Goal: Information Seeking & Learning: Learn about a topic

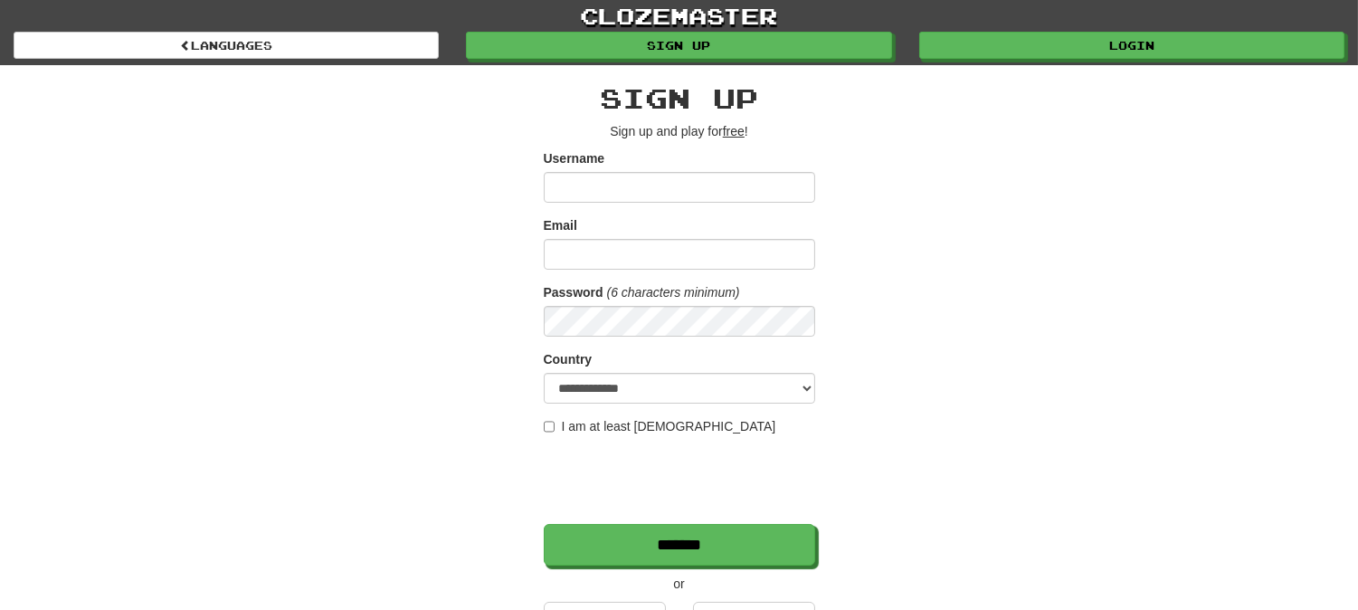
scroll to position [301, 0]
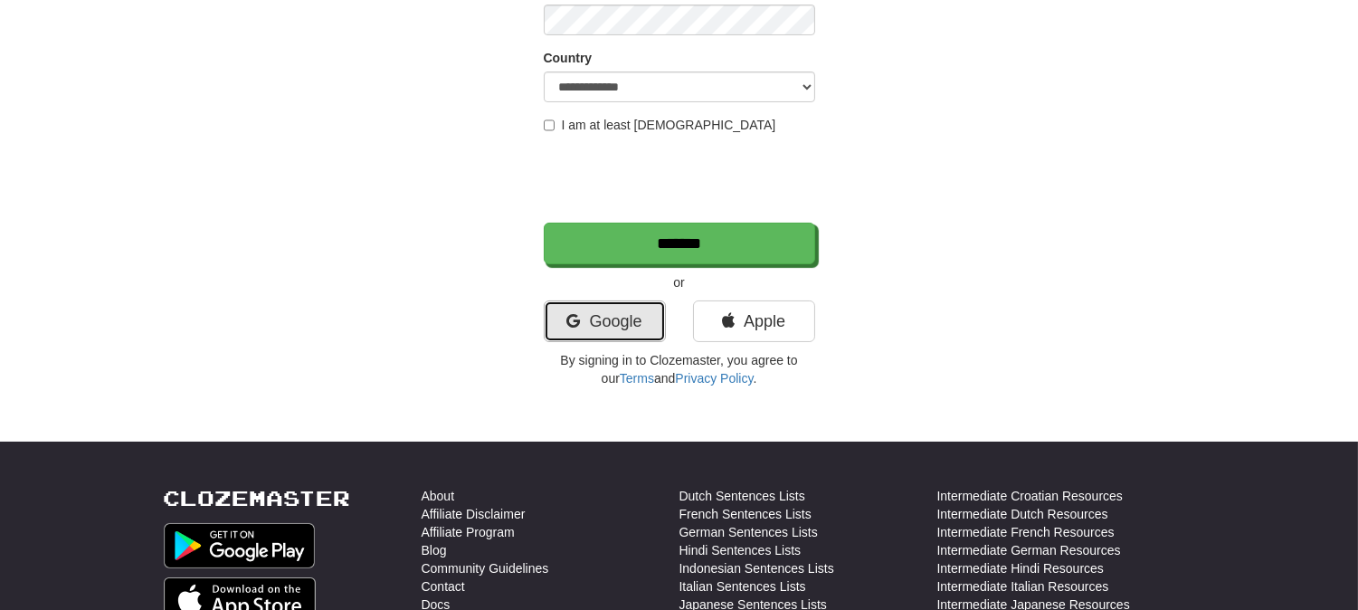
click at [626, 324] on link "Google" at bounding box center [605, 321] width 122 height 42
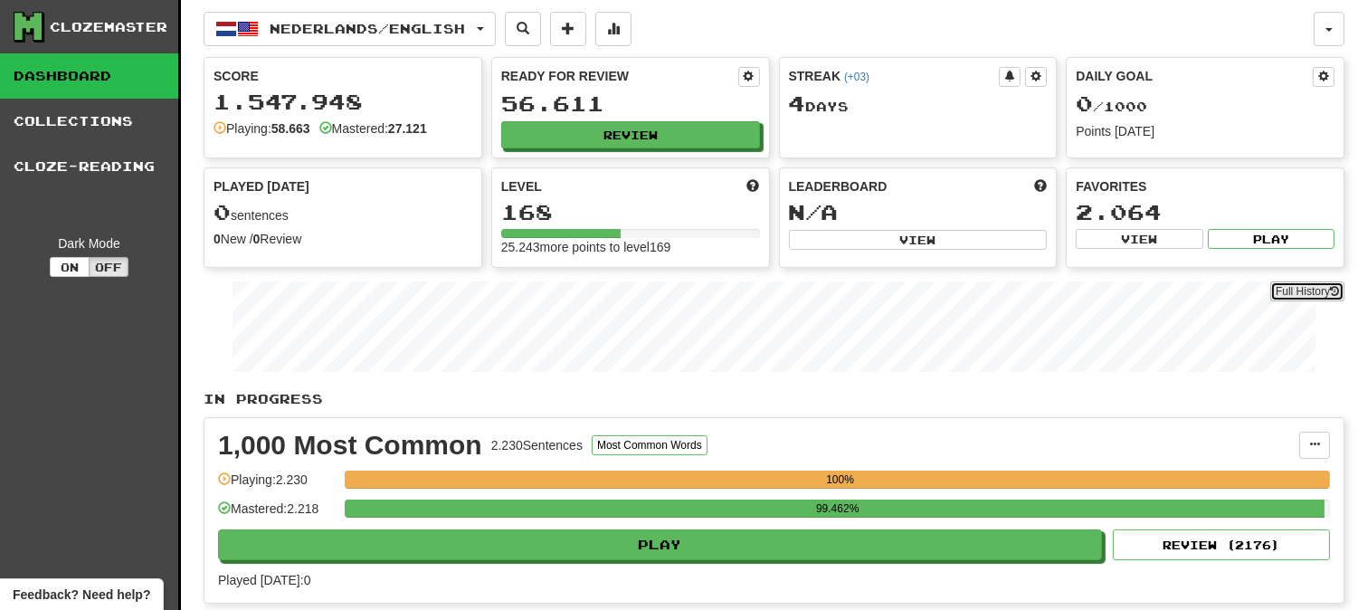
click at [1327, 293] on link "Full History" at bounding box center [1307, 291] width 74 height 20
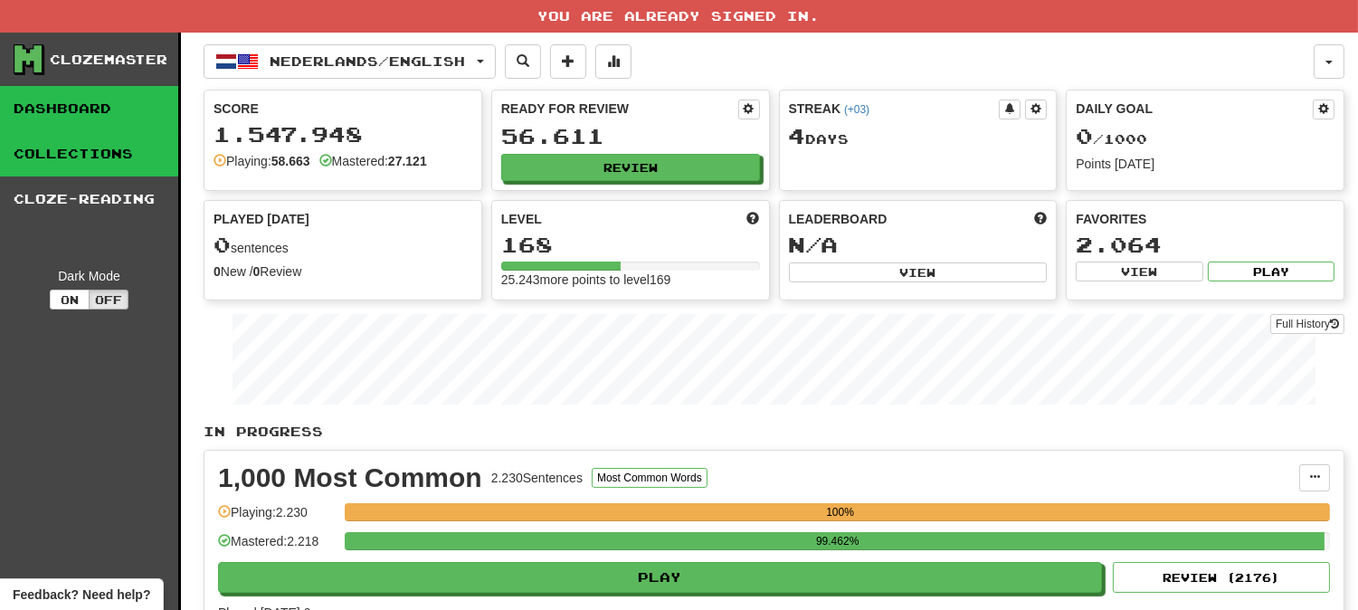
click at [111, 157] on link "Collections" at bounding box center [89, 153] width 178 height 45
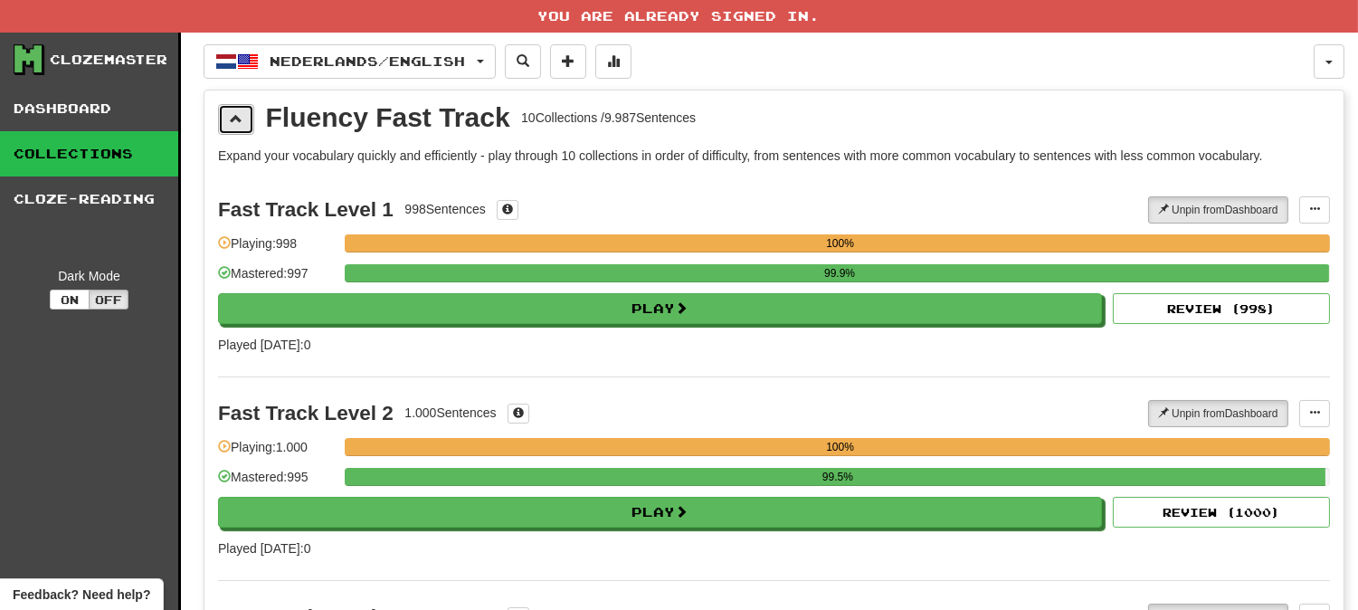
click at [242, 115] on span at bounding box center [236, 118] width 13 height 13
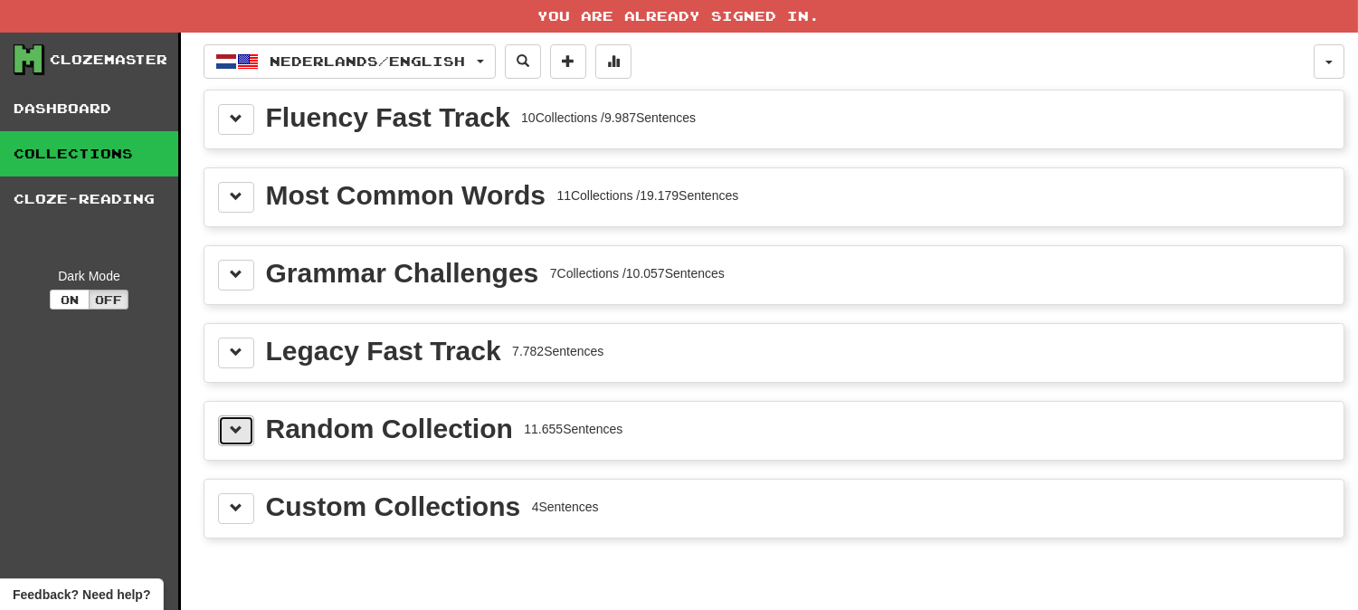
click at [244, 430] on button at bounding box center [236, 430] width 36 height 31
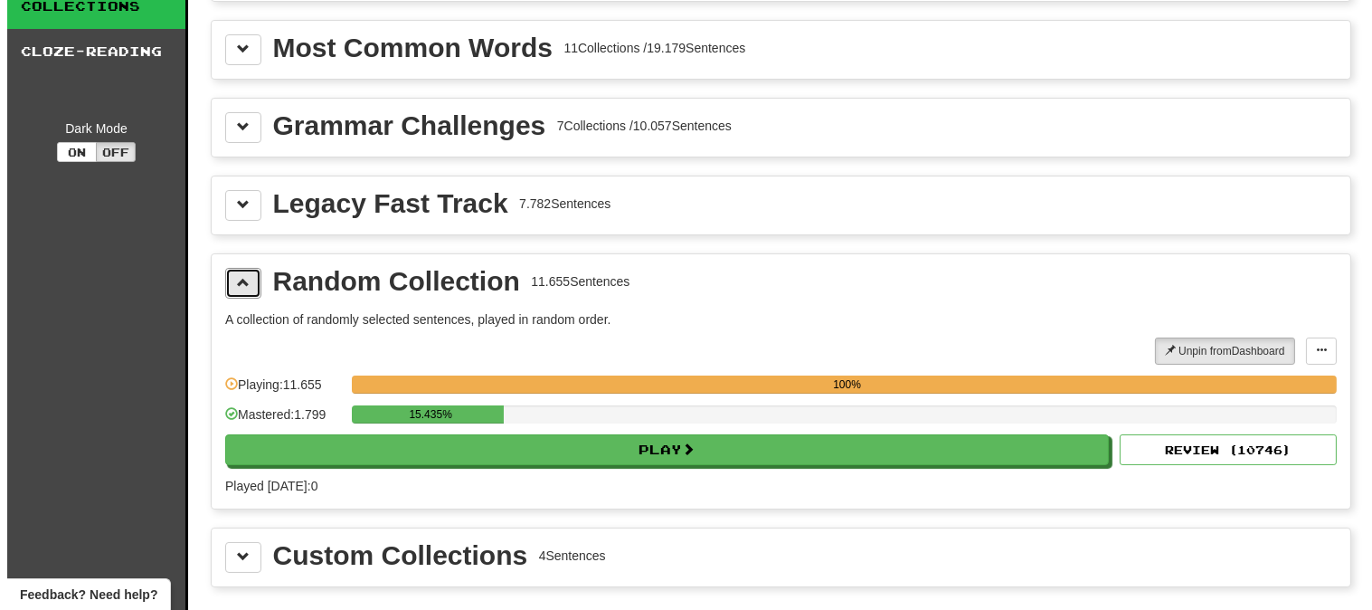
scroll to position [402, 0]
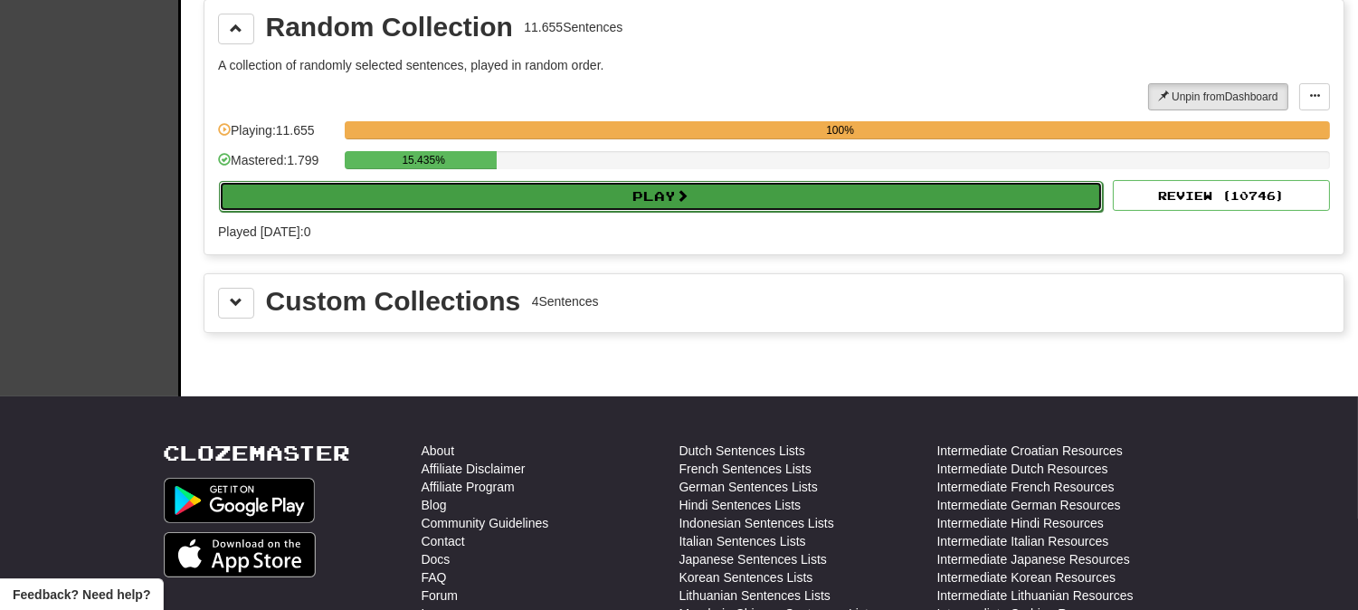
click at [573, 192] on button "Play" at bounding box center [661, 196] width 884 height 31
select select "********"
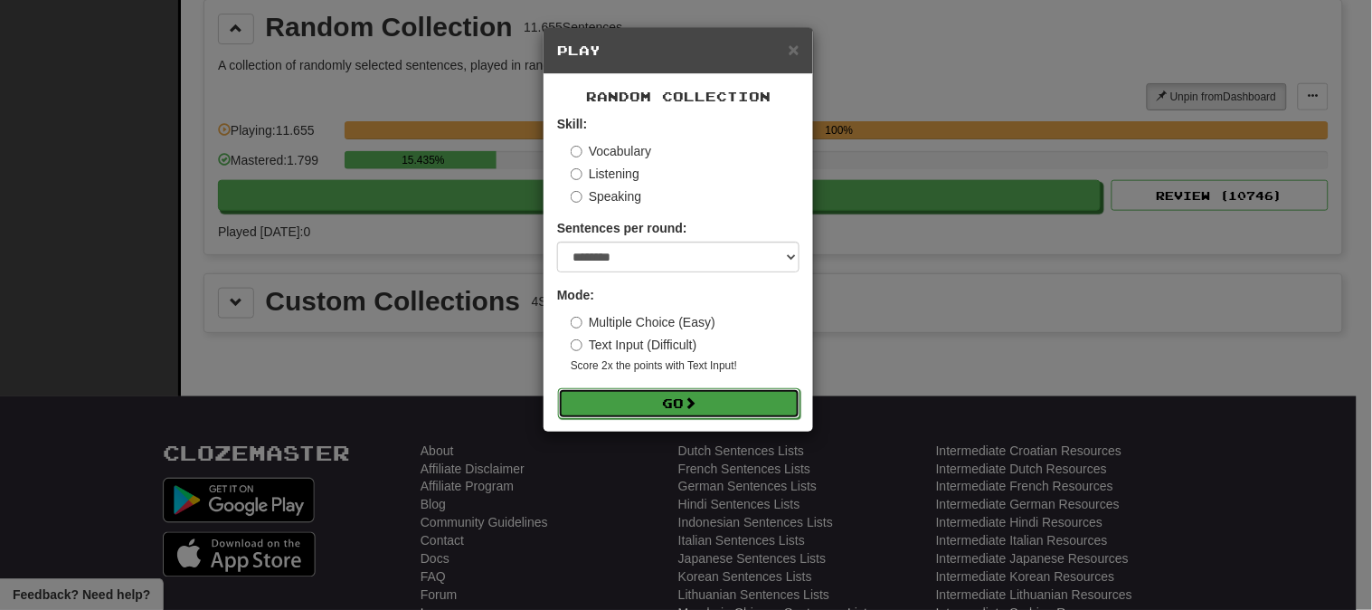
click at [643, 407] on button "Go" at bounding box center [679, 403] width 242 height 31
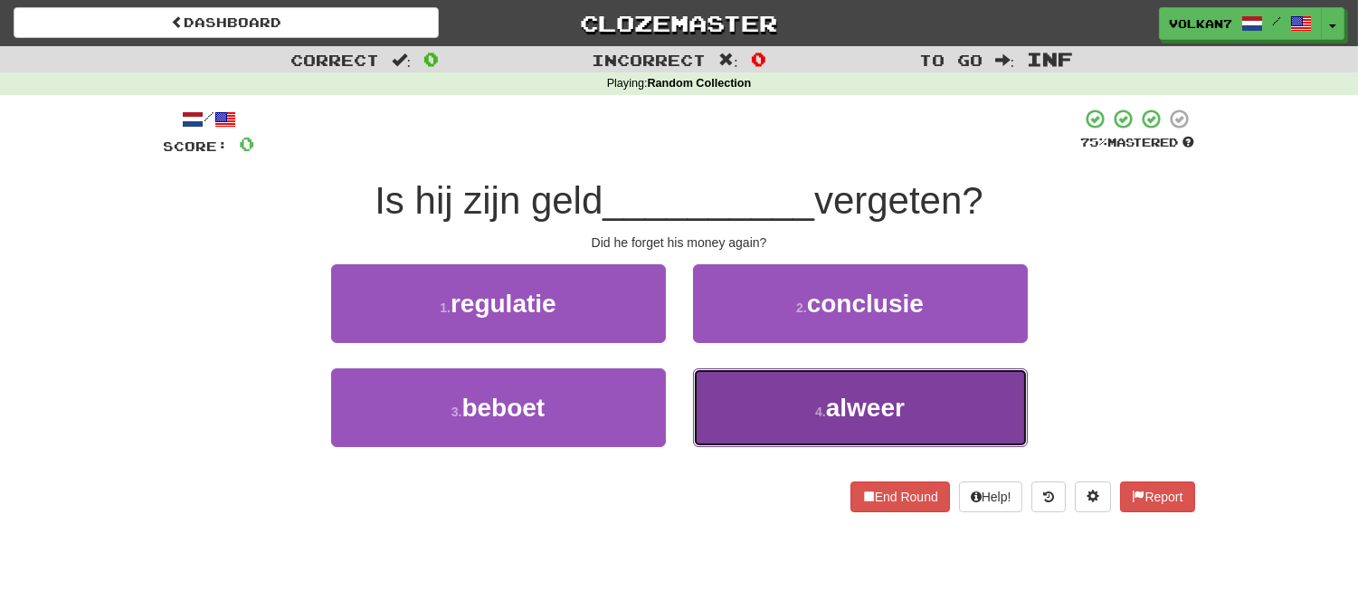
click at [806, 408] on button "4 . alweer" at bounding box center [860, 407] width 335 height 79
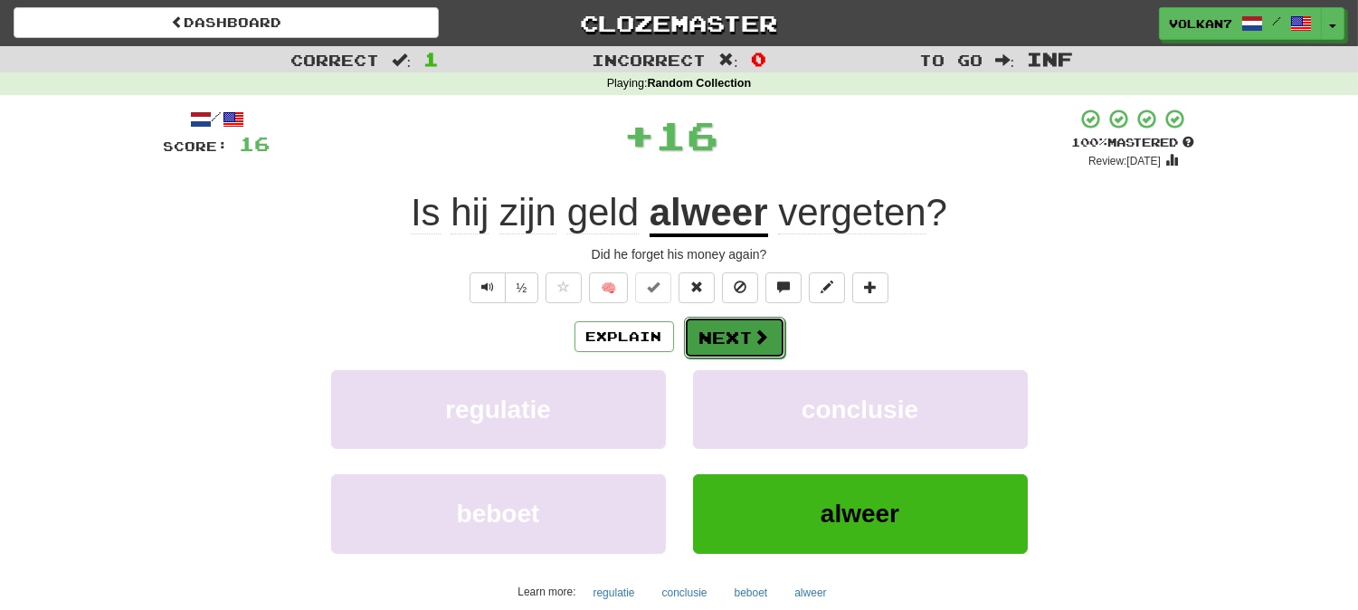
click at [749, 341] on button "Next" at bounding box center [734, 338] width 101 height 42
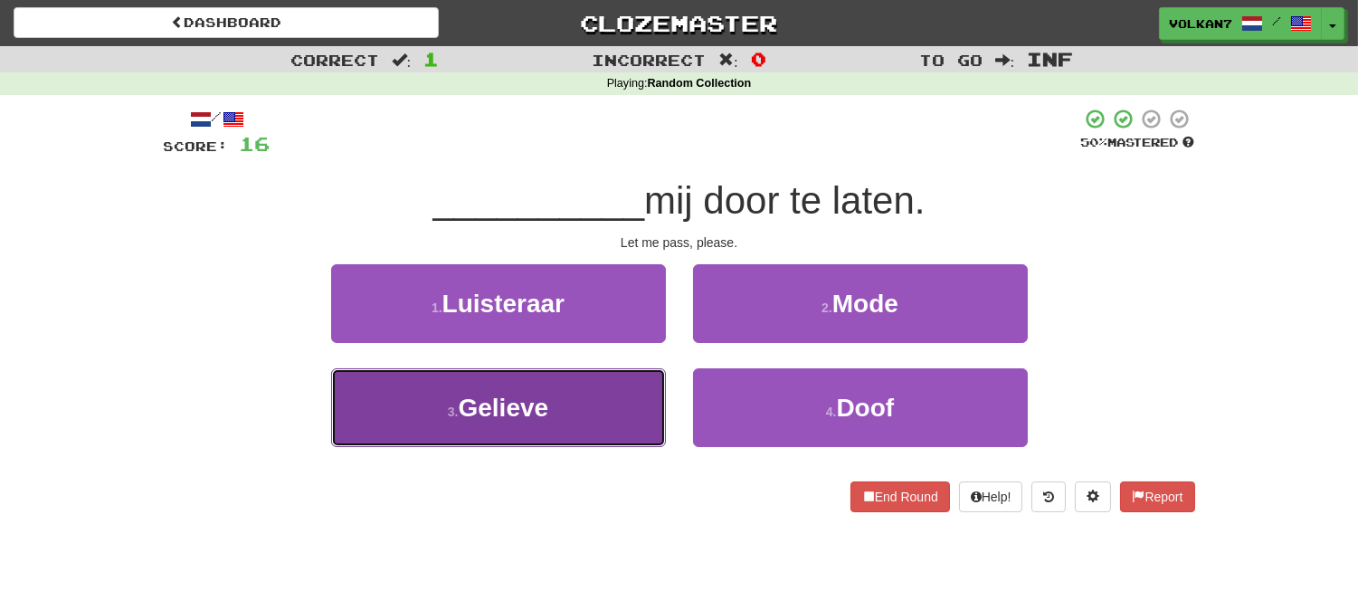
click at [561, 376] on button "3 . Gelieve" at bounding box center [498, 407] width 335 height 79
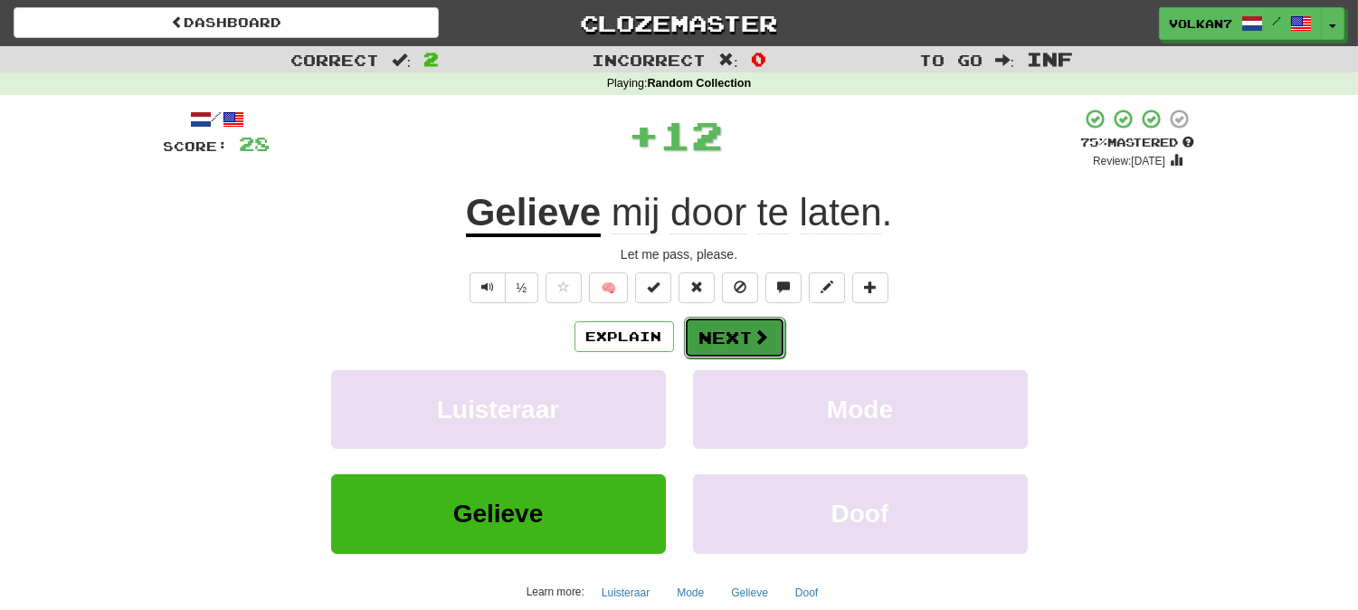
click at [729, 332] on button "Next" at bounding box center [734, 338] width 101 height 42
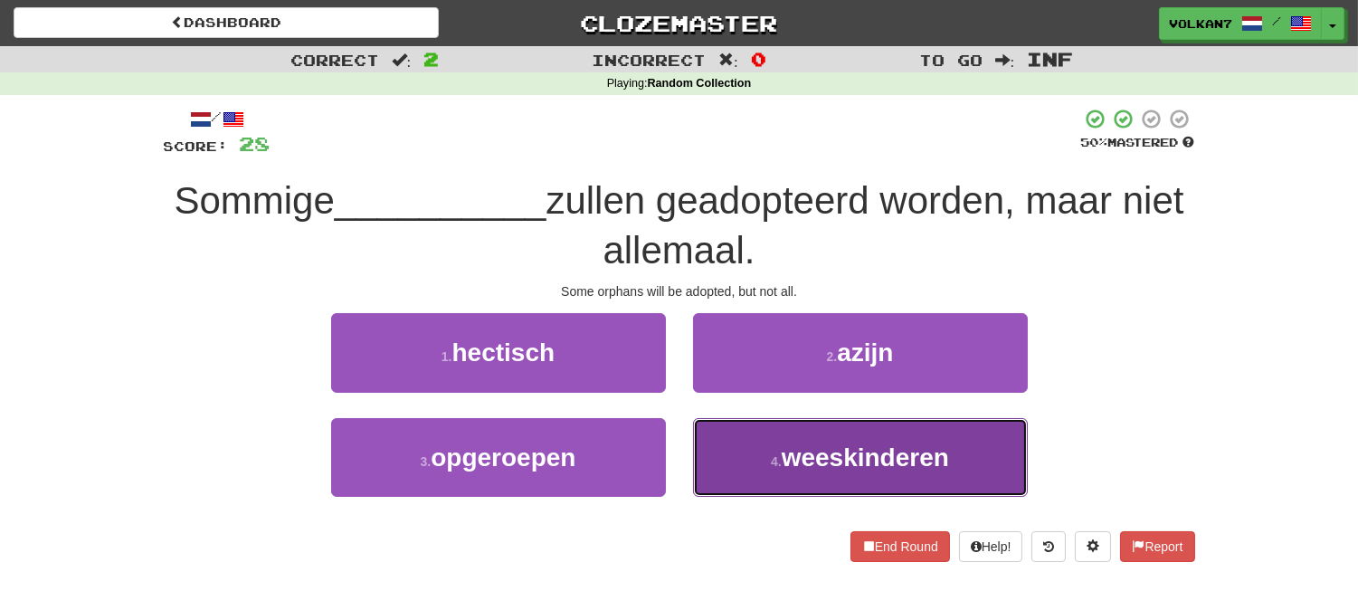
click at [816, 457] on span "weeskinderen" at bounding box center [865, 457] width 167 height 28
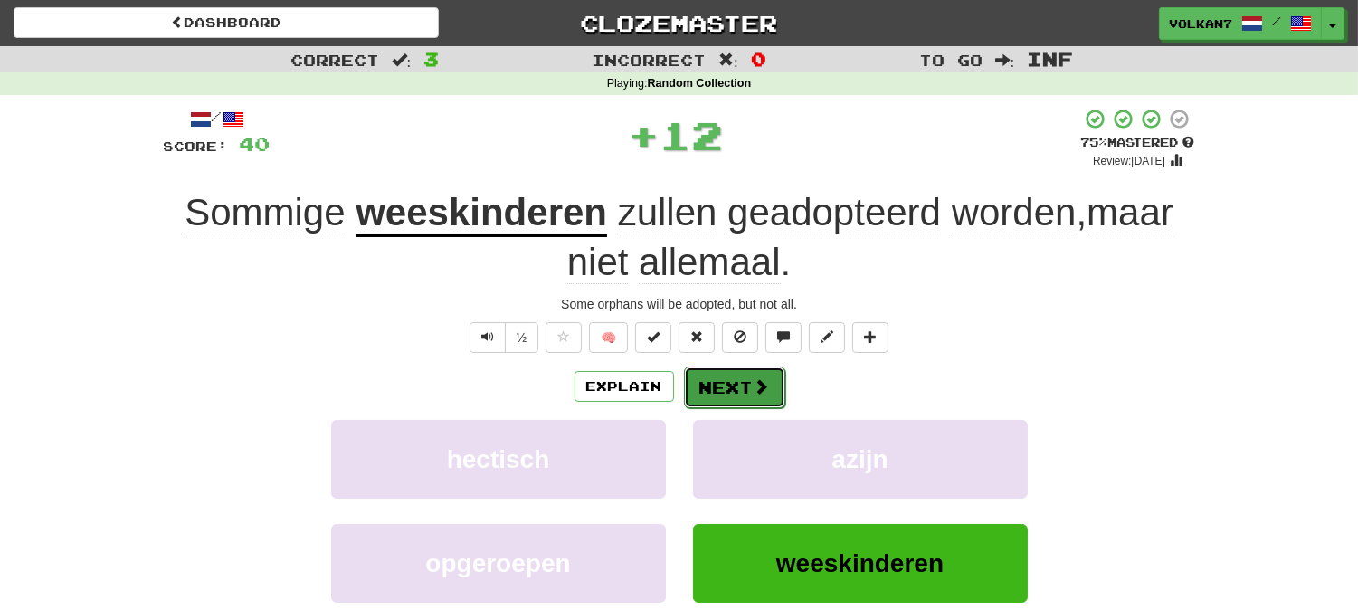
click at [743, 389] on button "Next" at bounding box center [734, 387] width 101 height 42
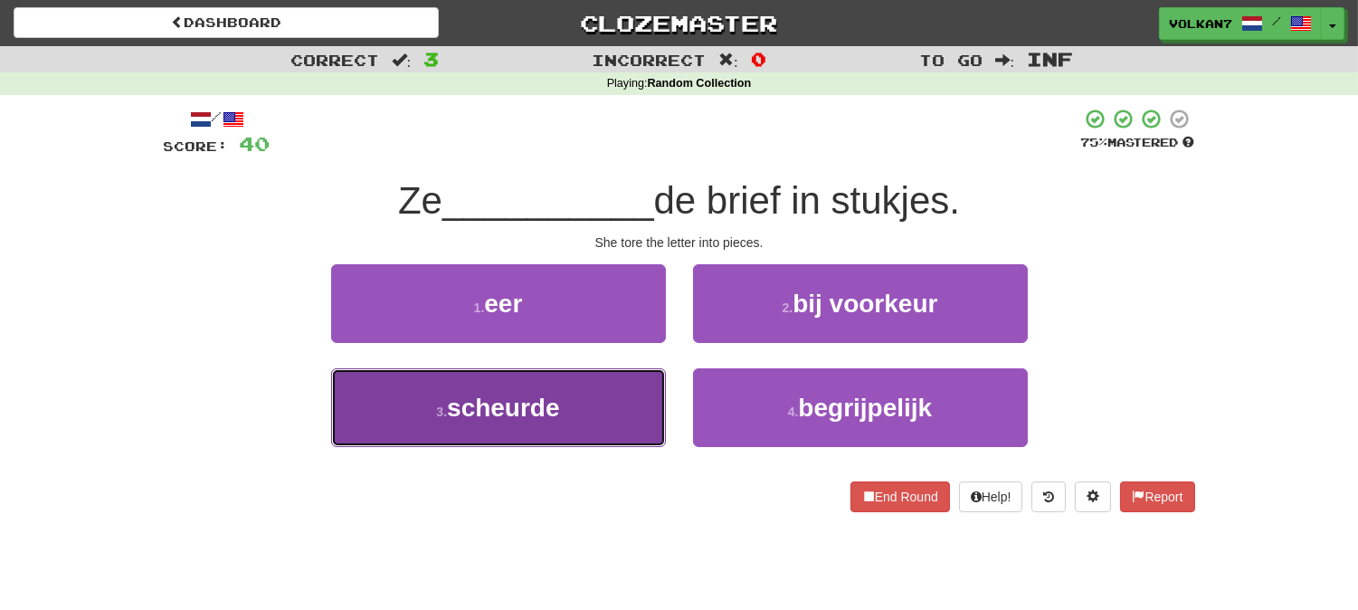
click at [590, 395] on button "3 . scheurde" at bounding box center [498, 407] width 335 height 79
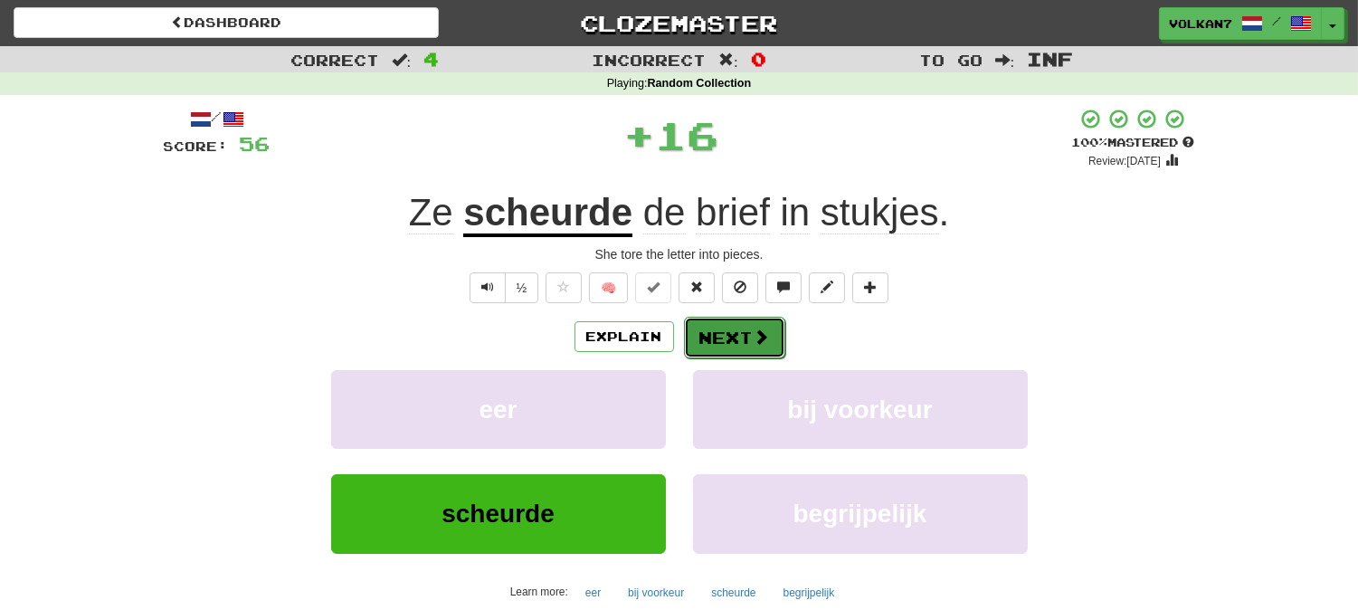
click at [743, 344] on button "Next" at bounding box center [734, 338] width 101 height 42
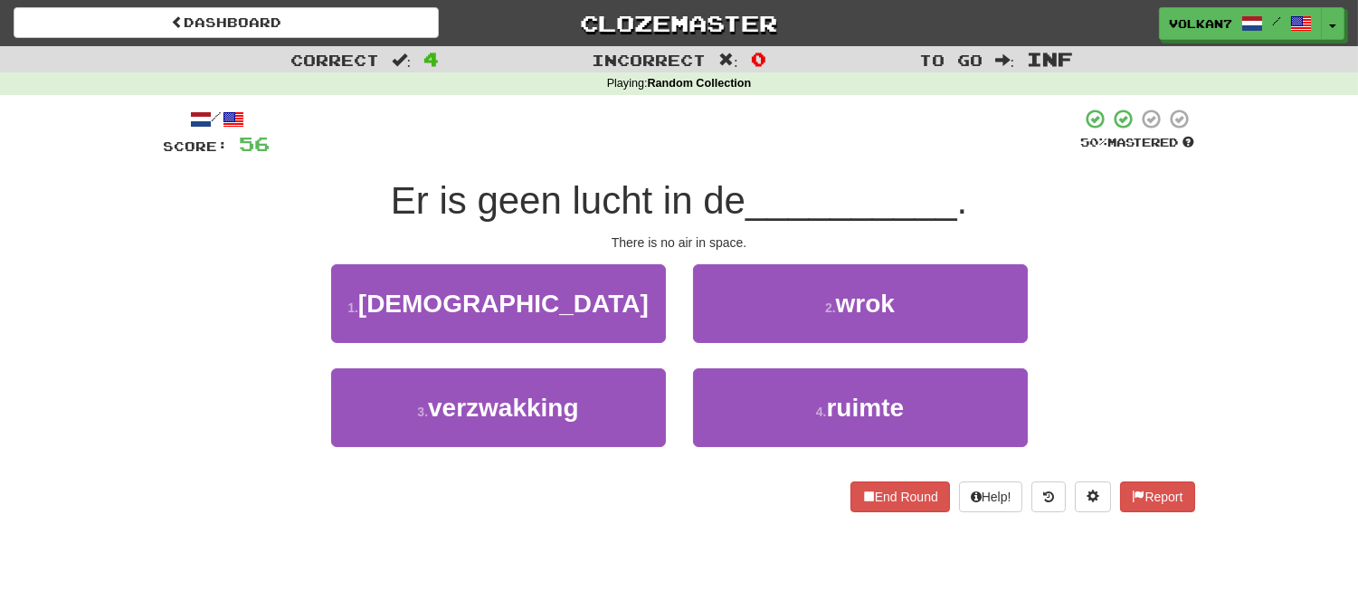
click at [776, 161] on div "/ Score: 56 50 % Mastered Er is geen lucht in de __________ . There is no air i…" at bounding box center [679, 310] width 1031 height 404
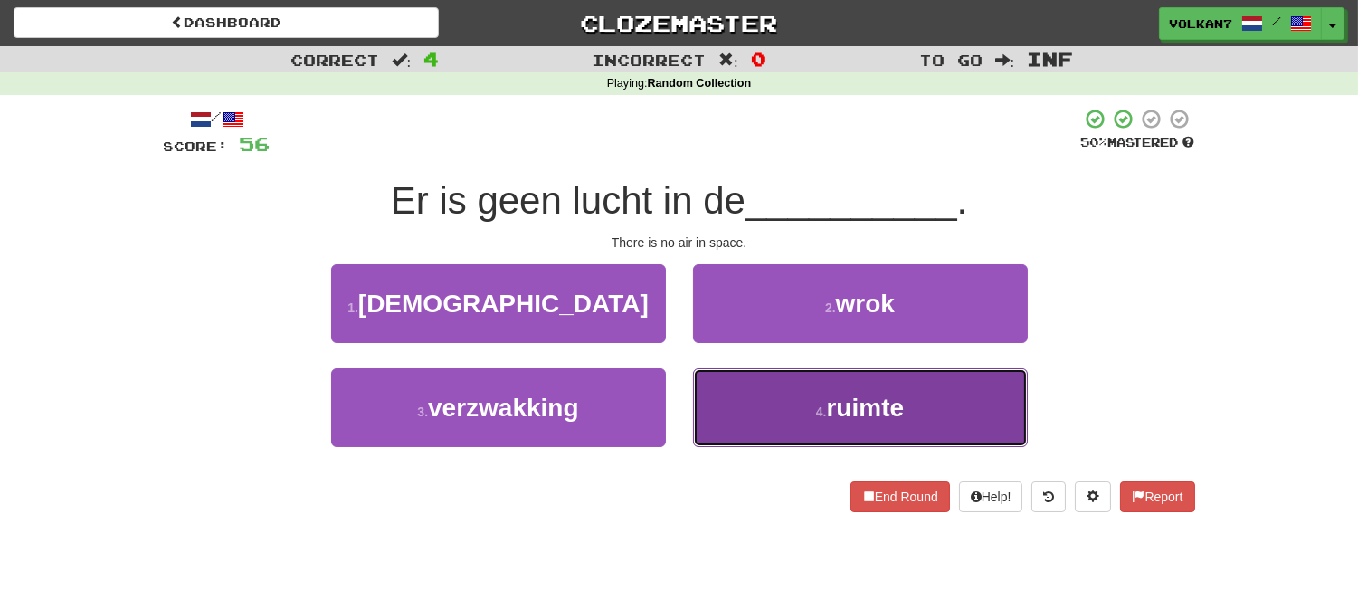
click at [774, 404] on button "4 . ruimte" at bounding box center [860, 407] width 335 height 79
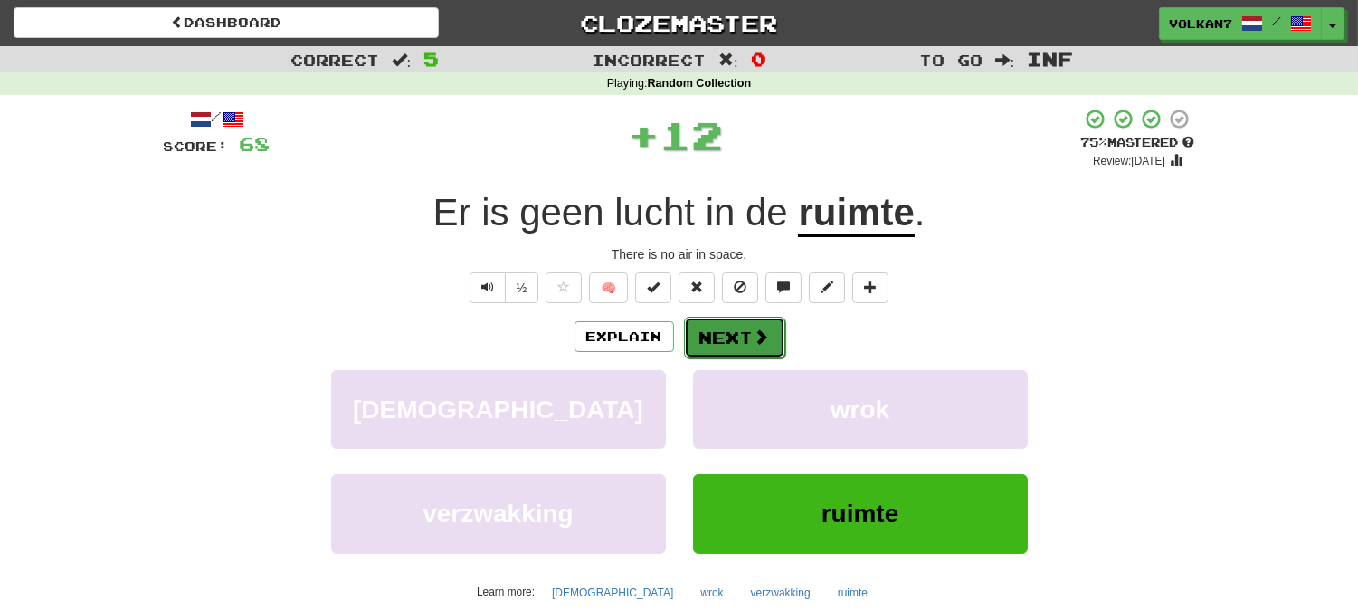
click at [748, 356] on button "Next" at bounding box center [734, 338] width 101 height 42
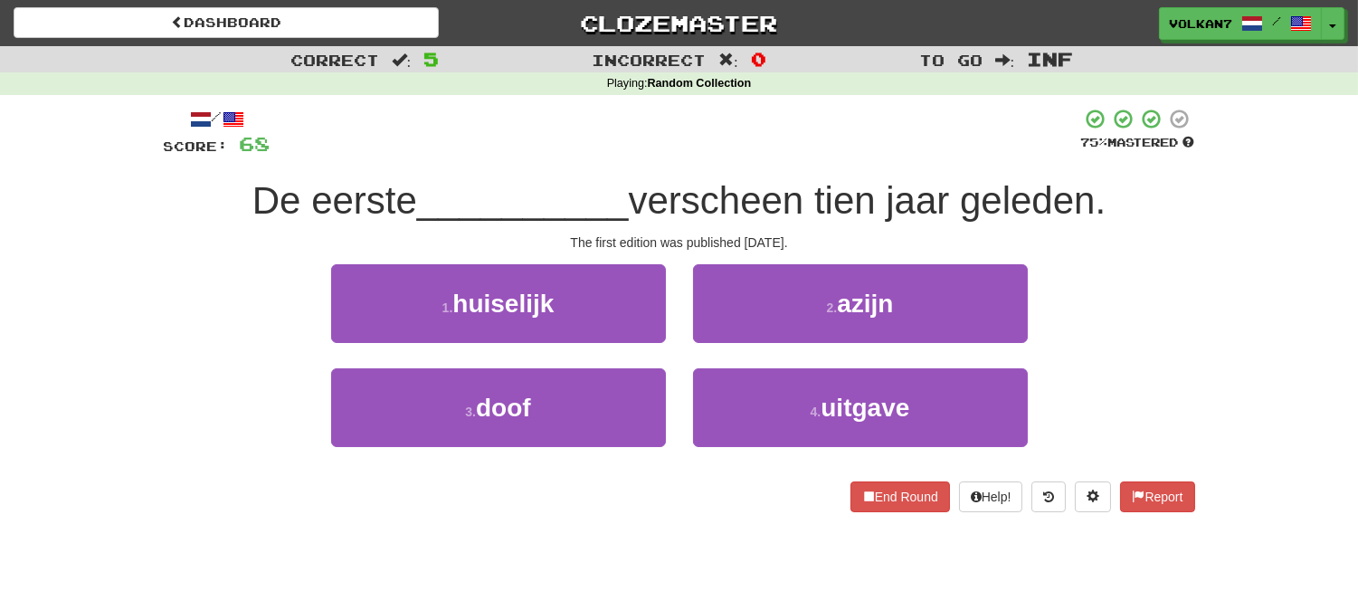
click at [787, 163] on div "/ Score: 68 75 % Mastered De eerste __________ verscheen tien jaar geleden. The…" at bounding box center [679, 310] width 1031 height 404
click at [767, 157] on div at bounding box center [676, 133] width 811 height 50
click at [754, 157] on div at bounding box center [676, 133] width 811 height 50
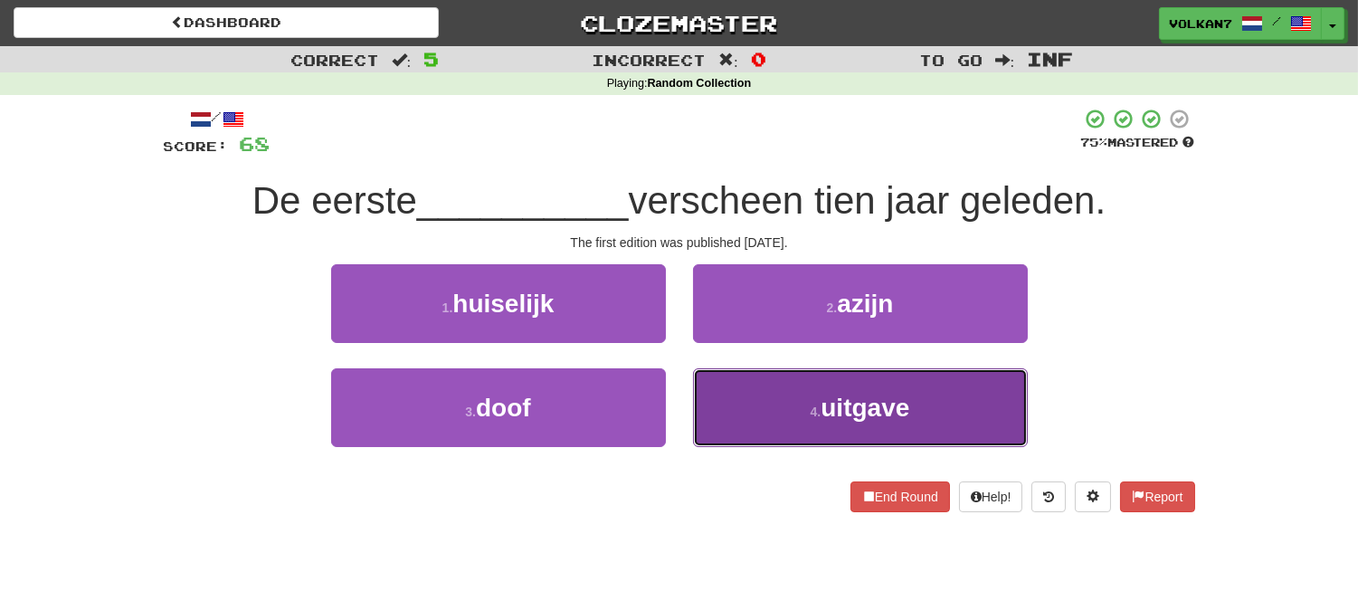
click at [817, 429] on button "4 . uitgave" at bounding box center [860, 407] width 335 height 79
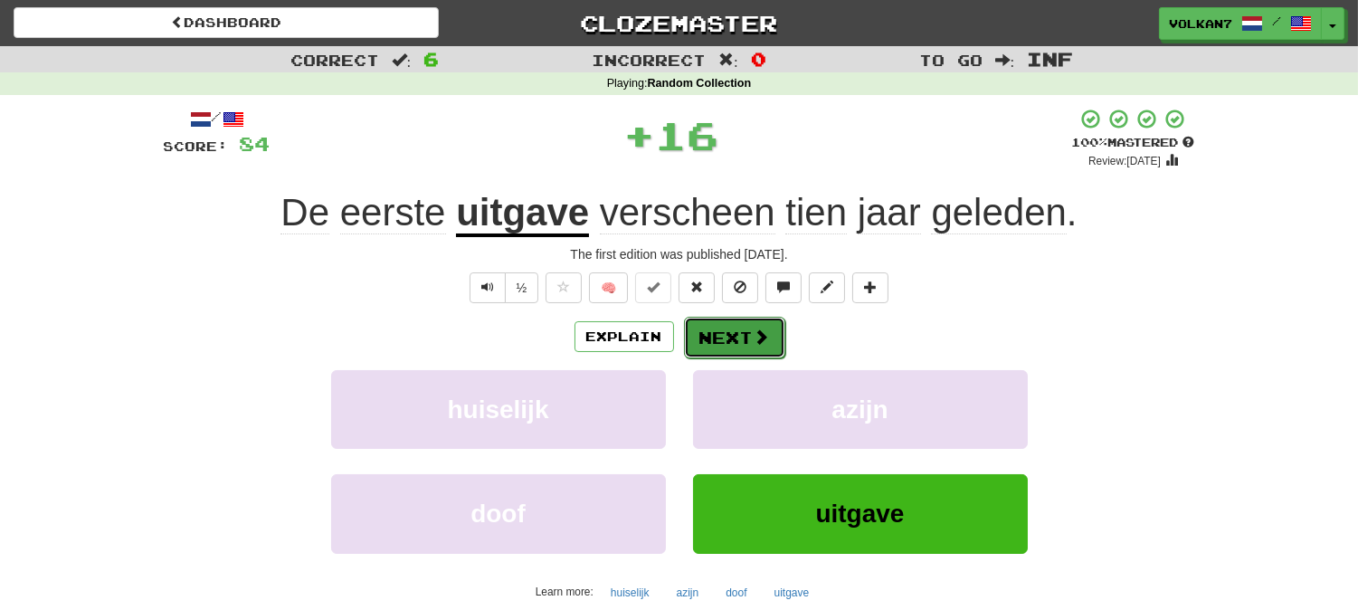
click at [751, 348] on button "Next" at bounding box center [734, 338] width 101 height 42
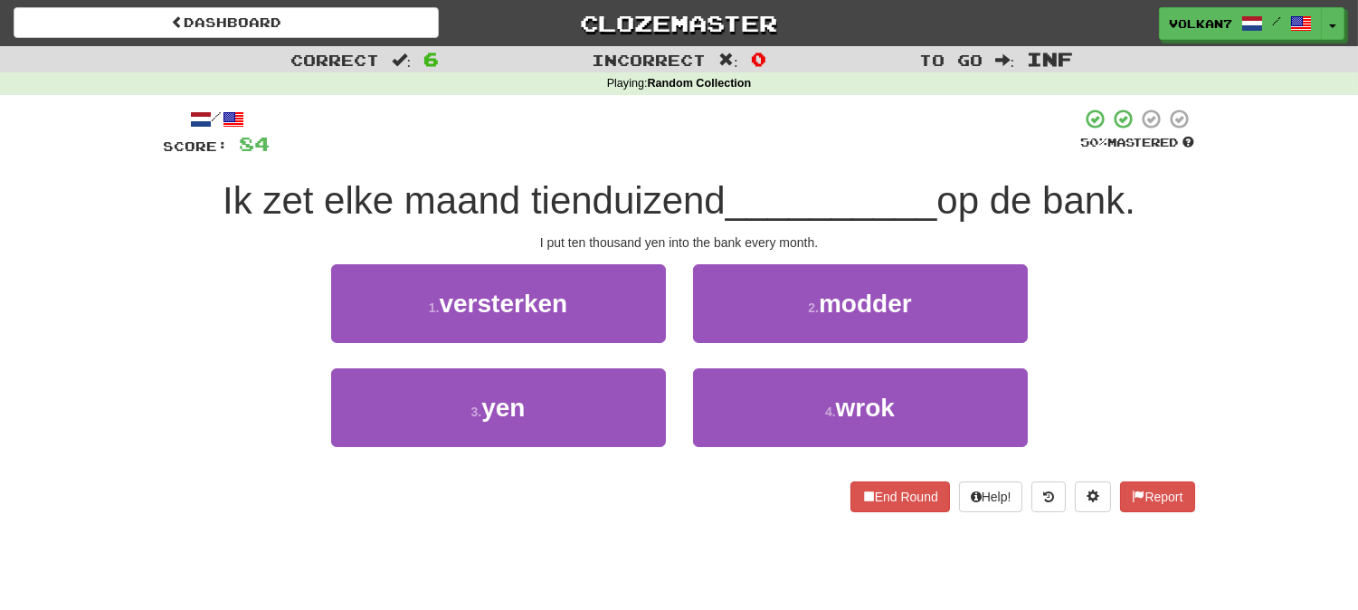
click at [760, 139] on div at bounding box center [676, 133] width 811 height 50
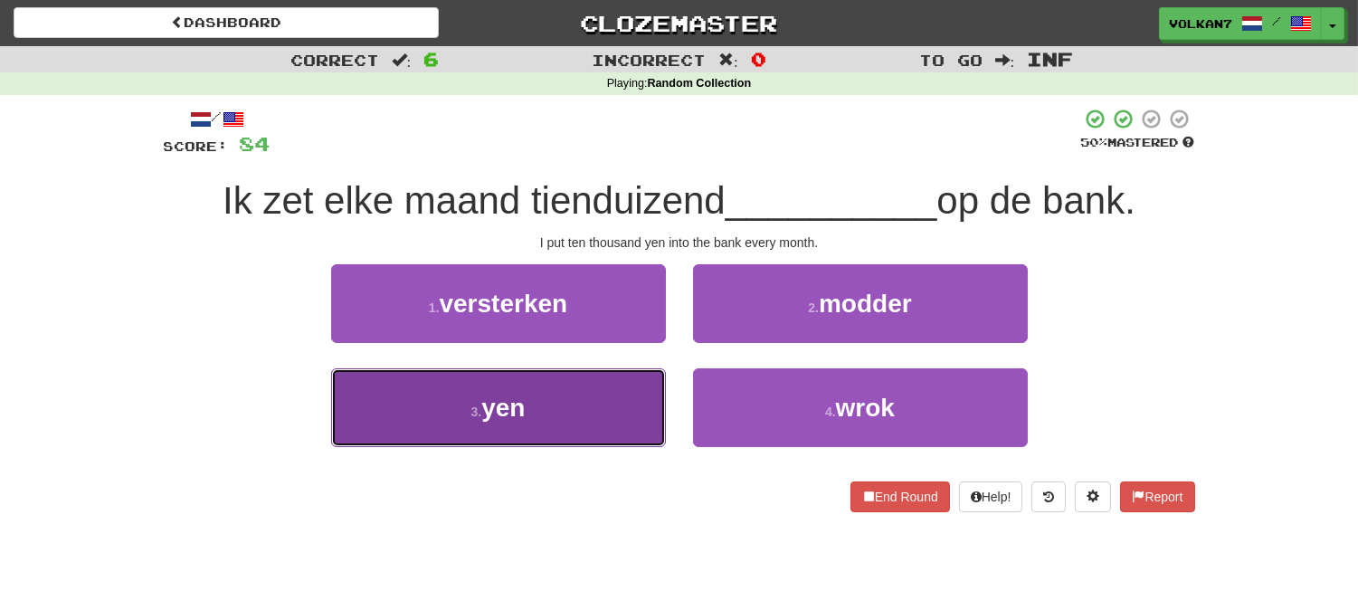
click at [576, 398] on button "3 . yen" at bounding box center [498, 407] width 335 height 79
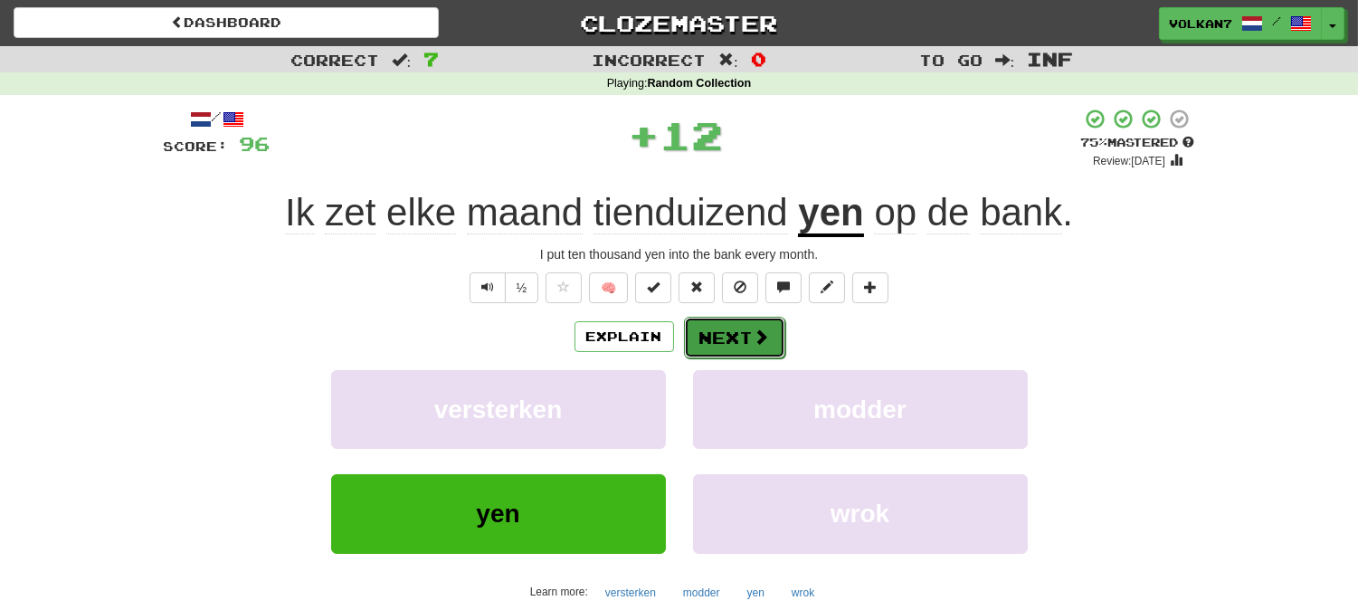
click at [689, 331] on button "Next" at bounding box center [734, 338] width 101 height 42
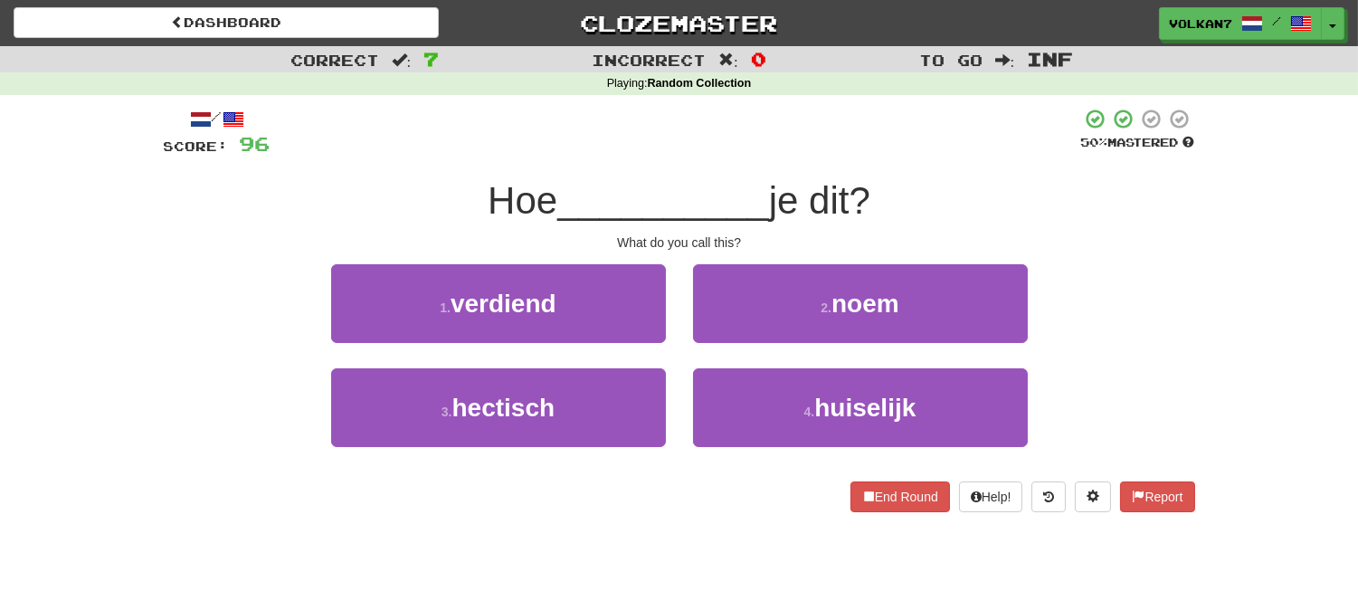
click at [679, 136] on div at bounding box center [676, 133] width 811 height 50
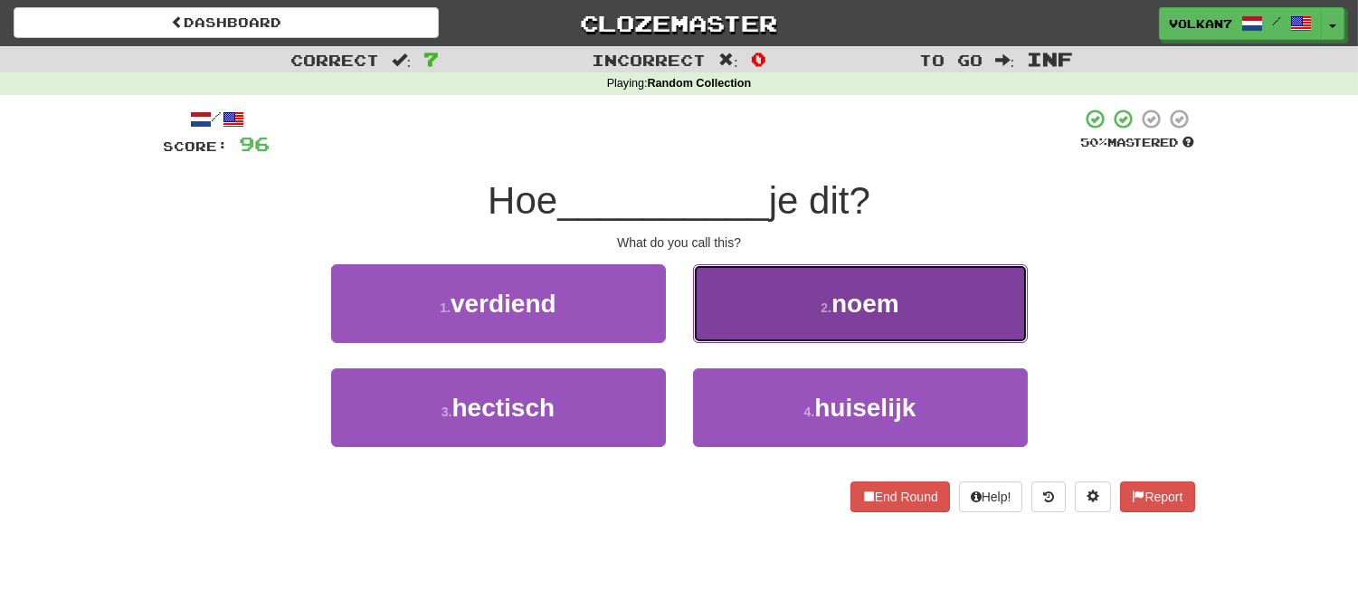
click at [763, 308] on button "2 . noem" at bounding box center [860, 303] width 335 height 79
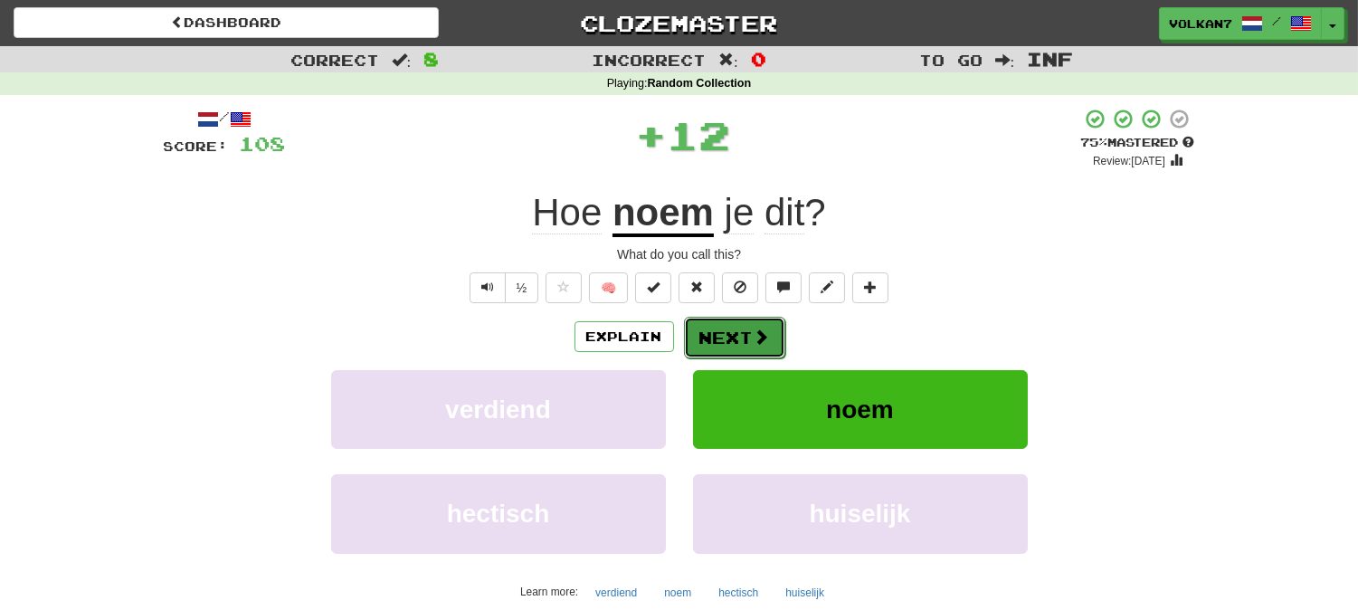
click at [754, 328] on span at bounding box center [762, 336] width 16 height 16
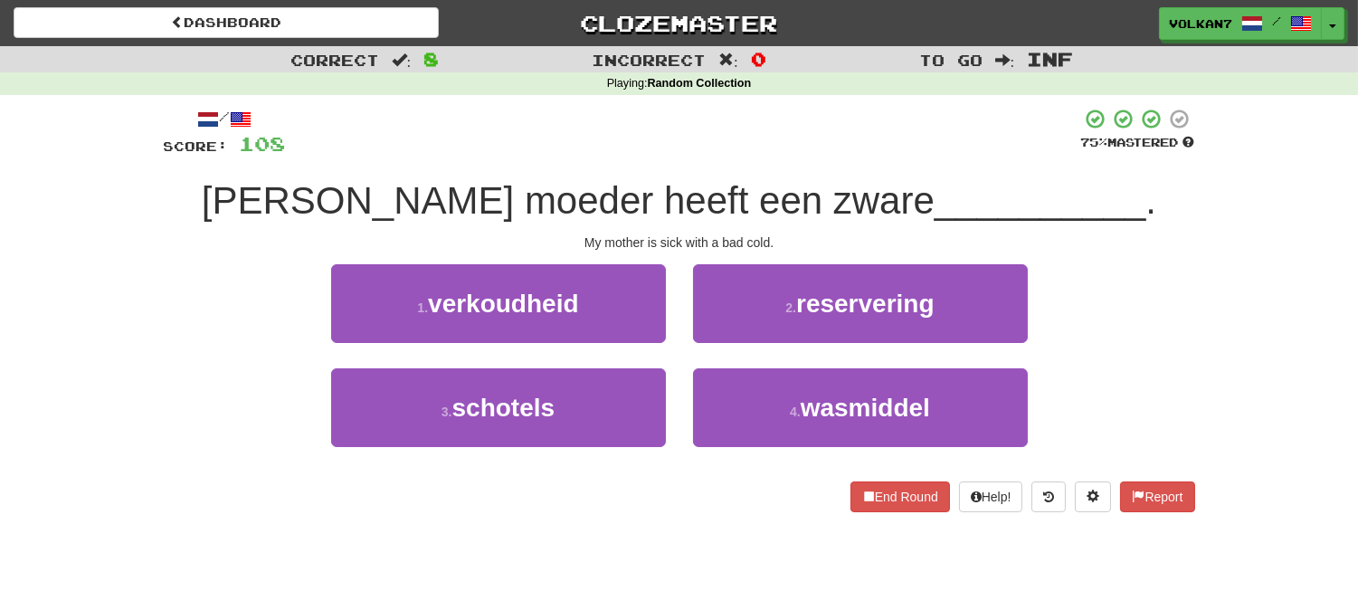
click at [758, 194] on span "Mijn moeder heeft een zware" at bounding box center [568, 200] width 733 height 43
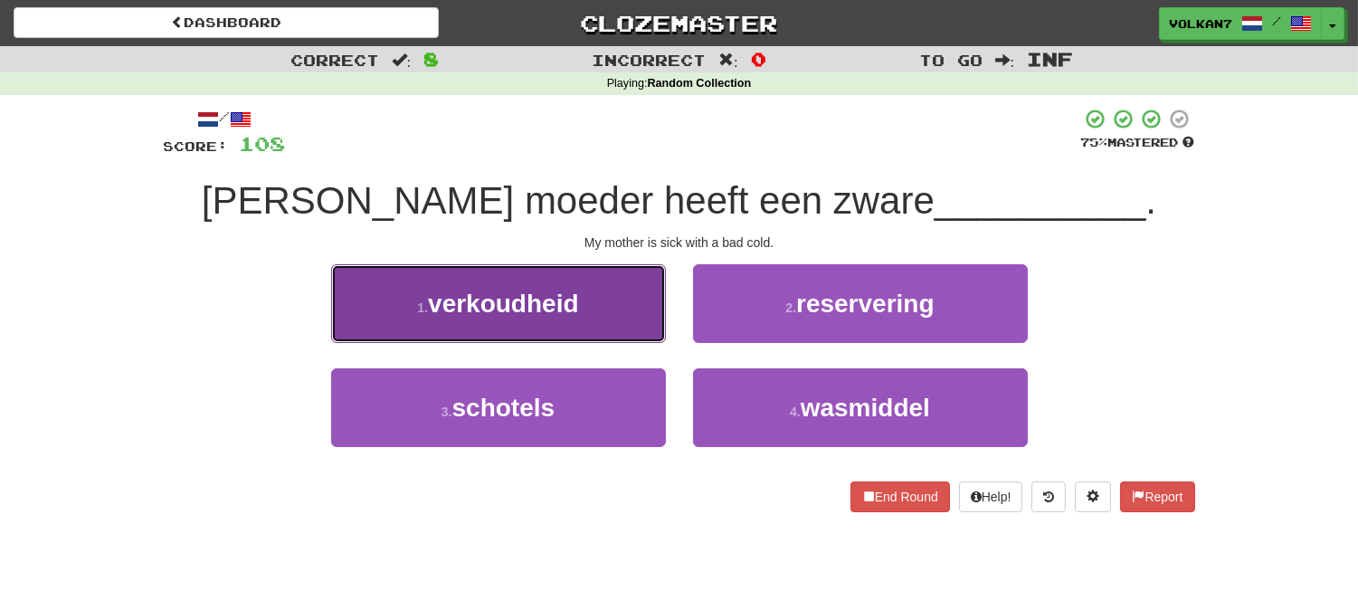
click at [584, 309] on button "1 . verkoudheid" at bounding box center [498, 303] width 335 height 79
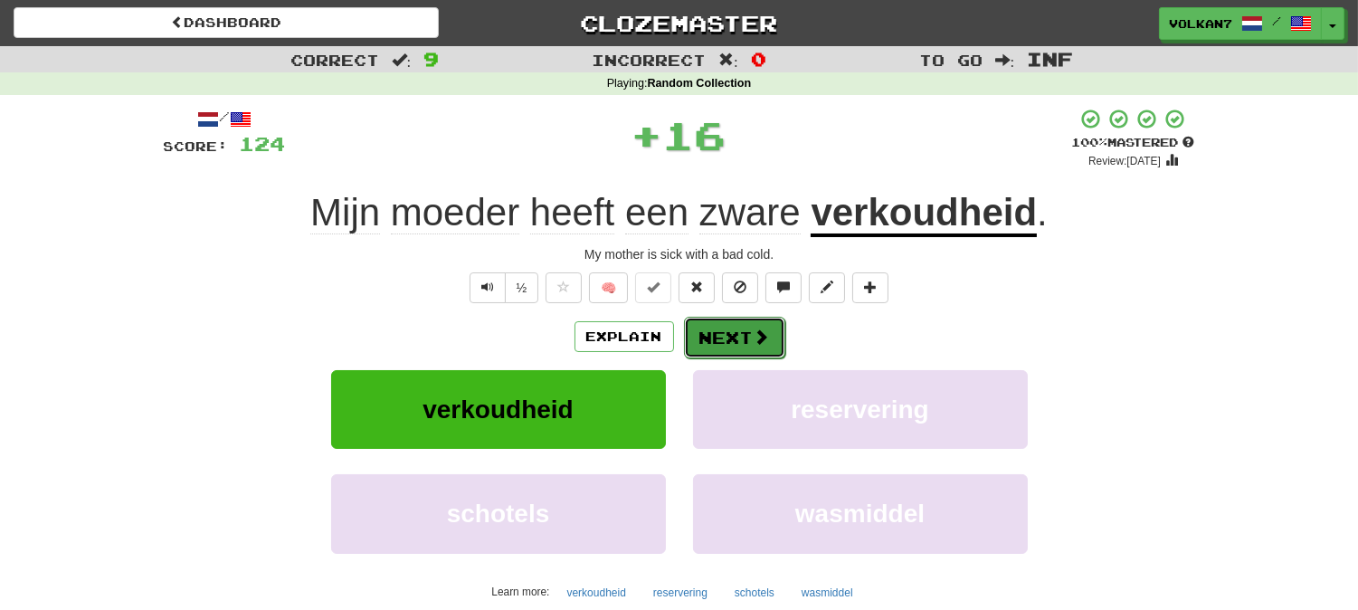
click at [716, 332] on button "Next" at bounding box center [734, 338] width 101 height 42
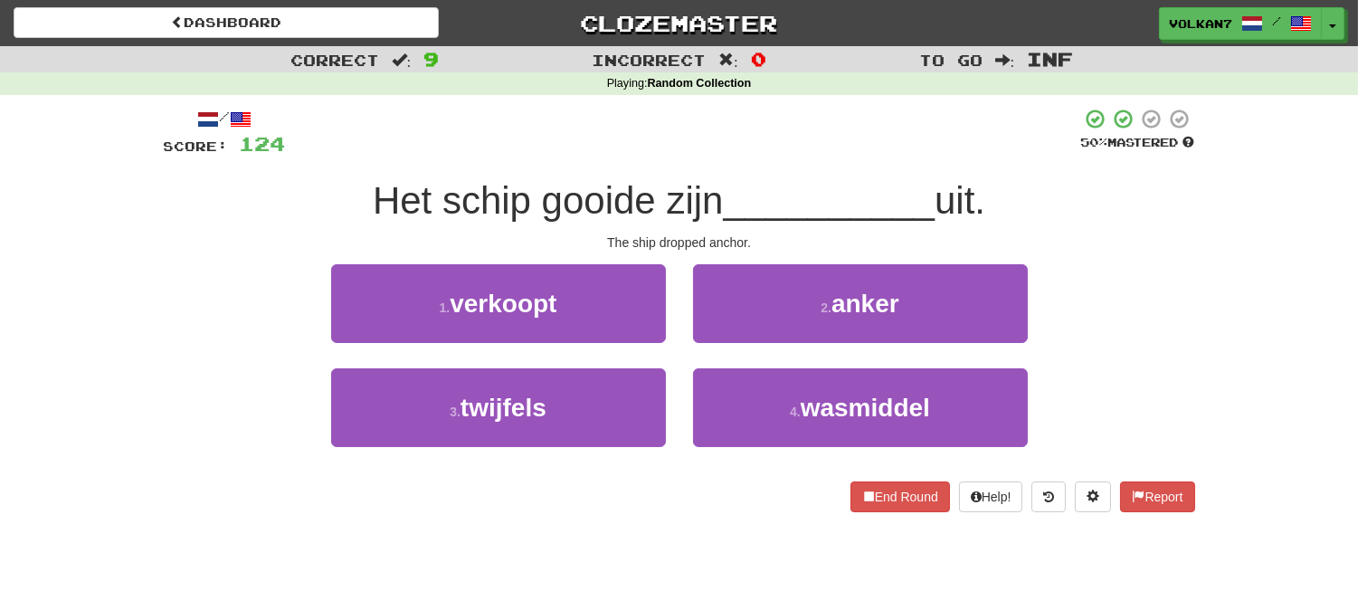
click at [736, 161] on div "/ Score: 124 50 % Mastered Het schip gooide zijn __________ uit. The ship dropp…" at bounding box center [679, 310] width 1031 height 404
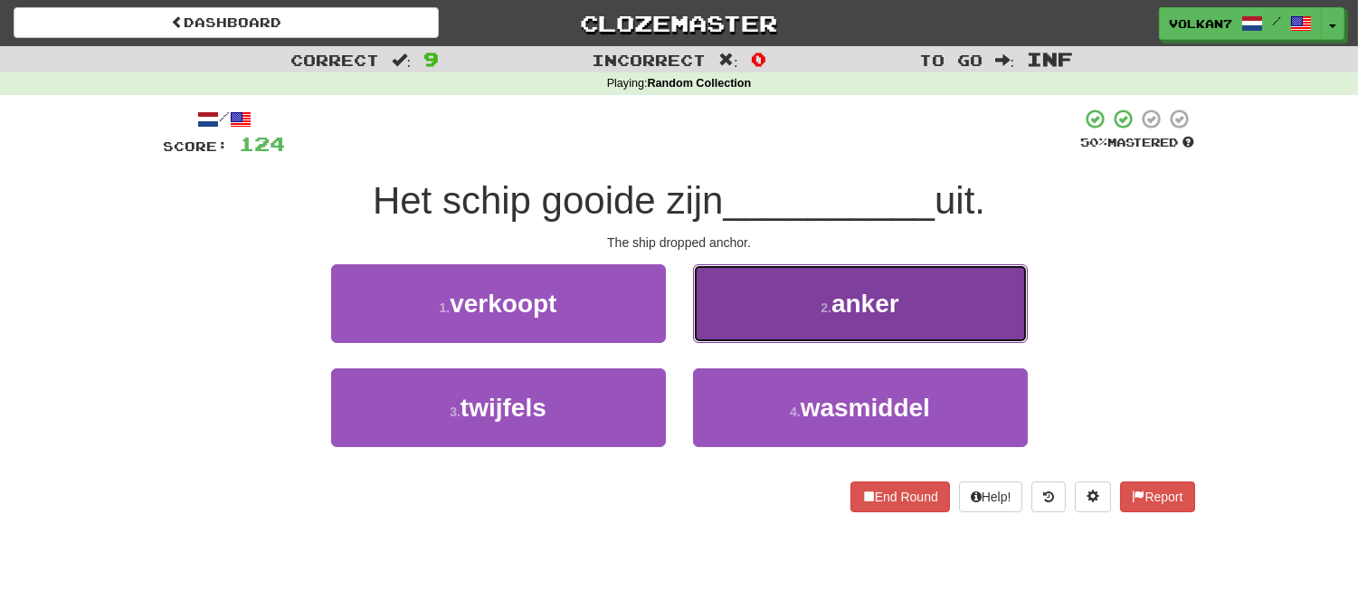
click at [793, 294] on button "2 . anker" at bounding box center [860, 303] width 335 height 79
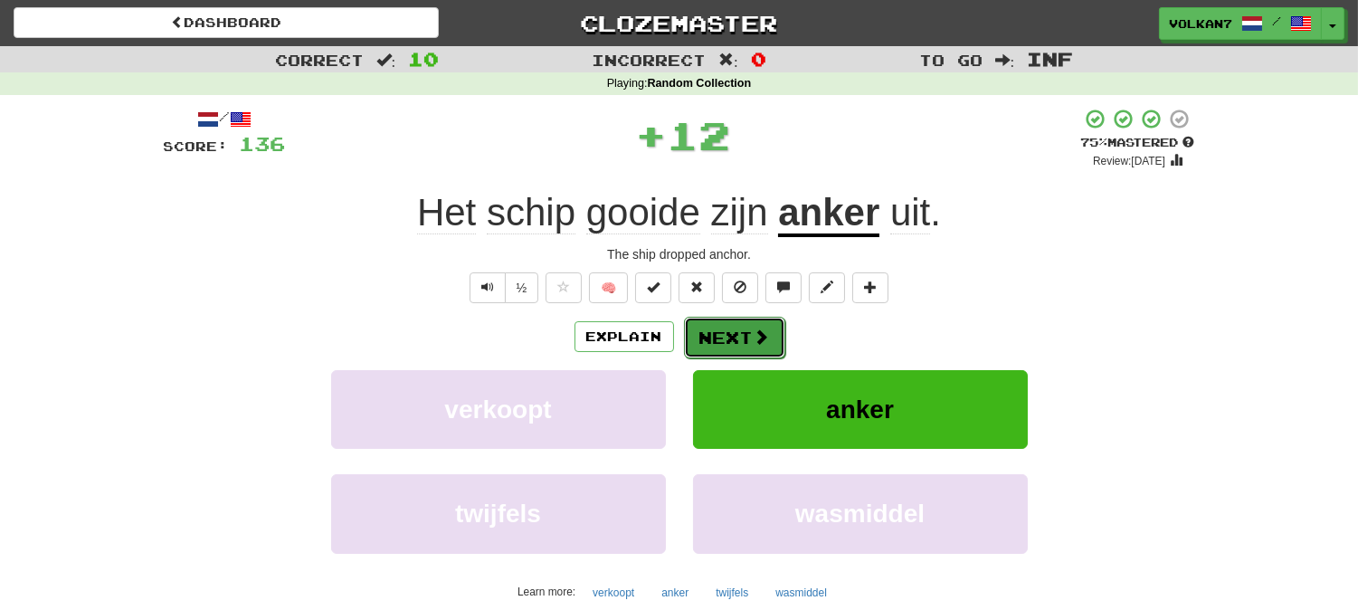
click at [761, 337] on span at bounding box center [762, 336] width 16 height 16
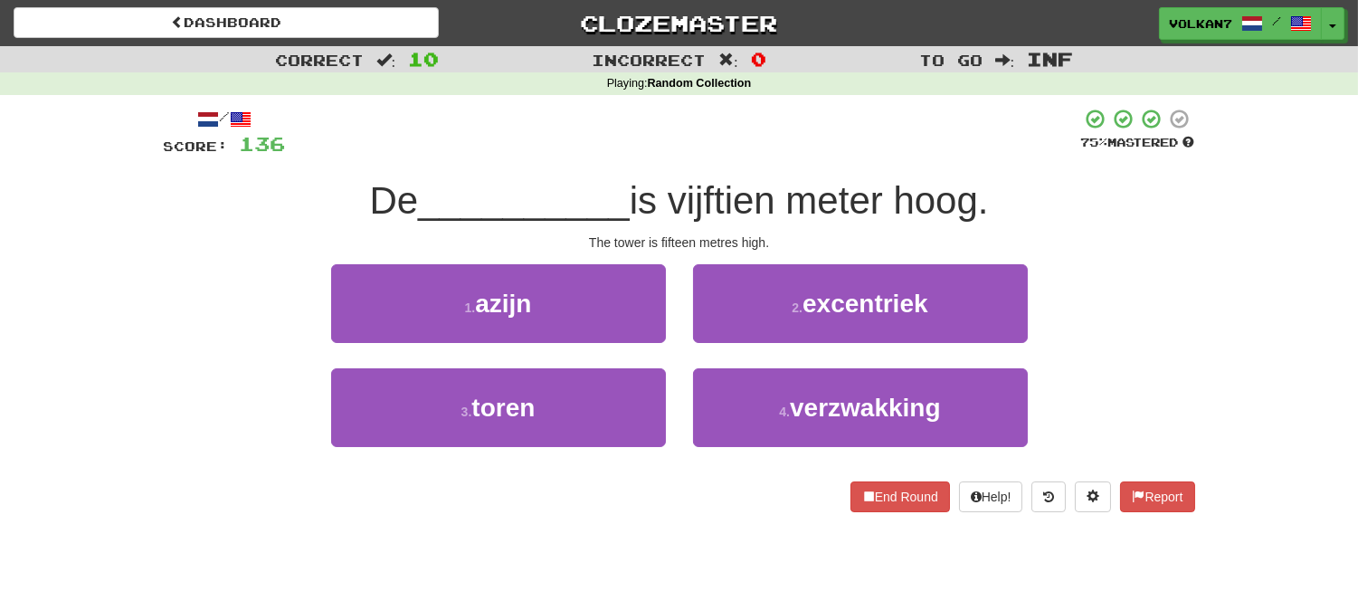
click at [757, 139] on div at bounding box center [683, 133] width 795 height 50
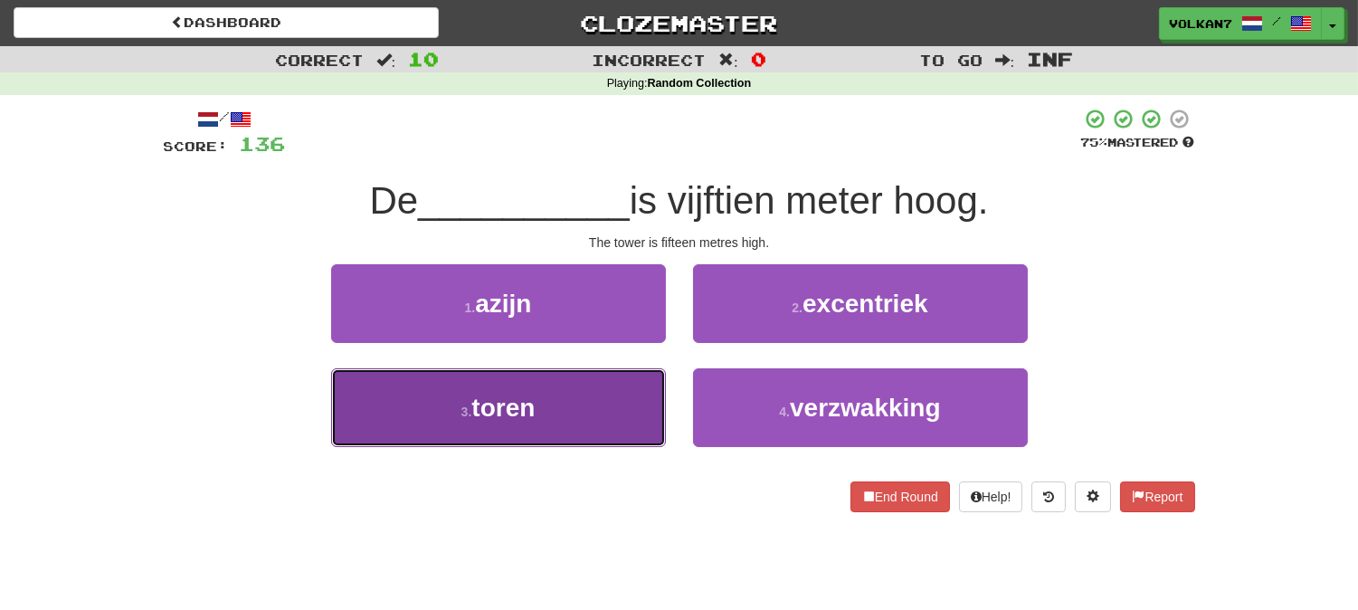
click at [645, 382] on button "3 . toren" at bounding box center [498, 407] width 335 height 79
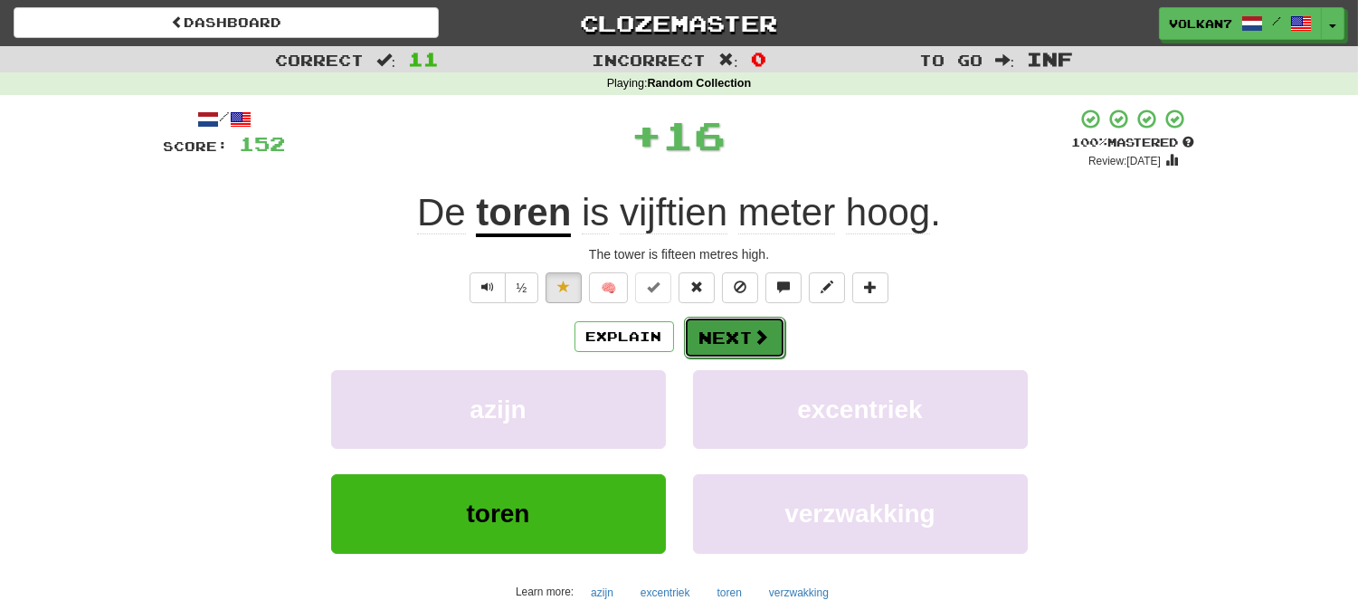
click at [735, 337] on button "Next" at bounding box center [734, 338] width 101 height 42
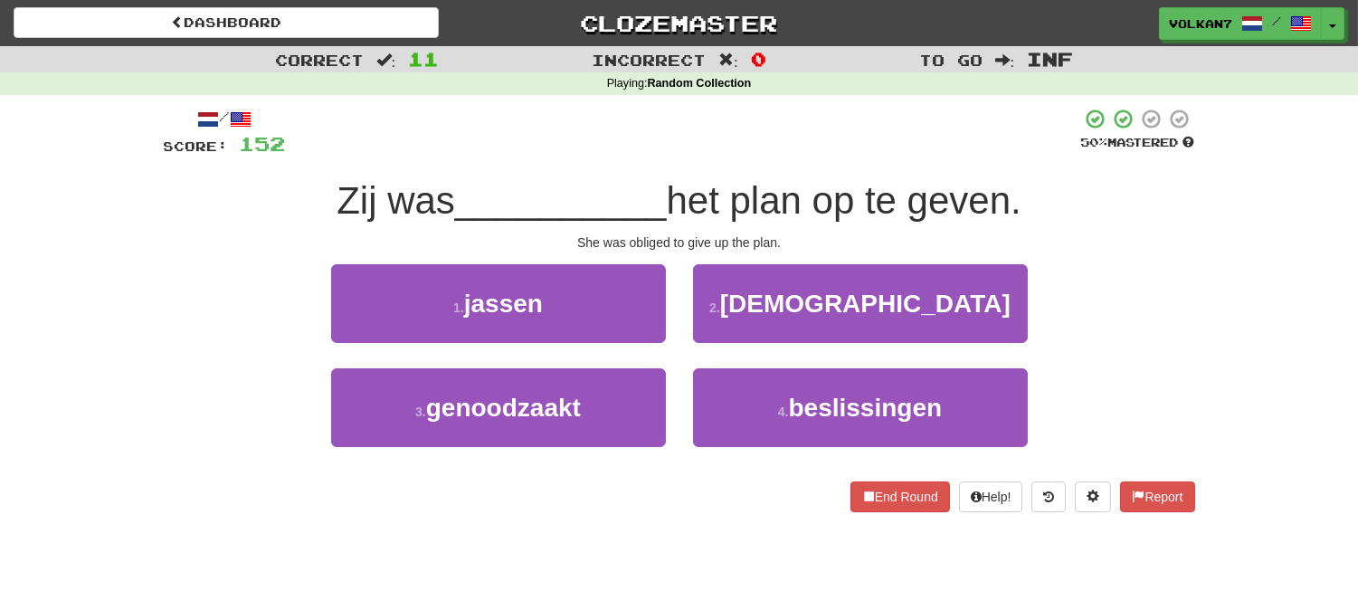
click at [743, 137] on div at bounding box center [683, 133] width 795 height 50
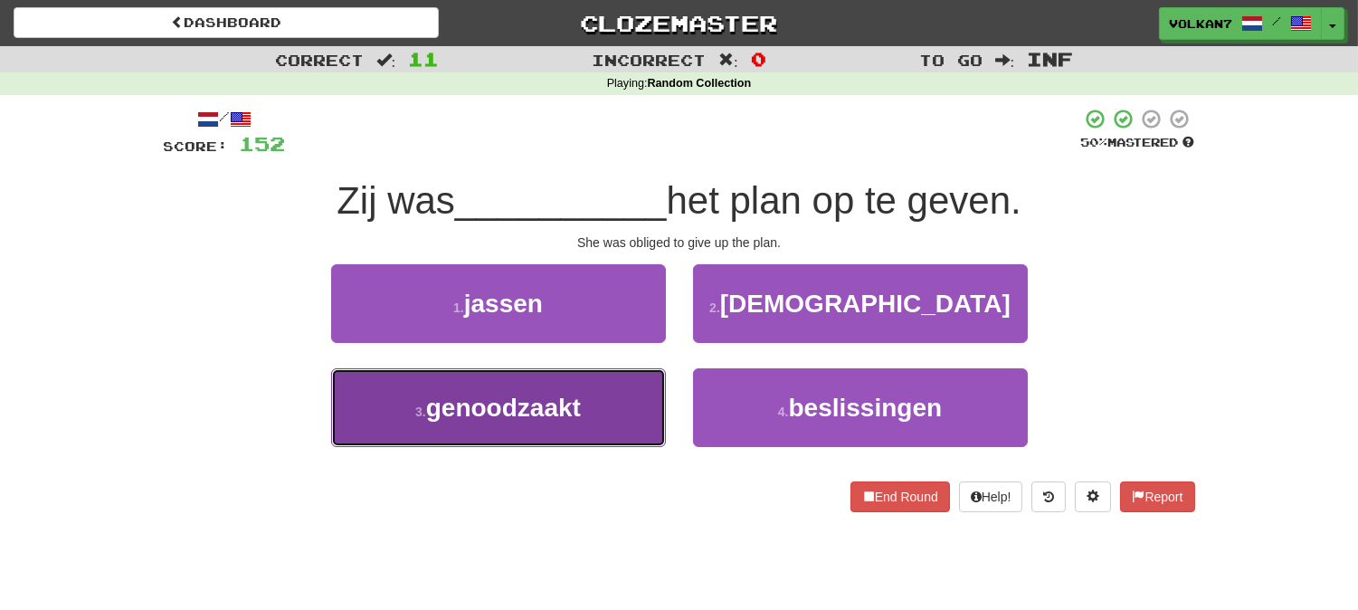
click at [603, 403] on button "3 . genoodzaakt" at bounding box center [498, 407] width 335 height 79
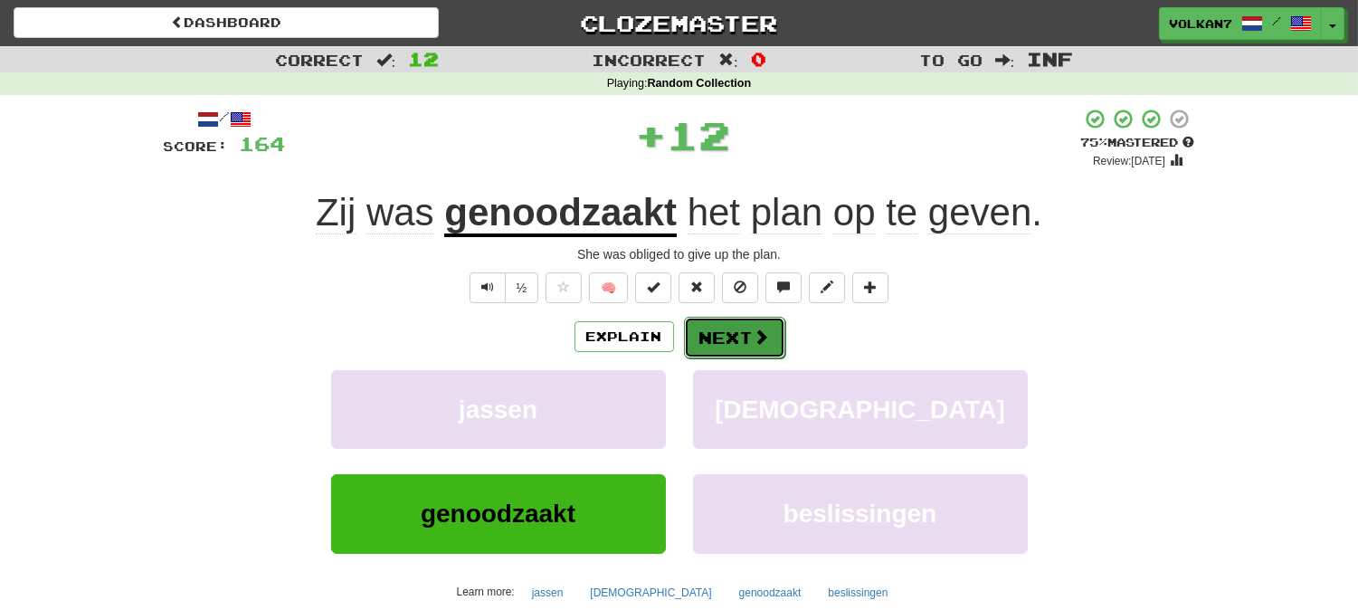
click at [758, 328] on span at bounding box center [762, 336] width 16 height 16
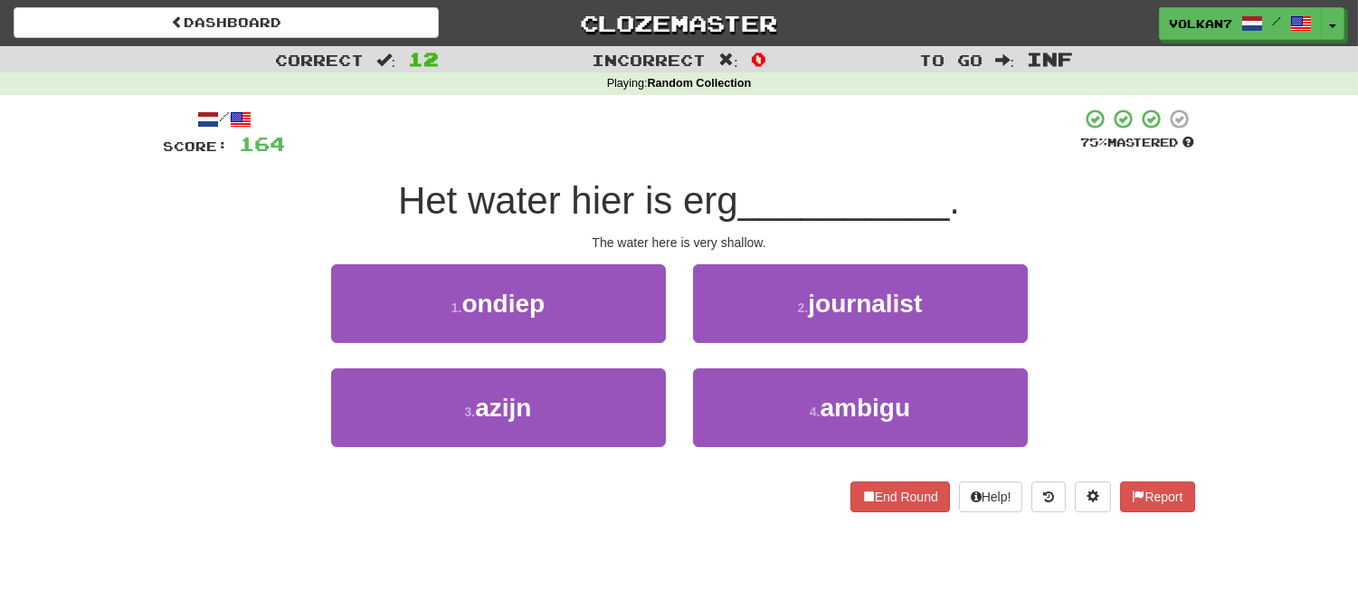
click at [765, 142] on div at bounding box center [683, 133] width 795 height 50
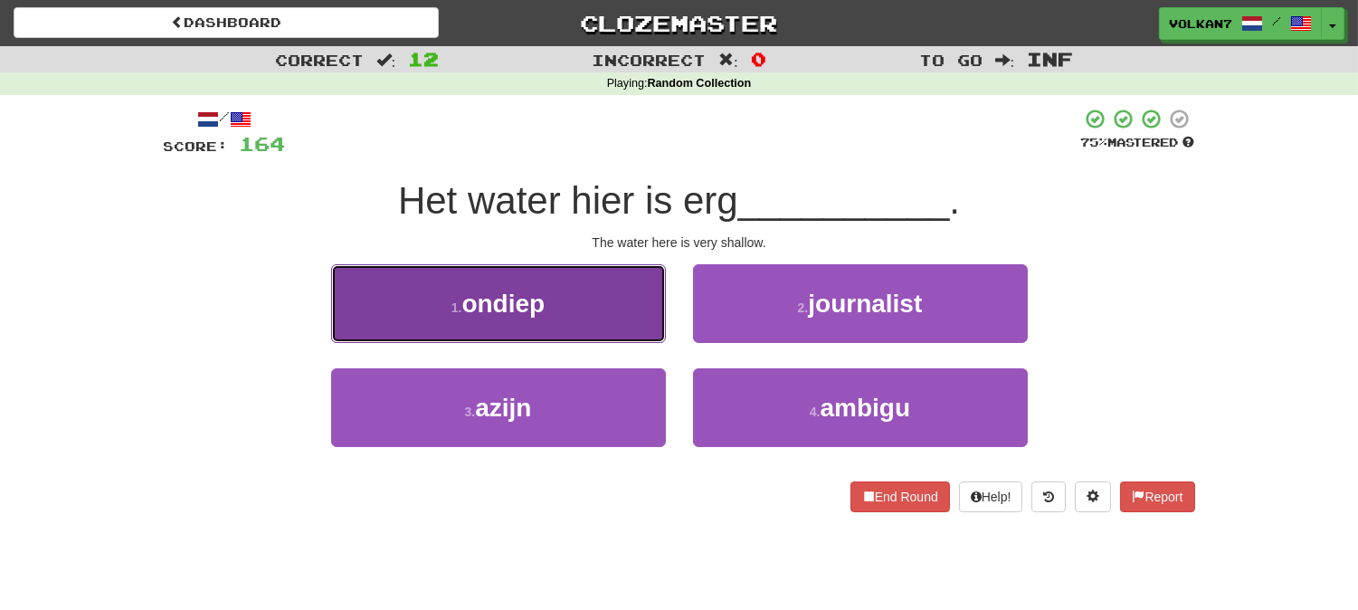
click at [600, 315] on button "1 . ondiep" at bounding box center [498, 303] width 335 height 79
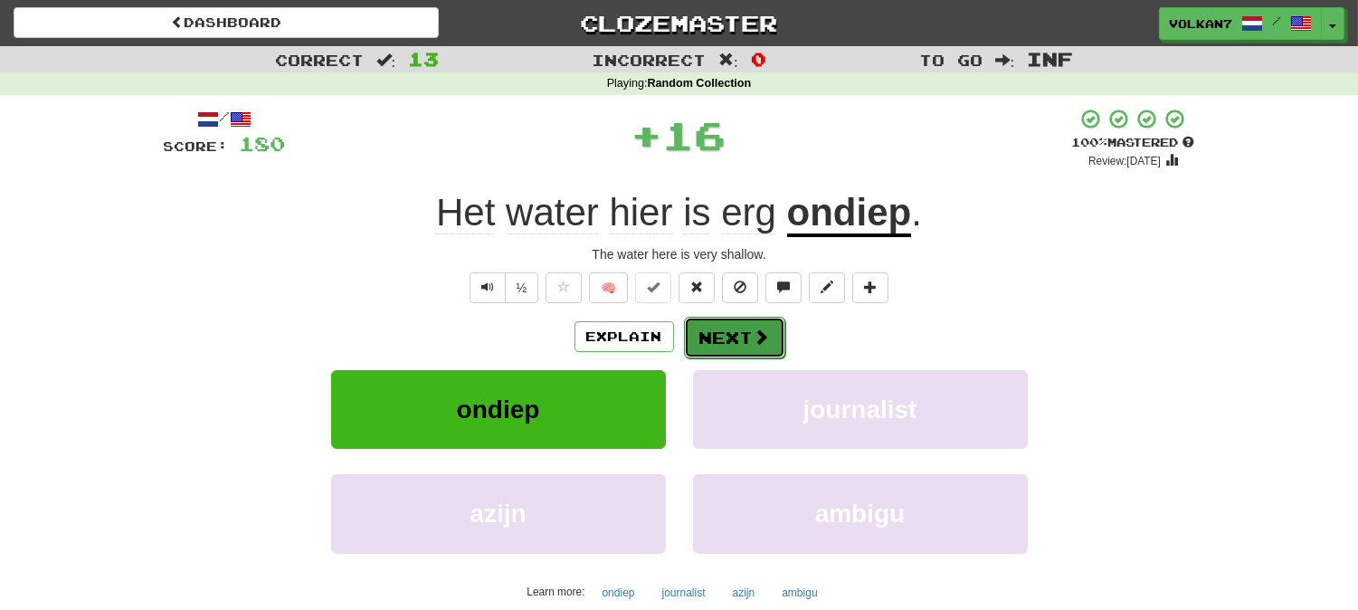
click at [727, 332] on button "Next" at bounding box center [734, 338] width 101 height 42
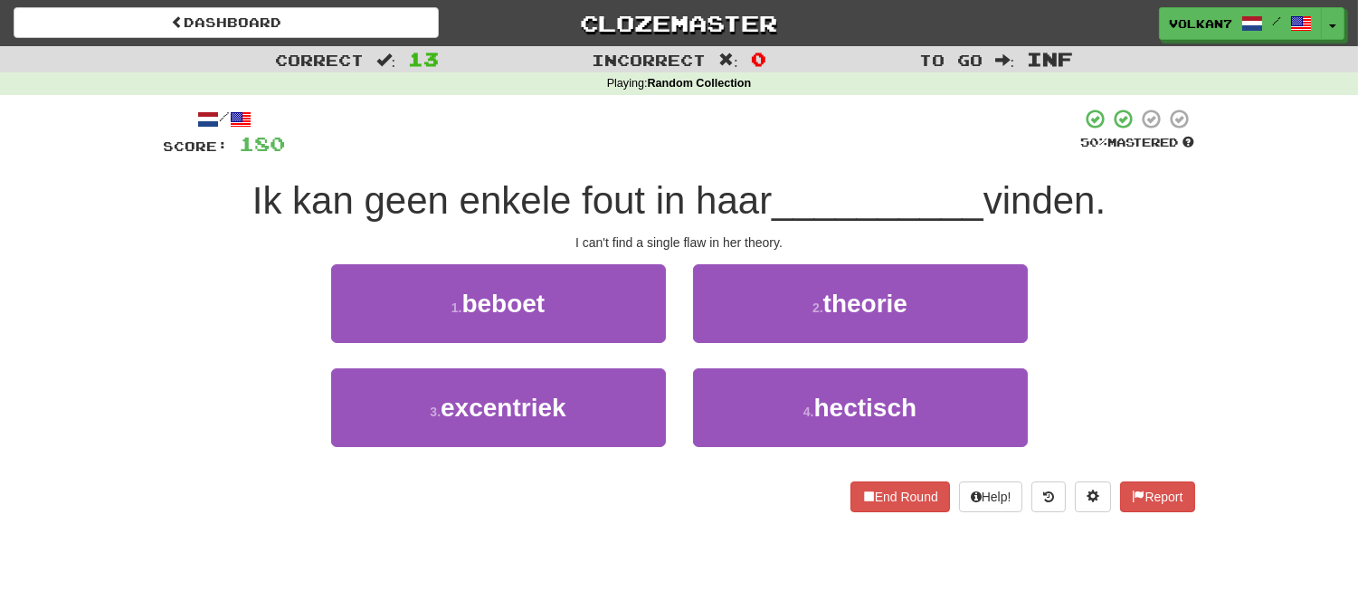
click at [740, 159] on div "/ Score: 180 50 % Mastered Ik kan geen enkele fout in haar __________ vinden. I…" at bounding box center [679, 310] width 1031 height 404
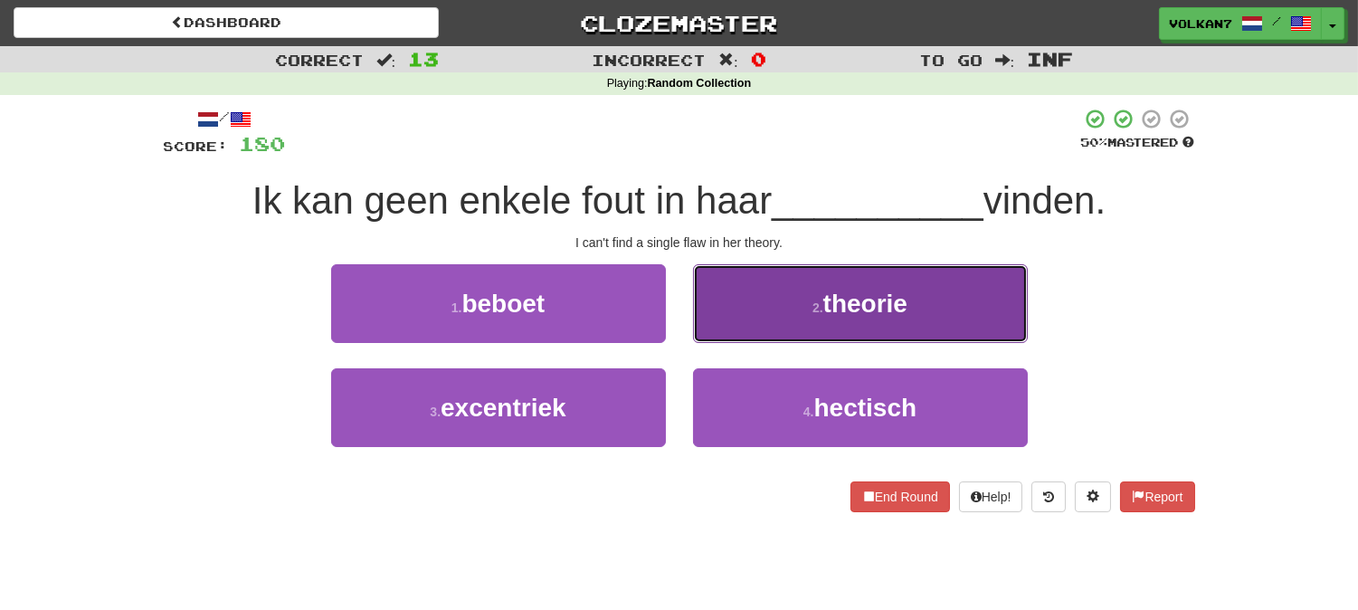
click at [808, 299] on button "2 . theorie" at bounding box center [860, 303] width 335 height 79
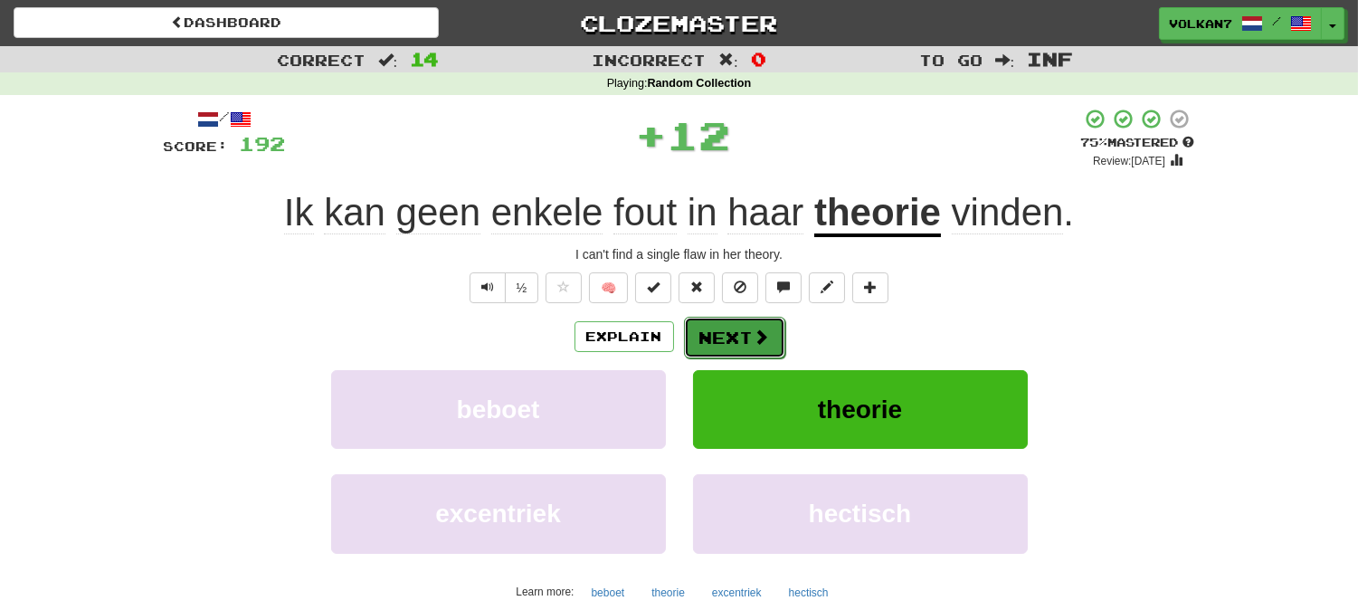
click at [762, 332] on span at bounding box center [762, 336] width 16 height 16
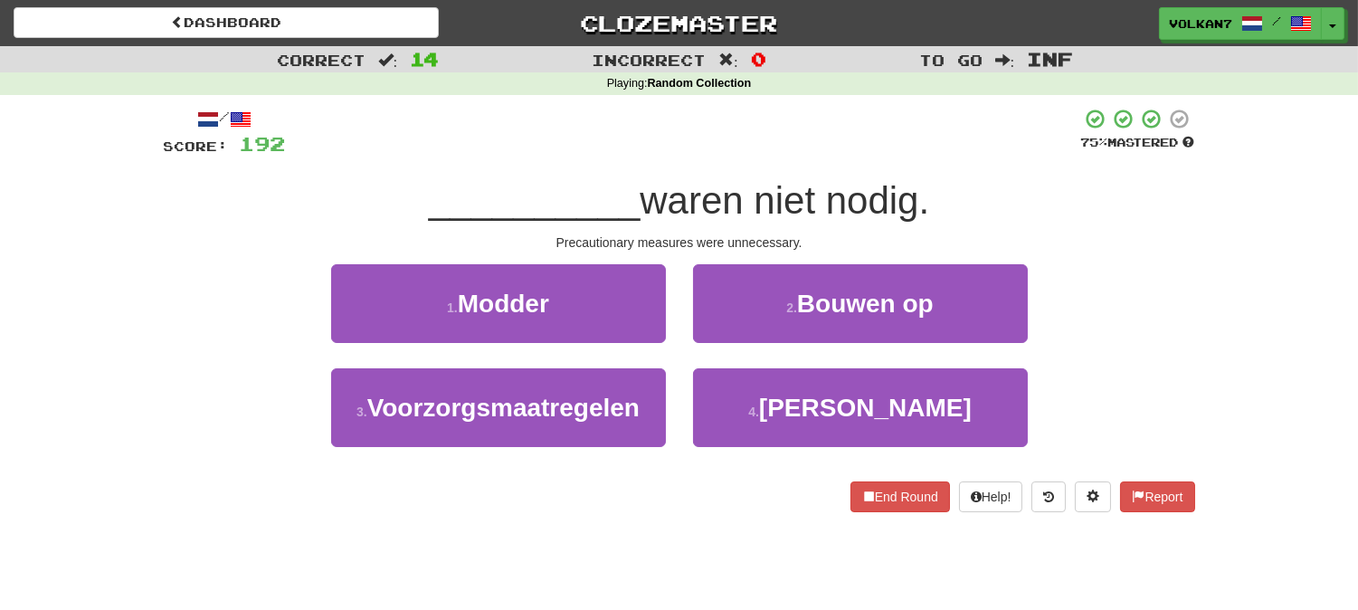
click at [762, 137] on div at bounding box center [683, 133] width 795 height 50
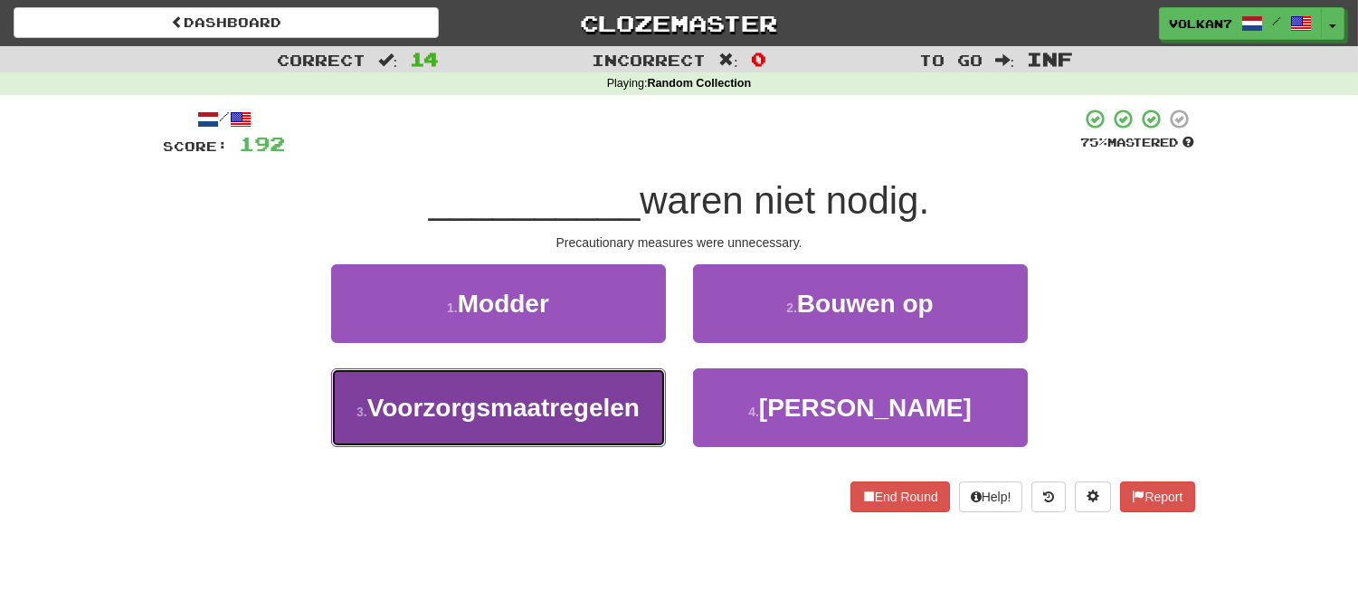
click at [546, 407] on span "Voorzorgsmaatregelen" at bounding box center [503, 408] width 272 height 28
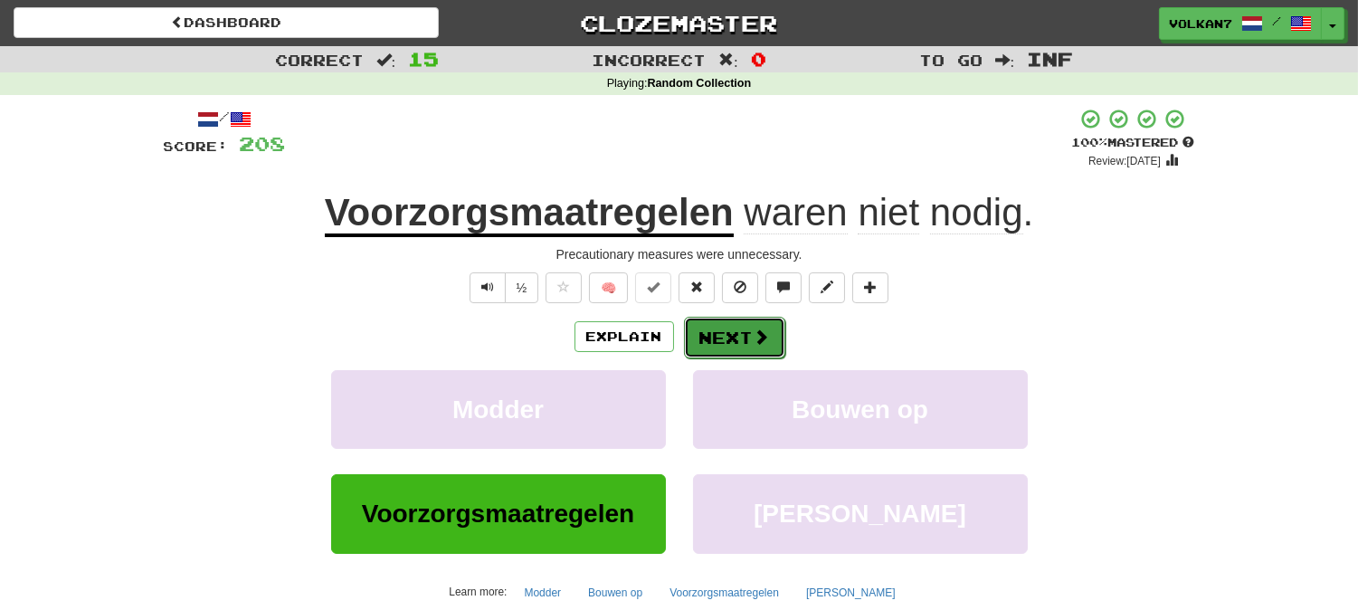
click at [747, 331] on button "Next" at bounding box center [734, 338] width 101 height 42
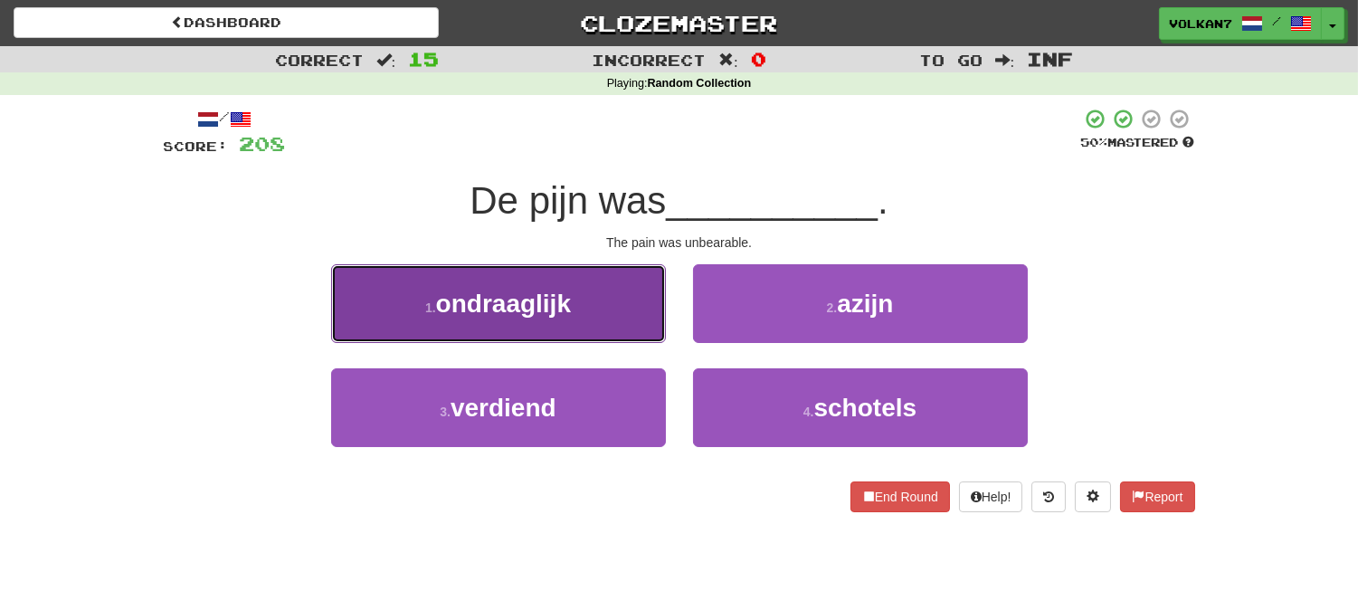
click at [552, 303] on span "ondraaglijk" at bounding box center [503, 304] width 135 height 28
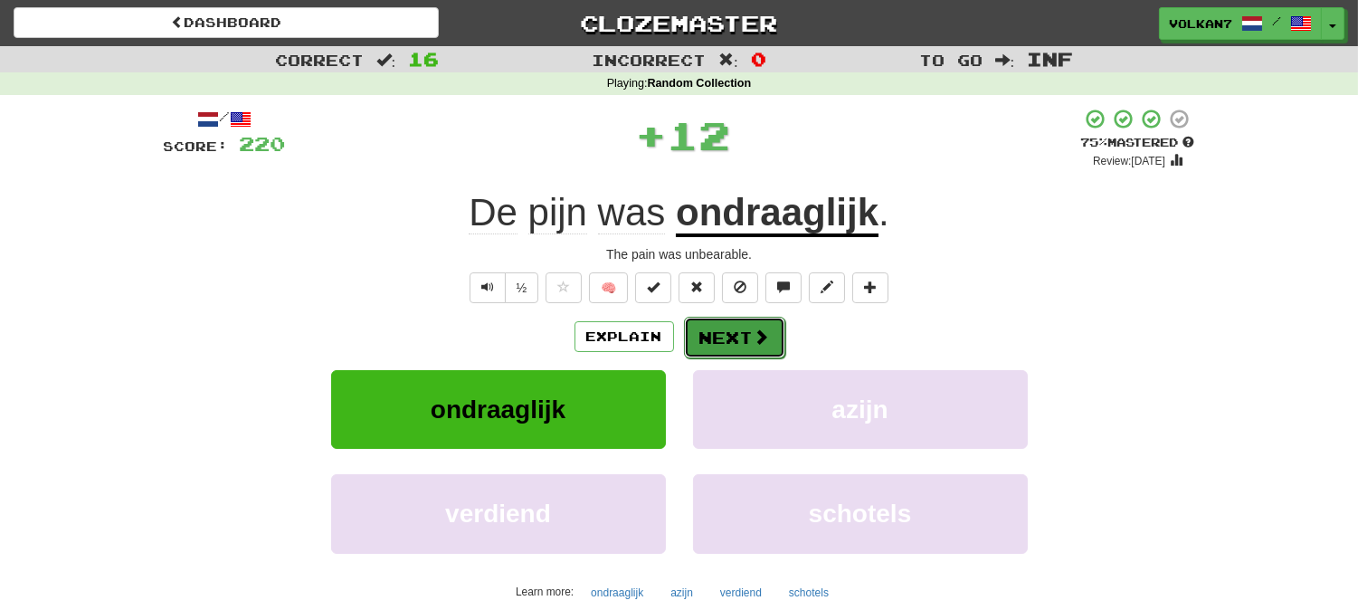
click at [745, 346] on button "Next" at bounding box center [734, 338] width 101 height 42
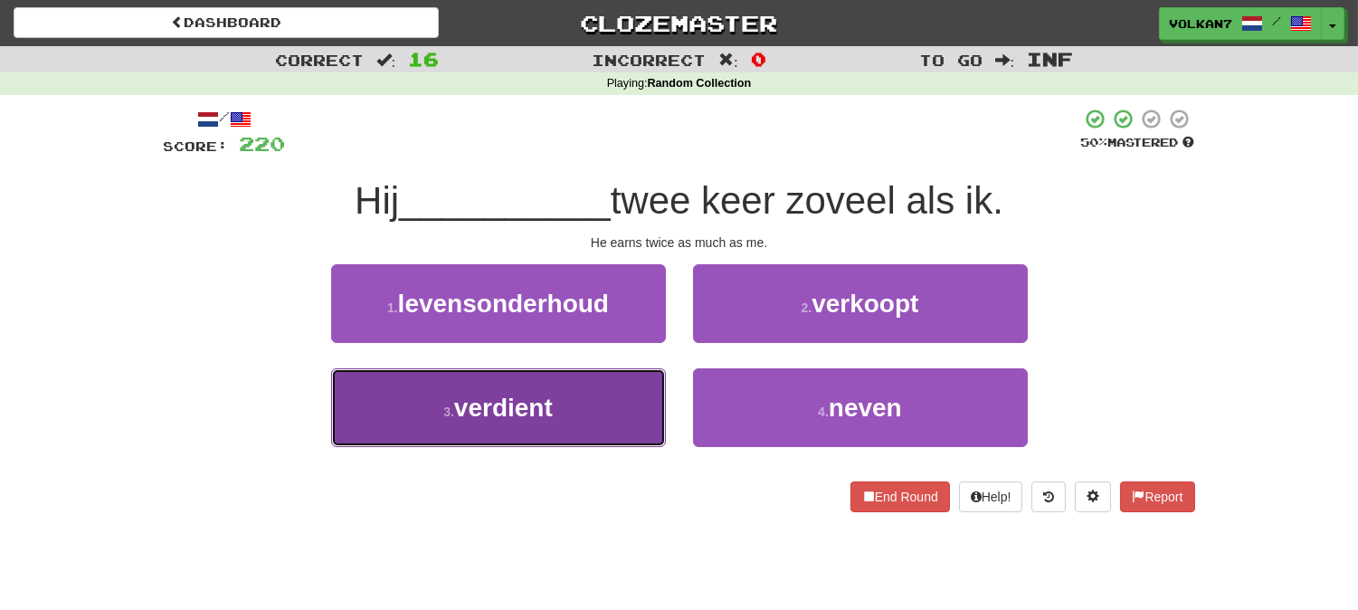
click at [586, 394] on button "3 . verdient" at bounding box center [498, 407] width 335 height 79
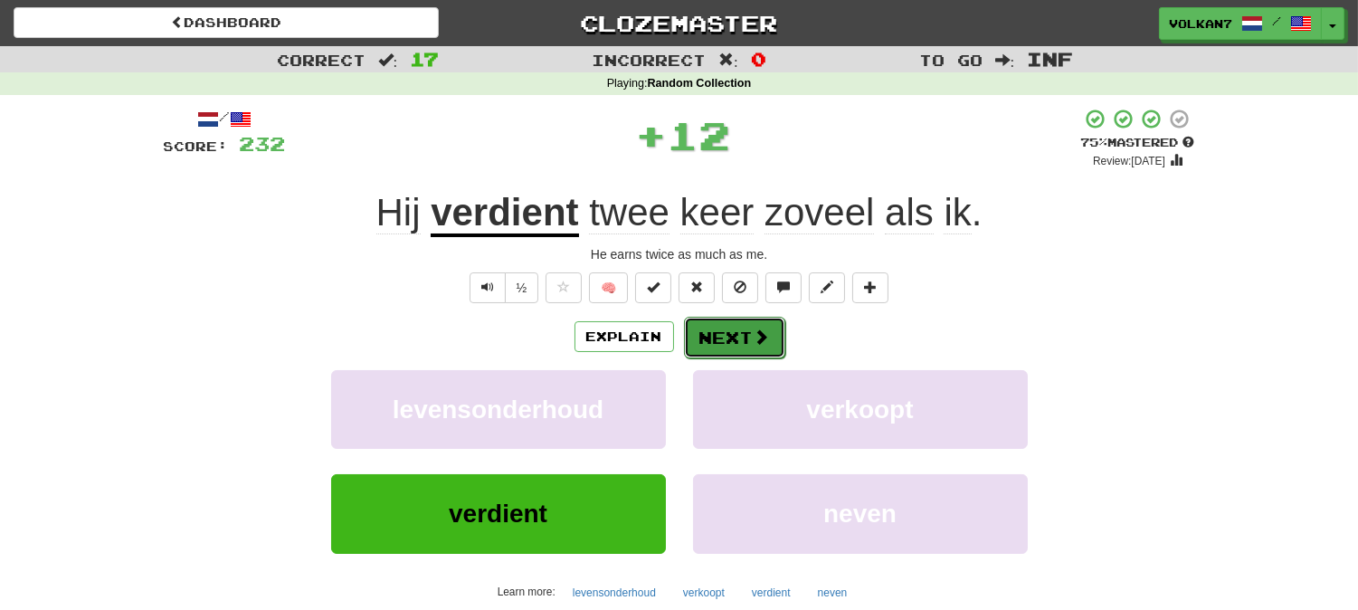
click at [719, 327] on button "Next" at bounding box center [734, 338] width 101 height 42
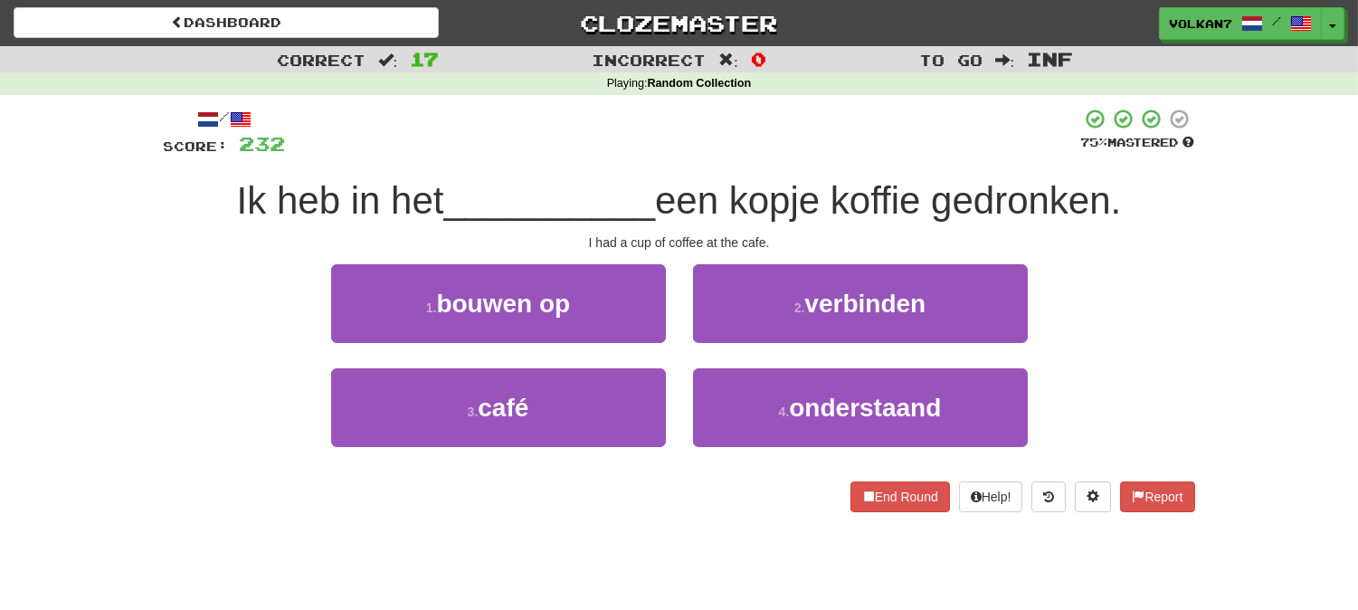
click at [785, 115] on div at bounding box center [683, 133] width 795 height 50
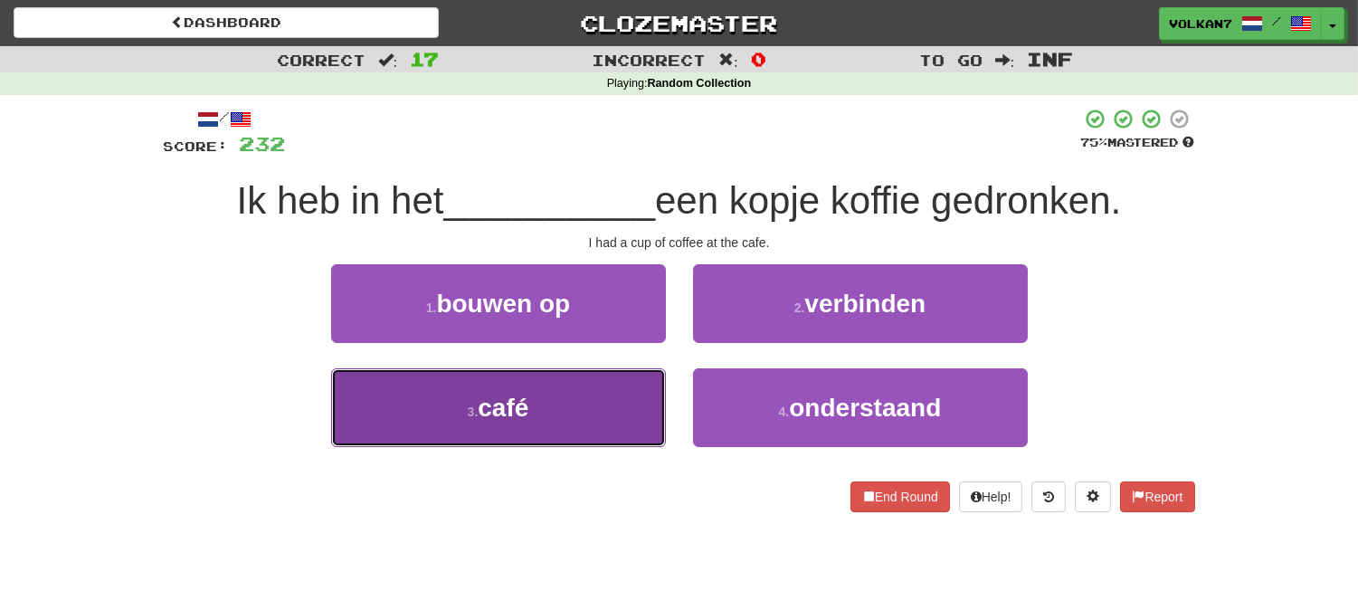
click at [549, 408] on button "3 . café" at bounding box center [498, 407] width 335 height 79
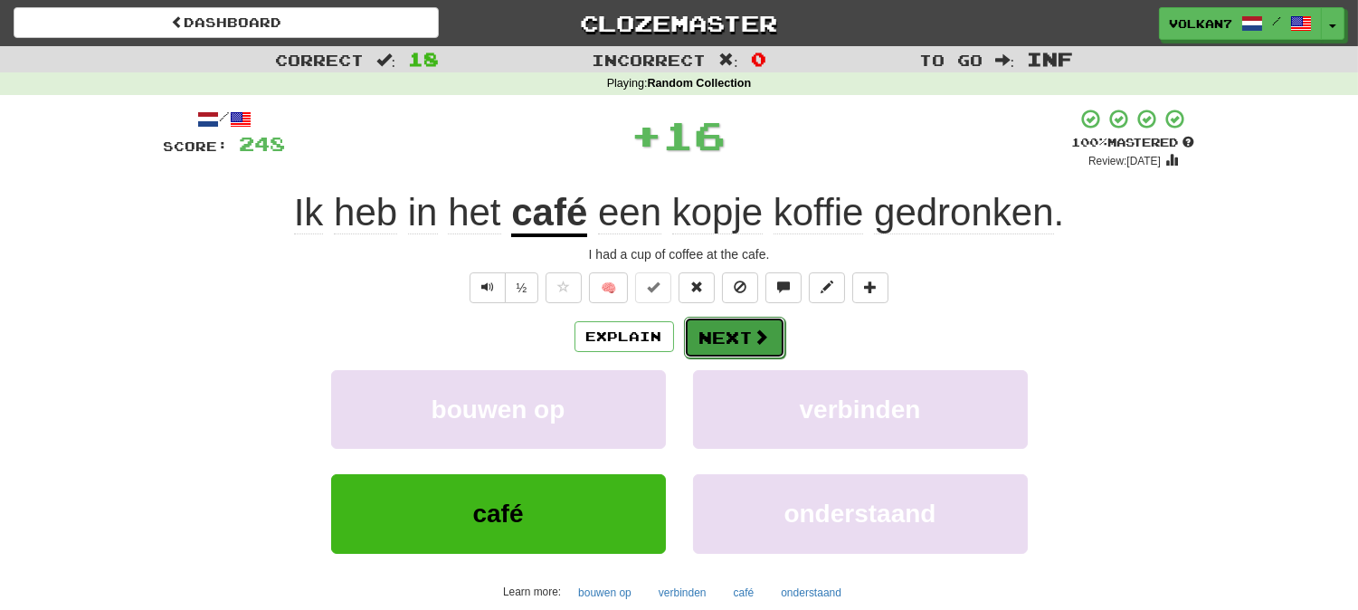
click at [762, 328] on span at bounding box center [762, 336] width 16 height 16
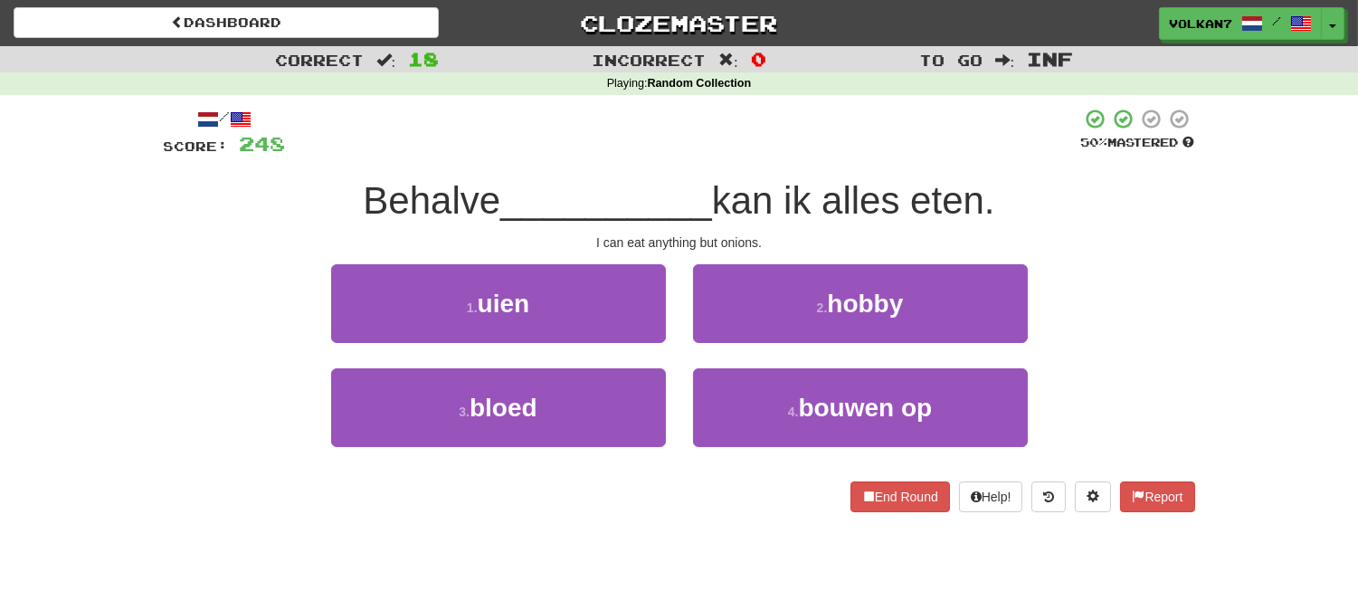
click at [787, 134] on div at bounding box center [683, 133] width 795 height 50
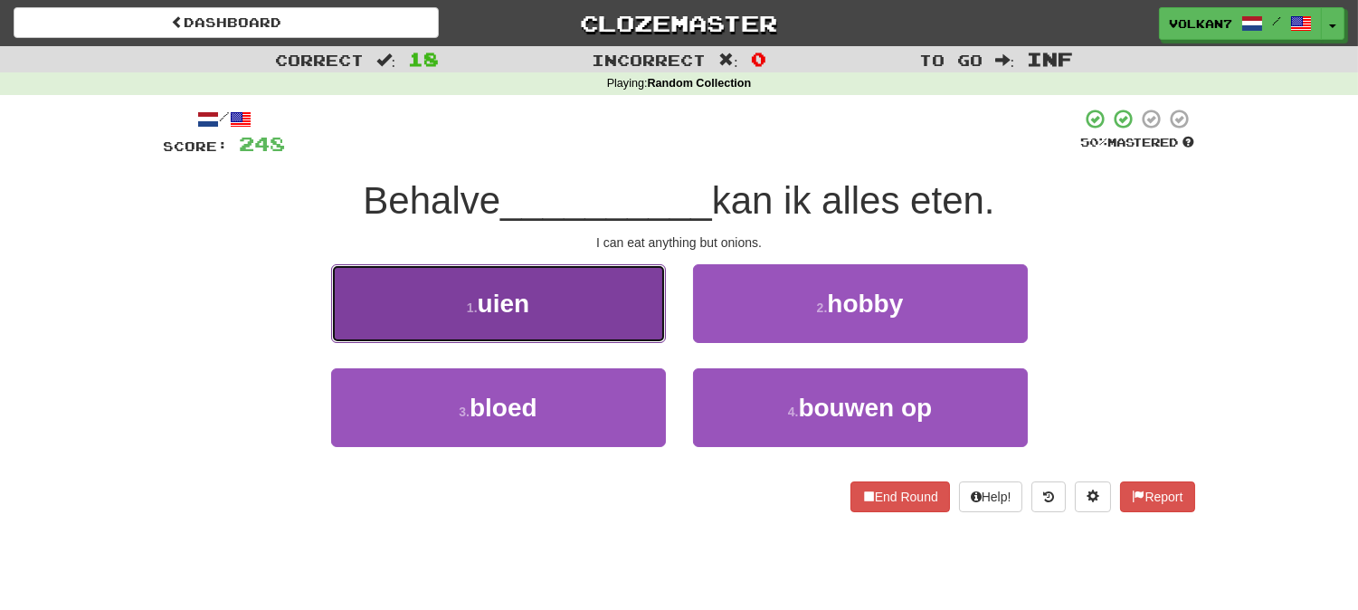
click at [615, 314] on button "1 . uien" at bounding box center [498, 303] width 335 height 79
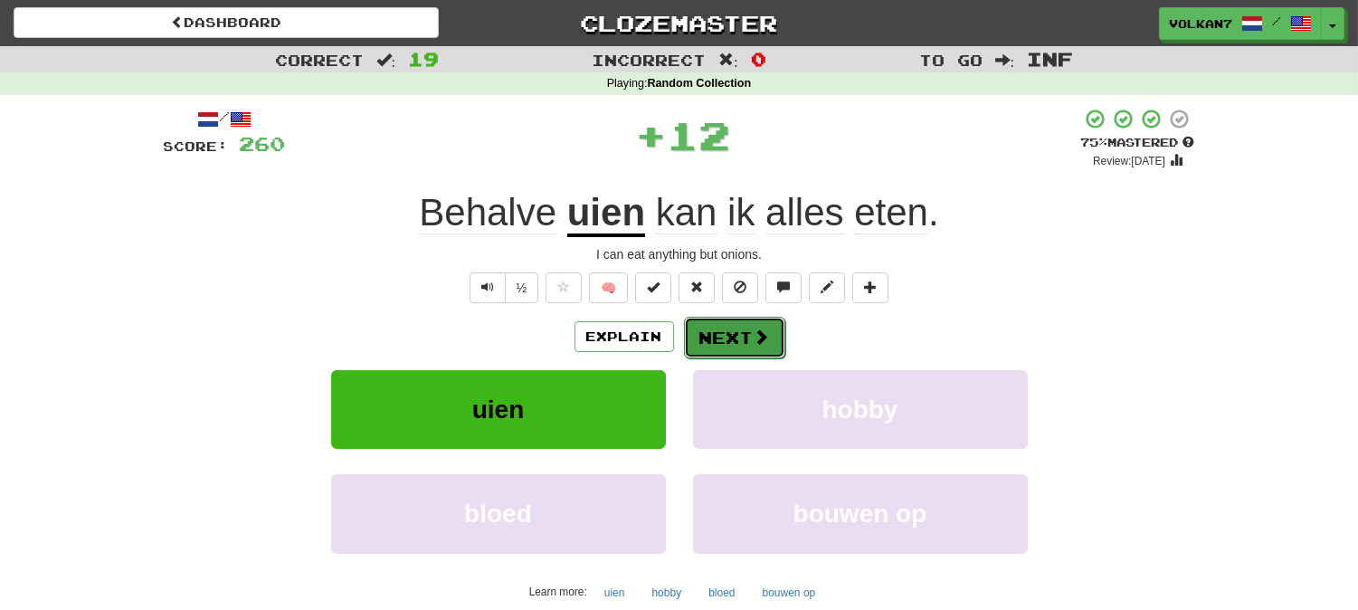
click at [722, 342] on button "Next" at bounding box center [734, 338] width 101 height 42
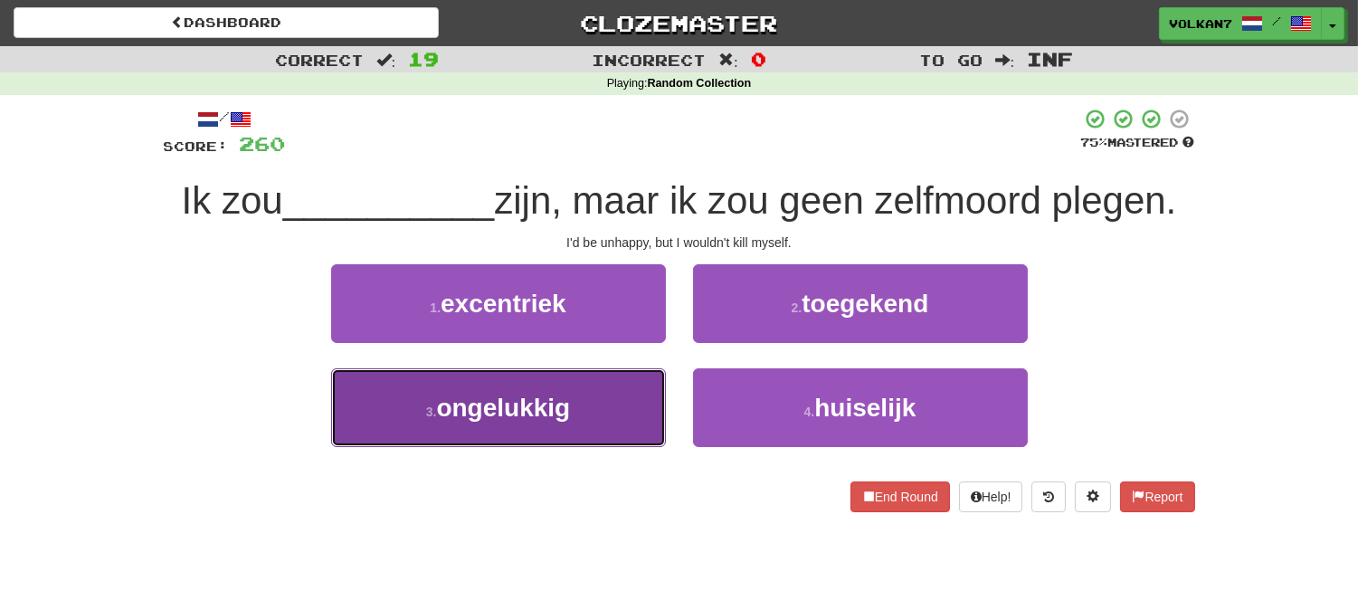
click at [606, 412] on button "3 . ongelukkig" at bounding box center [498, 407] width 335 height 79
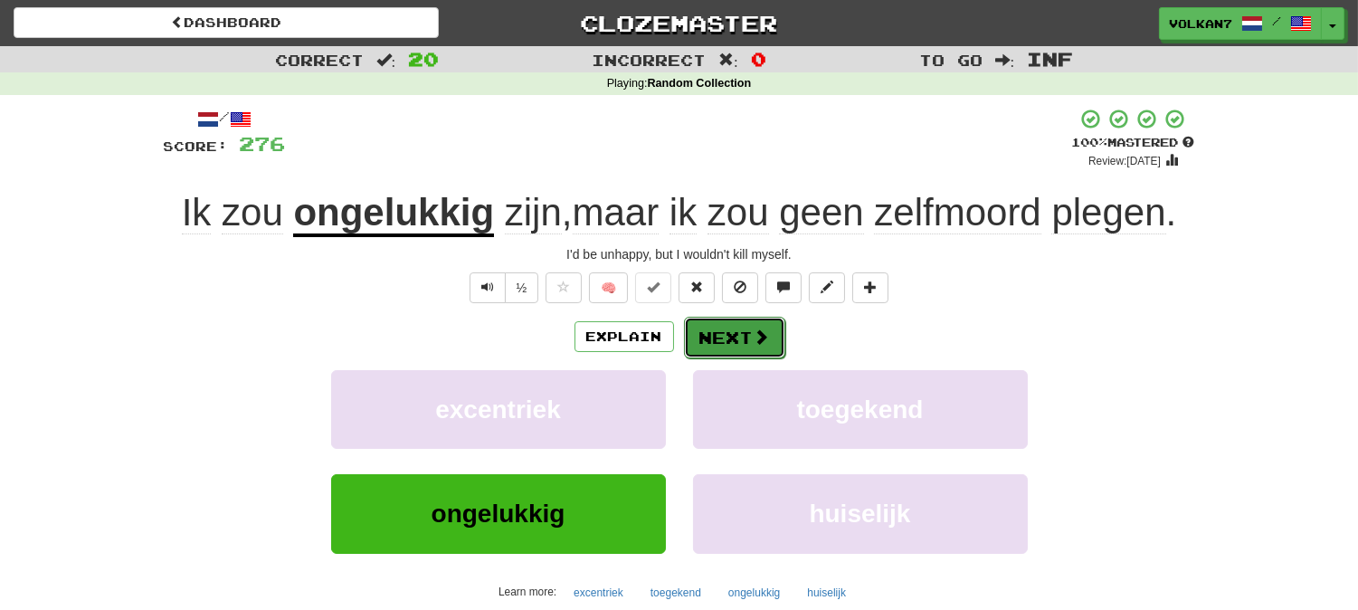
click at [733, 347] on button "Next" at bounding box center [734, 338] width 101 height 42
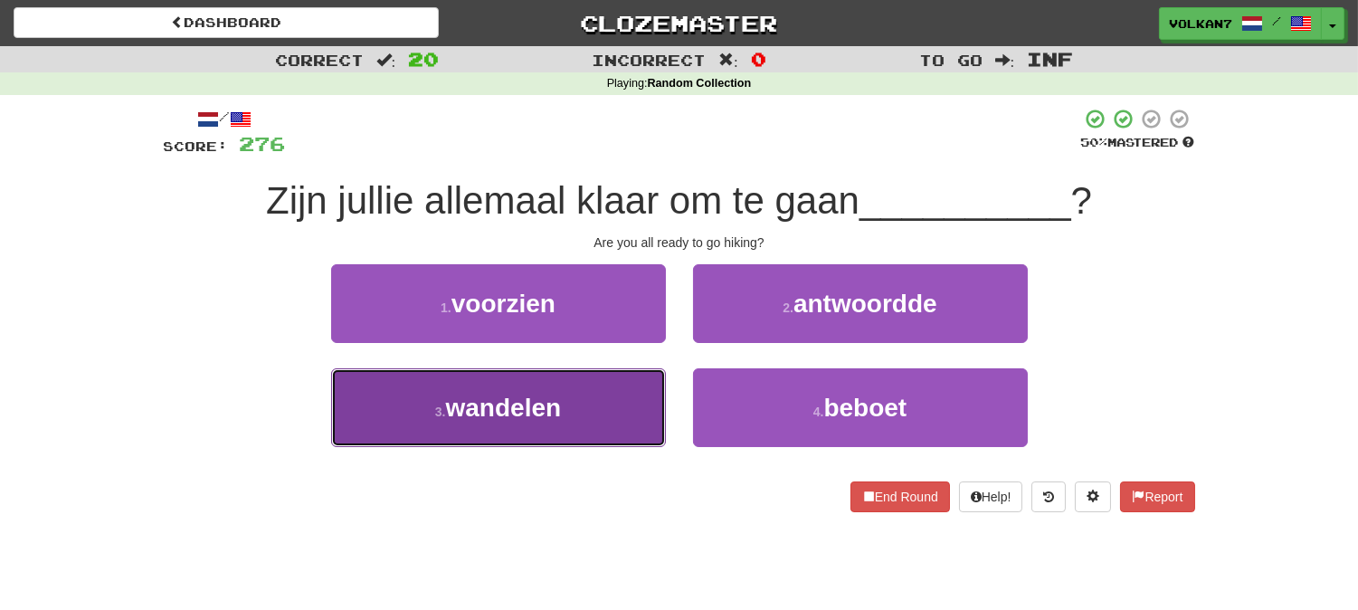
click at [581, 409] on button "3 . wandelen" at bounding box center [498, 407] width 335 height 79
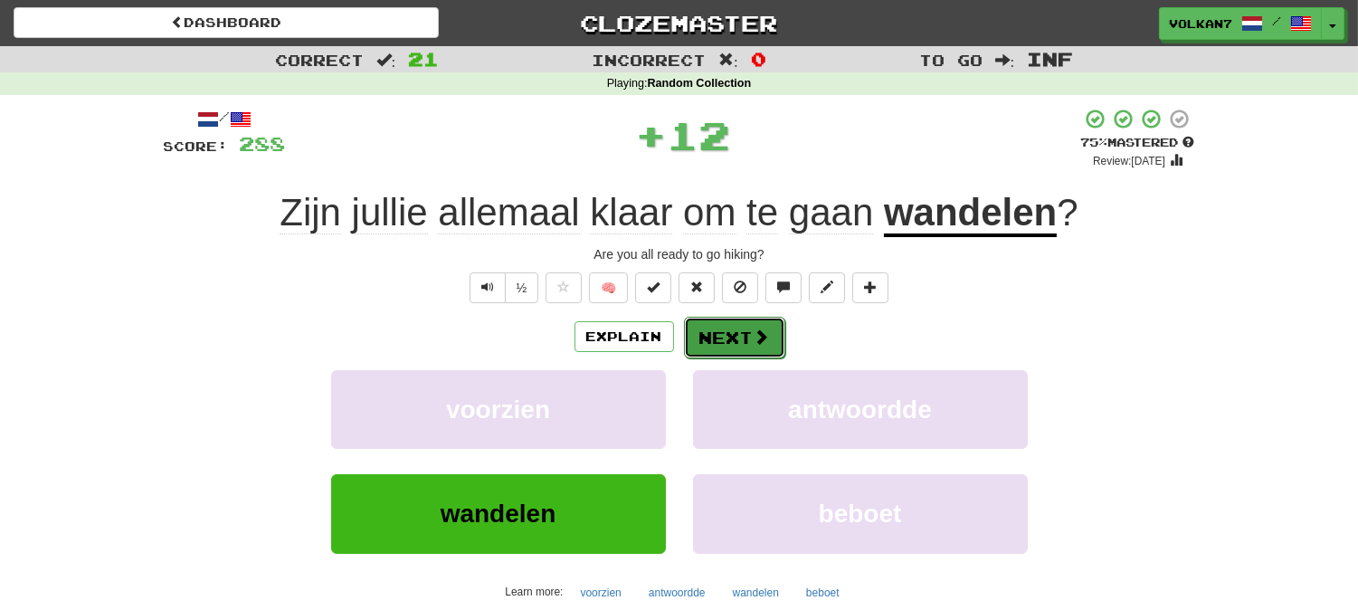
click at [733, 328] on button "Next" at bounding box center [734, 338] width 101 height 42
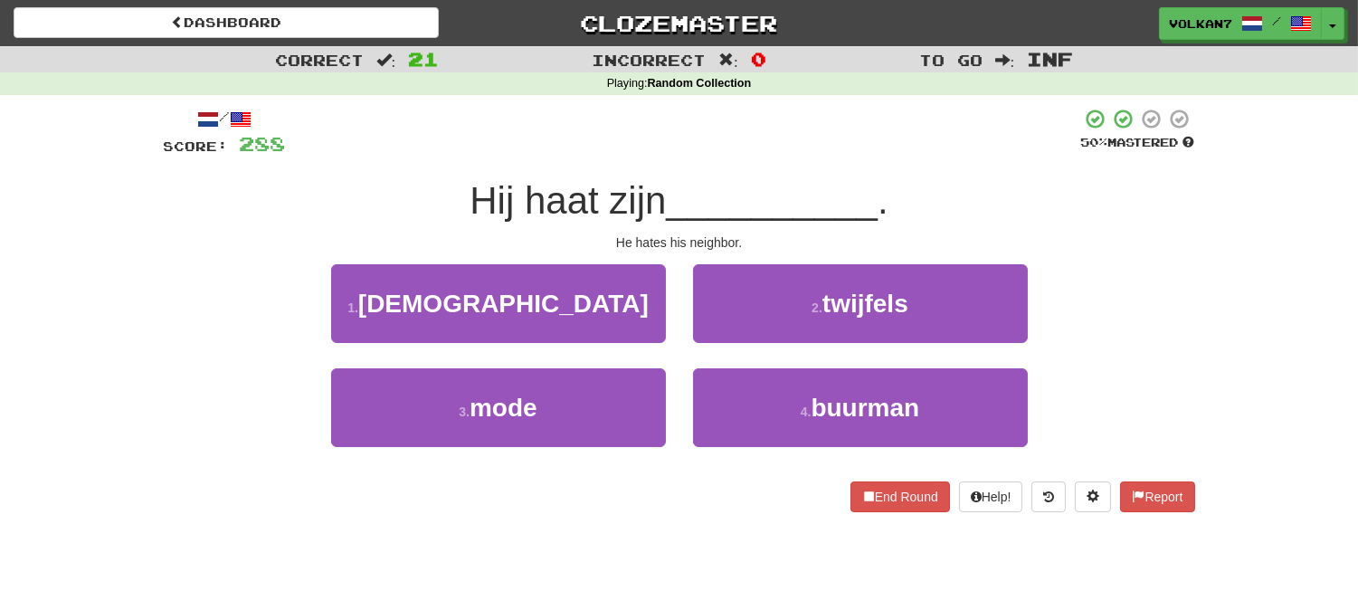
click at [811, 165] on div "/ Score: 288 50 % Mastered Hij haat zijn __________ . He hates his neighbor. 1 …" at bounding box center [679, 310] width 1031 height 404
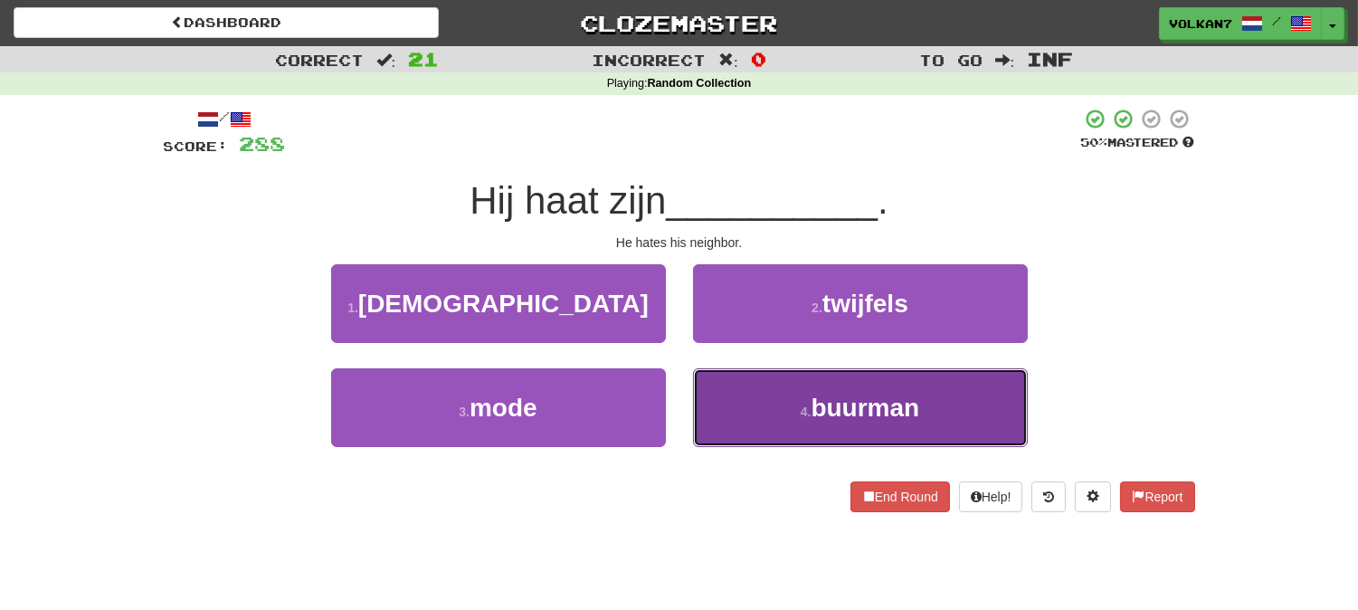
click at [826, 399] on span "buurman" at bounding box center [865, 408] width 109 height 28
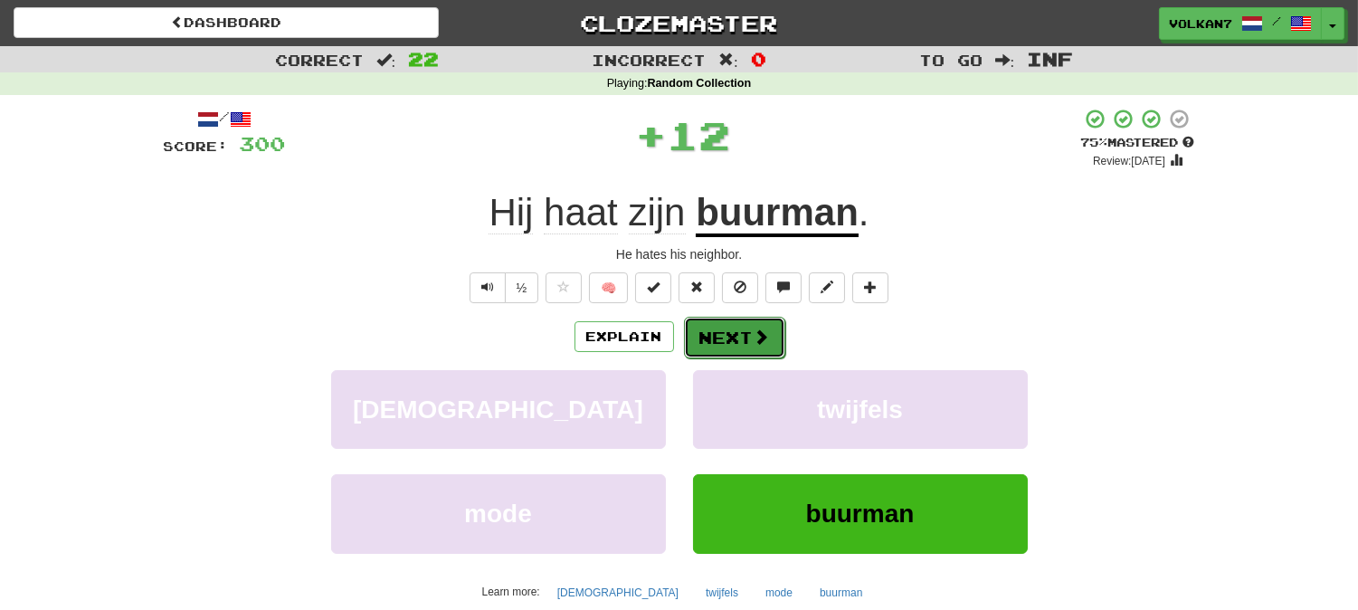
click at [743, 335] on button "Next" at bounding box center [734, 338] width 101 height 42
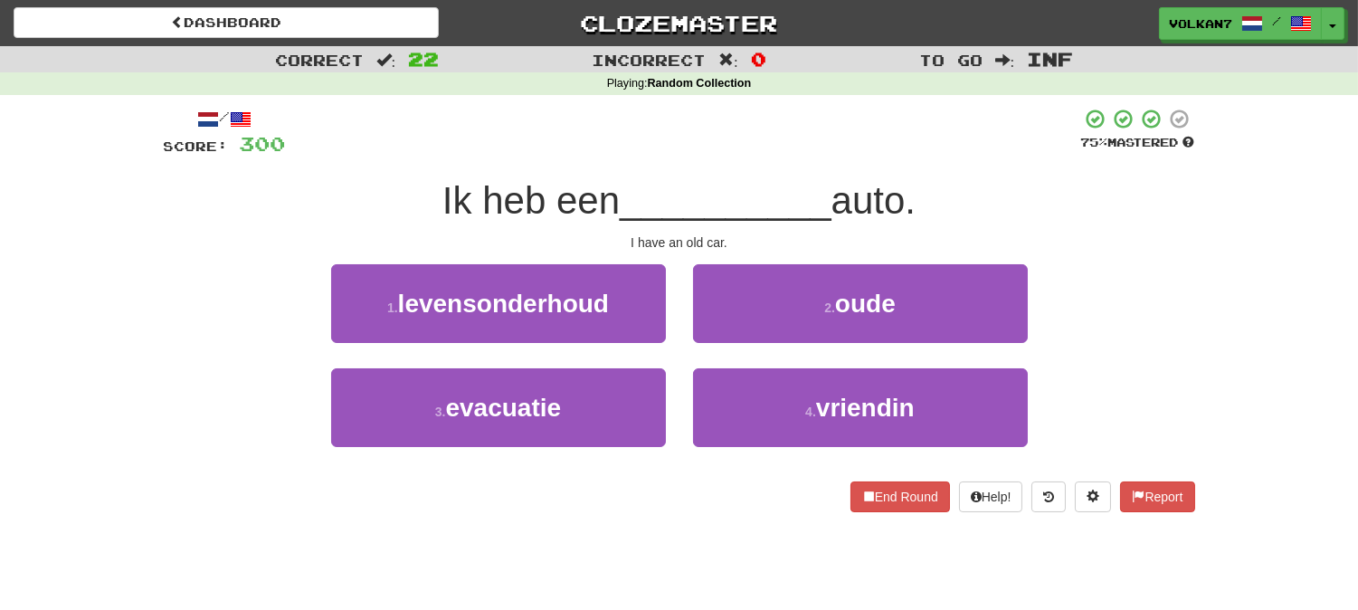
click at [721, 151] on div at bounding box center [683, 133] width 795 height 50
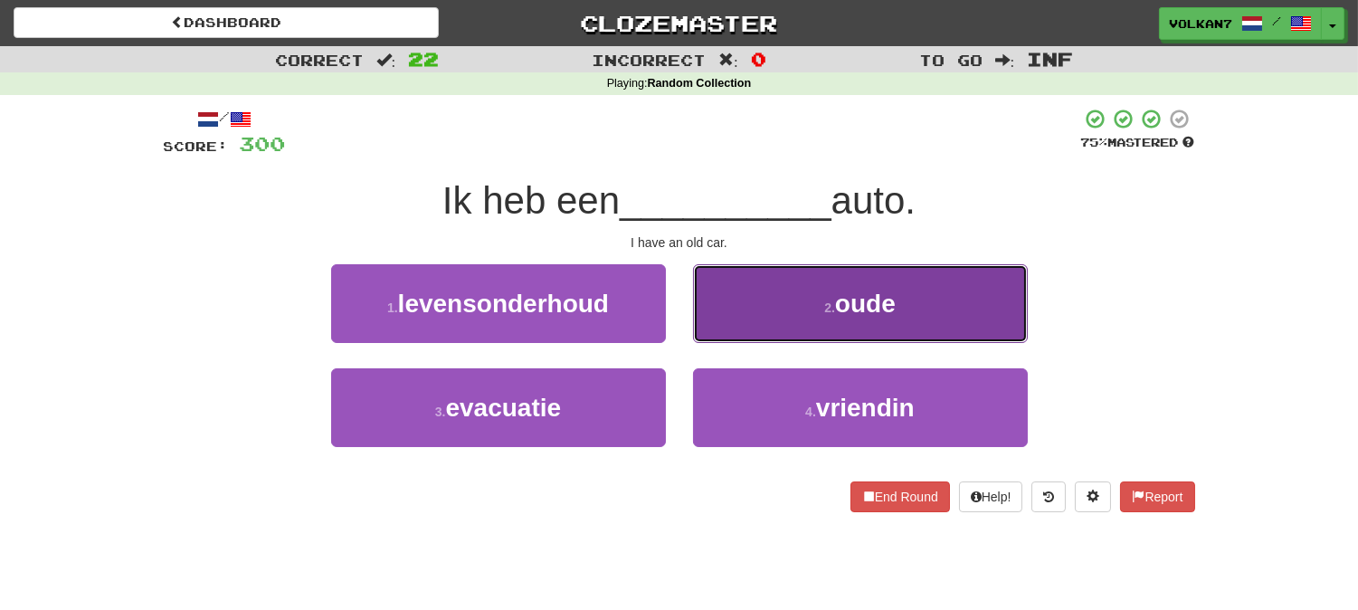
click at [765, 305] on button "2 . oude" at bounding box center [860, 303] width 335 height 79
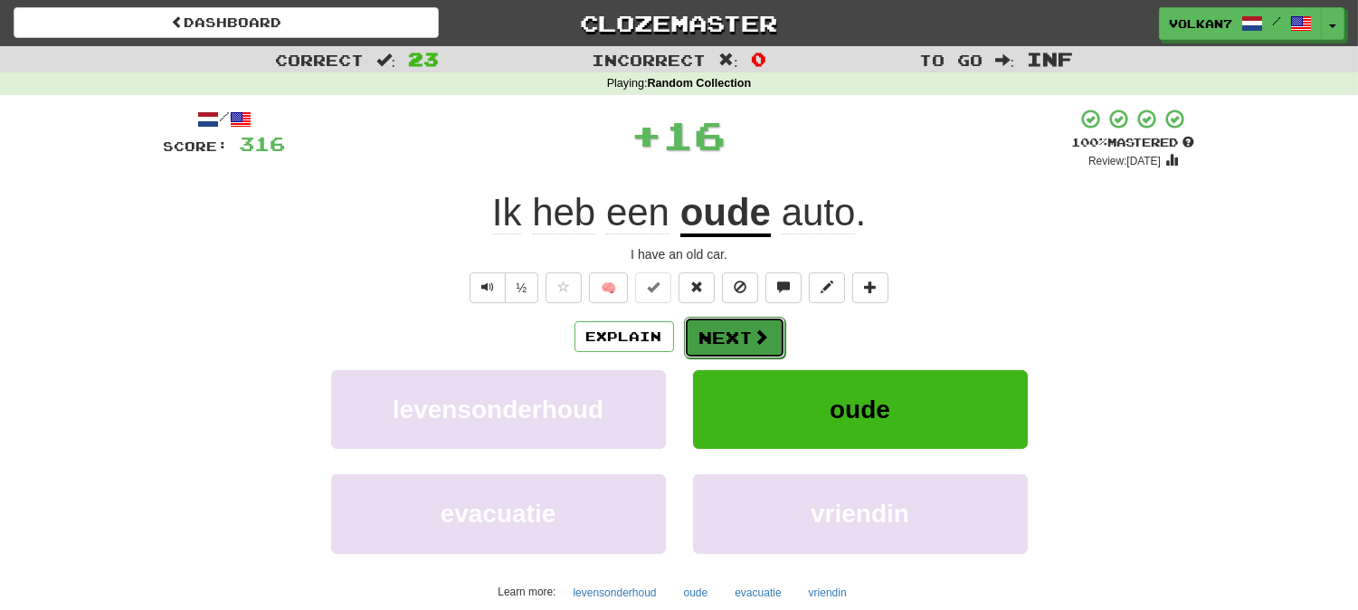
click at [712, 338] on button "Next" at bounding box center [734, 338] width 101 height 42
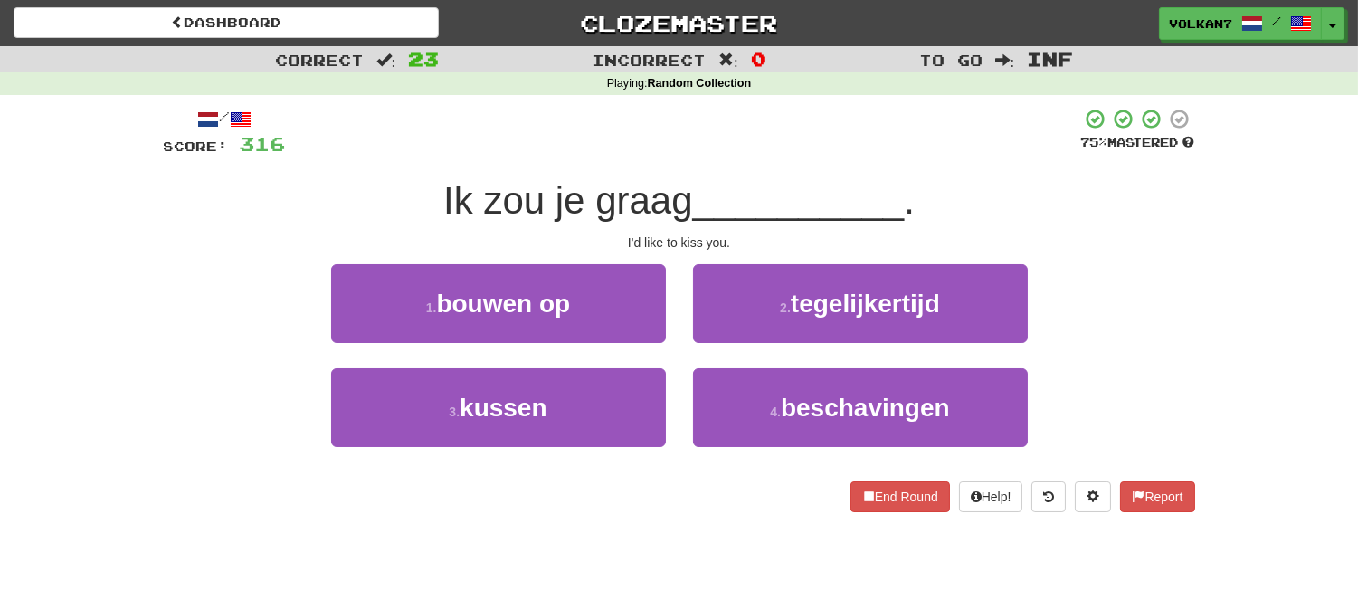
click at [728, 134] on div at bounding box center [683, 133] width 795 height 50
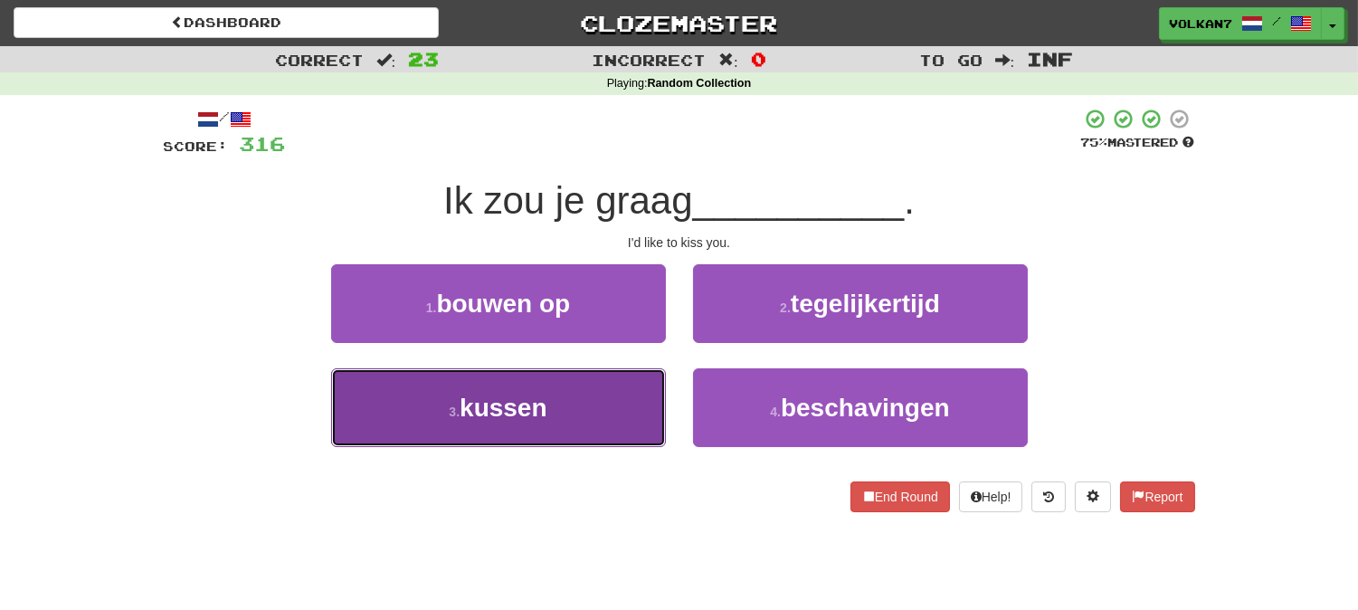
click at [617, 389] on button "3 . kussen" at bounding box center [498, 407] width 335 height 79
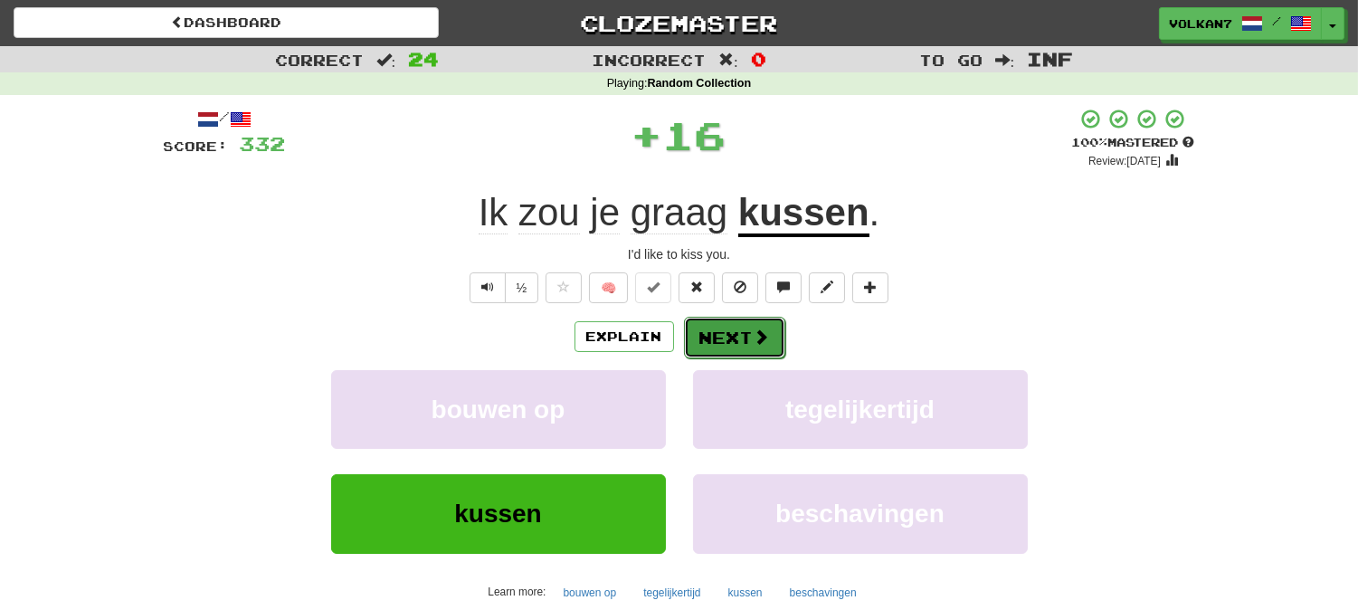
click at [727, 328] on button "Next" at bounding box center [734, 338] width 101 height 42
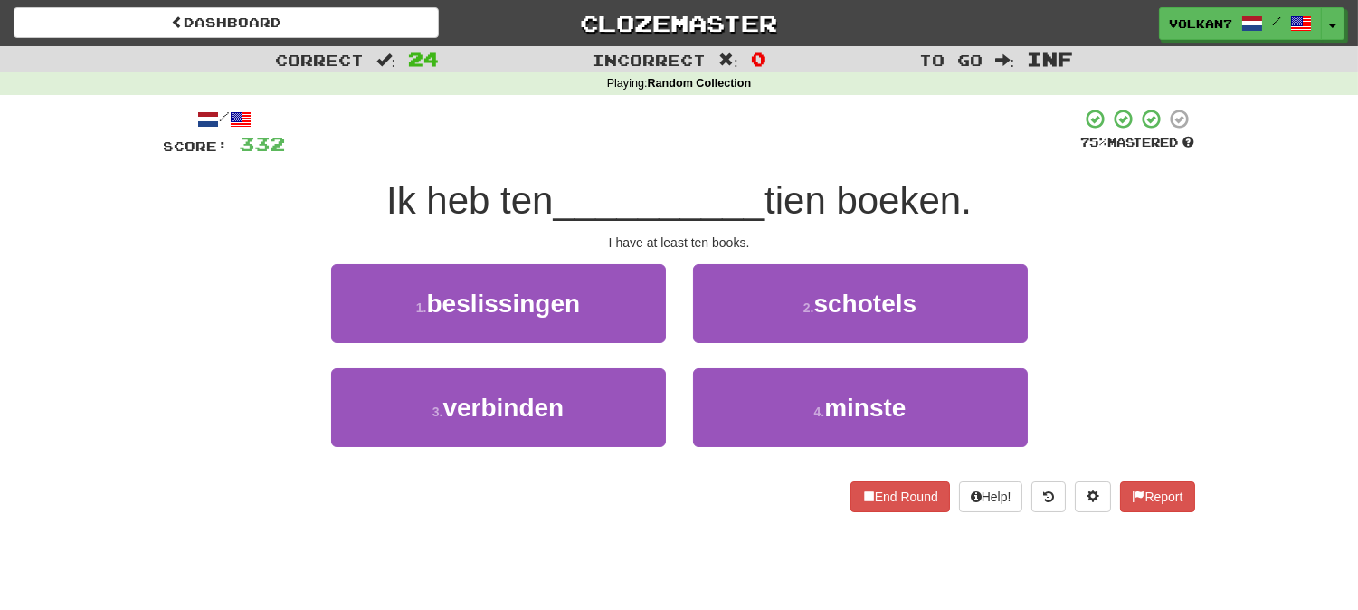
click at [743, 128] on div at bounding box center [683, 133] width 795 height 50
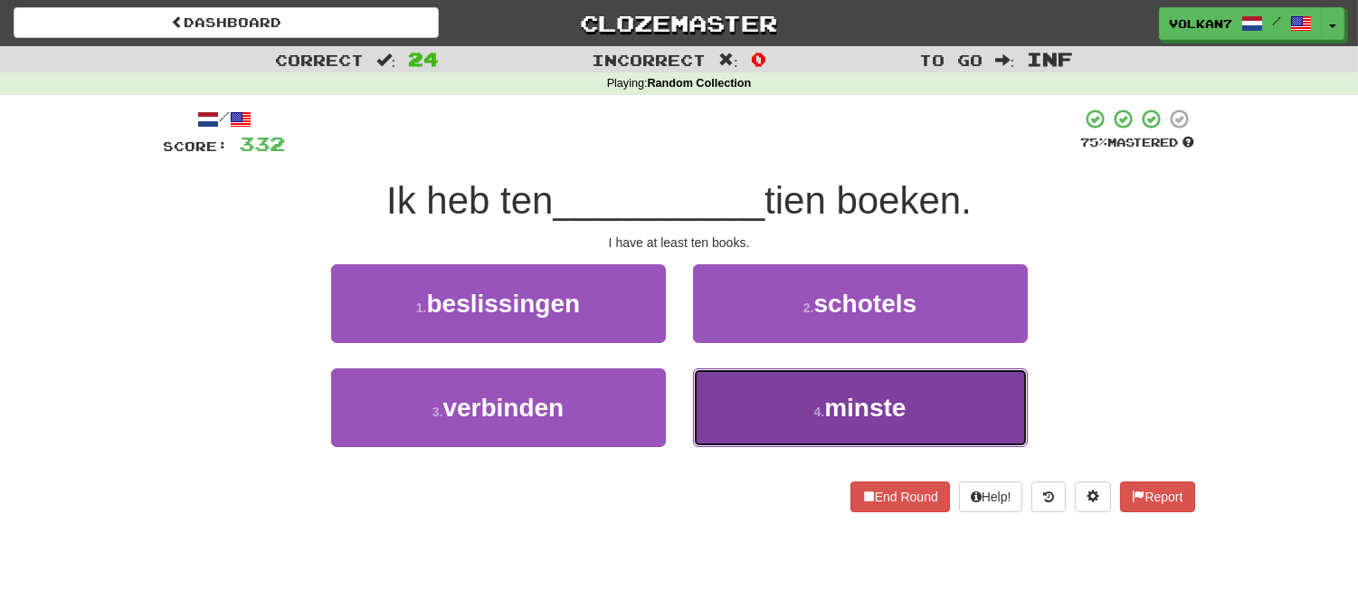
click at [802, 398] on button "4 . minste" at bounding box center [860, 407] width 335 height 79
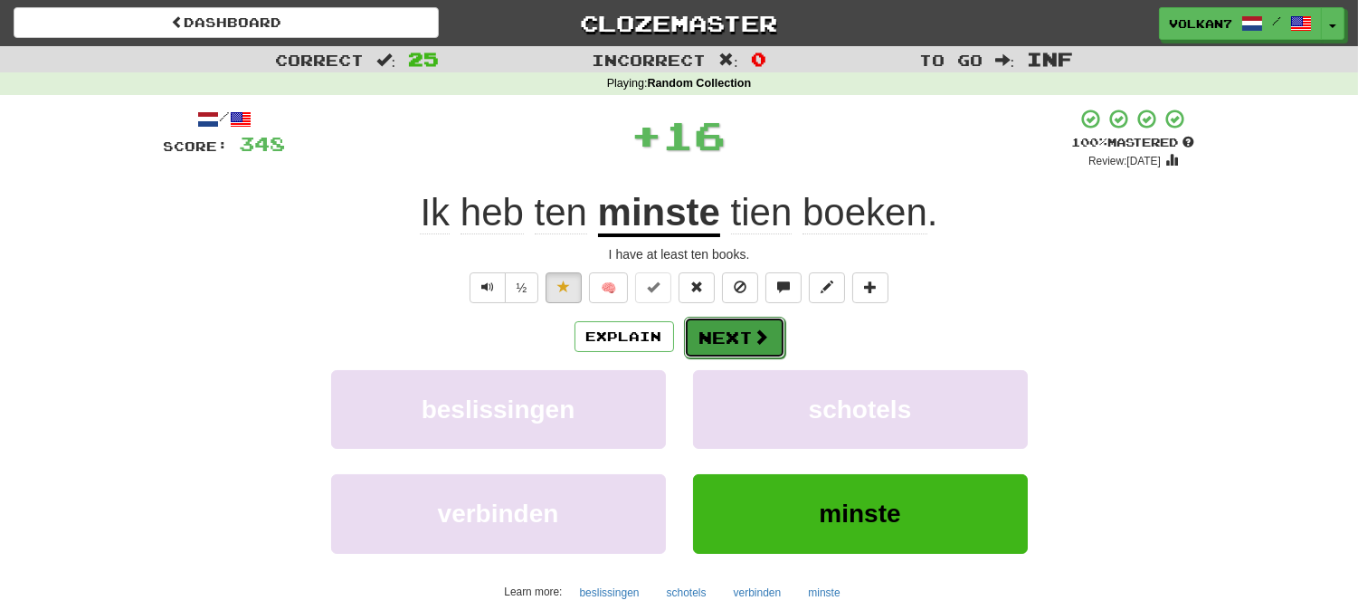
click at [698, 354] on button "Next" at bounding box center [734, 338] width 101 height 42
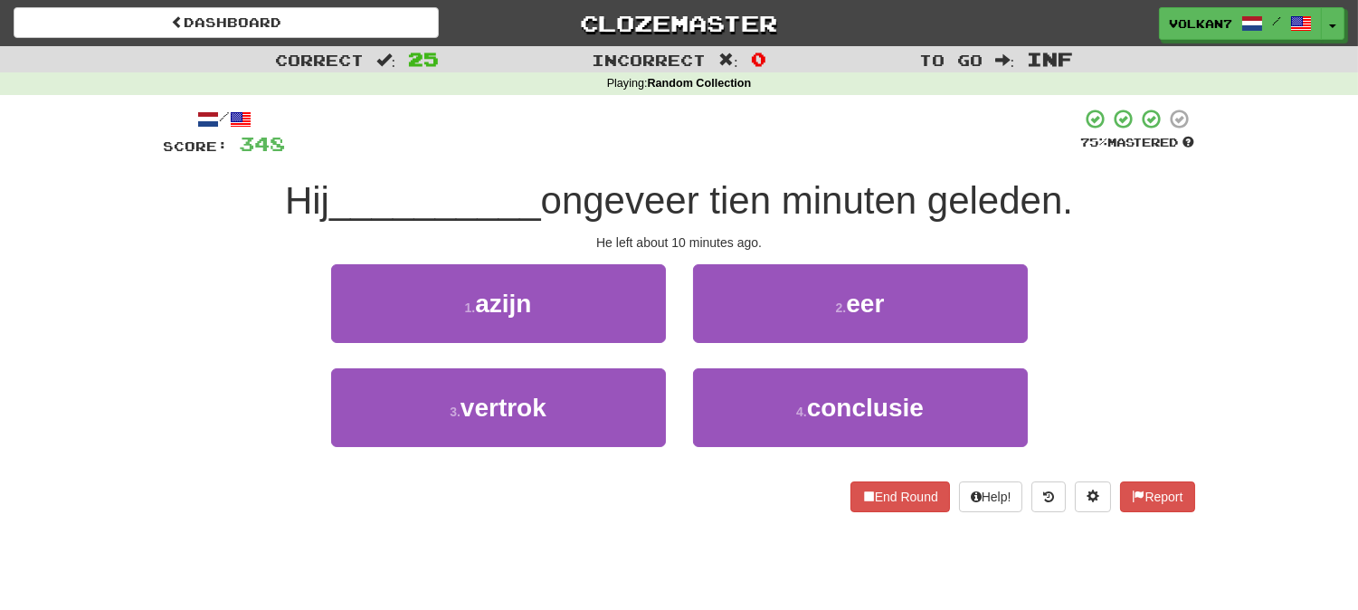
click at [729, 138] on div at bounding box center [683, 133] width 795 height 50
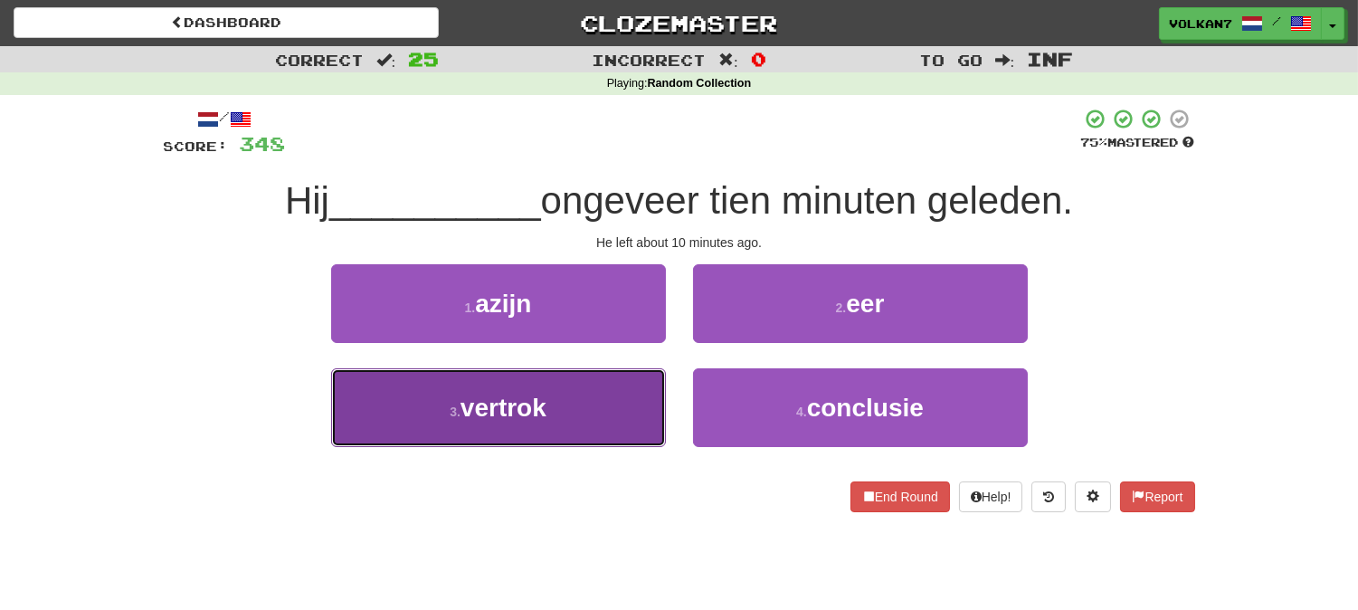
click at [584, 404] on button "3 . vertrok" at bounding box center [498, 407] width 335 height 79
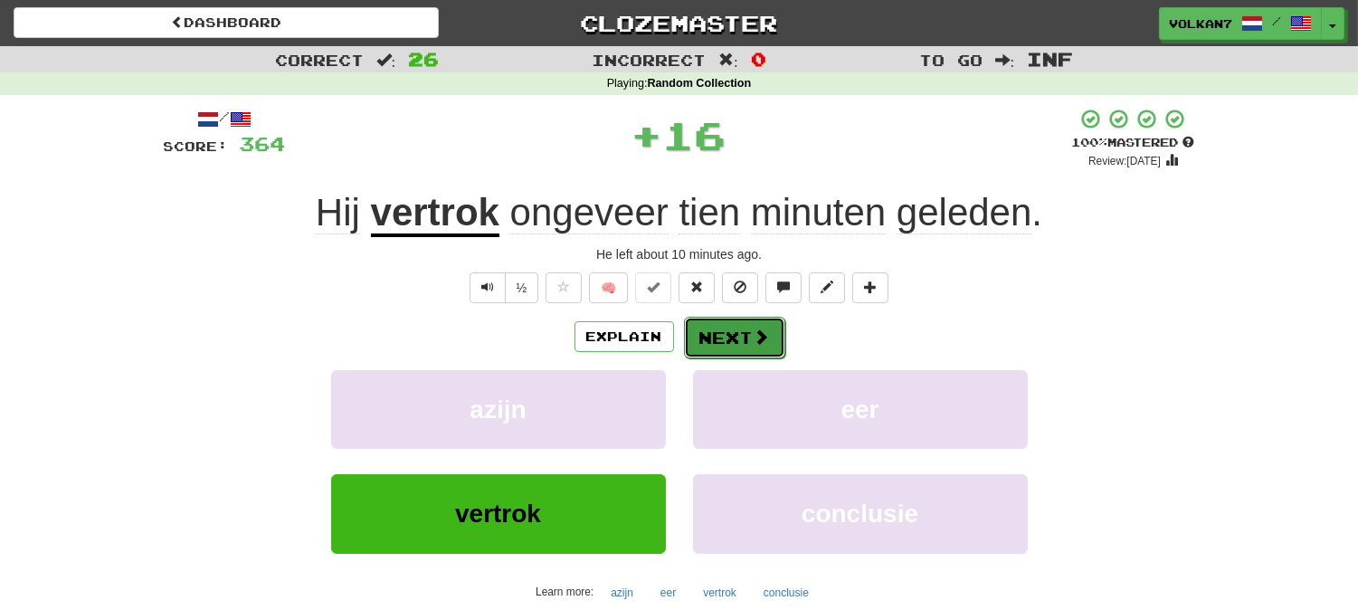
click at [713, 337] on button "Next" at bounding box center [734, 338] width 101 height 42
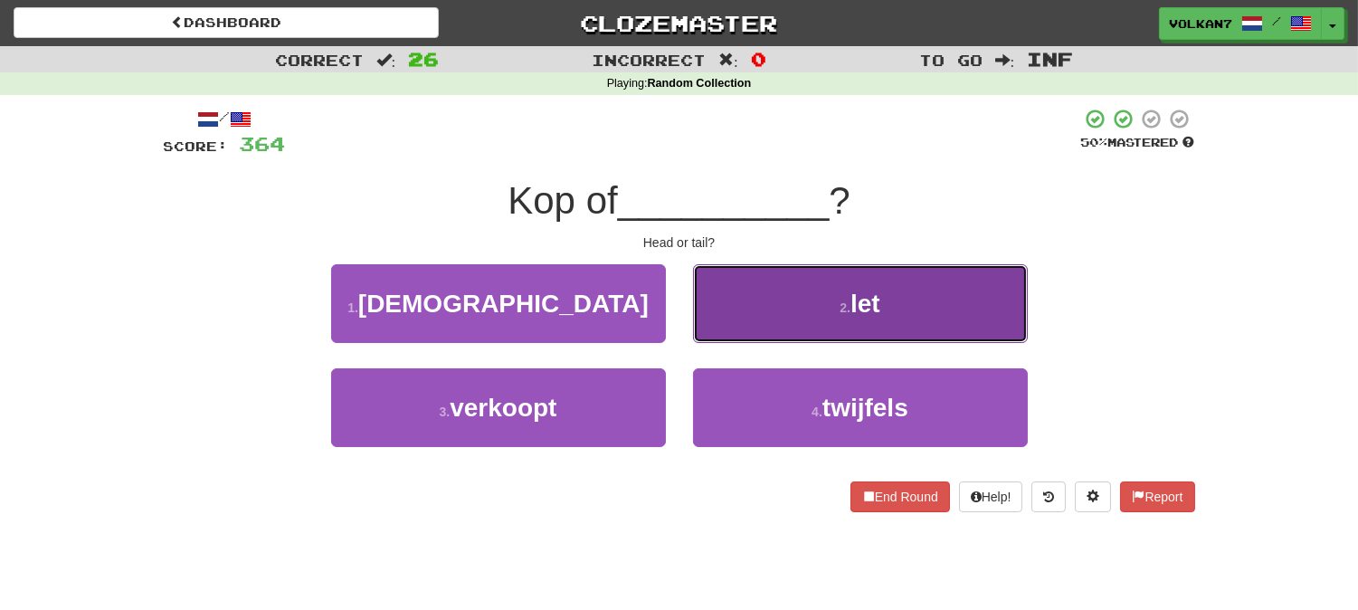
click at [773, 305] on button "2 . let" at bounding box center [860, 303] width 335 height 79
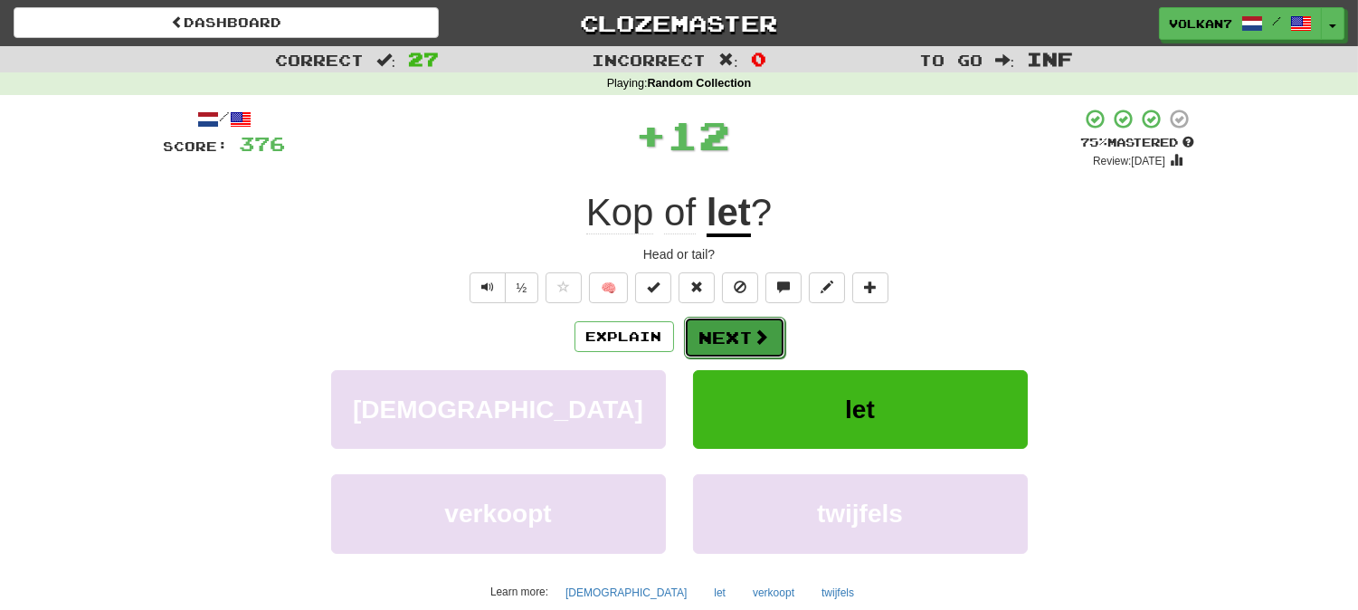
click at [753, 324] on button "Next" at bounding box center [734, 338] width 101 height 42
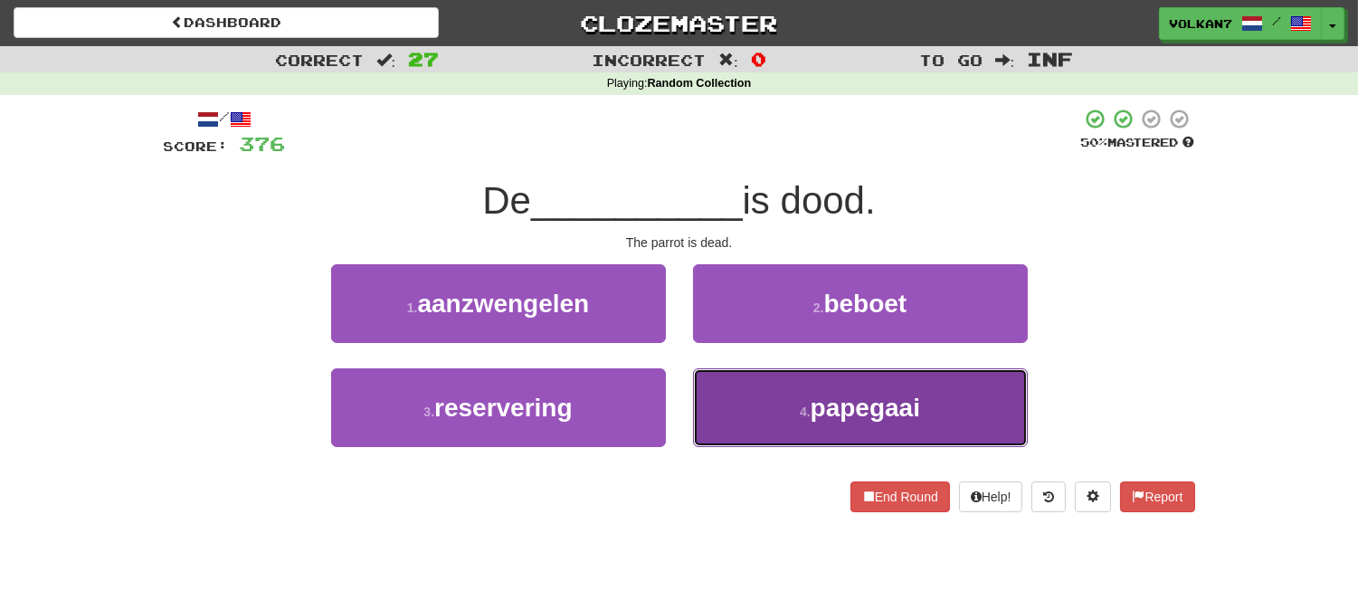
click at [774, 423] on button "4 . papegaai" at bounding box center [860, 407] width 335 height 79
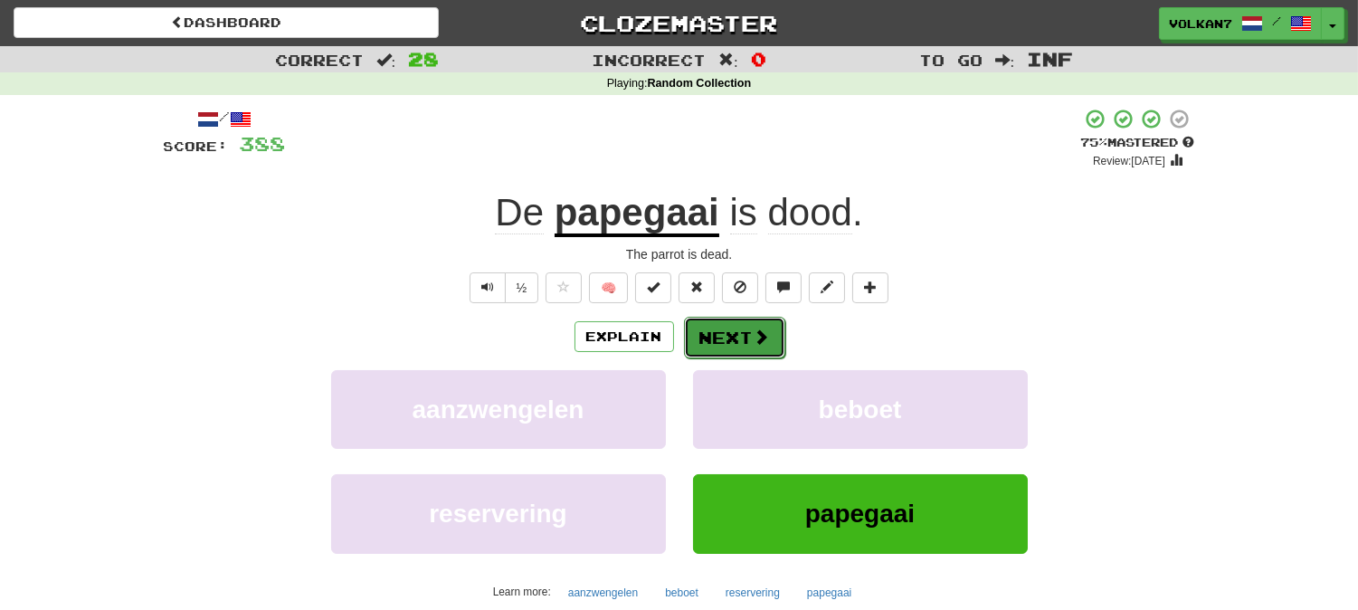
click at [747, 347] on button "Next" at bounding box center [734, 338] width 101 height 42
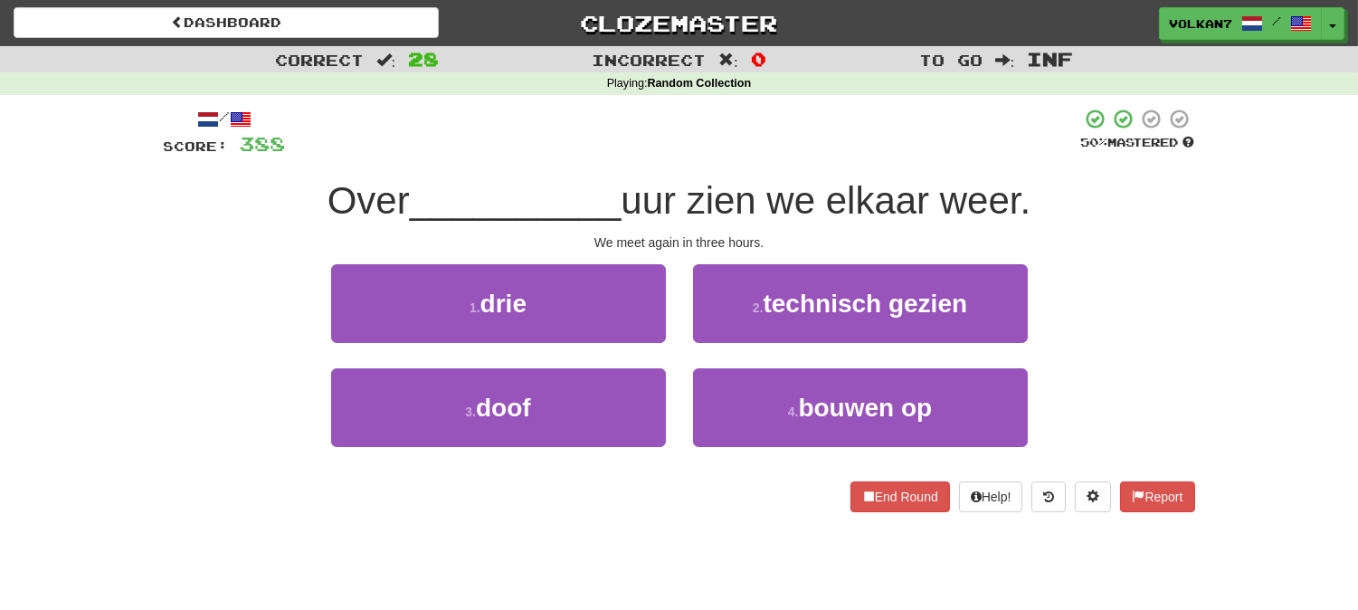
click at [730, 154] on div at bounding box center [683, 133] width 795 height 50
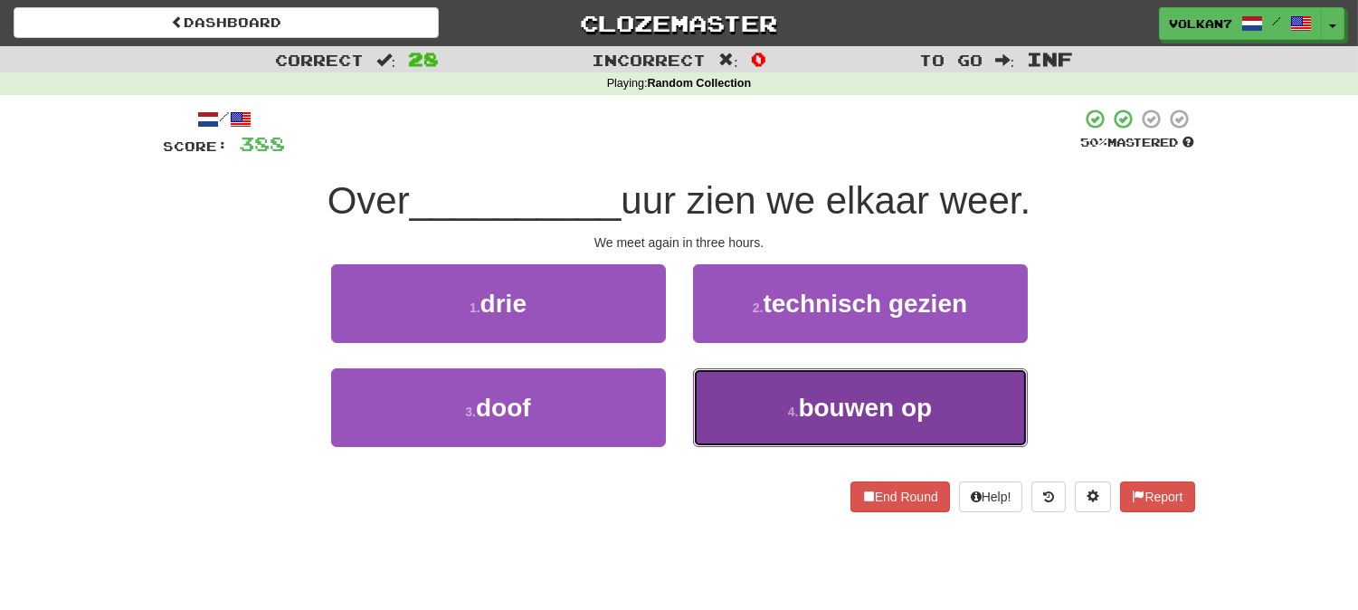
click at [817, 426] on button "4 . bouwen op" at bounding box center [860, 407] width 335 height 79
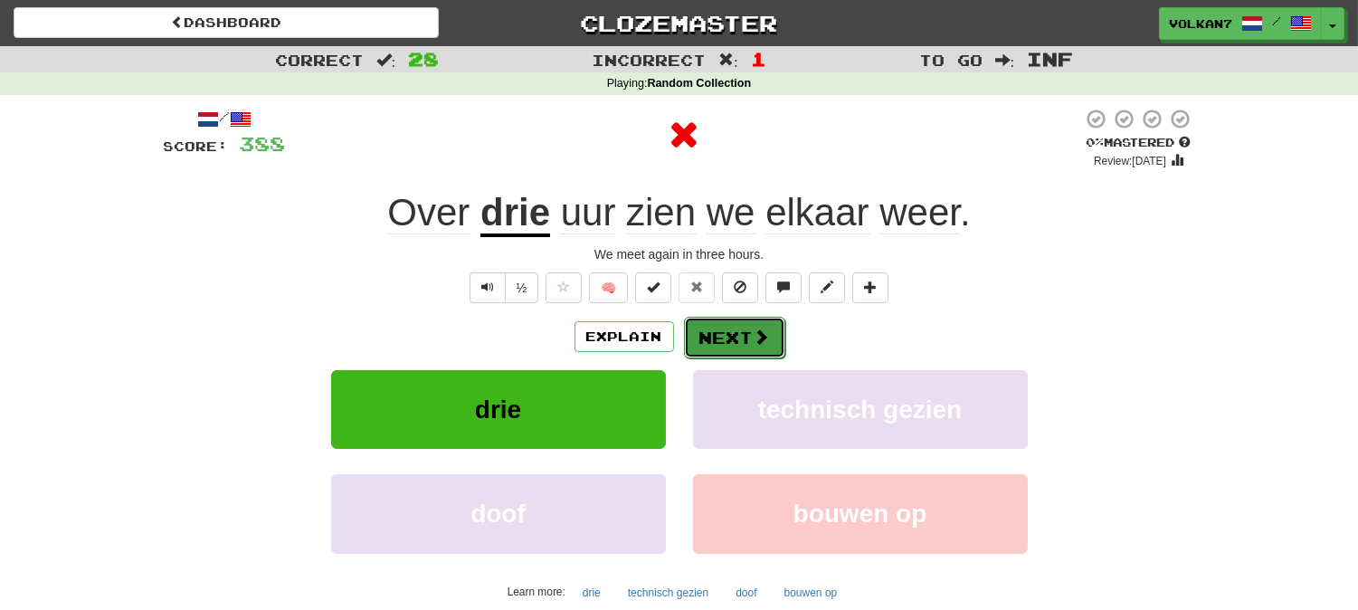
click at [754, 328] on span at bounding box center [762, 336] width 16 height 16
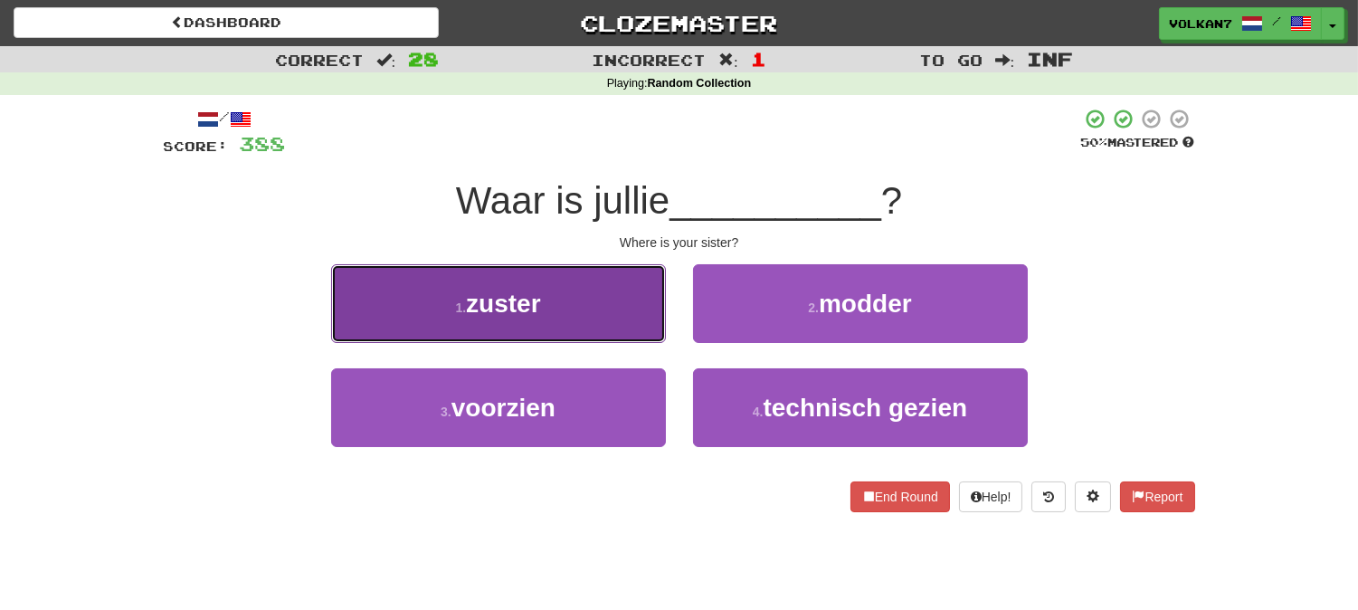
click at [554, 326] on button "1 . zuster" at bounding box center [498, 303] width 335 height 79
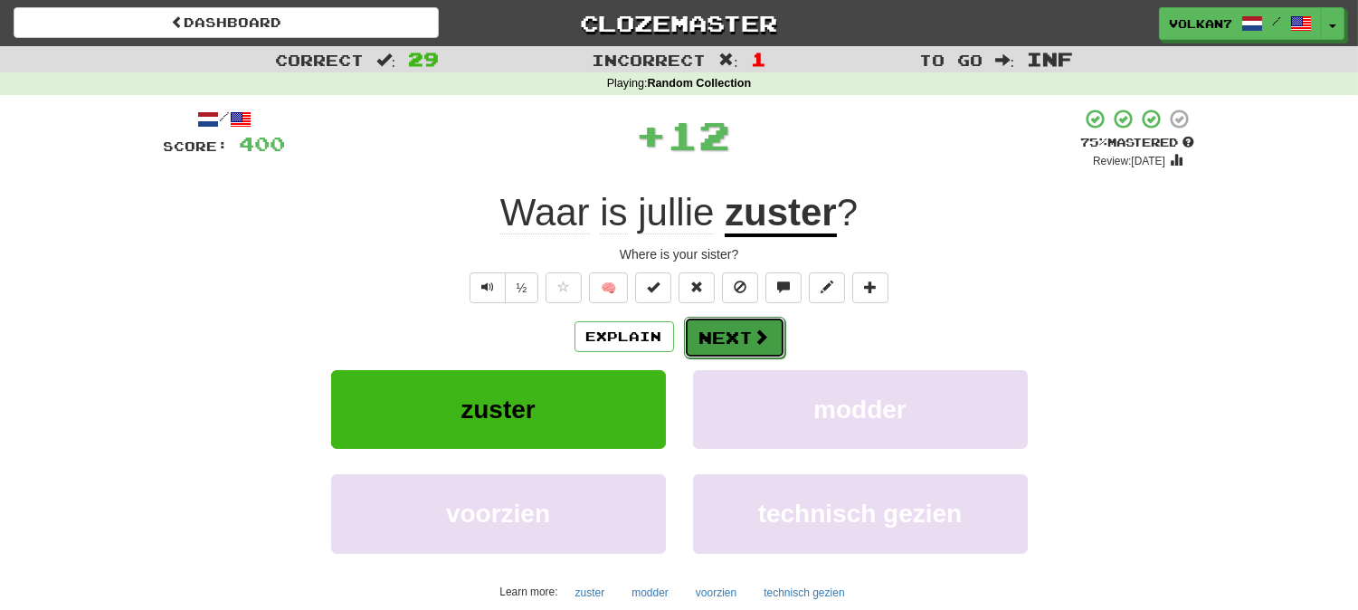
click at [749, 344] on button "Next" at bounding box center [734, 338] width 101 height 42
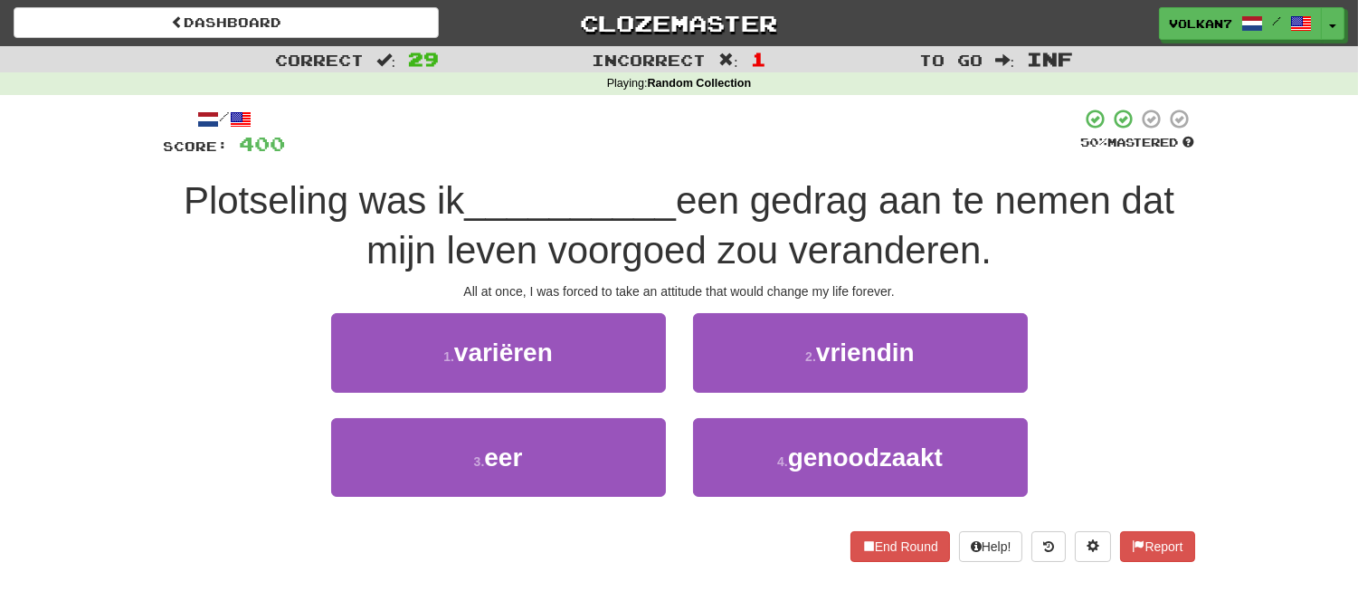
click at [747, 154] on div at bounding box center [683, 133] width 795 height 50
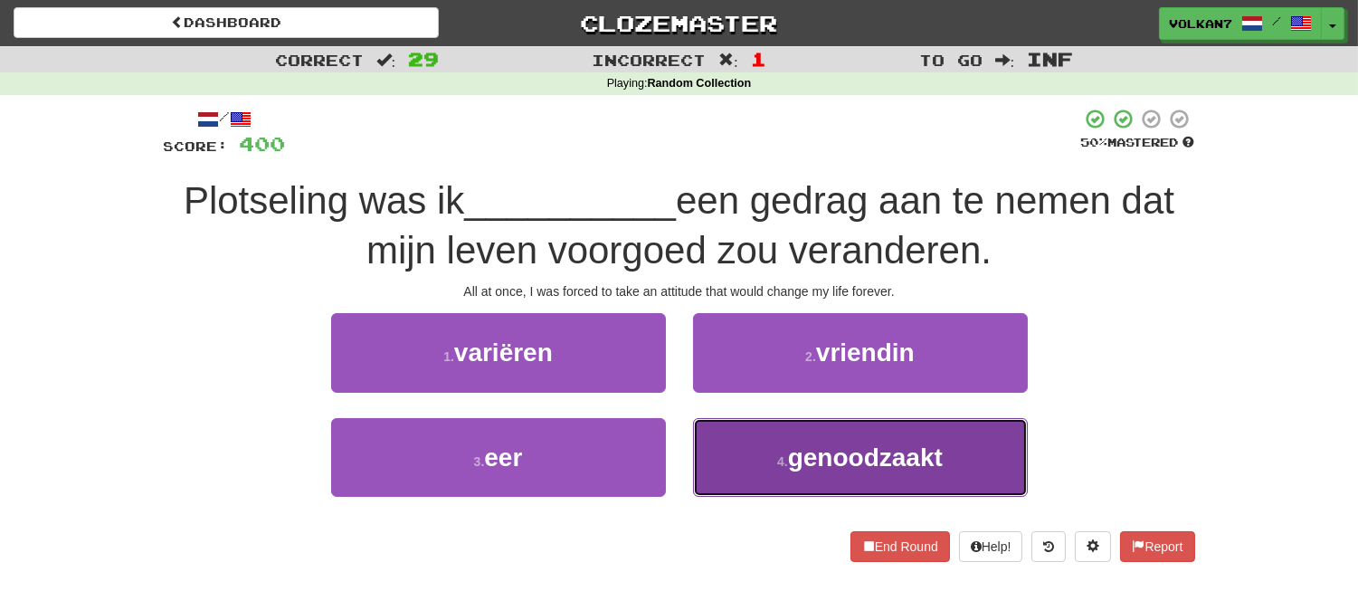
click at [793, 457] on span "genoodzaakt" at bounding box center [865, 457] width 155 height 28
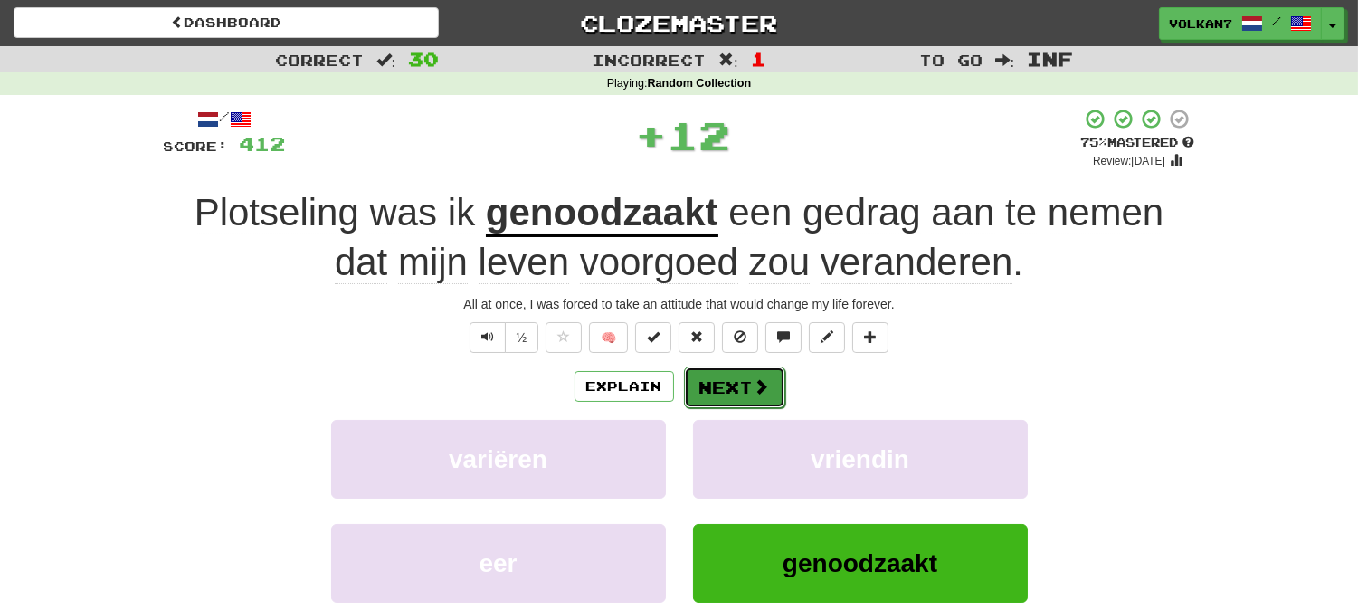
click at [755, 385] on span at bounding box center [762, 386] width 16 height 16
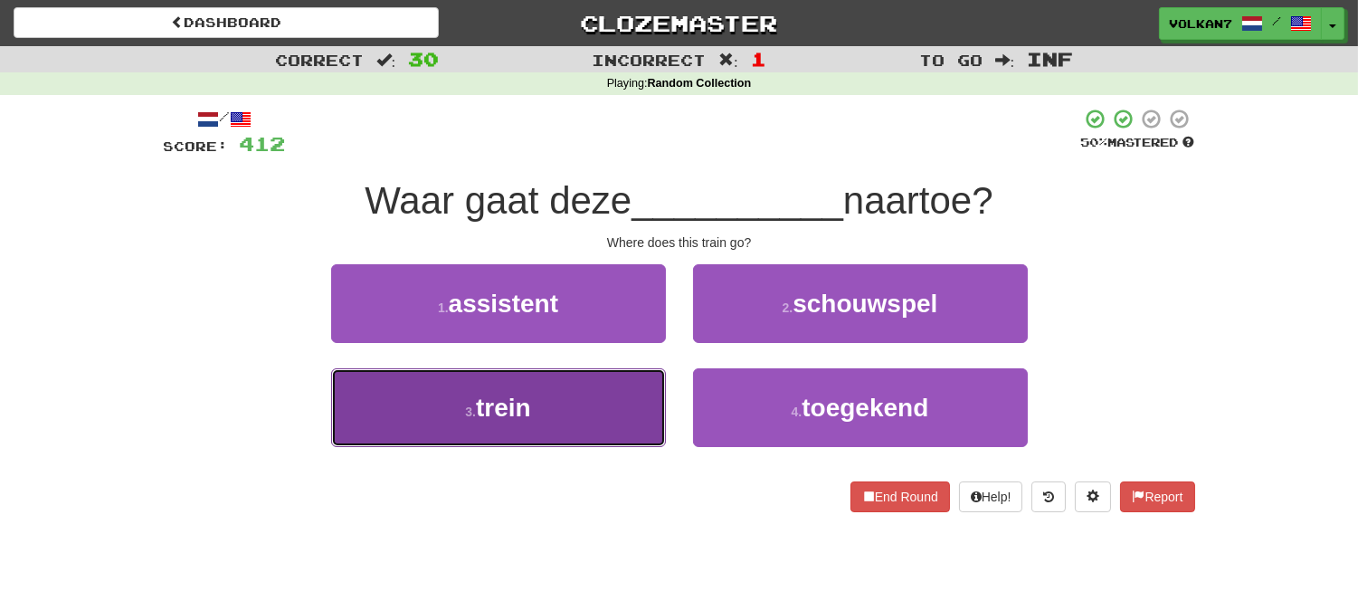
click at [600, 402] on button "3 . trein" at bounding box center [498, 407] width 335 height 79
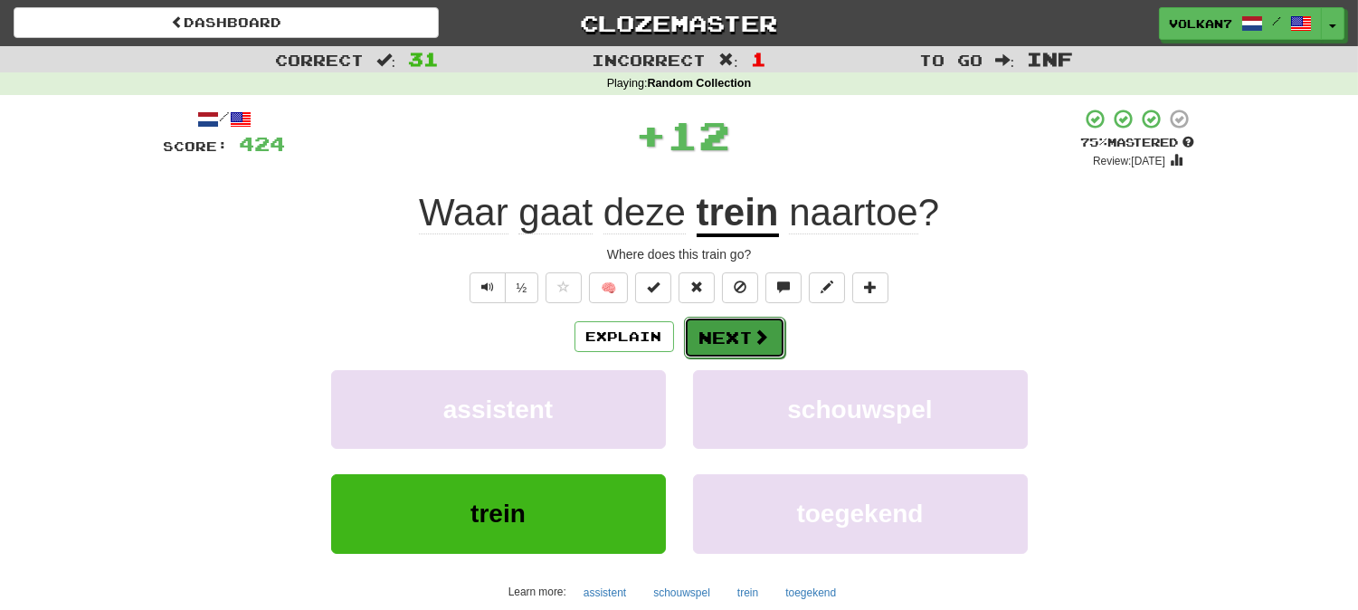
click at [707, 333] on button "Next" at bounding box center [734, 338] width 101 height 42
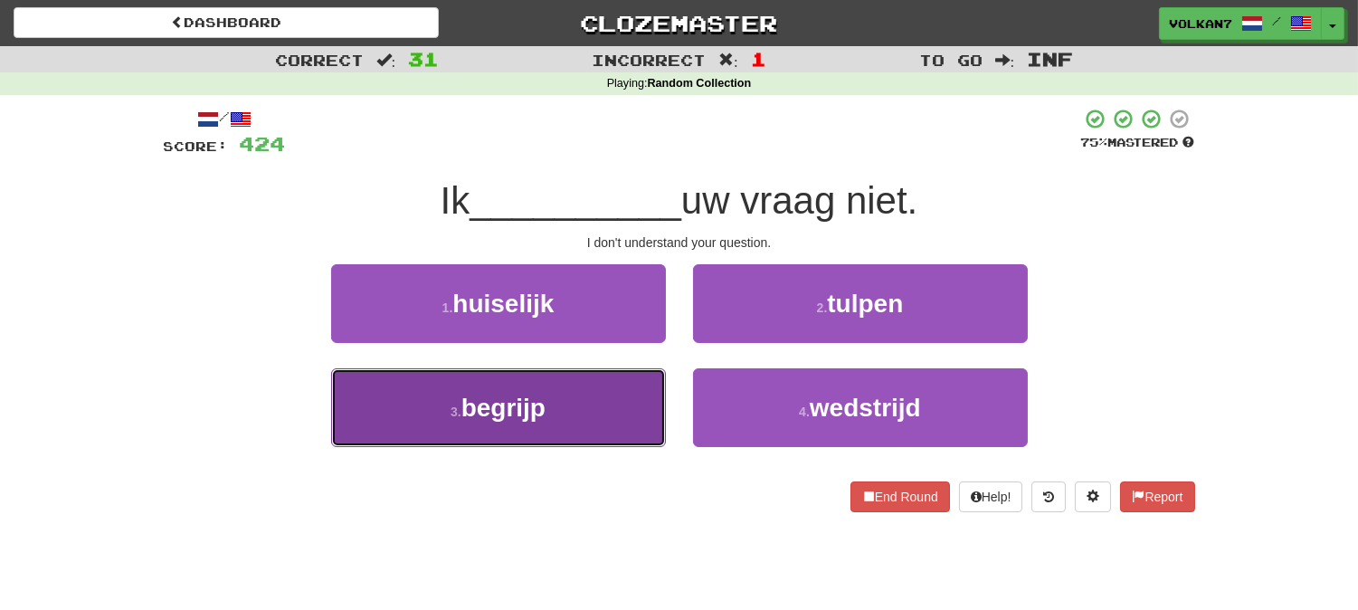
click at [582, 399] on button "3 . begrijp" at bounding box center [498, 407] width 335 height 79
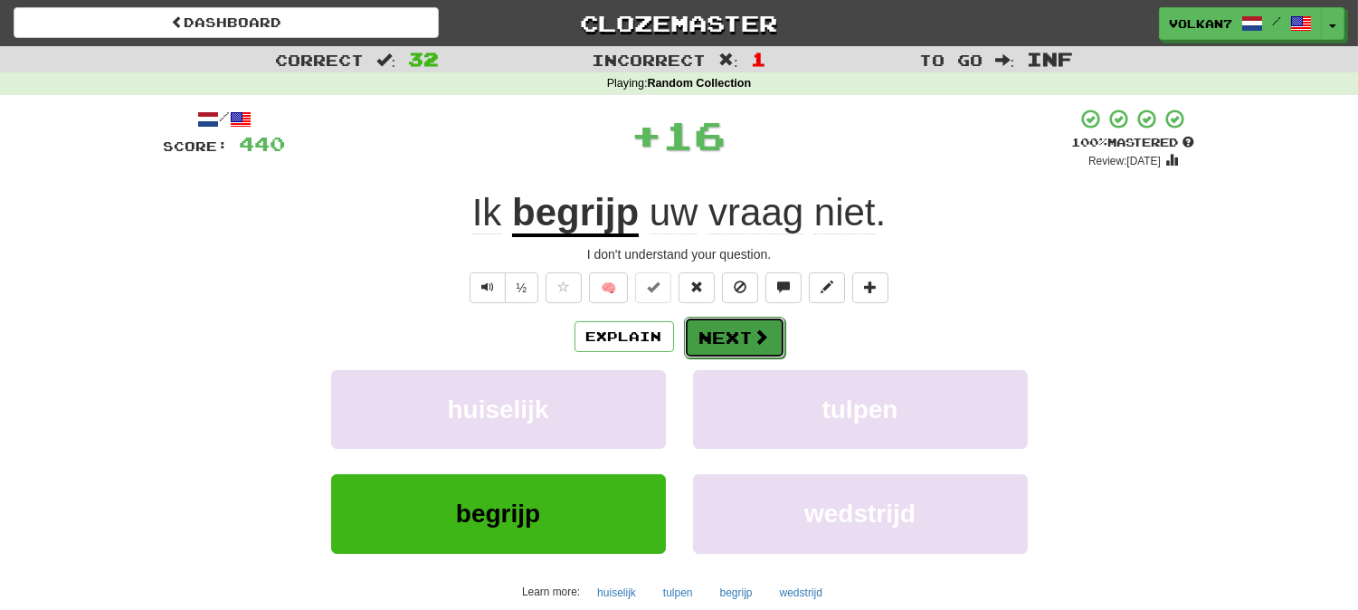
click at [734, 330] on button "Next" at bounding box center [734, 338] width 101 height 42
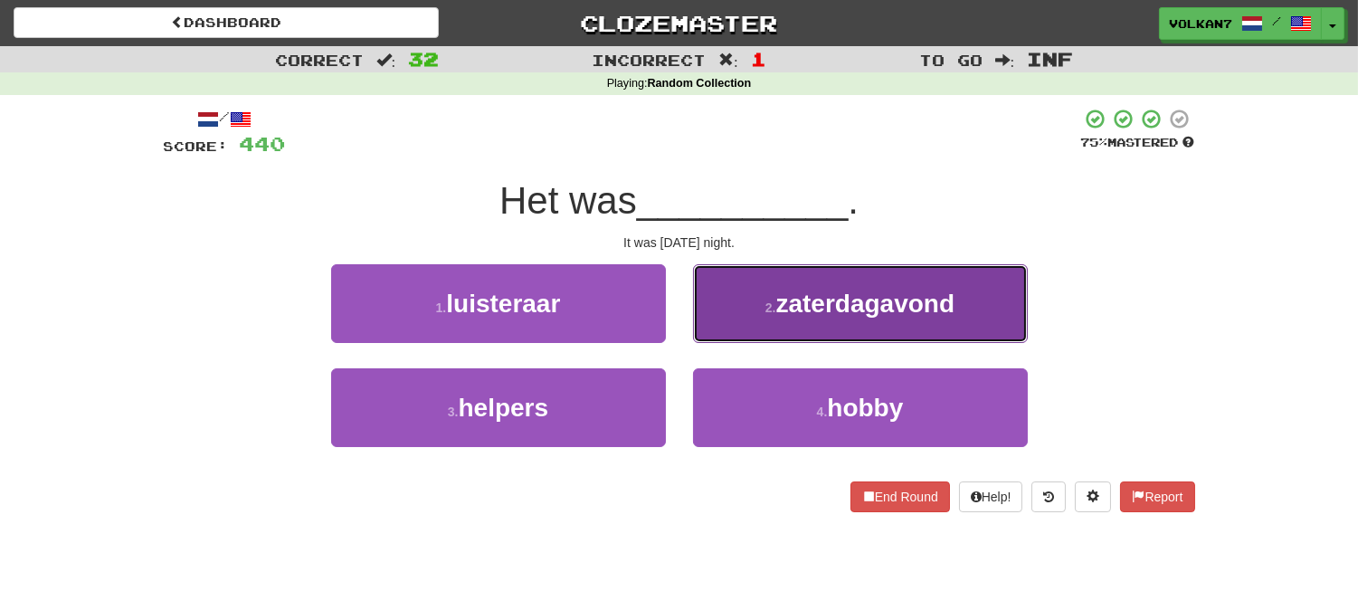
click at [757, 318] on button "2 . zaterdagavond" at bounding box center [860, 303] width 335 height 79
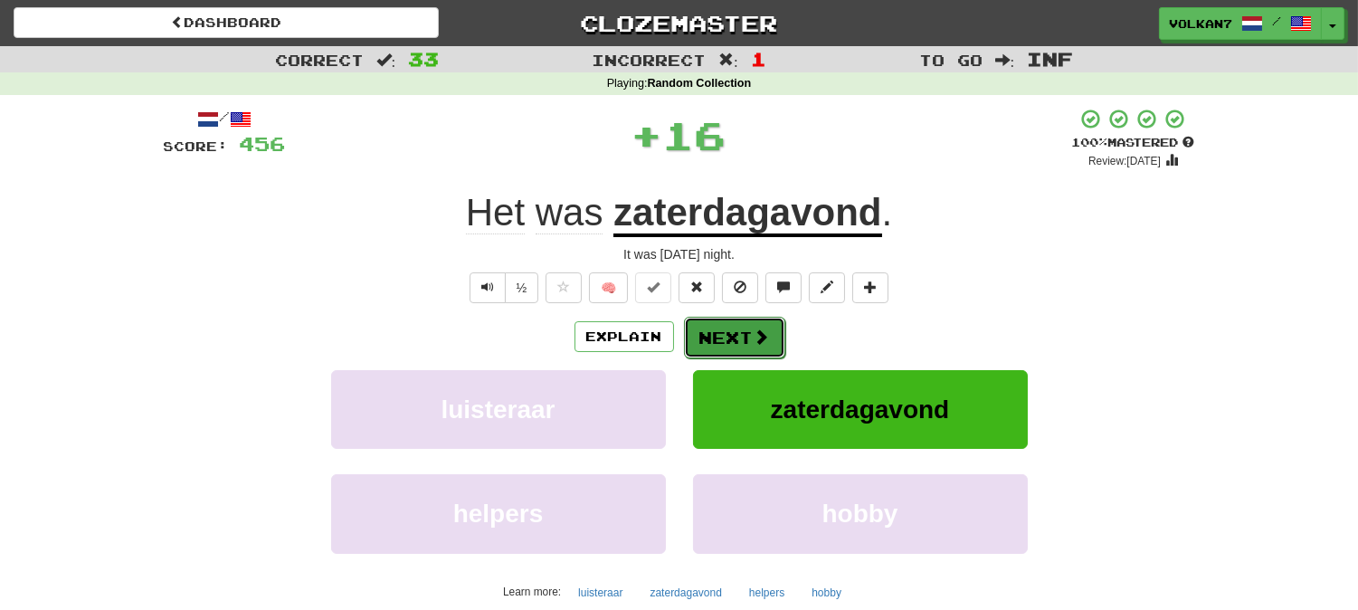
click at [721, 338] on button "Next" at bounding box center [734, 338] width 101 height 42
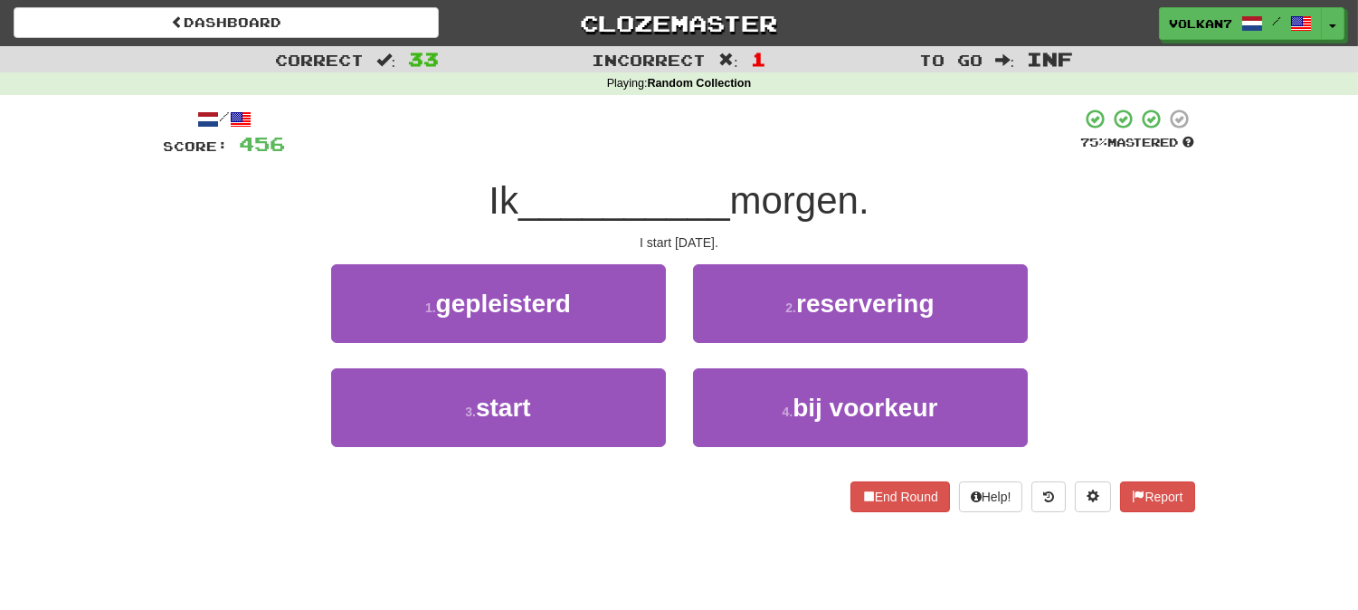
click at [766, 129] on div at bounding box center [683, 133] width 795 height 50
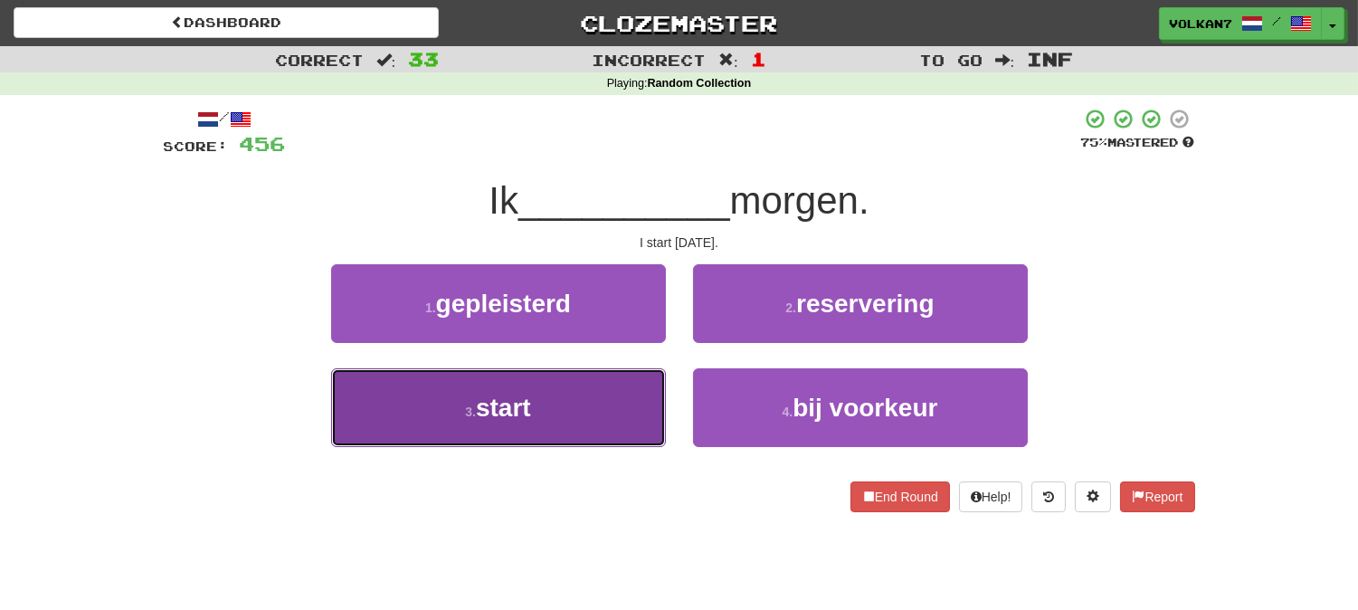
click at [580, 401] on button "3 . start" at bounding box center [498, 407] width 335 height 79
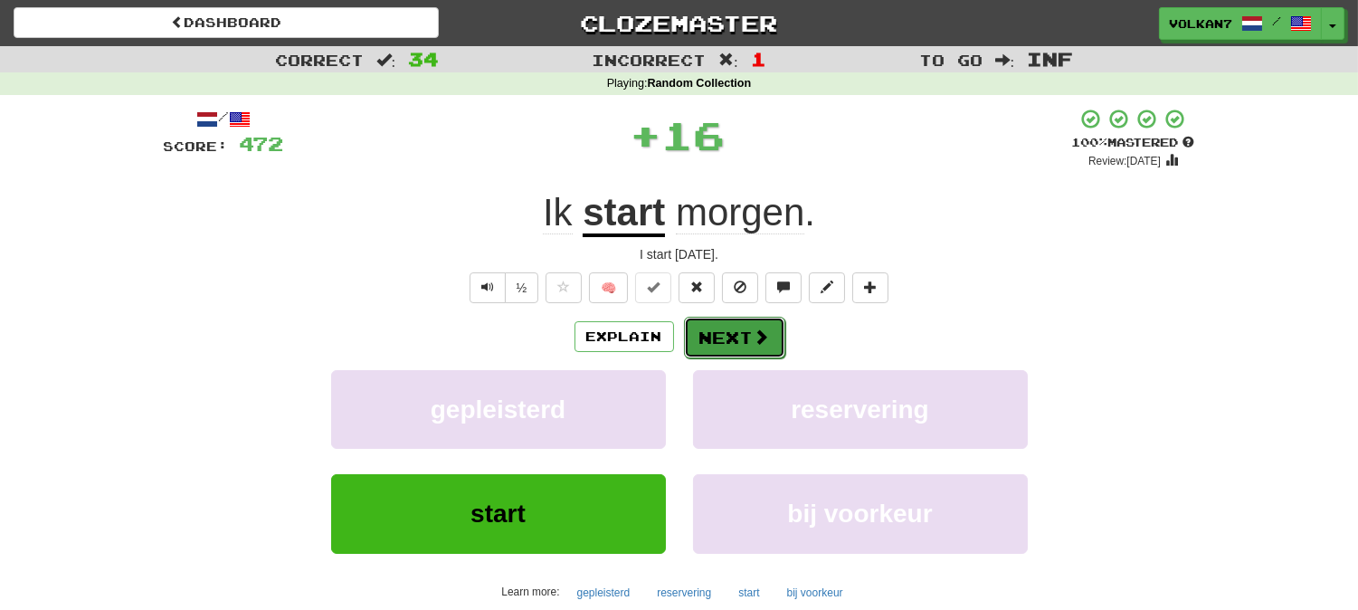
click at [711, 340] on button "Next" at bounding box center [734, 338] width 101 height 42
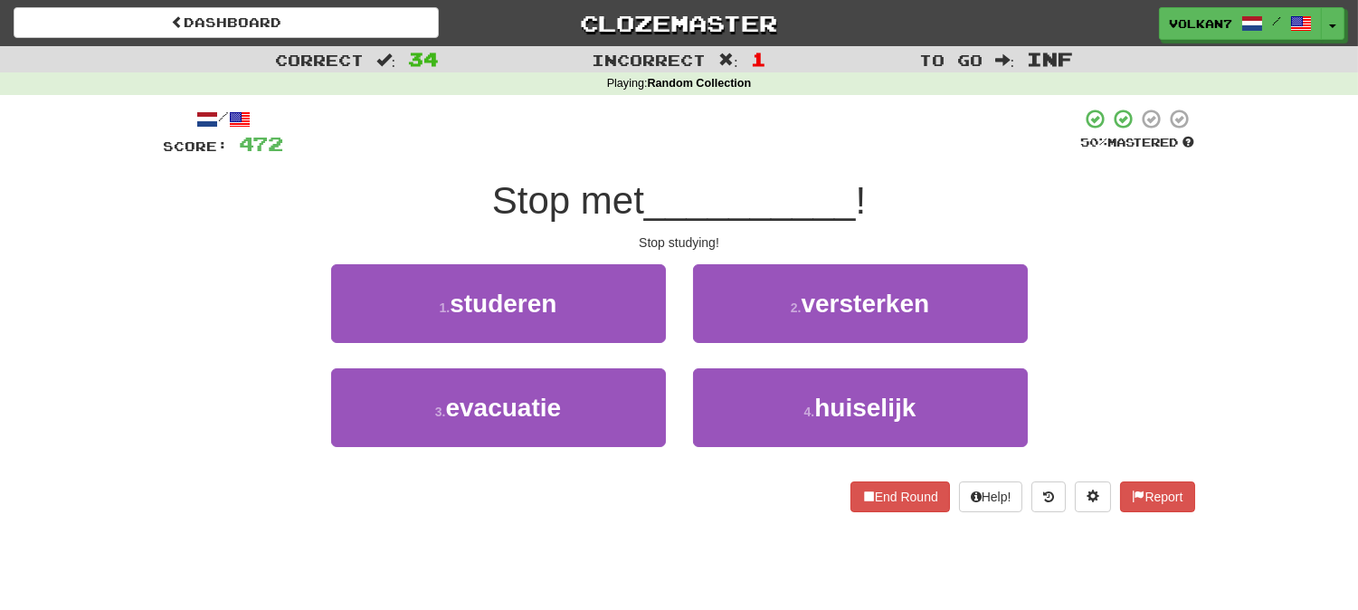
click at [729, 193] on span "__________" at bounding box center [750, 200] width 212 height 43
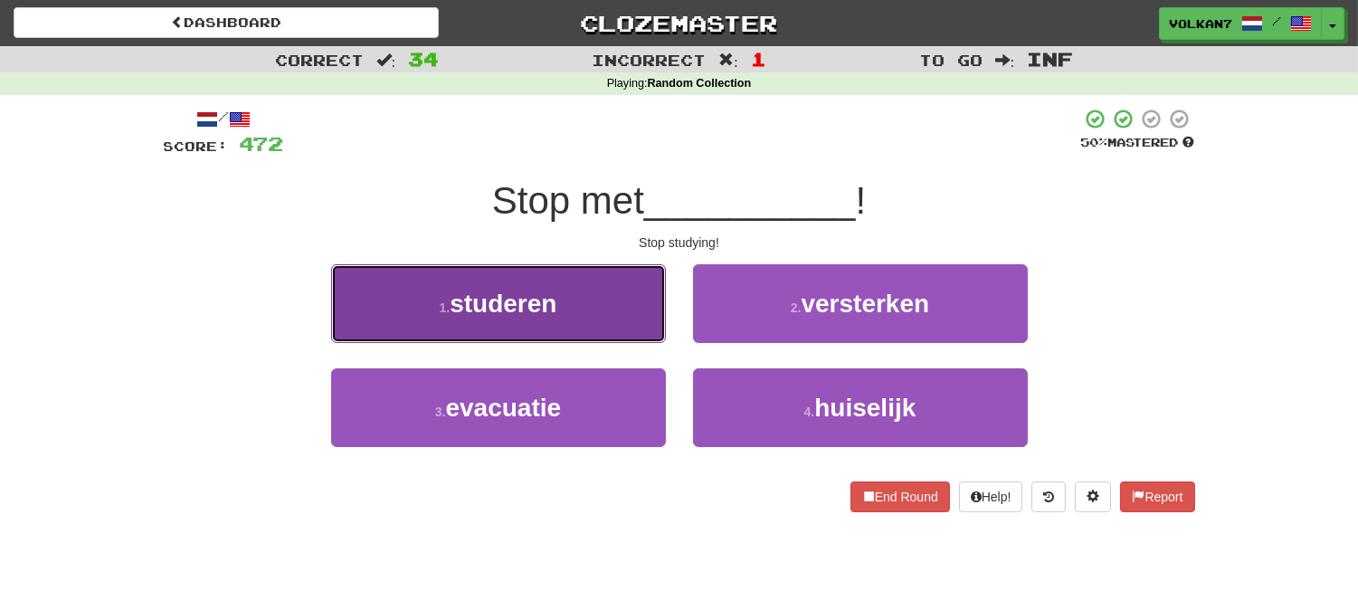
click at [525, 306] on span "studeren" at bounding box center [503, 304] width 107 height 28
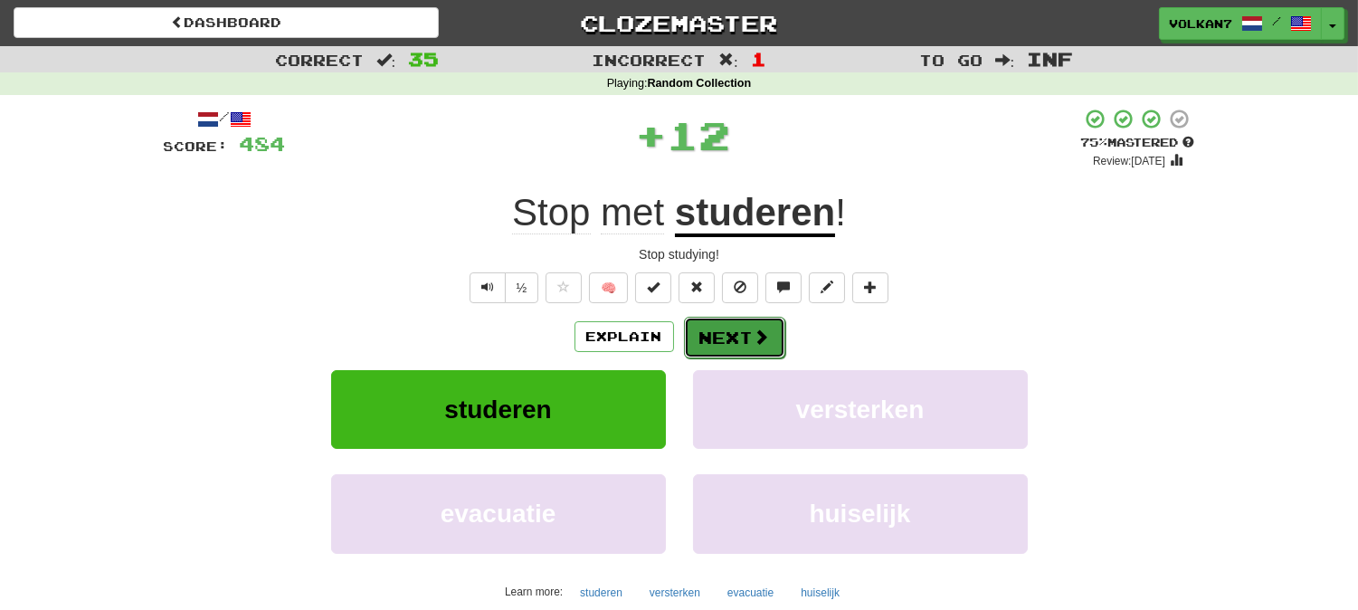
click at [715, 335] on button "Next" at bounding box center [734, 338] width 101 height 42
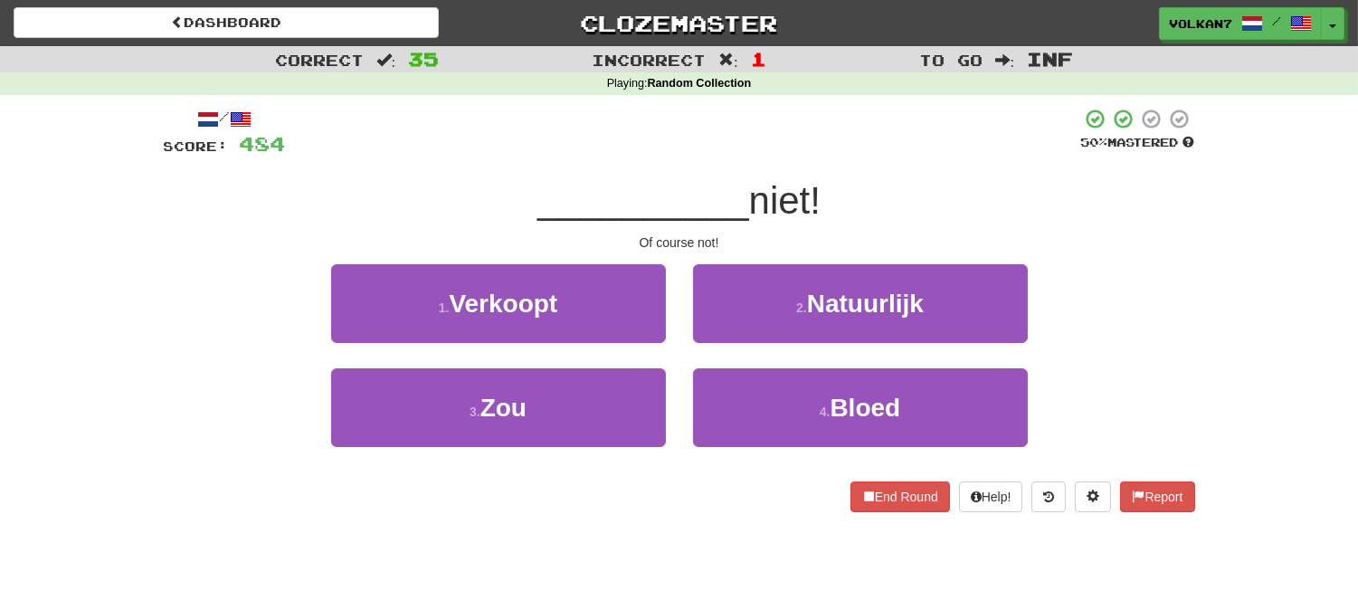
click at [731, 176] on div "__________ niet!" at bounding box center [679, 201] width 1031 height 50
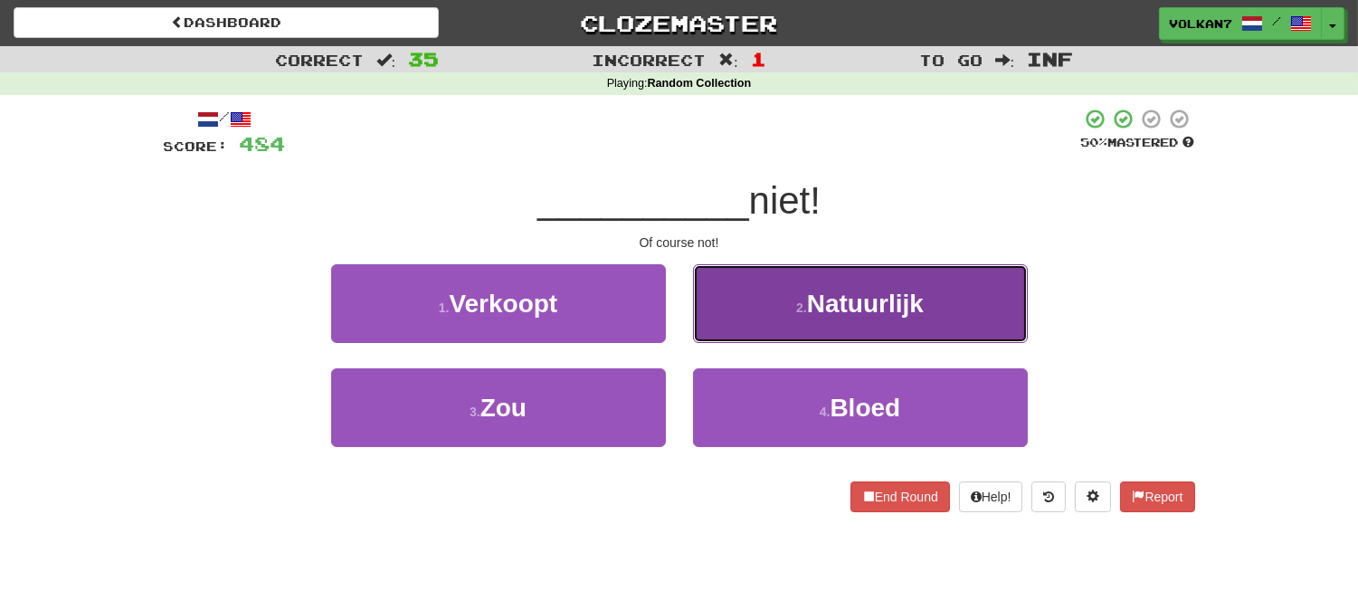
click at [785, 302] on button "2 . Natuurlijk" at bounding box center [860, 303] width 335 height 79
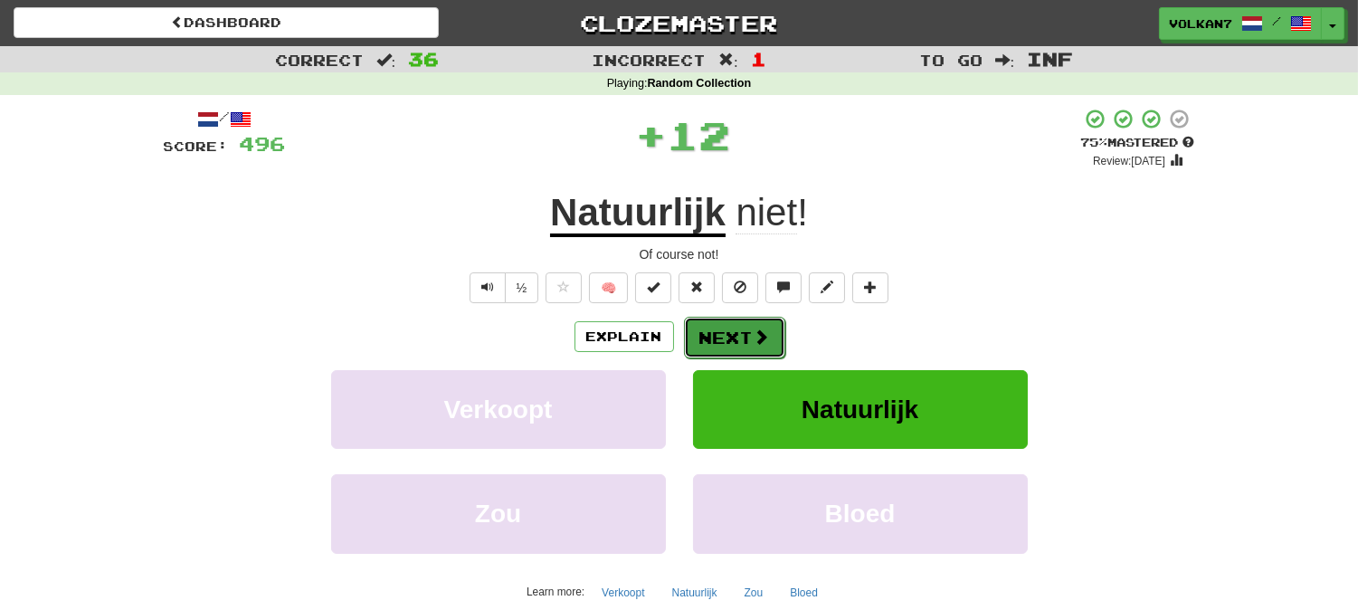
click at [738, 328] on button "Next" at bounding box center [734, 338] width 101 height 42
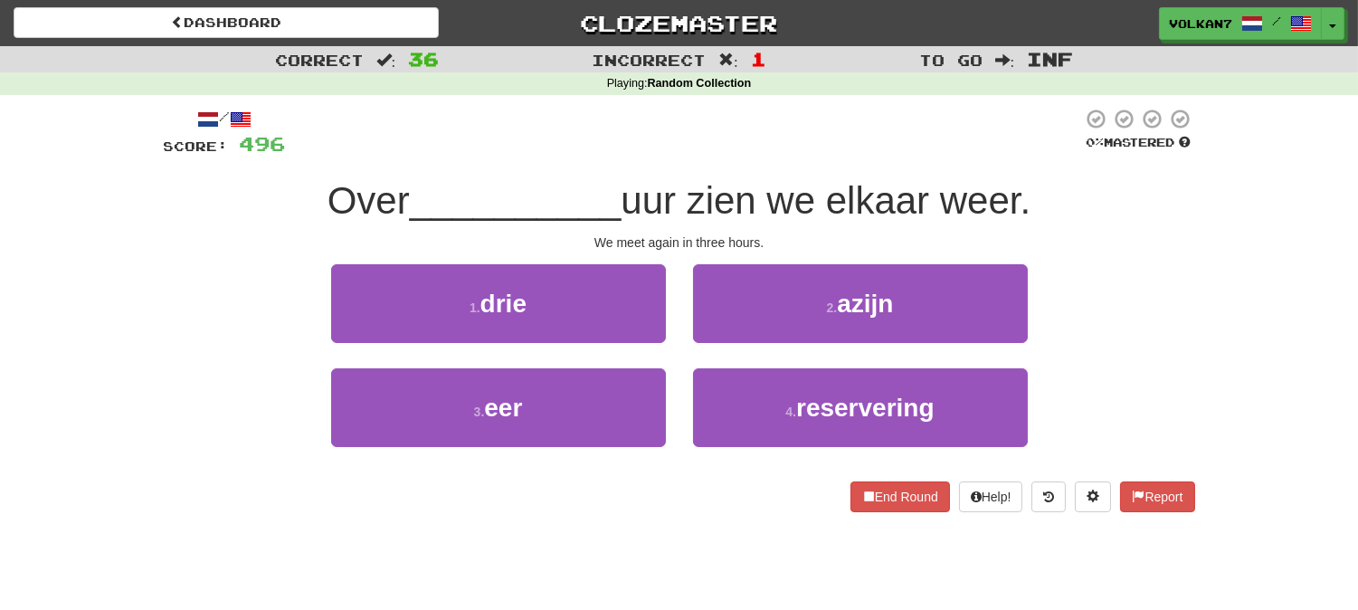
click at [783, 158] on div "/ Score: 496 0 % Mastered Over __________ uur zien we elkaar weer. We meet agai…" at bounding box center [679, 310] width 1031 height 404
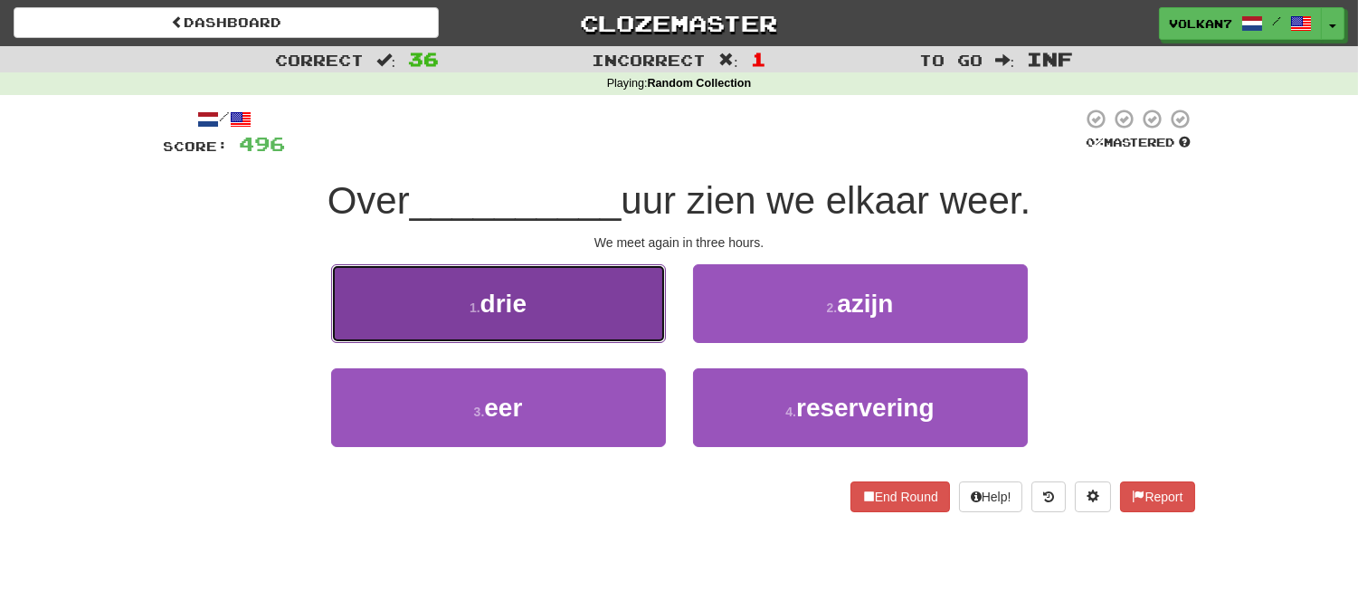
click at [580, 296] on button "1 . drie" at bounding box center [498, 303] width 335 height 79
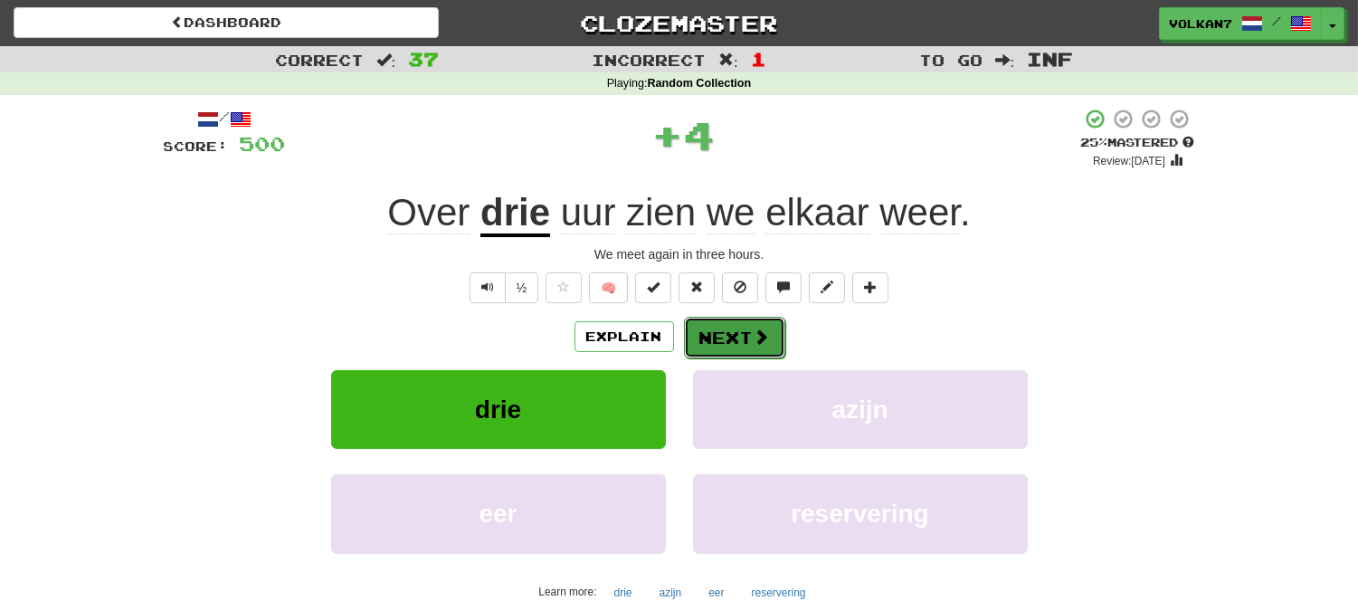
click at [733, 347] on button "Next" at bounding box center [734, 338] width 101 height 42
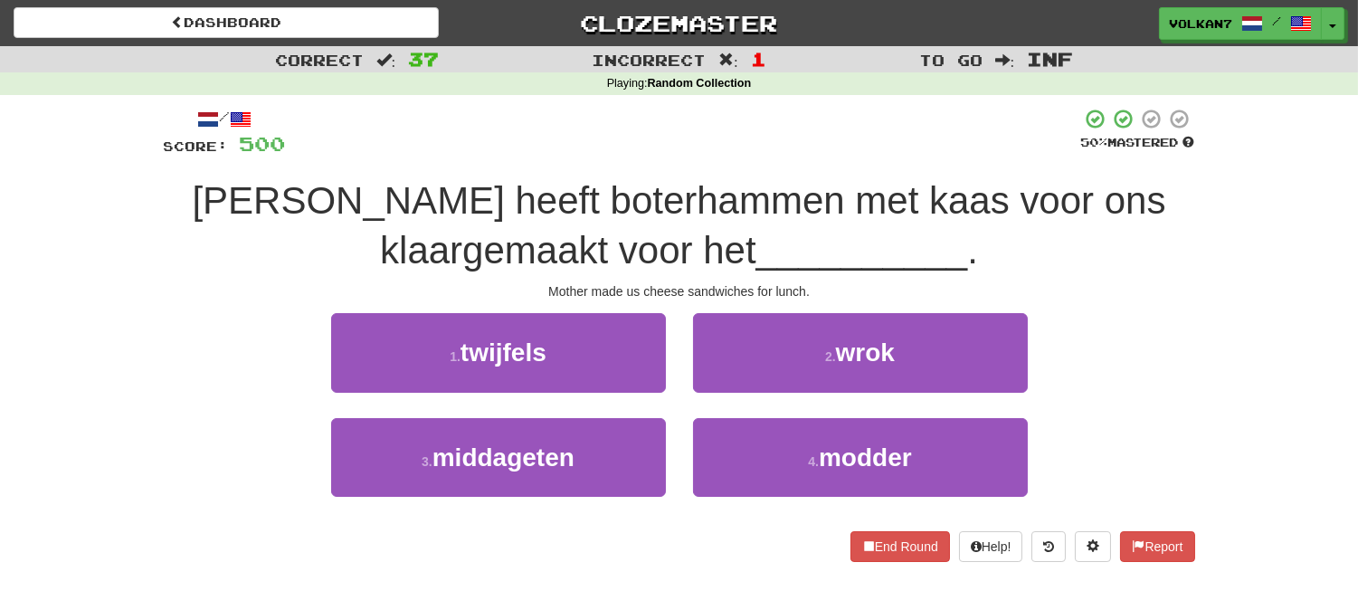
click at [727, 155] on div at bounding box center [683, 133] width 795 height 50
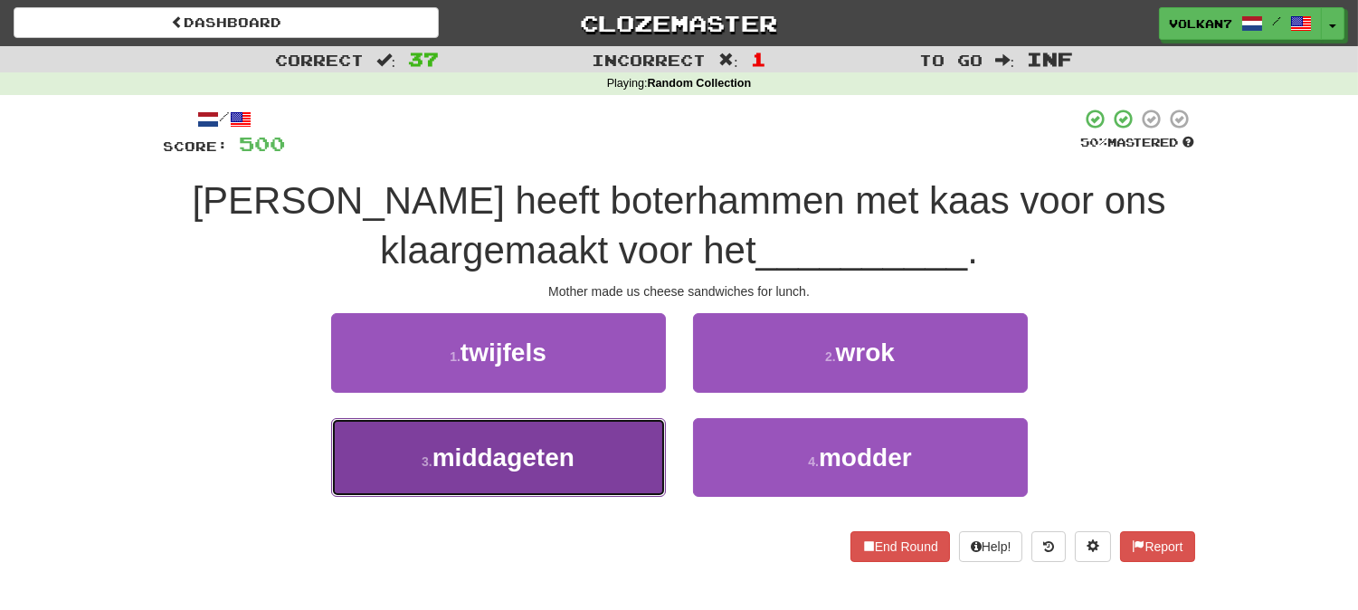
click at [598, 469] on button "3 . middageten" at bounding box center [498, 457] width 335 height 79
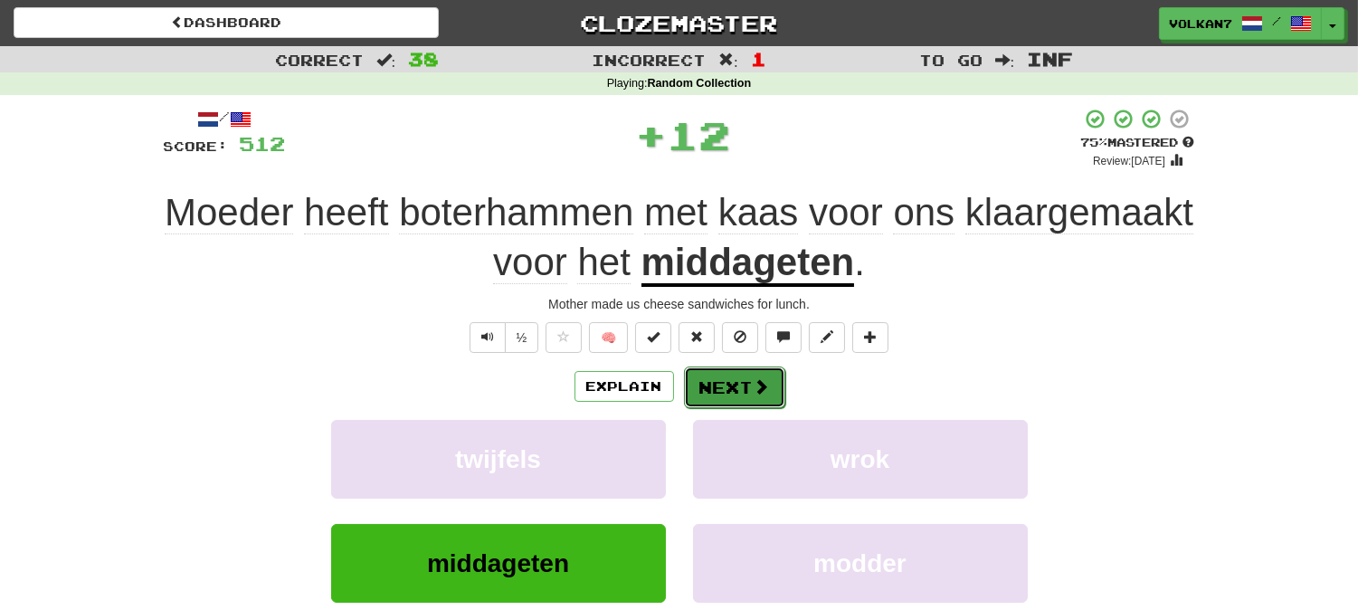
click at [738, 375] on button "Next" at bounding box center [734, 387] width 101 height 42
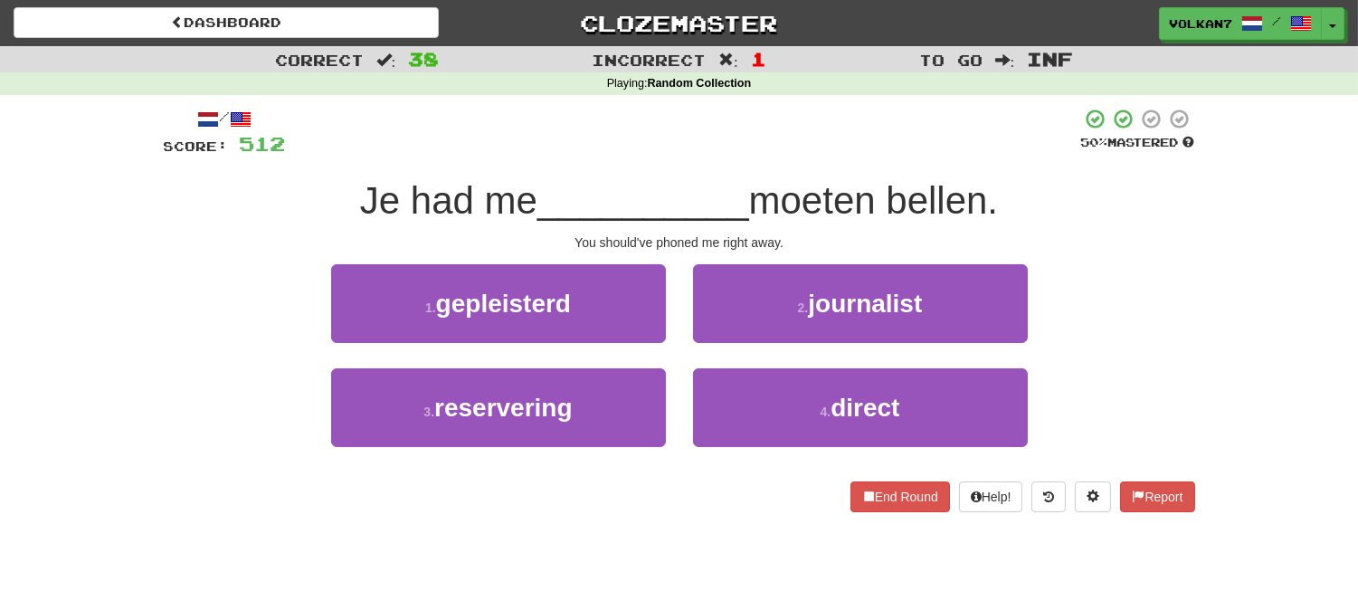
click at [722, 133] on div at bounding box center [683, 133] width 795 height 50
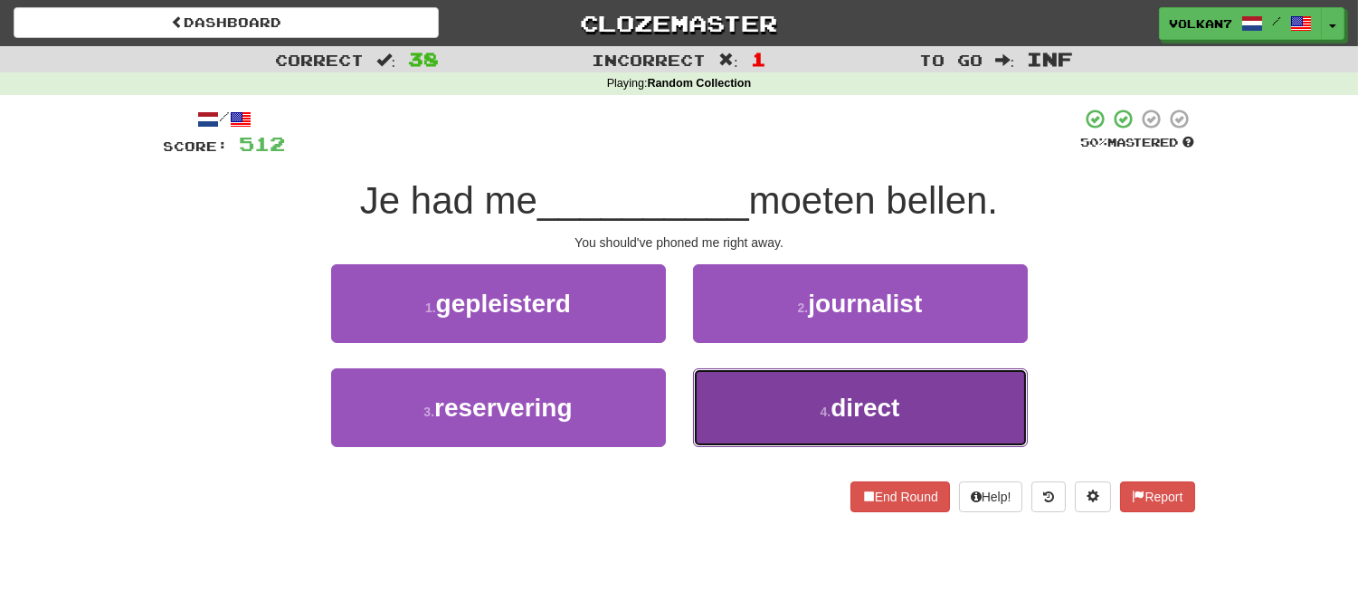
click at [817, 407] on button "4 . direct" at bounding box center [860, 407] width 335 height 79
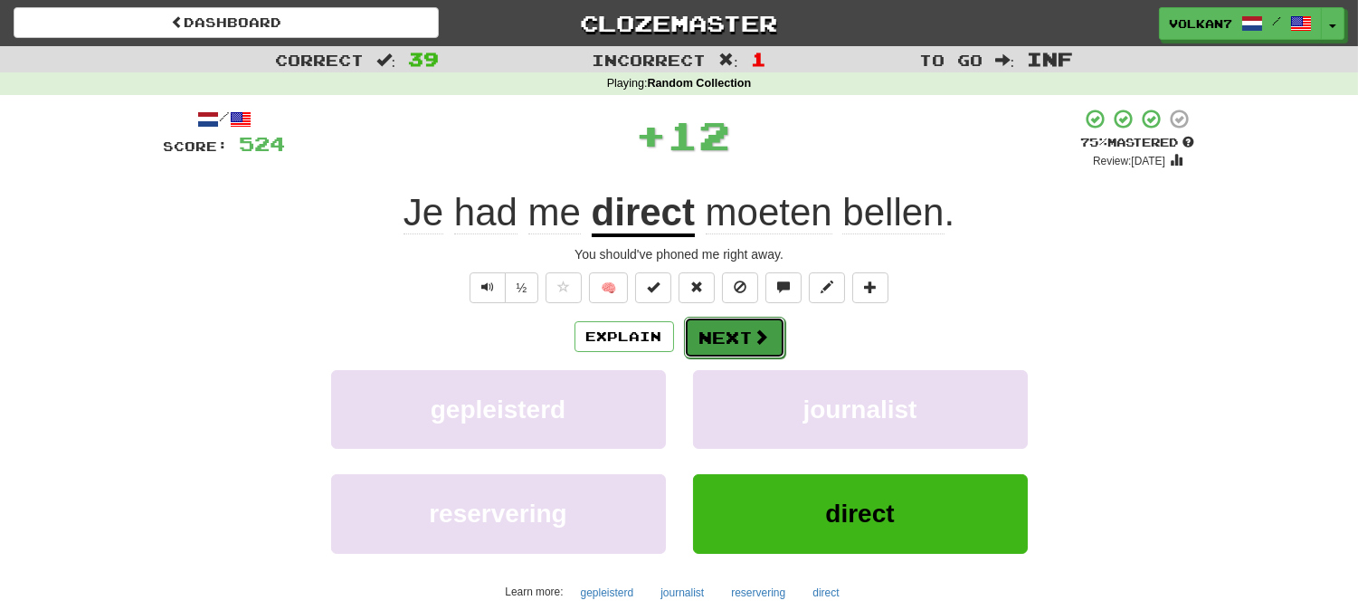
click at [729, 353] on button "Next" at bounding box center [734, 338] width 101 height 42
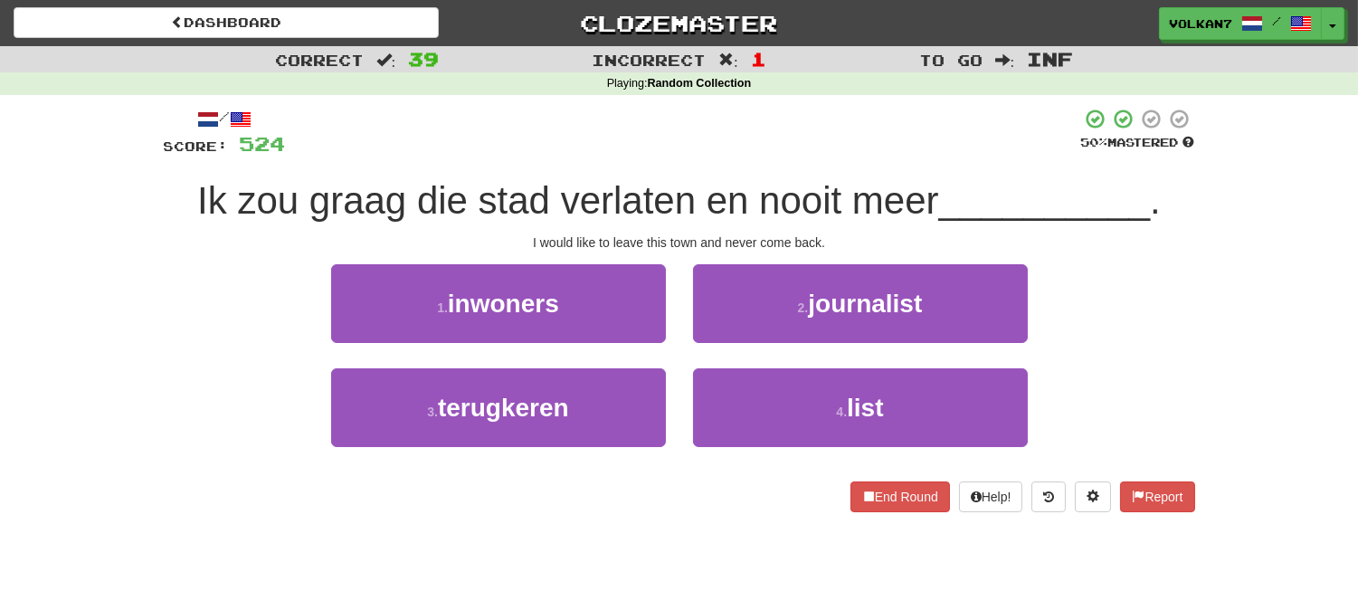
click at [746, 128] on div at bounding box center [683, 133] width 795 height 50
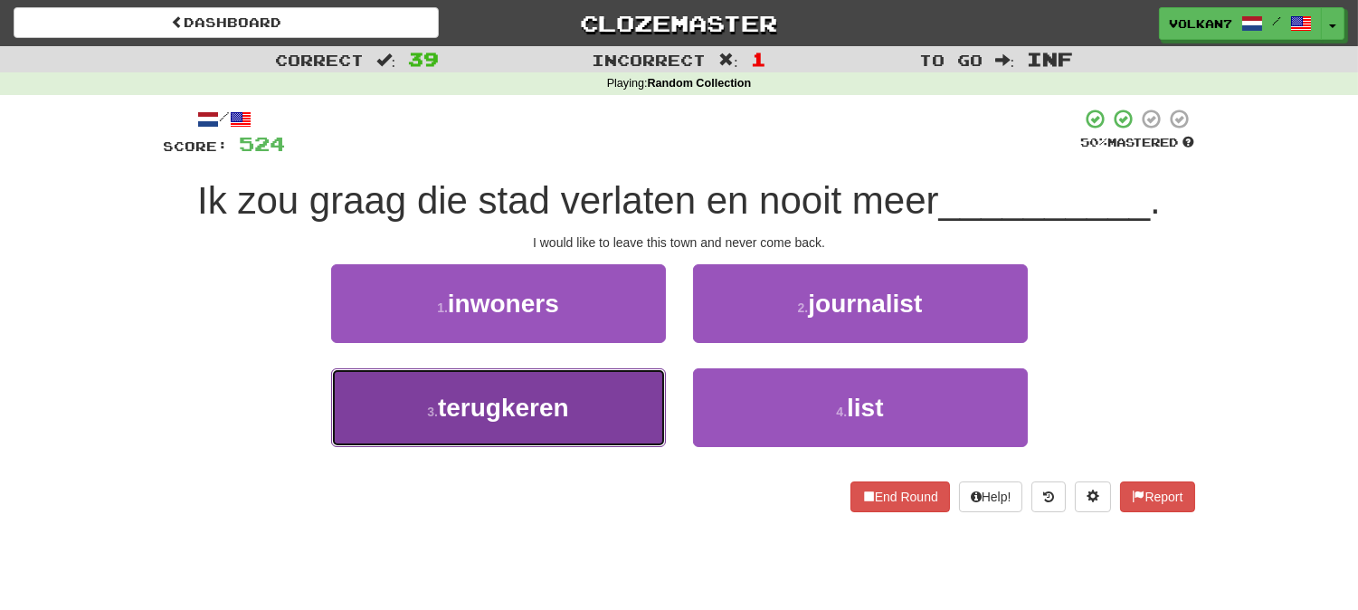
click at [561, 426] on button "3 . terugkeren" at bounding box center [498, 407] width 335 height 79
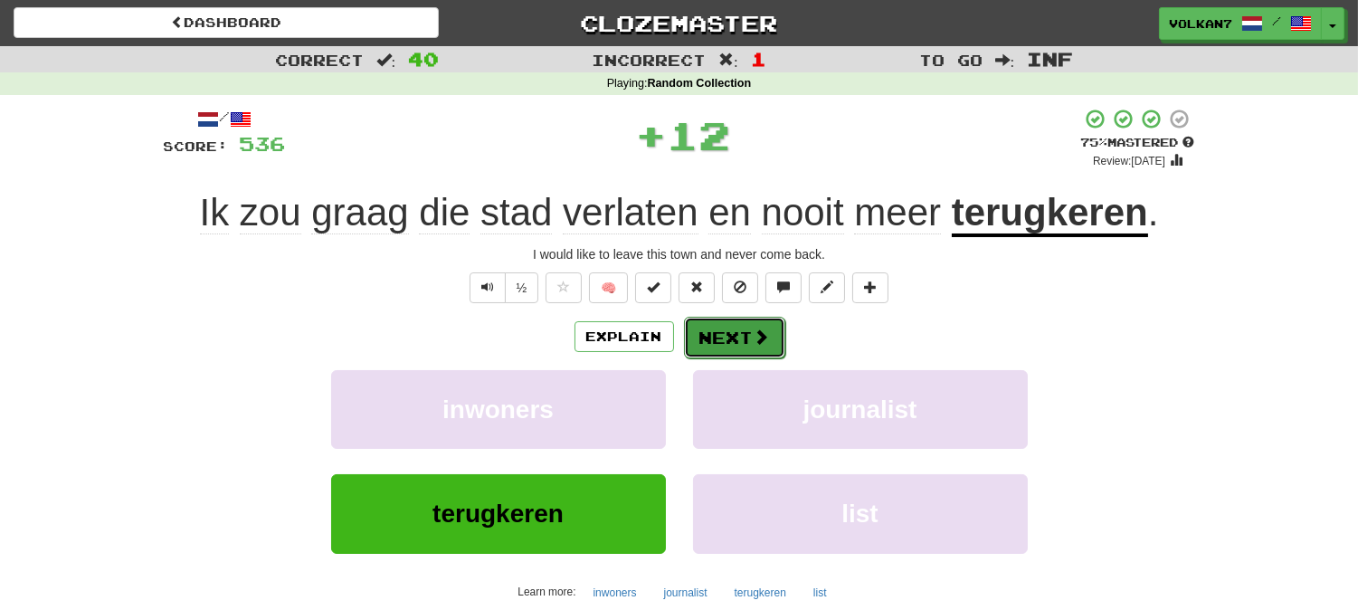
click at [719, 333] on button "Next" at bounding box center [734, 338] width 101 height 42
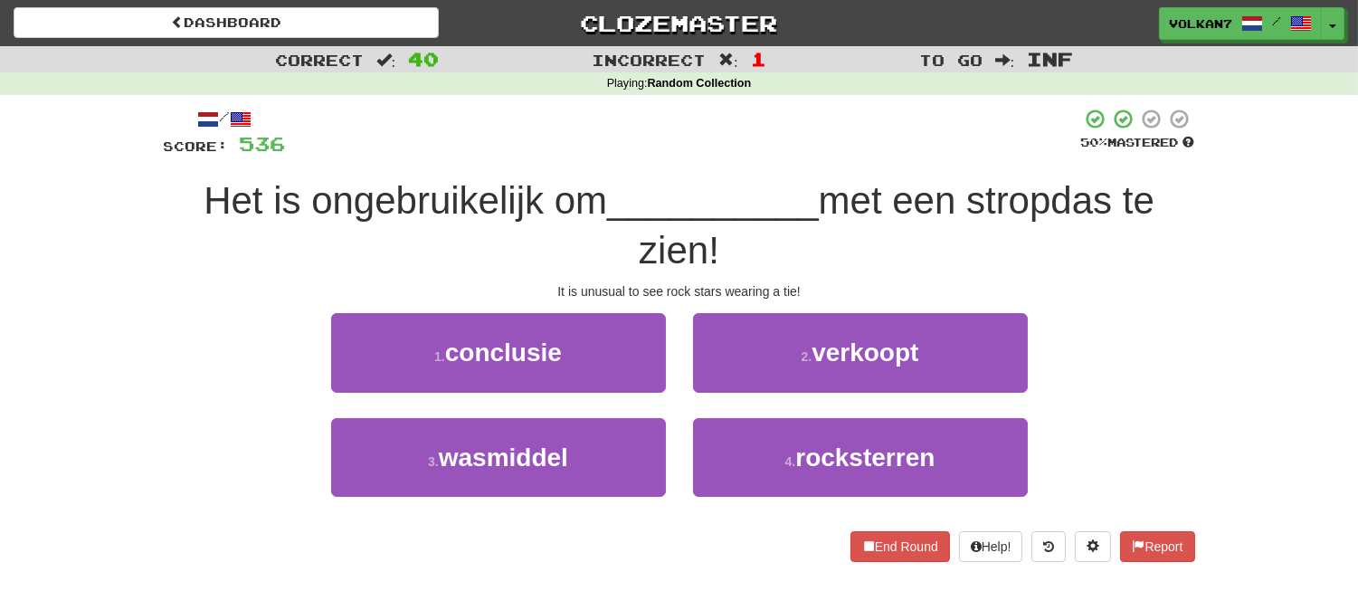
click at [726, 121] on div at bounding box center [683, 133] width 795 height 50
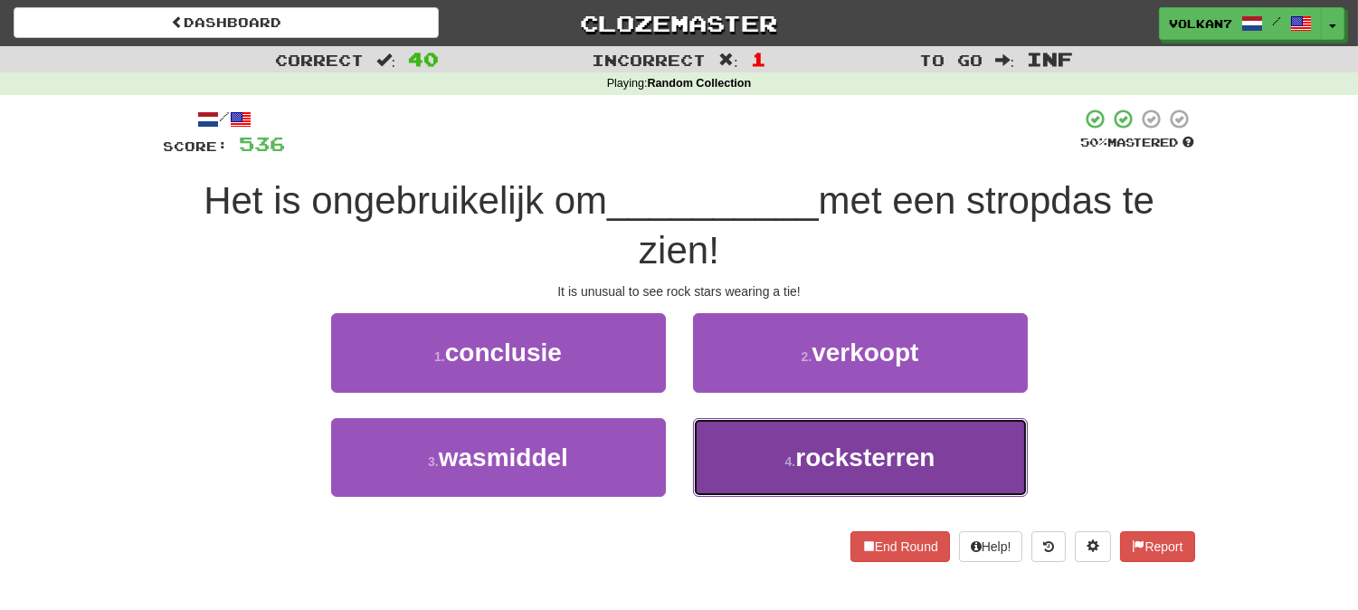
click at [797, 453] on span "rocksterren" at bounding box center [864, 457] width 139 height 28
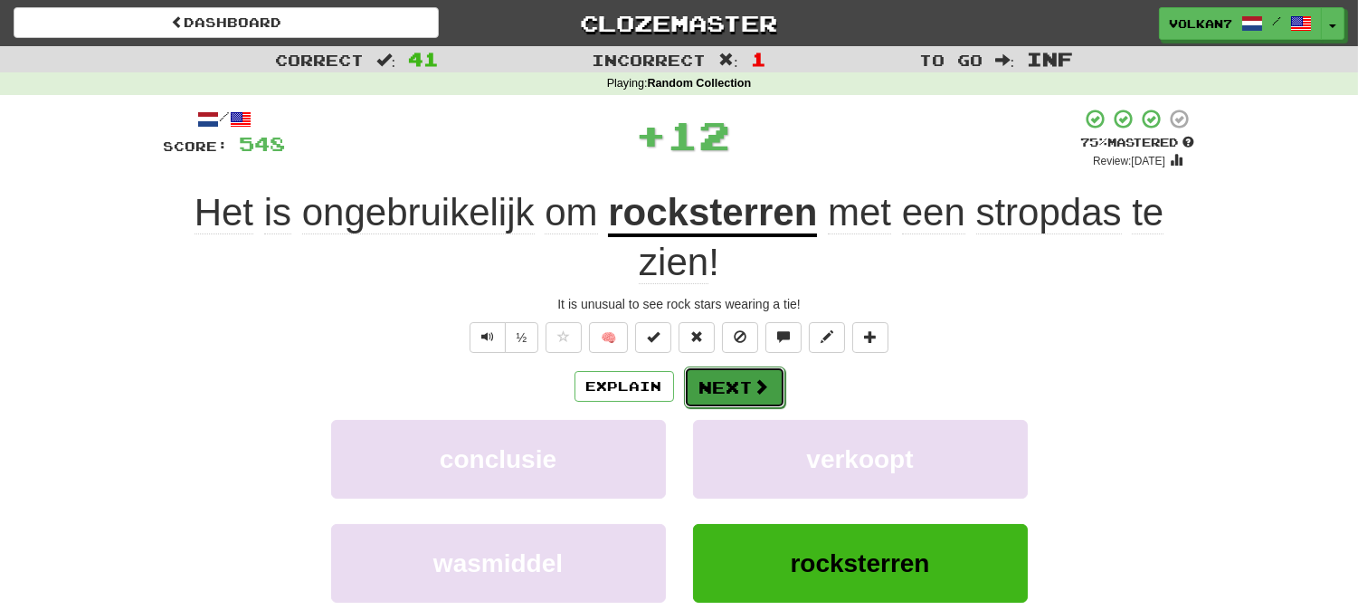
click at [747, 366] on button "Next" at bounding box center [734, 387] width 101 height 42
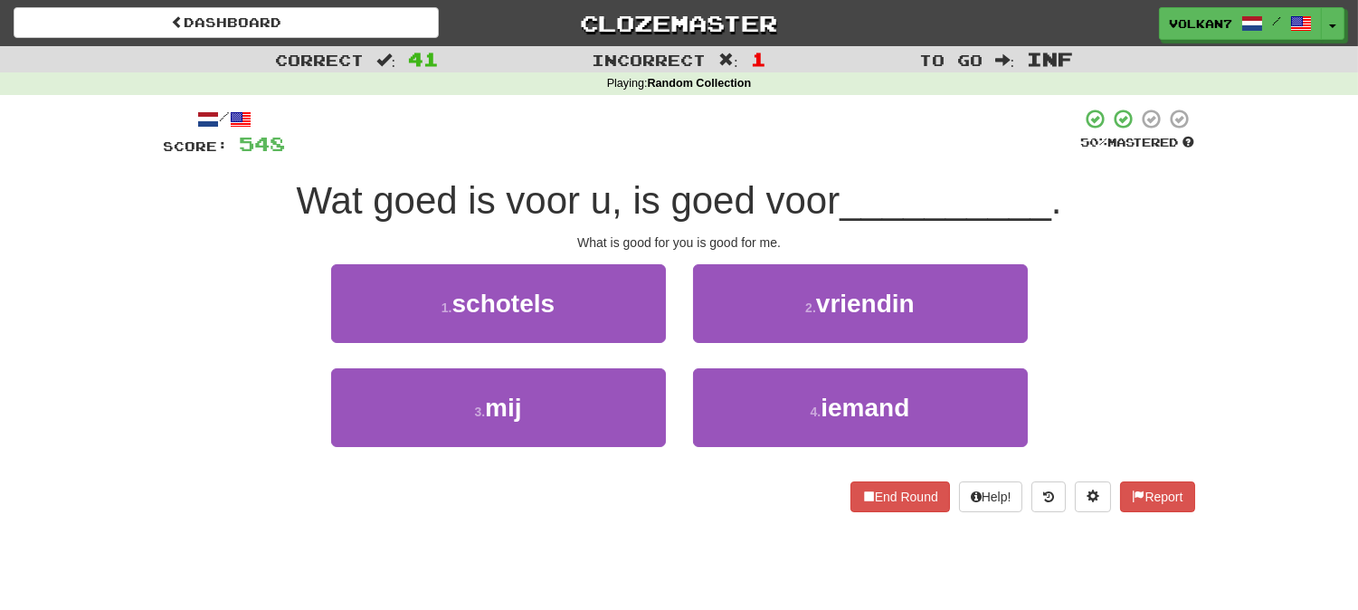
click at [747, 157] on div at bounding box center [683, 133] width 795 height 50
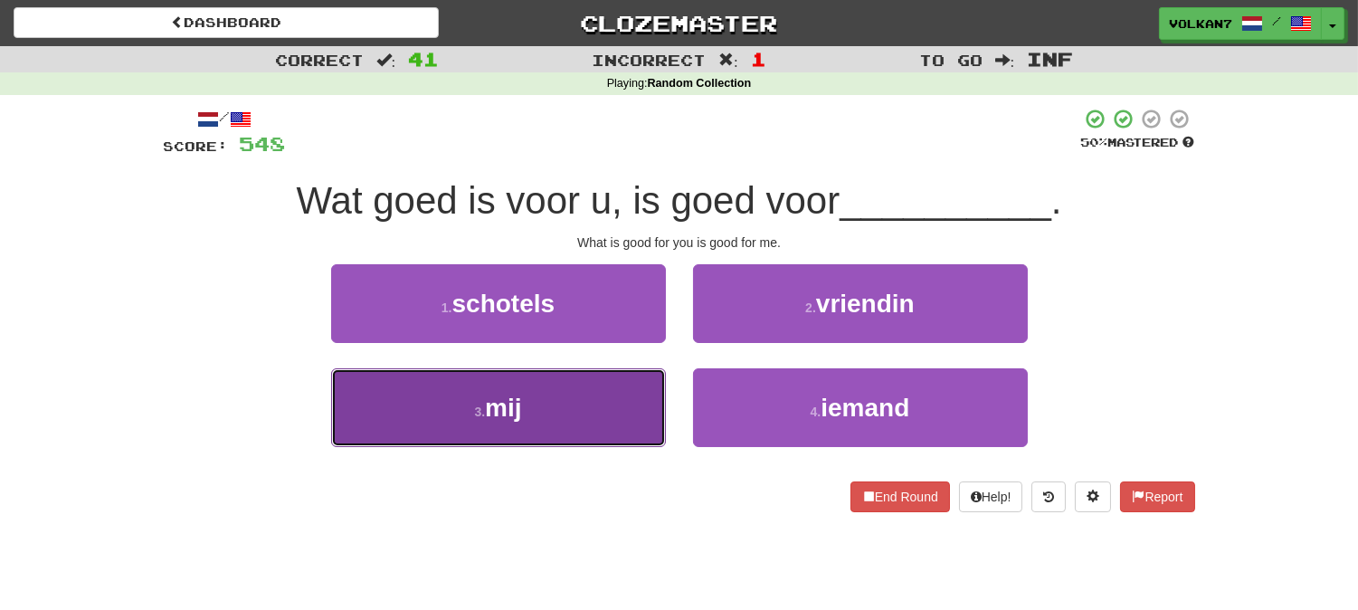
click at [602, 399] on button "3 . mij" at bounding box center [498, 407] width 335 height 79
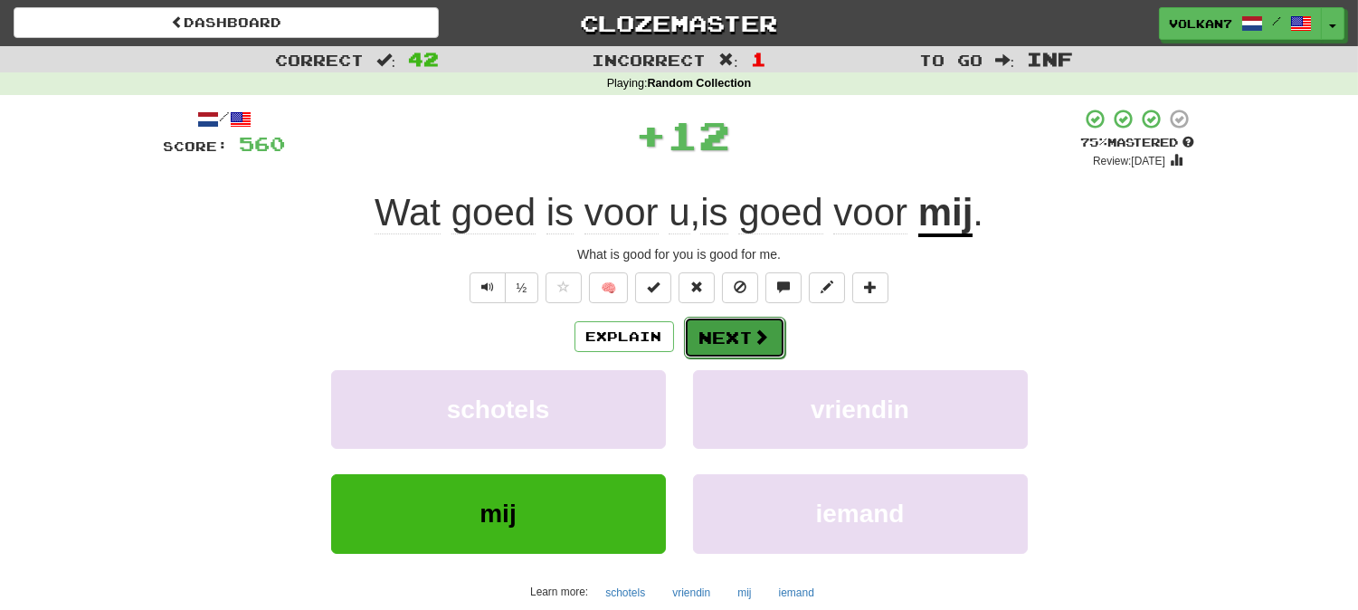
click at [731, 338] on button "Next" at bounding box center [734, 338] width 101 height 42
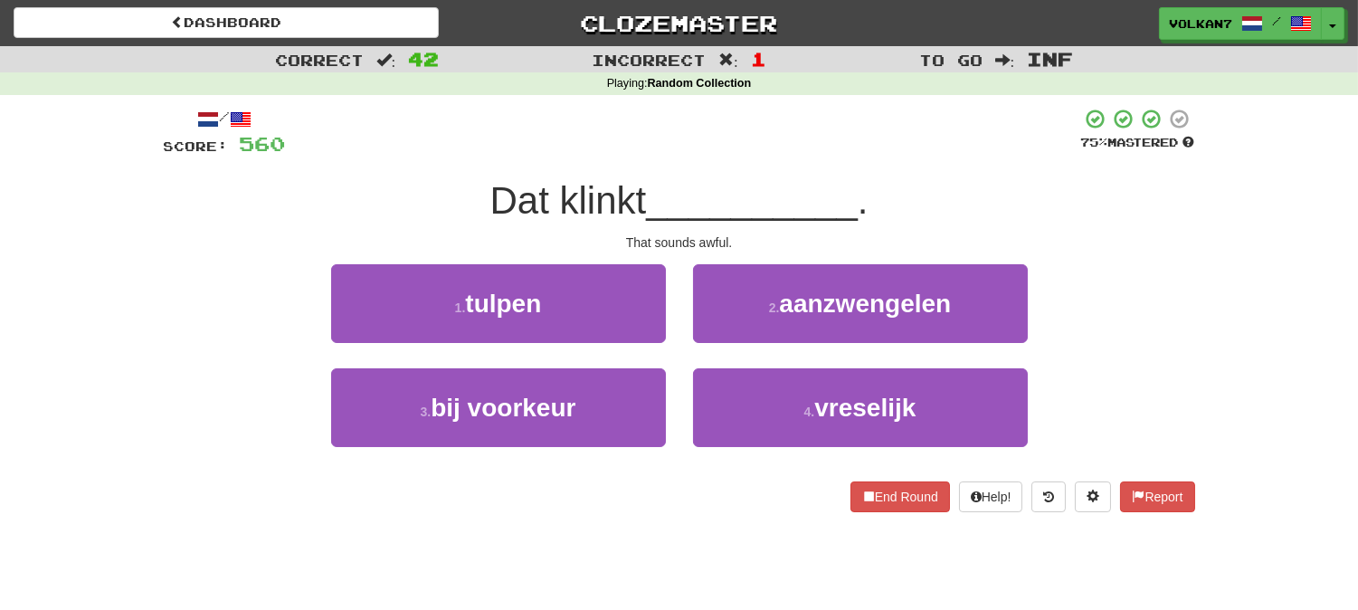
click at [743, 168] on div "/ Score: 560 75 % Mastered Dat klinkt __________ . That sounds awful. 1 . tulpe…" at bounding box center [679, 310] width 1031 height 404
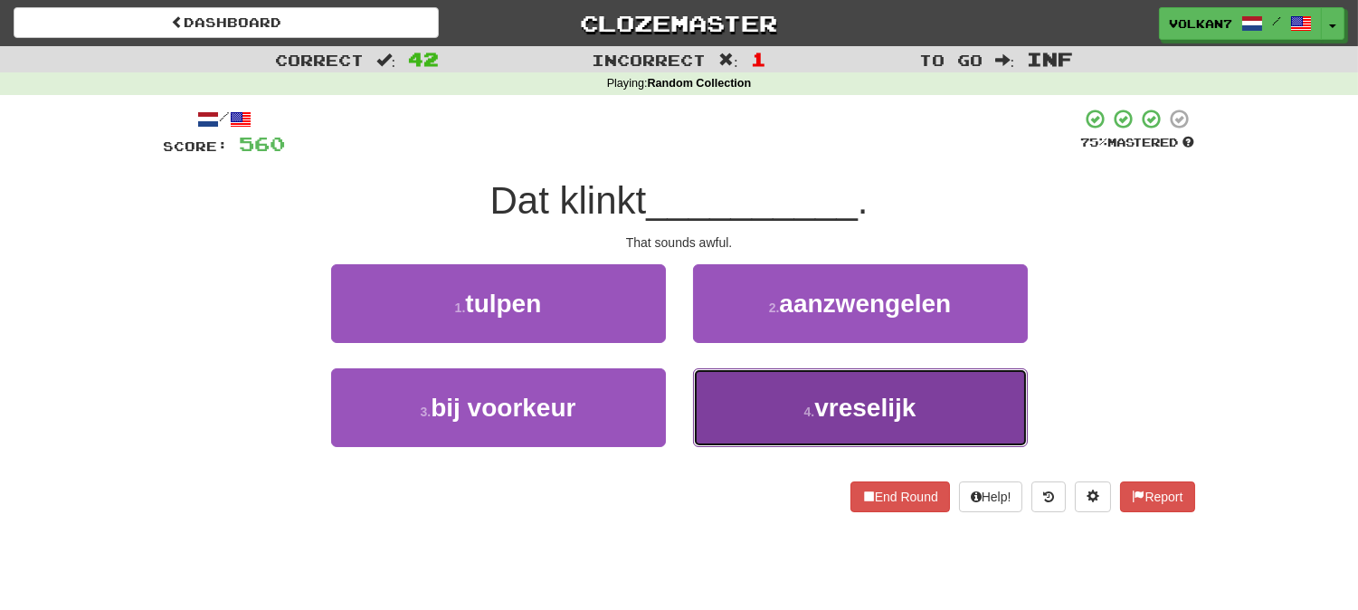
click at [821, 385] on button "4 . vreselijk" at bounding box center [860, 407] width 335 height 79
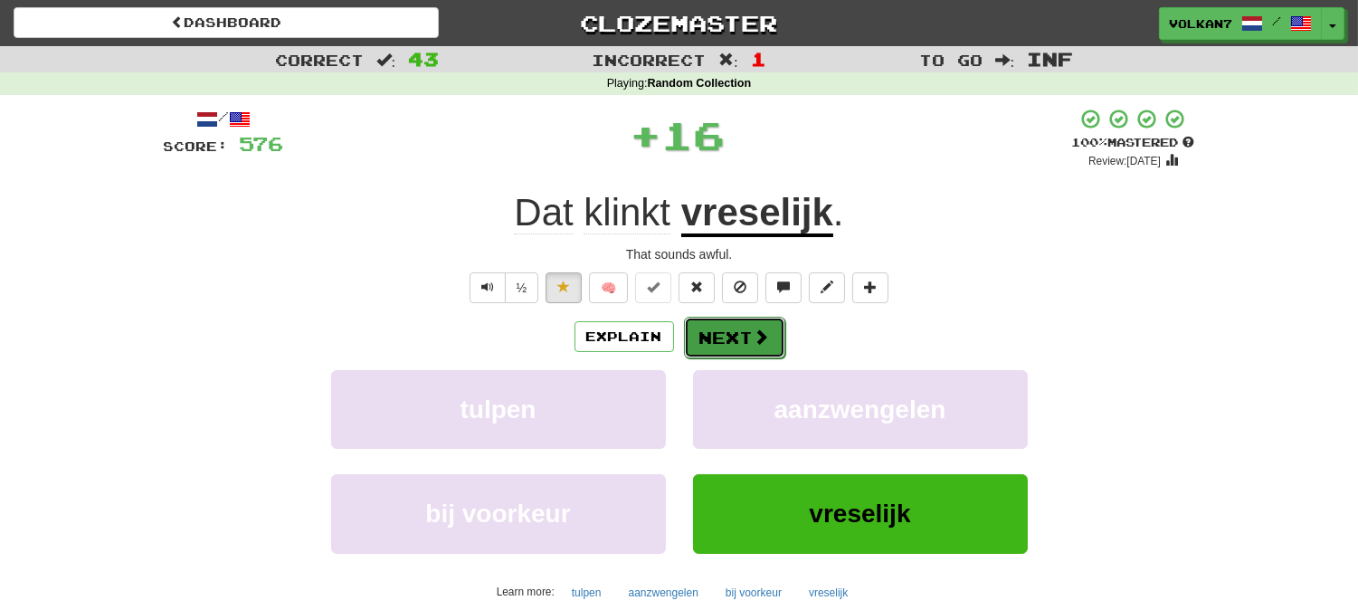
click at [758, 329] on span at bounding box center [762, 336] width 16 height 16
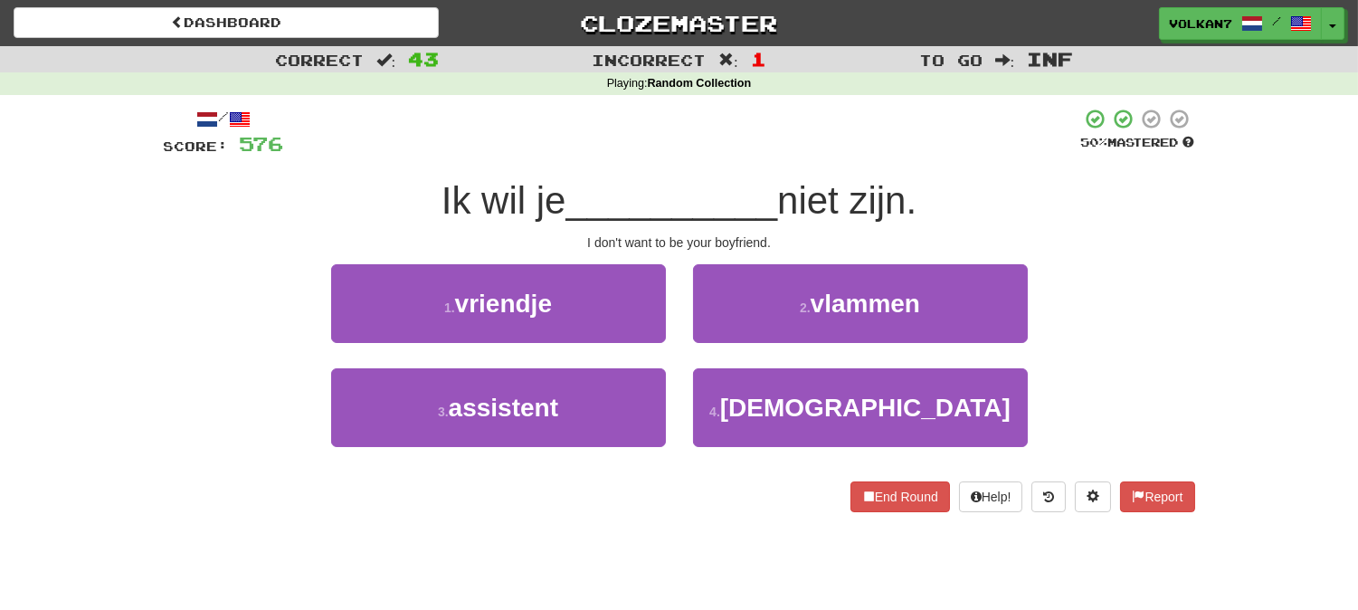
click at [803, 143] on div at bounding box center [682, 133] width 797 height 50
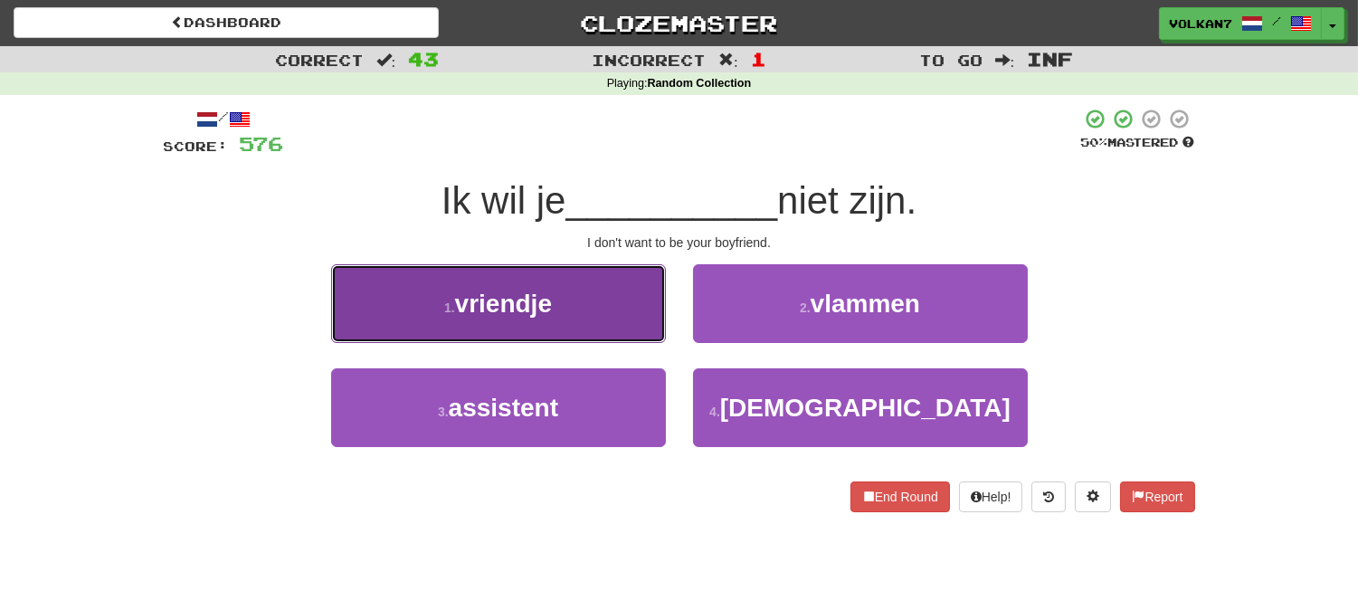
click at [632, 321] on button "1 . vriendje" at bounding box center [498, 303] width 335 height 79
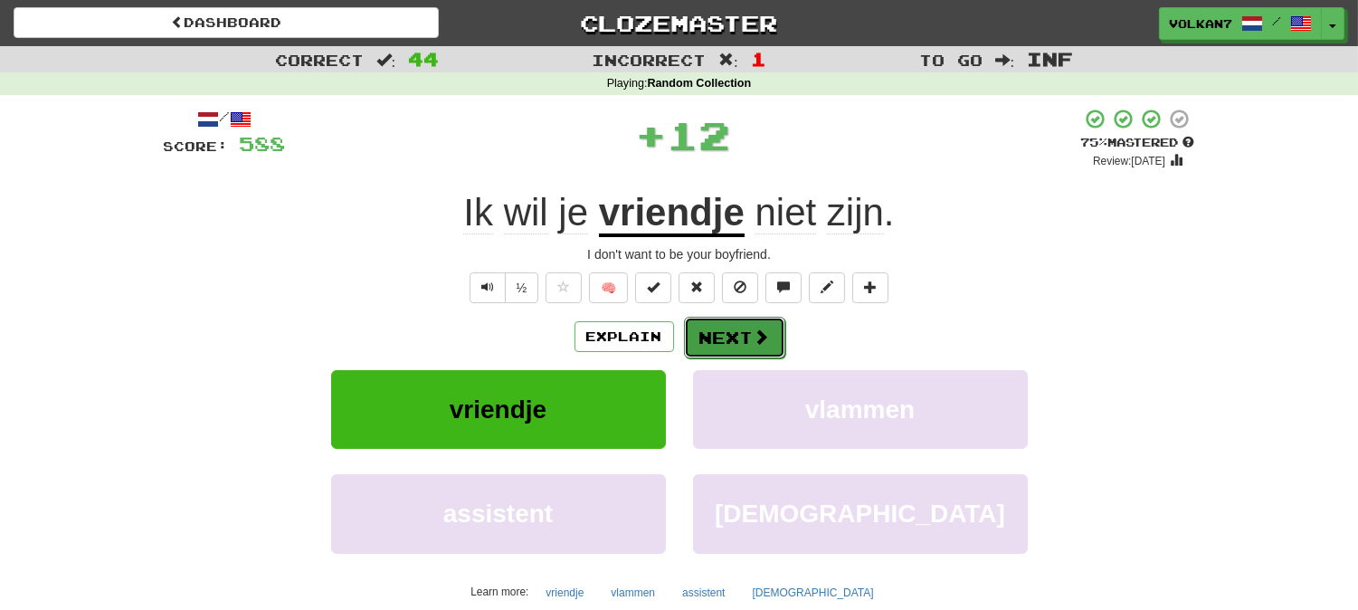
click at [734, 349] on button "Next" at bounding box center [734, 338] width 101 height 42
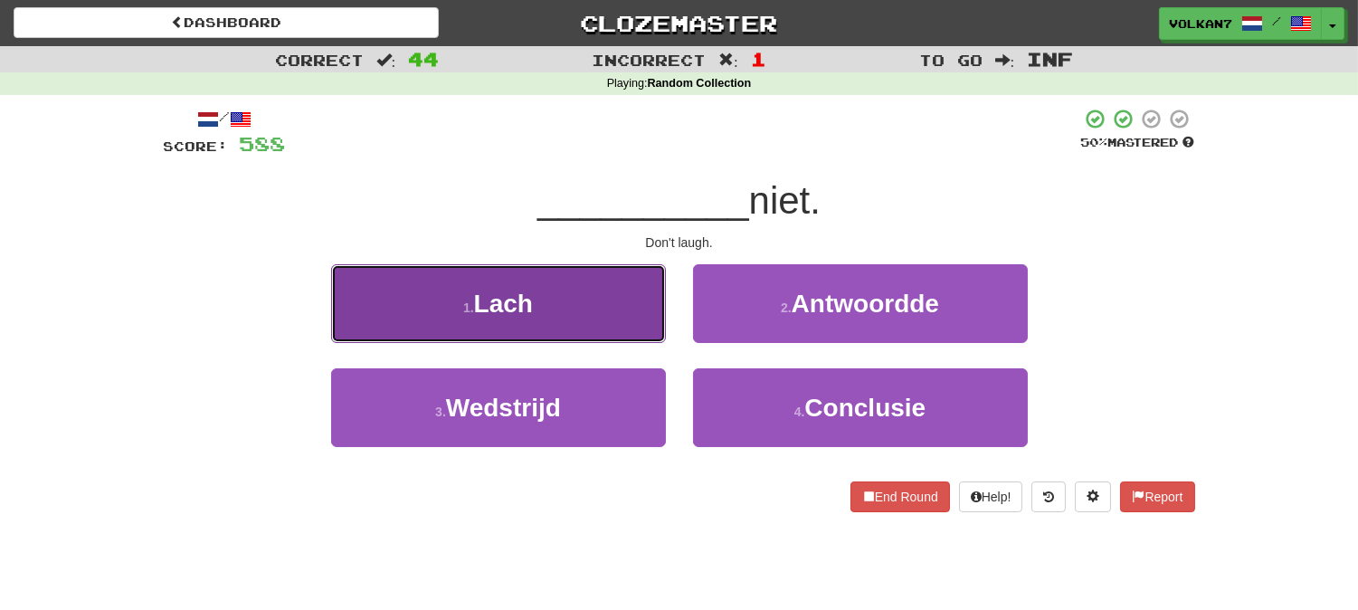
click at [604, 319] on button "1 . Lach" at bounding box center [498, 303] width 335 height 79
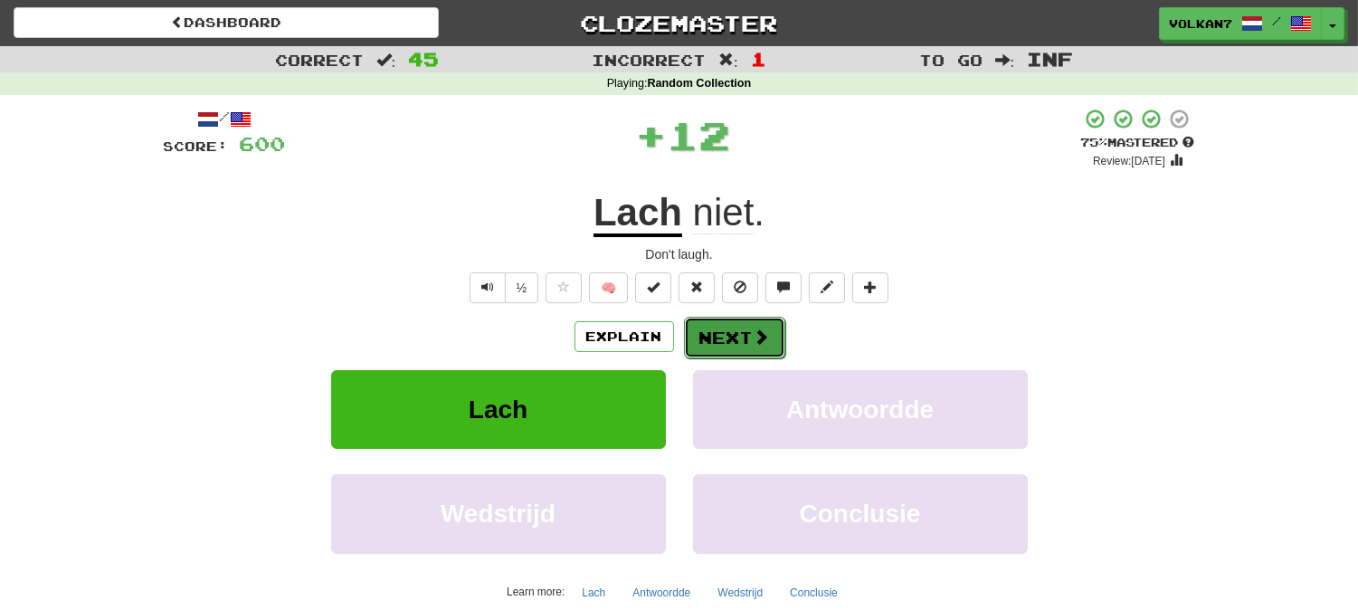
click at [710, 332] on button "Next" at bounding box center [734, 338] width 101 height 42
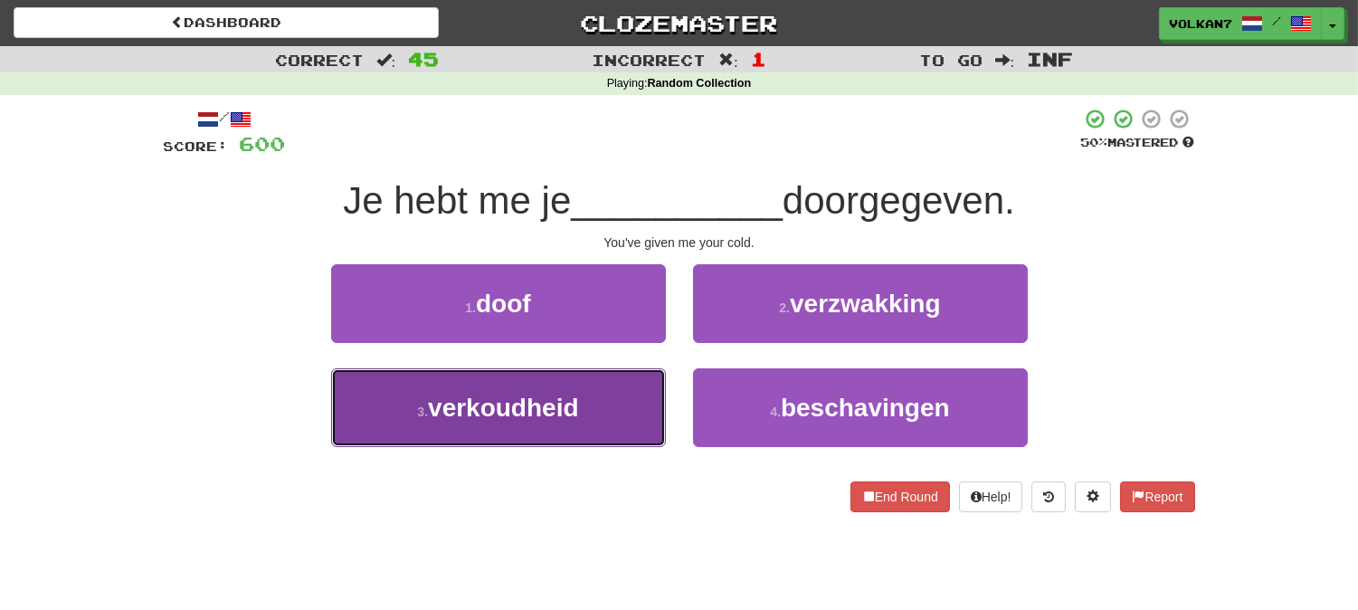
click at [616, 419] on button "3 . verkoudheid" at bounding box center [498, 407] width 335 height 79
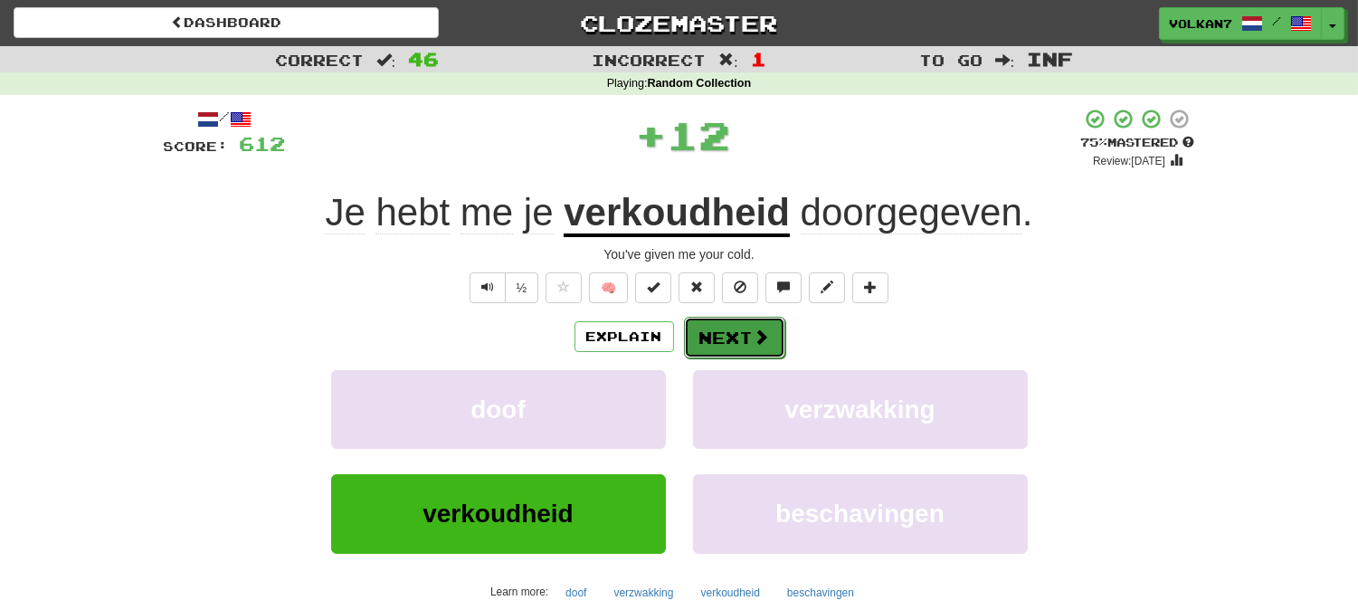
click at [698, 329] on button "Next" at bounding box center [734, 338] width 101 height 42
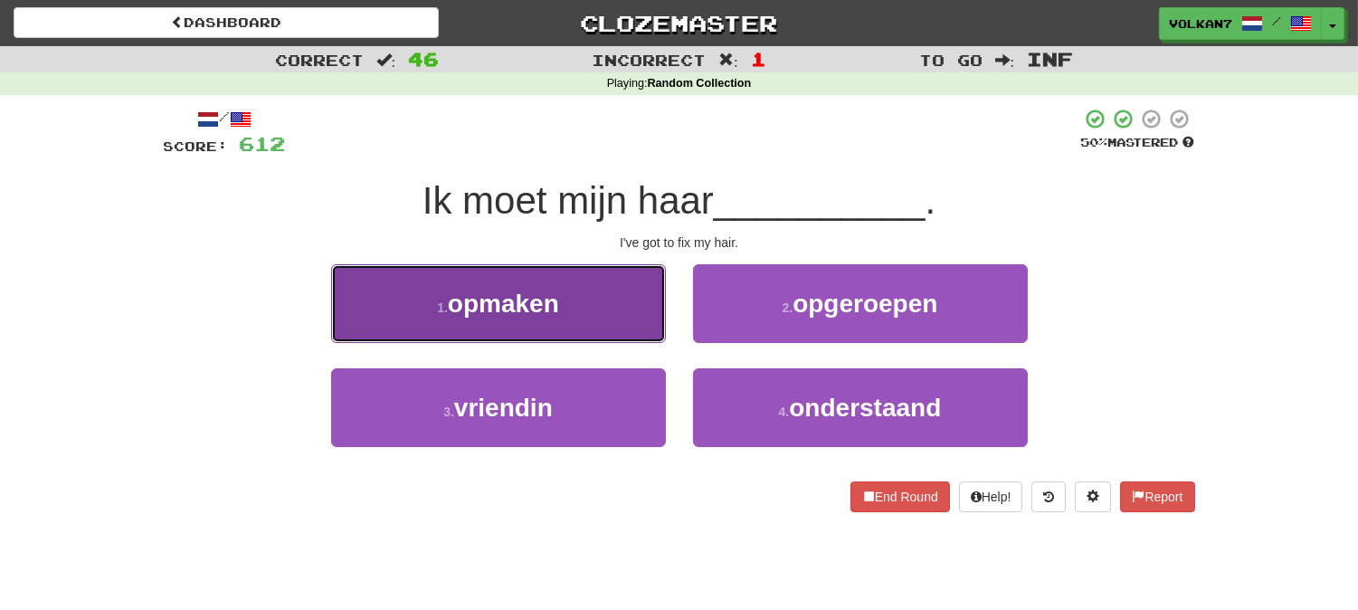
click at [613, 310] on button "1 . opmaken" at bounding box center [498, 303] width 335 height 79
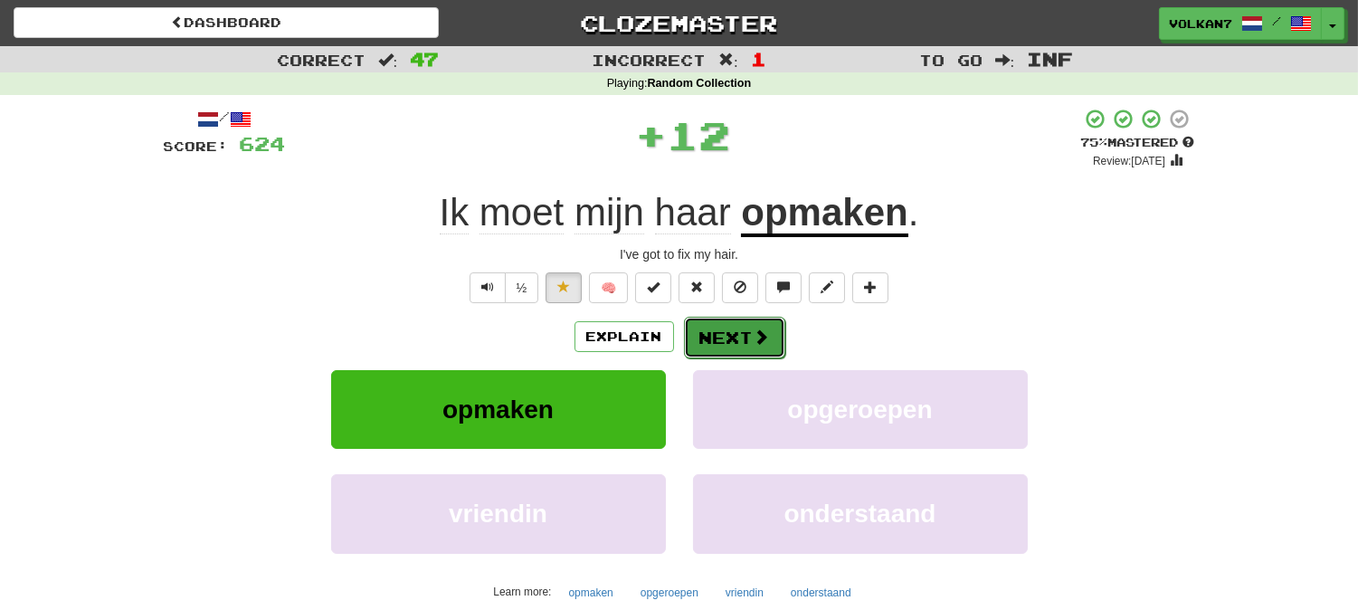
click at [701, 350] on button "Next" at bounding box center [734, 338] width 101 height 42
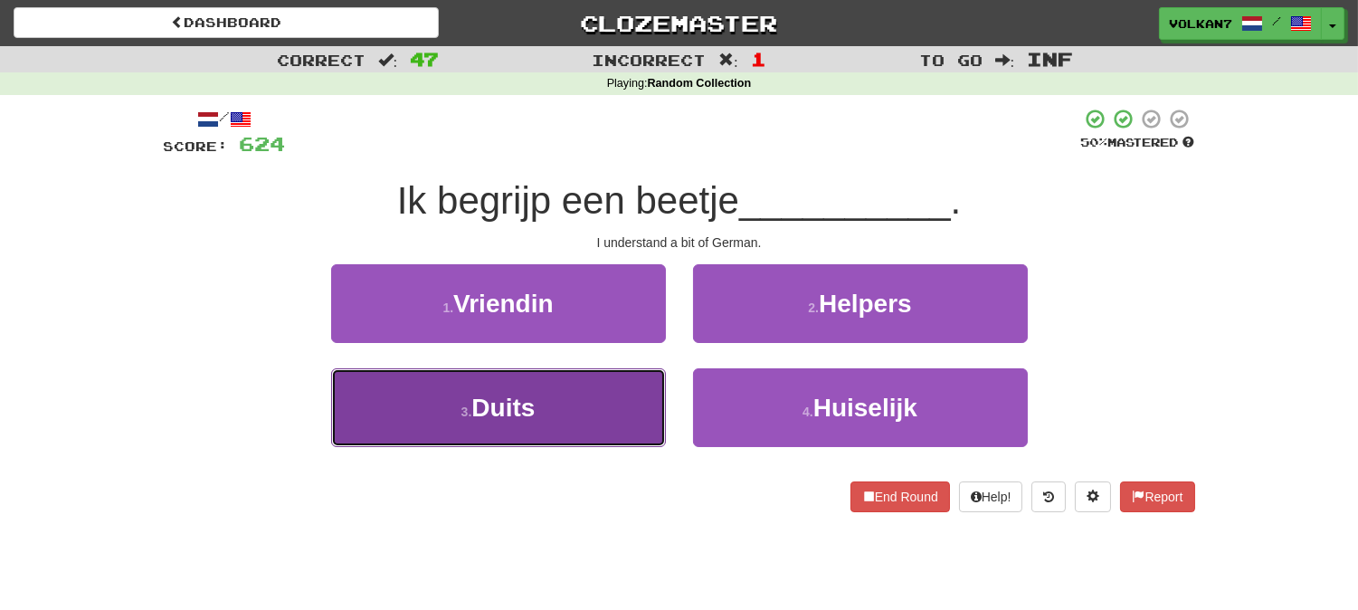
click at [597, 385] on button "3 . Duits" at bounding box center [498, 407] width 335 height 79
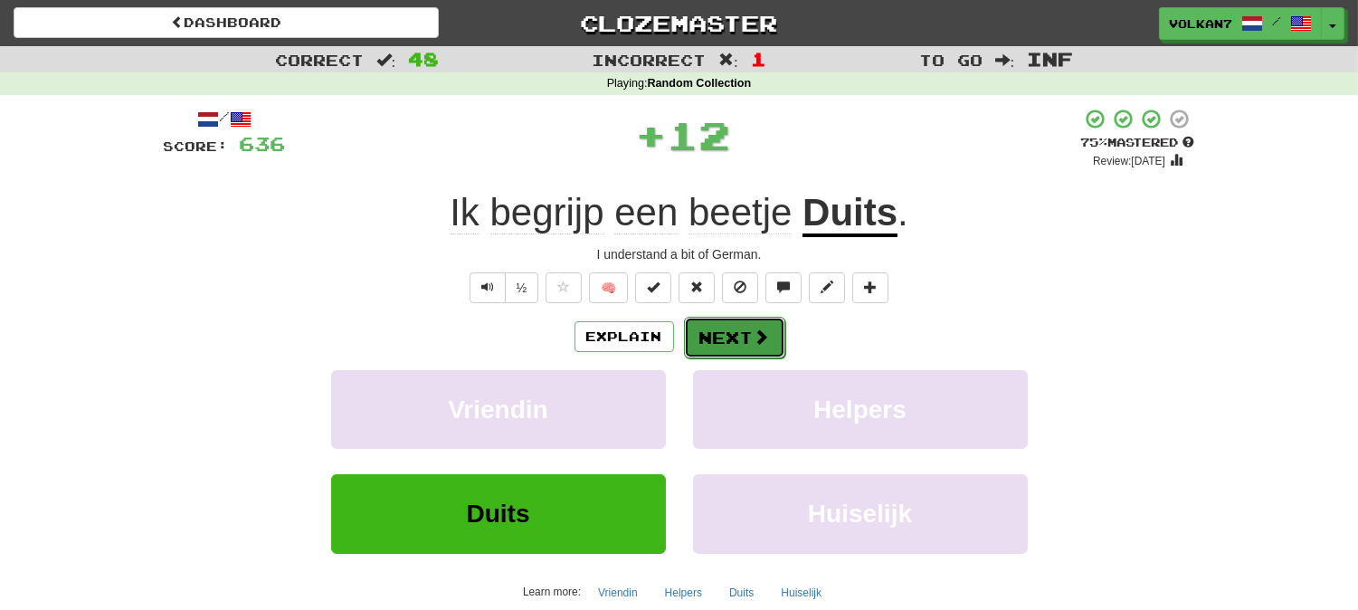
click at [717, 330] on button "Next" at bounding box center [734, 338] width 101 height 42
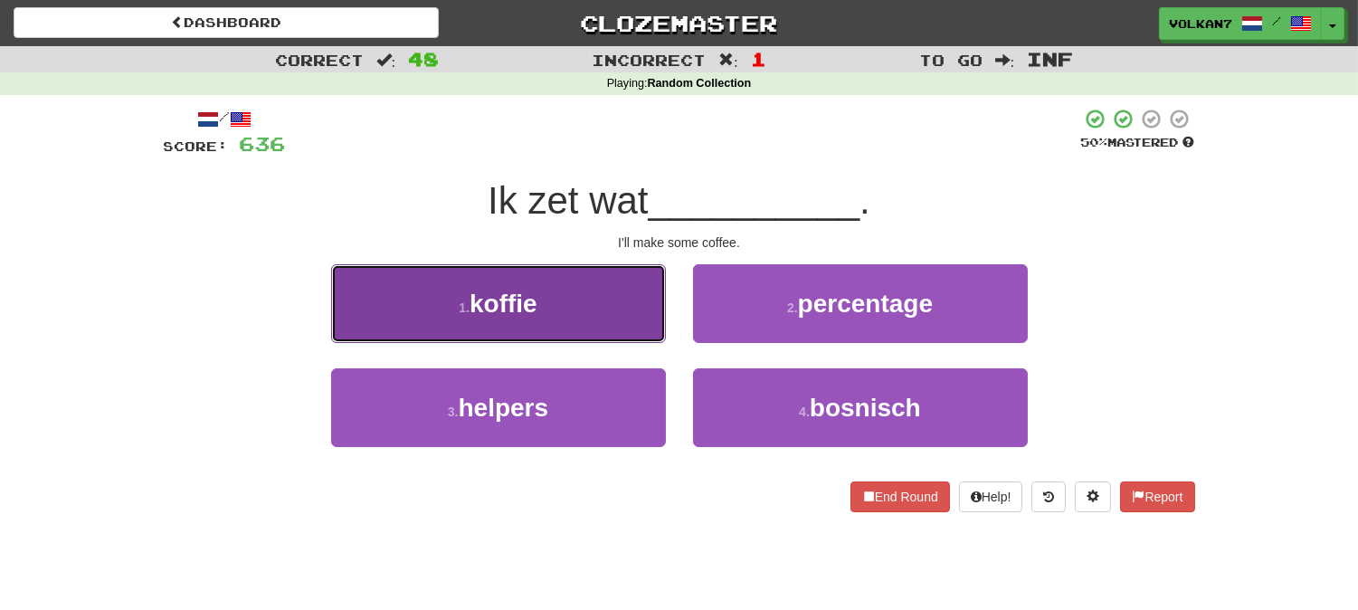
click at [572, 309] on button "1 . koffie" at bounding box center [498, 303] width 335 height 79
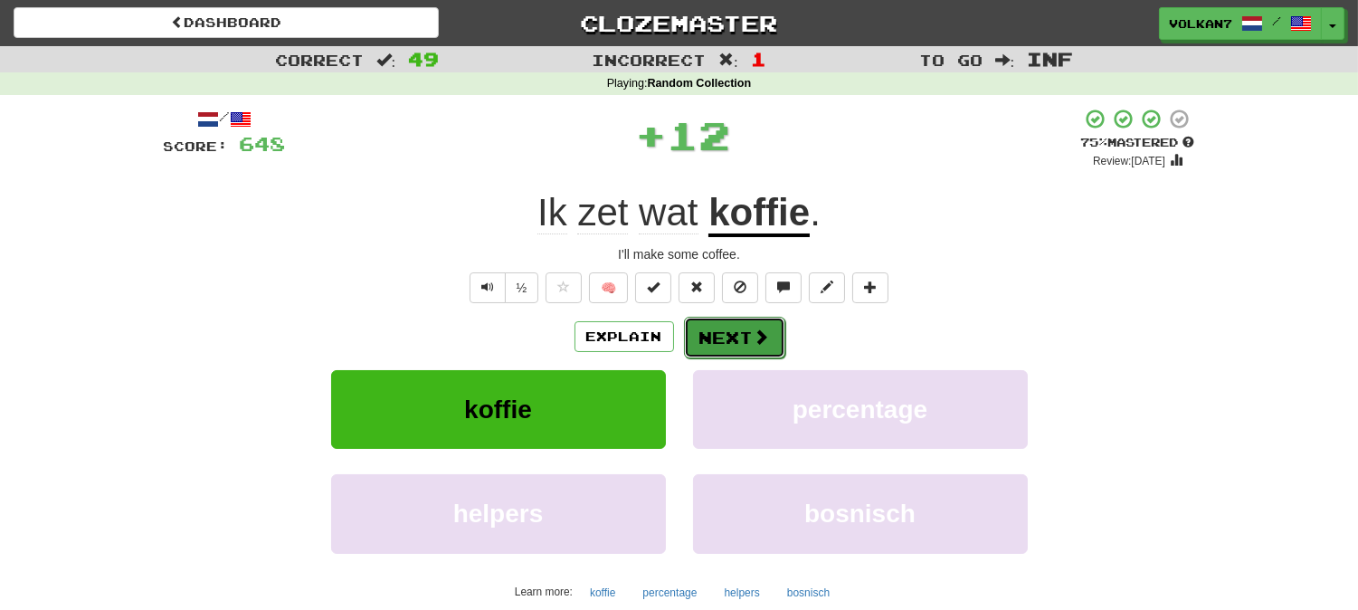
click at [736, 340] on button "Next" at bounding box center [734, 338] width 101 height 42
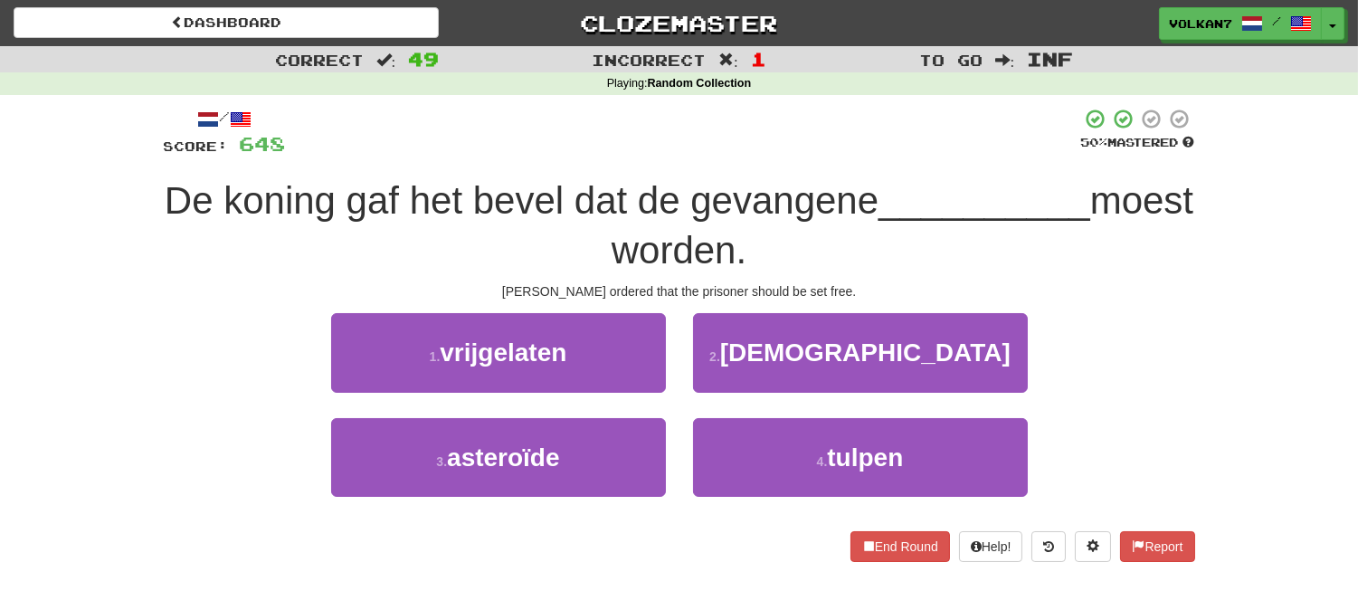
click at [731, 159] on div "/ Score: 648 50 % Mastered De koning gaf het bevel dat de gevangene __________ …" at bounding box center [679, 334] width 1031 height 453
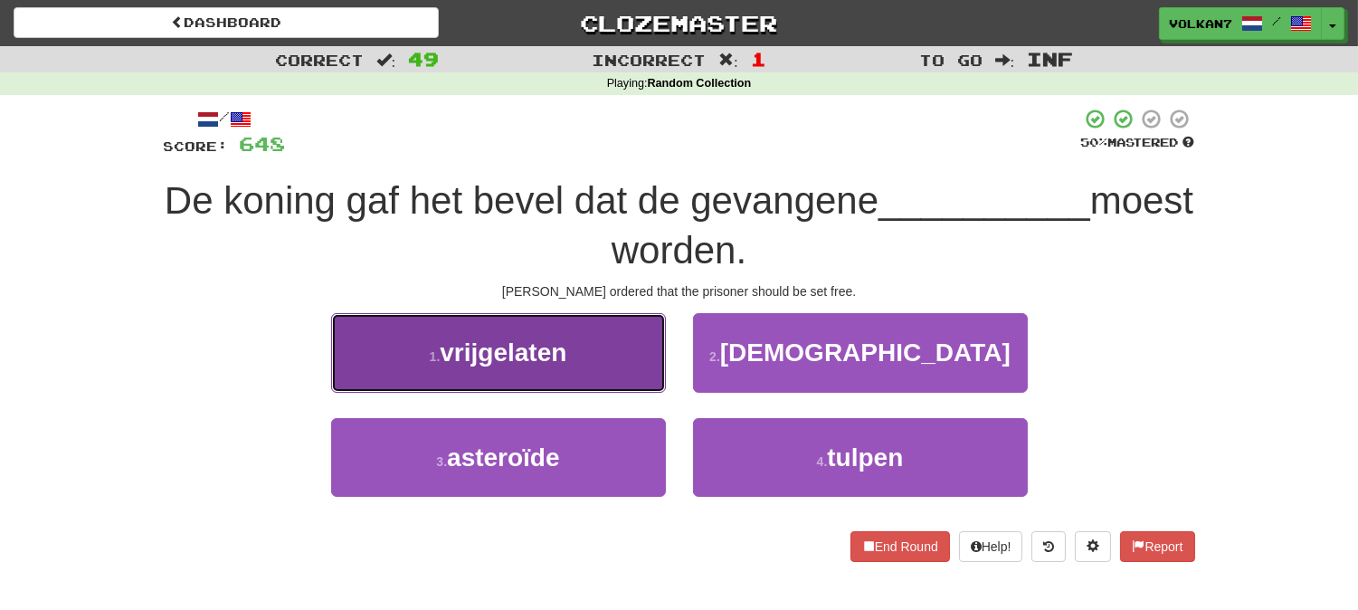
click at [594, 320] on button "1 . vrijgelaten" at bounding box center [498, 352] width 335 height 79
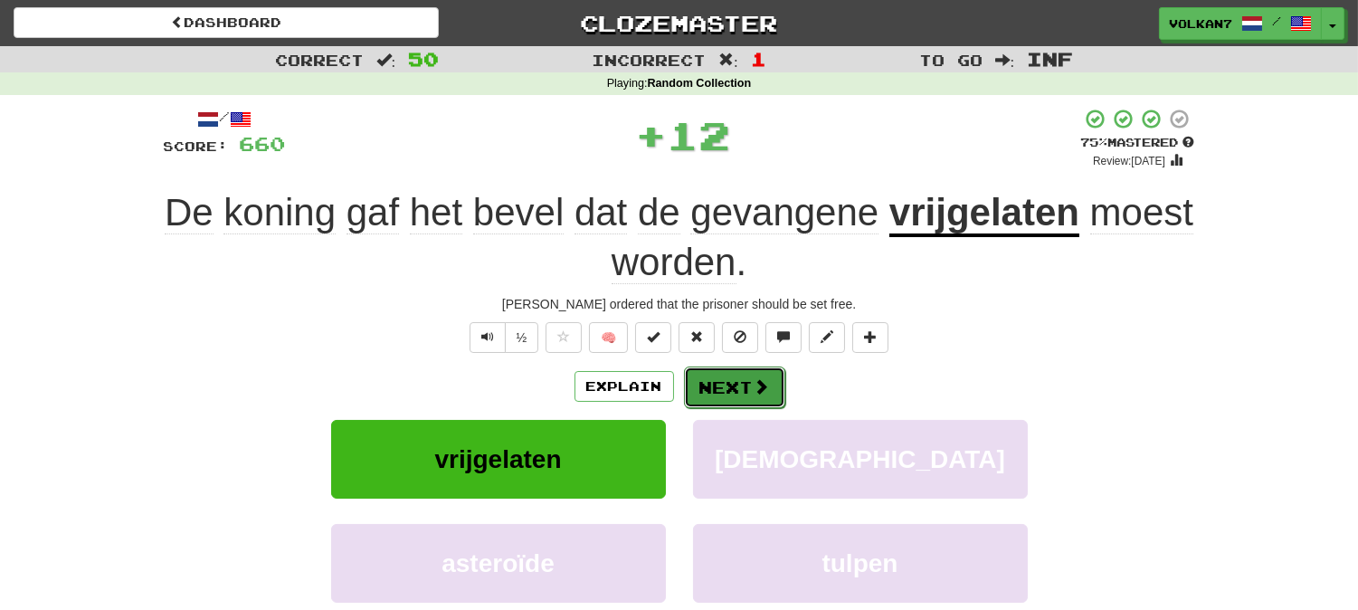
click at [737, 384] on button "Next" at bounding box center [734, 387] width 101 height 42
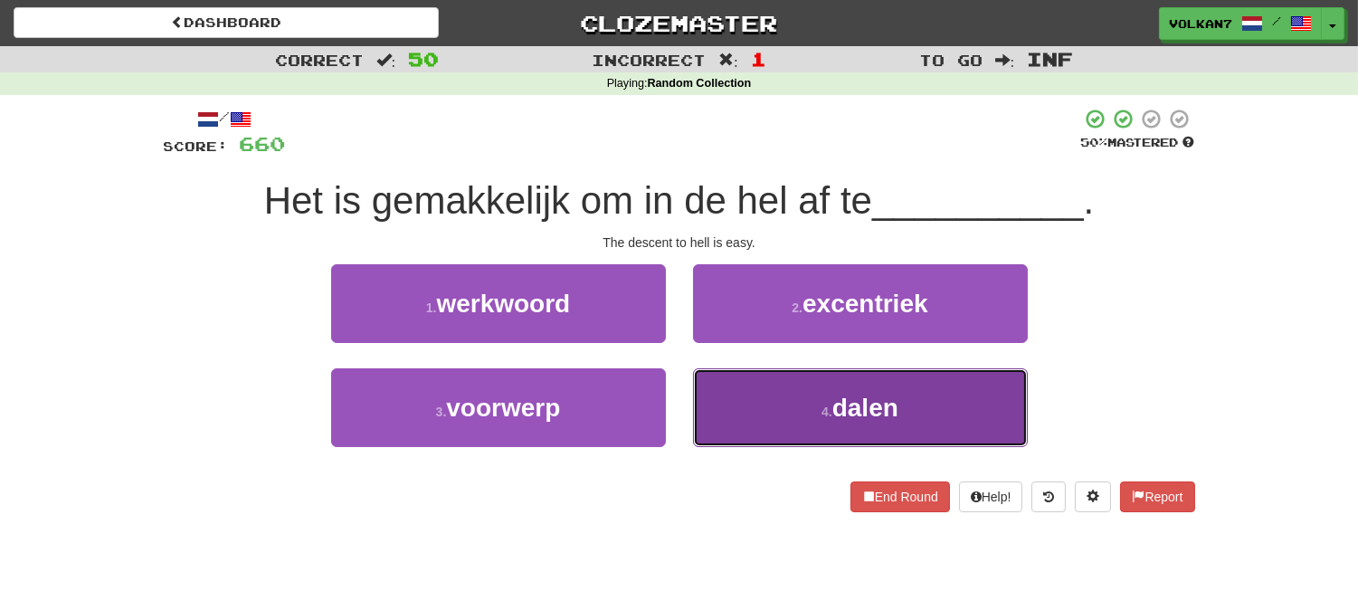
click at [785, 420] on button "4 . dalen" at bounding box center [860, 407] width 335 height 79
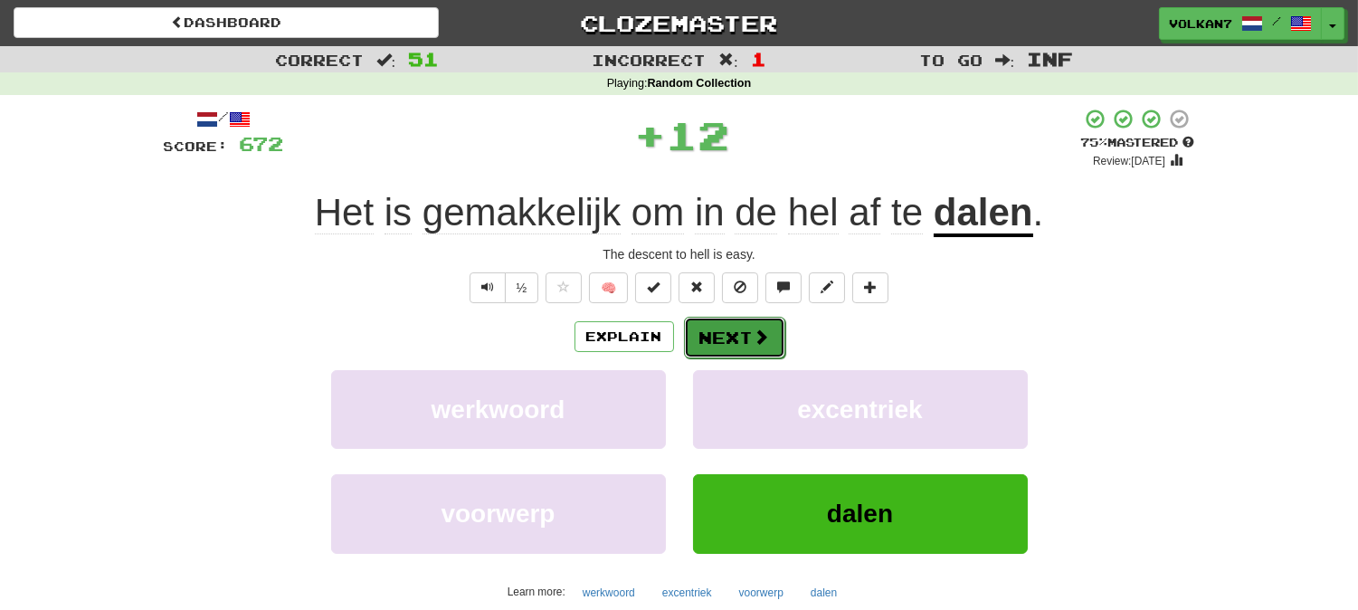
click at [736, 333] on button "Next" at bounding box center [734, 338] width 101 height 42
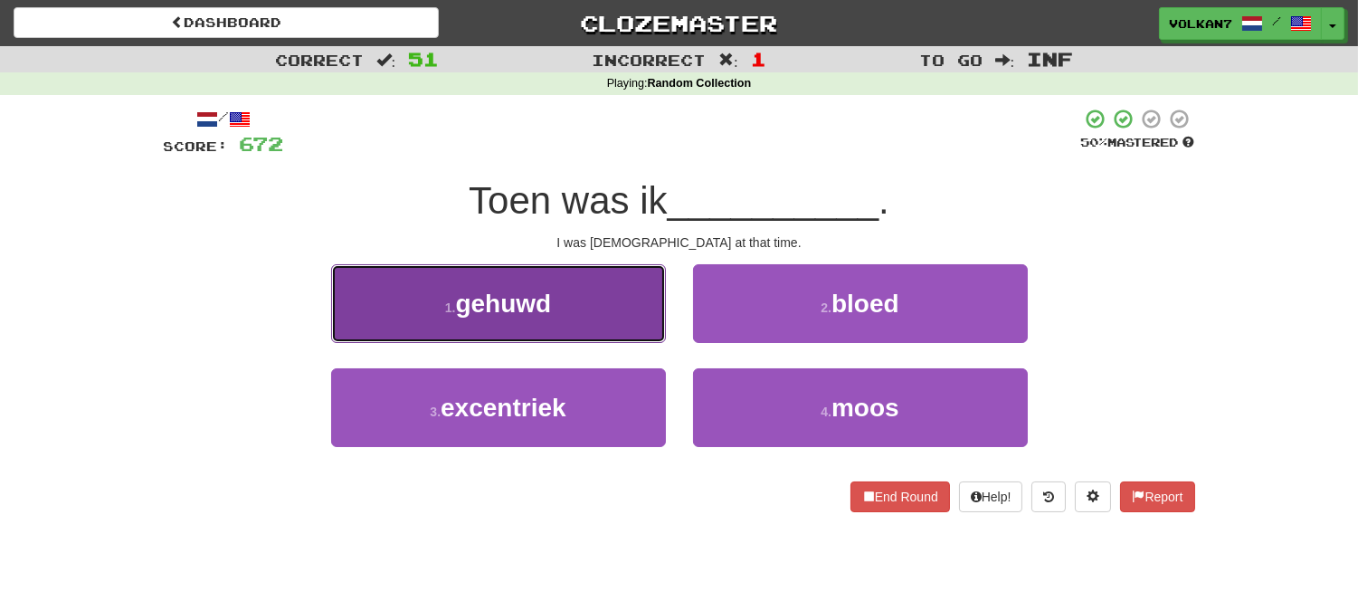
click at [553, 327] on button "1 . gehuwd" at bounding box center [498, 303] width 335 height 79
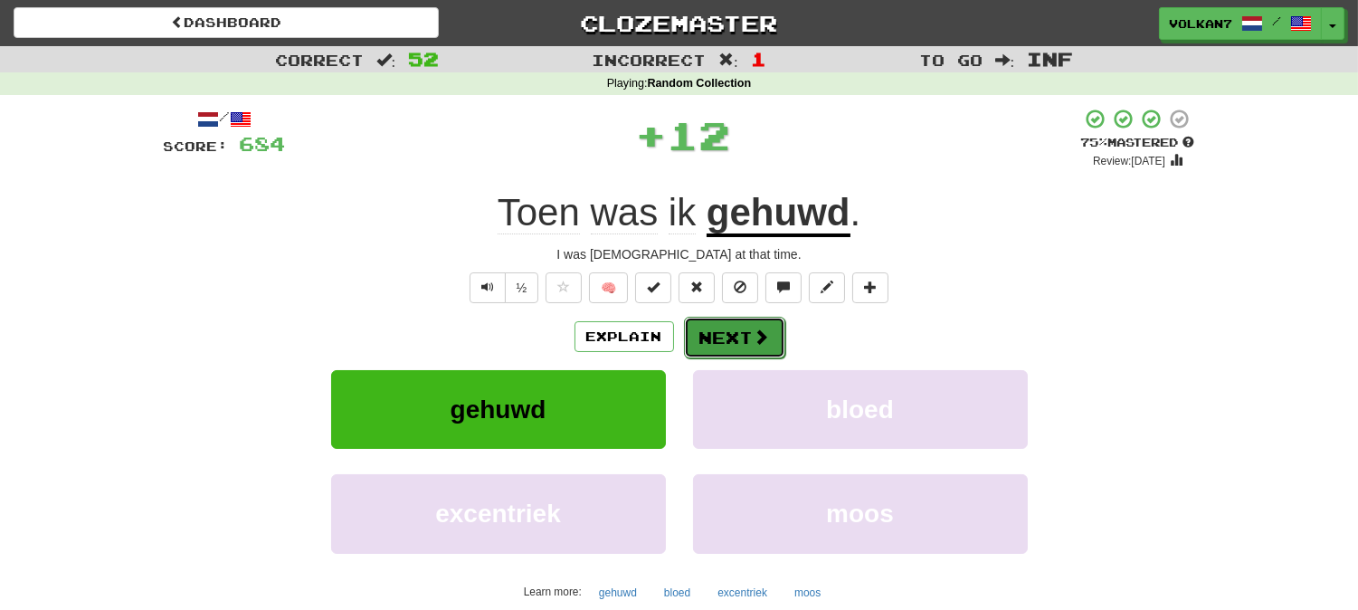
click at [726, 331] on button "Next" at bounding box center [734, 338] width 101 height 42
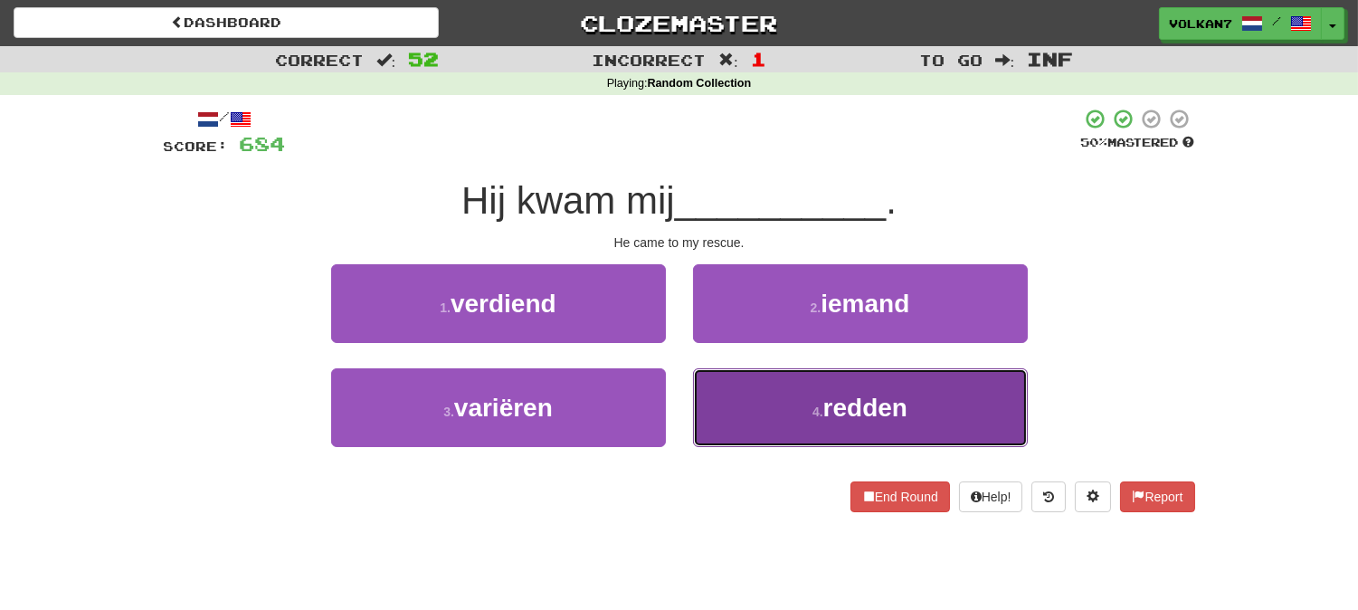
click at [781, 396] on button "4 . redden" at bounding box center [860, 407] width 335 height 79
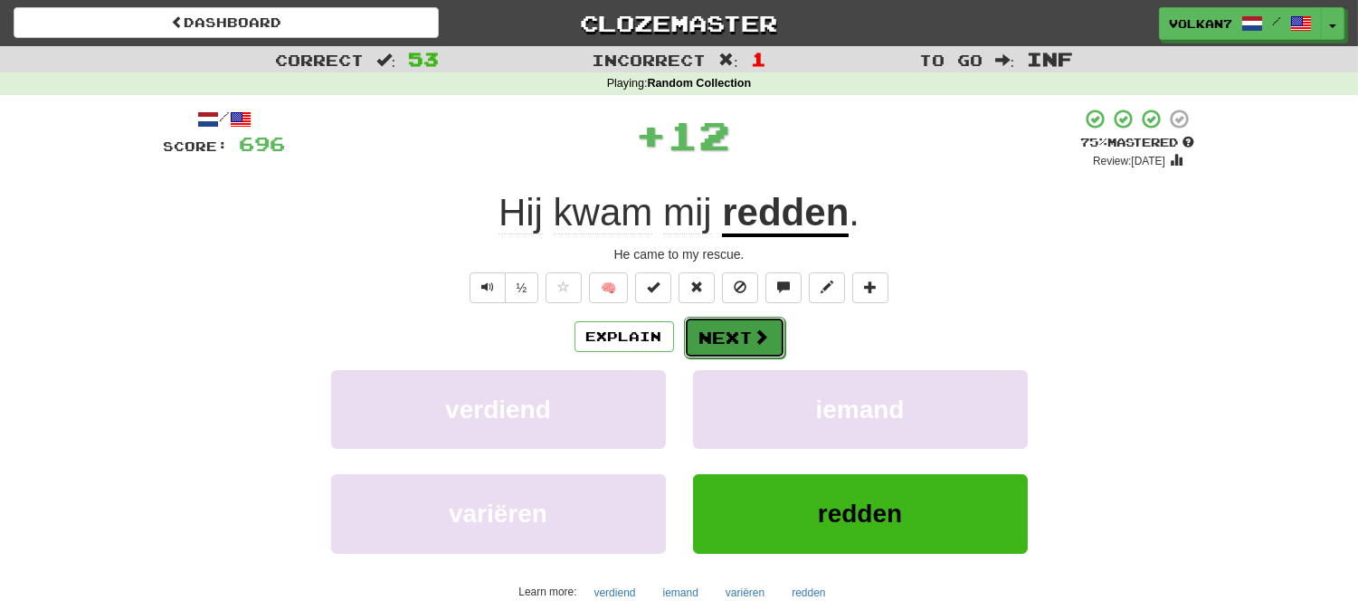
click at [760, 332] on span at bounding box center [762, 336] width 16 height 16
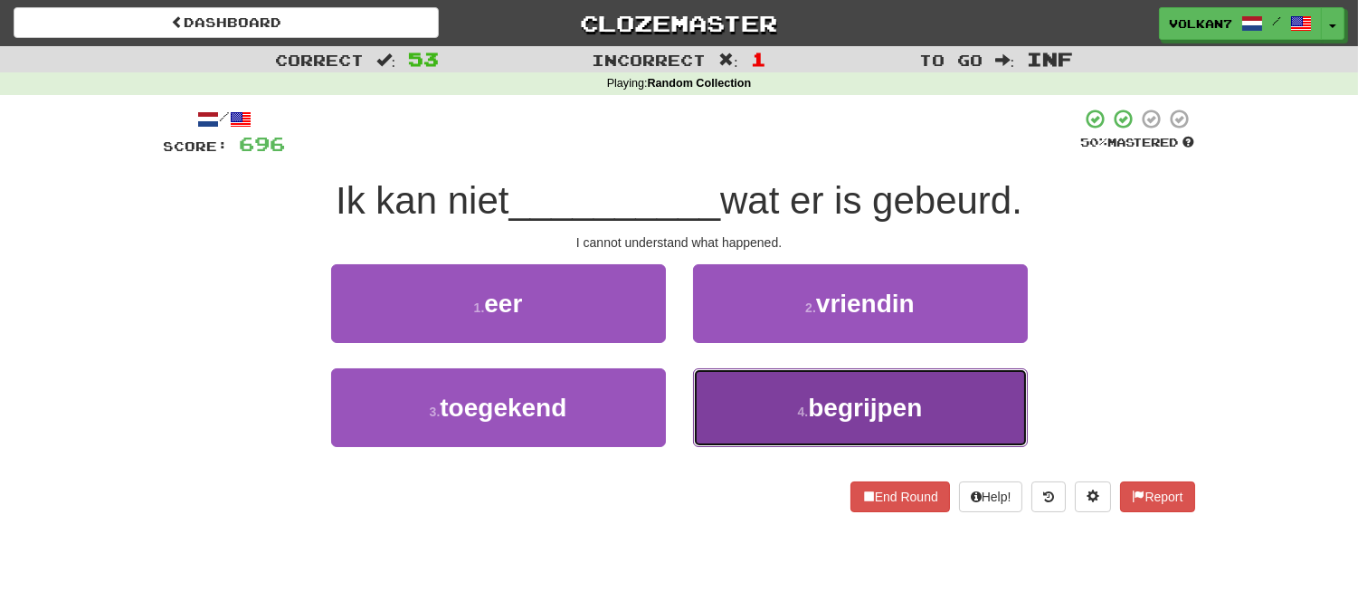
click at [740, 405] on button "4 . begrijpen" at bounding box center [860, 407] width 335 height 79
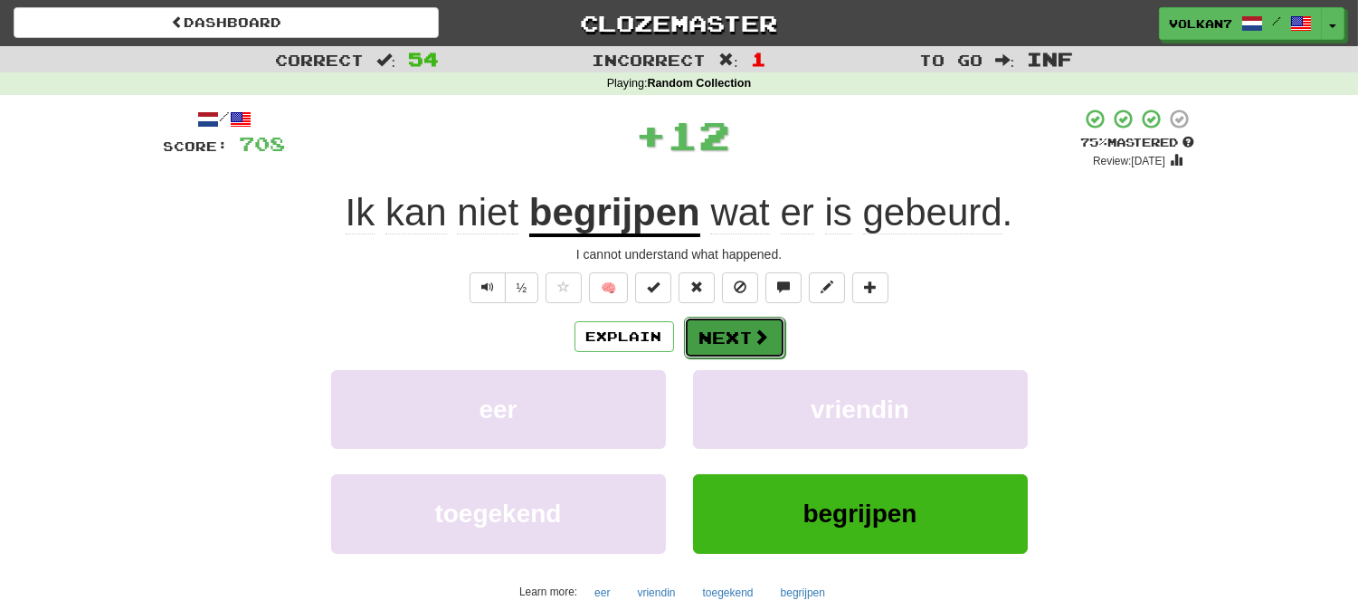
click at [738, 345] on button "Next" at bounding box center [734, 338] width 101 height 42
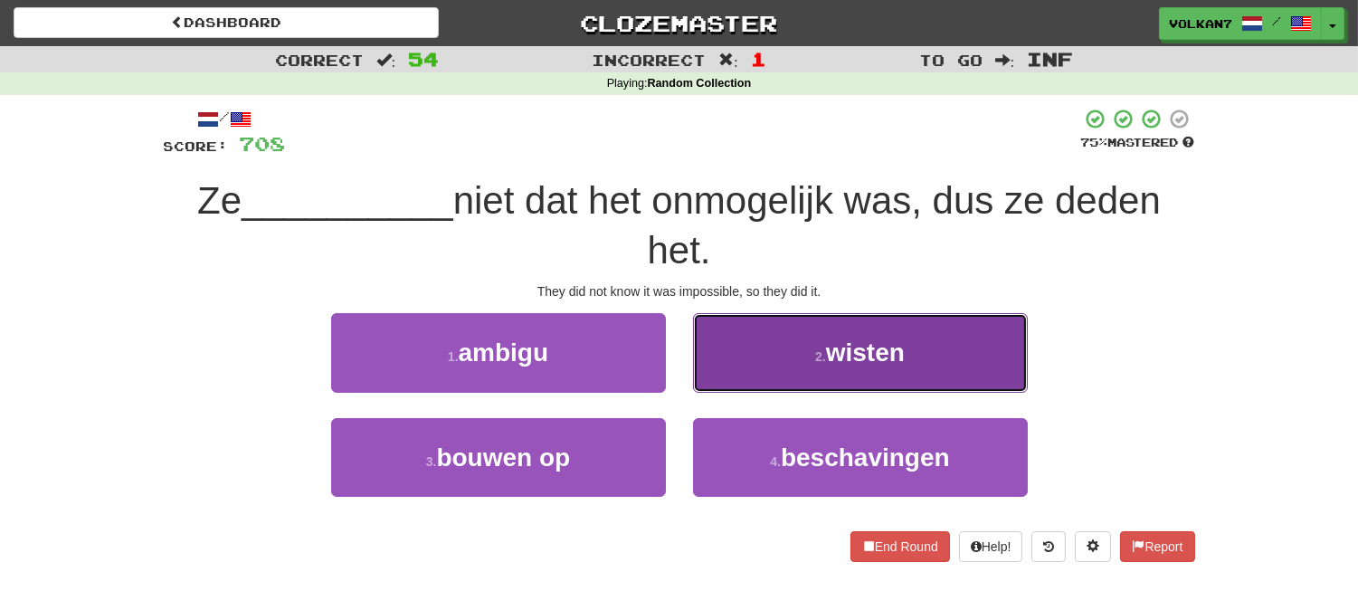
click at [811, 369] on button "2 . wisten" at bounding box center [860, 352] width 335 height 79
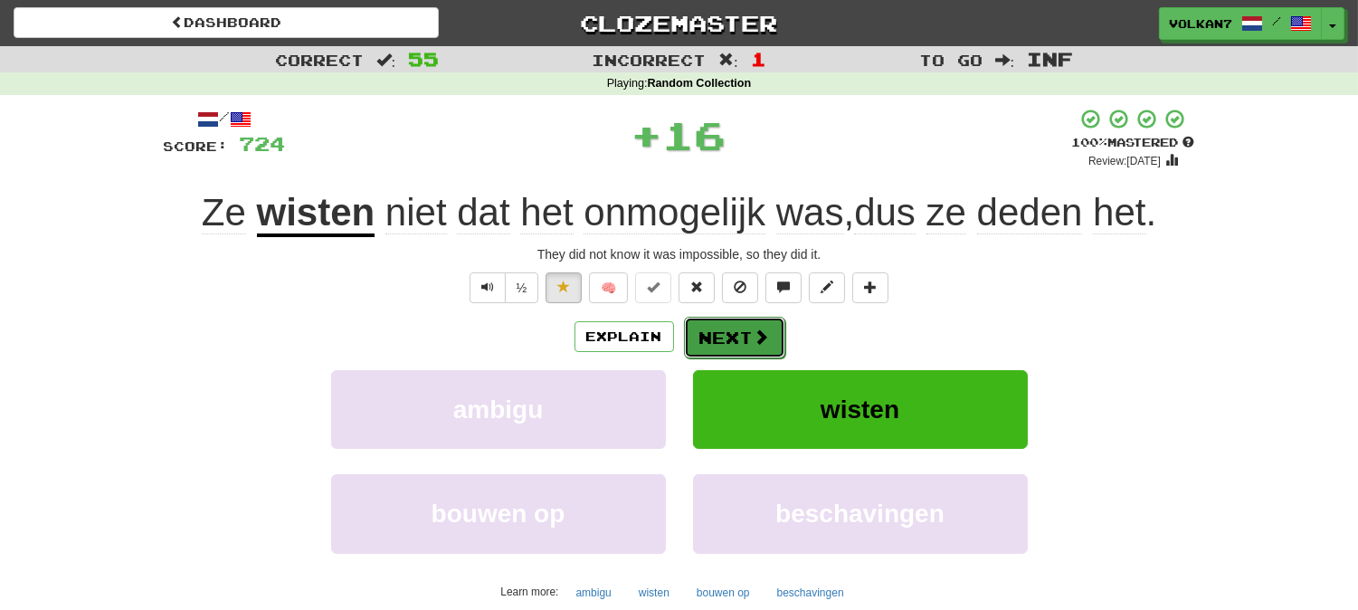
click at [737, 340] on button "Next" at bounding box center [734, 338] width 101 height 42
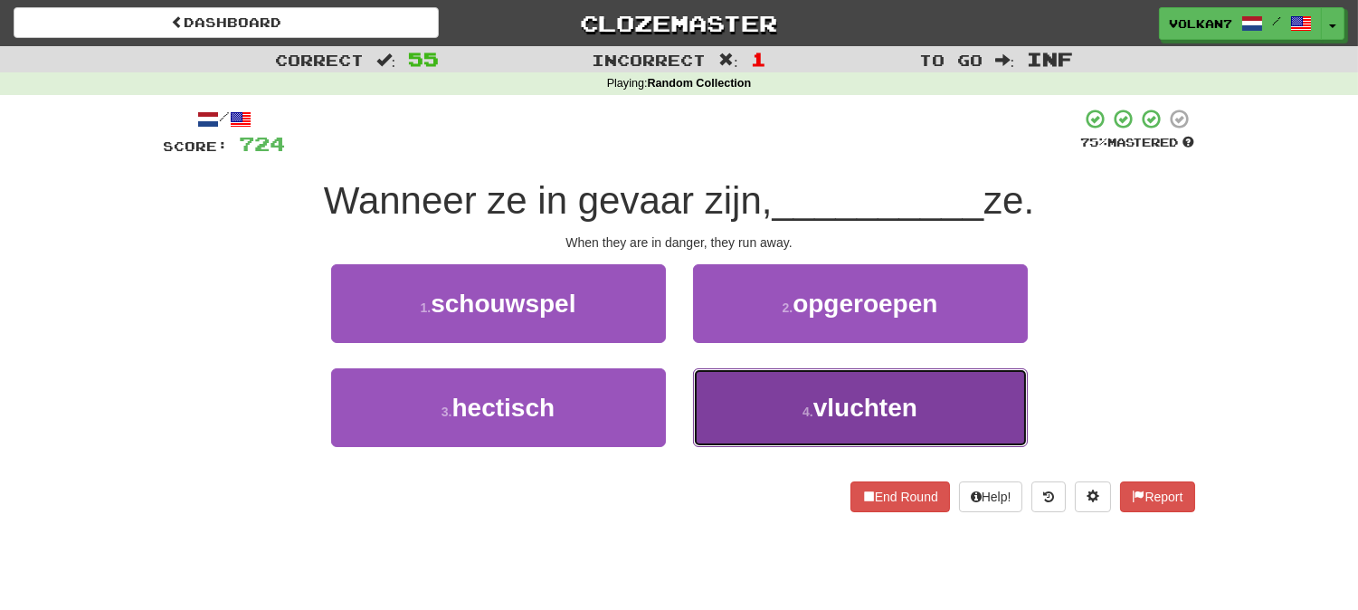
click at [764, 402] on button "4 . vluchten" at bounding box center [860, 407] width 335 height 79
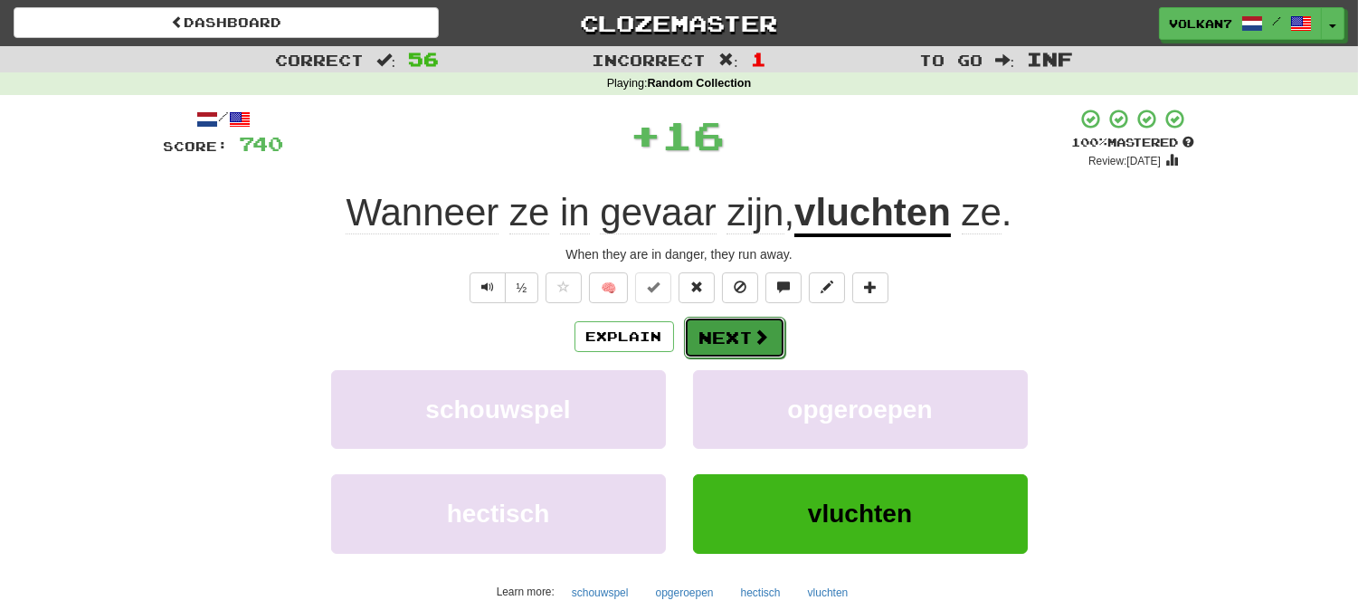
click at [727, 347] on button "Next" at bounding box center [734, 338] width 101 height 42
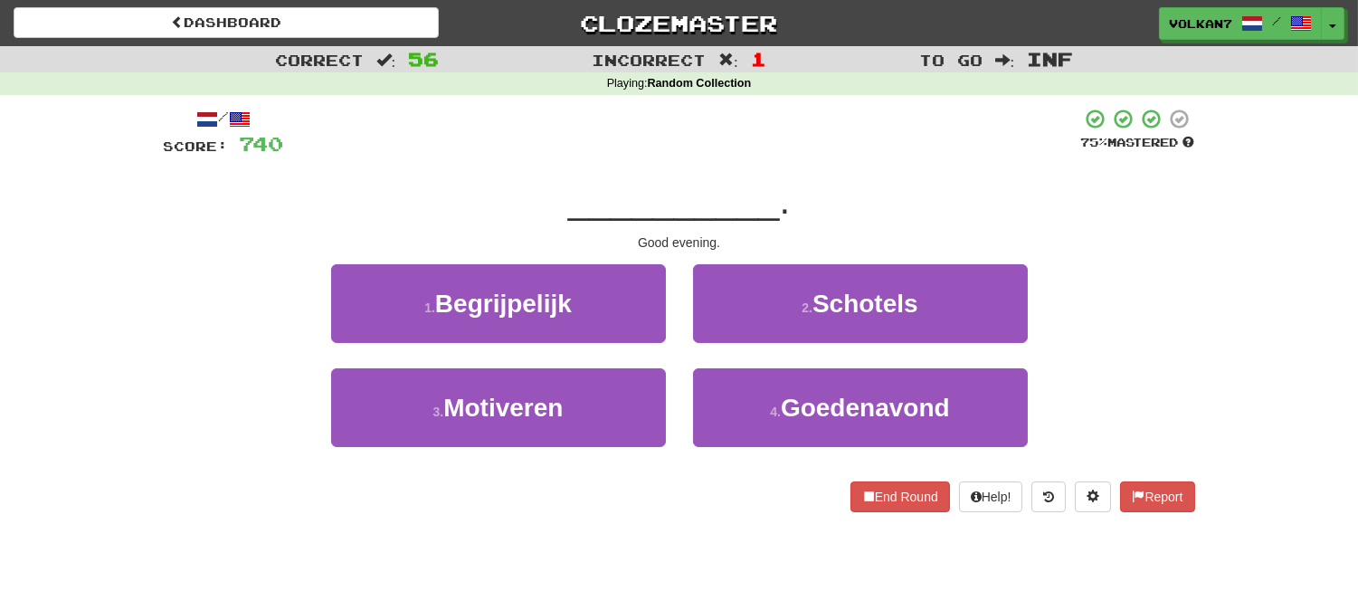
click at [765, 149] on div at bounding box center [682, 133] width 797 height 50
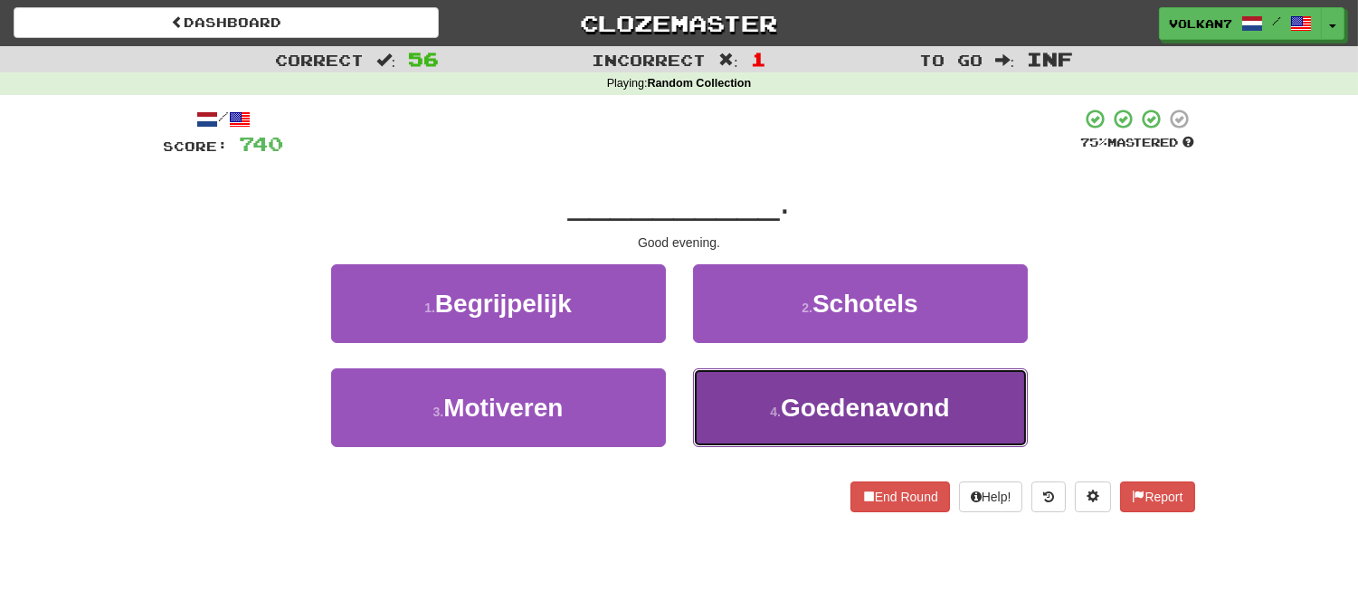
click at [824, 398] on span "Goedenavond" at bounding box center [865, 408] width 169 height 28
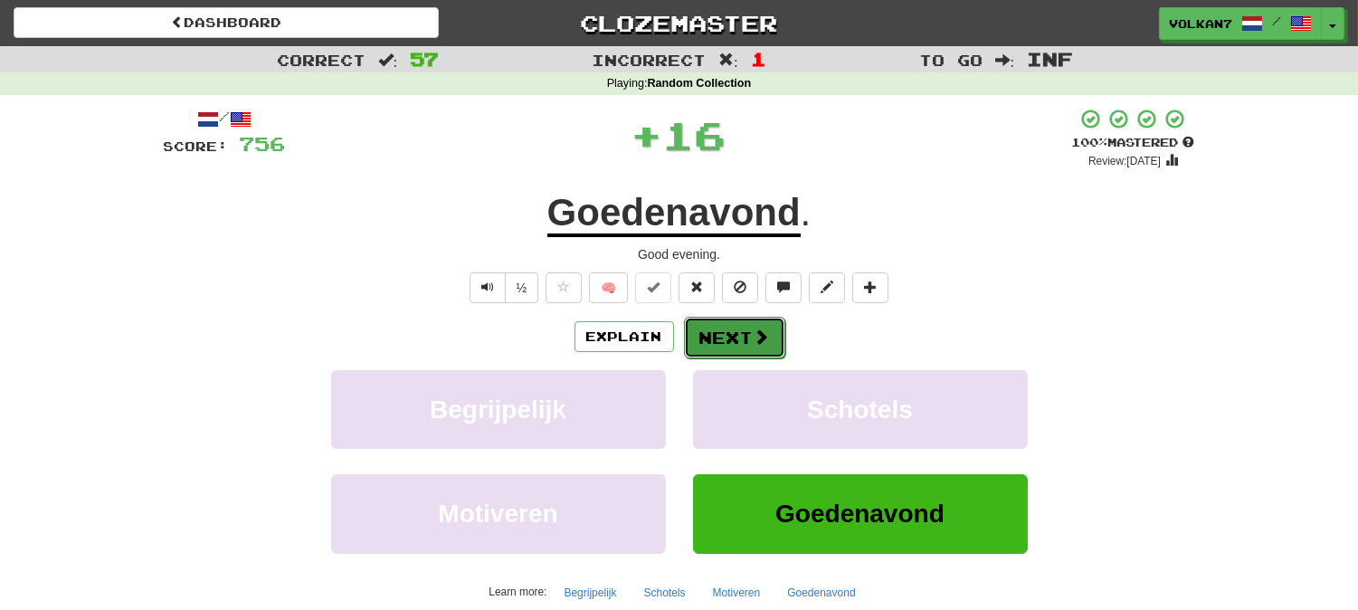
click at [754, 344] on span at bounding box center [762, 336] width 16 height 16
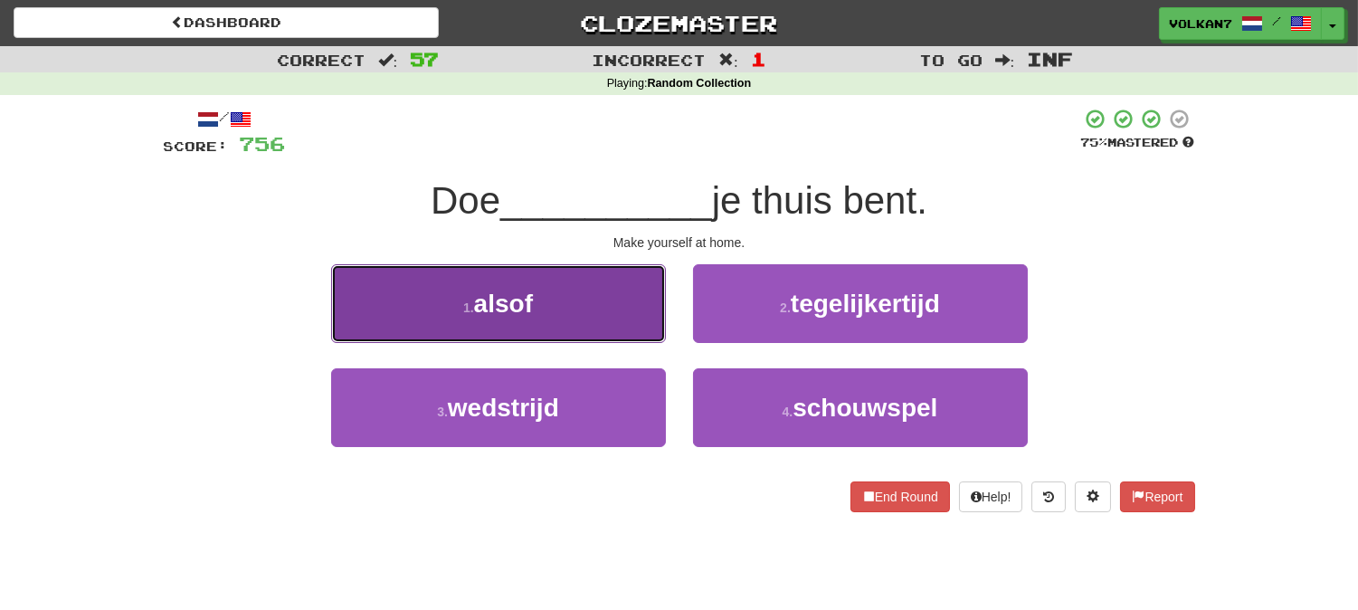
click at [622, 296] on button "1 . alsof" at bounding box center [498, 303] width 335 height 79
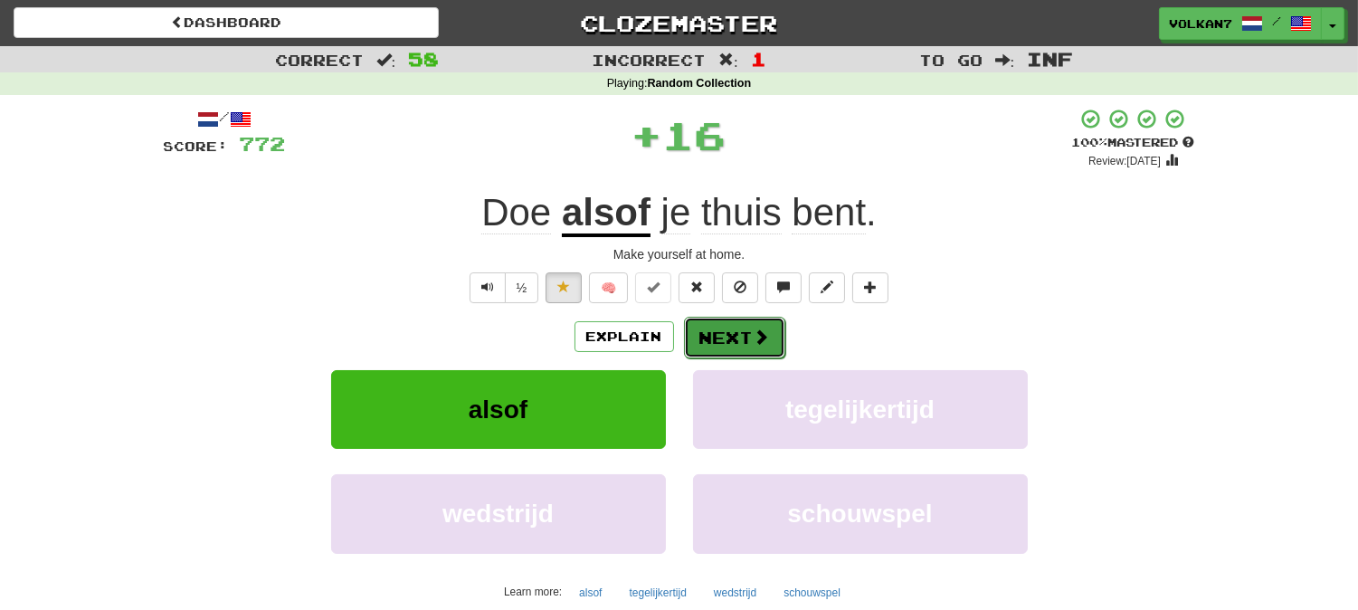
click at [711, 336] on button "Next" at bounding box center [734, 338] width 101 height 42
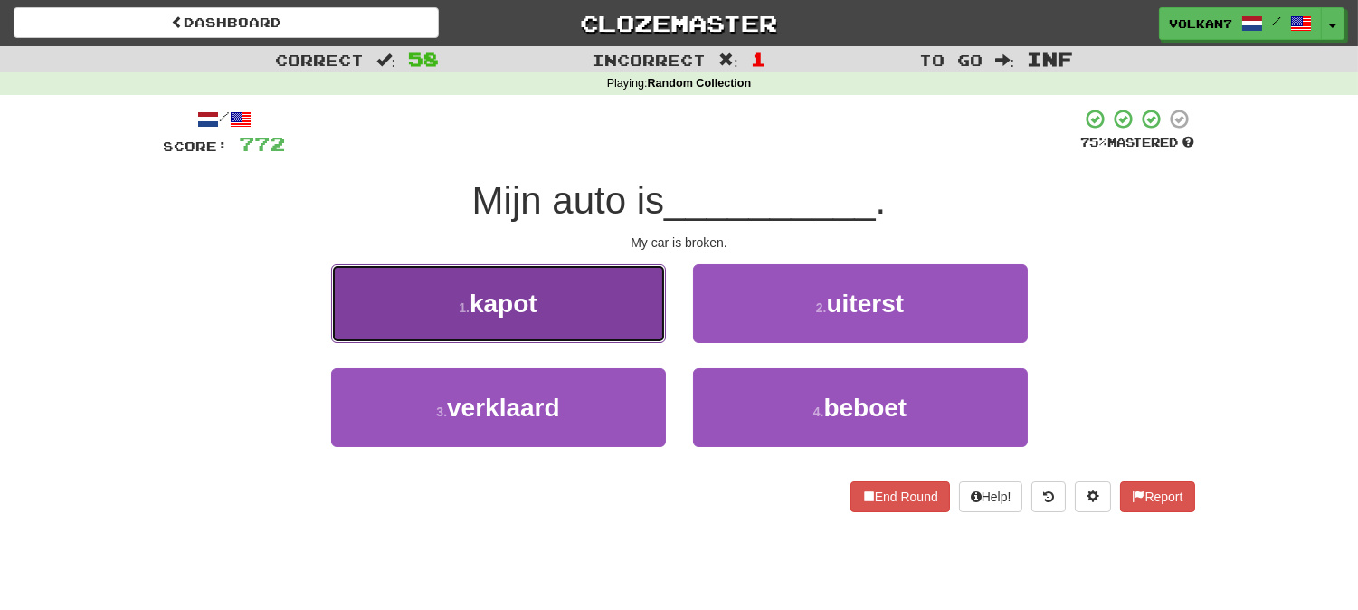
click at [632, 341] on button "1 . kapot" at bounding box center [498, 303] width 335 height 79
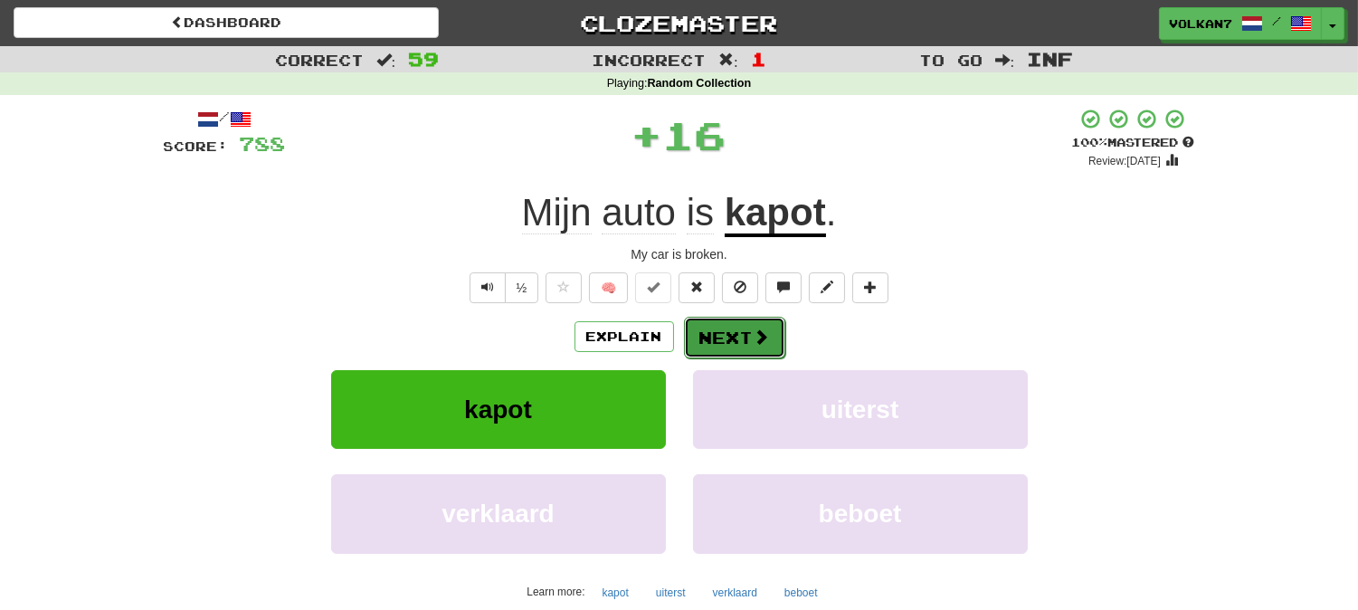
click at [731, 333] on button "Next" at bounding box center [734, 338] width 101 height 42
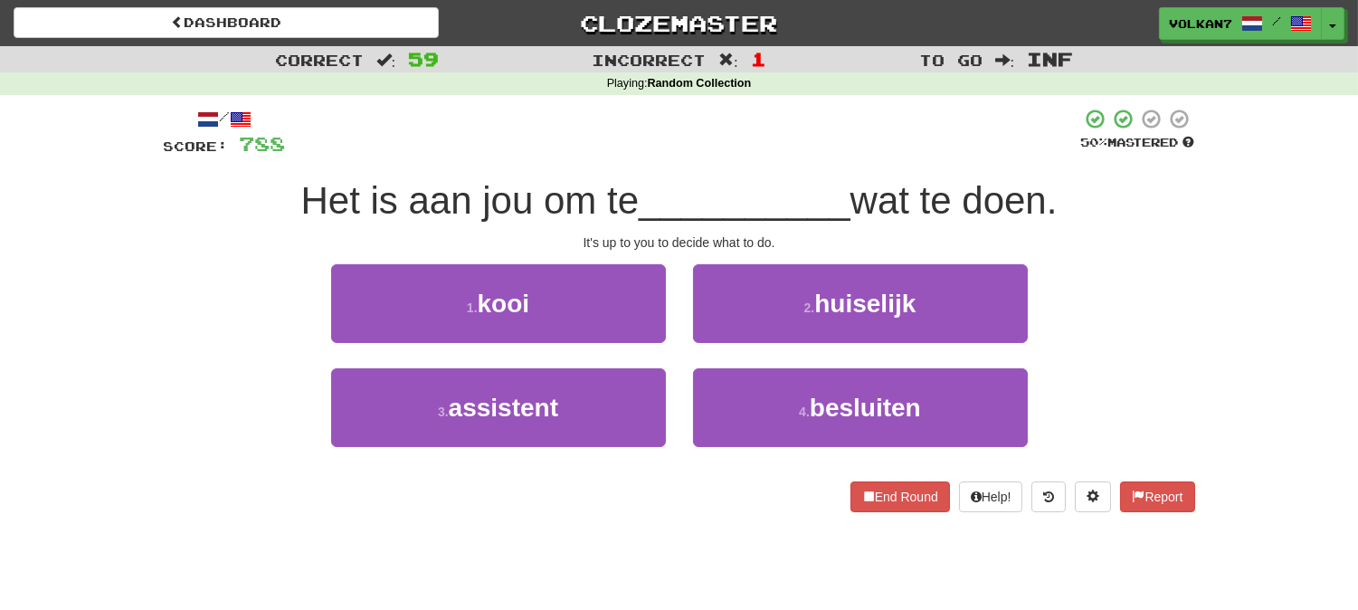
click at [751, 132] on div at bounding box center [683, 133] width 795 height 50
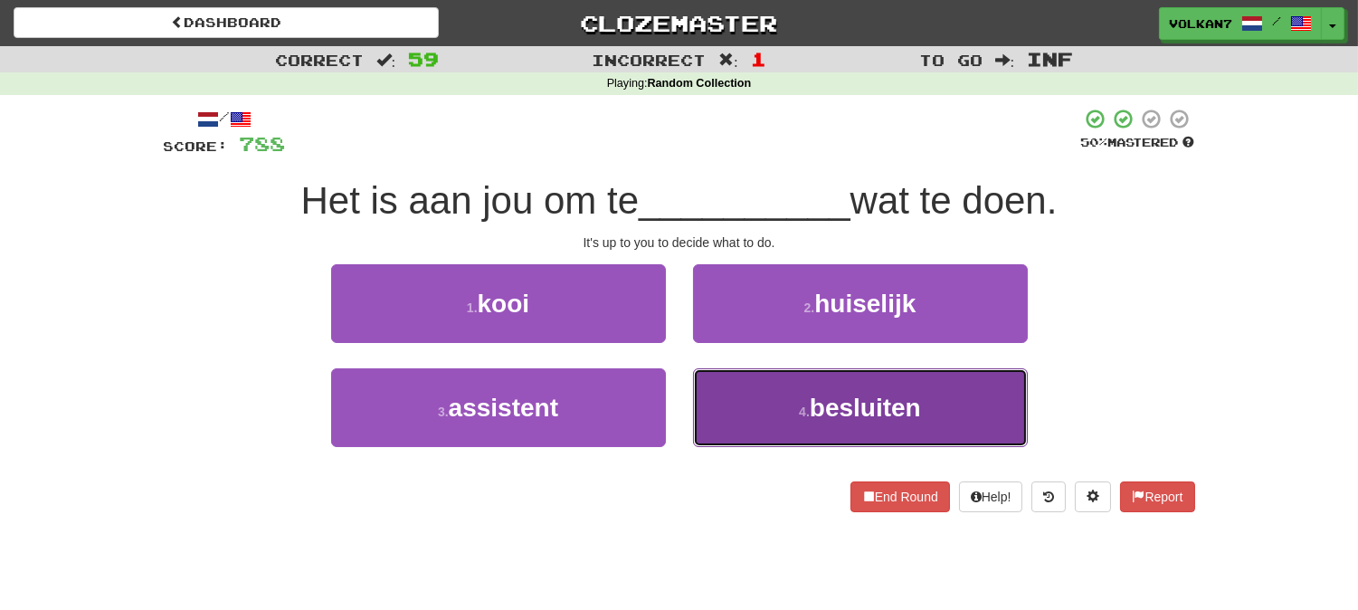
click at [783, 407] on button "4 . besluiten" at bounding box center [860, 407] width 335 height 79
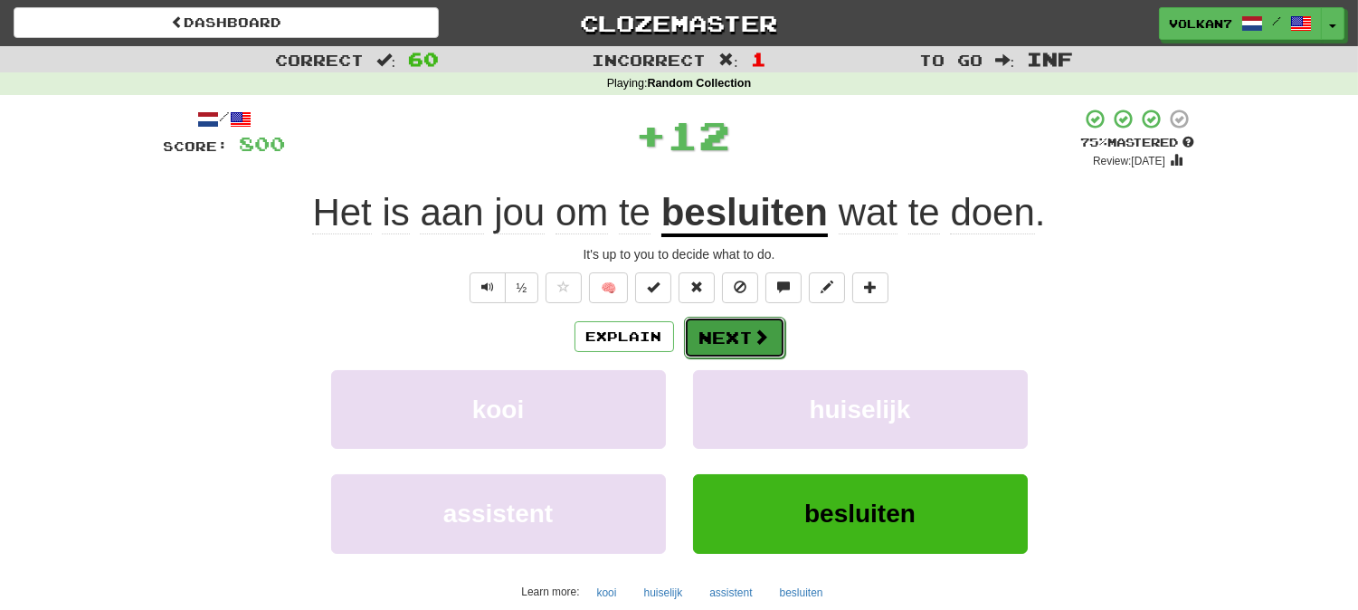
click at [739, 339] on button "Next" at bounding box center [734, 338] width 101 height 42
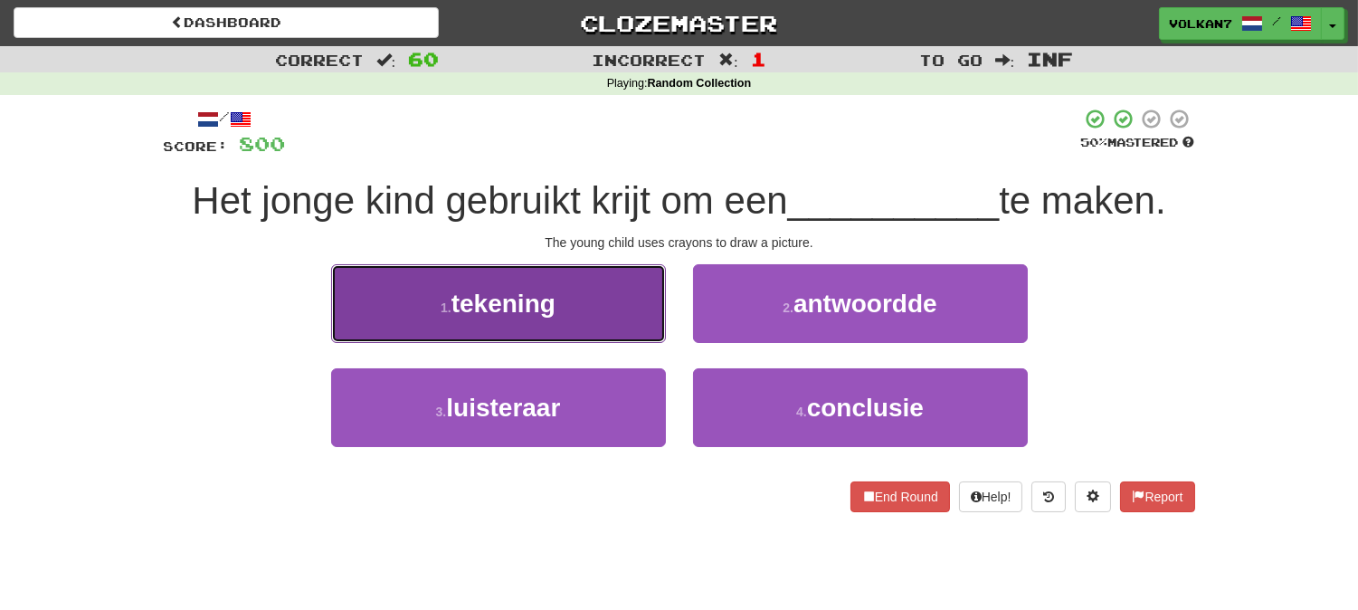
click at [550, 329] on button "1 . tekening" at bounding box center [498, 303] width 335 height 79
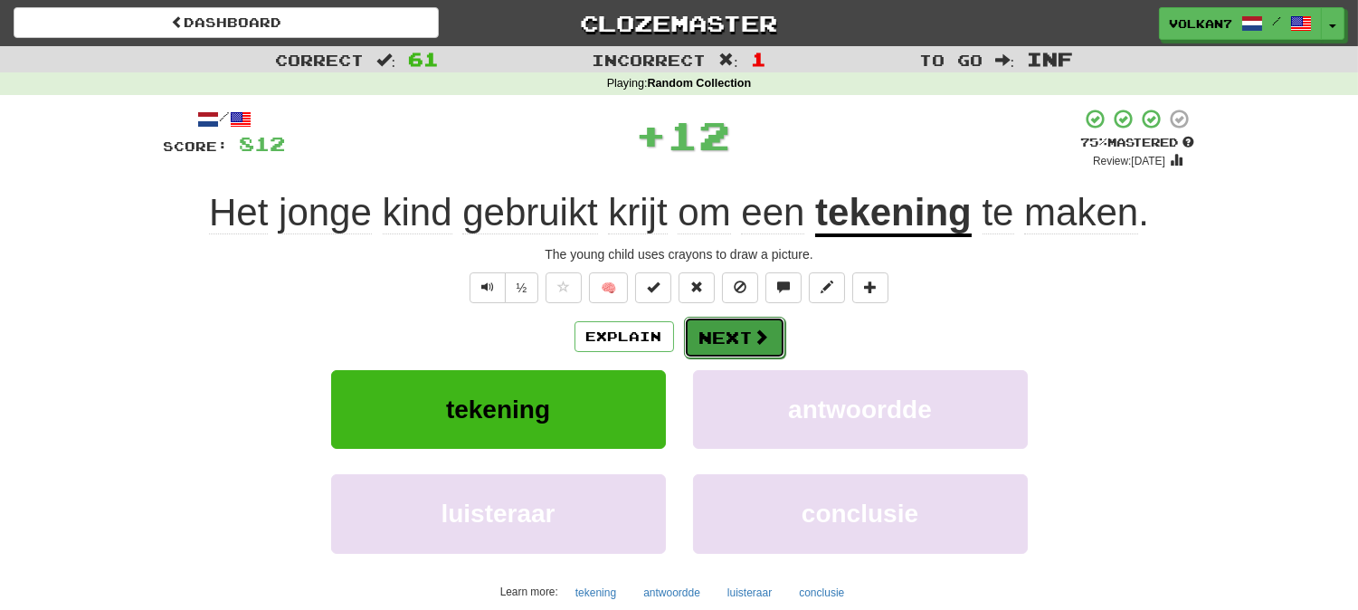
click at [731, 335] on button "Next" at bounding box center [734, 338] width 101 height 42
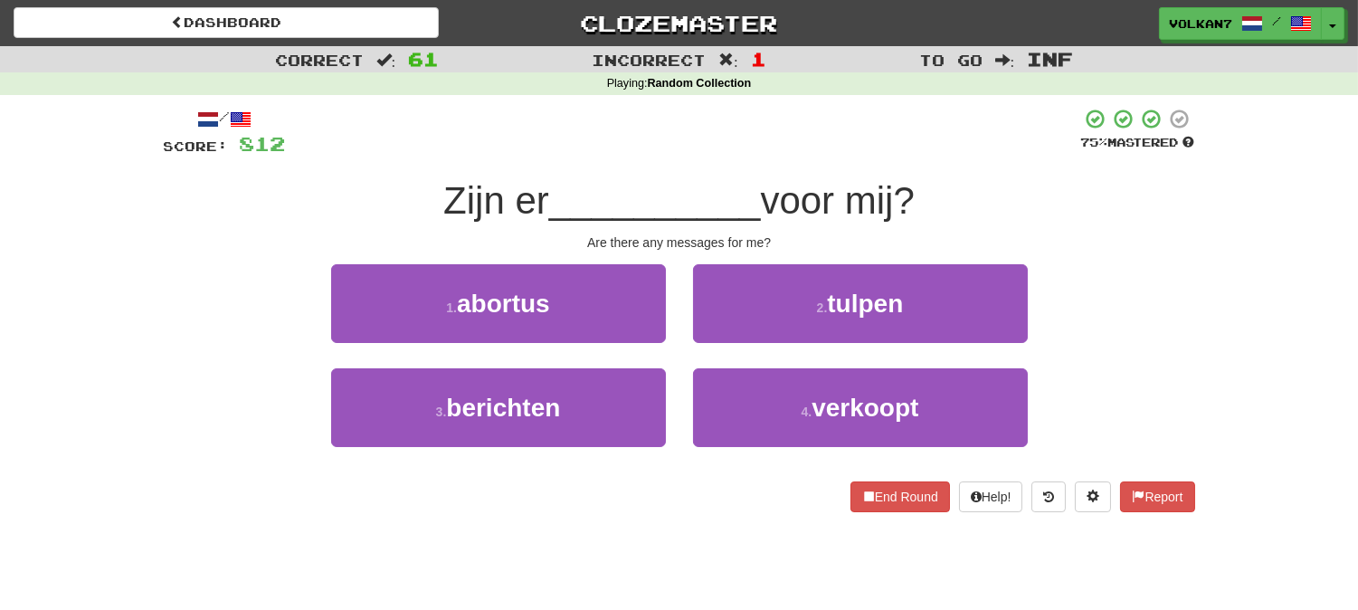
click at [790, 158] on div "/ Score: 812 75 % Mastered Zijn er __________ voor mij? Are there any messages …" at bounding box center [679, 310] width 1031 height 404
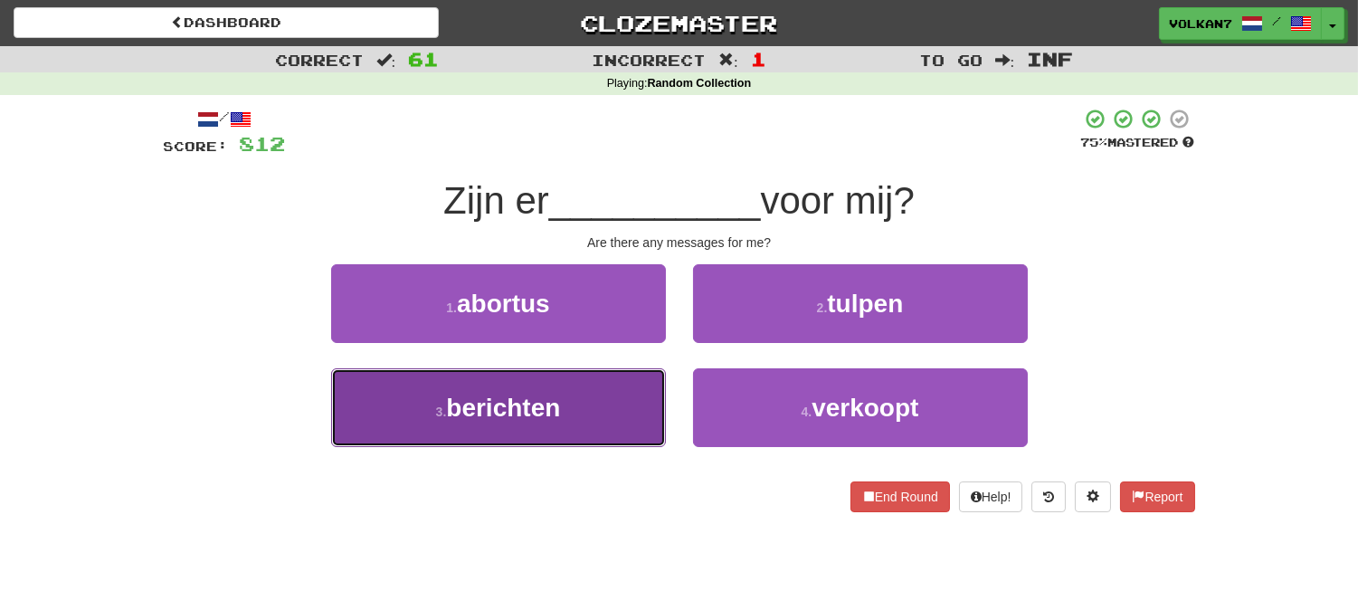
click at [548, 405] on span "berichten" at bounding box center [503, 408] width 114 height 28
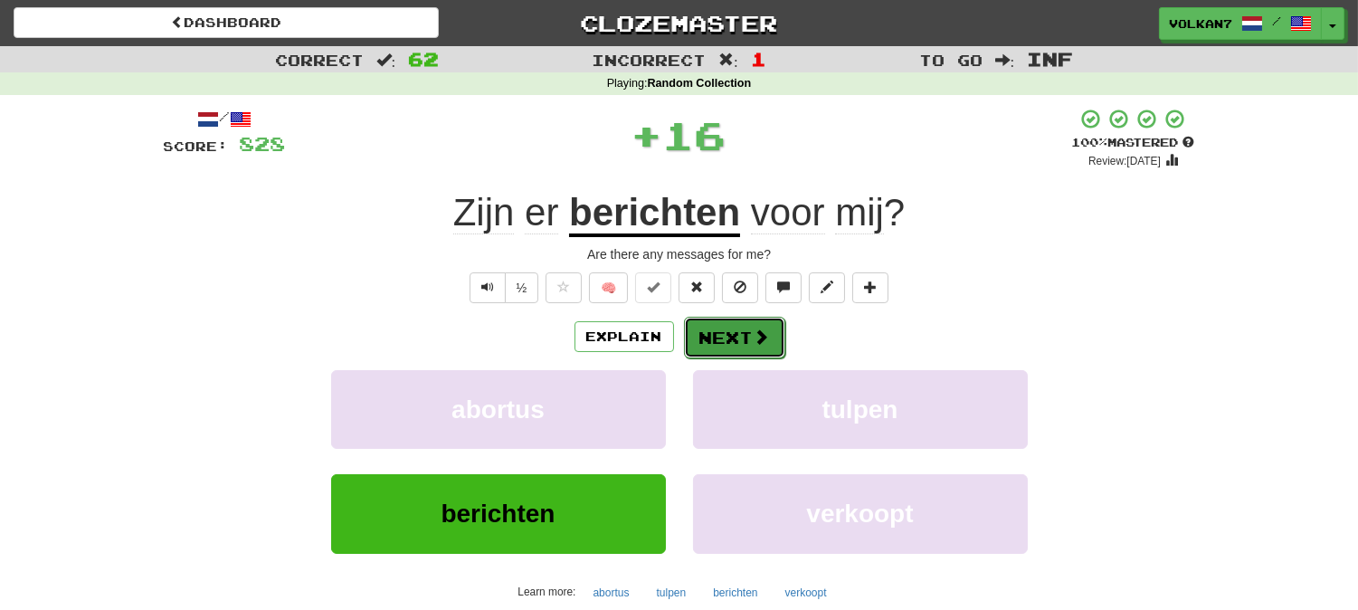
click at [712, 332] on button "Next" at bounding box center [734, 338] width 101 height 42
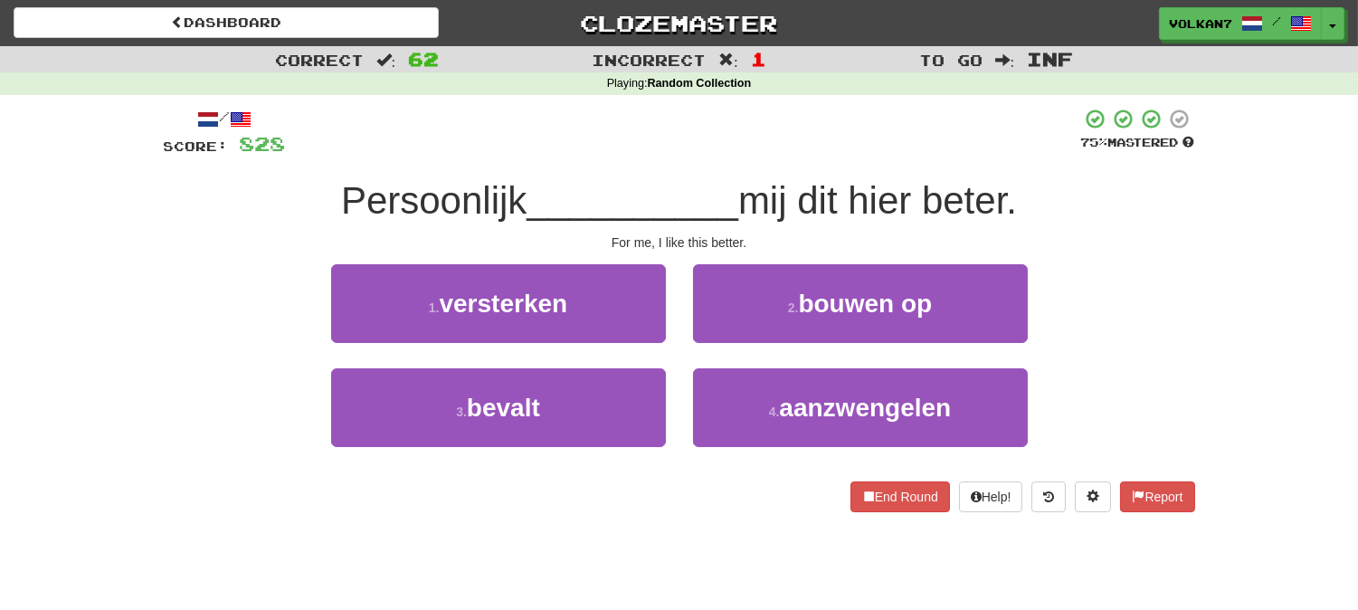
click at [697, 150] on div at bounding box center [683, 133] width 795 height 50
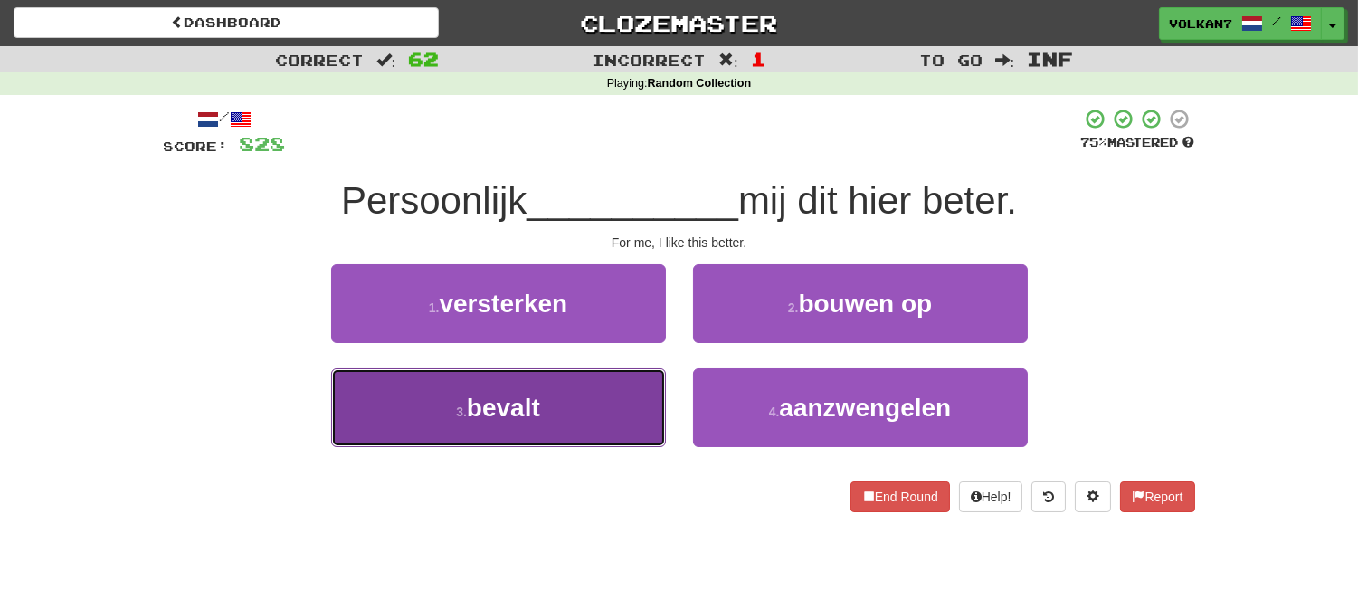
click at [608, 381] on button "3 . bevalt" at bounding box center [498, 407] width 335 height 79
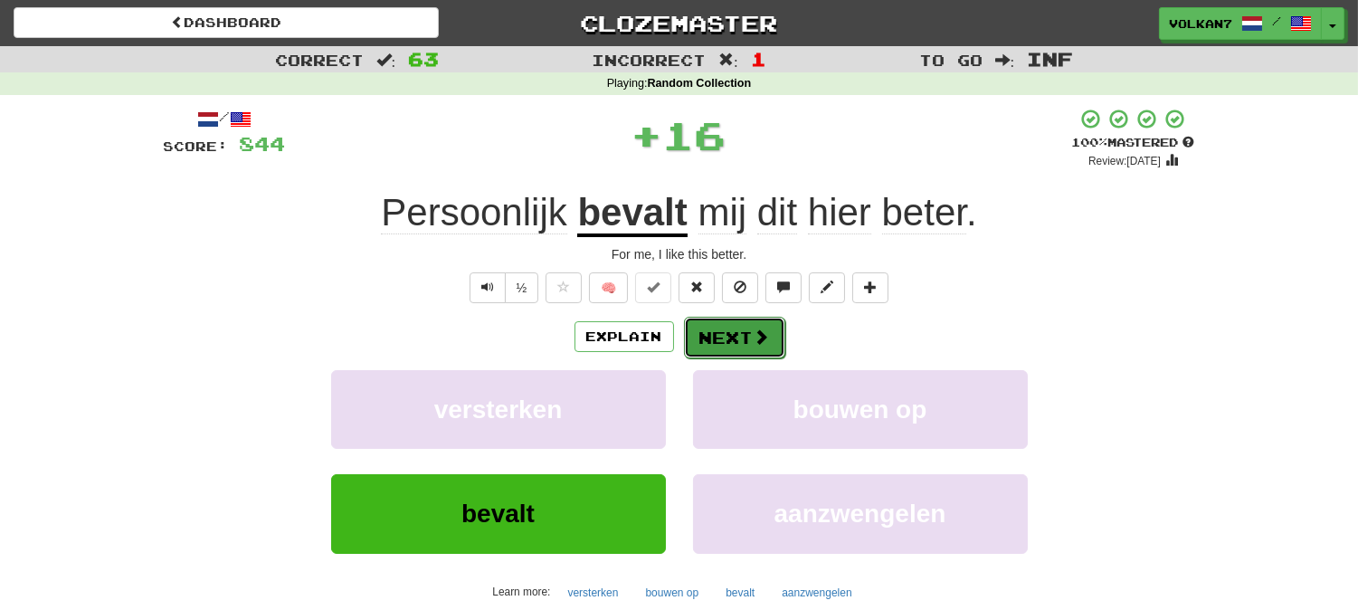
click at [710, 333] on button "Next" at bounding box center [734, 338] width 101 height 42
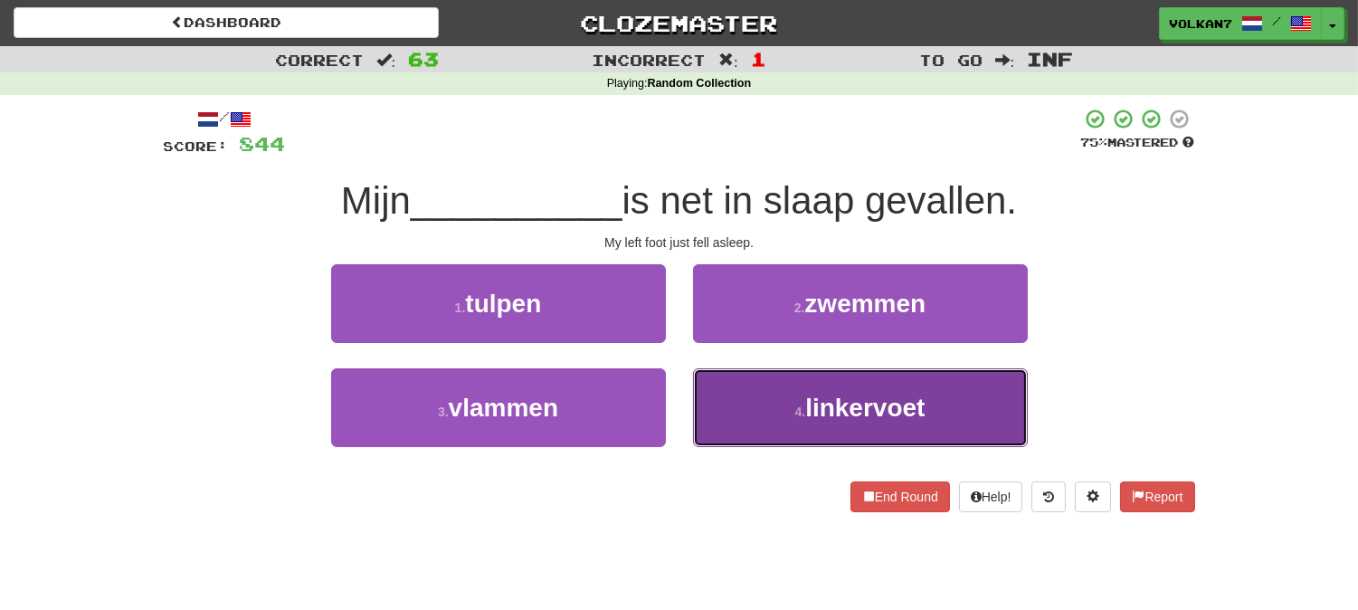
click at [807, 417] on span "linkervoet" at bounding box center [864, 408] width 119 height 28
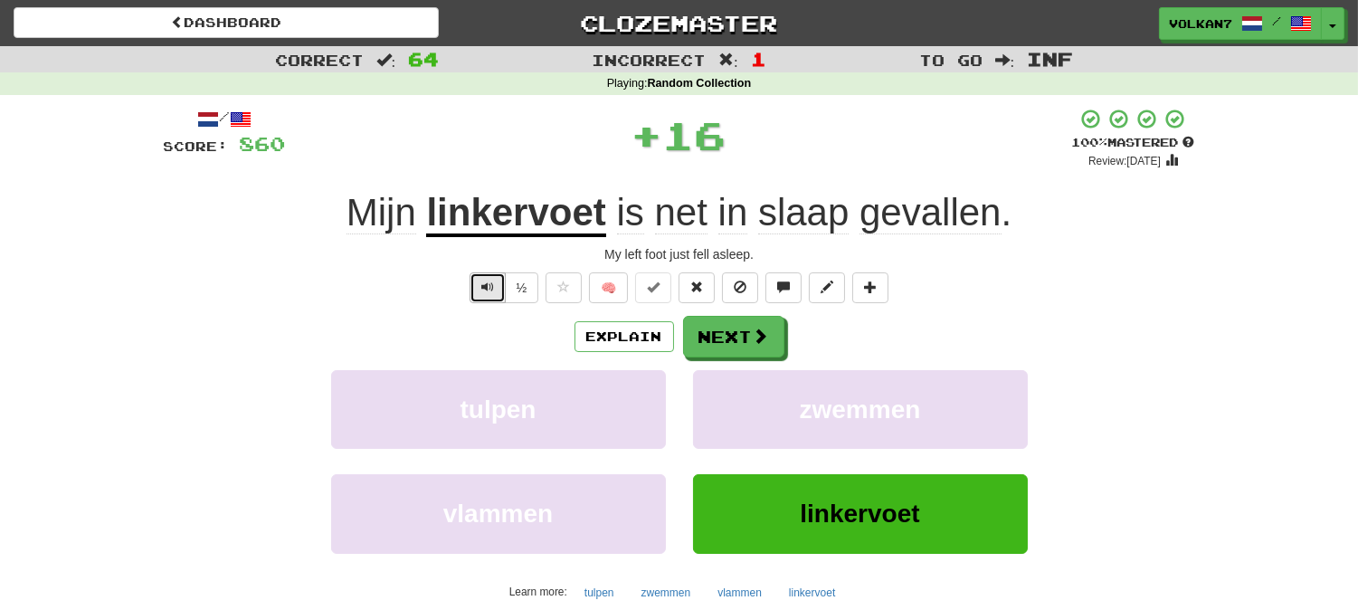
click at [485, 281] on span "Text-to-speech controls" at bounding box center [487, 286] width 13 height 13
click at [745, 326] on button "Next" at bounding box center [734, 338] width 101 height 42
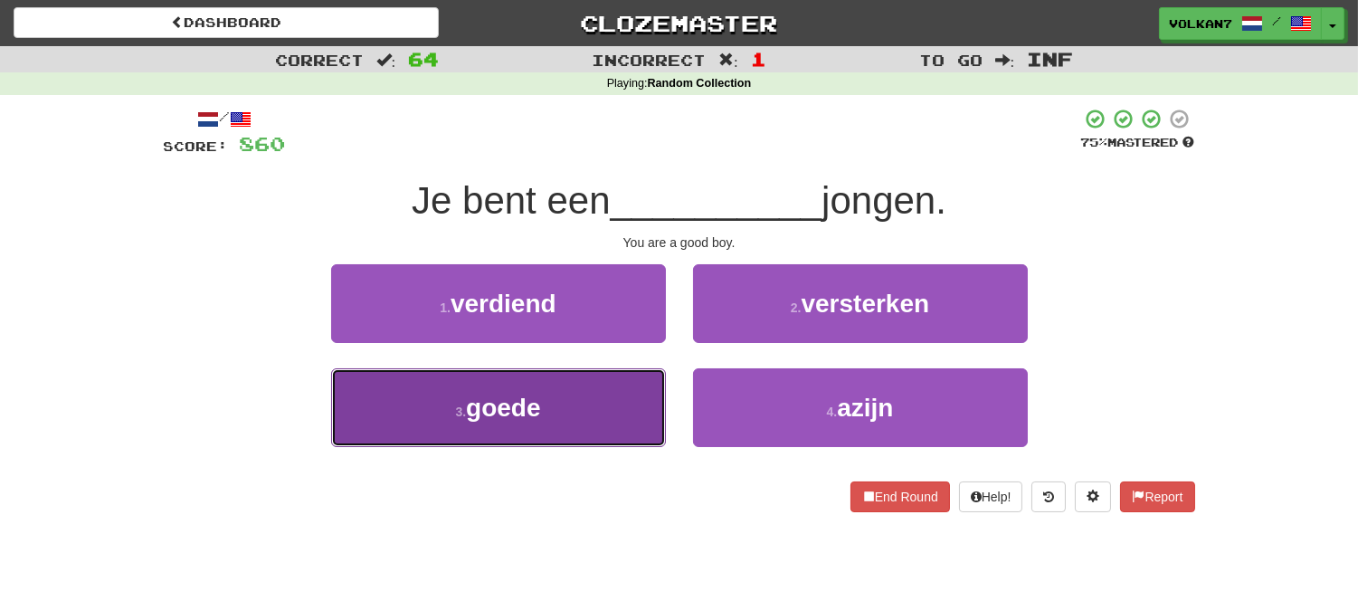
click at [598, 394] on button "3 . goede" at bounding box center [498, 407] width 335 height 79
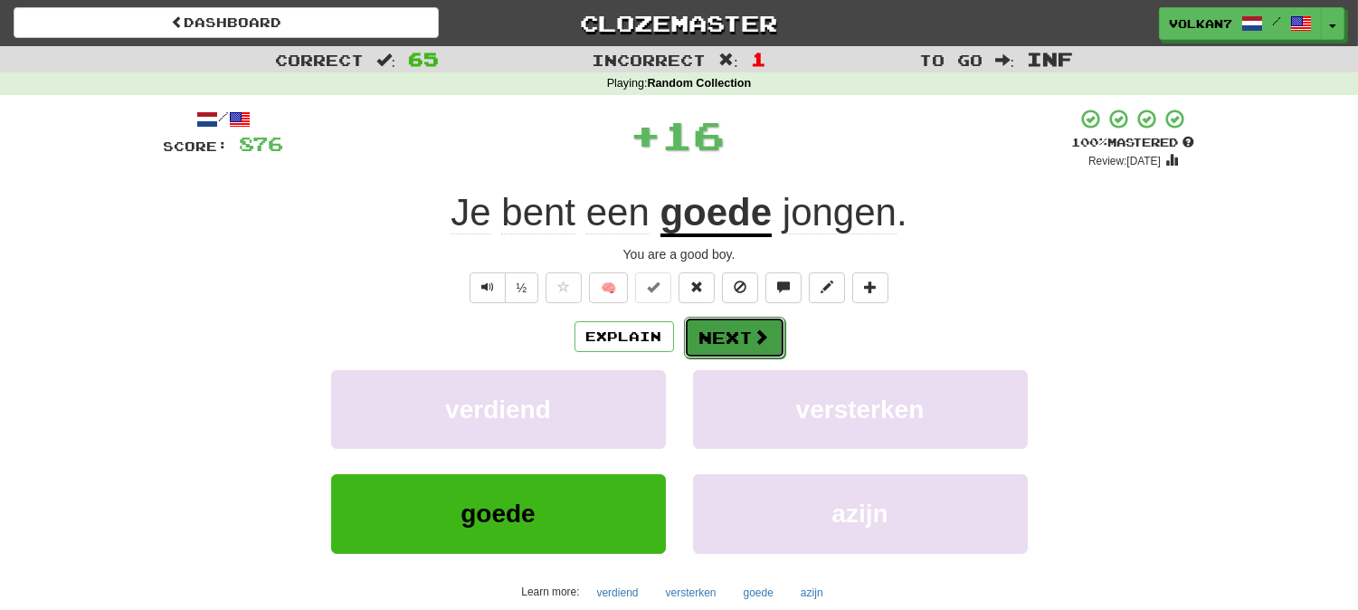
click at [730, 338] on button "Next" at bounding box center [734, 338] width 101 height 42
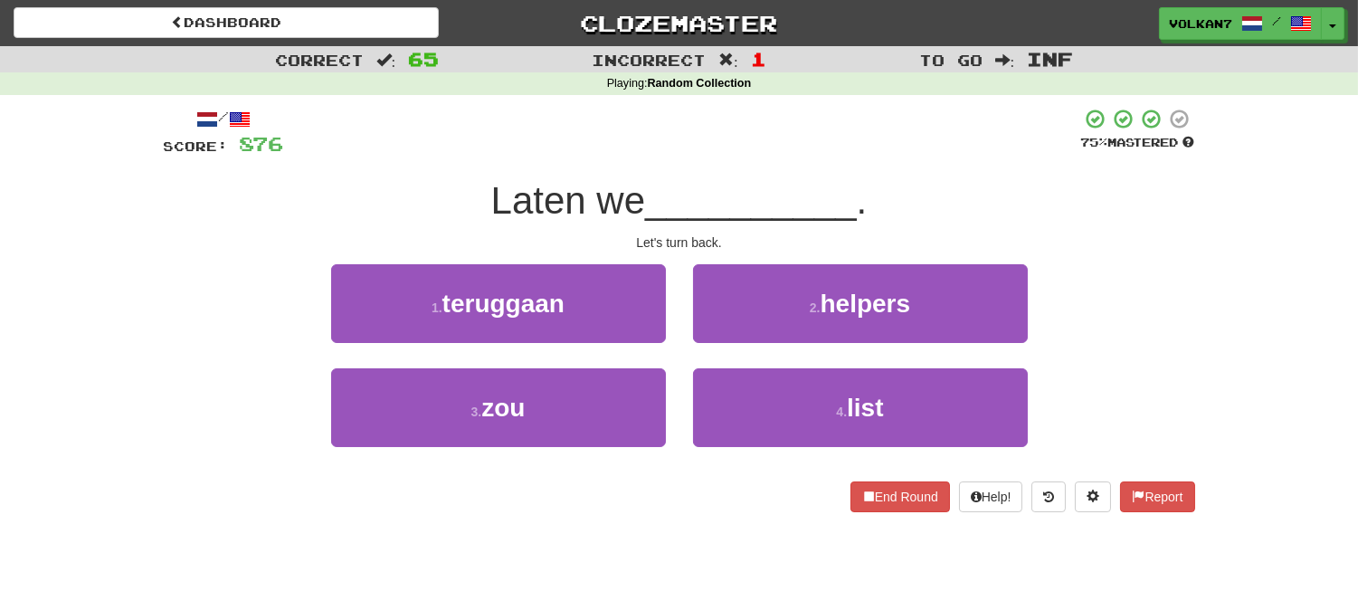
click at [755, 158] on div "/ Score: 876 75 % Mastered Laten we __________ . Let's turn back. 1 . teruggaan…" at bounding box center [679, 310] width 1031 height 404
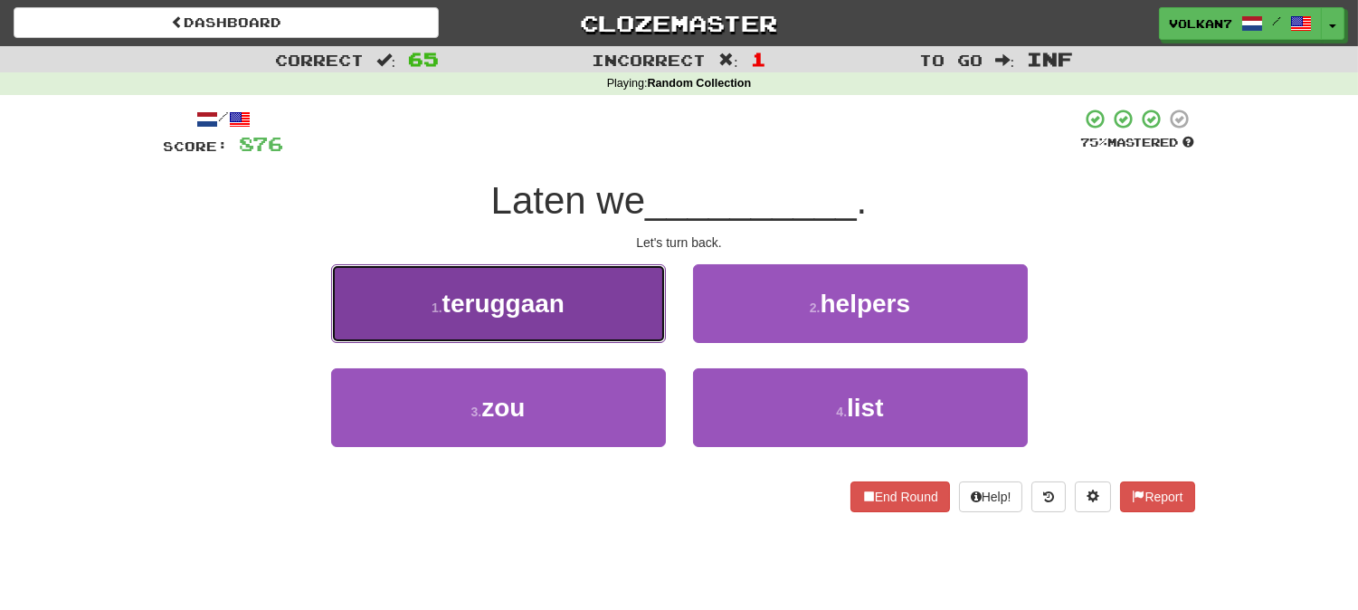
click at [608, 296] on button "1 . teruggaan" at bounding box center [498, 303] width 335 height 79
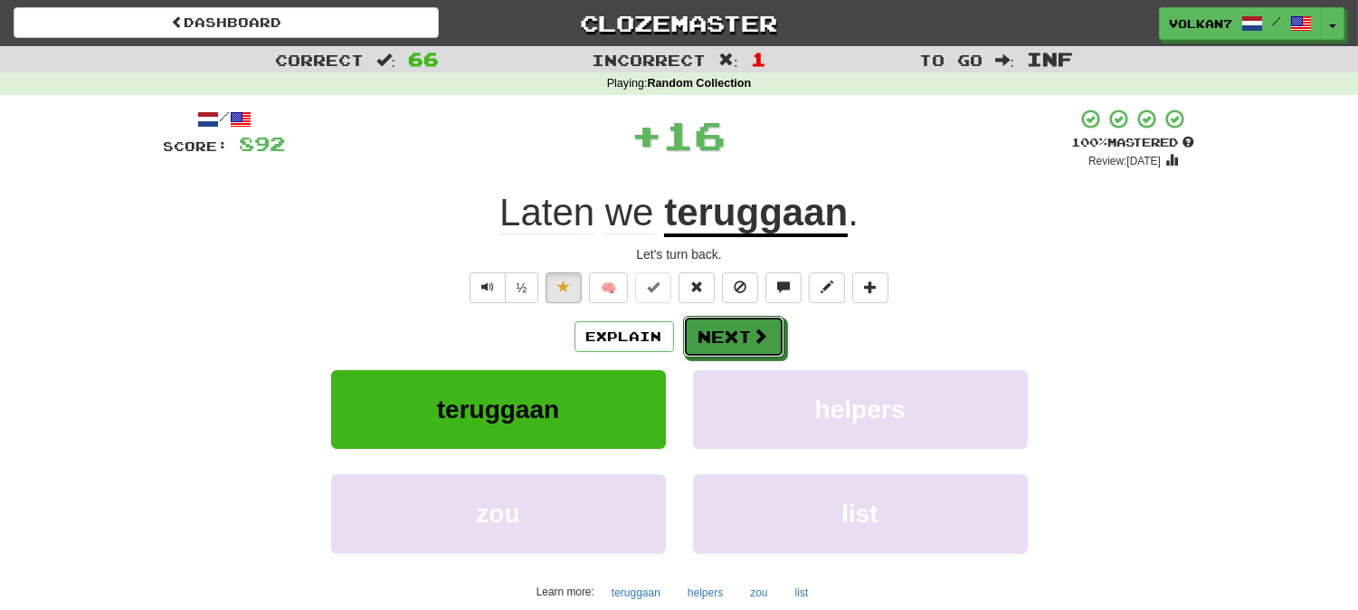
drag, startPoint x: 716, startPoint y: 328, endPoint x: 730, endPoint y: 296, distance: 34.8
click at [717, 328] on button "Next" at bounding box center [733, 337] width 101 height 42
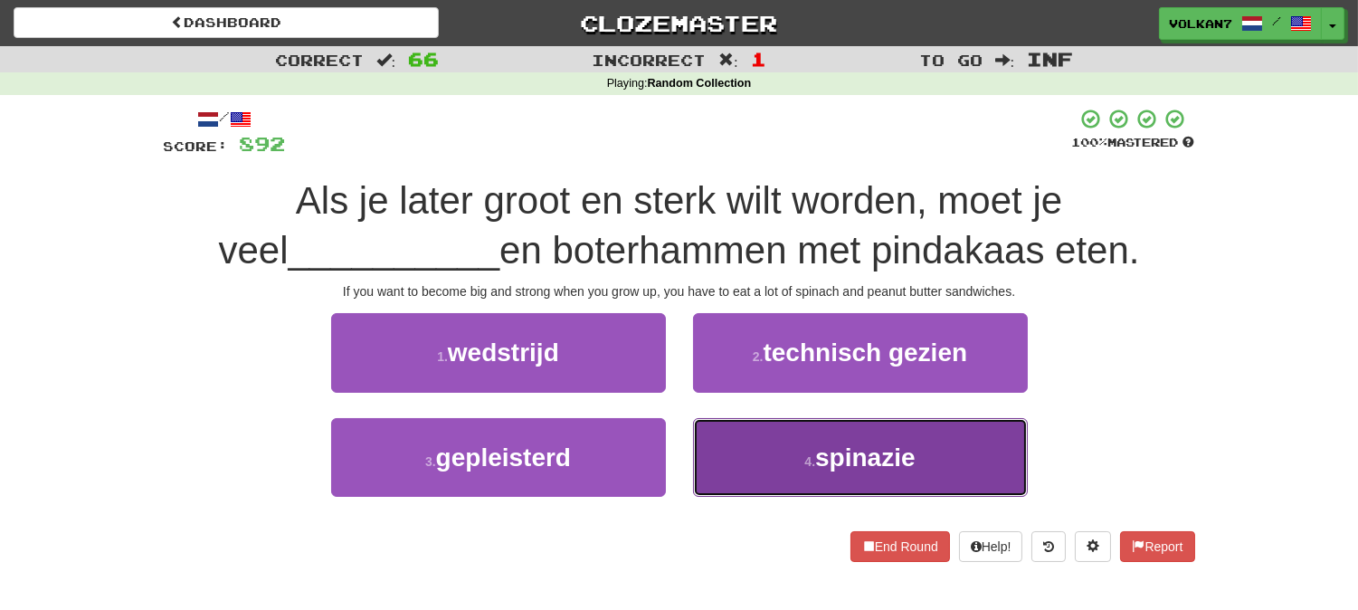
click at [774, 451] on button "4 . spinazie" at bounding box center [860, 457] width 335 height 79
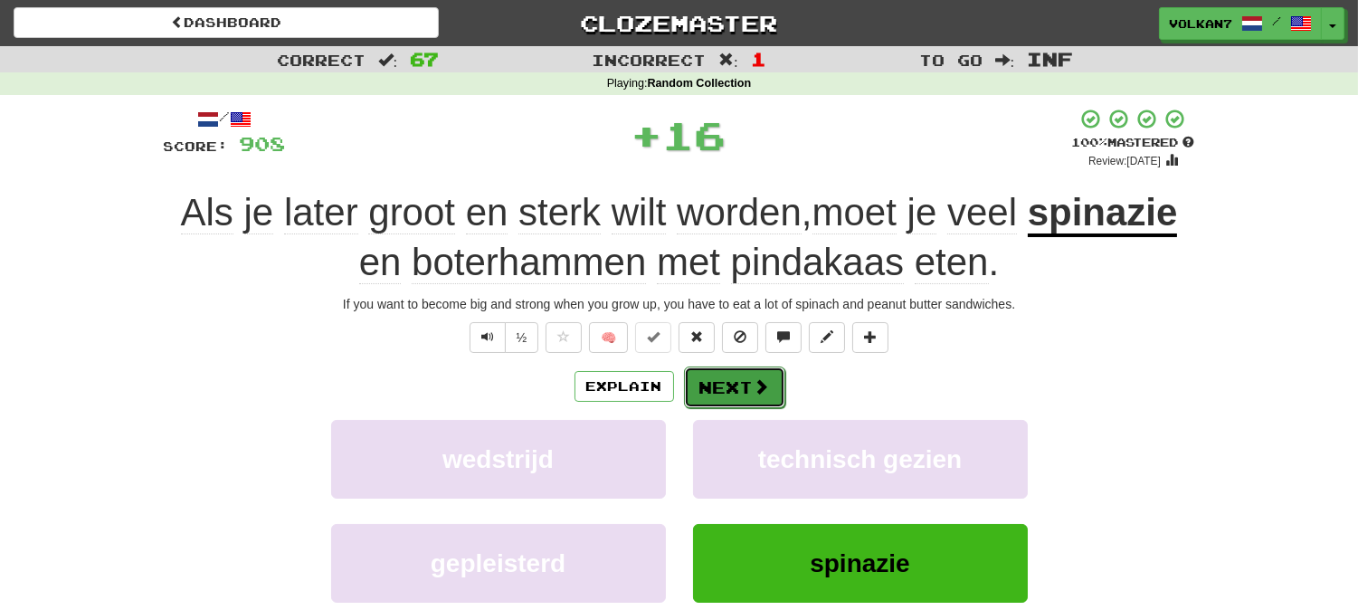
click at [719, 392] on button "Next" at bounding box center [734, 387] width 101 height 42
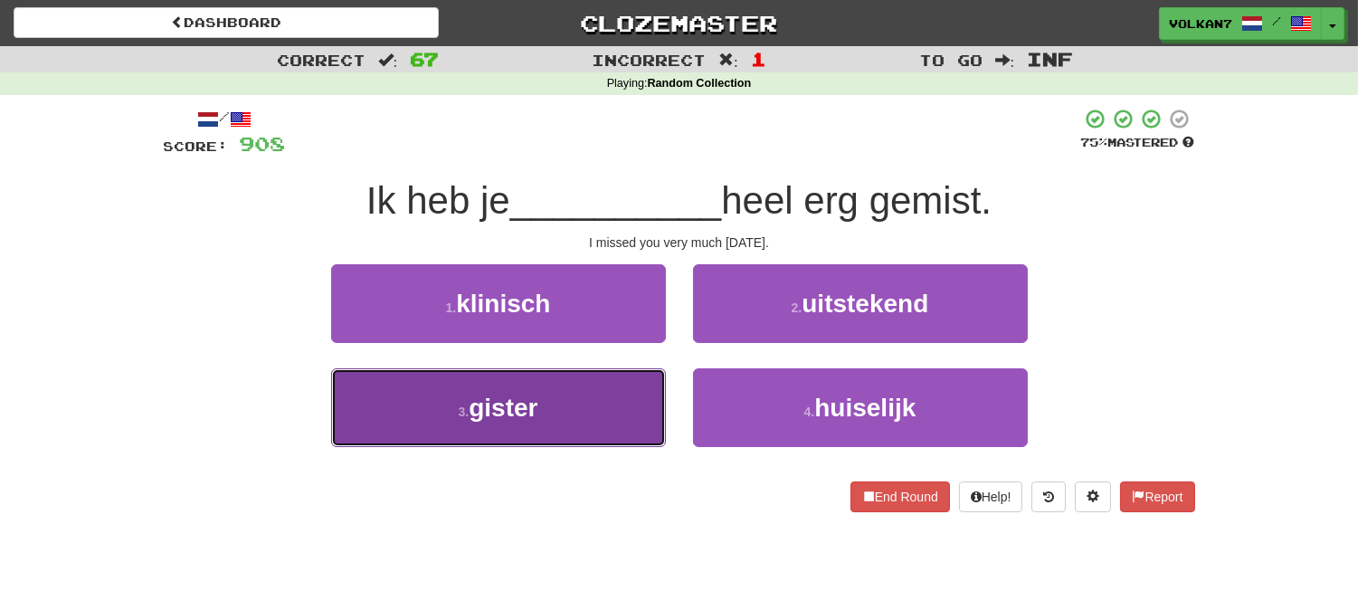
click at [603, 407] on button "3 . gister" at bounding box center [498, 407] width 335 height 79
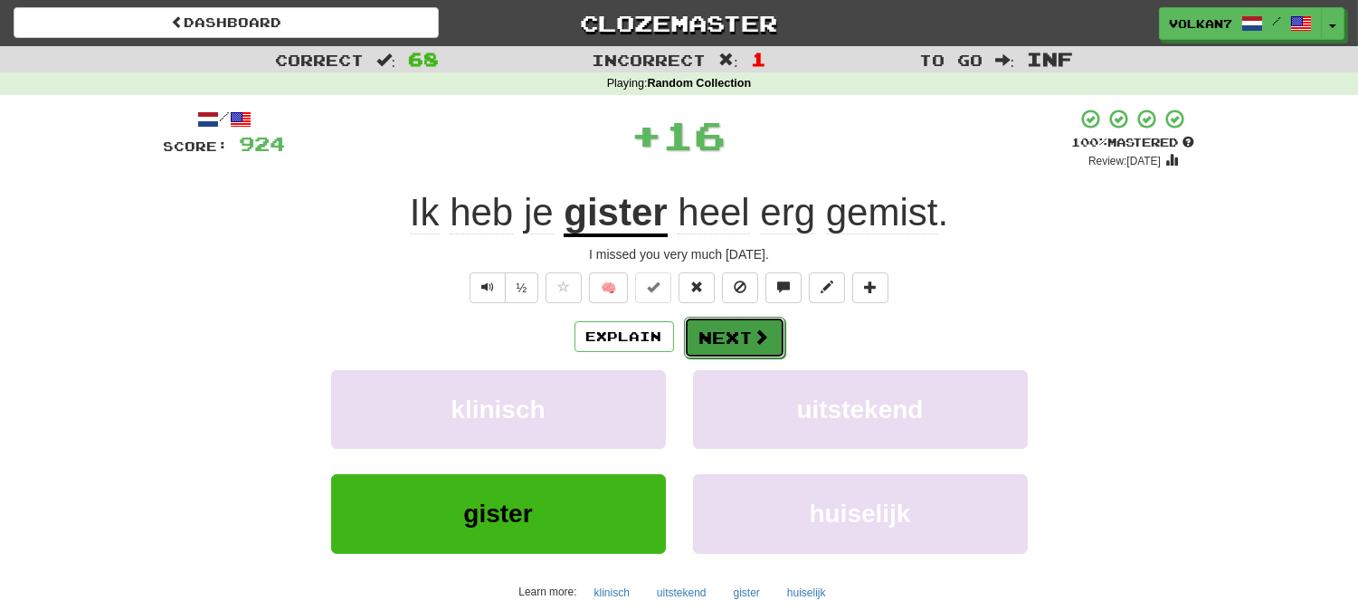
click at [736, 337] on button "Next" at bounding box center [734, 338] width 101 height 42
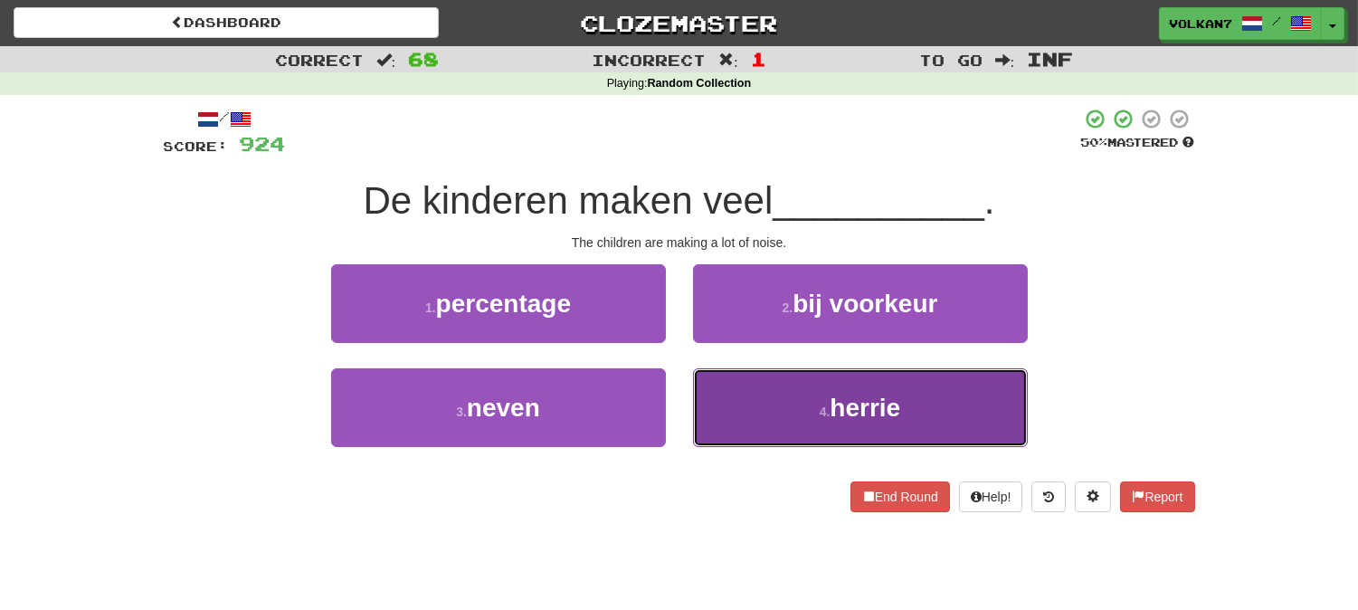
click at [816, 411] on button "4 . herrie" at bounding box center [860, 407] width 335 height 79
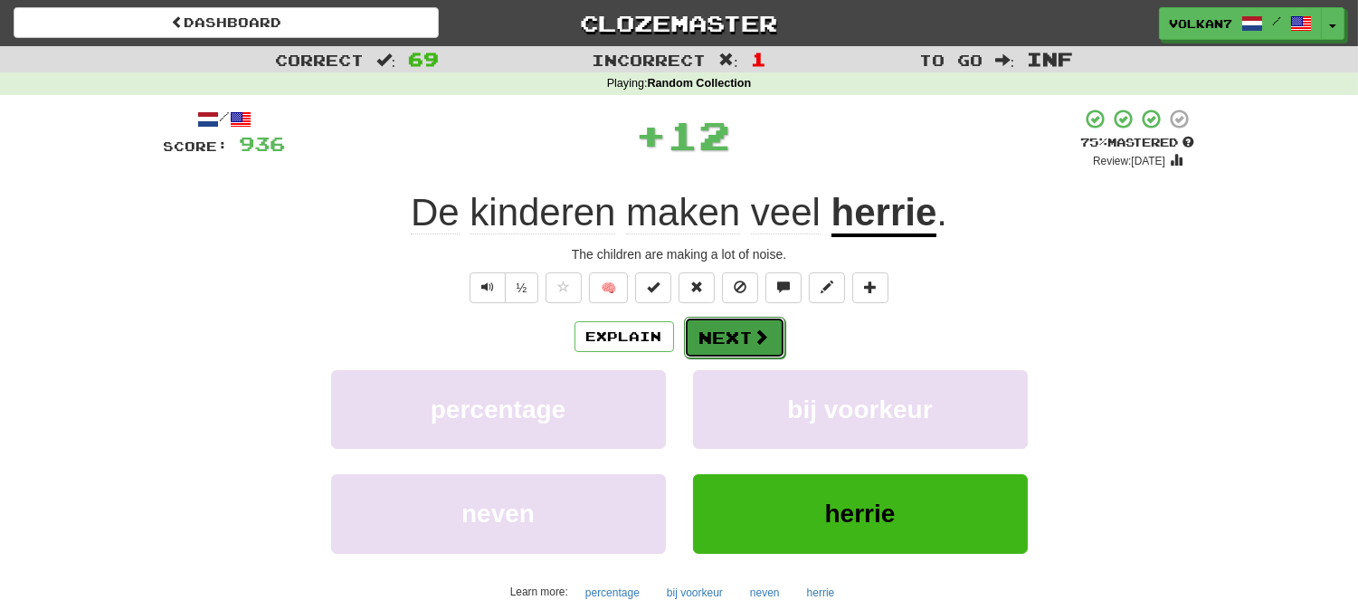
click at [719, 347] on button "Next" at bounding box center [734, 338] width 101 height 42
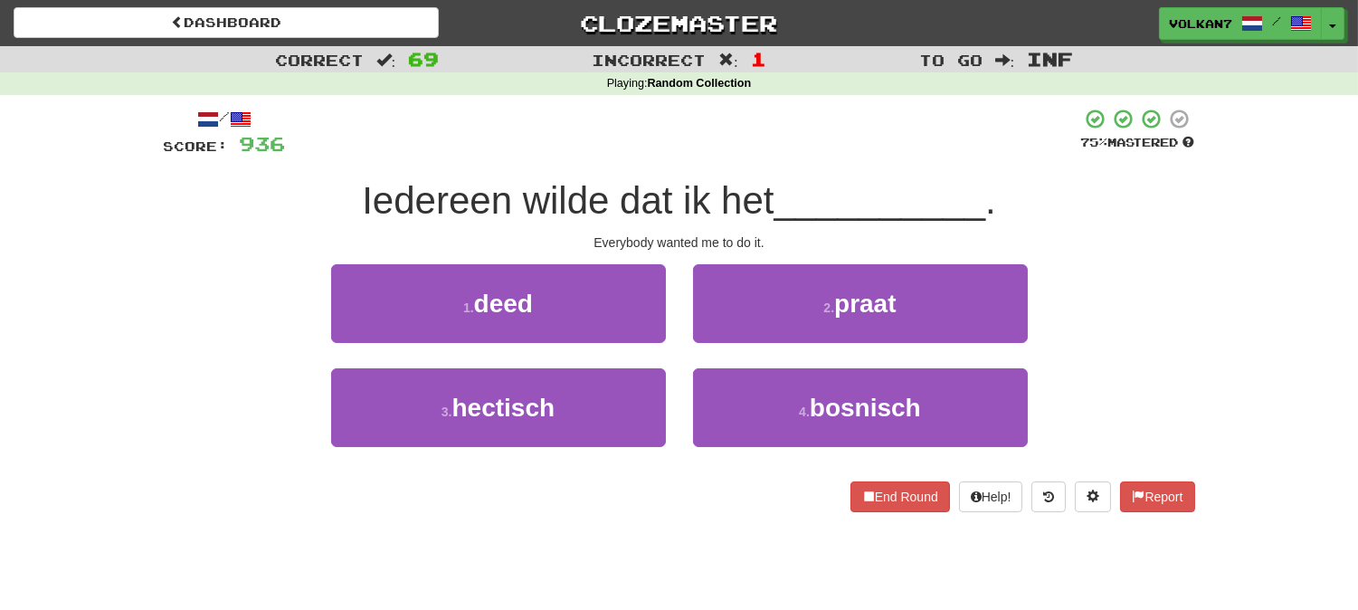
click at [744, 195] on span "Iedereen wilde dat ik het" at bounding box center [568, 200] width 412 height 43
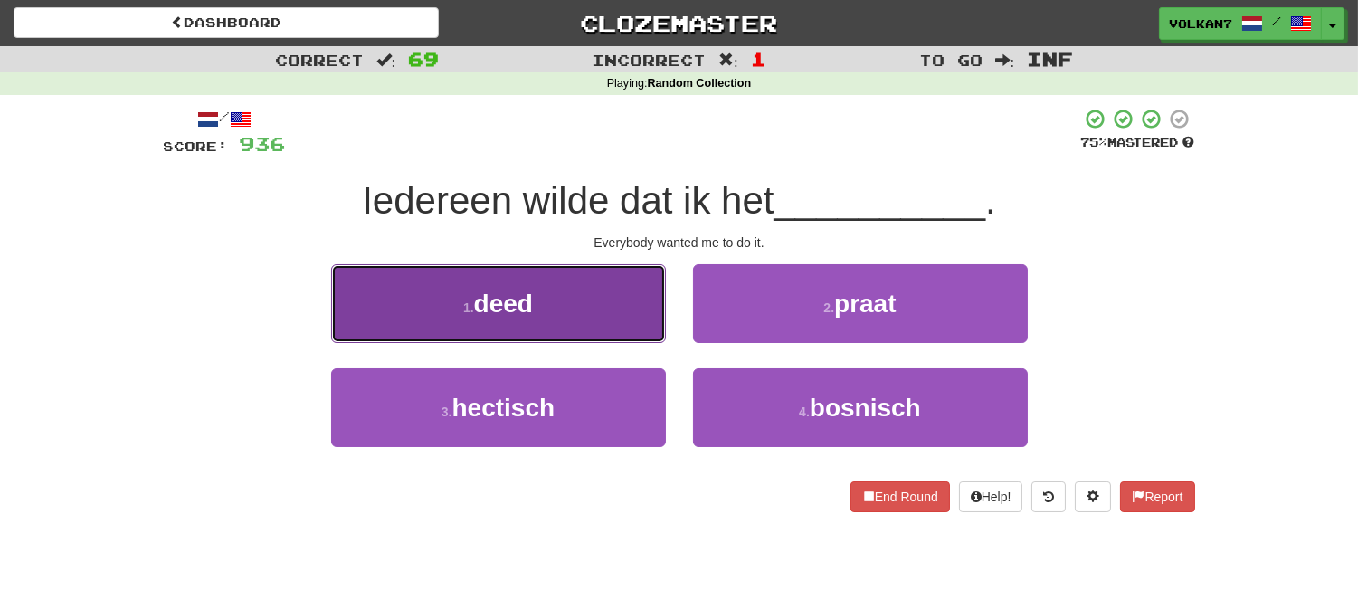
click at [592, 319] on button "1 . deed" at bounding box center [498, 303] width 335 height 79
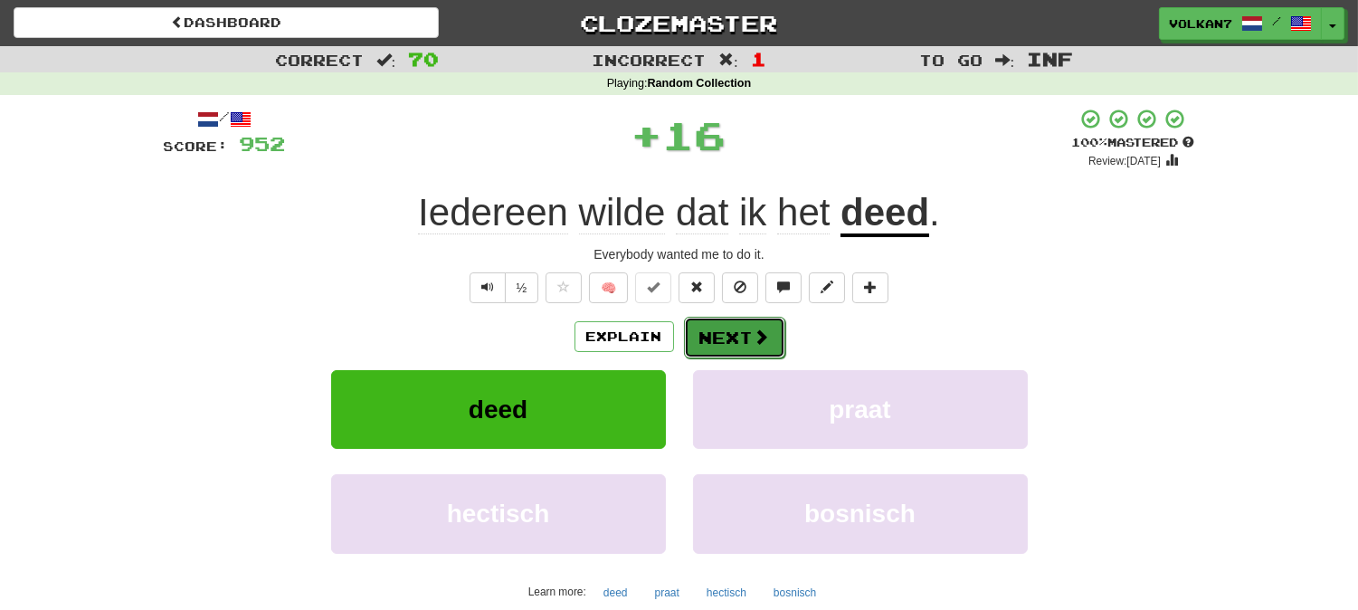
click at [727, 335] on button "Next" at bounding box center [734, 338] width 101 height 42
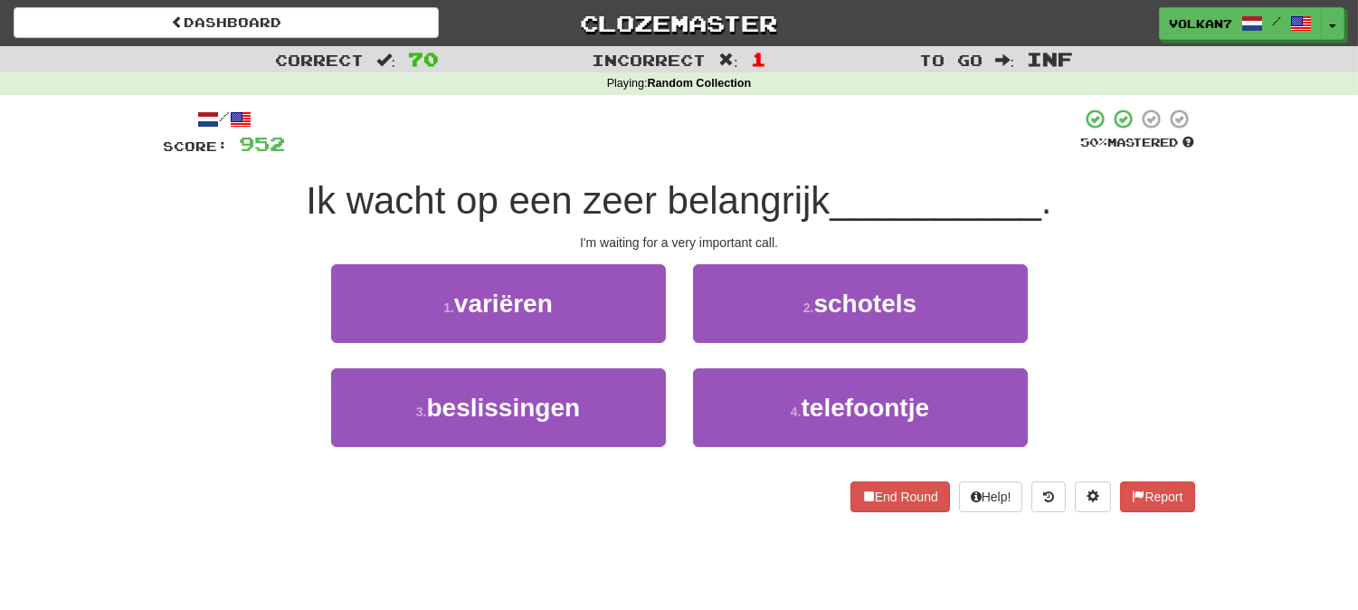
click at [763, 143] on div at bounding box center [683, 133] width 795 height 50
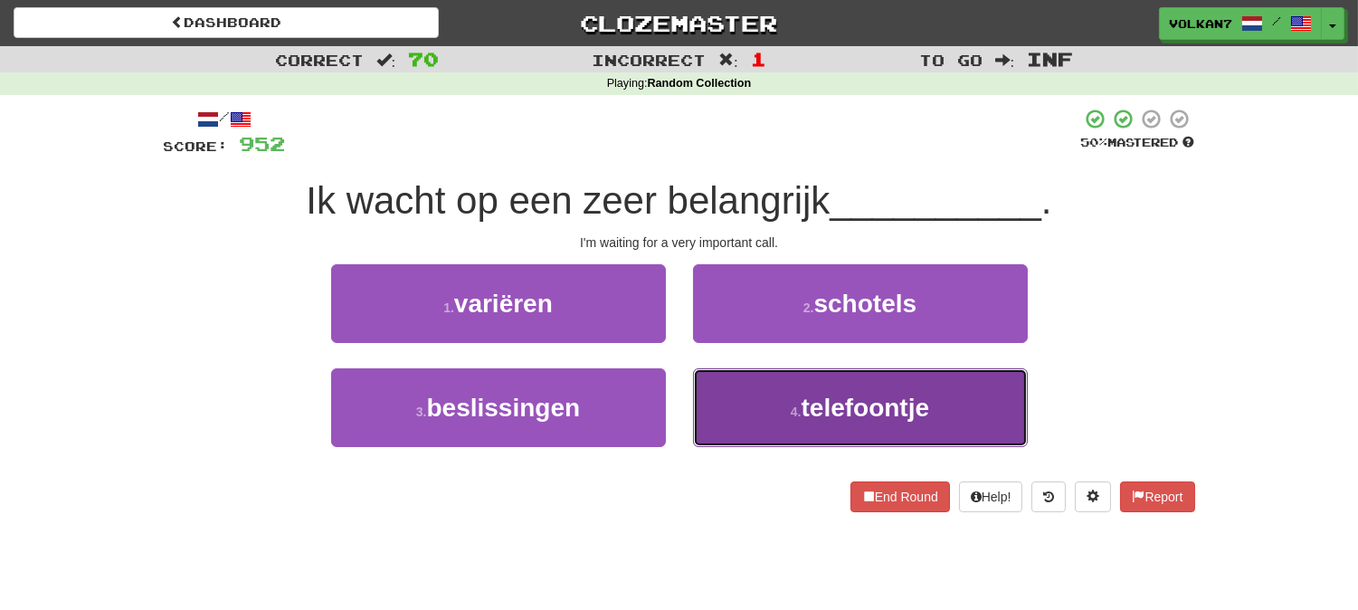
click at [796, 389] on button "4 . telefoontje" at bounding box center [860, 407] width 335 height 79
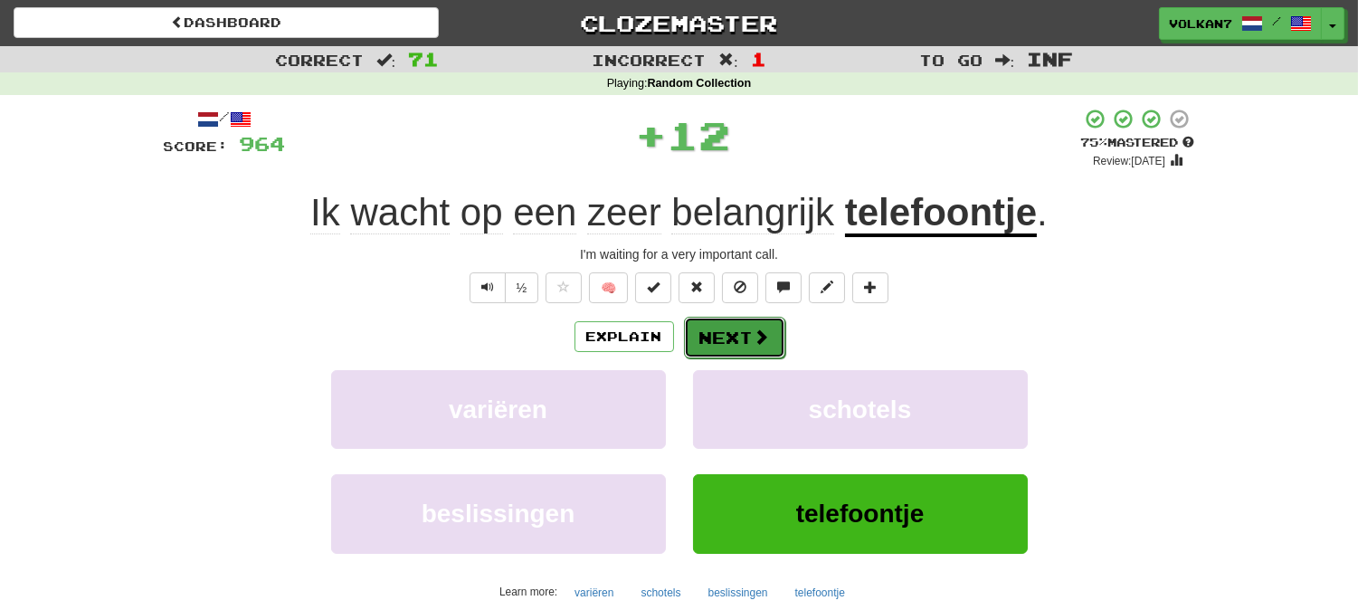
click at [726, 328] on button "Next" at bounding box center [734, 338] width 101 height 42
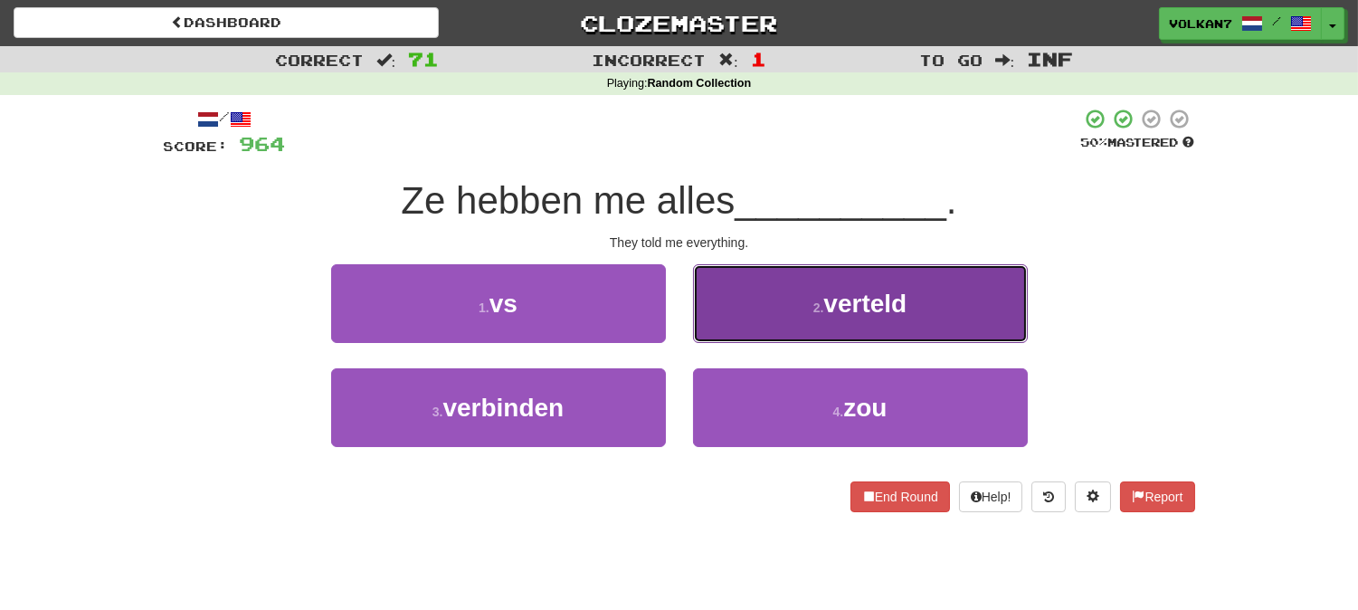
click at [801, 278] on button "2 . verteld" at bounding box center [860, 303] width 335 height 79
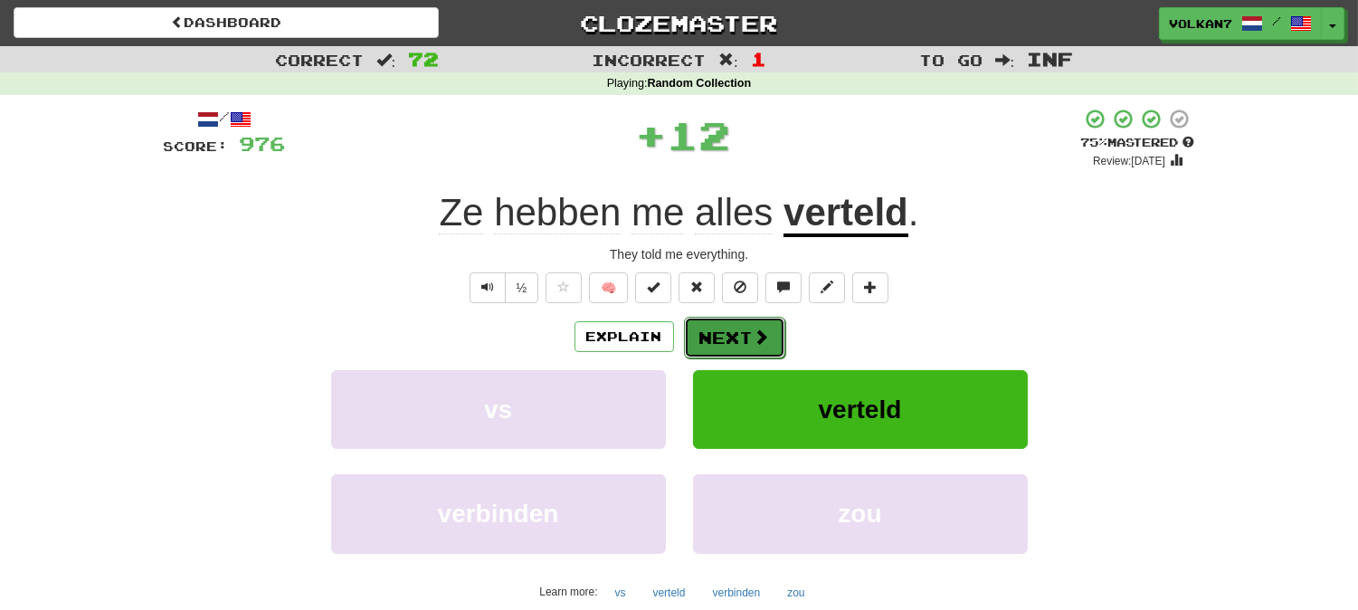
click at [755, 328] on span at bounding box center [762, 336] width 16 height 16
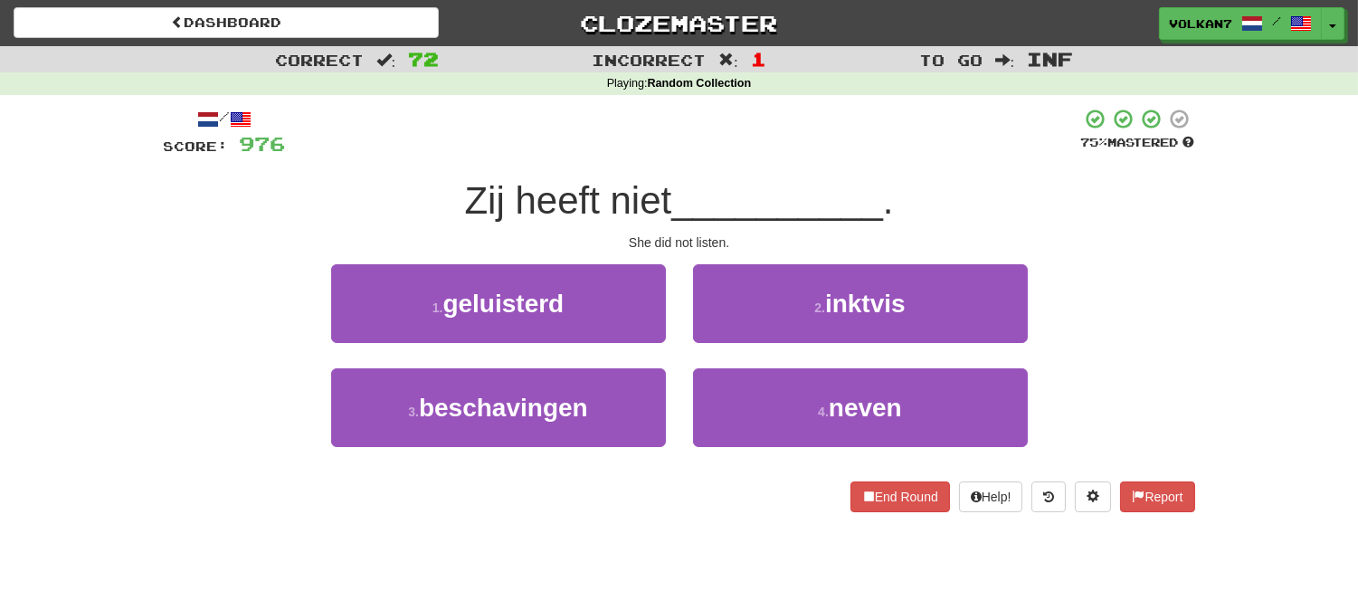
click at [776, 169] on div "/ Score: 976 75 % Mastered Zij heeft niet __________ . She did not listen. 1 . …" at bounding box center [679, 310] width 1031 height 404
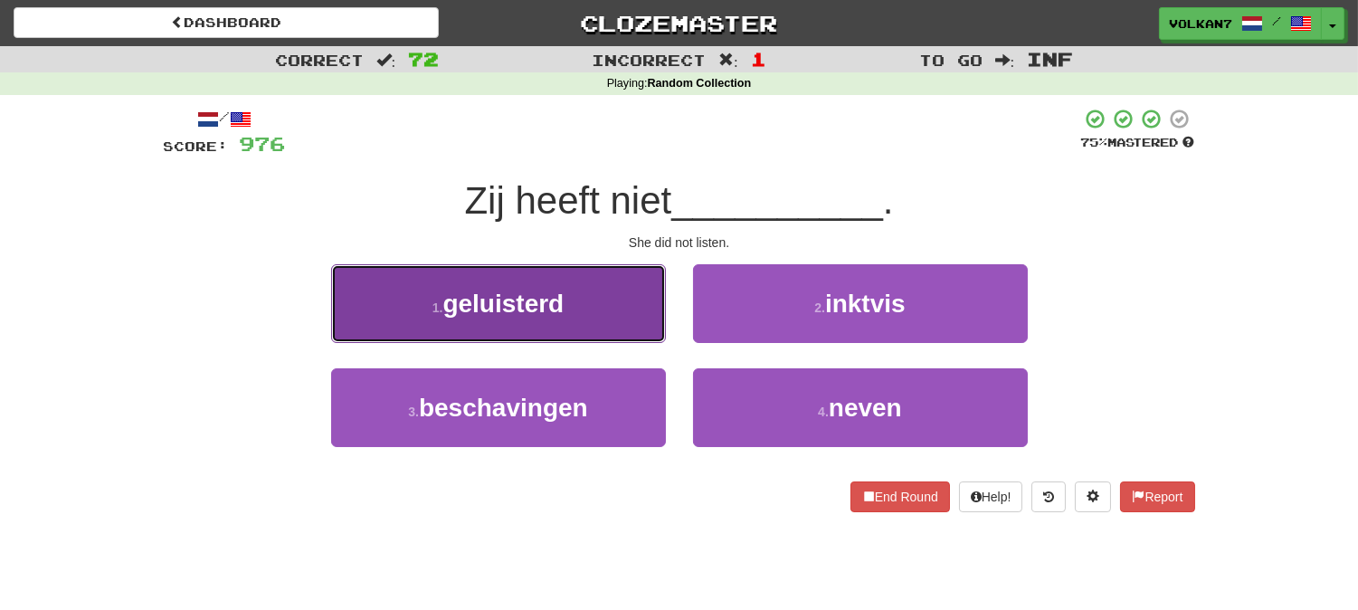
click at [544, 312] on span "geluisterd" at bounding box center [502, 304] width 121 height 28
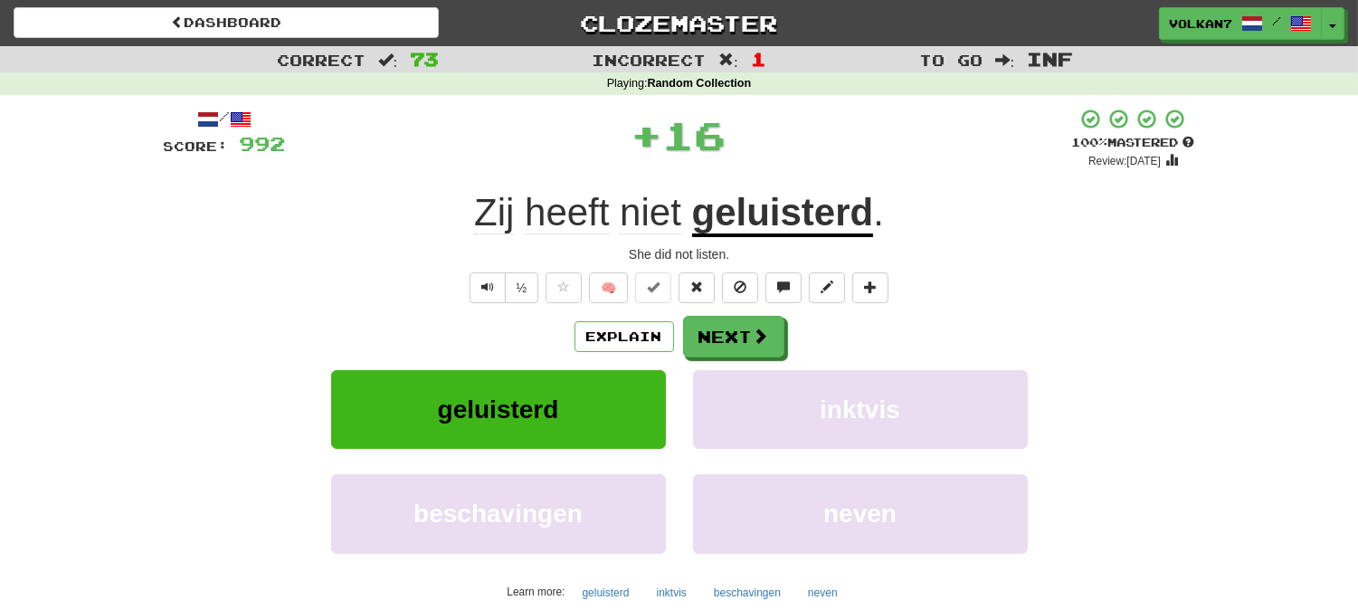
click at [679, 341] on div "Explain Next" at bounding box center [679, 337] width 1031 height 42
click at [704, 337] on button "Next" at bounding box center [734, 338] width 101 height 42
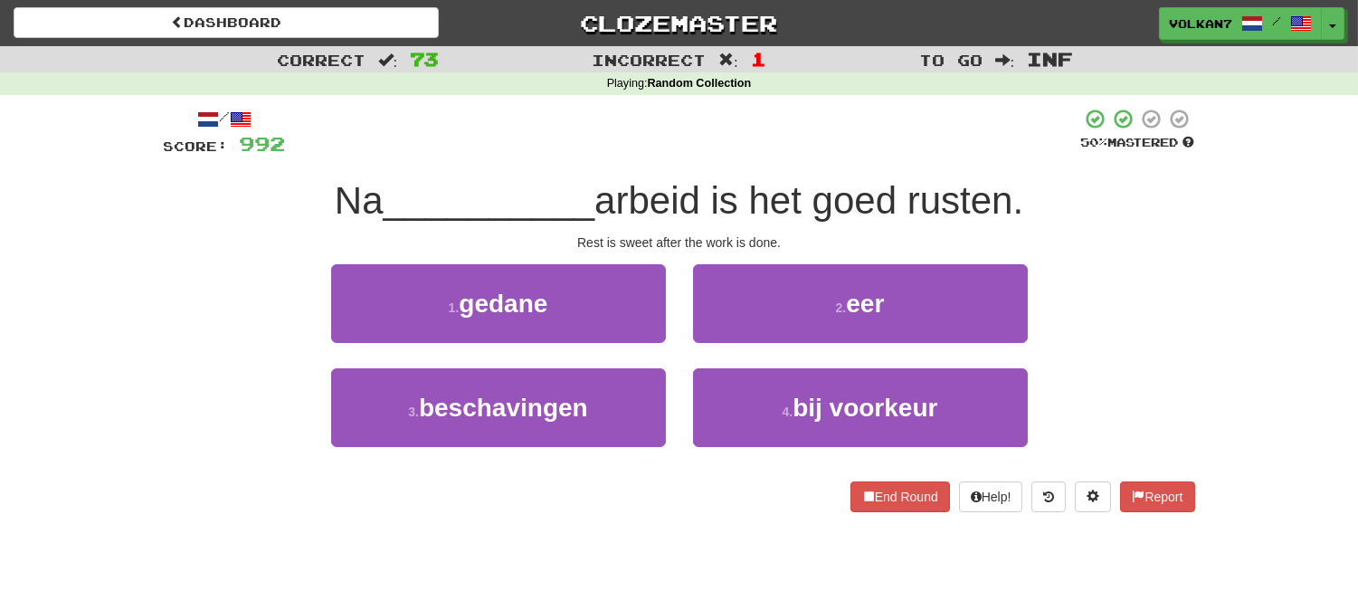
click at [781, 147] on div at bounding box center [683, 133] width 795 height 50
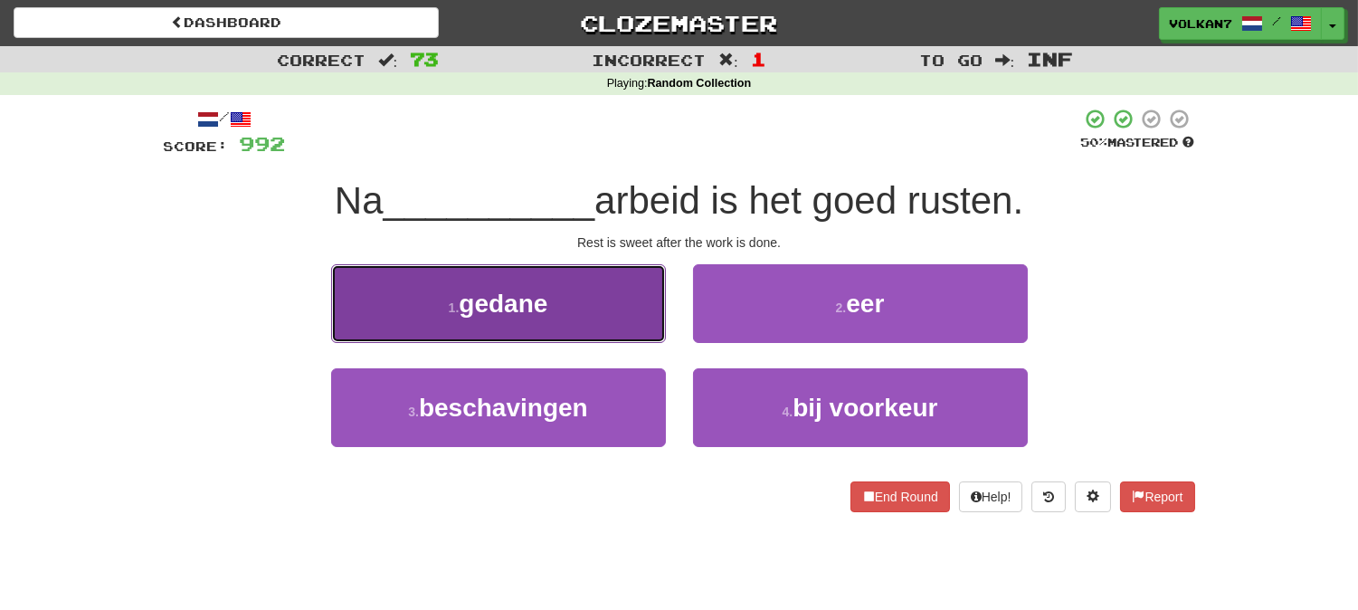
click at [584, 308] on button "1 . gedane" at bounding box center [498, 303] width 335 height 79
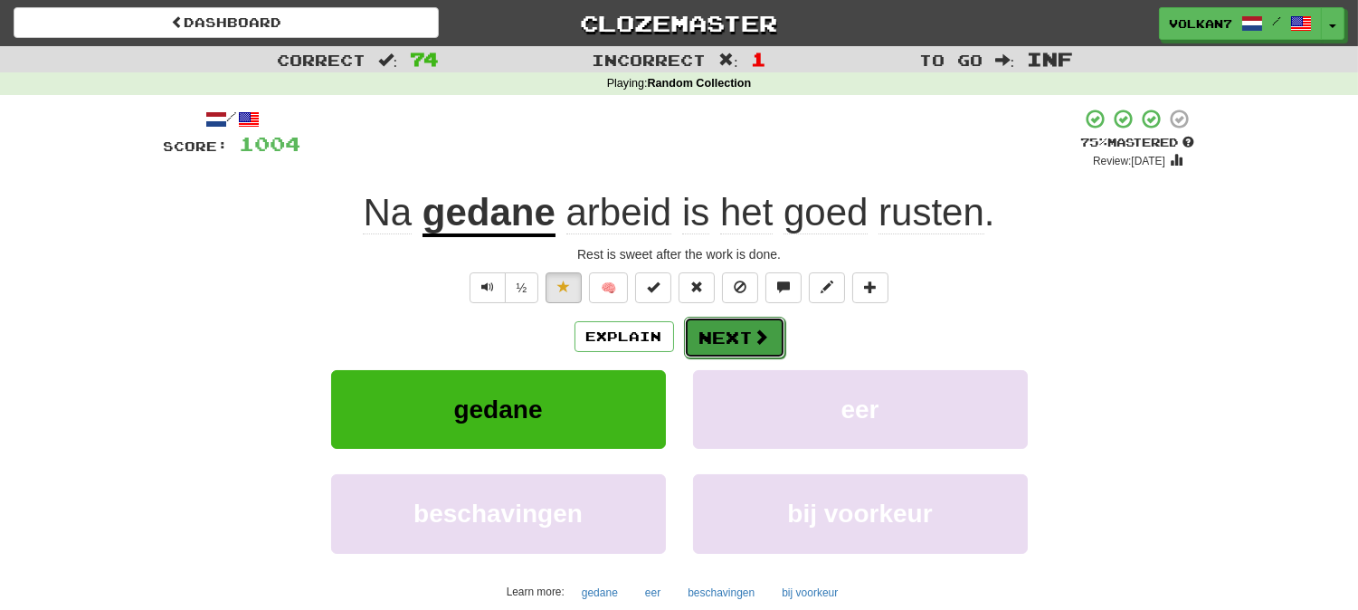
click at [727, 354] on button "Next" at bounding box center [734, 338] width 101 height 42
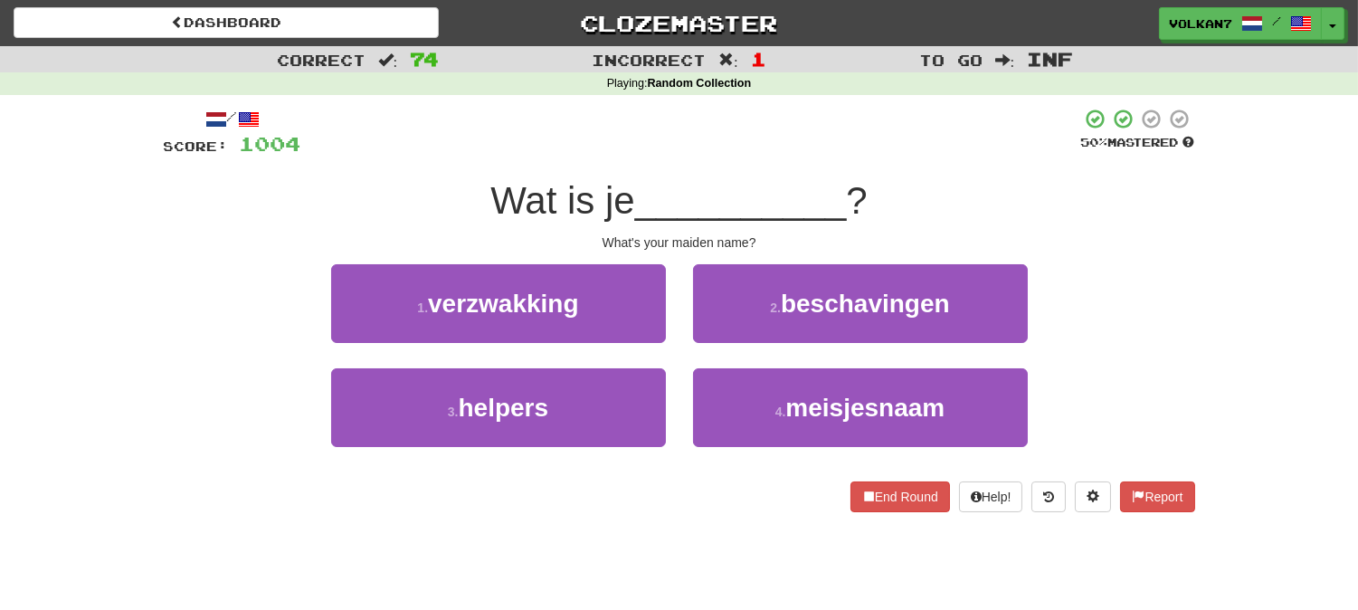
click at [827, 145] on div at bounding box center [691, 133] width 780 height 50
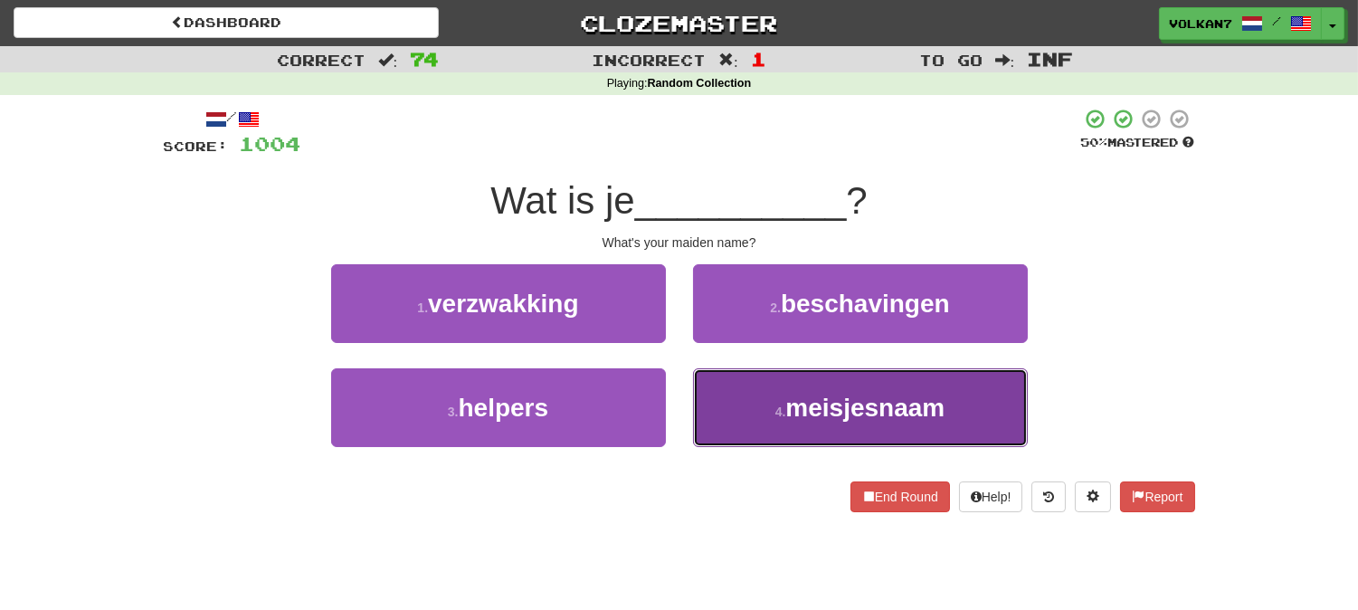
click at [917, 419] on span "meisjesnaam" at bounding box center [864, 408] width 159 height 28
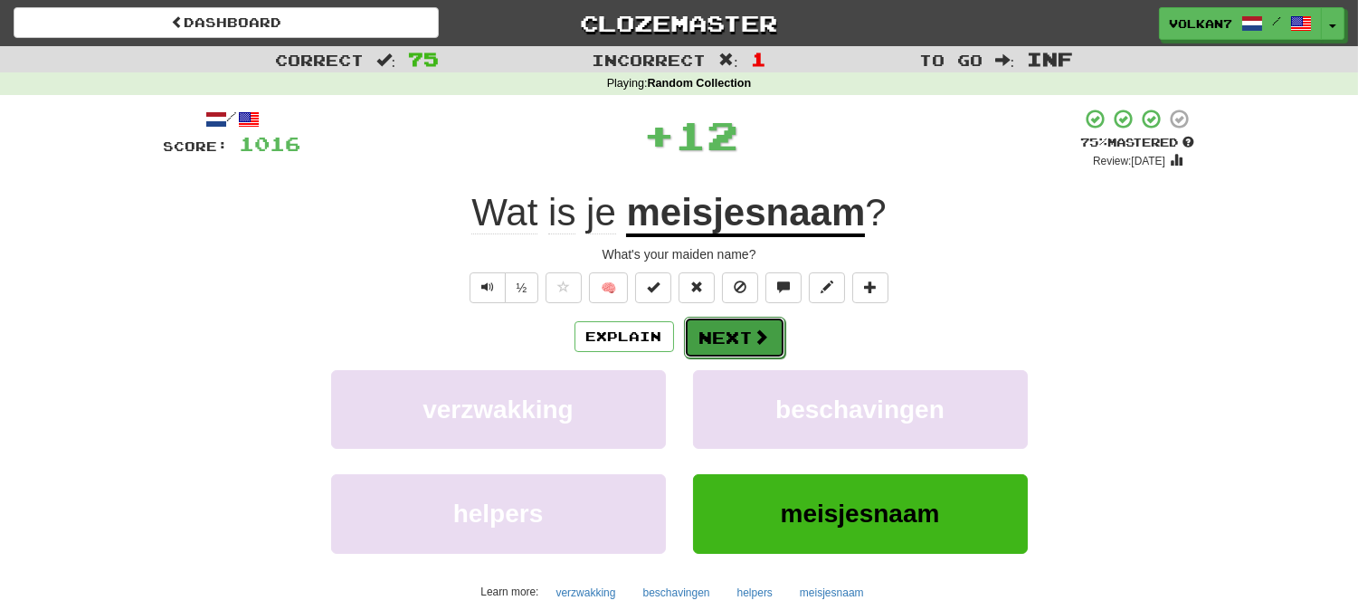
click at [754, 344] on span at bounding box center [762, 336] width 16 height 16
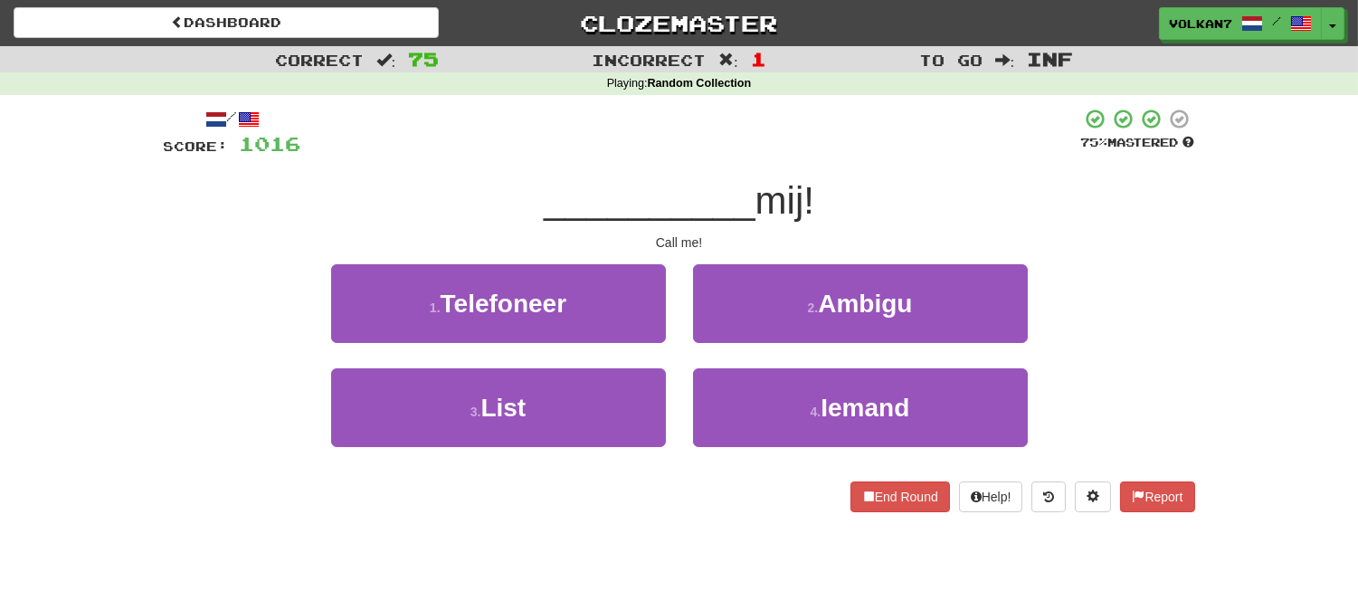
click at [740, 170] on div "/ Score: 1016 75 % Mastered __________ mij! Call me! 1 . Telefoneer 2 . Ambigu …" at bounding box center [679, 310] width 1031 height 404
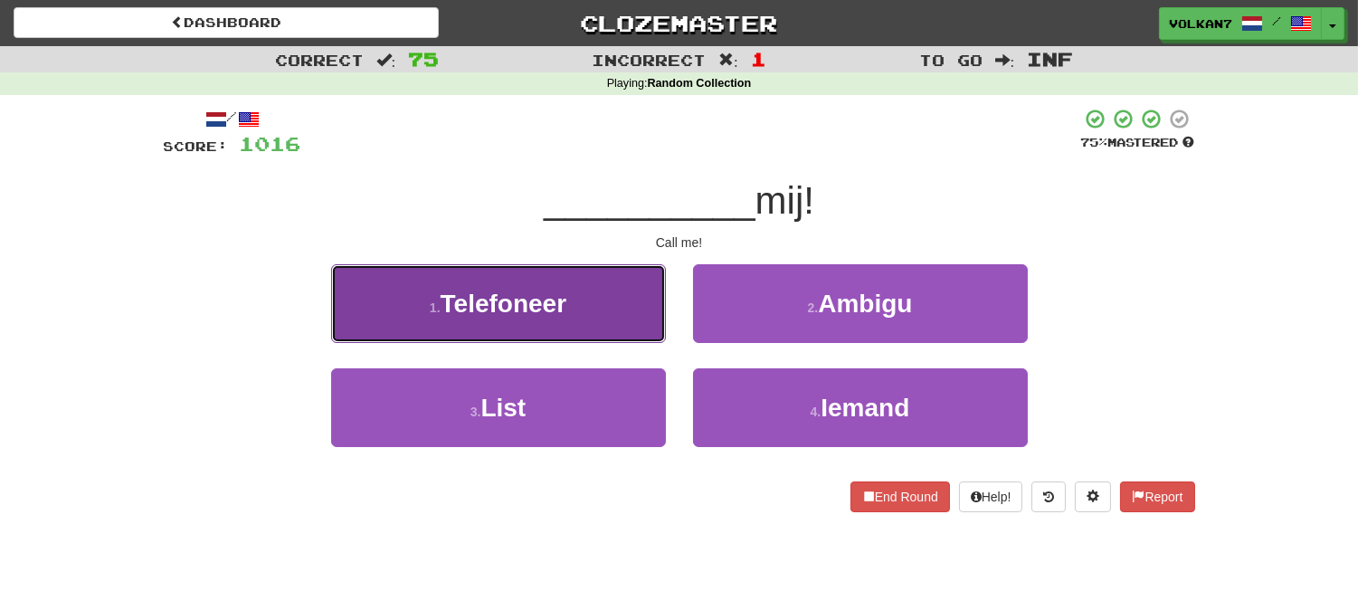
click at [619, 287] on button "1 . Telefoneer" at bounding box center [498, 303] width 335 height 79
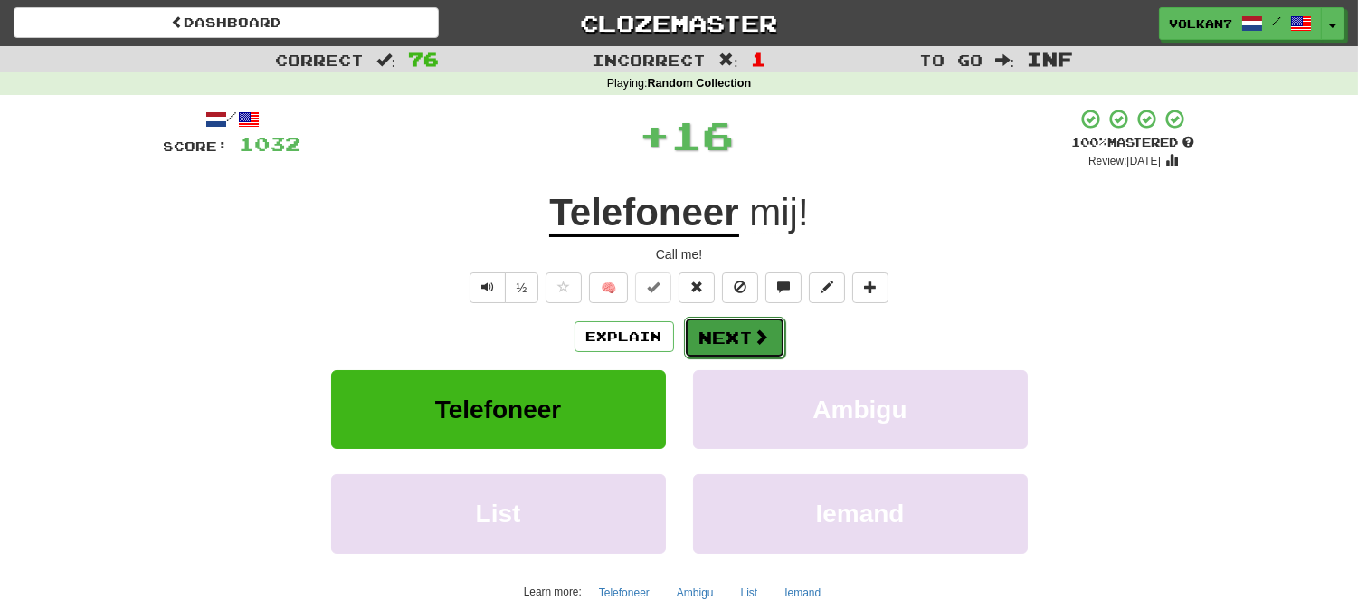
click at [731, 321] on button "Next" at bounding box center [734, 338] width 101 height 42
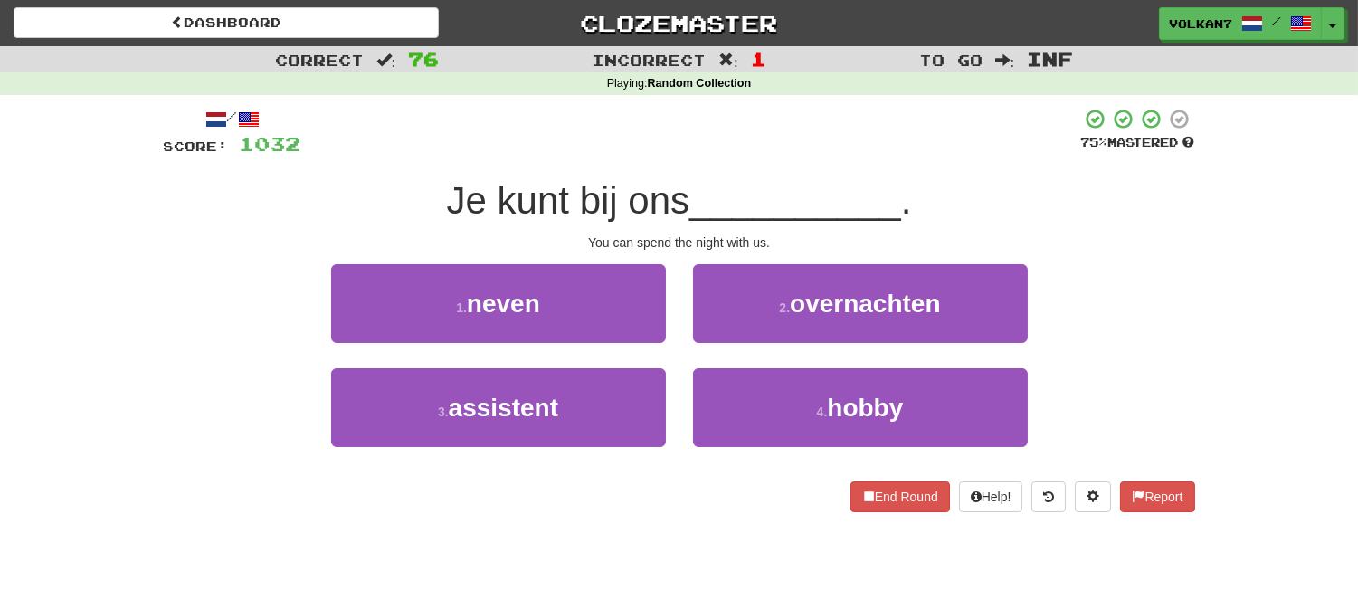
click at [738, 150] on div at bounding box center [691, 133] width 780 height 50
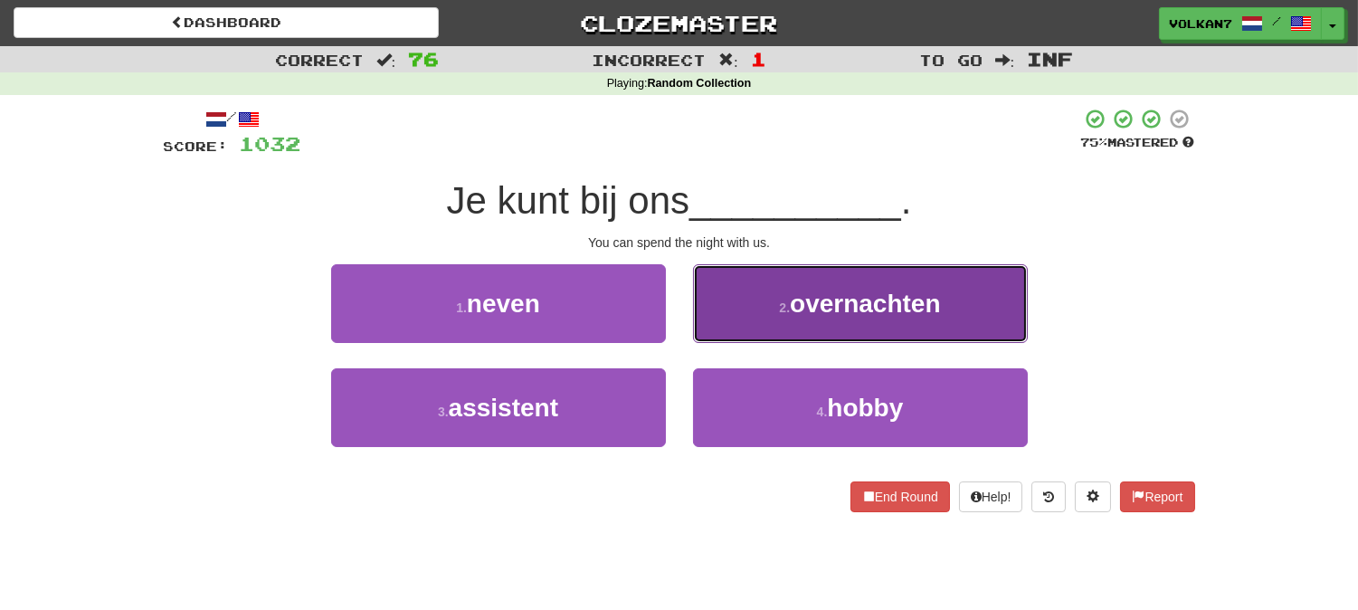
click at [761, 309] on button "2 . overnachten" at bounding box center [860, 303] width 335 height 79
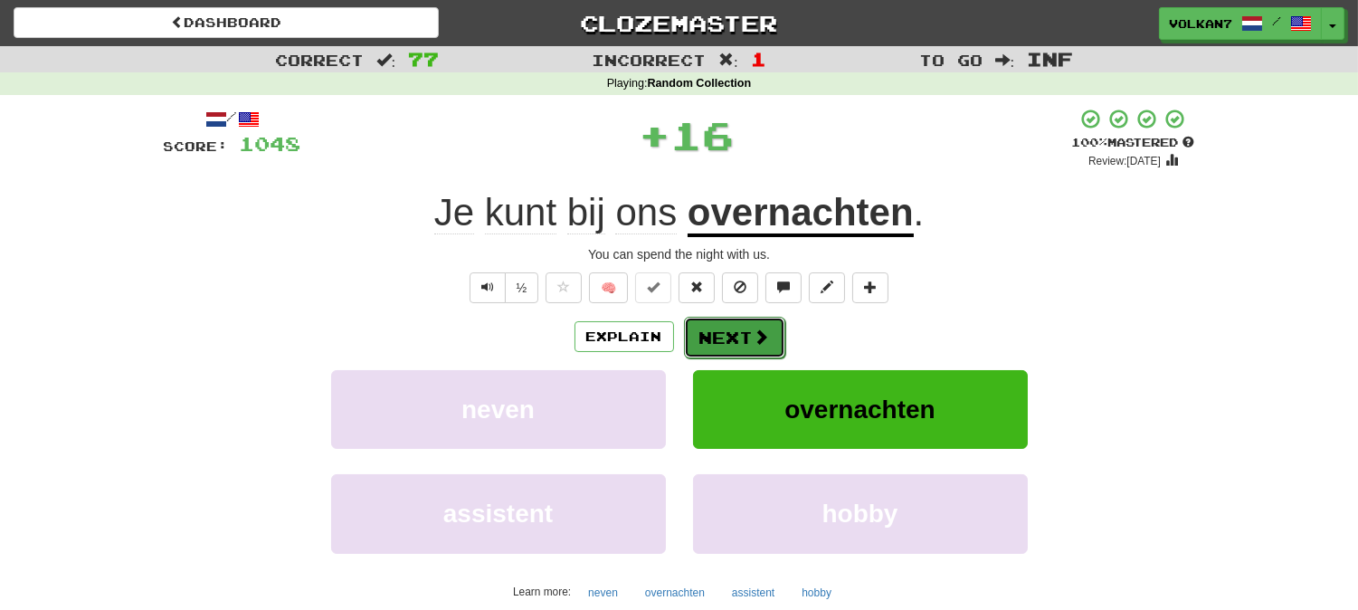
click at [725, 324] on button "Next" at bounding box center [734, 338] width 101 height 42
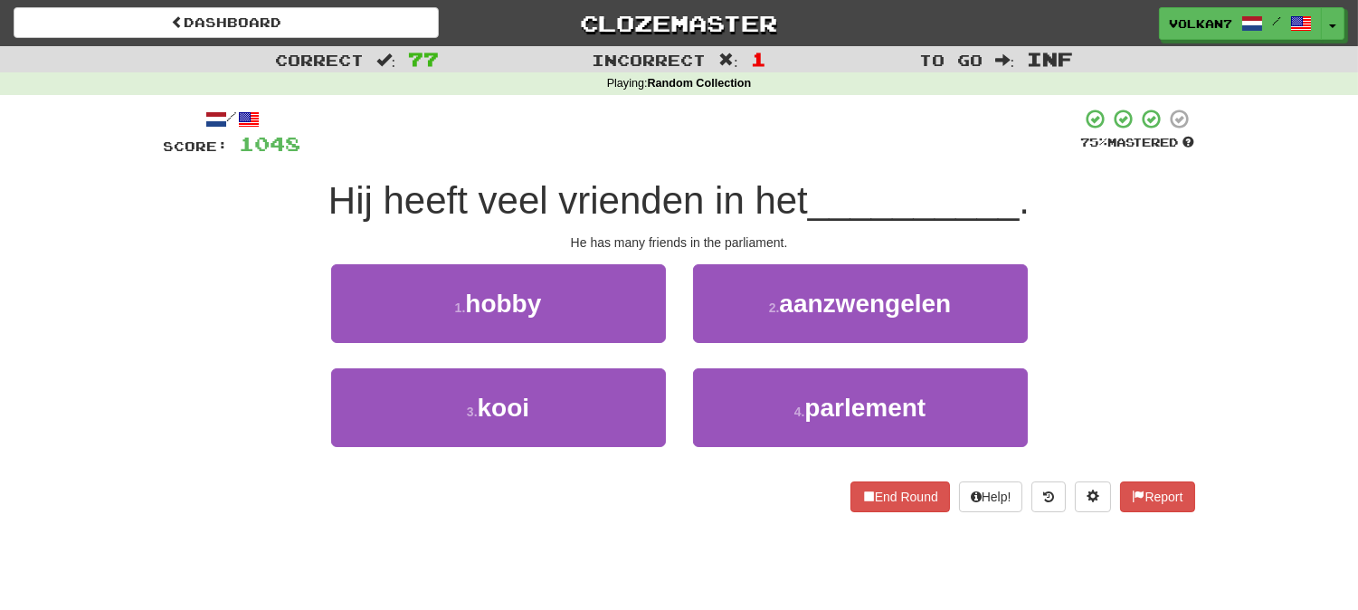
click at [724, 158] on div "/ Score: 1048 75 % Mastered Hij heeft veel vrienden in het __________ . He has …" at bounding box center [679, 310] width 1031 height 404
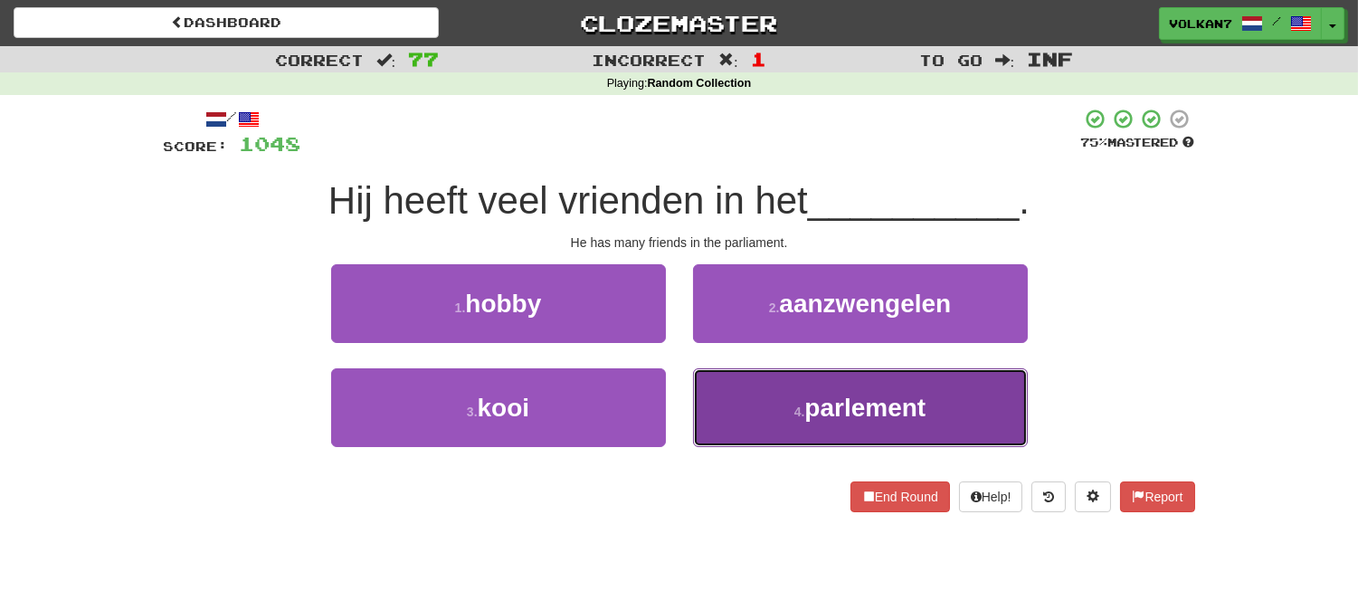
click at [827, 394] on span "parlement" at bounding box center [864, 408] width 121 height 28
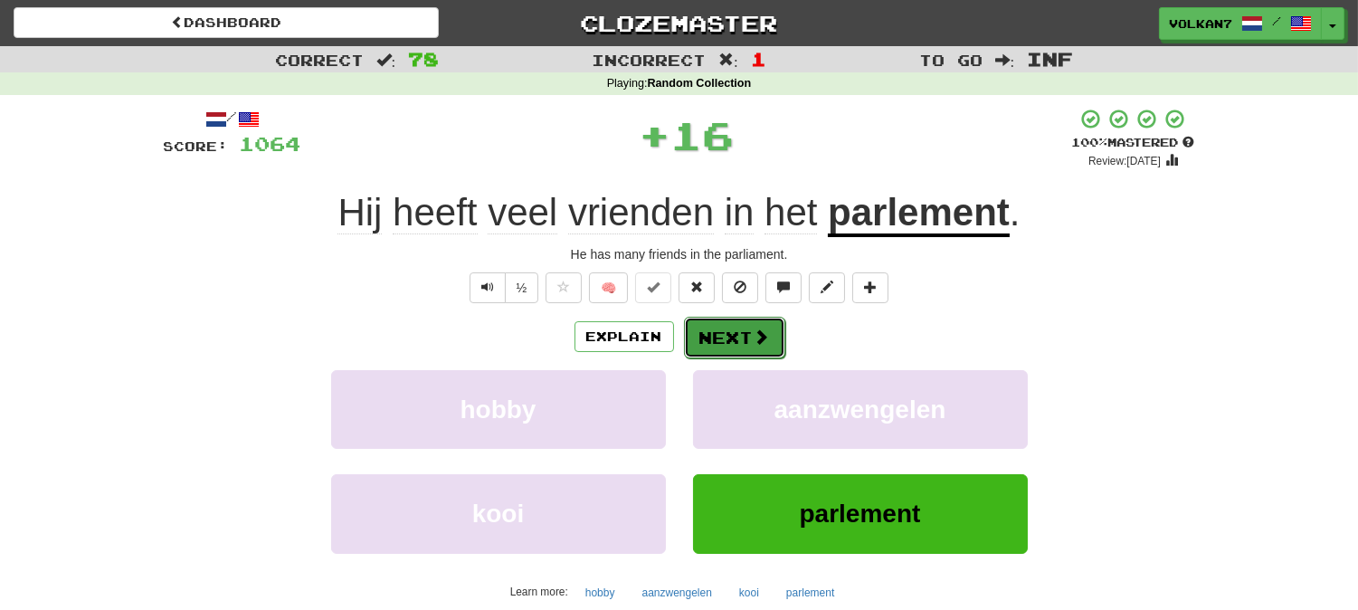
click at [749, 328] on button "Next" at bounding box center [734, 338] width 101 height 42
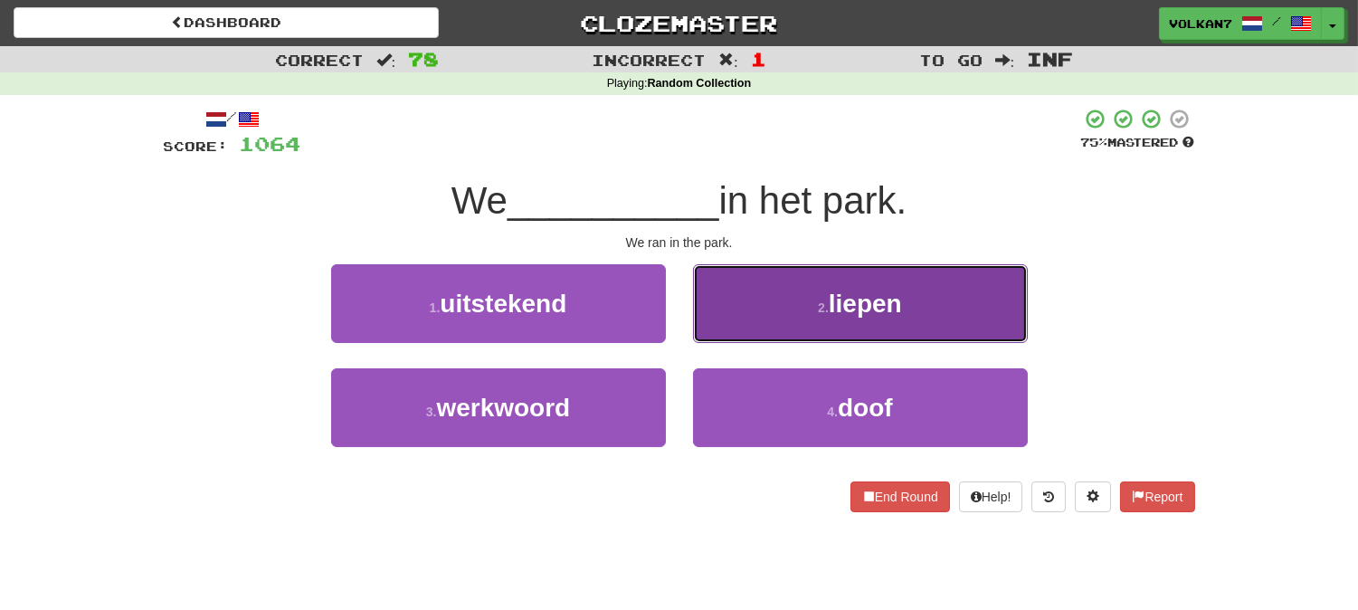
click at [809, 304] on button "2 . liepen" at bounding box center [860, 303] width 335 height 79
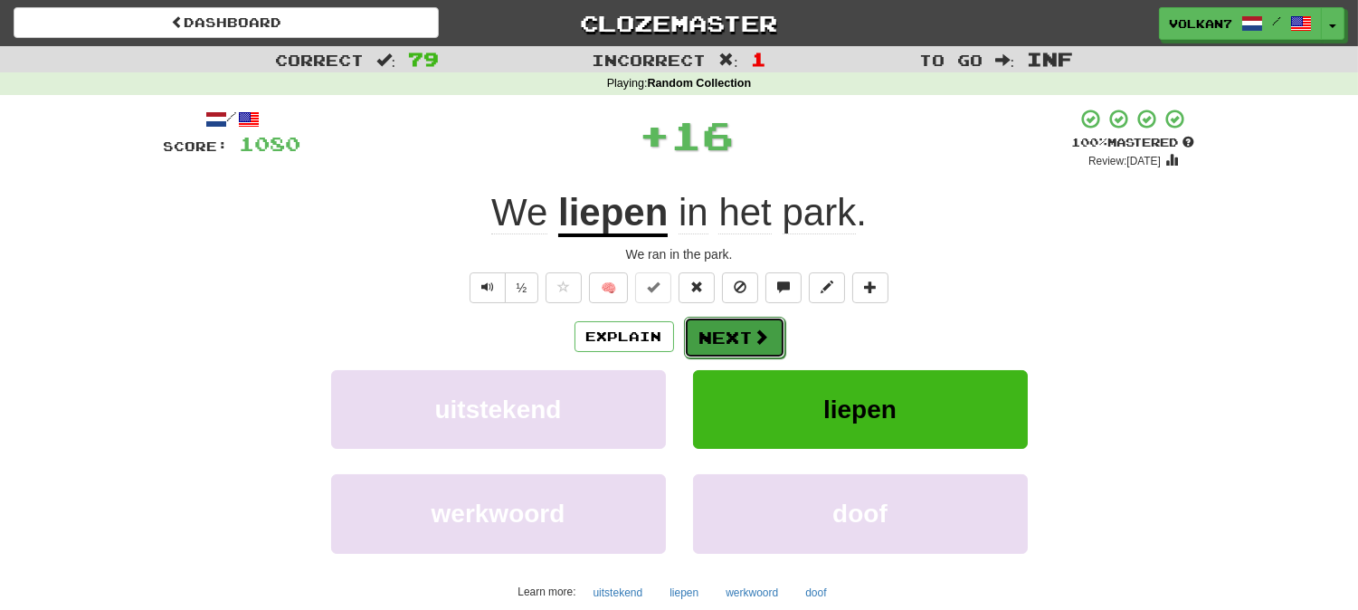
click at [765, 347] on button "Next" at bounding box center [734, 338] width 101 height 42
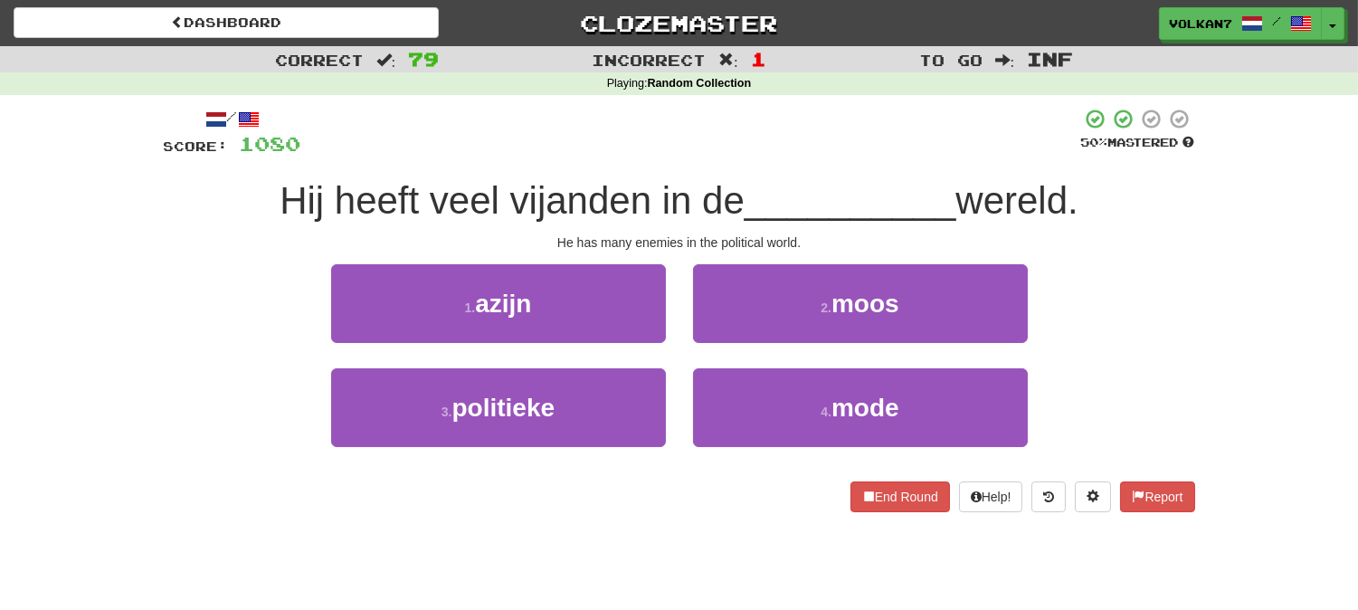
click at [785, 139] on div at bounding box center [691, 133] width 780 height 50
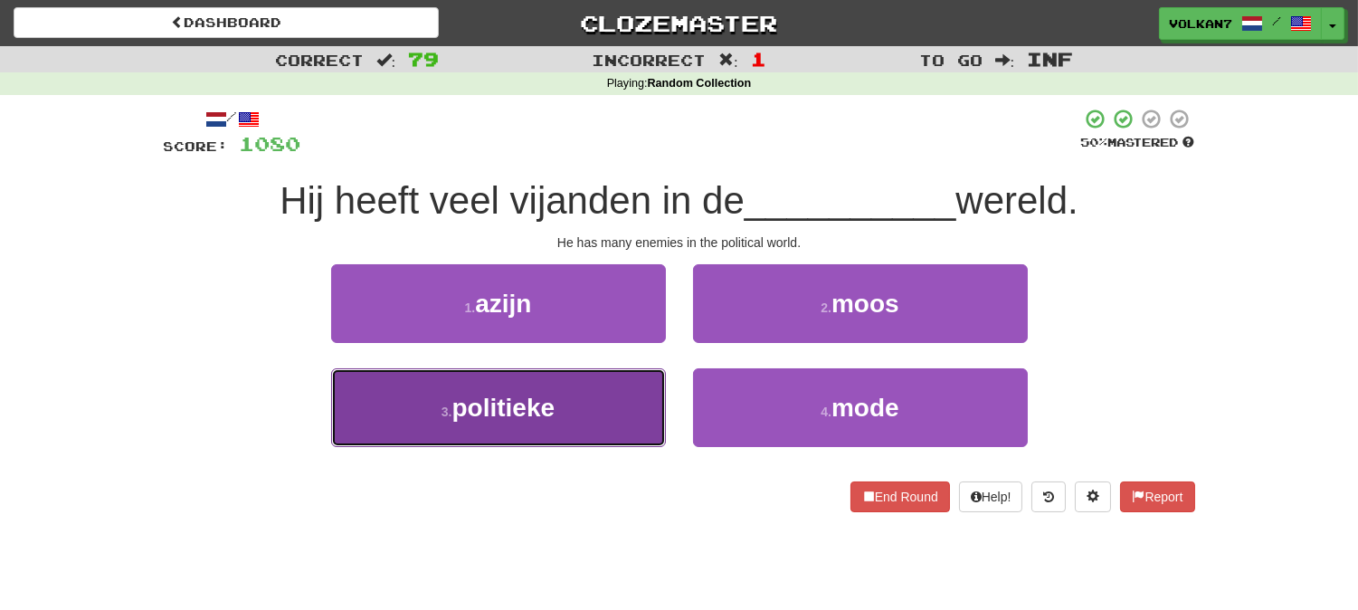
click at [595, 420] on button "3 . politieke" at bounding box center [498, 407] width 335 height 79
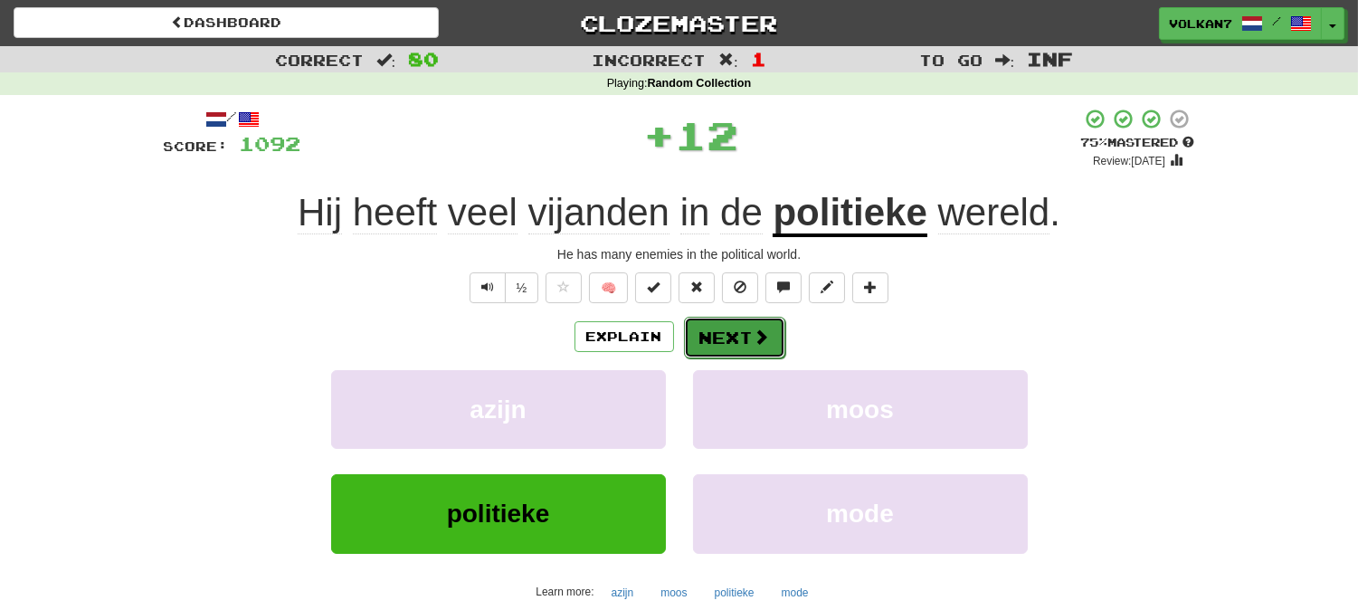
click at [758, 340] on span at bounding box center [762, 336] width 16 height 16
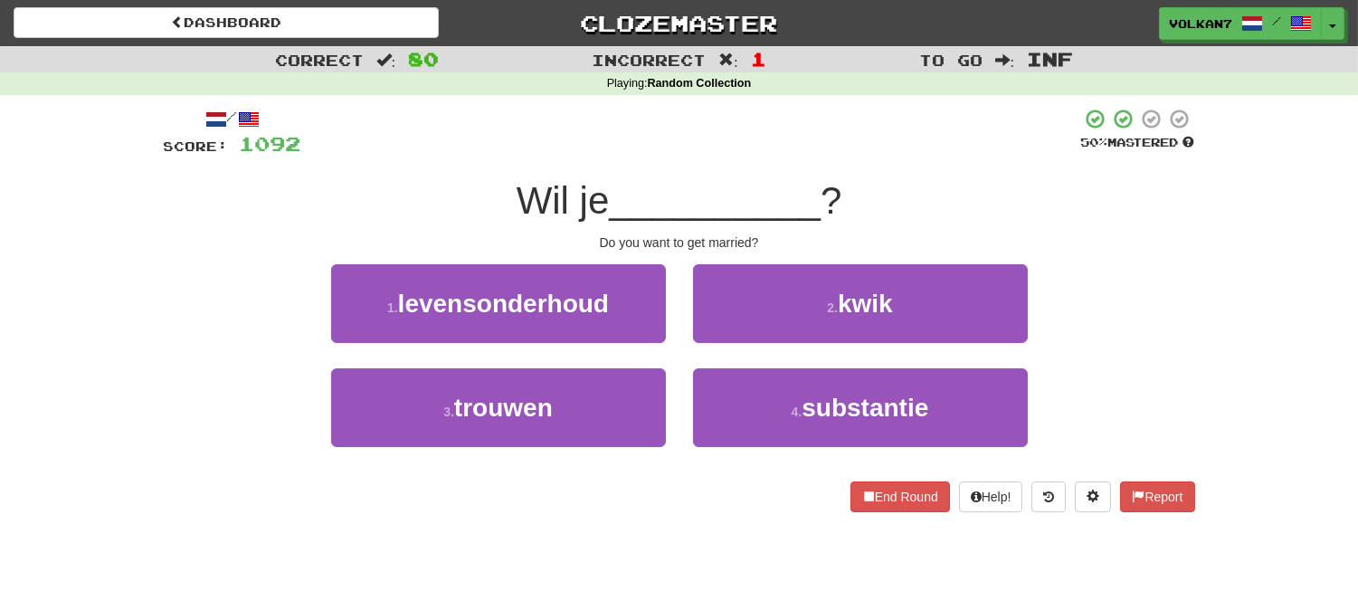
click at [763, 157] on div at bounding box center [691, 133] width 780 height 50
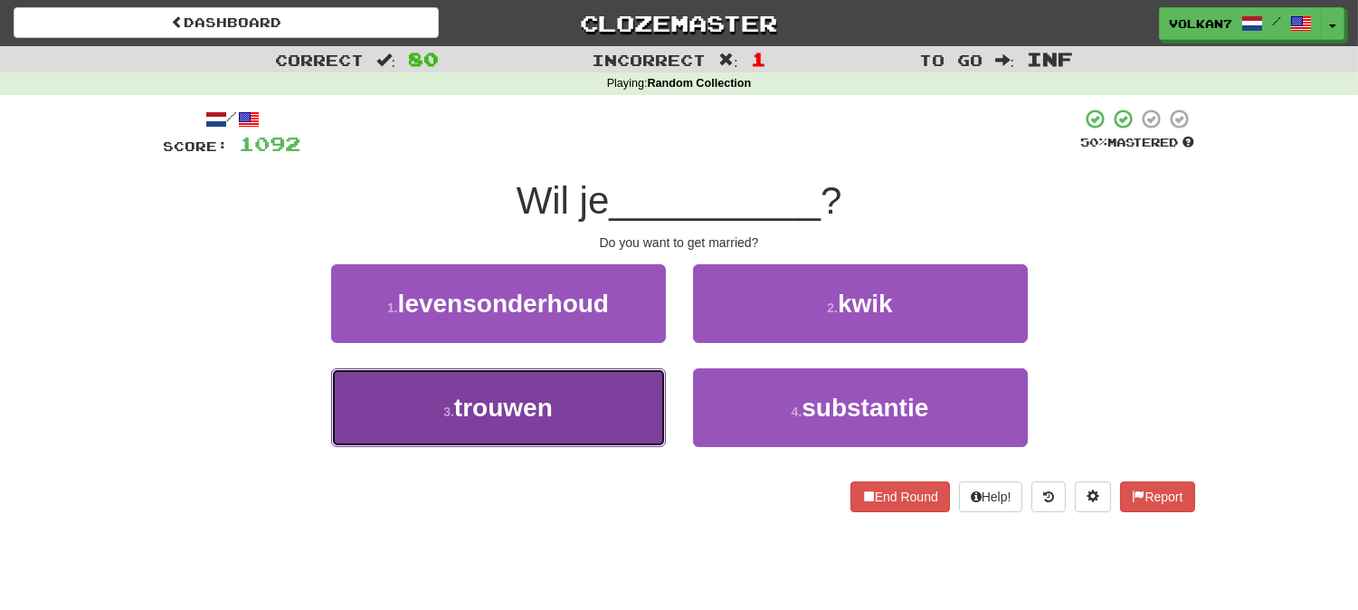
click at [568, 398] on button "3 . trouwen" at bounding box center [498, 407] width 335 height 79
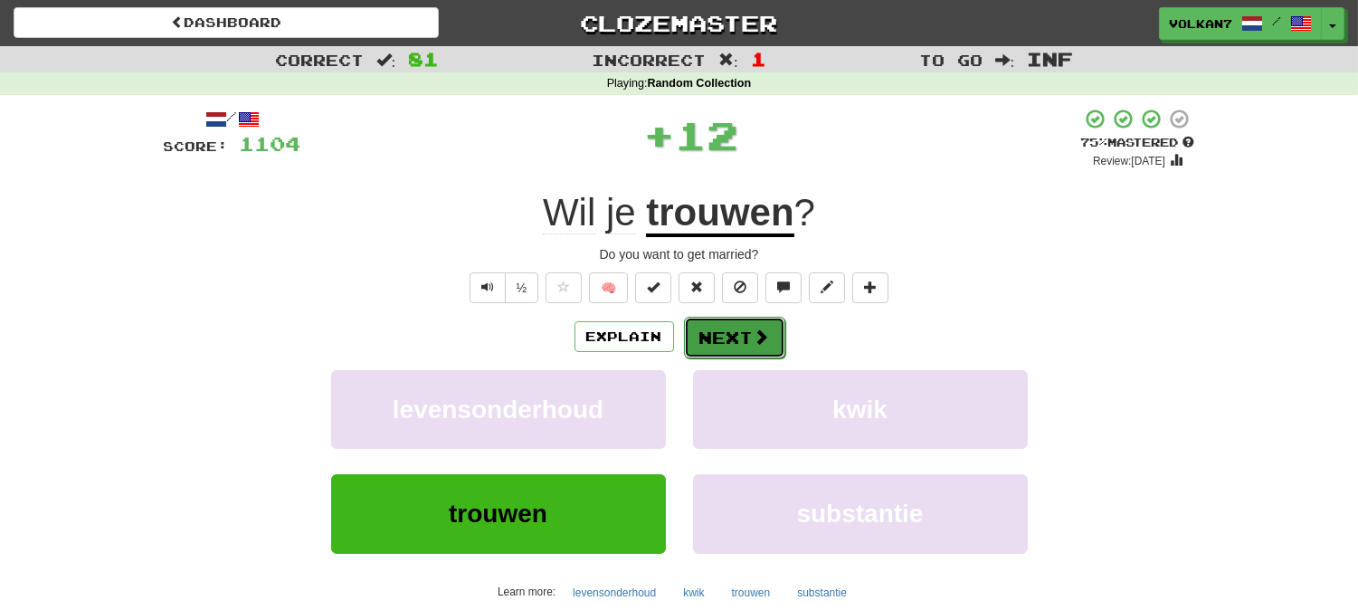
click at [717, 330] on button "Next" at bounding box center [734, 338] width 101 height 42
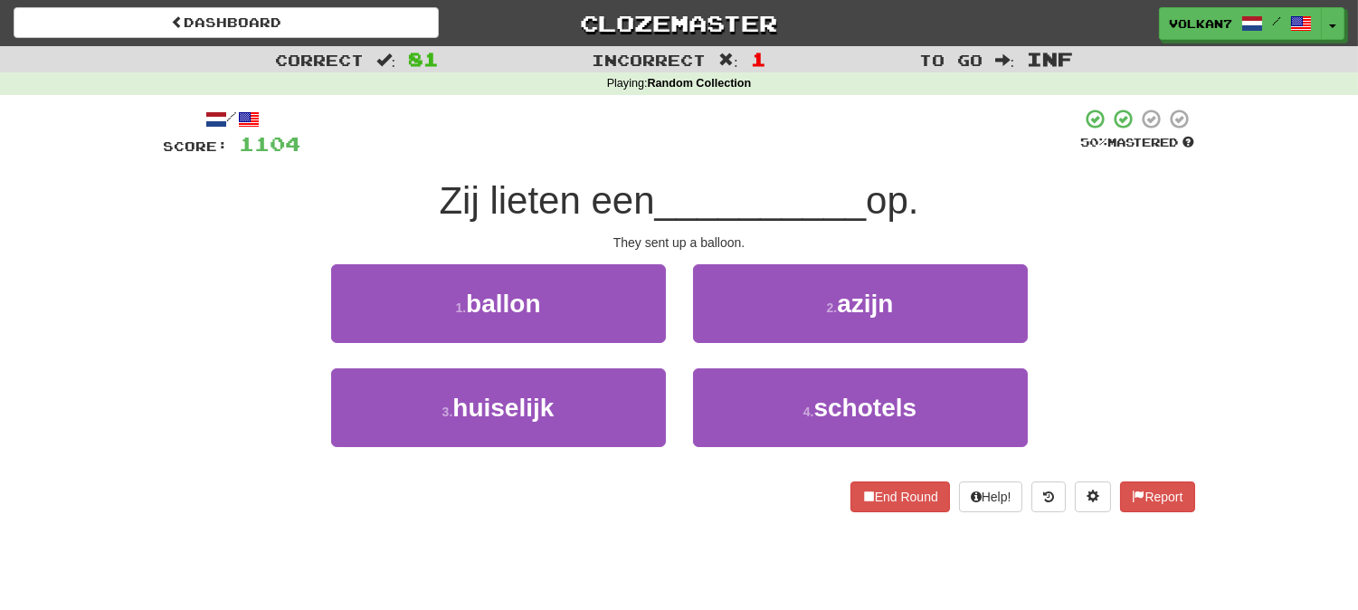
click at [761, 151] on div at bounding box center [691, 133] width 780 height 50
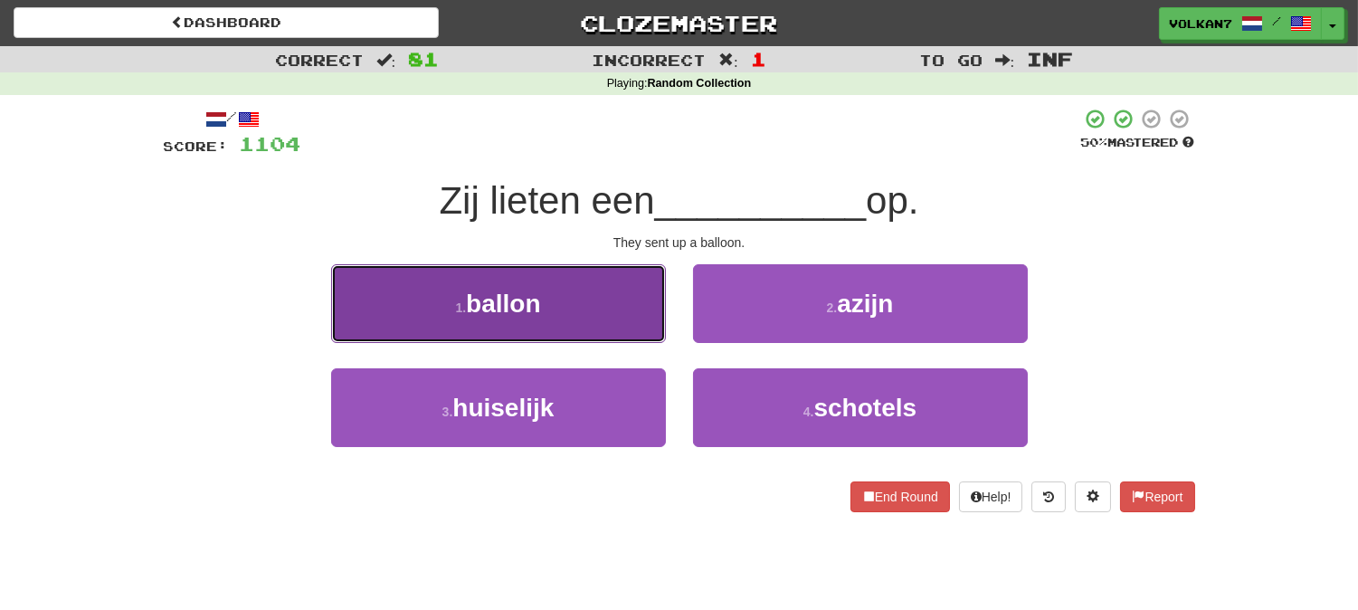
click at [571, 319] on button "1 . ballon" at bounding box center [498, 303] width 335 height 79
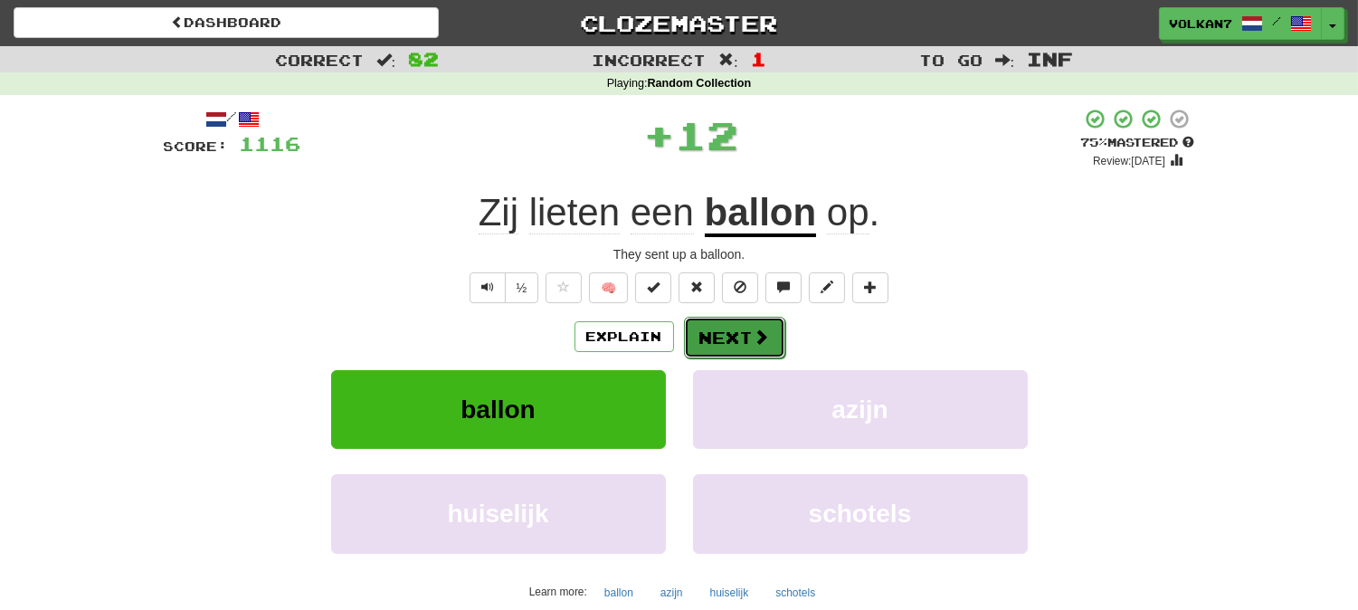
click at [774, 329] on button "Next" at bounding box center [734, 338] width 101 height 42
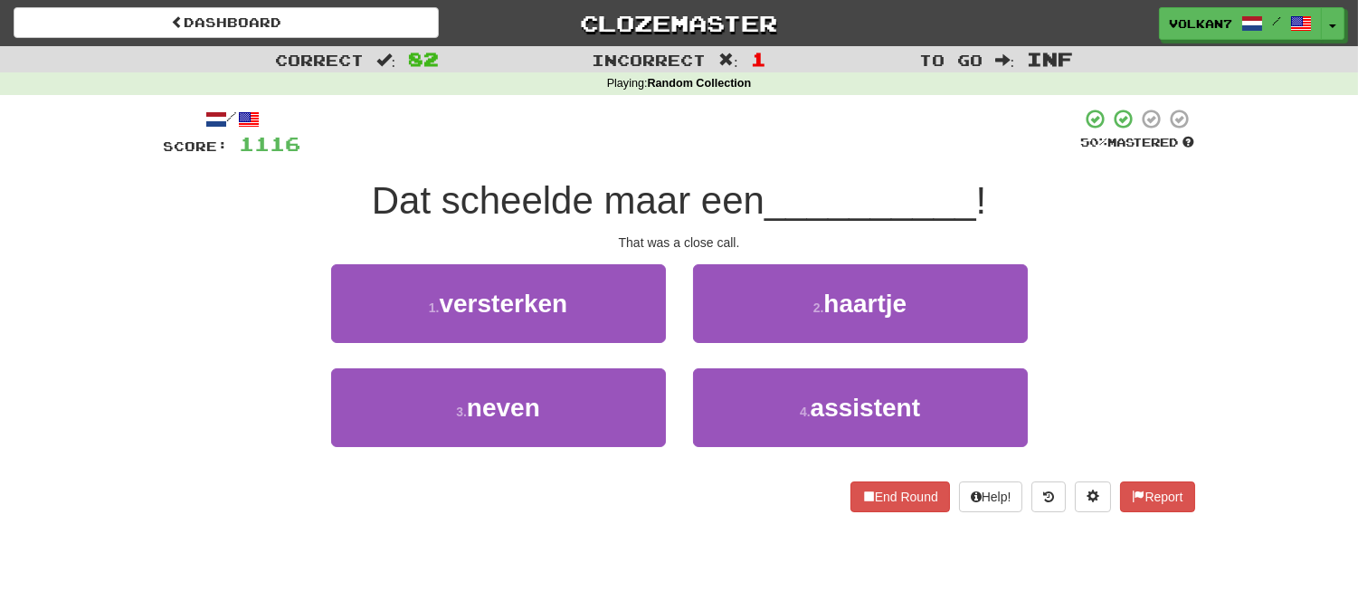
click at [784, 148] on div at bounding box center [691, 133] width 780 height 50
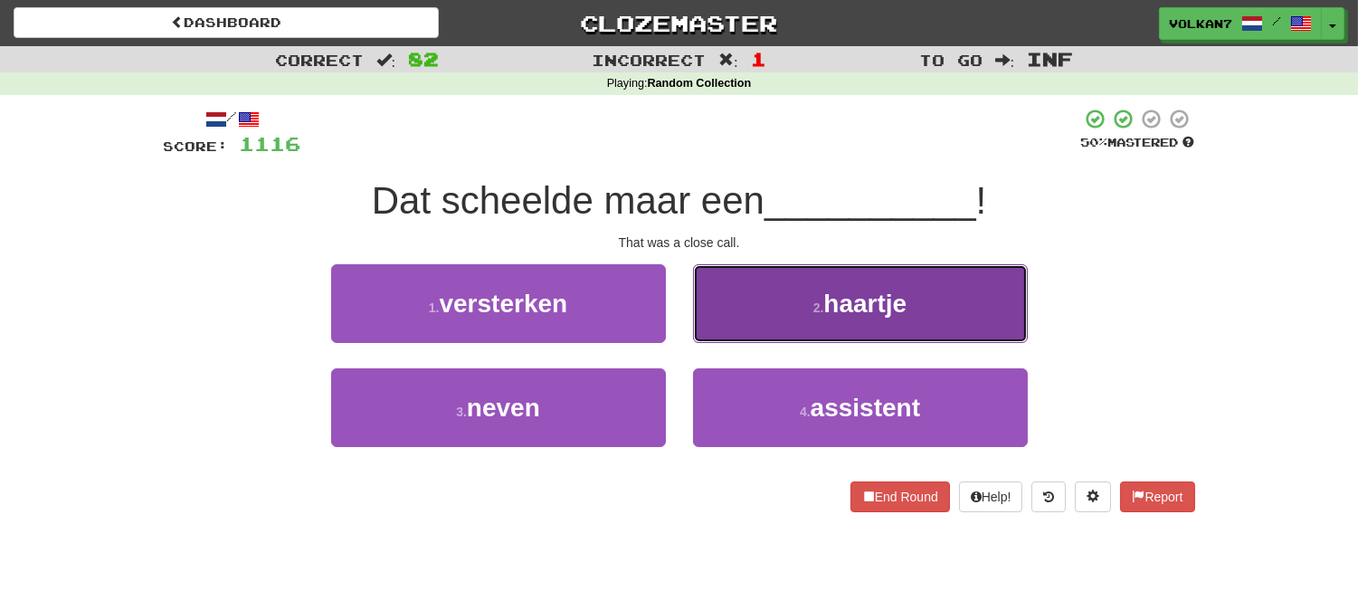
click at [822, 308] on small "2 ." at bounding box center [818, 307] width 11 height 14
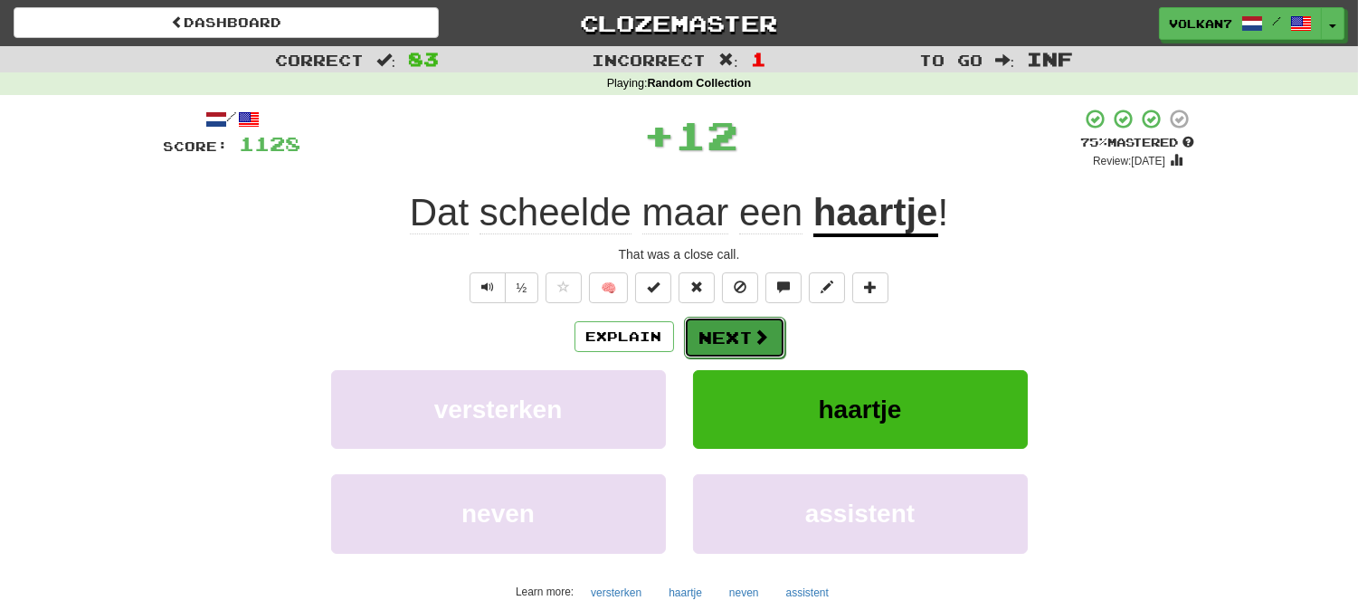
click at [755, 319] on button "Next" at bounding box center [734, 338] width 101 height 42
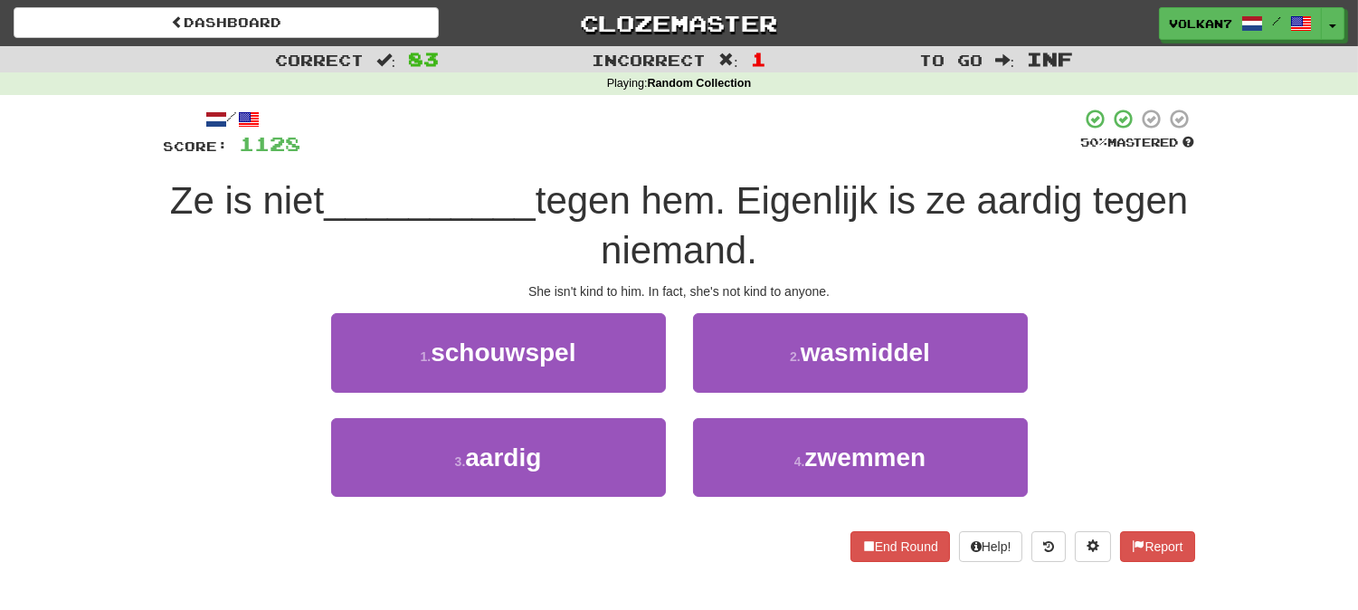
click at [749, 176] on div "Ze is niet __________ tegen hem. Eigenlijk is ze aardig tegen niemand." at bounding box center [679, 225] width 1031 height 99
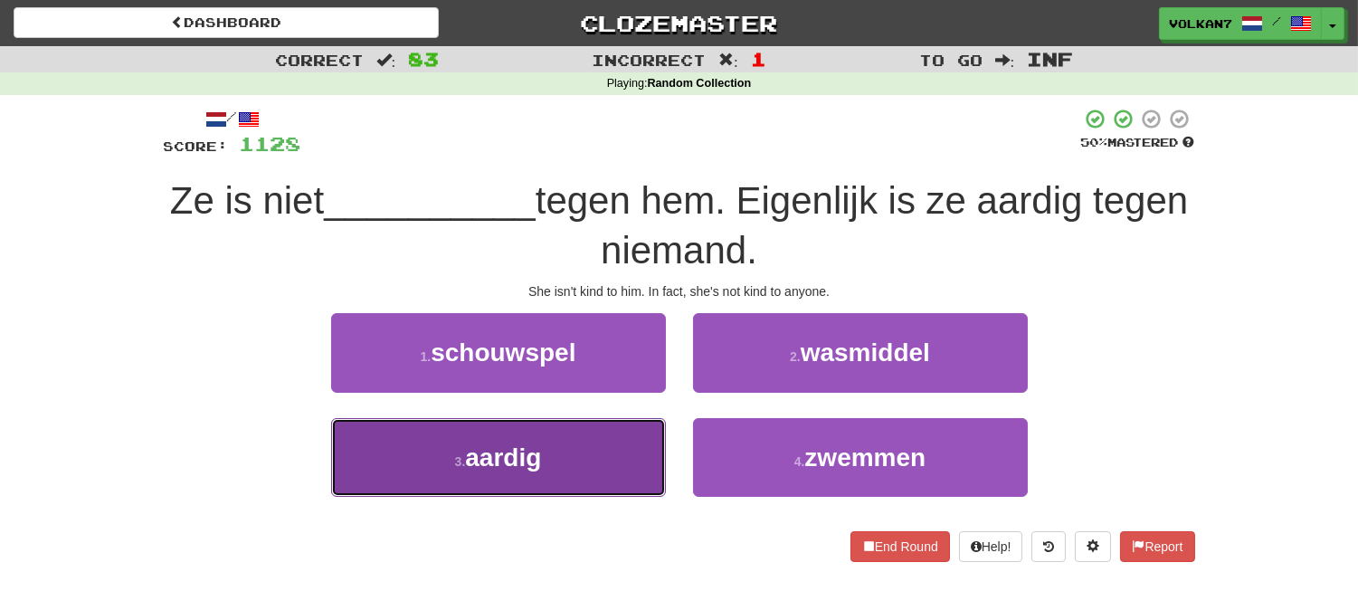
click at [619, 446] on button "3 . aardig" at bounding box center [498, 457] width 335 height 79
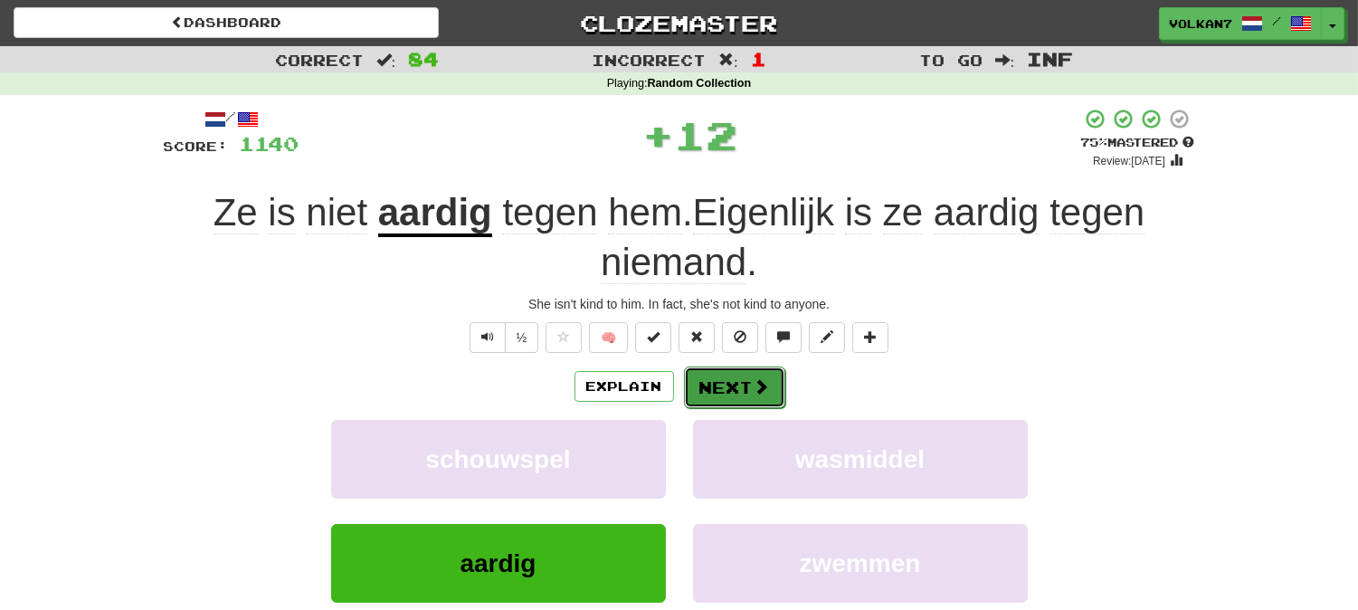
click at [734, 380] on button "Next" at bounding box center [734, 387] width 101 height 42
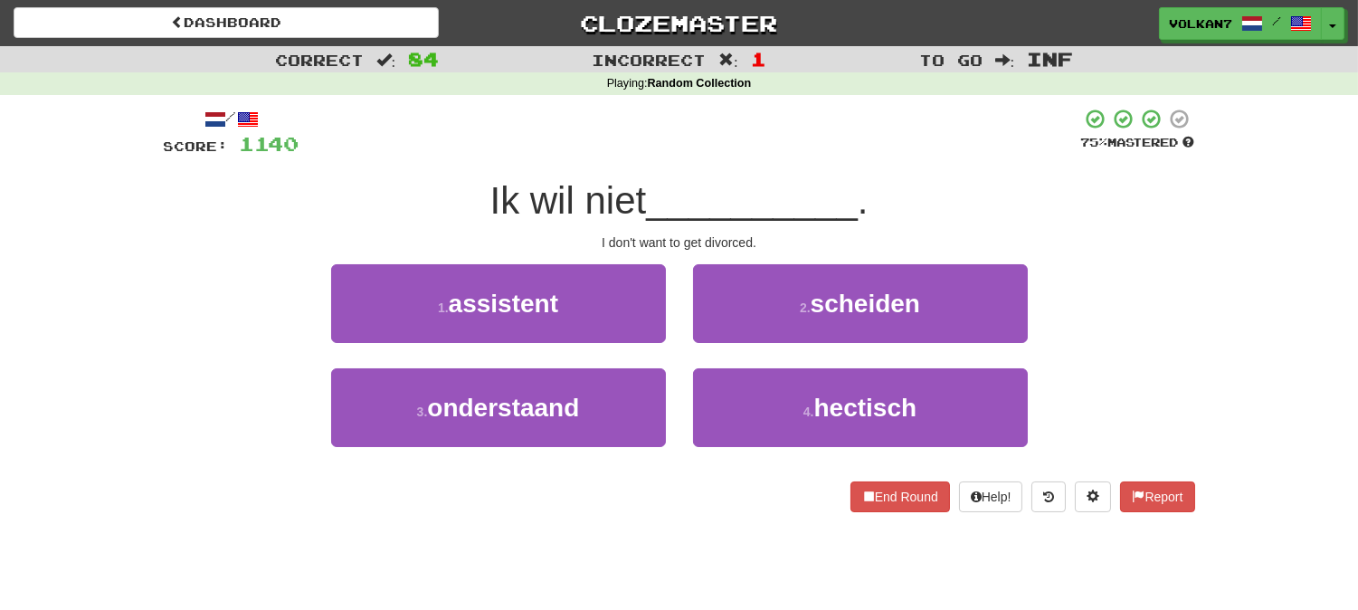
click at [755, 201] on span "__________" at bounding box center [752, 200] width 212 height 43
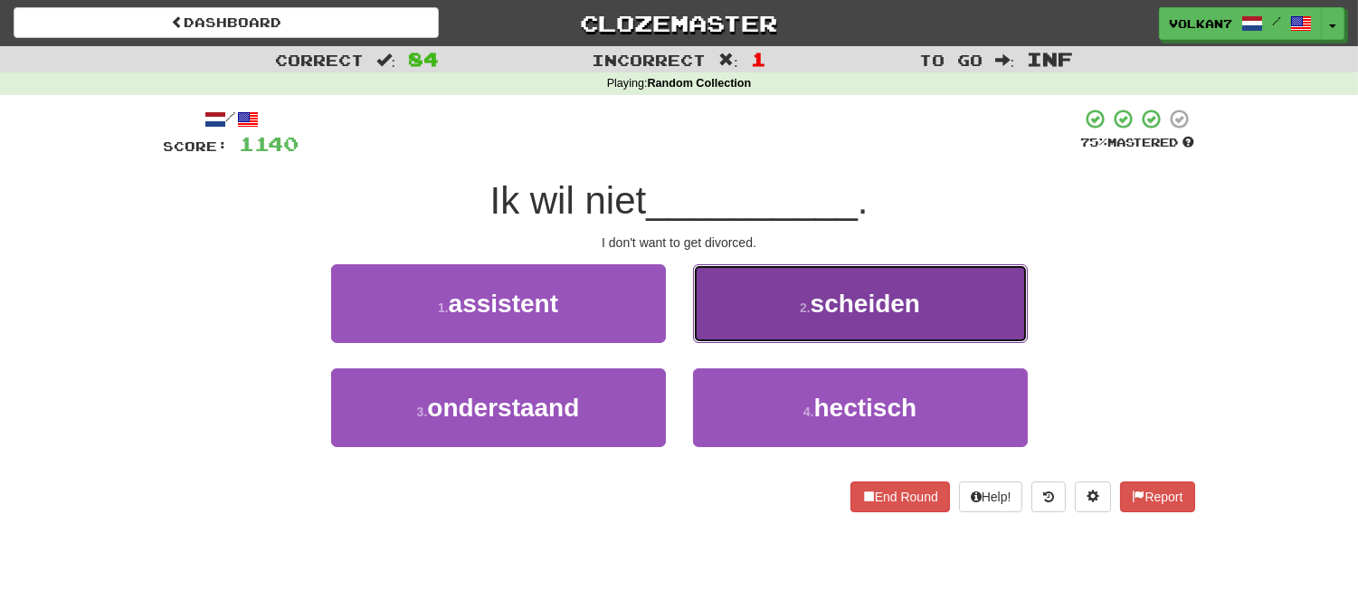
click at [764, 304] on button "2 . scheiden" at bounding box center [860, 303] width 335 height 79
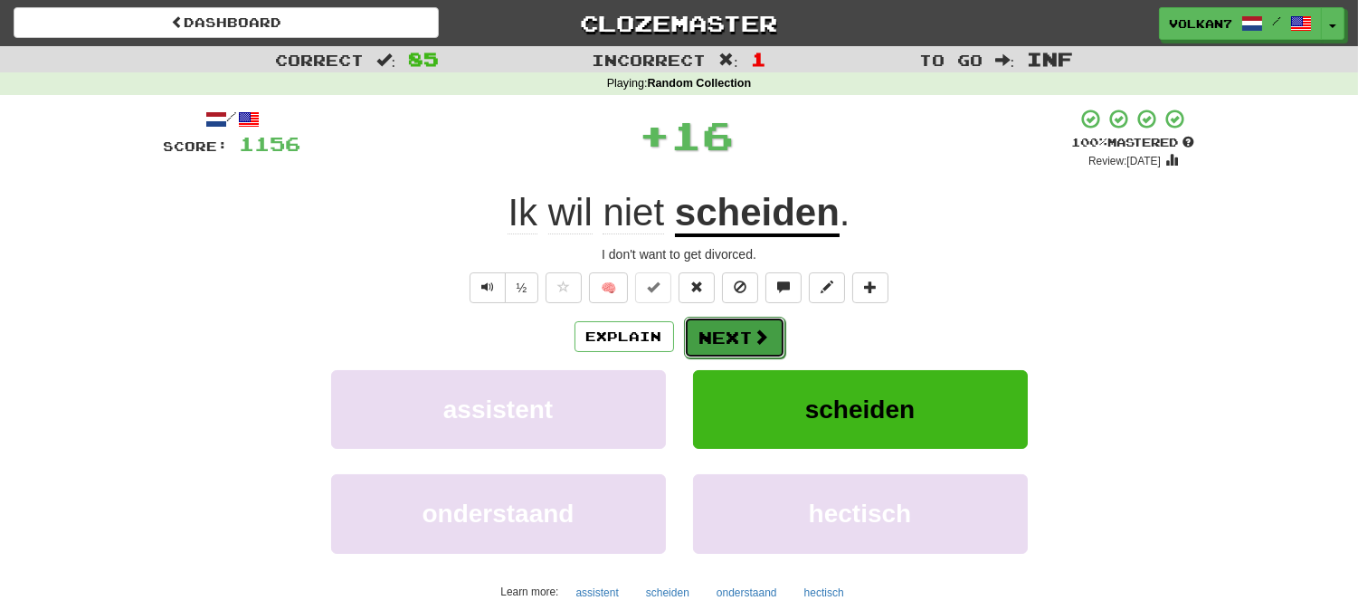
click at [726, 324] on button "Next" at bounding box center [734, 338] width 101 height 42
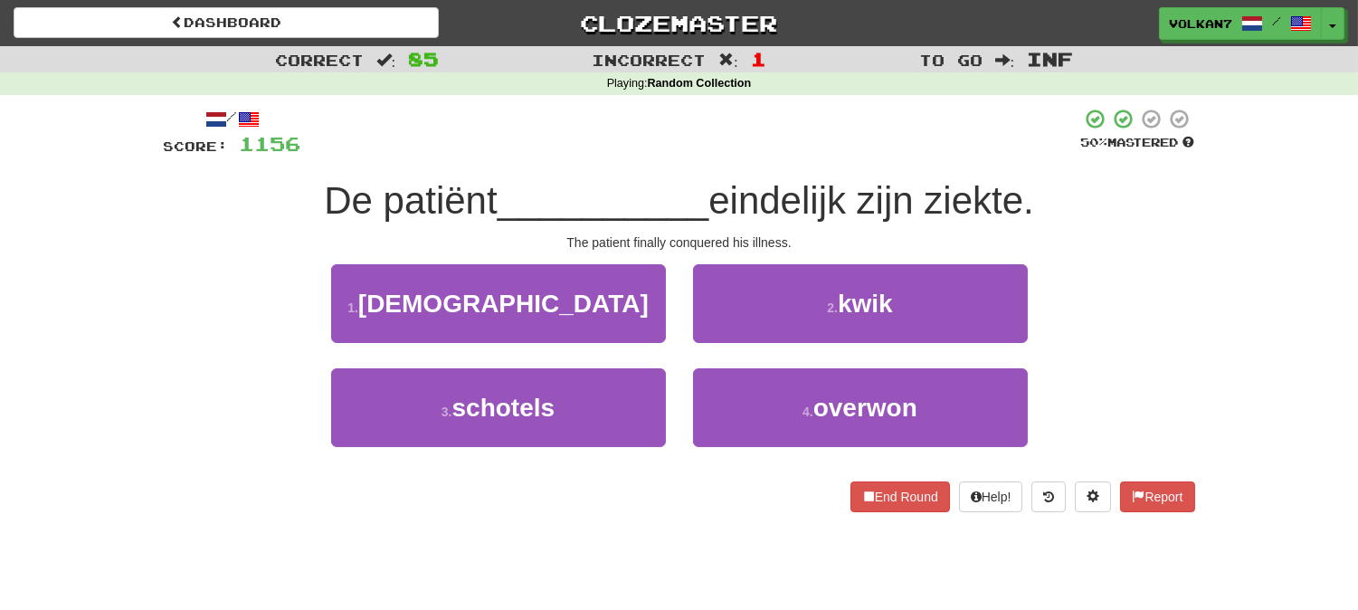
click at [781, 133] on div at bounding box center [691, 133] width 780 height 50
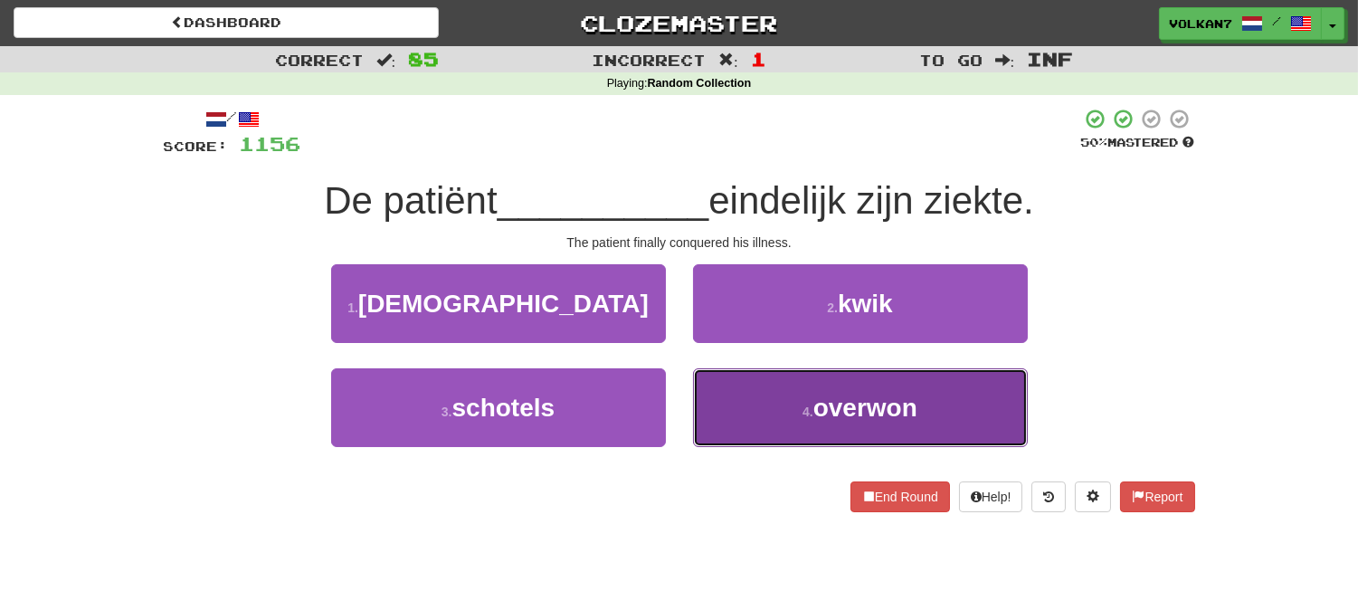
click at [803, 399] on button "4 . overwon" at bounding box center [860, 407] width 335 height 79
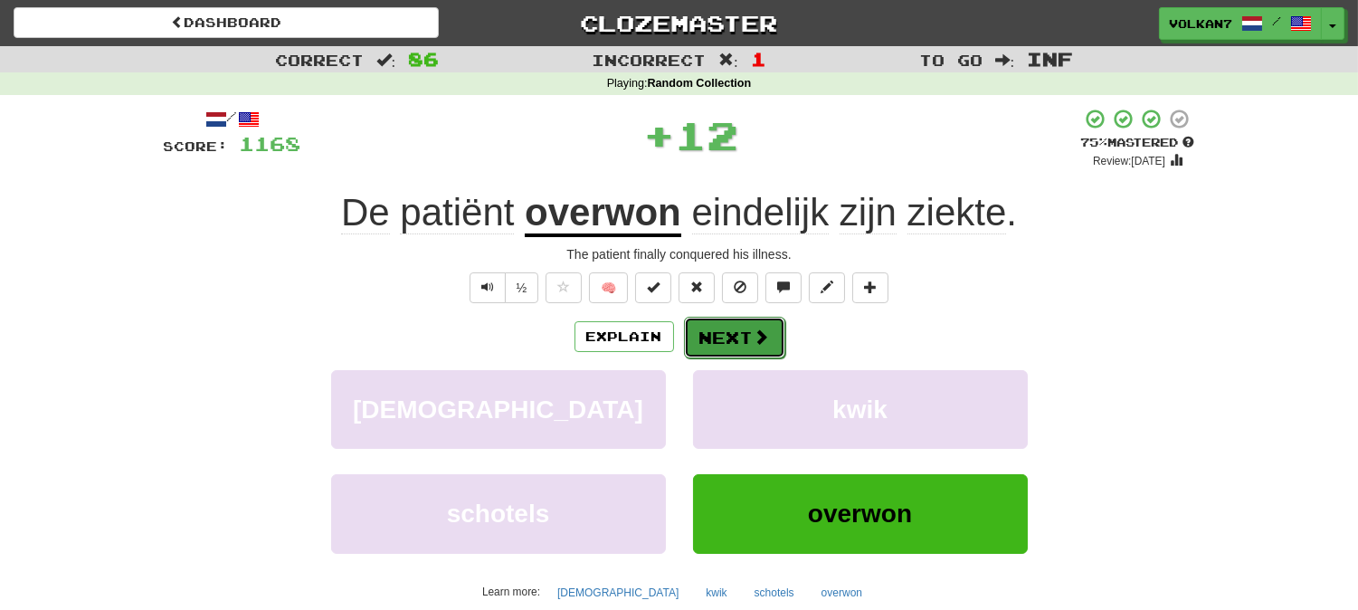
click at [755, 335] on span at bounding box center [762, 336] width 16 height 16
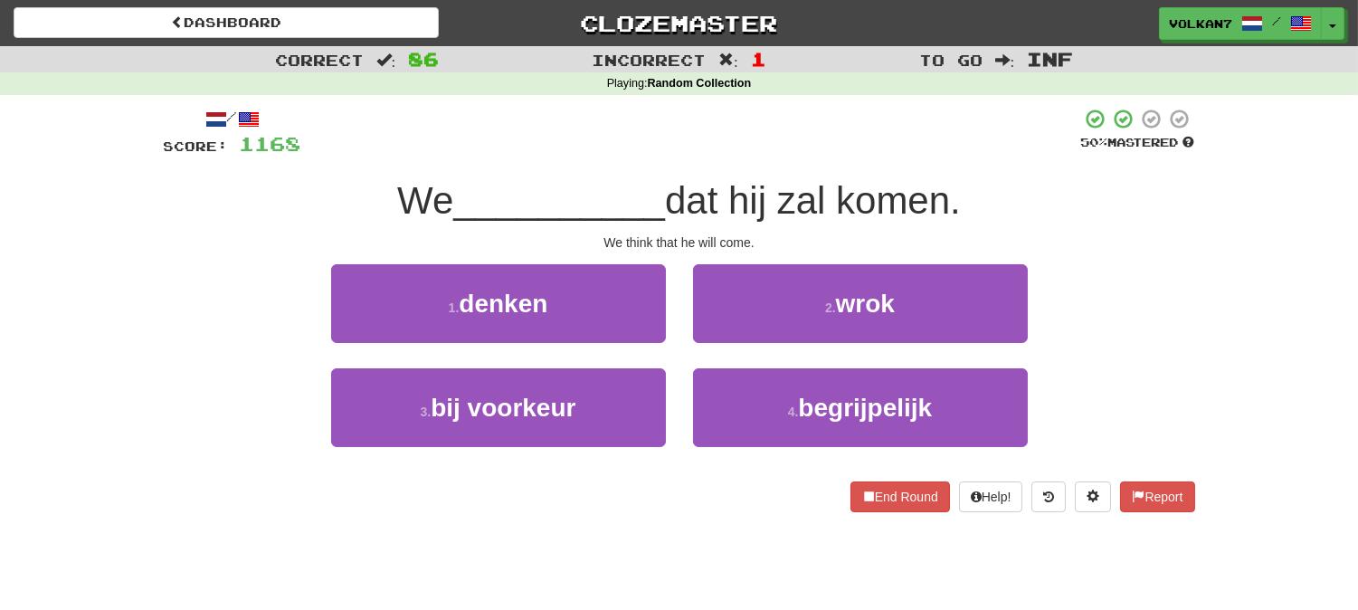
click at [783, 147] on div at bounding box center [691, 133] width 780 height 50
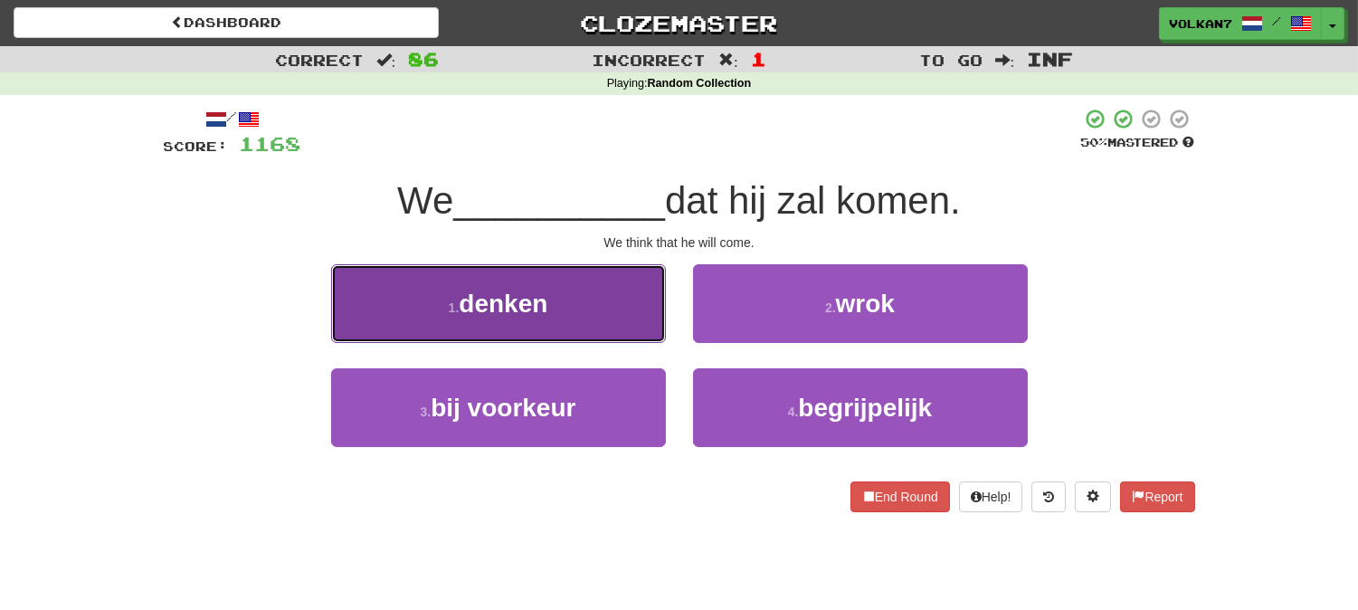
click at [595, 297] on button "1 . denken" at bounding box center [498, 303] width 335 height 79
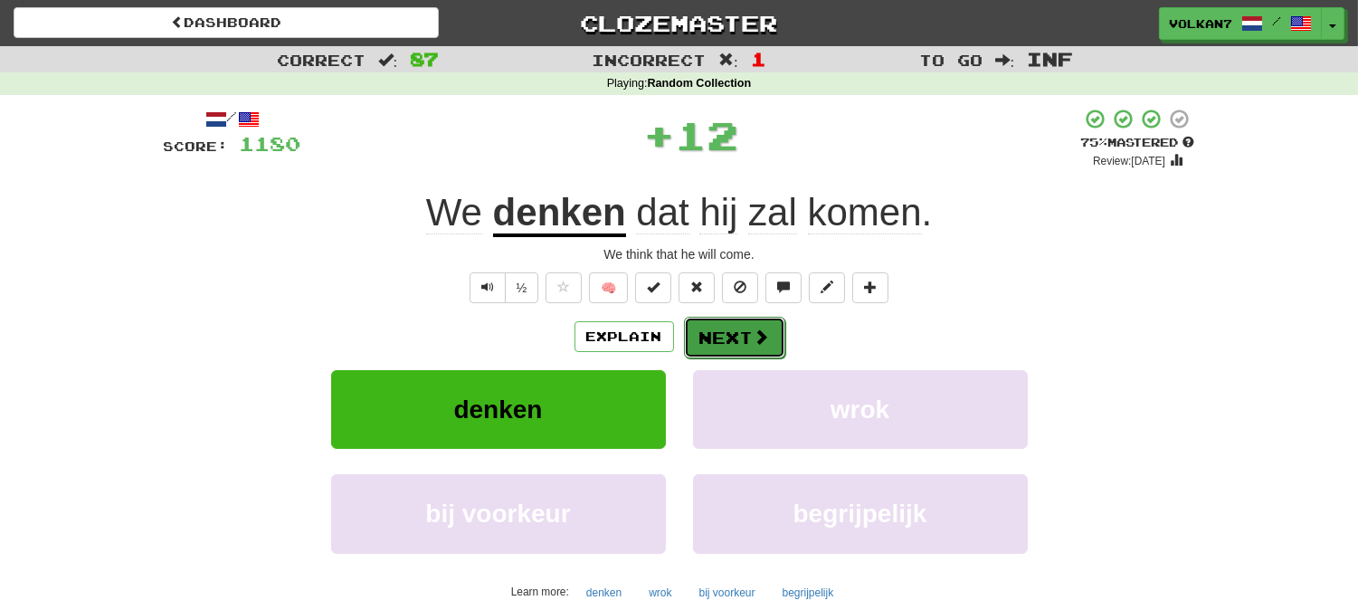
click at [717, 337] on button "Next" at bounding box center [734, 338] width 101 height 42
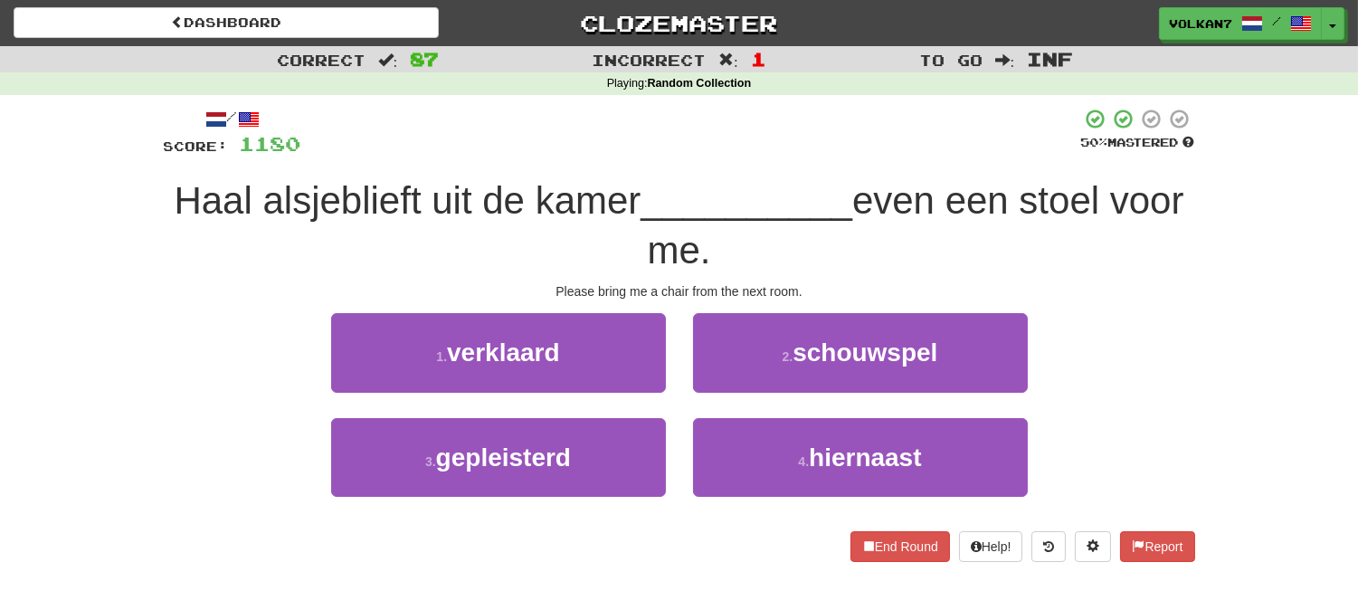
click at [748, 174] on div "/ Score: 1180 50 % Mastered Haal alsjeblieft uit de kamer __________ even een s…" at bounding box center [679, 334] width 1031 height 453
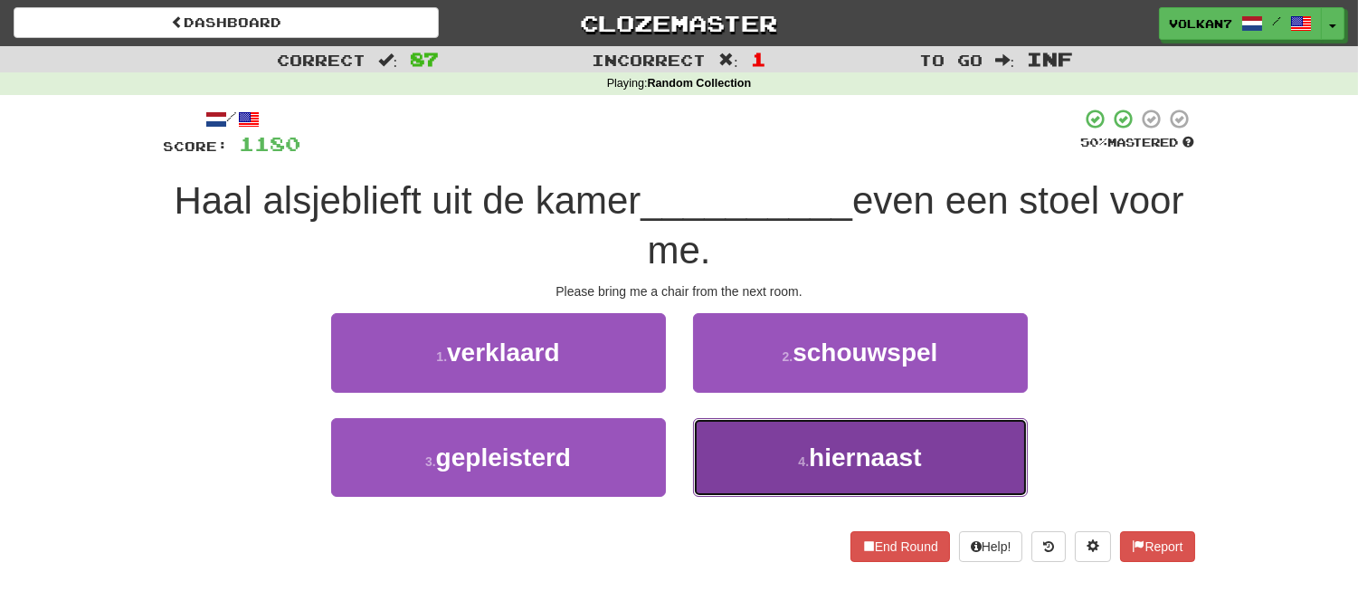
click at [808, 454] on small "4 ." at bounding box center [803, 461] width 11 height 14
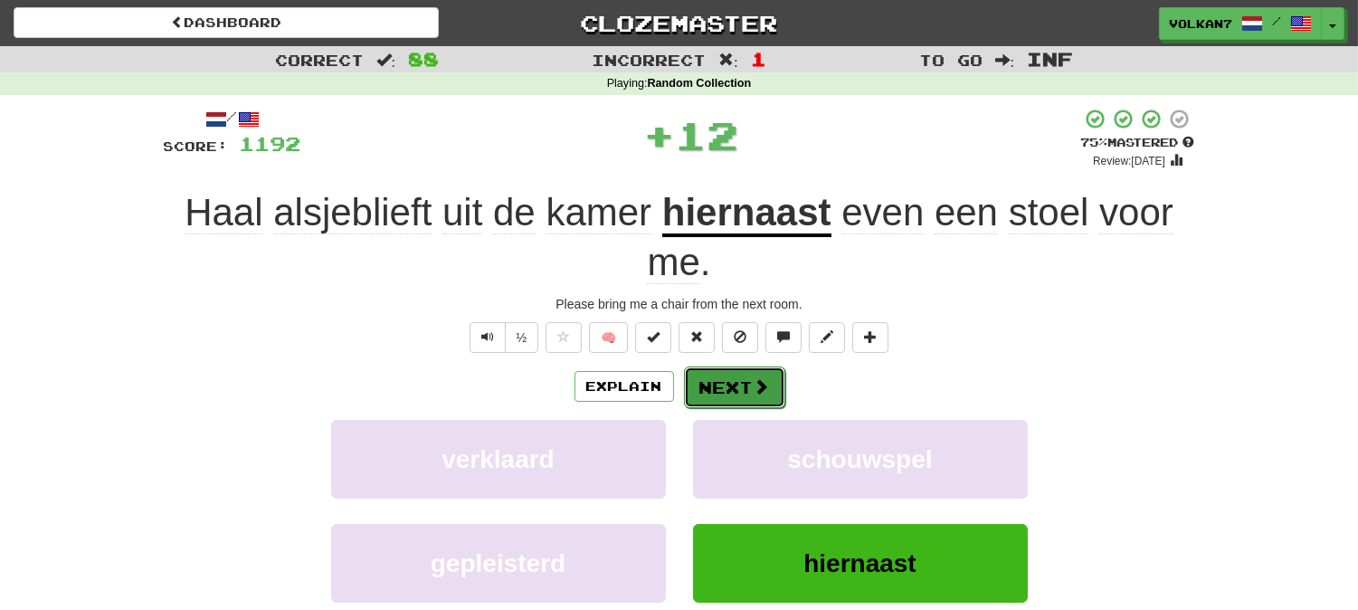
click at [761, 389] on span at bounding box center [762, 386] width 16 height 16
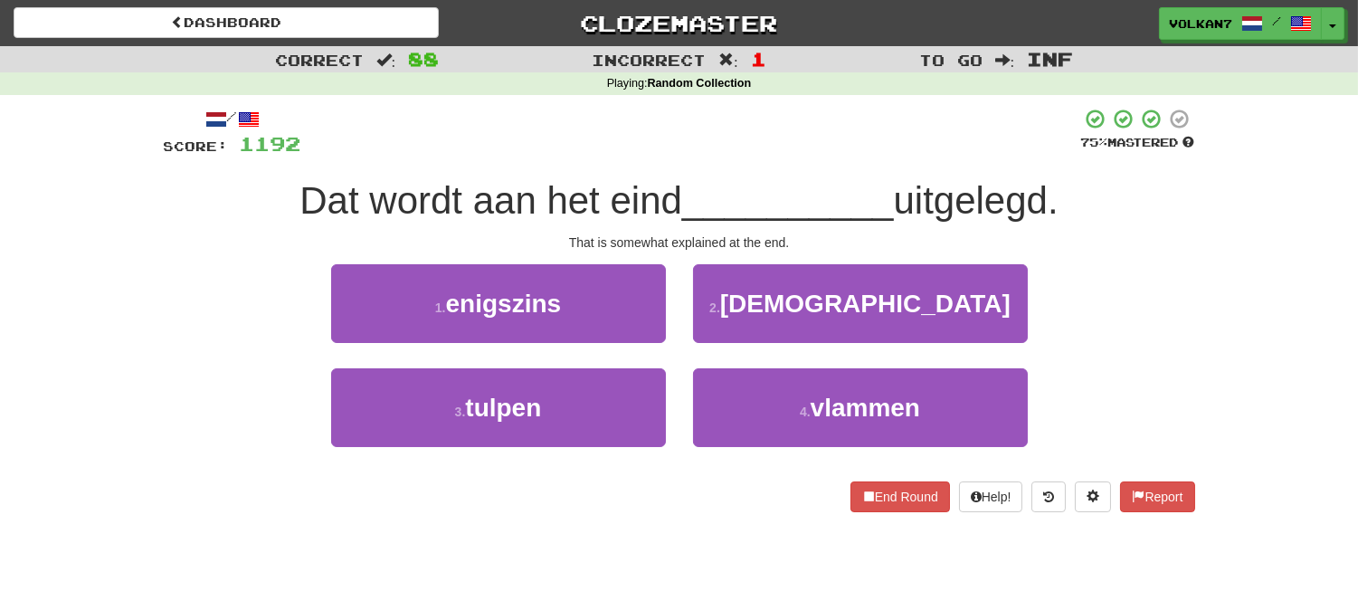
click at [807, 157] on div at bounding box center [691, 133] width 780 height 50
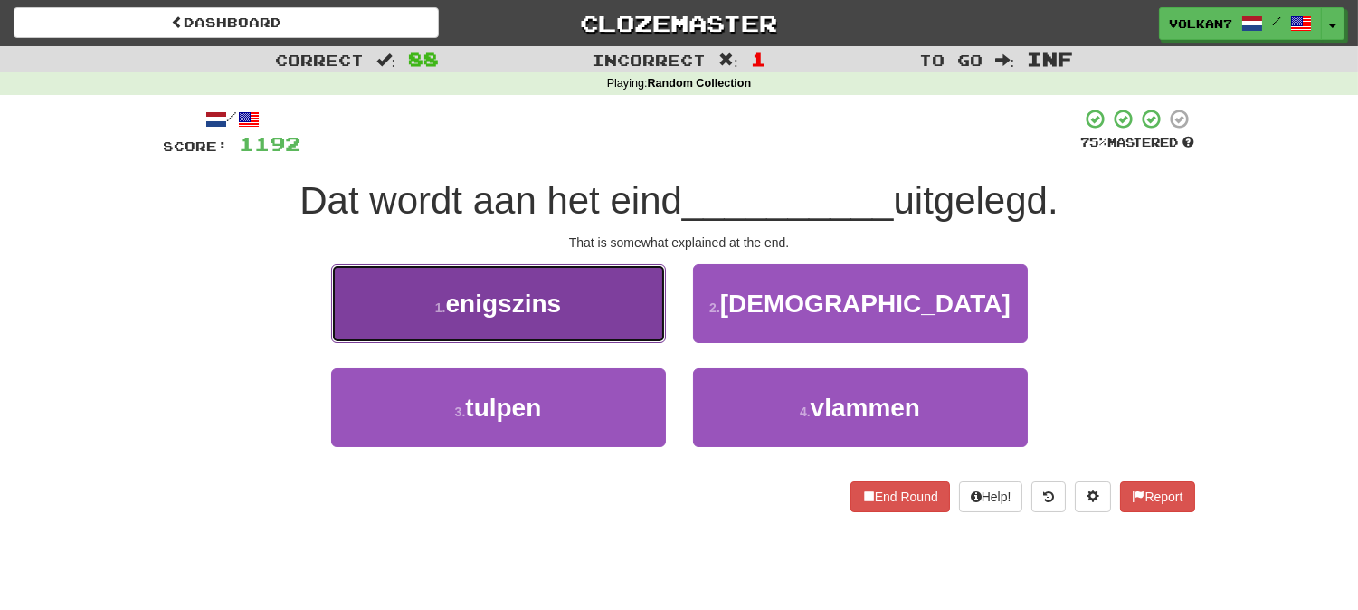
click at [604, 309] on button "1 . enigszins" at bounding box center [498, 303] width 335 height 79
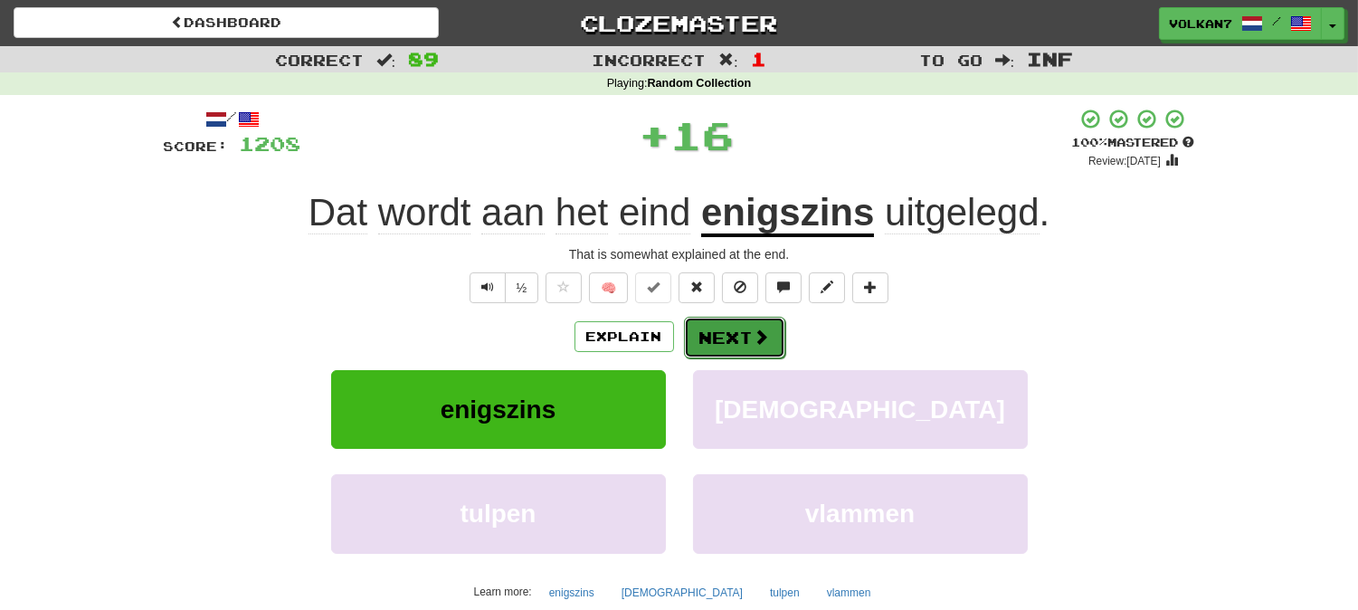
click at [747, 321] on button "Next" at bounding box center [734, 338] width 101 height 42
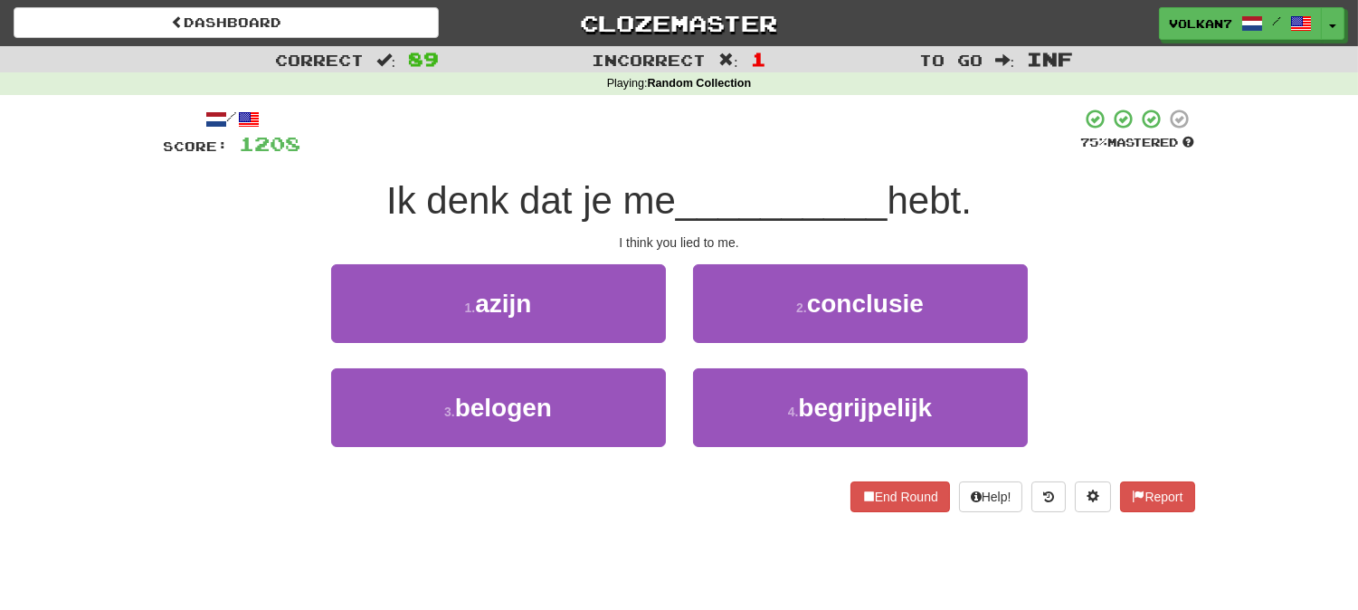
click at [774, 138] on div at bounding box center [691, 133] width 780 height 50
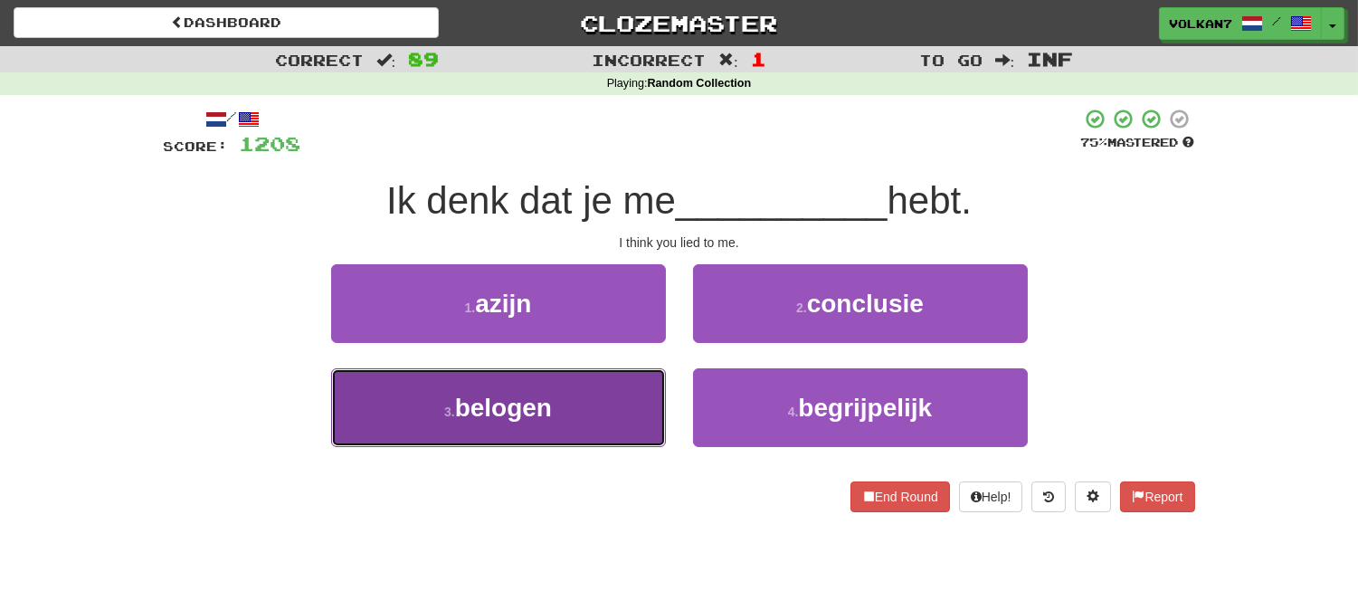
click at [567, 407] on button "3 . belogen" at bounding box center [498, 407] width 335 height 79
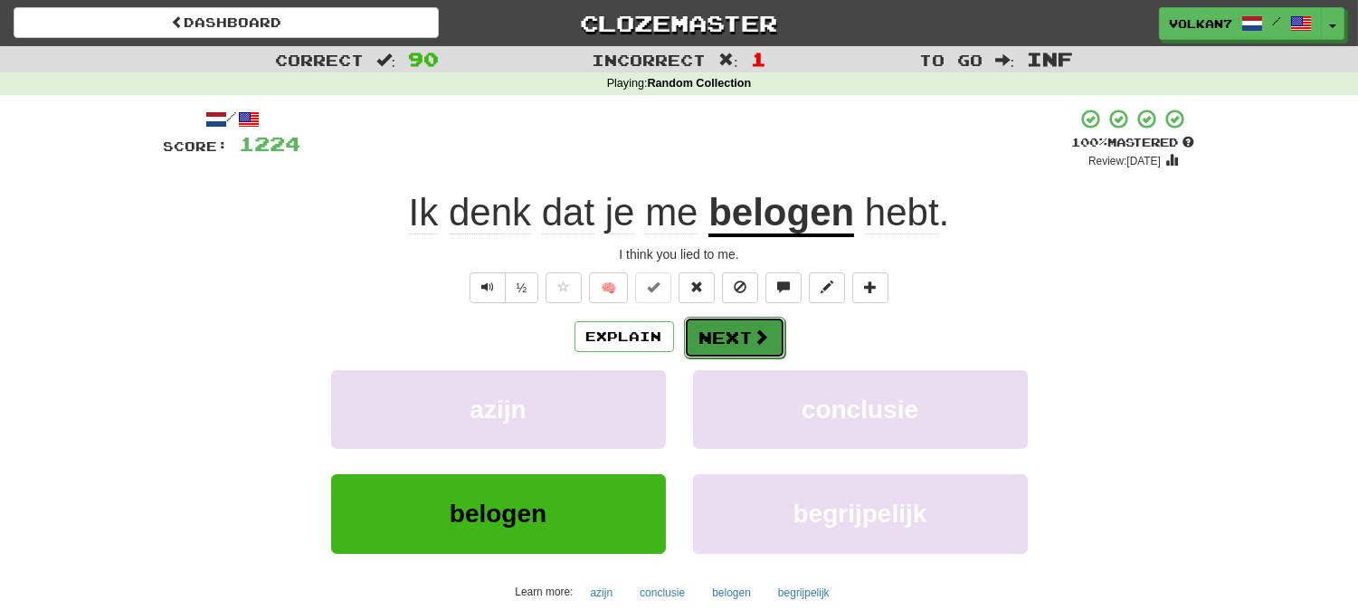
click at [756, 331] on span at bounding box center [762, 336] width 16 height 16
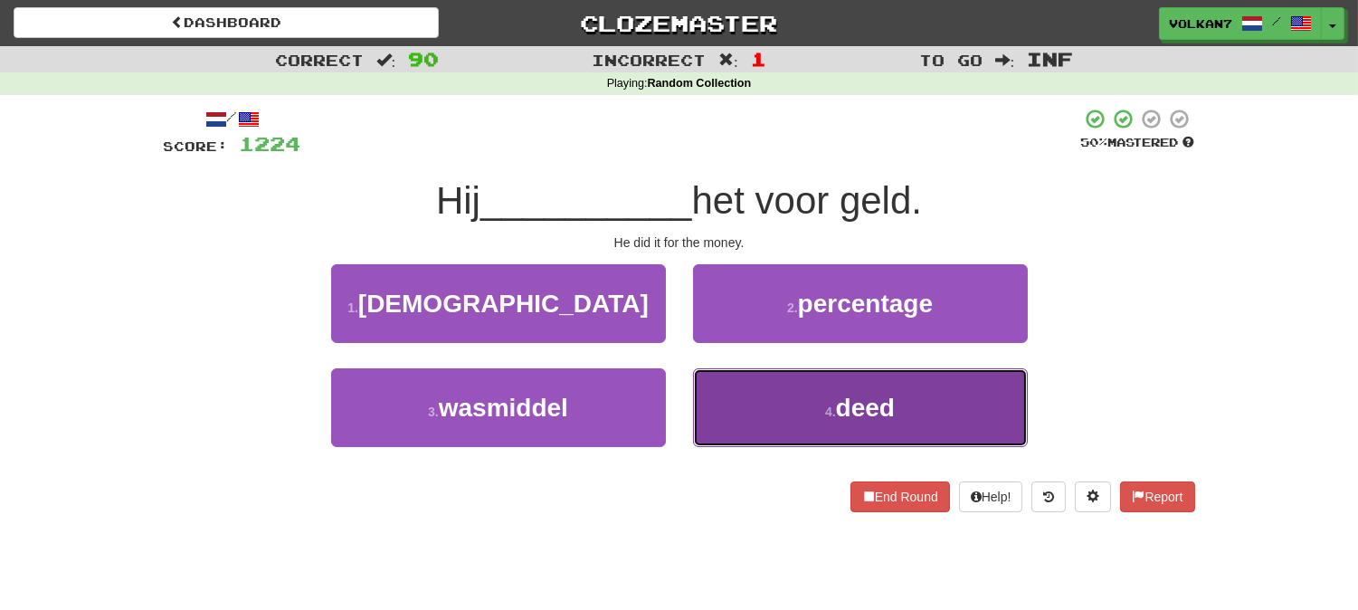
click at [839, 410] on span "deed" at bounding box center [865, 408] width 59 height 28
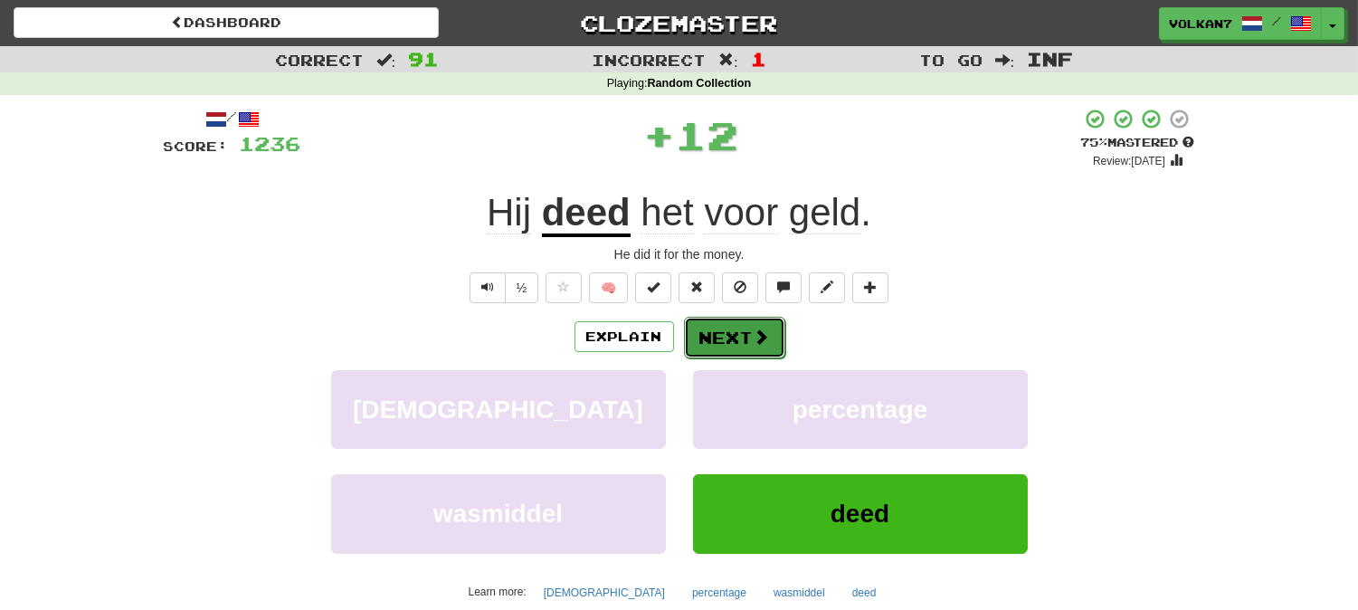
click at [743, 347] on button "Next" at bounding box center [734, 338] width 101 height 42
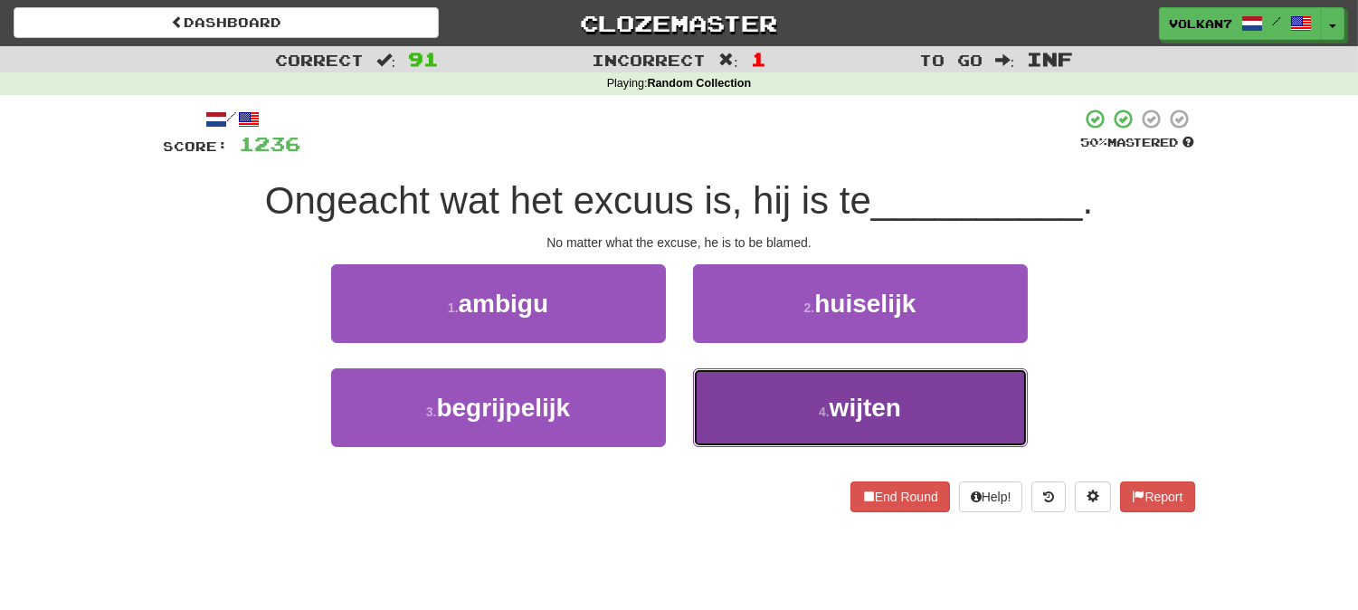
click at [783, 404] on button "4 . wijten" at bounding box center [860, 407] width 335 height 79
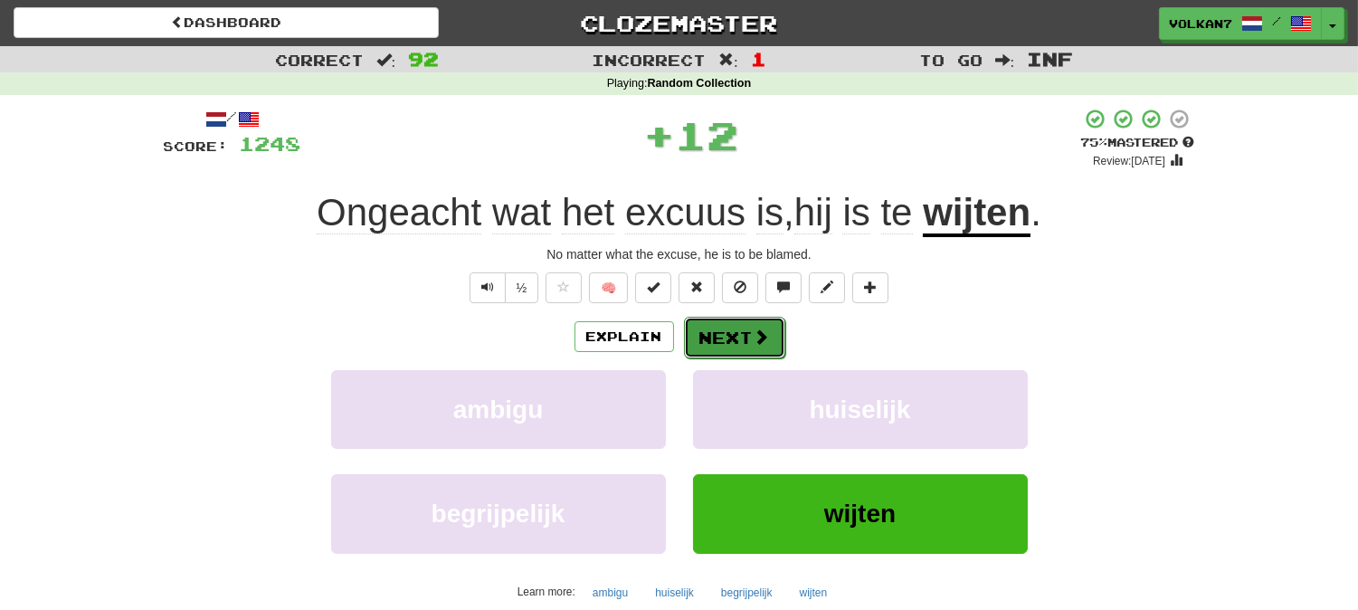
click at [765, 338] on span at bounding box center [762, 336] width 16 height 16
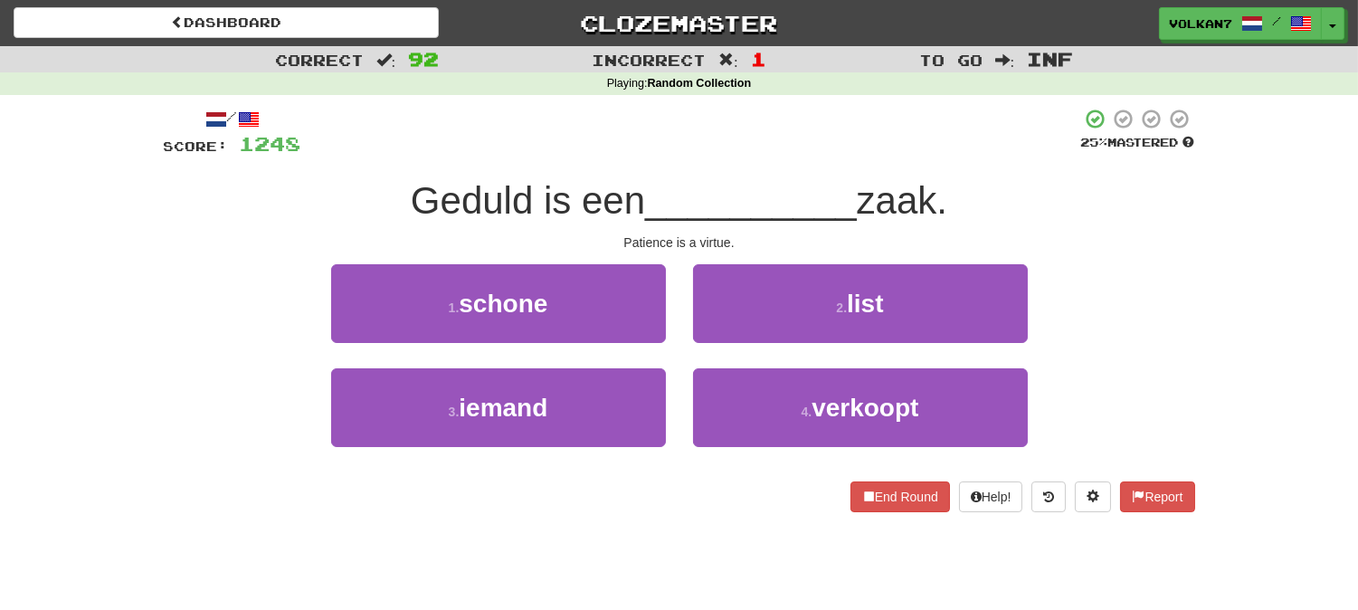
click at [779, 172] on div "/ Score: 1248 25 % Mastered Geduld is een __________ zaak. Patience is a virtue…" at bounding box center [679, 310] width 1031 height 404
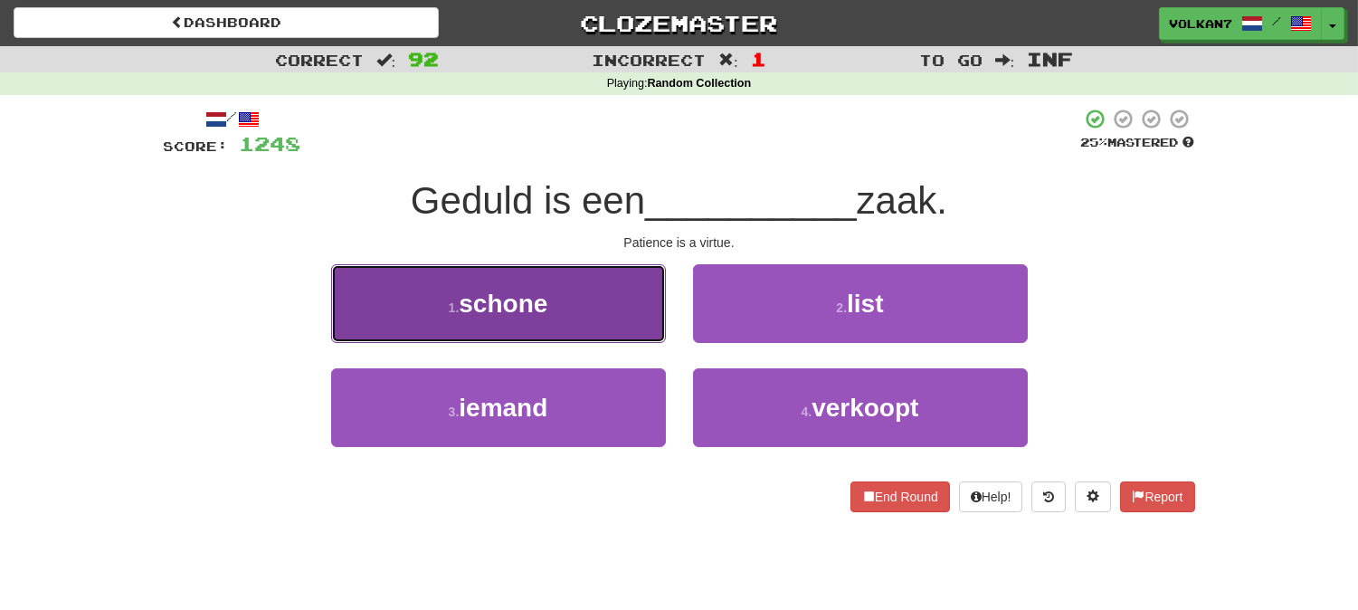
click at [568, 300] on button "1 . schone" at bounding box center [498, 303] width 335 height 79
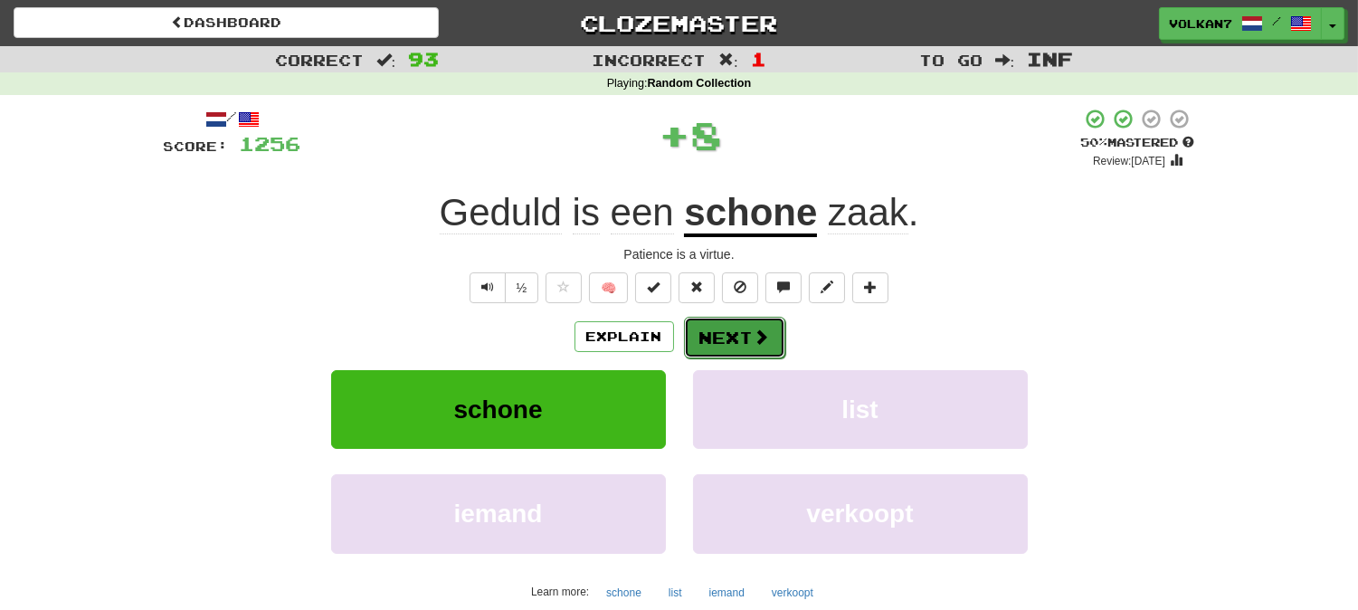
click at [774, 350] on button "Next" at bounding box center [734, 338] width 101 height 42
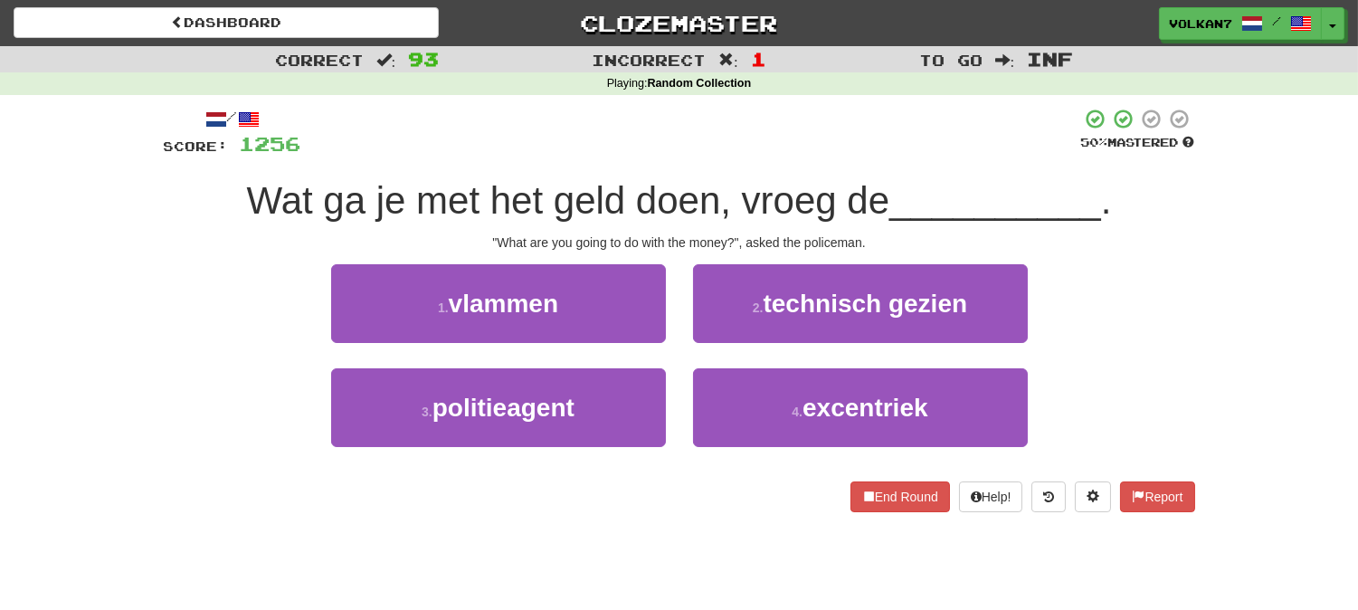
click at [755, 195] on span "Wat ga je met het geld doen, vroeg de" at bounding box center [568, 200] width 643 height 43
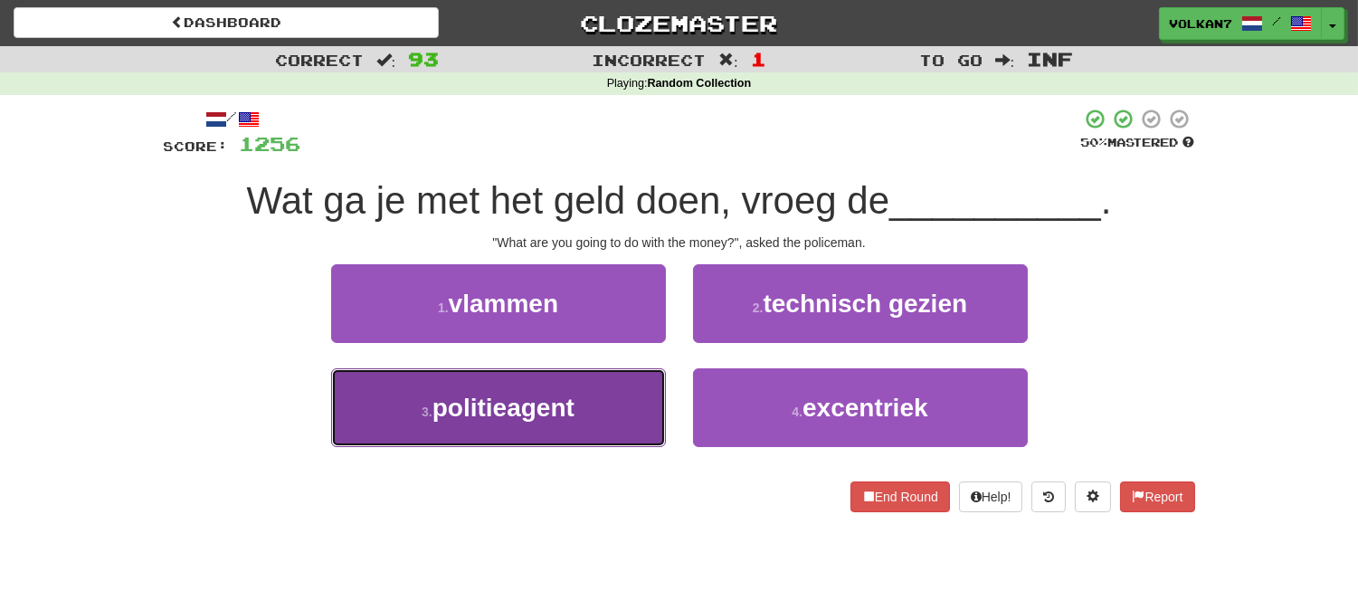
click at [530, 413] on span "politieagent" at bounding box center [503, 408] width 142 height 28
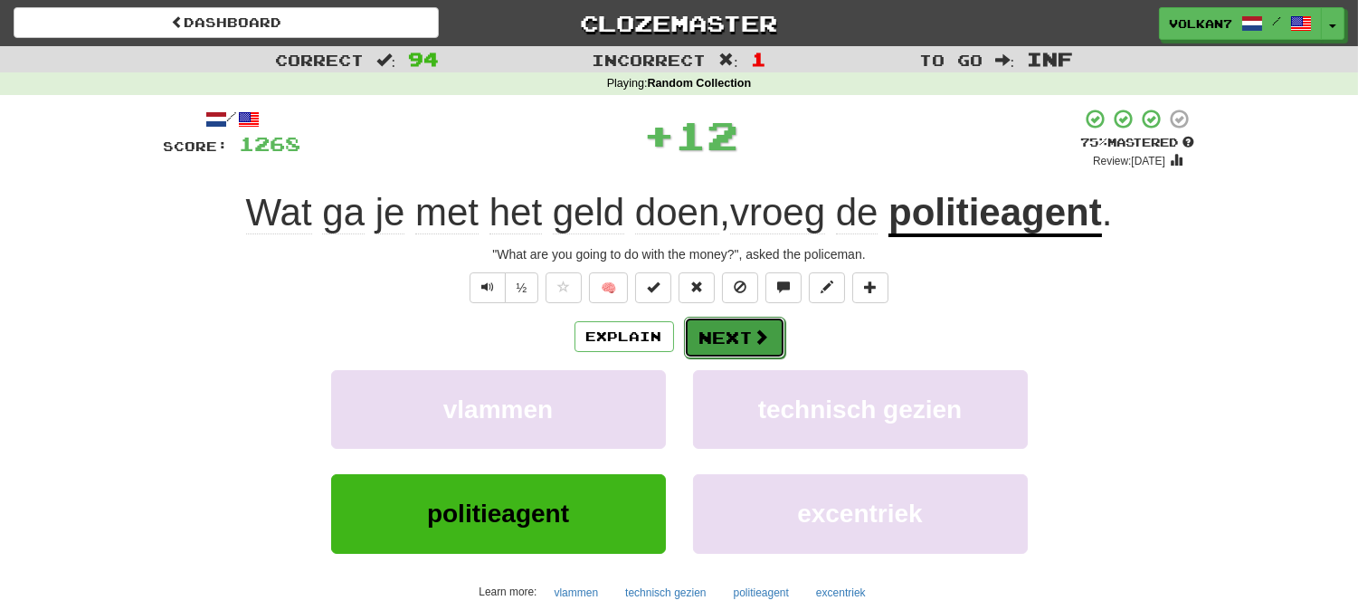
click at [724, 338] on button "Next" at bounding box center [734, 338] width 101 height 42
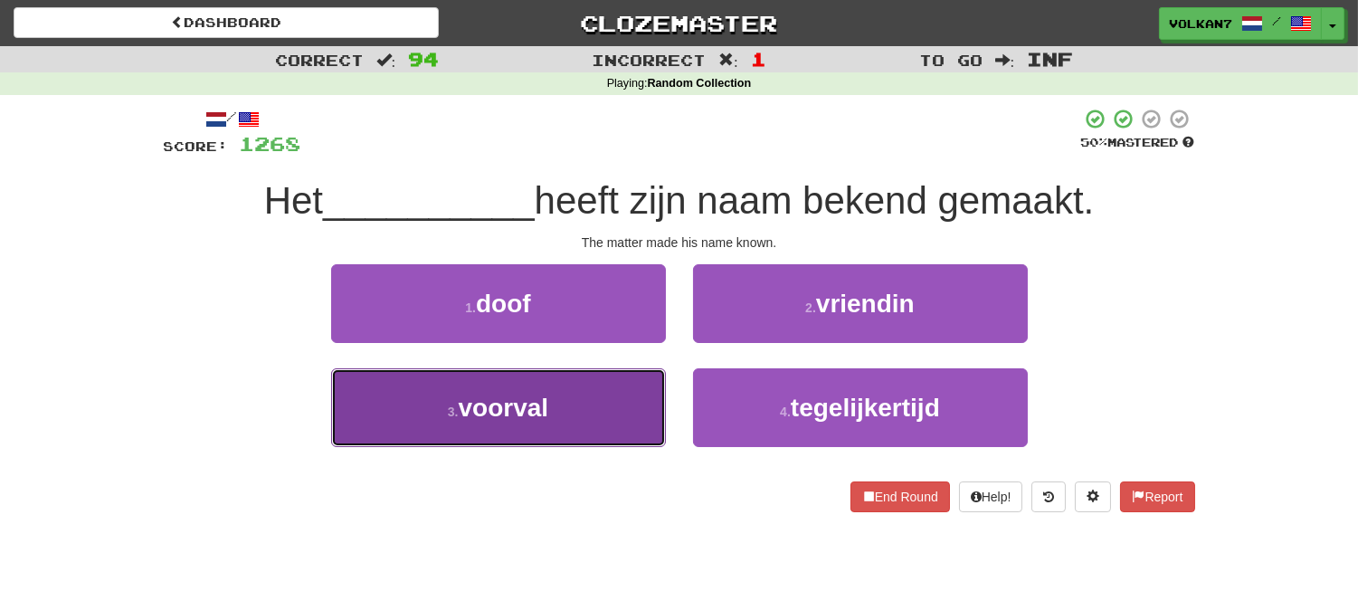
click at [606, 412] on button "3 . voorval" at bounding box center [498, 407] width 335 height 79
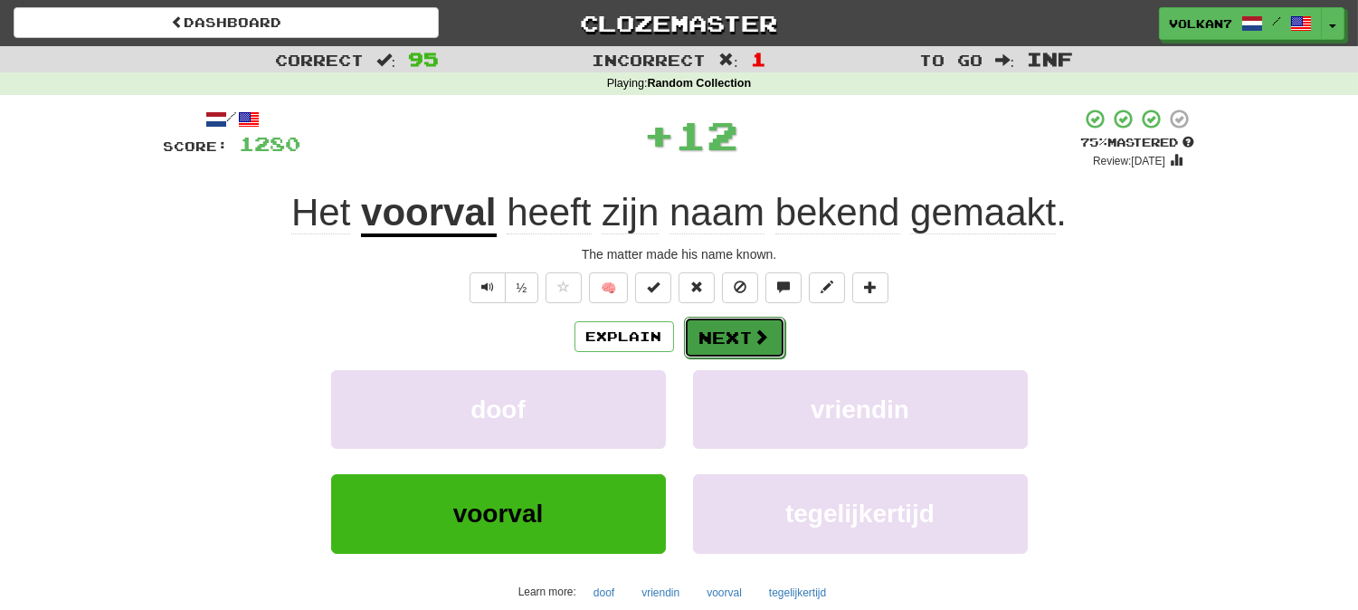
click at [712, 344] on button "Next" at bounding box center [734, 338] width 101 height 42
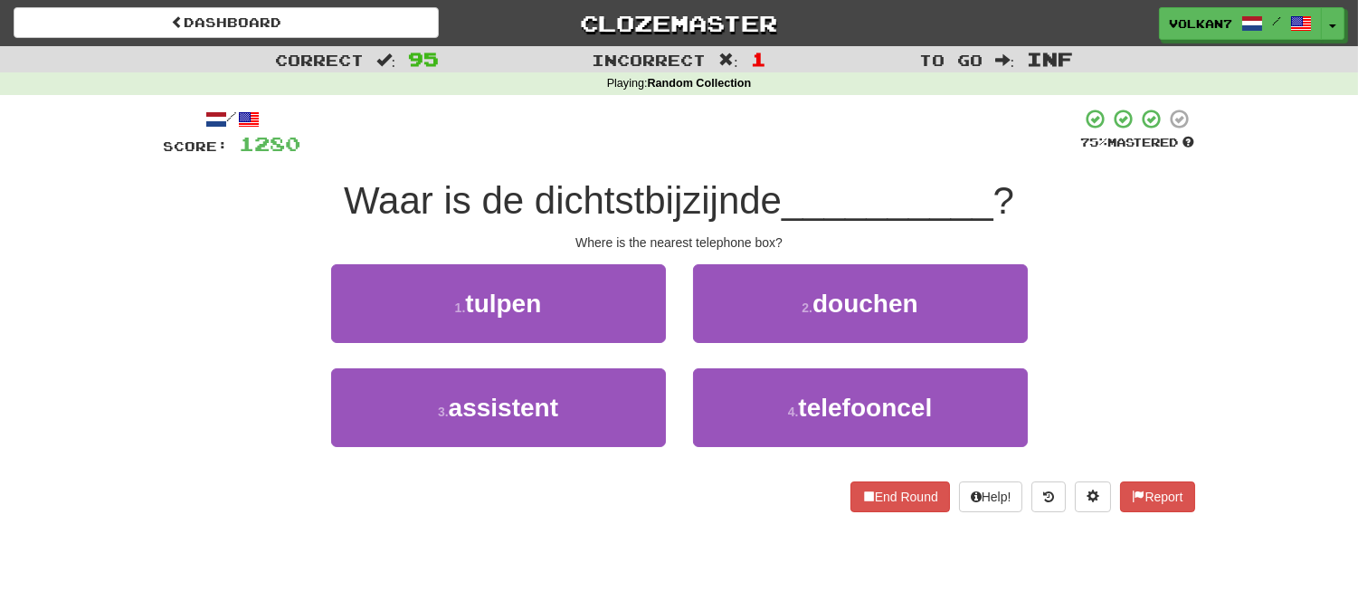
click at [679, 141] on div at bounding box center [691, 133] width 780 height 50
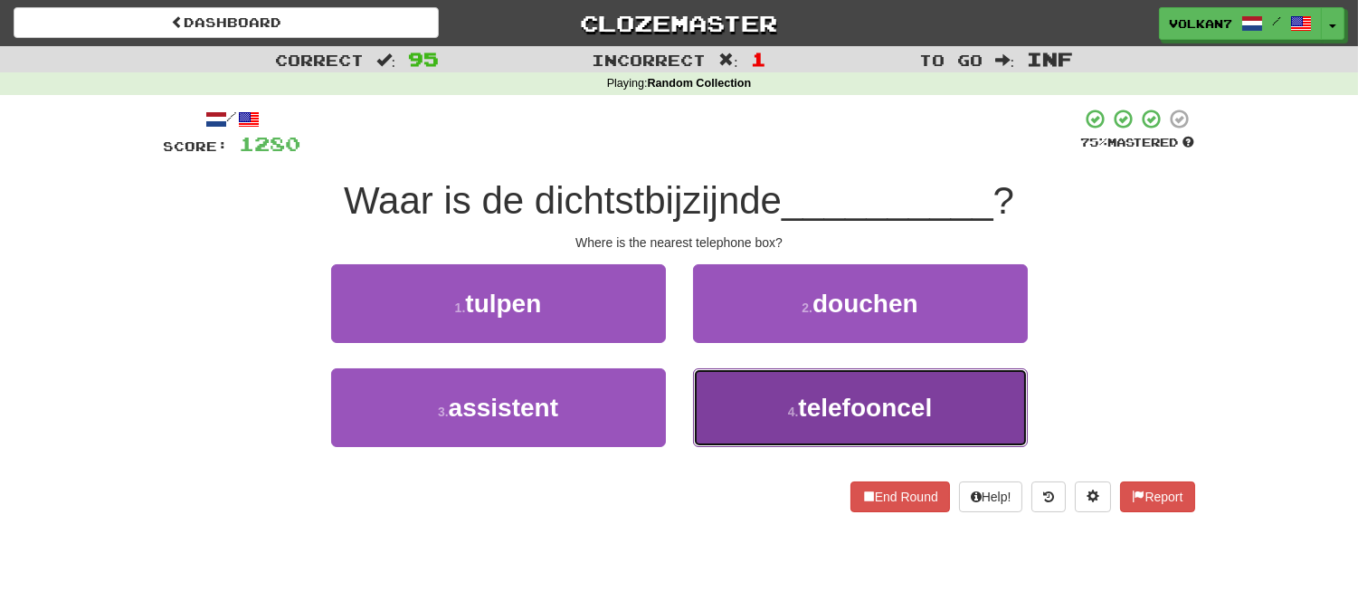
click at [764, 395] on button "4 . telefooncel" at bounding box center [860, 407] width 335 height 79
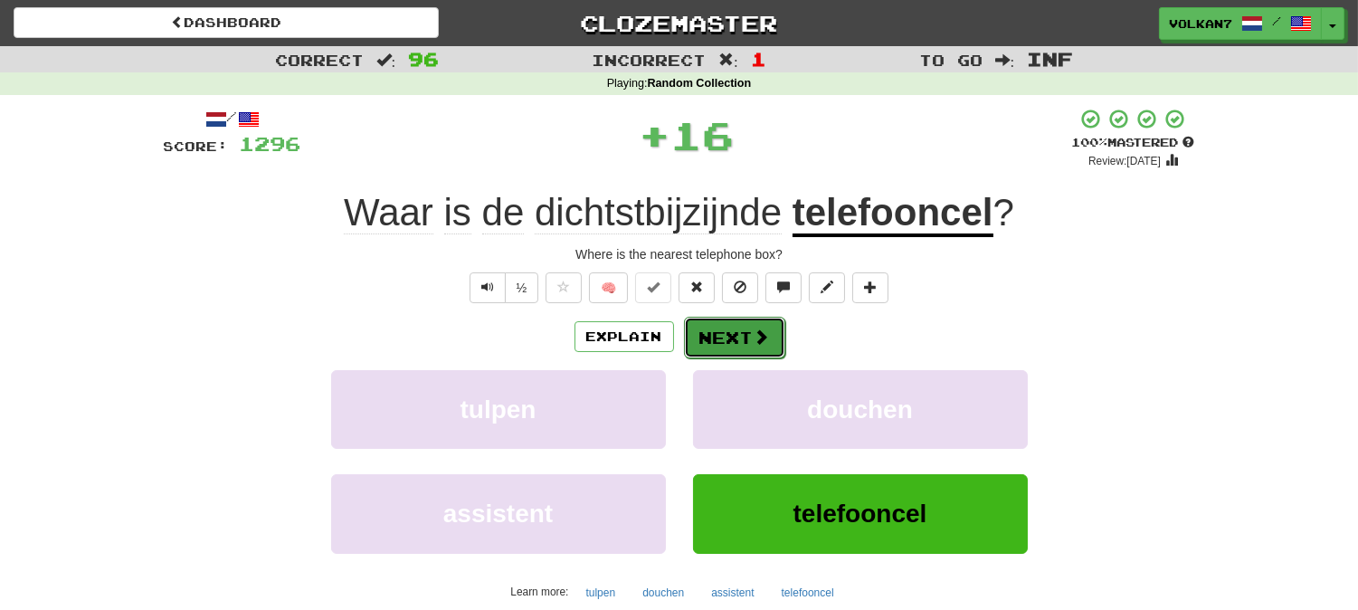
click at [745, 337] on button "Next" at bounding box center [734, 338] width 101 height 42
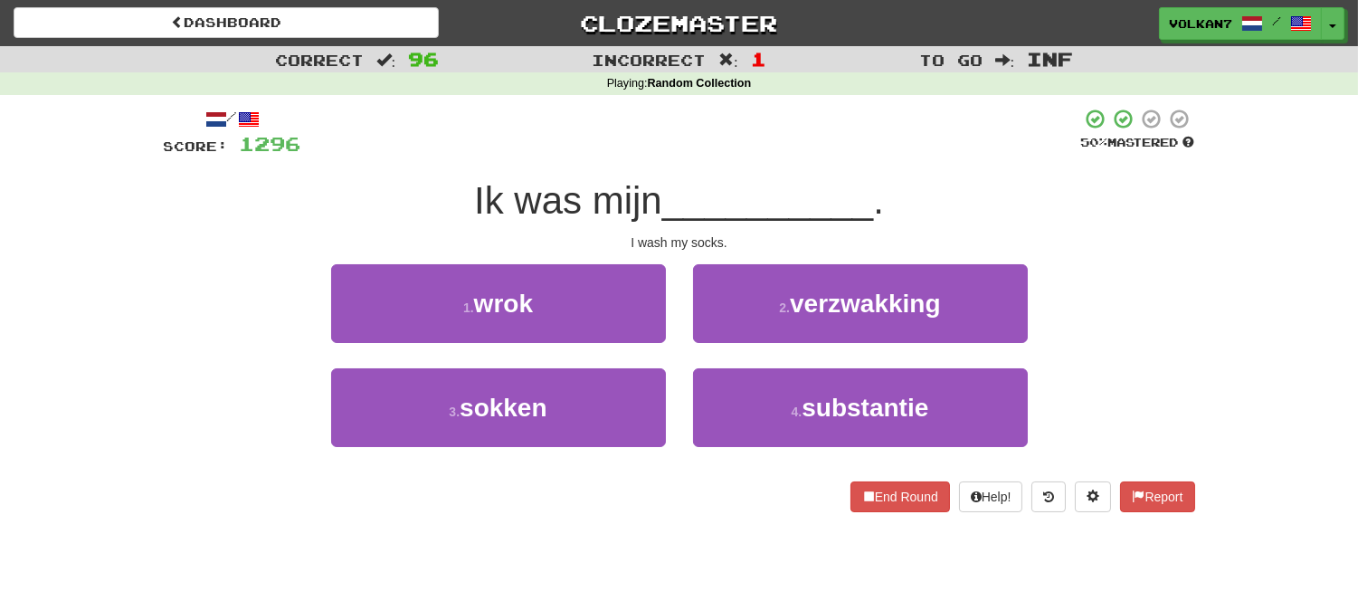
click at [754, 149] on div at bounding box center [691, 133] width 780 height 50
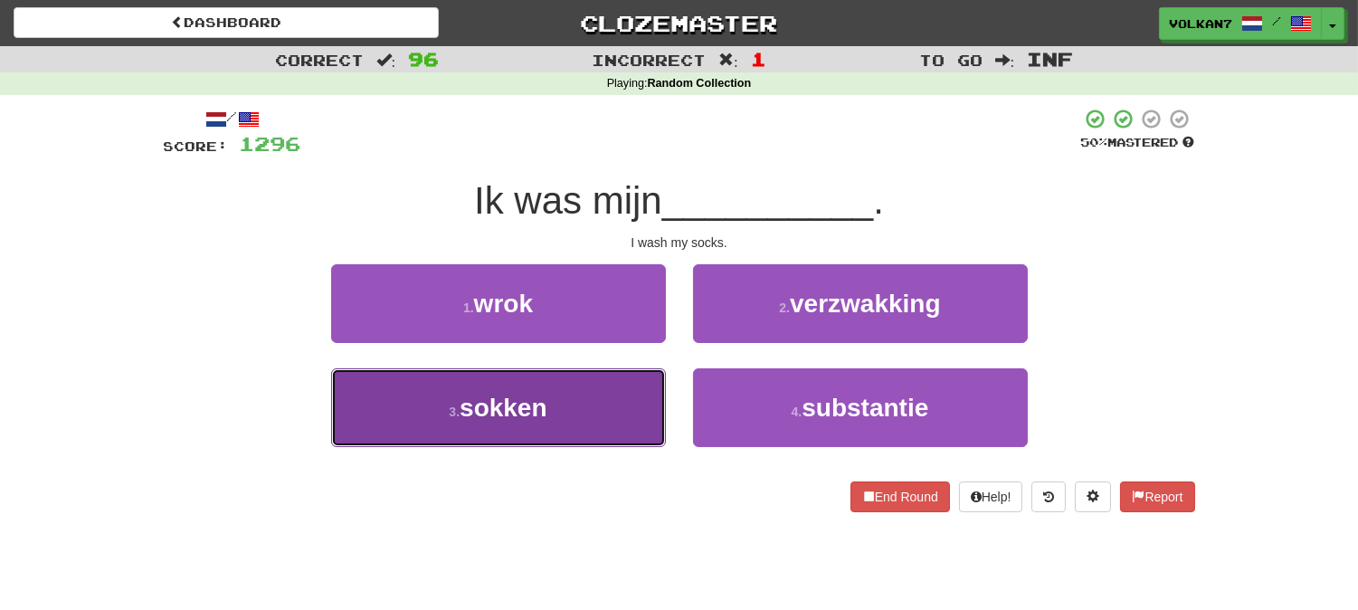
click at [550, 413] on button "3 . sokken" at bounding box center [498, 407] width 335 height 79
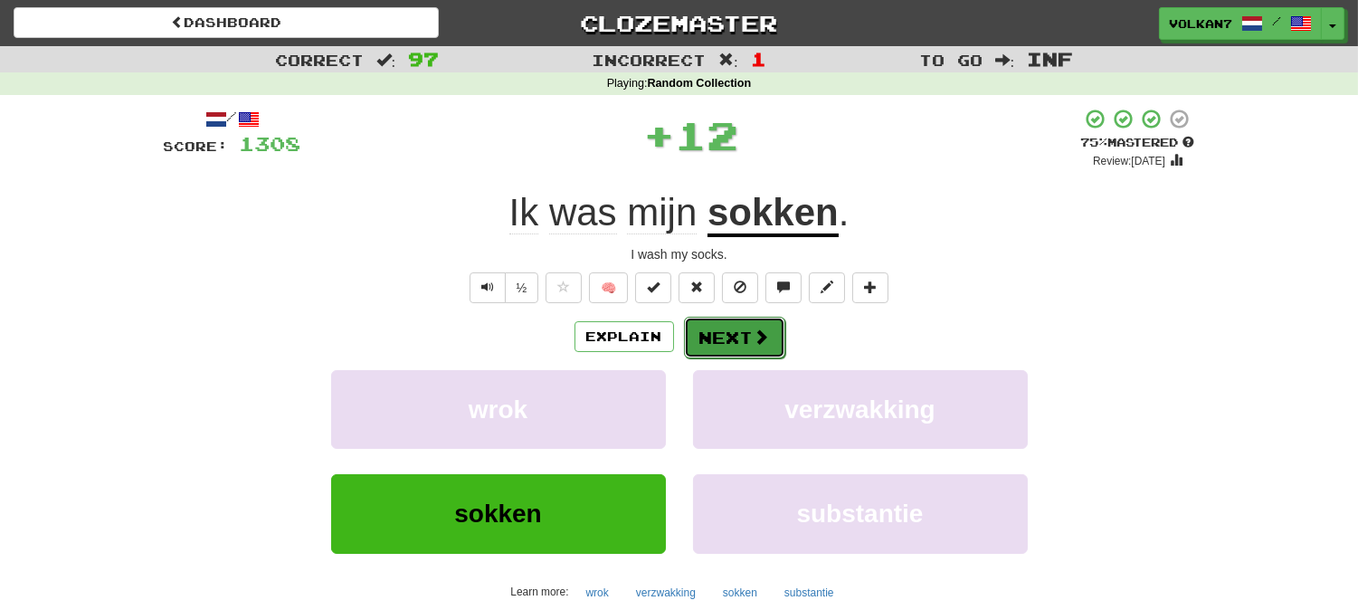
click at [740, 336] on button "Next" at bounding box center [734, 338] width 101 height 42
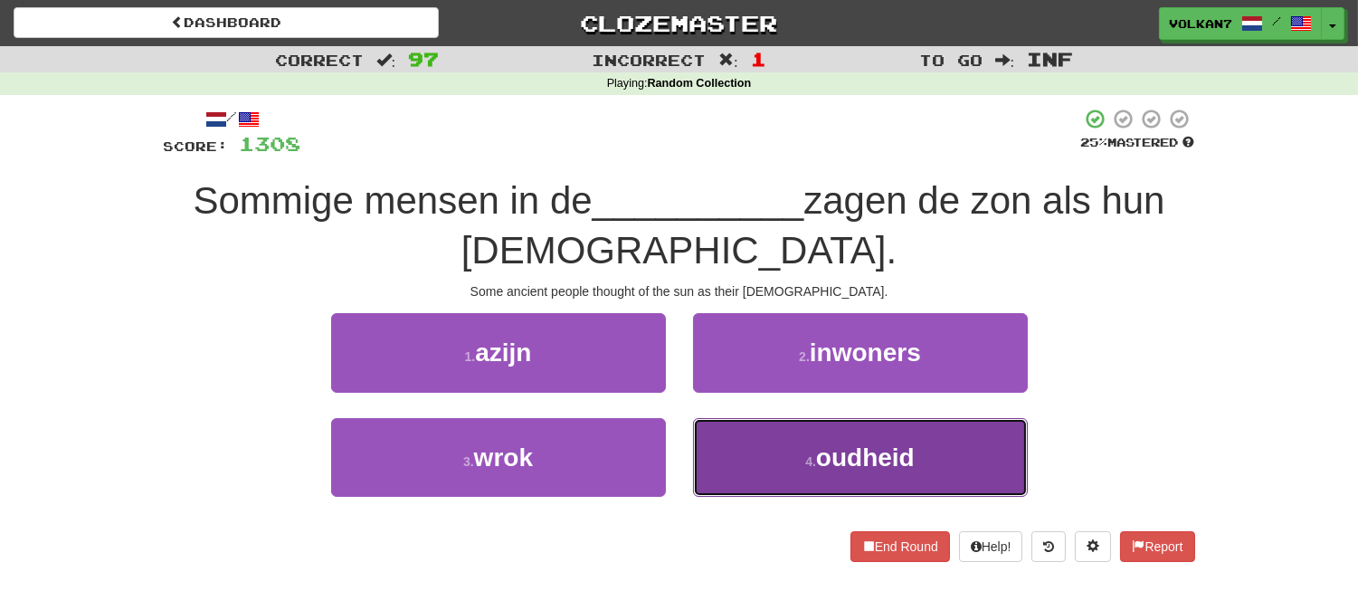
click at [893, 469] on span "oudheid" at bounding box center [865, 457] width 99 height 28
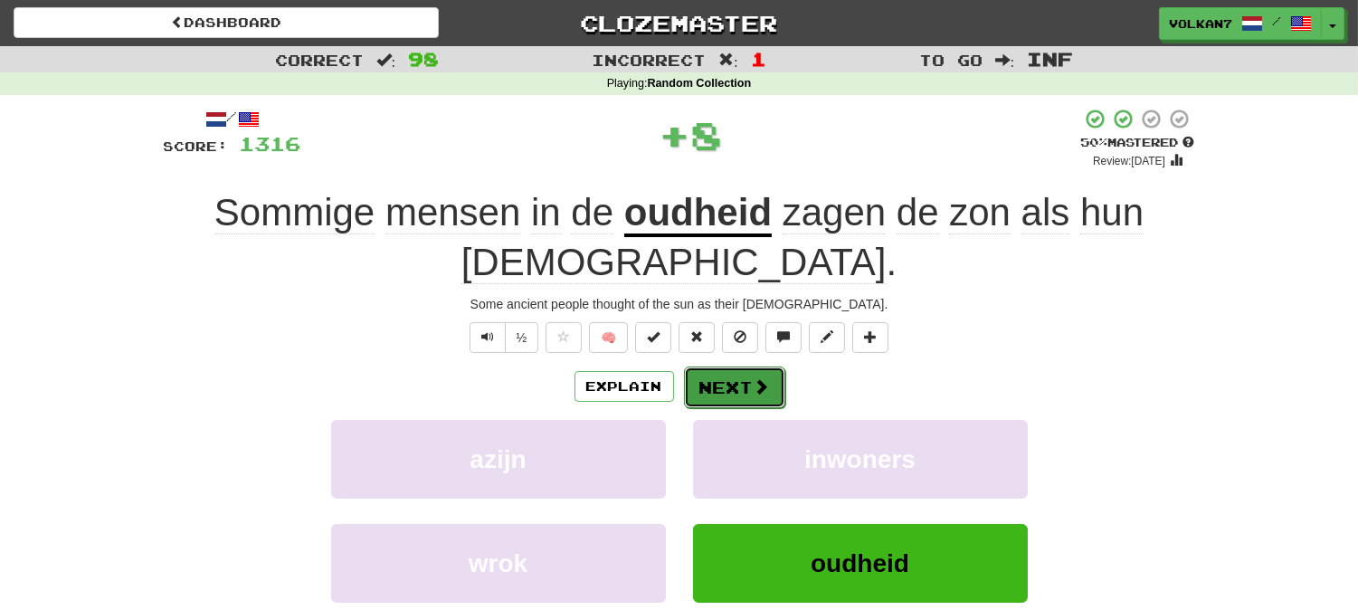
click at [763, 366] on button "Next" at bounding box center [734, 387] width 101 height 42
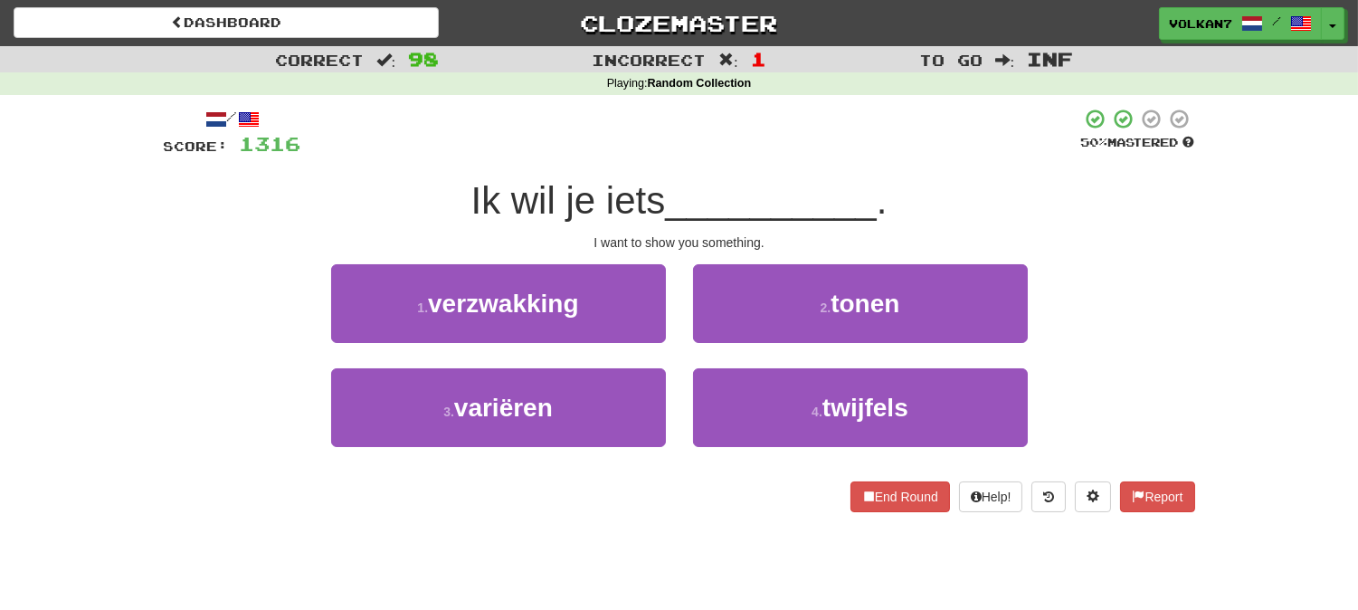
click at [789, 152] on div at bounding box center [691, 133] width 780 height 50
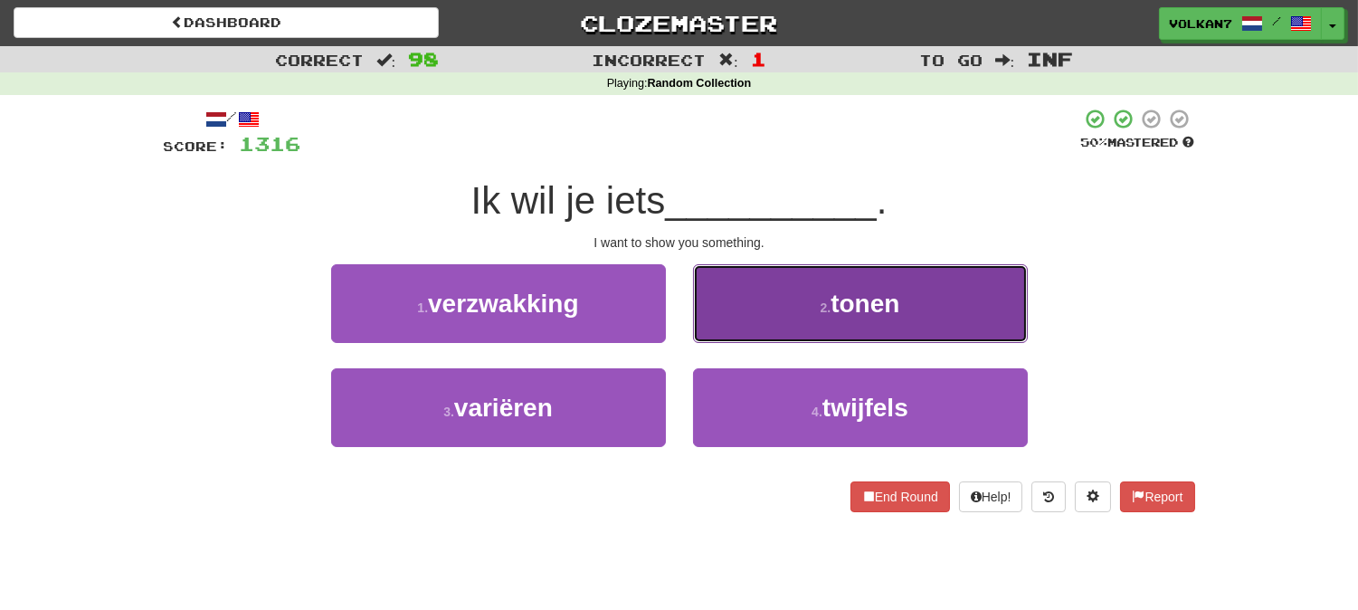
click at [766, 290] on button "2 . tonen" at bounding box center [860, 303] width 335 height 79
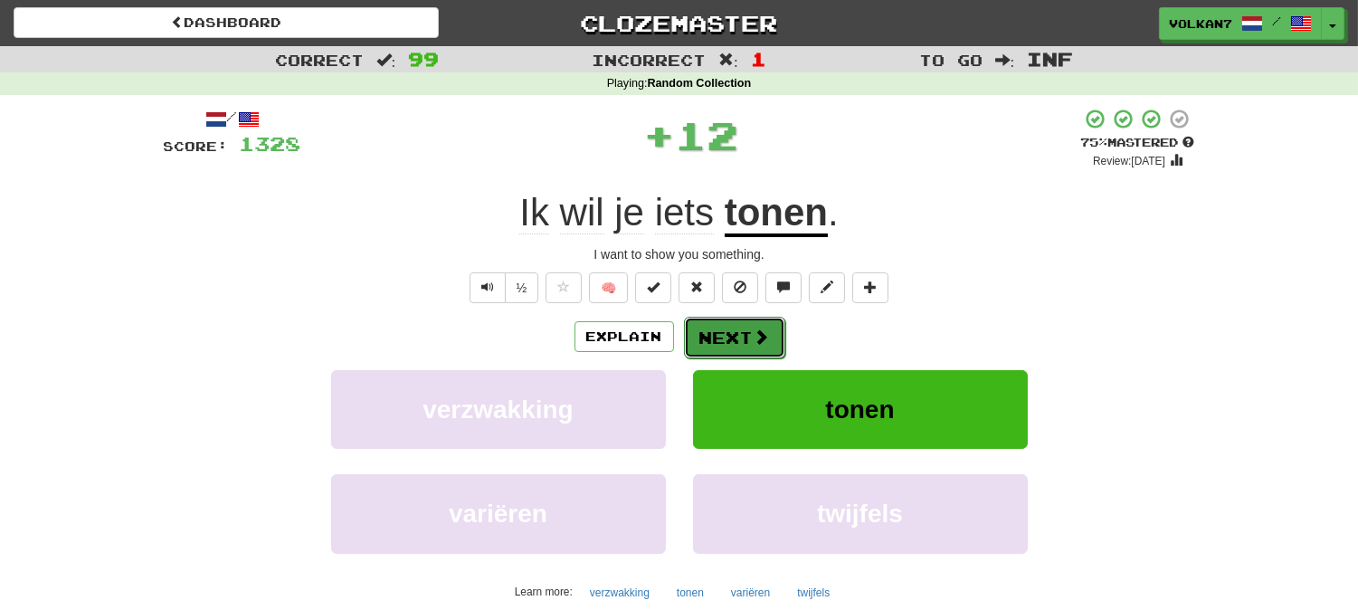
click at [755, 332] on span at bounding box center [762, 336] width 16 height 16
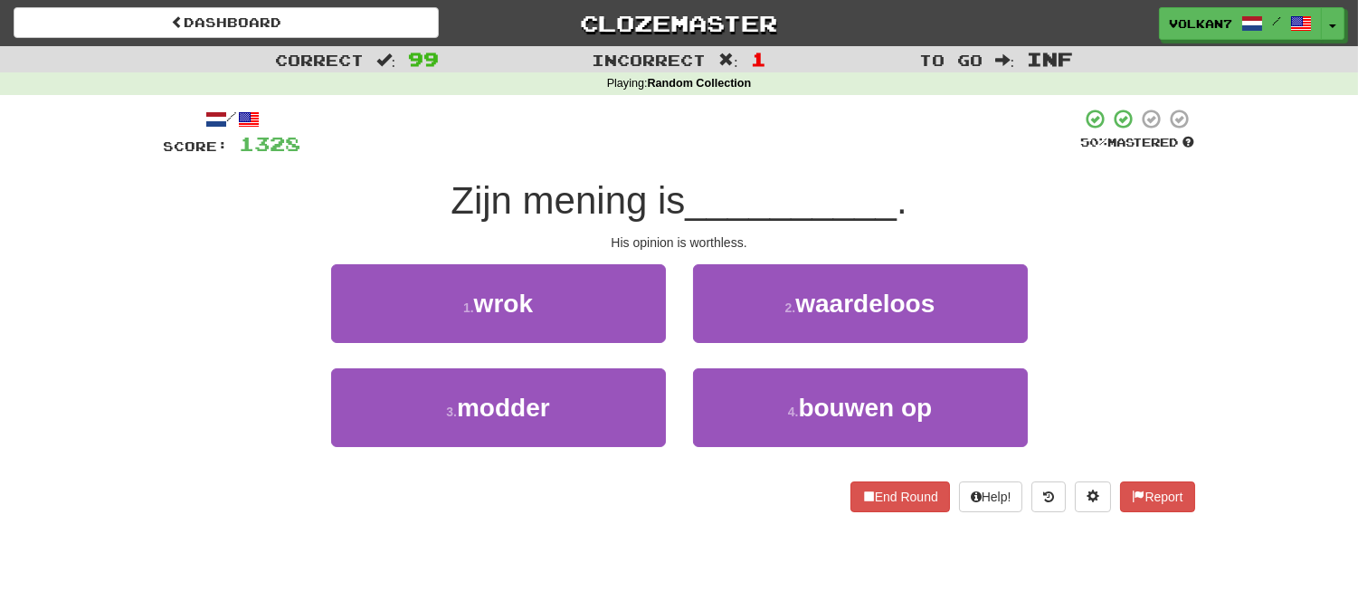
click at [781, 164] on div "/ Score: 1328 50 % Mastered Zijn mening is __________ . His opinion is worthles…" at bounding box center [679, 310] width 1031 height 404
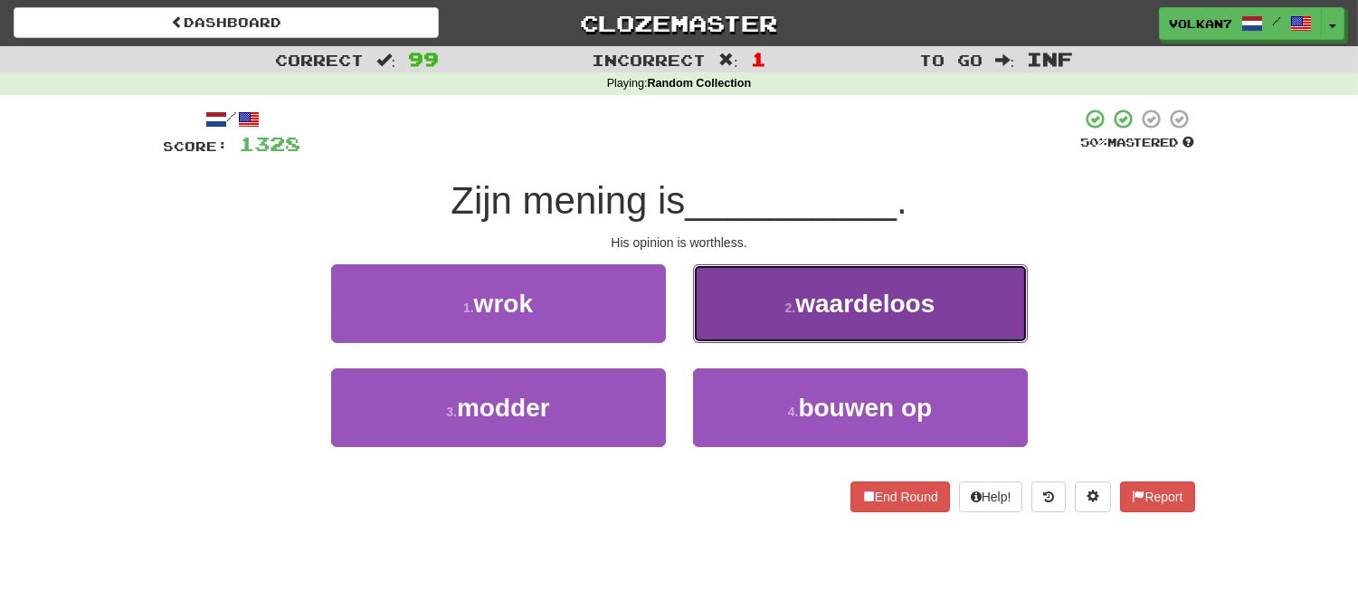
click at [803, 301] on span "waardeloos" at bounding box center [864, 304] width 139 height 28
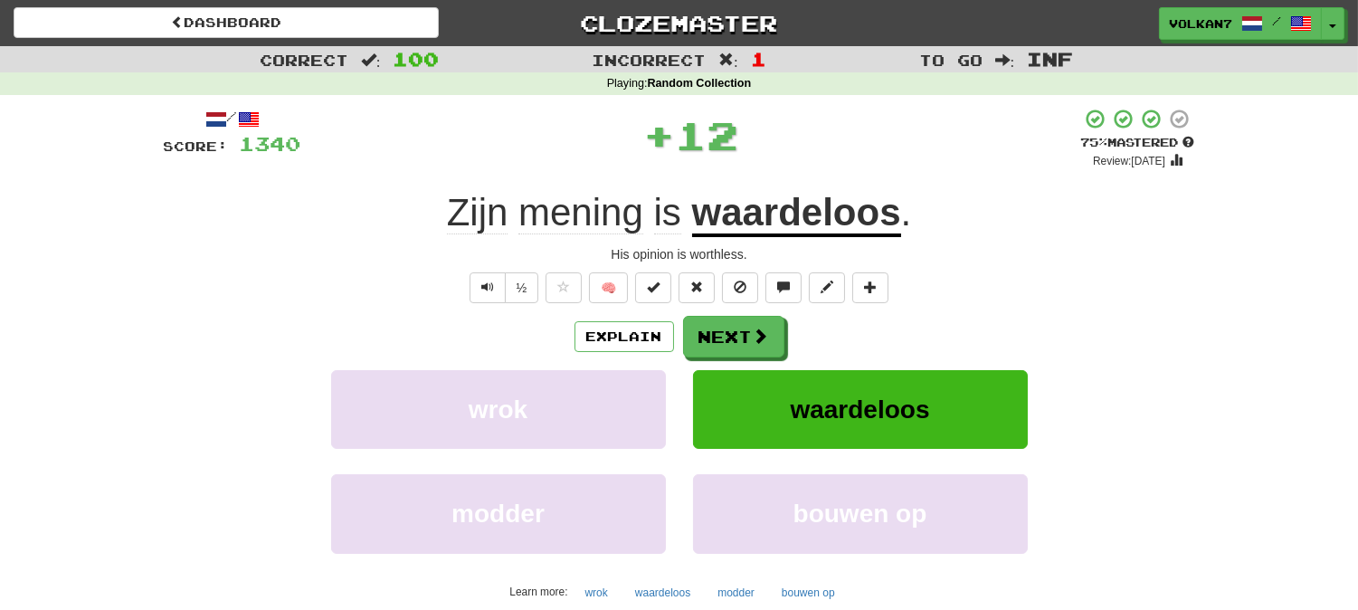
click at [739, 363] on div "Explain Next wrok waardeloos modder bouwen op Learn more: wrok waardeloos modde…" at bounding box center [679, 461] width 1031 height 290
click at [734, 336] on button "Next" at bounding box center [734, 338] width 101 height 42
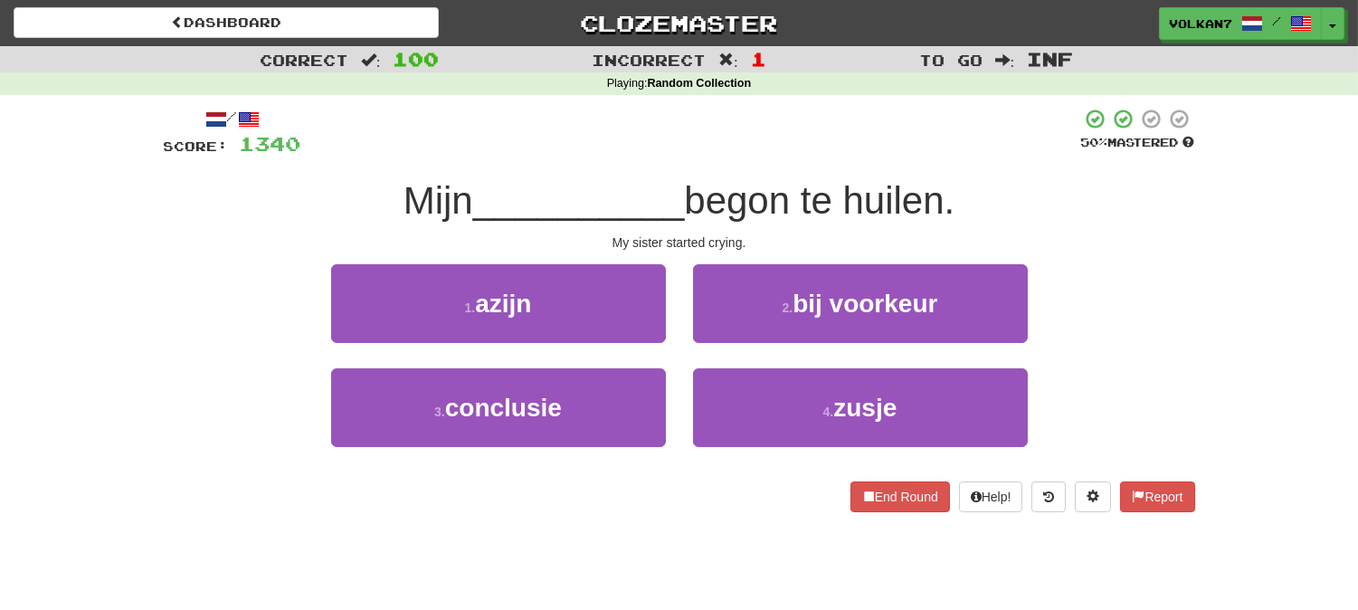
click at [748, 163] on div "/ Score: 1340 50 % Mastered Mijn __________ begon te huilen. My sister started …" at bounding box center [679, 310] width 1031 height 404
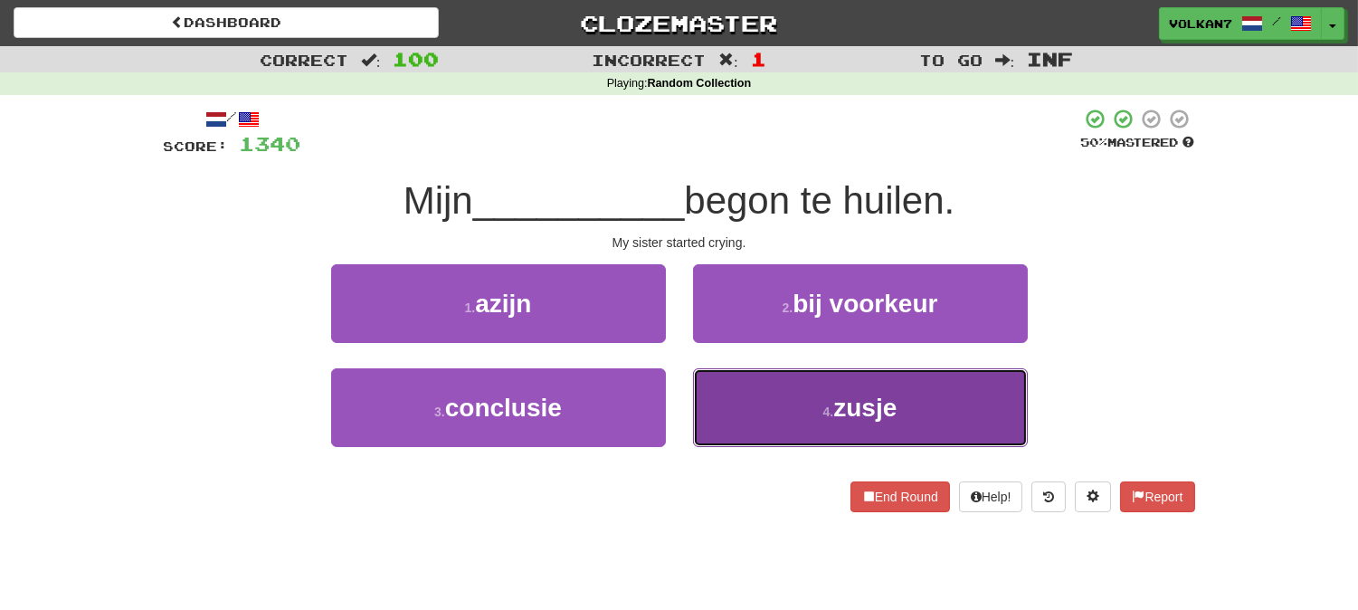
drag, startPoint x: 792, startPoint y: 402, endPoint x: 791, endPoint y: 197, distance: 204.5
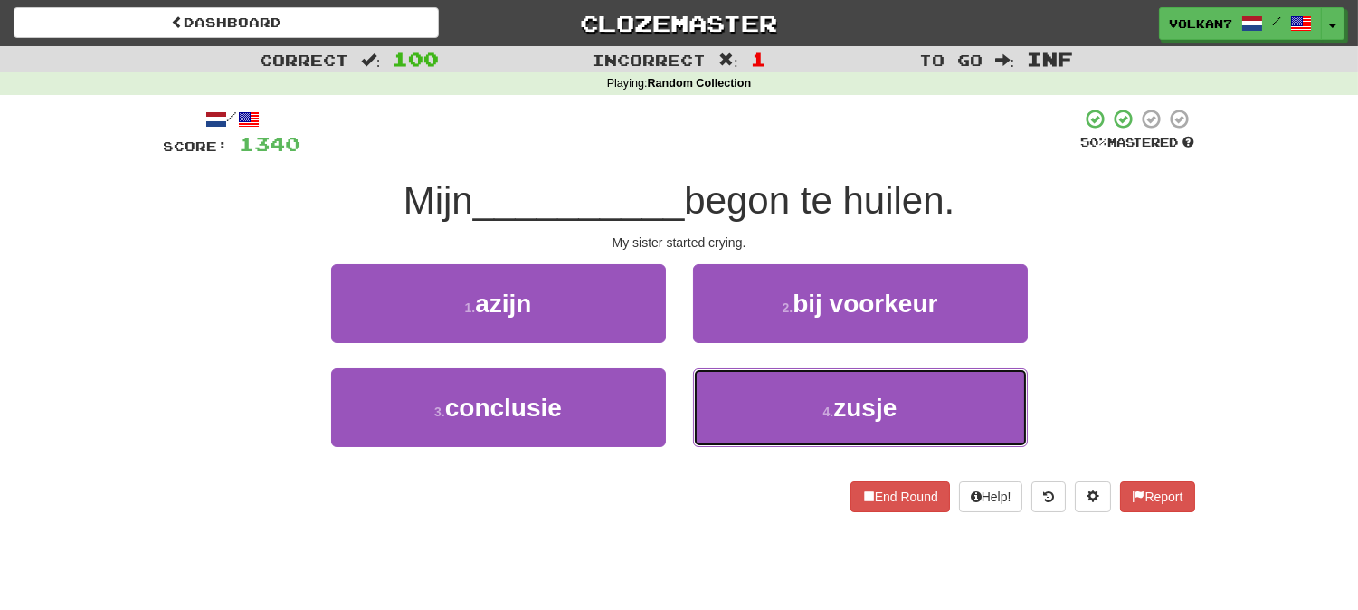
click at [792, 401] on button "4 . zusje" at bounding box center [860, 407] width 335 height 79
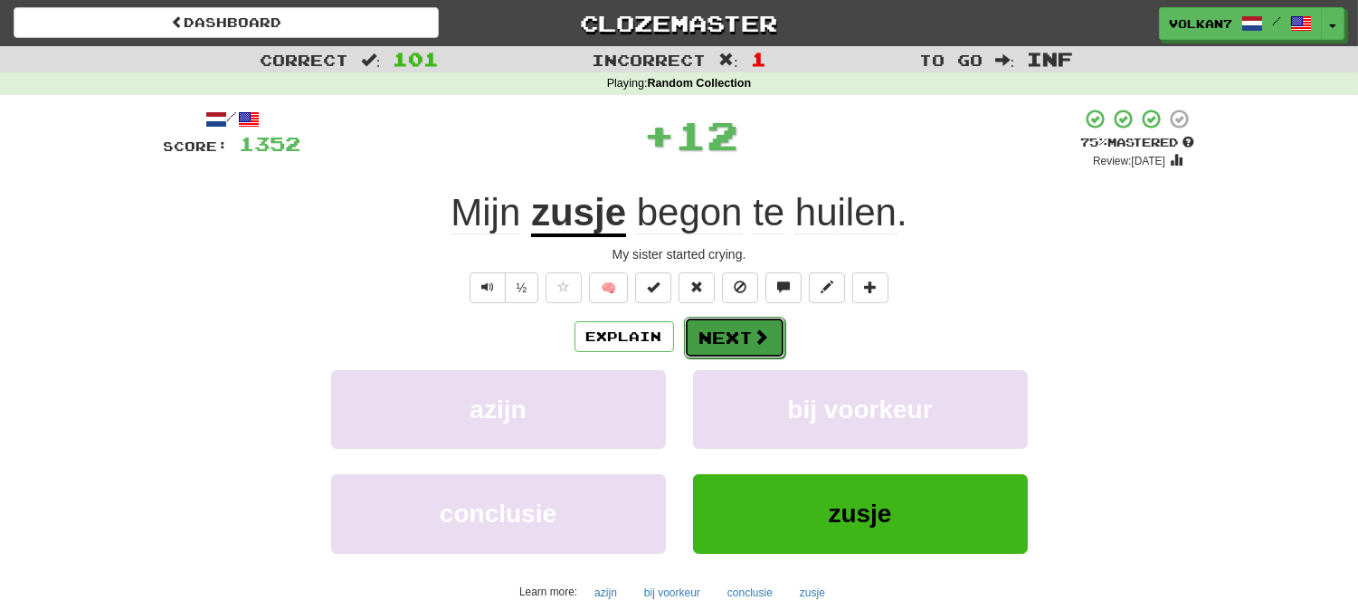
click at [736, 332] on button "Next" at bounding box center [734, 338] width 101 height 42
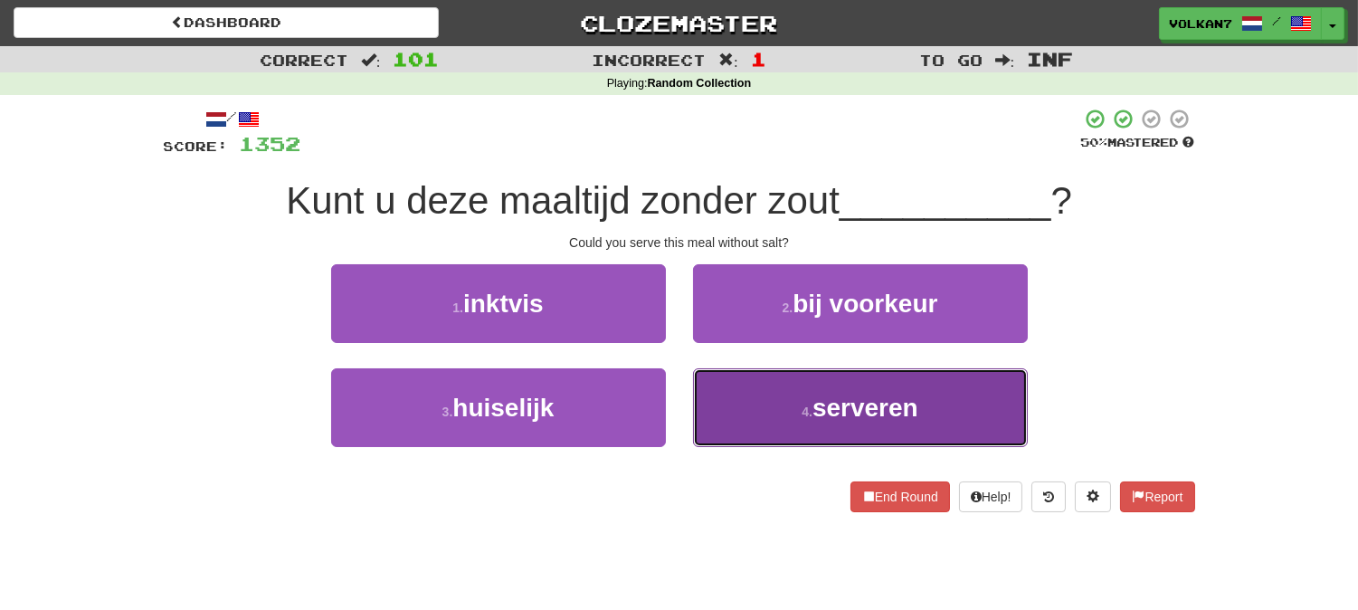
click at [799, 377] on button "4 . serveren" at bounding box center [860, 407] width 335 height 79
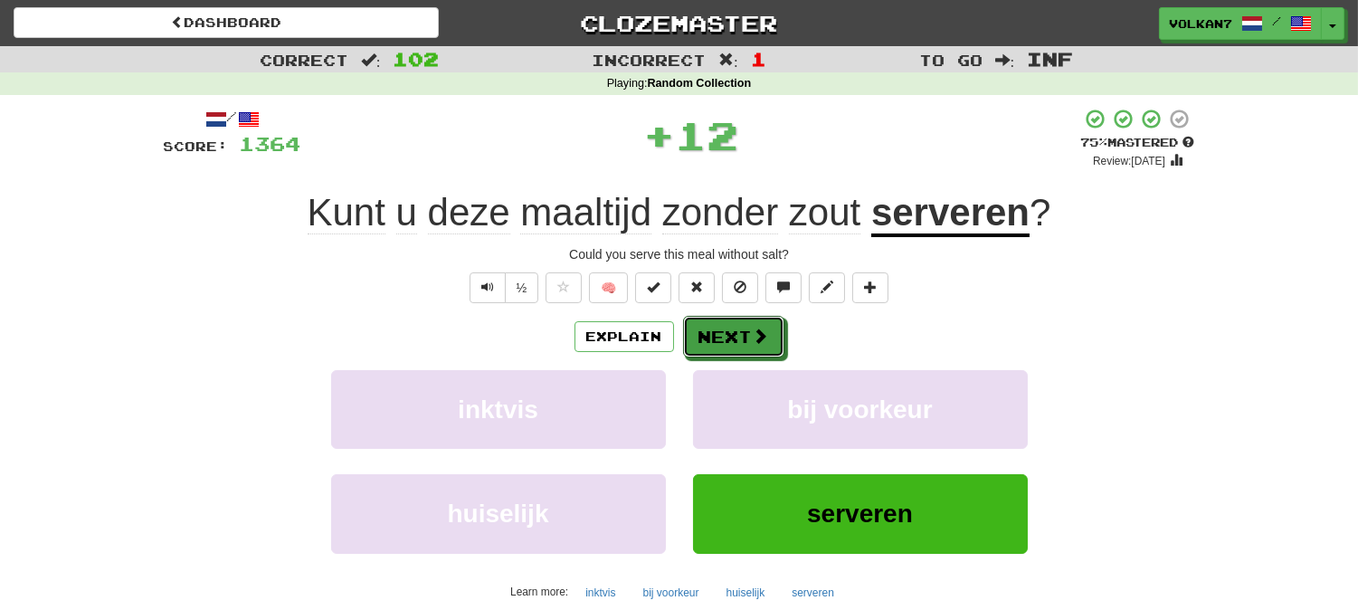
click at [742, 339] on button "Next" at bounding box center [733, 337] width 101 height 42
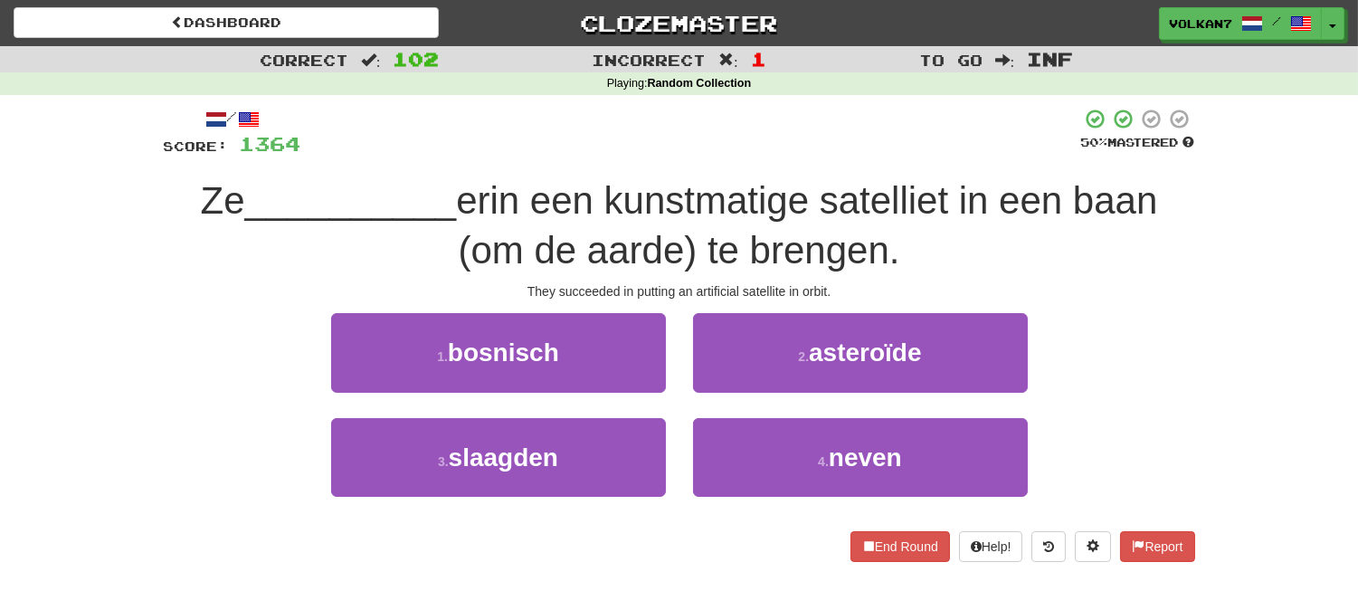
click at [769, 140] on div at bounding box center [691, 133] width 780 height 50
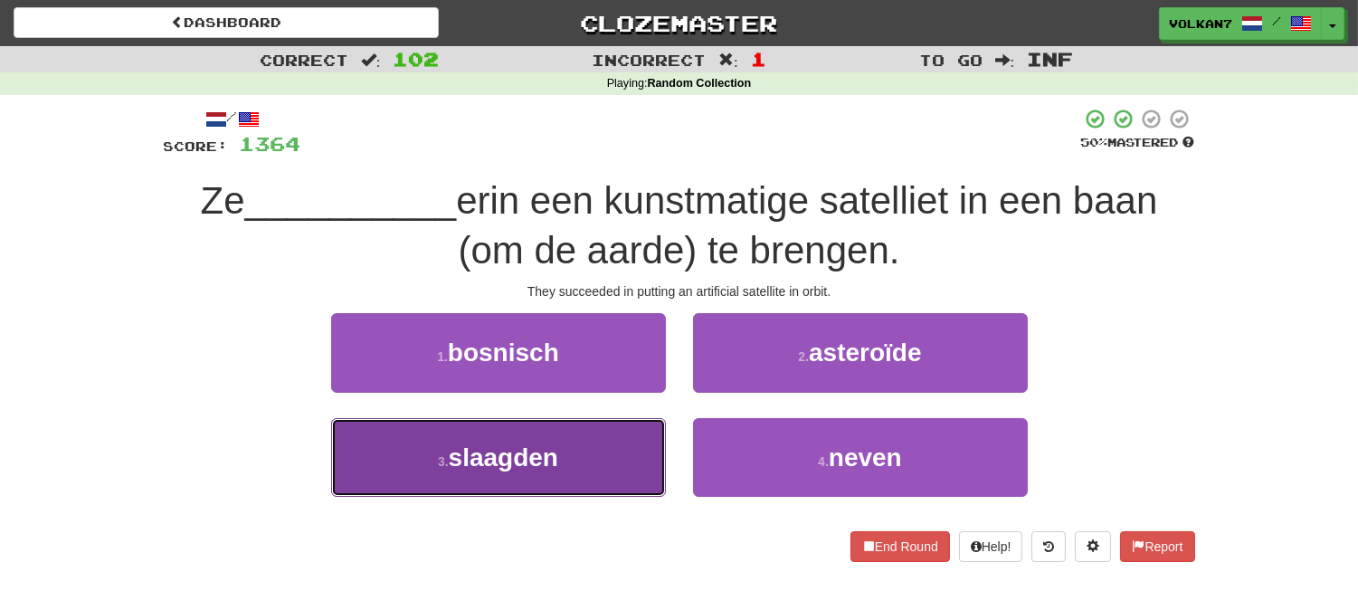
click at [594, 450] on button "3 . slaagden" at bounding box center [498, 457] width 335 height 79
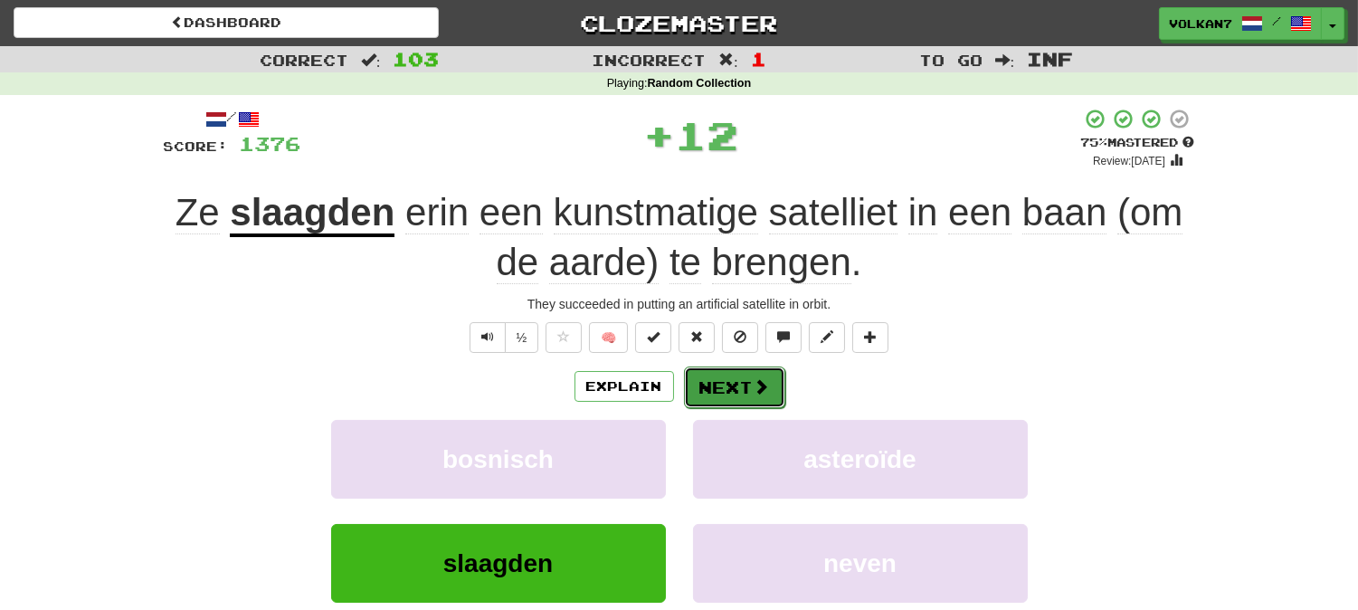
click at [739, 396] on button "Next" at bounding box center [734, 387] width 101 height 42
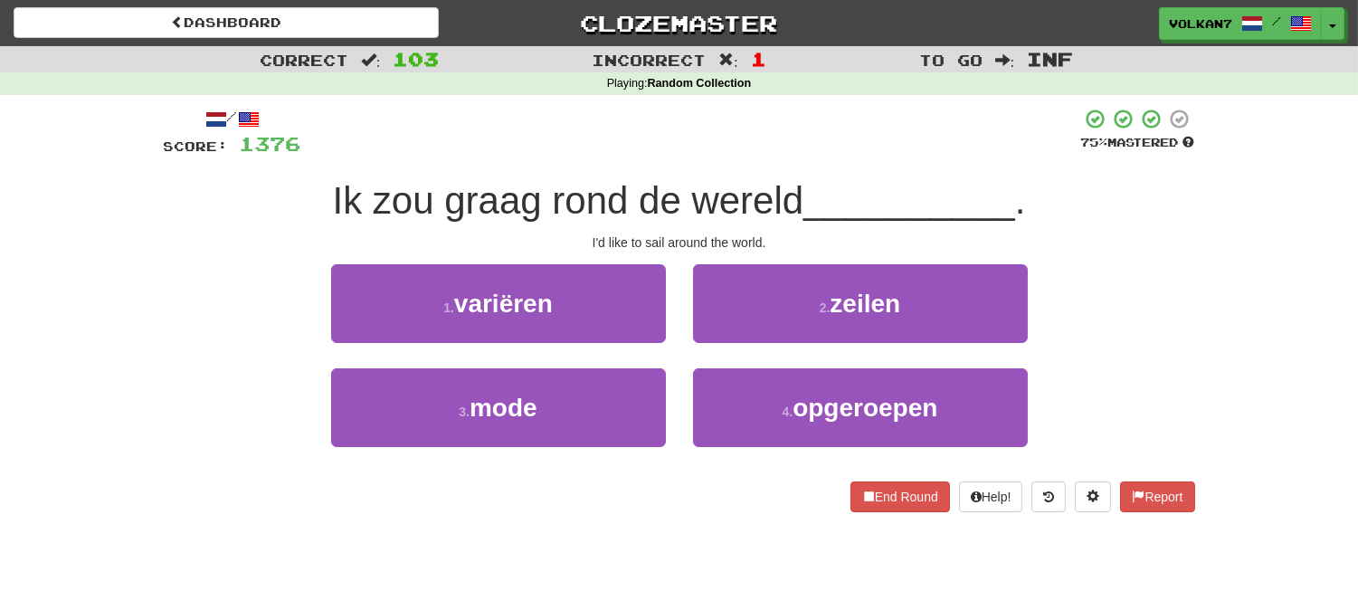
click at [790, 176] on div "Ik zou graag rond de wereld __________ ." at bounding box center [679, 201] width 1031 height 50
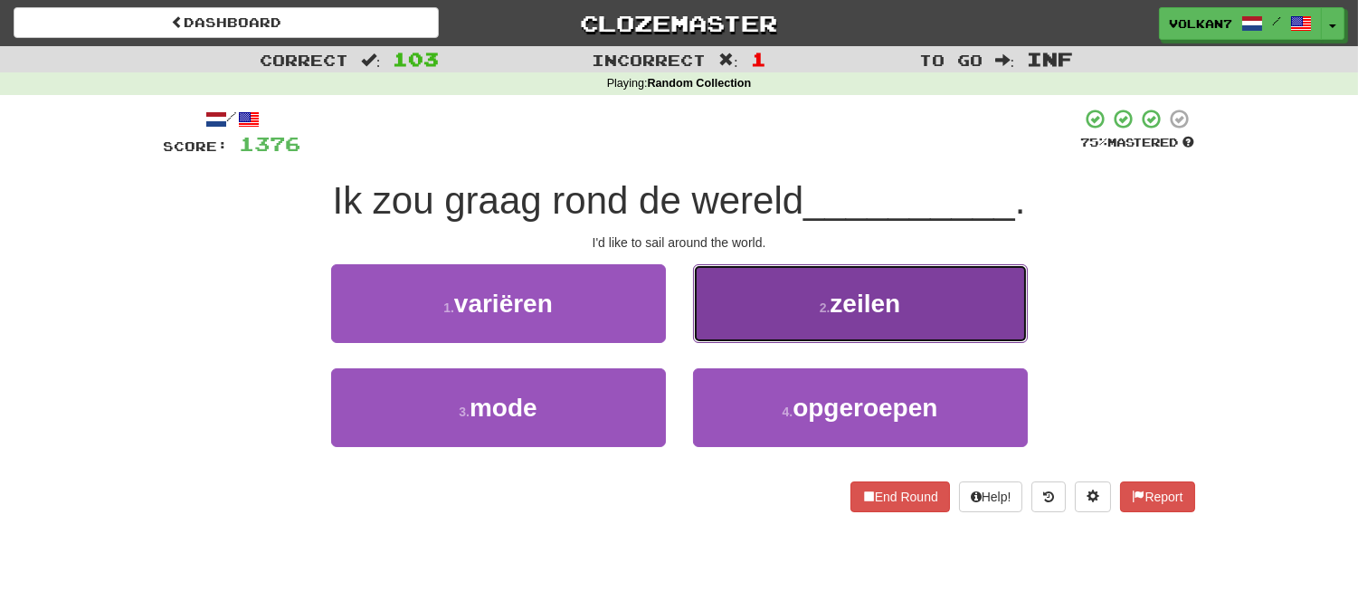
click at [832, 301] on span "zeilen" at bounding box center [865, 304] width 71 height 28
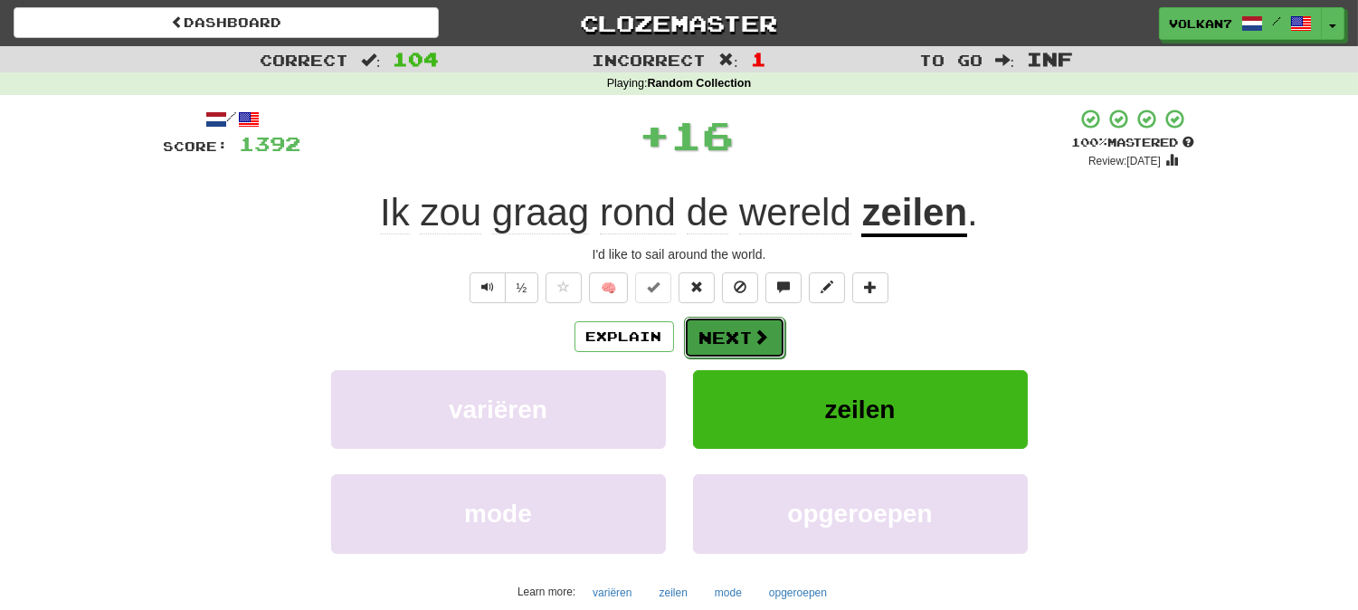
click at [773, 339] on button "Next" at bounding box center [734, 338] width 101 height 42
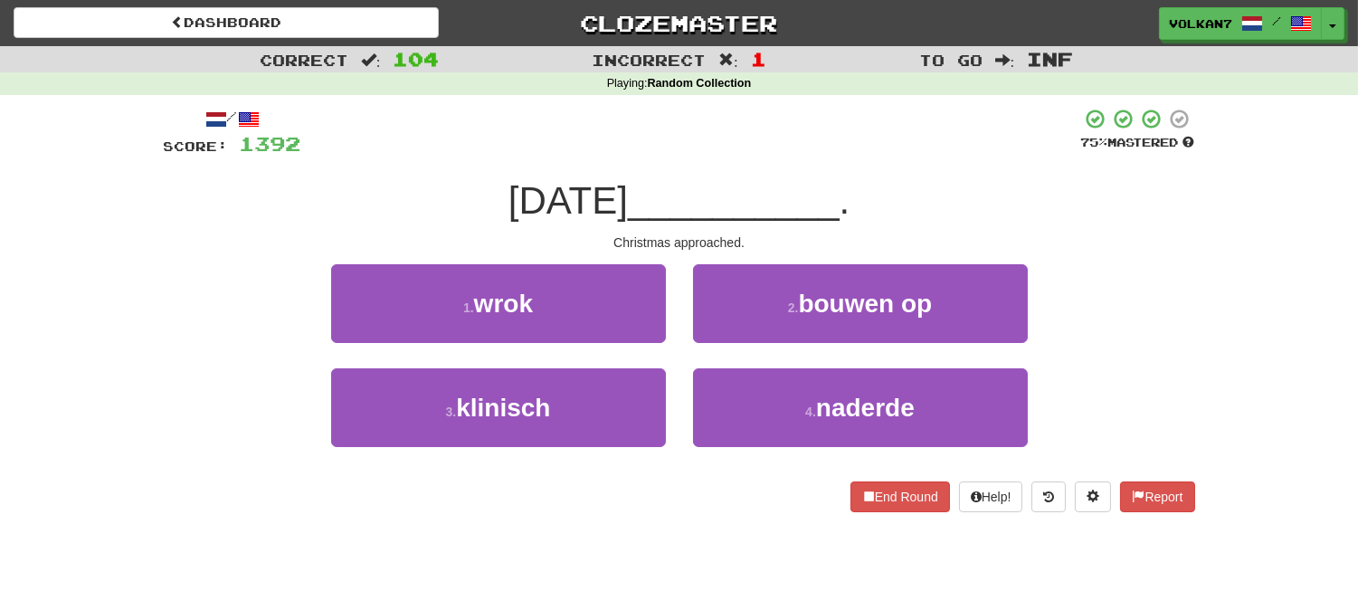
click at [803, 138] on div at bounding box center [691, 133] width 780 height 50
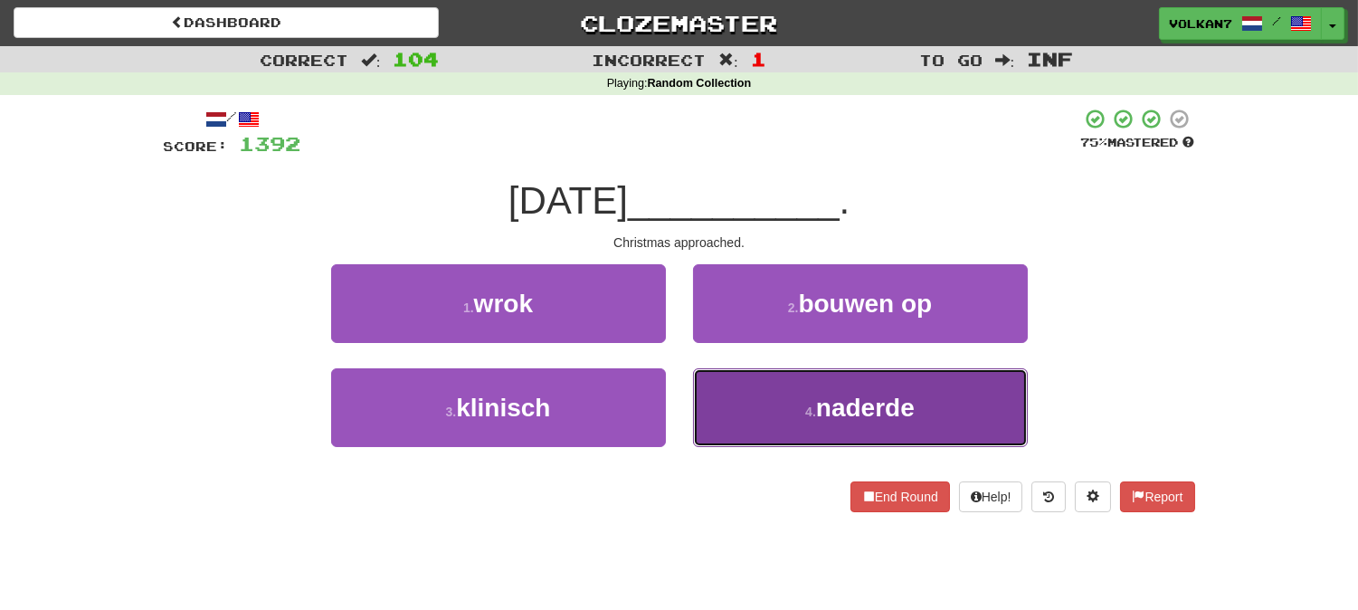
click at [778, 402] on button "4 . naderde" at bounding box center [860, 407] width 335 height 79
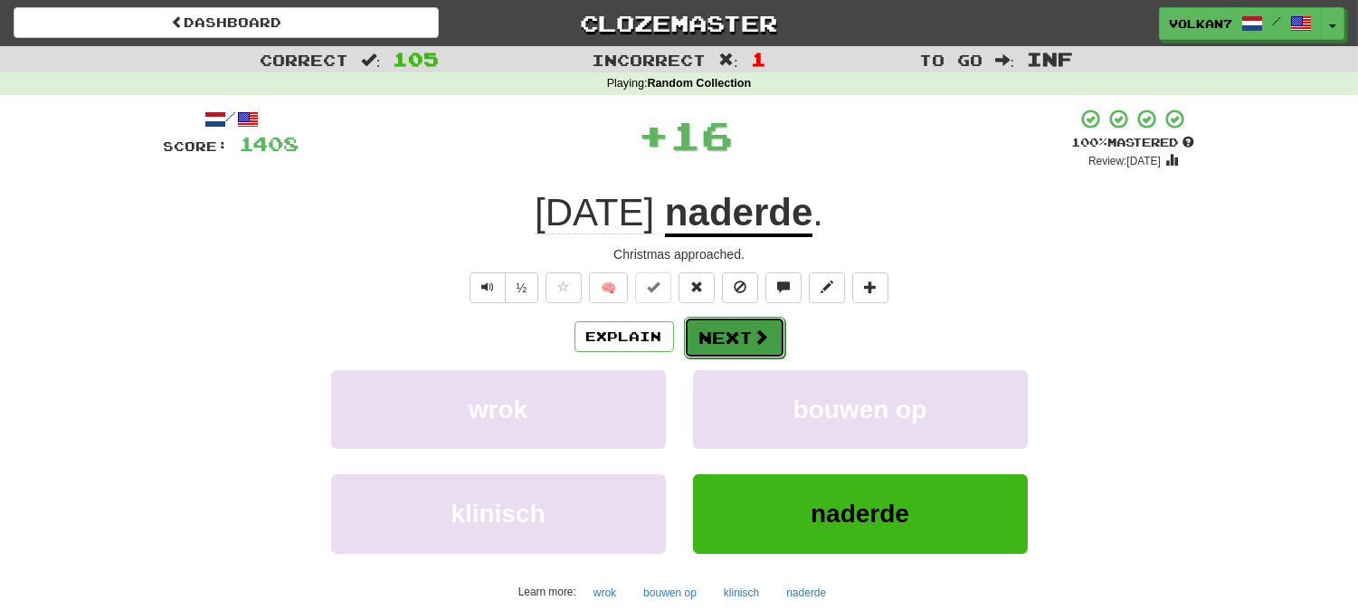
click at [720, 337] on button "Next" at bounding box center [734, 338] width 101 height 42
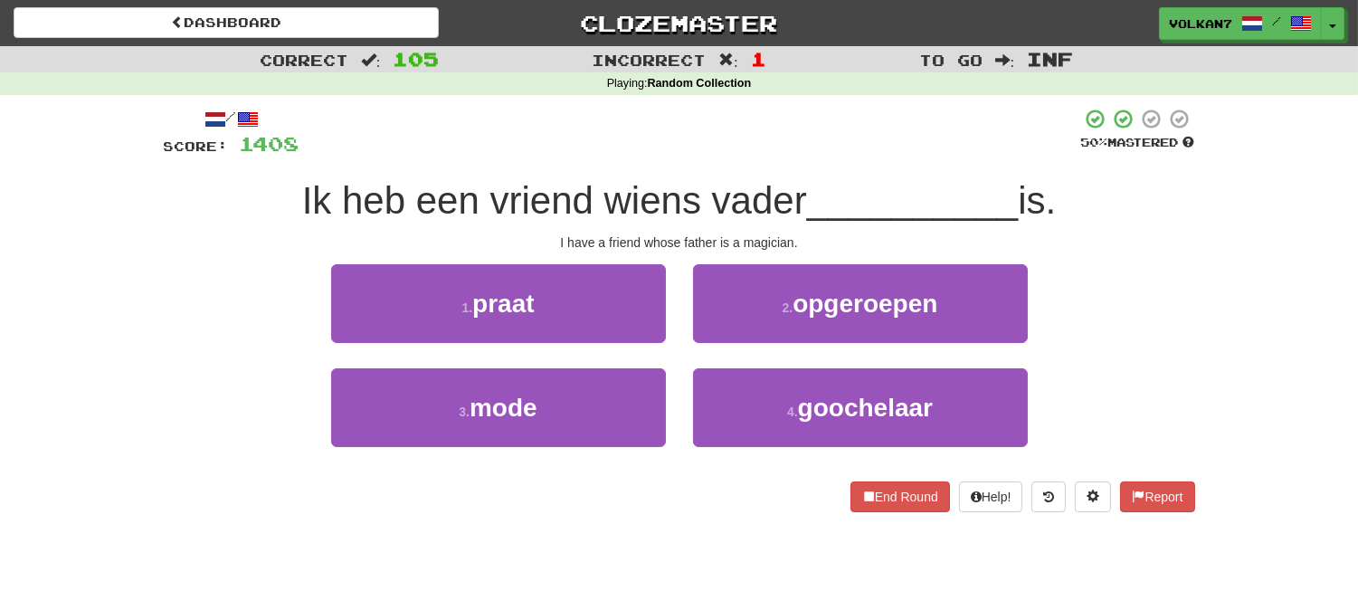
click at [764, 147] on div at bounding box center [690, 133] width 782 height 50
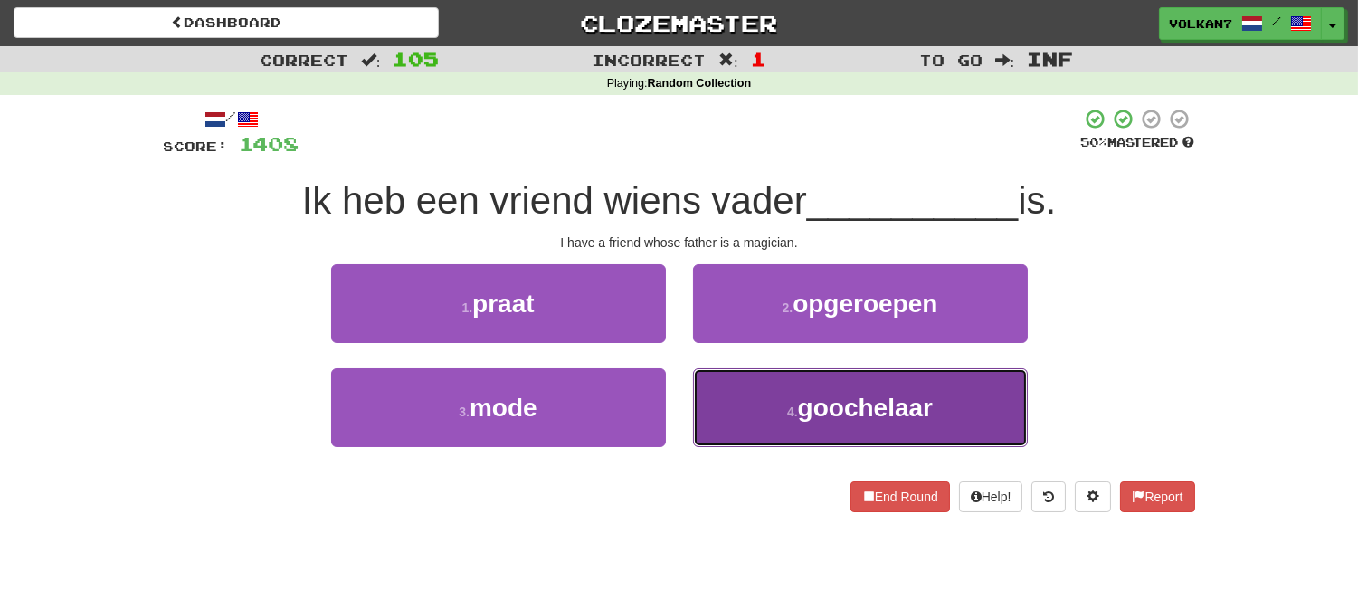
click at [785, 403] on button "4 . goochelaar" at bounding box center [860, 407] width 335 height 79
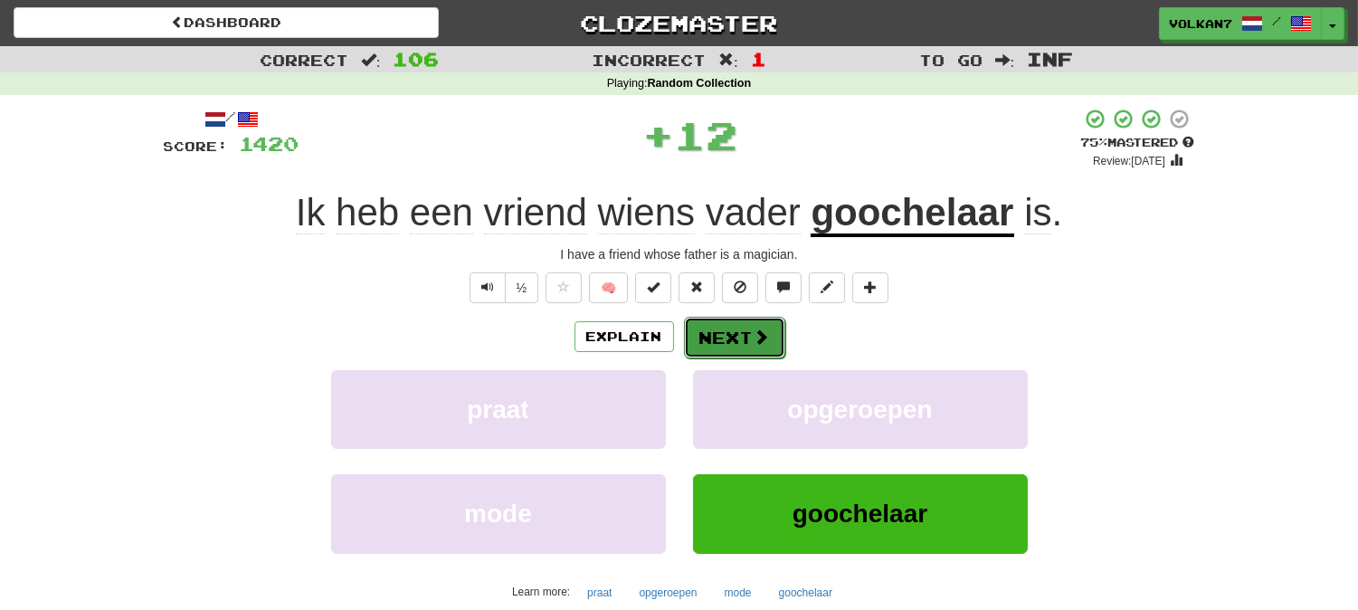
click at [754, 336] on span at bounding box center [762, 336] width 16 height 16
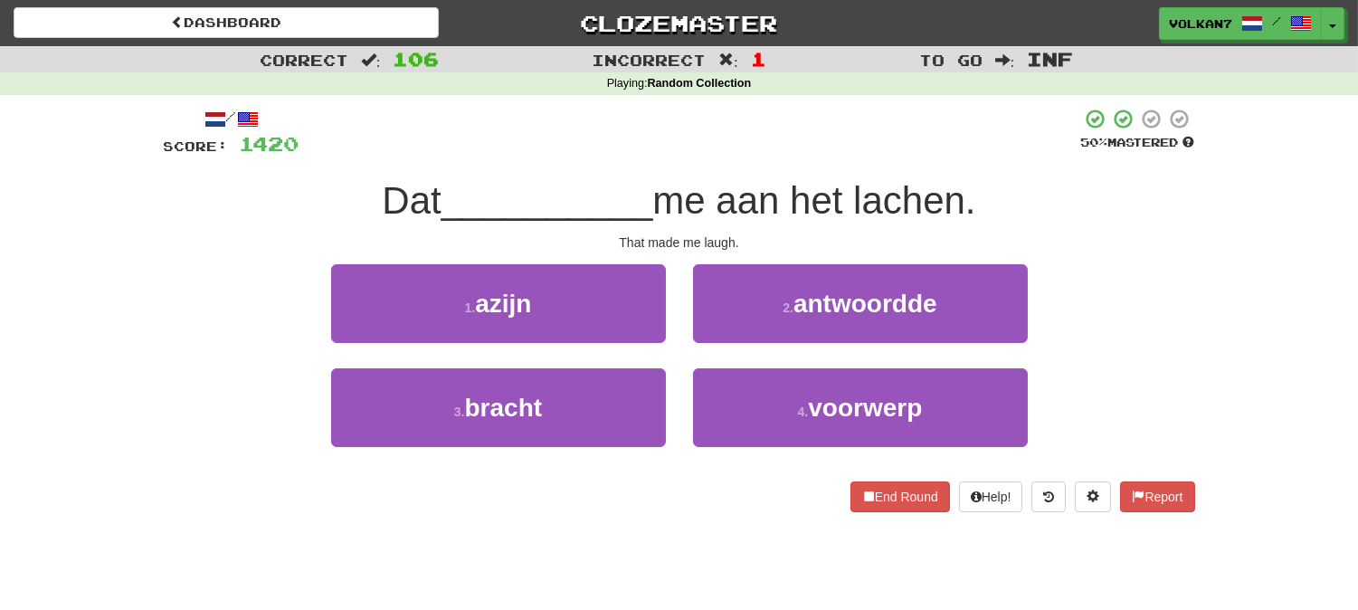
click at [782, 158] on div "/ Score: 1420 50 % Mastered Dat __________ me aan het lachen. That made me laug…" at bounding box center [679, 310] width 1031 height 404
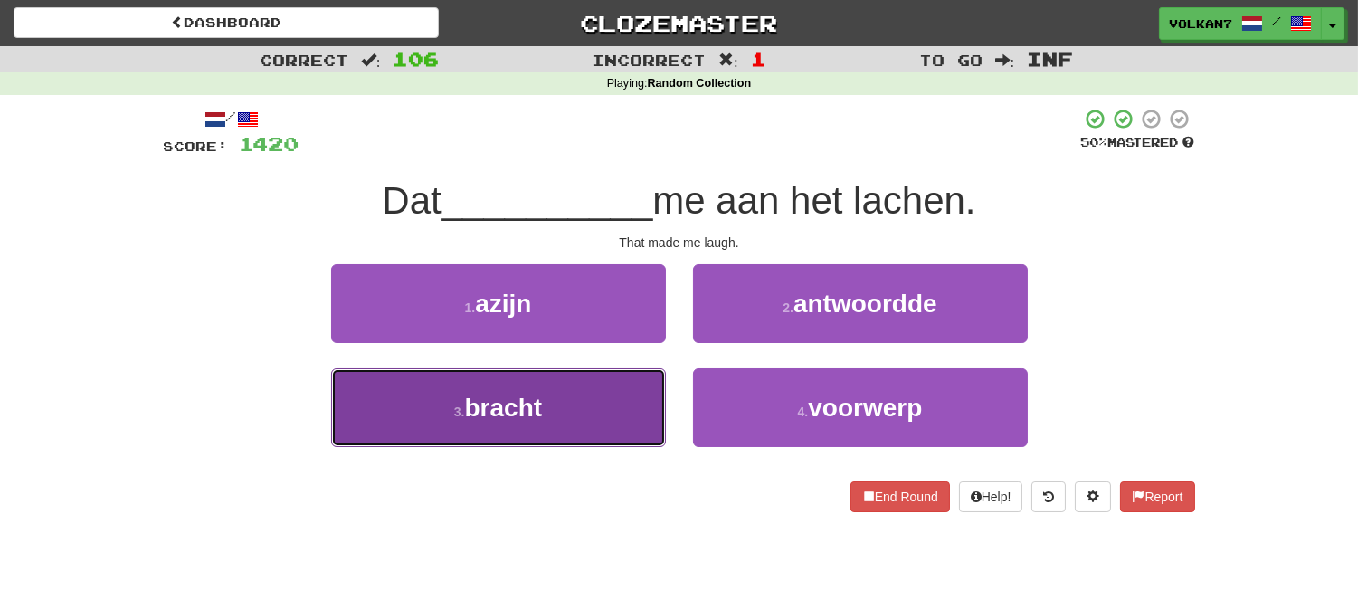
click at [622, 423] on button "3 . bracht" at bounding box center [498, 407] width 335 height 79
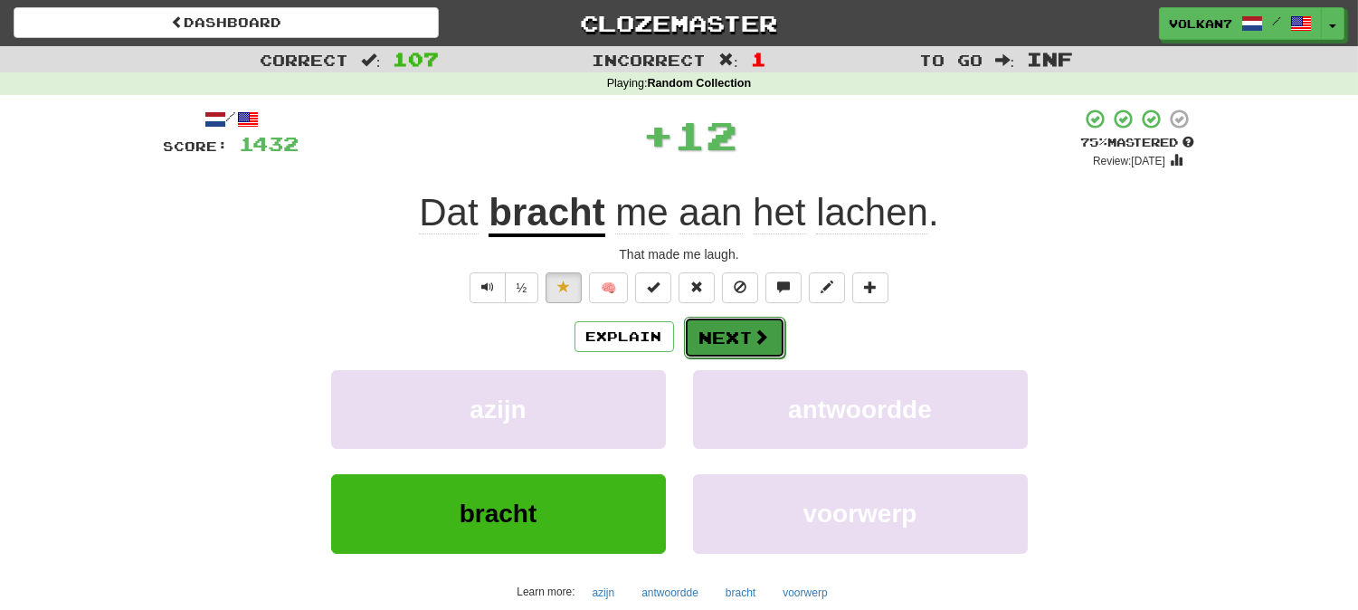
click at [717, 348] on button "Next" at bounding box center [734, 338] width 101 height 42
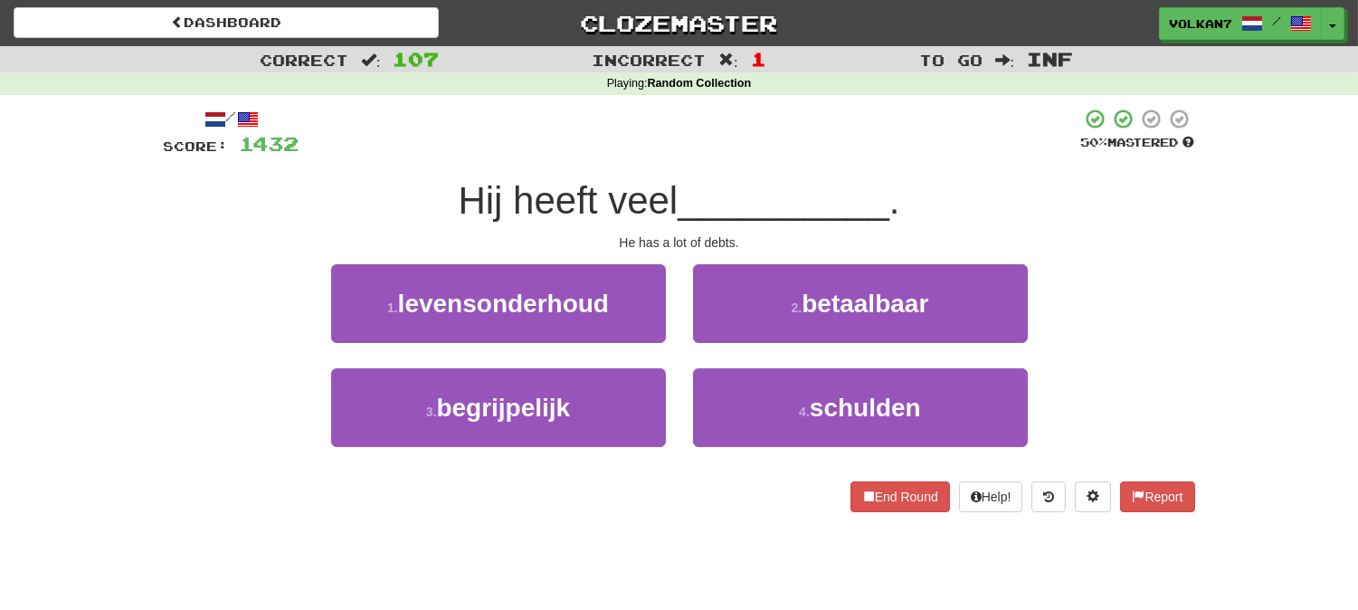
click at [766, 166] on div "/ Score: 1432 50 % Mastered Hij heeft veel __________ . He has a lot of debts. …" at bounding box center [679, 310] width 1031 height 404
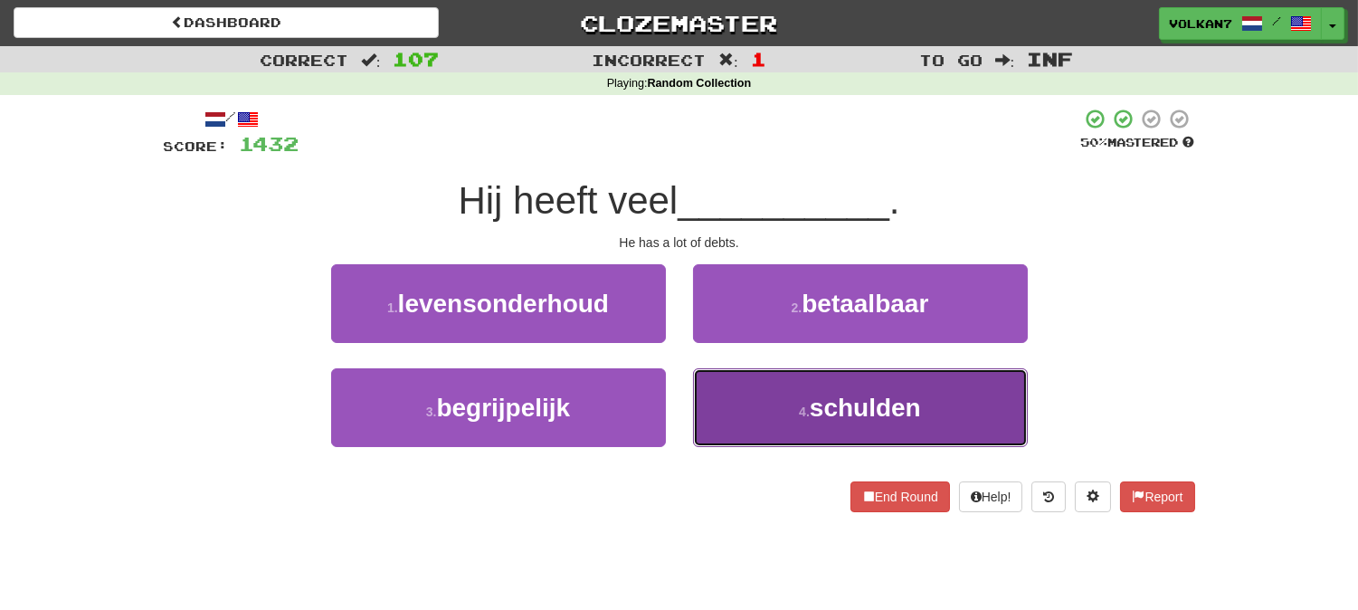
click at [812, 404] on span "schulden" at bounding box center [865, 408] width 111 height 28
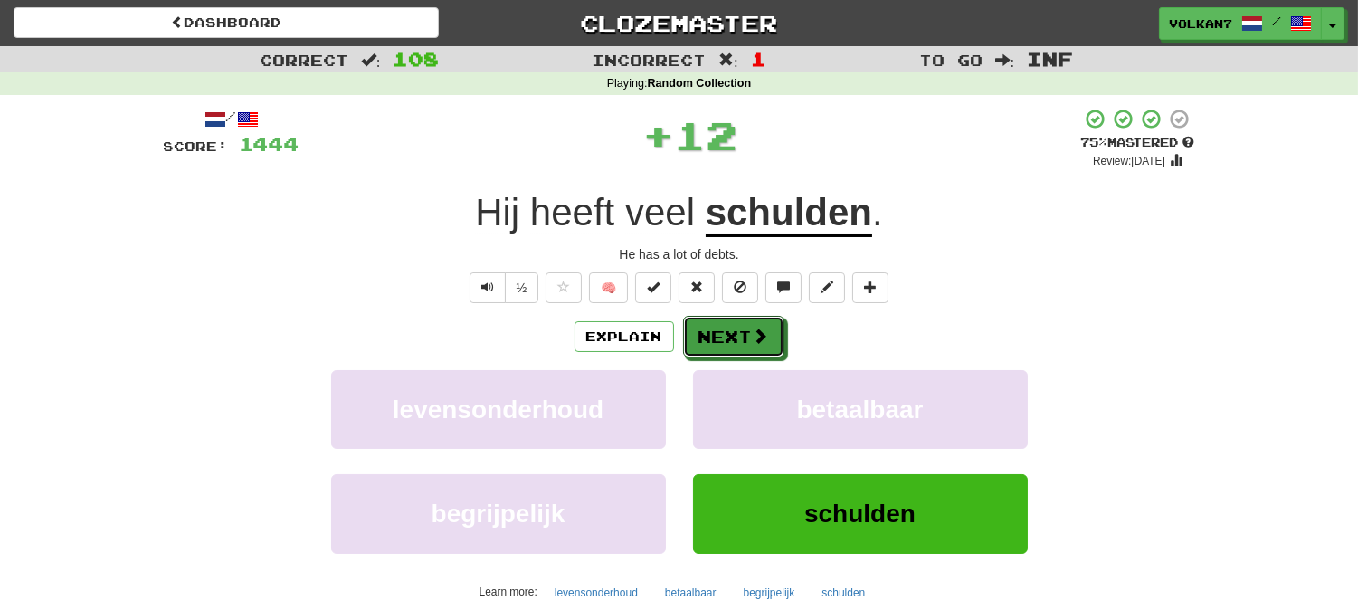
click at [758, 344] on span at bounding box center [761, 336] width 16 height 16
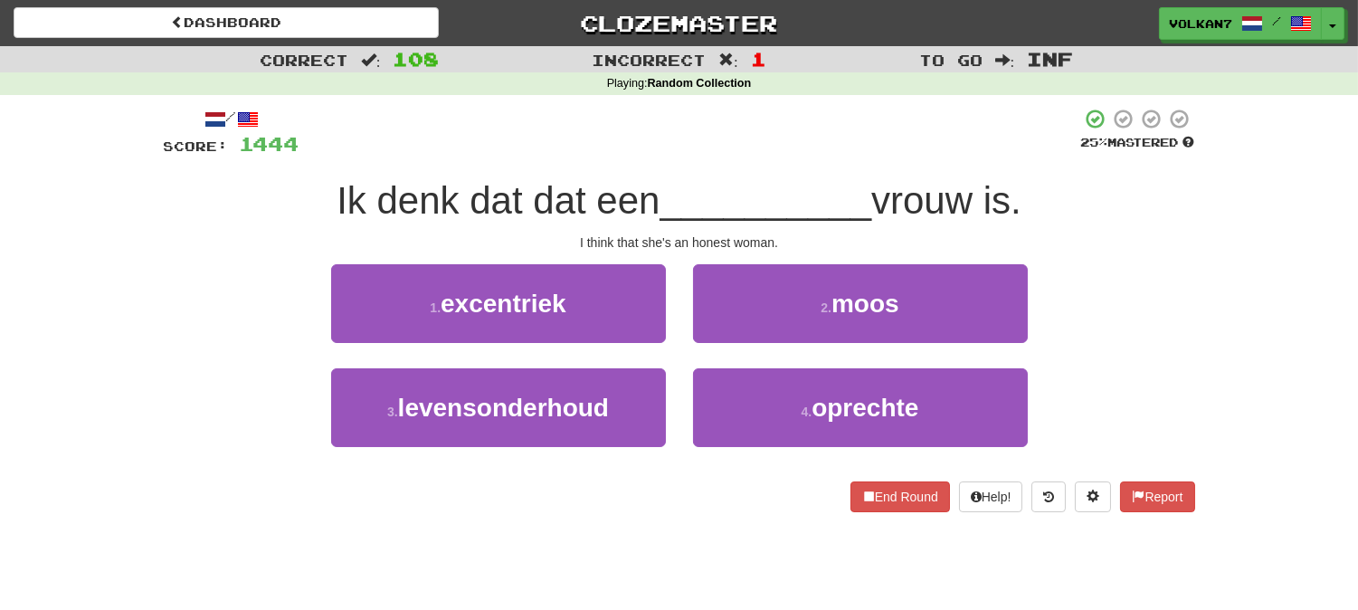
click at [756, 111] on div at bounding box center [690, 133] width 782 height 50
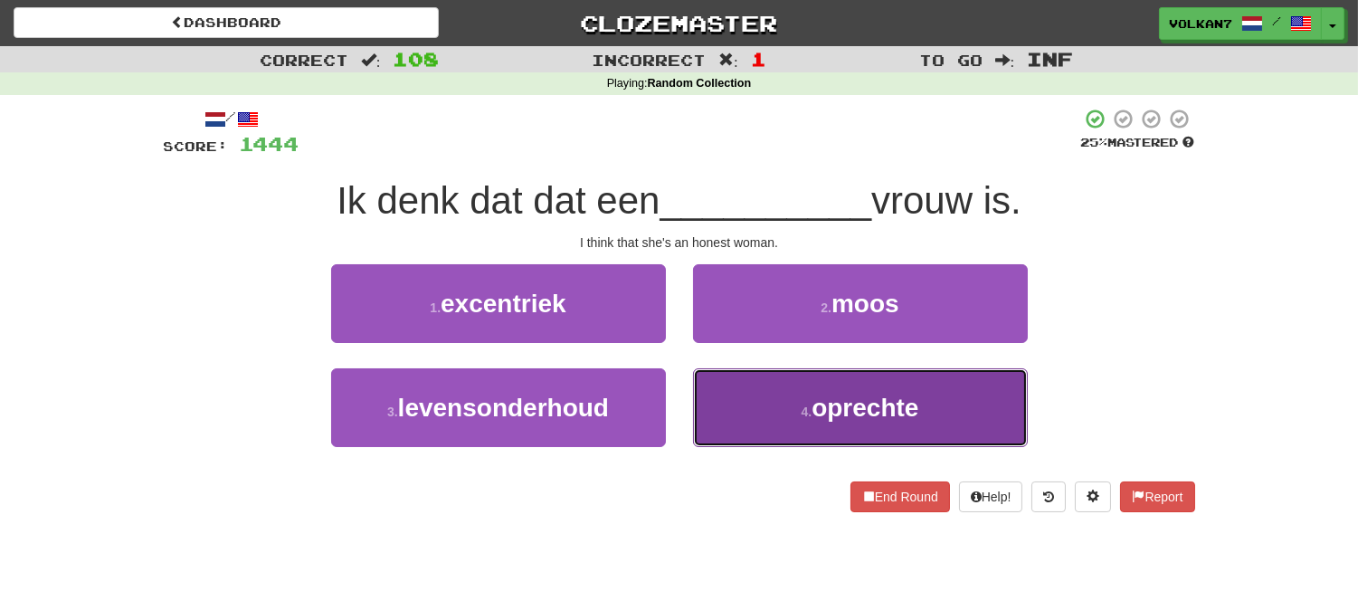
click at [803, 427] on button "4 . oprechte" at bounding box center [860, 407] width 335 height 79
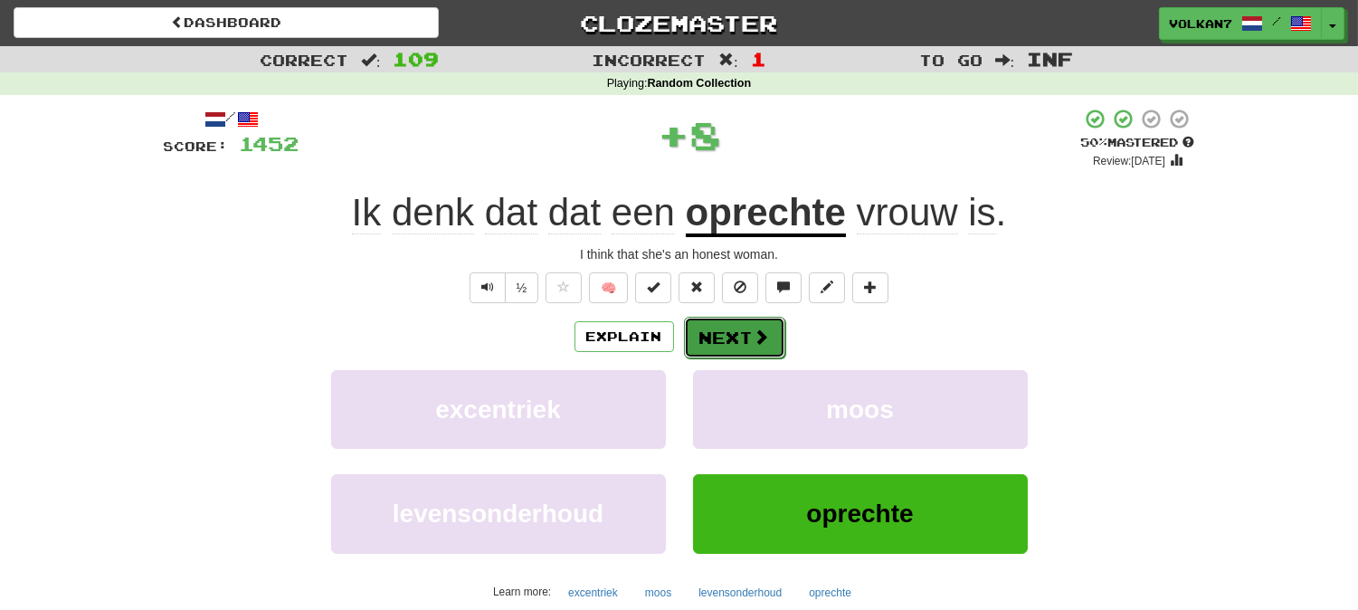
click at [766, 349] on button "Next" at bounding box center [734, 338] width 101 height 42
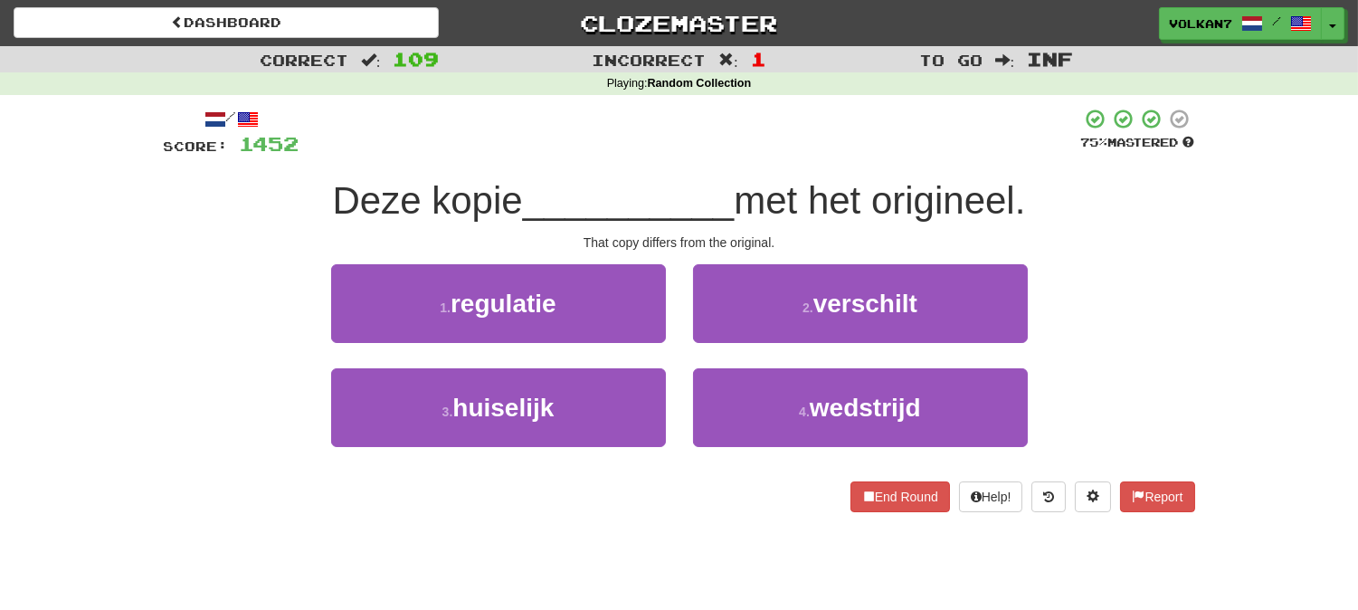
click at [770, 125] on div at bounding box center [690, 133] width 782 height 50
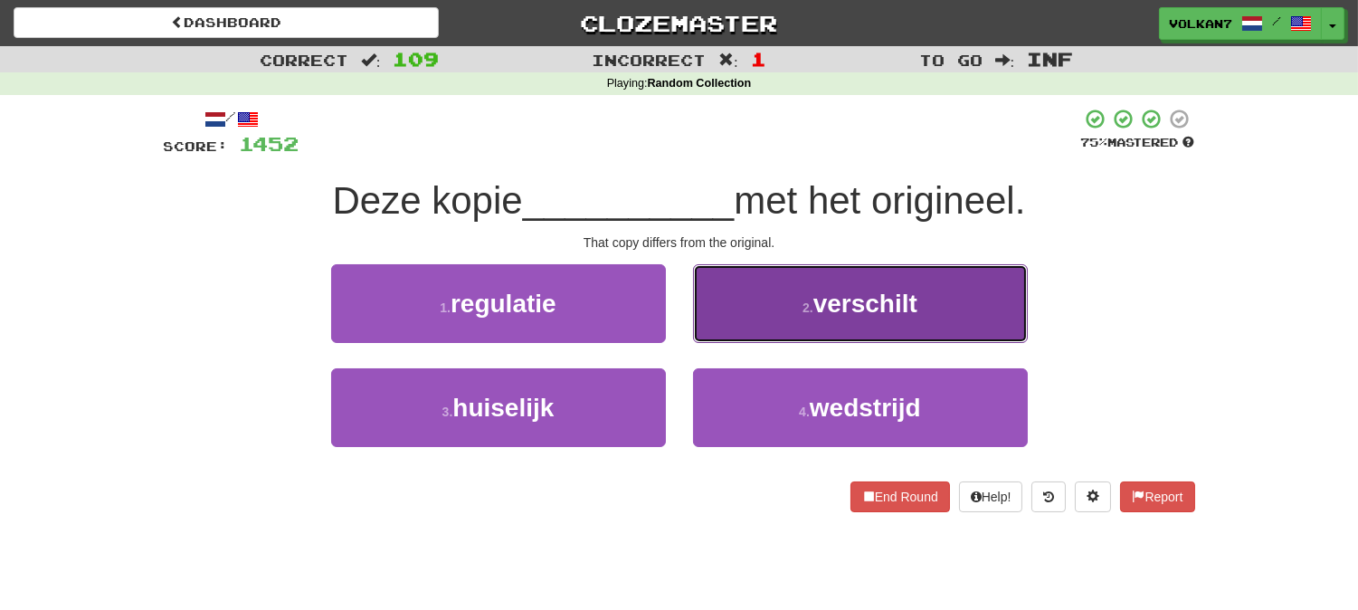
click at [836, 302] on span "verschilt" at bounding box center [865, 304] width 104 height 28
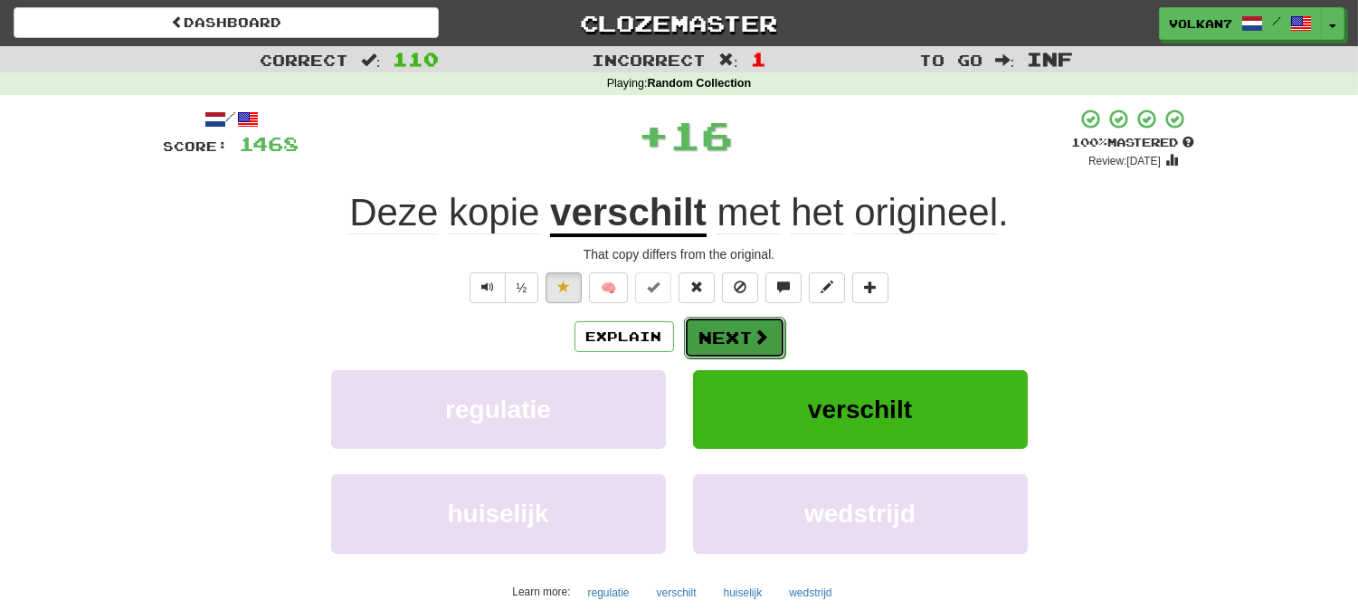
click at [755, 330] on span at bounding box center [762, 336] width 16 height 16
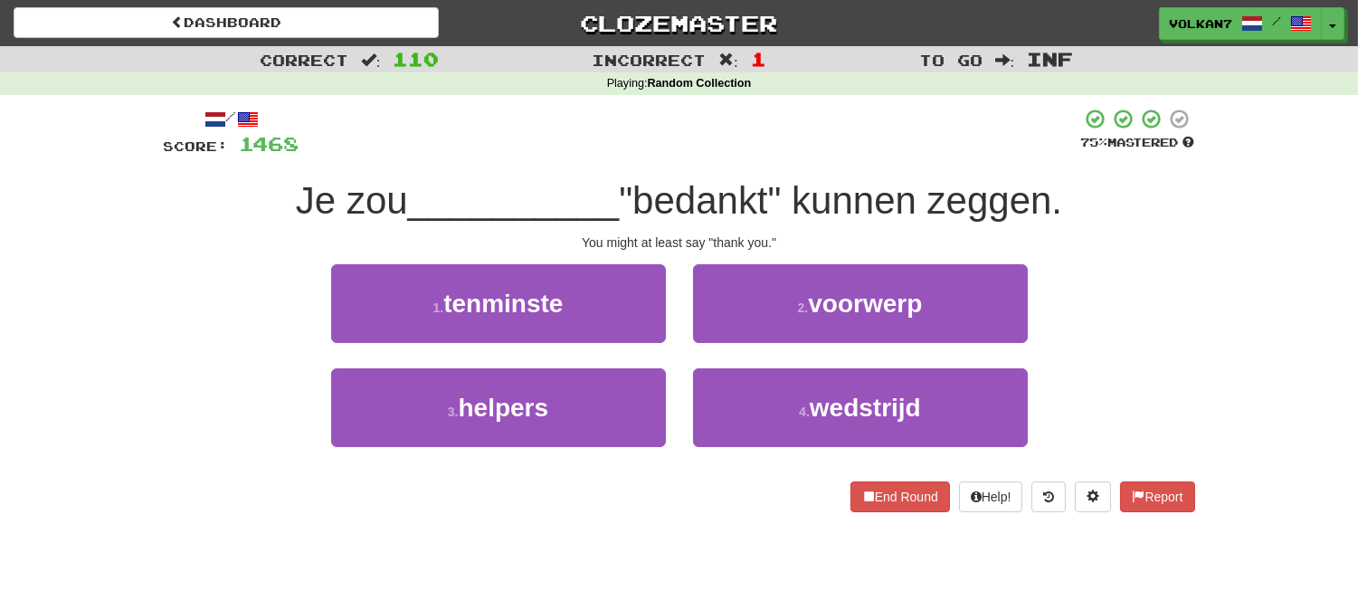
click at [765, 147] on div at bounding box center [690, 133] width 782 height 50
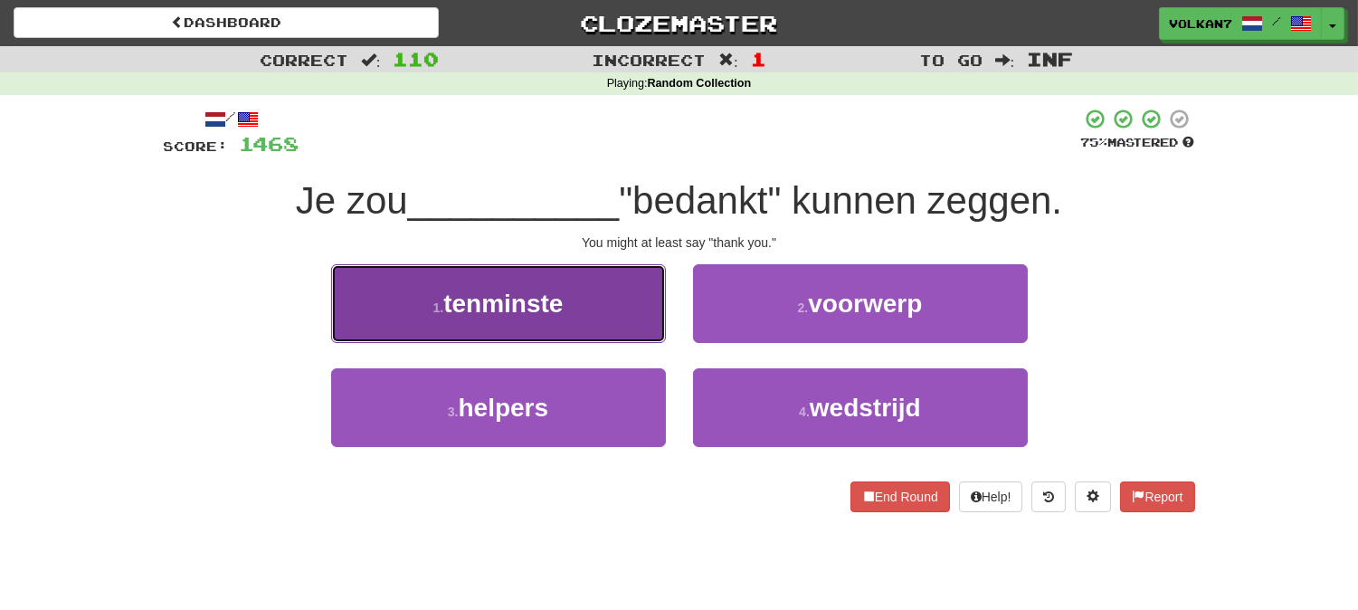
click at [589, 296] on button "1 . tenminste" at bounding box center [498, 303] width 335 height 79
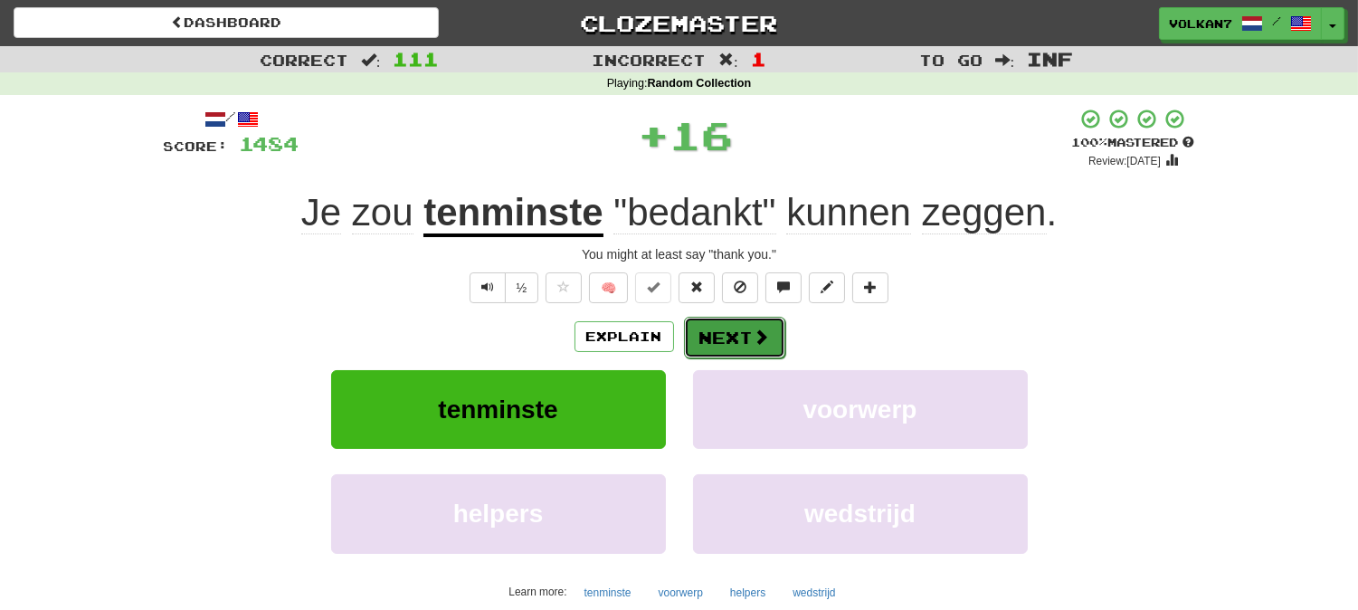
click at [778, 329] on button "Next" at bounding box center [734, 338] width 101 height 42
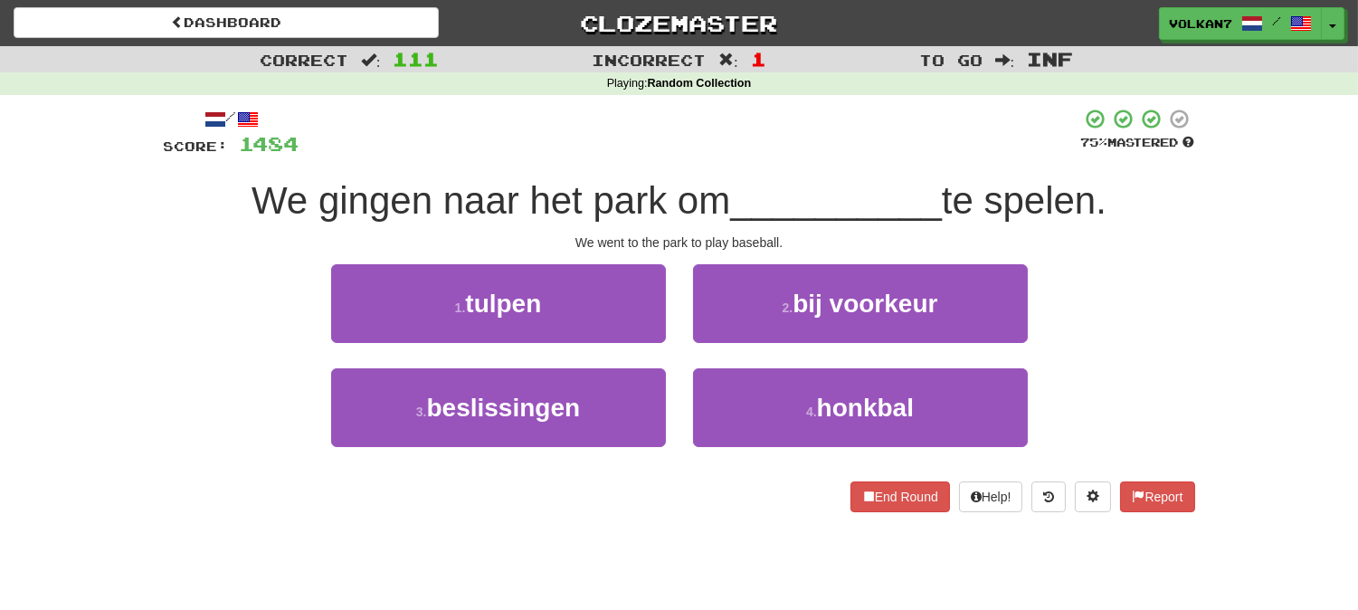
click at [776, 183] on span "__________" at bounding box center [836, 200] width 212 height 43
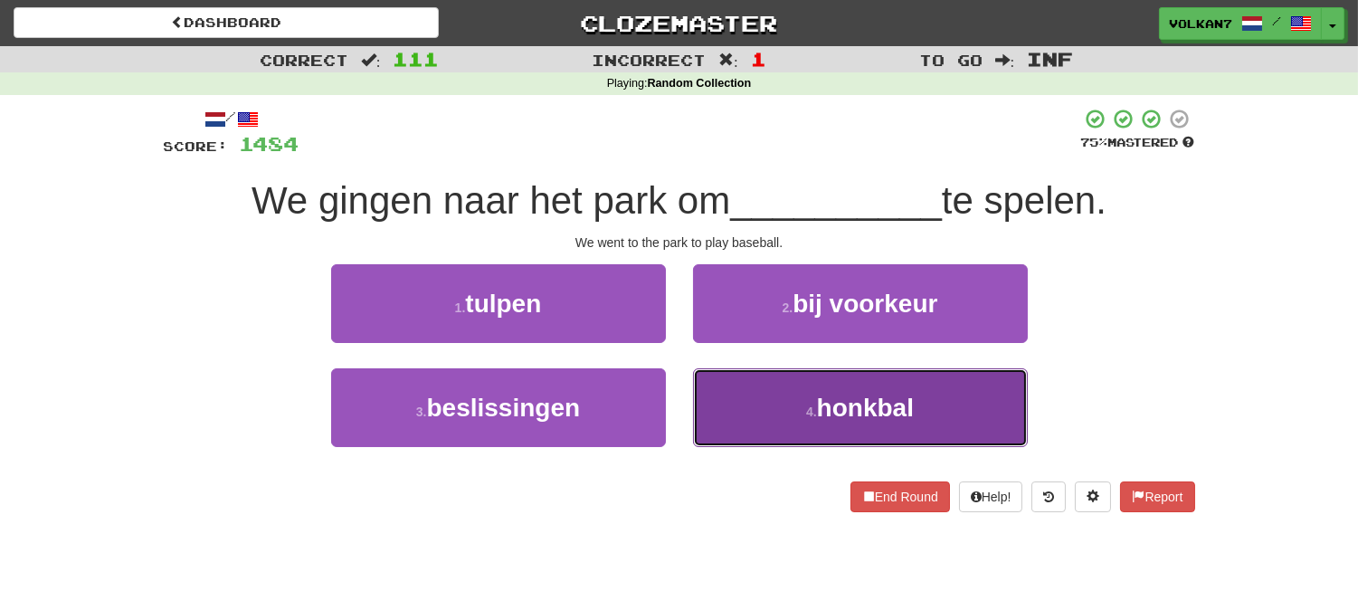
click at [771, 405] on button "4 . honkbal" at bounding box center [860, 407] width 335 height 79
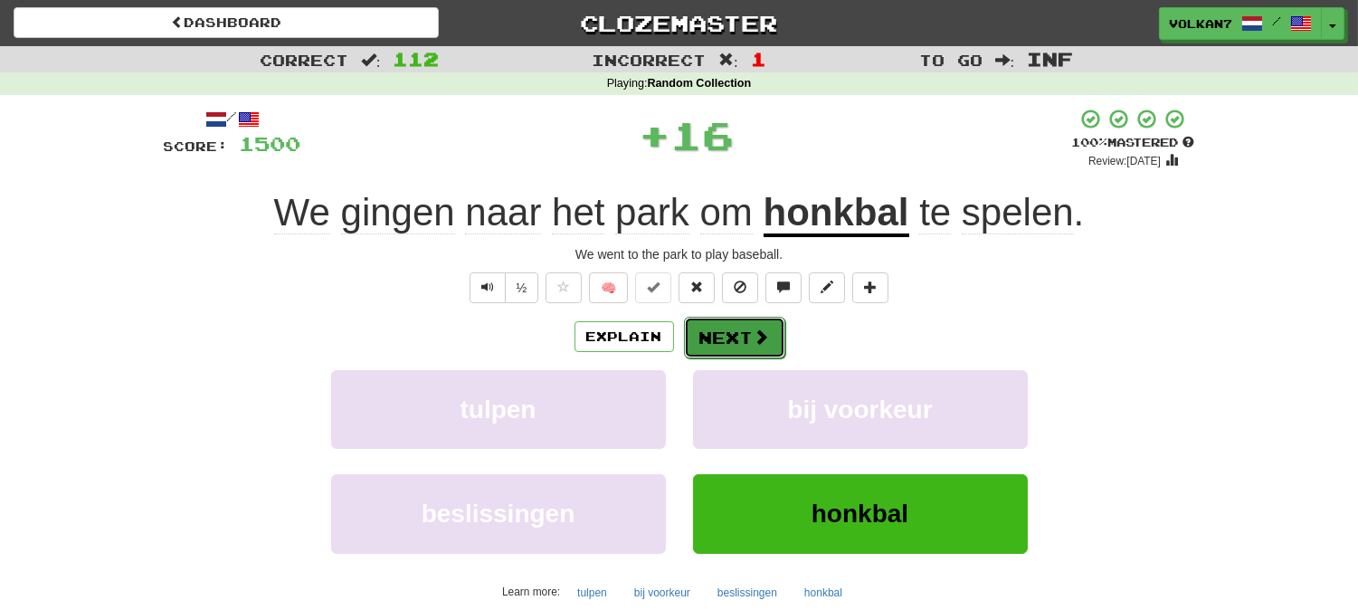
click at [756, 345] on span at bounding box center [762, 336] width 16 height 16
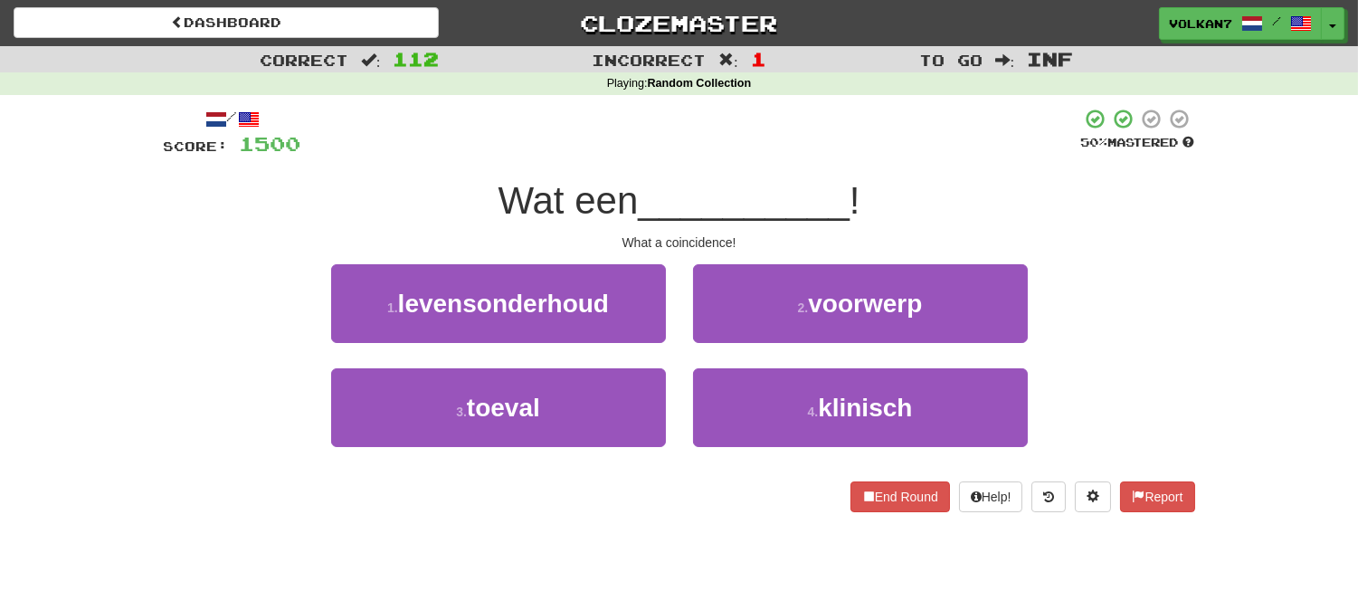
click at [780, 167] on div "/ Score: 1500 50 % Mastered Wat een __________ ! What a coincidence! 1 . levens…" at bounding box center [679, 310] width 1031 height 404
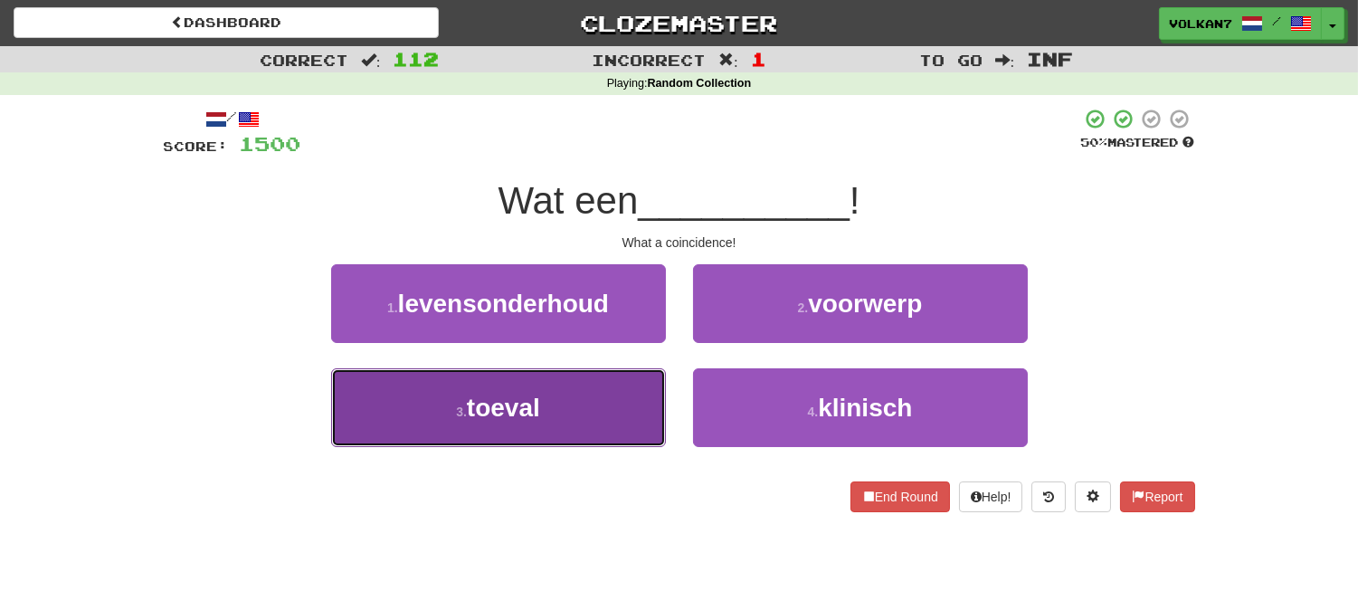
click at [465, 407] on small "3 ." at bounding box center [461, 411] width 11 height 14
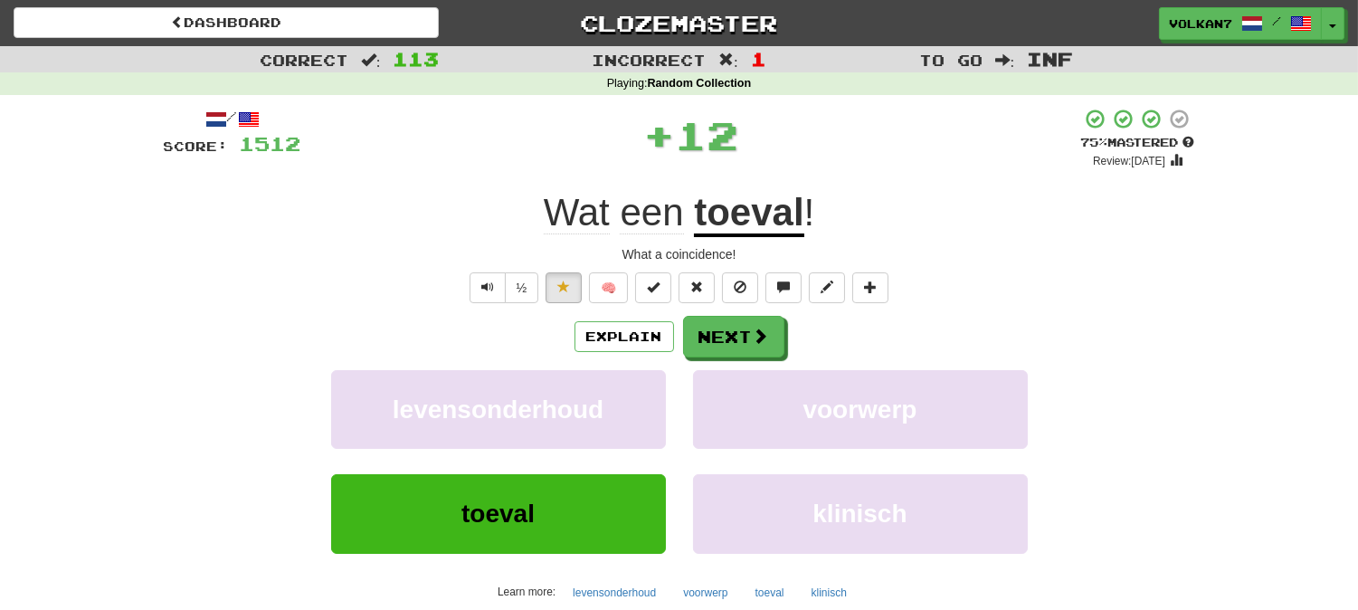
click at [739, 313] on div "/ Score: 1512 + 12 75 % Mastered Review: 2025-08-30 Wat een toeval ! What a coi…" at bounding box center [679, 391] width 1031 height 567
click at [739, 323] on button "Next" at bounding box center [734, 338] width 101 height 42
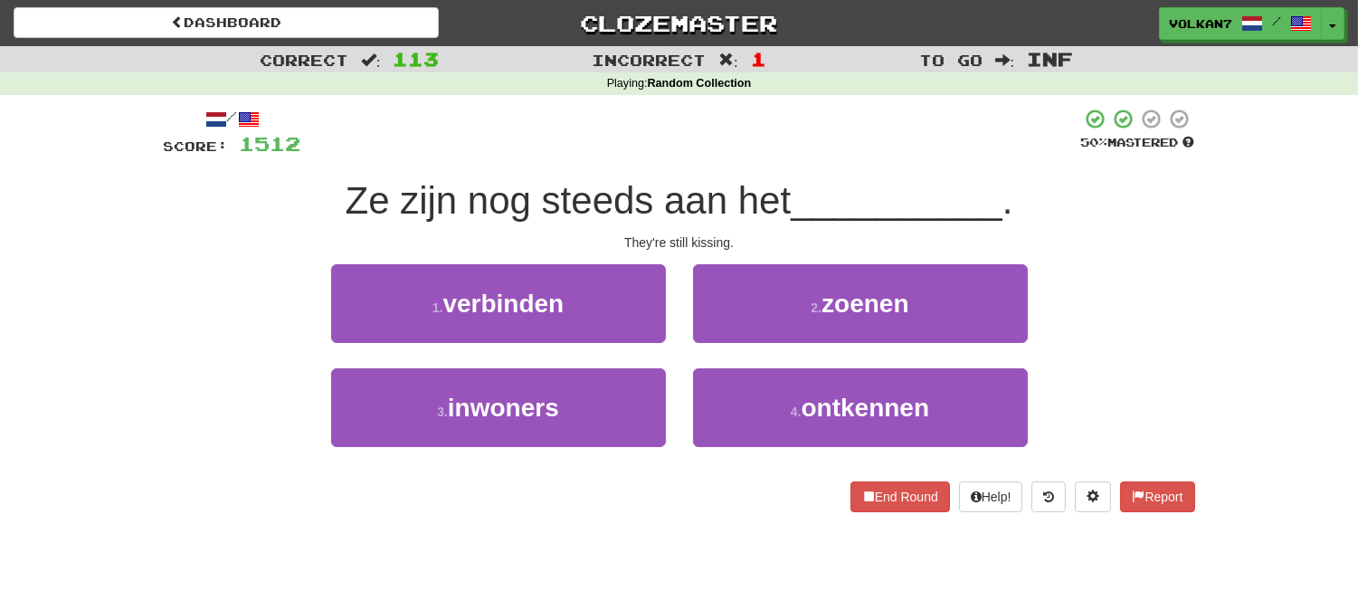
click at [800, 156] on div at bounding box center [691, 133] width 780 height 50
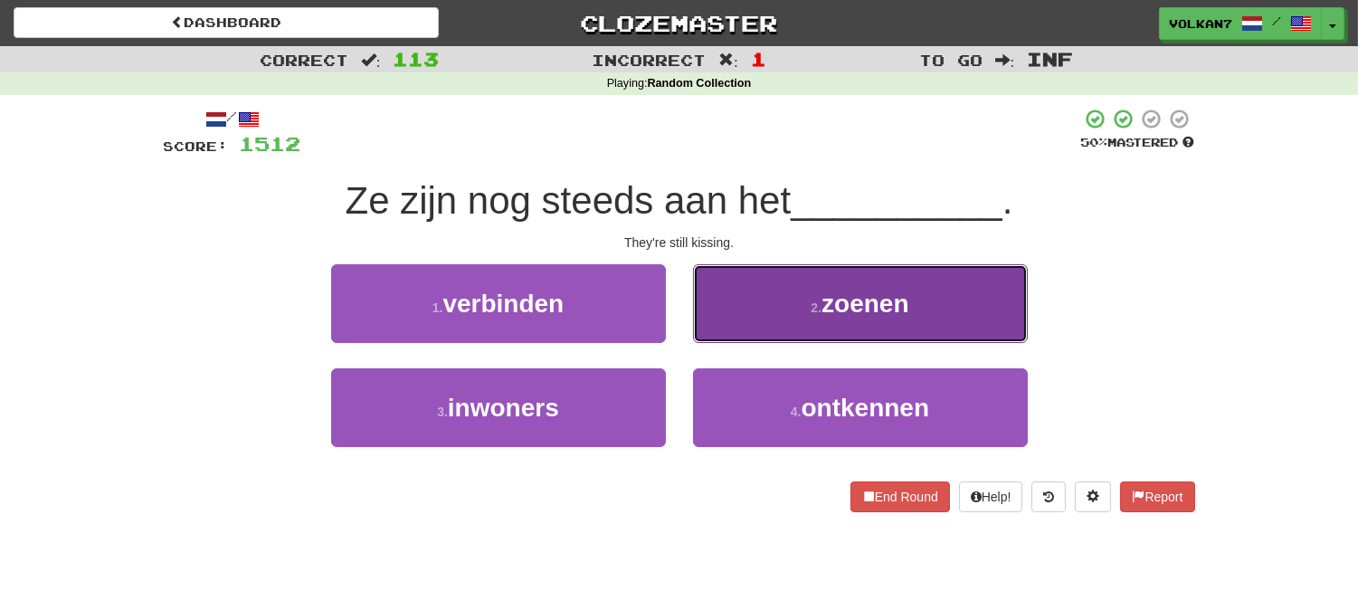
click at [860, 337] on button "2 . zoenen" at bounding box center [860, 303] width 335 height 79
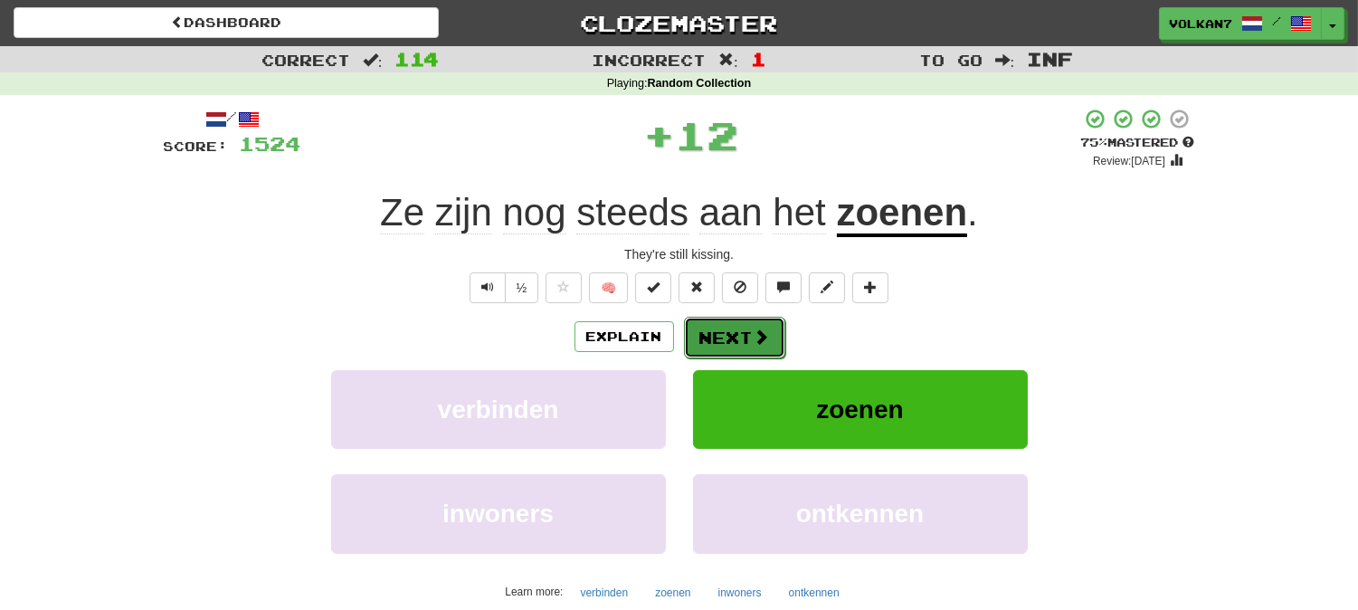
click at [754, 328] on span at bounding box center [762, 336] width 16 height 16
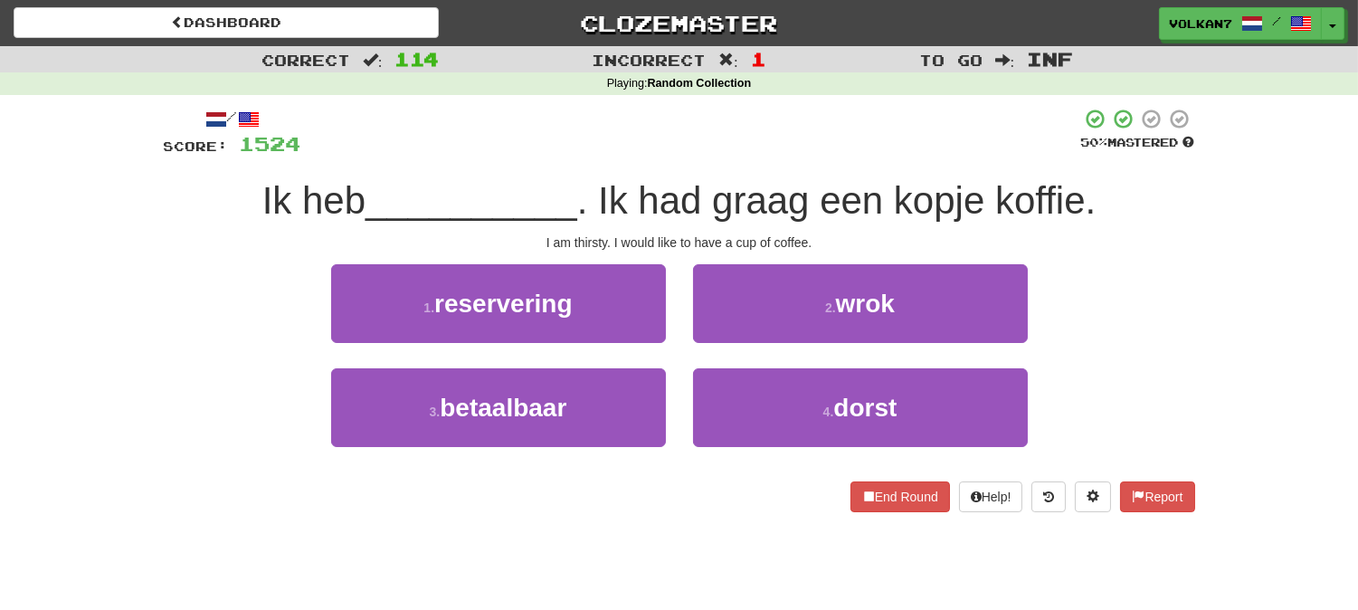
click at [763, 146] on div at bounding box center [691, 133] width 780 height 50
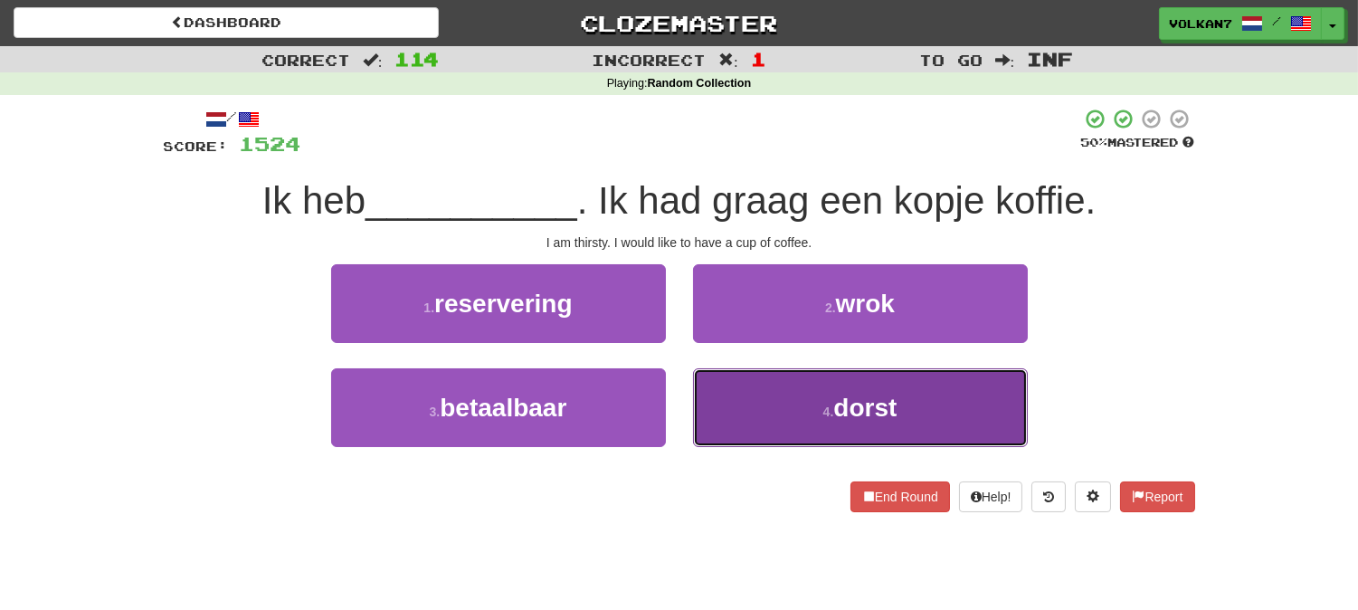
click at [778, 404] on button "4 . dorst" at bounding box center [860, 407] width 335 height 79
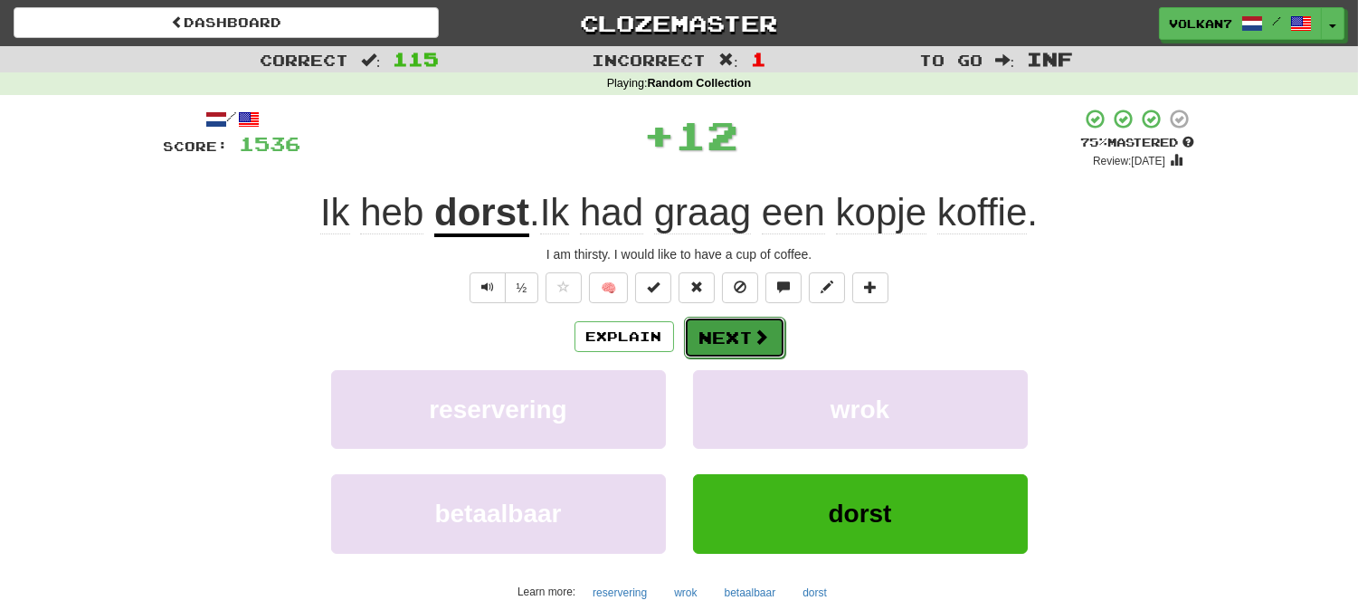
click at [773, 344] on button "Next" at bounding box center [734, 338] width 101 height 42
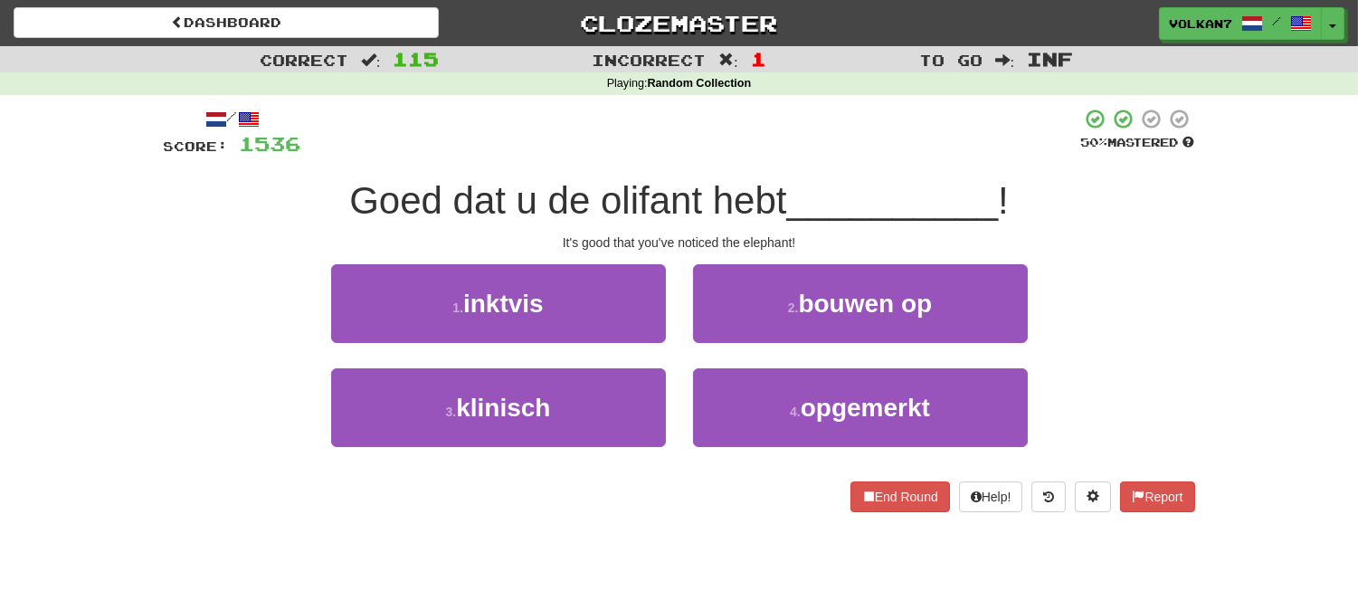
click at [784, 163] on div "/ Score: 1536 50 % Mastered Goed dat u de olifant hebt __________ ! It's good t…" at bounding box center [679, 310] width 1031 height 404
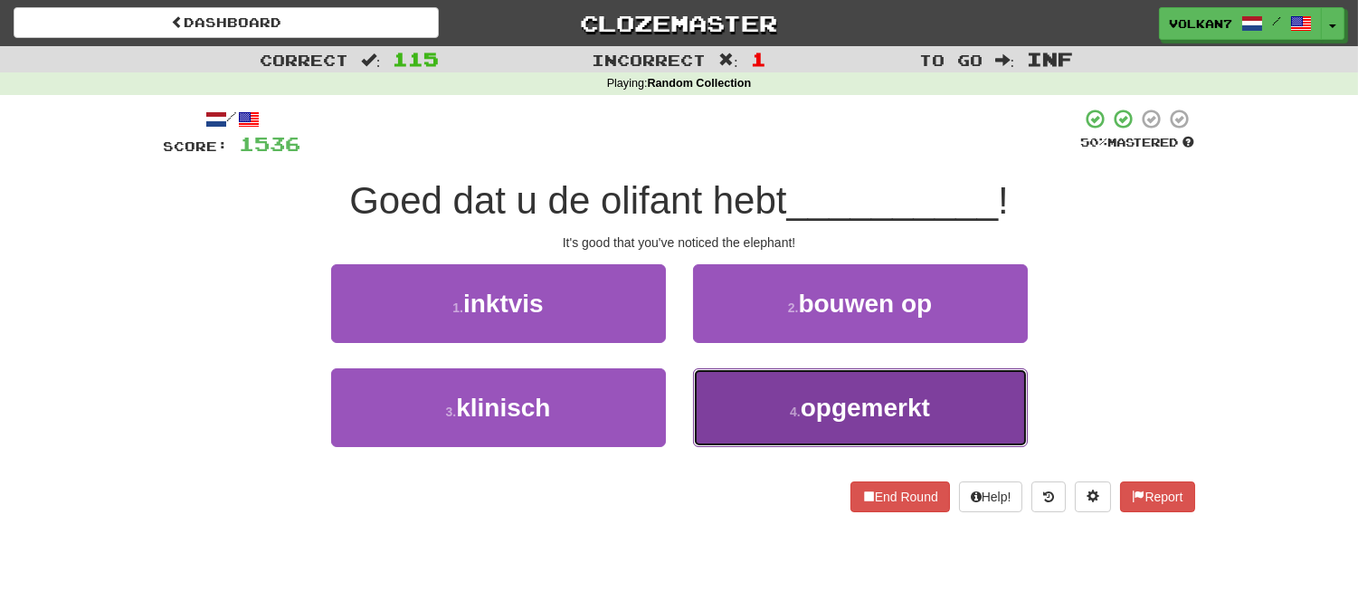
click at [867, 394] on span "opgemerkt" at bounding box center [865, 408] width 129 height 28
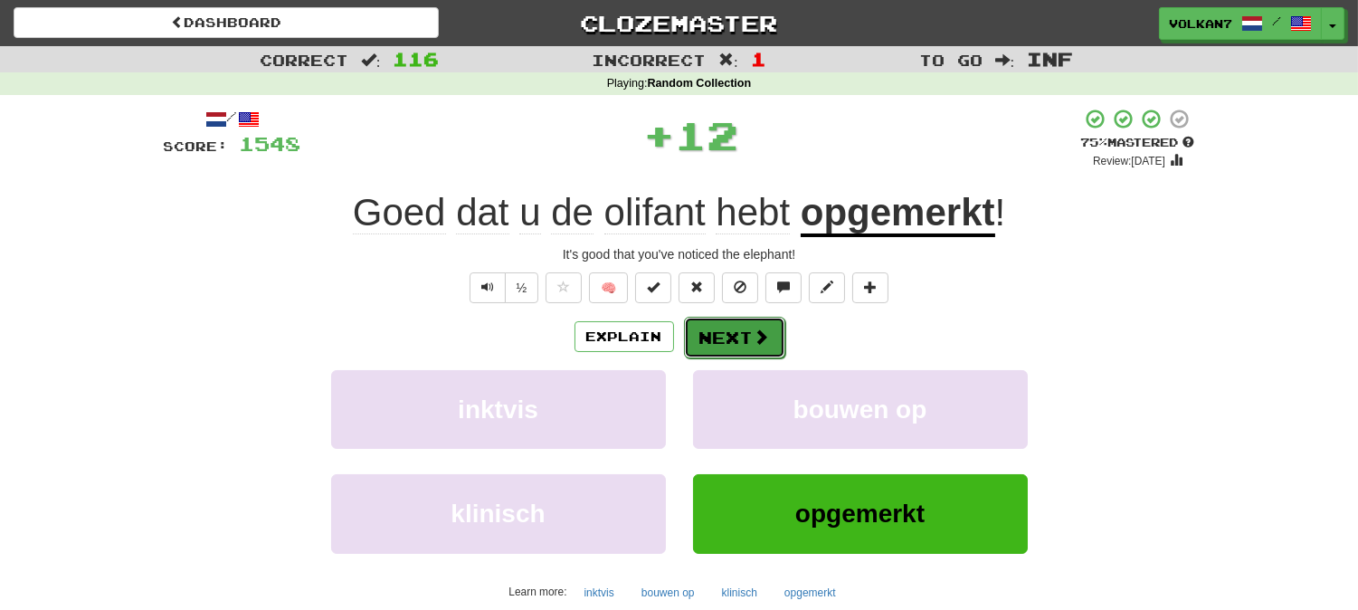
click at [755, 329] on span at bounding box center [762, 336] width 16 height 16
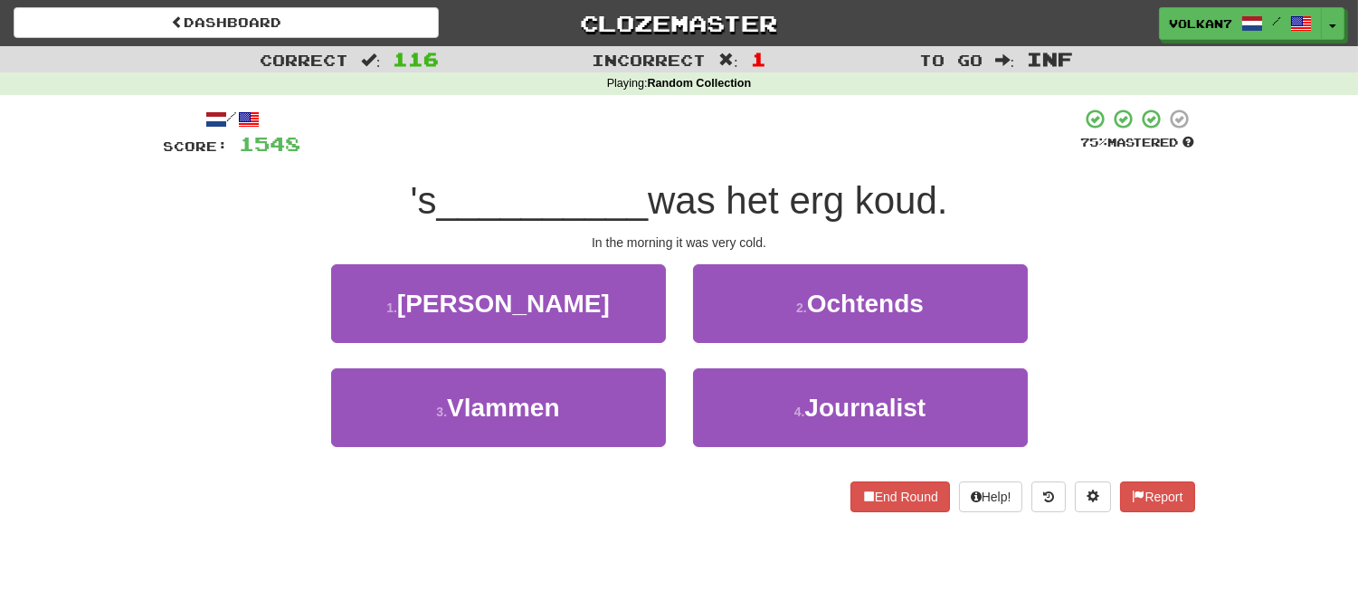
click at [775, 194] on span "was het erg koud." at bounding box center [798, 200] width 300 height 43
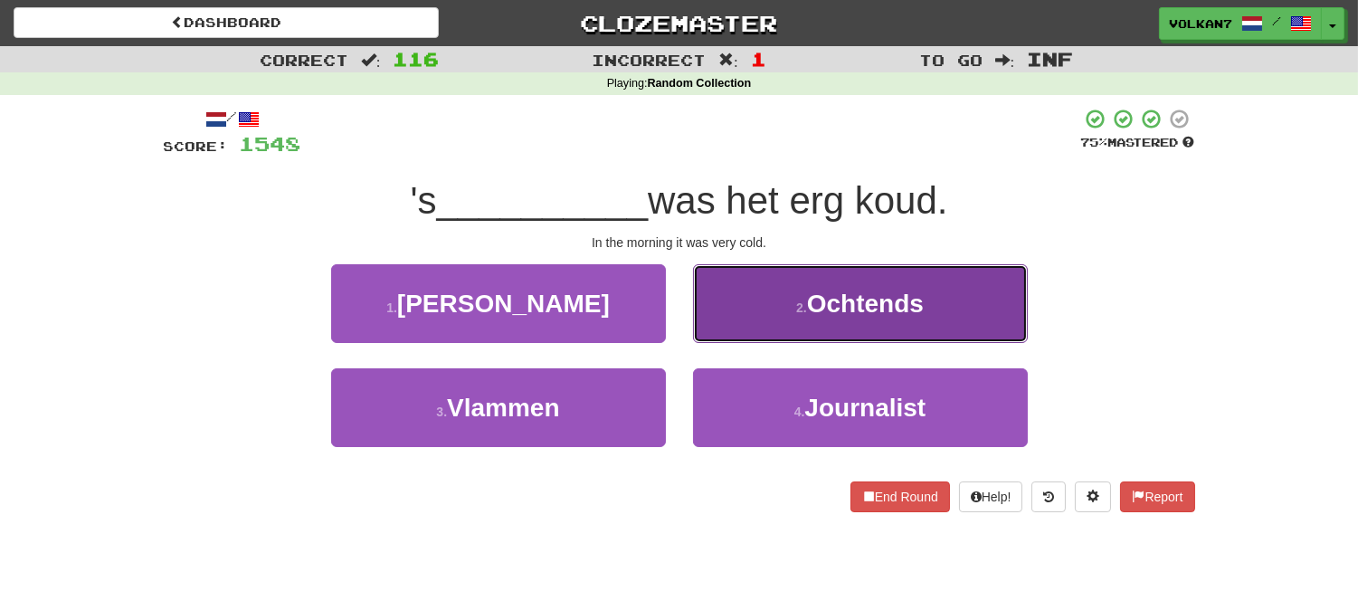
click at [796, 302] on small "2 ." at bounding box center [801, 307] width 11 height 14
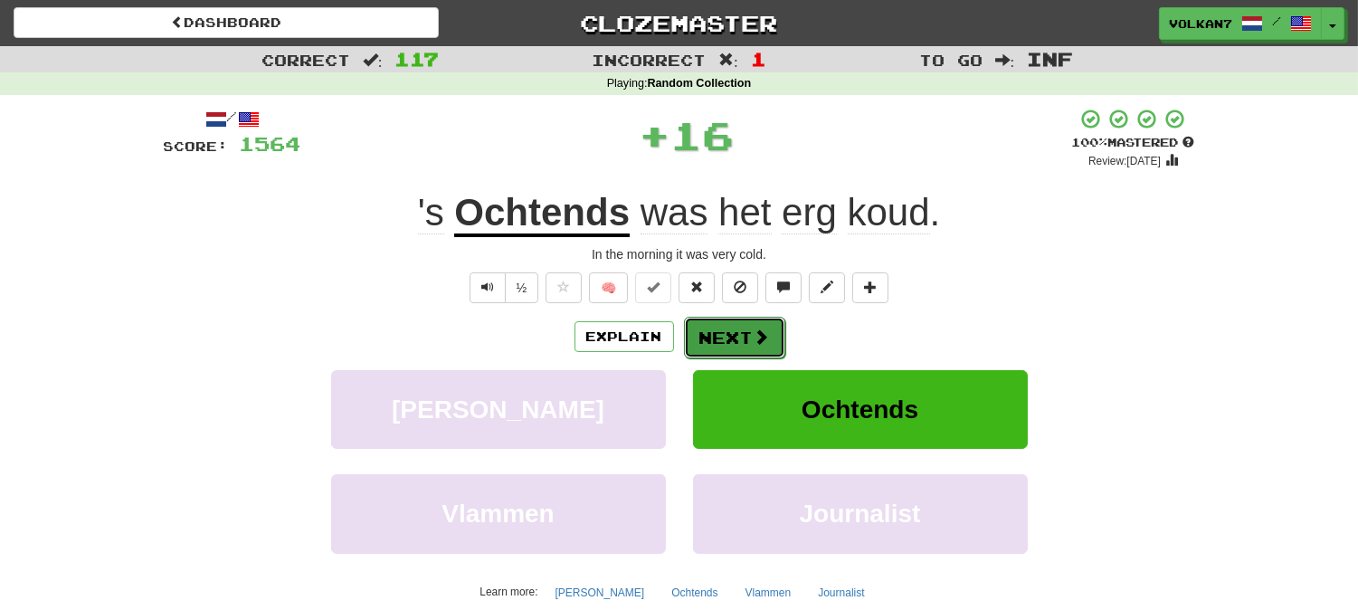
click at [754, 328] on span at bounding box center [762, 336] width 16 height 16
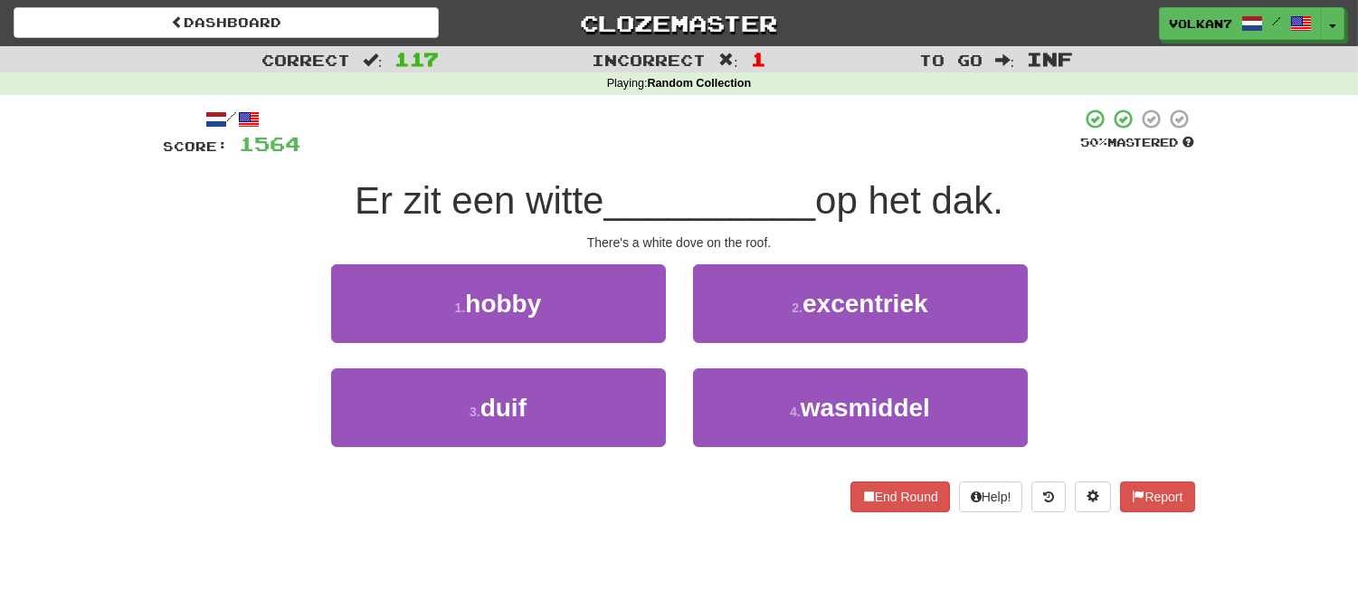
click at [814, 146] on div at bounding box center [691, 133] width 780 height 50
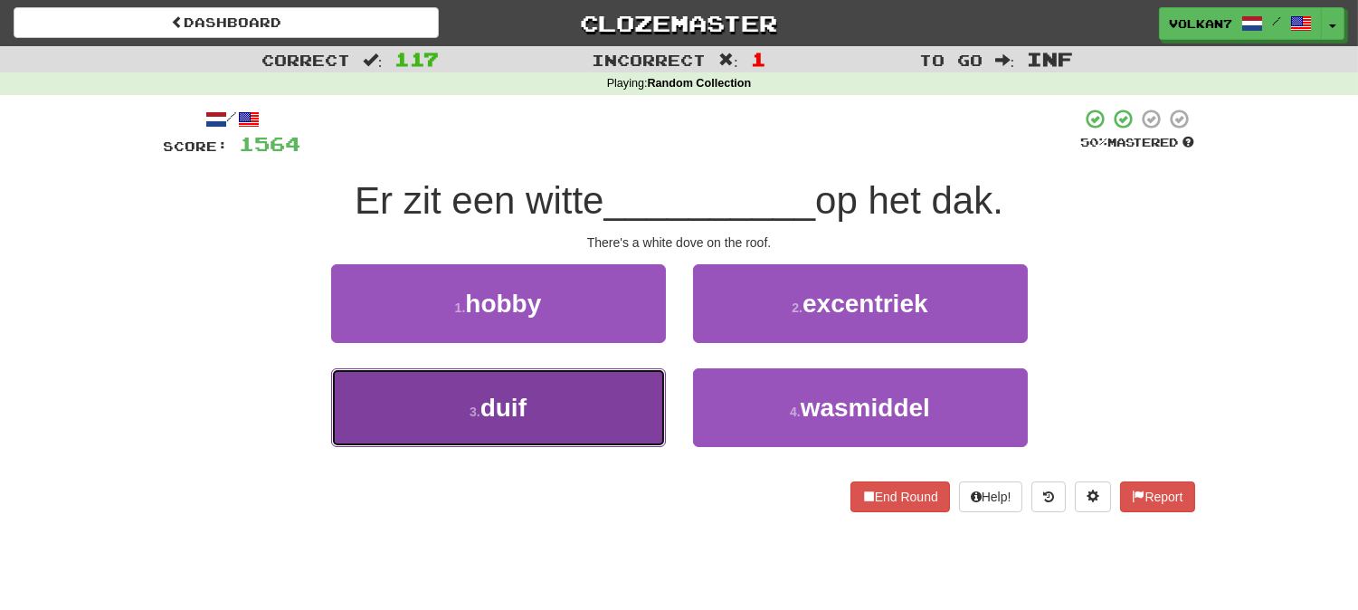
click at [633, 402] on button "3 . duif" at bounding box center [498, 407] width 335 height 79
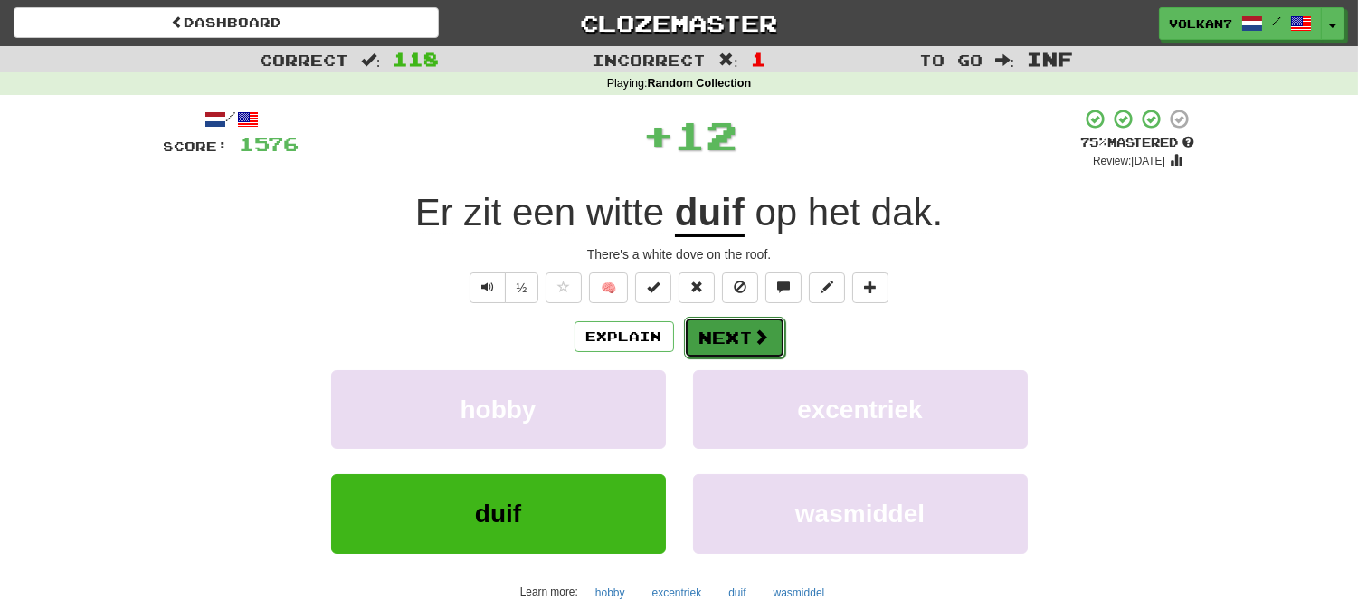
click at [772, 336] on button "Next" at bounding box center [734, 338] width 101 height 42
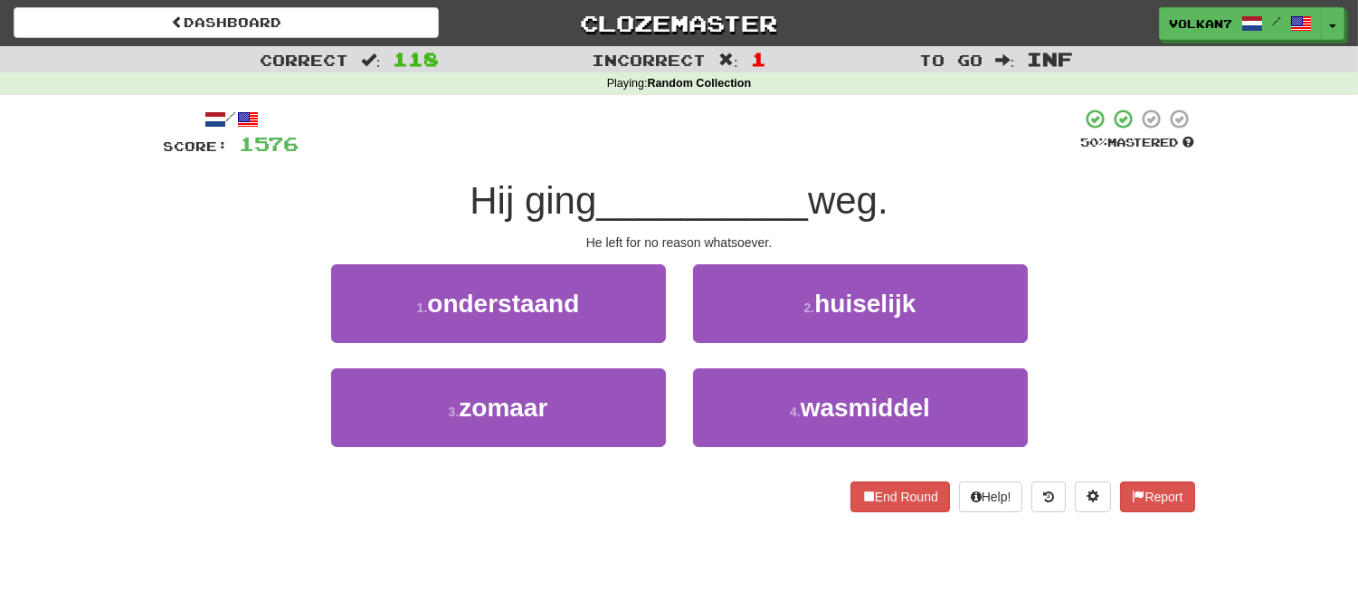
click at [773, 140] on div at bounding box center [690, 133] width 782 height 50
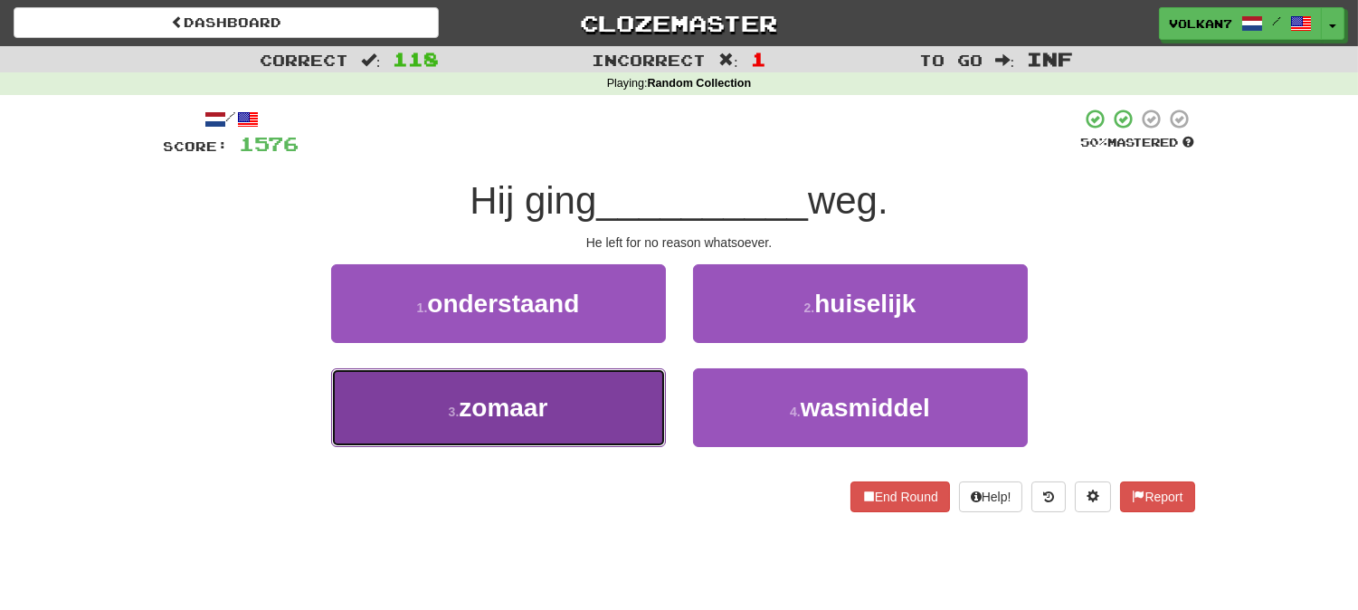
click at [609, 399] on button "3 . zomaar" at bounding box center [498, 407] width 335 height 79
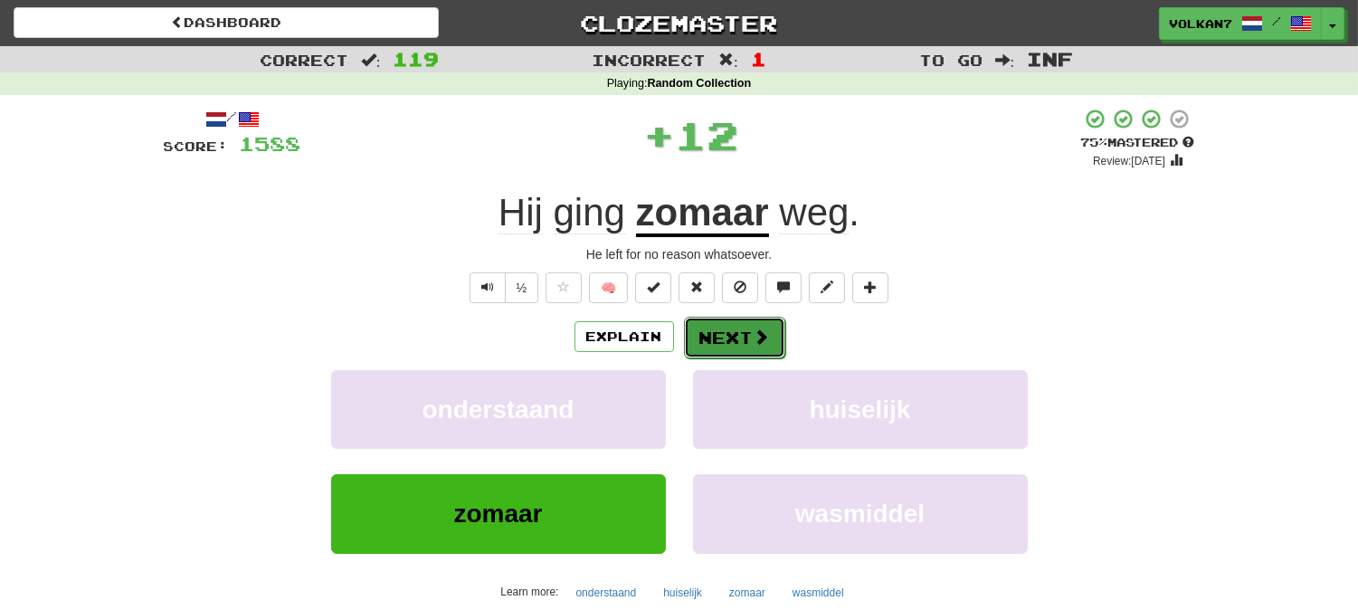
click at [727, 344] on button "Next" at bounding box center [734, 338] width 101 height 42
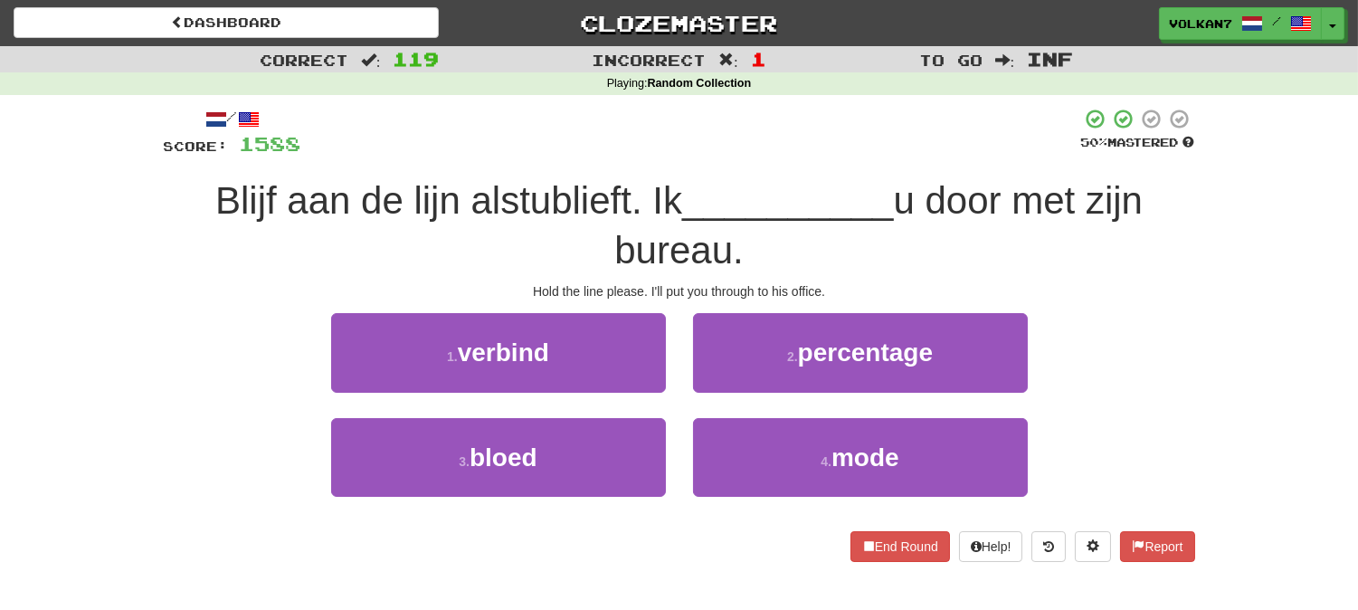
click at [751, 140] on div at bounding box center [691, 133] width 780 height 50
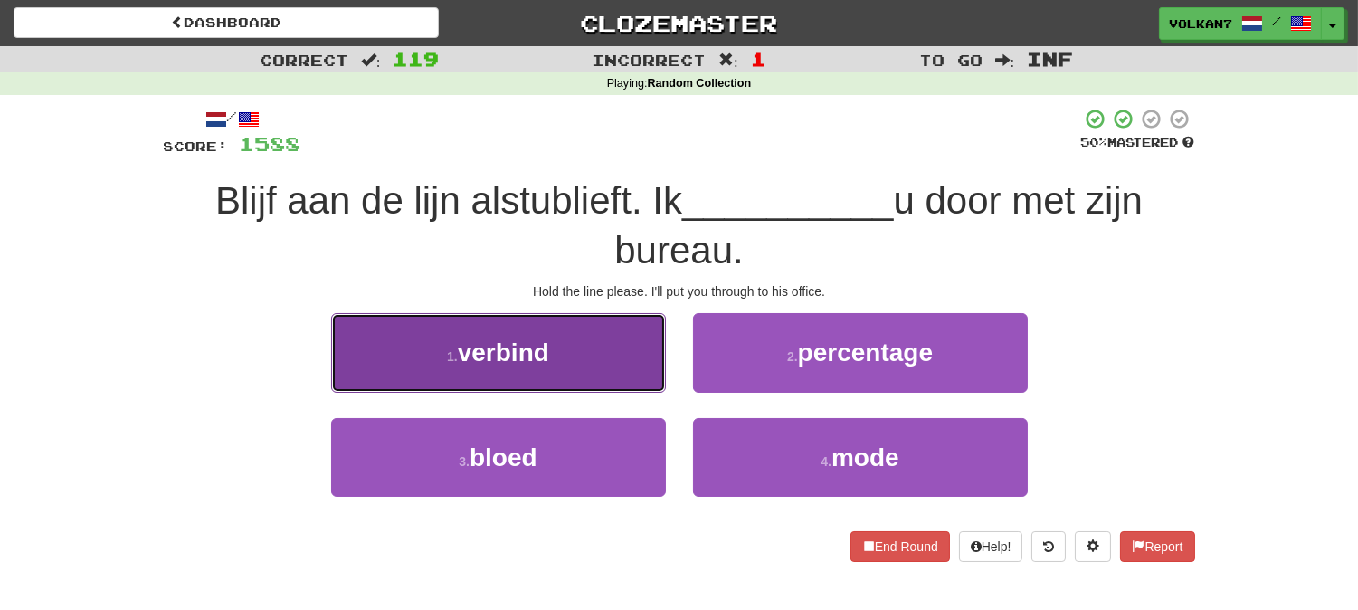
click at [580, 369] on button "1 . verbind" at bounding box center [498, 352] width 335 height 79
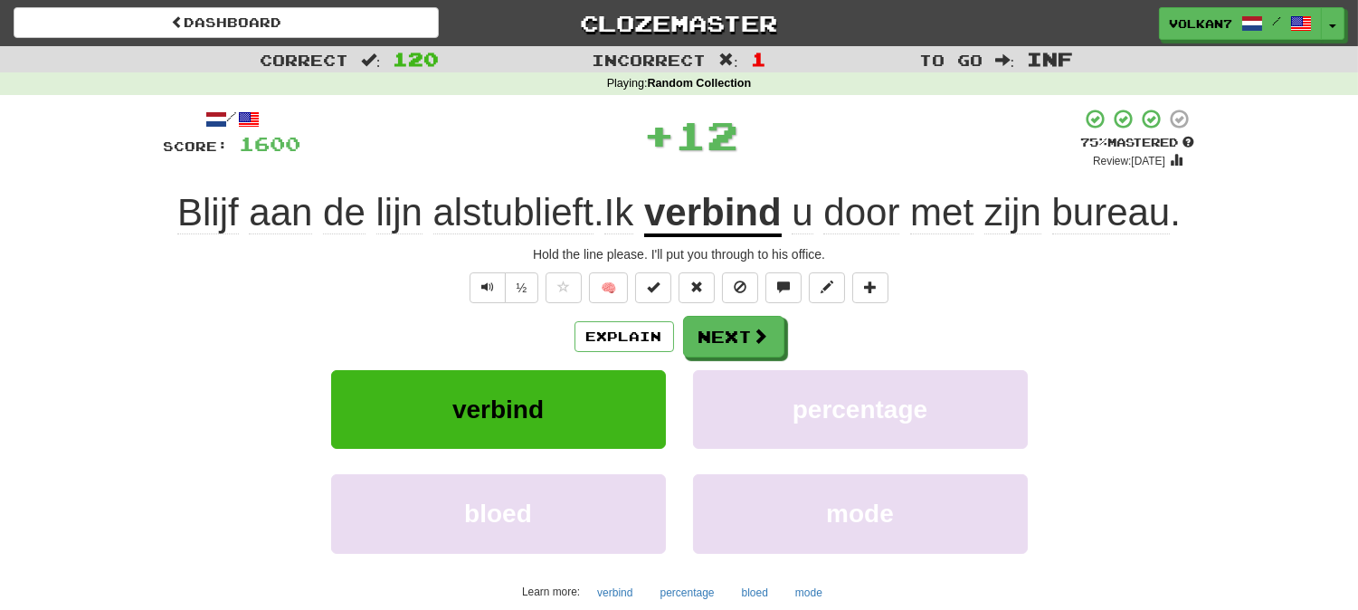
click at [729, 359] on div "Explain Next verbind percentage bloed mode Learn more: verbind percentage bloed…" at bounding box center [679, 461] width 1031 height 290
click at [730, 341] on button "Next" at bounding box center [734, 338] width 101 height 42
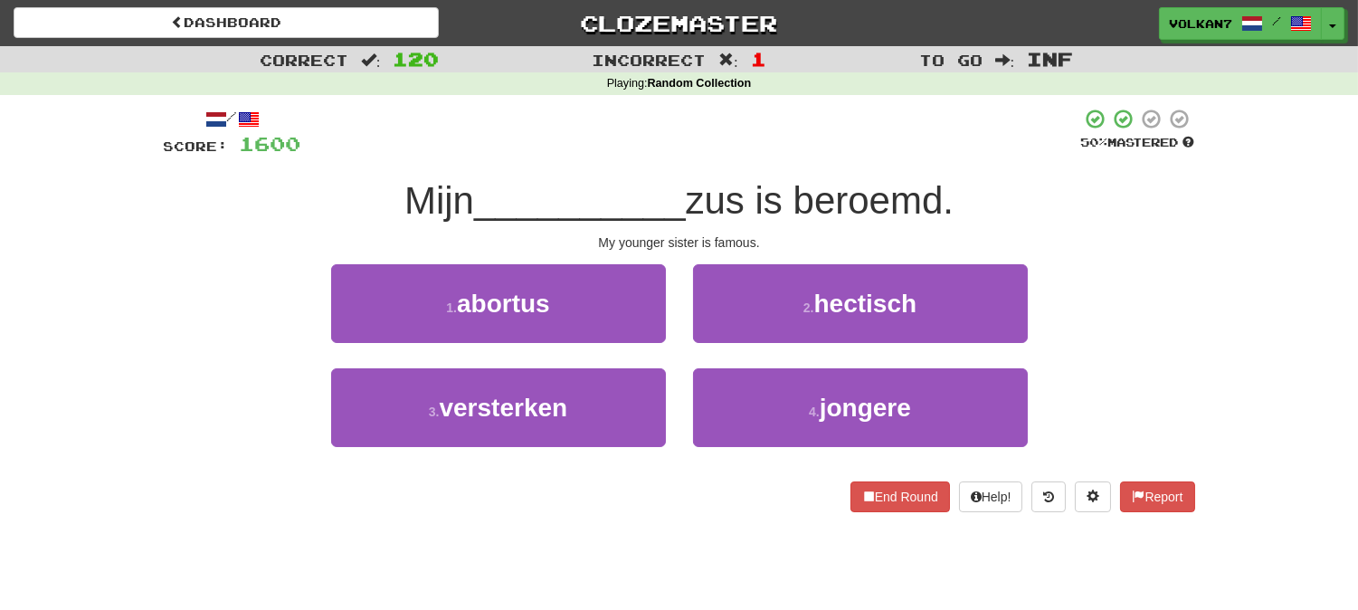
click at [752, 147] on div at bounding box center [691, 133] width 780 height 50
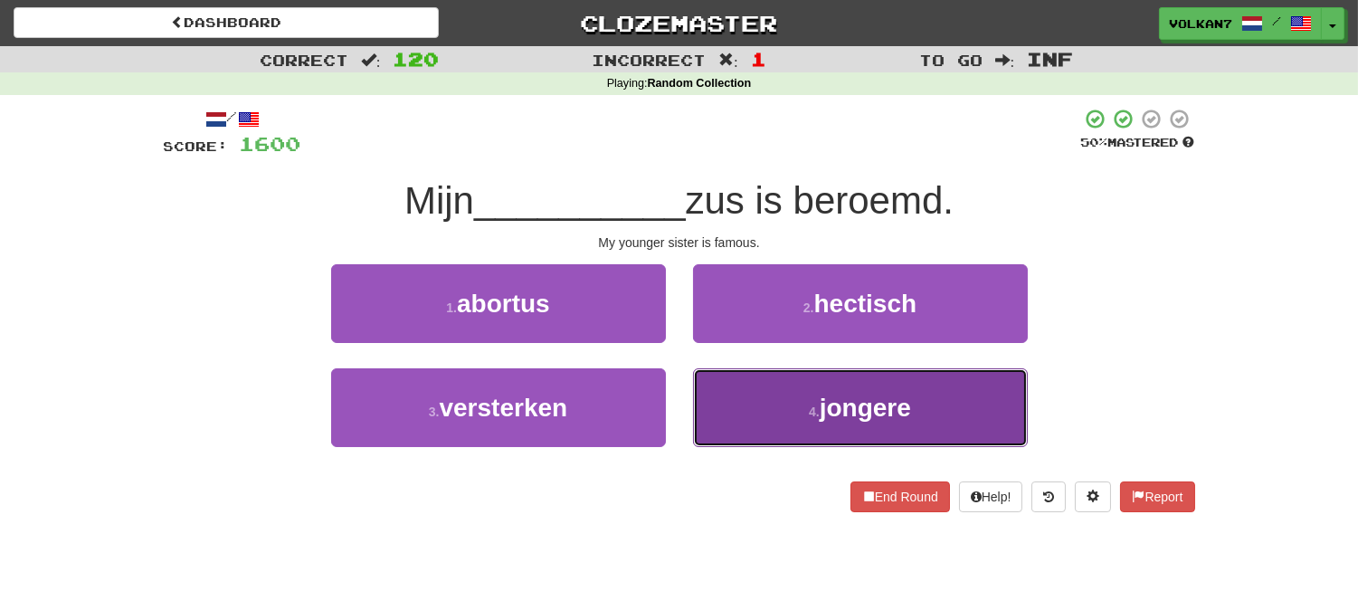
click at [787, 387] on button "4 . jongere" at bounding box center [860, 407] width 335 height 79
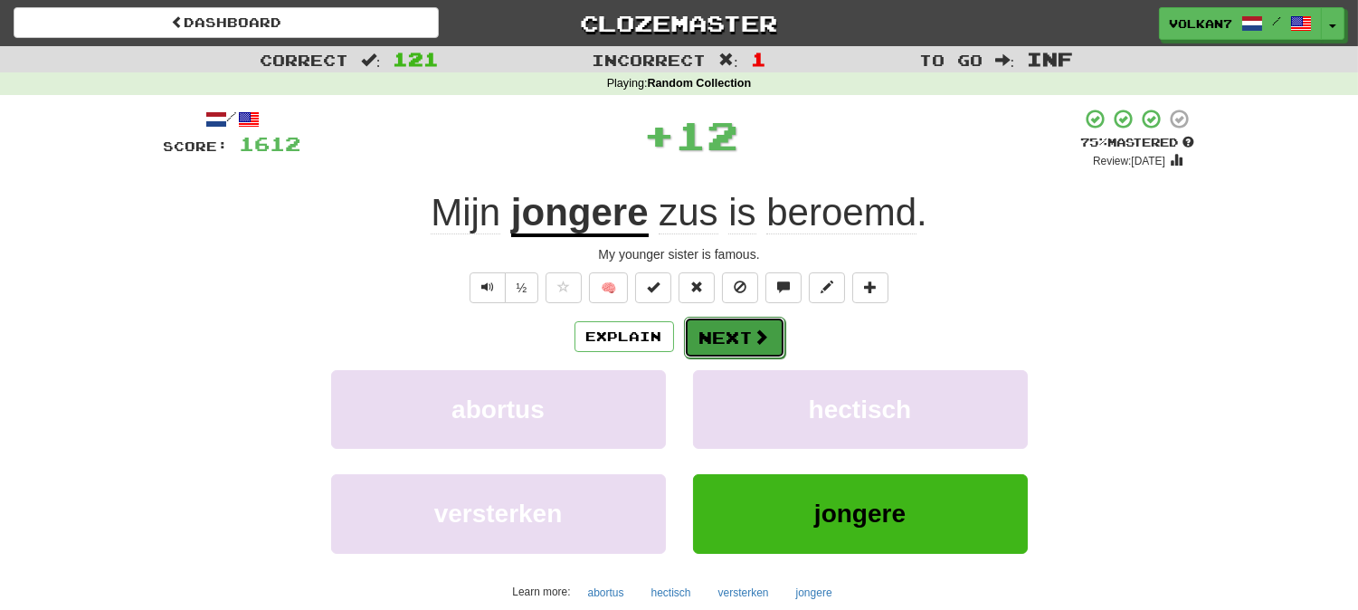
click at [745, 345] on button "Next" at bounding box center [734, 338] width 101 height 42
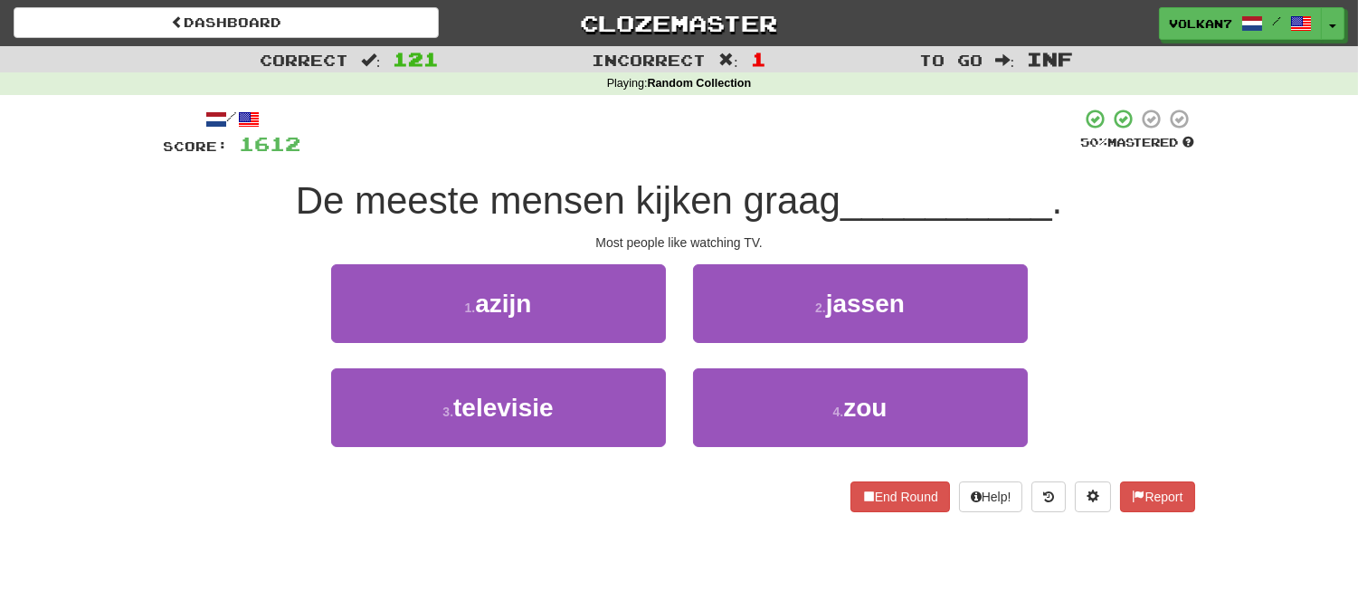
click at [774, 173] on div "/ Score: 1612 50 % Mastered De meeste mensen kijken graag __________ . Most peo…" at bounding box center [679, 310] width 1031 height 404
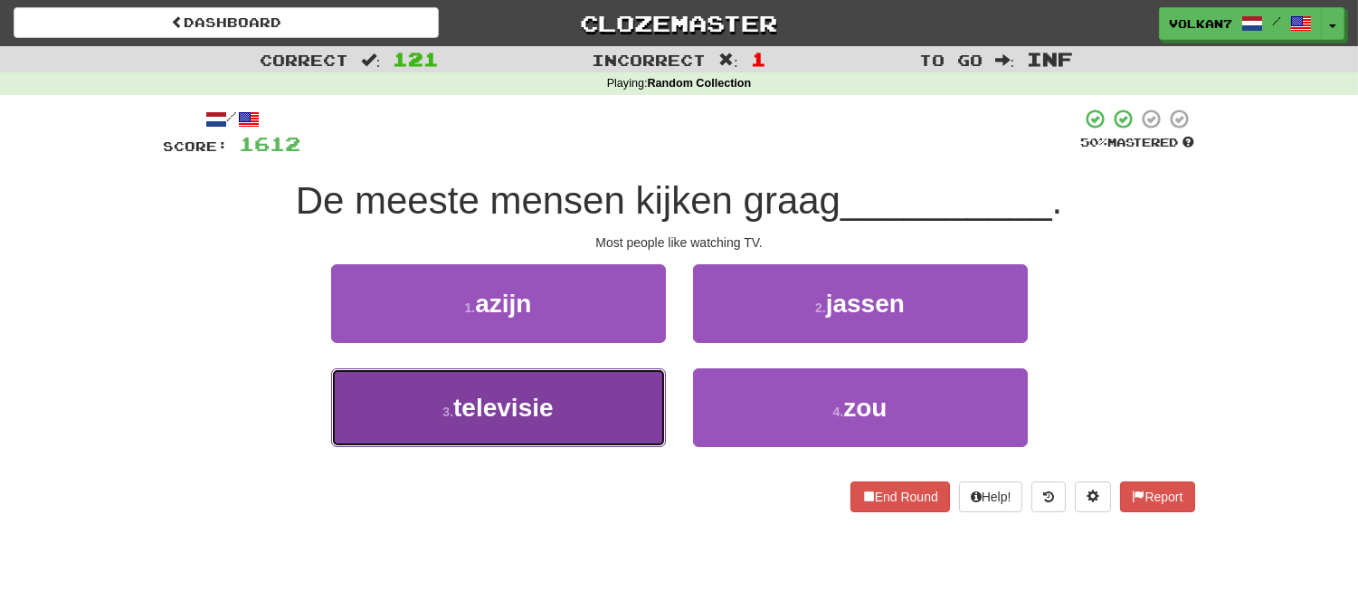
click at [550, 402] on span "televisie" at bounding box center [503, 408] width 100 height 28
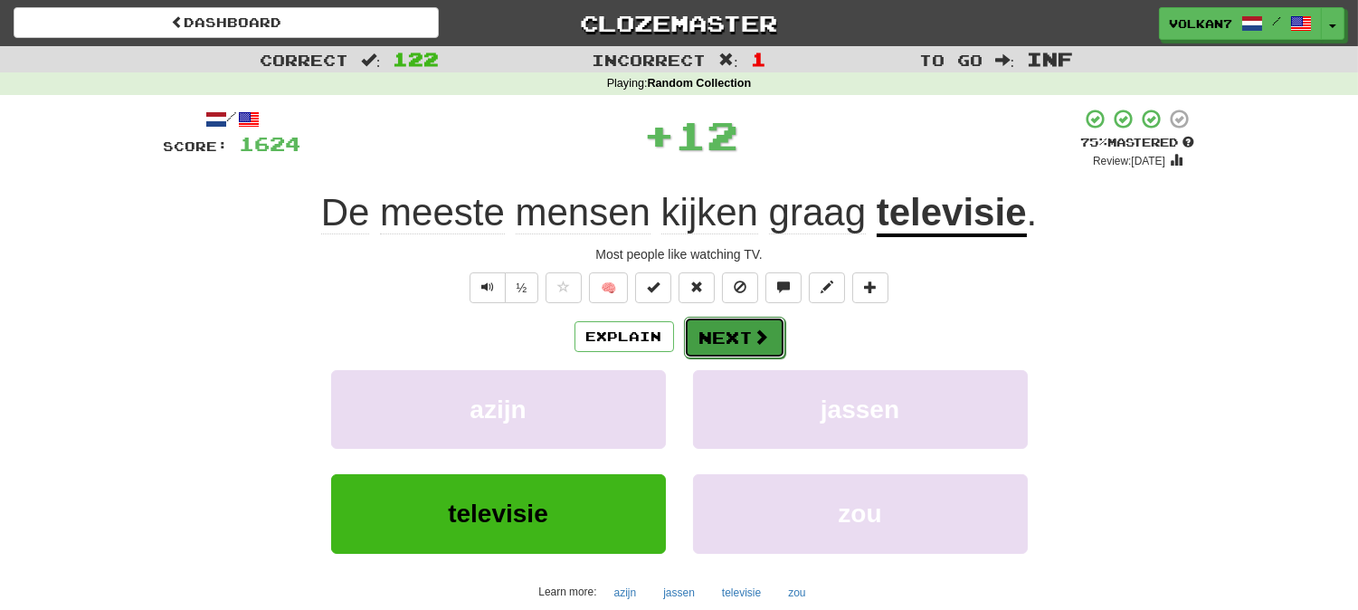
click at [744, 332] on button "Next" at bounding box center [734, 338] width 101 height 42
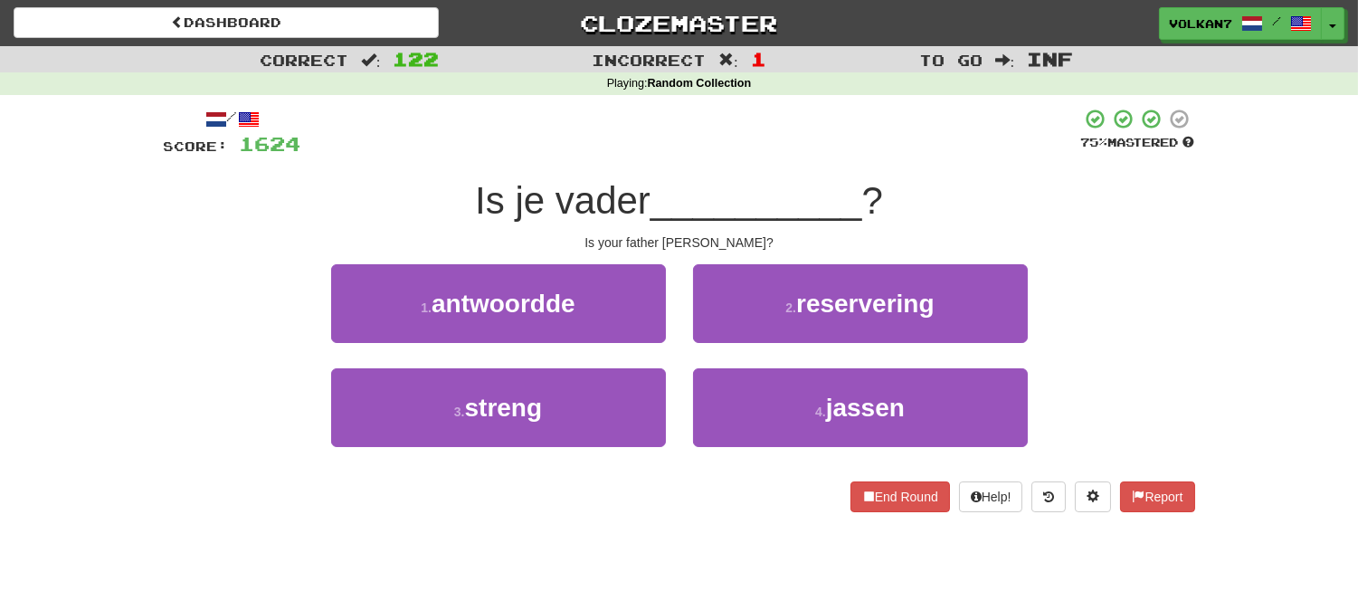
click at [772, 143] on div at bounding box center [691, 133] width 780 height 50
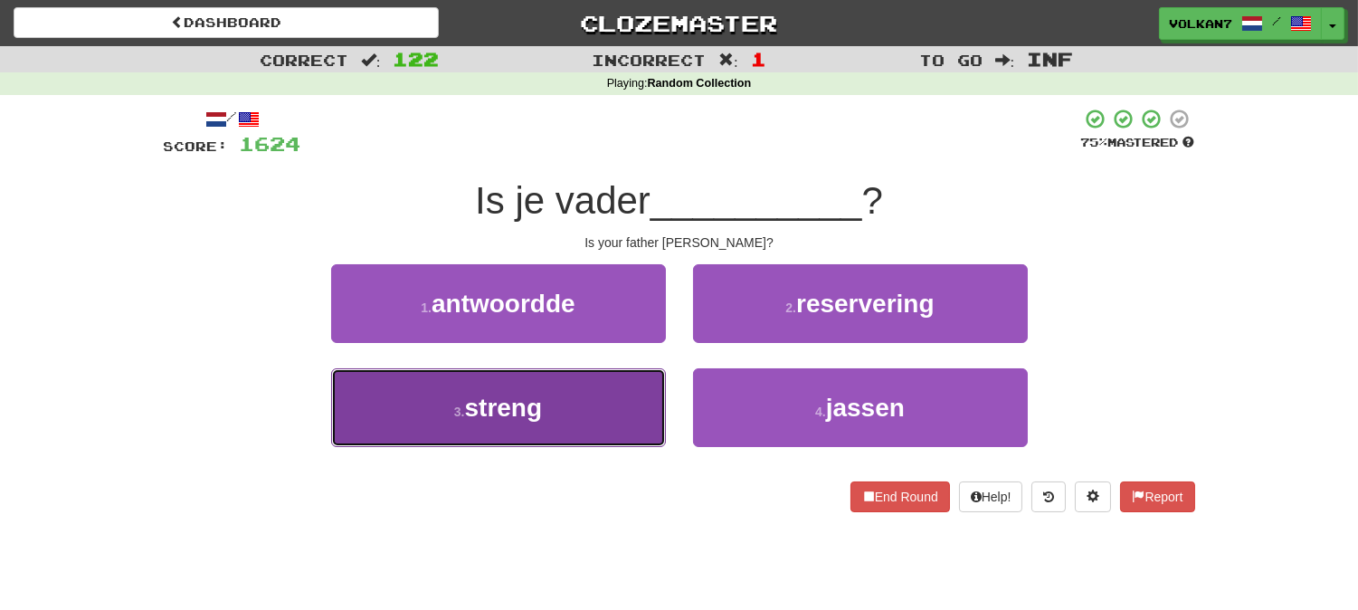
click at [556, 391] on button "3 . streng" at bounding box center [498, 407] width 335 height 79
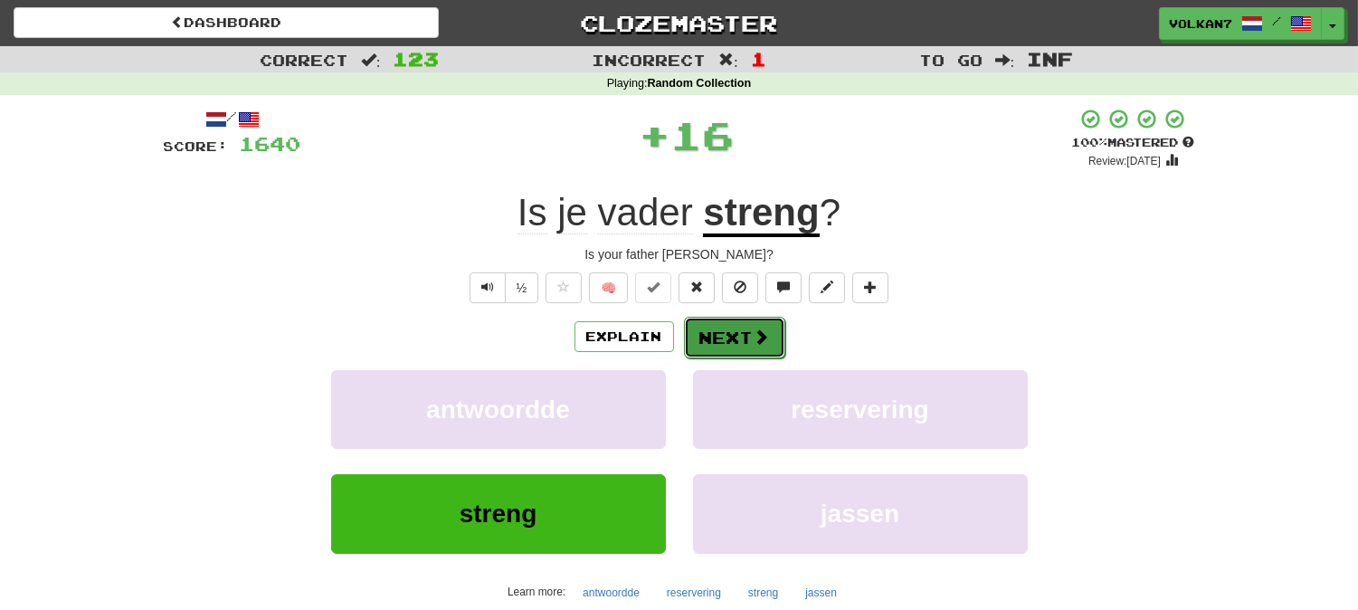
click at [766, 331] on span at bounding box center [762, 336] width 16 height 16
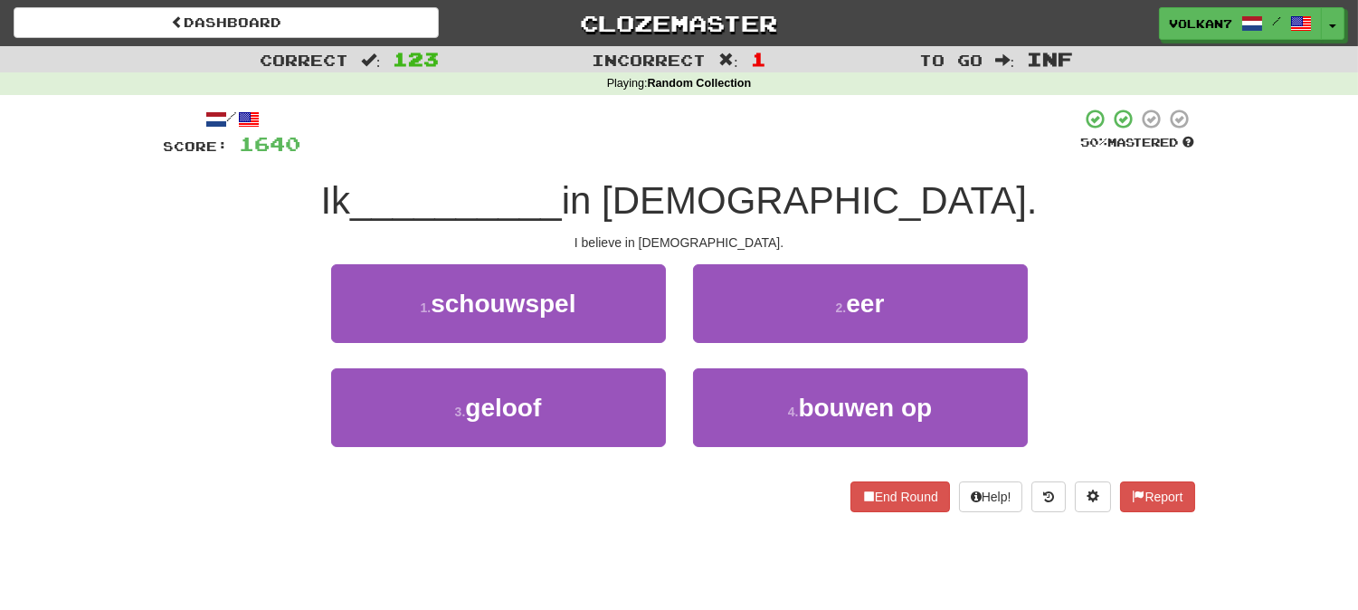
click at [737, 146] on div at bounding box center [691, 133] width 780 height 50
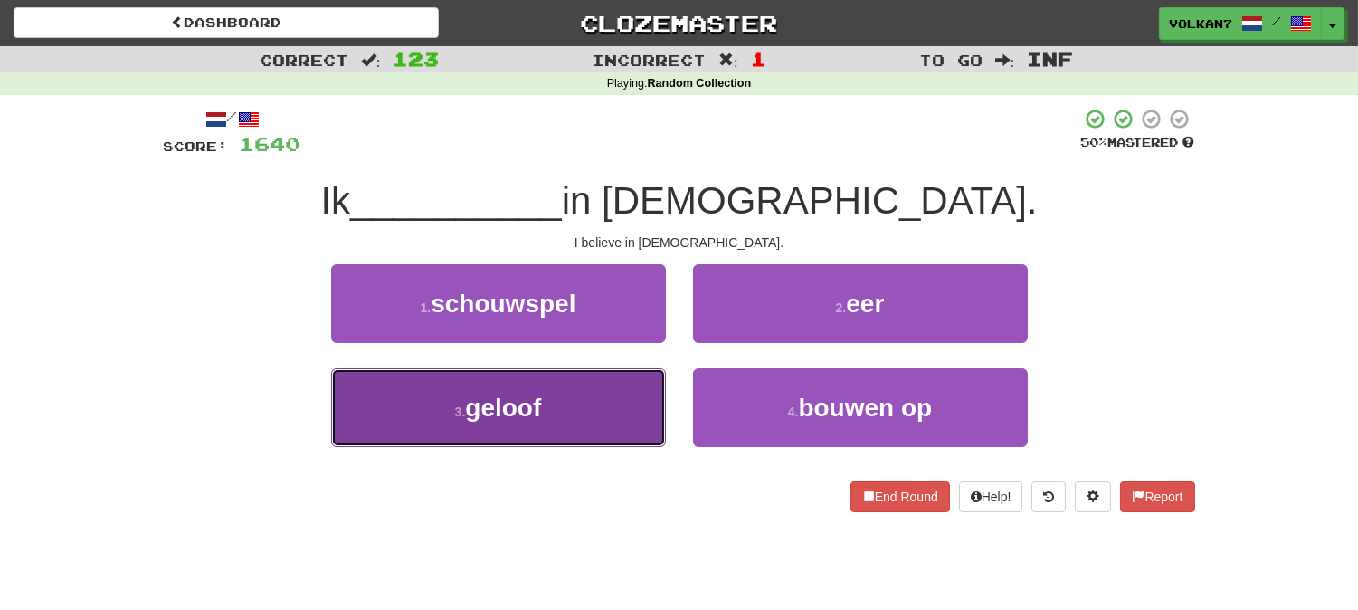
click at [592, 405] on button "3 . geloof" at bounding box center [498, 407] width 335 height 79
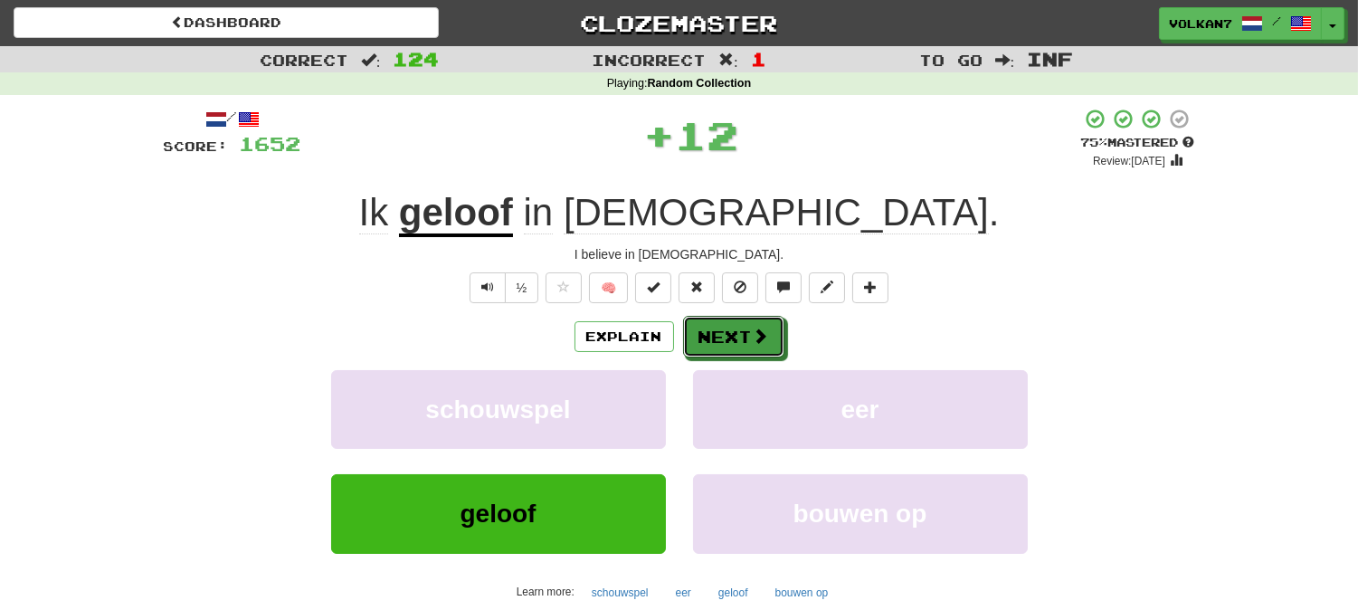
click at [742, 338] on button "Next" at bounding box center [733, 337] width 101 height 42
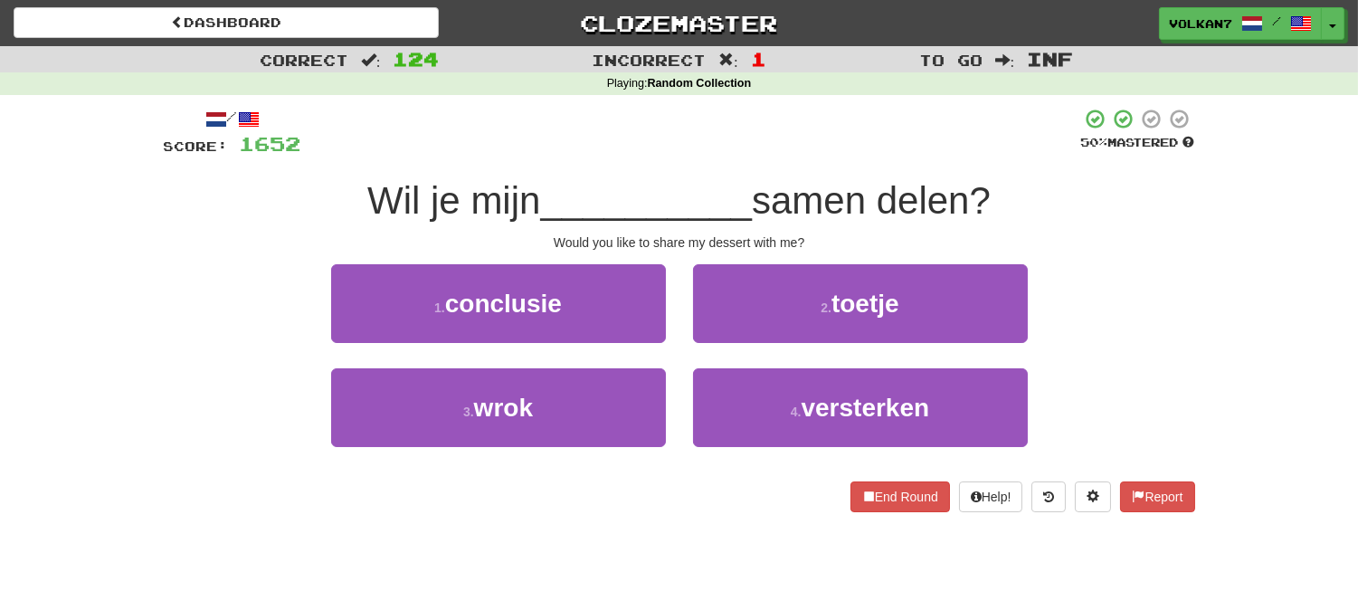
click at [753, 174] on div "/ Score: 1652 50 % Mastered Wil je mijn __________ samen delen? Would you like …" at bounding box center [679, 310] width 1031 height 404
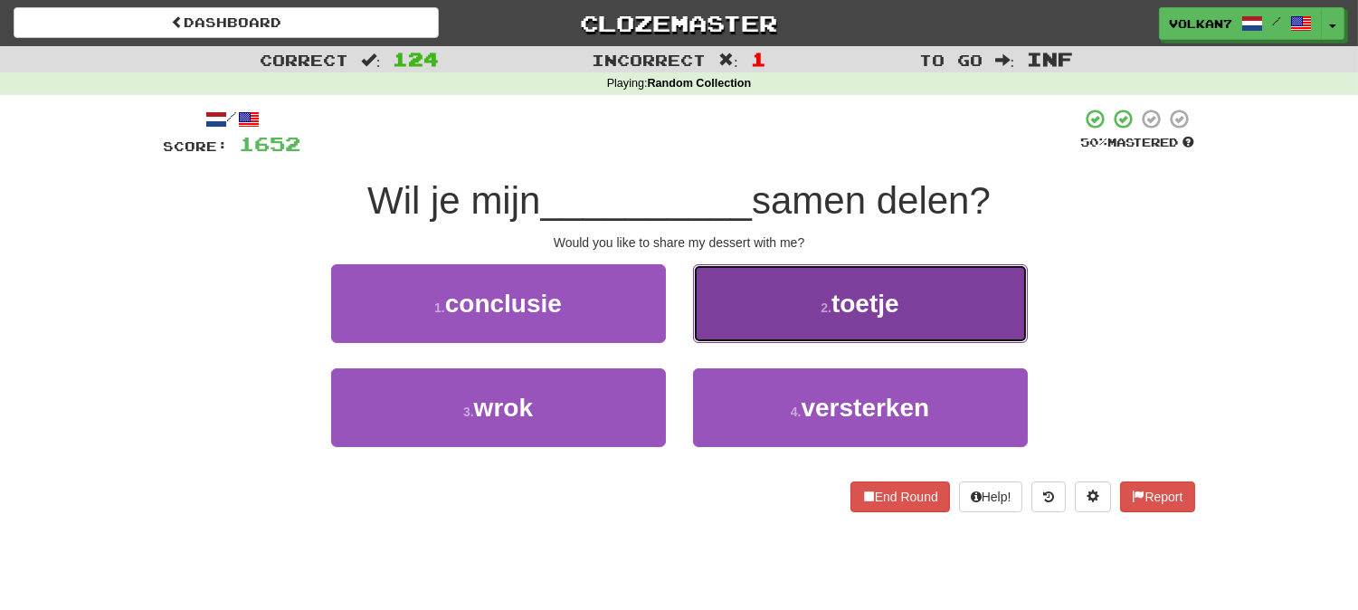
click at [767, 294] on button "2 . toetje" at bounding box center [860, 303] width 335 height 79
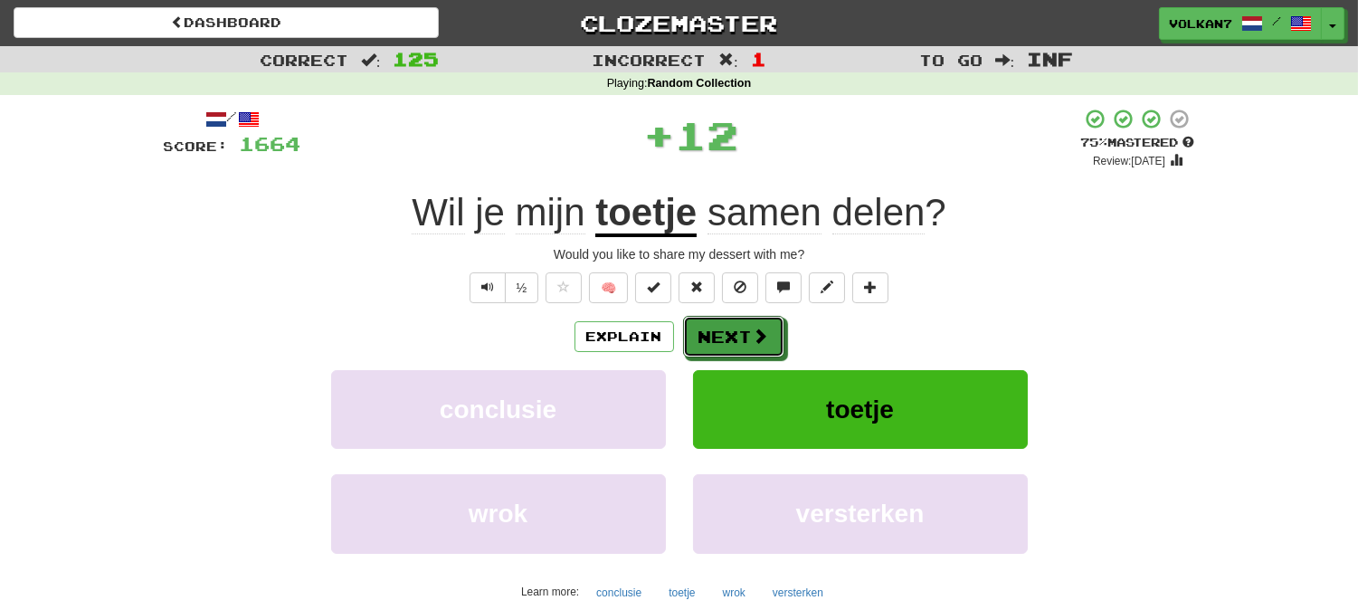
click at [746, 347] on button "Next" at bounding box center [733, 337] width 101 height 42
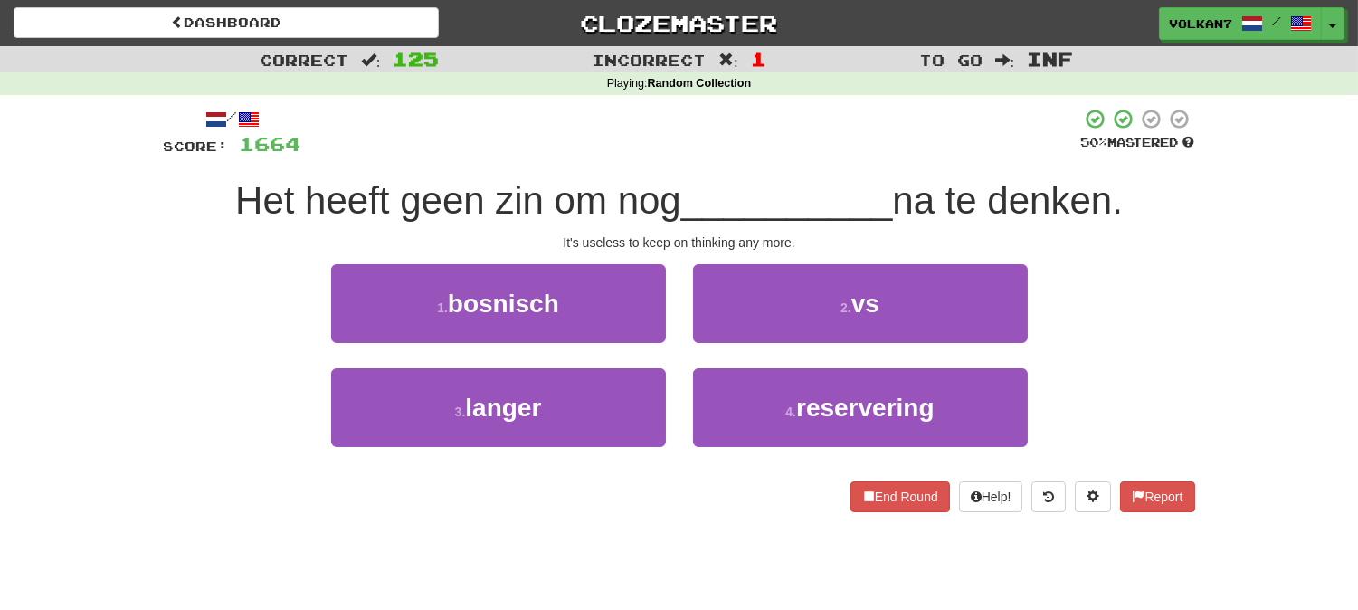
click at [727, 137] on div at bounding box center [691, 133] width 780 height 50
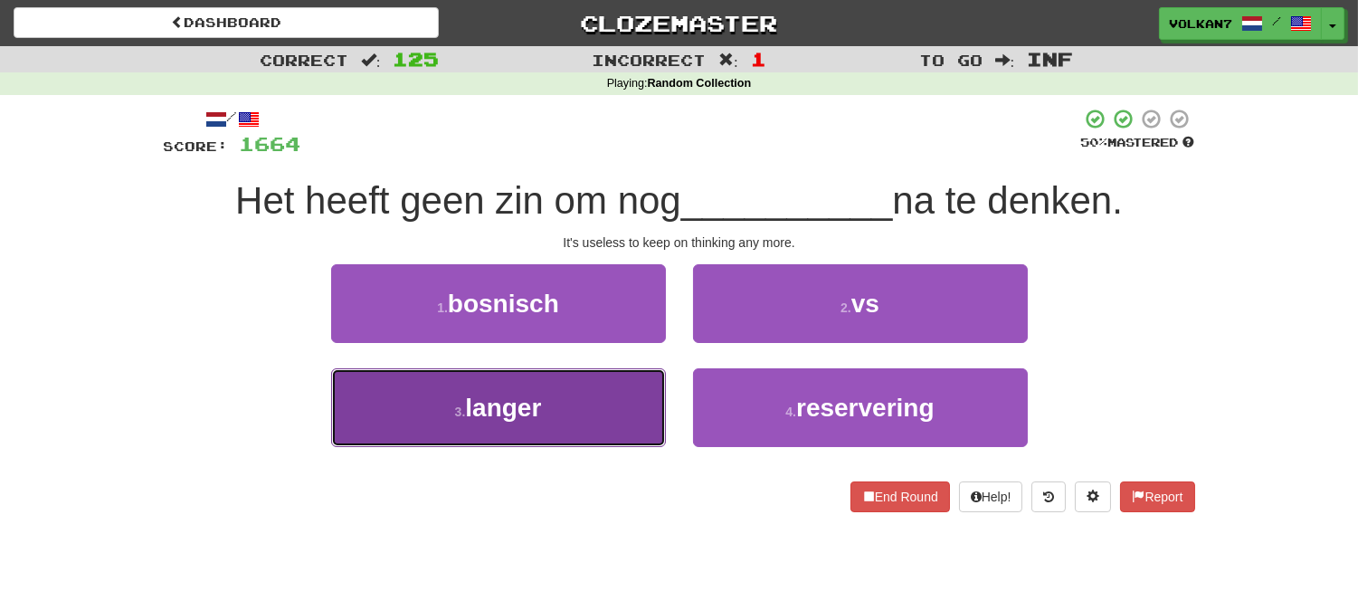
click at [586, 401] on button "3 . langer" at bounding box center [498, 407] width 335 height 79
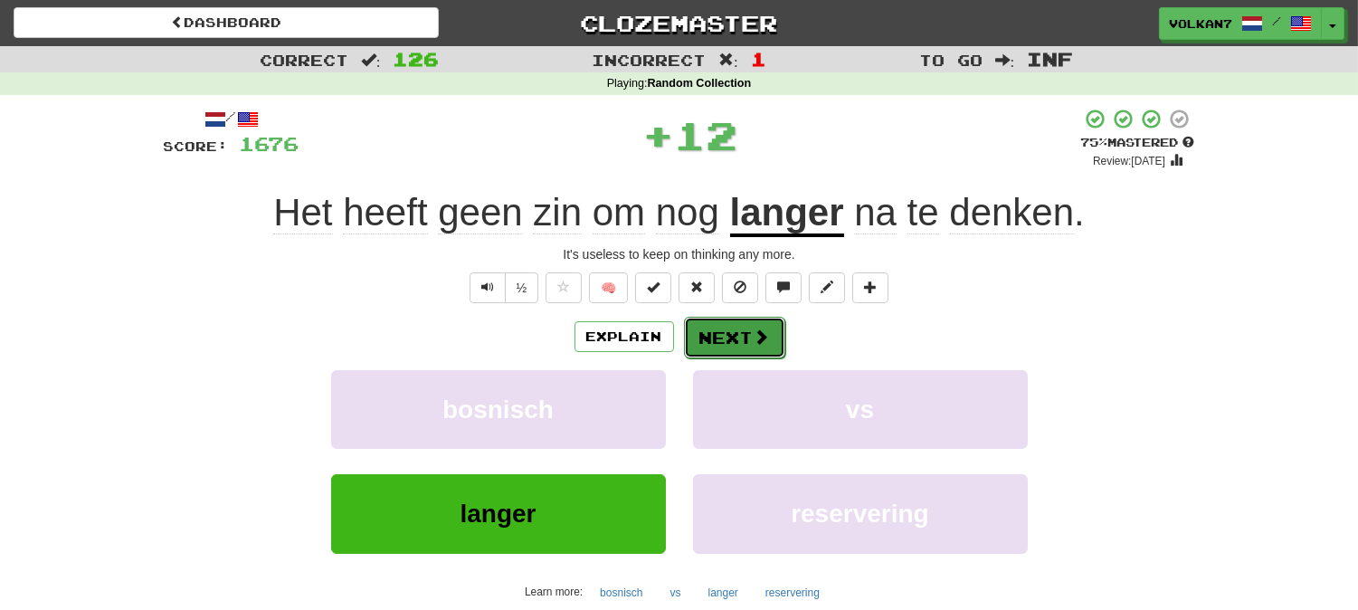
click at [706, 350] on button "Next" at bounding box center [734, 338] width 101 height 42
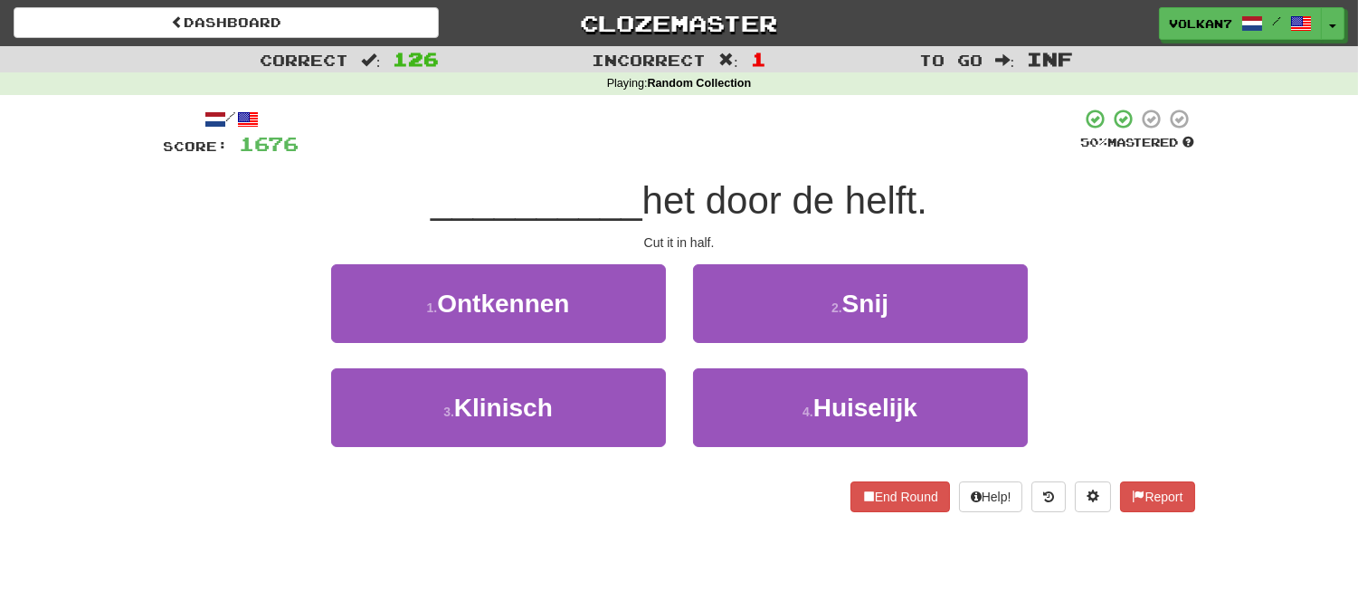
click at [707, 176] on div "__________ het door de helft." at bounding box center [679, 201] width 1031 height 50
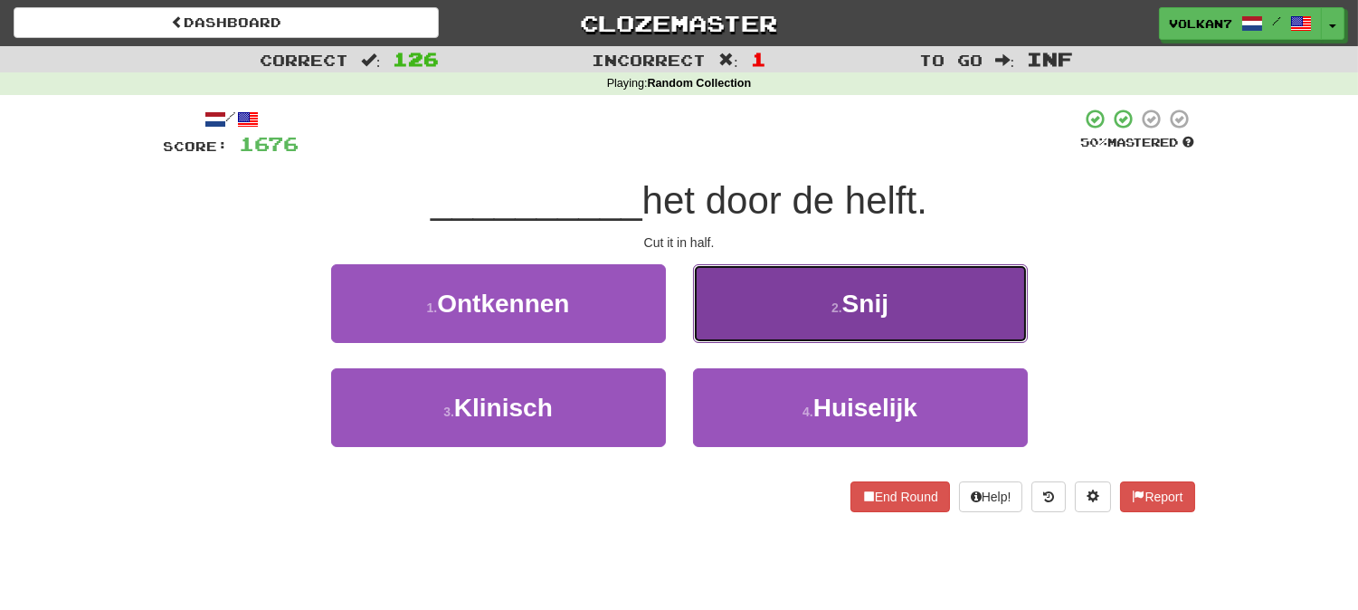
click at [754, 312] on button "2 . Snij" at bounding box center [860, 303] width 335 height 79
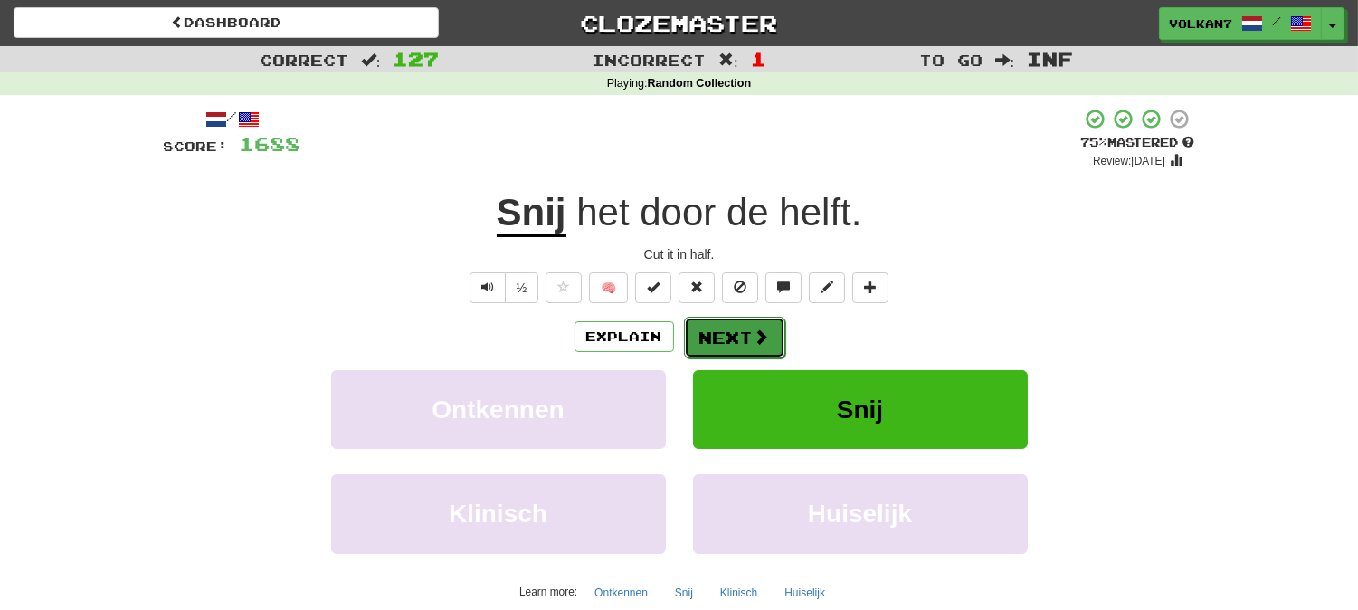
click at [726, 331] on button "Next" at bounding box center [734, 338] width 101 height 42
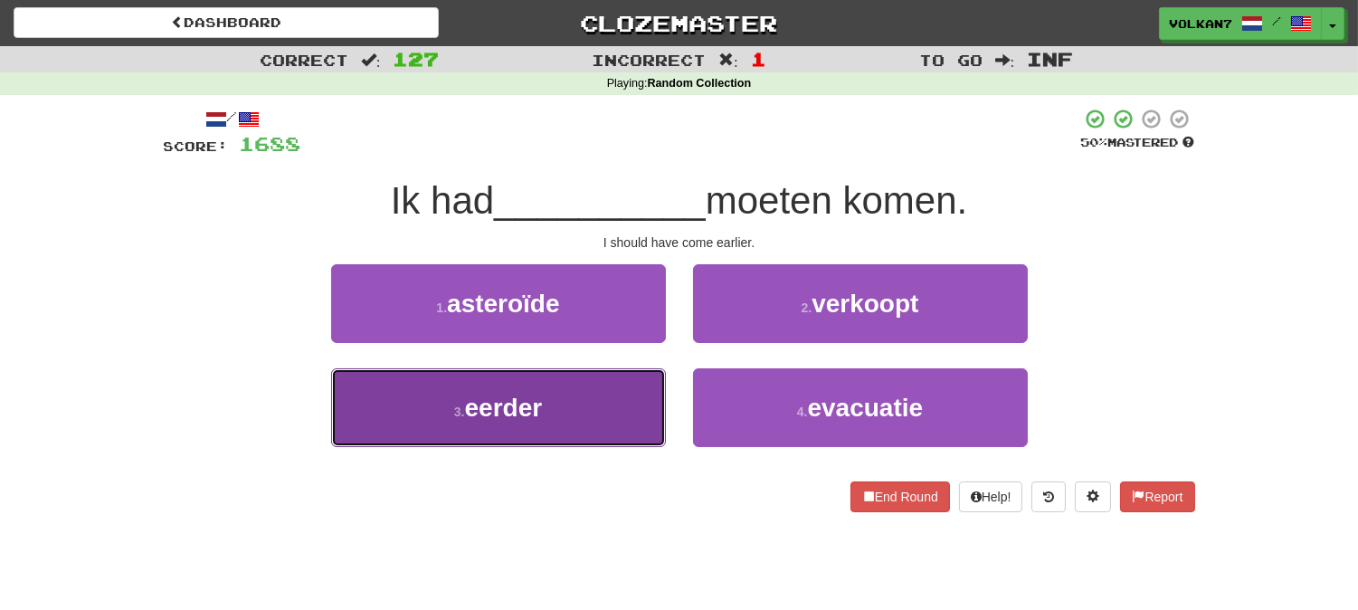
click at [616, 404] on button "3 . eerder" at bounding box center [498, 407] width 335 height 79
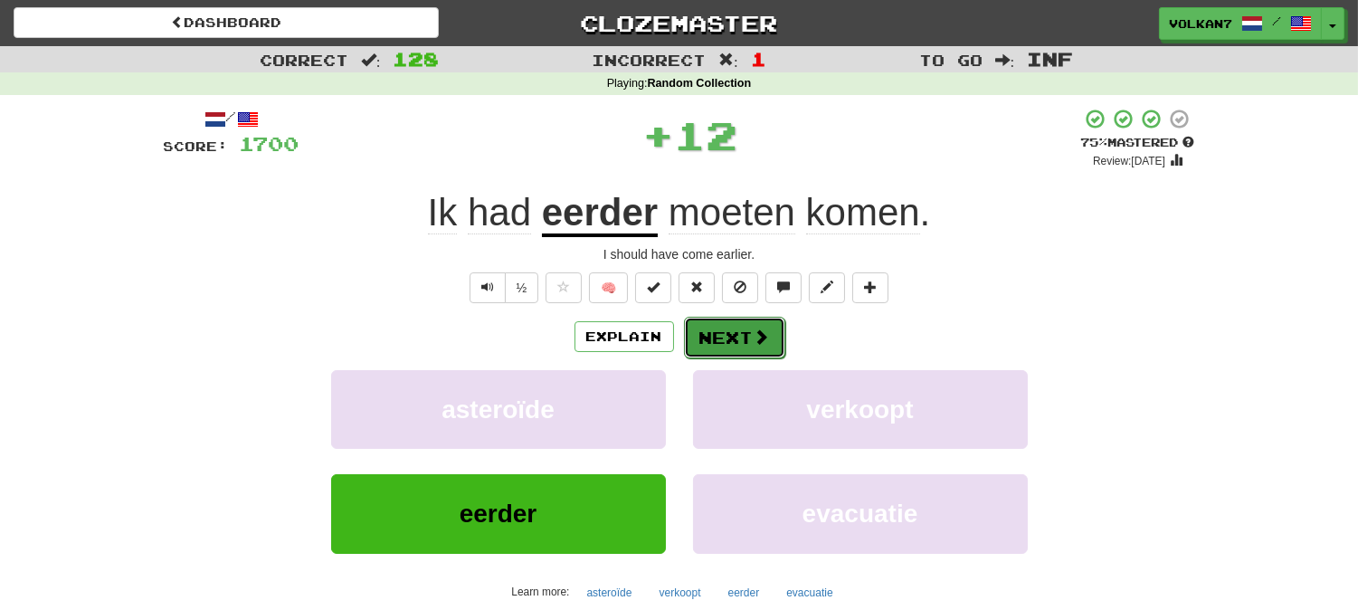
click at [736, 344] on button "Next" at bounding box center [734, 338] width 101 height 42
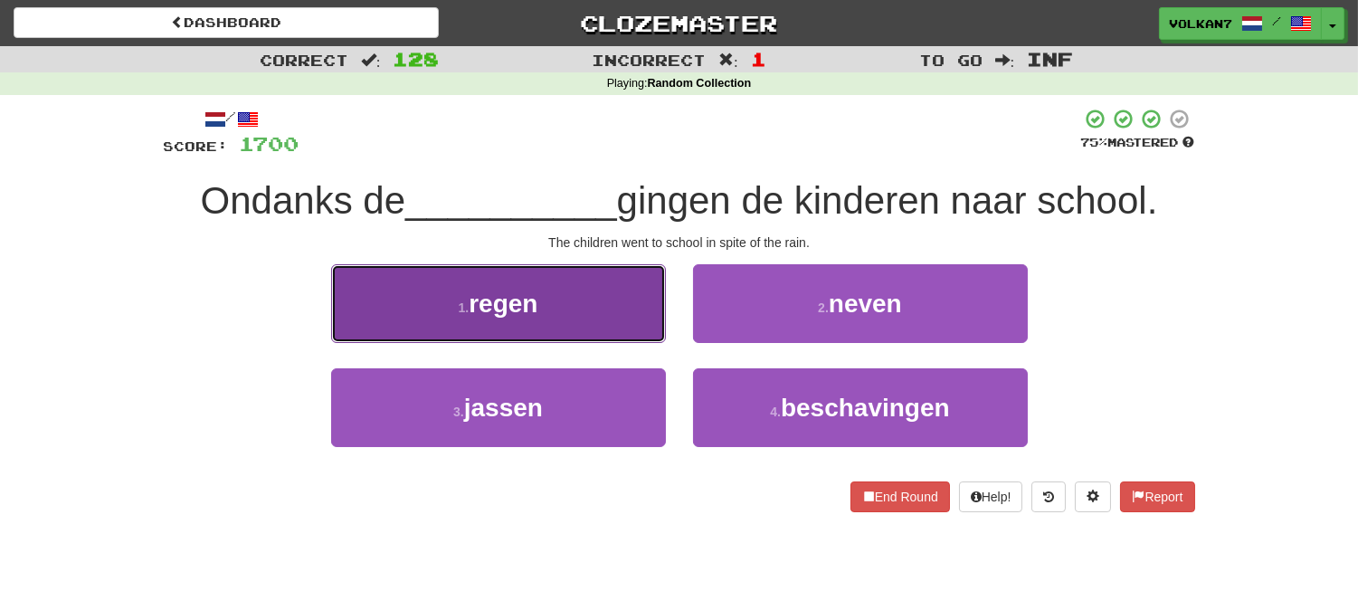
click at [568, 297] on button "1 . regen" at bounding box center [498, 303] width 335 height 79
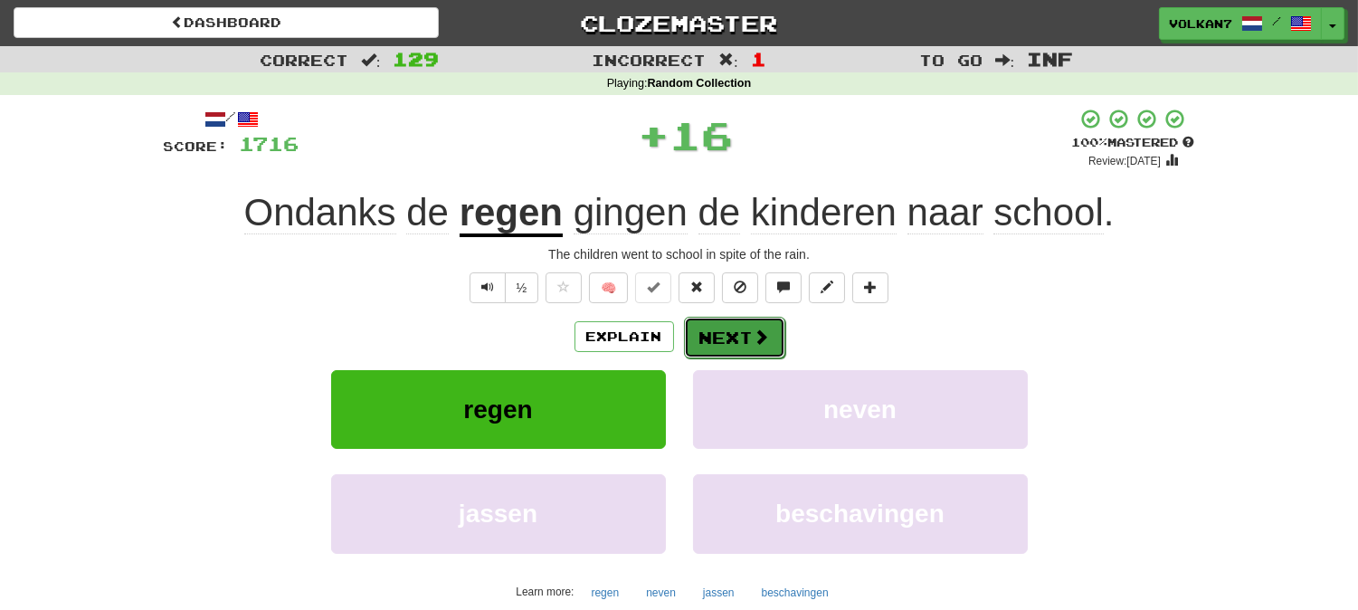
click at [739, 337] on button "Next" at bounding box center [734, 338] width 101 height 42
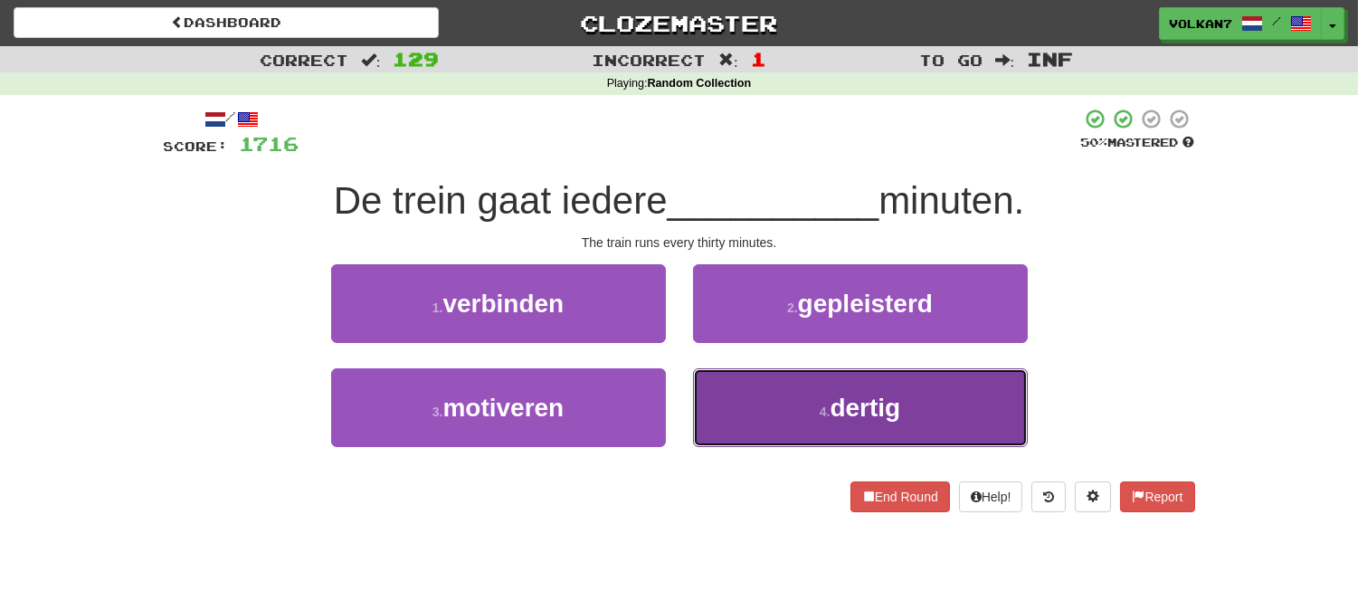
click at [791, 390] on button "4 . dertig" at bounding box center [860, 407] width 335 height 79
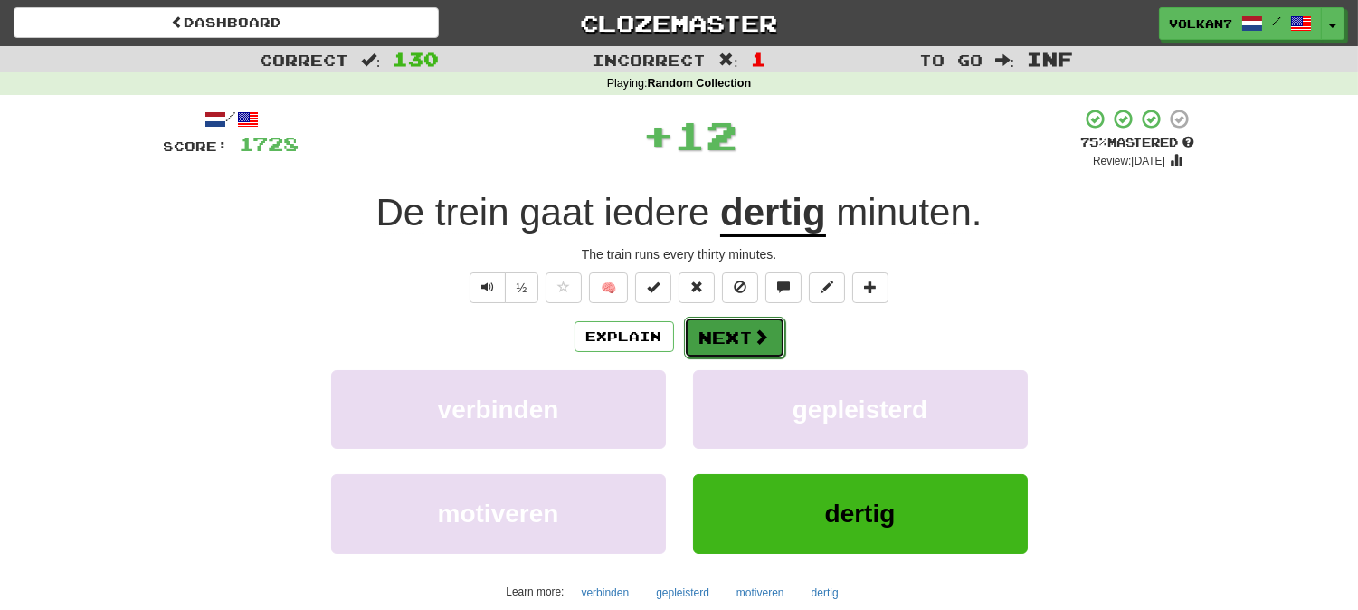
click at [744, 340] on button "Next" at bounding box center [734, 338] width 101 height 42
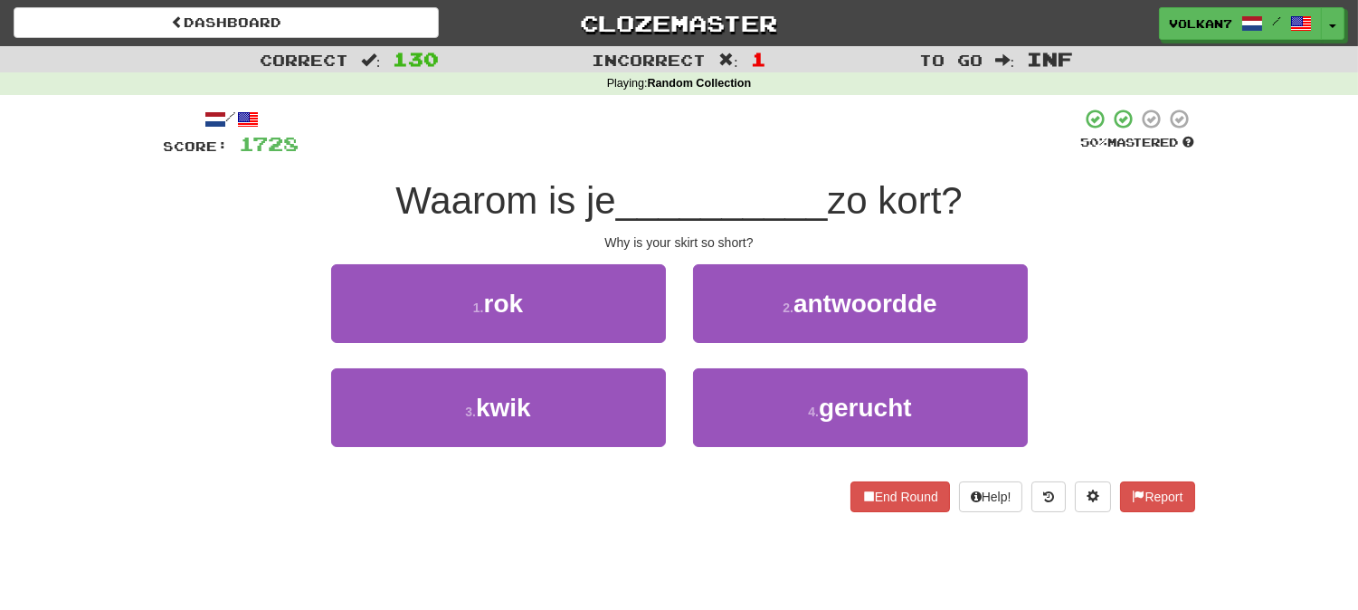
click at [708, 132] on div at bounding box center [690, 133] width 782 height 50
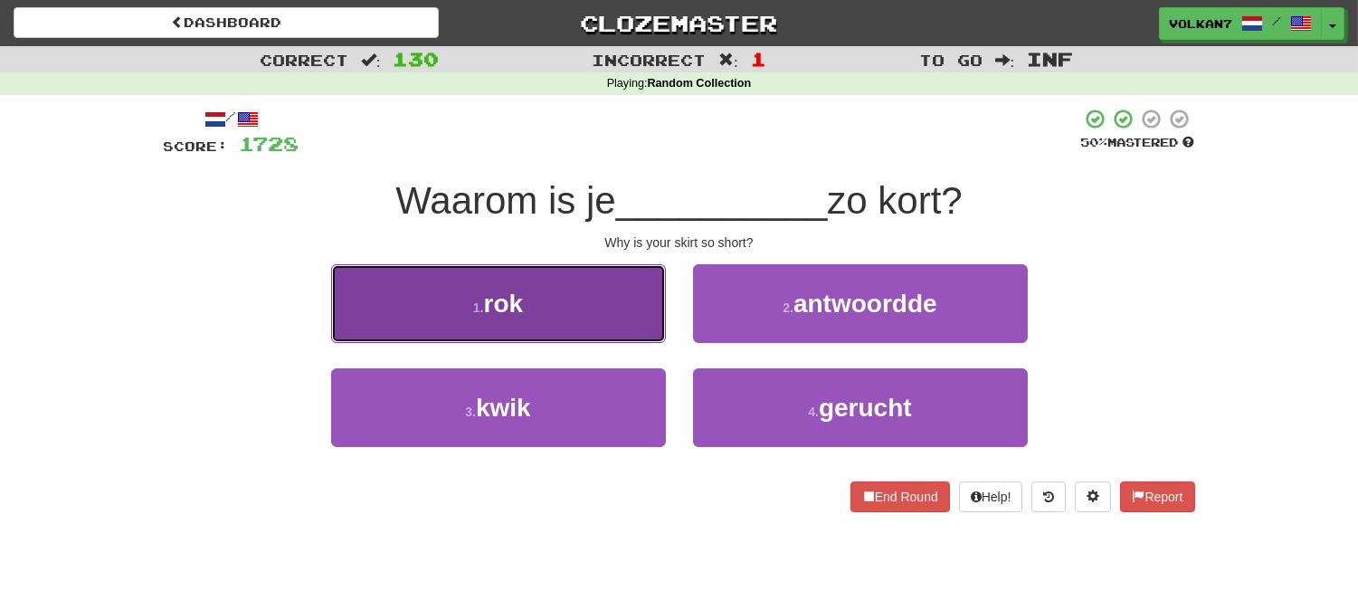
click at [633, 300] on button "1 . rok" at bounding box center [498, 303] width 335 height 79
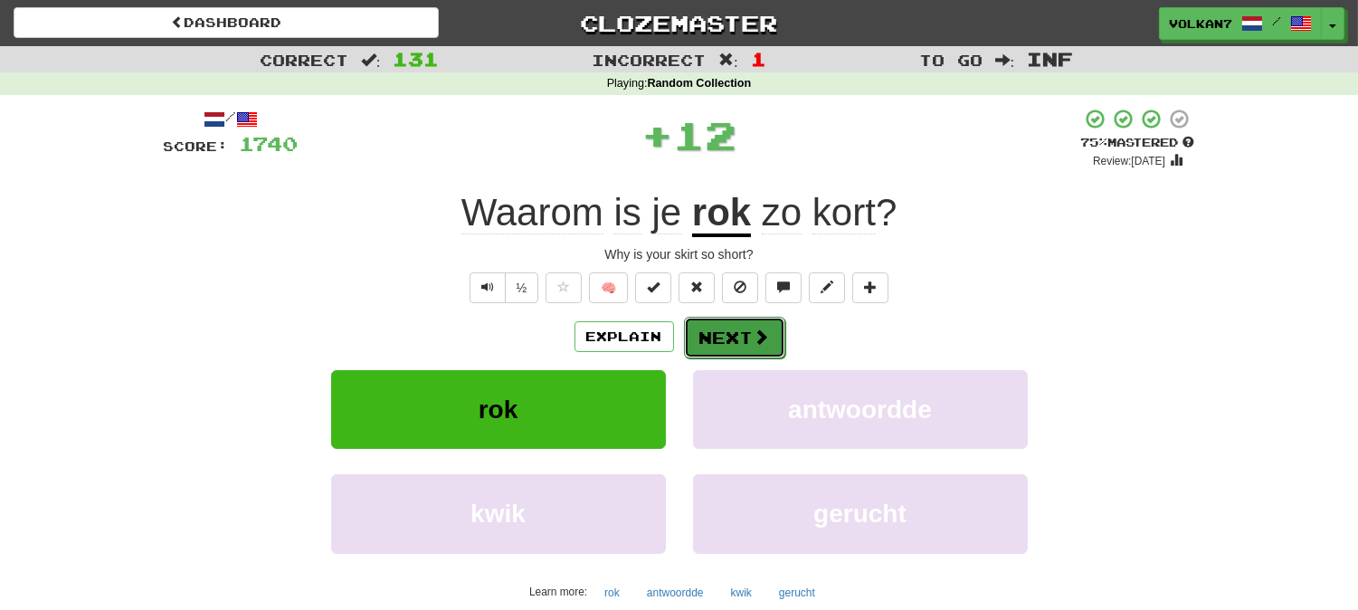
click at [718, 341] on button "Next" at bounding box center [734, 338] width 101 height 42
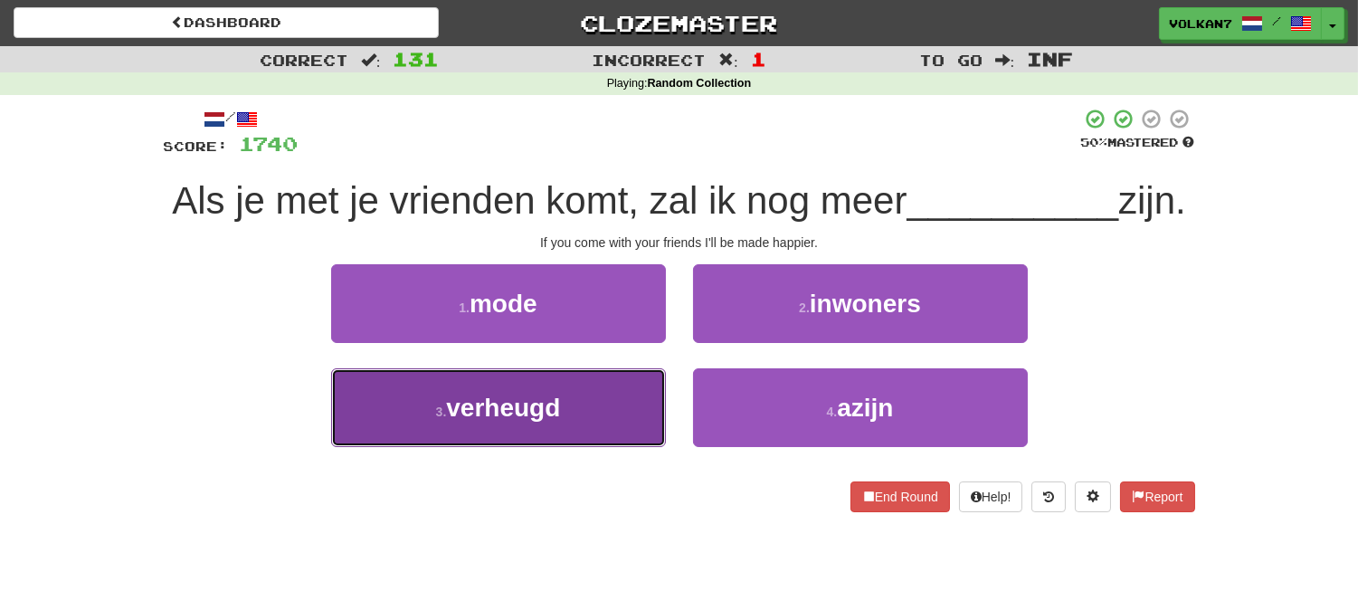
click at [546, 422] on span "verheugd" at bounding box center [503, 408] width 114 height 28
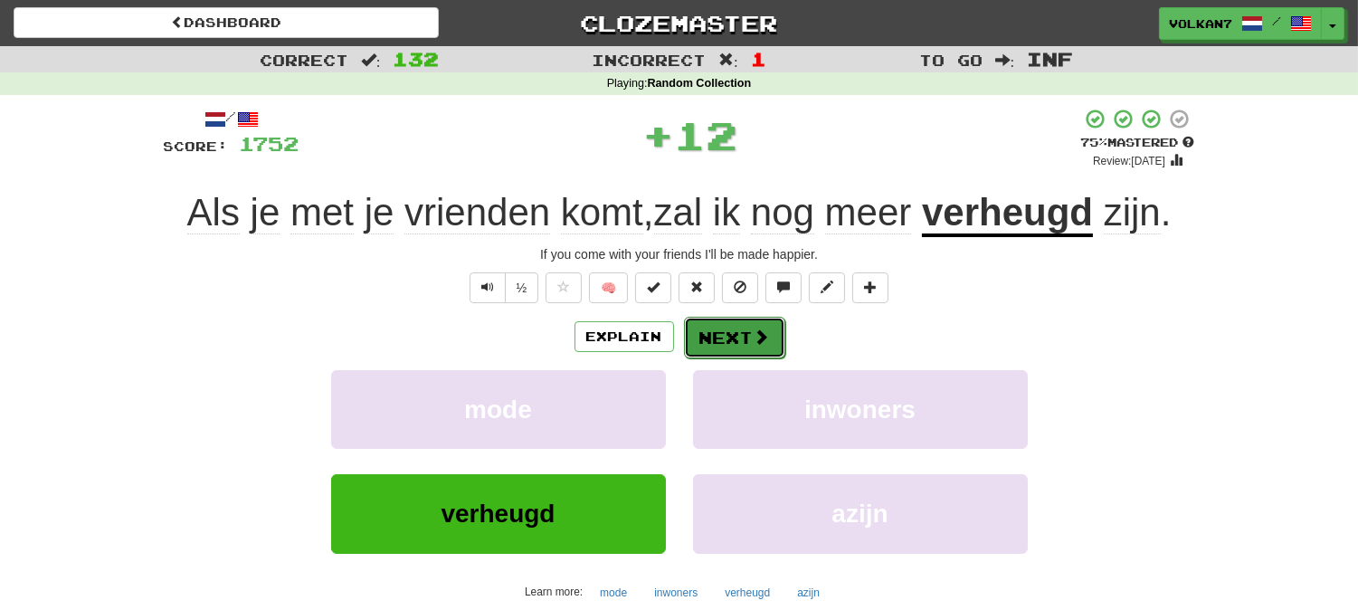
click at [695, 344] on button "Next" at bounding box center [734, 338] width 101 height 42
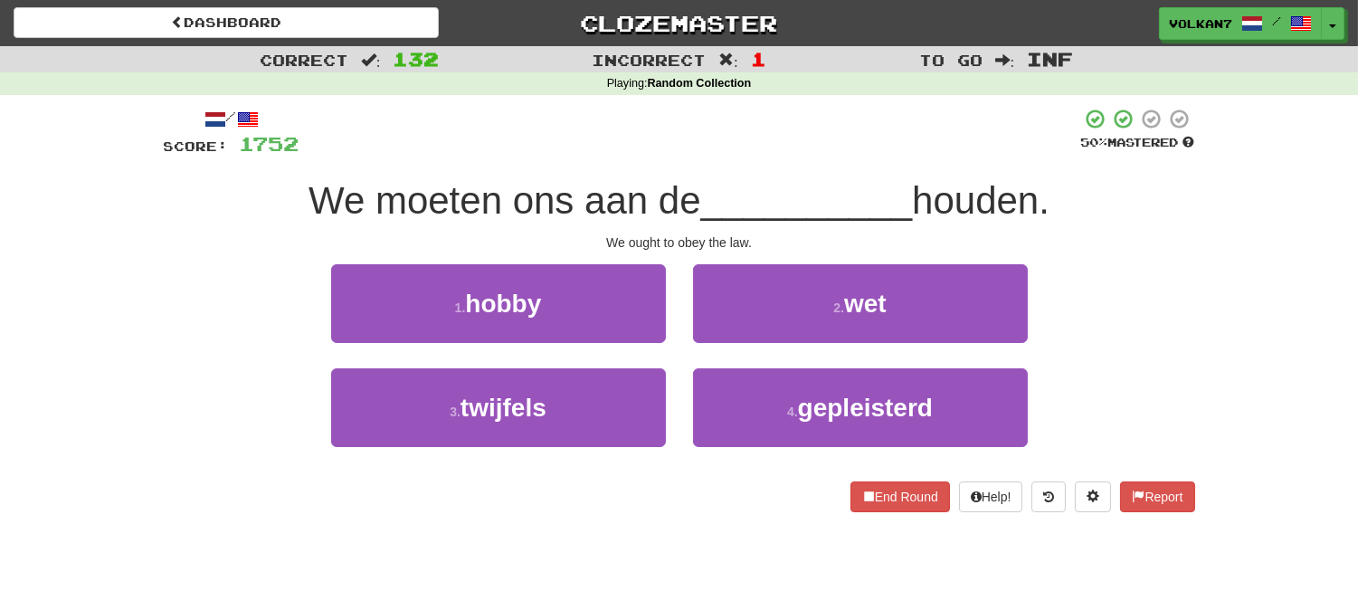
click at [725, 165] on div "/ Score: 1752 50 % Mastered We moeten ons aan de __________ houden. We ought to…" at bounding box center [679, 310] width 1031 height 404
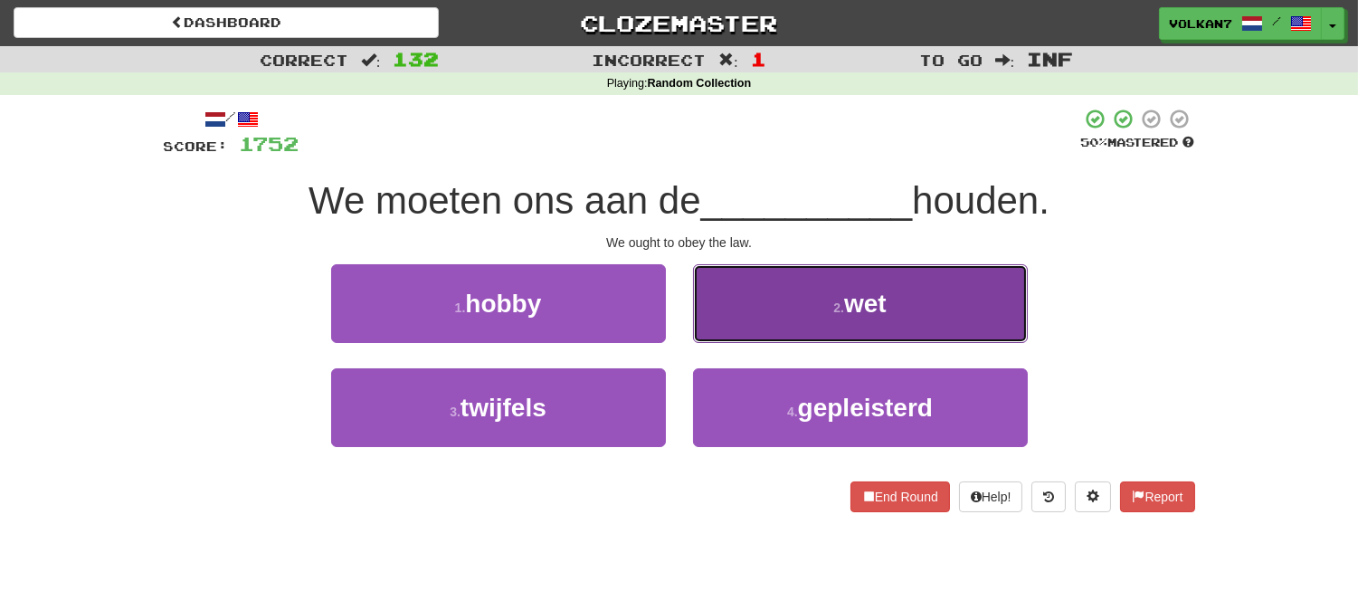
click at [782, 310] on button "2 . wet" at bounding box center [860, 303] width 335 height 79
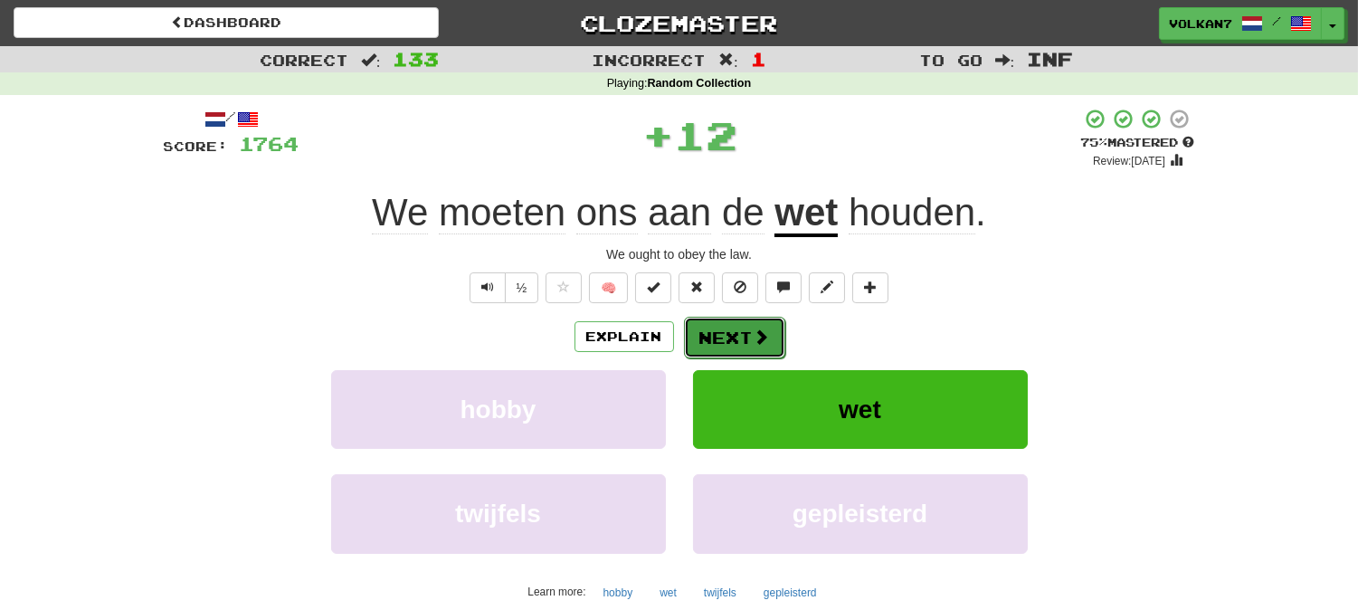
click at [748, 328] on button "Next" at bounding box center [734, 338] width 101 height 42
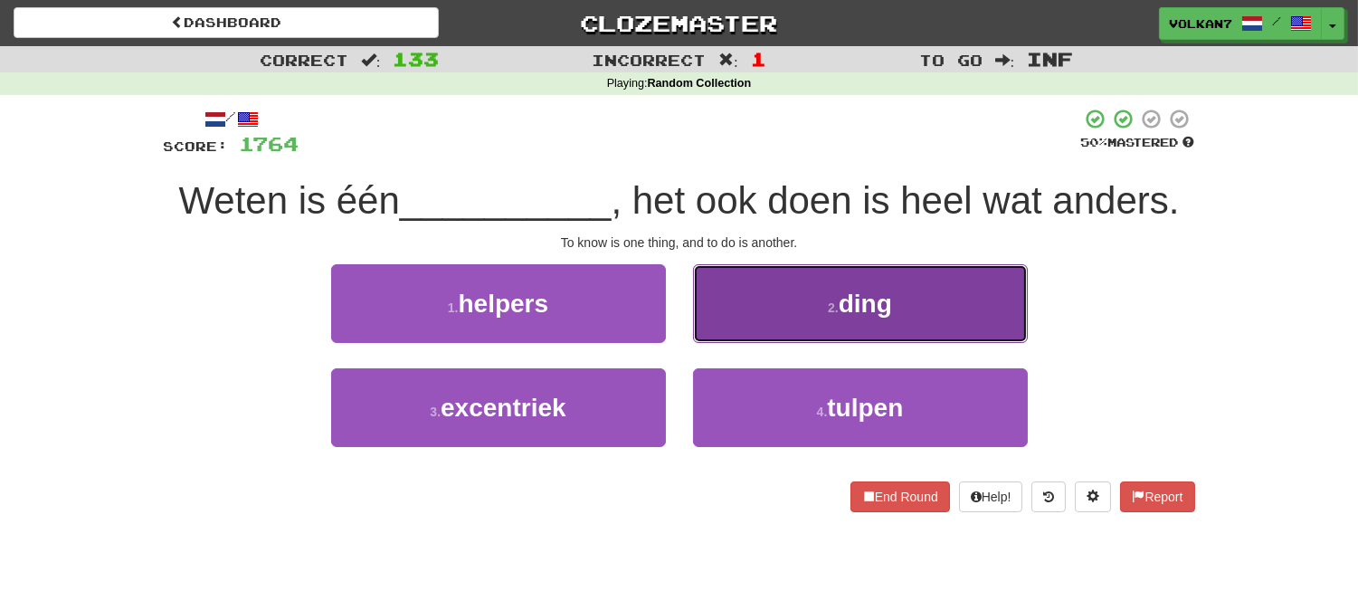
click at [772, 315] on button "2 . ding" at bounding box center [860, 303] width 335 height 79
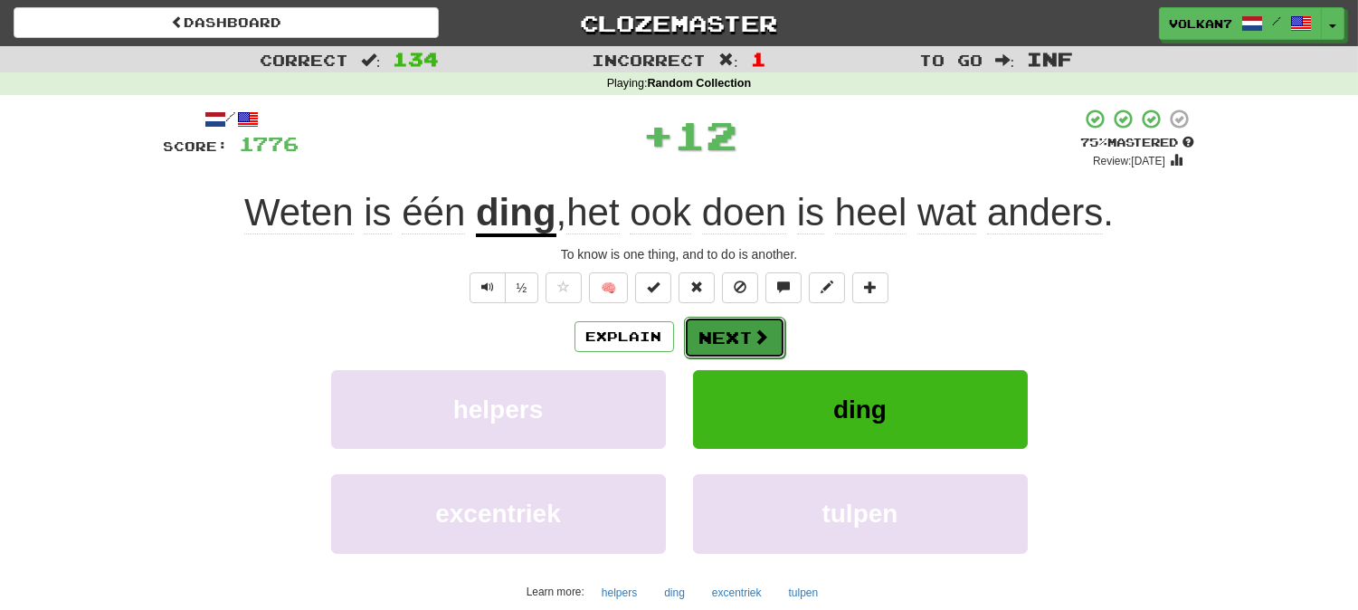
click at [736, 322] on button "Next" at bounding box center [734, 338] width 101 height 42
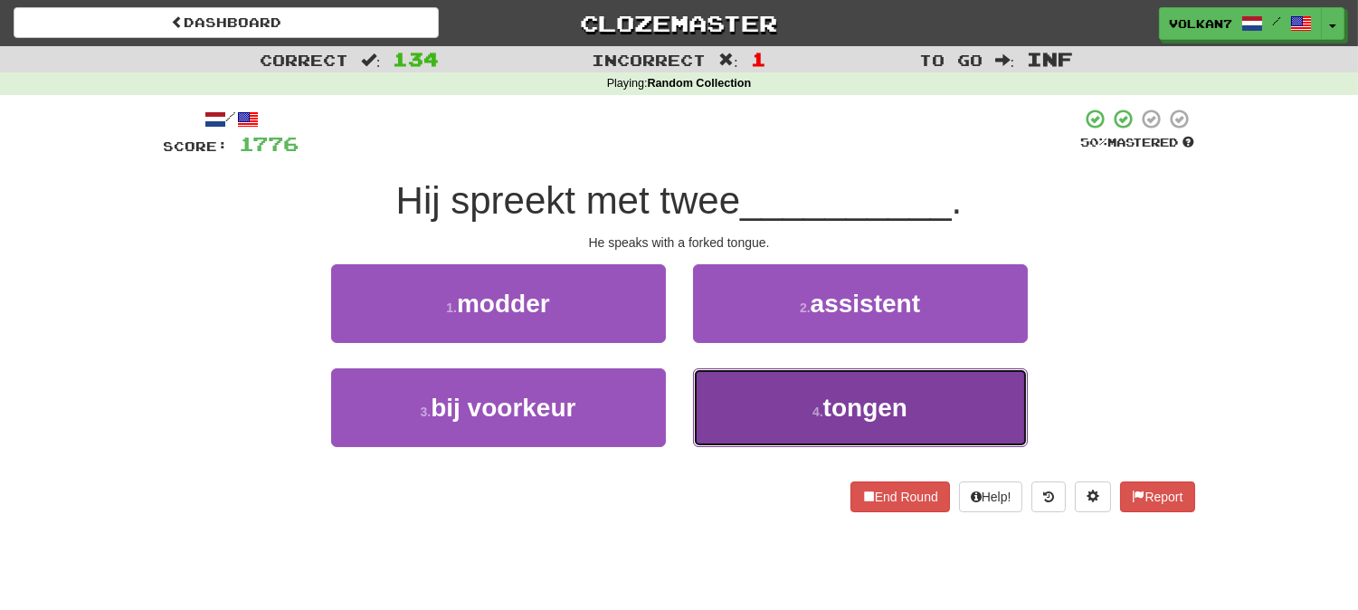
click at [766, 408] on button "4 . tongen" at bounding box center [860, 407] width 335 height 79
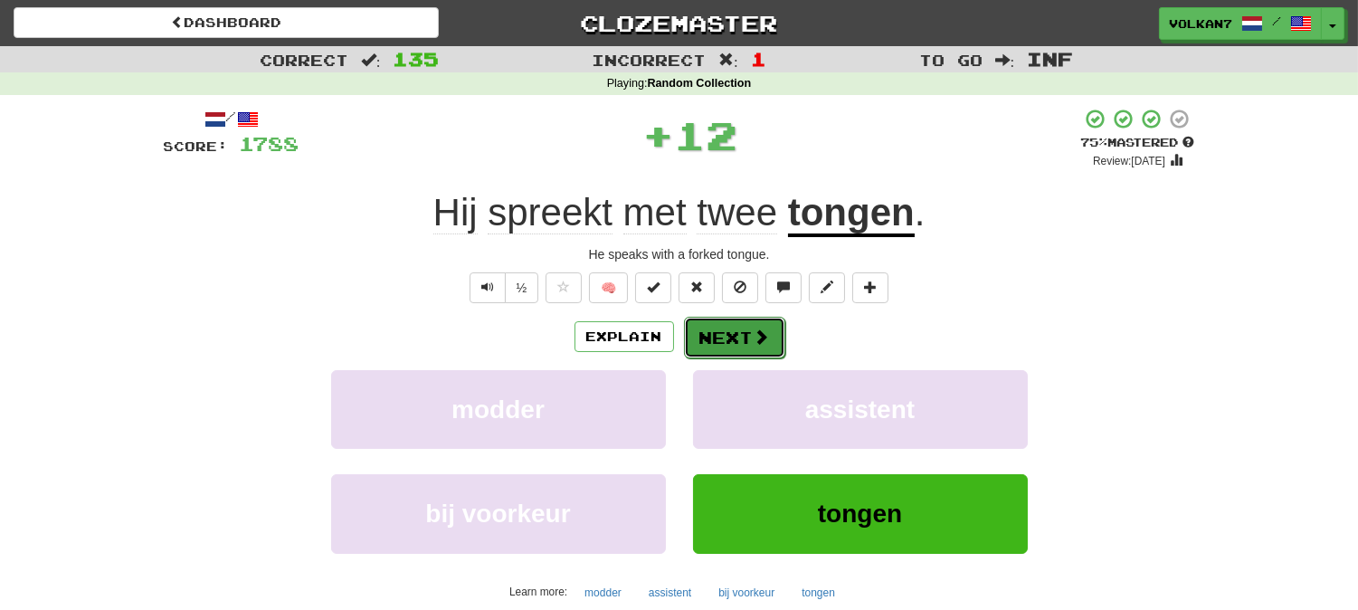
click at [739, 338] on button "Next" at bounding box center [734, 338] width 101 height 42
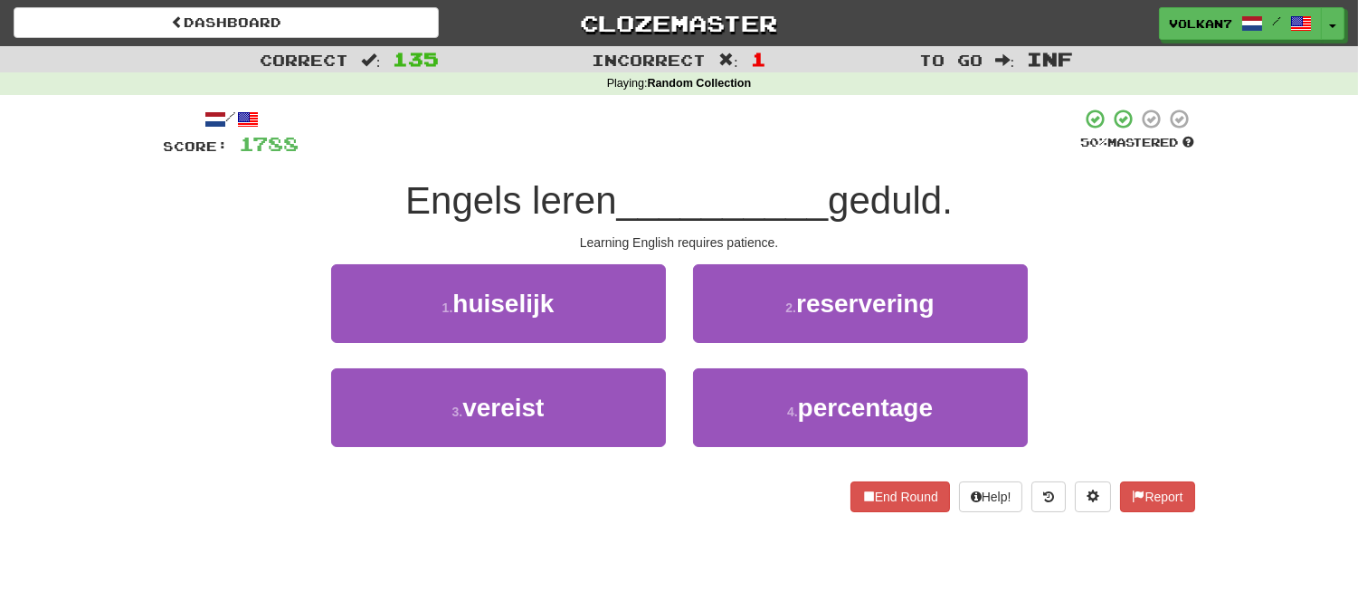
click at [766, 125] on div at bounding box center [690, 133] width 782 height 50
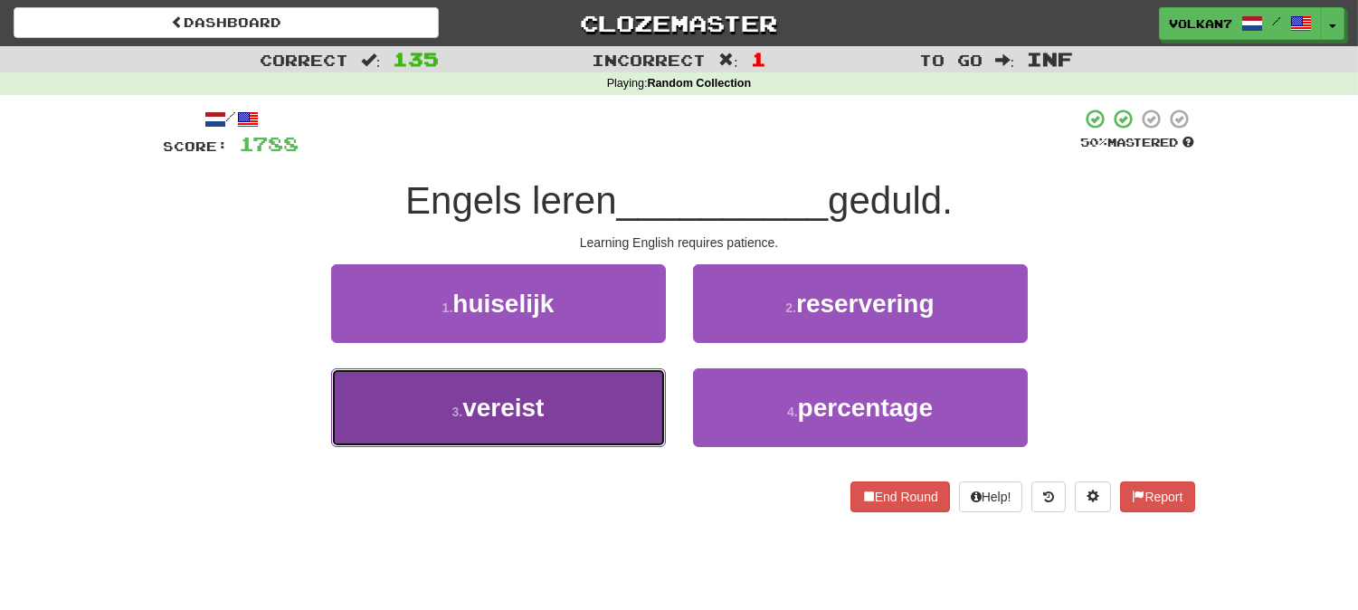
click at [554, 416] on button "3 . vereist" at bounding box center [498, 407] width 335 height 79
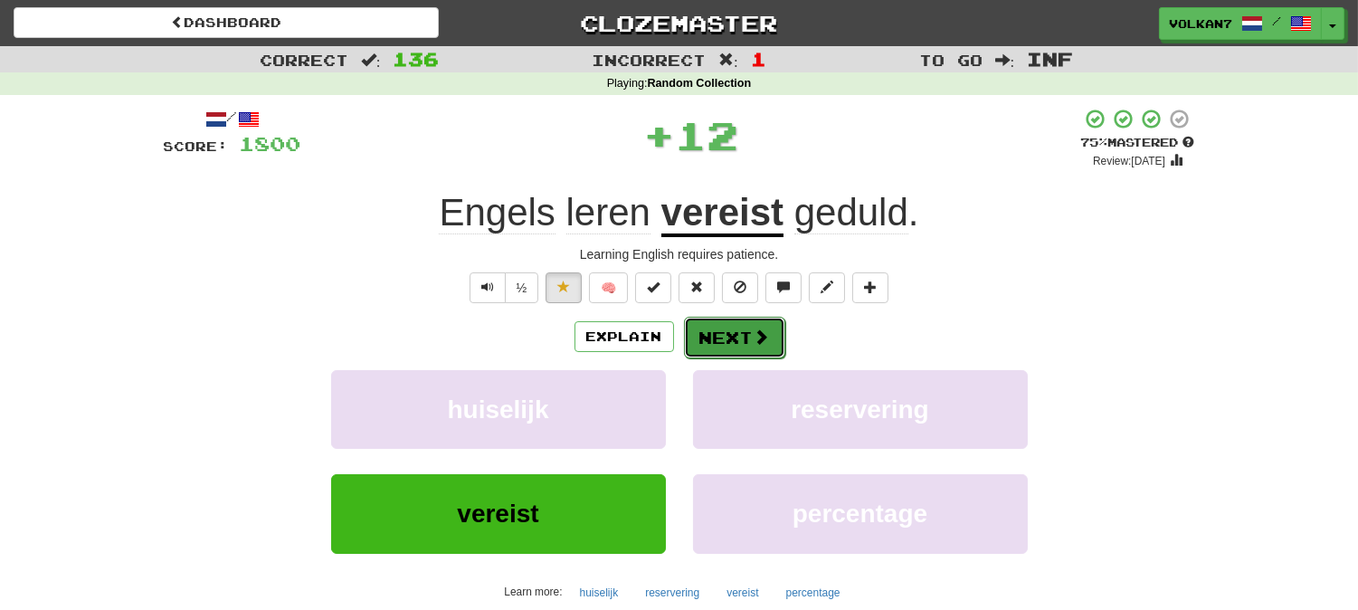
click at [712, 340] on button "Next" at bounding box center [734, 338] width 101 height 42
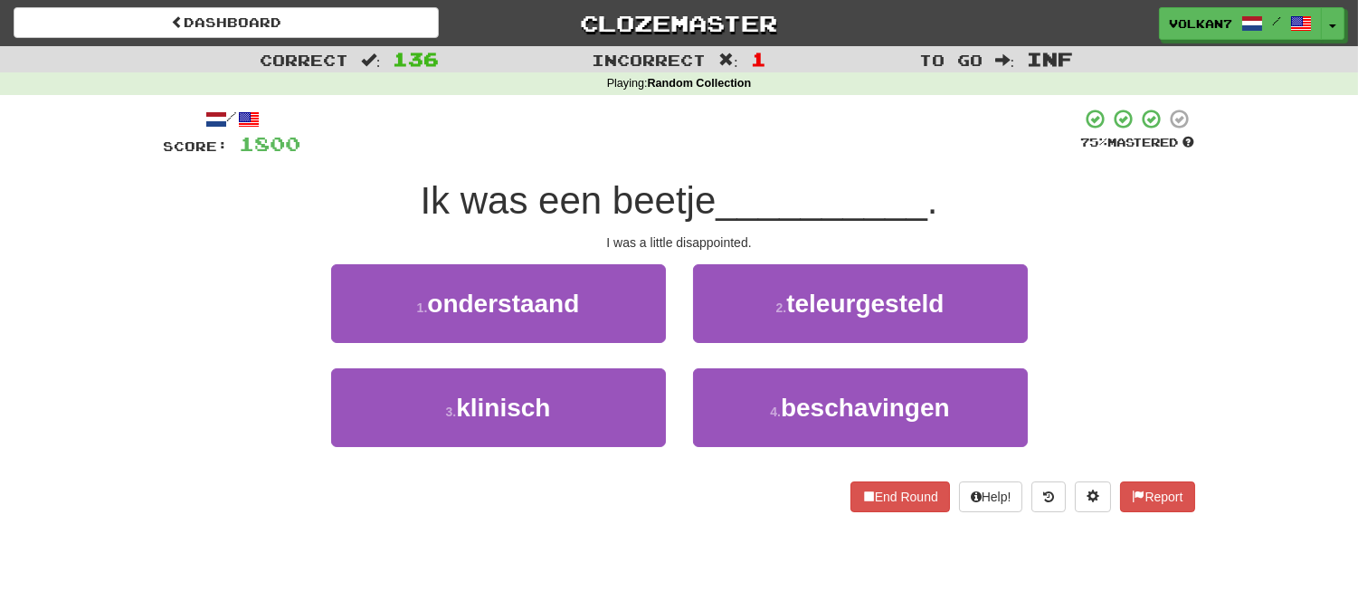
click at [719, 146] on div at bounding box center [691, 133] width 780 height 50
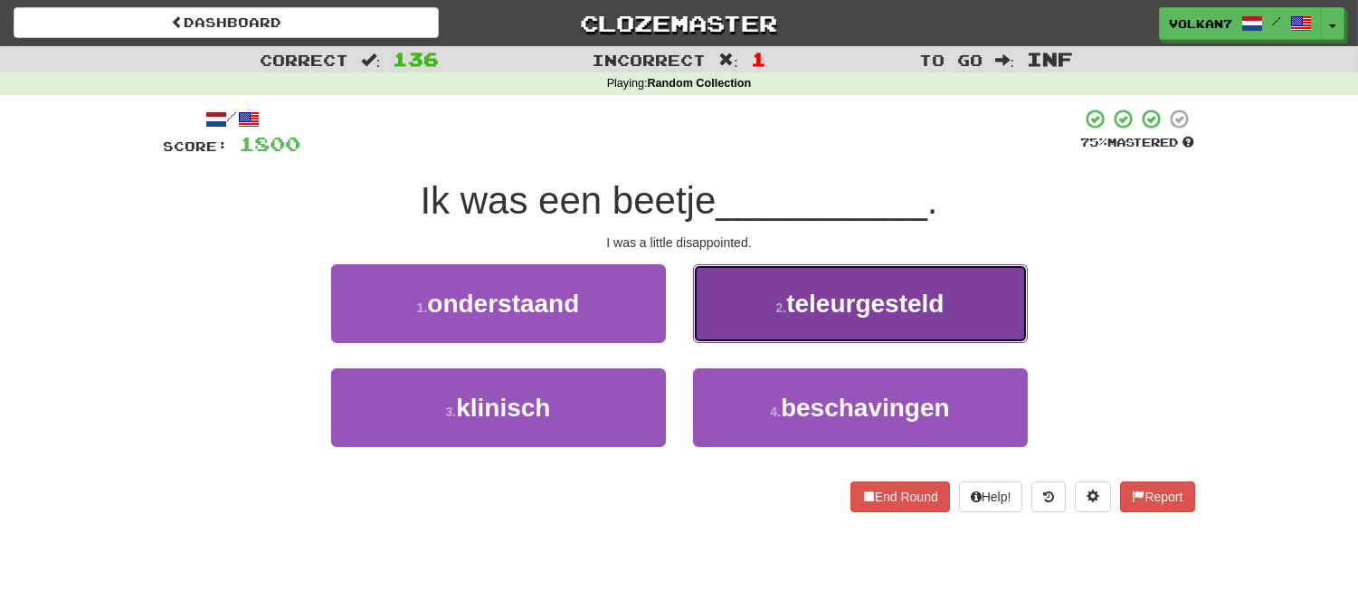
click at [785, 283] on button "2 . teleurgesteld" at bounding box center [860, 303] width 335 height 79
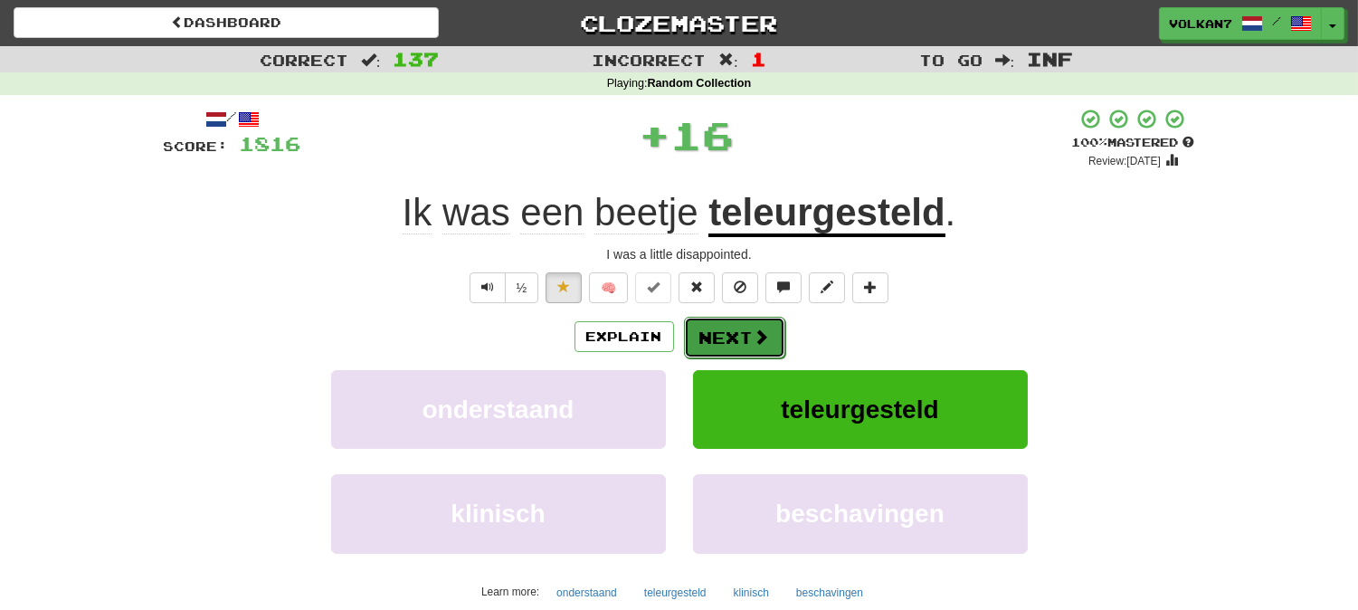
click at [749, 321] on button "Next" at bounding box center [734, 338] width 101 height 42
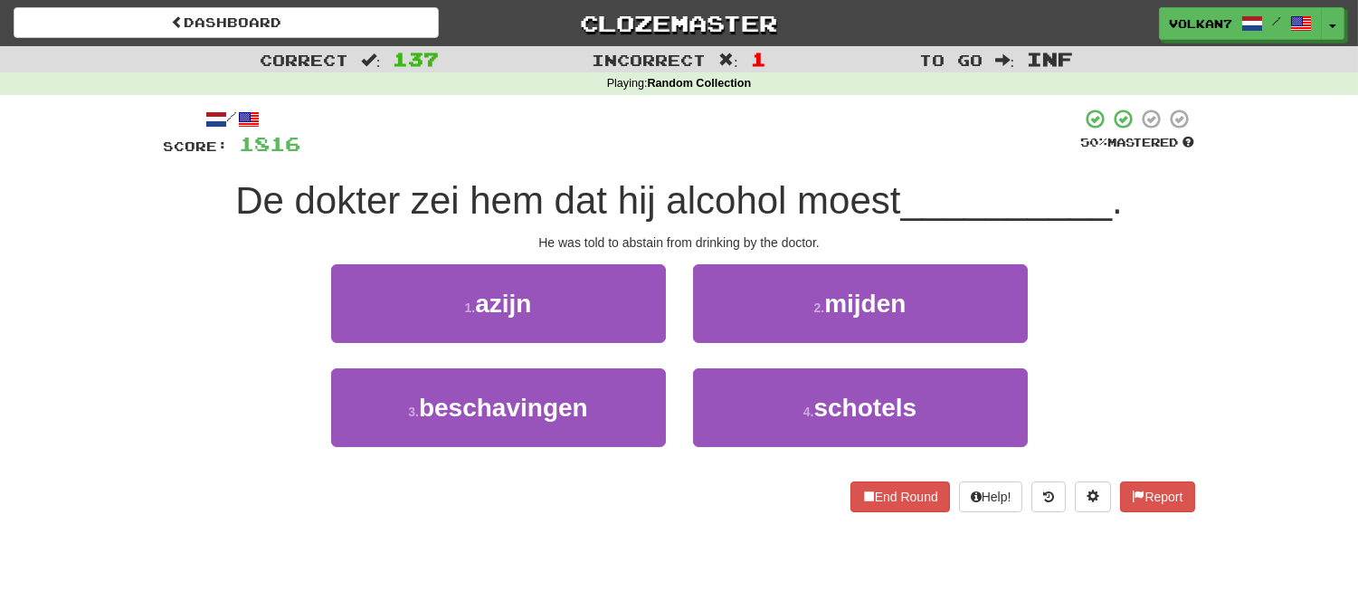
click at [744, 142] on div at bounding box center [691, 133] width 780 height 50
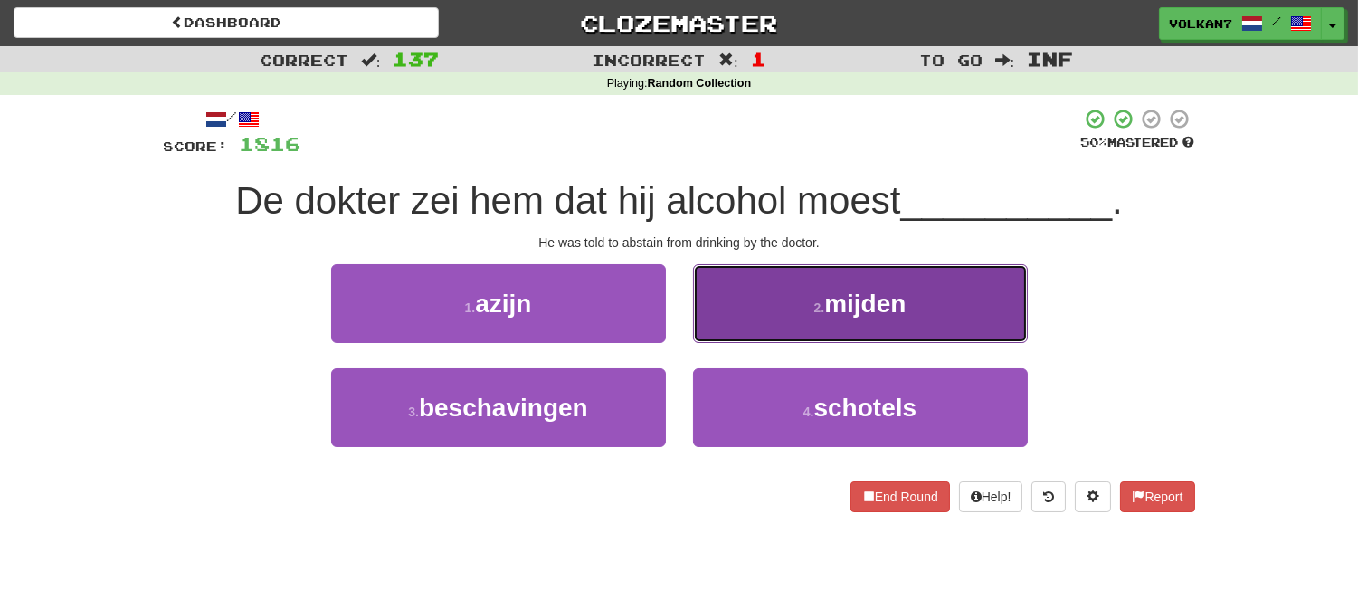
click at [743, 296] on button "2 . mijden" at bounding box center [860, 303] width 335 height 79
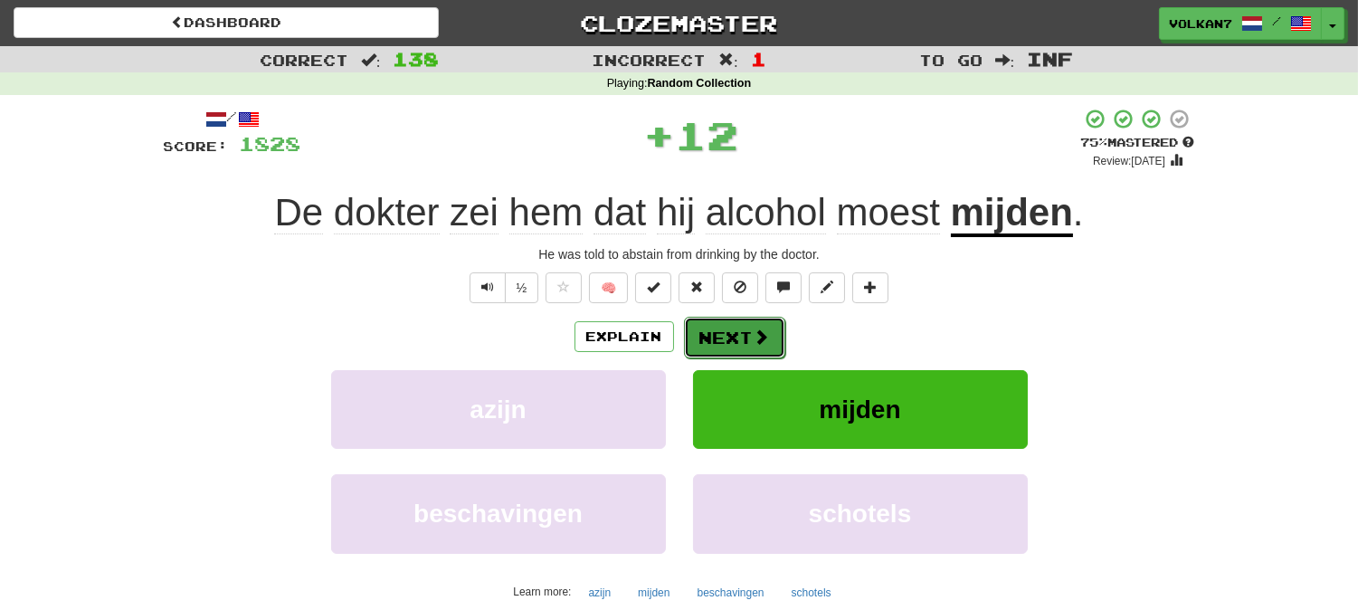
click at [738, 337] on button "Next" at bounding box center [734, 338] width 101 height 42
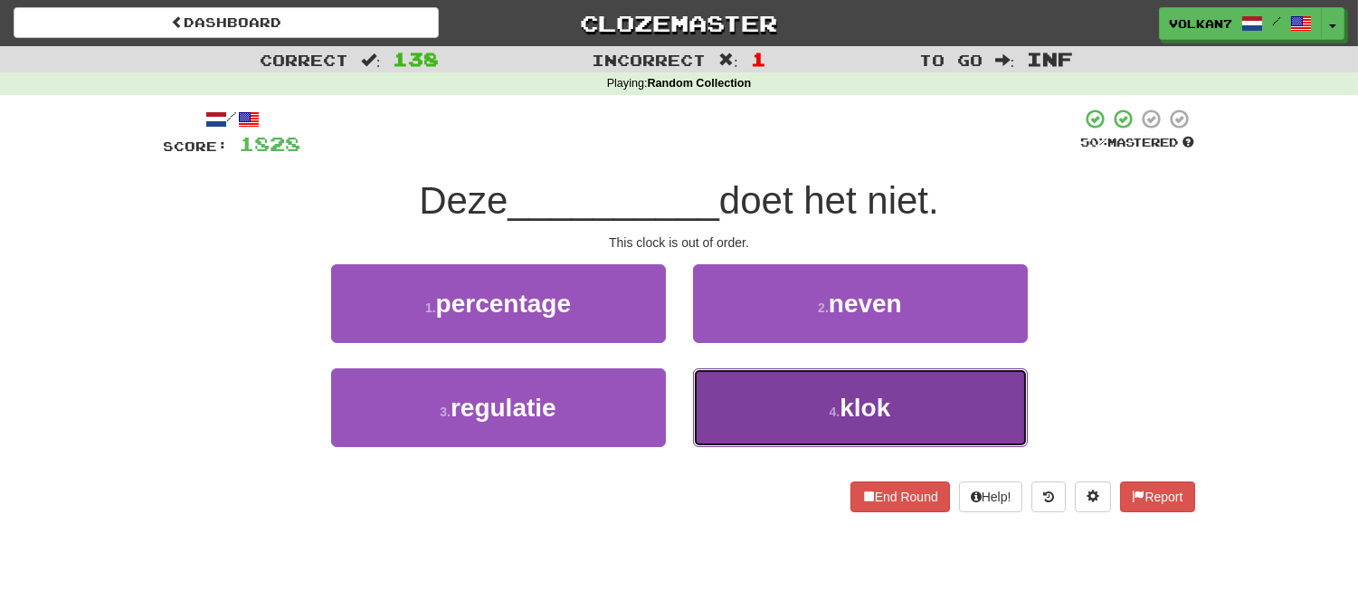
click at [853, 412] on span "klok" at bounding box center [865, 408] width 51 height 28
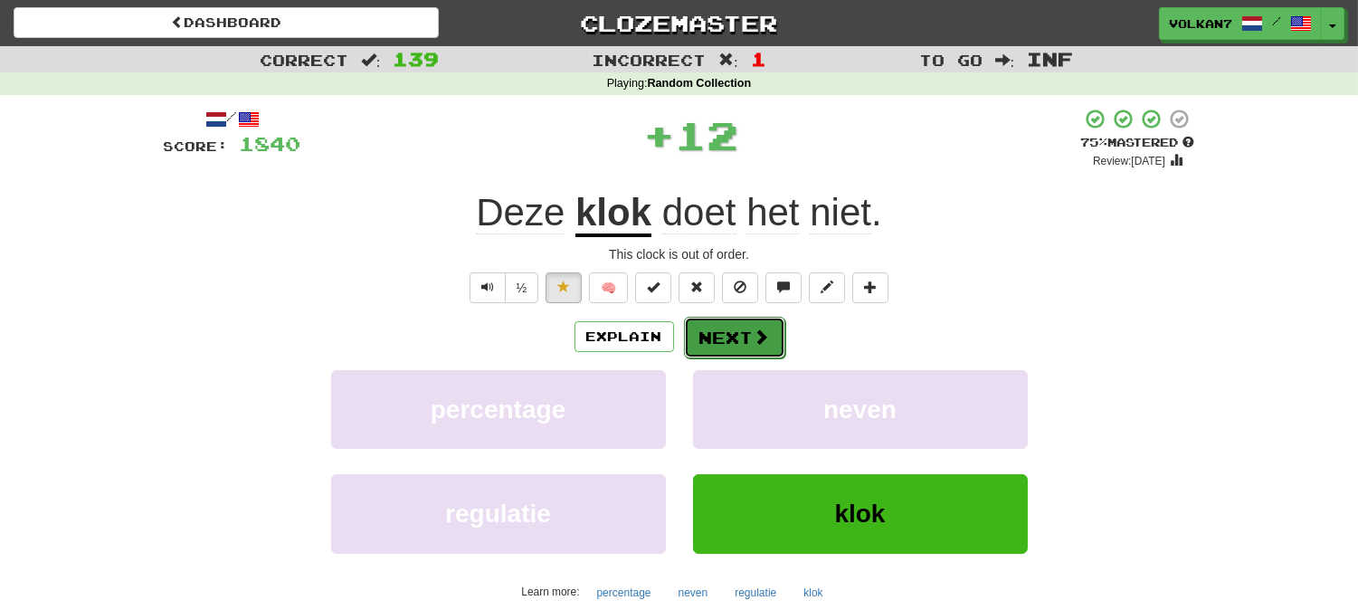
click at [746, 342] on button "Next" at bounding box center [734, 338] width 101 height 42
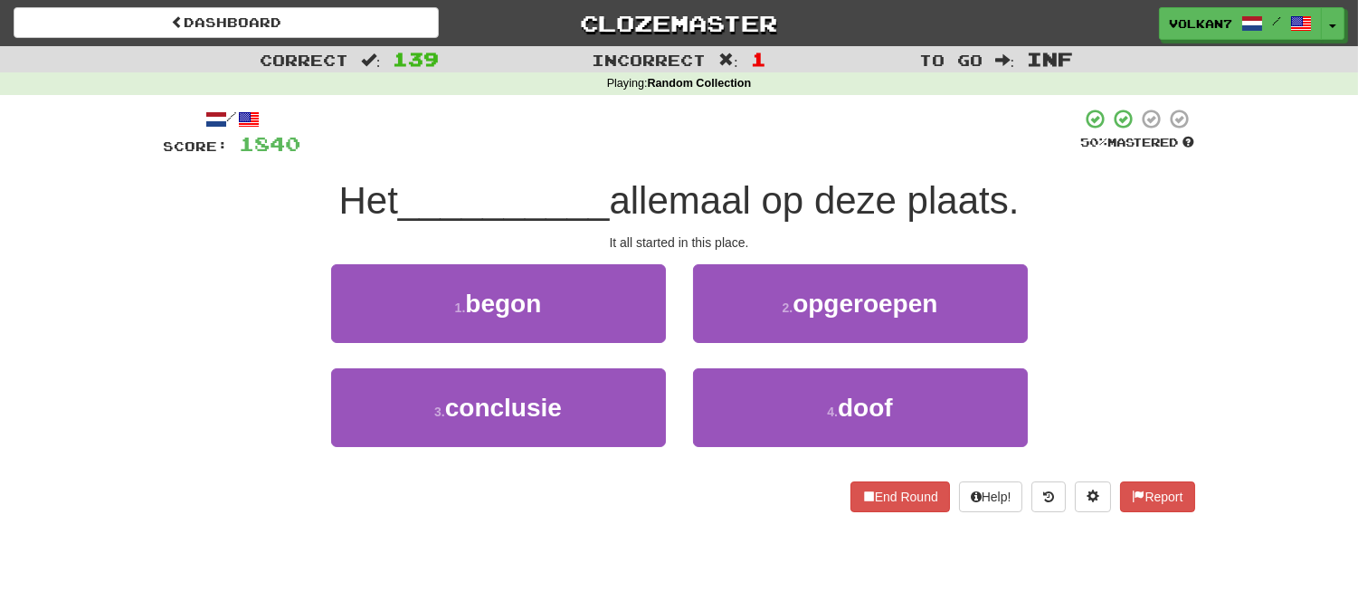
click at [770, 142] on div at bounding box center [691, 133] width 780 height 50
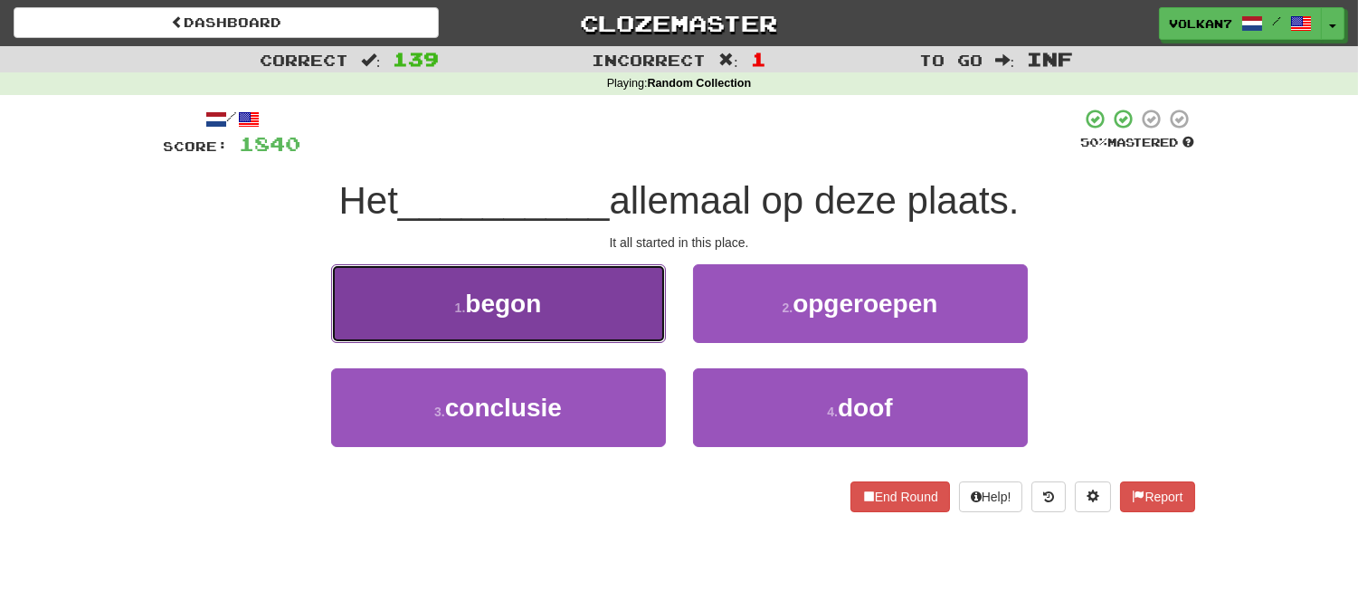
click at [590, 304] on button "1 . begon" at bounding box center [498, 303] width 335 height 79
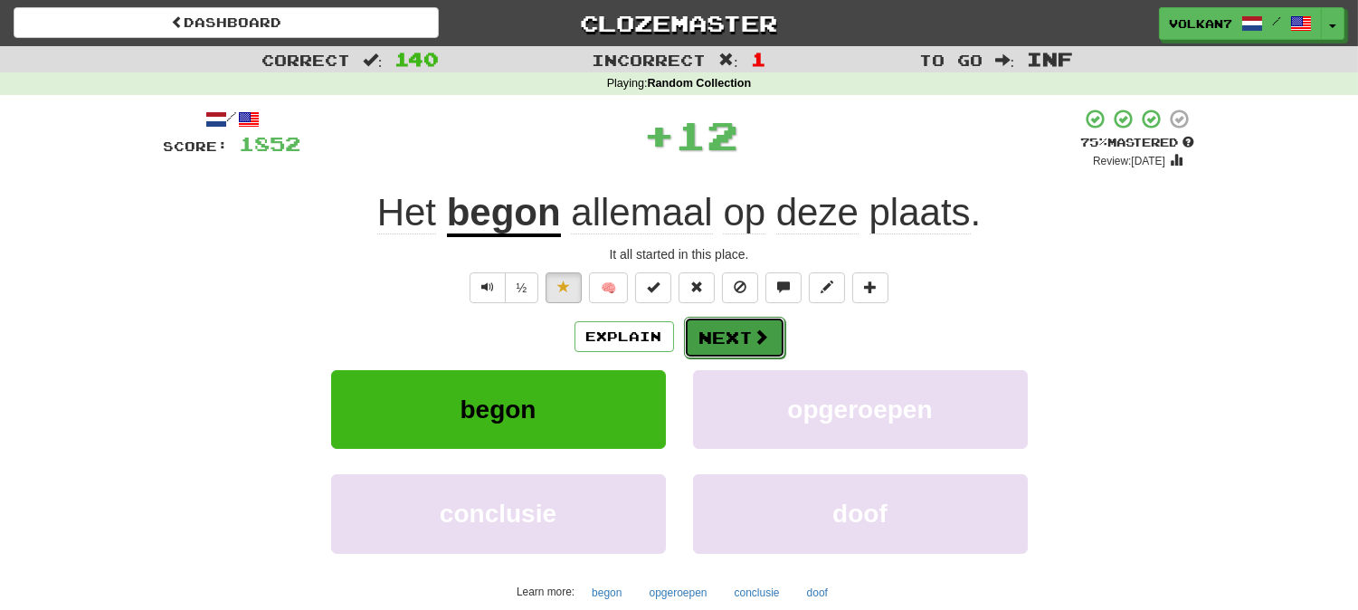
click at [765, 328] on span at bounding box center [762, 336] width 16 height 16
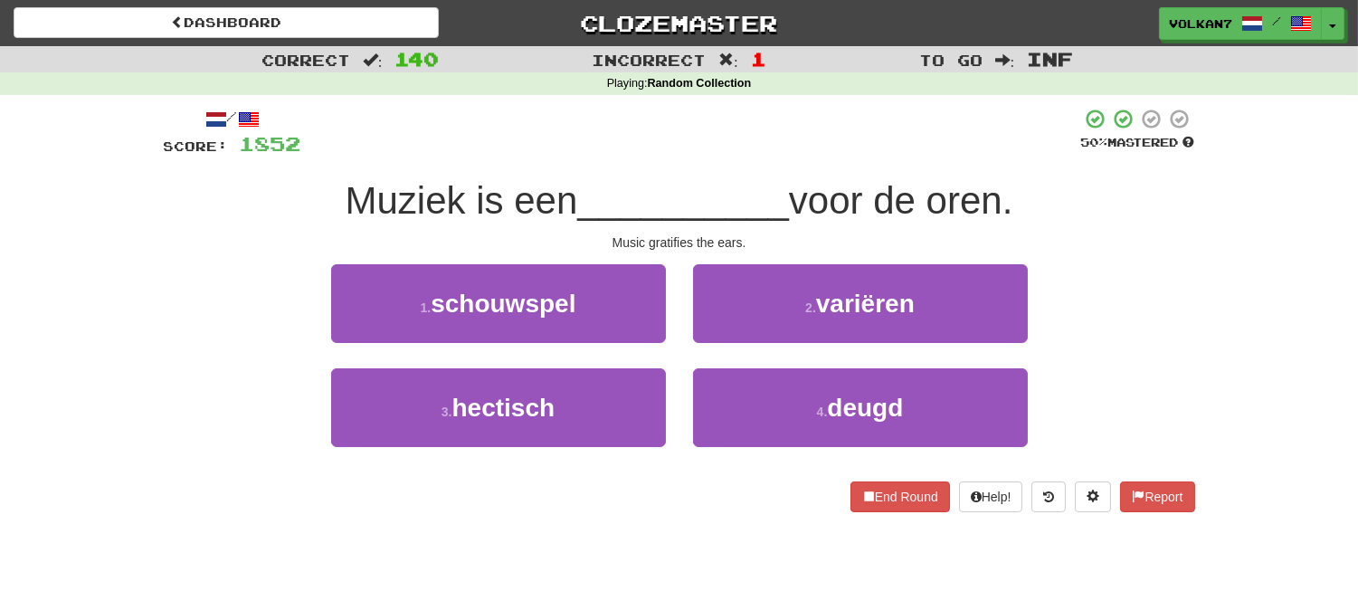
click at [766, 134] on div at bounding box center [691, 133] width 780 height 50
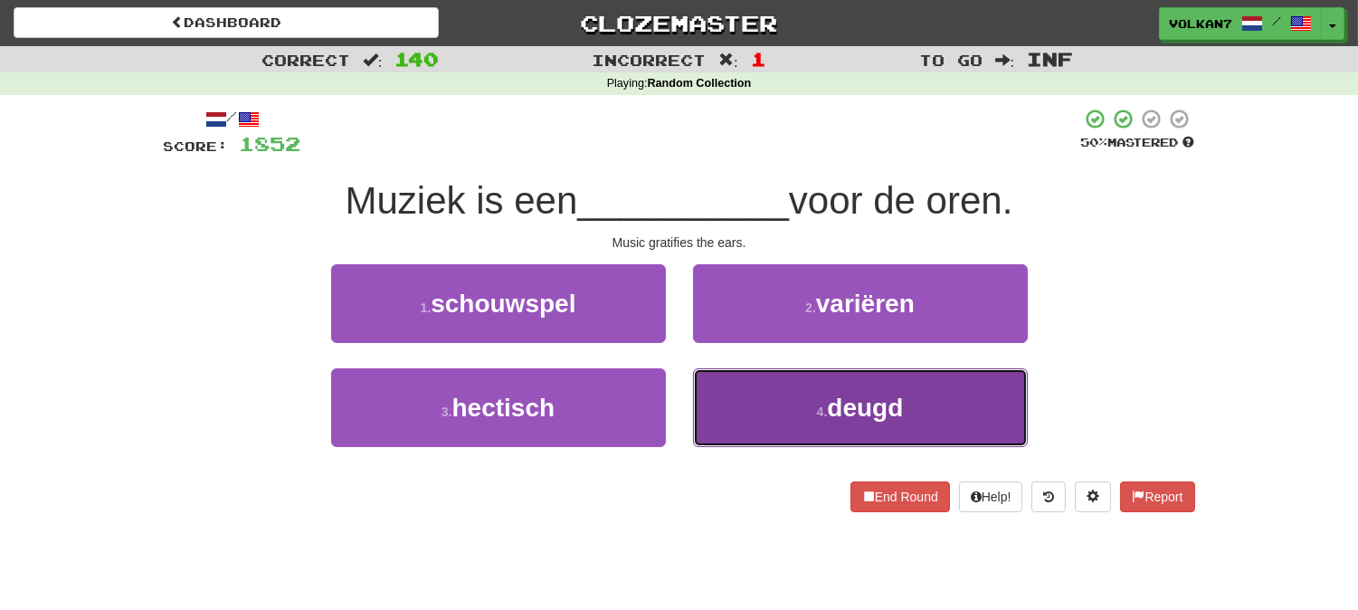
click at [810, 403] on button "4 . deugd" at bounding box center [860, 407] width 335 height 79
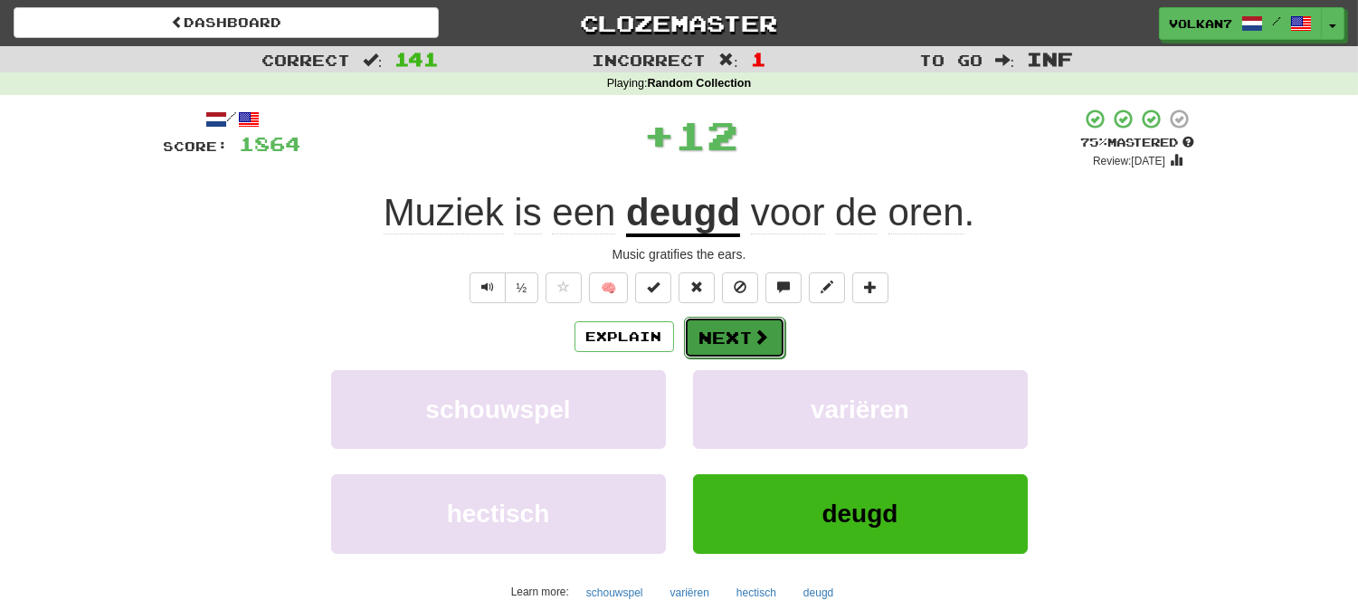
click at [734, 342] on button "Next" at bounding box center [734, 338] width 101 height 42
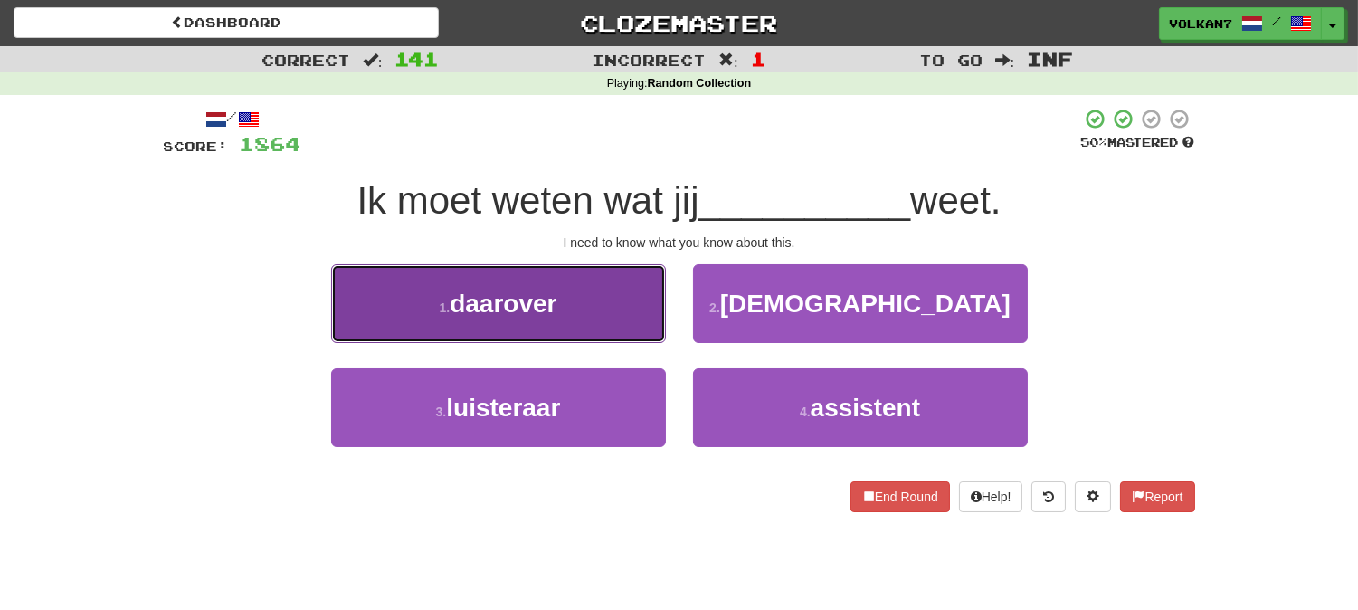
click at [584, 318] on button "1 . daarover" at bounding box center [498, 303] width 335 height 79
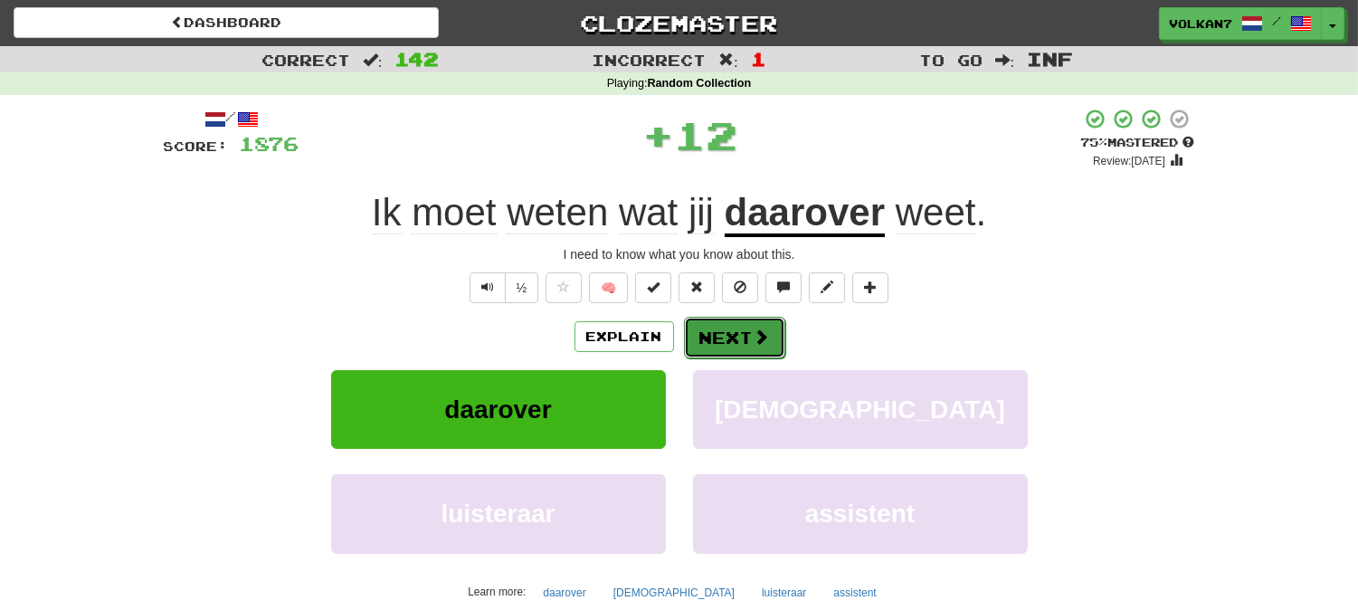
click at [710, 337] on button "Next" at bounding box center [734, 338] width 101 height 42
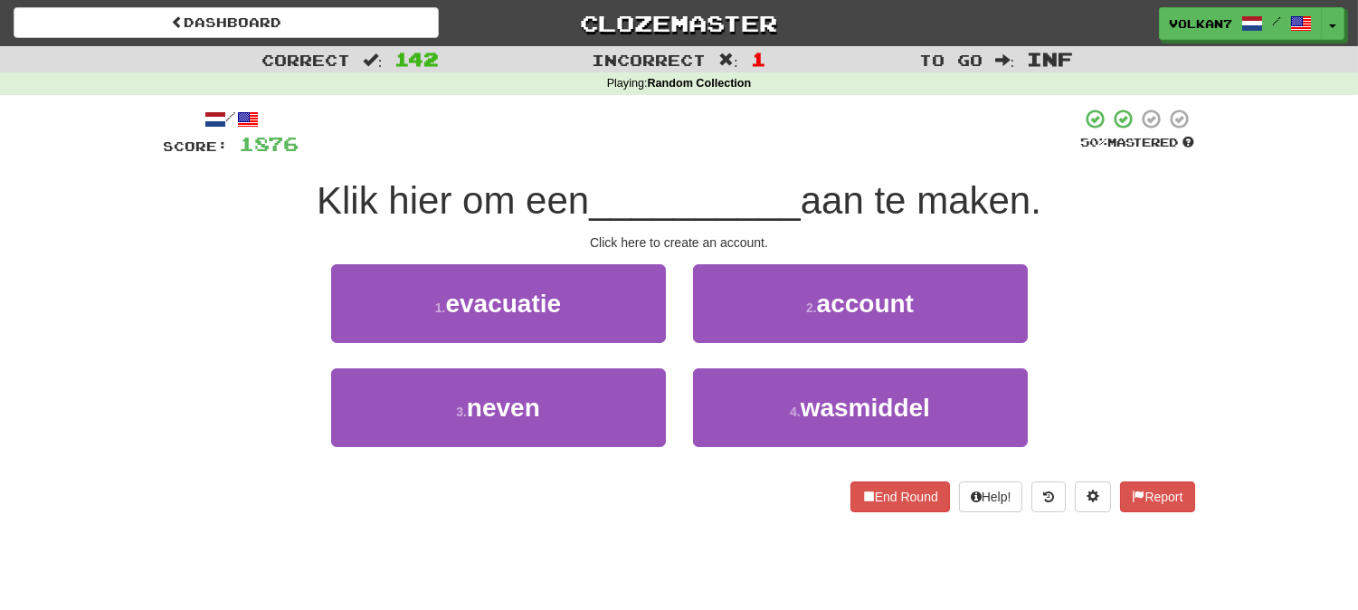
click at [710, 159] on div "/ Score: 1876 50 % Mastered Klik hier om een __________ aan te maken. Click her…" at bounding box center [679, 310] width 1031 height 404
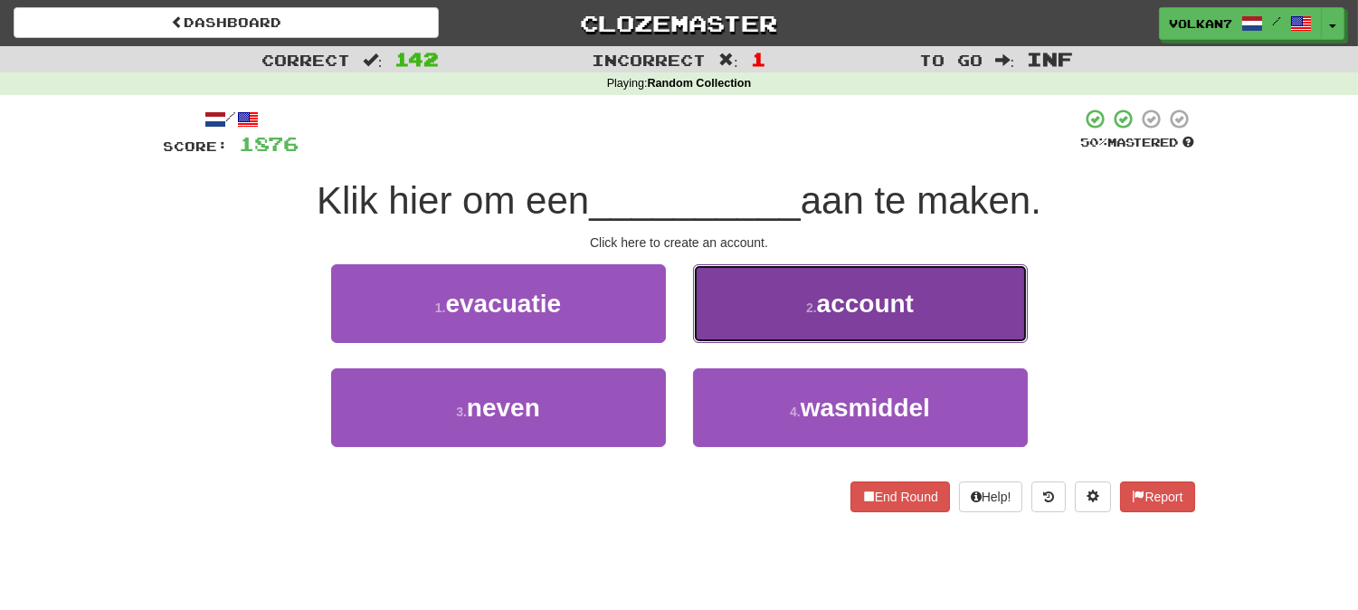
click at [812, 315] on button "2 . account" at bounding box center [860, 303] width 335 height 79
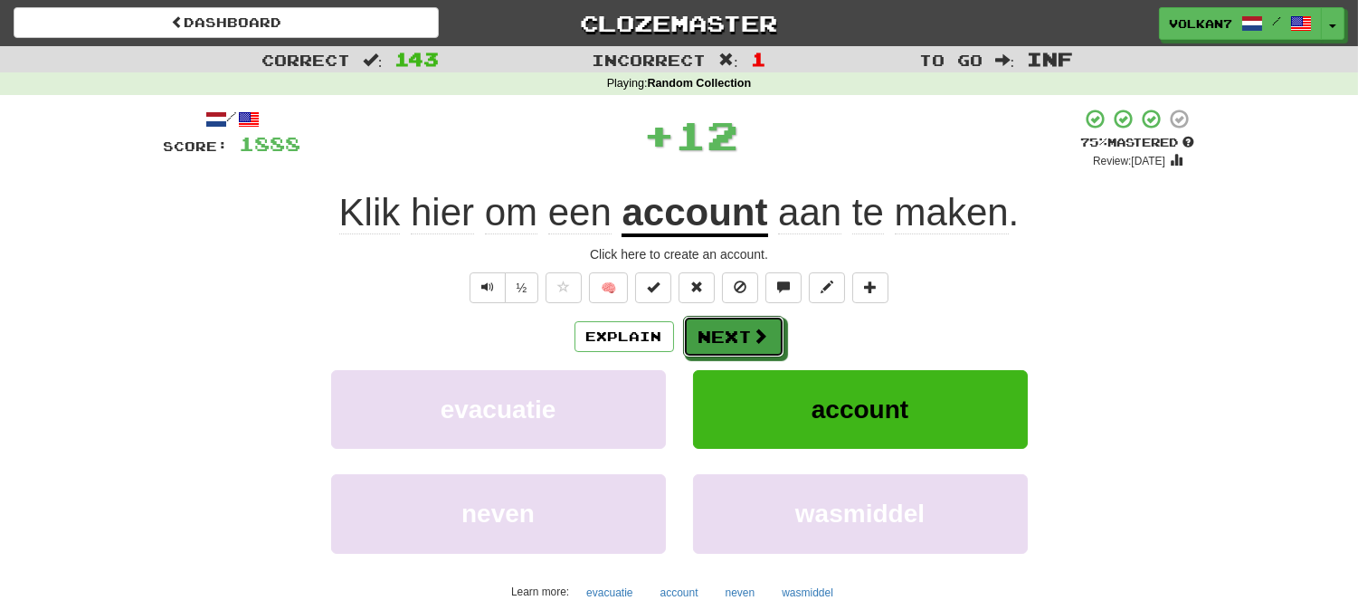
click at [733, 338] on button "Next" at bounding box center [733, 337] width 101 height 42
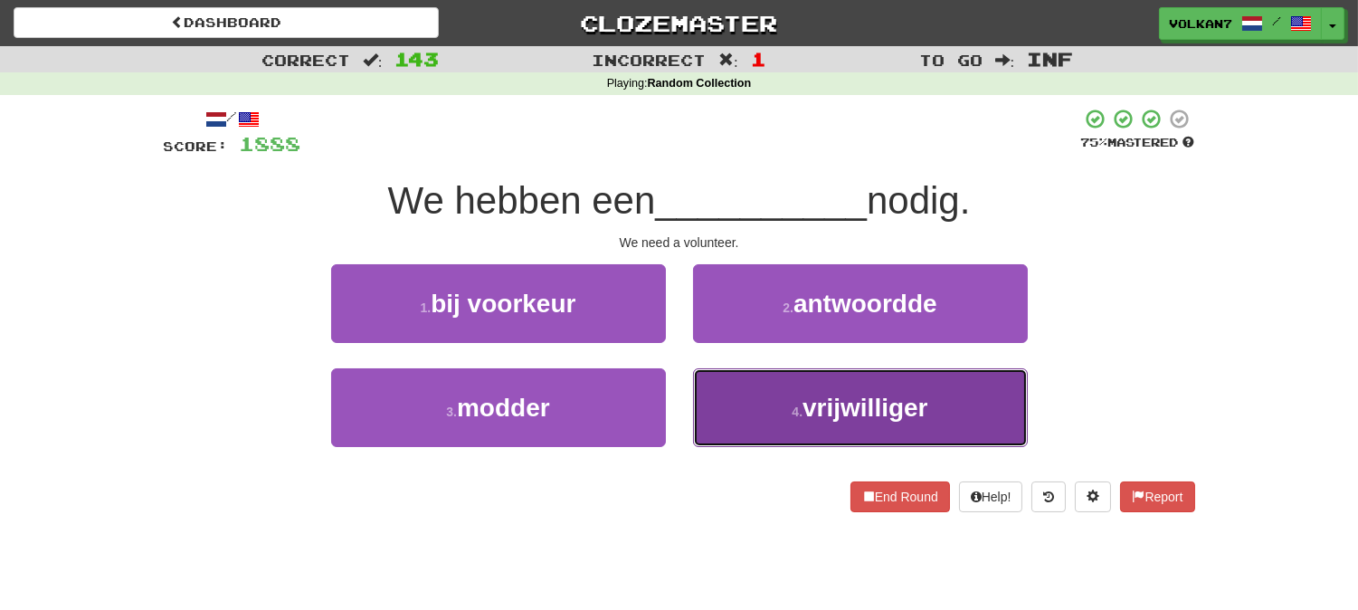
click at [802, 405] on small "4 ." at bounding box center [797, 411] width 11 height 14
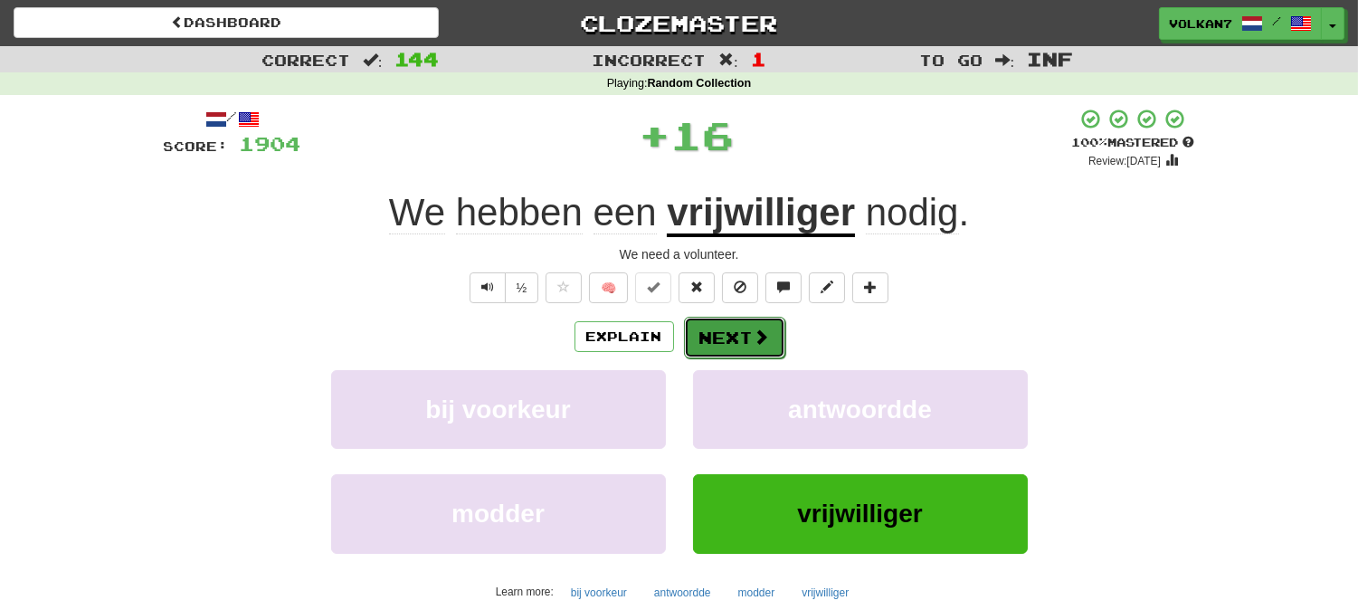
click at [736, 332] on button "Next" at bounding box center [734, 338] width 101 height 42
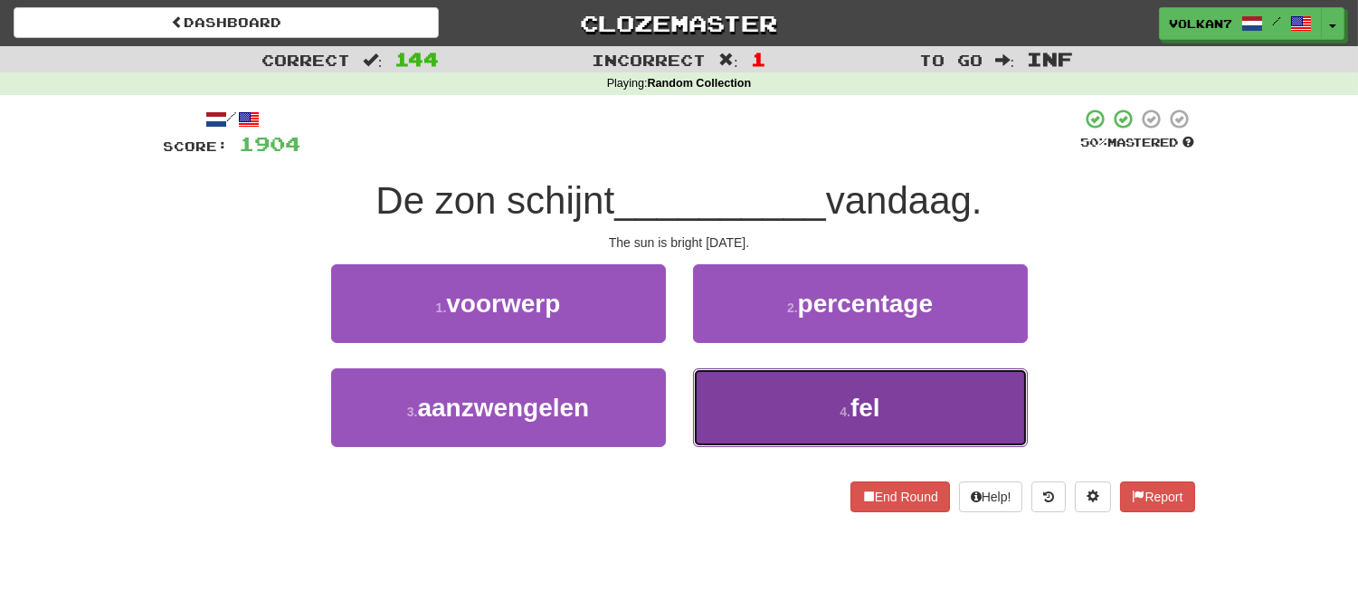
click at [830, 412] on button "4 . fel" at bounding box center [860, 407] width 335 height 79
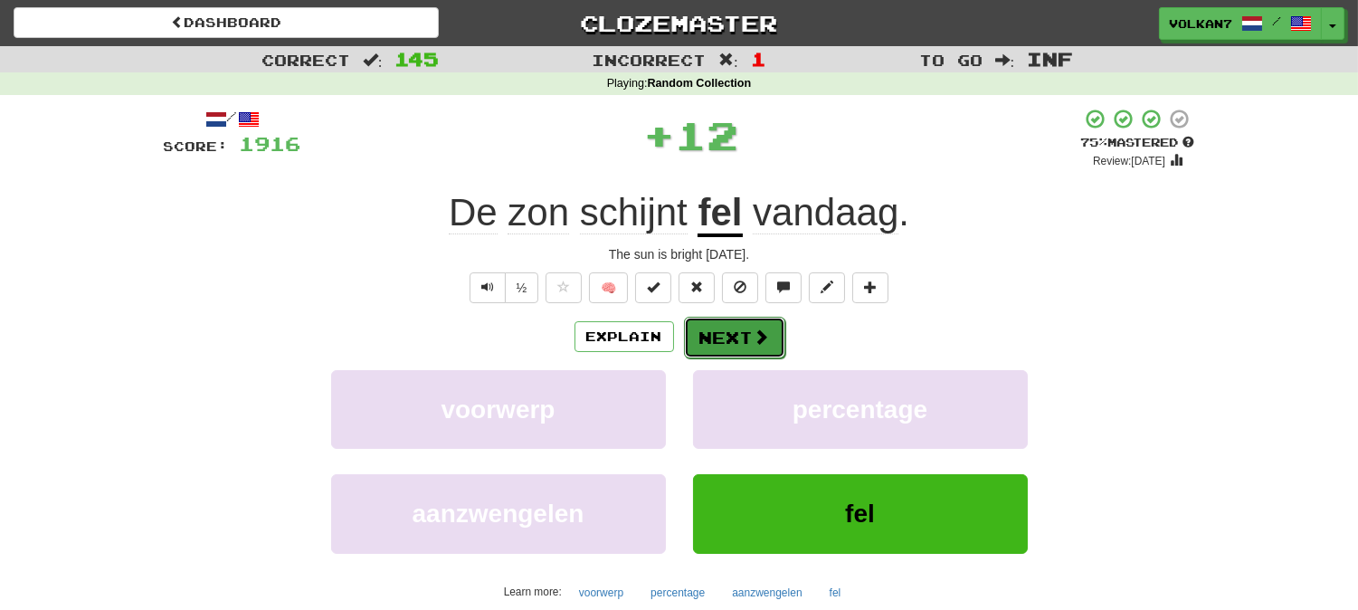
click at [726, 341] on button "Next" at bounding box center [734, 338] width 101 height 42
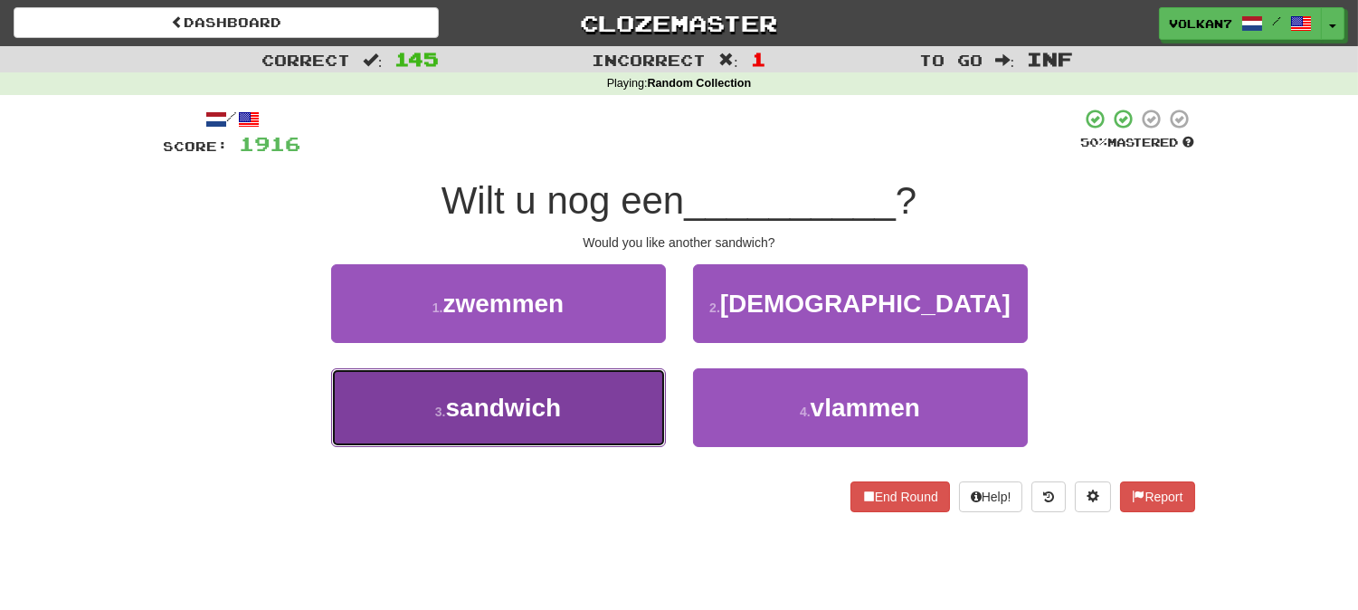
click at [591, 393] on button "3 . sandwich" at bounding box center [498, 407] width 335 height 79
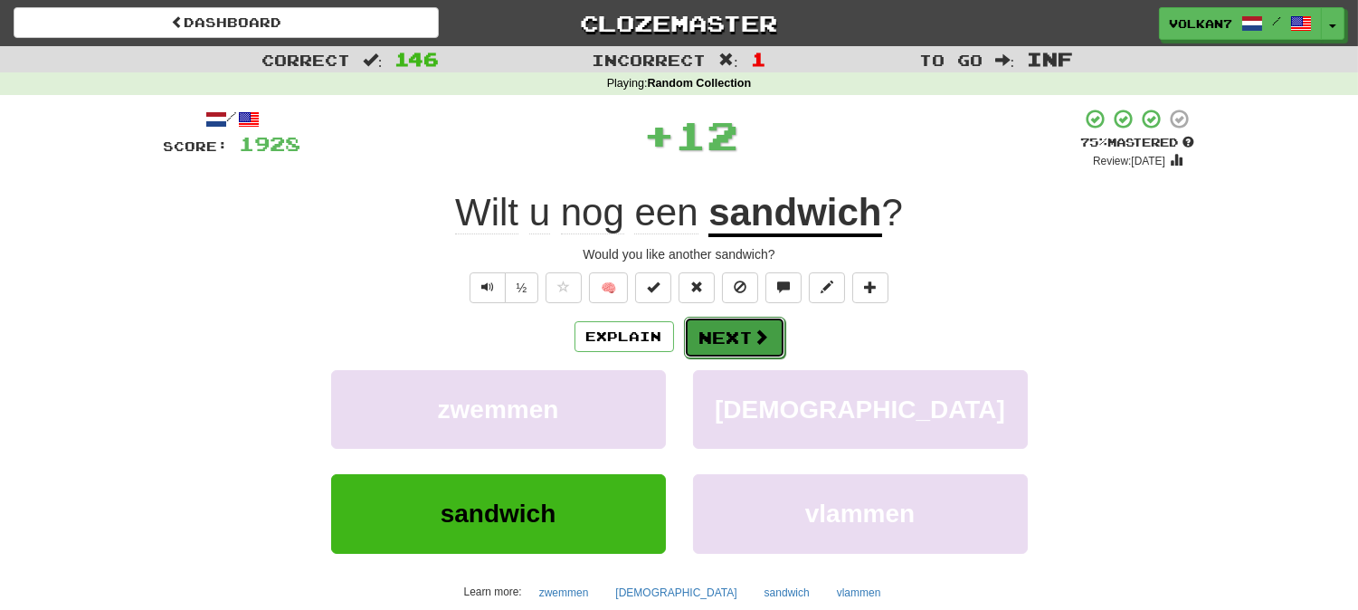
click at [737, 347] on button "Next" at bounding box center [734, 338] width 101 height 42
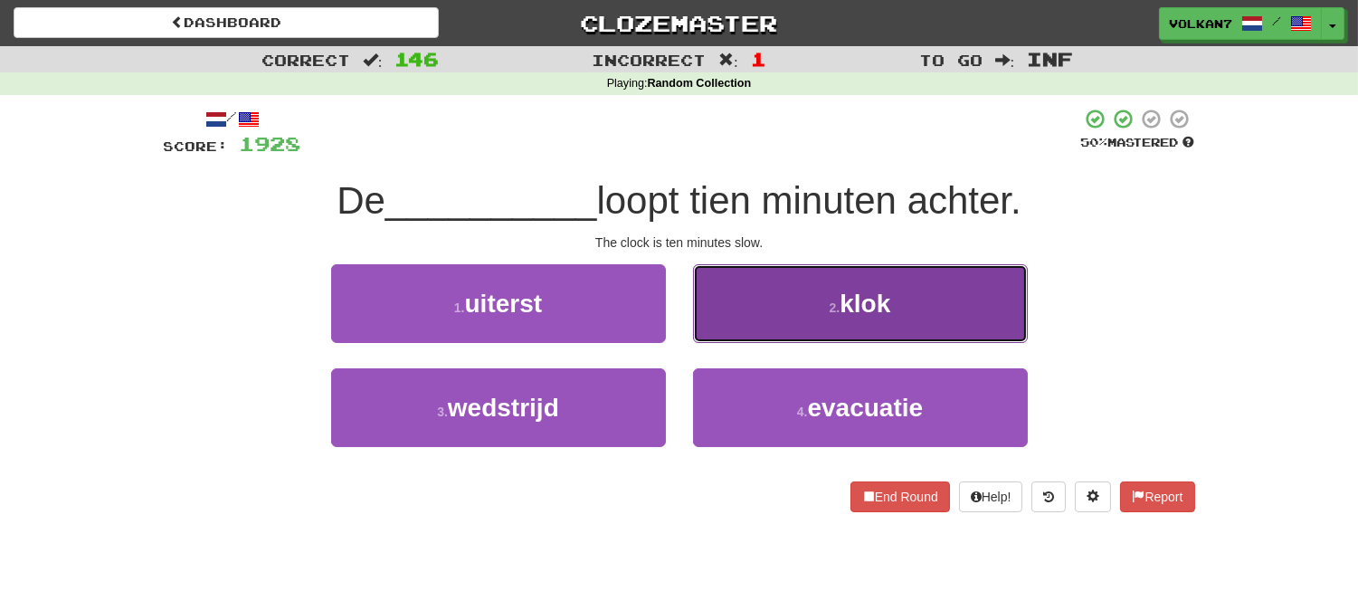
click at [809, 297] on button "2 . klok" at bounding box center [860, 303] width 335 height 79
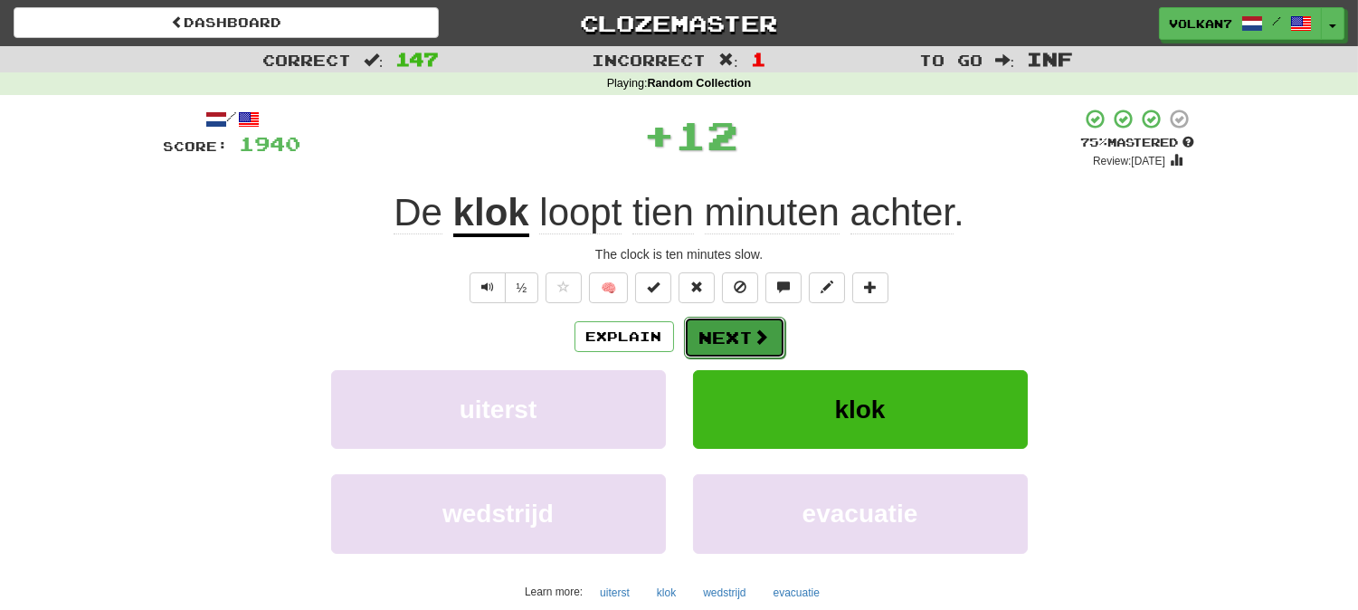
click at [720, 347] on button "Next" at bounding box center [734, 338] width 101 height 42
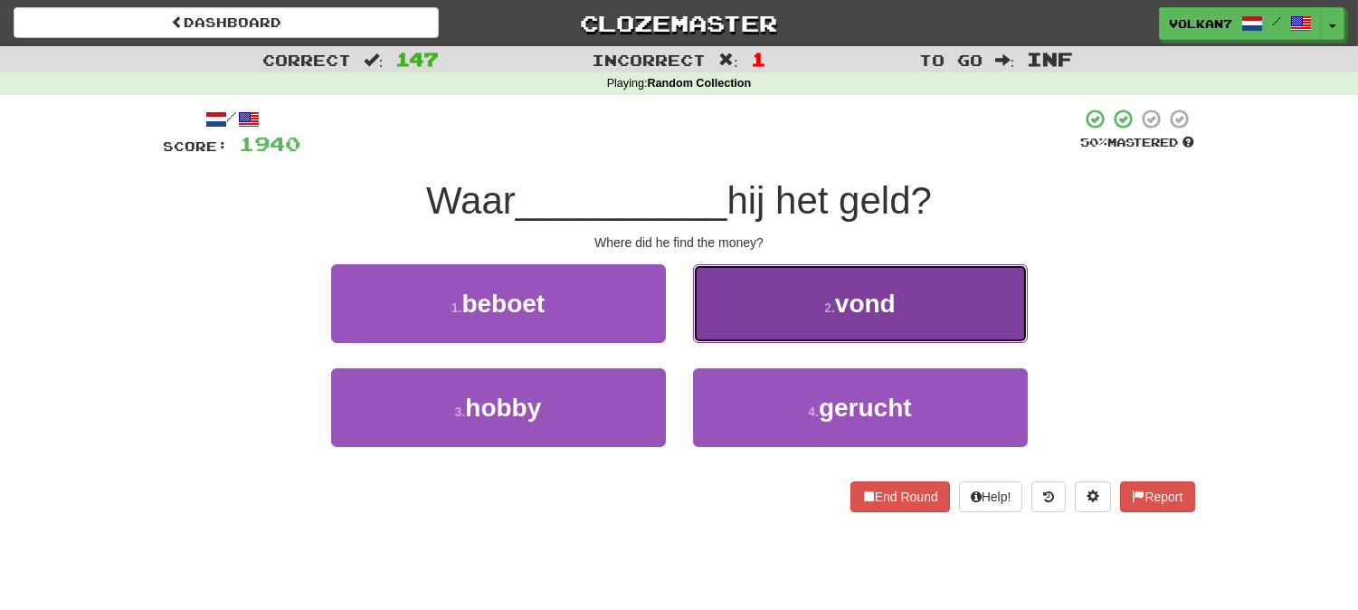
click at [785, 318] on button "2 . vond" at bounding box center [860, 303] width 335 height 79
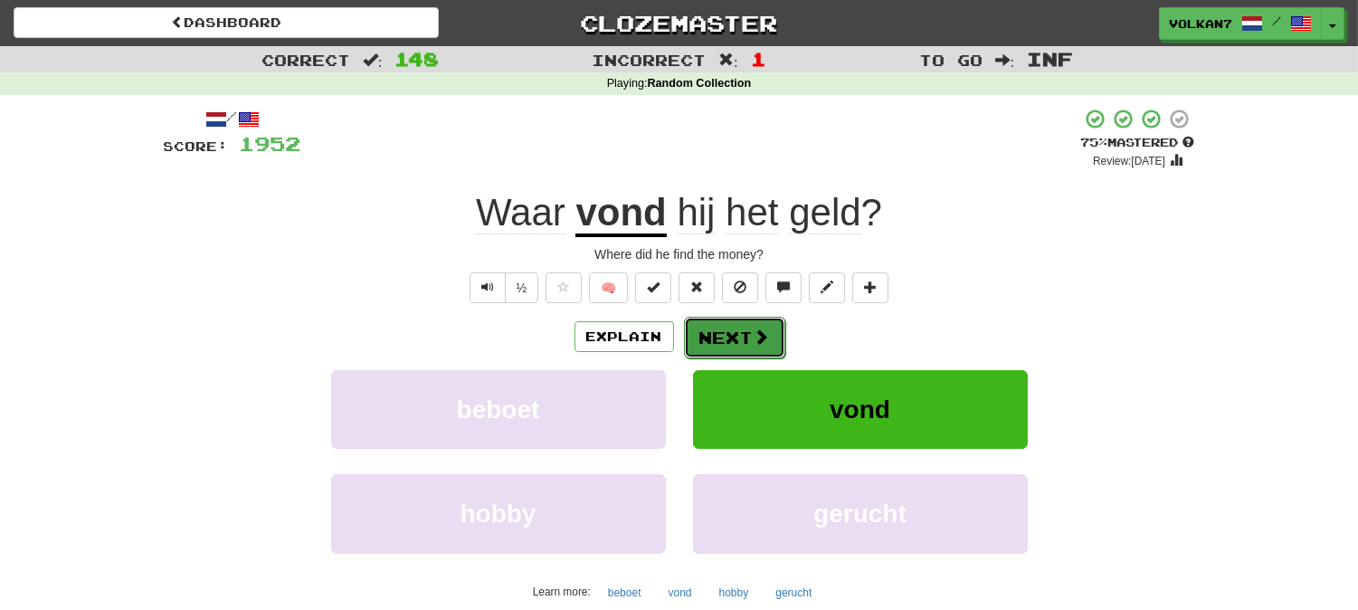
click at [748, 344] on button "Next" at bounding box center [734, 338] width 101 height 42
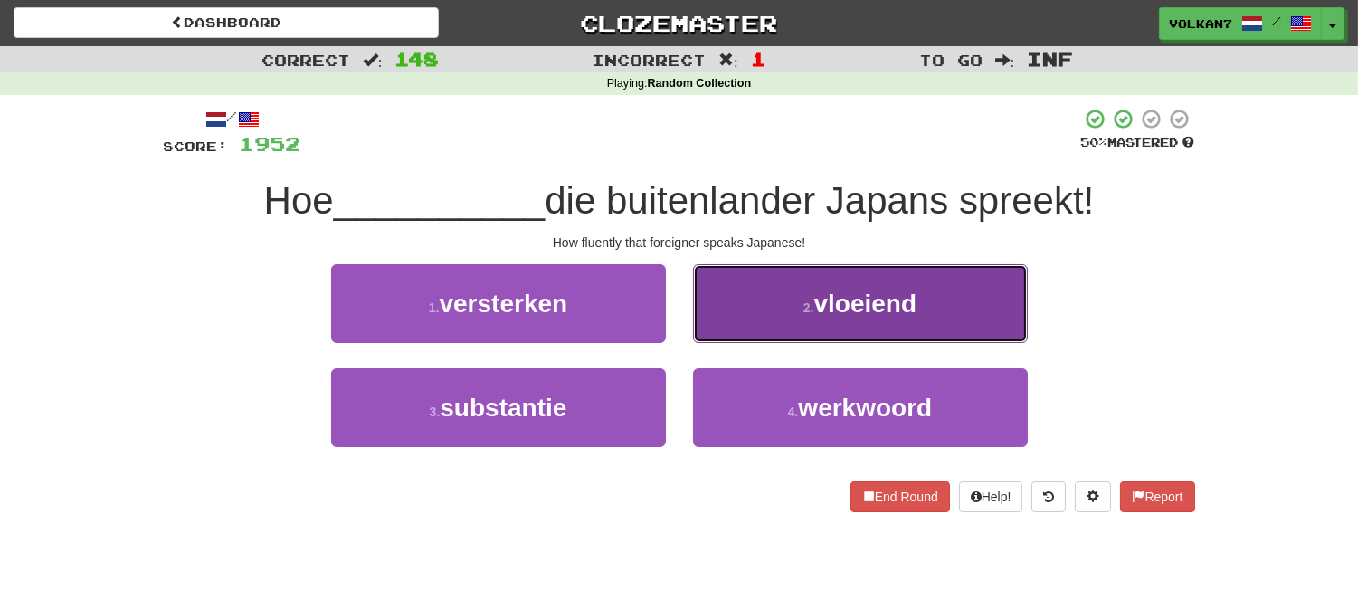
click at [844, 336] on button "2 . vloeiend" at bounding box center [860, 303] width 335 height 79
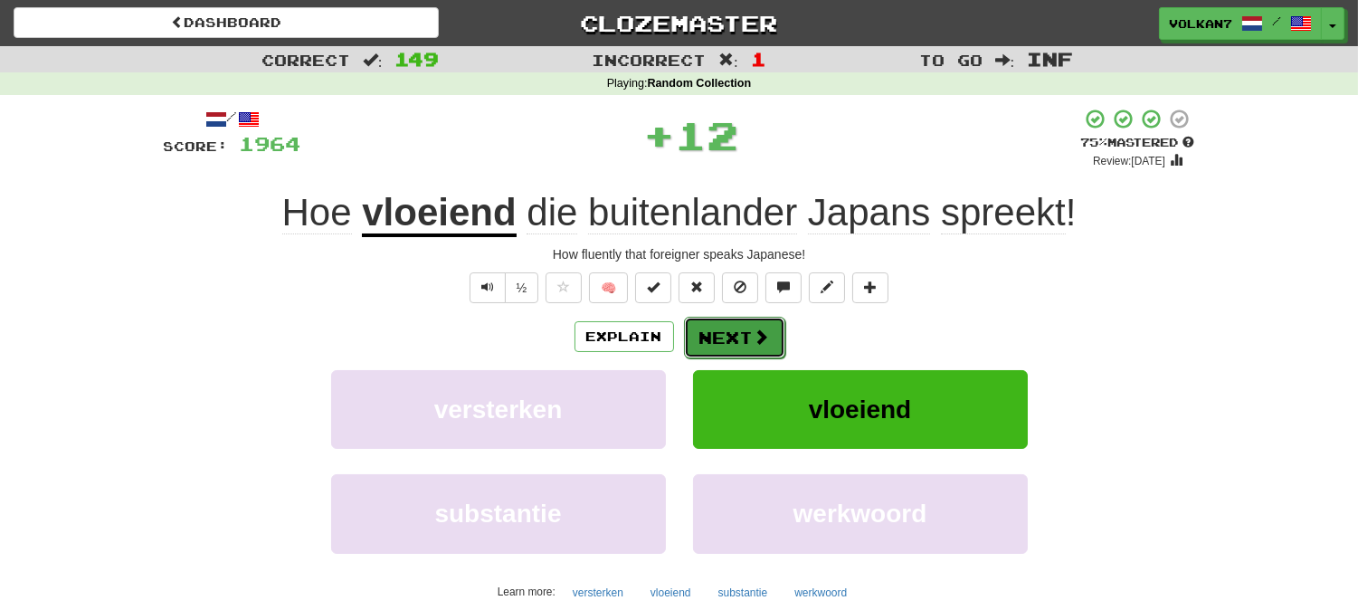
click at [754, 338] on span at bounding box center [762, 336] width 16 height 16
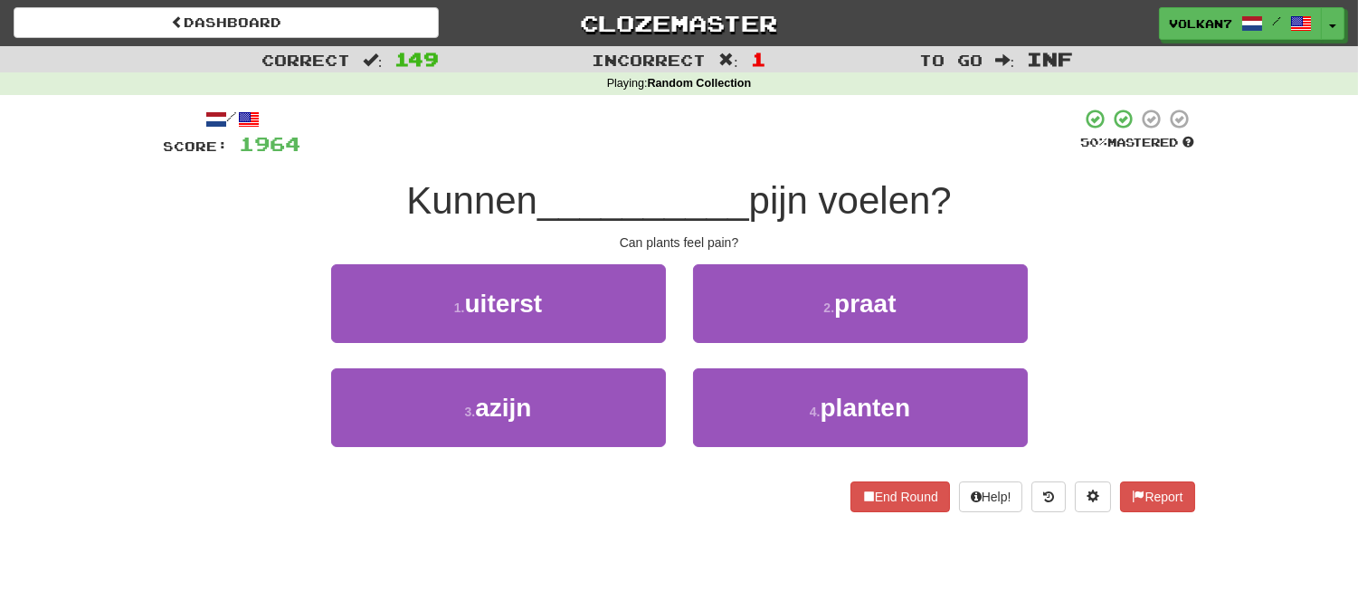
click at [770, 128] on div at bounding box center [691, 133] width 780 height 50
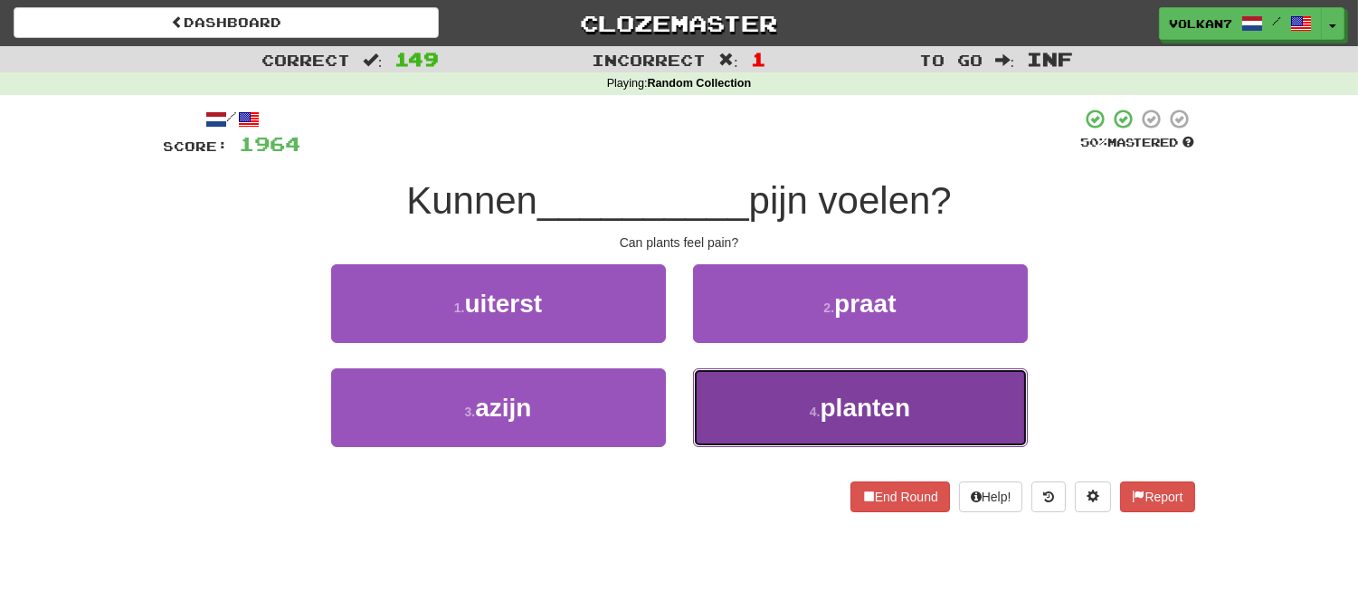
click at [838, 401] on span "planten" at bounding box center [866, 408] width 90 height 28
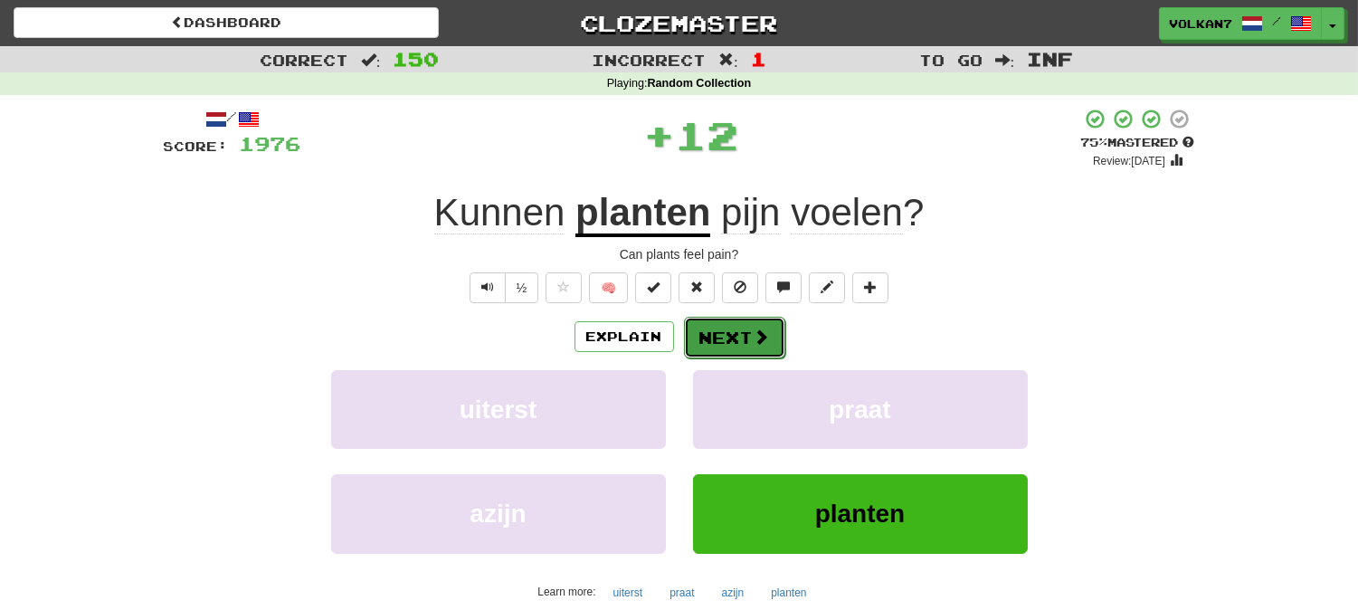
click at [746, 346] on button "Next" at bounding box center [734, 338] width 101 height 42
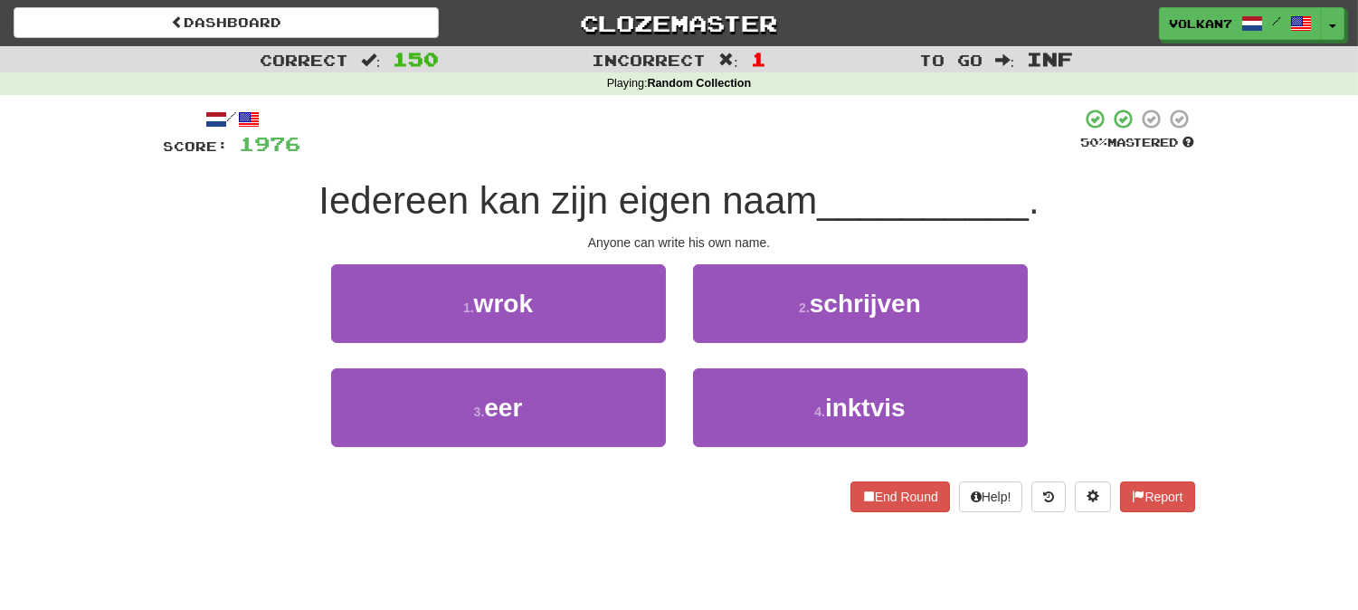
click at [742, 119] on div at bounding box center [691, 133] width 780 height 50
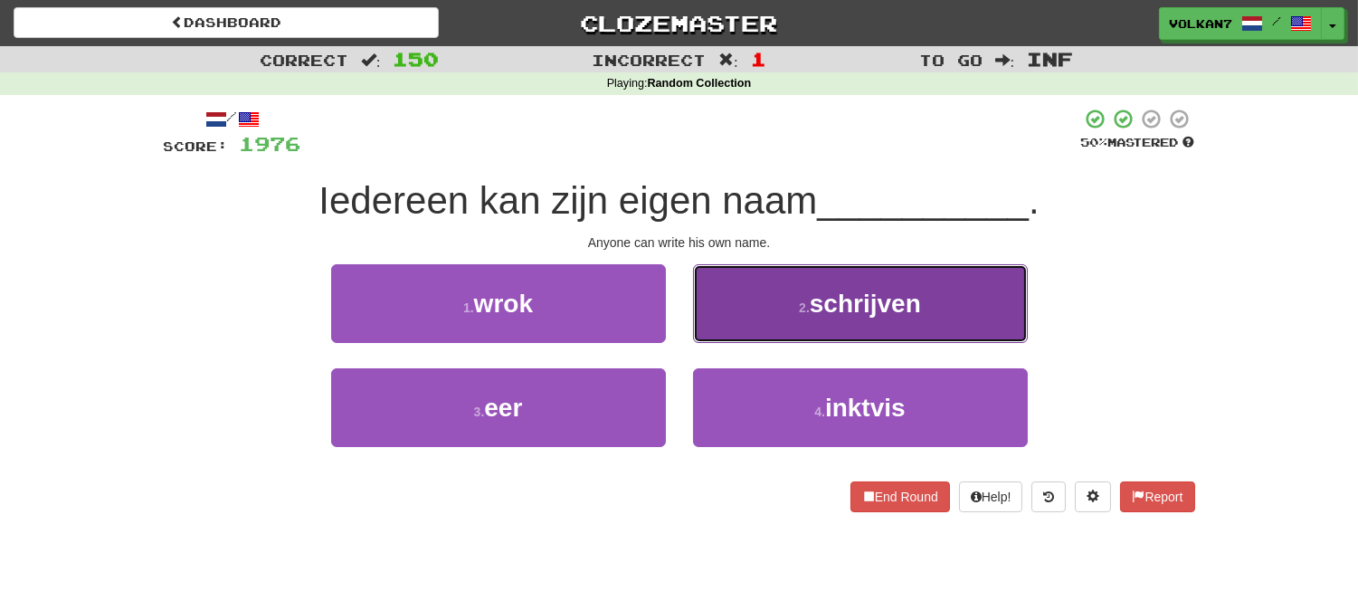
click at [832, 326] on button "2 . schrijven" at bounding box center [860, 303] width 335 height 79
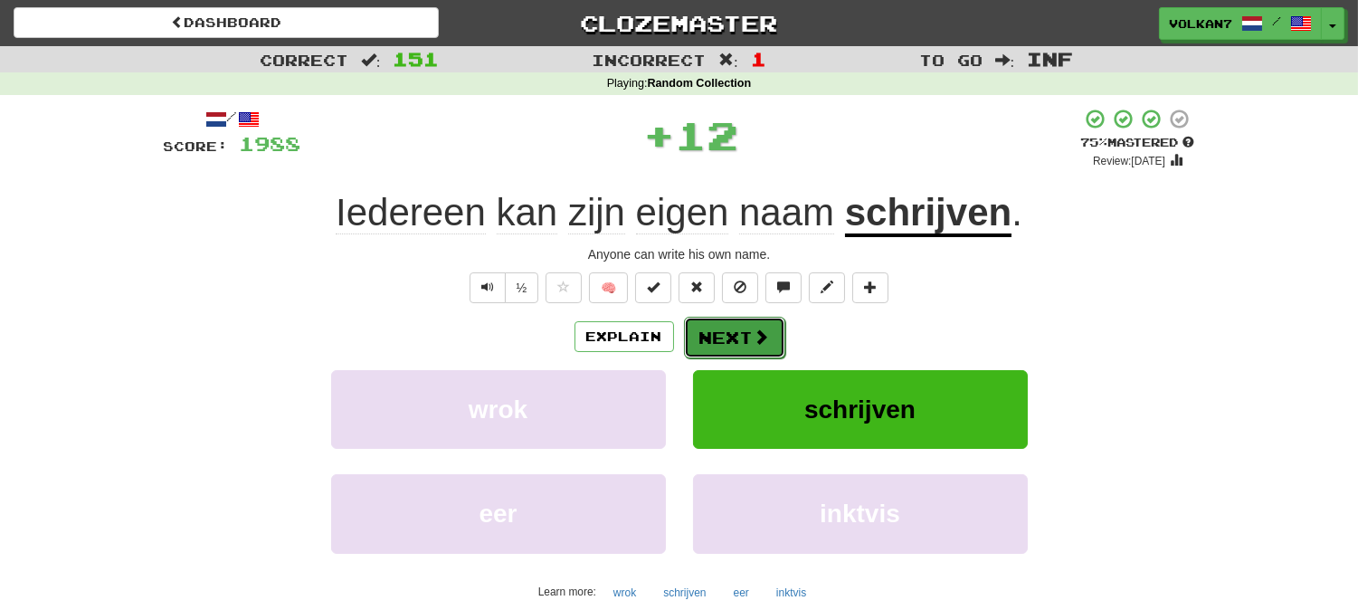
click at [748, 337] on button "Next" at bounding box center [734, 338] width 101 height 42
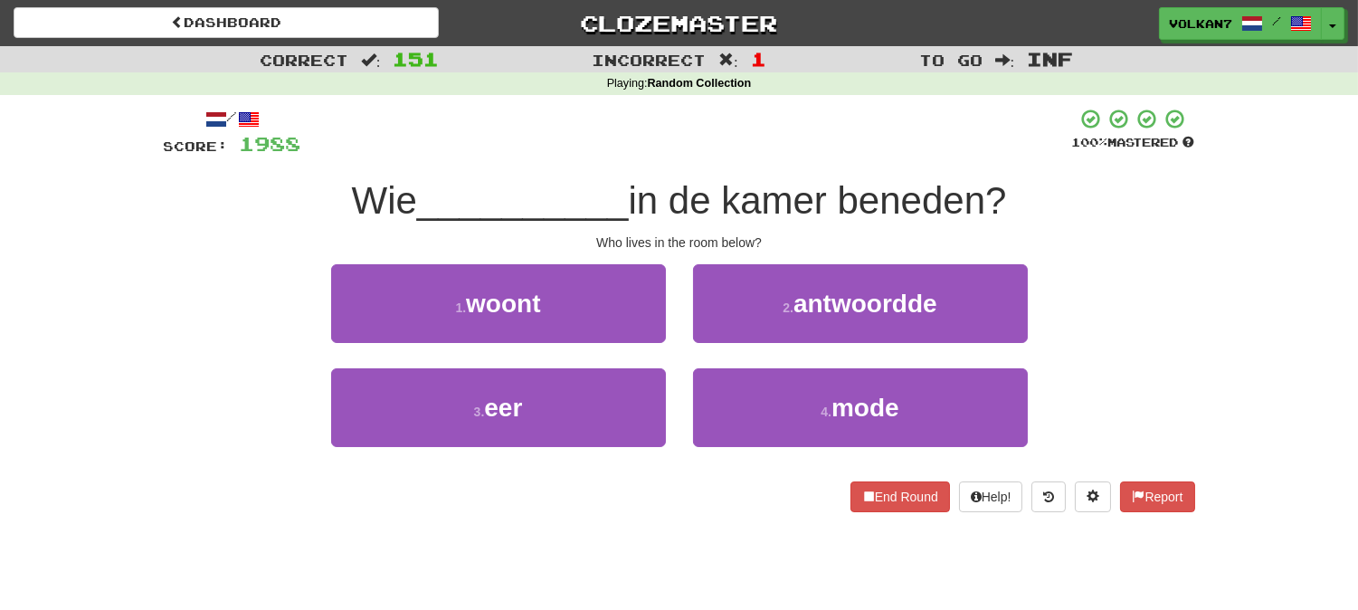
click at [747, 172] on div "/ Score: 1988 100 % Mastered Wie __________ in de kamer beneden? Who lives in t…" at bounding box center [679, 310] width 1031 height 404
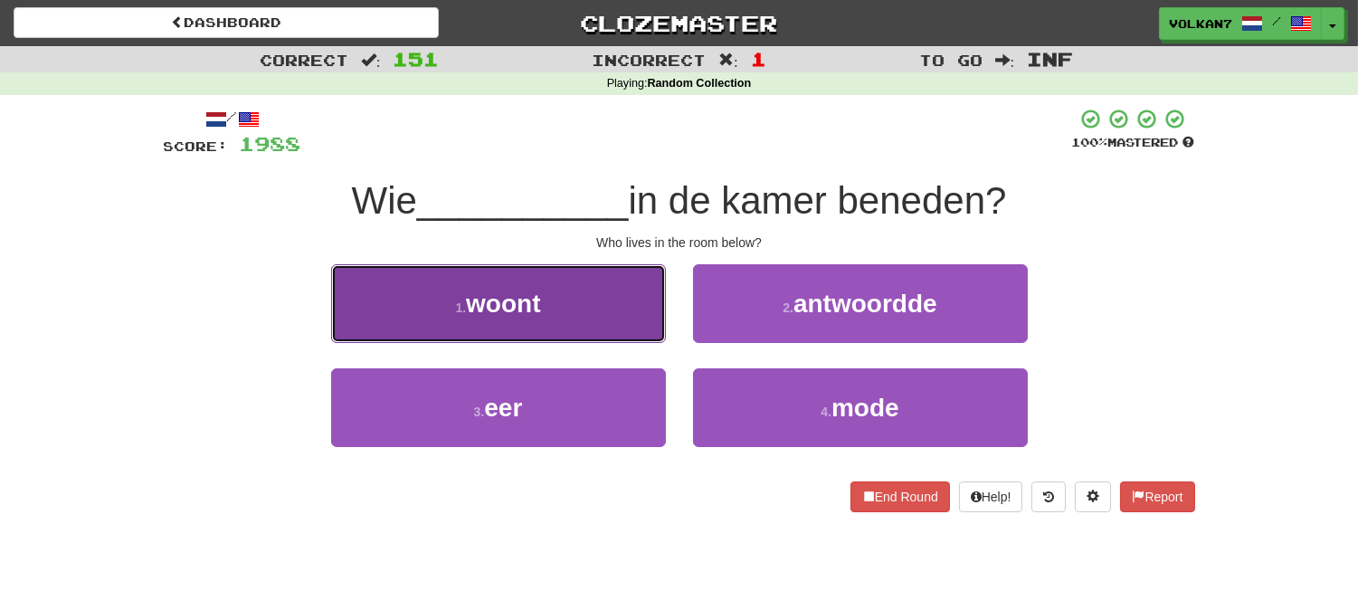
click at [617, 294] on button "1 . woont" at bounding box center [498, 303] width 335 height 79
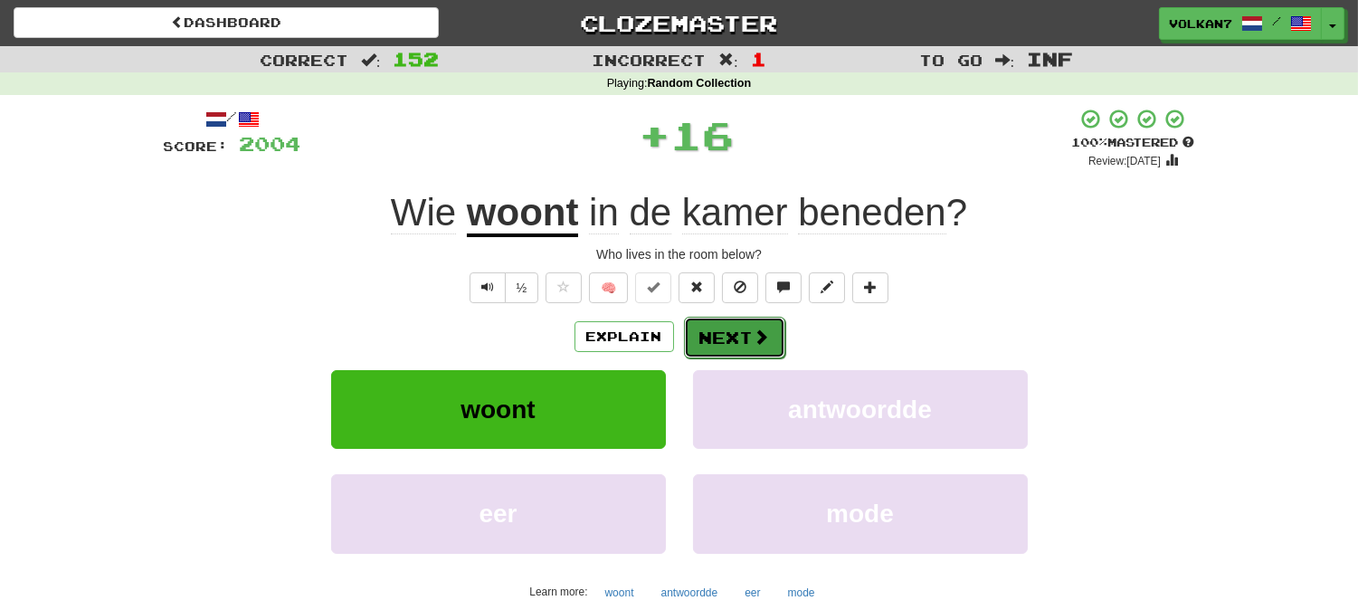
click at [722, 331] on button "Next" at bounding box center [734, 338] width 101 height 42
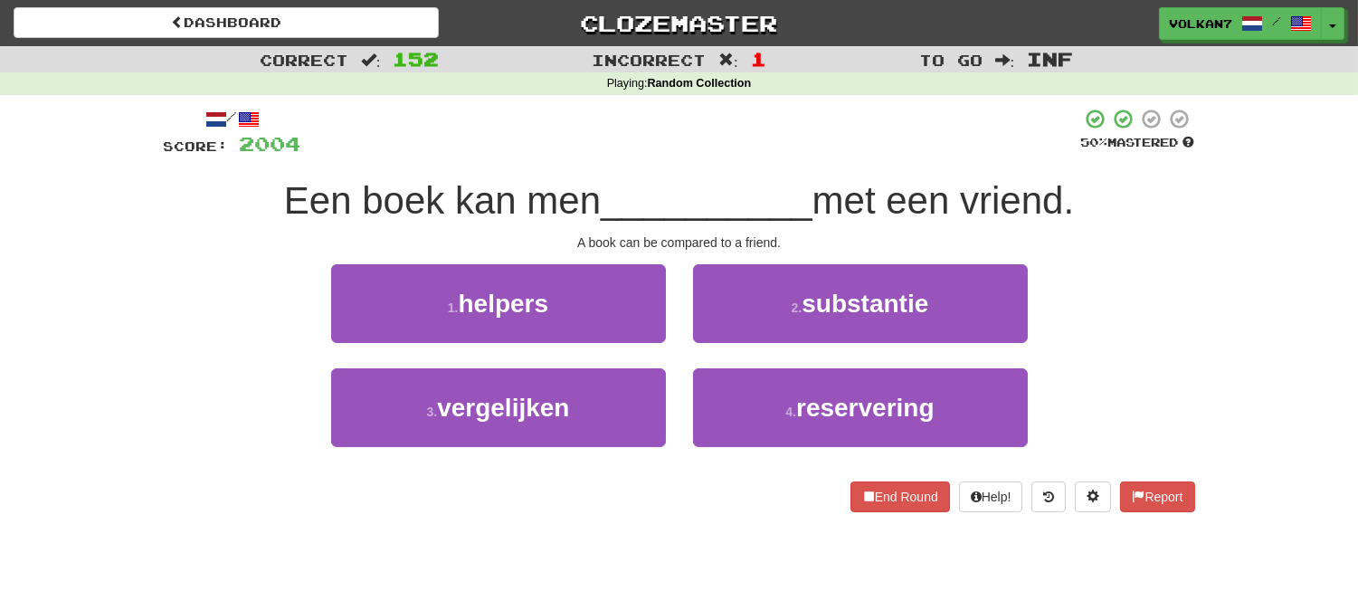
click at [755, 151] on div at bounding box center [691, 133] width 780 height 50
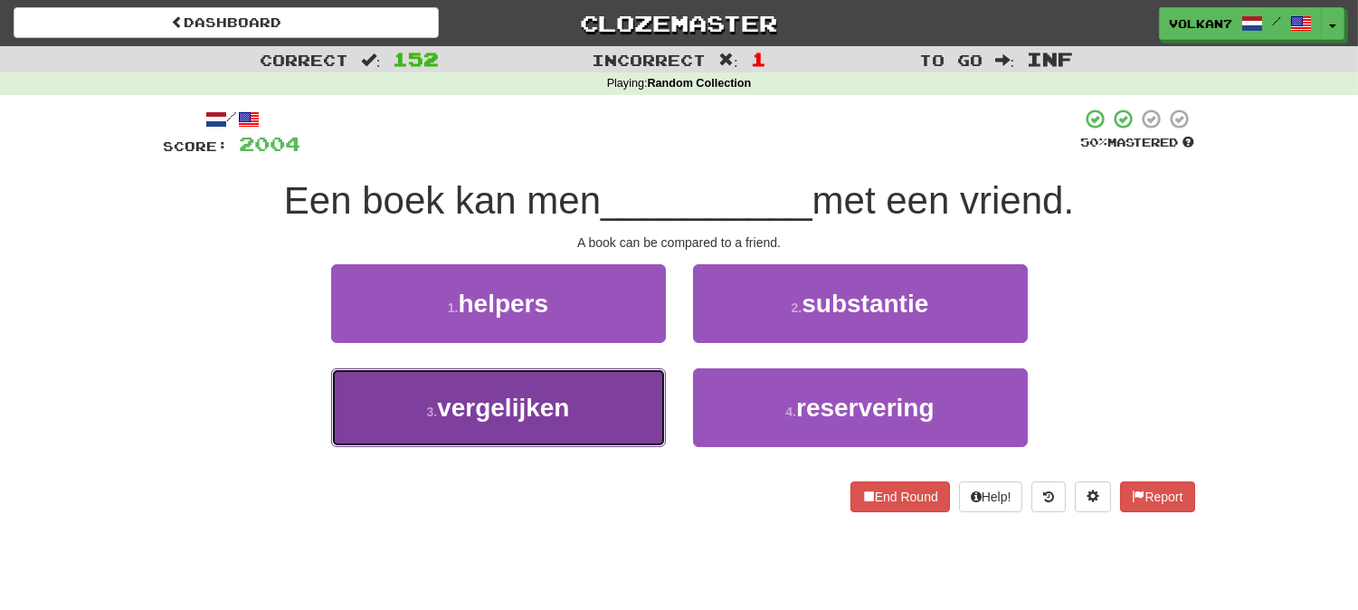
click at [581, 403] on button "3 . vergelijken" at bounding box center [498, 407] width 335 height 79
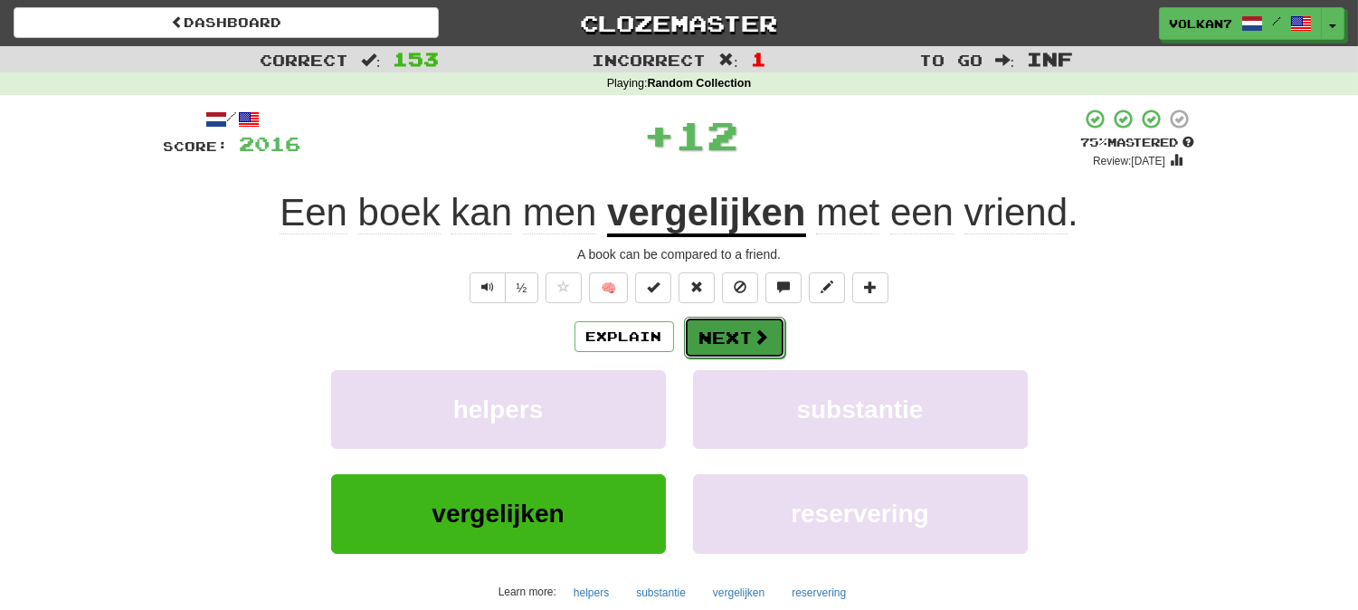
click at [717, 341] on button "Next" at bounding box center [734, 338] width 101 height 42
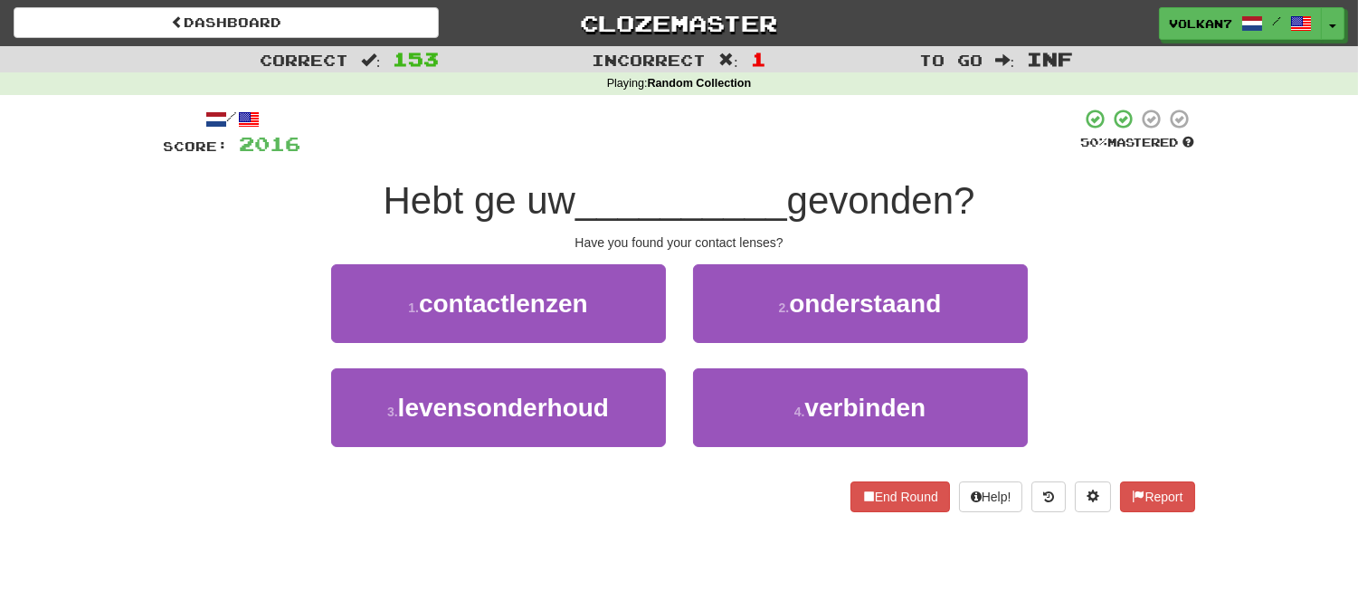
click at [717, 154] on div at bounding box center [691, 133] width 780 height 50
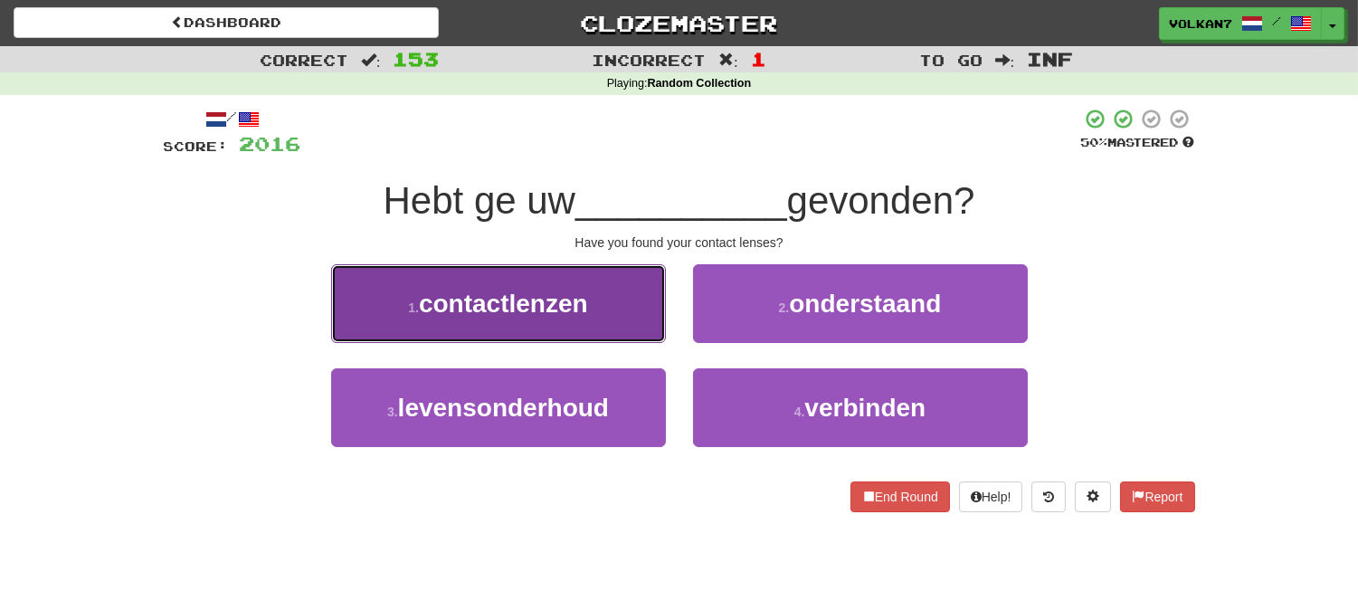
click at [627, 312] on button "1 . contactlenzen" at bounding box center [498, 303] width 335 height 79
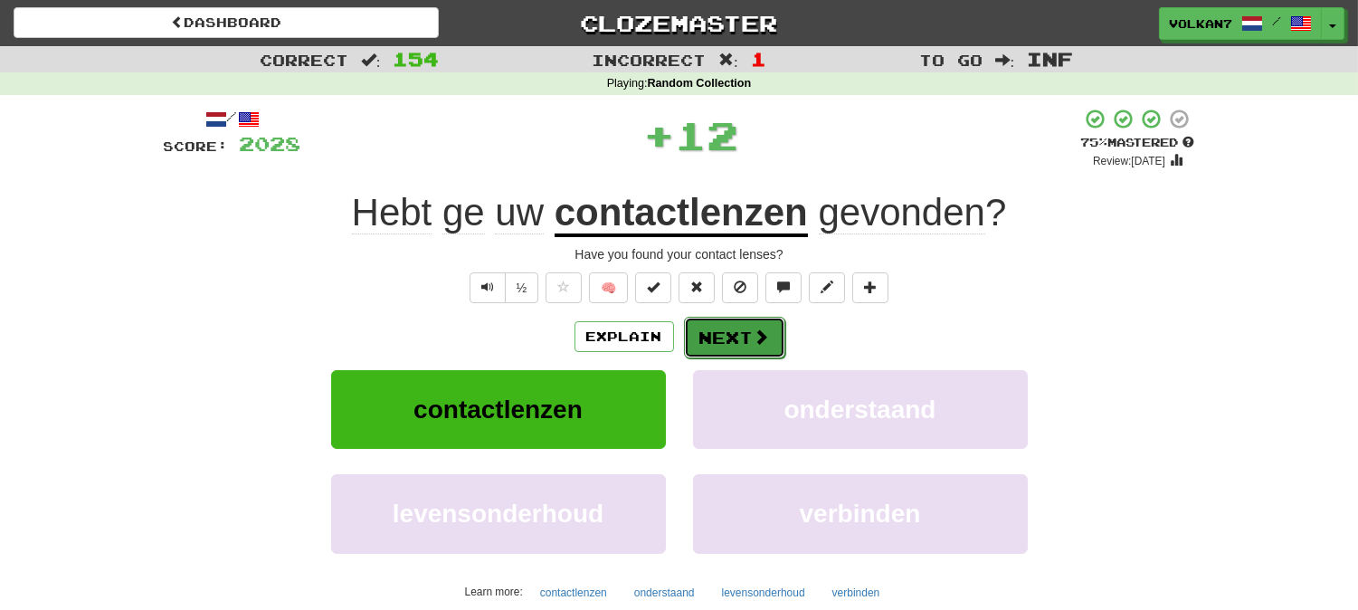
click at [747, 323] on button "Next" at bounding box center [734, 338] width 101 height 42
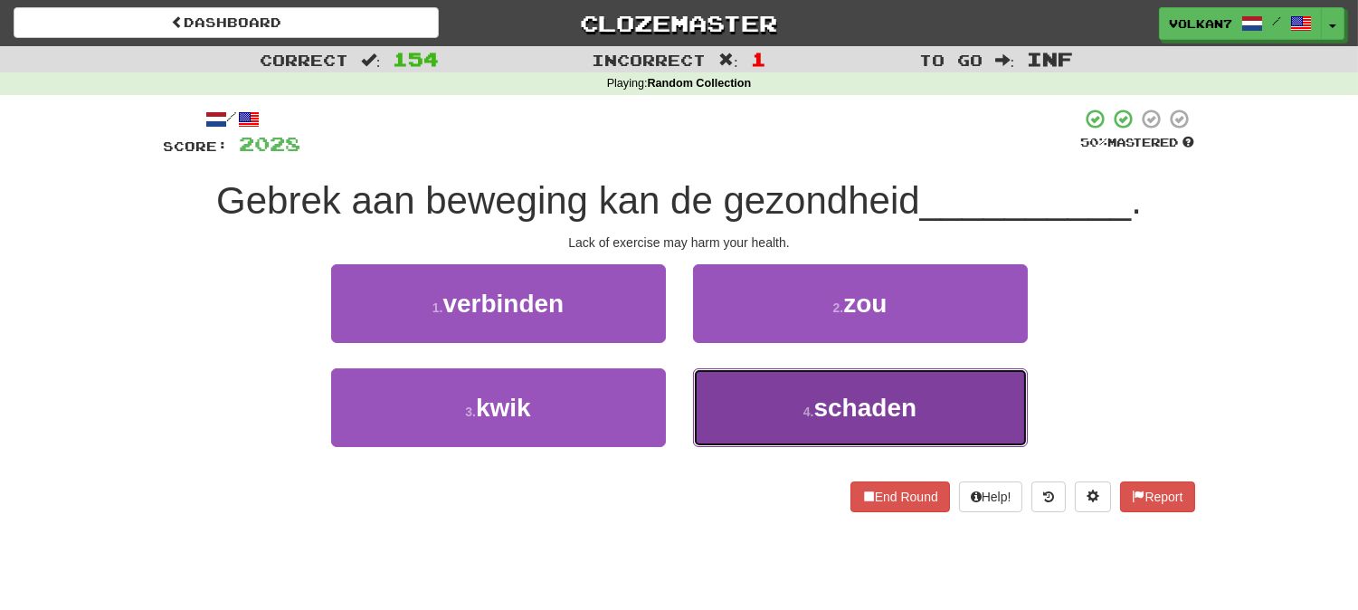
click at [781, 403] on button "4 . schaden" at bounding box center [860, 407] width 335 height 79
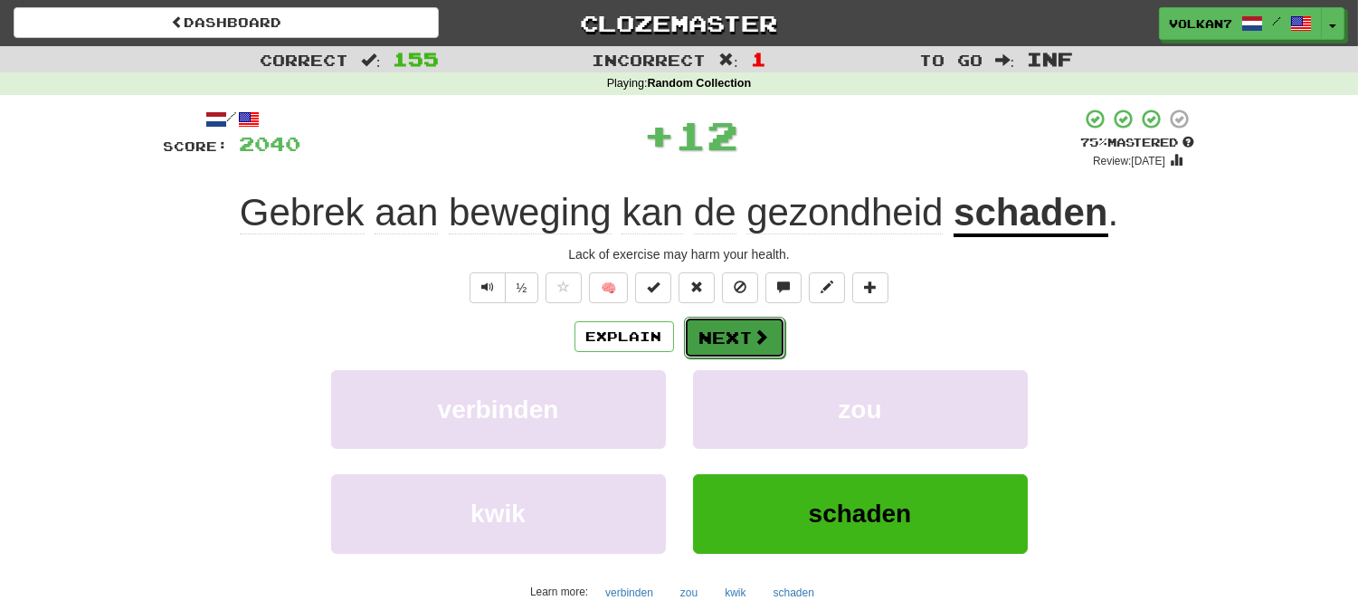
click at [747, 336] on button "Next" at bounding box center [734, 338] width 101 height 42
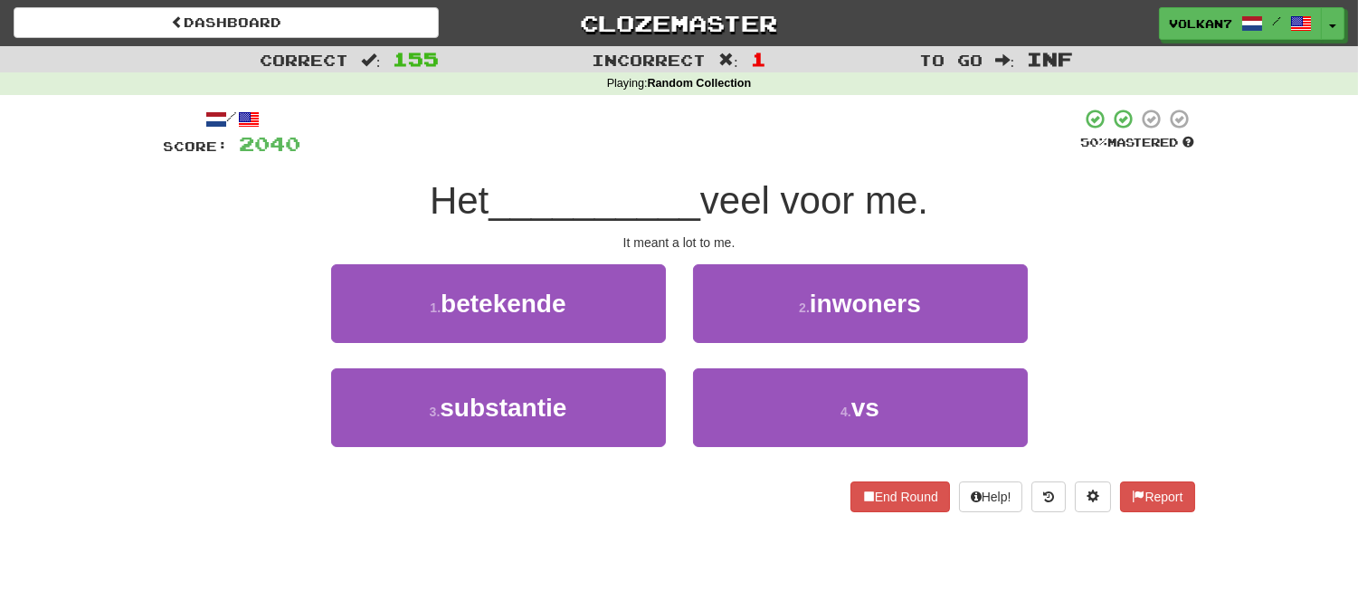
click at [796, 112] on div at bounding box center [691, 133] width 780 height 50
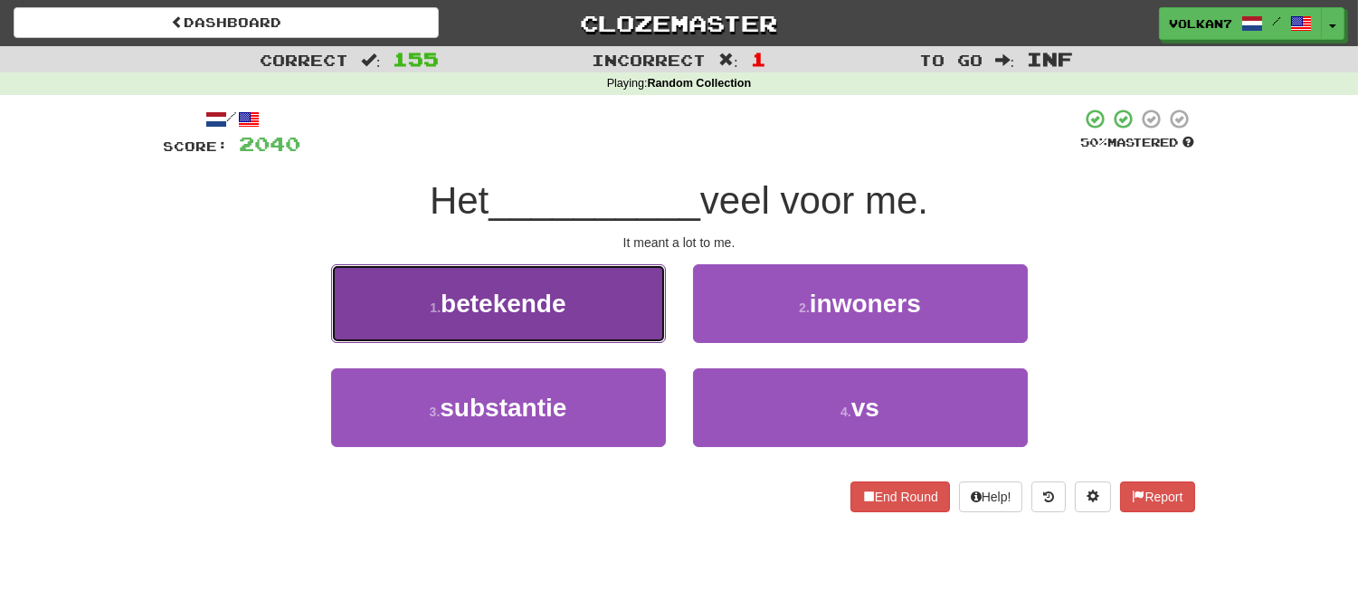
click at [558, 299] on span "betekende" at bounding box center [504, 304] width 126 height 28
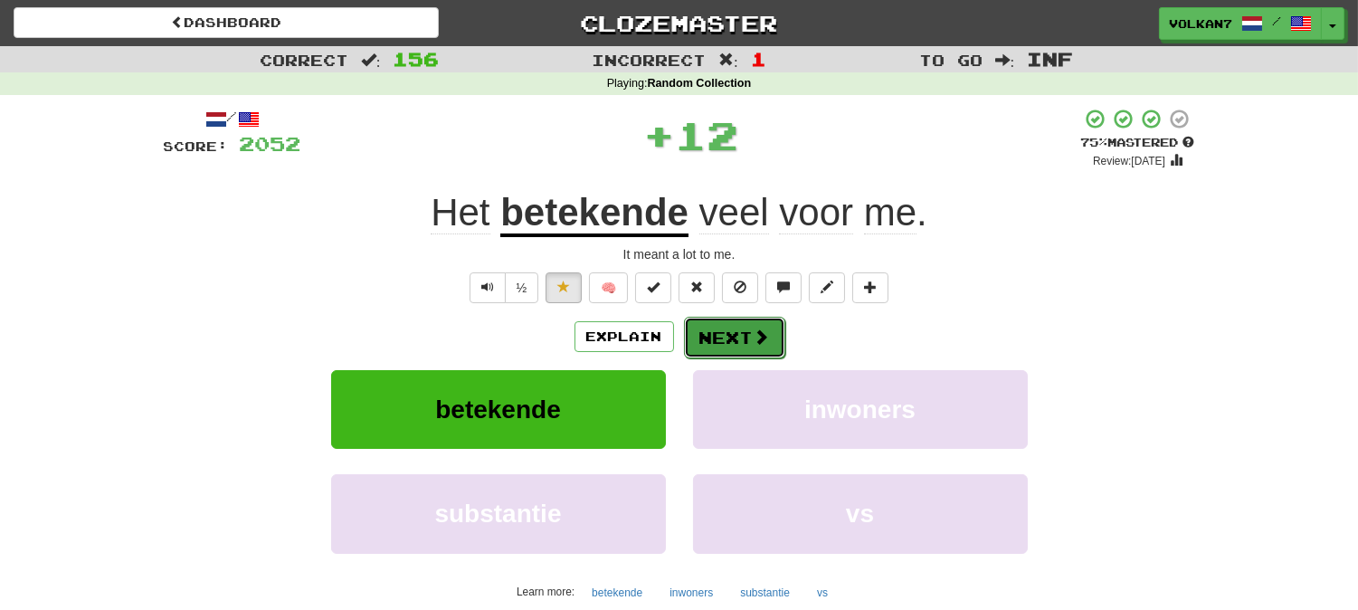
click at [762, 333] on span at bounding box center [762, 336] width 16 height 16
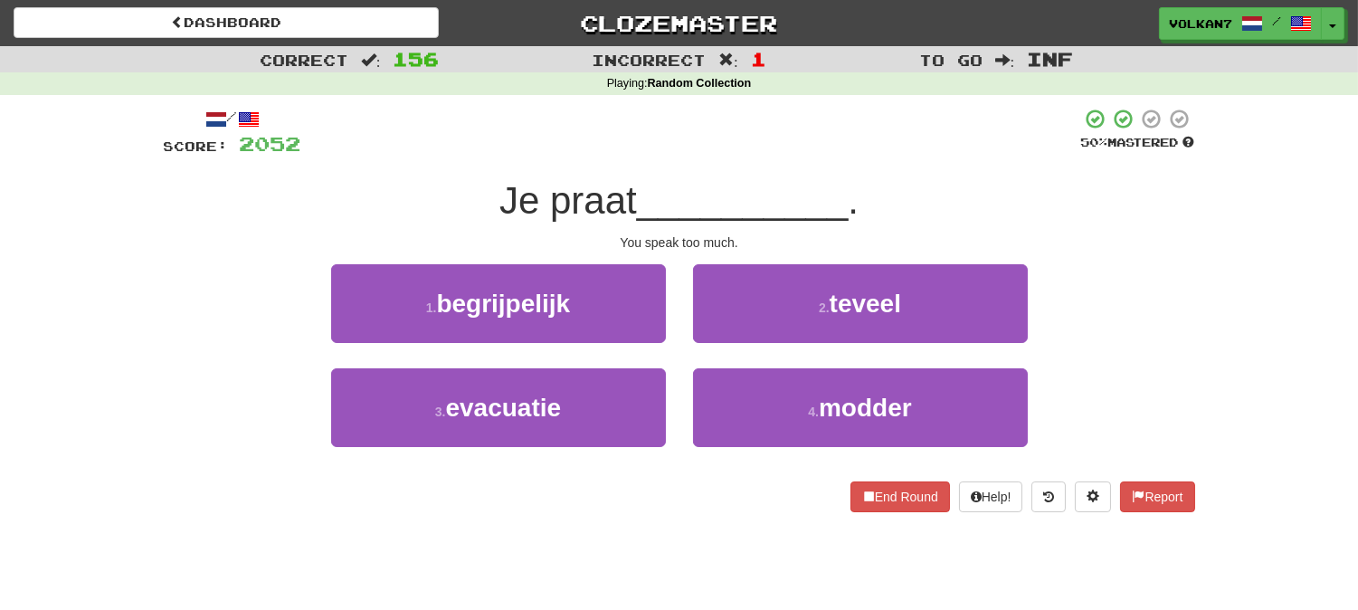
click at [755, 182] on span "__________" at bounding box center [743, 200] width 212 height 43
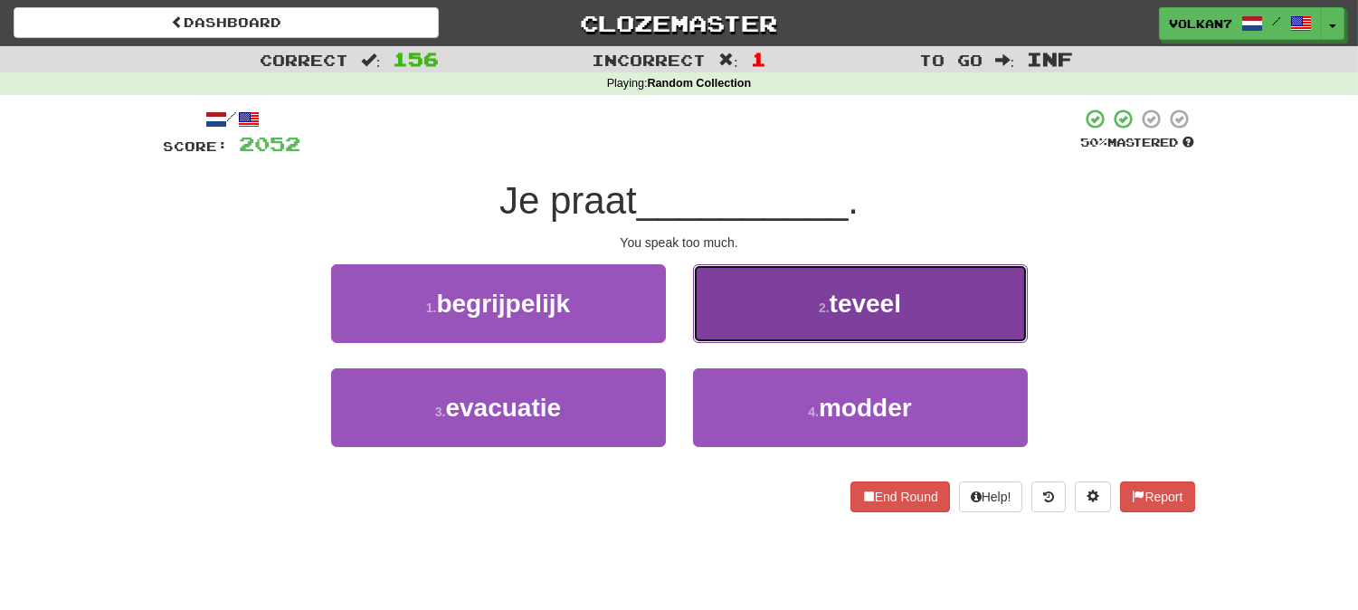
click at [824, 304] on small "2 ." at bounding box center [824, 307] width 11 height 14
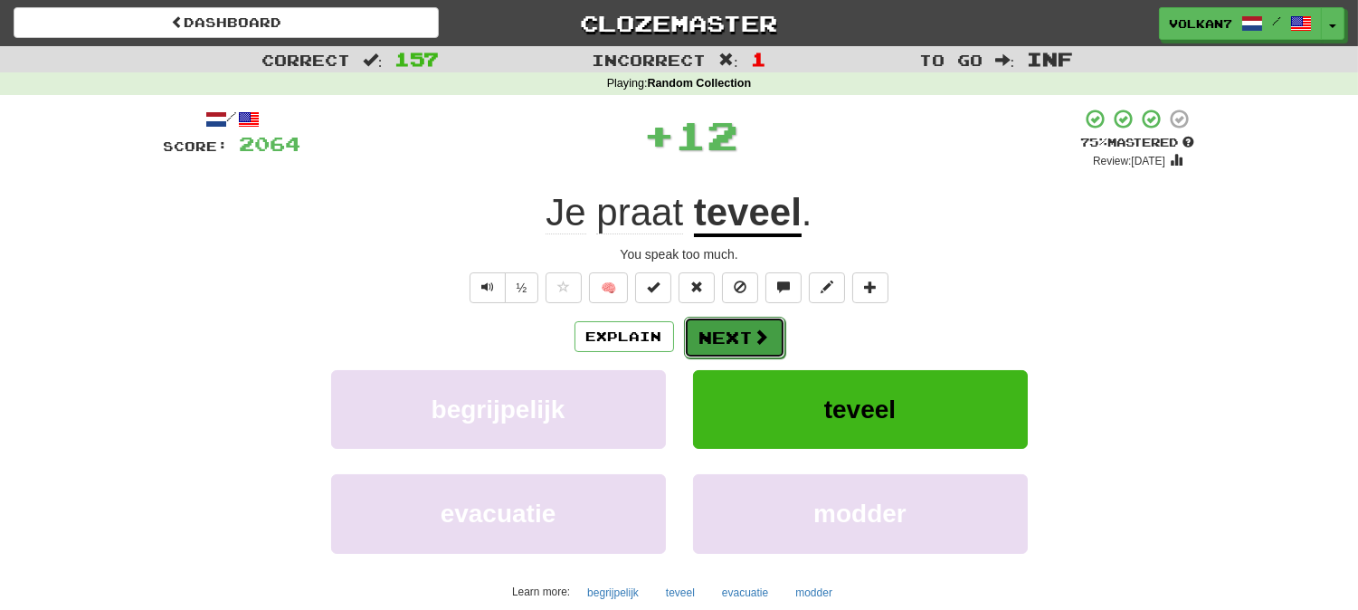
click at [744, 324] on button "Next" at bounding box center [734, 338] width 101 height 42
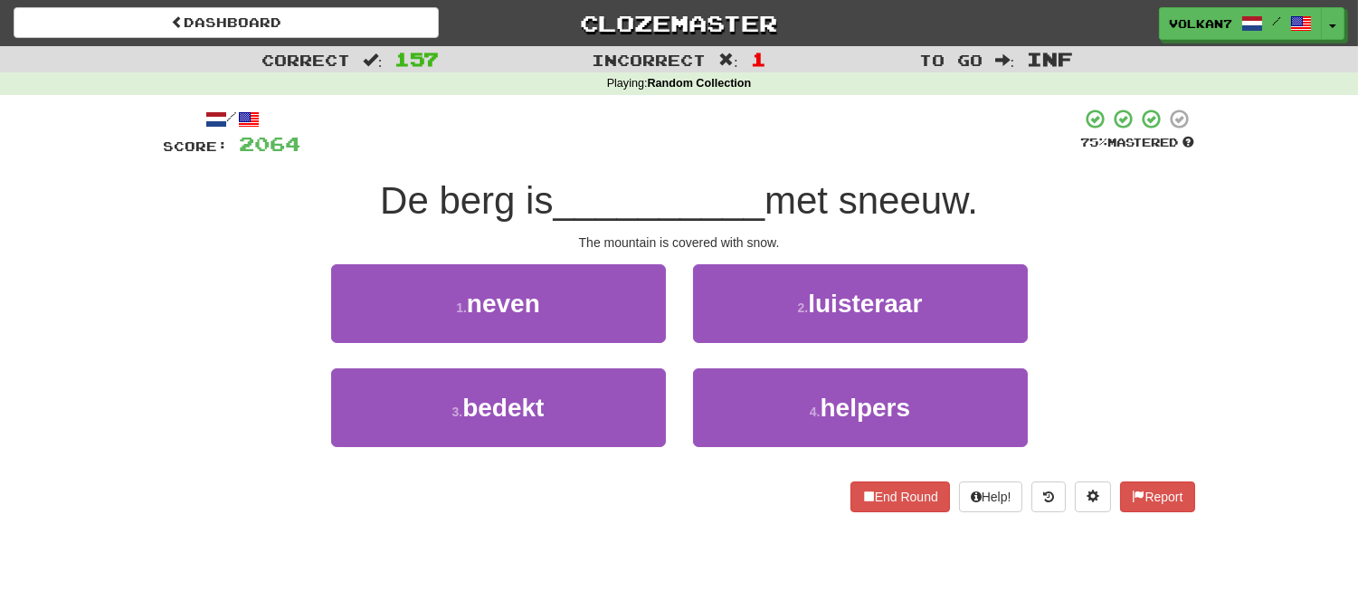
click at [739, 167] on div "/ Score: 2064 75 % Mastered De berg is __________ met sneeuw. The mountain is c…" at bounding box center [679, 310] width 1031 height 404
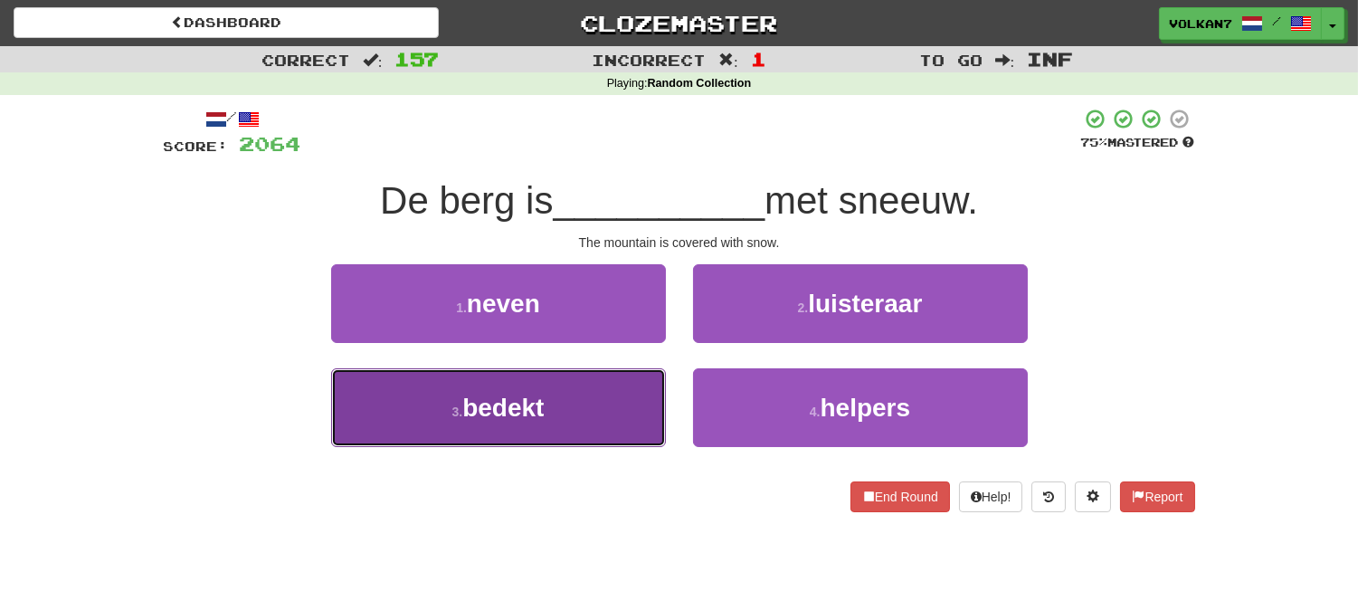
click at [588, 410] on button "3 . bedekt" at bounding box center [498, 407] width 335 height 79
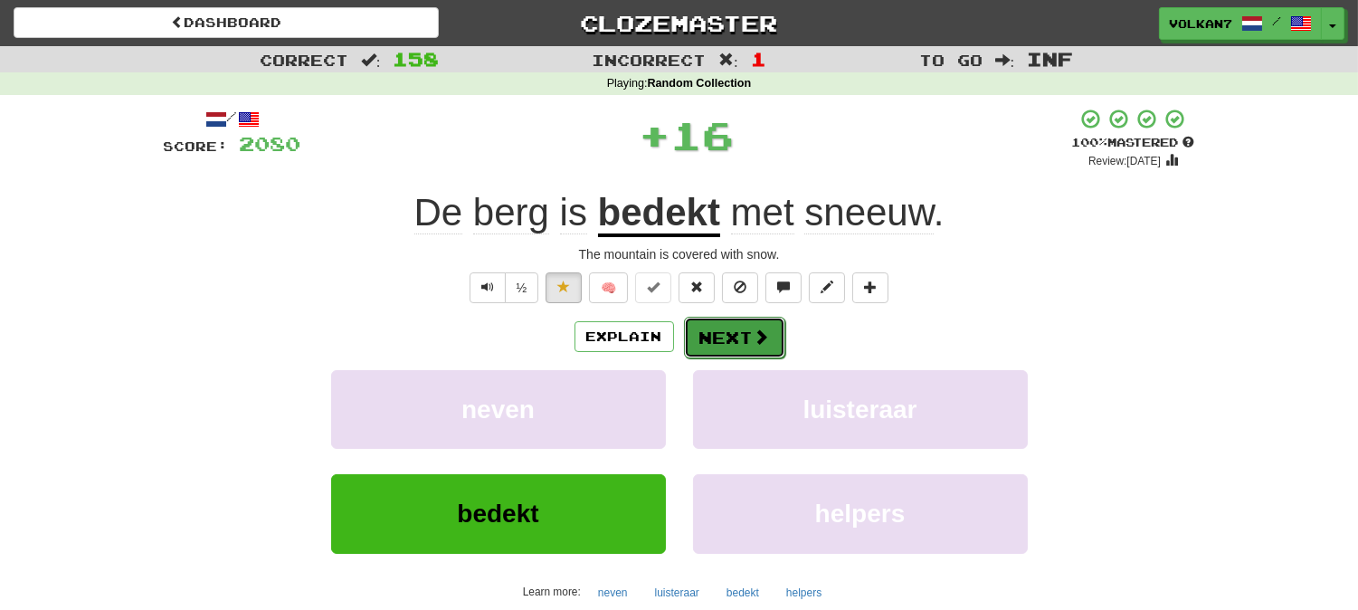
click at [722, 346] on button "Next" at bounding box center [734, 338] width 101 height 42
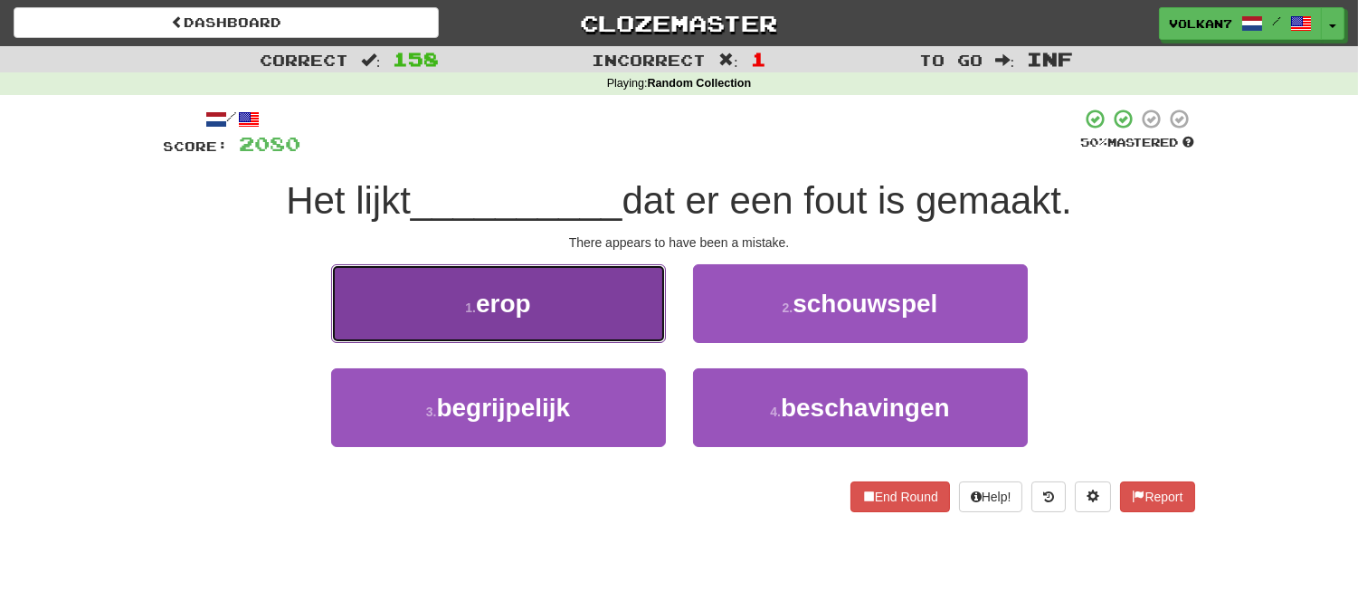
click at [631, 284] on button "1 . erop" at bounding box center [498, 303] width 335 height 79
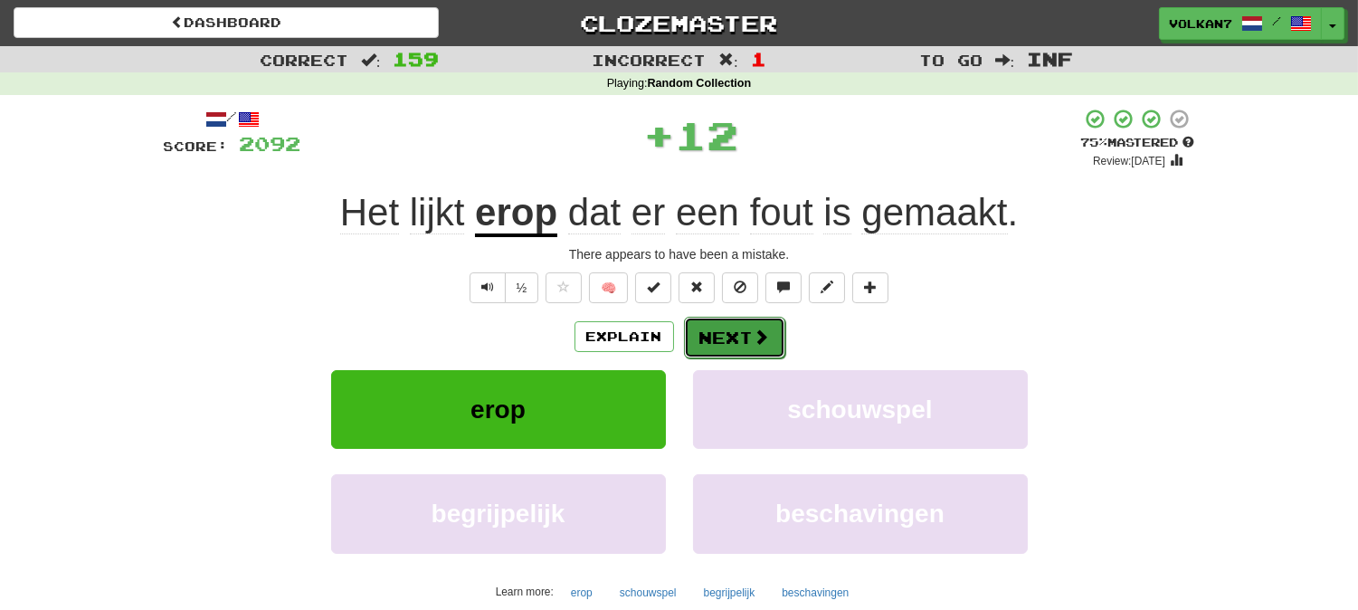
click at [720, 333] on button "Next" at bounding box center [734, 338] width 101 height 42
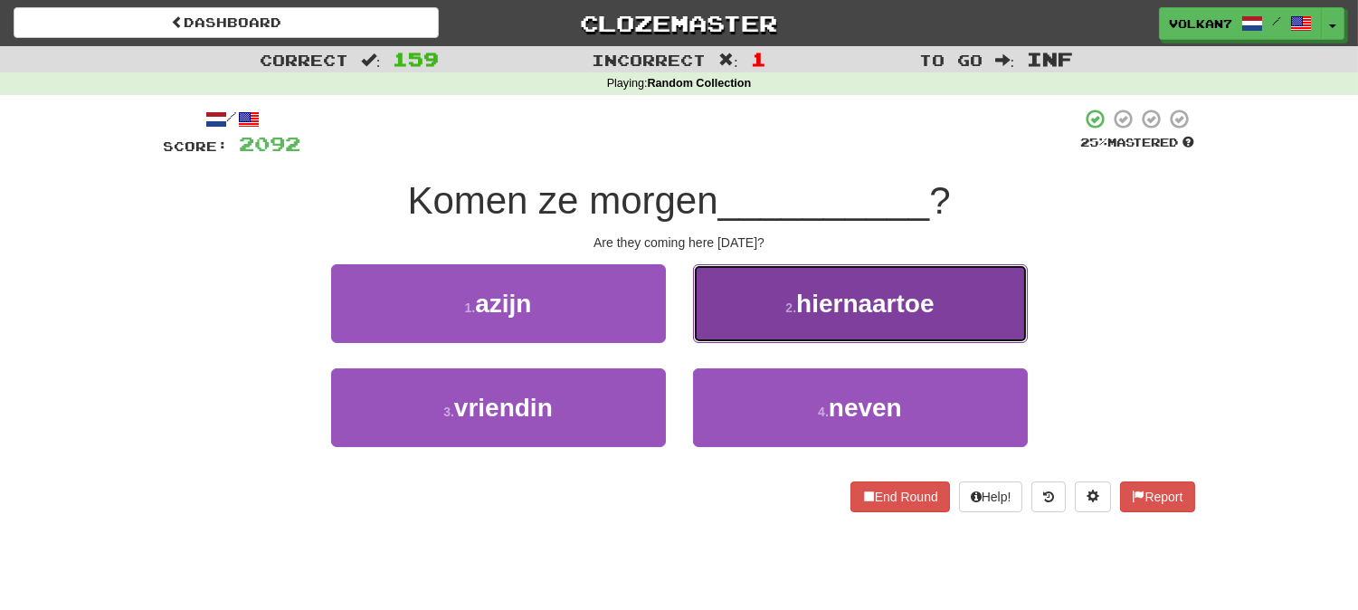
click at [793, 290] on button "2 . hiernaartoe" at bounding box center [860, 303] width 335 height 79
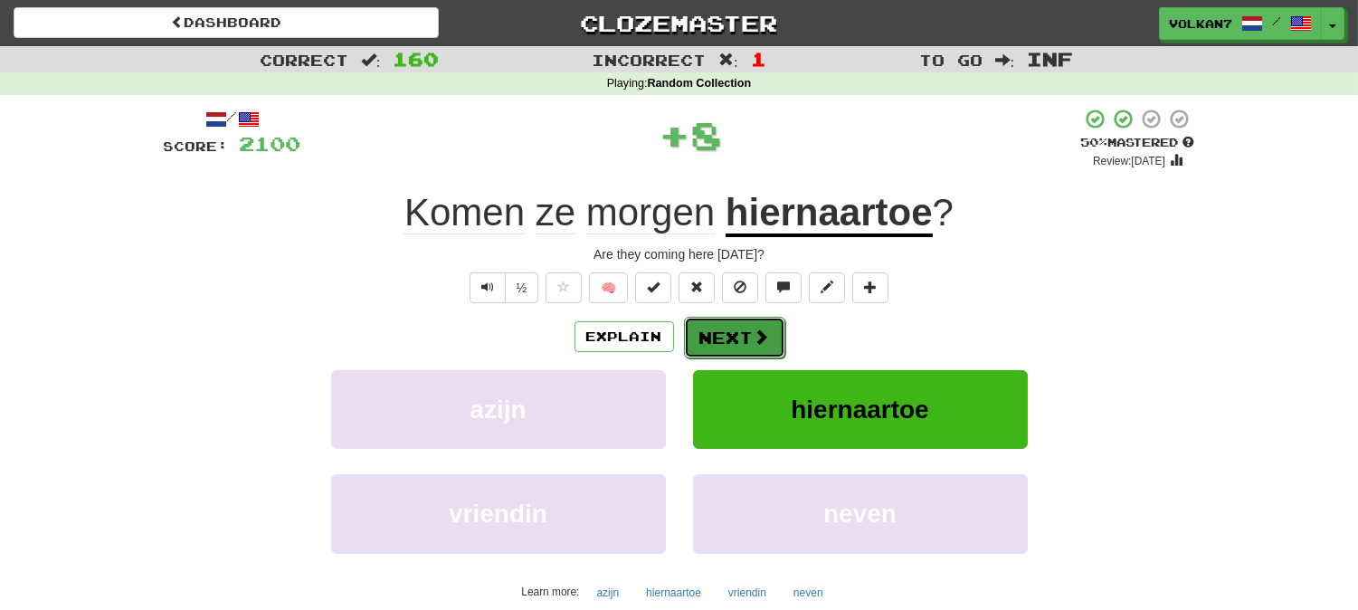
click at [727, 330] on button "Next" at bounding box center [734, 338] width 101 height 42
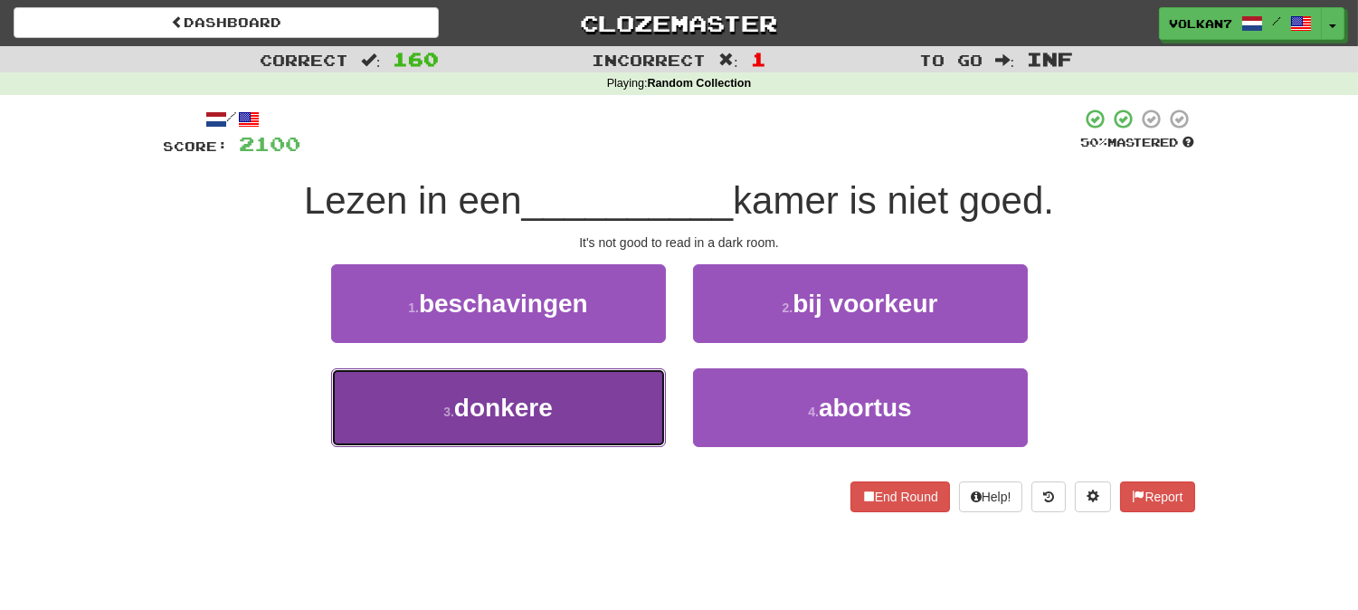
click at [610, 395] on button "3 . donkere" at bounding box center [498, 407] width 335 height 79
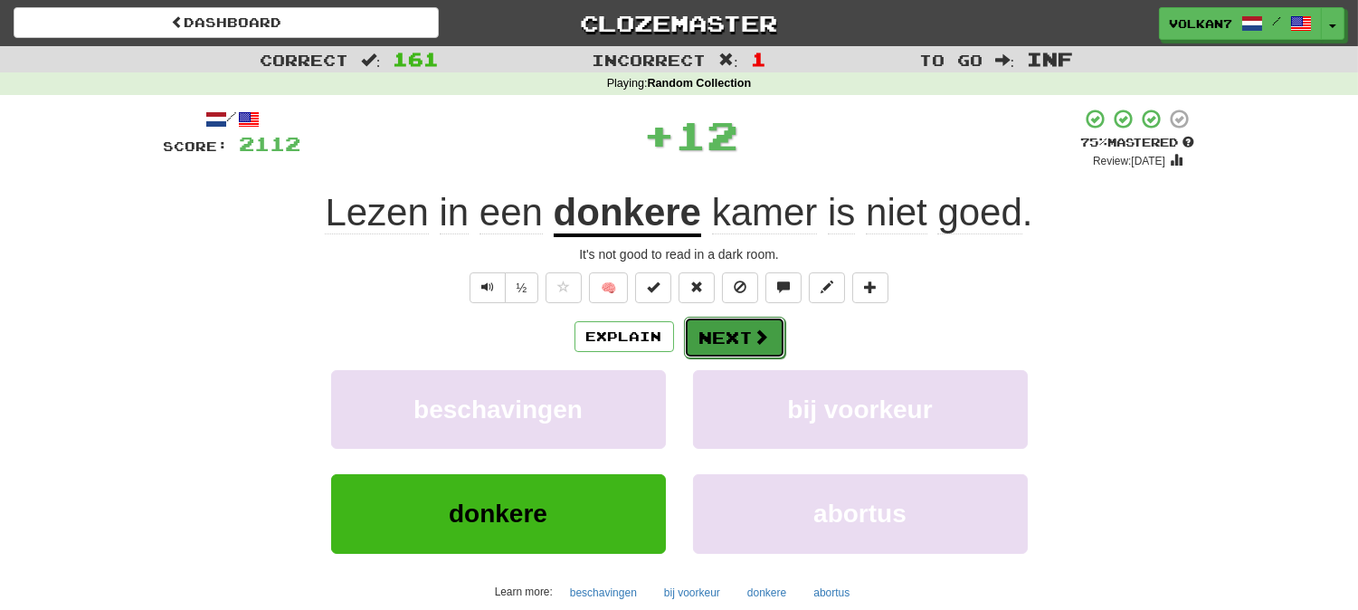
click at [731, 328] on button "Next" at bounding box center [734, 338] width 101 height 42
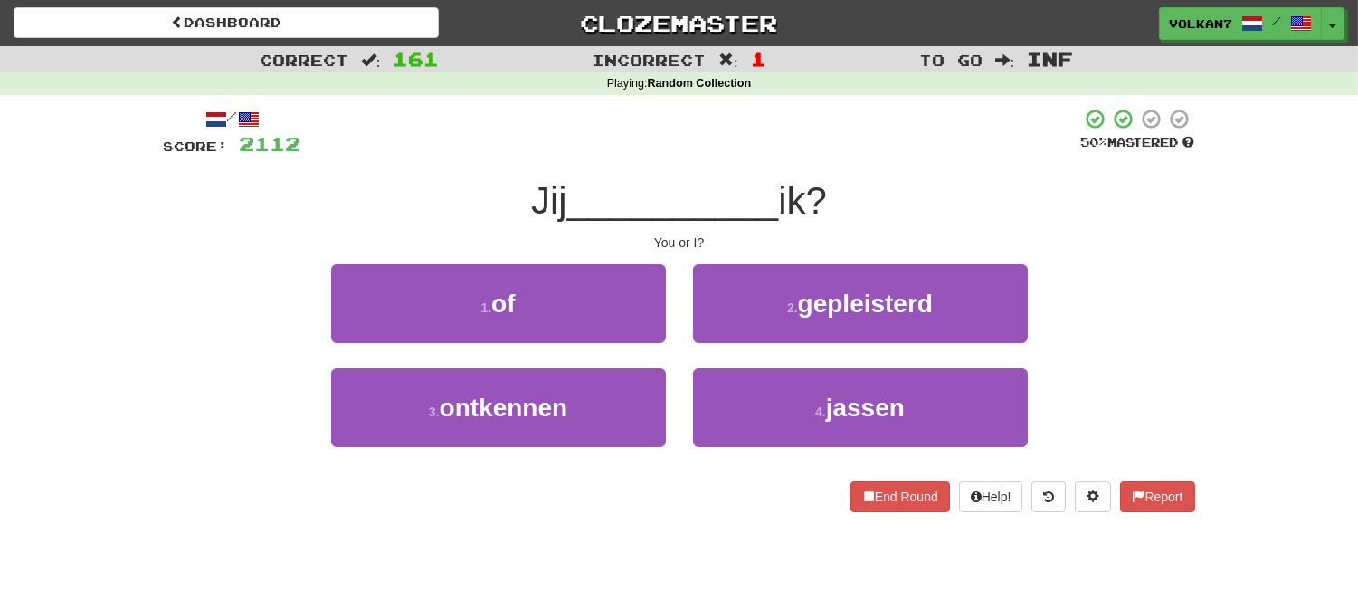
click at [778, 149] on div at bounding box center [691, 133] width 780 height 50
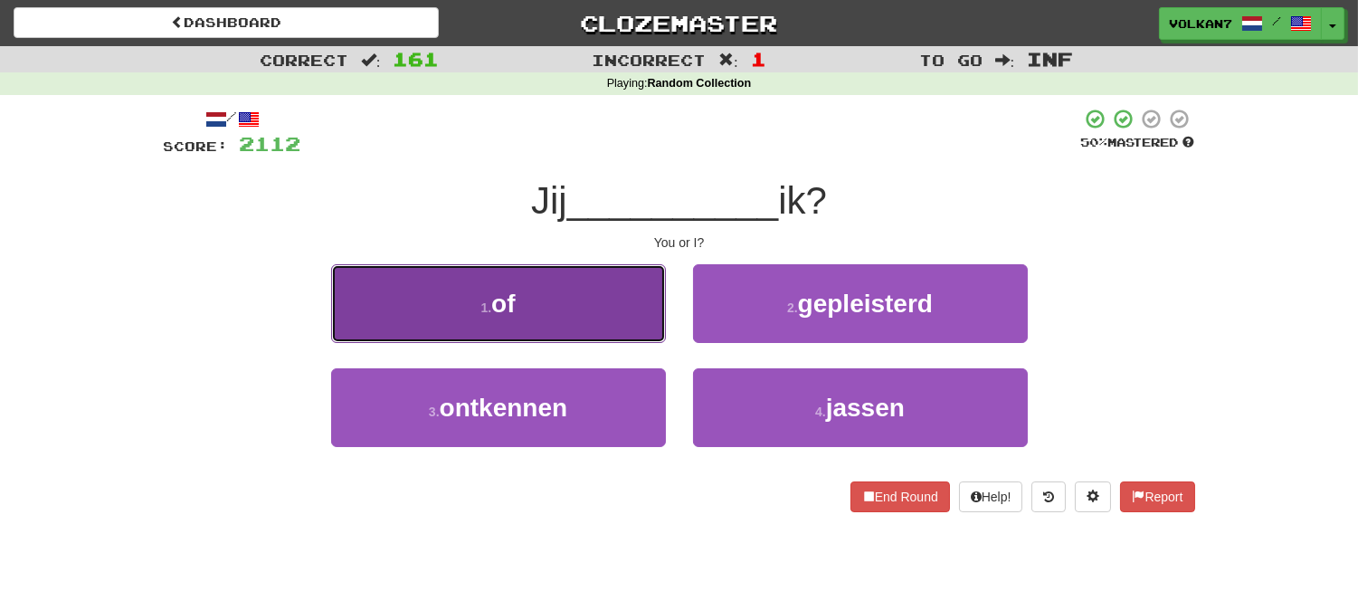
click at [584, 304] on button "1 . of" at bounding box center [498, 303] width 335 height 79
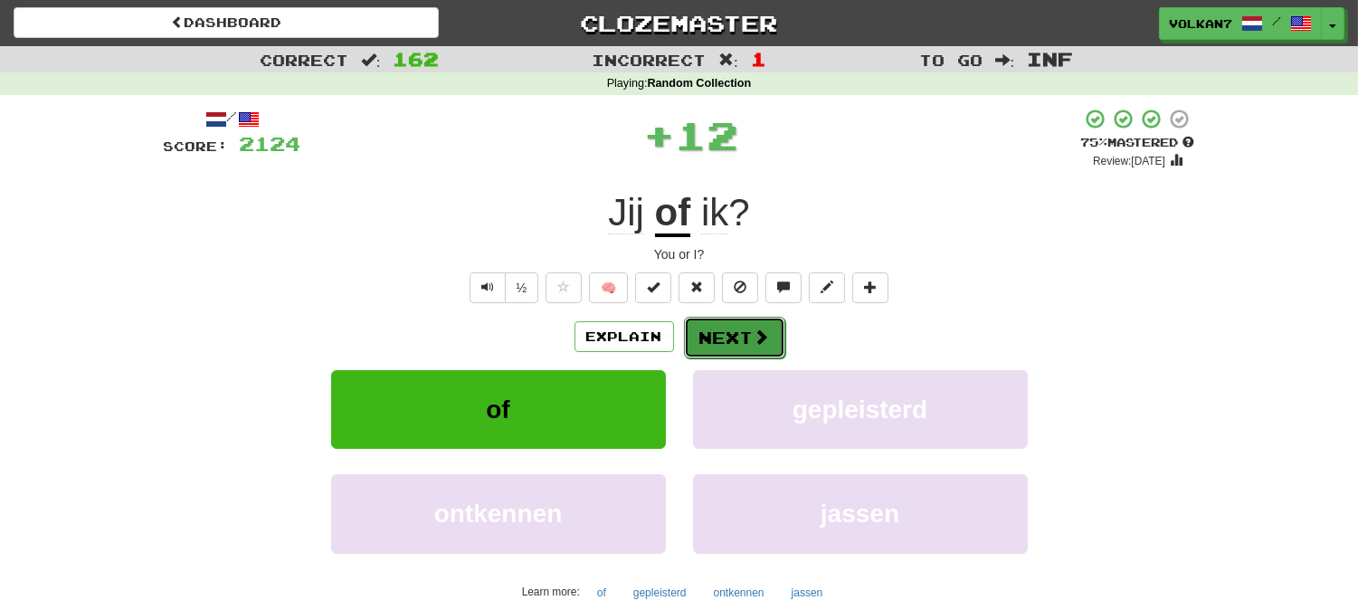
click at [715, 336] on button "Next" at bounding box center [734, 338] width 101 height 42
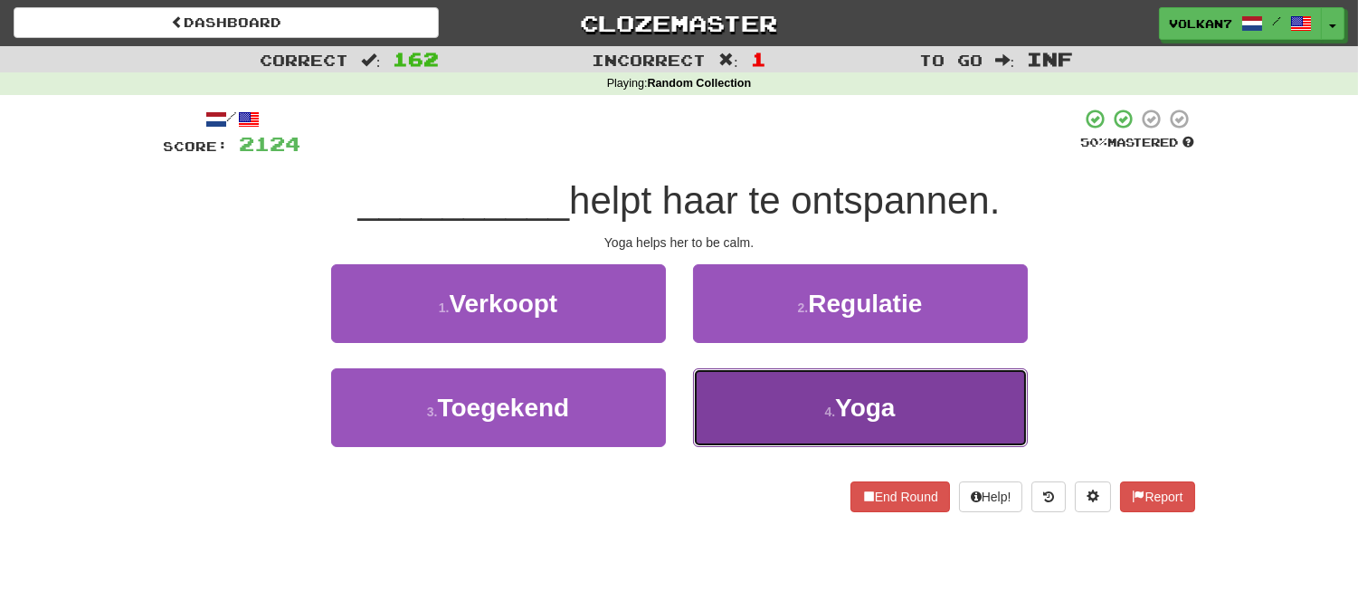
click at [792, 427] on button "4 . Yoga" at bounding box center [860, 407] width 335 height 79
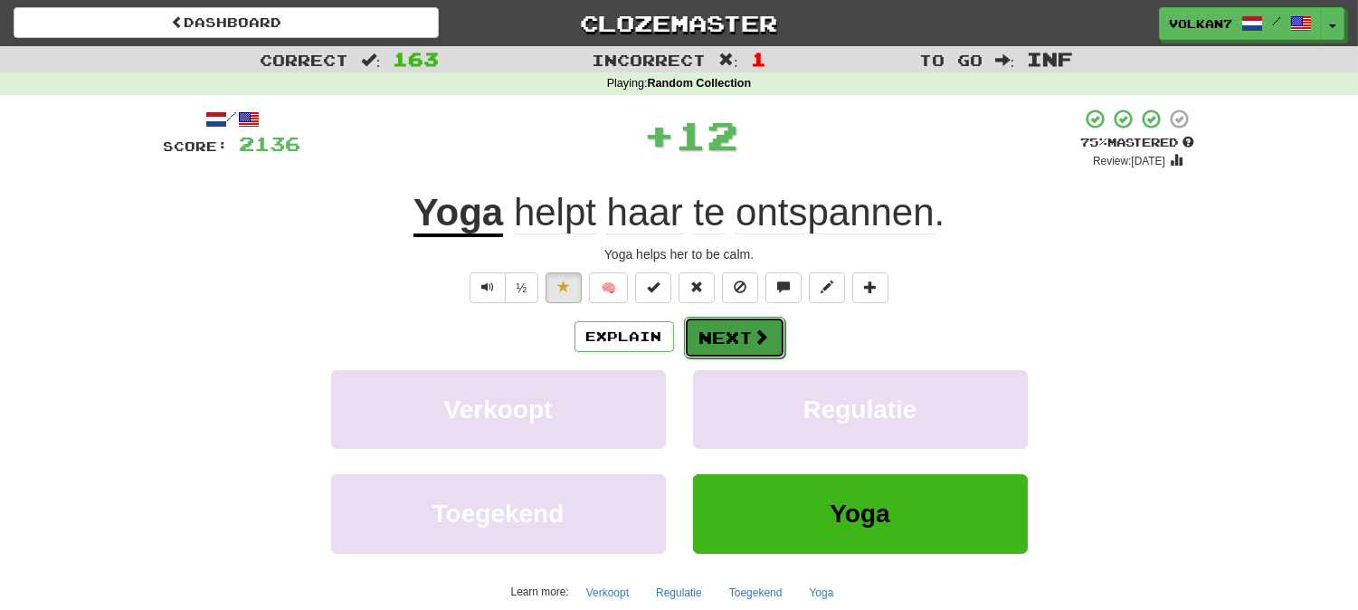
click at [736, 347] on button "Next" at bounding box center [734, 338] width 101 height 42
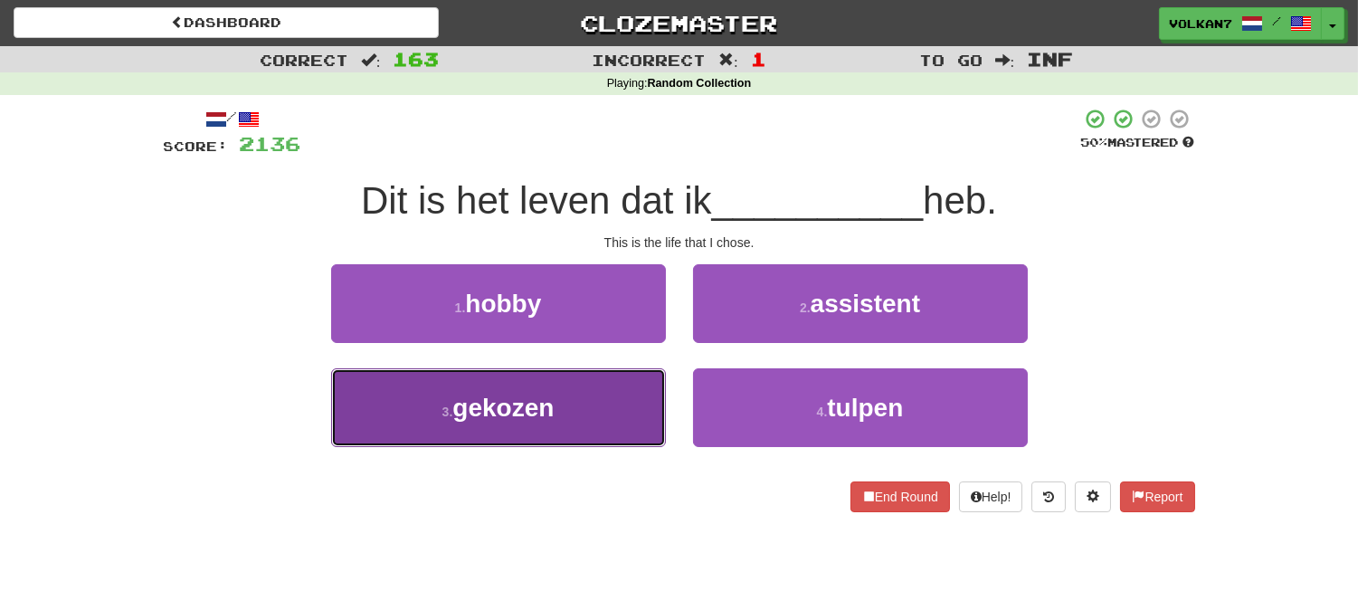
click at [557, 420] on button "3 . gekozen" at bounding box center [498, 407] width 335 height 79
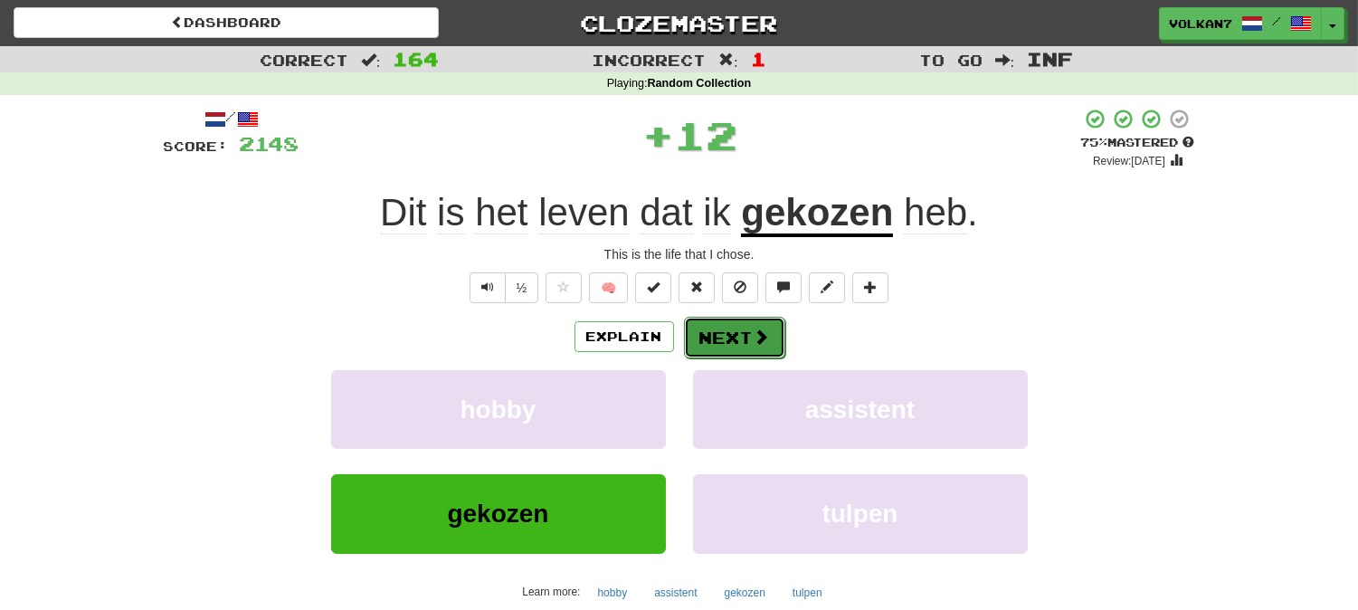
click at [717, 331] on button "Next" at bounding box center [734, 338] width 101 height 42
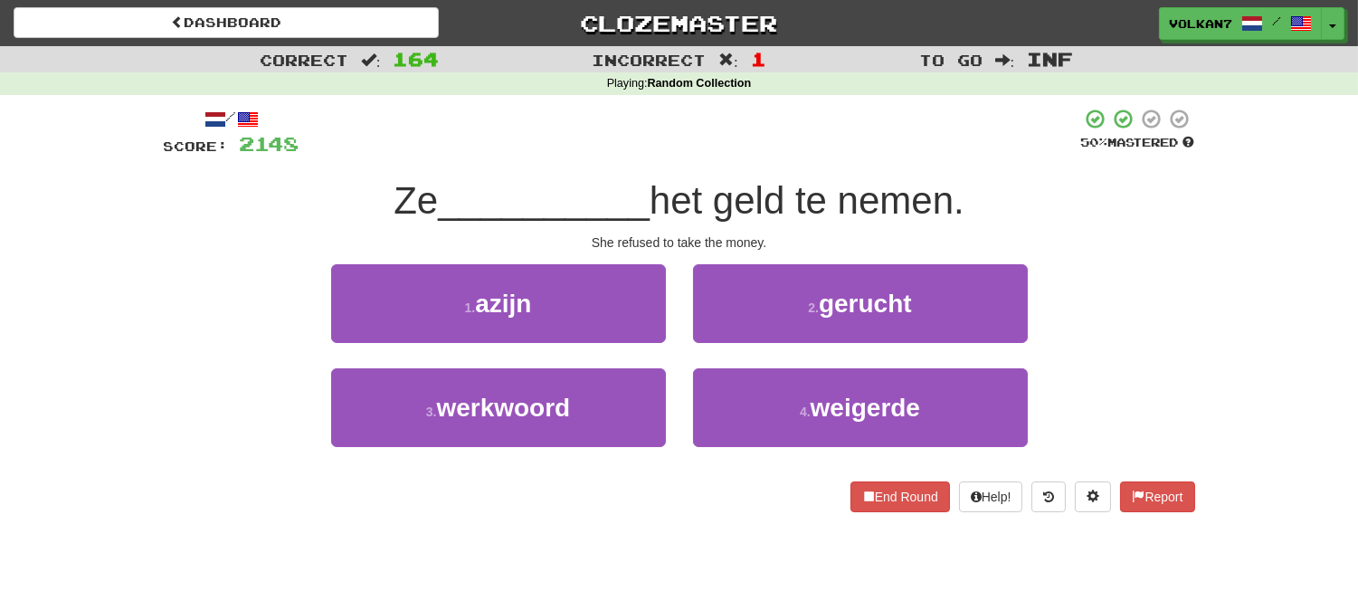
click at [778, 136] on div at bounding box center [690, 133] width 782 height 50
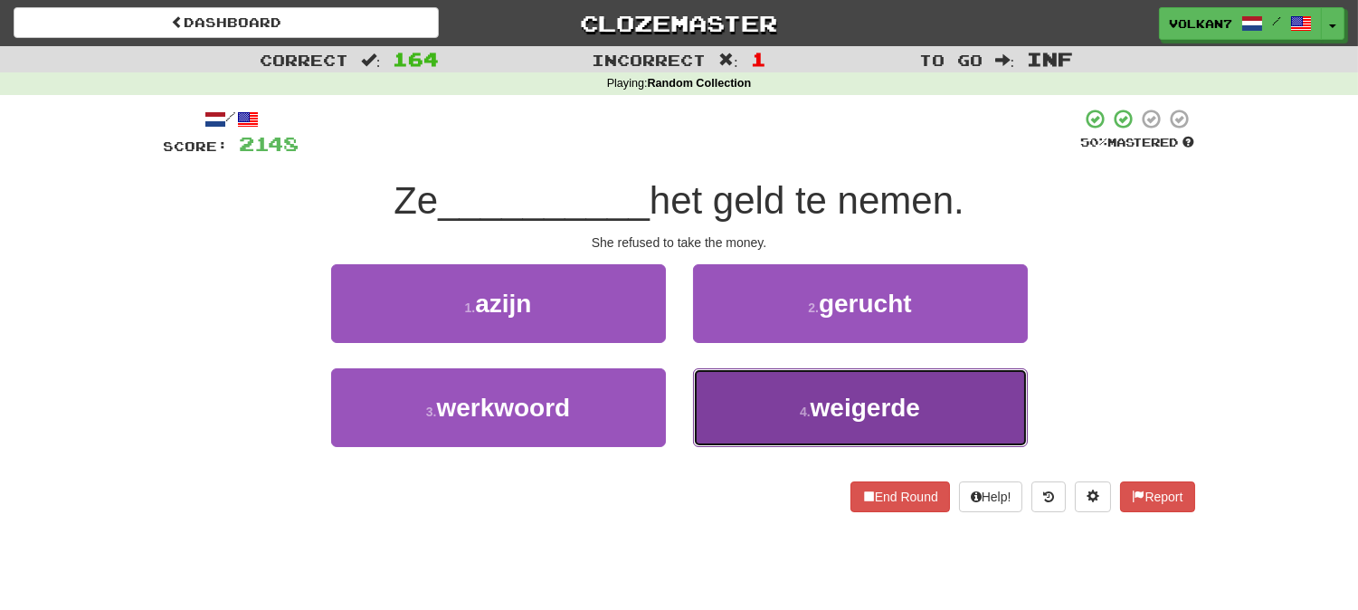
click at [799, 392] on button "4 . weigerde" at bounding box center [860, 407] width 335 height 79
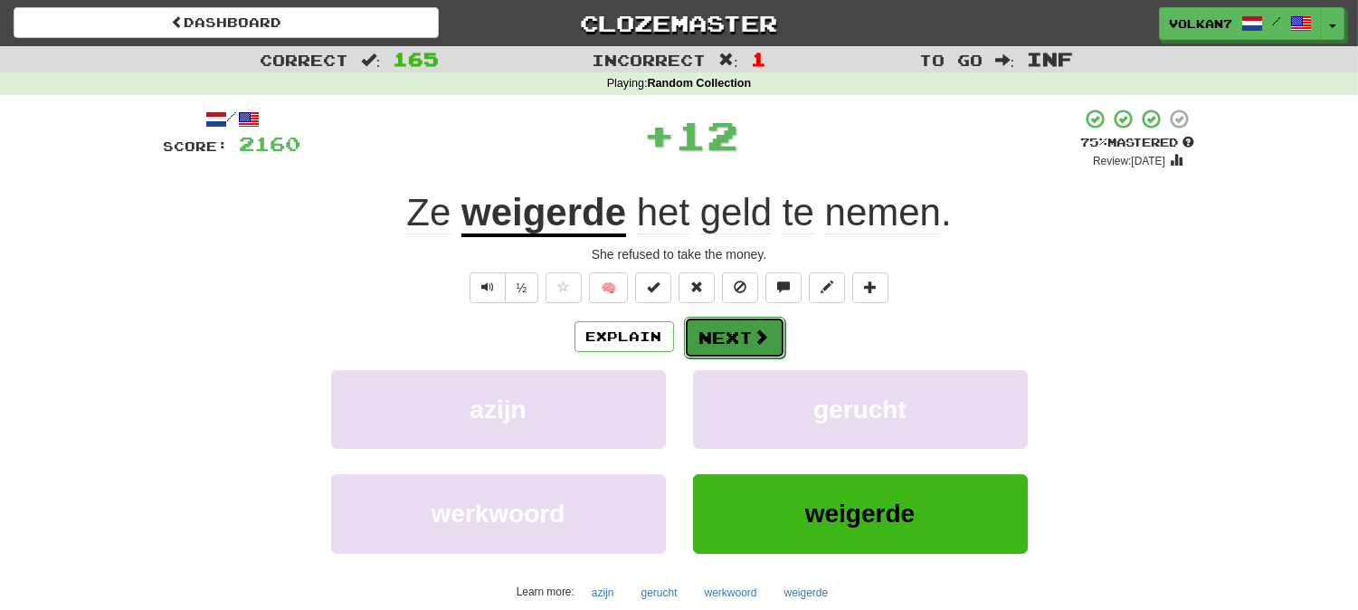
click at [760, 338] on span at bounding box center [762, 336] width 16 height 16
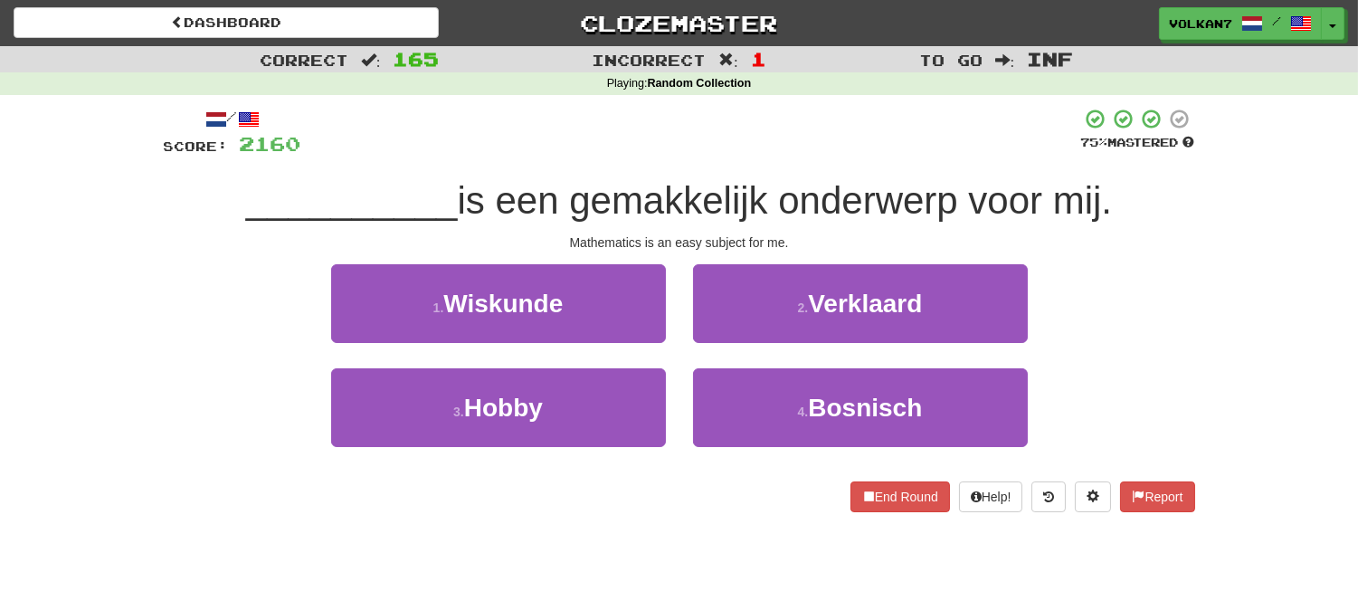
click at [767, 142] on div at bounding box center [691, 133] width 780 height 50
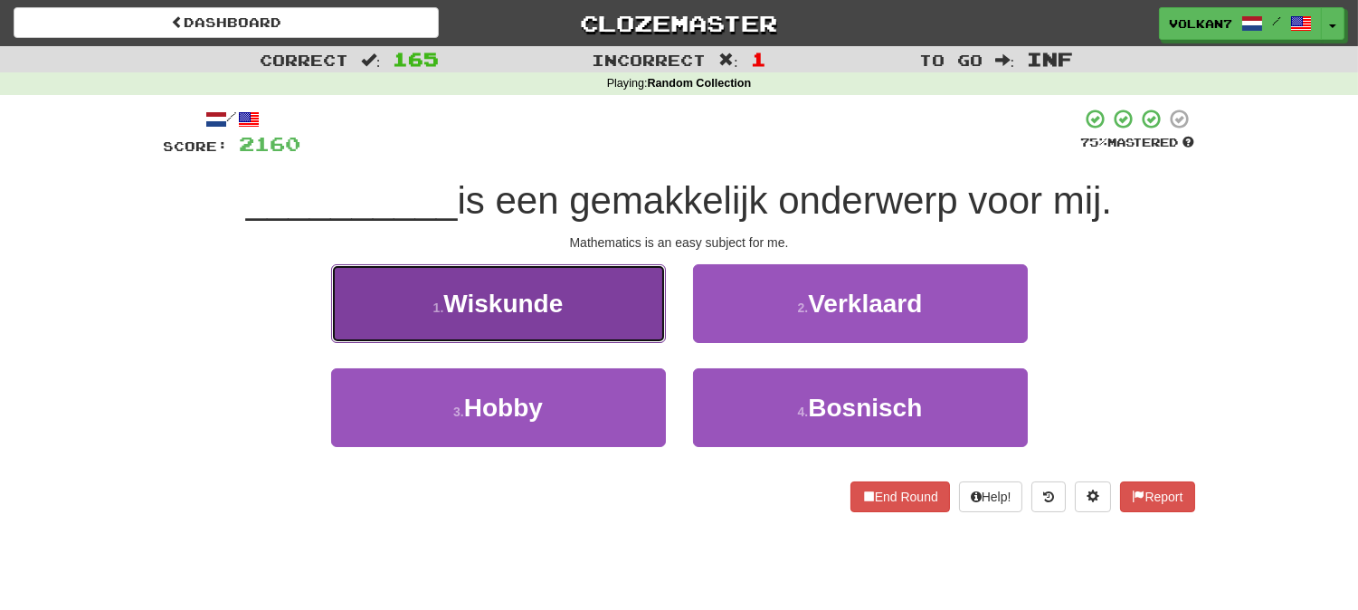
click at [620, 303] on button "1 . Wiskunde" at bounding box center [498, 303] width 335 height 79
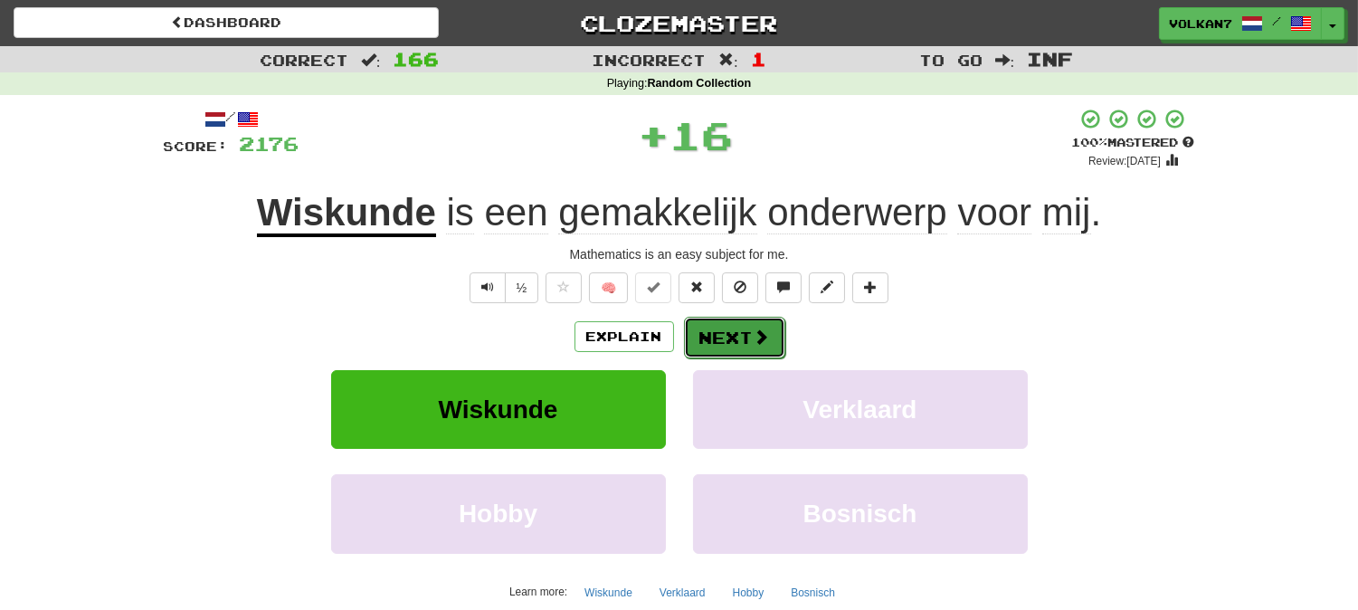
click at [740, 349] on button "Next" at bounding box center [734, 338] width 101 height 42
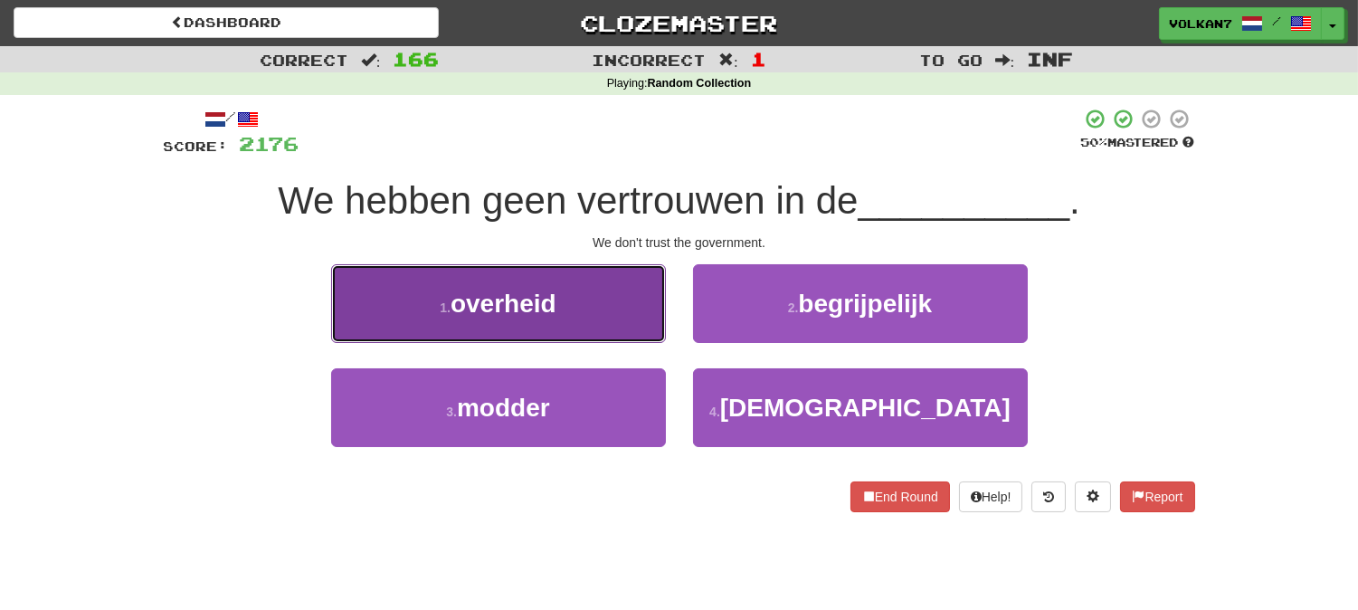
click at [508, 323] on button "1 . overheid" at bounding box center [498, 303] width 335 height 79
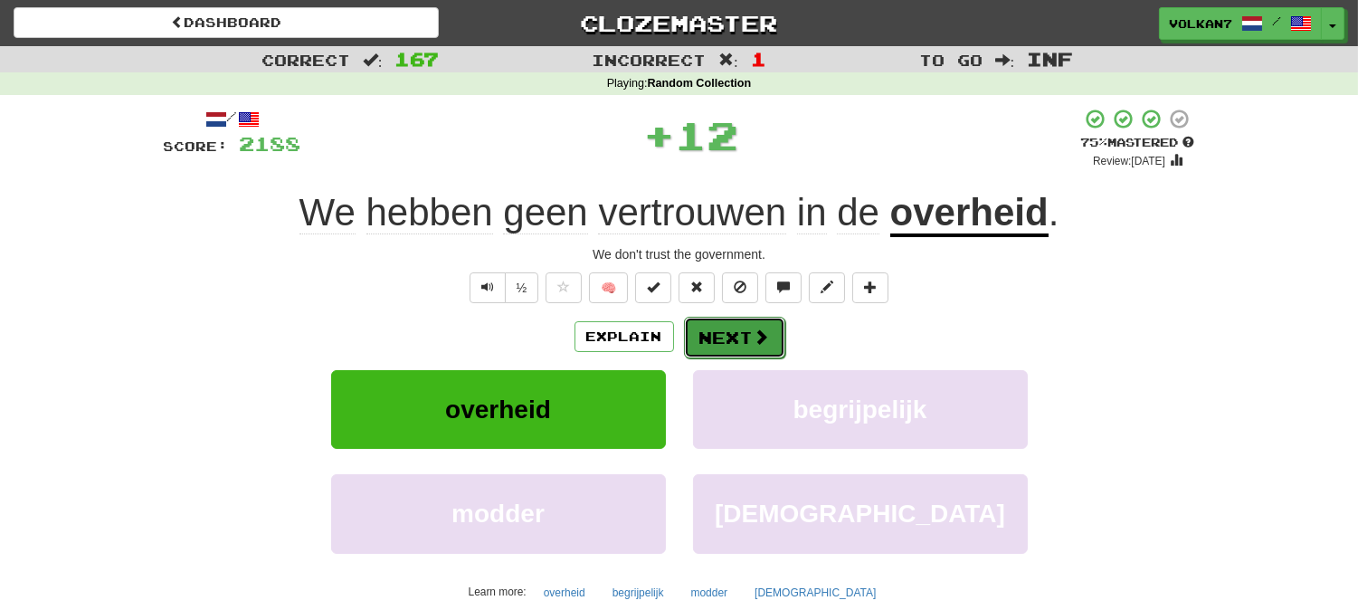
click at [736, 330] on button "Next" at bounding box center [734, 338] width 101 height 42
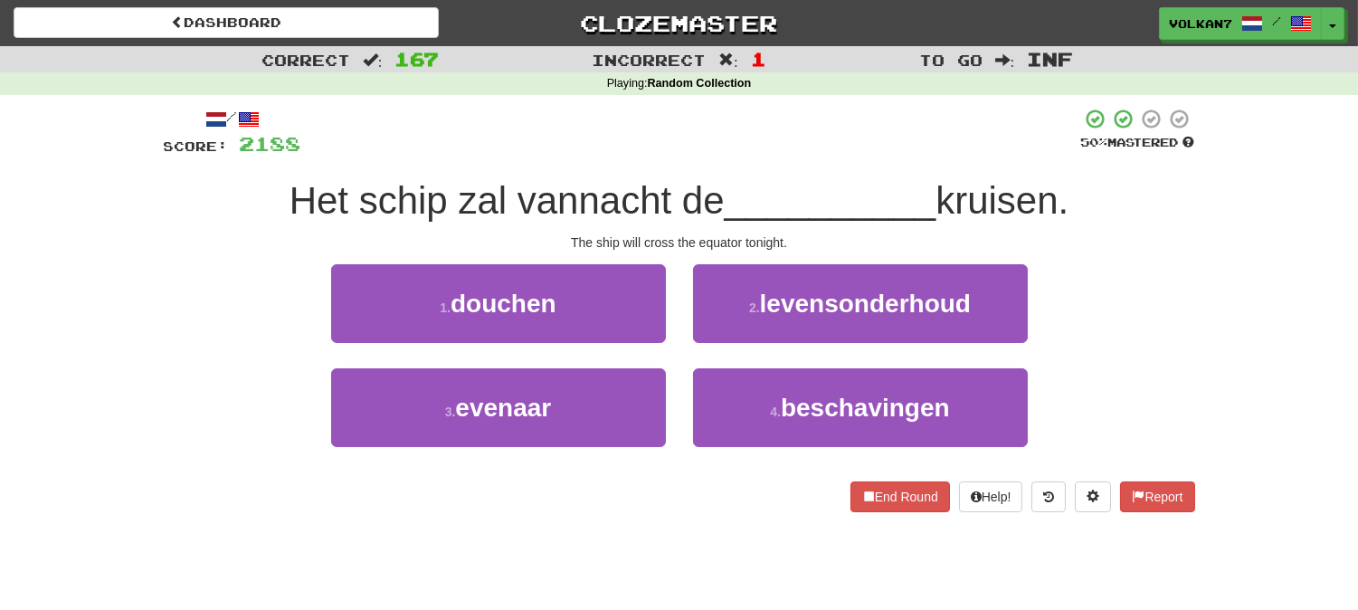
click at [753, 143] on div at bounding box center [691, 133] width 780 height 50
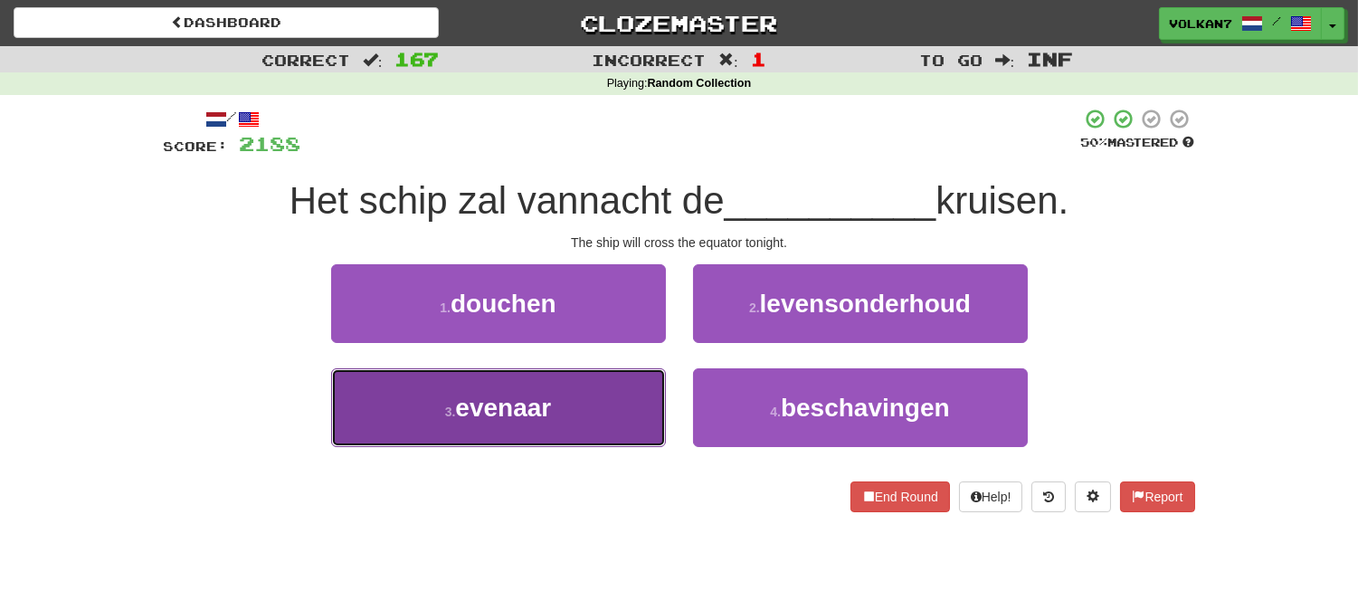
click at [612, 403] on button "3 . evenaar" at bounding box center [498, 407] width 335 height 79
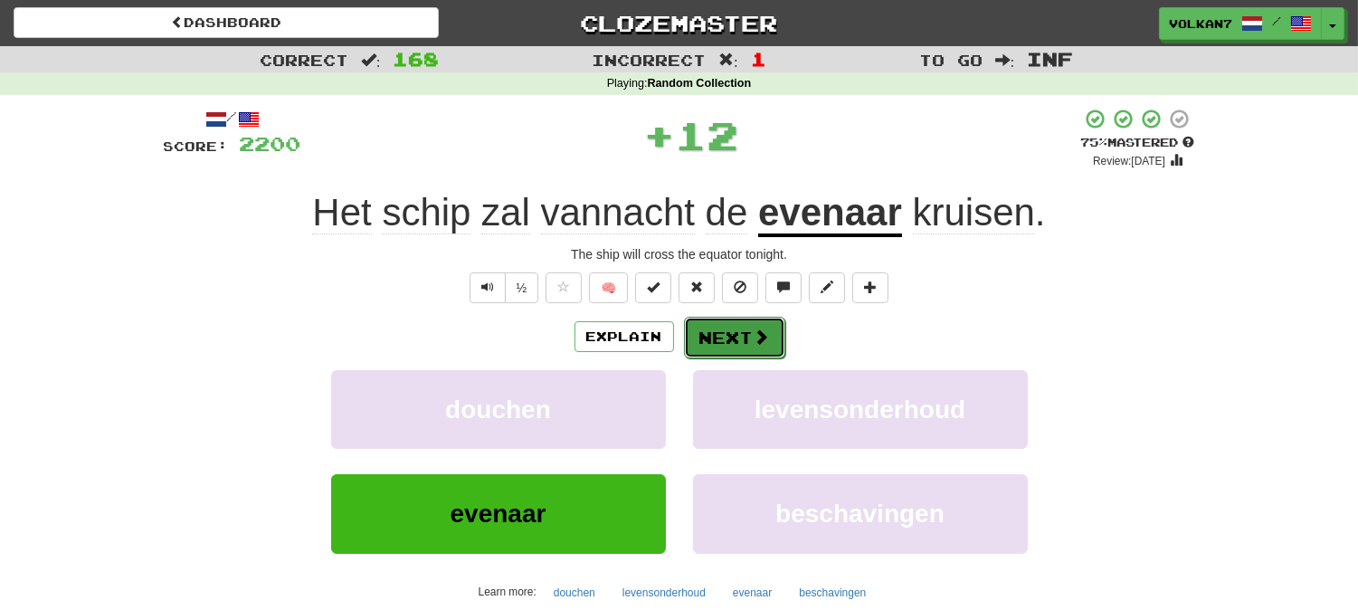
click at [760, 337] on span at bounding box center [762, 336] width 16 height 16
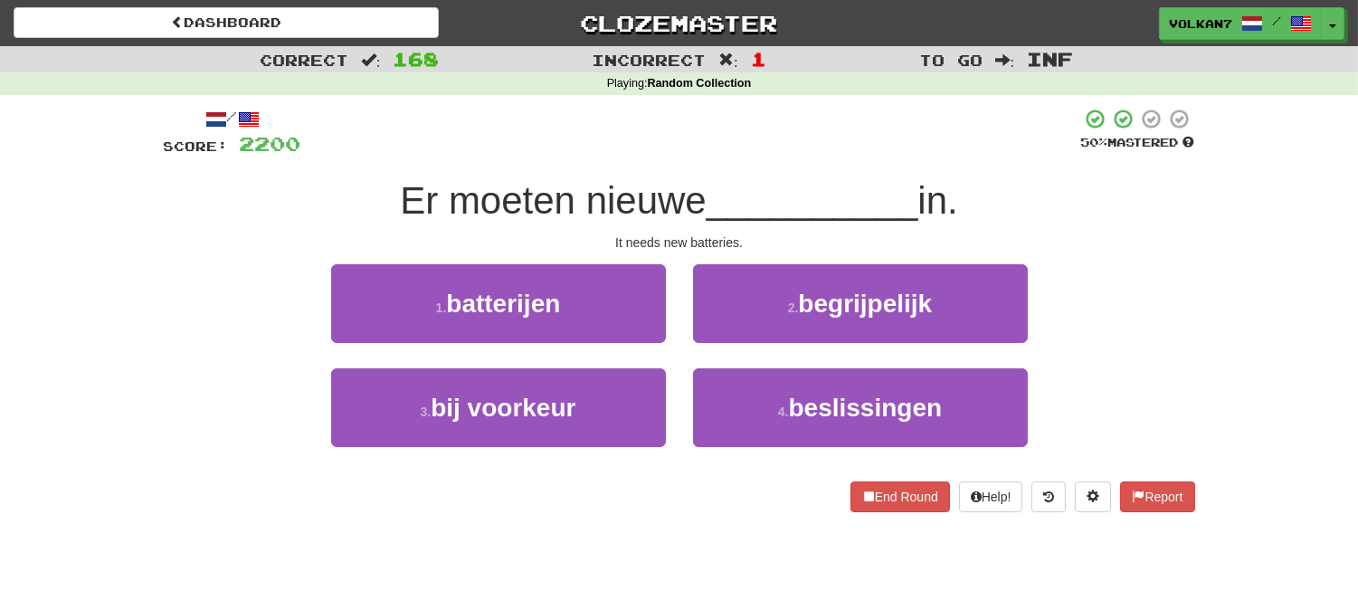
click at [761, 151] on div at bounding box center [691, 133] width 780 height 50
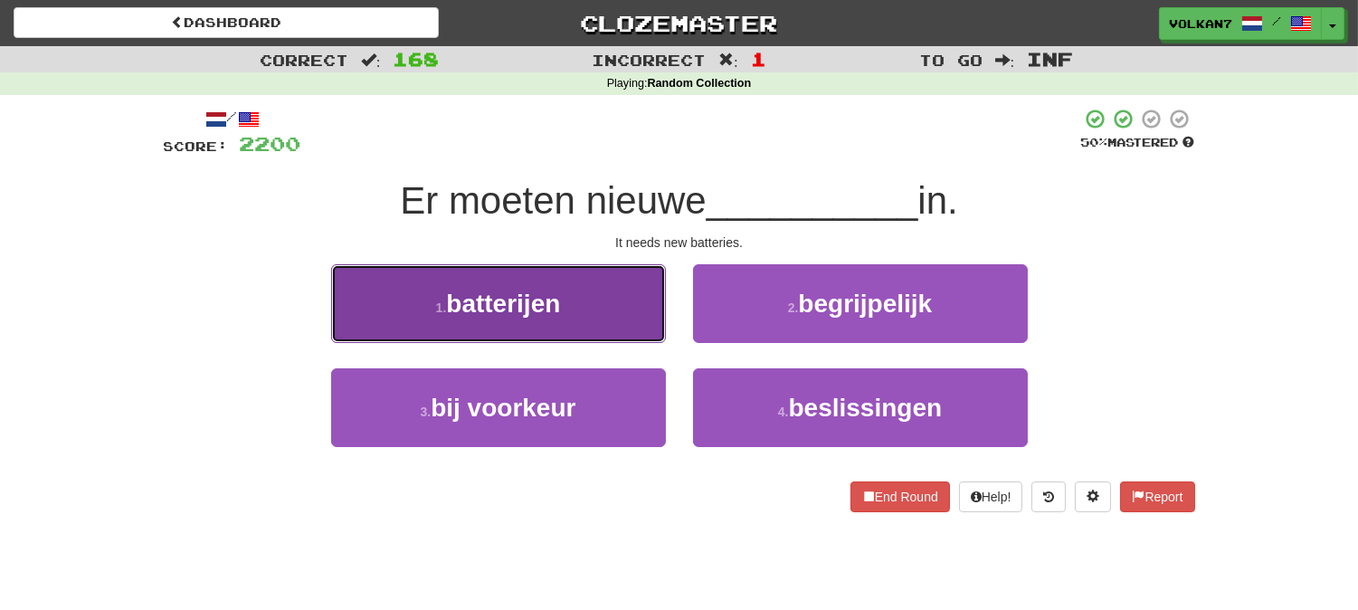
click at [602, 284] on button "1 . batterijen" at bounding box center [498, 303] width 335 height 79
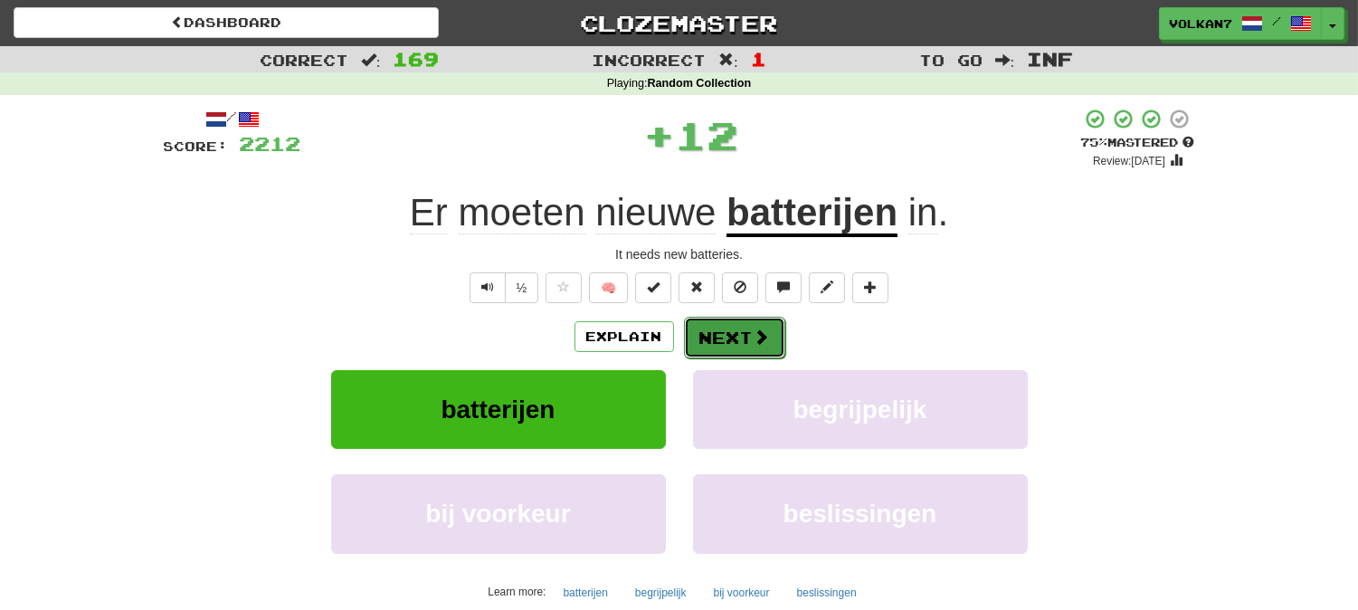
click at [711, 328] on button "Next" at bounding box center [734, 338] width 101 height 42
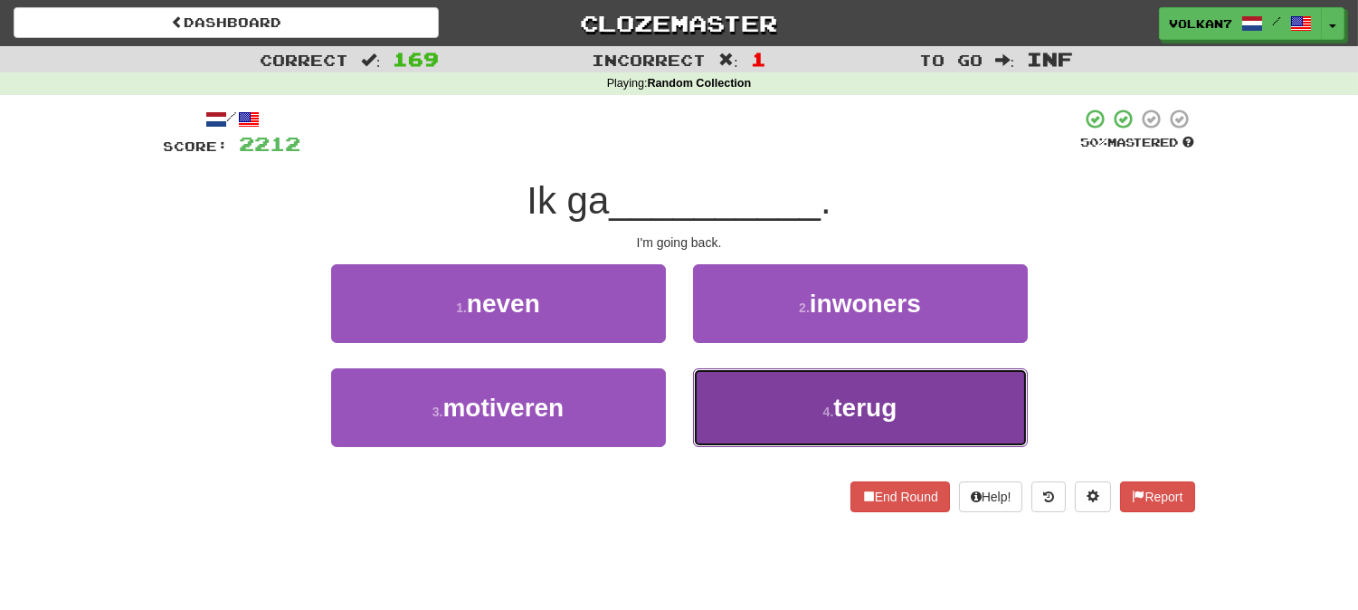
click at [789, 395] on button "4 . terug" at bounding box center [860, 407] width 335 height 79
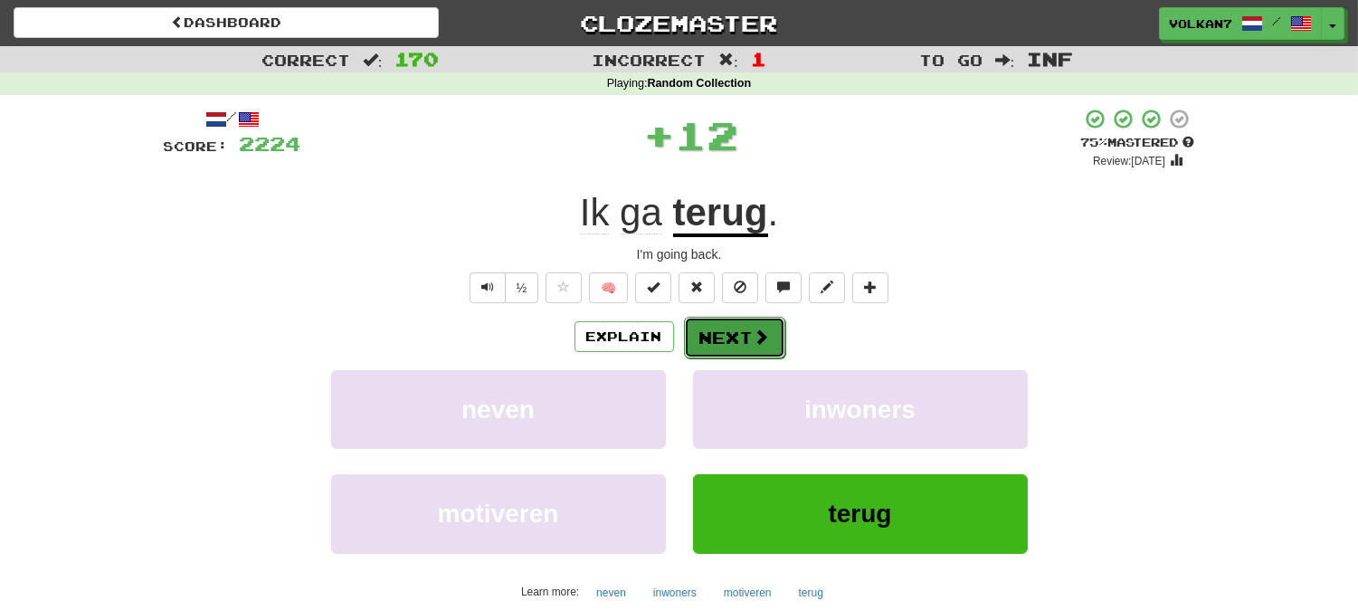
click at [754, 341] on span at bounding box center [762, 336] width 16 height 16
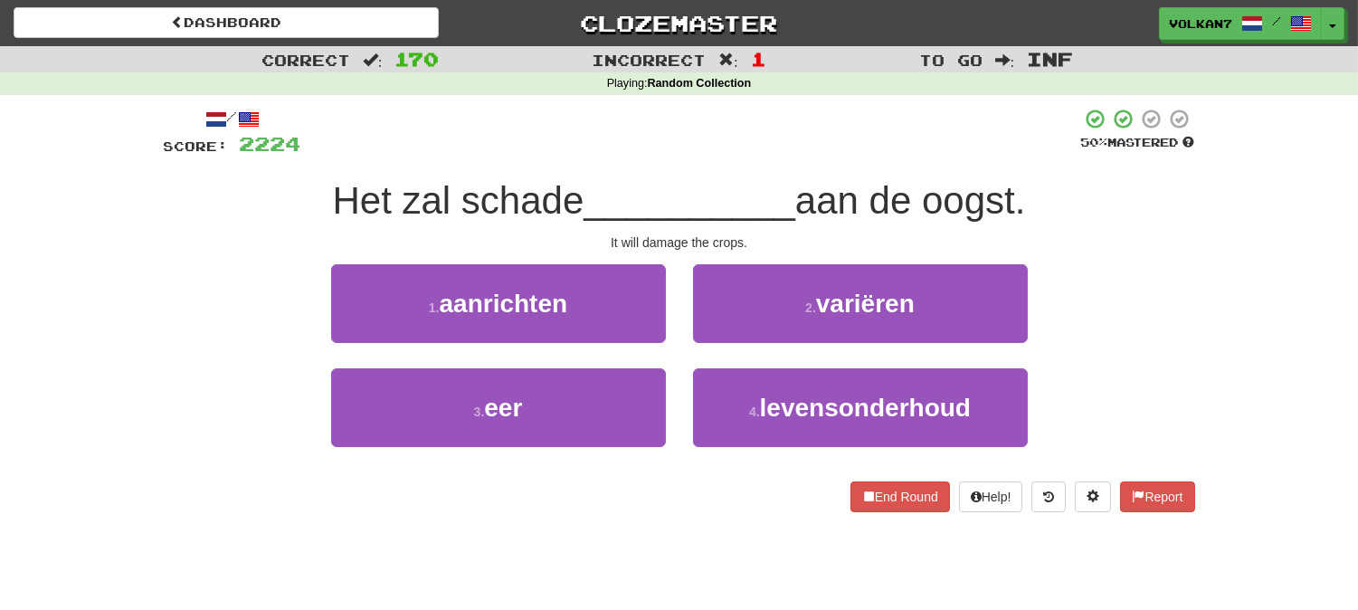
click at [764, 167] on div "/ Score: 2224 50 % Mastered Het zal schade __________ aan de oogst. It will dam…" at bounding box center [679, 310] width 1031 height 404
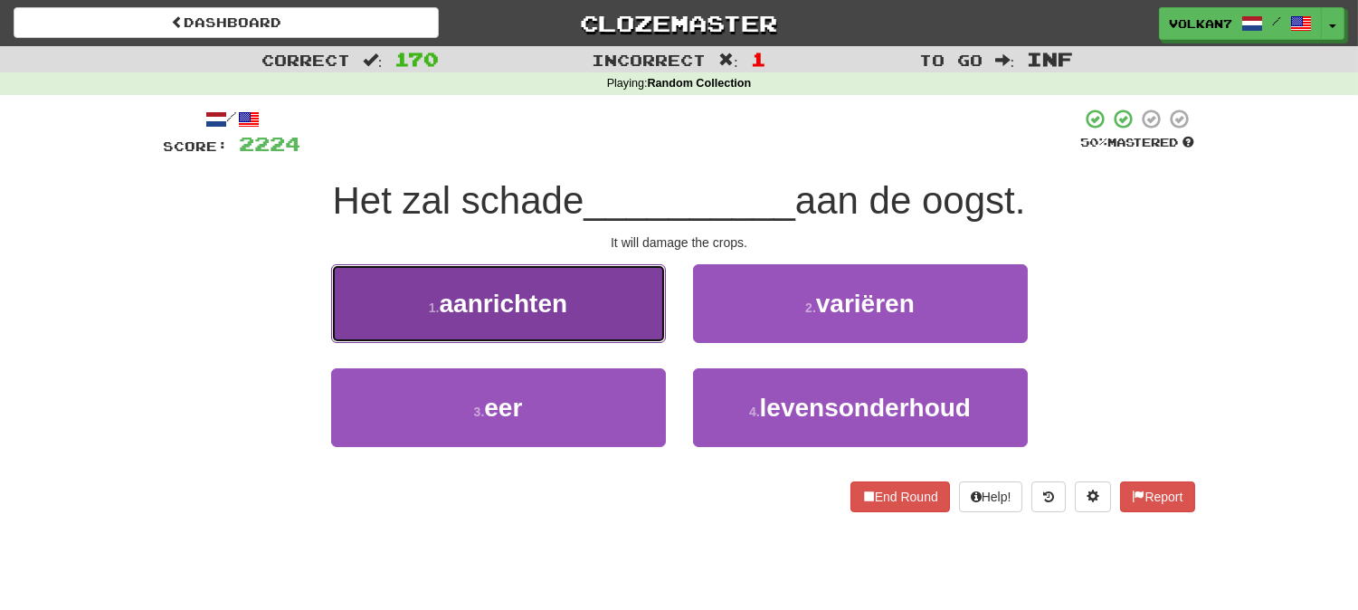
click at [548, 309] on span "aanrichten" at bounding box center [504, 304] width 128 height 28
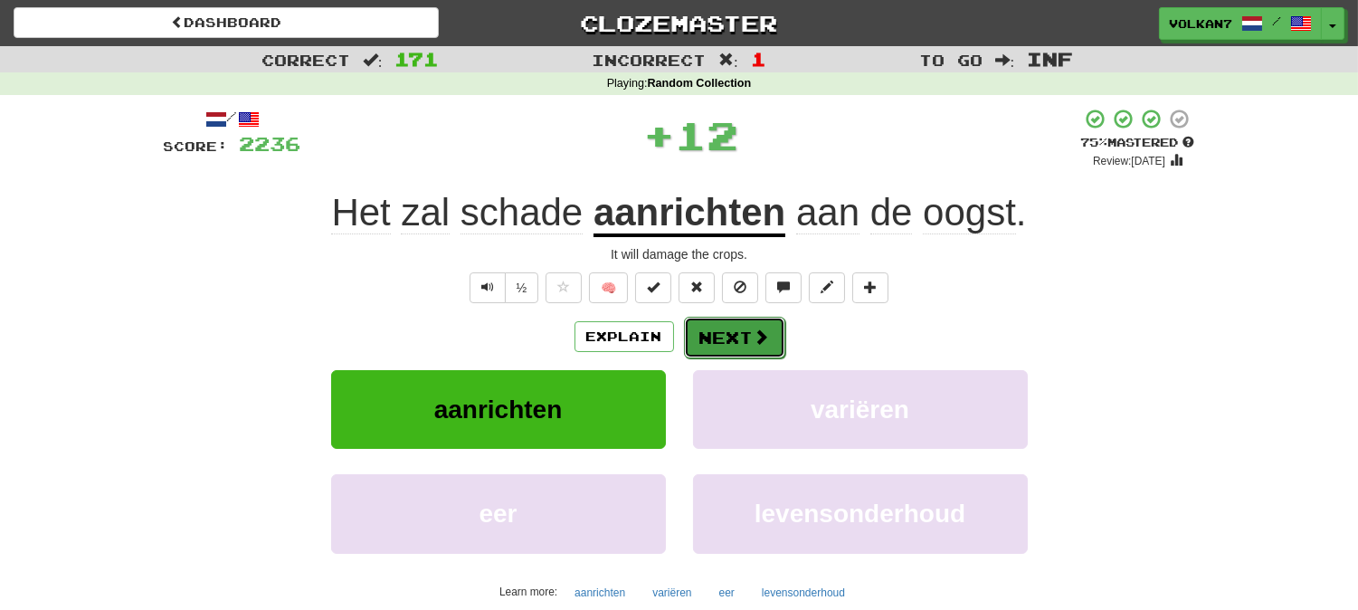
click at [776, 347] on button "Next" at bounding box center [734, 338] width 101 height 42
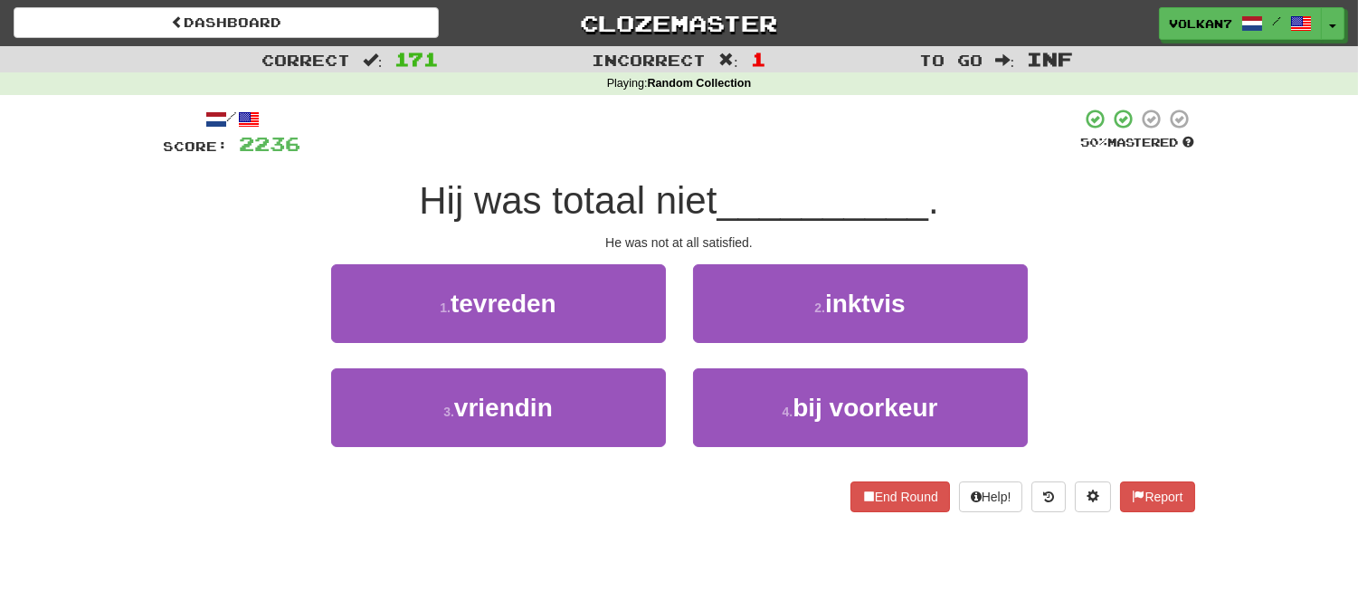
click at [722, 176] on div "Hij was totaal niet __________ ." at bounding box center [679, 201] width 1031 height 50
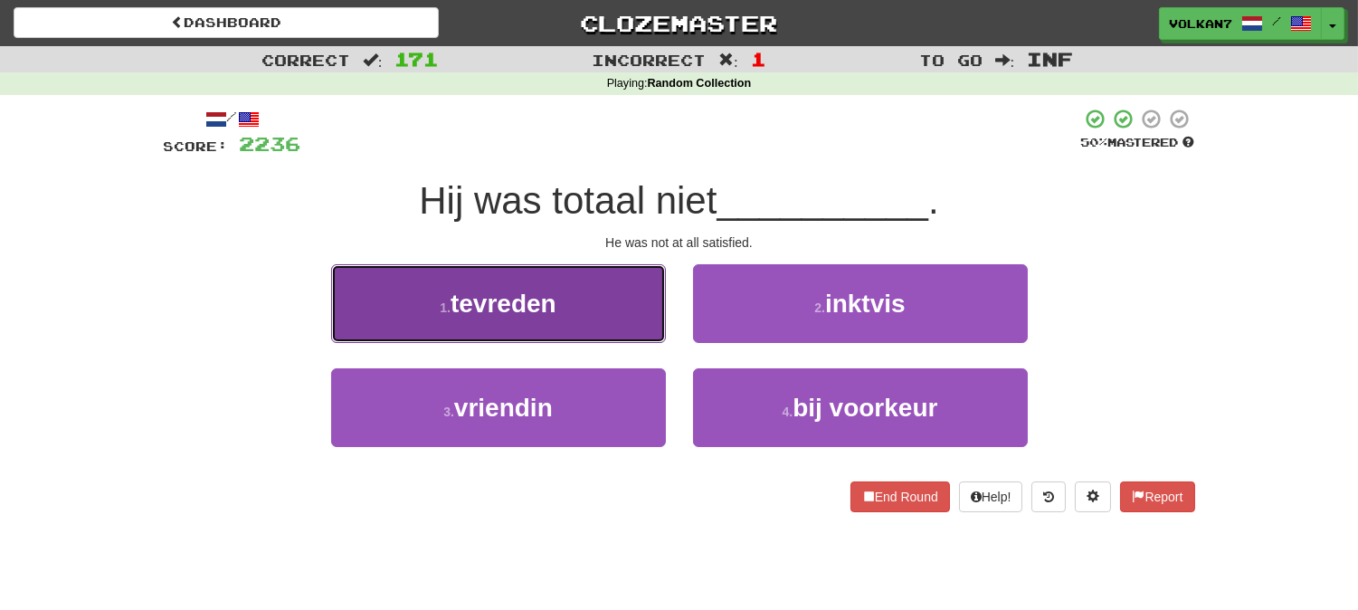
click at [585, 323] on button "1 . tevreden" at bounding box center [498, 303] width 335 height 79
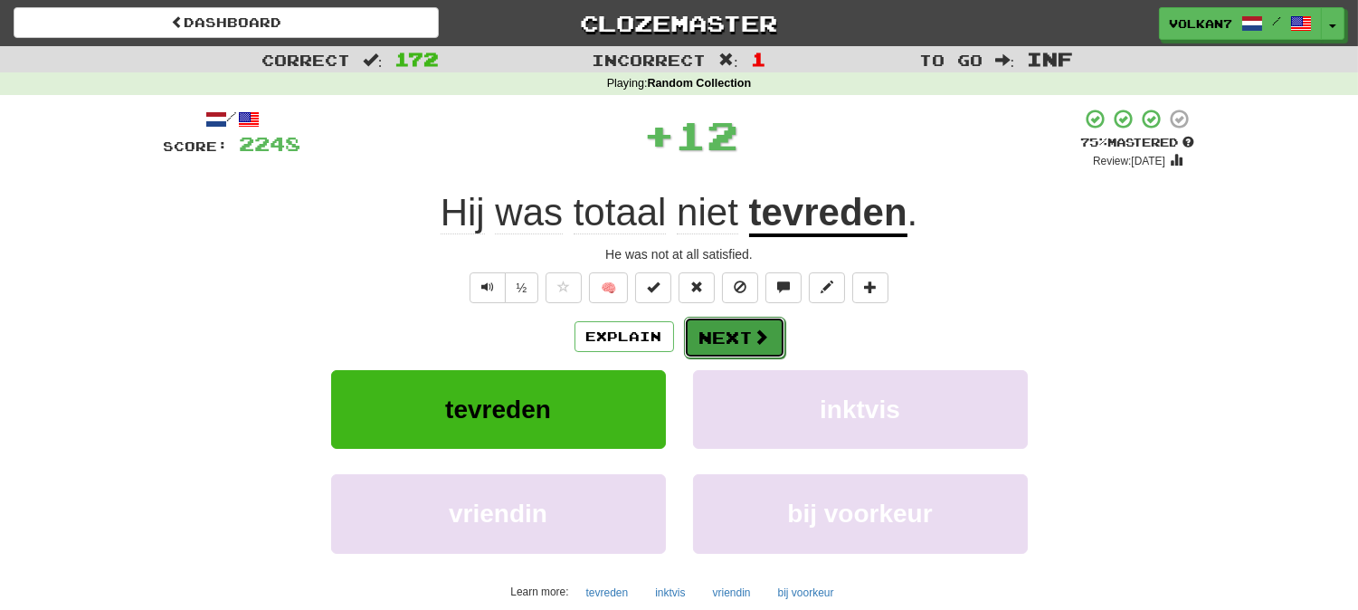
click at [729, 341] on button "Next" at bounding box center [734, 338] width 101 height 42
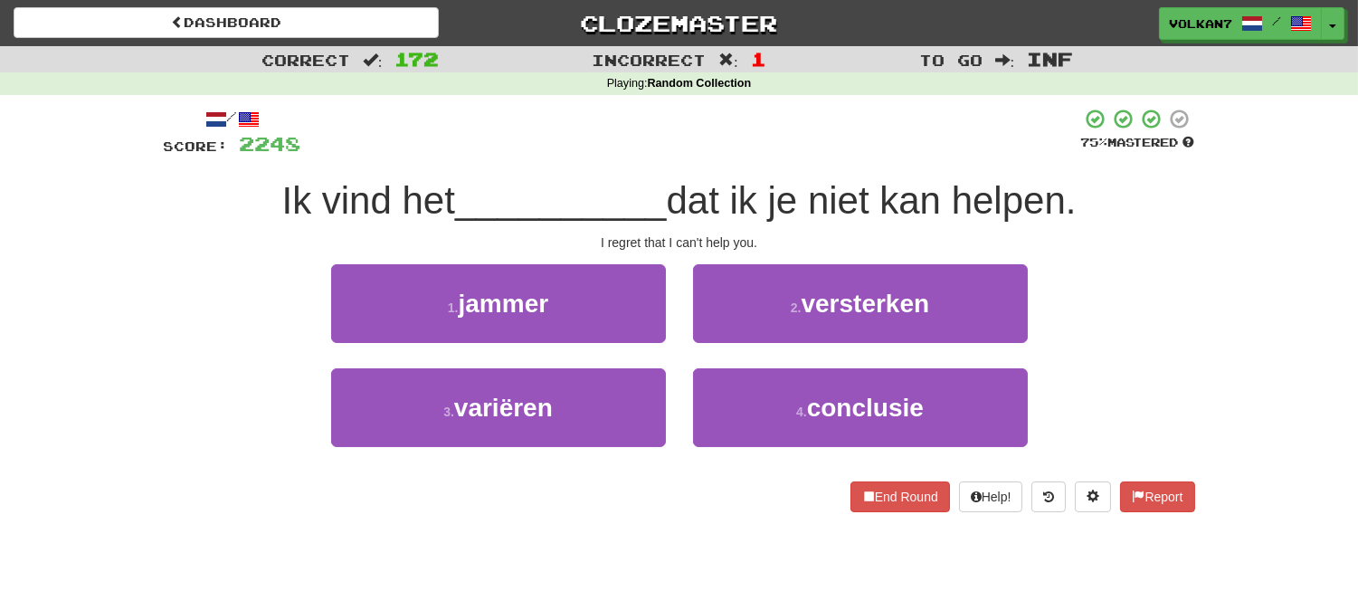
click at [773, 131] on div at bounding box center [691, 133] width 780 height 50
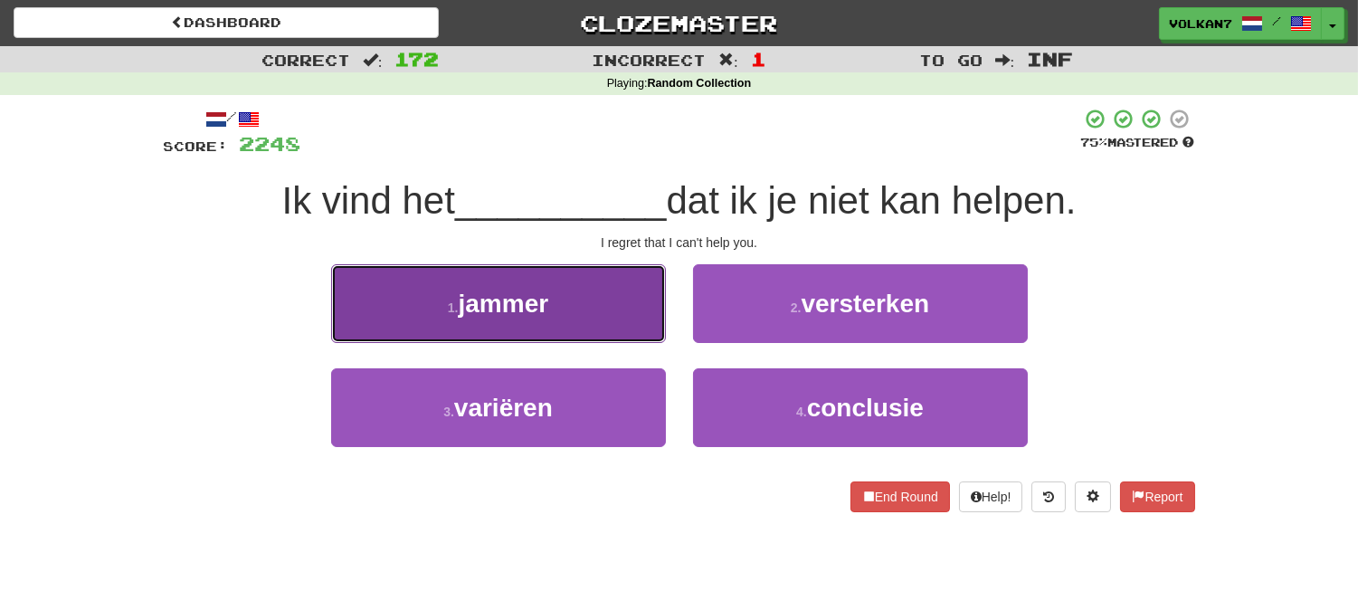
click at [574, 283] on button "1 . jammer" at bounding box center [498, 303] width 335 height 79
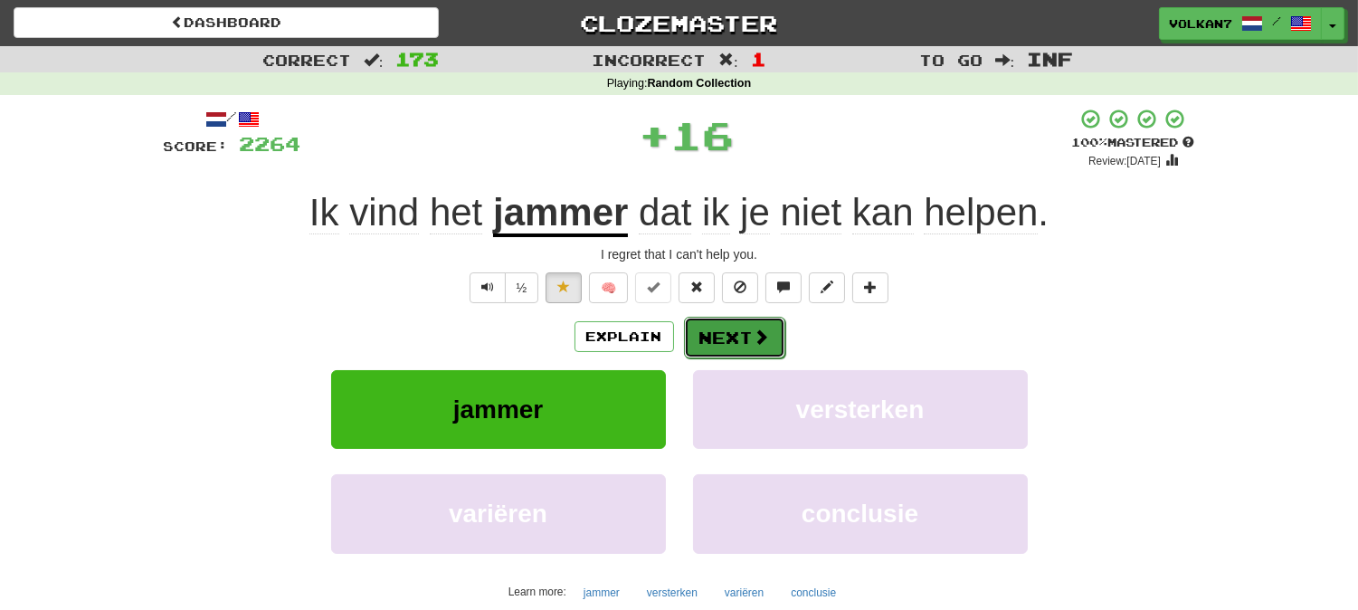
click at [722, 330] on button "Next" at bounding box center [734, 338] width 101 height 42
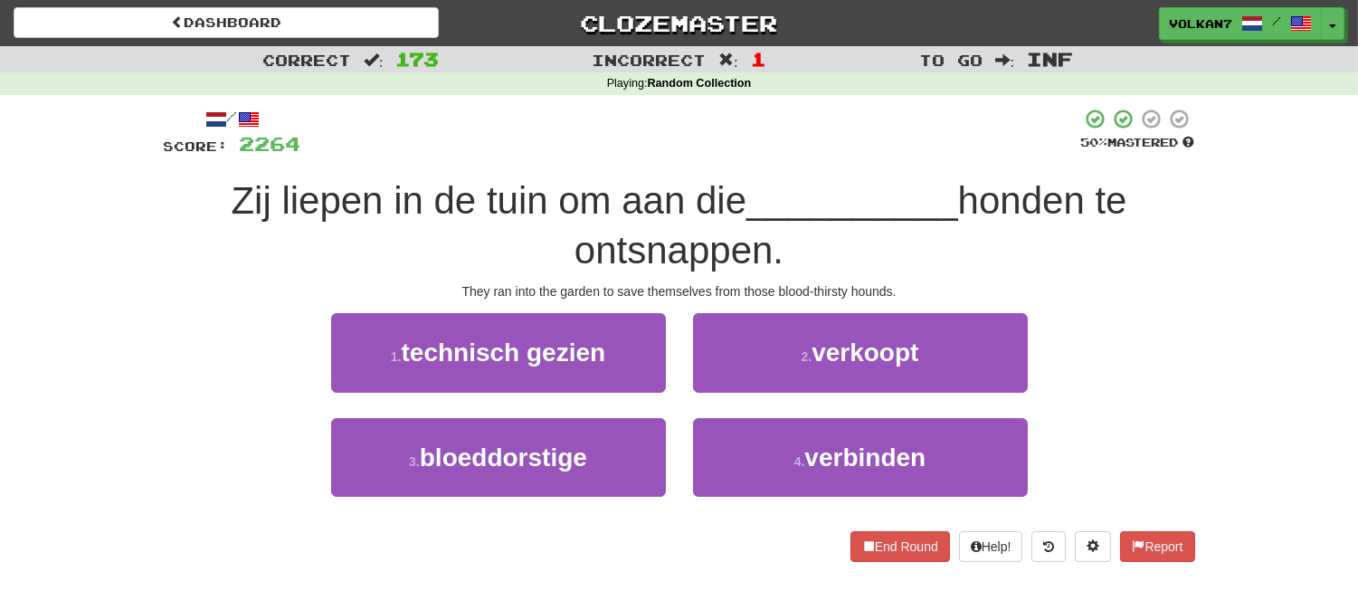
click at [745, 166] on div "/ Score: 2264 50 % Mastered Zij liepen in de tuin om aan die __________ honden …" at bounding box center [679, 334] width 1031 height 453
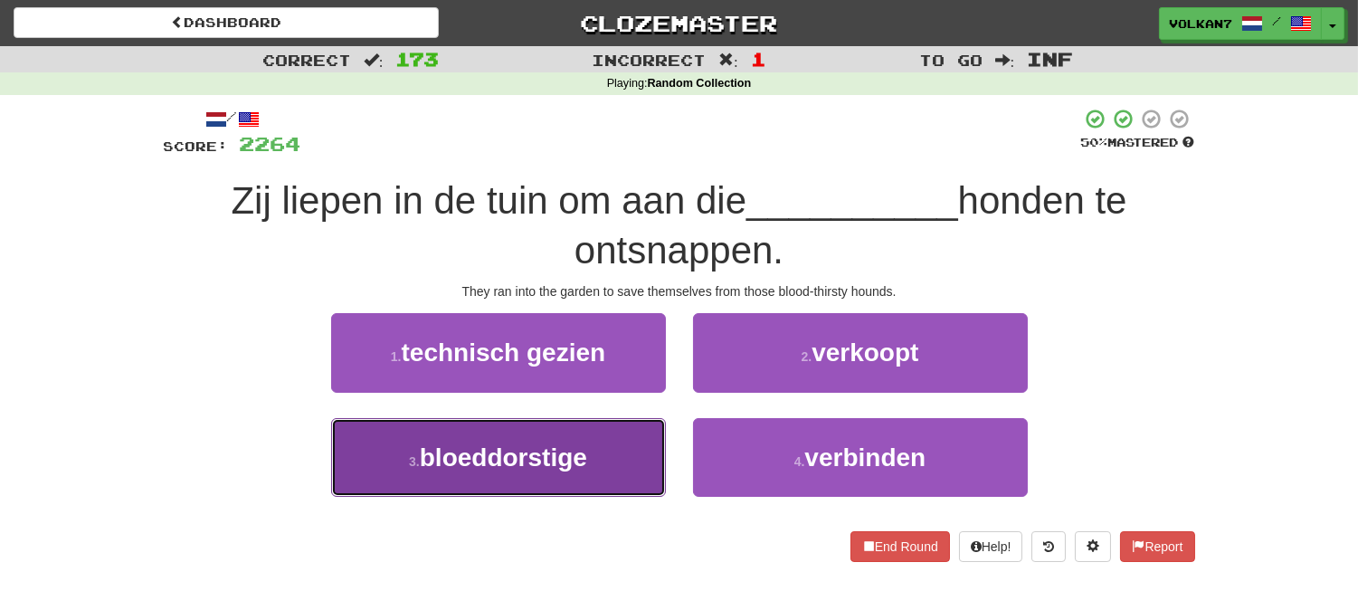
click at [599, 477] on button "3 . bloeddorstige" at bounding box center [498, 457] width 335 height 79
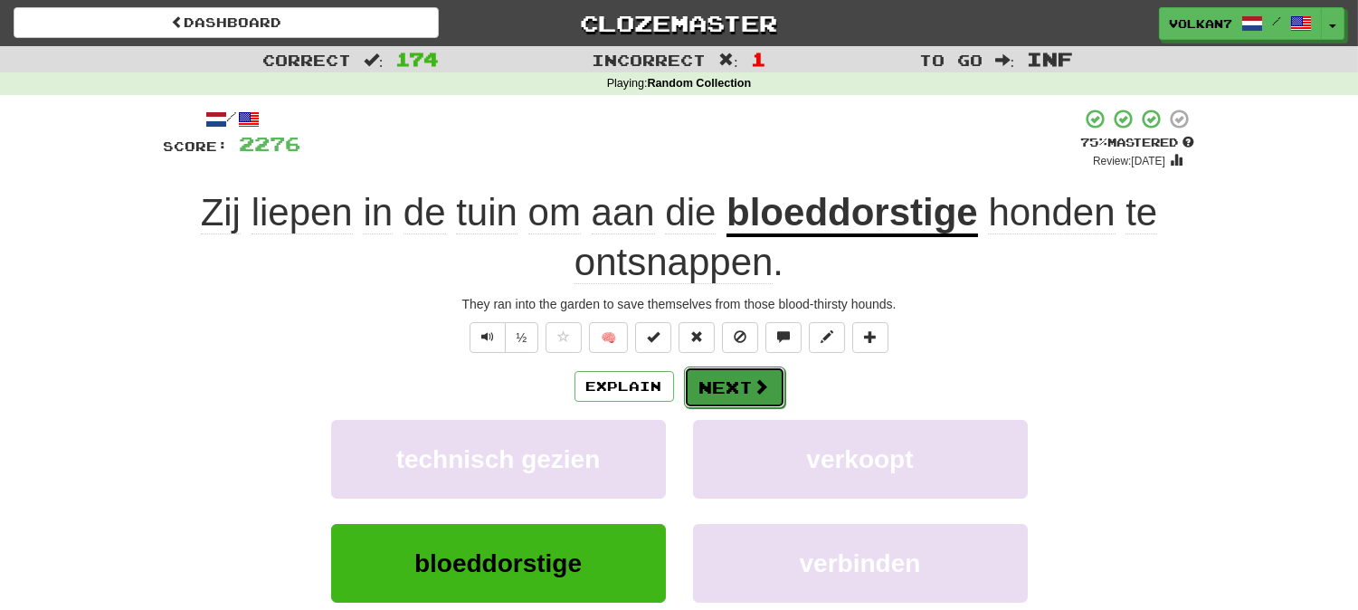
click at [736, 390] on button "Next" at bounding box center [734, 387] width 101 height 42
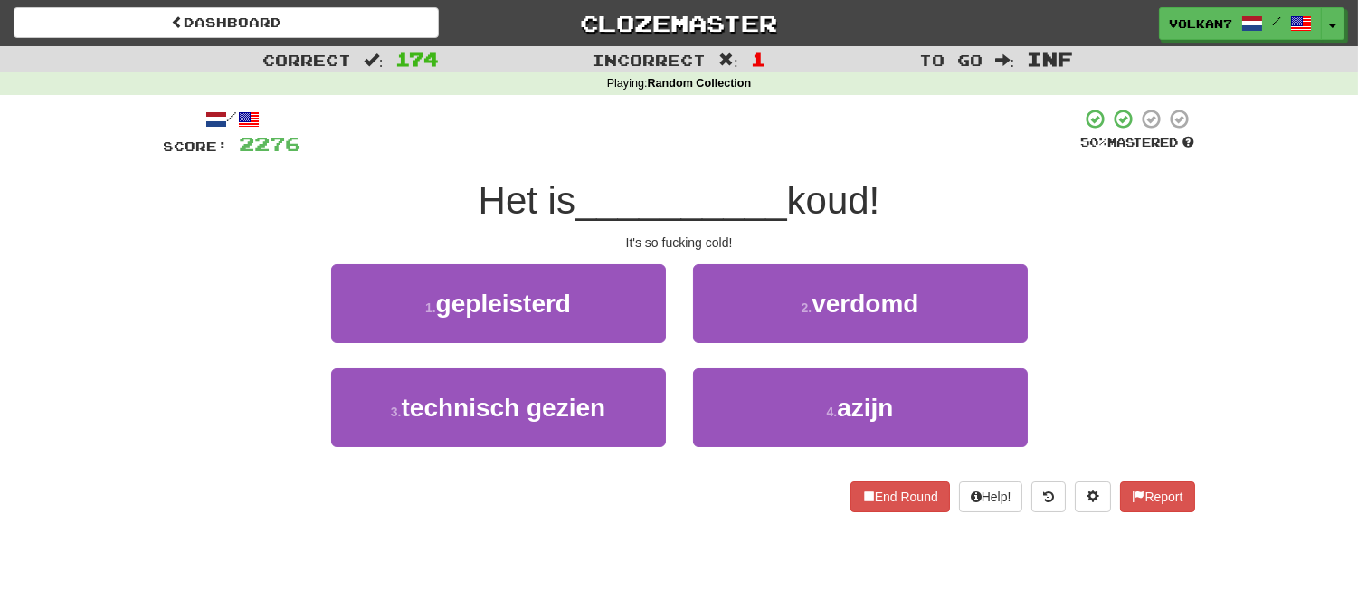
click at [794, 193] on span "koud!" at bounding box center [833, 200] width 93 height 43
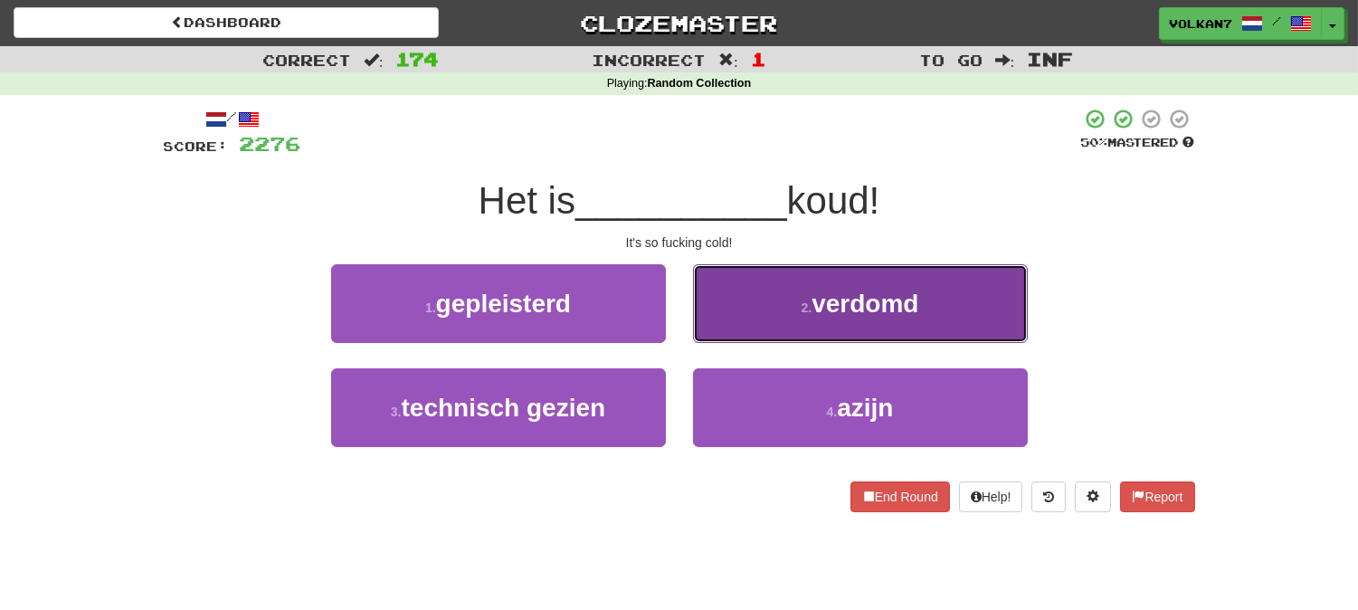
click at [808, 319] on button "2 . verdomd" at bounding box center [860, 303] width 335 height 79
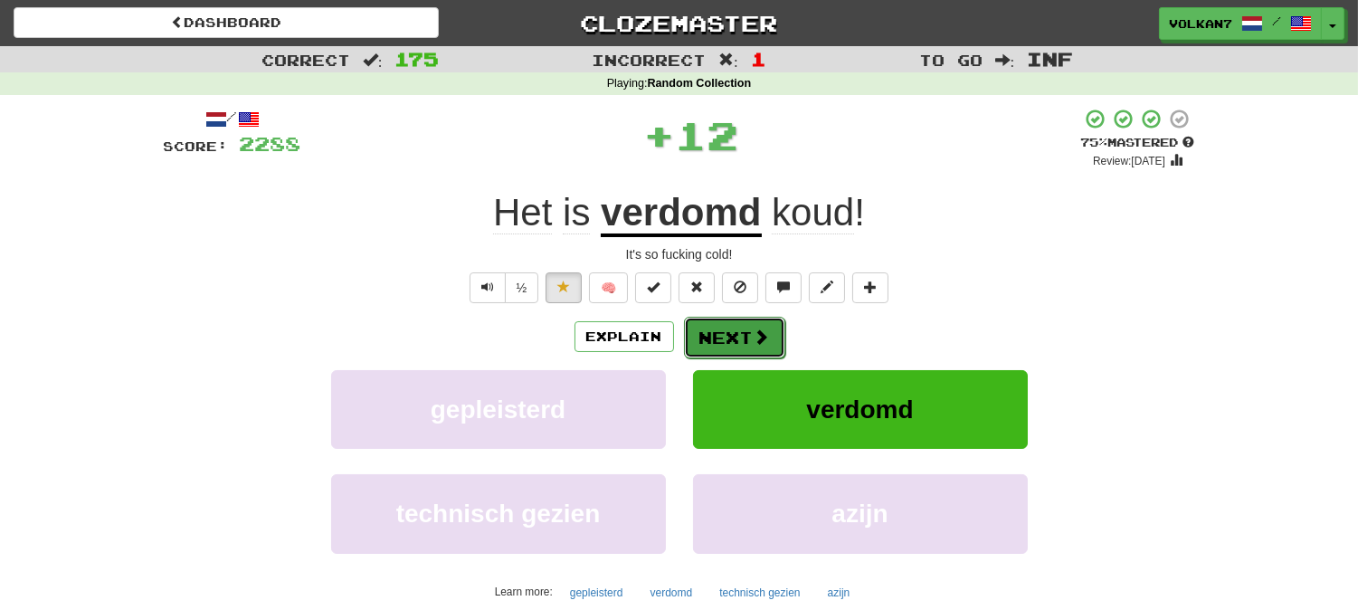
click at [735, 333] on button "Next" at bounding box center [734, 338] width 101 height 42
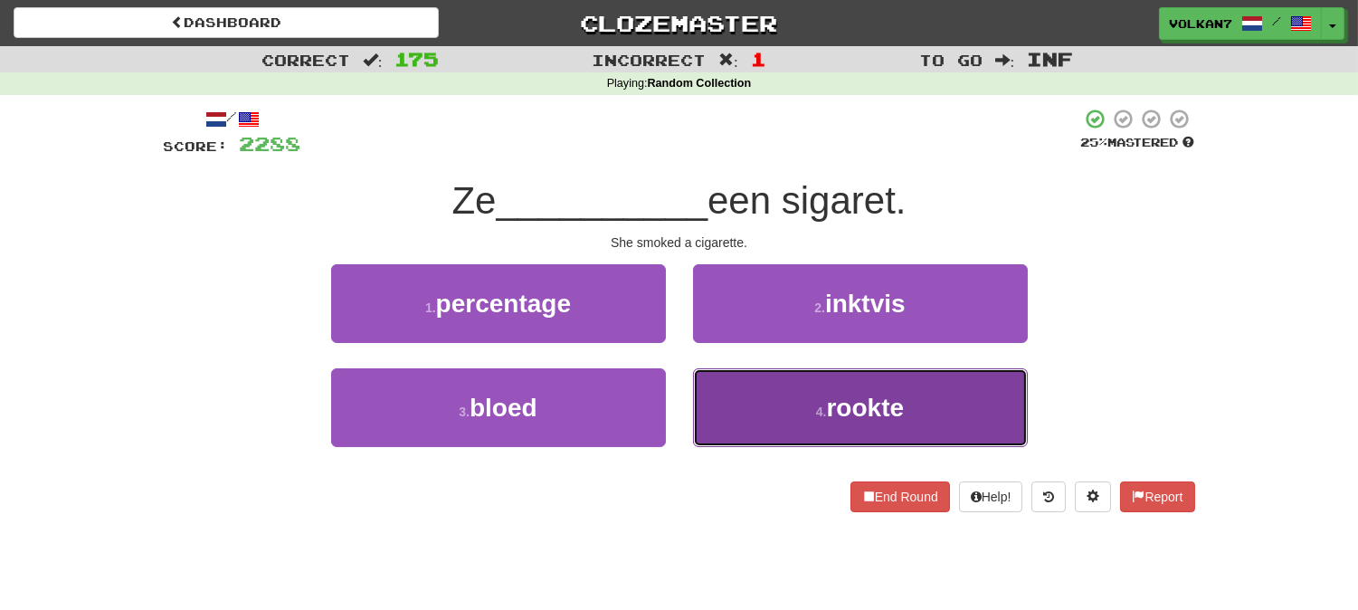
click at [728, 403] on button "4 . rookte" at bounding box center [860, 407] width 335 height 79
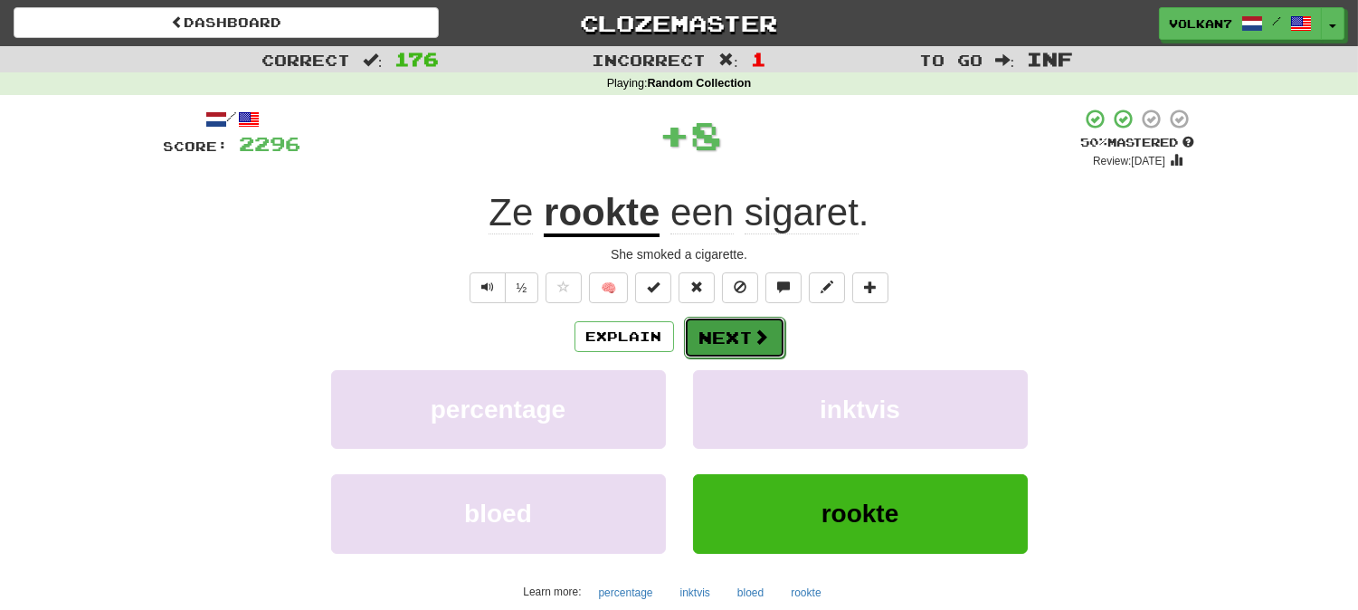
click at [737, 345] on button "Next" at bounding box center [734, 338] width 101 height 42
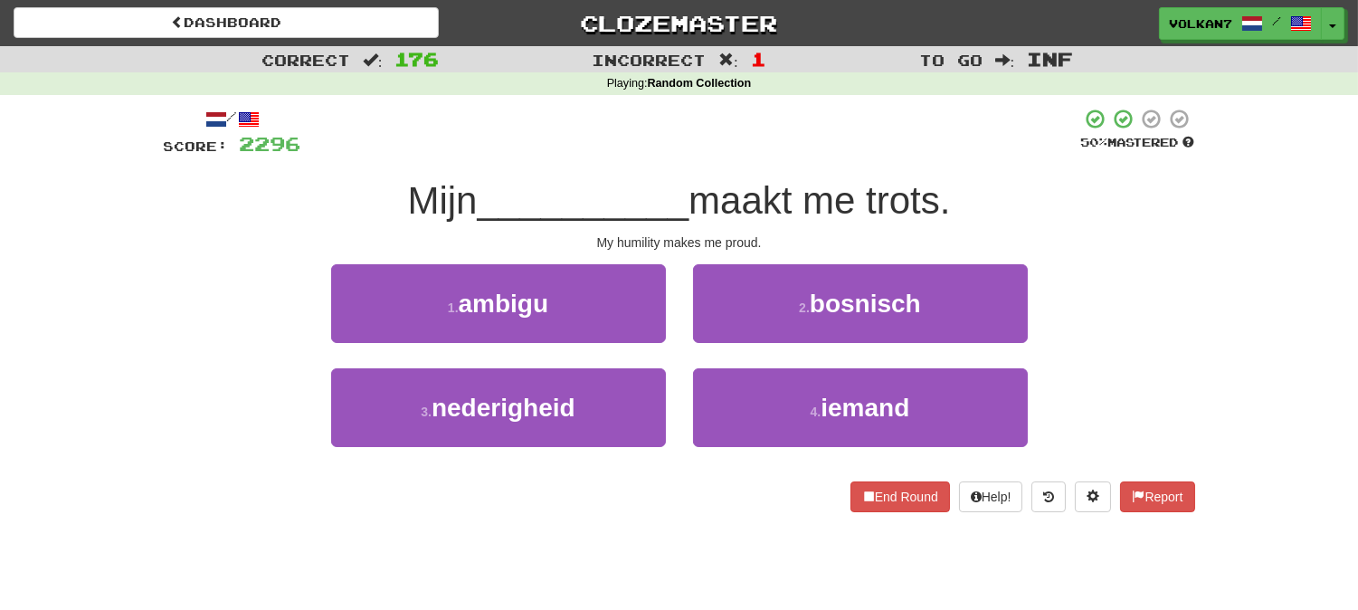
click at [772, 151] on div at bounding box center [691, 133] width 780 height 50
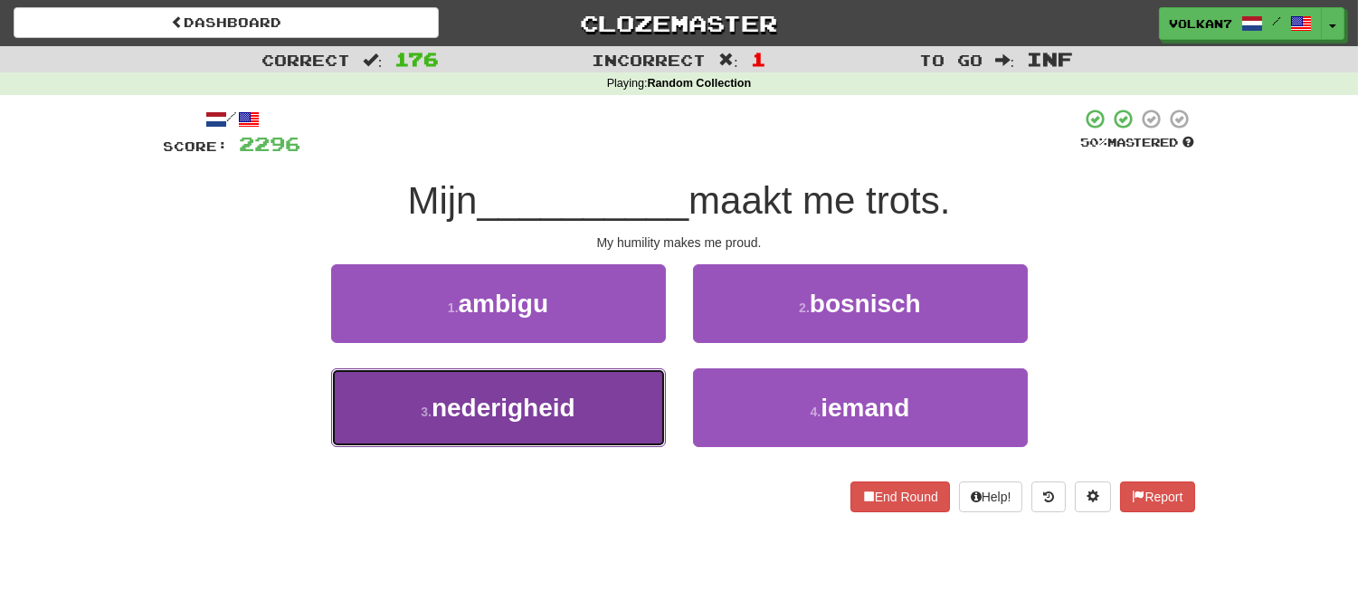
click at [617, 407] on button "3 . nederigheid" at bounding box center [498, 407] width 335 height 79
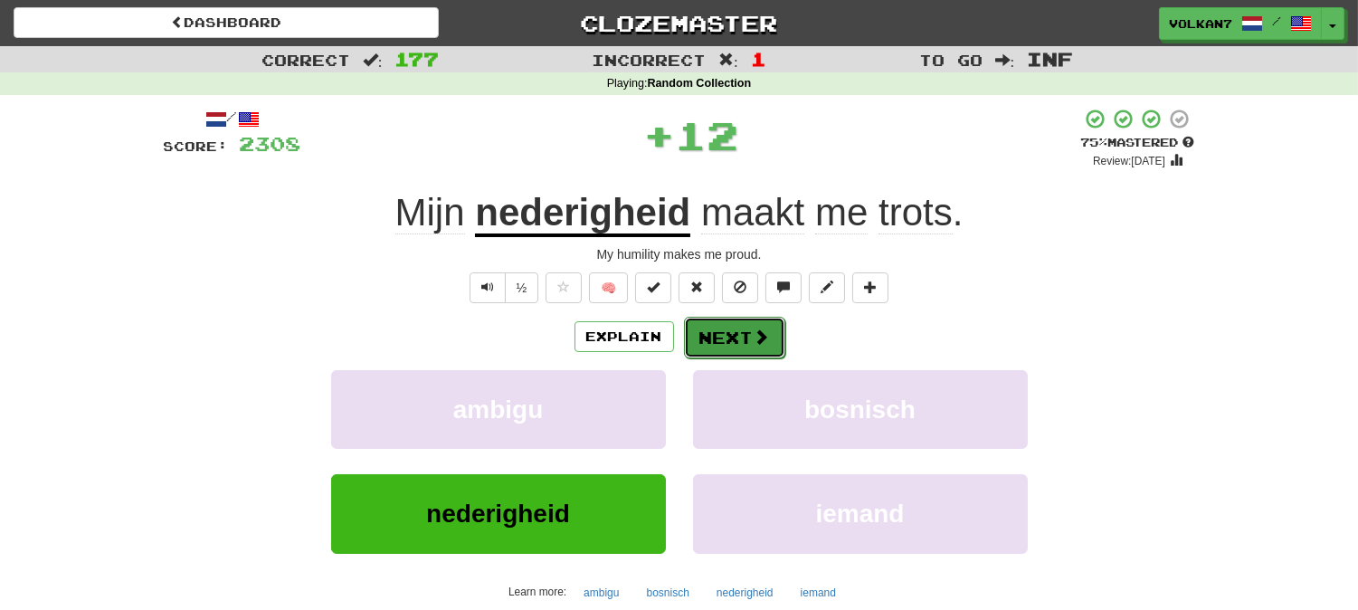
click at [753, 326] on button "Next" at bounding box center [734, 338] width 101 height 42
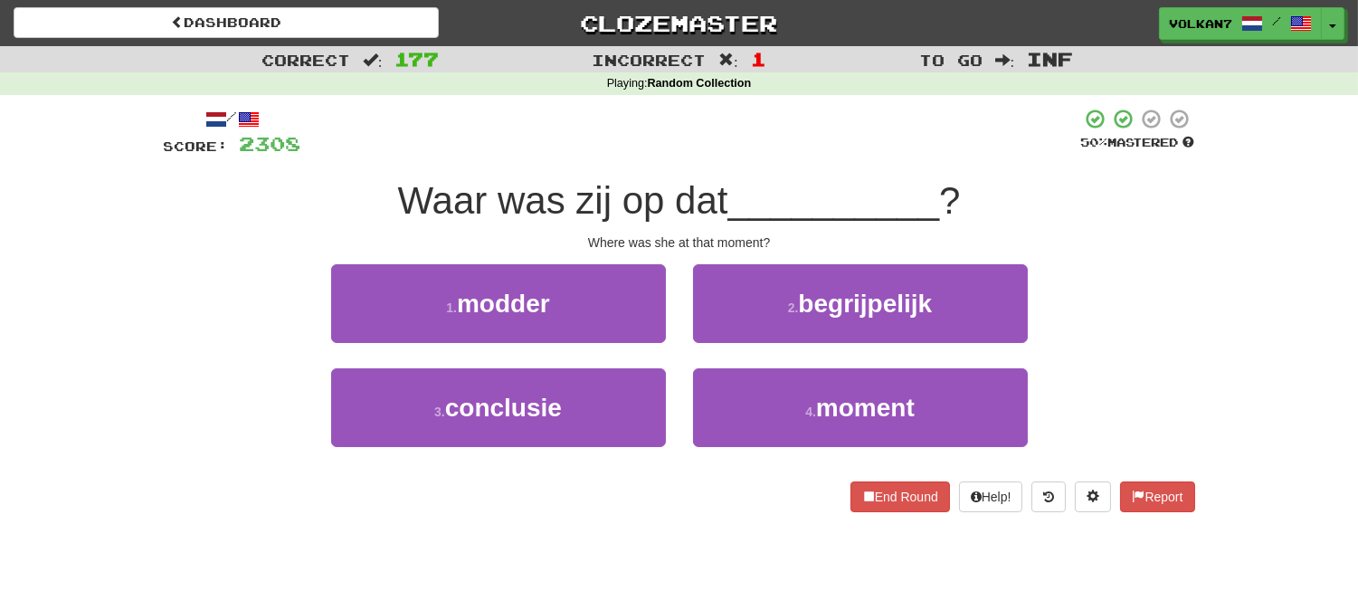
click at [773, 151] on div at bounding box center [691, 133] width 780 height 50
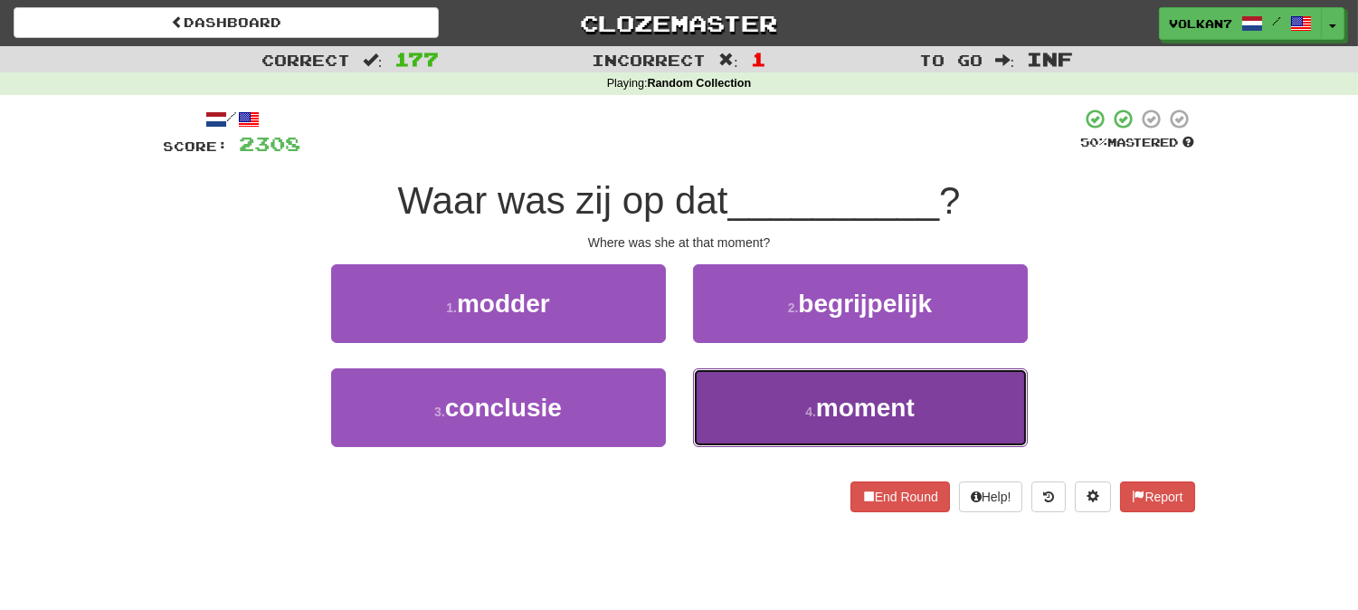
click at [708, 387] on button "4 . moment" at bounding box center [860, 407] width 335 height 79
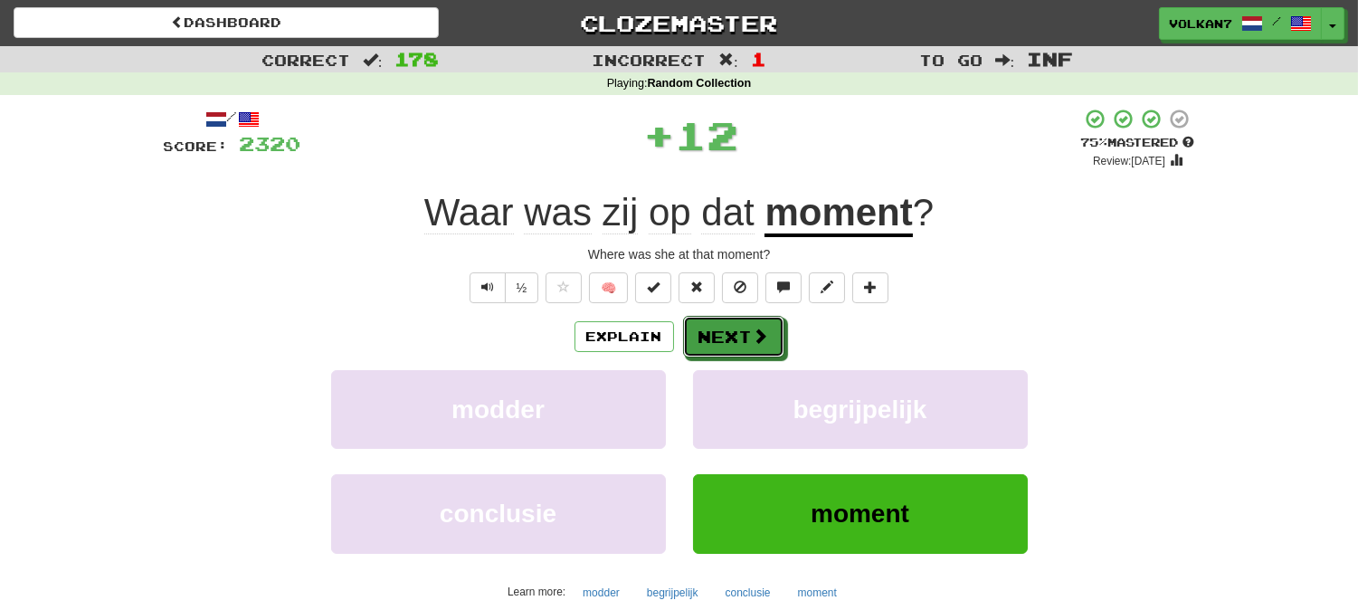
click at [713, 341] on button "Next" at bounding box center [733, 337] width 101 height 42
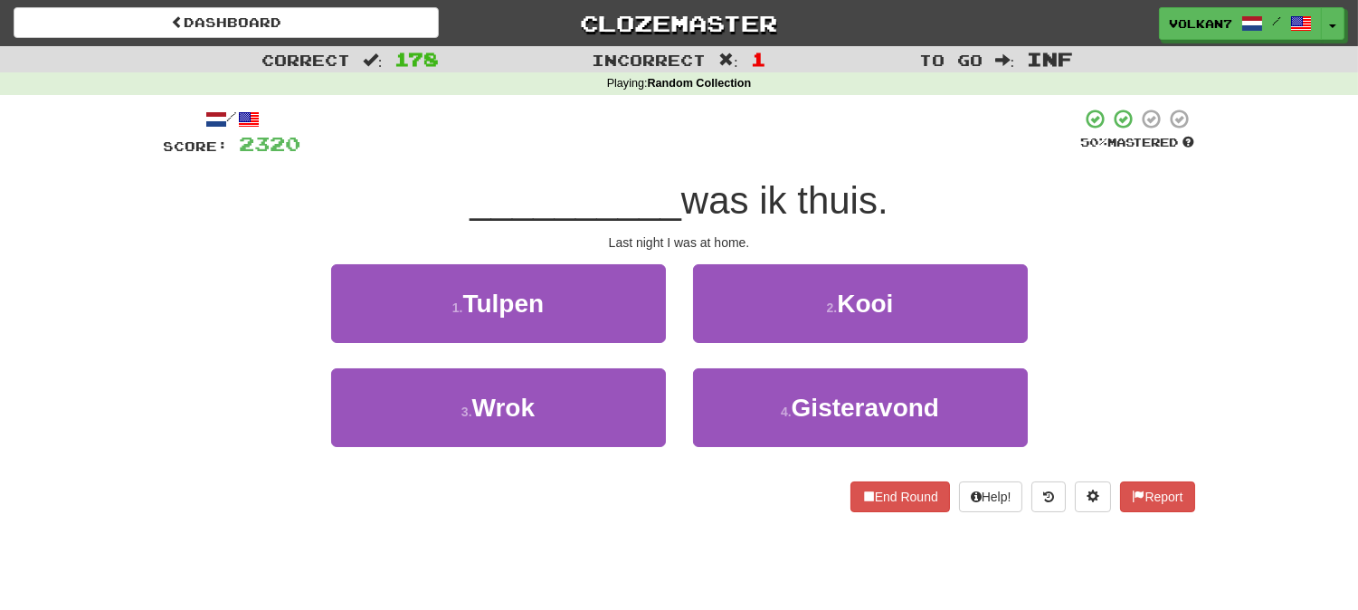
click at [752, 157] on div "/ Score: 2320 50 % Mastered __________ was ik thuis. Last night I was at home. …" at bounding box center [679, 310] width 1031 height 404
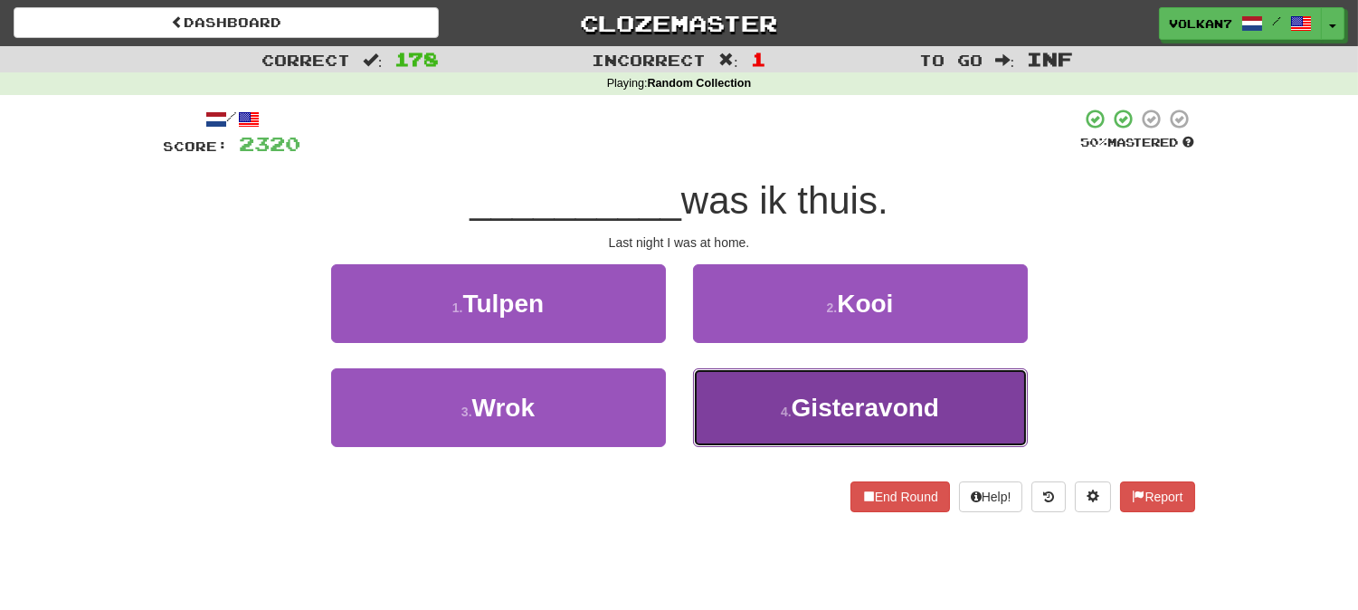
click at [756, 410] on button "4 . Gisteravond" at bounding box center [860, 407] width 335 height 79
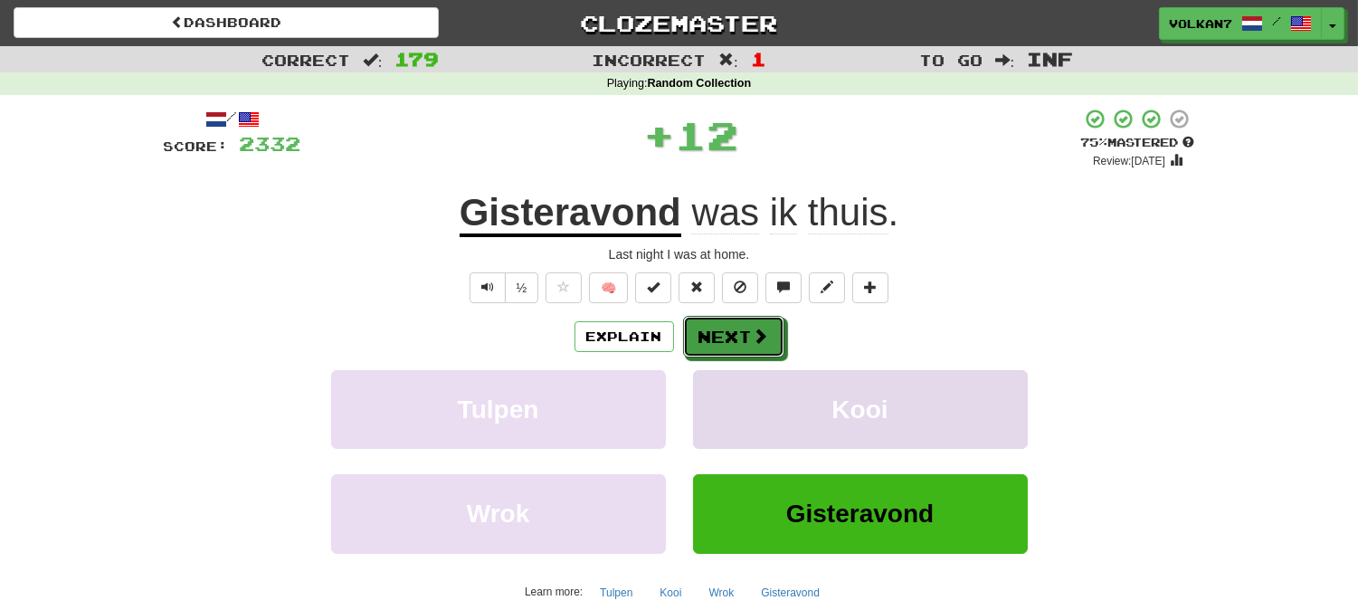
click at [756, 344] on span at bounding box center [761, 336] width 16 height 16
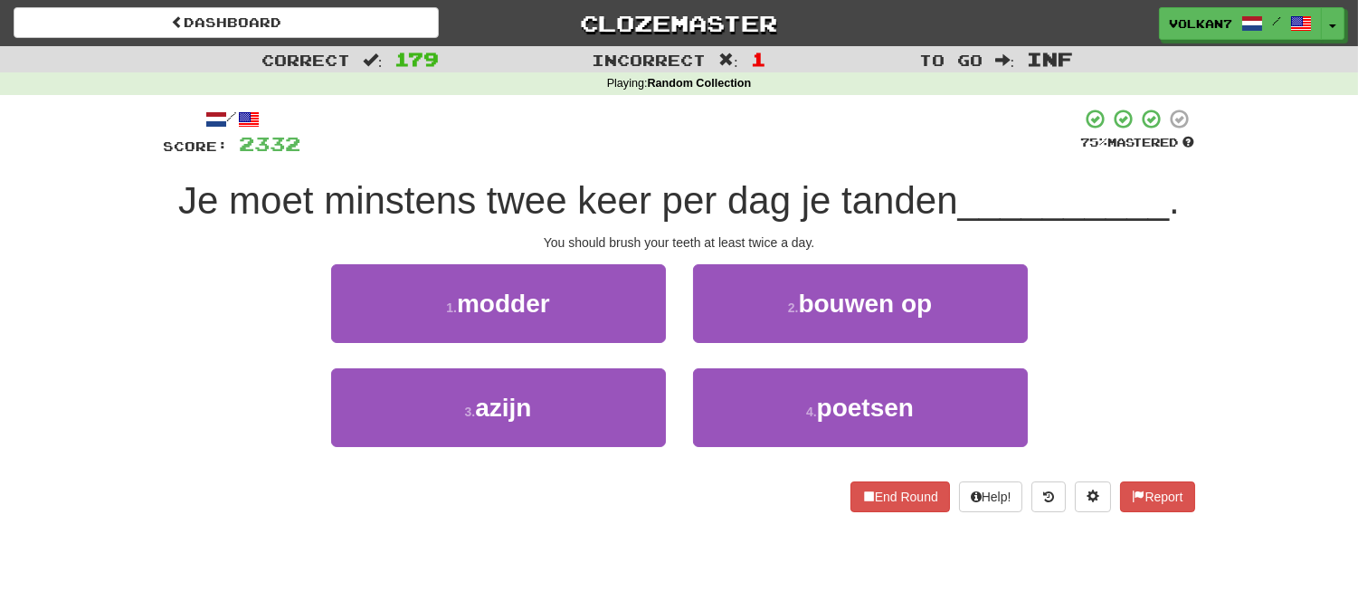
click at [780, 138] on div at bounding box center [691, 133] width 780 height 50
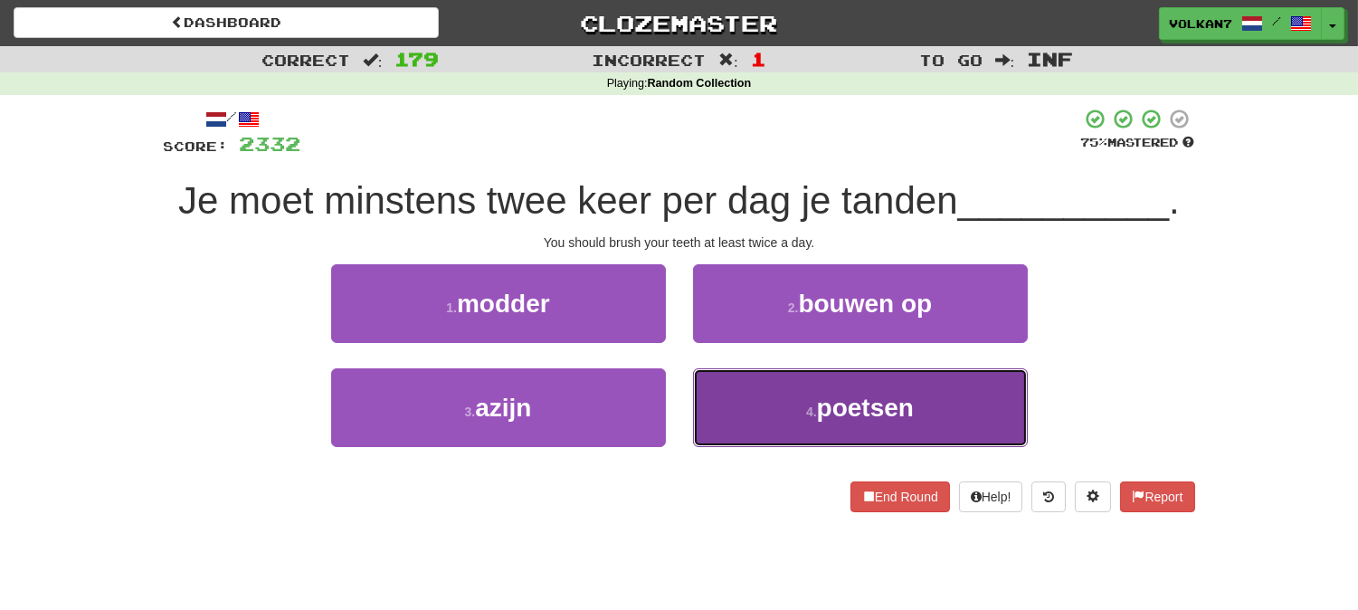
click at [835, 403] on span "poetsen" at bounding box center [865, 408] width 97 height 28
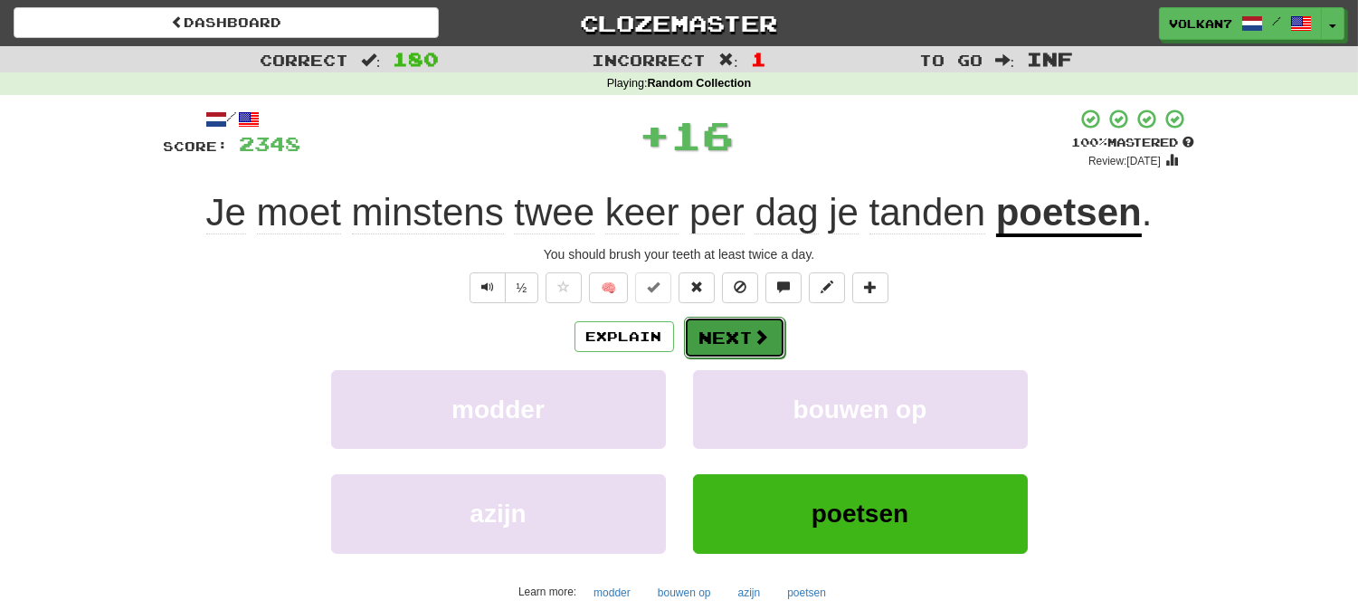
click at [765, 328] on span at bounding box center [762, 336] width 16 height 16
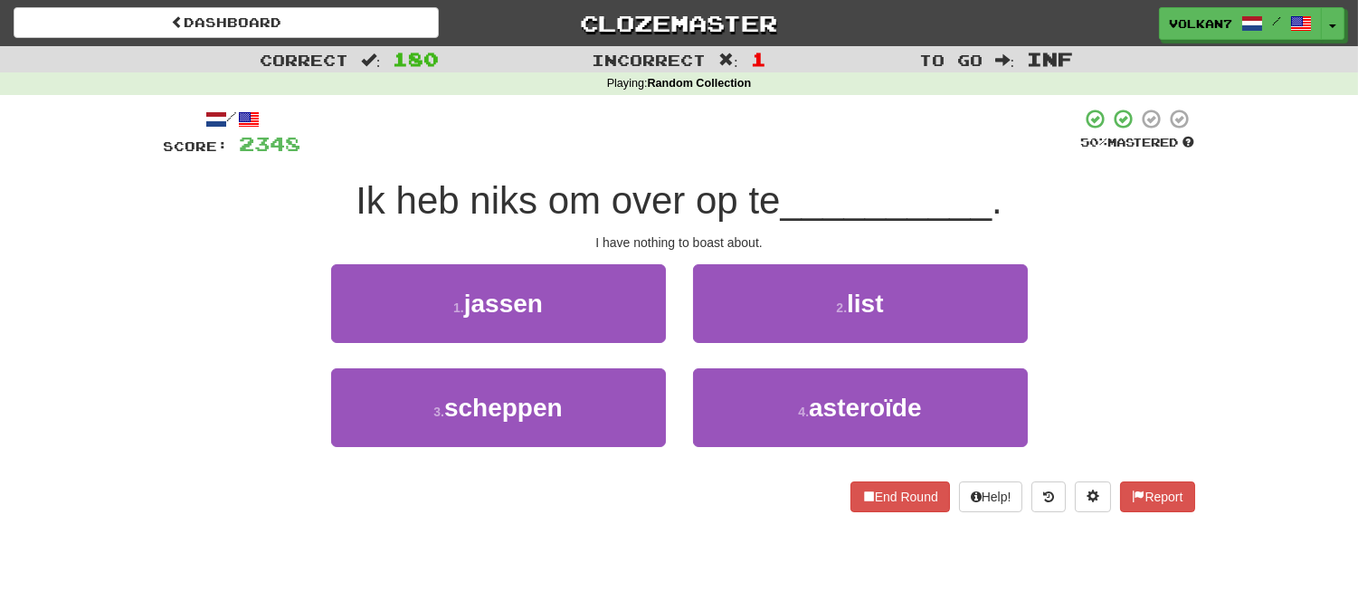
click at [785, 163] on div "/ Score: 2348 50 % Mastered Ik heb niks om over op te __________ . I have nothi…" at bounding box center [679, 310] width 1031 height 404
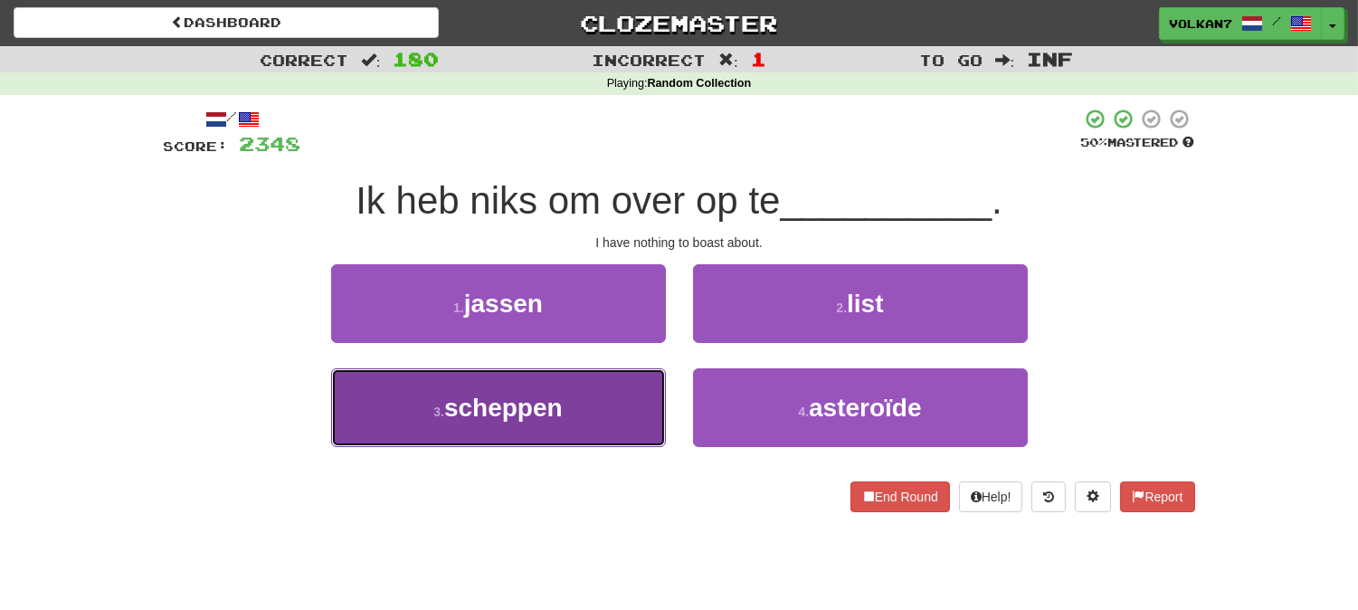
click at [565, 402] on button "3 . scheppen" at bounding box center [498, 407] width 335 height 79
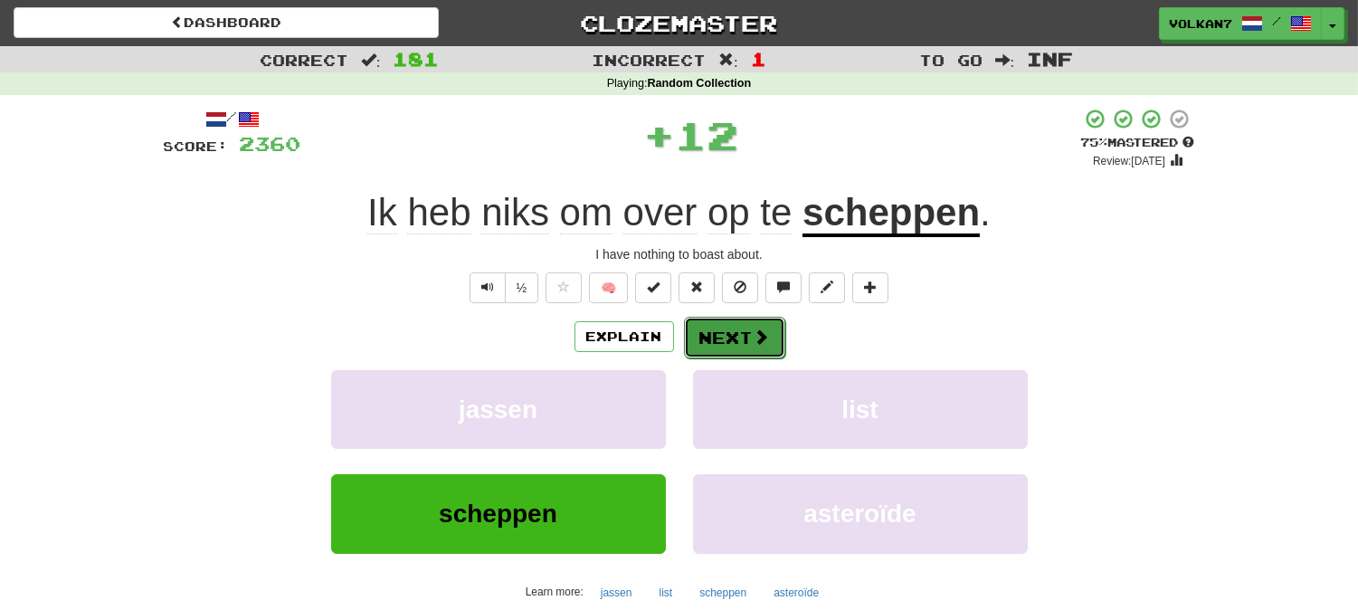
click at [751, 348] on button "Next" at bounding box center [734, 338] width 101 height 42
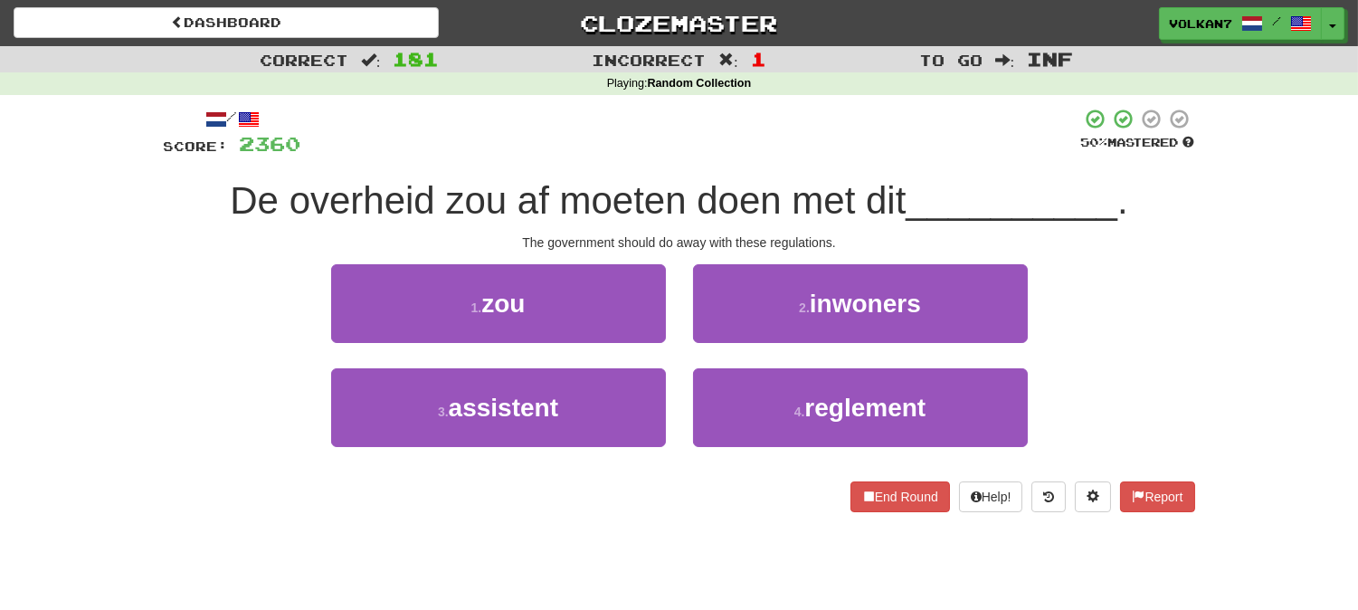
click at [771, 169] on div "/ Score: 2360 50 % Mastered De overheid zou af moeten doen met dit __________ .…" at bounding box center [679, 310] width 1031 height 404
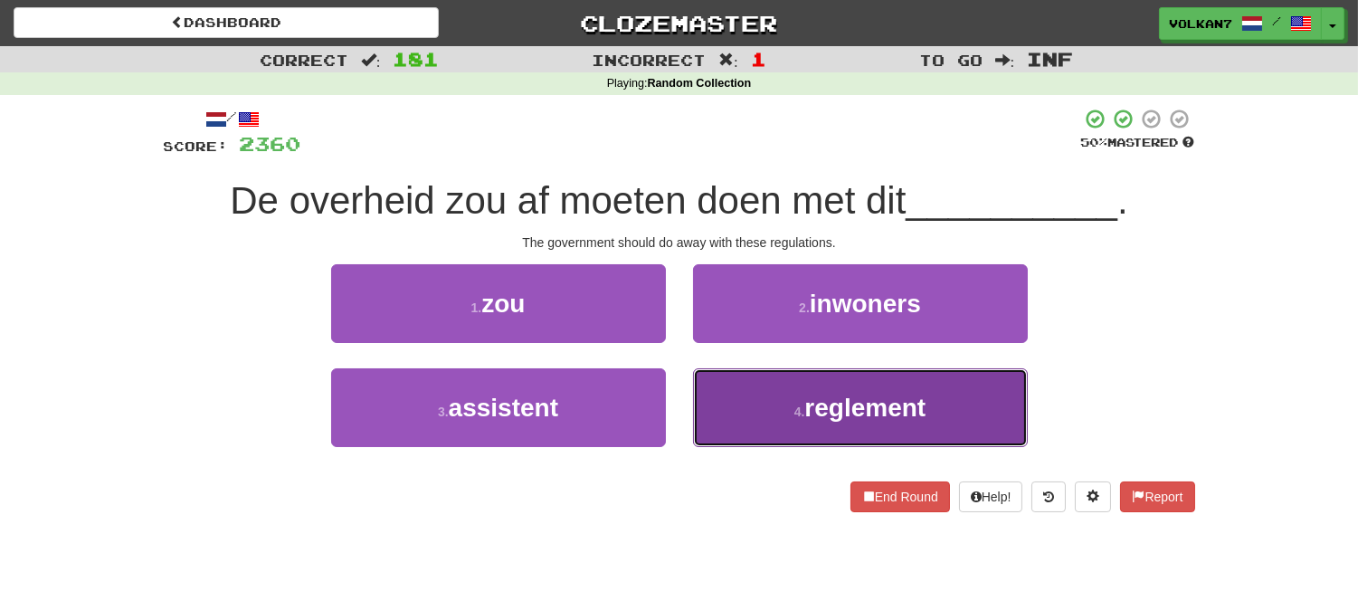
click at [761, 405] on button "4 . reglement" at bounding box center [860, 407] width 335 height 79
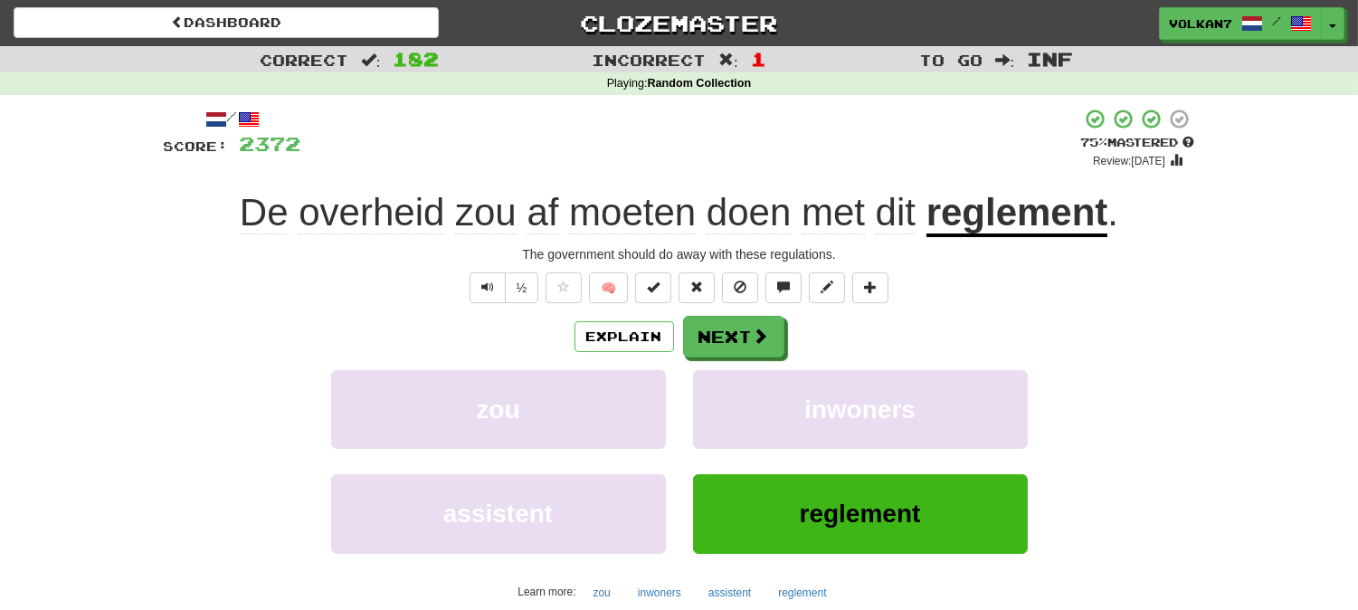
click at [100, 265] on div "Correct : 182 Incorrect : 1 To go : Inf Playing : Random Collection / Score: 23…" at bounding box center [679, 373] width 1358 height 654
click at [697, 339] on button "Next" at bounding box center [734, 338] width 101 height 42
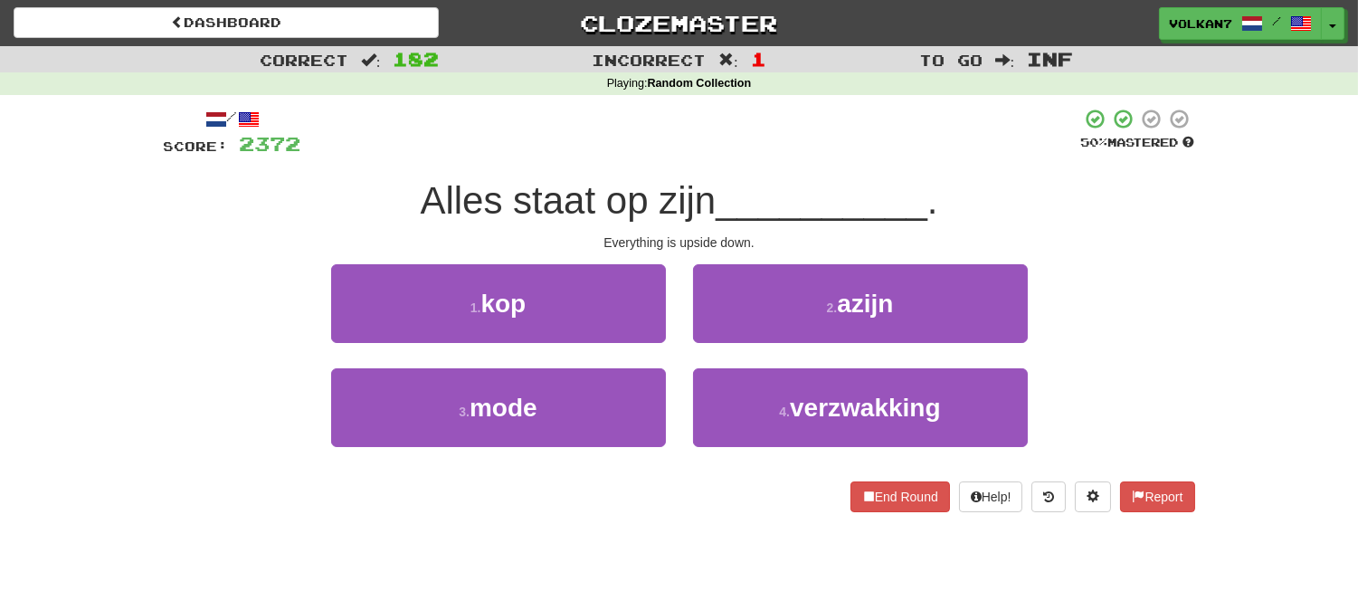
click at [185, 332] on div "1 . kop 2 . azijn" at bounding box center [680, 316] width 1086 height 104
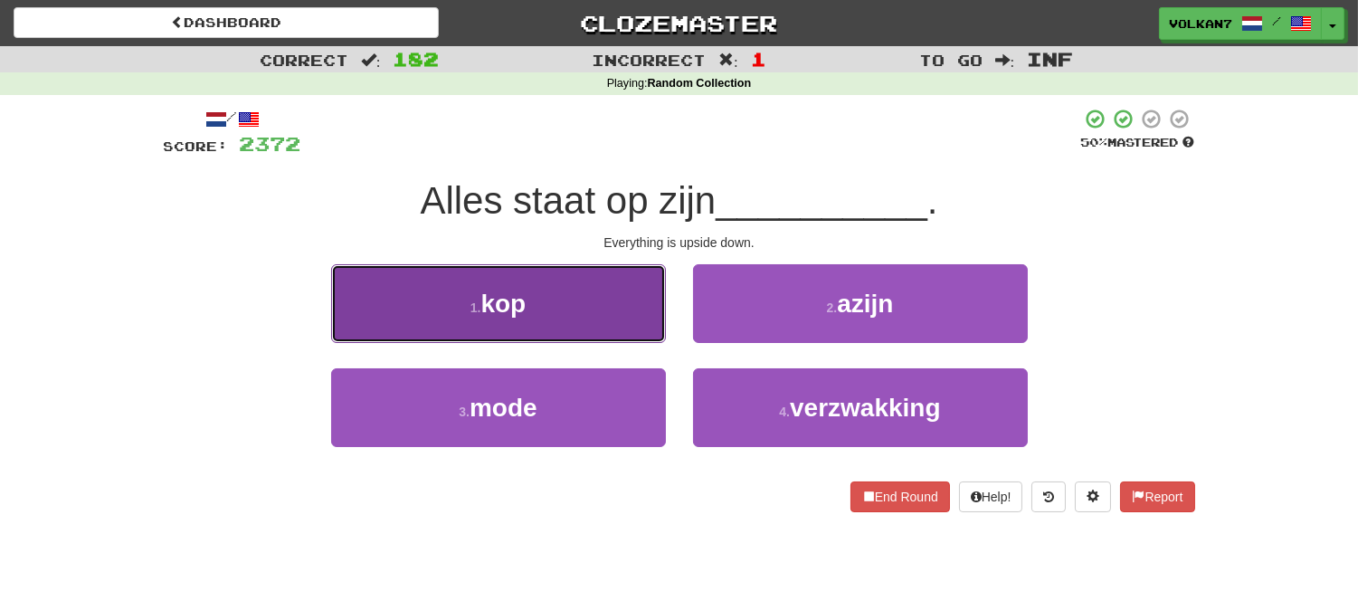
click at [600, 311] on button "1 . kop" at bounding box center [498, 303] width 335 height 79
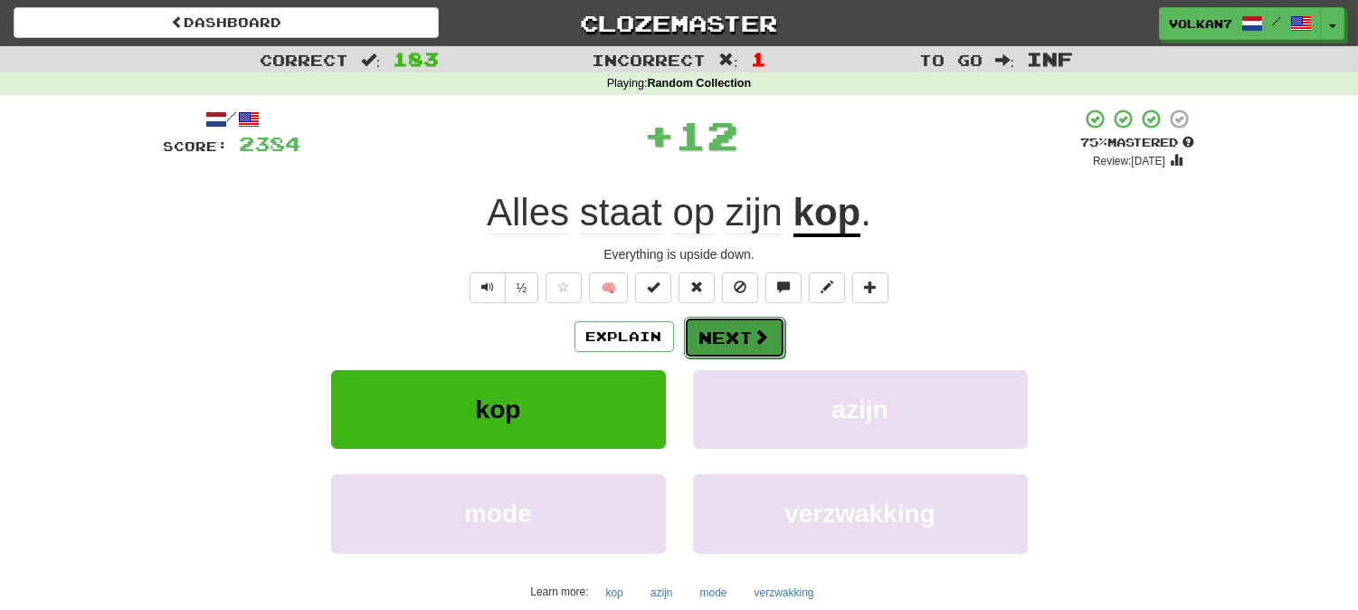
click at [747, 332] on button "Next" at bounding box center [734, 338] width 101 height 42
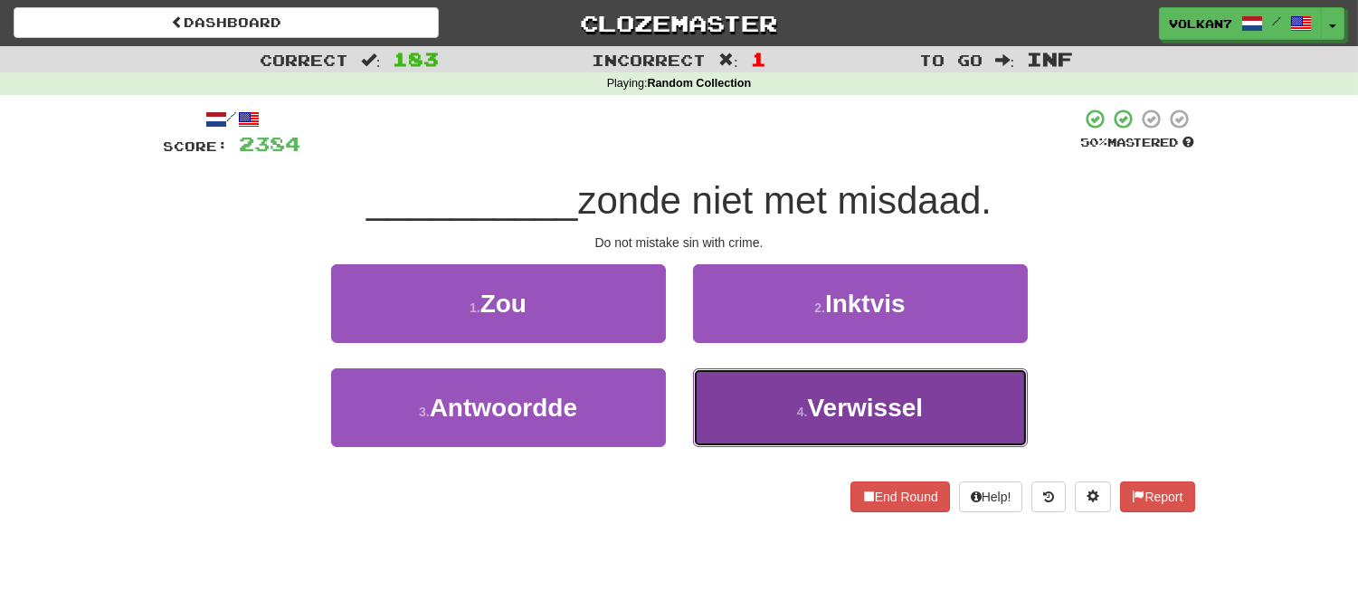
click at [871, 407] on span "Verwissel" at bounding box center [866, 408] width 116 height 28
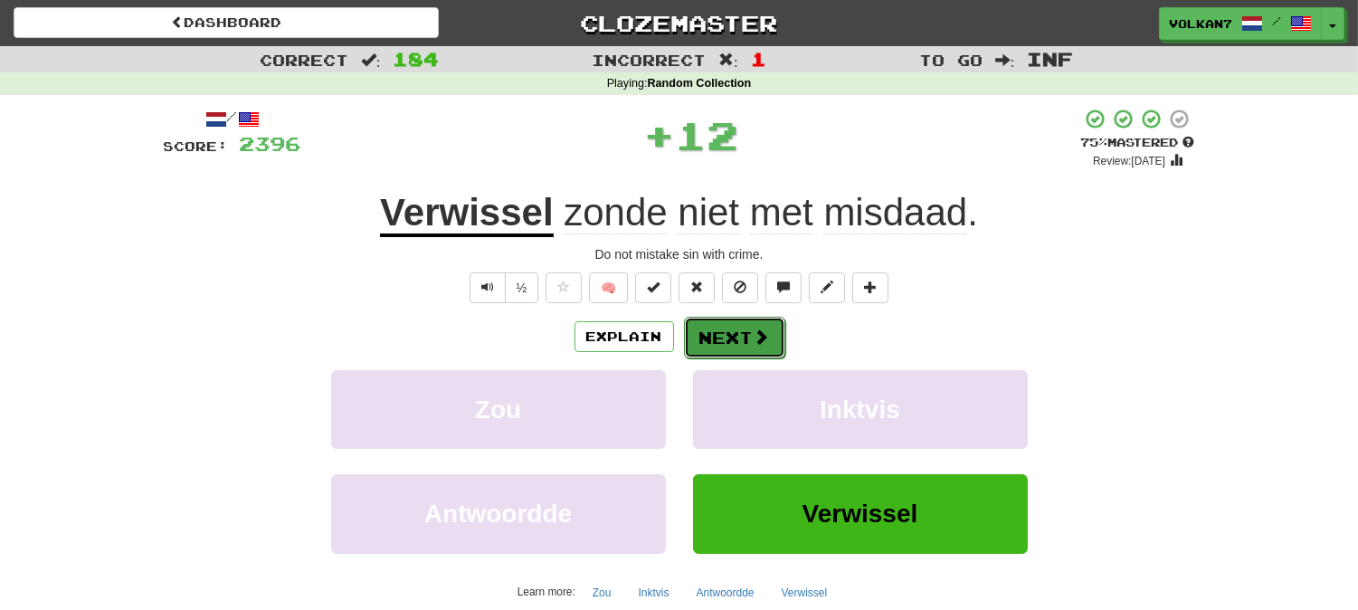
click at [724, 332] on button "Next" at bounding box center [734, 338] width 101 height 42
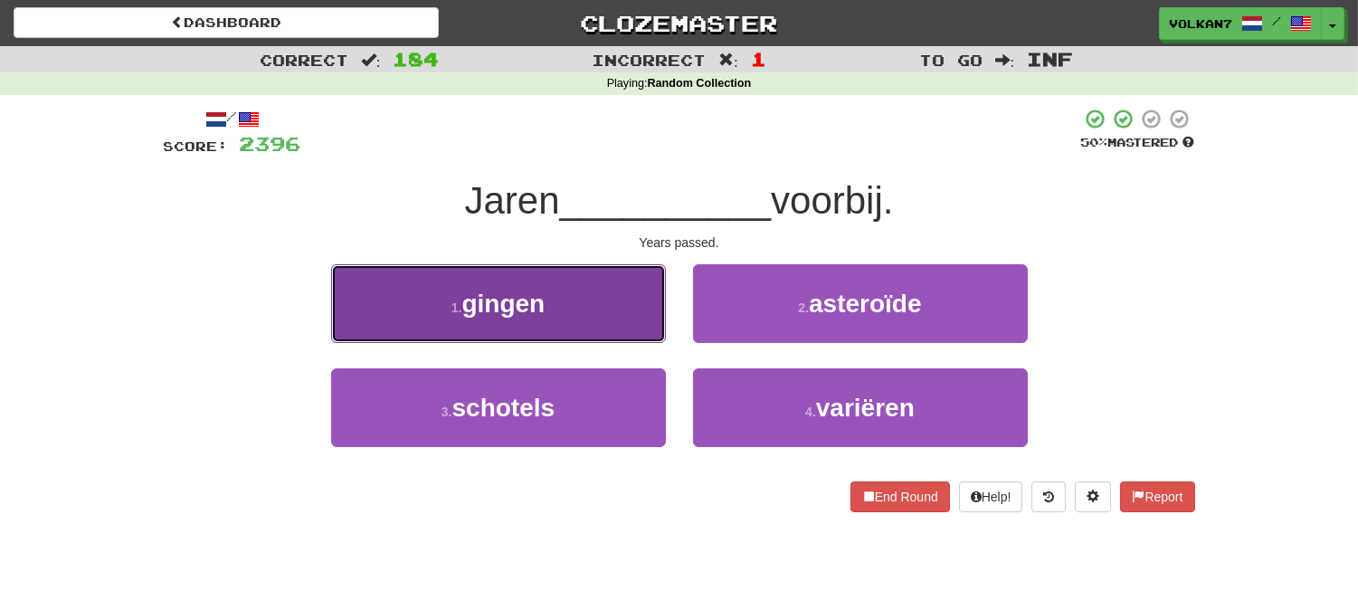
click at [520, 315] on span "gingen" at bounding box center [502, 304] width 83 height 28
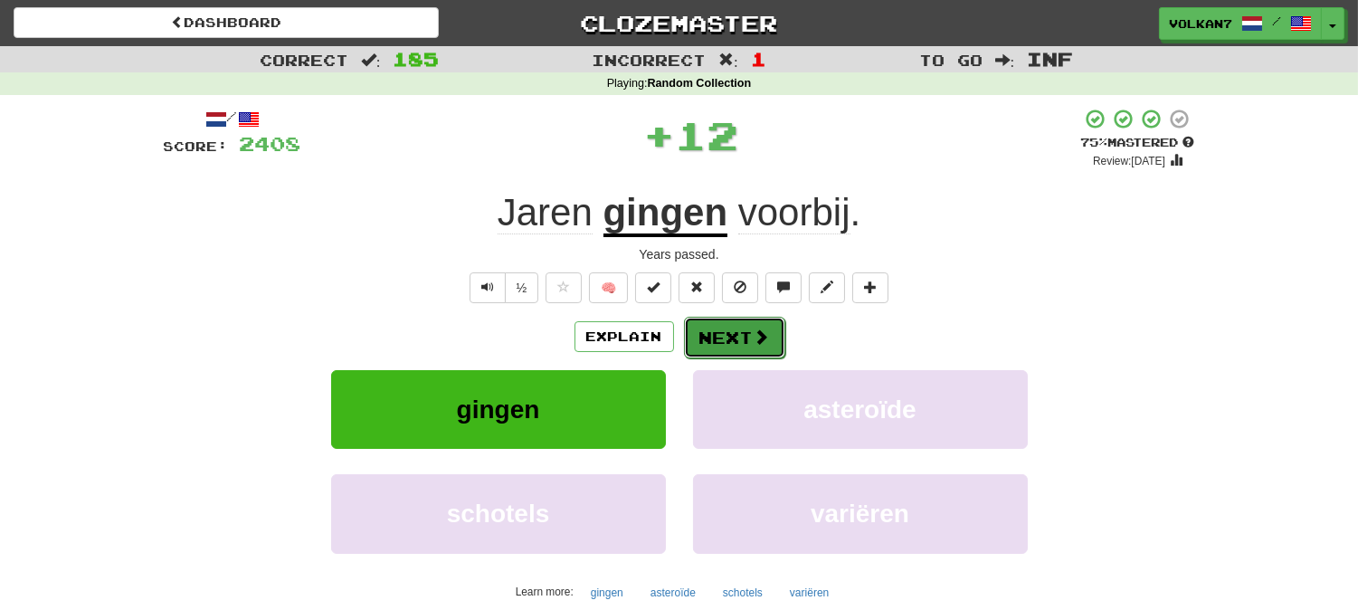
click at [728, 336] on button "Next" at bounding box center [734, 338] width 101 height 42
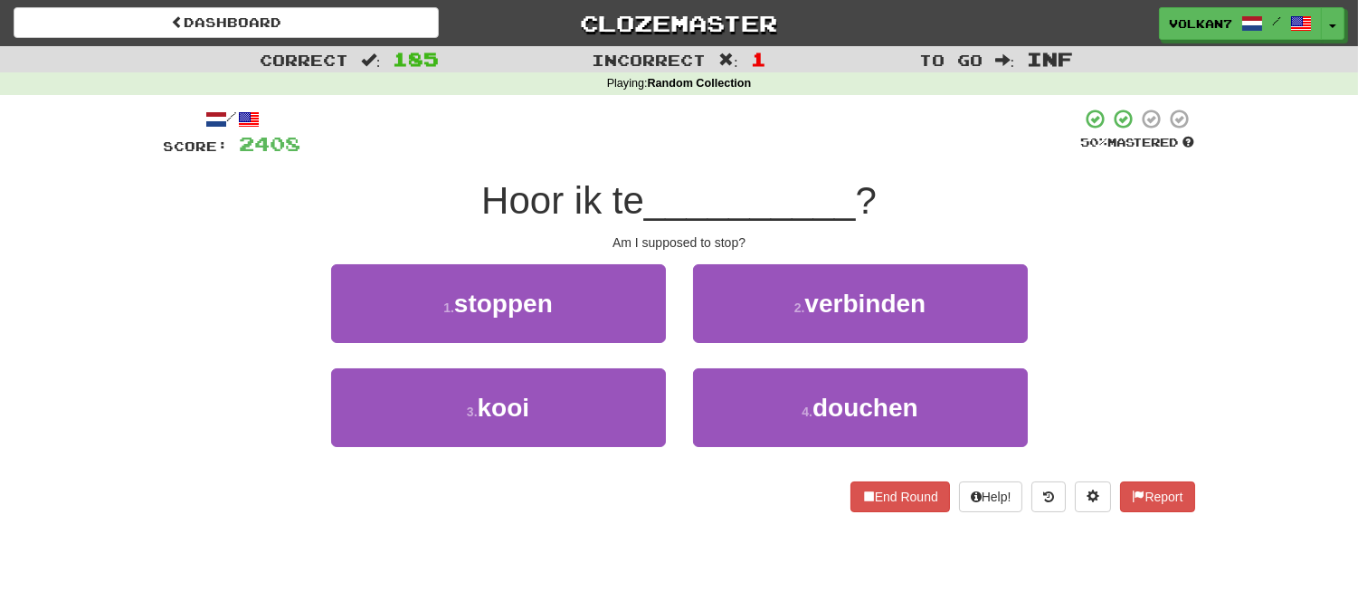
click at [208, 320] on div "1 . stoppen 2 . verbinden" at bounding box center [680, 316] width 1086 height 104
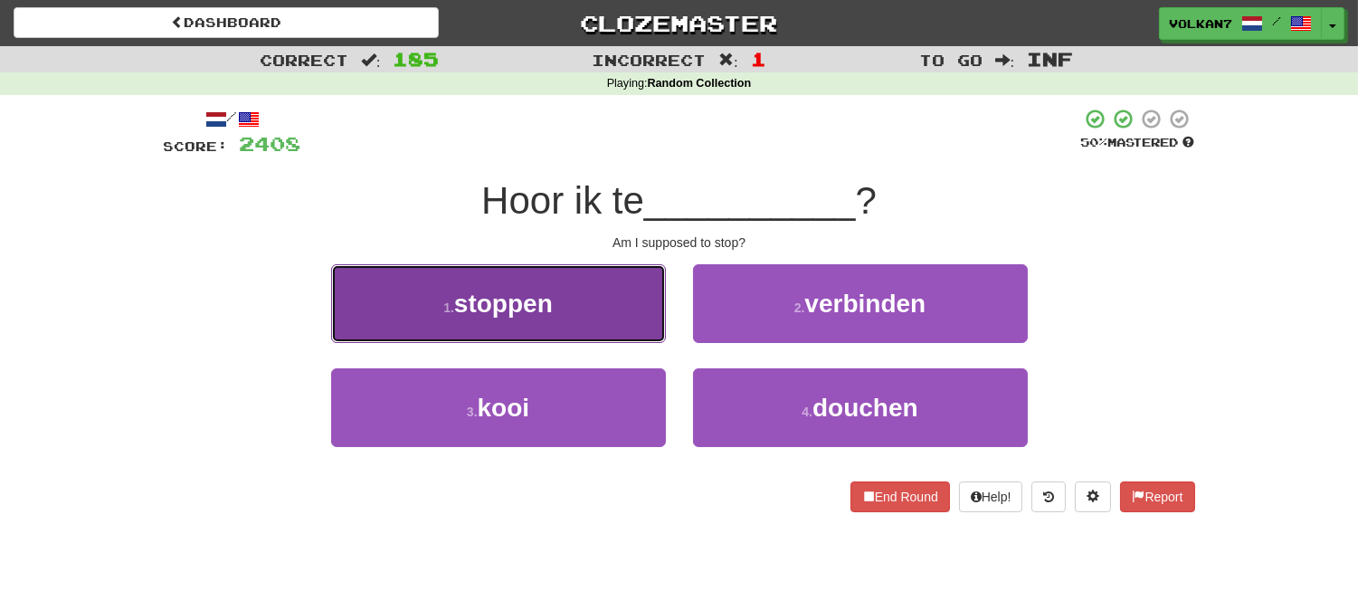
click at [598, 297] on button "1 . stoppen" at bounding box center [498, 303] width 335 height 79
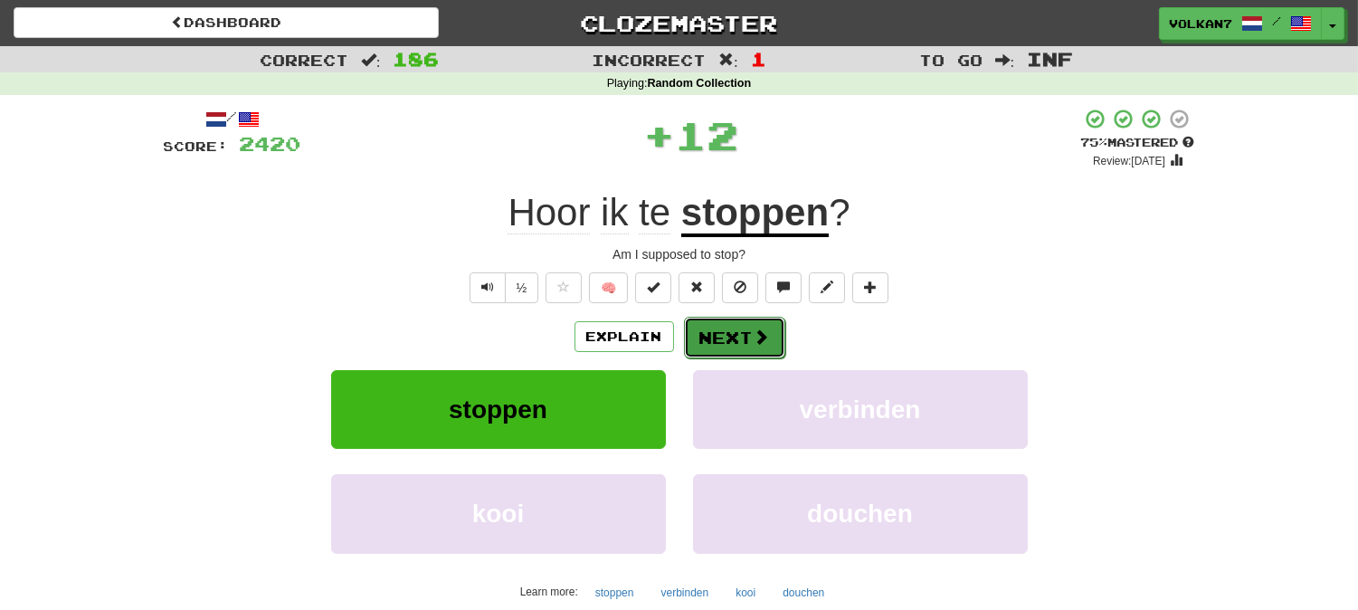
click at [709, 327] on button "Next" at bounding box center [734, 338] width 101 height 42
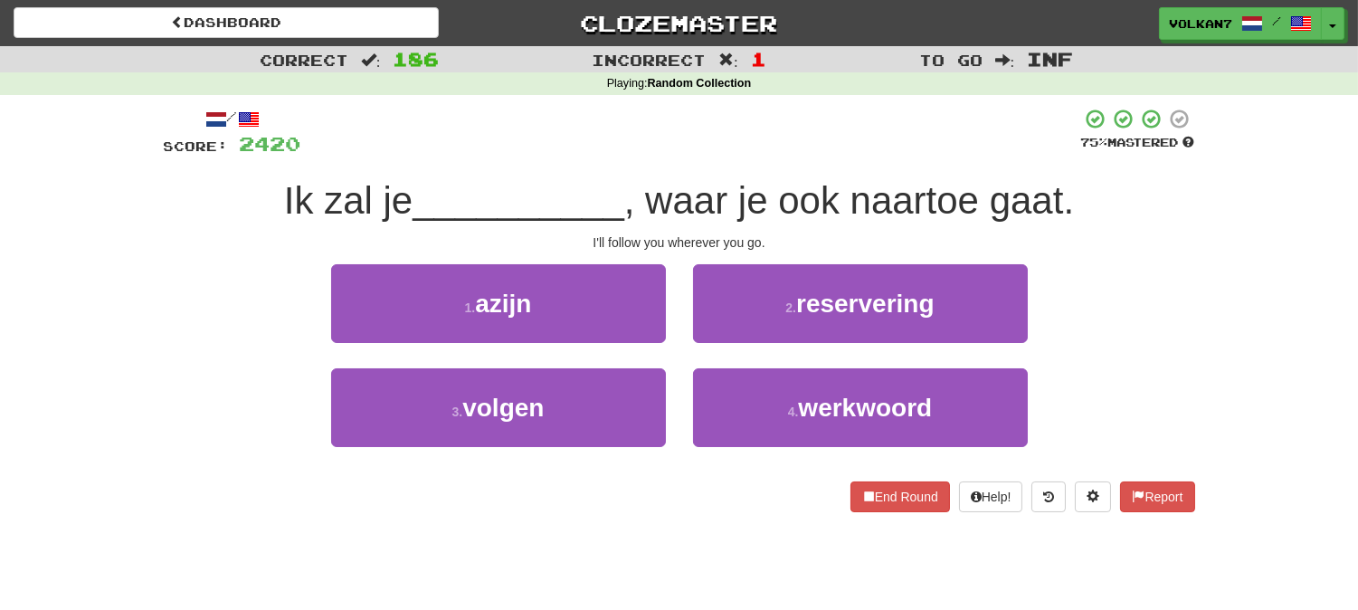
click at [146, 371] on div "Correct : 186 Incorrect : 1 To go : Inf Playing : Random Collection / Score: 24…" at bounding box center [679, 291] width 1358 height 491
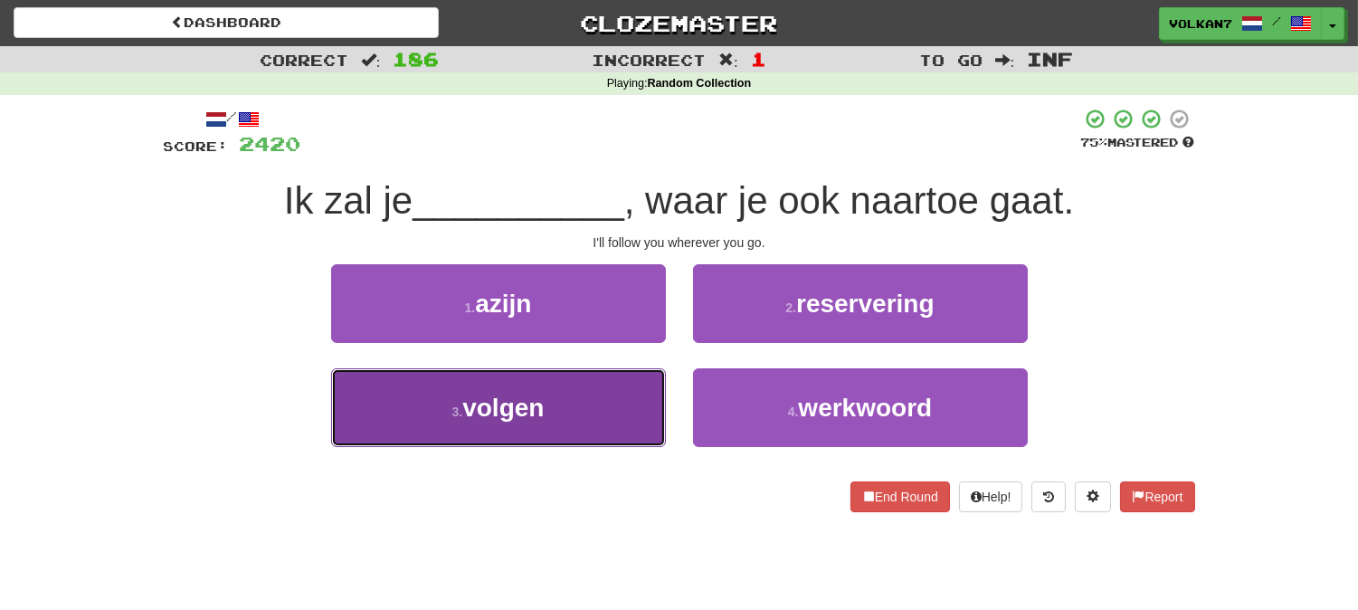
click at [419, 420] on button "3 . volgen" at bounding box center [498, 407] width 335 height 79
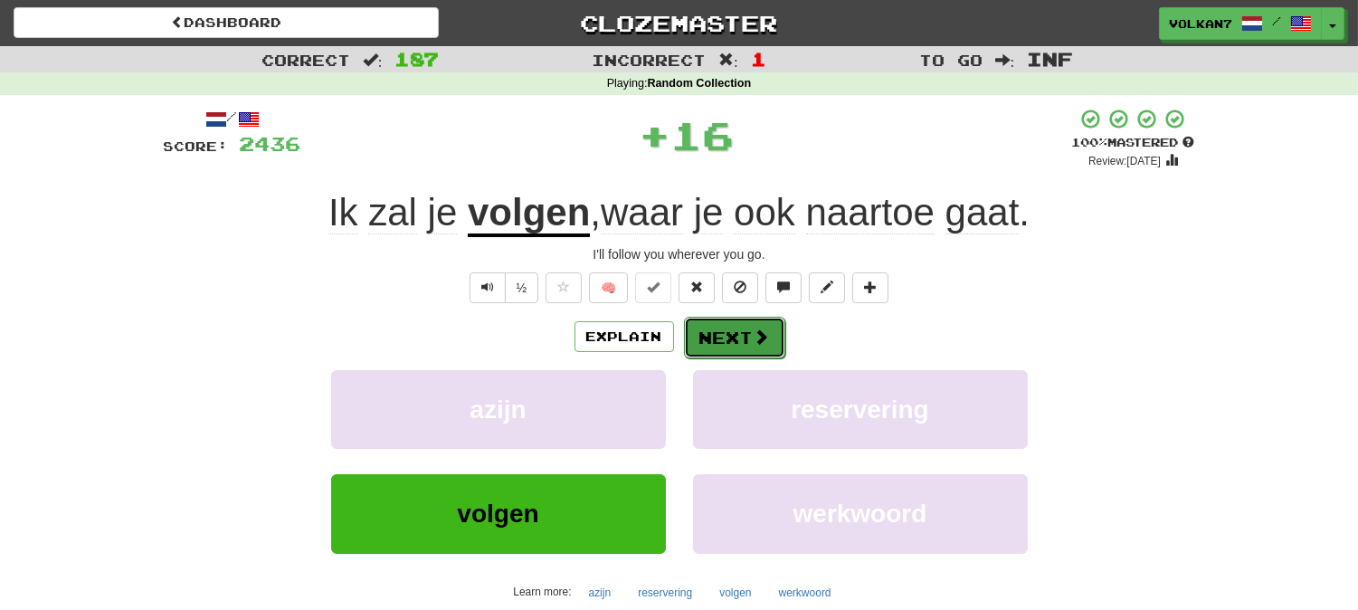
click at [739, 331] on button "Next" at bounding box center [734, 338] width 101 height 42
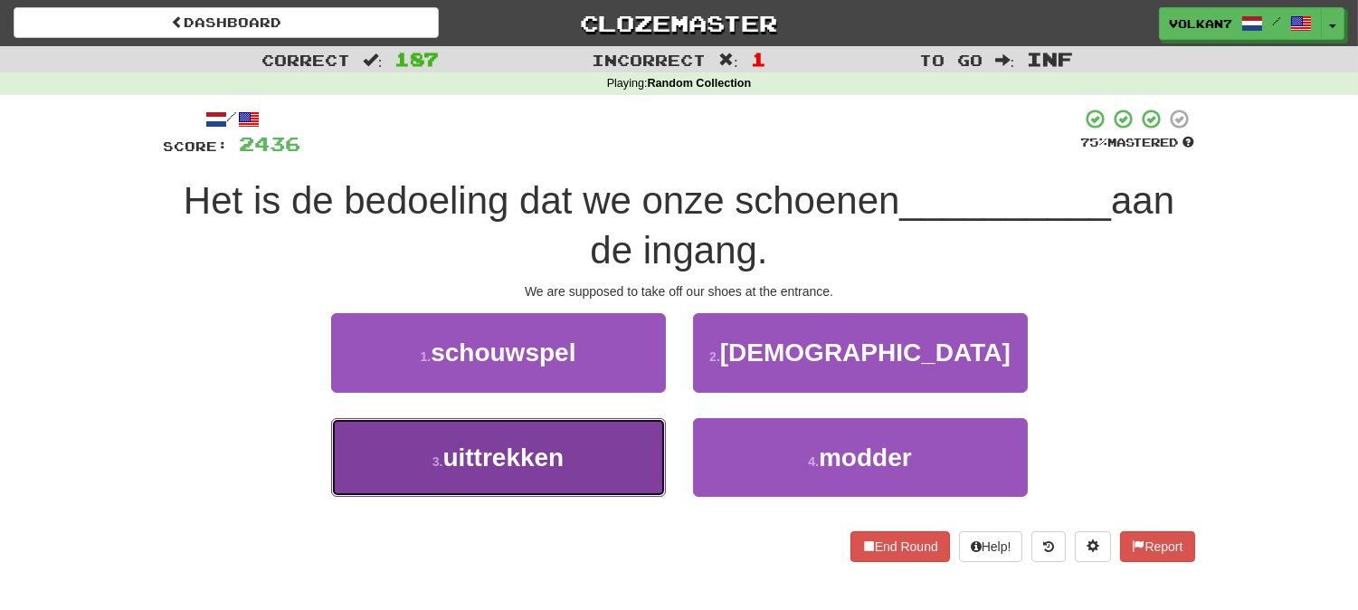
click at [610, 468] on button "3 . uittrekken" at bounding box center [498, 457] width 335 height 79
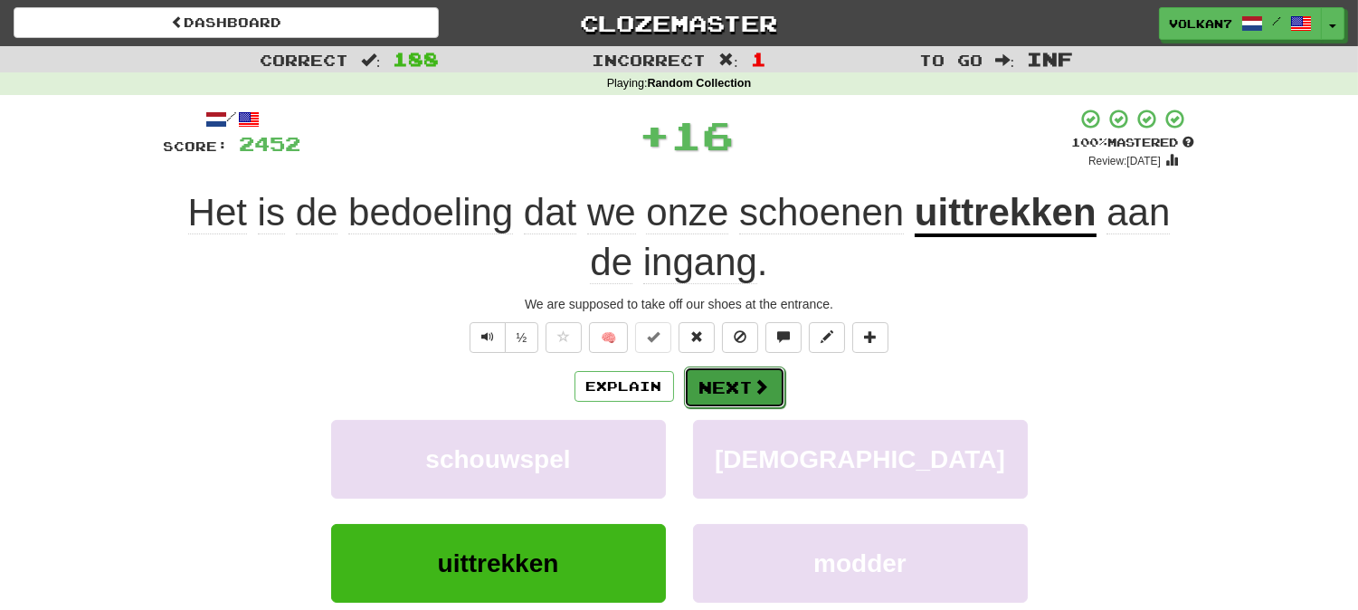
click at [727, 385] on button "Next" at bounding box center [734, 387] width 101 height 42
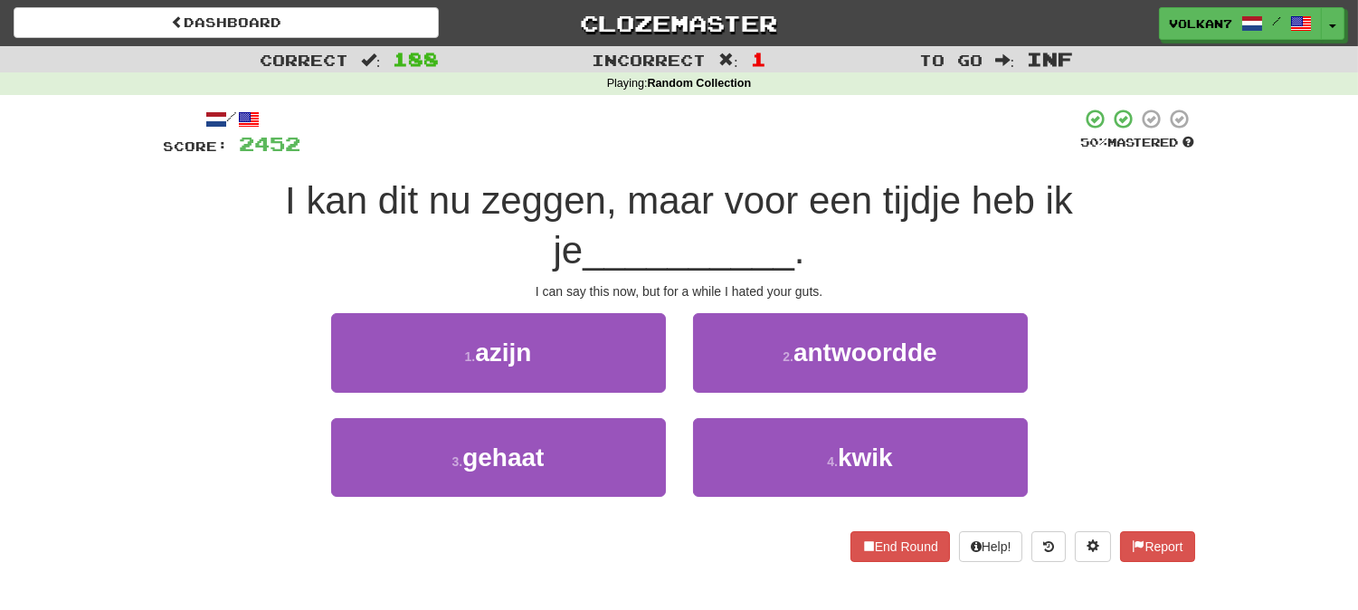
click at [747, 176] on div "I kan dit nu zeggen, maar voor een tijdje heb ik je __________ ." at bounding box center [679, 225] width 1031 height 99
click at [765, 163] on div "/ Score: 2452 50 % Mastered I kan dit nu zeggen, maar voor een tijdje heb ik je…" at bounding box center [679, 334] width 1031 height 453
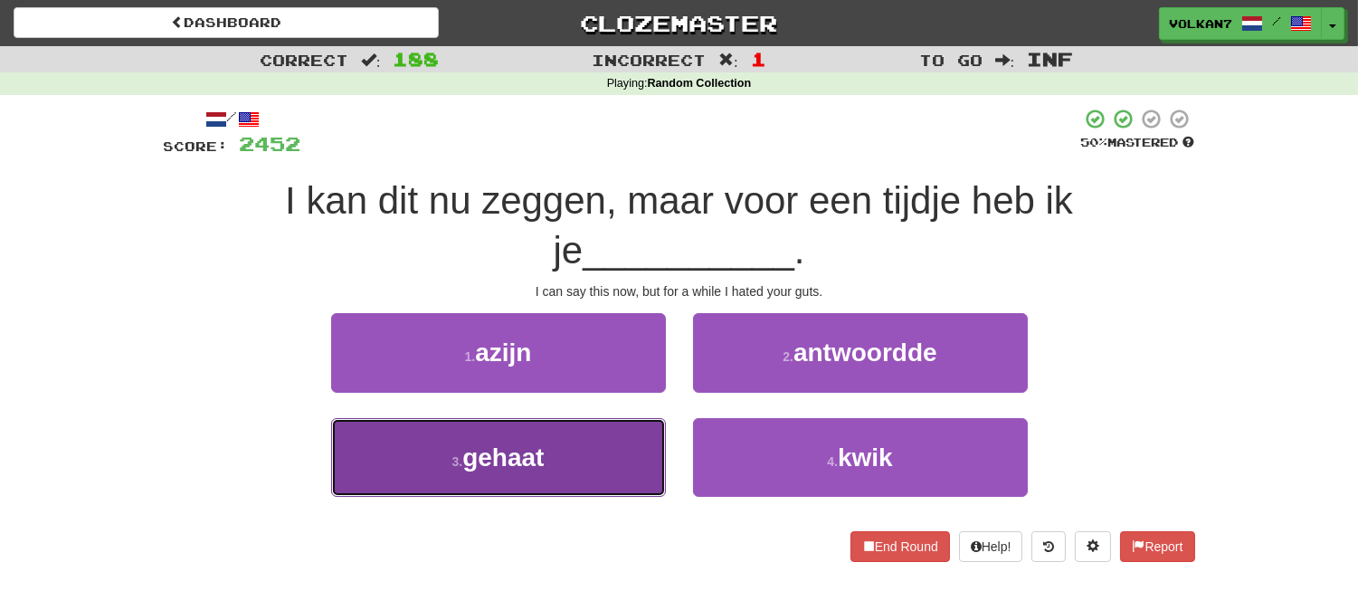
click at [584, 445] on button "3 . gehaat" at bounding box center [498, 457] width 335 height 79
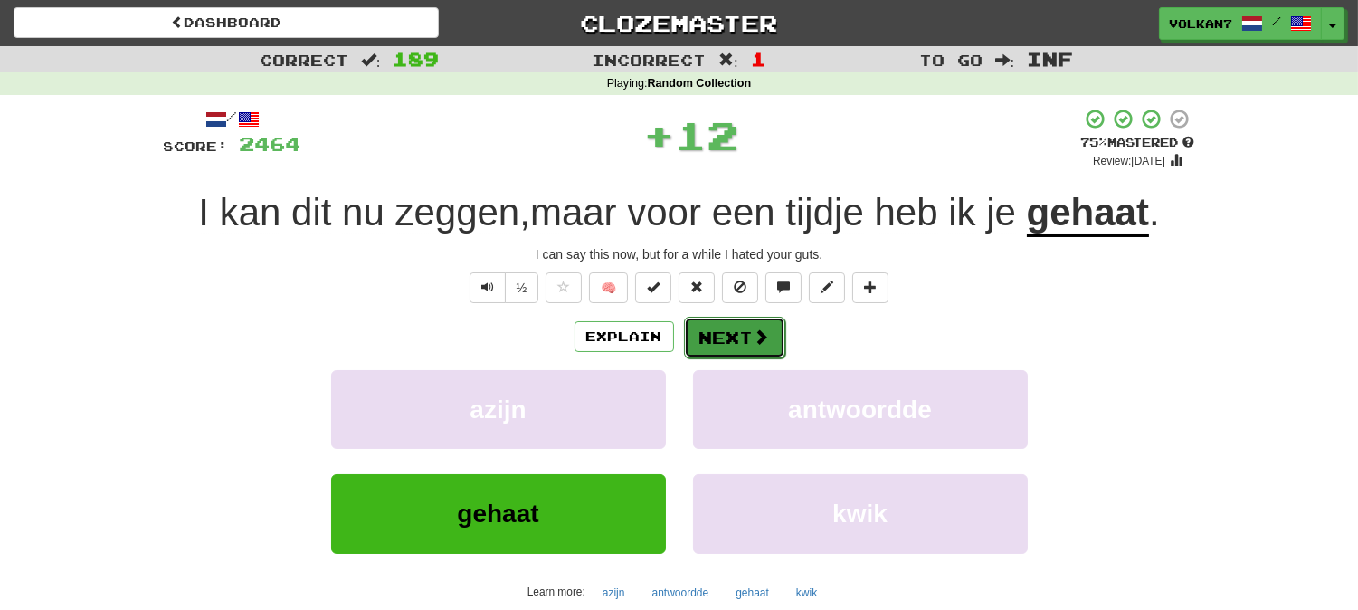
click at [704, 350] on button "Next" at bounding box center [734, 338] width 101 height 42
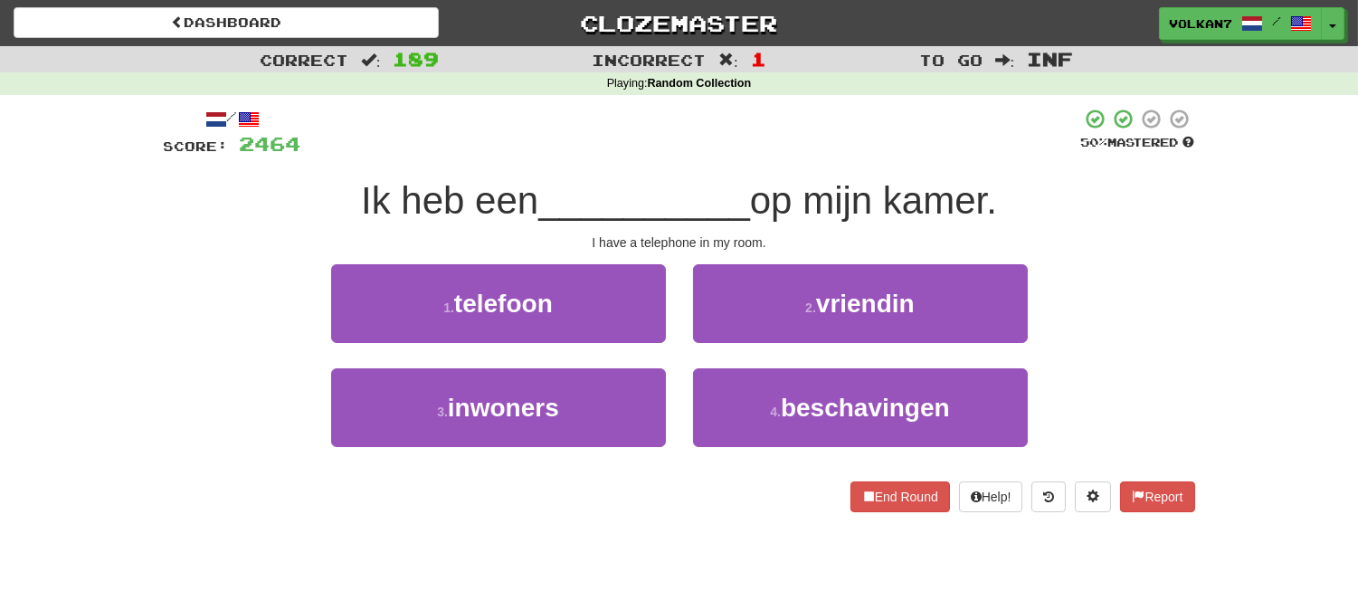
click at [712, 125] on div at bounding box center [691, 133] width 780 height 50
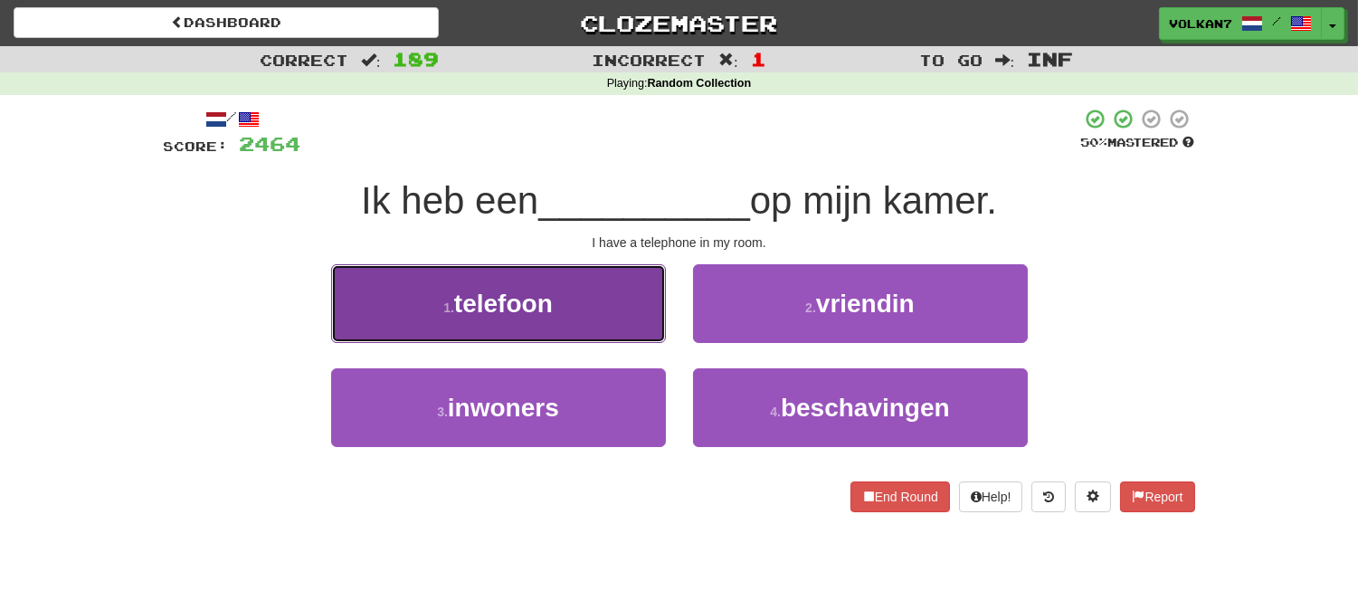
click at [588, 295] on button "1 . telefoon" at bounding box center [498, 303] width 335 height 79
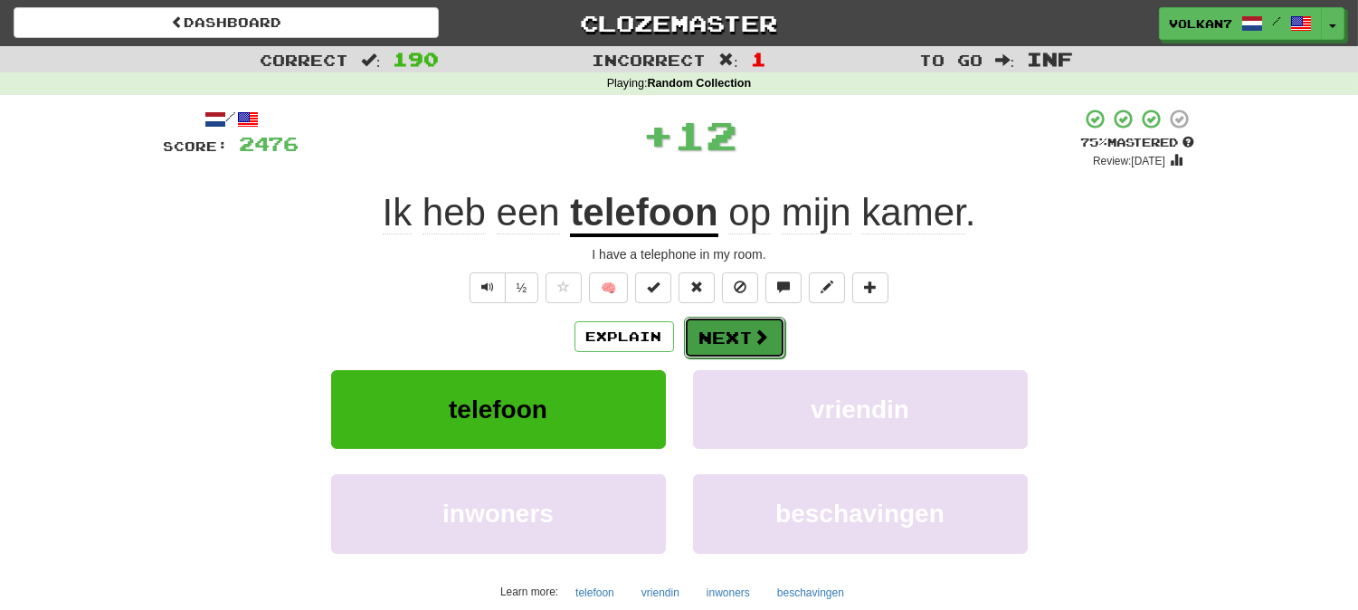
click at [731, 339] on button "Next" at bounding box center [734, 338] width 101 height 42
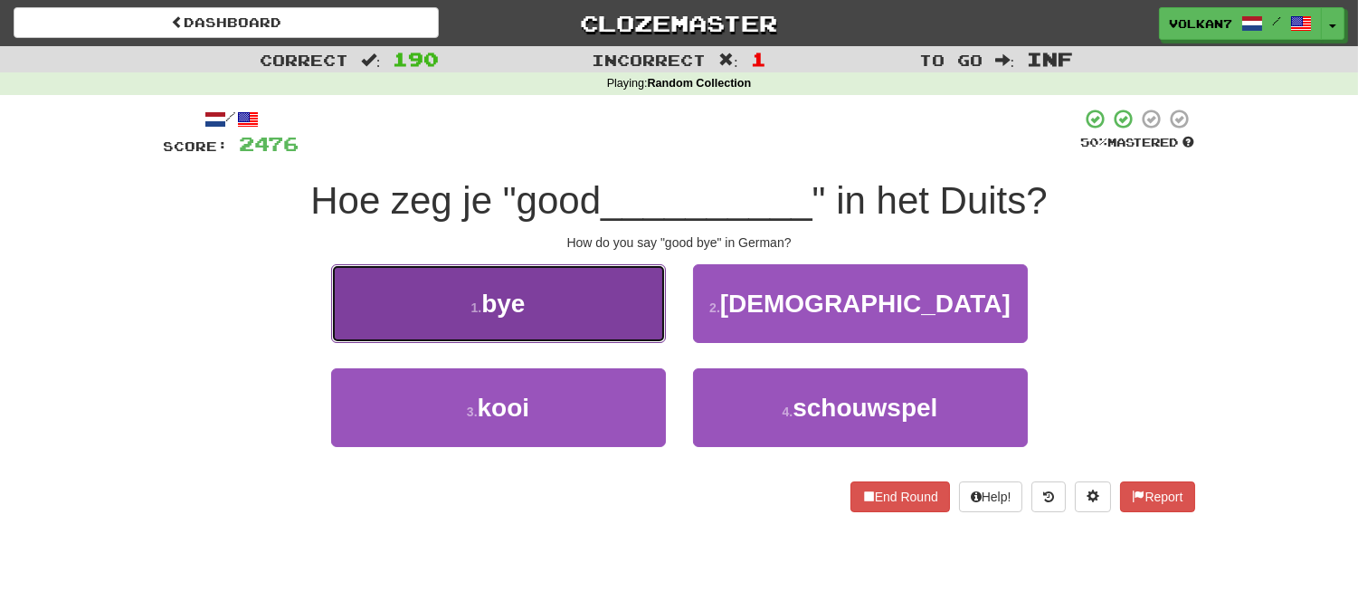
click at [610, 308] on button "1 . bye" at bounding box center [498, 303] width 335 height 79
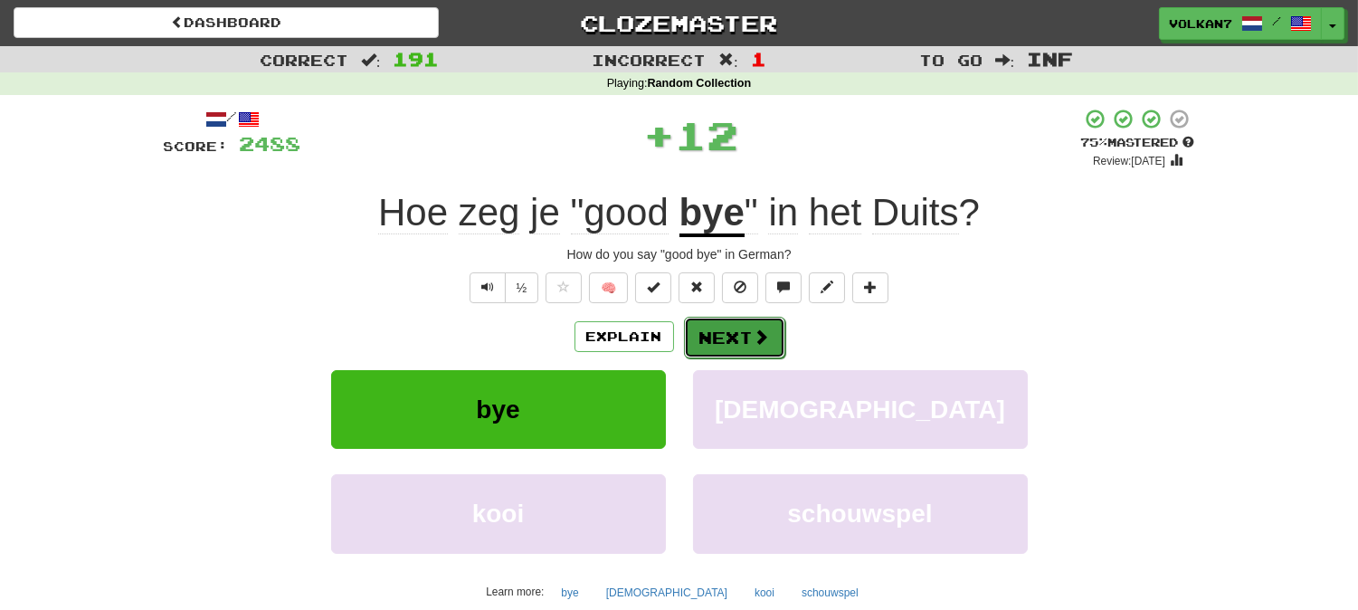
click at [718, 330] on button "Next" at bounding box center [734, 338] width 101 height 42
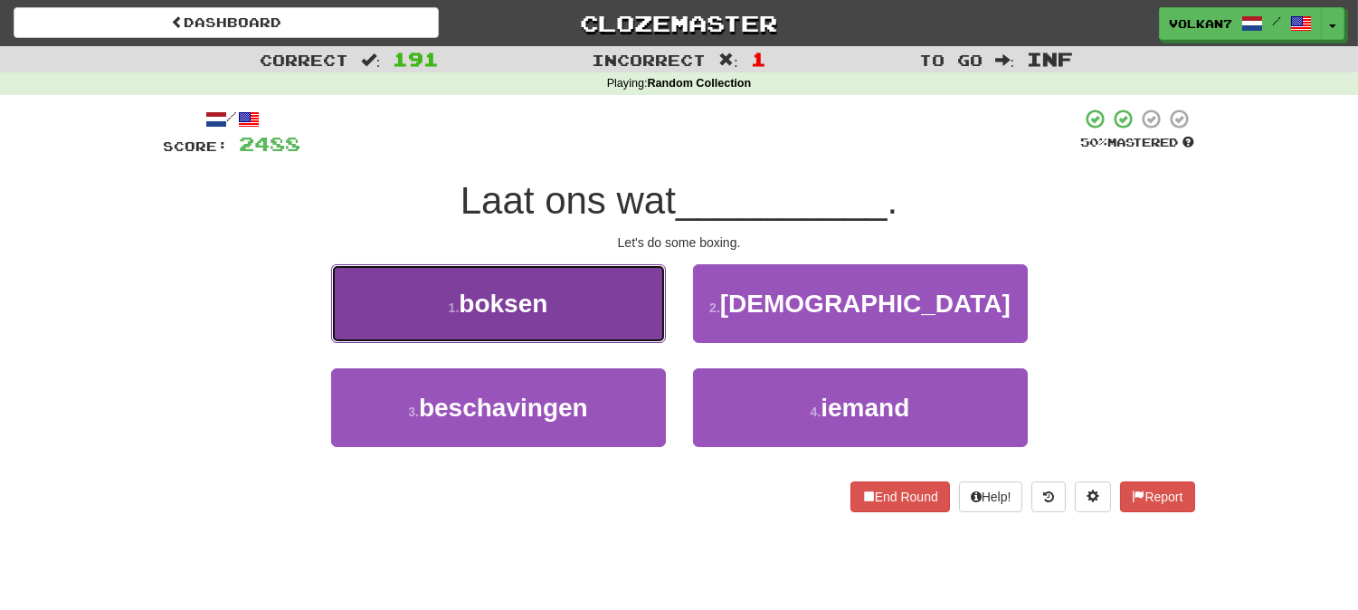
click at [603, 318] on button "1 . boksen" at bounding box center [498, 303] width 335 height 79
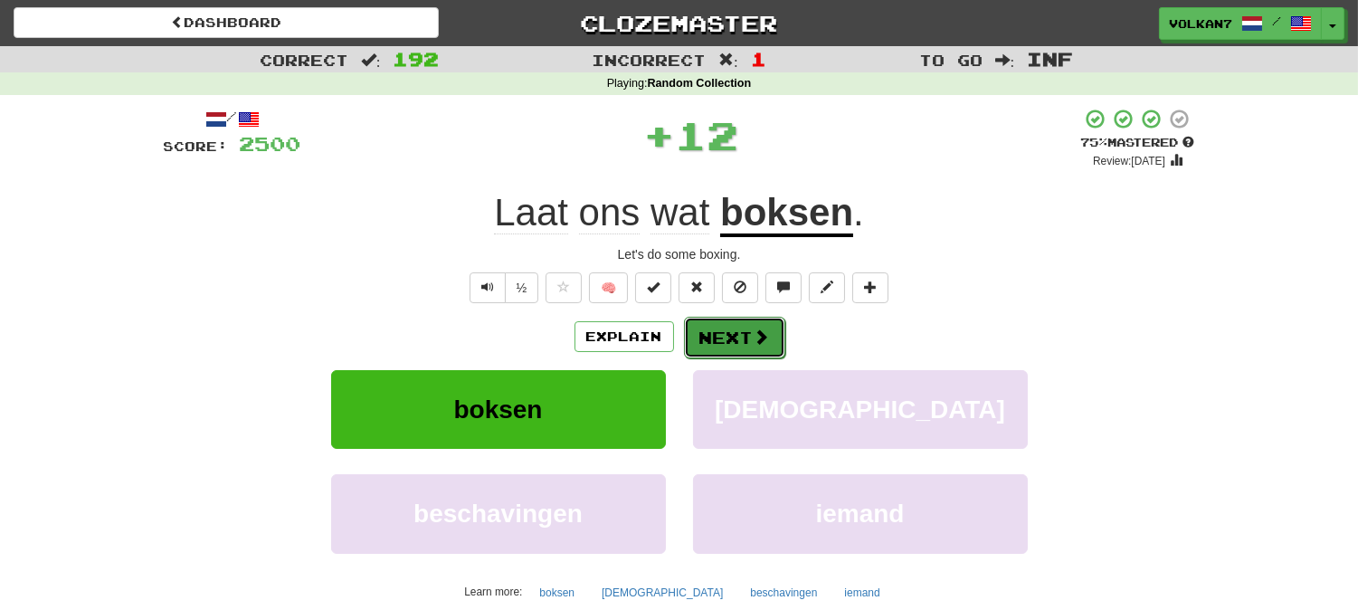
click at [724, 329] on button "Next" at bounding box center [734, 338] width 101 height 42
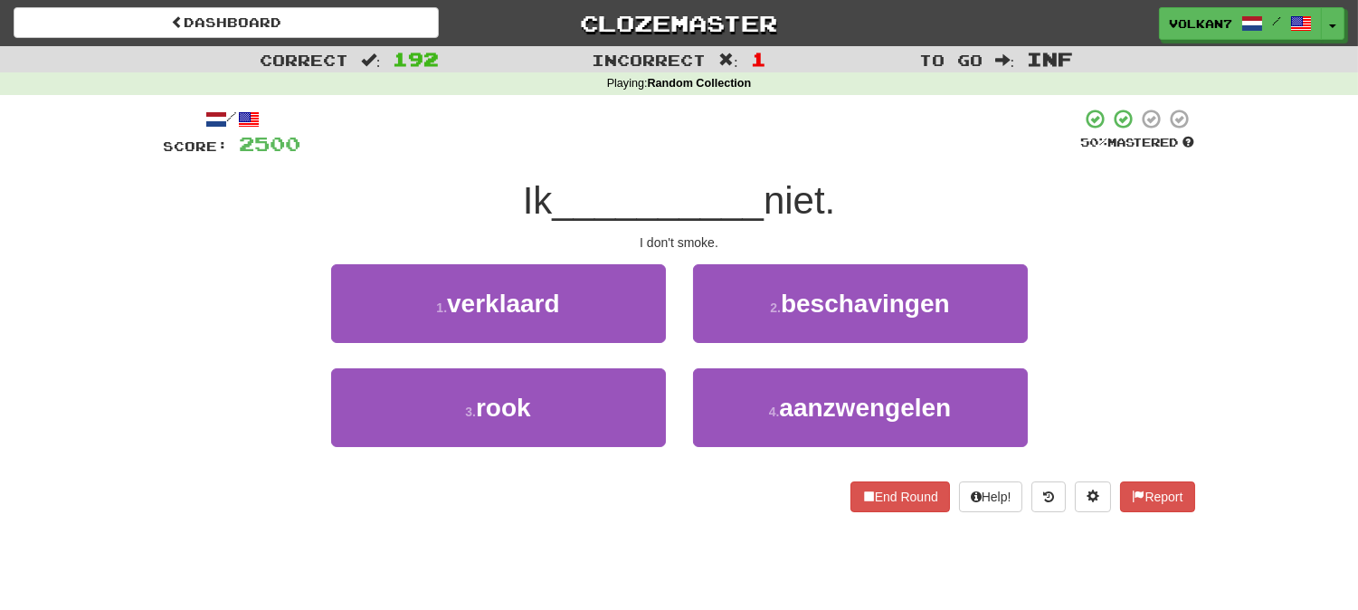
click at [763, 137] on div at bounding box center [691, 133] width 780 height 50
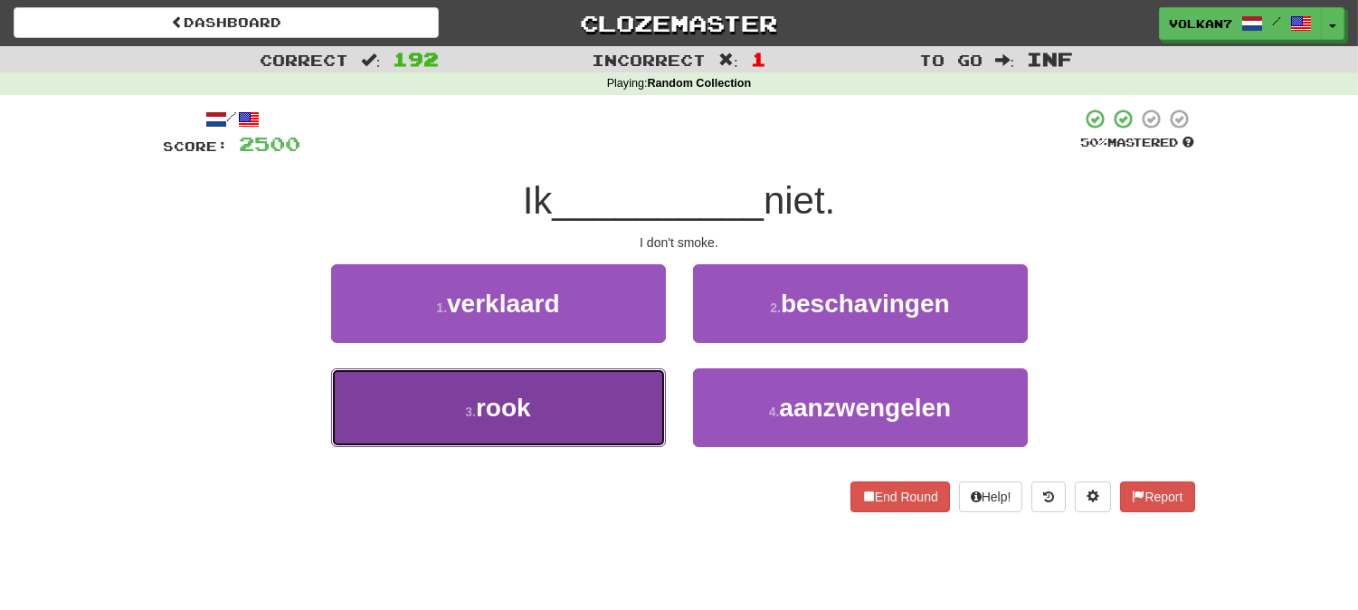
click at [597, 403] on button "3 . rook" at bounding box center [498, 407] width 335 height 79
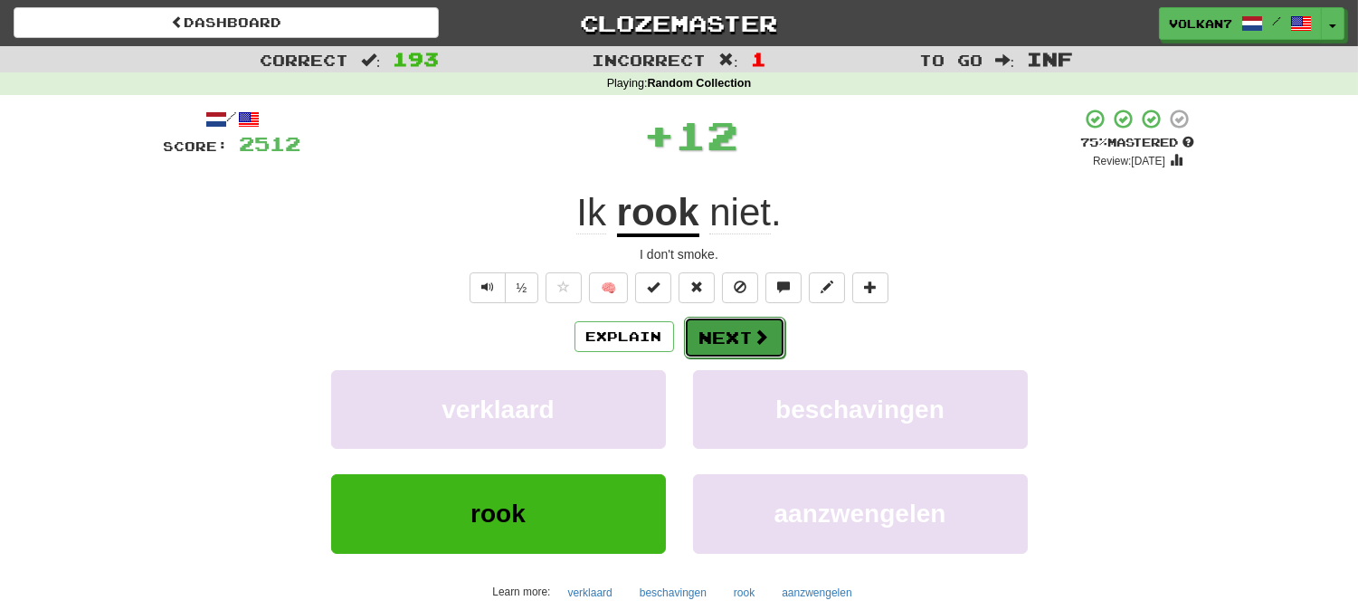
click at [726, 335] on button "Next" at bounding box center [734, 338] width 101 height 42
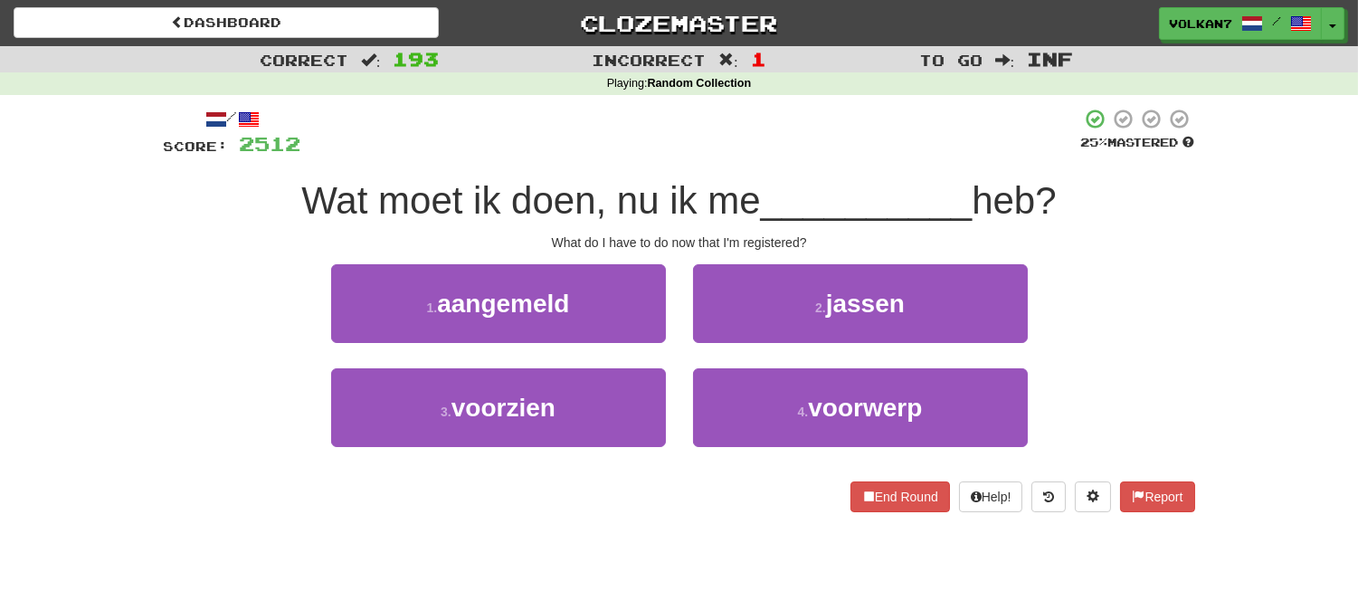
click at [644, 145] on div at bounding box center [691, 133] width 780 height 50
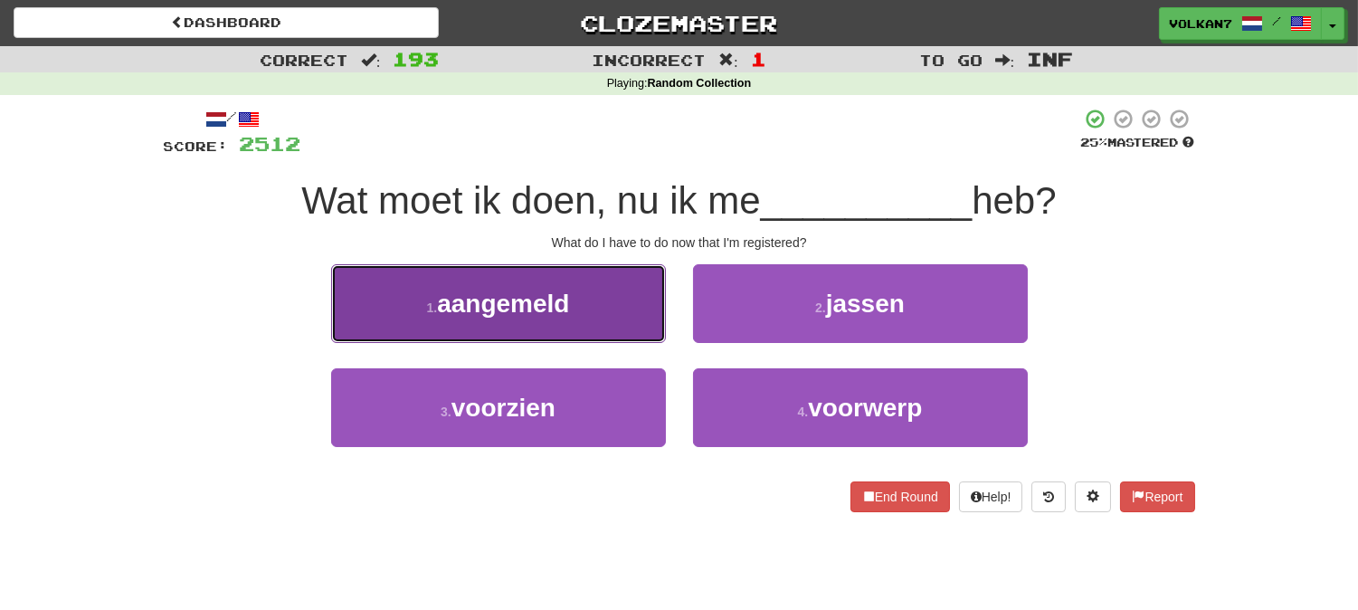
click at [575, 309] on button "1 . aangemeld" at bounding box center [498, 303] width 335 height 79
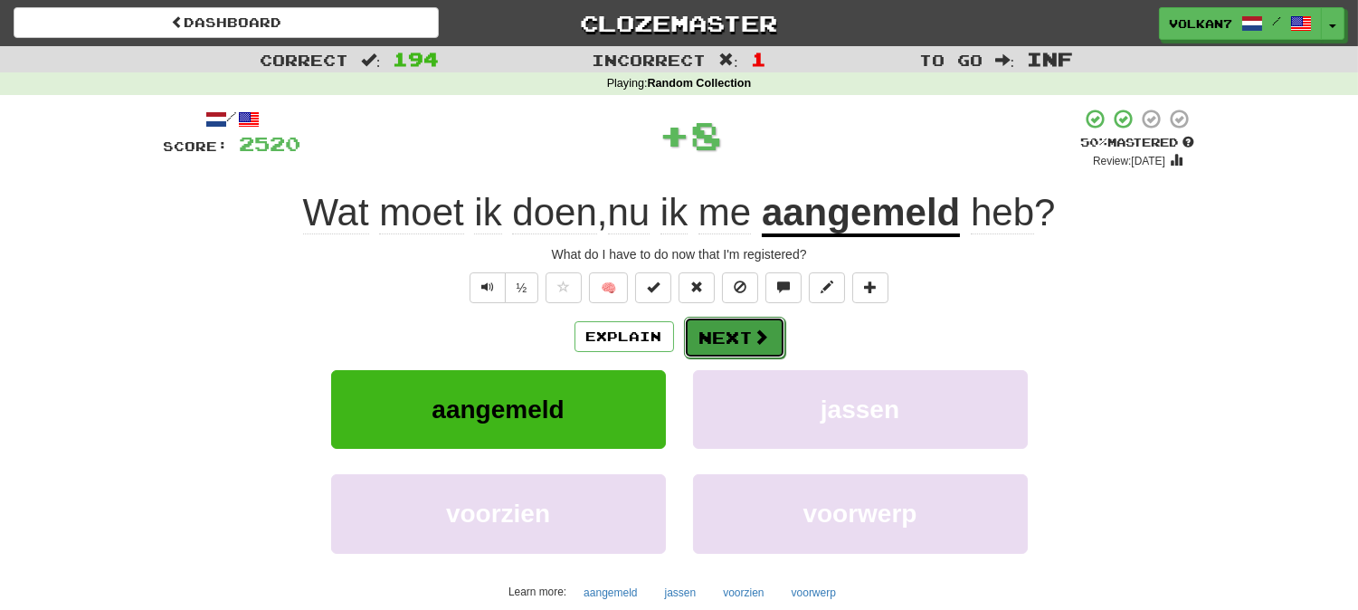
click at [737, 338] on button "Next" at bounding box center [734, 338] width 101 height 42
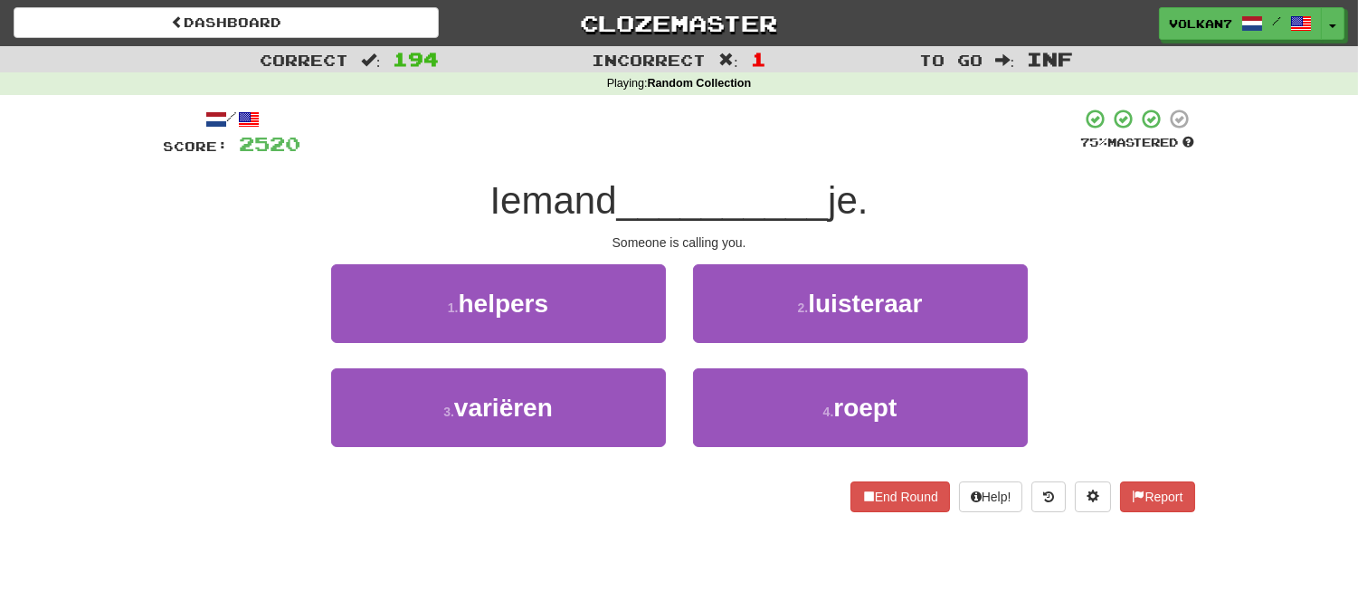
click at [733, 137] on div at bounding box center [691, 133] width 780 height 50
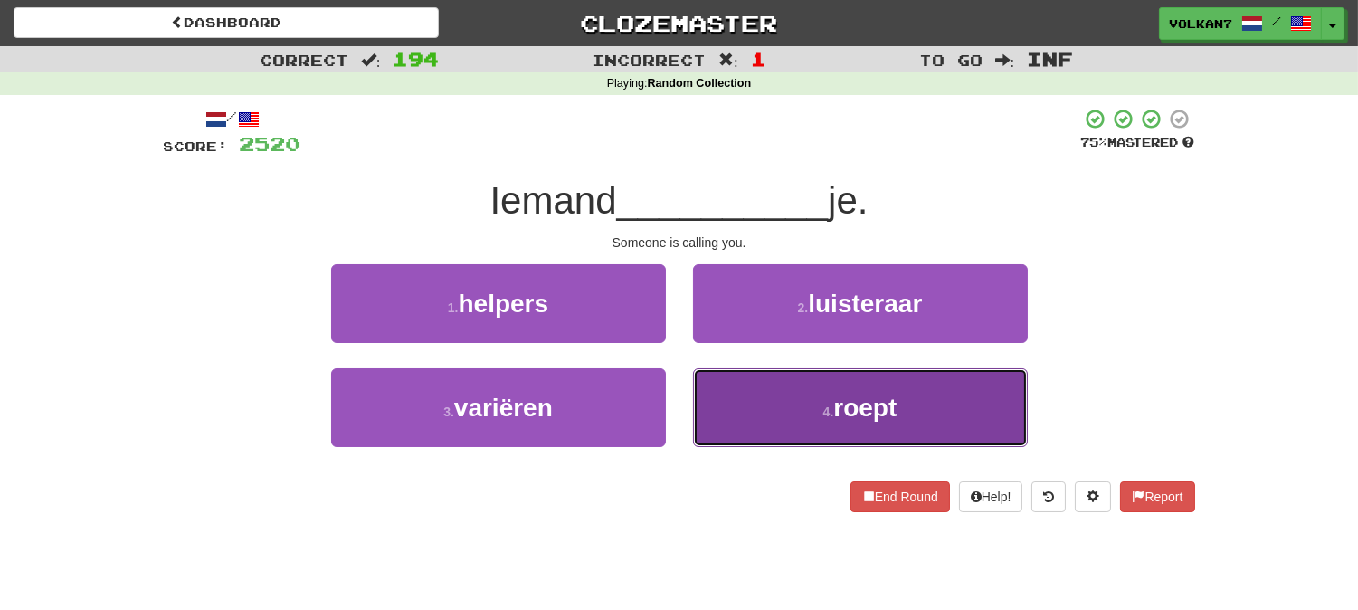
click at [823, 408] on small "4 ." at bounding box center [828, 411] width 11 height 14
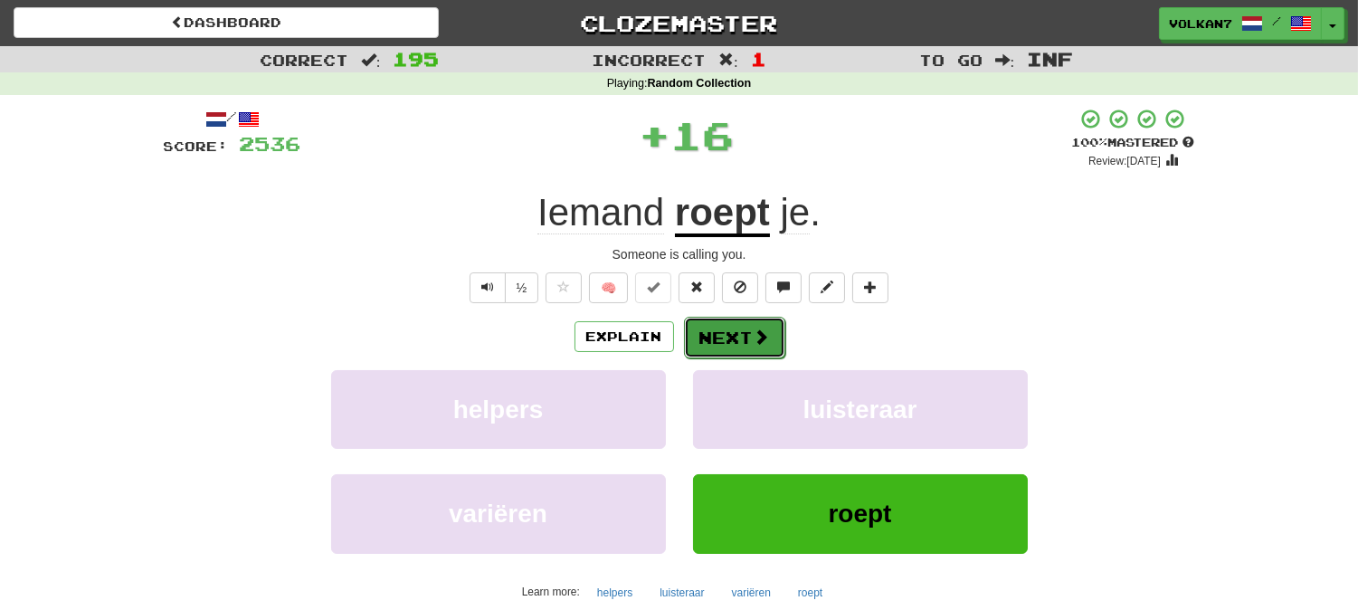
click at [735, 337] on button "Next" at bounding box center [734, 338] width 101 height 42
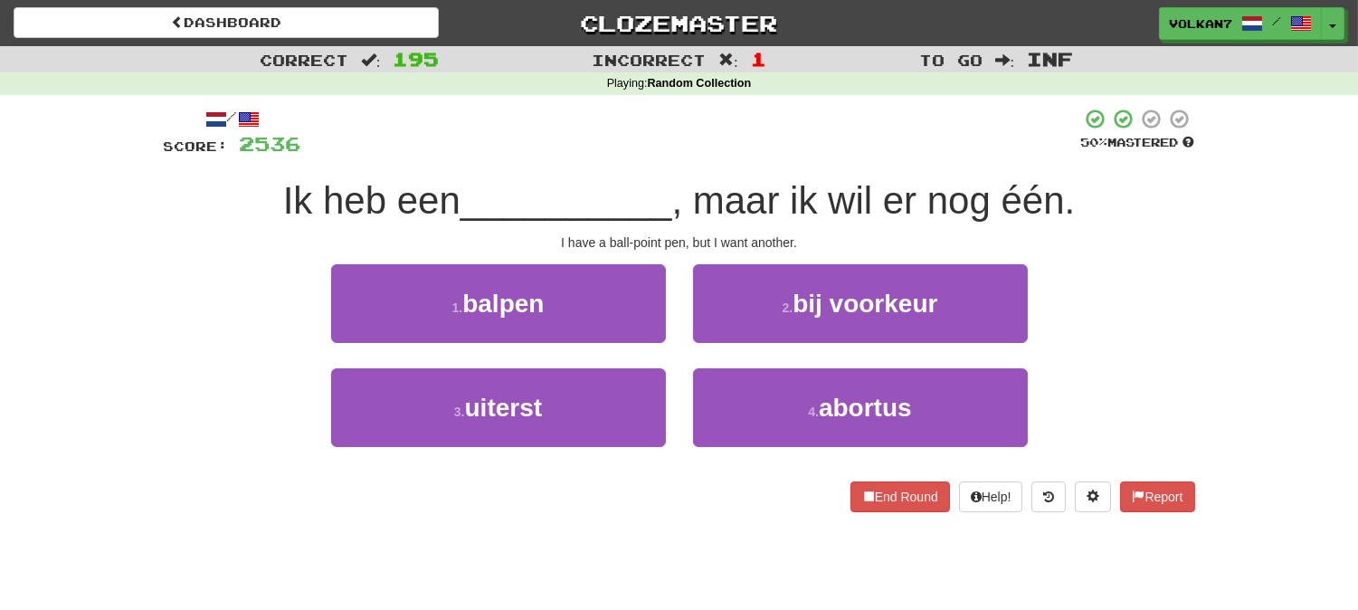
click at [722, 136] on div at bounding box center [691, 133] width 780 height 50
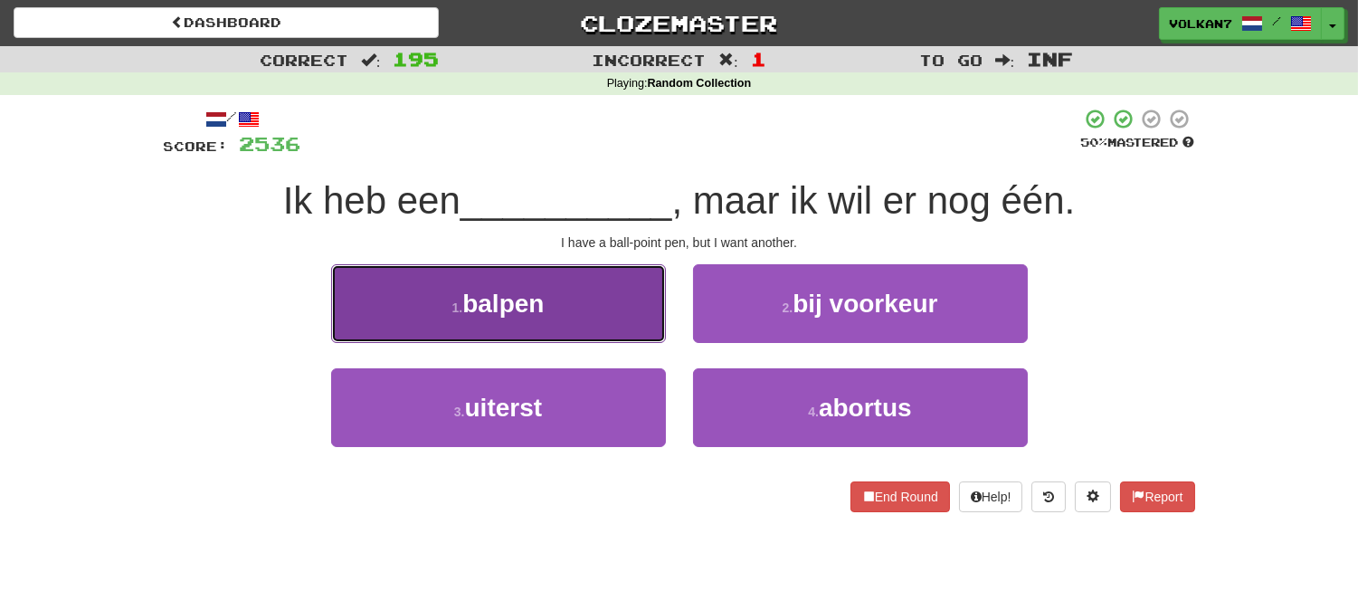
click at [565, 304] on button "1 . balpen" at bounding box center [498, 303] width 335 height 79
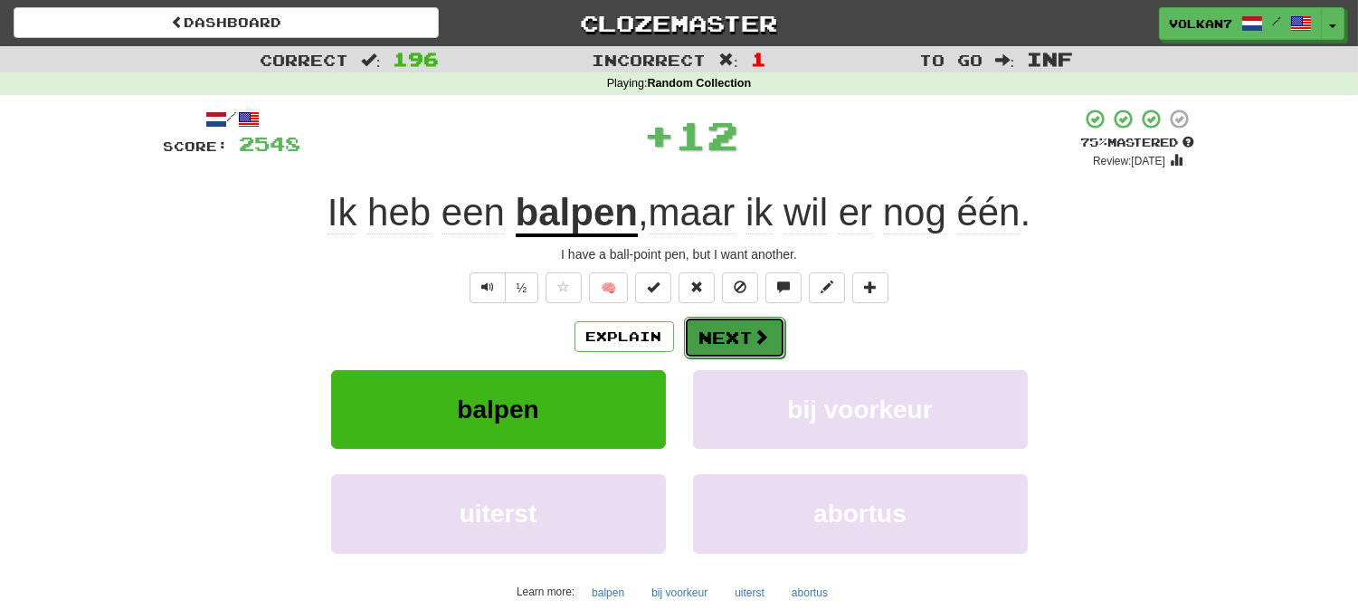
click at [754, 322] on button "Next" at bounding box center [734, 338] width 101 height 42
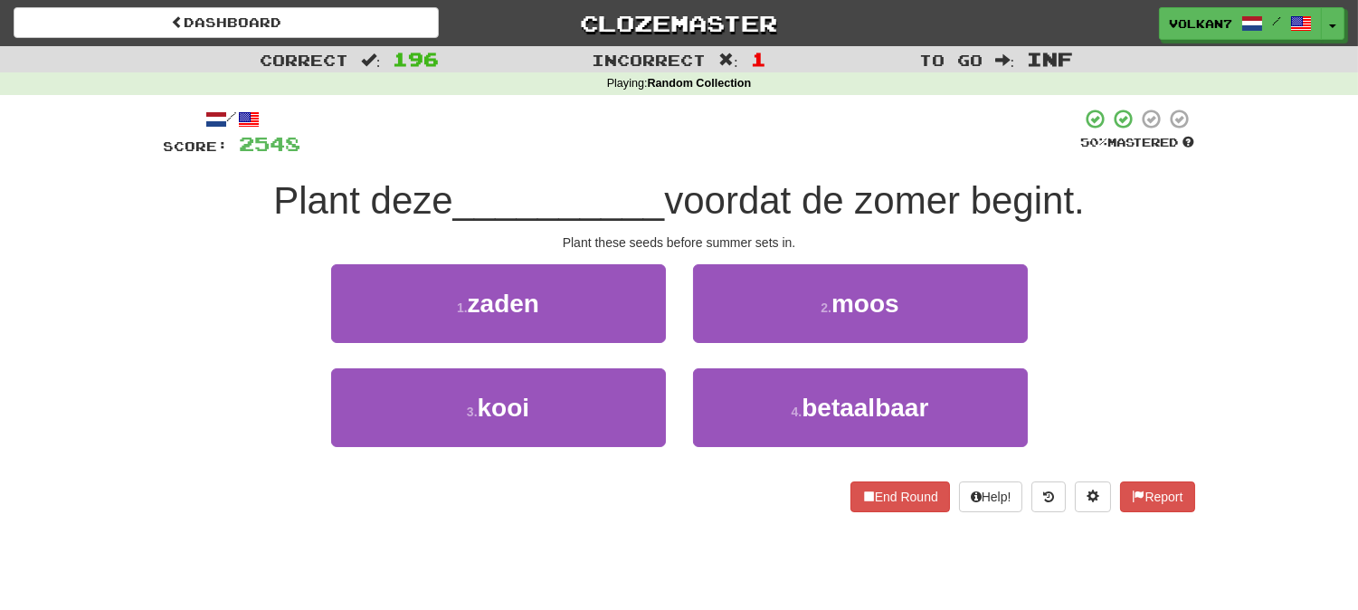
click at [774, 164] on div "/ Score: 2548 50 % Mastered Plant deze __________ voordat de zomer begint. Plan…" at bounding box center [679, 310] width 1031 height 404
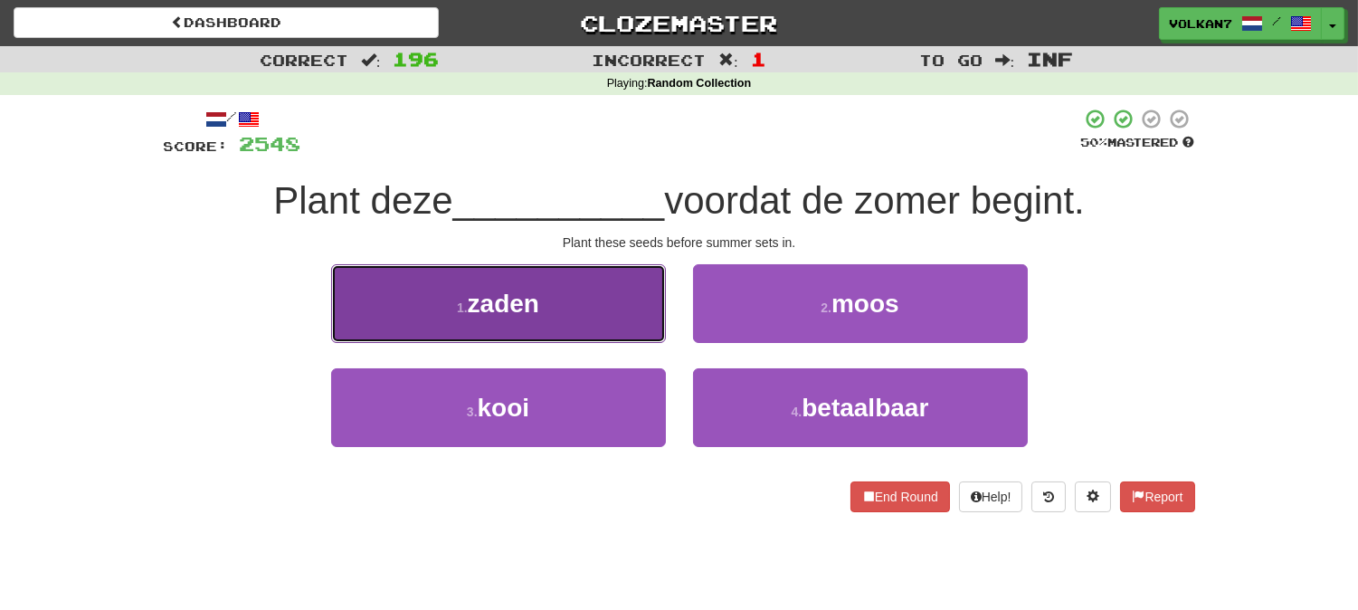
click at [648, 301] on button "1 . zaden" at bounding box center [498, 303] width 335 height 79
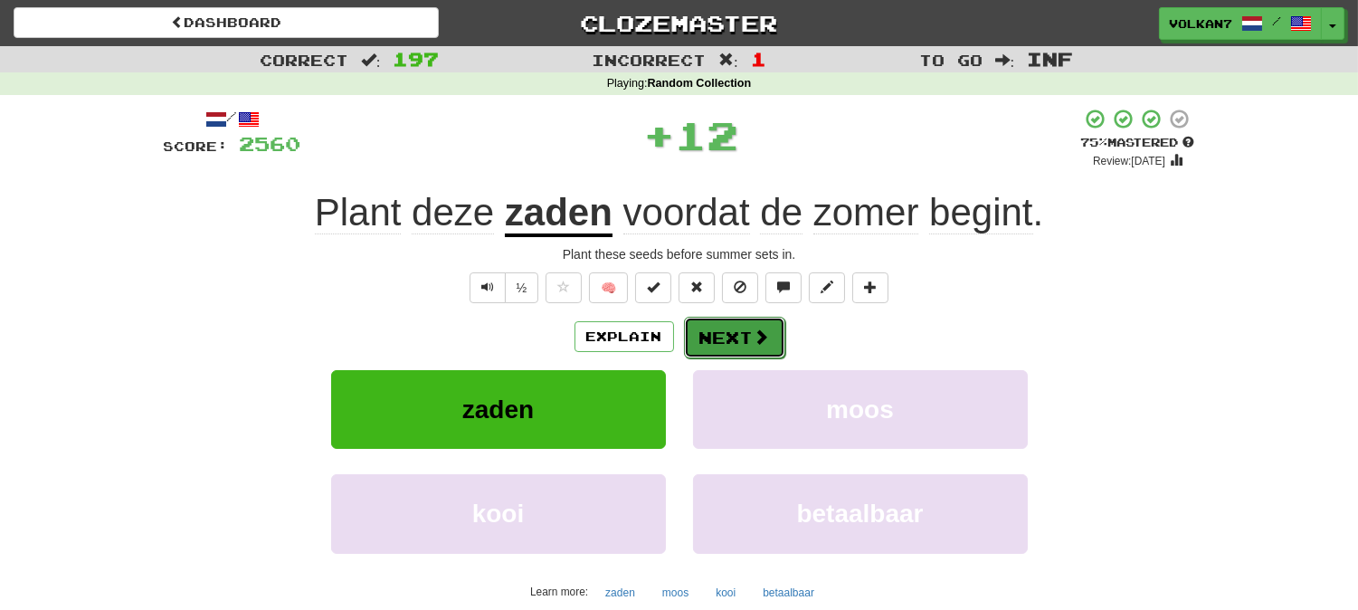
click at [727, 338] on button "Next" at bounding box center [734, 338] width 101 height 42
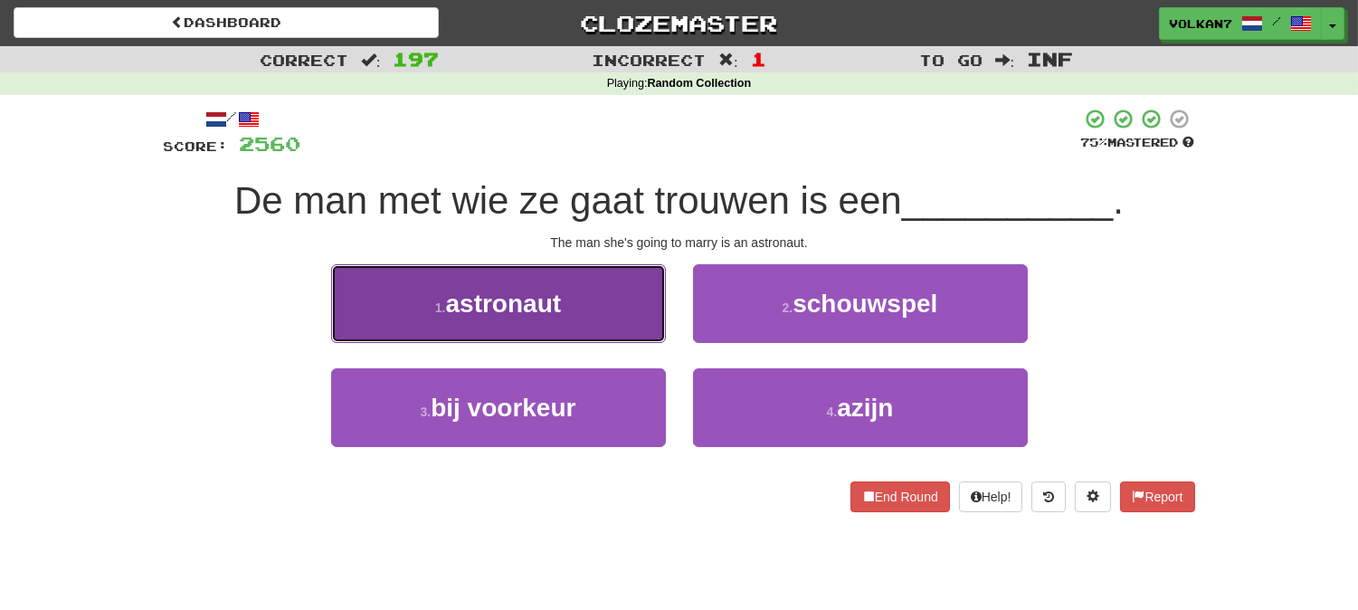
click at [570, 275] on button "1 . astronaut" at bounding box center [498, 303] width 335 height 79
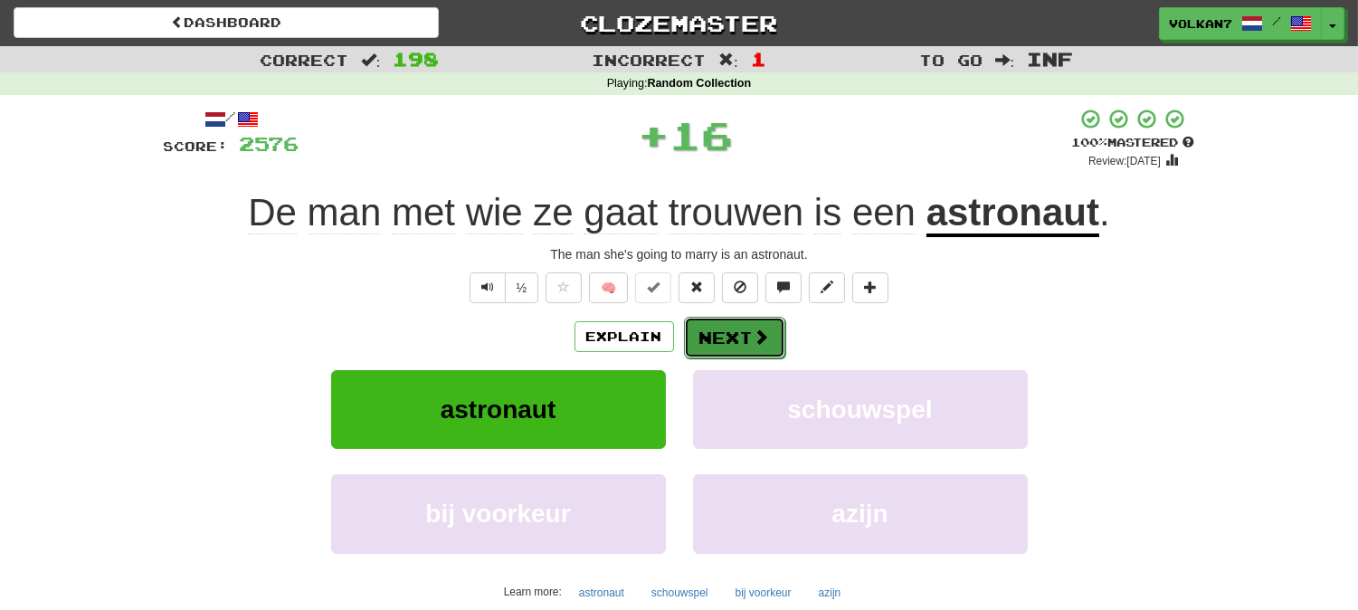
click at [746, 329] on button "Next" at bounding box center [734, 338] width 101 height 42
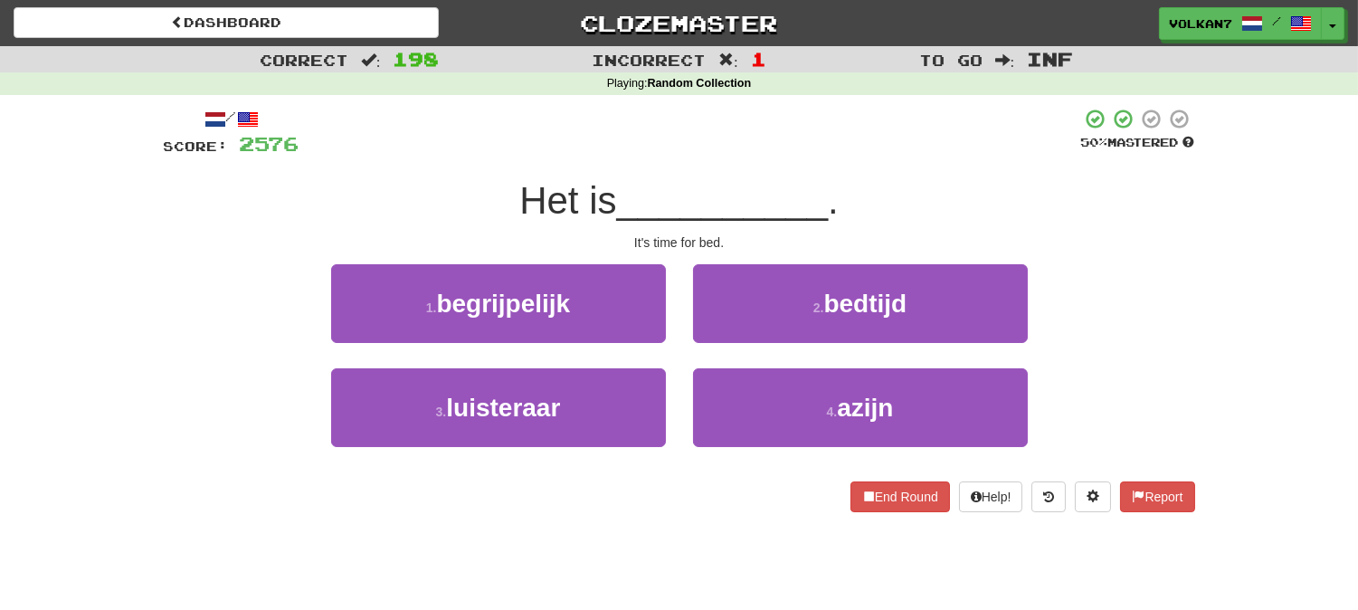
click at [703, 173] on div "/ Score: 2576 50 % Mastered Het is __________ . It's time for bed. 1 . begrijpe…" at bounding box center [679, 310] width 1031 height 404
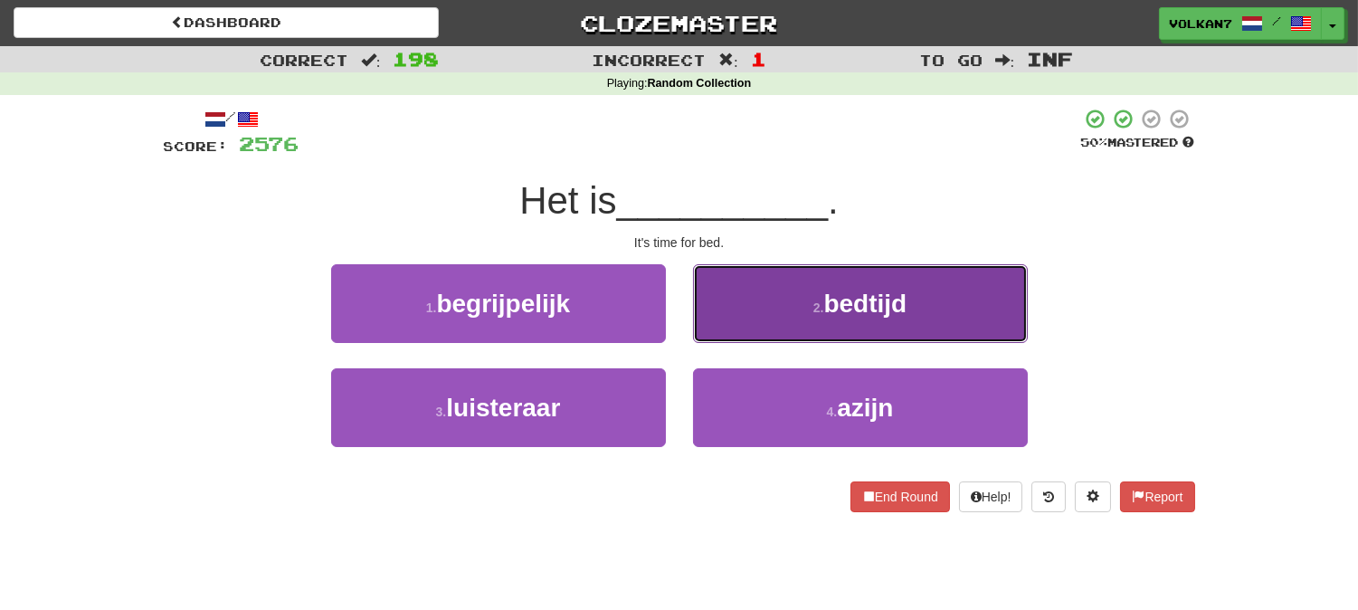
click at [826, 311] on span "bedtijd" at bounding box center [864, 304] width 83 height 28
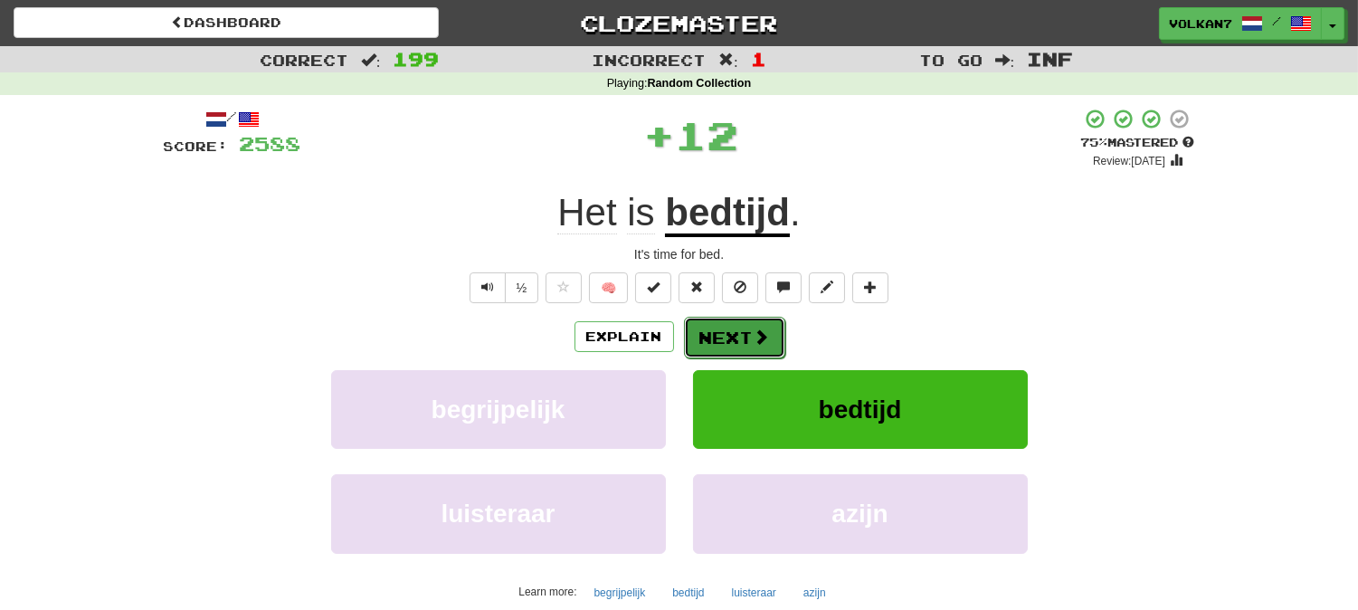
click at [770, 339] on button "Next" at bounding box center [734, 338] width 101 height 42
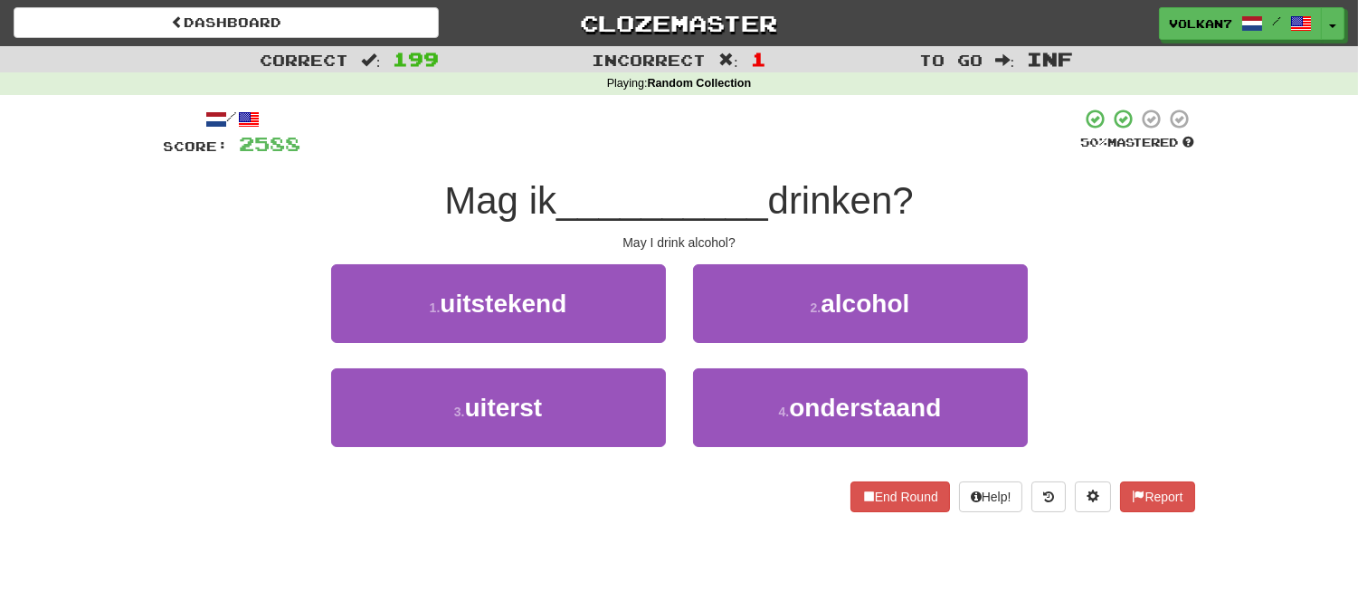
click at [774, 157] on div at bounding box center [691, 133] width 780 height 50
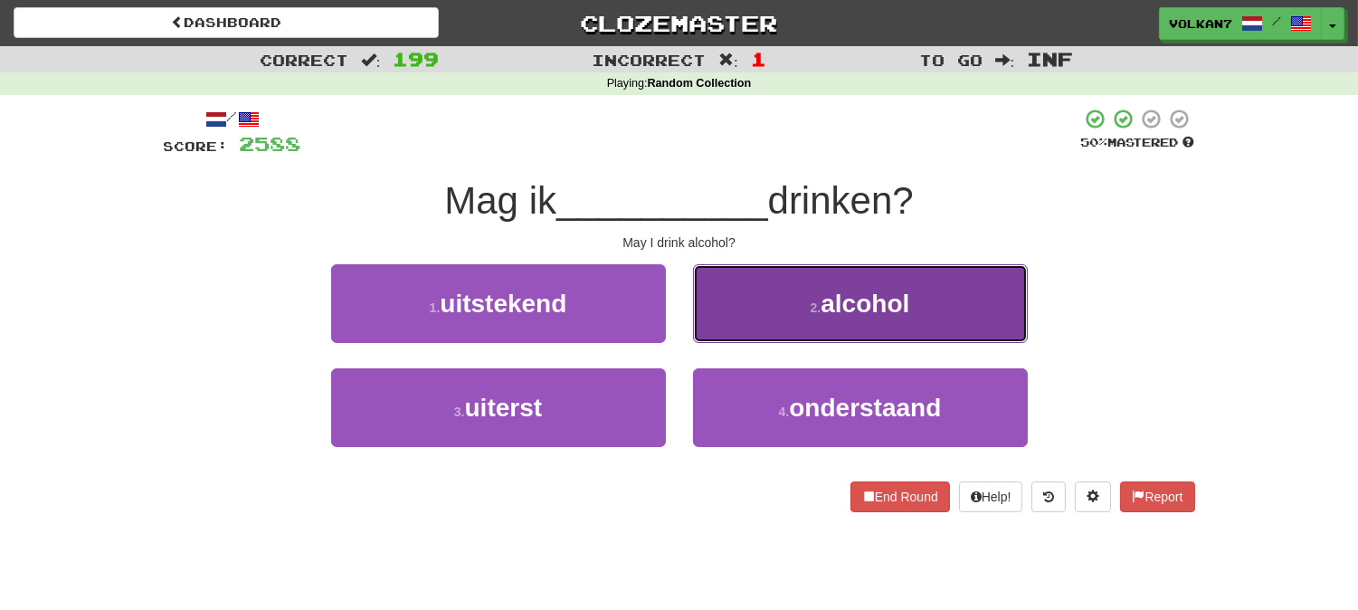
click at [828, 297] on span "alcohol" at bounding box center [865, 304] width 89 height 28
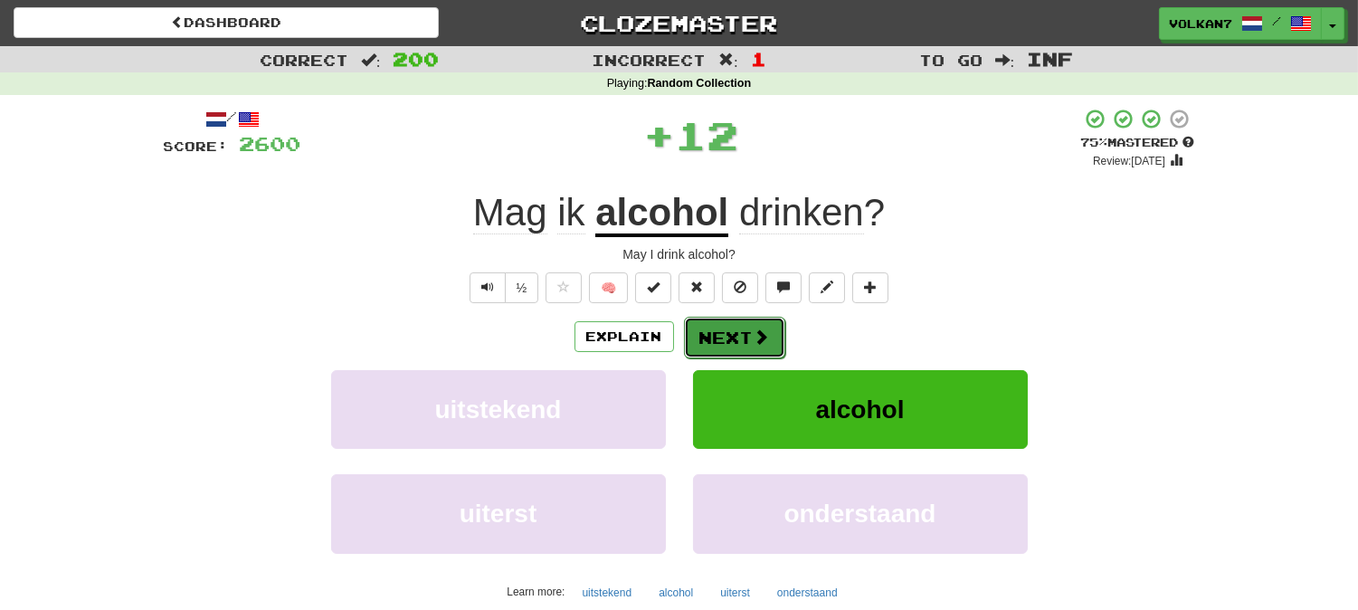
click at [754, 331] on span at bounding box center [762, 336] width 16 height 16
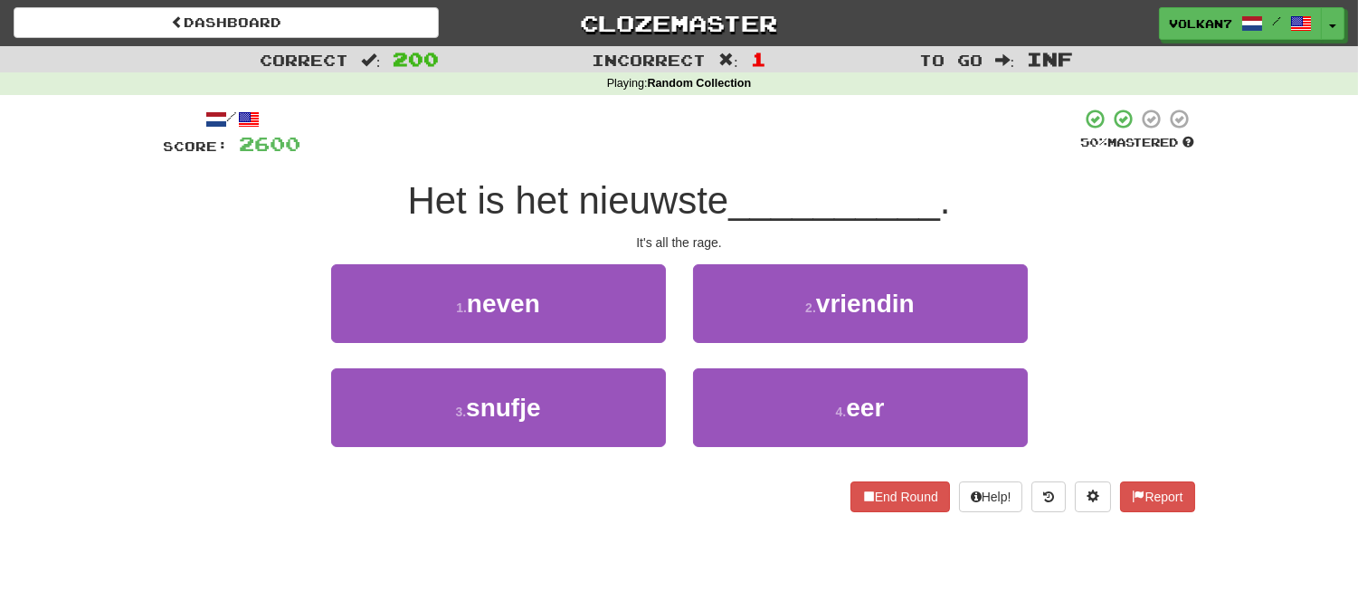
click at [762, 165] on div "/ Score: 2600 50 % Mastered Het is het nieuwste __________ . It's all the rage.…" at bounding box center [679, 310] width 1031 height 404
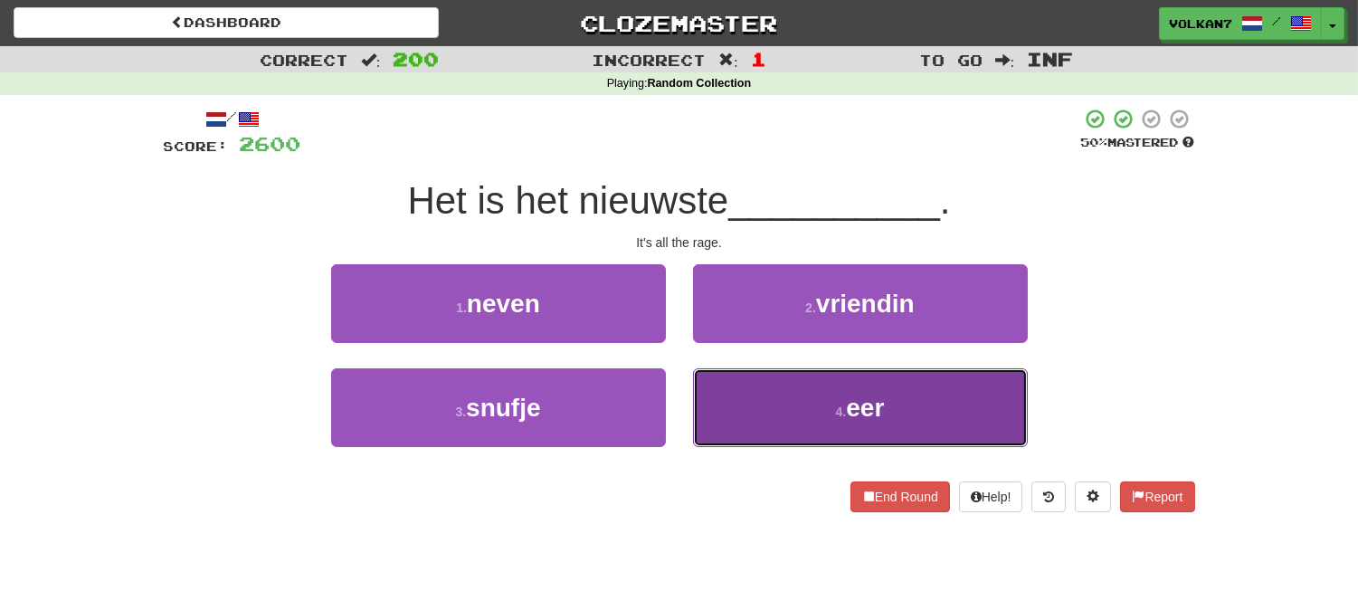
click at [800, 404] on button "4 . eer" at bounding box center [860, 407] width 335 height 79
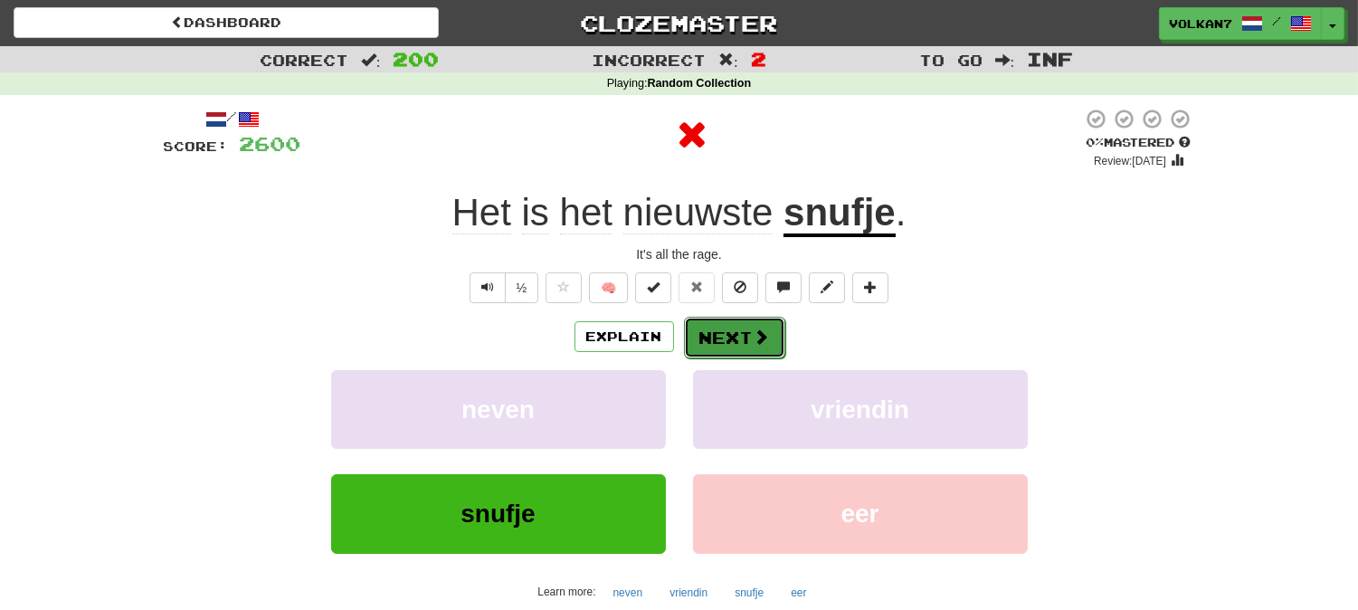
click at [744, 333] on button "Next" at bounding box center [734, 338] width 101 height 42
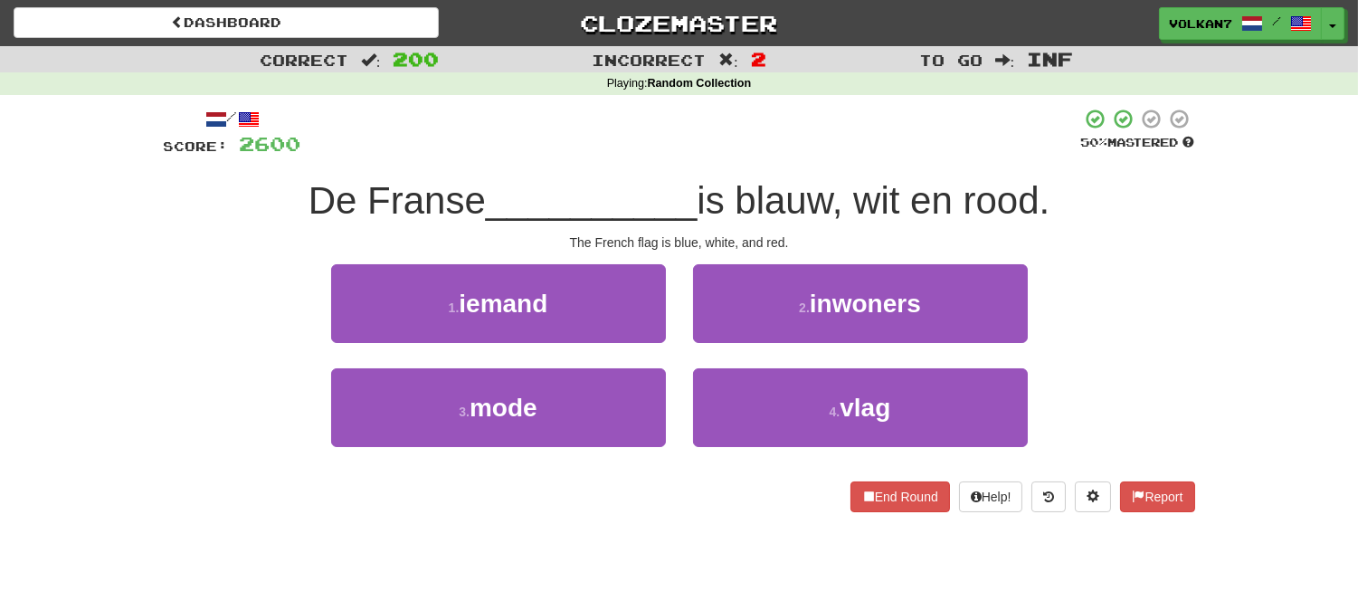
click at [763, 114] on div at bounding box center [691, 133] width 780 height 50
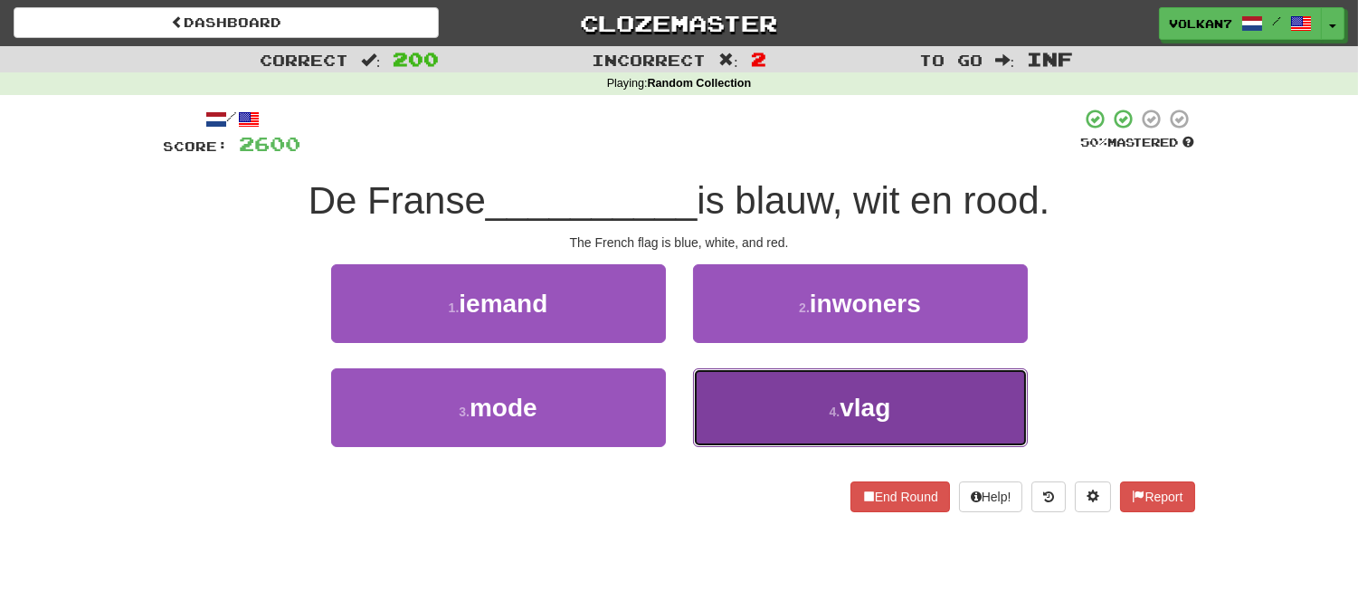
click at [782, 405] on button "4 . vlag" at bounding box center [860, 407] width 335 height 79
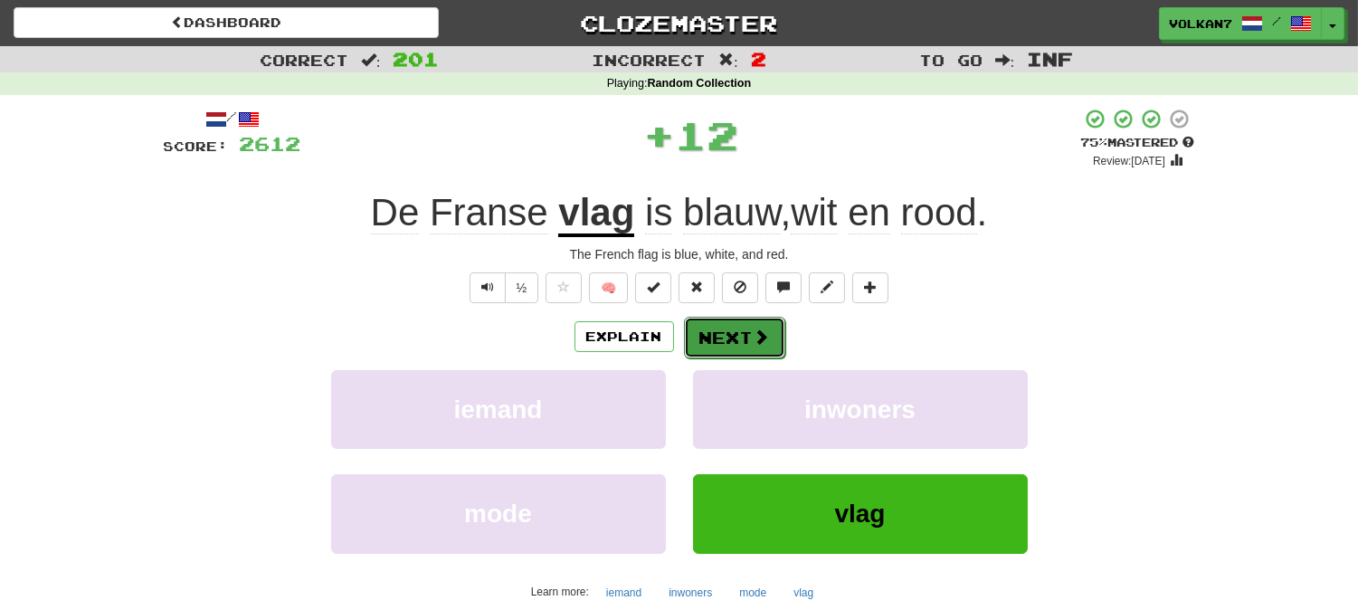
click at [735, 339] on button "Next" at bounding box center [734, 338] width 101 height 42
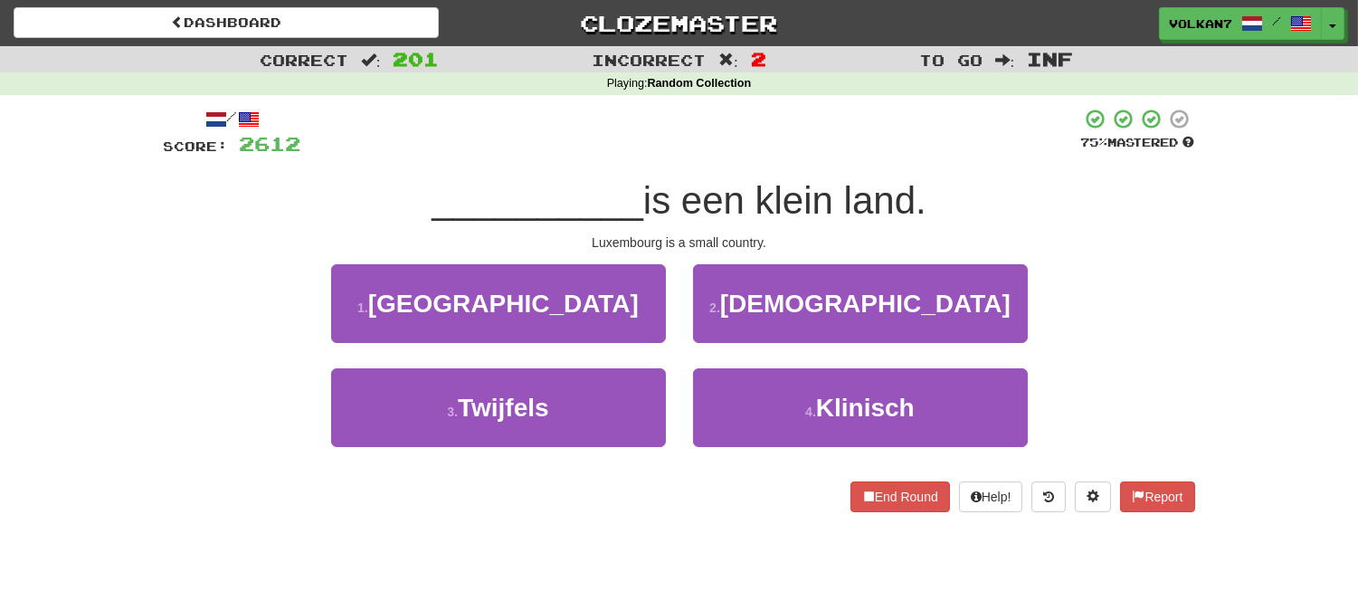
click at [716, 140] on div at bounding box center [691, 133] width 780 height 50
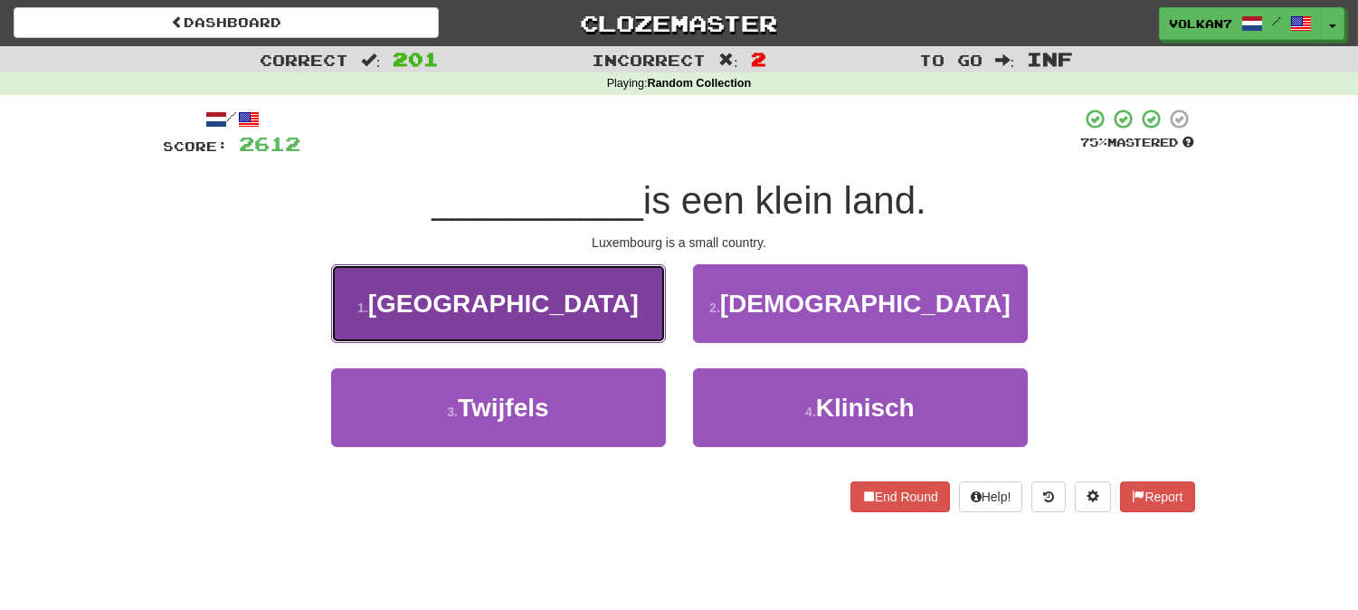
click at [594, 291] on button "1 . Luxemburg" at bounding box center [498, 303] width 335 height 79
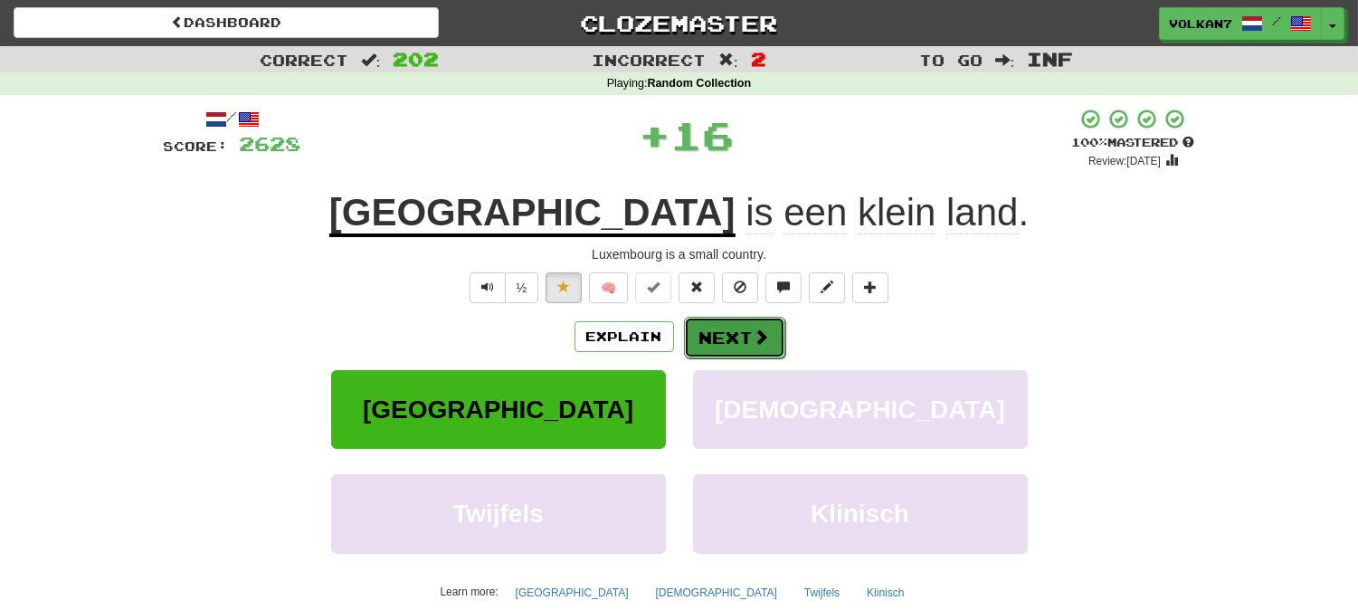
click at [716, 318] on button "Next" at bounding box center [734, 338] width 101 height 42
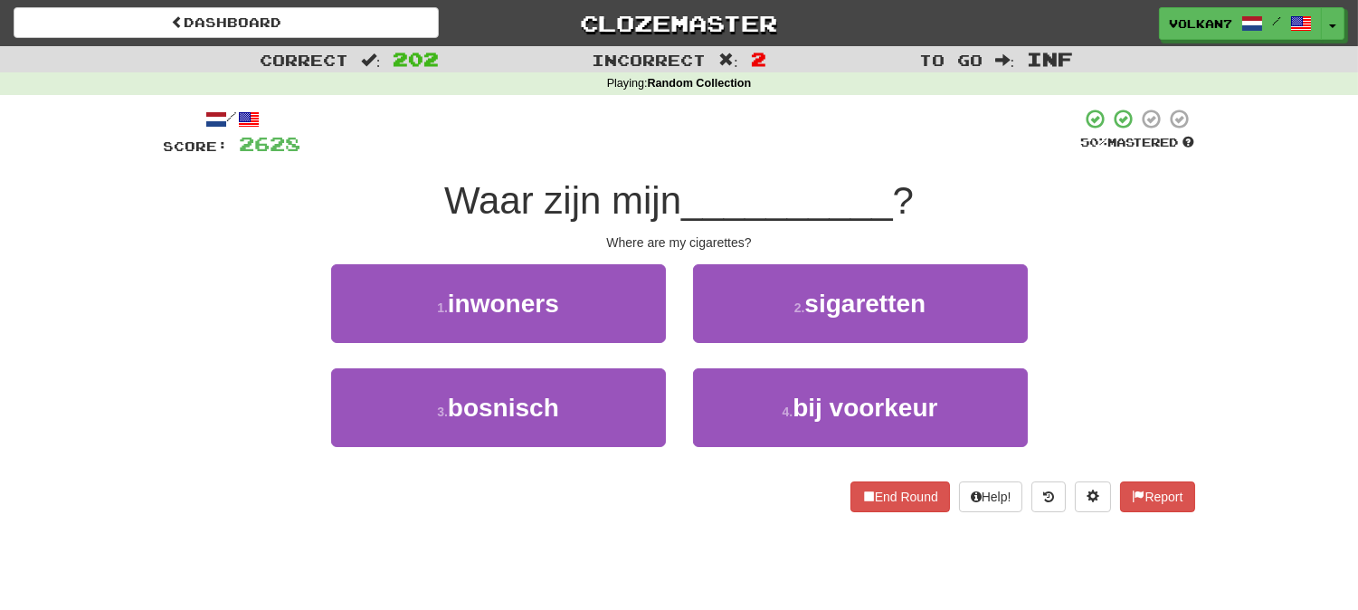
click at [716, 147] on div at bounding box center [691, 133] width 780 height 50
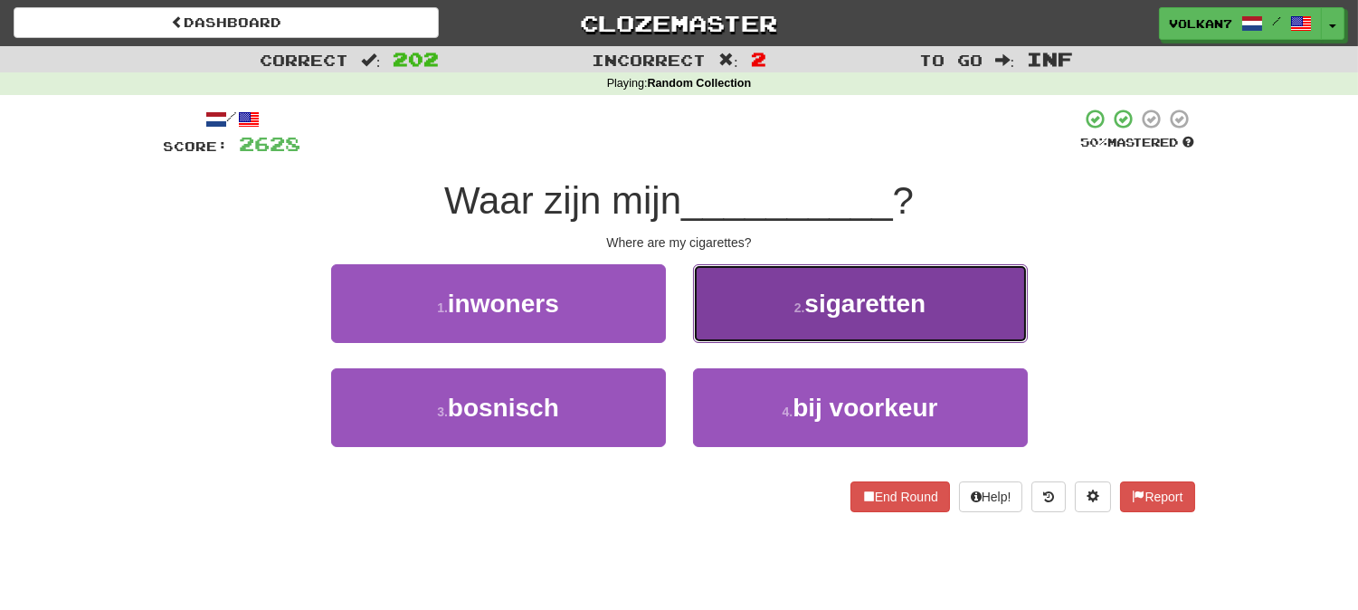
click at [799, 309] on small "2 ." at bounding box center [799, 307] width 11 height 14
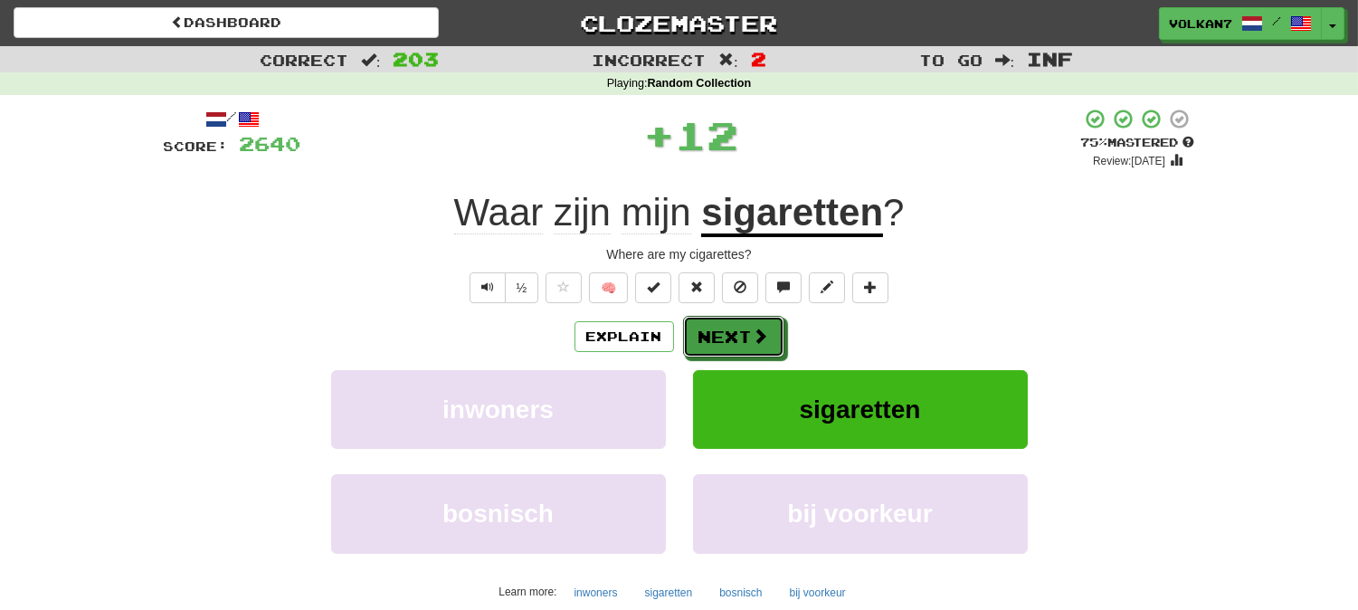
click at [739, 330] on button "Next" at bounding box center [733, 337] width 101 height 42
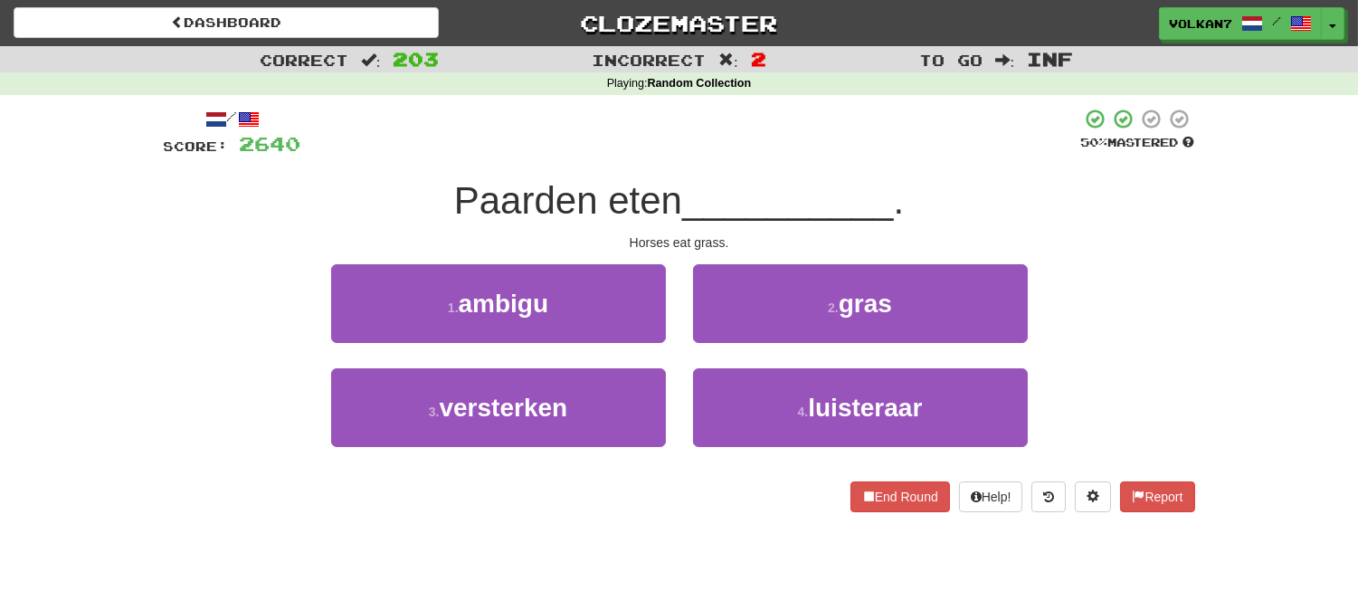
click at [742, 169] on div "/ Score: 2640 50 % Mastered Paarden eten __________ . Horses eat grass. 1 . amb…" at bounding box center [679, 310] width 1031 height 404
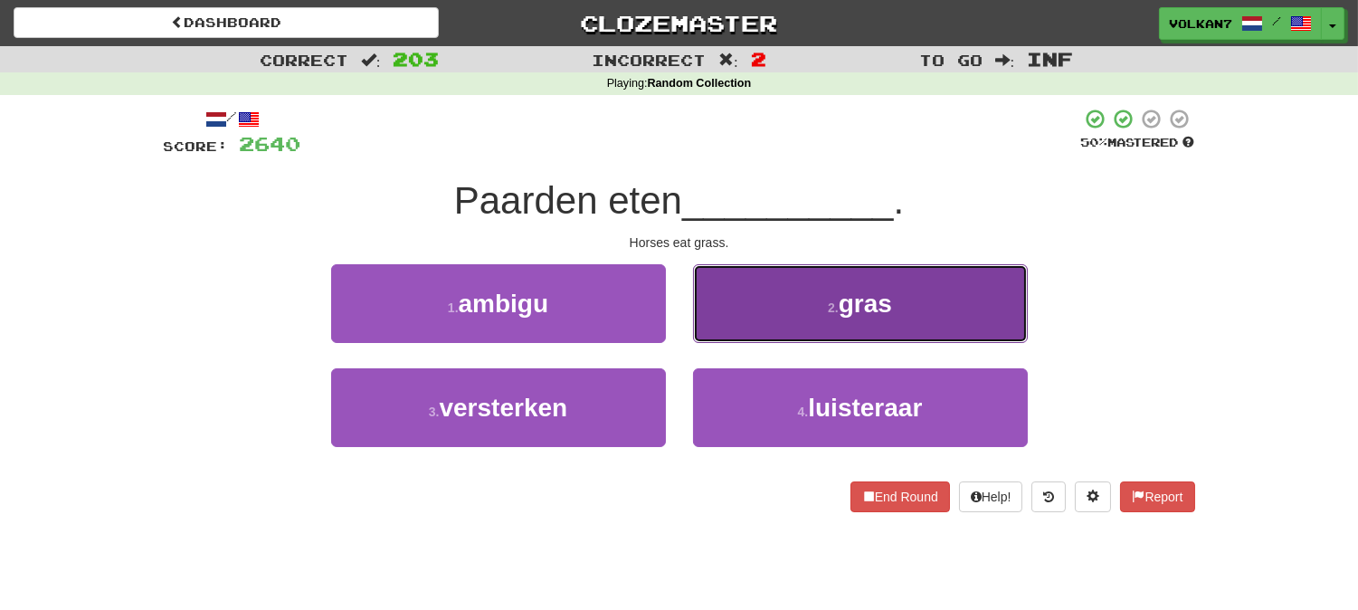
click at [799, 286] on button "2 . gras" at bounding box center [860, 303] width 335 height 79
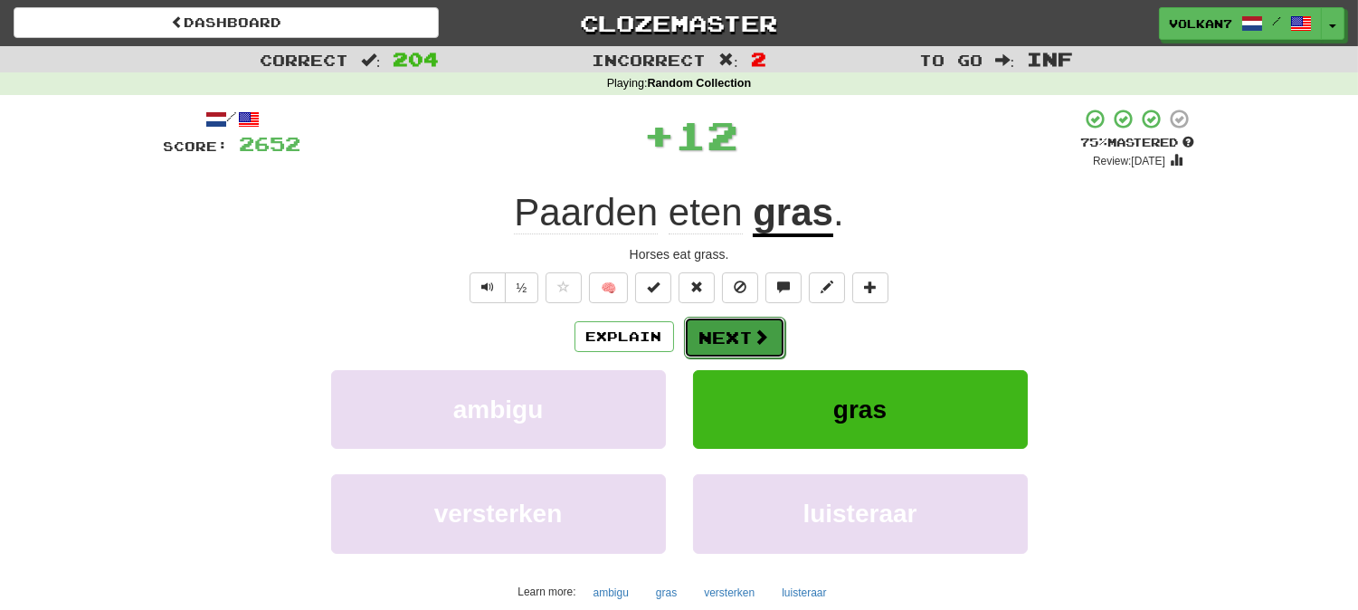
click at [736, 338] on button "Next" at bounding box center [734, 338] width 101 height 42
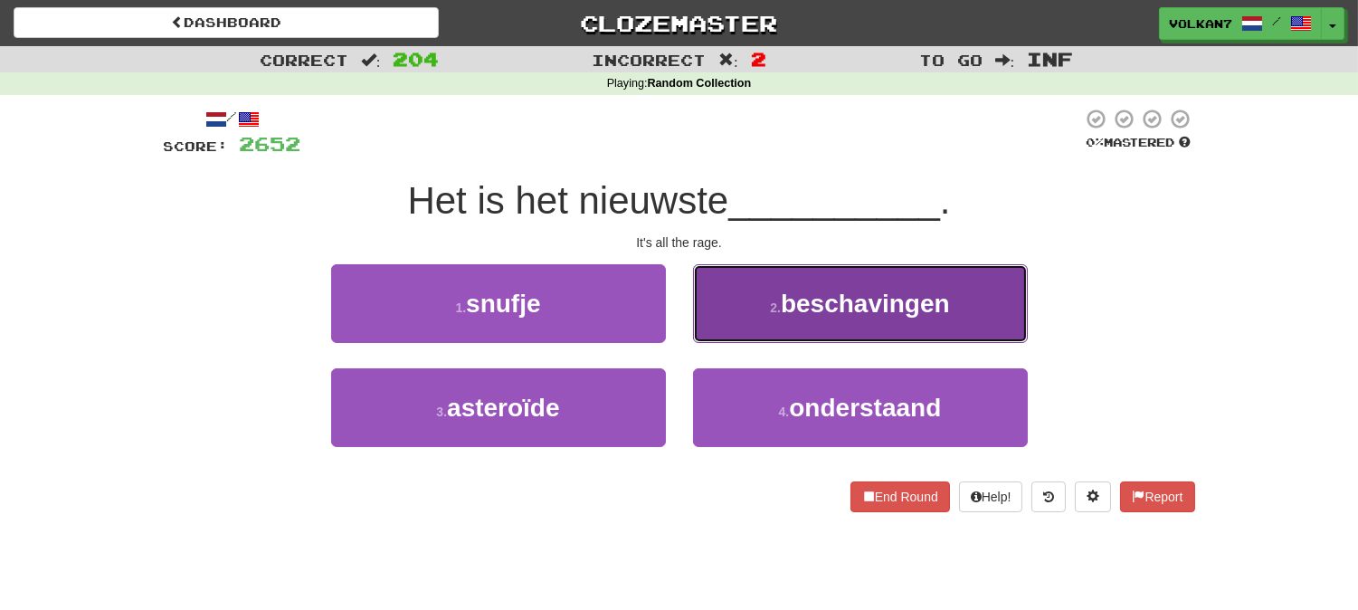
click at [833, 321] on button "2 . beschavingen" at bounding box center [860, 303] width 335 height 79
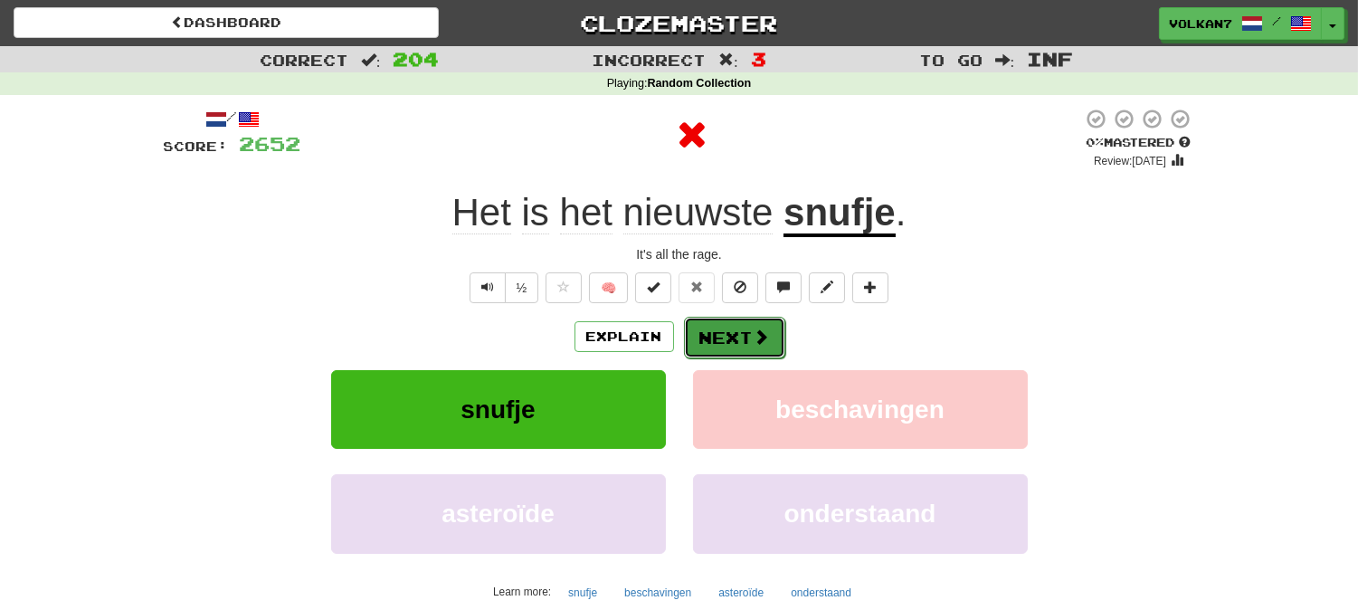
click at [765, 340] on span at bounding box center [762, 336] width 16 height 16
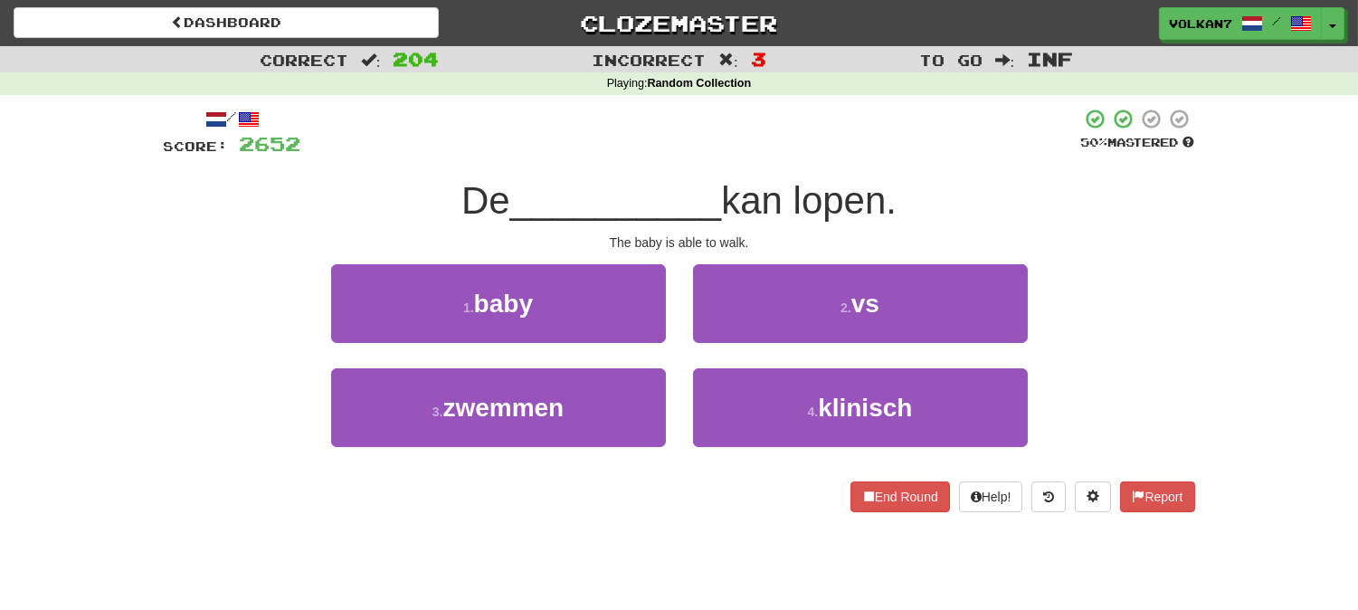
click at [797, 130] on div at bounding box center [691, 133] width 780 height 50
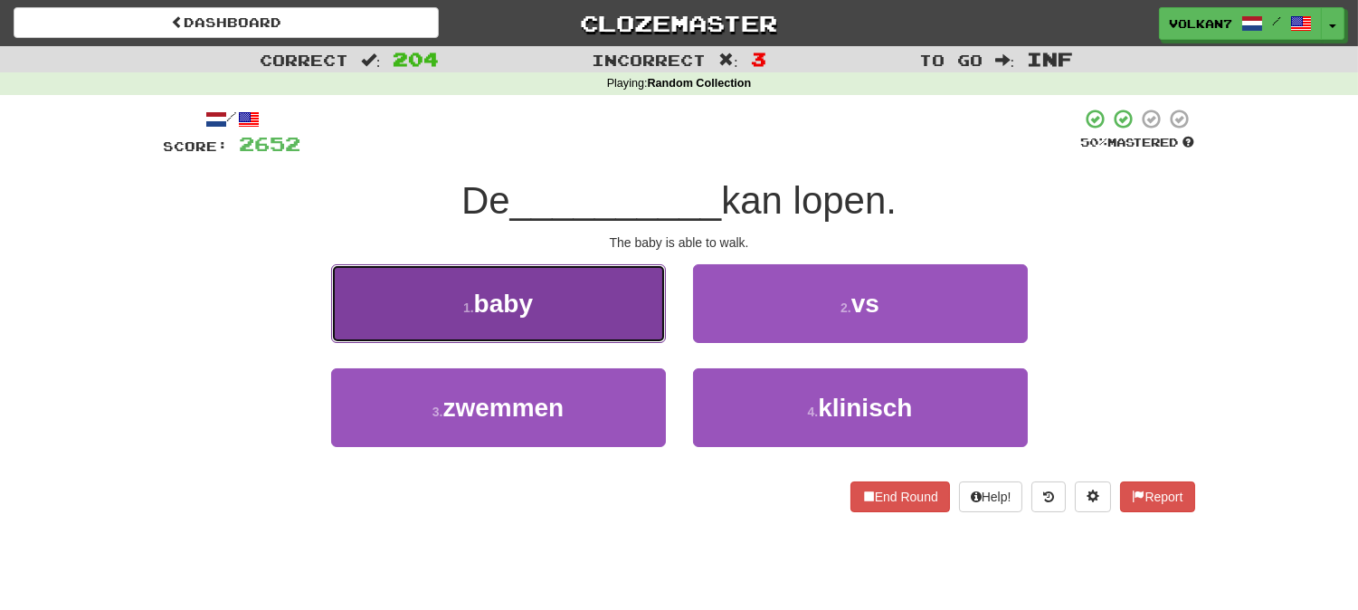
click at [568, 323] on button "1 . baby" at bounding box center [498, 303] width 335 height 79
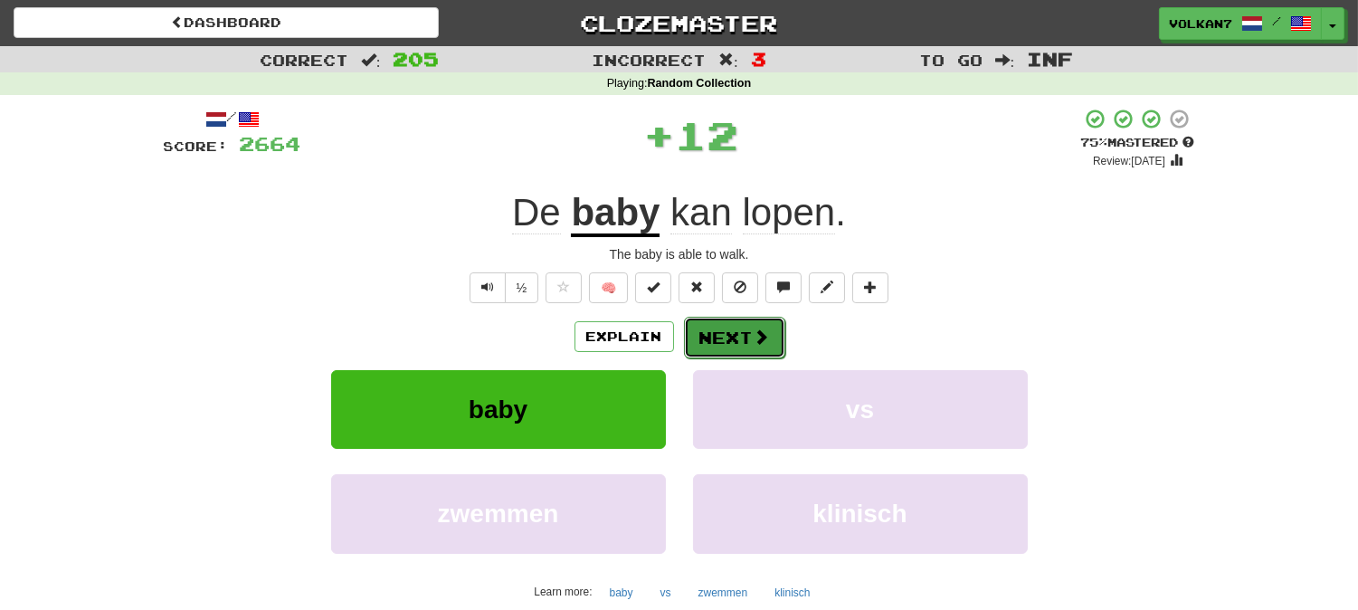
click at [708, 327] on button "Next" at bounding box center [734, 338] width 101 height 42
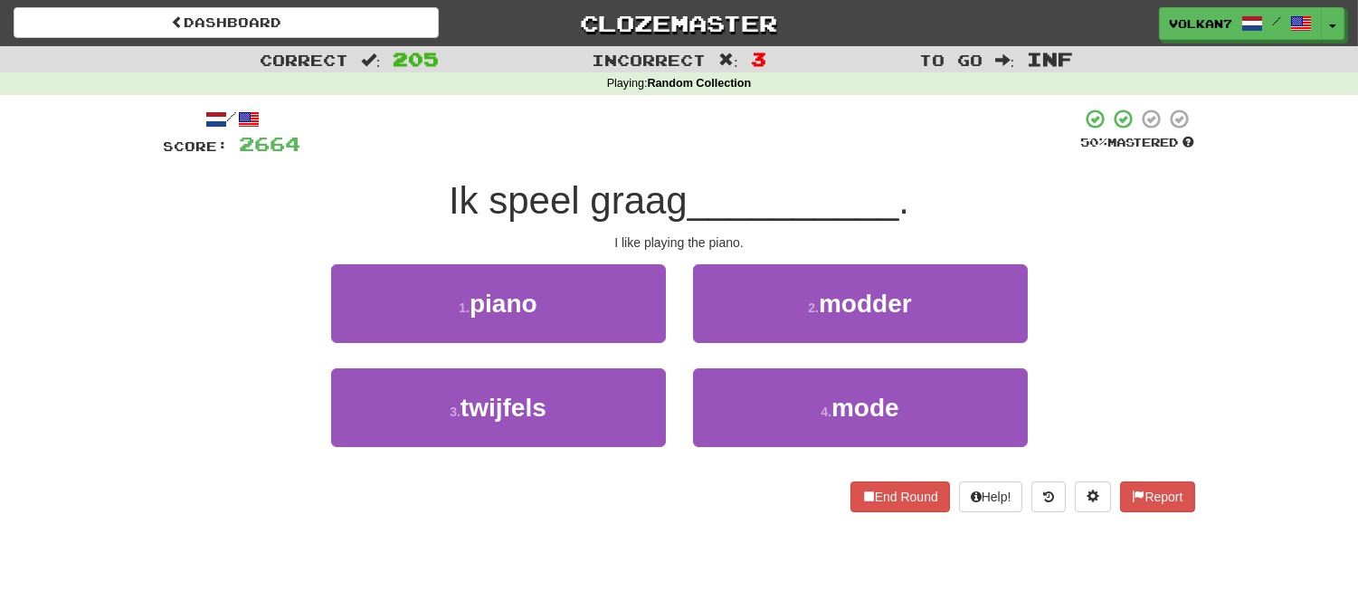
click at [745, 150] on div at bounding box center [691, 133] width 780 height 50
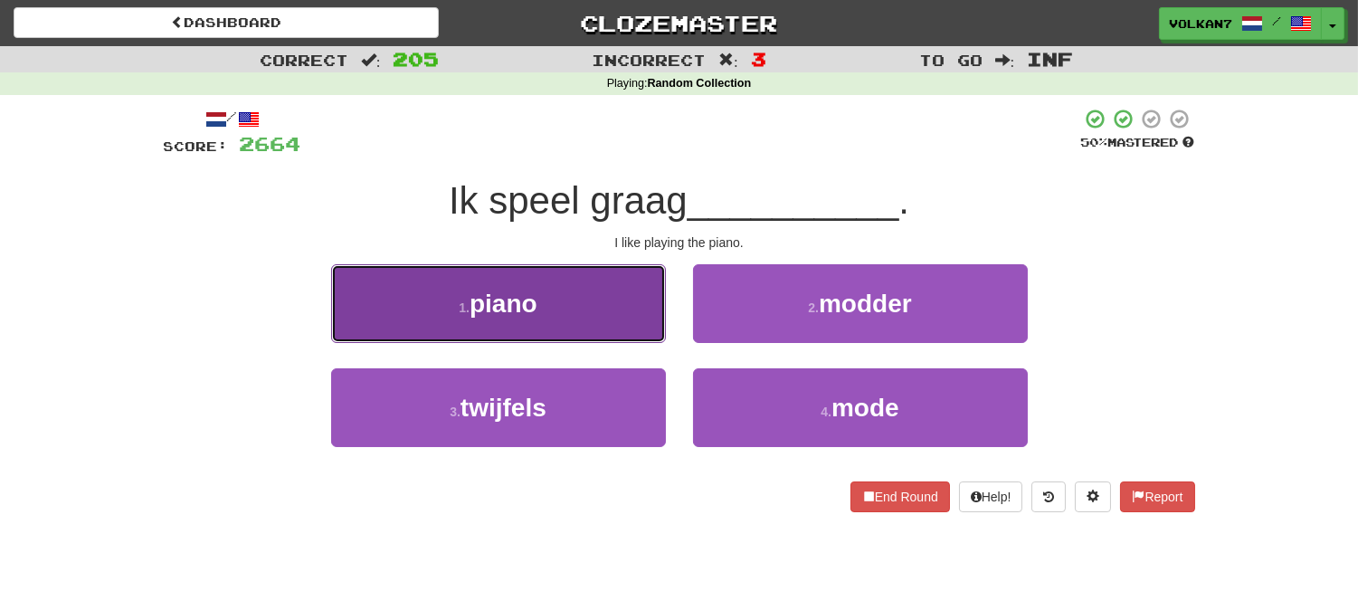
click at [553, 291] on button "1 . piano" at bounding box center [498, 303] width 335 height 79
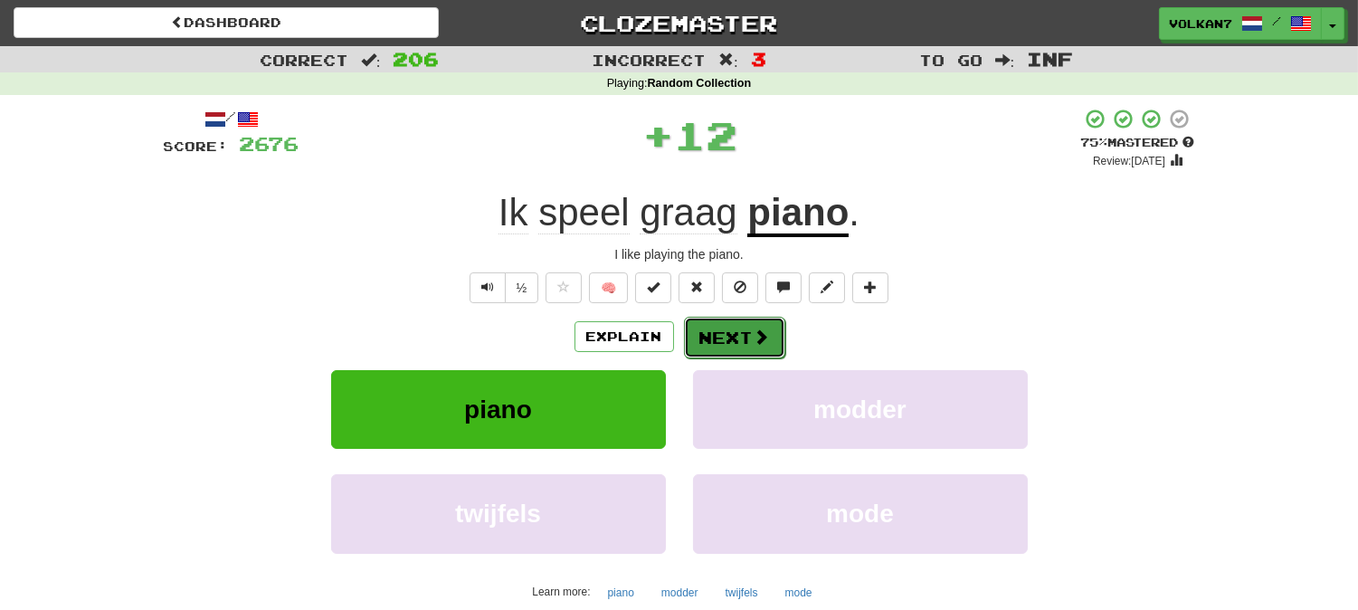
click at [712, 320] on button "Next" at bounding box center [734, 338] width 101 height 42
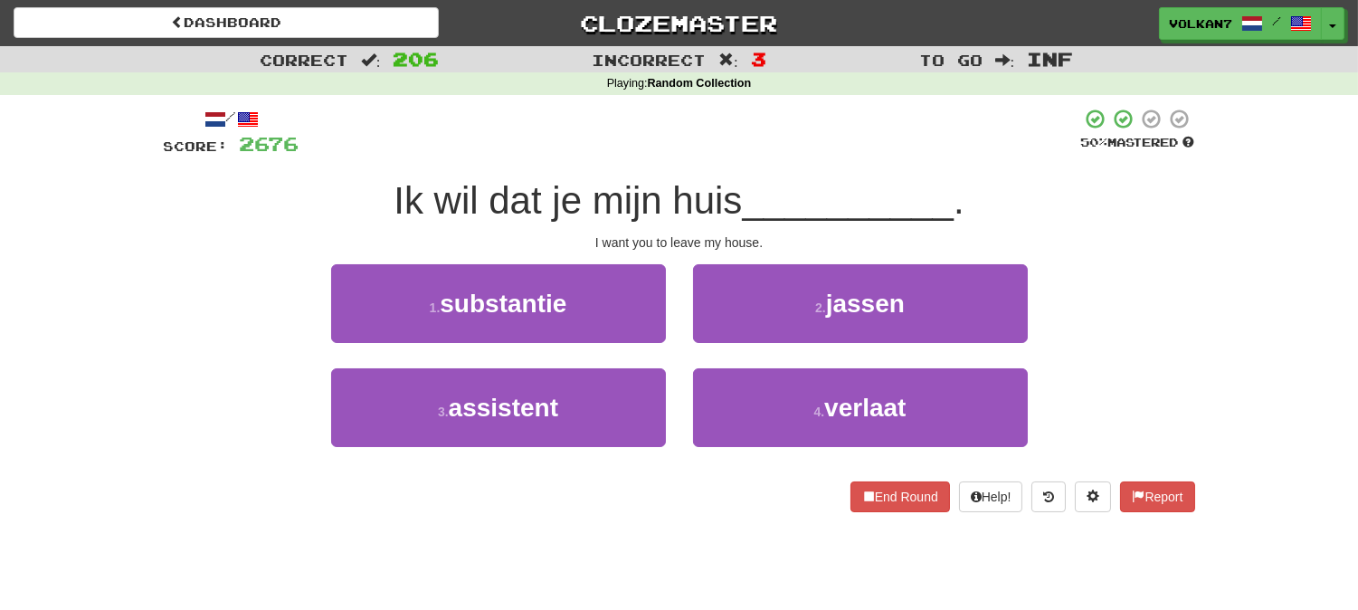
click at [720, 156] on div at bounding box center [690, 133] width 782 height 50
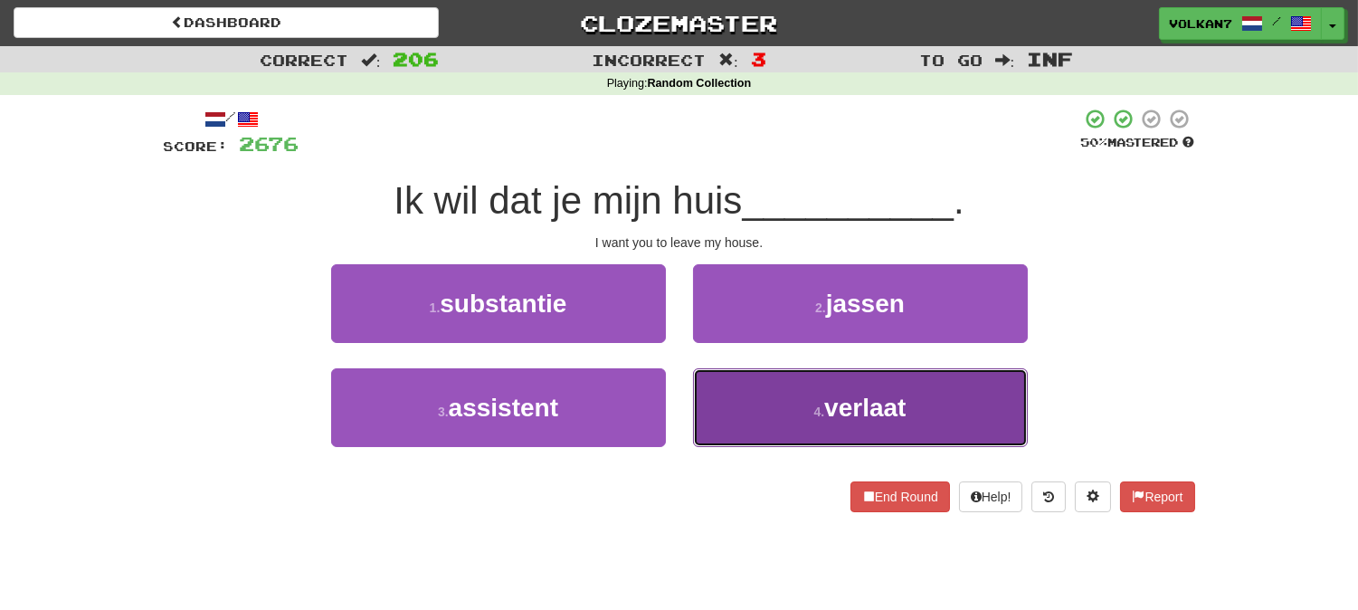
click at [765, 375] on button "4 . verlaat" at bounding box center [860, 407] width 335 height 79
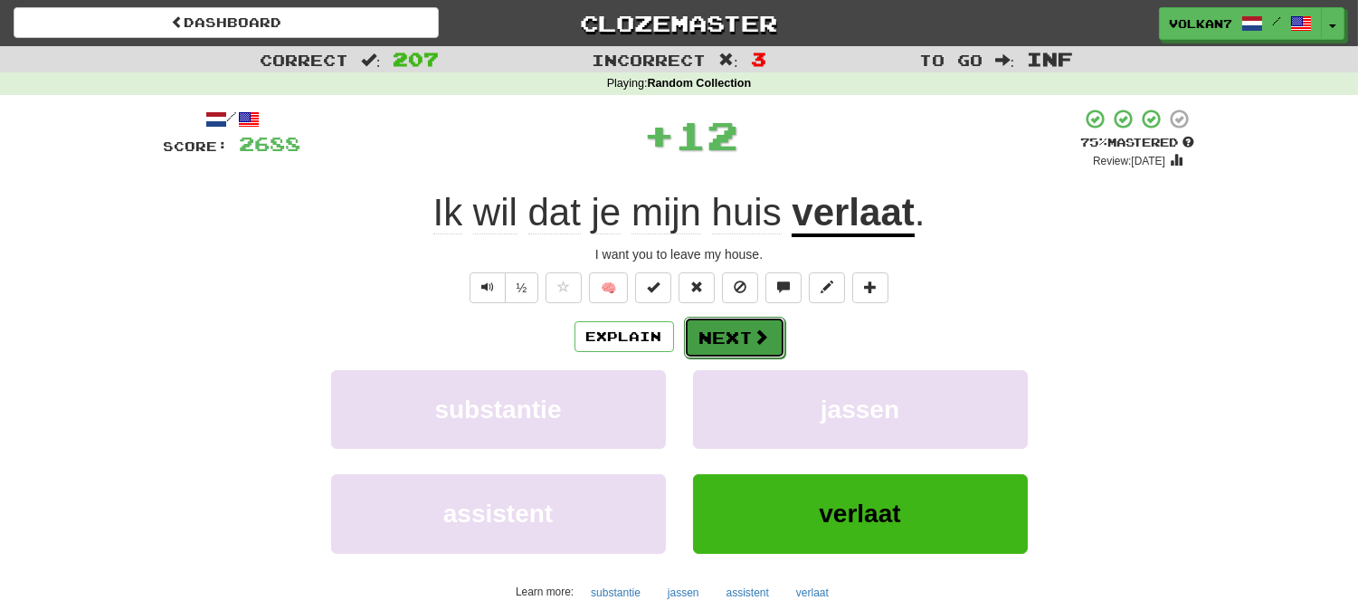
click at [734, 329] on button "Next" at bounding box center [734, 338] width 101 height 42
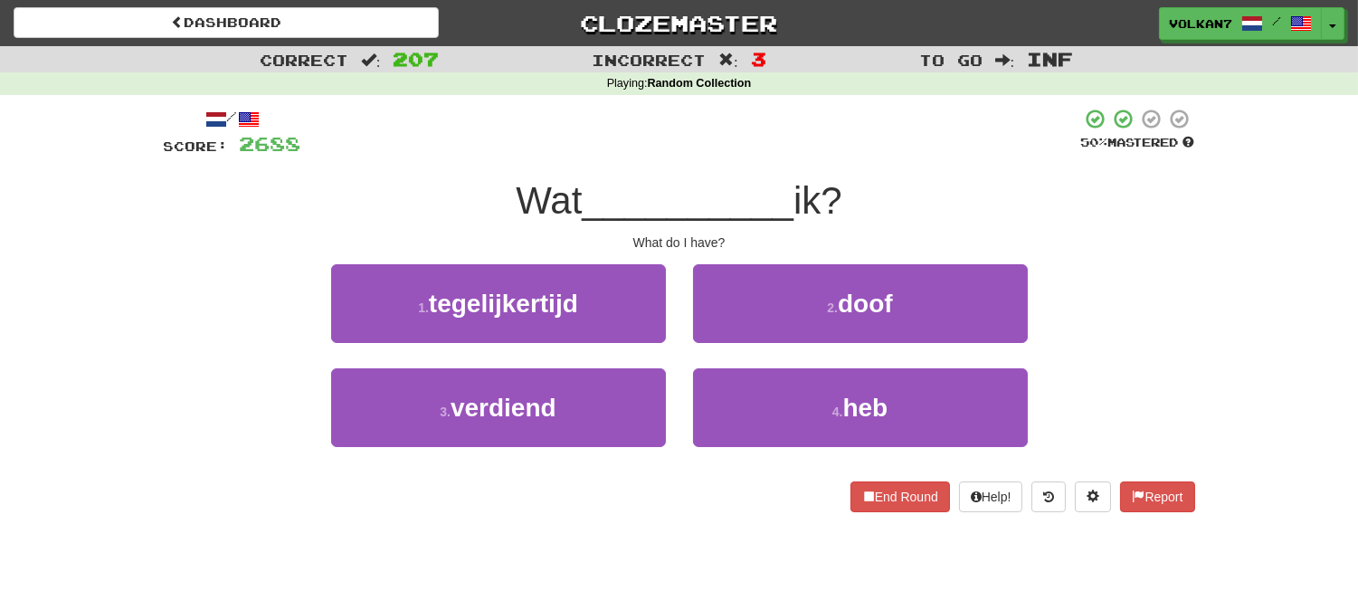
click at [765, 157] on div at bounding box center [691, 133] width 780 height 50
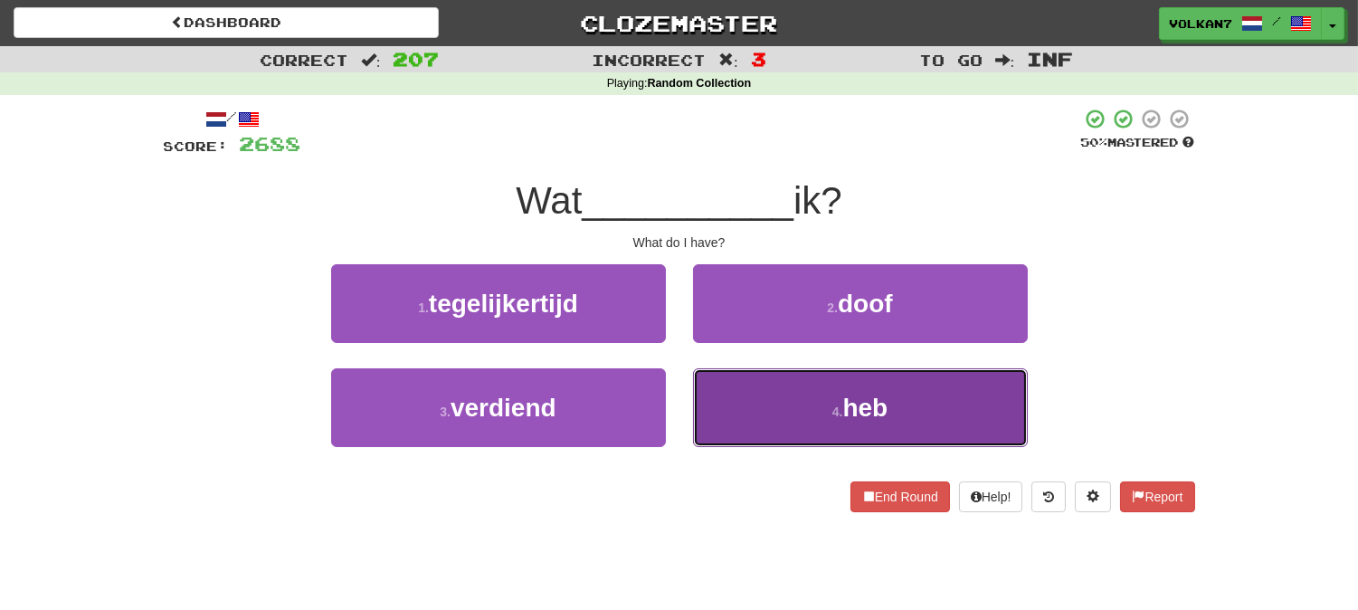
click at [800, 420] on button "4 . heb" at bounding box center [860, 407] width 335 height 79
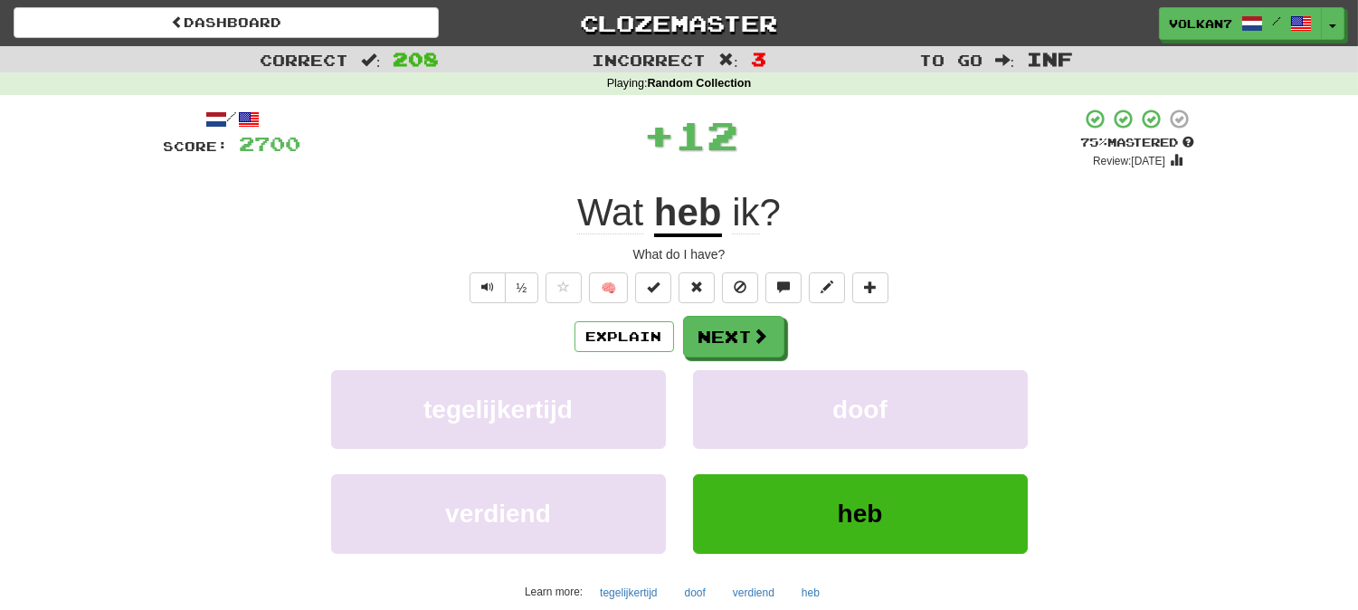
click at [841, 176] on div "/ Score: 2700 + 12 75 % Mastered Review: 2025-08-30 Wat heb ik ? What do I have…" at bounding box center [679, 391] width 1031 height 567
click at [736, 331] on button "Next" at bounding box center [734, 338] width 101 height 42
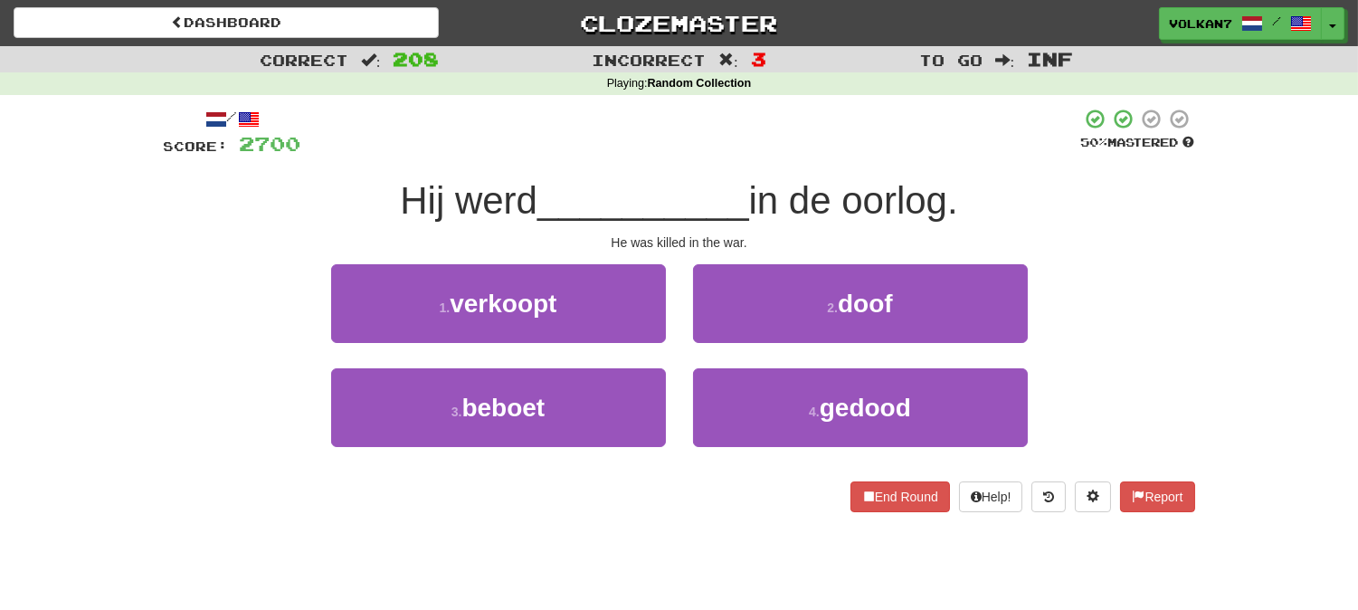
click at [717, 156] on div at bounding box center [691, 133] width 780 height 50
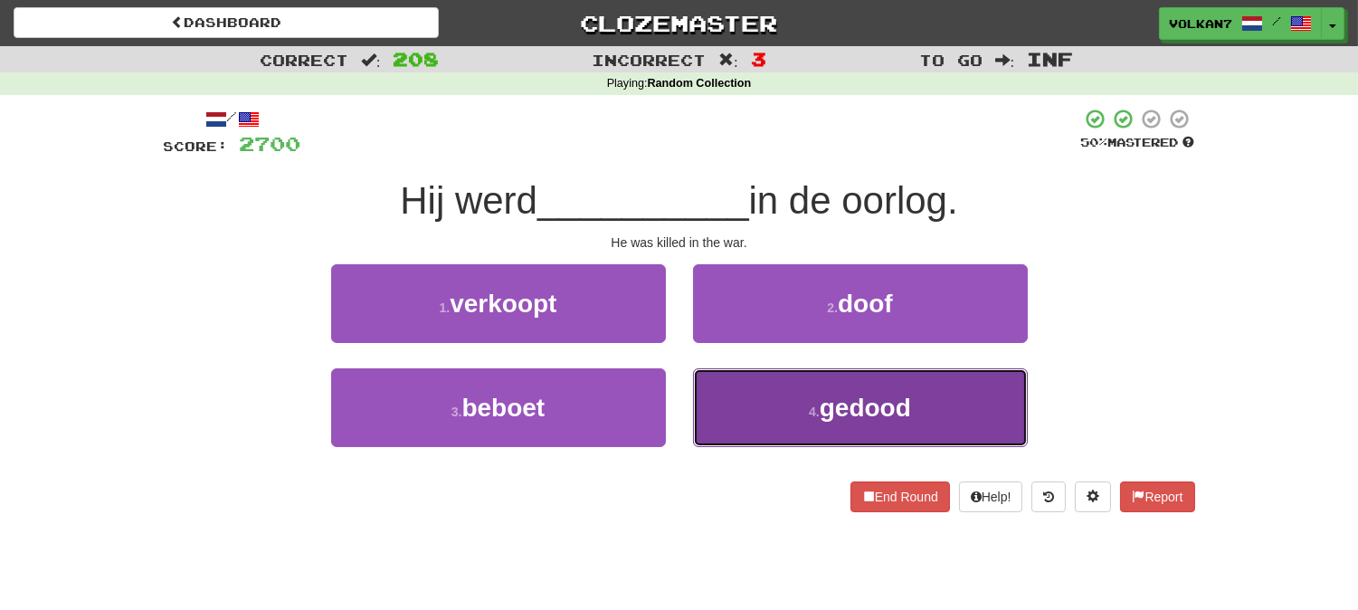
click at [848, 411] on span "gedood" at bounding box center [865, 408] width 91 height 28
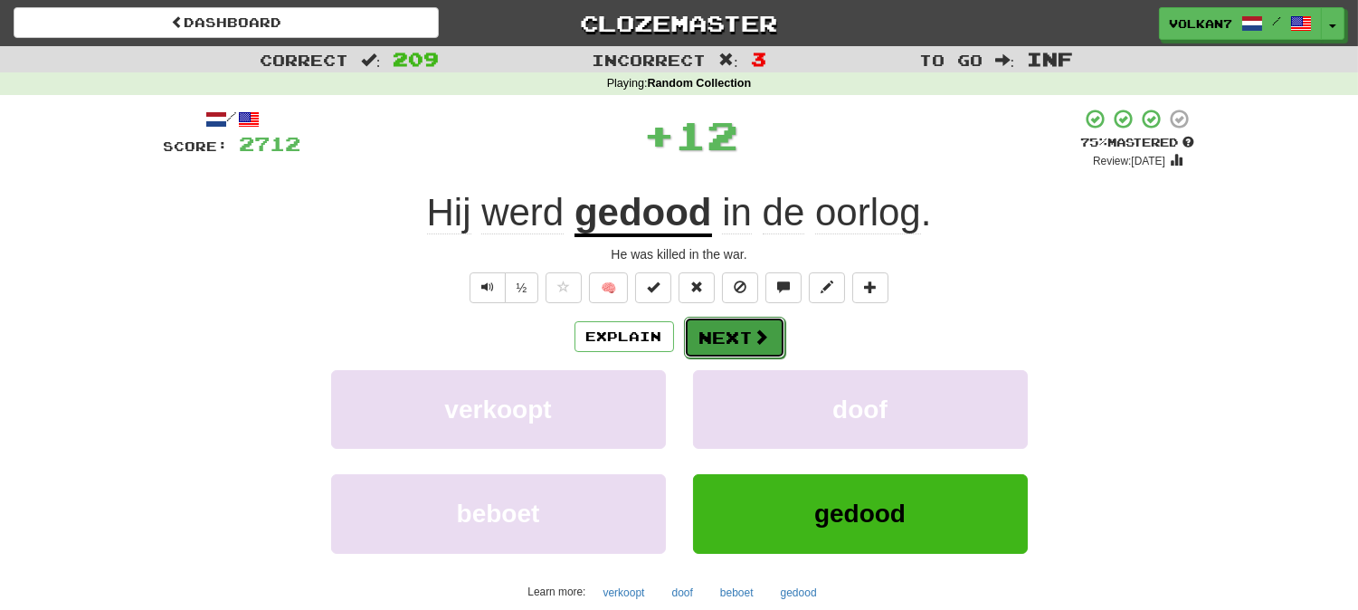
click at [745, 339] on button "Next" at bounding box center [734, 338] width 101 height 42
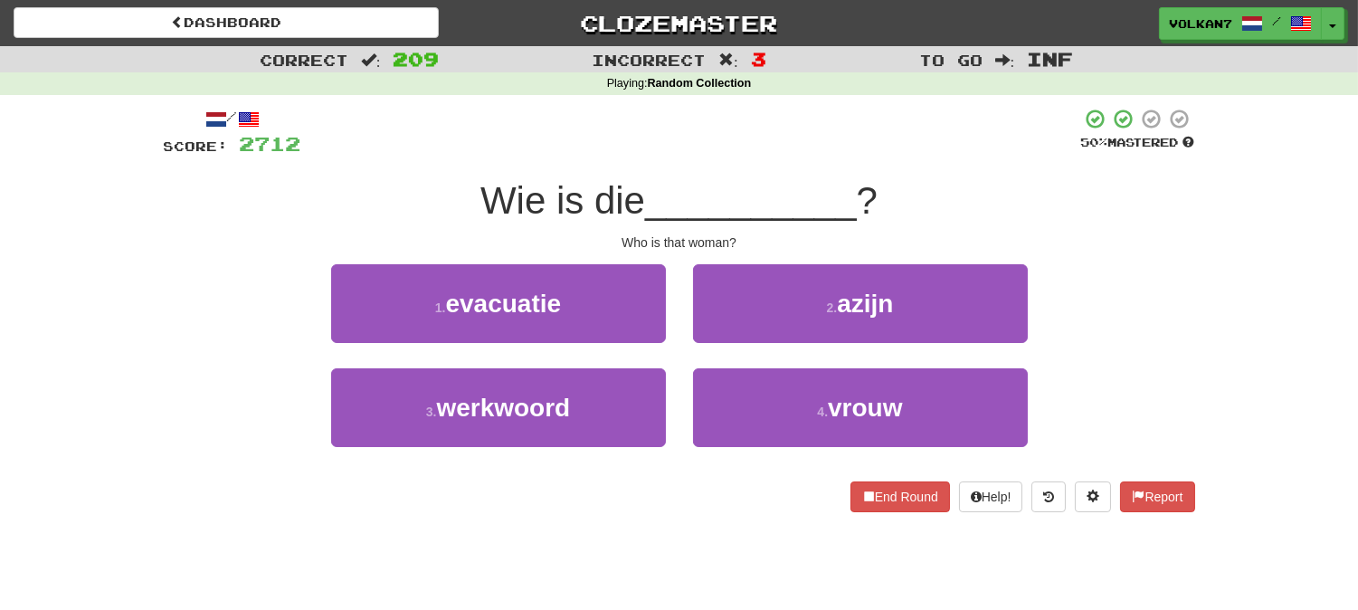
click at [806, 123] on div at bounding box center [691, 133] width 780 height 50
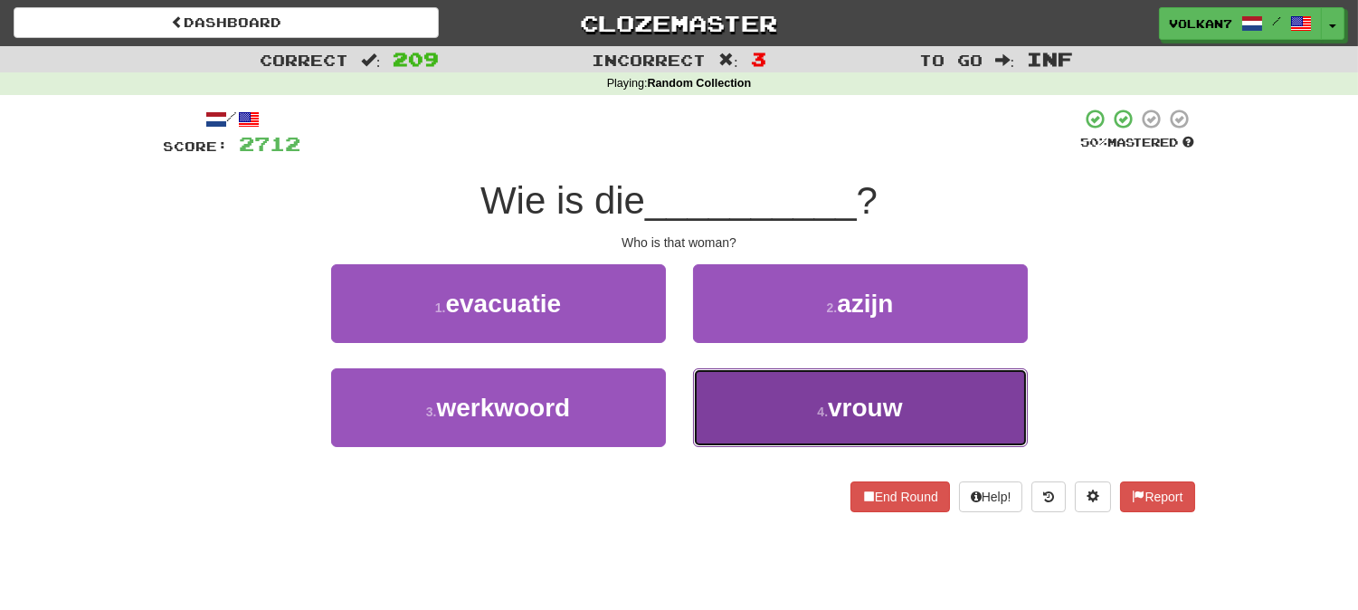
click at [788, 396] on button "4 . vrouw" at bounding box center [860, 407] width 335 height 79
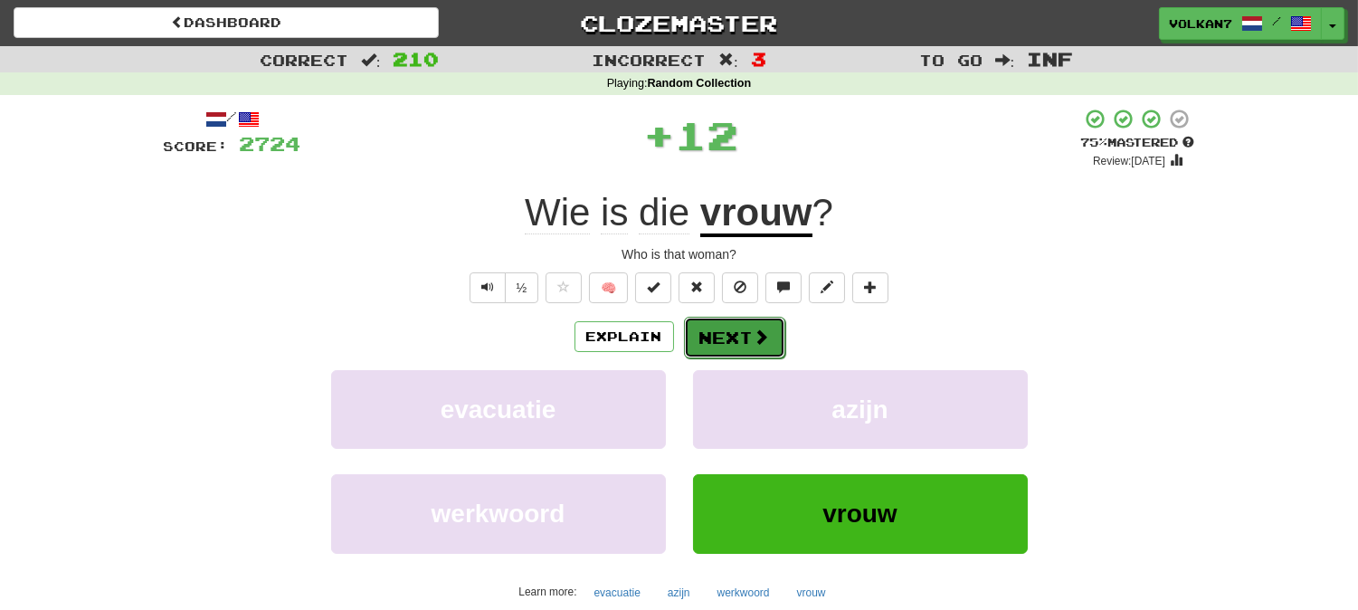
click at [719, 326] on button "Next" at bounding box center [734, 338] width 101 height 42
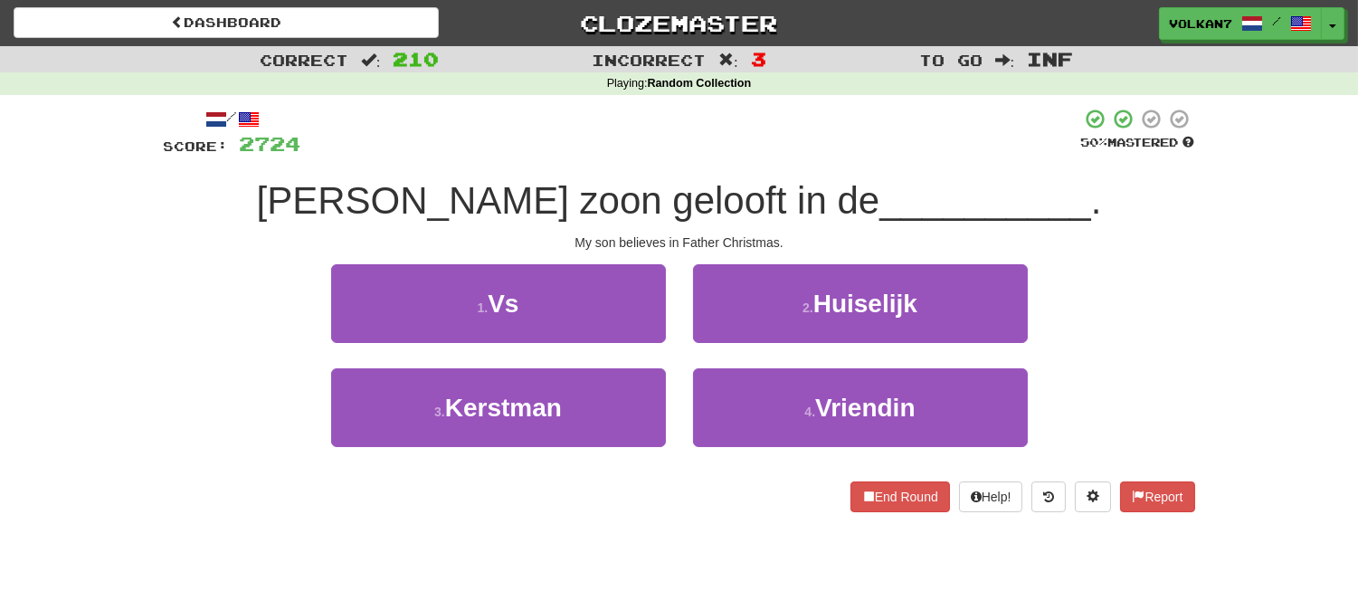
click at [775, 165] on div "/ Score: 2724 50 % Mastered Mijn zoon gelooft in de __________ . My son believe…" at bounding box center [679, 310] width 1031 height 404
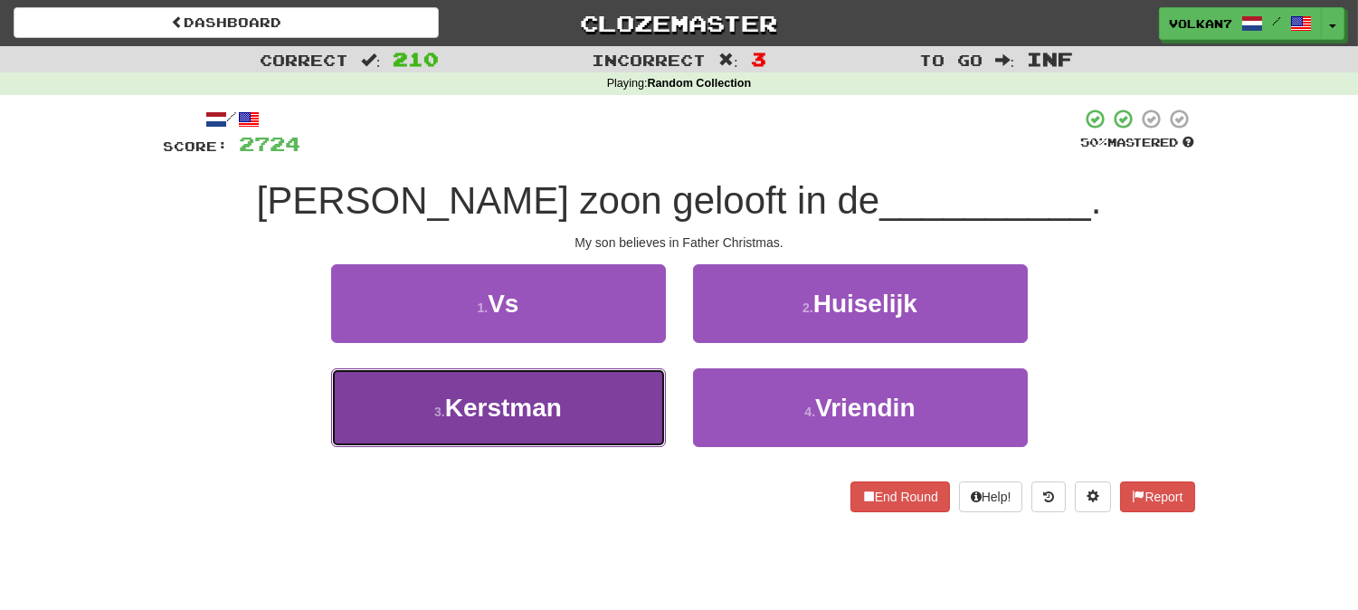
click at [606, 394] on button "3 . Kerstman" at bounding box center [498, 407] width 335 height 79
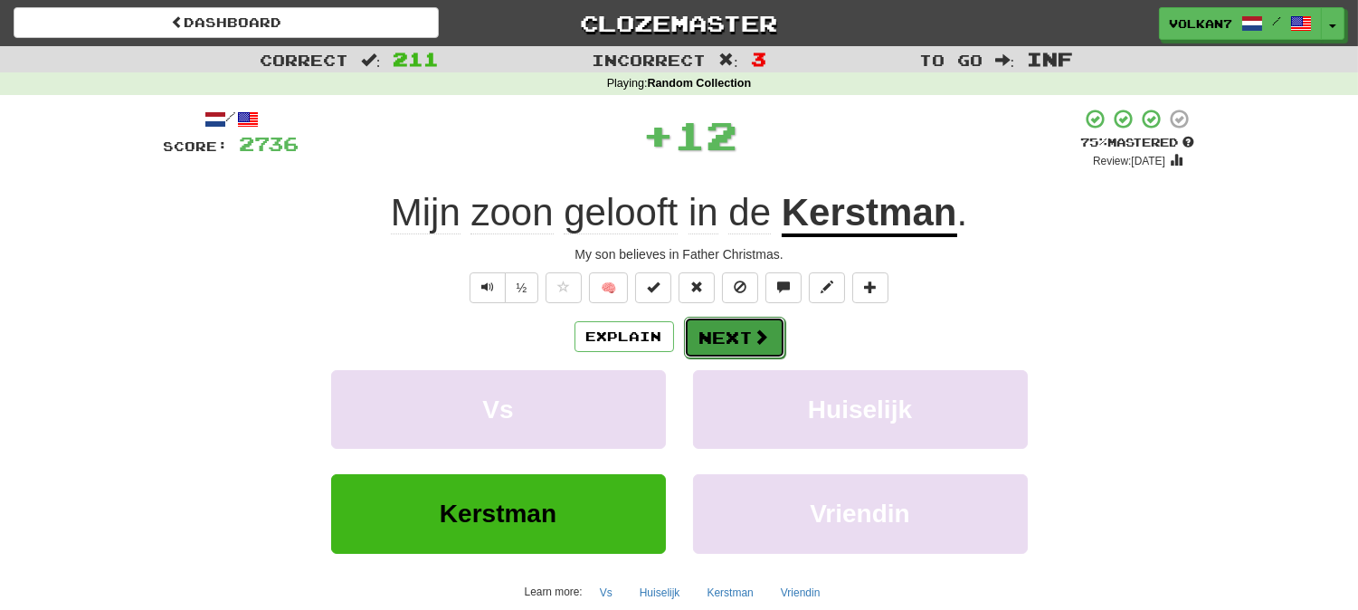
click at [740, 333] on button "Next" at bounding box center [734, 338] width 101 height 42
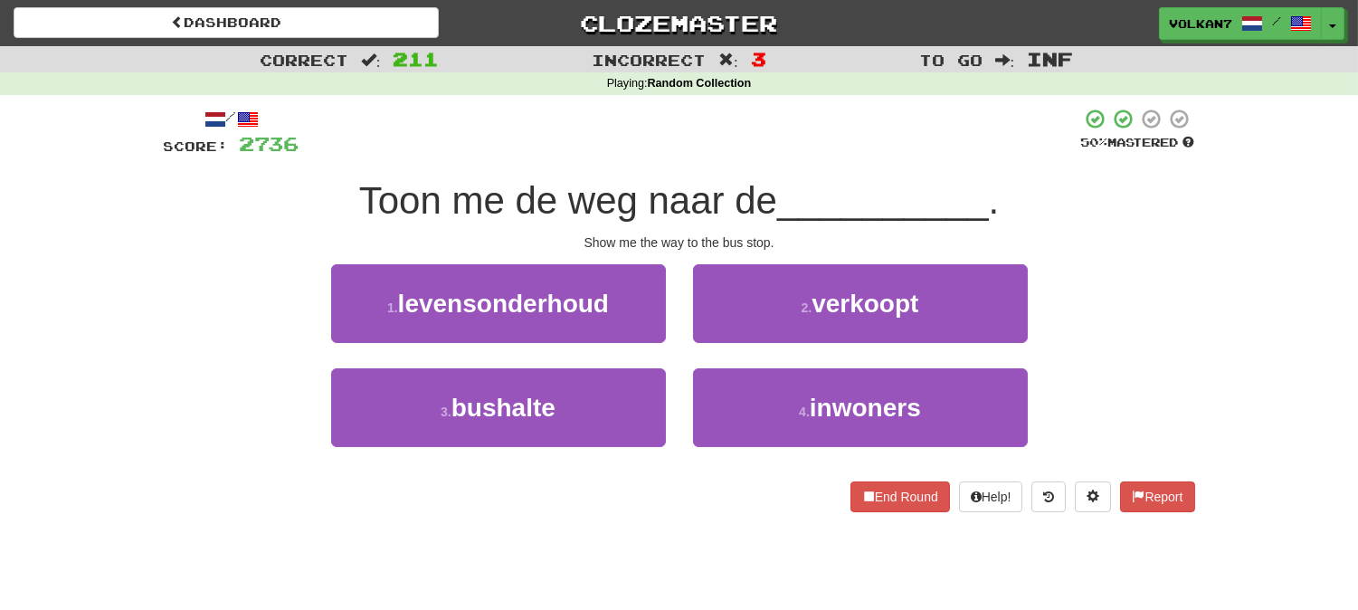
click at [781, 133] on div at bounding box center [690, 133] width 782 height 50
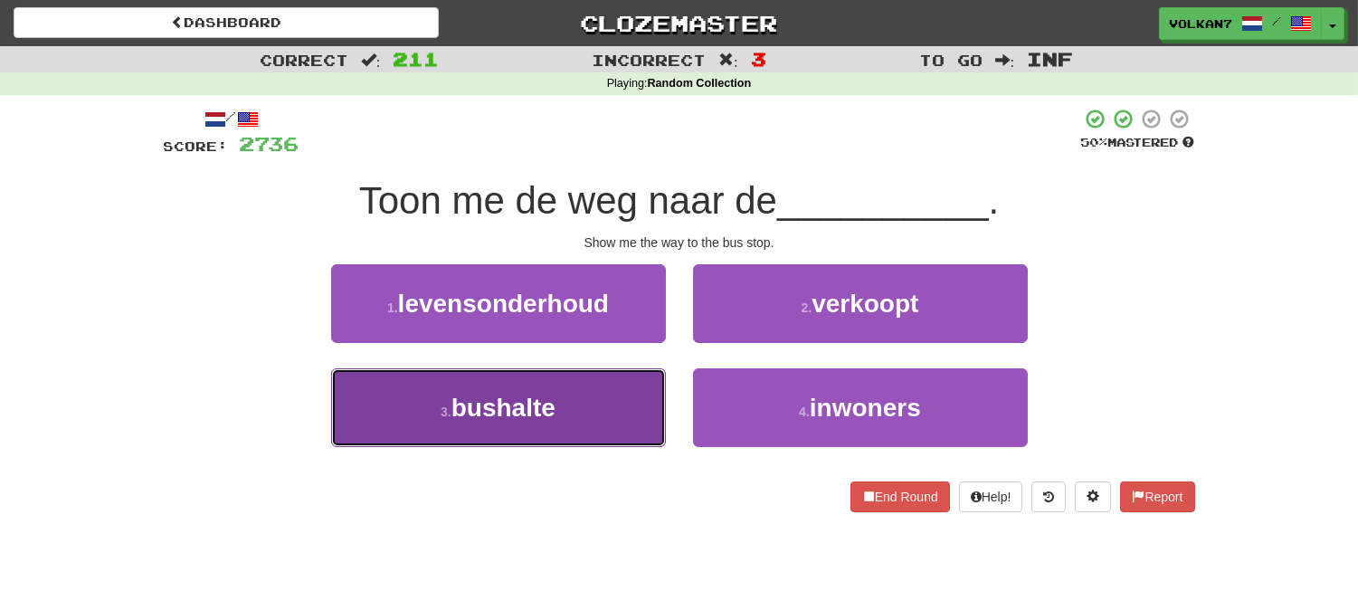
click at [592, 391] on button "3 . bushalte" at bounding box center [498, 407] width 335 height 79
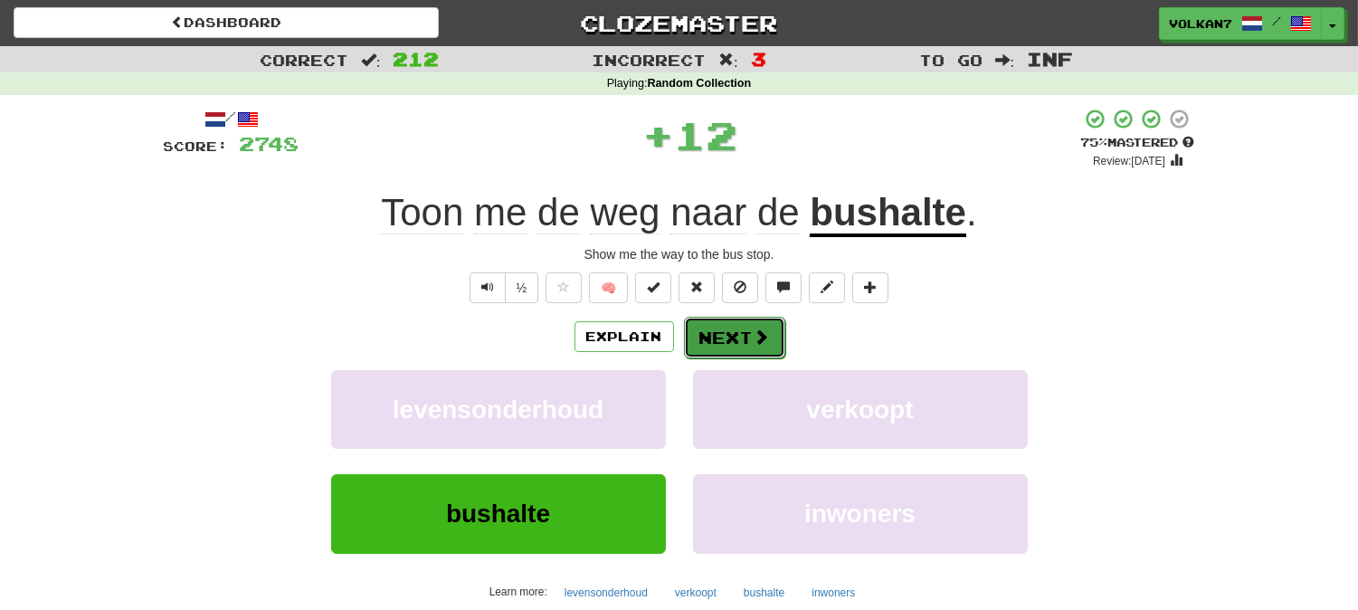
click at [707, 339] on button "Next" at bounding box center [734, 338] width 101 height 42
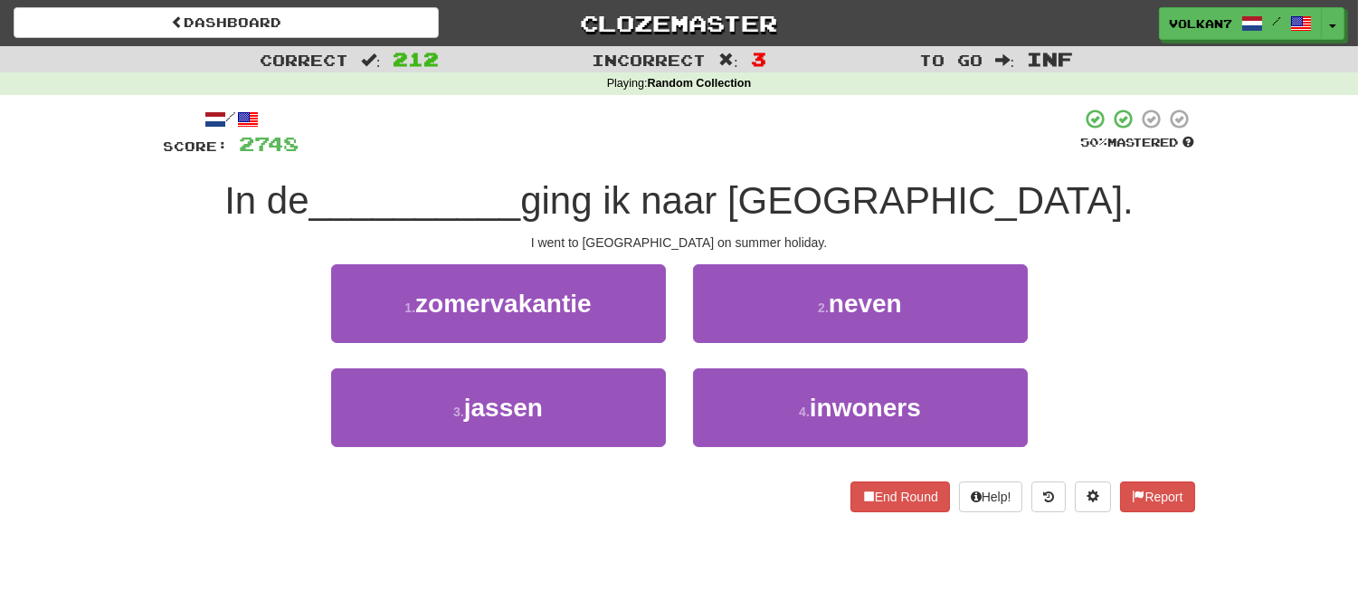
click at [776, 152] on div at bounding box center [690, 133] width 782 height 50
click at [726, 157] on div at bounding box center [690, 133] width 782 height 50
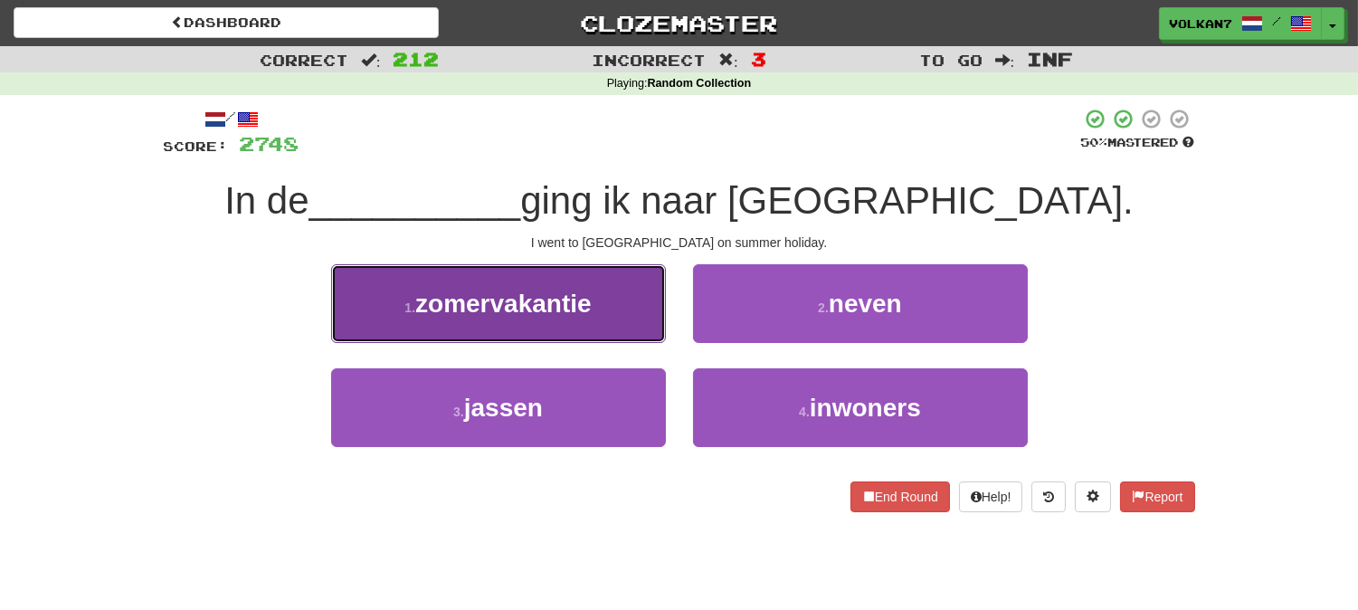
click at [620, 318] on button "1 . zomervakantie" at bounding box center [498, 303] width 335 height 79
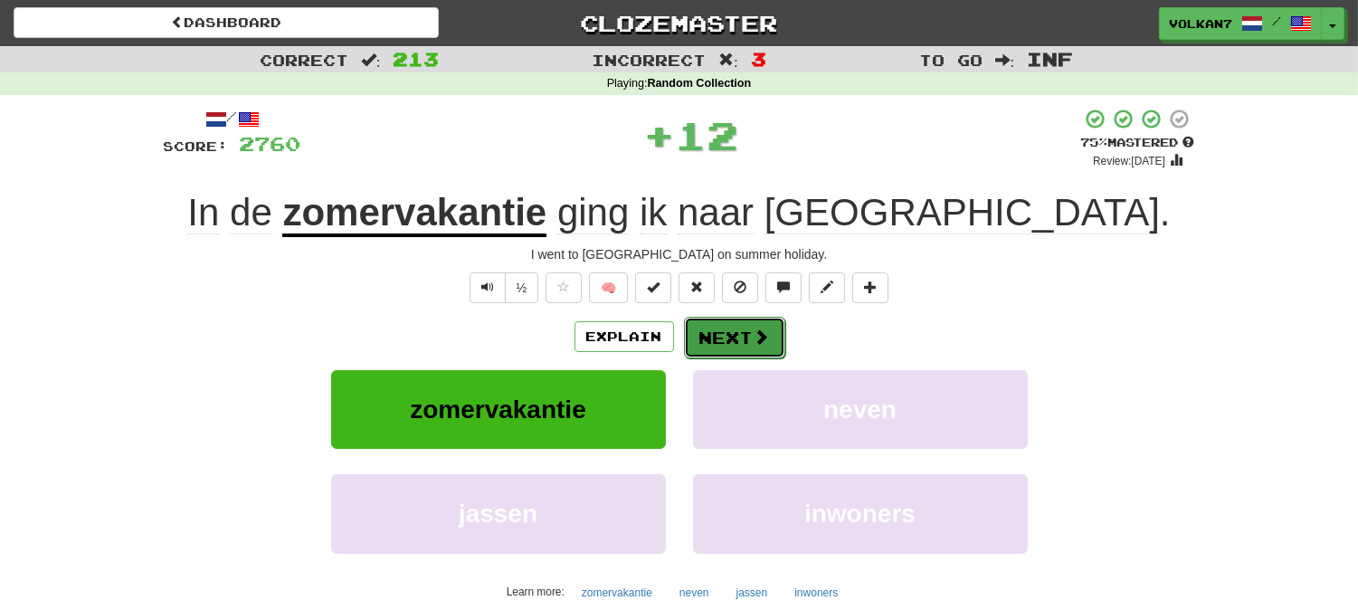
click at [734, 323] on button "Next" at bounding box center [734, 338] width 101 height 42
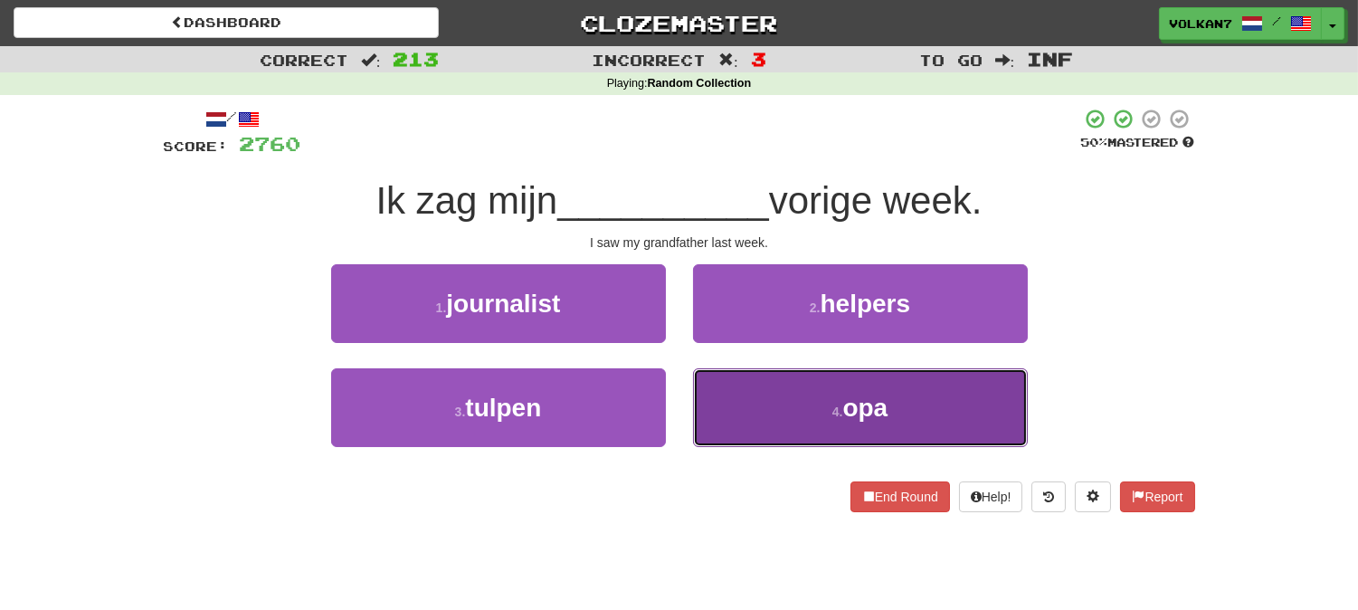
click at [782, 404] on button "4 . opa" at bounding box center [860, 407] width 335 height 79
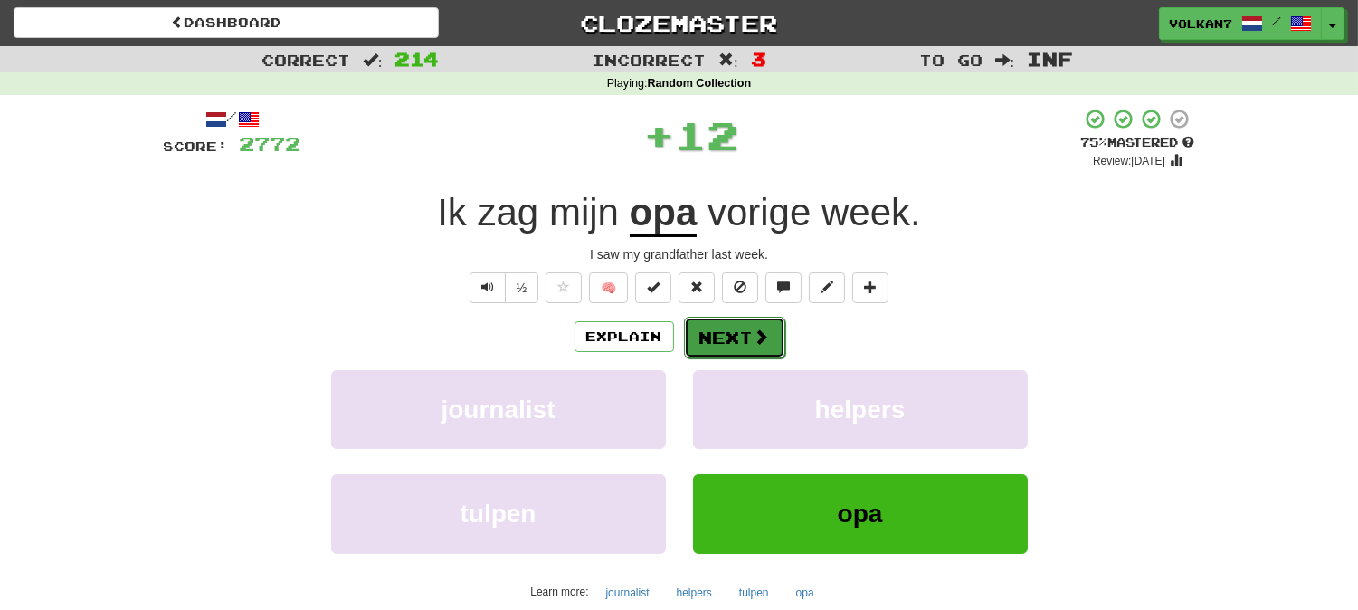
click at [735, 342] on button "Next" at bounding box center [734, 338] width 101 height 42
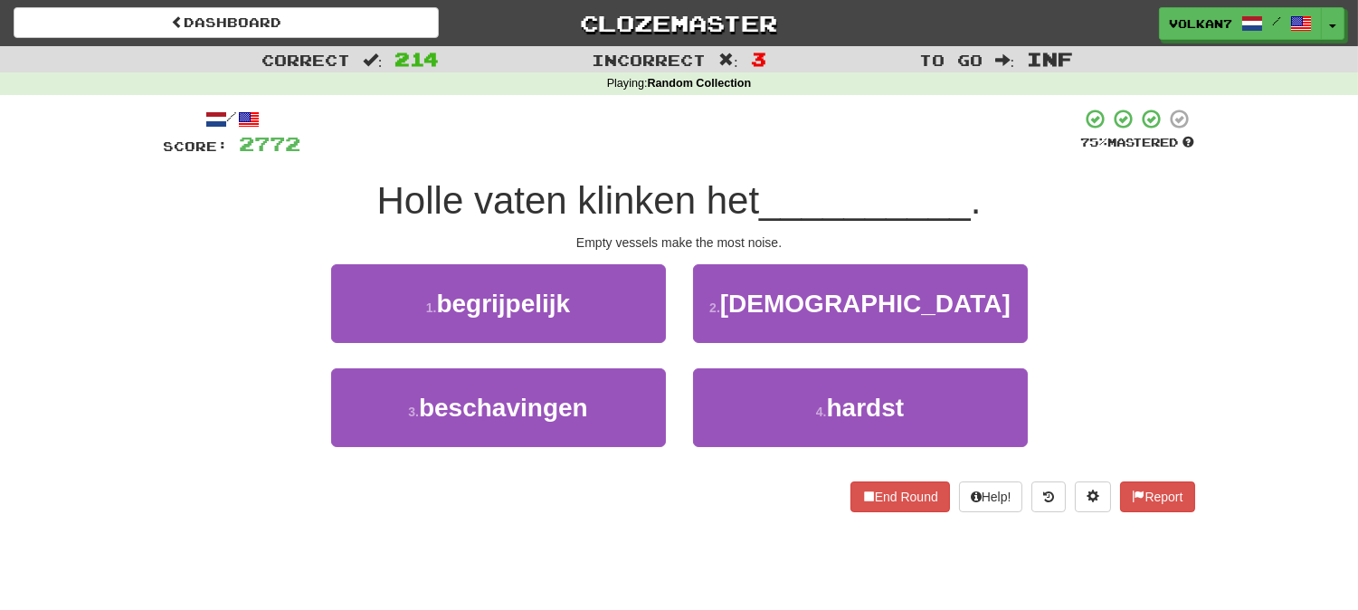
click at [733, 141] on div at bounding box center [691, 133] width 780 height 50
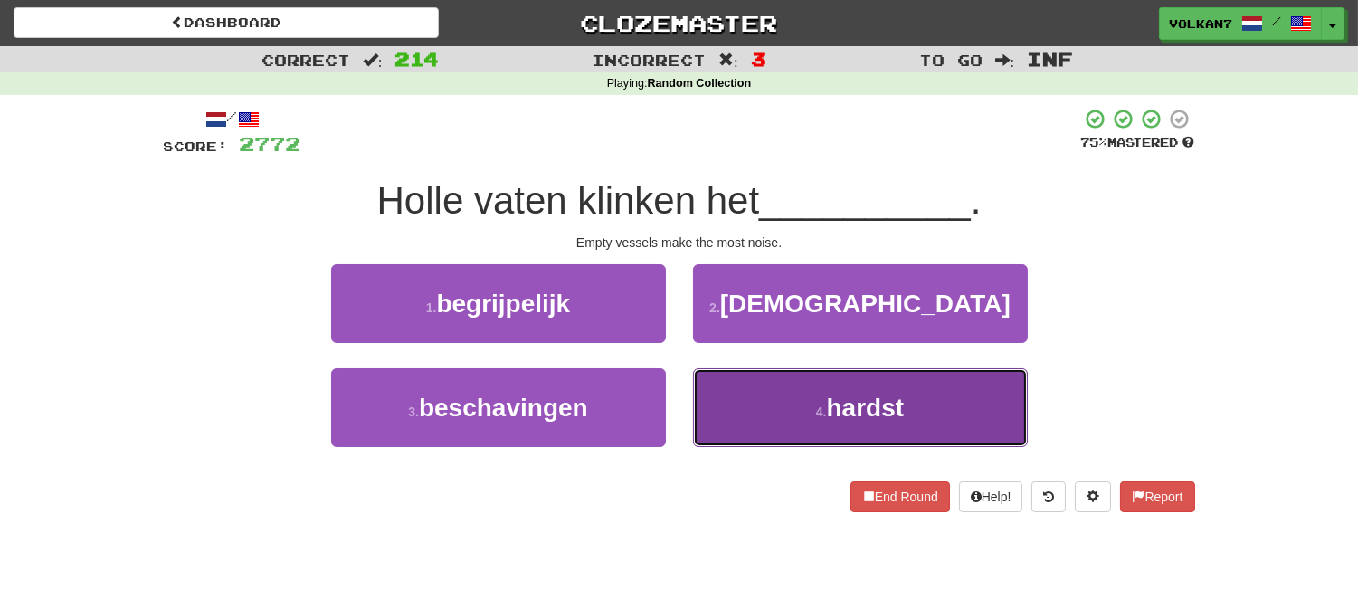
click at [738, 412] on button "4 . hardst" at bounding box center [860, 407] width 335 height 79
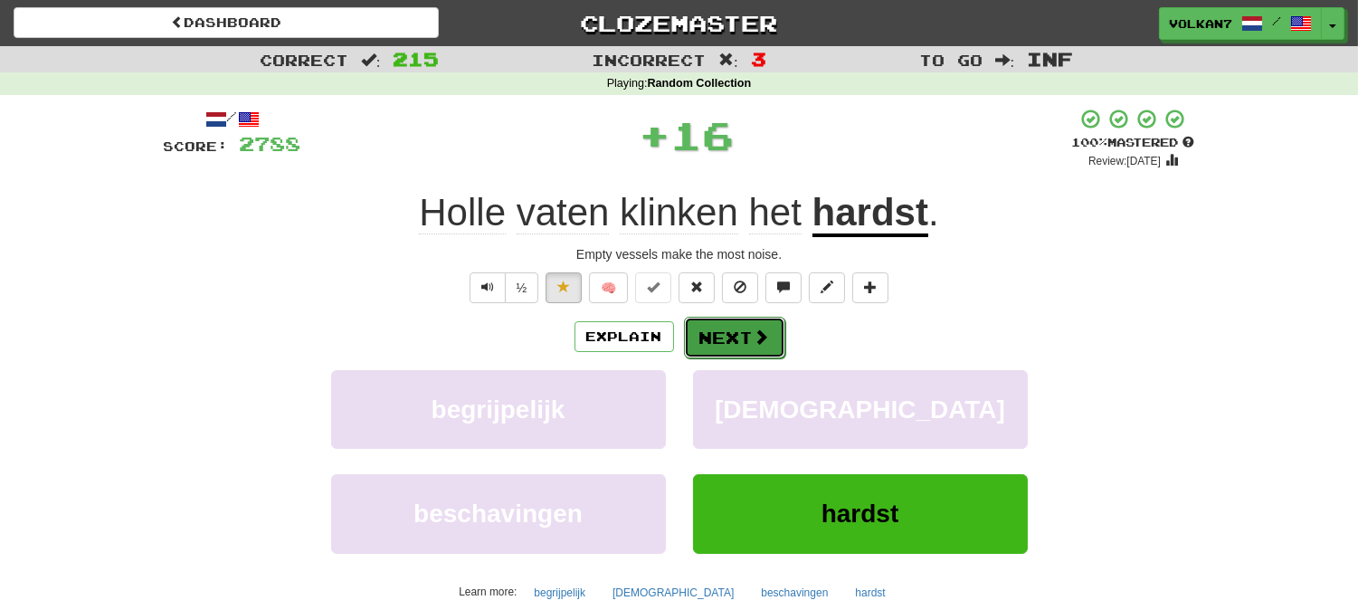
click at [724, 332] on button "Next" at bounding box center [734, 338] width 101 height 42
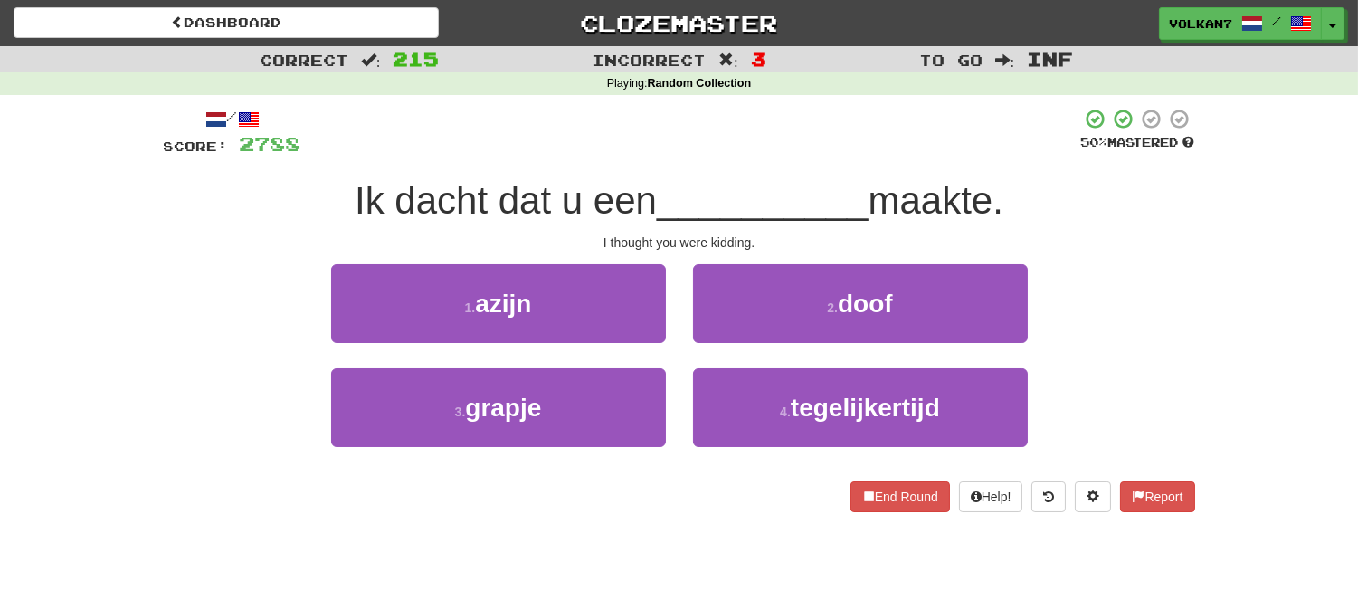
click at [745, 147] on div at bounding box center [691, 133] width 780 height 50
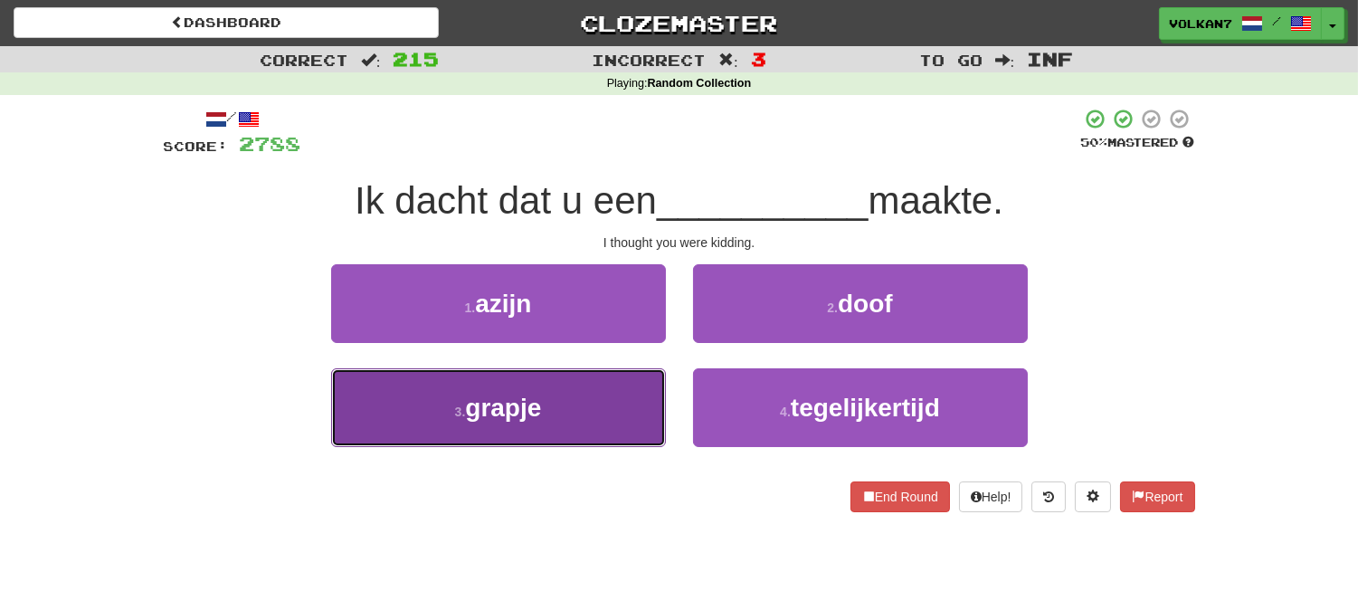
click at [615, 407] on button "3 . grapje" at bounding box center [498, 407] width 335 height 79
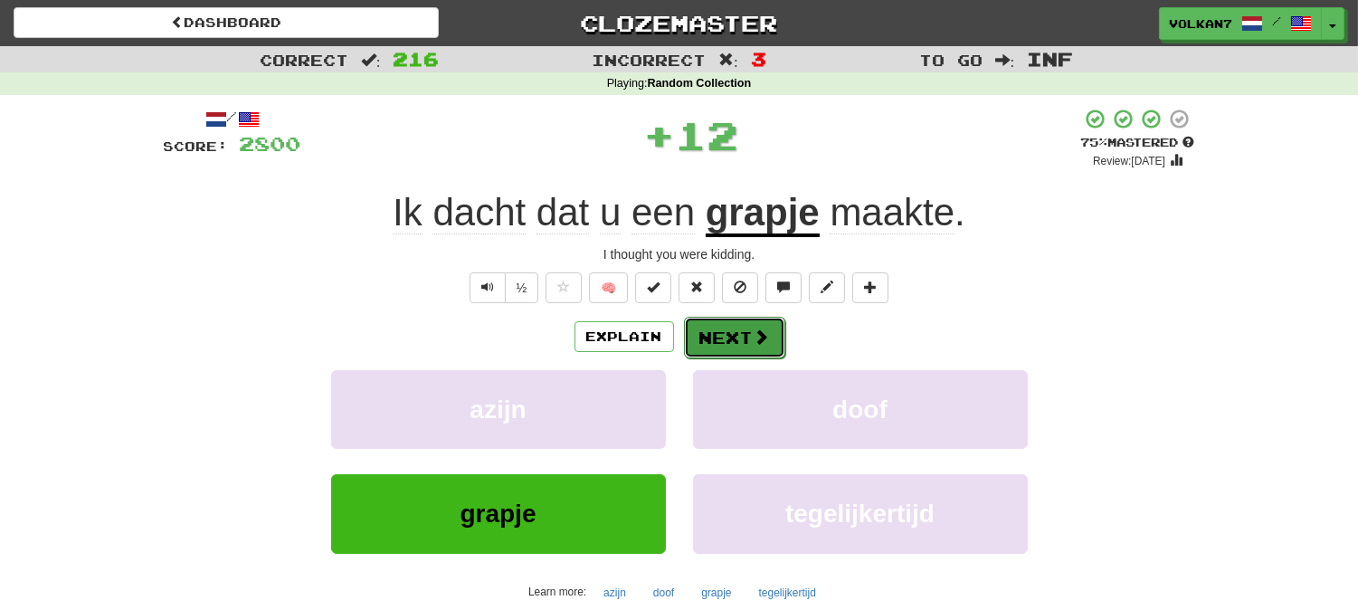
click at [734, 338] on button "Next" at bounding box center [734, 338] width 101 height 42
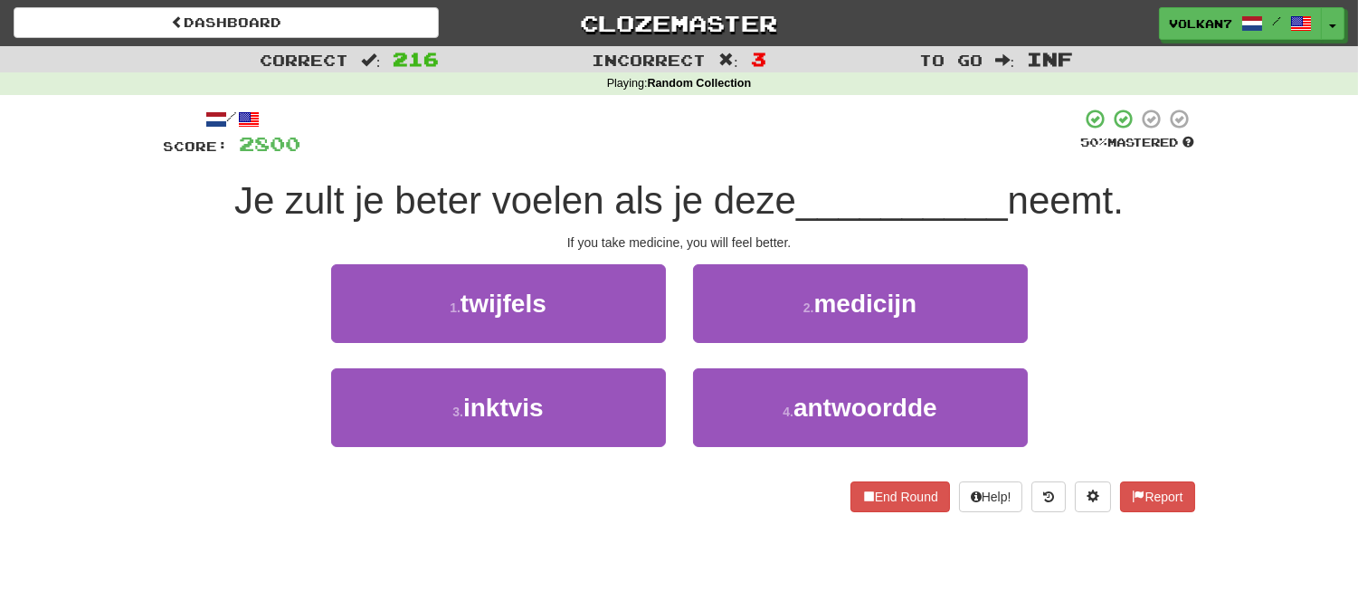
click at [761, 129] on div at bounding box center [691, 133] width 780 height 50
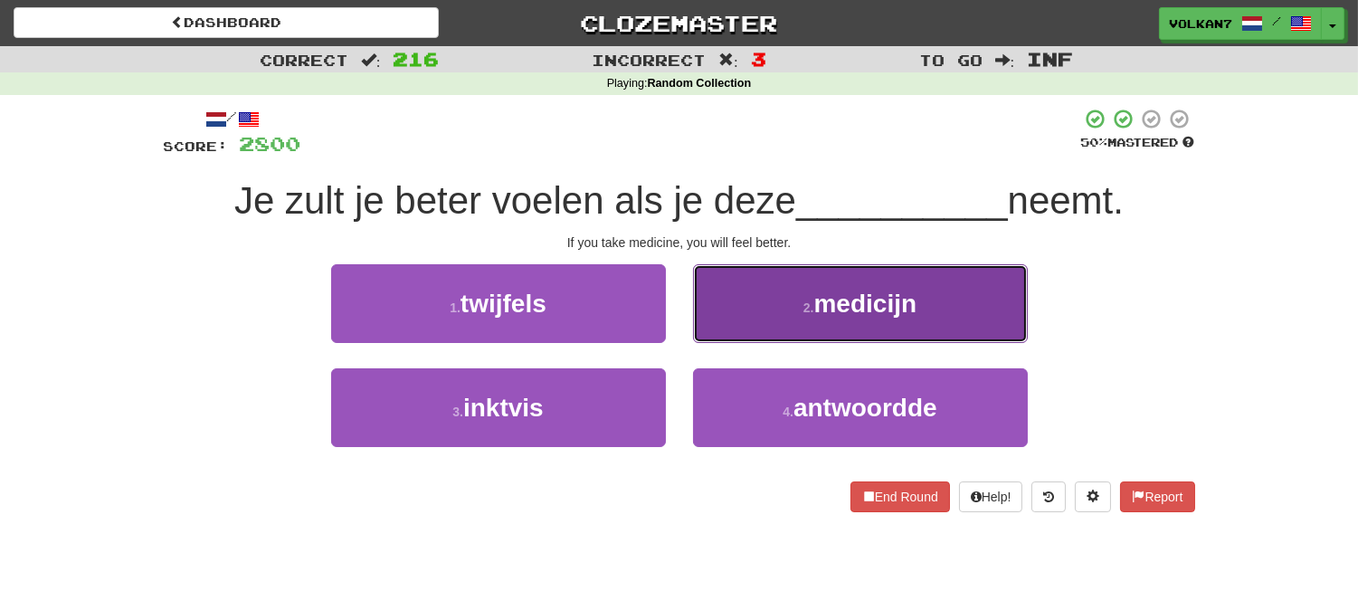
click at [823, 318] on button "2 . medicijn" at bounding box center [860, 303] width 335 height 79
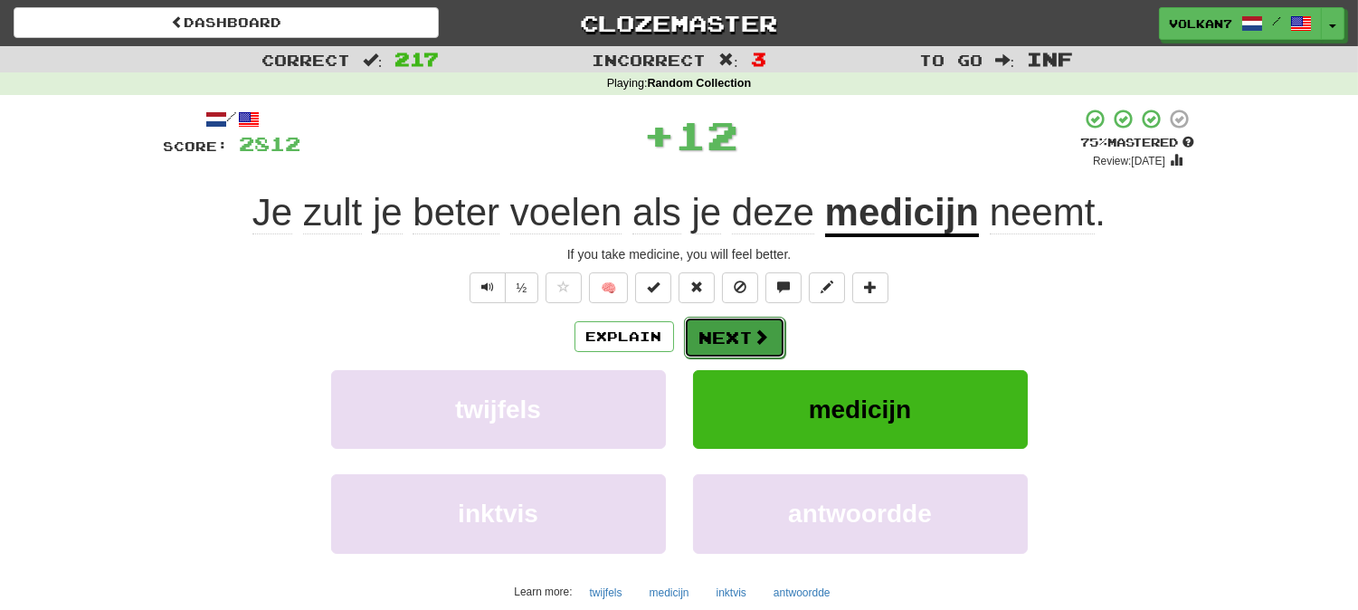
click at [749, 339] on button "Next" at bounding box center [734, 338] width 101 height 42
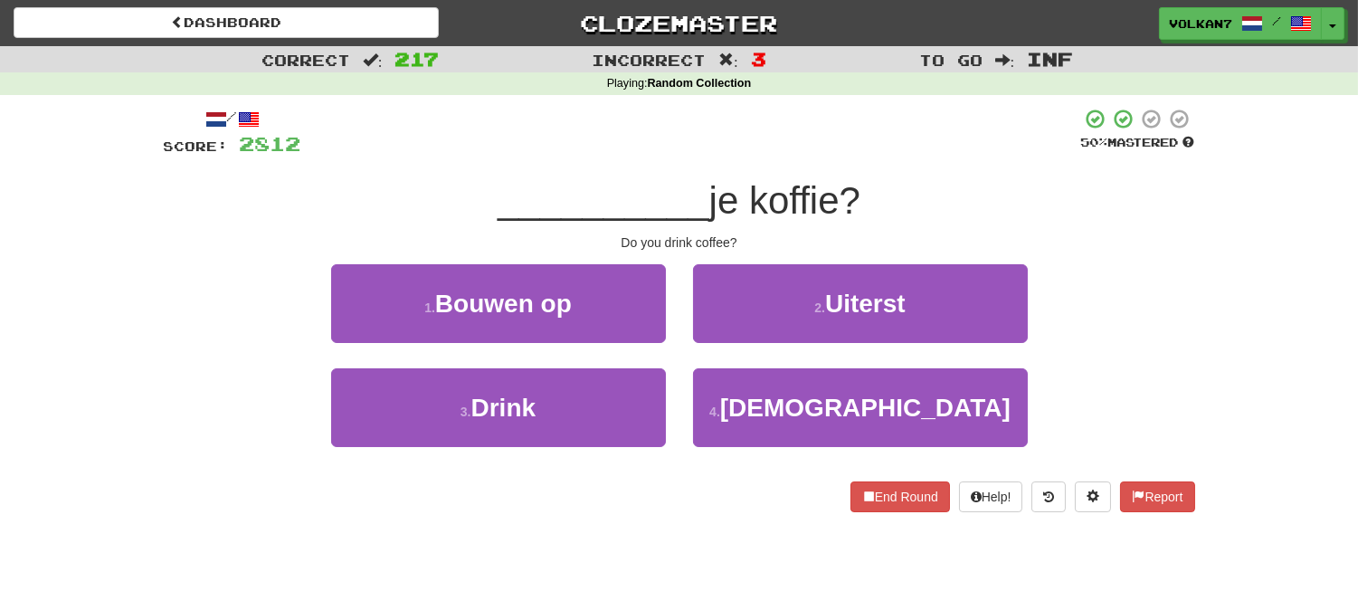
click at [789, 168] on div "/ Score: 2812 50 % Mastered __________ je koffie? Do you drink coffee? 1 . Bouw…" at bounding box center [679, 310] width 1031 height 404
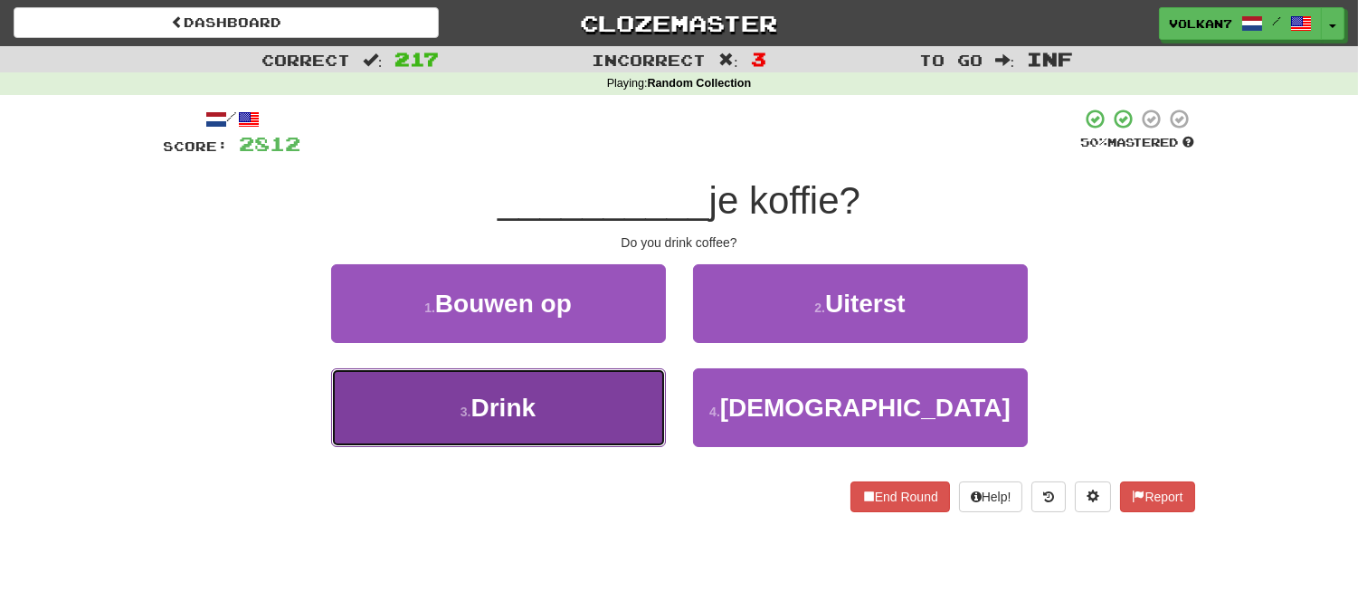
click at [599, 405] on button "3 . Drink" at bounding box center [498, 407] width 335 height 79
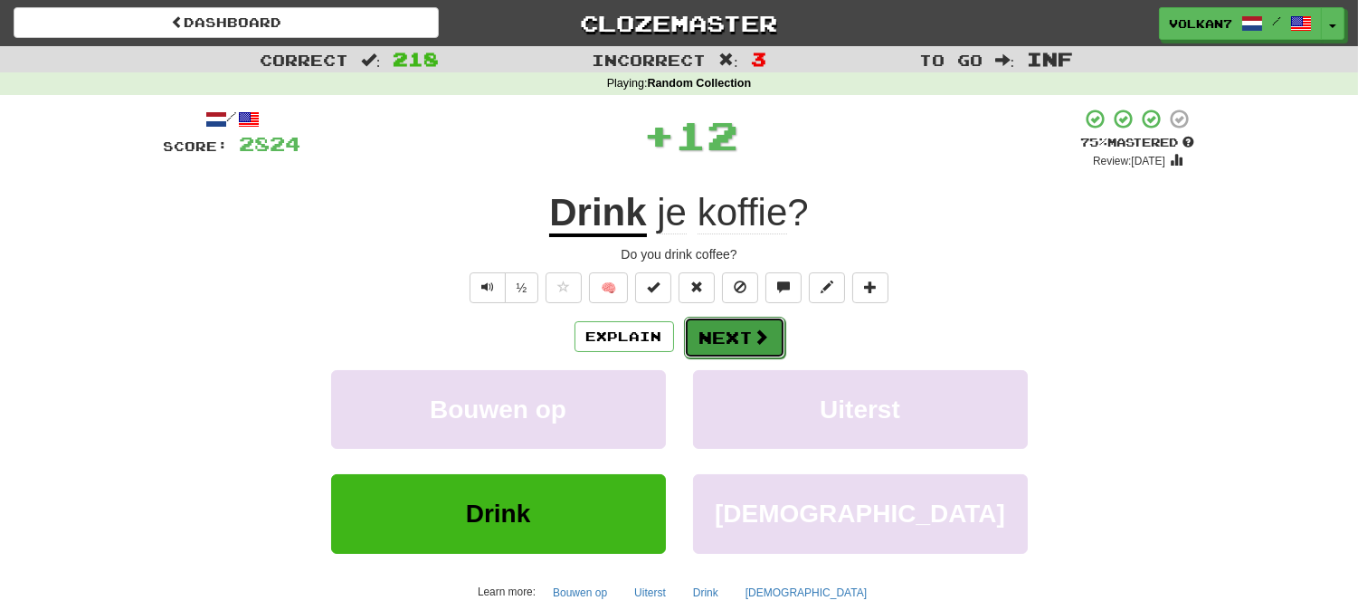
click at [716, 347] on button "Next" at bounding box center [734, 338] width 101 height 42
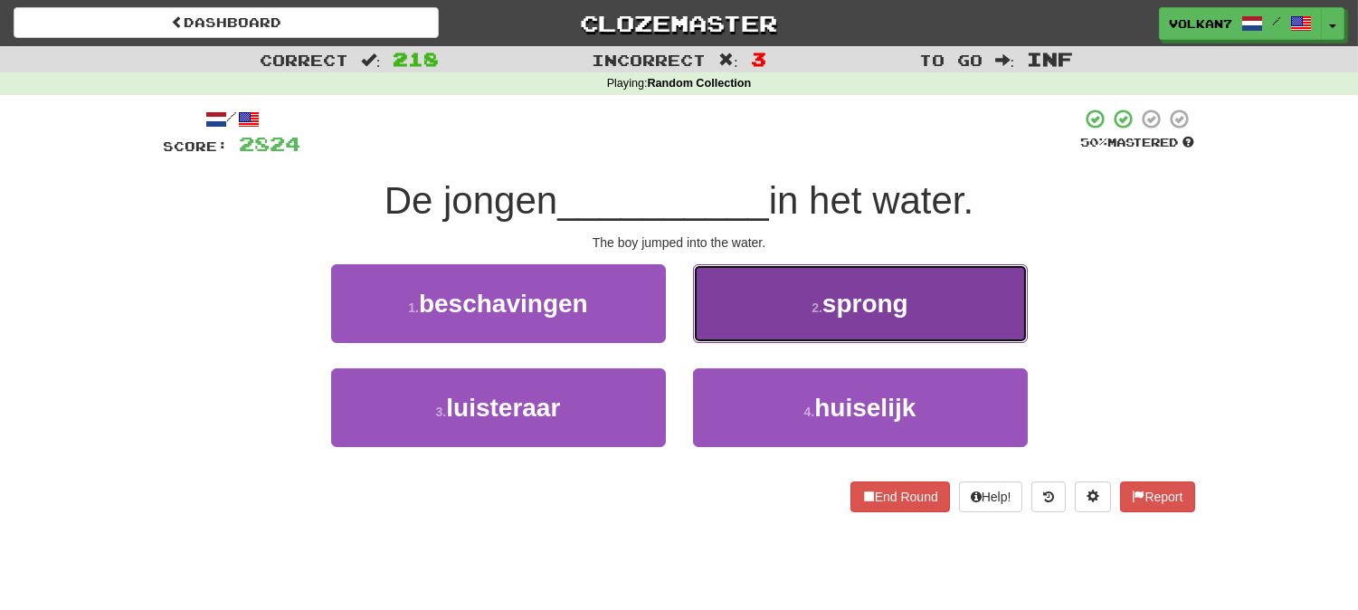
click at [805, 328] on button "2 . sprong" at bounding box center [860, 303] width 335 height 79
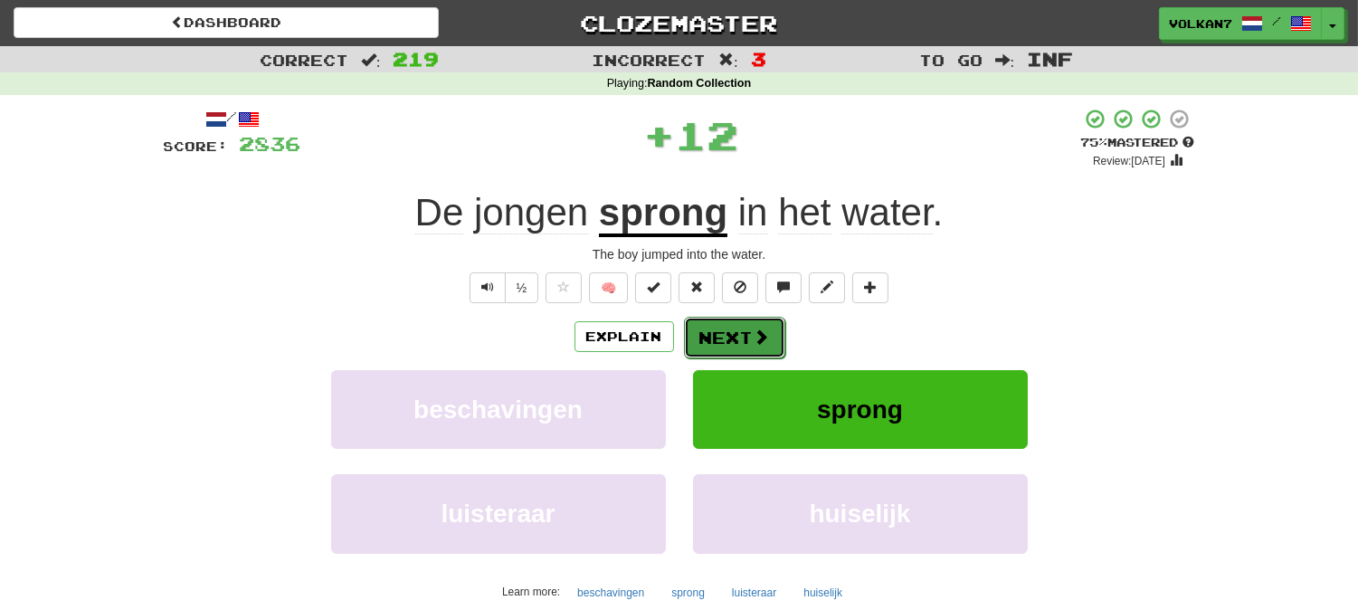
click at [755, 336] on span at bounding box center [762, 336] width 16 height 16
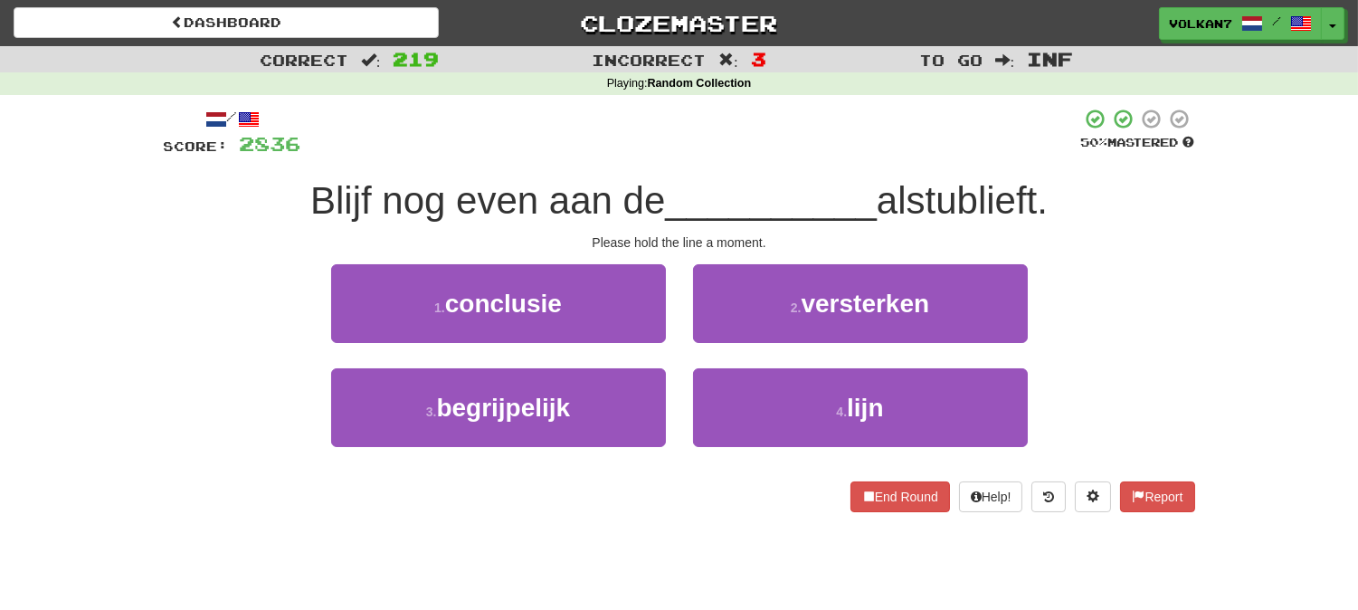
click at [756, 154] on div at bounding box center [691, 133] width 780 height 50
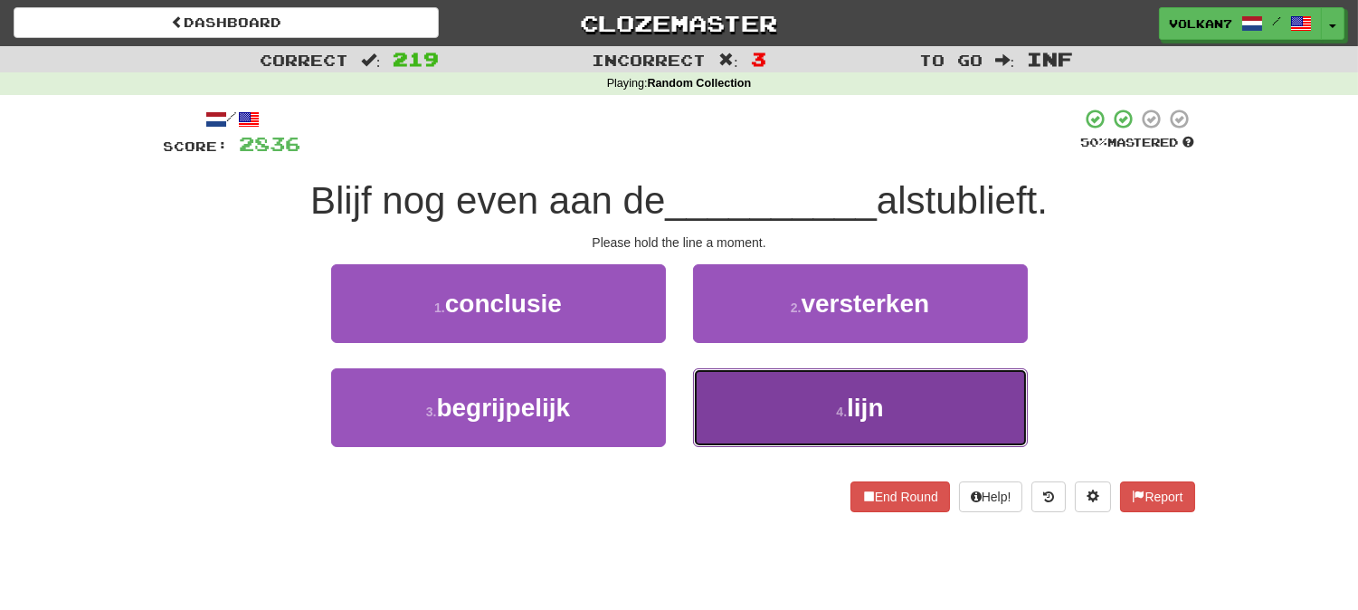
click at [798, 403] on button "4 . lijn" at bounding box center [860, 407] width 335 height 79
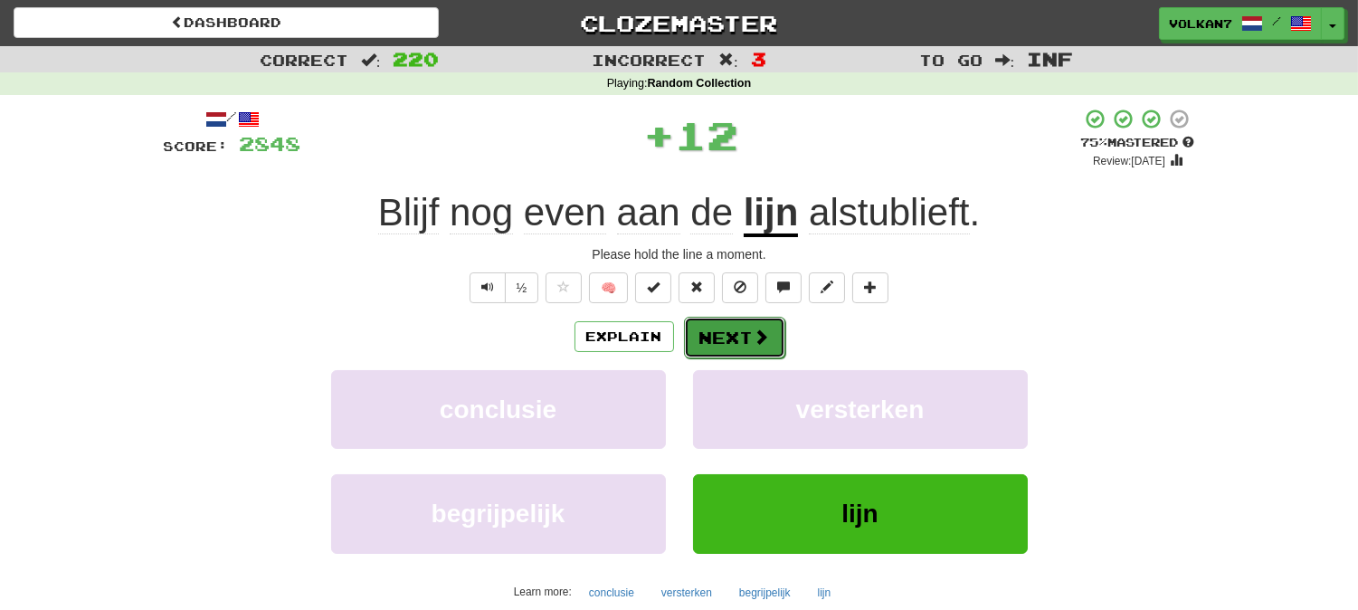
click at [731, 347] on button "Next" at bounding box center [734, 338] width 101 height 42
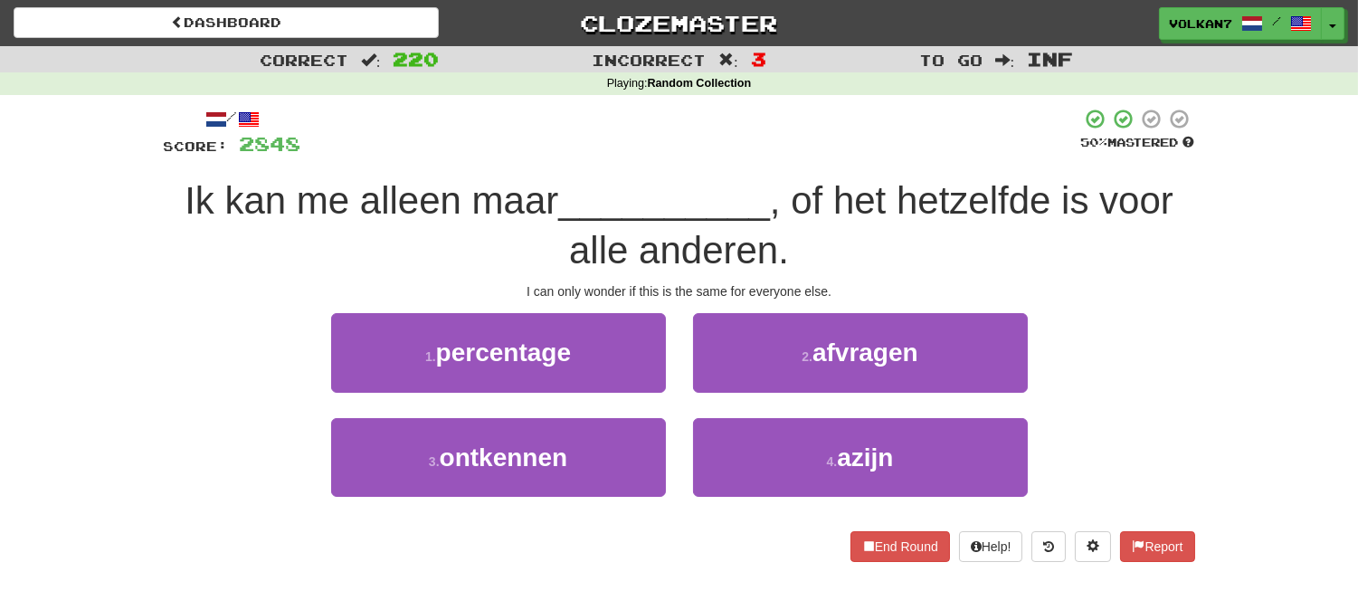
click at [765, 140] on div at bounding box center [691, 133] width 780 height 50
click at [719, 151] on div at bounding box center [691, 133] width 780 height 50
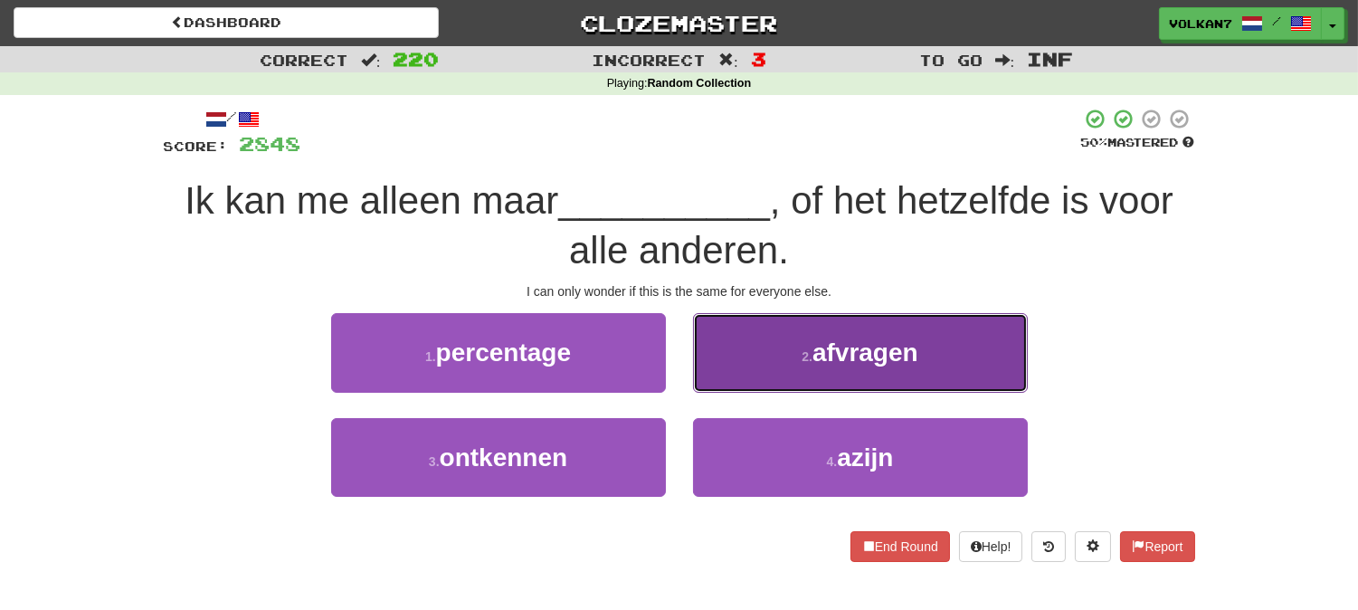
click at [802, 356] on small "2 ." at bounding box center [807, 356] width 11 height 14
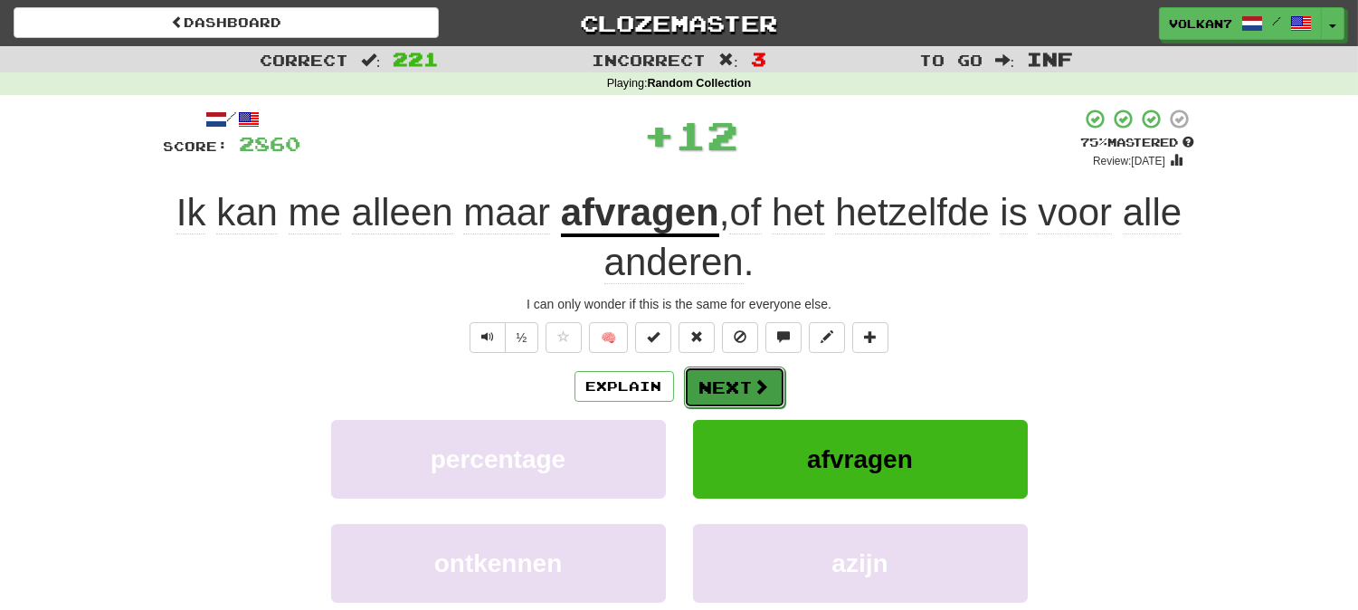
click at [756, 378] on span at bounding box center [762, 386] width 16 height 16
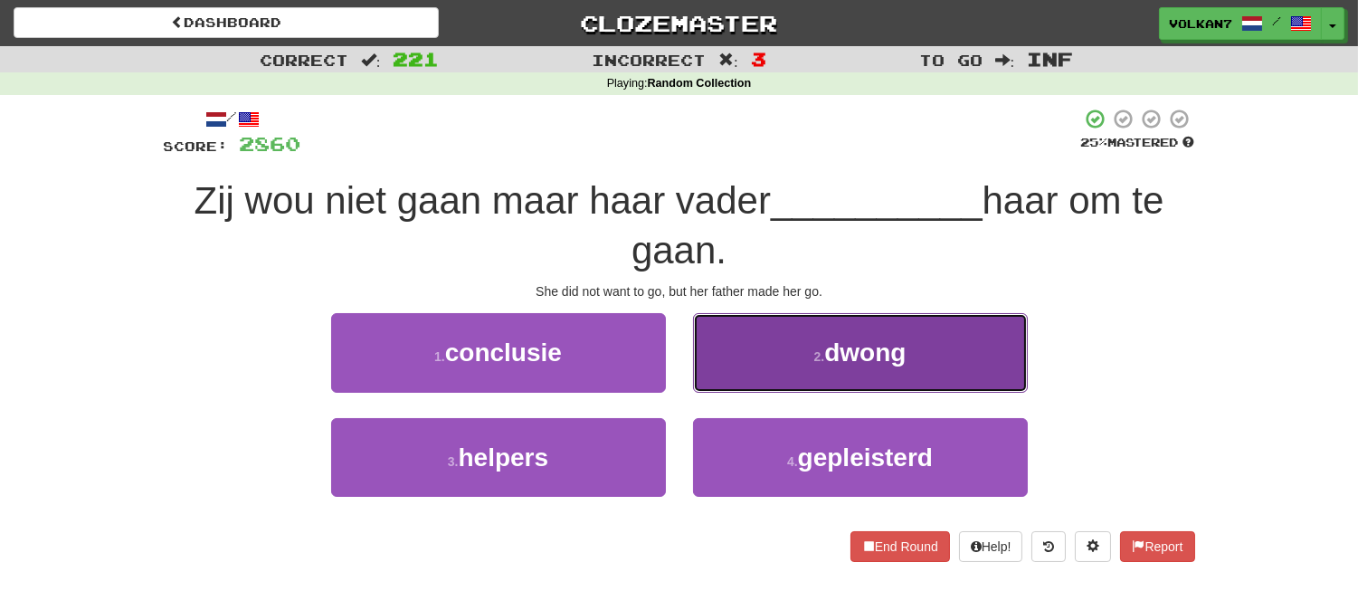
click at [814, 354] on small "2 ." at bounding box center [819, 356] width 11 height 14
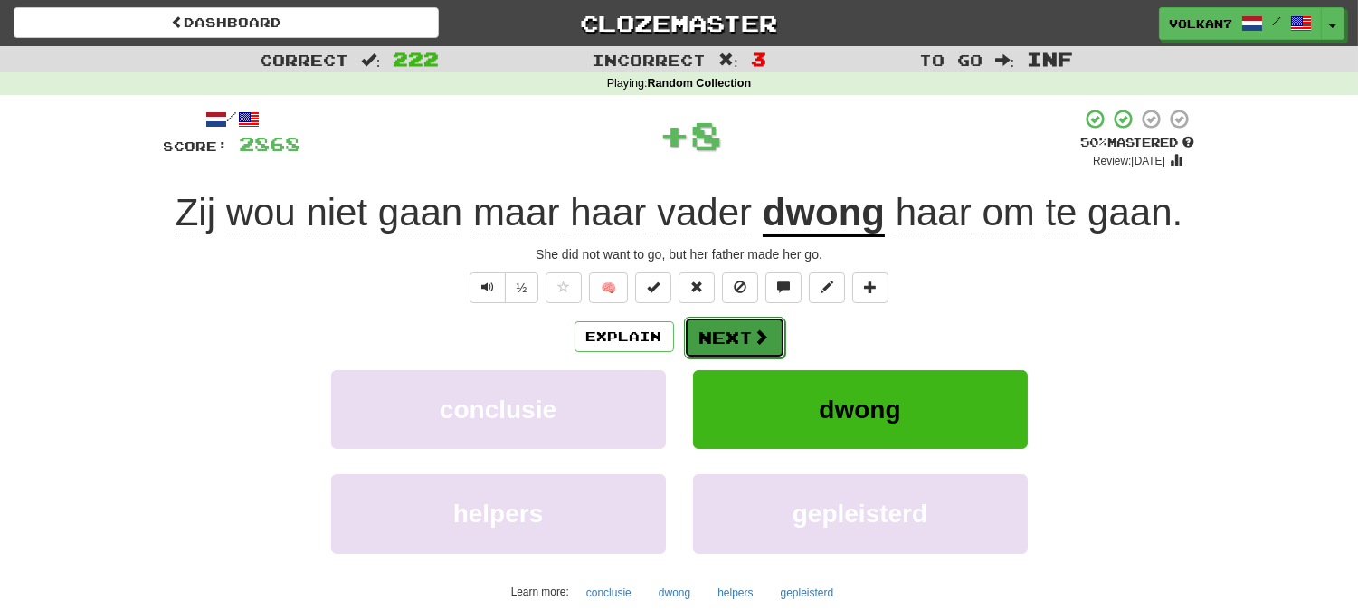
click at [754, 337] on span at bounding box center [762, 336] width 16 height 16
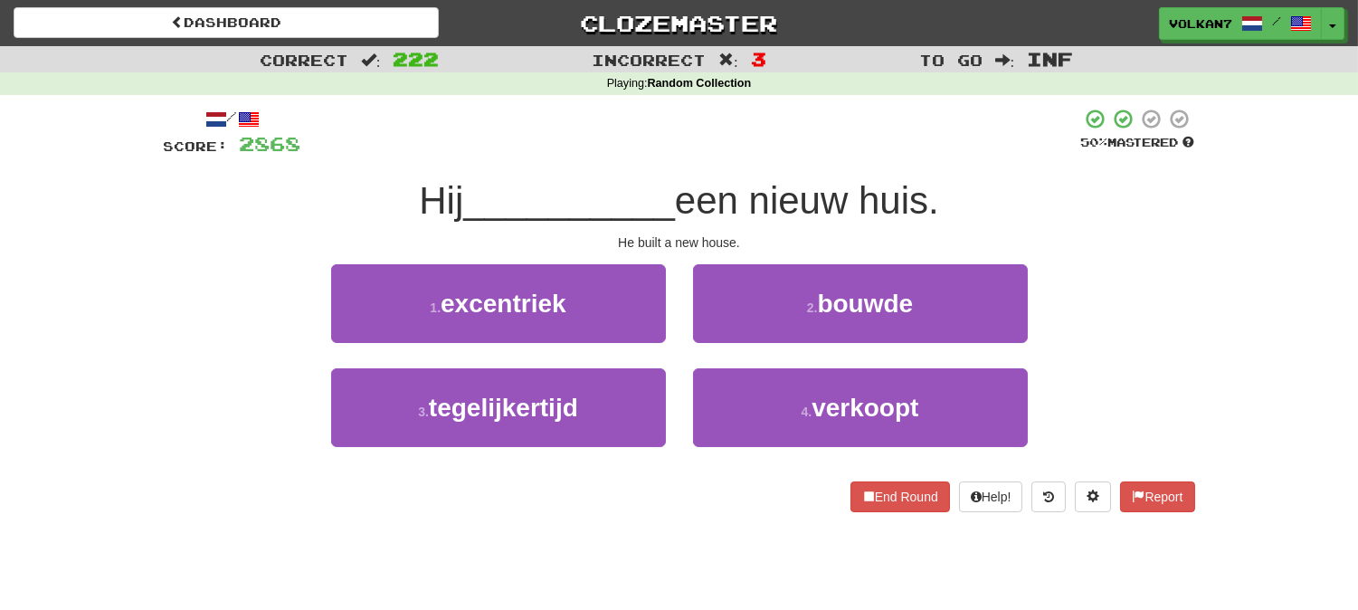
click at [765, 167] on div "/ Score: 2868 50 % Mastered Hij __________ een nieuw huis. He built a new house…" at bounding box center [679, 310] width 1031 height 404
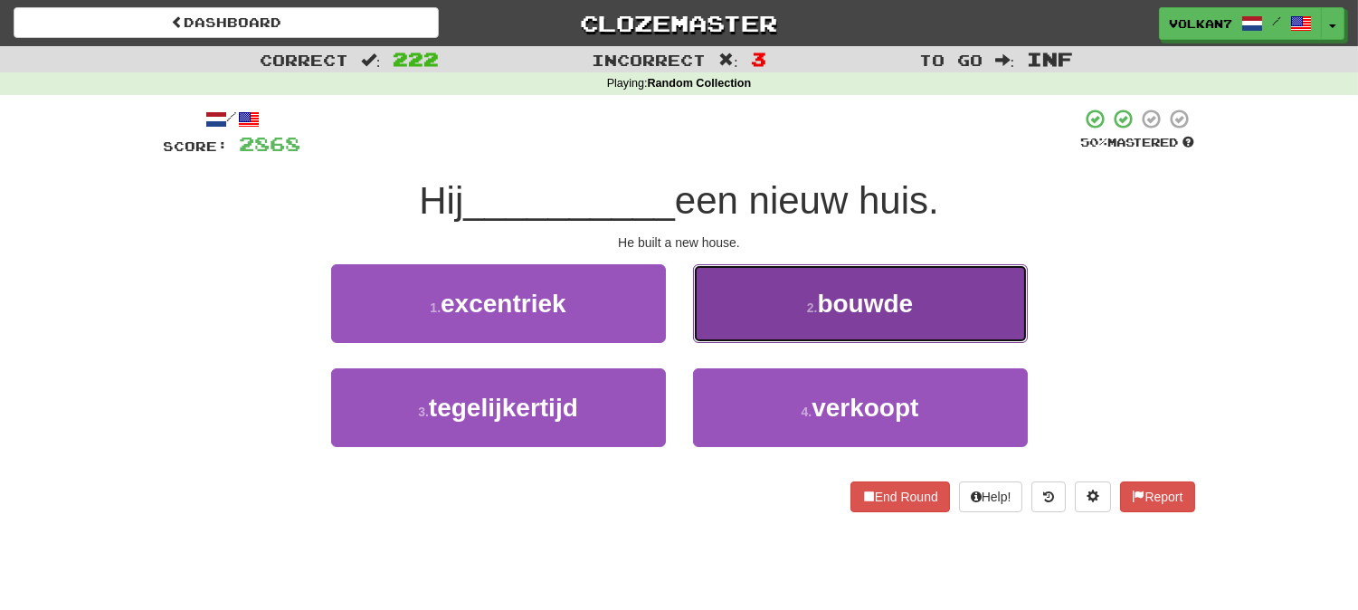
click at [839, 297] on span "bouwde" at bounding box center [865, 304] width 96 height 28
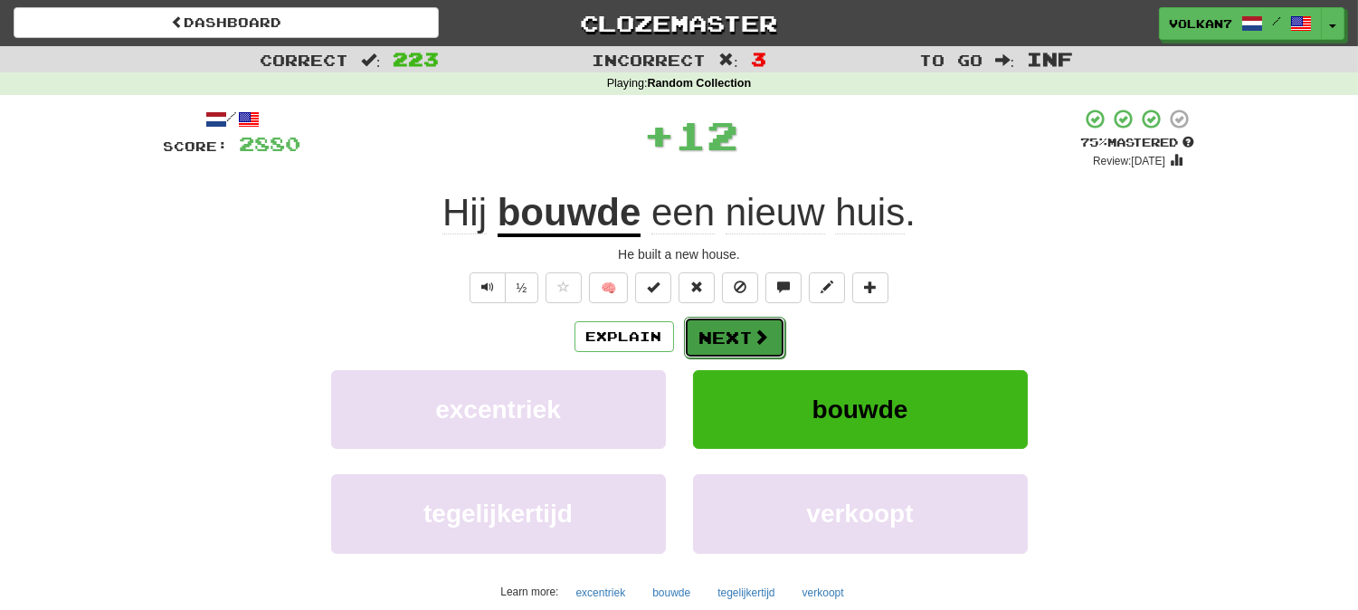
click at [754, 330] on span at bounding box center [762, 336] width 16 height 16
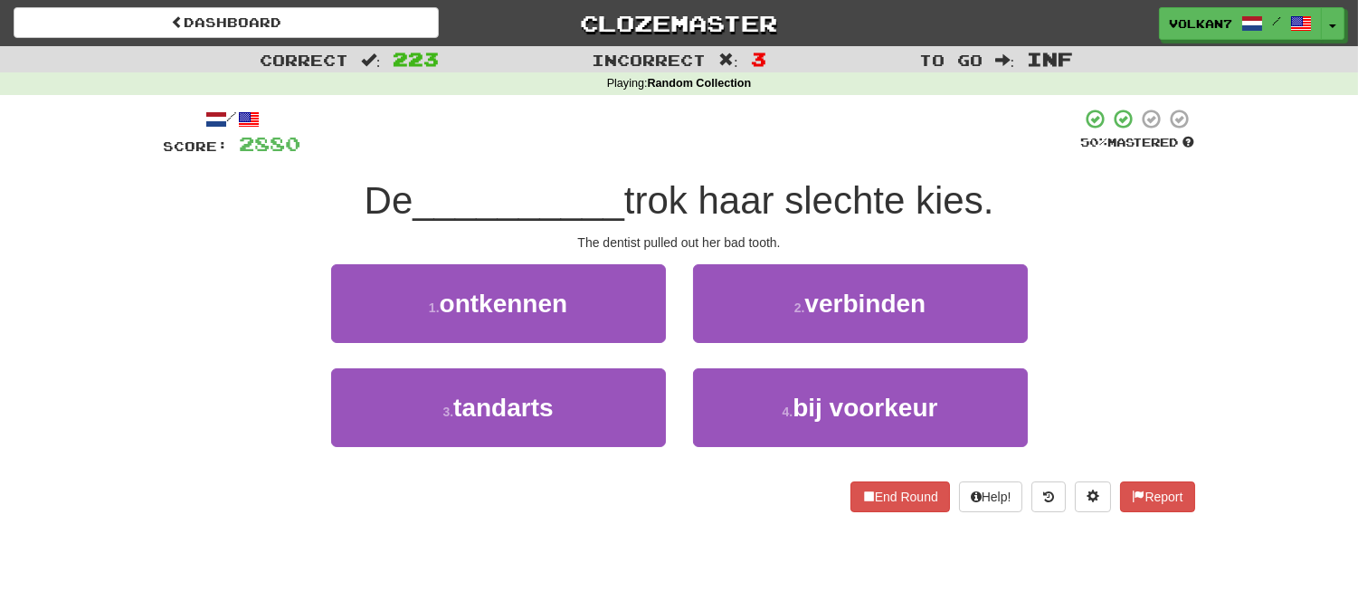
click at [751, 140] on div at bounding box center [691, 133] width 780 height 50
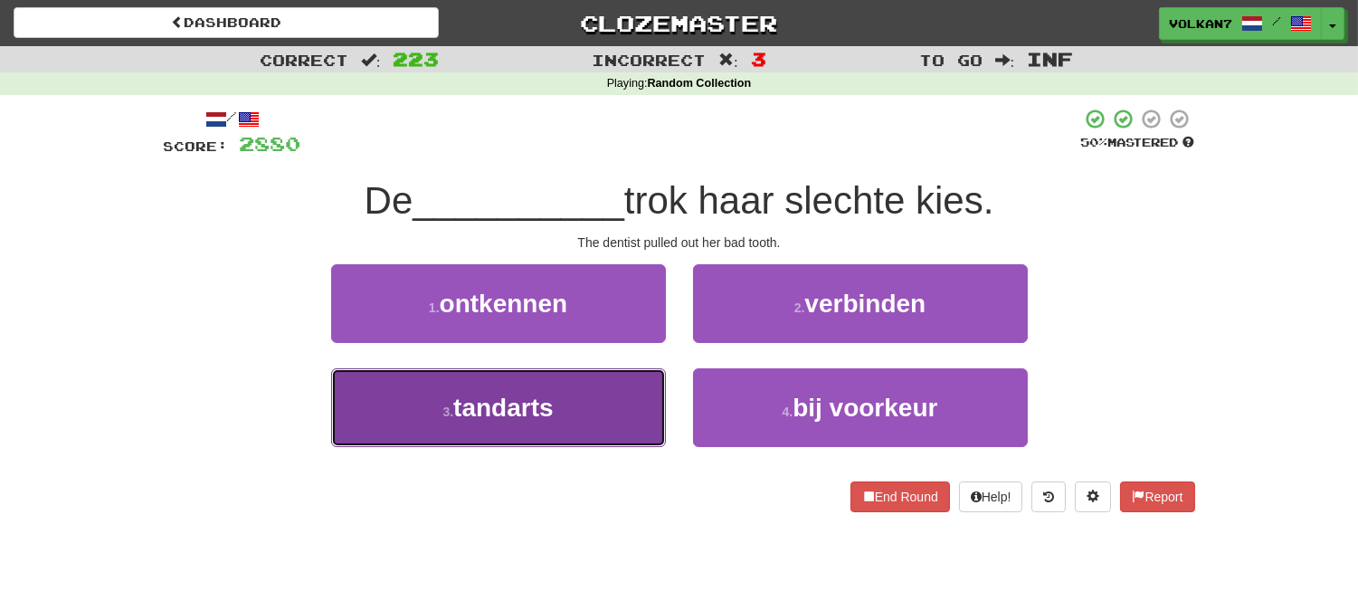
click at [613, 394] on button "3 . tandarts" at bounding box center [498, 407] width 335 height 79
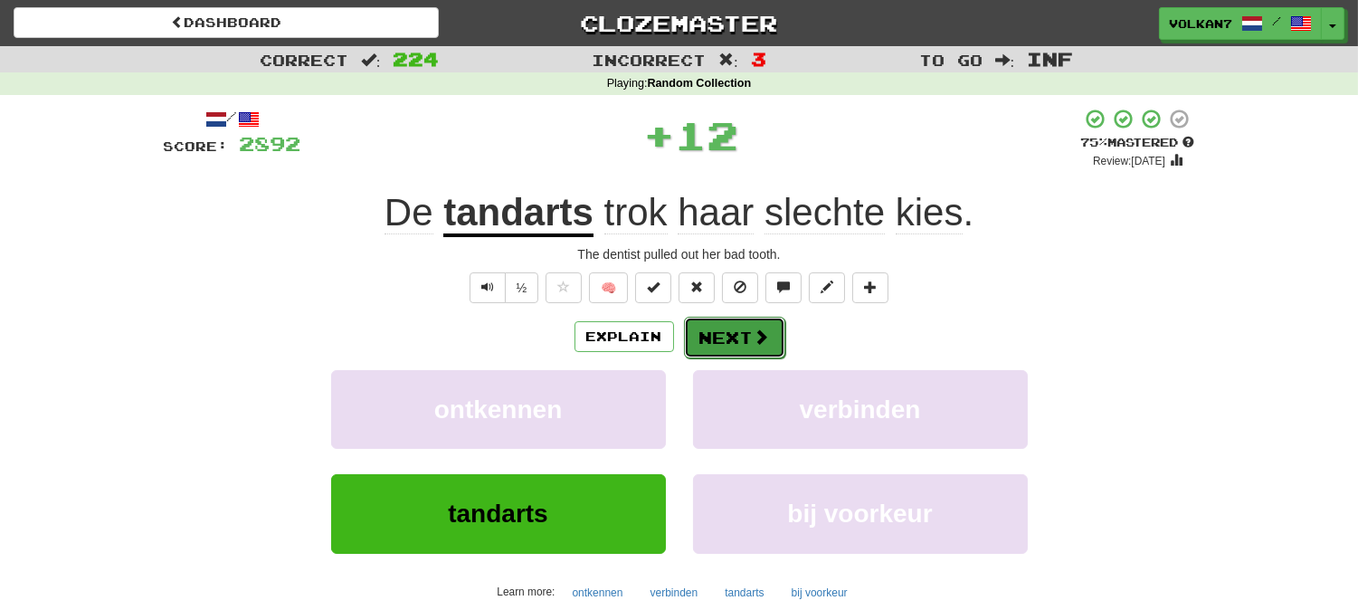
click at [758, 335] on span at bounding box center [762, 336] width 16 height 16
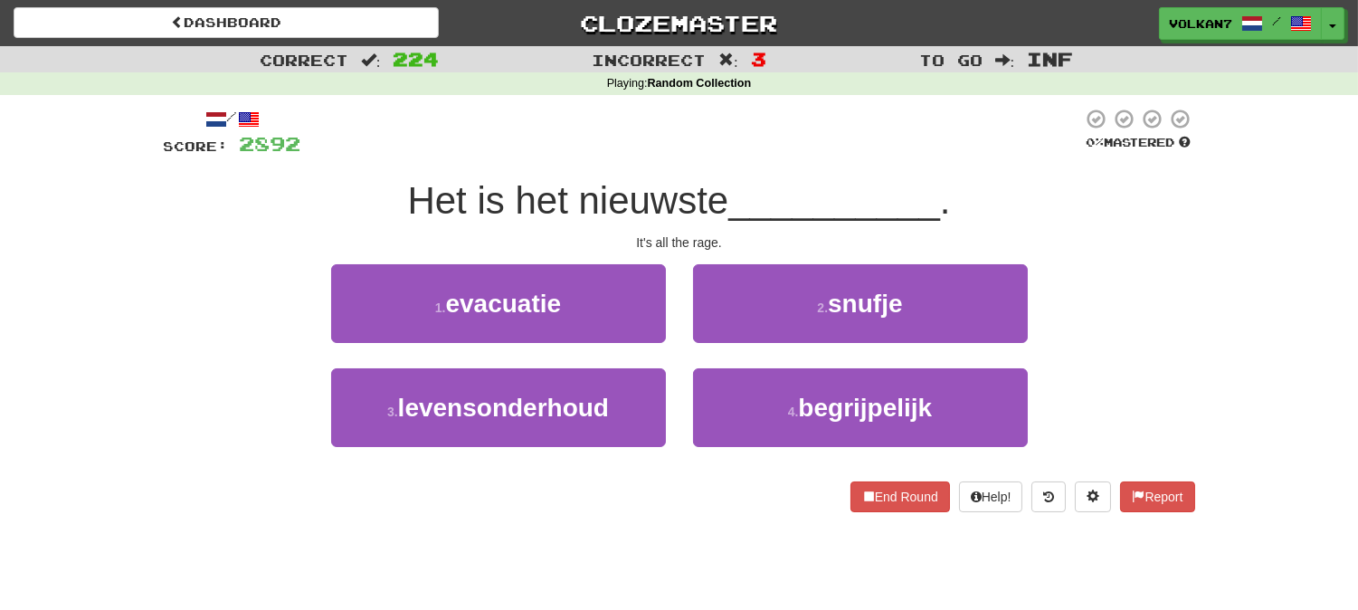
click at [817, 160] on div "/ Score: 2892 0 % Mastered Het is het nieuwste __________ . It's all the rage. …" at bounding box center [679, 310] width 1031 height 404
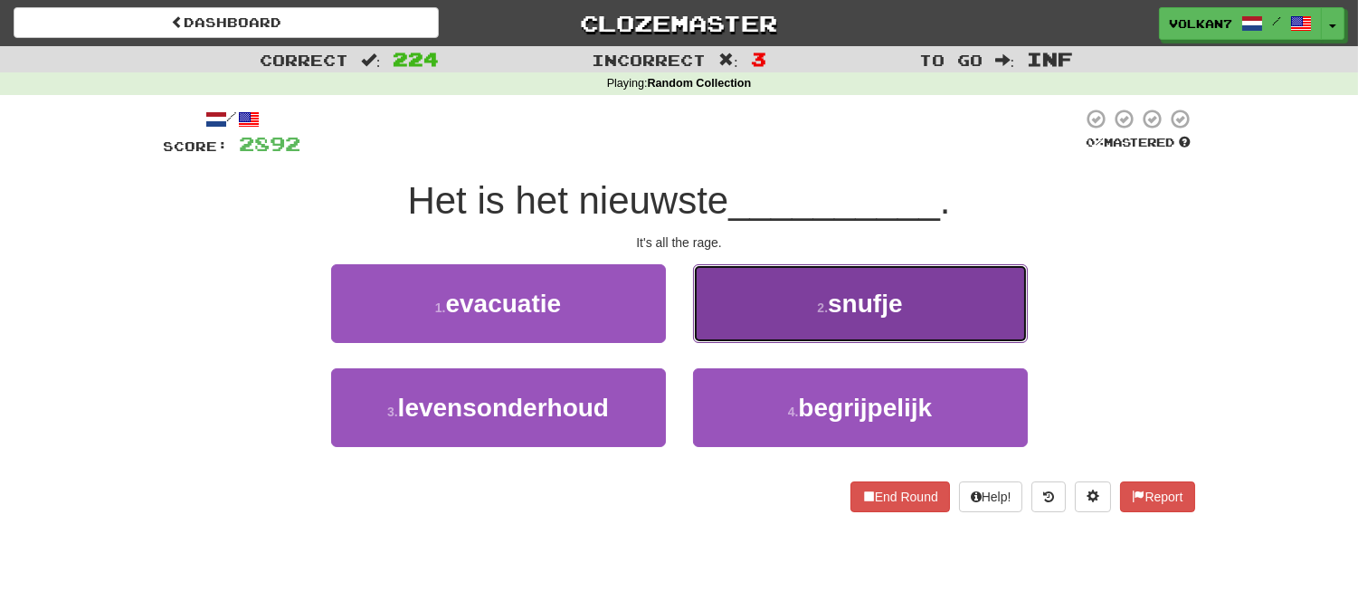
click at [803, 293] on button "2 . snufje" at bounding box center [860, 303] width 335 height 79
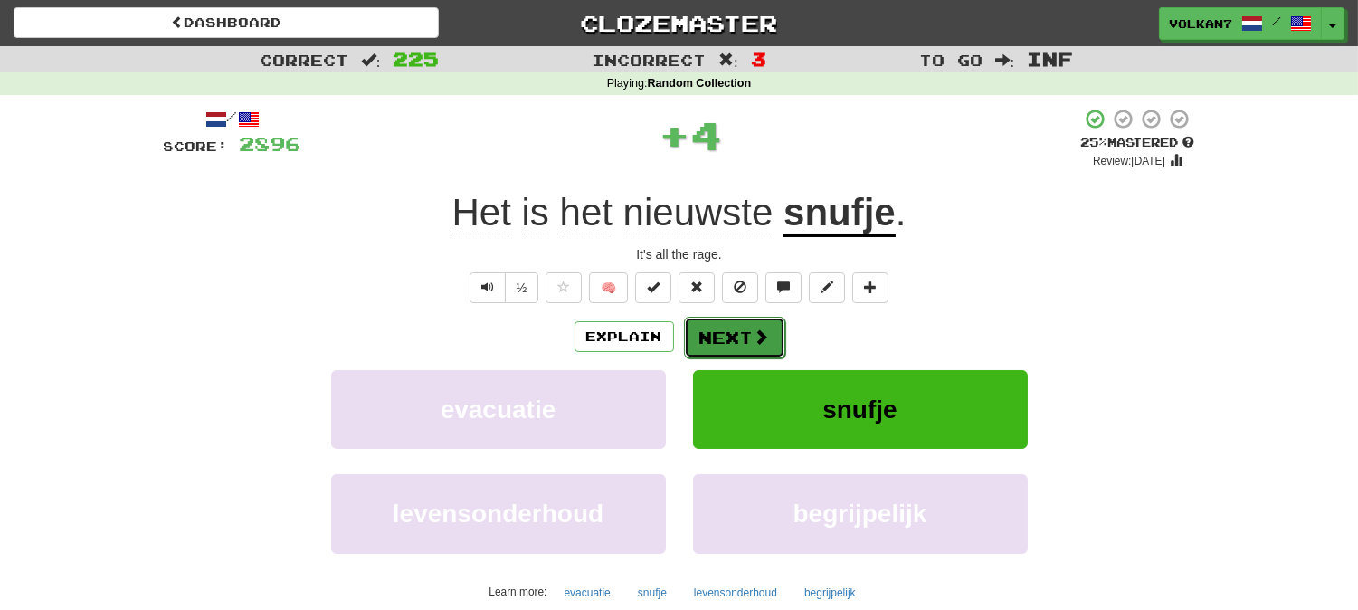
click at [737, 335] on button "Next" at bounding box center [734, 338] width 101 height 42
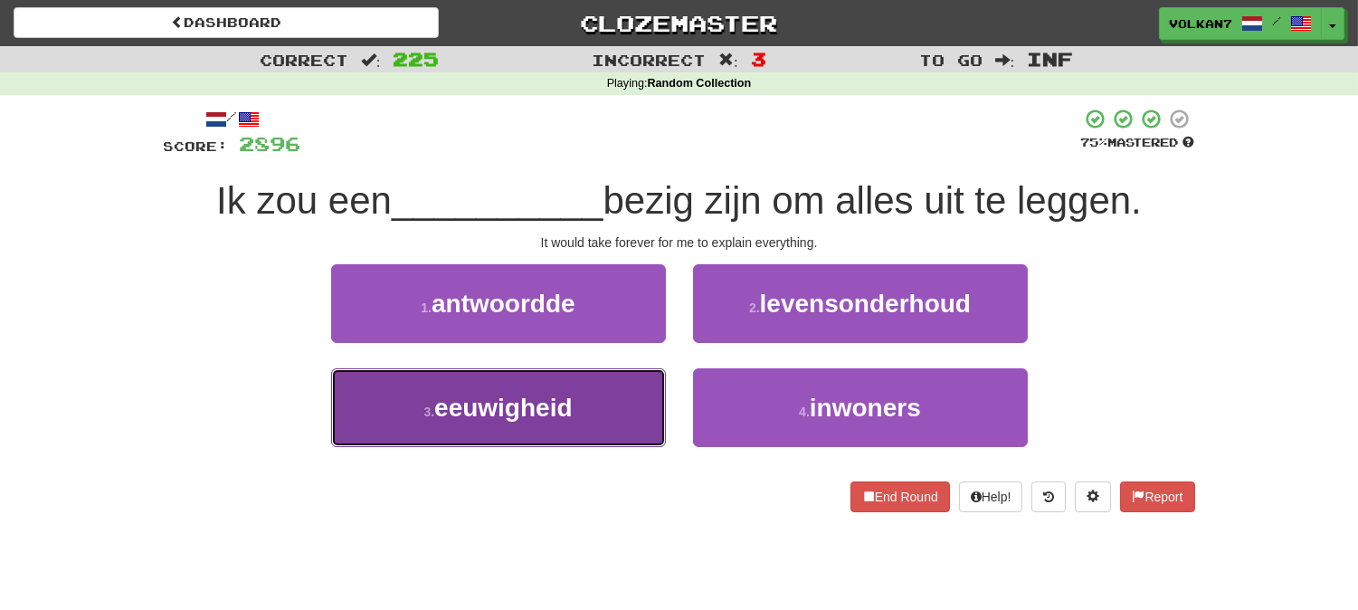
click at [550, 407] on span "eeuwigheid" at bounding box center [503, 408] width 138 height 28
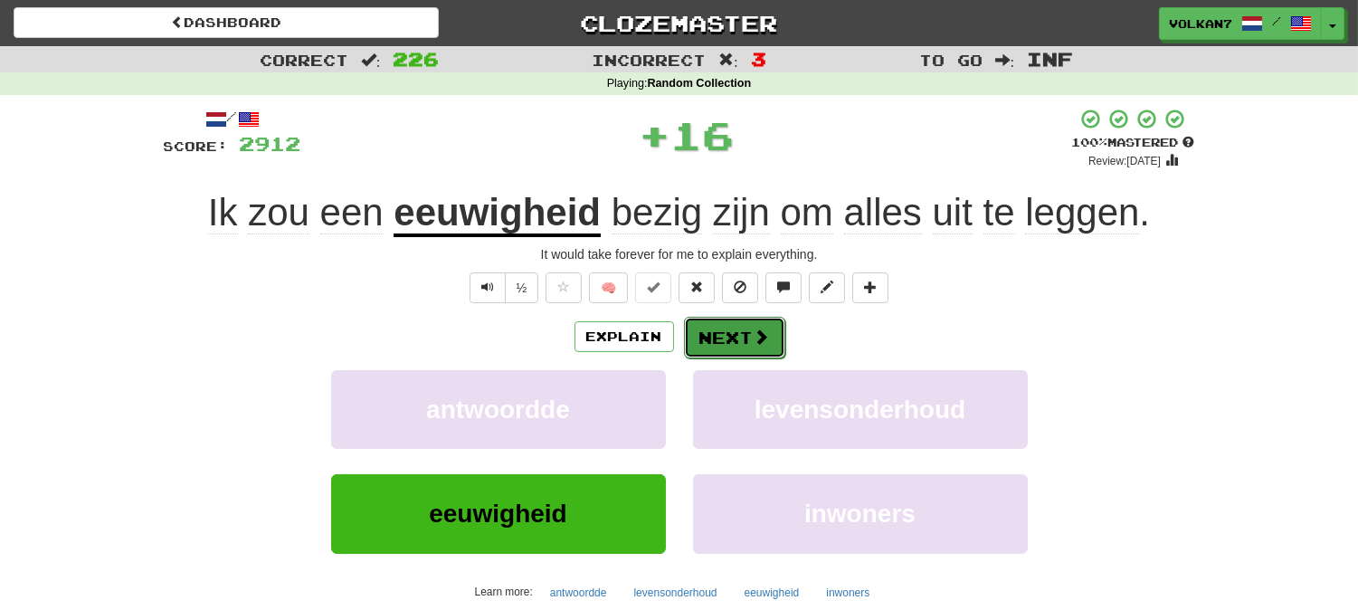
click at [734, 328] on button "Next" at bounding box center [734, 338] width 101 height 42
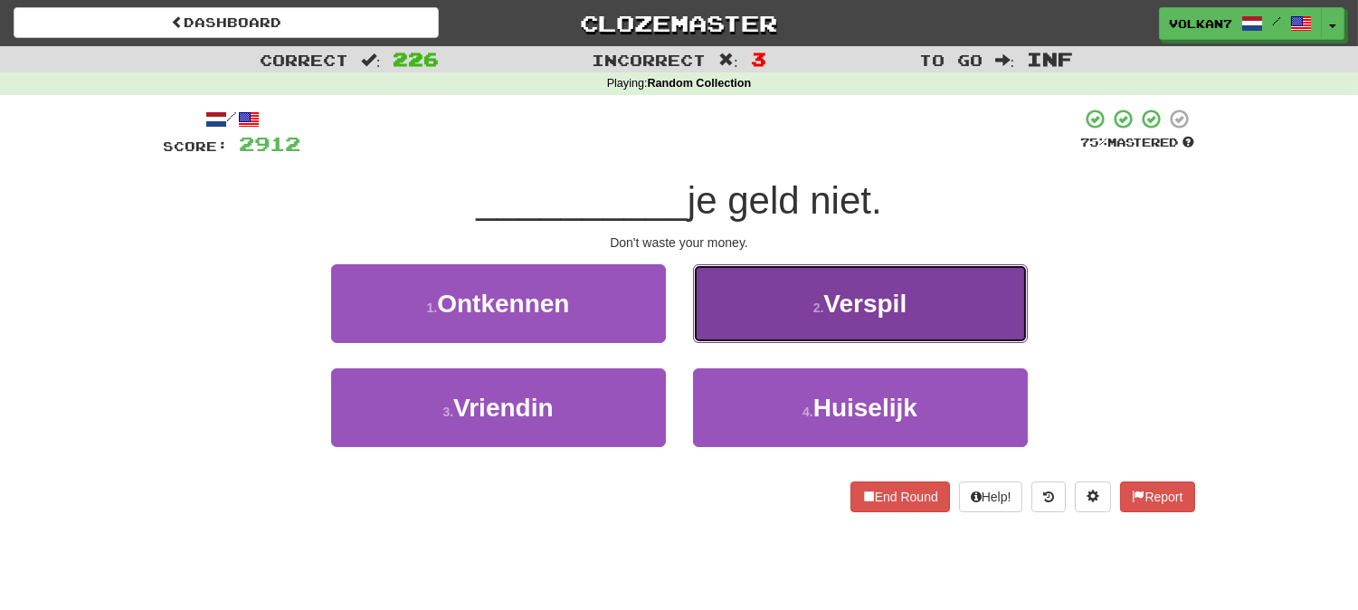
click at [888, 294] on span "Verspil" at bounding box center [864, 304] width 83 height 28
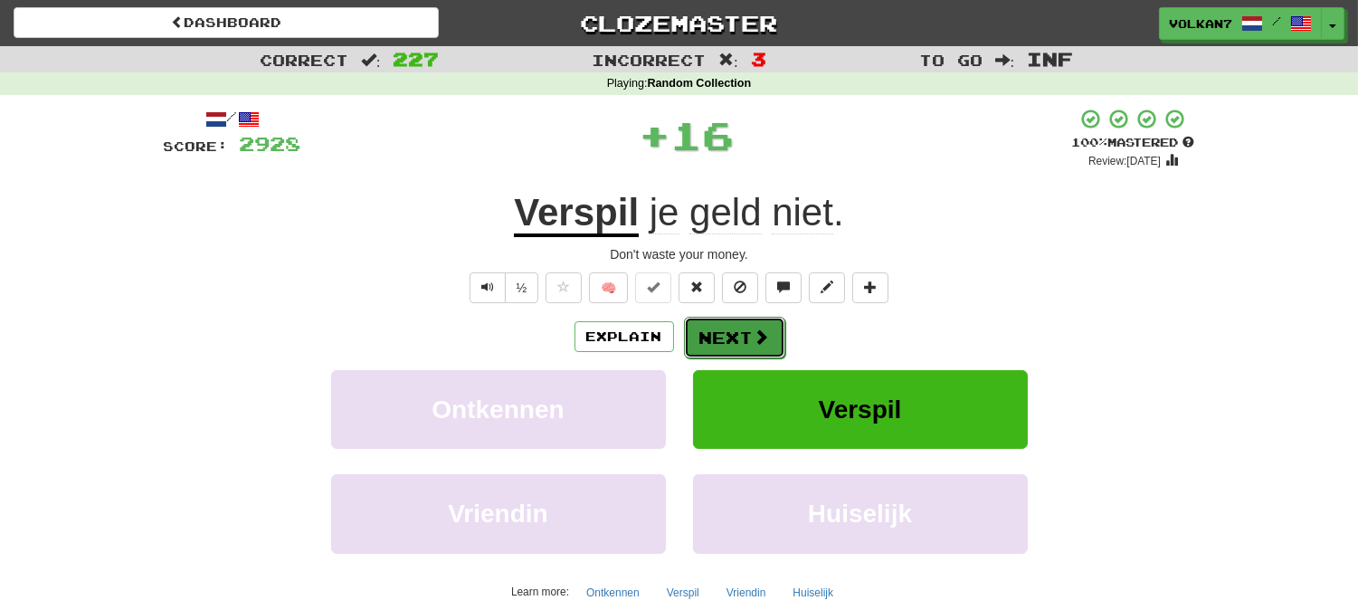
click at [727, 328] on button "Next" at bounding box center [734, 338] width 101 height 42
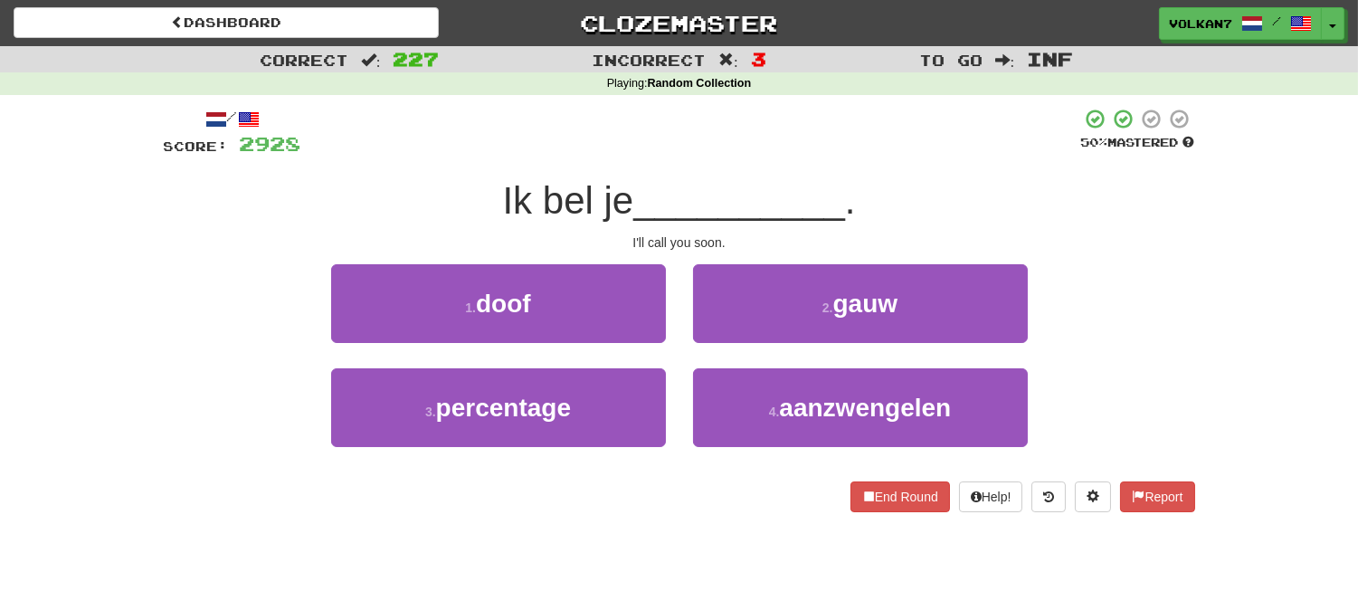
click at [769, 146] on div at bounding box center [691, 133] width 780 height 50
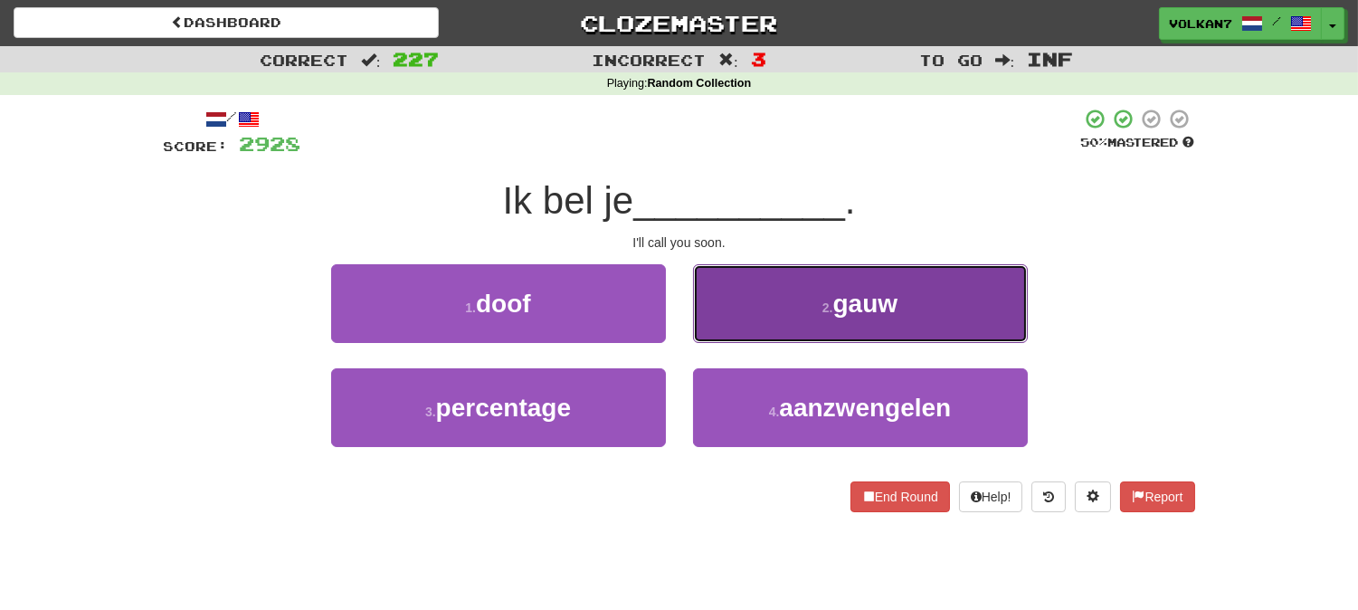
click at [805, 314] on button "2 . gauw" at bounding box center [860, 303] width 335 height 79
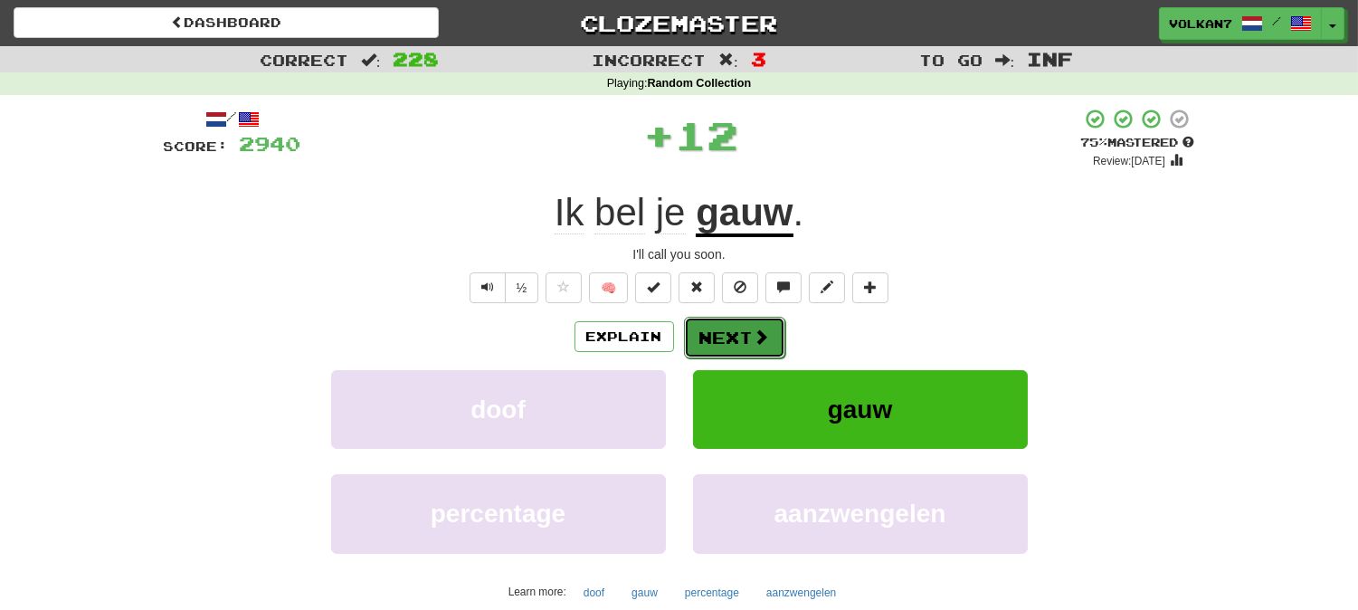
click at [771, 332] on button "Next" at bounding box center [734, 338] width 101 height 42
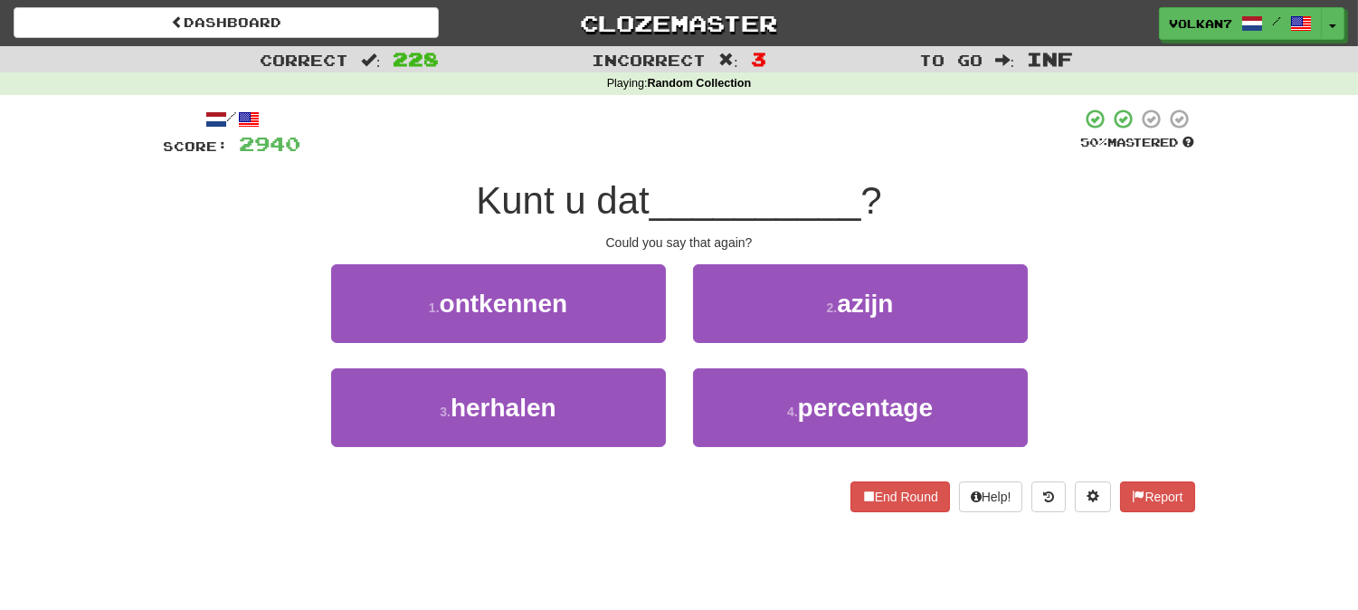
click at [782, 160] on div "/ Score: 2940 50 % Mastered Kunt u dat __________ ? Could you say that again? 1…" at bounding box center [679, 310] width 1031 height 404
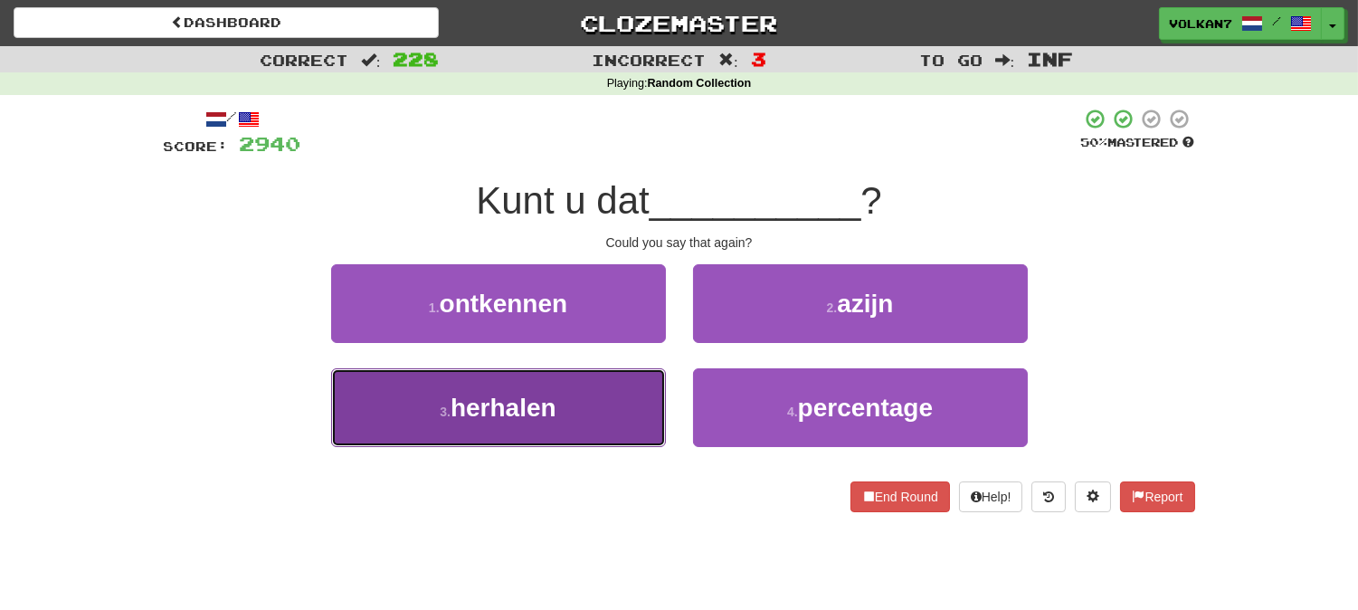
click at [603, 404] on button "3 . herhalen" at bounding box center [498, 407] width 335 height 79
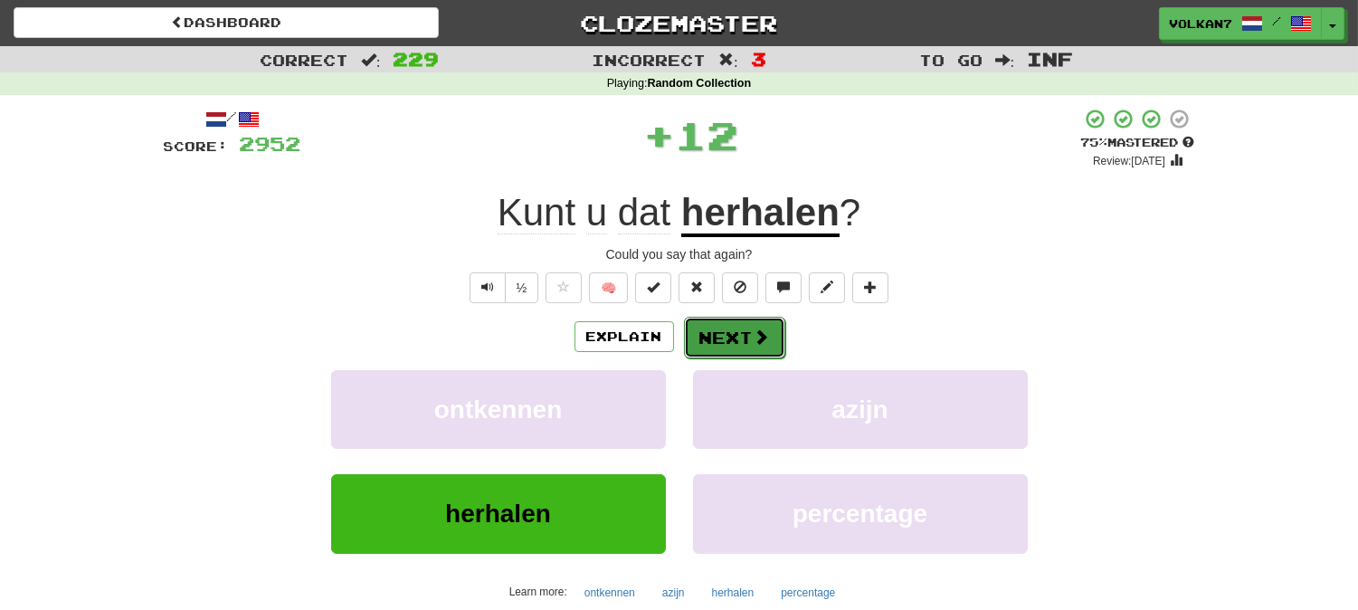
click at [711, 345] on button "Next" at bounding box center [734, 338] width 101 height 42
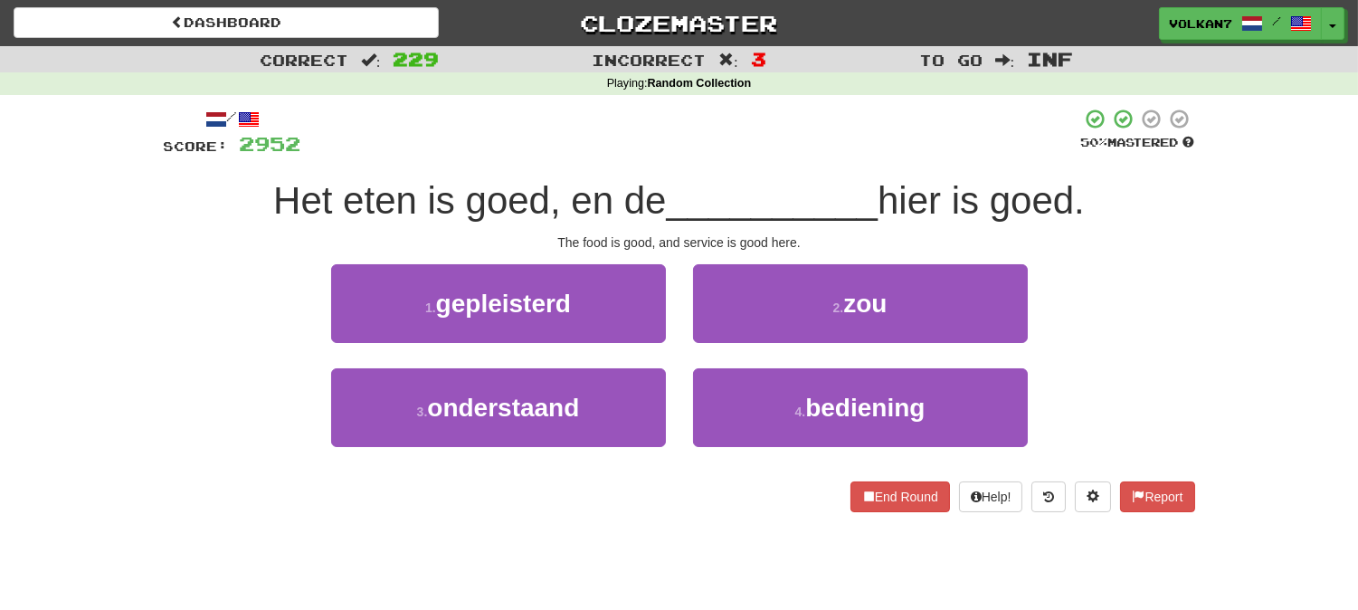
click at [733, 149] on div at bounding box center [691, 133] width 780 height 50
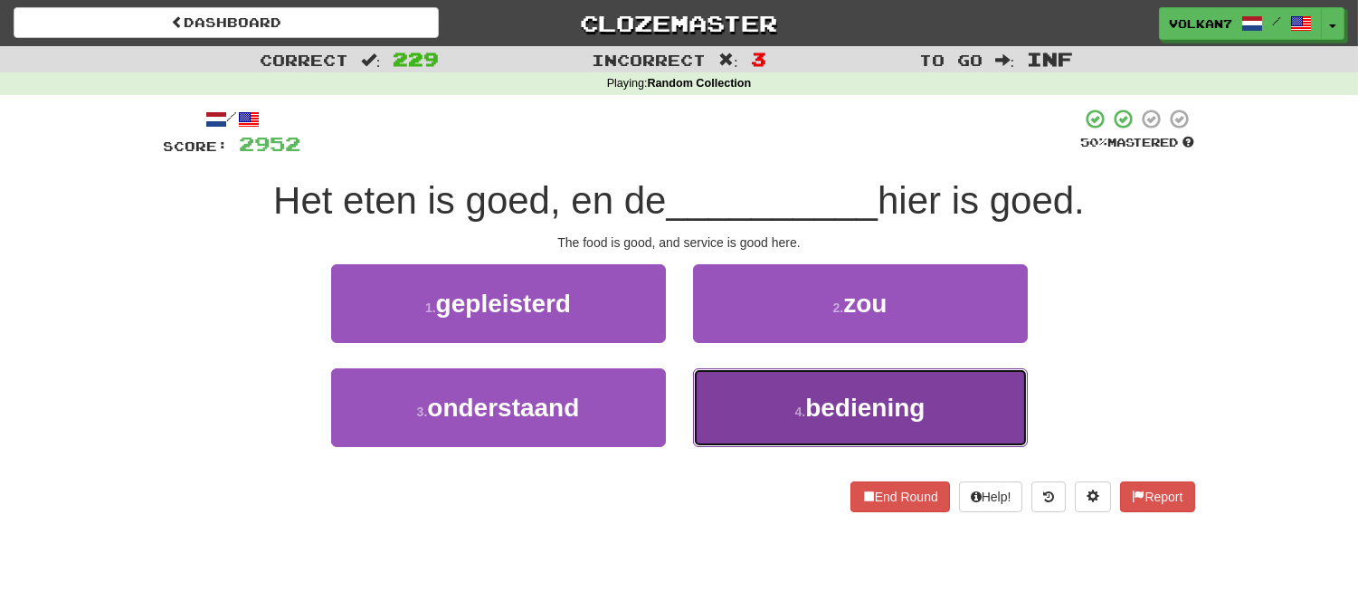
click at [795, 407] on small "4 ." at bounding box center [800, 411] width 11 height 14
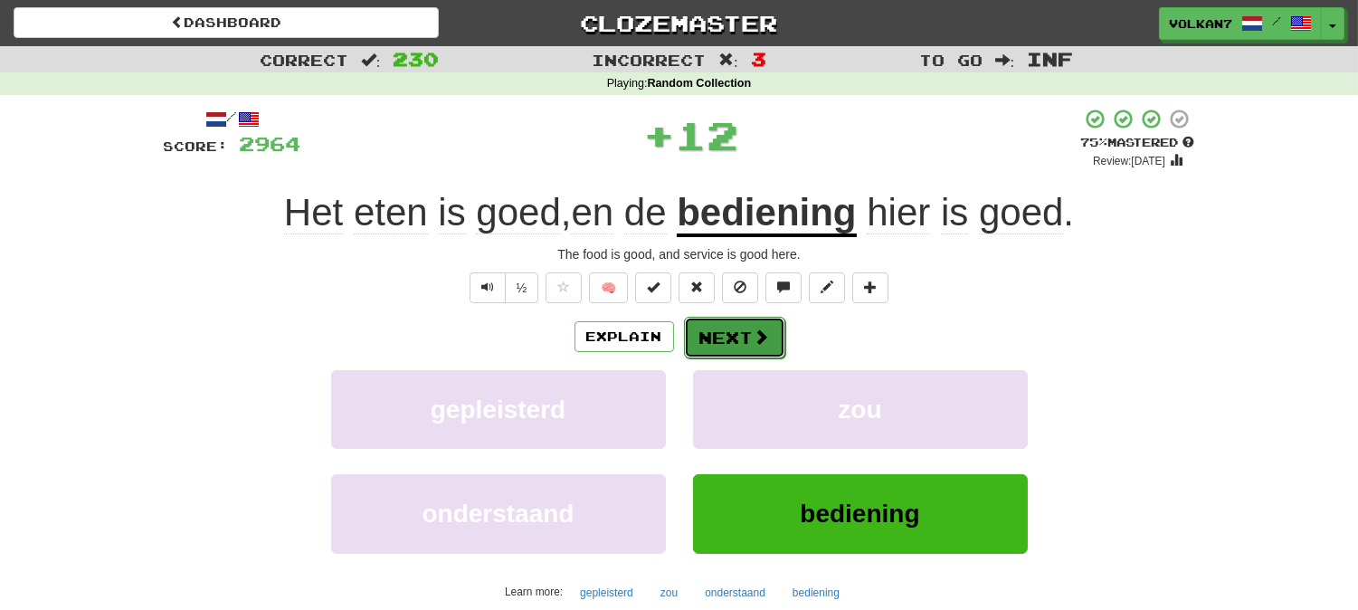
click at [779, 339] on button "Next" at bounding box center [734, 338] width 101 height 42
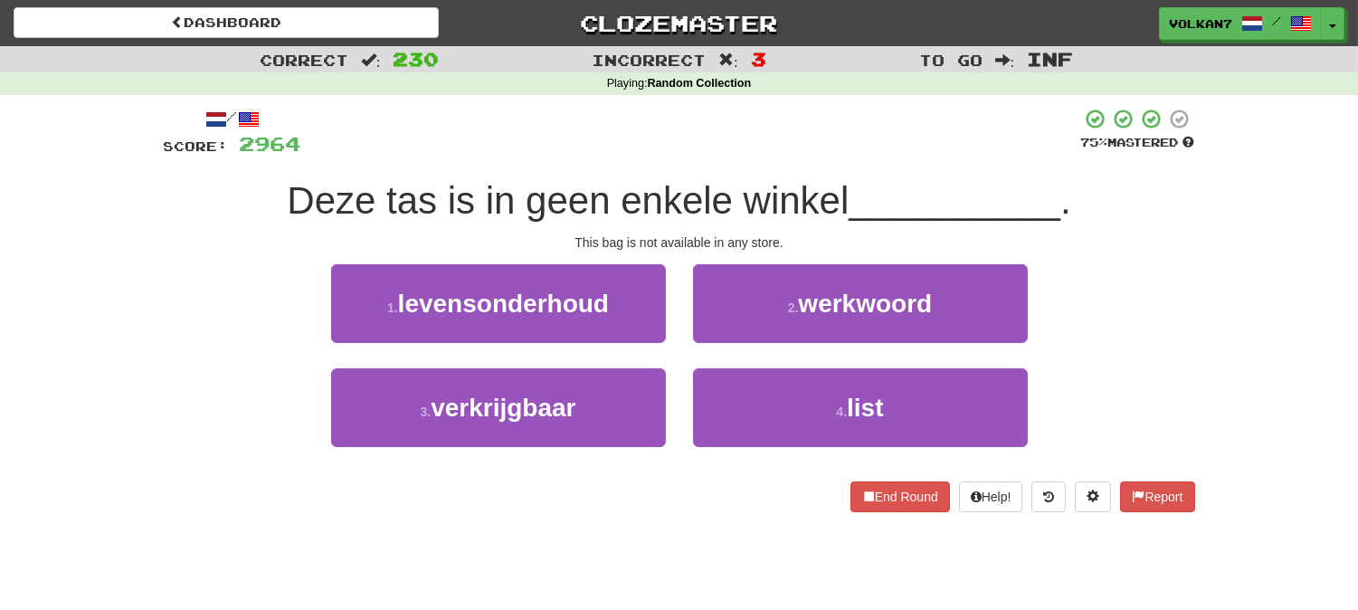
click at [830, 166] on div "/ Score: 2964 75 % Mastered Deze tas is in geen enkele winkel __________ . This…" at bounding box center [679, 310] width 1031 height 404
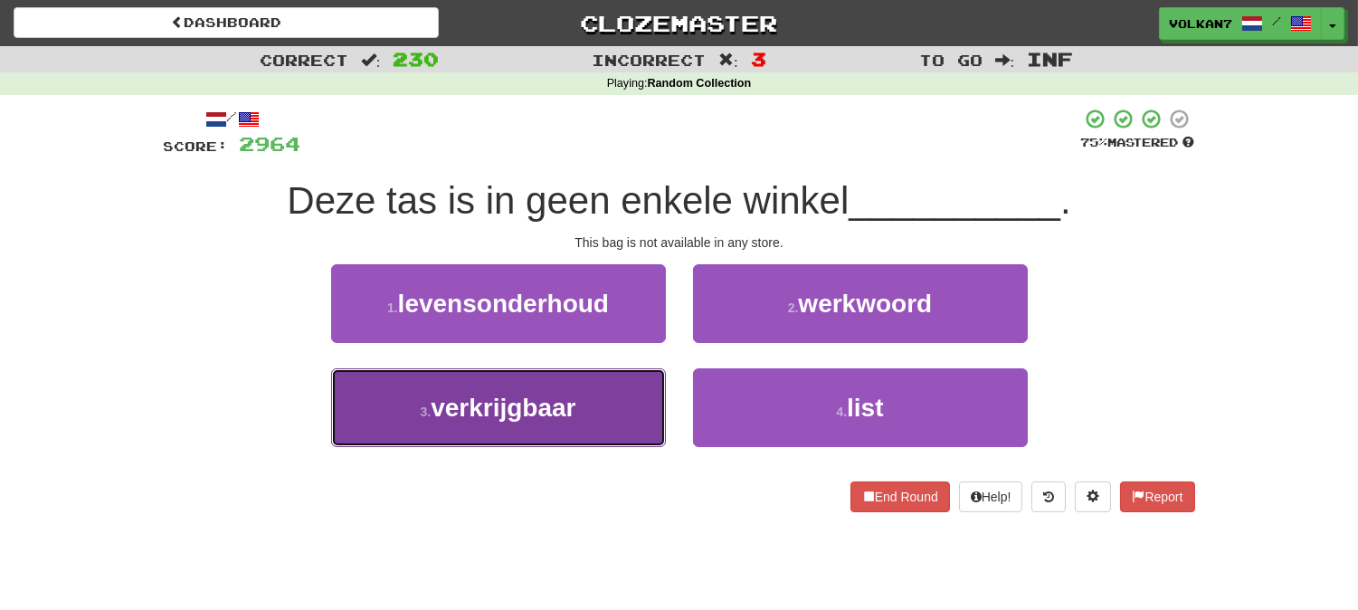
click at [603, 409] on button "3 . verkrijgbaar" at bounding box center [498, 407] width 335 height 79
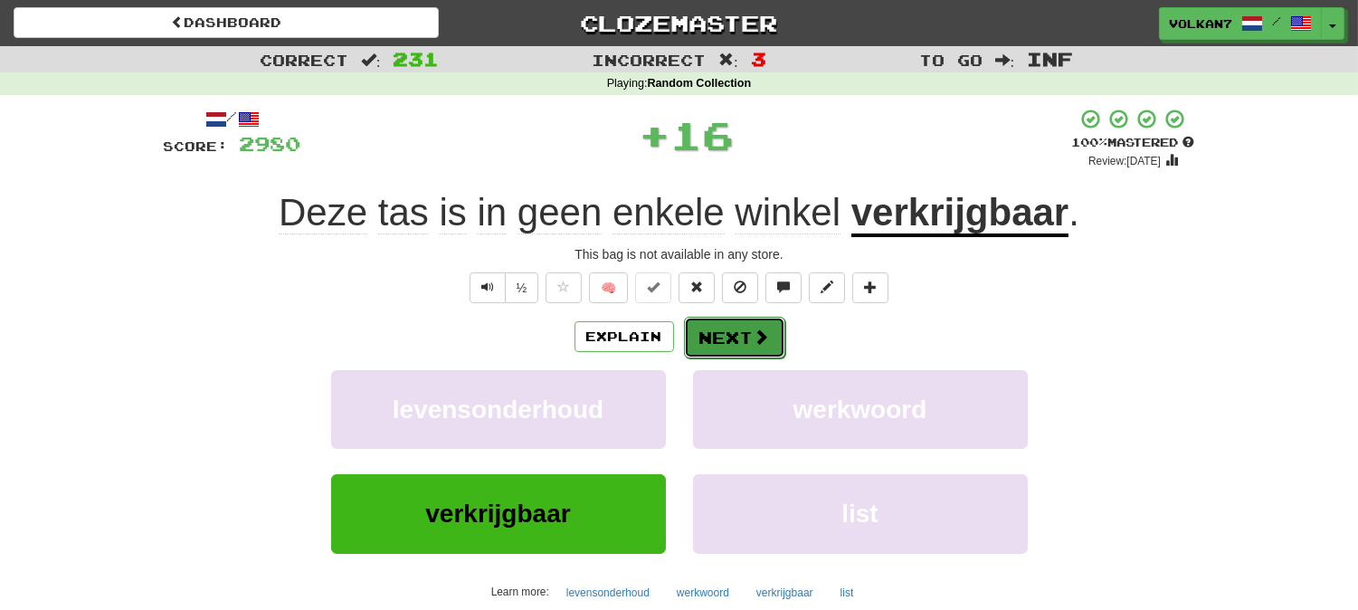
click at [715, 347] on button "Next" at bounding box center [734, 338] width 101 height 42
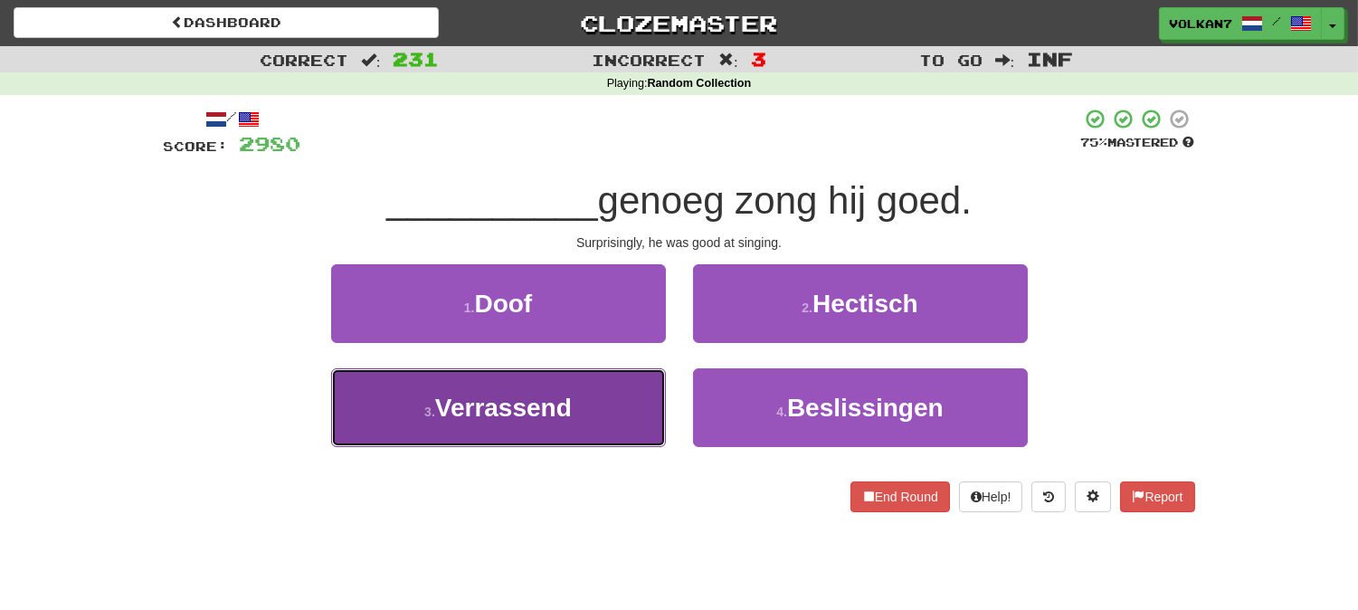
click at [612, 407] on button "3 . Verrassend" at bounding box center [498, 407] width 335 height 79
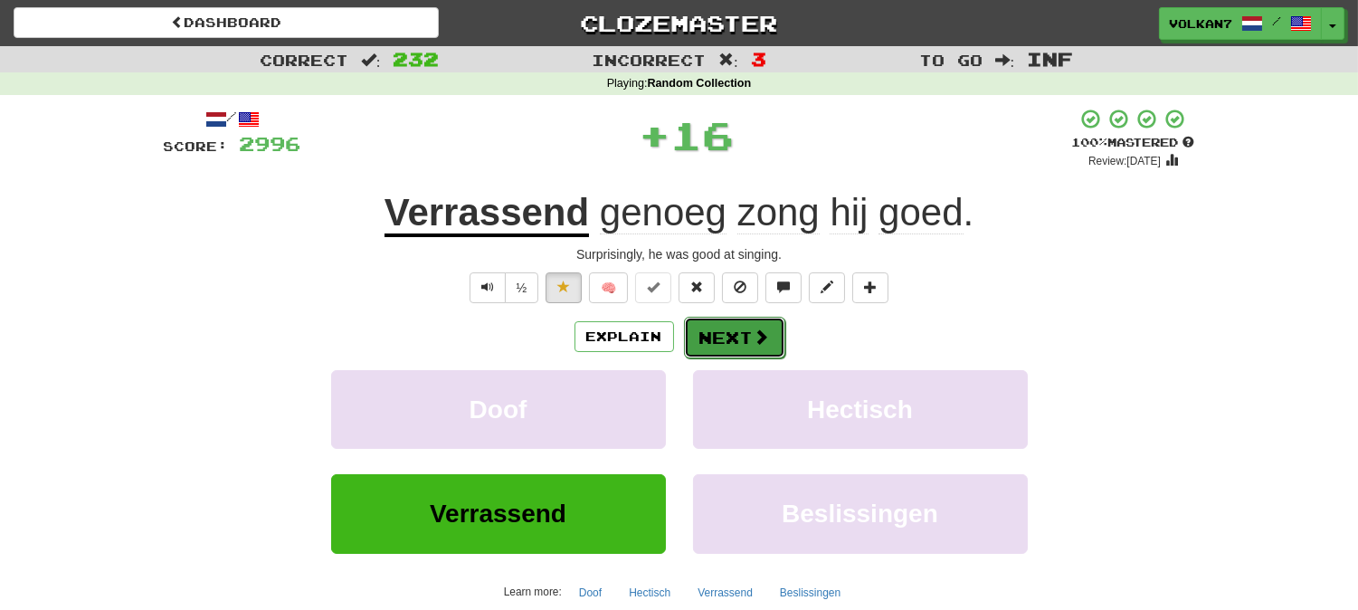
click at [721, 328] on button "Next" at bounding box center [734, 338] width 101 height 42
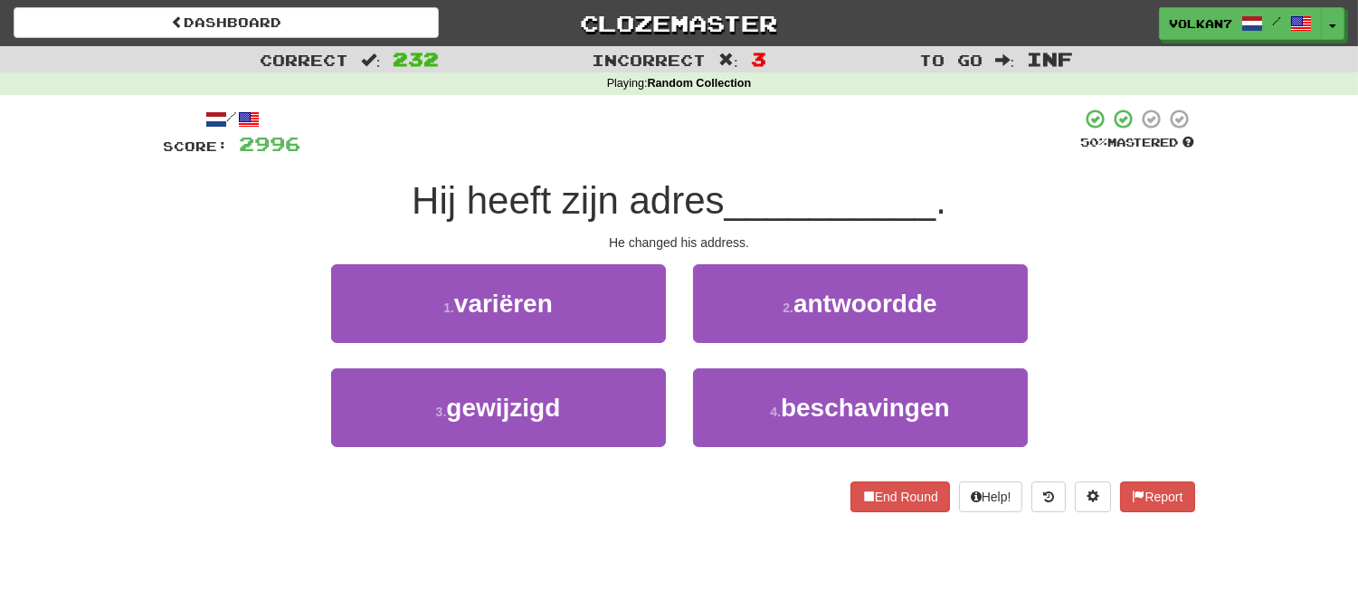
click at [772, 164] on div "/ Score: 2996 50 % Mastered Hij heeft zijn adres __________ . He changed his ad…" at bounding box center [679, 310] width 1031 height 404
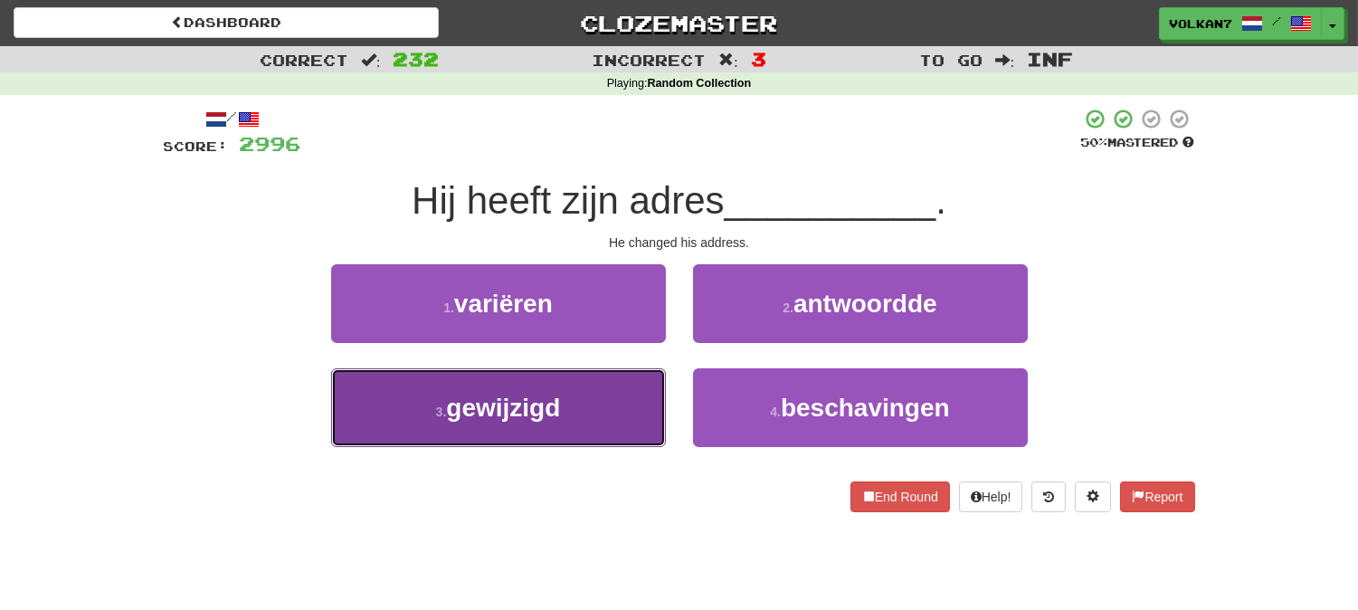
click at [638, 409] on button "3 . gewijzigd" at bounding box center [498, 407] width 335 height 79
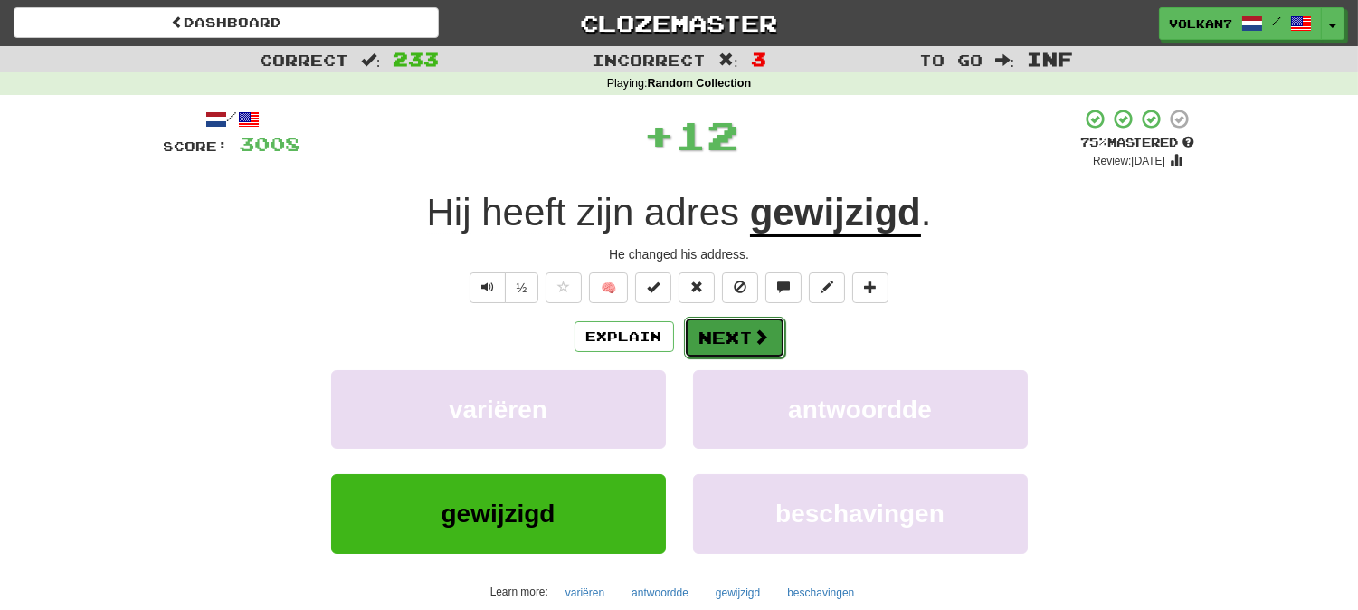
click at [725, 342] on button "Next" at bounding box center [734, 338] width 101 height 42
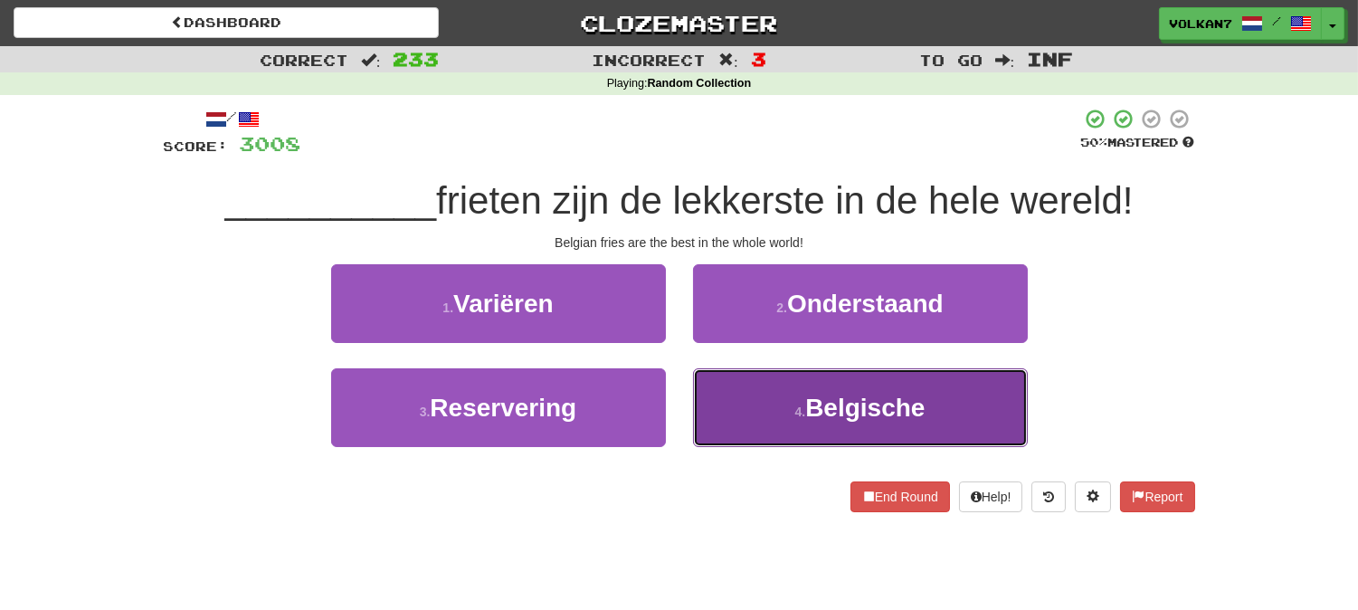
click at [803, 399] on button "4 . Belgische" at bounding box center [860, 407] width 335 height 79
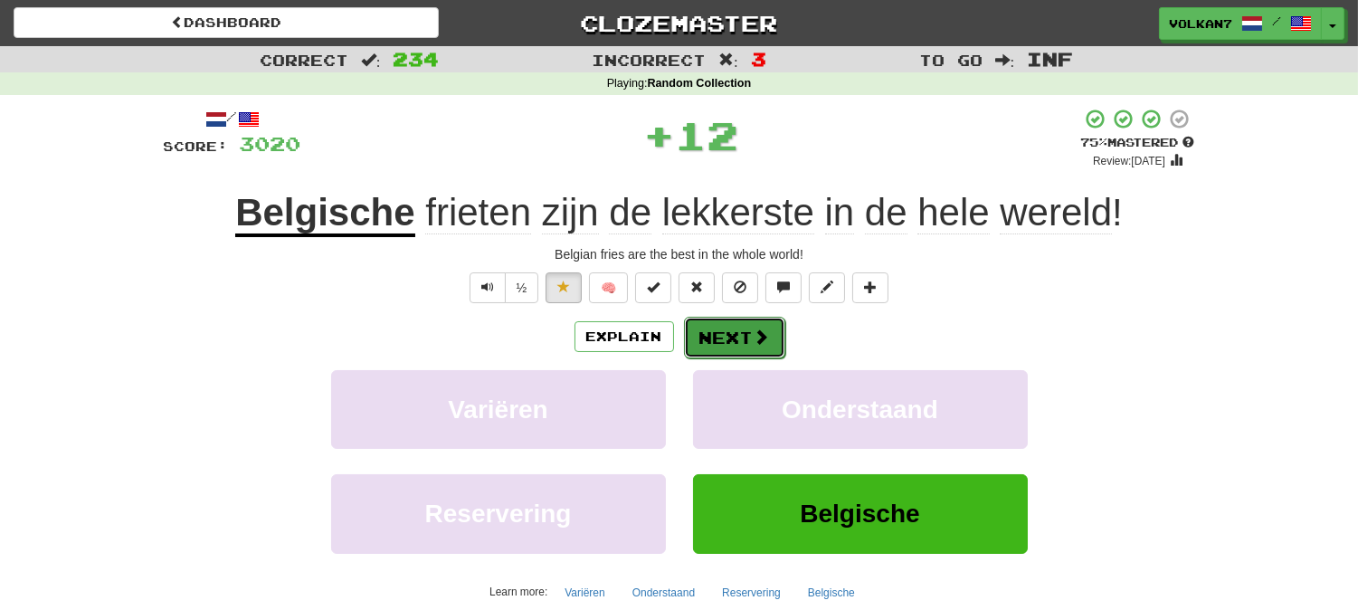
click at [736, 331] on button "Next" at bounding box center [734, 338] width 101 height 42
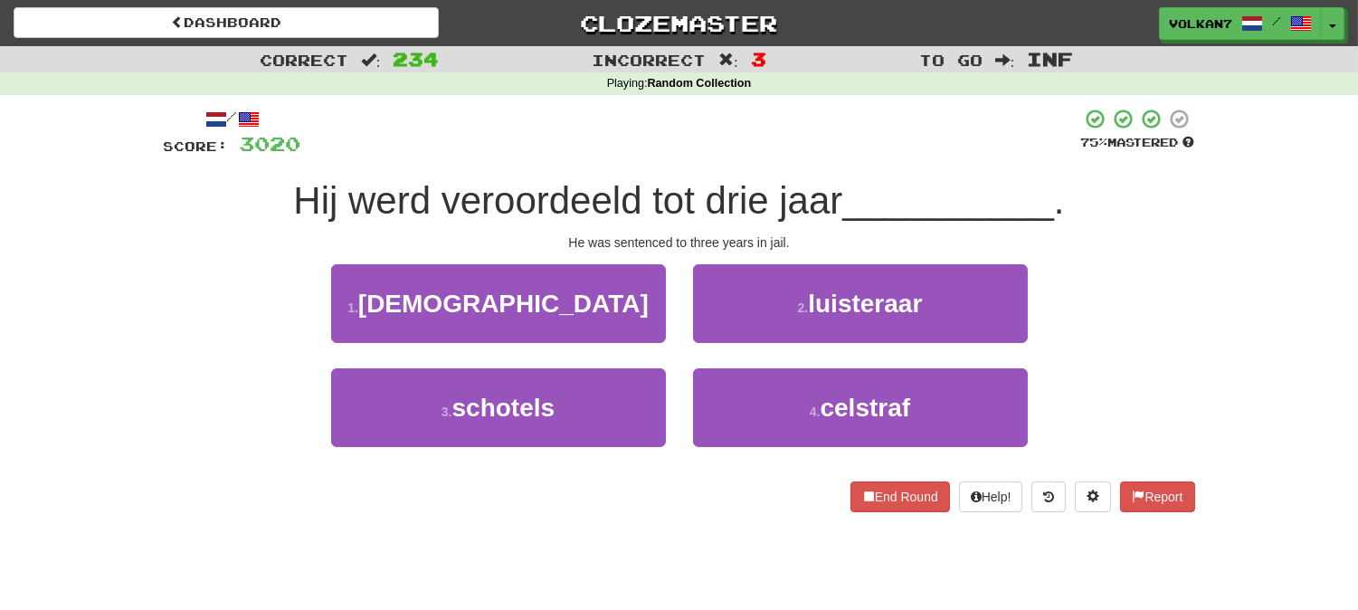
click at [770, 145] on div at bounding box center [691, 133] width 780 height 50
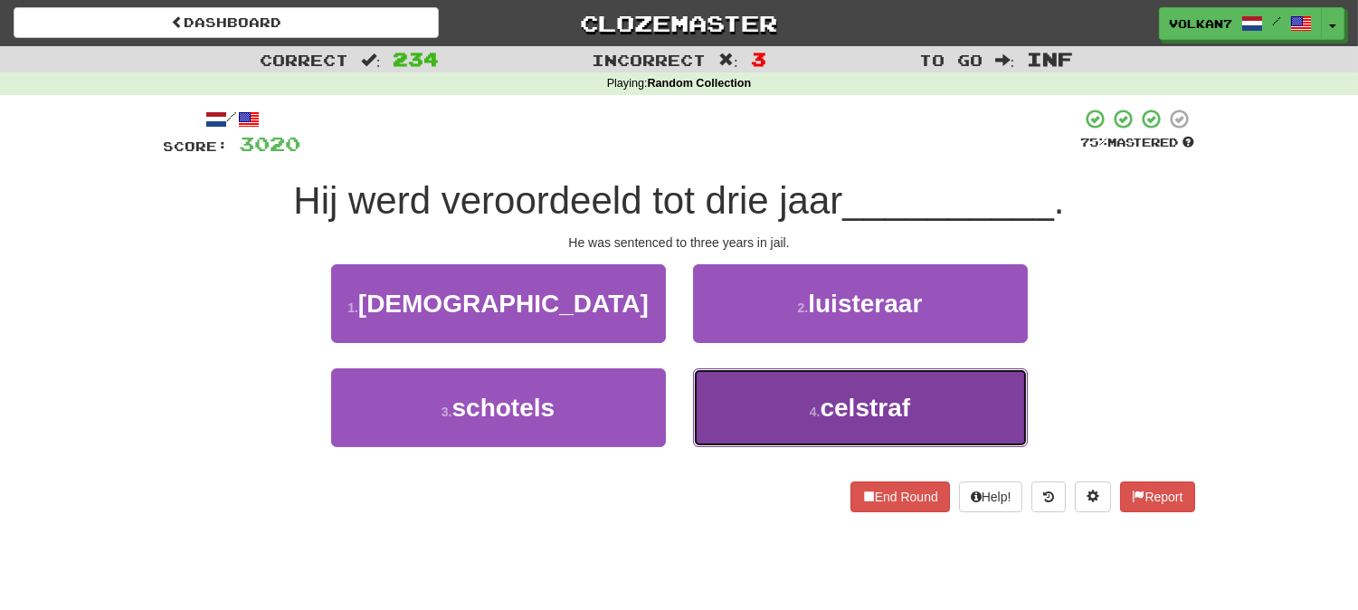
click at [708, 393] on button "4 . celstraf" at bounding box center [860, 407] width 335 height 79
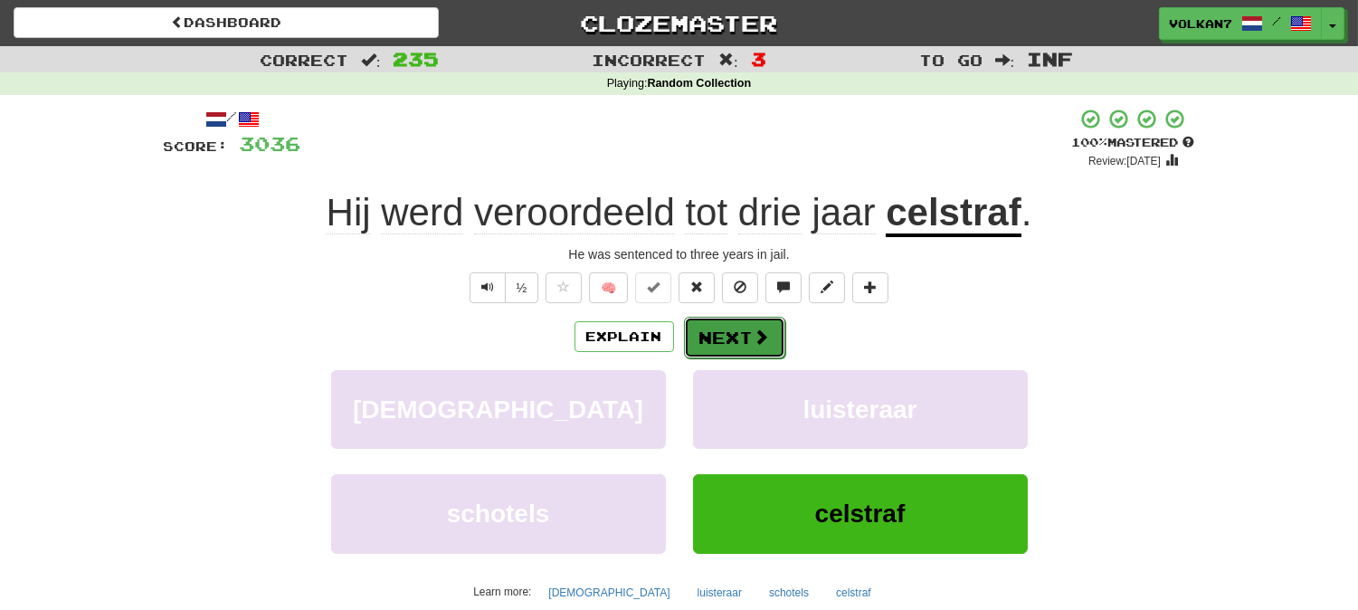
click at [739, 337] on button "Next" at bounding box center [734, 338] width 101 height 42
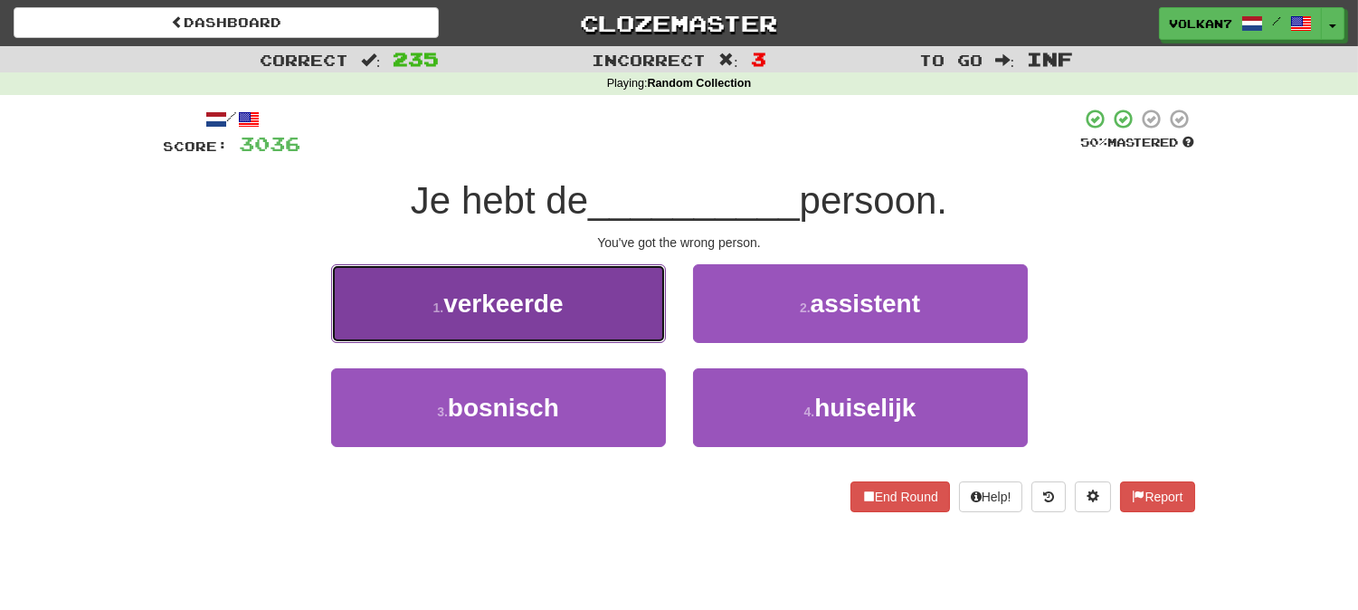
click at [609, 303] on button "1 . verkeerde" at bounding box center [498, 303] width 335 height 79
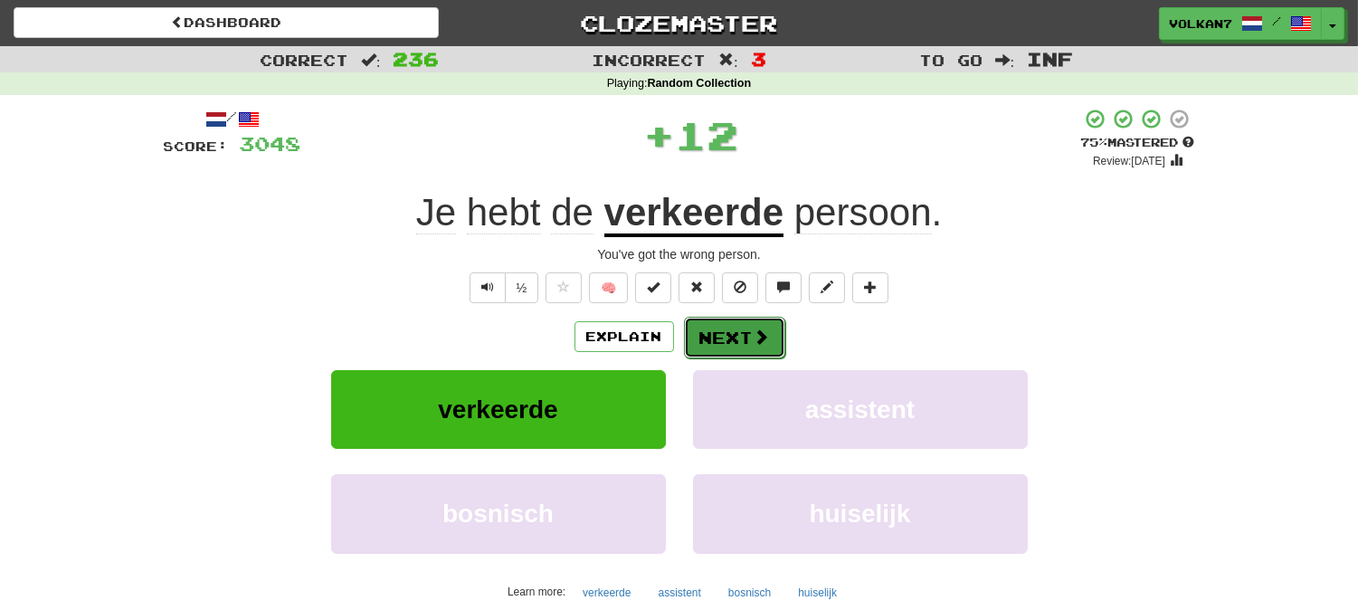
click at [717, 331] on button "Next" at bounding box center [734, 338] width 101 height 42
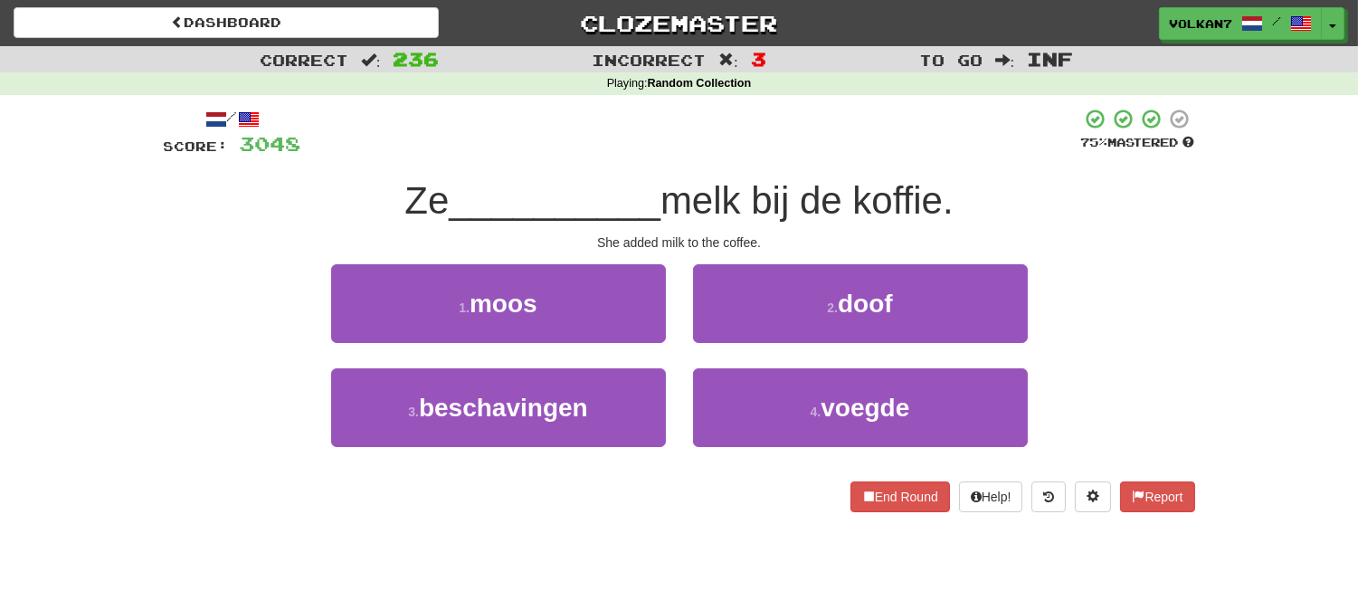
click at [718, 156] on div at bounding box center [691, 133] width 780 height 50
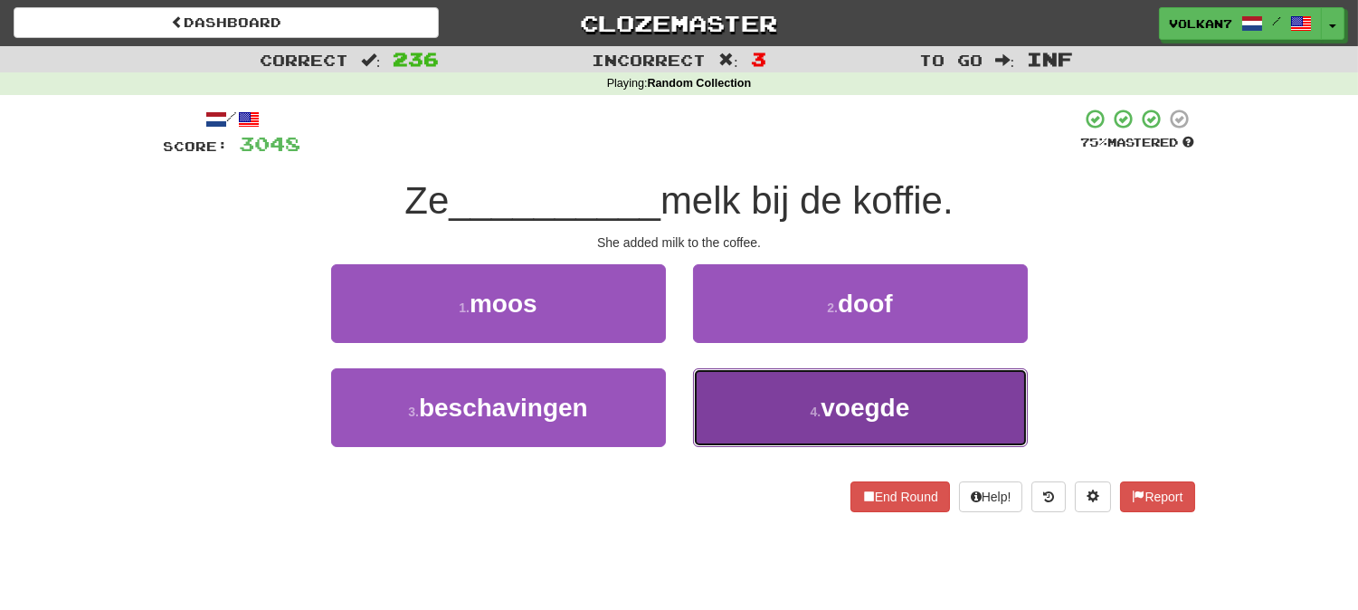
click at [787, 409] on button "4 . voegde" at bounding box center [860, 407] width 335 height 79
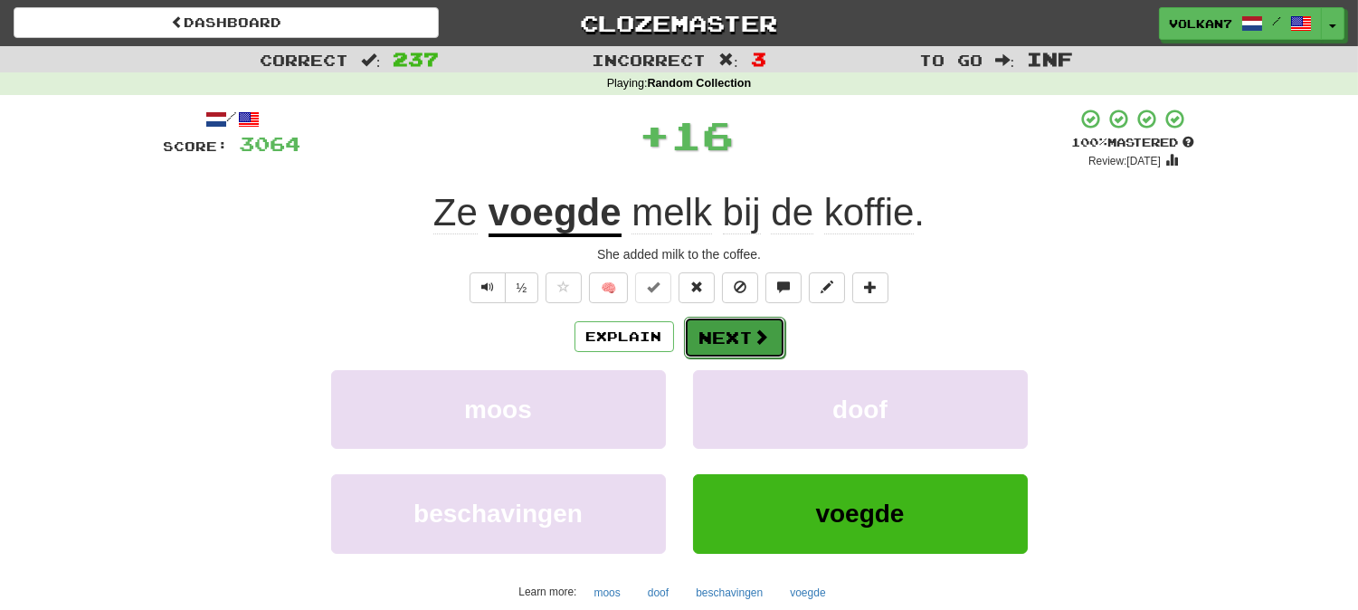
click at [746, 337] on button "Next" at bounding box center [734, 338] width 101 height 42
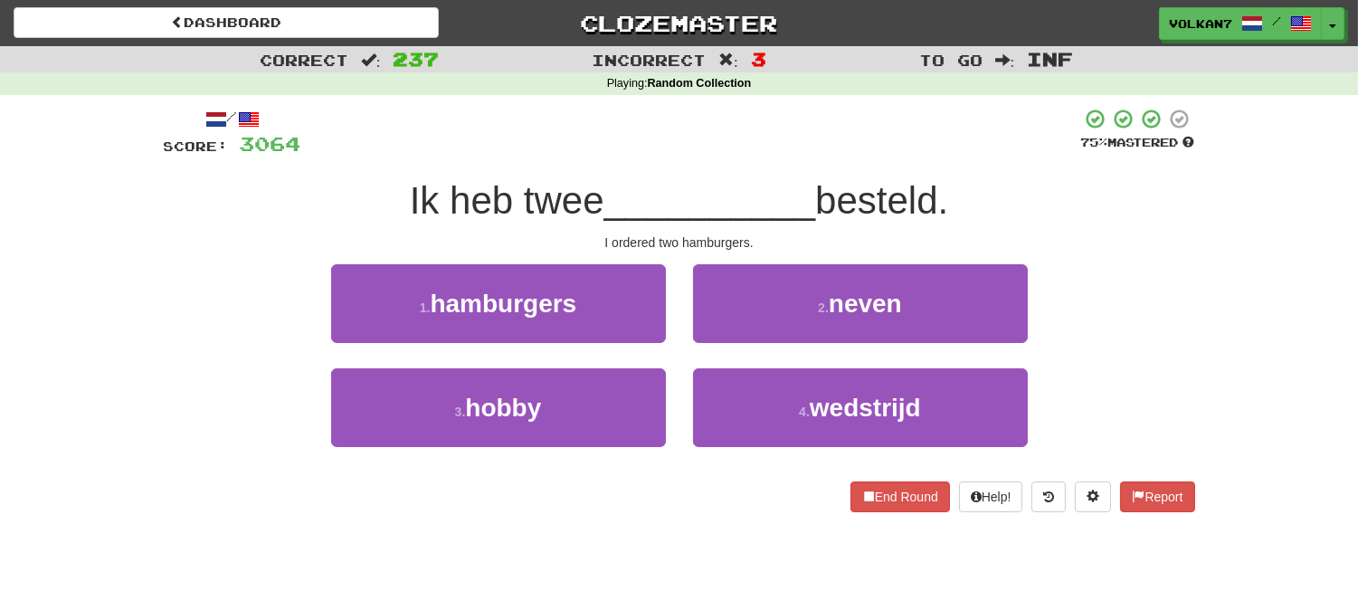
click at [747, 169] on div "/ Score: 3064 75 % Mastered Ik heb twee __________ besteld. I ordered two hambu…" at bounding box center [679, 310] width 1031 height 404
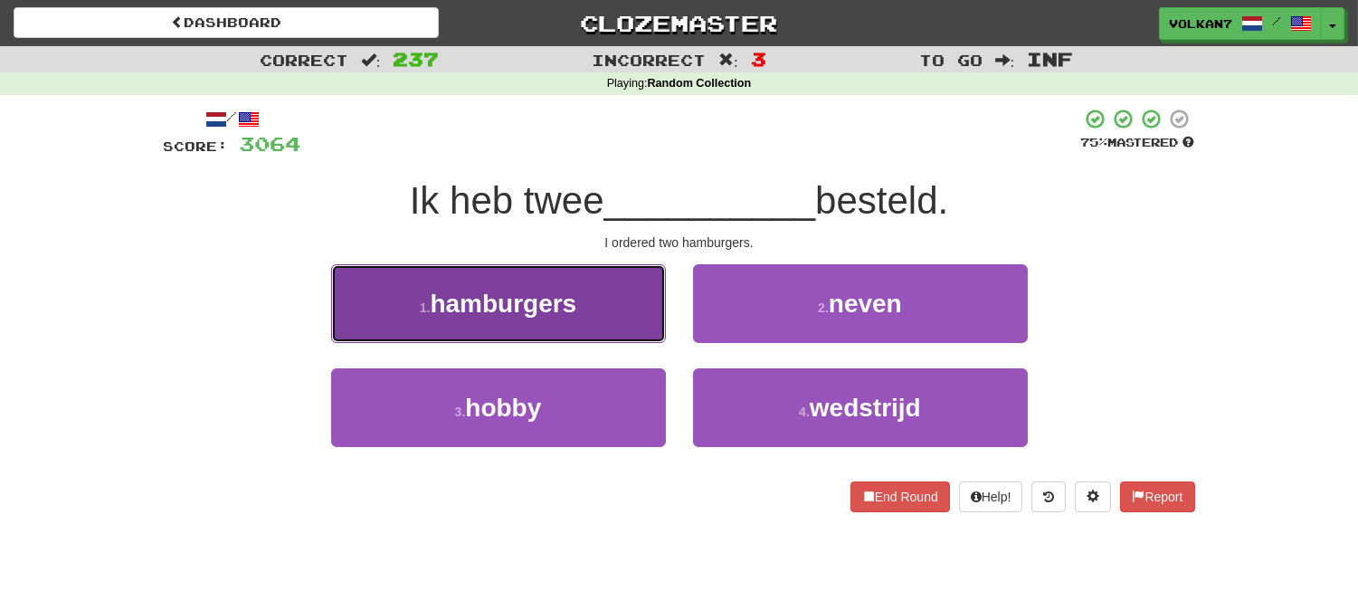
click at [589, 302] on button "1 . hamburgers" at bounding box center [498, 303] width 335 height 79
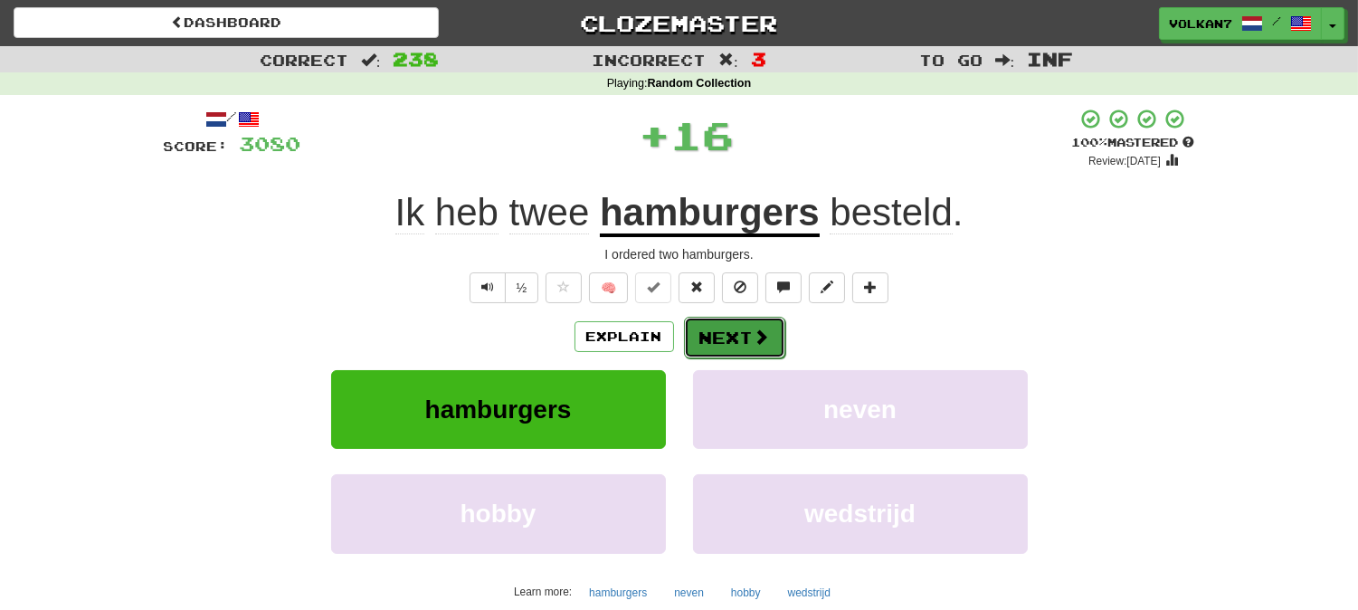
click at [731, 339] on button "Next" at bounding box center [734, 338] width 101 height 42
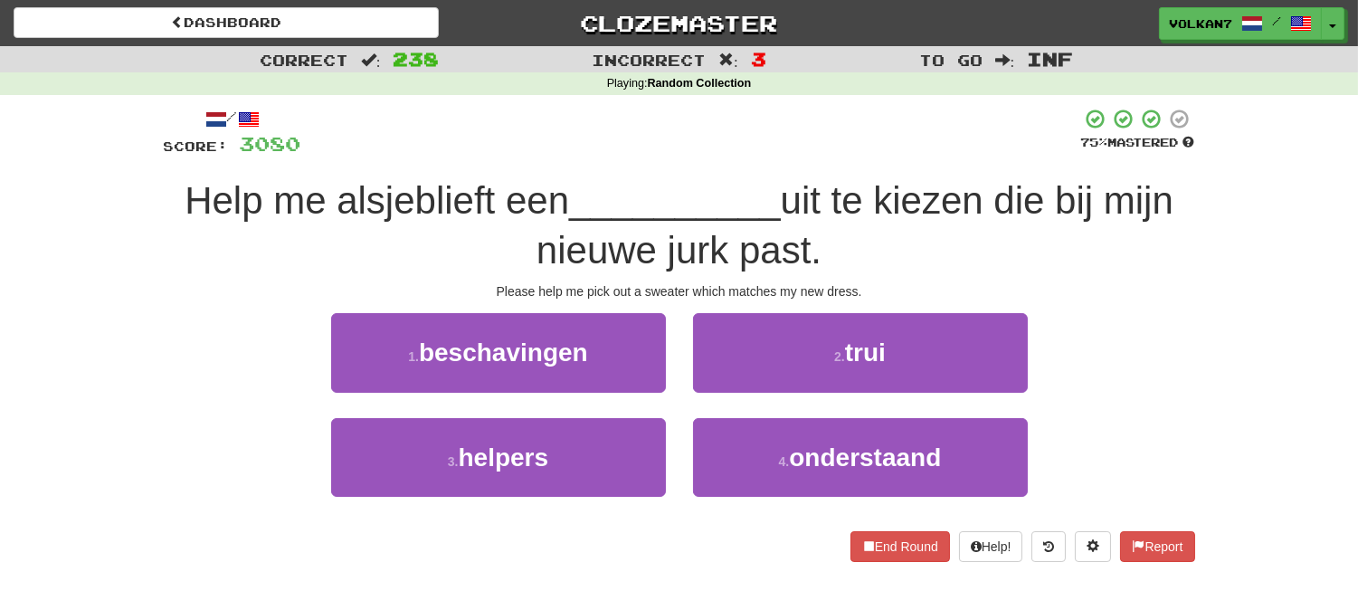
click at [731, 161] on div "/ Score: 3080 75 % Mastered Help me alsjeblieft een __________ uit te kiezen di…" at bounding box center [679, 334] width 1031 height 453
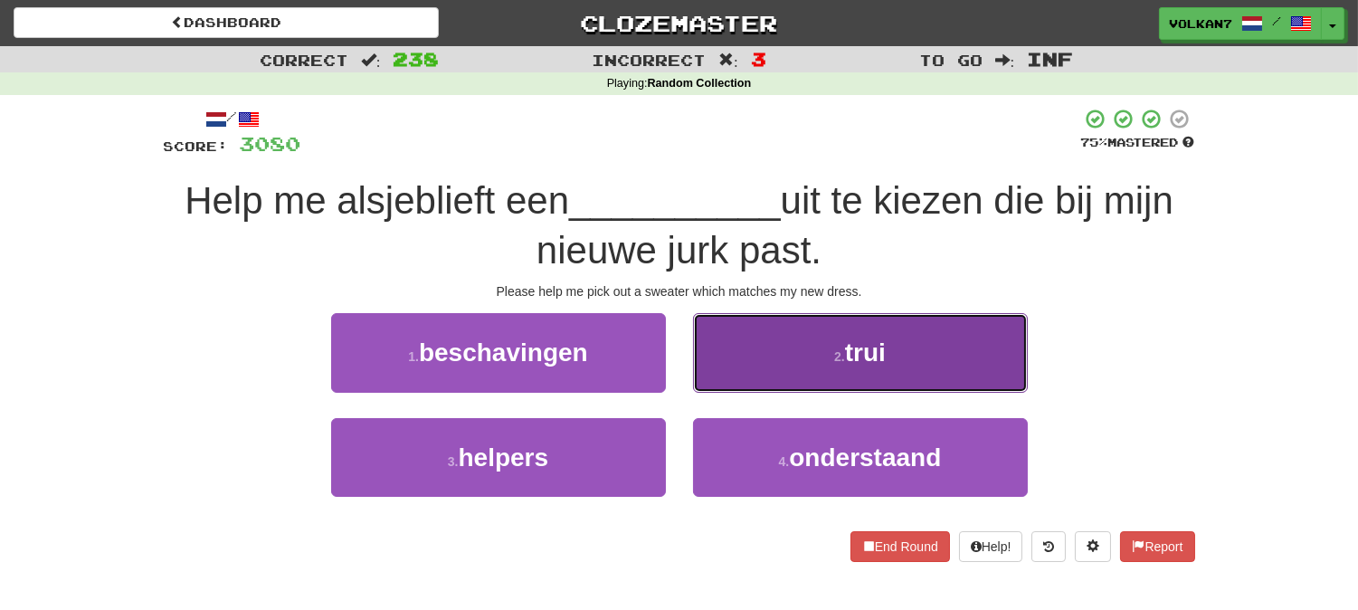
click at [751, 366] on button "2 . trui" at bounding box center [860, 352] width 335 height 79
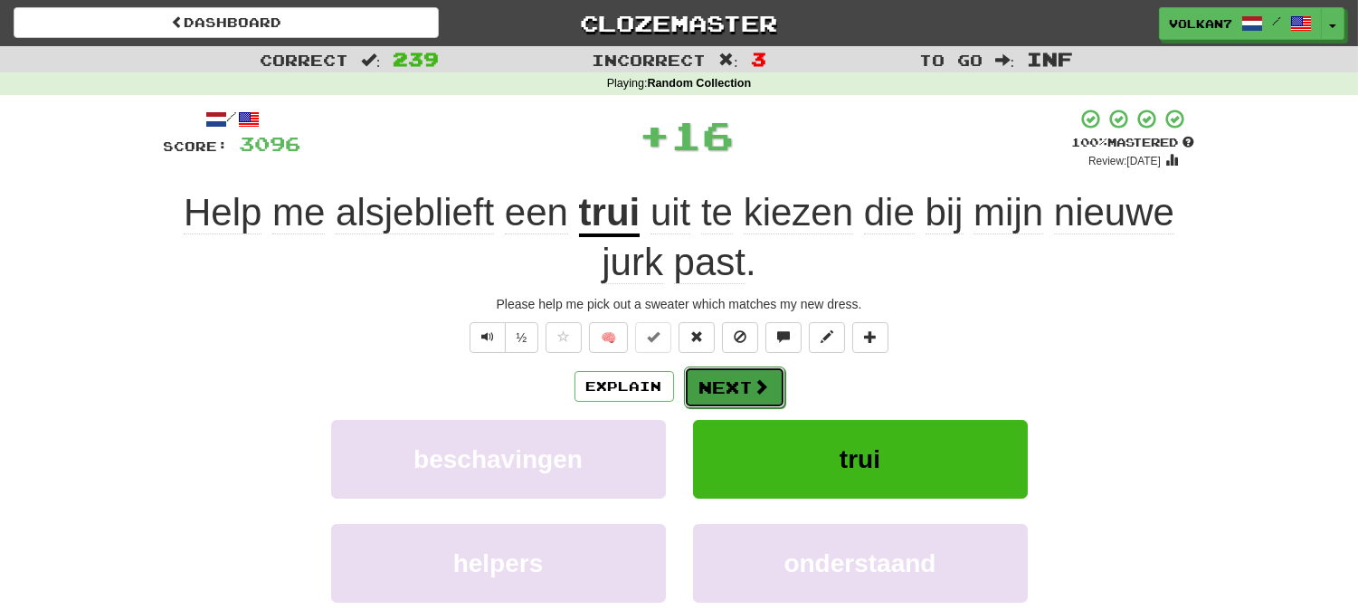
click at [747, 387] on button "Next" at bounding box center [734, 387] width 101 height 42
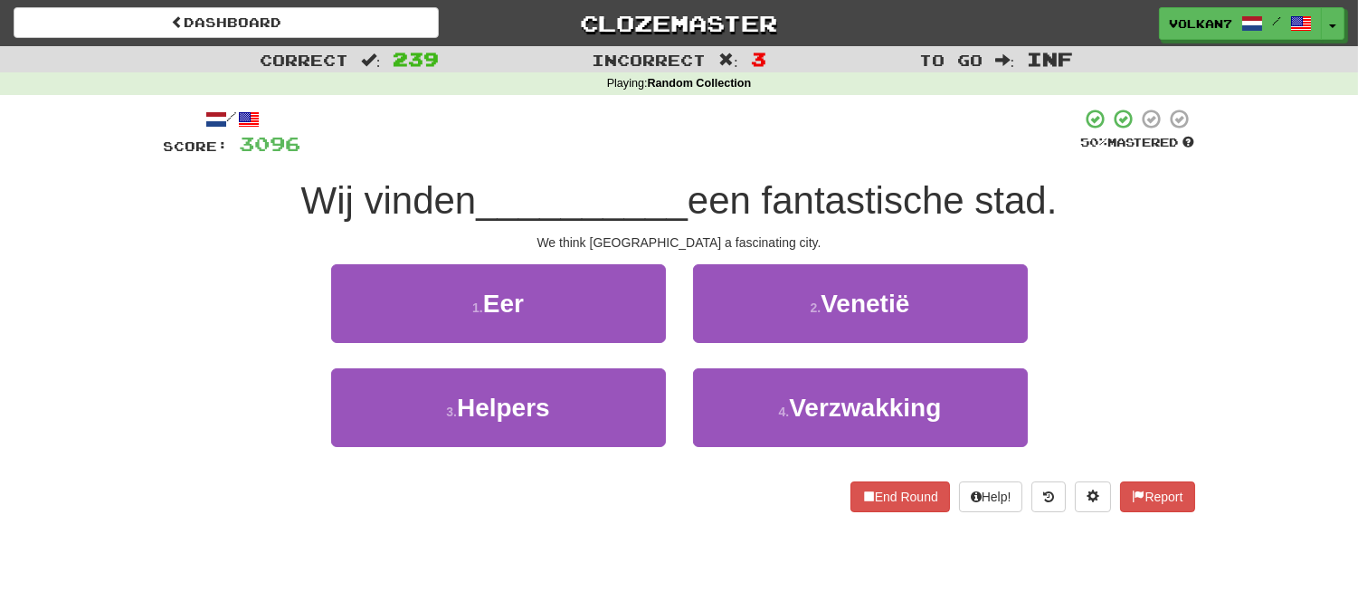
click at [772, 150] on div at bounding box center [691, 133] width 780 height 50
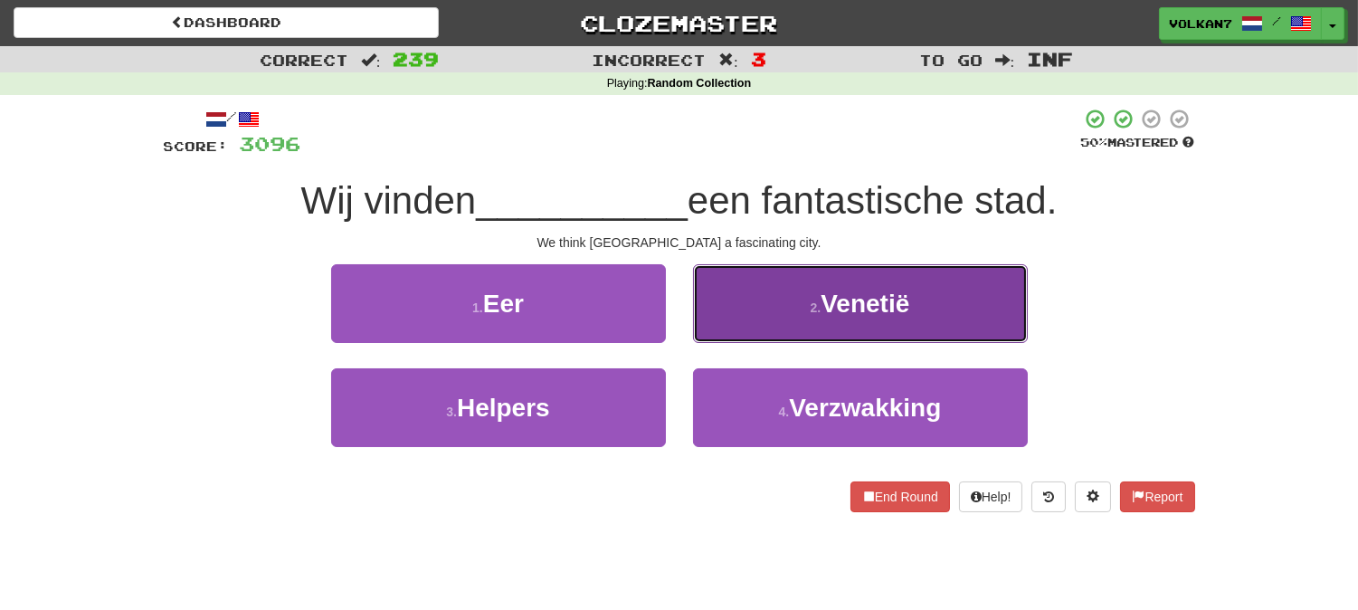
click at [791, 294] on button "2 . Venetië" at bounding box center [860, 303] width 335 height 79
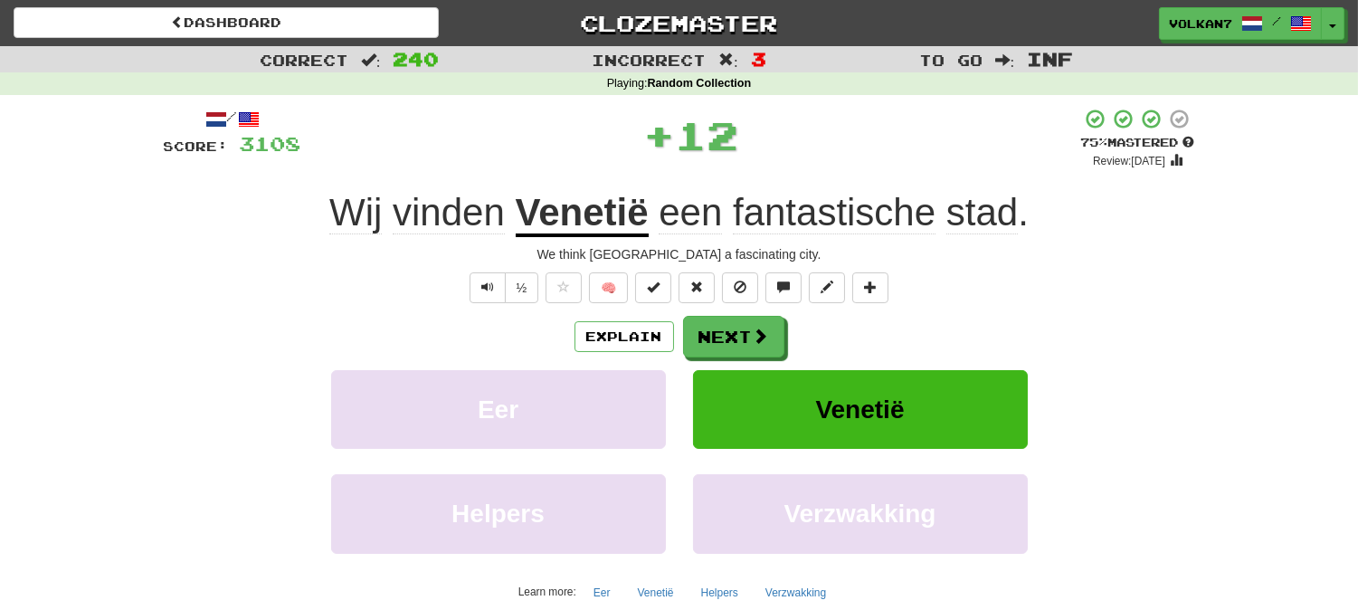
click at [790, 338] on div "Explain Next" at bounding box center [679, 337] width 1031 height 42
click at [784, 338] on div "Explain Next" at bounding box center [679, 337] width 1031 height 42
click at [769, 337] on button "Next" at bounding box center [734, 338] width 101 height 42
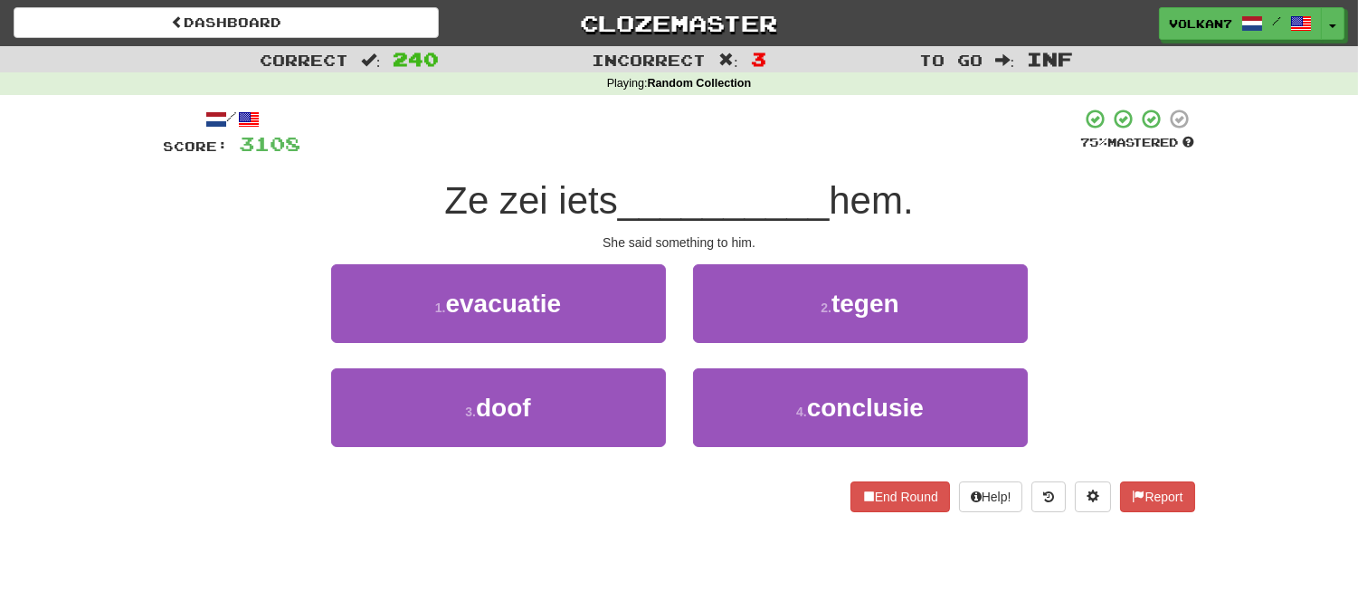
click at [788, 146] on div at bounding box center [691, 133] width 780 height 50
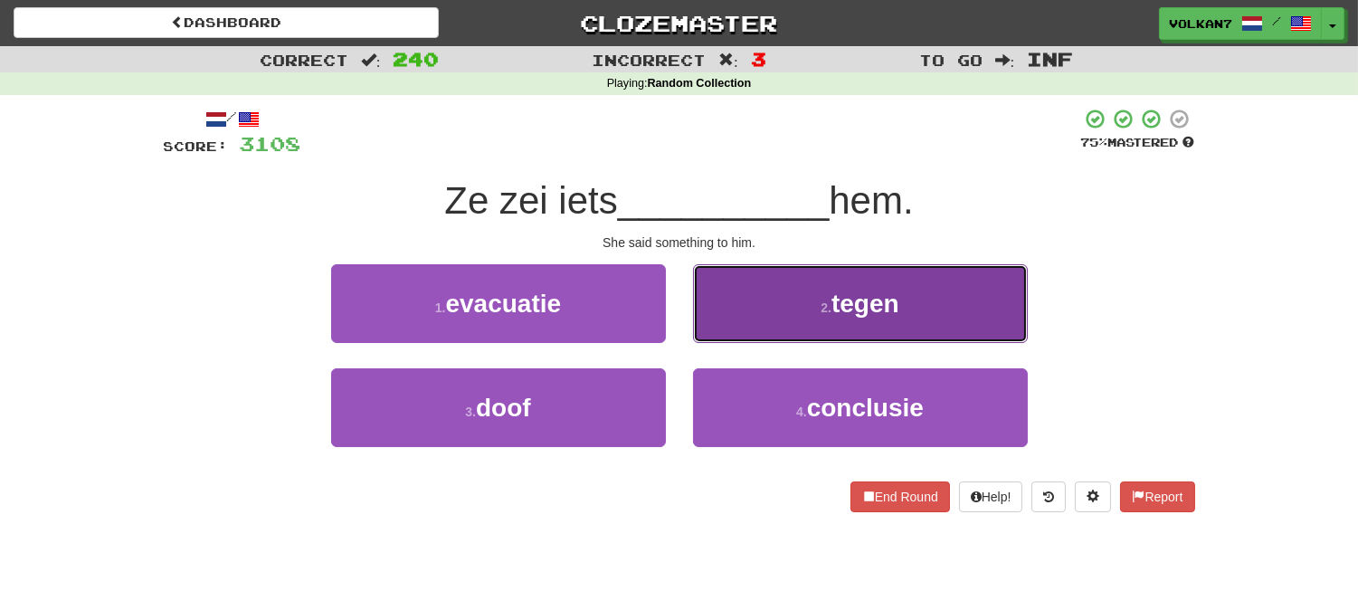
click at [810, 299] on button "2 . tegen" at bounding box center [860, 303] width 335 height 79
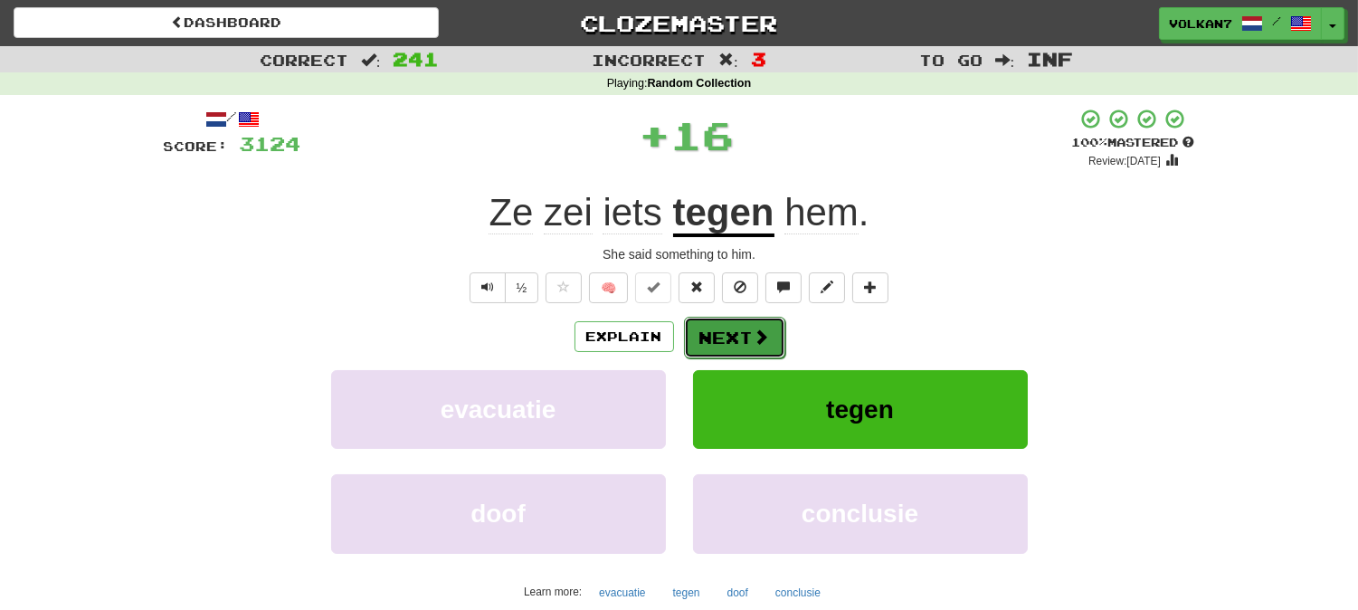
click at [746, 351] on button "Next" at bounding box center [734, 338] width 101 height 42
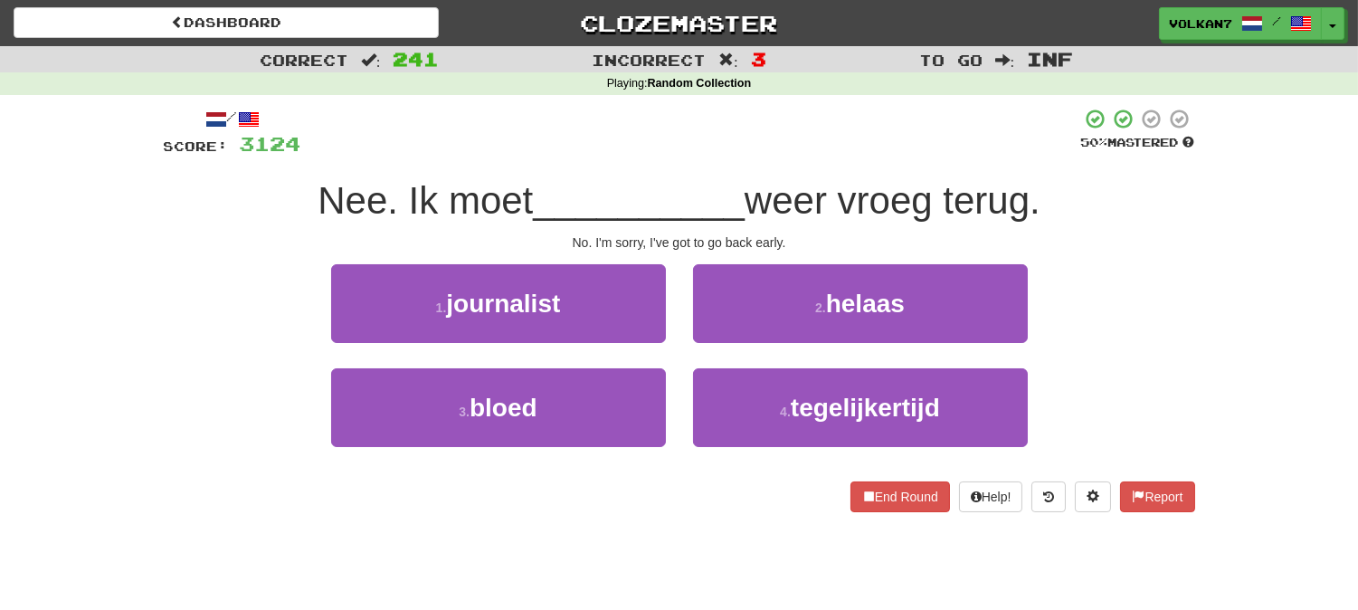
click at [765, 160] on div "/ Score: 3124 50 % Mastered Nee. Ik moet __________ weer vroeg terug. No. I'm s…" at bounding box center [679, 310] width 1031 height 404
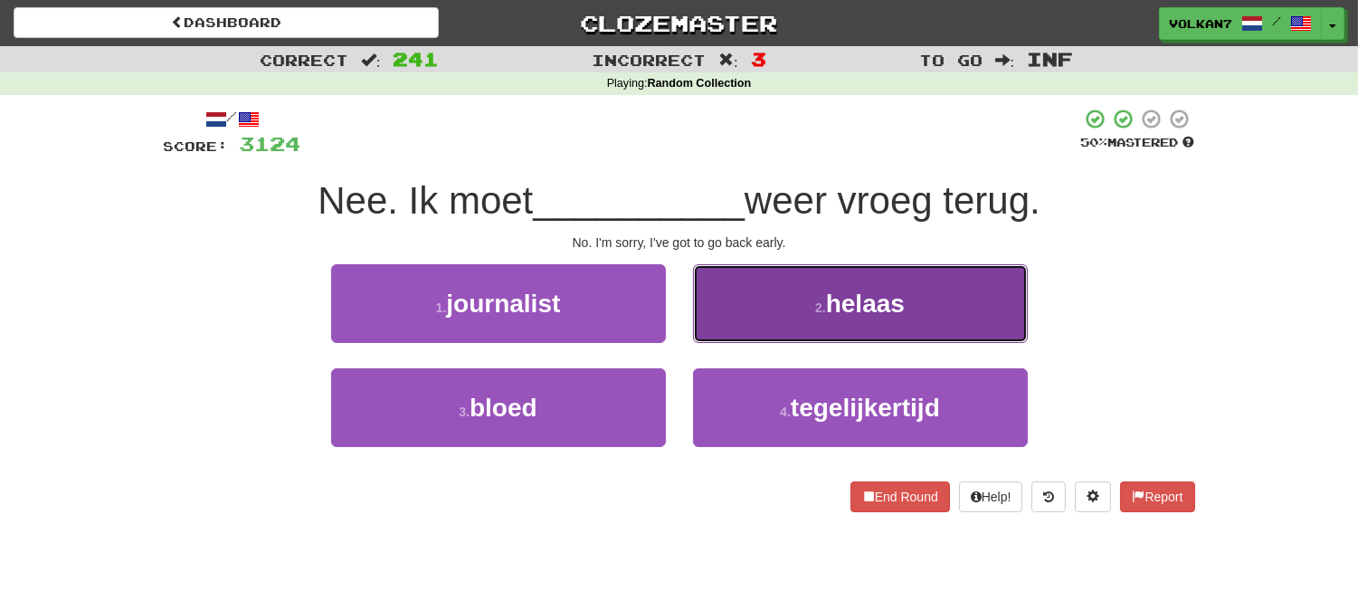
click at [799, 295] on button "2 . helaas" at bounding box center [860, 303] width 335 height 79
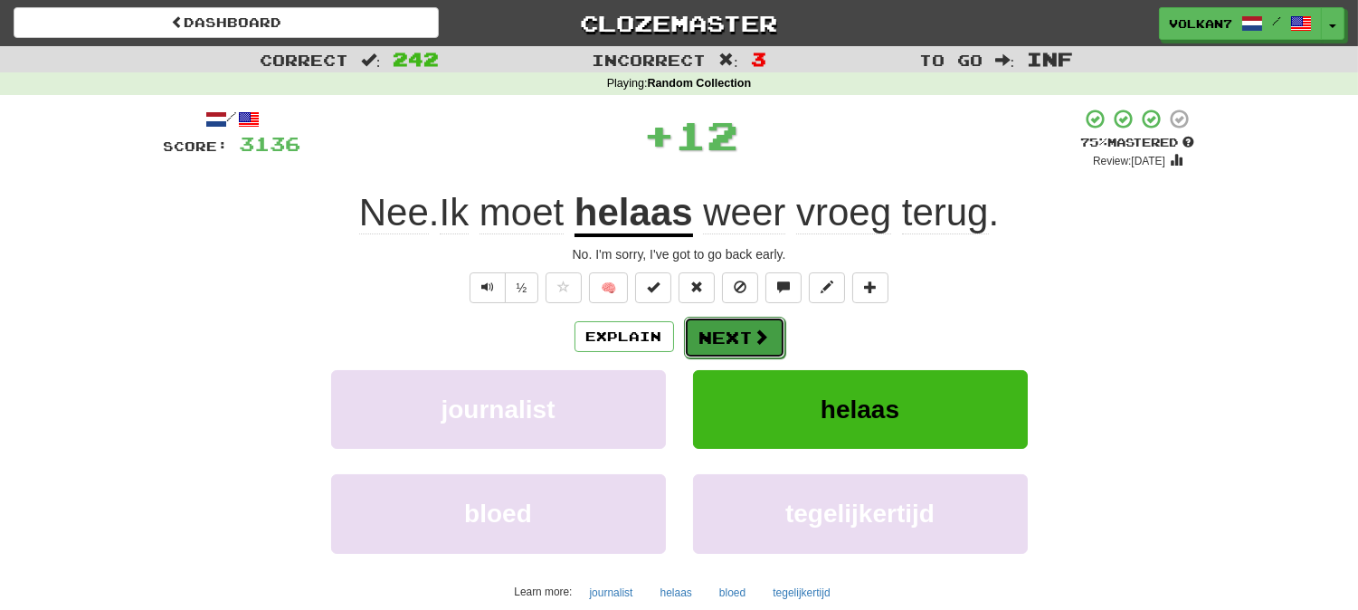
click at [766, 328] on span at bounding box center [762, 336] width 16 height 16
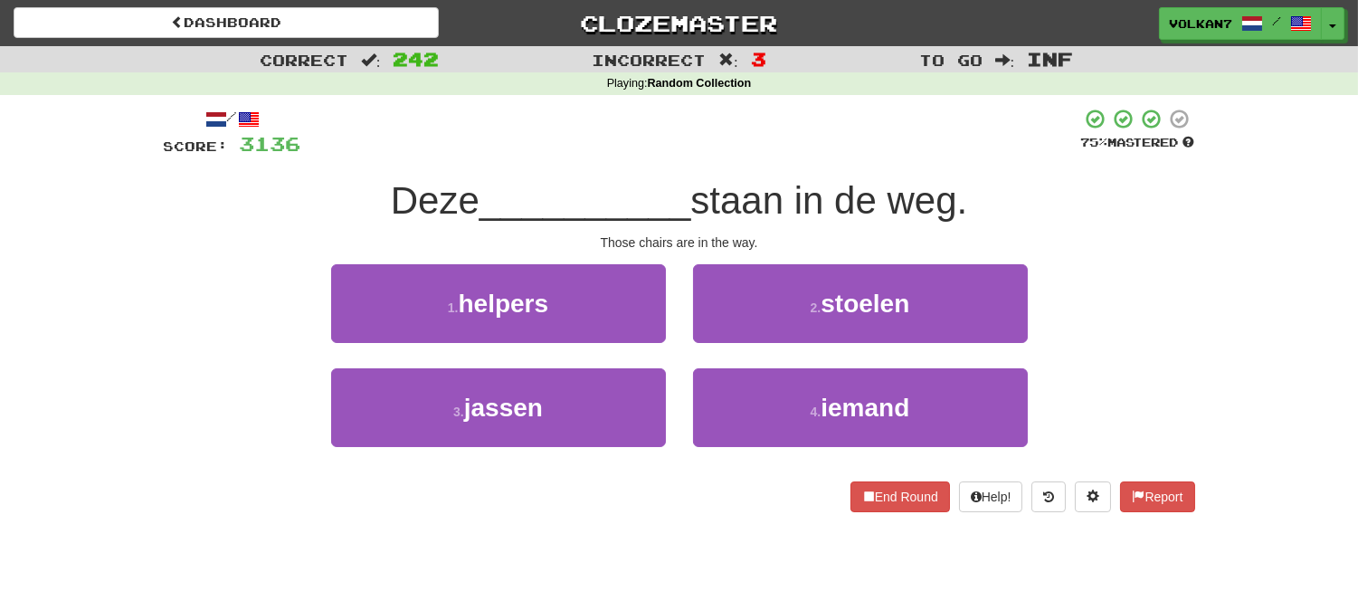
click at [800, 147] on div at bounding box center [691, 133] width 780 height 50
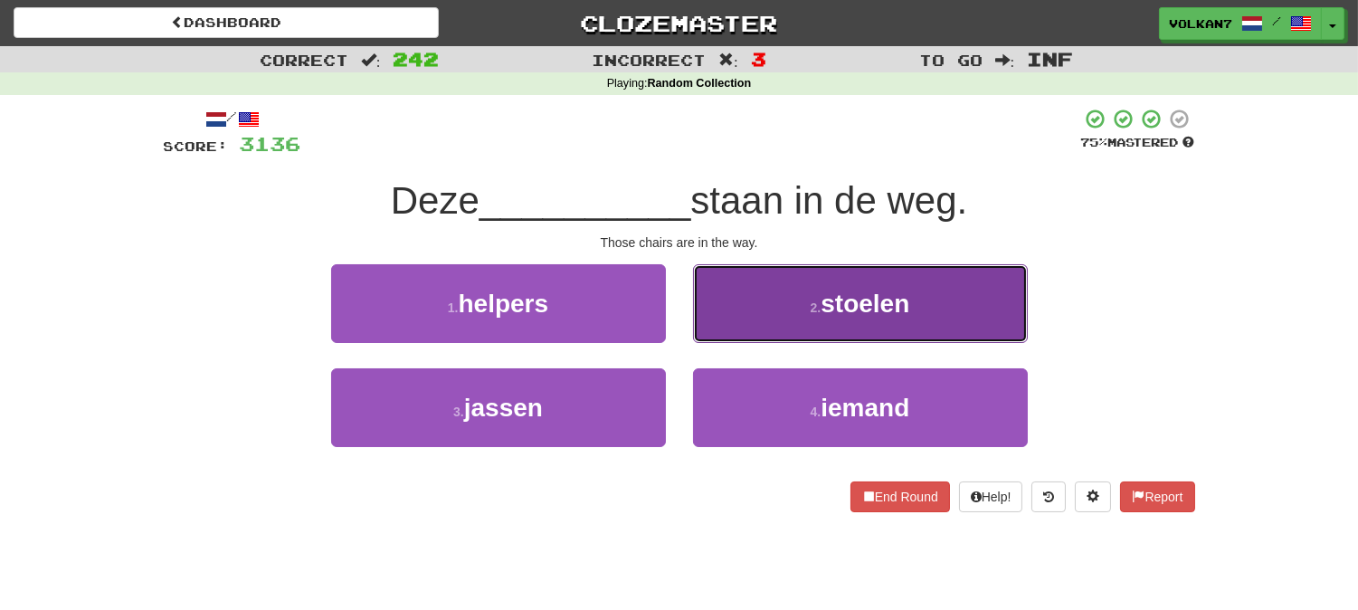
click at [801, 312] on button "2 . stoelen" at bounding box center [860, 303] width 335 height 79
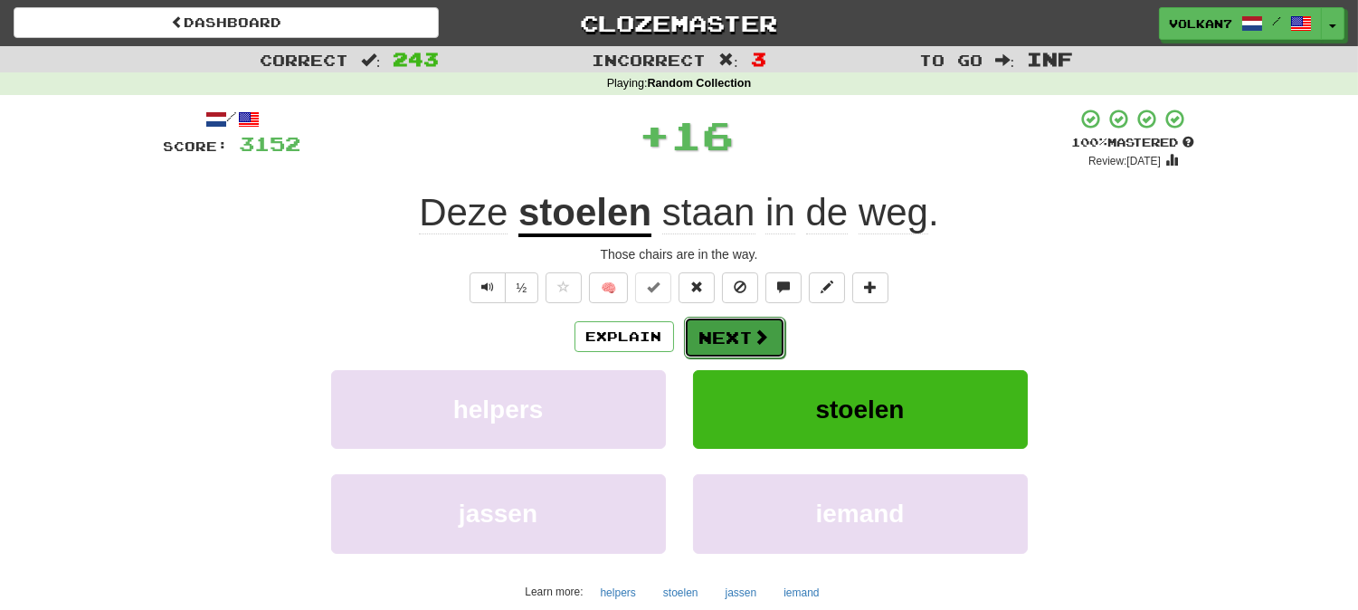
click at [737, 347] on button "Next" at bounding box center [734, 338] width 101 height 42
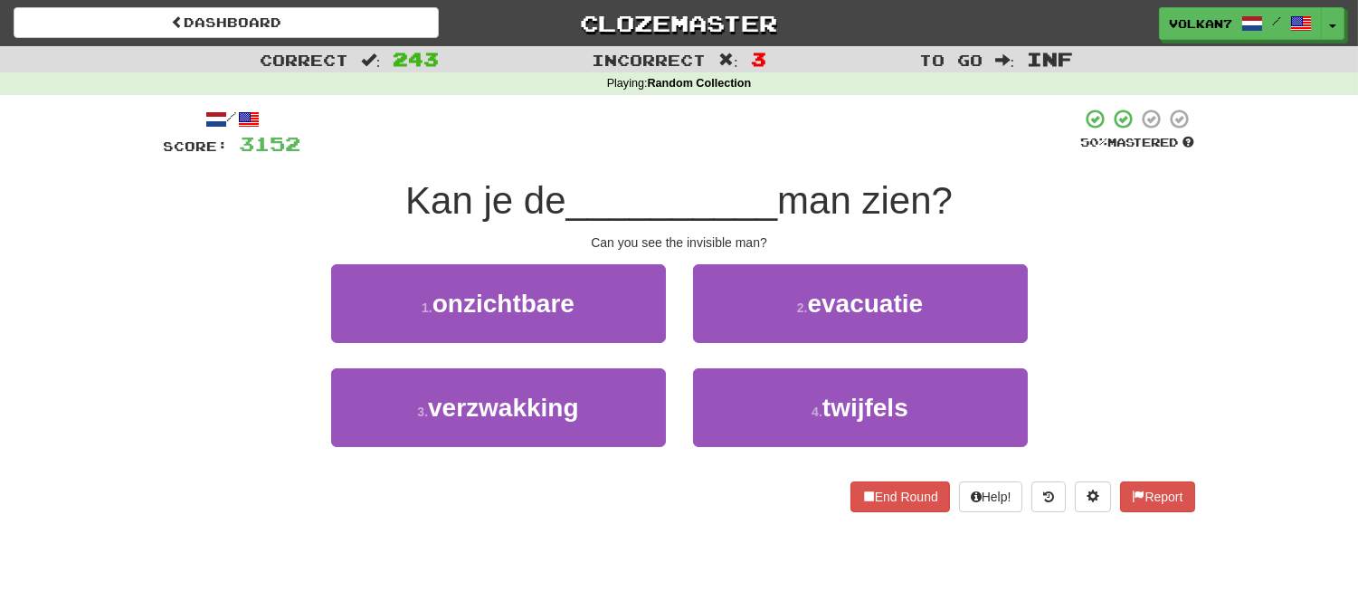
click at [783, 166] on div "/ Score: 3152 50 % Mastered Kan je de __________ man zien? Can you see the invi…" at bounding box center [679, 310] width 1031 height 404
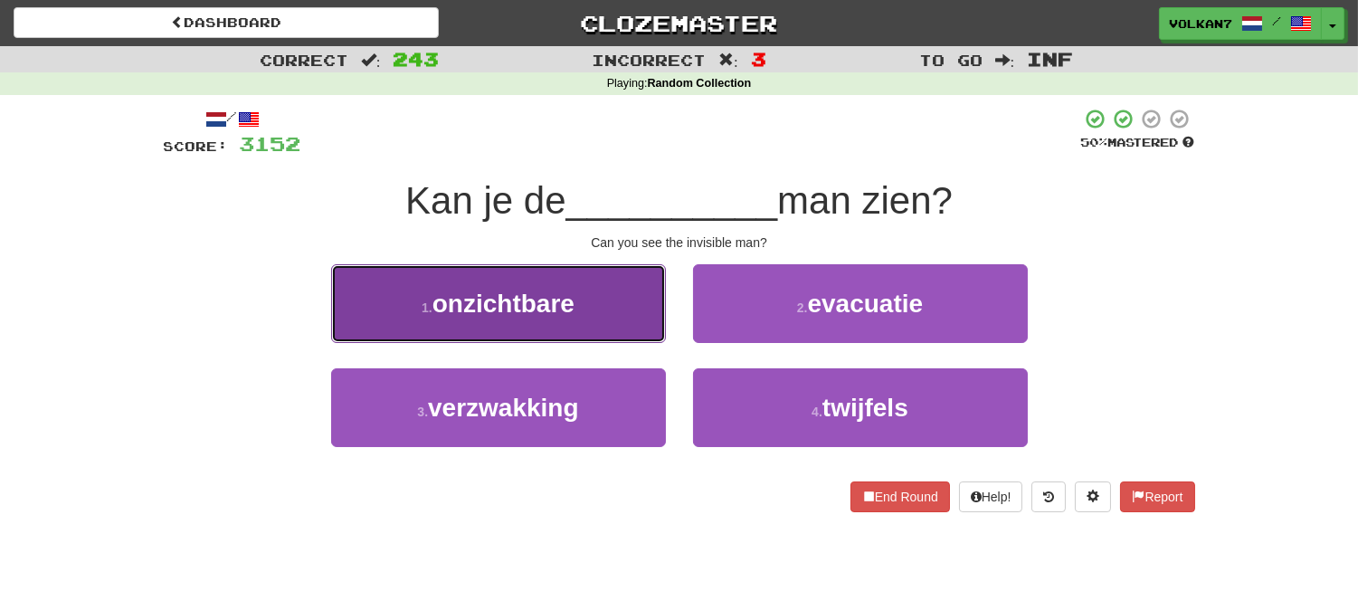
click at [585, 300] on button "1 . onzichtbare" at bounding box center [498, 303] width 335 height 79
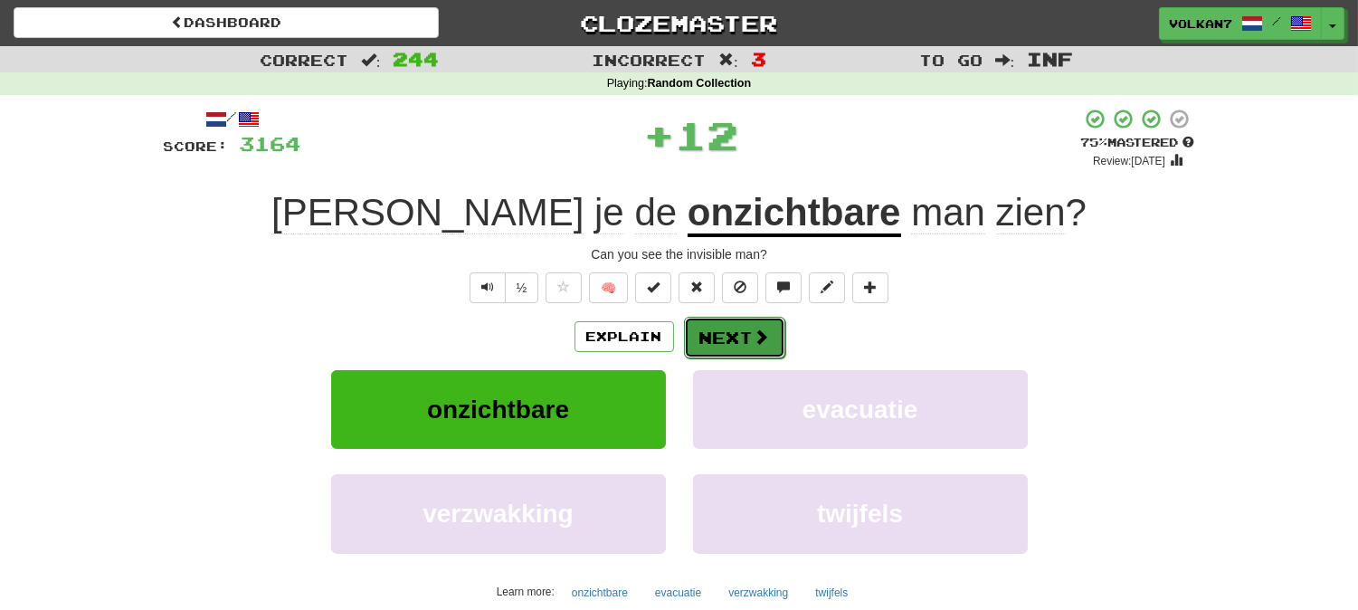
click at [734, 317] on button "Next" at bounding box center [734, 338] width 101 height 42
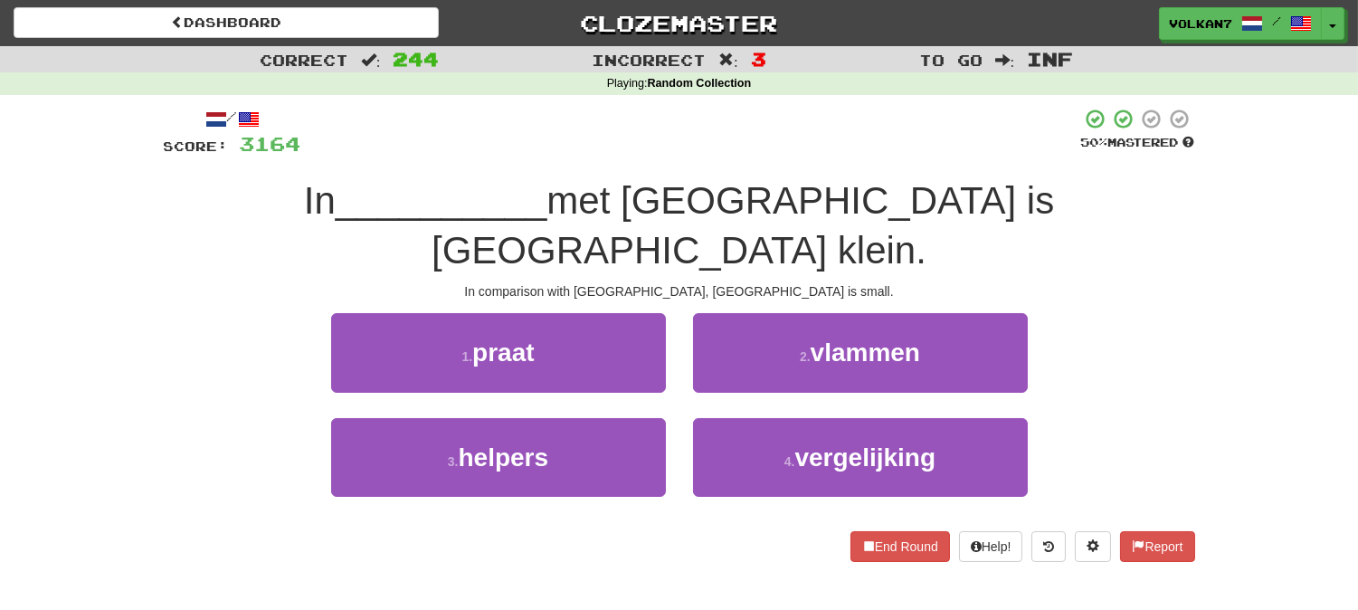
click at [738, 149] on div at bounding box center [691, 133] width 780 height 50
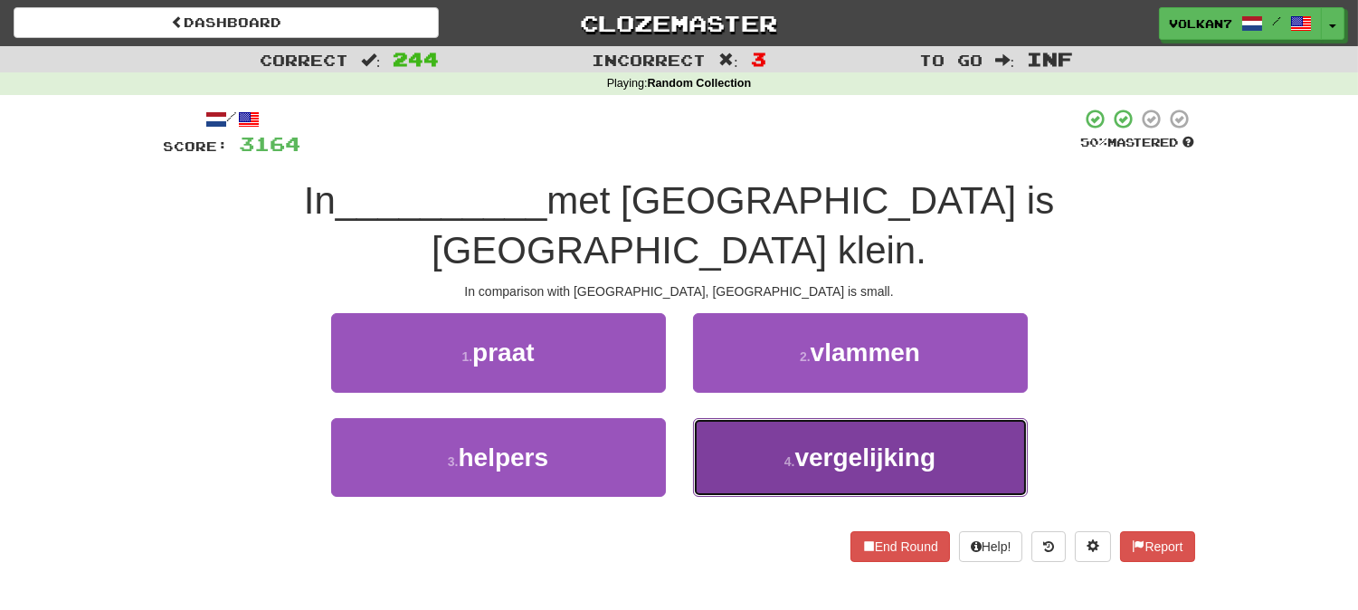
click at [824, 443] on span "vergelijking" at bounding box center [865, 457] width 141 height 28
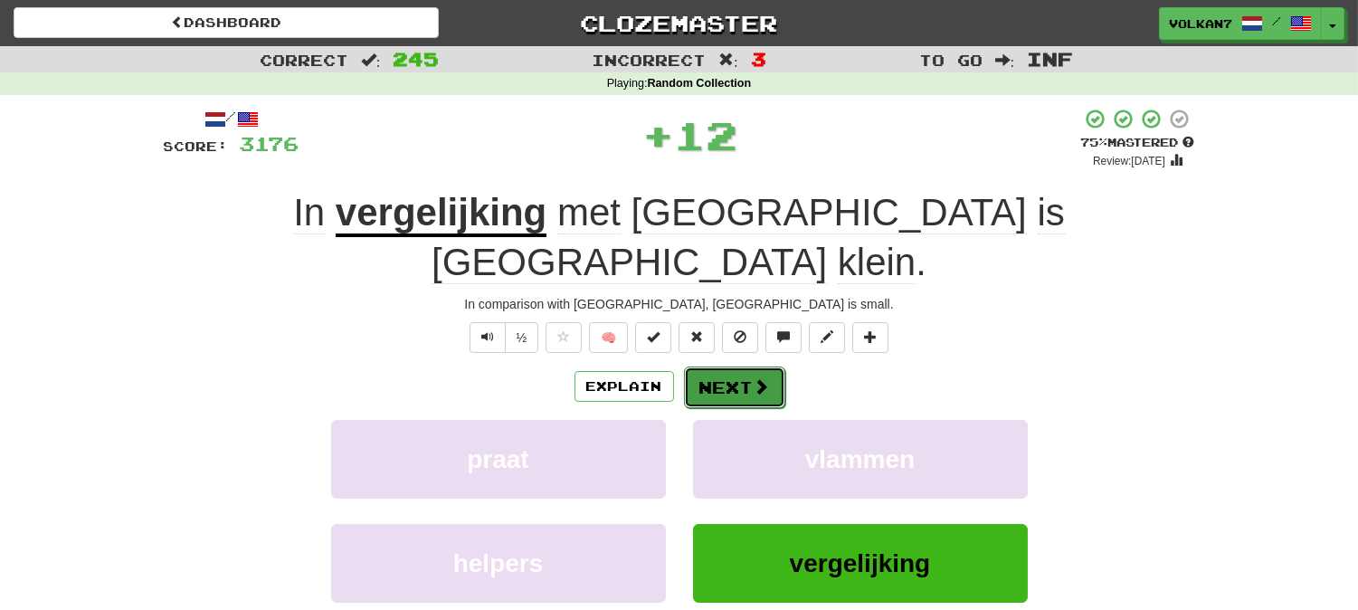
click at [699, 366] on button "Next" at bounding box center [734, 387] width 101 height 42
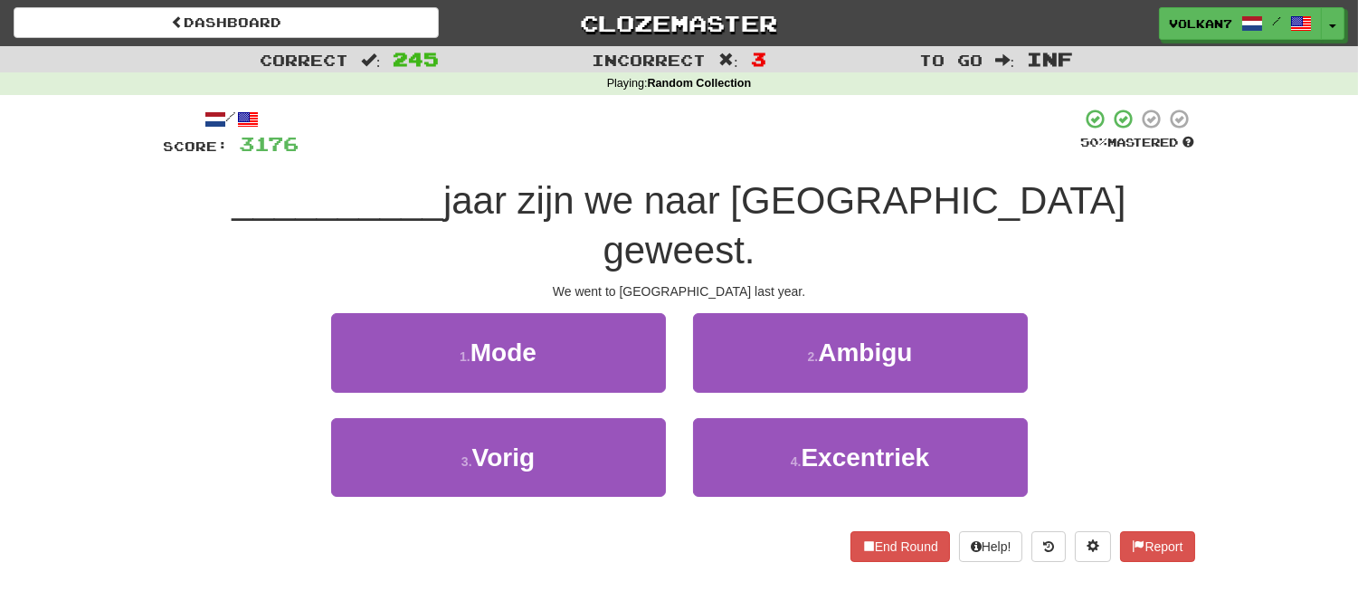
click at [744, 136] on div at bounding box center [690, 133] width 782 height 50
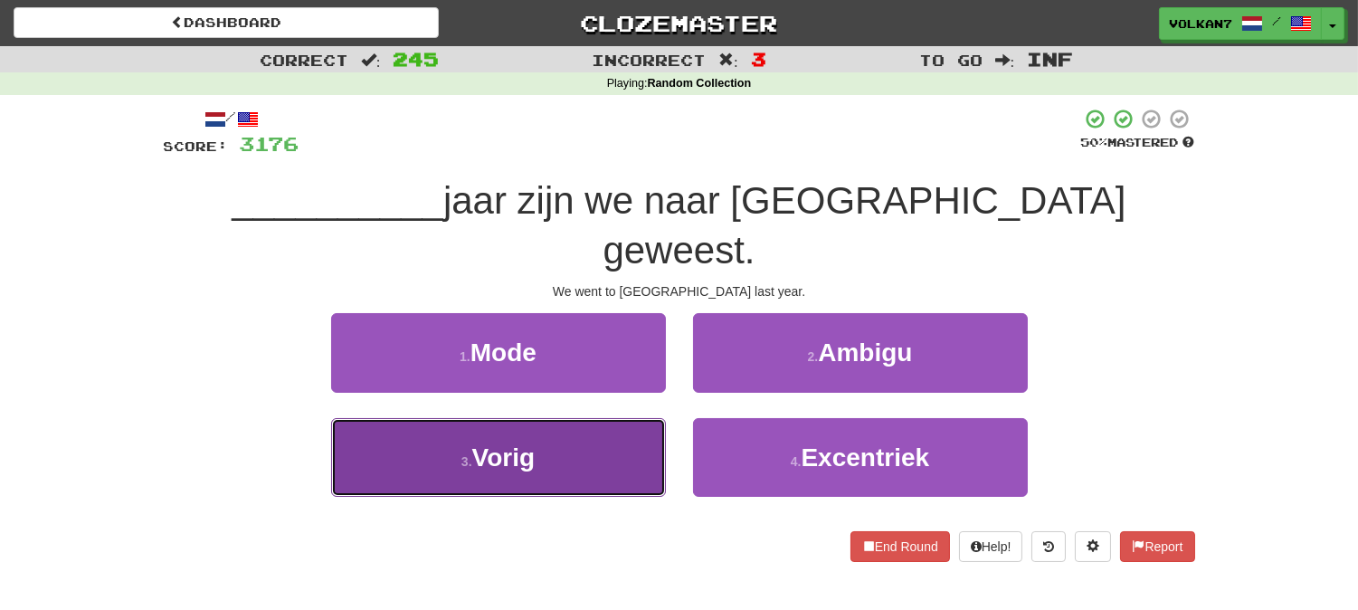
click at [584, 418] on button "3 . Vorig" at bounding box center [498, 457] width 335 height 79
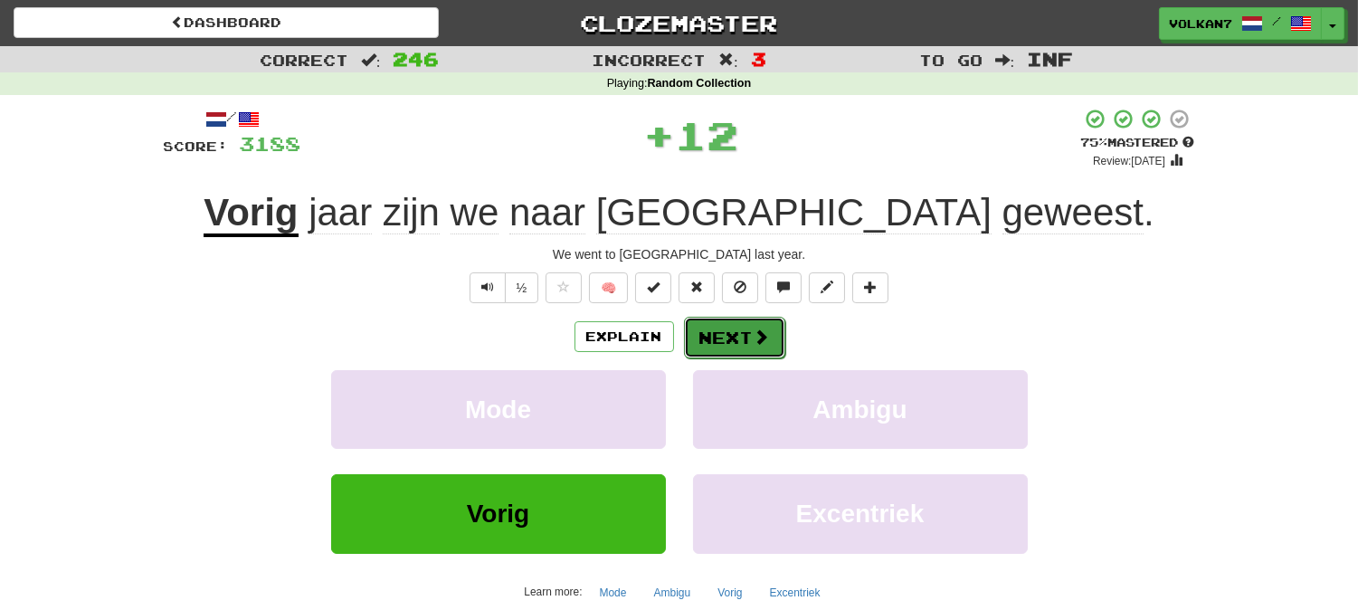
click at [703, 326] on button "Next" at bounding box center [734, 338] width 101 height 42
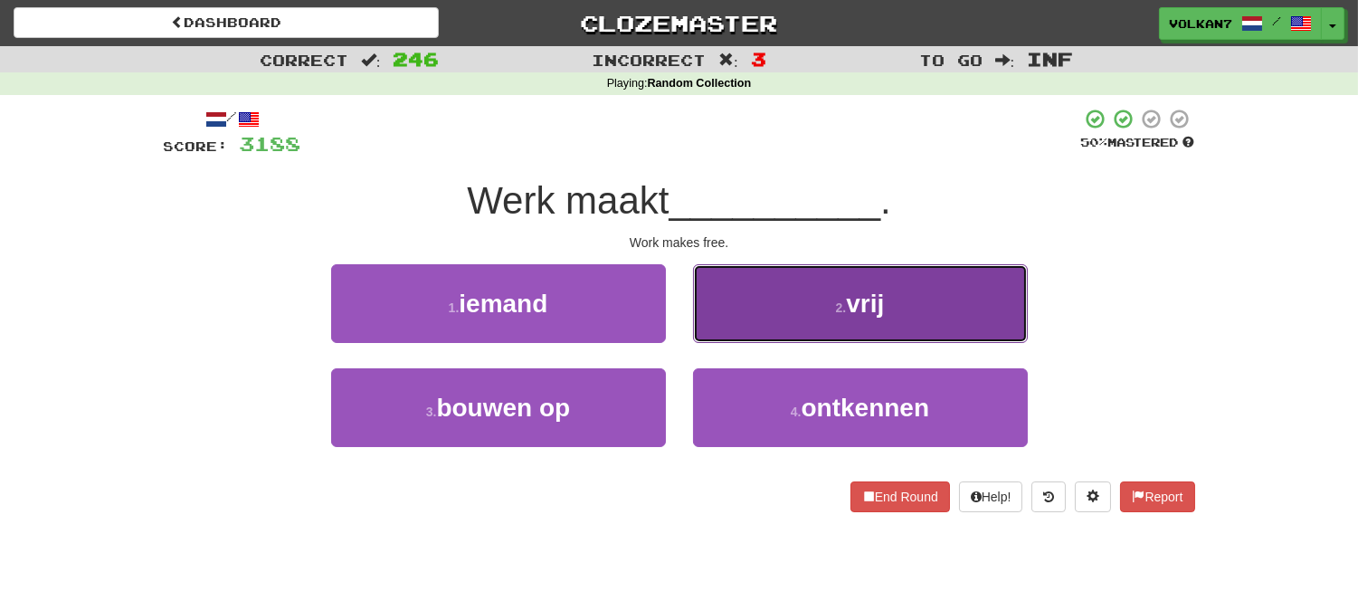
click at [735, 311] on button "2 . vrij" at bounding box center [860, 303] width 335 height 79
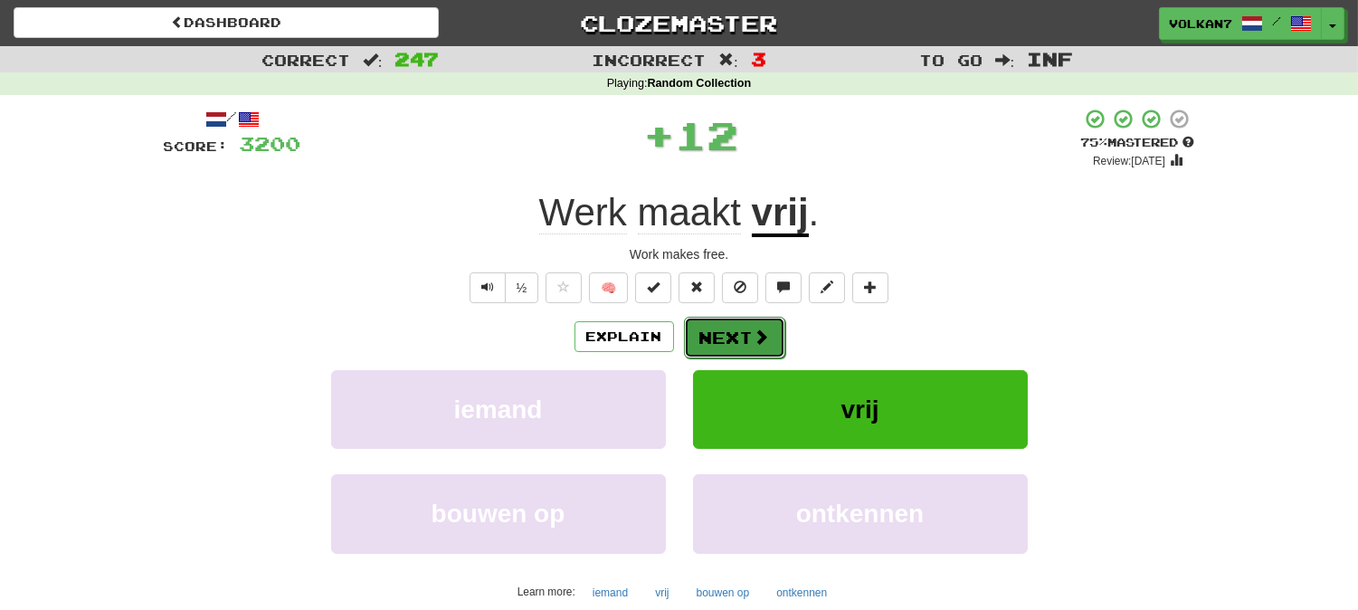
click at [735, 329] on button "Next" at bounding box center [734, 338] width 101 height 42
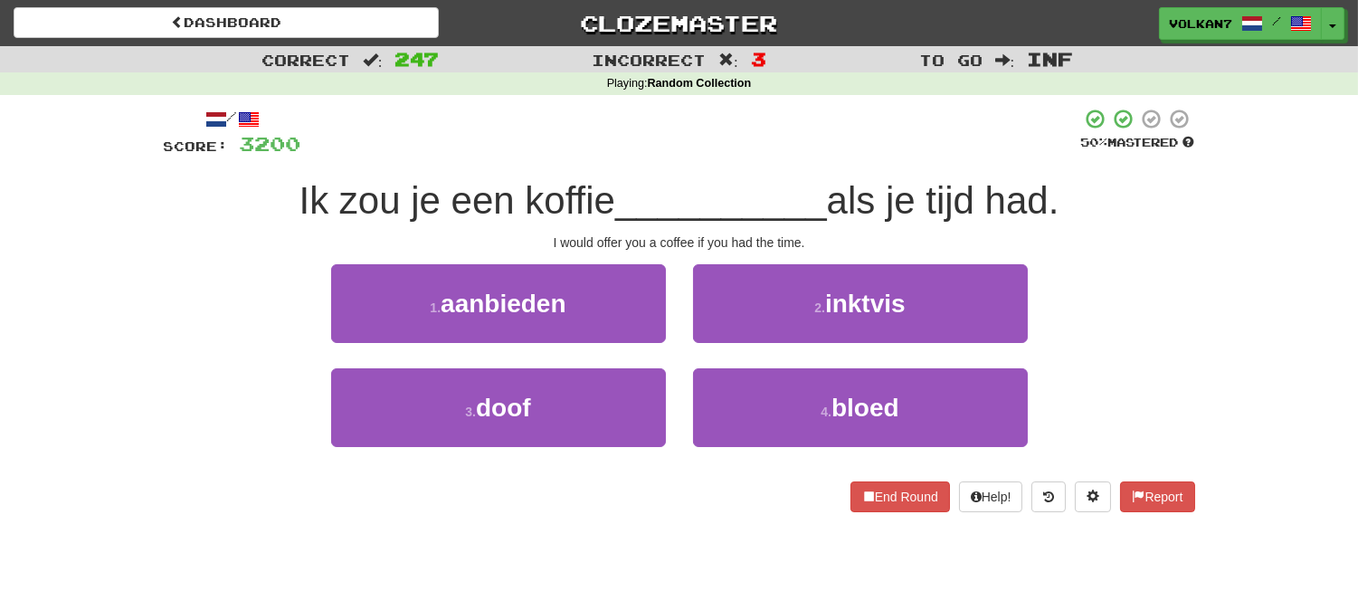
click at [789, 137] on div at bounding box center [691, 133] width 780 height 50
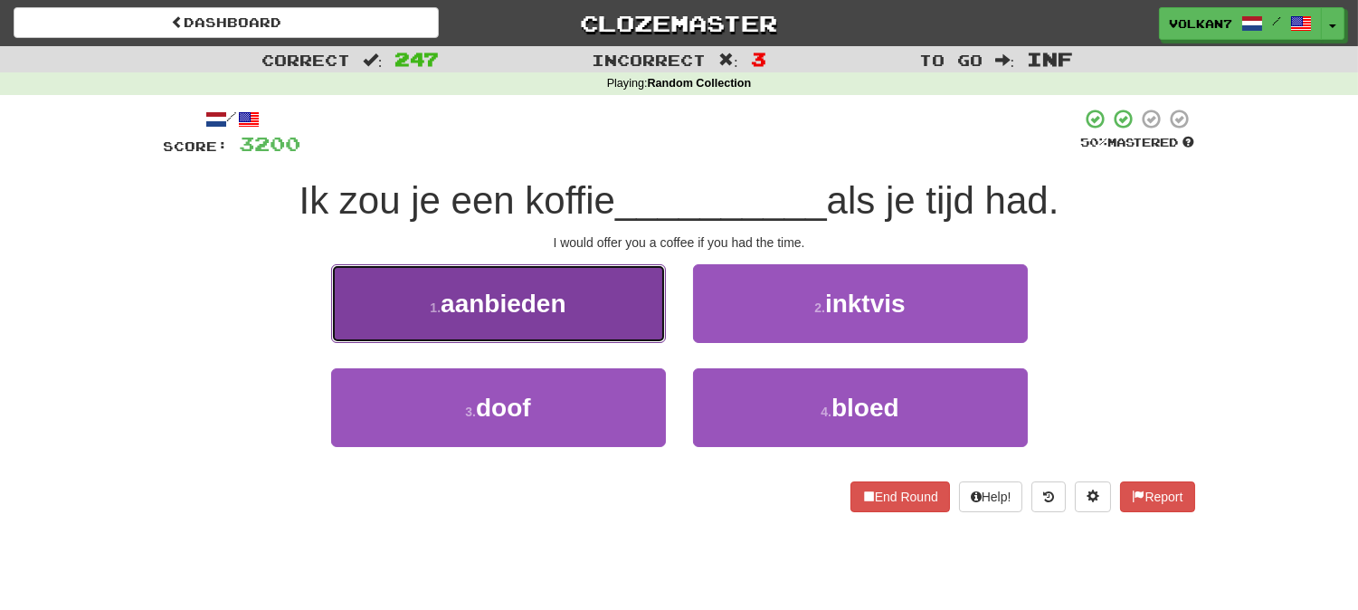
click at [616, 285] on button "1 . aanbieden" at bounding box center [498, 303] width 335 height 79
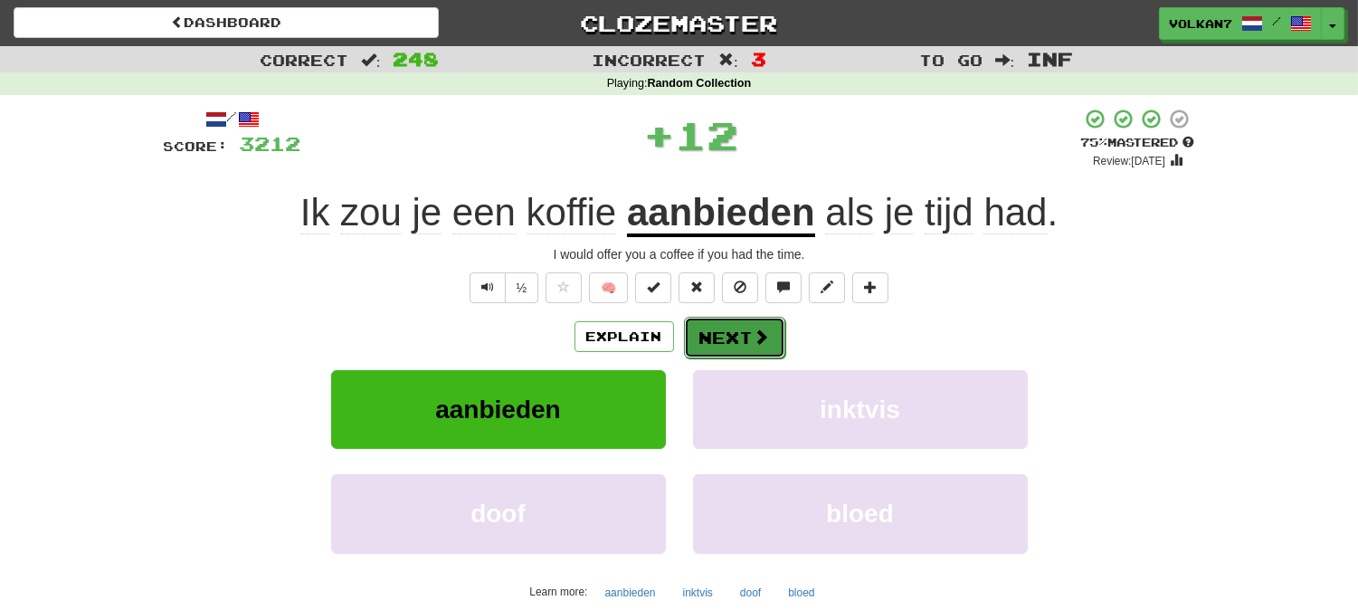
click at [765, 331] on span at bounding box center [762, 336] width 16 height 16
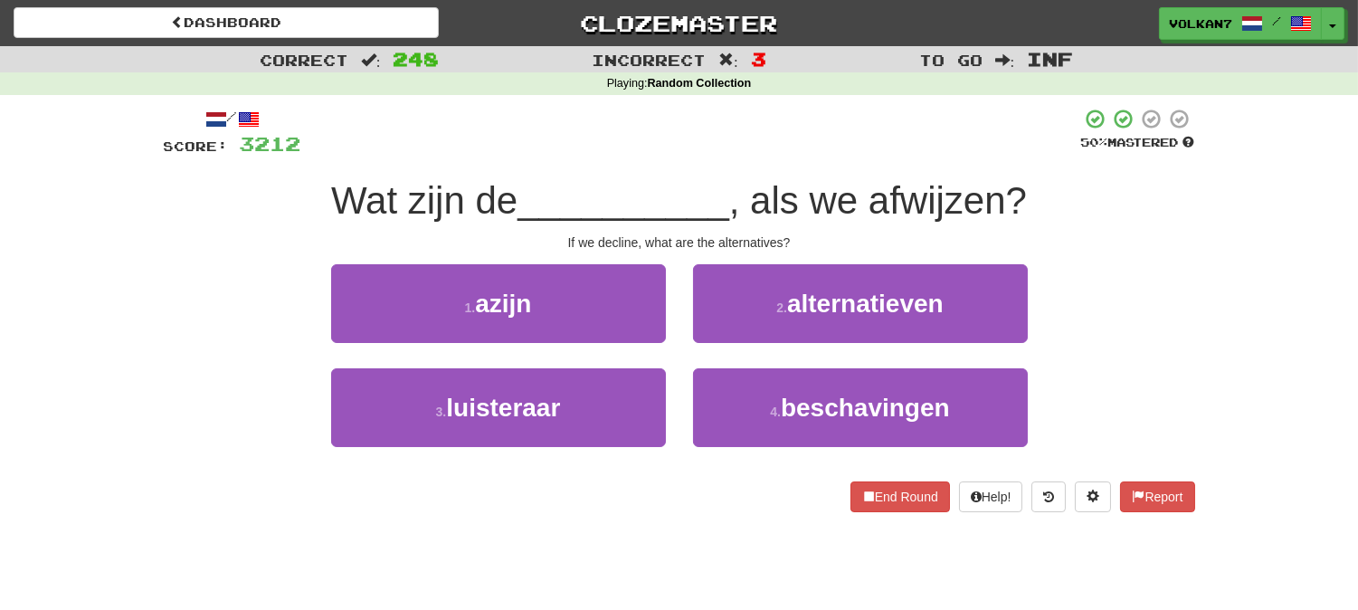
click at [765, 155] on div at bounding box center [691, 133] width 780 height 50
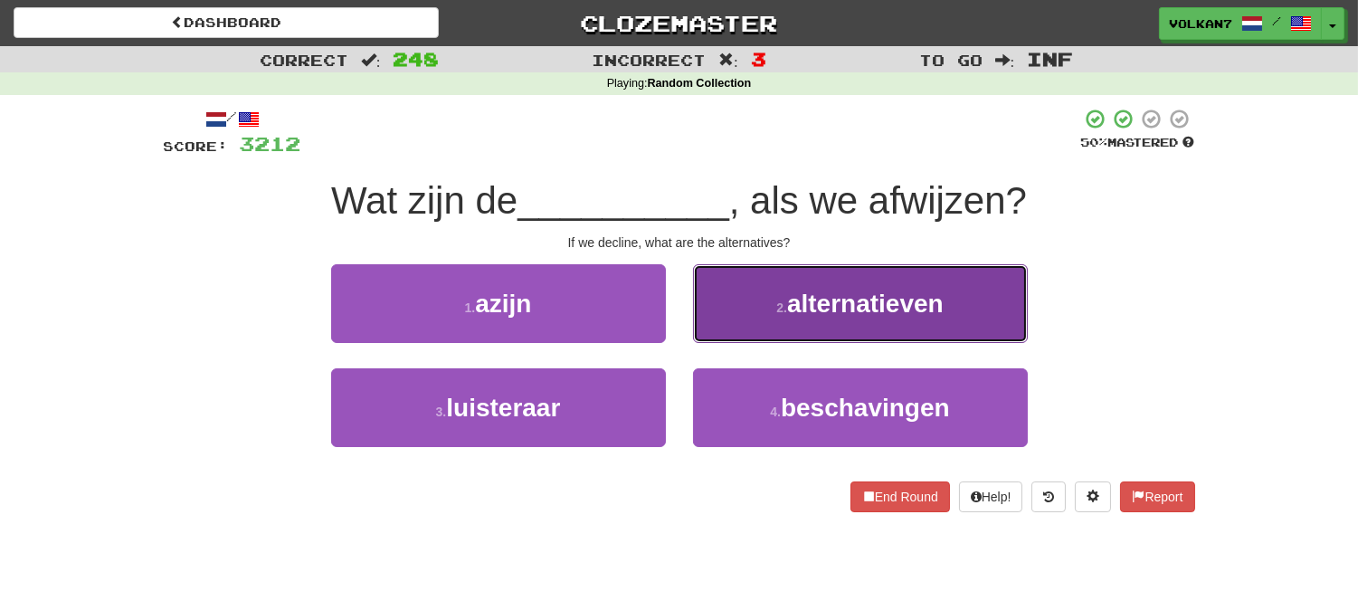
click at [821, 305] on span "alternatieven" at bounding box center [865, 304] width 157 height 28
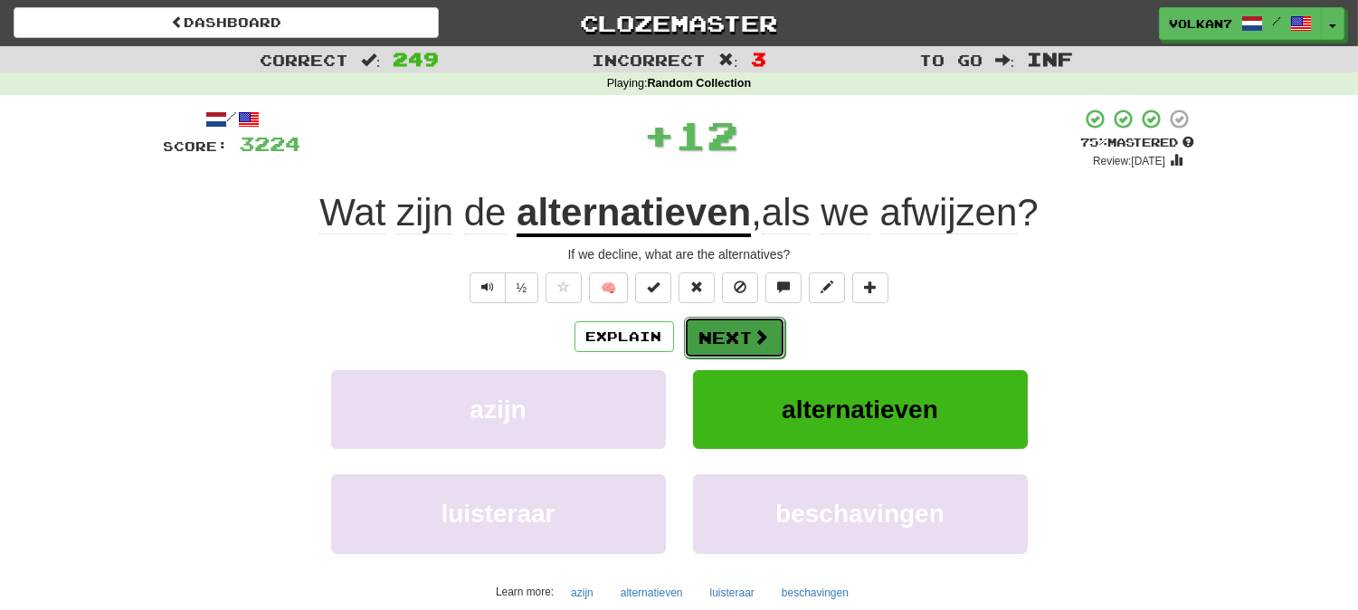
click at [715, 345] on button "Next" at bounding box center [734, 338] width 101 height 42
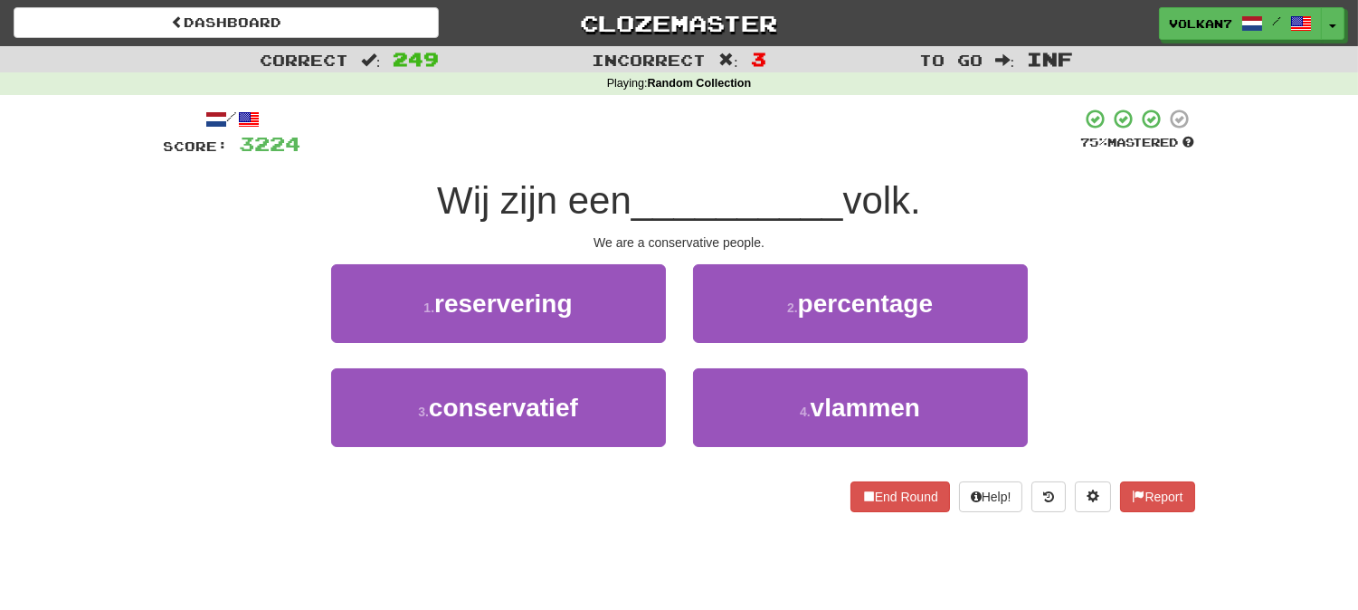
click at [746, 159] on div "/ Score: 3224 75 % Mastered Wij zijn een __________ volk. We are a conservative…" at bounding box center [679, 310] width 1031 height 404
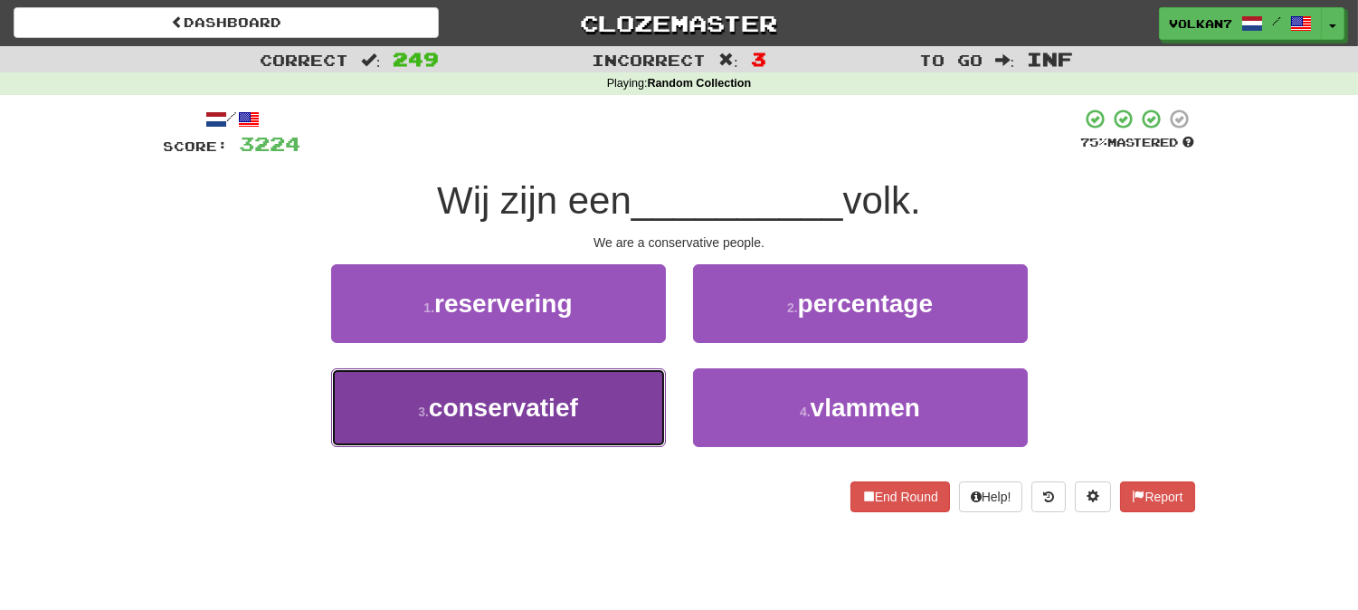
click at [574, 432] on button "3 . conservatief" at bounding box center [498, 407] width 335 height 79
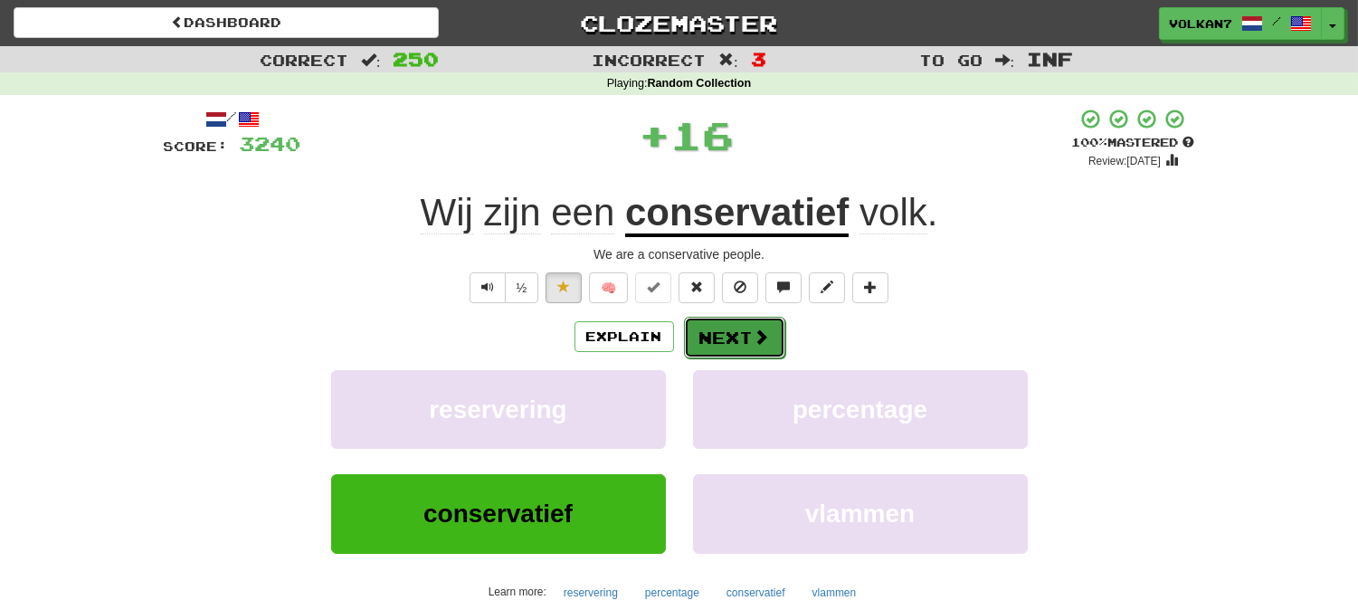
click at [754, 339] on span at bounding box center [762, 336] width 16 height 16
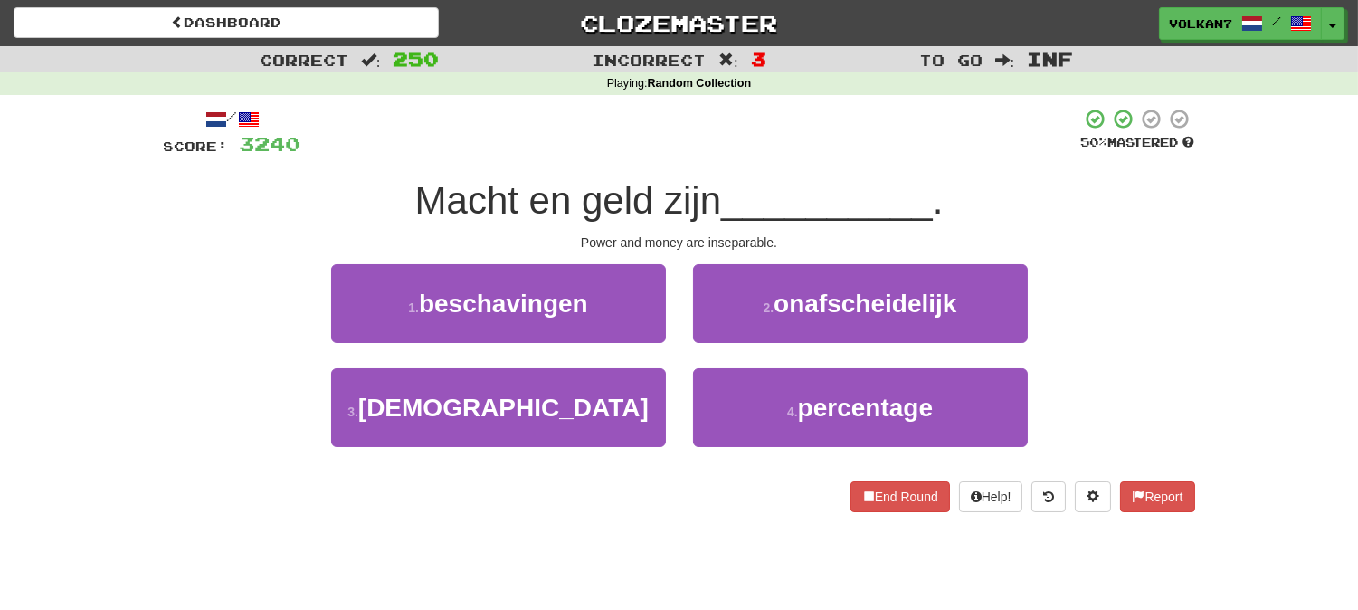
click at [779, 164] on div "/ Score: 3240 50 % Mastered Macht en geld zijn __________ . Power and money are…" at bounding box center [679, 310] width 1031 height 404
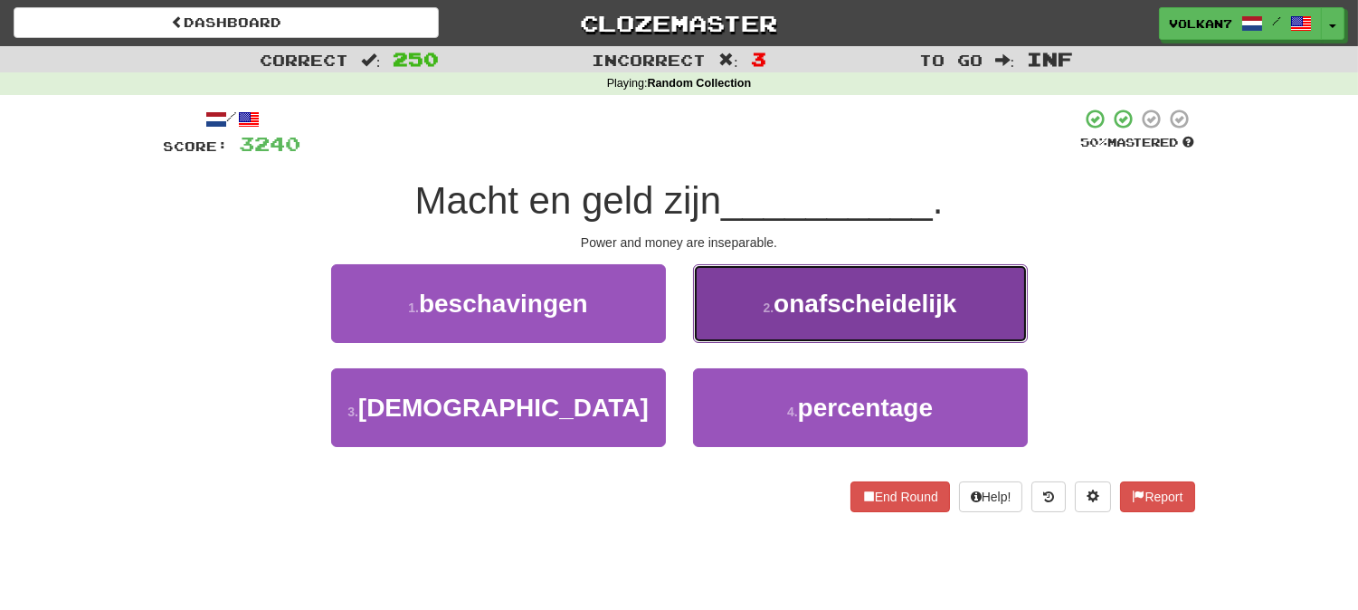
click at [810, 302] on span "onafscheidelijk" at bounding box center [865, 304] width 183 height 28
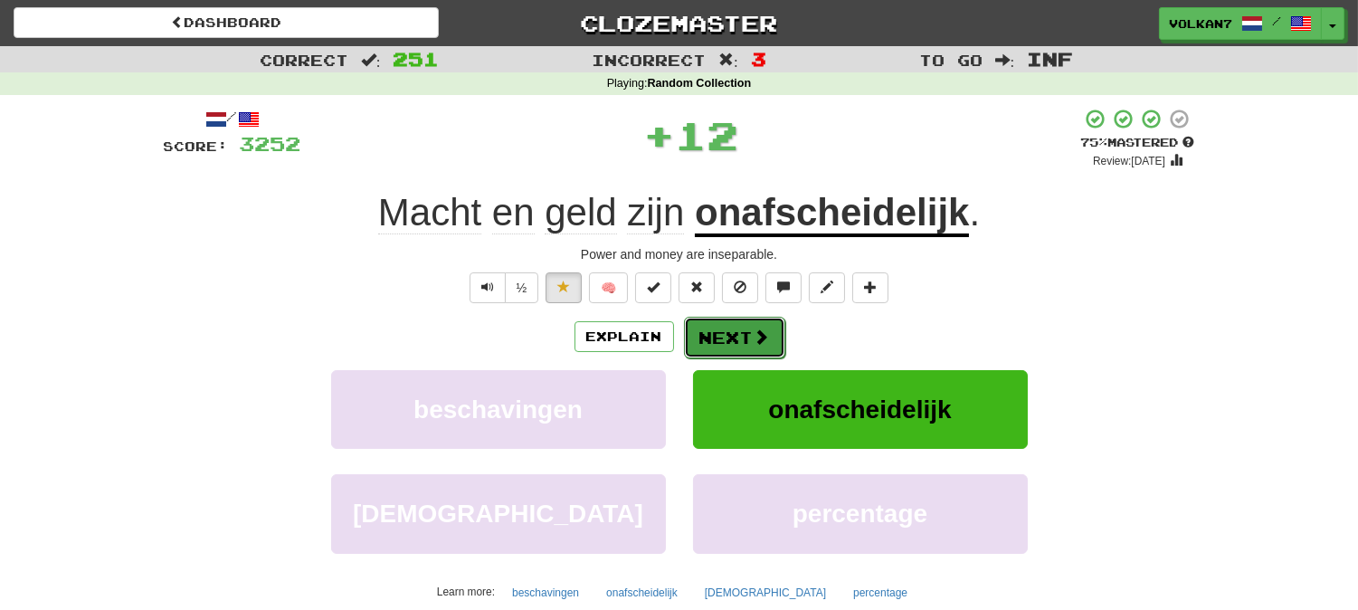
click at [736, 331] on button "Next" at bounding box center [734, 338] width 101 height 42
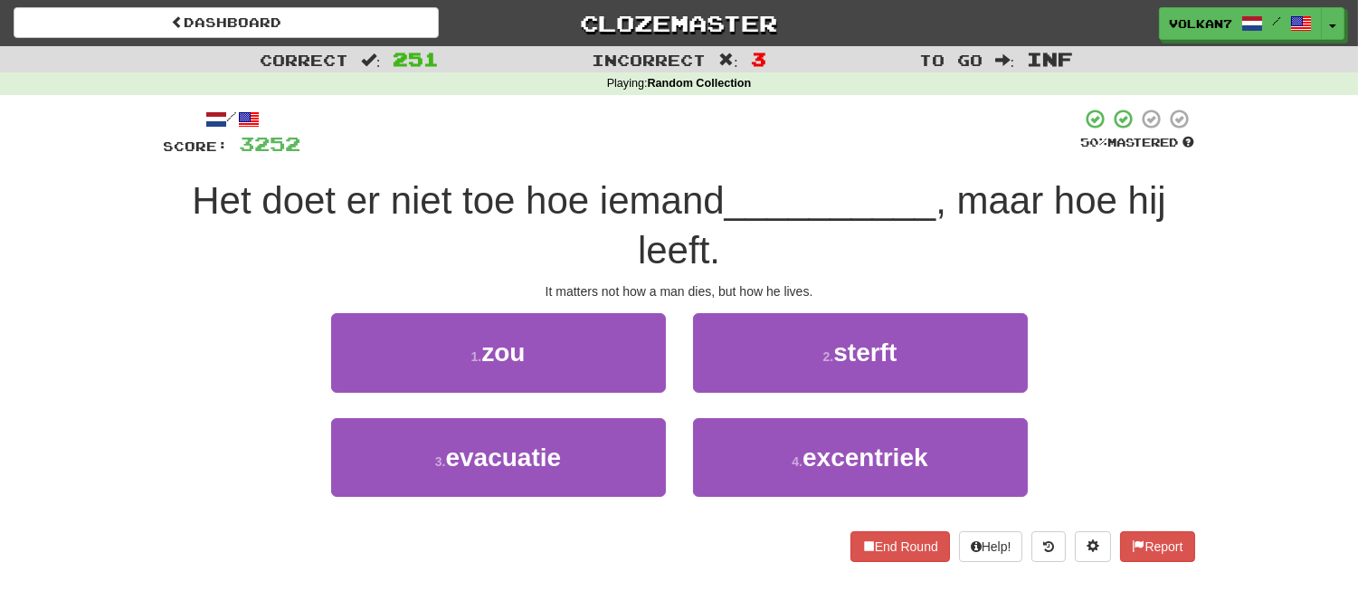
click at [762, 157] on div "/ Score: 3252 50 % Mastered Het doet er niet toe hoe iemand __________ , maar h…" at bounding box center [679, 334] width 1031 height 453
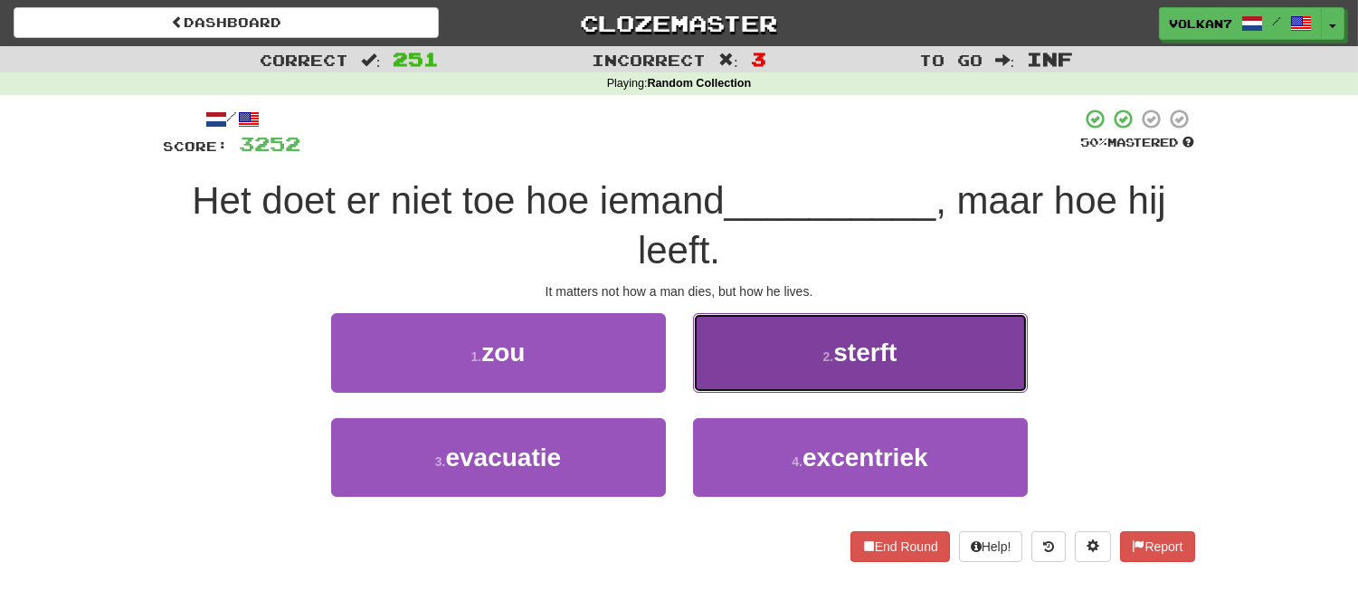
click at [869, 331] on button "2 . sterft" at bounding box center [860, 352] width 335 height 79
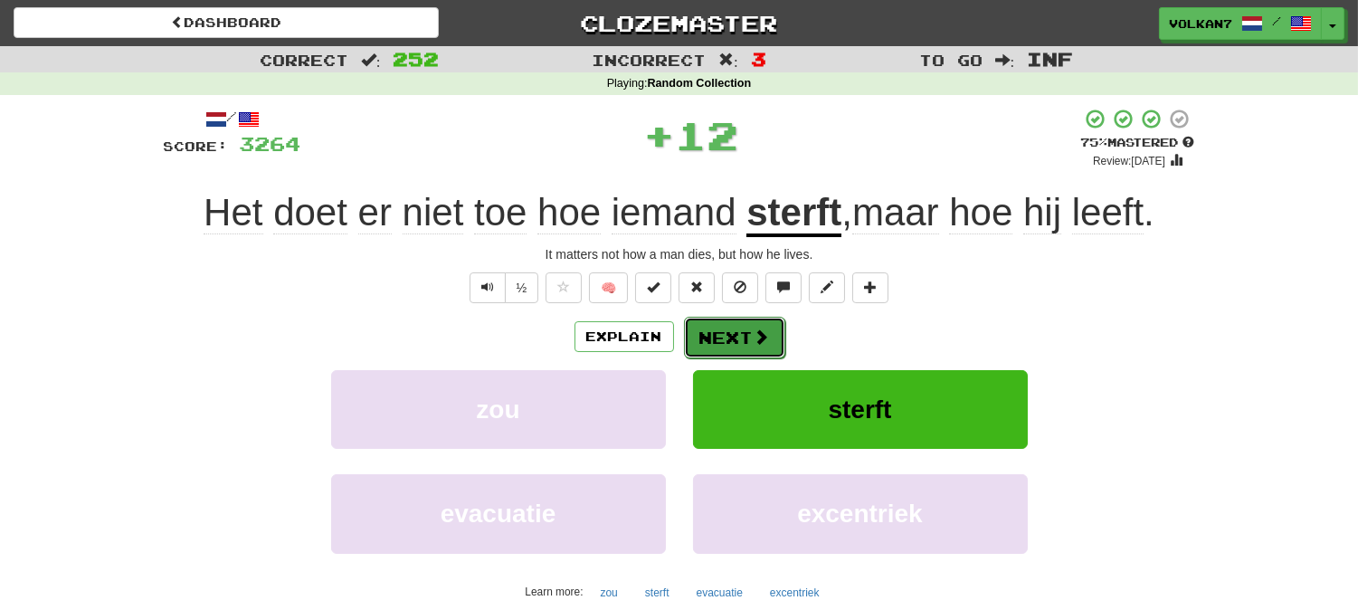
click at [752, 351] on button "Next" at bounding box center [734, 338] width 101 height 42
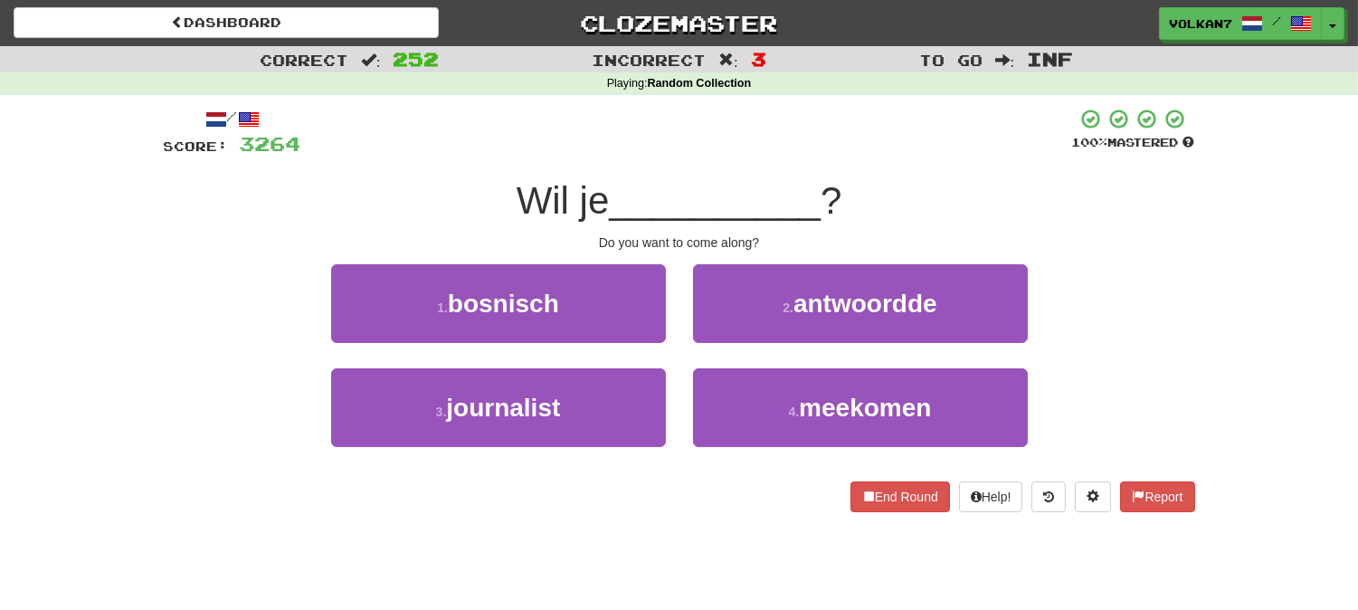
click at [748, 143] on div at bounding box center [686, 133] width 771 height 50
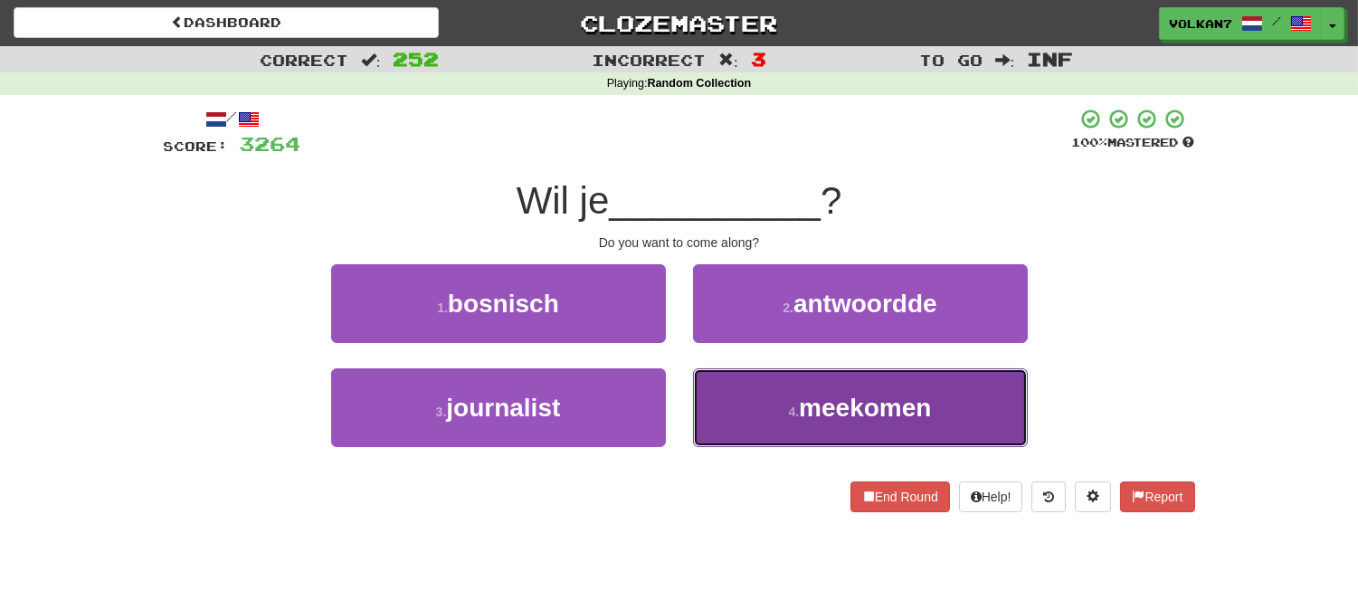
click at [811, 402] on span "meekomen" at bounding box center [865, 408] width 132 height 28
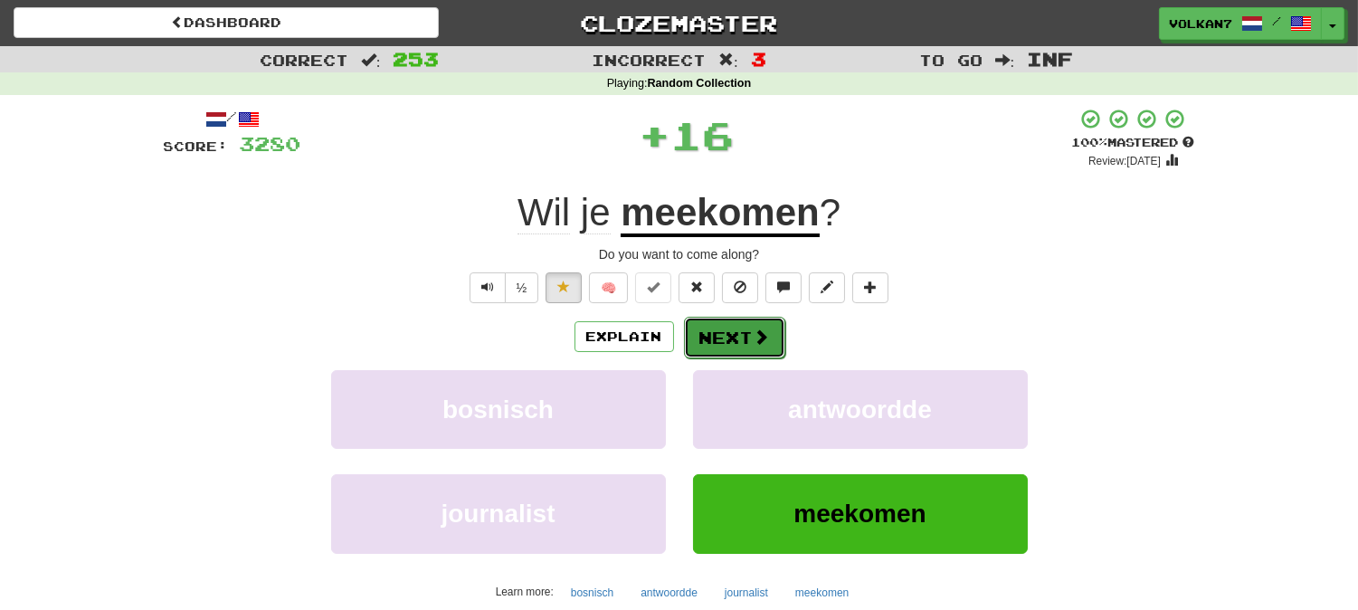
click at [720, 324] on button "Next" at bounding box center [734, 338] width 101 height 42
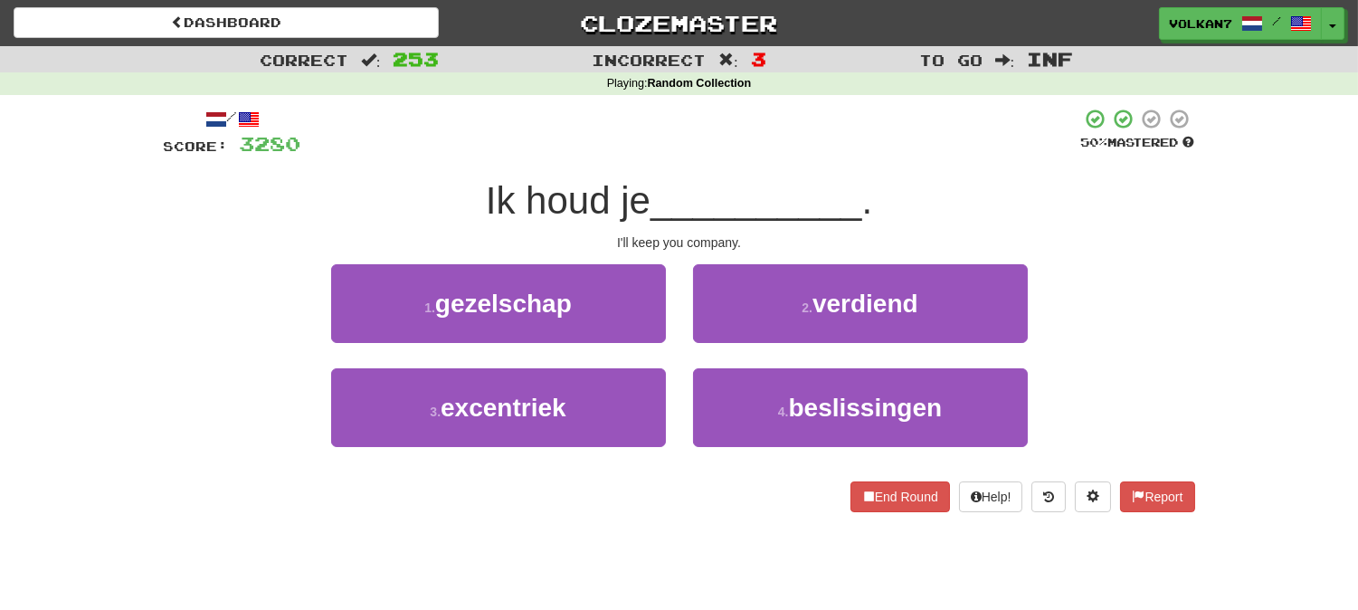
click at [794, 166] on div "/ Score: 3280 50 % Mastered Ik houd je __________ . I'll keep you company. 1 . …" at bounding box center [679, 310] width 1031 height 404
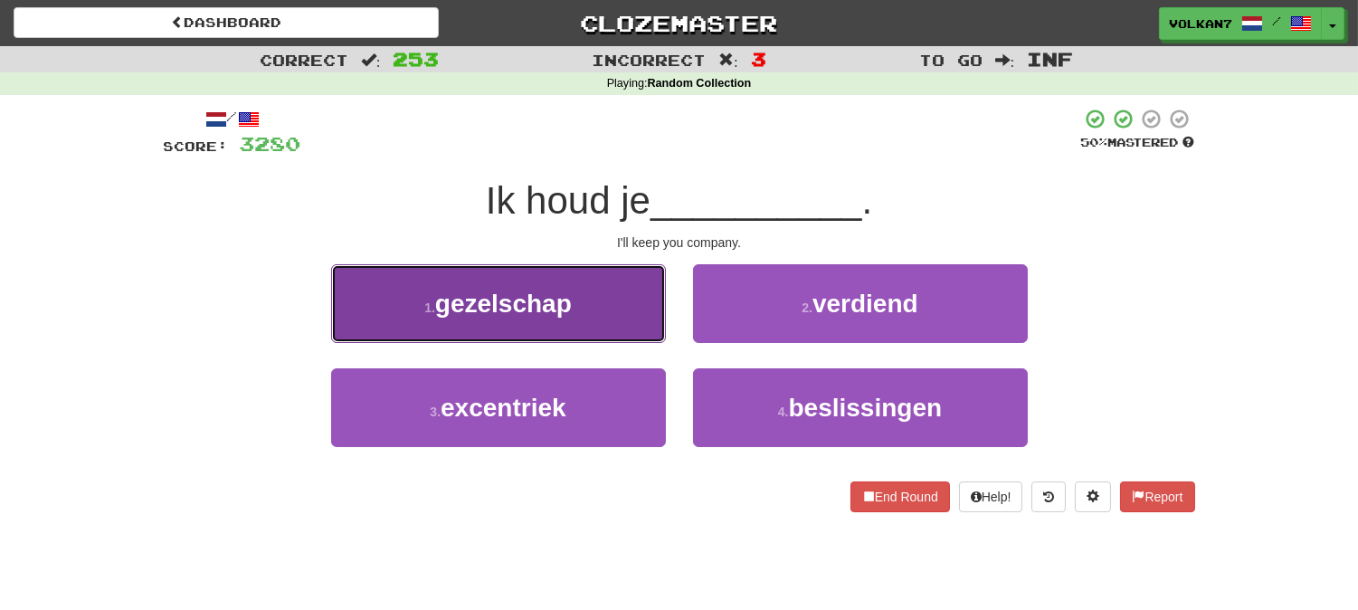
click at [509, 319] on button "1 . gezelschap" at bounding box center [498, 303] width 335 height 79
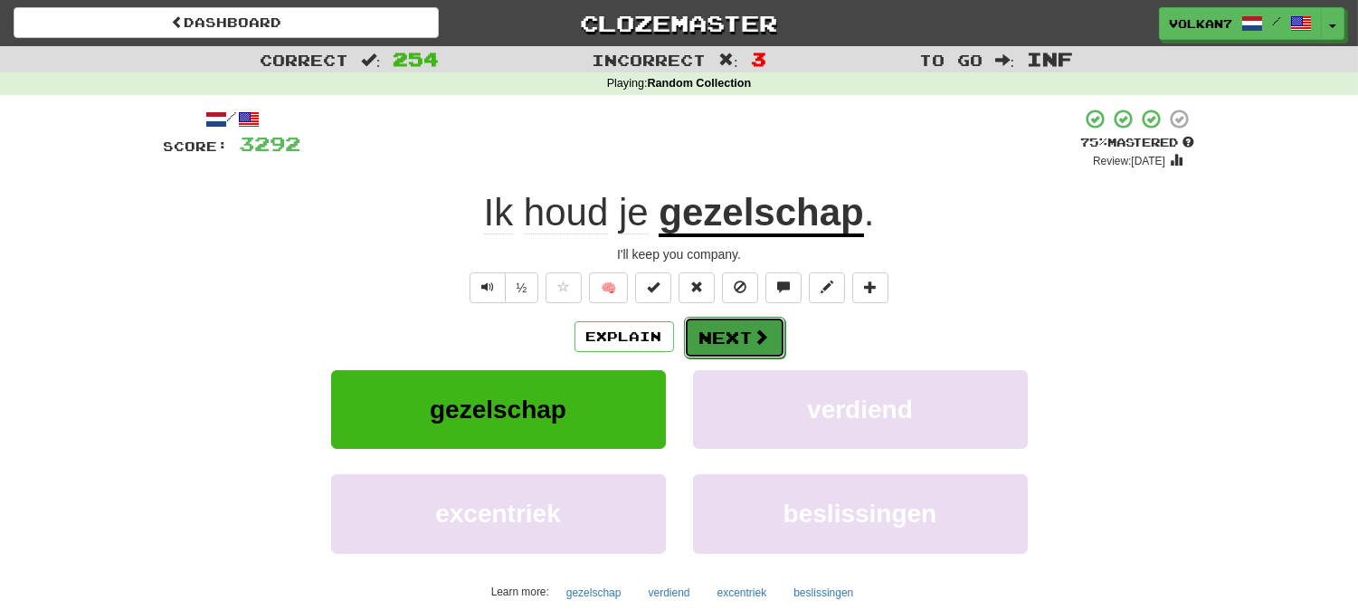
click at [727, 345] on button "Next" at bounding box center [734, 338] width 101 height 42
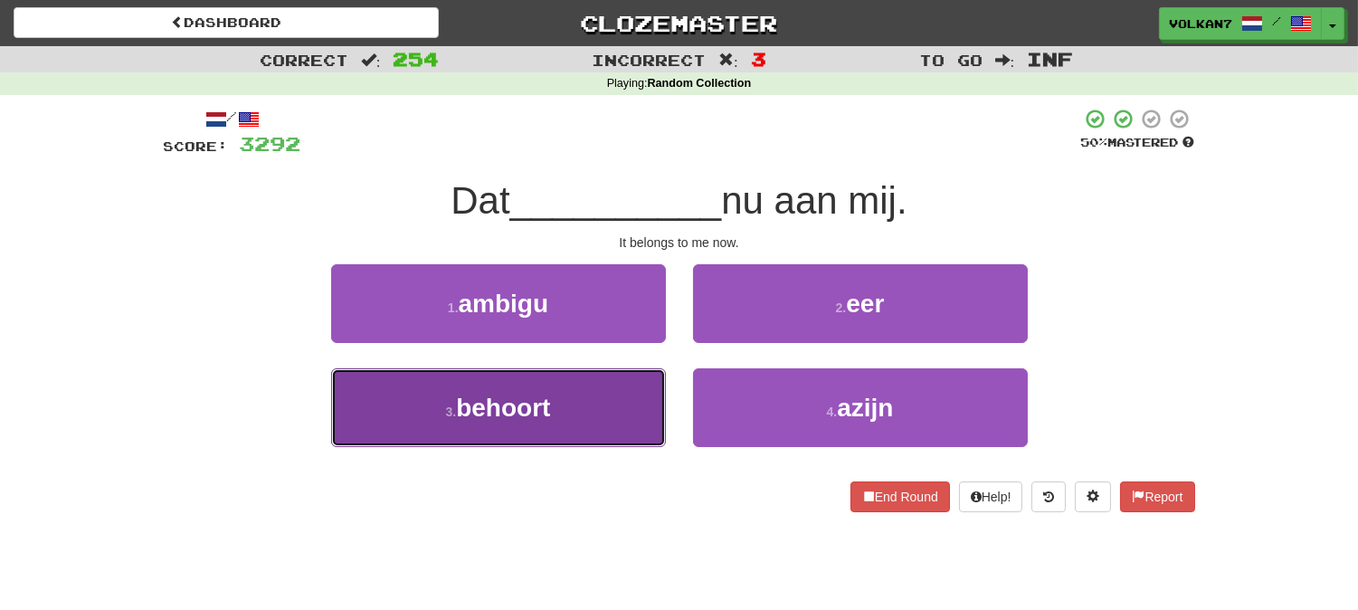
click at [532, 399] on span "behoort" at bounding box center [503, 408] width 94 height 28
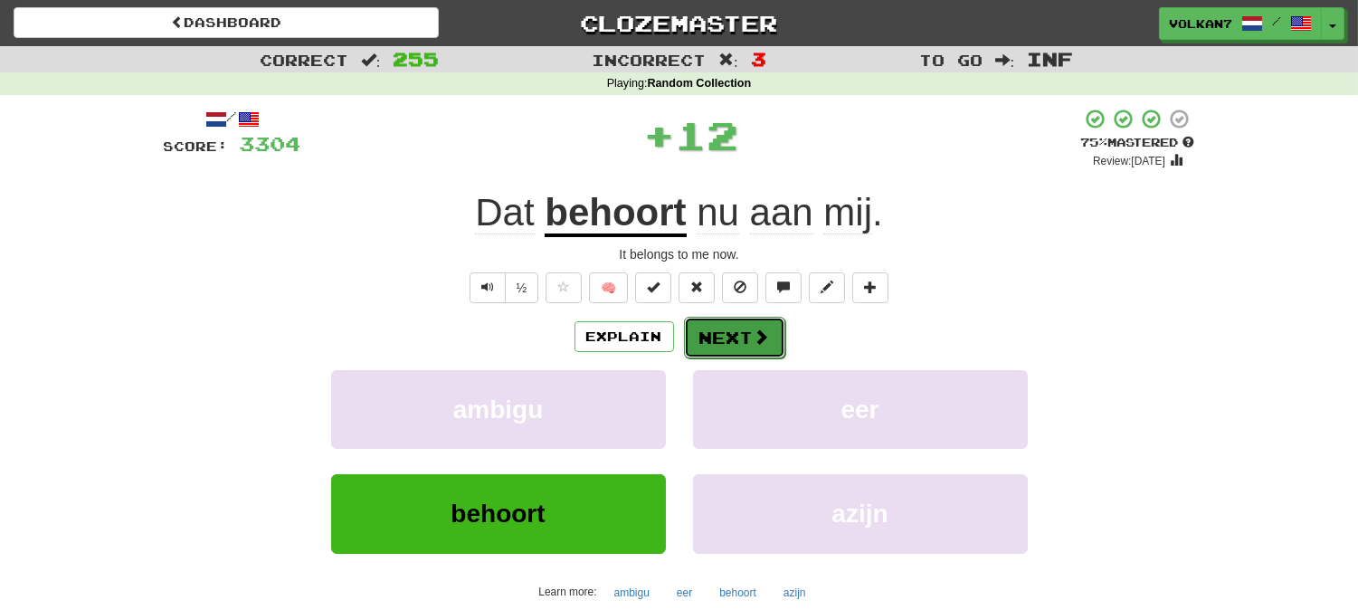
click at [731, 337] on button "Next" at bounding box center [734, 338] width 101 height 42
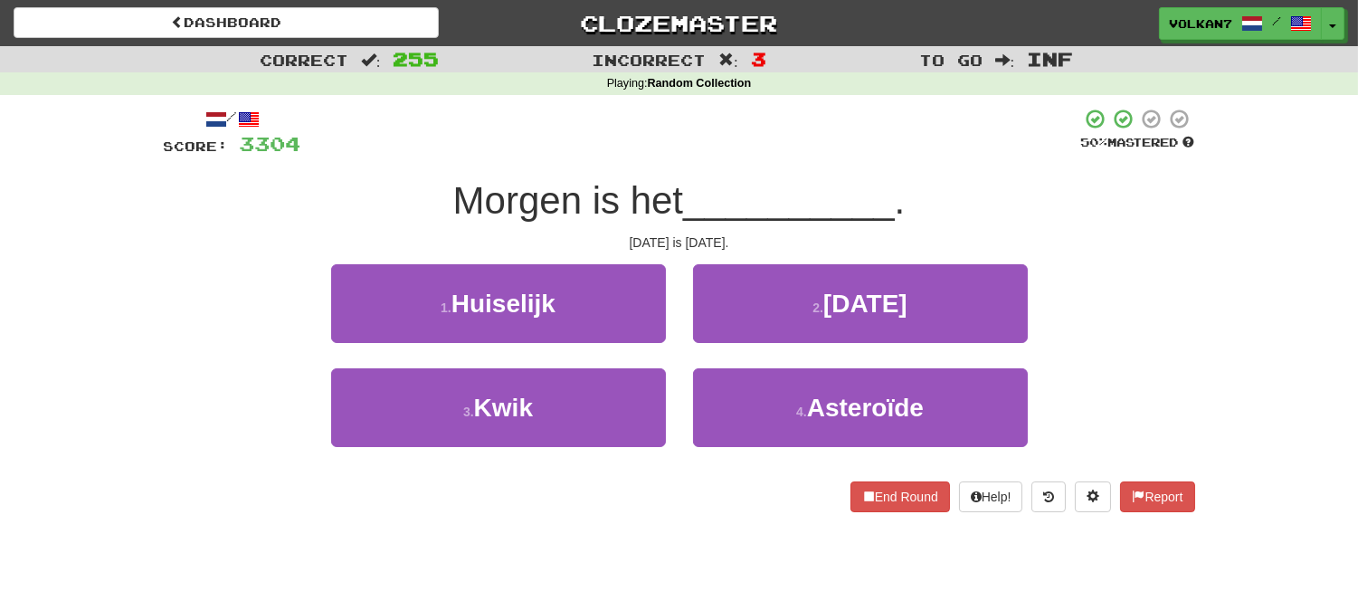
click at [762, 193] on span "__________" at bounding box center [789, 200] width 212 height 43
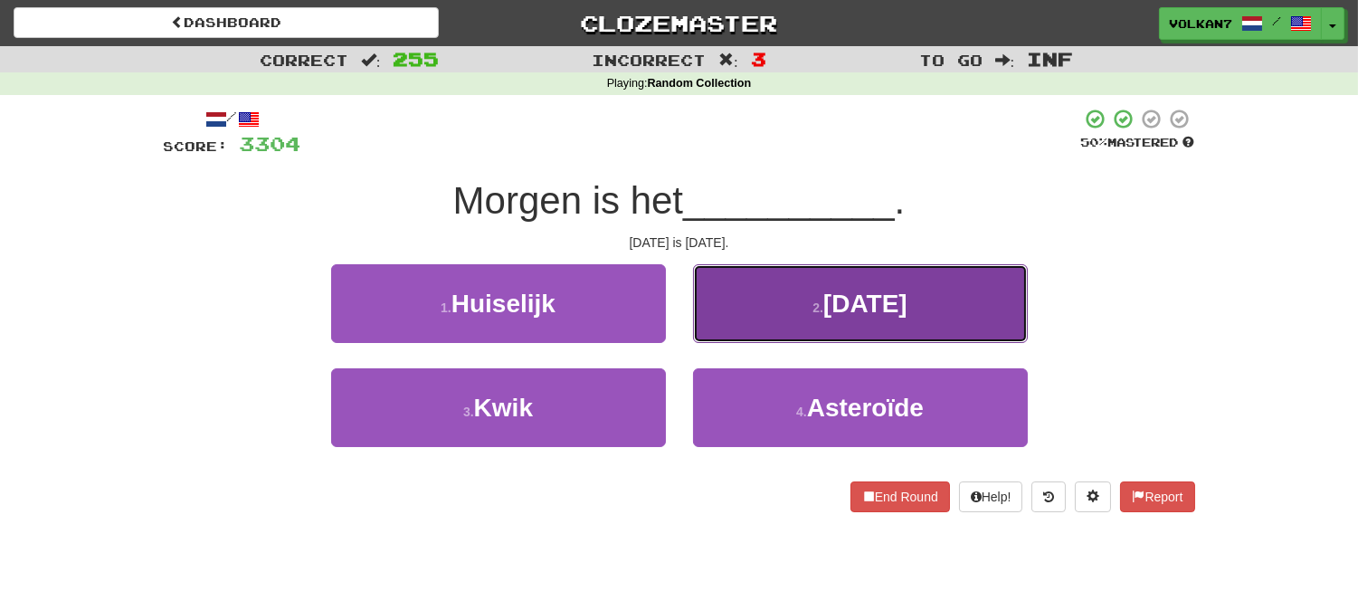
click at [783, 293] on button "2 . Kerstmis" at bounding box center [860, 303] width 335 height 79
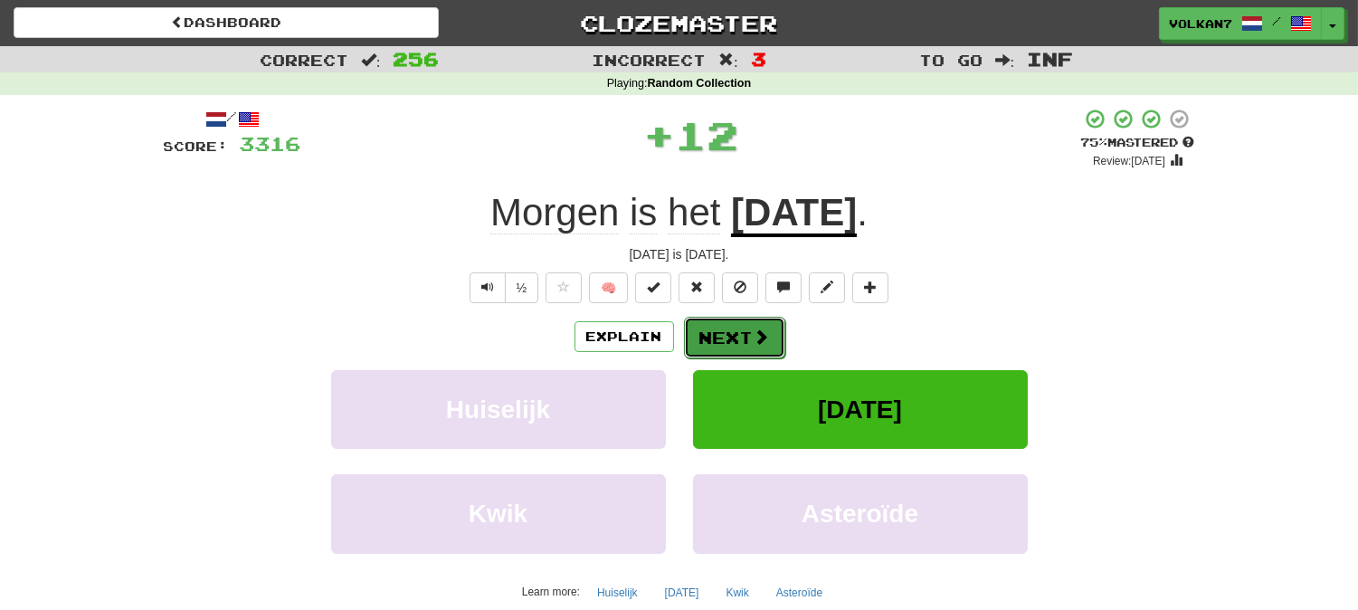
click at [717, 338] on button "Next" at bounding box center [734, 338] width 101 height 42
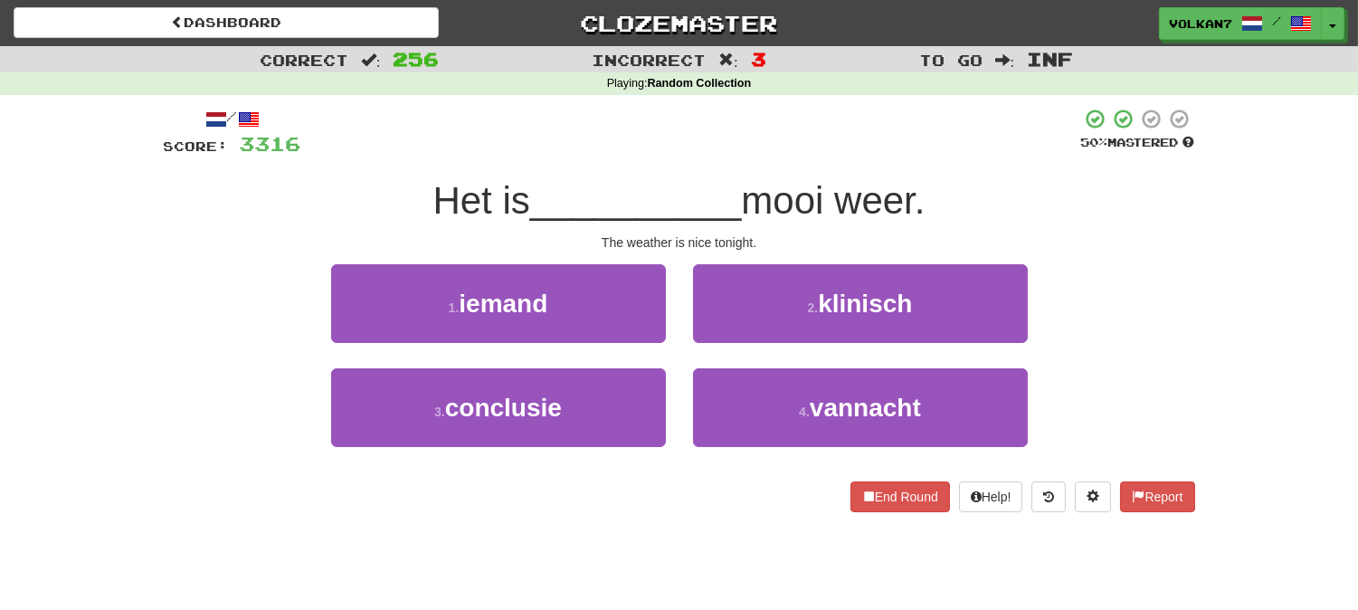
click at [721, 160] on div "/ Score: 3316 50 % Mastered Het is __________ mooi weer. The weather is nice to…" at bounding box center [679, 310] width 1031 height 404
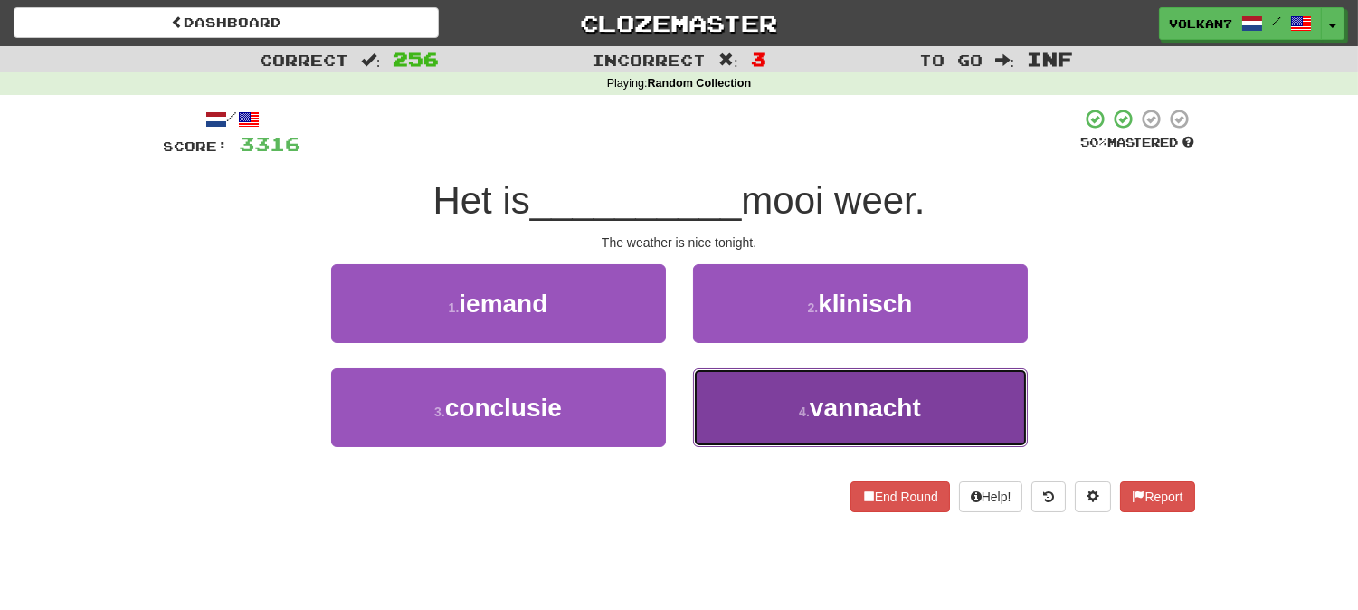
click at [770, 416] on button "4 . vannacht" at bounding box center [860, 407] width 335 height 79
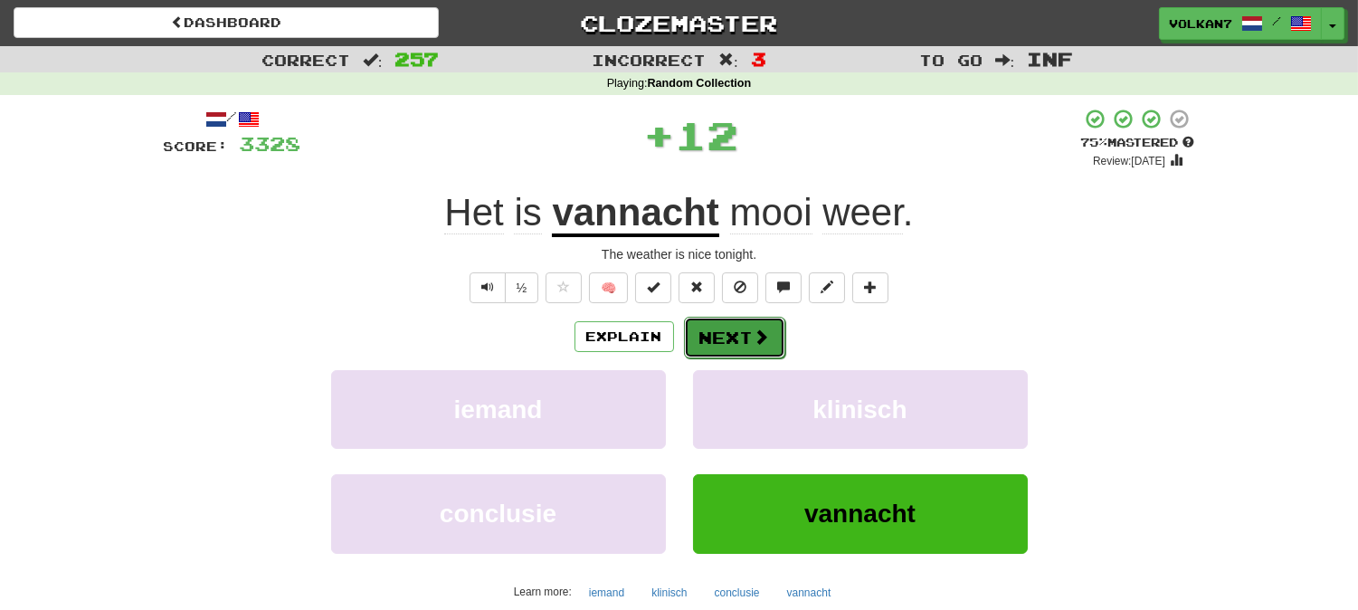
click at [736, 337] on button "Next" at bounding box center [734, 338] width 101 height 42
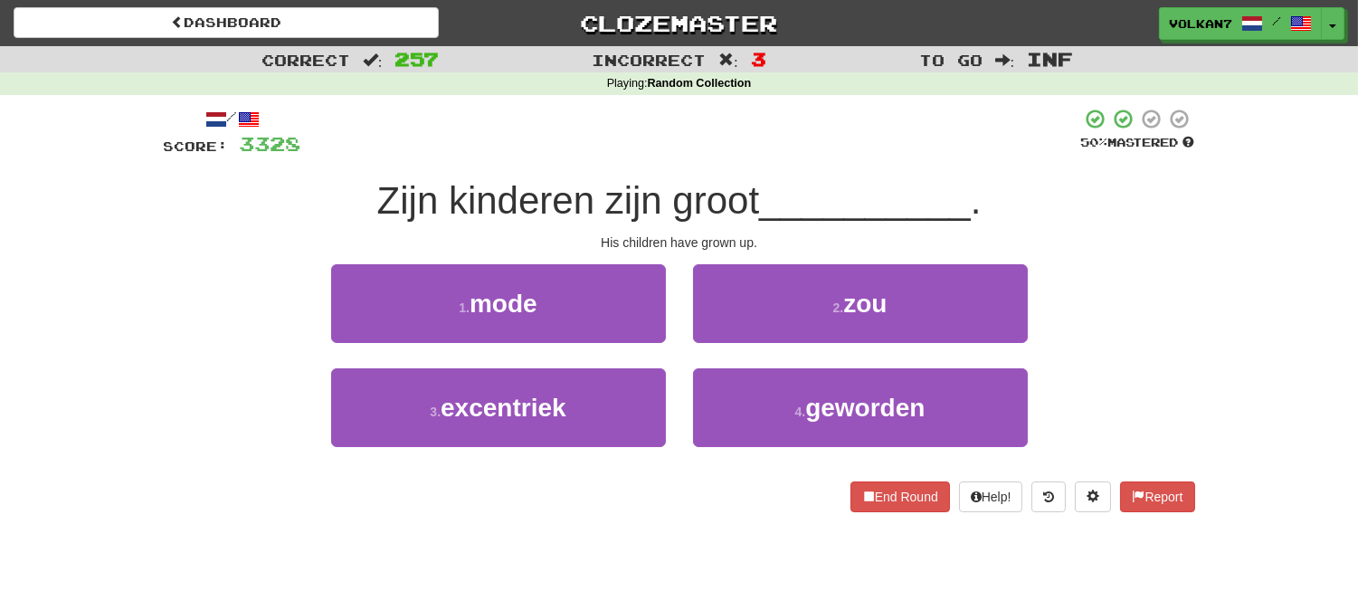
click at [733, 138] on div at bounding box center [691, 133] width 780 height 50
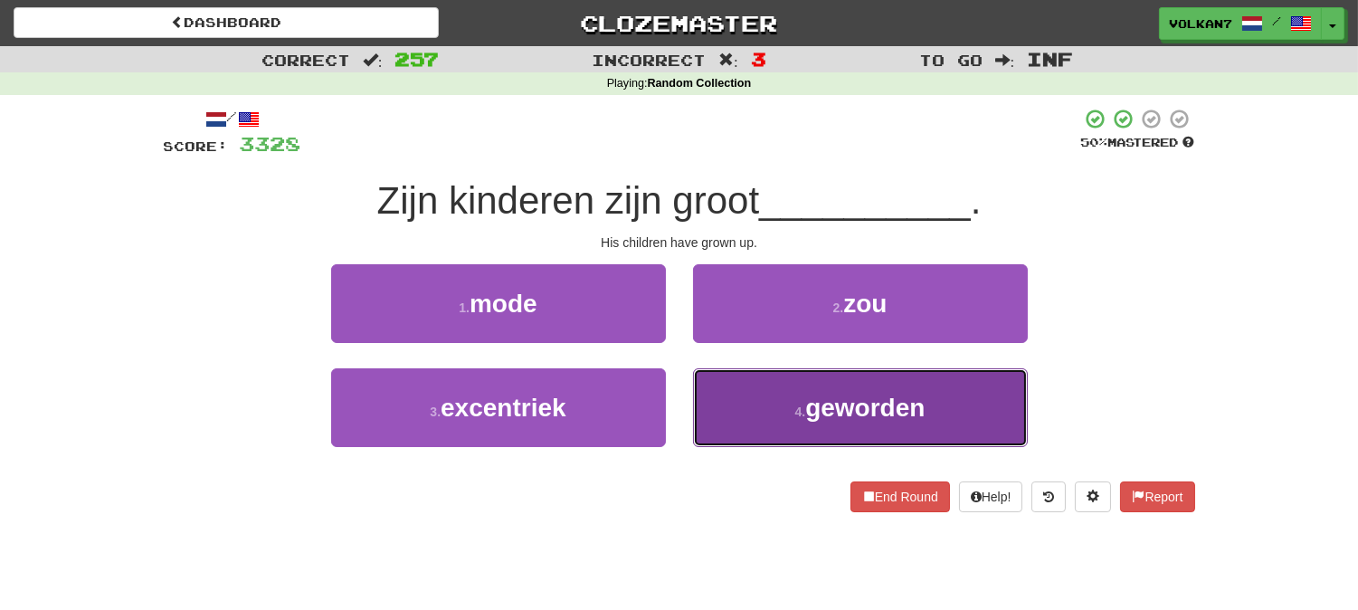
click at [897, 413] on span "geworden" at bounding box center [864, 408] width 119 height 28
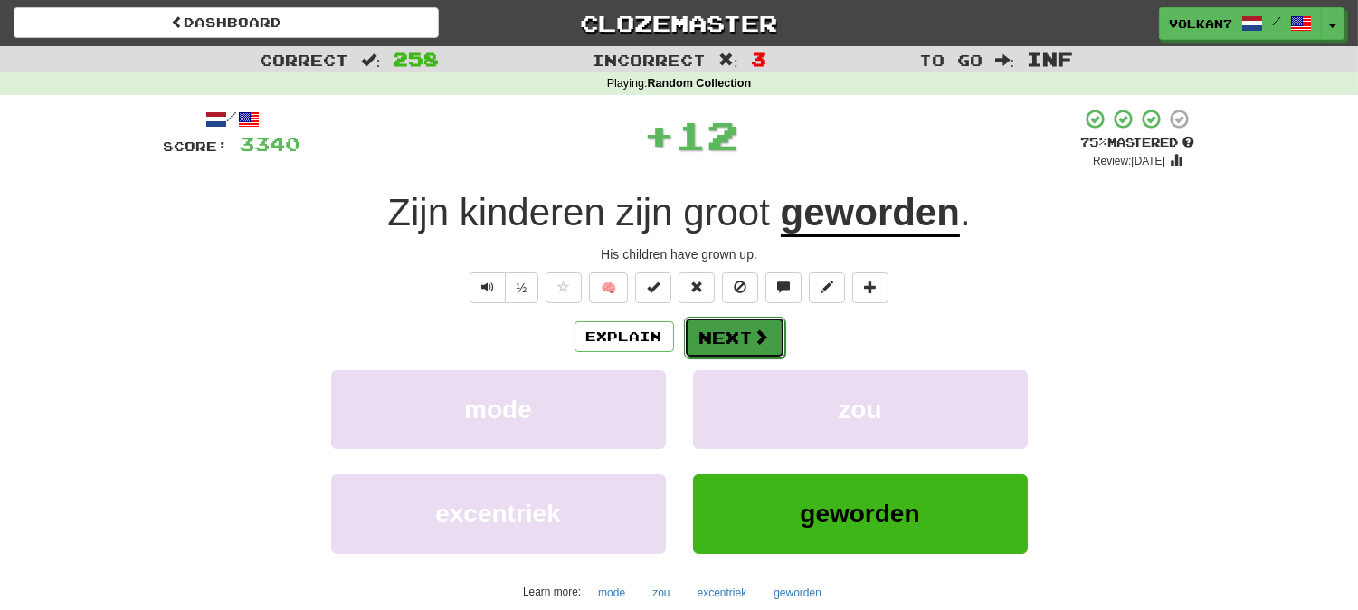
click at [770, 348] on button "Next" at bounding box center [734, 338] width 101 height 42
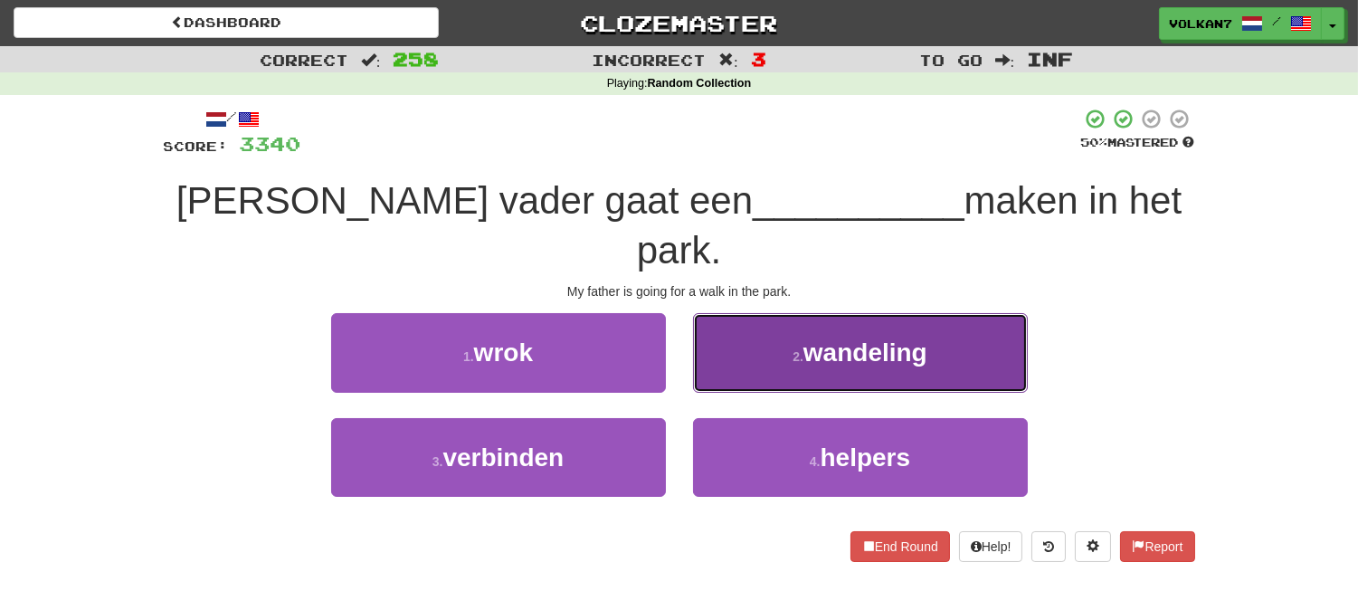
click at [811, 321] on button "2 . wandeling" at bounding box center [860, 352] width 335 height 79
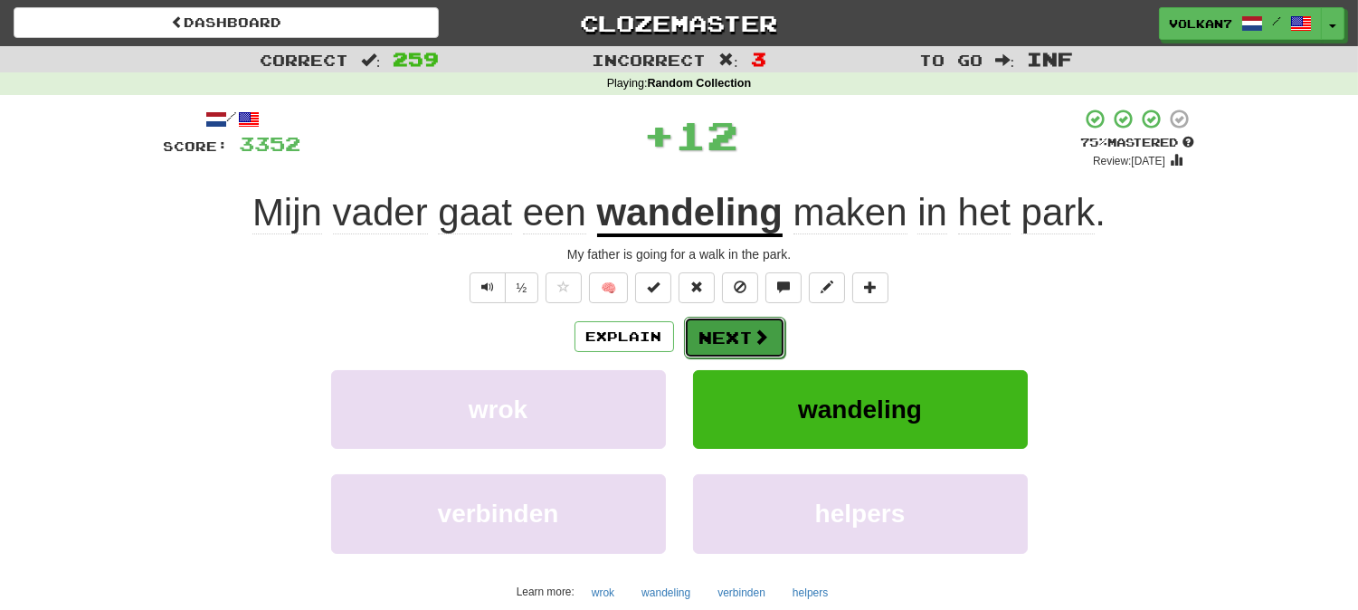
click at [766, 338] on span at bounding box center [762, 336] width 16 height 16
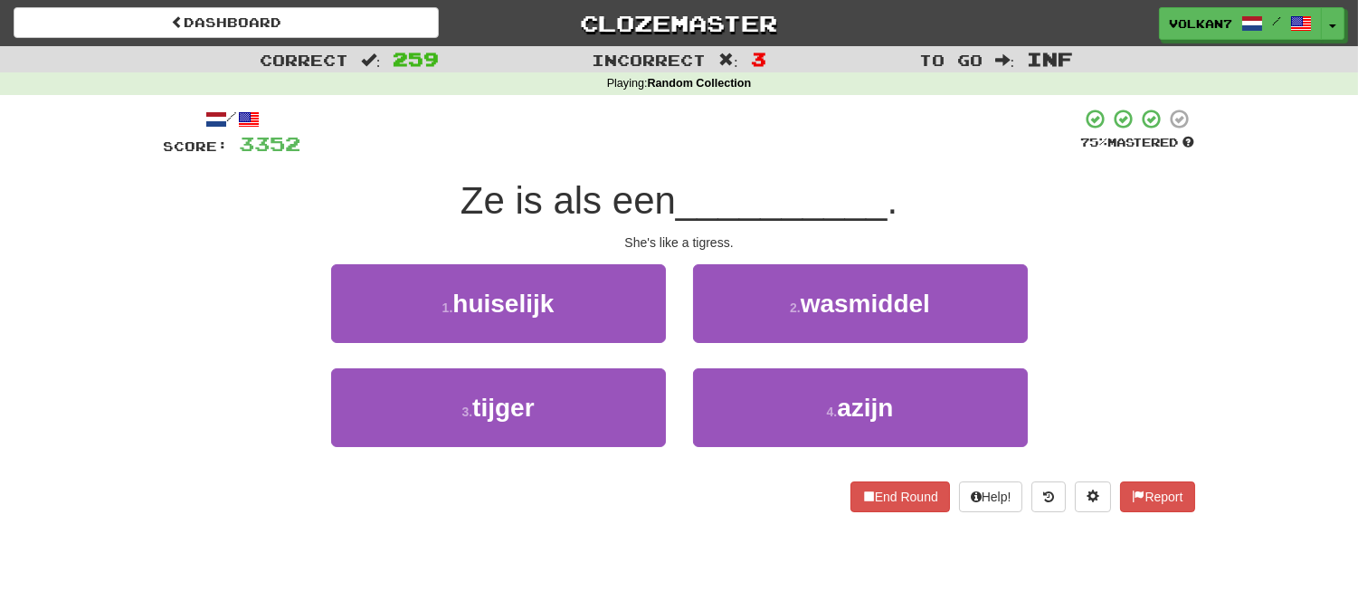
click at [717, 179] on span "__________" at bounding box center [782, 200] width 212 height 43
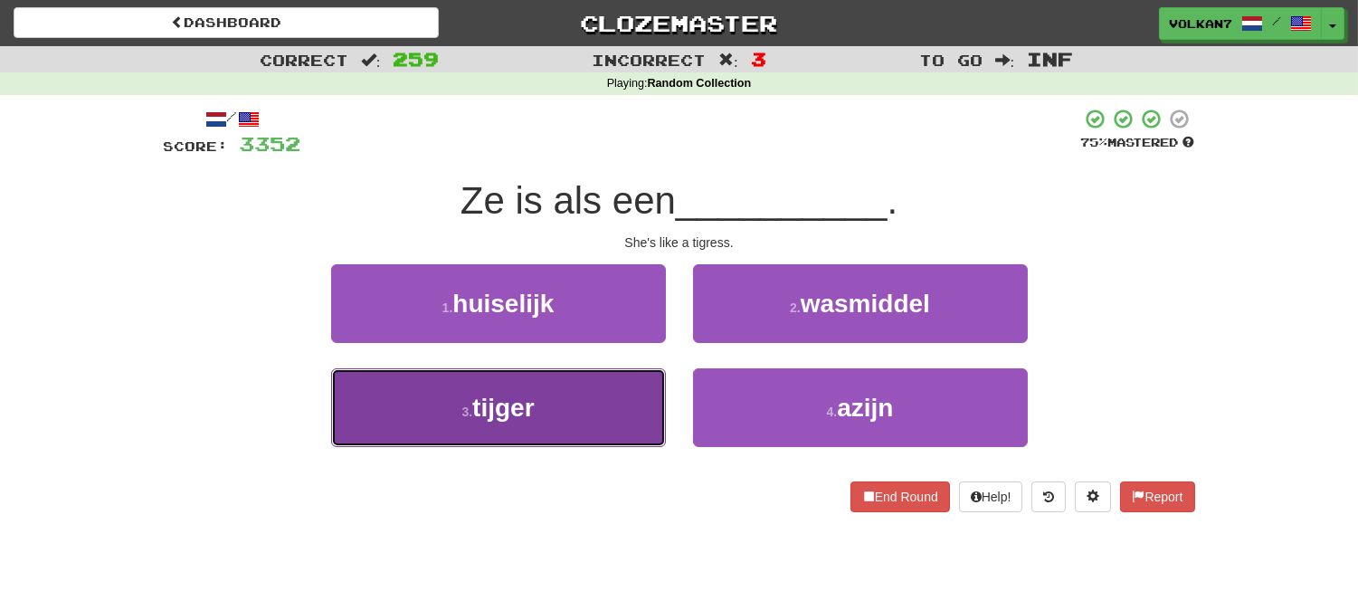
click at [616, 422] on button "3 . tijger" at bounding box center [498, 407] width 335 height 79
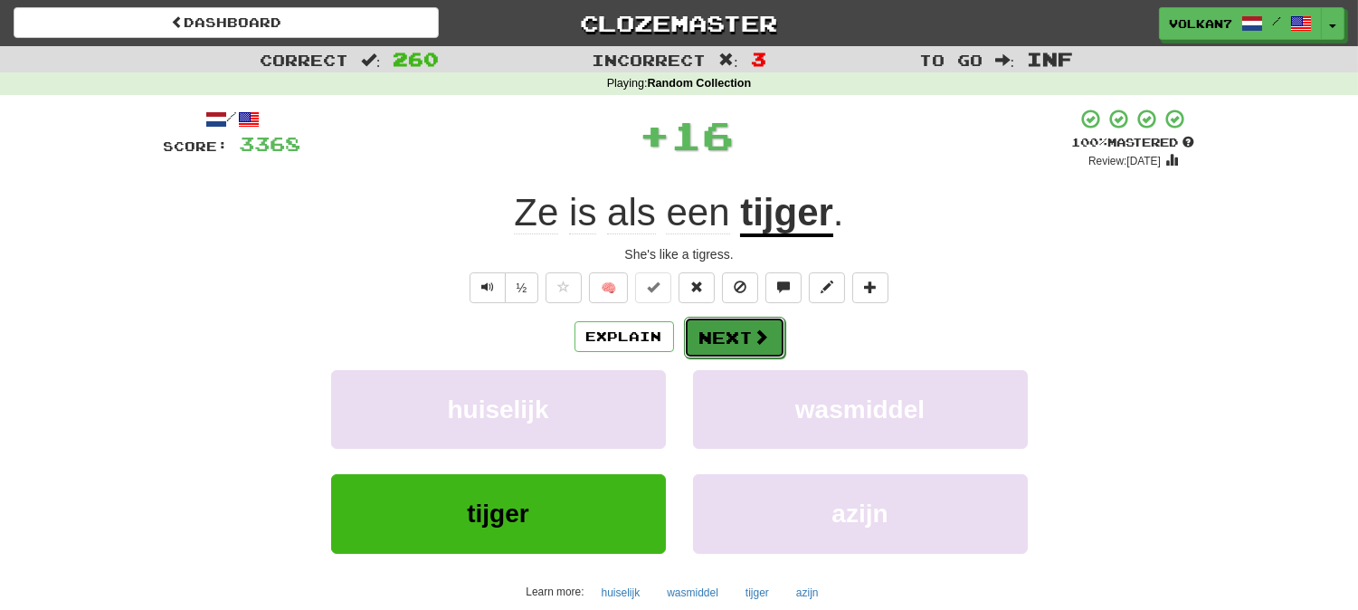
click at [711, 347] on button "Next" at bounding box center [734, 338] width 101 height 42
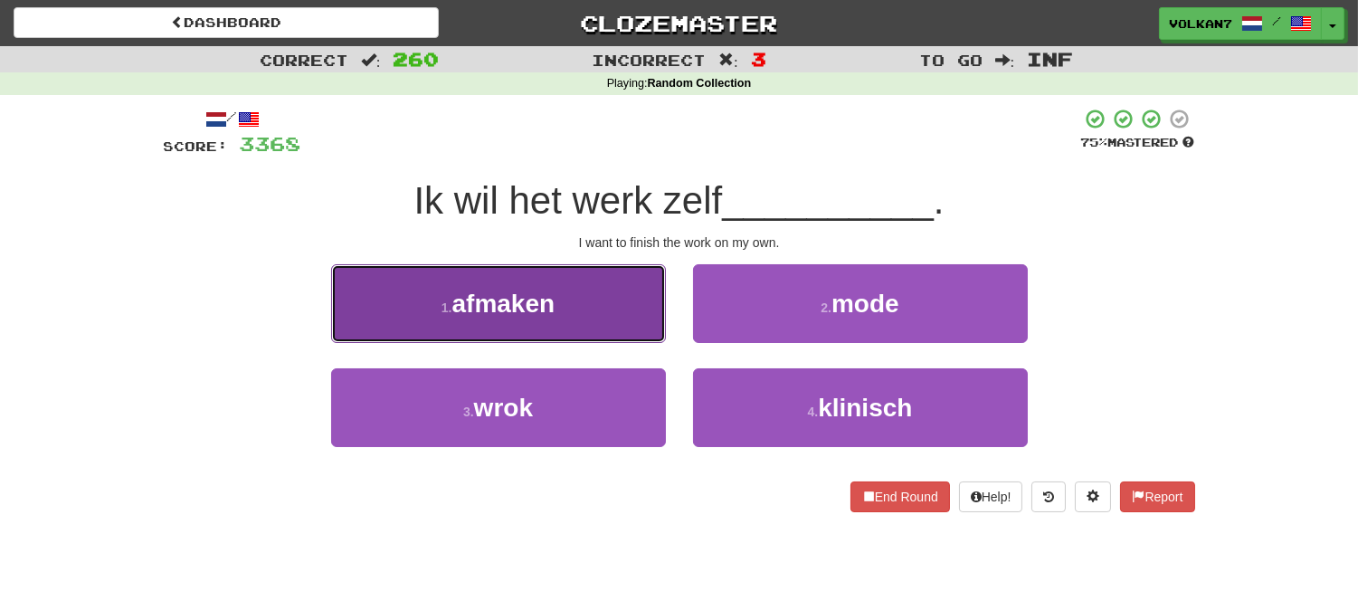
click at [607, 284] on button "1 . afmaken" at bounding box center [498, 303] width 335 height 79
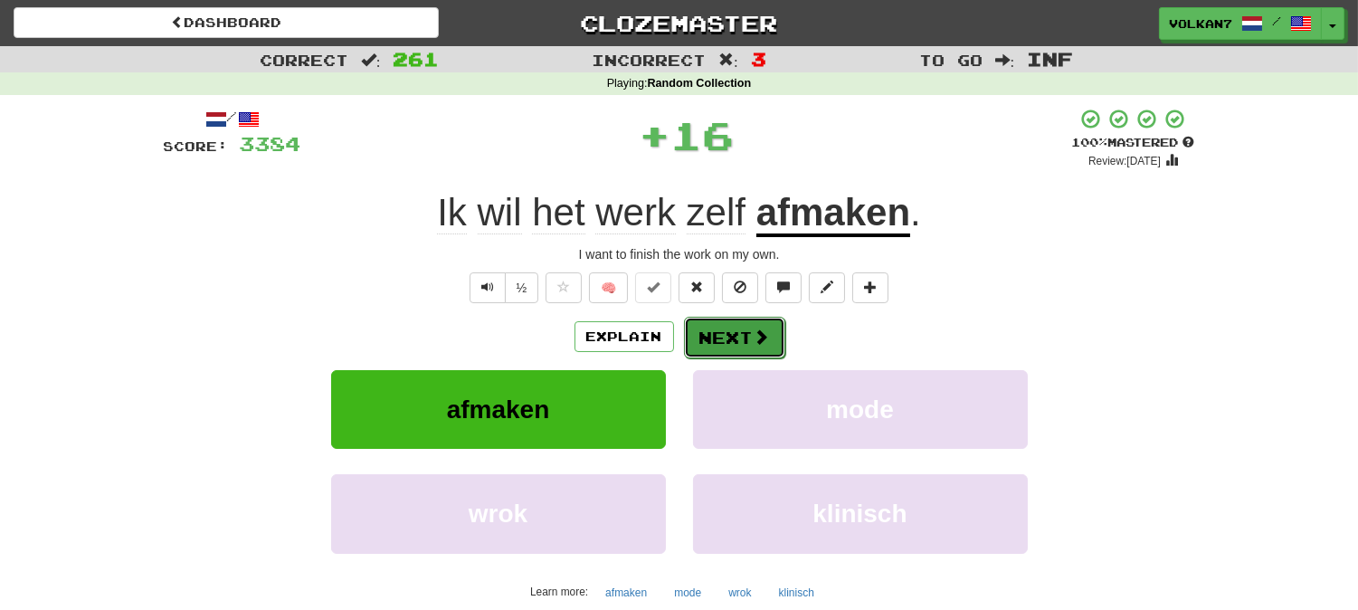
click at [772, 338] on button "Next" at bounding box center [734, 338] width 101 height 42
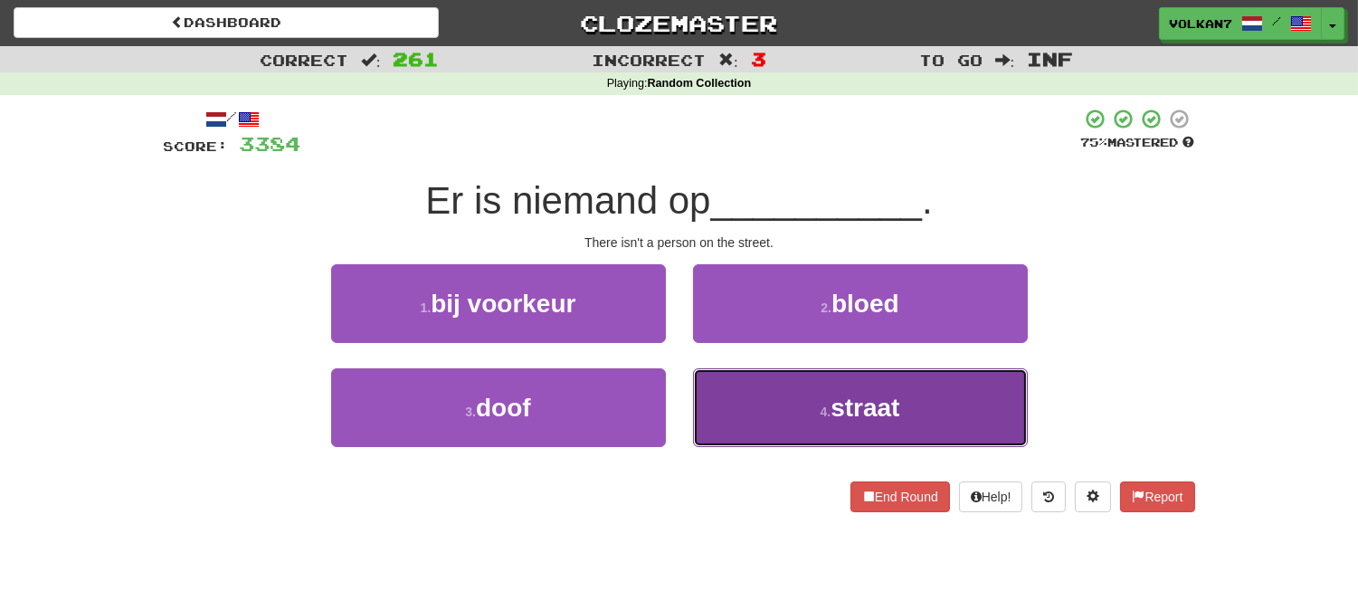
click at [825, 385] on button "4 . straat" at bounding box center [860, 407] width 335 height 79
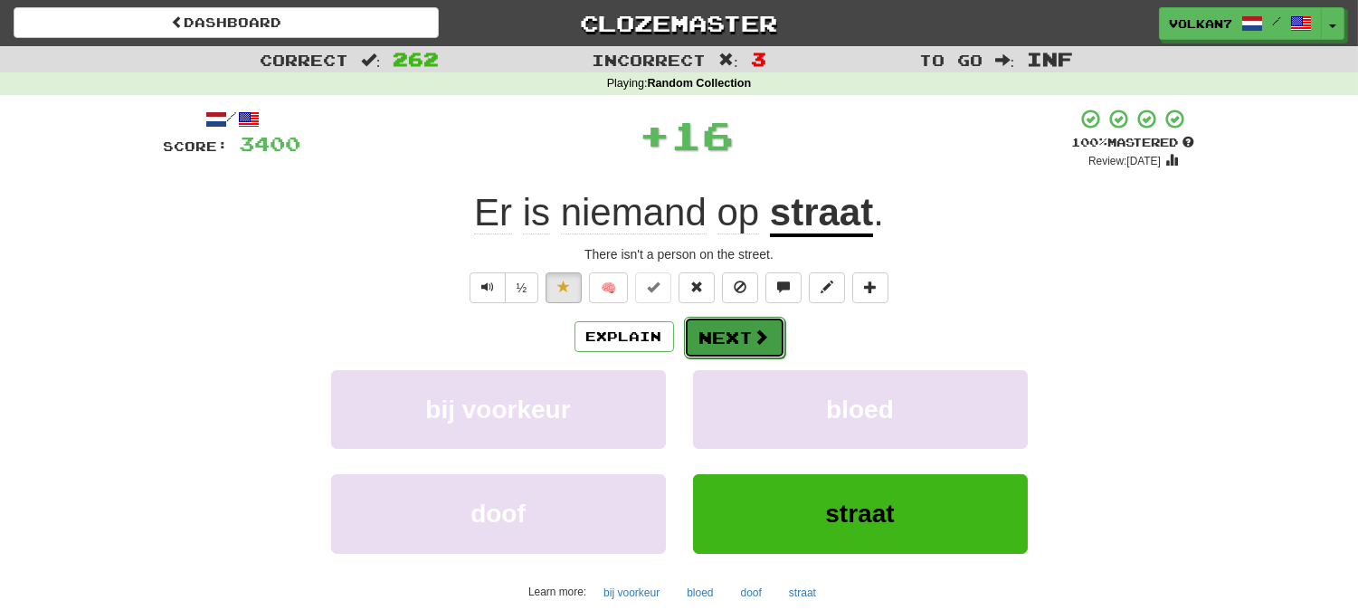
click at [711, 335] on button "Next" at bounding box center [734, 338] width 101 height 42
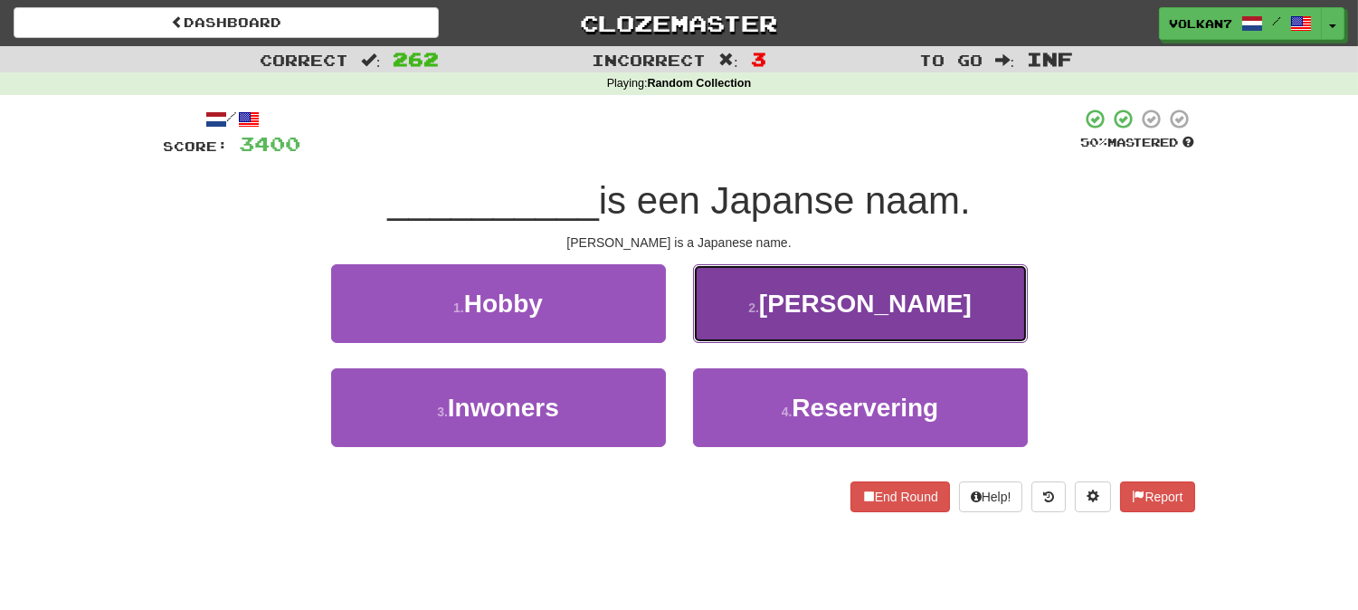
click at [726, 328] on button "2 . Yoko" at bounding box center [860, 303] width 335 height 79
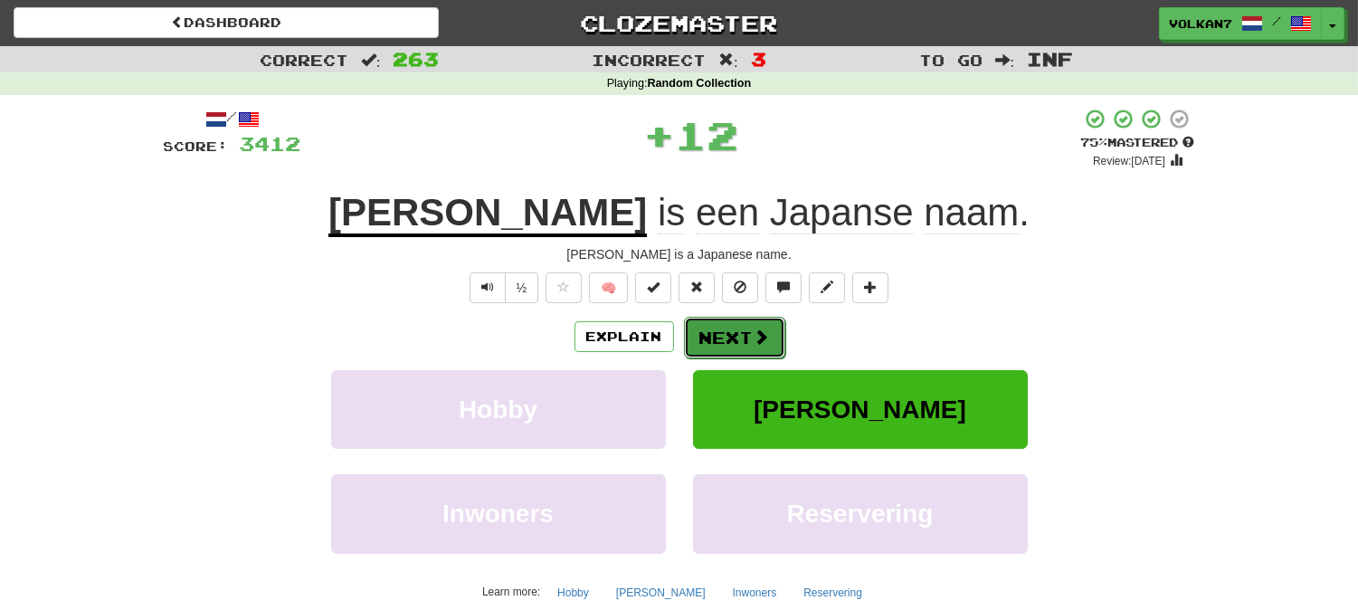
click at [736, 322] on button "Next" at bounding box center [734, 338] width 101 height 42
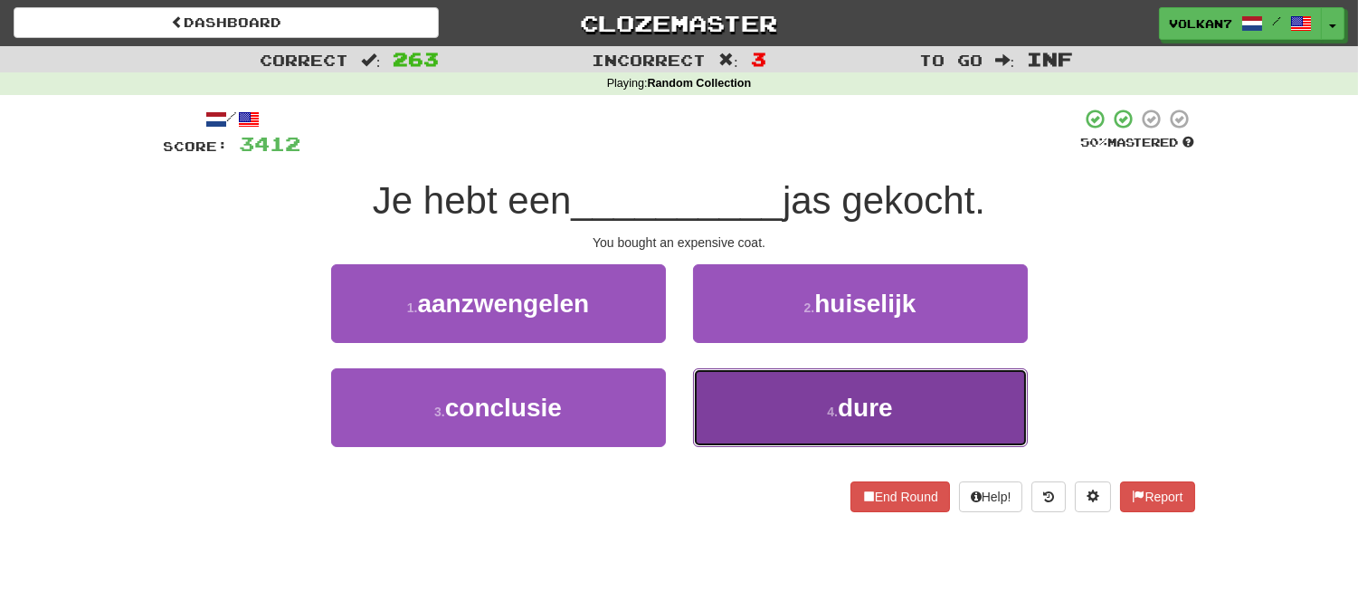
click at [779, 395] on button "4 . dure" at bounding box center [860, 407] width 335 height 79
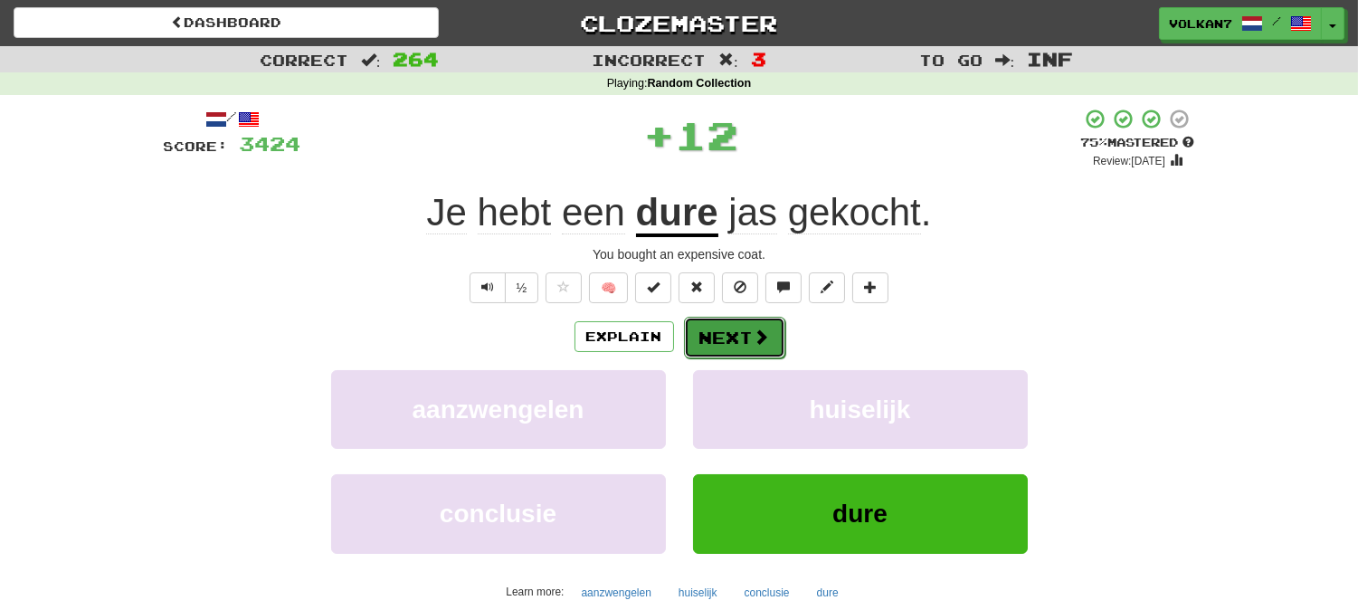
click at [727, 344] on button "Next" at bounding box center [734, 338] width 101 height 42
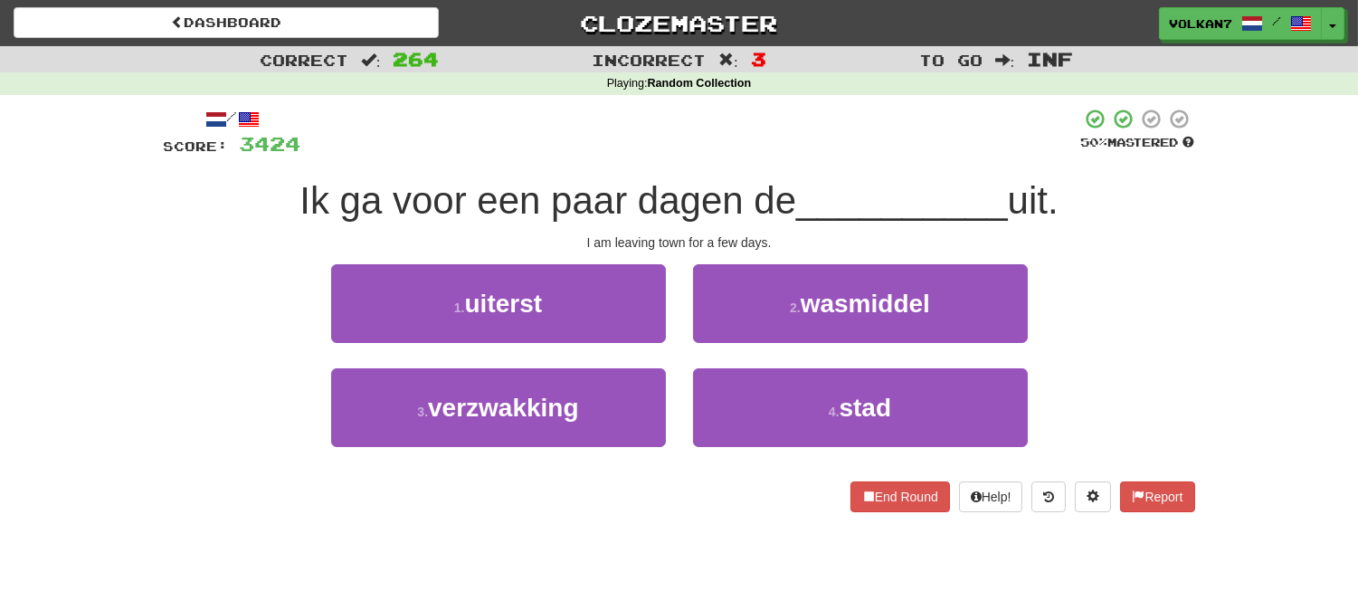
click at [736, 146] on div at bounding box center [691, 133] width 780 height 50
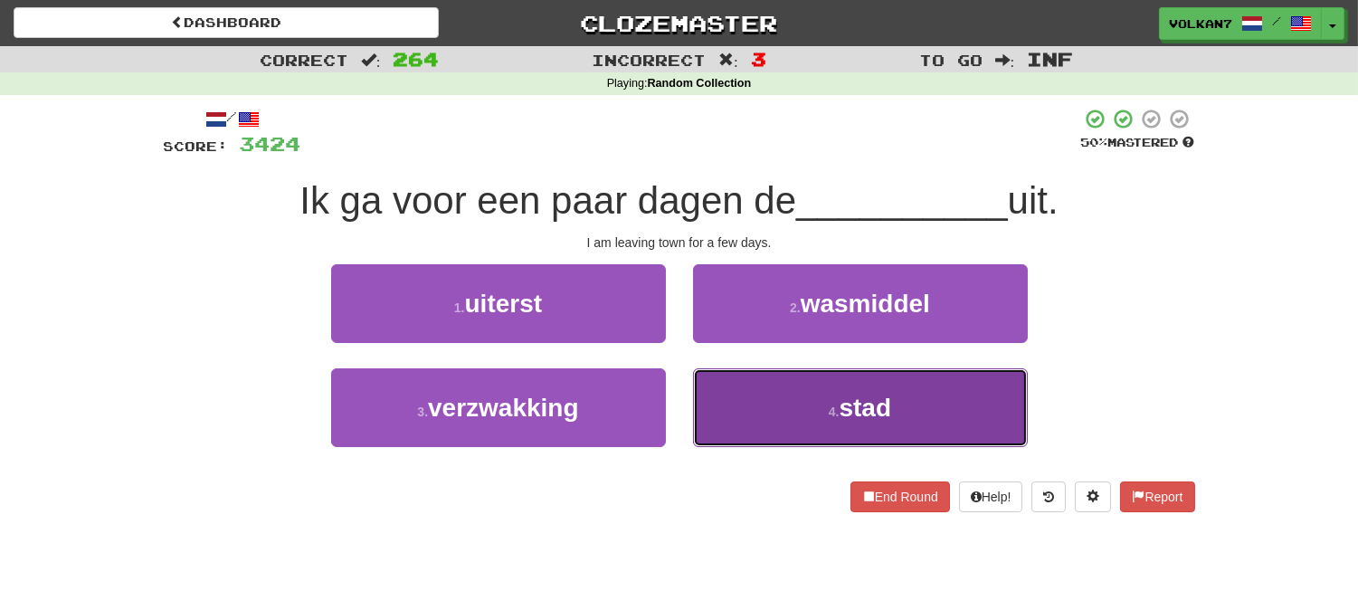
click at [782, 418] on button "4 . stad" at bounding box center [860, 407] width 335 height 79
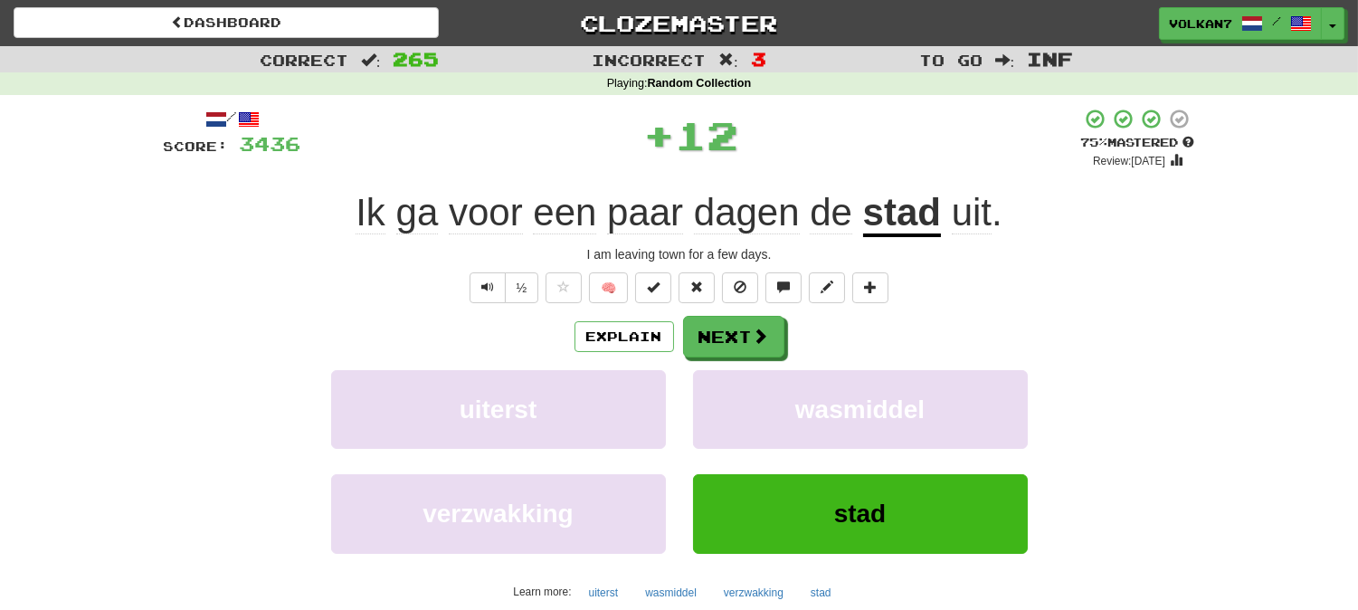
click at [724, 309] on div "/ Score: 3436 + 12 75 % Mastered Review: 2025-08-30 Ik ga voor een paar dagen d…" at bounding box center [679, 391] width 1031 height 567
click at [719, 337] on button "Next" at bounding box center [734, 338] width 101 height 42
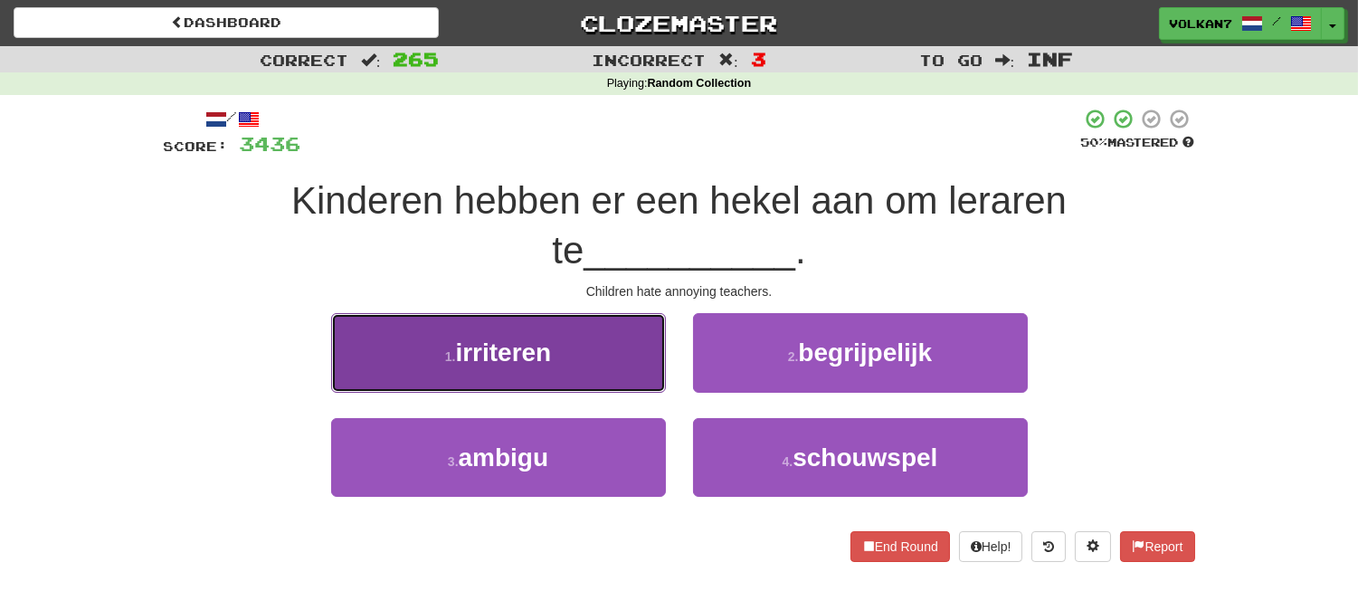
click at [549, 365] on span "irriteren" at bounding box center [503, 352] width 96 height 28
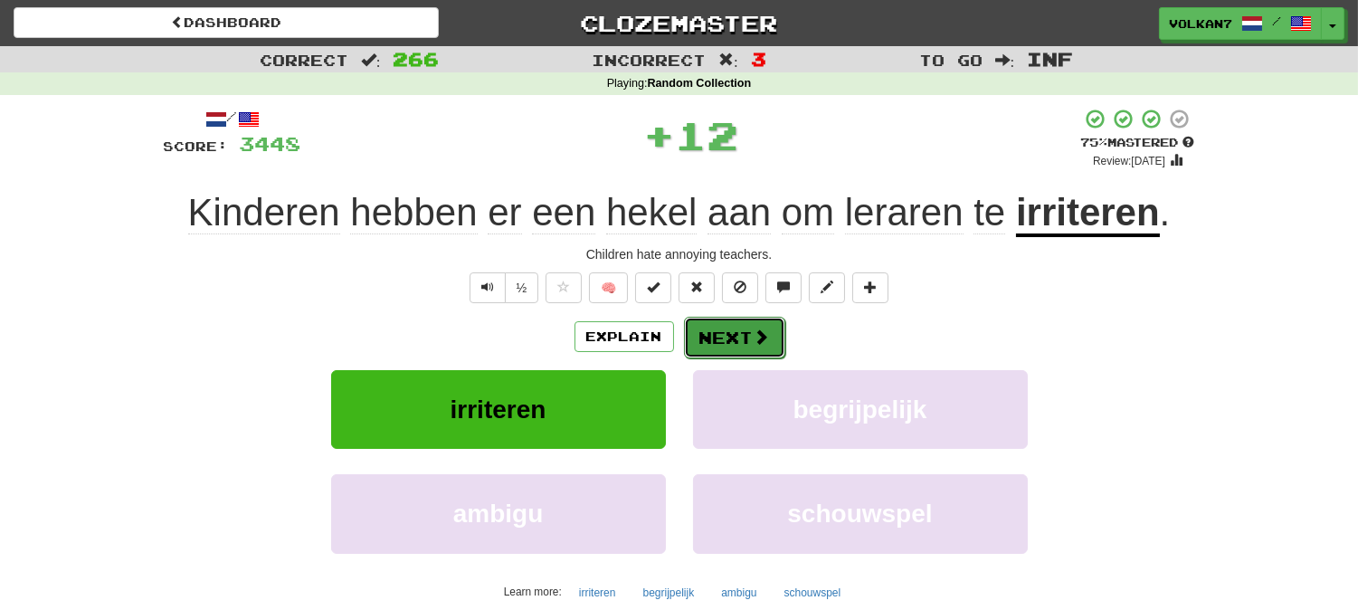
click at [720, 346] on button "Next" at bounding box center [734, 338] width 101 height 42
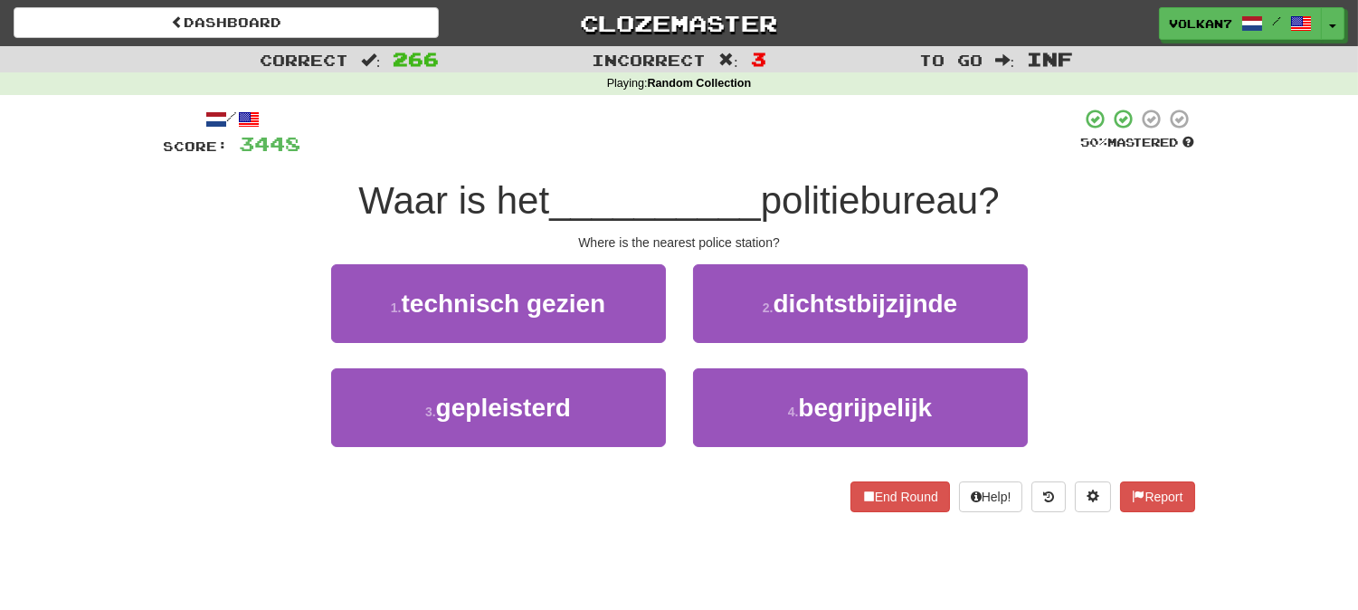
click at [752, 156] on div at bounding box center [691, 133] width 780 height 50
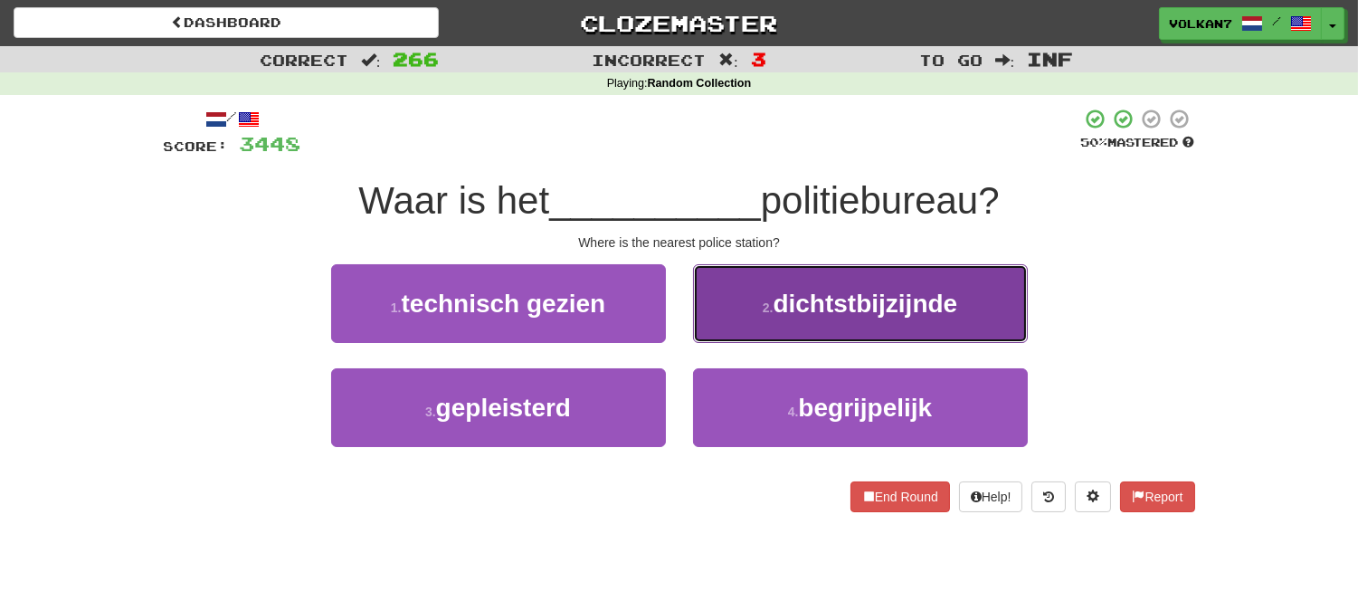
click at [806, 313] on span "dichtstbijzijnde" at bounding box center [865, 304] width 185 height 28
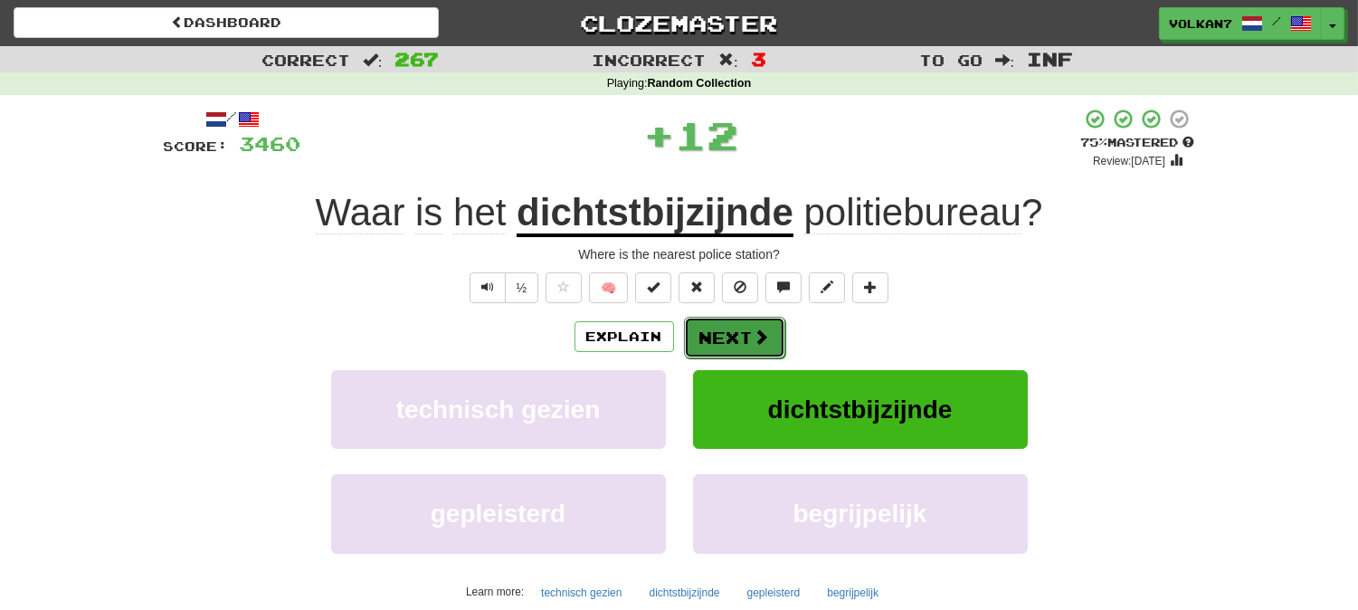
click at [722, 328] on button "Next" at bounding box center [734, 338] width 101 height 42
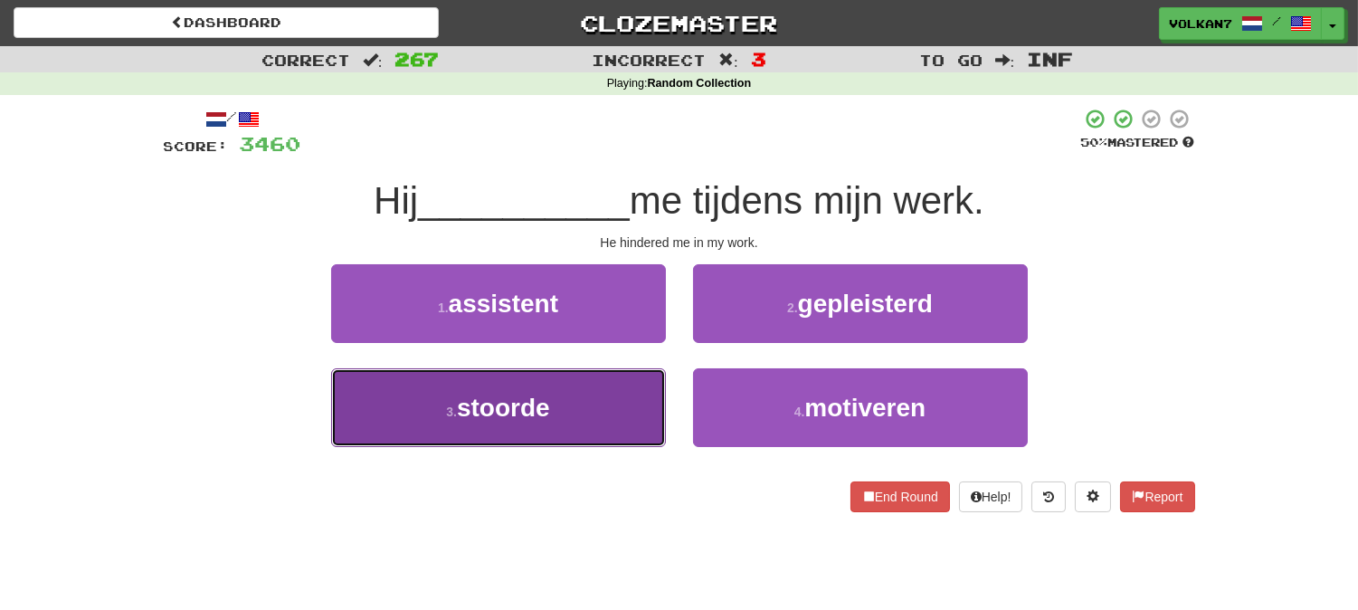
click at [567, 404] on button "3 . stoorde" at bounding box center [498, 407] width 335 height 79
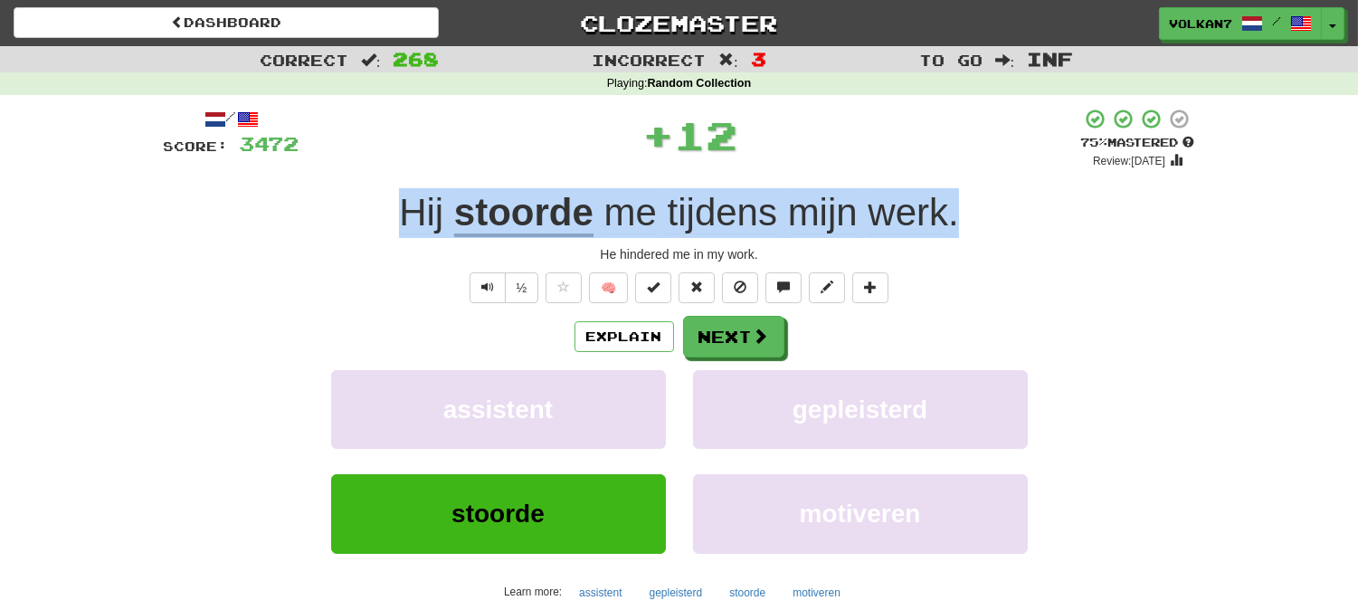
drag, startPoint x: 955, startPoint y: 214, endPoint x: 375, endPoint y: 224, distance: 579.1
click at [375, 224] on div "Hij stoorde me tijdens mijn werk ." at bounding box center [679, 213] width 1031 height 50
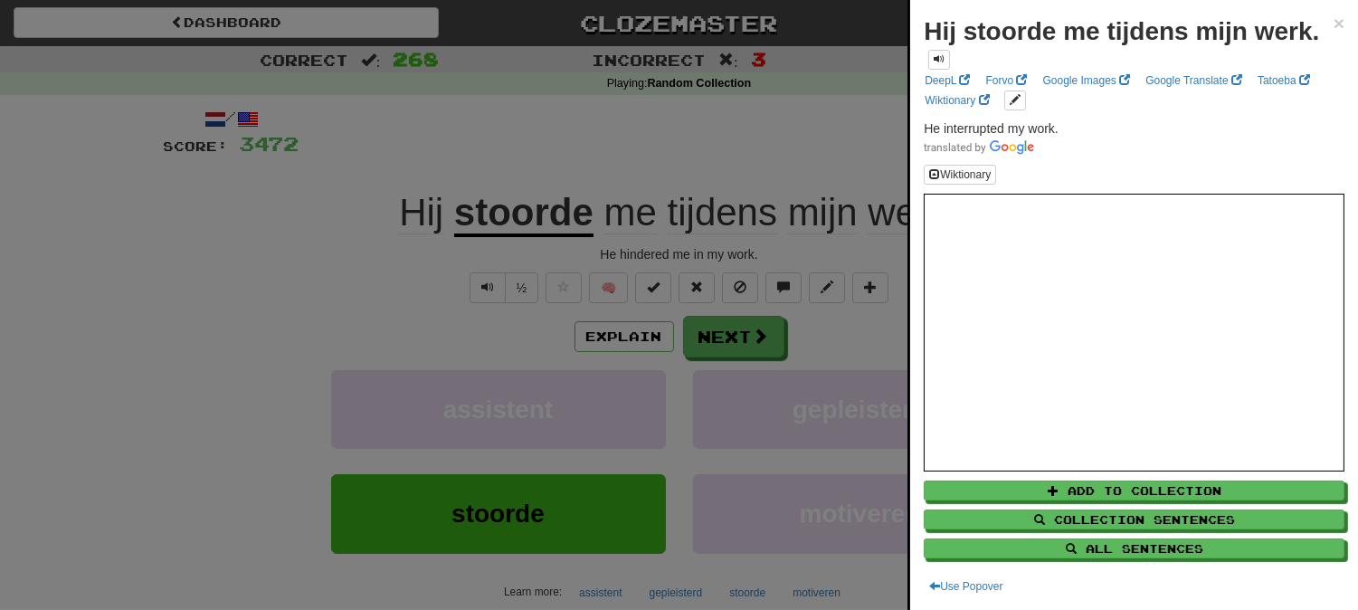
click at [833, 89] on div at bounding box center [679, 305] width 1358 height 610
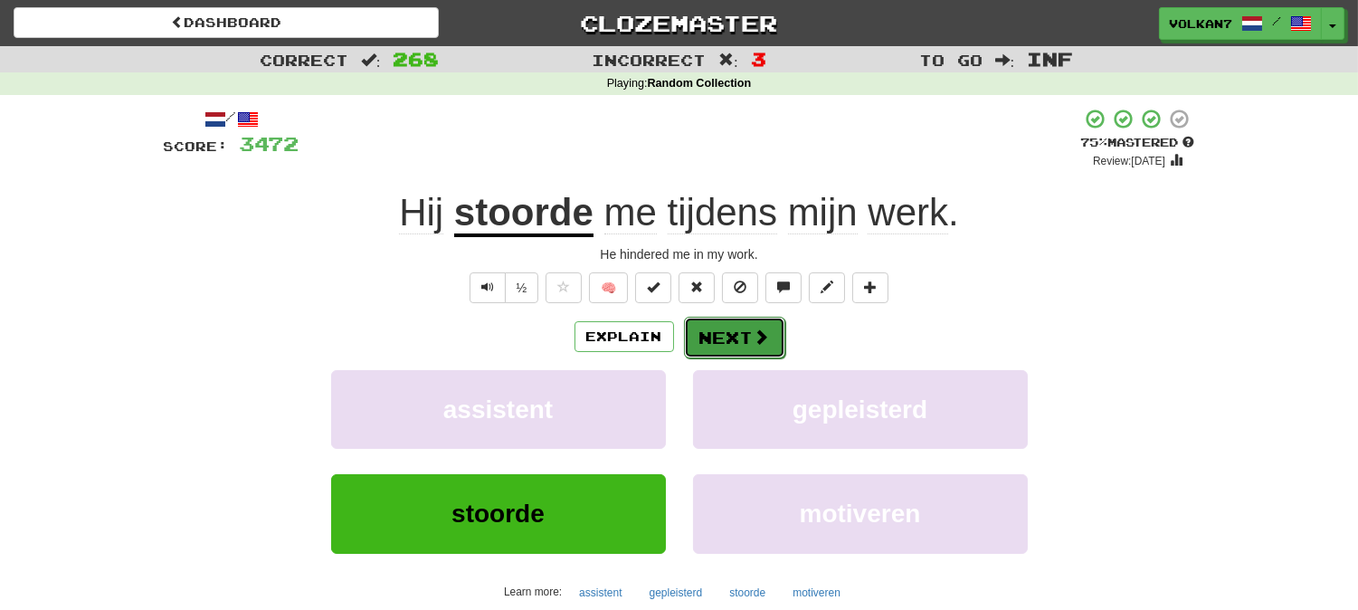
click at [754, 328] on span at bounding box center [762, 336] width 16 height 16
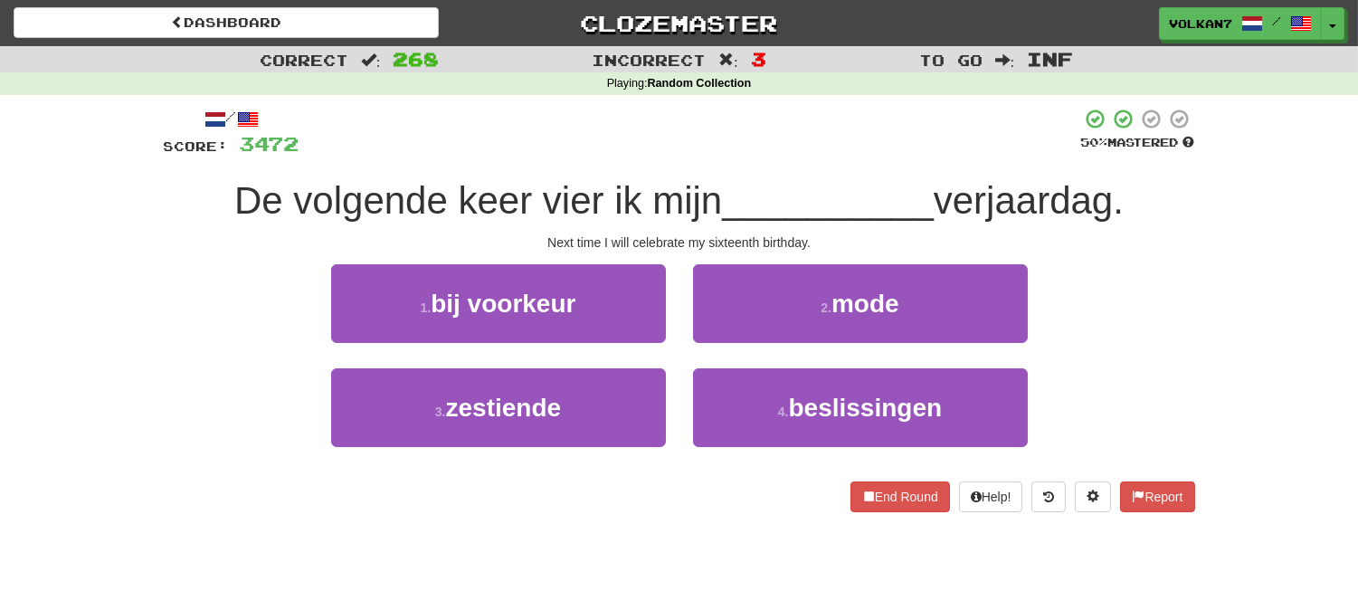
click at [757, 140] on div at bounding box center [690, 133] width 782 height 50
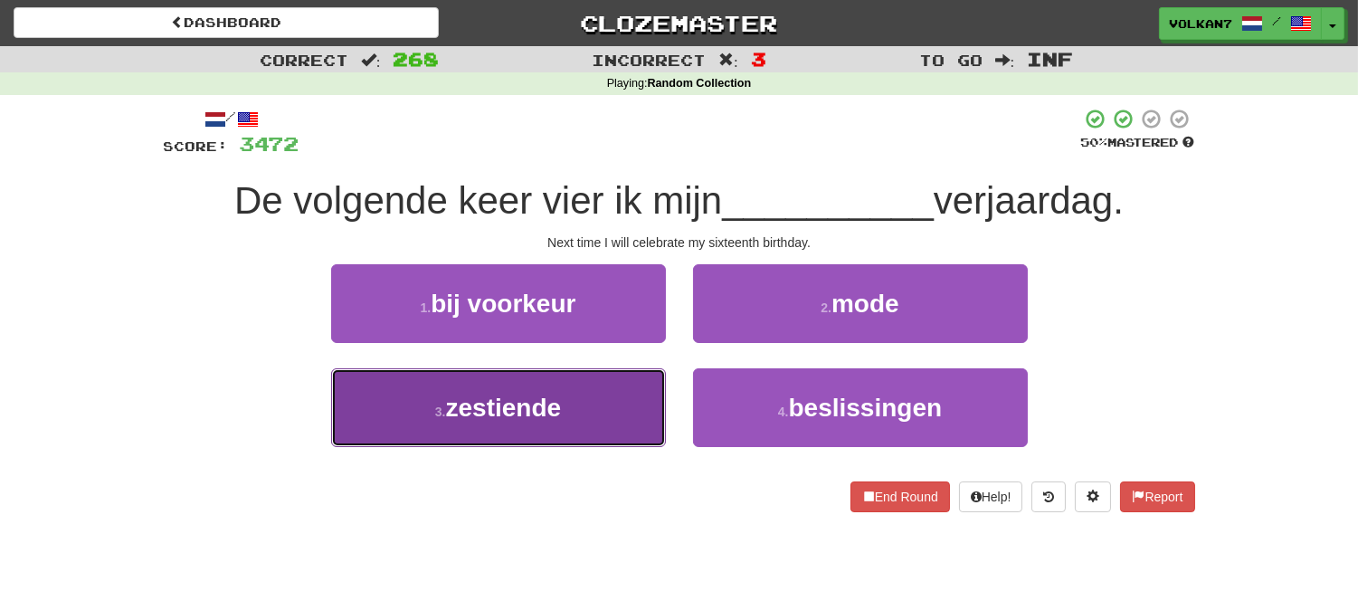
click at [612, 393] on button "3 . zestiende" at bounding box center [498, 407] width 335 height 79
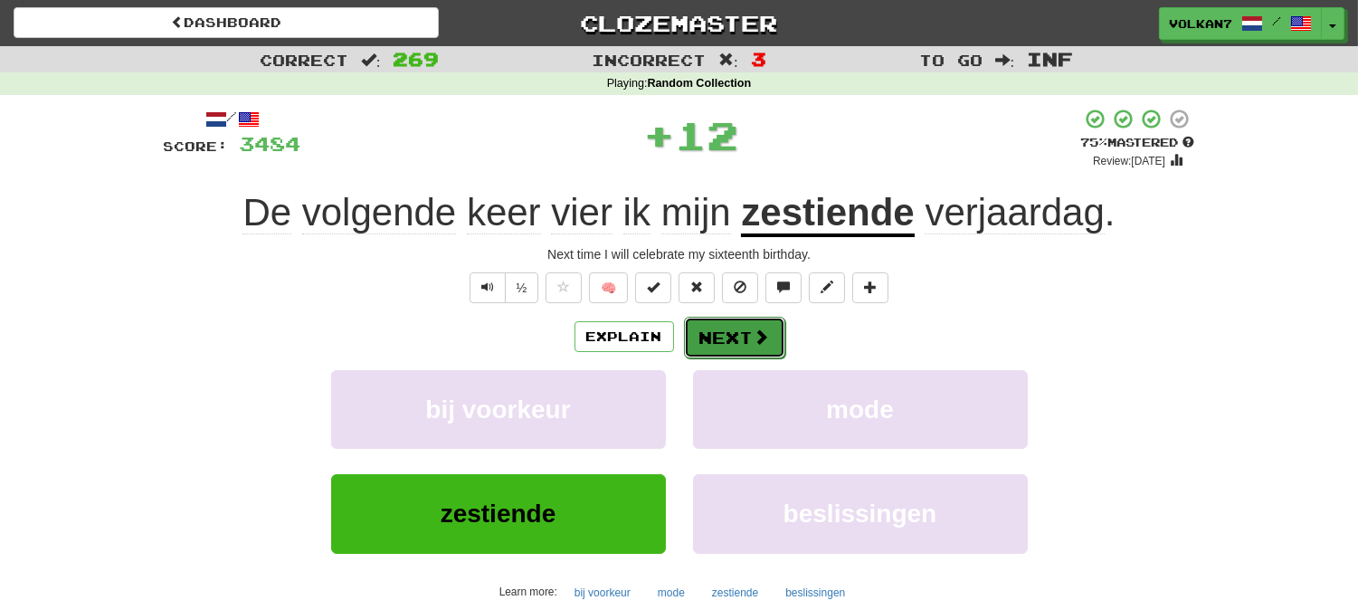
click at [726, 337] on button "Next" at bounding box center [734, 338] width 101 height 42
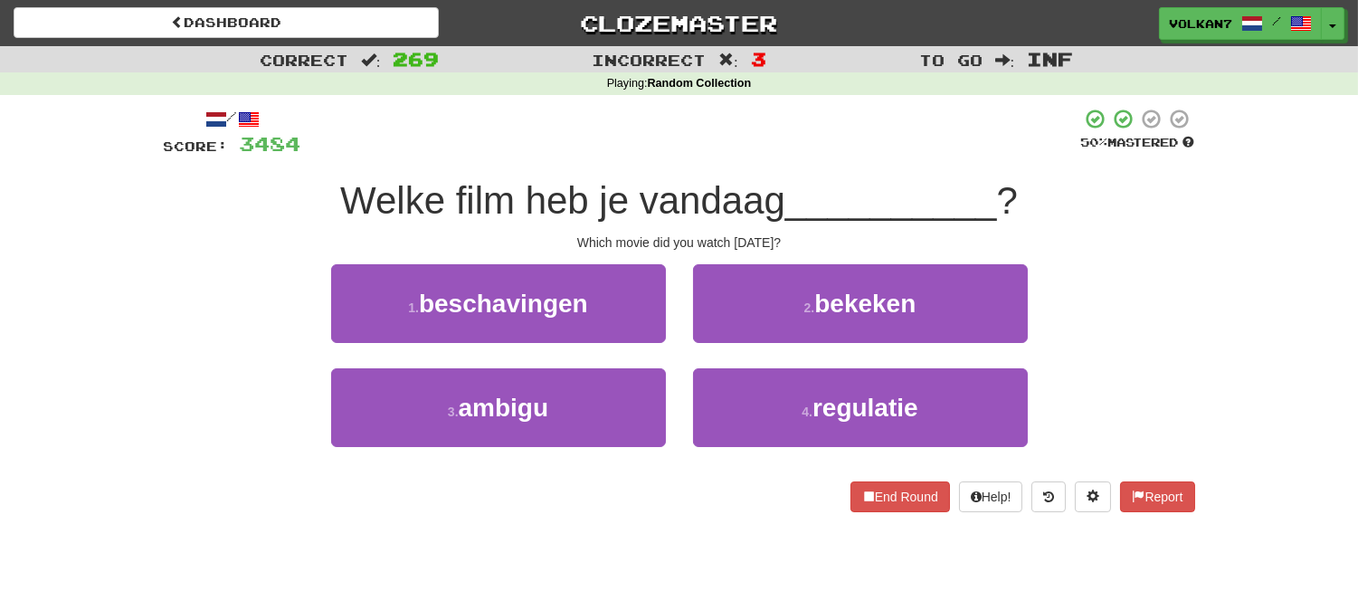
click at [840, 129] on div at bounding box center [691, 133] width 780 height 50
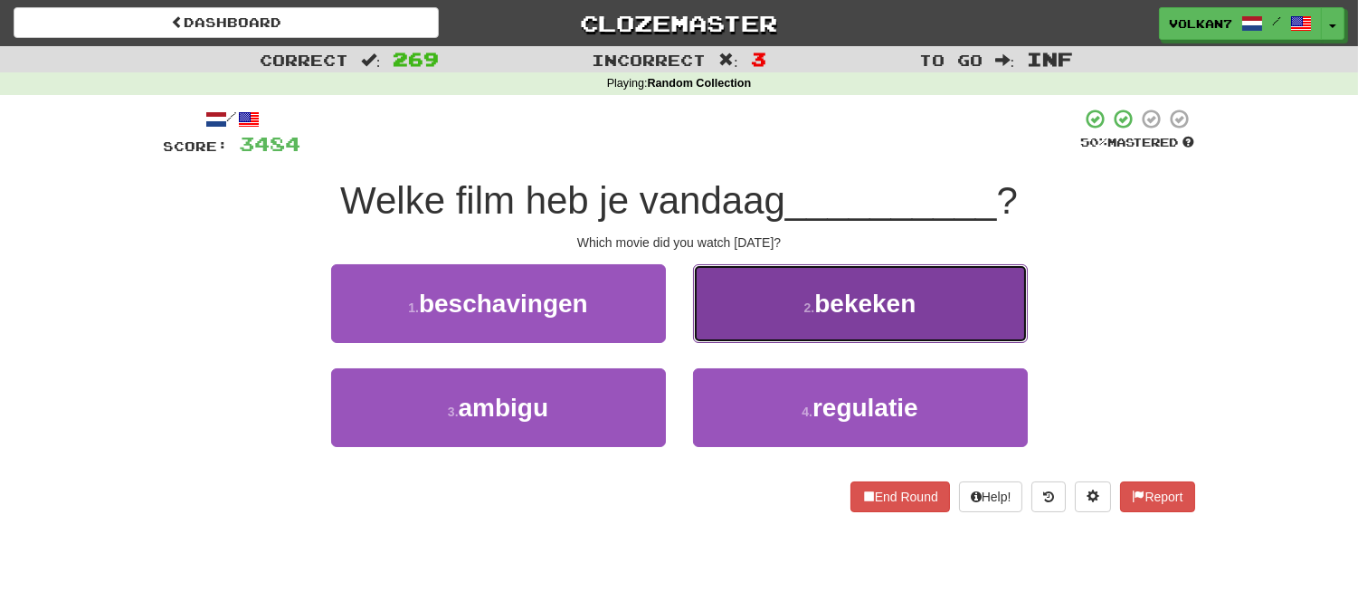
click at [879, 302] on span "bekeken" at bounding box center [864, 304] width 101 height 28
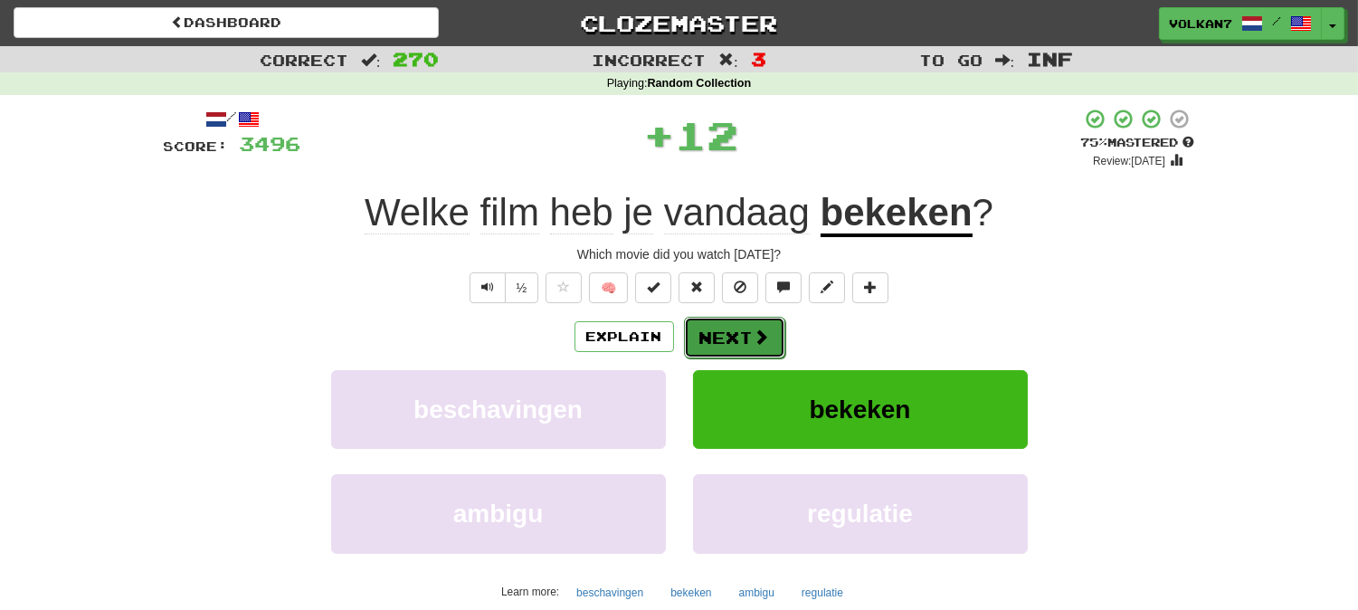
click at [745, 342] on button "Next" at bounding box center [734, 338] width 101 height 42
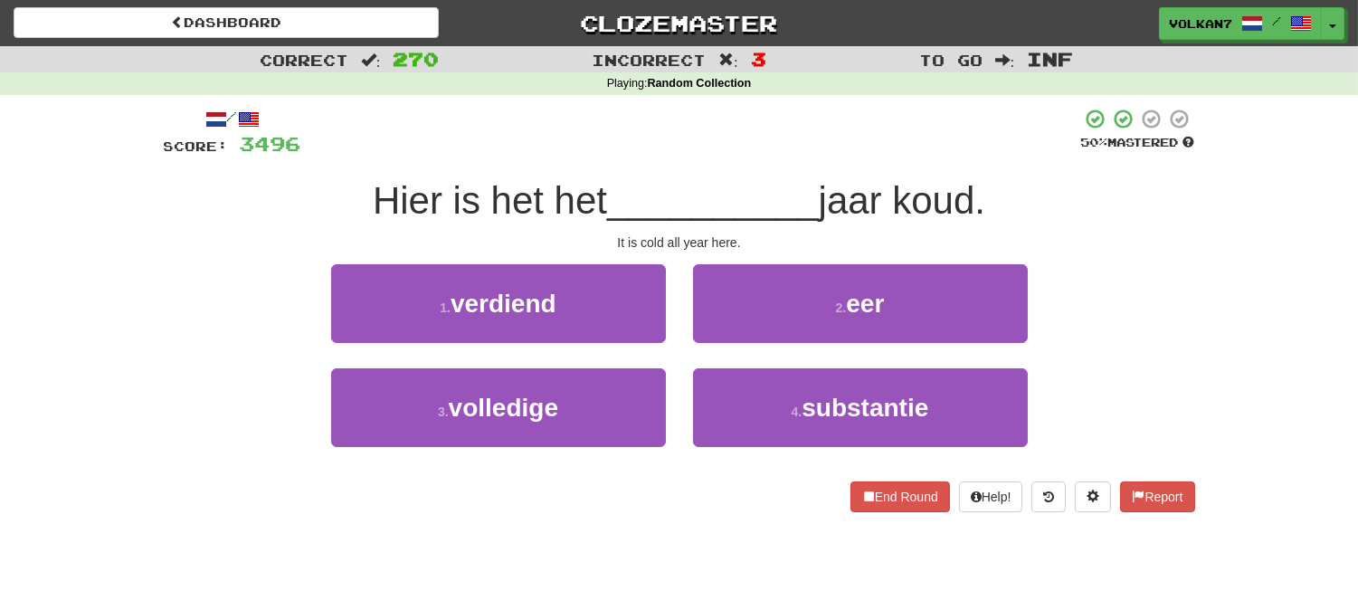
click at [788, 170] on div "/ Score: 3496 50 % Mastered Hier is het het __________ jaar koud. It is cold al…" at bounding box center [679, 310] width 1031 height 404
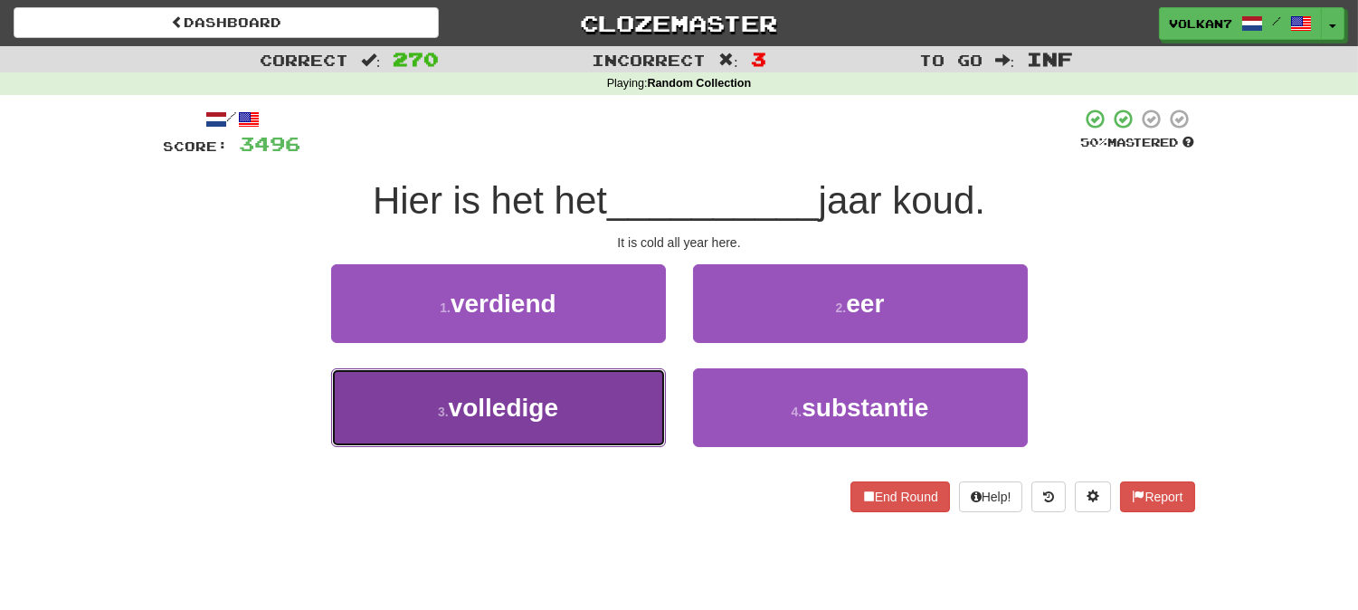
click at [603, 407] on button "3 . volledige" at bounding box center [498, 407] width 335 height 79
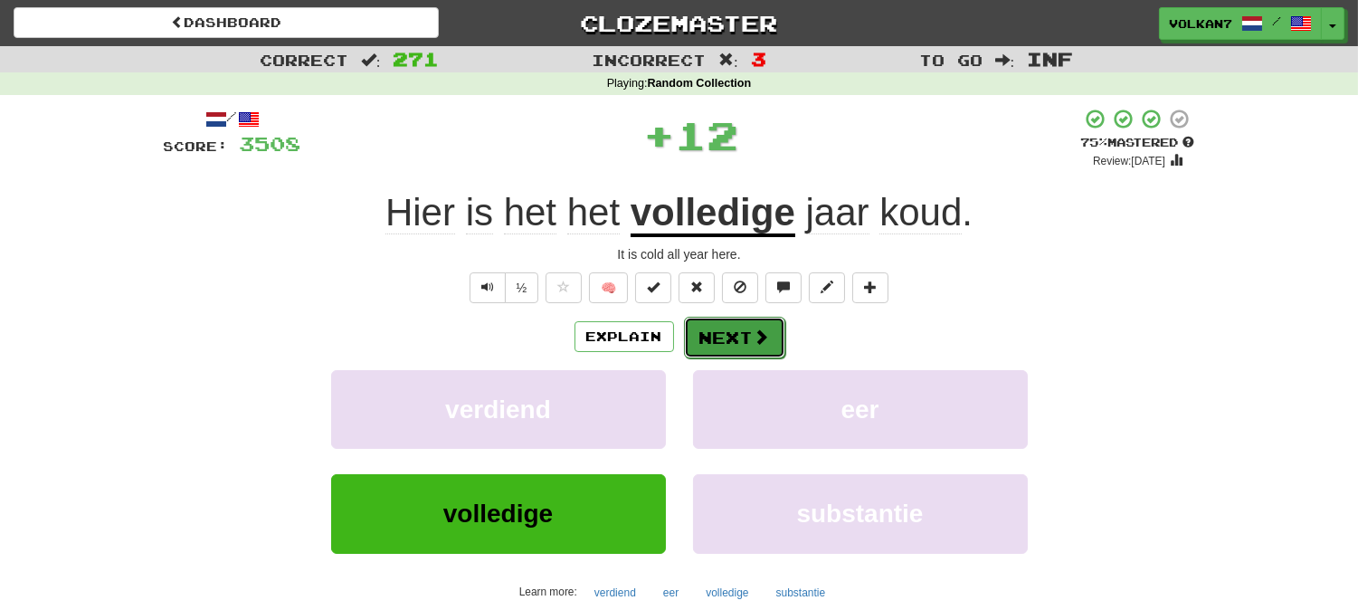
click at [713, 336] on button "Next" at bounding box center [734, 338] width 101 height 42
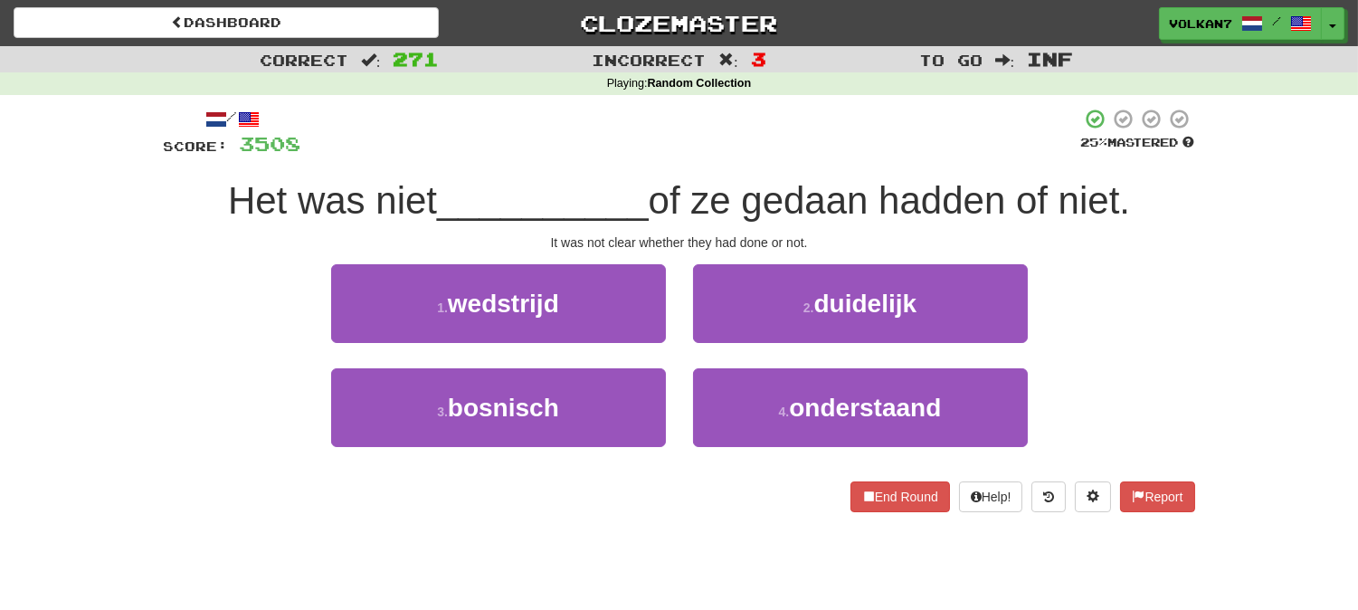
click at [770, 143] on div at bounding box center [691, 133] width 780 height 50
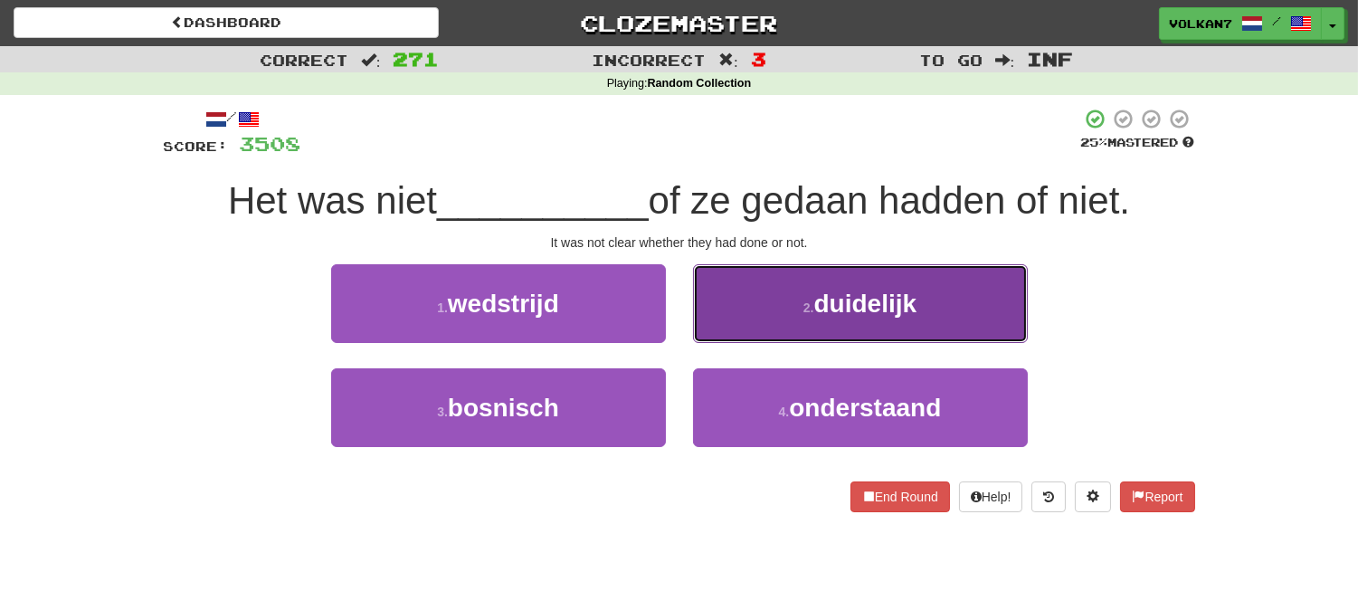
click at [790, 290] on button "2 . duidelijk" at bounding box center [860, 303] width 335 height 79
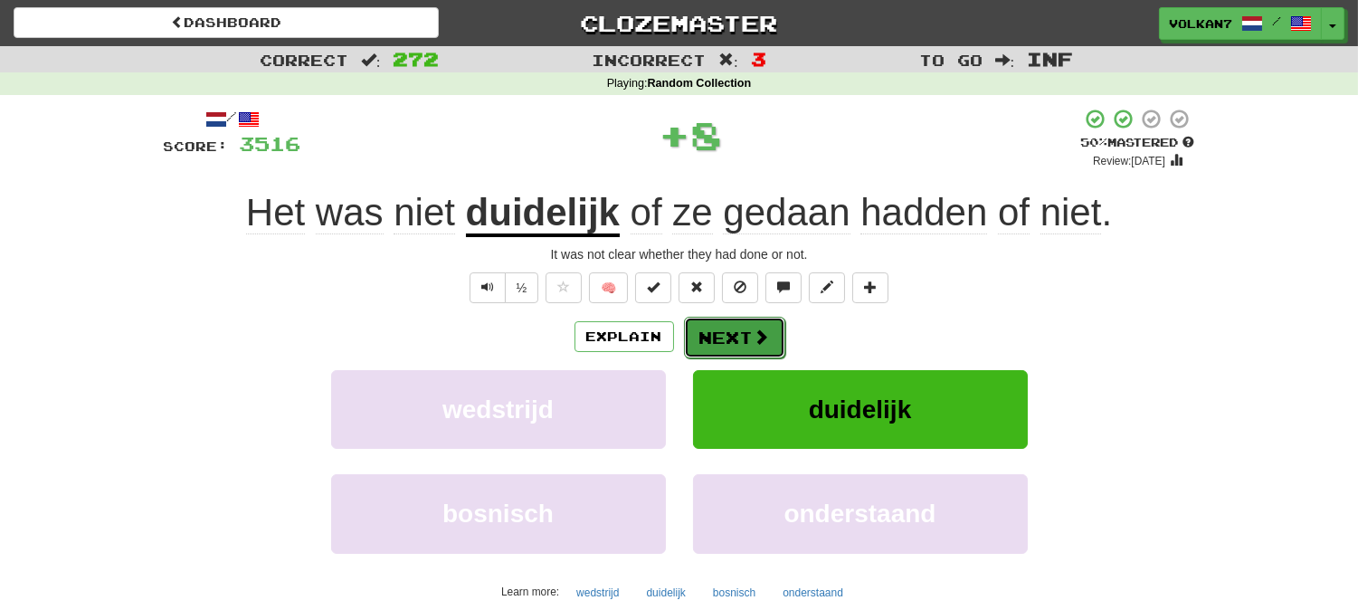
click at [761, 331] on span at bounding box center [762, 336] width 16 height 16
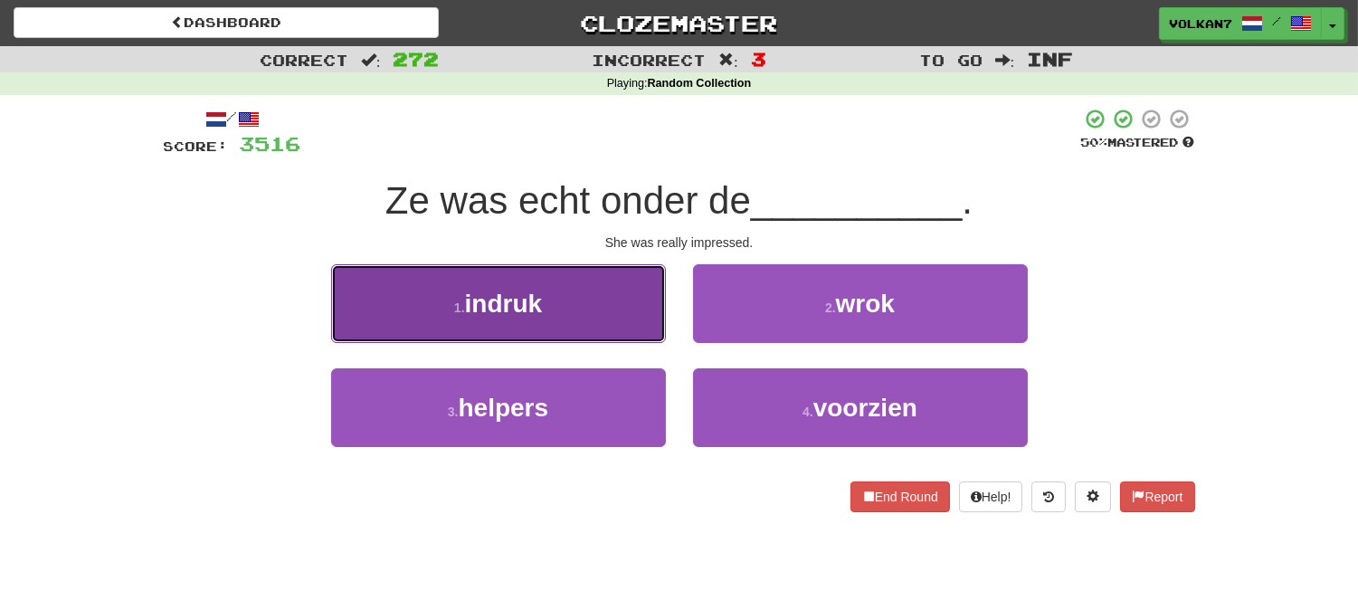
click at [603, 303] on button "1 . indruk" at bounding box center [498, 303] width 335 height 79
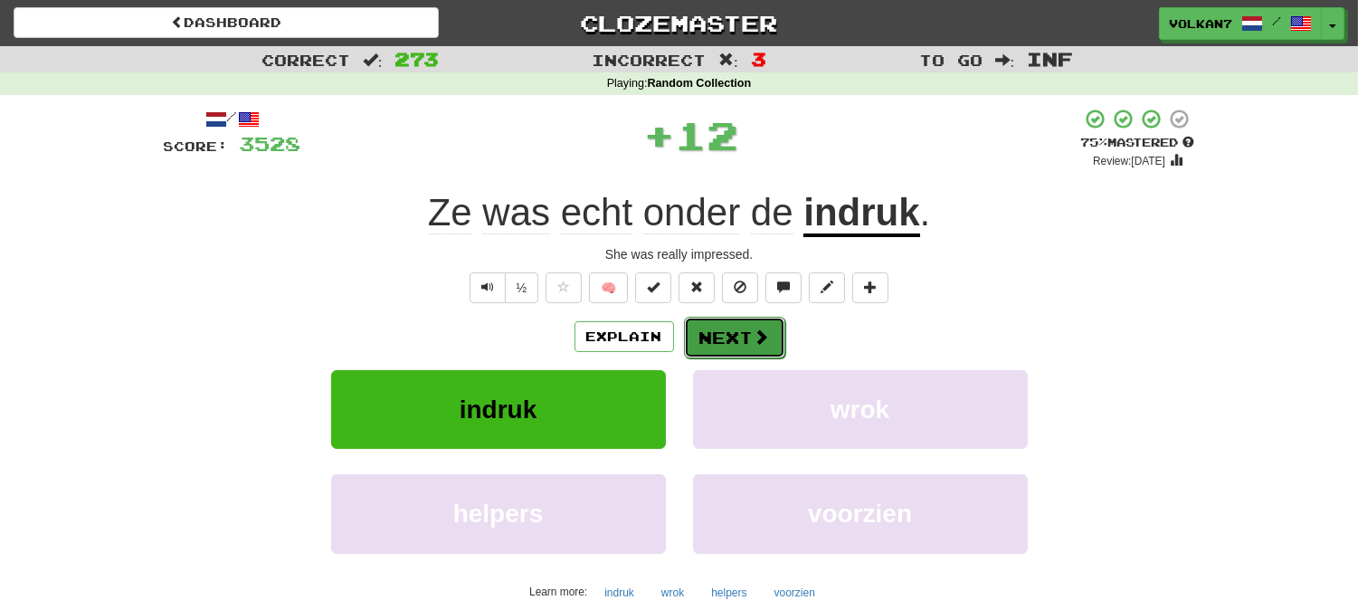
click at [711, 336] on button "Next" at bounding box center [734, 338] width 101 height 42
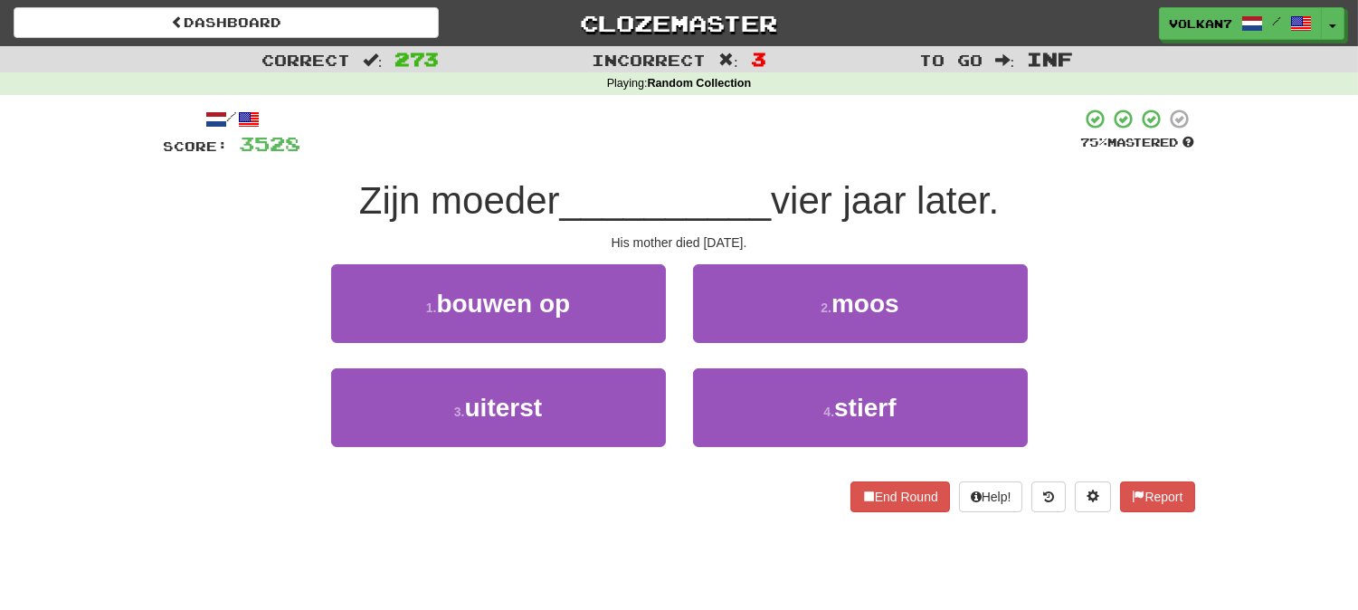
click at [711, 161] on div "/ Score: 3528 75 % Mastered Zijn moeder __________ vier jaar later. His mother …" at bounding box center [679, 310] width 1031 height 404
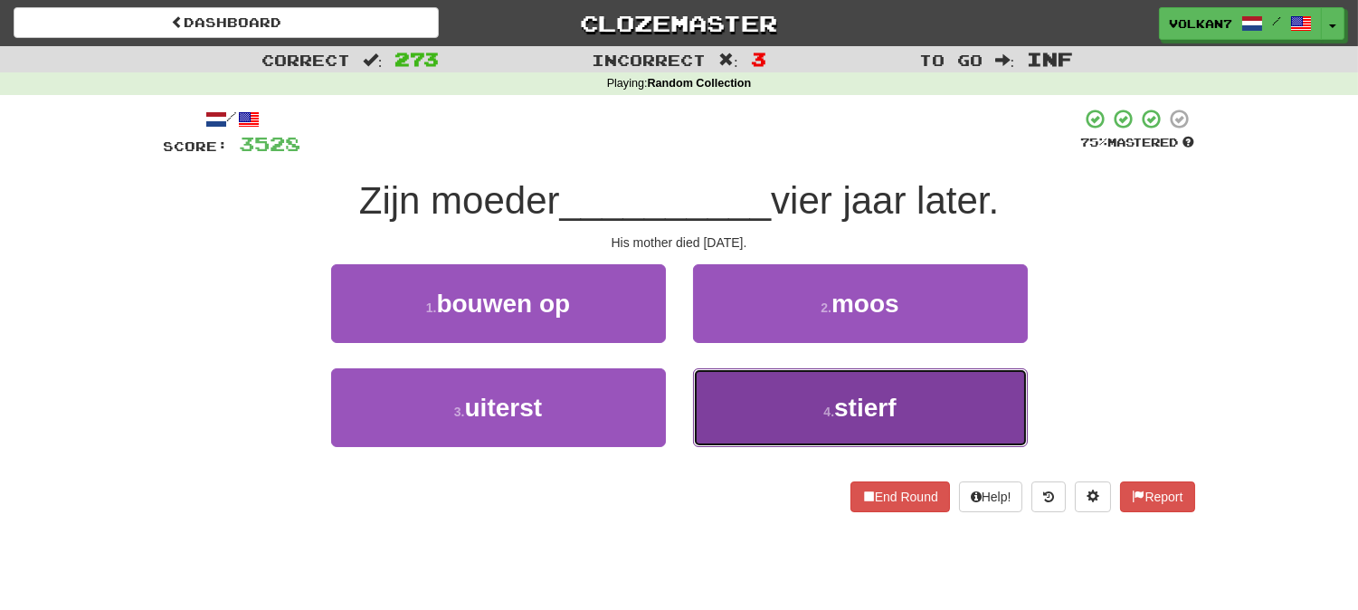
click at [801, 382] on button "4 . stierf" at bounding box center [860, 407] width 335 height 79
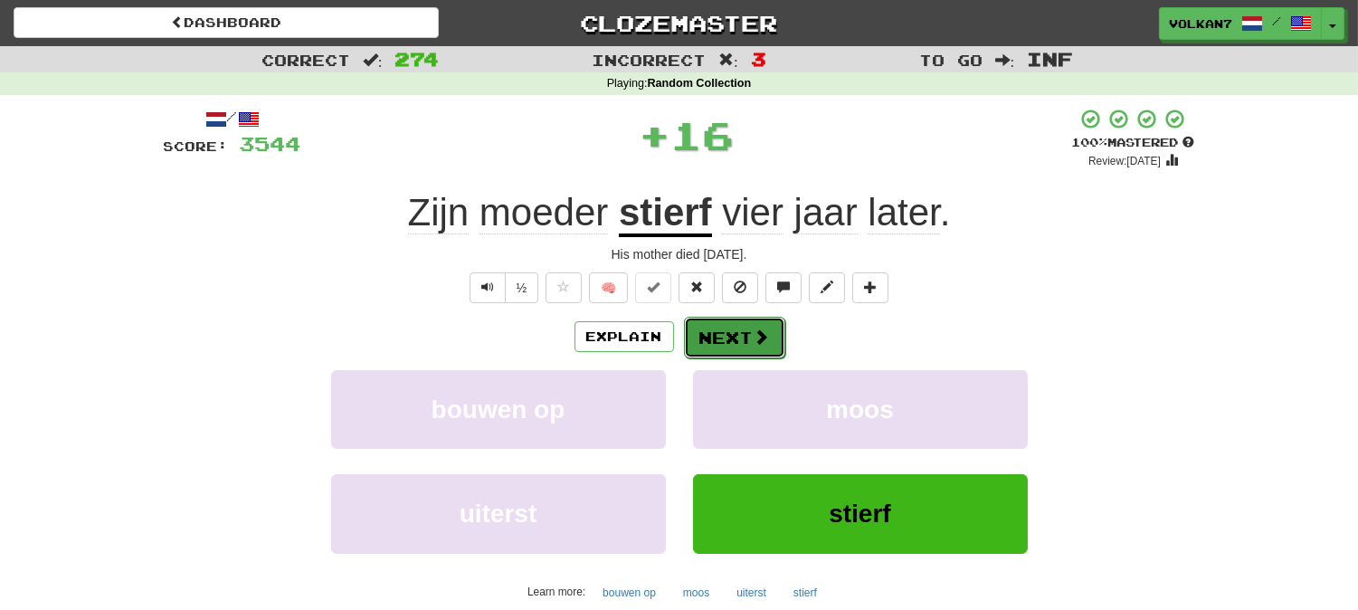
click at [746, 328] on button "Next" at bounding box center [734, 338] width 101 height 42
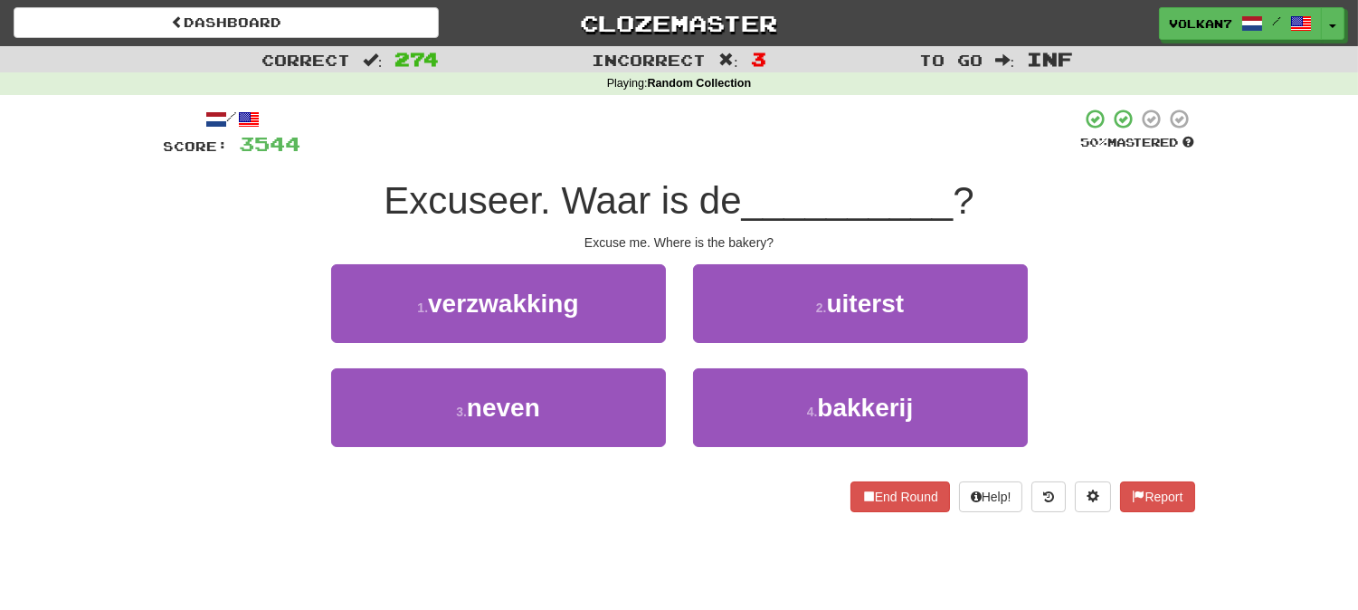
click at [790, 158] on div "/ Score: 3544 50 % Mastered Excuseer. Waar is de __________ ? Excuse me. Where …" at bounding box center [679, 310] width 1031 height 404
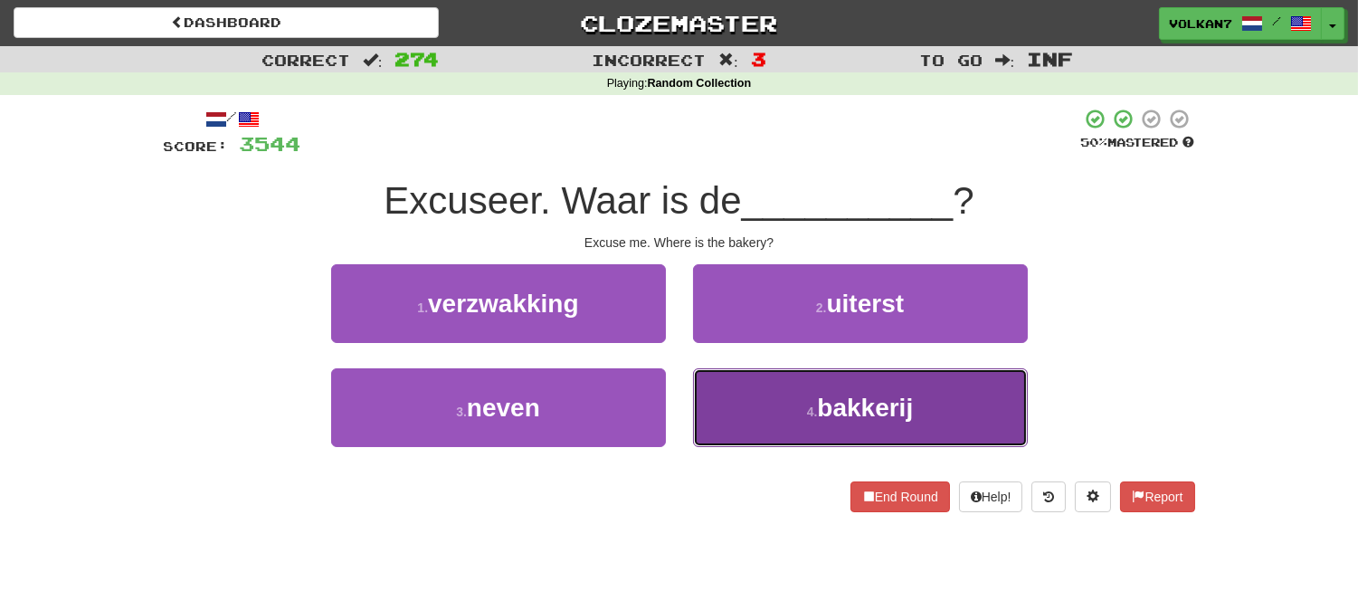
click at [772, 405] on button "4 . bakkerij" at bounding box center [860, 407] width 335 height 79
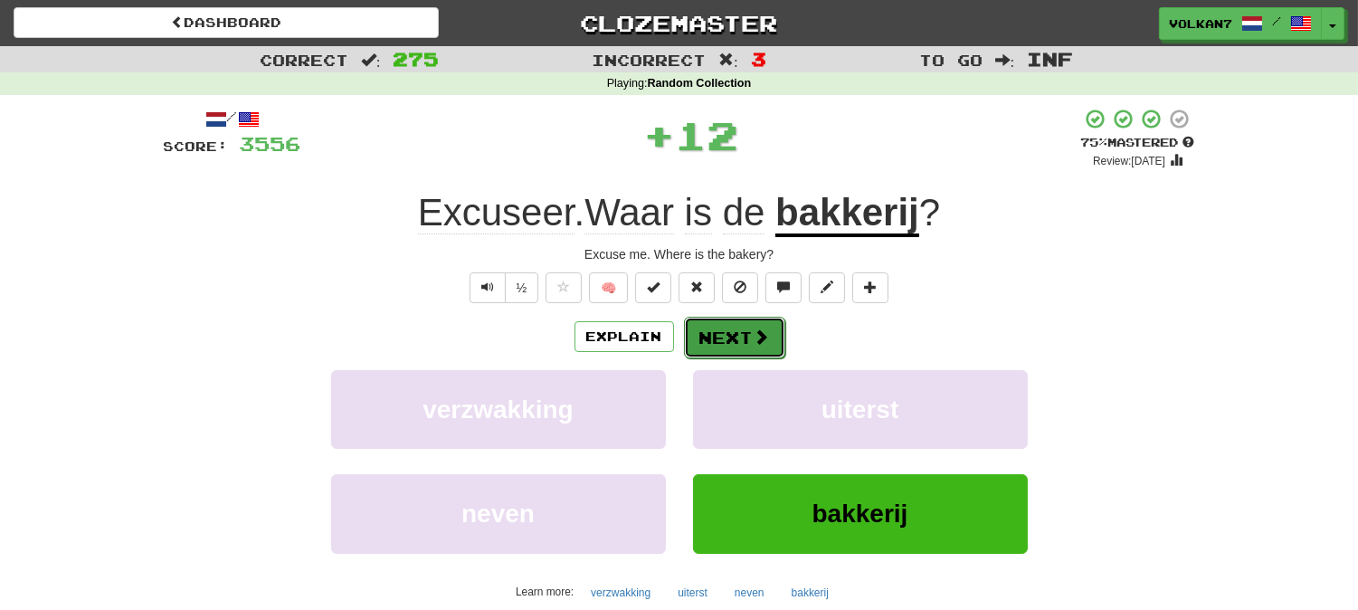
click at [713, 333] on button "Next" at bounding box center [734, 338] width 101 height 42
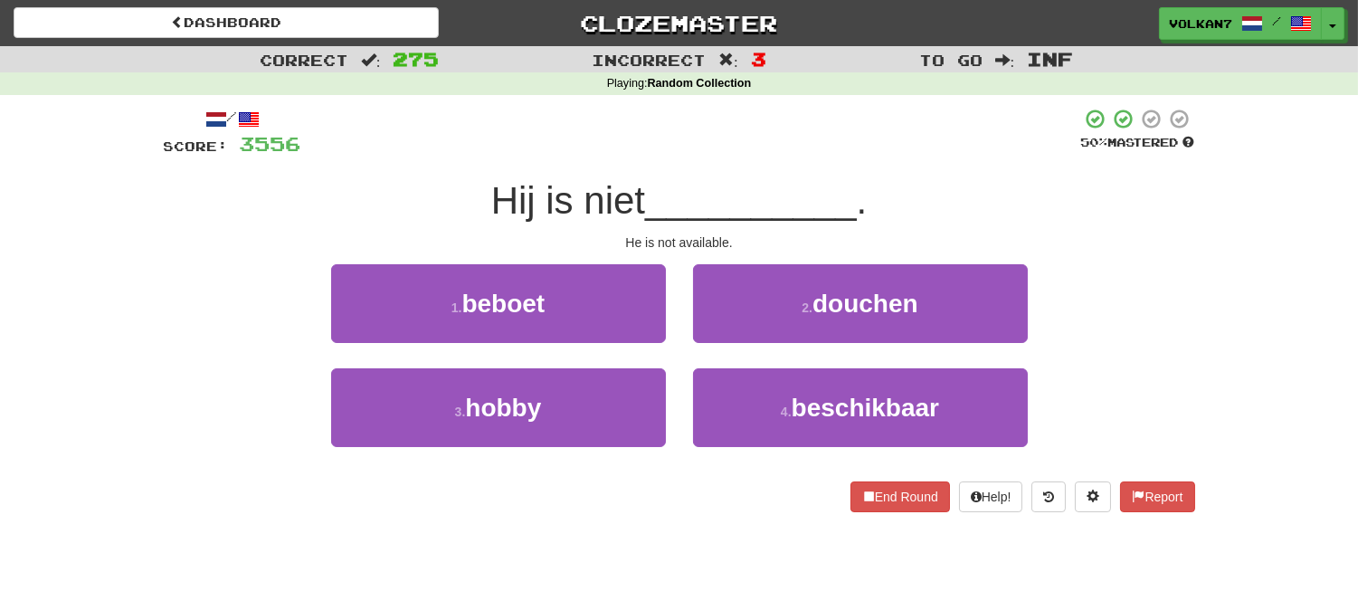
click at [744, 154] on div at bounding box center [691, 133] width 780 height 50
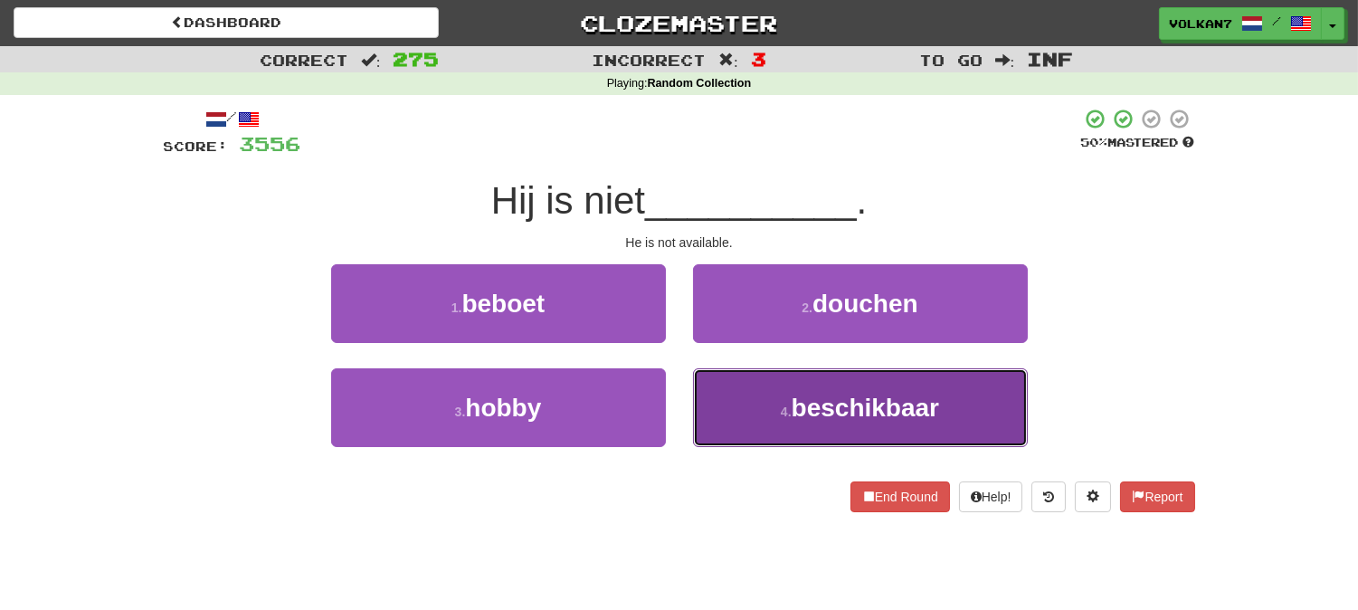
click at [852, 395] on span "beschikbaar" at bounding box center [865, 408] width 147 height 28
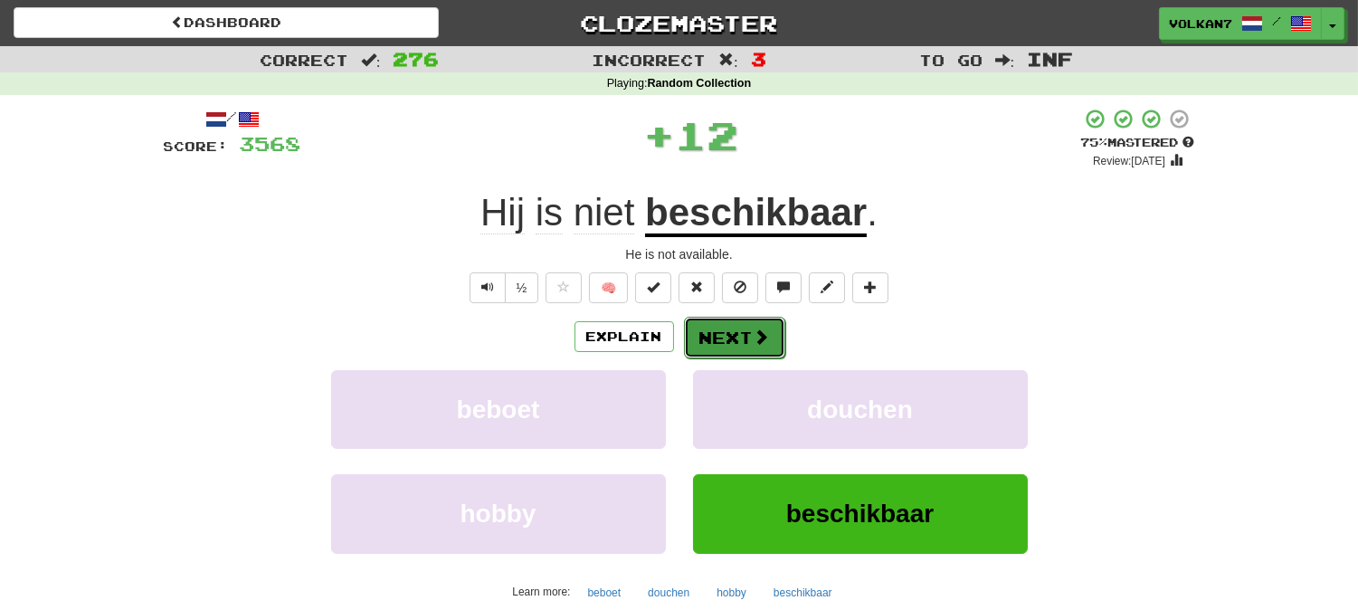
click at [754, 336] on span at bounding box center [762, 336] width 16 height 16
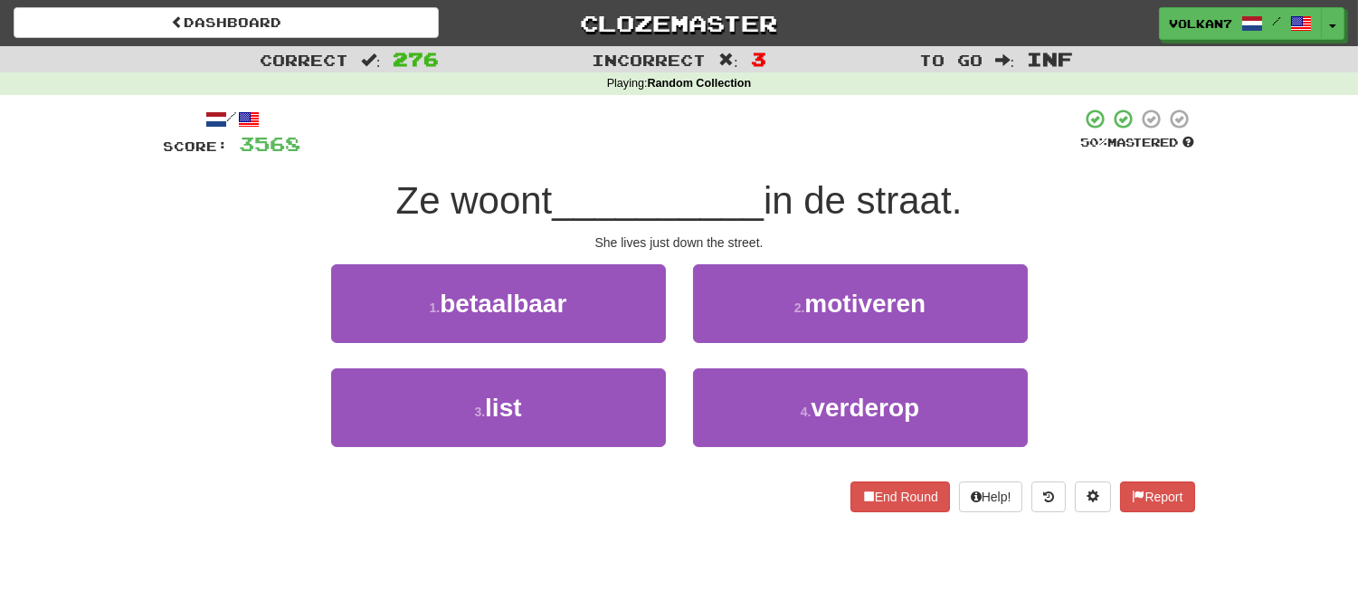
click at [745, 193] on span "__________" at bounding box center [658, 200] width 212 height 43
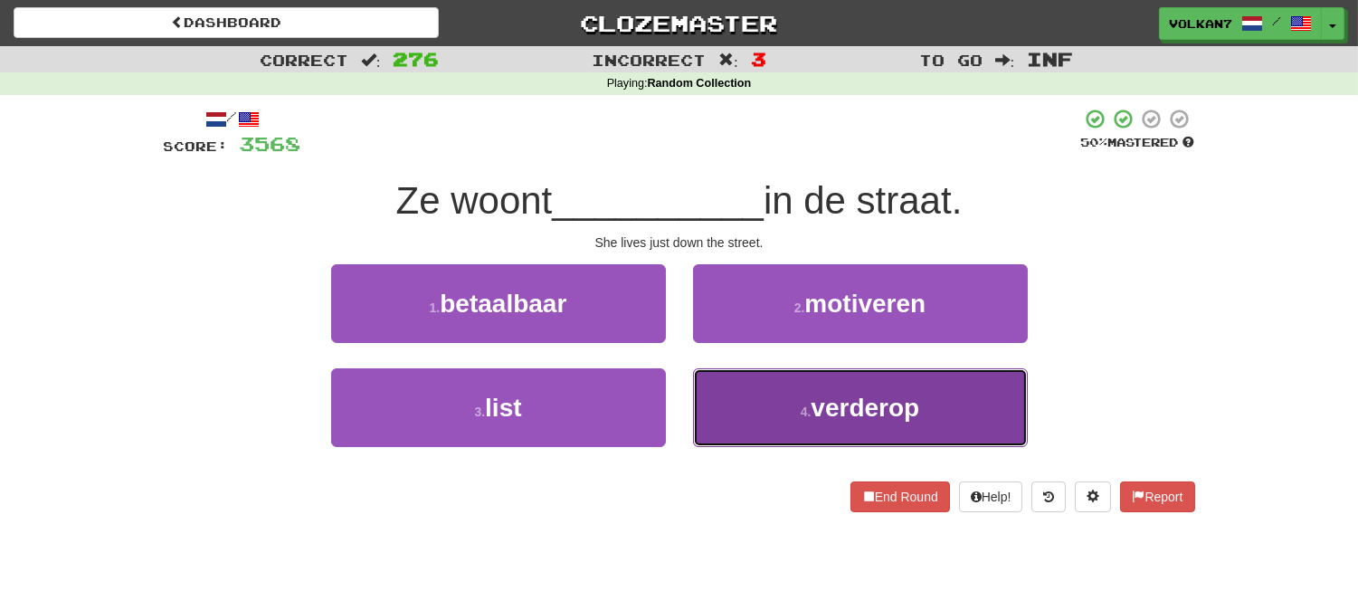
click at [791, 435] on button "4 . verderop" at bounding box center [860, 407] width 335 height 79
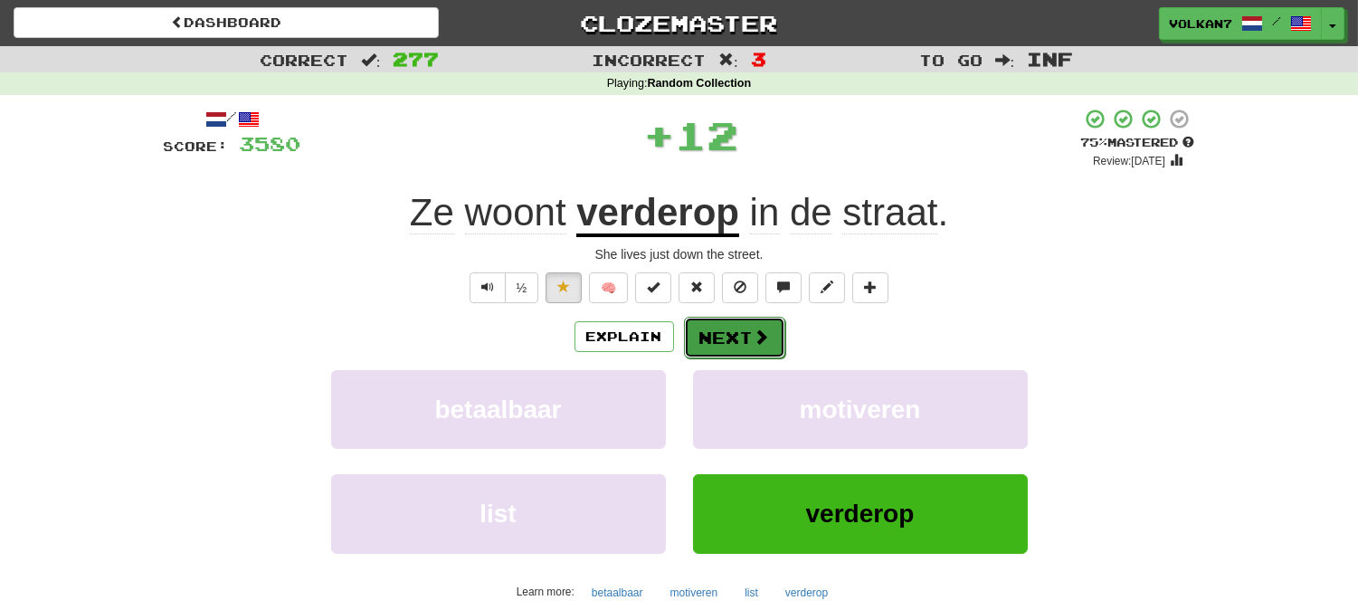
click at [726, 338] on button "Next" at bounding box center [734, 338] width 101 height 42
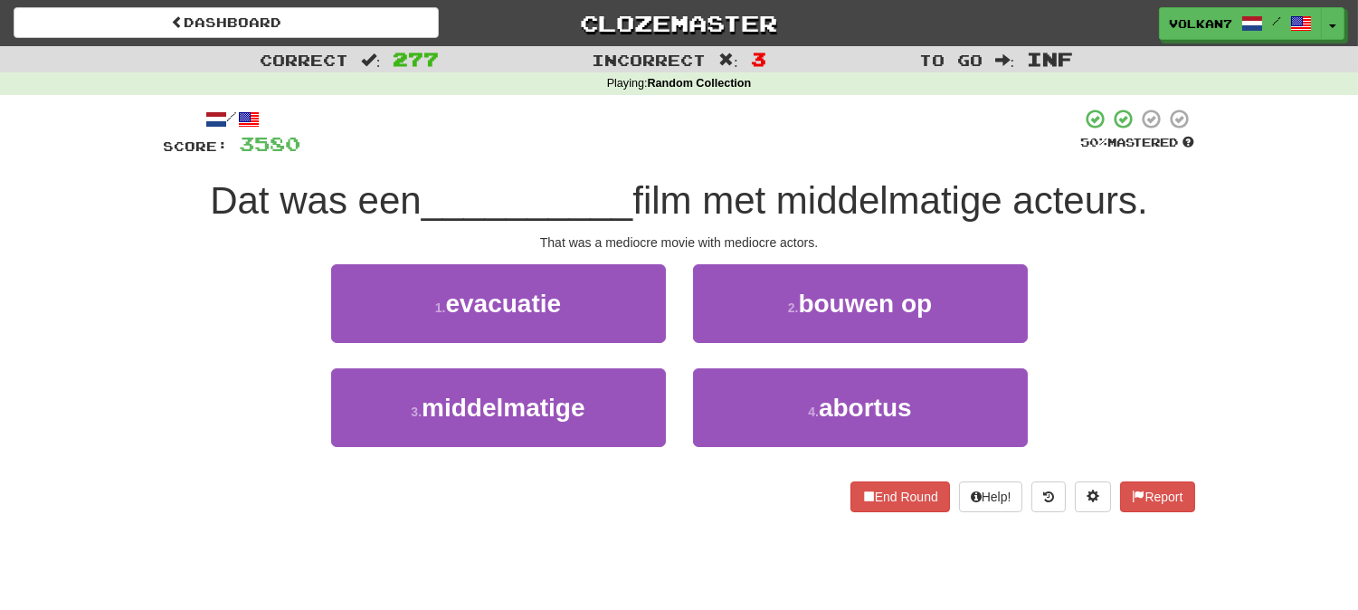
click at [767, 183] on span "film met middelmatige acteurs." at bounding box center [890, 200] width 516 height 43
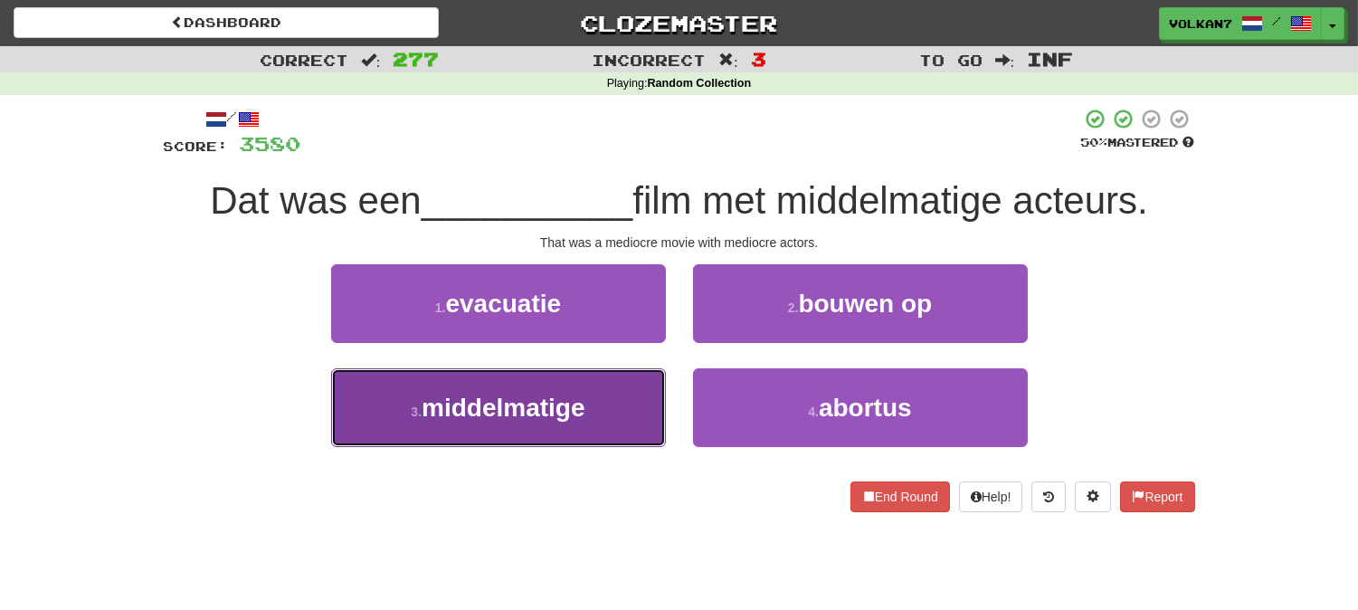
click at [616, 402] on button "3 . middelmatige" at bounding box center [498, 407] width 335 height 79
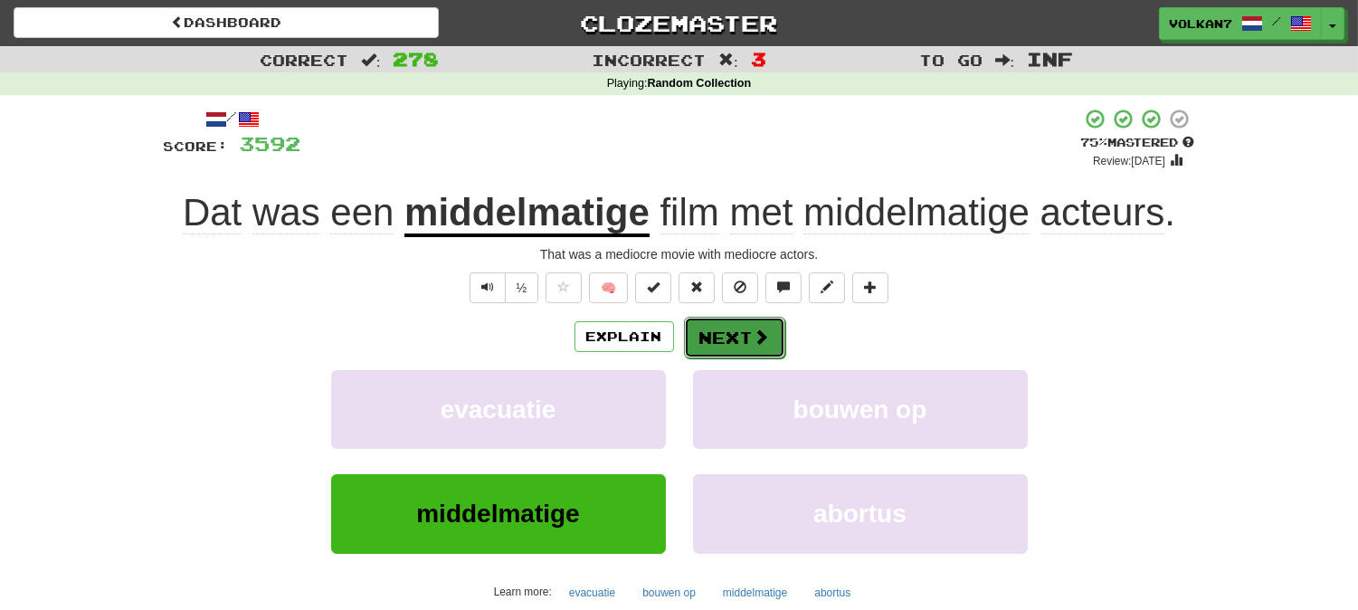
click at [711, 346] on button "Next" at bounding box center [734, 338] width 101 height 42
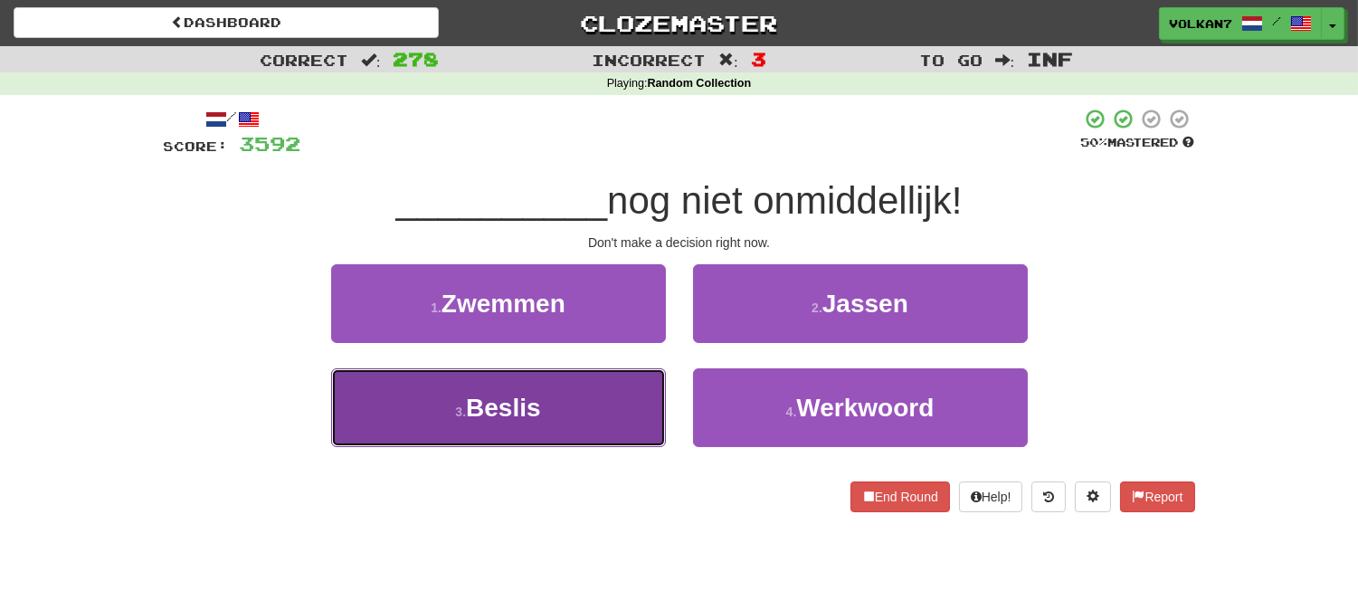
click at [588, 396] on button "3 . Beslis" at bounding box center [498, 407] width 335 height 79
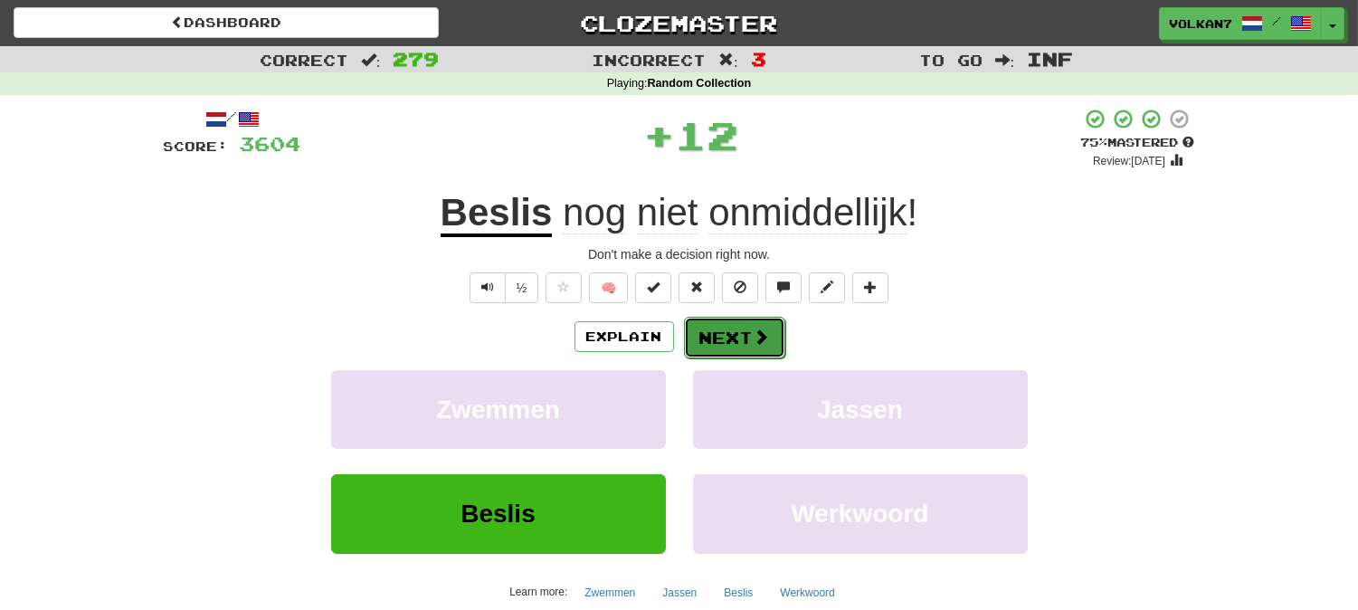
click at [736, 333] on button "Next" at bounding box center [734, 338] width 101 height 42
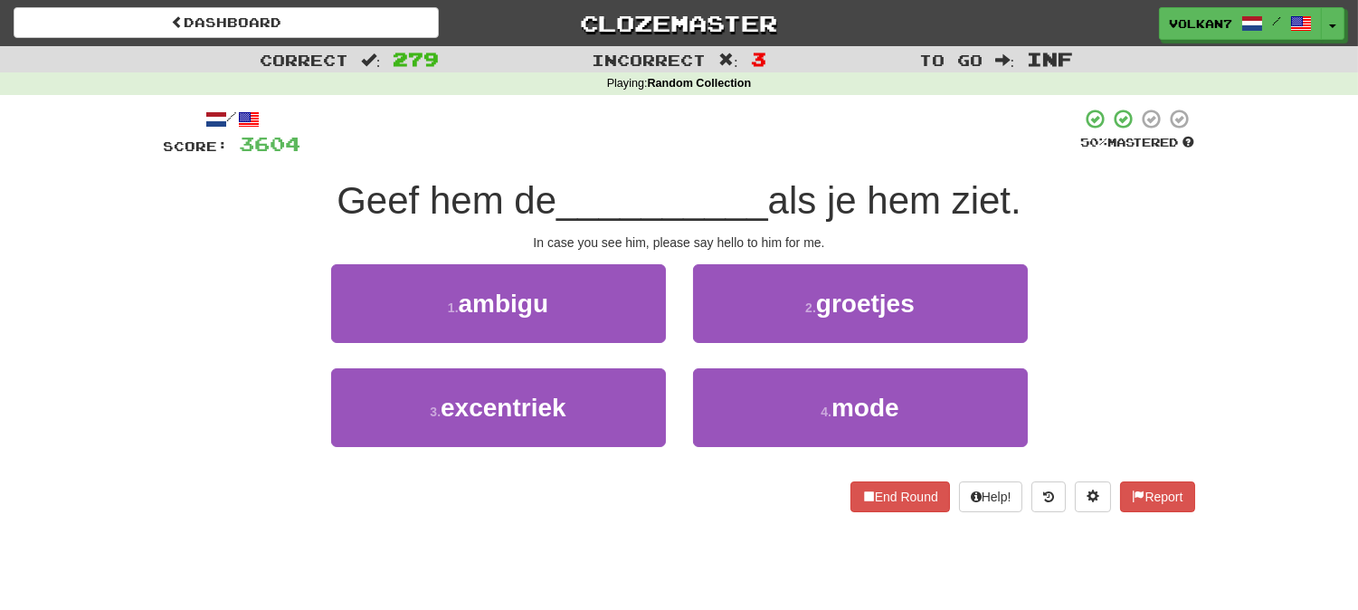
click at [748, 165] on div "/ Score: 3604 50 % Mastered Geef hem de __________ als je hem ziet. In case you…" at bounding box center [679, 310] width 1031 height 404
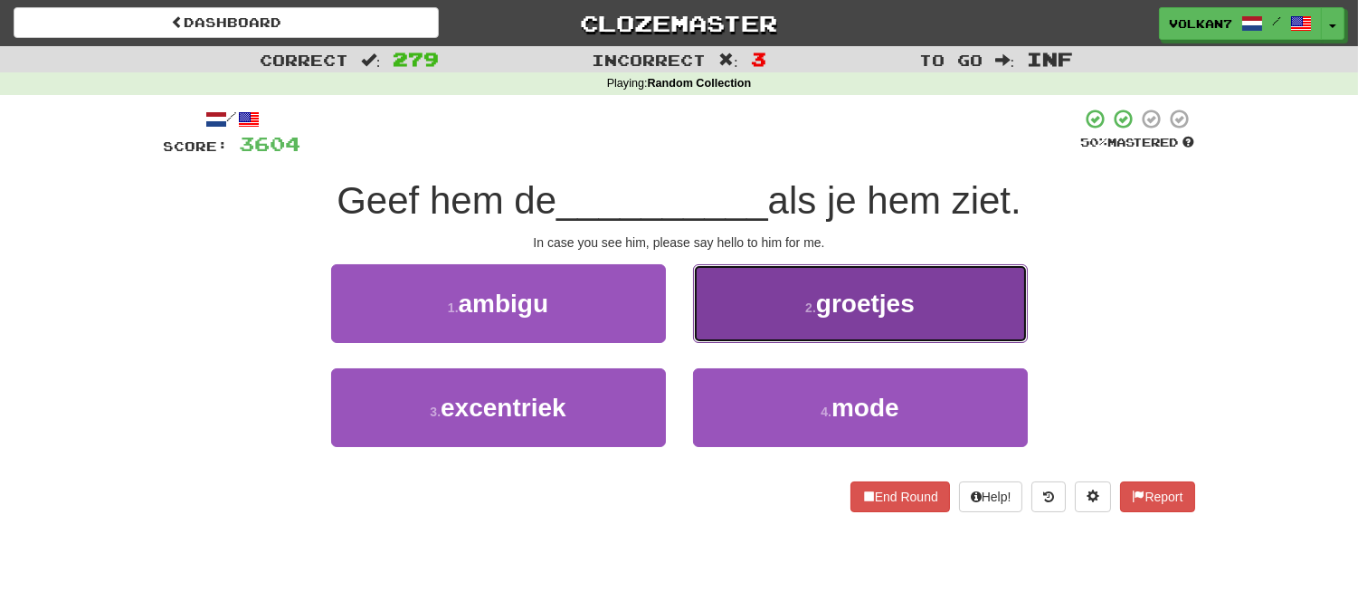
click at [758, 299] on button "2 . groetjes" at bounding box center [860, 303] width 335 height 79
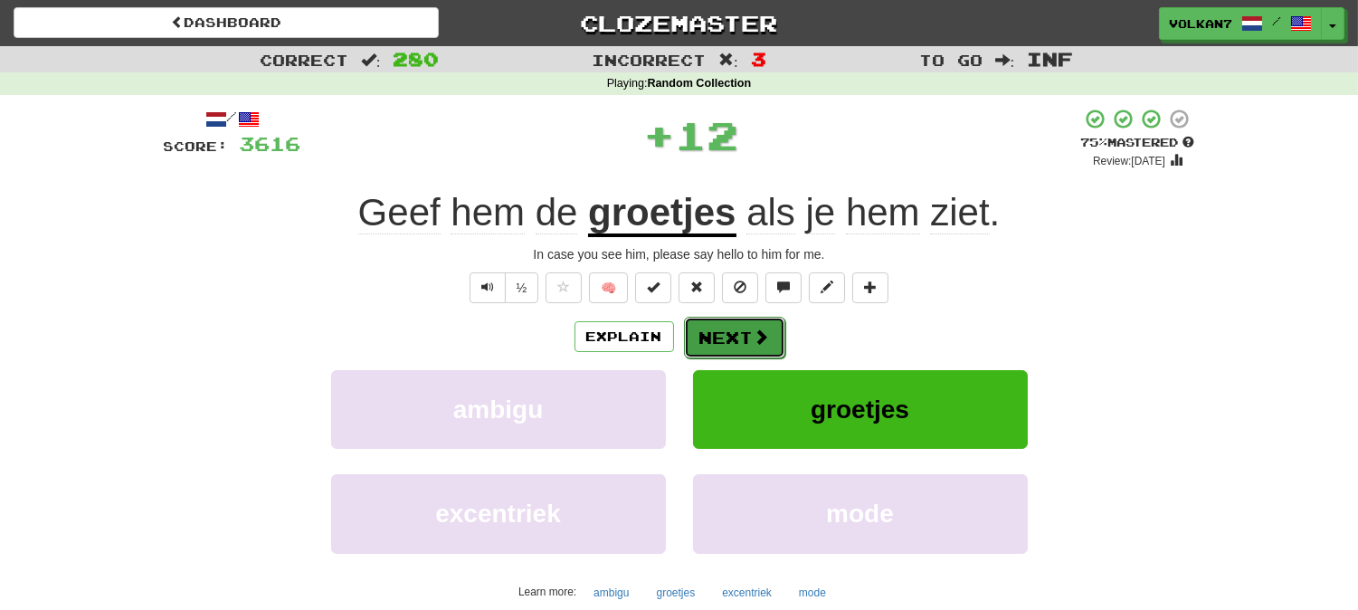
click at [740, 328] on button "Next" at bounding box center [734, 338] width 101 height 42
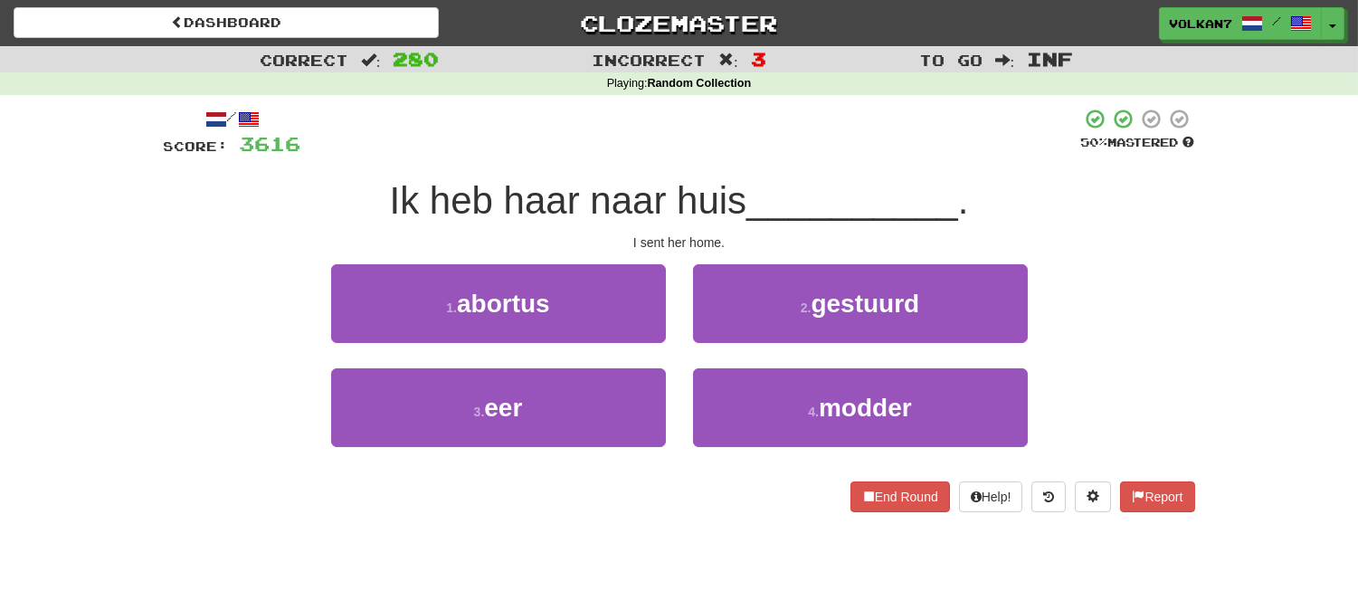
click at [764, 170] on div "/ Score: 3616 50 % Mastered Ik heb haar naar huis __________ . I sent her home.…" at bounding box center [679, 310] width 1031 height 404
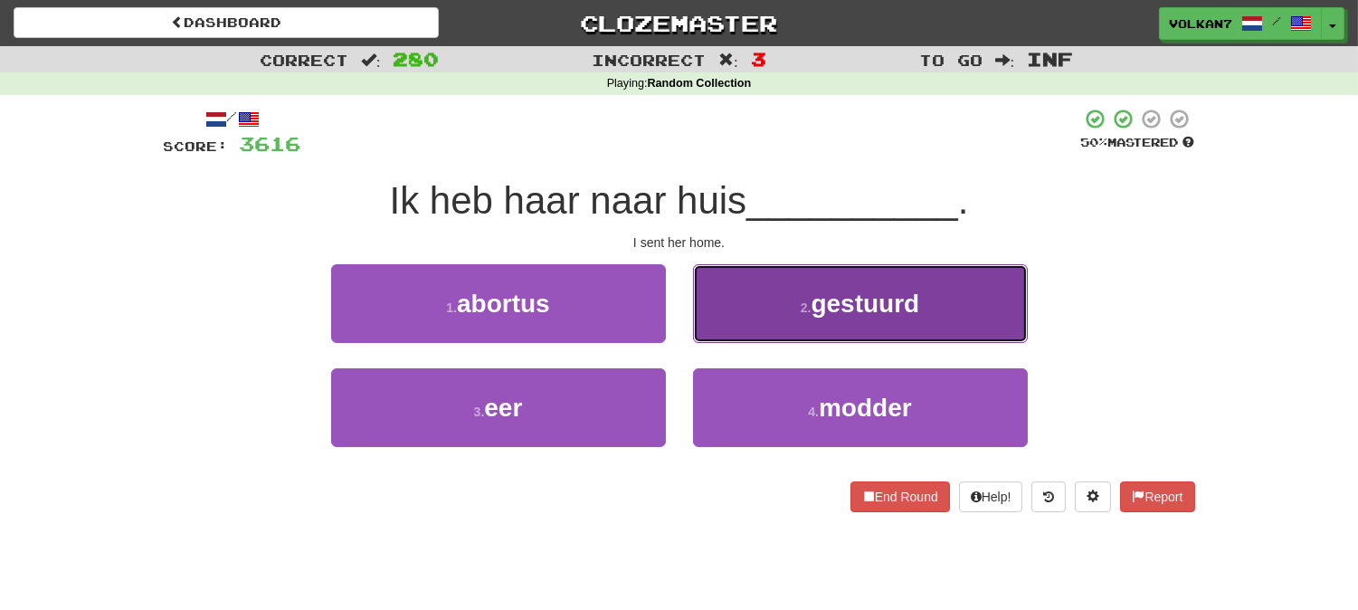
click at [801, 273] on button "2 . gestuurd" at bounding box center [860, 303] width 335 height 79
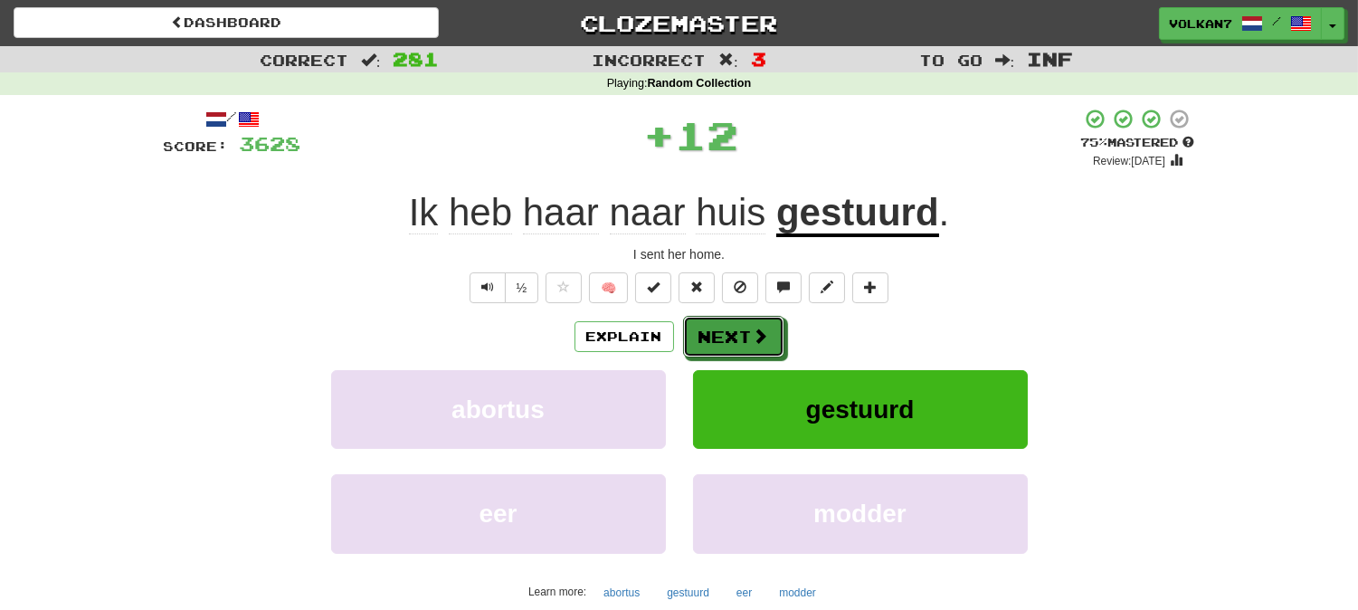
click at [753, 333] on span at bounding box center [761, 336] width 16 height 16
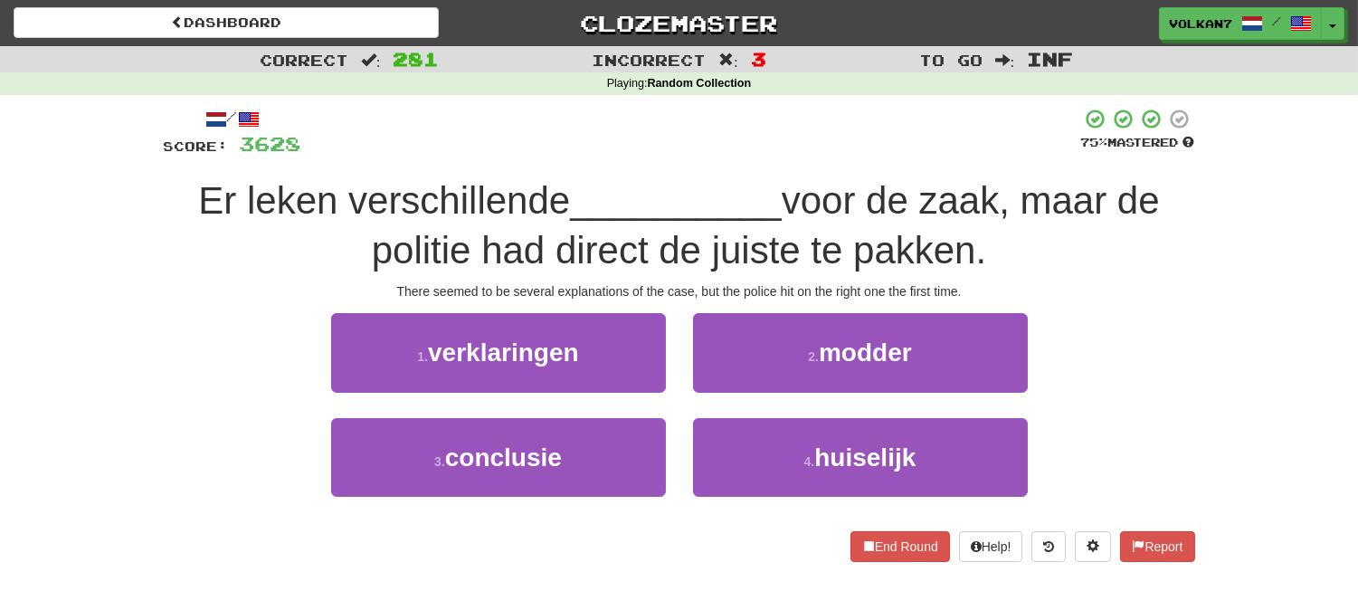
click at [752, 169] on div "/ Score: 3628 75 % Mastered Er leken verschillende __________ voor de zaak, maa…" at bounding box center [679, 334] width 1031 height 453
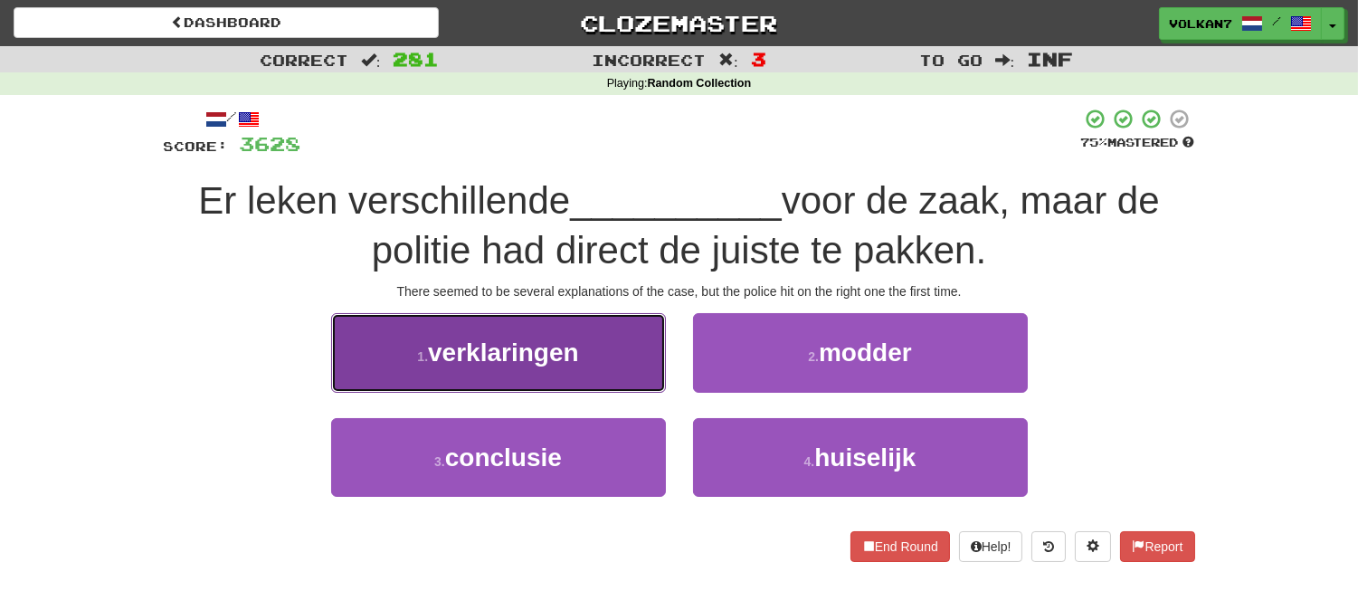
click at [519, 363] on span "verklaringen" at bounding box center [503, 352] width 151 height 28
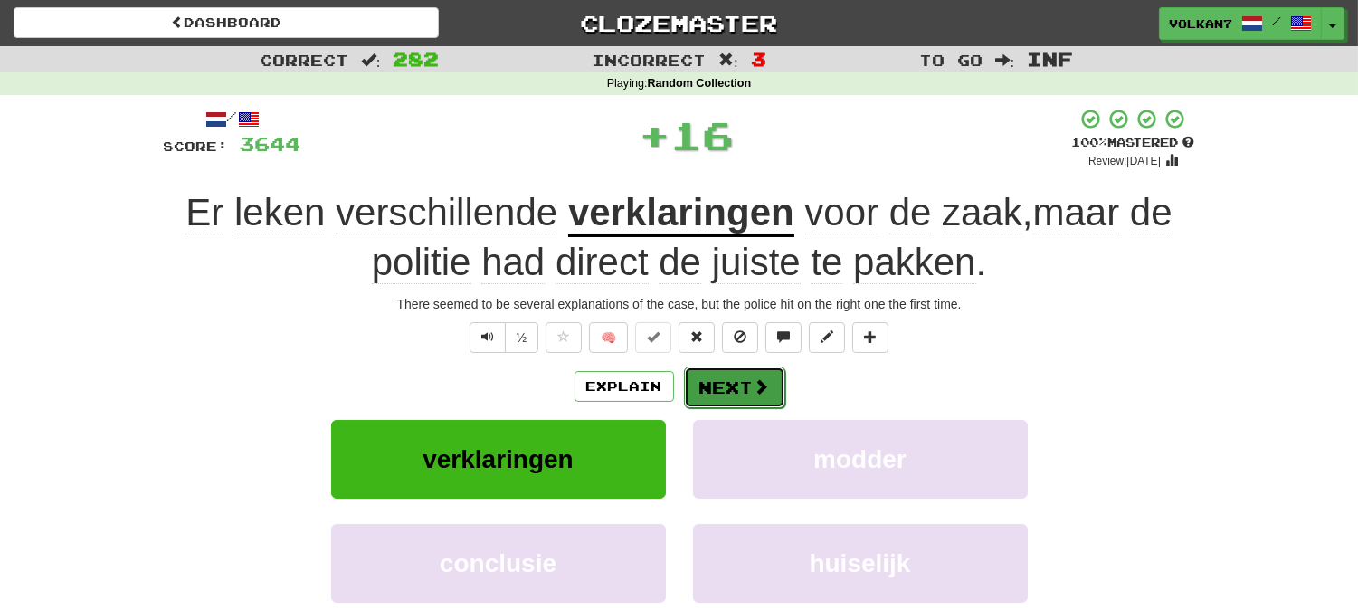
click at [739, 383] on button "Next" at bounding box center [734, 387] width 101 height 42
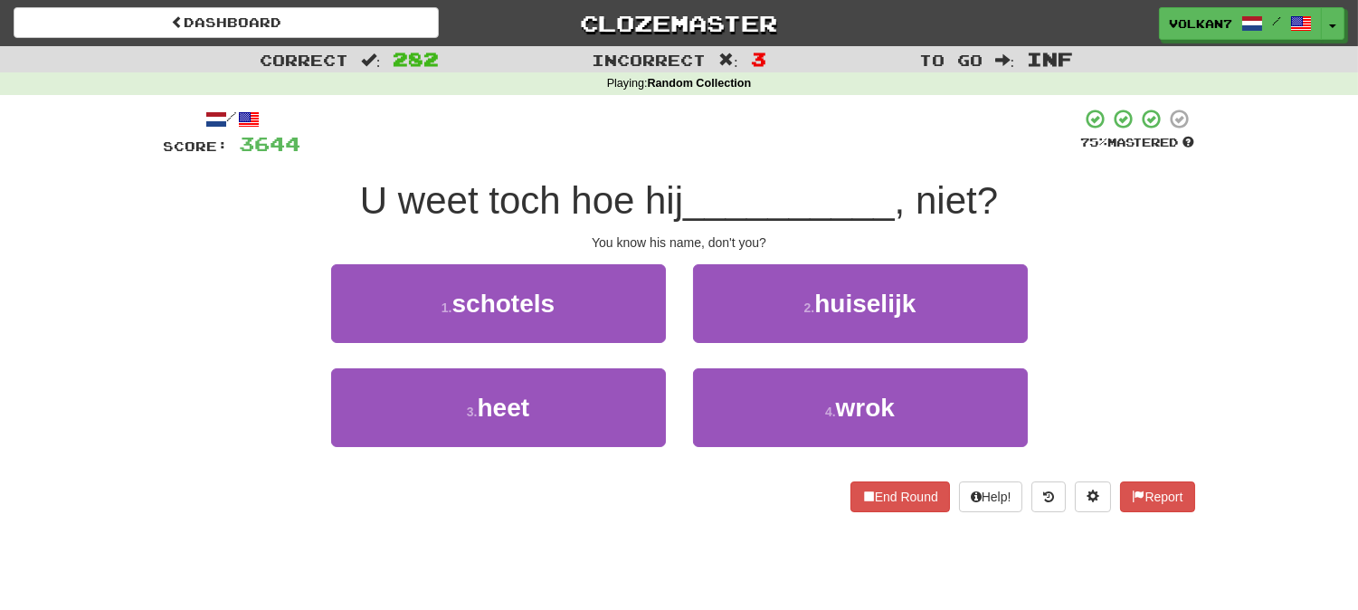
click at [783, 157] on div "/ Score: 3644 75 % Mastered U weet toch hoe hij __________ , niet? You know his…" at bounding box center [679, 310] width 1031 height 404
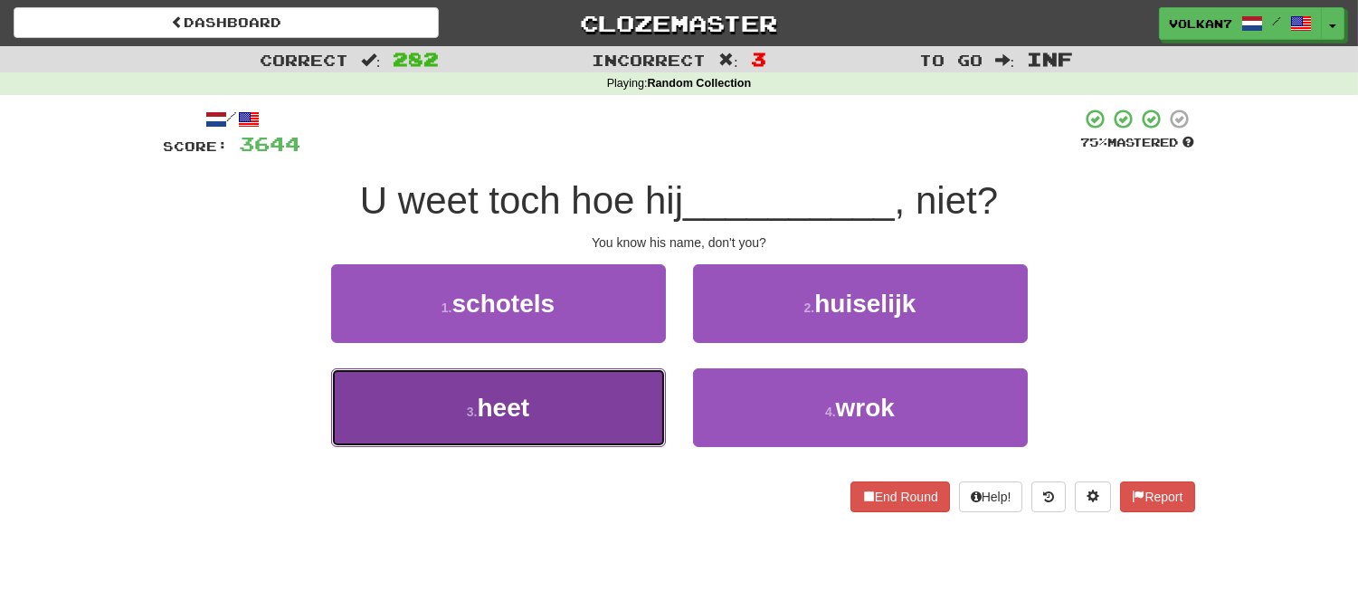
click at [618, 399] on button "3 . heet" at bounding box center [498, 407] width 335 height 79
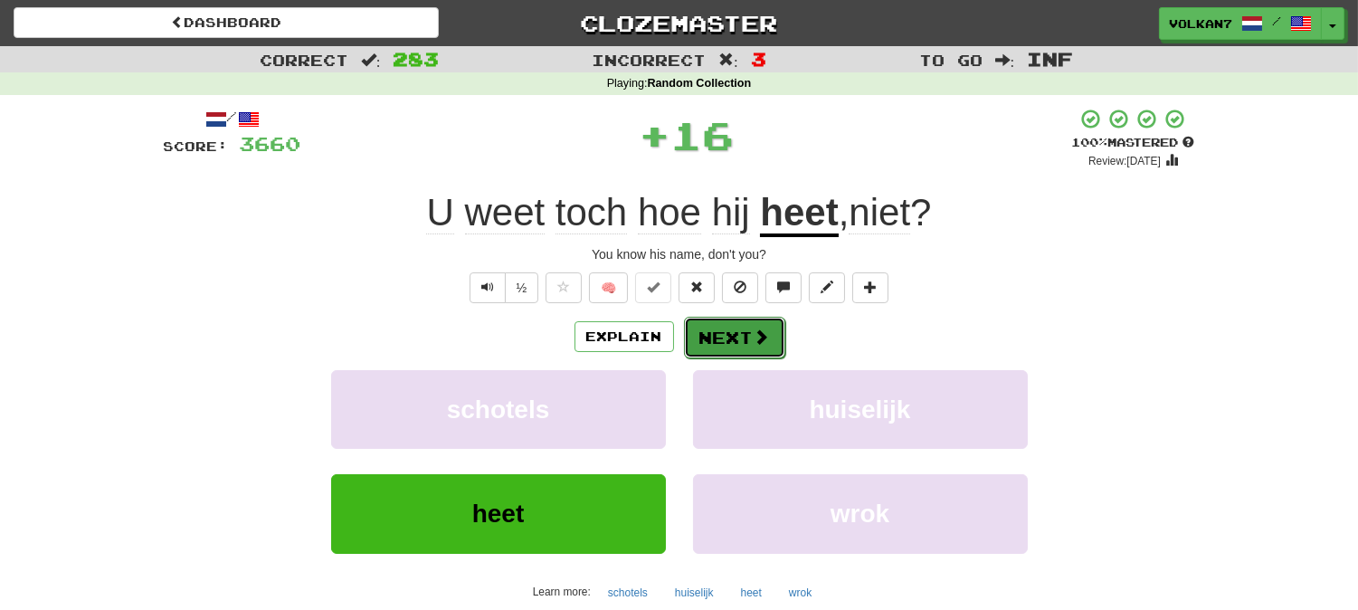
click at [735, 332] on button "Next" at bounding box center [734, 338] width 101 height 42
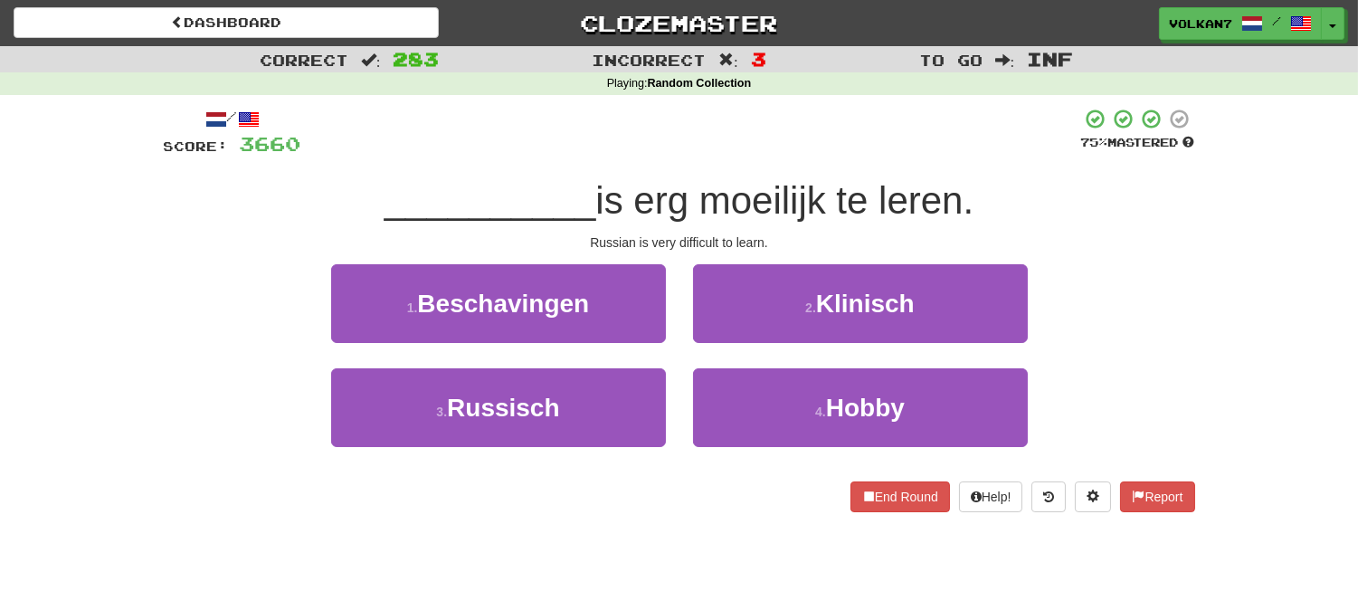
click at [760, 152] on div at bounding box center [691, 133] width 780 height 50
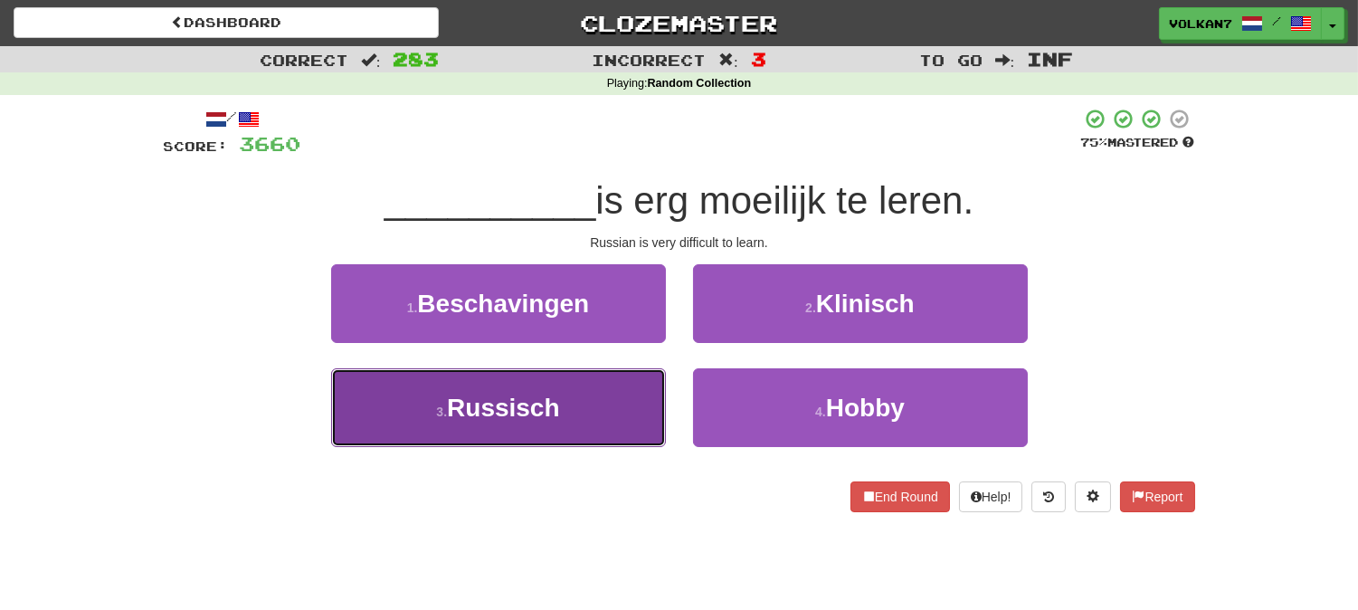
drag, startPoint x: 584, startPoint y: 398, endPoint x: 674, endPoint y: 255, distance: 168.7
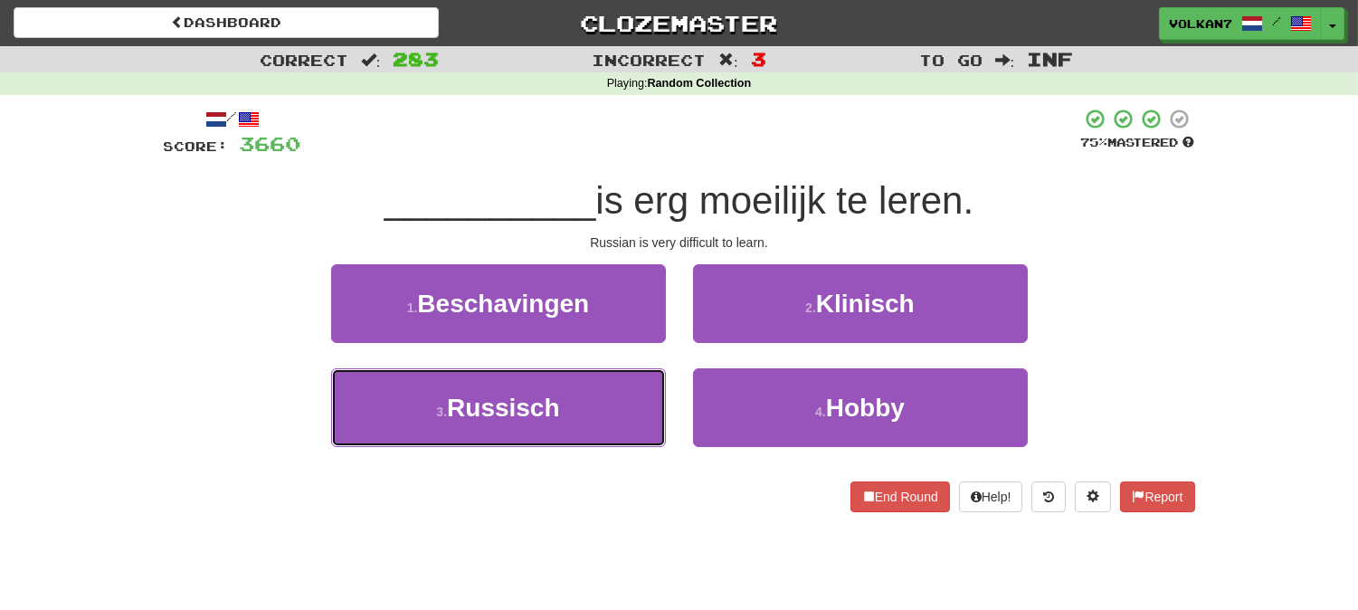
click at [585, 398] on button "3 . Russisch" at bounding box center [498, 407] width 335 height 79
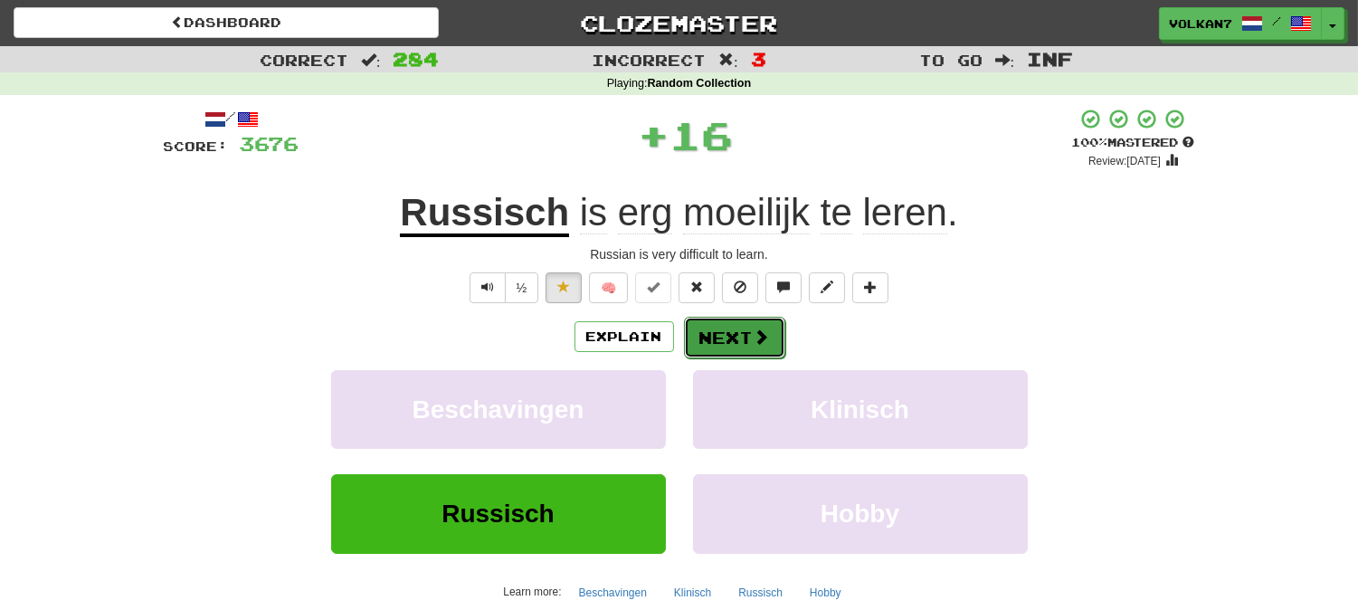
click at [742, 328] on button "Next" at bounding box center [734, 338] width 101 height 42
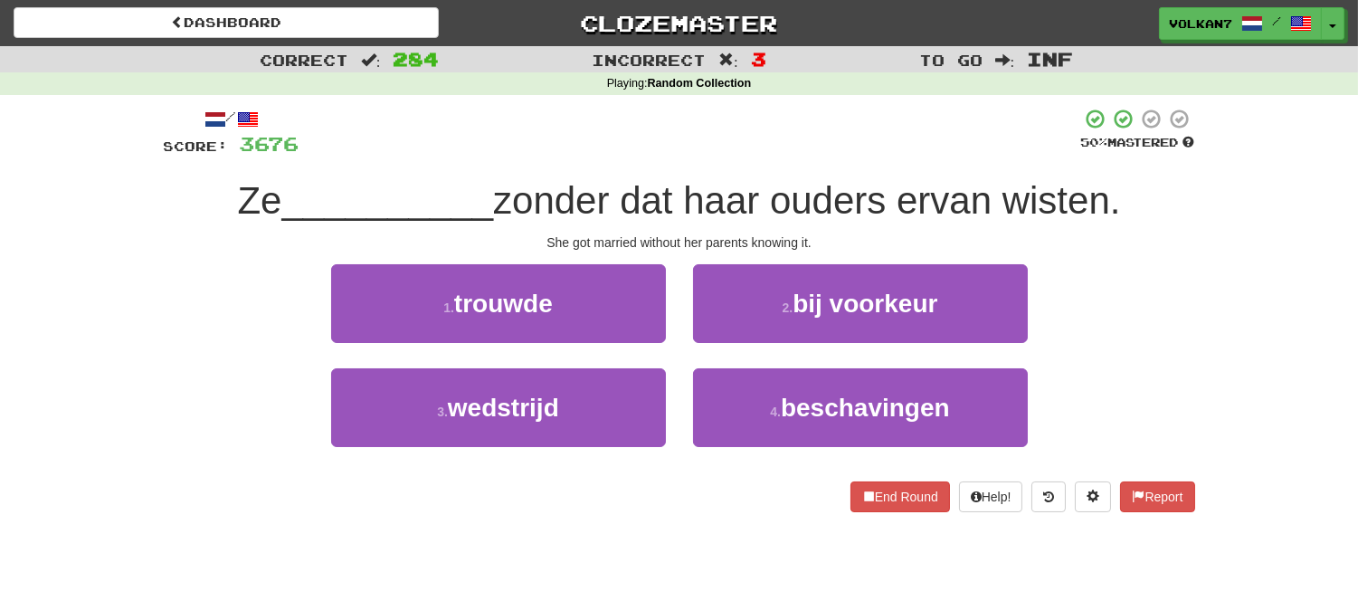
click at [742, 168] on div "/ Score: 3676 50 % Mastered Ze __________ zonder dat haar ouders ervan wisten. …" at bounding box center [679, 310] width 1031 height 404
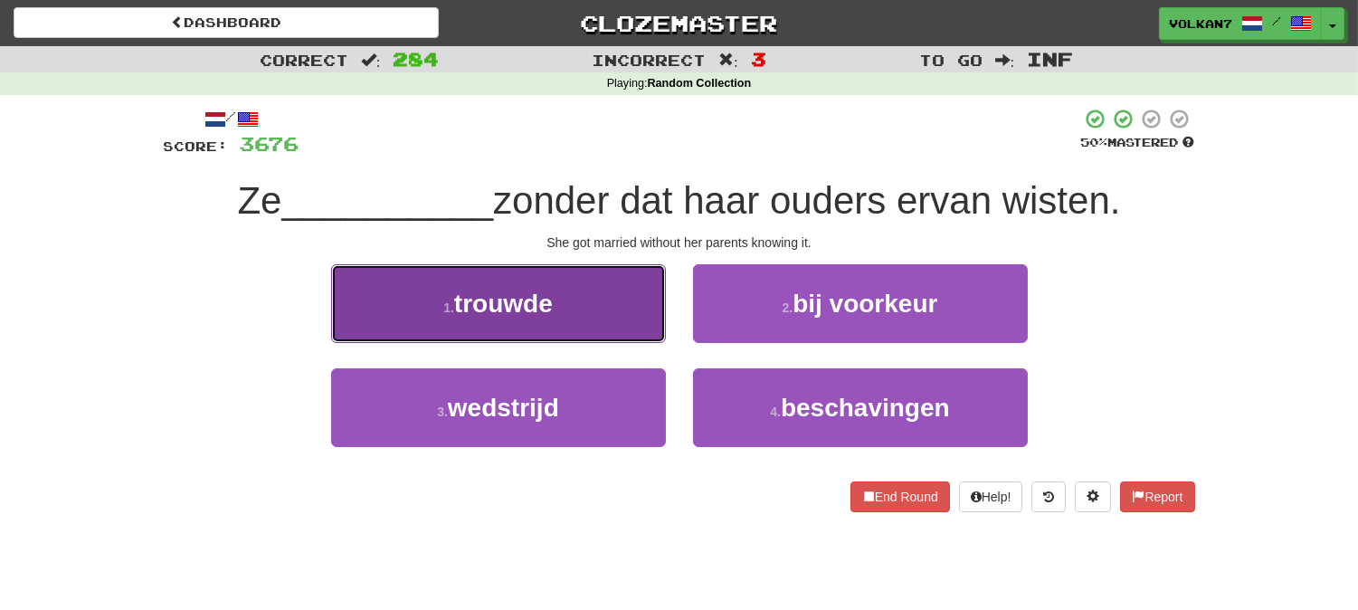
click at [597, 315] on button "1 . trouwde" at bounding box center [498, 303] width 335 height 79
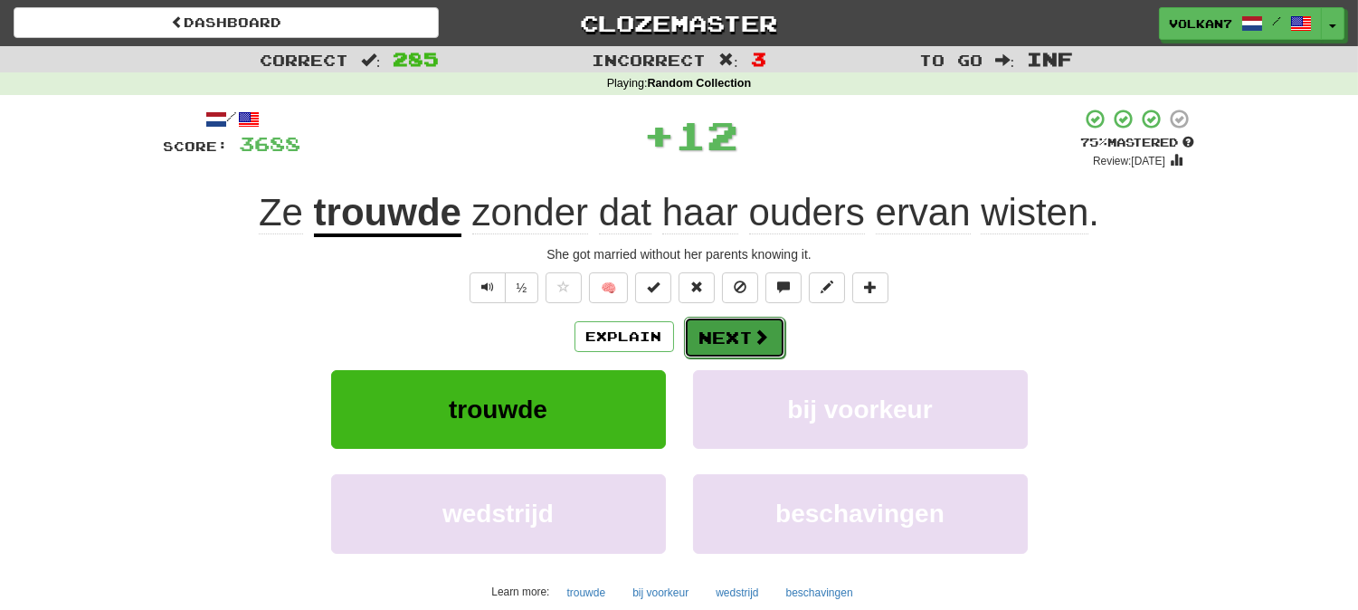
click at [727, 328] on button "Next" at bounding box center [734, 338] width 101 height 42
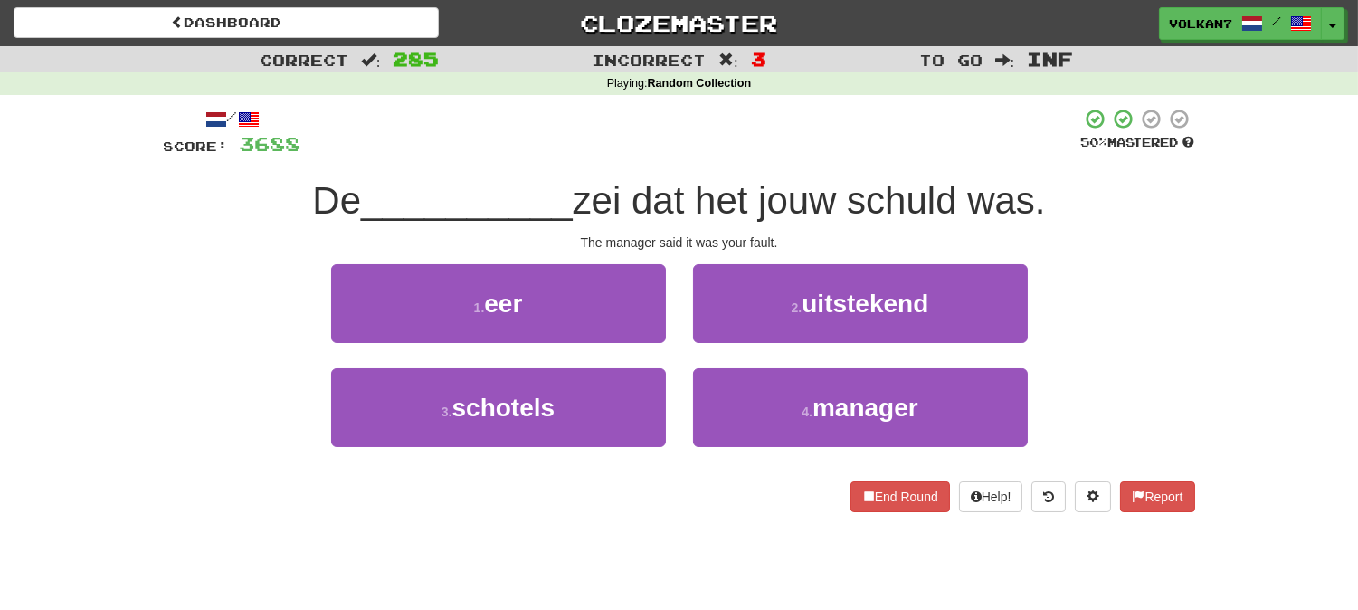
click at [773, 122] on div at bounding box center [691, 133] width 780 height 50
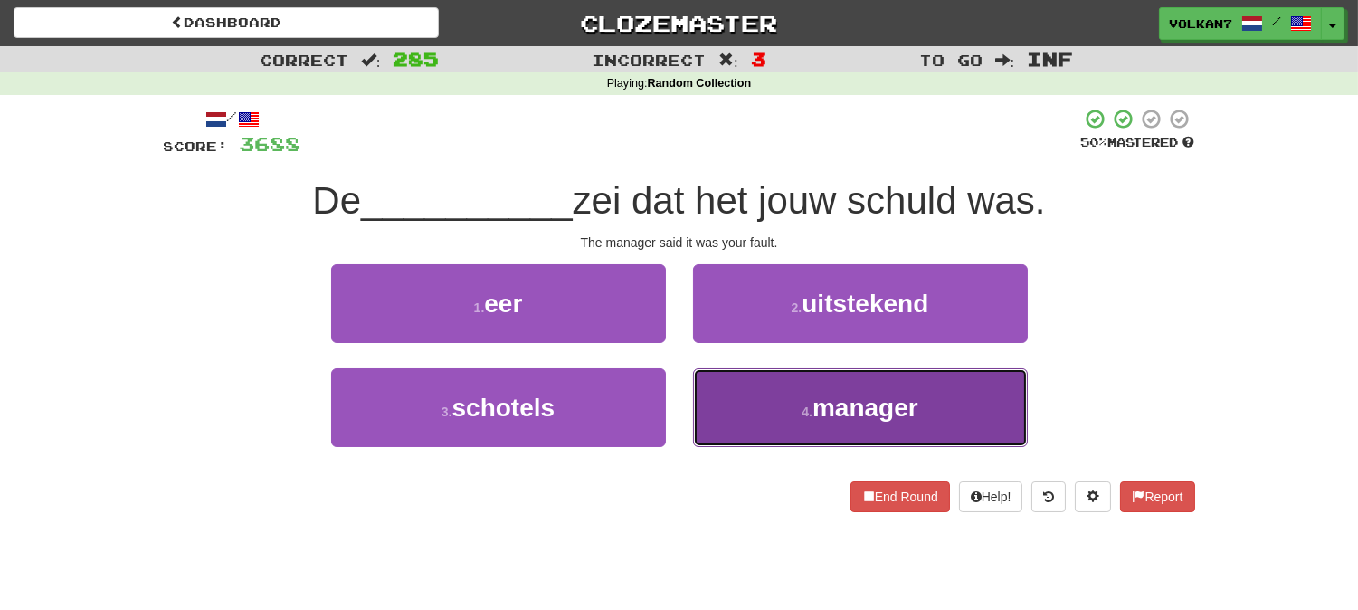
click at [816, 401] on span "manager" at bounding box center [865, 408] width 106 height 28
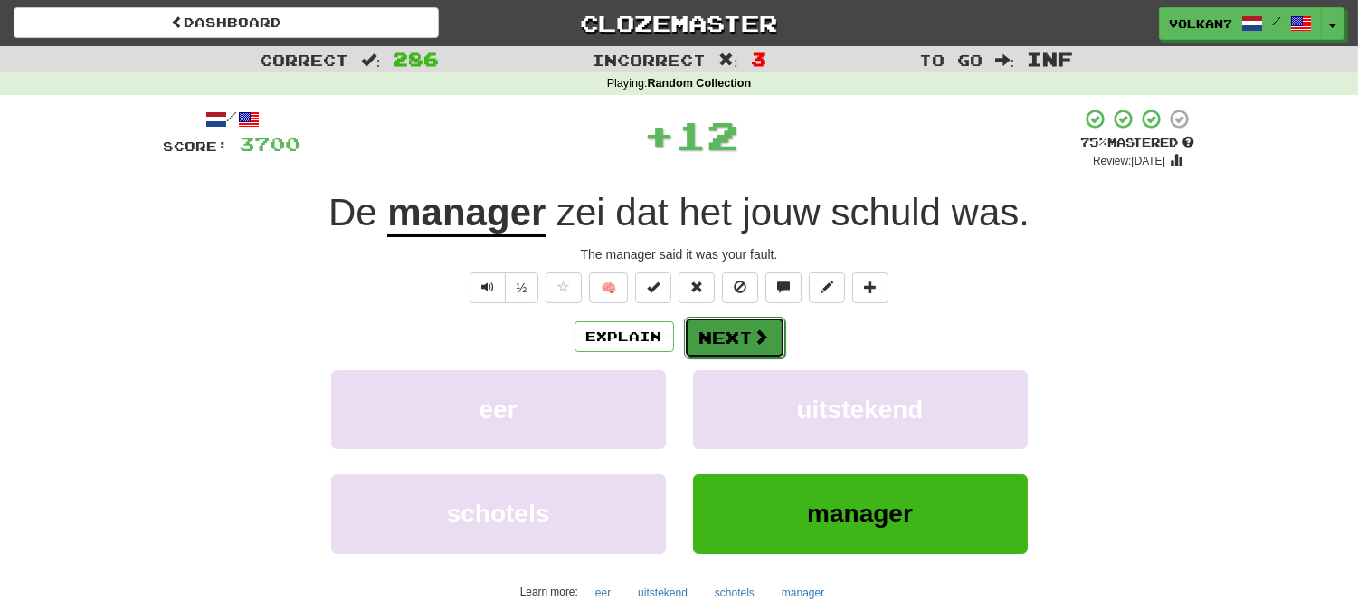
click at [754, 328] on span at bounding box center [762, 336] width 16 height 16
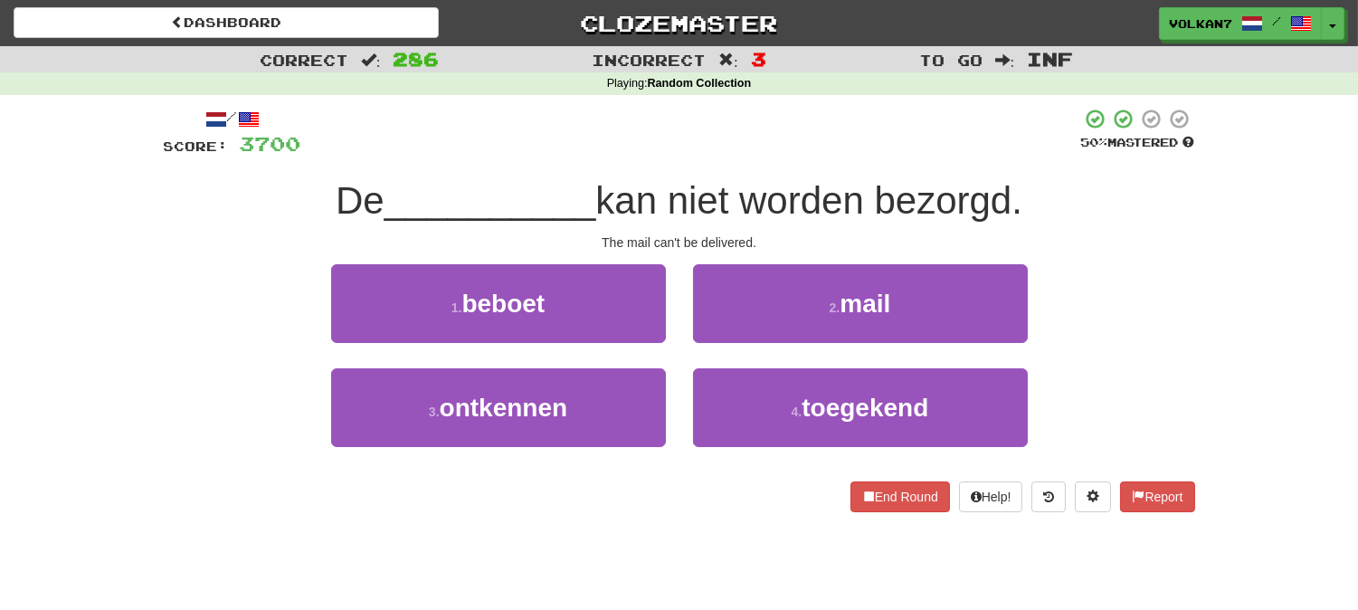
click at [764, 176] on div "De __________ kan niet worden bezorgd." at bounding box center [679, 201] width 1031 height 50
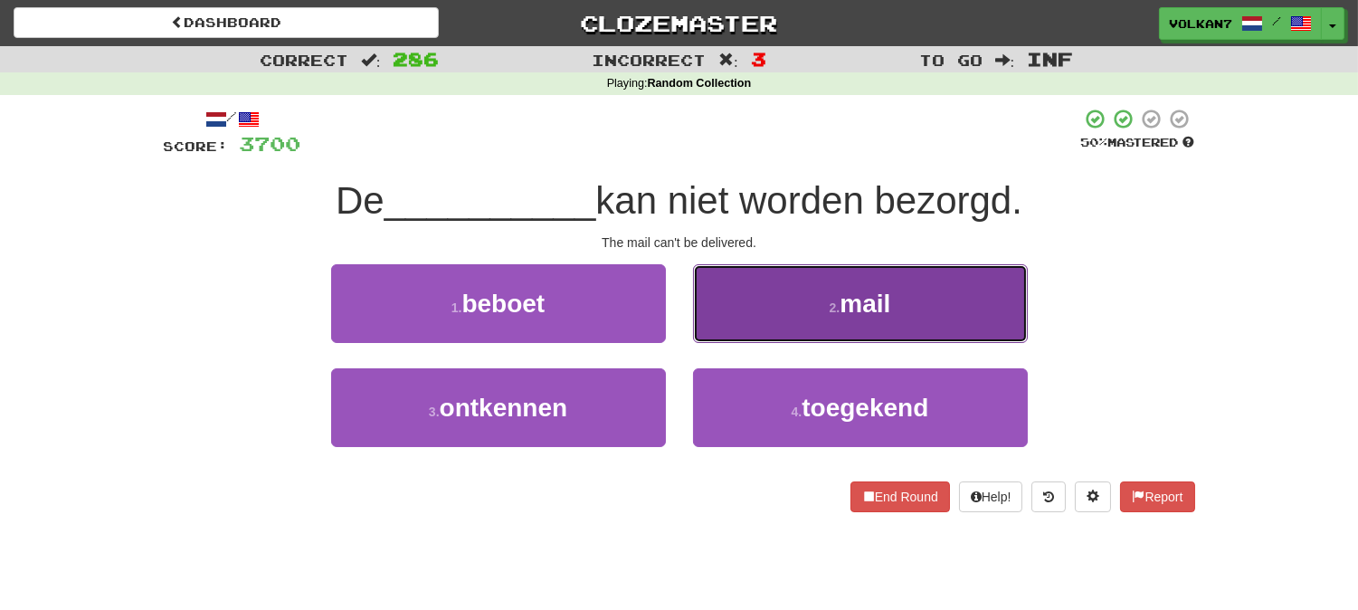
click at [736, 293] on button "2 . mail" at bounding box center [860, 303] width 335 height 79
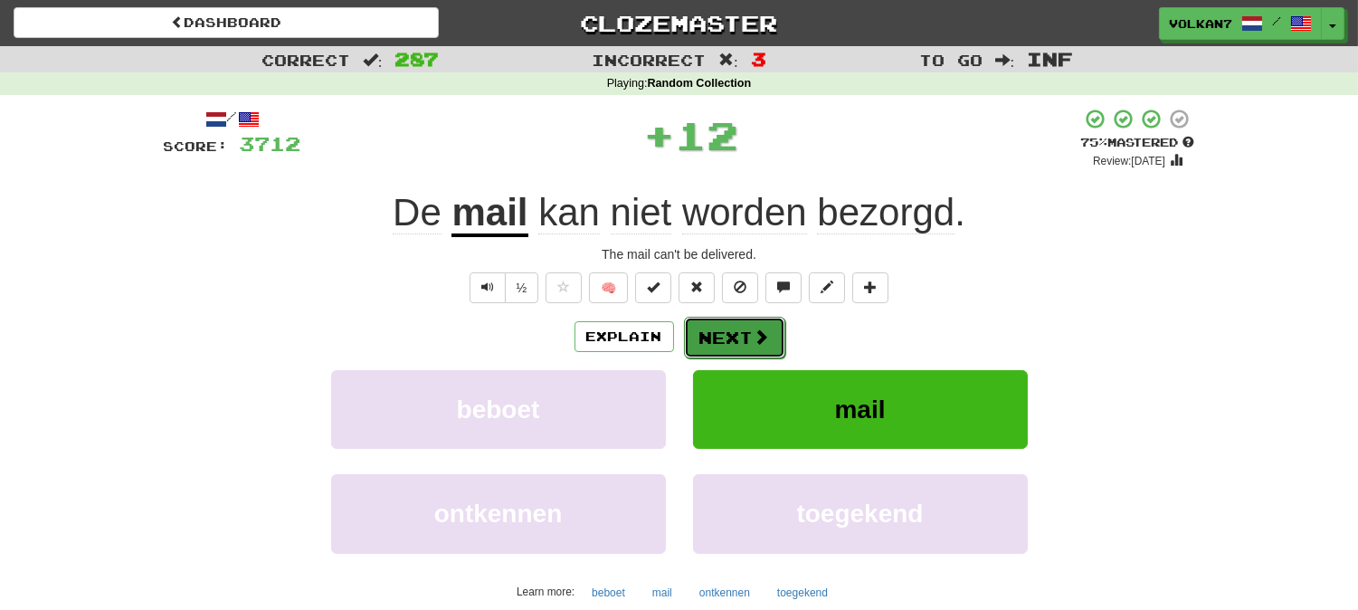
click at [736, 317] on button "Next" at bounding box center [734, 338] width 101 height 42
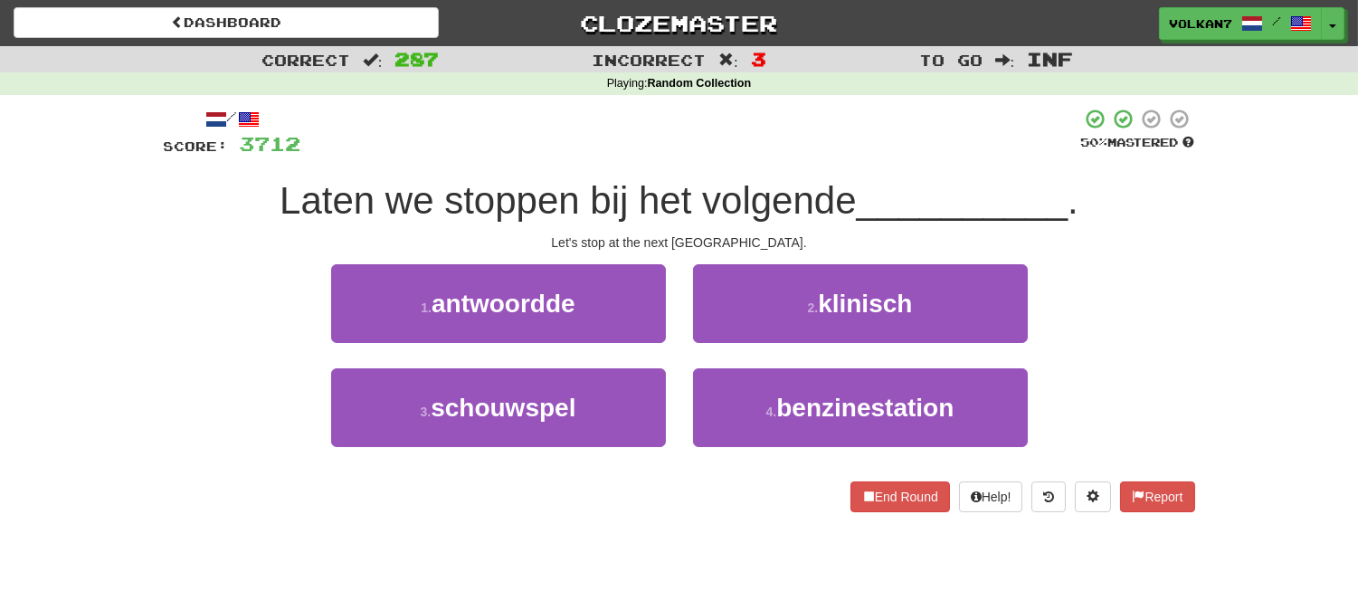
click at [755, 128] on div at bounding box center [691, 133] width 780 height 50
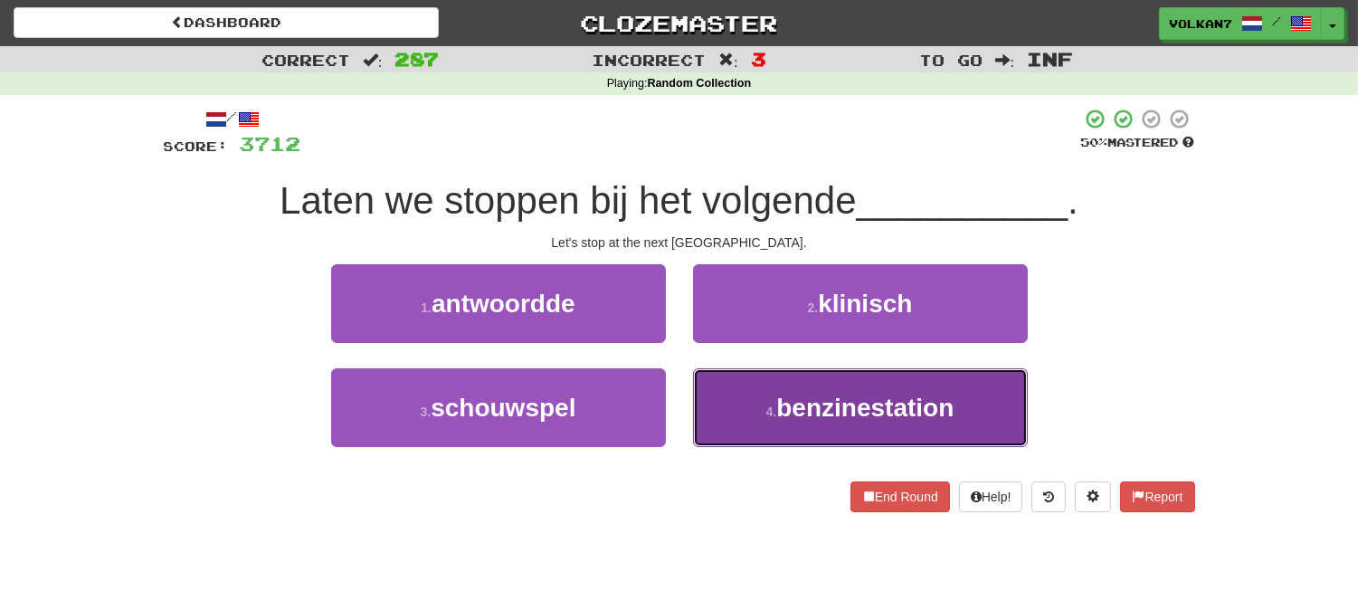
click at [882, 387] on button "4 . benzinestation" at bounding box center [860, 407] width 335 height 79
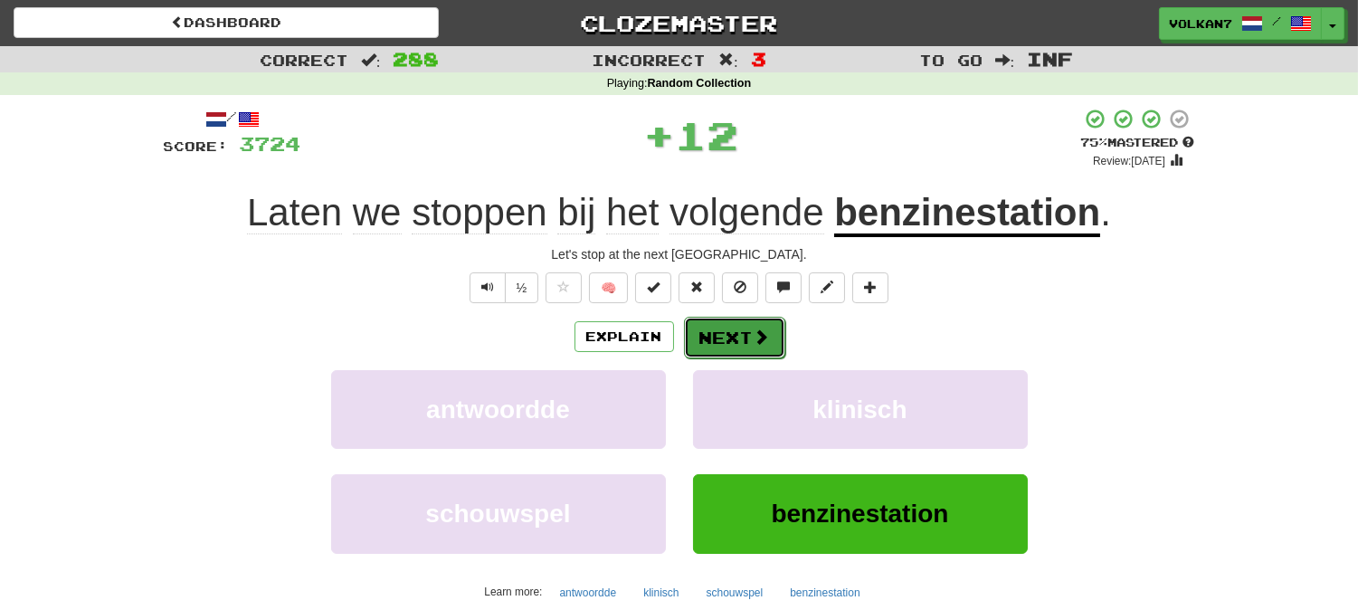
click at [733, 339] on button "Next" at bounding box center [734, 338] width 101 height 42
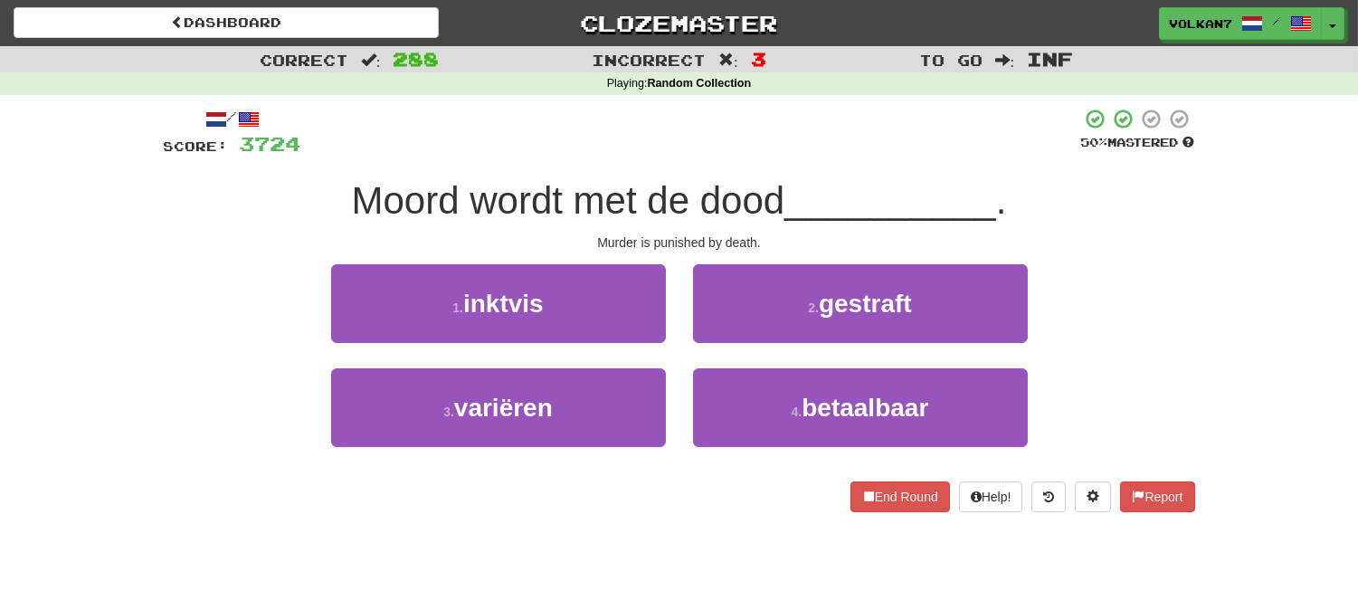
click at [748, 164] on div "/ Score: 3724 50 % Mastered Moord wordt met de dood __________ . Murder is puni…" at bounding box center [679, 310] width 1031 height 404
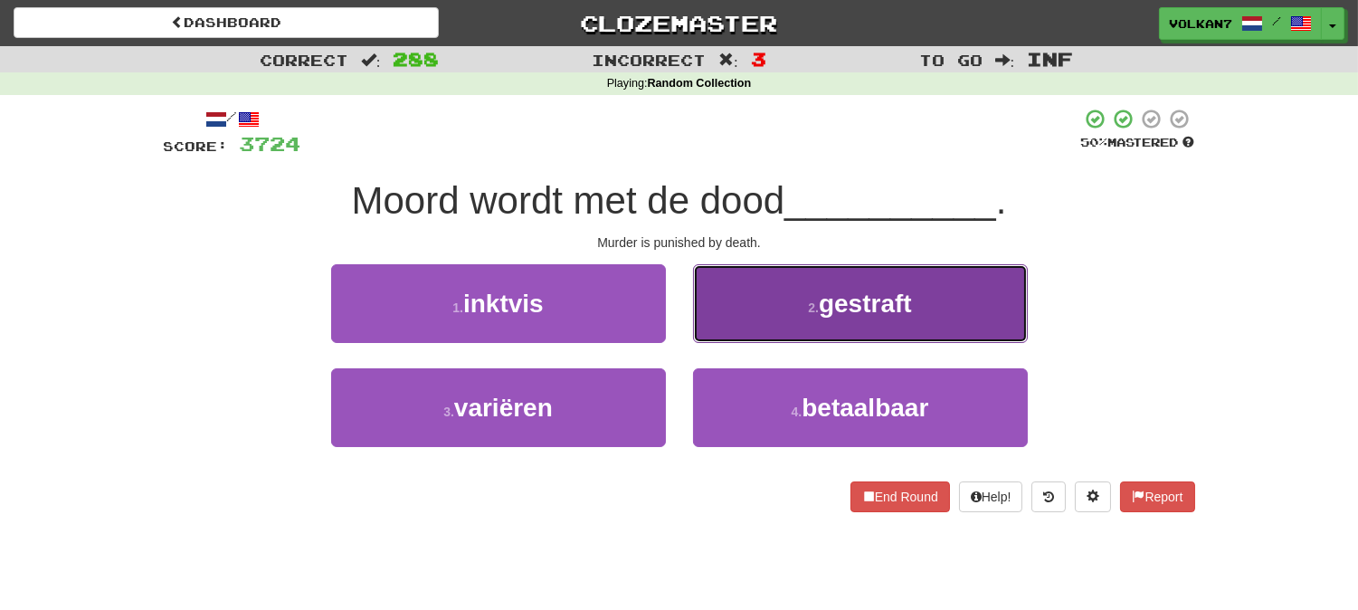
click at [860, 306] on span "gestraft" at bounding box center [865, 304] width 93 height 28
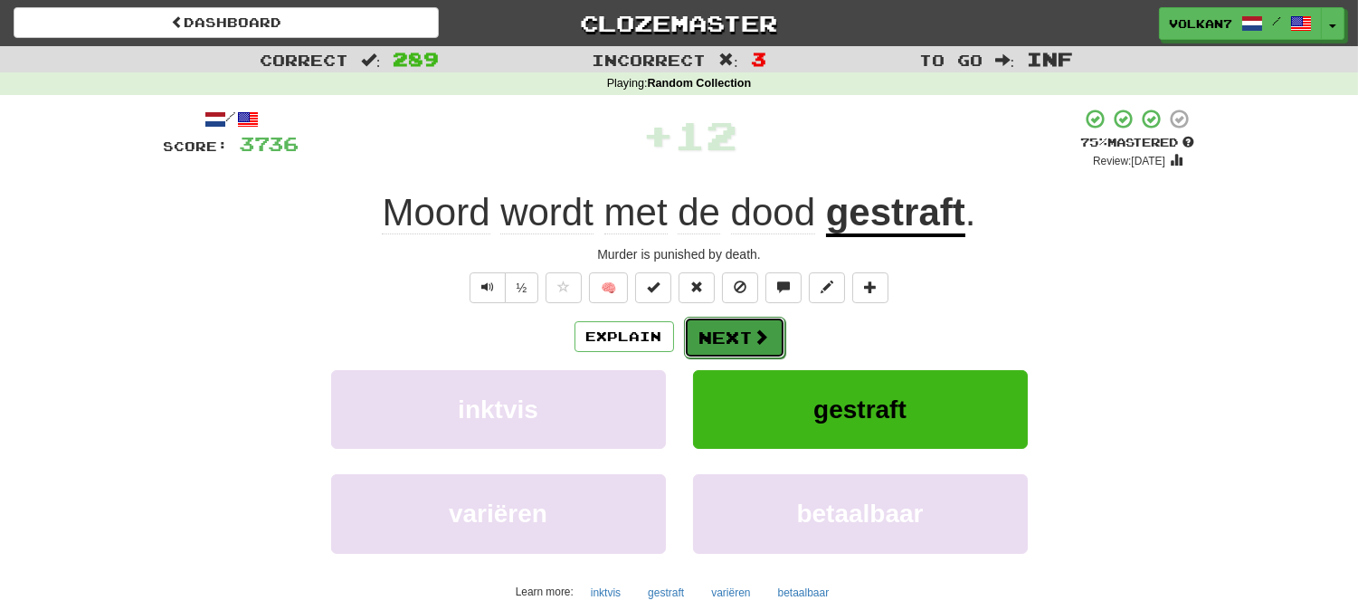
click at [765, 331] on span at bounding box center [762, 336] width 16 height 16
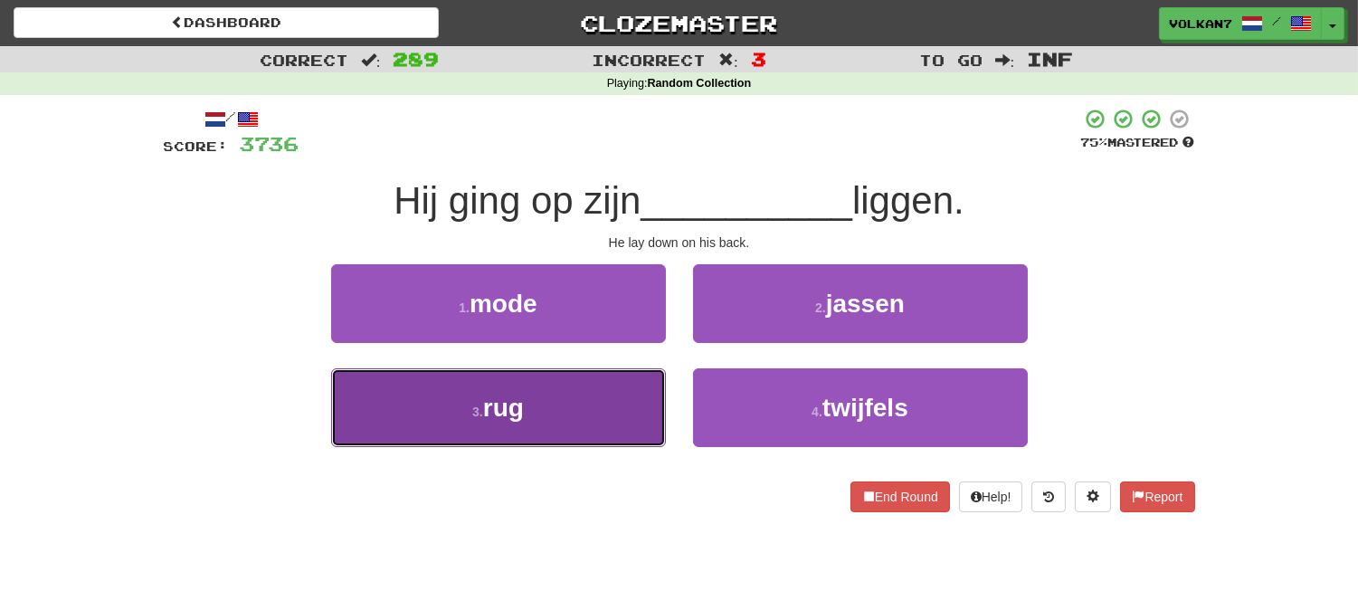
click at [597, 411] on button "3 . rug" at bounding box center [498, 407] width 335 height 79
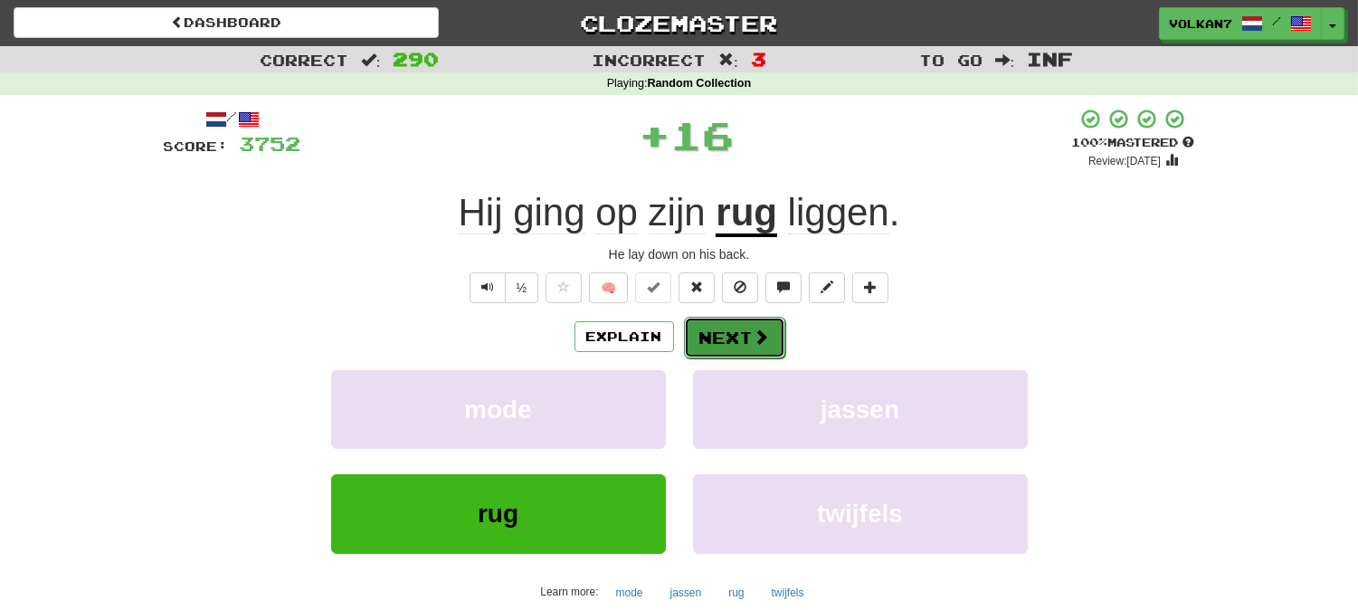
click at [720, 336] on button "Next" at bounding box center [734, 338] width 101 height 42
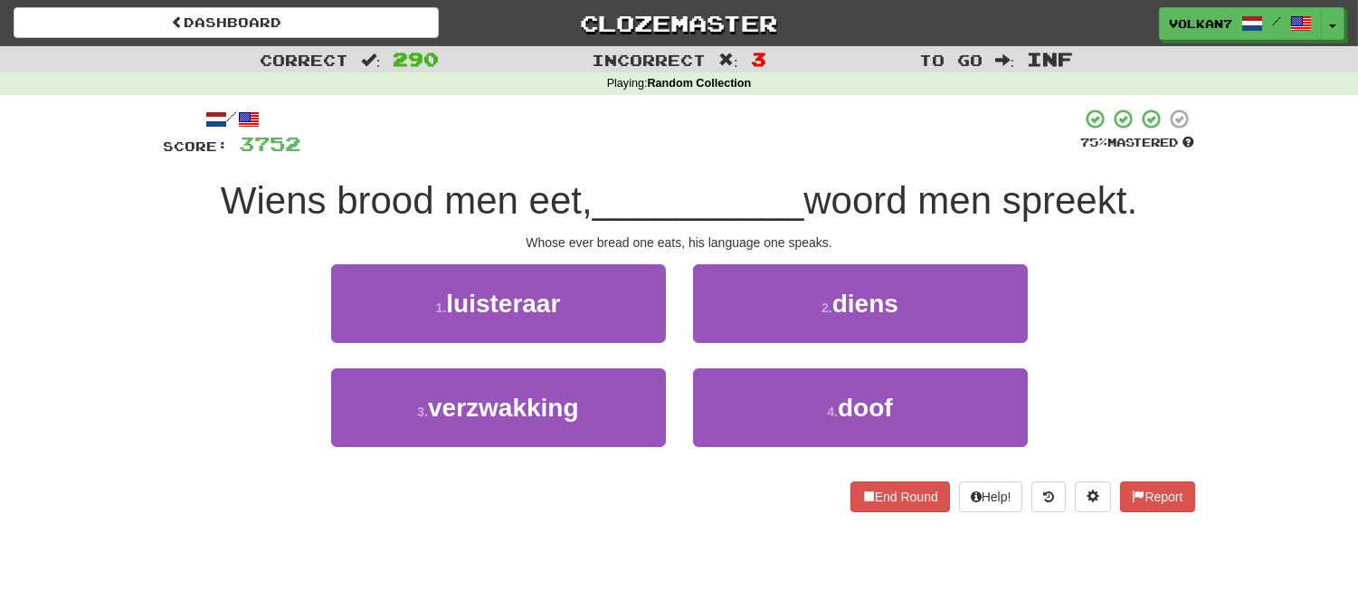
click at [816, 140] on div at bounding box center [691, 133] width 780 height 50
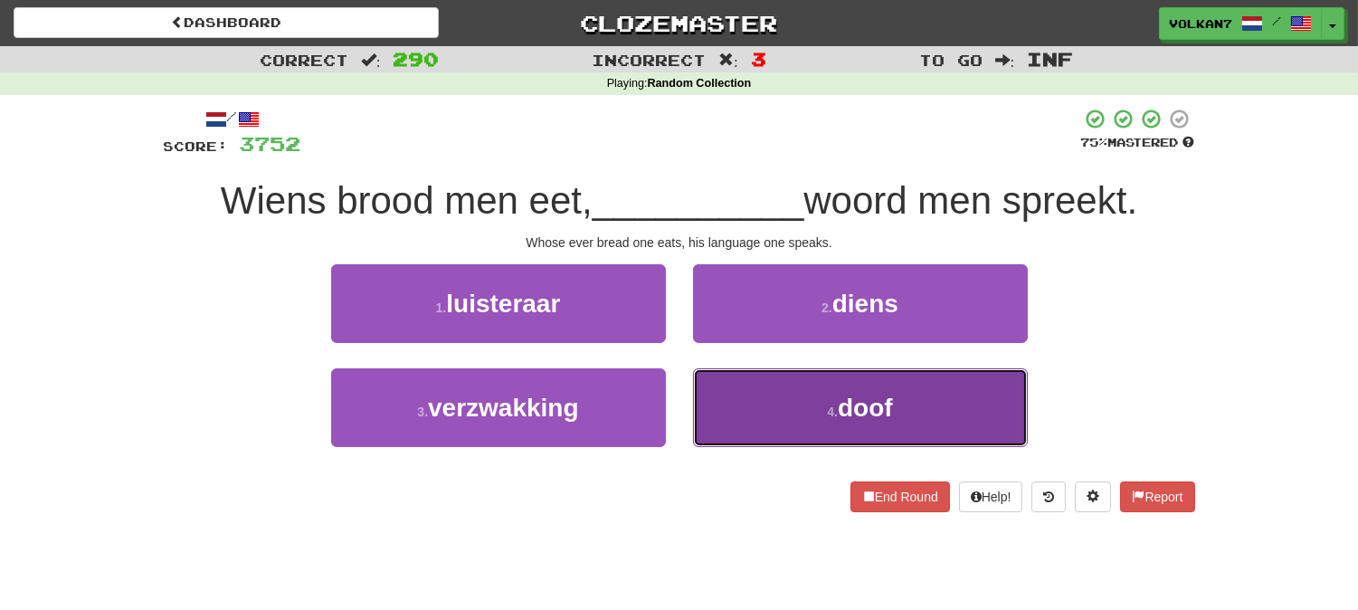
click at [844, 404] on span "doof" at bounding box center [865, 408] width 55 height 28
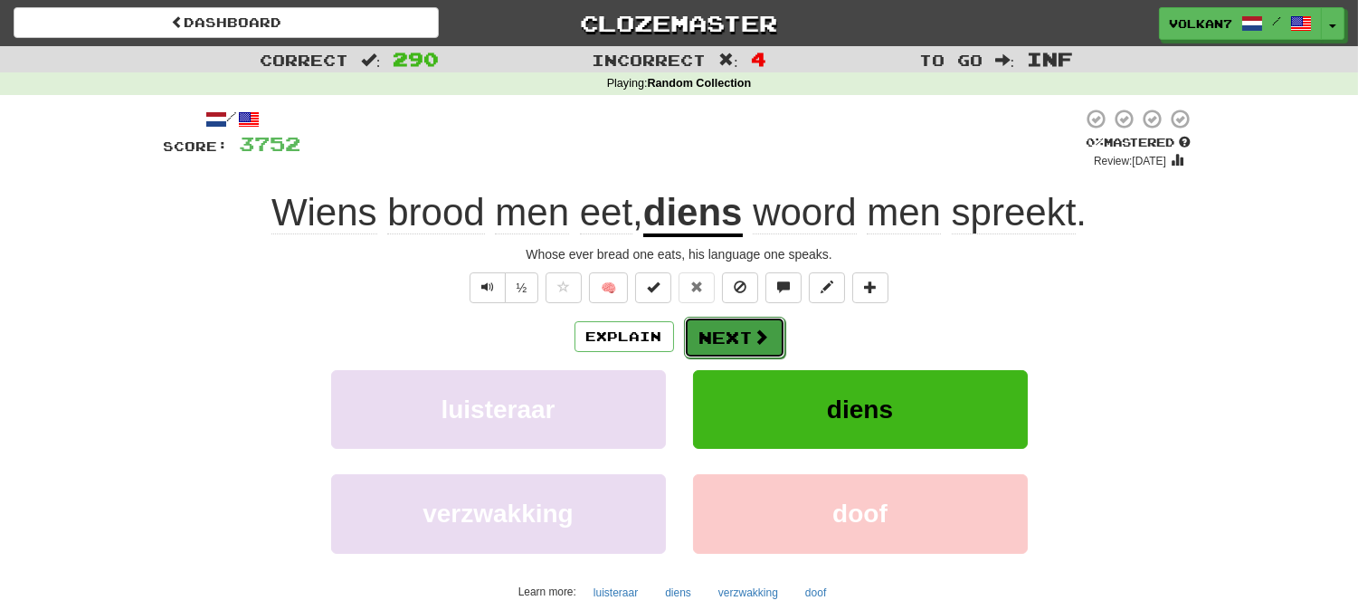
click at [754, 332] on span at bounding box center [762, 336] width 16 height 16
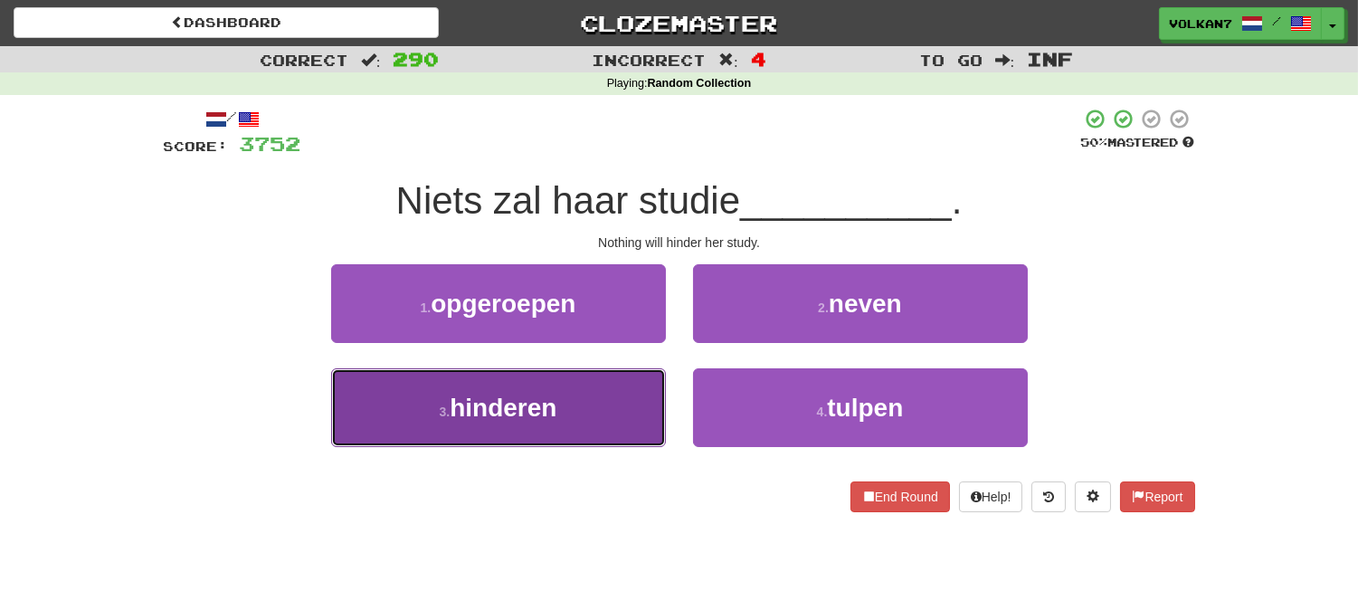
click at [601, 421] on button "3 . hinderen" at bounding box center [498, 407] width 335 height 79
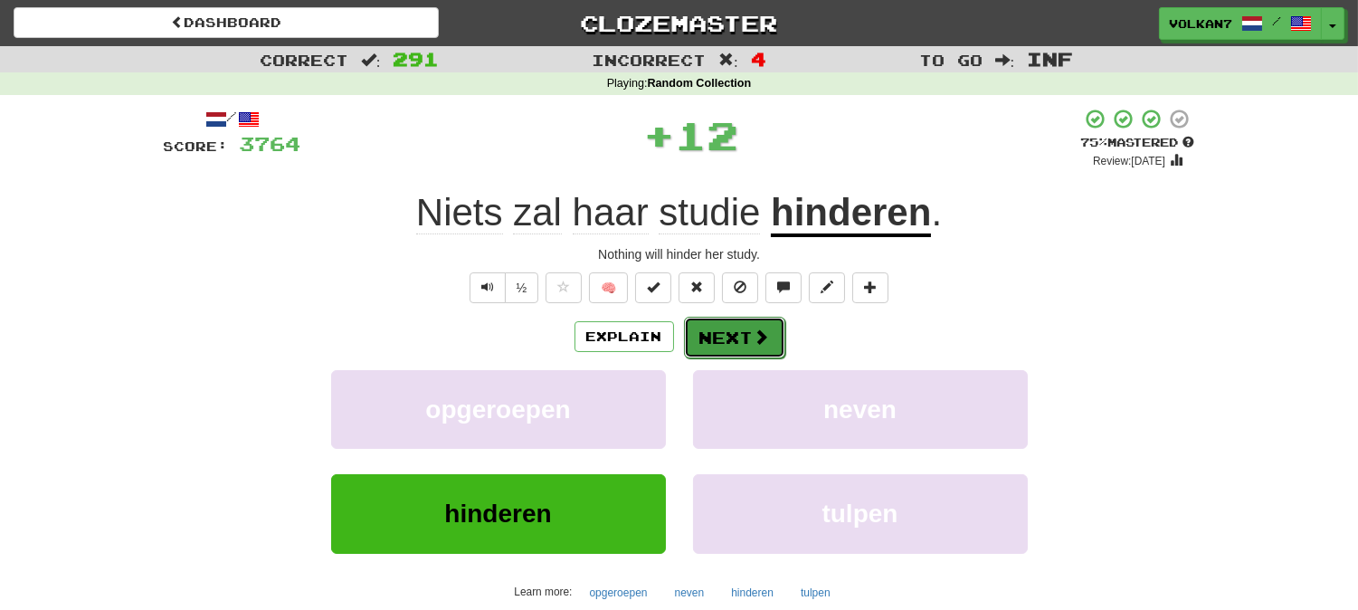
click at [738, 327] on button "Next" at bounding box center [734, 338] width 101 height 42
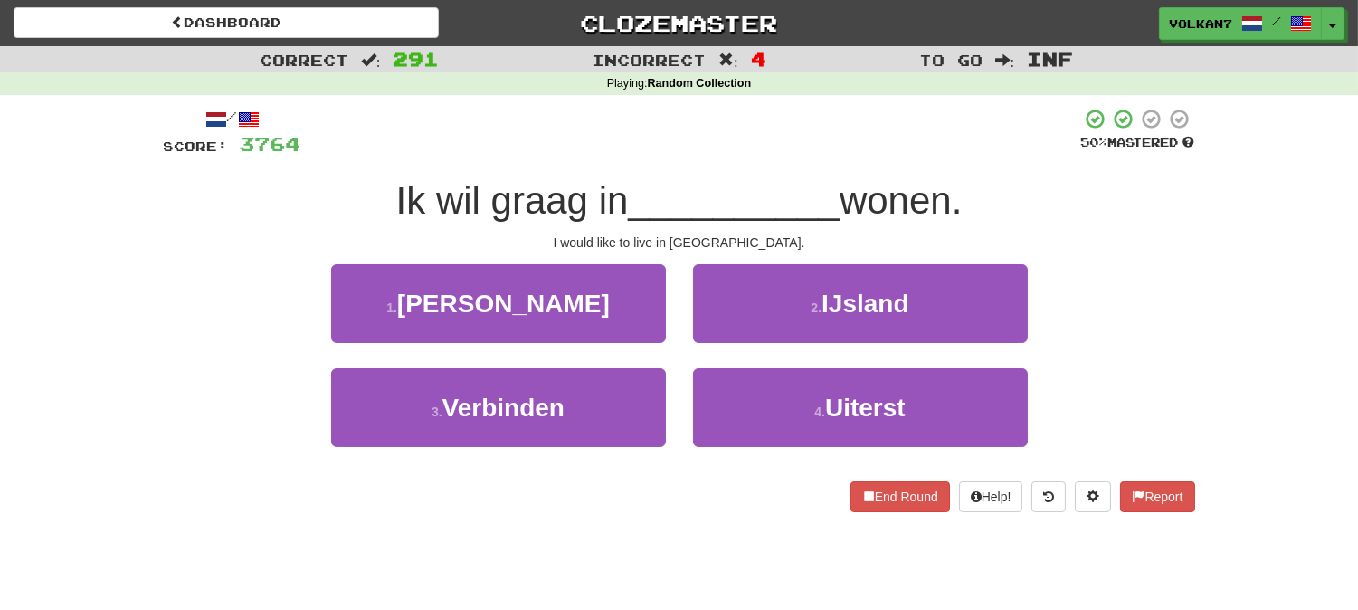
click at [788, 176] on div "Ik wil graag in __________ wonen." at bounding box center [679, 201] width 1031 height 50
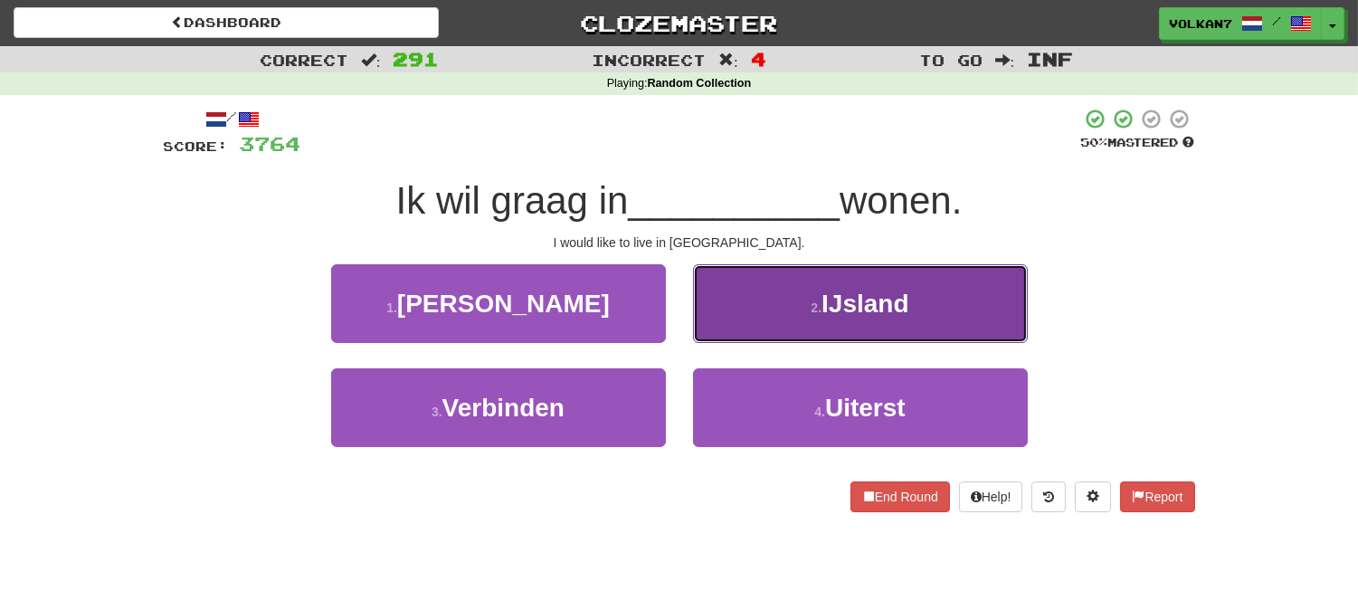
click at [849, 312] on span "IJsland" at bounding box center [865, 304] width 87 height 28
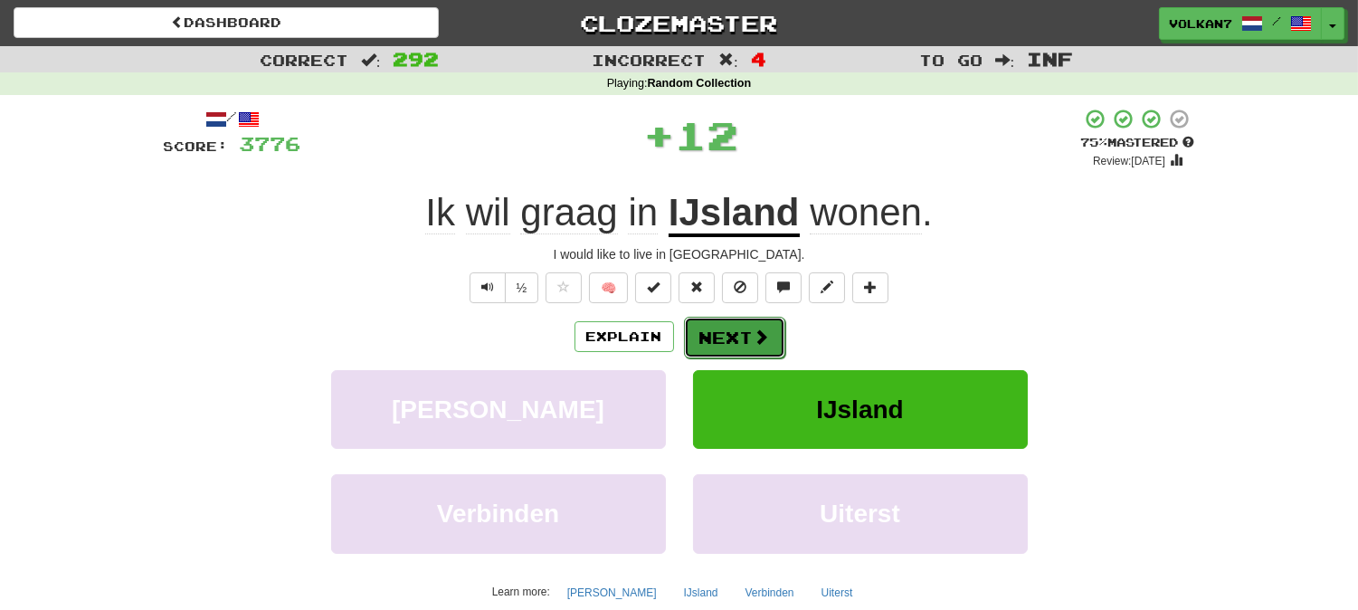
click at [746, 331] on button "Next" at bounding box center [734, 338] width 101 height 42
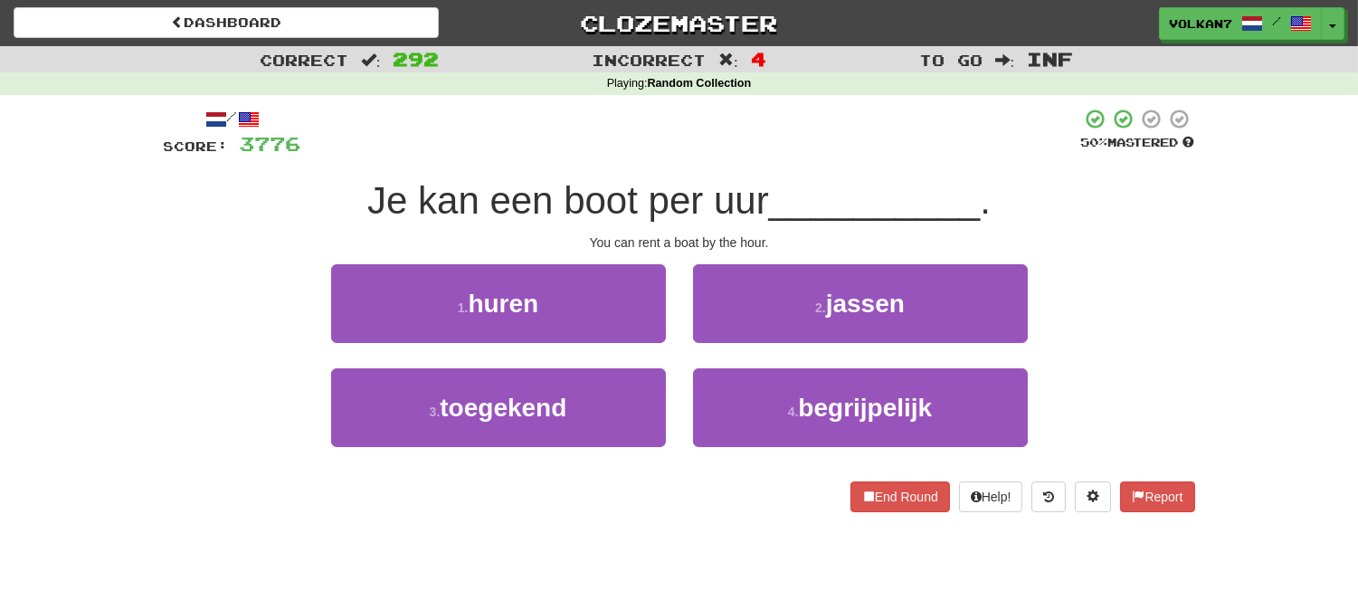
click at [772, 163] on div "/ Score: 3776 50 % Mastered Je kan een boot per uur __________ . You can rent a…" at bounding box center [679, 310] width 1031 height 404
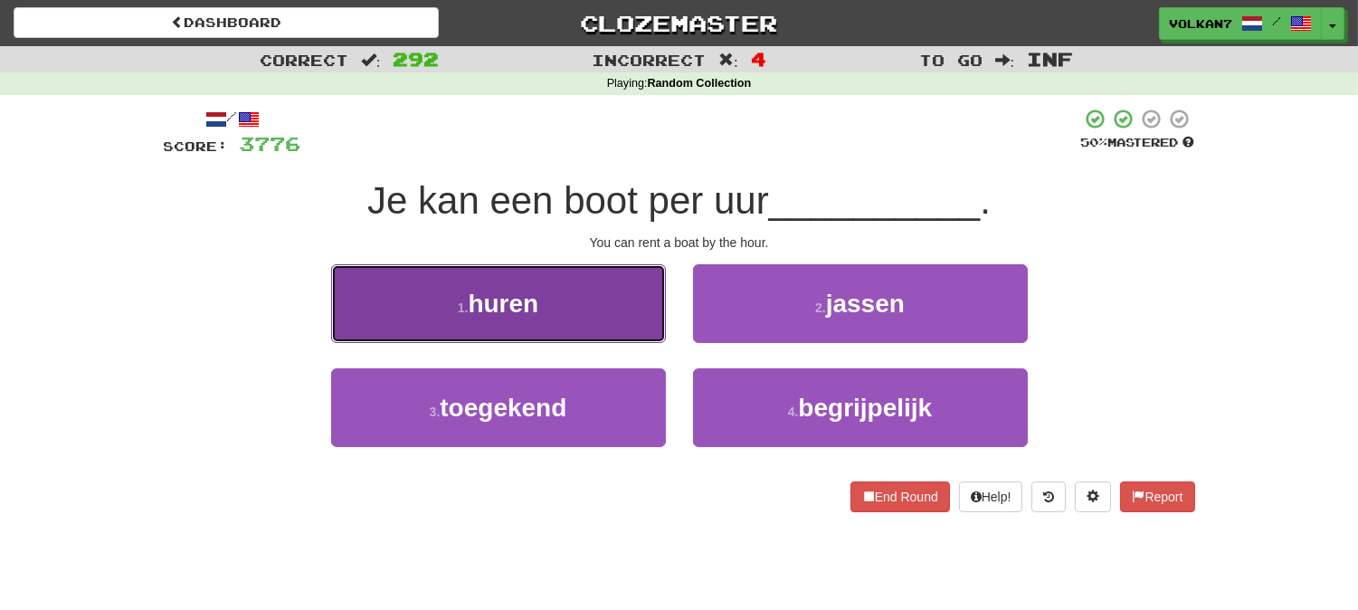
click at [584, 323] on button "1 . huren" at bounding box center [498, 303] width 335 height 79
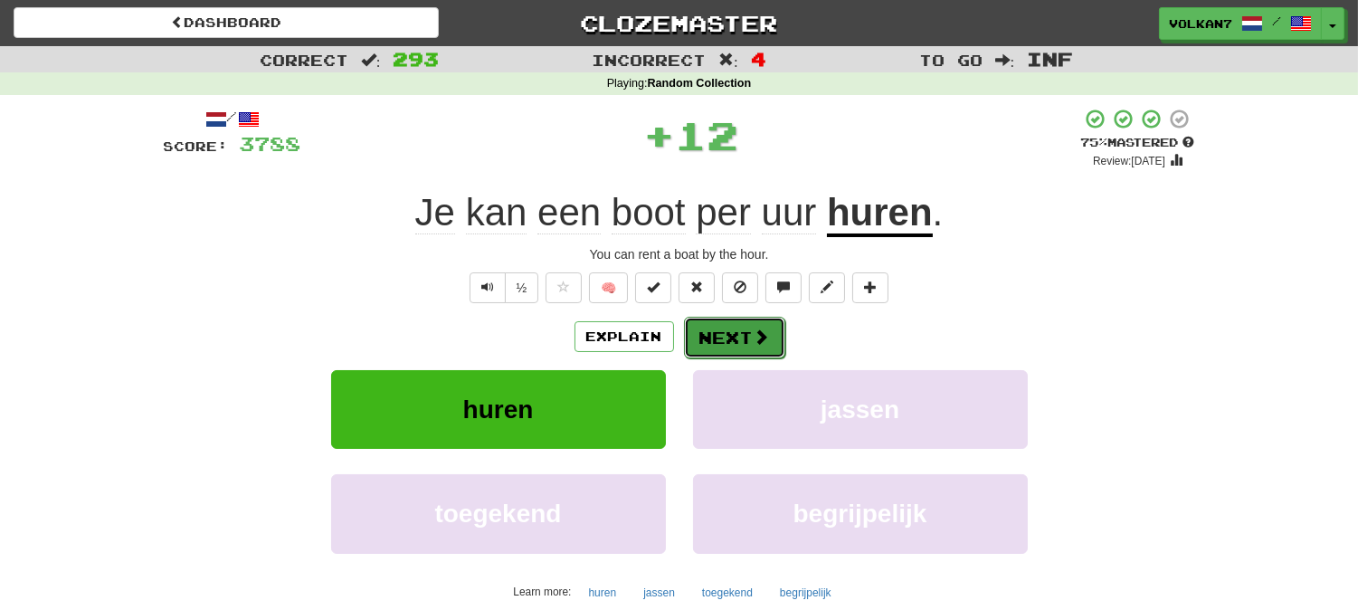
click at [771, 328] on button "Next" at bounding box center [734, 338] width 101 height 42
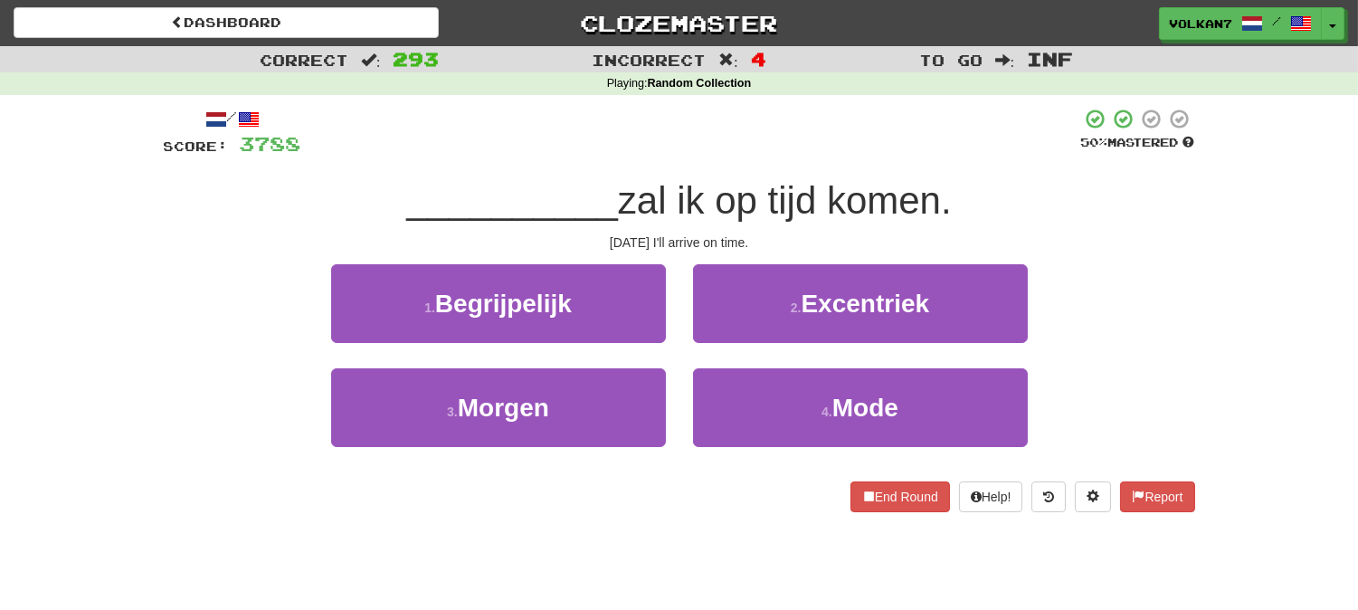
click at [774, 176] on div "__________ zal ik op tijd komen." at bounding box center [679, 201] width 1031 height 50
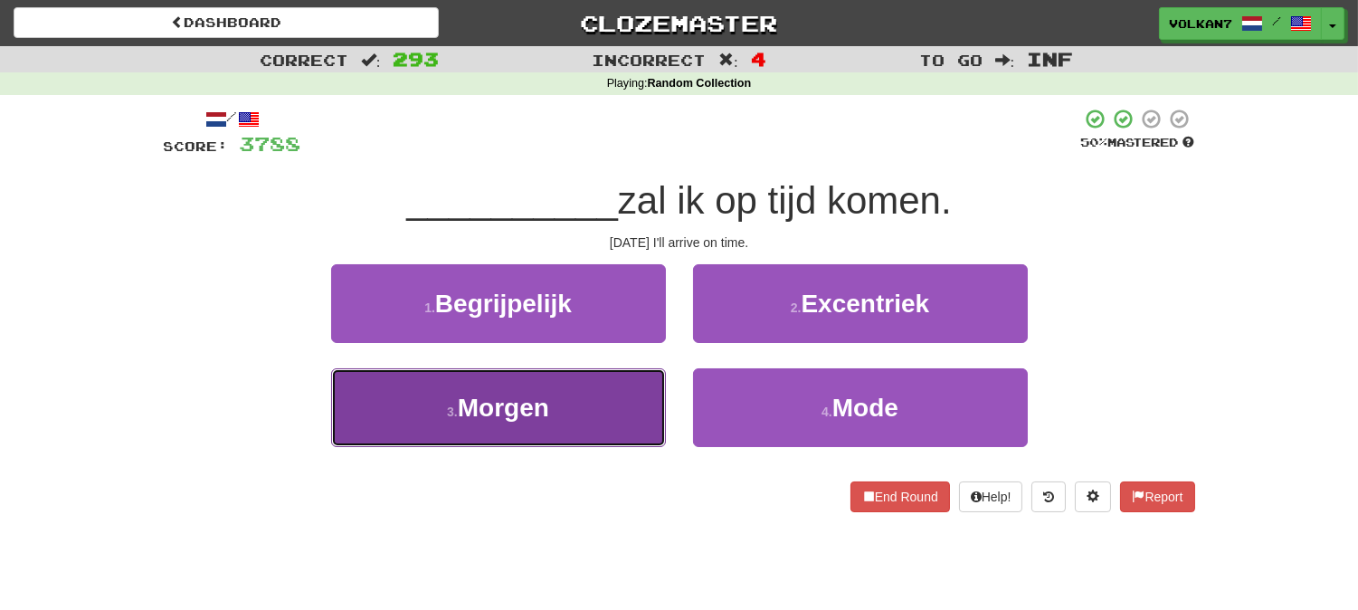
click at [535, 423] on button "3 . Morgen" at bounding box center [498, 407] width 335 height 79
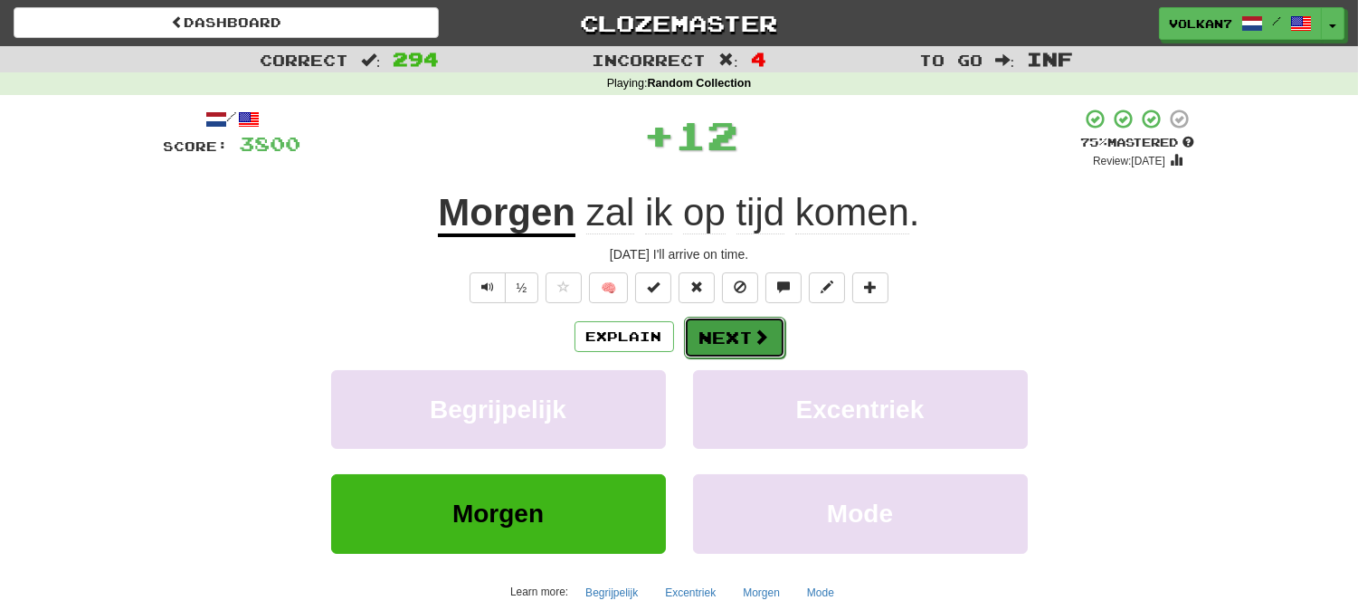
click at [743, 323] on button "Next" at bounding box center [734, 338] width 101 height 42
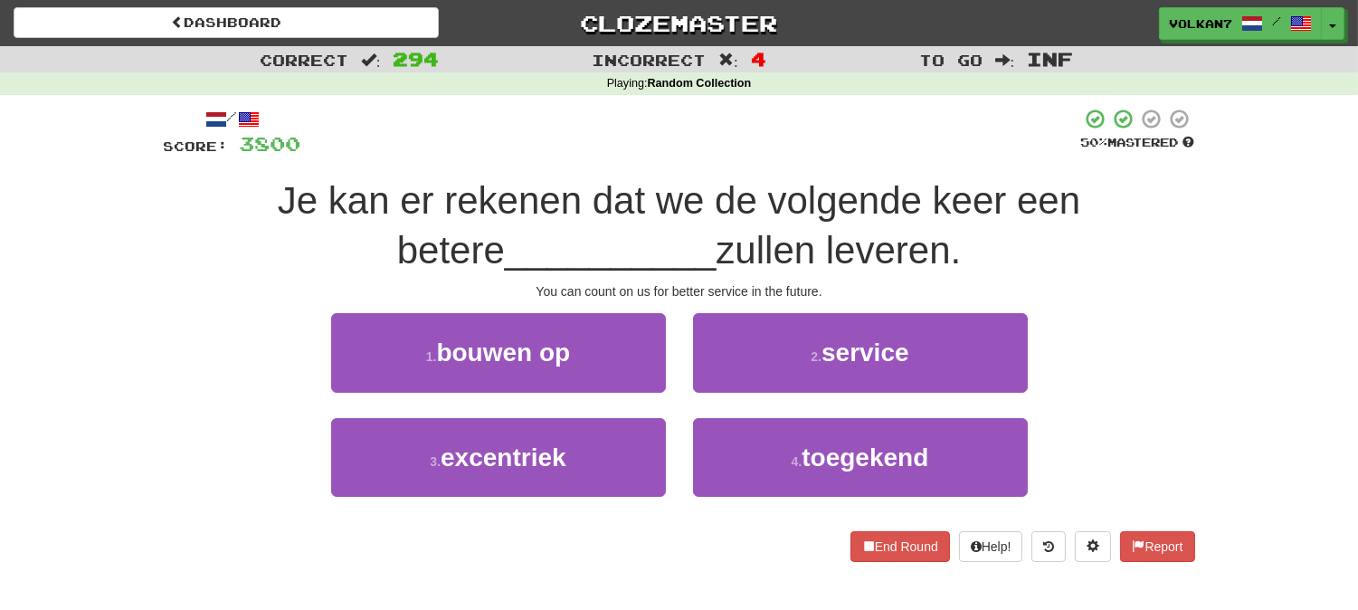
click at [770, 143] on div at bounding box center [691, 133] width 780 height 50
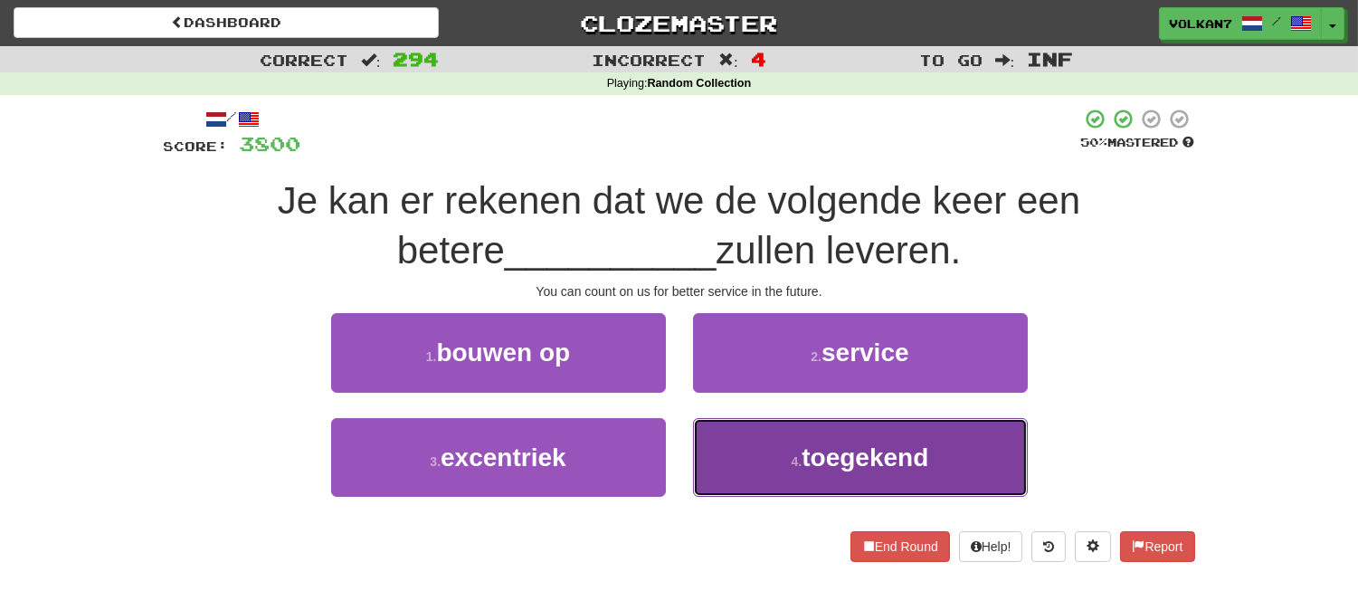
click at [754, 451] on button "4 . toegekend" at bounding box center [860, 457] width 335 height 79
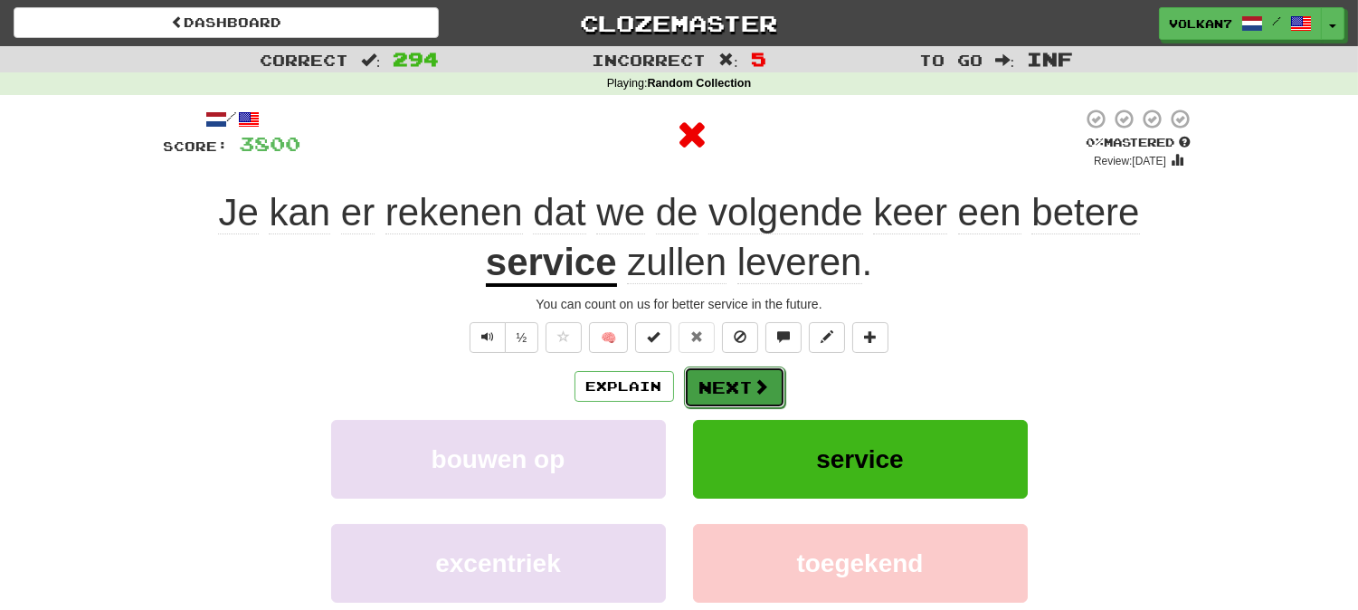
click at [754, 389] on span at bounding box center [762, 386] width 16 height 16
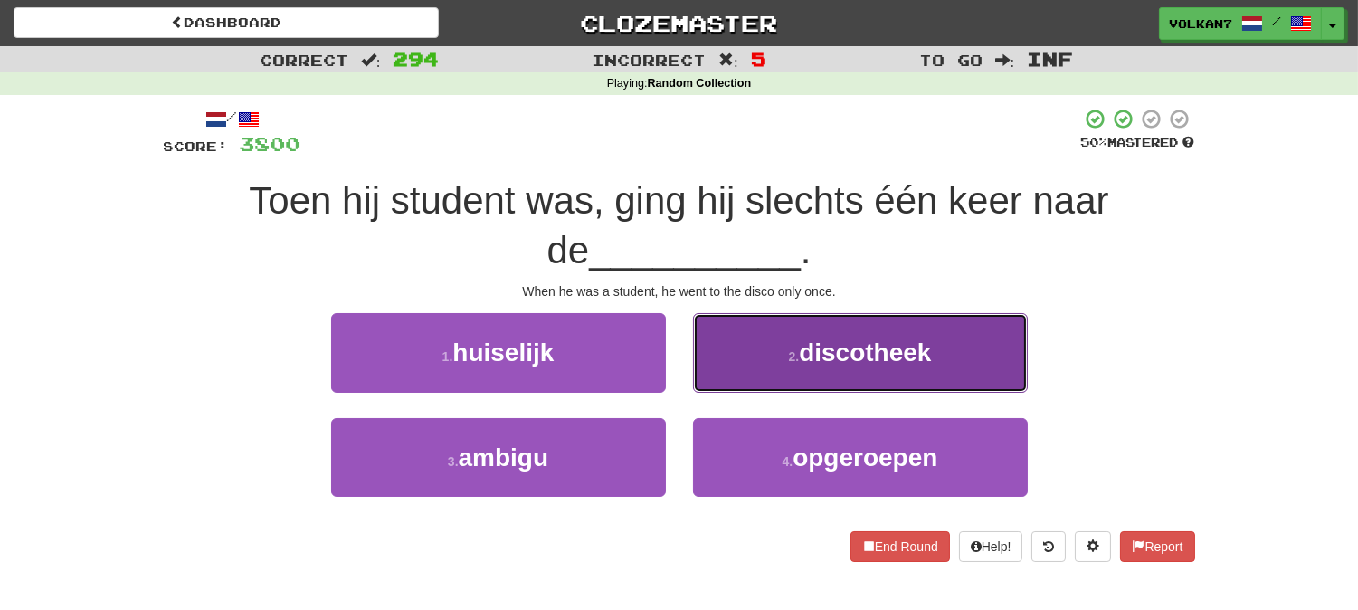
click at [776, 362] on button "2 . discotheek" at bounding box center [860, 352] width 335 height 79
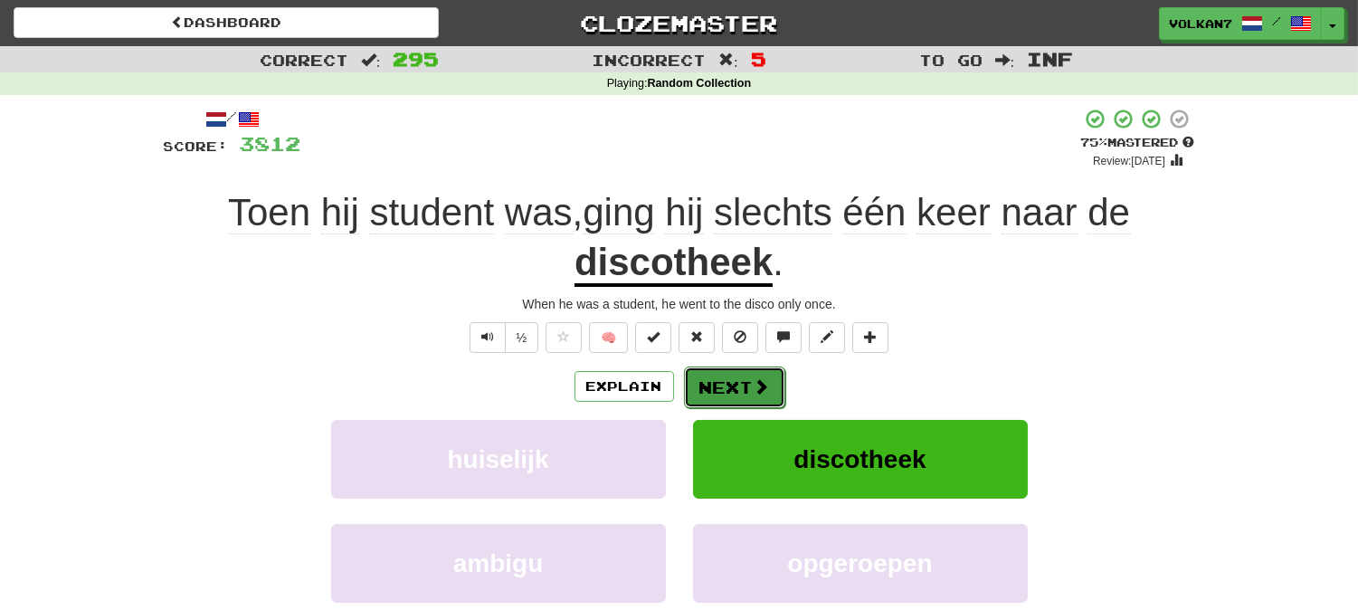
click at [726, 386] on button "Next" at bounding box center [734, 387] width 101 height 42
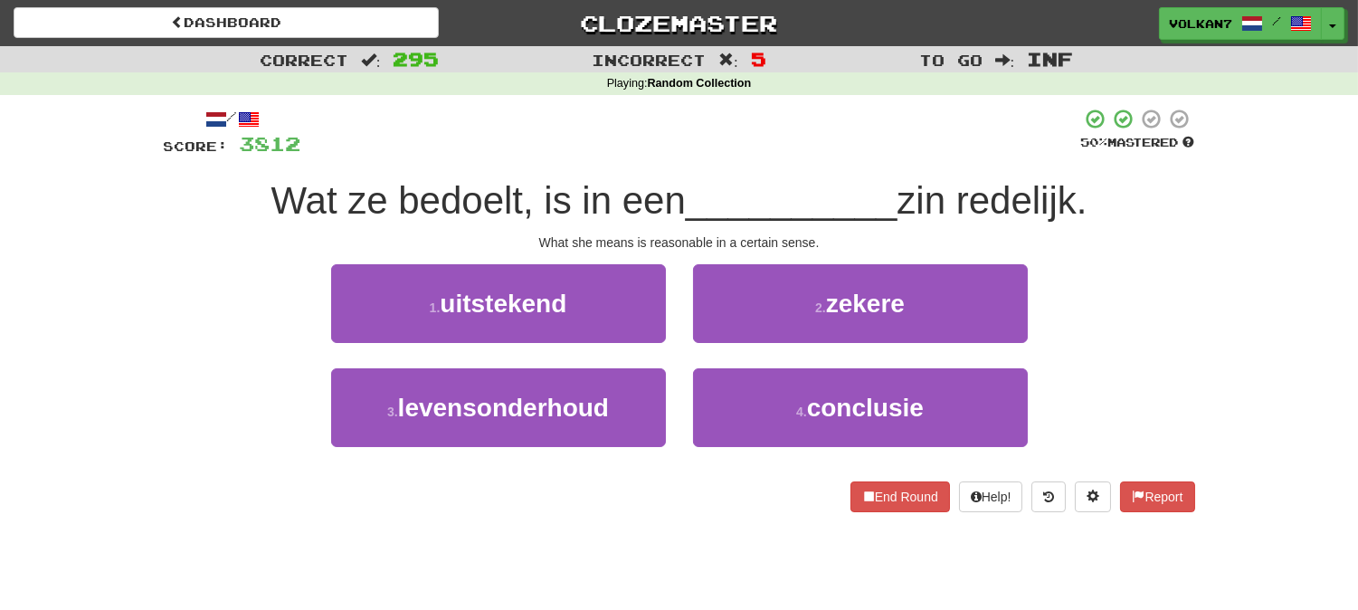
click at [704, 174] on div "/ Score: 3812 50 % Mastered Wat ze bedoelt, is in een __________ zin redelijk. …" at bounding box center [679, 310] width 1031 height 404
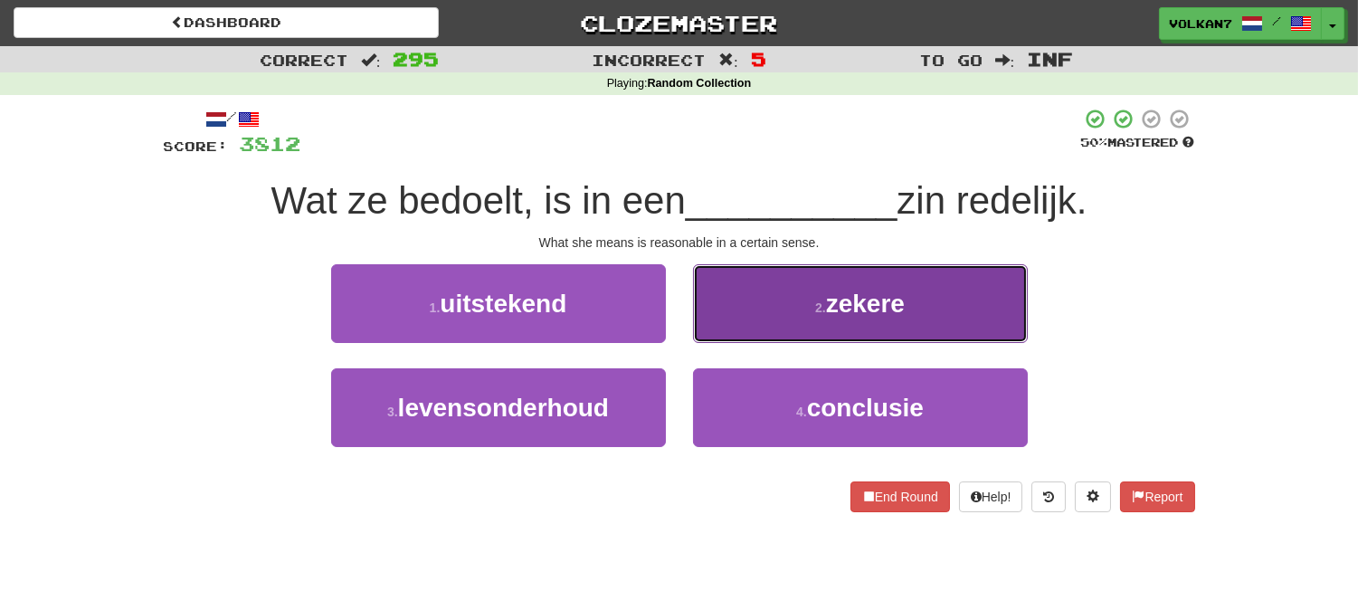
click at [770, 328] on button "2 . zekere" at bounding box center [860, 303] width 335 height 79
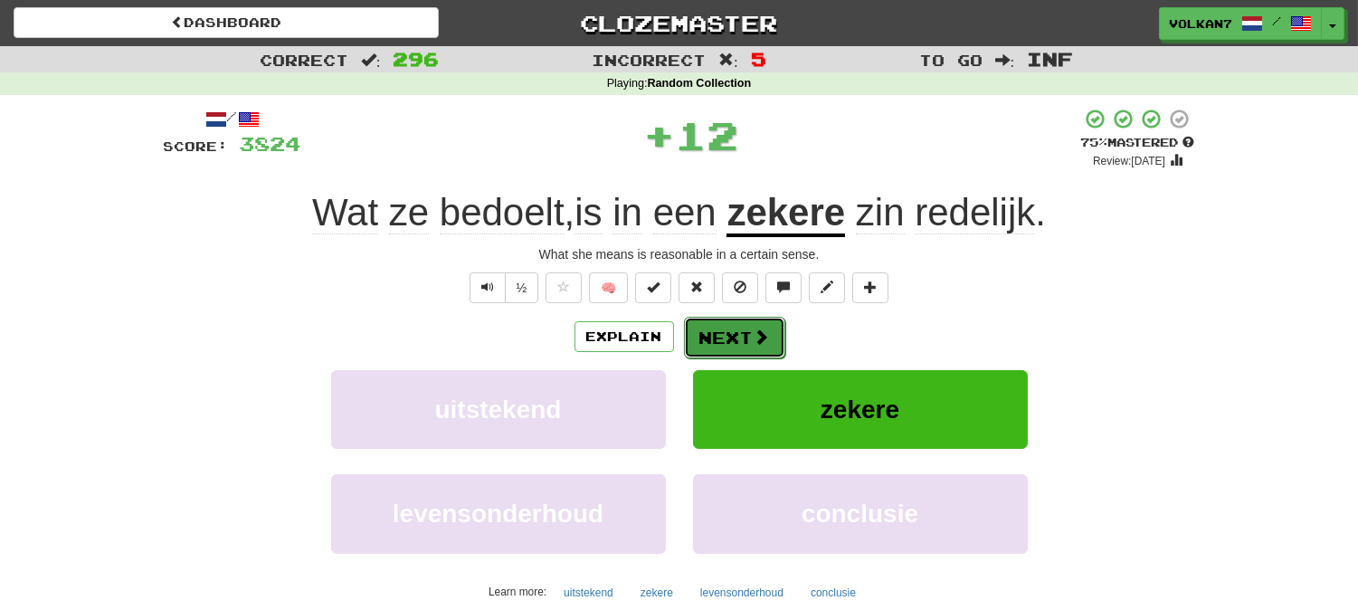
click at [734, 329] on button "Next" at bounding box center [734, 338] width 101 height 42
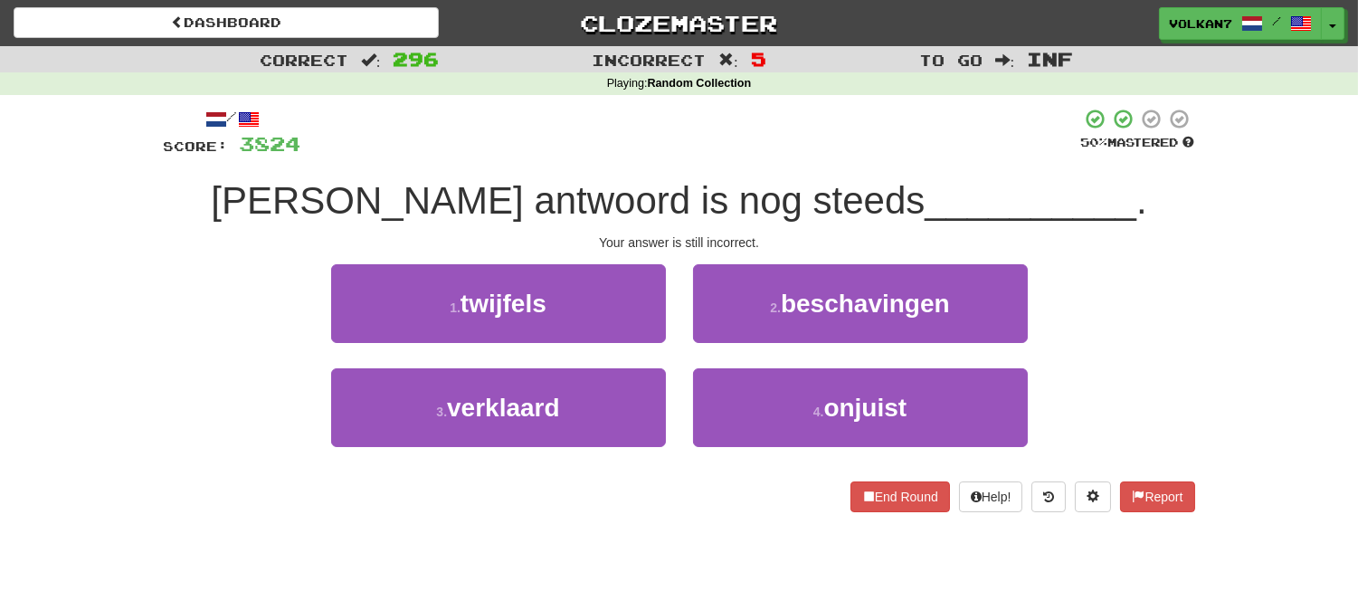
click at [748, 157] on div at bounding box center [691, 133] width 780 height 50
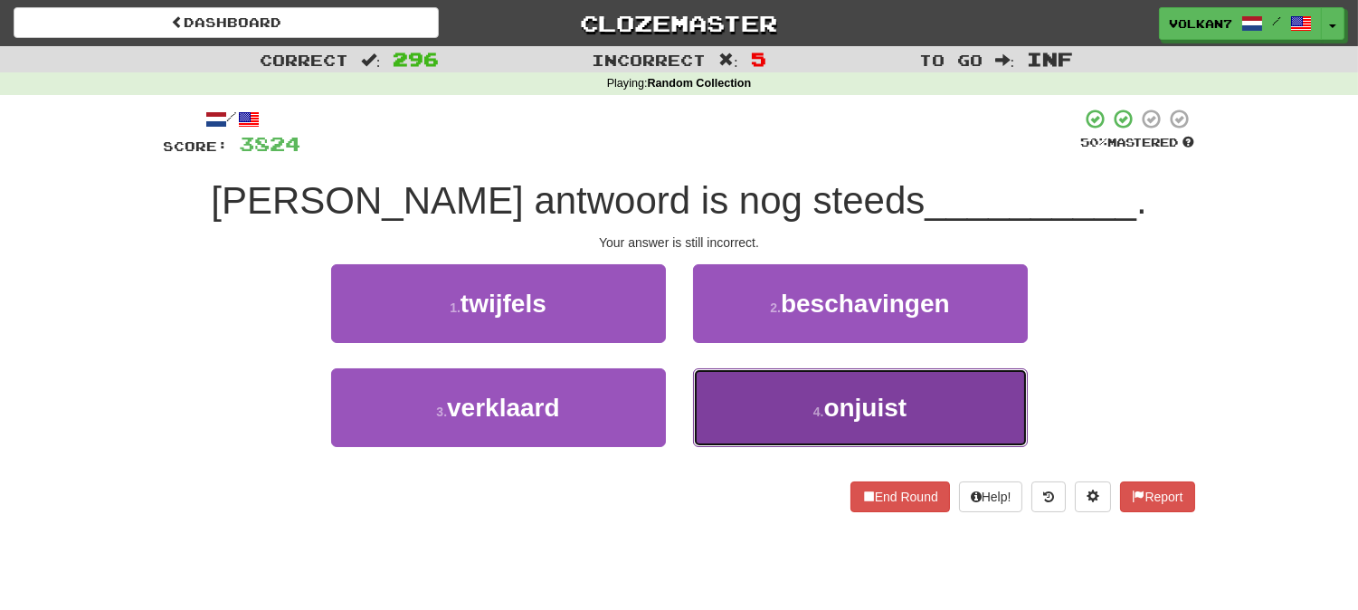
click at [772, 400] on button "4 . onjuist" at bounding box center [860, 407] width 335 height 79
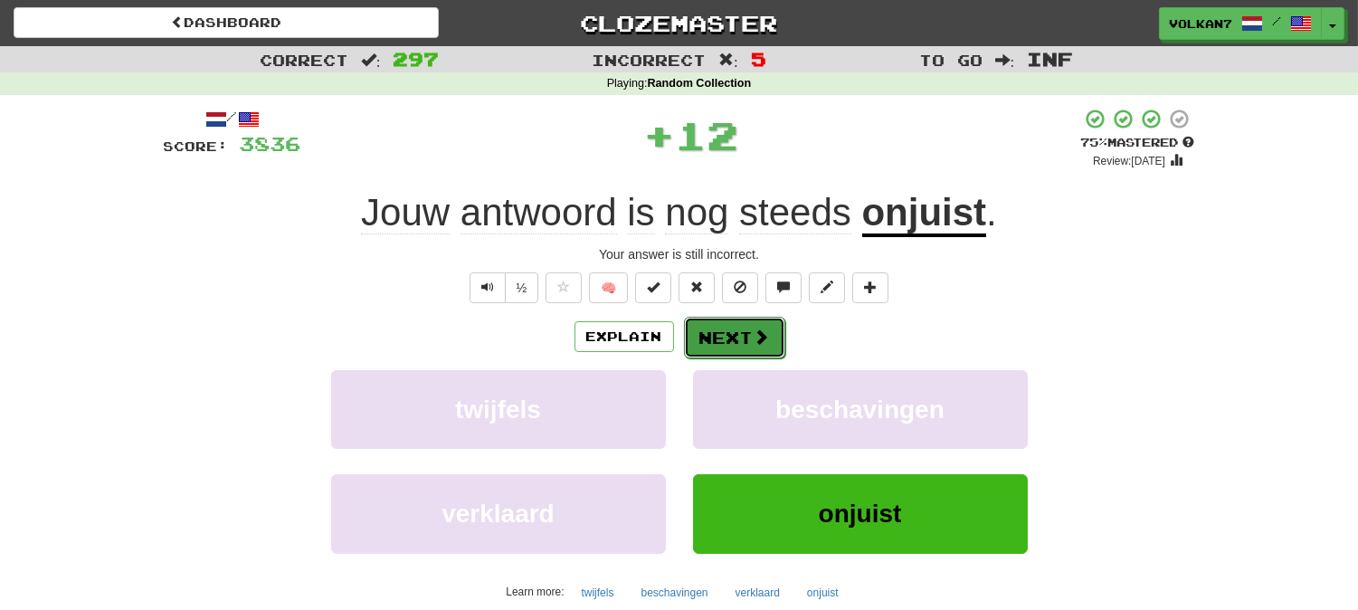
click at [760, 335] on span at bounding box center [762, 336] width 16 height 16
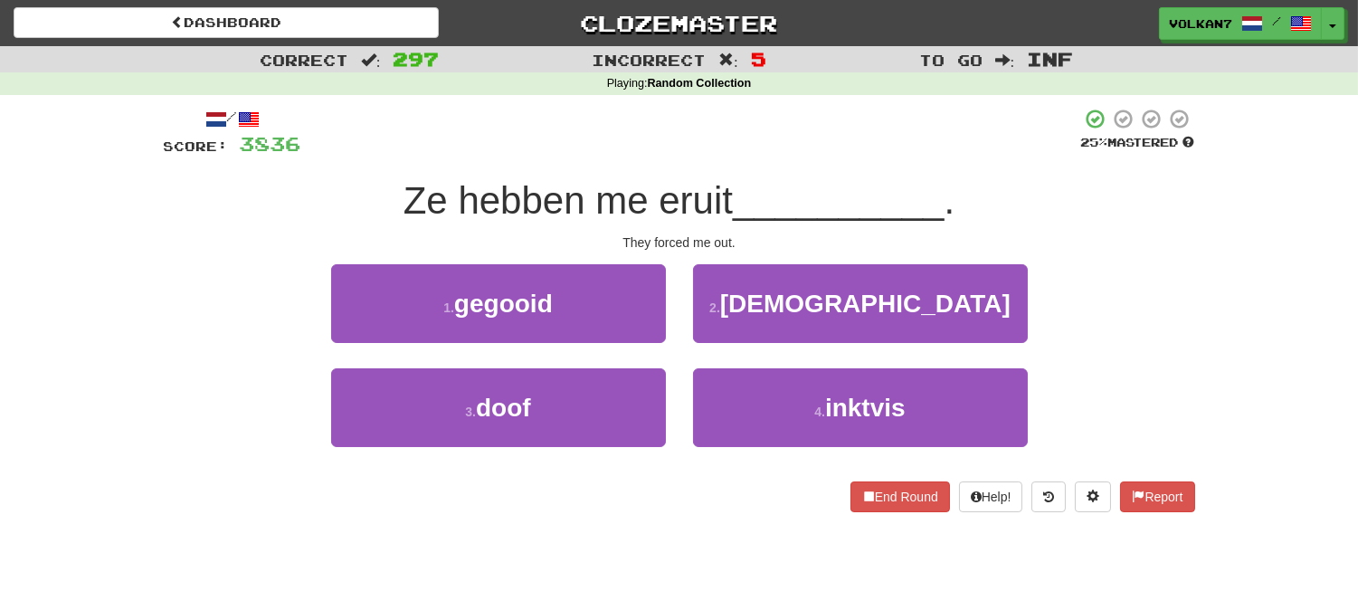
click at [809, 166] on div "/ Score: 3836 25 % Mastered Ze hebben me eruit __________ . They forced me out.…" at bounding box center [679, 310] width 1031 height 404
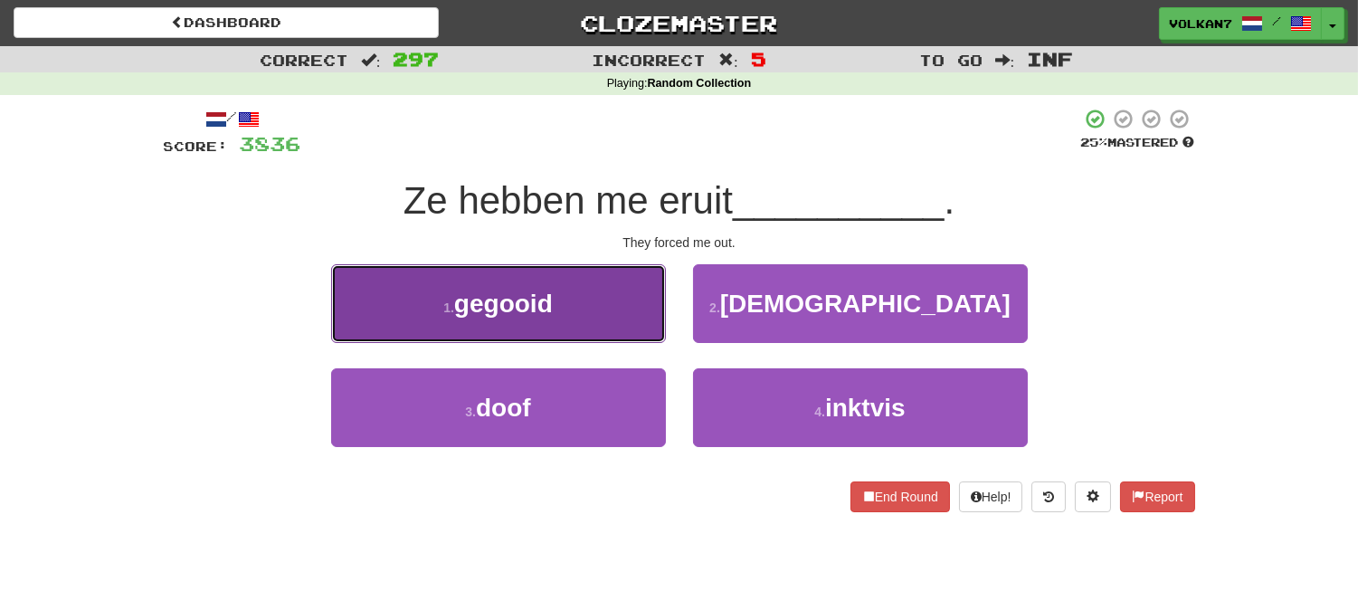
click at [563, 306] on button "1 . gegooid" at bounding box center [498, 303] width 335 height 79
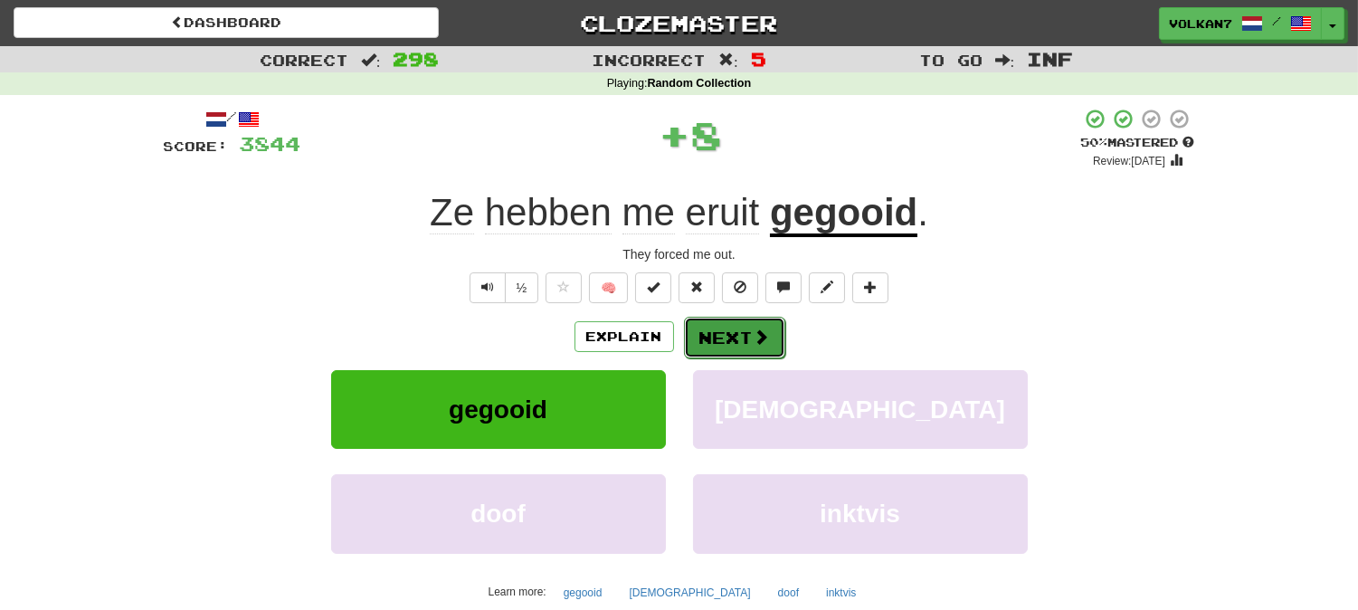
click at [735, 346] on button "Next" at bounding box center [734, 338] width 101 height 42
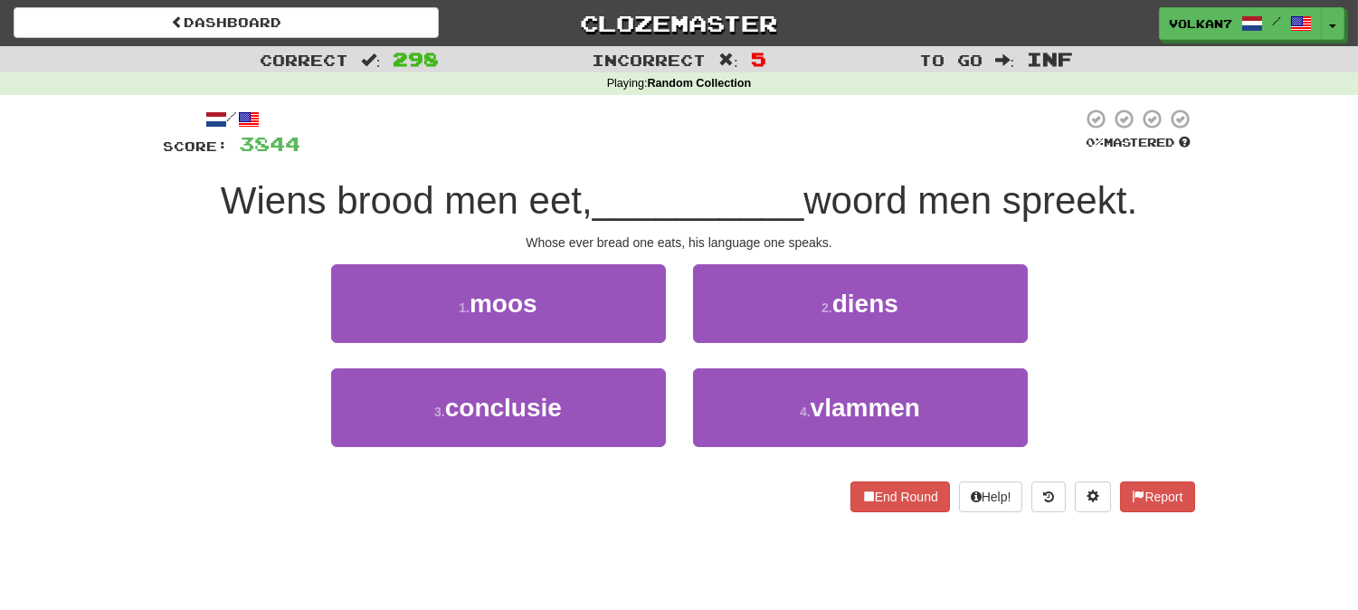
click at [755, 146] on div at bounding box center [692, 133] width 782 height 50
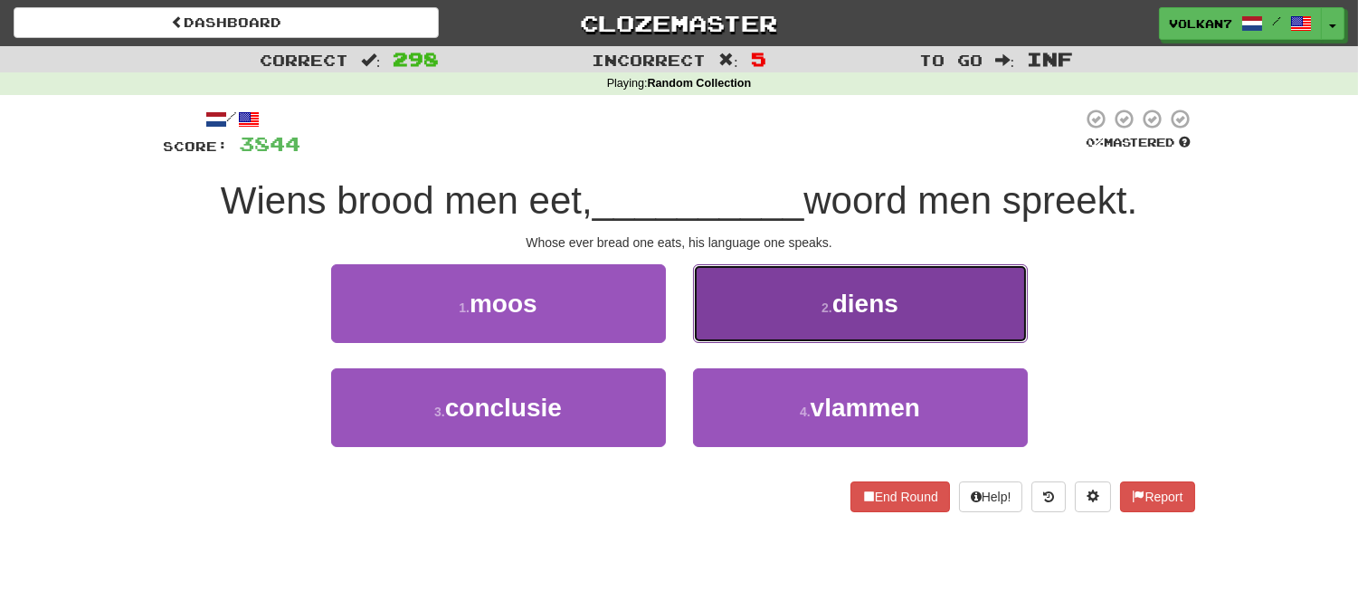
click at [760, 299] on button "2 . diens" at bounding box center [860, 303] width 335 height 79
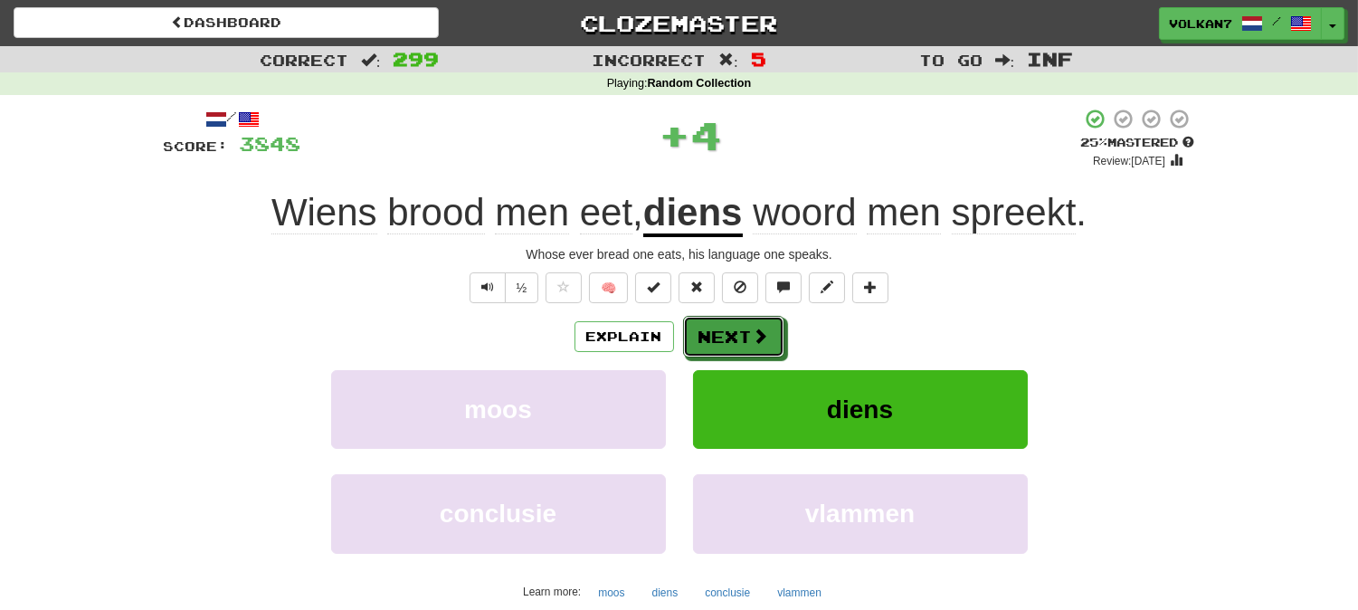
click at [717, 322] on button "Next" at bounding box center [733, 337] width 101 height 42
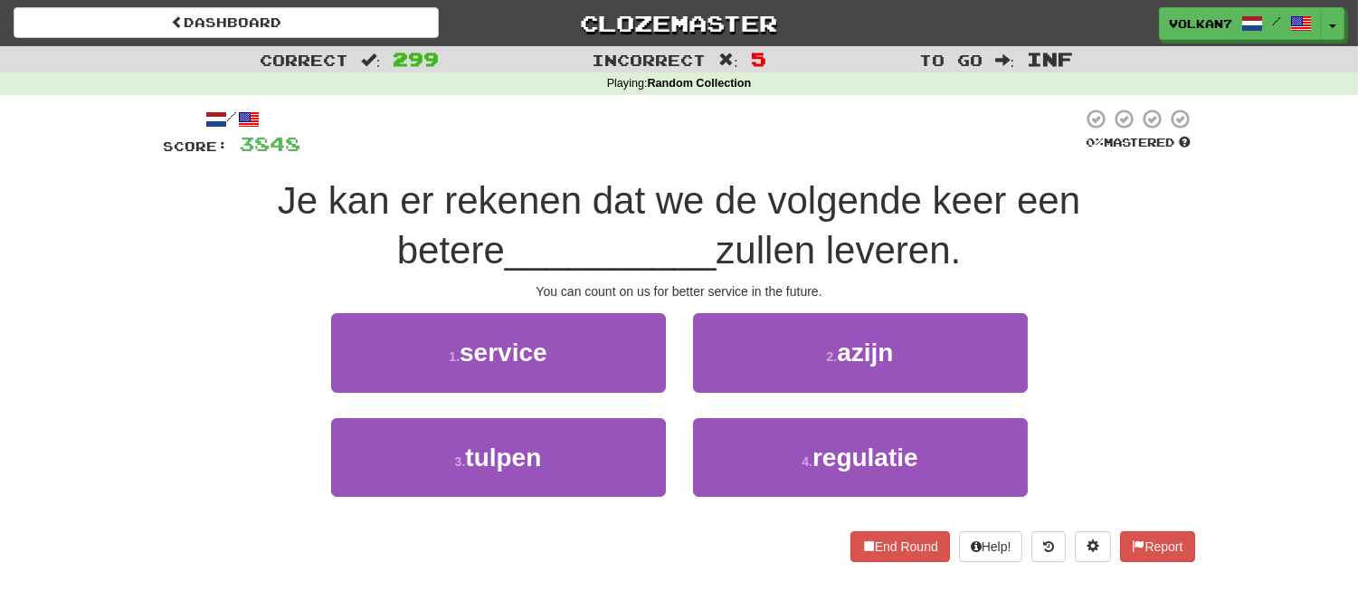
click at [742, 142] on div at bounding box center [692, 133] width 782 height 50
click at [744, 138] on div at bounding box center [692, 133] width 782 height 50
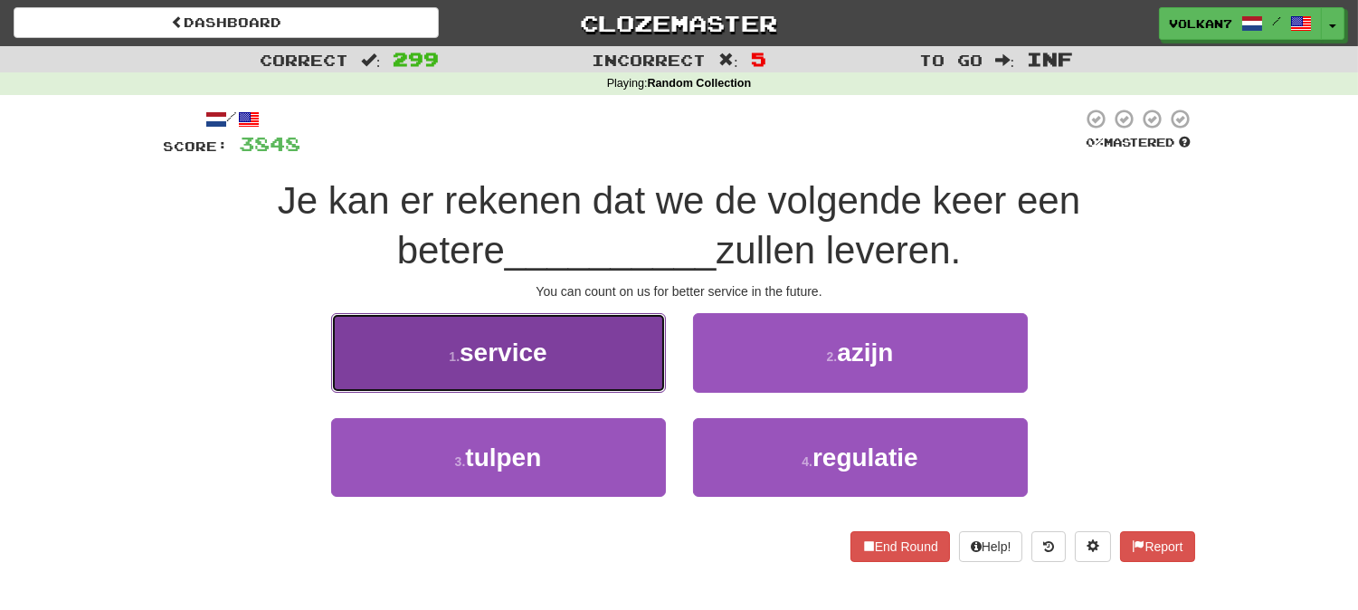
click at [584, 347] on button "1 . service" at bounding box center [498, 352] width 335 height 79
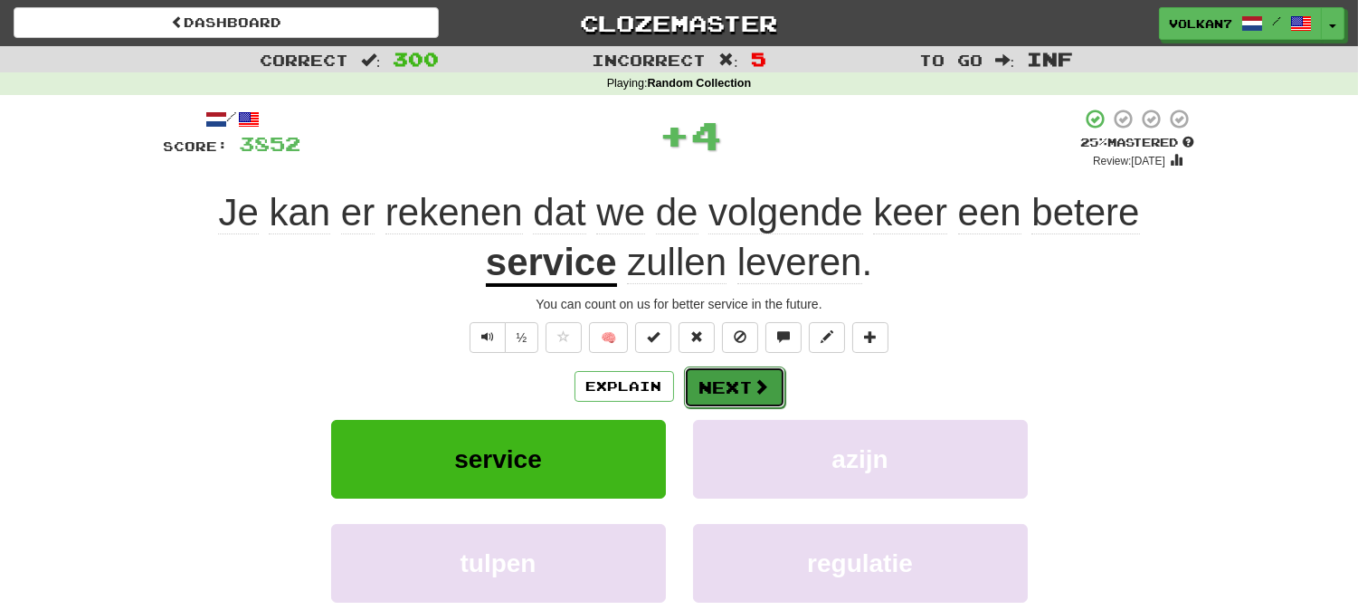
click at [770, 375] on button "Next" at bounding box center [734, 387] width 101 height 42
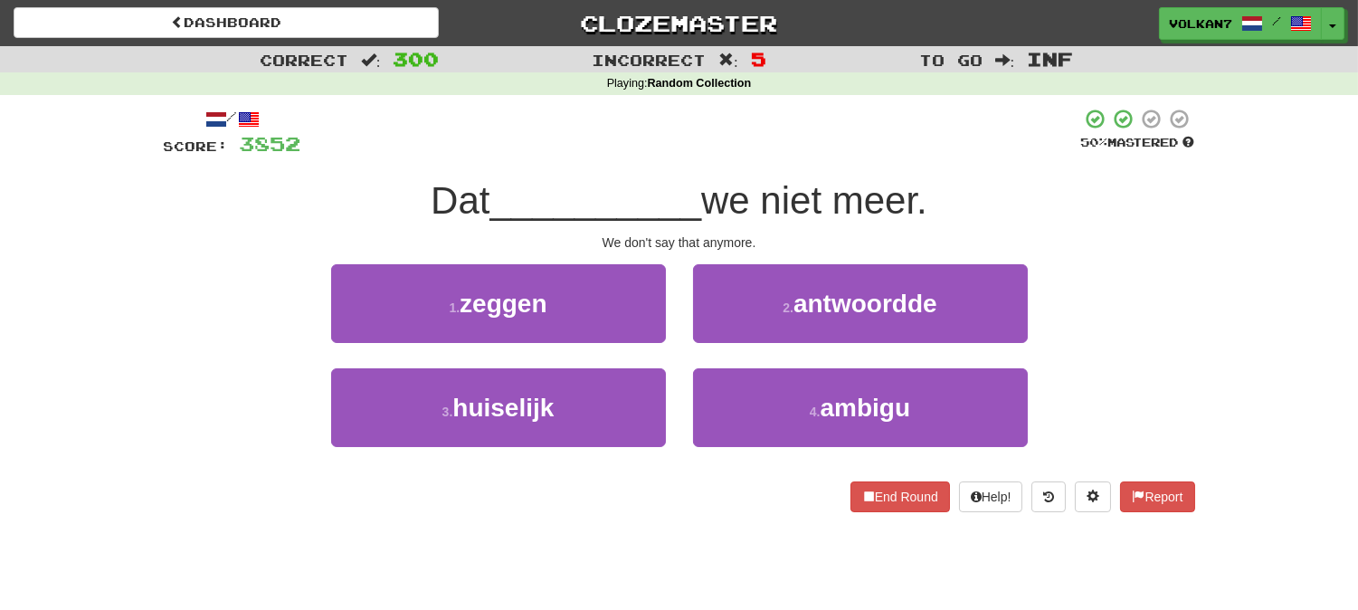
click at [761, 158] on div "/ Score: 3852 50 % Mastered Dat __________ we niet meer. We don't say that anym…" at bounding box center [679, 310] width 1031 height 404
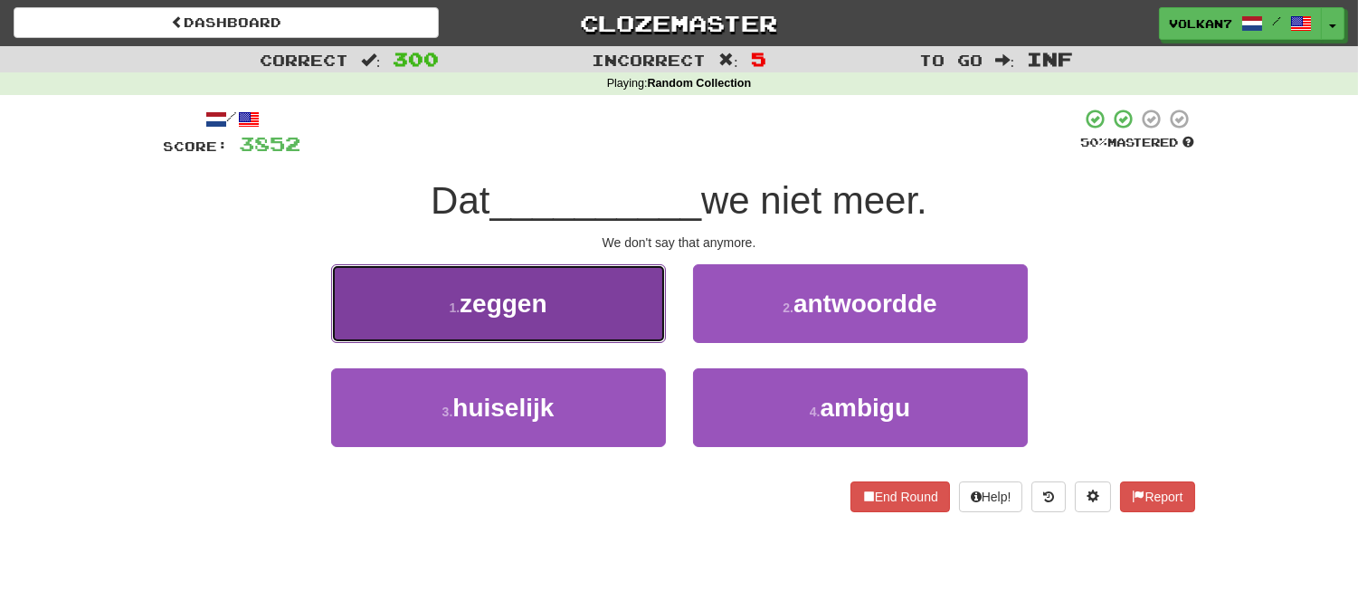
click at [617, 302] on button "1 . zeggen" at bounding box center [498, 303] width 335 height 79
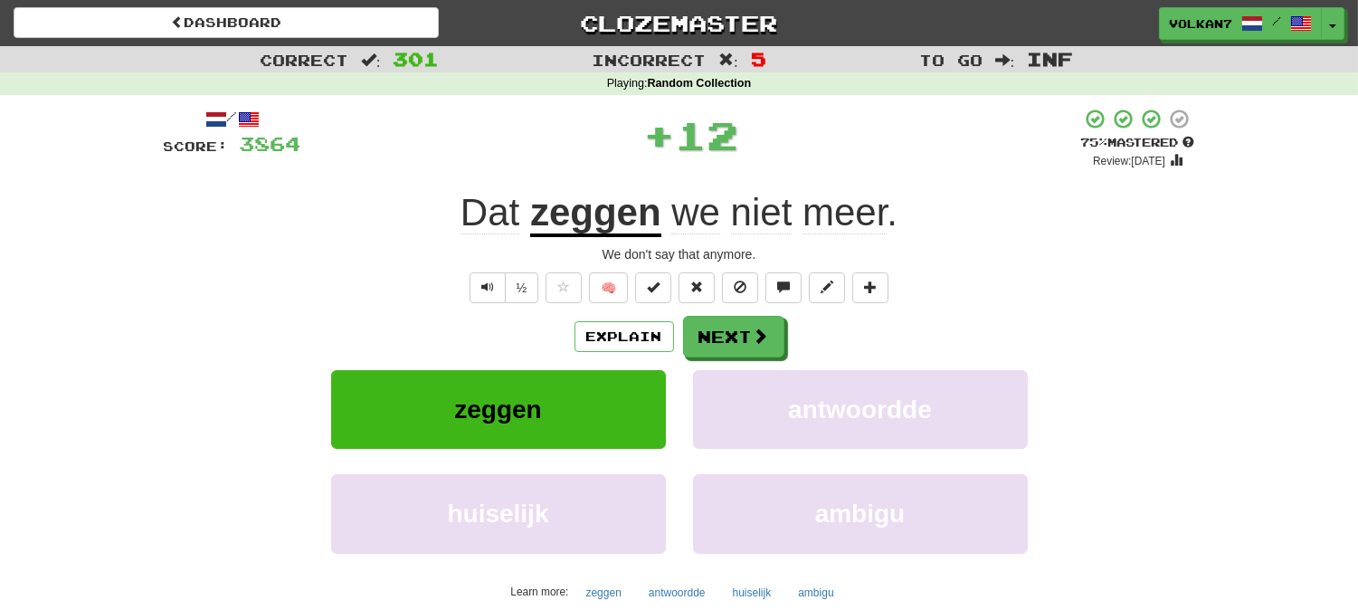
click at [834, 156] on div "+ 12" at bounding box center [691, 135] width 780 height 54
click at [698, 326] on button "Next" at bounding box center [734, 338] width 101 height 42
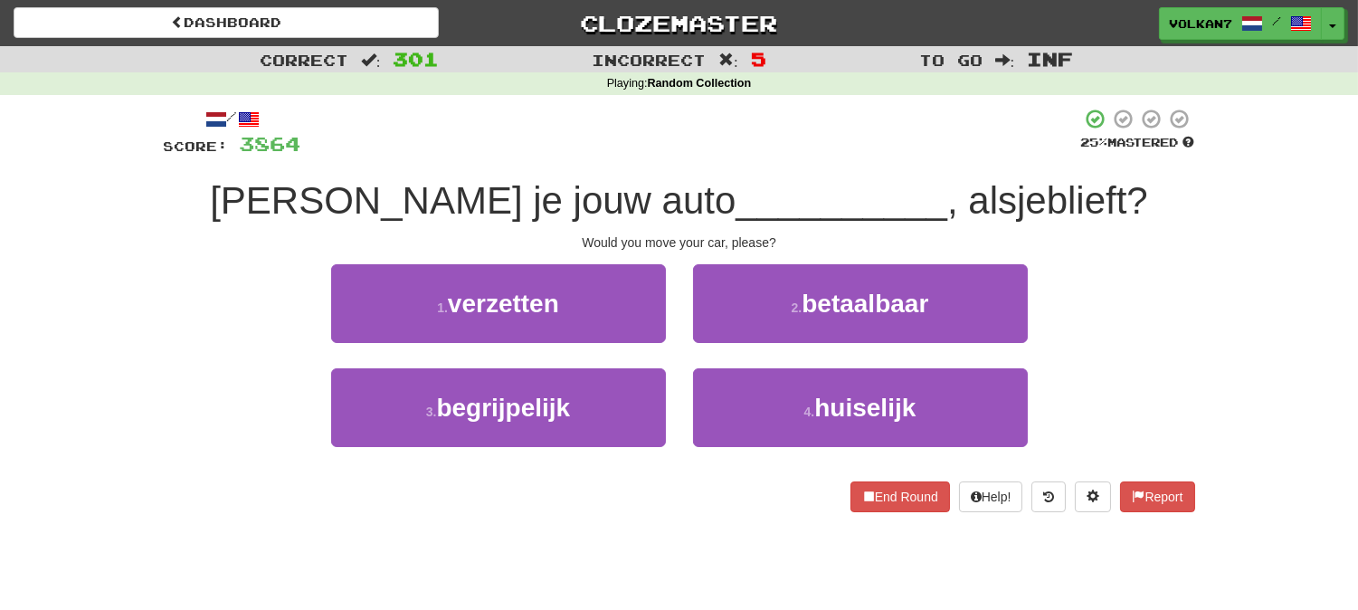
click at [698, 133] on div at bounding box center [691, 133] width 780 height 50
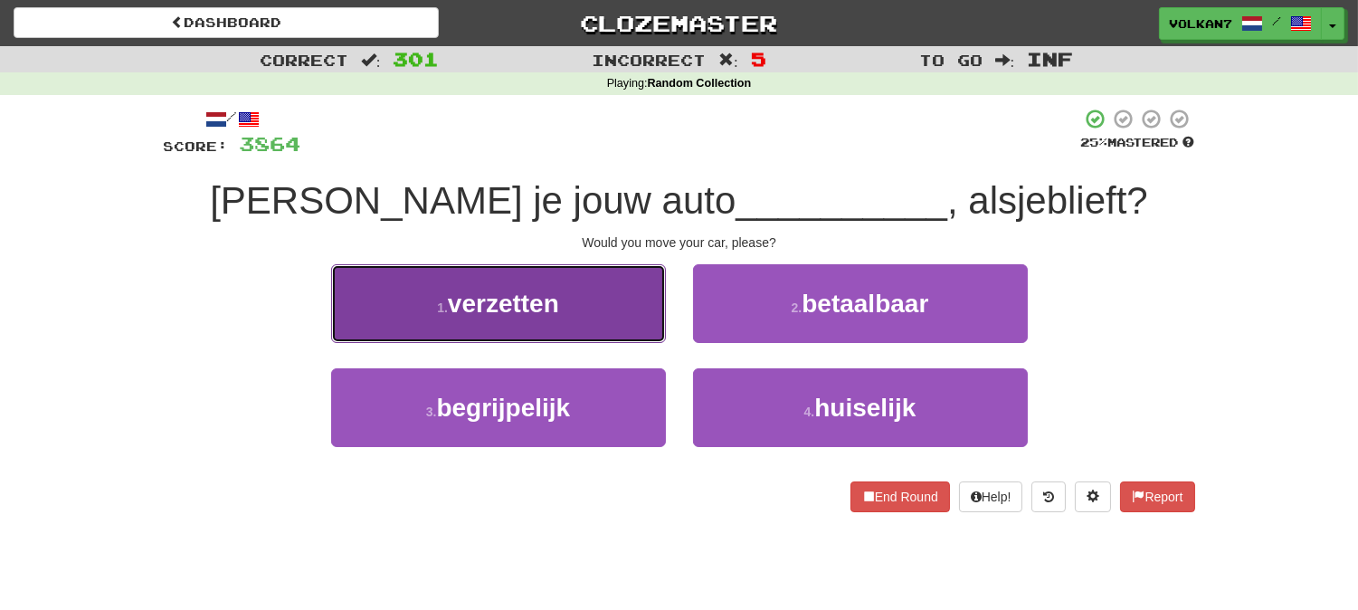
click at [574, 295] on button "1 . verzetten" at bounding box center [498, 303] width 335 height 79
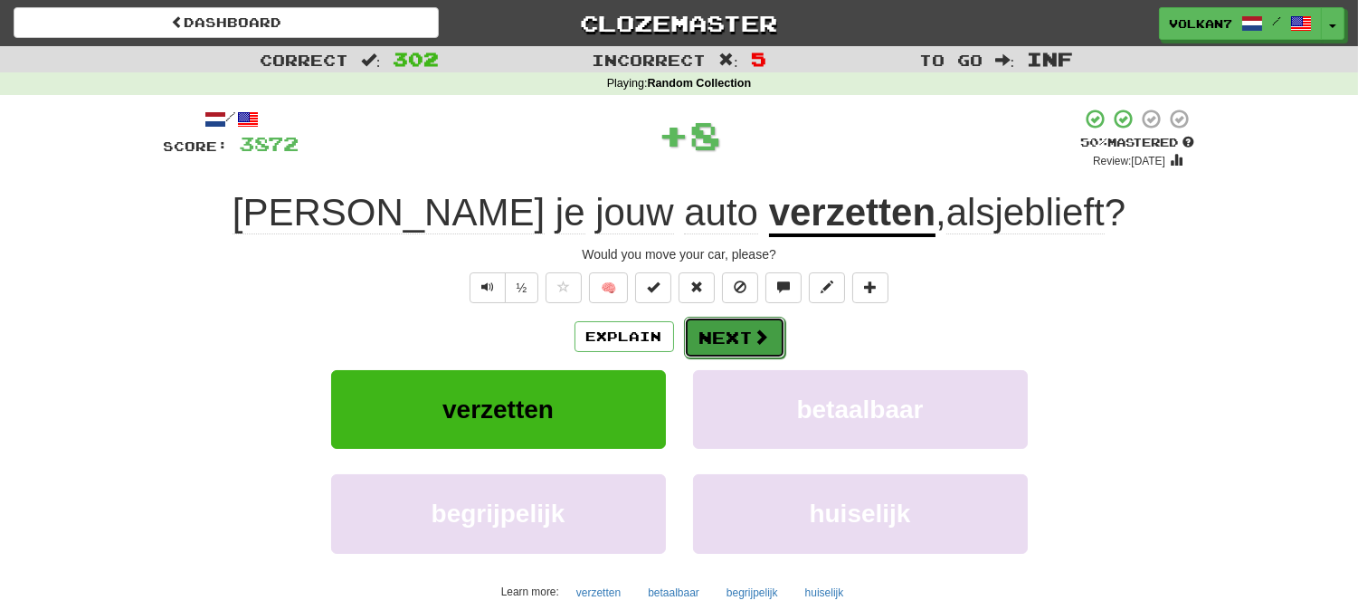
click at [766, 337] on span at bounding box center [762, 336] width 16 height 16
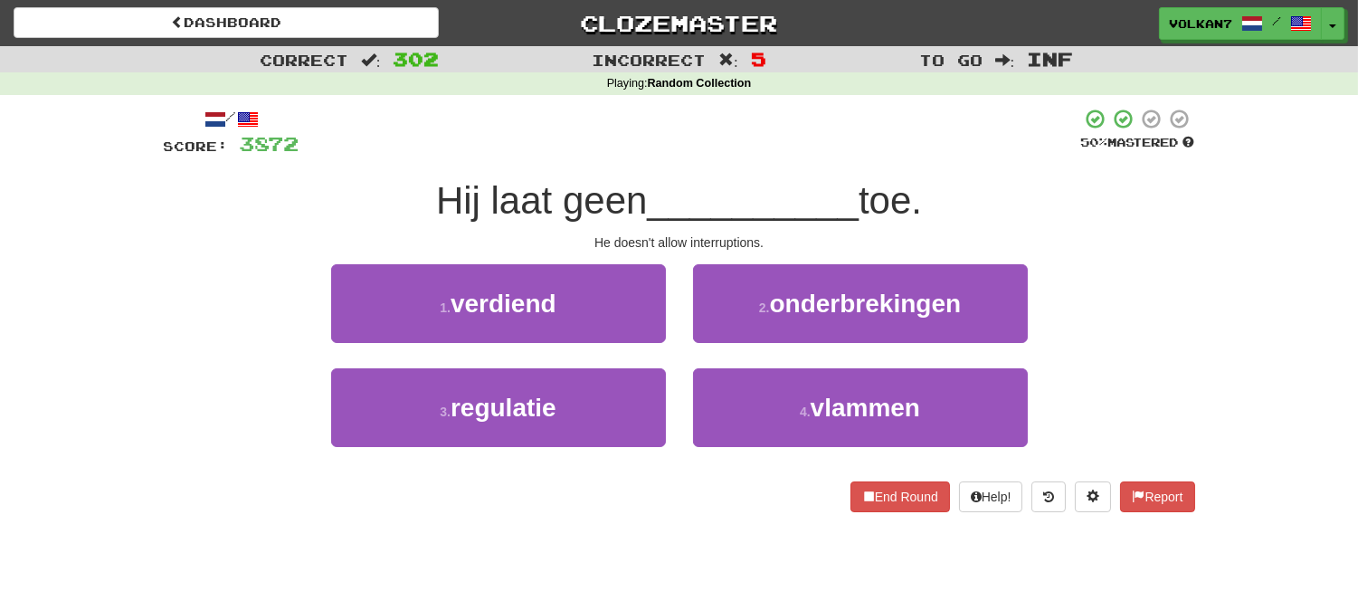
click at [774, 169] on div "/ Score: 3872 50 % Mastered Hij laat geen __________ toe. He doesn't allow inte…" at bounding box center [679, 310] width 1031 height 404
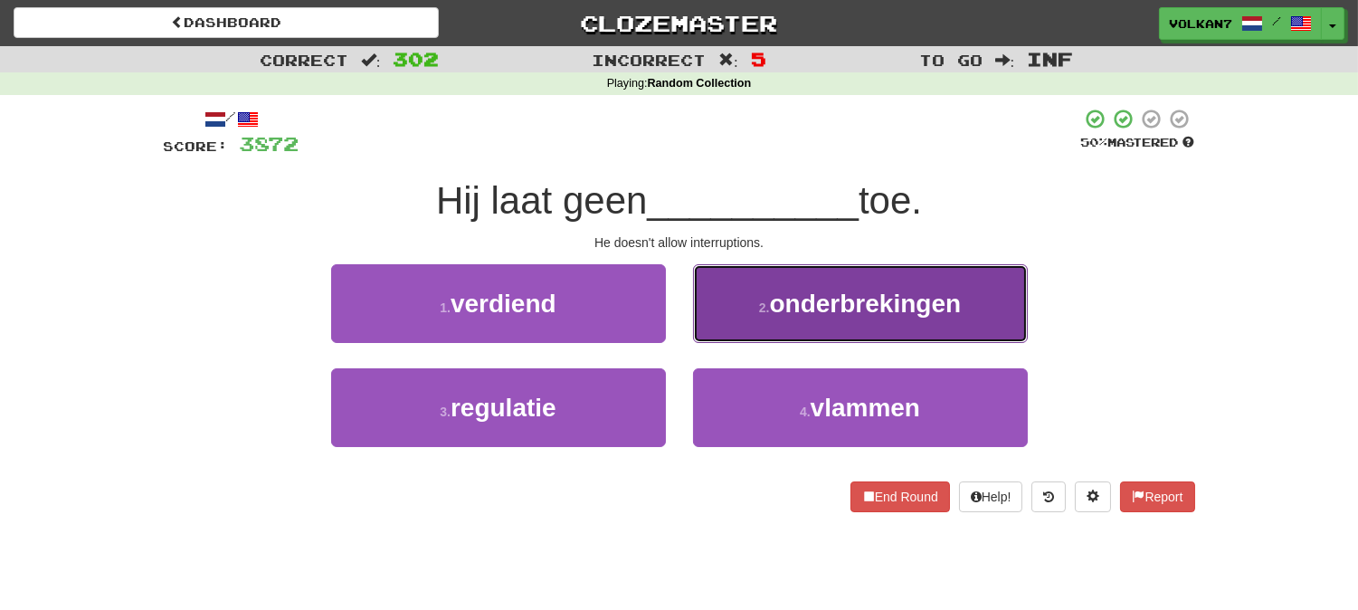
click at [838, 296] on span "onderbrekingen" at bounding box center [866, 304] width 192 height 28
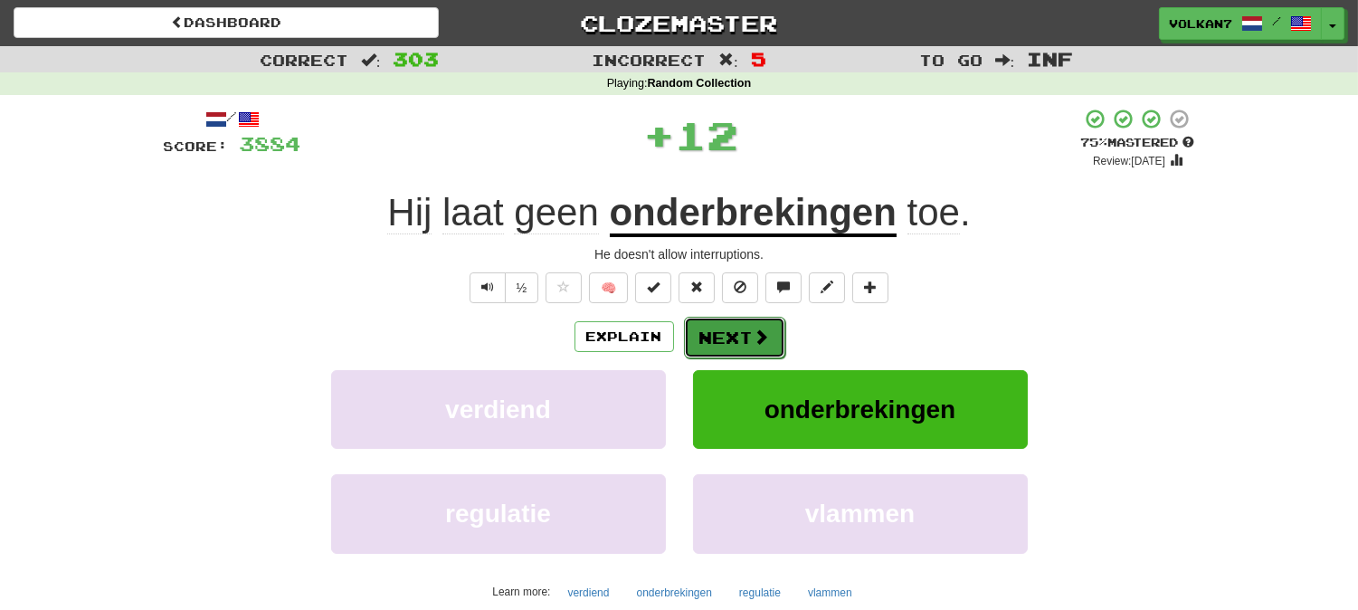
click at [760, 332] on span at bounding box center [762, 336] width 16 height 16
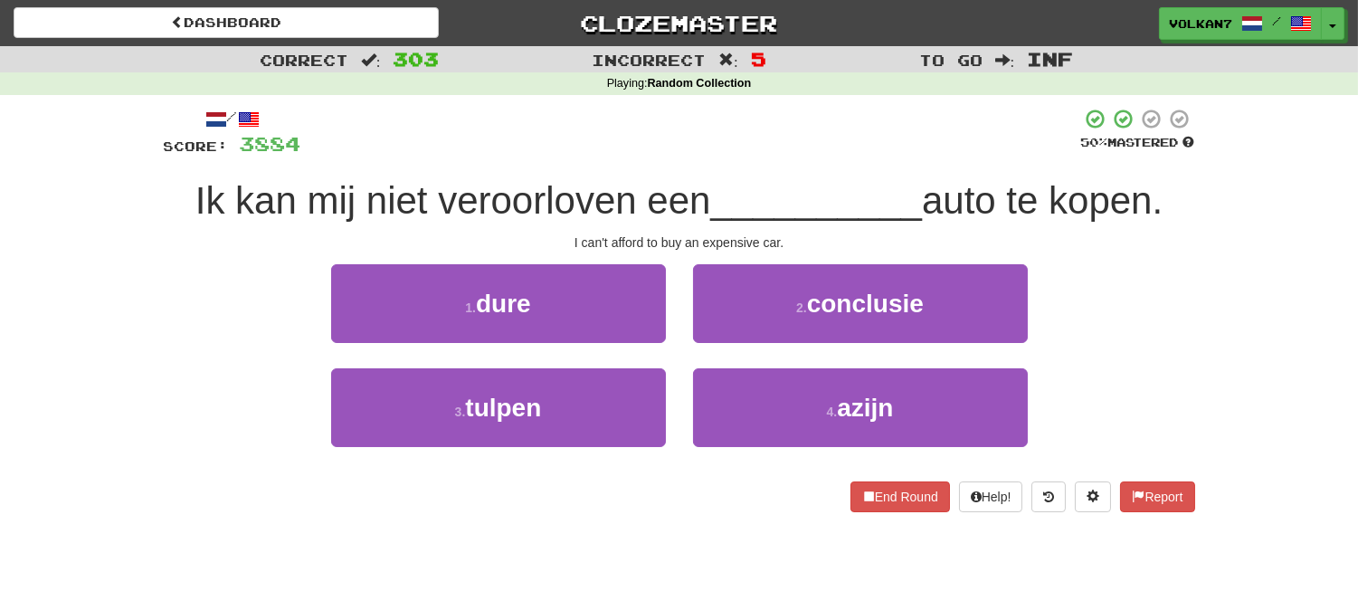
click at [797, 160] on div "/ Score: 3884 50 % Mastered Ik kan mij niet veroorloven een __________ auto te …" at bounding box center [679, 310] width 1031 height 404
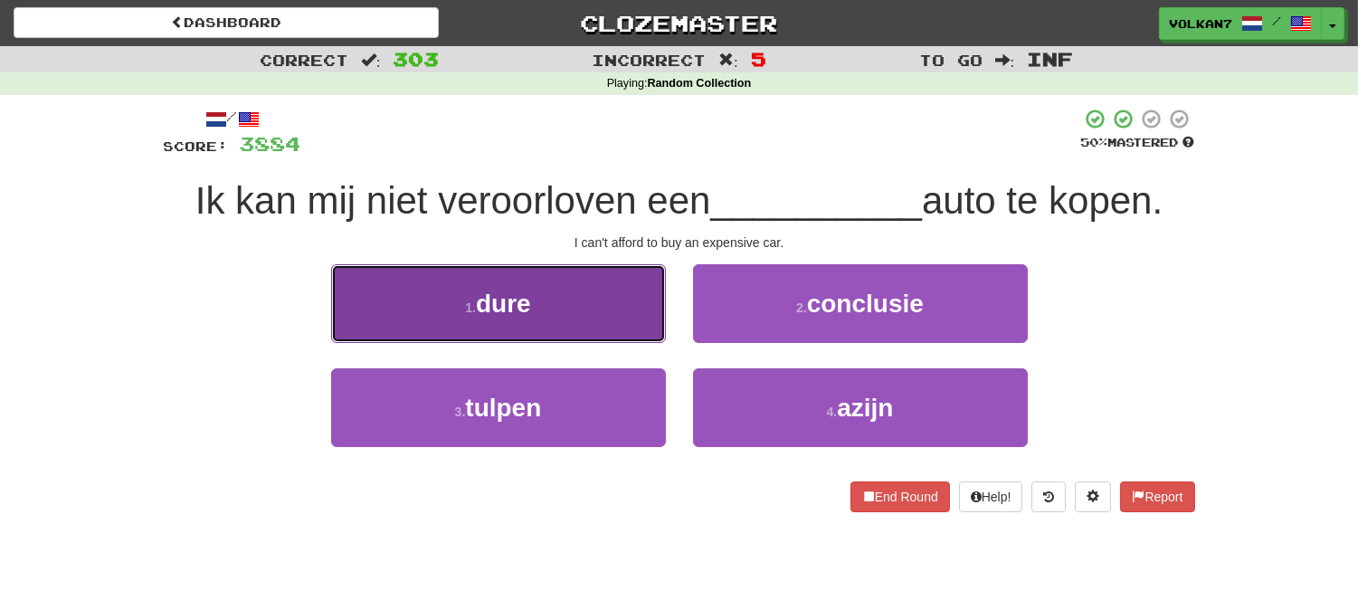
click at [597, 300] on button "1 . dure" at bounding box center [498, 303] width 335 height 79
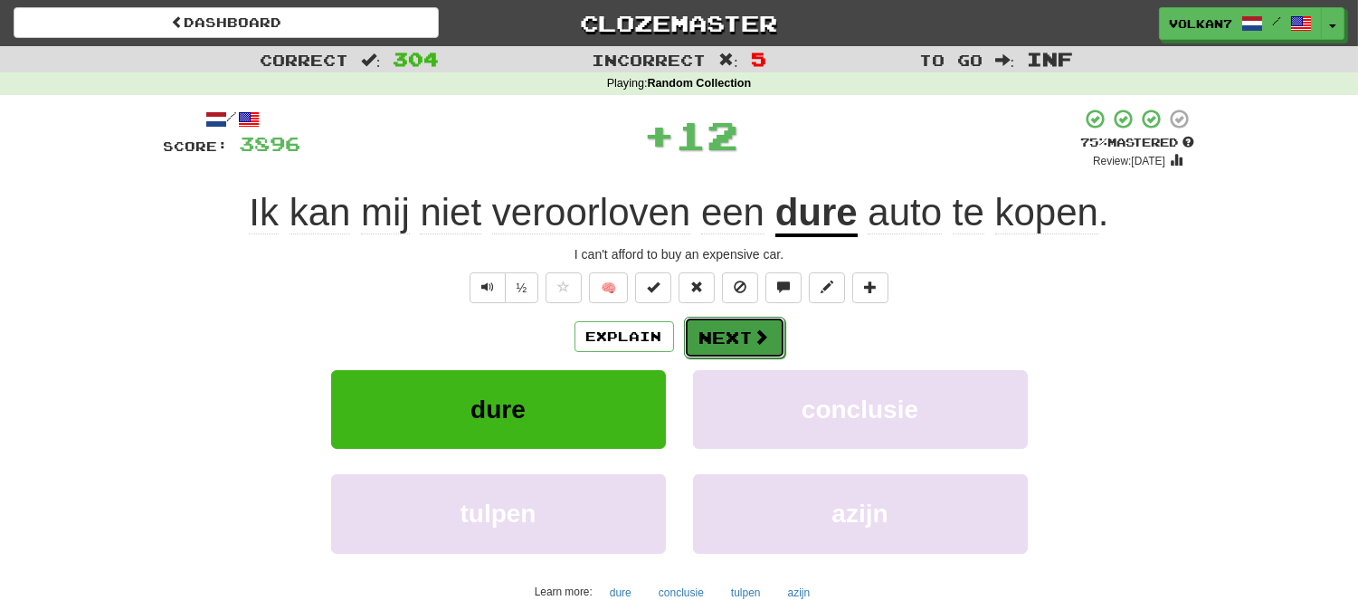
click at [711, 331] on button "Next" at bounding box center [734, 338] width 101 height 42
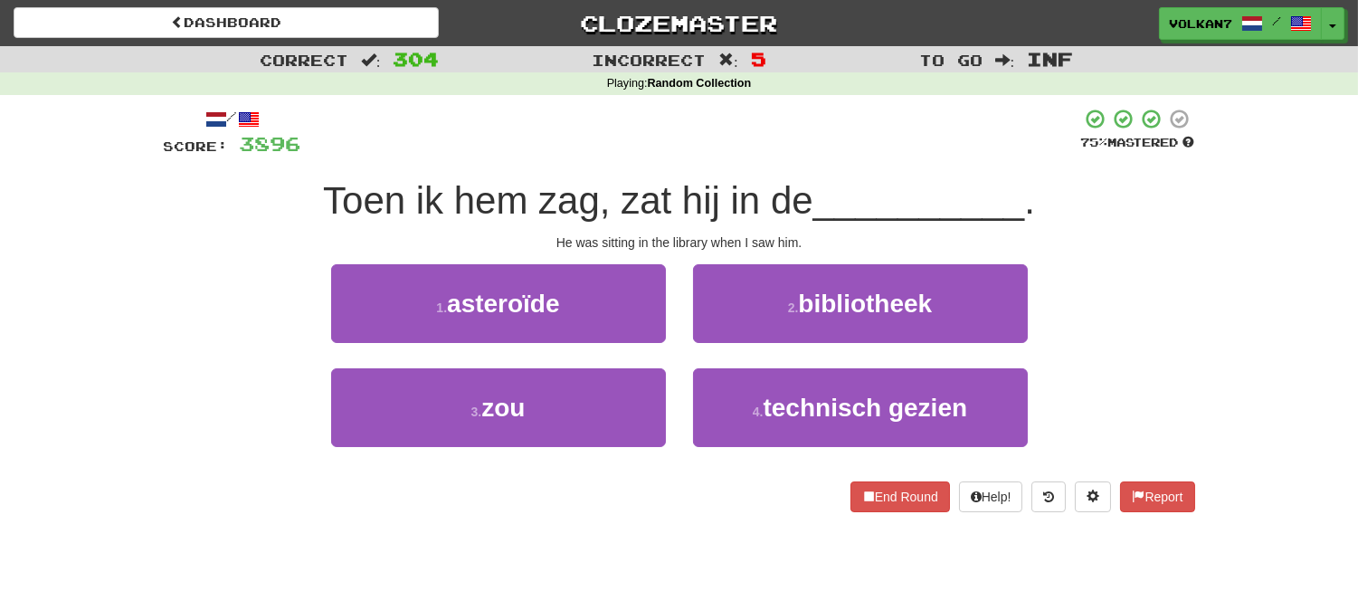
click at [789, 157] on div "/ Score: 3896 75 % Mastered Toen ik hem zag, zat hij in de __________ . He was …" at bounding box center [679, 310] width 1031 height 404
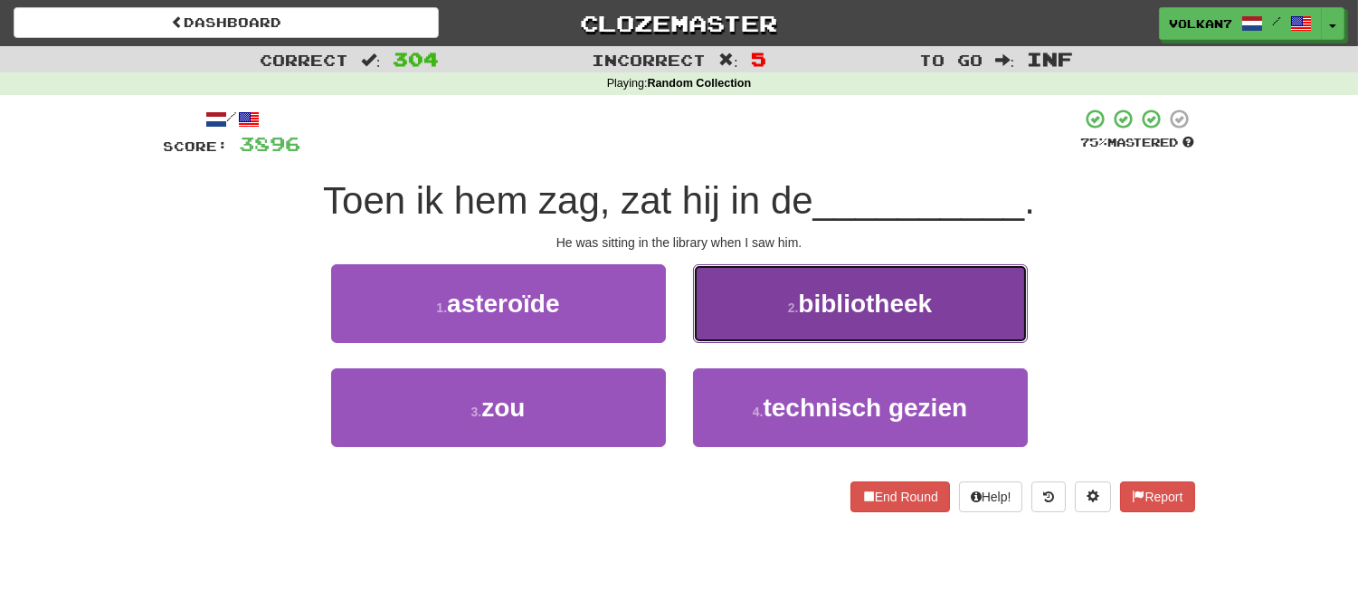
click at [761, 320] on button "2 . bibliotheek" at bounding box center [860, 303] width 335 height 79
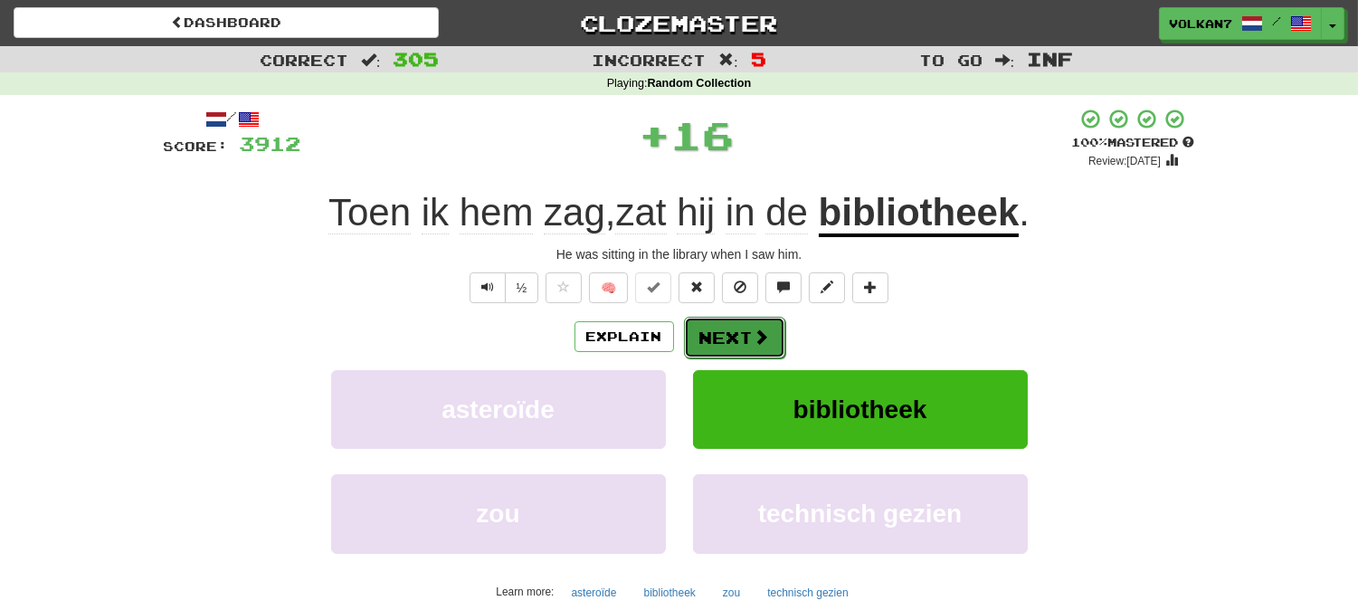
click at [751, 323] on button "Next" at bounding box center [734, 338] width 101 height 42
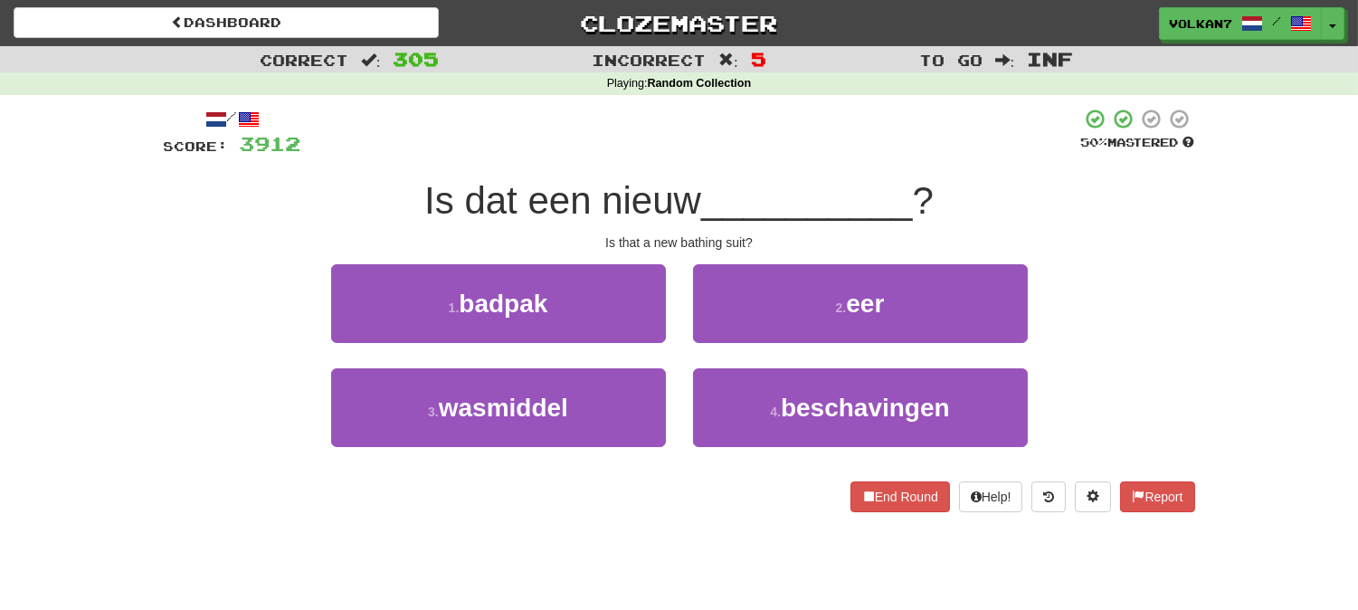
click at [791, 176] on div "Is dat een nieuw __________ ?" at bounding box center [679, 201] width 1031 height 50
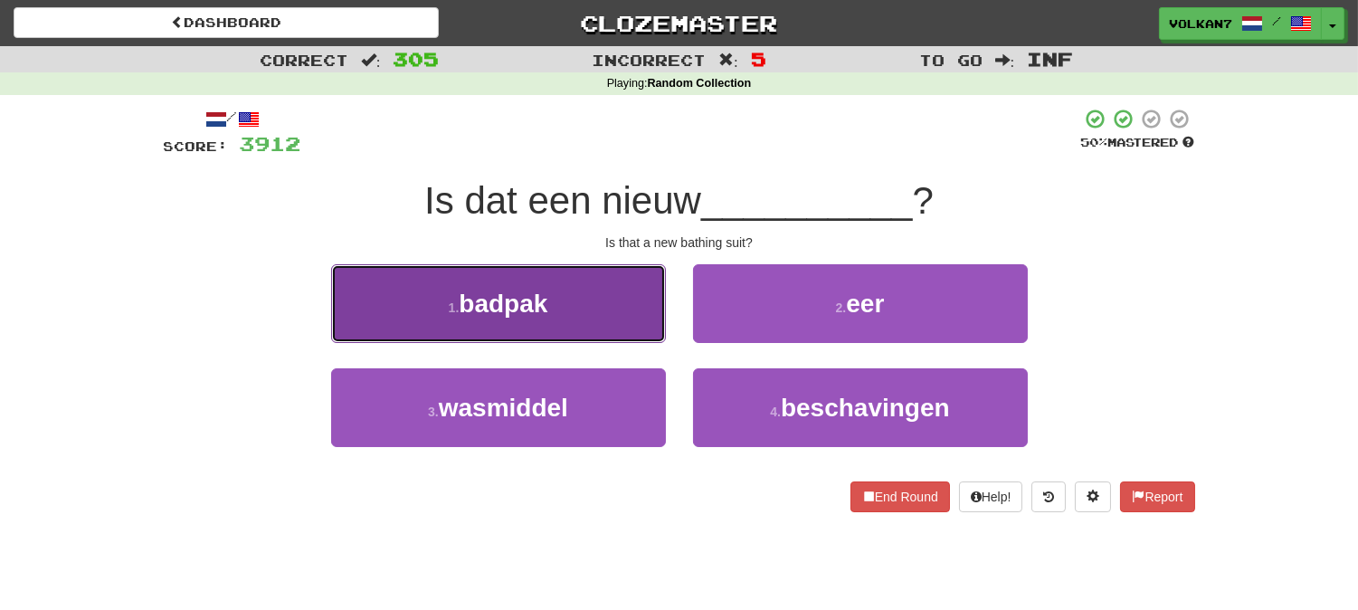
click at [572, 296] on button "1 . badpak" at bounding box center [498, 303] width 335 height 79
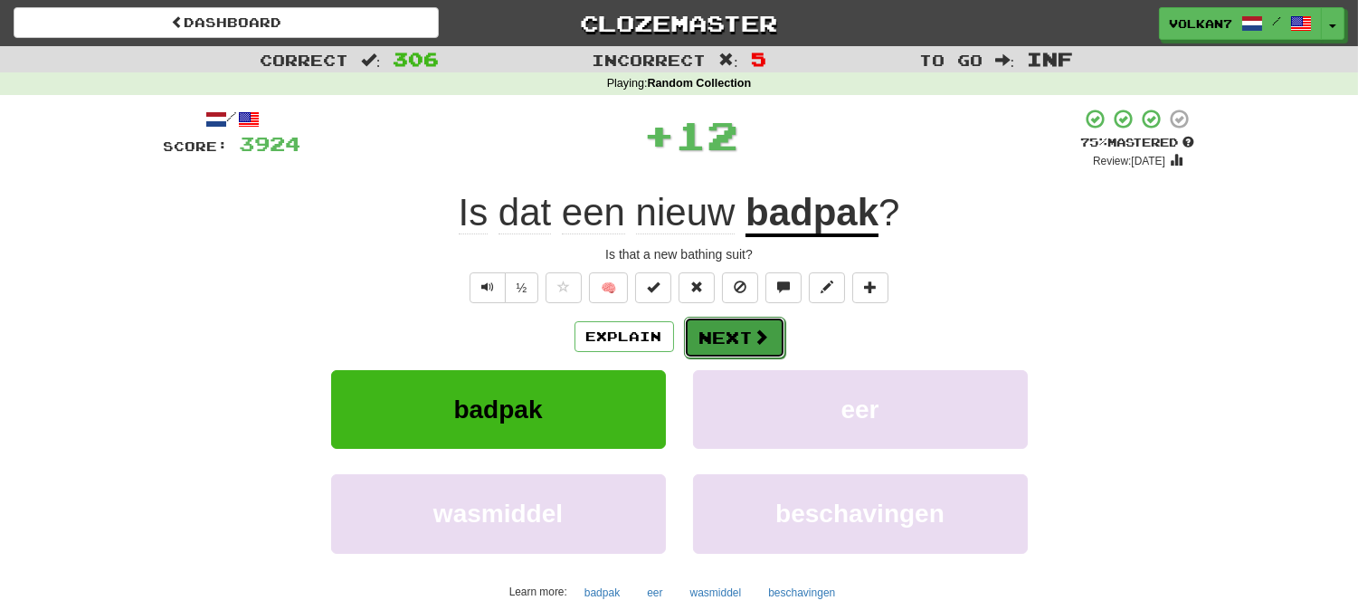
click at [721, 323] on button "Next" at bounding box center [734, 338] width 101 height 42
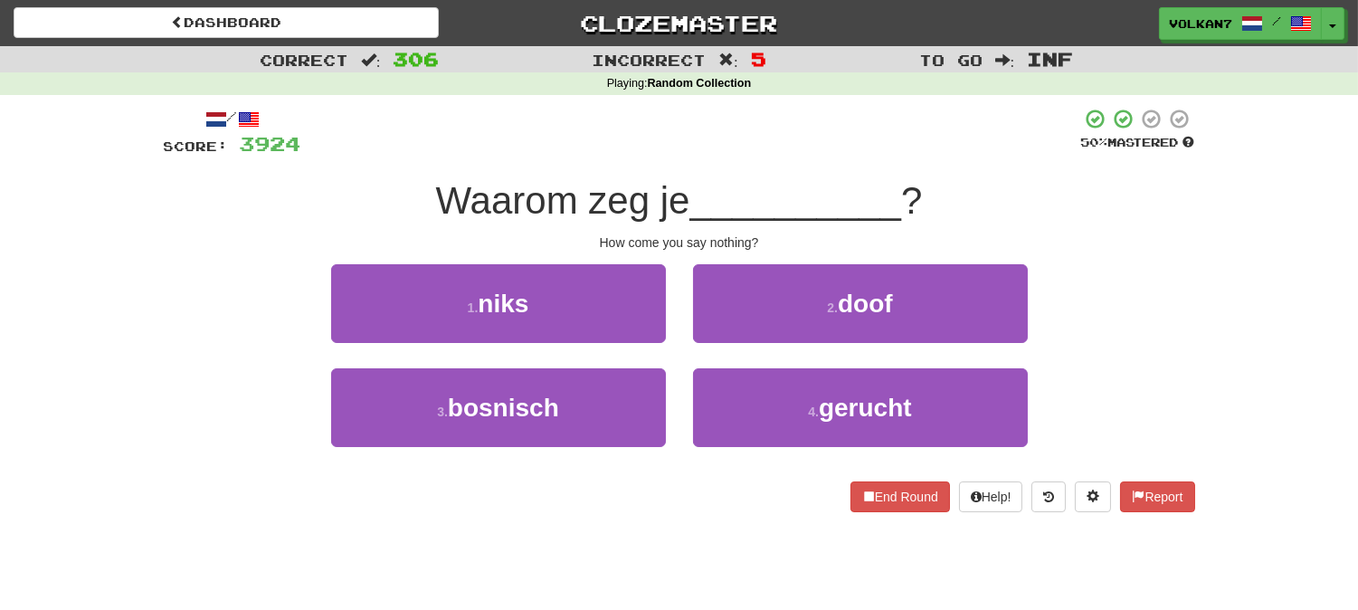
click at [812, 129] on div at bounding box center [691, 133] width 780 height 50
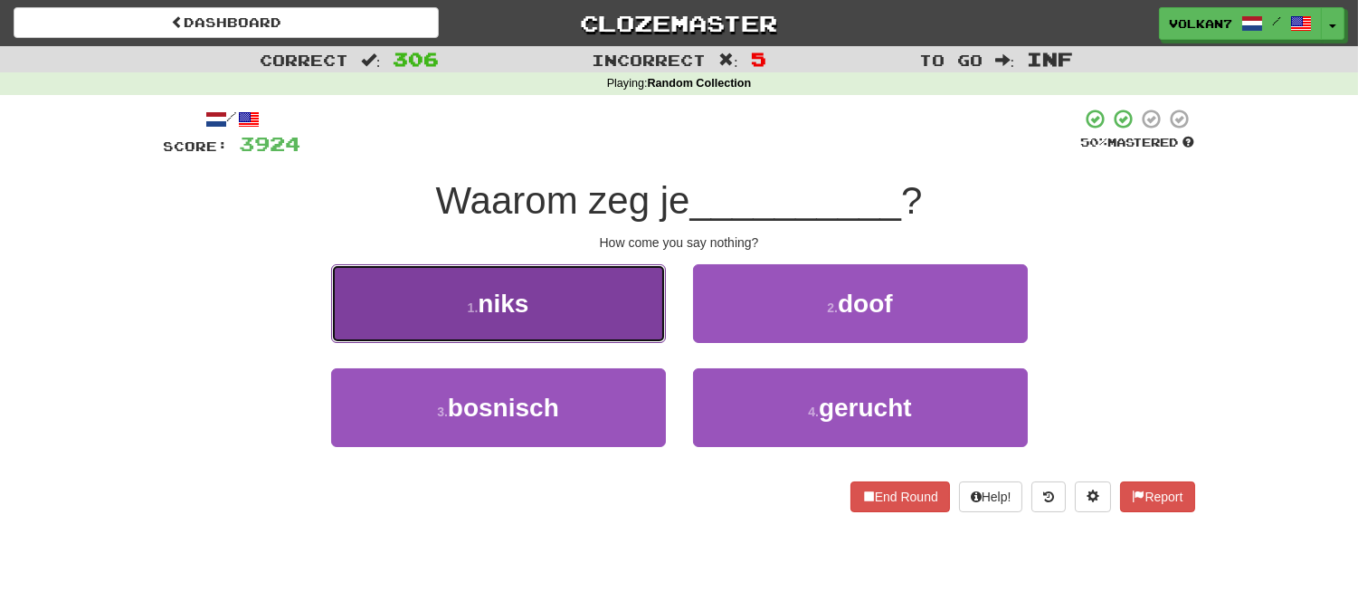
click at [577, 309] on button "1 . niks" at bounding box center [498, 303] width 335 height 79
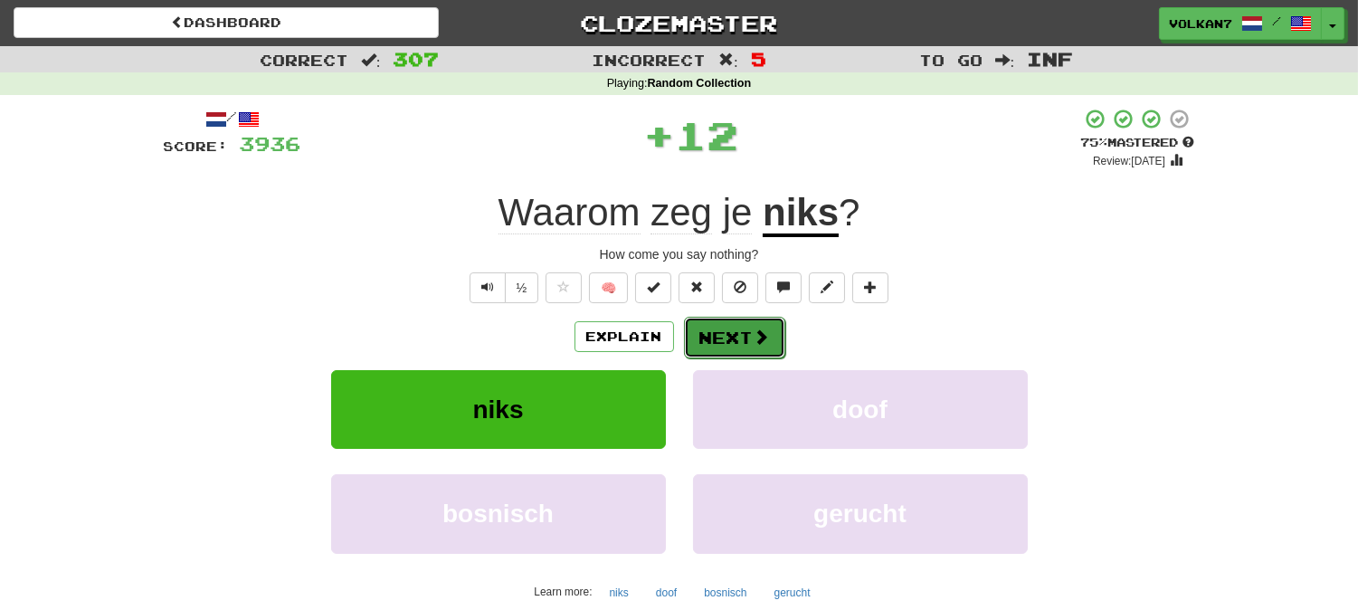
click at [735, 349] on button "Next" at bounding box center [734, 338] width 101 height 42
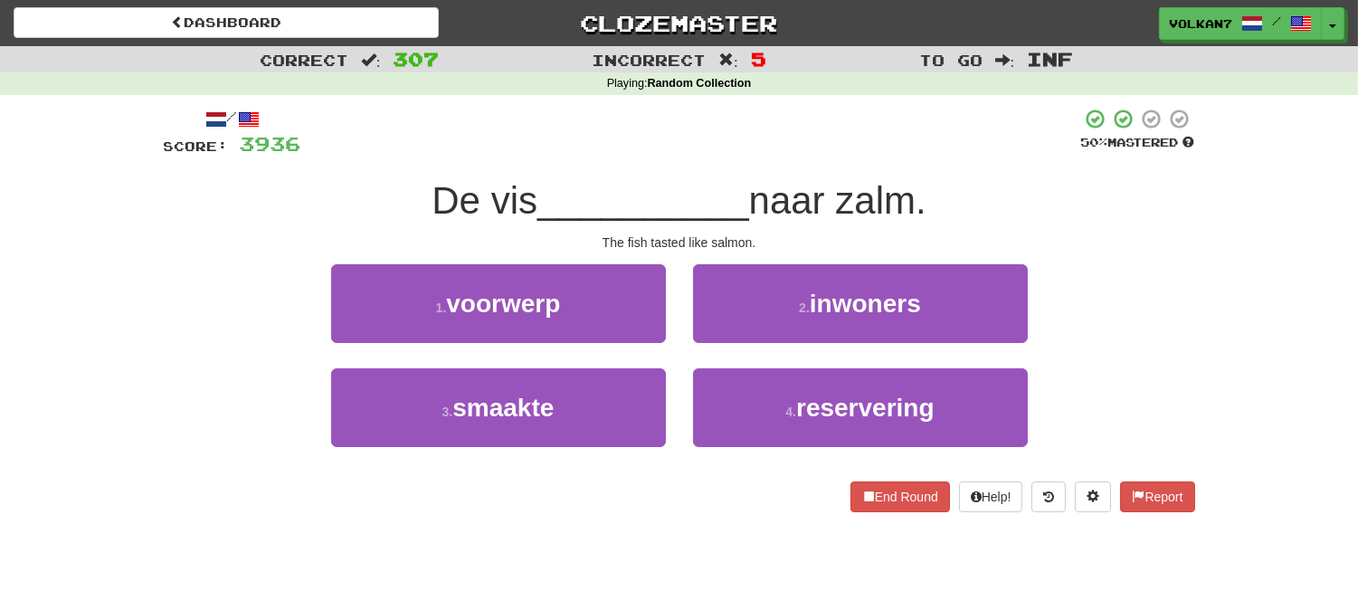
click at [765, 184] on span "naar zalm." at bounding box center [837, 200] width 177 height 43
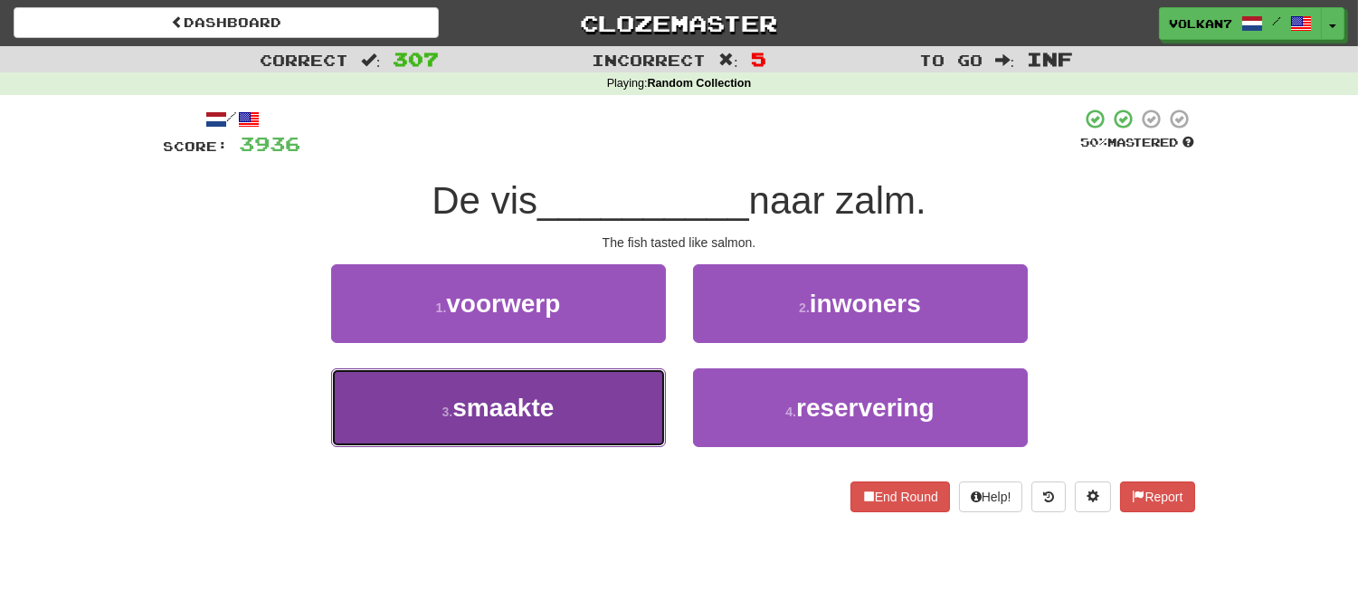
click at [535, 416] on span "smaakte" at bounding box center [502, 408] width 101 height 28
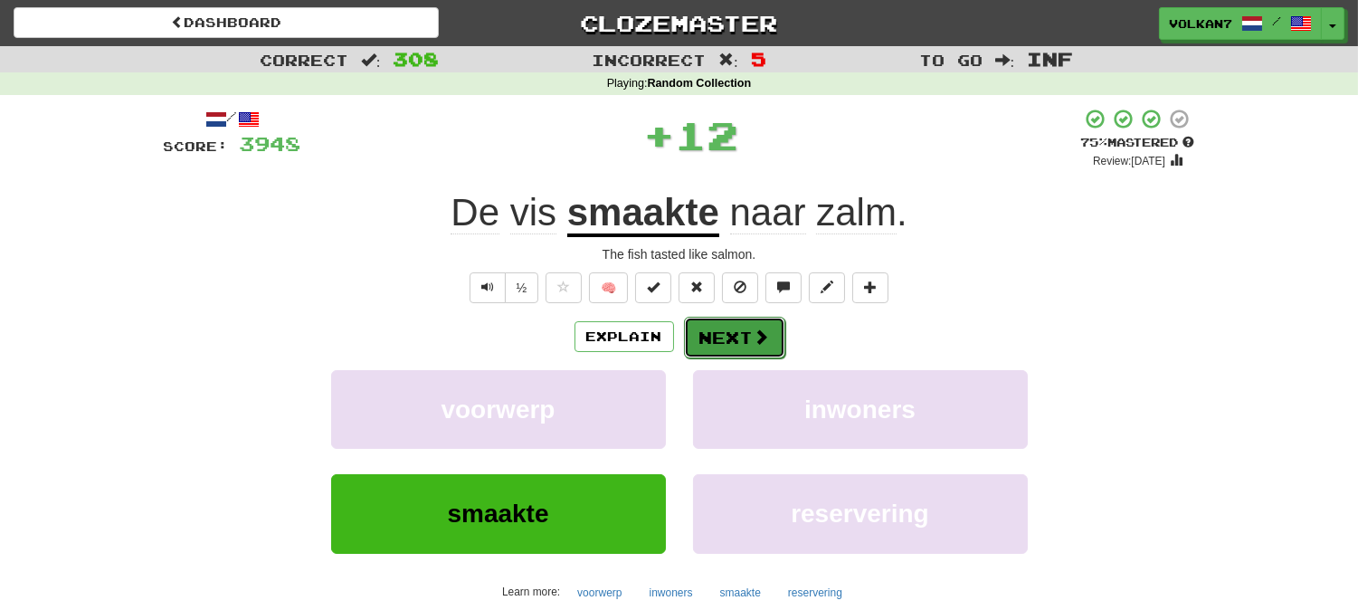
click at [700, 341] on button "Next" at bounding box center [734, 338] width 101 height 42
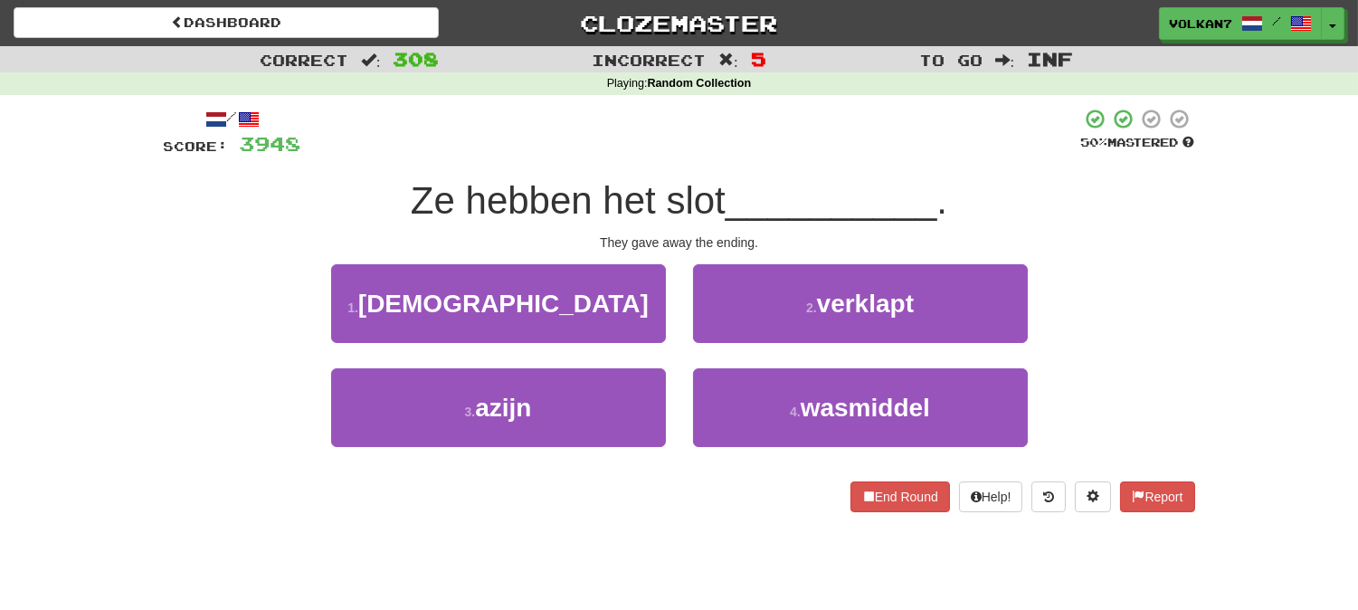
click at [783, 158] on div "/ Score: 3948 50 % Mastered Ze hebben het slot __________ . They gave away the …" at bounding box center [679, 310] width 1031 height 404
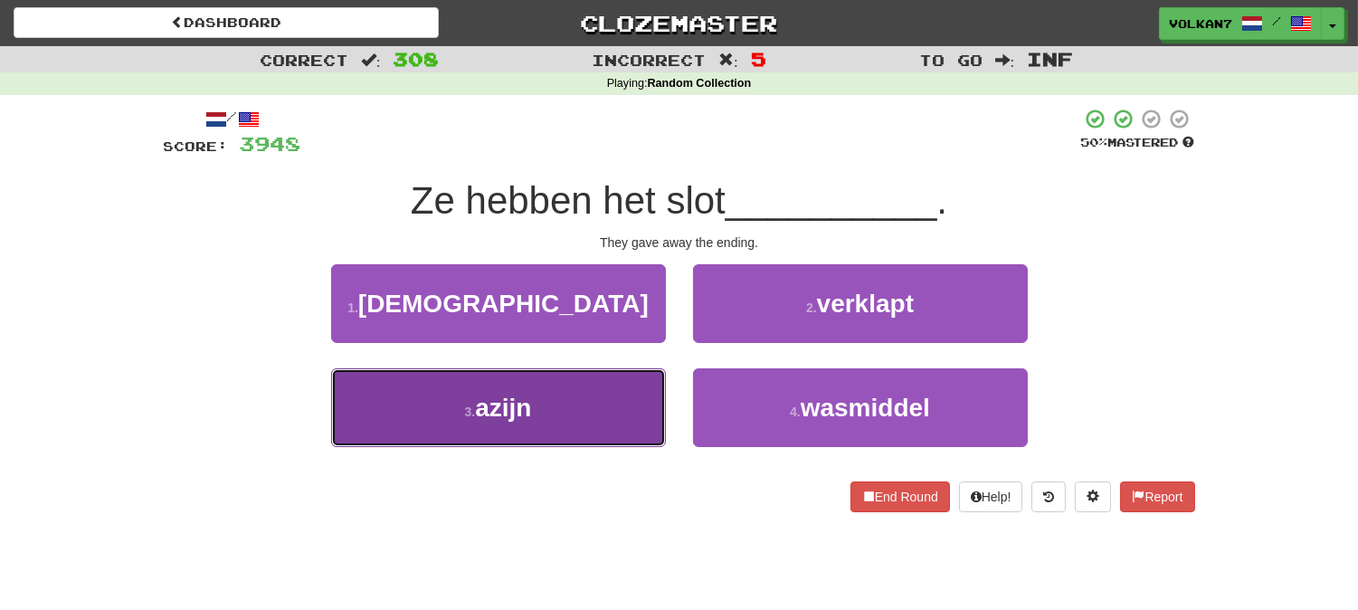
click at [594, 404] on button "3 . azijn" at bounding box center [498, 407] width 335 height 79
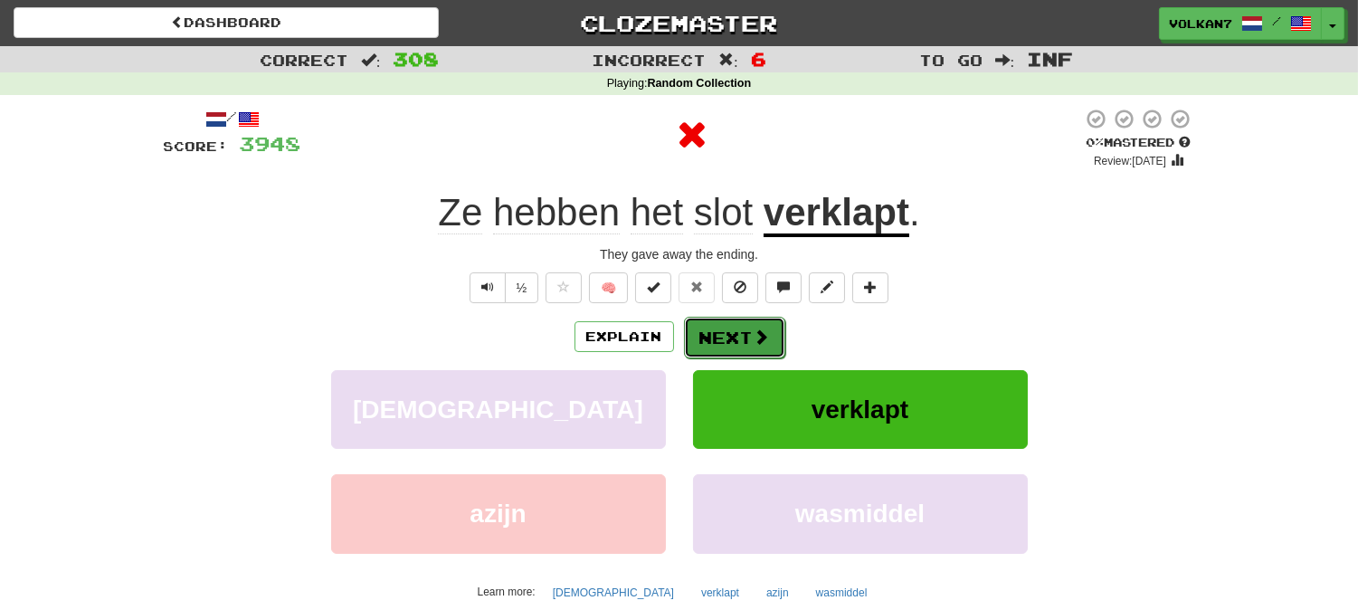
click at [739, 323] on button "Next" at bounding box center [734, 338] width 101 height 42
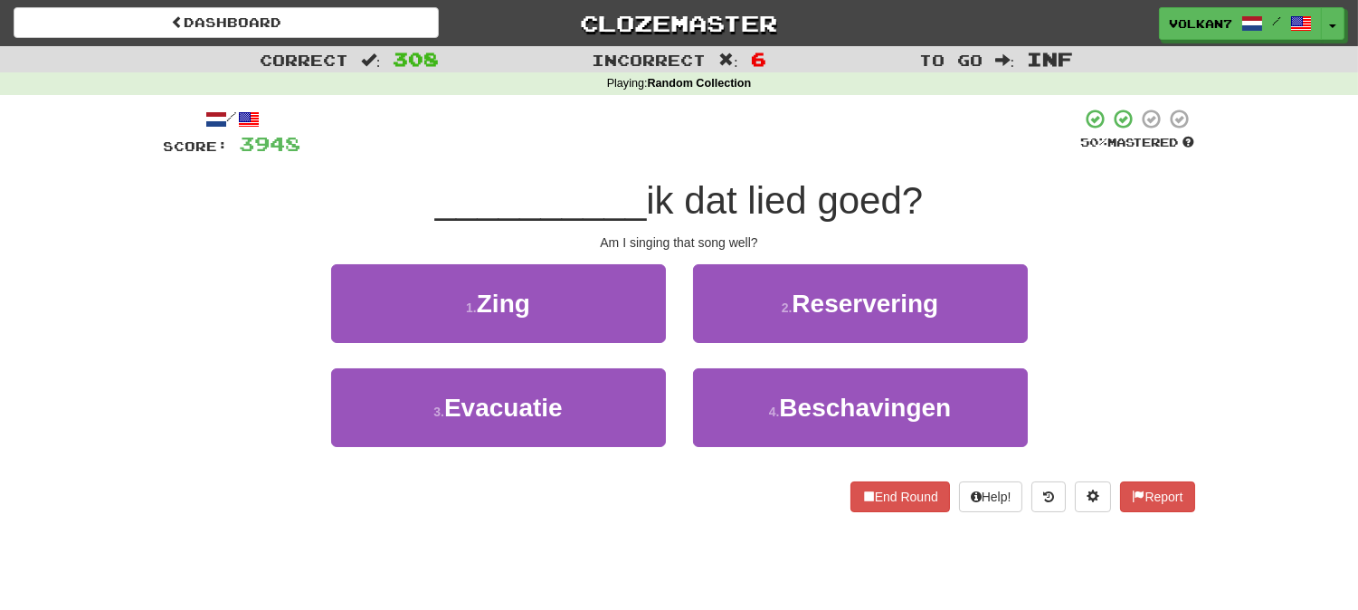
click at [789, 149] on div at bounding box center [691, 133] width 780 height 50
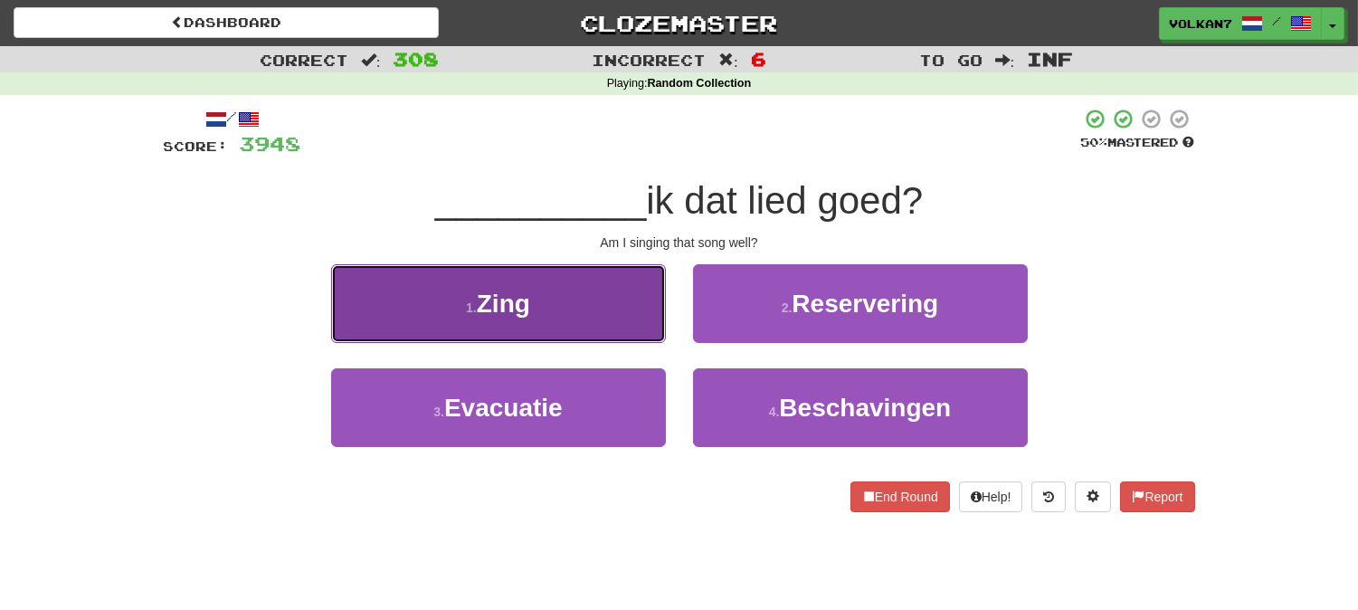
click at [616, 285] on button "1 . Zing" at bounding box center [498, 303] width 335 height 79
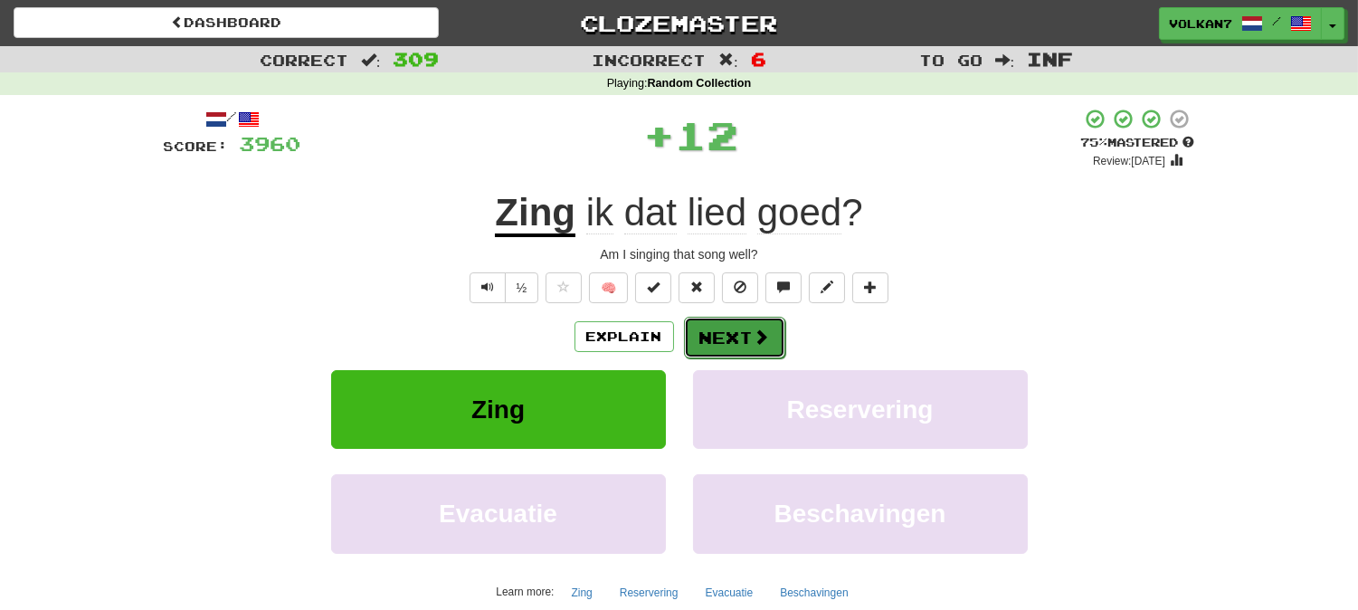
click at [760, 332] on span at bounding box center [762, 336] width 16 height 16
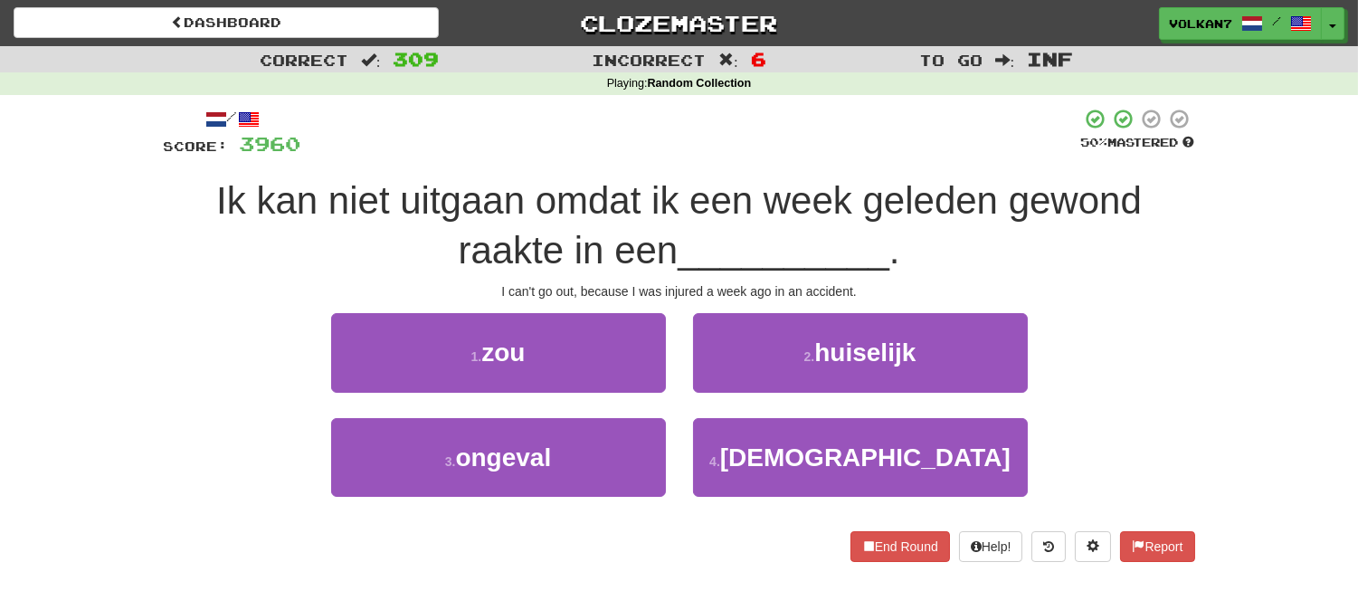
click at [783, 208] on span "Ik kan niet uitgaan omdat ik een week geleden gewond raakte in een" at bounding box center [679, 225] width 926 height 92
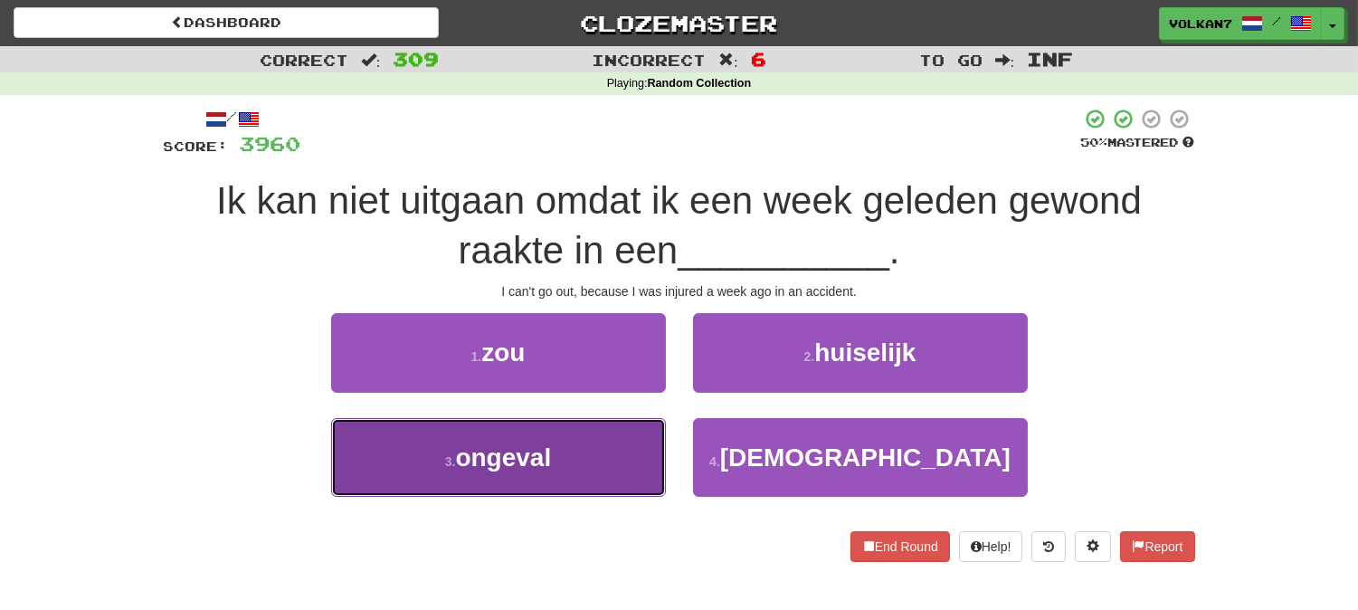
click at [575, 462] on button "3 . ongeval" at bounding box center [498, 457] width 335 height 79
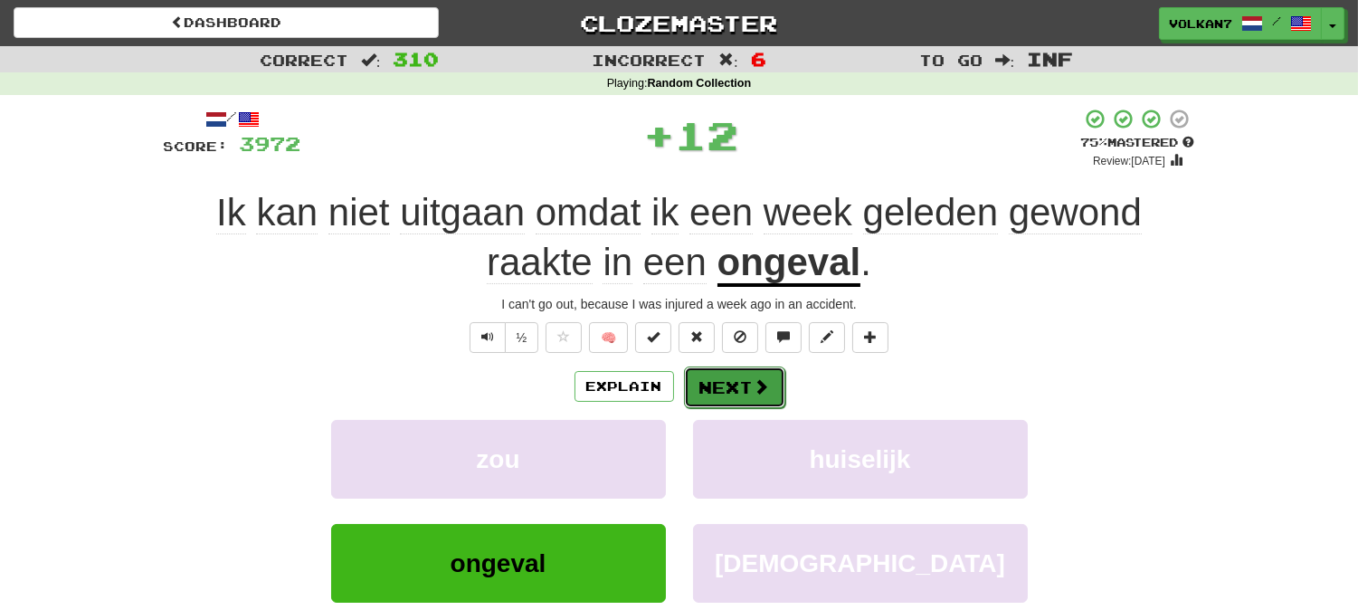
click at [717, 376] on button "Next" at bounding box center [734, 387] width 101 height 42
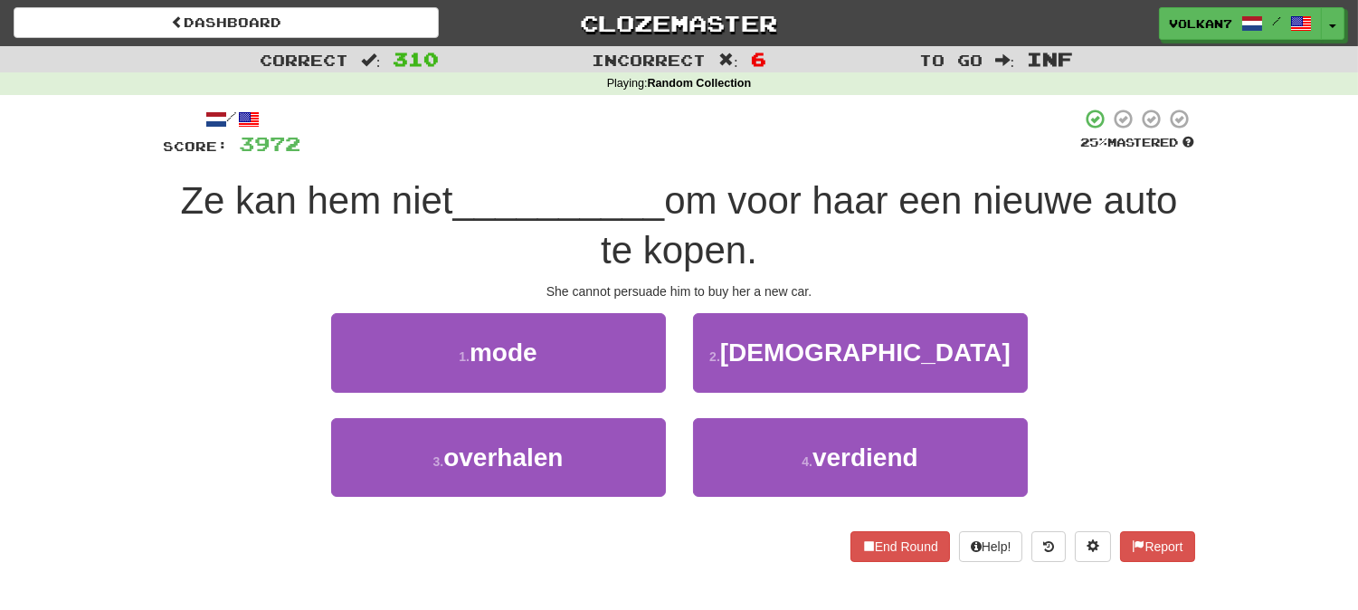
click at [824, 159] on div "/ Score: 3972 25 % Mastered Ze kan hem niet __________ om voor haar een nieuwe …" at bounding box center [679, 334] width 1031 height 453
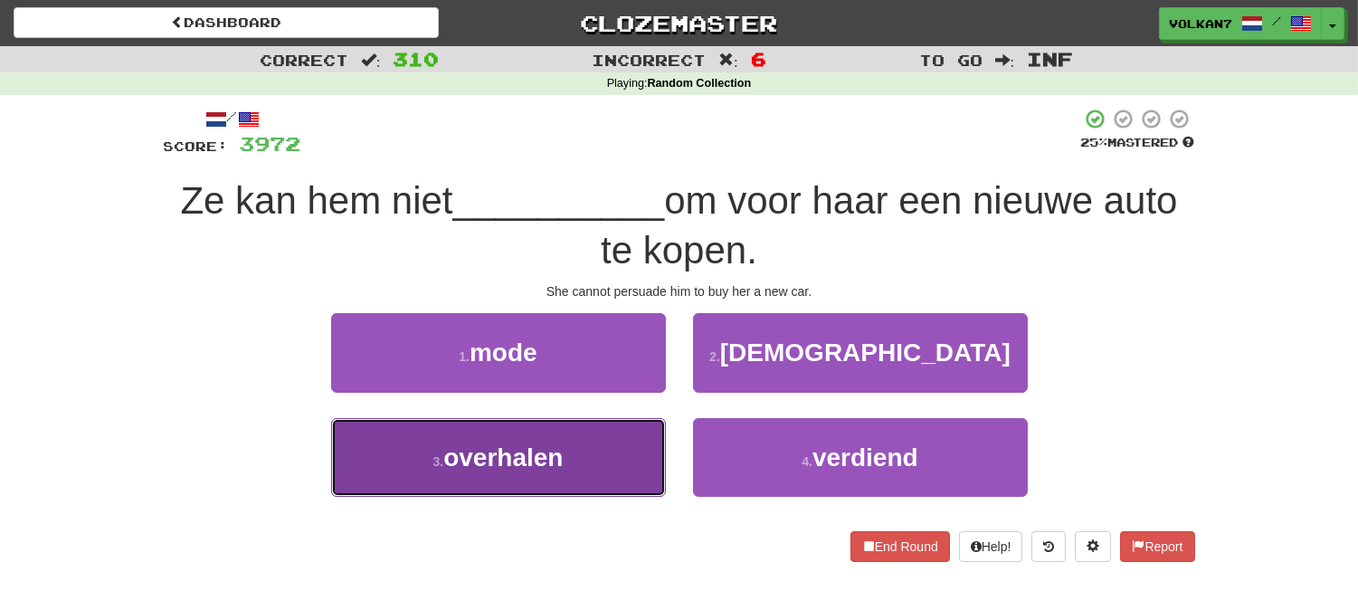
click at [559, 465] on span "overhalen" at bounding box center [502, 457] width 119 height 28
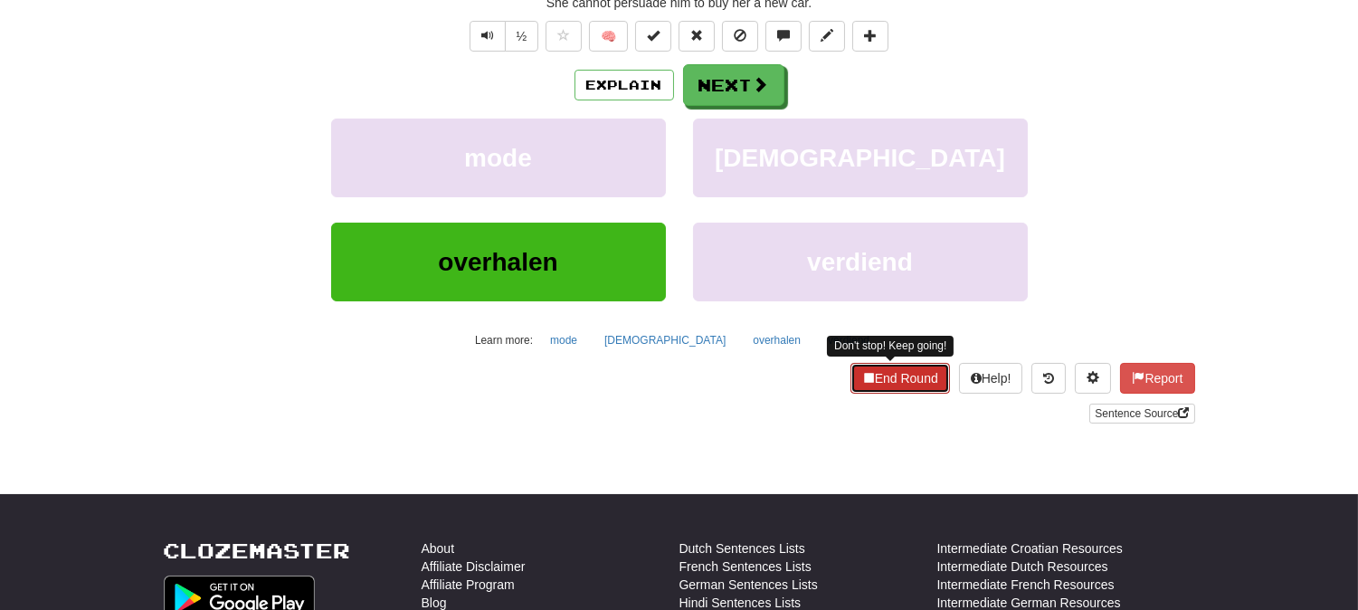
click at [882, 393] on button "End Round" at bounding box center [900, 378] width 100 height 31
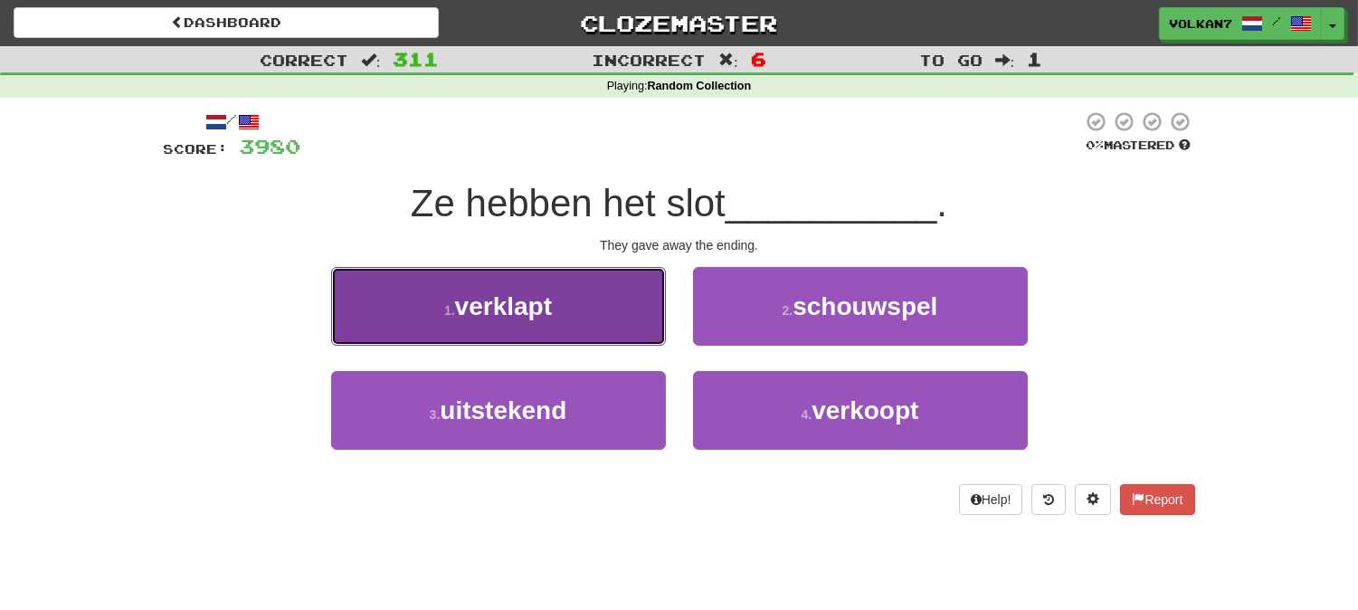
click at [543, 303] on span "verklapt" at bounding box center [503, 306] width 97 height 28
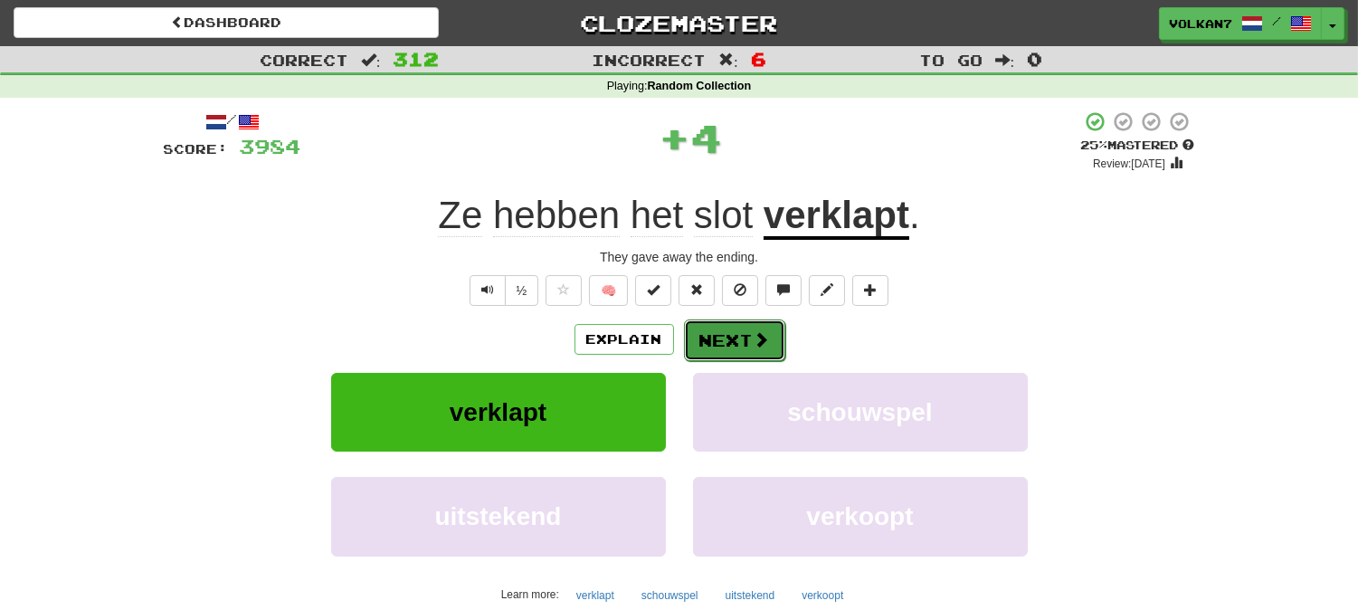
click at [734, 329] on button "Next" at bounding box center [734, 340] width 101 height 42
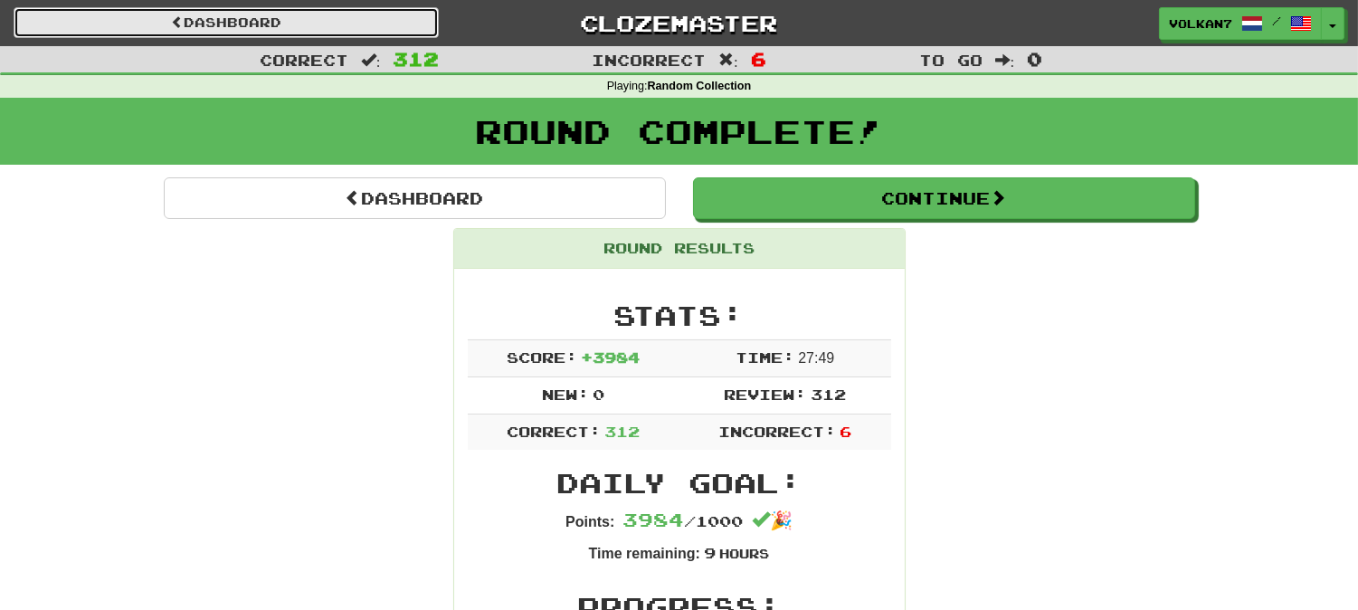
click at [313, 24] on link "Dashboard" at bounding box center [226, 22] width 425 height 31
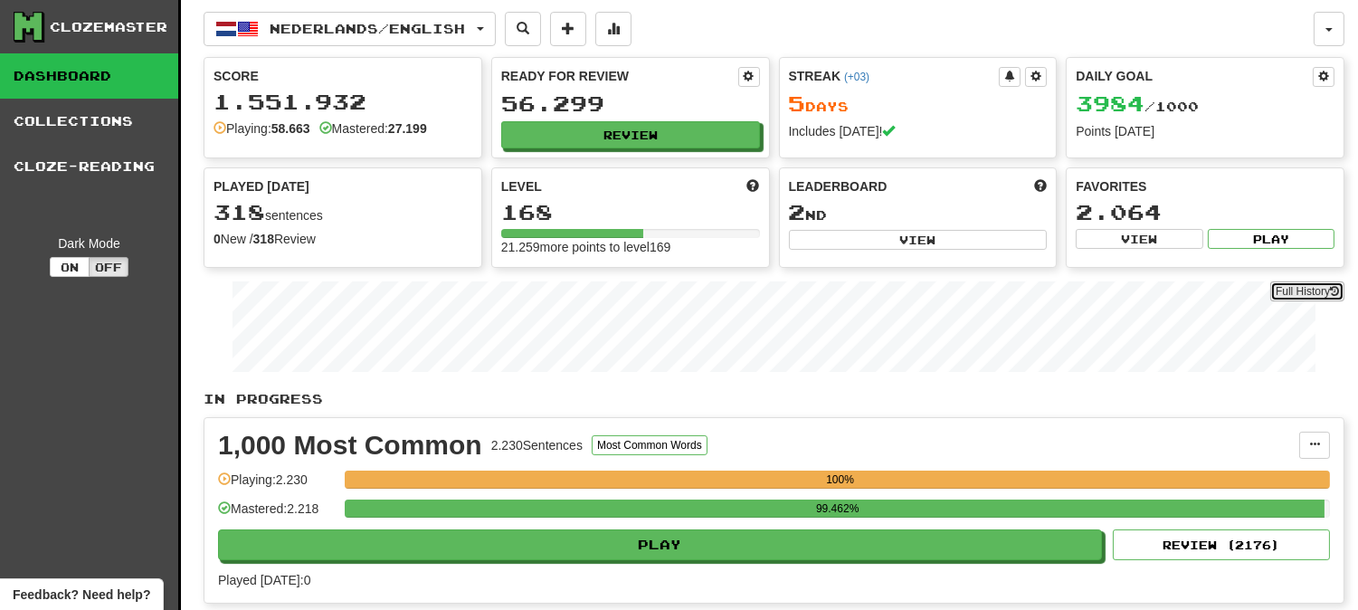
click at [1290, 291] on link "Full History" at bounding box center [1307, 291] width 74 height 20
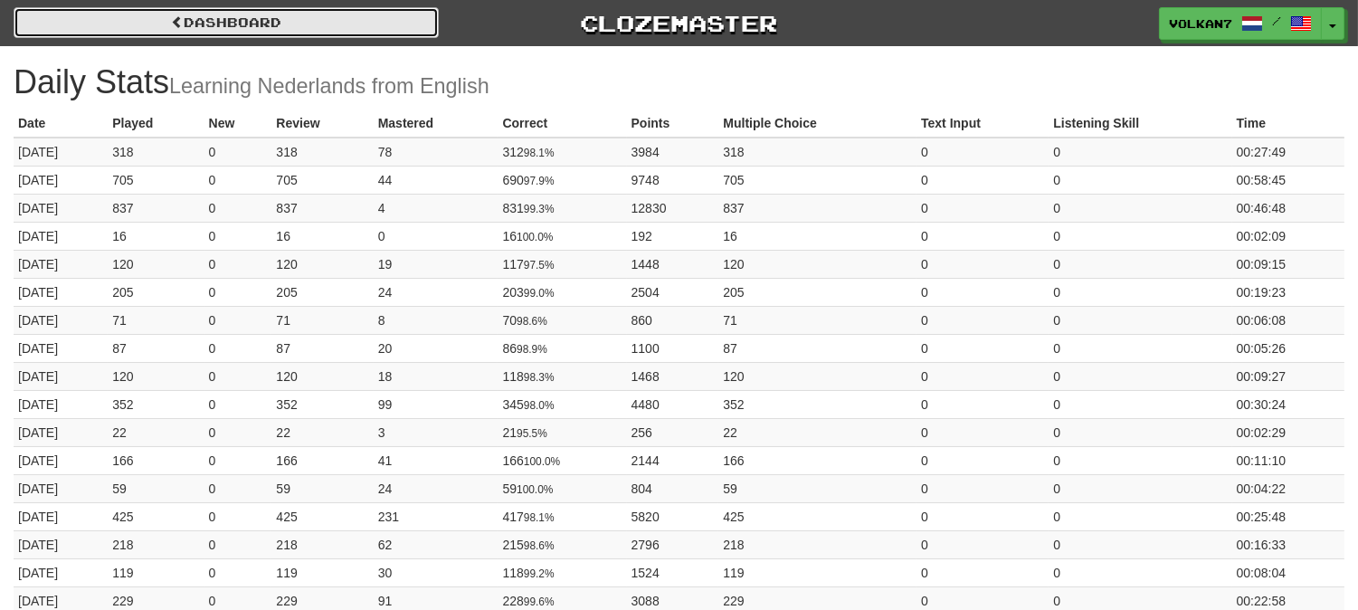
click at [139, 19] on link "Dashboard" at bounding box center [226, 22] width 425 height 31
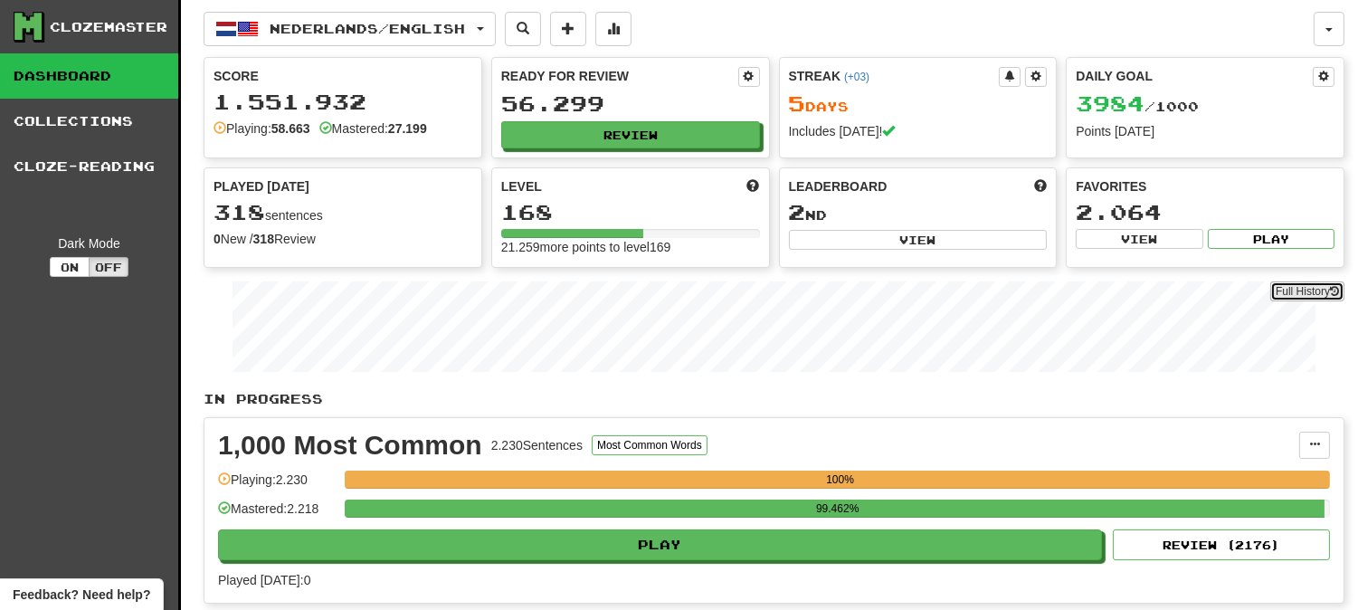
click at [1318, 292] on link "Full History" at bounding box center [1307, 291] width 74 height 20
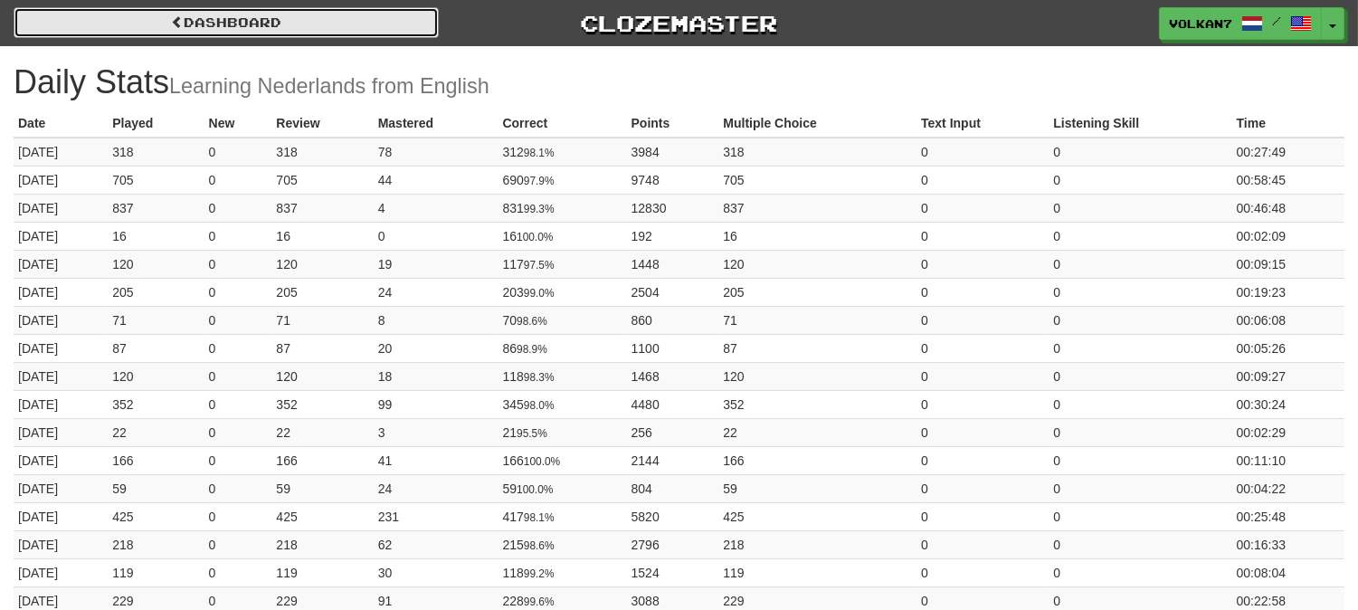
click at [255, 19] on link "Dashboard" at bounding box center [226, 22] width 425 height 31
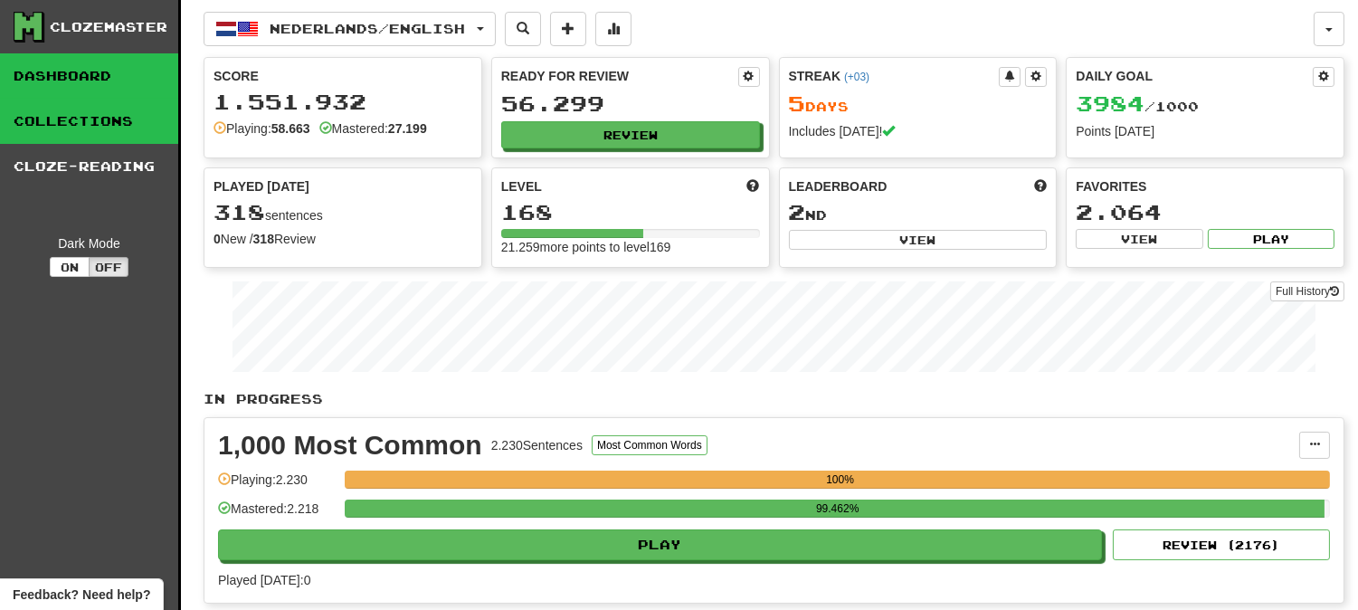
click at [142, 116] on link "Collections" at bounding box center [89, 121] width 178 height 45
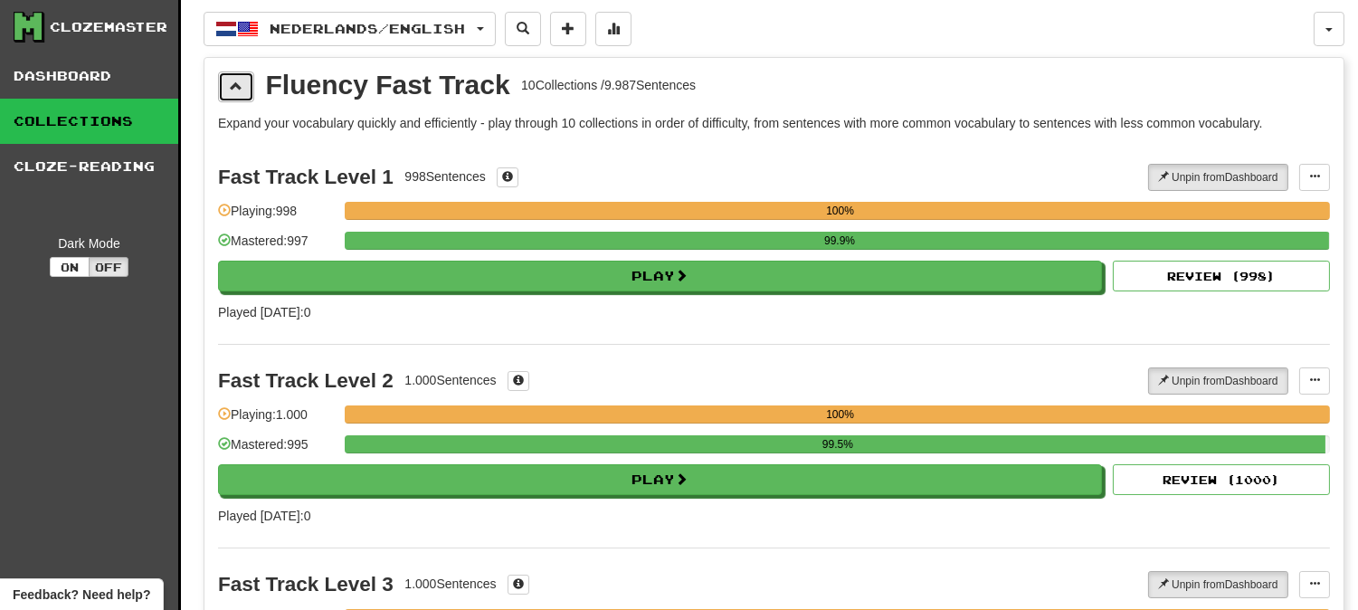
click at [241, 73] on button at bounding box center [236, 86] width 36 height 31
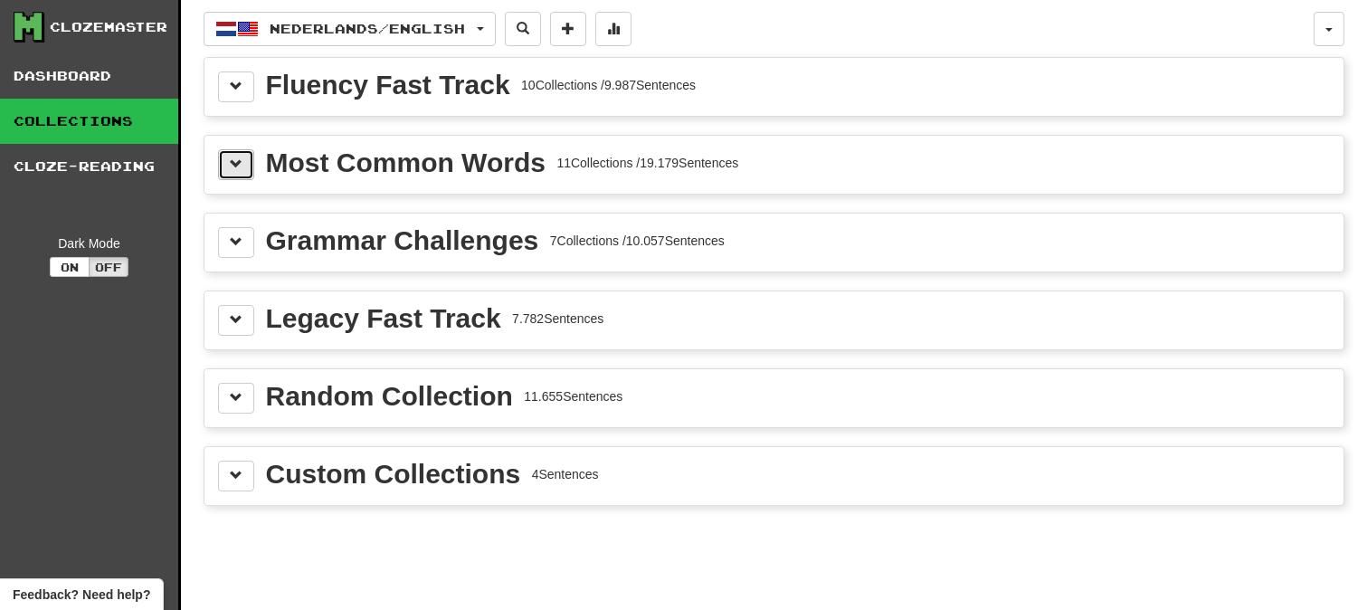
click at [242, 159] on span at bounding box center [236, 163] width 13 height 13
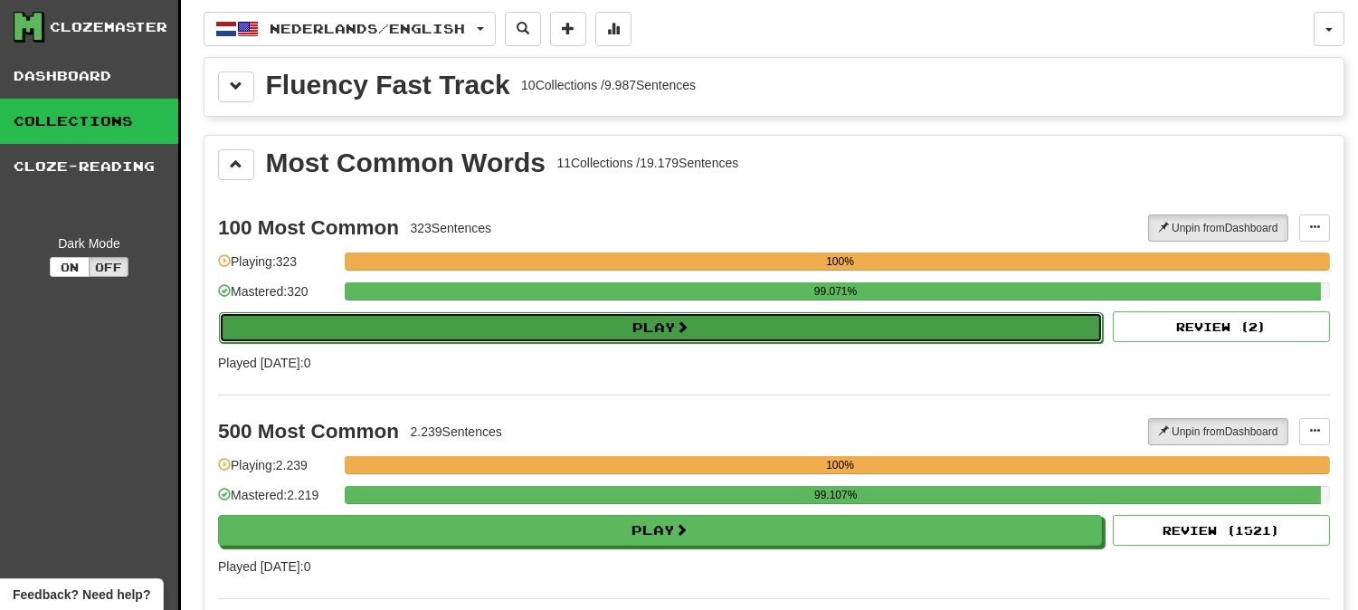
click at [664, 319] on button "Play" at bounding box center [661, 327] width 884 height 31
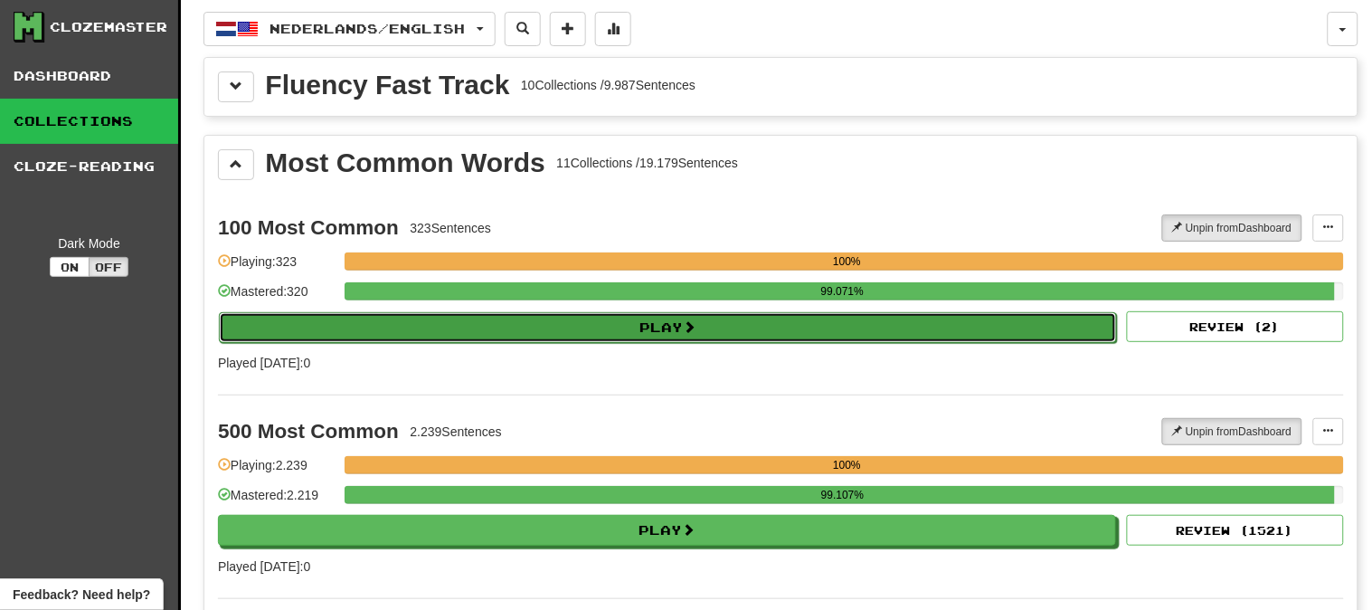
select select "********"
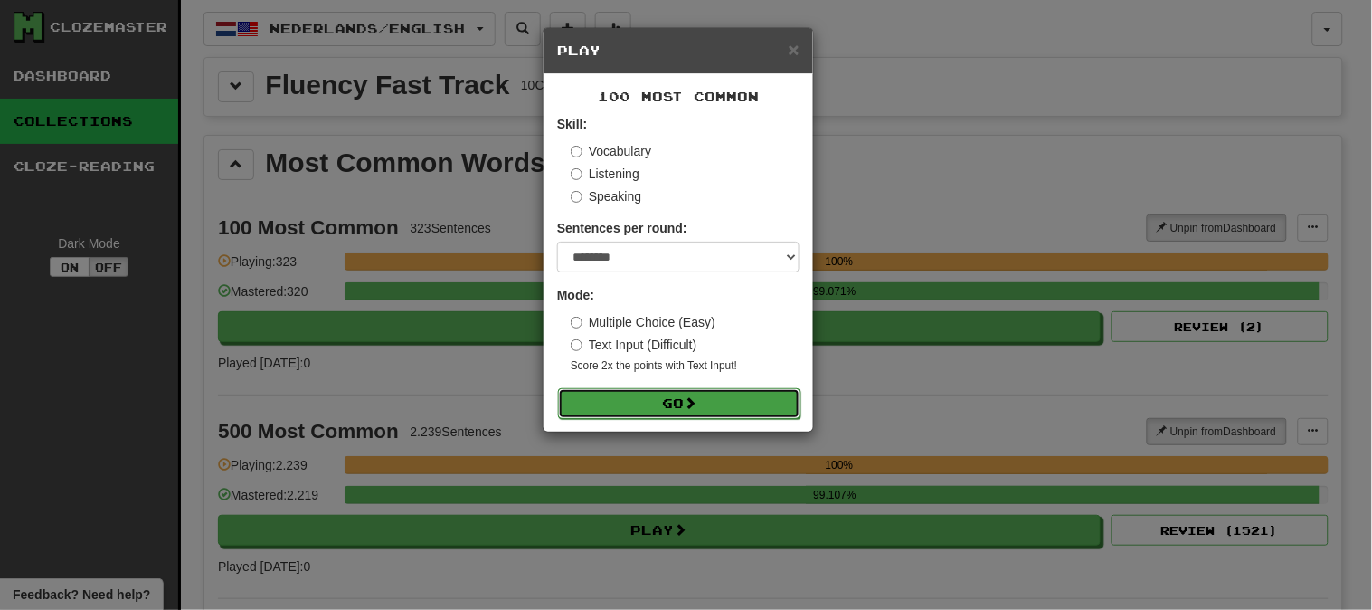
click at [680, 405] on button "Go" at bounding box center [679, 403] width 242 height 31
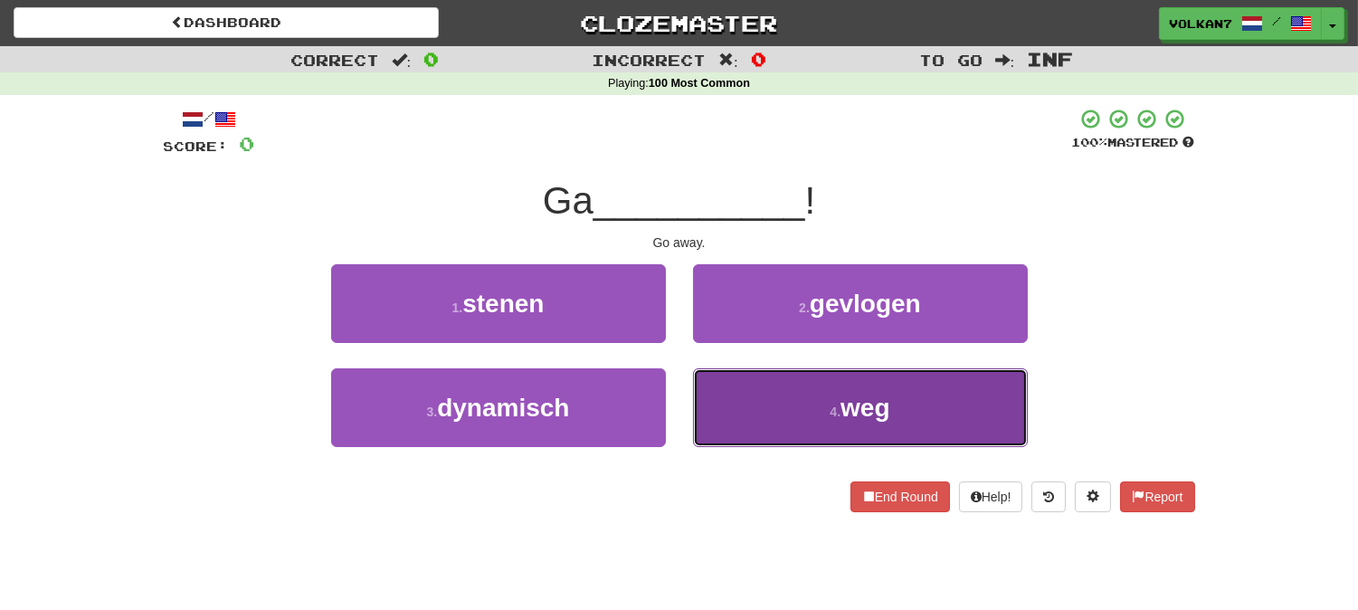
click at [822, 402] on button "4 . weg" at bounding box center [860, 407] width 335 height 79
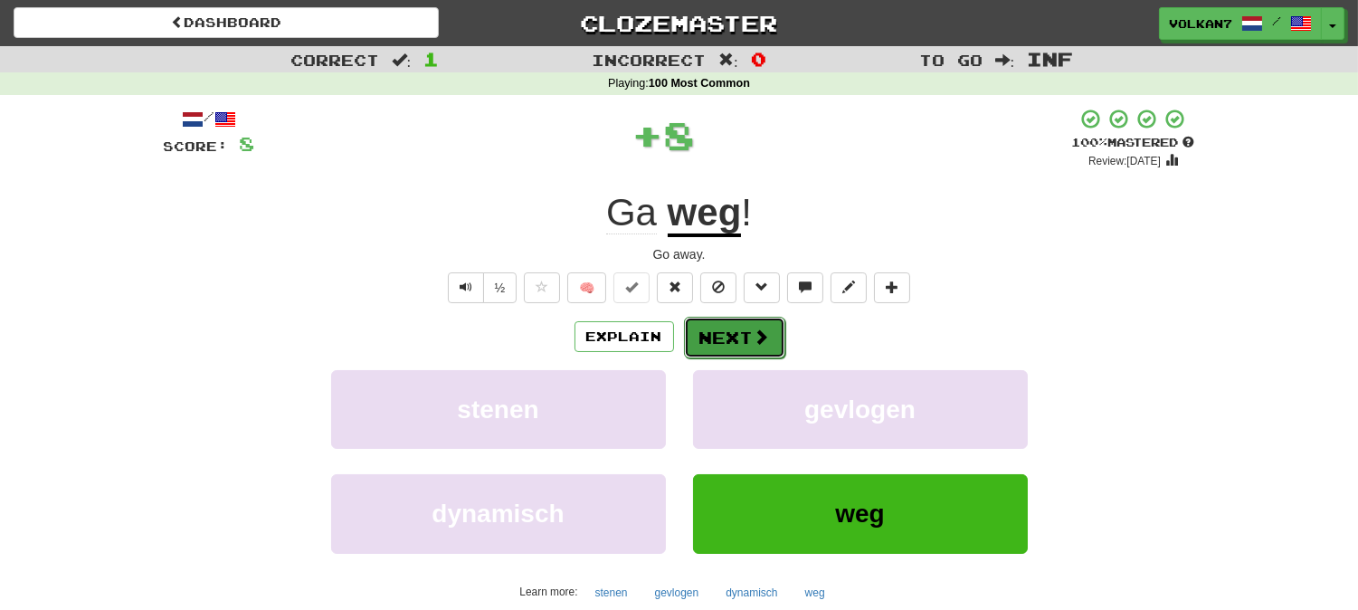
click at [728, 338] on button "Next" at bounding box center [734, 338] width 101 height 42
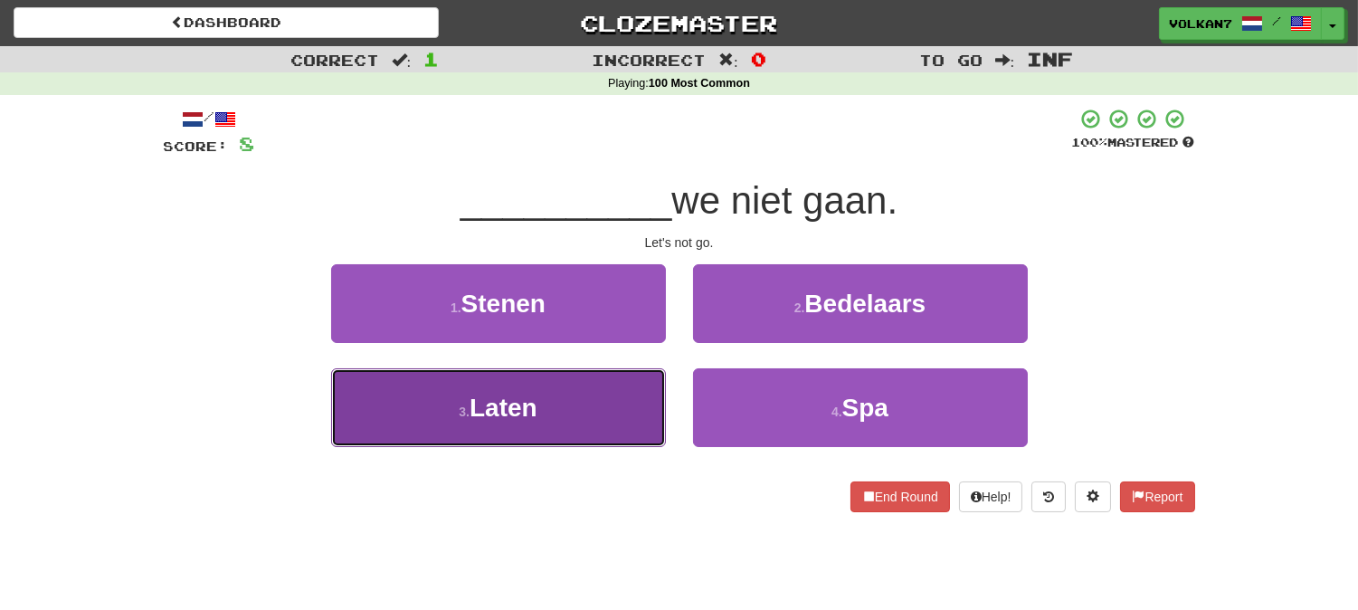
click at [584, 402] on button "3 . Laten" at bounding box center [498, 407] width 335 height 79
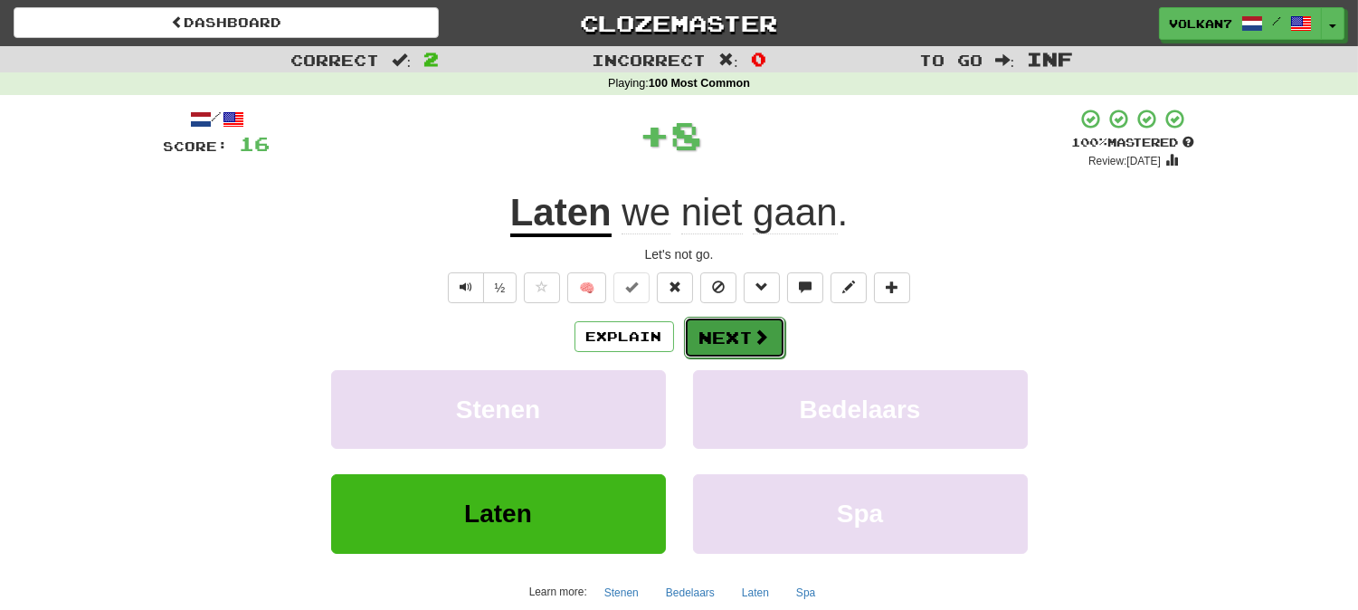
click at [713, 327] on button "Next" at bounding box center [734, 338] width 101 height 42
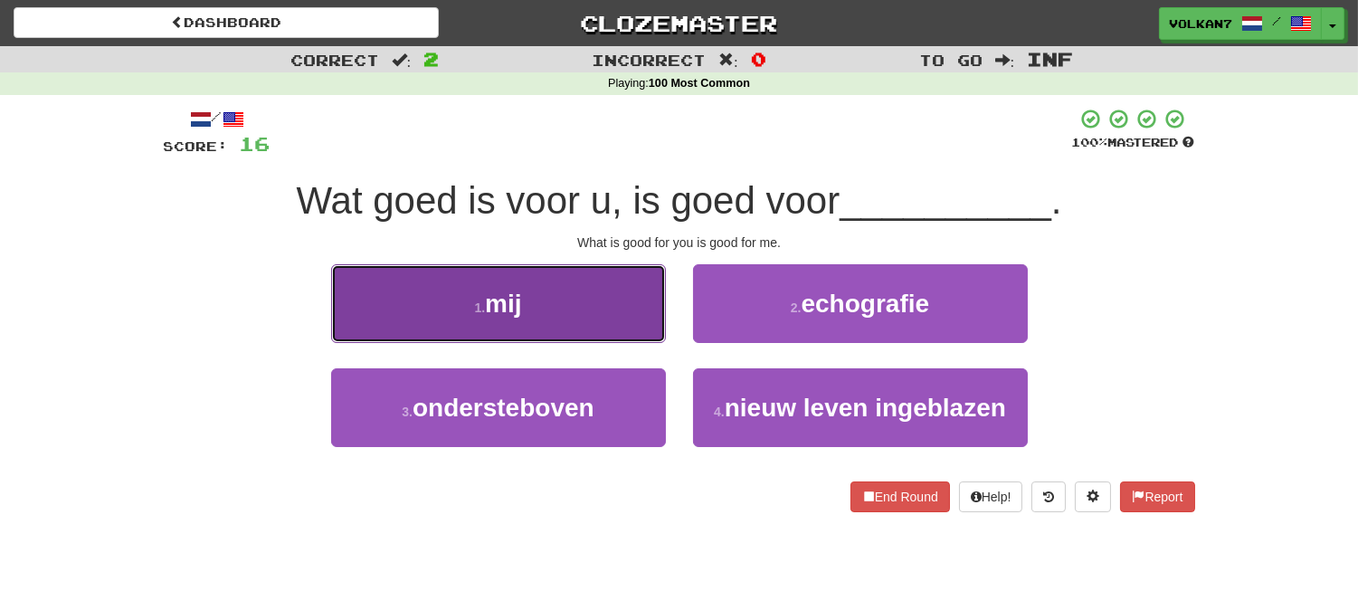
click at [523, 318] on button "1 . mij" at bounding box center [498, 303] width 335 height 79
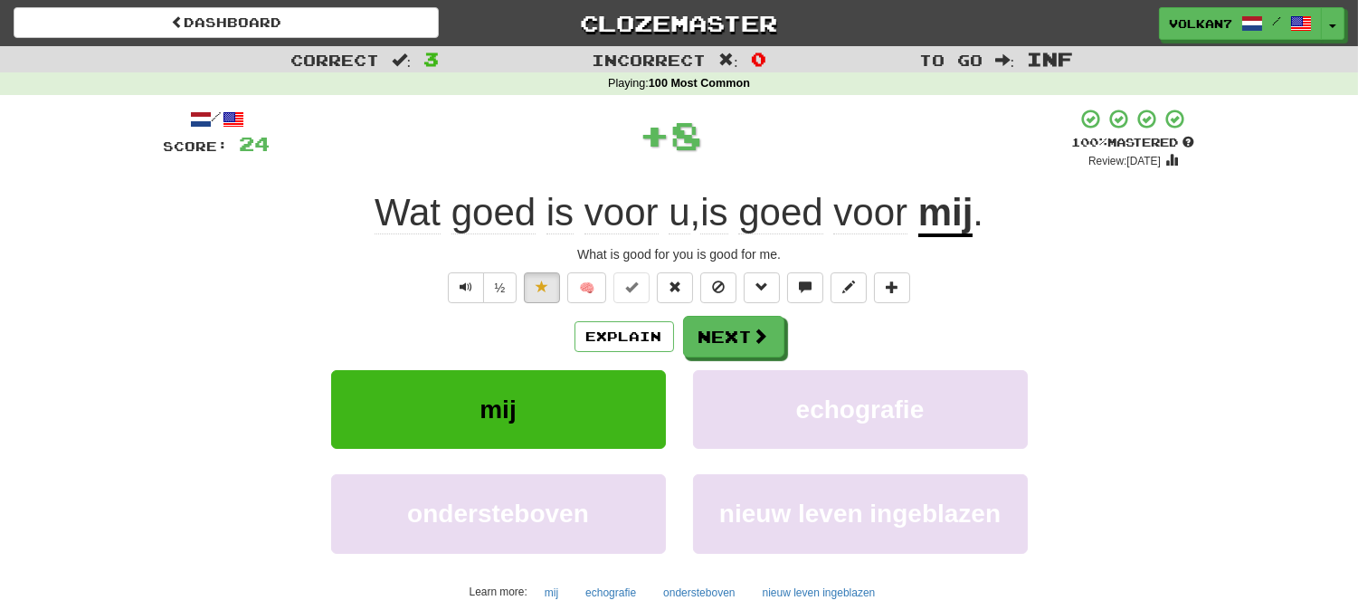
click at [718, 357] on div "Explain Next mij echografie ondersteboven nieuw leven ingeblazen Learn more: mi…" at bounding box center [679, 461] width 1031 height 290
click at [726, 332] on button "Next" at bounding box center [734, 338] width 101 height 42
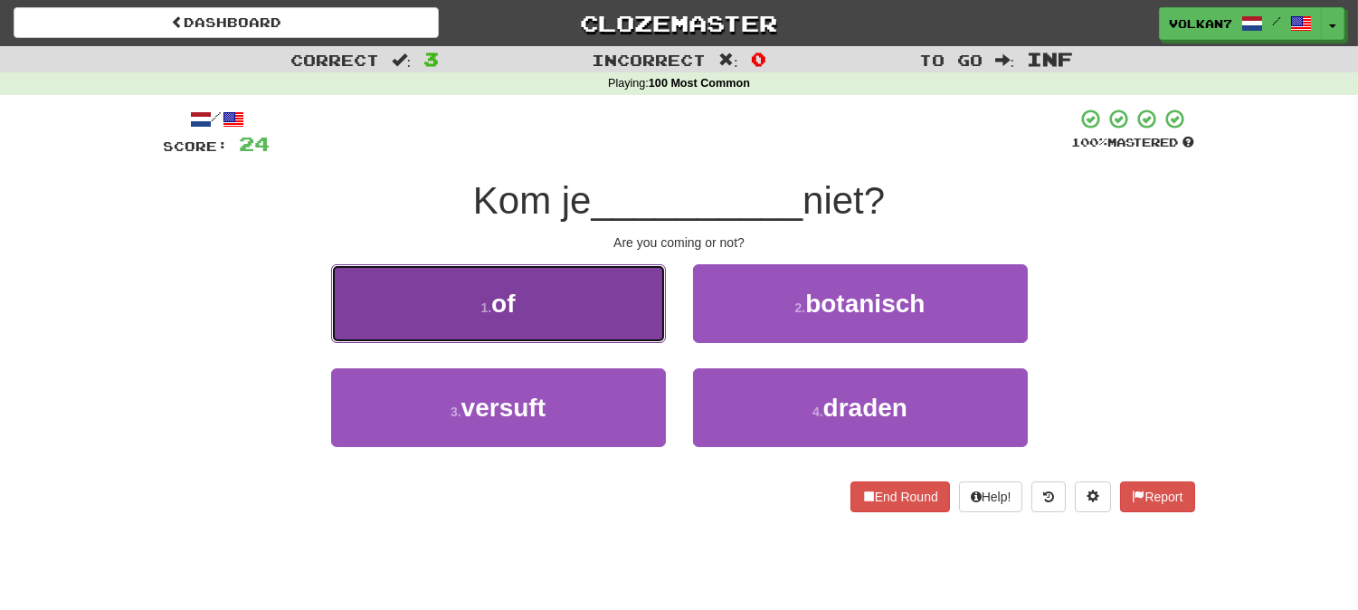
click at [609, 299] on button "1 . of" at bounding box center [498, 303] width 335 height 79
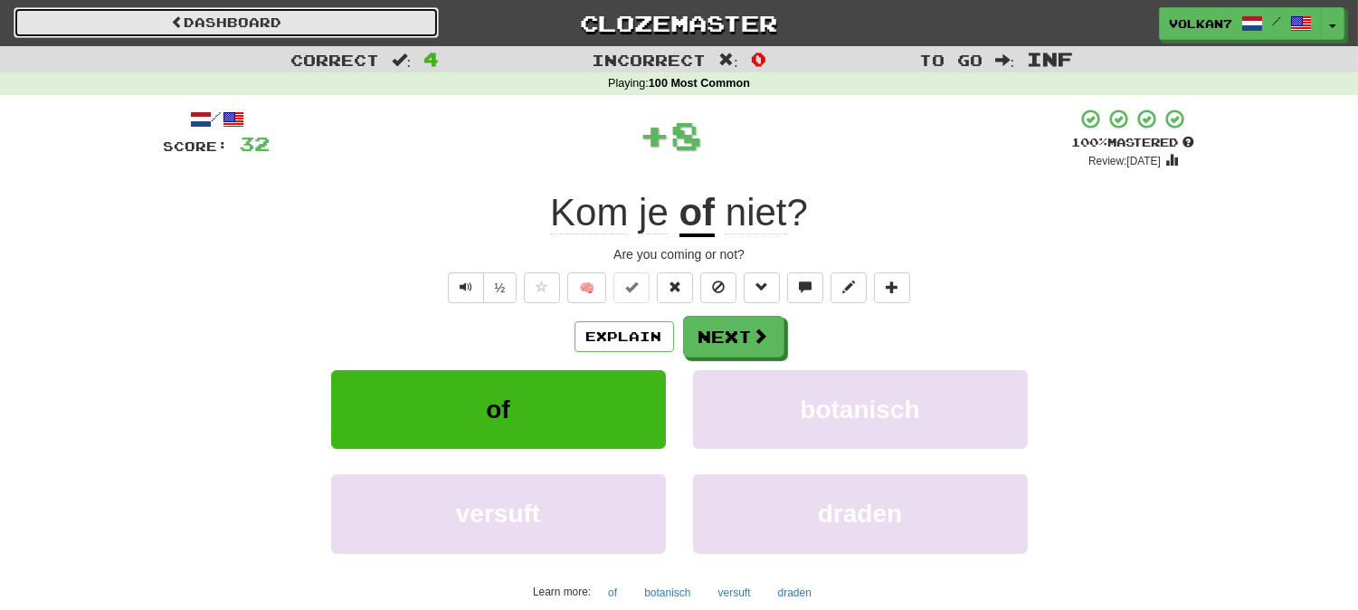
click at [385, 21] on link "Dashboard" at bounding box center [226, 22] width 425 height 31
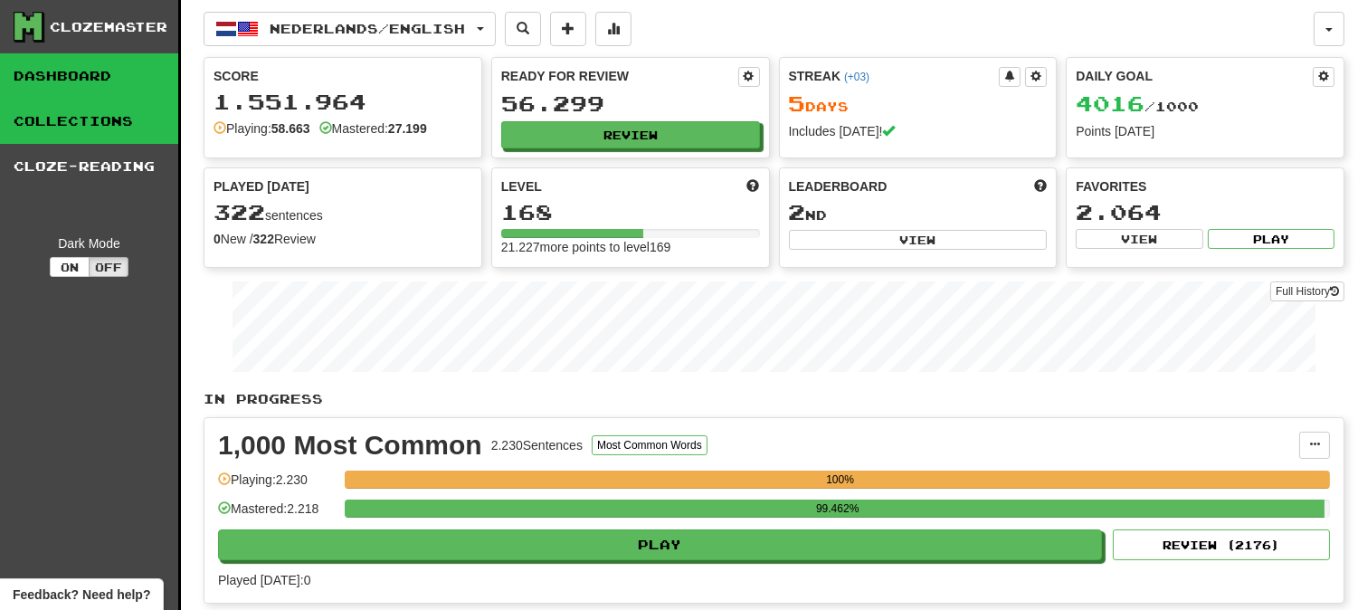
click at [84, 134] on link "Collections" at bounding box center [89, 121] width 178 height 45
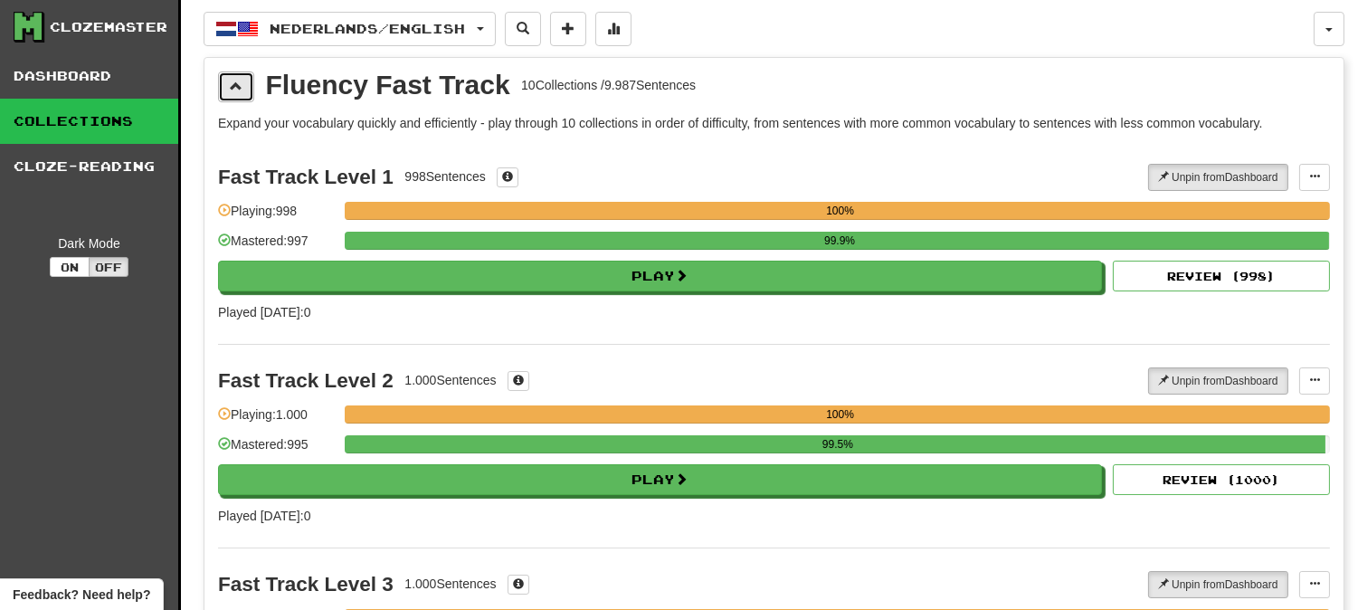
click at [244, 81] on button at bounding box center [236, 86] width 36 height 31
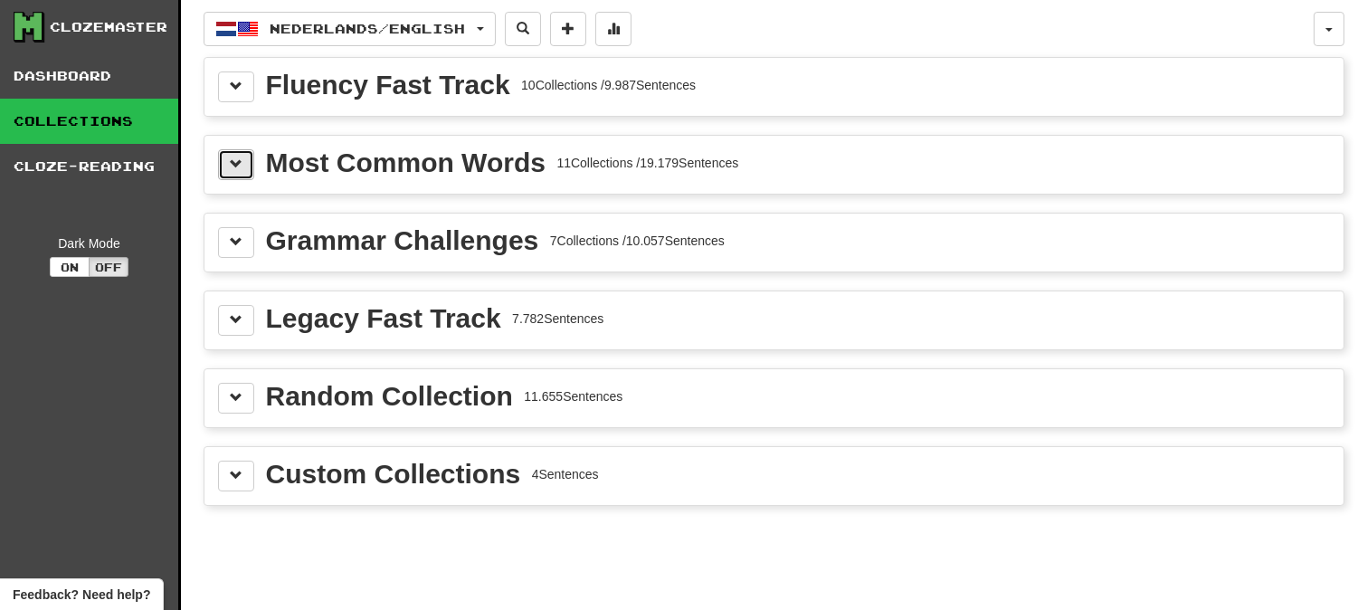
click at [236, 166] on span at bounding box center [236, 163] width 13 height 13
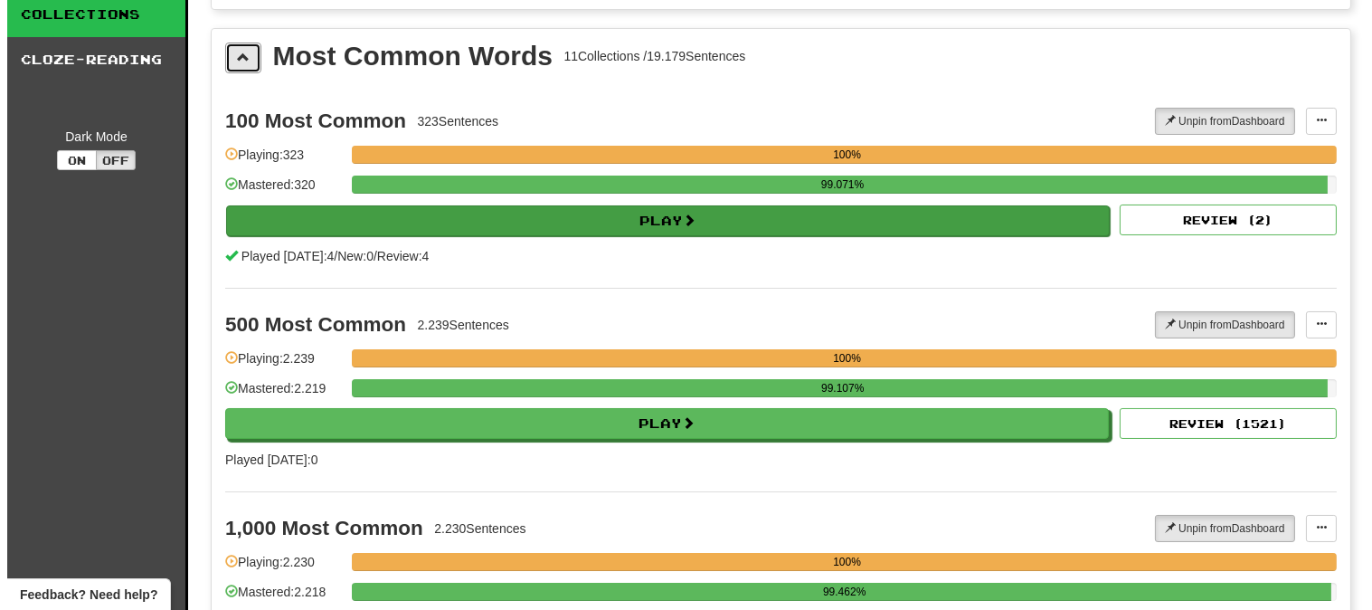
scroll to position [402, 0]
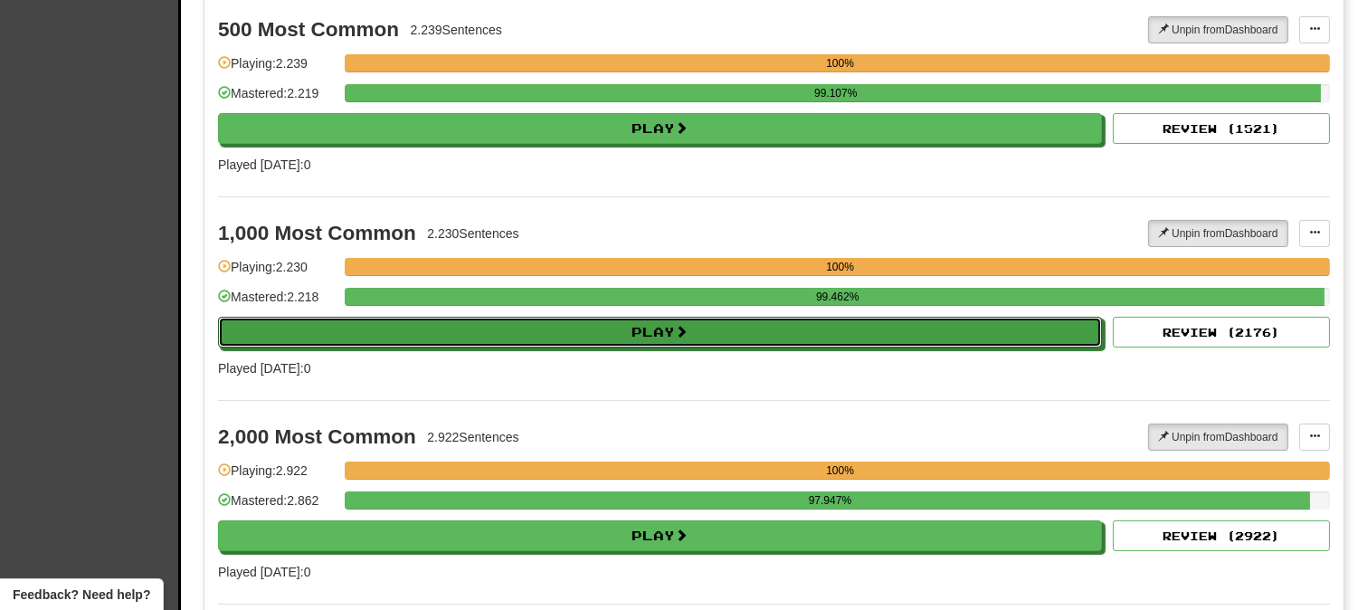
click at [591, 333] on button "Play" at bounding box center [660, 332] width 884 height 31
select select "********"
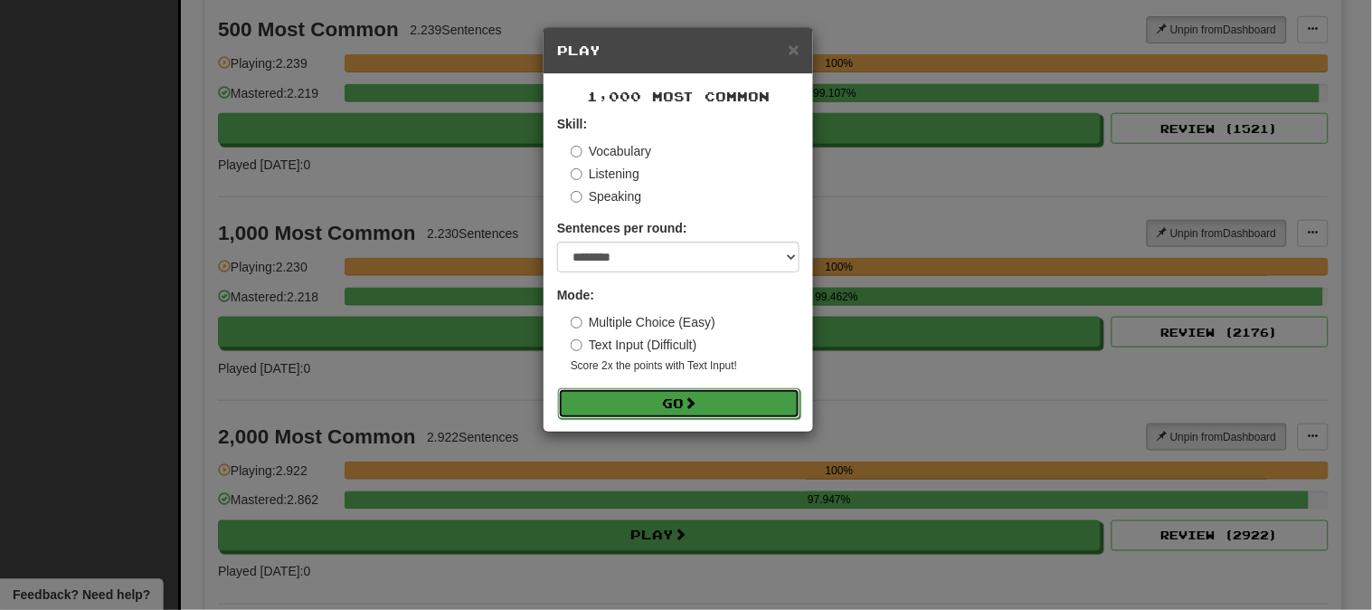
click at [700, 392] on button "Go" at bounding box center [679, 403] width 242 height 31
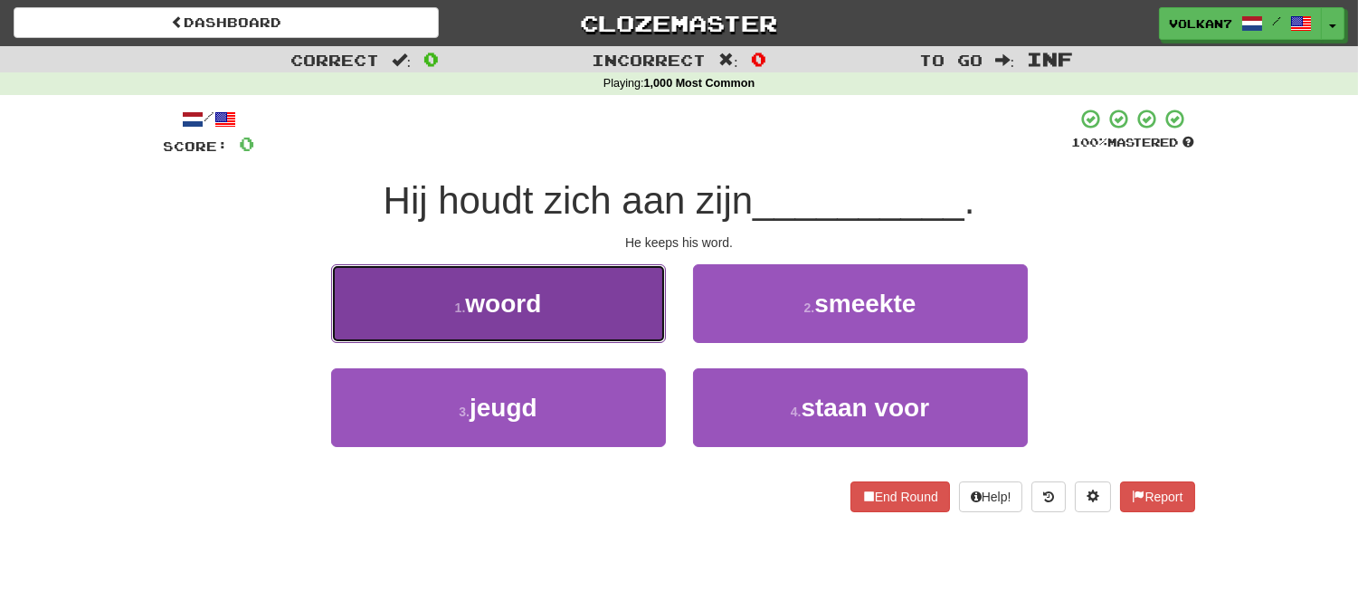
click at [604, 328] on button "1 . woord" at bounding box center [498, 303] width 335 height 79
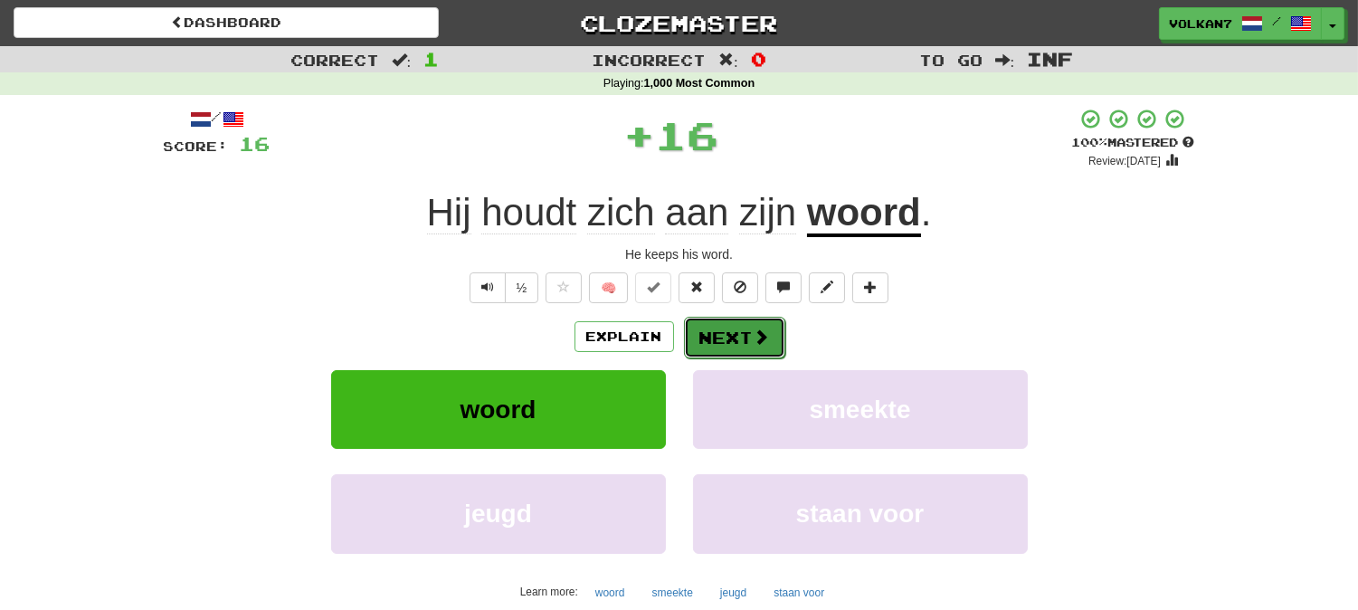
click at [731, 346] on button "Next" at bounding box center [734, 338] width 101 height 42
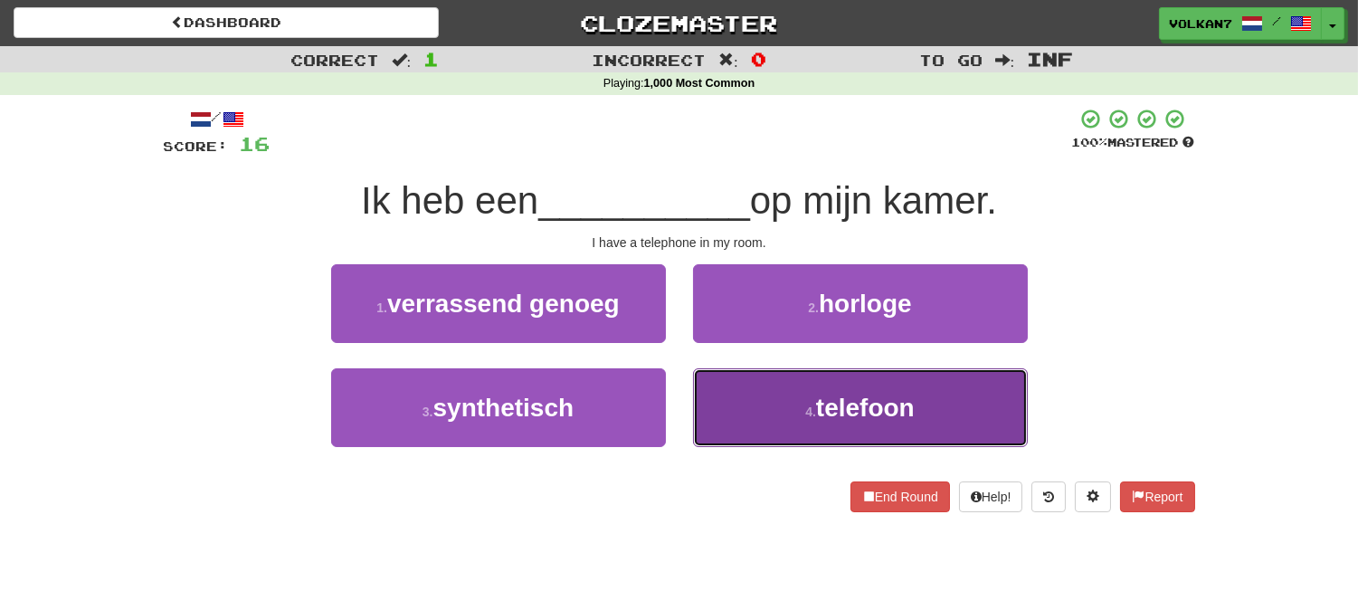
click at [819, 400] on span "telefoon" at bounding box center [865, 408] width 99 height 28
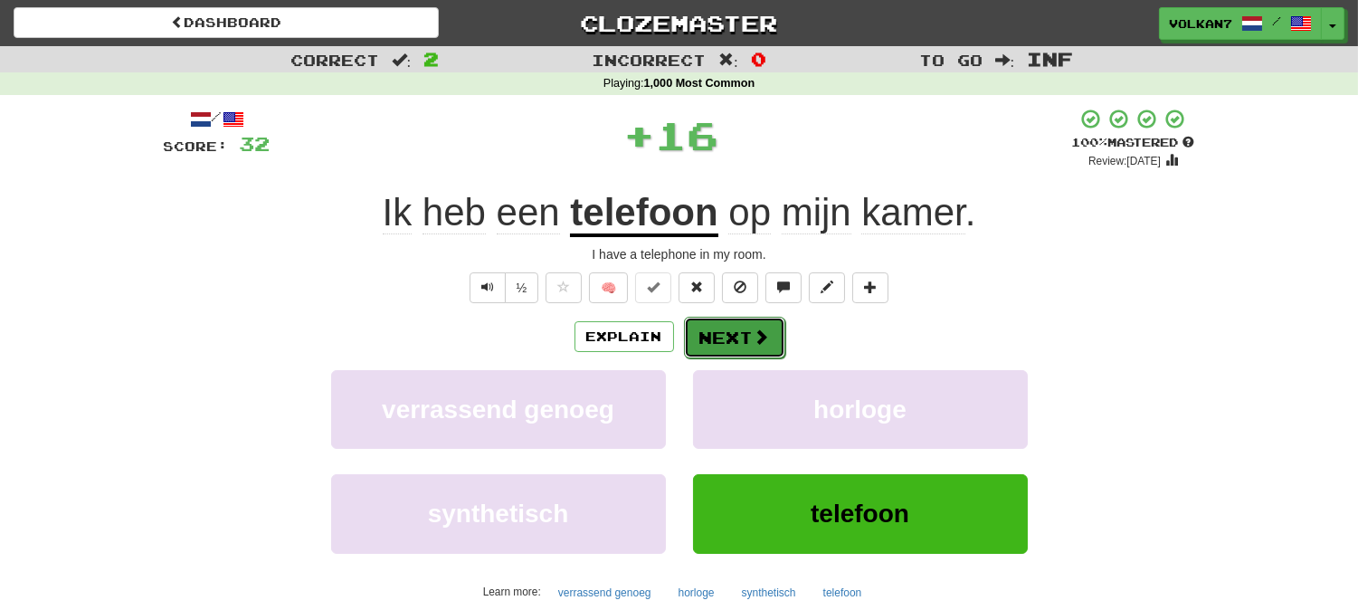
click at [734, 333] on button "Next" at bounding box center [734, 338] width 101 height 42
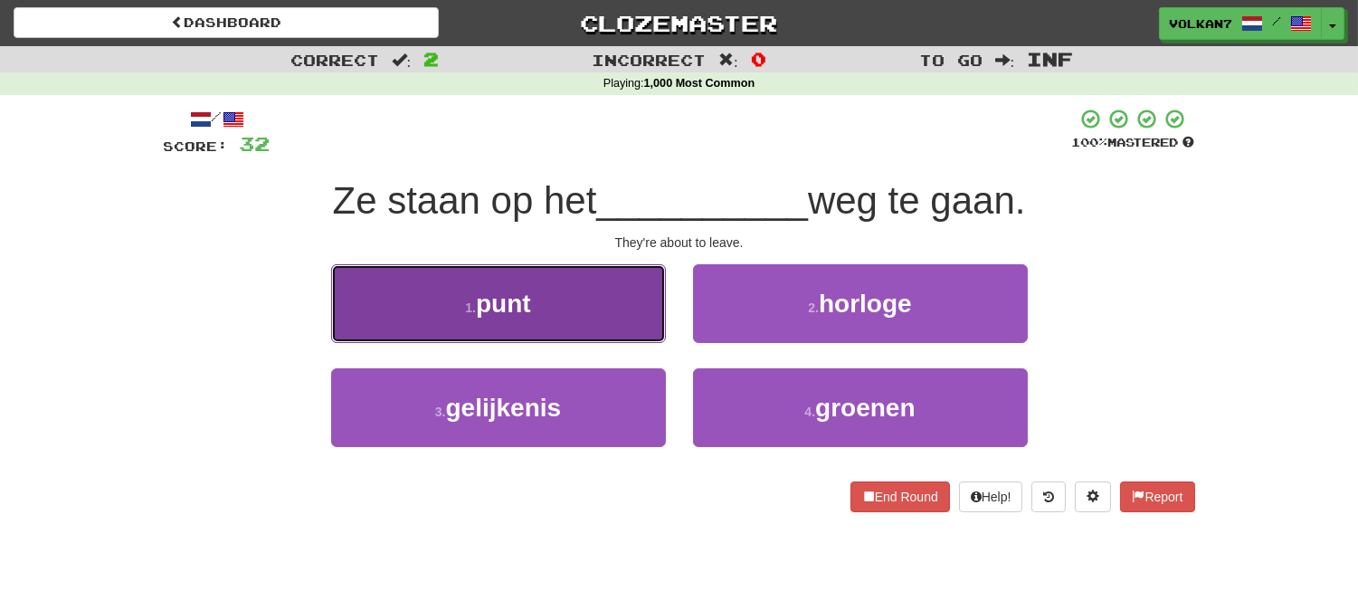
click at [593, 299] on button "1 . punt" at bounding box center [498, 303] width 335 height 79
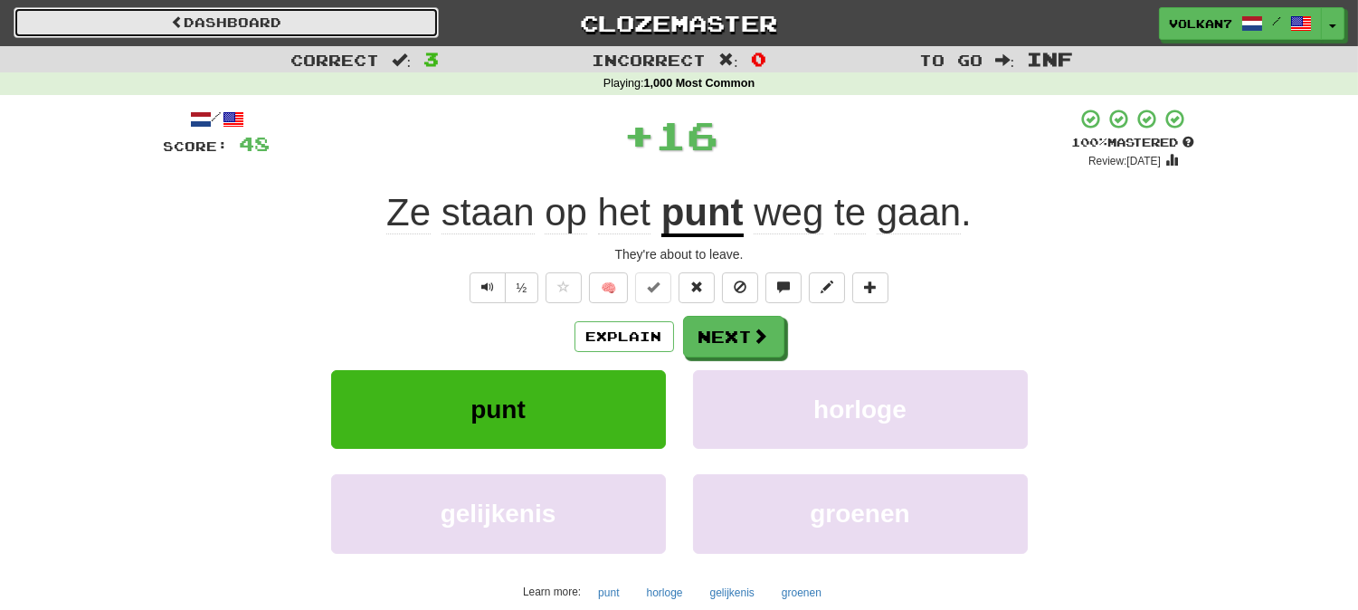
click at [335, 24] on link "Dashboard" at bounding box center [226, 22] width 425 height 31
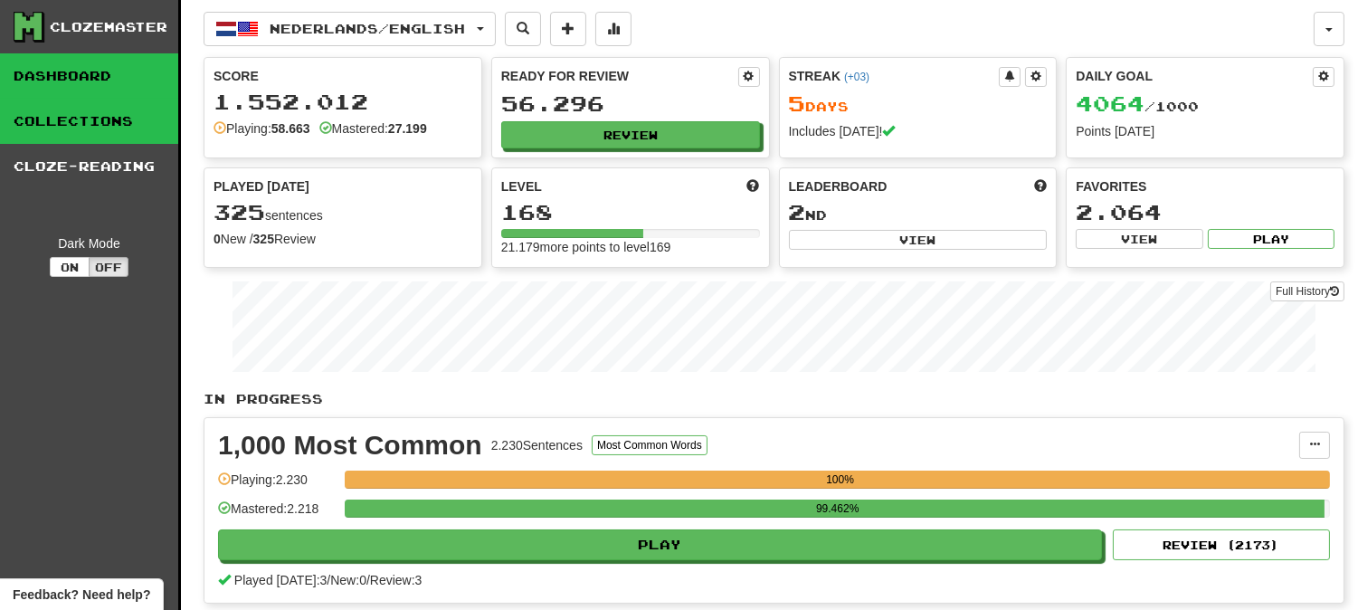
click at [133, 128] on link "Collections" at bounding box center [89, 121] width 178 height 45
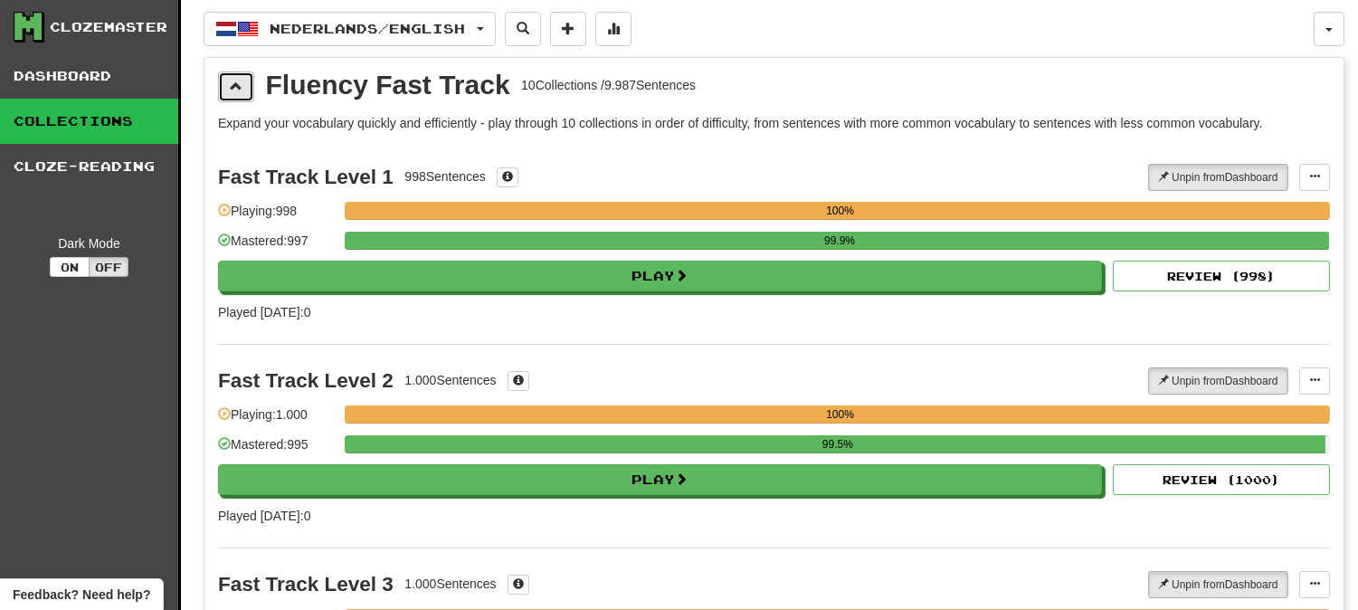
click at [235, 80] on span at bounding box center [236, 86] width 13 height 13
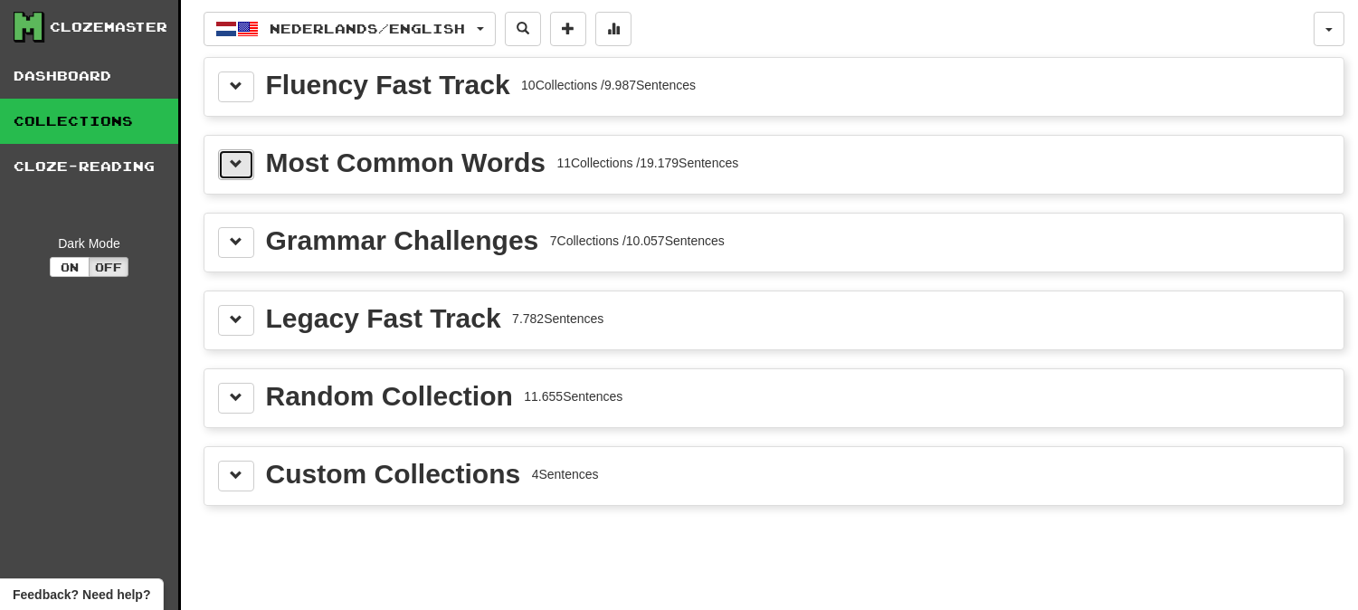
click at [242, 167] on button at bounding box center [236, 164] width 36 height 31
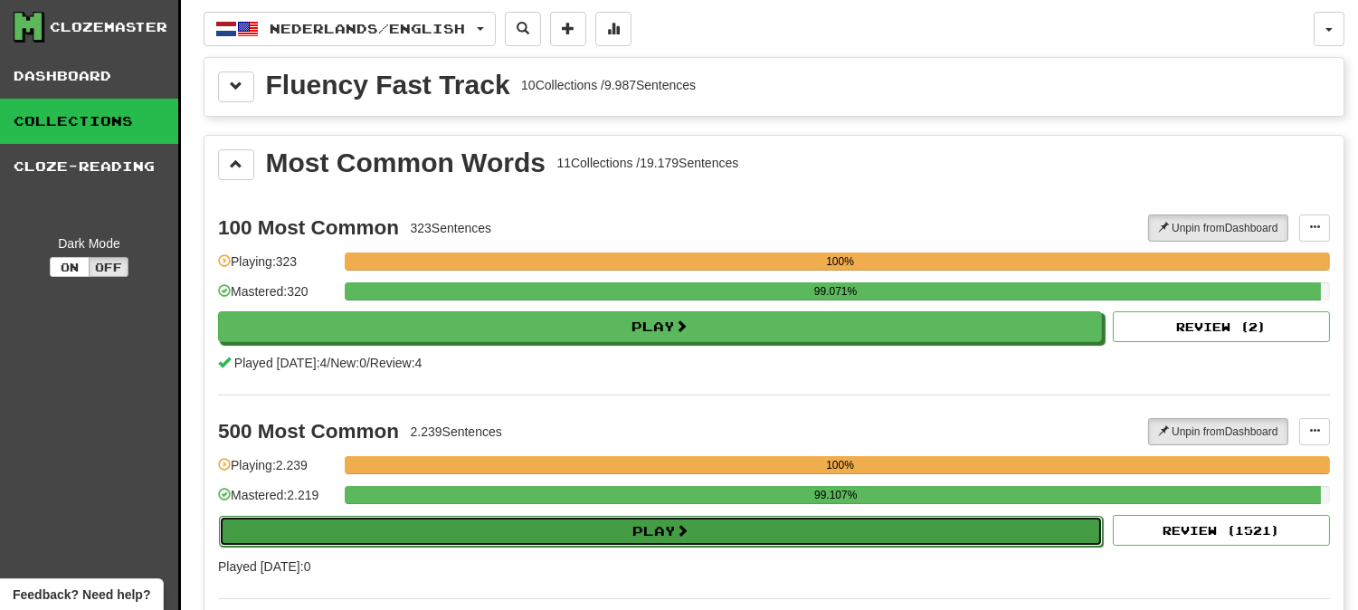
click at [654, 529] on button "Play" at bounding box center [661, 531] width 884 height 31
select select "********"
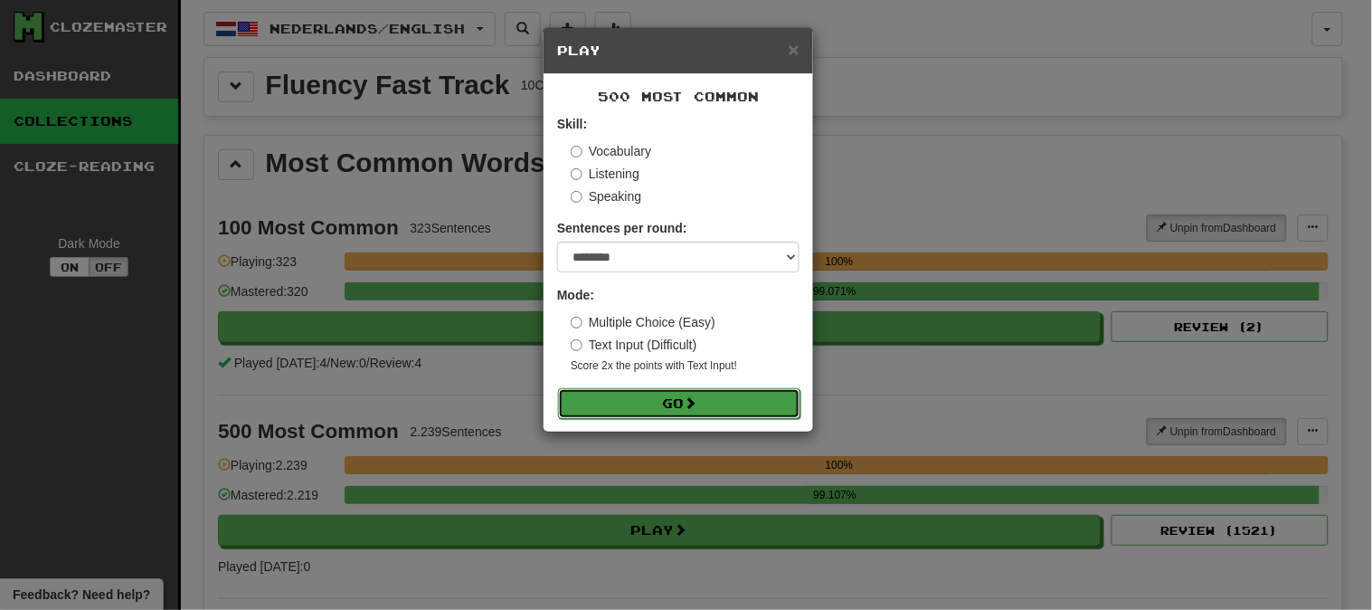
click at [709, 399] on button "Go" at bounding box center [679, 403] width 242 height 31
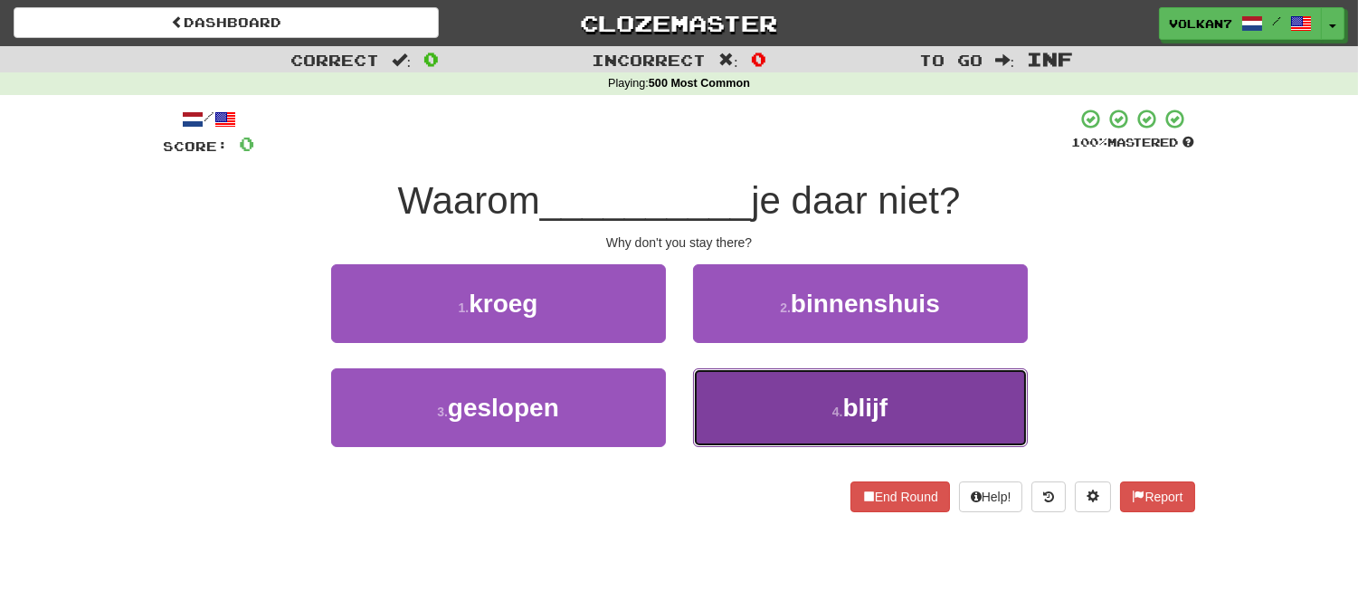
click at [764, 417] on button "4 . blijf" at bounding box center [860, 407] width 335 height 79
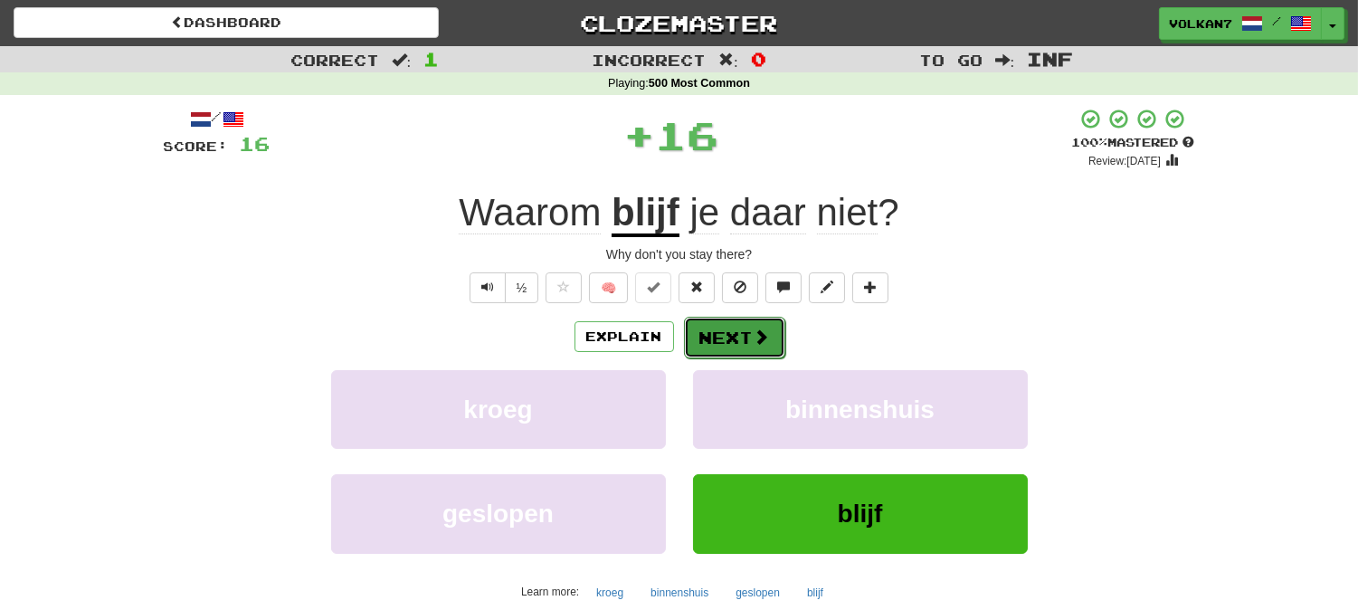
click at [746, 340] on button "Next" at bounding box center [734, 338] width 101 height 42
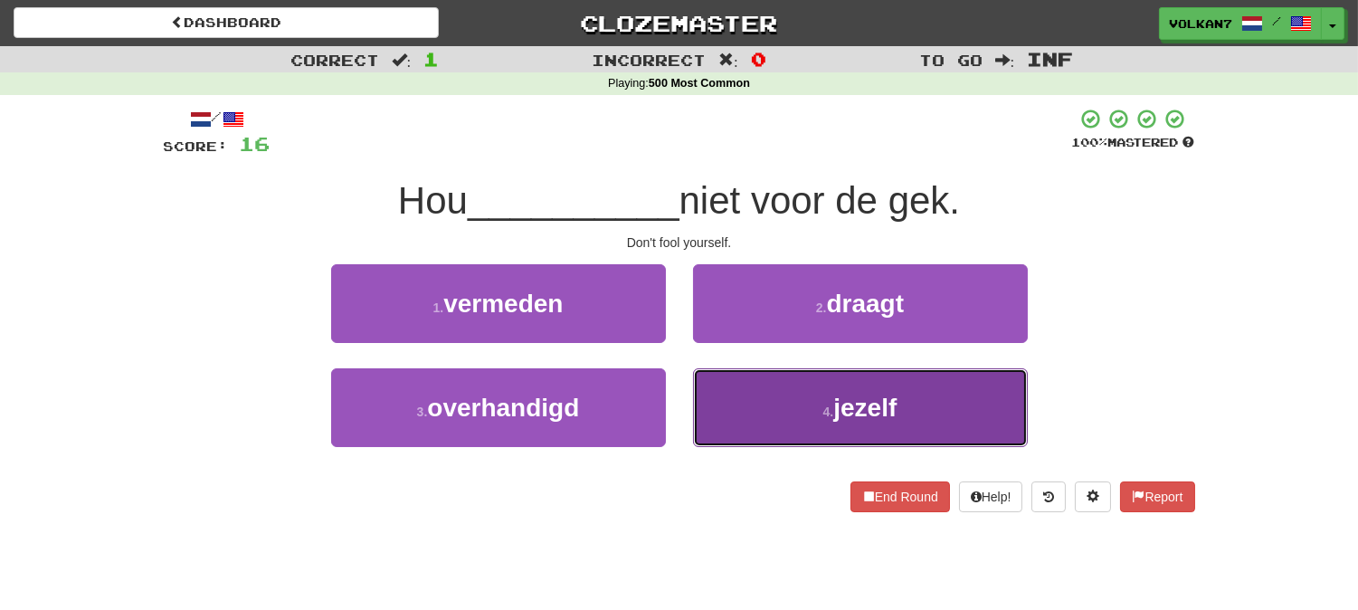
click at [758, 413] on button "4 . jezelf" at bounding box center [860, 407] width 335 height 79
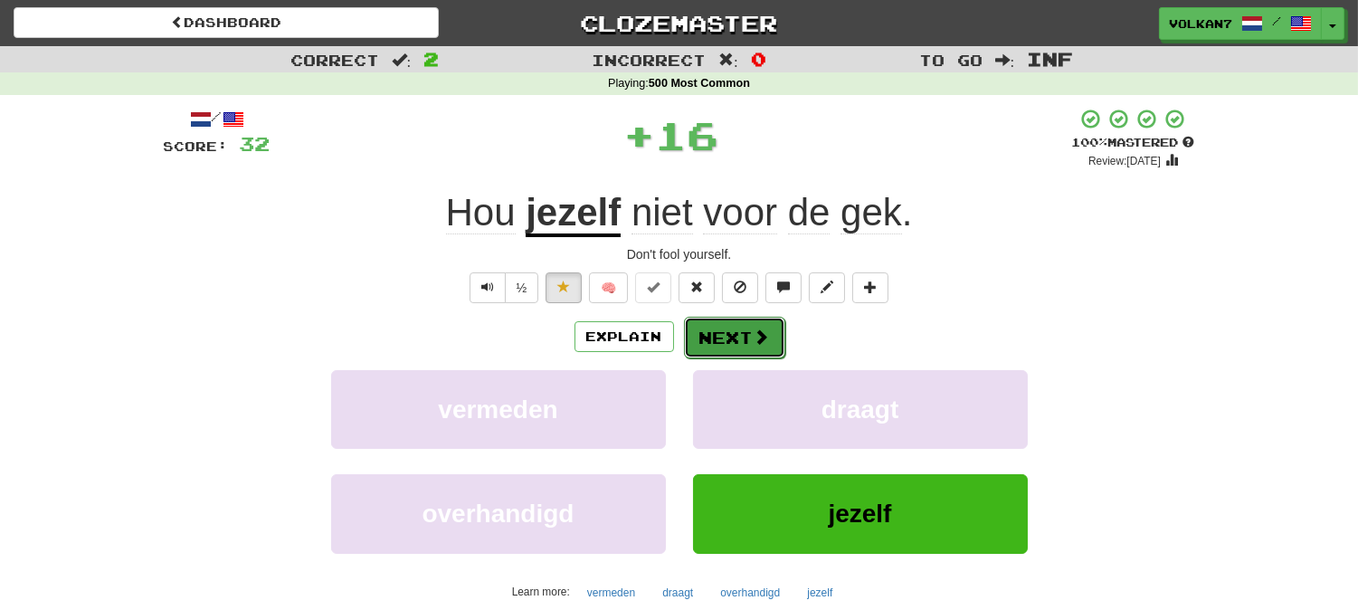
click at [727, 330] on button "Next" at bounding box center [734, 338] width 101 height 42
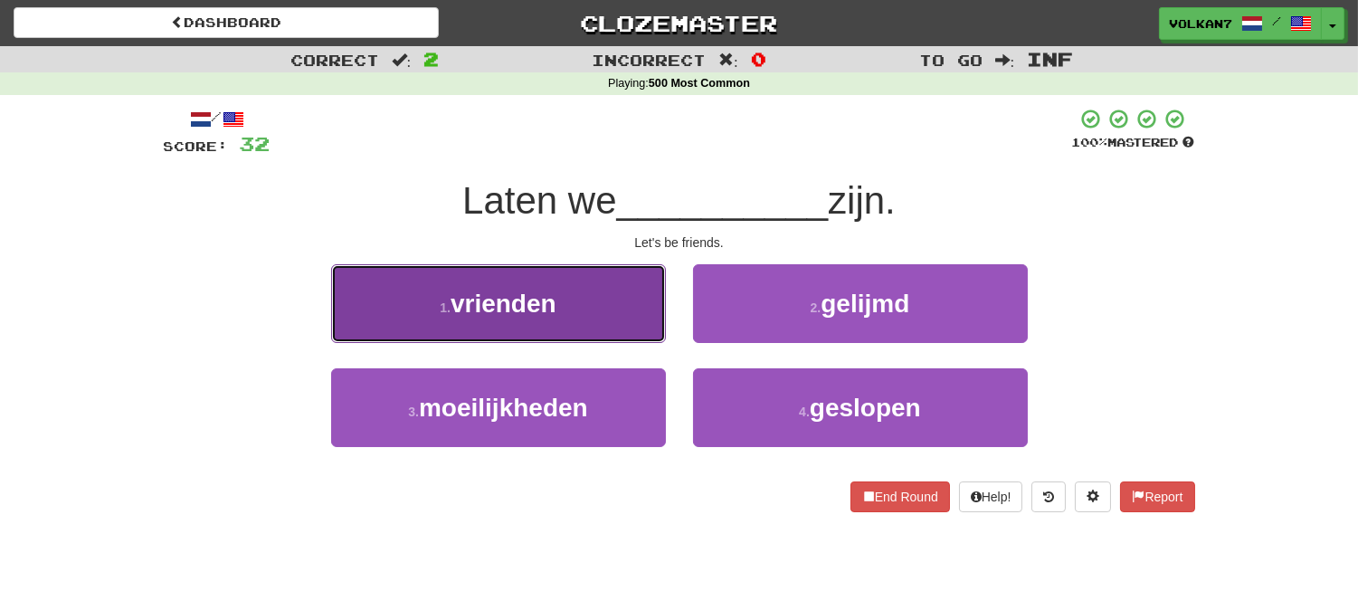
click at [546, 327] on button "1 . vrienden" at bounding box center [498, 303] width 335 height 79
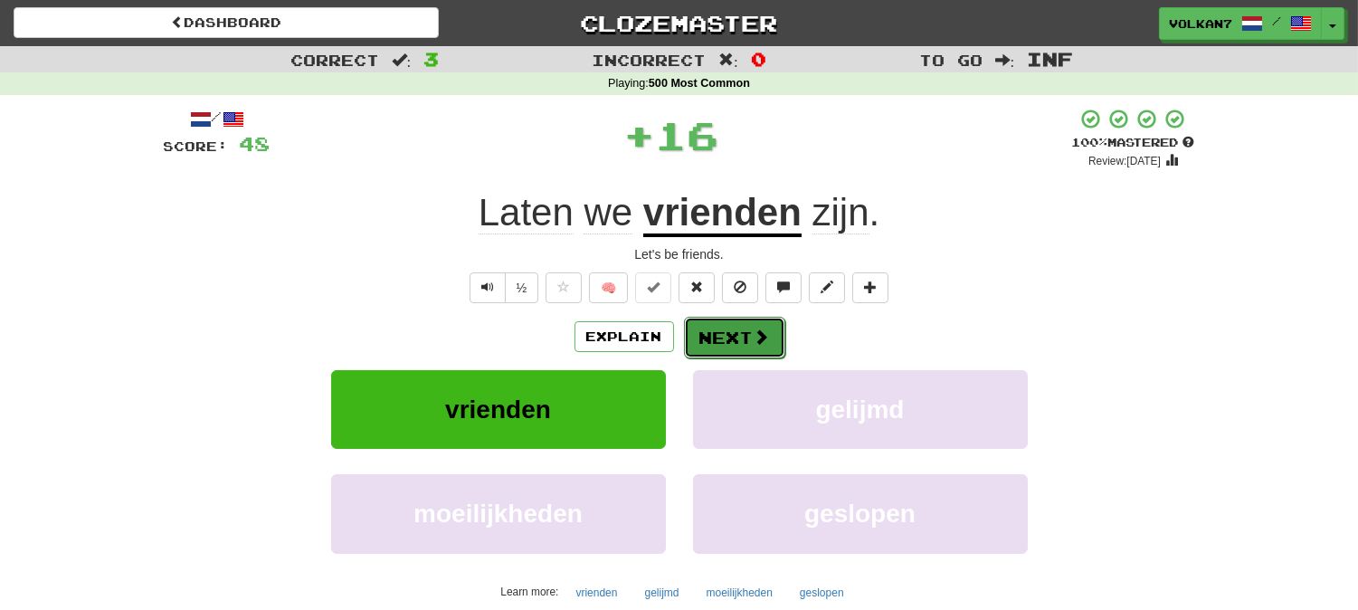
click at [707, 327] on button "Next" at bounding box center [734, 338] width 101 height 42
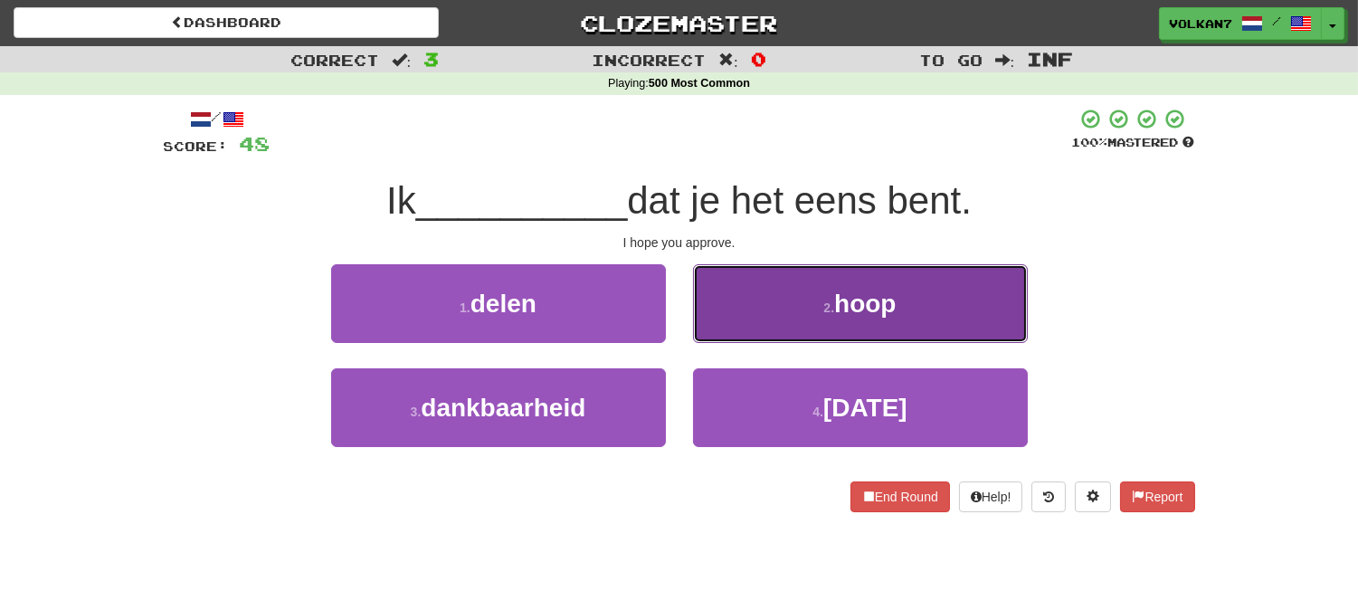
click at [815, 309] on button "2 . hoop" at bounding box center [860, 303] width 335 height 79
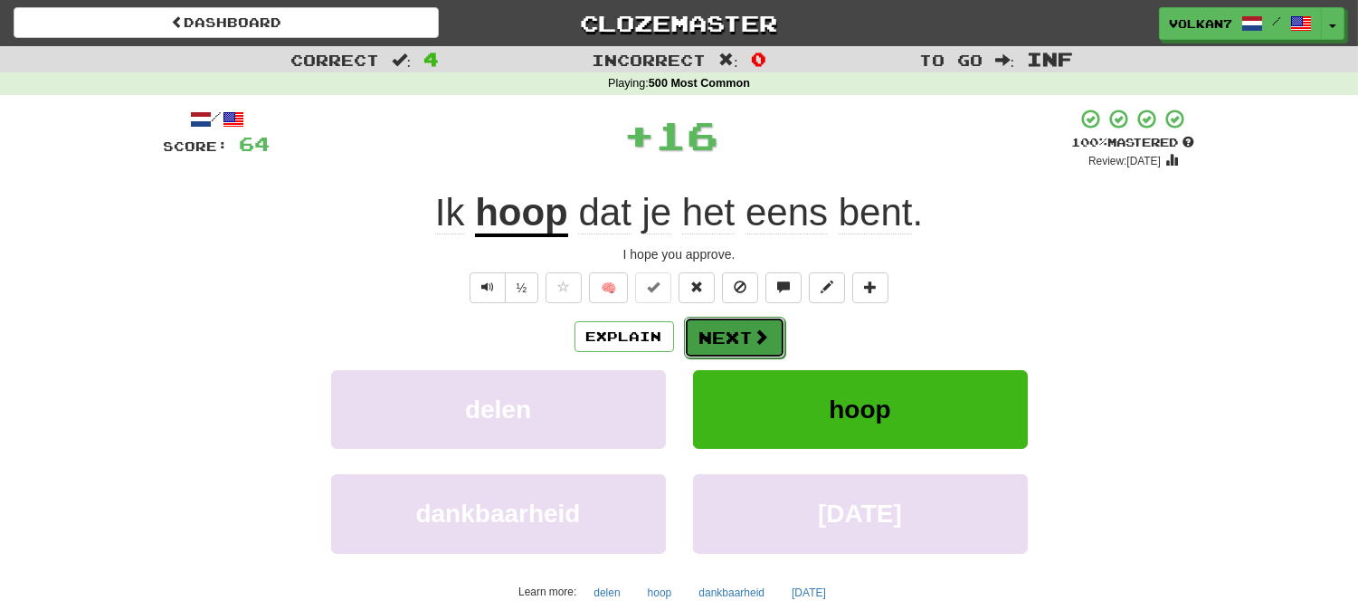
click at [754, 340] on span at bounding box center [762, 336] width 16 height 16
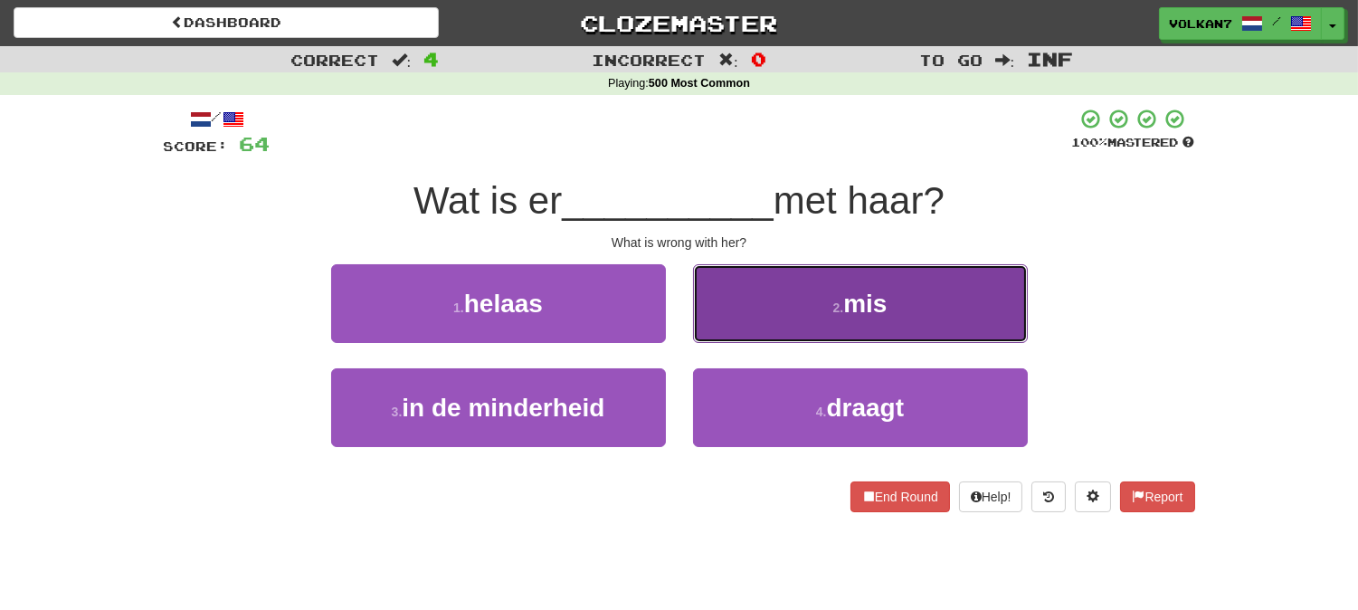
click at [838, 309] on small "2 ." at bounding box center [838, 307] width 11 height 14
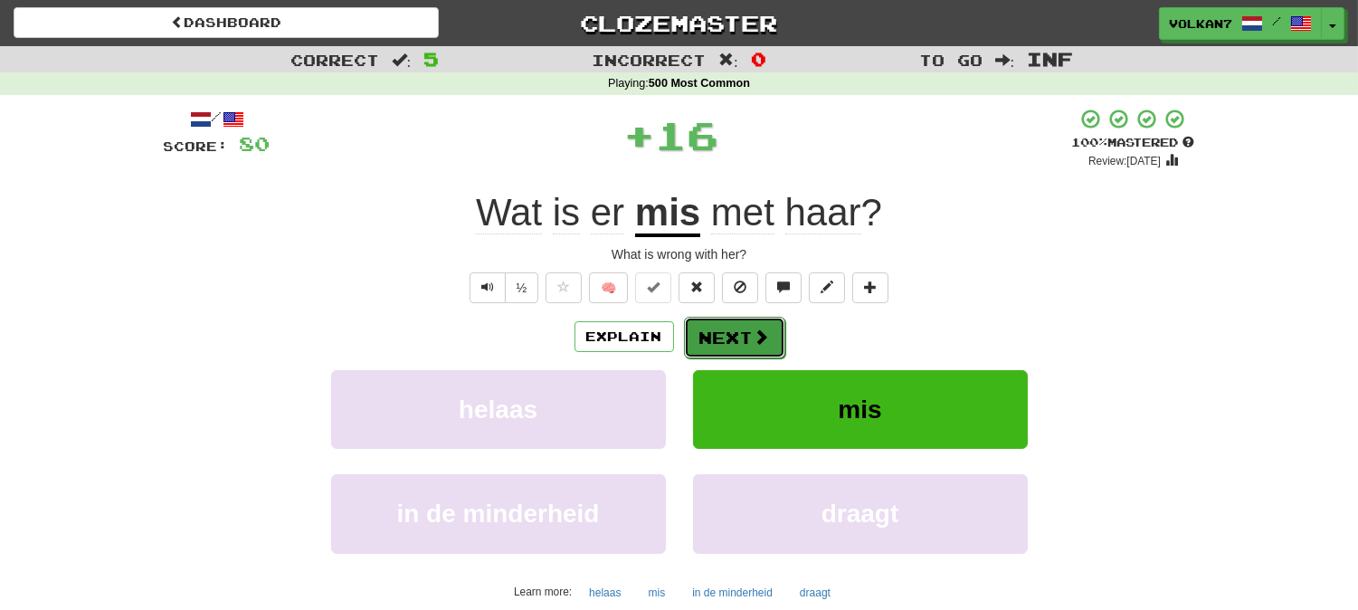
click at [740, 333] on button "Next" at bounding box center [734, 338] width 101 height 42
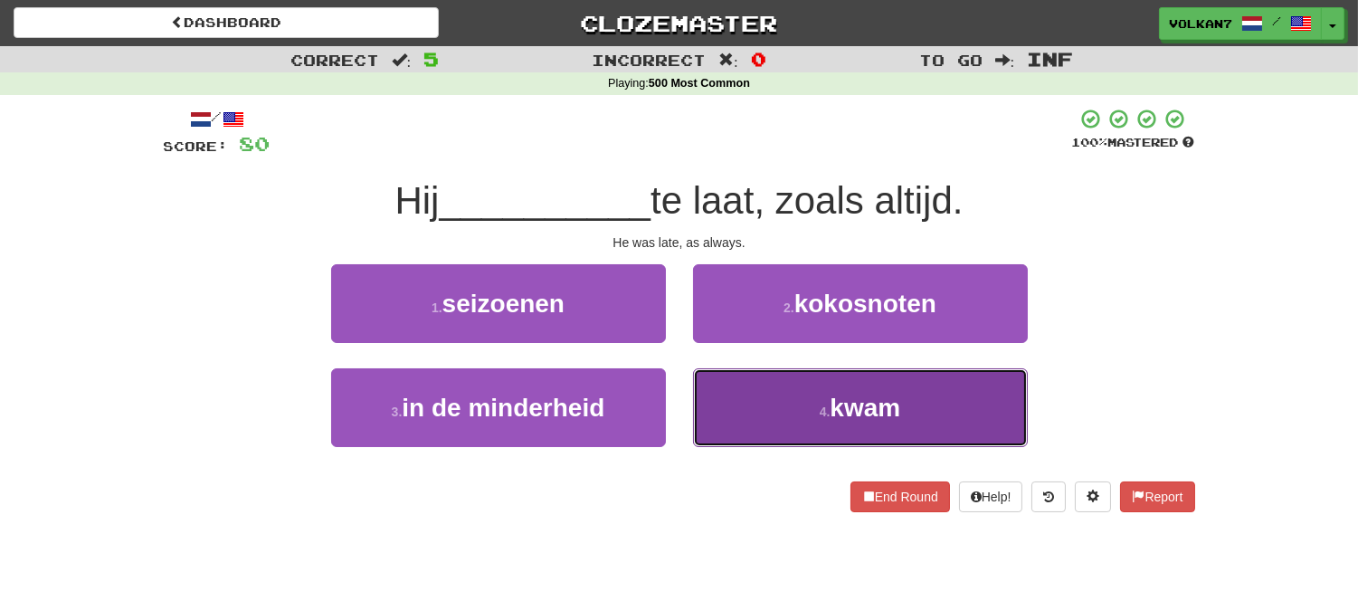
click at [811, 398] on button "4 . kwam" at bounding box center [860, 407] width 335 height 79
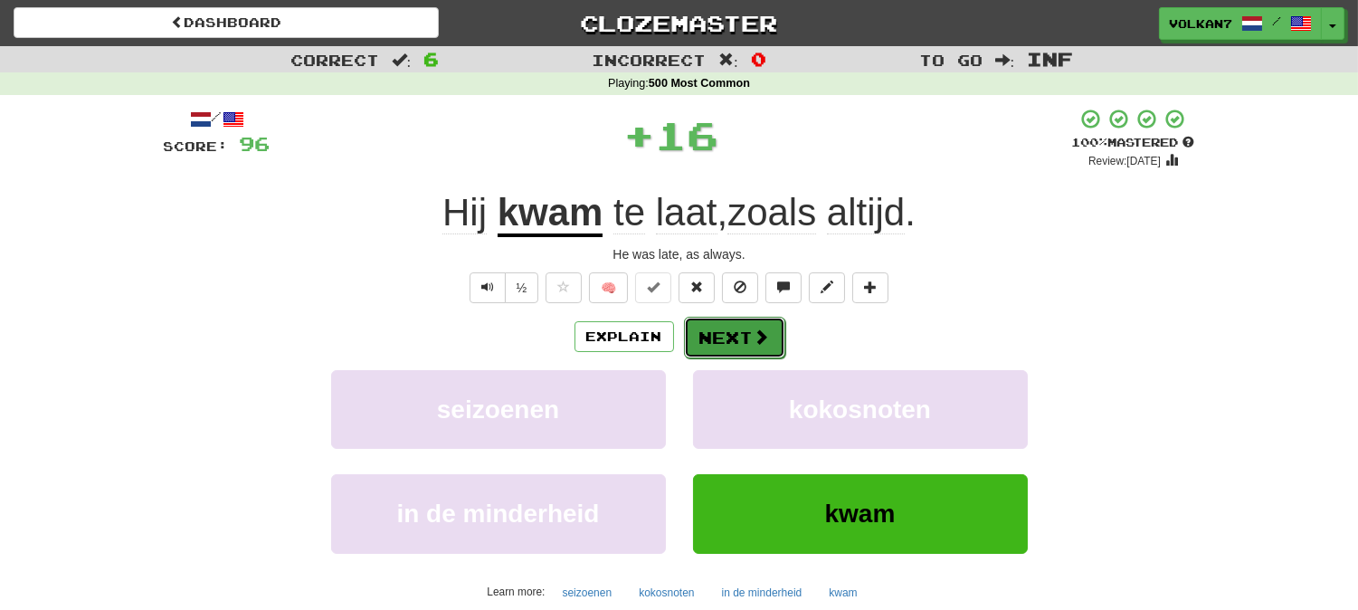
click at [754, 333] on span at bounding box center [762, 336] width 16 height 16
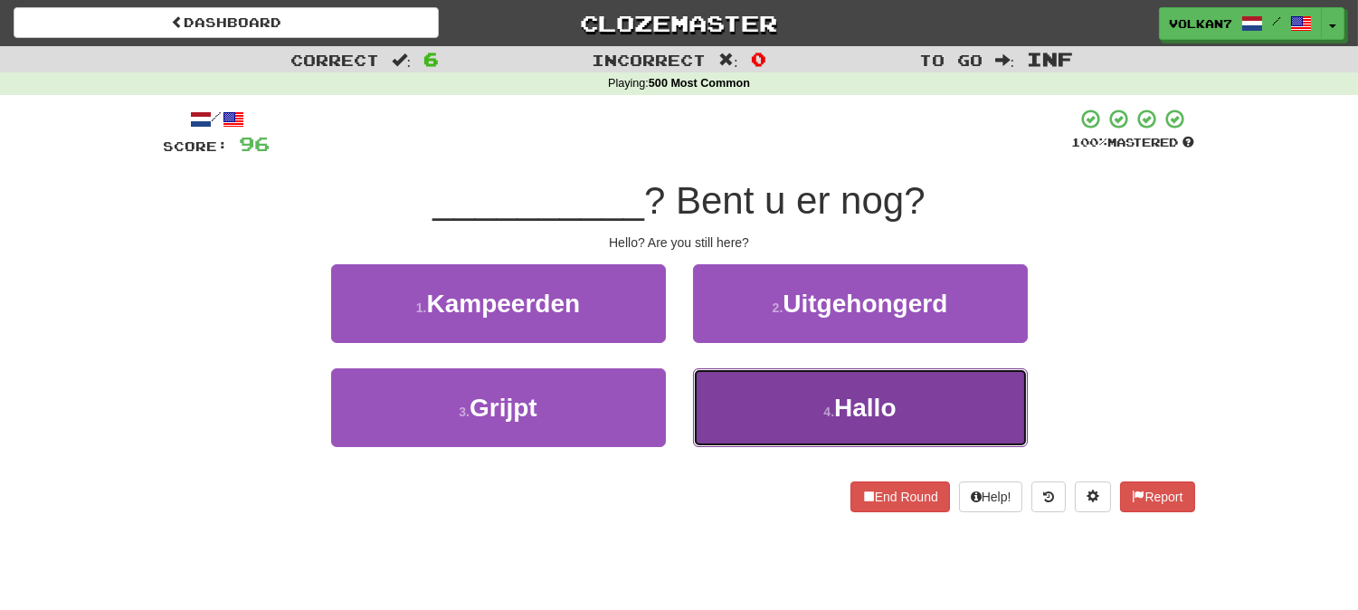
click at [832, 404] on small "4 ." at bounding box center [828, 411] width 11 height 14
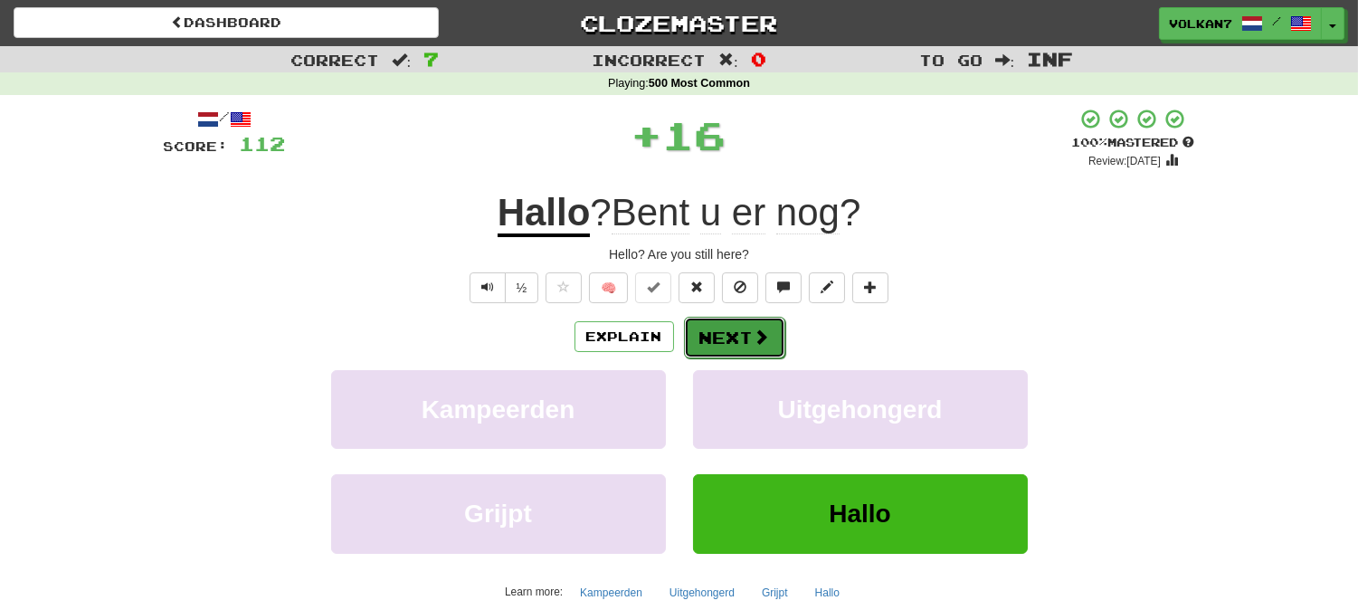
click at [774, 337] on button "Next" at bounding box center [734, 338] width 101 height 42
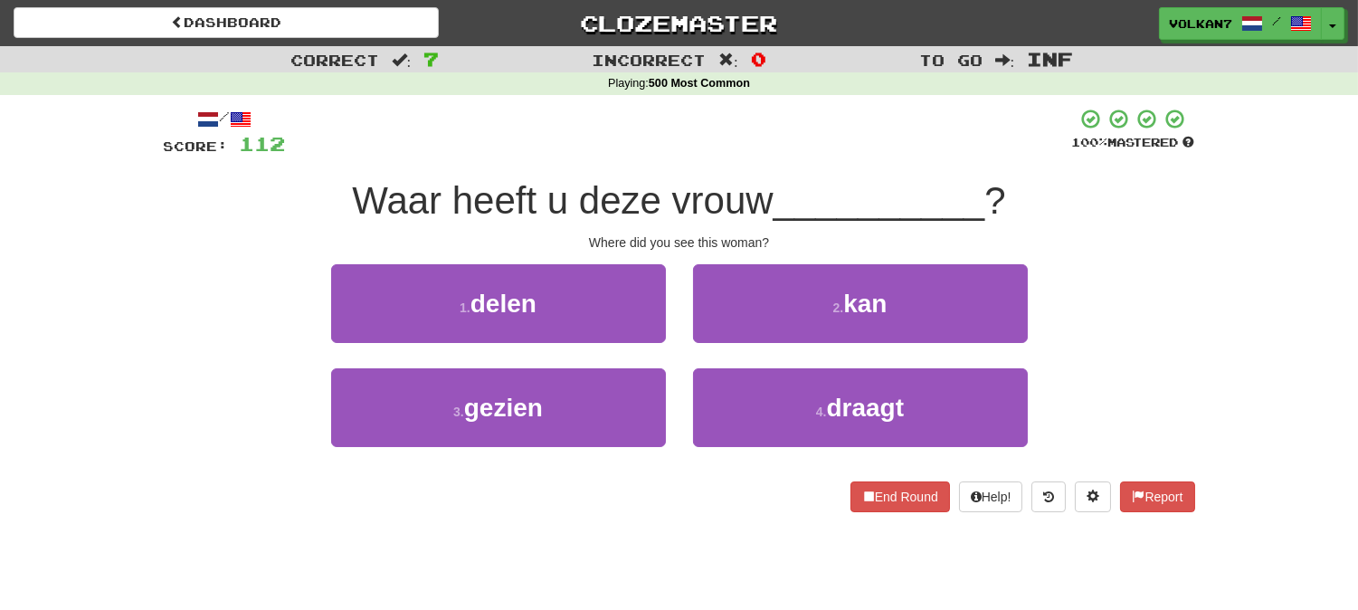
click at [780, 131] on div at bounding box center [679, 133] width 786 height 50
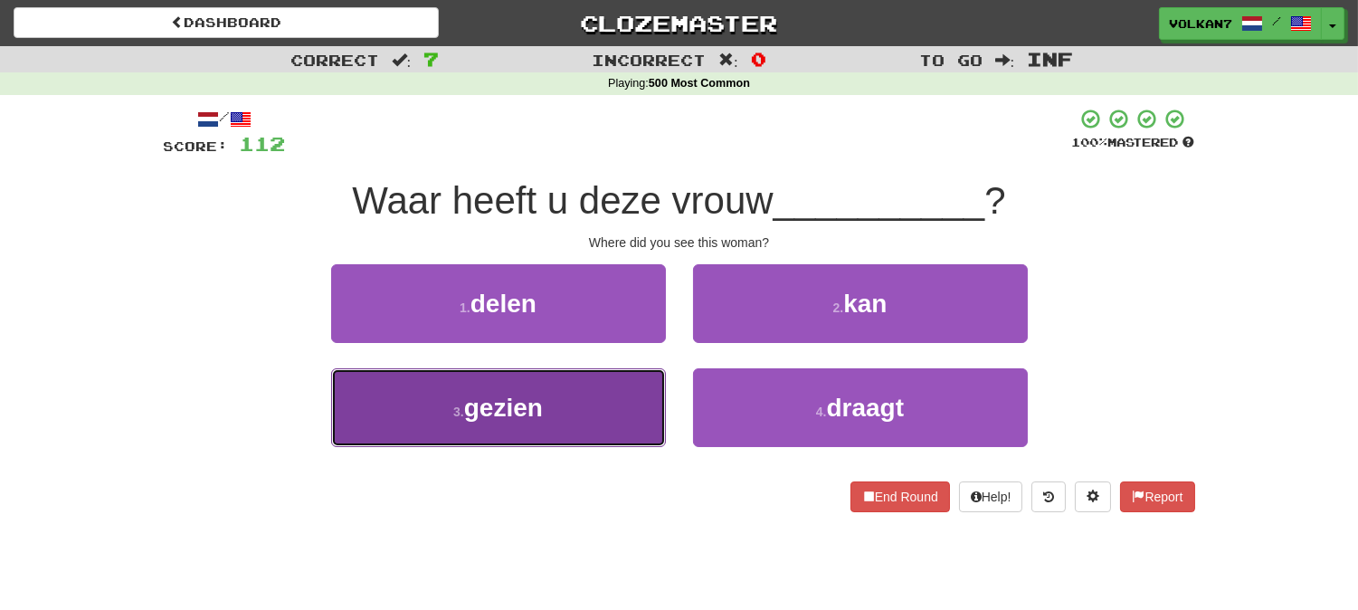
click at [567, 395] on button "3 . gezien" at bounding box center [498, 407] width 335 height 79
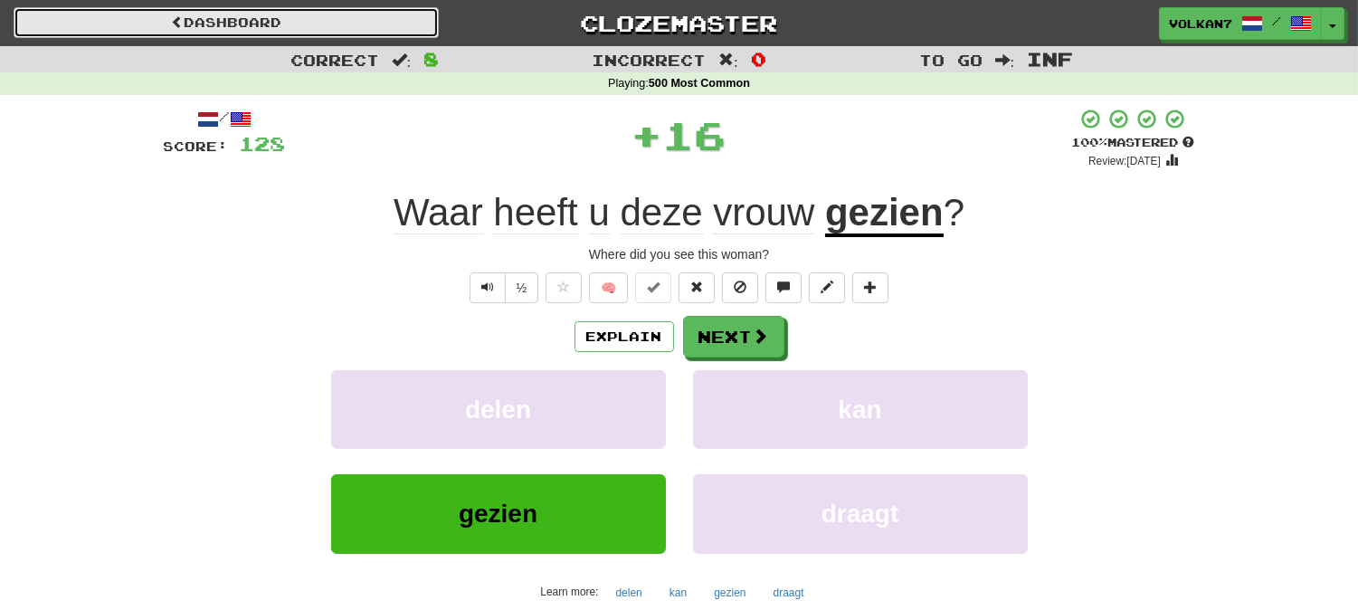
click at [340, 23] on link "Dashboard" at bounding box center [226, 22] width 425 height 31
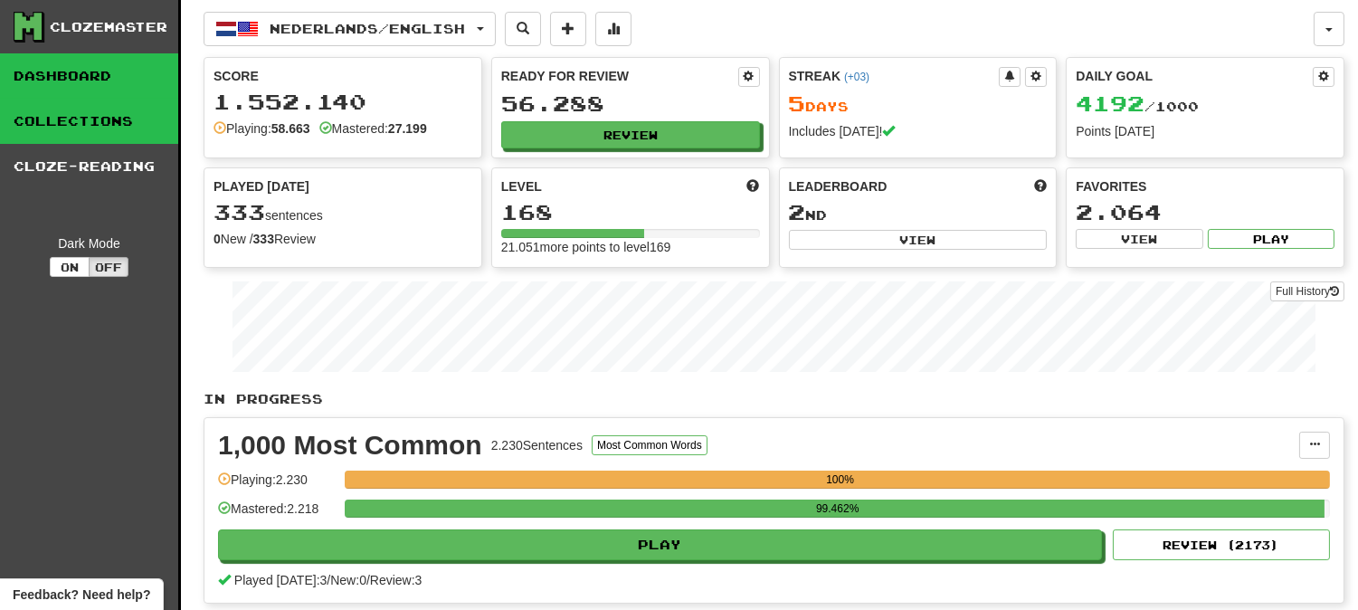
click at [105, 115] on link "Collections" at bounding box center [89, 121] width 178 height 45
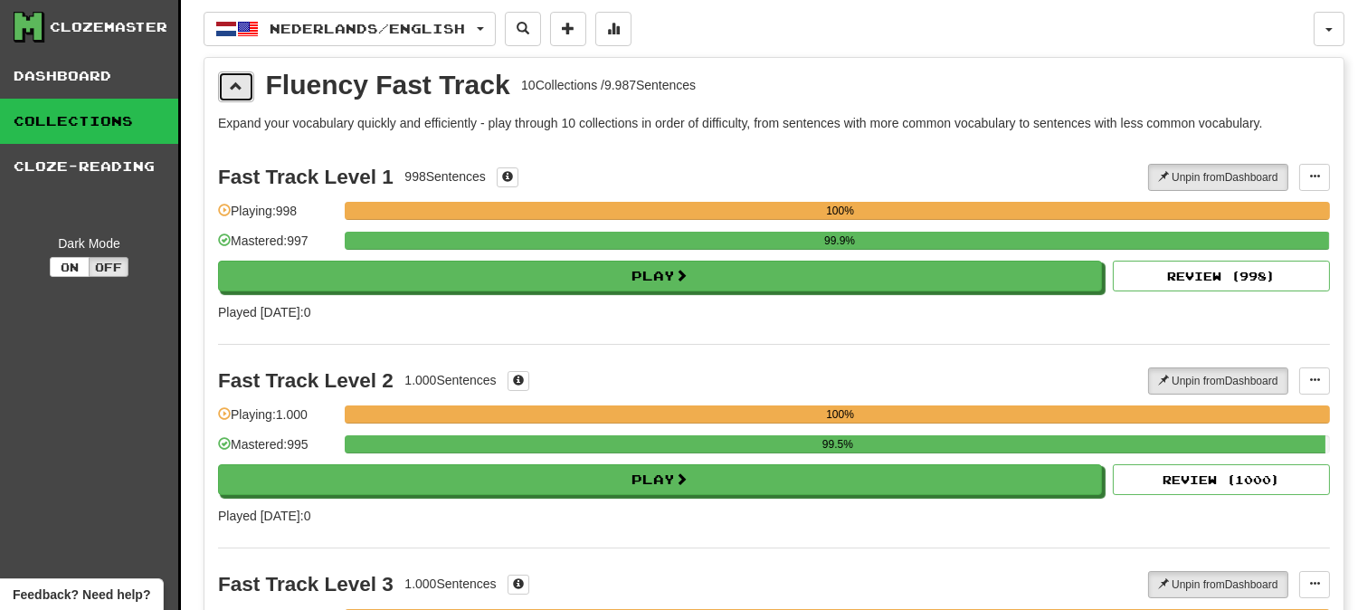
click at [236, 80] on span at bounding box center [236, 86] width 13 height 13
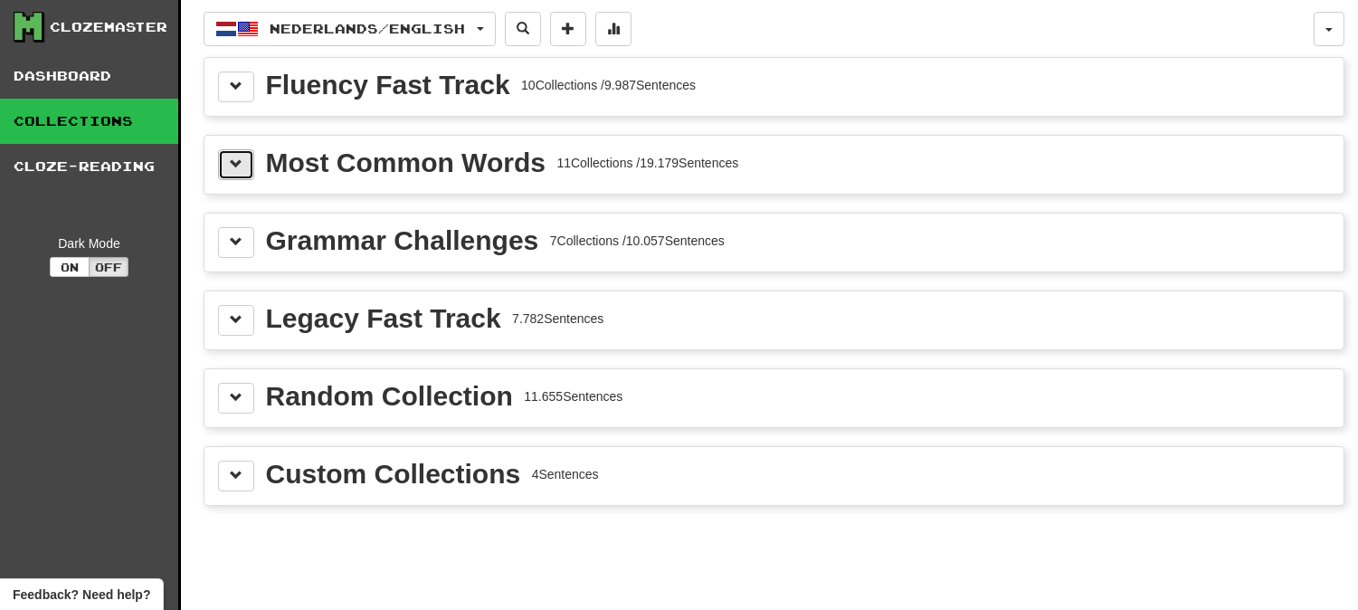
click at [237, 166] on span at bounding box center [236, 163] width 13 height 13
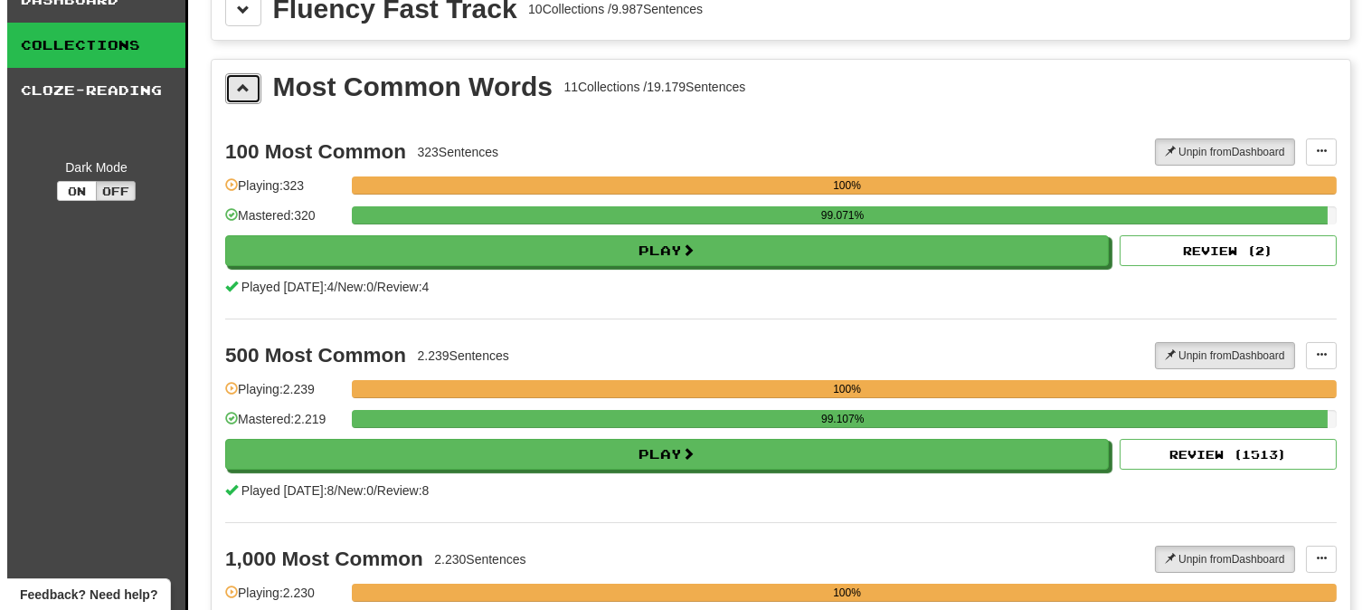
scroll to position [402, 0]
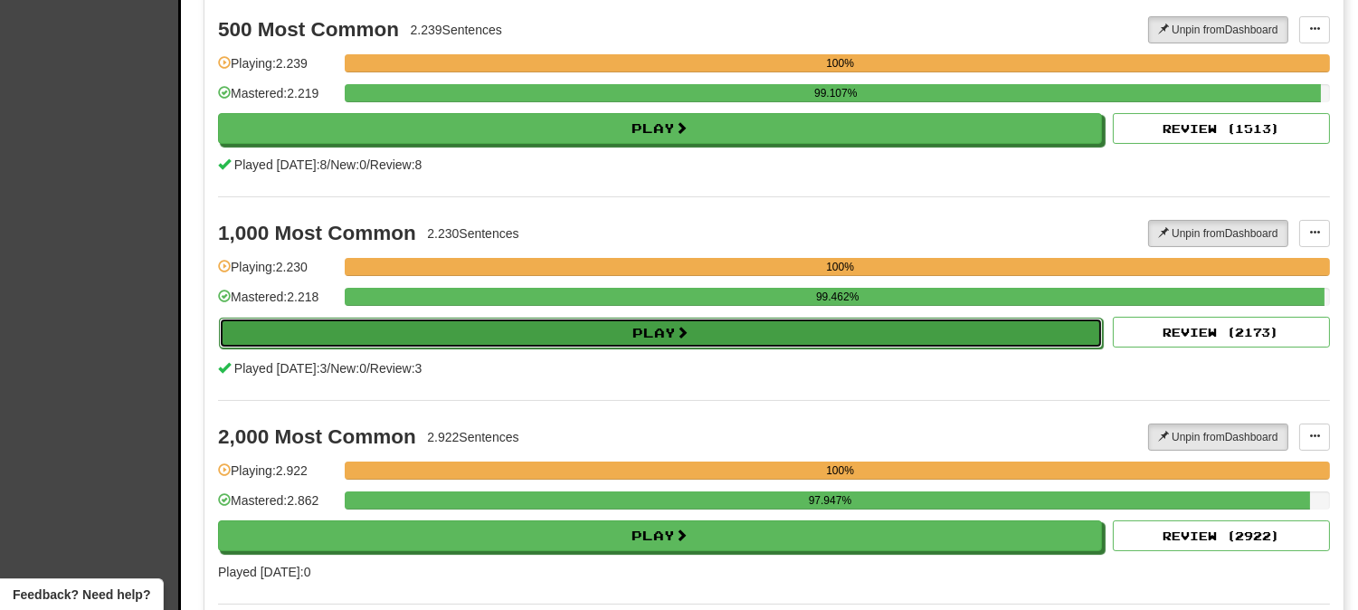
click at [507, 328] on button "Play" at bounding box center [661, 333] width 884 height 31
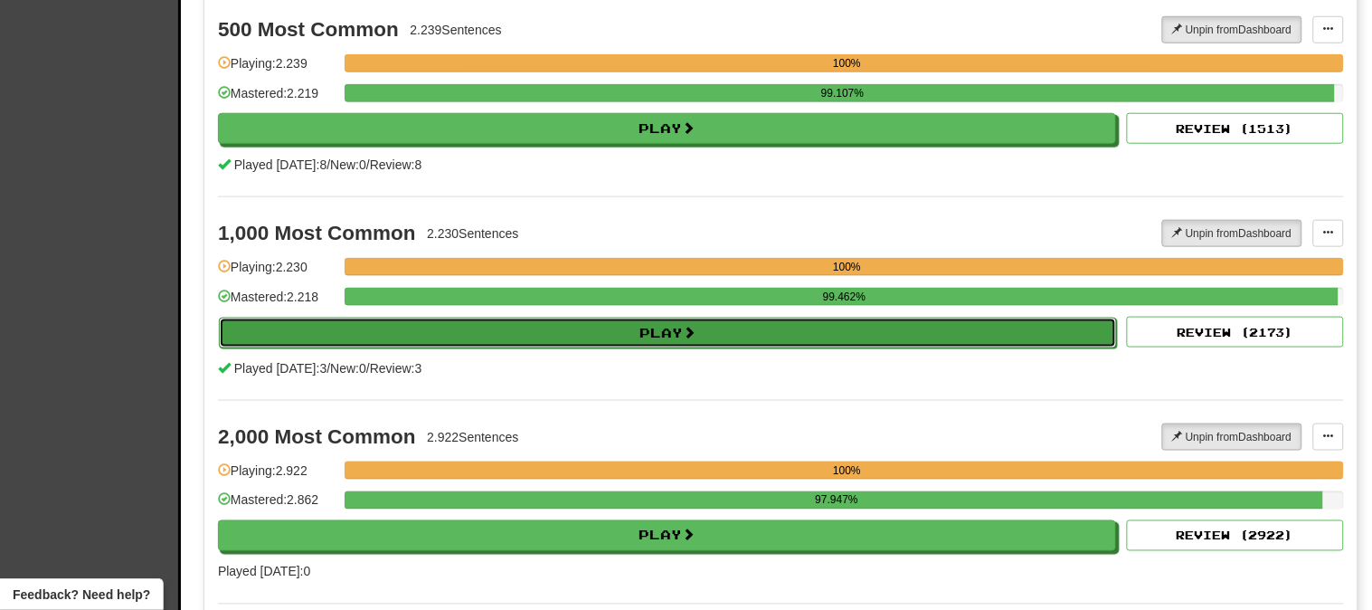
select select "********"
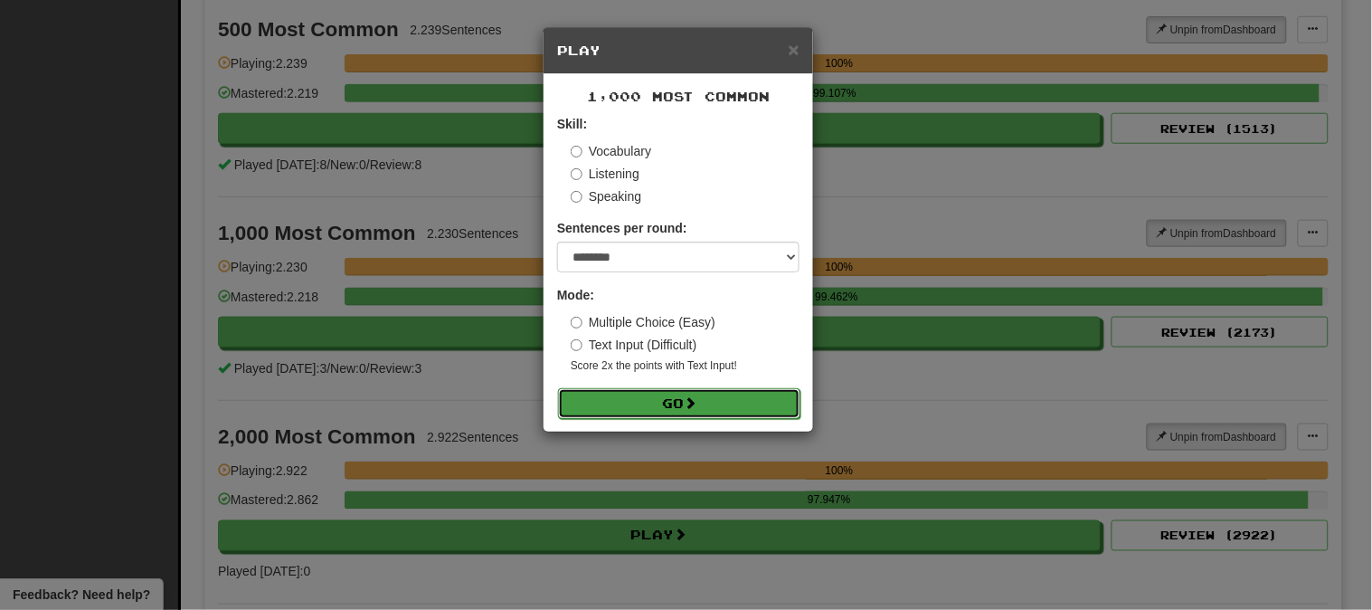
click at [685, 398] on button "Go" at bounding box center [679, 403] width 242 height 31
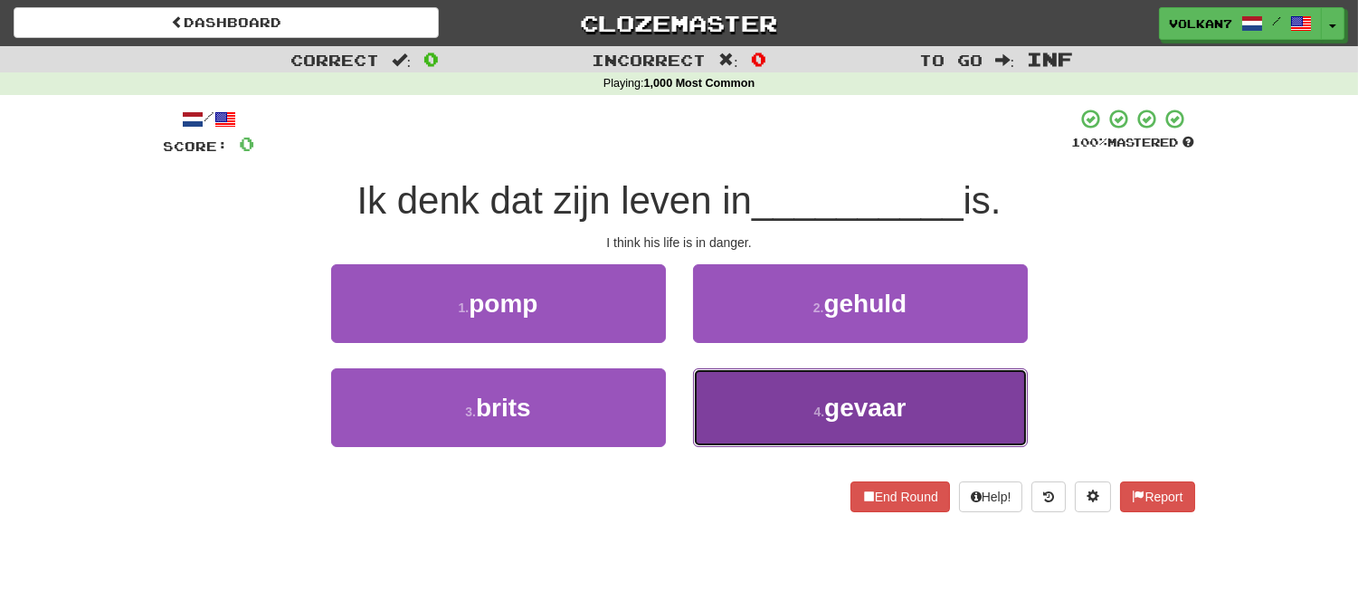
click at [823, 417] on small "4 ." at bounding box center [819, 411] width 11 height 14
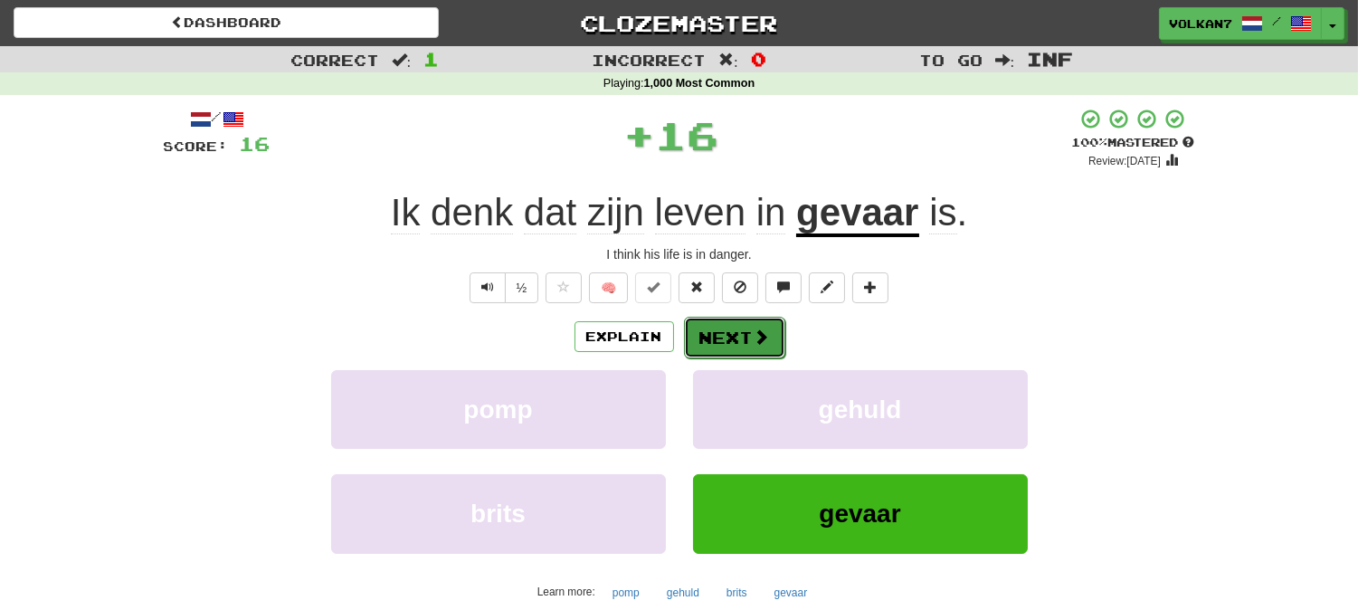
click at [738, 348] on button "Next" at bounding box center [734, 338] width 101 height 42
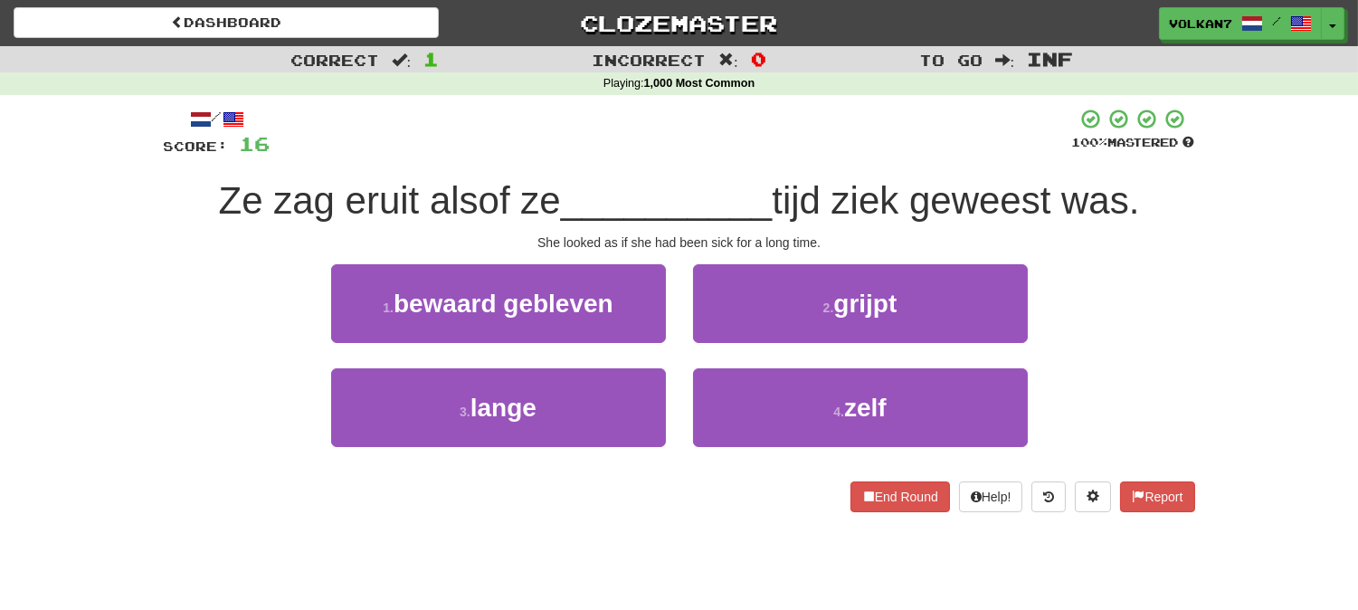
click at [738, 152] on div at bounding box center [672, 133] width 802 height 50
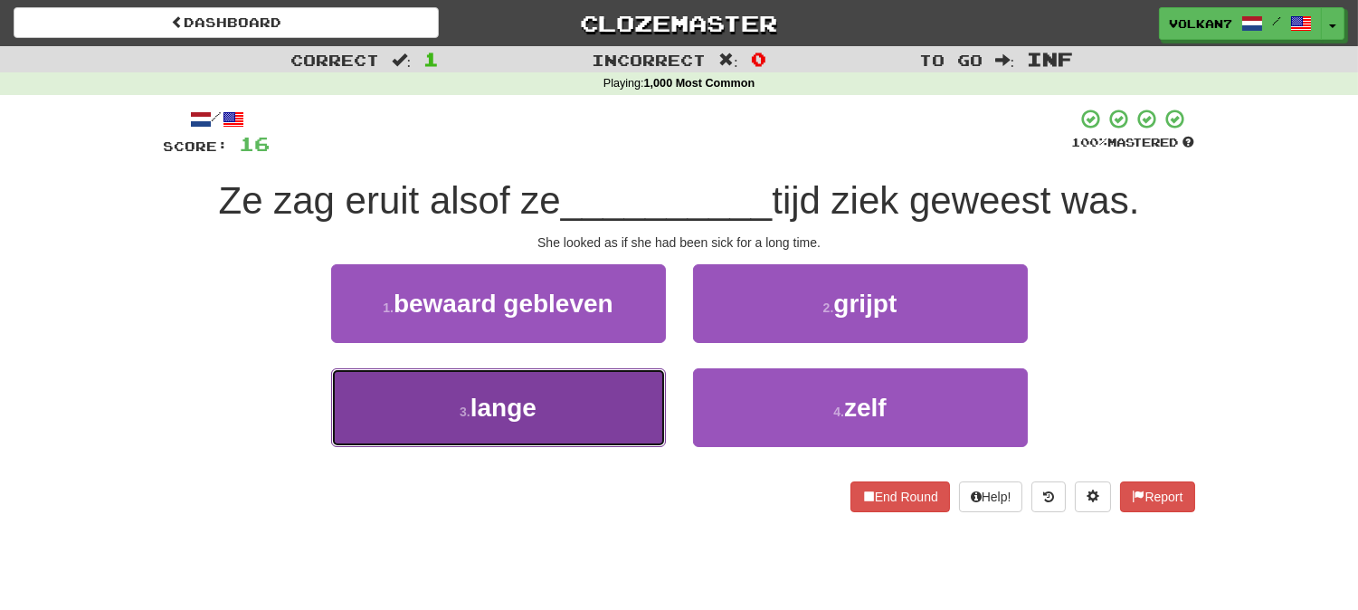
click at [518, 413] on span "lange" at bounding box center [503, 408] width 66 height 28
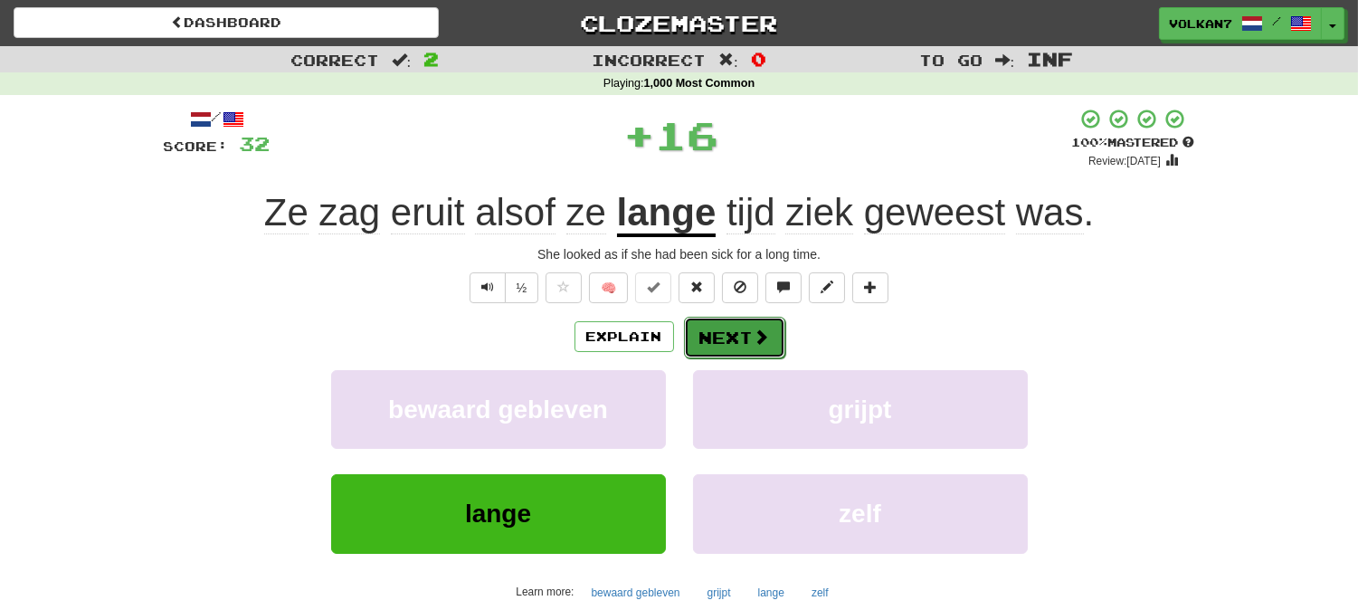
click at [729, 344] on button "Next" at bounding box center [734, 338] width 101 height 42
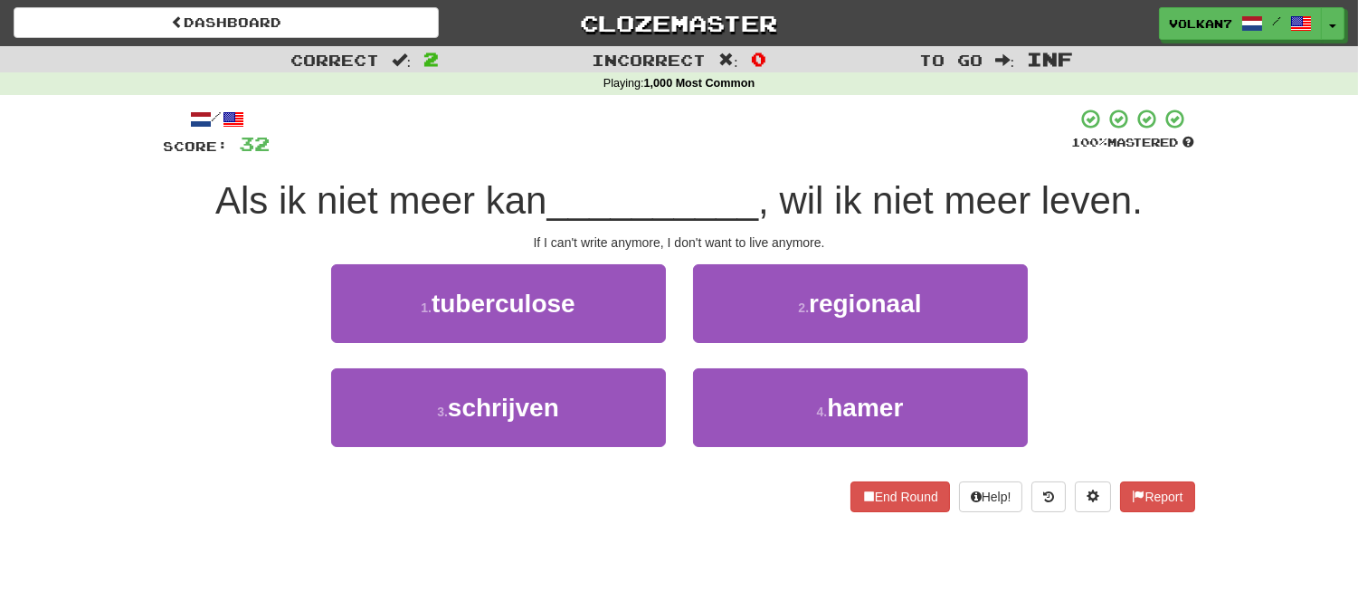
click at [781, 138] on div at bounding box center [672, 133] width 802 height 50
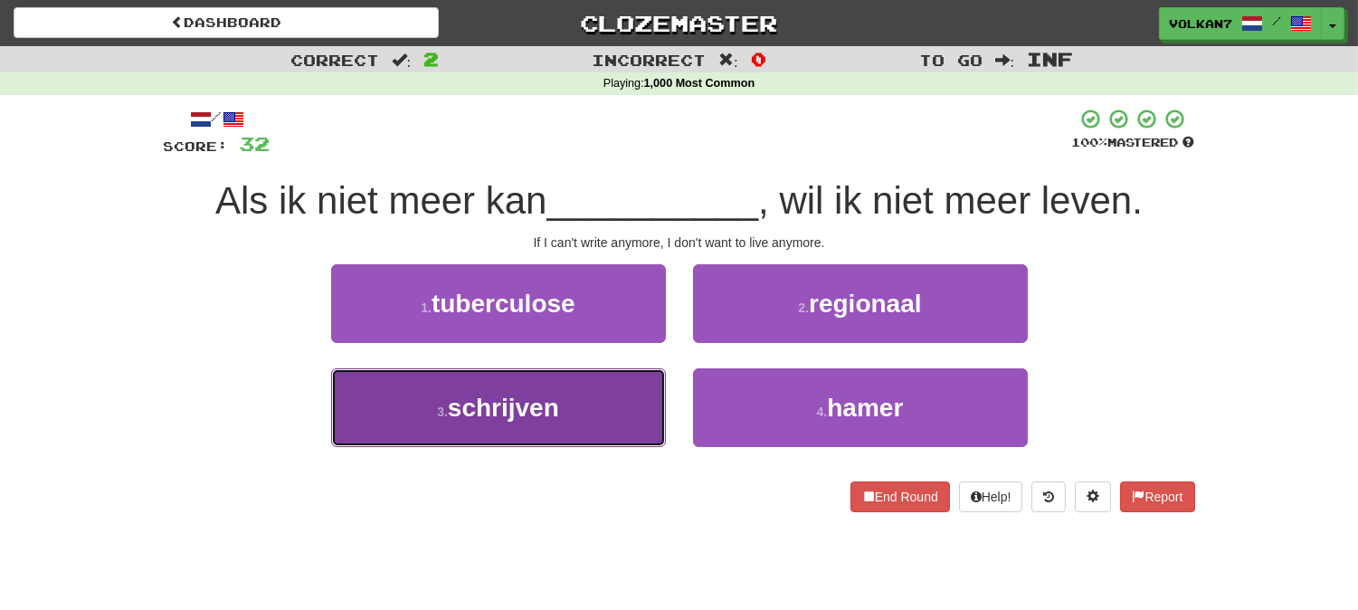
click at [645, 408] on button "3 . schrijven" at bounding box center [498, 407] width 335 height 79
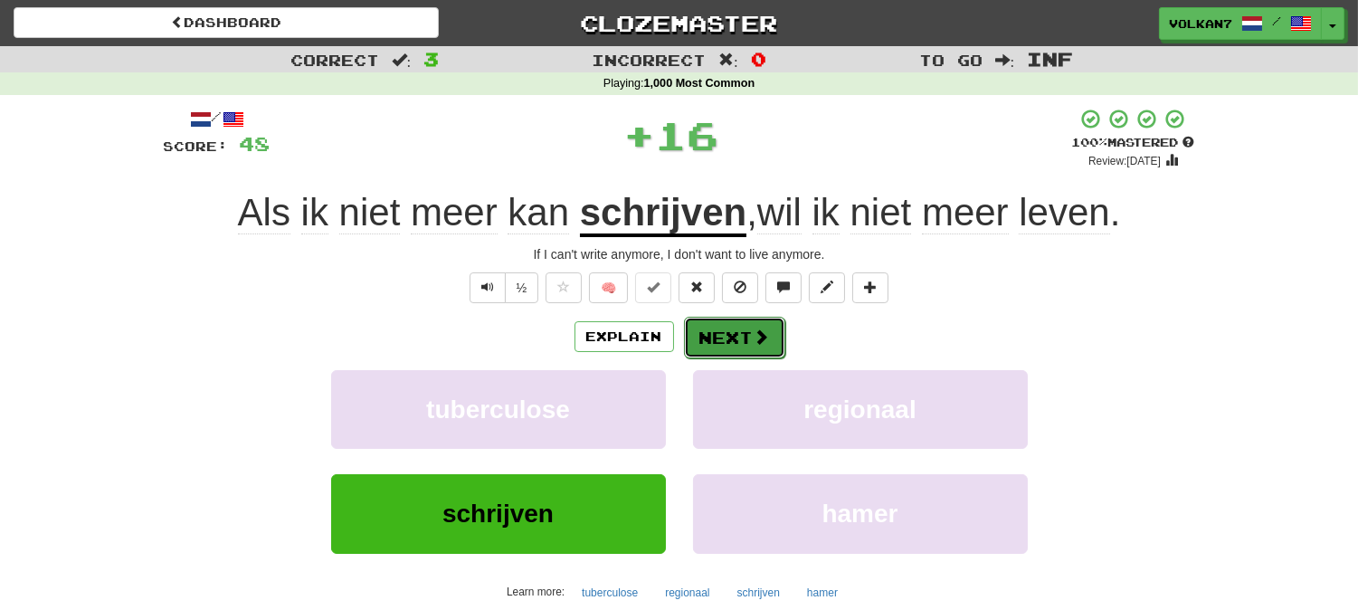
click at [740, 336] on button "Next" at bounding box center [734, 338] width 101 height 42
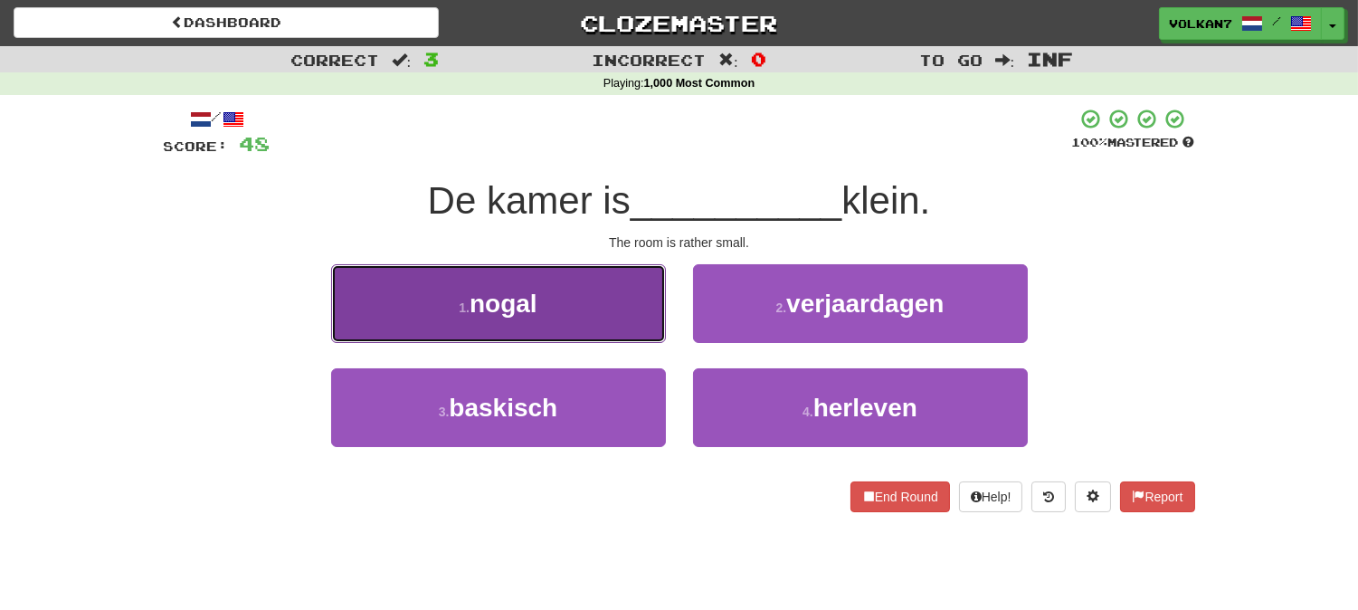
click at [566, 319] on button "1 . nogal" at bounding box center [498, 303] width 335 height 79
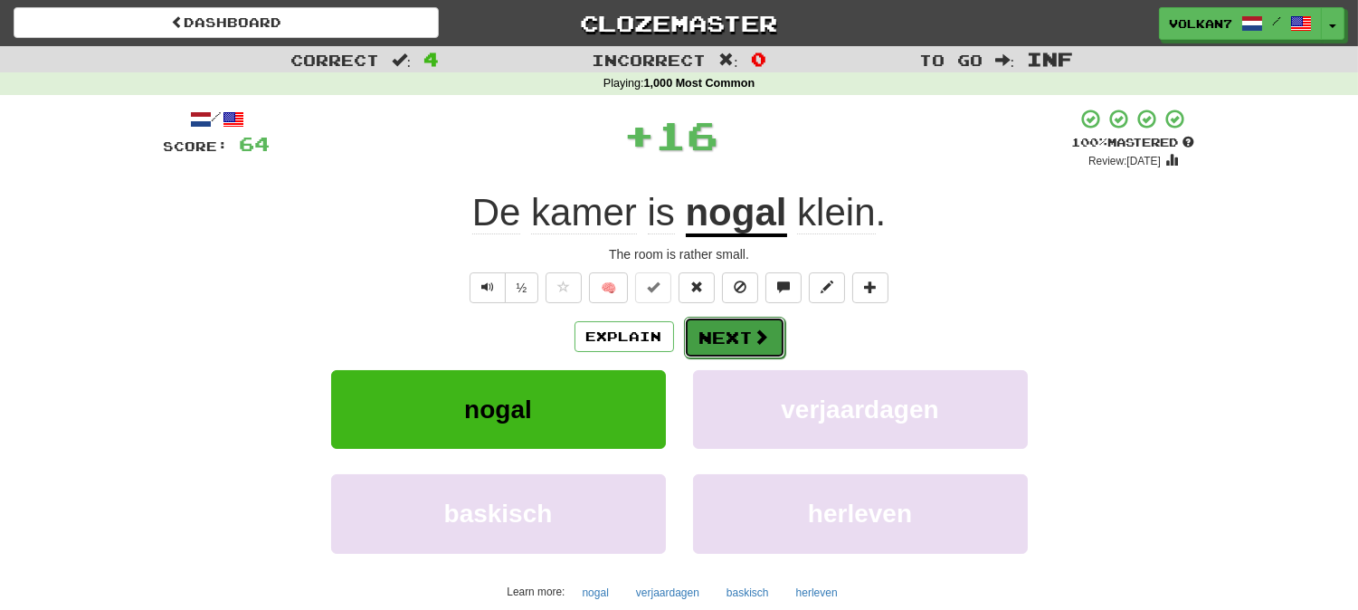
click at [728, 337] on button "Next" at bounding box center [734, 338] width 101 height 42
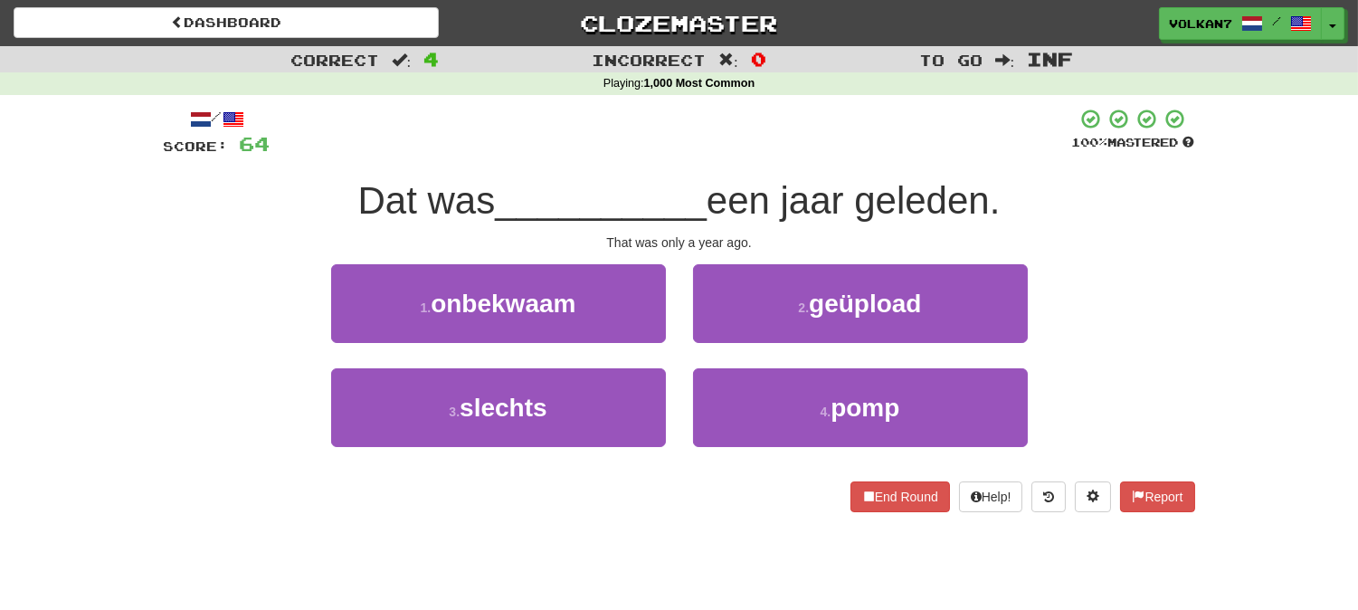
click at [728, 165] on div "/ Score: 64 100 % Mastered Dat was __________ een jaar geleden. That was only a…" at bounding box center [679, 310] width 1031 height 404
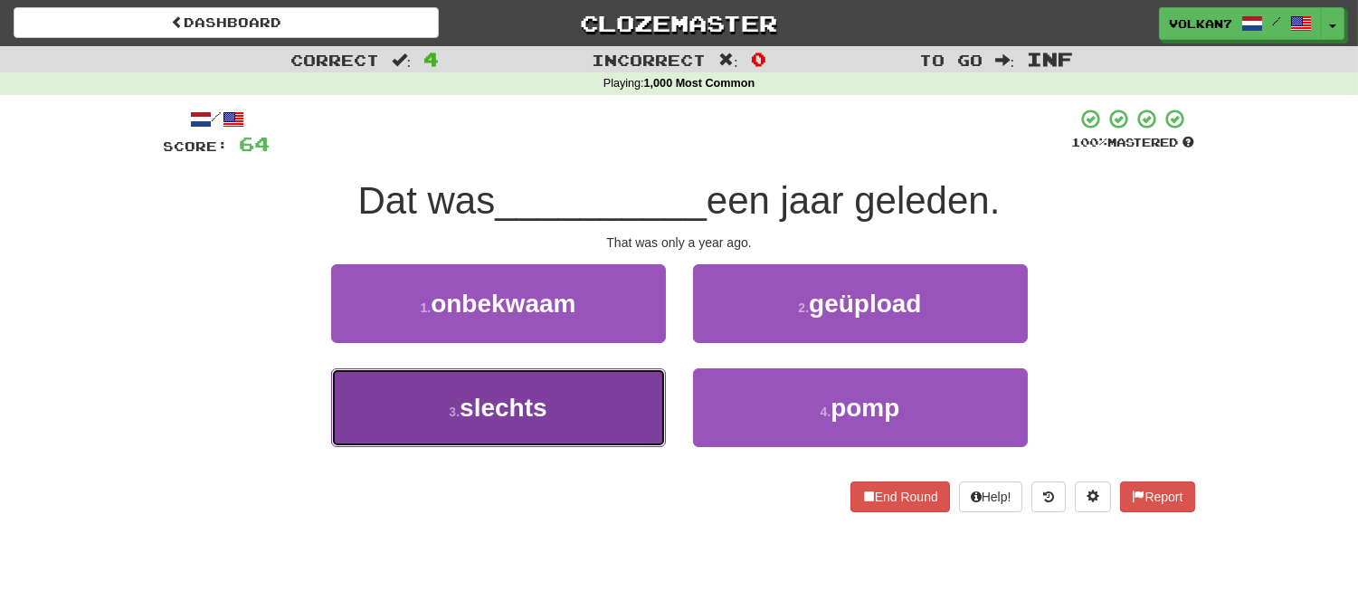
click at [620, 413] on button "3 . slechts" at bounding box center [498, 407] width 335 height 79
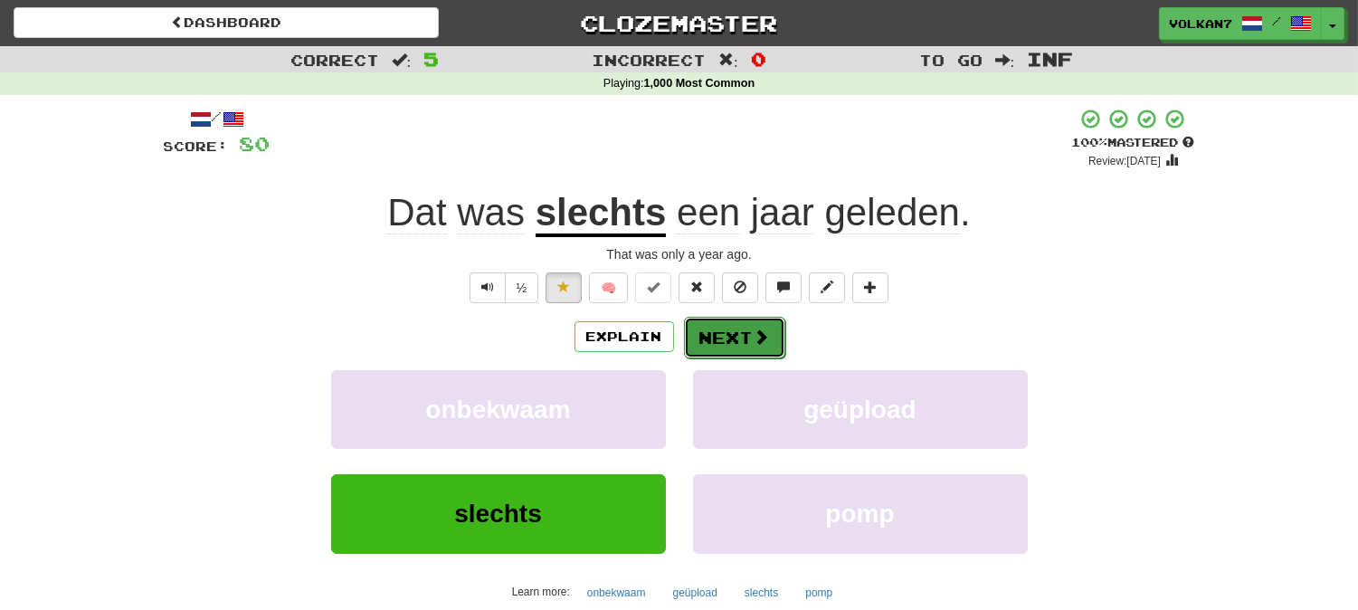
click at [728, 328] on button "Next" at bounding box center [734, 338] width 101 height 42
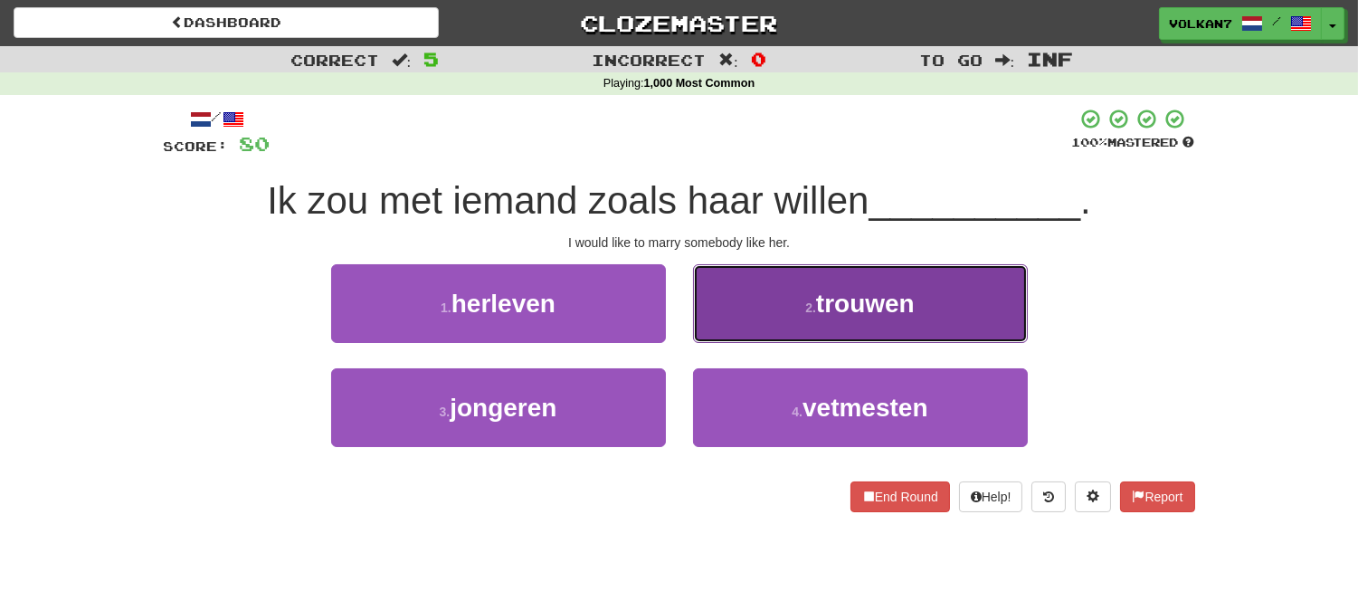
click at [748, 315] on button "2 . trouwen" at bounding box center [860, 303] width 335 height 79
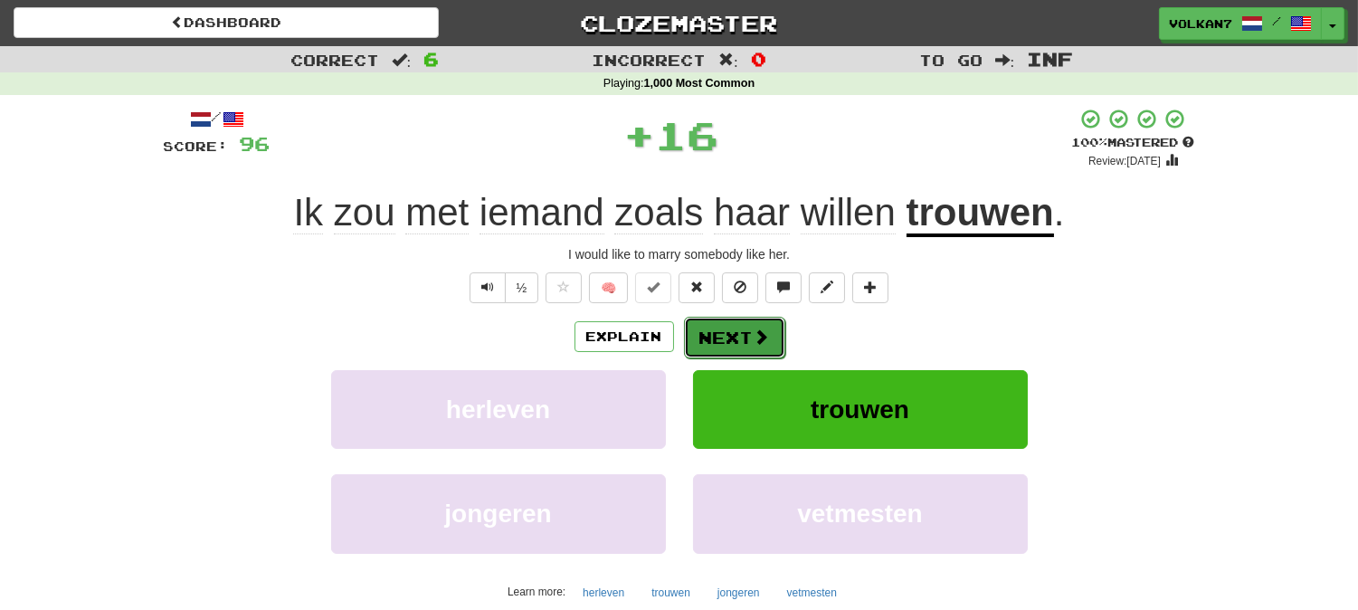
click at [746, 336] on button "Next" at bounding box center [734, 338] width 101 height 42
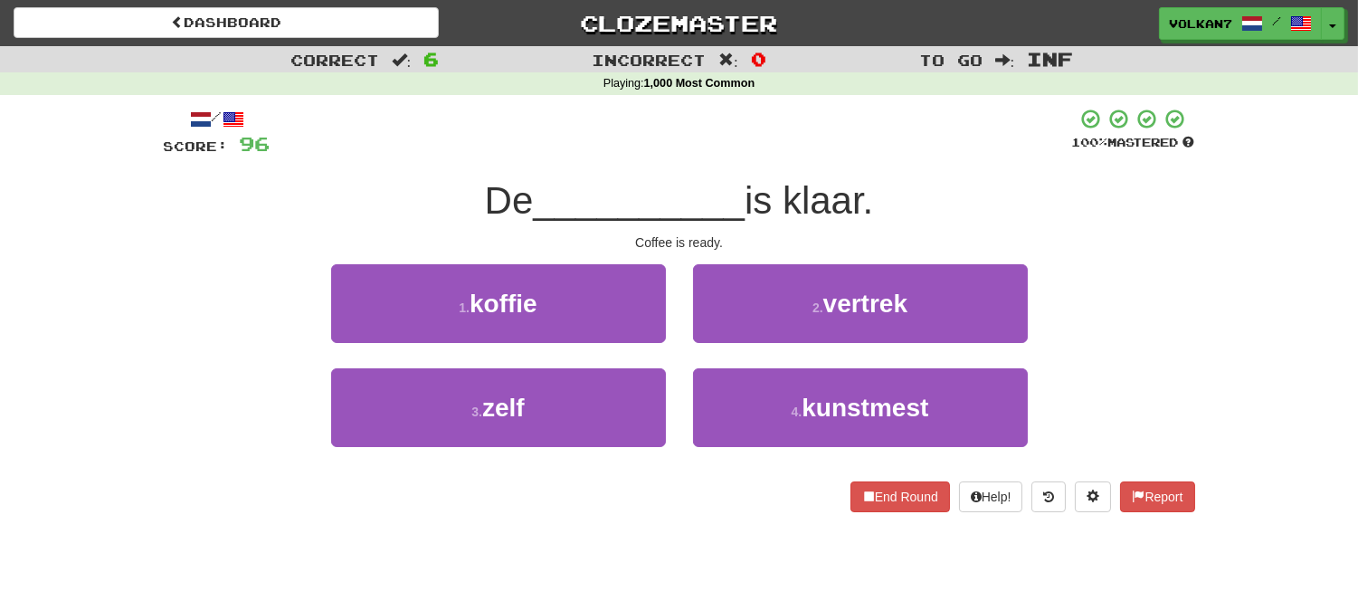
click at [740, 187] on span "__________" at bounding box center [639, 200] width 212 height 43
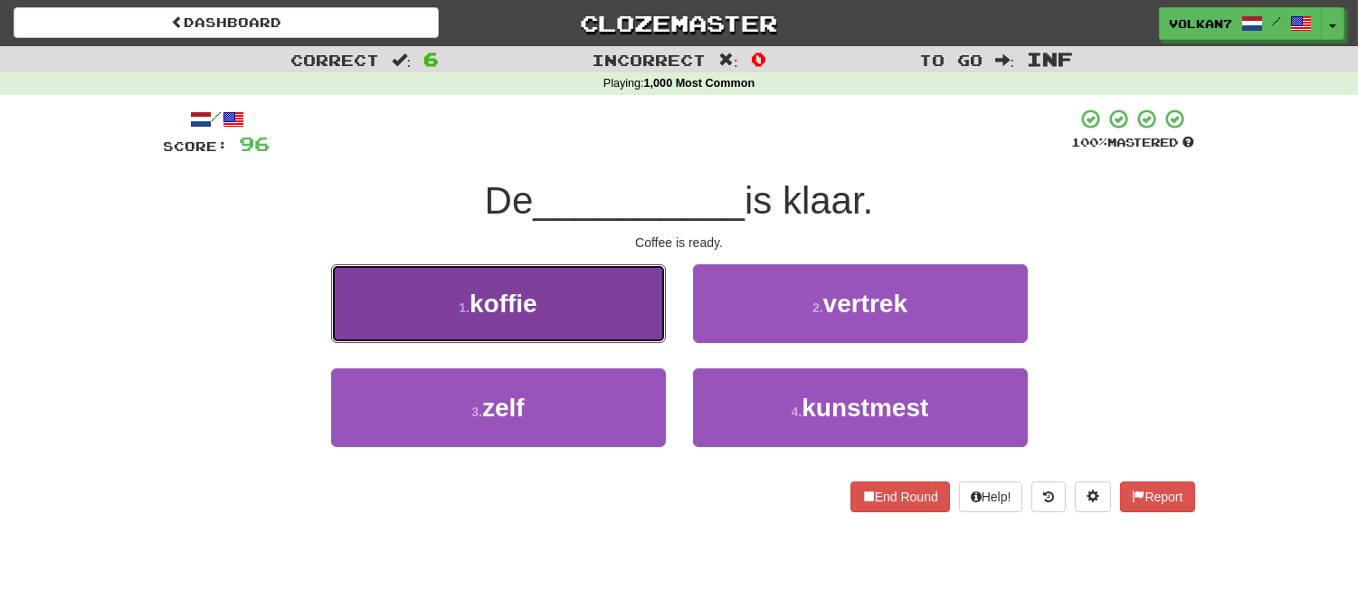
click at [601, 310] on button "1 . koffie" at bounding box center [498, 303] width 335 height 79
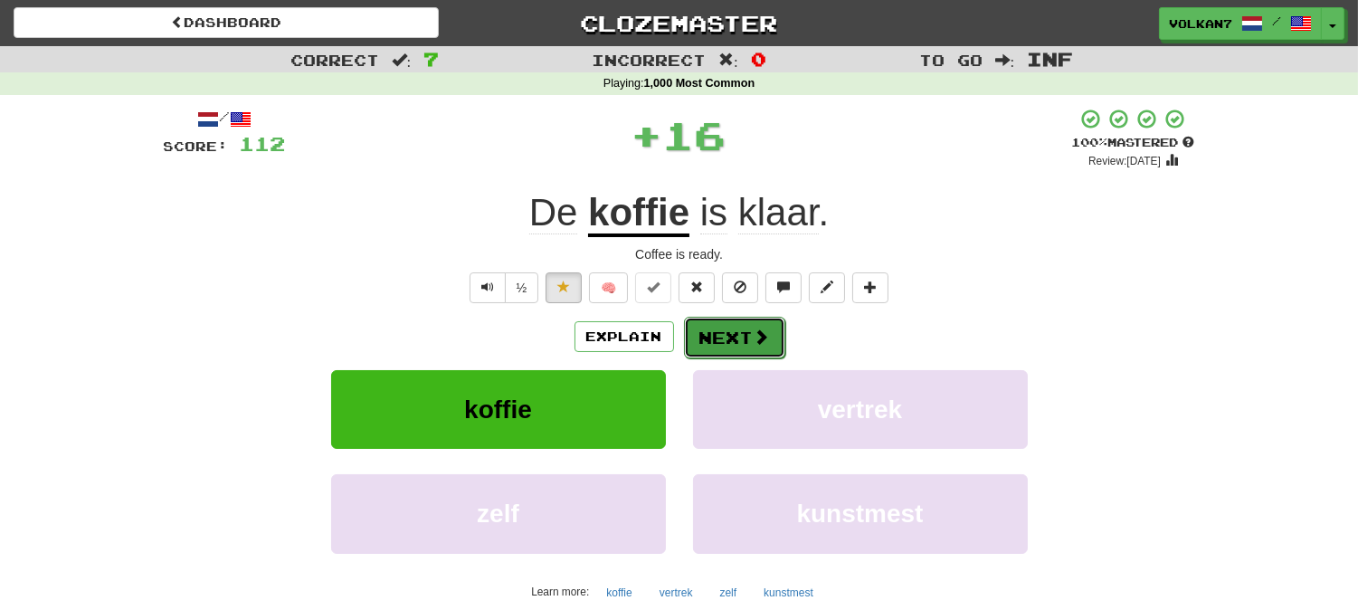
click at [727, 346] on button "Next" at bounding box center [734, 338] width 101 height 42
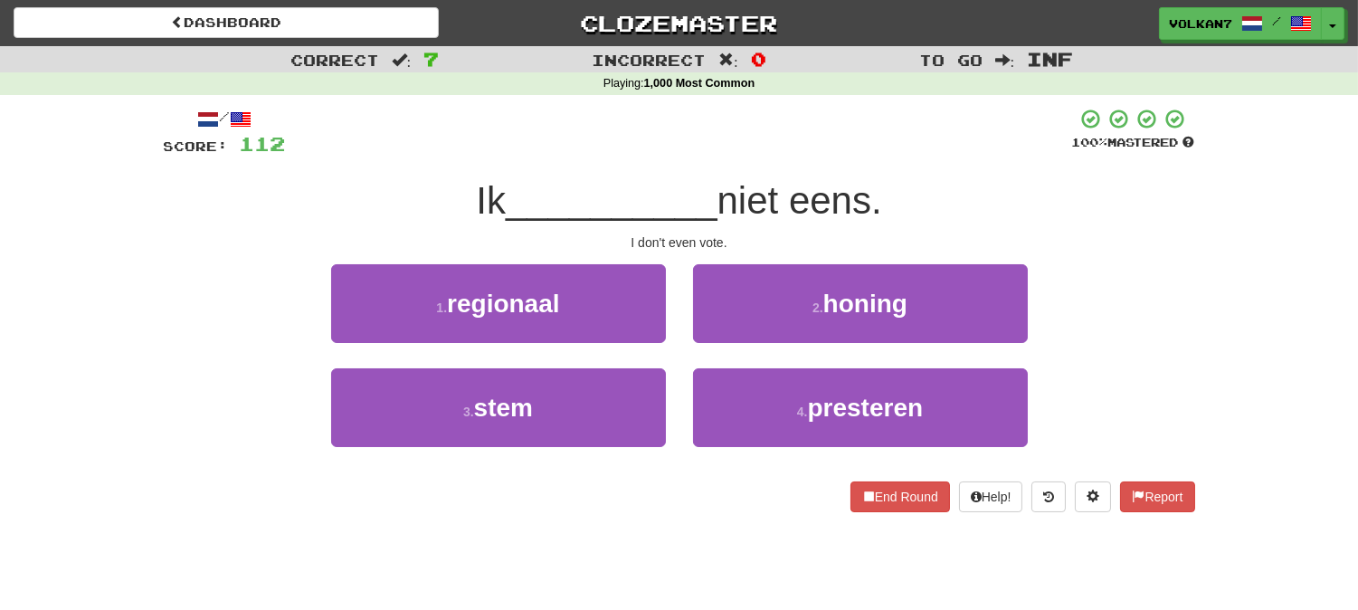
click at [727, 196] on span "niet eens." at bounding box center [799, 200] width 165 height 43
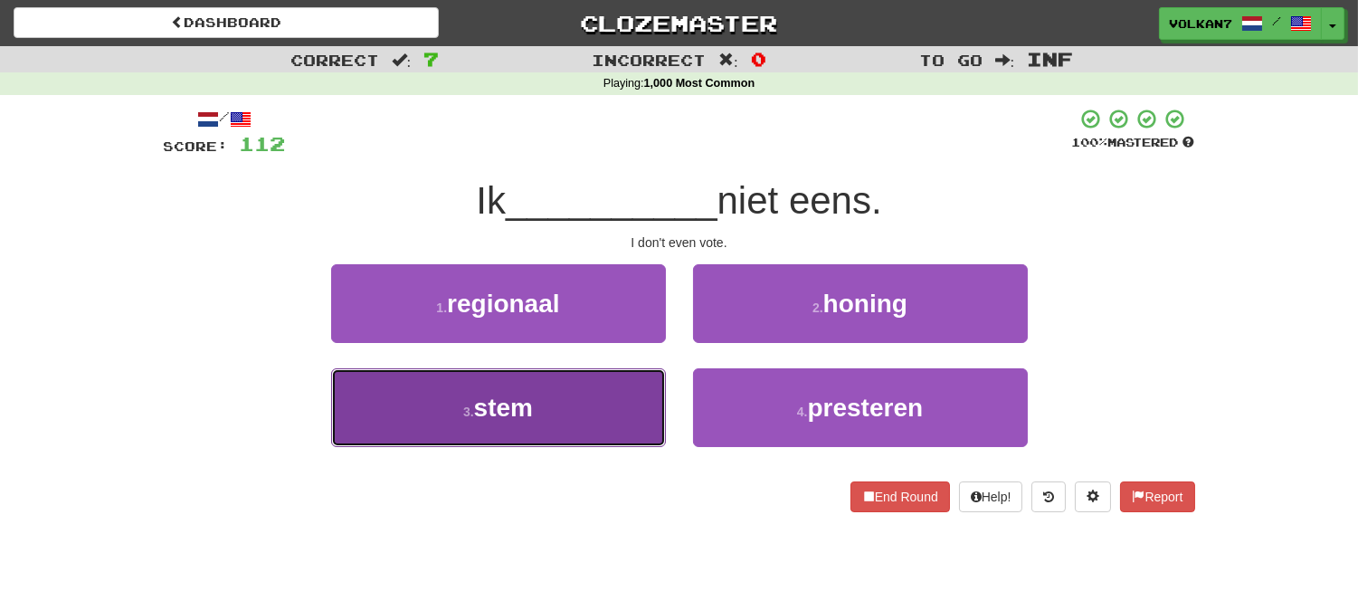
click at [584, 394] on button "3 . stem" at bounding box center [498, 407] width 335 height 79
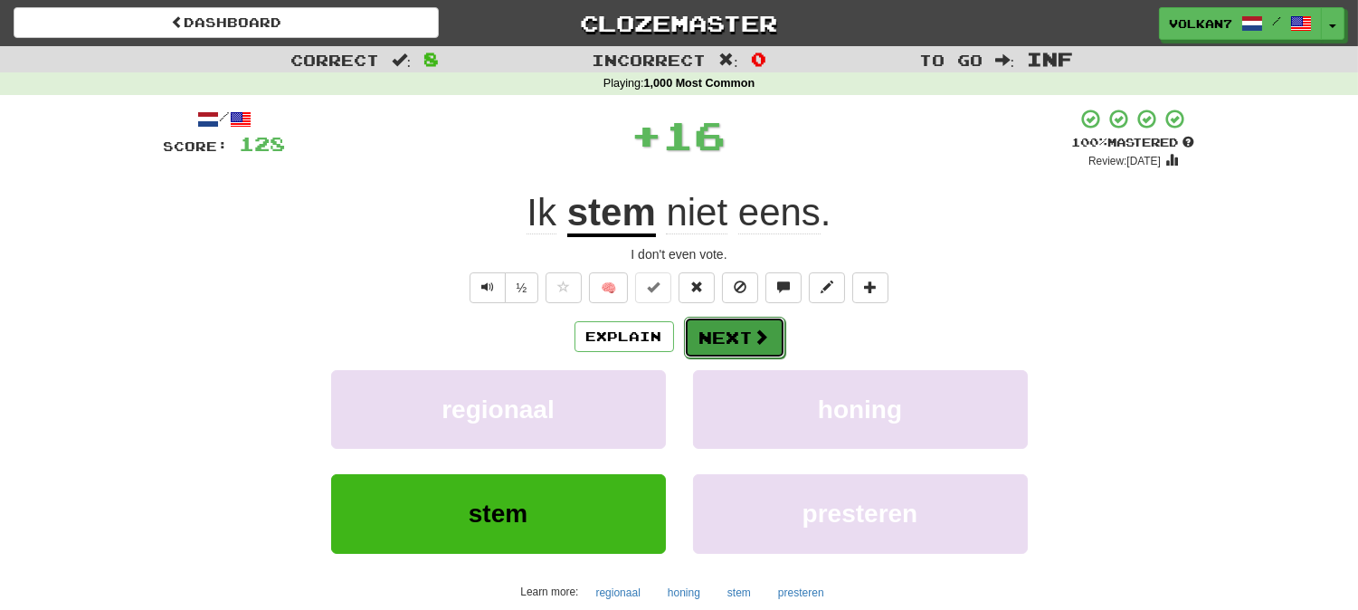
click at [717, 332] on button "Next" at bounding box center [734, 338] width 101 height 42
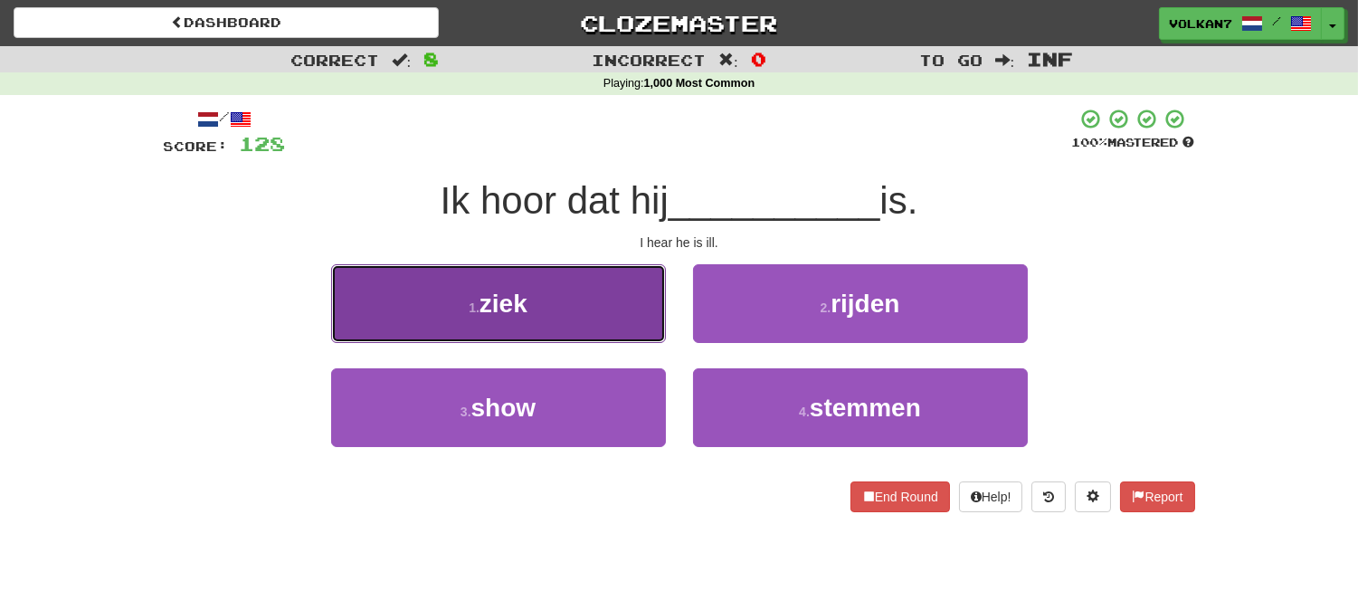
click at [621, 296] on button "1 . ziek" at bounding box center [498, 303] width 335 height 79
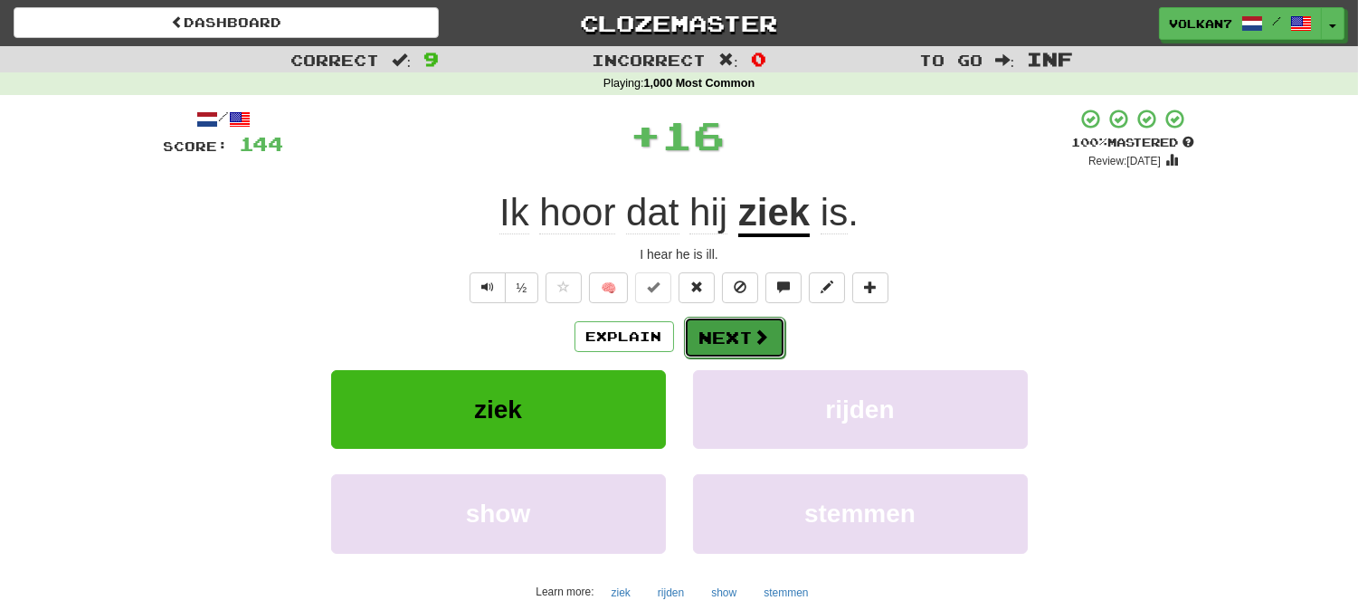
click at [739, 348] on button "Next" at bounding box center [734, 338] width 101 height 42
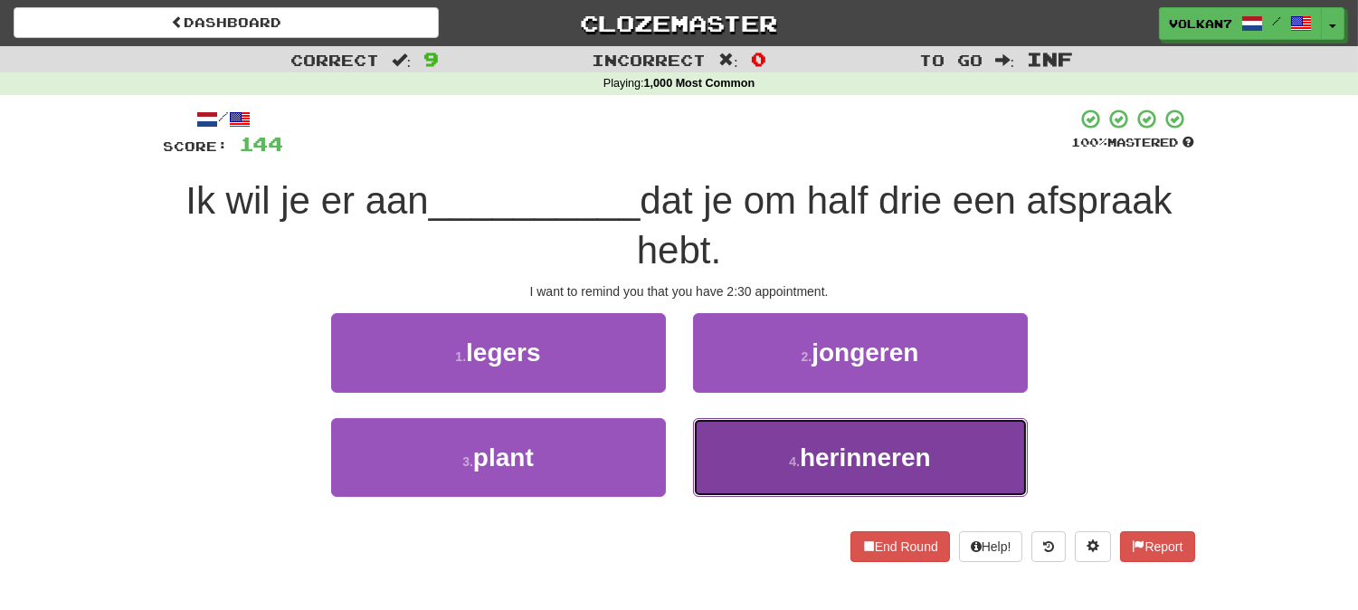
click at [753, 454] on button "4 . herinneren" at bounding box center [860, 457] width 335 height 79
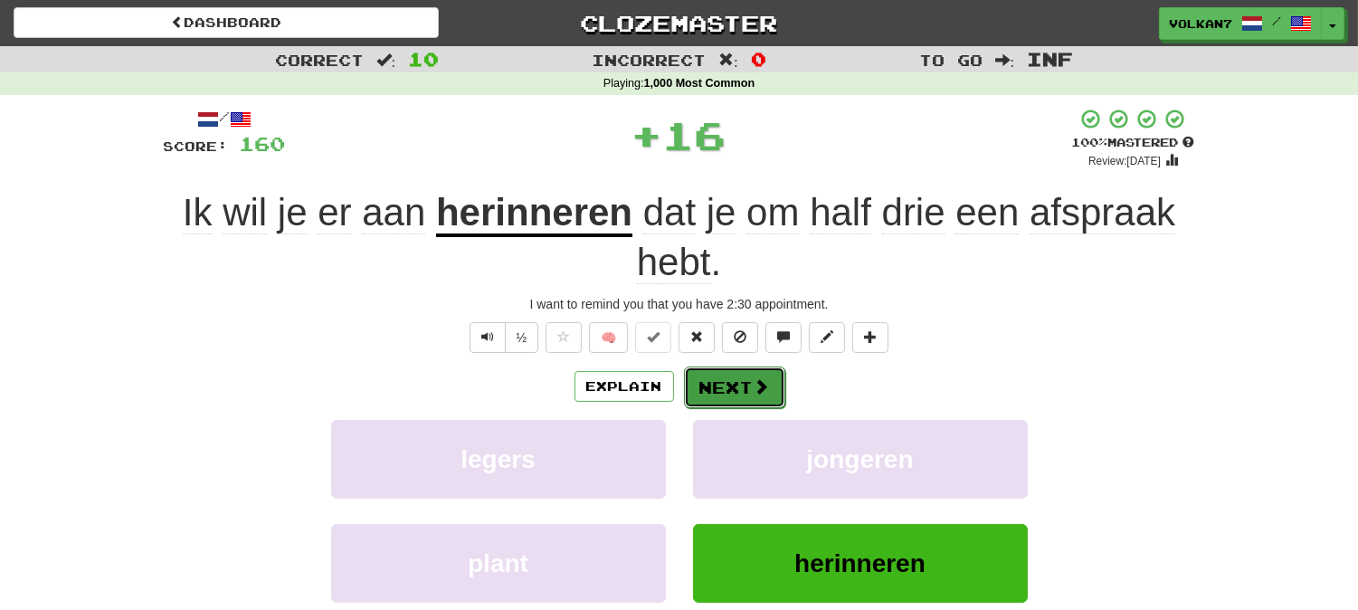
click at [739, 375] on button "Next" at bounding box center [734, 387] width 101 height 42
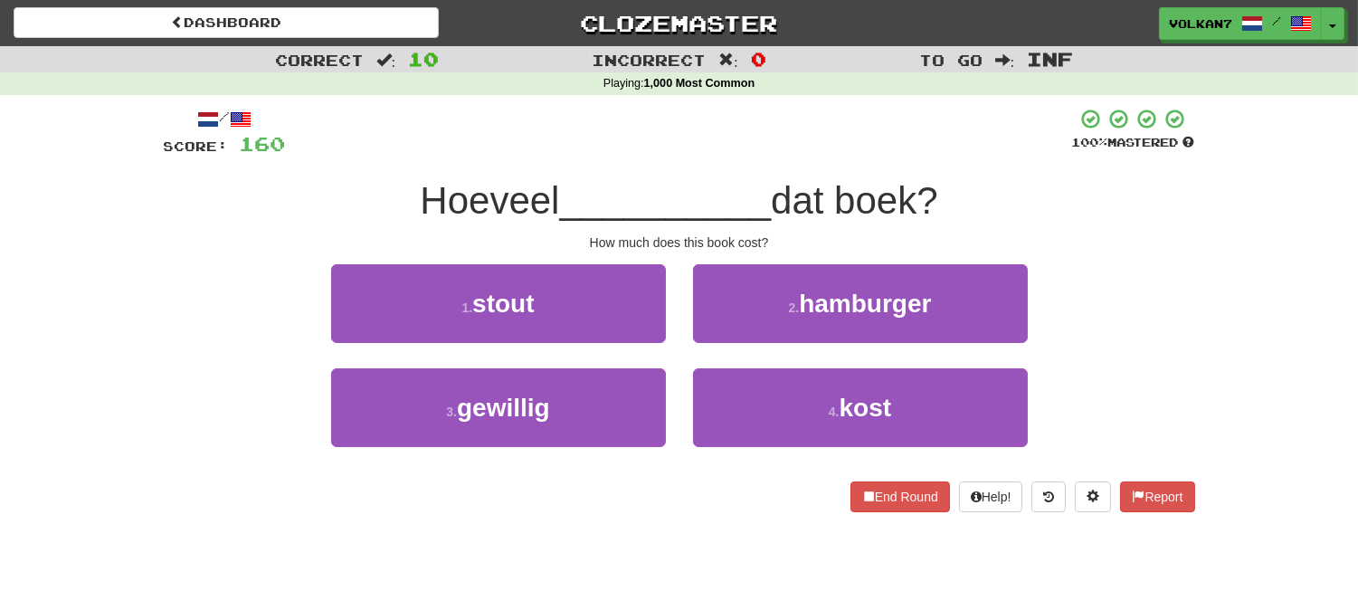
click at [808, 159] on div "/ Score: 160 100 % Mastered Hoeveel __________ dat boek? How much does this boo…" at bounding box center [679, 310] width 1031 height 404
click at [833, 145] on div at bounding box center [679, 133] width 786 height 50
click at [844, 143] on div at bounding box center [679, 133] width 786 height 50
click at [860, 143] on div at bounding box center [679, 133] width 786 height 50
click at [865, 142] on div at bounding box center [679, 133] width 786 height 50
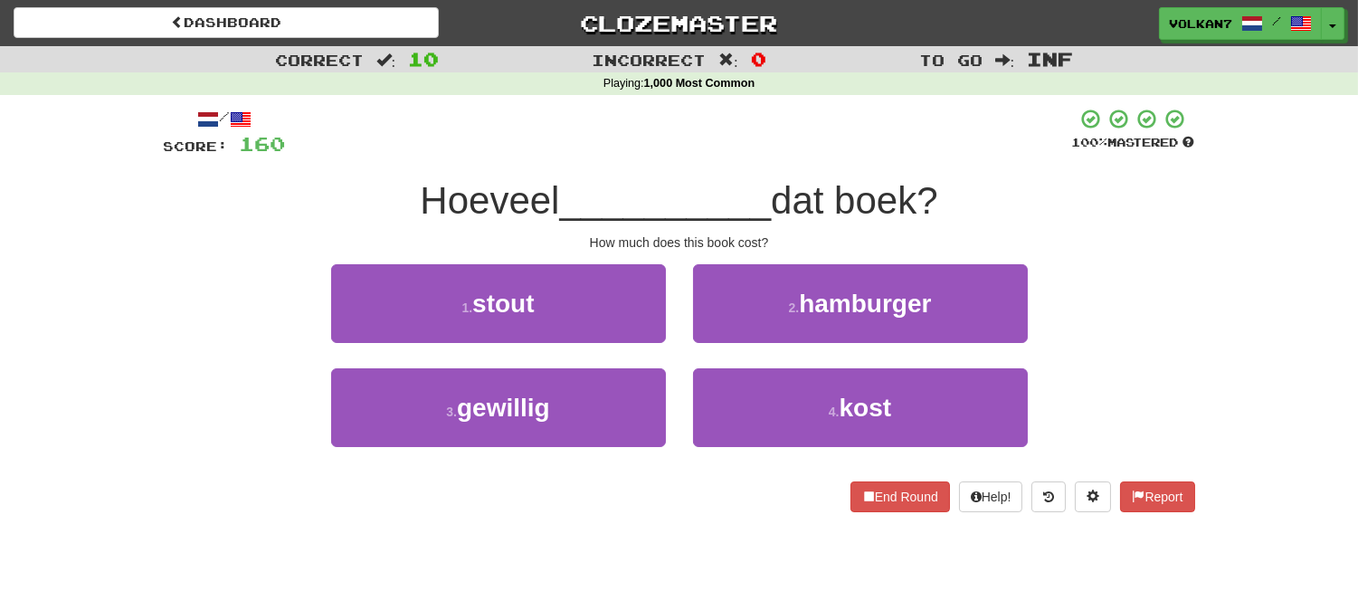
click at [867, 143] on div at bounding box center [679, 133] width 786 height 50
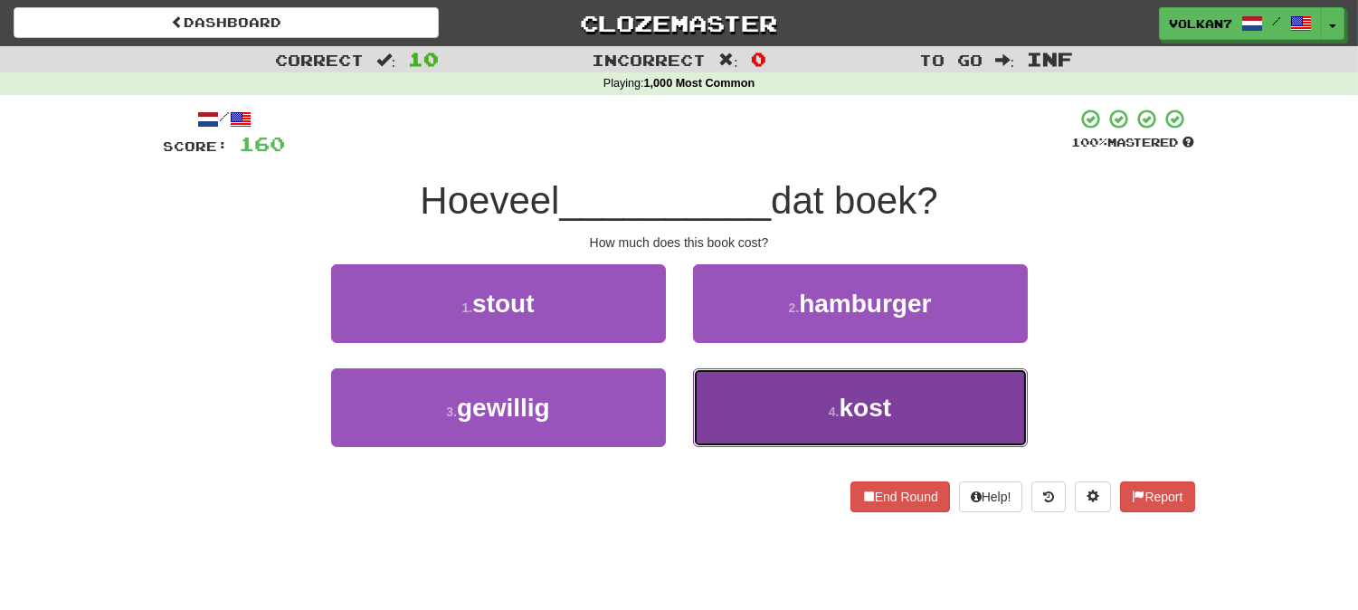
click at [887, 399] on span "kost" at bounding box center [866, 408] width 52 height 28
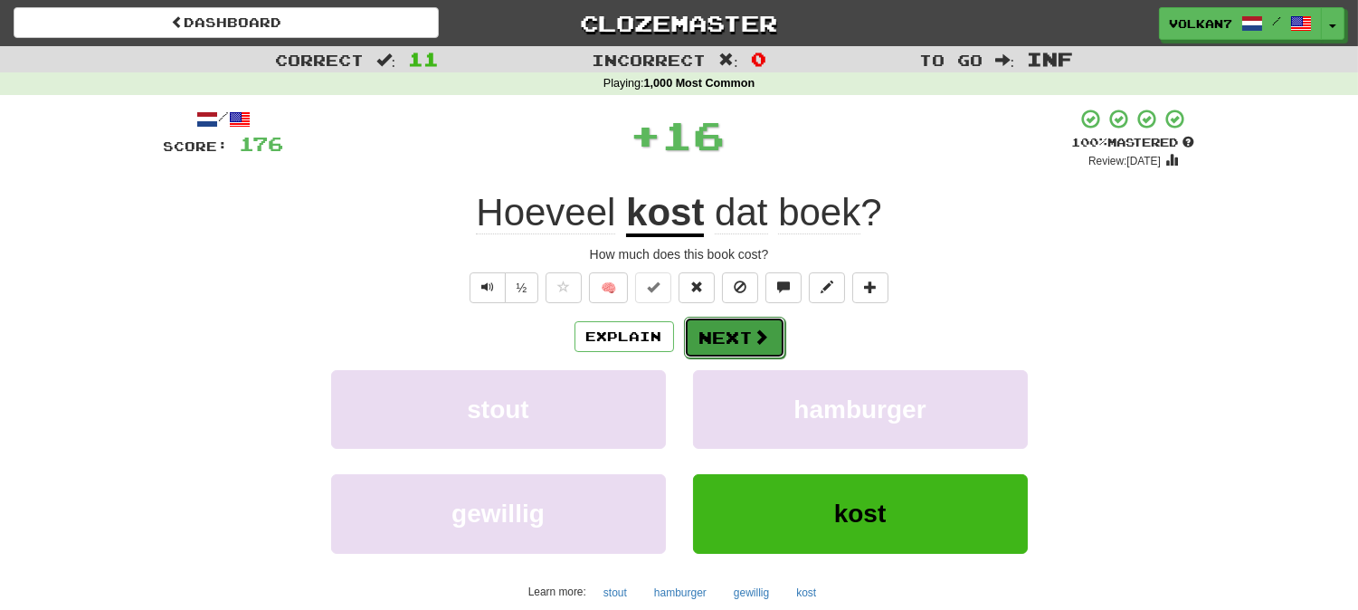
click at [735, 329] on button "Next" at bounding box center [734, 338] width 101 height 42
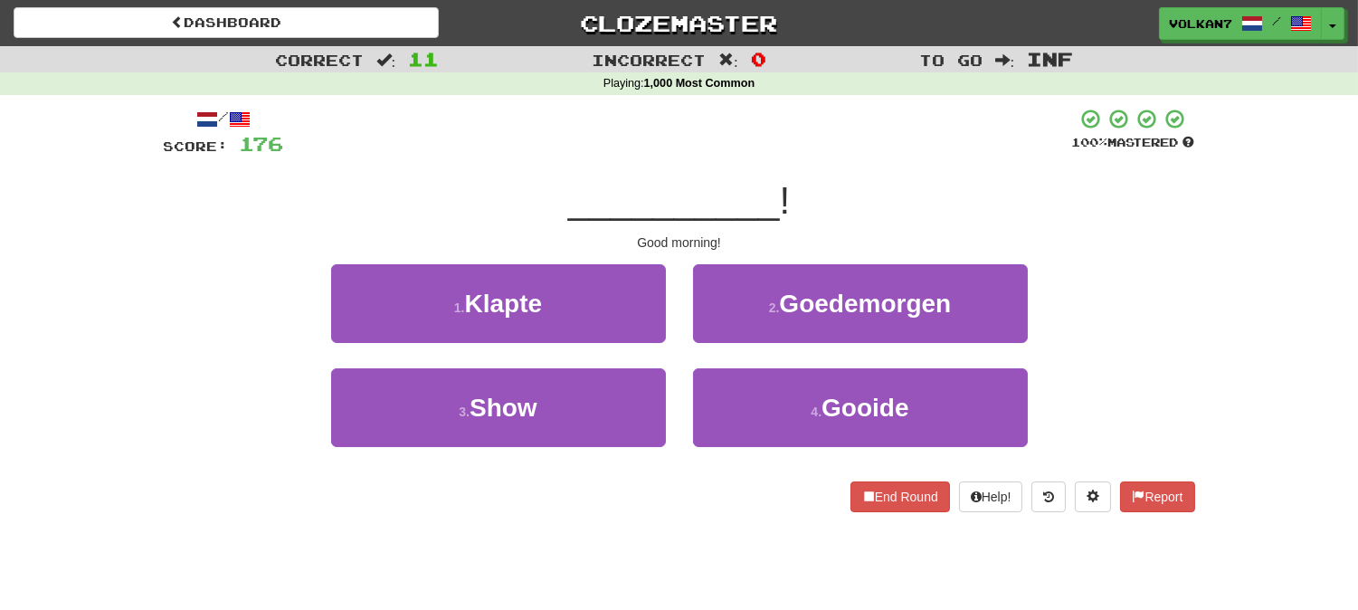
click at [771, 187] on span "__________" at bounding box center [674, 200] width 212 height 43
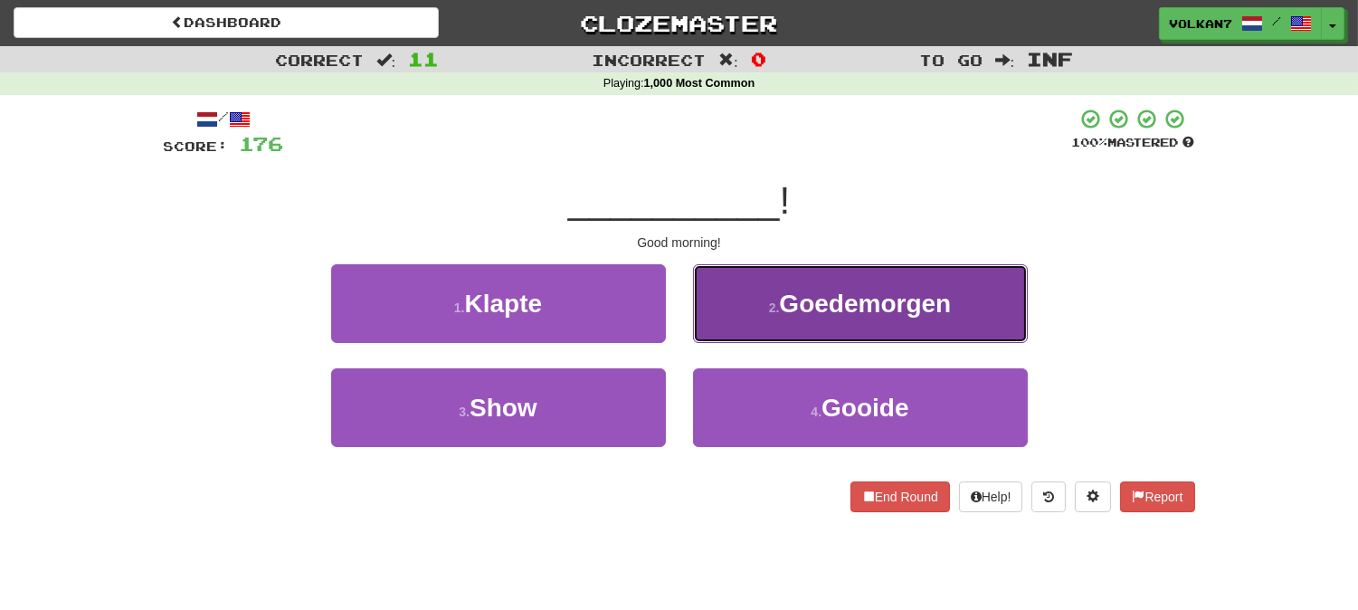
click at [808, 299] on span "Goedemorgen" at bounding box center [865, 304] width 172 height 28
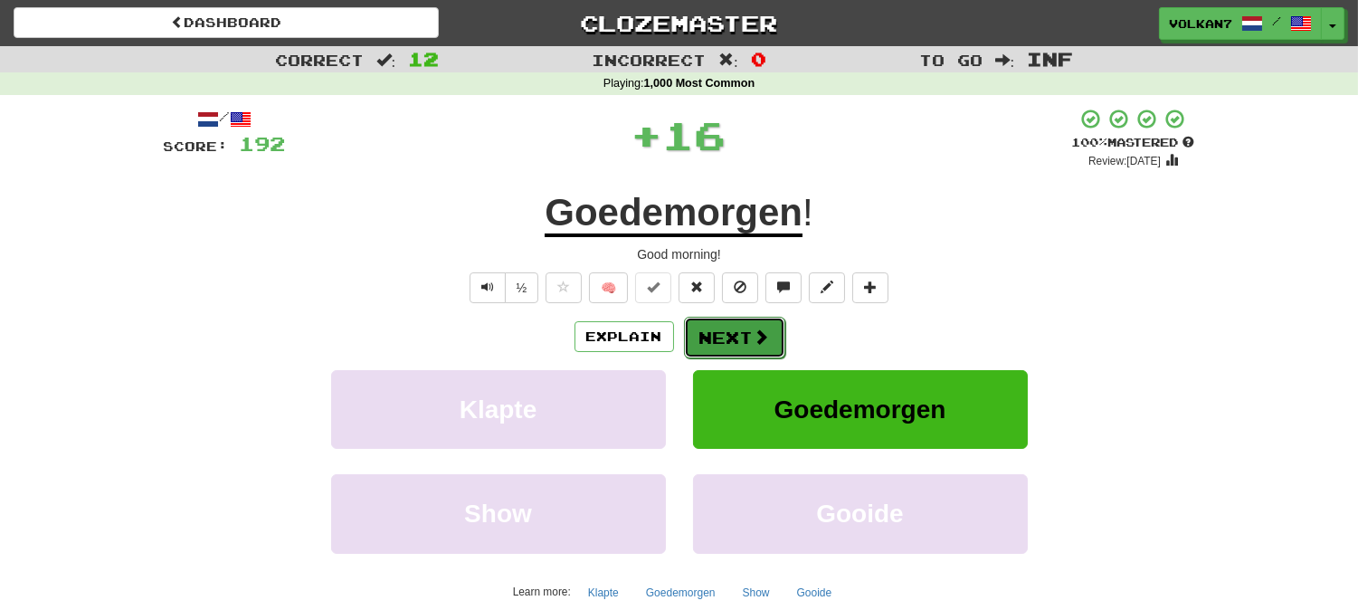
click at [757, 321] on button "Next" at bounding box center [734, 338] width 101 height 42
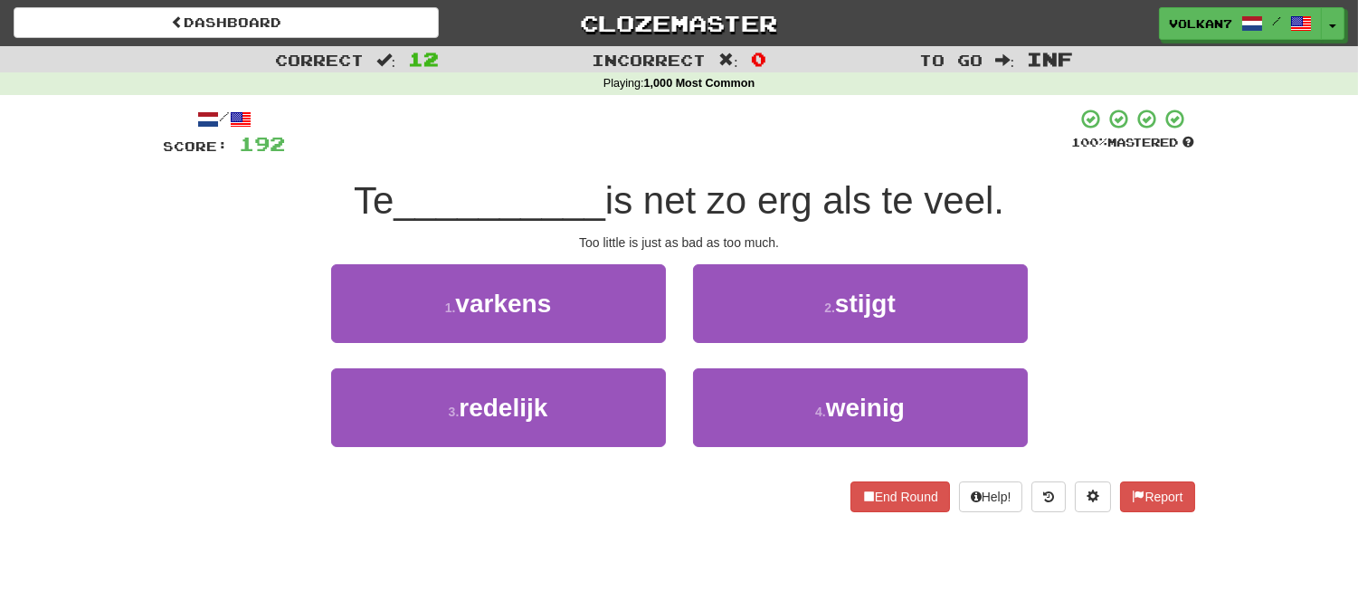
click at [754, 157] on div at bounding box center [679, 133] width 786 height 50
drag, startPoint x: 811, startPoint y: 412, endPoint x: 805, endPoint y: 236, distance: 175.6
click at [811, 410] on button "4 . weinig" at bounding box center [860, 407] width 335 height 79
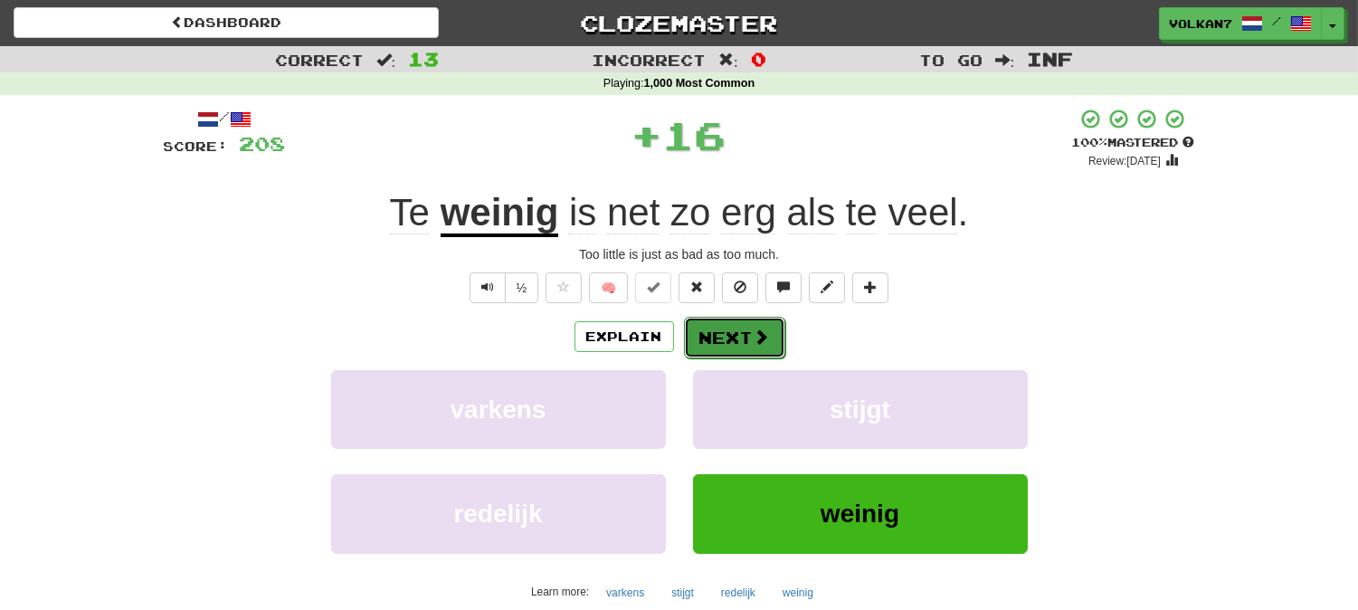
click at [713, 344] on button "Next" at bounding box center [734, 338] width 101 height 42
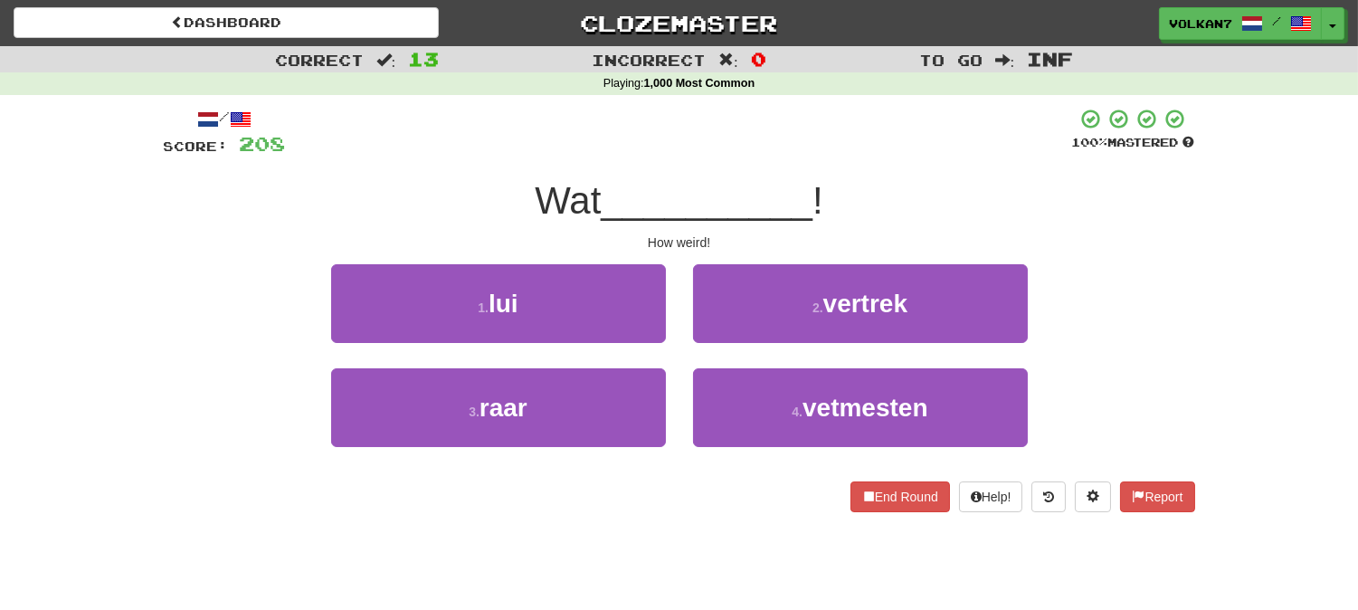
click at [701, 158] on div "/ Score: 208 100 % Mastered Wat __________ ! How weird! 1 . lui 2 . vertrek 3 .…" at bounding box center [679, 310] width 1031 height 404
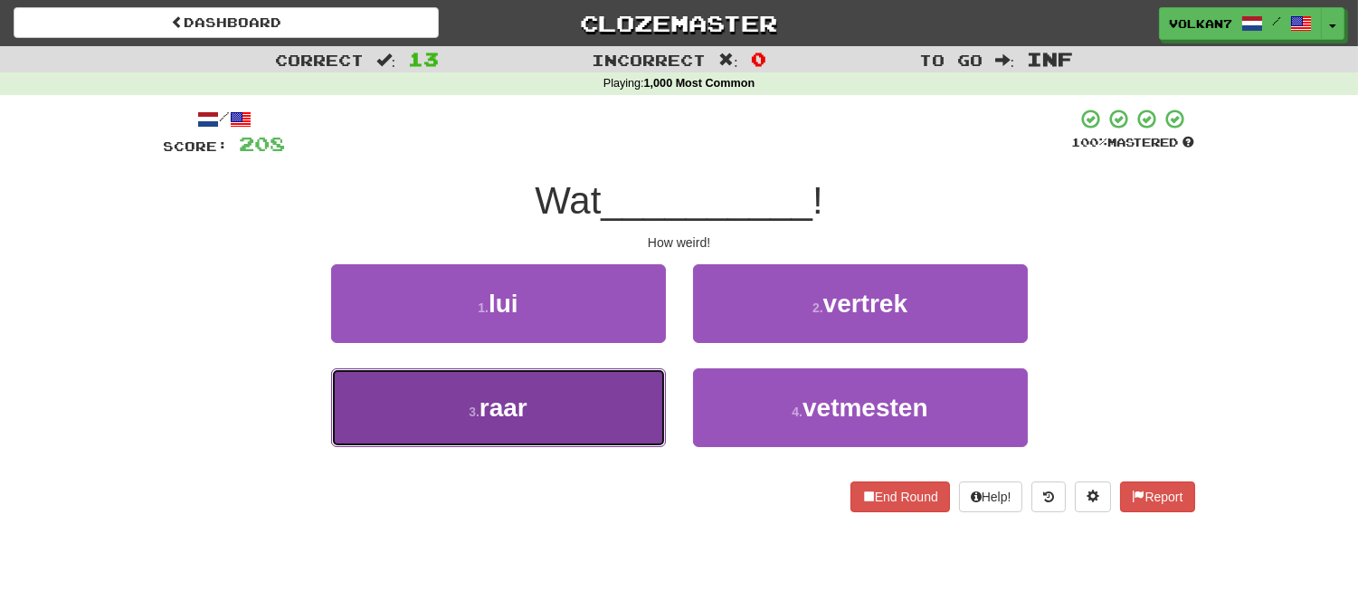
click at [592, 393] on button "3 . raar" at bounding box center [498, 407] width 335 height 79
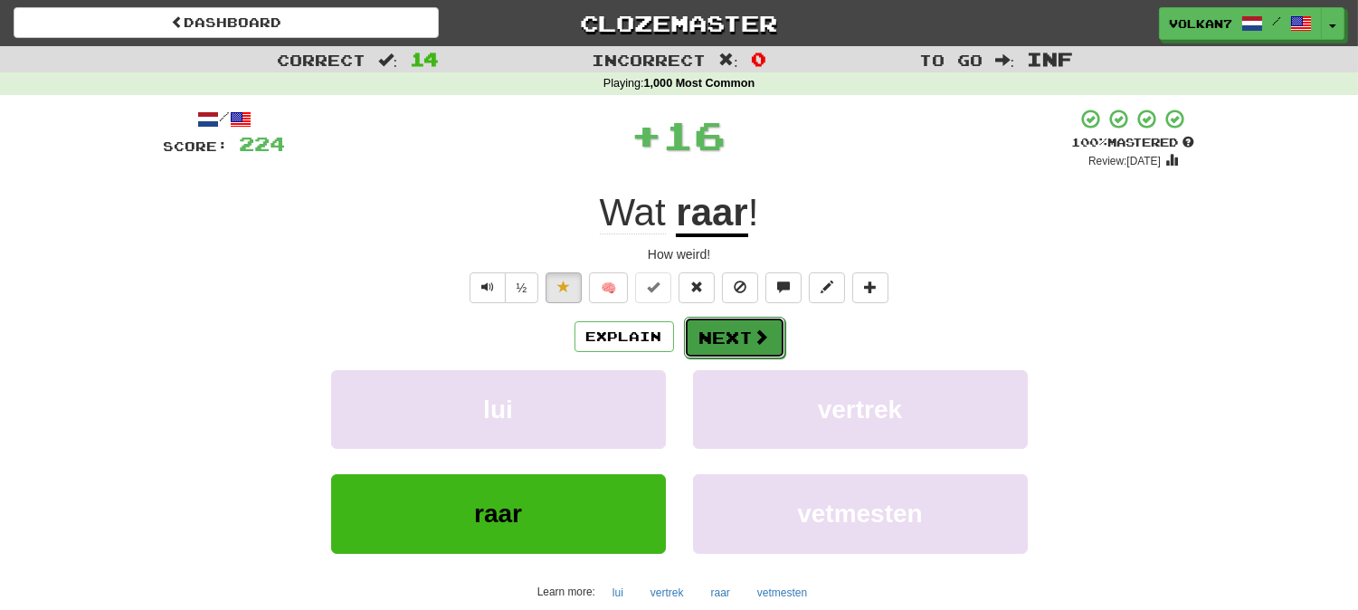
click at [684, 328] on button "Next" at bounding box center [734, 338] width 101 height 42
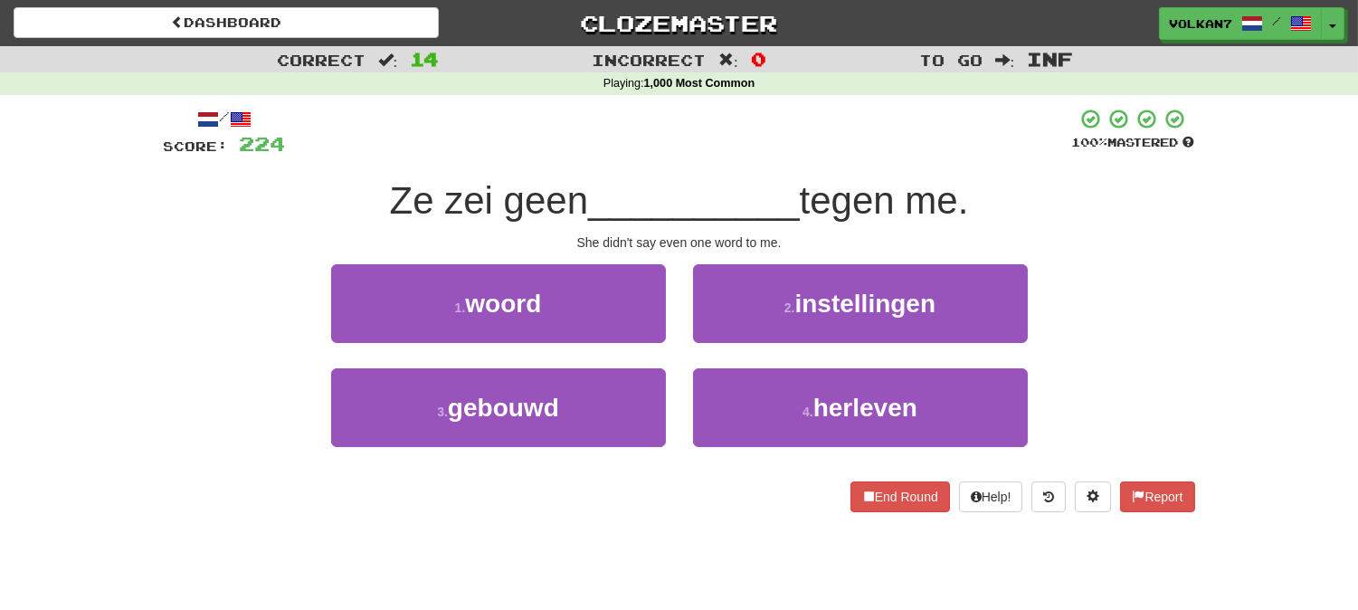
click at [766, 128] on div at bounding box center [679, 133] width 786 height 50
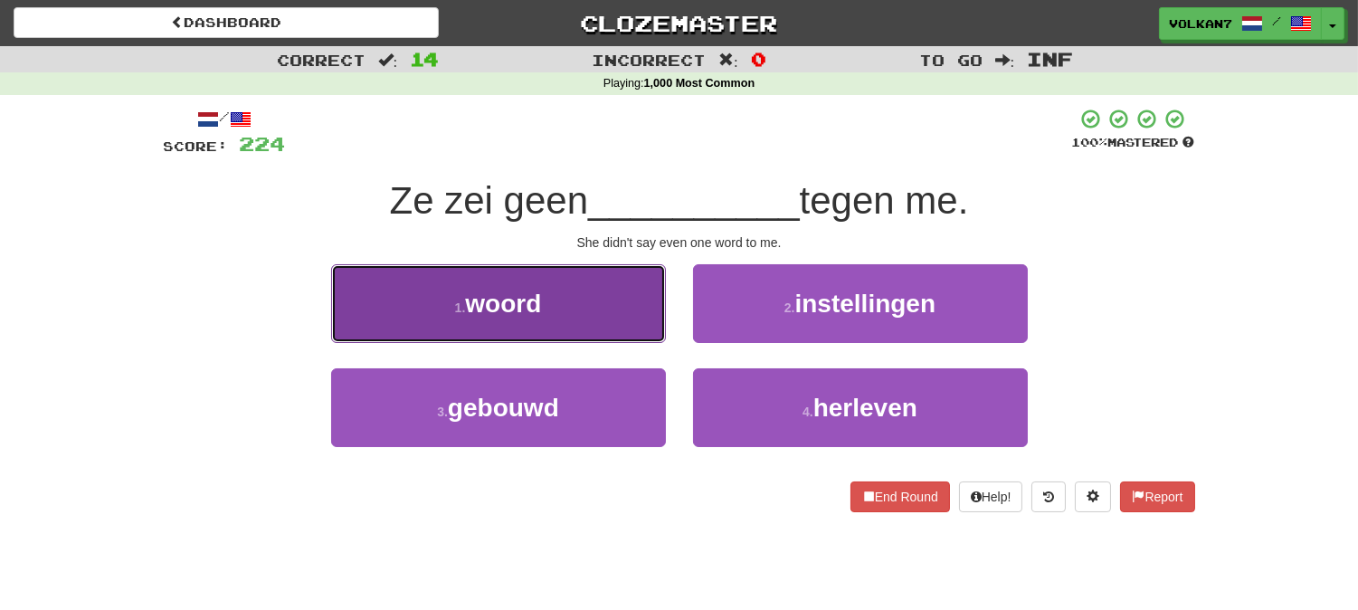
click at [554, 285] on button "1 . woord" at bounding box center [498, 303] width 335 height 79
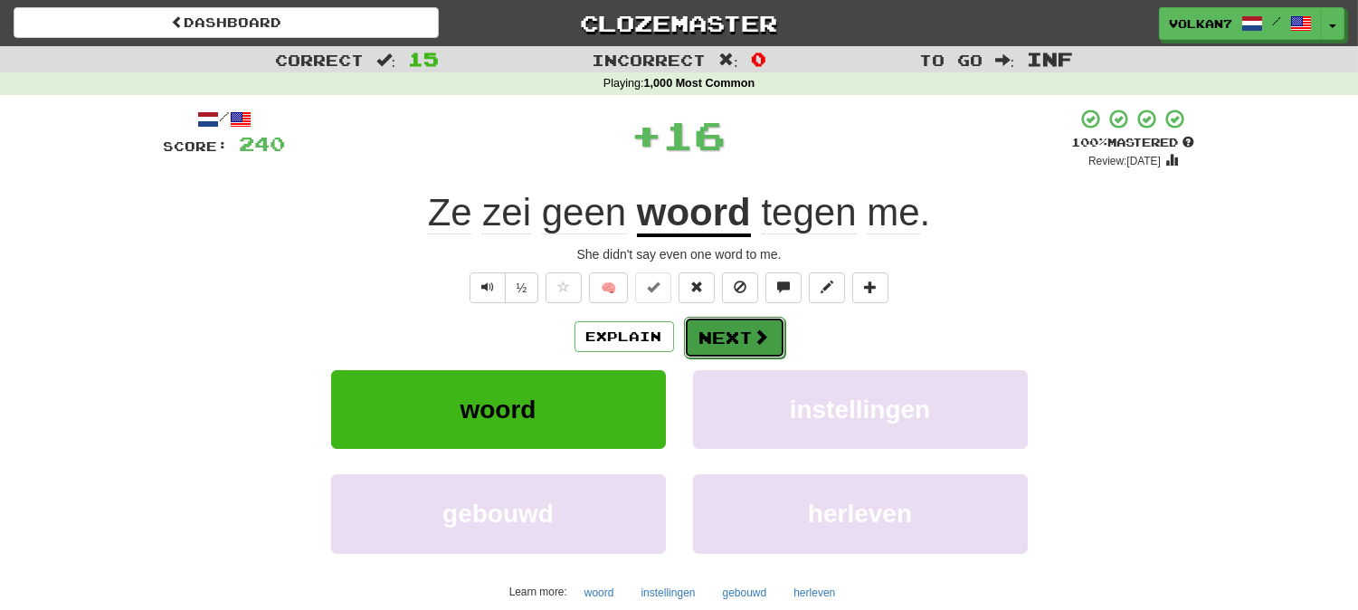
click at [727, 317] on button "Next" at bounding box center [734, 338] width 101 height 42
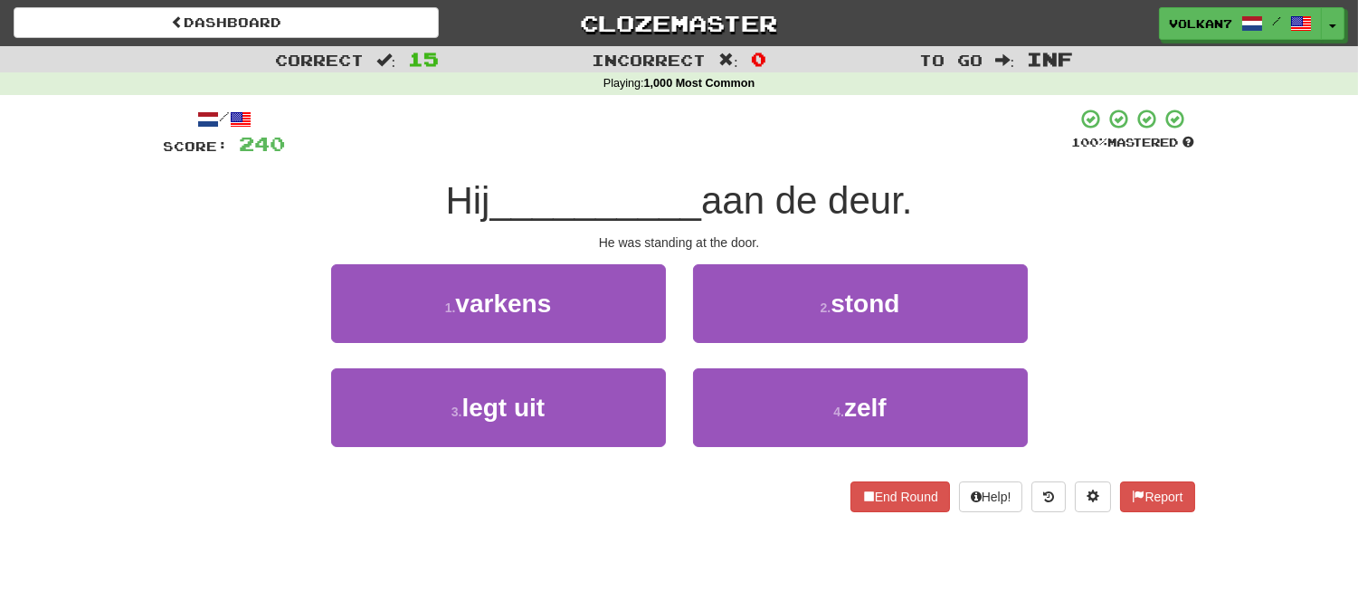
click at [748, 146] on div at bounding box center [679, 133] width 786 height 50
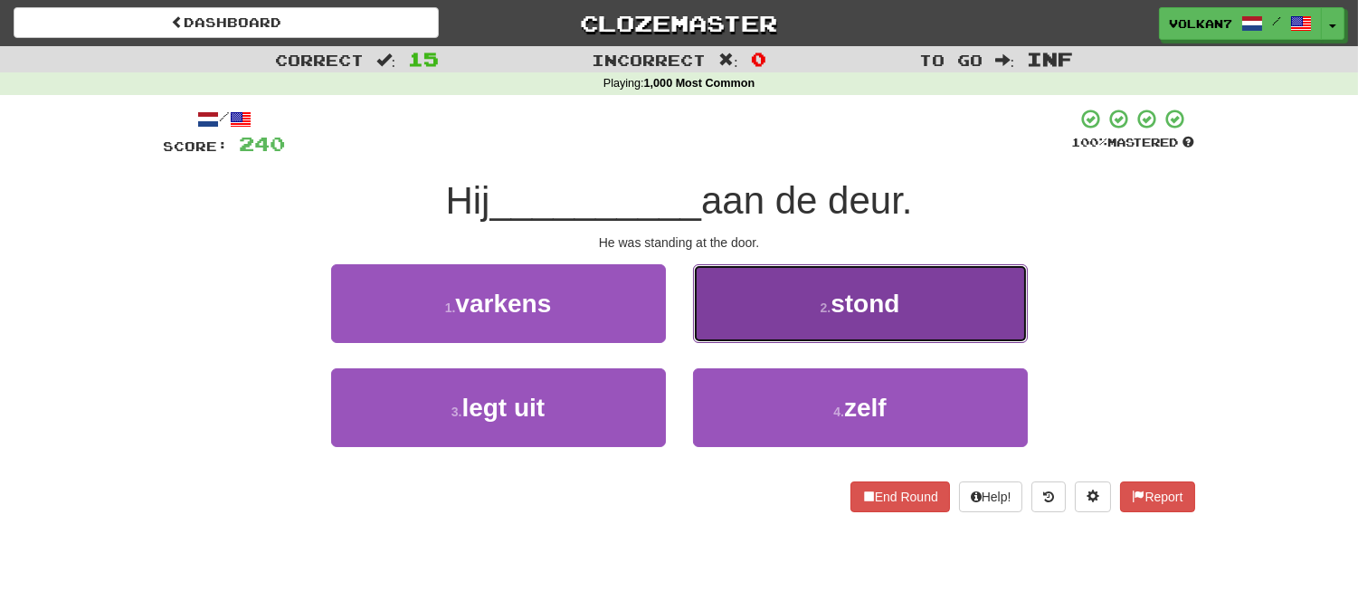
click at [823, 309] on small "2 ." at bounding box center [826, 307] width 11 height 14
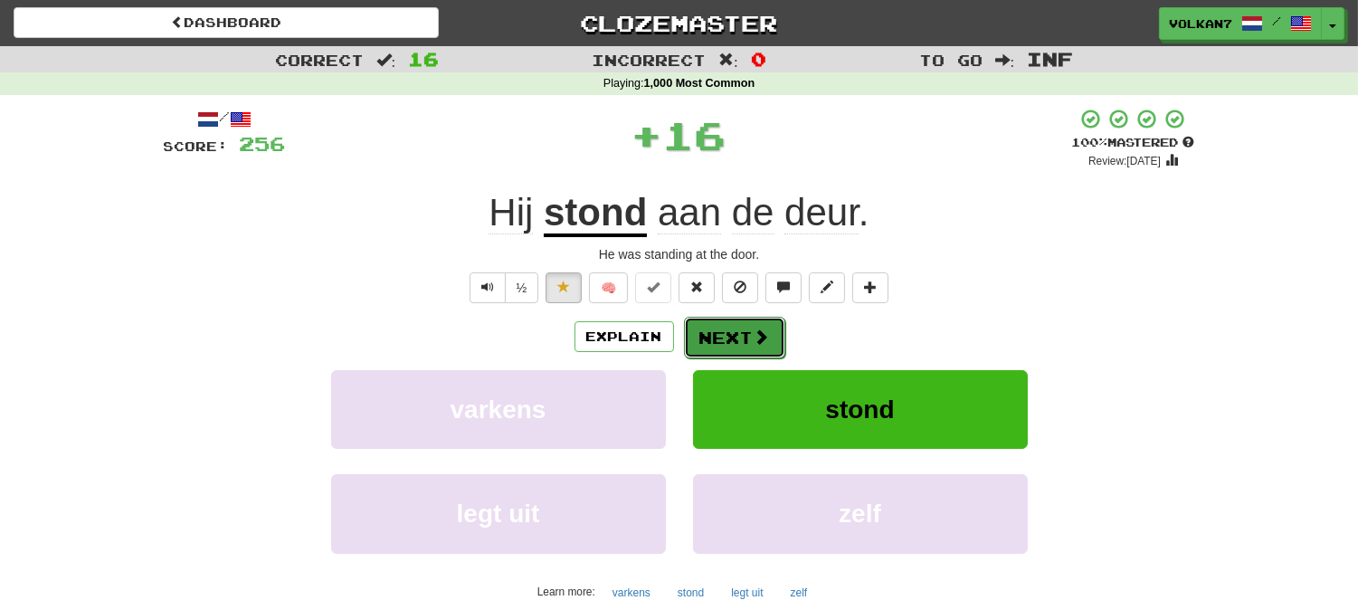
click at [744, 332] on button "Next" at bounding box center [734, 338] width 101 height 42
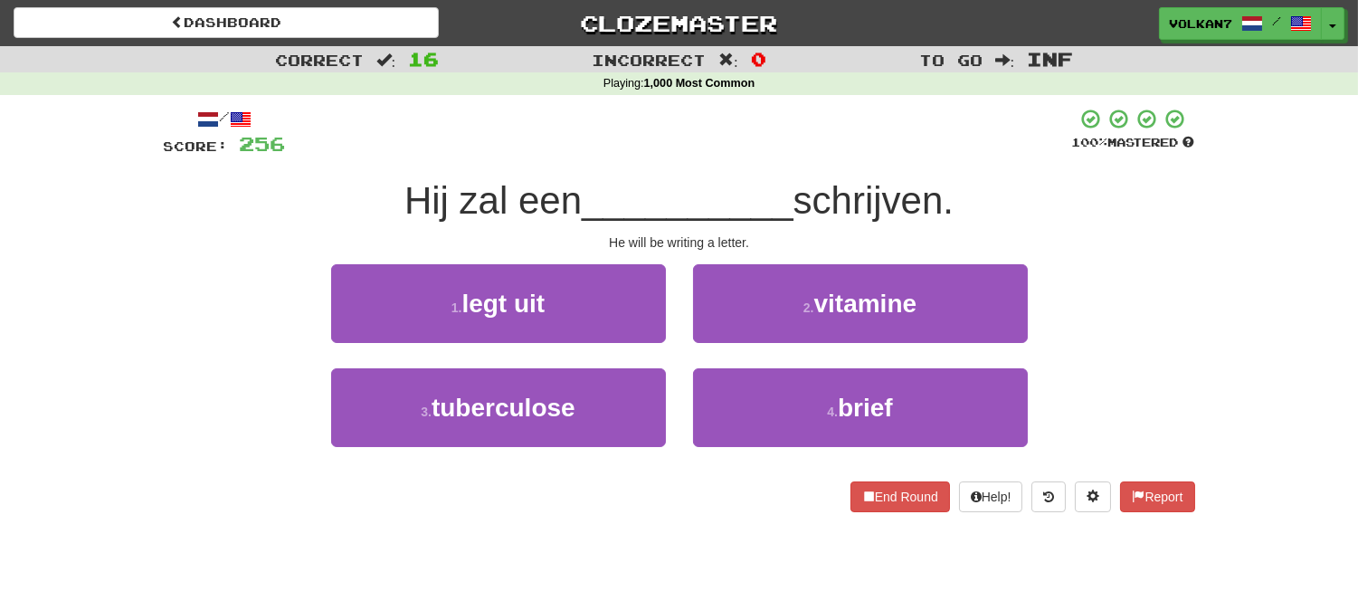
click at [758, 146] on div at bounding box center [679, 133] width 786 height 50
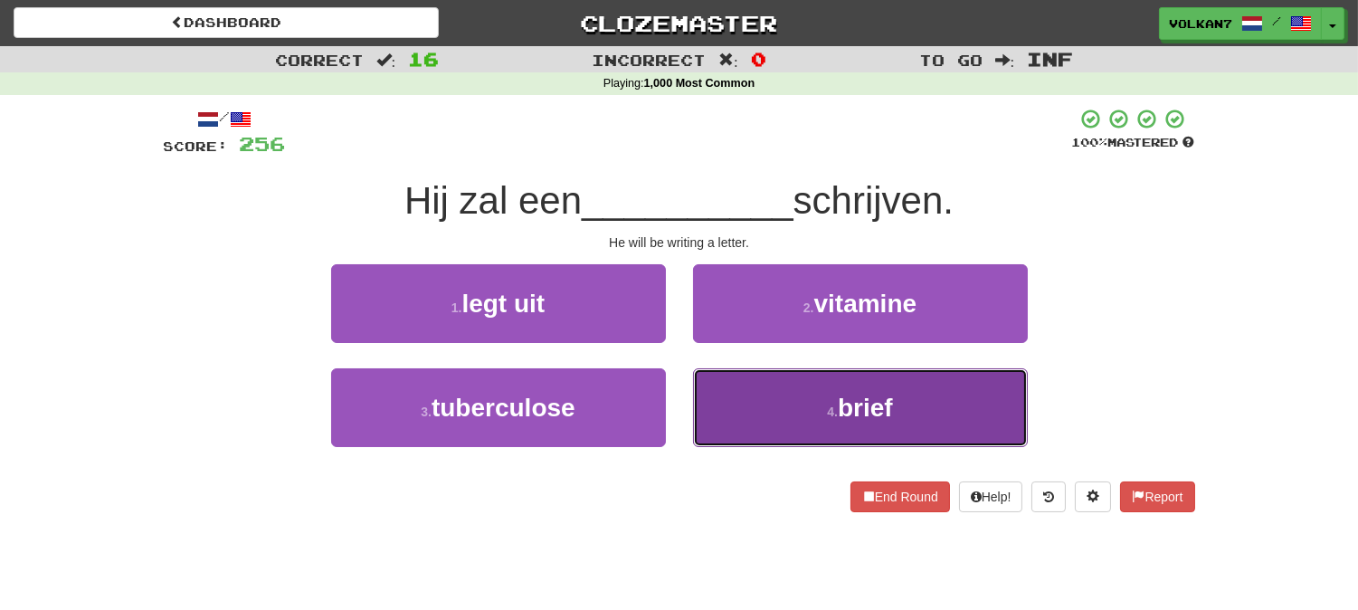
click at [824, 417] on button "4 . brief" at bounding box center [860, 407] width 335 height 79
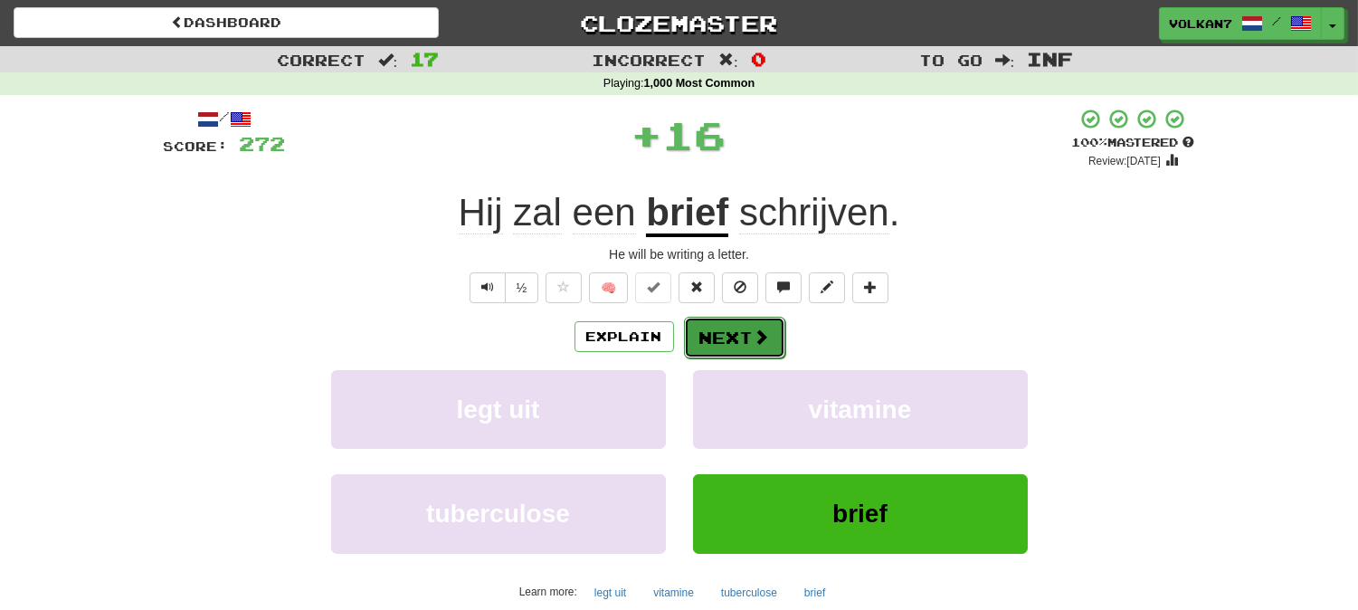
click at [746, 354] on button "Next" at bounding box center [734, 338] width 101 height 42
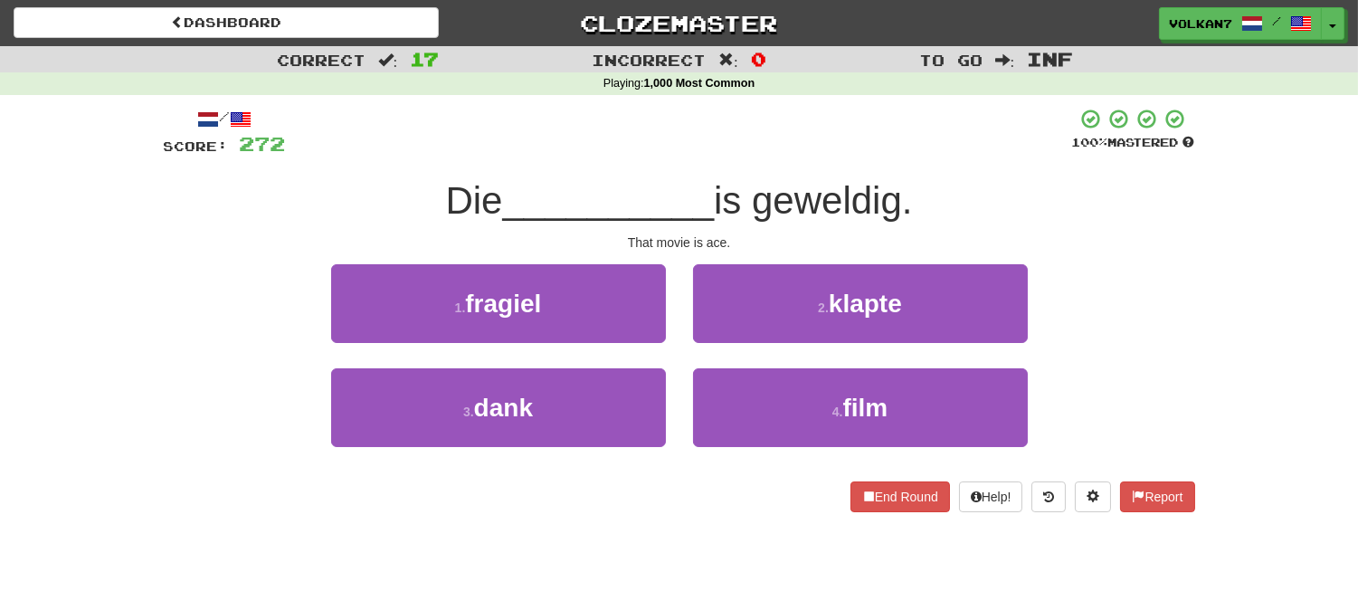
click at [771, 128] on div at bounding box center [679, 133] width 786 height 50
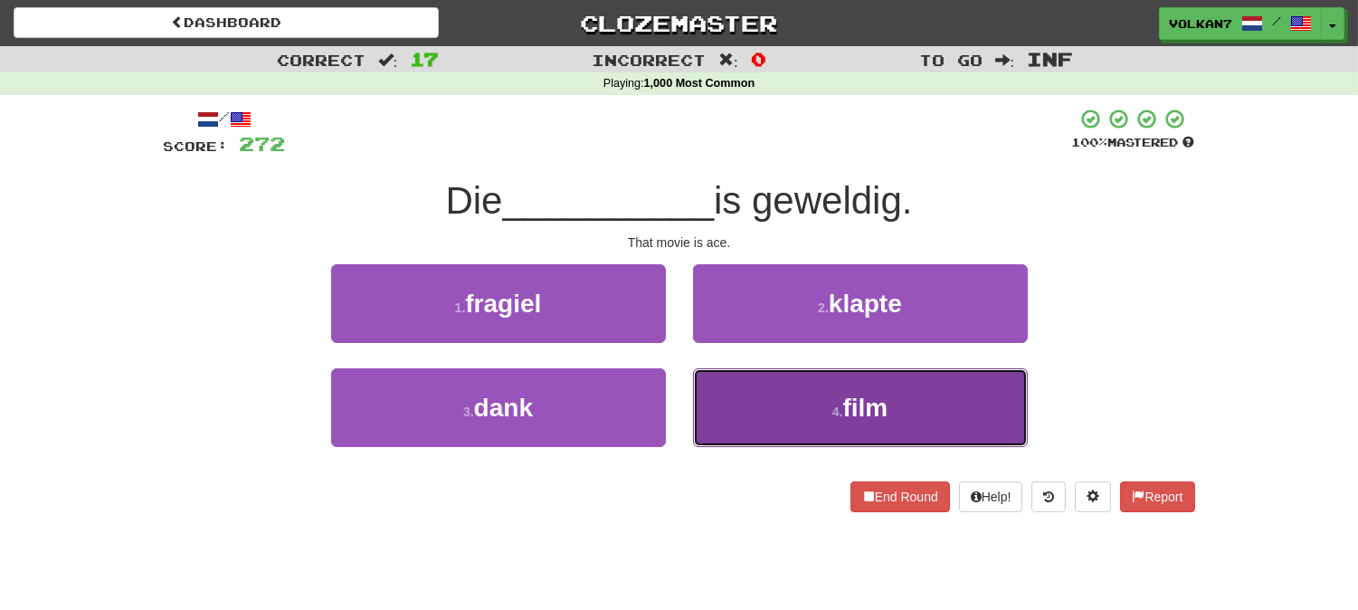
click at [826, 380] on button "4 . film" at bounding box center [860, 407] width 335 height 79
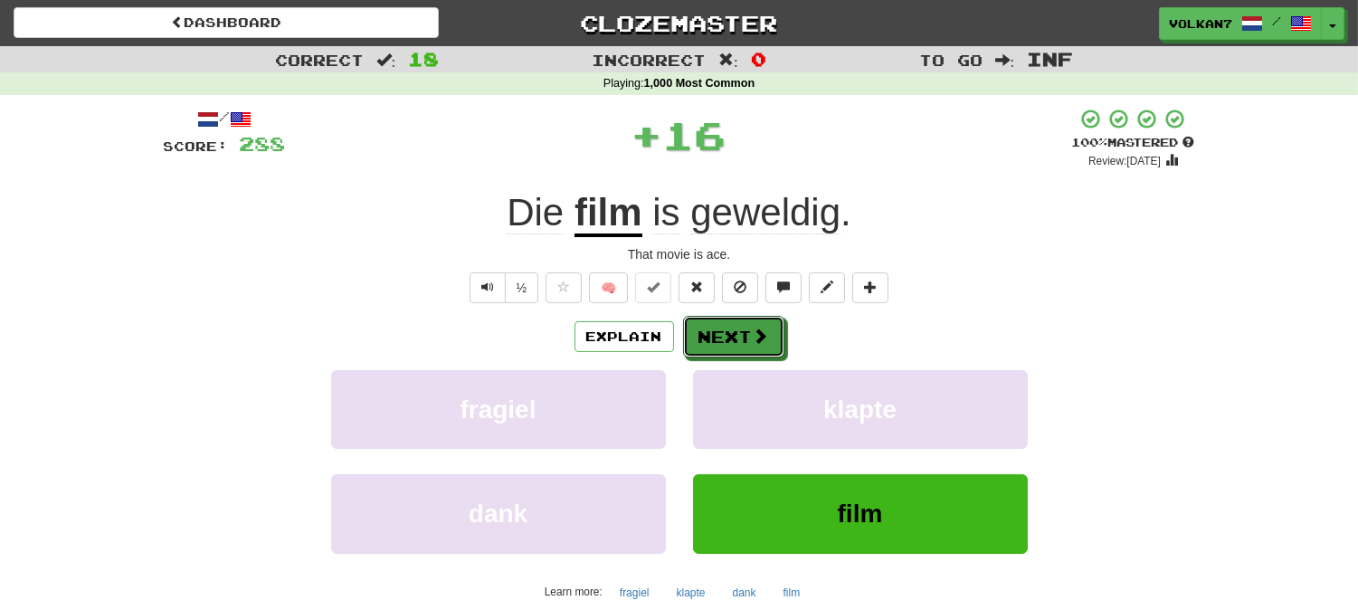
click at [774, 330] on button "Next" at bounding box center [733, 337] width 101 height 42
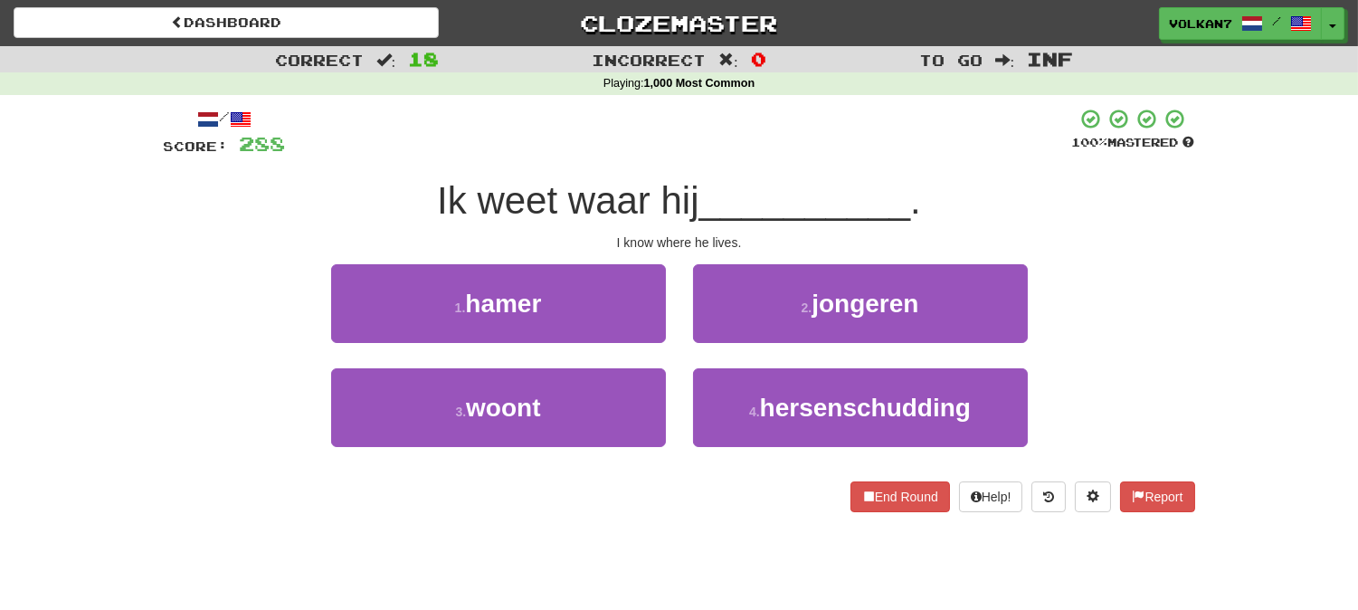
click at [798, 160] on div "/ Score: 288 100 % Mastered Ik weet waar hij __________ . I know where he lives…" at bounding box center [679, 310] width 1031 height 404
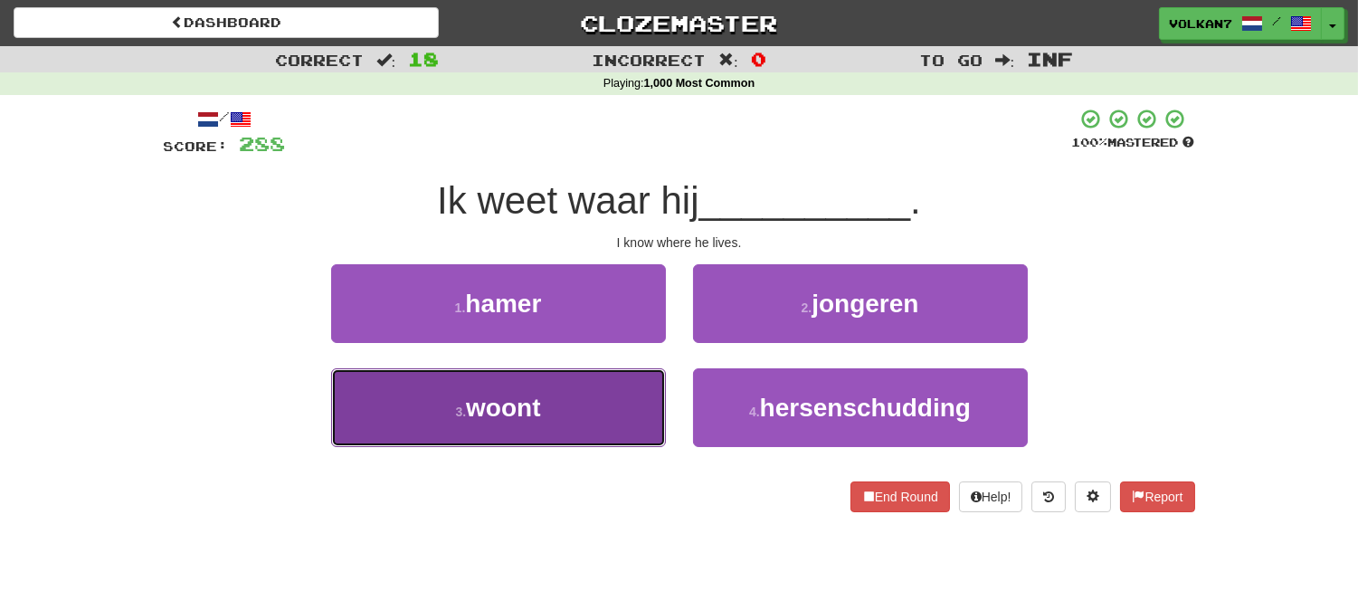
click at [585, 414] on button "3 . woont" at bounding box center [498, 407] width 335 height 79
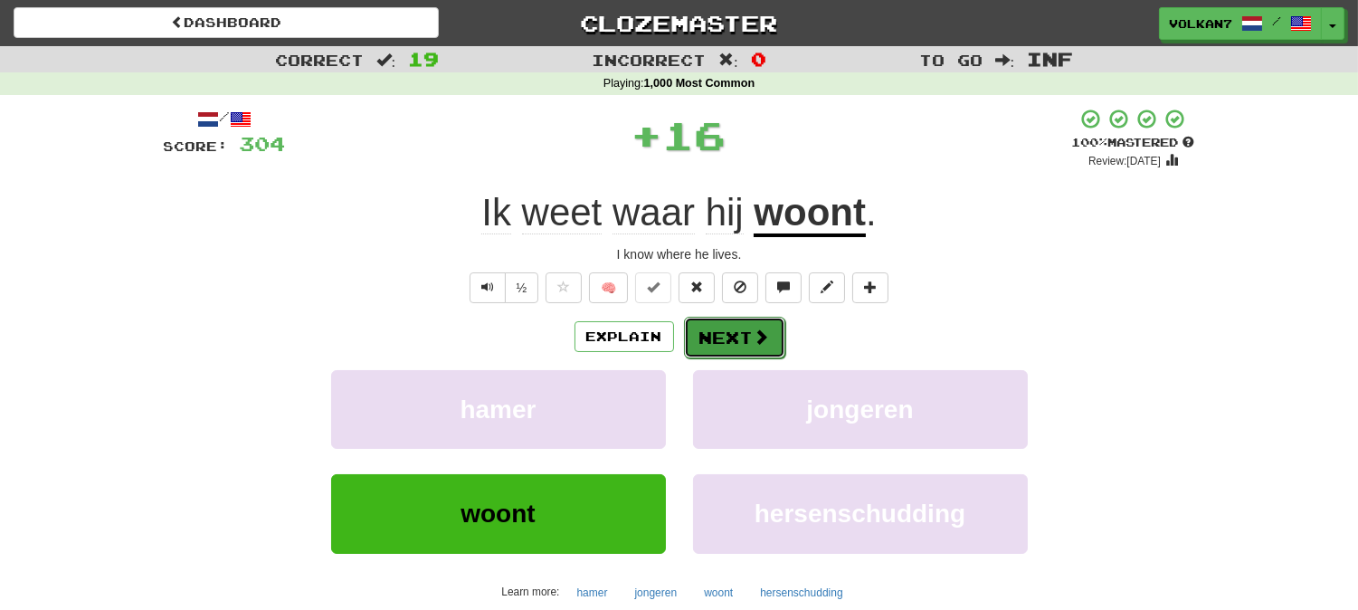
click at [724, 337] on button "Next" at bounding box center [734, 338] width 101 height 42
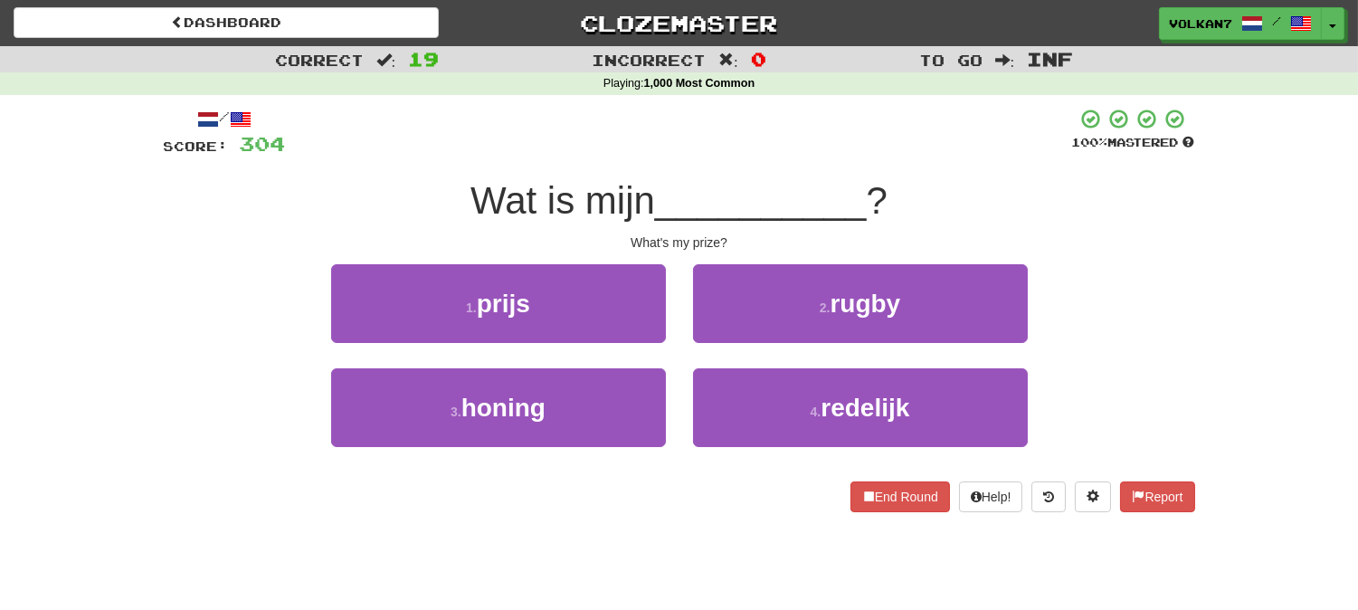
click at [774, 176] on div "Wat is mijn __________ ?" at bounding box center [679, 201] width 1031 height 50
click at [787, 156] on div at bounding box center [679, 133] width 786 height 50
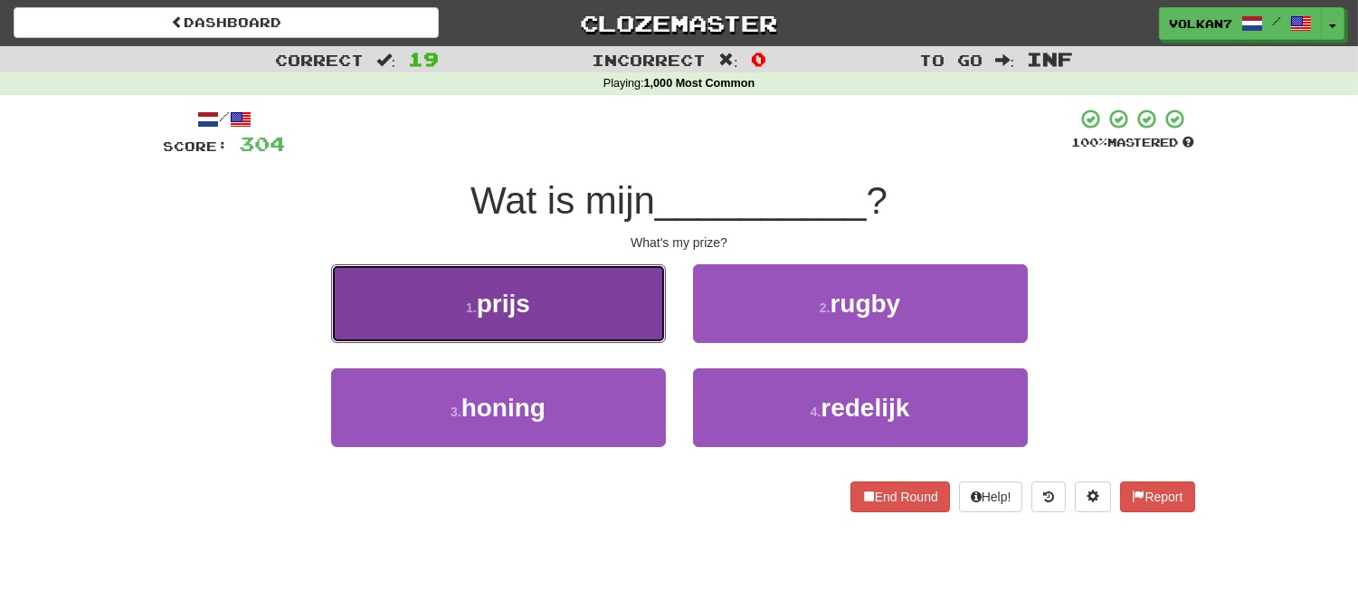
click at [525, 338] on button "1 . prijs" at bounding box center [498, 303] width 335 height 79
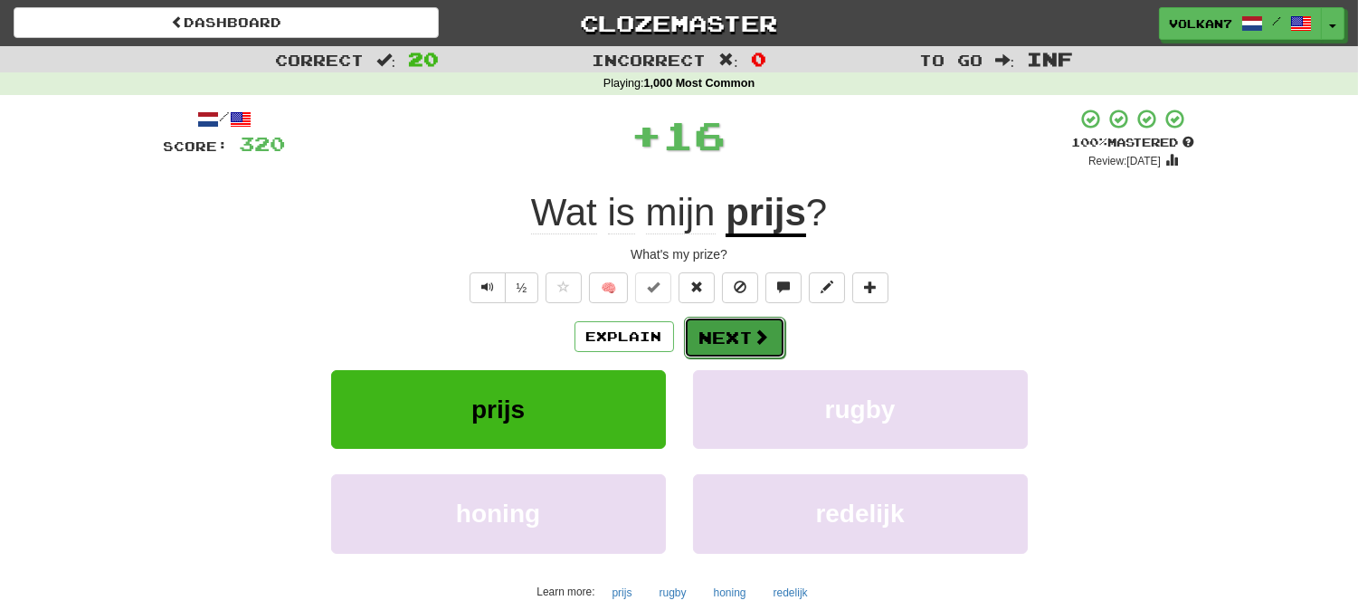
click at [755, 335] on span at bounding box center [762, 336] width 16 height 16
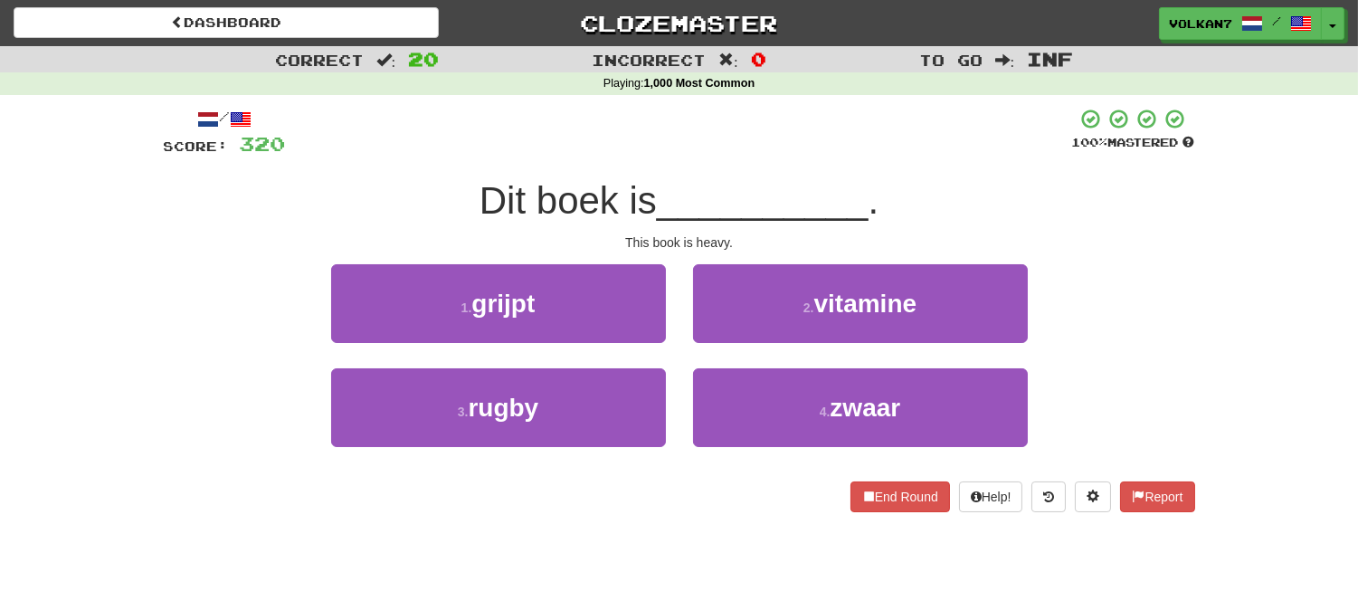
click at [788, 147] on div at bounding box center [679, 133] width 786 height 50
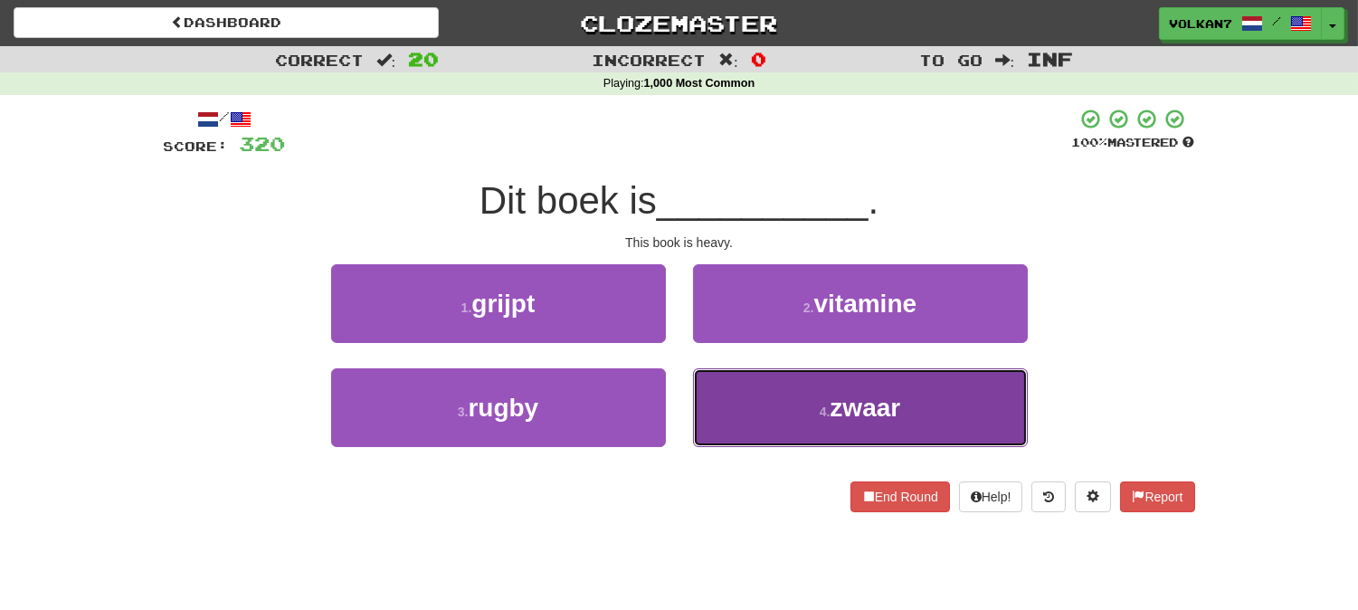
click at [775, 428] on button "4 . zwaar" at bounding box center [860, 407] width 335 height 79
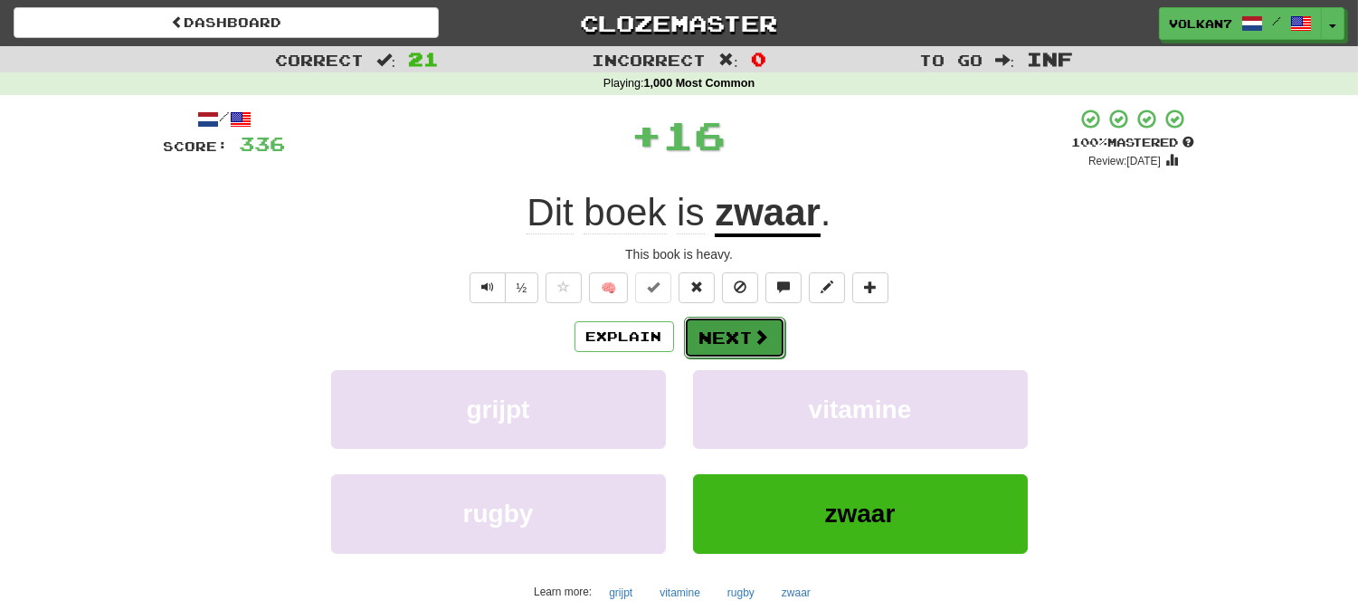
click at [730, 337] on button "Next" at bounding box center [734, 338] width 101 height 42
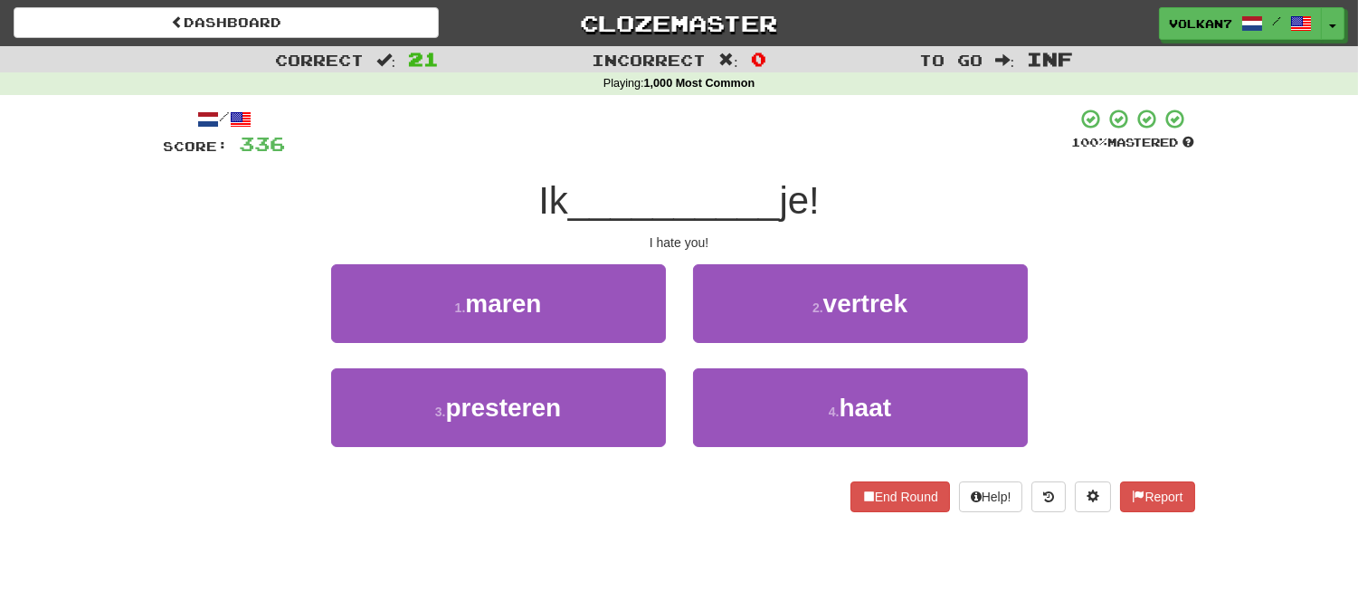
click at [816, 172] on div "/ Score: 336 100 % Mastered Ik __________ je! I hate you! 1 . maren 2 . vertrek…" at bounding box center [679, 310] width 1031 height 404
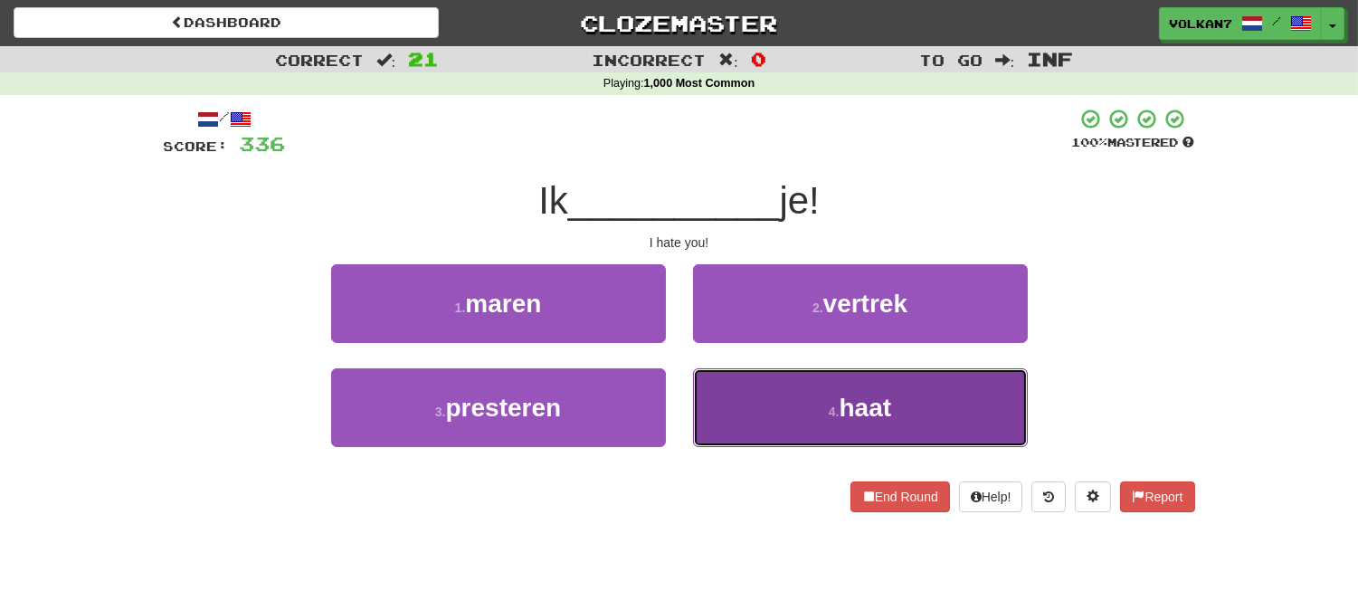
click at [816, 416] on button "4 . haat" at bounding box center [860, 407] width 335 height 79
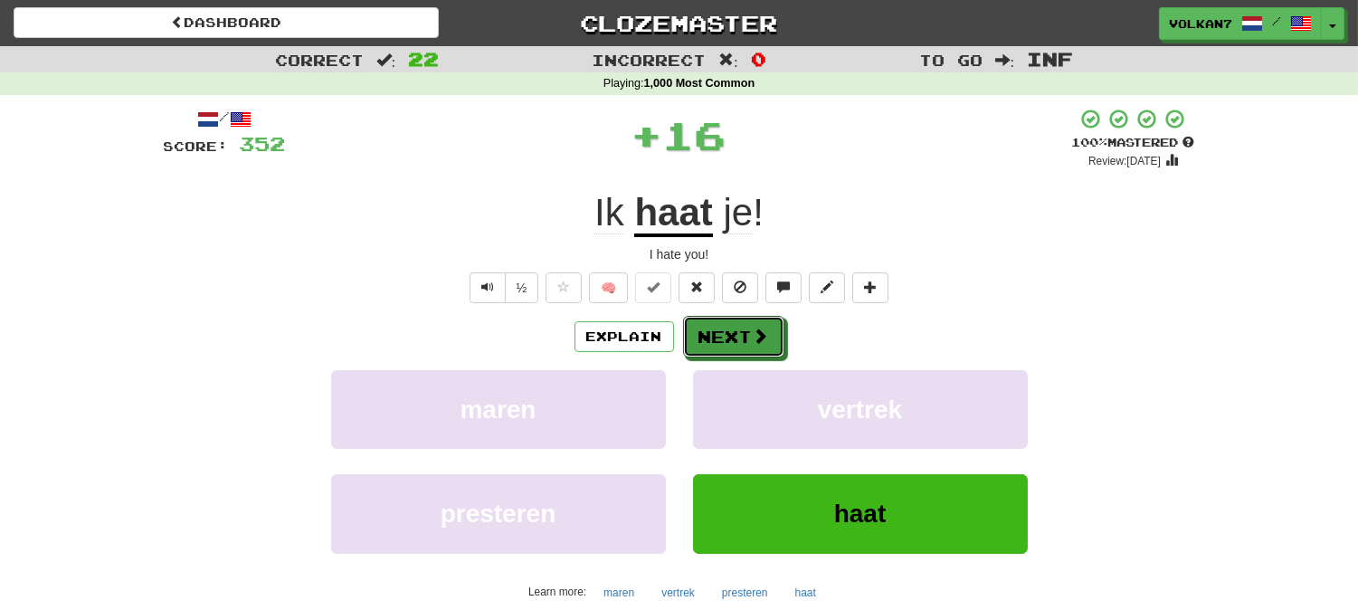
click at [736, 329] on button "Next" at bounding box center [733, 337] width 101 height 42
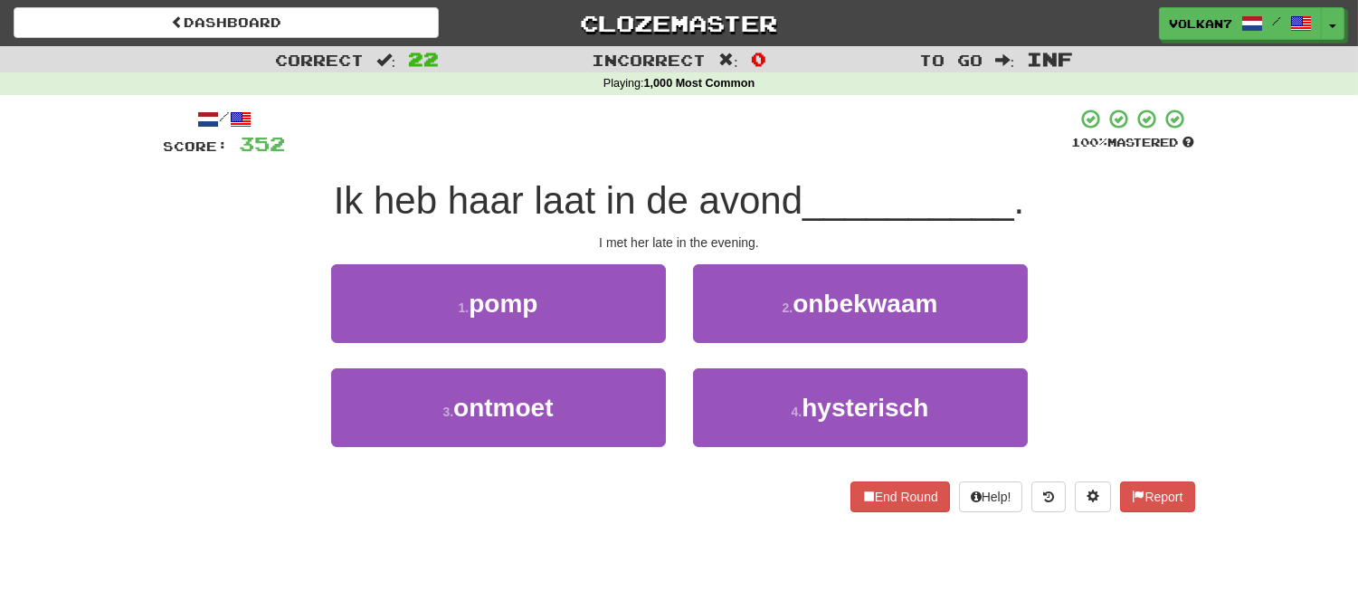
click at [784, 164] on div "/ Score: 352 100 % Mastered Ik heb haar laat in de avond __________ . I met her…" at bounding box center [679, 310] width 1031 height 404
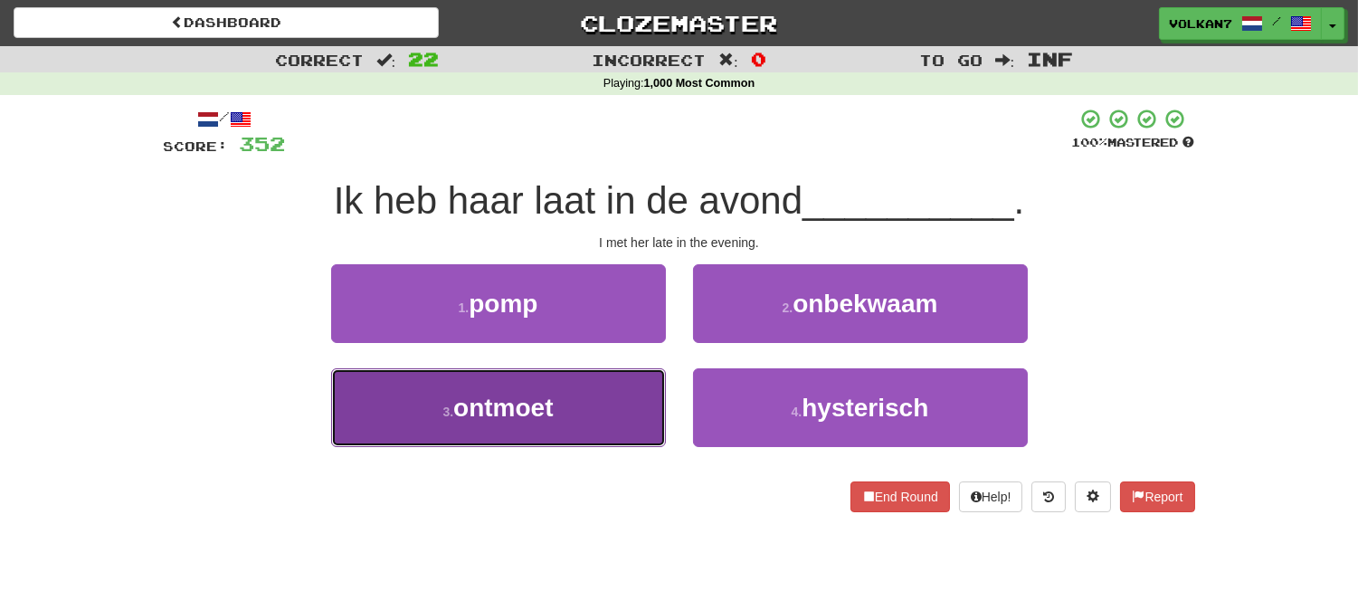
click at [590, 412] on button "3 . ontmoet" at bounding box center [498, 407] width 335 height 79
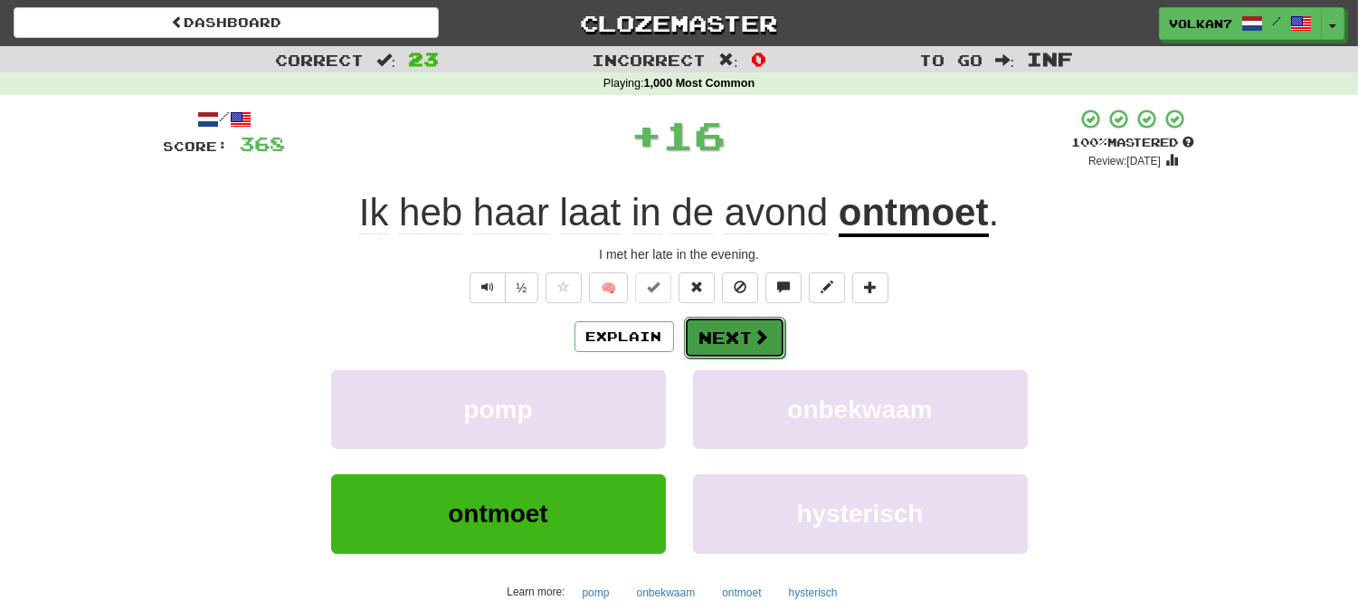
click at [721, 331] on button "Next" at bounding box center [734, 338] width 101 height 42
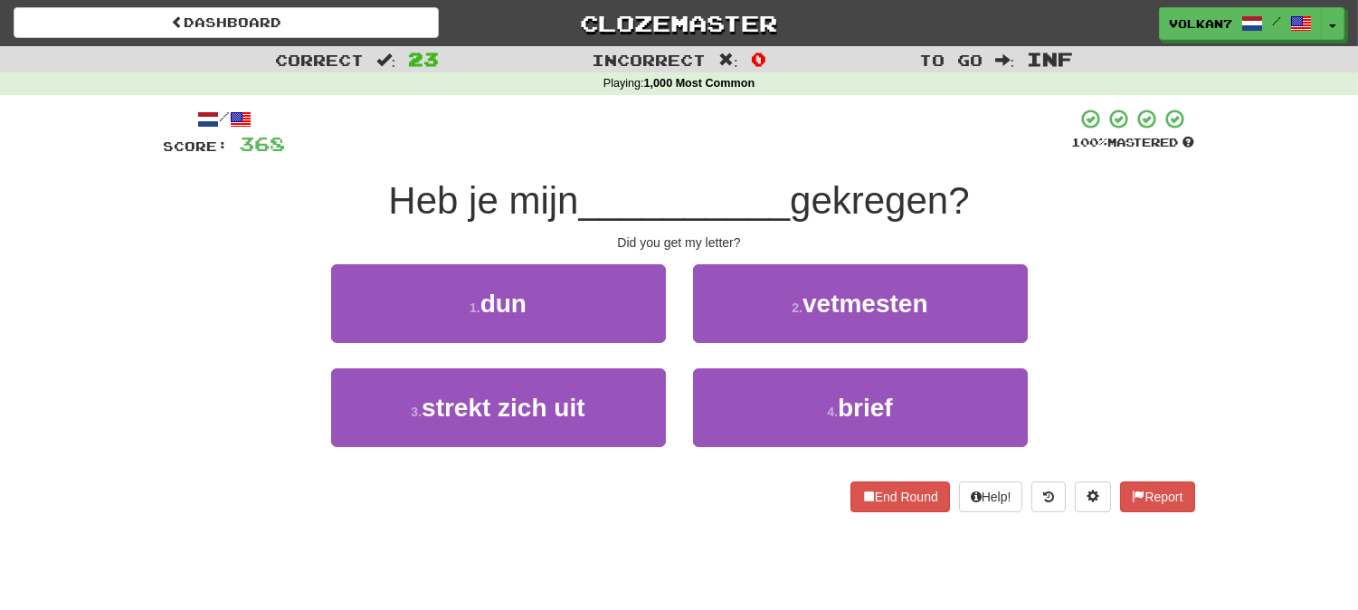
click at [765, 139] on div at bounding box center [679, 133] width 786 height 50
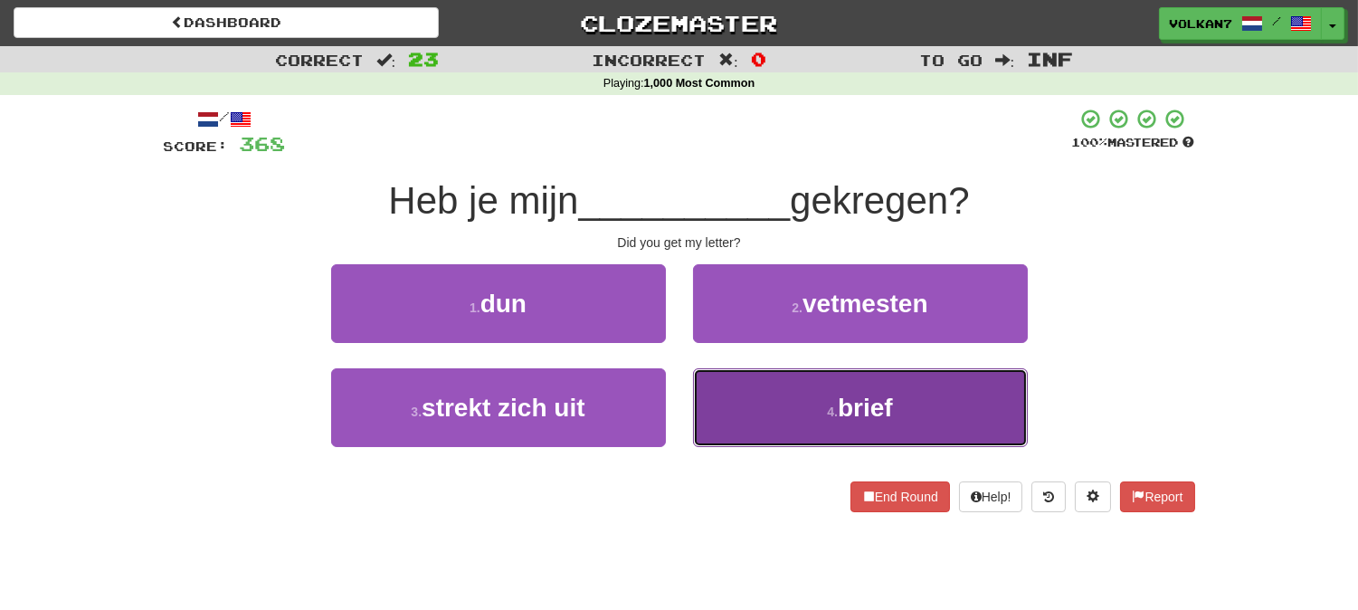
click at [812, 417] on button "4 . brief" at bounding box center [860, 407] width 335 height 79
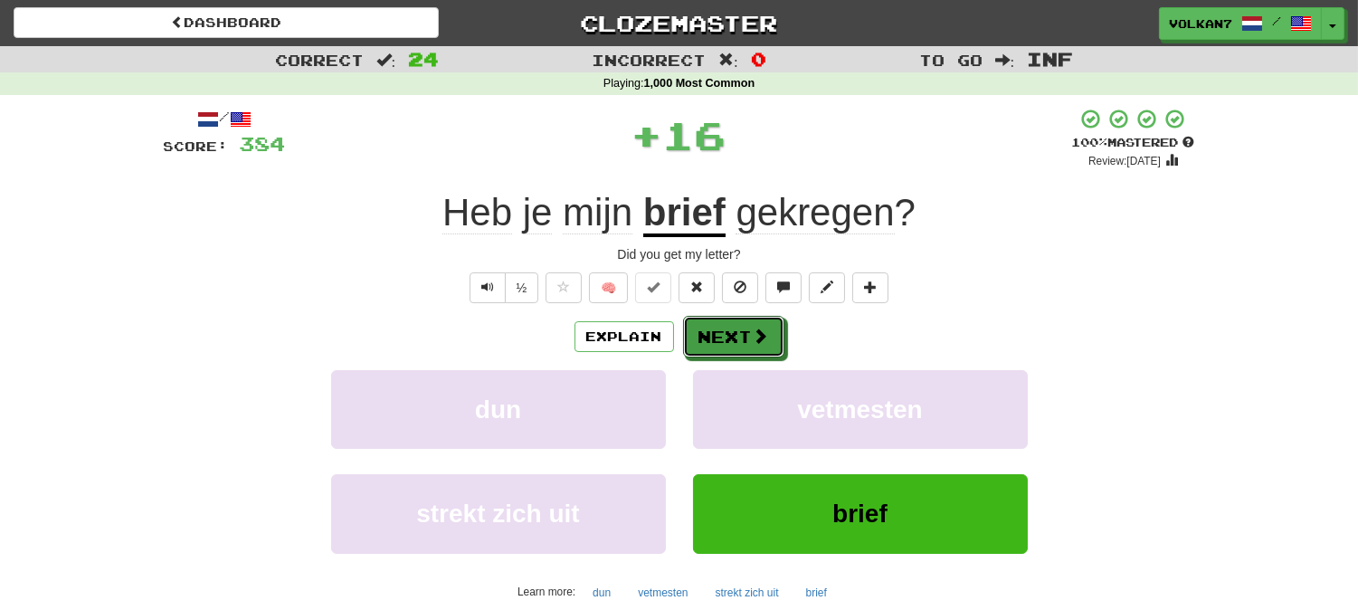
click at [760, 344] on span at bounding box center [761, 336] width 16 height 16
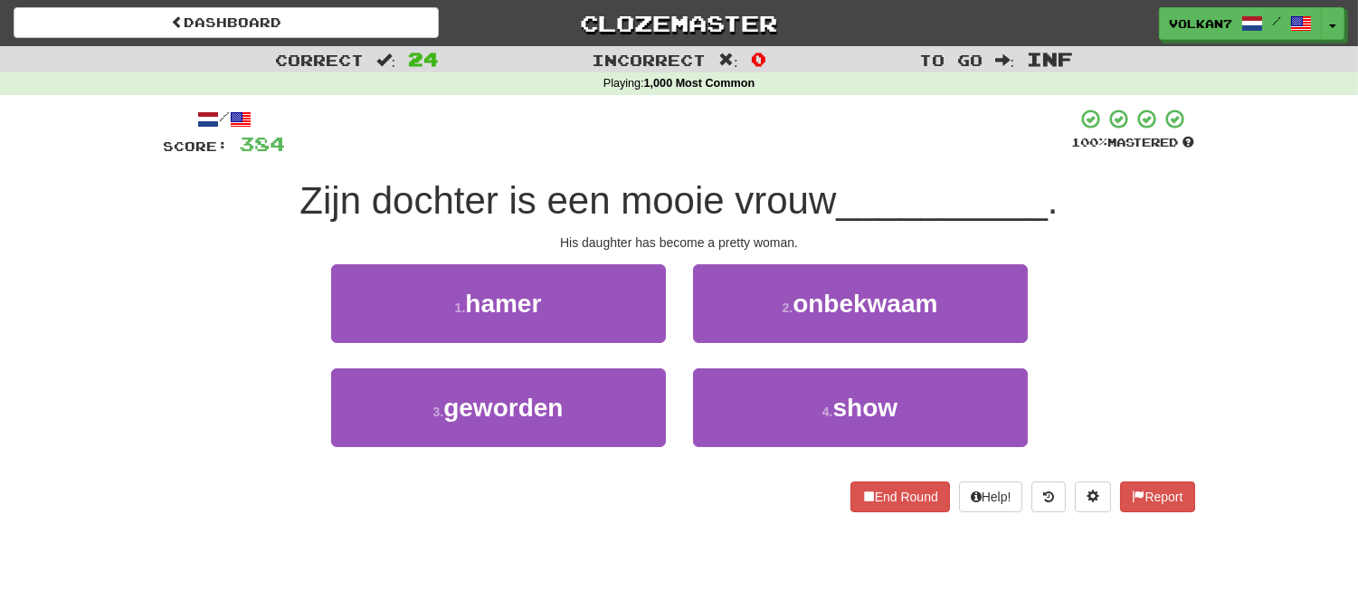
click at [767, 168] on div "/ Score: 384 100 % Mastered Zijn dochter is een mooie vrouw __________ . His da…" at bounding box center [679, 310] width 1031 height 404
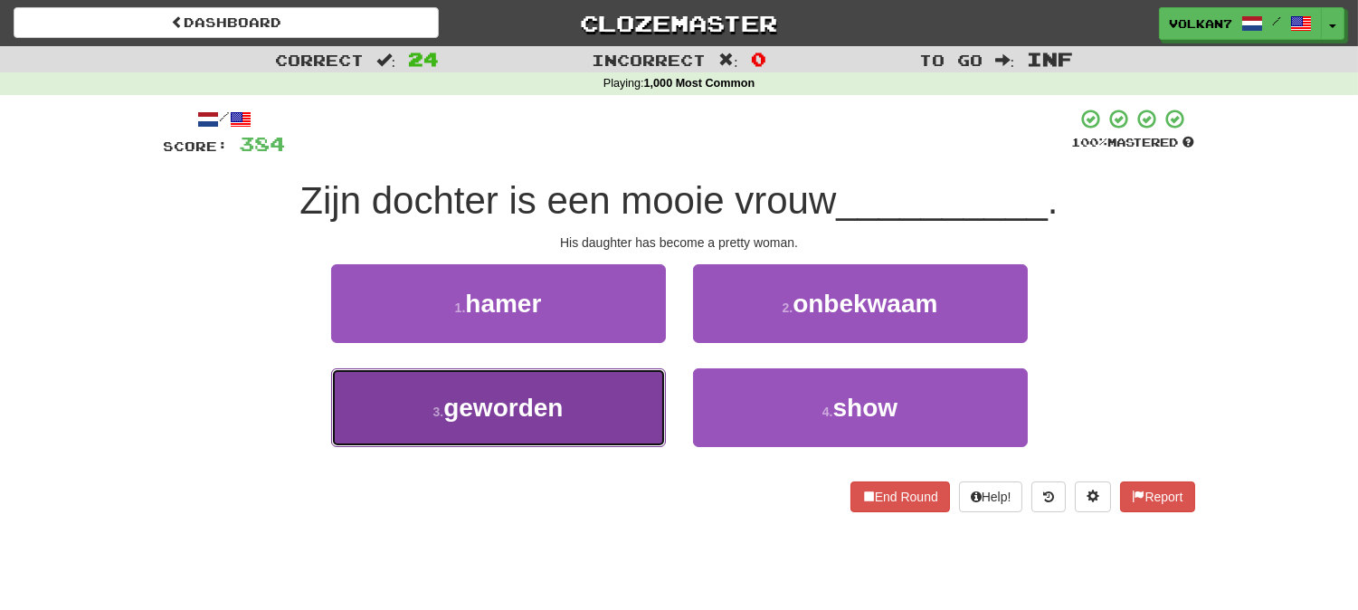
click at [615, 385] on button "3 . geworden" at bounding box center [498, 407] width 335 height 79
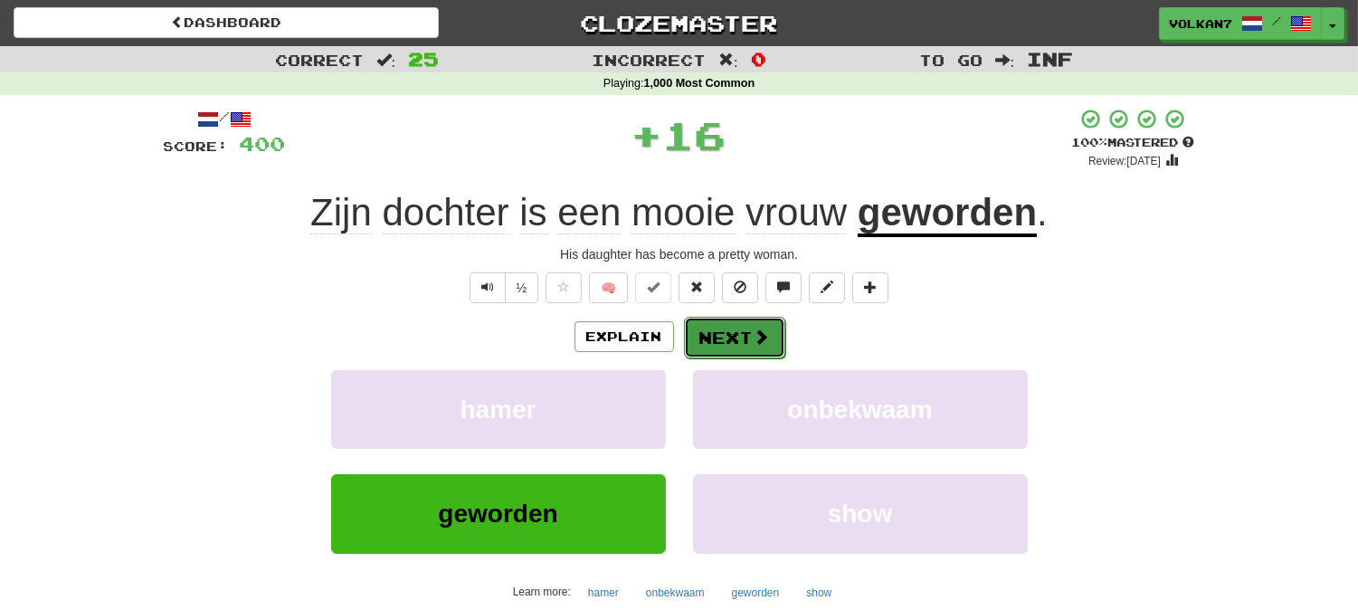
click at [713, 340] on button "Next" at bounding box center [734, 338] width 101 height 42
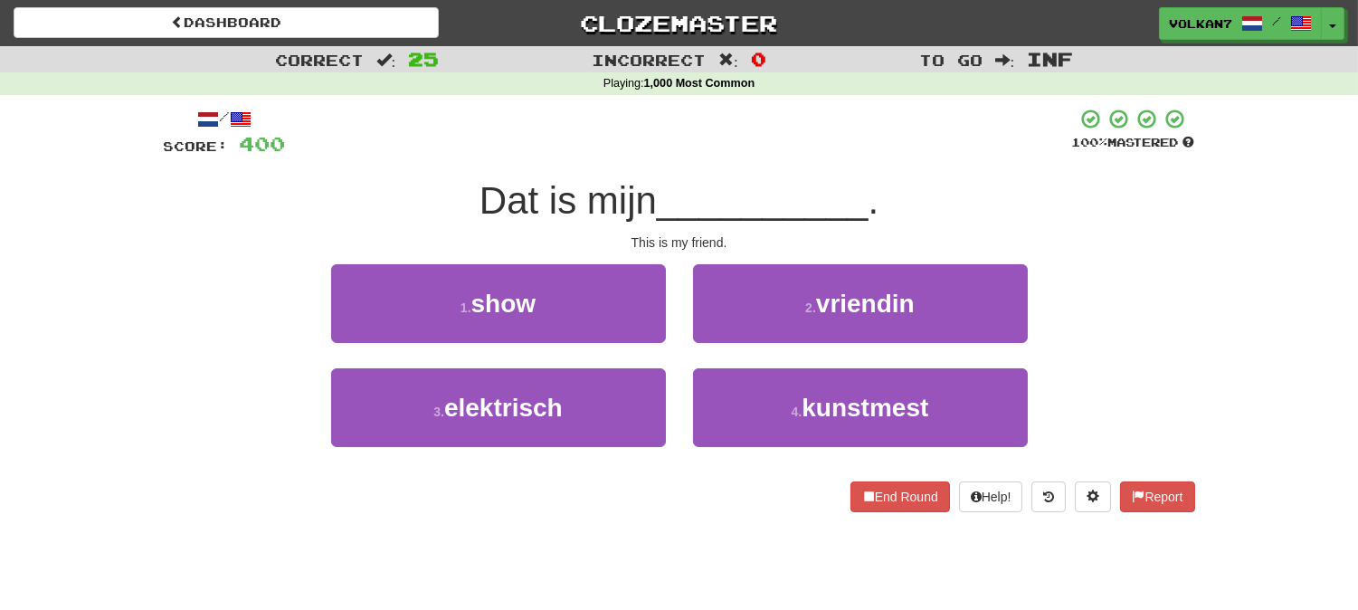
click at [803, 150] on div at bounding box center [679, 133] width 786 height 50
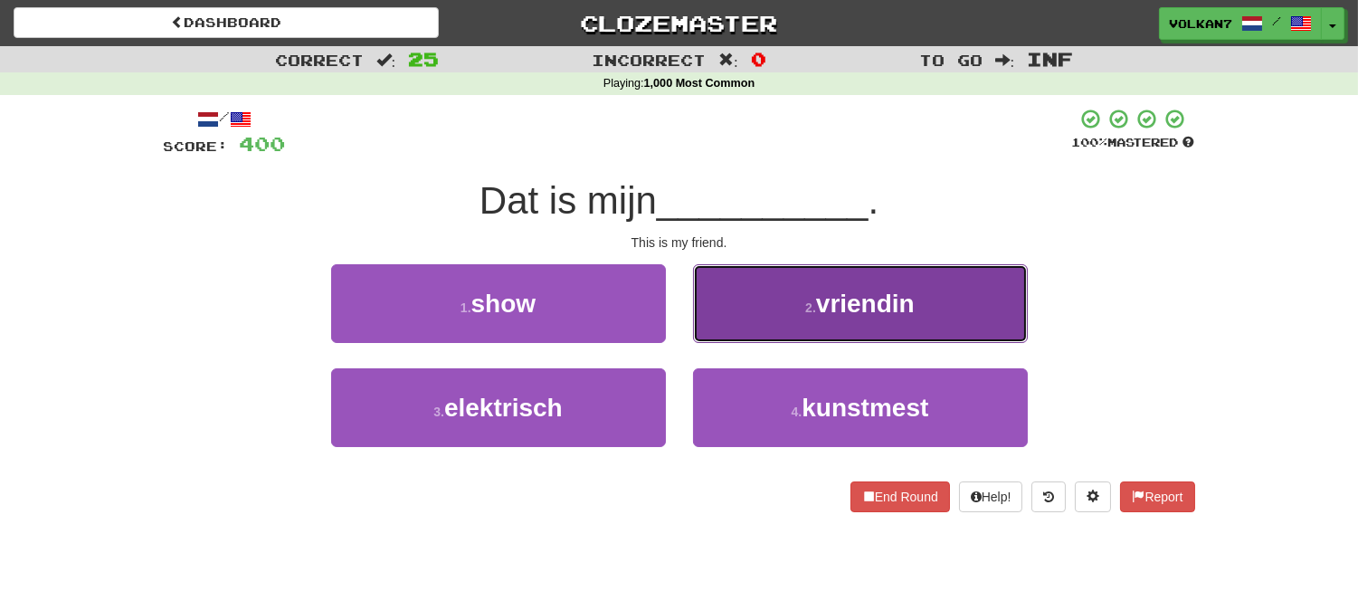
click at [794, 312] on button "2 . vriendin" at bounding box center [860, 303] width 335 height 79
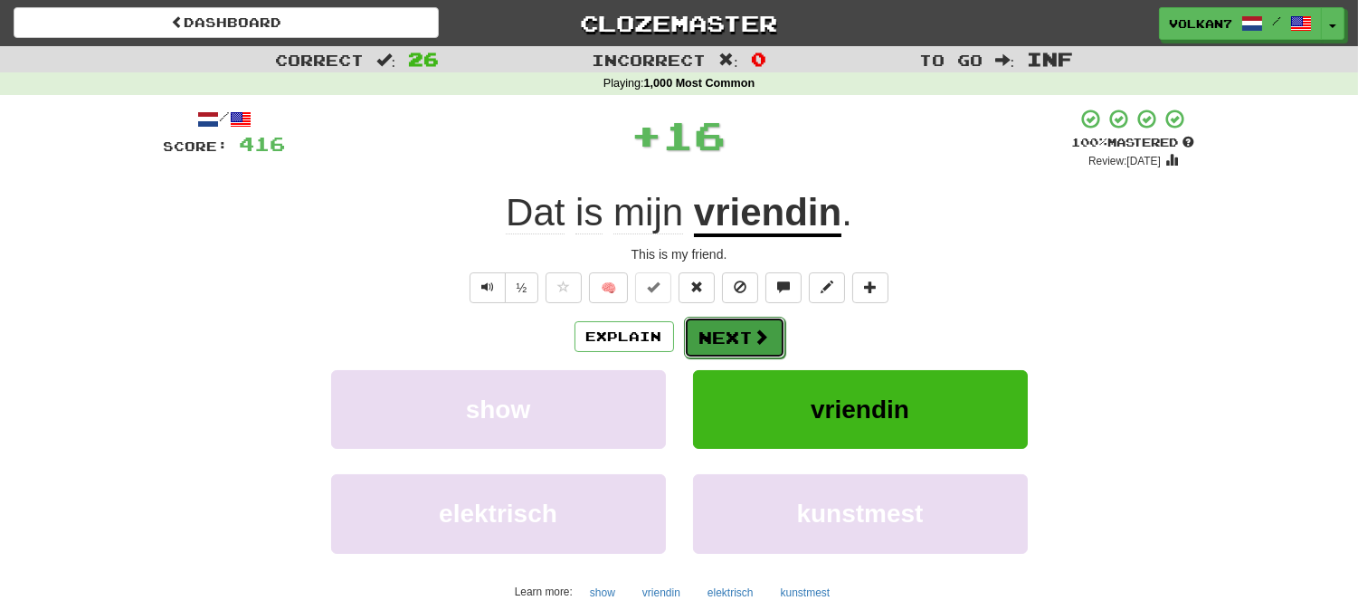
click at [743, 342] on button "Next" at bounding box center [734, 338] width 101 height 42
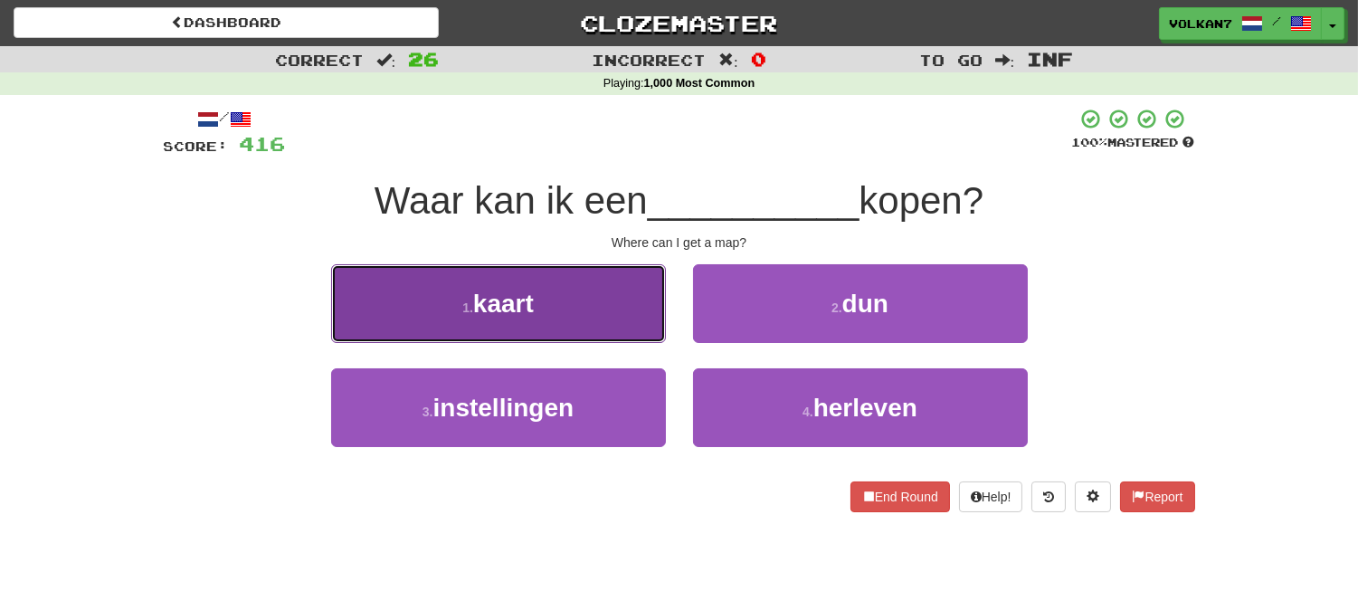
click at [600, 309] on button "1 . kaart" at bounding box center [498, 303] width 335 height 79
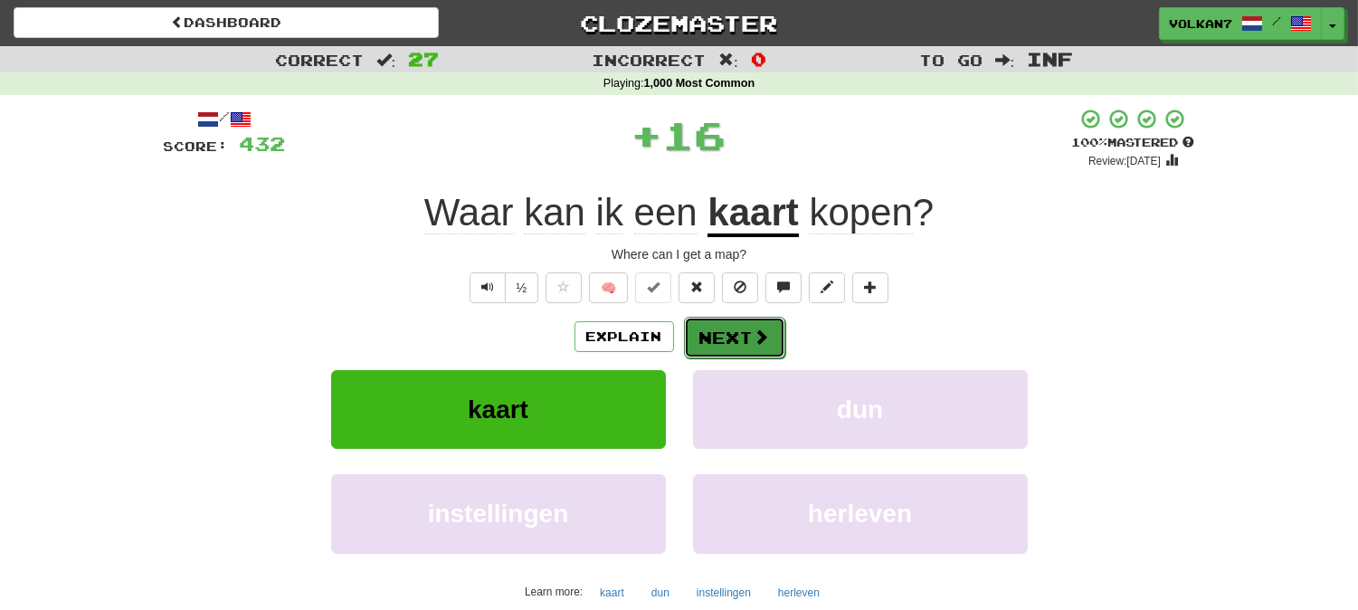
click at [715, 337] on button "Next" at bounding box center [734, 338] width 101 height 42
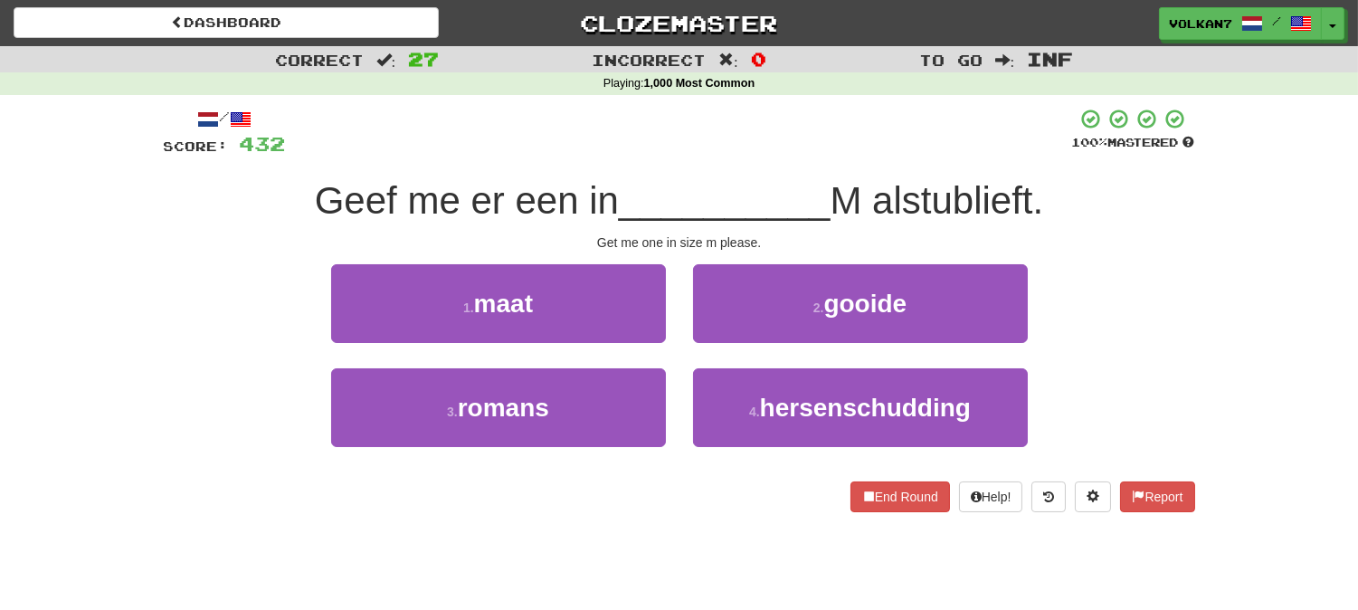
click at [769, 185] on span "__________" at bounding box center [725, 200] width 212 height 43
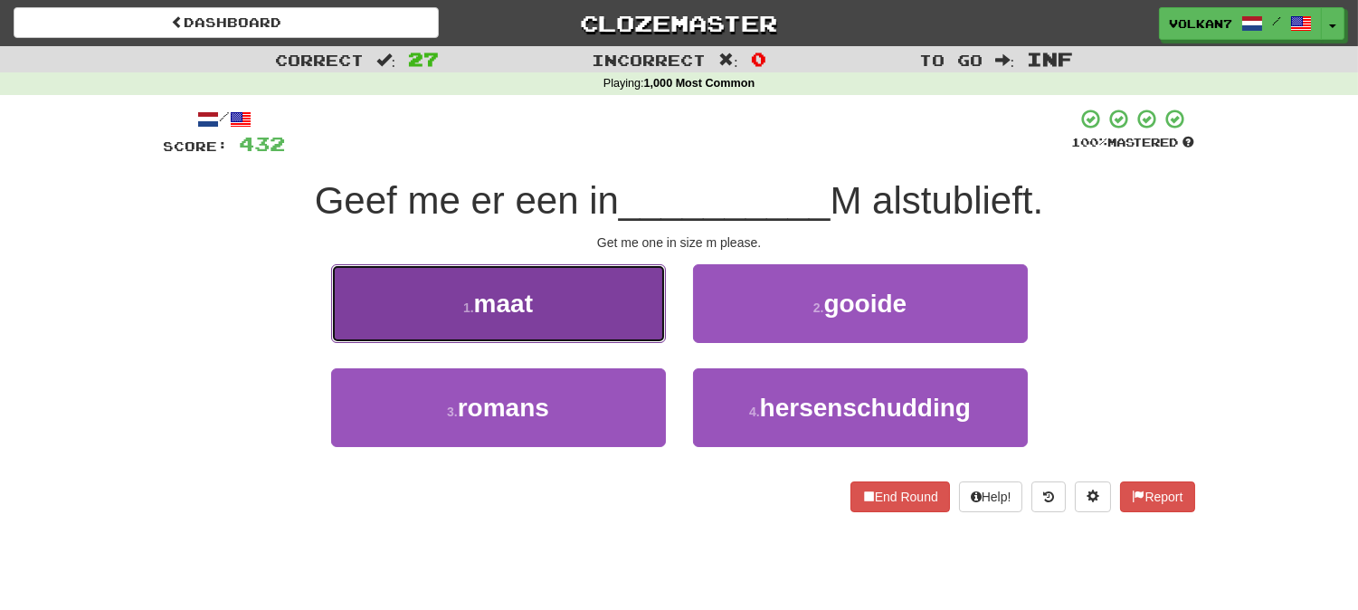
click at [573, 294] on button "1 . maat" at bounding box center [498, 303] width 335 height 79
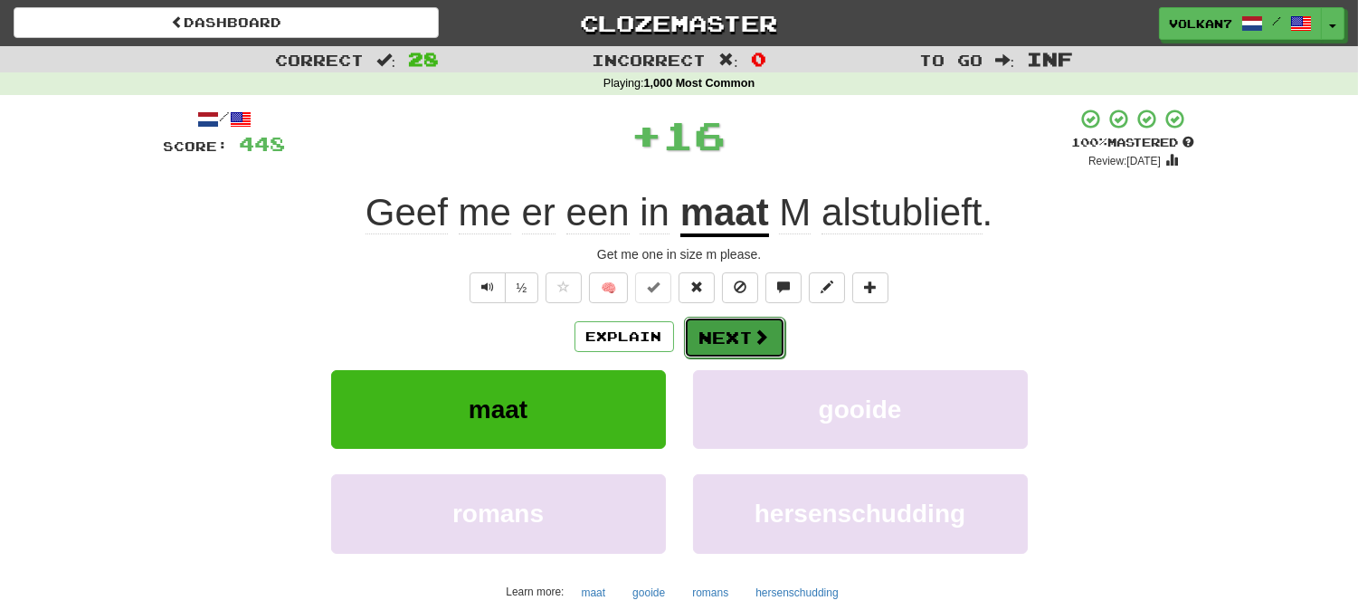
click at [772, 335] on button "Next" at bounding box center [734, 338] width 101 height 42
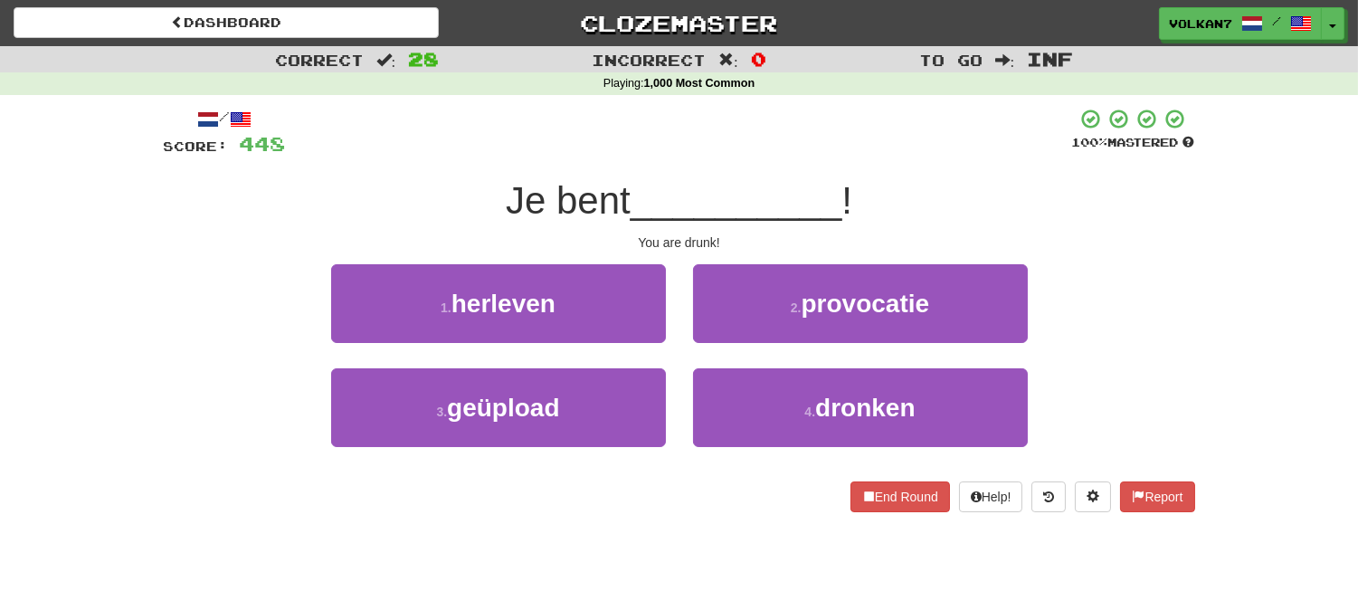
click at [779, 173] on div "/ Score: 448 100 % Mastered Je bent __________ ! You are drunk! 1 . herleven 2 …" at bounding box center [679, 310] width 1031 height 404
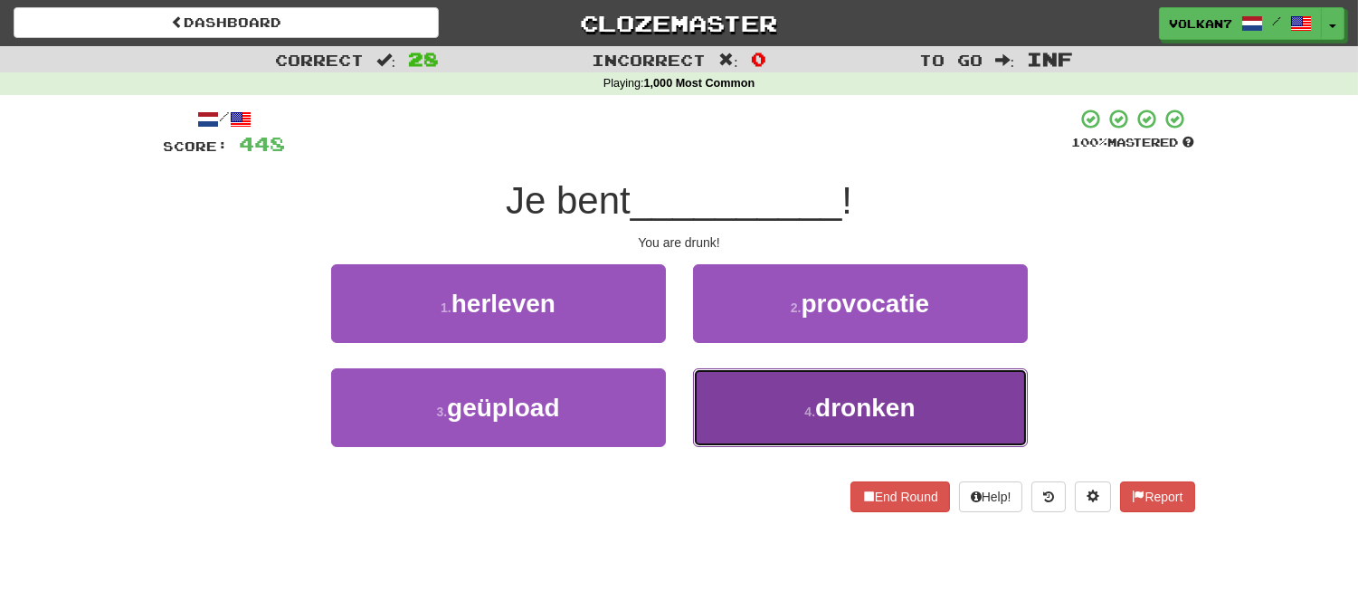
click at [760, 407] on button "4 . dronken" at bounding box center [860, 407] width 335 height 79
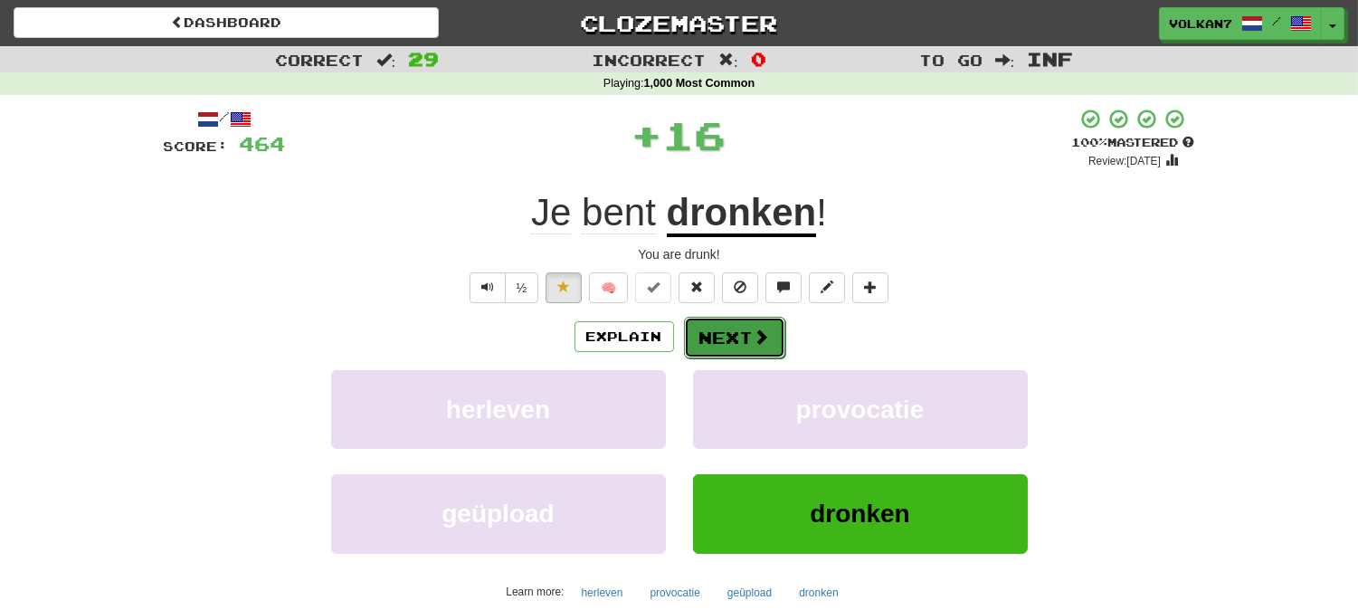
click at [737, 324] on button "Next" at bounding box center [734, 338] width 101 height 42
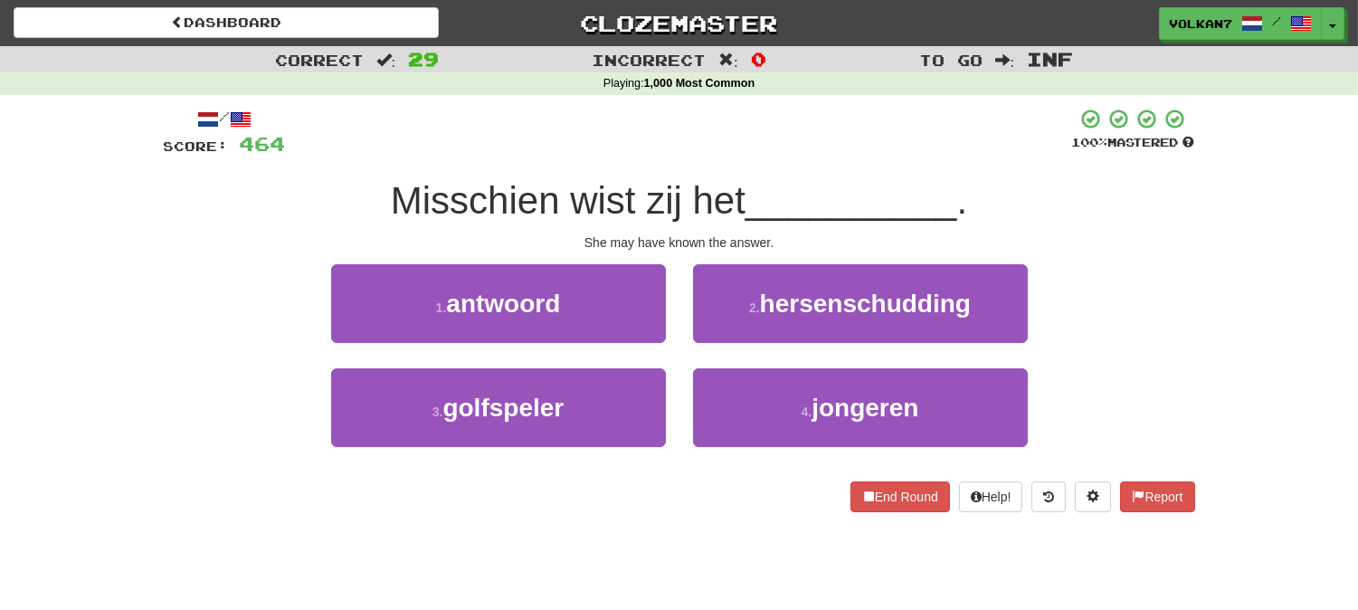
click at [774, 195] on span "__________" at bounding box center [852, 200] width 212 height 43
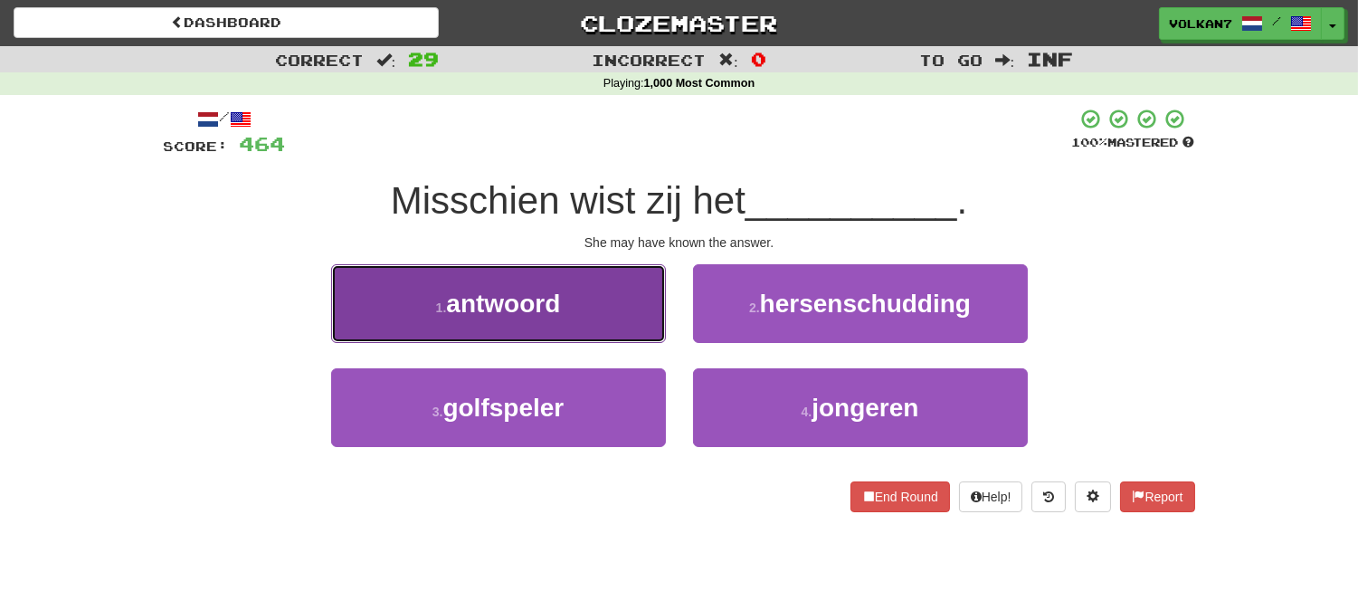
click at [611, 315] on button "1 . antwoord" at bounding box center [498, 303] width 335 height 79
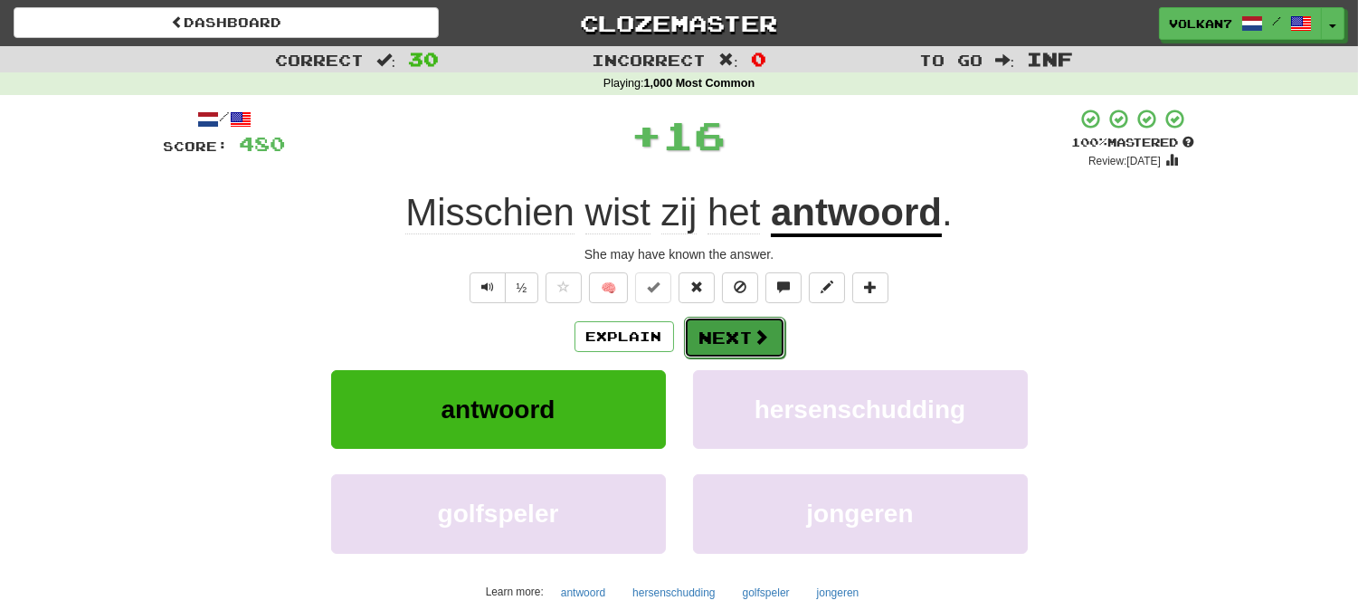
click at [756, 332] on span at bounding box center [762, 336] width 16 height 16
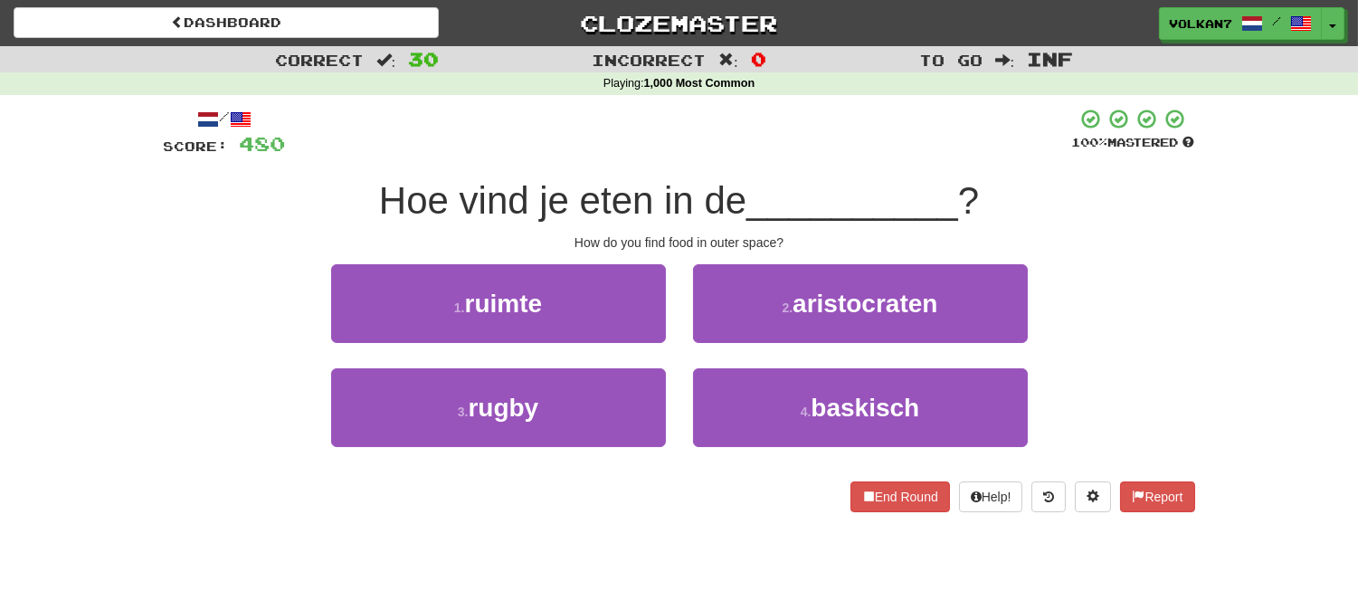
click at [785, 174] on div "/ Score: 480 100 % Mastered Hoe vind je eten in de __________ ? How do you find…" at bounding box center [679, 310] width 1031 height 404
click at [791, 165] on div "/ Score: 480 100 % Mastered Hoe vind je eten in de __________ ? How do you find…" at bounding box center [679, 310] width 1031 height 404
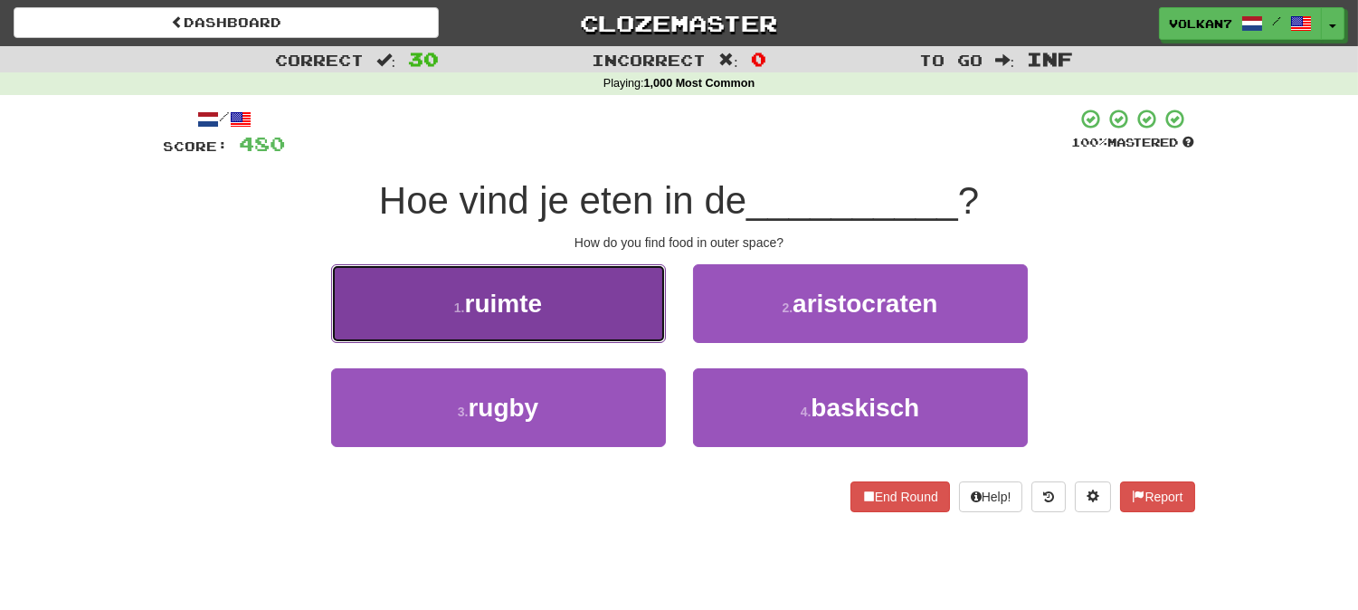
click at [558, 303] on button "1 . ruimte" at bounding box center [498, 303] width 335 height 79
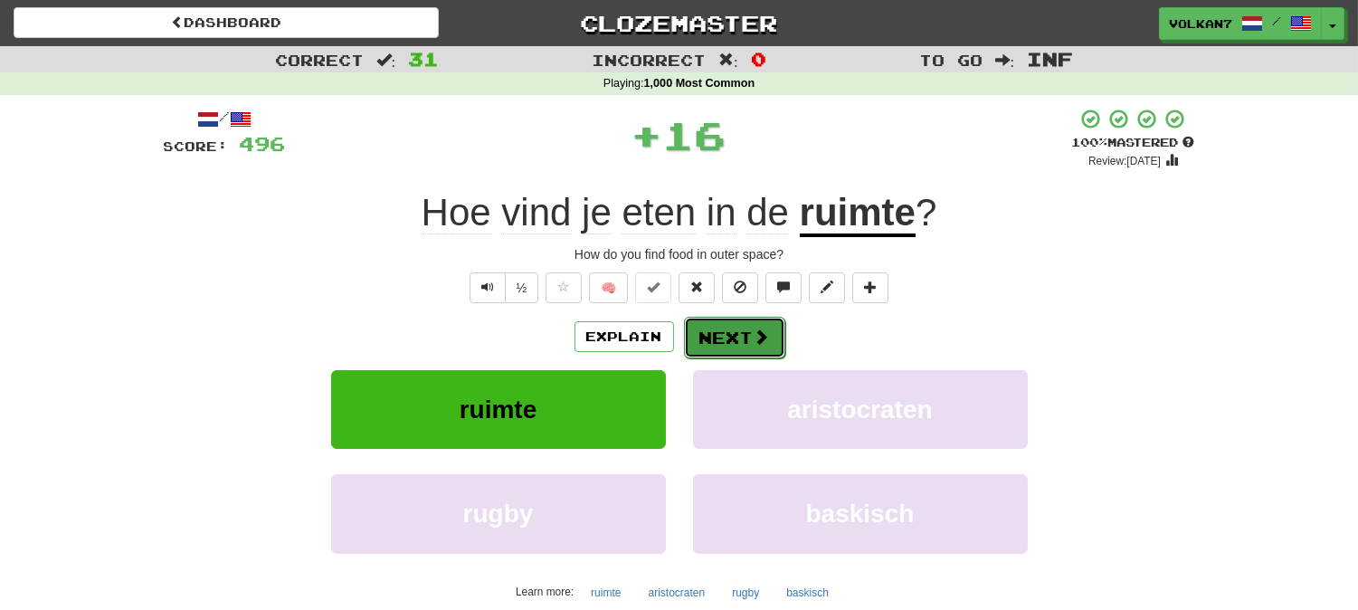
click at [701, 322] on button "Next" at bounding box center [734, 338] width 101 height 42
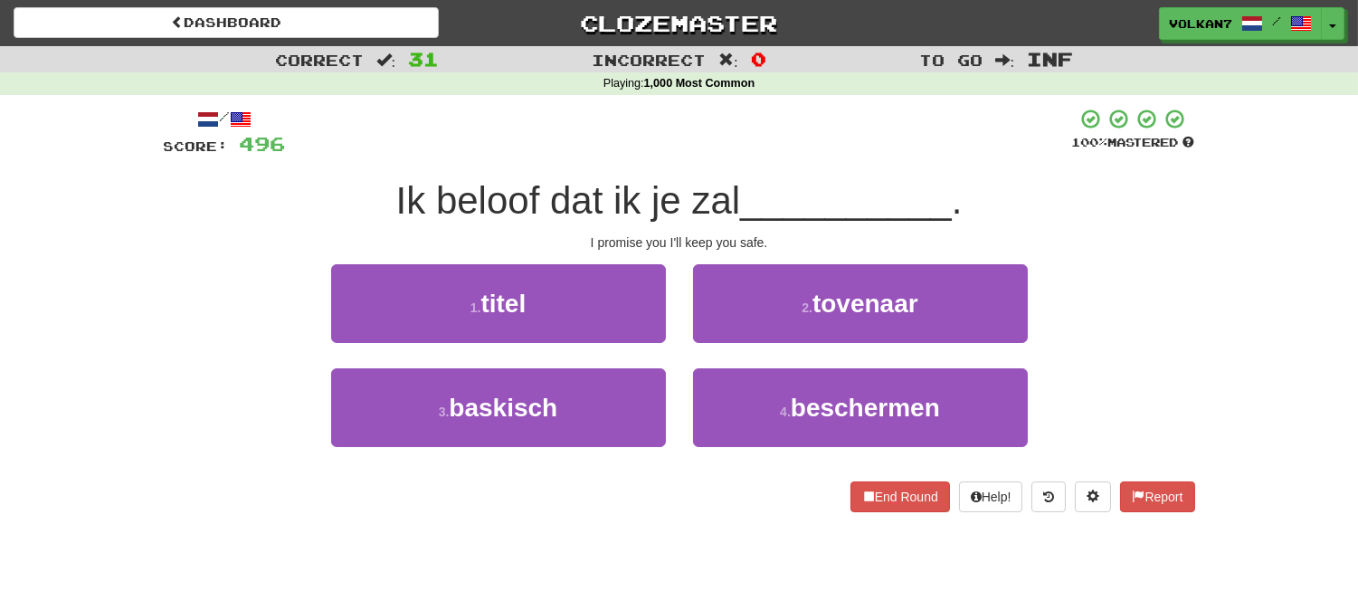
click at [755, 169] on div "/ Score: 496 100 % Mastered Ik beloof dat ik je zal __________ . I promise you …" at bounding box center [679, 310] width 1031 height 404
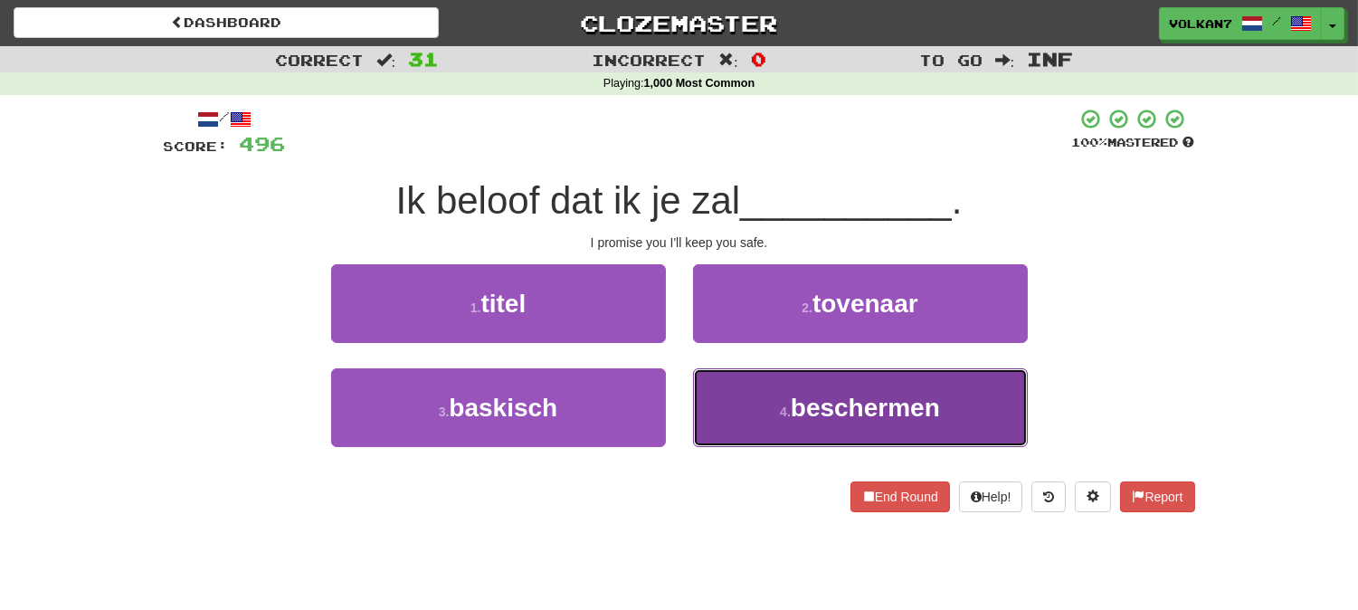
click at [805, 390] on button "4 . beschermen" at bounding box center [860, 407] width 335 height 79
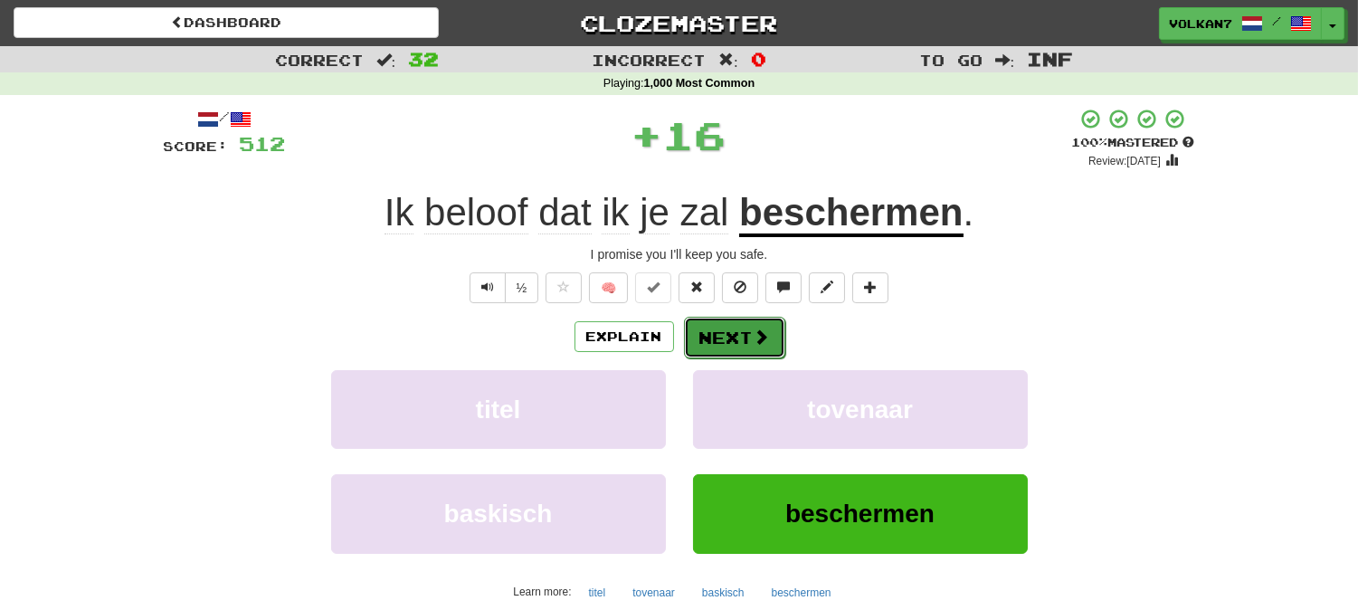
click at [755, 342] on span at bounding box center [762, 336] width 16 height 16
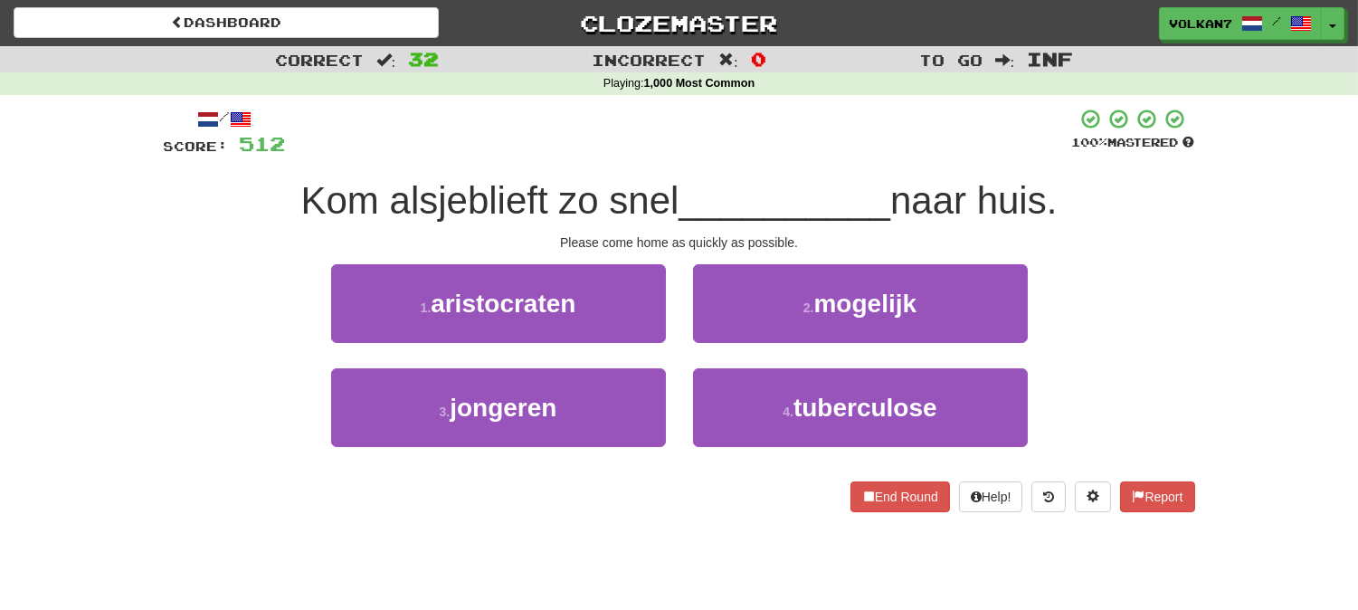
click at [797, 183] on span "__________" at bounding box center [785, 200] width 212 height 43
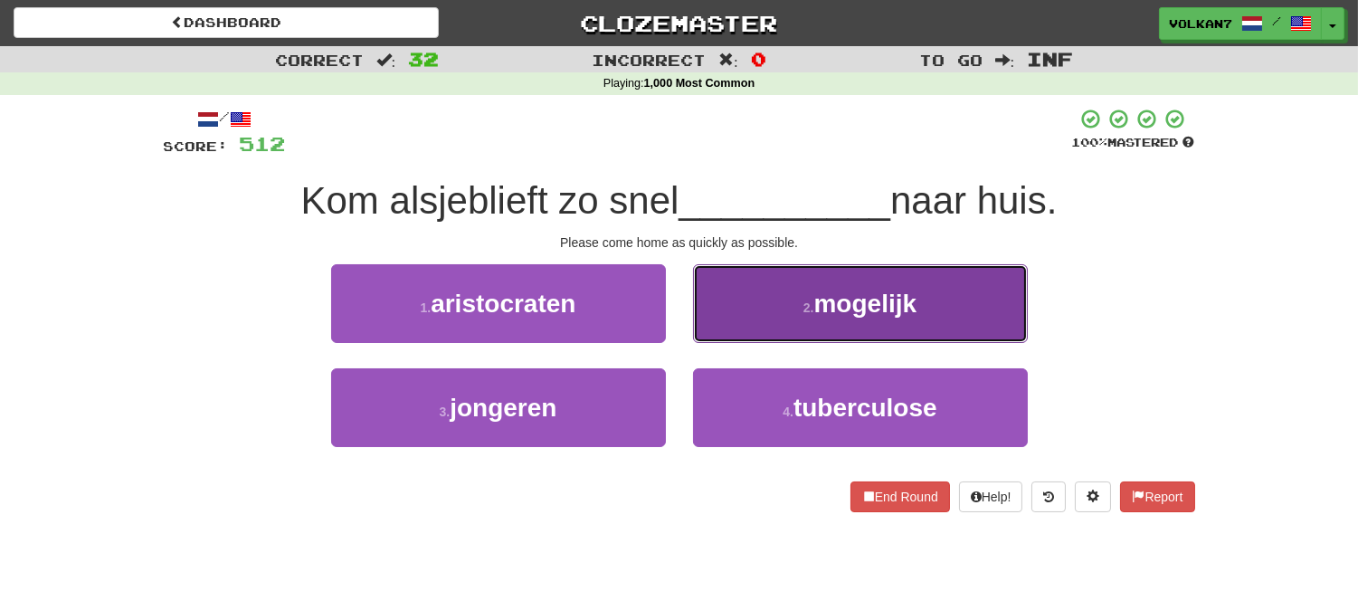
click at [785, 288] on button "2 . mogelijk" at bounding box center [860, 303] width 335 height 79
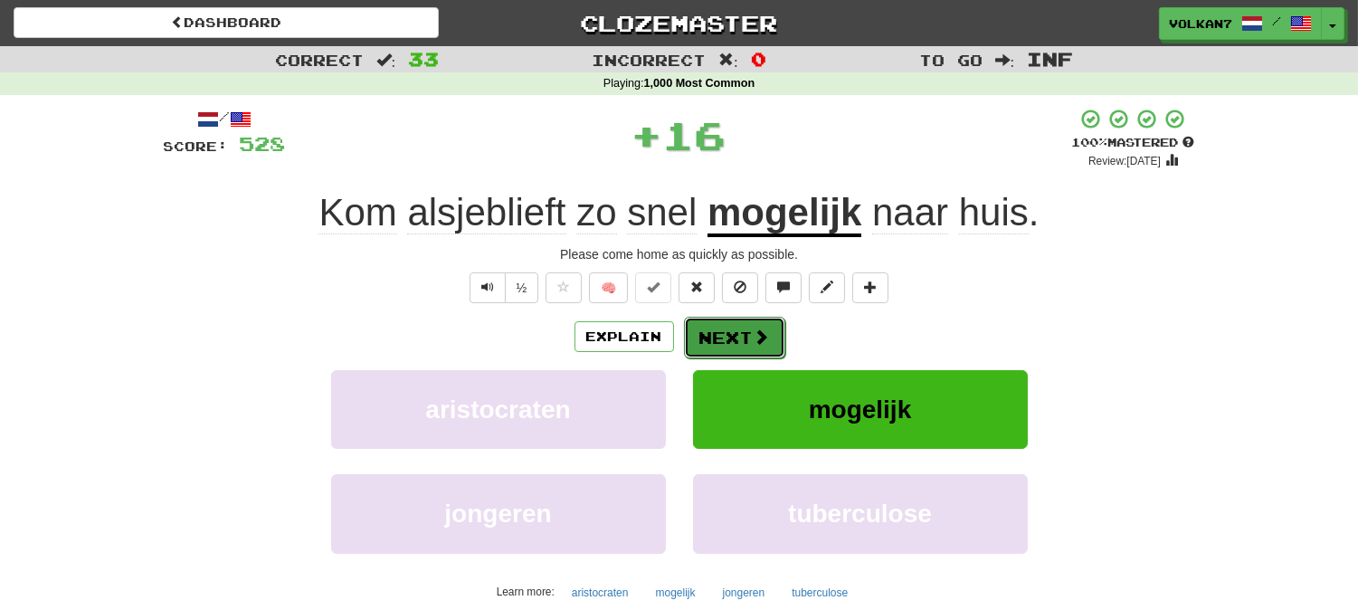
click at [749, 317] on button "Next" at bounding box center [734, 338] width 101 height 42
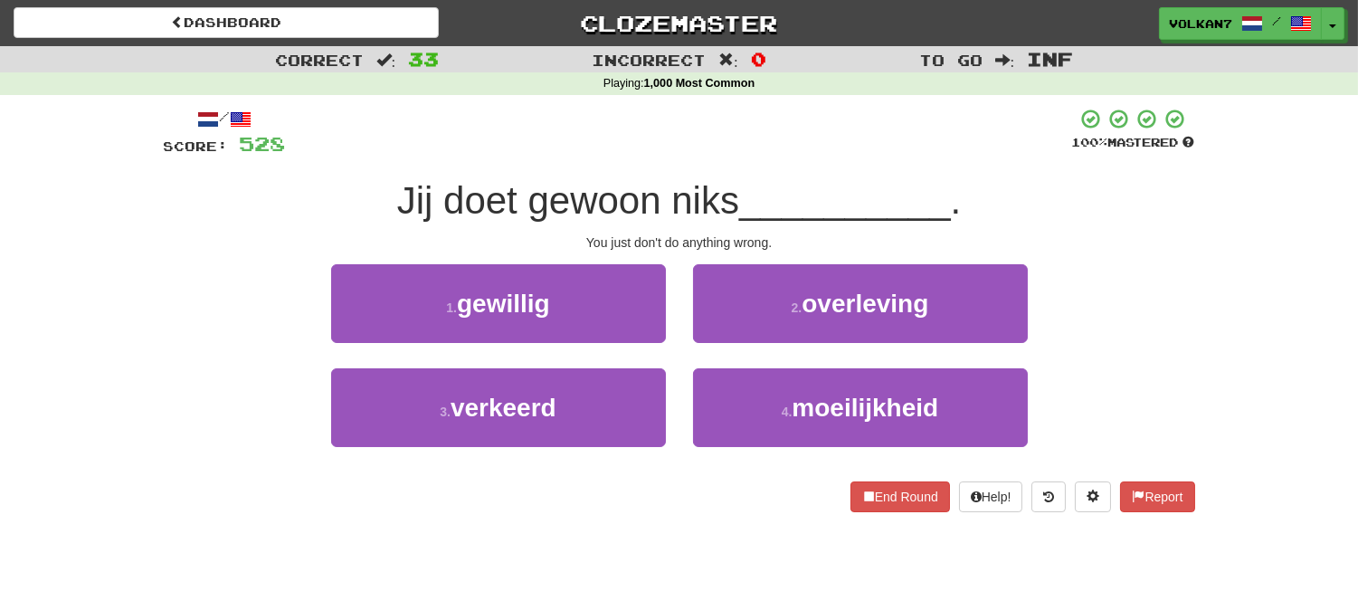
click at [758, 157] on div at bounding box center [679, 133] width 786 height 50
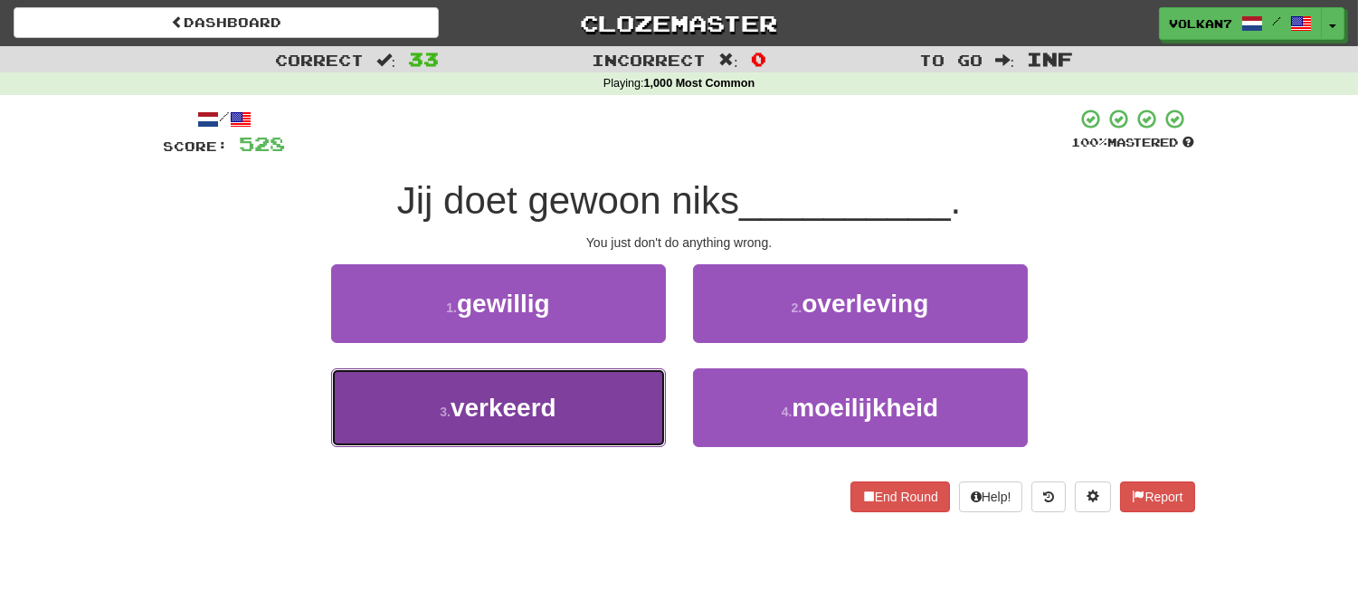
click at [619, 398] on button "3 . verkeerd" at bounding box center [498, 407] width 335 height 79
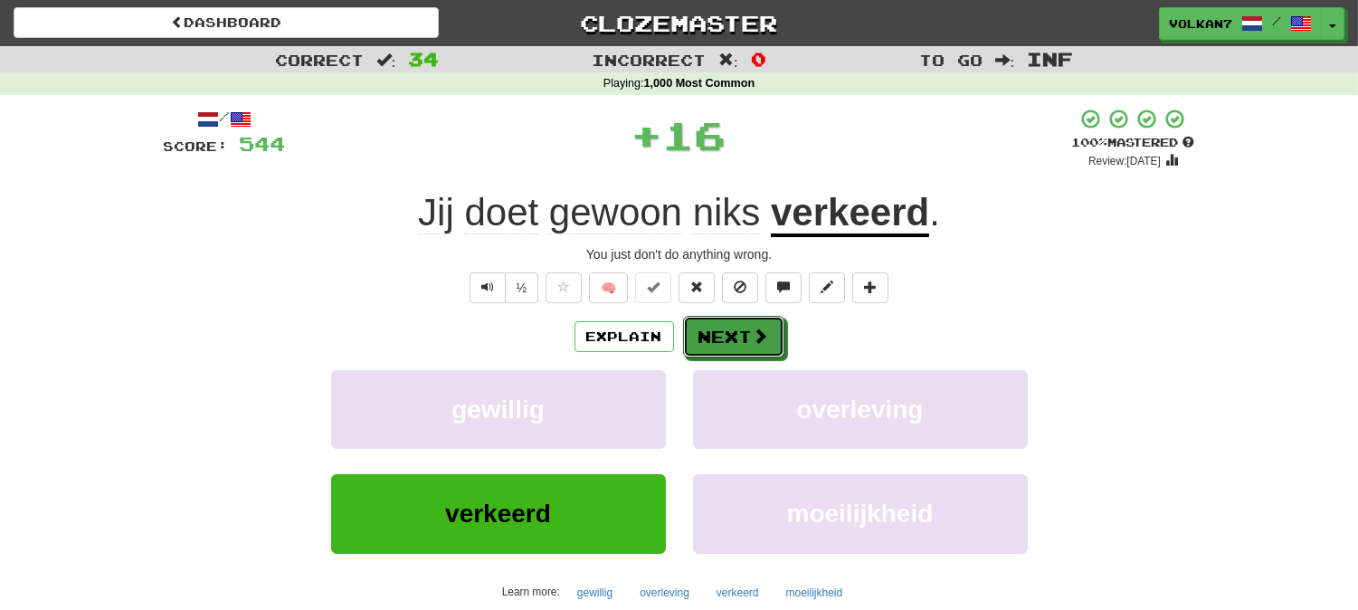
click at [757, 320] on button "Next" at bounding box center [733, 337] width 101 height 42
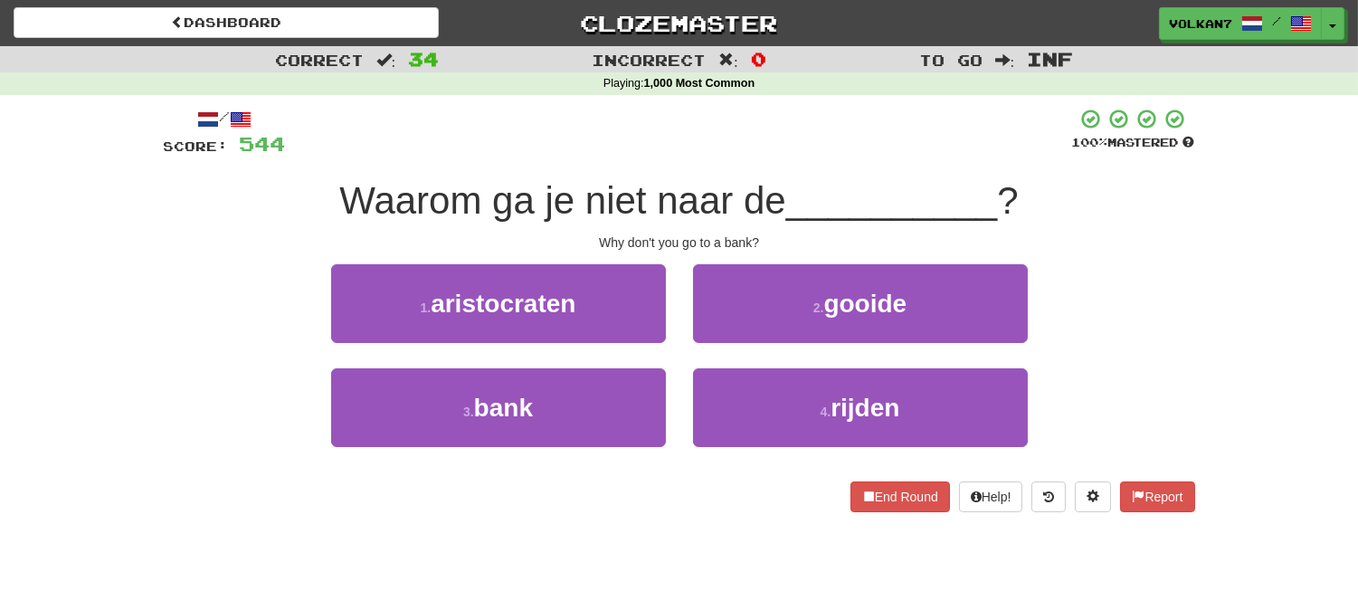
click at [790, 163] on div "/ Score: 544 100 % Mastered Waarom ga je niet naar de __________ ? Why don't yo…" at bounding box center [679, 310] width 1031 height 404
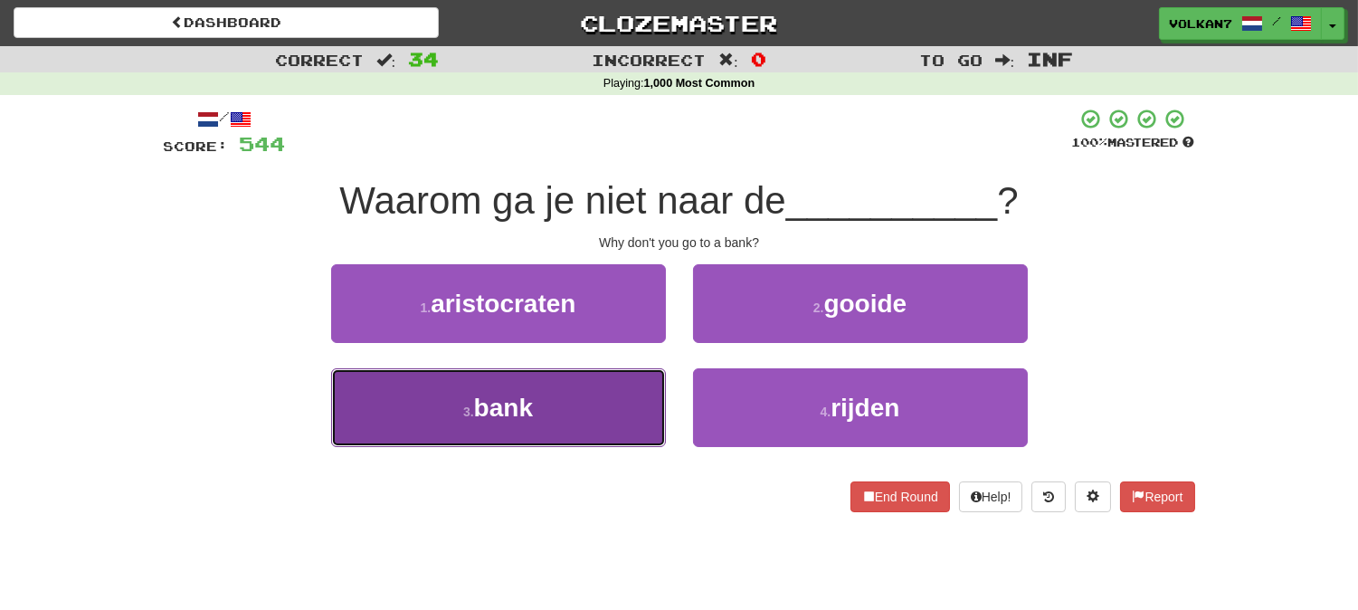
click at [615, 412] on button "3 . bank" at bounding box center [498, 407] width 335 height 79
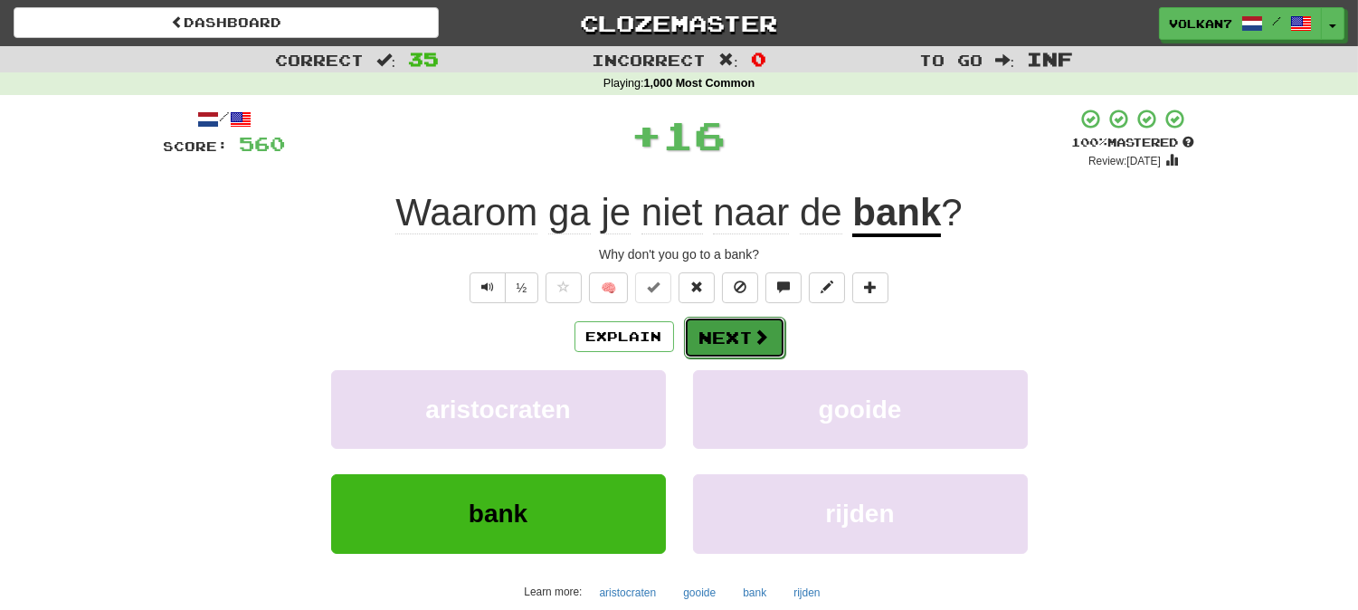
click at [749, 346] on button "Next" at bounding box center [734, 338] width 101 height 42
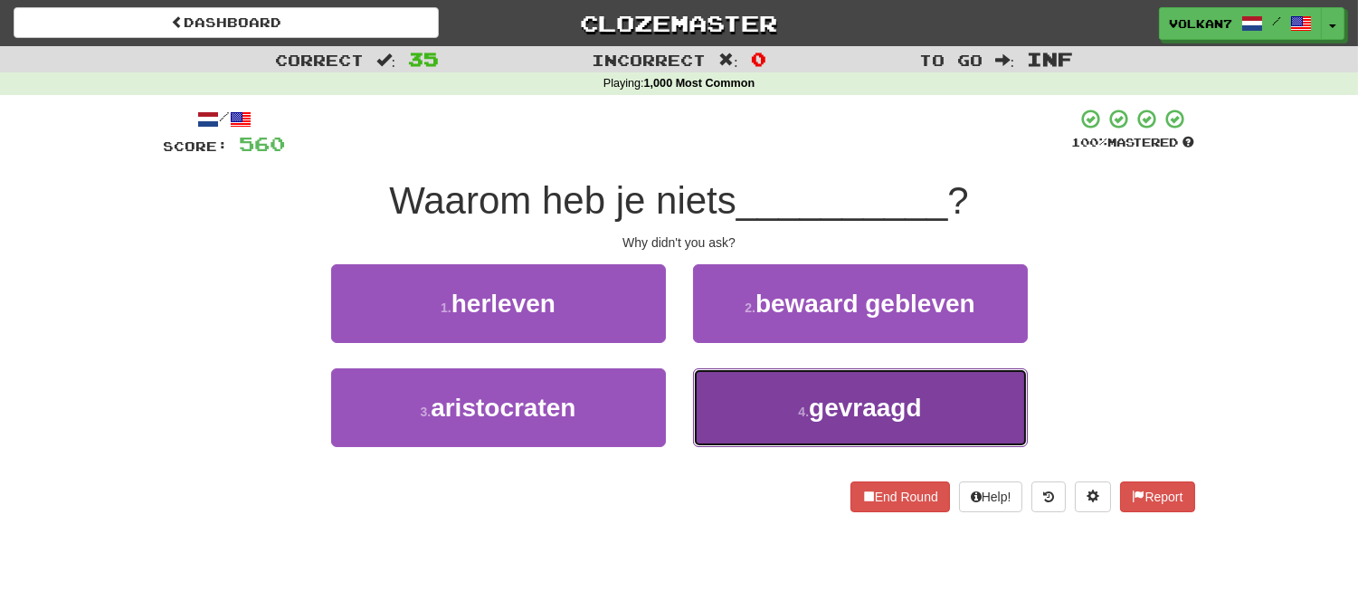
click at [807, 409] on small "4 ." at bounding box center [803, 411] width 11 height 14
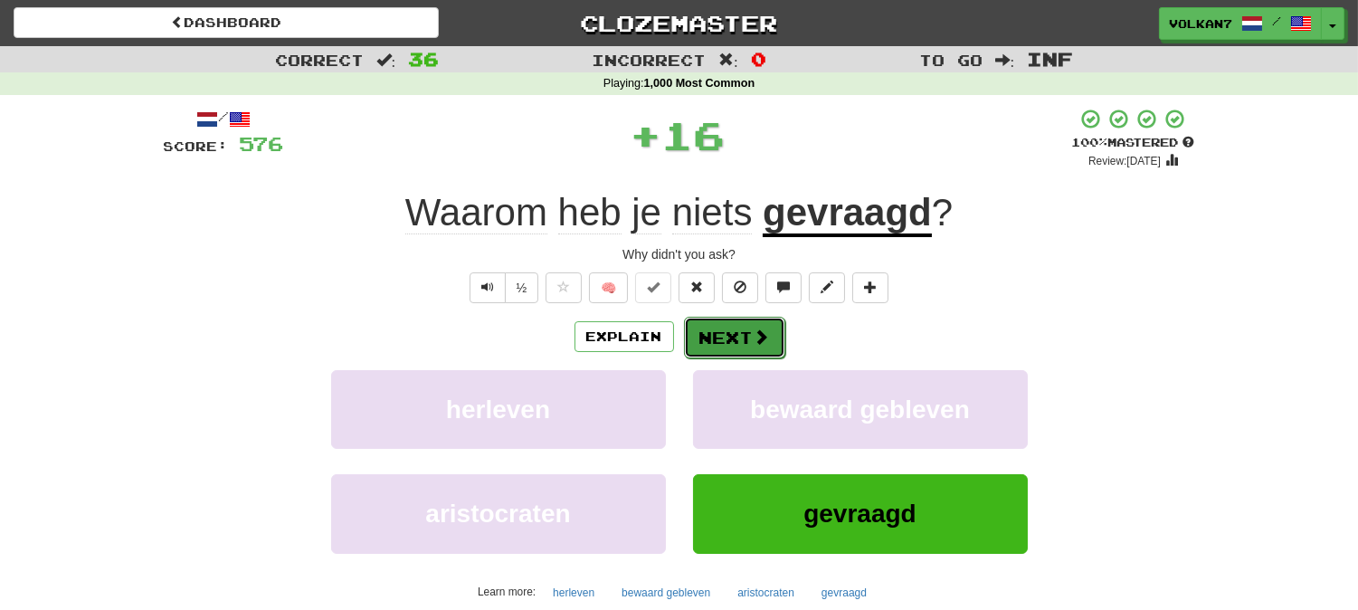
click at [758, 344] on span at bounding box center [762, 336] width 16 height 16
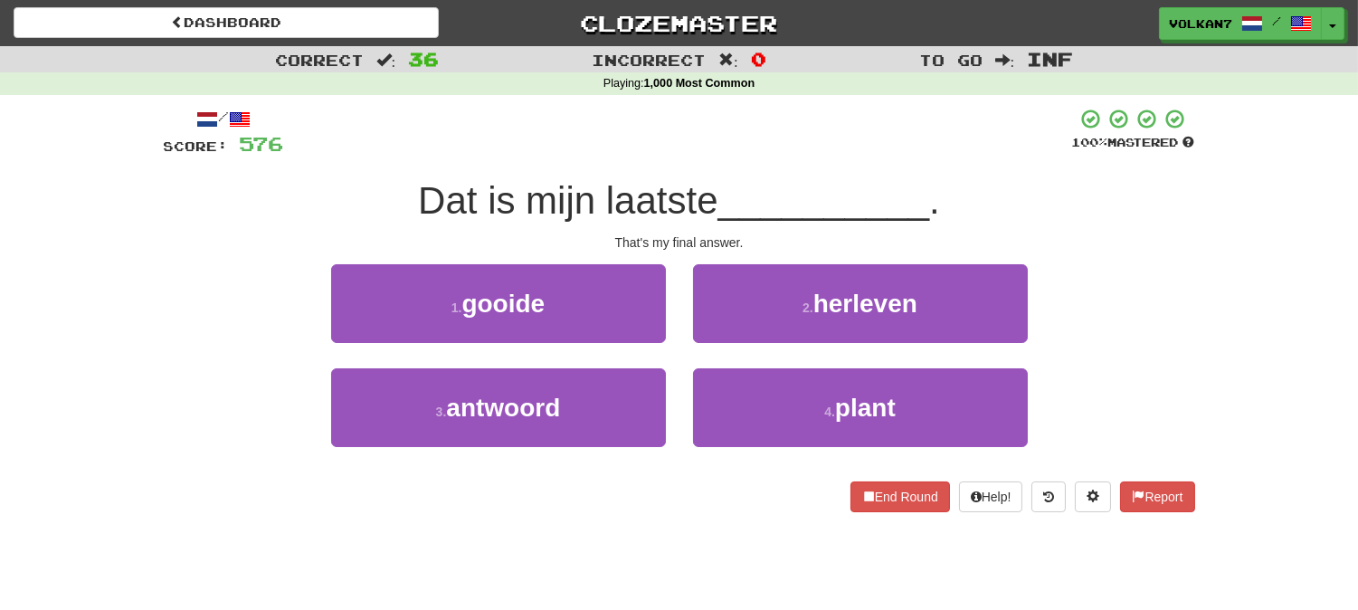
click at [784, 197] on span "__________" at bounding box center [824, 200] width 212 height 43
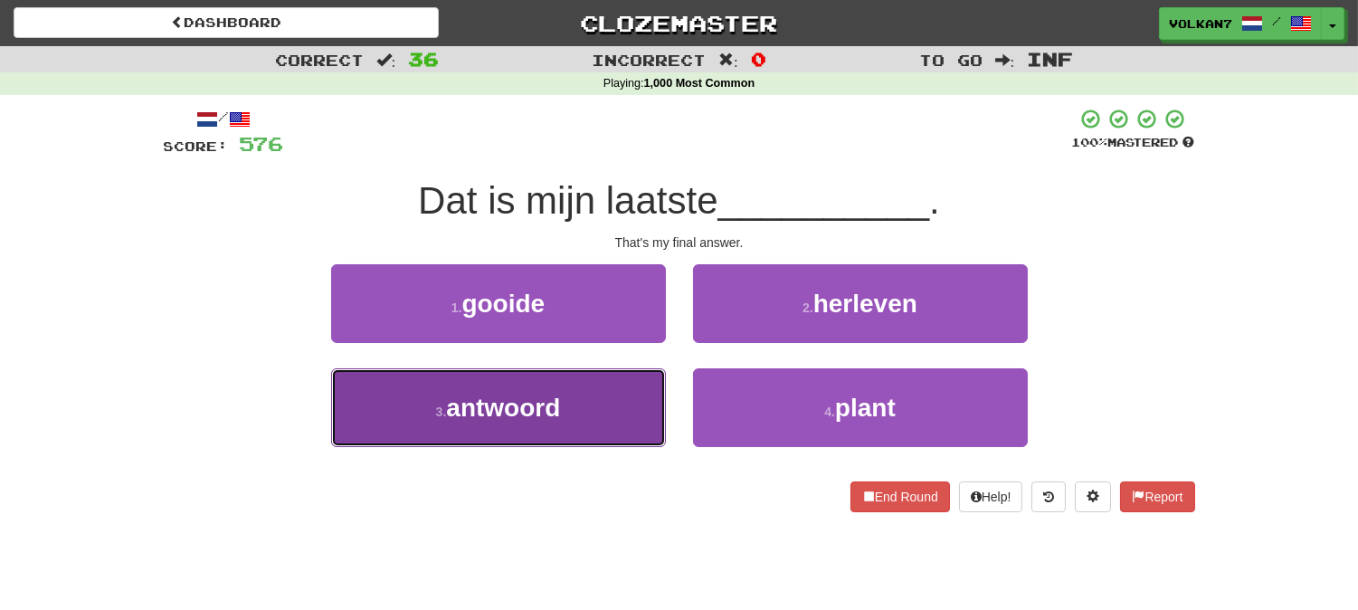
click at [527, 398] on span "antwoord" at bounding box center [503, 408] width 114 height 28
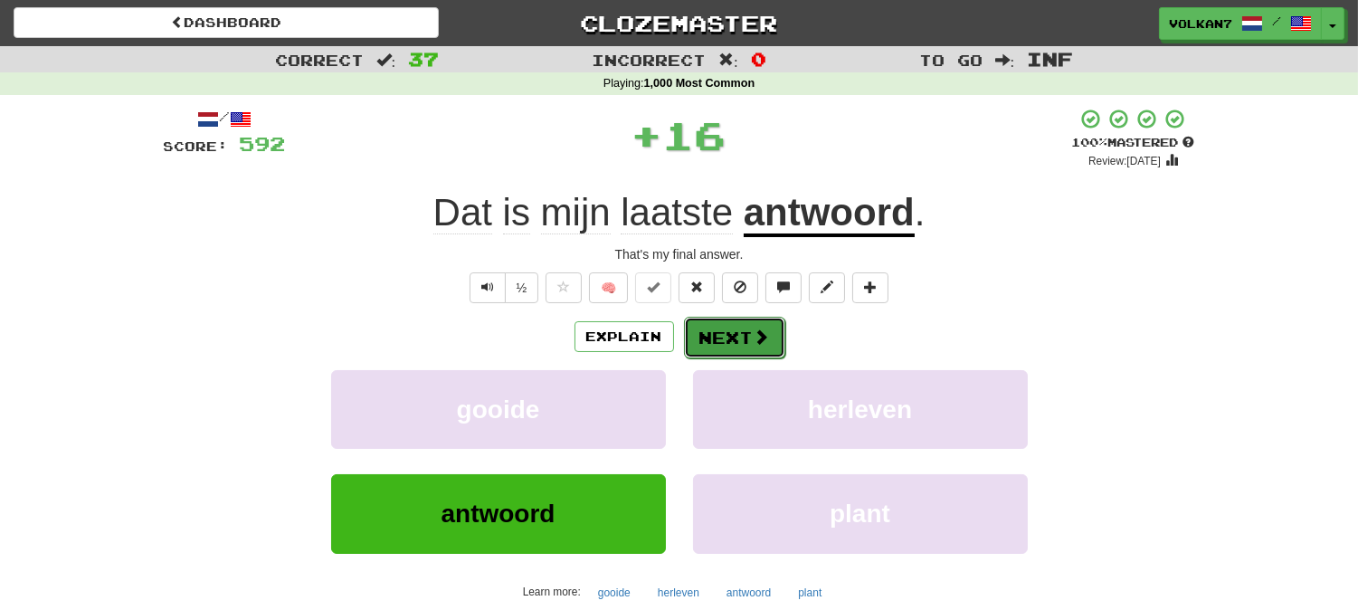
click at [757, 339] on span at bounding box center [762, 336] width 16 height 16
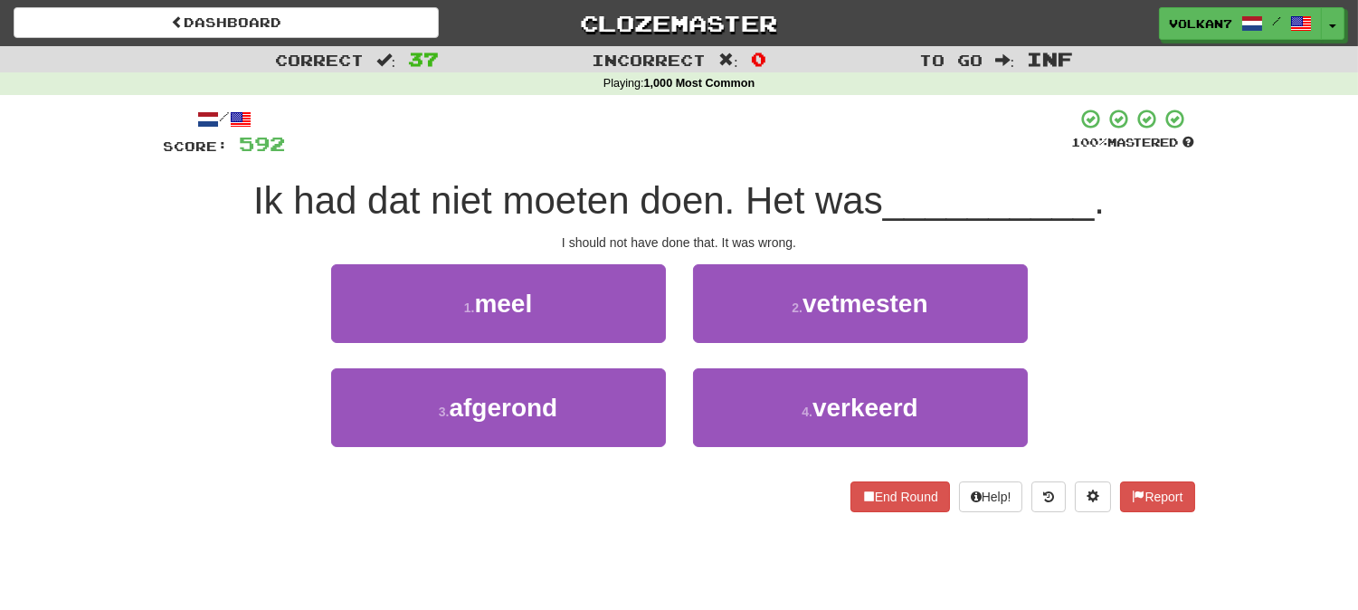
click at [755, 149] on div at bounding box center [679, 133] width 786 height 50
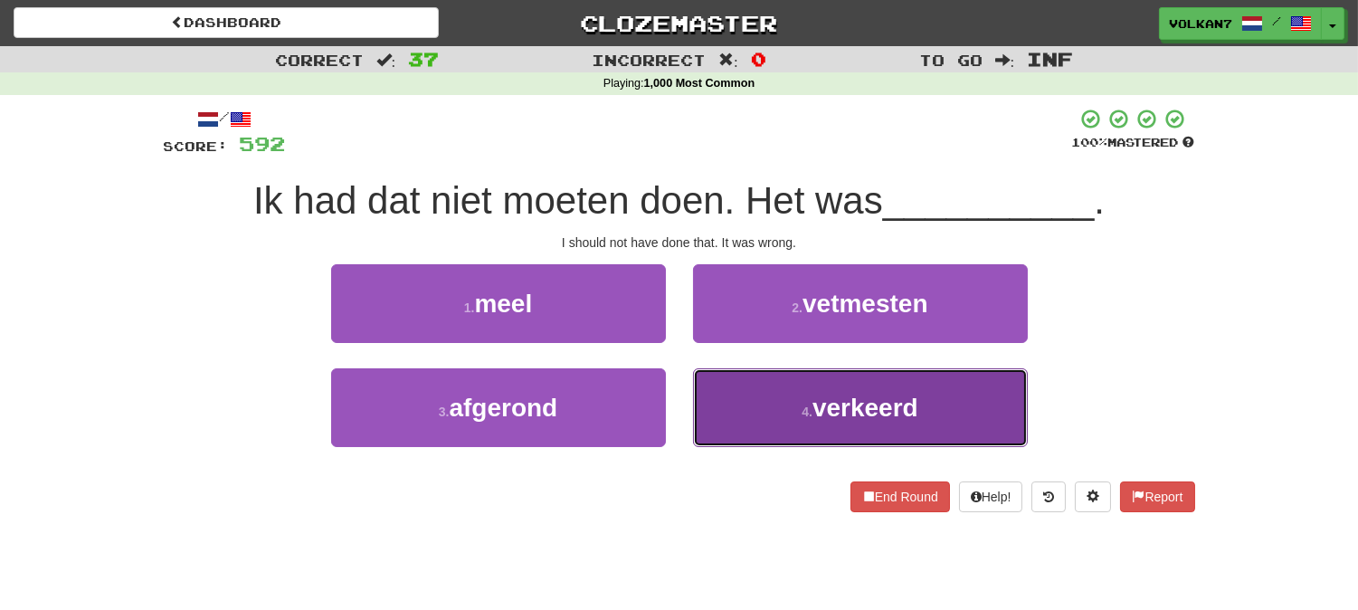
click at [802, 416] on small "4 ." at bounding box center [807, 411] width 11 height 14
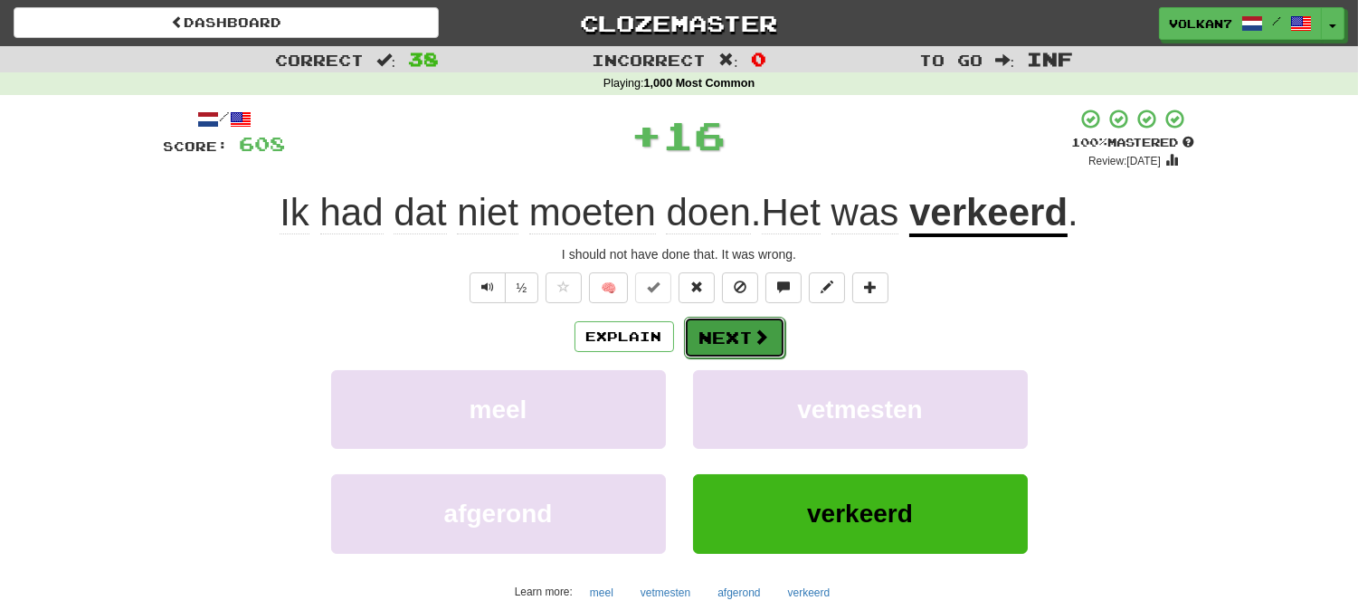
click at [736, 329] on button "Next" at bounding box center [734, 338] width 101 height 42
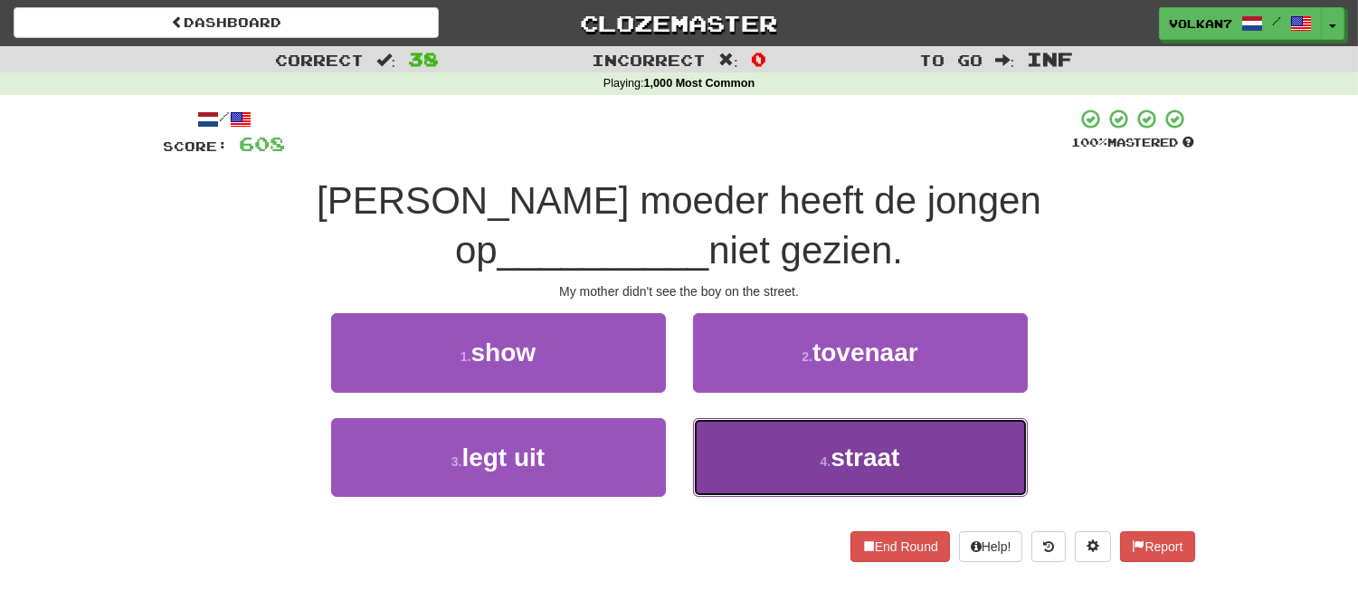
click at [831, 454] on small "4 ." at bounding box center [826, 461] width 11 height 14
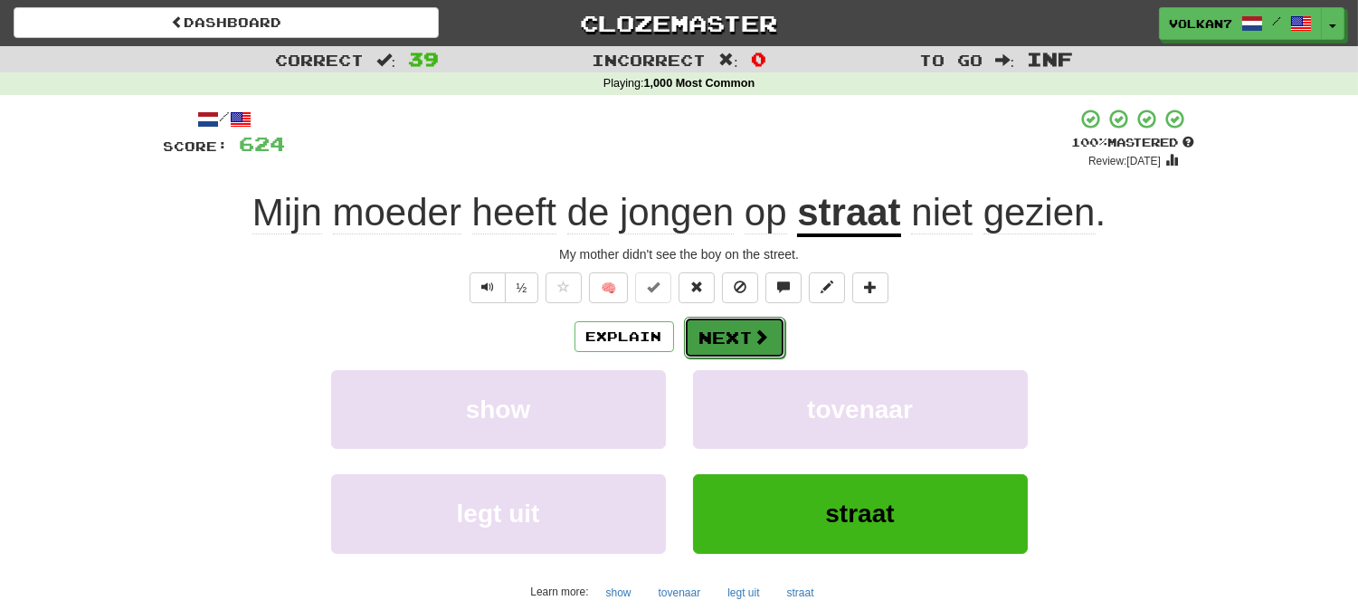
click at [747, 340] on button "Next" at bounding box center [734, 338] width 101 height 42
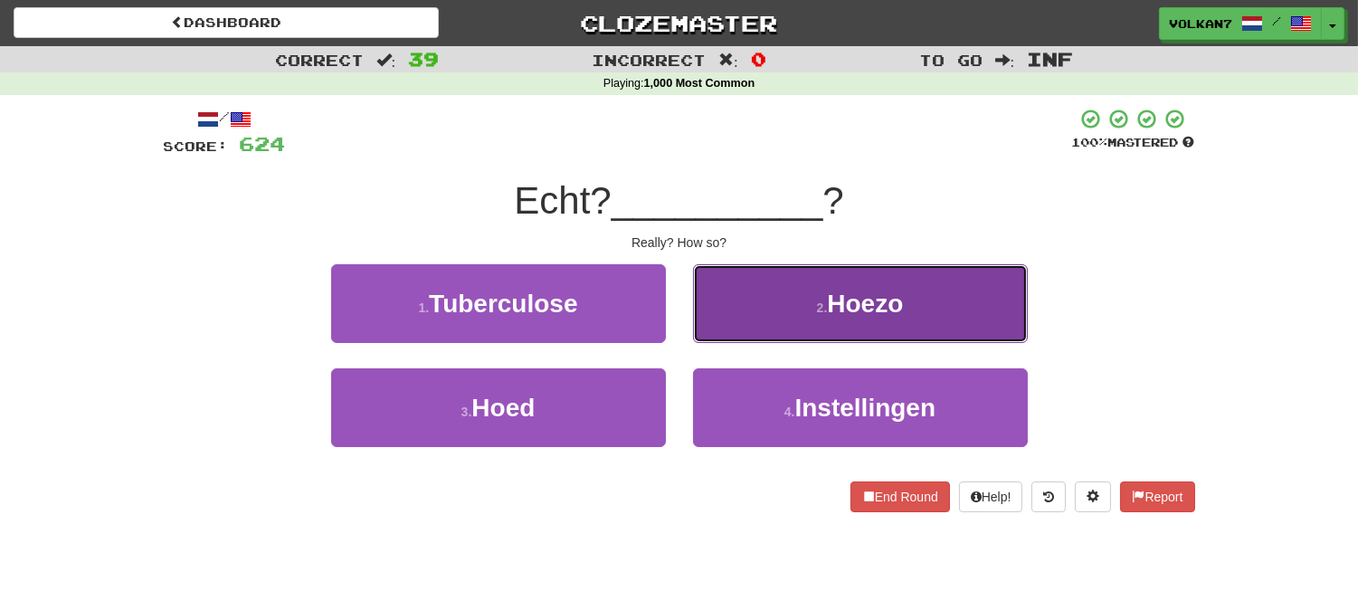
click at [822, 301] on small "2 ." at bounding box center [822, 307] width 11 height 14
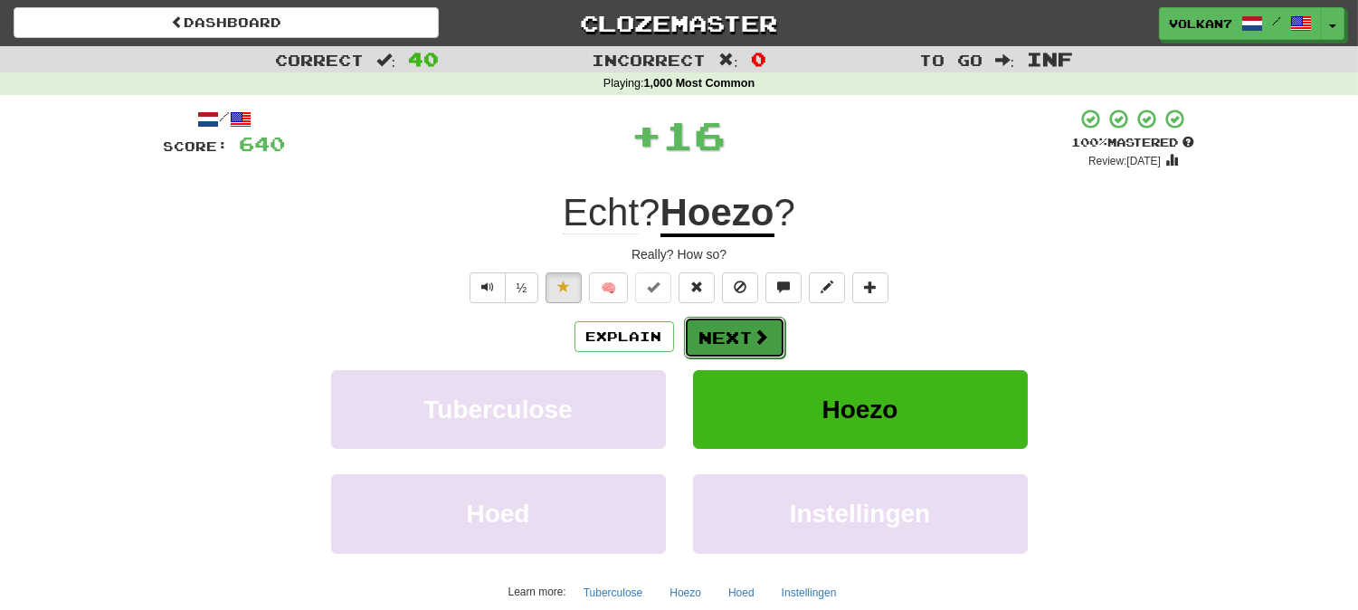
click at [698, 319] on button "Next" at bounding box center [734, 338] width 101 height 42
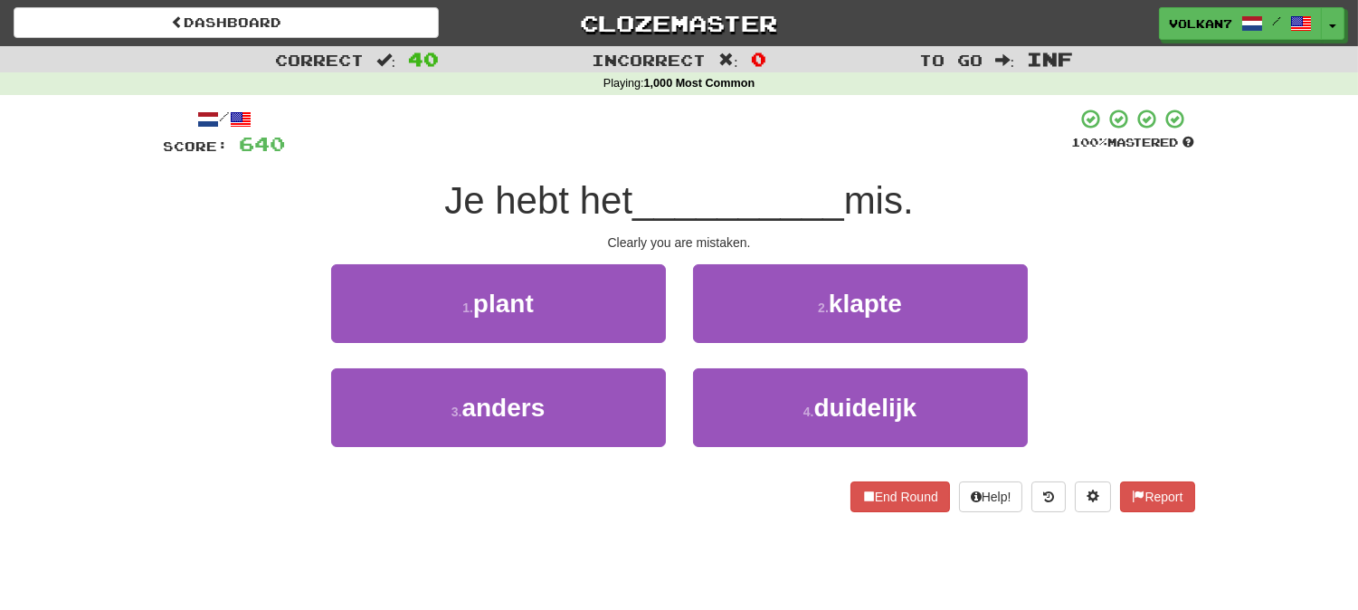
click at [677, 161] on div "/ Score: 640 100 % Mastered Je hebt het __________ mis. Clearly you are mistake…" at bounding box center [679, 310] width 1031 height 404
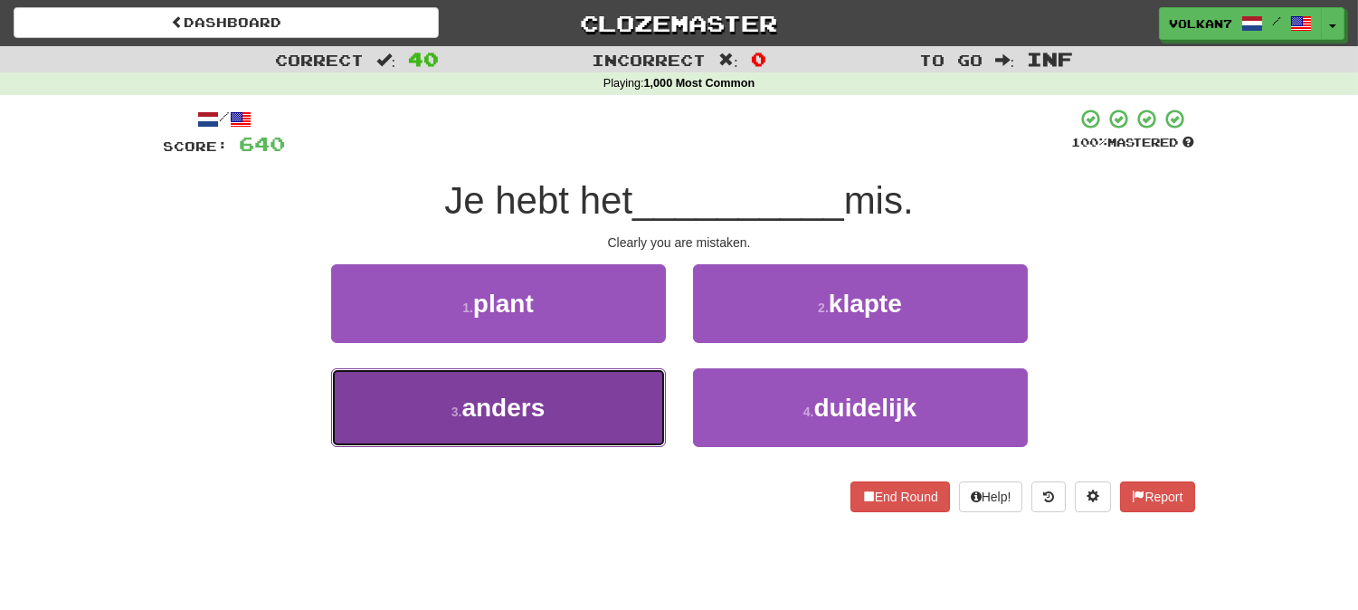
click at [591, 408] on button "3 . anders" at bounding box center [498, 407] width 335 height 79
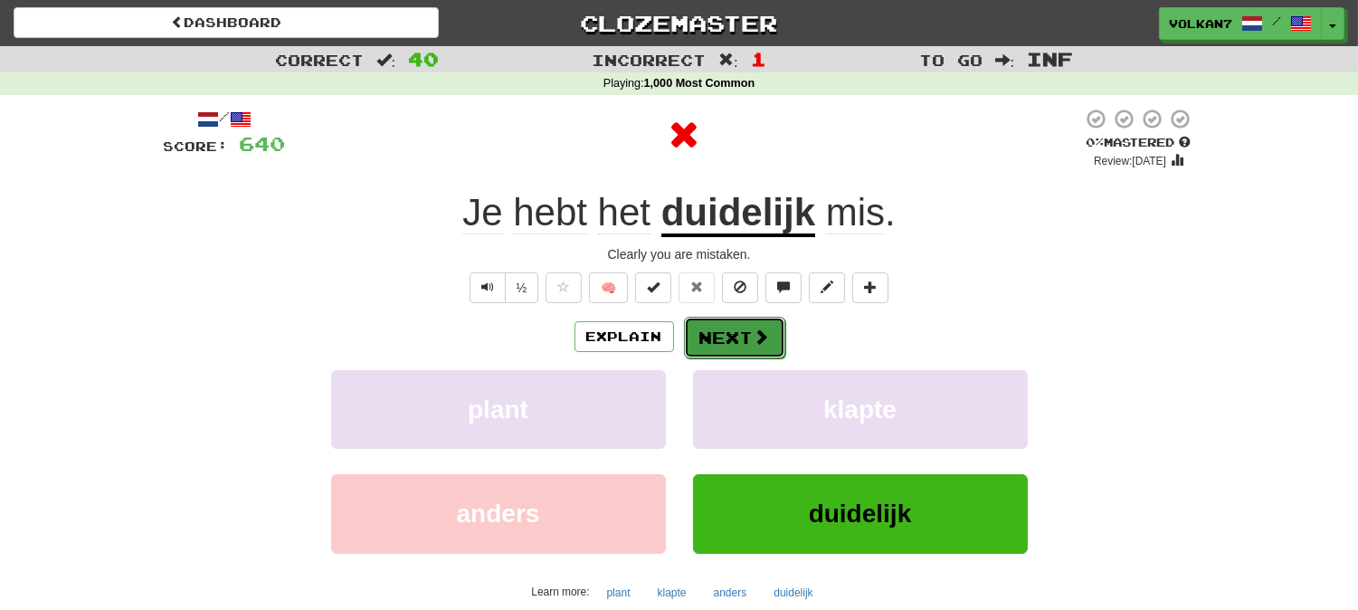
click at [729, 338] on button "Next" at bounding box center [734, 338] width 101 height 42
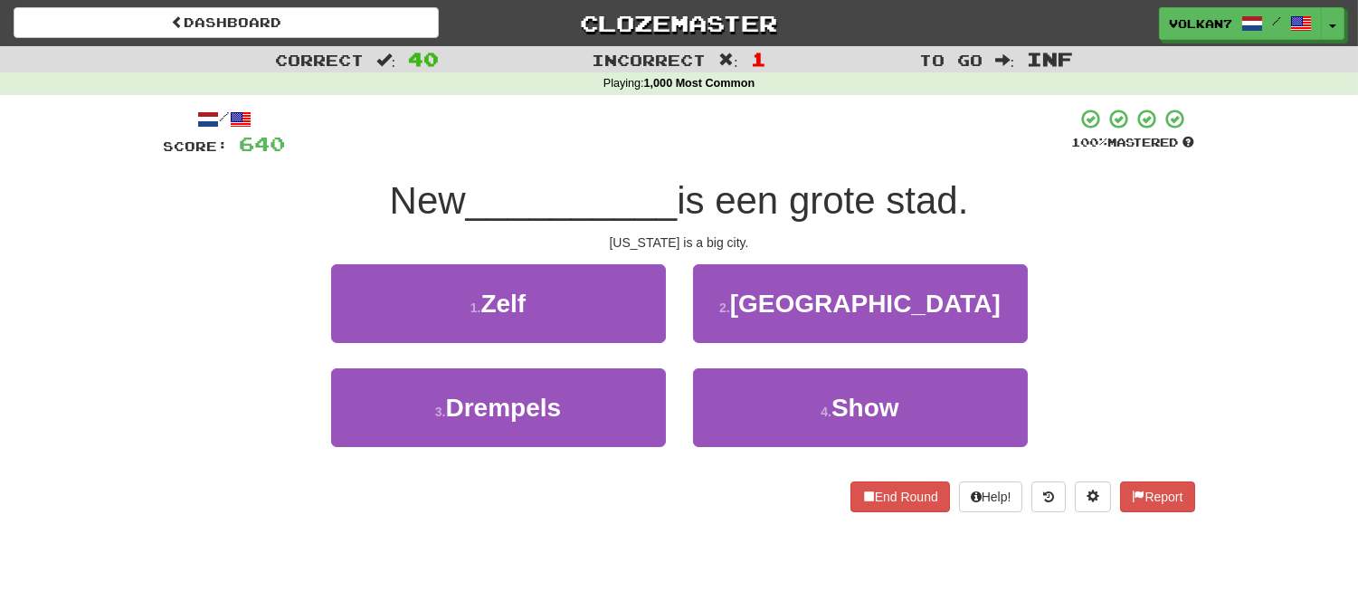
click at [746, 170] on div "/ Score: 640 100 % Mastered New __________ is een grote stad. New York is a big…" at bounding box center [679, 310] width 1031 height 404
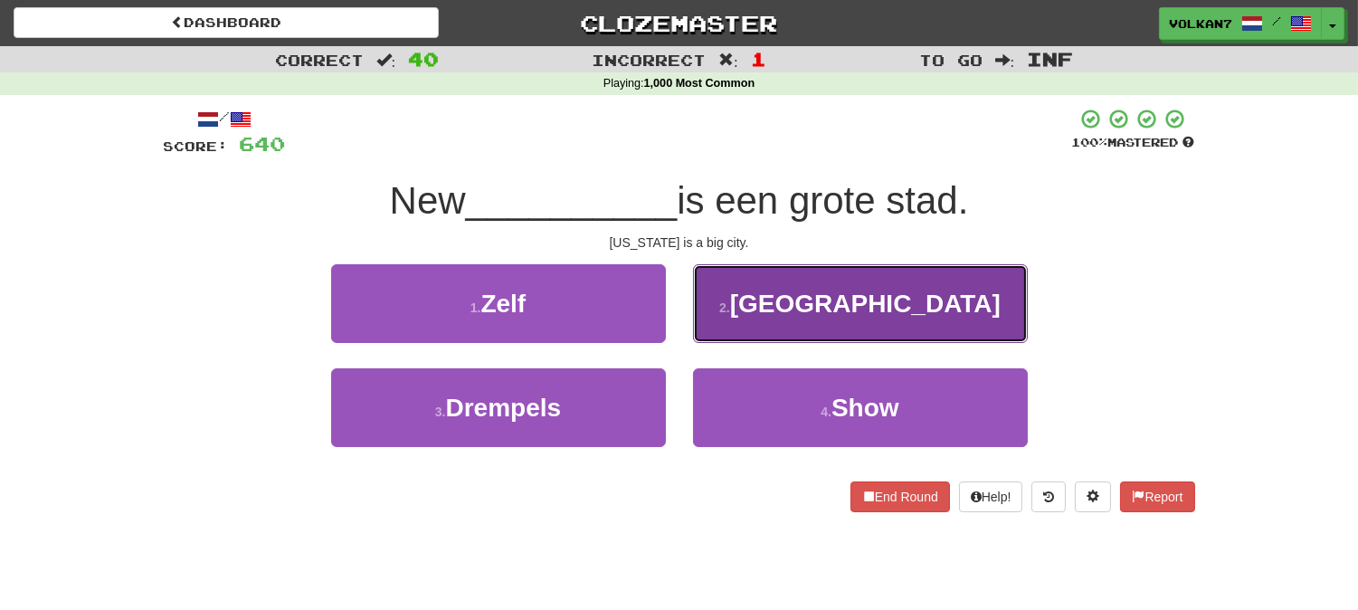
click at [807, 305] on button "2 . York" at bounding box center [860, 303] width 335 height 79
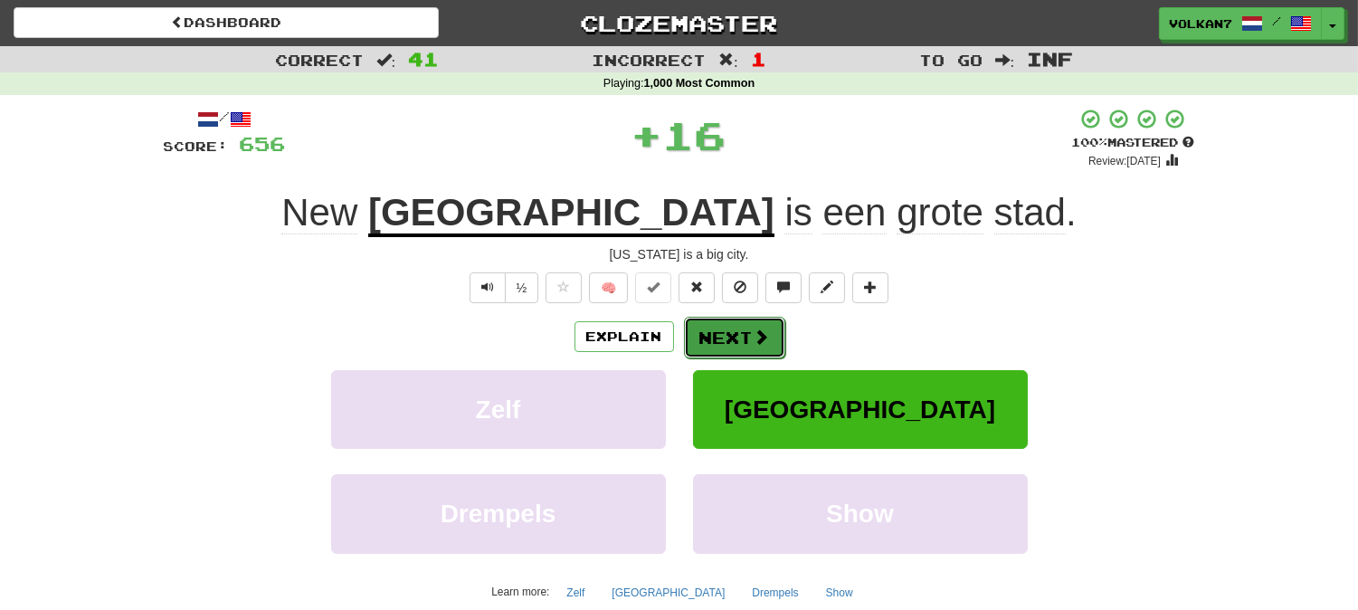
click at [743, 342] on button "Next" at bounding box center [734, 338] width 101 height 42
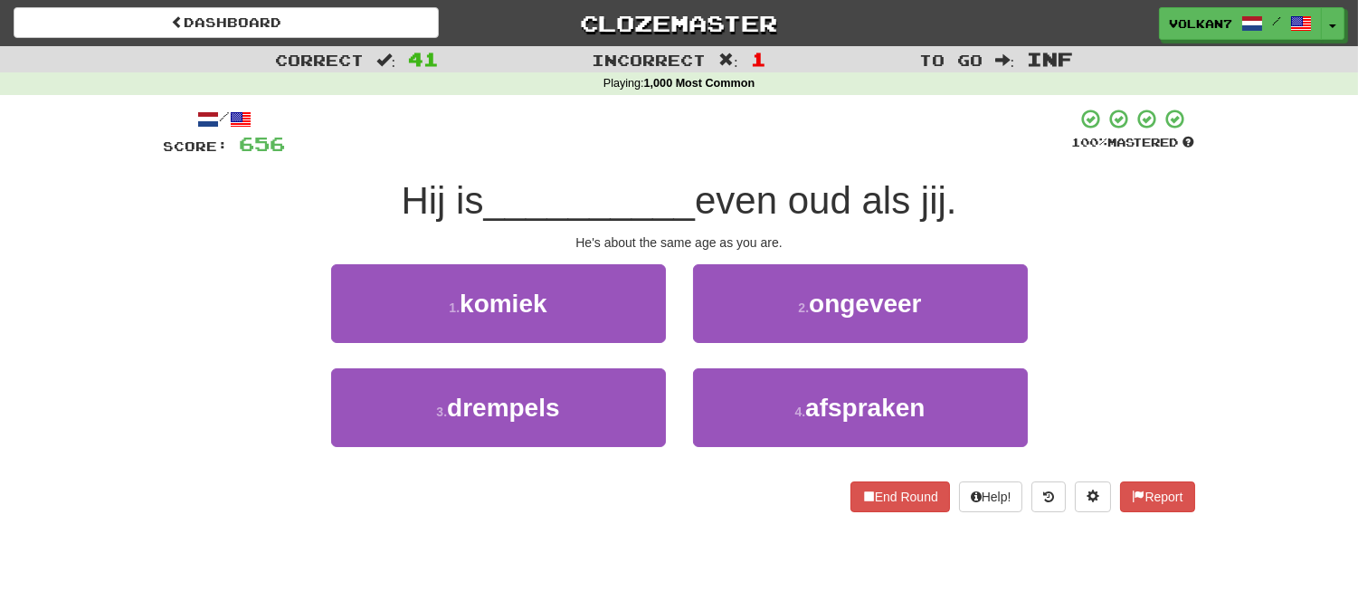
click at [756, 166] on div "/ Score: 656 100 % Mastered Hij is __________ even oud als jij. He's about the …" at bounding box center [679, 310] width 1031 height 404
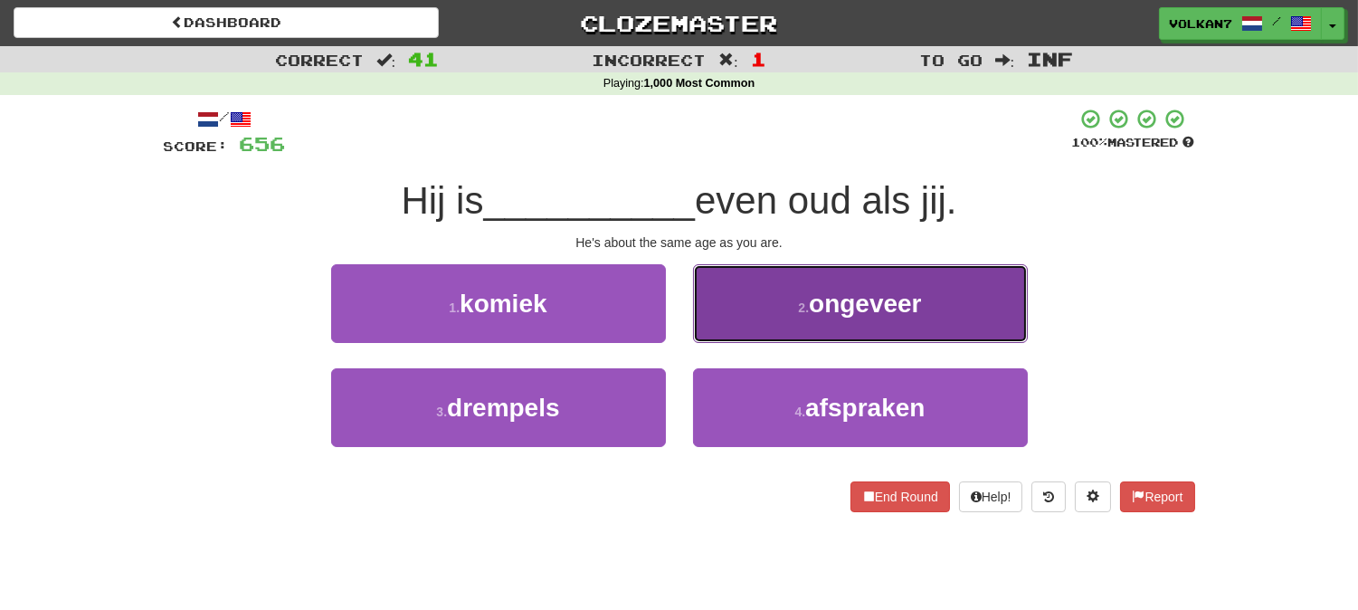
click at [808, 295] on button "2 . ongeveer" at bounding box center [860, 303] width 335 height 79
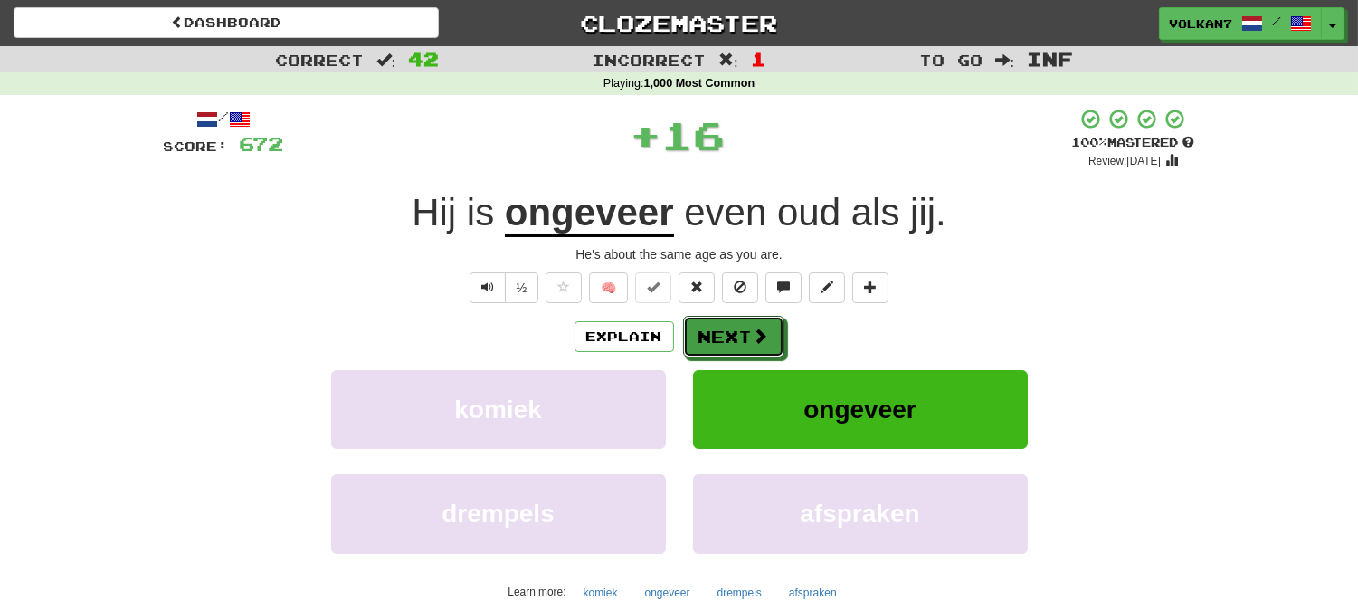
click at [776, 328] on button "Next" at bounding box center [733, 337] width 101 height 42
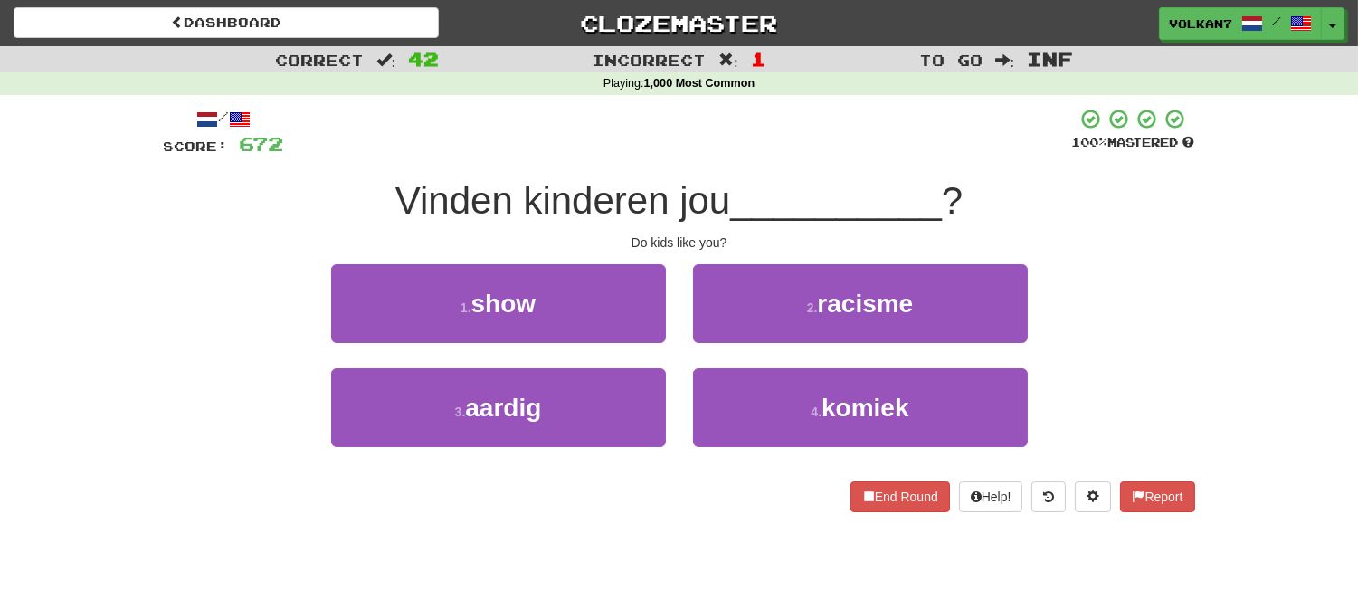
click at [748, 159] on div "/ Score: 672 100 % Mastered Vinden kinderen jou __________ ? Do kids like you? …" at bounding box center [679, 310] width 1031 height 404
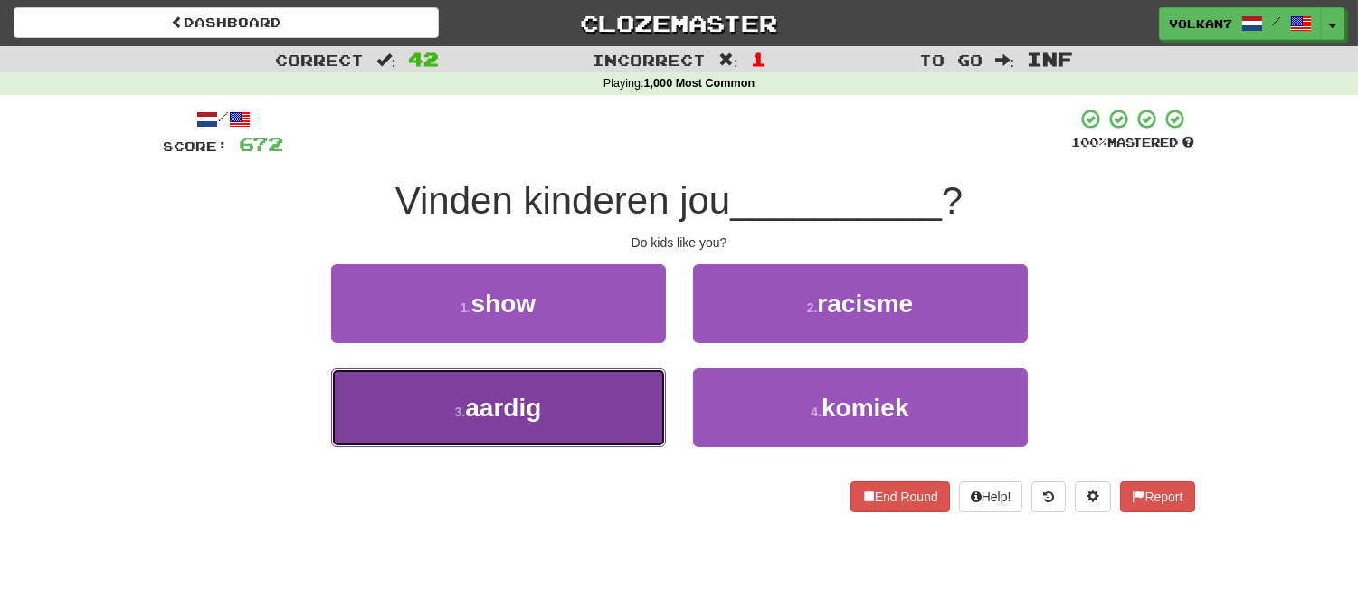
click at [527, 416] on span "aardig" at bounding box center [503, 408] width 76 height 28
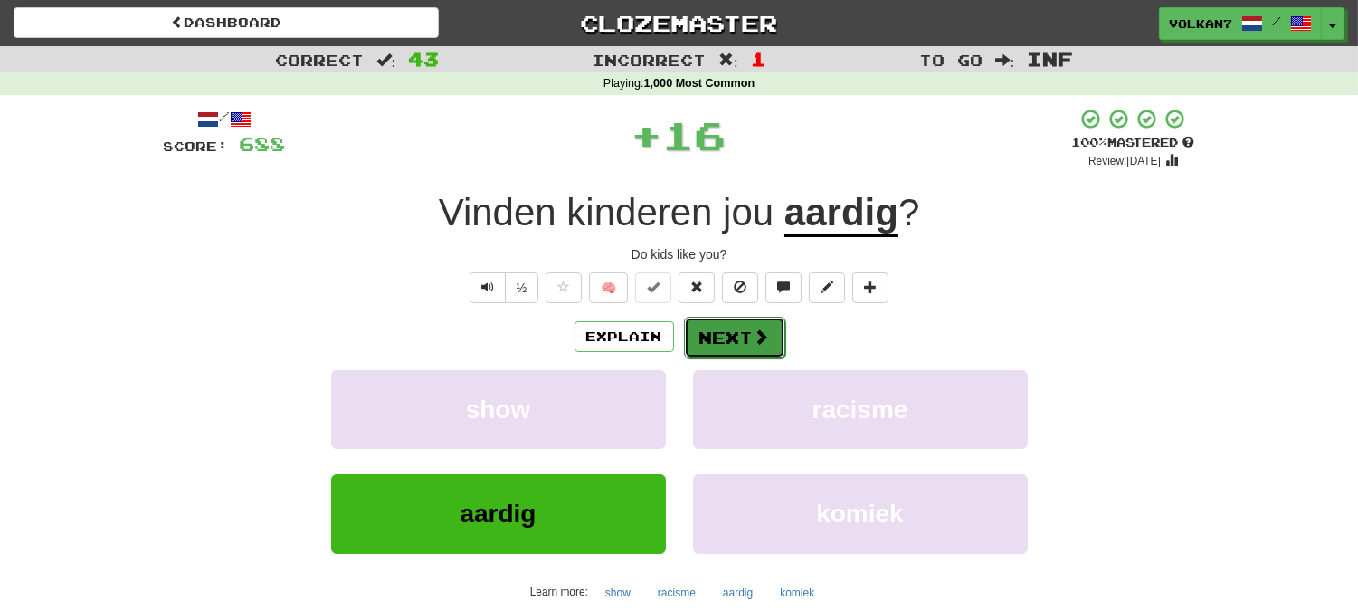
click at [760, 342] on span at bounding box center [762, 336] width 16 height 16
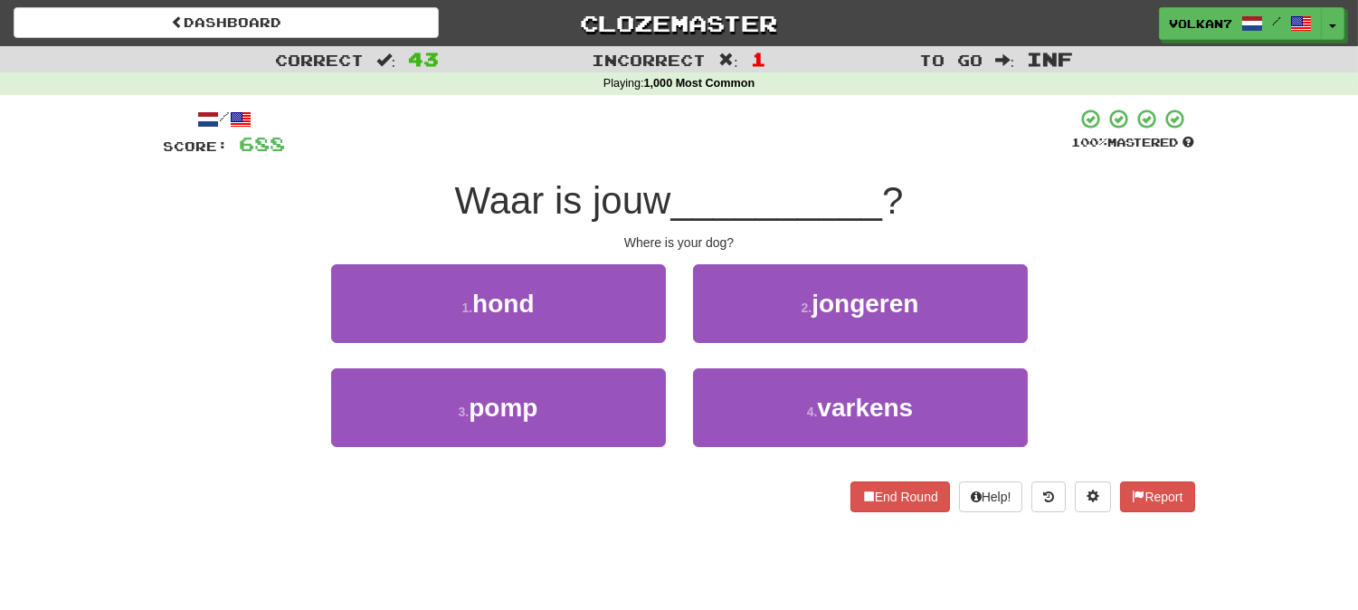
click at [743, 148] on div at bounding box center [679, 133] width 786 height 50
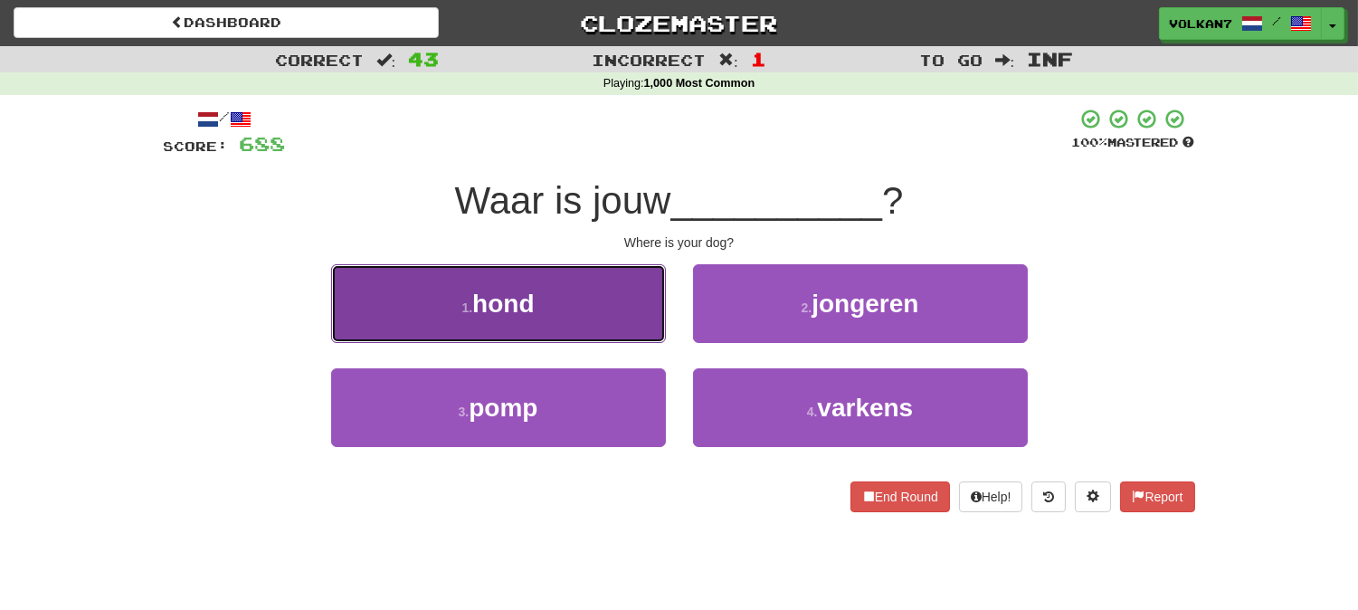
click at [576, 295] on button "1 . hond" at bounding box center [498, 303] width 335 height 79
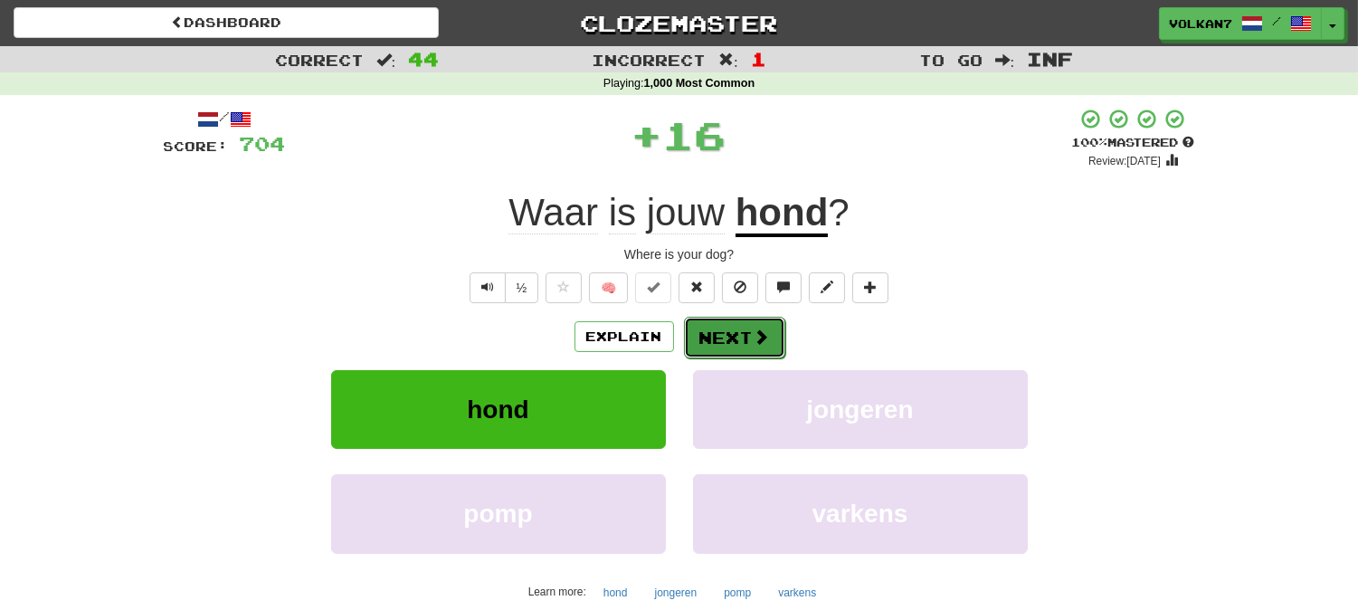
click at [699, 327] on button "Next" at bounding box center [734, 338] width 101 height 42
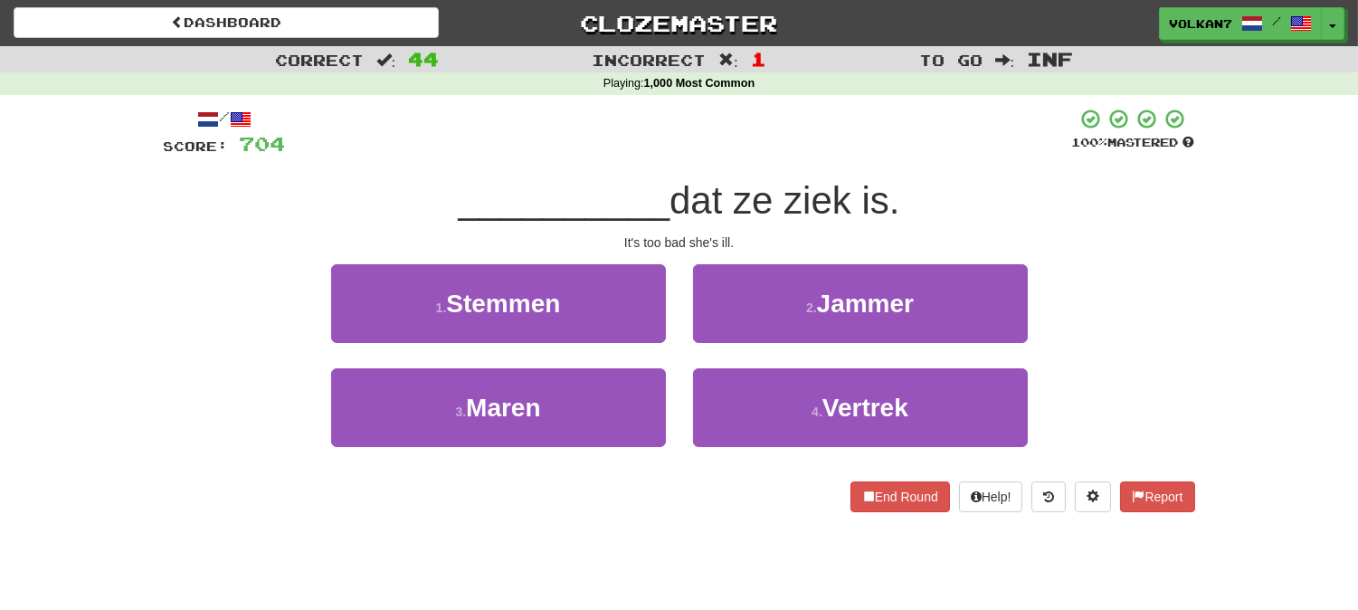
click at [704, 154] on div at bounding box center [679, 133] width 786 height 50
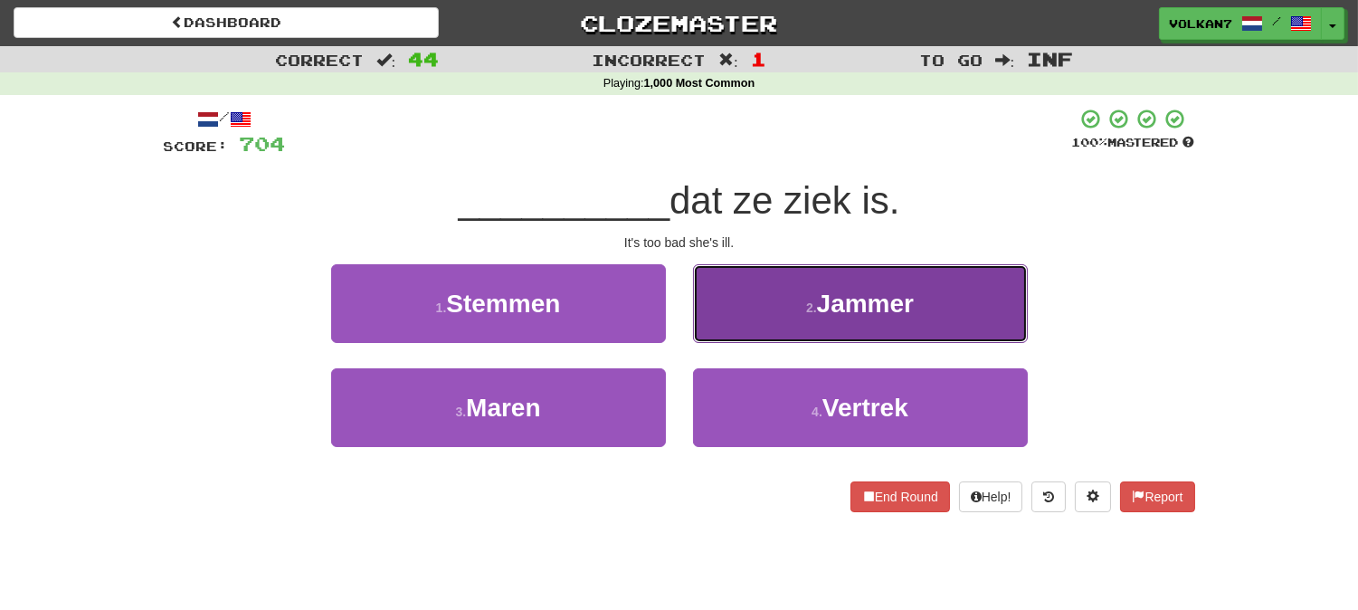
click at [788, 290] on button "2 . Jammer" at bounding box center [860, 303] width 335 height 79
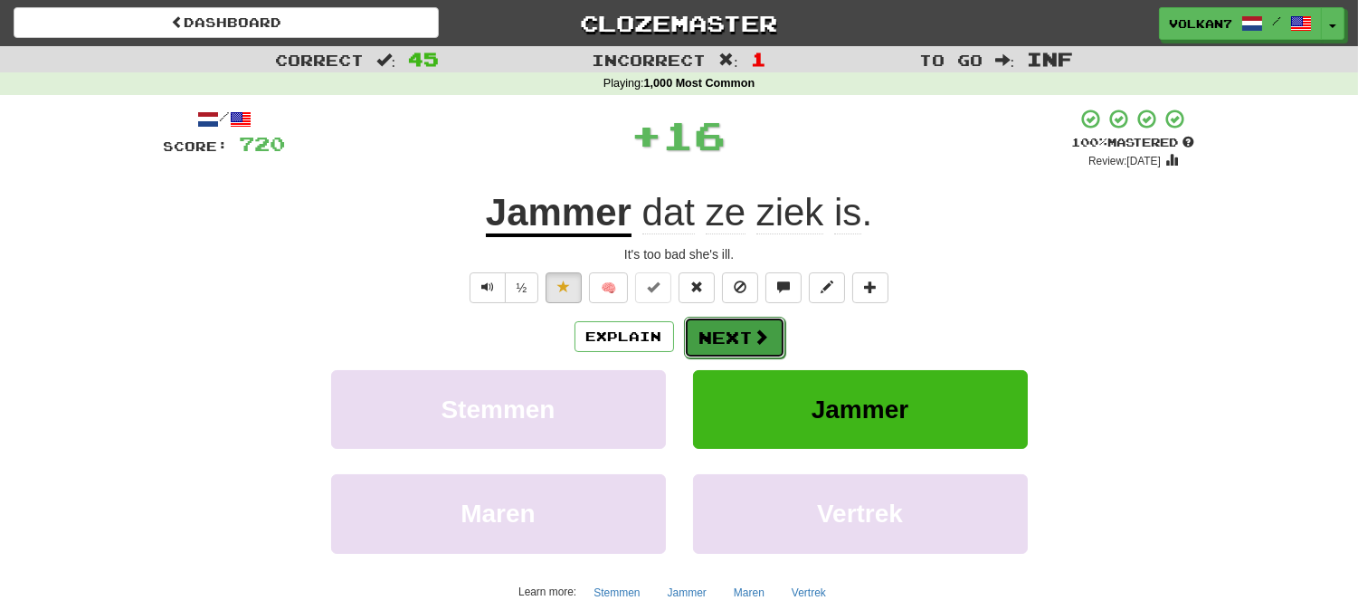
click at [717, 330] on button "Next" at bounding box center [734, 338] width 101 height 42
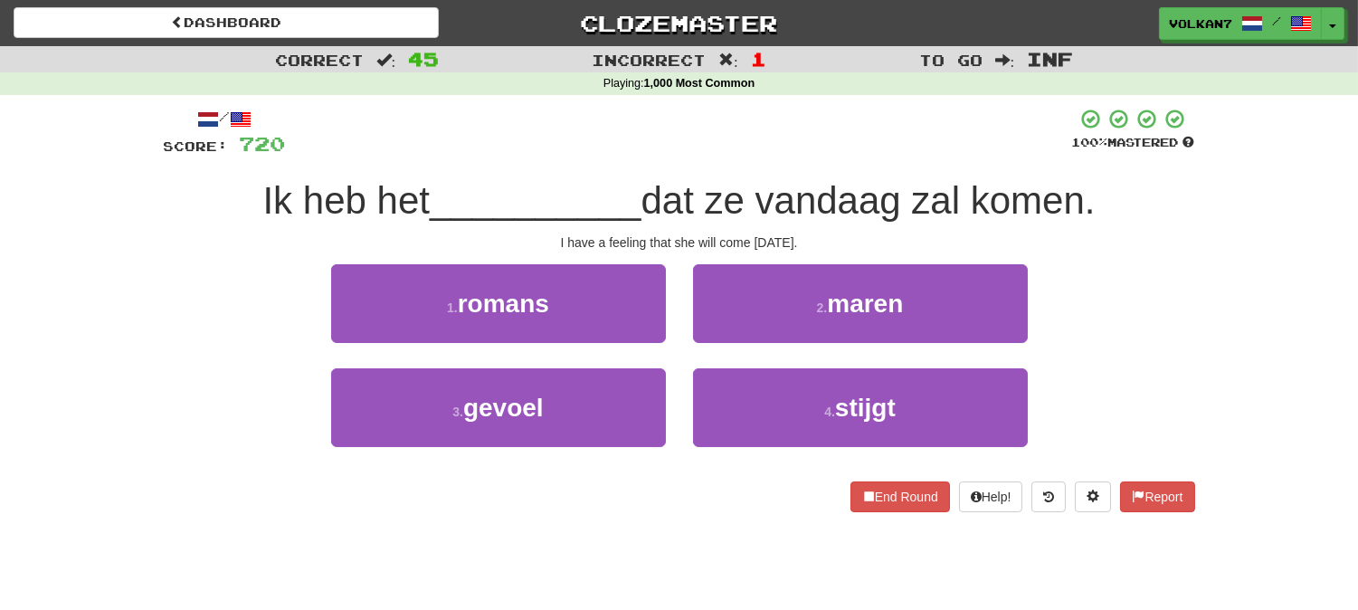
click at [728, 165] on div "/ Score: 720 100 % Mastered Ik heb het __________ dat ze vandaag zal komen. I h…" at bounding box center [679, 310] width 1031 height 404
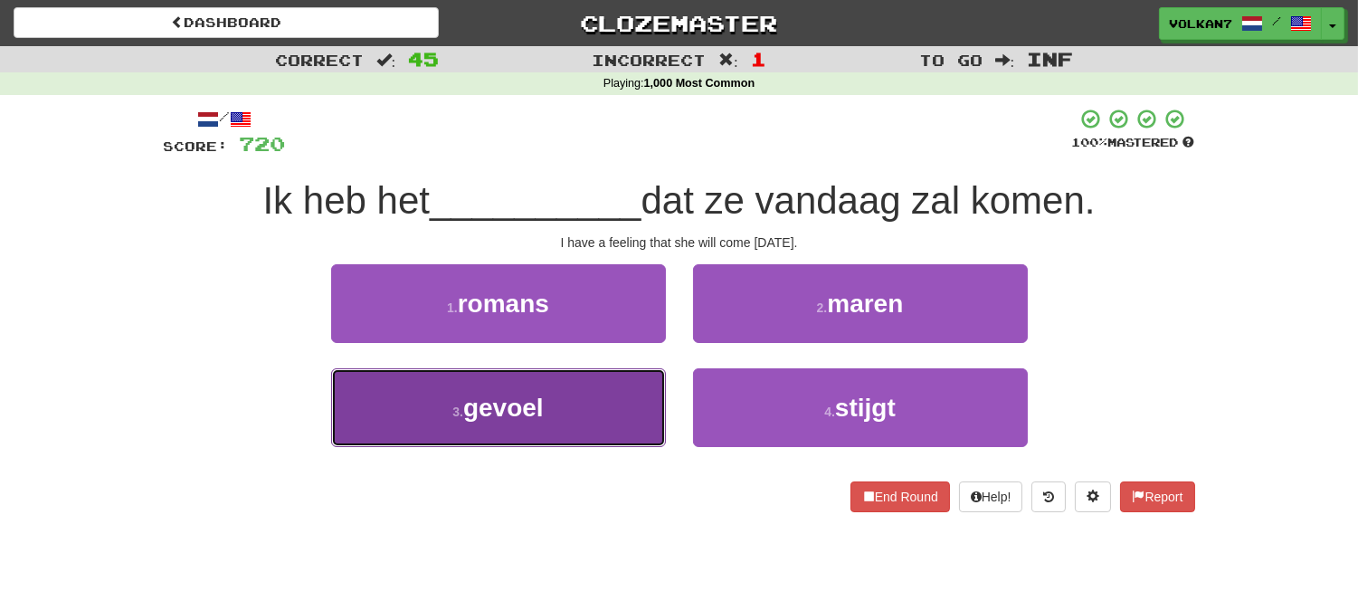
click at [622, 419] on button "3 . gevoel" at bounding box center [498, 407] width 335 height 79
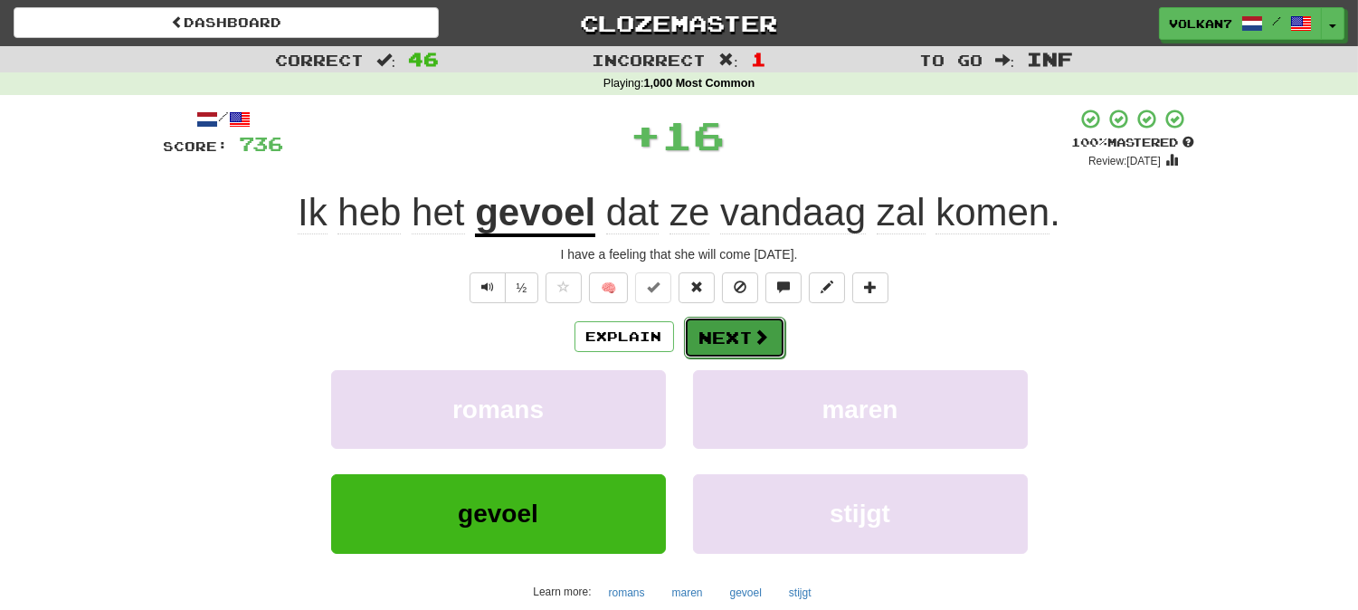
click at [748, 327] on button "Next" at bounding box center [734, 338] width 101 height 42
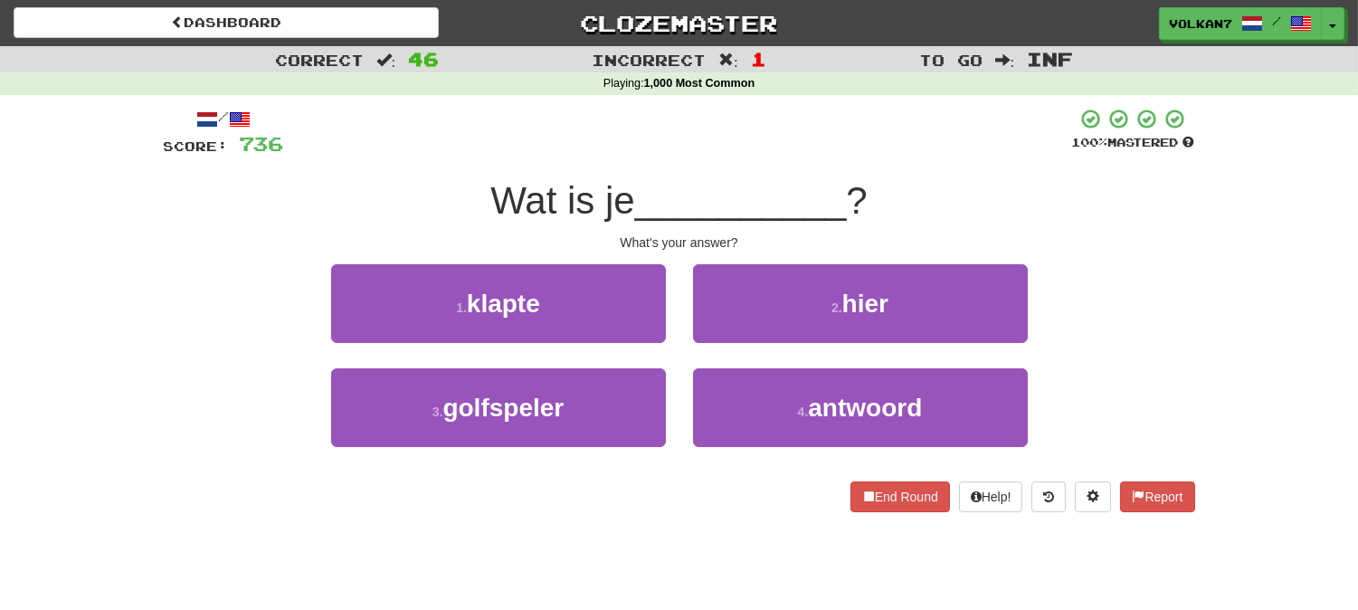
click at [746, 145] on div at bounding box center [678, 133] width 788 height 50
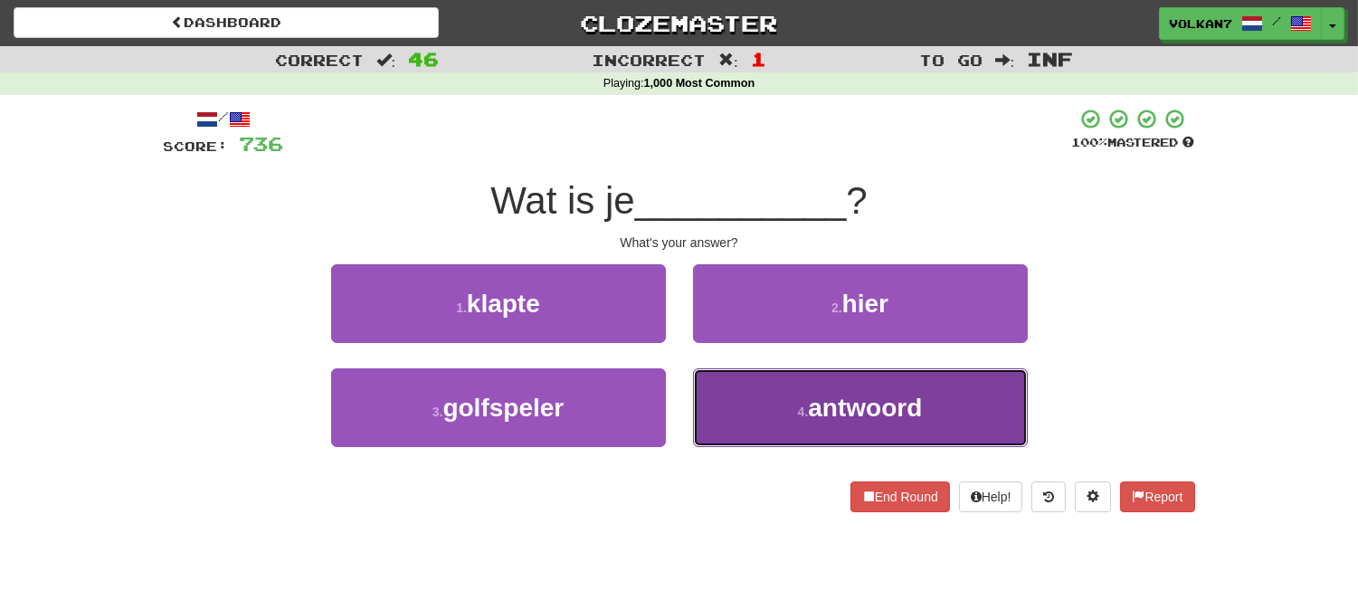
click at [799, 391] on button "4 . antwoord" at bounding box center [860, 407] width 335 height 79
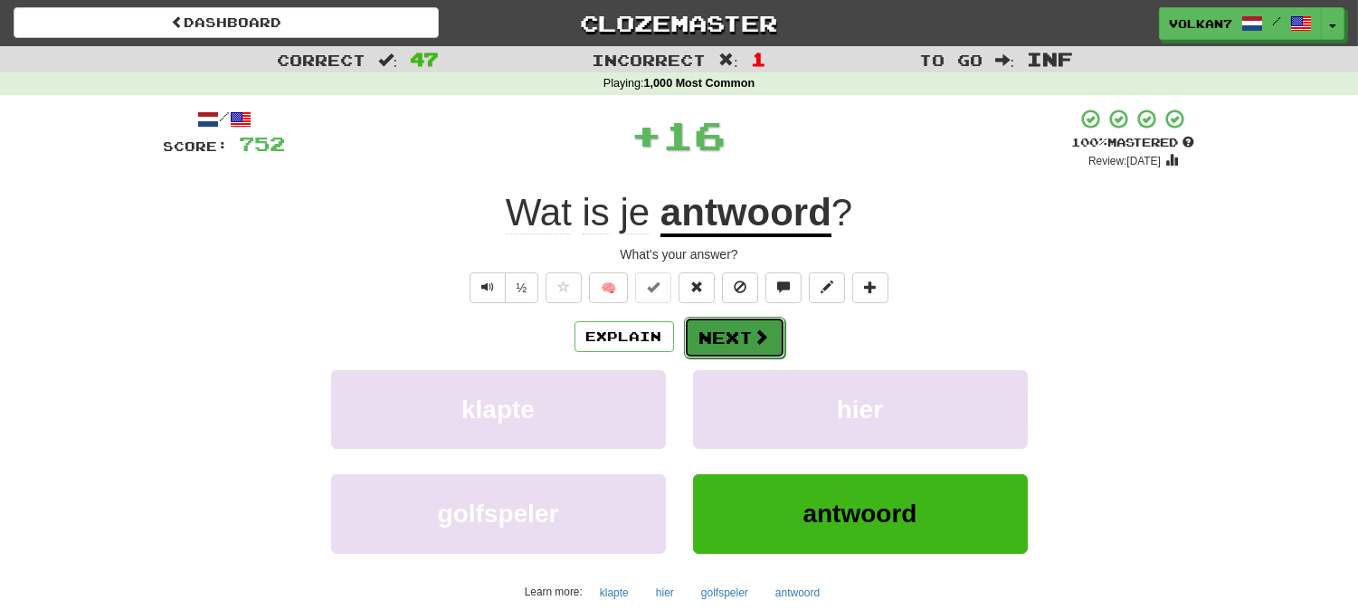
click at [734, 337] on button "Next" at bounding box center [734, 338] width 101 height 42
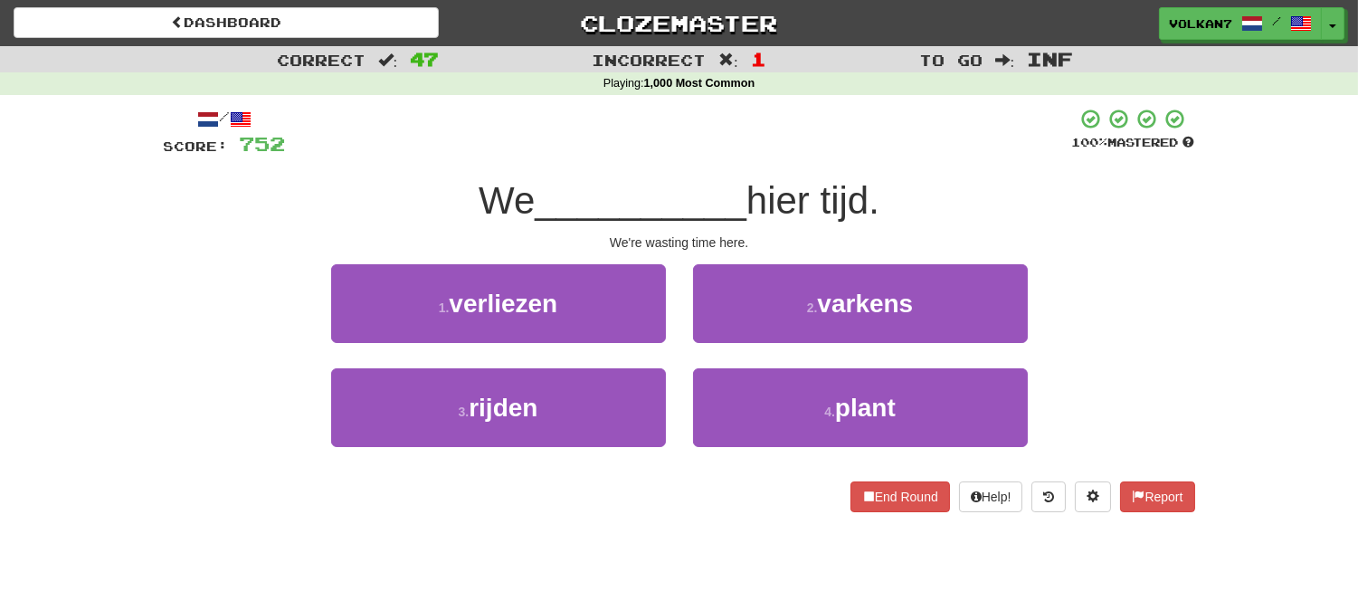
click at [727, 139] on div at bounding box center [679, 133] width 786 height 50
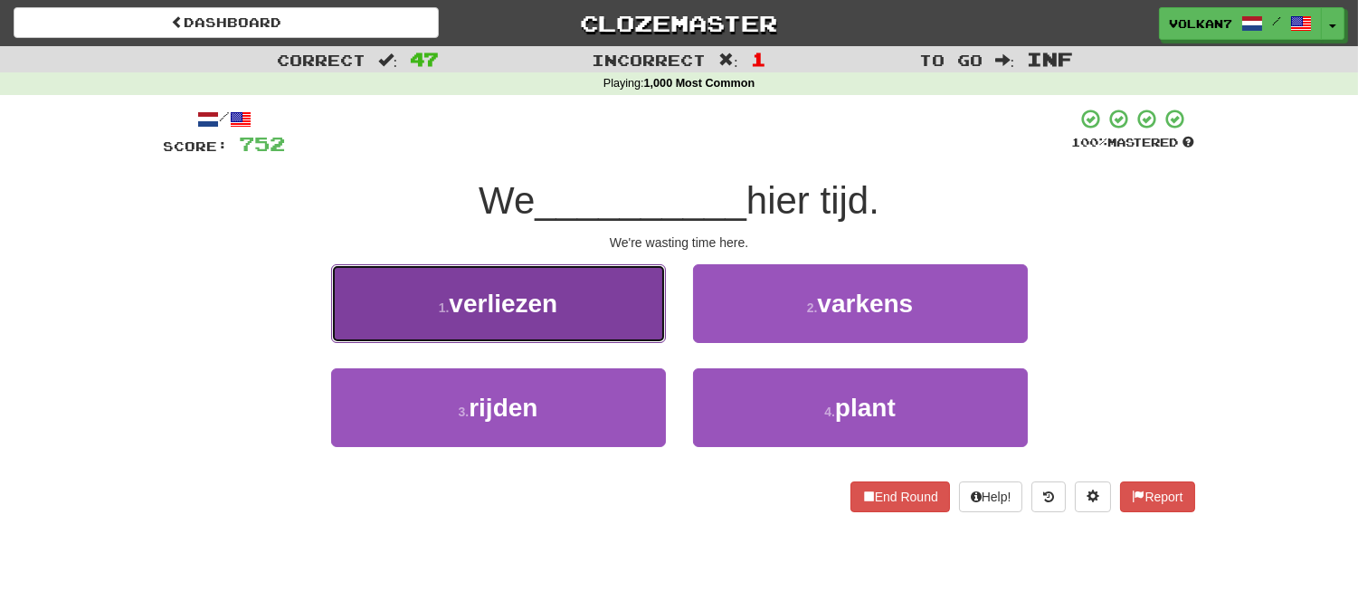
click at [602, 300] on button "1 . verliezen" at bounding box center [498, 303] width 335 height 79
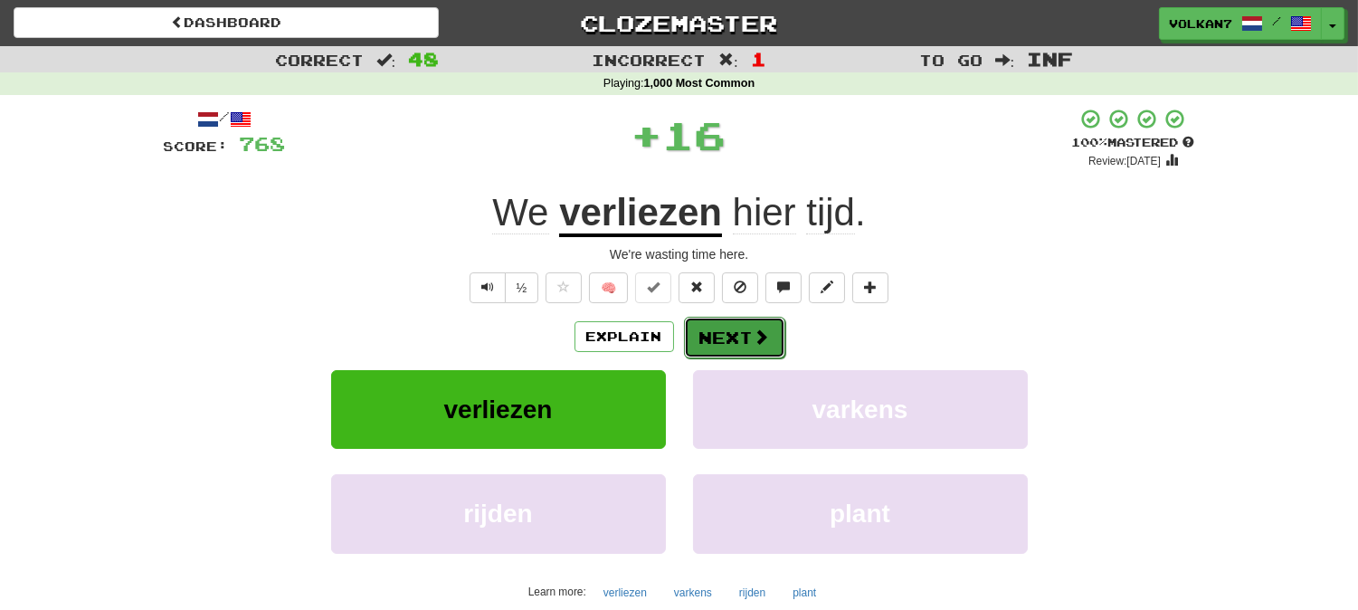
click at [724, 340] on button "Next" at bounding box center [734, 338] width 101 height 42
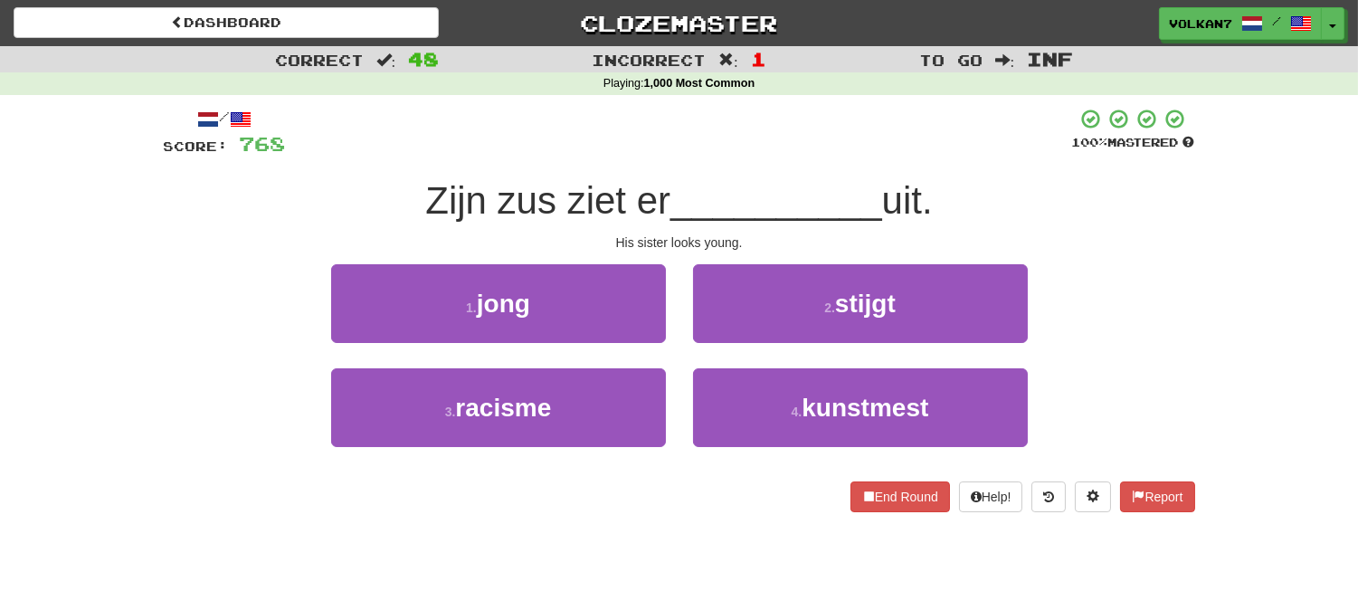
click at [754, 123] on div at bounding box center [679, 133] width 786 height 50
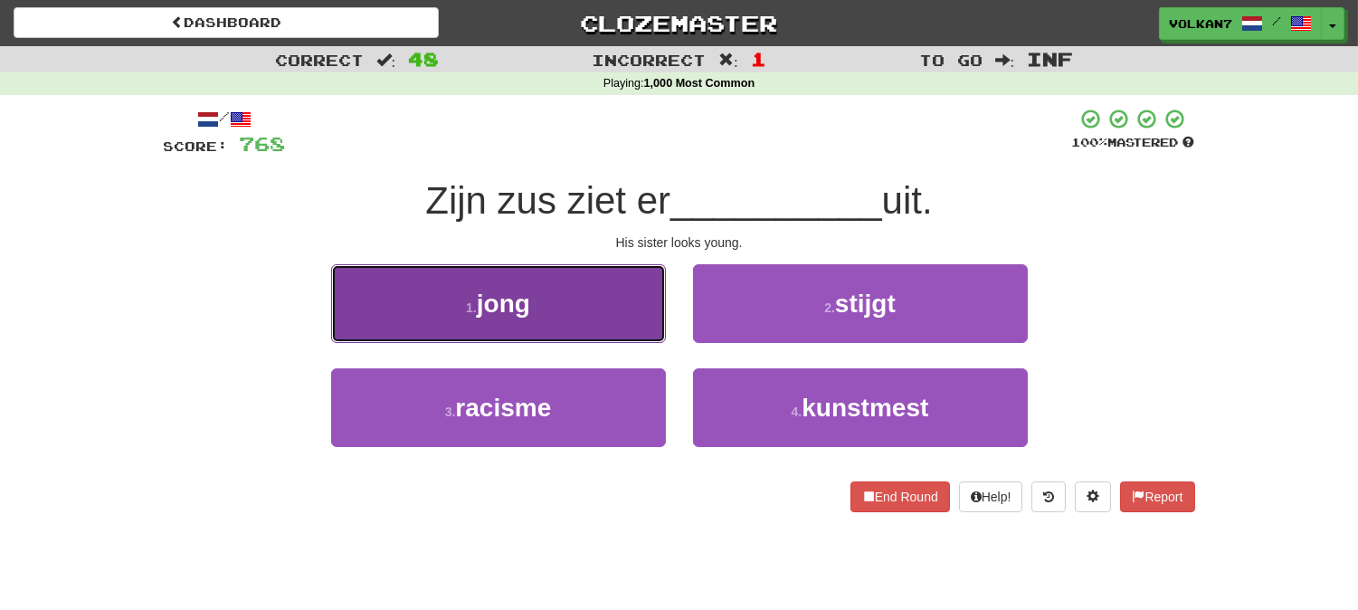
click at [594, 313] on button "1 . jong" at bounding box center [498, 303] width 335 height 79
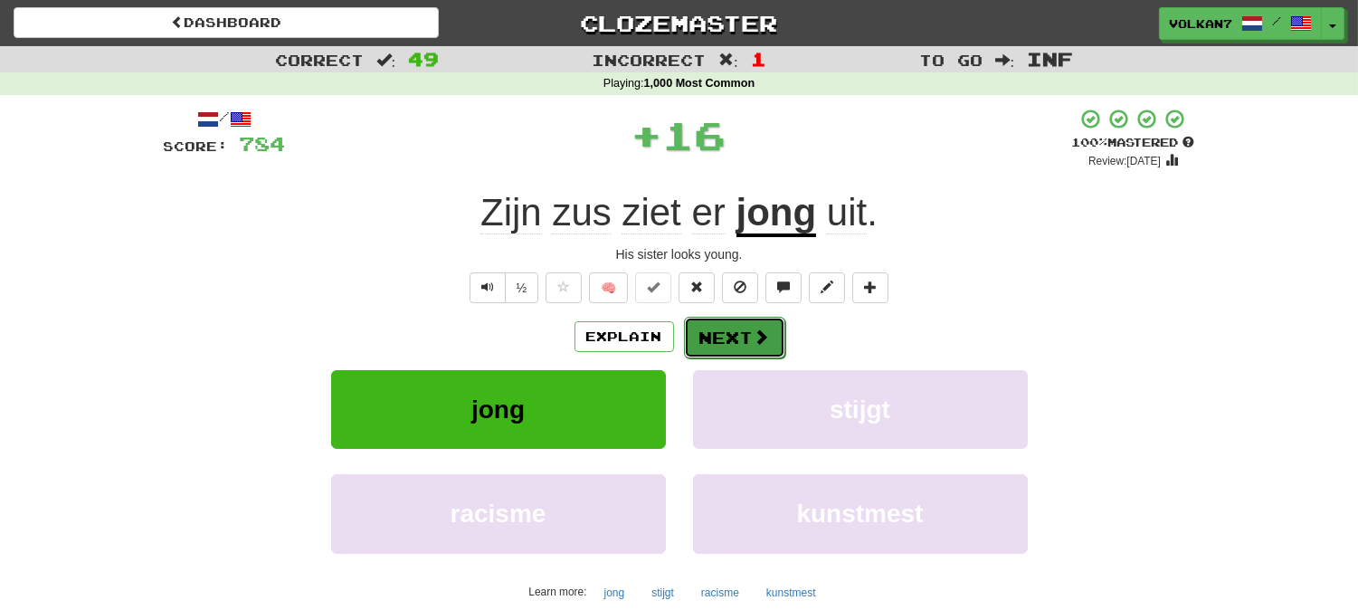
click at [717, 324] on button "Next" at bounding box center [734, 338] width 101 height 42
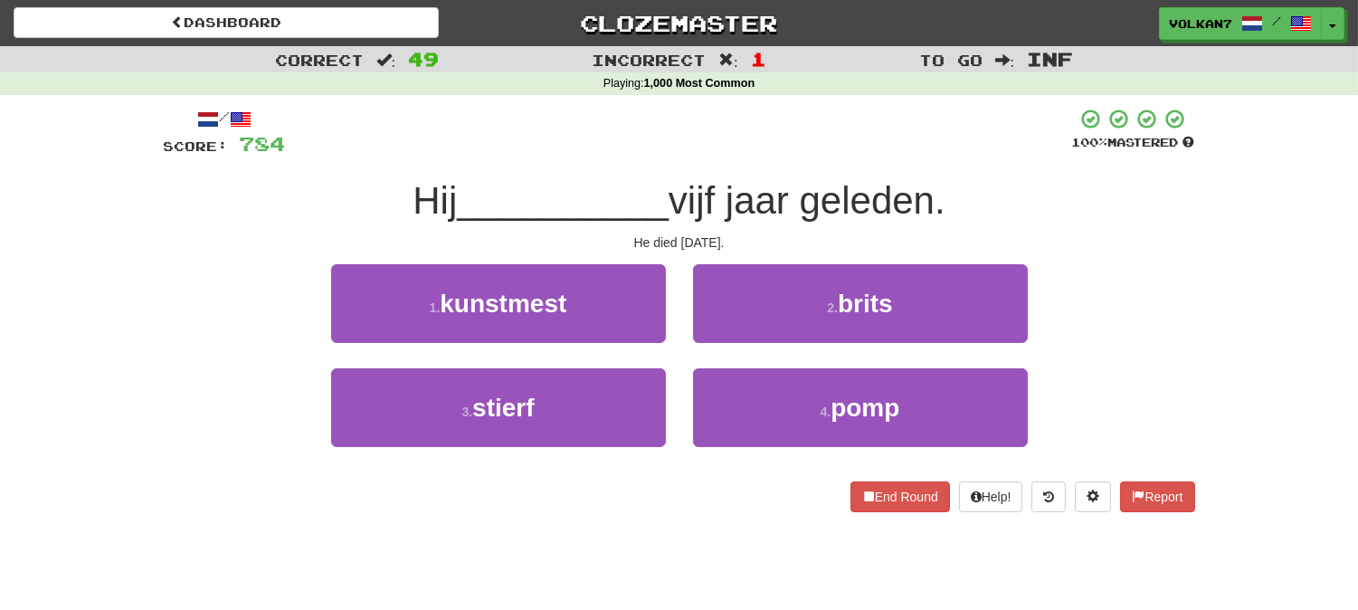
click at [748, 157] on div "/ Score: 784 100 % Mastered Hij __________ vijf jaar geleden. He died five year…" at bounding box center [679, 310] width 1031 height 404
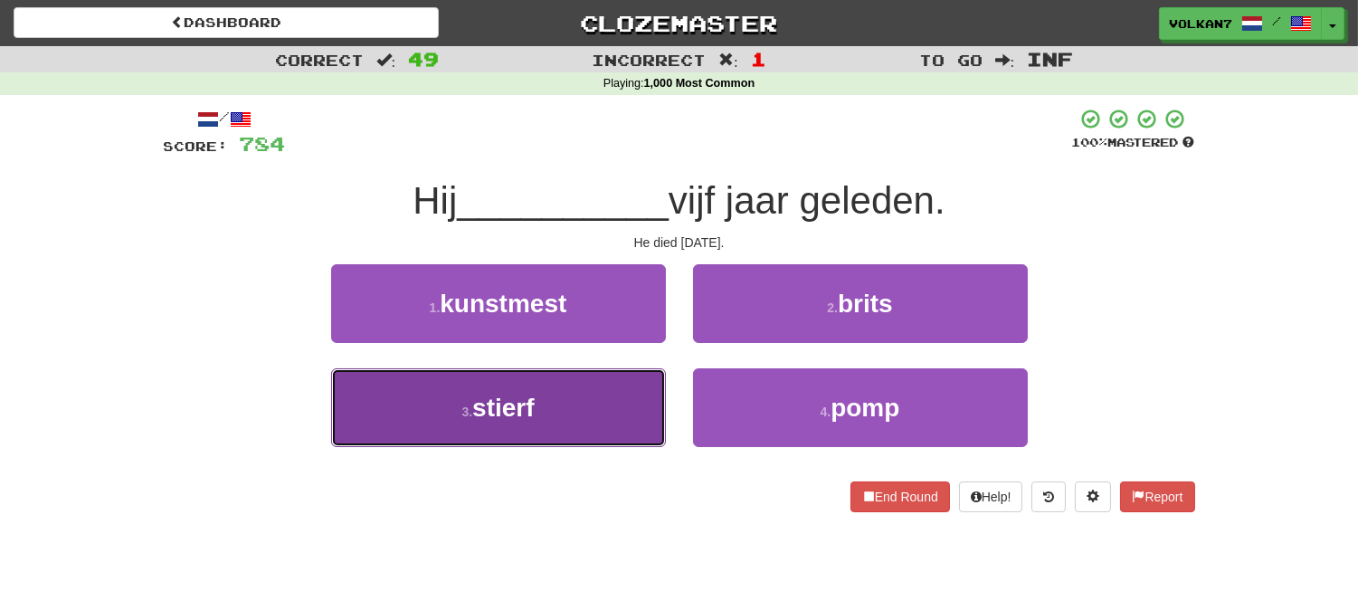
click at [600, 404] on button "3 . stierf" at bounding box center [498, 407] width 335 height 79
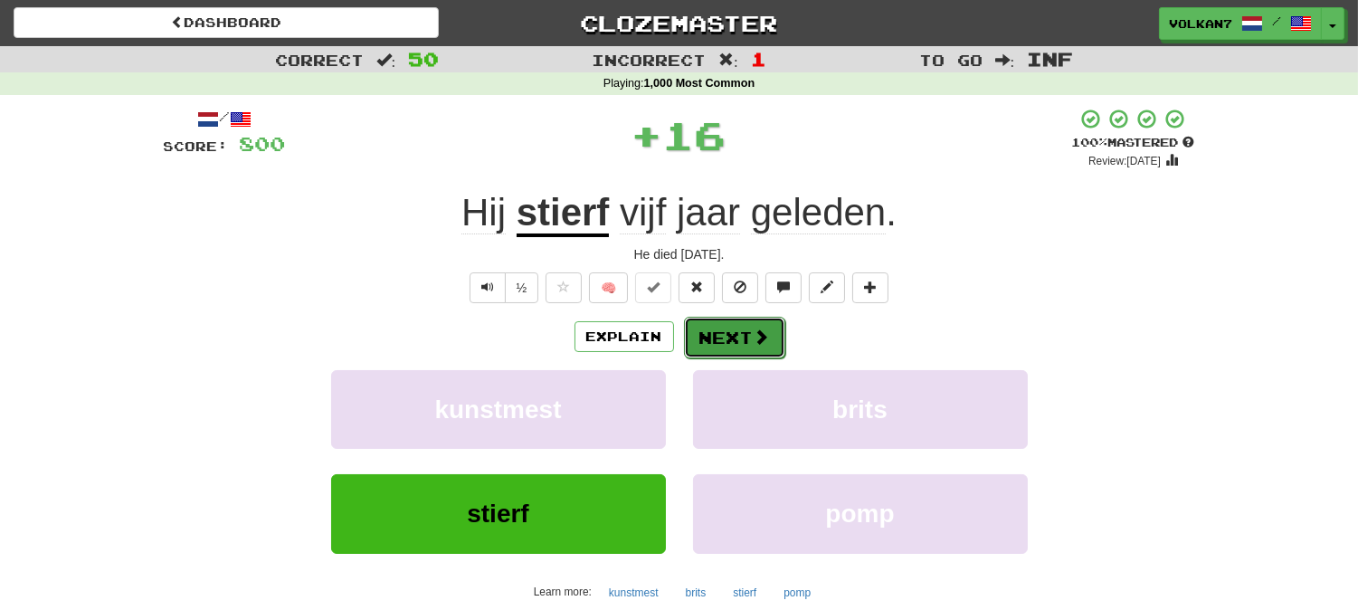
click at [727, 344] on button "Next" at bounding box center [734, 338] width 101 height 42
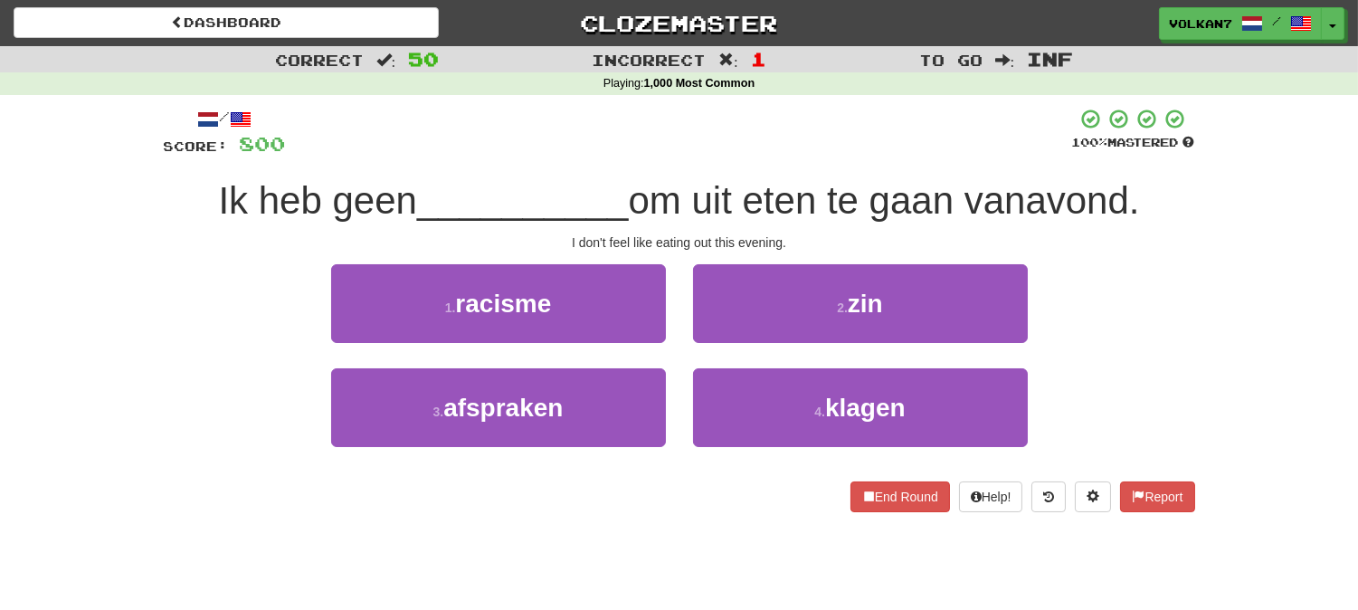
click at [737, 139] on div at bounding box center [679, 133] width 786 height 50
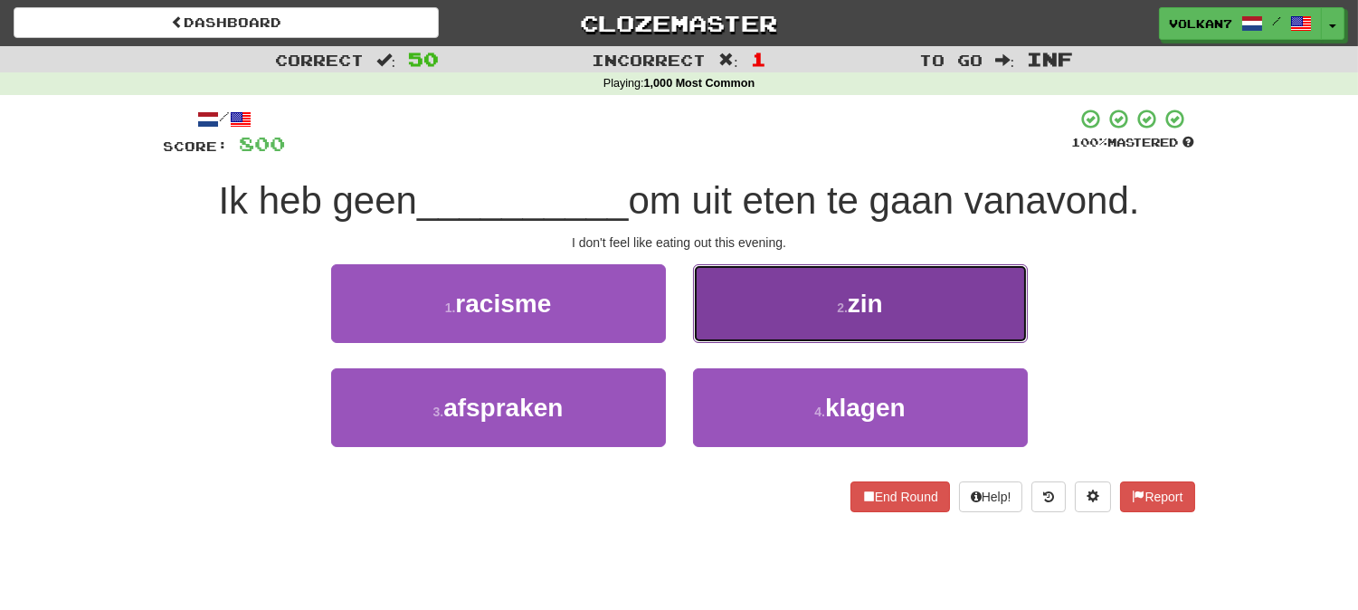
click at [765, 297] on button "2 . zin" at bounding box center [860, 303] width 335 height 79
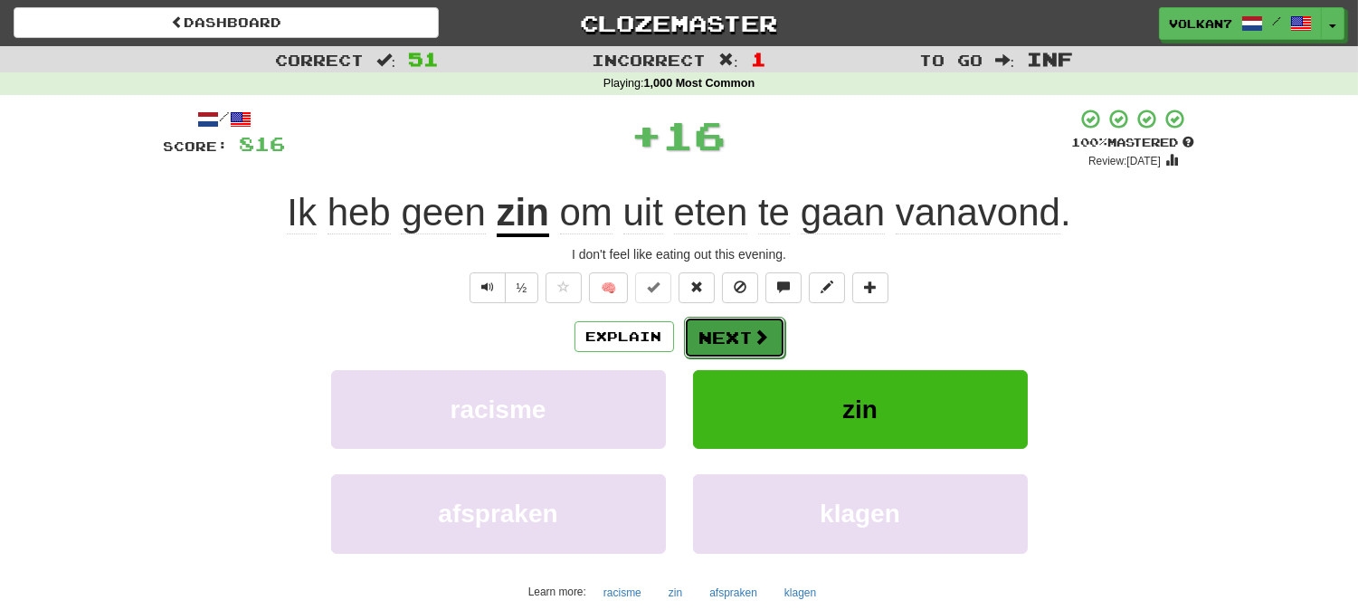
click at [730, 333] on button "Next" at bounding box center [734, 338] width 101 height 42
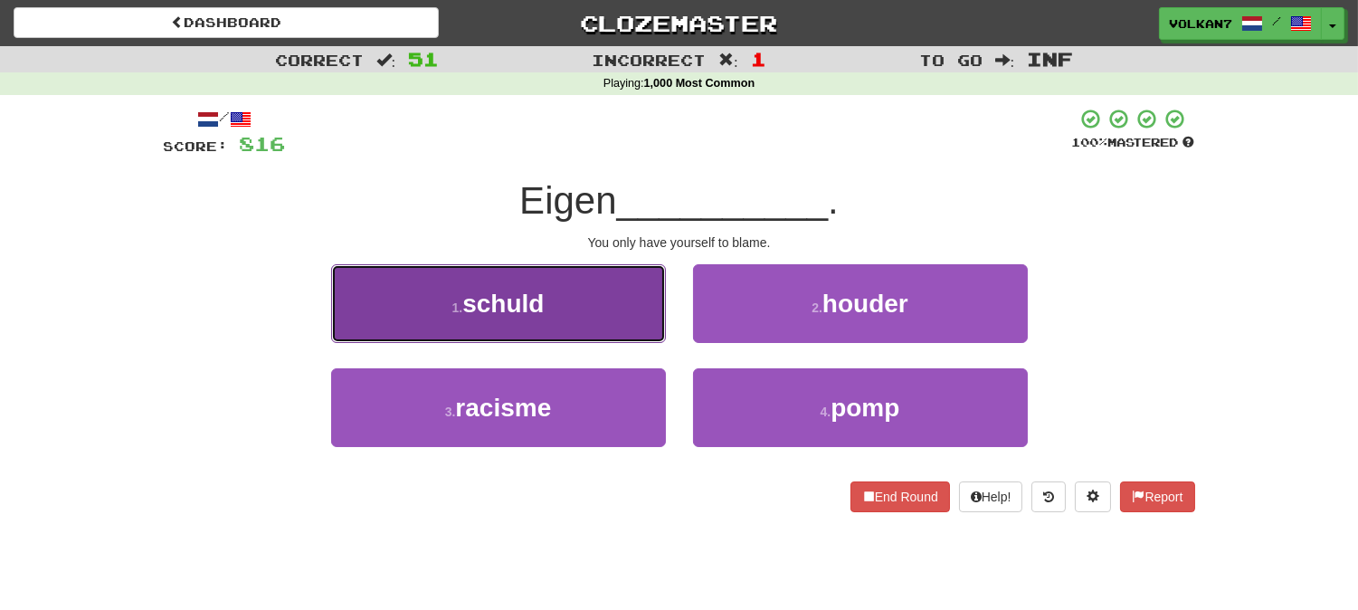
click at [601, 308] on button "1 . schuld" at bounding box center [498, 303] width 335 height 79
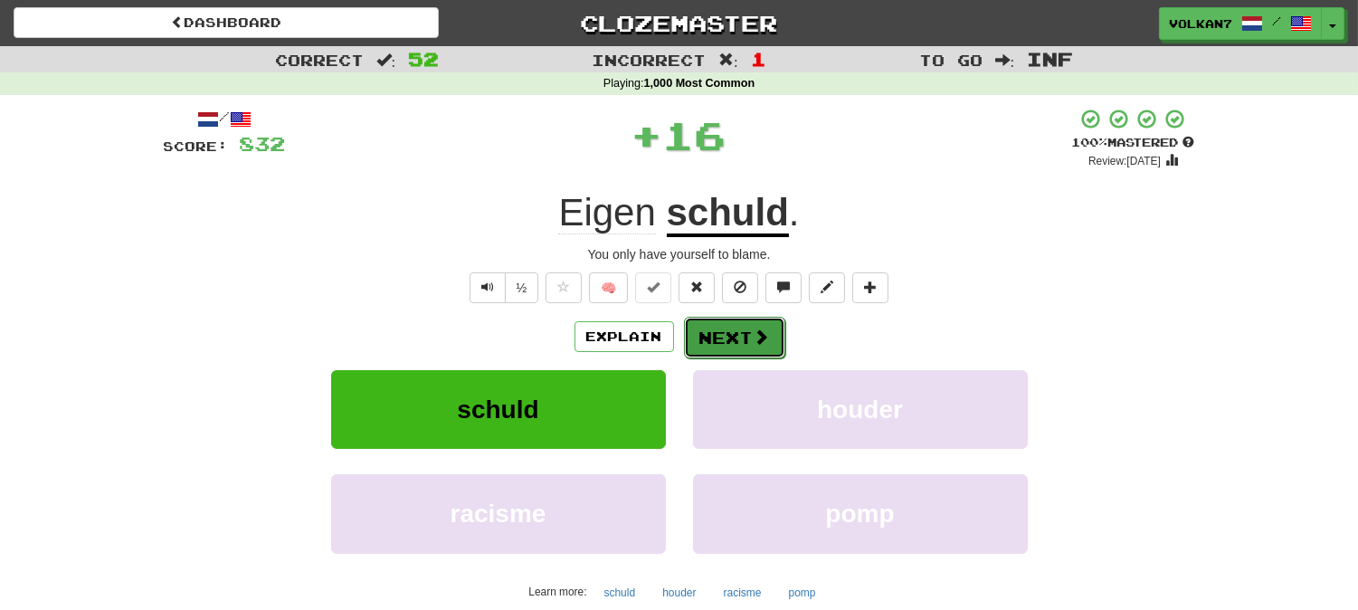
click at [724, 327] on button "Next" at bounding box center [734, 338] width 101 height 42
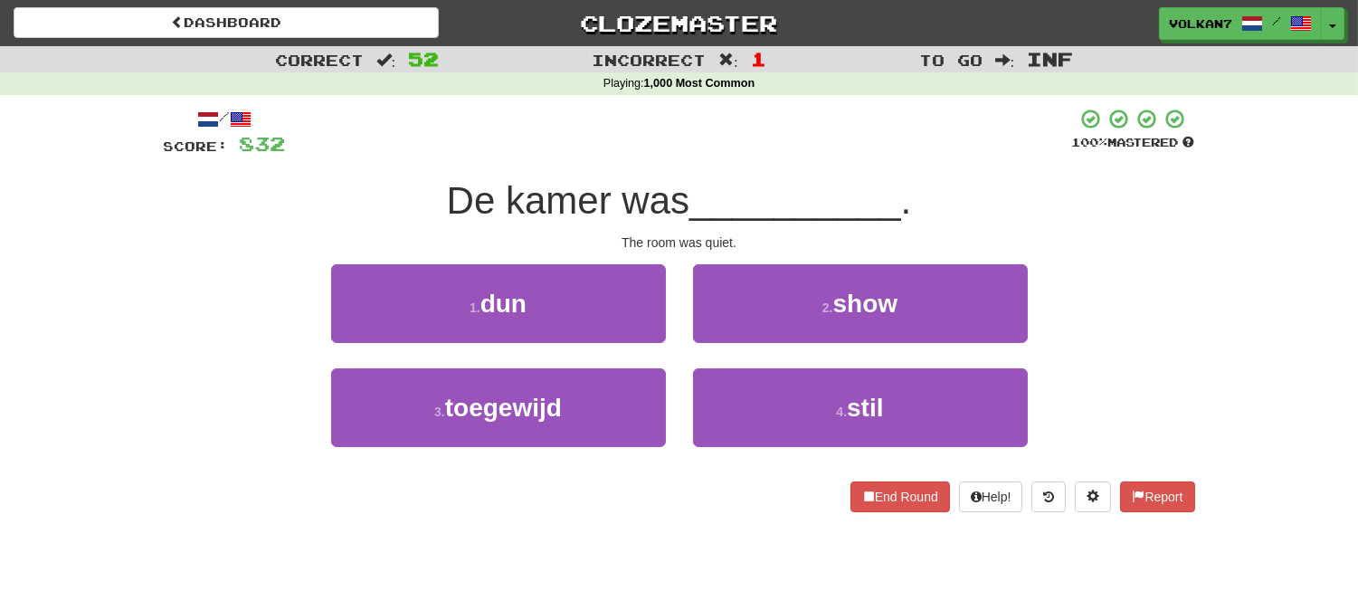
click at [762, 169] on div "/ Score: 832 100 % Mastered De kamer was __________ . The room was quiet. 1 . d…" at bounding box center [679, 310] width 1031 height 404
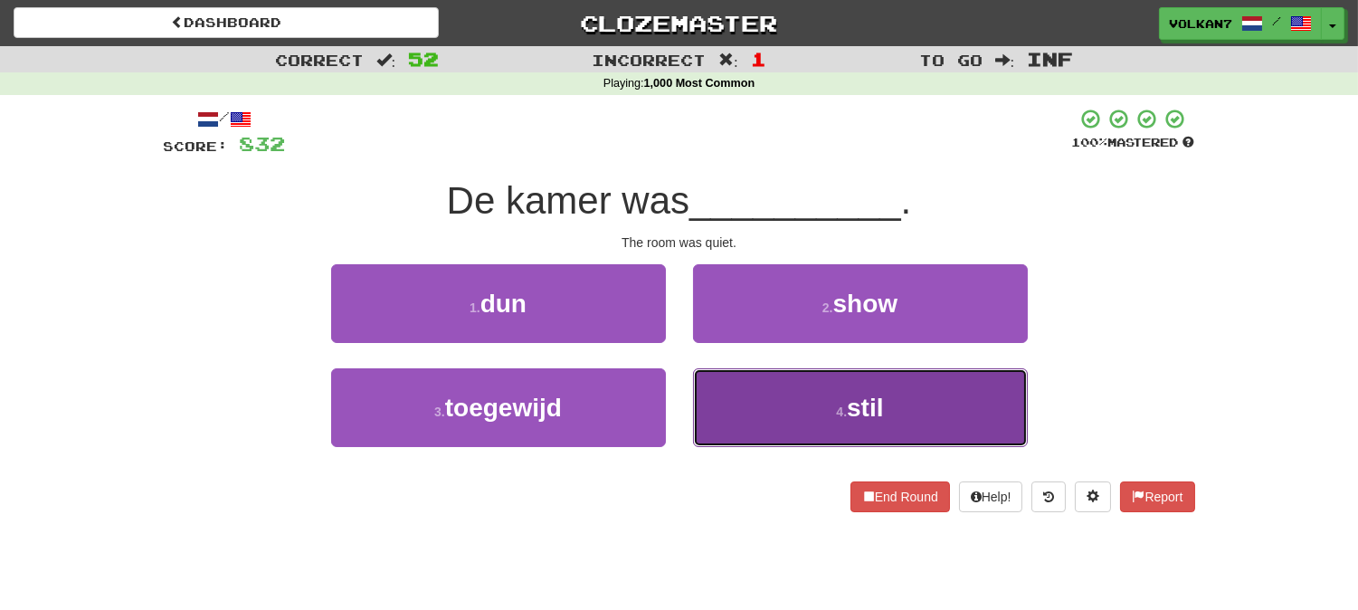
click at [803, 393] on button "4 . stil" at bounding box center [860, 407] width 335 height 79
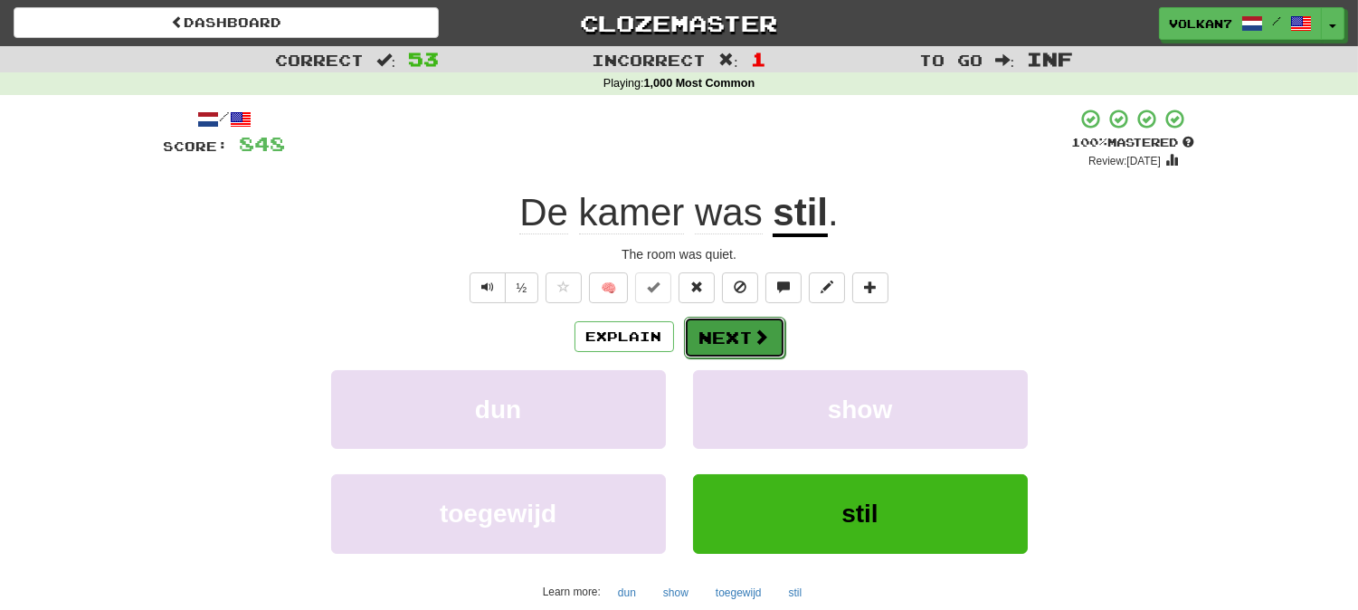
click at [733, 341] on button "Next" at bounding box center [734, 338] width 101 height 42
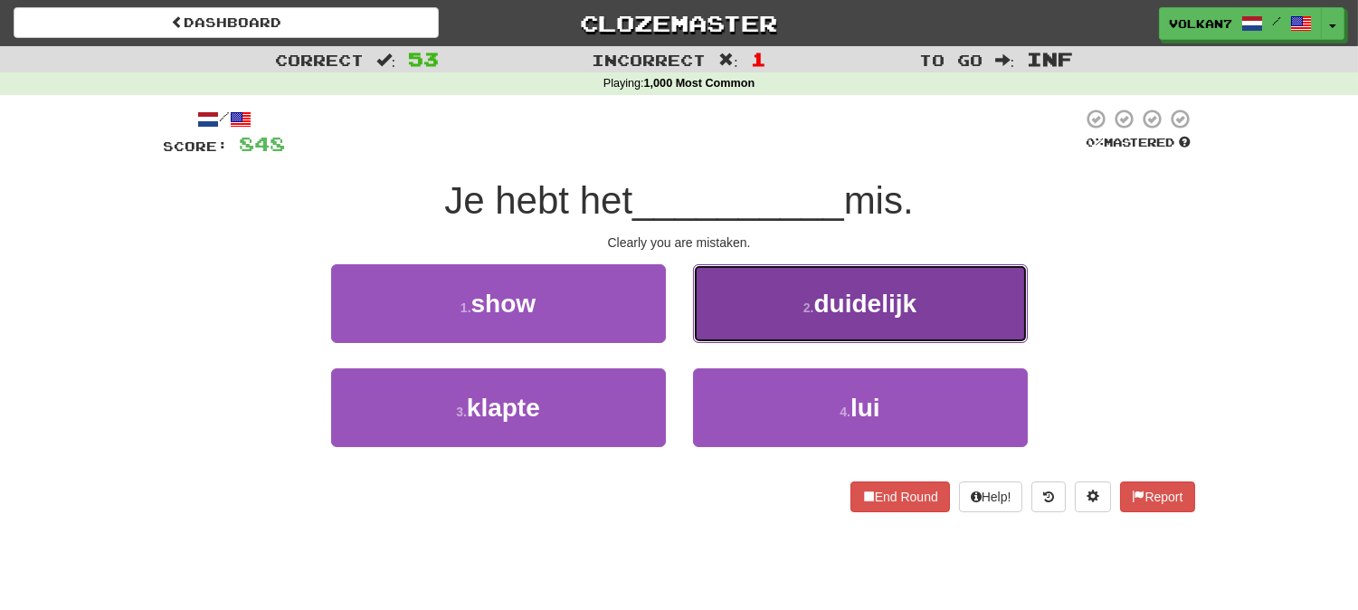
click at [793, 294] on button "2 . duidelijk" at bounding box center [860, 303] width 335 height 79
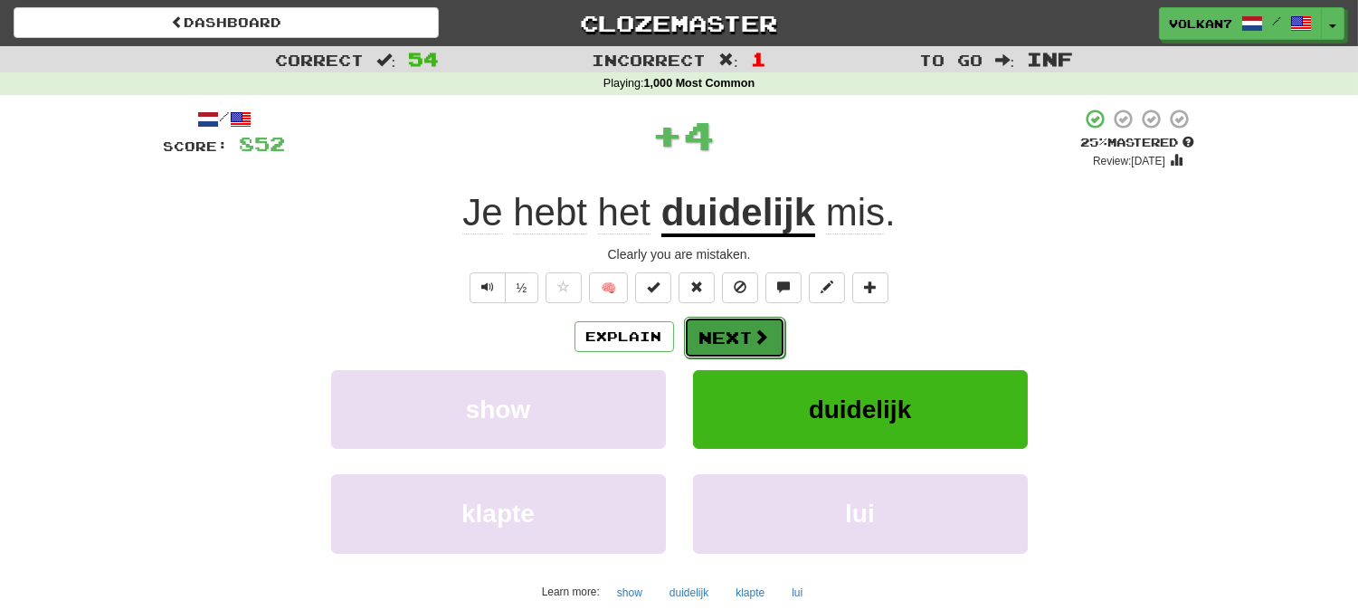
click at [733, 338] on button "Next" at bounding box center [734, 338] width 101 height 42
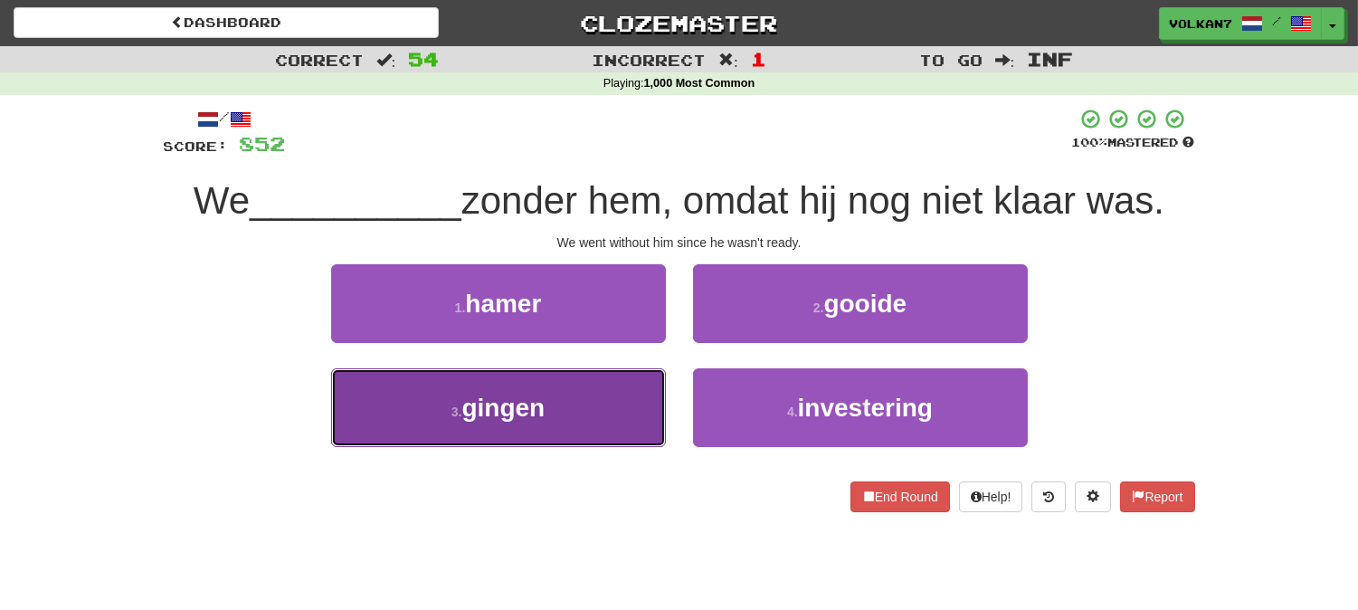
click at [597, 404] on button "3 . gingen" at bounding box center [498, 407] width 335 height 79
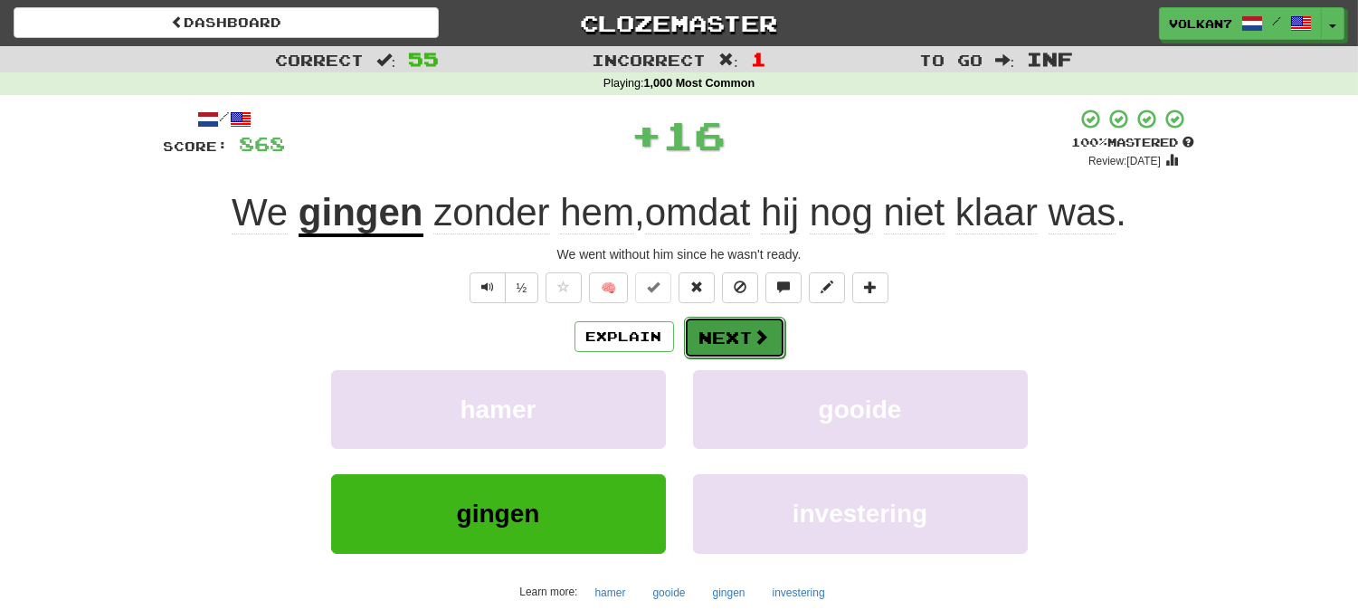
click at [734, 330] on button "Next" at bounding box center [734, 338] width 101 height 42
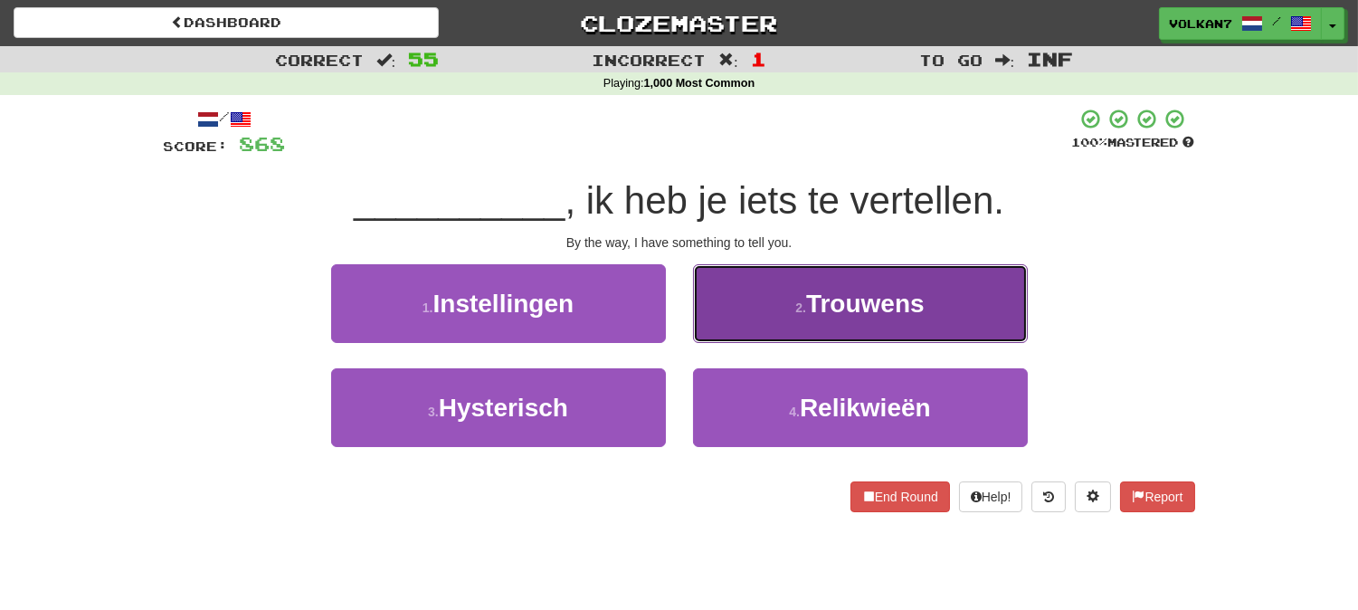
click at [821, 303] on span "Trouwens" at bounding box center [865, 304] width 119 height 28
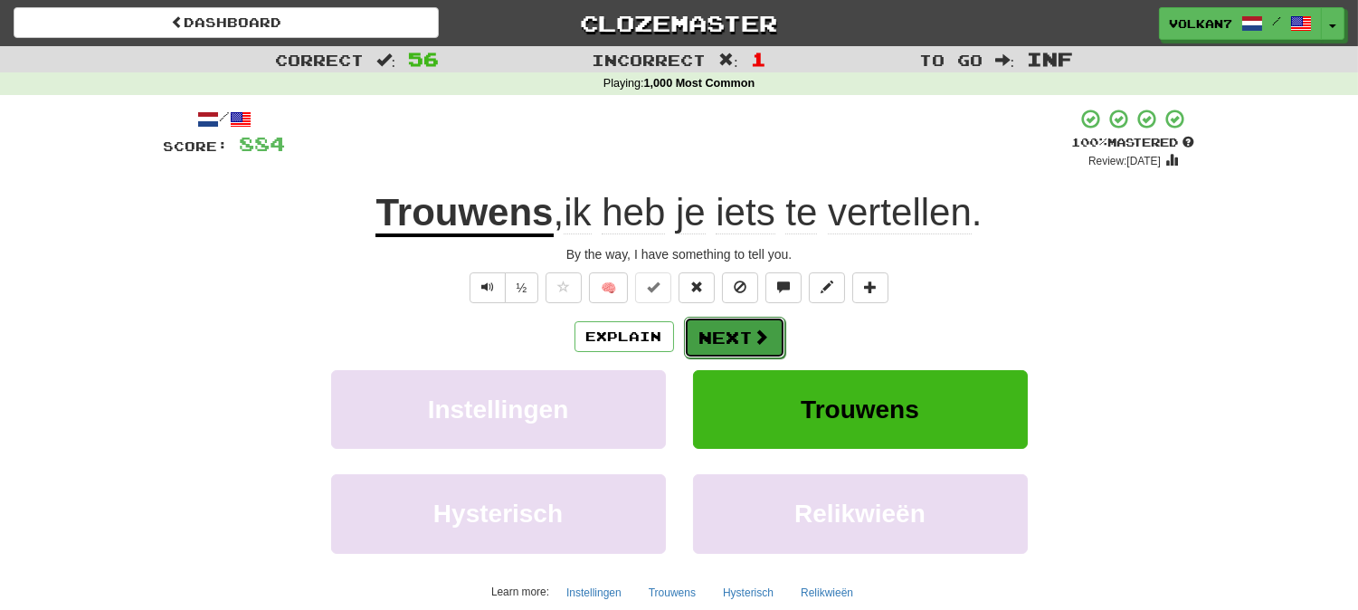
click at [709, 344] on button "Next" at bounding box center [734, 338] width 101 height 42
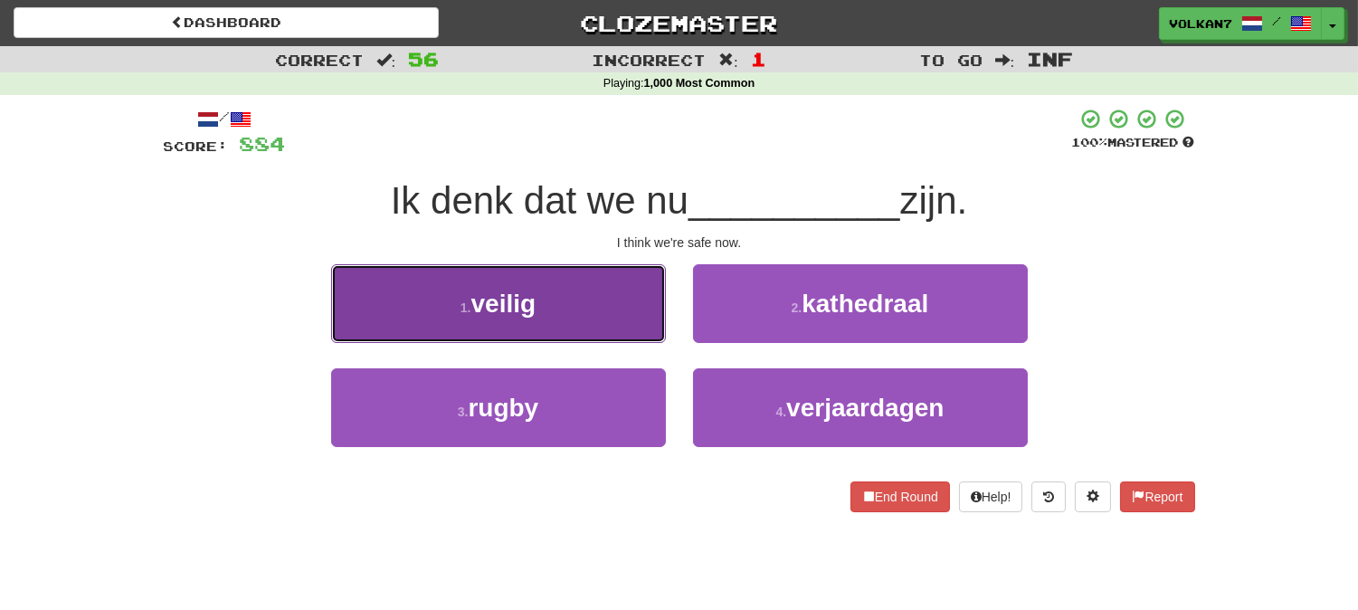
click at [645, 318] on button "1 . veilig" at bounding box center [498, 303] width 335 height 79
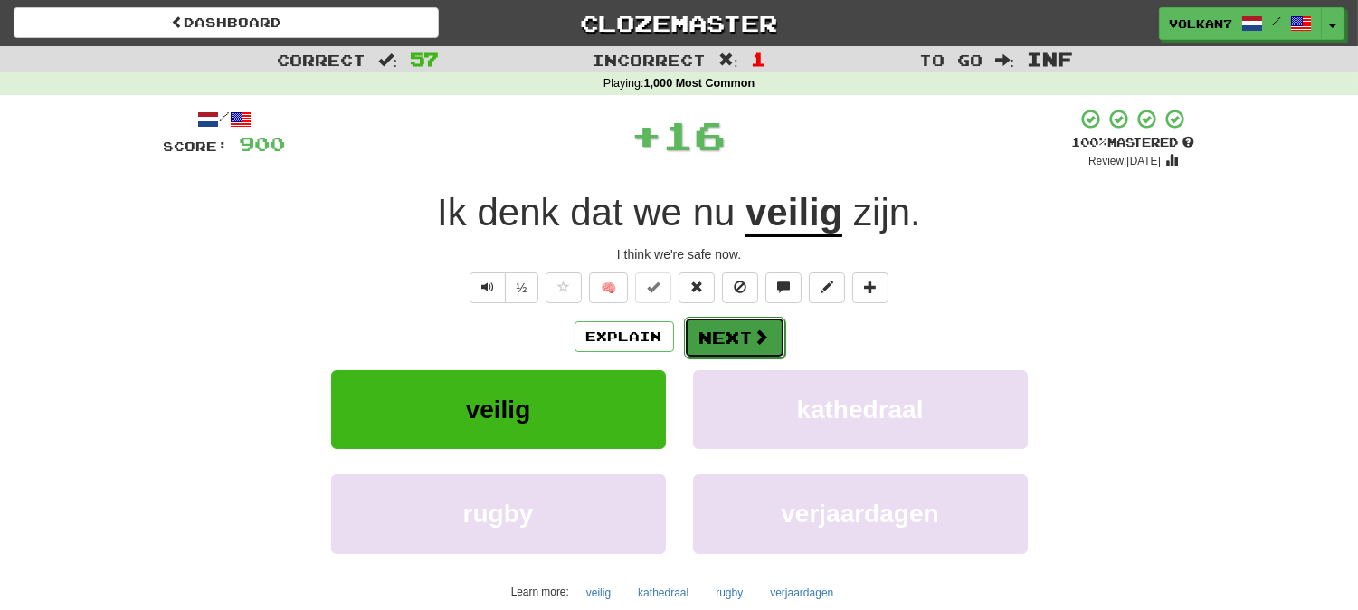
click at [717, 330] on button "Next" at bounding box center [734, 338] width 101 height 42
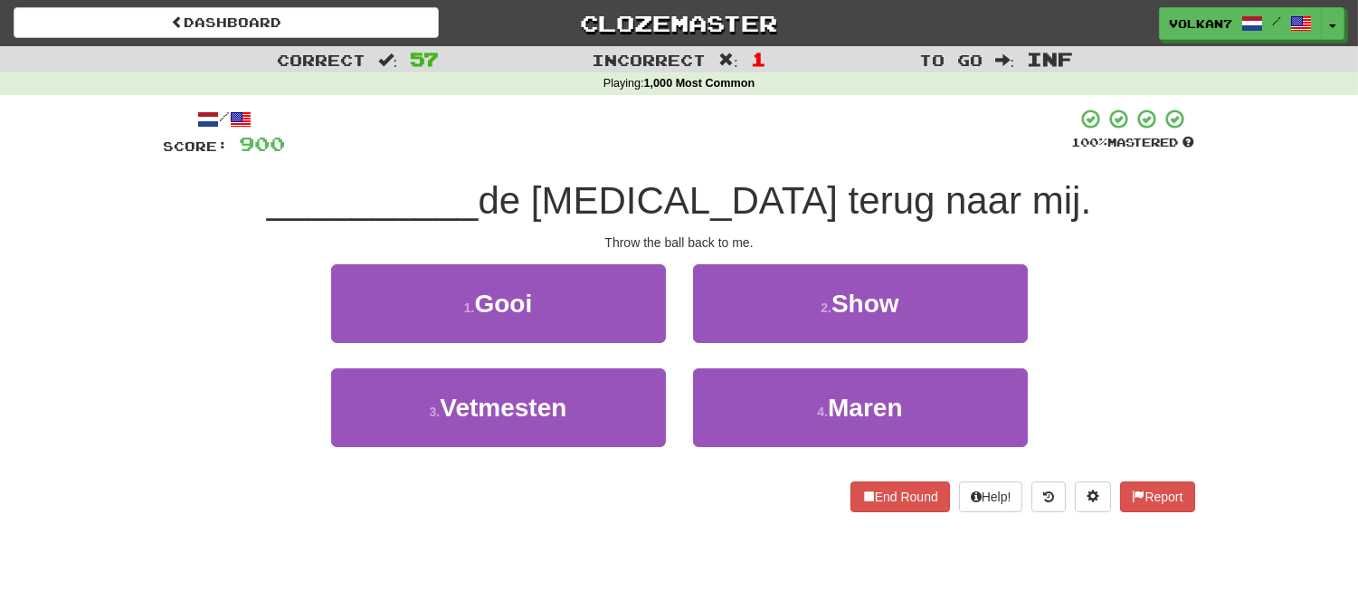
click at [761, 145] on div at bounding box center [679, 133] width 786 height 50
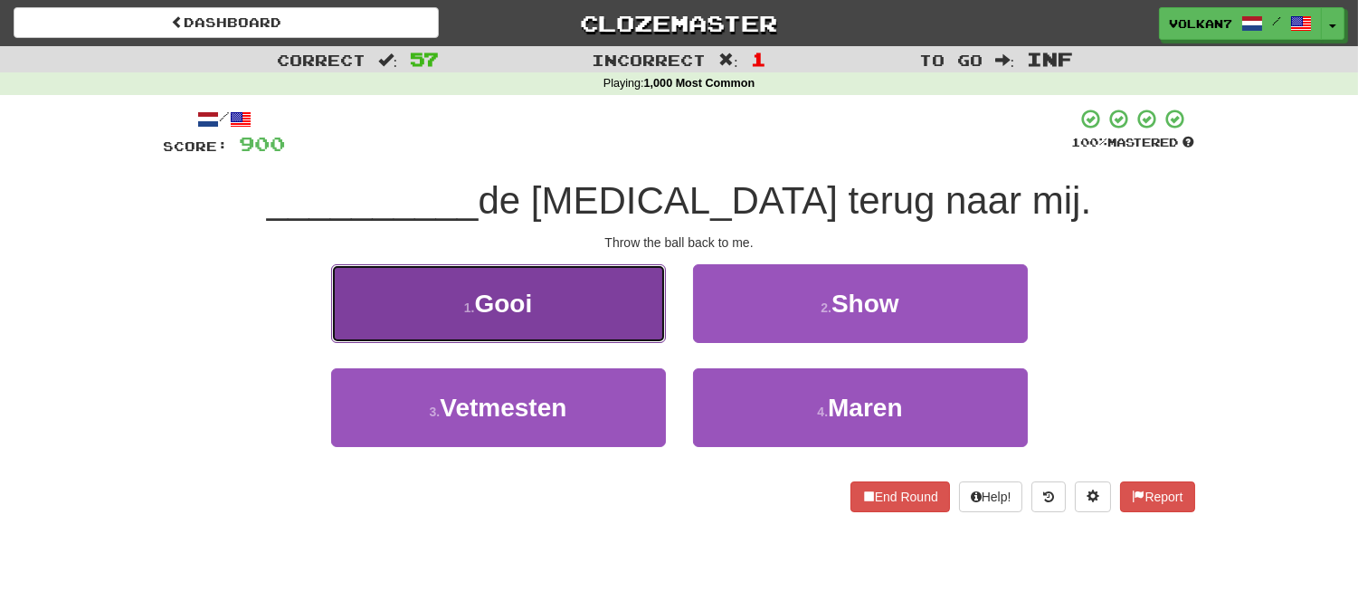
click at [564, 306] on button "1 . Gooi" at bounding box center [498, 303] width 335 height 79
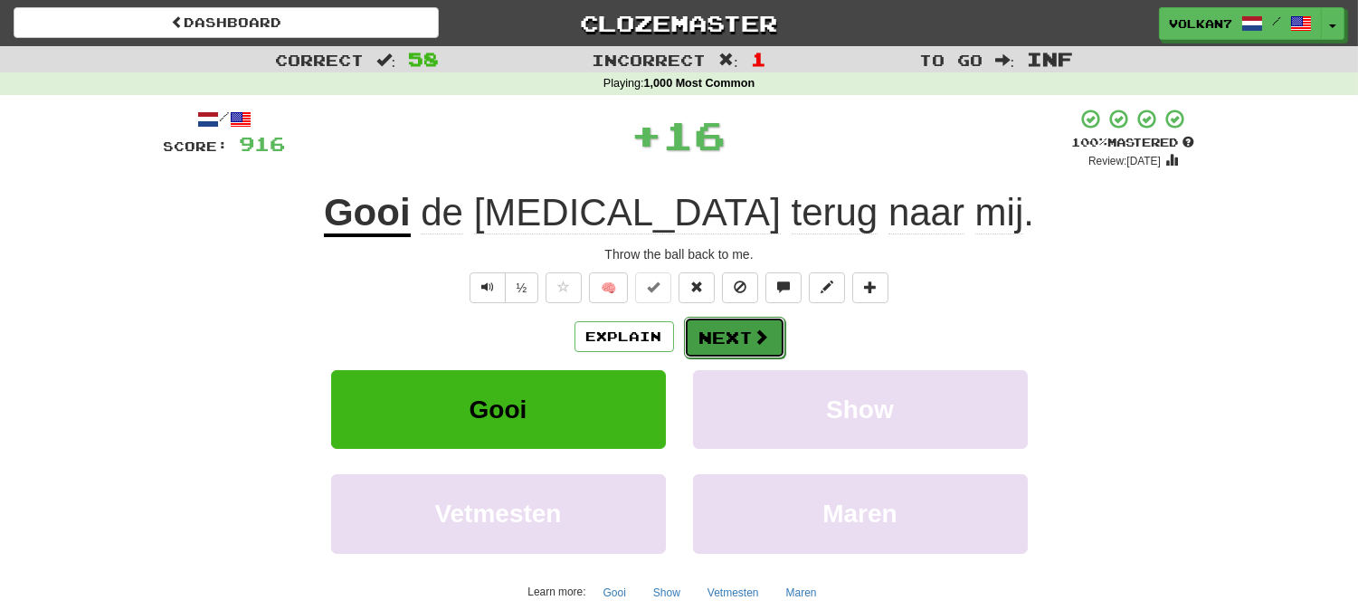
click at [746, 330] on button "Next" at bounding box center [734, 338] width 101 height 42
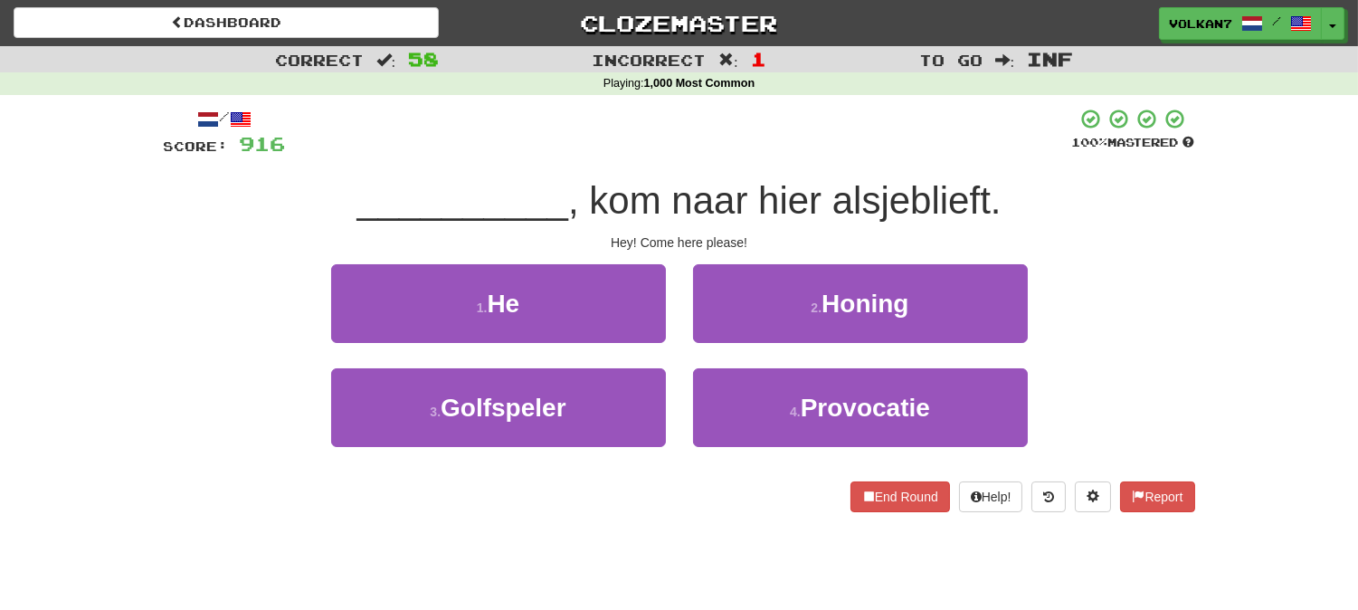
click at [760, 168] on div "/ Score: 916 100 % Mastered __________ , kom naar hier alsjeblieft. Hey! Come h…" at bounding box center [679, 310] width 1031 height 404
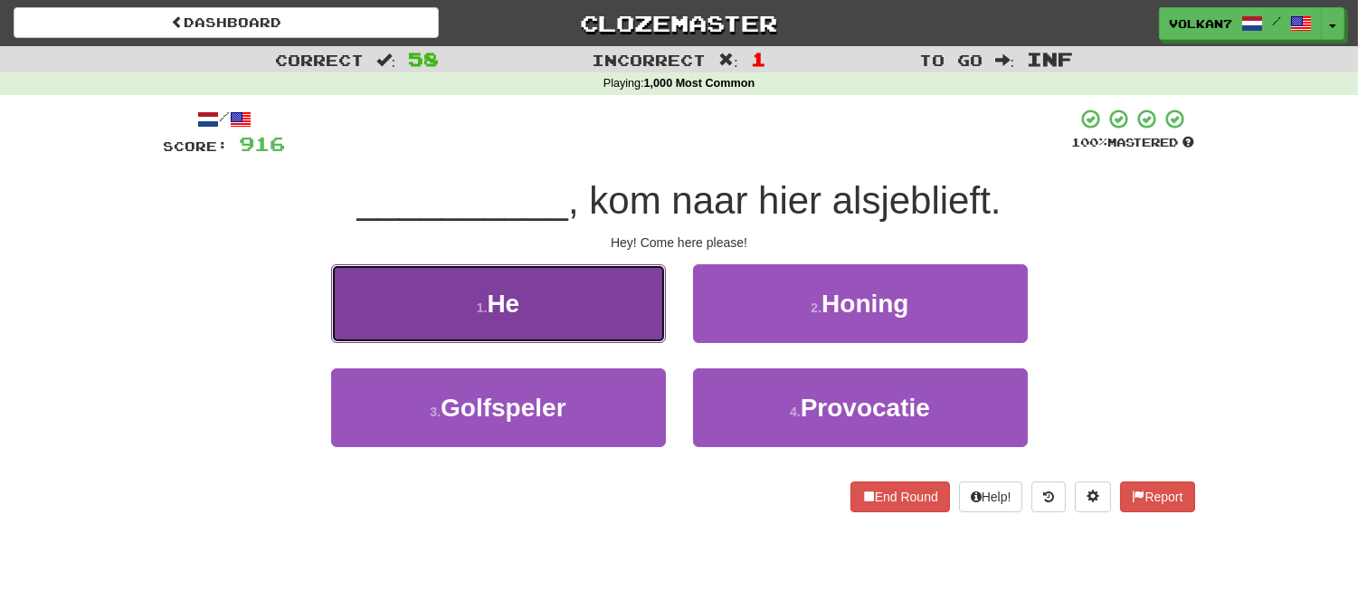
click at [610, 326] on button "1 . He" at bounding box center [498, 303] width 335 height 79
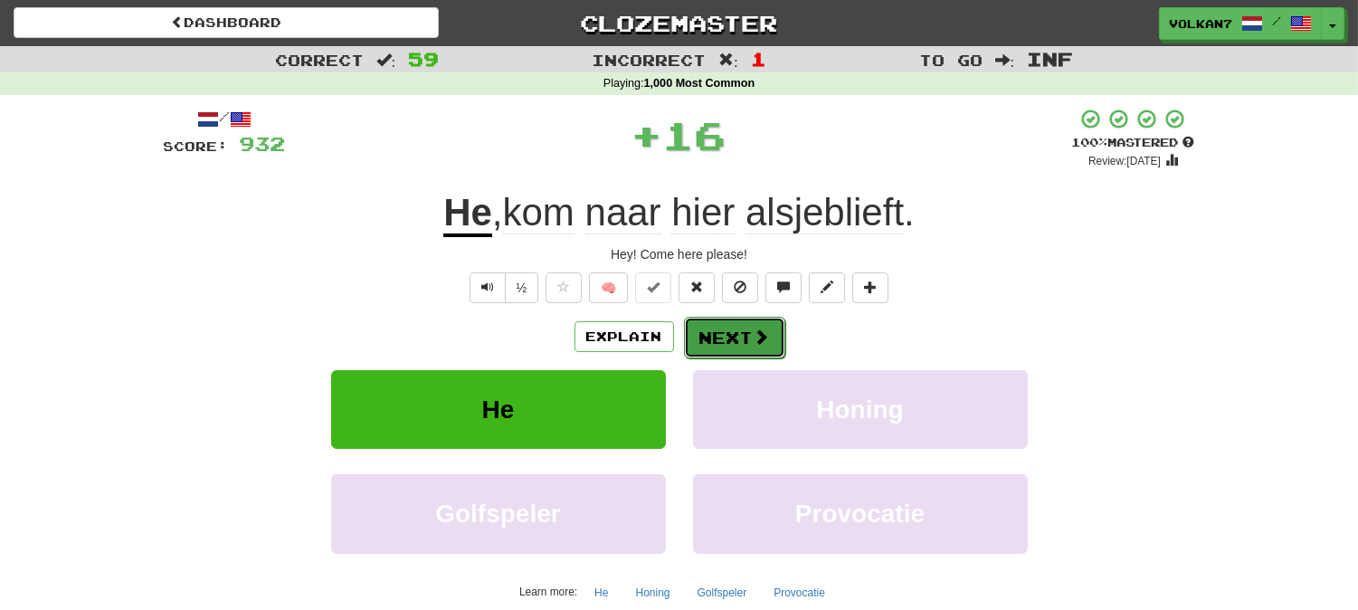
click at [754, 339] on span at bounding box center [762, 336] width 16 height 16
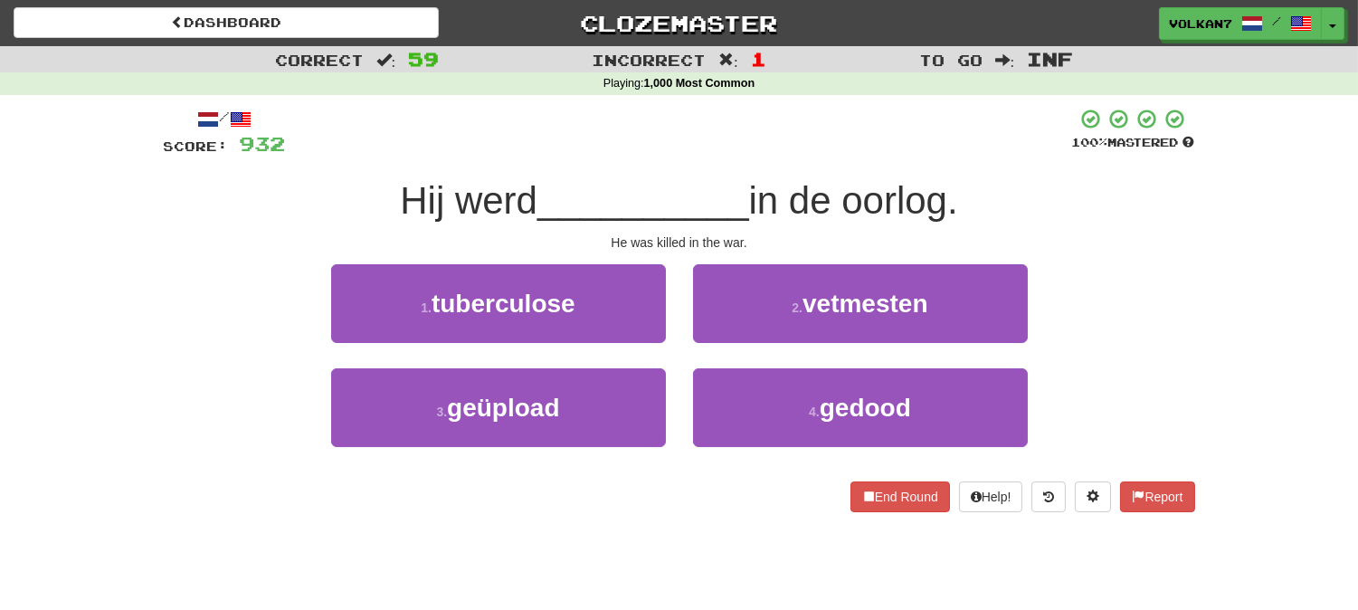
click at [754, 149] on div at bounding box center [679, 133] width 786 height 50
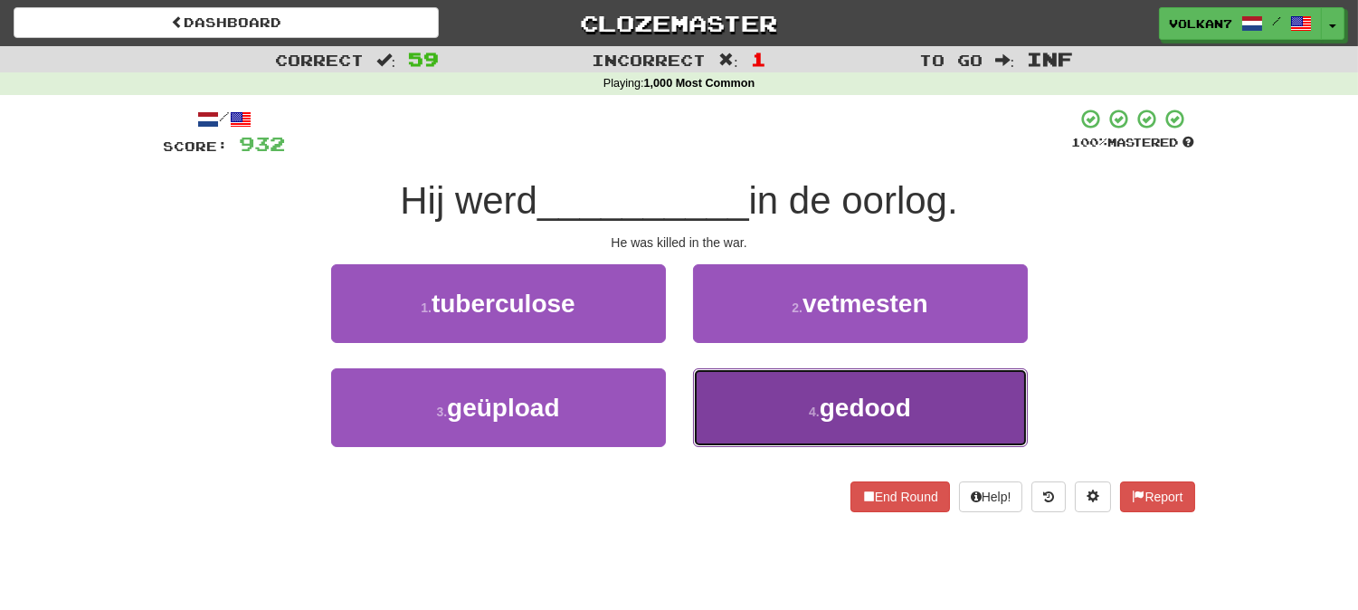
click at [798, 408] on button "4 . gedood" at bounding box center [860, 407] width 335 height 79
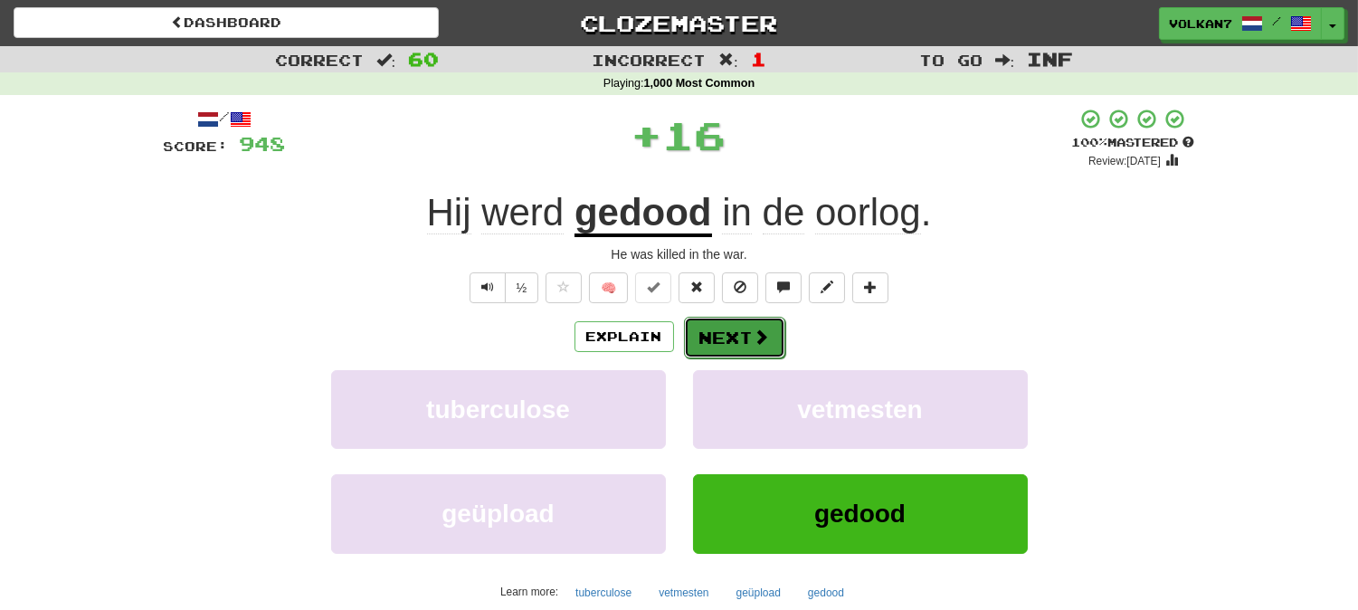
click at [742, 340] on button "Next" at bounding box center [734, 338] width 101 height 42
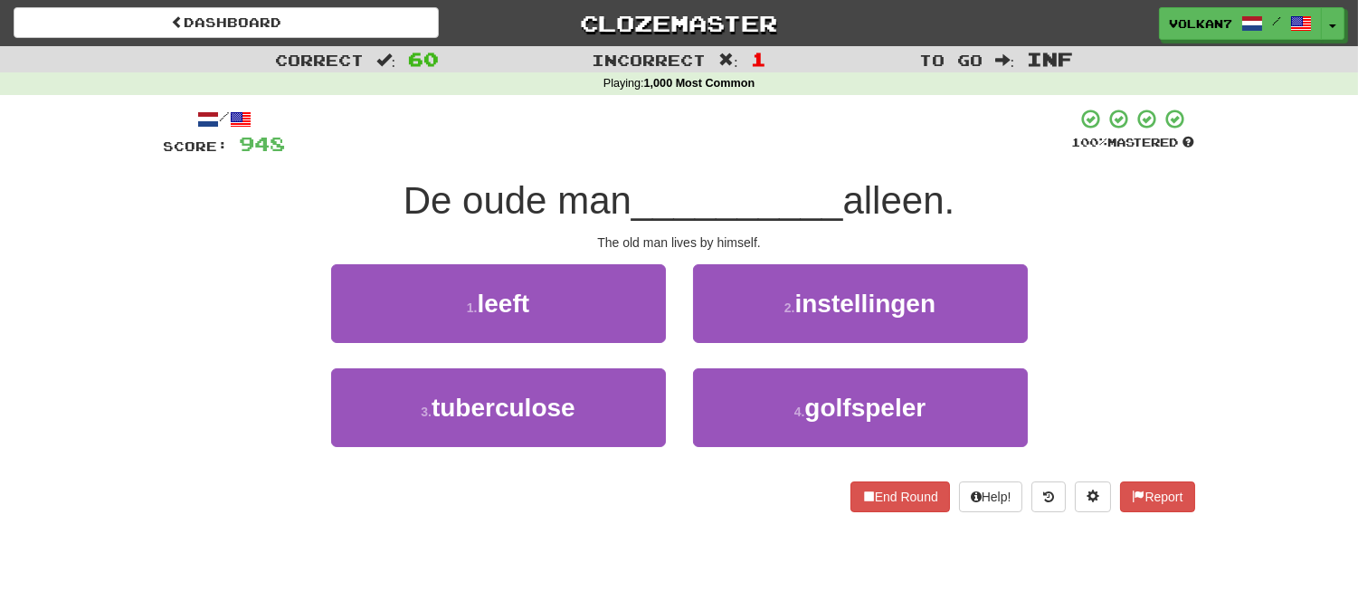
click at [765, 168] on div "/ Score: 948 100 % Mastered De oude man __________ alleen. The old man lives by…" at bounding box center [679, 310] width 1031 height 404
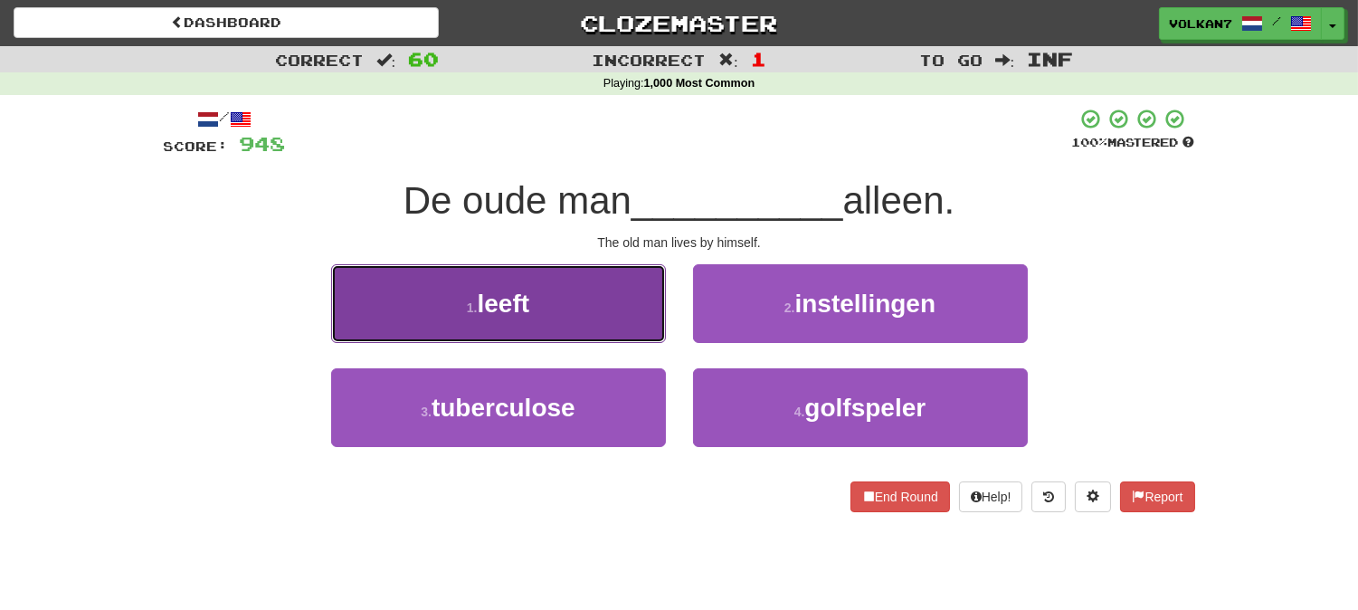
click at [601, 306] on button "1 . leeft" at bounding box center [498, 303] width 335 height 79
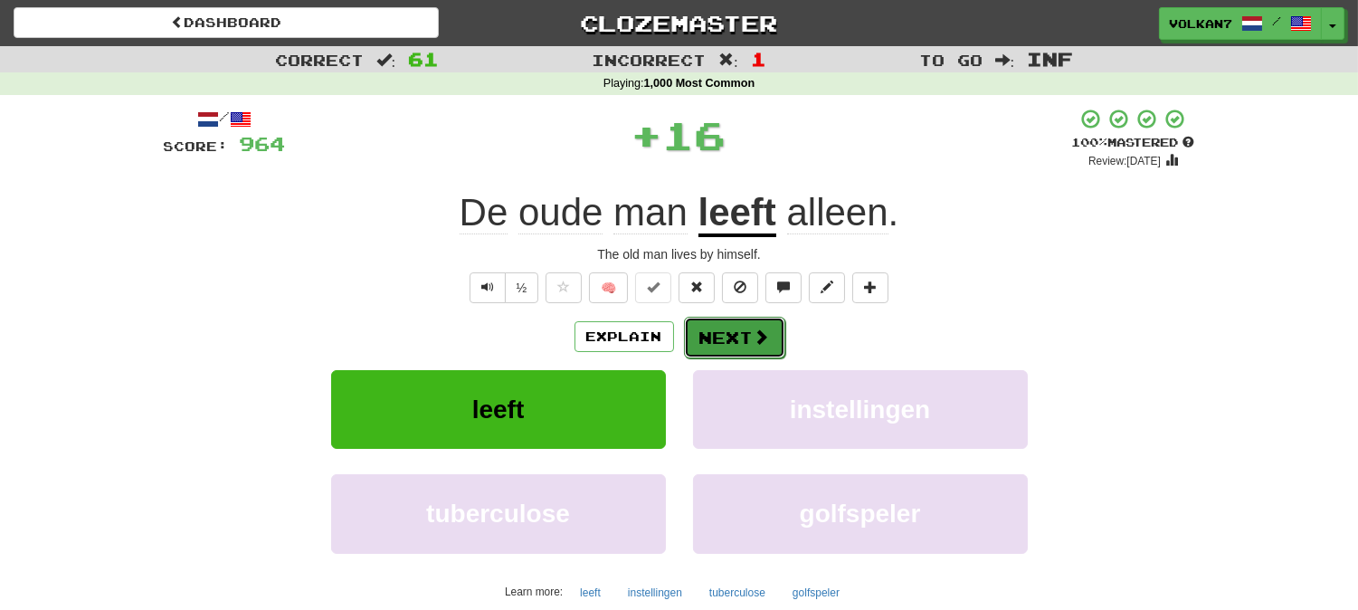
click at [728, 332] on button "Next" at bounding box center [734, 338] width 101 height 42
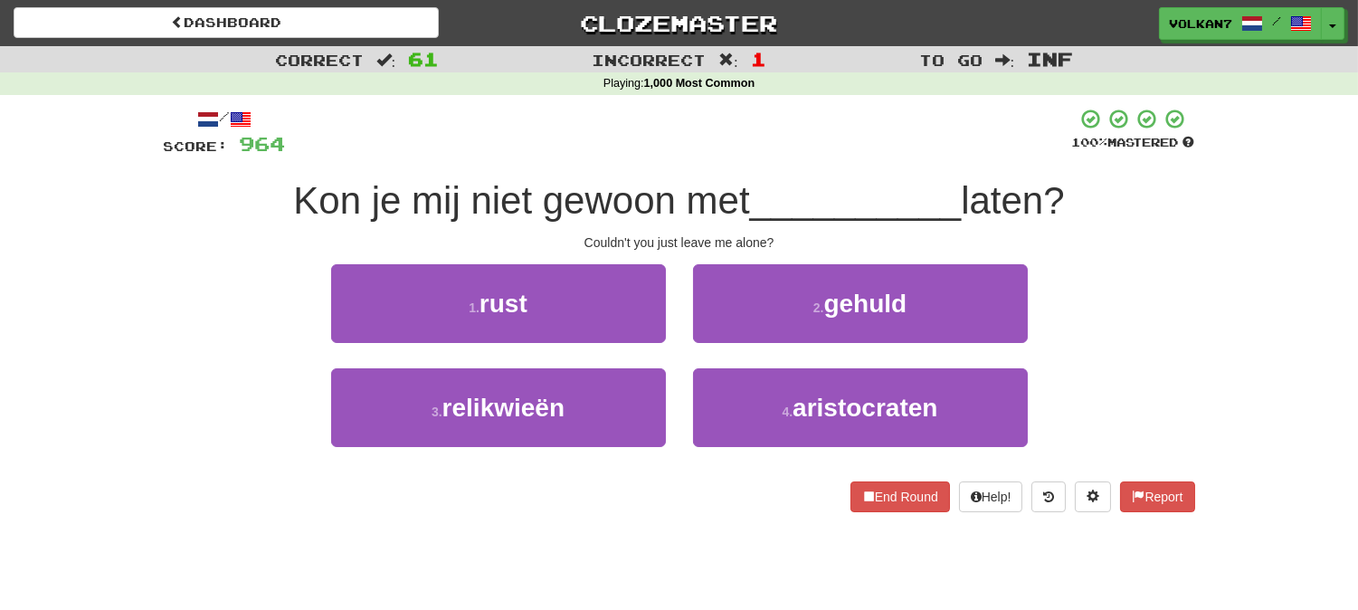
click at [746, 149] on div at bounding box center [679, 133] width 786 height 50
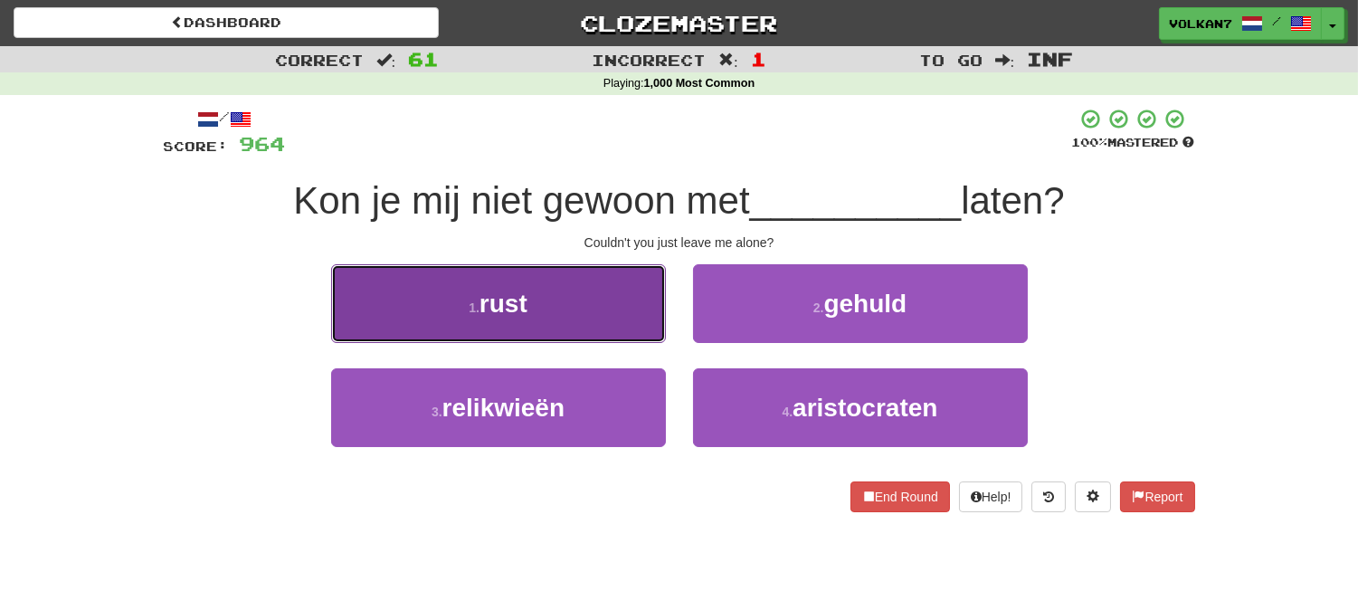
click at [598, 295] on button "1 . rust" at bounding box center [498, 303] width 335 height 79
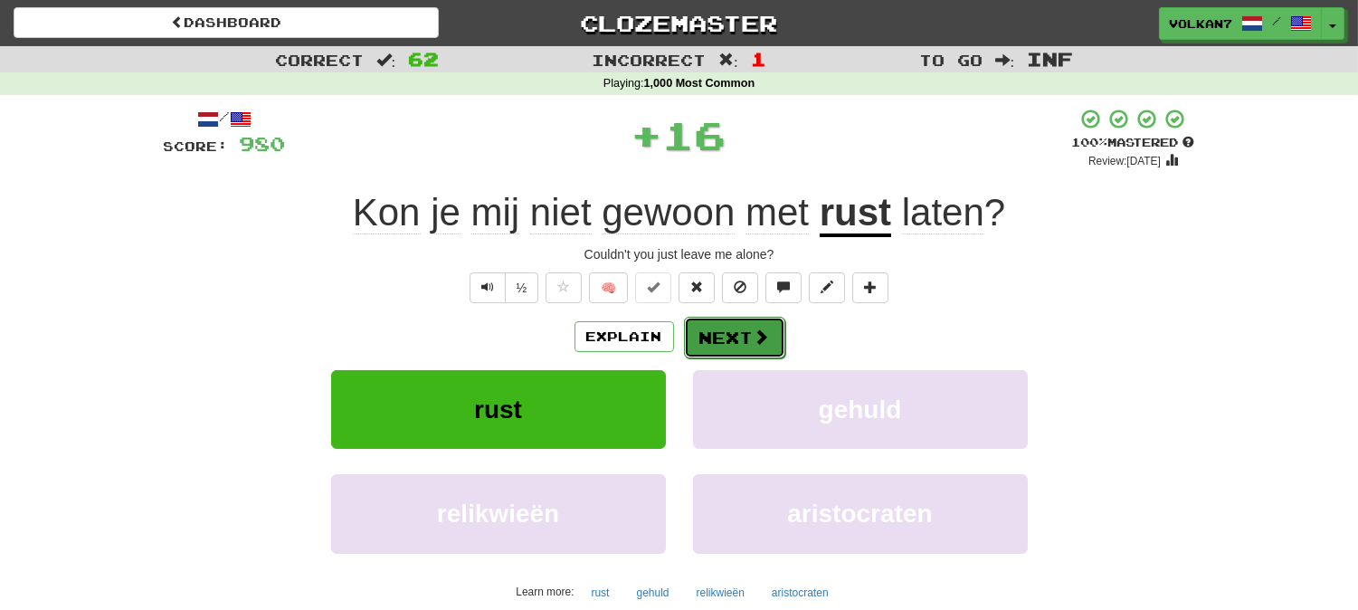
click at [709, 347] on button "Next" at bounding box center [734, 338] width 101 height 42
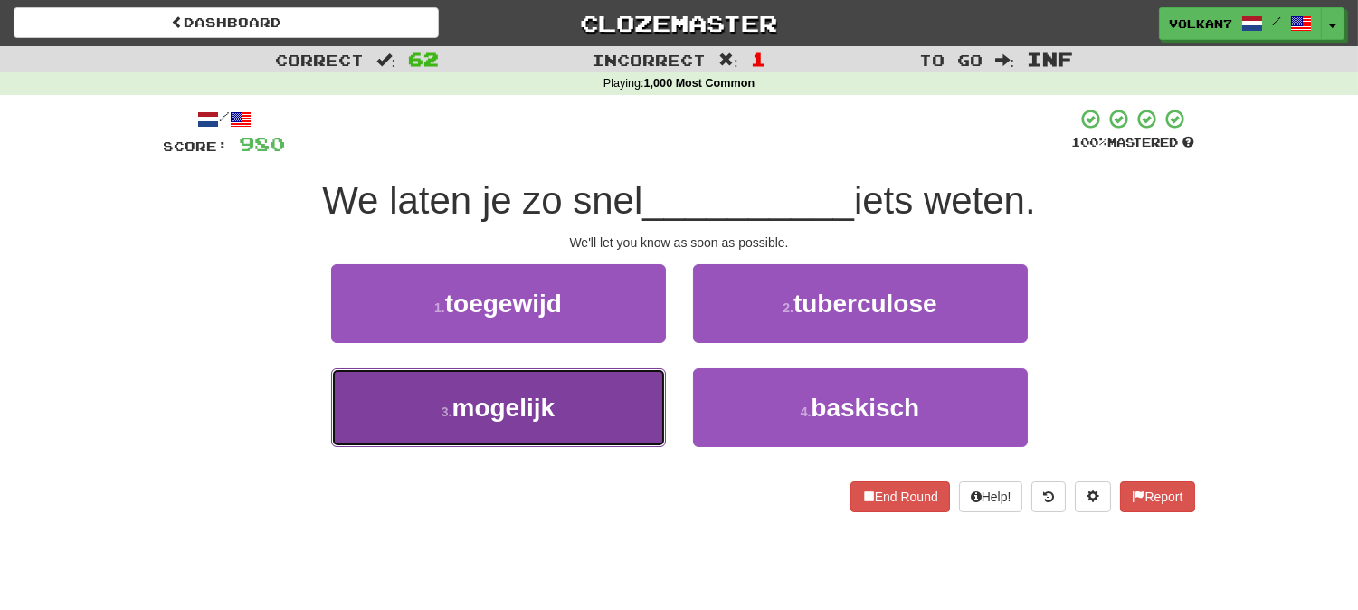
click at [598, 400] on button "3 . mogelijk" at bounding box center [498, 407] width 335 height 79
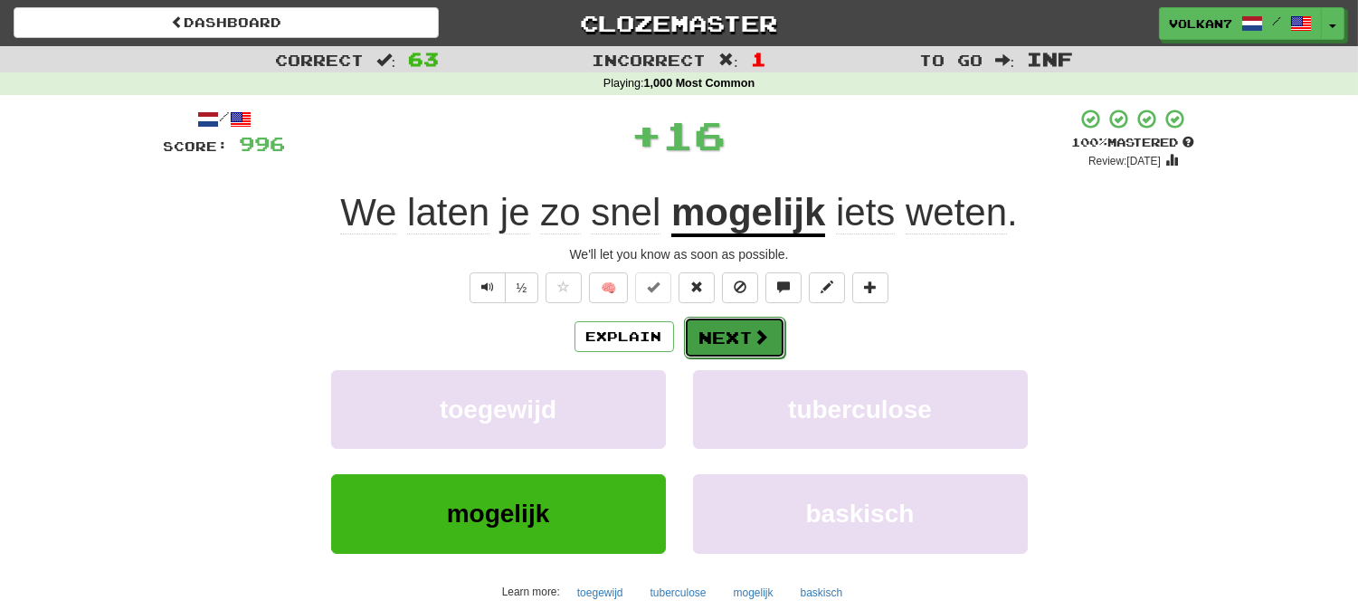
click at [688, 336] on button "Next" at bounding box center [734, 338] width 101 height 42
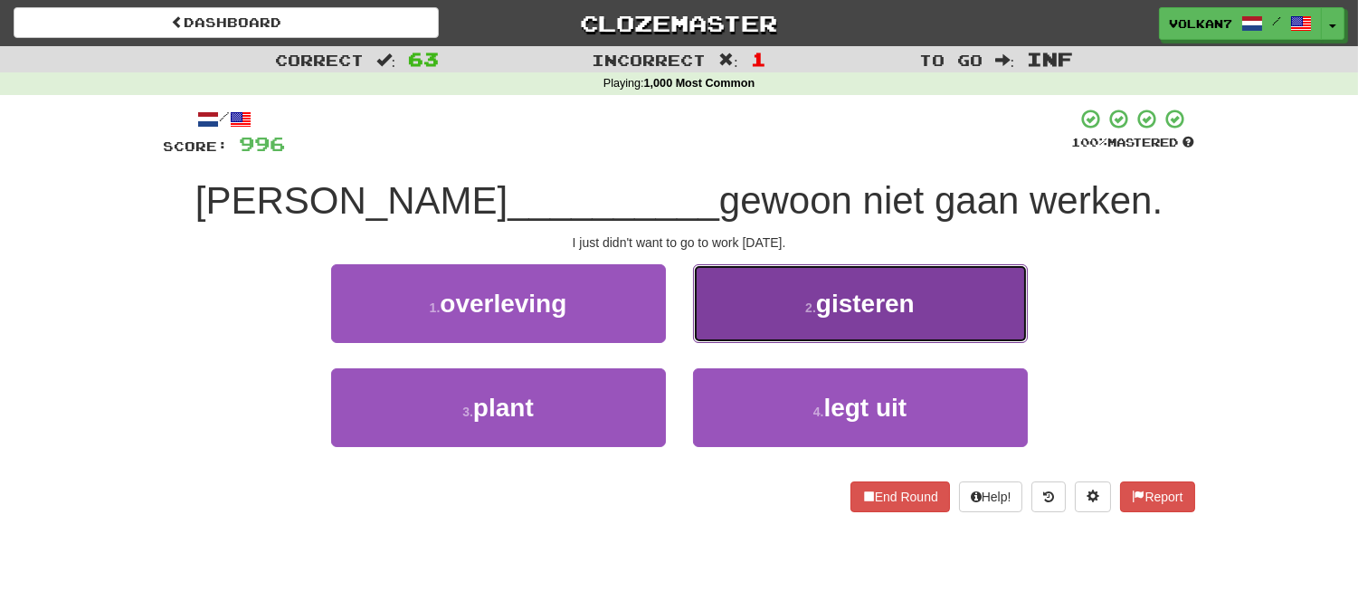
click at [763, 299] on button "2 . gisteren" at bounding box center [860, 303] width 335 height 79
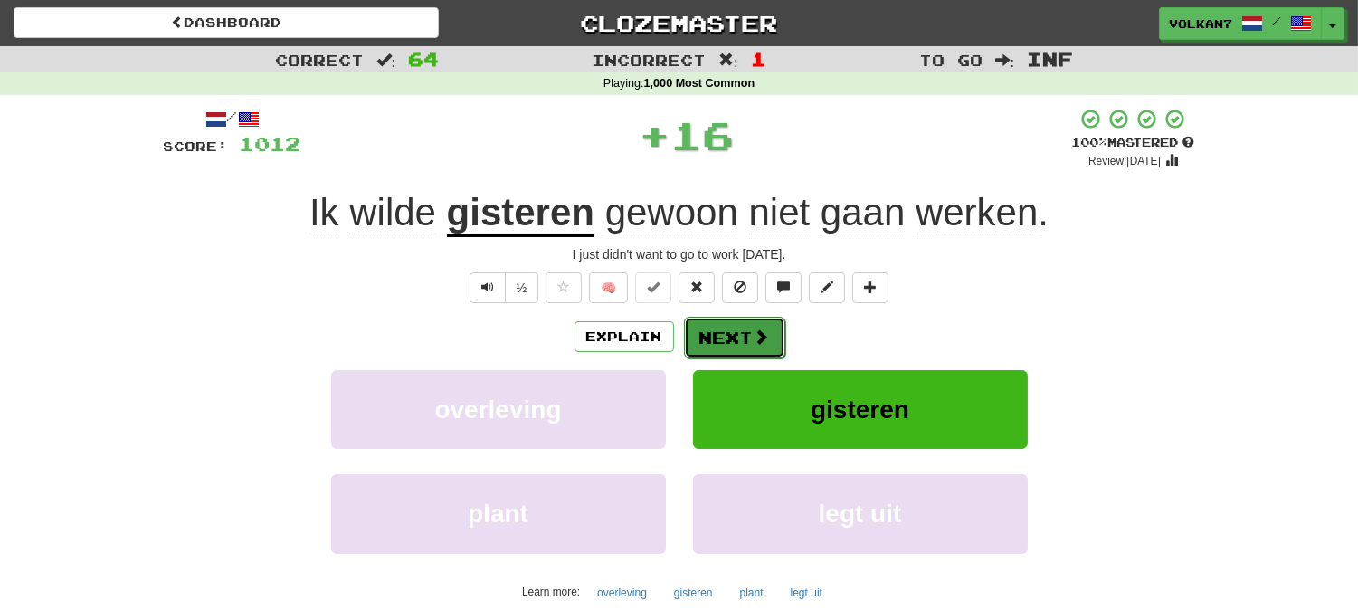
click at [754, 328] on span at bounding box center [762, 336] width 16 height 16
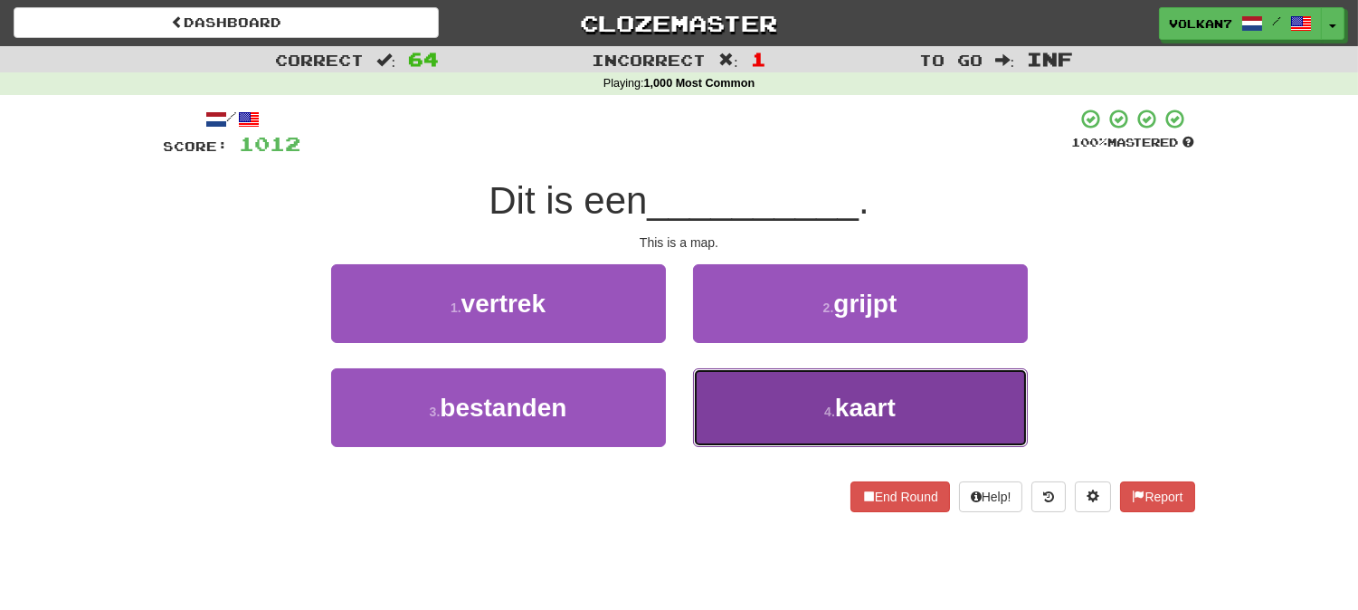
click at [761, 391] on button "4 . kaart" at bounding box center [860, 407] width 335 height 79
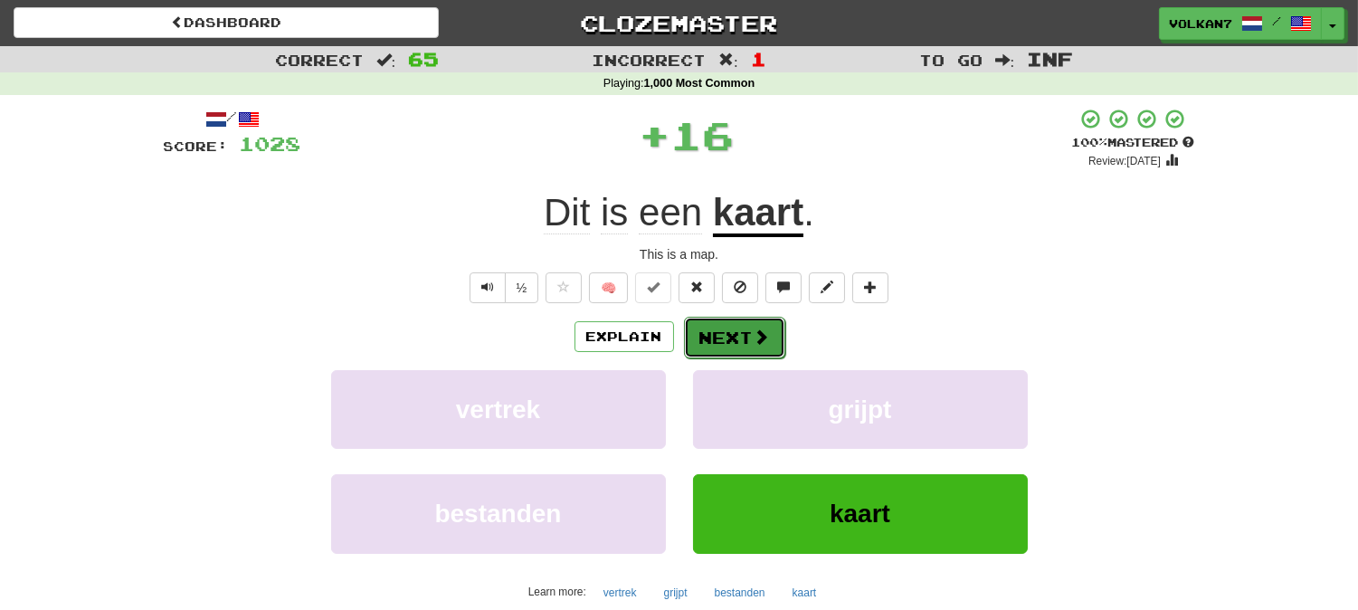
click at [754, 337] on span at bounding box center [762, 336] width 16 height 16
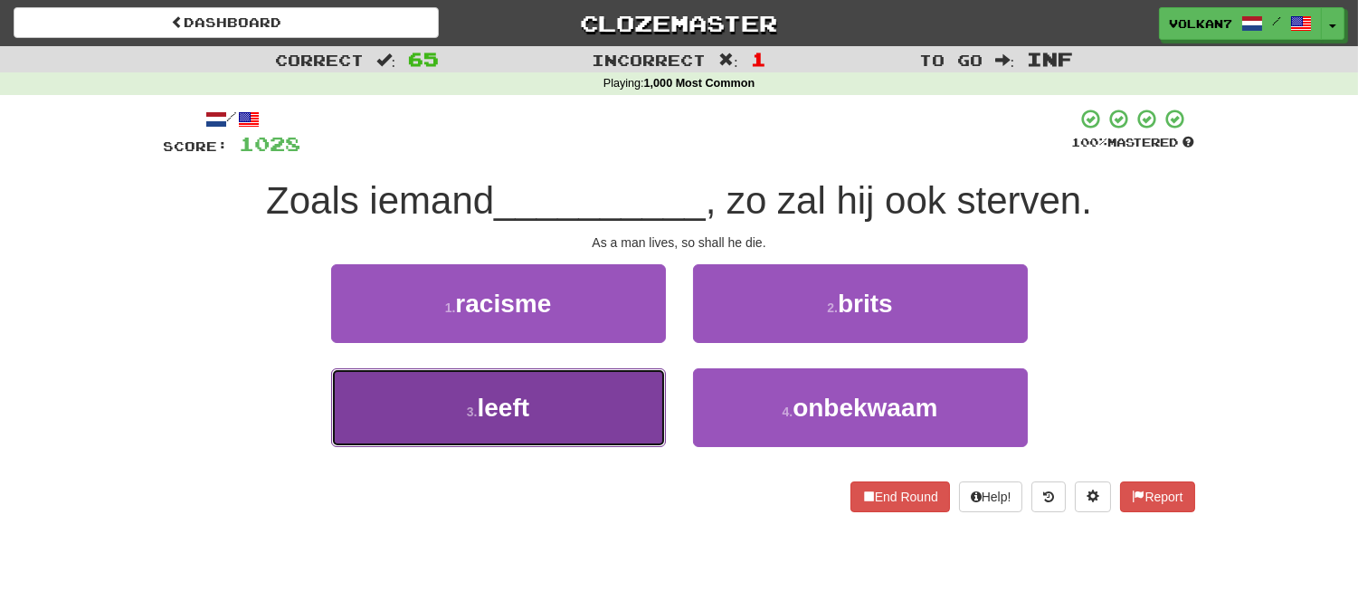
click at [556, 407] on button "3 . leeft" at bounding box center [498, 407] width 335 height 79
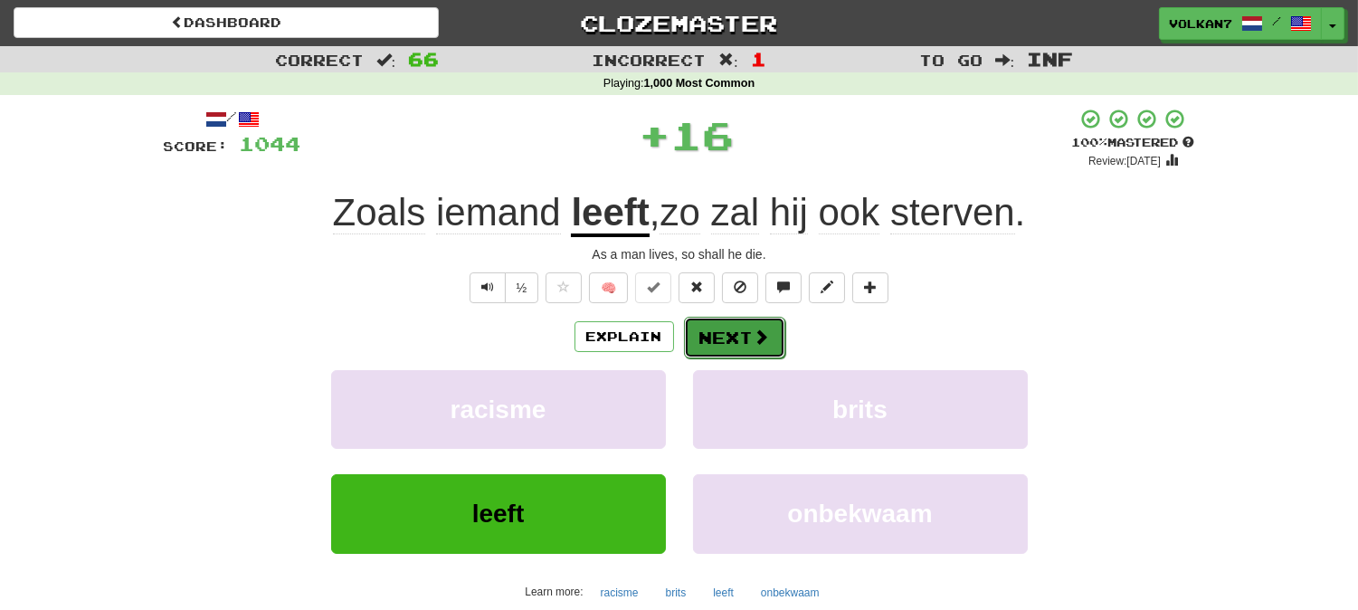
click at [733, 333] on button "Next" at bounding box center [734, 338] width 101 height 42
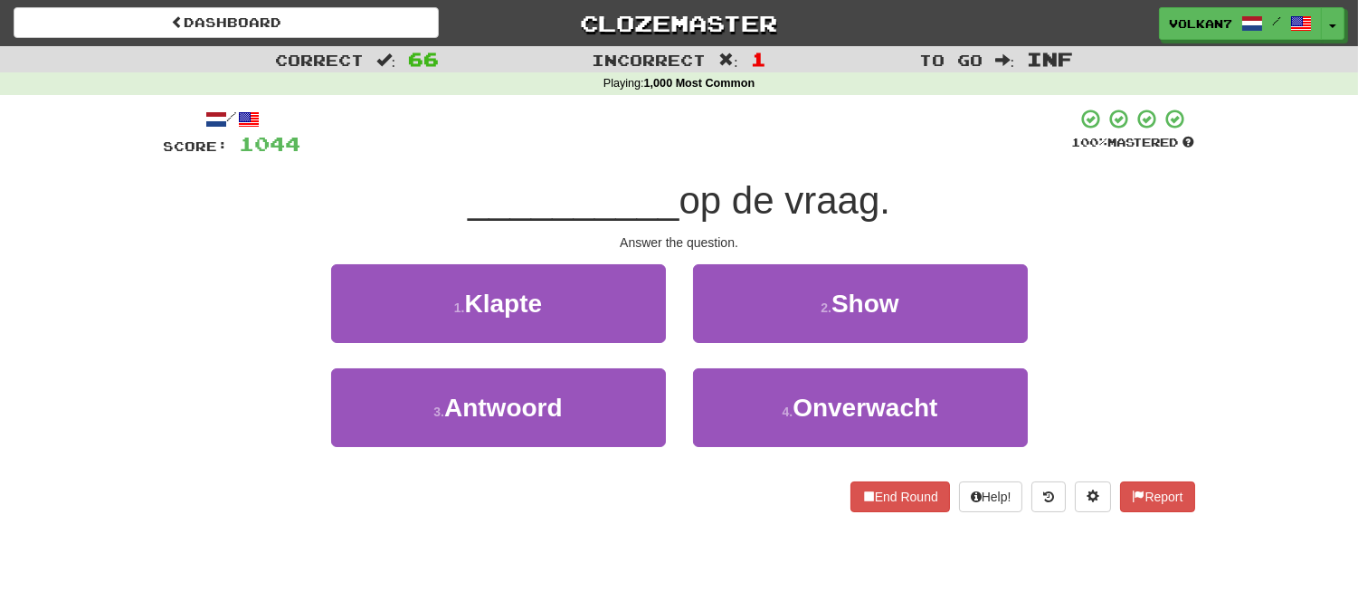
click at [757, 152] on div at bounding box center [686, 133] width 771 height 50
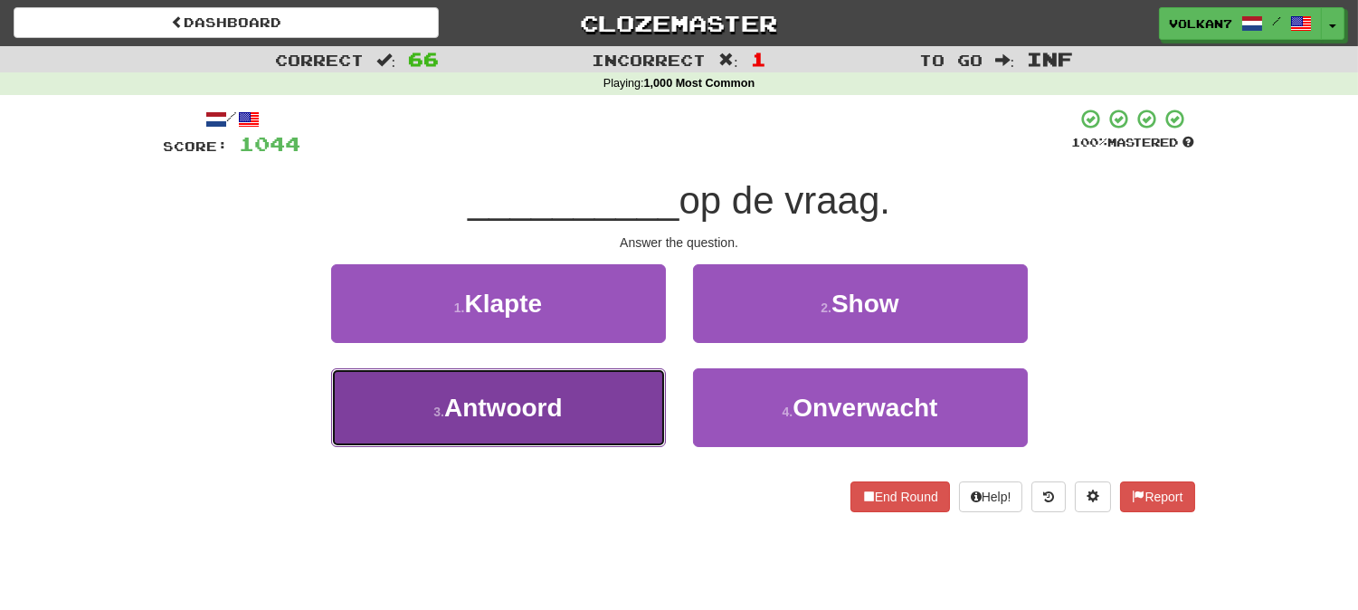
click at [613, 402] on button "3 . Antwoord" at bounding box center [498, 407] width 335 height 79
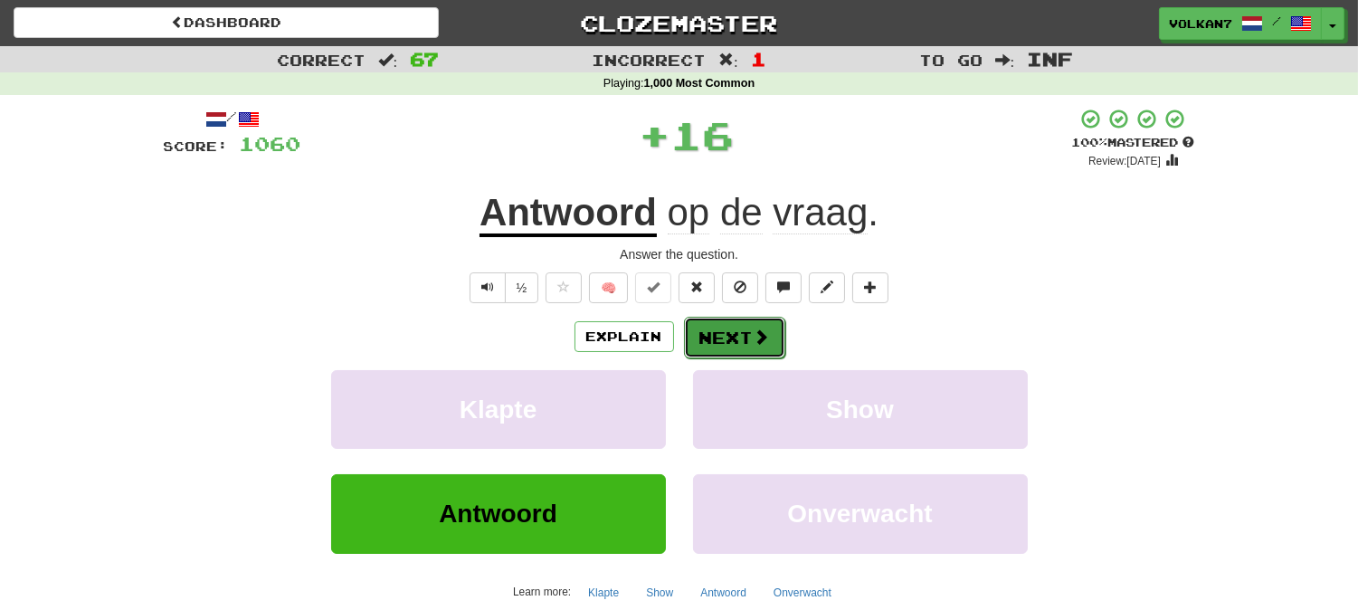
click at [711, 336] on button "Next" at bounding box center [734, 338] width 101 height 42
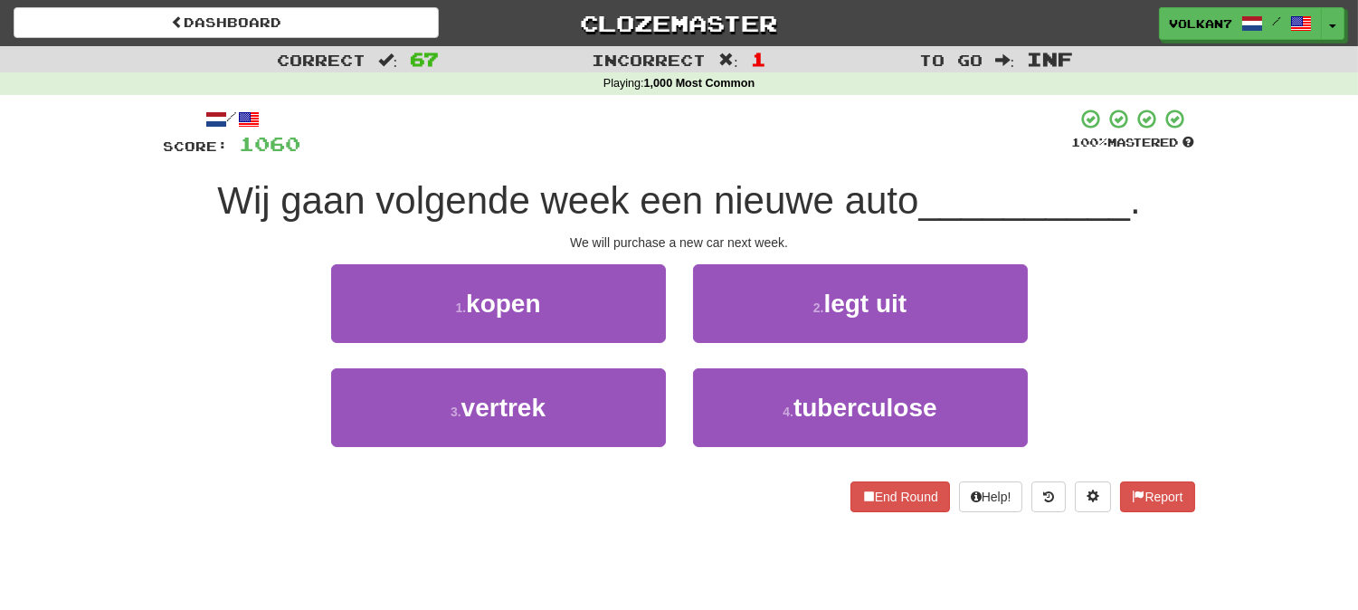
click at [718, 168] on div "/ Score: 1060 100 % Mastered Wij gaan volgende week een nieuwe auto __________ …" at bounding box center [679, 310] width 1031 height 404
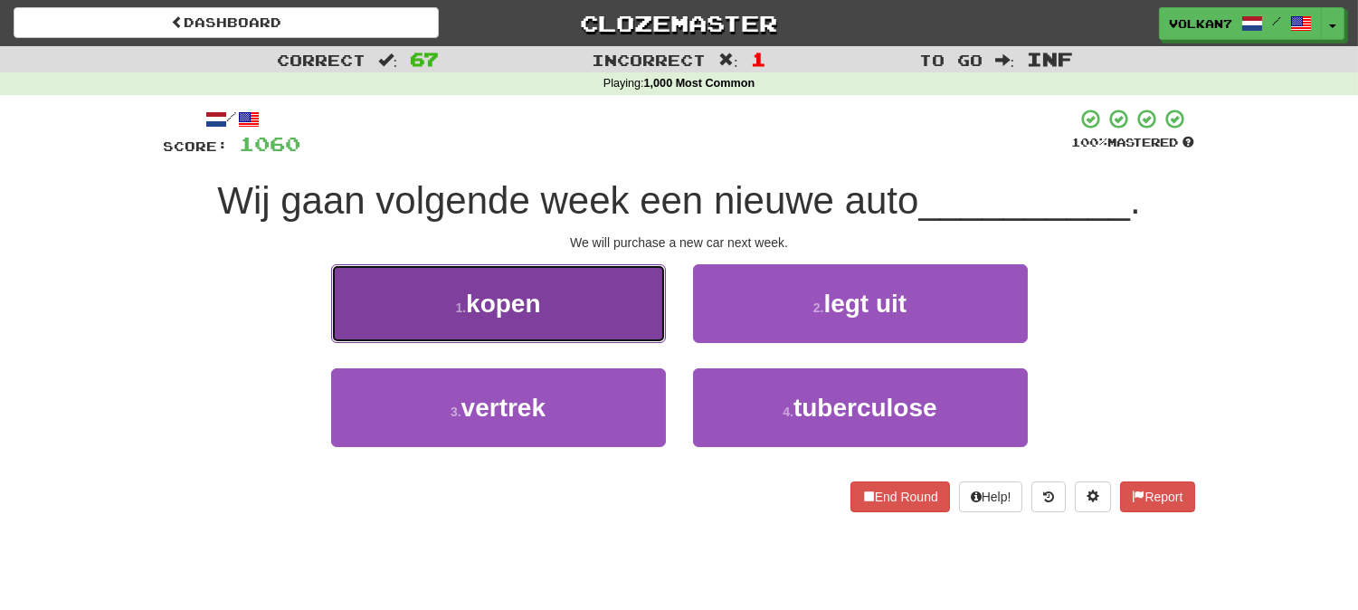
click at [554, 303] on button "1 . kopen" at bounding box center [498, 303] width 335 height 79
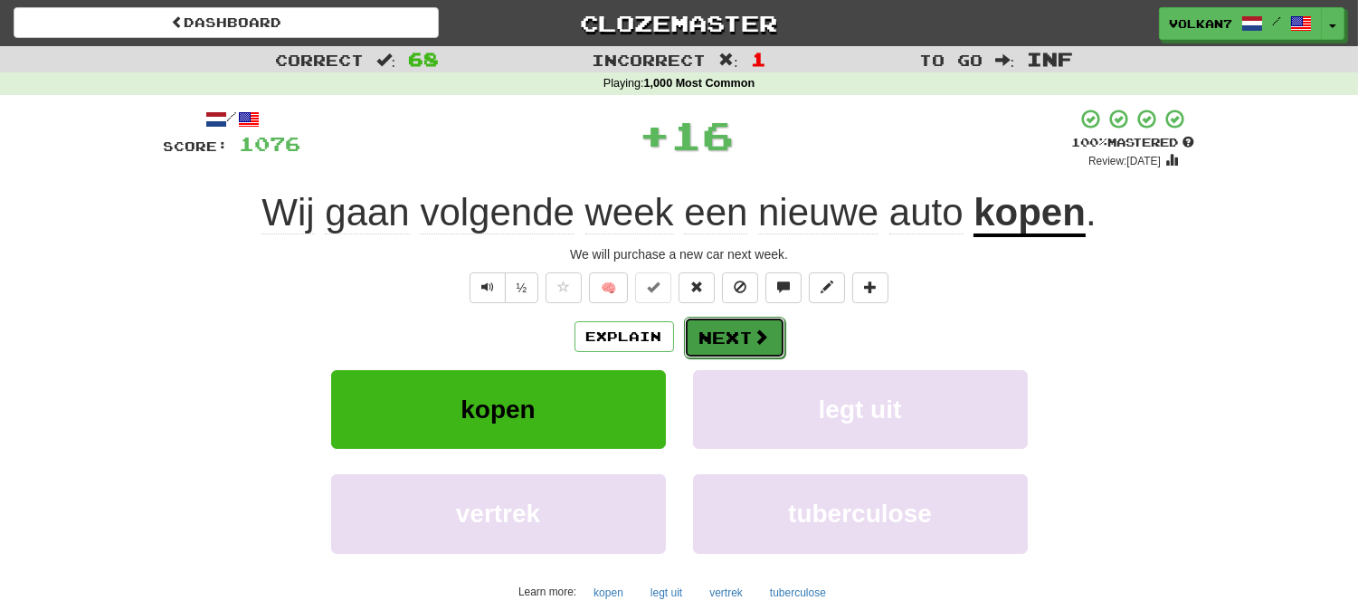
click at [712, 329] on button "Next" at bounding box center [734, 338] width 101 height 42
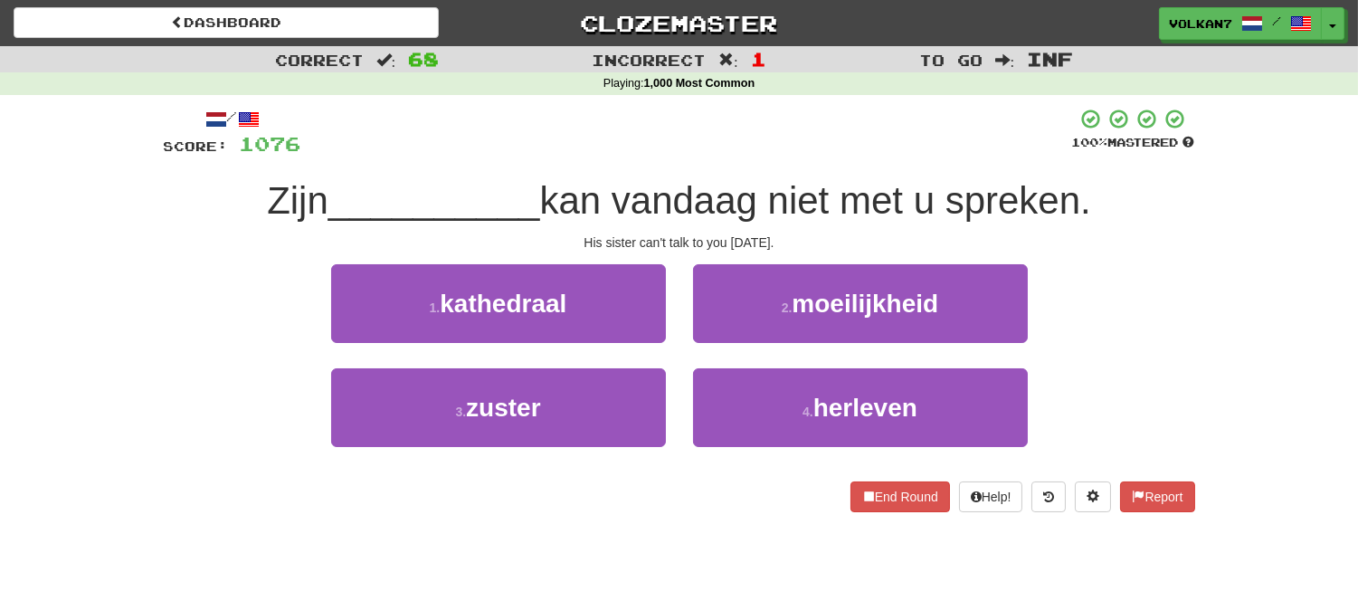
click at [716, 128] on div at bounding box center [686, 133] width 771 height 50
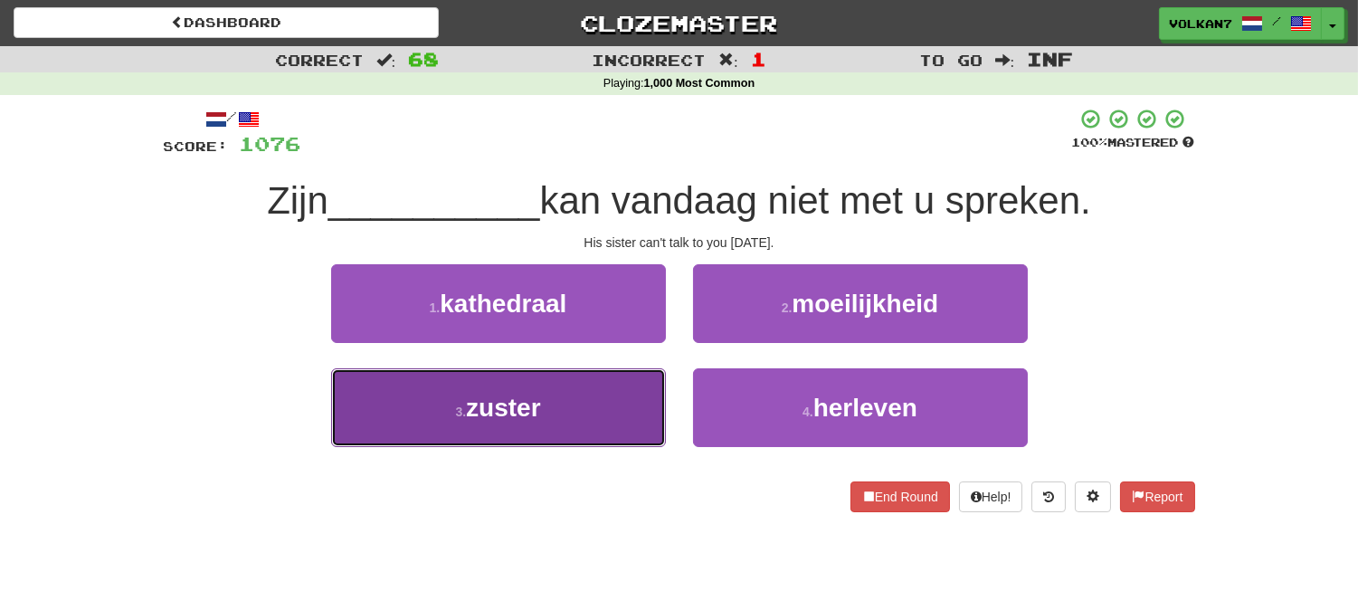
click at [619, 401] on button "3 . zuster" at bounding box center [498, 407] width 335 height 79
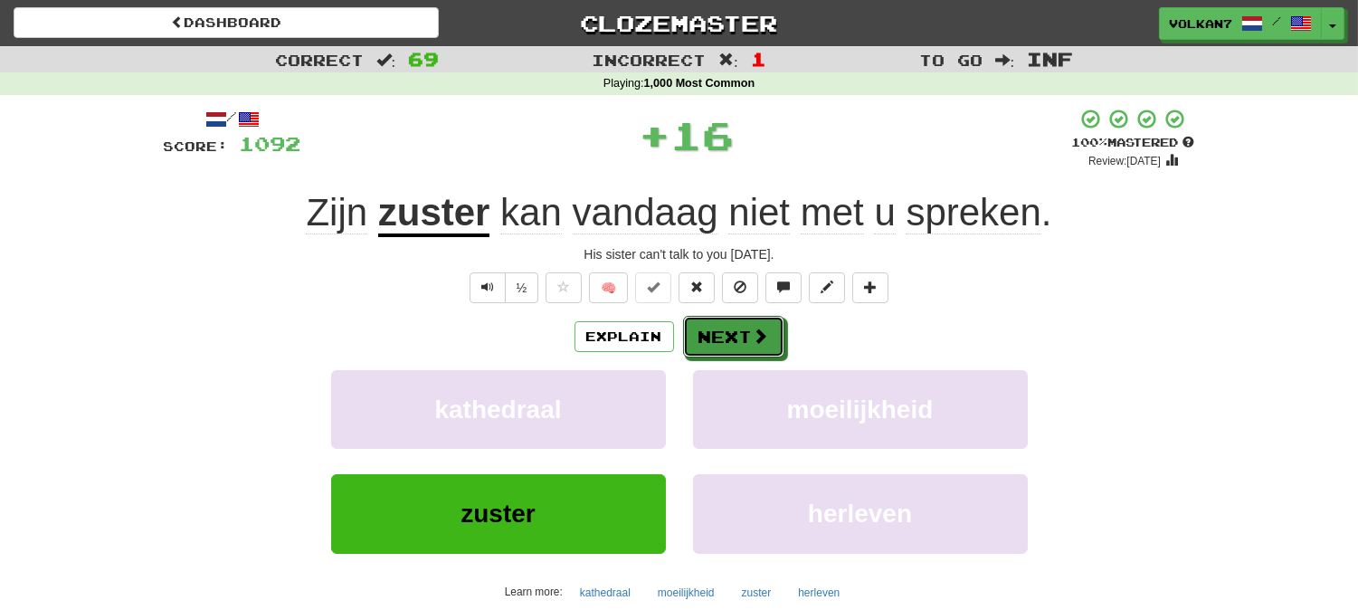
drag, startPoint x: 698, startPoint y: 342, endPoint x: 720, endPoint y: 167, distance: 176.0
click at [699, 341] on button "Next" at bounding box center [733, 337] width 101 height 42
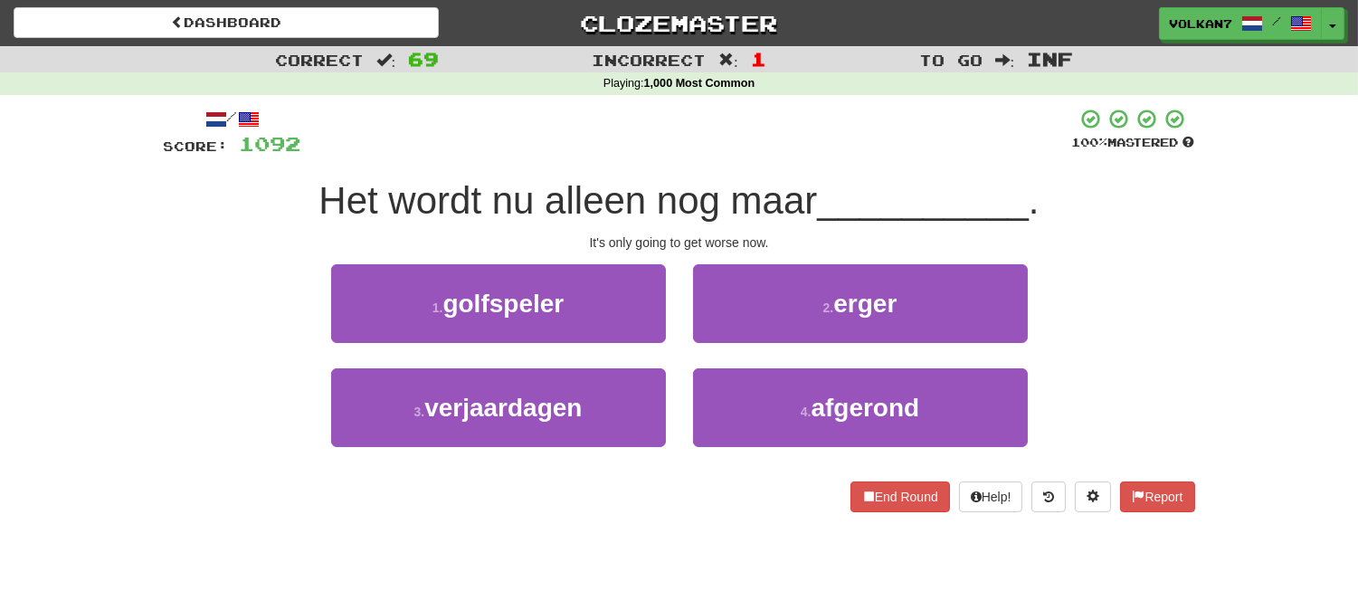
click at [720, 158] on div "/ Score: 1092 100 % Mastered Het wordt nu alleen nog maar __________ . It's onl…" at bounding box center [679, 310] width 1031 height 404
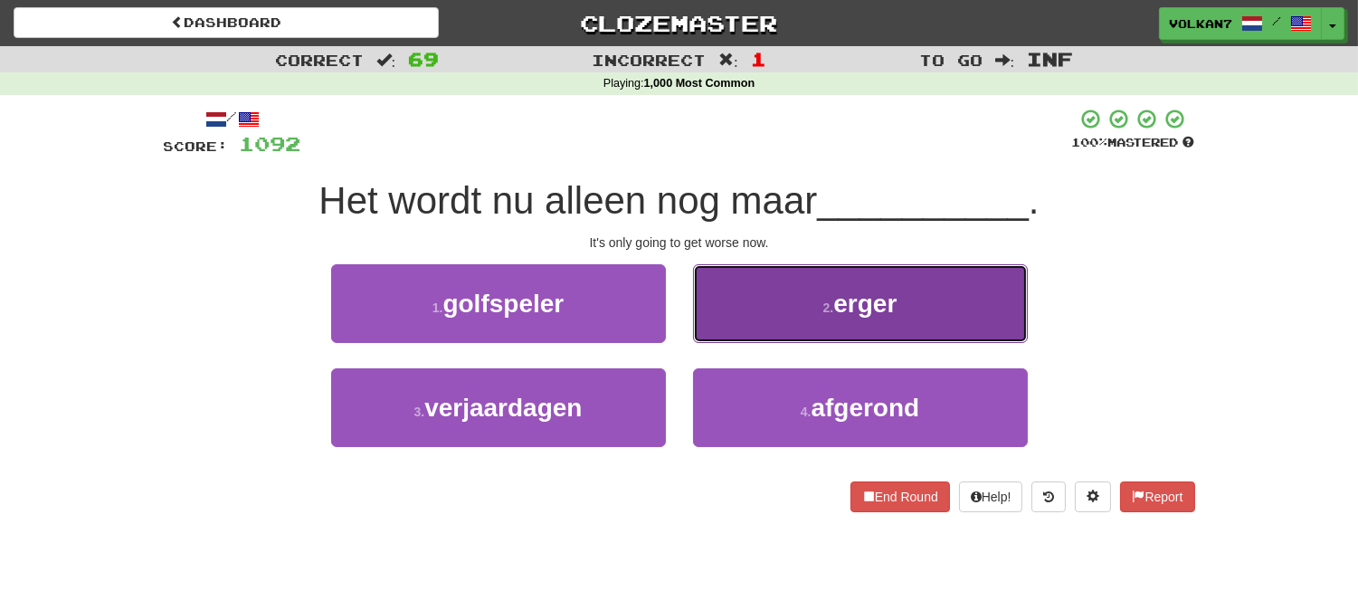
click at [749, 308] on button "2 . erger" at bounding box center [860, 303] width 335 height 79
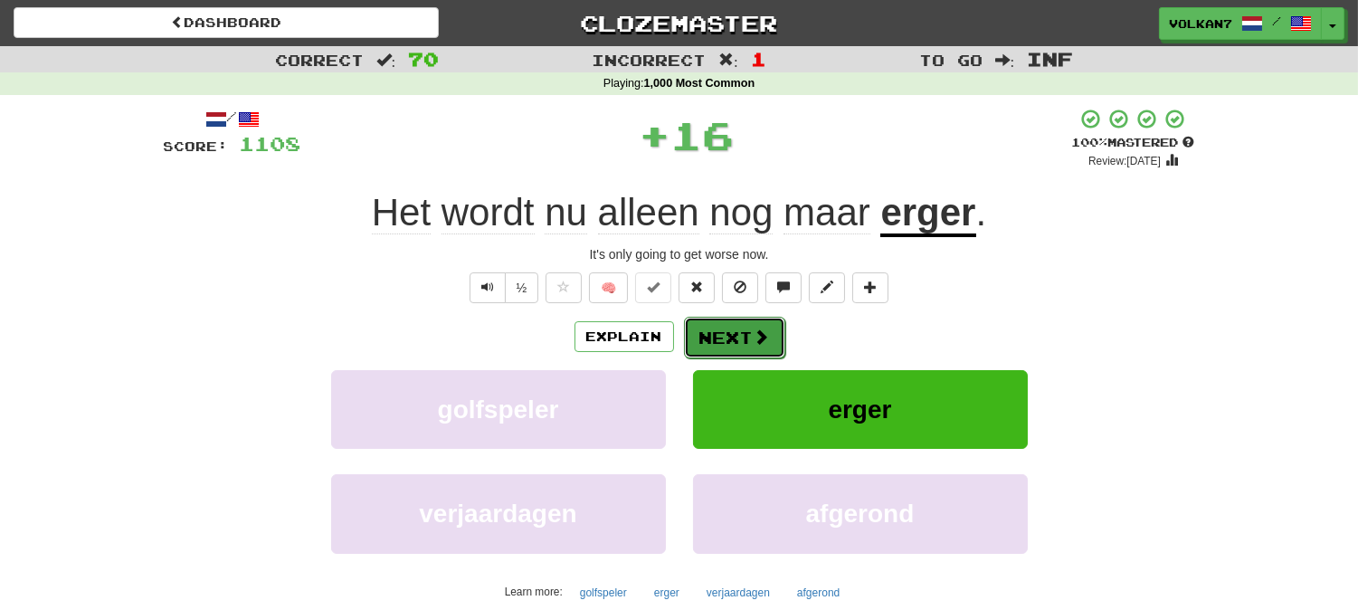
click at [734, 333] on button "Next" at bounding box center [734, 338] width 101 height 42
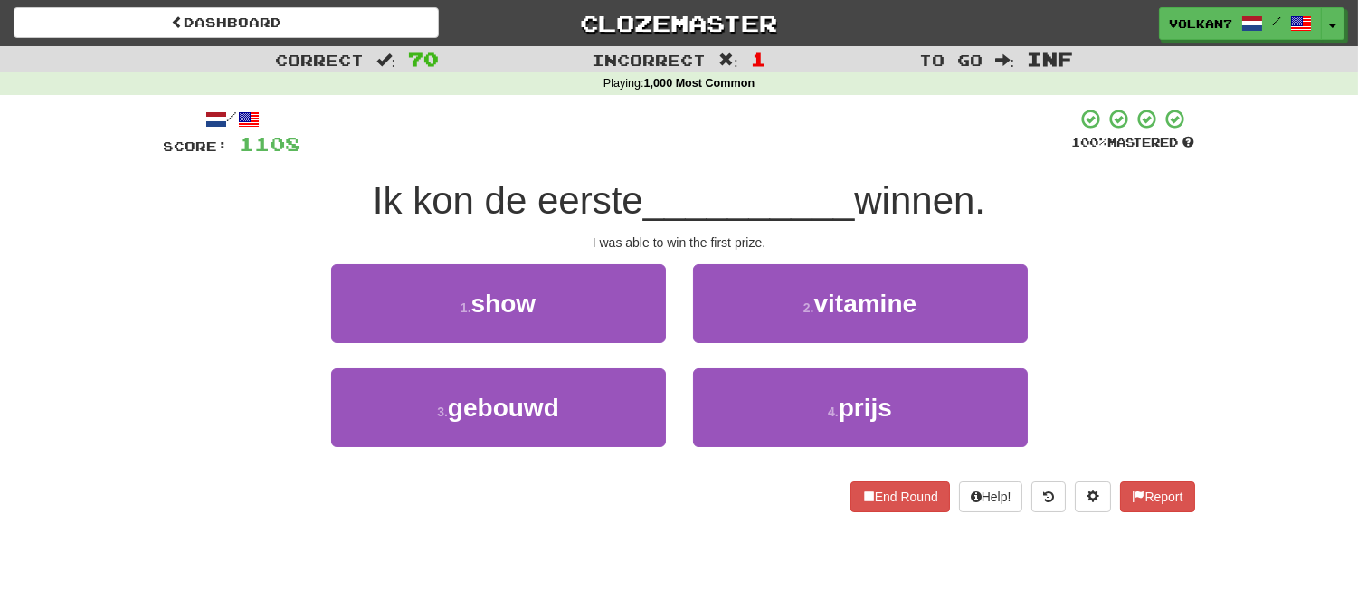
click at [767, 131] on div at bounding box center [686, 133] width 771 height 50
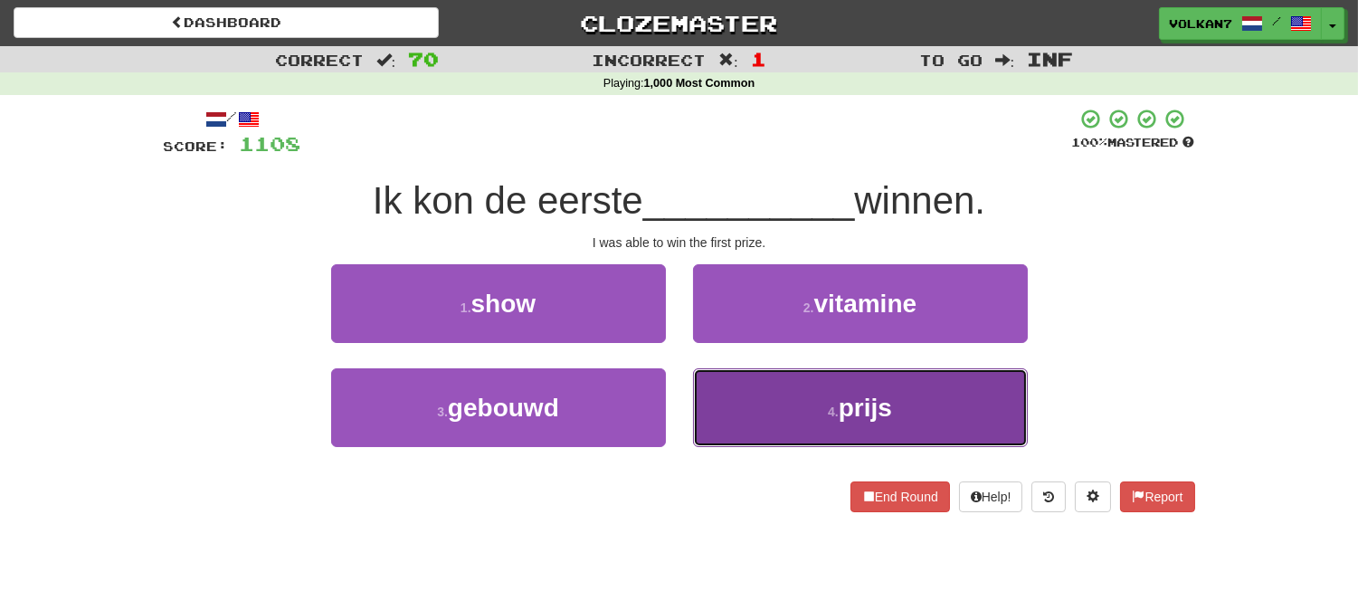
click at [802, 380] on button "4 . prijs" at bounding box center [860, 407] width 335 height 79
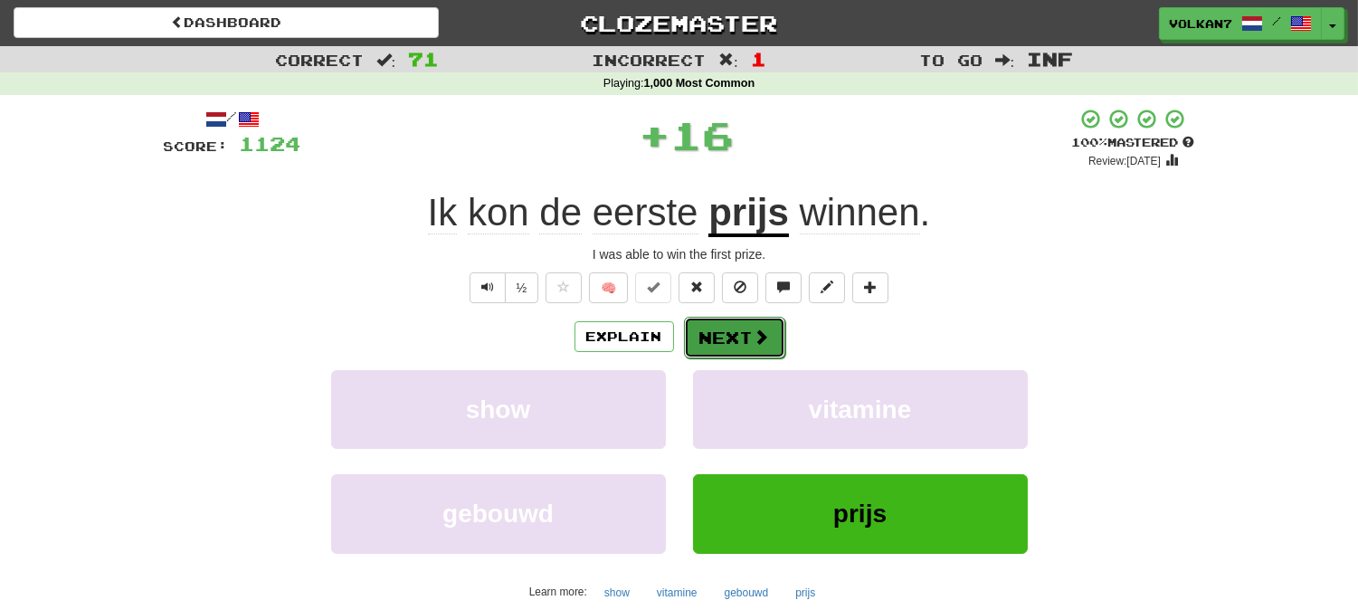
click at [737, 328] on button "Next" at bounding box center [734, 338] width 101 height 42
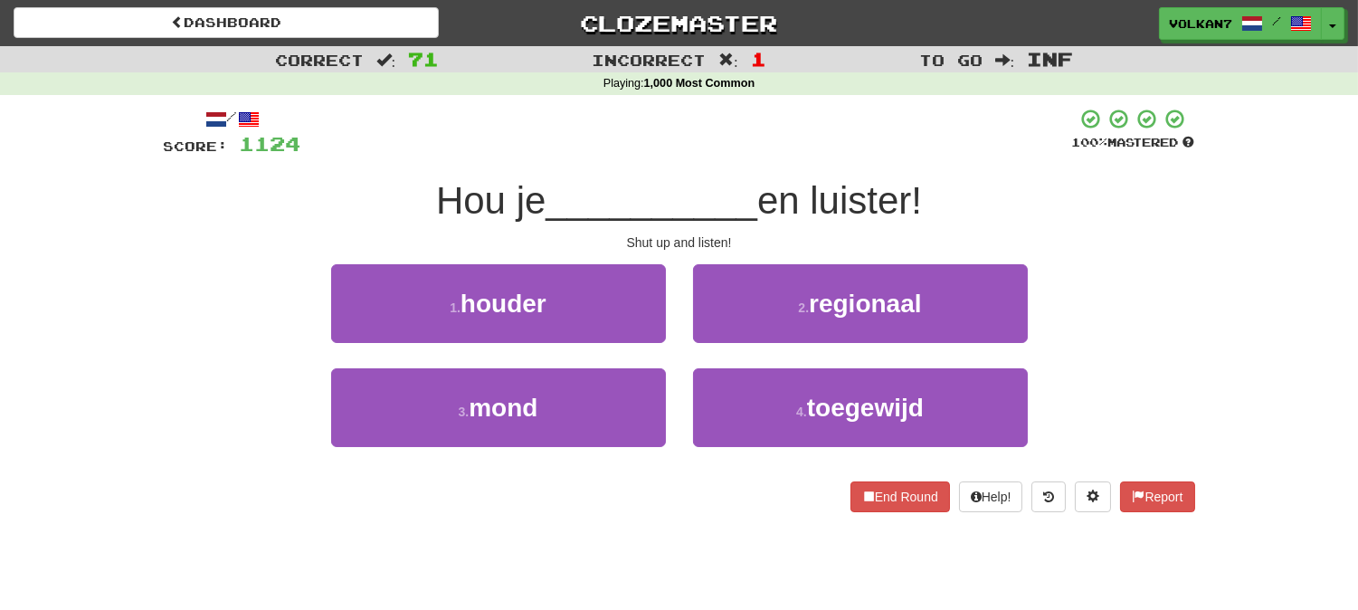
click at [736, 140] on div at bounding box center [686, 133] width 771 height 50
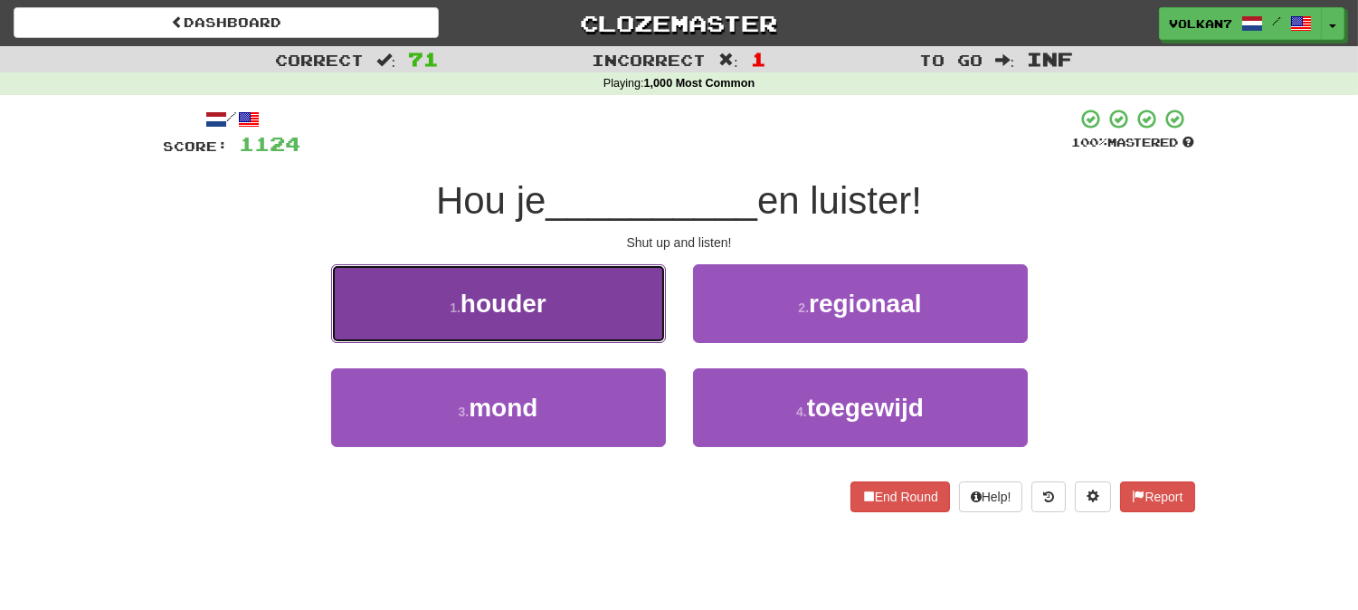
click at [599, 304] on button "1 . houder" at bounding box center [498, 303] width 335 height 79
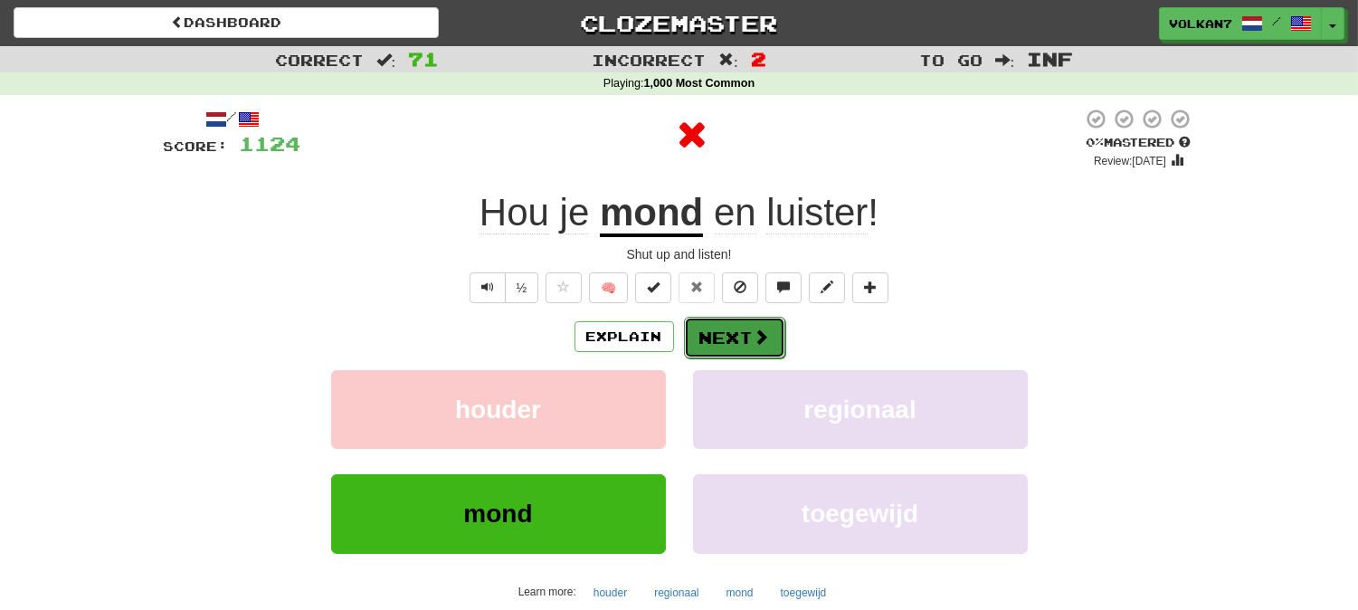
click at [758, 328] on span at bounding box center [762, 336] width 16 height 16
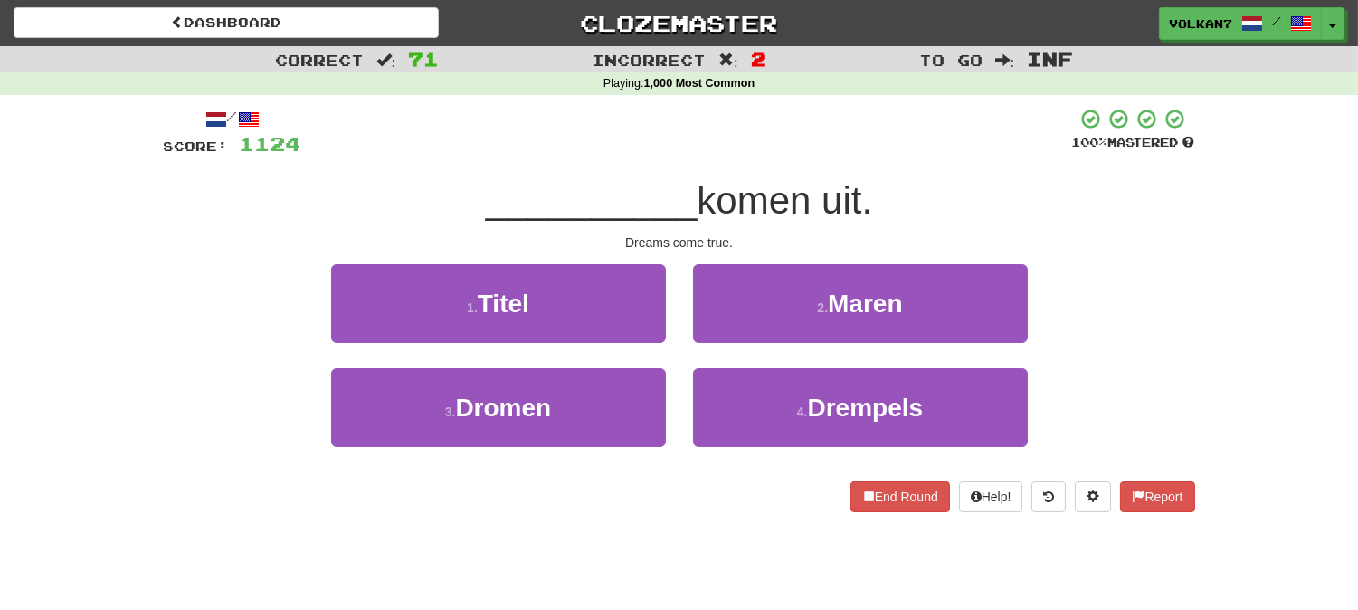
click at [773, 166] on div "/ Score: 1124 100 % Mastered __________ komen uit. Dreams come true. 1 . Titel …" at bounding box center [679, 310] width 1031 height 404
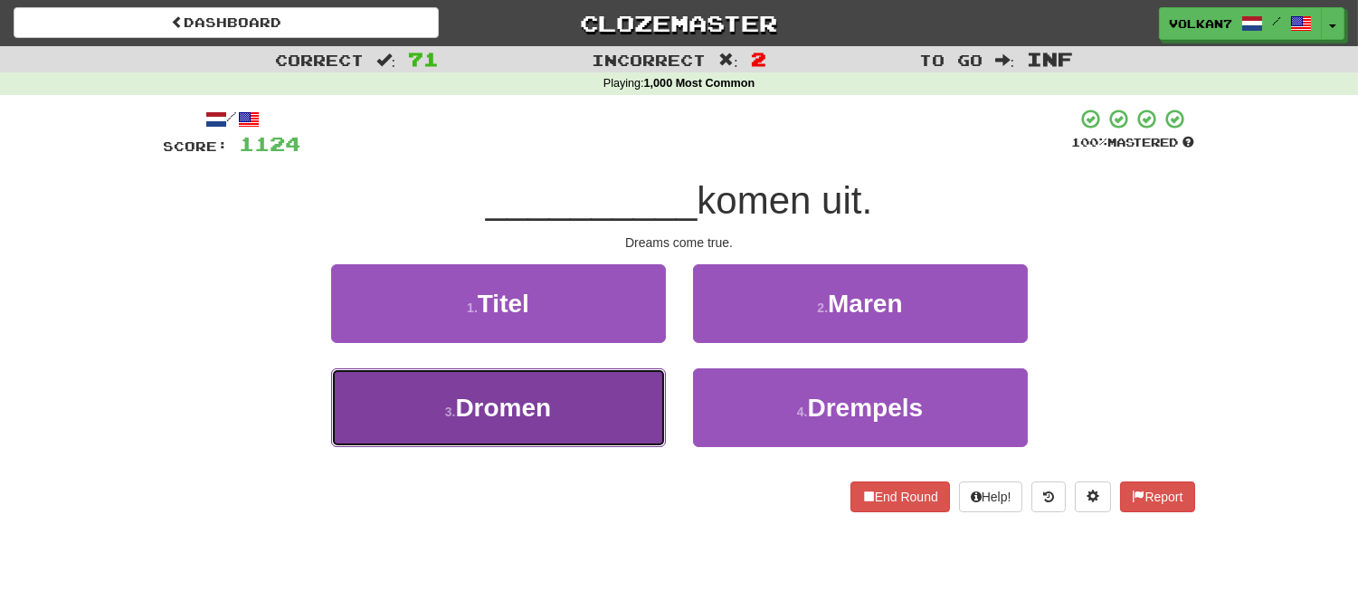
click at [613, 413] on button "3 . Dromen" at bounding box center [498, 407] width 335 height 79
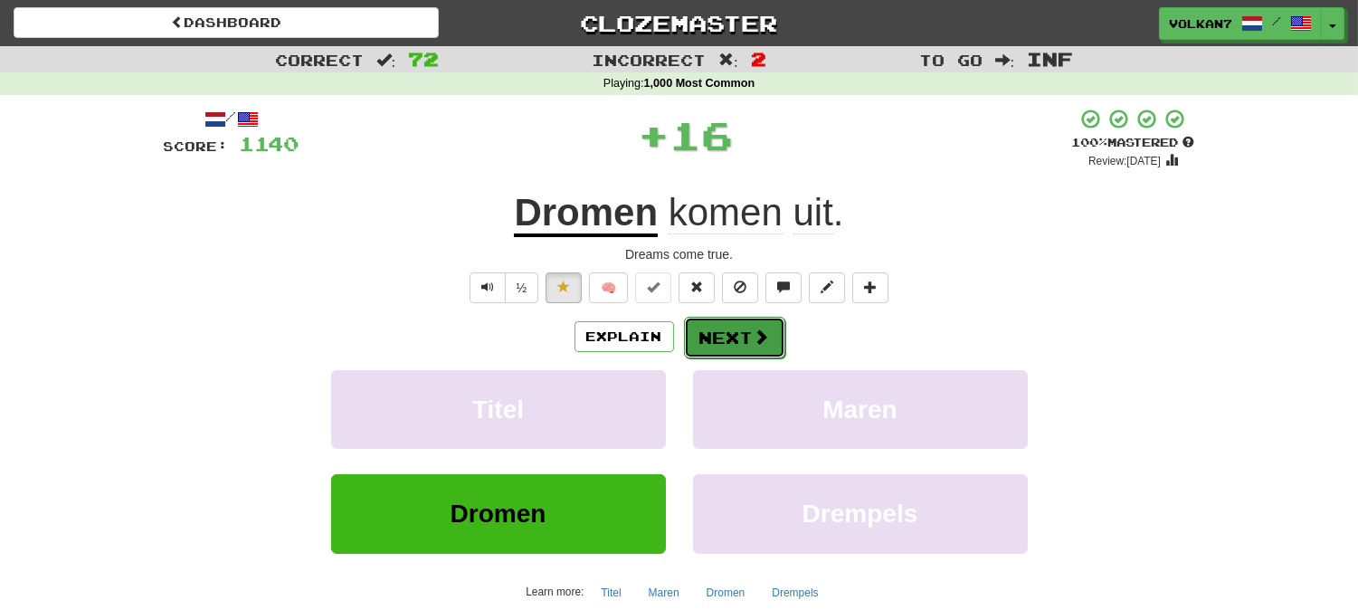
click at [711, 345] on button "Next" at bounding box center [734, 338] width 101 height 42
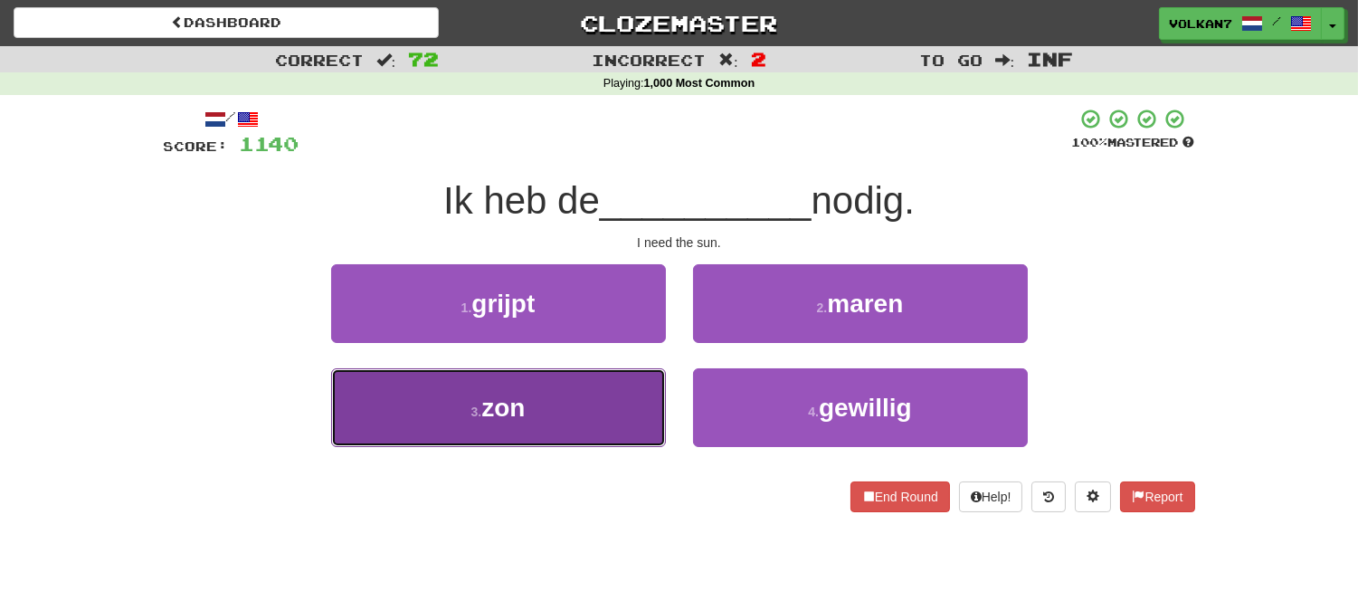
click at [575, 378] on button "3 . zon" at bounding box center [498, 407] width 335 height 79
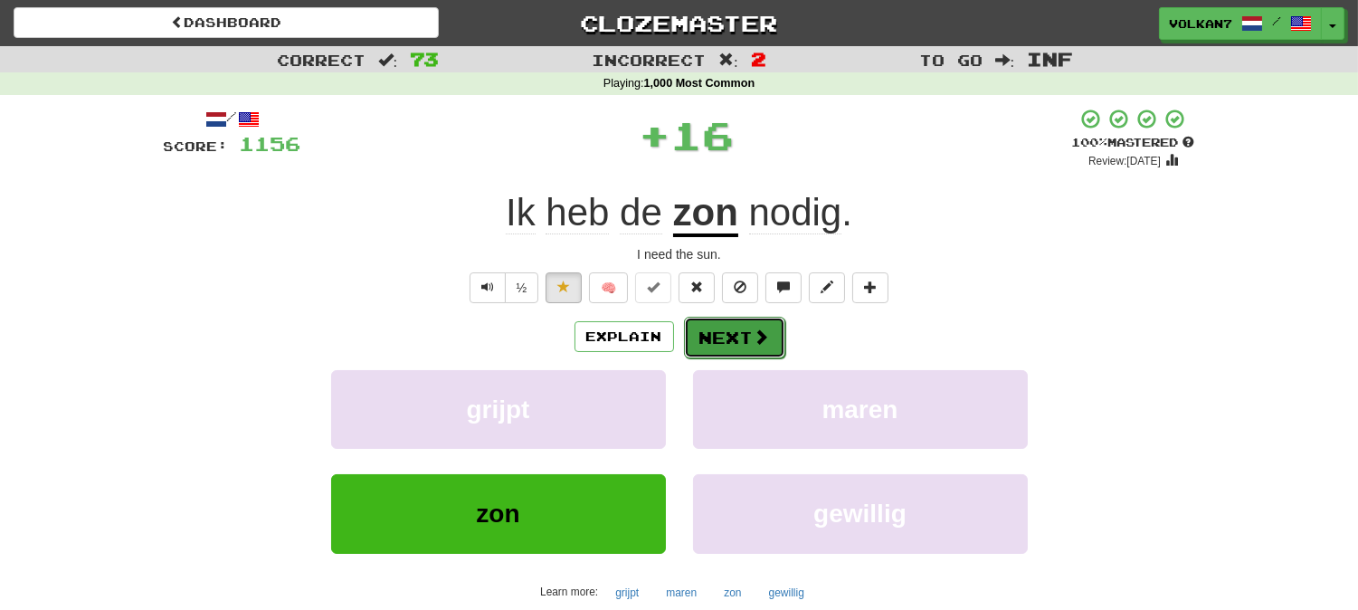
click at [715, 332] on button "Next" at bounding box center [734, 338] width 101 height 42
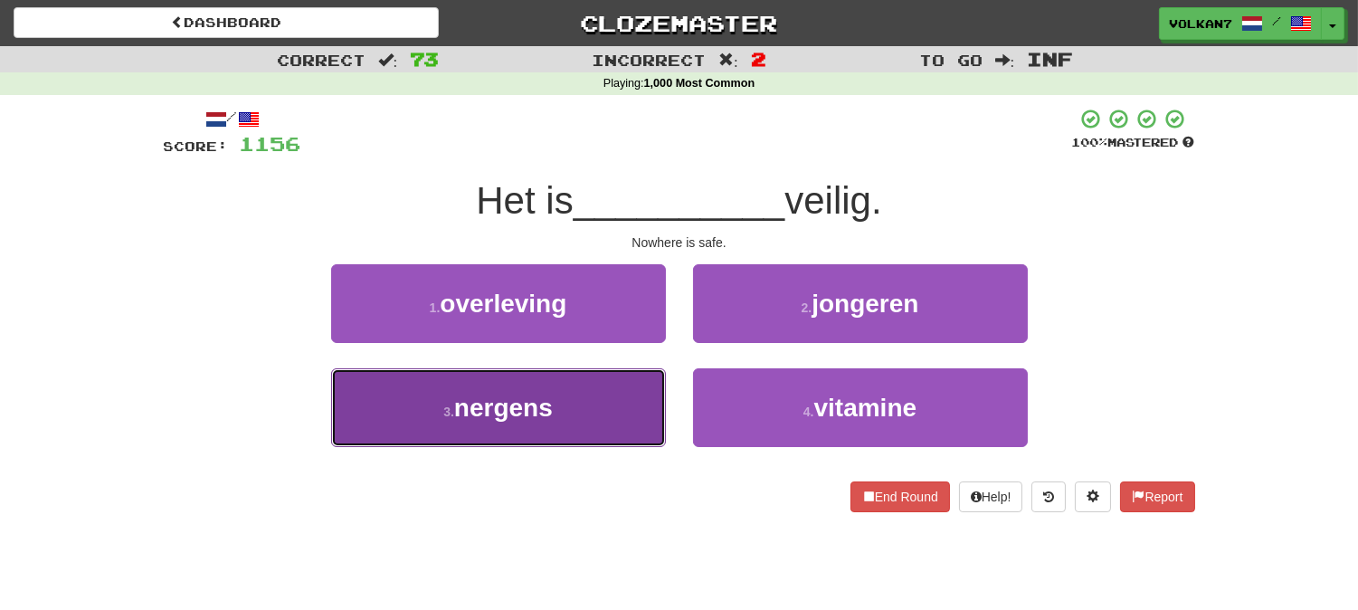
click at [585, 383] on button "3 . nergens" at bounding box center [498, 407] width 335 height 79
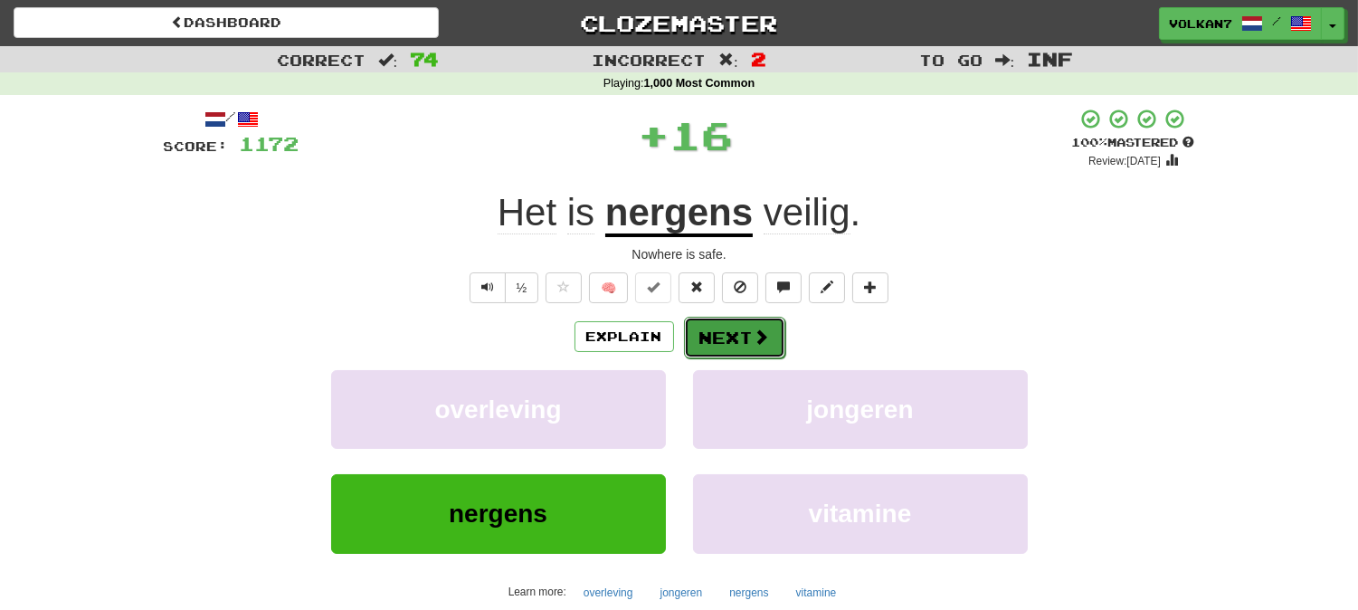
click at [717, 335] on button "Next" at bounding box center [734, 338] width 101 height 42
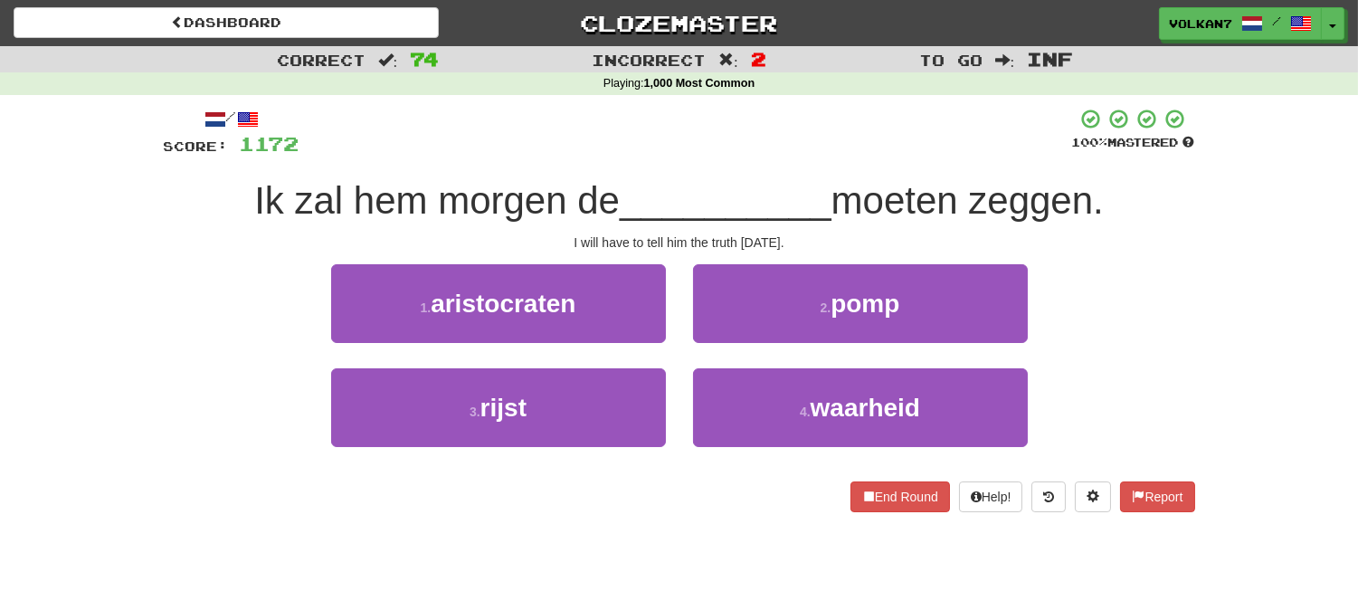
click at [720, 157] on div "/ Score: 1172 100 % Mastered Ik zal hem morgen de __________ moeten zeggen. I w…" at bounding box center [679, 310] width 1031 height 404
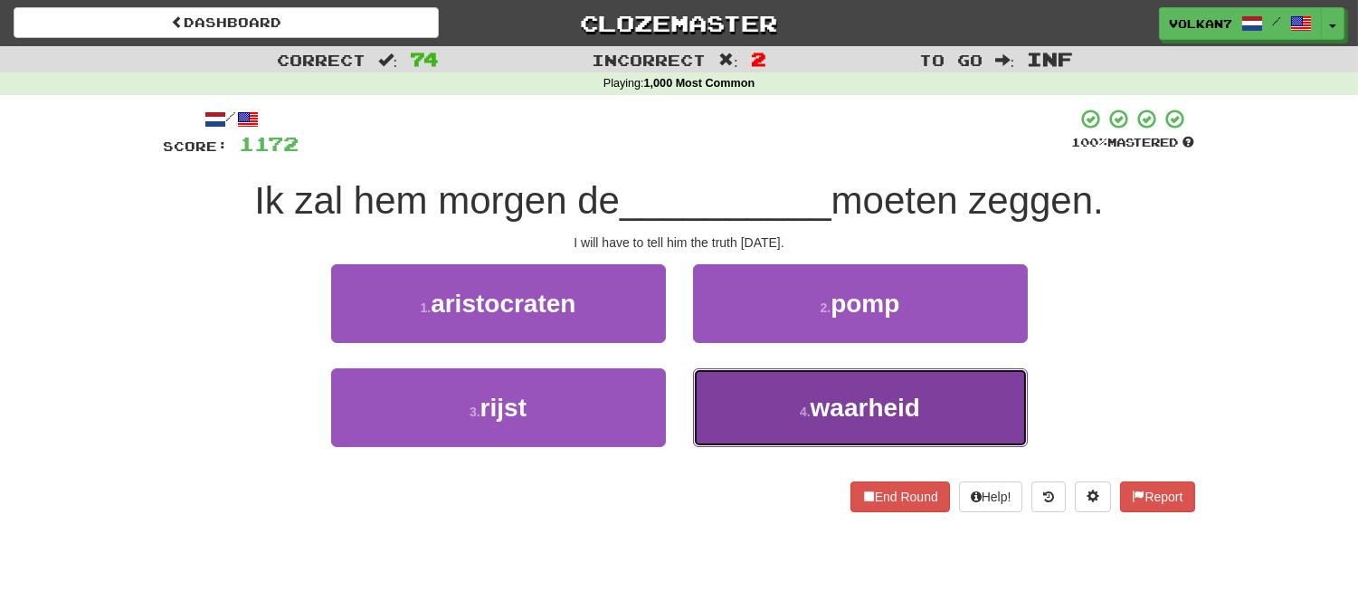
click at [800, 401] on button "4 . waarheid" at bounding box center [860, 407] width 335 height 79
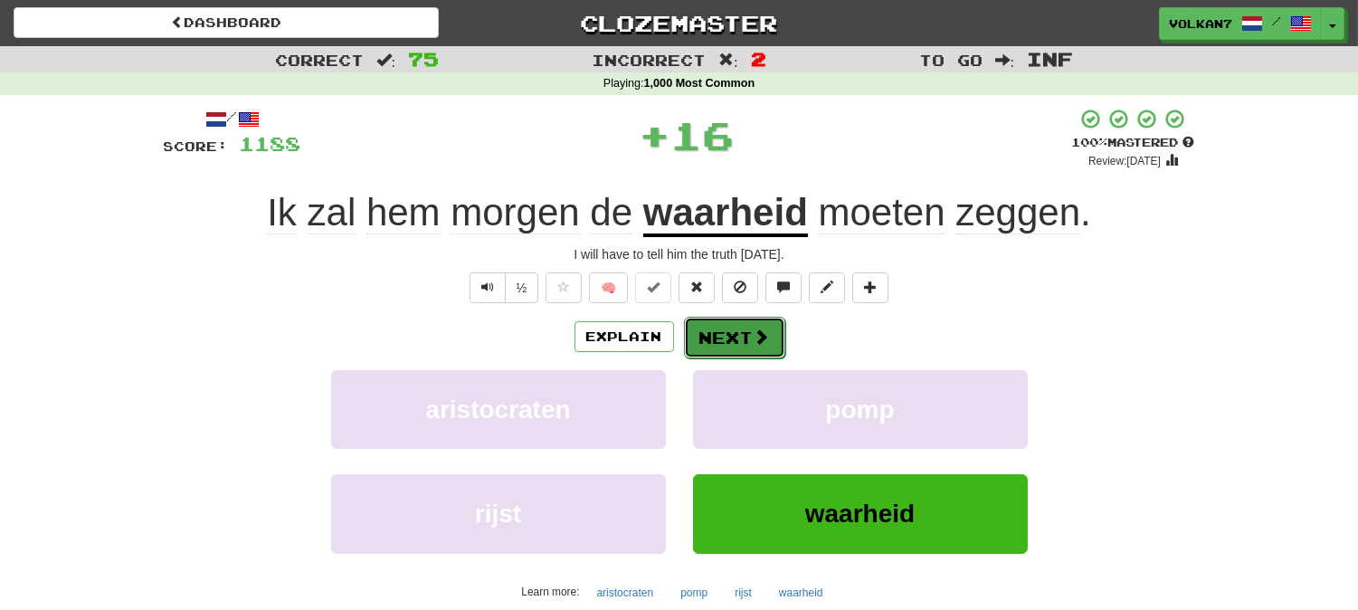
click at [722, 340] on button "Next" at bounding box center [734, 338] width 101 height 42
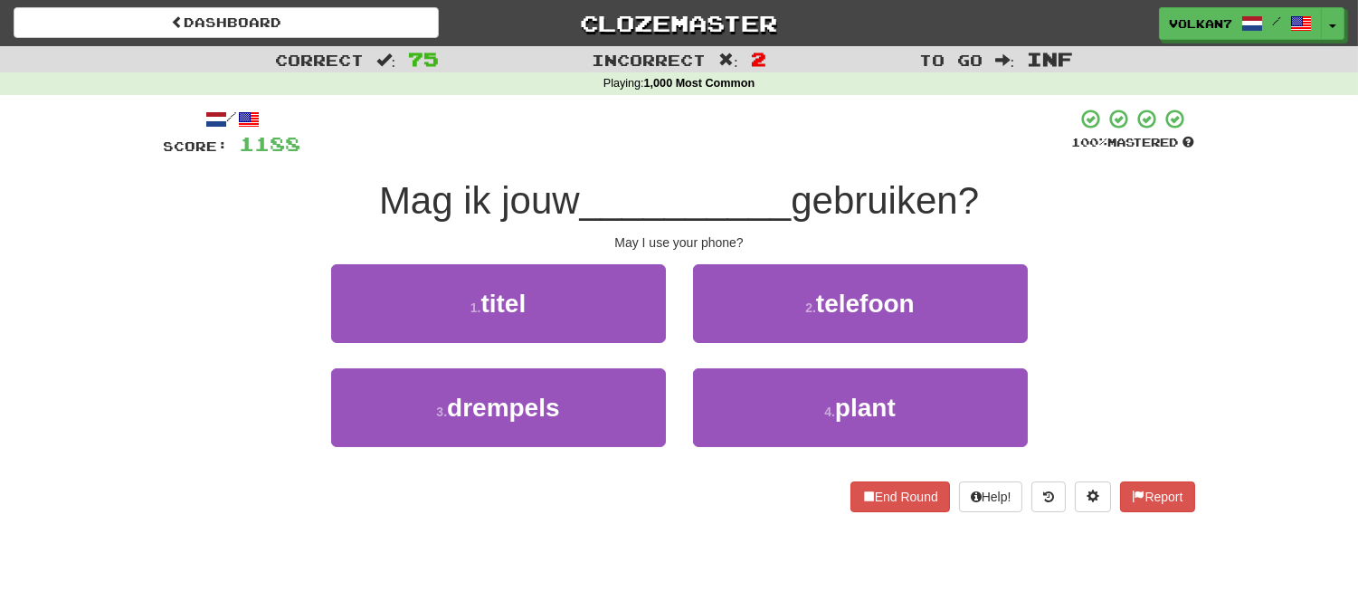
click at [765, 176] on div "Mag ik jouw __________ gebruiken?" at bounding box center [679, 201] width 1031 height 50
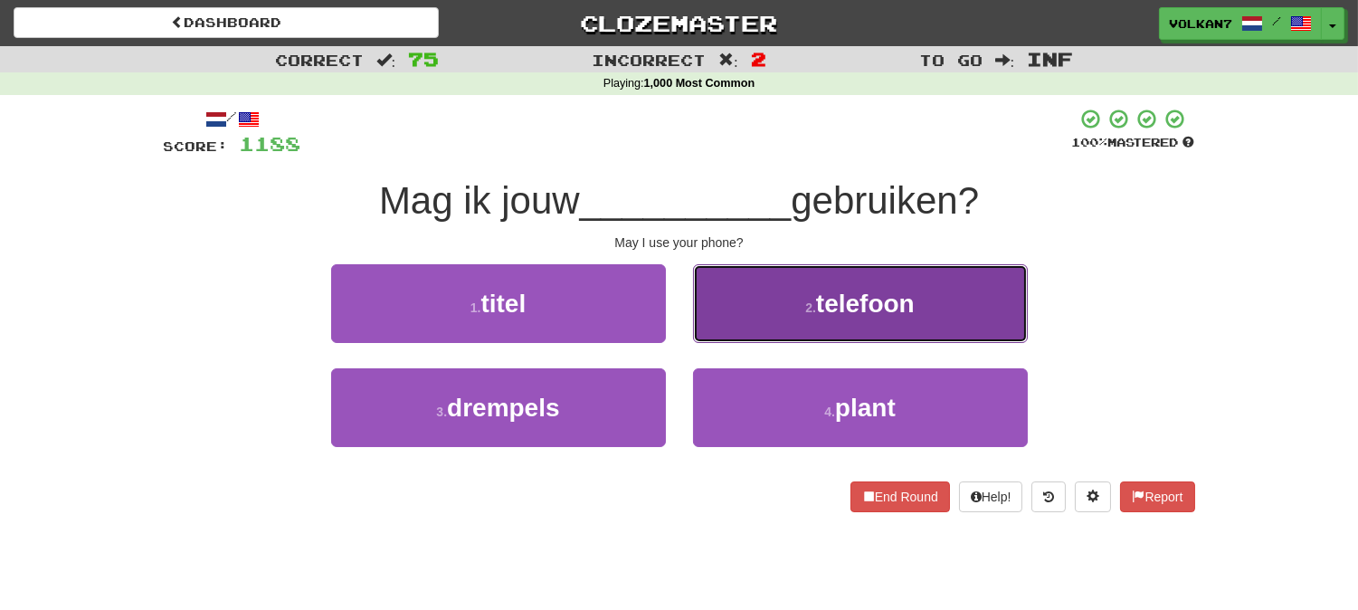
click at [780, 306] on button "2 . telefoon" at bounding box center [860, 303] width 335 height 79
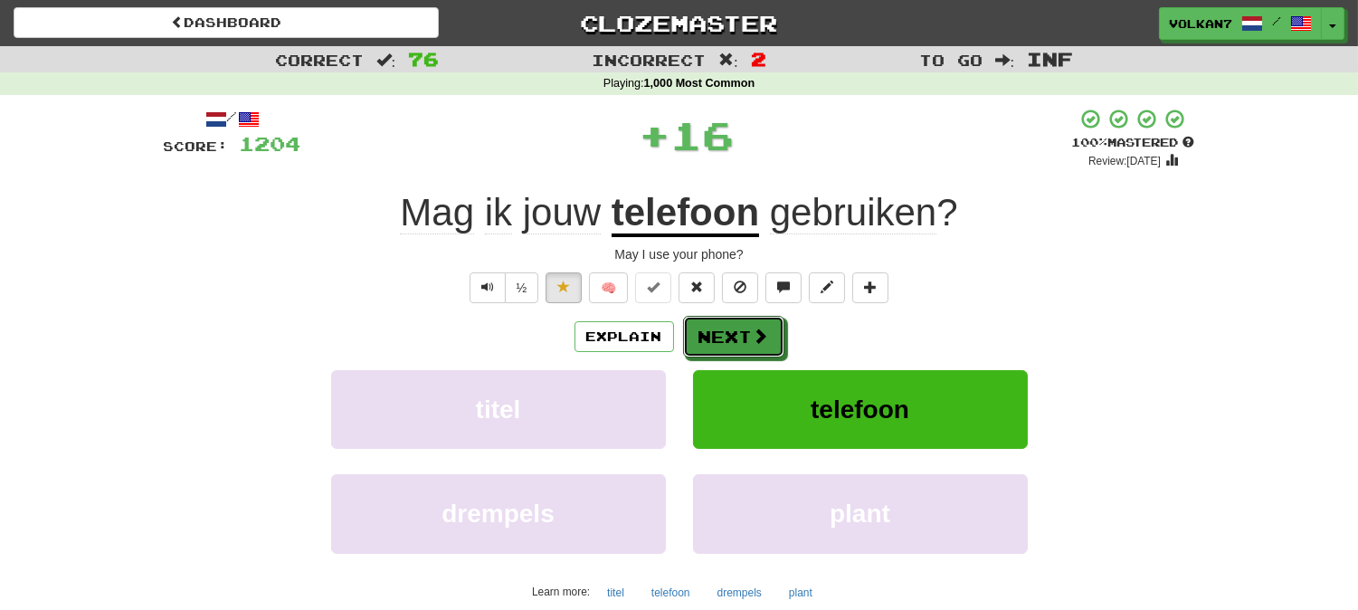
click at [774, 328] on button "Next" at bounding box center [733, 337] width 101 height 42
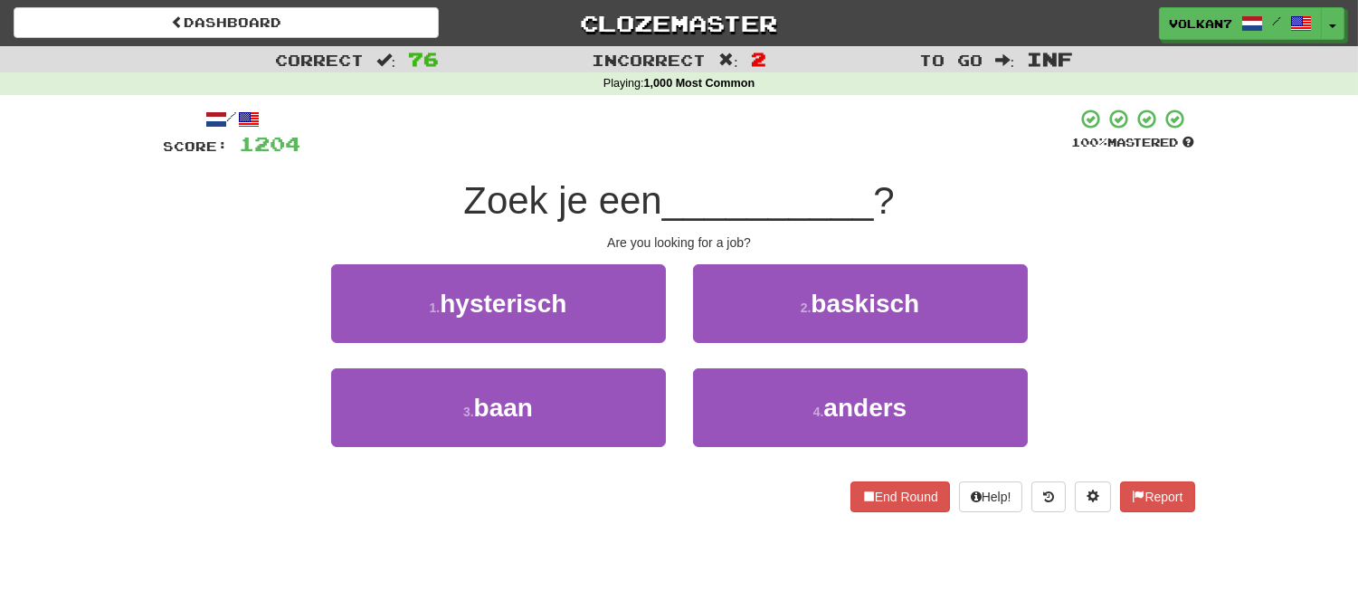
click at [745, 163] on div "/ Score: 1204 100 % Mastered Zoek je een __________ ? Are you looking for a job…" at bounding box center [679, 310] width 1031 height 404
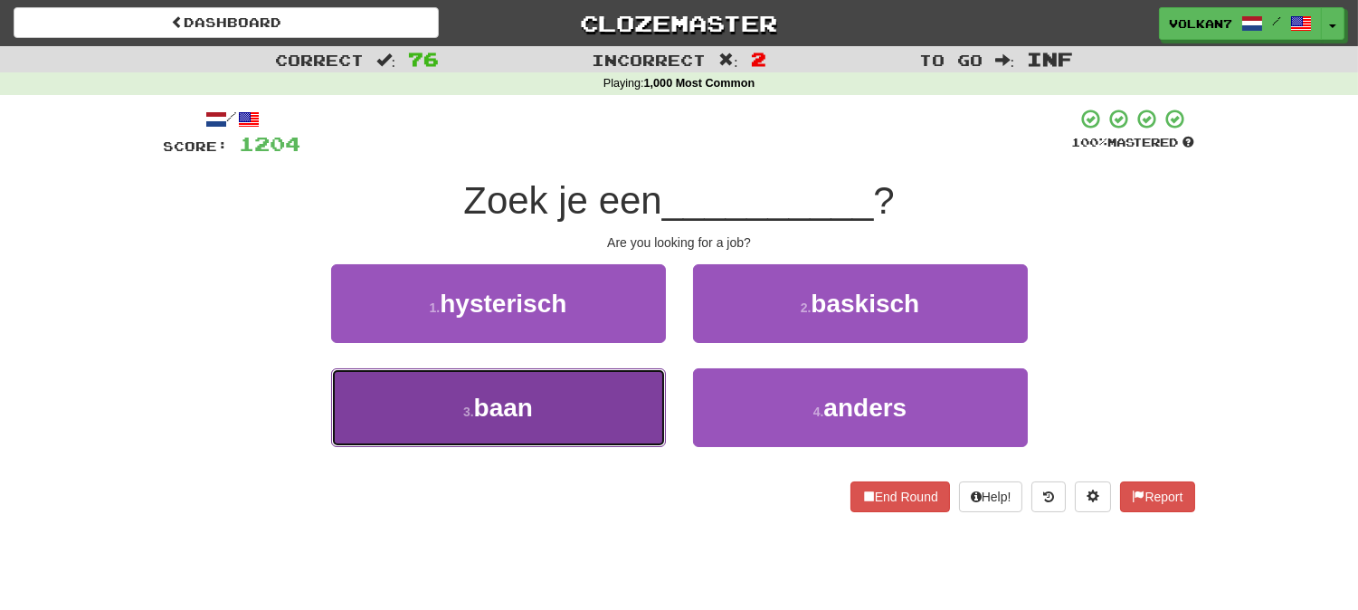
click at [562, 404] on button "3 . baan" at bounding box center [498, 407] width 335 height 79
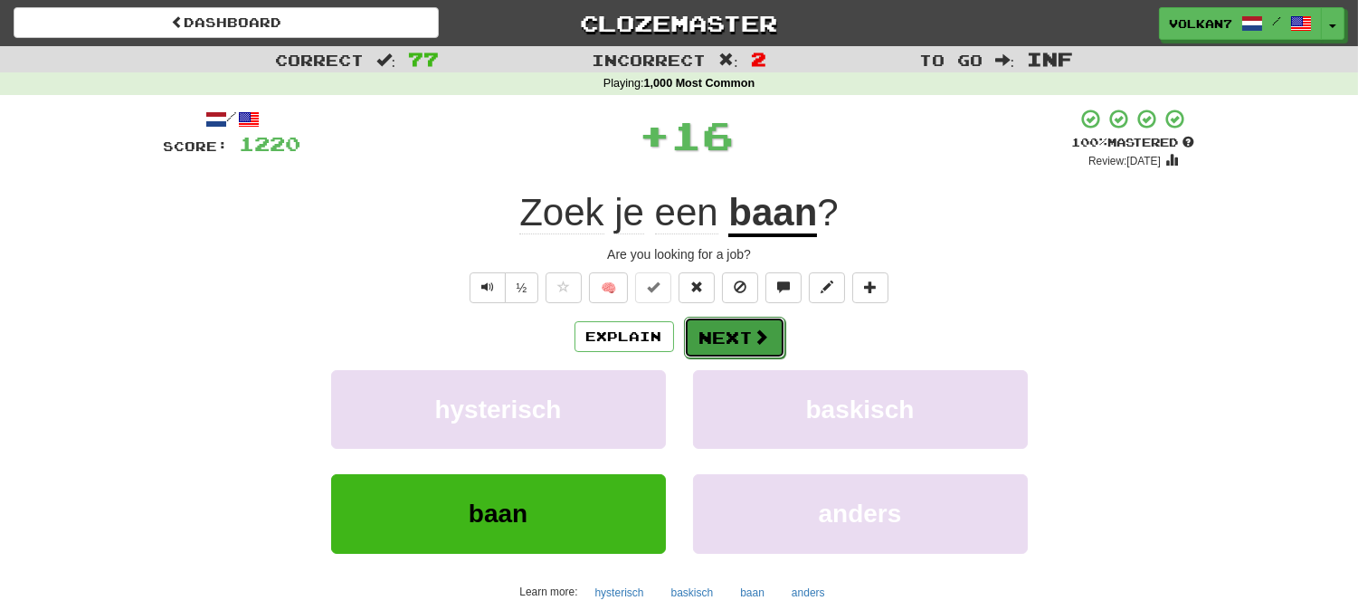
click at [728, 344] on button "Next" at bounding box center [734, 338] width 101 height 42
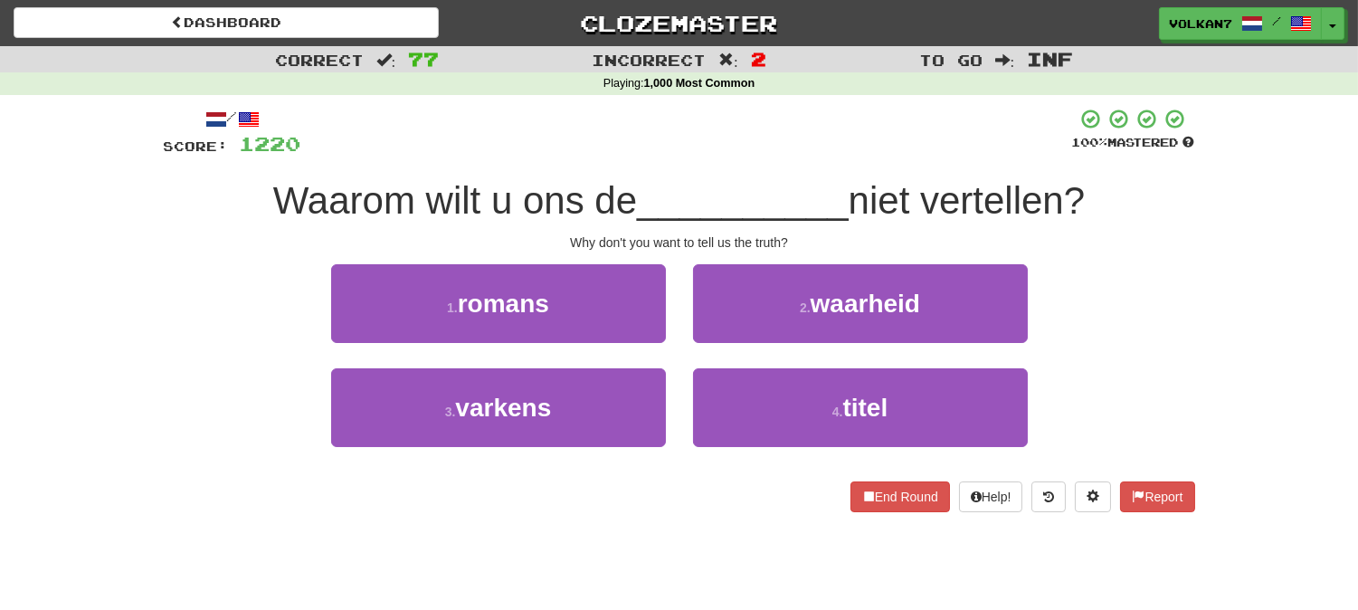
click at [769, 169] on div "/ Score: 1220 100 % Mastered Waarom wilt u ons de __________ niet vertellen? Wh…" at bounding box center [679, 310] width 1031 height 404
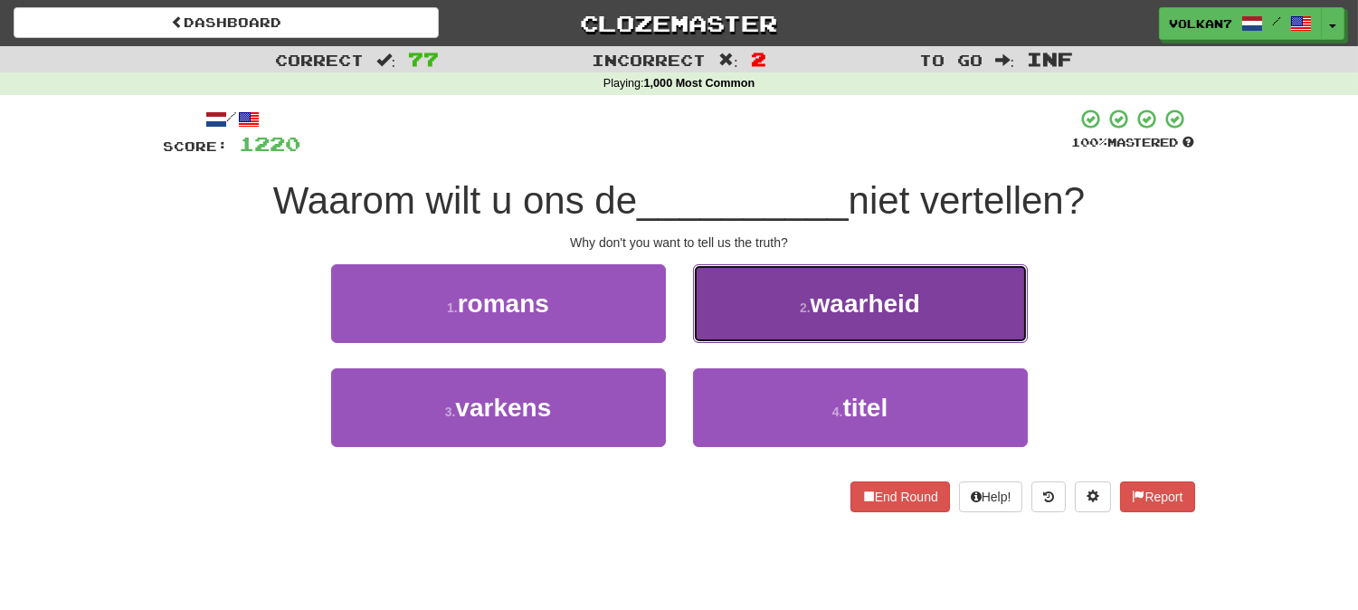
click at [783, 315] on button "2 . waarheid" at bounding box center [860, 303] width 335 height 79
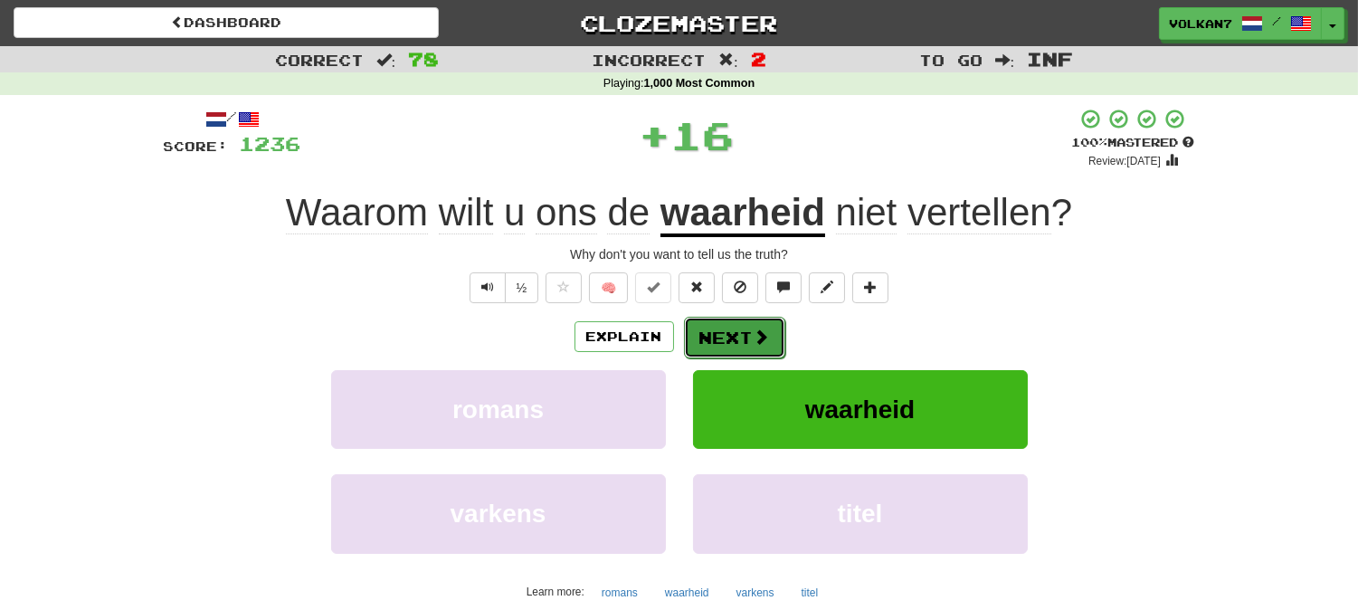
click at [757, 337] on span at bounding box center [762, 336] width 16 height 16
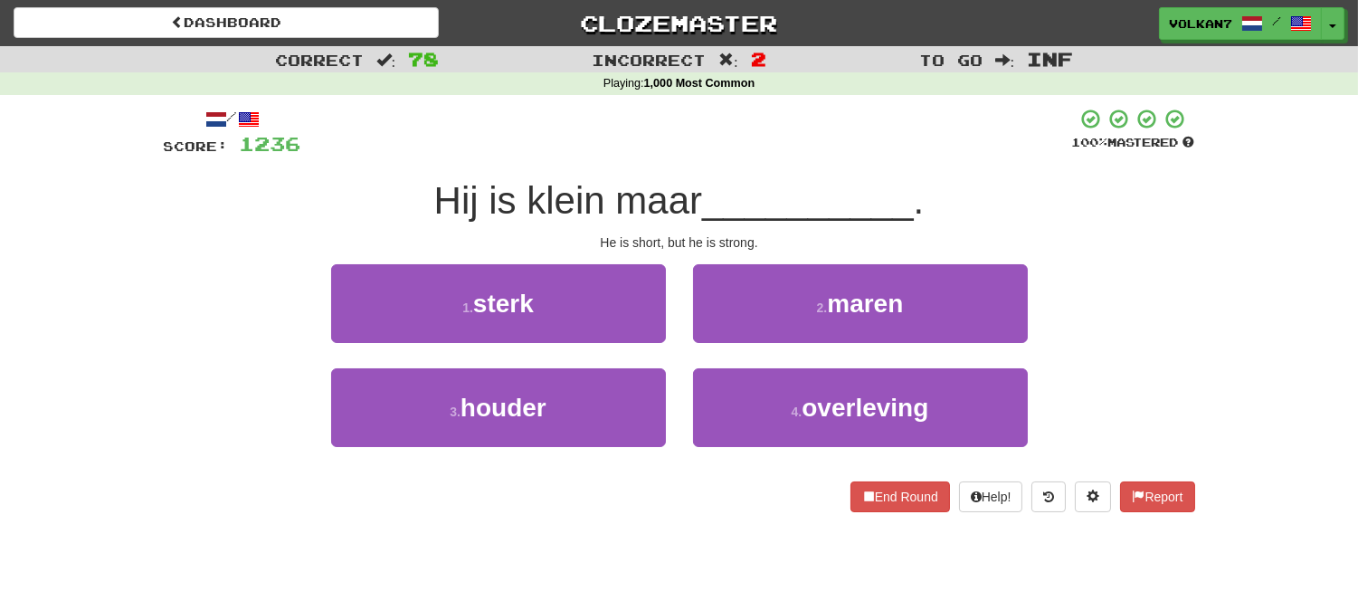
click at [793, 172] on div "/ Score: 1236 100 % Mastered Hij is klein maar __________ . He is short, but he…" at bounding box center [679, 310] width 1031 height 404
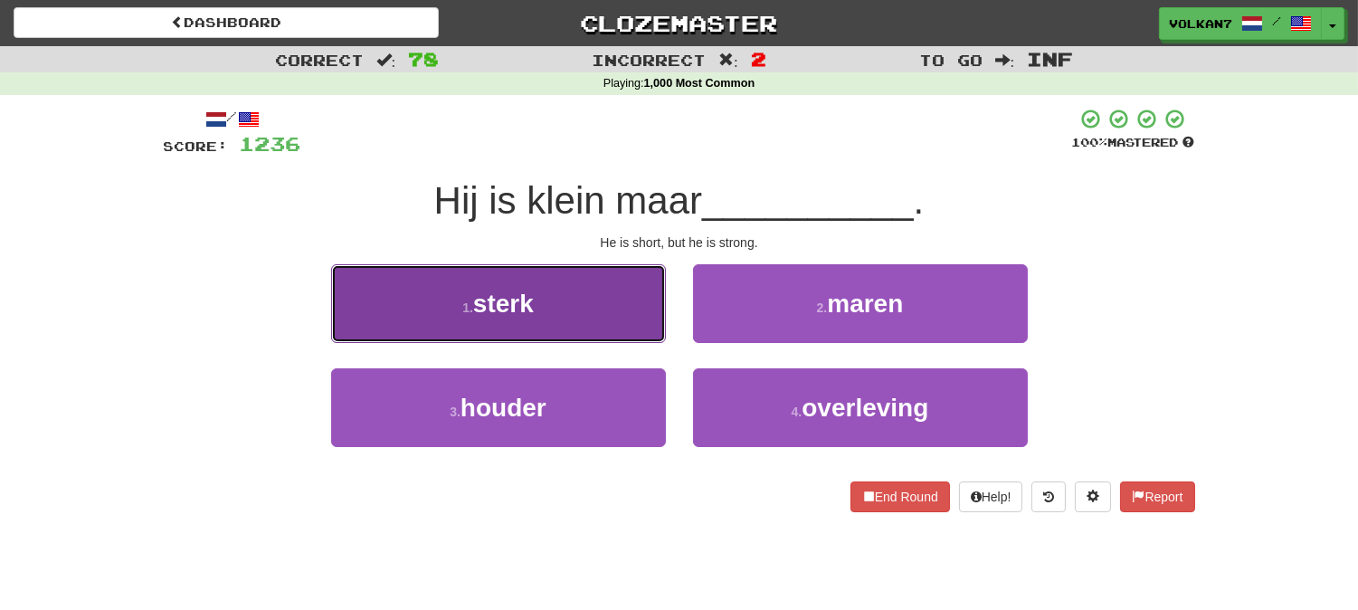
click at [582, 306] on button "1 . sterk" at bounding box center [498, 303] width 335 height 79
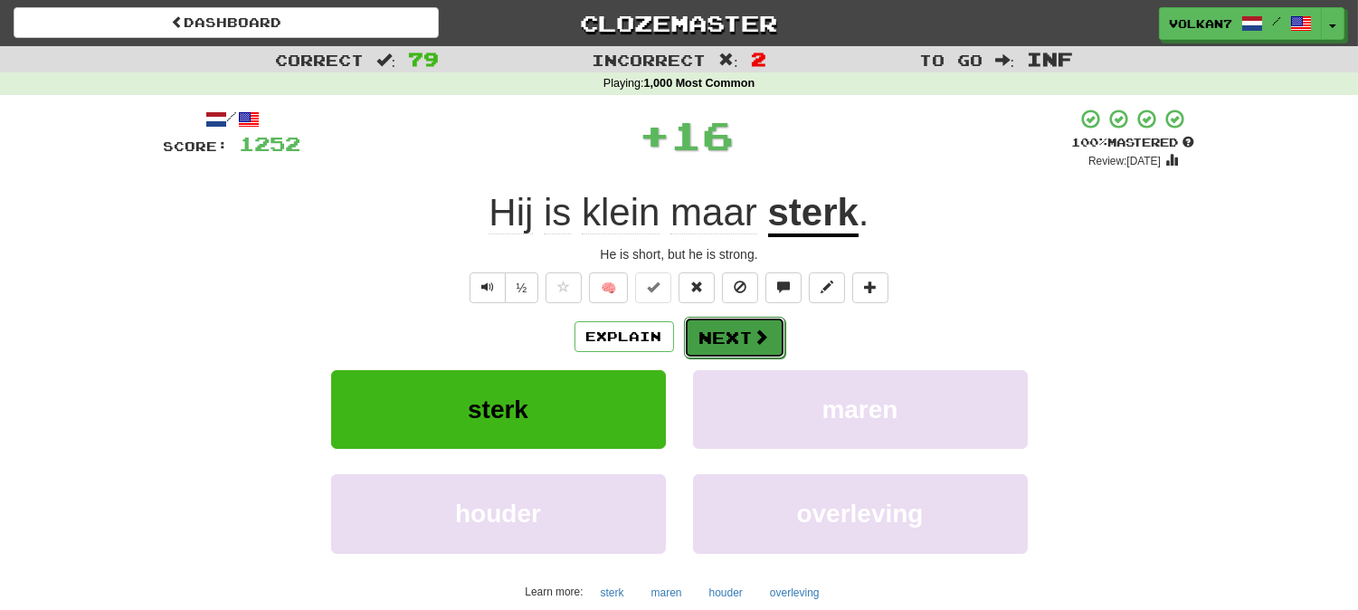
click at [746, 341] on button "Next" at bounding box center [734, 338] width 101 height 42
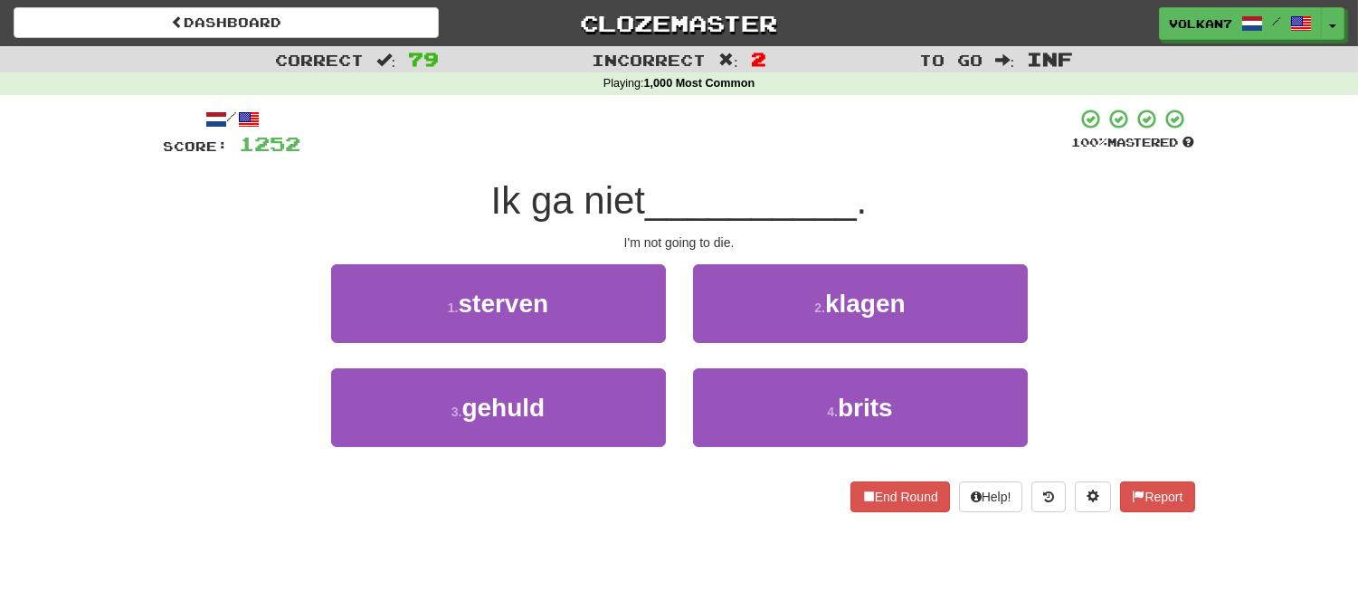
click at [746, 182] on span "__________" at bounding box center [751, 200] width 212 height 43
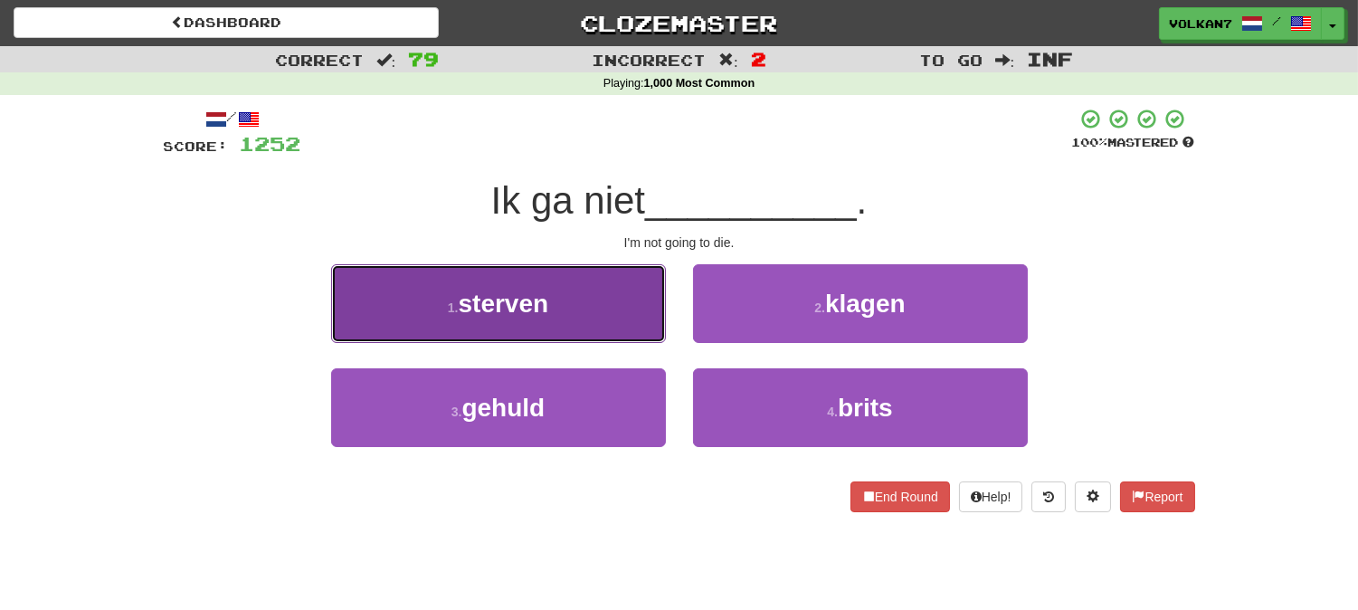
click at [540, 328] on button "1 . sterven" at bounding box center [498, 303] width 335 height 79
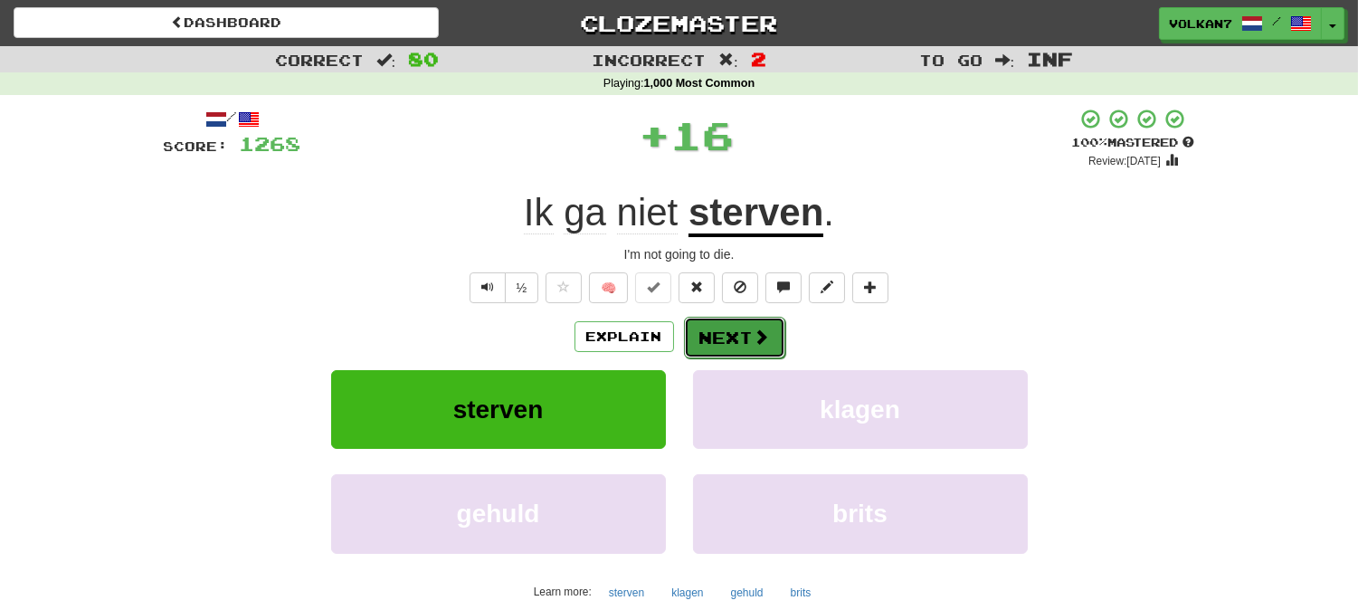
click at [689, 342] on button "Next" at bounding box center [734, 338] width 101 height 42
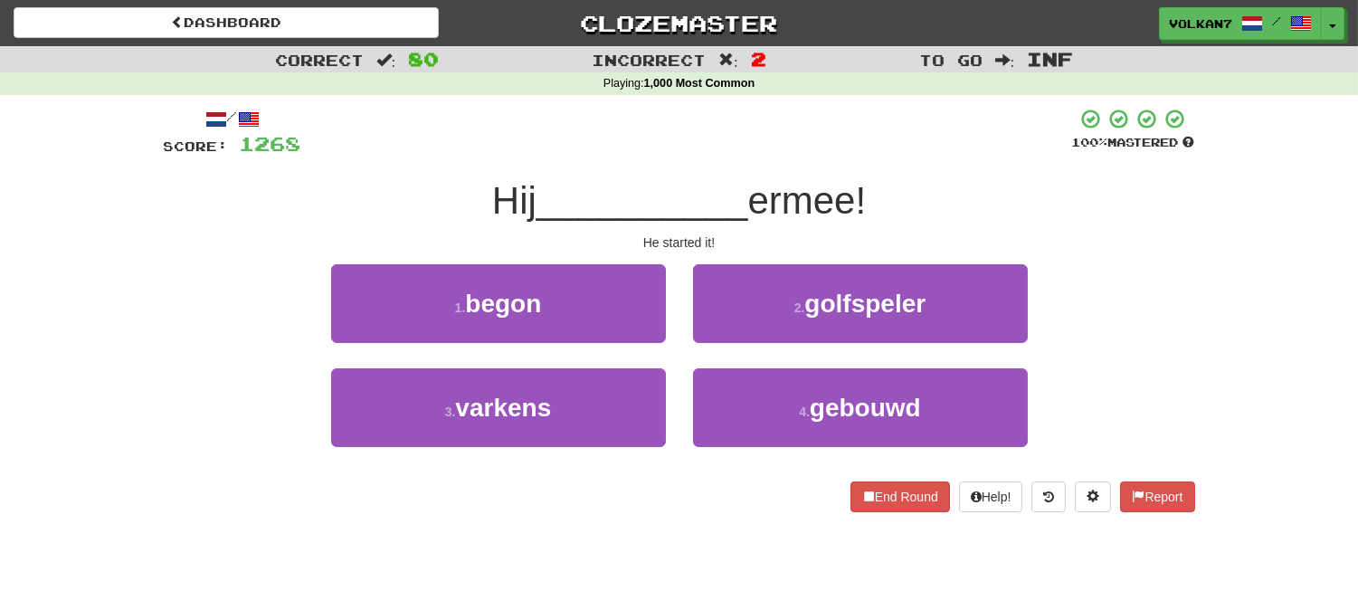
click at [712, 188] on span "__________" at bounding box center [643, 200] width 212 height 43
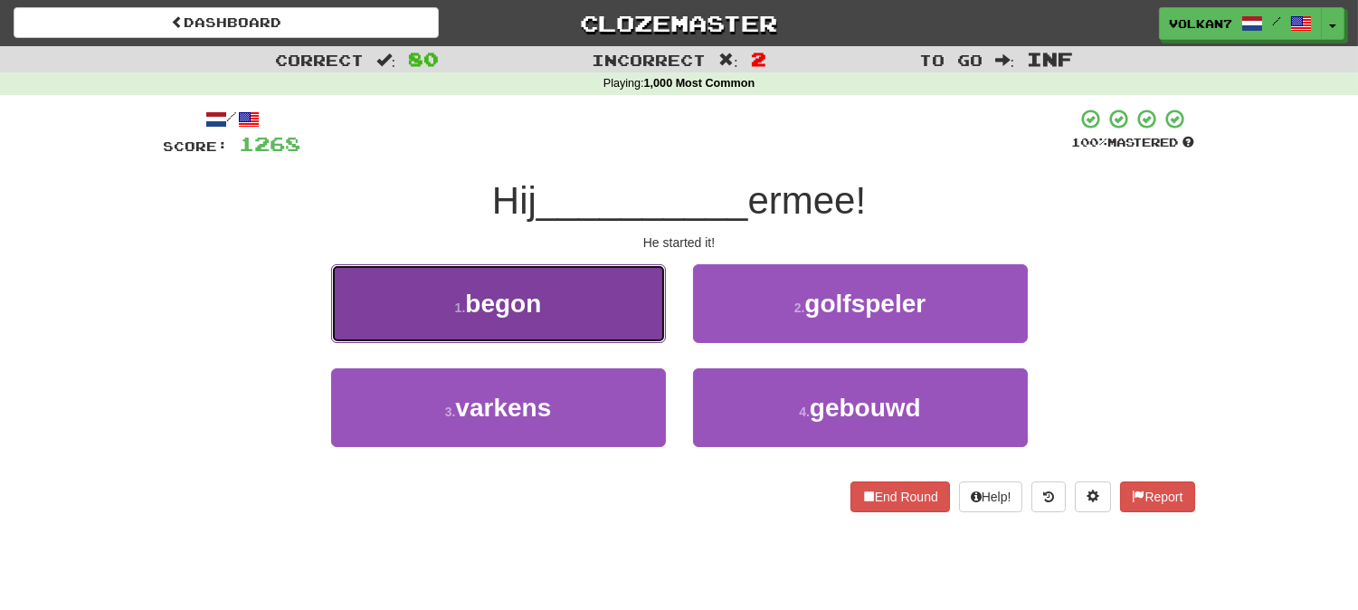
click at [646, 287] on button "1 . begon" at bounding box center [498, 303] width 335 height 79
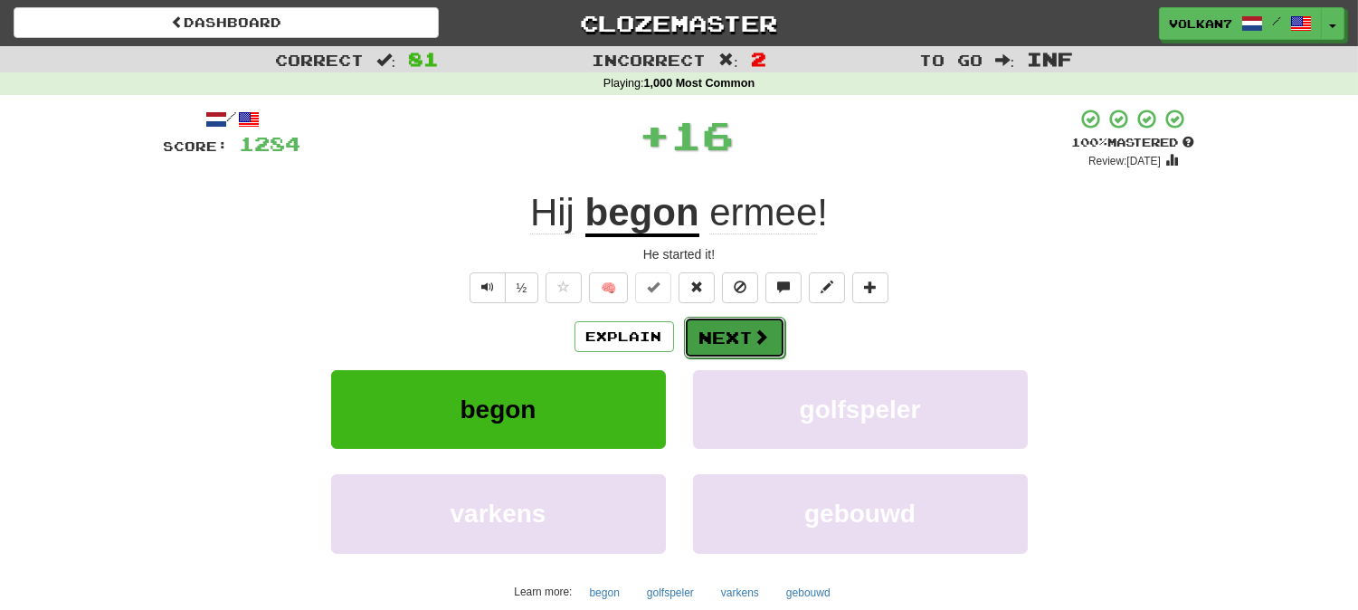
click at [710, 327] on button "Next" at bounding box center [734, 338] width 101 height 42
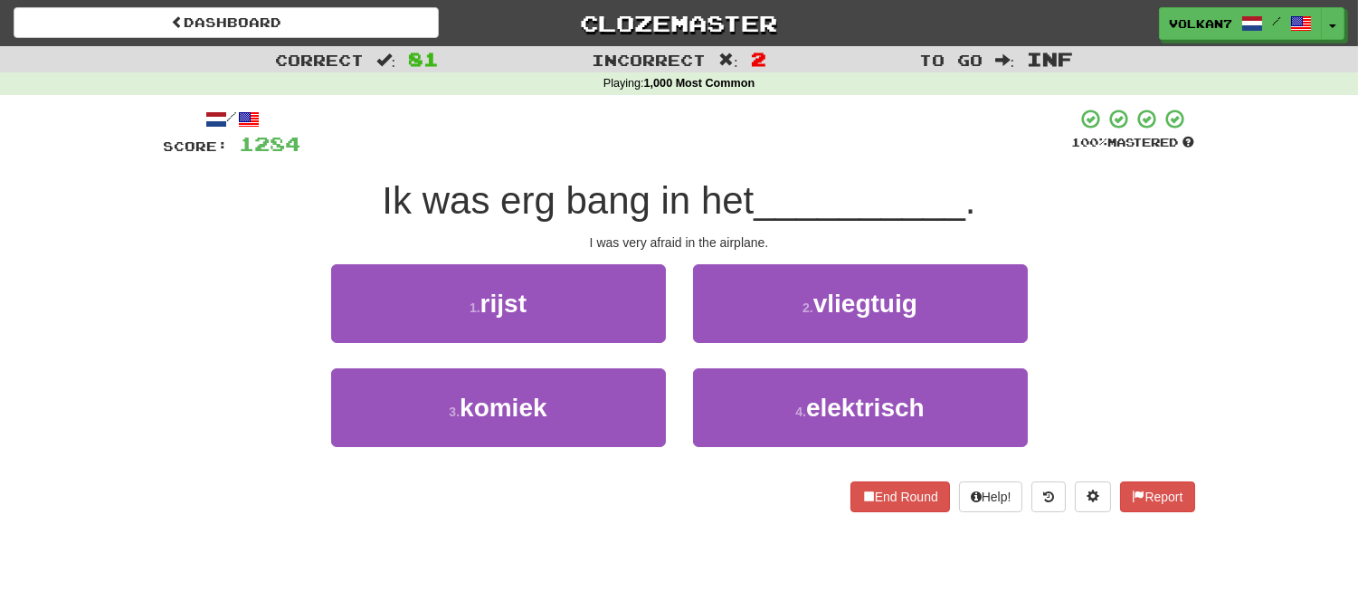
click at [728, 168] on div "/ Score: 1284 100 % Mastered Ik was erg bang in het __________ . I was very afr…" at bounding box center [679, 310] width 1031 height 404
click at [752, 133] on div at bounding box center [686, 133] width 771 height 50
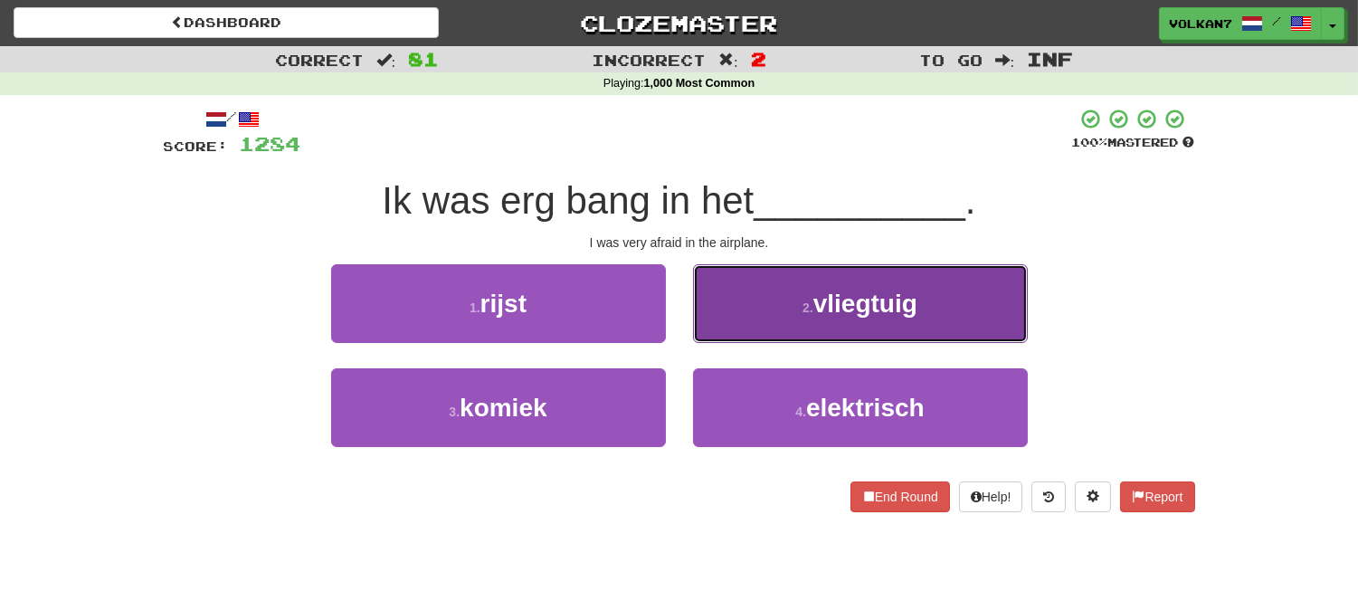
click at [793, 265] on button "2 . vliegtuig" at bounding box center [860, 303] width 335 height 79
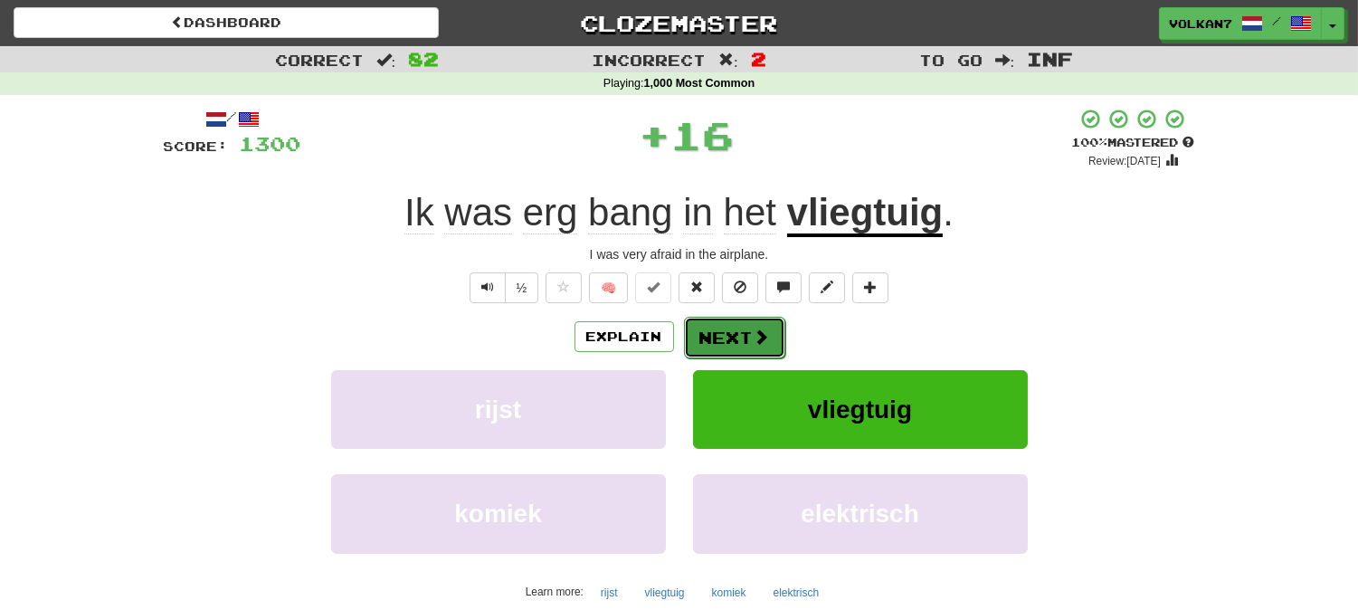
click at [743, 340] on button "Next" at bounding box center [734, 338] width 101 height 42
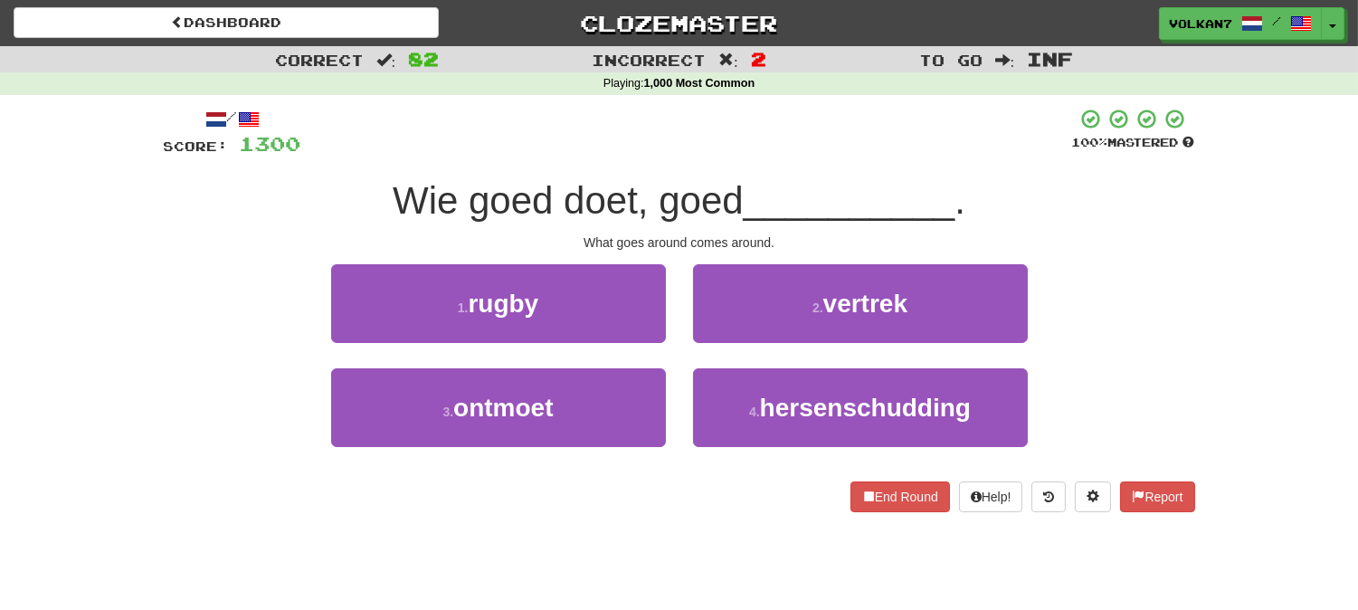
click at [751, 185] on span "__________" at bounding box center [850, 200] width 212 height 43
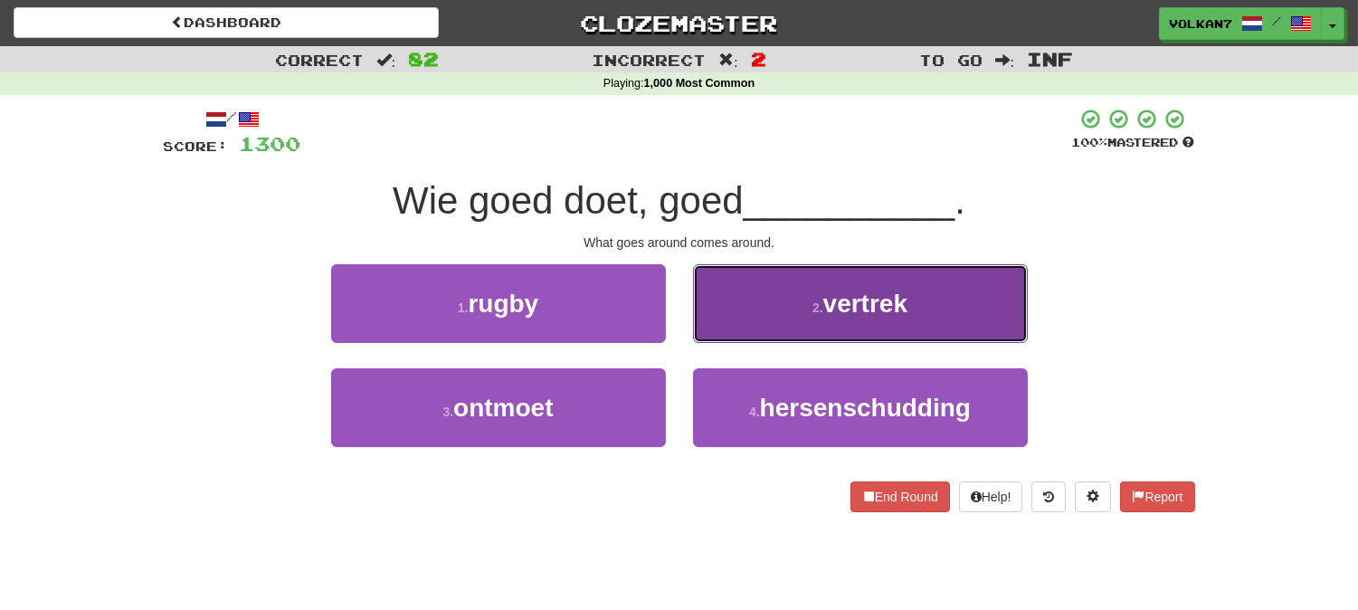
click at [857, 300] on span "vertrek" at bounding box center [865, 304] width 84 height 28
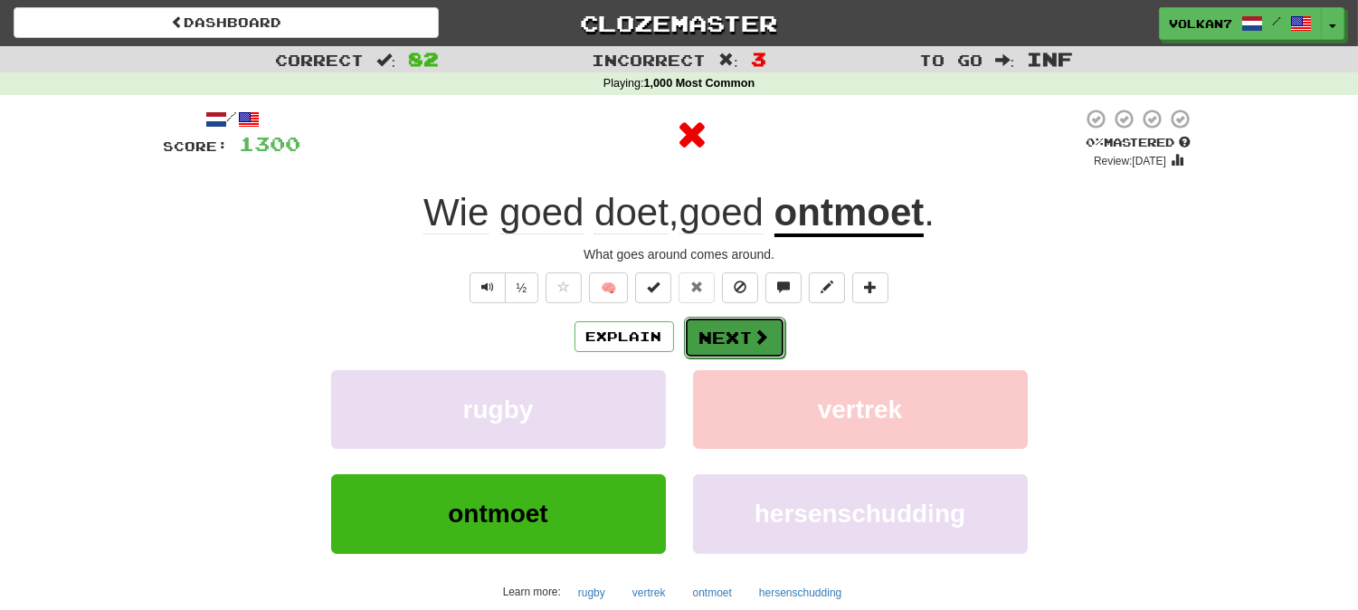
click at [706, 337] on button "Next" at bounding box center [734, 338] width 101 height 42
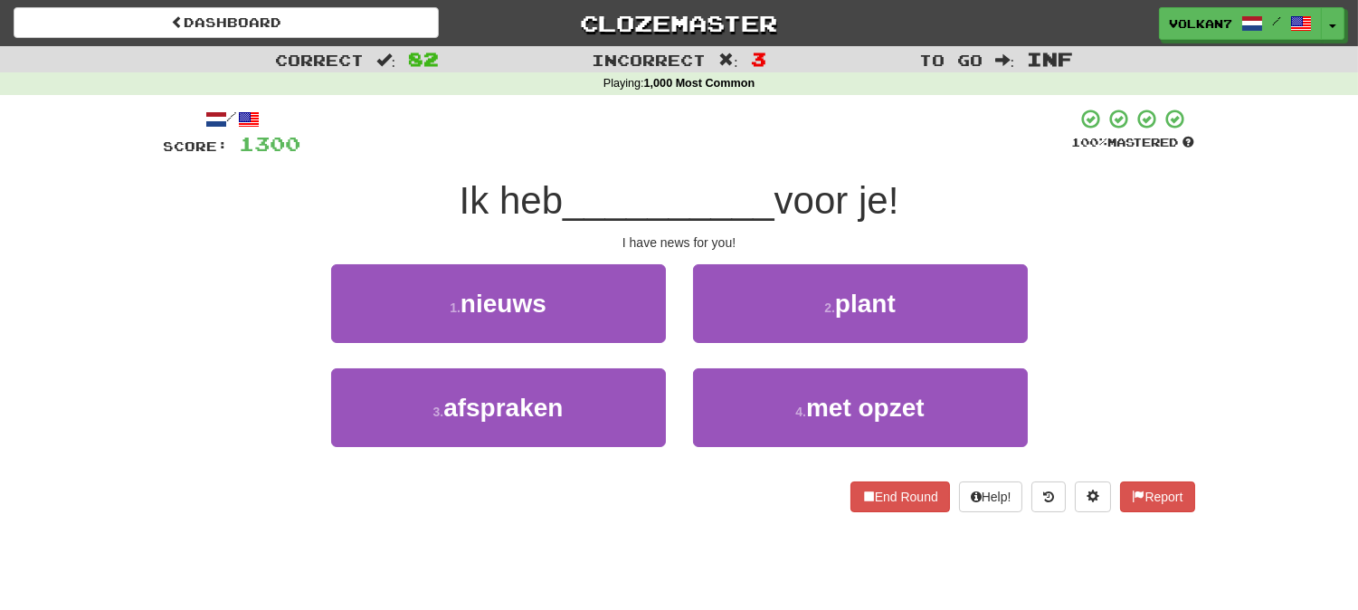
click at [744, 151] on div at bounding box center [686, 133] width 771 height 50
click at [773, 113] on div at bounding box center [686, 133] width 771 height 50
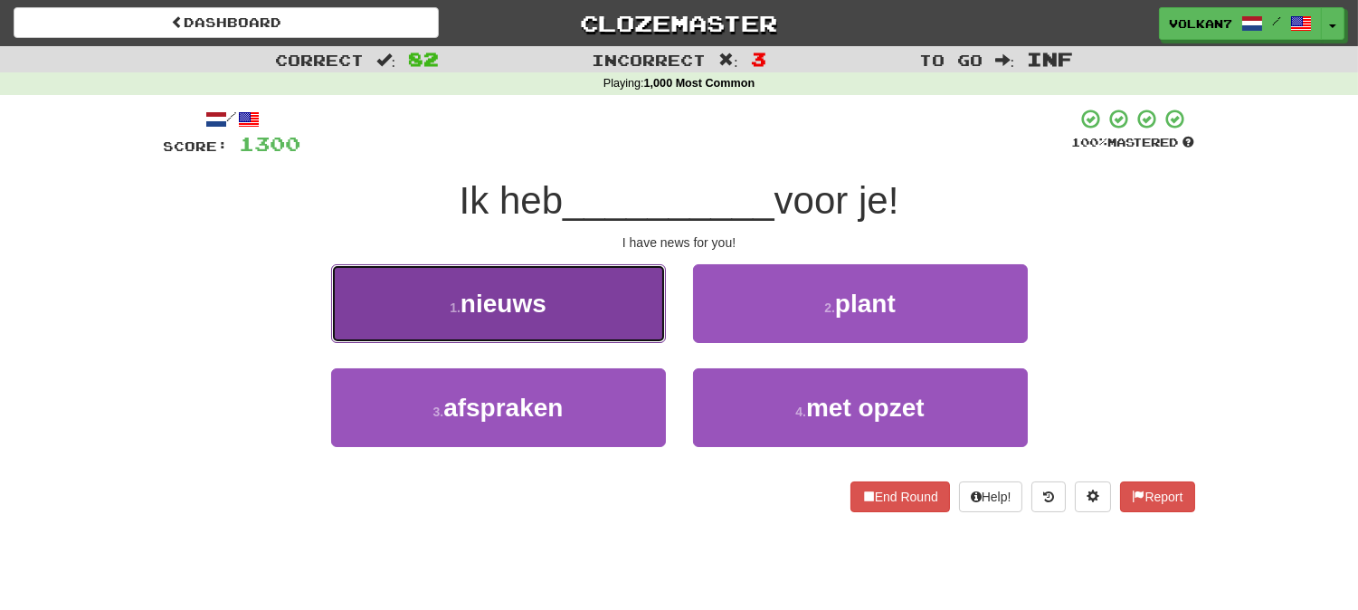
click at [590, 310] on button "1 . nieuws" at bounding box center [498, 303] width 335 height 79
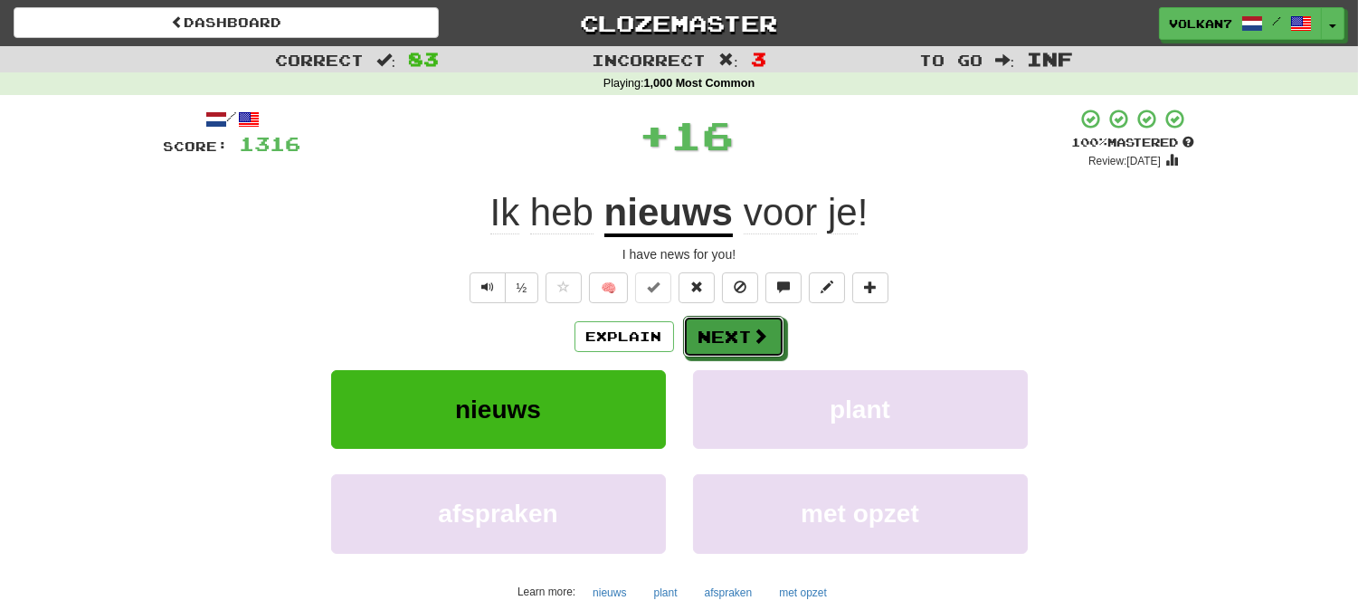
drag, startPoint x: 706, startPoint y: 331, endPoint x: 725, endPoint y: 146, distance: 186.4
click at [707, 331] on button "Next" at bounding box center [733, 337] width 101 height 42
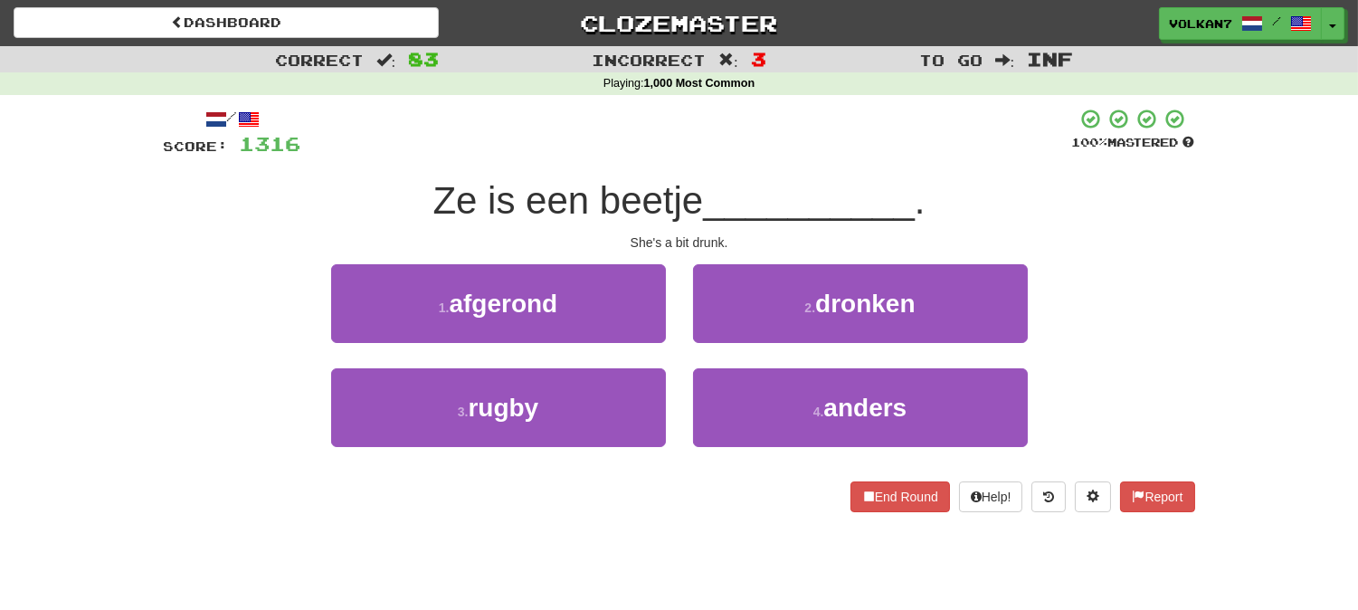
click at [725, 146] on div at bounding box center [686, 133] width 771 height 50
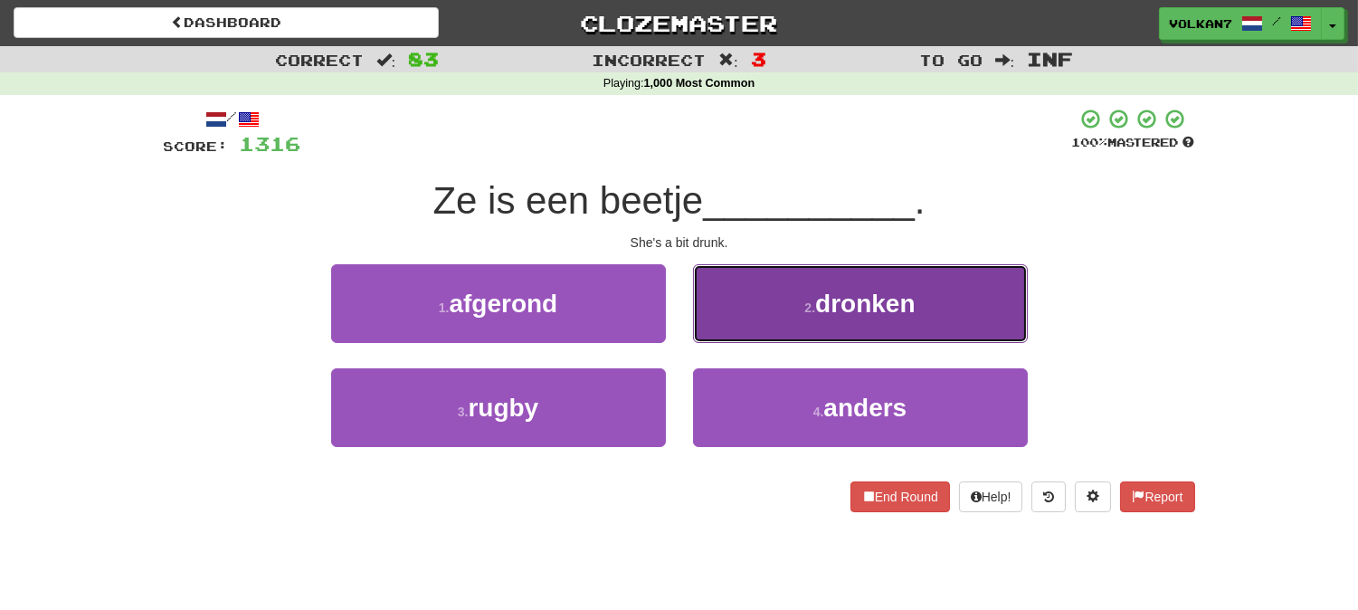
click at [811, 337] on button "2 . dronken" at bounding box center [860, 303] width 335 height 79
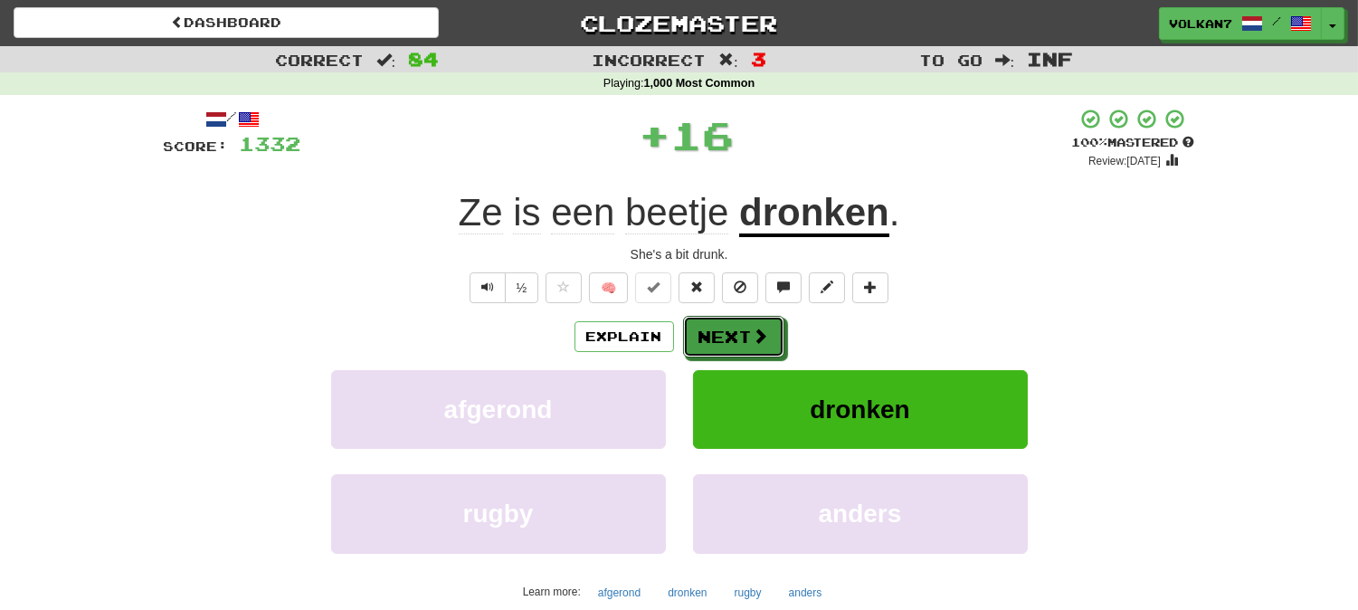
click at [728, 336] on button "Next" at bounding box center [733, 337] width 101 height 42
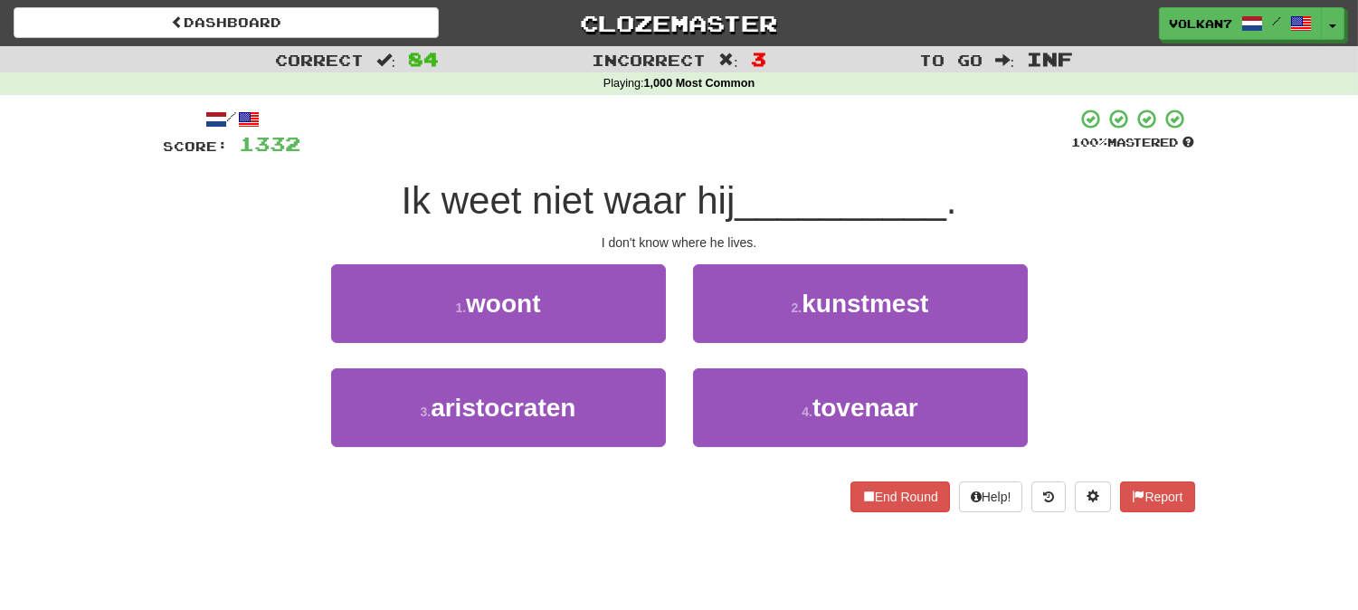
click at [729, 195] on span "Ik weet niet waar hij" at bounding box center [568, 200] width 334 height 43
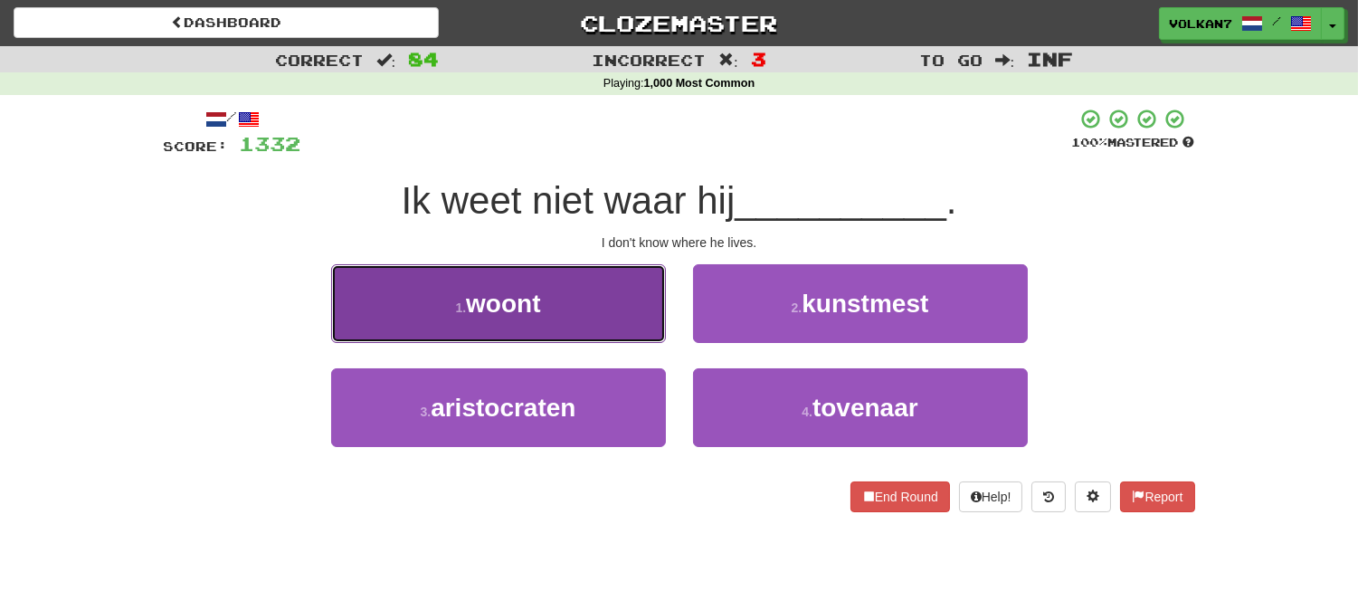
click at [597, 294] on button "1 . woont" at bounding box center [498, 303] width 335 height 79
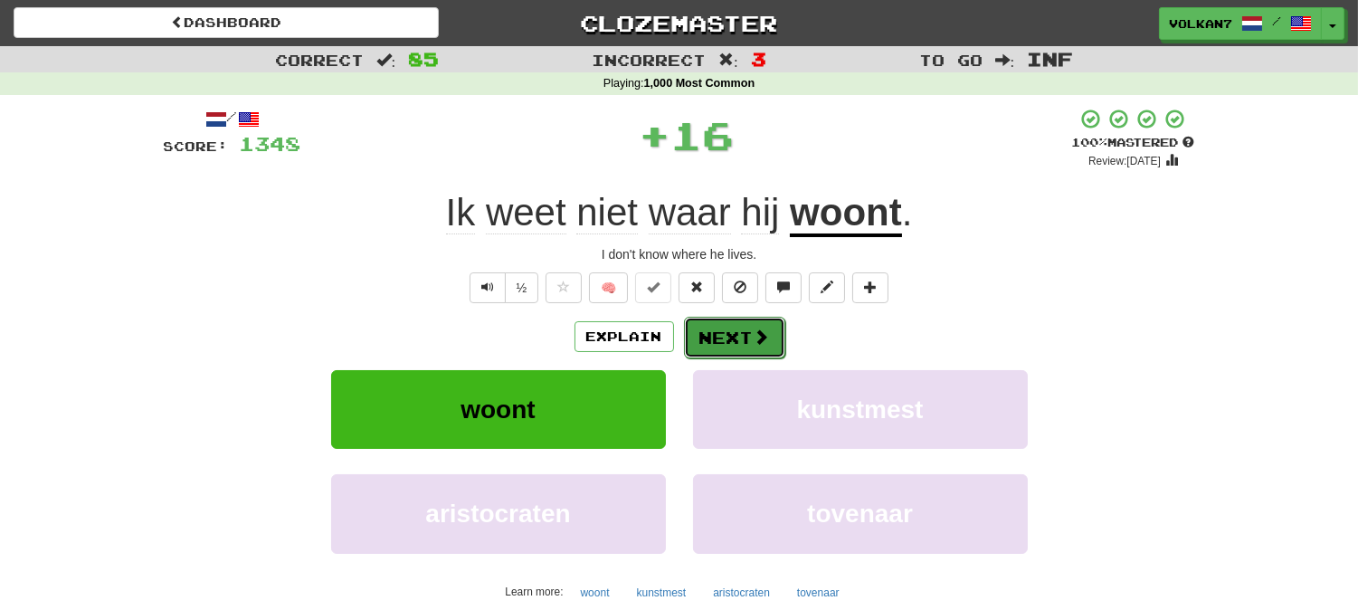
drag, startPoint x: 708, startPoint y: 319, endPoint x: 719, endPoint y: 247, distance: 73.2
click at [709, 319] on button "Next" at bounding box center [733, 337] width 101 height 42
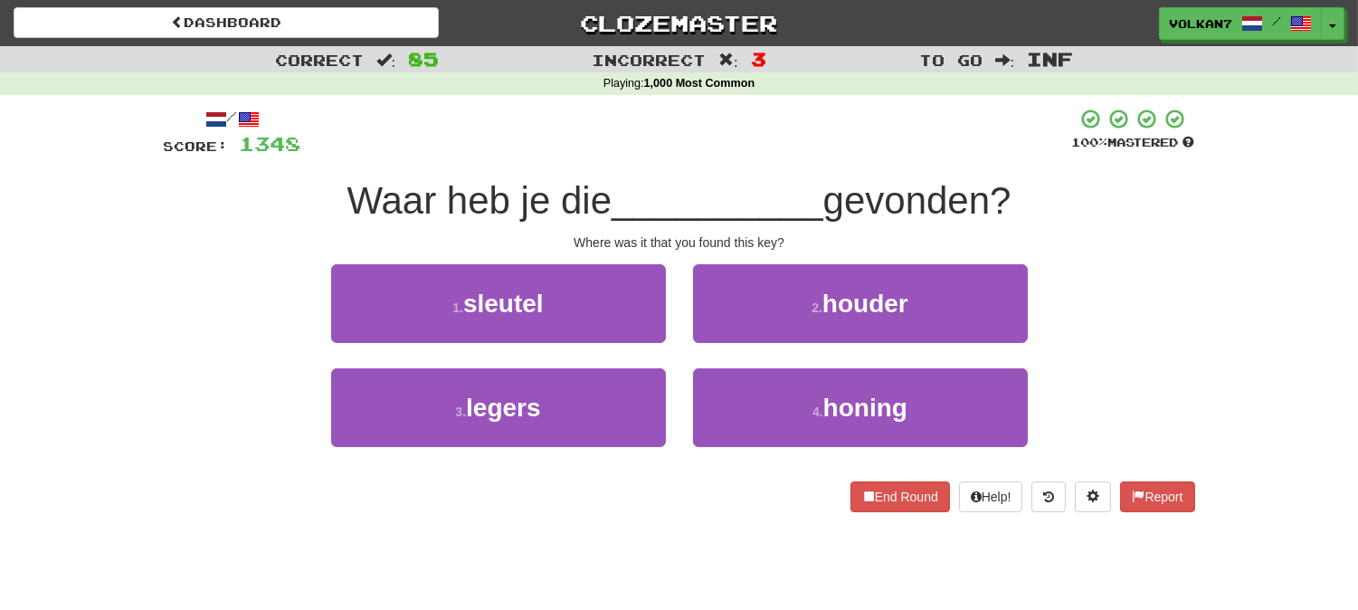
click at [724, 156] on div at bounding box center [686, 133] width 771 height 50
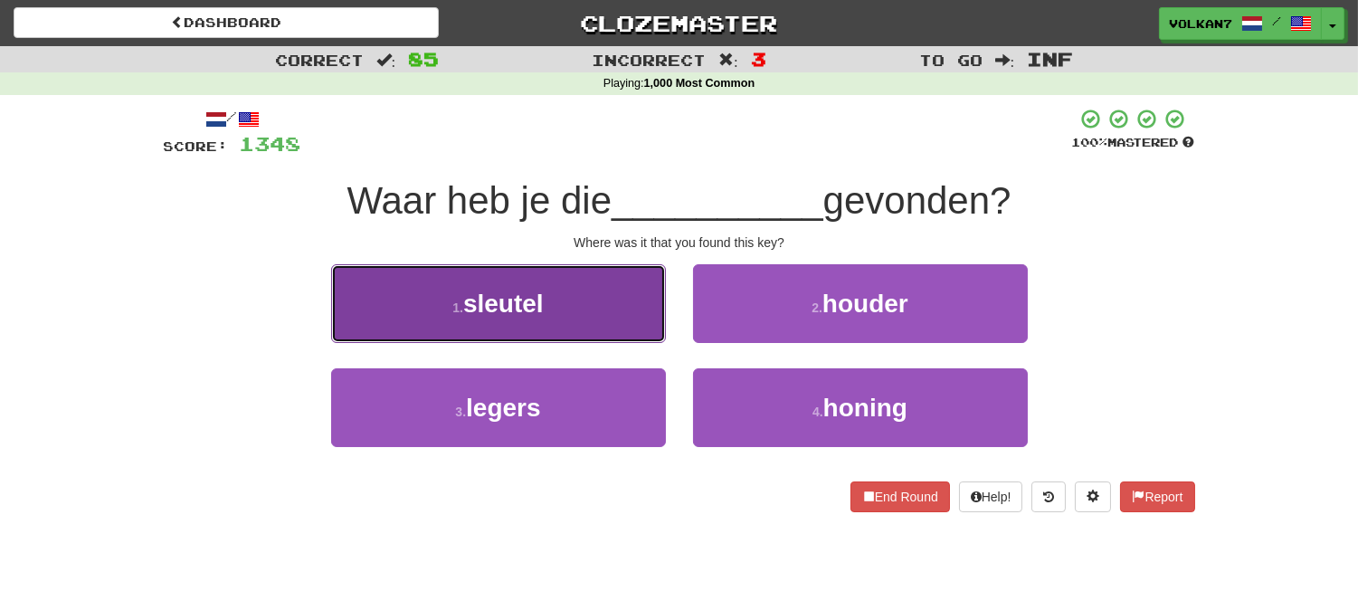
click at [581, 306] on button "1 . sleutel" at bounding box center [498, 303] width 335 height 79
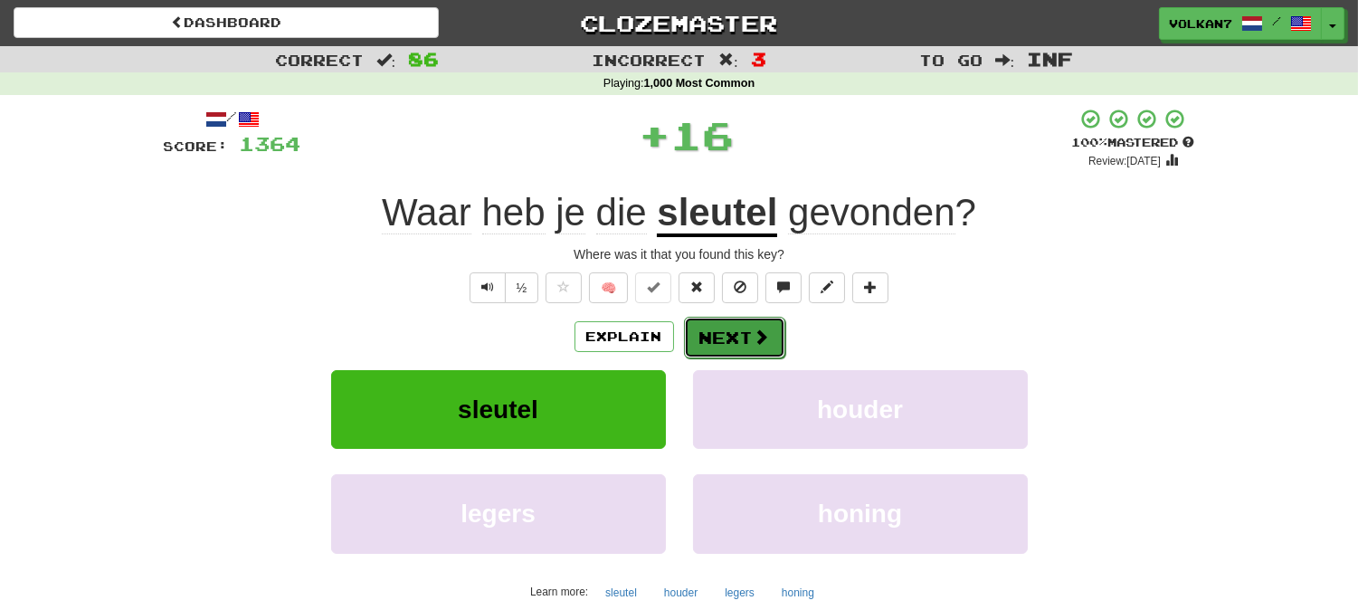
click at [729, 332] on button "Next" at bounding box center [734, 338] width 101 height 42
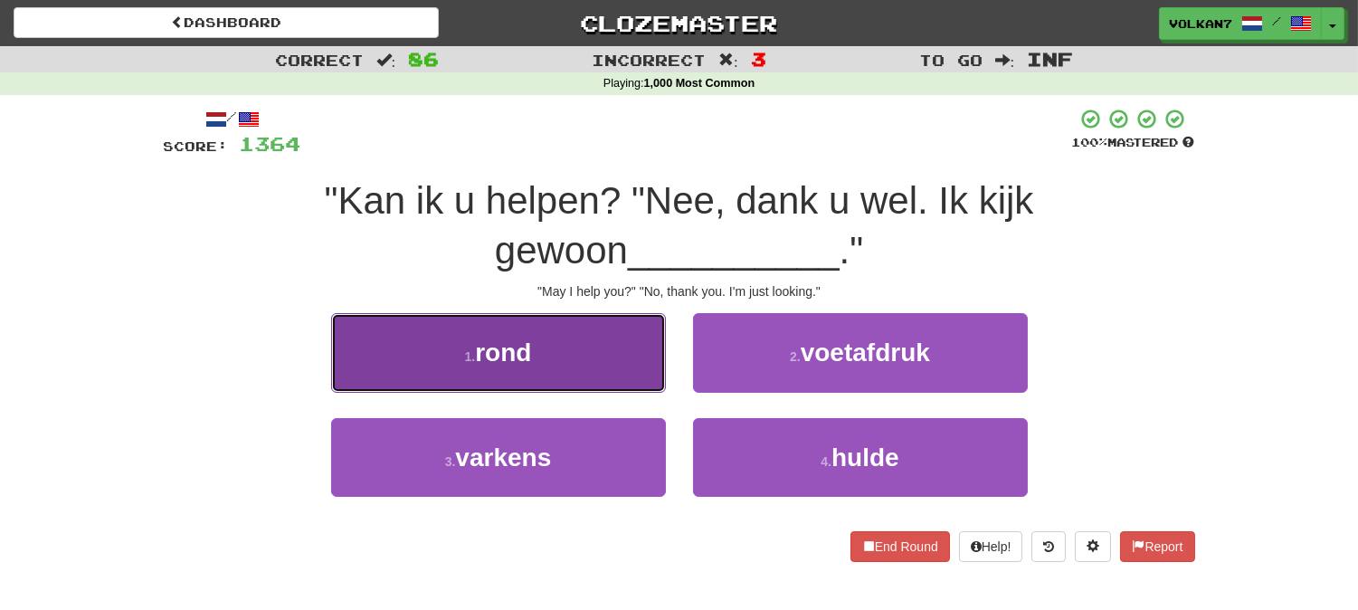
click at [598, 350] on button "1 . rond" at bounding box center [498, 352] width 335 height 79
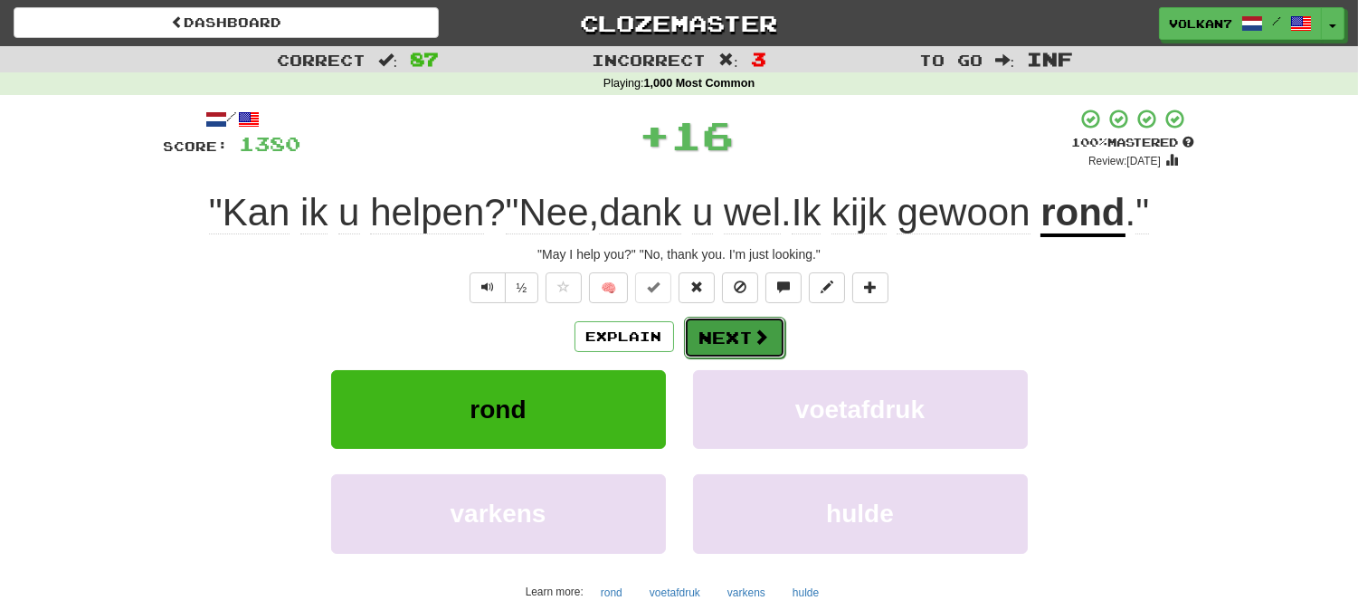
click at [725, 341] on button "Next" at bounding box center [734, 338] width 101 height 42
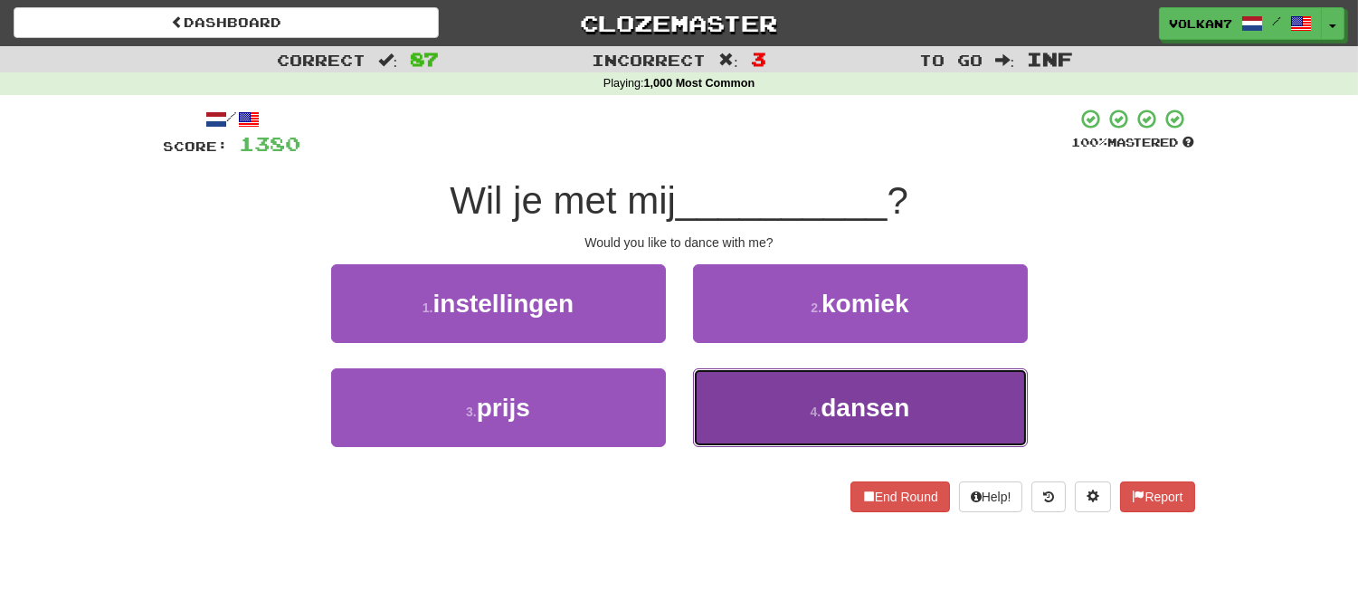
click at [816, 400] on button "4 . dansen" at bounding box center [860, 407] width 335 height 79
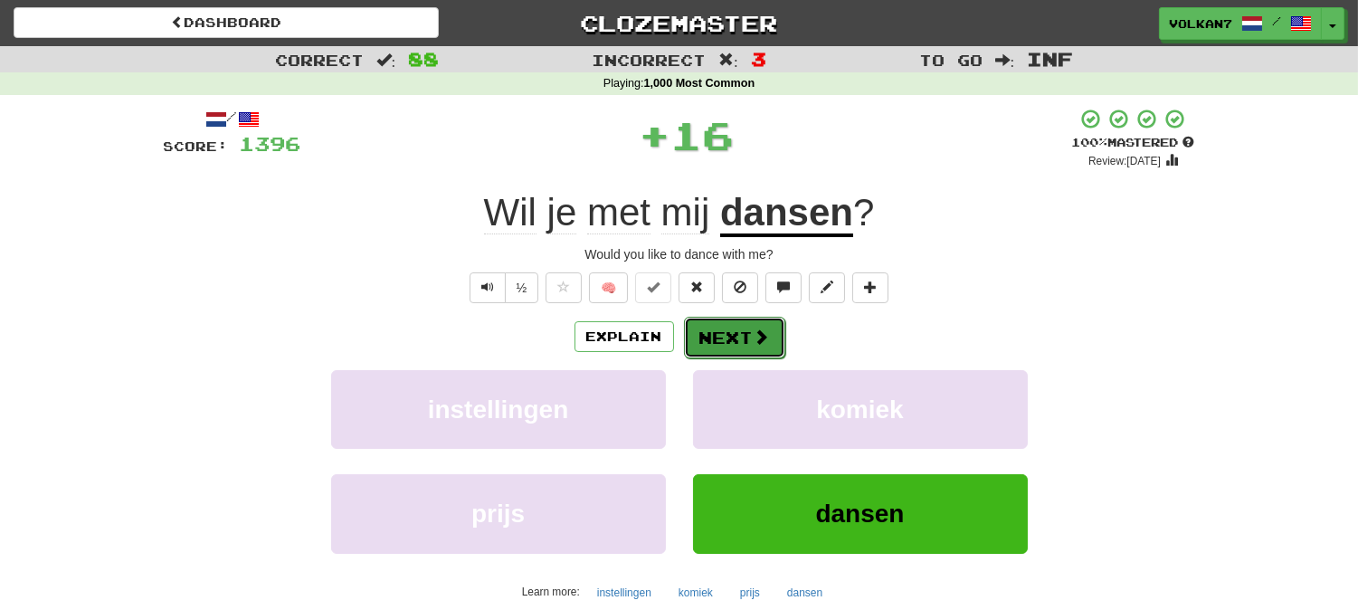
click at [746, 337] on button "Next" at bounding box center [734, 338] width 101 height 42
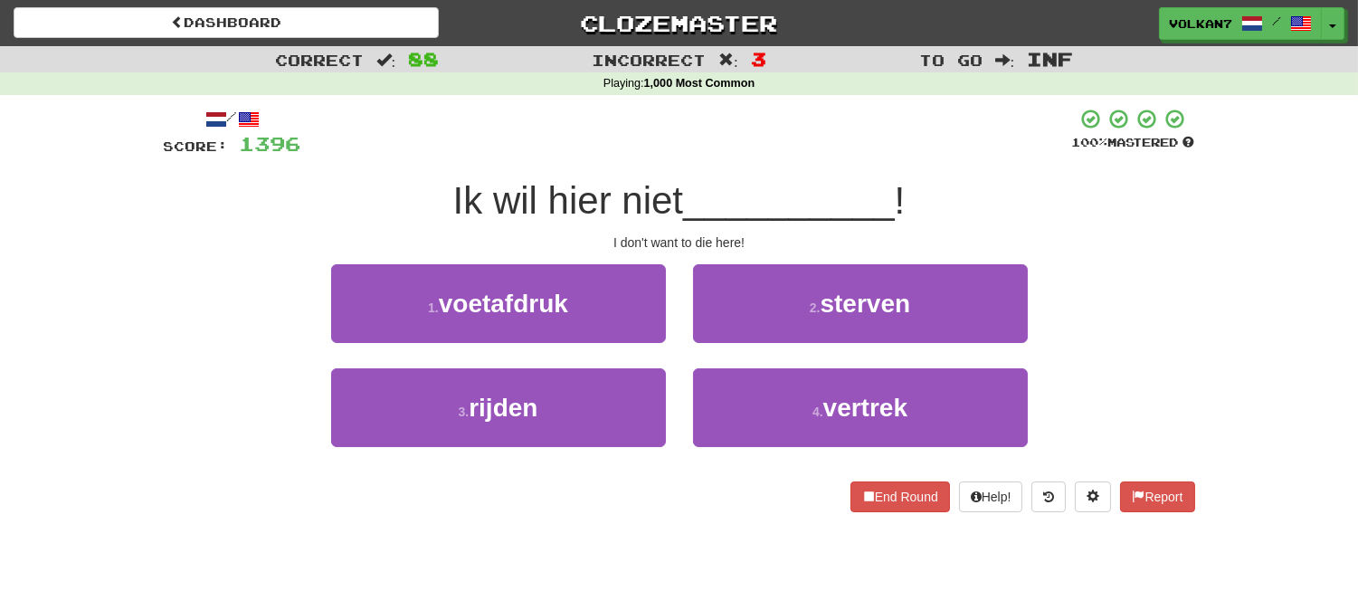
click at [745, 155] on div at bounding box center [686, 133] width 771 height 50
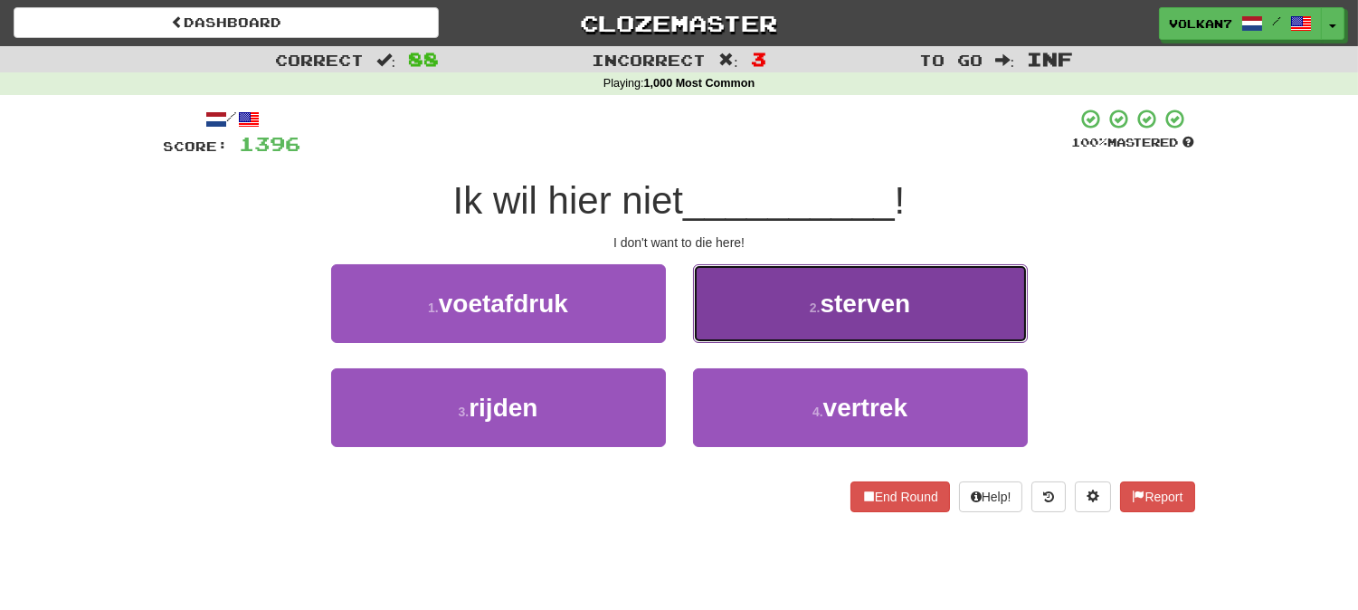
click at [772, 285] on button "2 . sterven" at bounding box center [860, 303] width 335 height 79
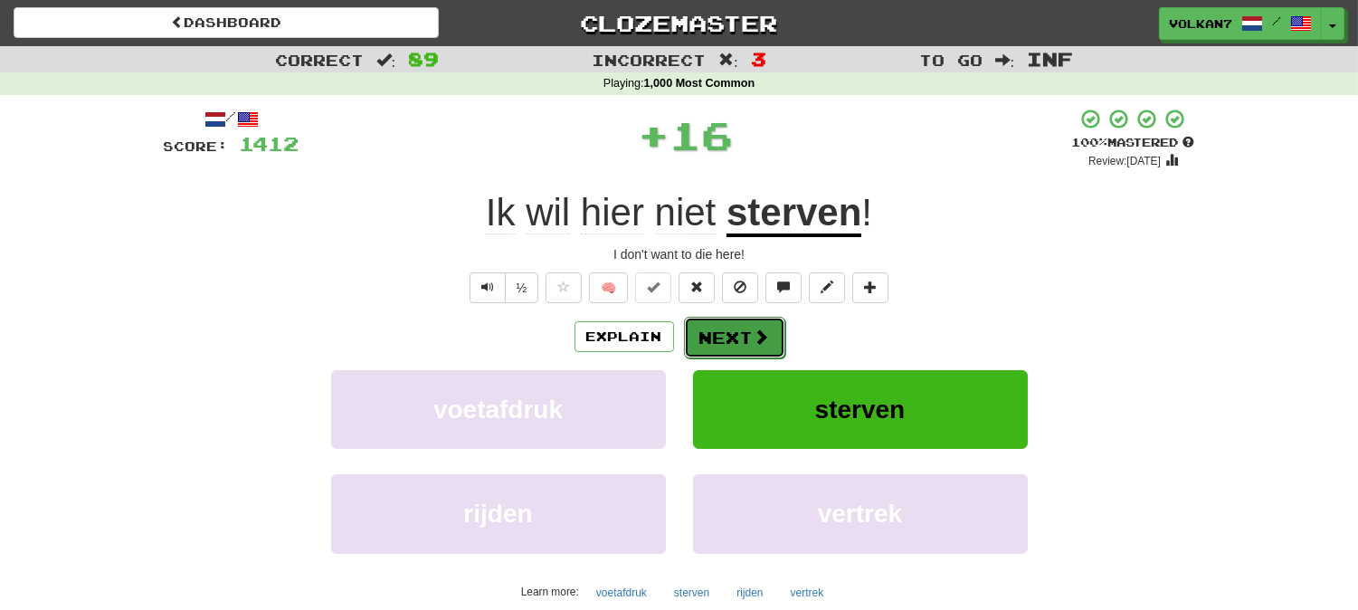
click at [754, 331] on span at bounding box center [762, 336] width 16 height 16
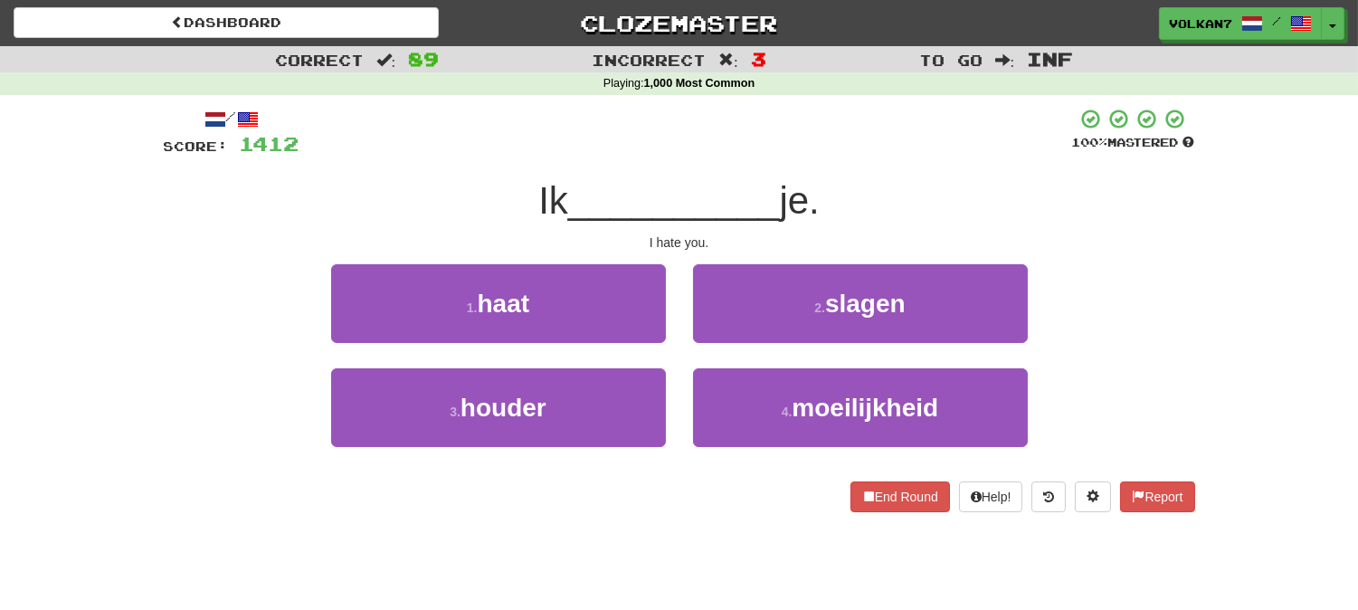
click at [774, 172] on div "/ Score: 1412 100 % Mastered Ik __________ je. I hate you. 1 . haat 2 . slagen …" at bounding box center [679, 310] width 1031 height 404
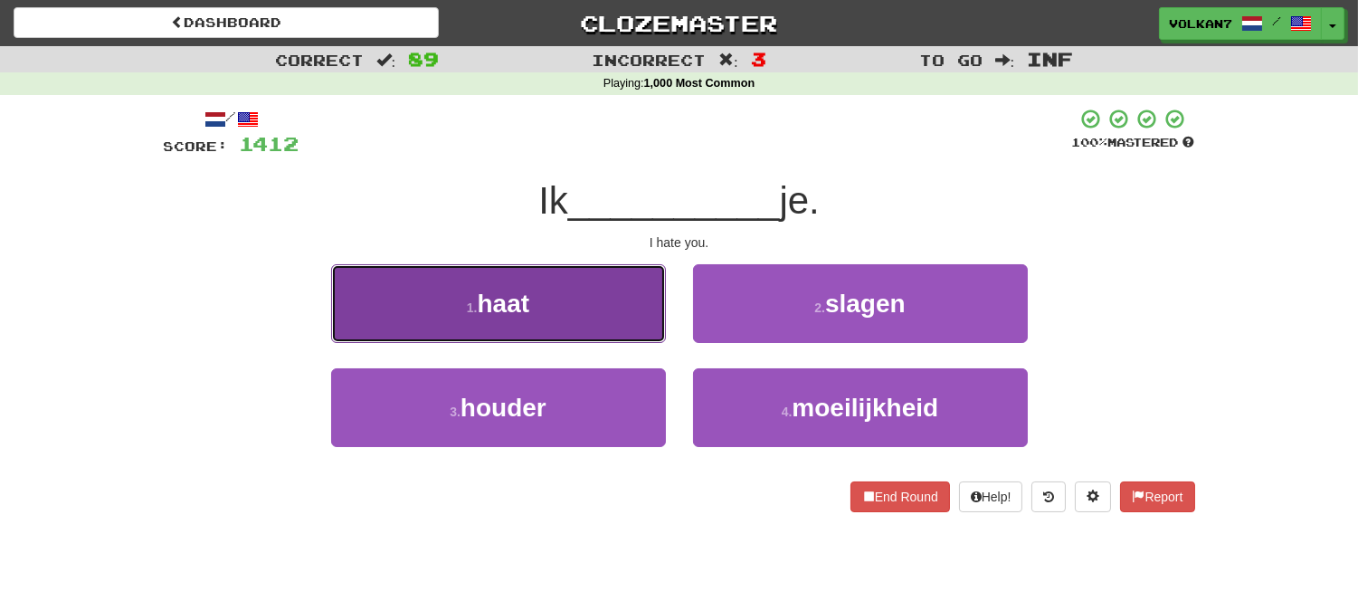
click at [580, 302] on button "1 . haat" at bounding box center [498, 303] width 335 height 79
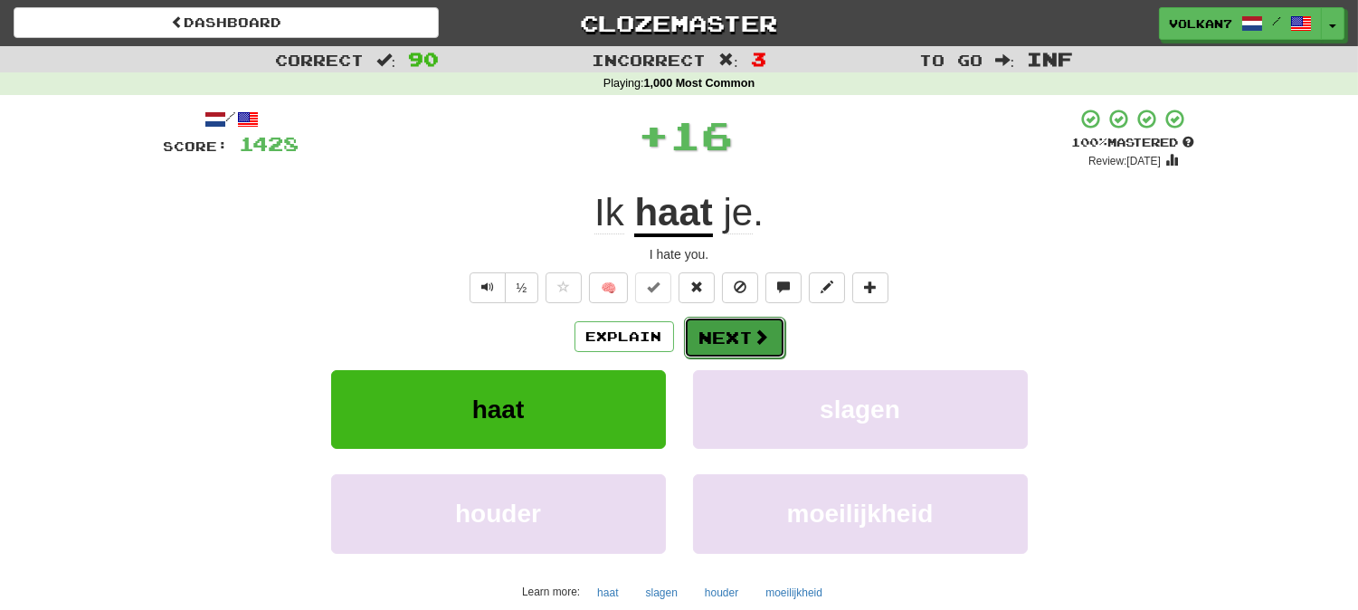
click at [715, 337] on button "Next" at bounding box center [734, 338] width 101 height 42
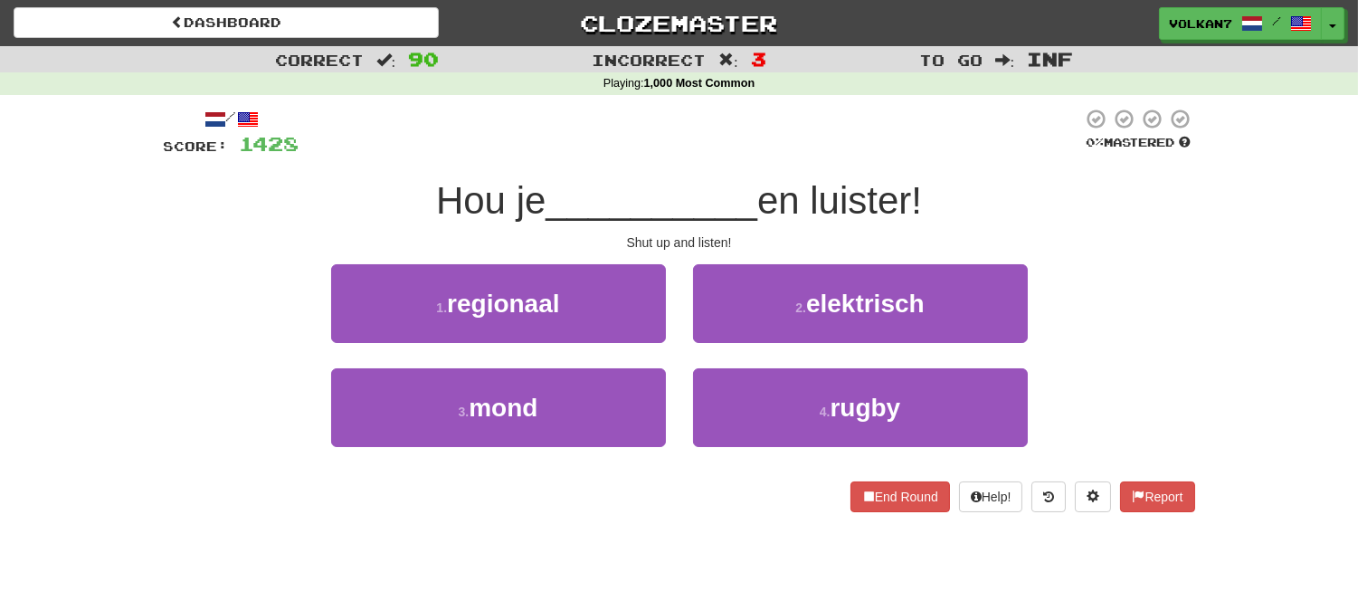
click at [727, 181] on span "__________" at bounding box center [652, 200] width 212 height 43
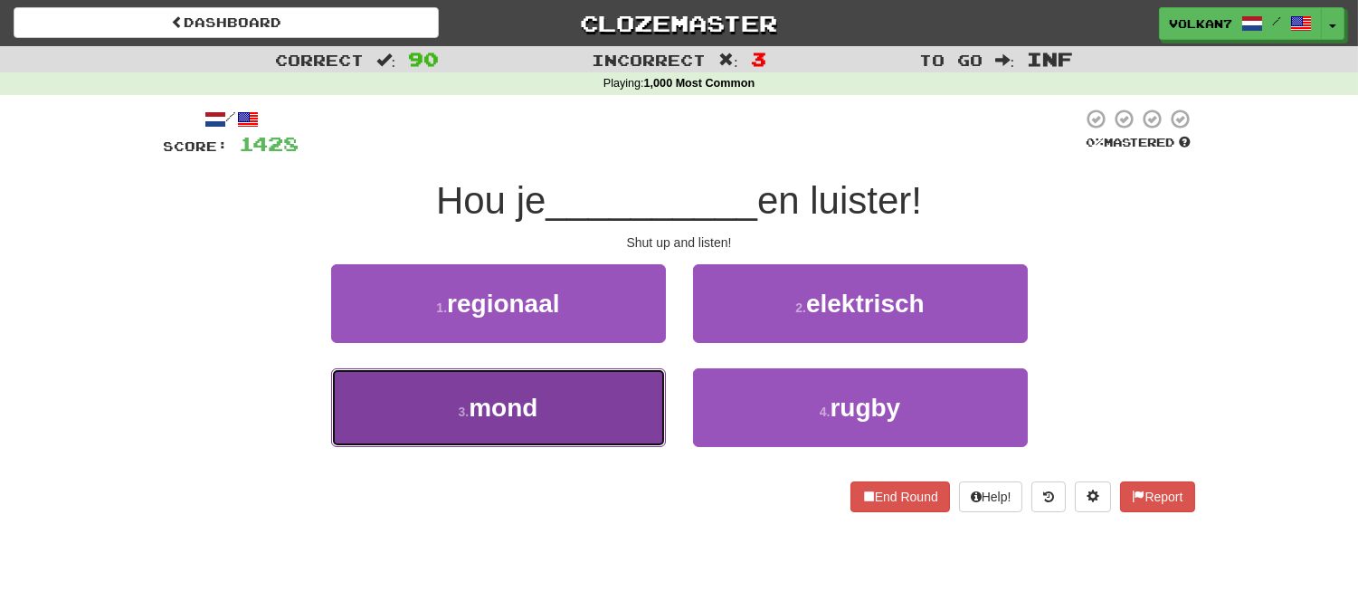
click at [567, 421] on button "3 . mond" at bounding box center [498, 407] width 335 height 79
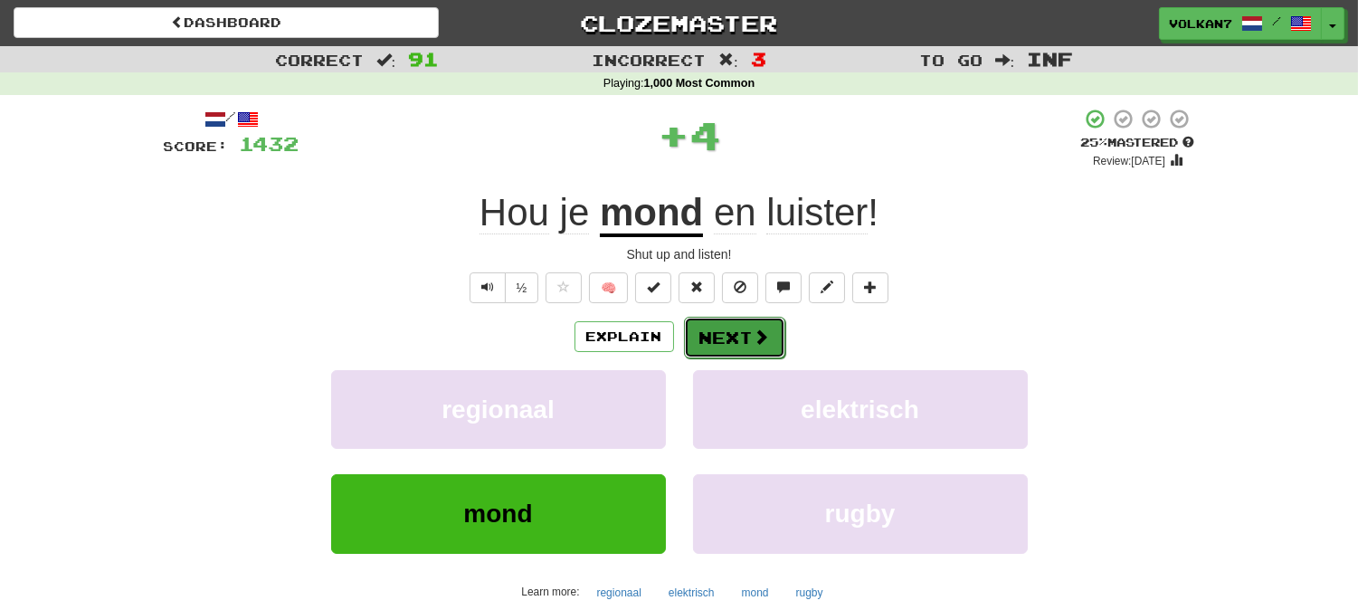
click at [748, 335] on button "Next" at bounding box center [734, 338] width 101 height 42
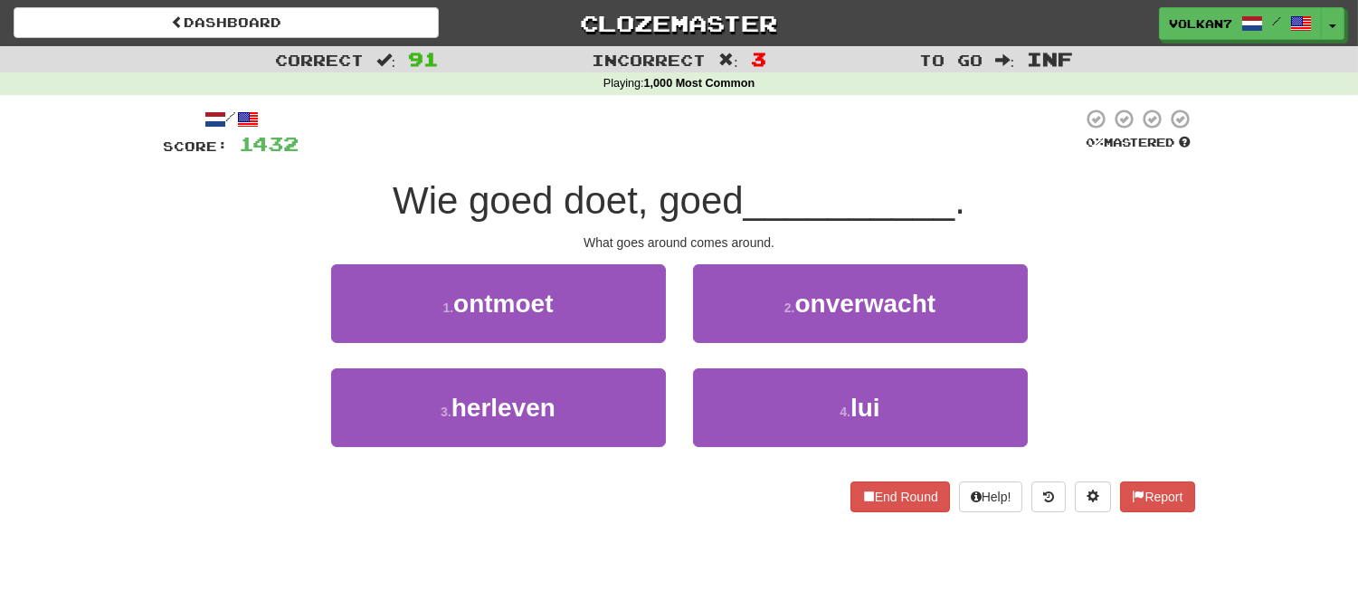
click at [755, 163] on div "/ Score: 1432 0 % Mastered Wie goed doet, goed __________ . What goes around co…" at bounding box center [679, 310] width 1031 height 404
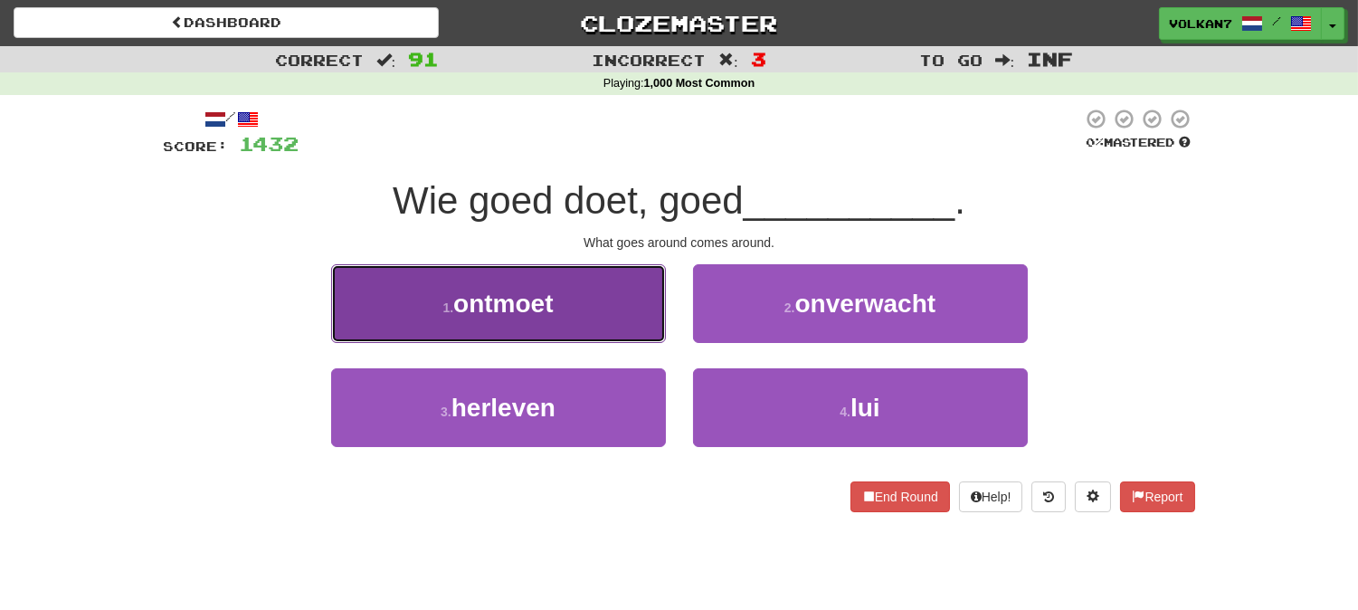
click at [617, 302] on button "1 . ontmoet" at bounding box center [498, 303] width 335 height 79
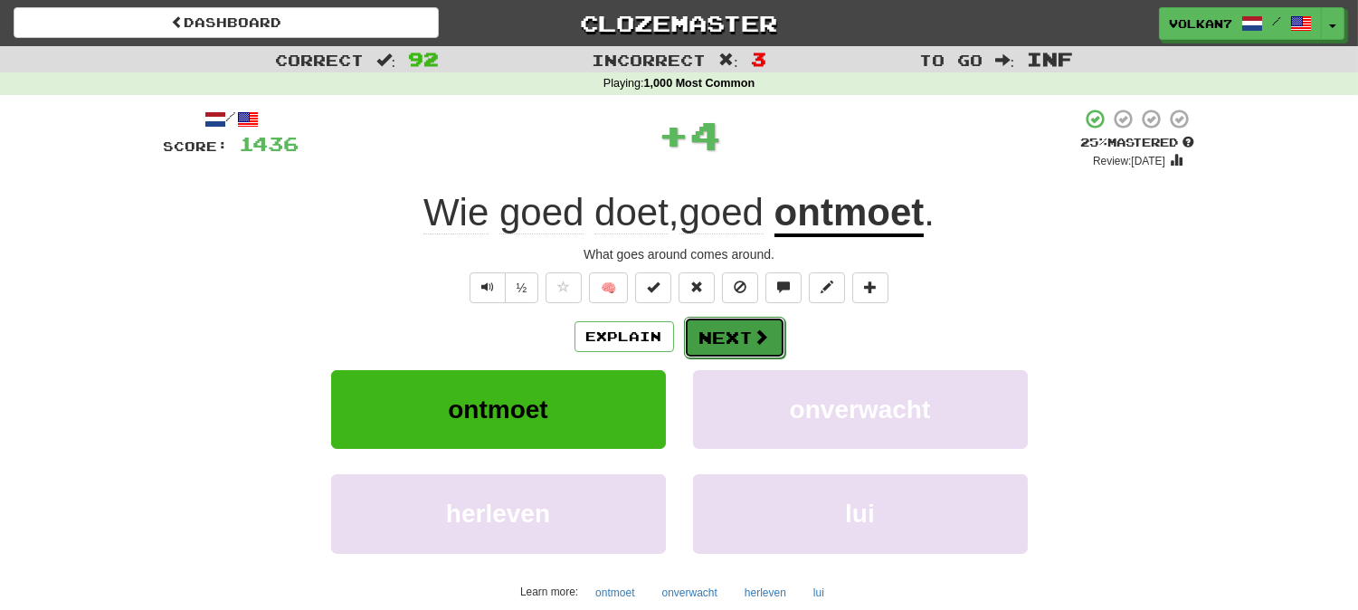
drag, startPoint x: 730, startPoint y: 338, endPoint x: 742, endPoint y: 164, distance: 175.0
click at [730, 336] on button "Next" at bounding box center [733, 337] width 101 height 42
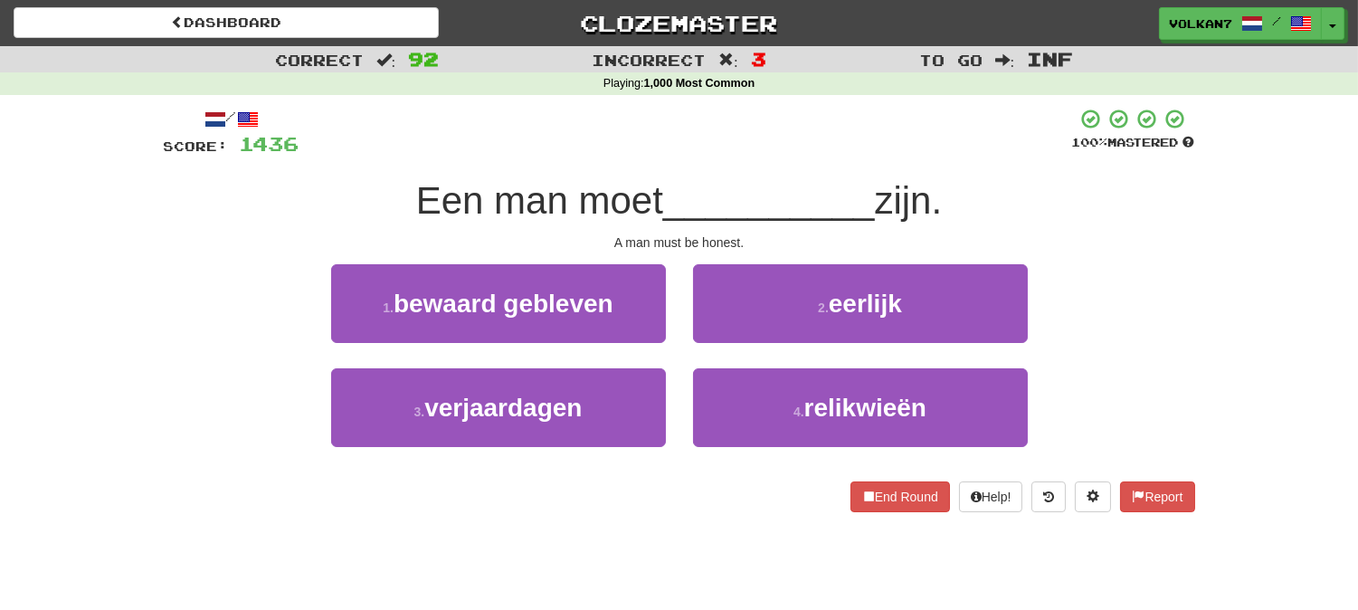
click at [742, 164] on div "/ Score: 1436 100 % Mastered Een man moet __________ zijn. A man must be honest…" at bounding box center [679, 310] width 1031 height 404
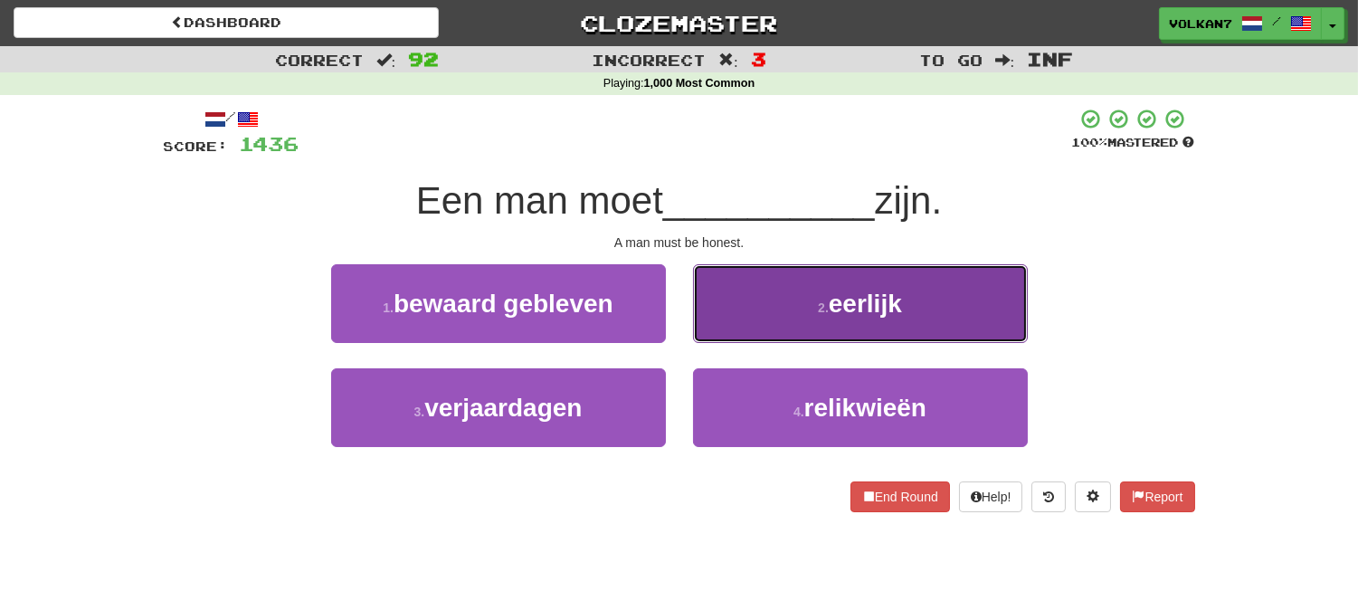
click at [806, 306] on button "2 . eerlijk" at bounding box center [860, 303] width 335 height 79
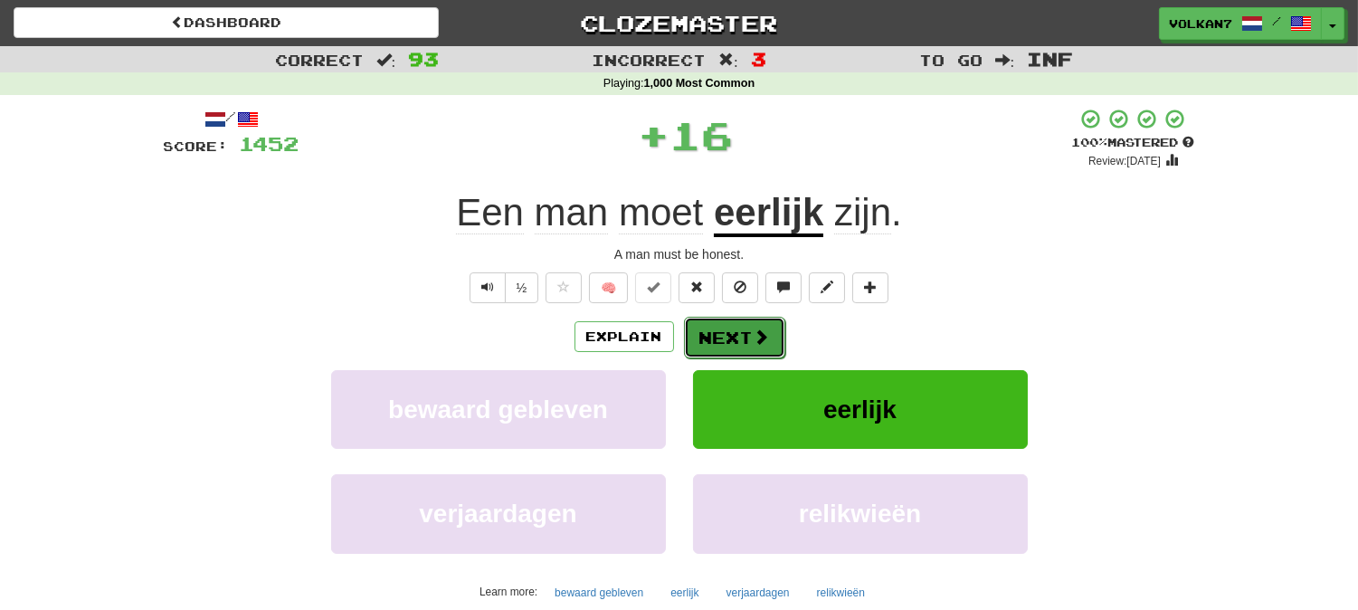
click at [743, 337] on button "Next" at bounding box center [734, 338] width 101 height 42
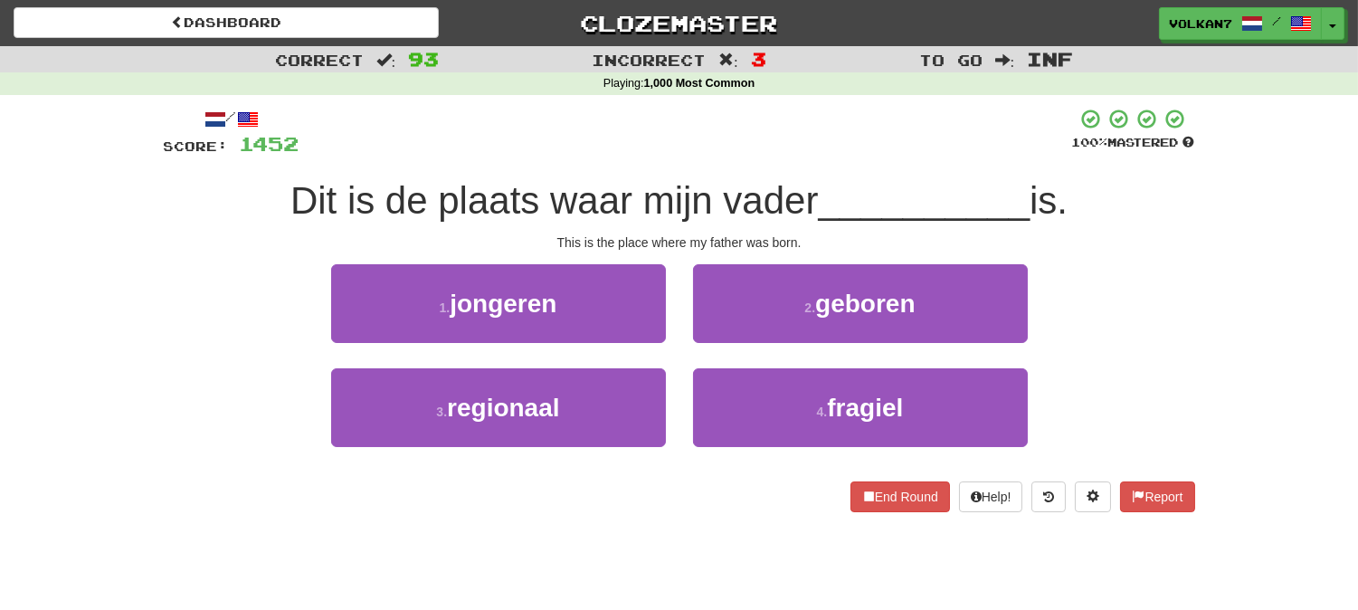
click at [743, 168] on div "/ Score: 1452 100 % Mastered Dit is de plaats waar mijn vader __________ is. Th…" at bounding box center [679, 310] width 1031 height 404
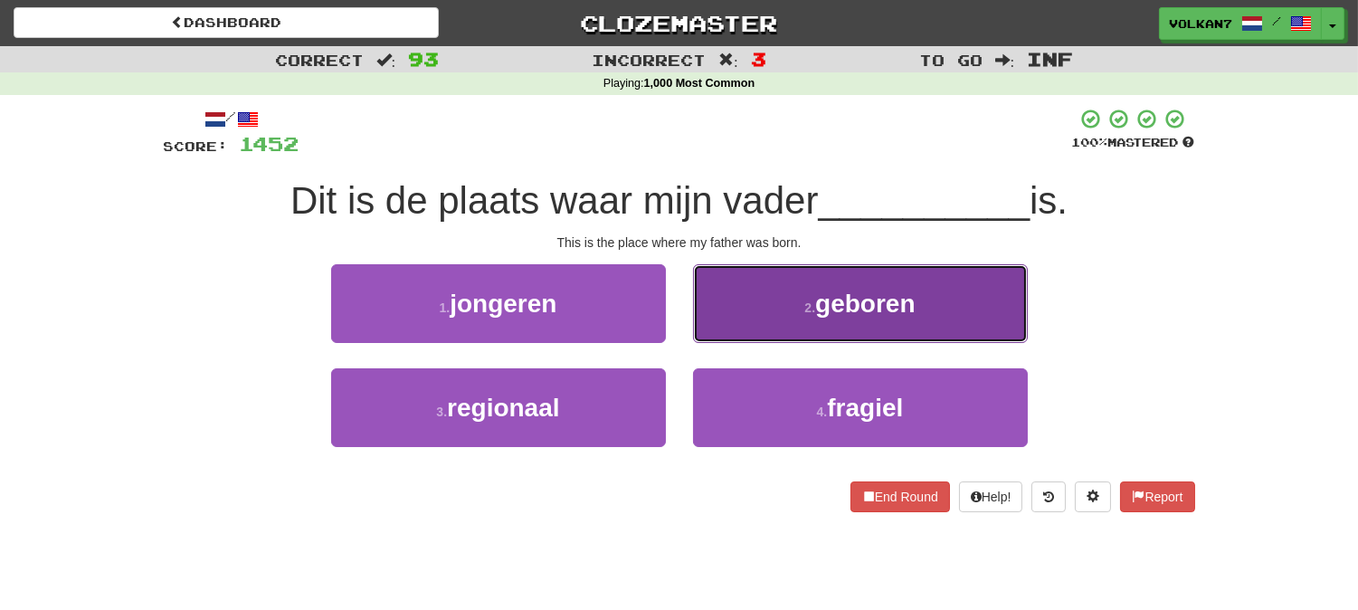
click at [789, 295] on button "2 . geboren" at bounding box center [860, 303] width 335 height 79
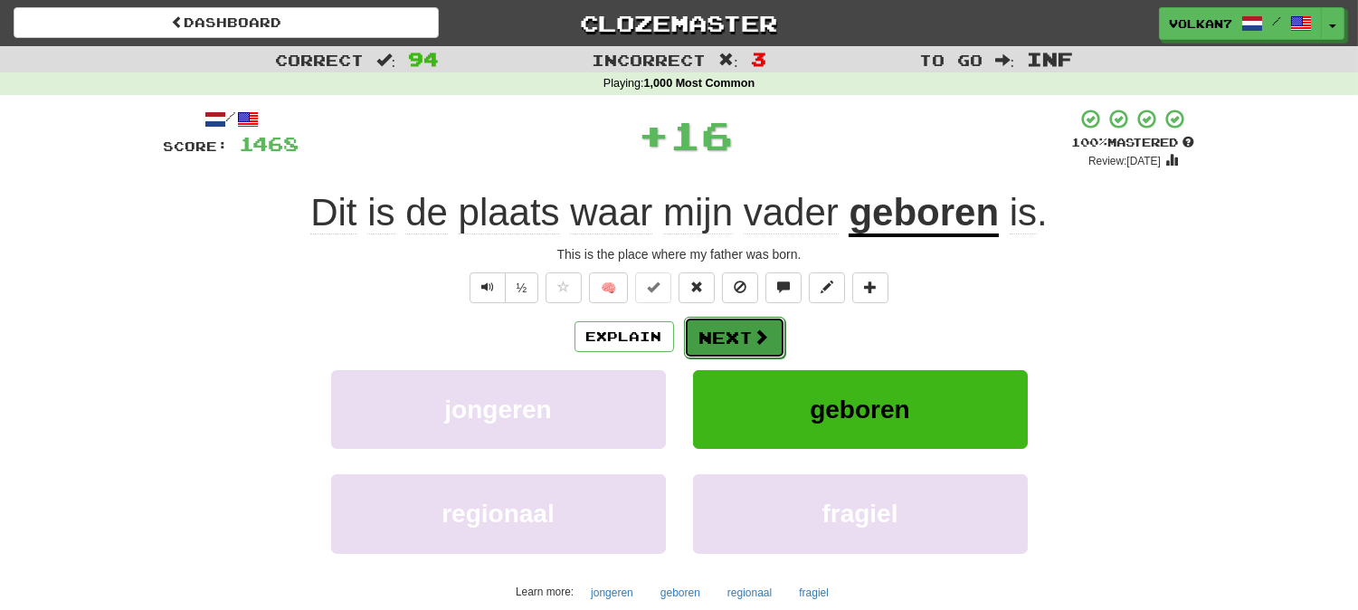
click at [728, 351] on button "Next" at bounding box center [734, 338] width 101 height 42
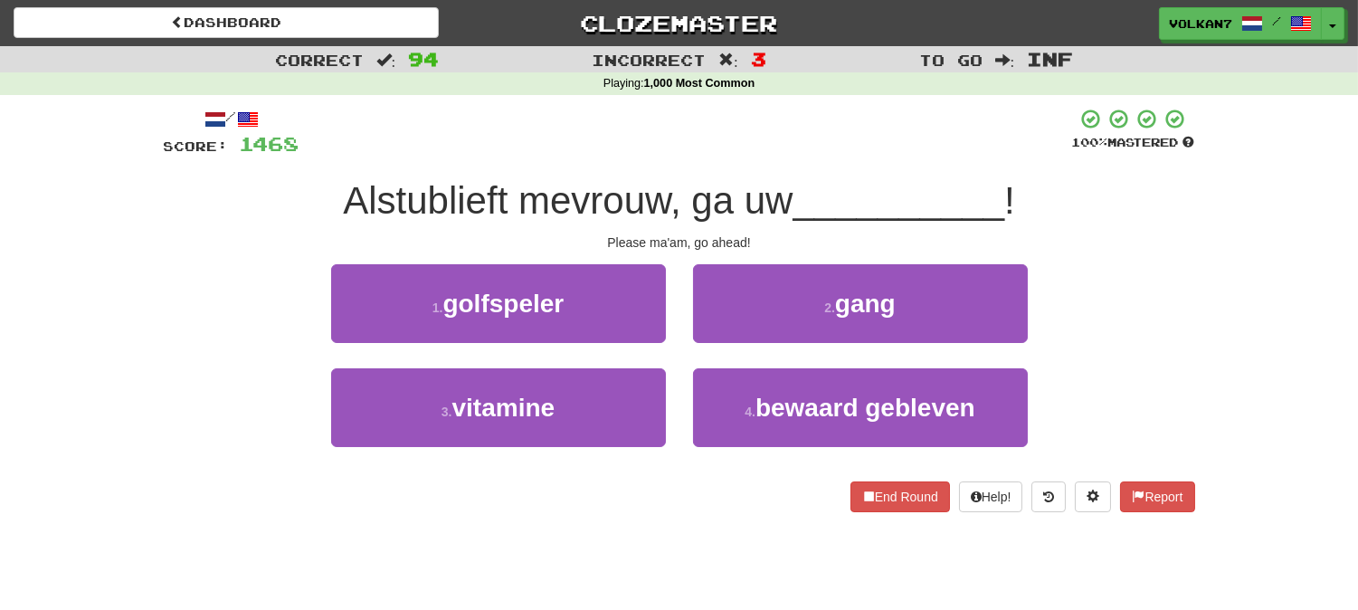
click at [746, 166] on div "/ Score: 1468 100 % Mastered Alstublieft mevrouw, ga uw __________ ! Please ma'…" at bounding box center [679, 310] width 1031 height 404
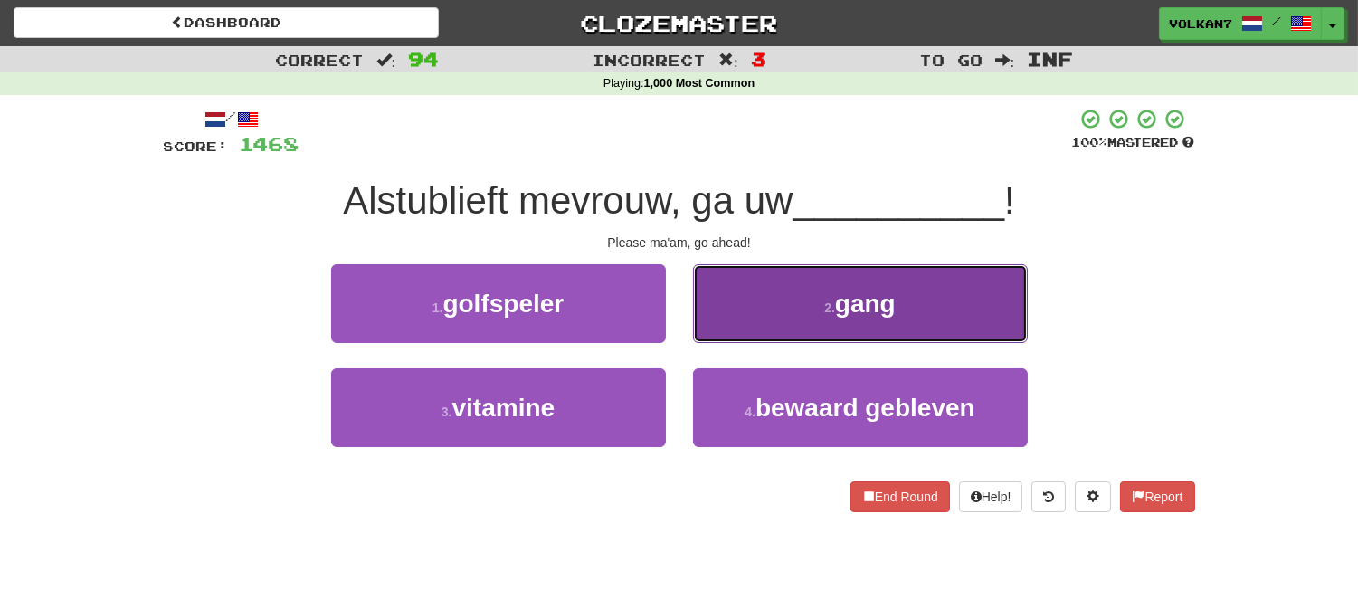
click at [736, 309] on button "2 . gang" at bounding box center [860, 303] width 335 height 79
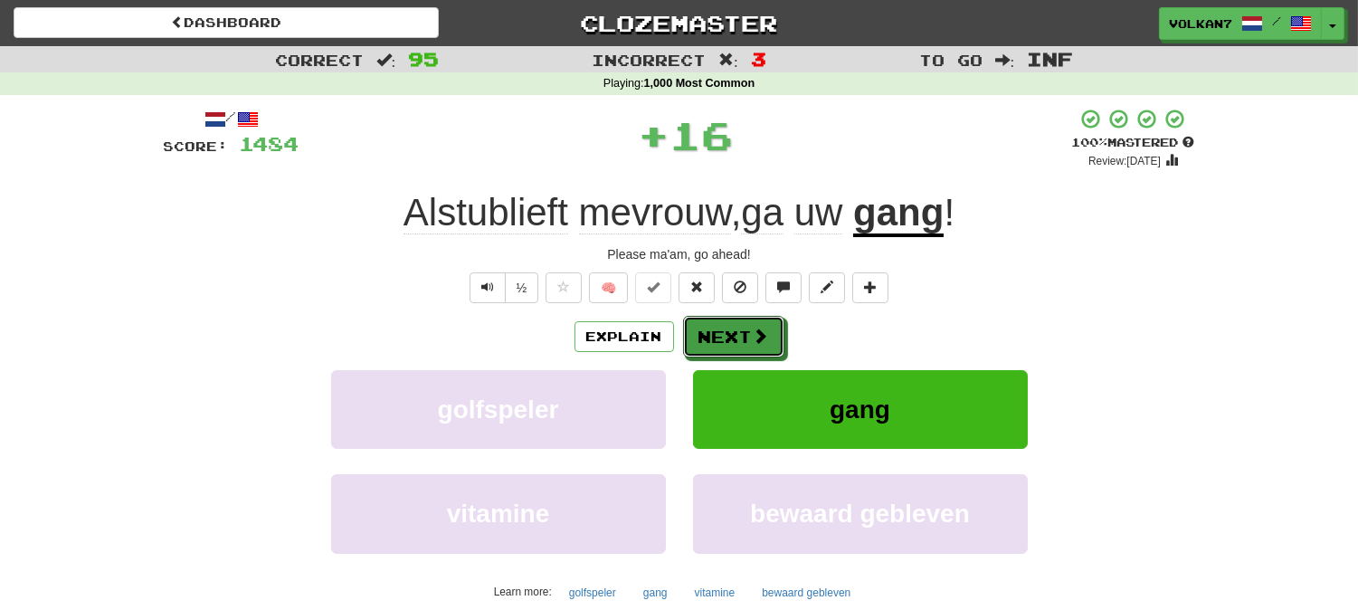
click at [726, 329] on button "Next" at bounding box center [733, 337] width 101 height 42
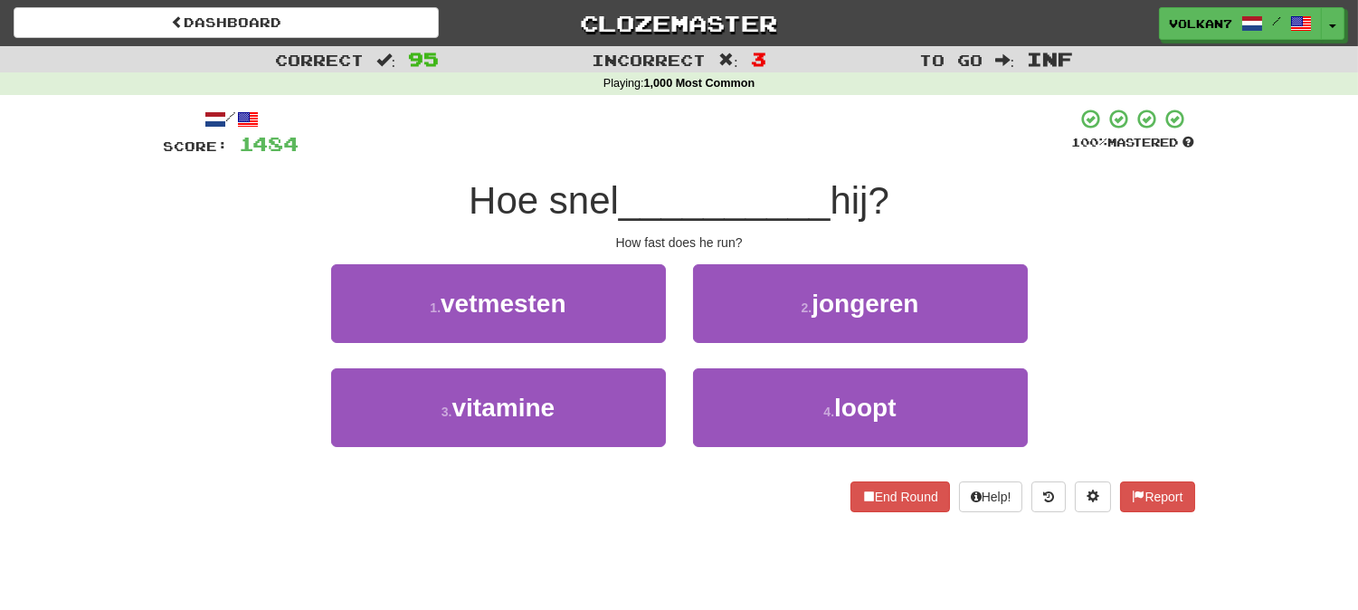
click at [775, 166] on div "/ Score: 1484 100 % Mastered Hoe snel __________ hij? How fast does he run? 1 .…" at bounding box center [679, 310] width 1031 height 404
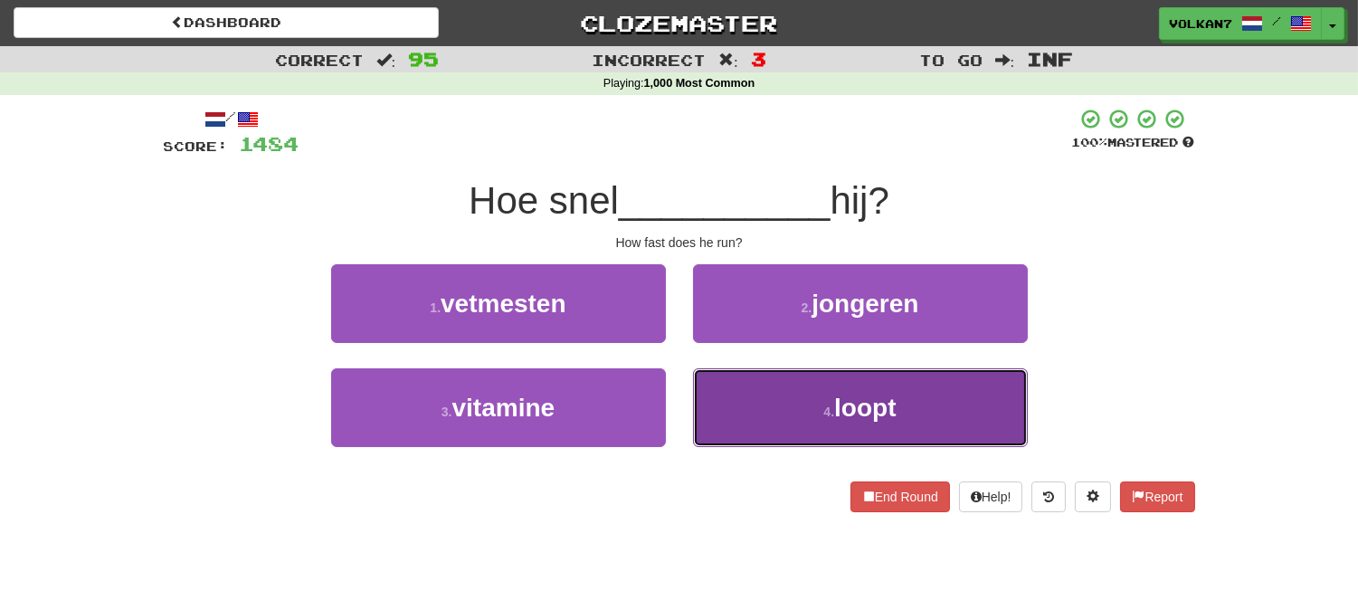
click at [850, 410] on span "loopt" at bounding box center [865, 408] width 62 height 28
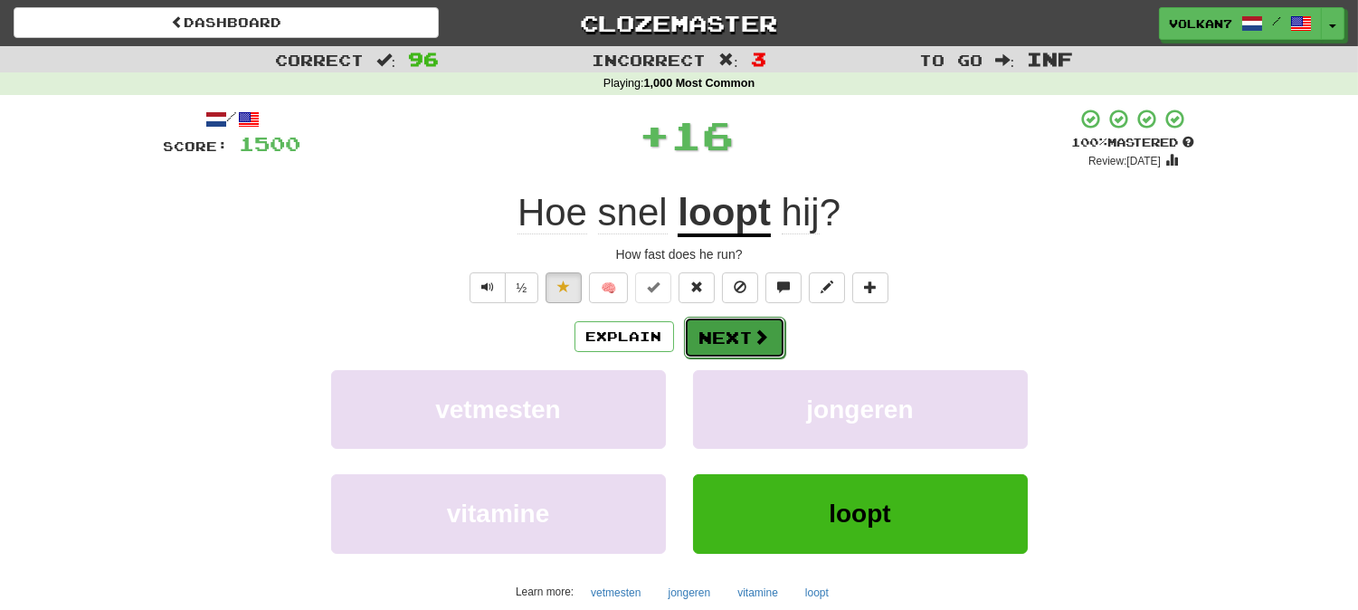
click at [736, 326] on button "Next" at bounding box center [734, 338] width 101 height 42
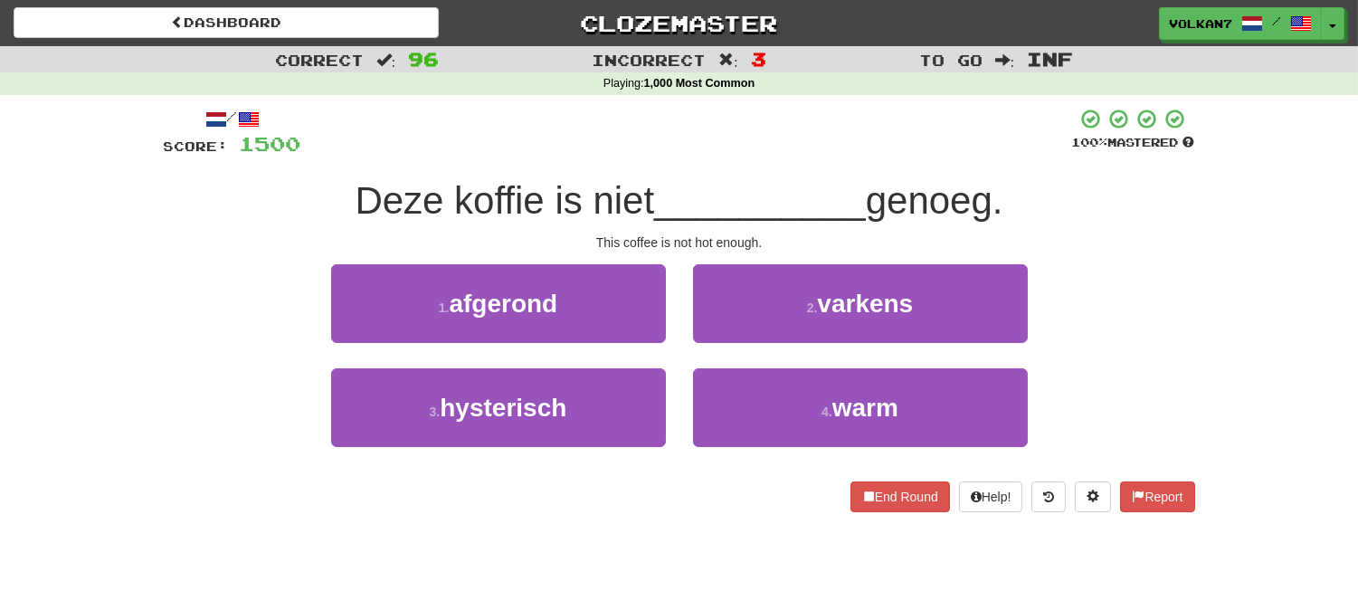
click at [787, 182] on span "__________" at bounding box center [760, 200] width 212 height 43
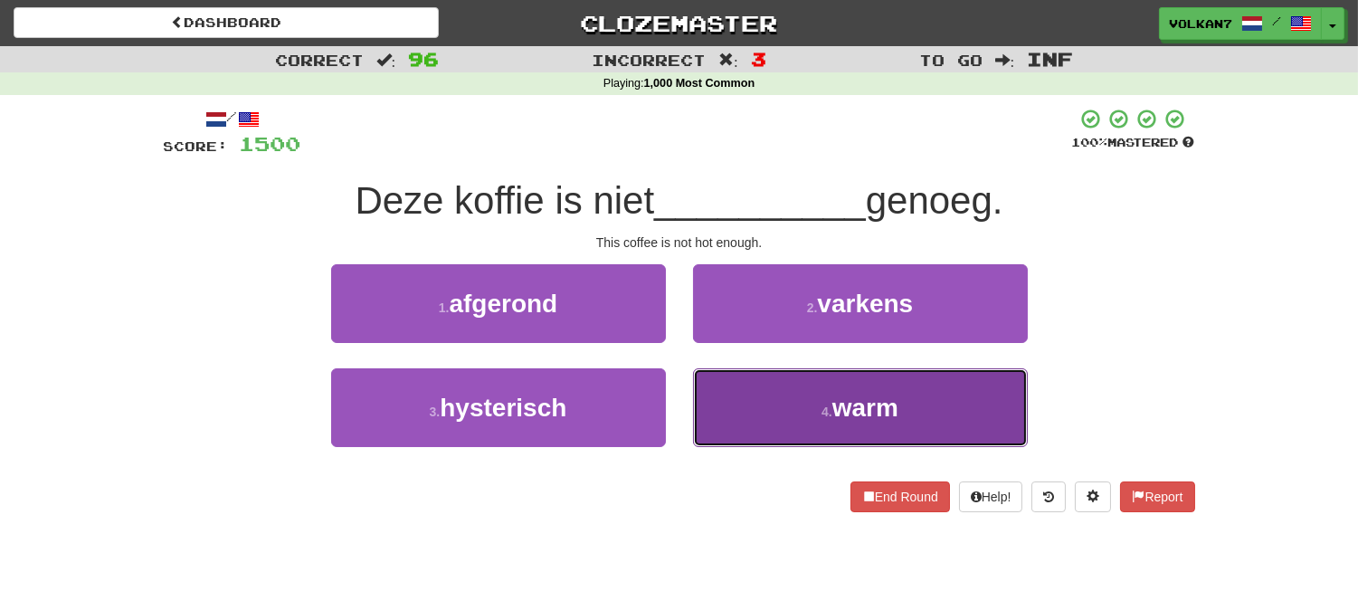
click at [806, 403] on button "4 . warm" at bounding box center [860, 407] width 335 height 79
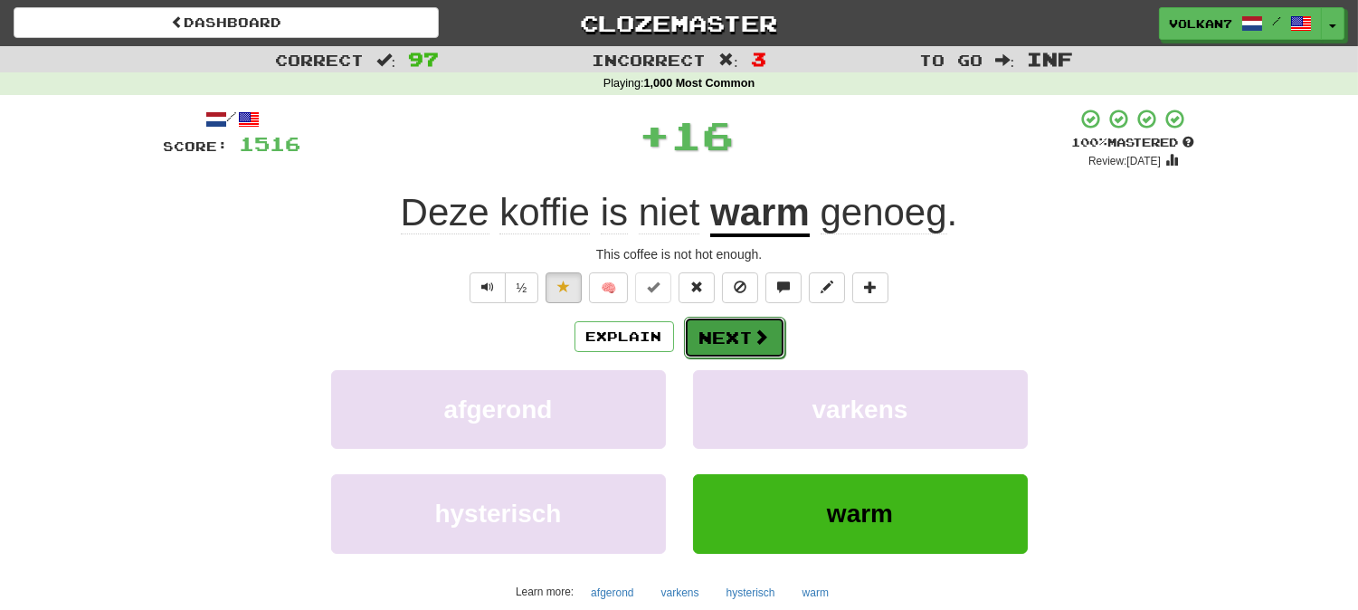
click at [730, 335] on button "Next" at bounding box center [734, 338] width 101 height 42
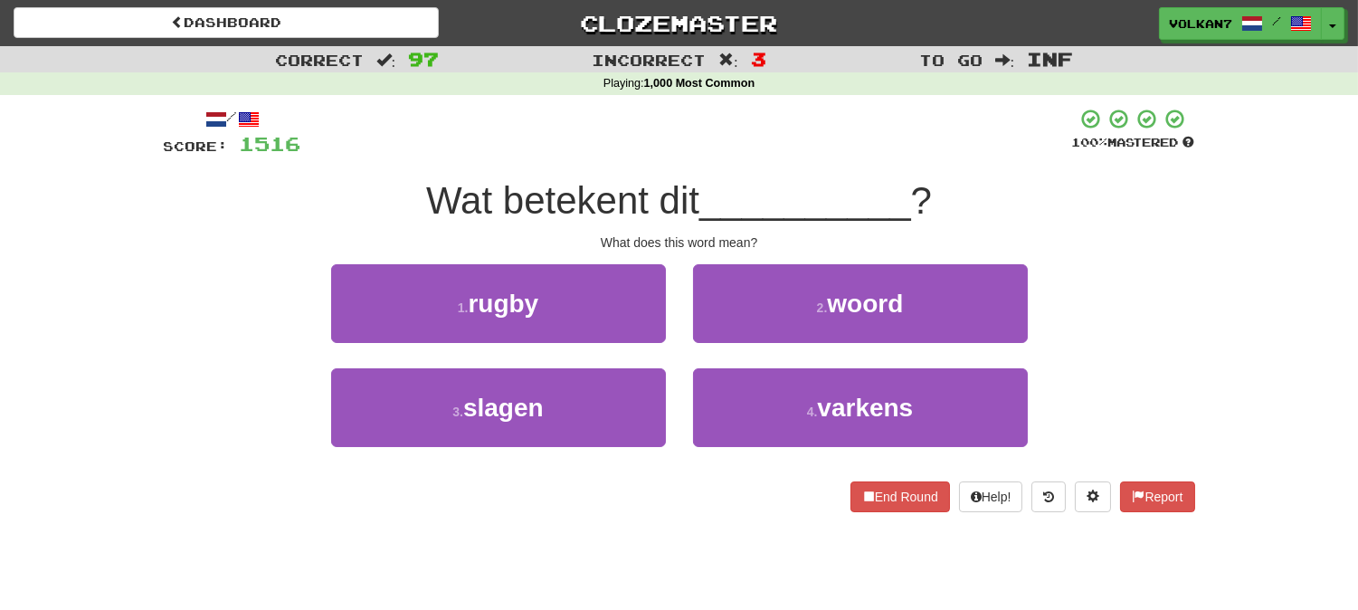
click at [812, 152] on div at bounding box center [686, 133] width 771 height 50
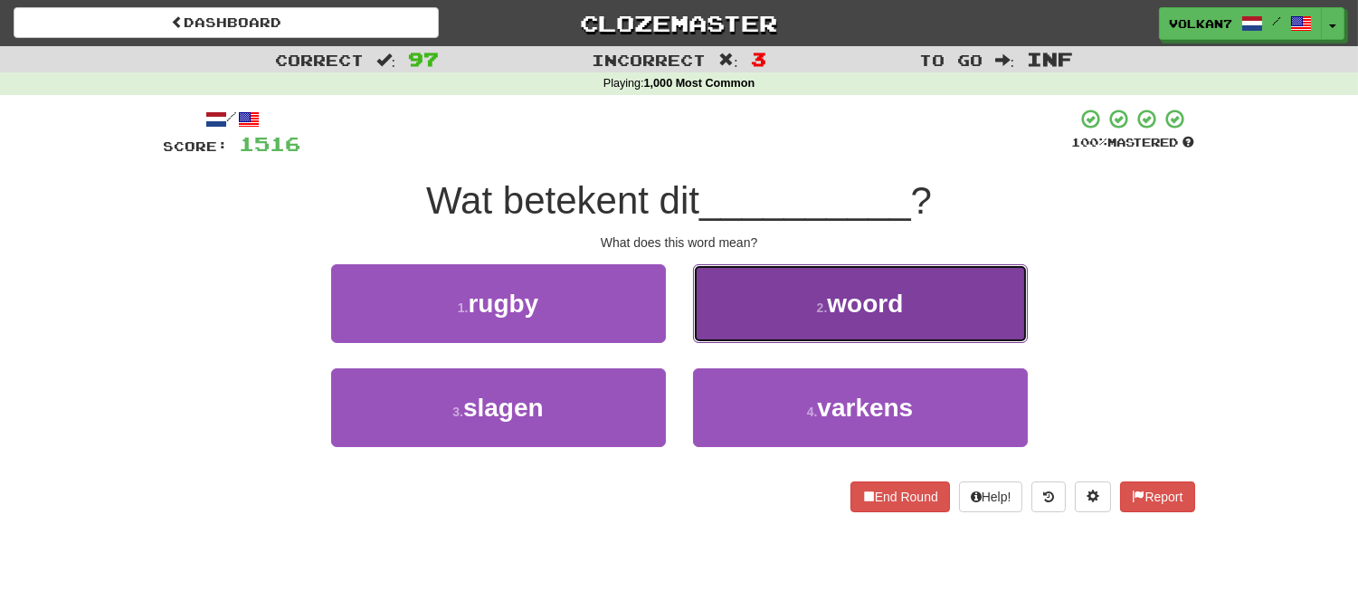
click at [827, 310] on small "2 ." at bounding box center [822, 307] width 11 height 14
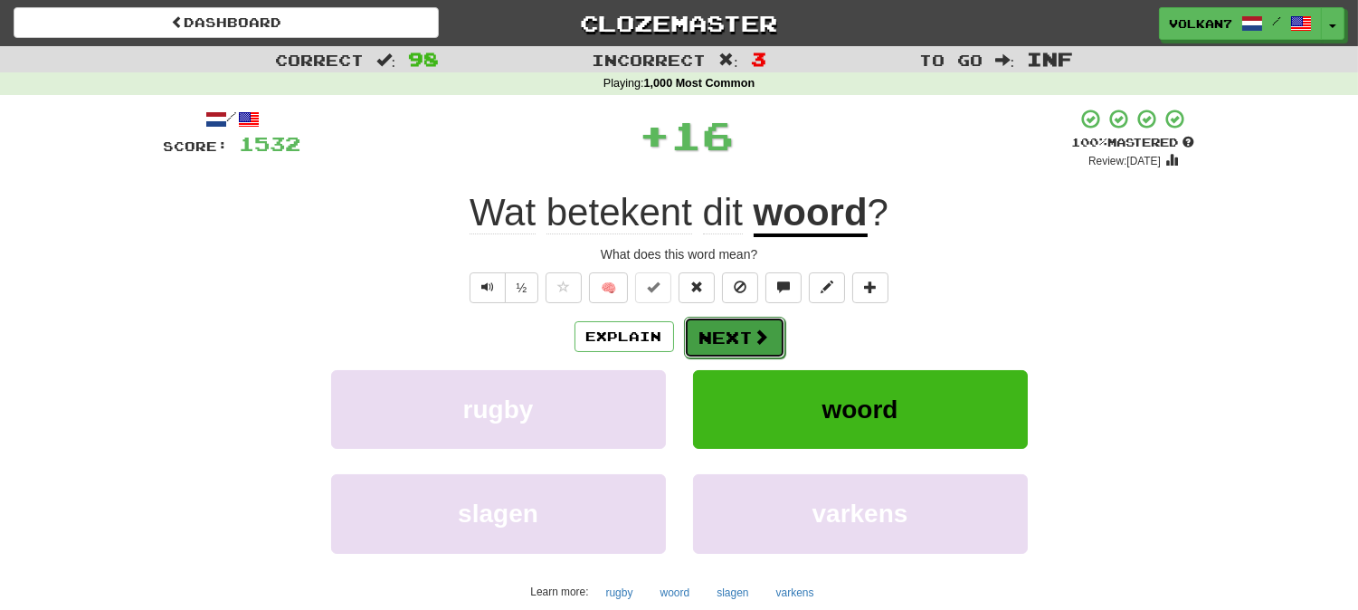
click at [749, 330] on button "Next" at bounding box center [734, 338] width 101 height 42
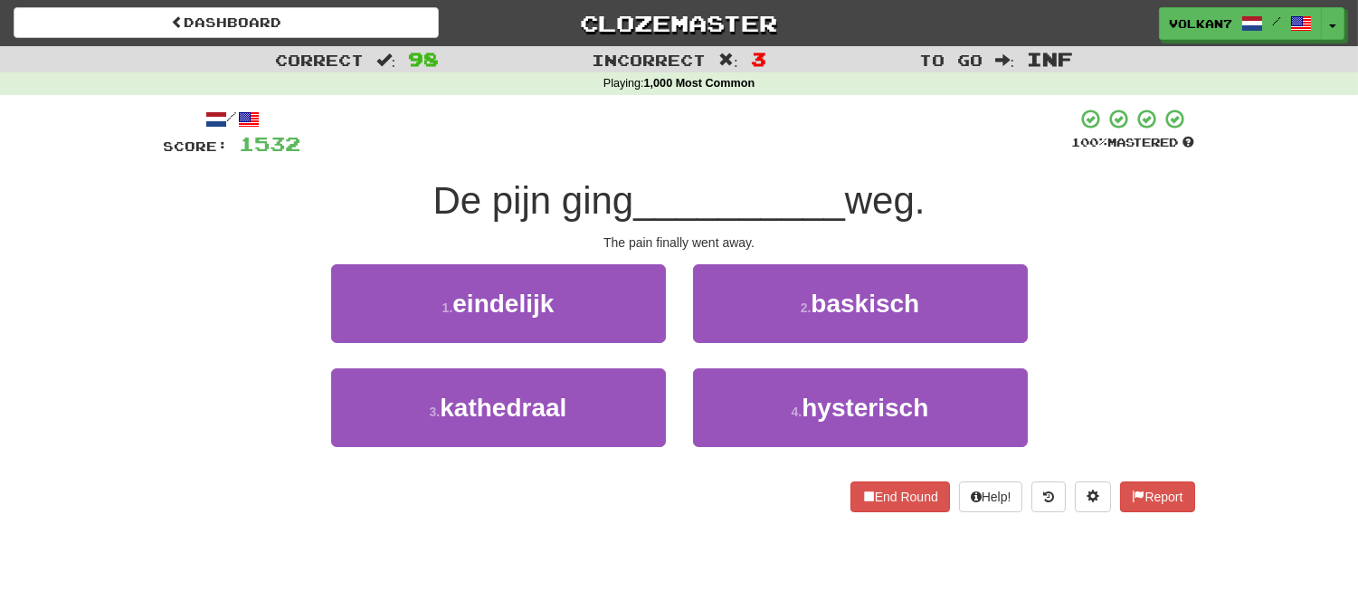
click at [757, 155] on div at bounding box center [686, 133] width 771 height 50
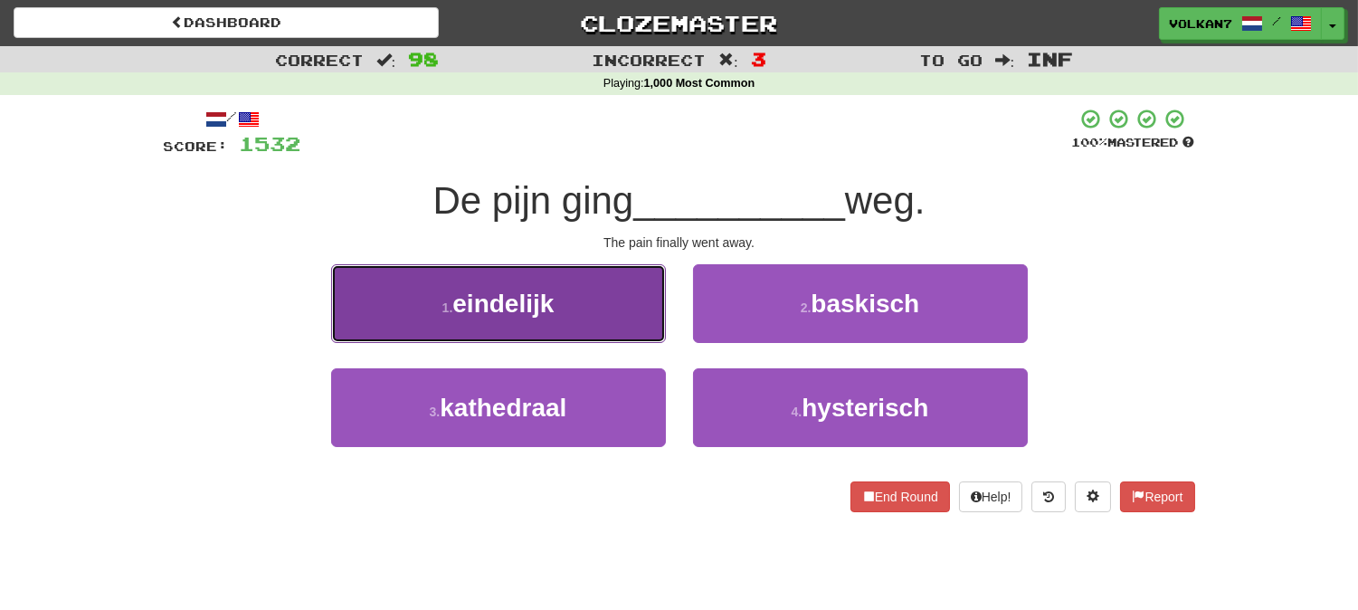
click at [624, 297] on button "1 . eindelijk" at bounding box center [498, 303] width 335 height 79
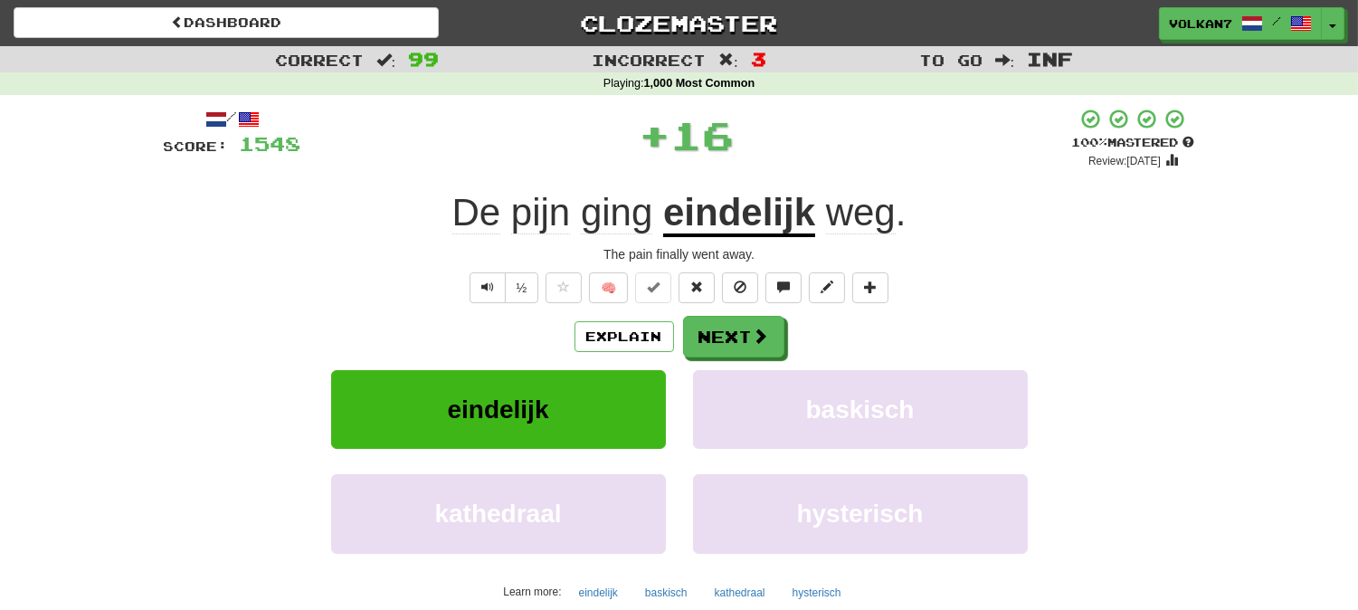
click at [785, 341] on div "Explain Next" at bounding box center [679, 337] width 1031 height 42
click at [747, 333] on button "Next" at bounding box center [734, 338] width 101 height 42
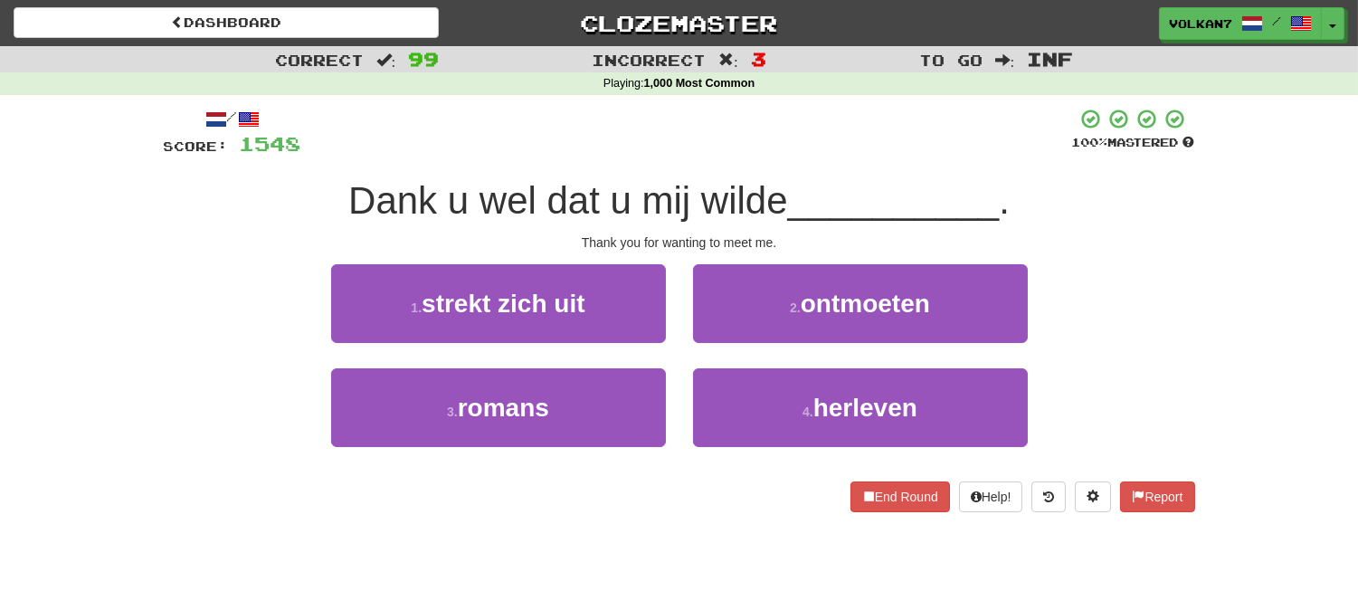
click at [784, 160] on div "/ Score: 1548 100 % Mastered Dank u wel dat u mij wilde __________ . Thank you …" at bounding box center [679, 310] width 1031 height 404
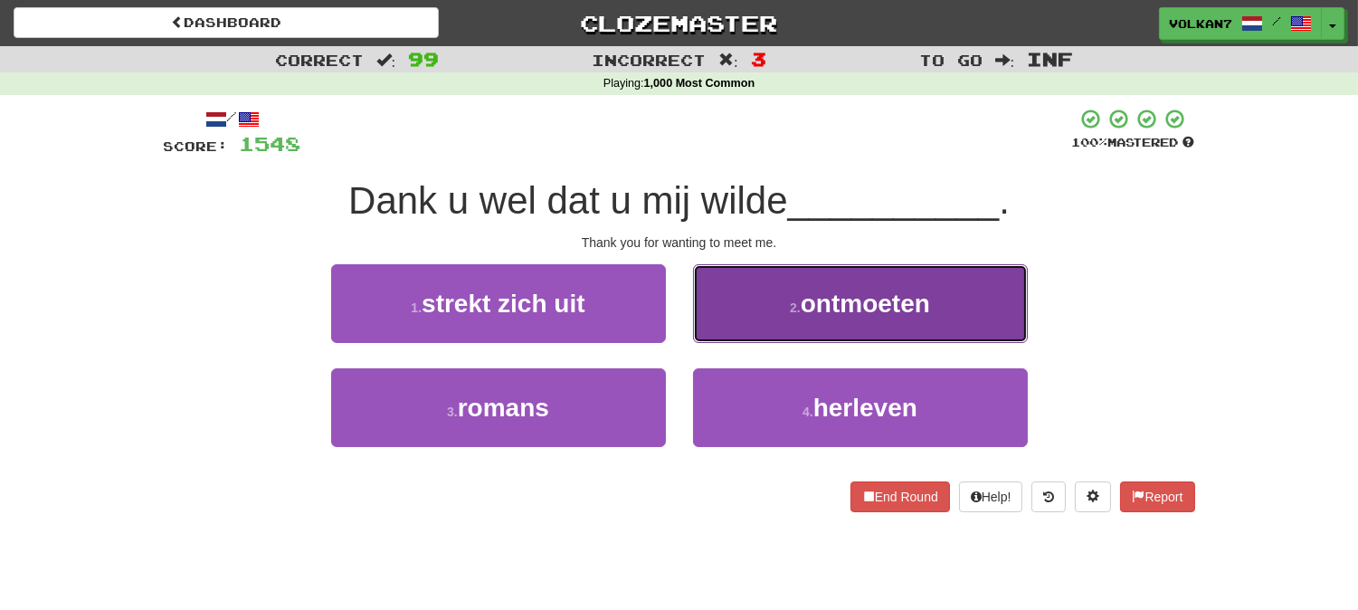
click at [842, 279] on button "2 . ontmoeten" at bounding box center [860, 303] width 335 height 79
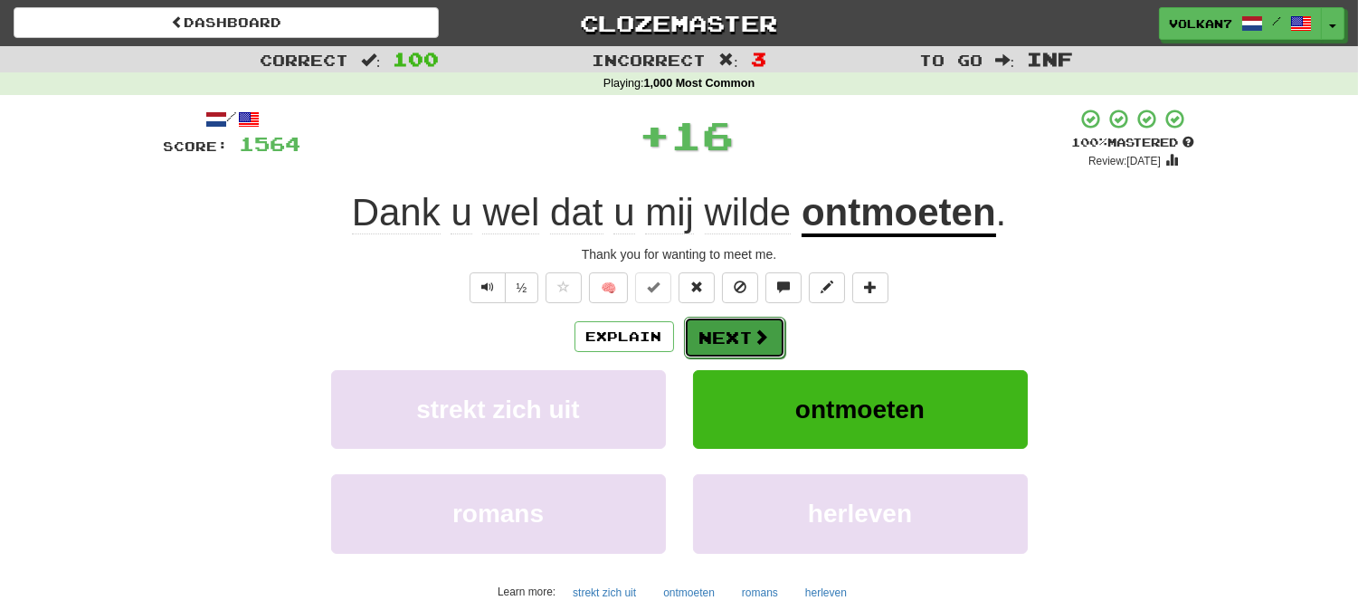
click at [757, 321] on button "Next" at bounding box center [734, 338] width 101 height 42
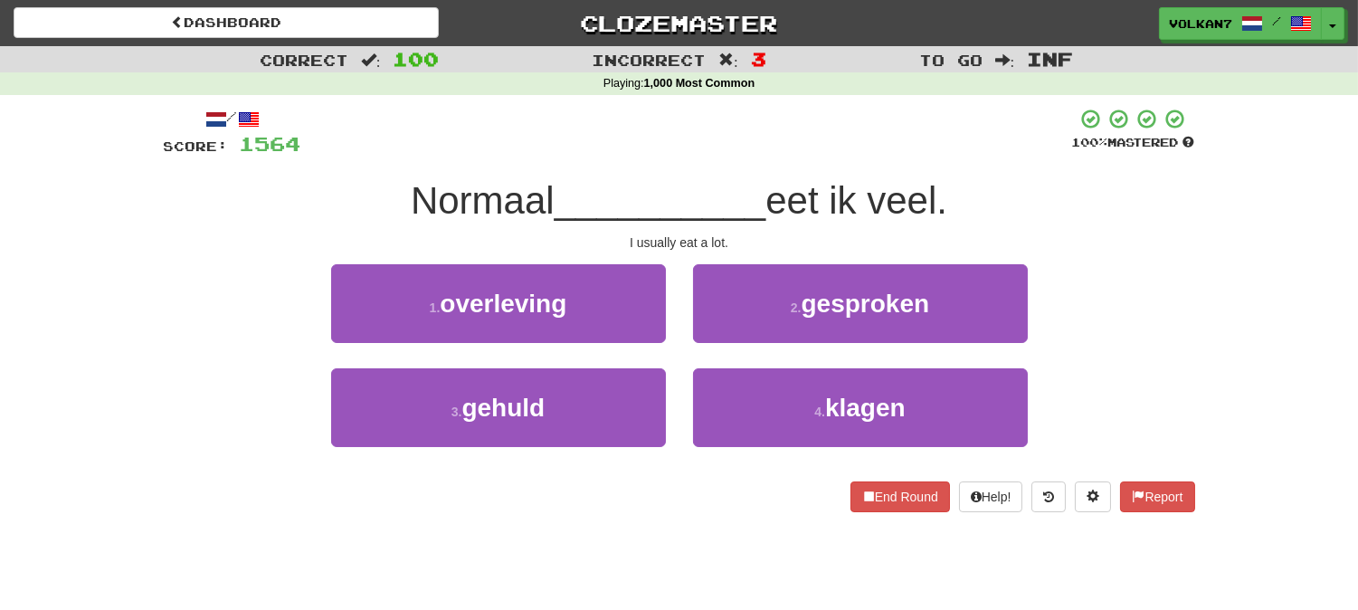
click at [765, 148] on div at bounding box center [686, 133] width 771 height 50
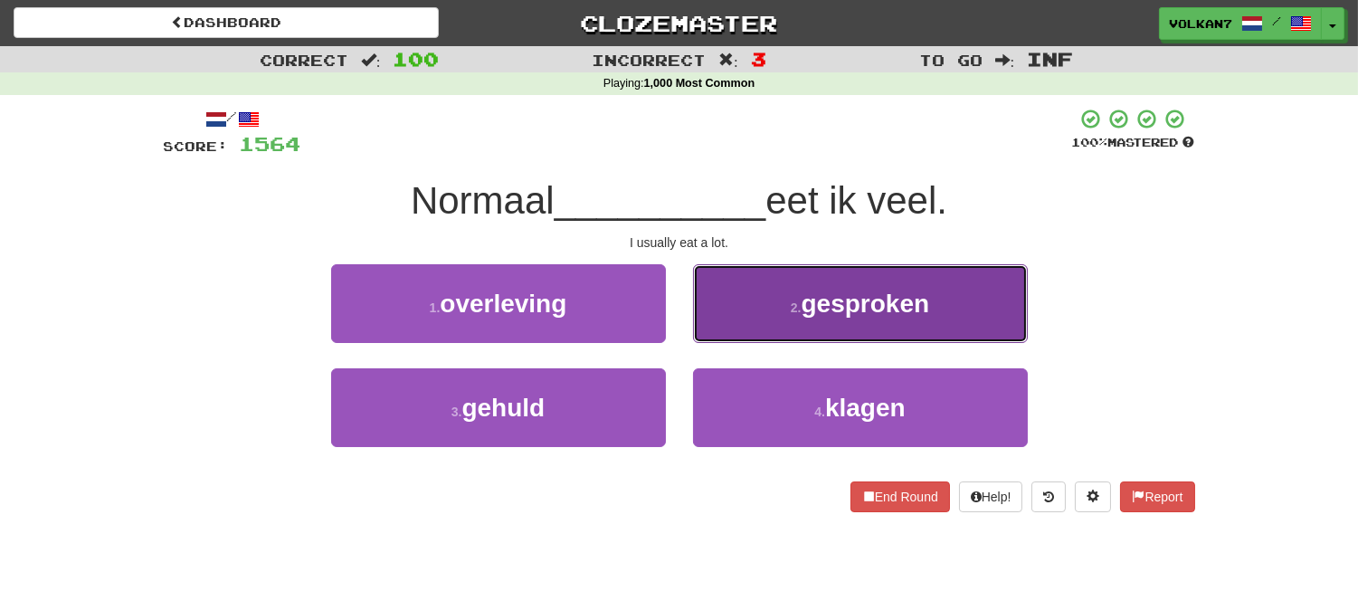
click at [818, 327] on button "2 . gesproken" at bounding box center [860, 303] width 335 height 79
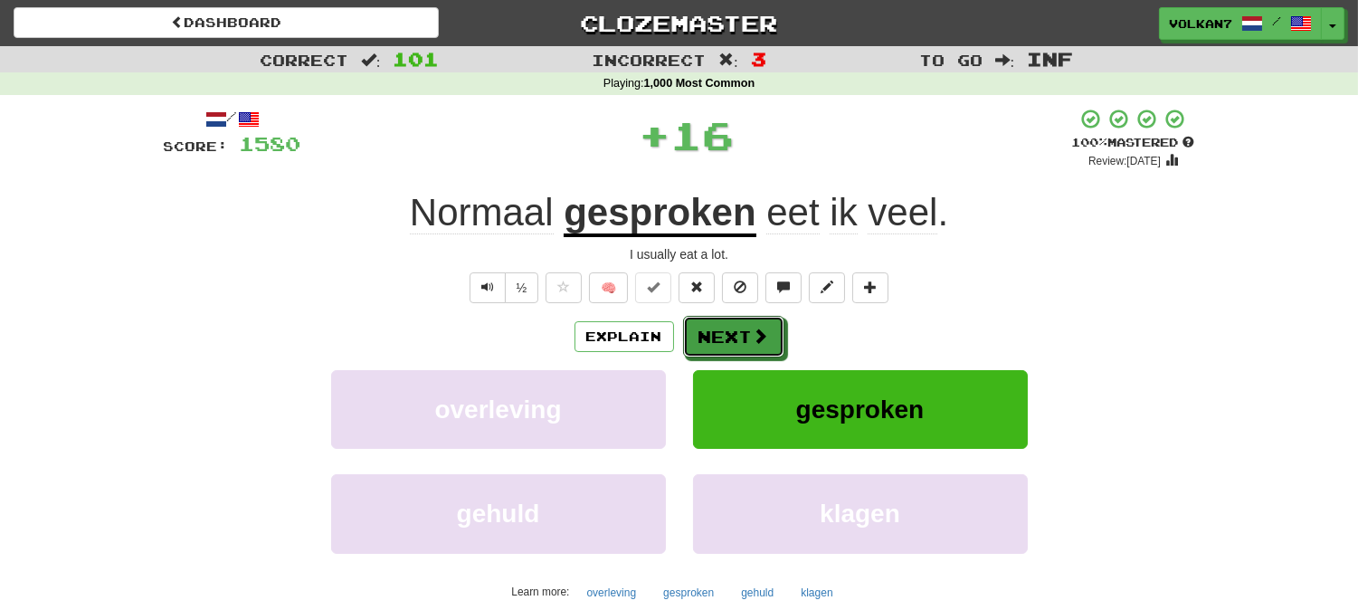
drag, startPoint x: 740, startPoint y: 333, endPoint x: 749, endPoint y: 157, distance: 175.8
click at [740, 332] on button "Next" at bounding box center [733, 337] width 101 height 42
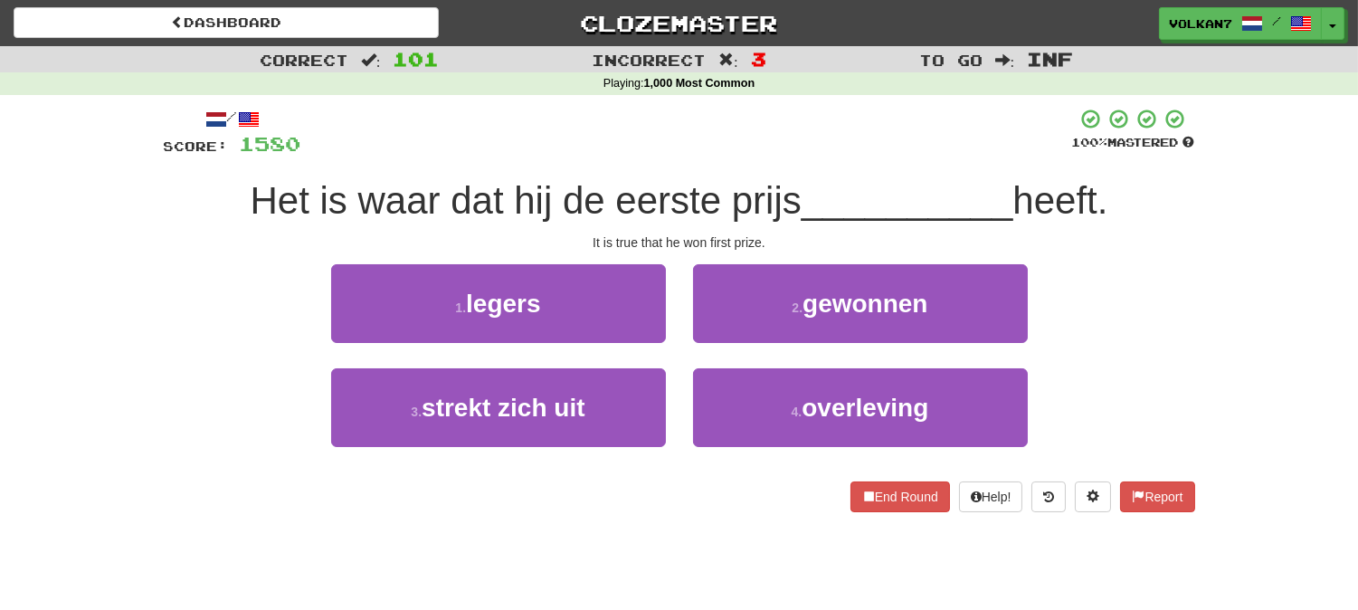
click at [751, 150] on div at bounding box center [686, 133] width 771 height 50
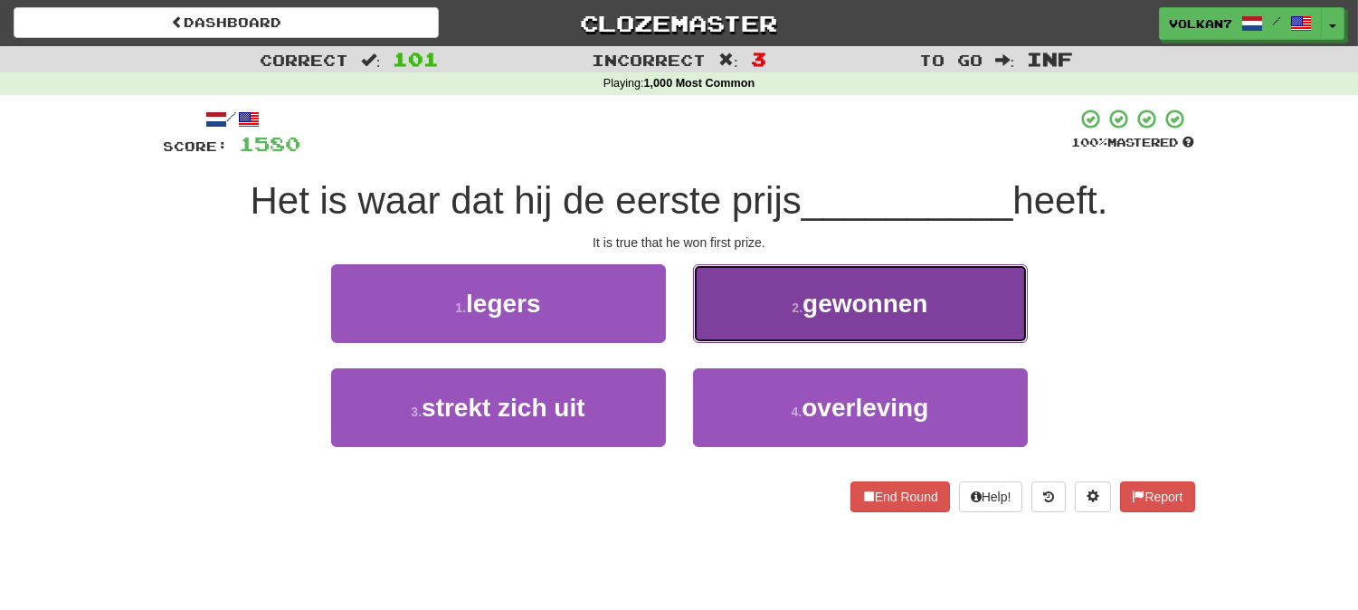
click at [819, 296] on span "gewonnen" at bounding box center [865, 304] width 125 height 28
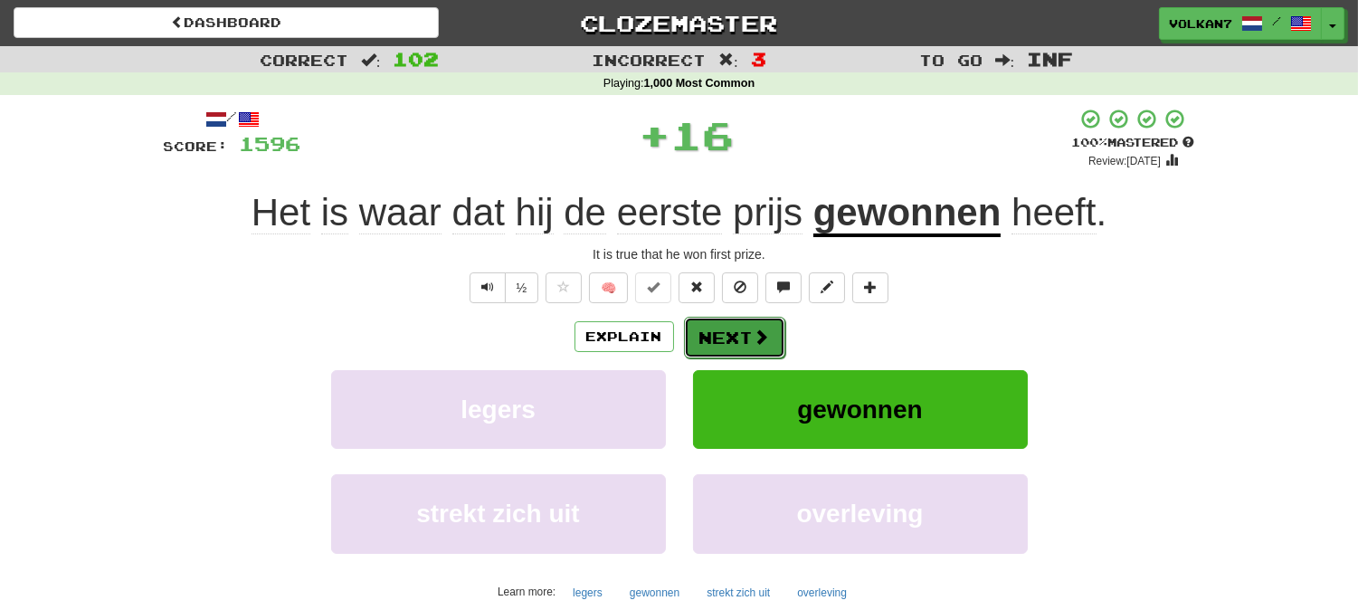
click at [755, 331] on span at bounding box center [762, 336] width 16 height 16
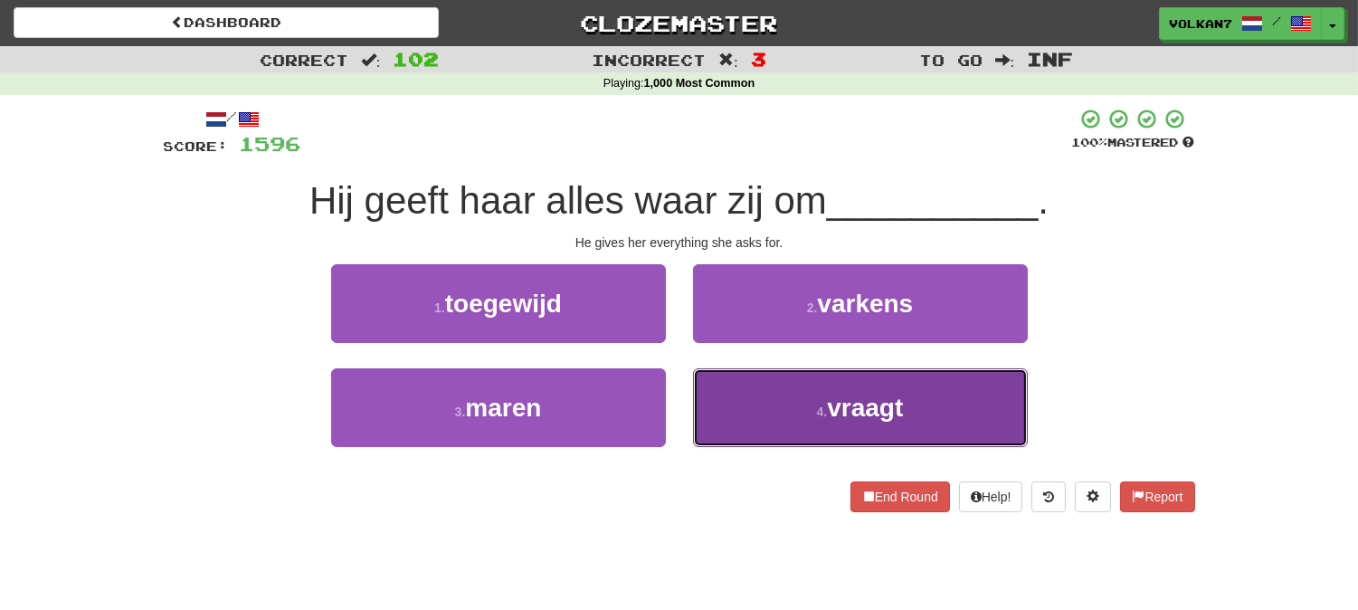
click at [816, 420] on button "4 . vraagt" at bounding box center [860, 407] width 335 height 79
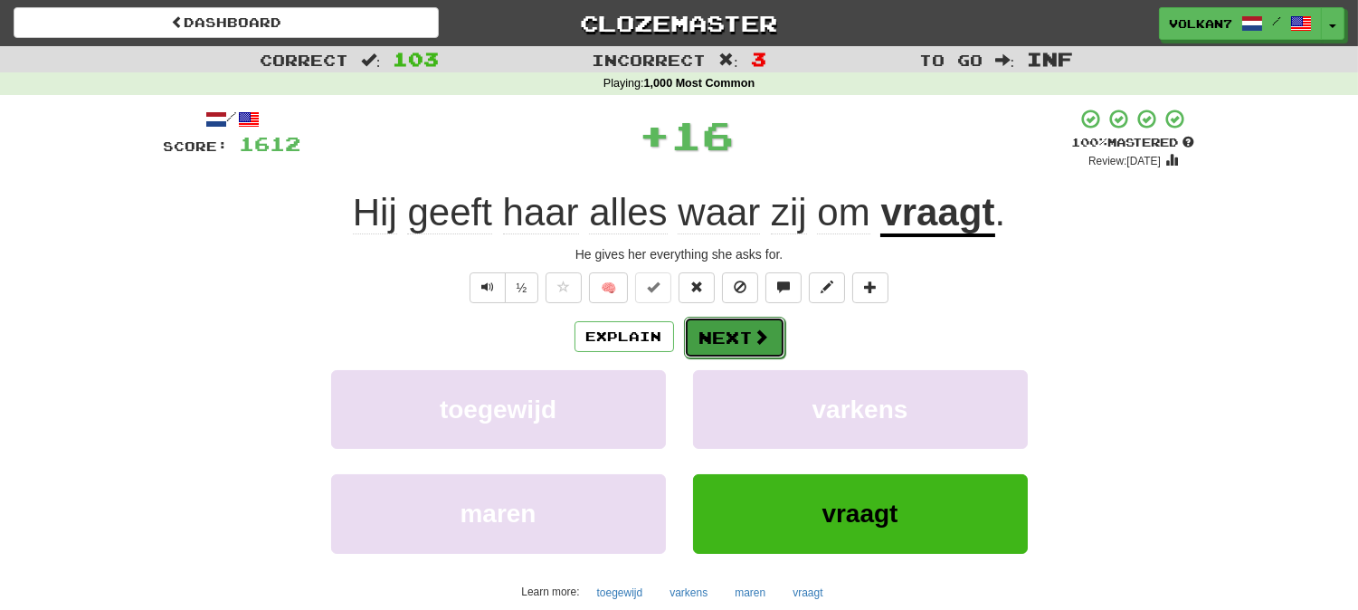
click at [735, 345] on button "Next" at bounding box center [734, 338] width 101 height 42
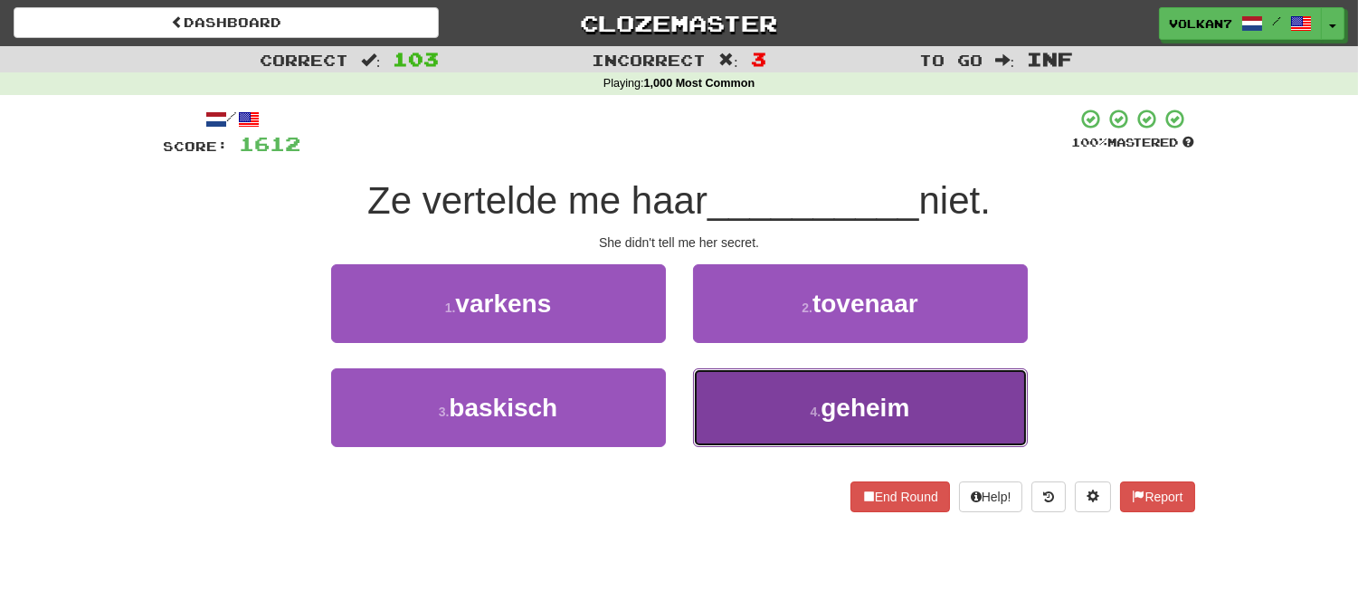
click at [812, 399] on button "4 . geheim" at bounding box center [860, 407] width 335 height 79
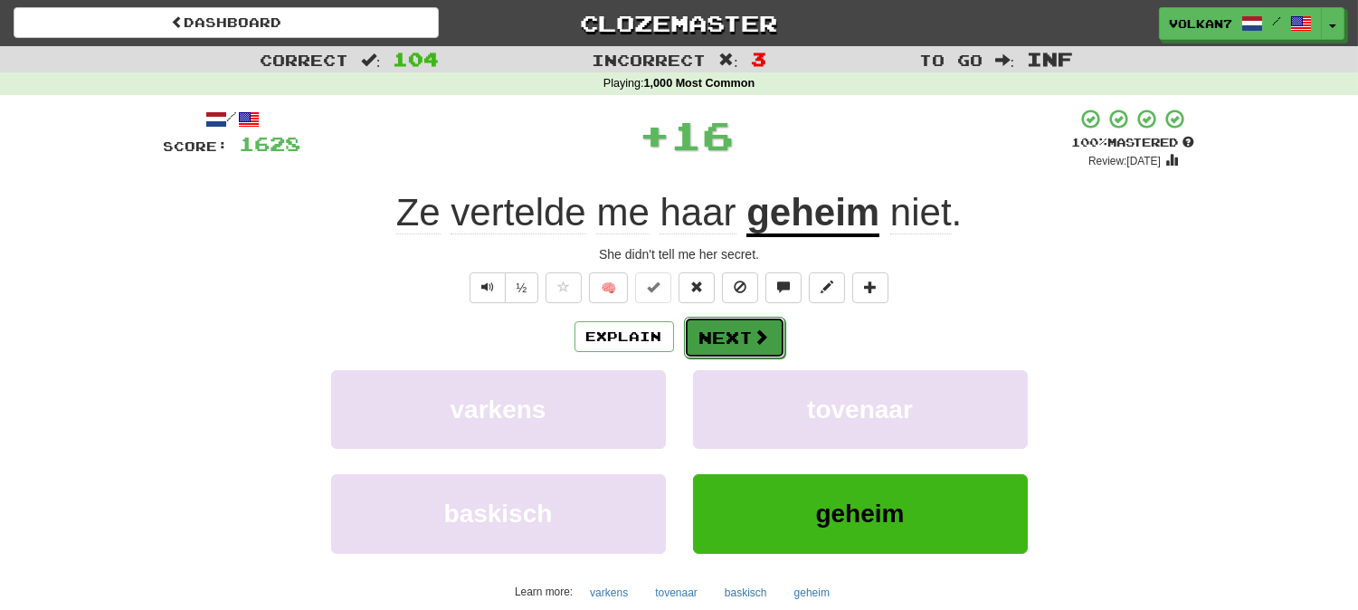
click at [733, 337] on button "Next" at bounding box center [734, 338] width 101 height 42
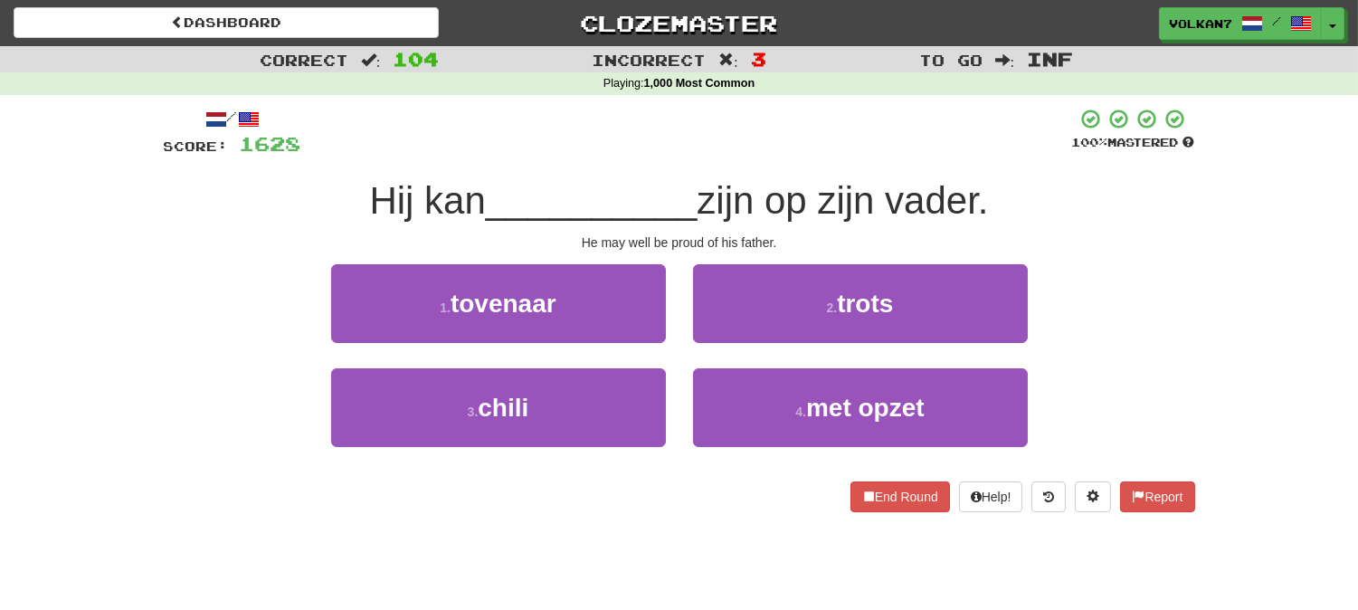
click at [763, 159] on div "/ Score: 1628 100 % Mastered Hij kan __________ zijn op zijn vader. He may well…" at bounding box center [679, 310] width 1031 height 404
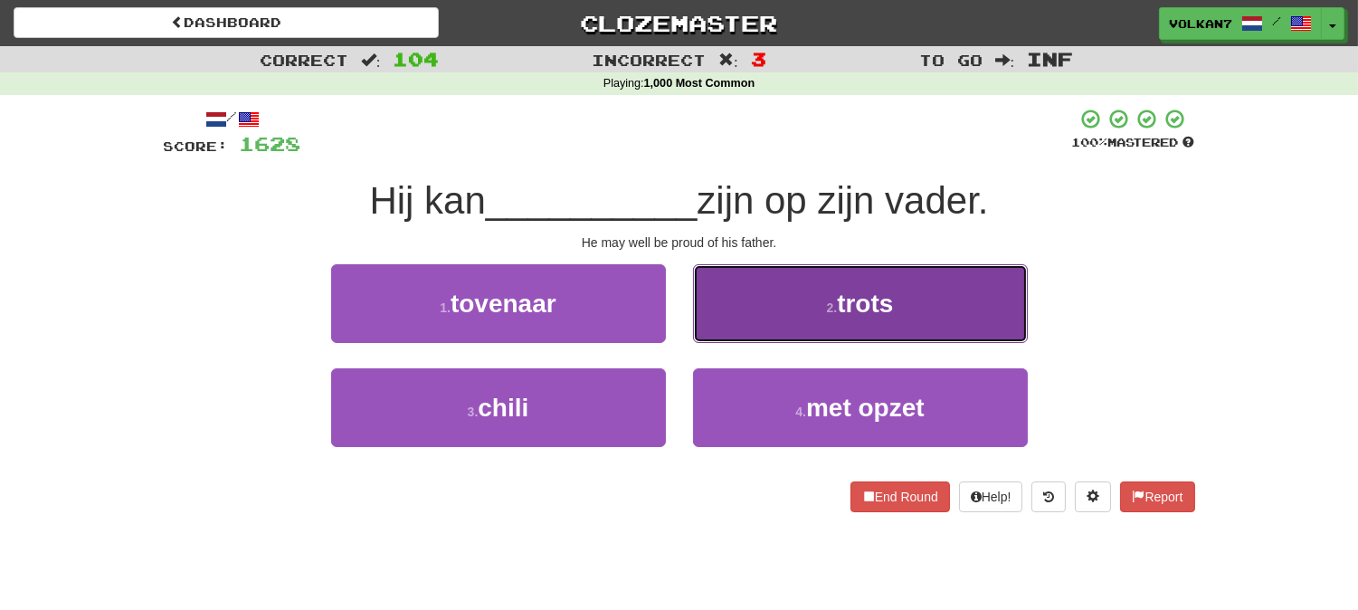
click at [827, 311] on small "2 ." at bounding box center [832, 307] width 11 height 14
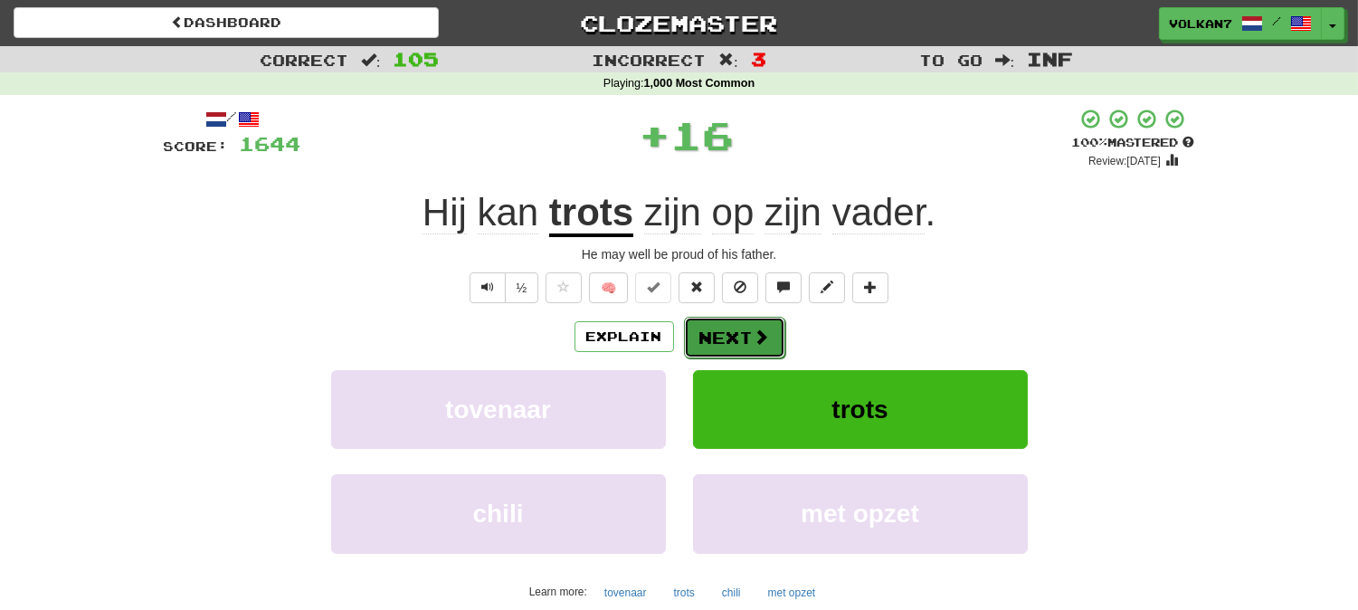
click at [751, 326] on button "Next" at bounding box center [734, 338] width 101 height 42
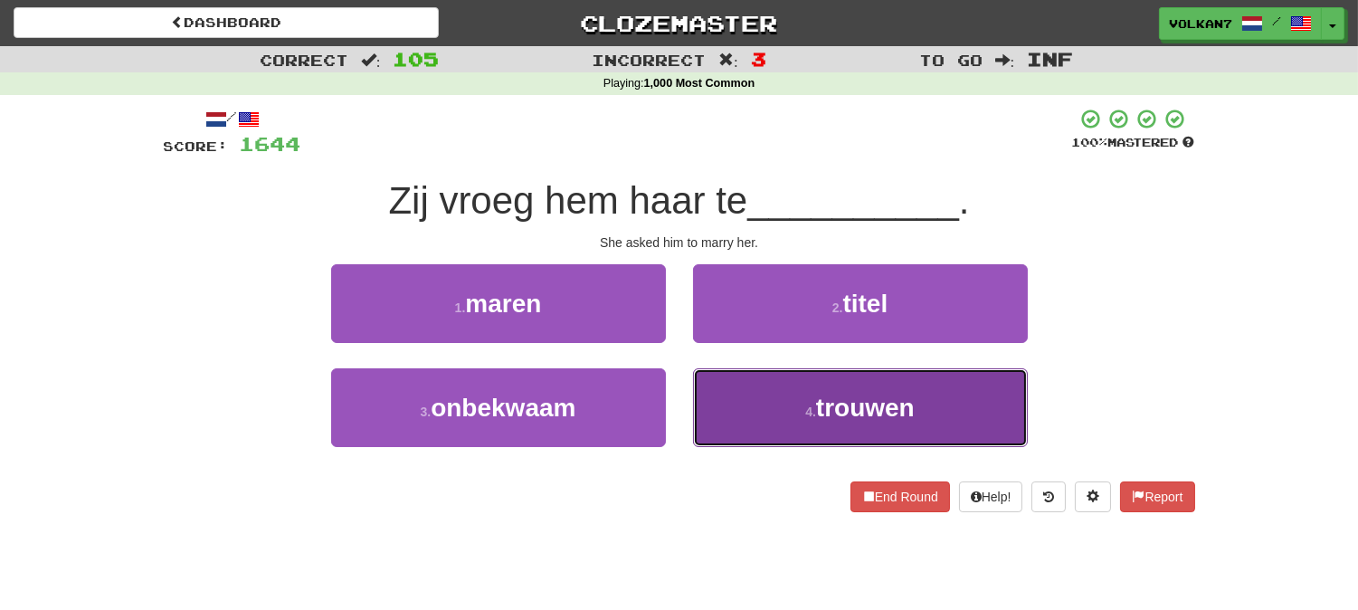
click at [752, 405] on button "4 . trouwen" at bounding box center [860, 407] width 335 height 79
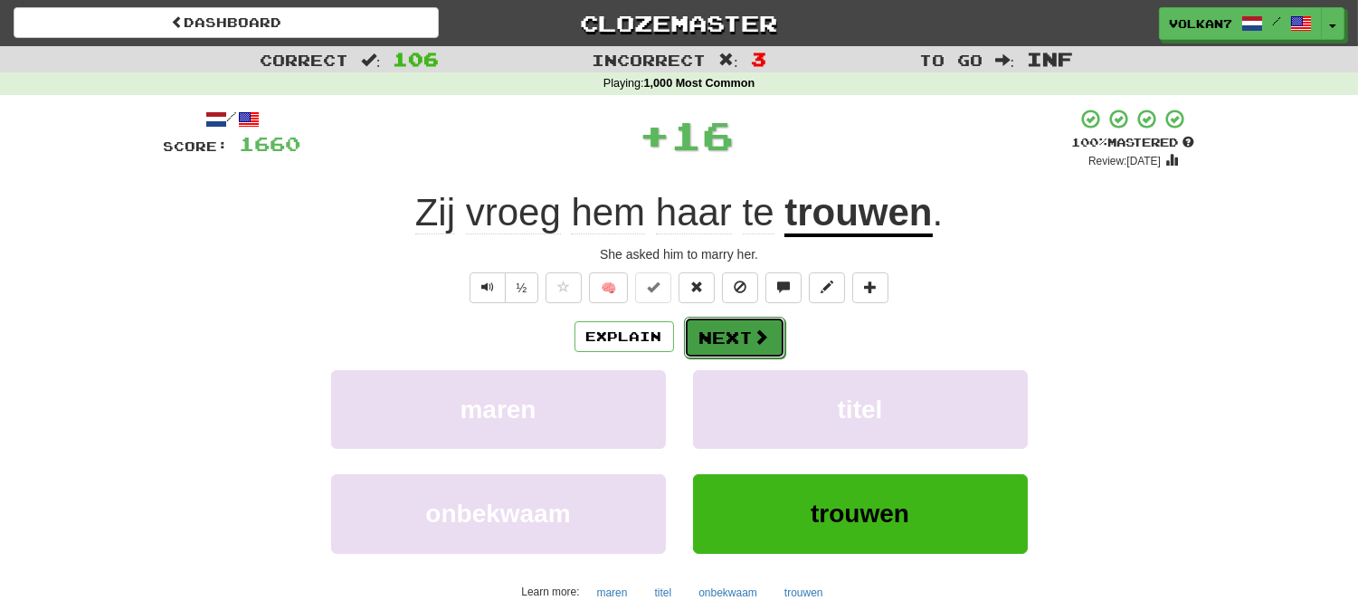
click at [708, 347] on button "Next" at bounding box center [734, 338] width 101 height 42
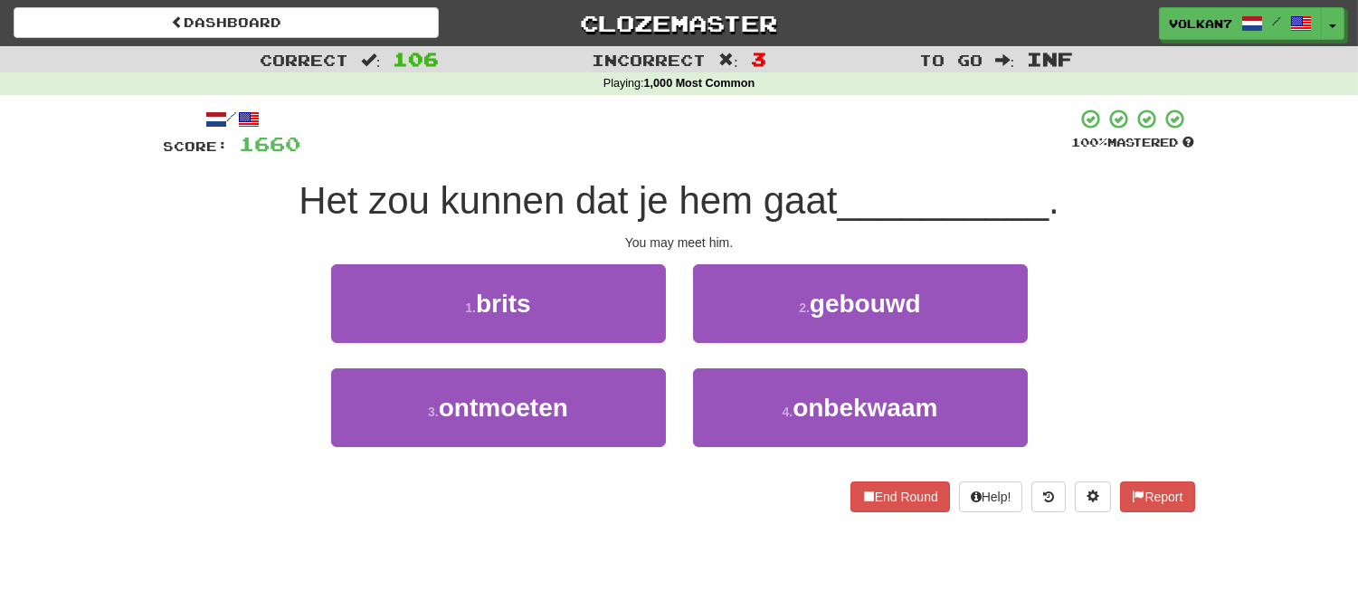
click at [755, 150] on div at bounding box center [686, 133] width 771 height 50
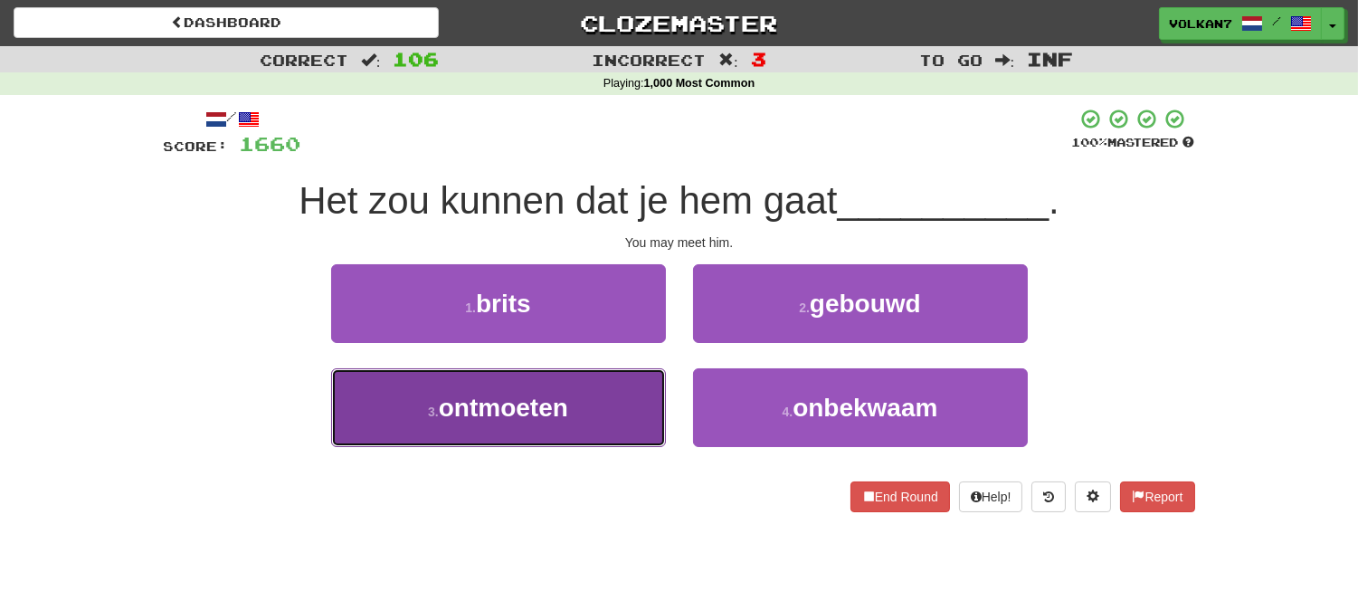
click at [588, 414] on button "3 . ontmoeten" at bounding box center [498, 407] width 335 height 79
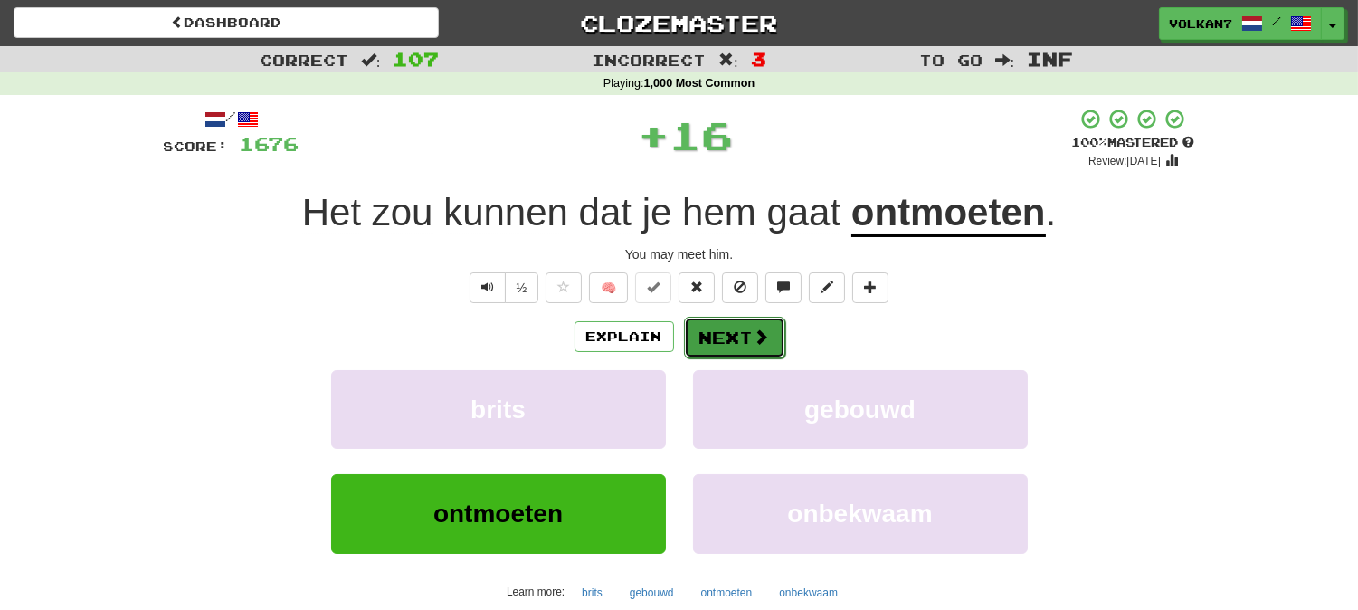
click at [763, 351] on button "Next" at bounding box center [734, 338] width 101 height 42
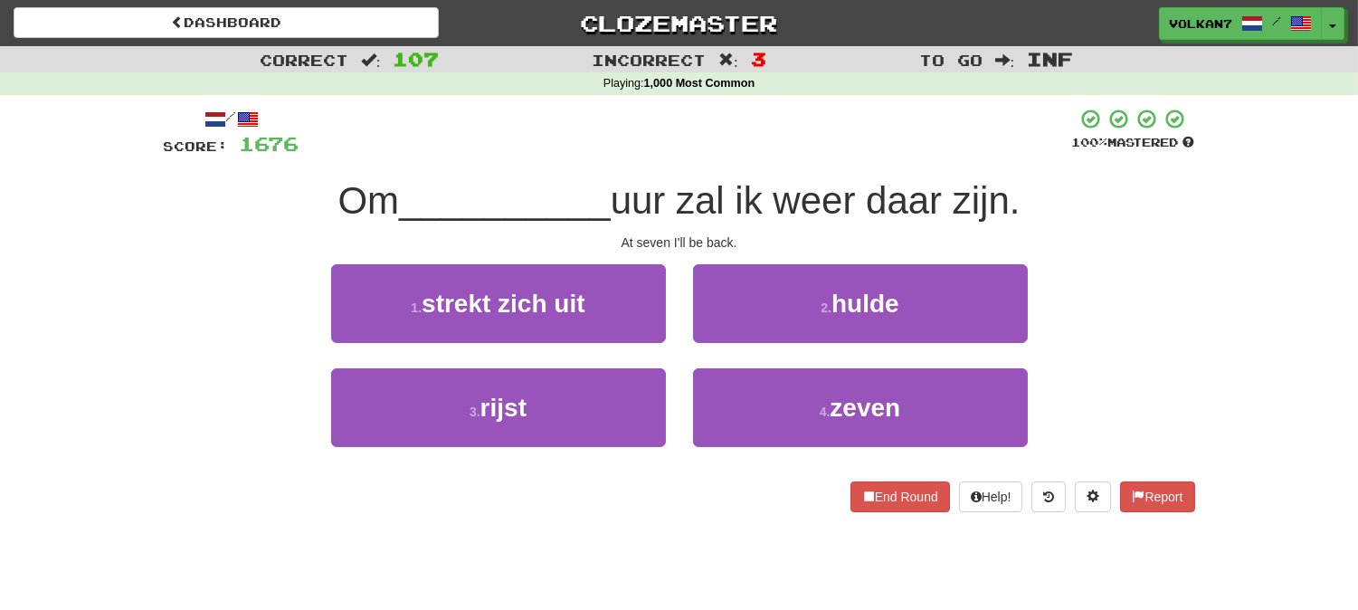
click at [785, 158] on div "/ Score: 1676 100 % Mastered Om __________ uur zal ik weer daar zijn. At seven …" at bounding box center [679, 310] width 1031 height 404
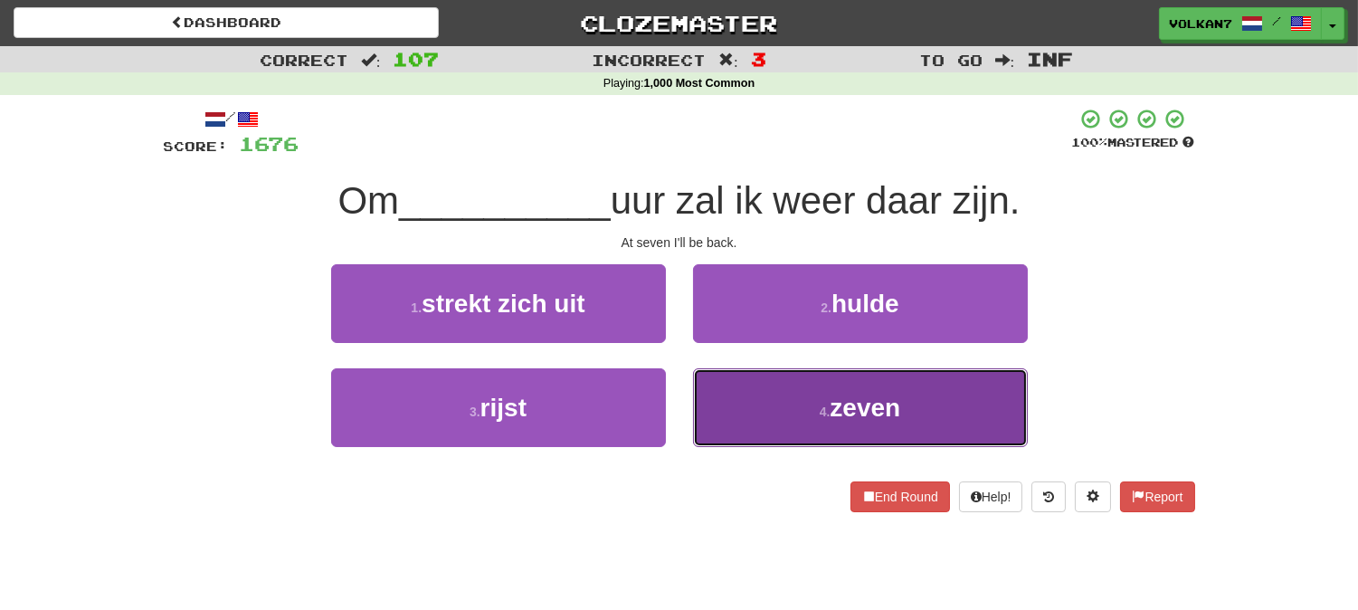
click at [816, 403] on button "4 . zeven" at bounding box center [860, 407] width 335 height 79
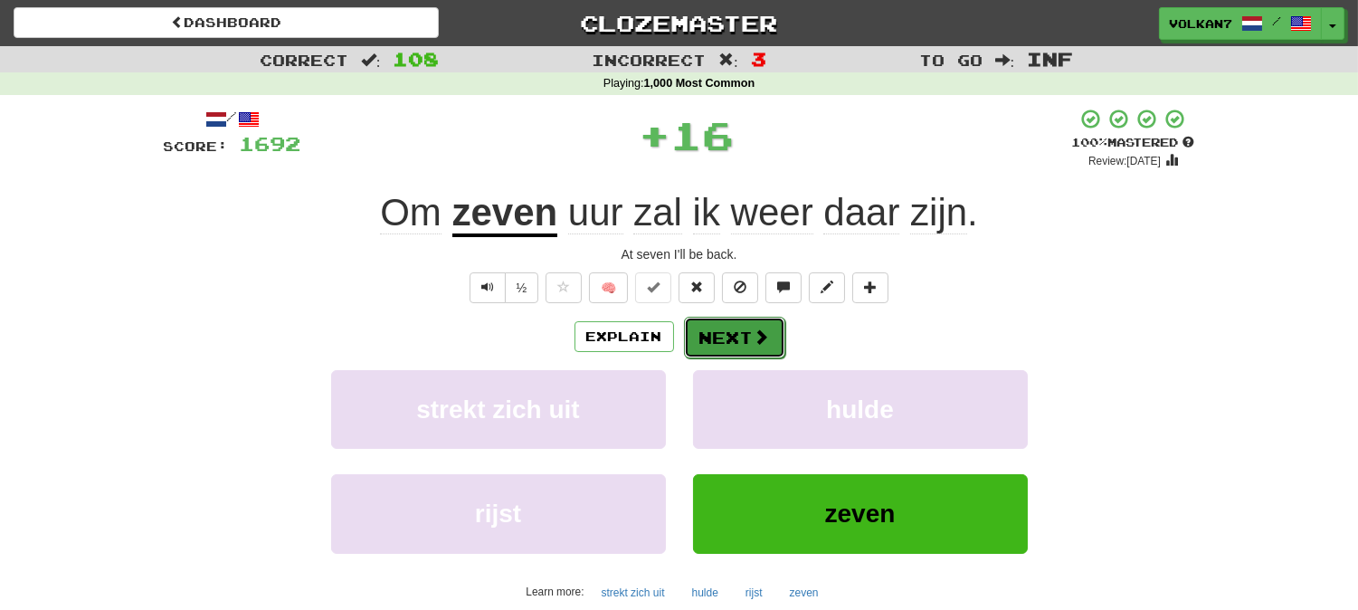
click at [764, 345] on span at bounding box center [762, 336] width 16 height 16
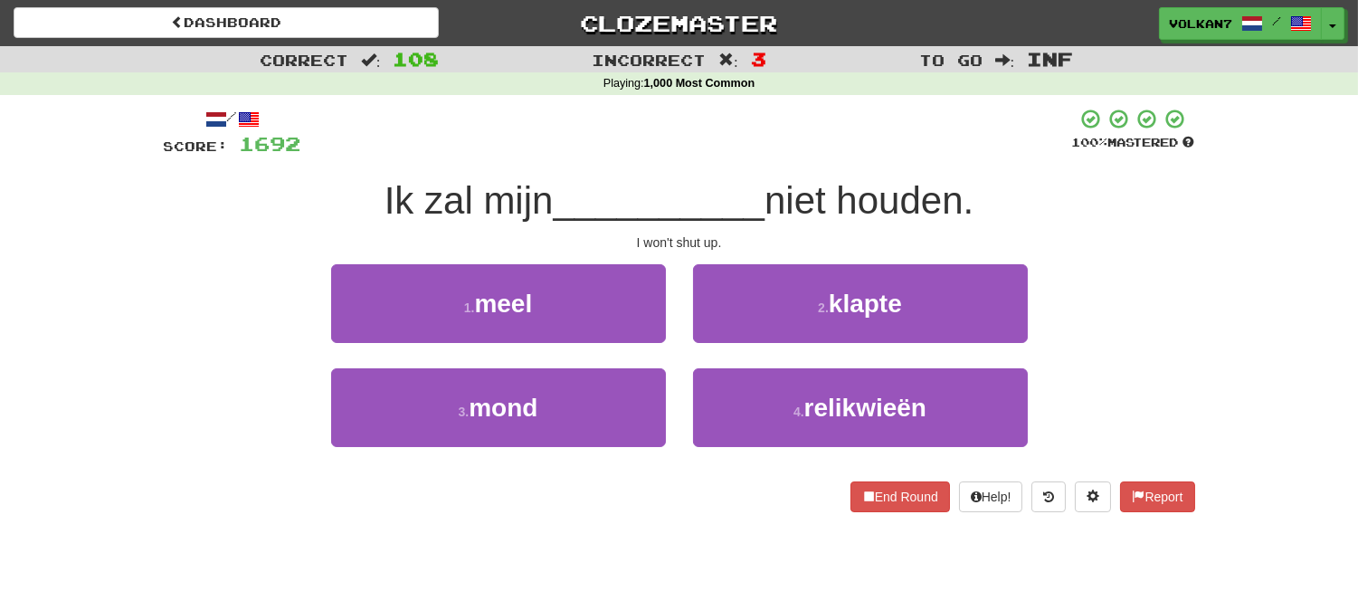
click at [747, 202] on span "__________" at bounding box center [659, 200] width 212 height 43
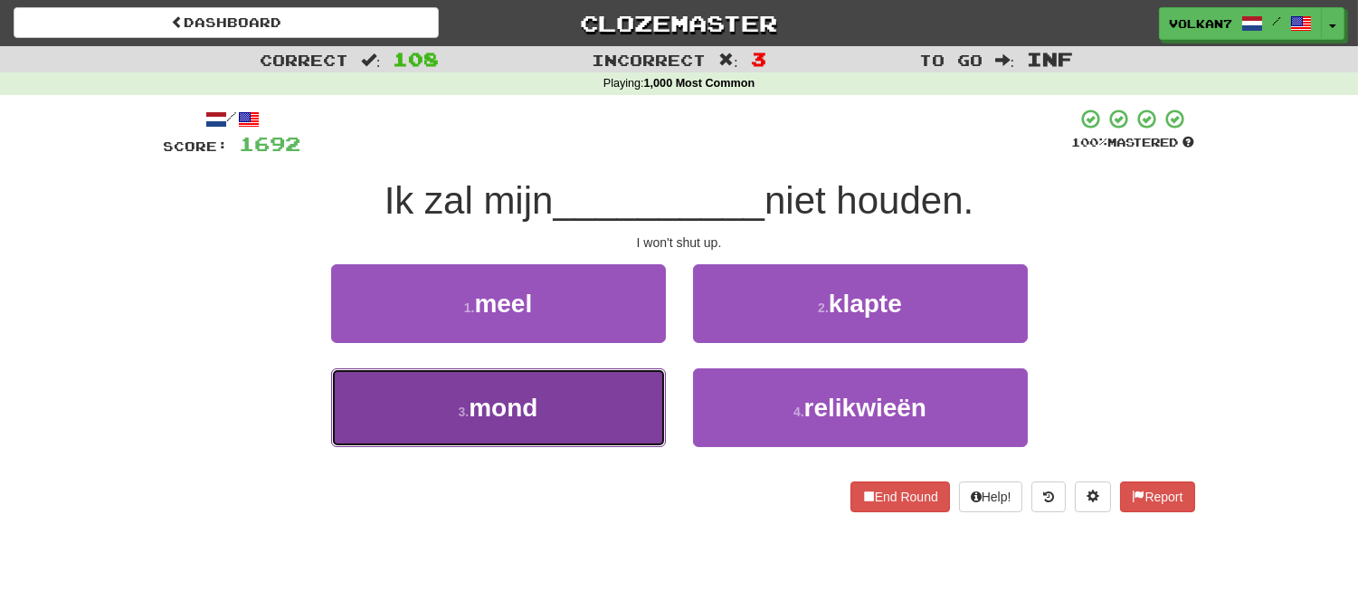
click at [541, 439] on button "3 . mond" at bounding box center [498, 407] width 335 height 79
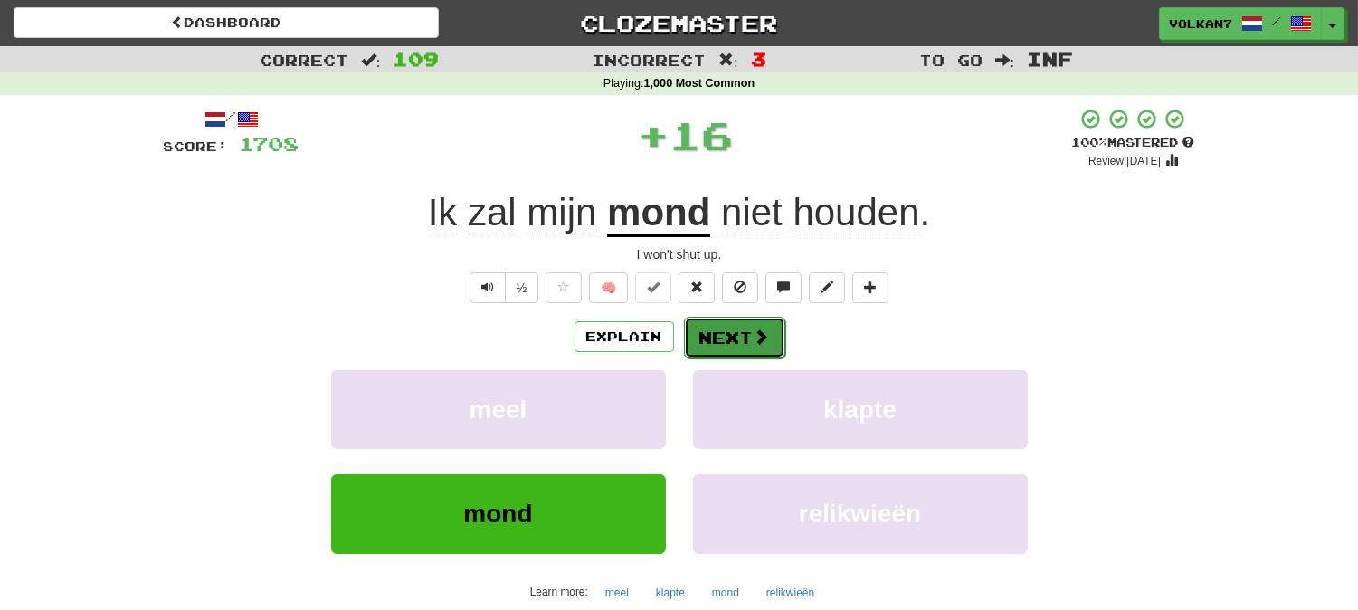
click at [735, 348] on button "Next" at bounding box center [734, 338] width 101 height 42
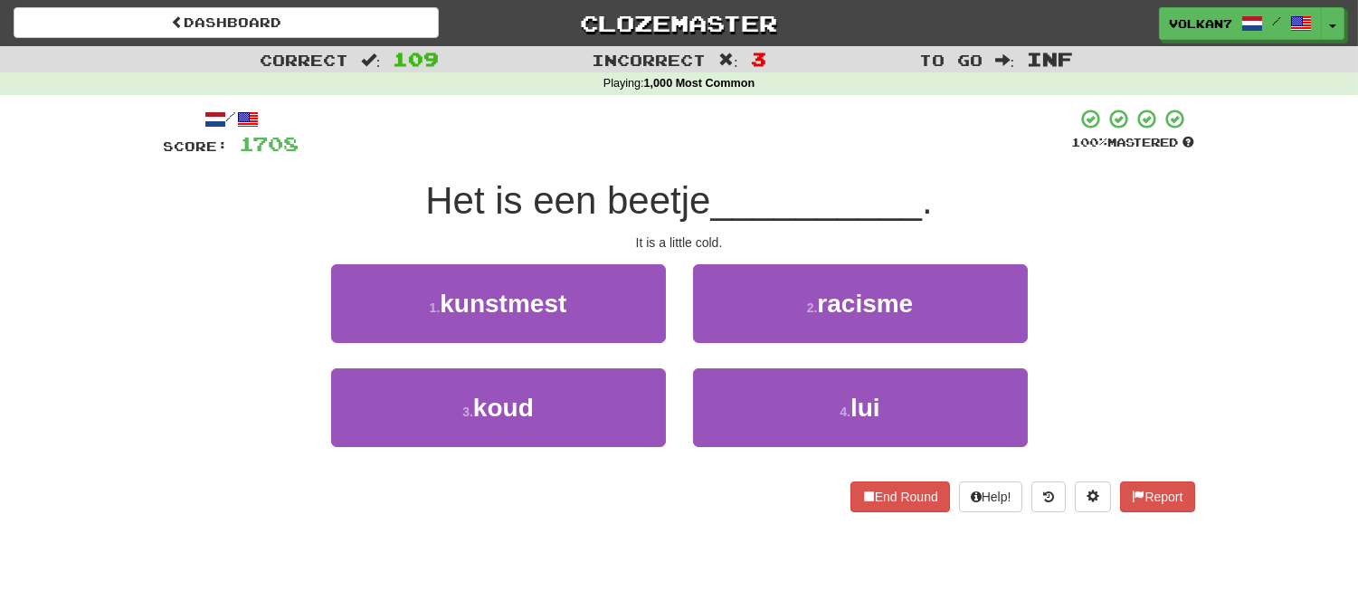
click at [740, 179] on span "__________" at bounding box center [816, 200] width 212 height 43
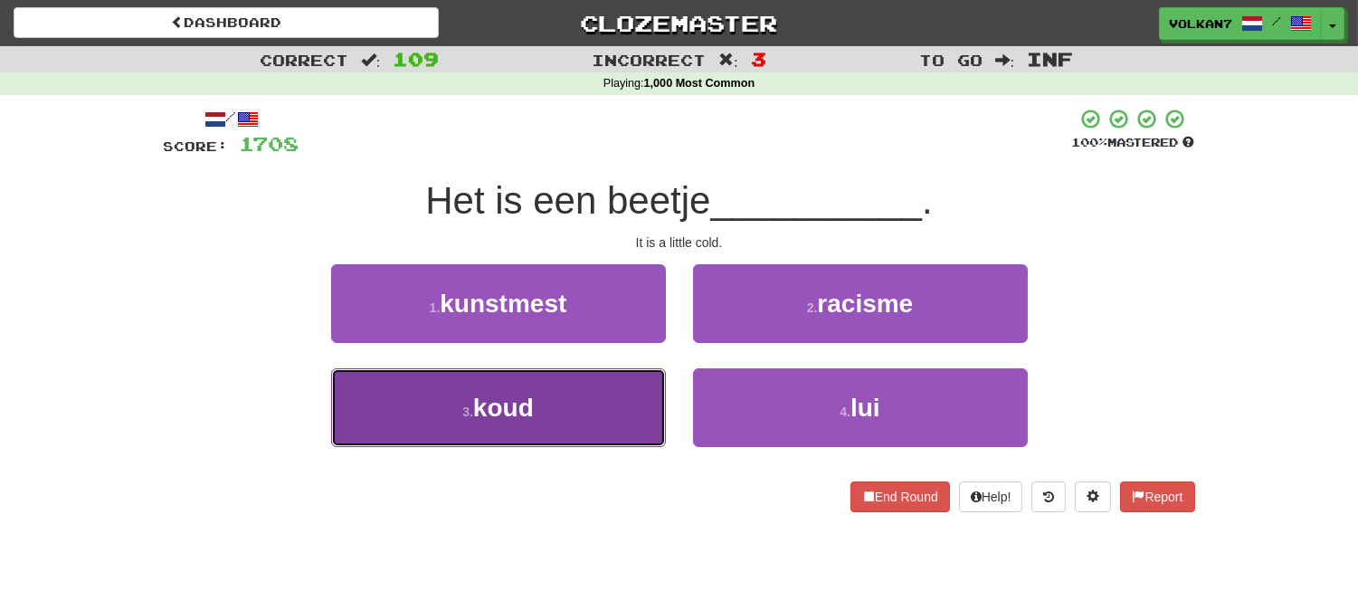
click at [555, 414] on button "3 . koud" at bounding box center [498, 407] width 335 height 79
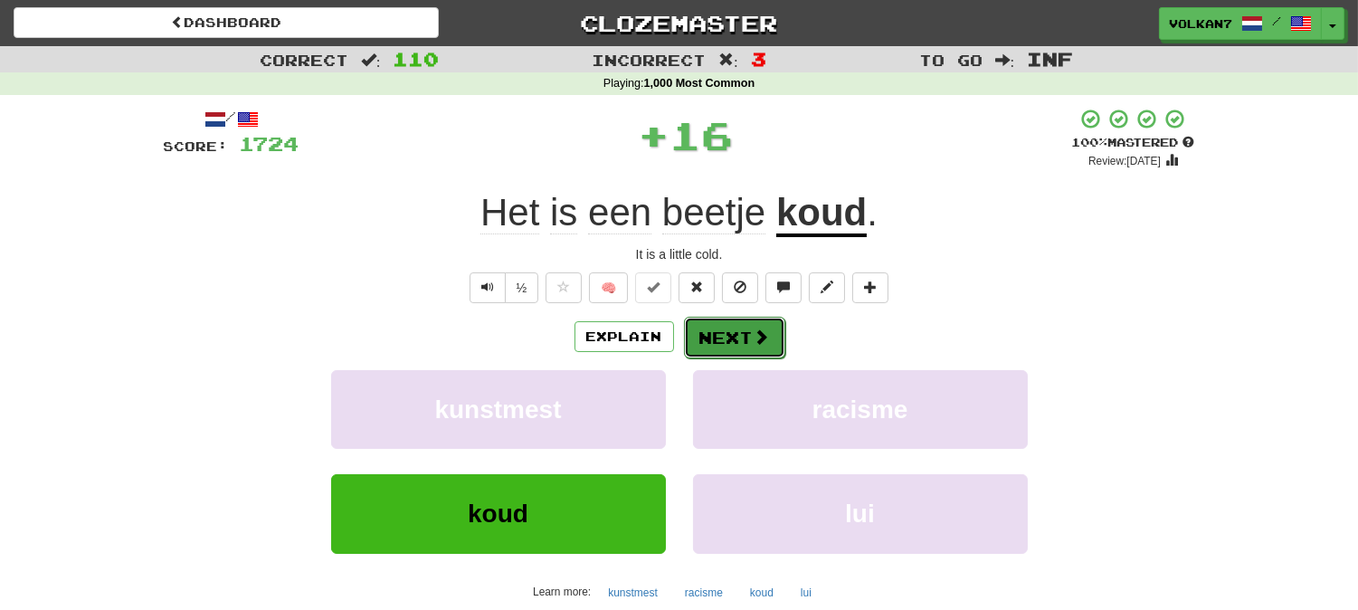
click at [737, 319] on button "Next" at bounding box center [734, 338] width 101 height 42
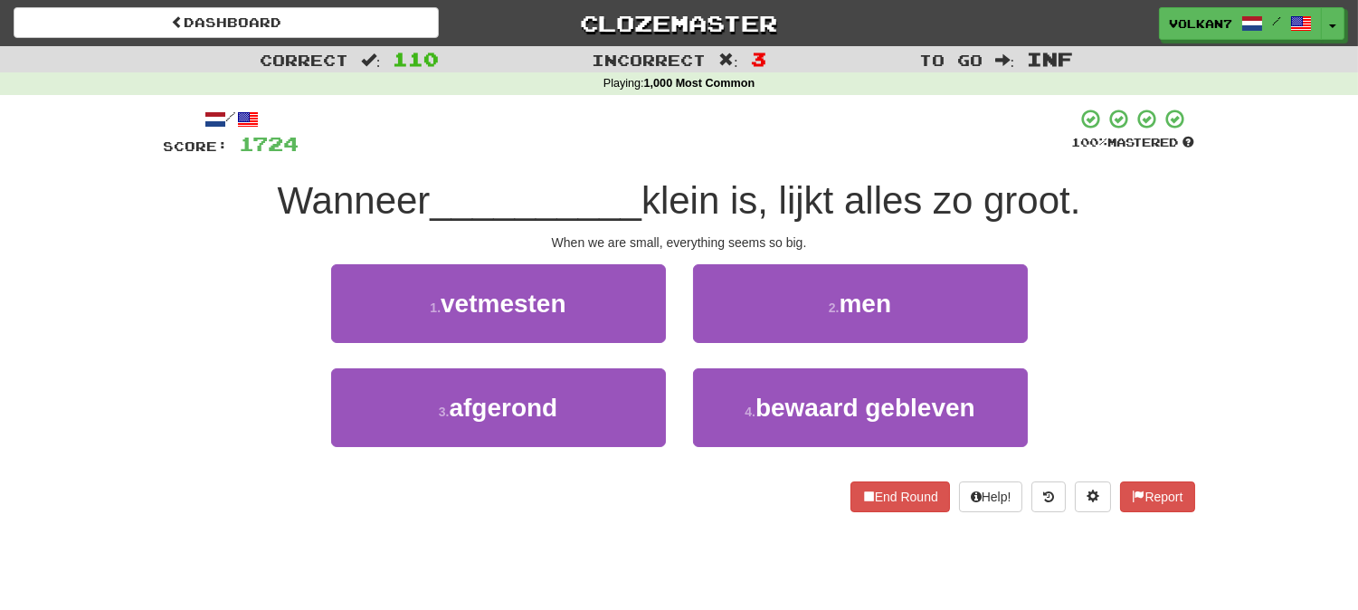
click at [729, 155] on div at bounding box center [685, 133] width 773 height 50
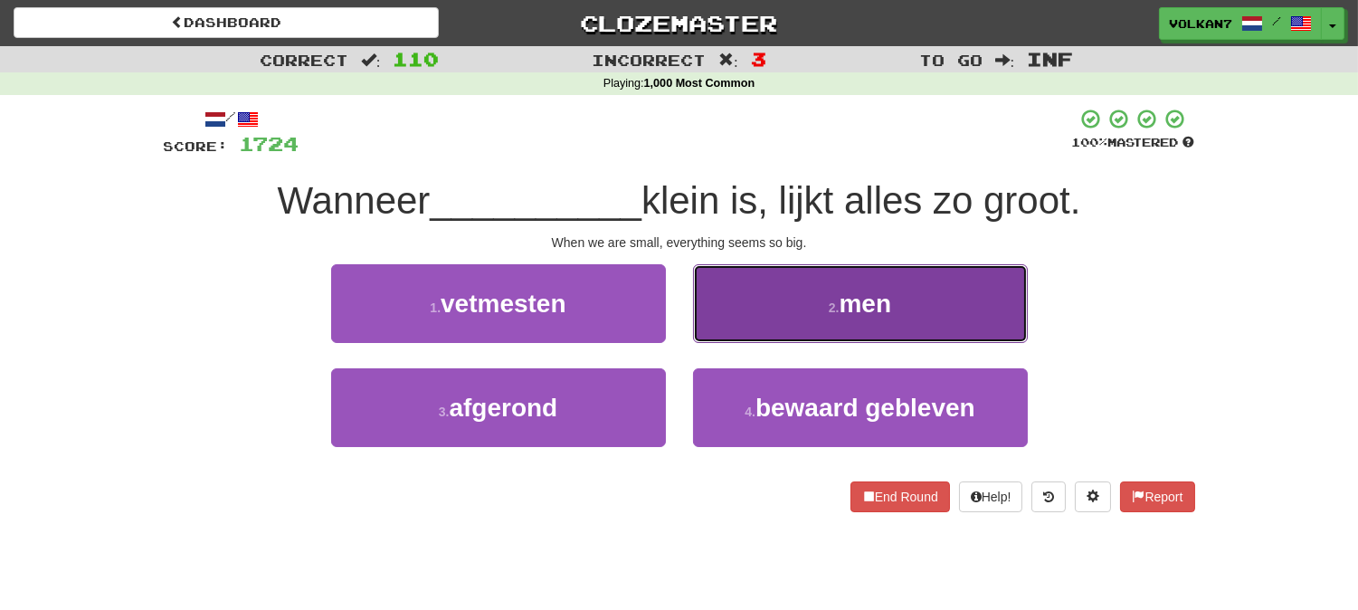
click at [752, 304] on button "2 . men" at bounding box center [860, 303] width 335 height 79
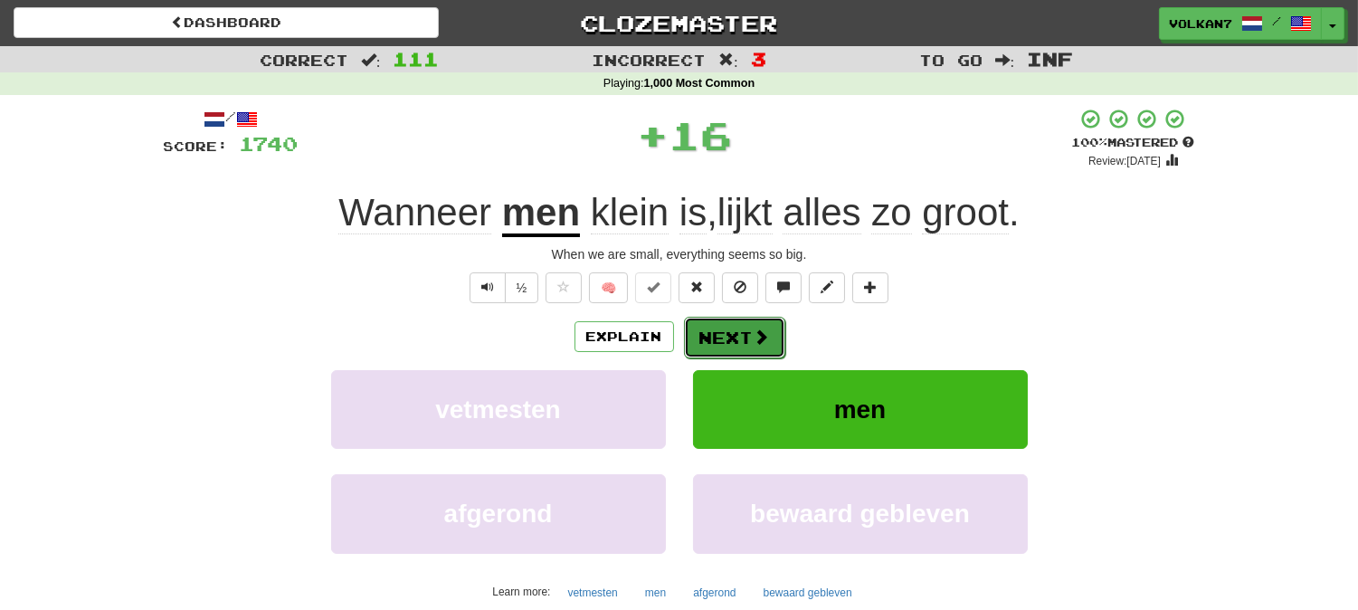
click at [731, 328] on button "Next" at bounding box center [734, 338] width 101 height 42
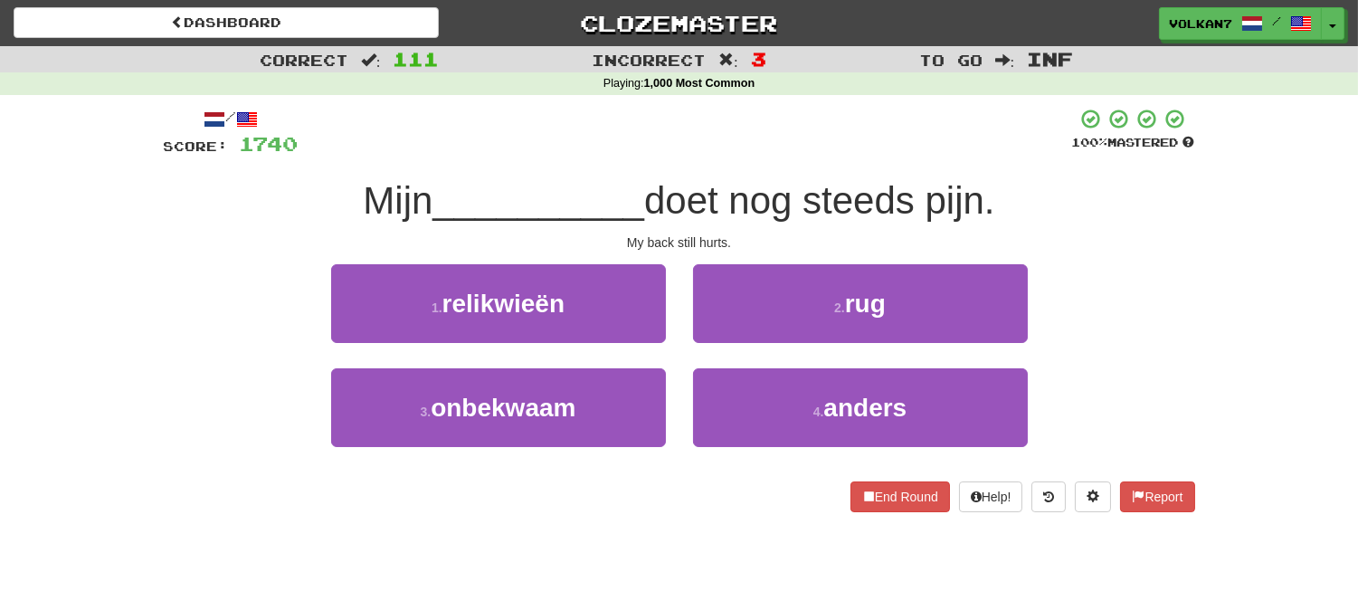
click at [752, 150] on div at bounding box center [686, 133] width 774 height 50
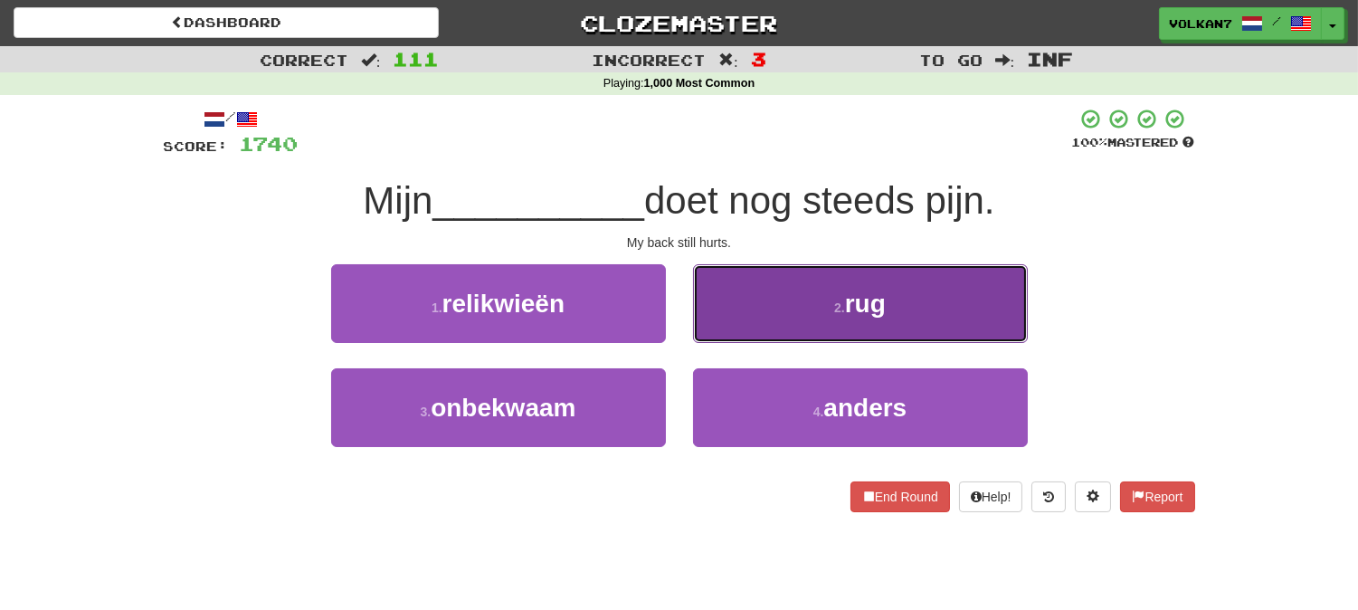
click at [808, 311] on button "2 . rug" at bounding box center [860, 303] width 335 height 79
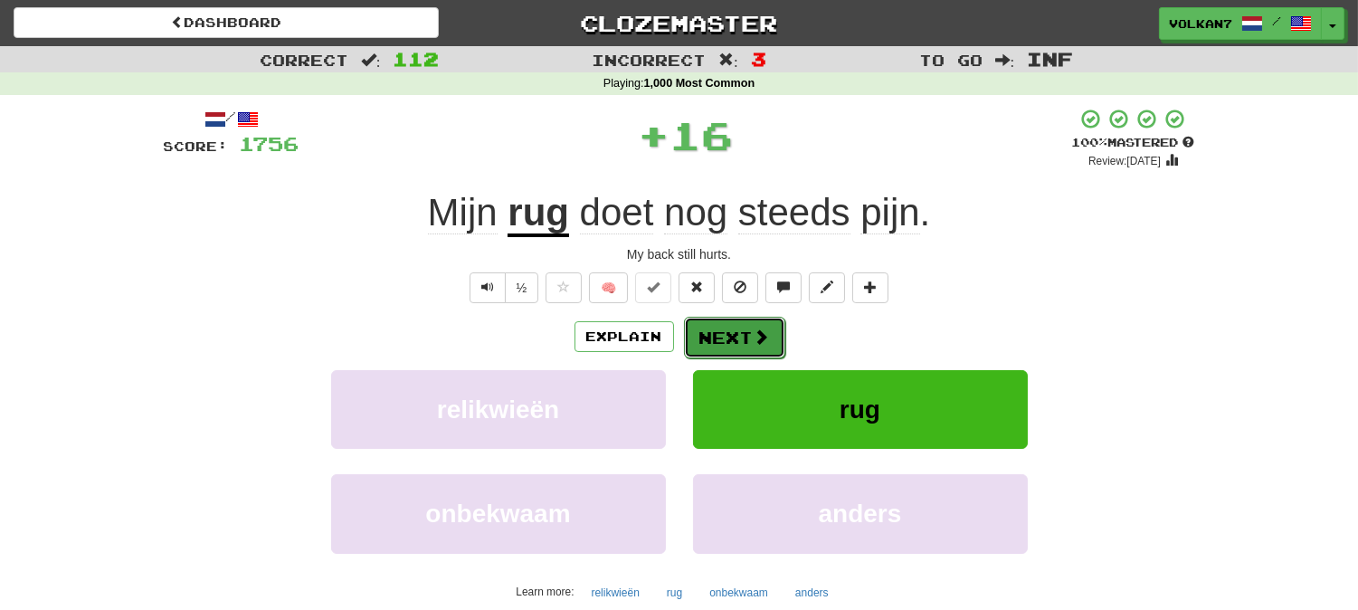
click at [734, 331] on button "Next" at bounding box center [734, 338] width 101 height 42
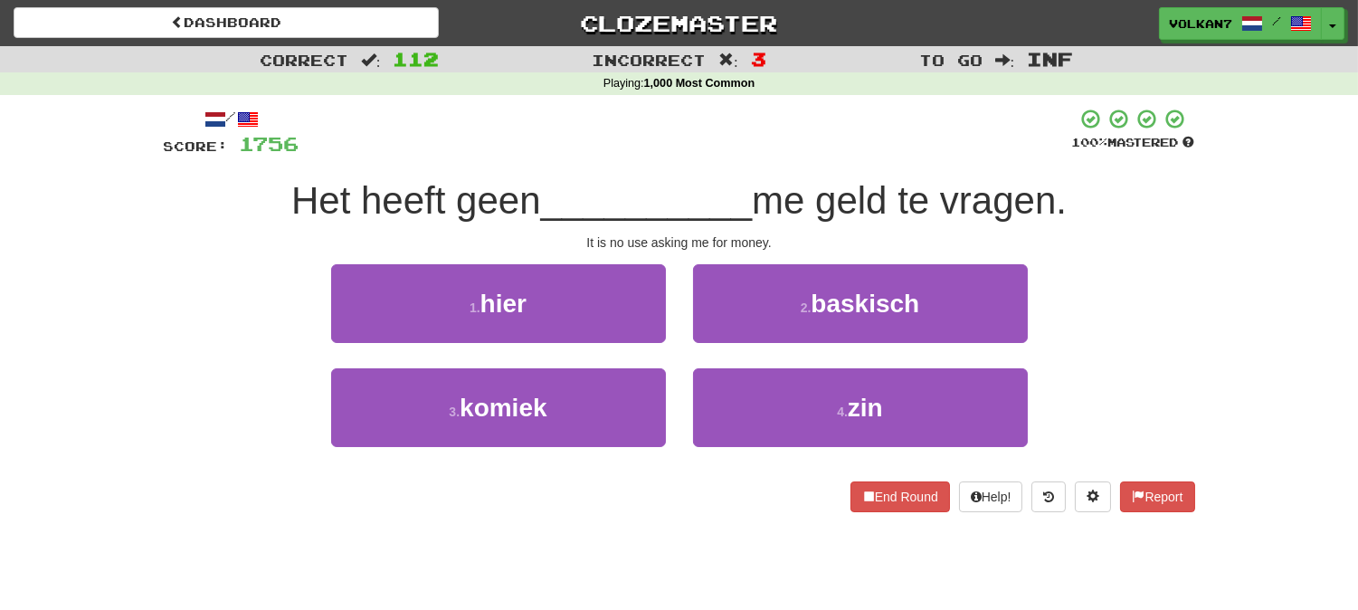
click at [728, 194] on span "__________" at bounding box center [647, 200] width 212 height 43
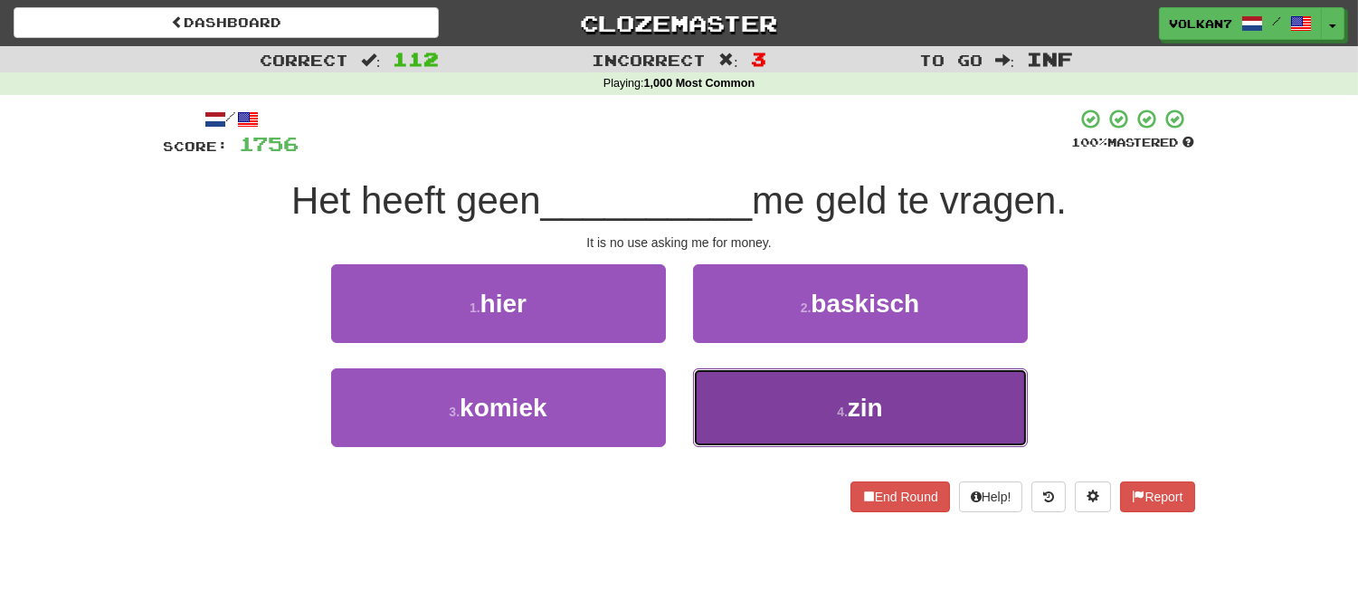
click at [831, 410] on button "4 . zin" at bounding box center [860, 407] width 335 height 79
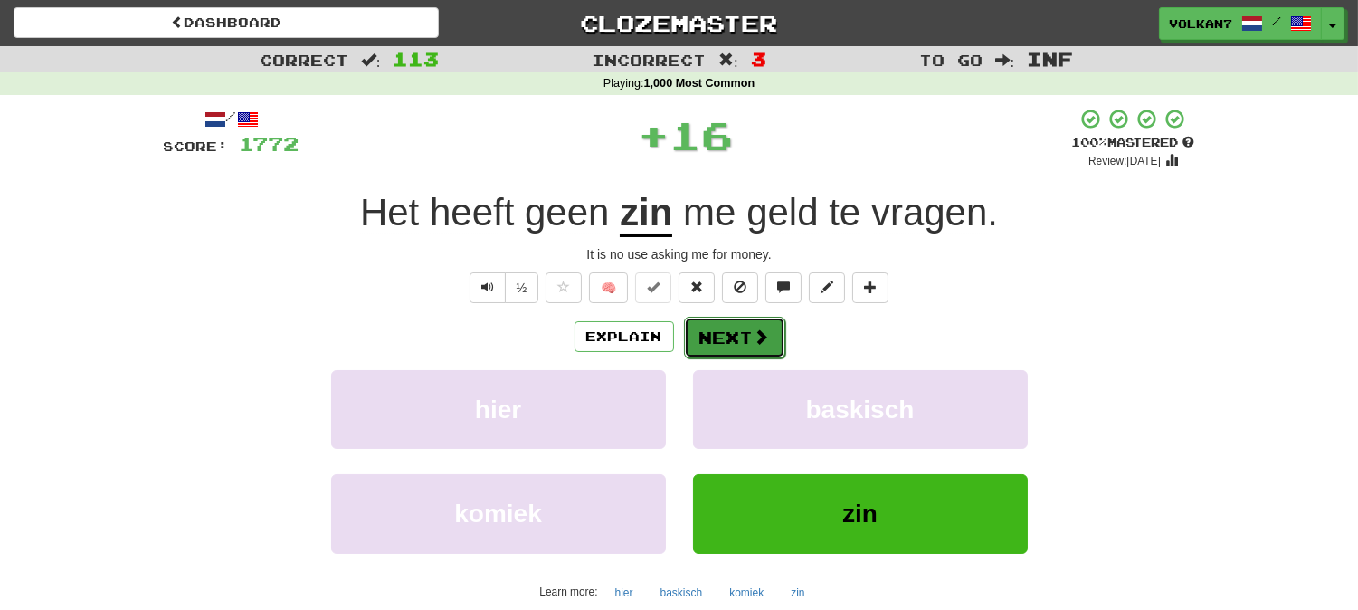
click at [712, 333] on button "Next" at bounding box center [734, 338] width 101 height 42
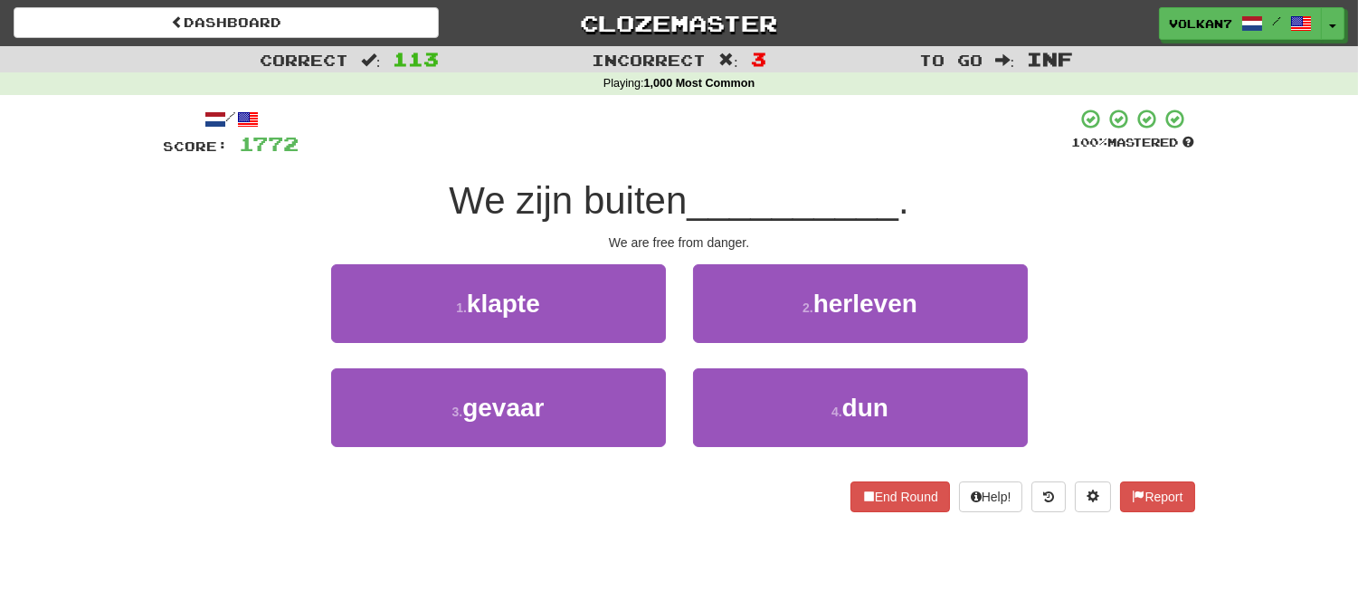
click at [736, 147] on div at bounding box center [685, 133] width 773 height 50
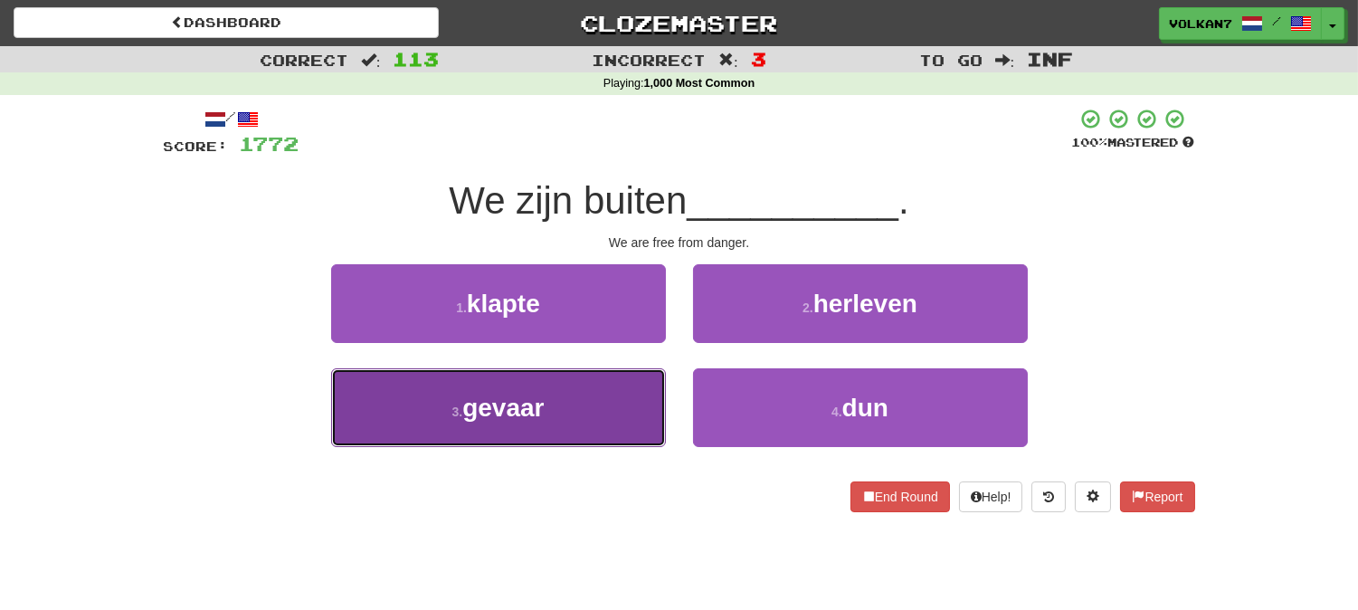
click at [594, 404] on button "3 . gevaar" at bounding box center [498, 407] width 335 height 79
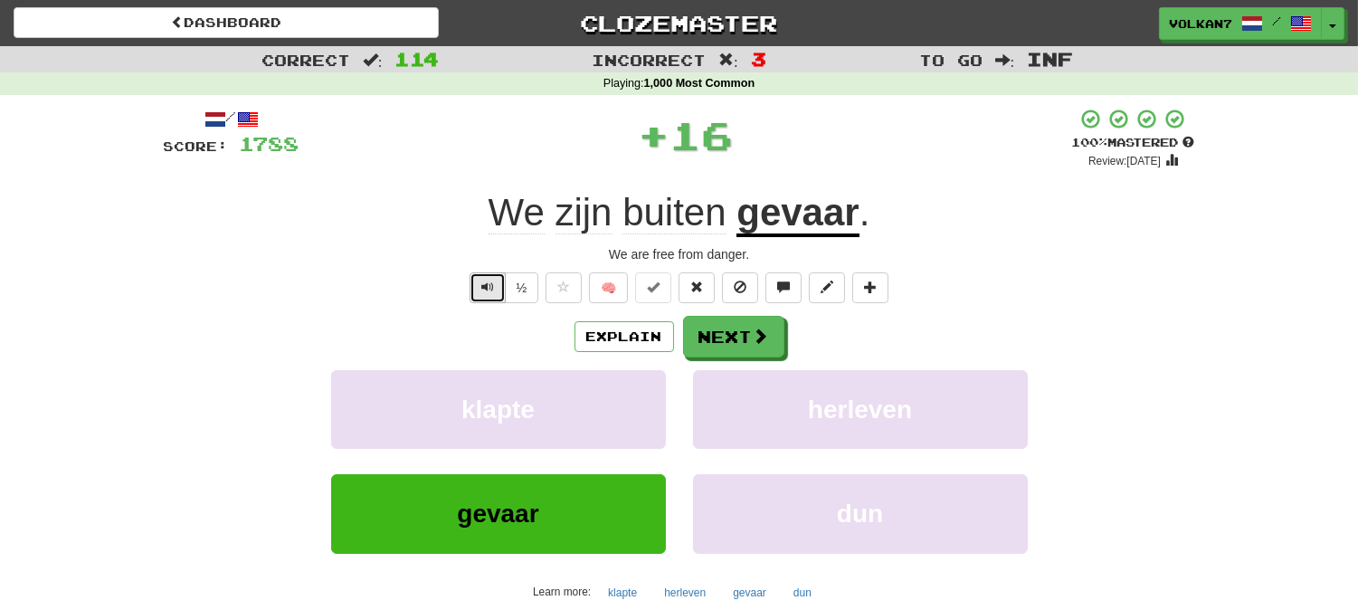
click at [492, 280] on button "Text-to-speech controls" at bounding box center [488, 287] width 36 height 31
click at [690, 337] on button "Next" at bounding box center [734, 338] width 101 height 42
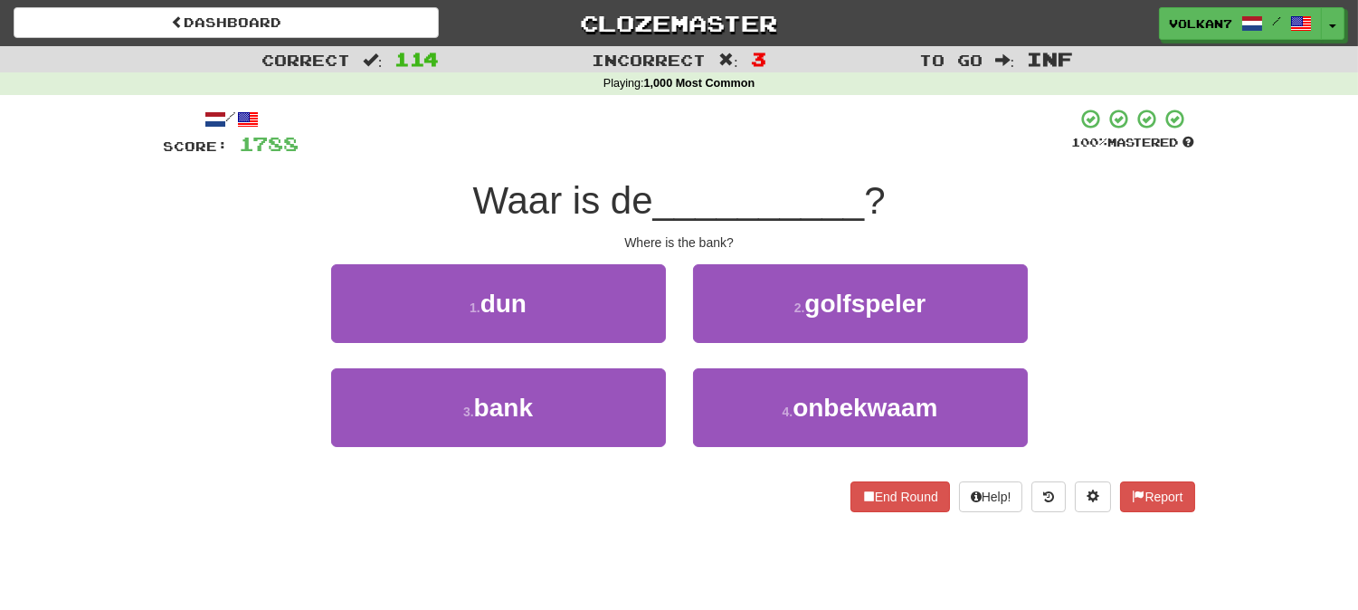
click at [756, 160] on div "/ Score: 1788 100 % Mastered Waar is de __________ ? Where is the bank? 1 . dun…" at bounding box center [679, 310] width 1031 height 404
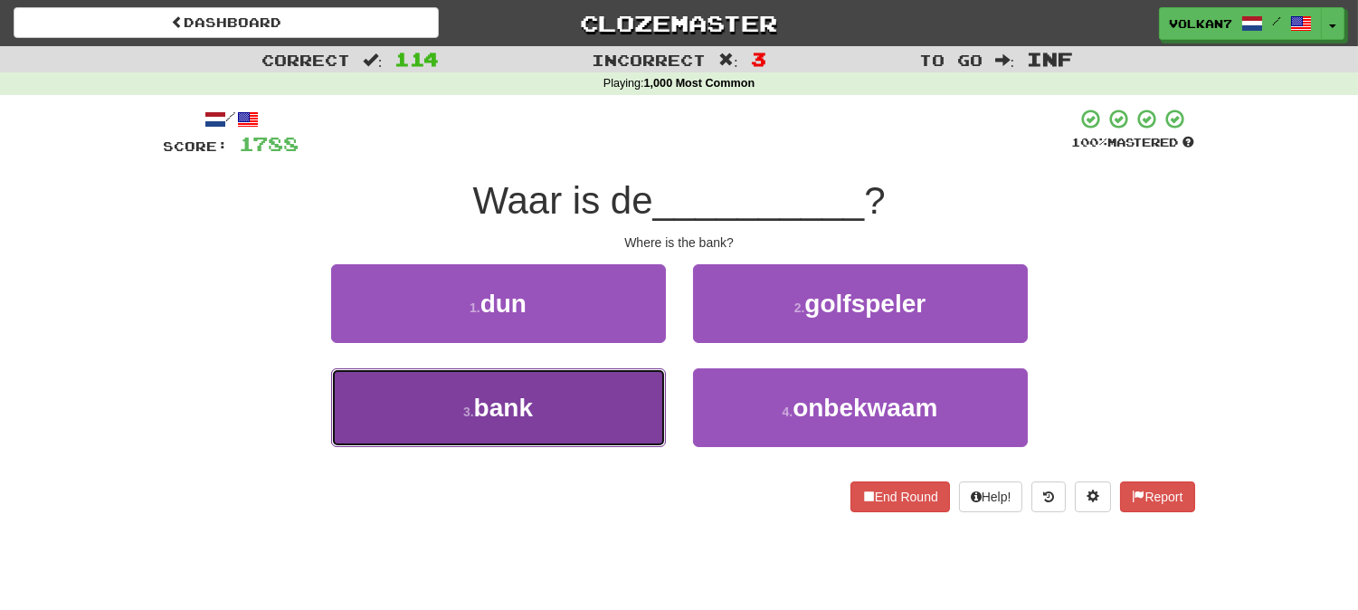
click at [590, 411] on button "3 . bank" at bounding box center [498, 407] width 335 height 79
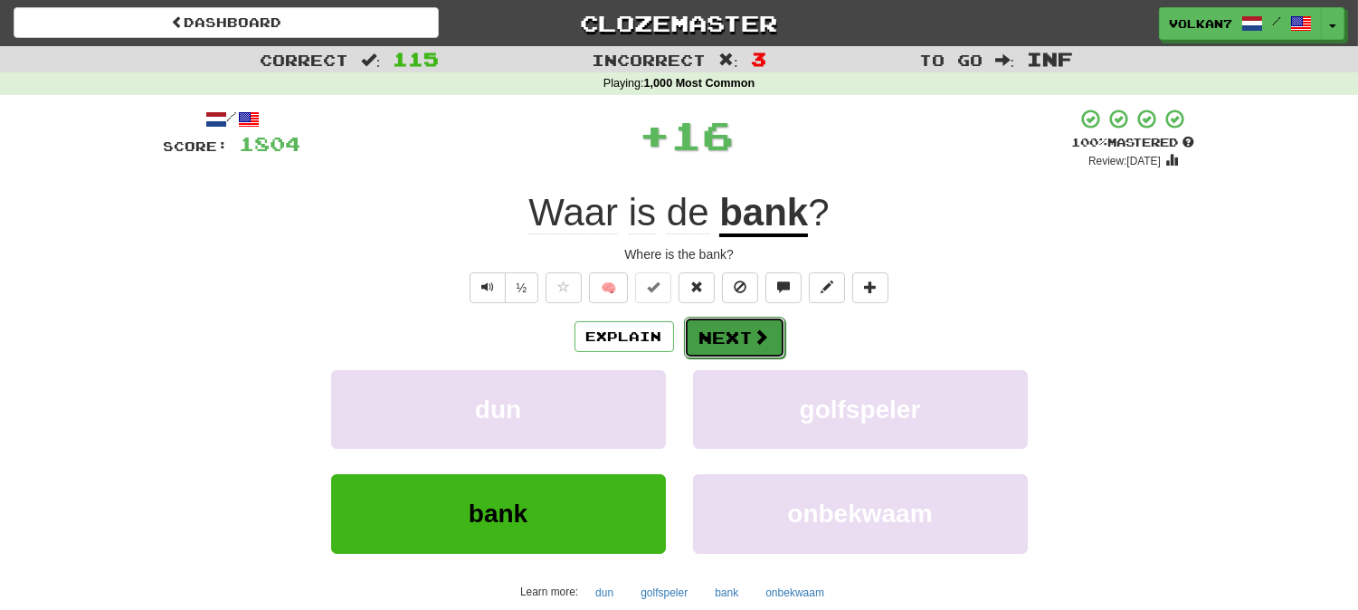
click at [754, 338] on span at bounding box center [762, 336] width 16 height 16
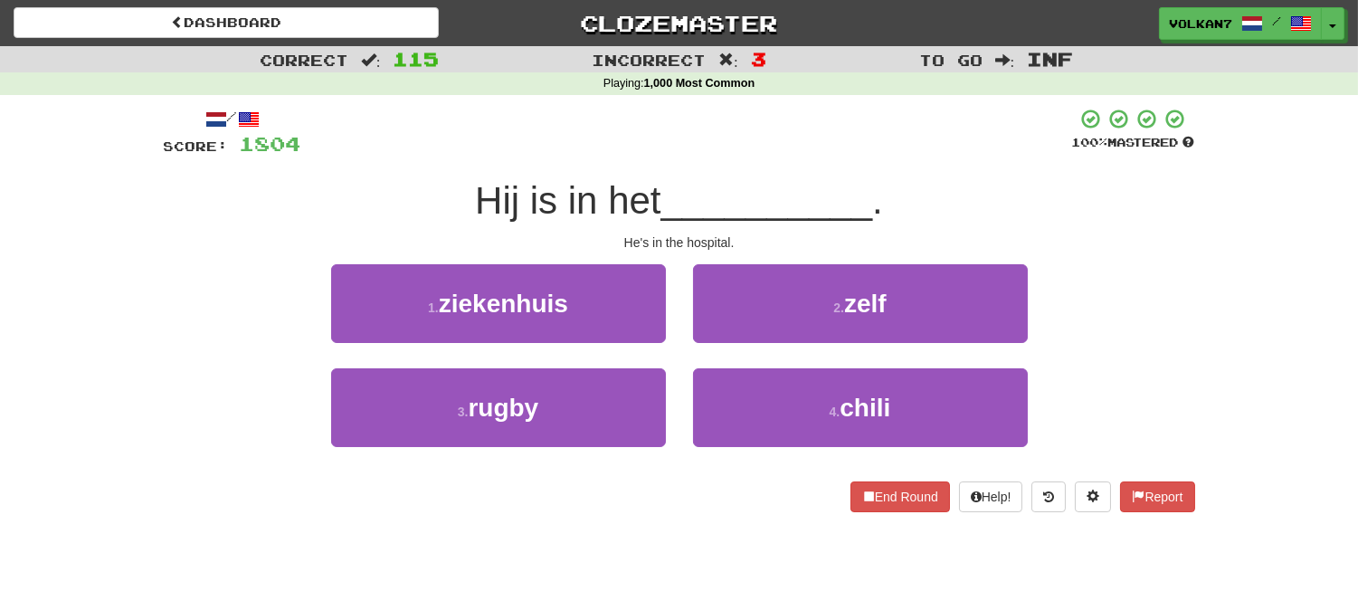
click at [667, 174] on div "/ Score: 1804 100 % Mastered Hij is in het __________ . He's in the hospital. 1…" at bounding box center [679, 310] width 1031 height 404
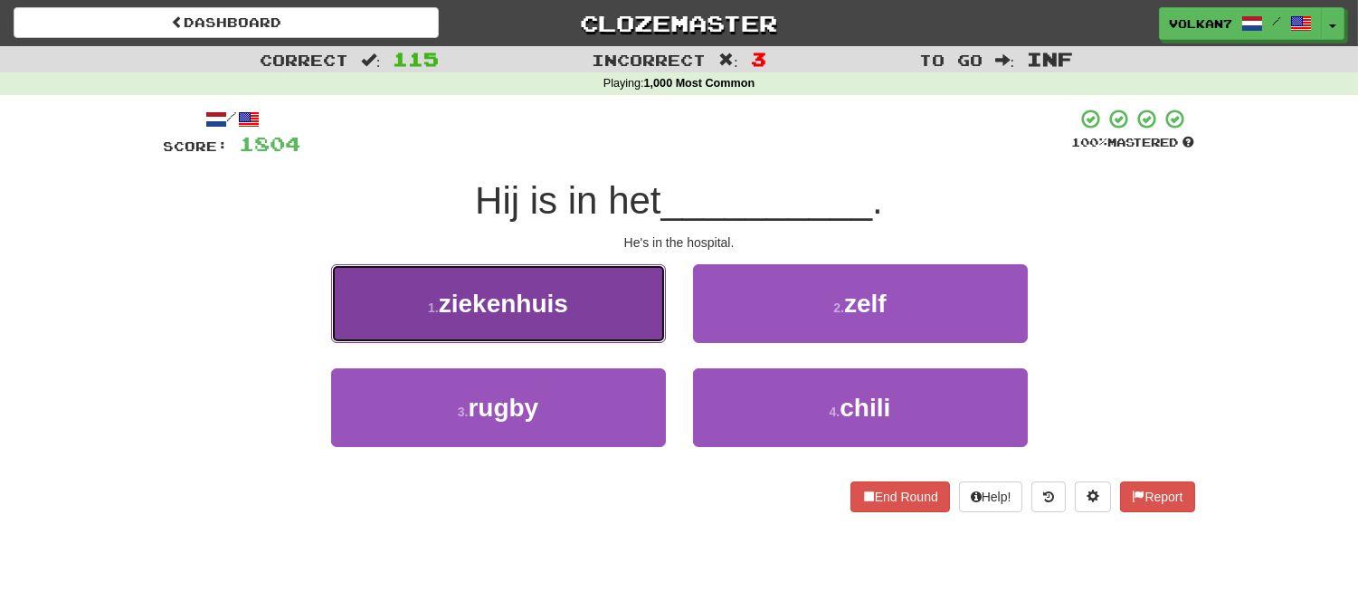
click at [523, 317] on button "1 . ziekenhuis" at bounding box center [498, 303] width 335 height 79
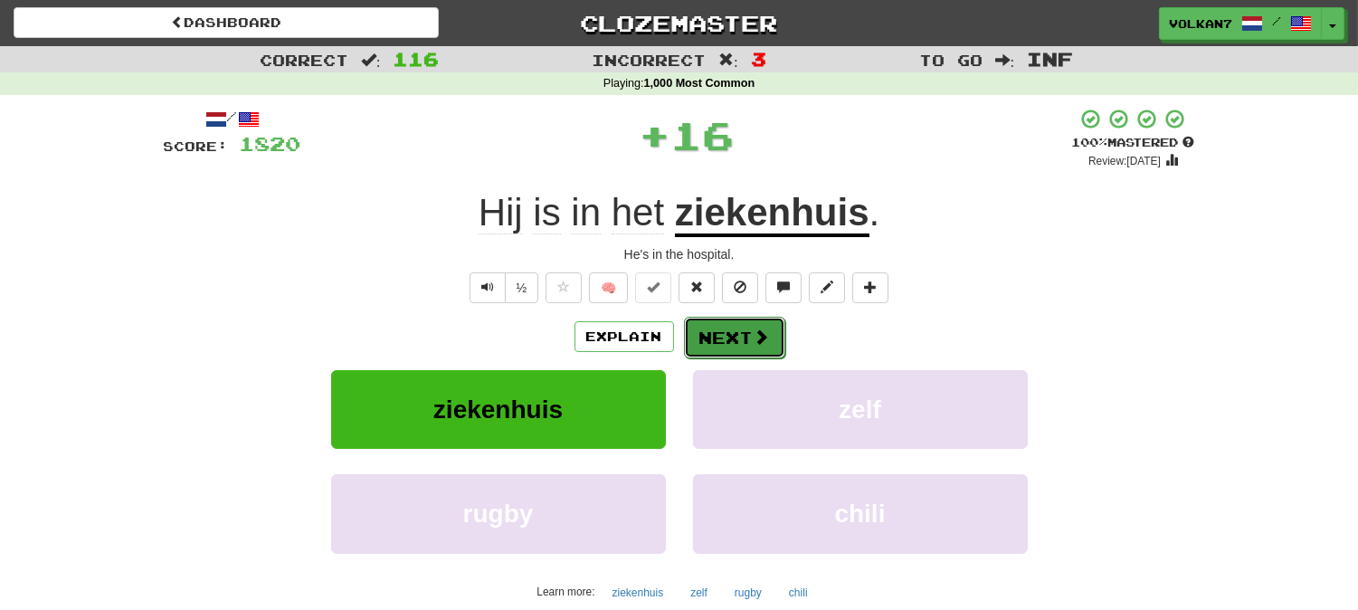
click at [712, 330] on button "Next" at bounding box center [734, 338] width 101 height 42
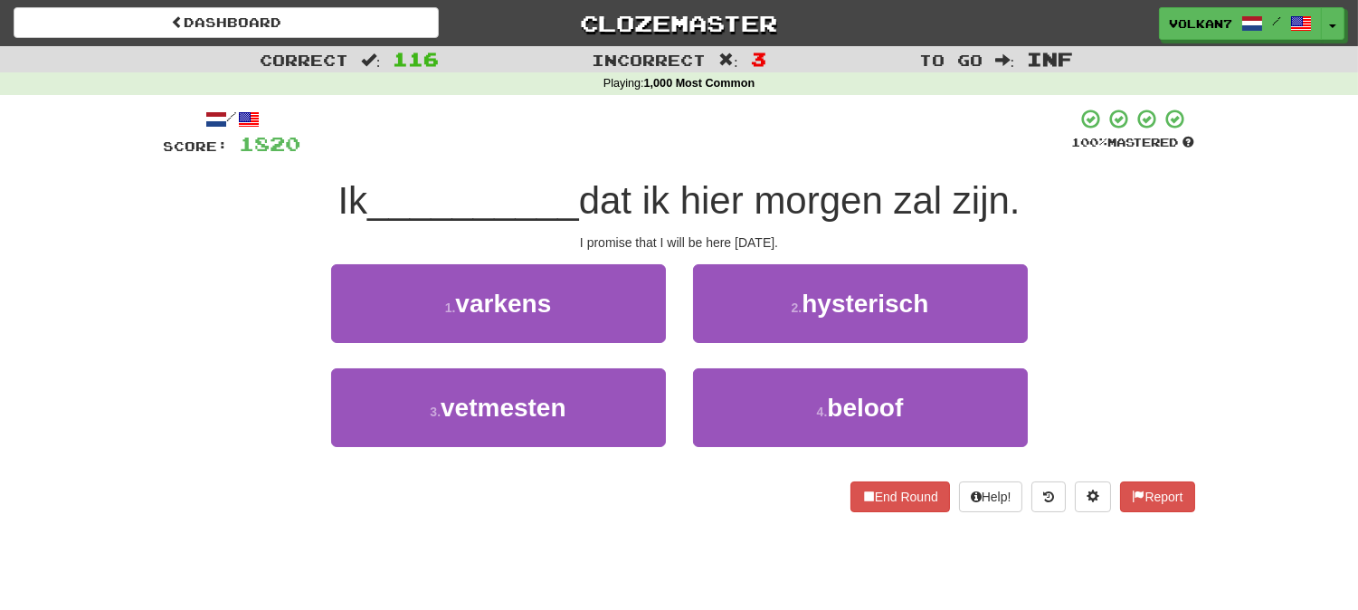
click at [690, 176] on div "Ik __________ dat ik hier morgen zal zijn." at bounding box center [679, 201] width 1031 height 50
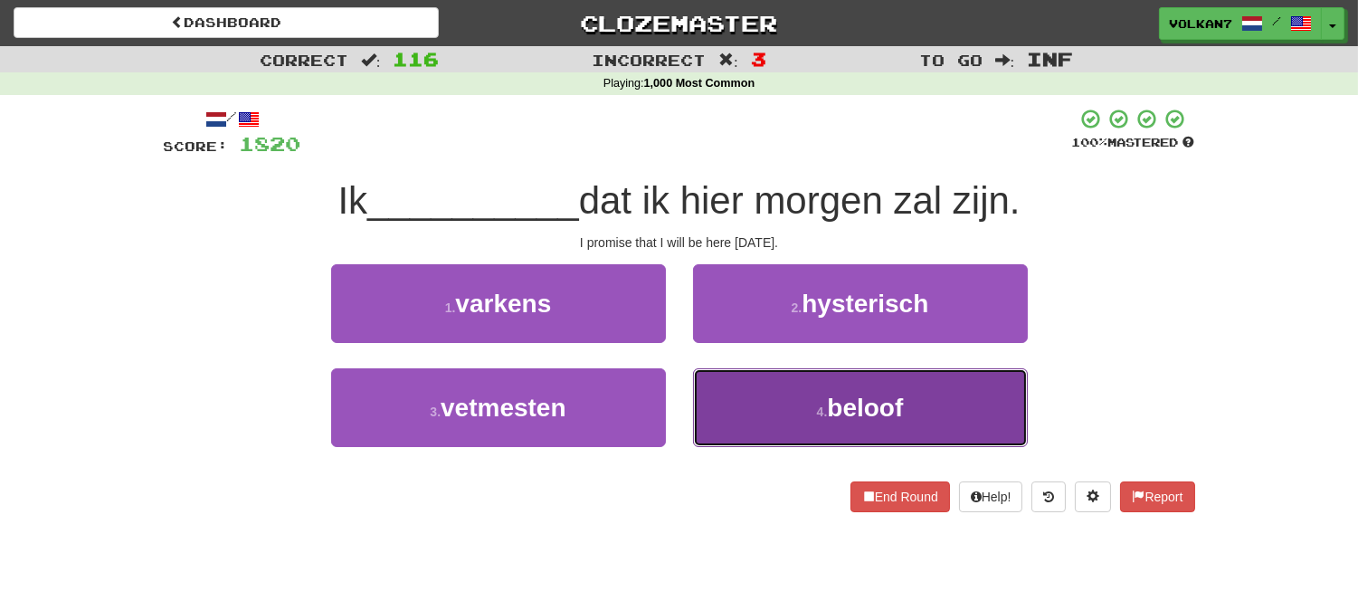
click at [798, 414] on button "4 . beloof" at bounding box center [860, 407] width 335 height 79
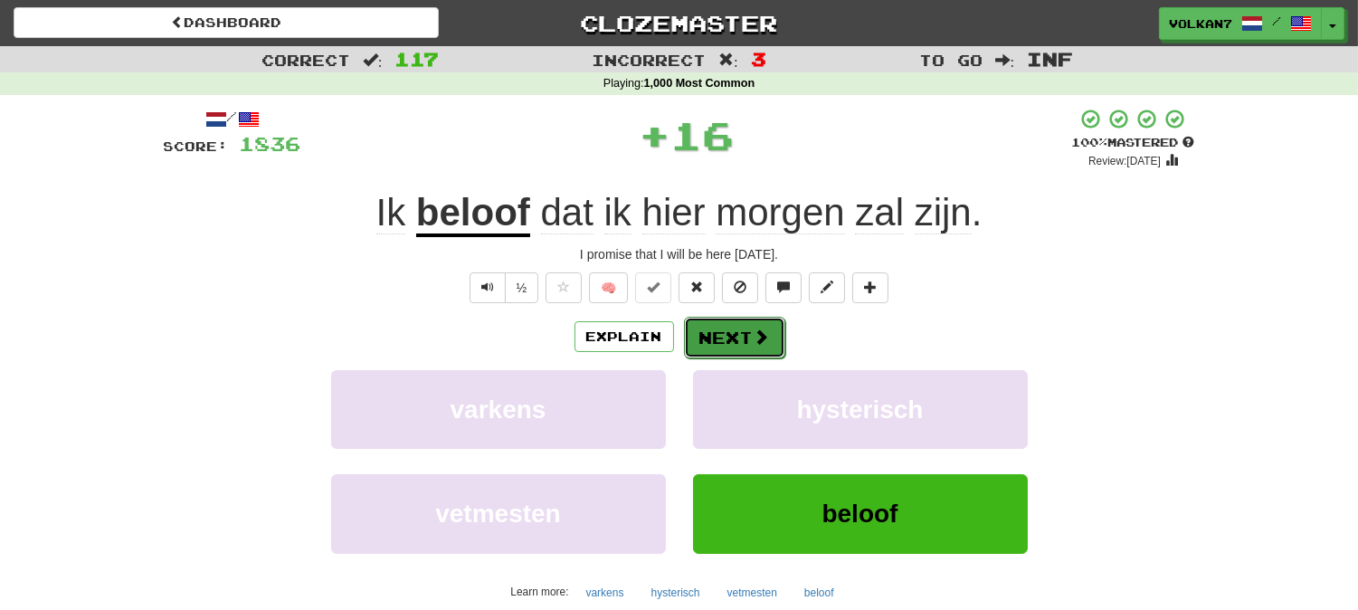
click at [740, 333] on button "Next" at bounding box center [734, 338] width 101 height 42
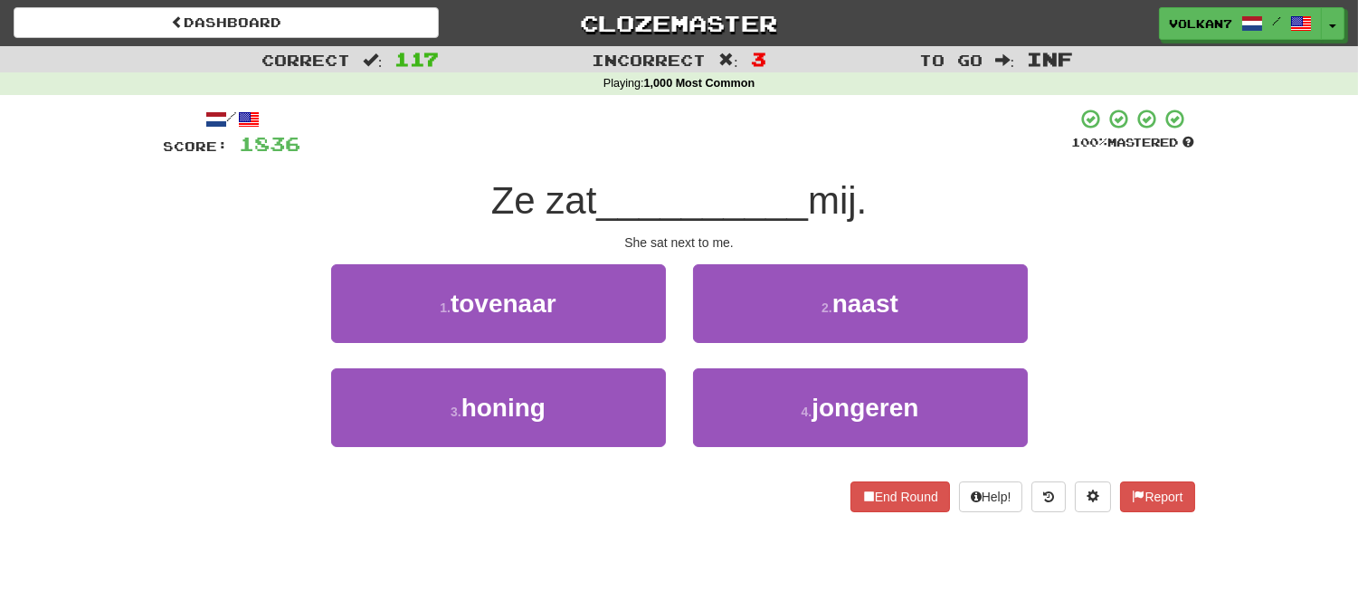
click at [793, 119] on div at bounding box center [686, 133] width 771 height 50
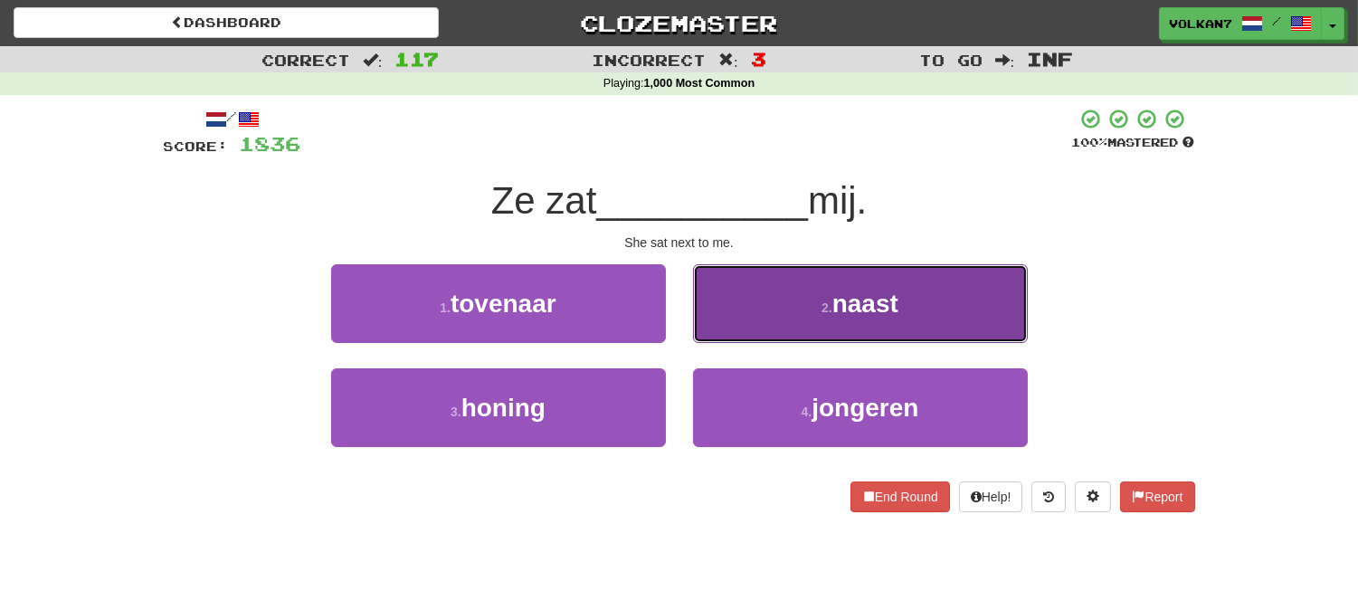
click at [820, 277] on button "2 . naast" at bounding box center [860, 303] width 335 height 79
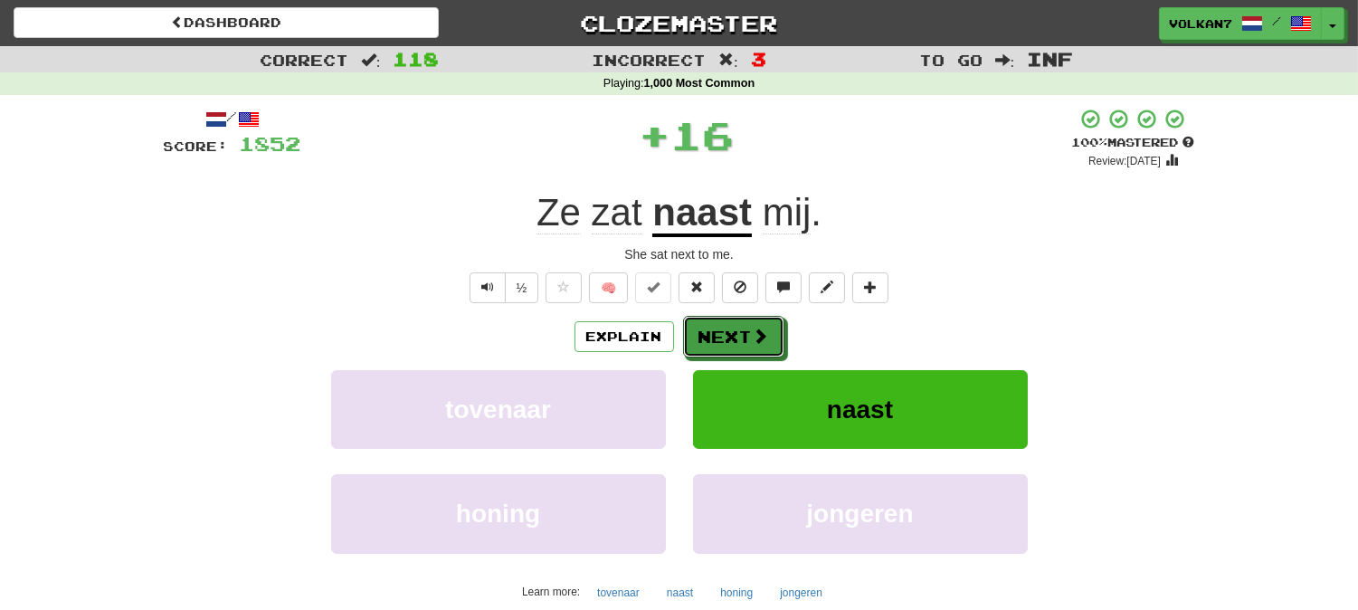
click at [722, 321] on button "Next" at bounding box center [733, 337] width 101 height 42
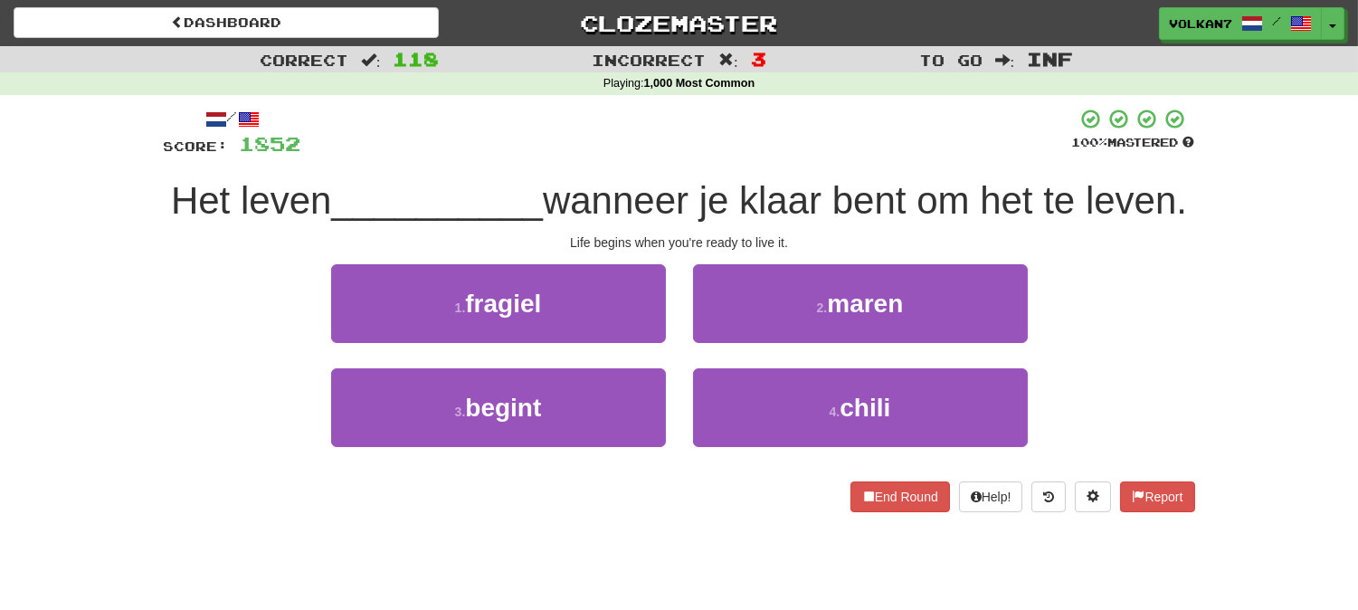
click at [727, 148] on div at bounding box center [686, 133] width 771 height 50
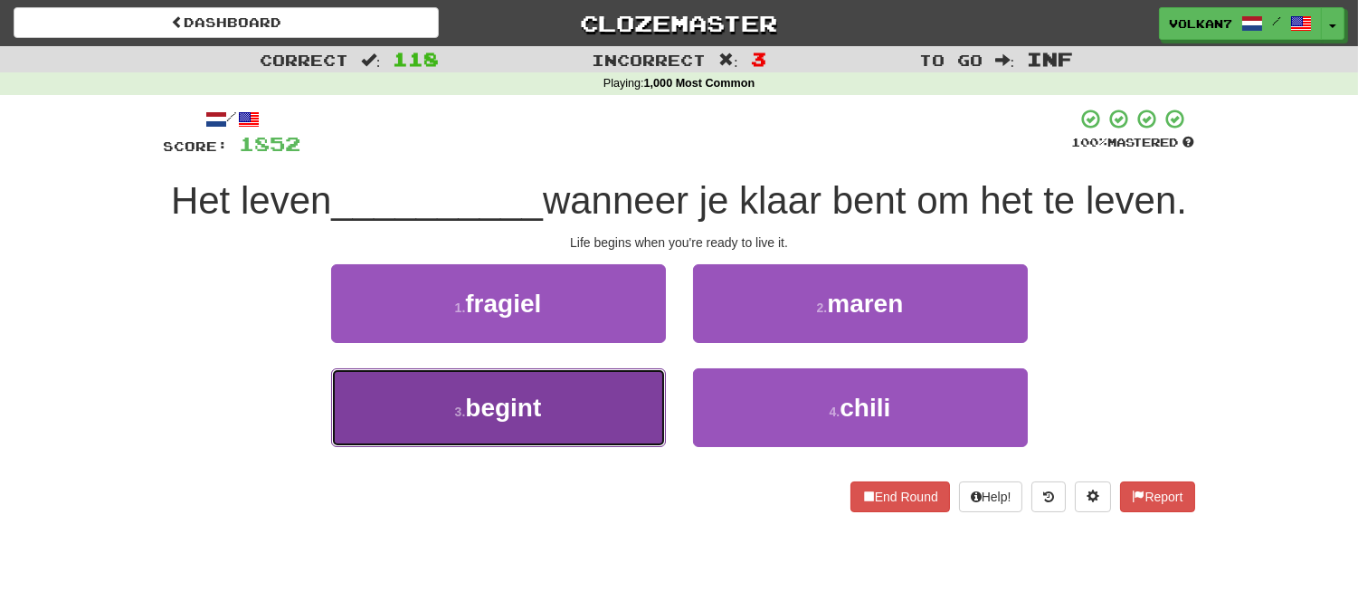
click at [616, 447] on button "3 . begint" at bounding box center [498, 407] width 335 height 79
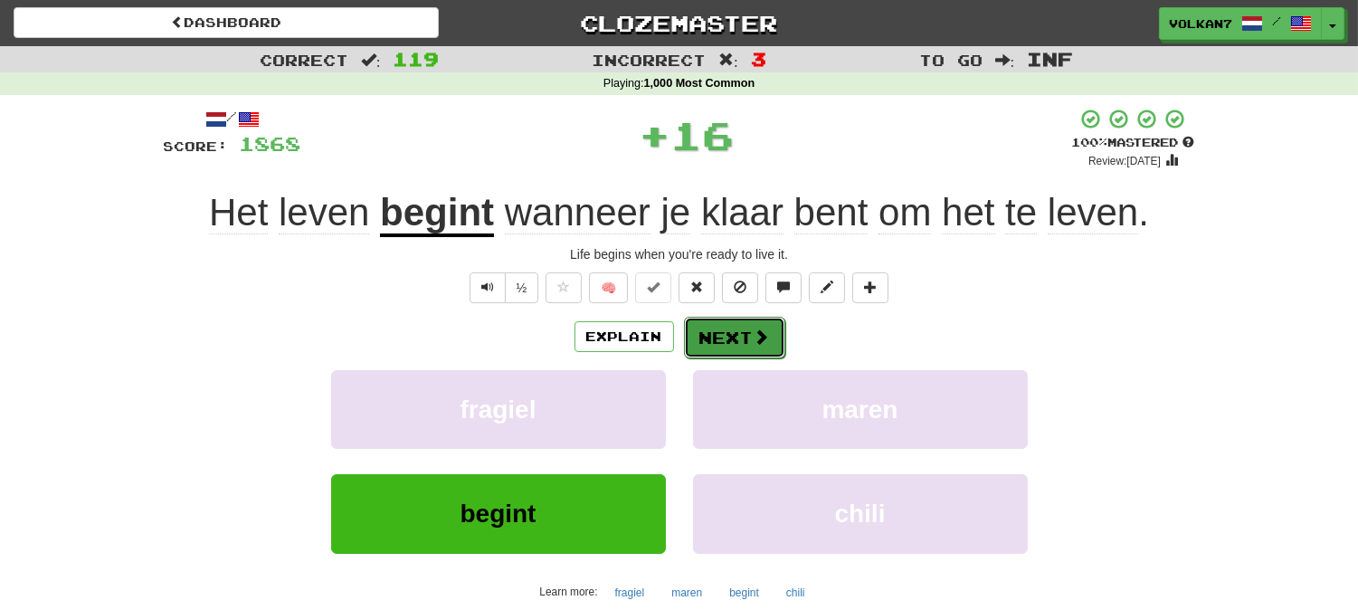
click at [736, 335] on button "Next" at bounding box center [734, 338] width 101 height 42
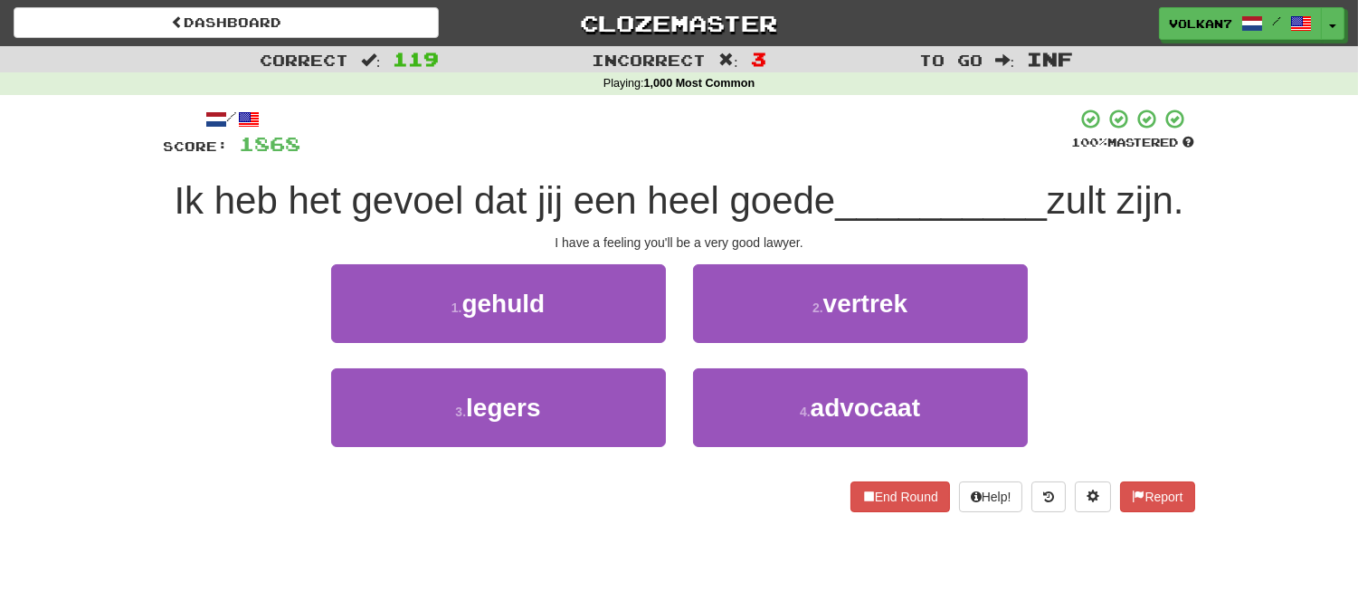
click at [748, 165] on div "/ Score: 1868 100 % Mastered Ik heb het gevoel dat jij een heel goede _________…" at bounding box center [679, 310] width 1031 height 404
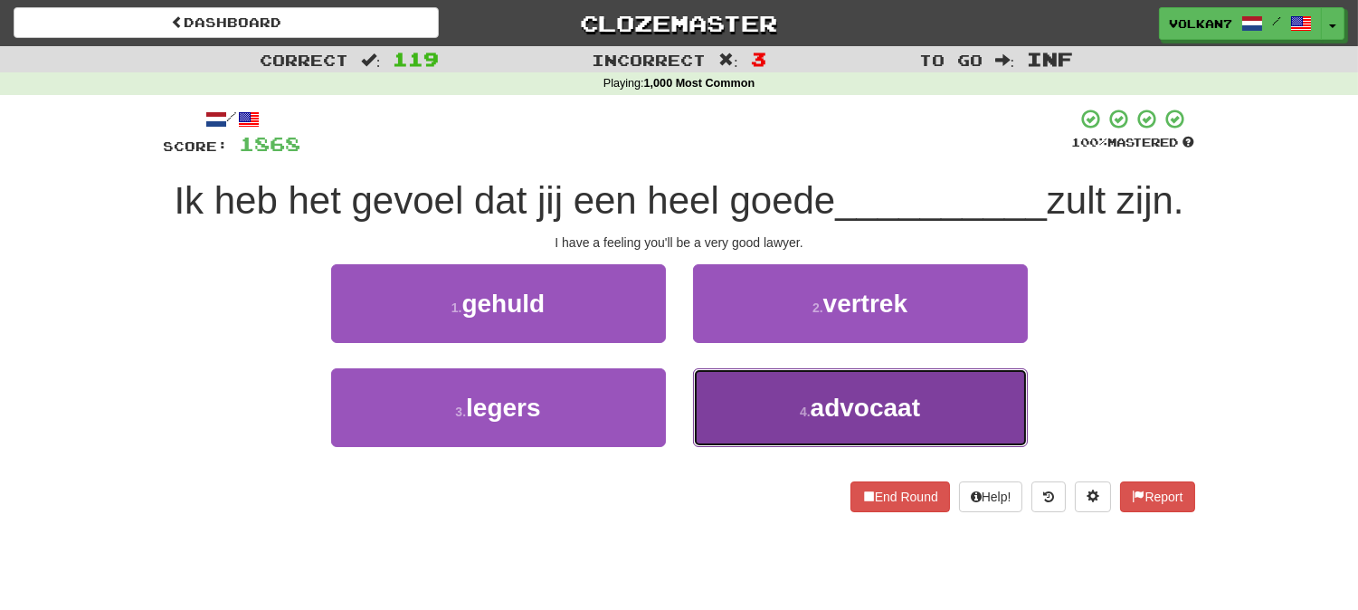
click at [724, 412] on button "4 . advocaat" at bounding box center [860, 407] width 335 height 79
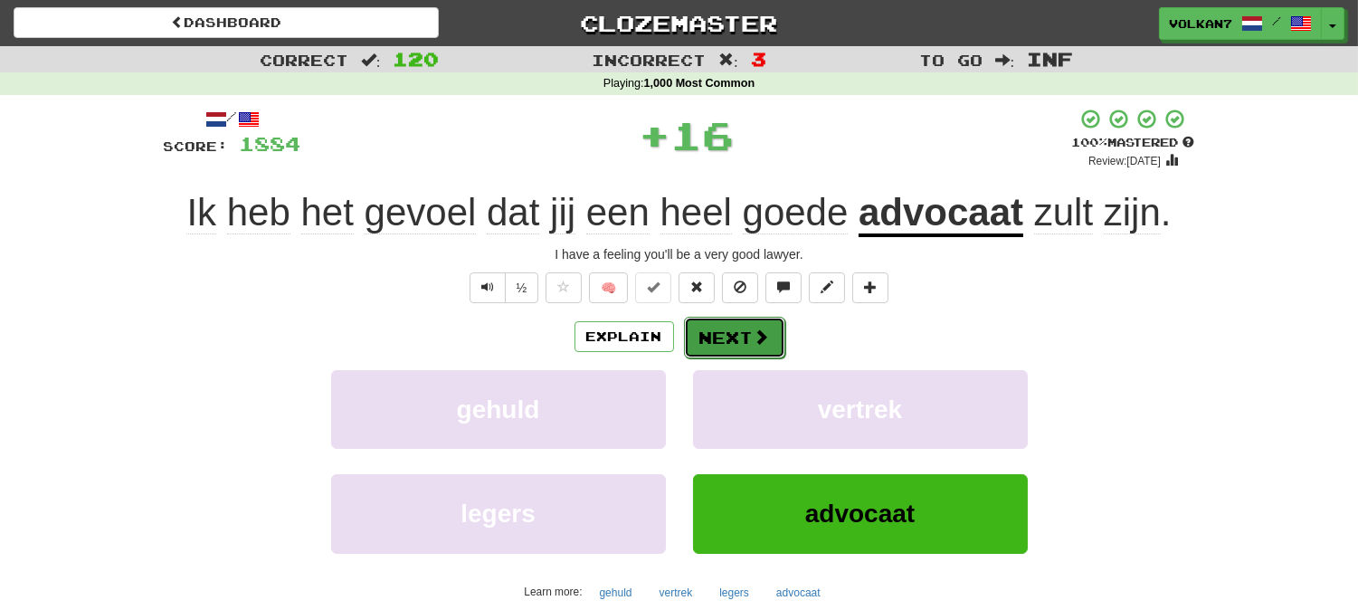
click at [742, 348] on button "Next" at bounding box center [734, 338] width 101 height 42
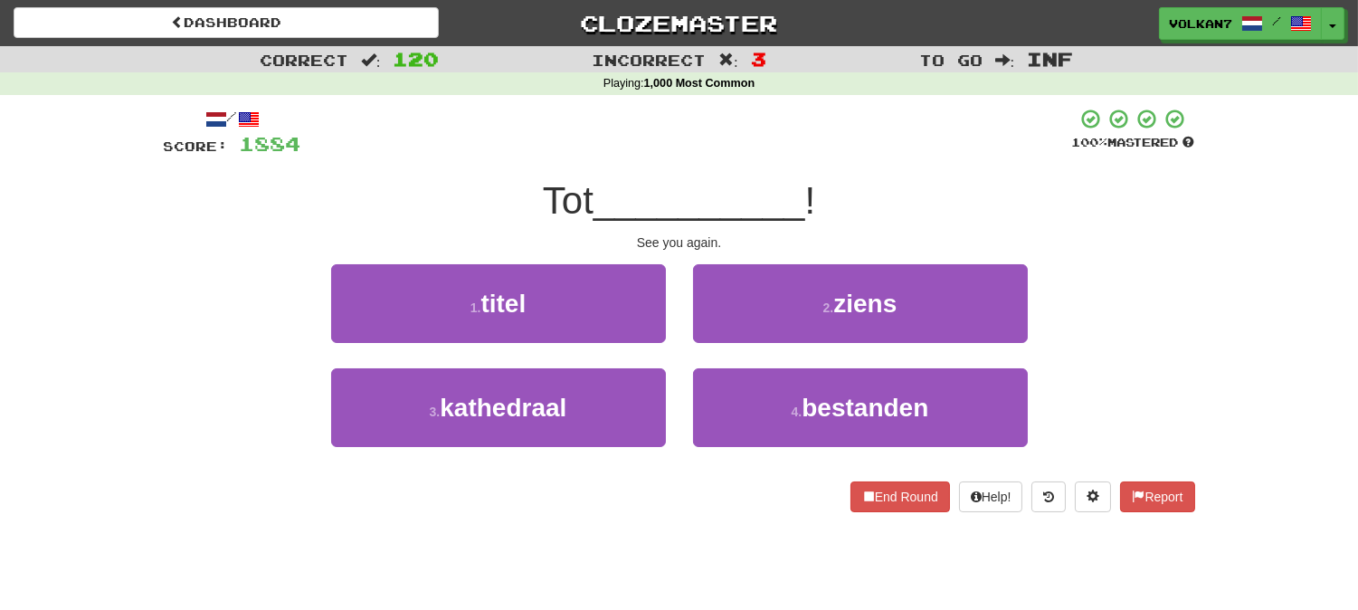
click at [740, 137] on div at bounding box center [686, 133] width 771 height 50
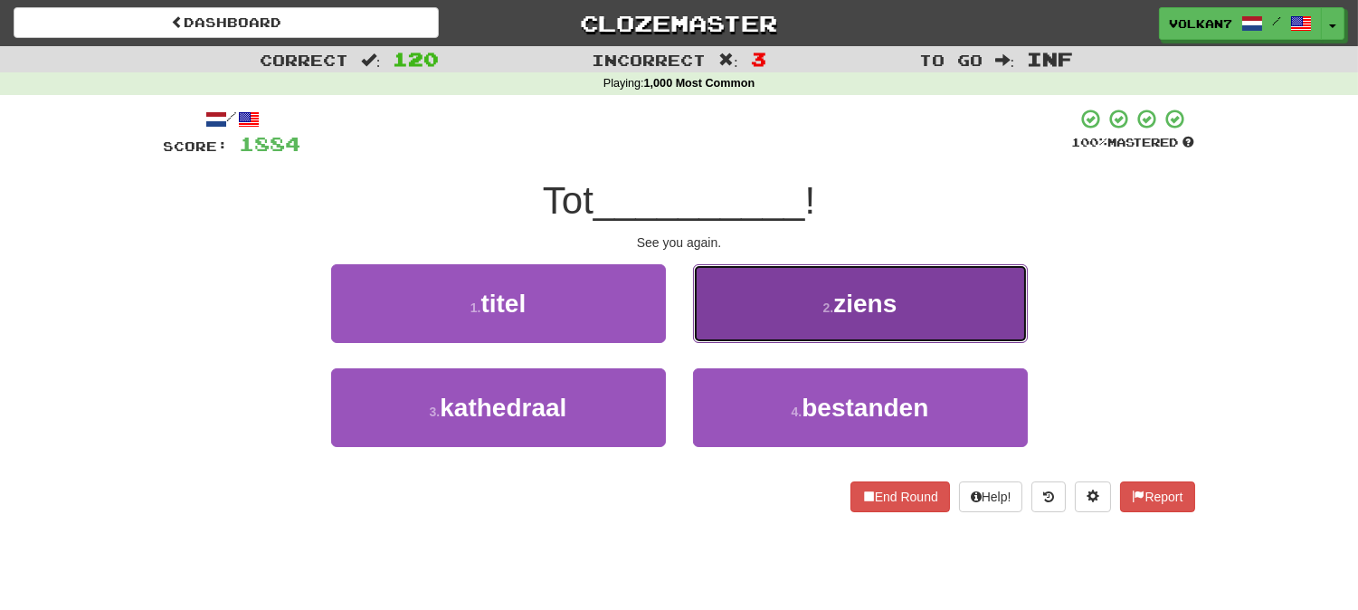
click at [843, 306] on span "ziens" at bounding box center [864, 304] width 63 height 28
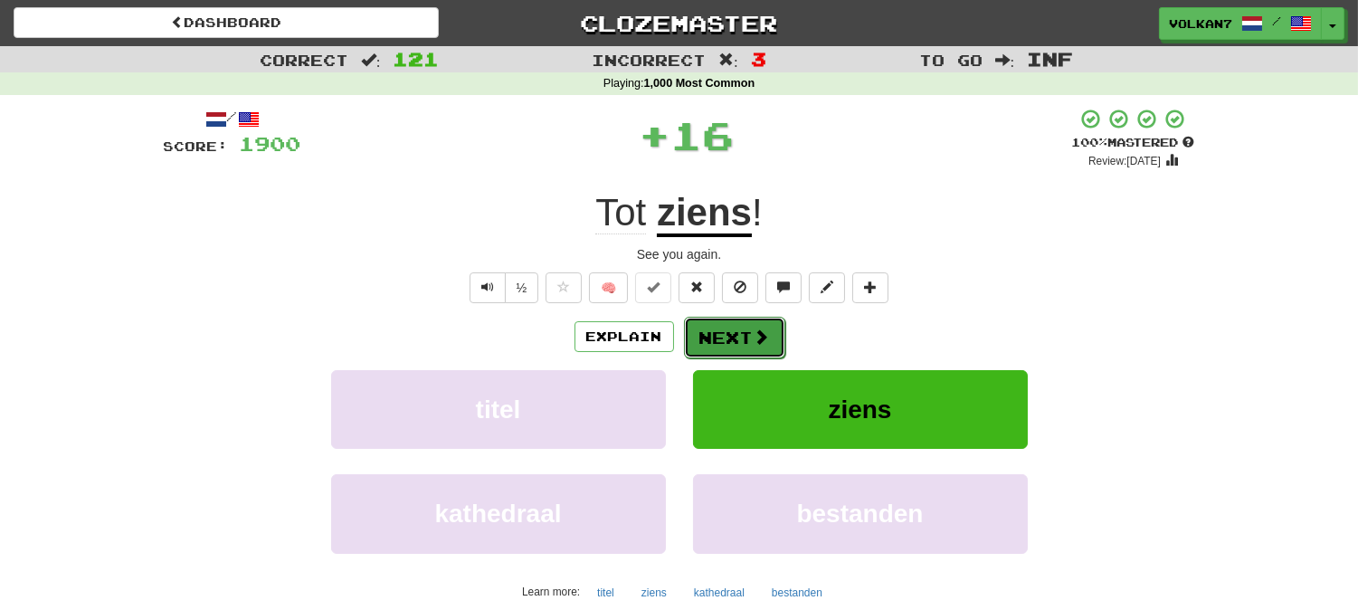
click at [749, 339] on button "Next" at bounding box center [734, 338] width 101 height 42
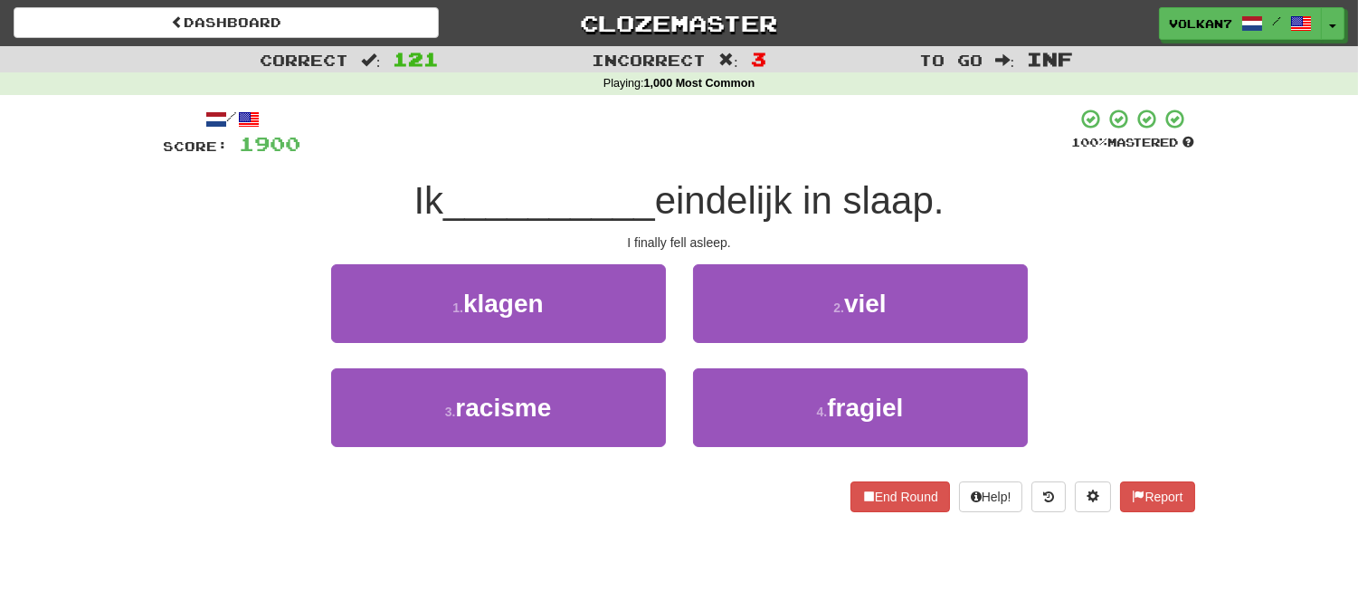
click at [784, 174] on div "/ Score: 1900 100 % Mastered Ik __________ eindelijk in slaap. I finally fell a…" at bounding box center [679, 310] width 1031 height 404
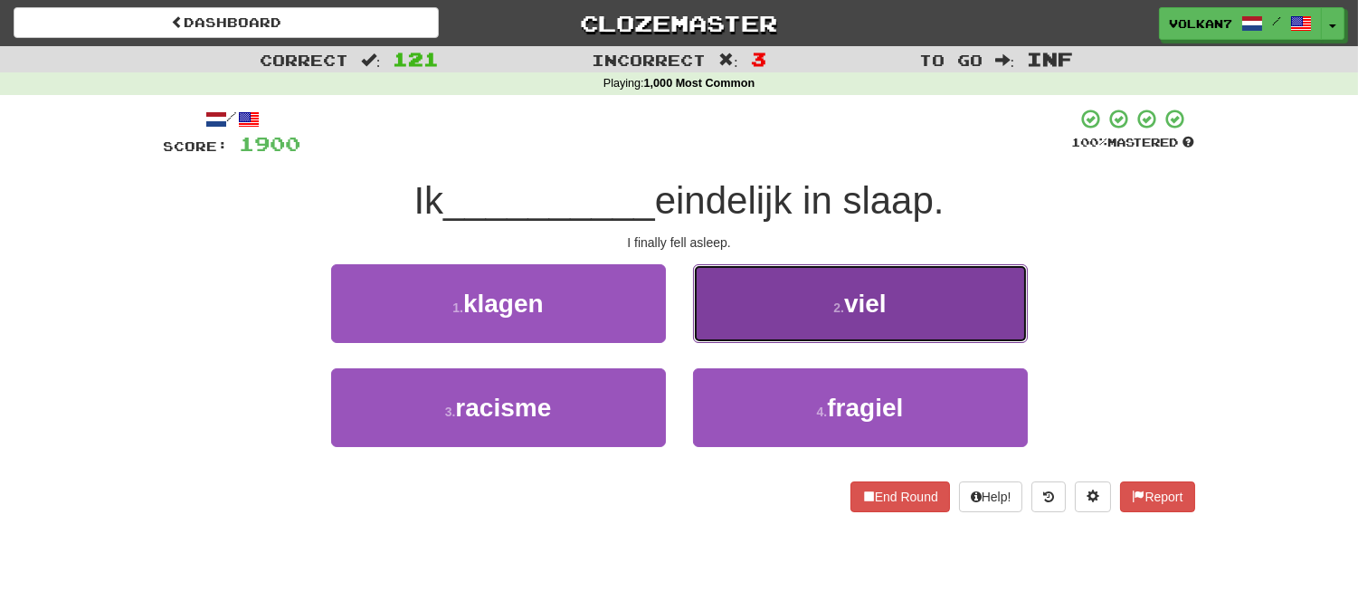
click at [812, 306] on button "2 . viel" at bounding box center [860, 303] width 335 height 79
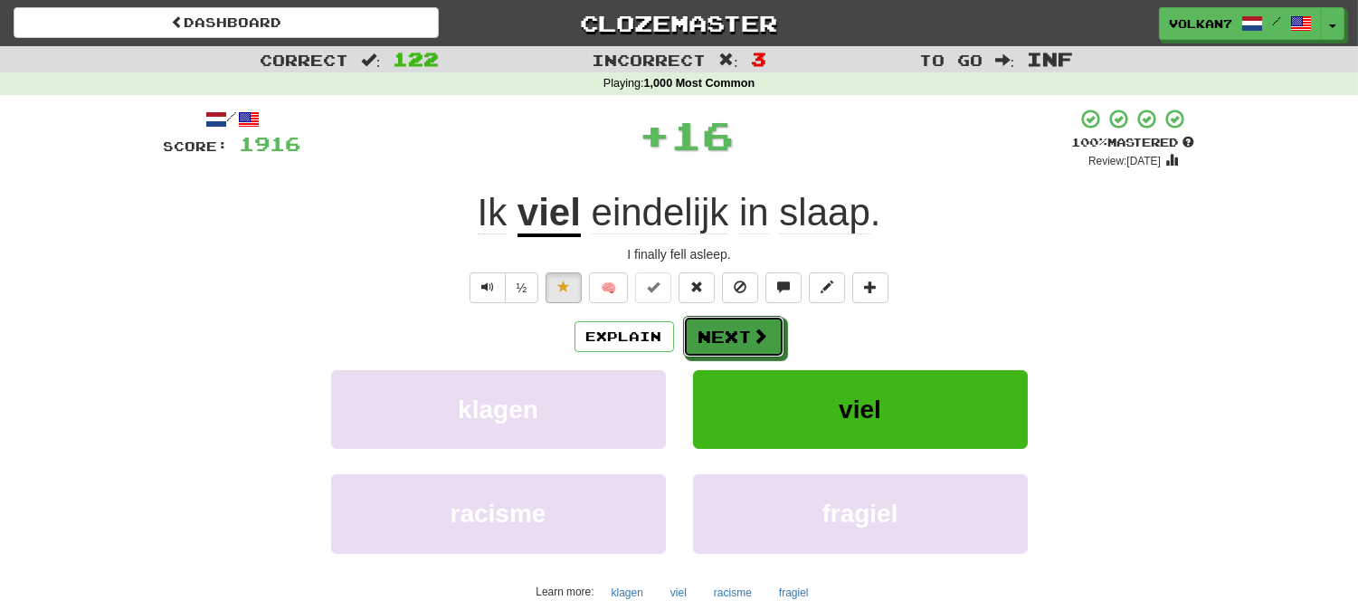
click at [707, 347] on button "Next" at bounding box center [733, 337] width 101 height 42
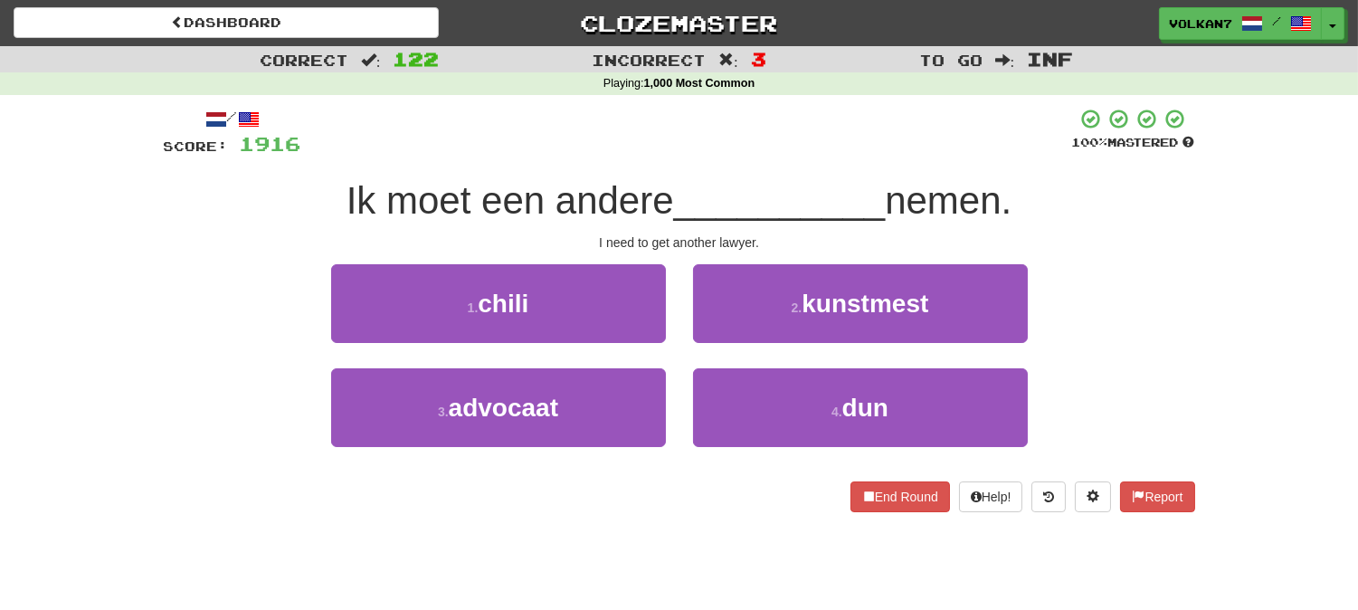
click at [780, 123] on div at bounding box center [686, 133] width 771 height 50
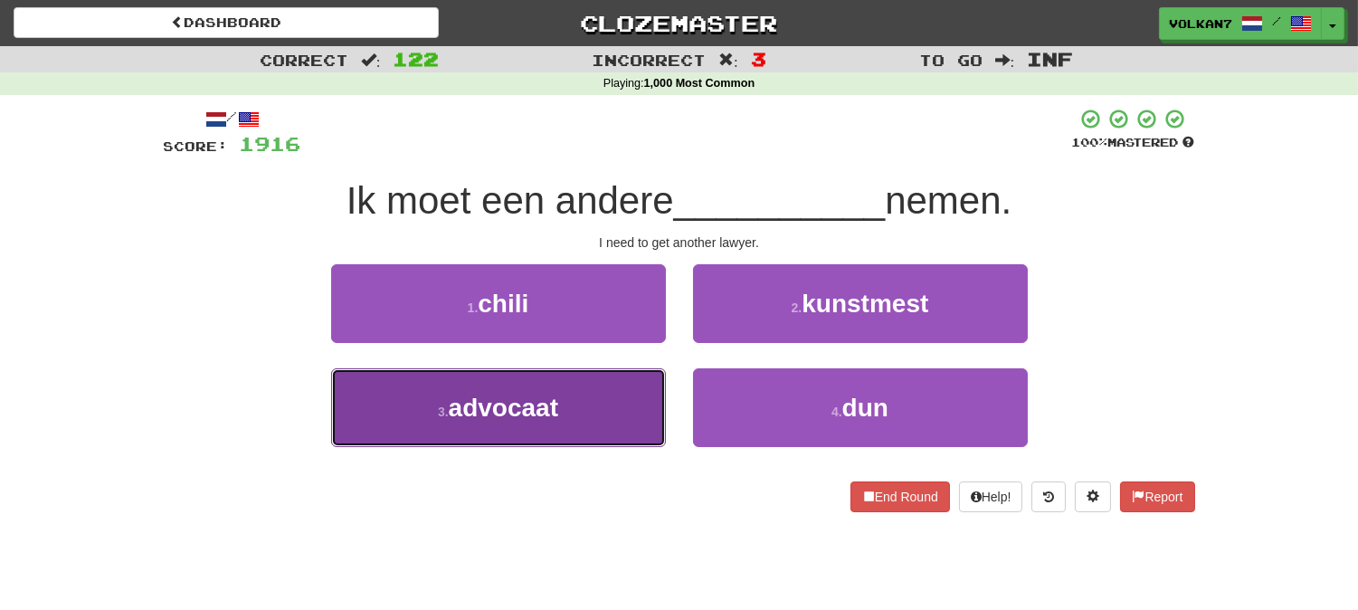
click at [573, 390] on button "3 . advocaat" at bounding box center [498, 407] width 335 height 79
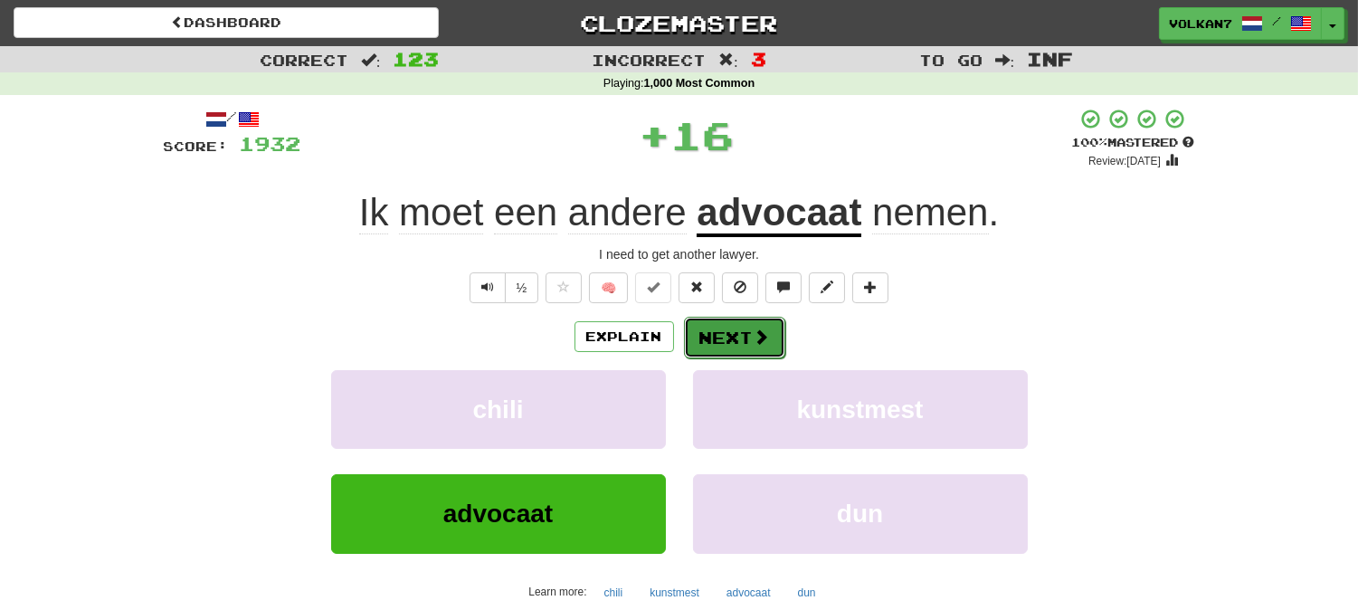
click at [745, 340] on button "Next" at bounding box center [734, 338] width 101 height 42
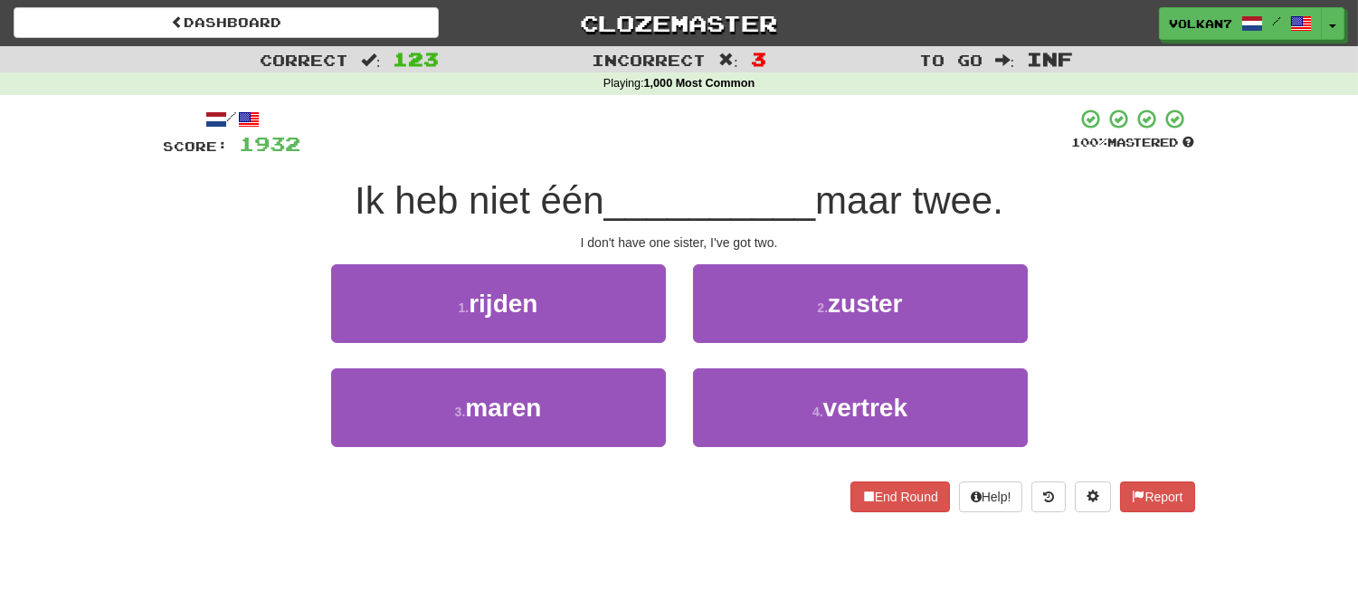
click at [763, 116] on div at bounding box center [686, 133] width 771 height 50
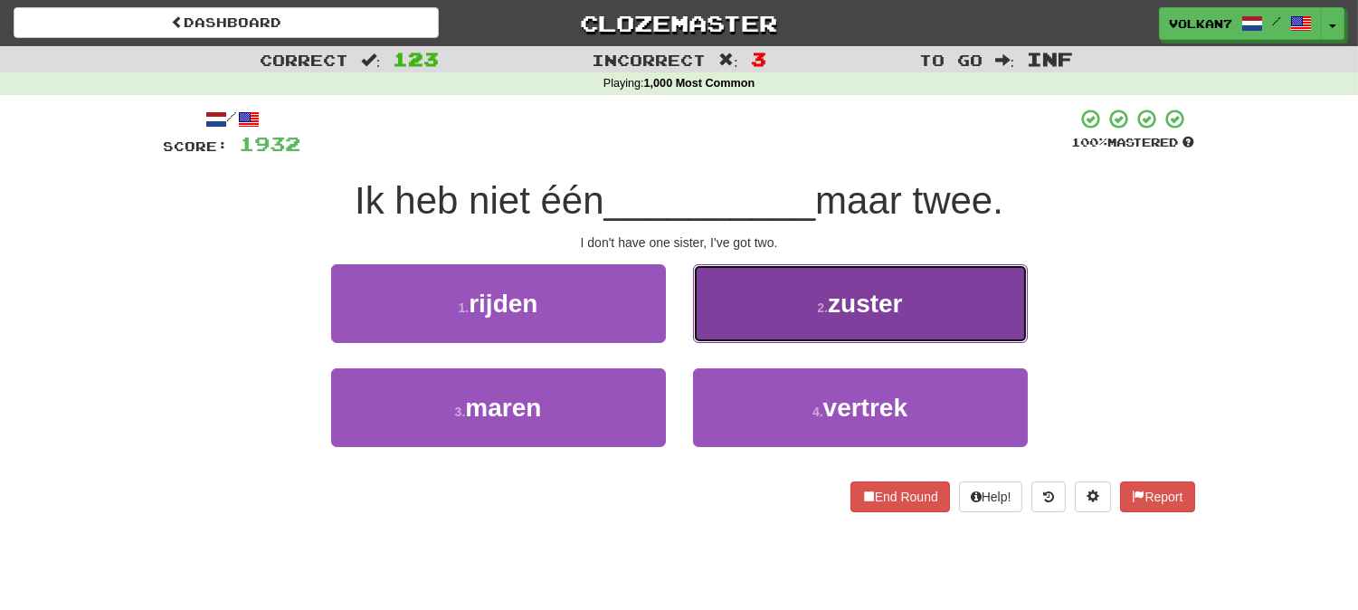
click at [884, 290] on span "zuster" at bounding box center [865, 304] width 74 height 28
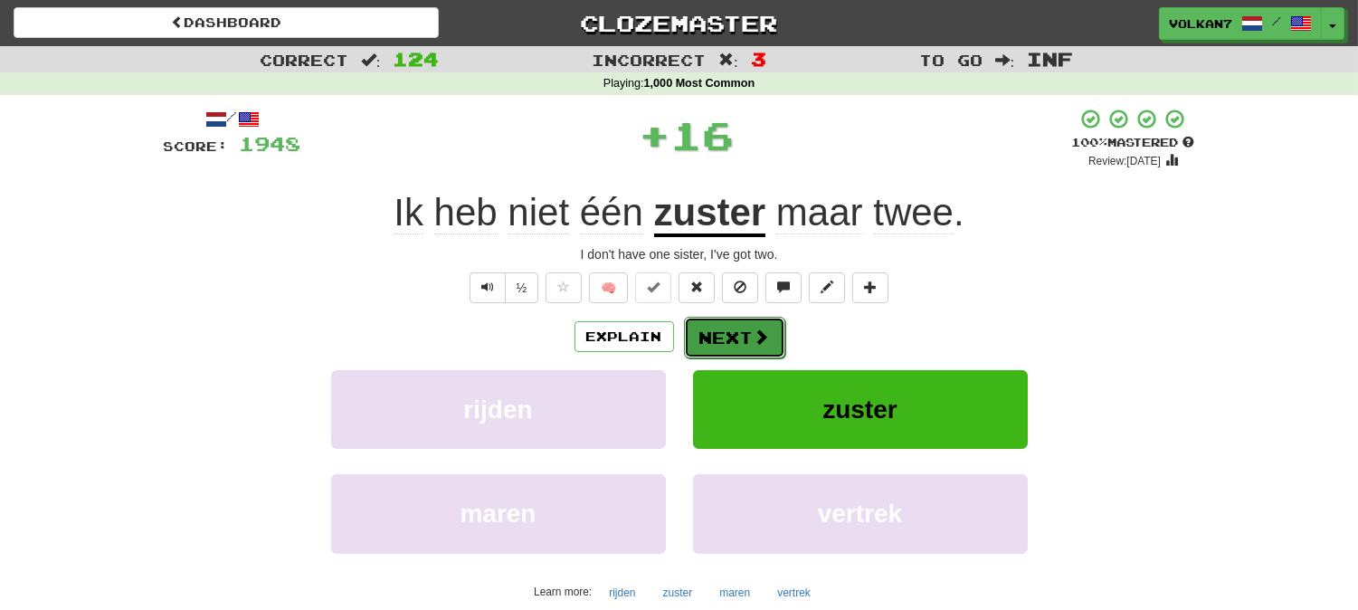
click at [736, 330] on button "Next" at bounding box center [734, 338] width 101 height 42
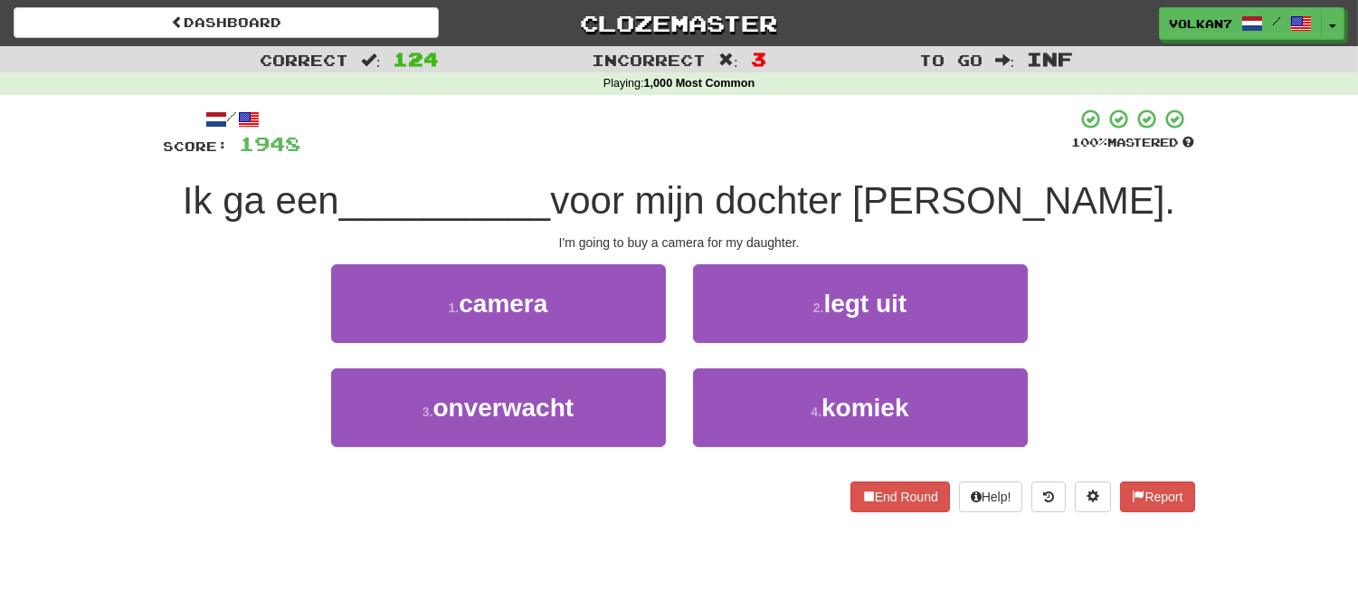
click at [737, 157] on div at bounding box center [686, 133] width 771 height 50
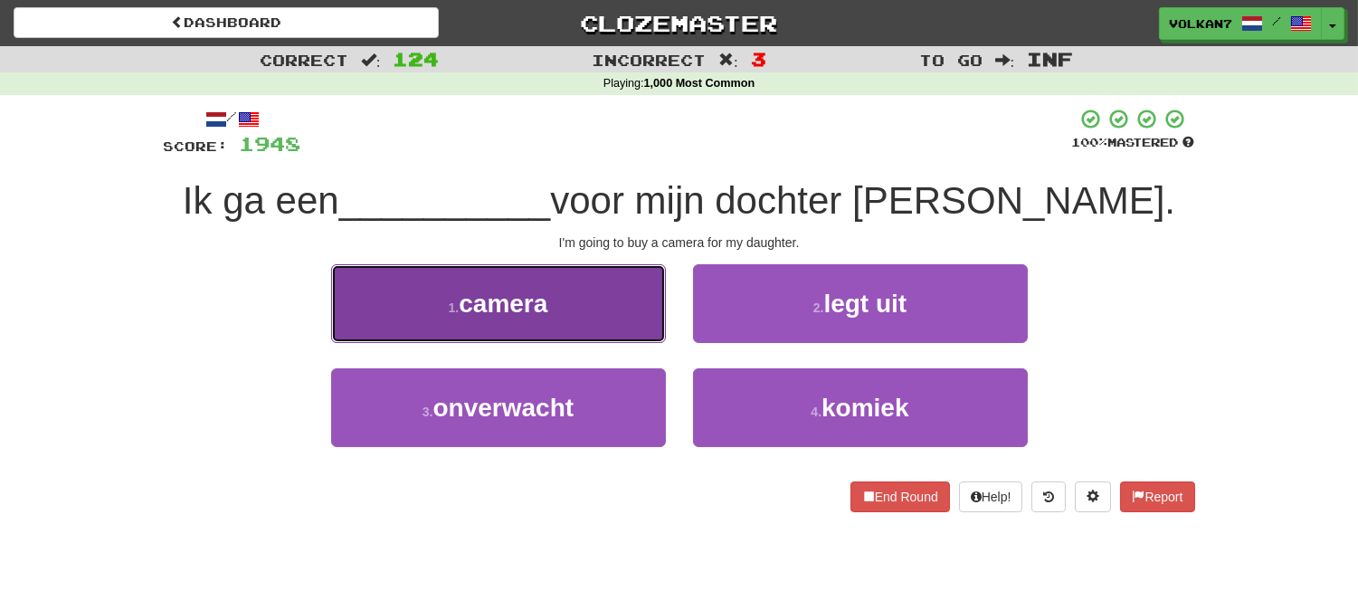
click at [599, 304] on button "1 . camera" at bounding box center [498, 303] width 335 height 79
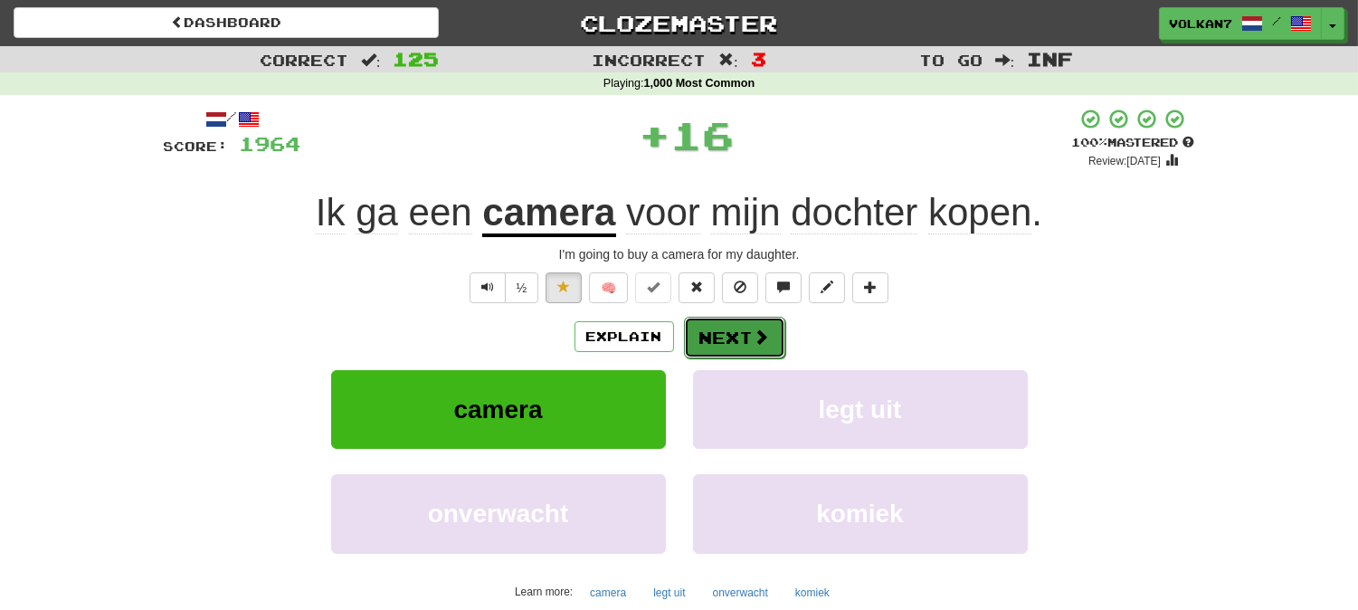
click at [737, 339] on button "Next" at bounding box center [734, 338] width 101 height 42
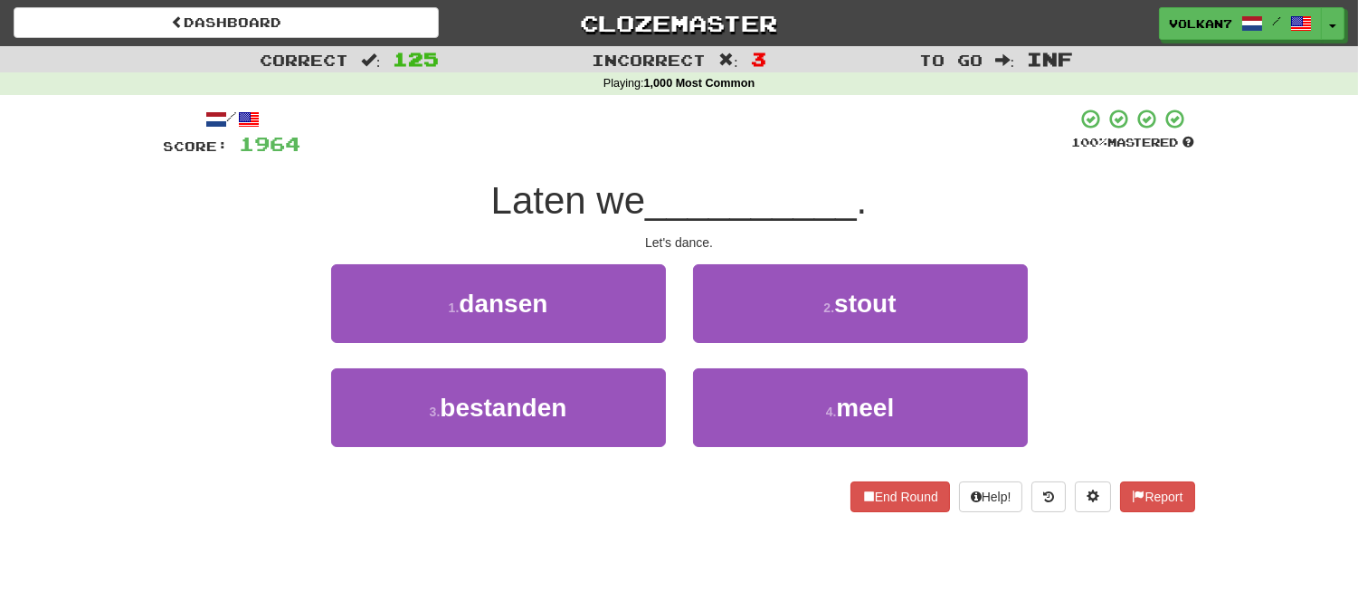
click at [783, 119] on div at bounding box center [686, 133] width 771 height 50
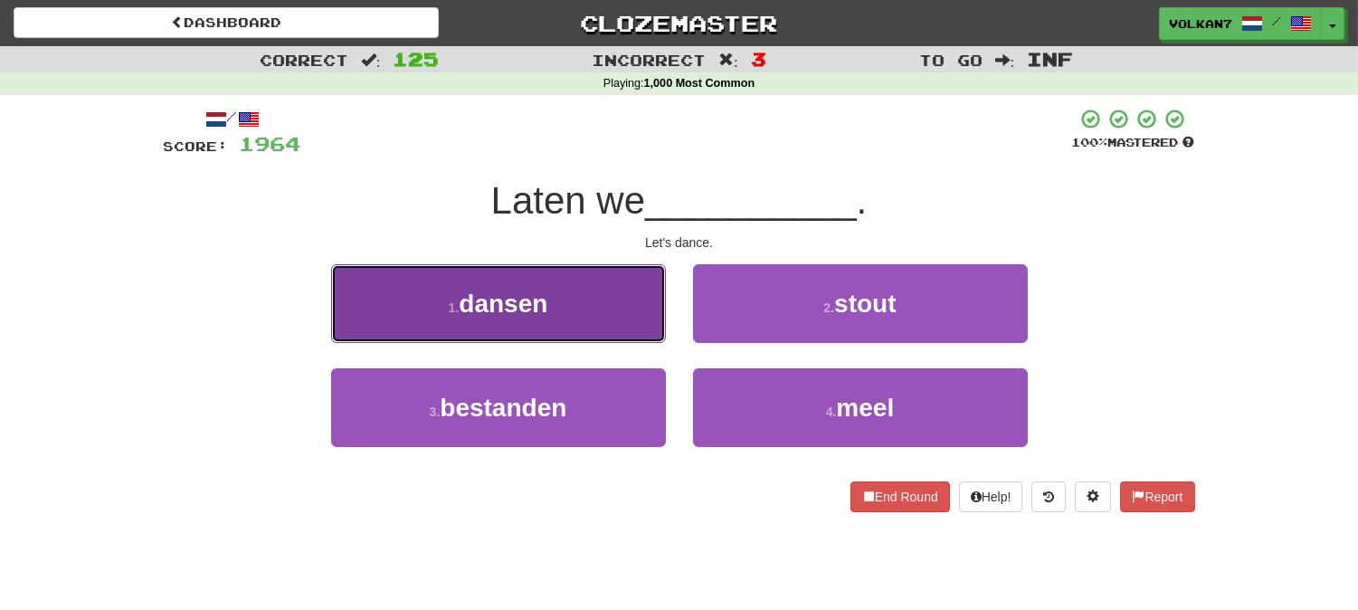
click at [636, 305] on button "1 . dansen" at bounding box center [498, 303] width 335 height 79
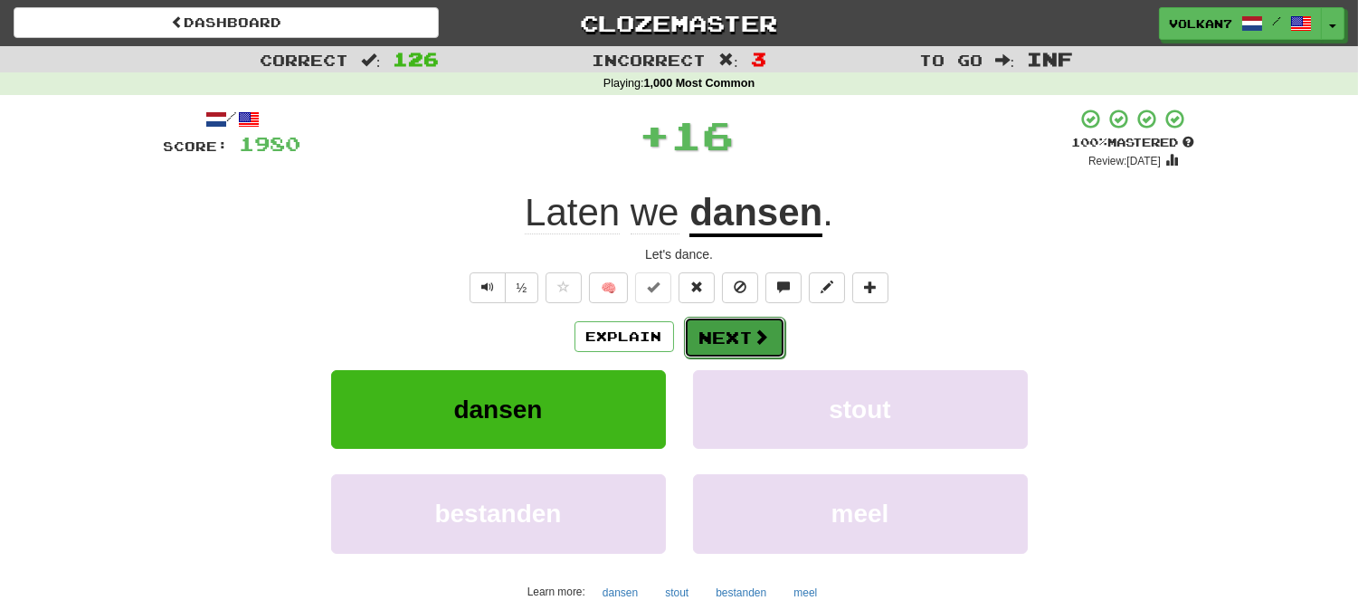
click at [698, 337] on button "Next" at bounding box center [734, 338] width 101 height 42
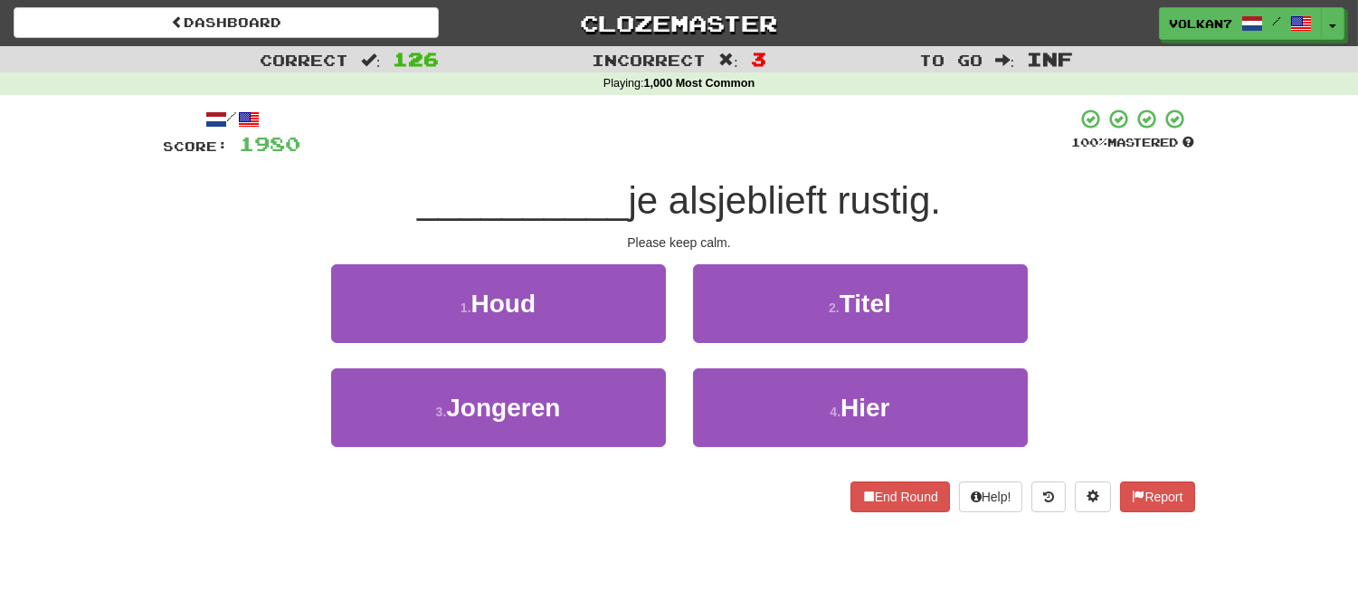
click at [721, 173] on div "/ Score: 1980 100 % Mastered __________ je alsjeblieft rustig. Please keep calm…" at bounding box center [679, 310] width 1031 height 404
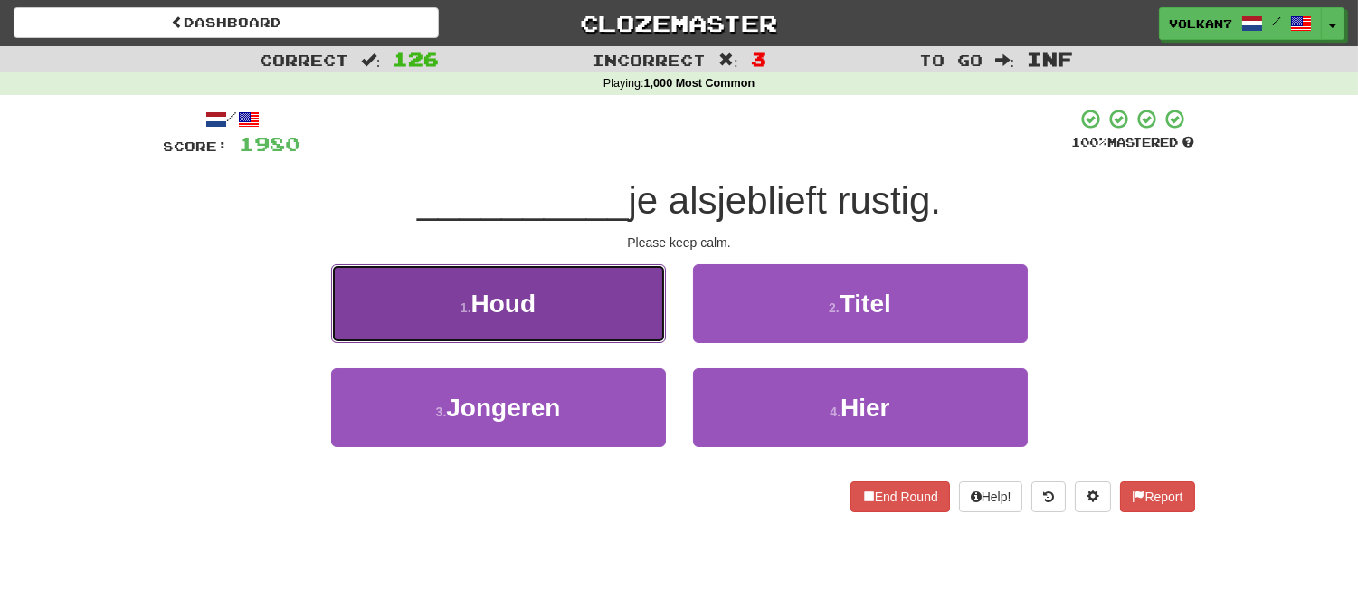
click at [544, 291] on button "1 . Houd" at bounding box center [498, 303] width 335 height 79
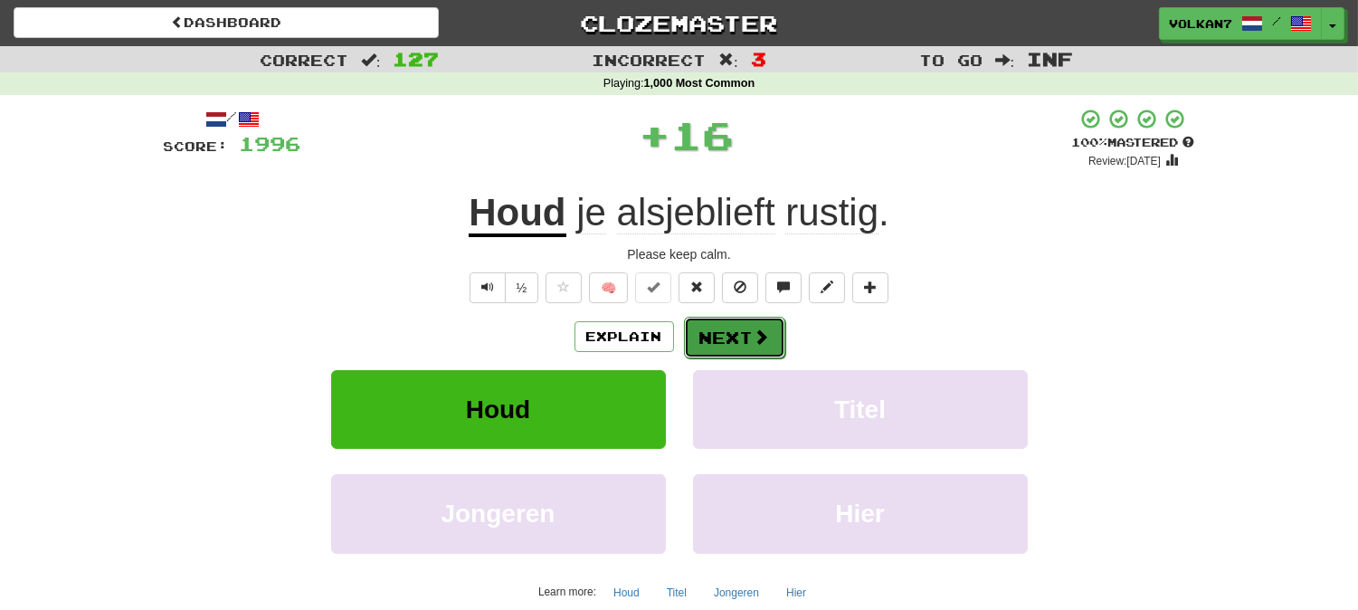
click at [731, 329] on button "Next" at bounding box center [734, 338] width 101 height 42
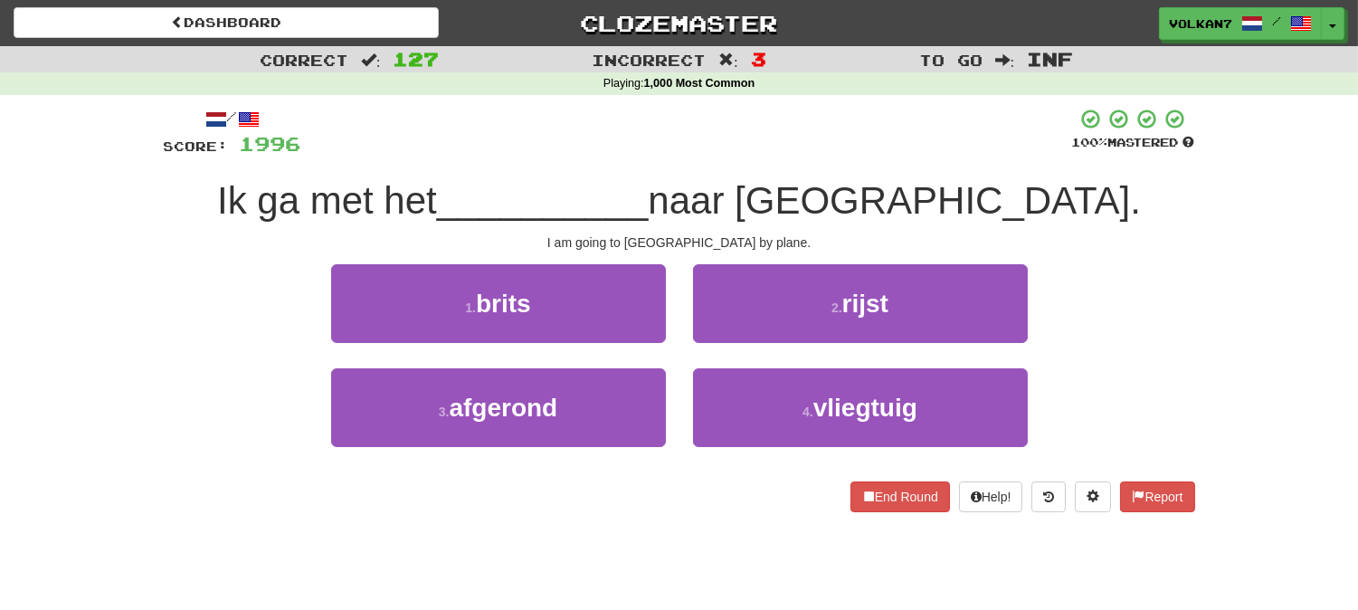
click at [731, 154] on div at bounding box center [686, 133] width 771 height 50
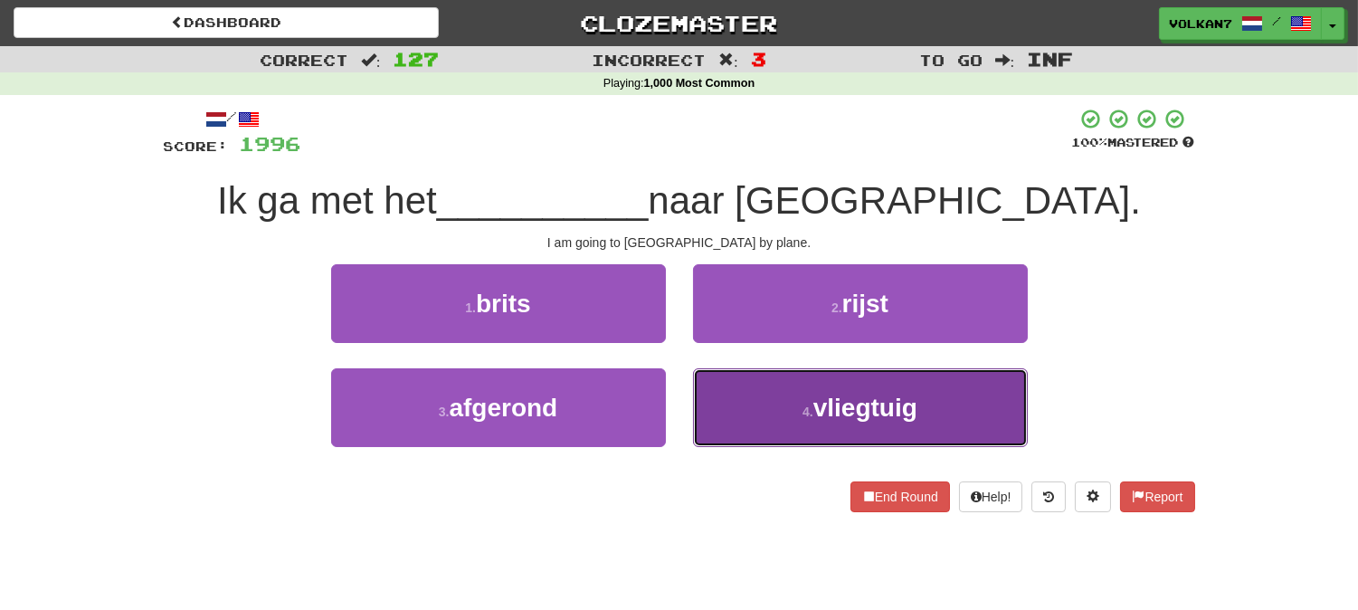
click at [812, 398] on button "4 . vliegtuig" at bounding box center [860, 407] width 335 height 79
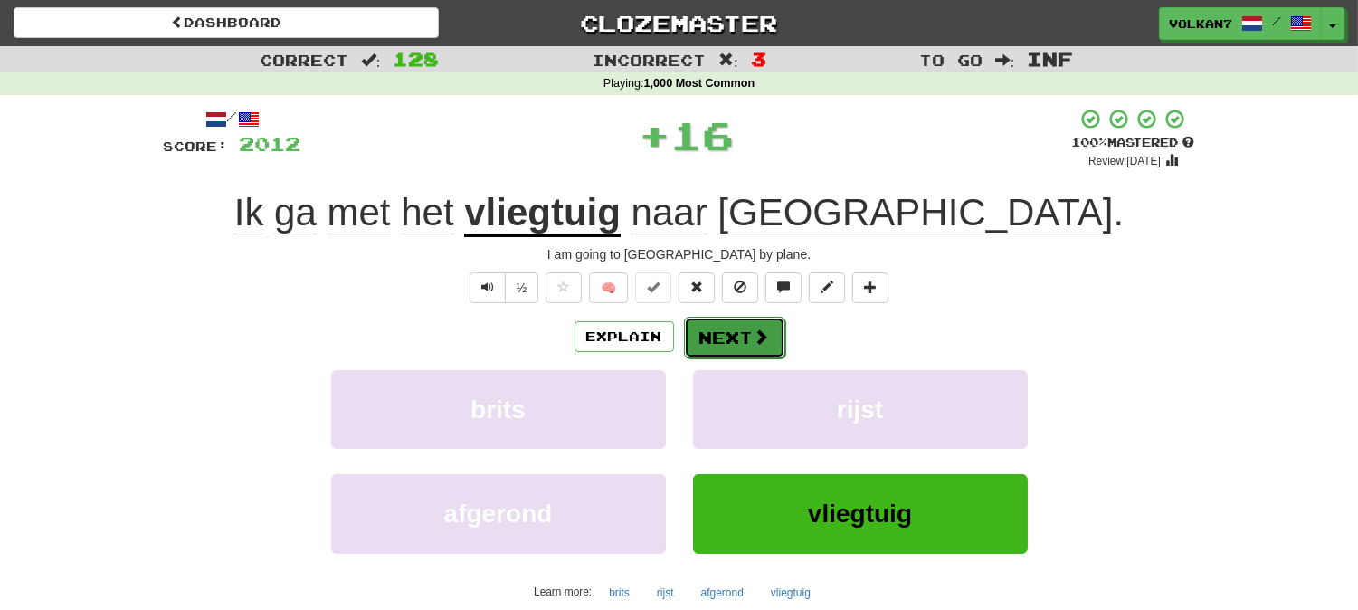
click at [738, 346] on button "Next" at bounding box center [734, 338] width 101 height 42
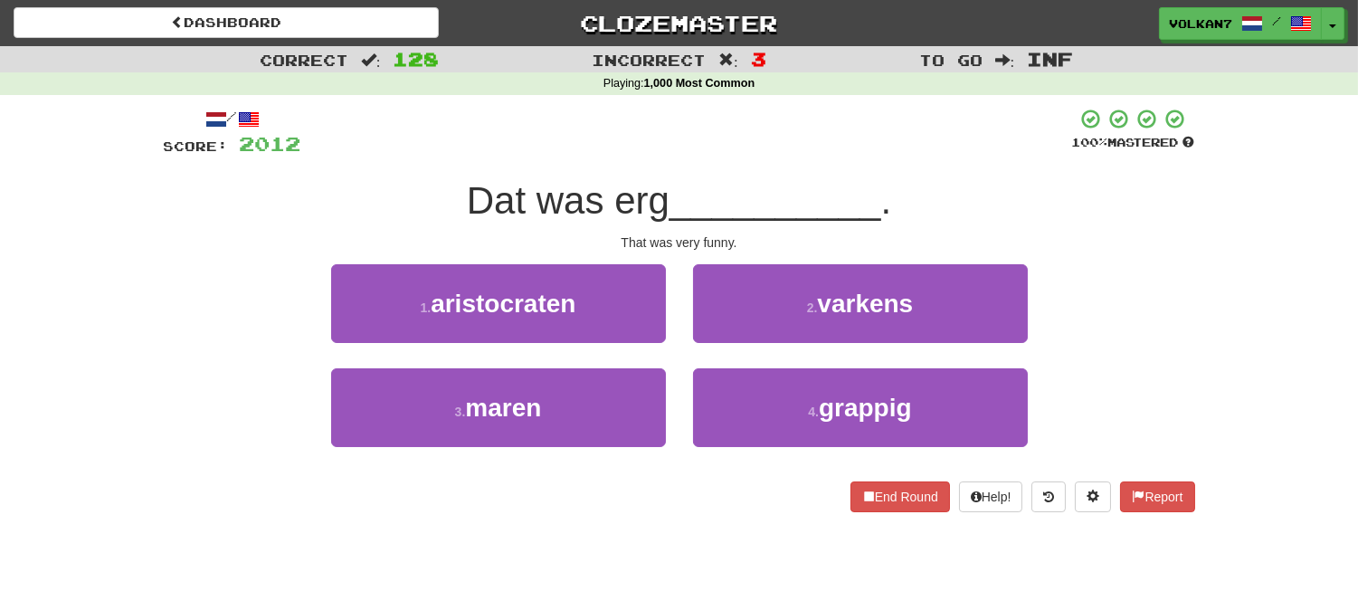
click at [736, 169] on div "/ Score: 2012 100 % Mastered Dat was erg __________ . That was very funny. 1 . …" at bounding box center [679, 310] width 1031 height 404
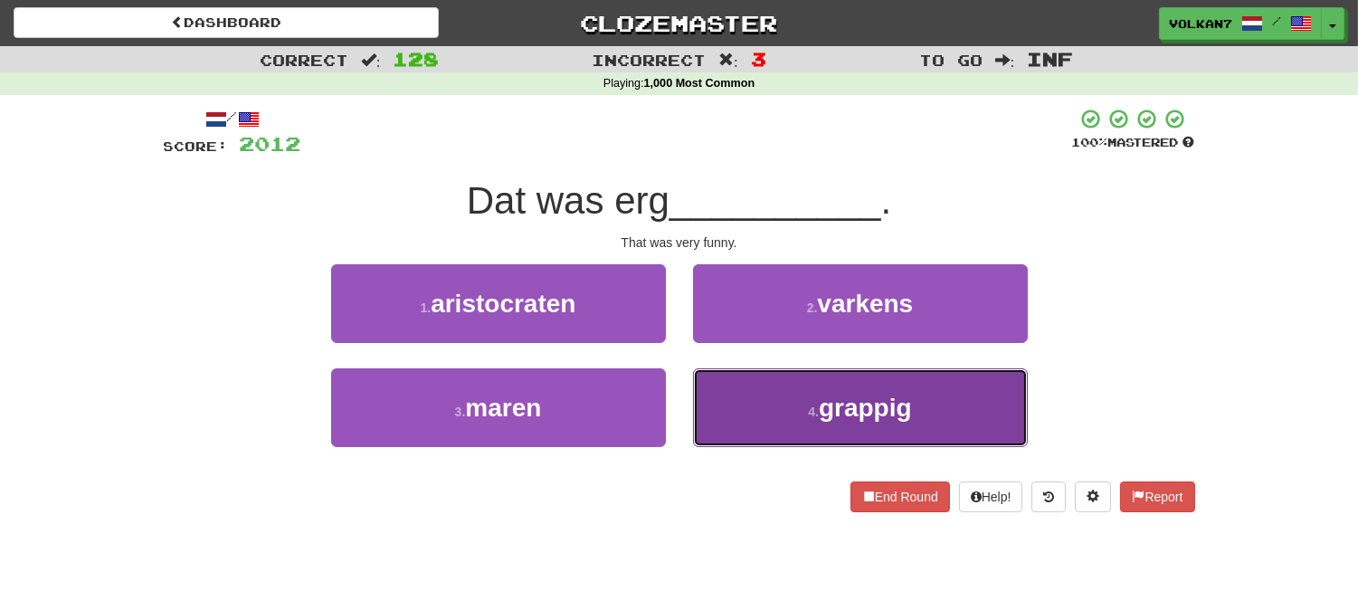
click at [760, 411] on button "4 . grappig" at bounding box center [860, 407] width 335 height 79
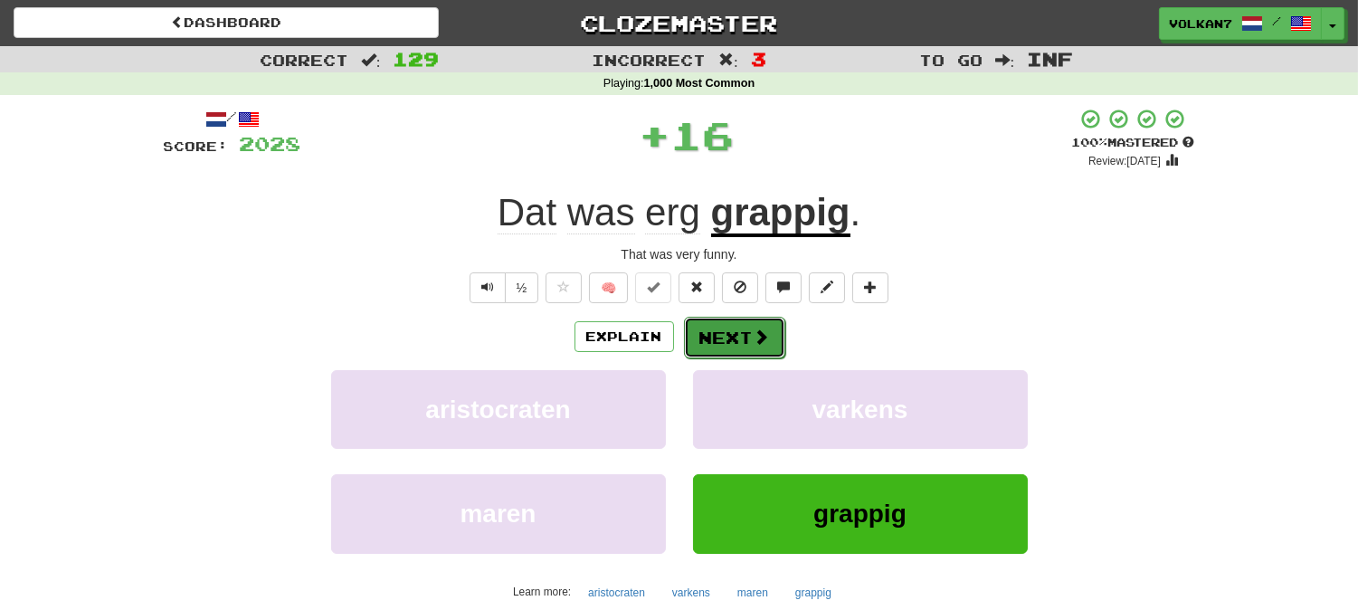
click at [712, 337] on button "Next" at bounding box center [734, 338] width 101 height 42
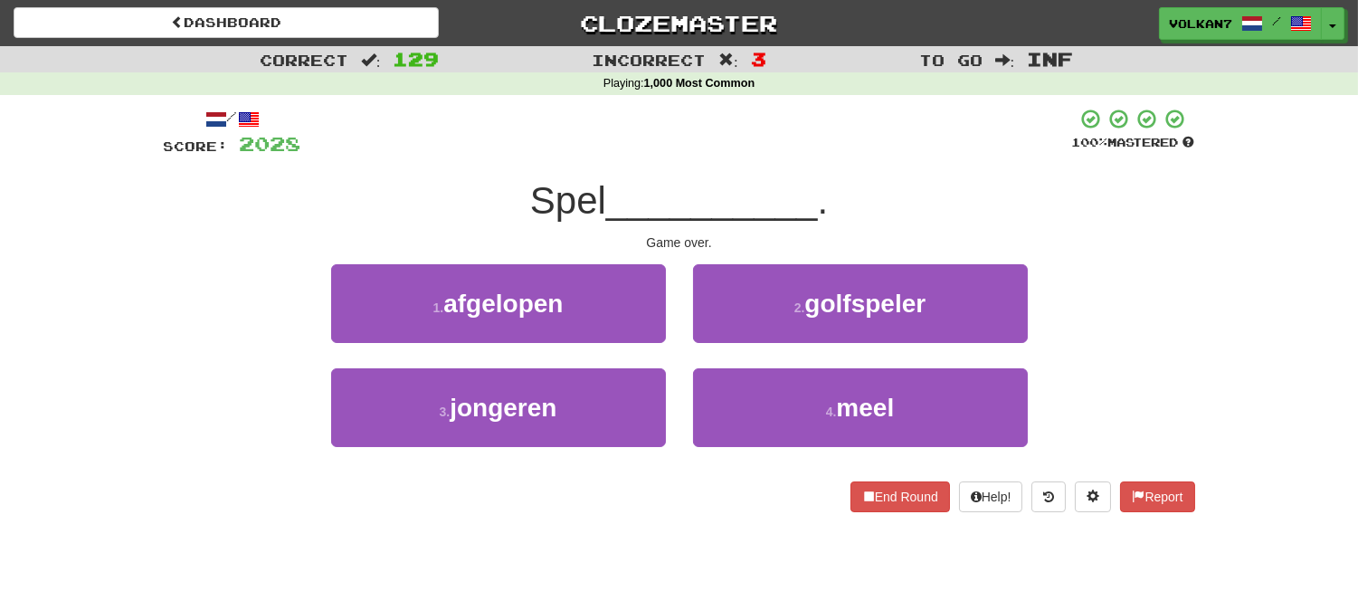
click at [752, 185] on span "__________" at bounding box center [712, 200] width 212 height 43
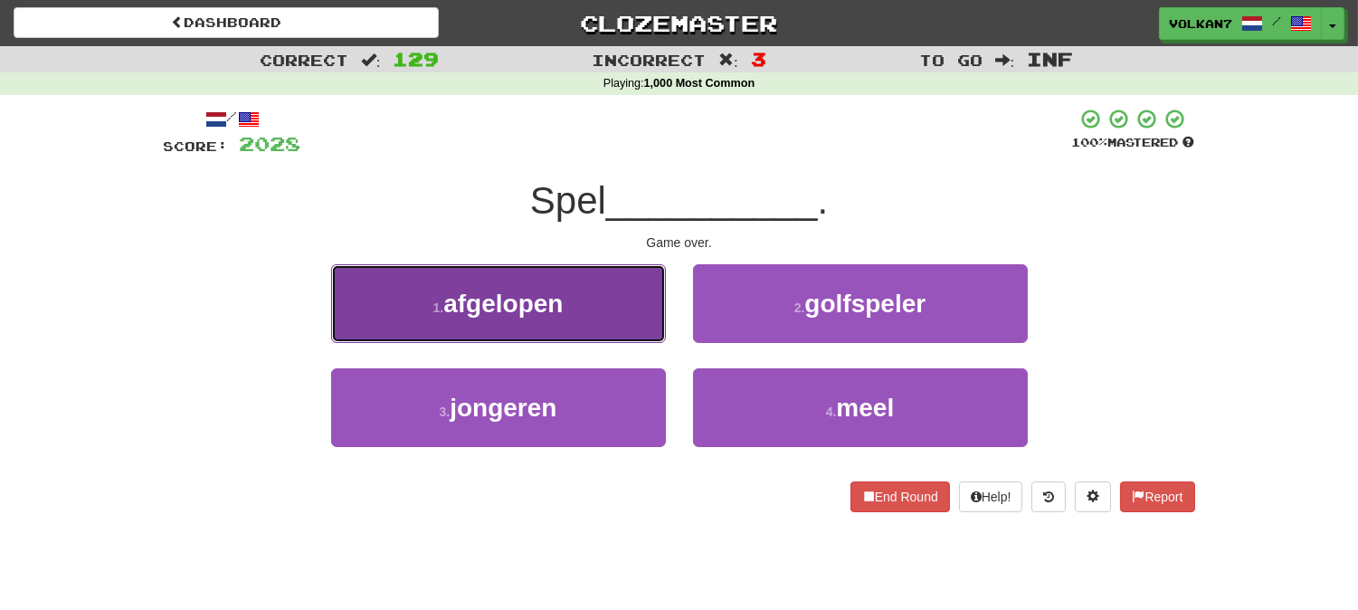
click at [584, 314] on button "1 . afgelopen" at bounding box center [498, 303] width 335 height 79
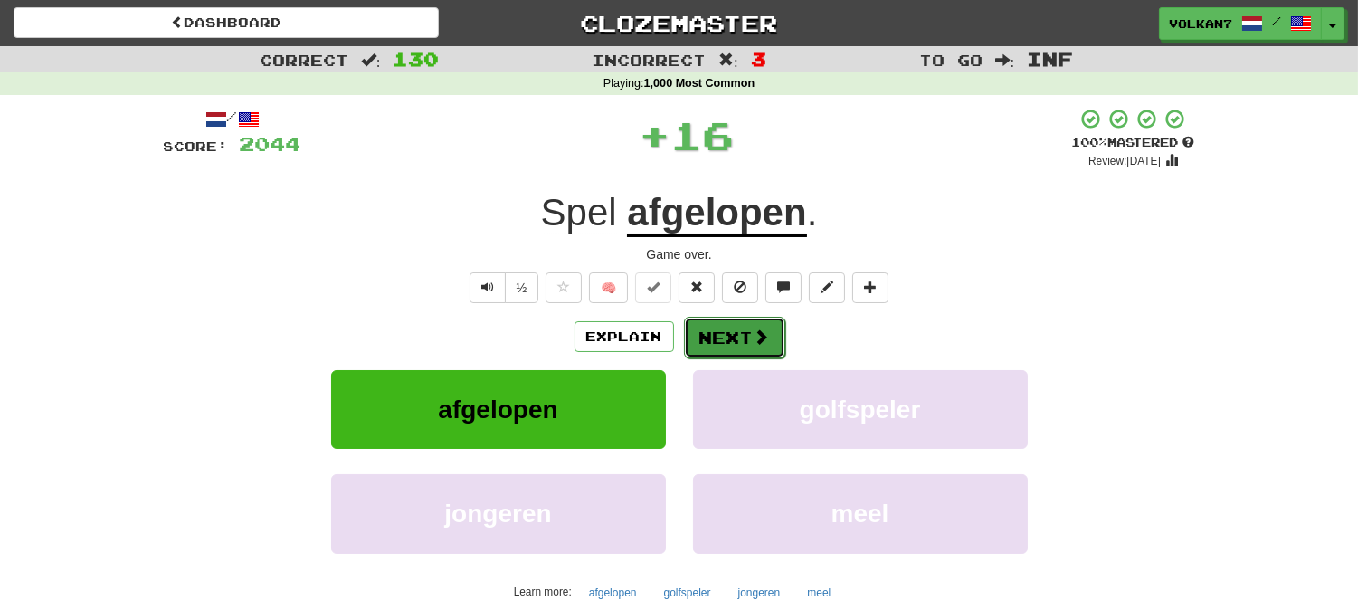
click at [745, 335] on button "Next" at bounding box center [734, 338] width 101 height 42
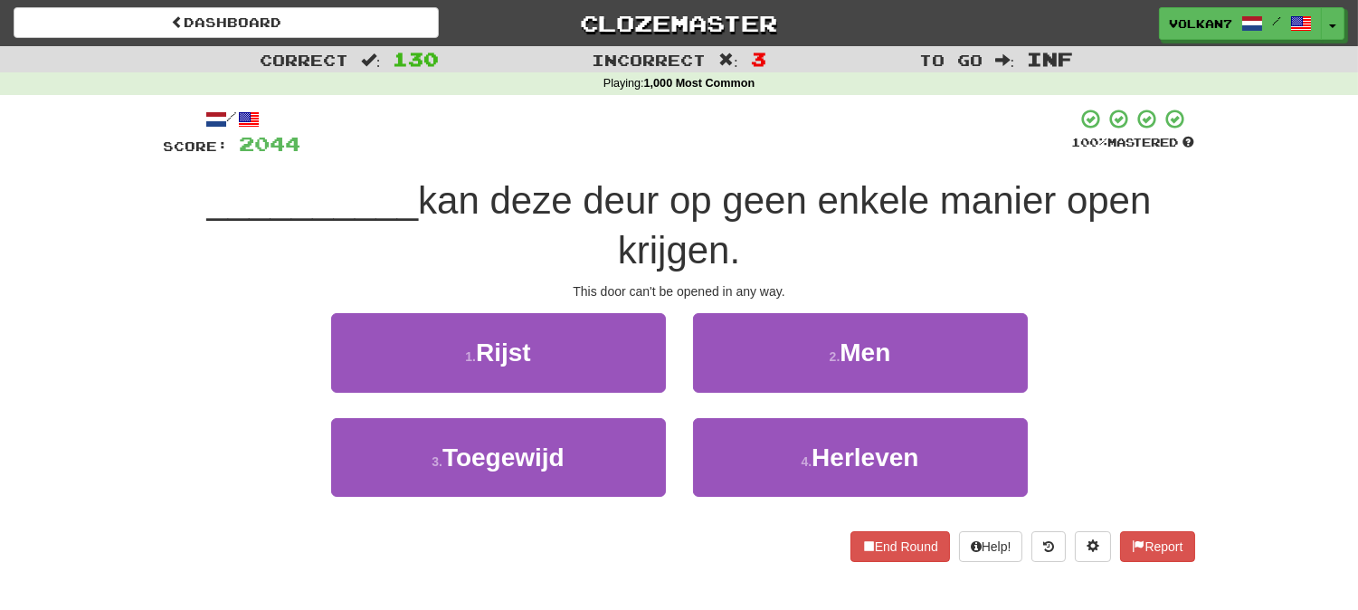
click at [784, 167] on div "/ Score: 2044 100 % Mastered __________ kan deze deur op geen enkele manier ope…" at bounding box center [679, 334] width 1031 height 453
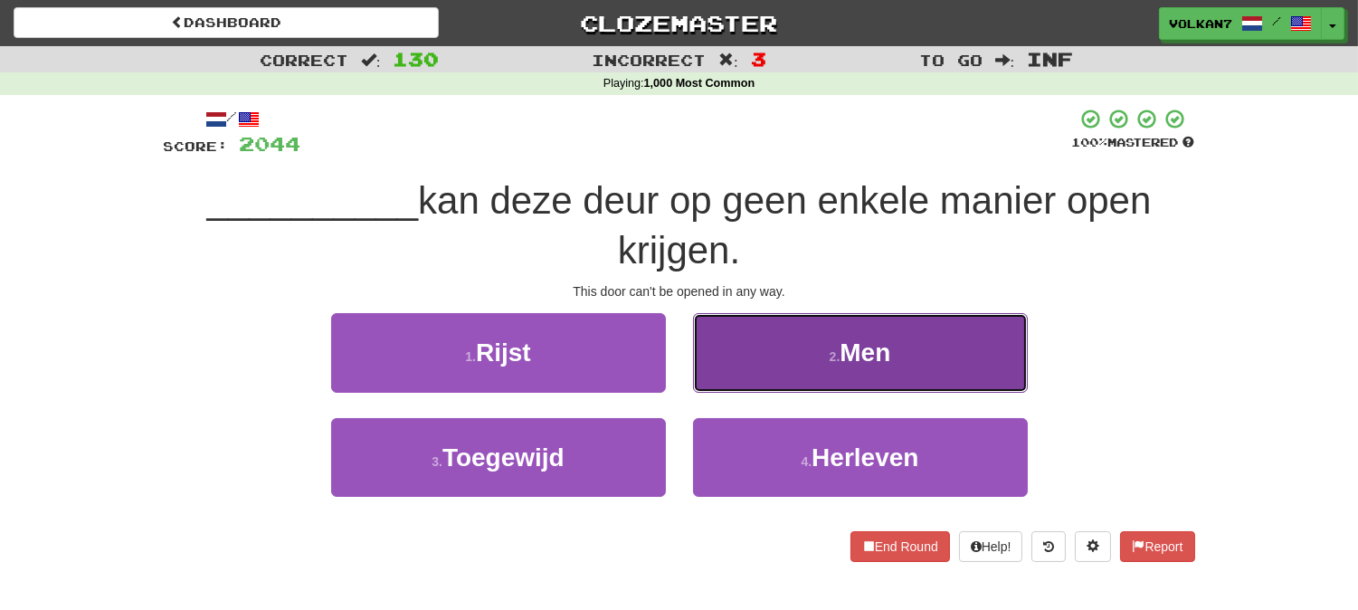
click at [818, 359] on button "2 . Men" at bounding box center [860, 352] width 335 height 79
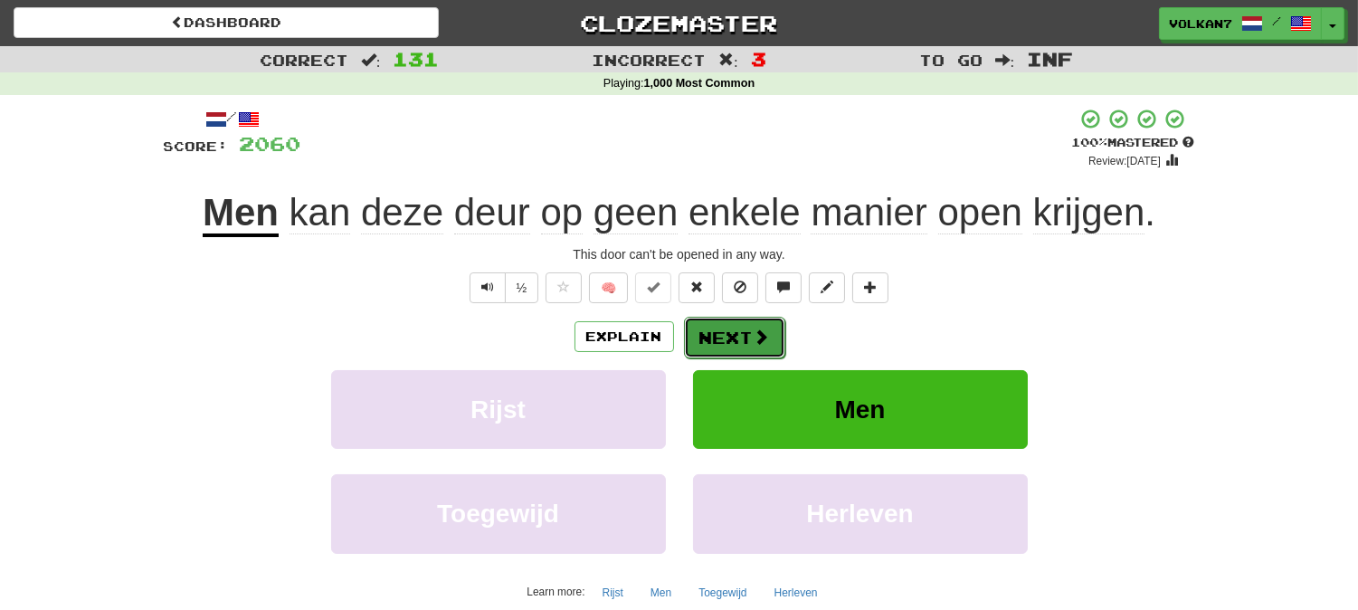
click at [726, 342] on button "Next" at bounding box center [734, 338] width 101 height 42
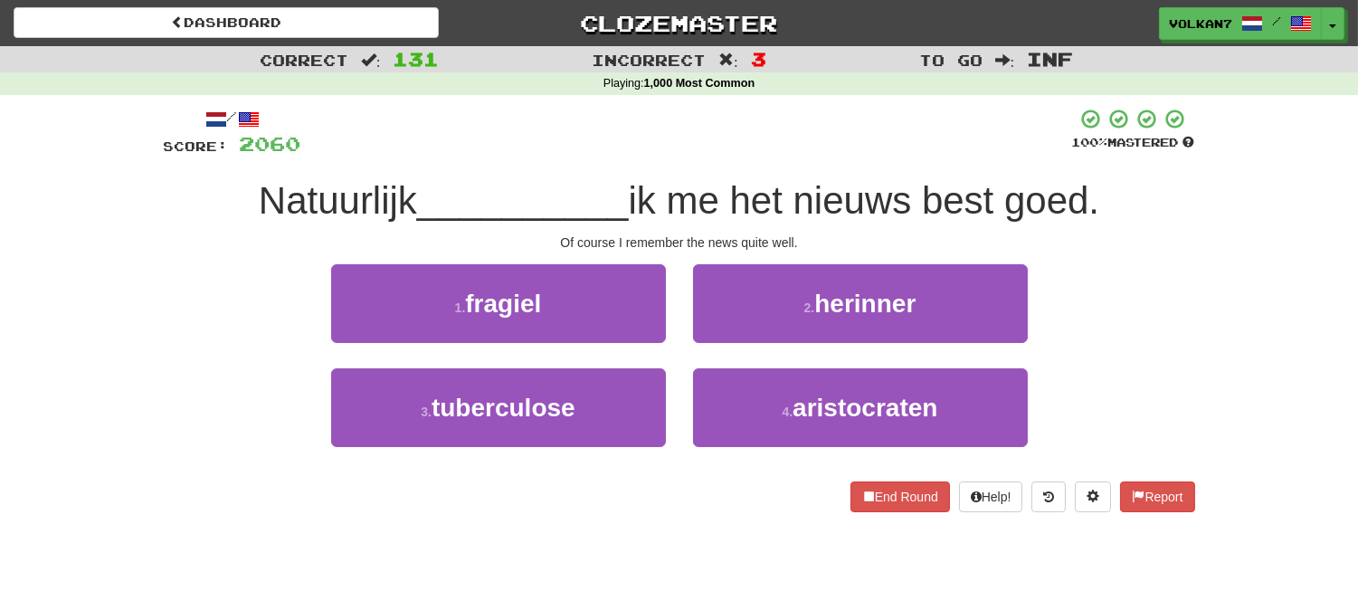
click at [787, 141] on div at bounding box center [686, 133] width 771 height 50
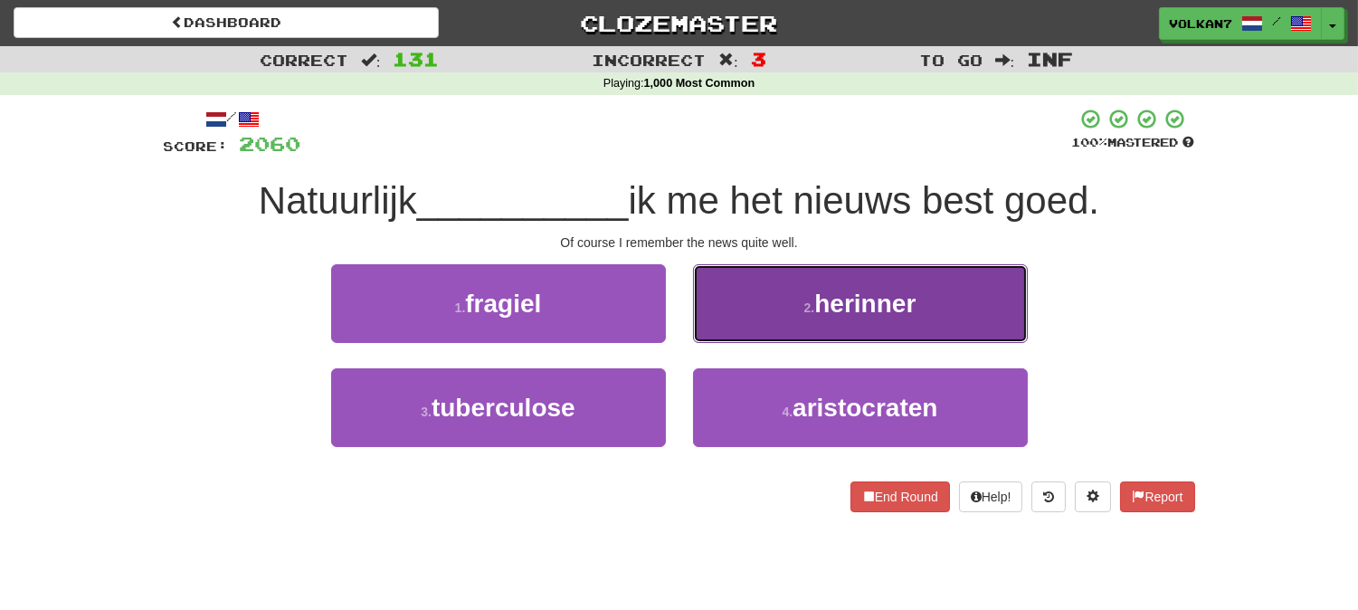
click at [799, 297] on button "2 . herinner" at bounding box center [860, 303] width 335 height 79
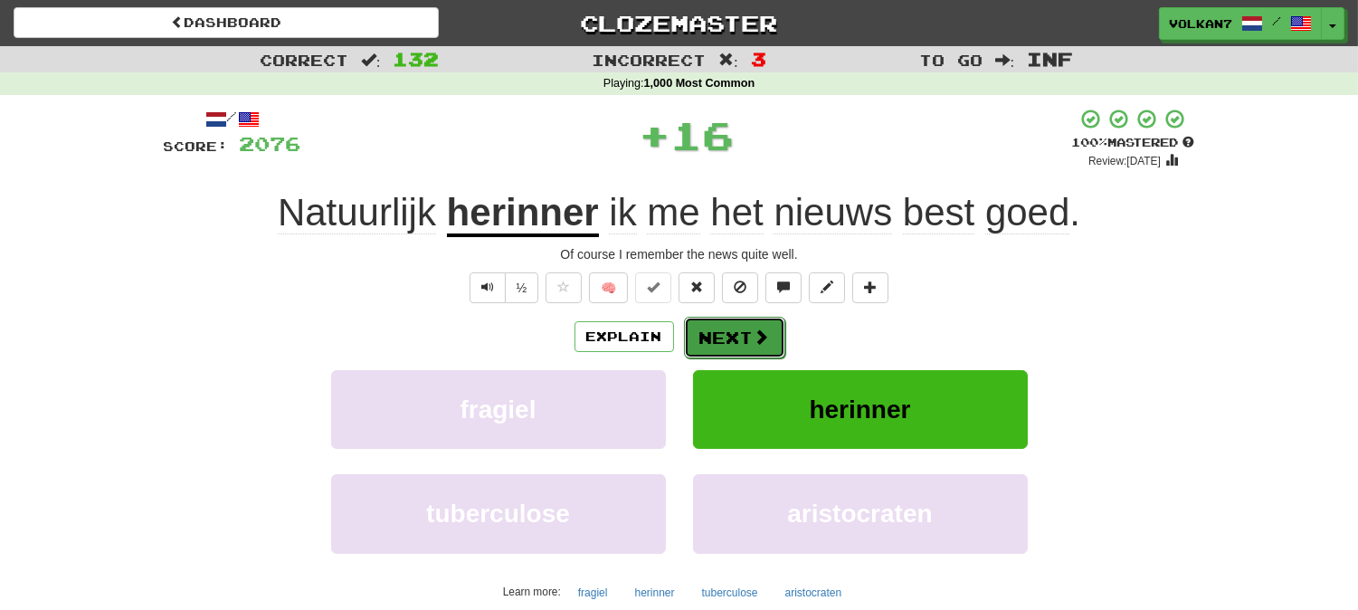
click at [763, 328] on span at bounding box center [762, 336] width 16 height 16
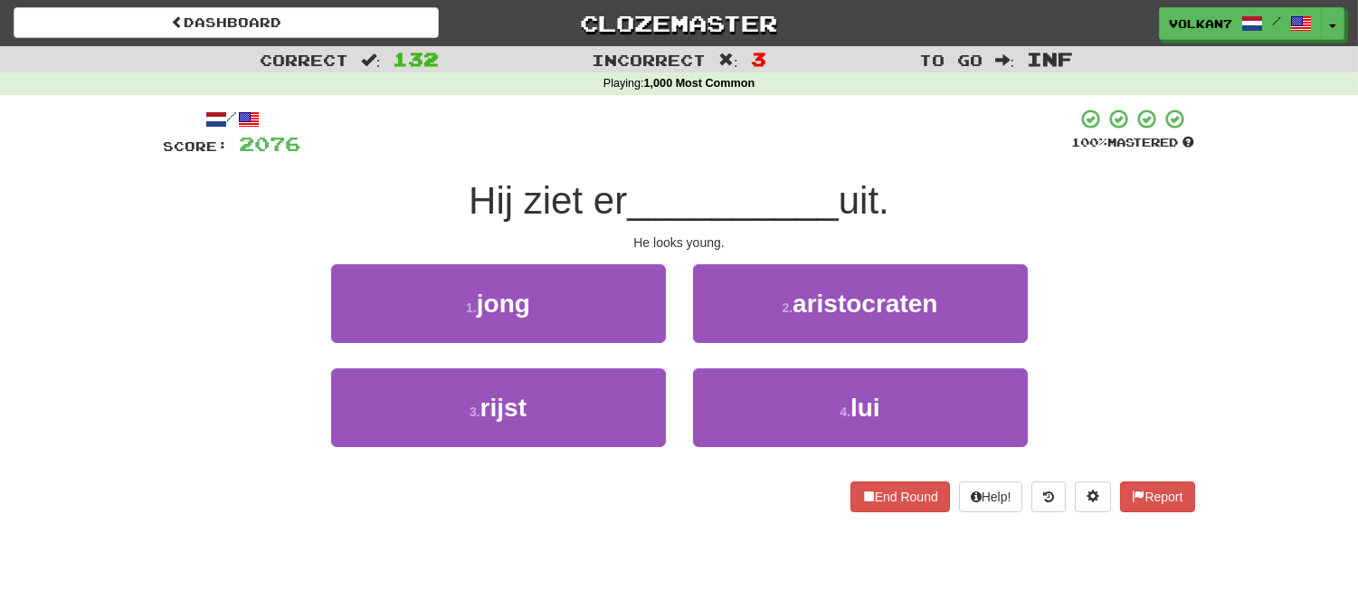
click at [794, 164] on div "/ Score: 2076 100 % Mastered Hij ziet er __________ uit. He looks young. 1 . jo…" at bounding box center [679, 310] width 1031 height 404
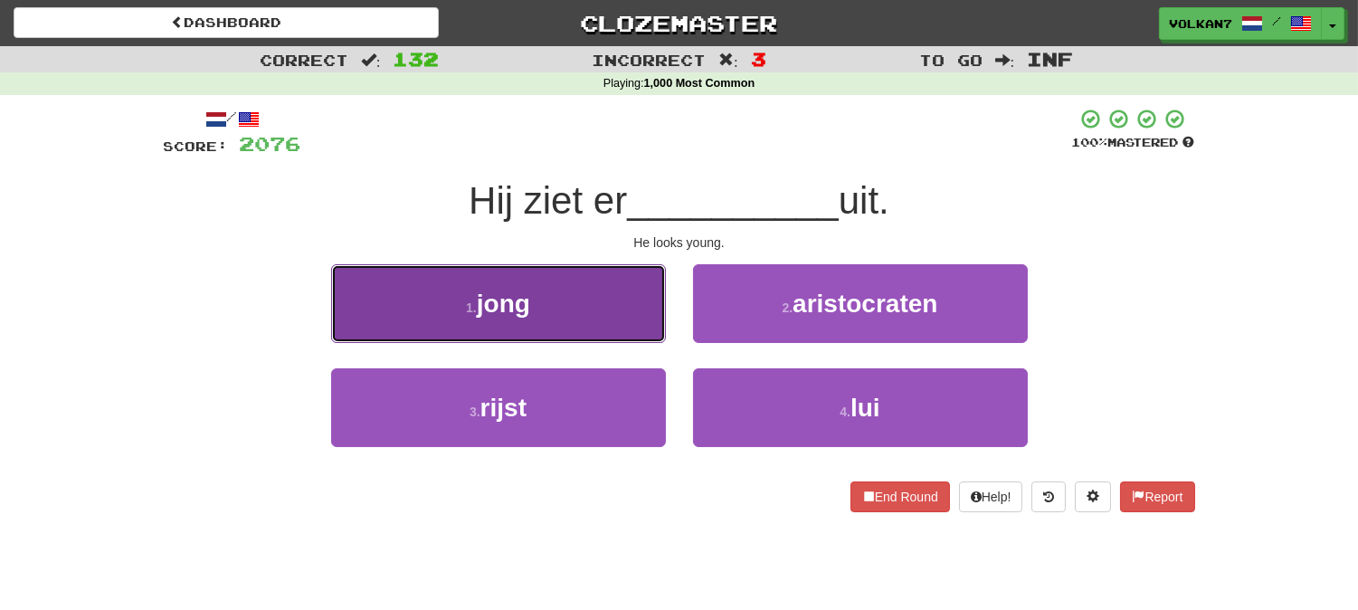
click at [602, 320] on button "1 . jong" at bounding box center [498, 303] width 335 height 79
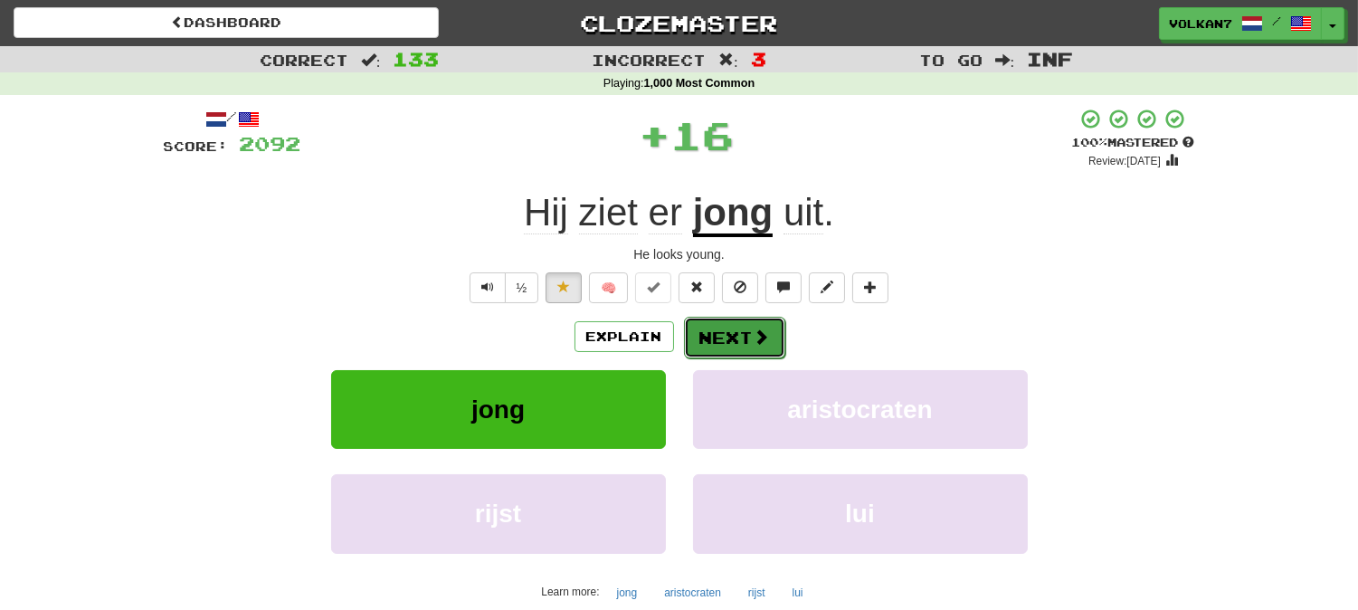
click at [778, 332] on button "Next" at bounding box center [734, 338] width 101 height 42
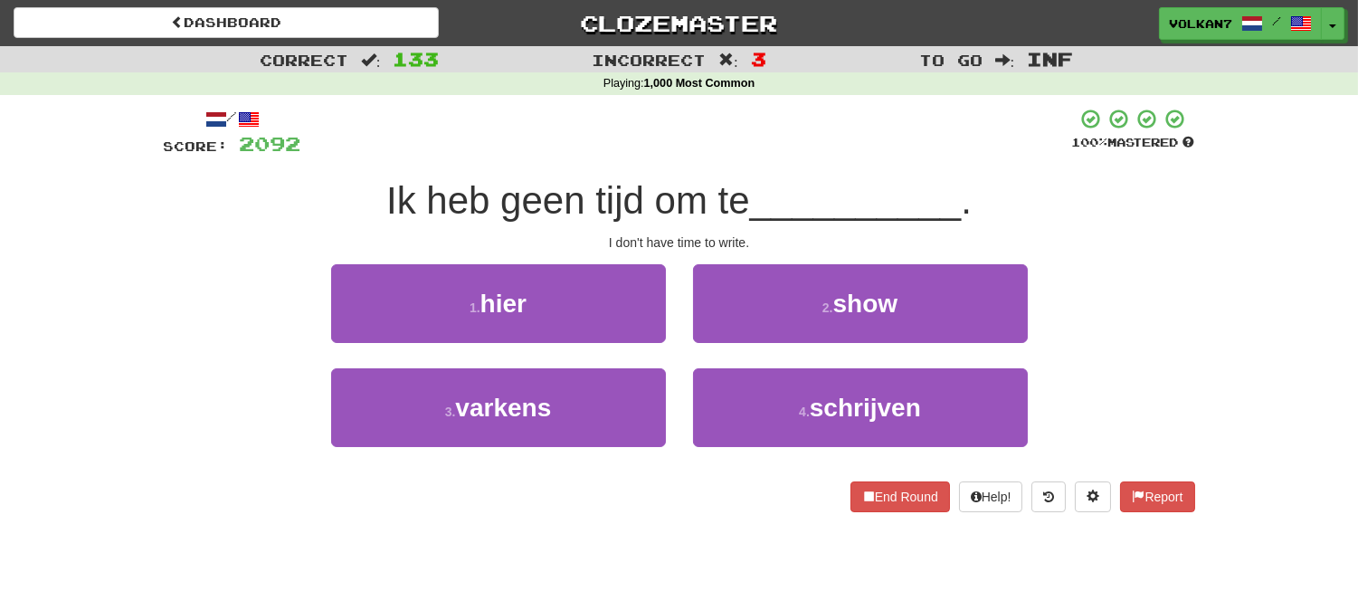
click at [780, 169] on div "/ Score: 2092 100 % Mastered Ik heb geen tijd om te __________ . I don't have t…" at bounding box center [679, 310] width 1031 height 404
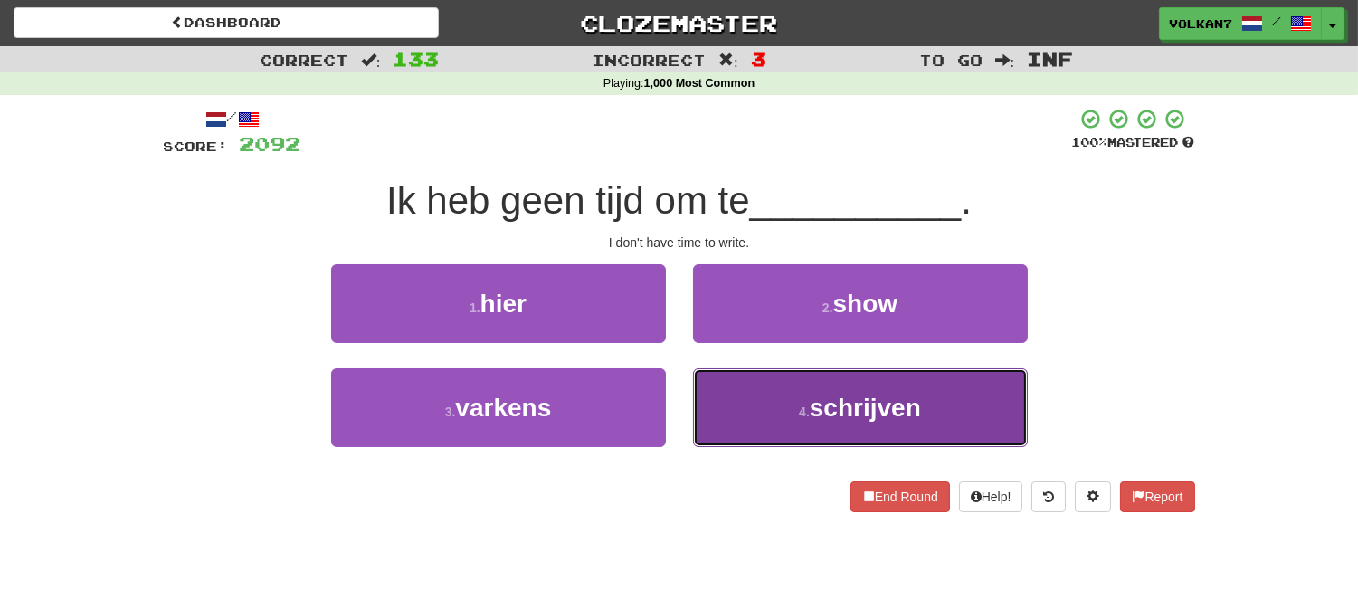
click at [754, 413] on button "4 . schrijven" at bounding box center [860, 407] width 335 height 79
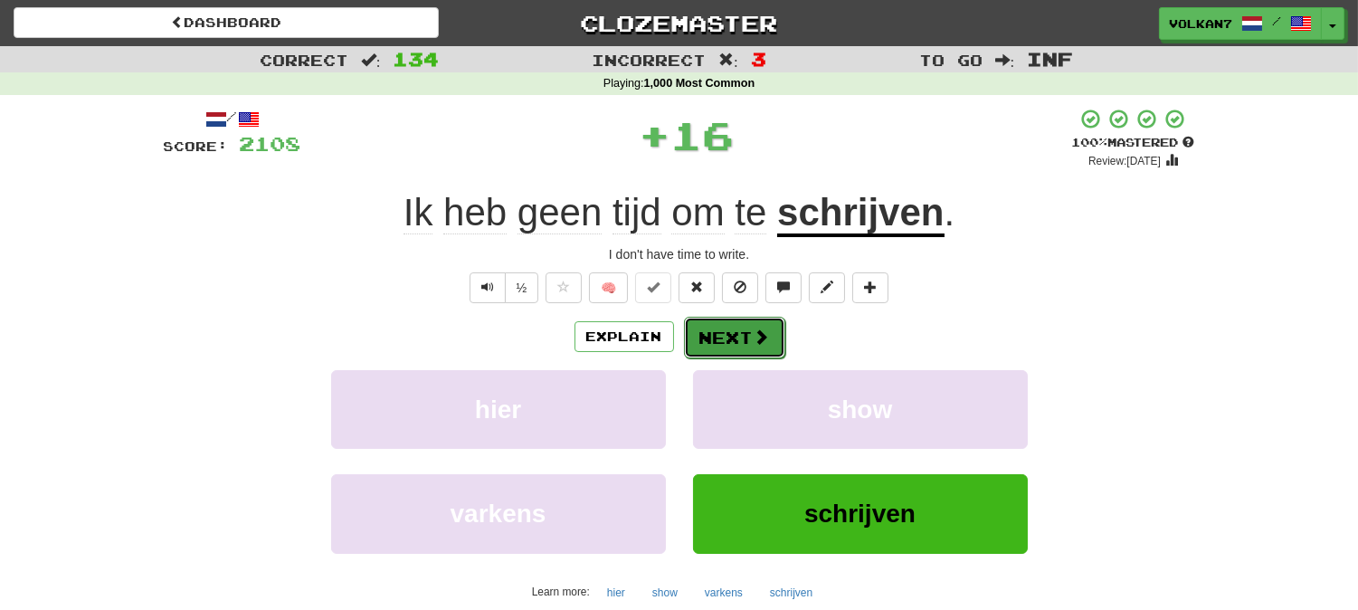
click at [728, 332] on button "Next" at bounding box center [734, 338] width 101 height 42
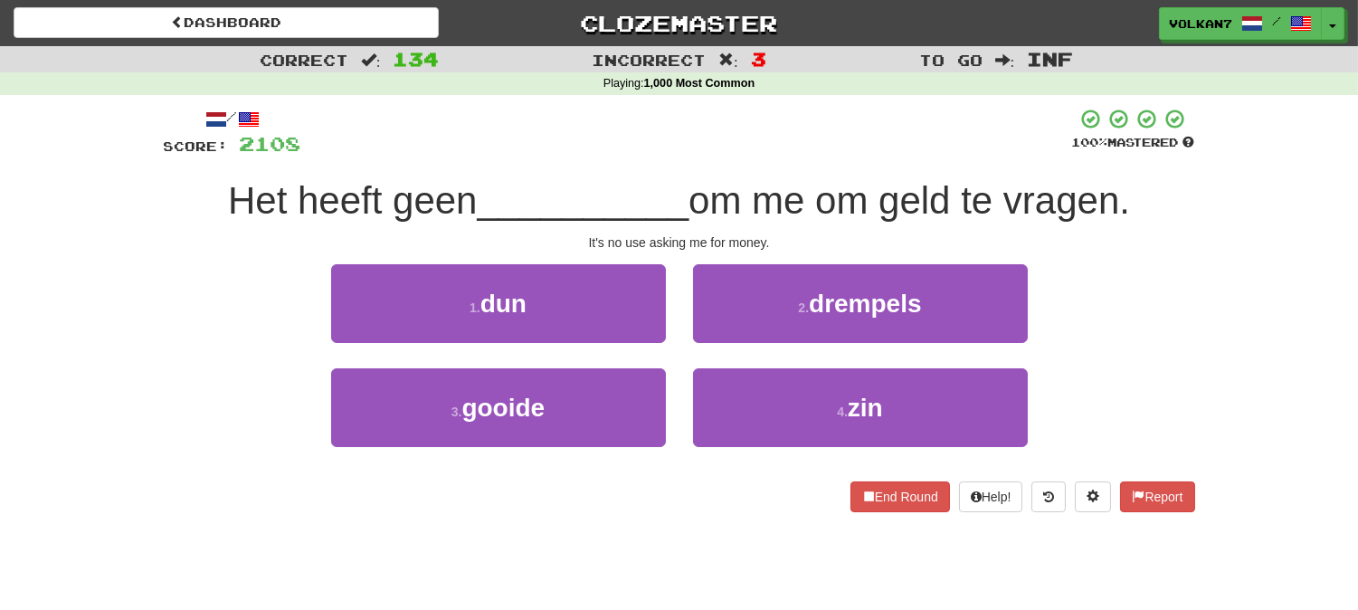
click at [745, 157] on div "/ Score: 2108 100 % Mastered Het heeft geen __________ om me om geld te vragen.…" at bounding box center [679, 310] width 1031 height 404
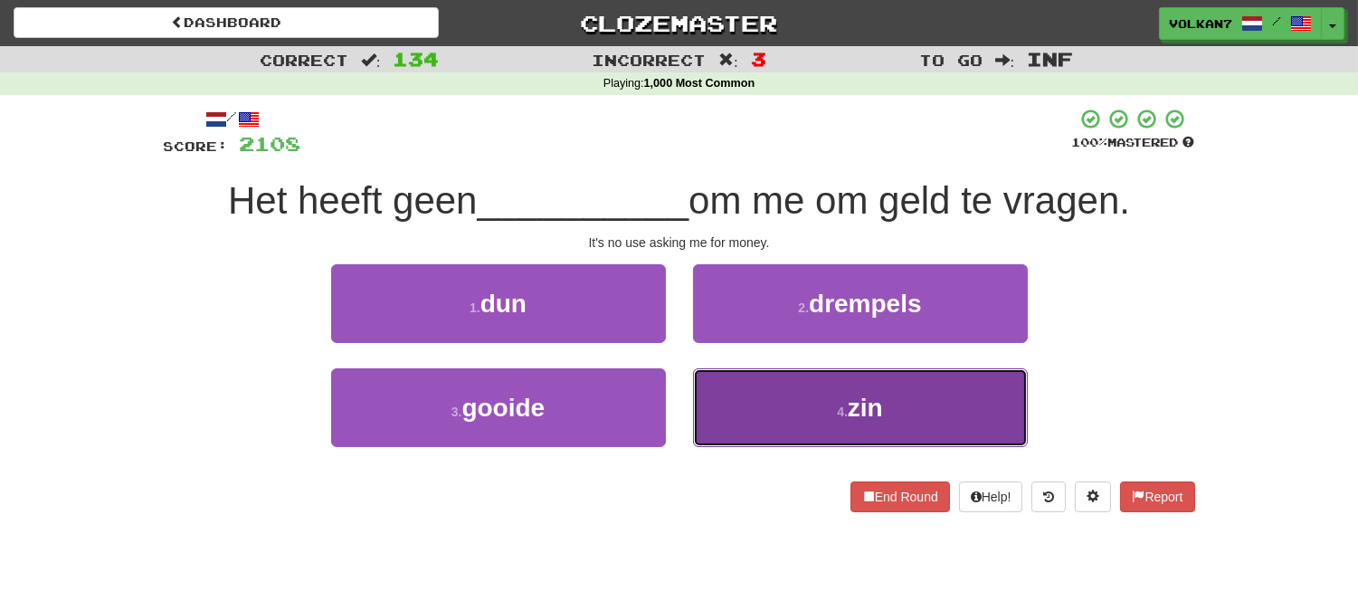
click at [794, 393] on button "4 . zin" at bounding box center [860, 407] width 335 height 79
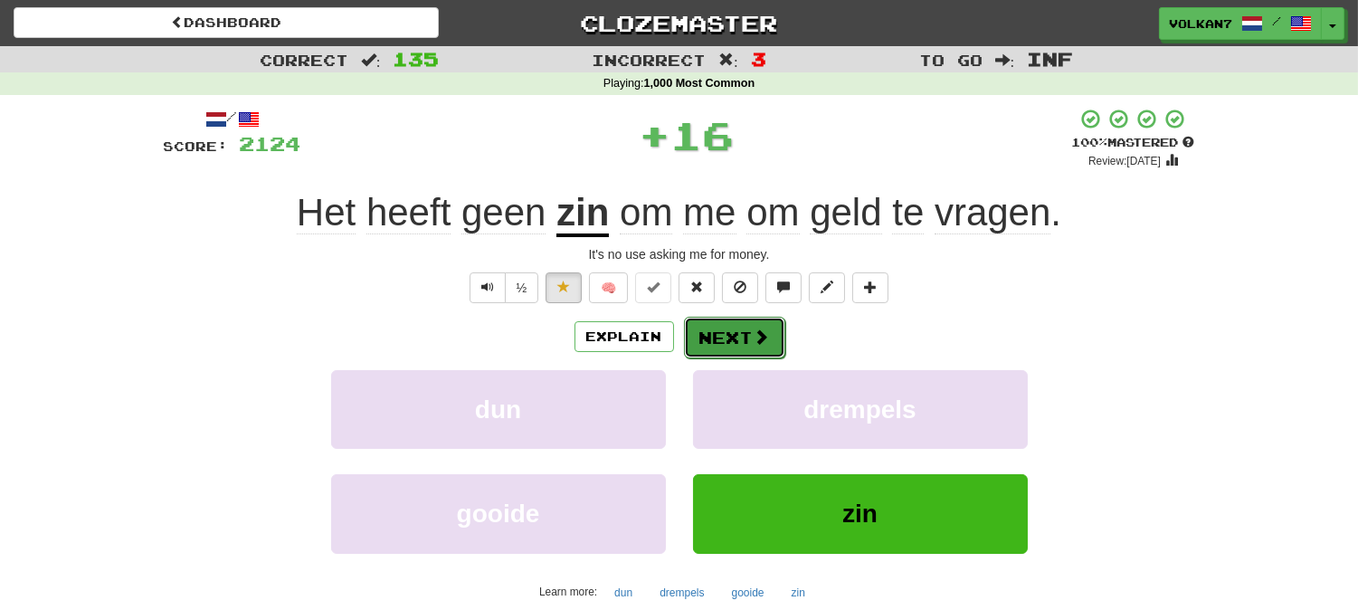
click at [757, 353] on button "Next" at bounding box center [734, 338] width 101 height 42
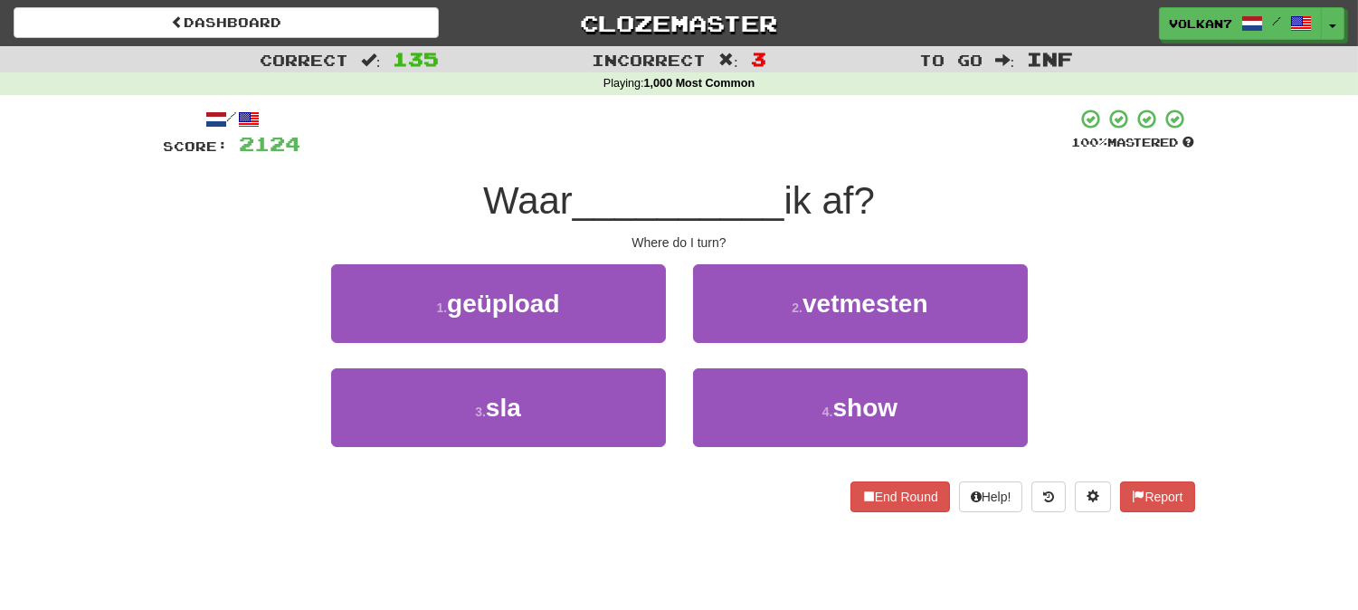
click at [751, 172] on div "/ Score: 2124 100 % Mastered Waar __________ ik af? Where do I turn? 1 . geüplo…" at bounding box center [679, 310] width 1031 height 404
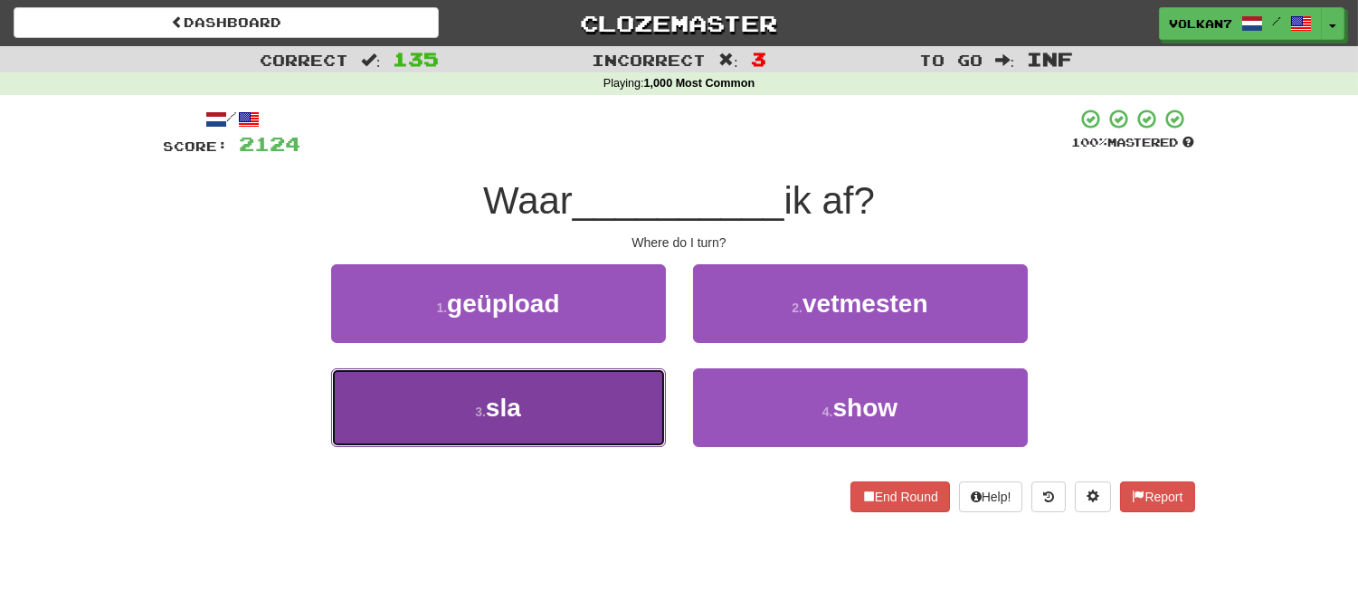
click at [603, 375] on button "3 . sla" at bounding box center [498, 407] width 335 height 79
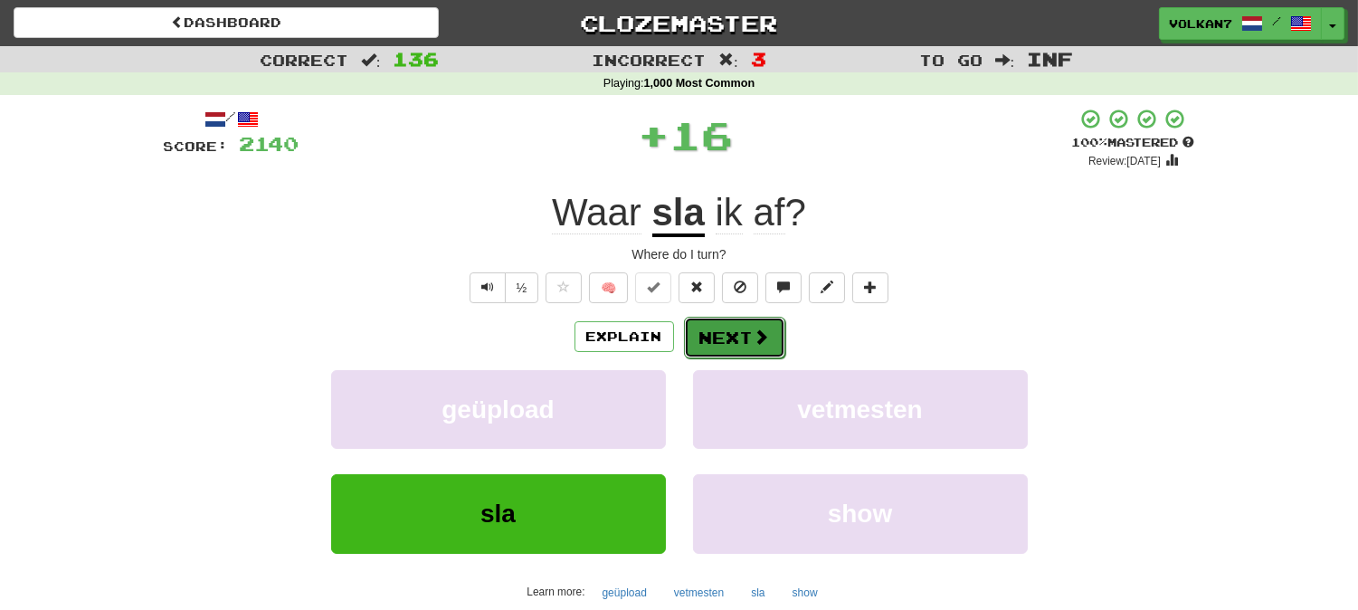
click at [709, 324] on button "Next" at bounding box center [734, 338] width 101 height 42
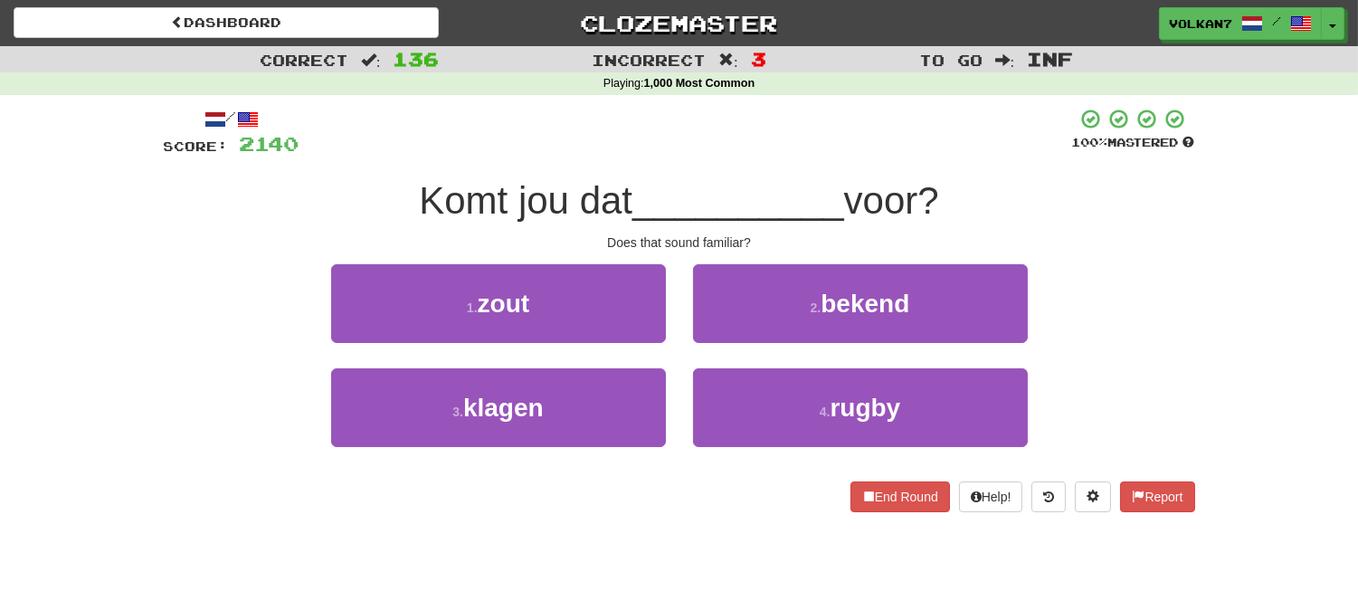
click at [812, 147] on div at bounding box center [685, 133] width 773 height 50
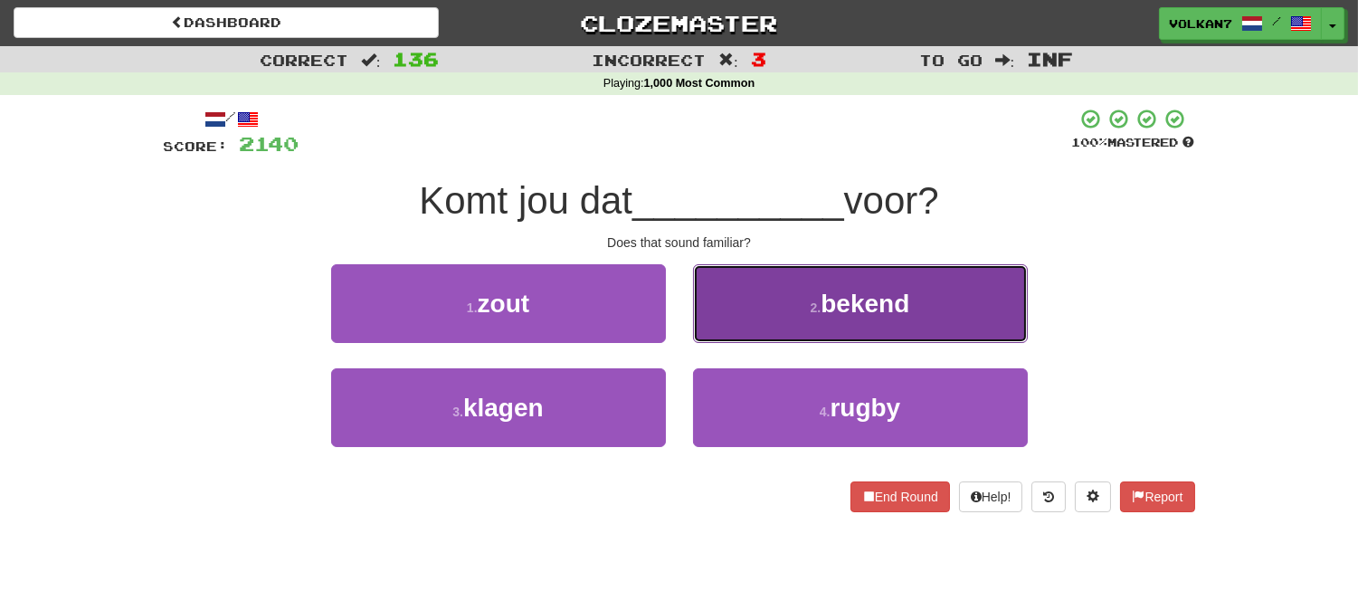
click at [867, 306] on span "bekend" at bounding box center [865, 304] width 89 height 28
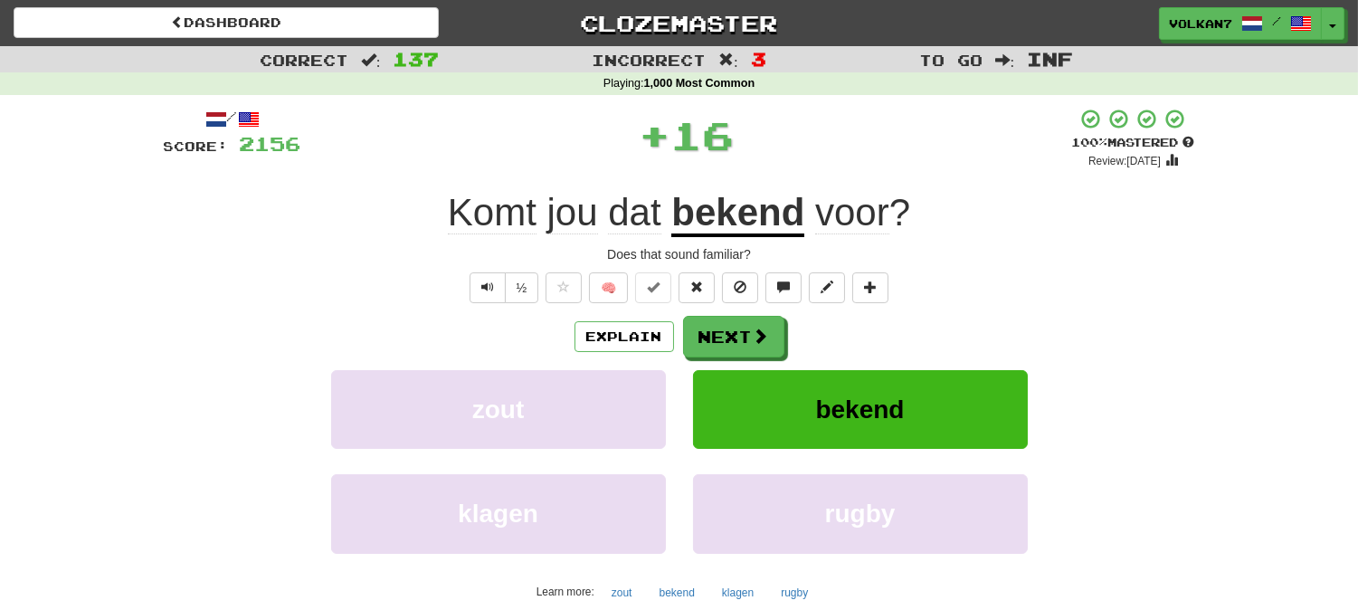
click at [784, 327] on div "Explain Next" at bounding box center [679, 337] width 1031 height 42
click at [779, 328] on button "Next" at bounding box center [734, 338] width 101 height 42
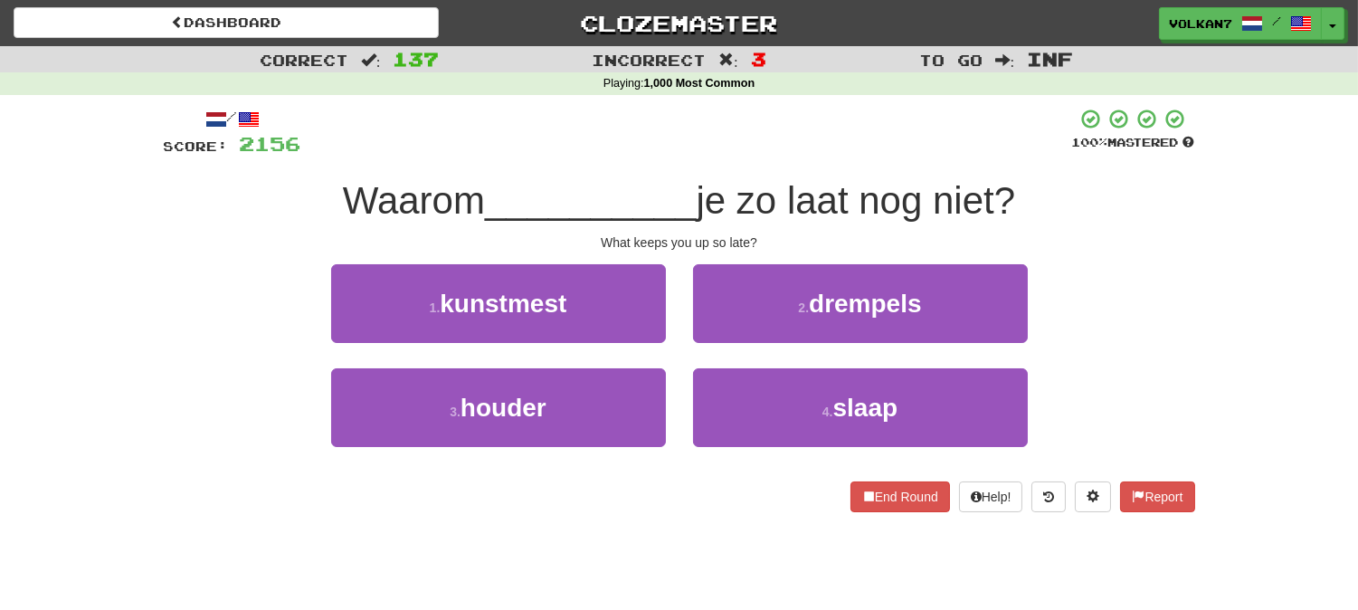
click at [803, 179] on span "je zo laat nog niet?" at bounding box center [856, 200] width 319 height 43
click at [812, 122] on div at bounding box center [686, 133] width 771 height 50
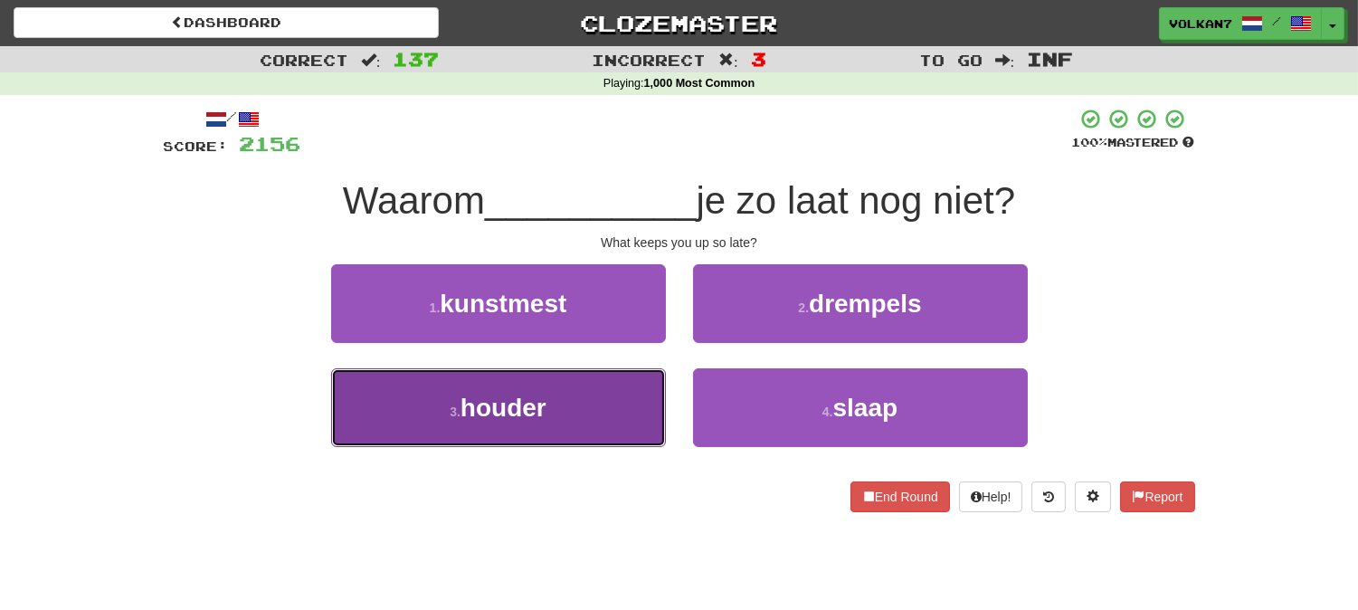
click at [618, 404] on button "3 . houder" at bounding box center [498, 407] width 335 height 79
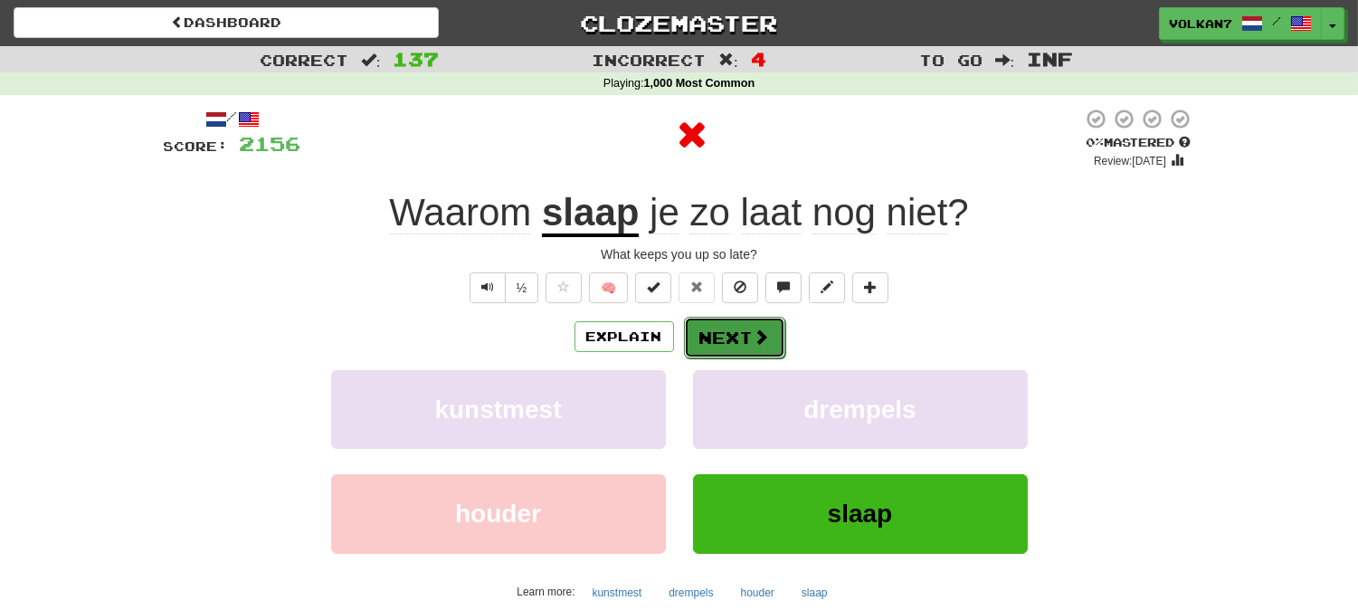
click at [717, 327] on button "Next" at bounding box center [734, 338] width 101 height 42
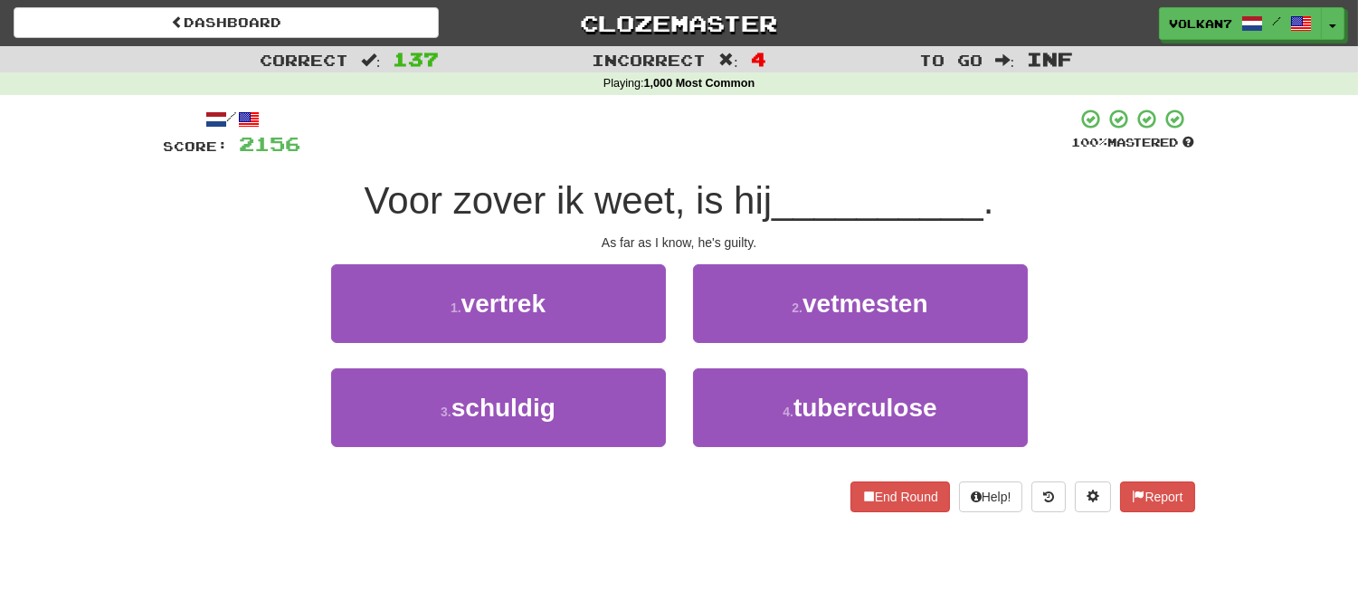
click at [729, 170] on div "/ Score: 2156 100 % Mastered Voor zover ik weet, is hij __________ . As far as …" at bounding box center [679, 310] width 1031 height 404
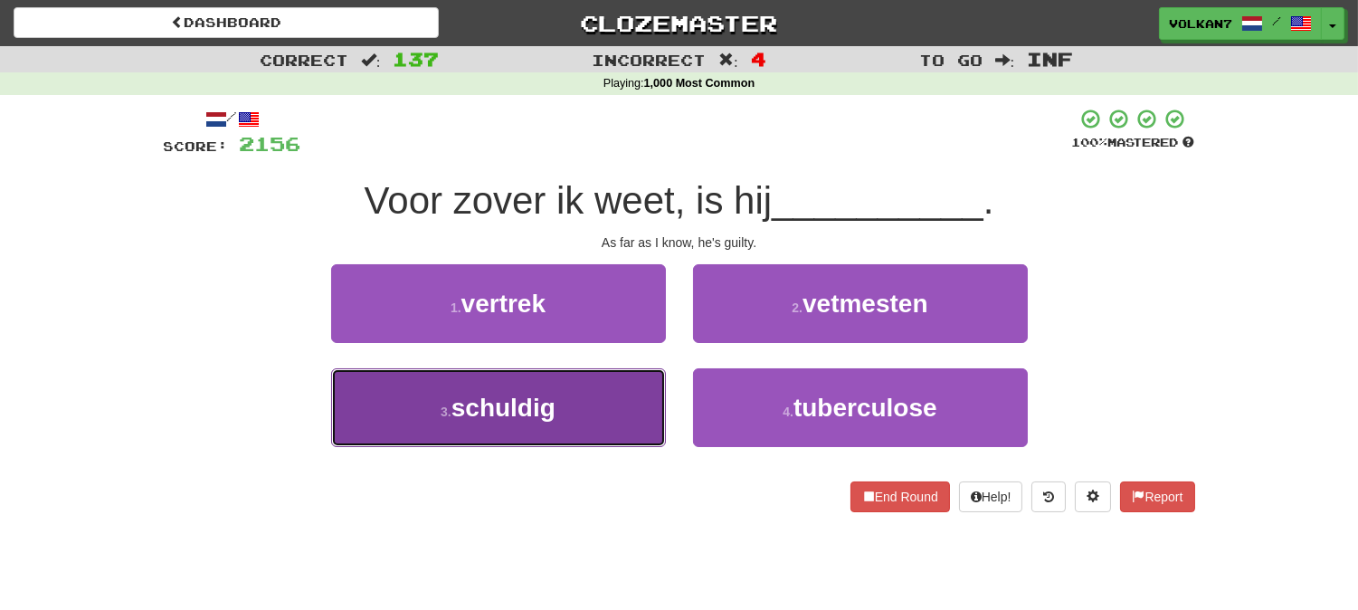
click at [557, 391] on button "3 . schuldig" at bounding box center [498, 407] width 335 height 79
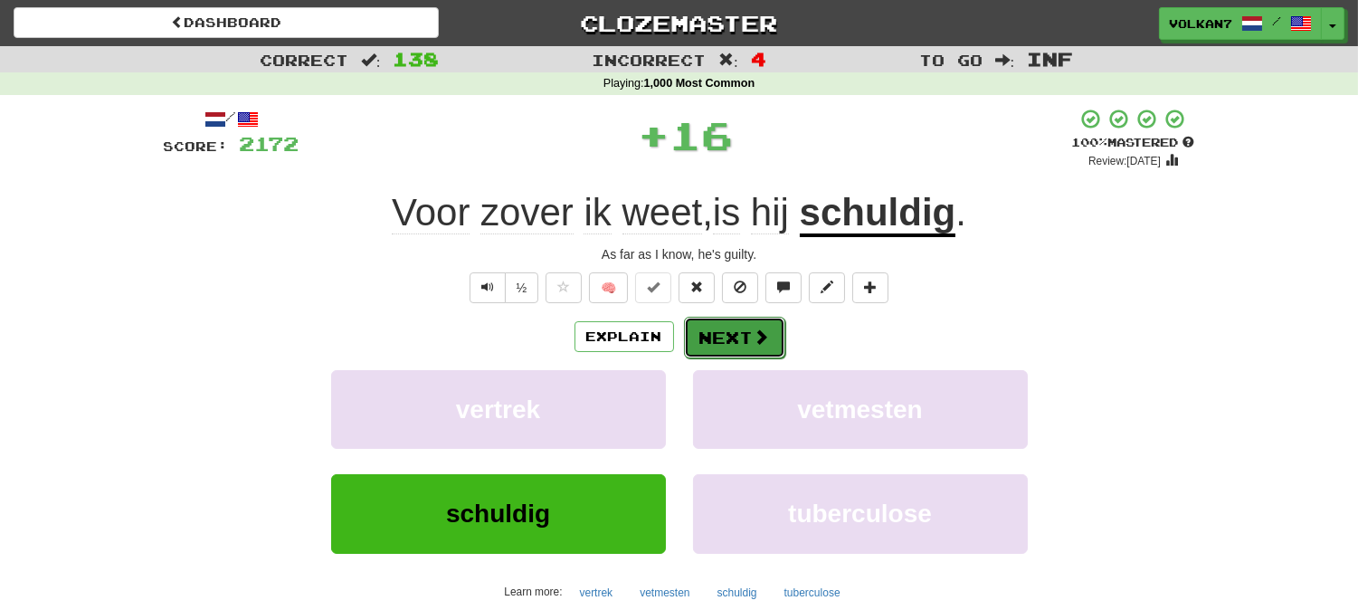
drag, startPoint x: 698, startPoint y: 336, endPoint x: 728, endPoint y: 244, distance: 96.4
click at [698, 336] on button "Next" at bounding box center [733, 337] width 101 height 42
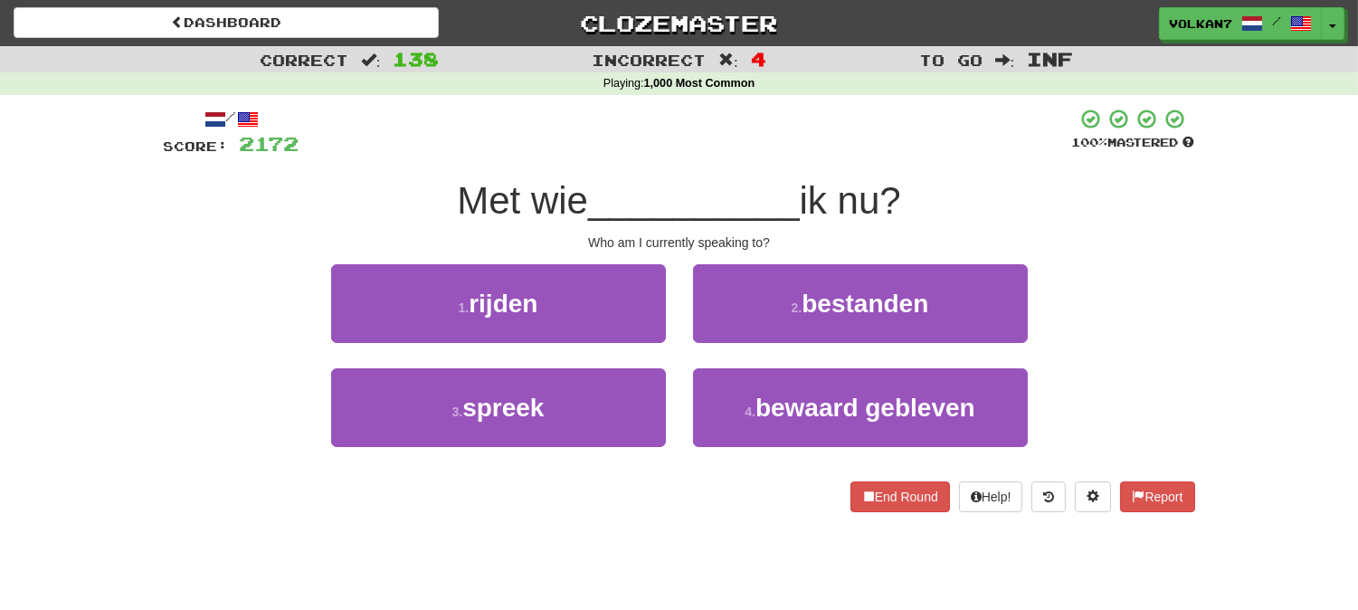
click at [773, 147] on div at bounding box center [685, 133] width 773 height 50
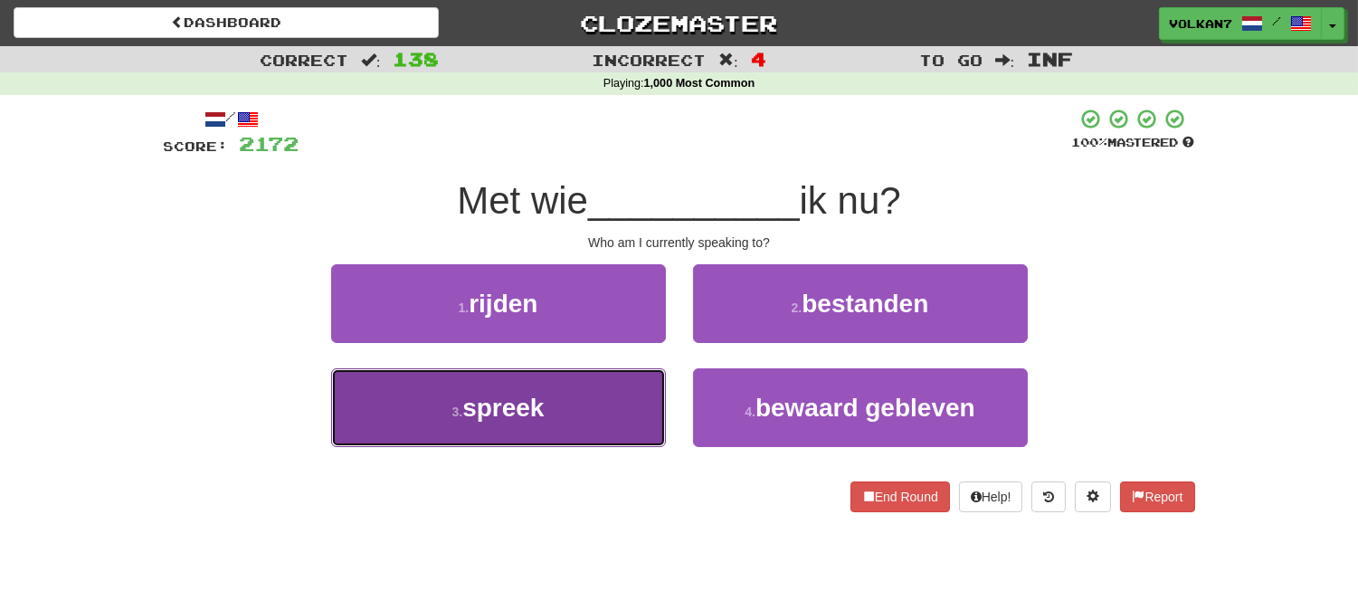
click at [609, 423] on button "3 . spreek" at bounding box center [498, 407] width 335 height 79
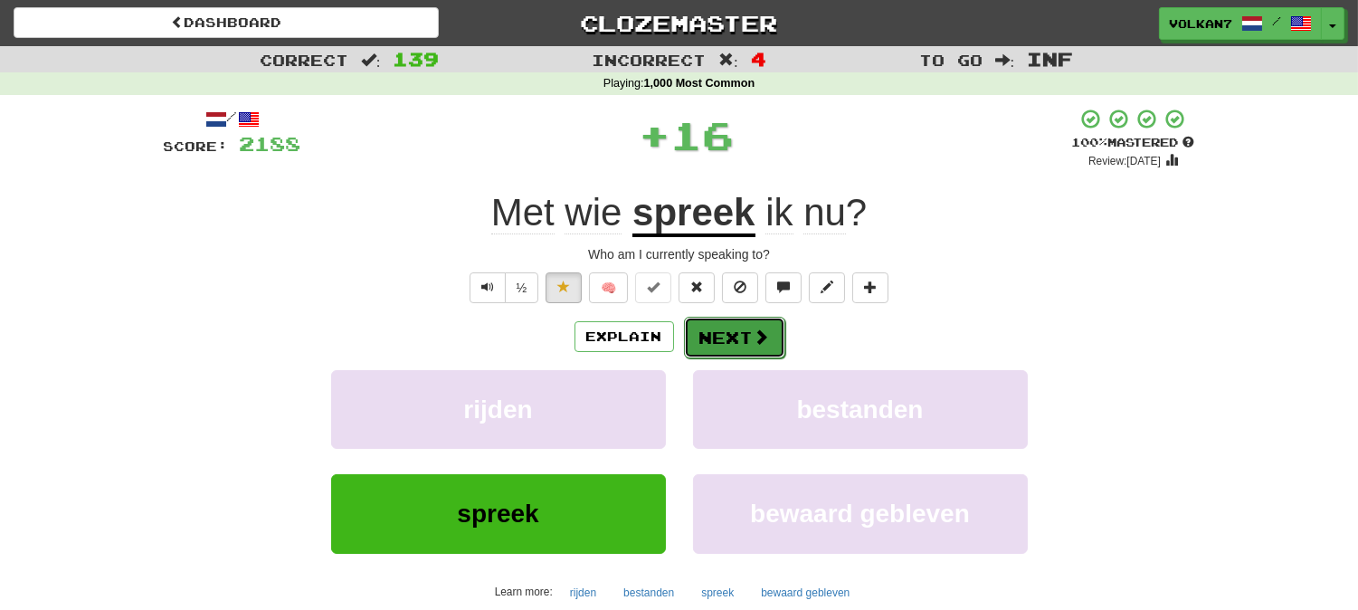
click at [708, 328] on button "Next" at bounding box center [734, 338] width 101 height 42
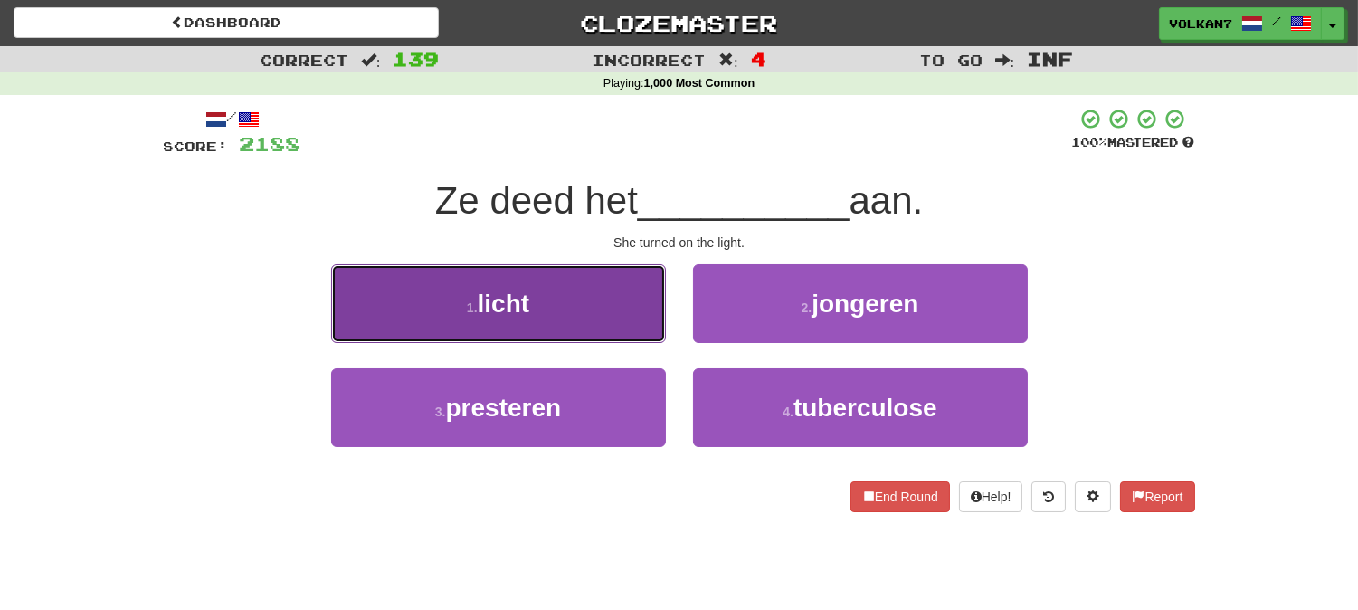
click at [613, 322] on button "1 . licht" at bounding box center [498, 303] width 335 height 79
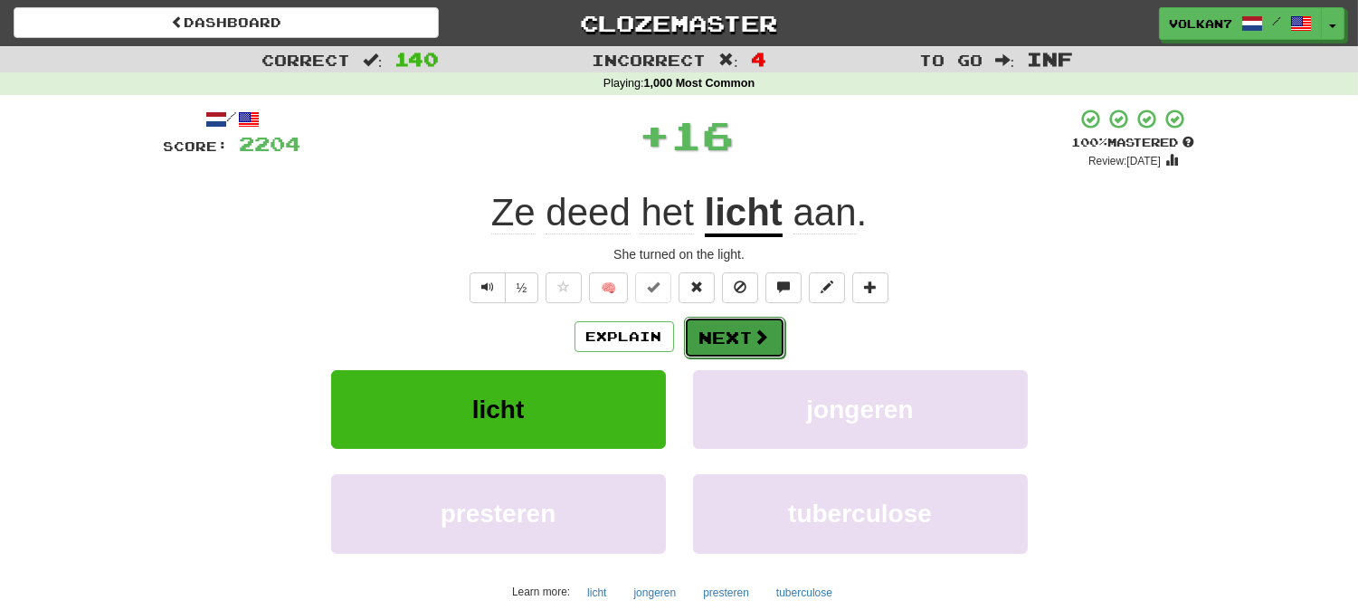
click at [717, 336] on button "Next" at bounding box center [734, 338] width 101 height 42
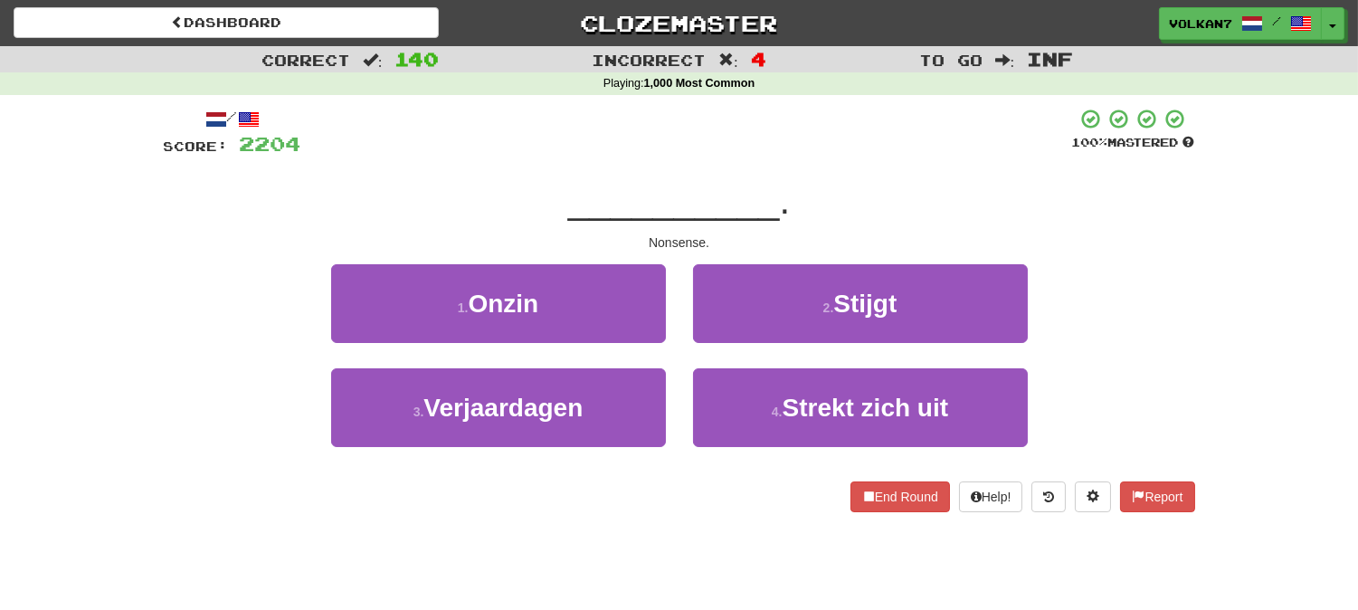
click at [784, 176] on div "__________ ." at bounding box center [679, 201] width 1031 height 50
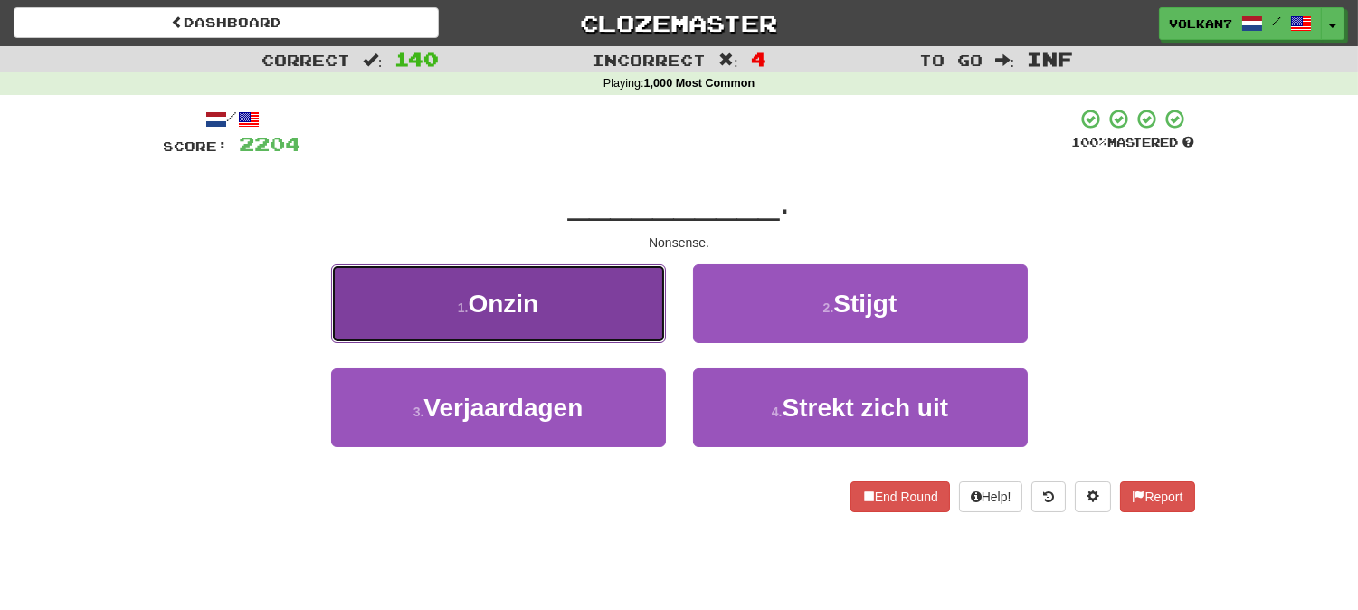
click at [588, 328] on button "1 . Onzin" at bounding box center [498, 303] width 335 height 79
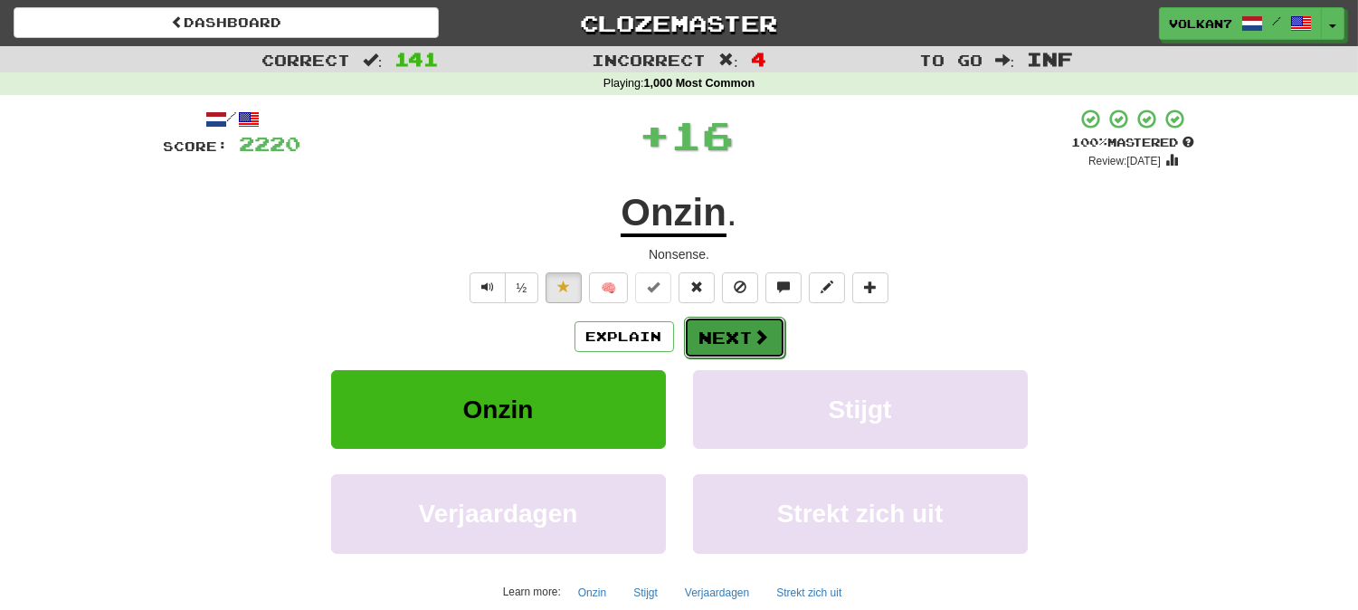
click at [725, 355] on button "Next" at bounding box center [734, 338] width 101 height 42
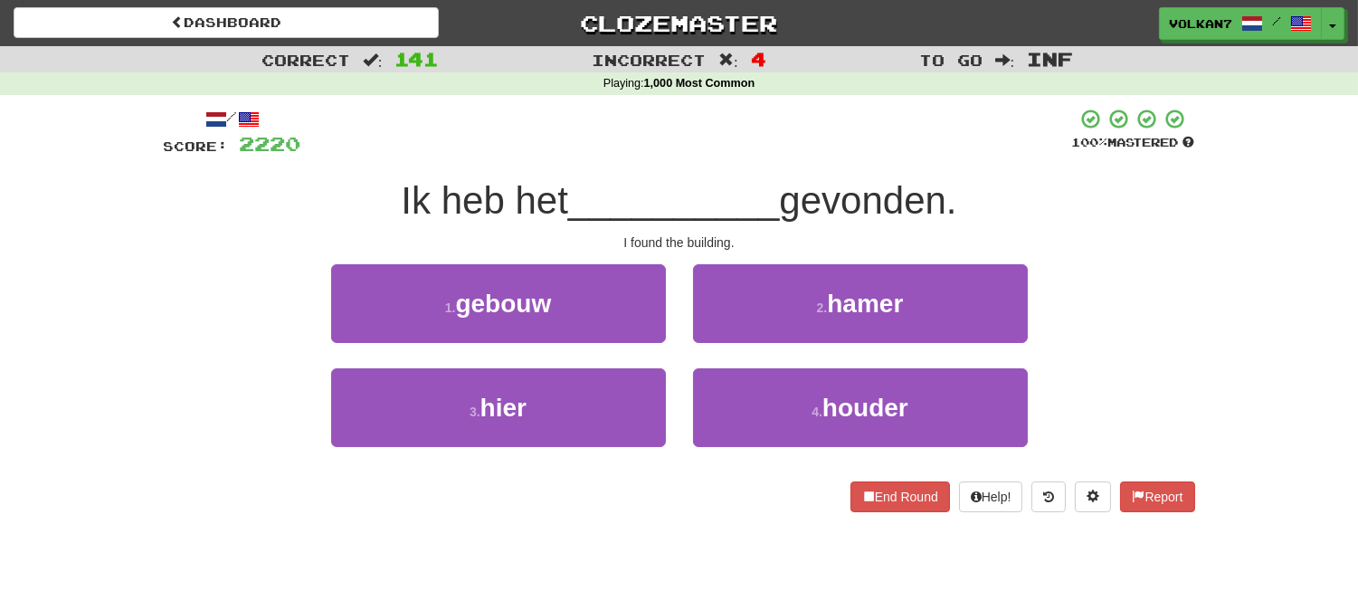
click at [801, 160] on div "/ Score: 2220 100 % Mastered Ik heb het __________ gevonden. I found the buildi…" at bounding box center [679, 310] width 1031 height 404
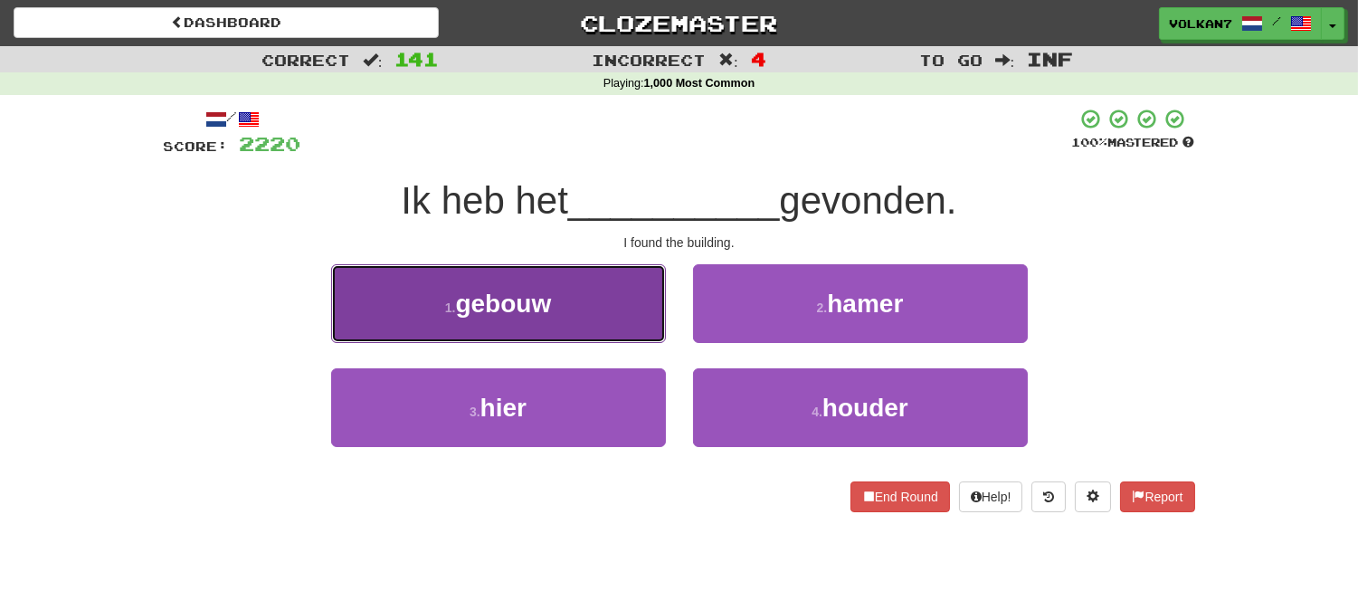
click at [590, 292] on button "1 . gebouw" at bounding box center [498, 303] width 335 height 79
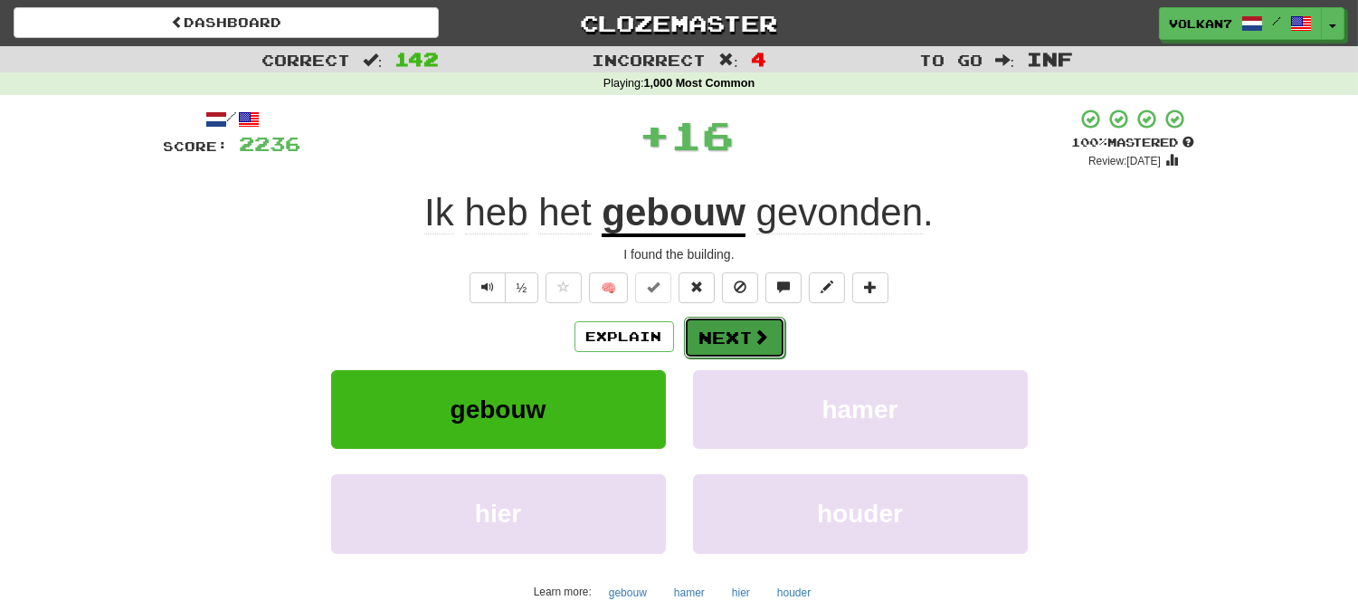
click at [722, 332] on button "Next" at bounding box center [734, 338] width 101 height 42
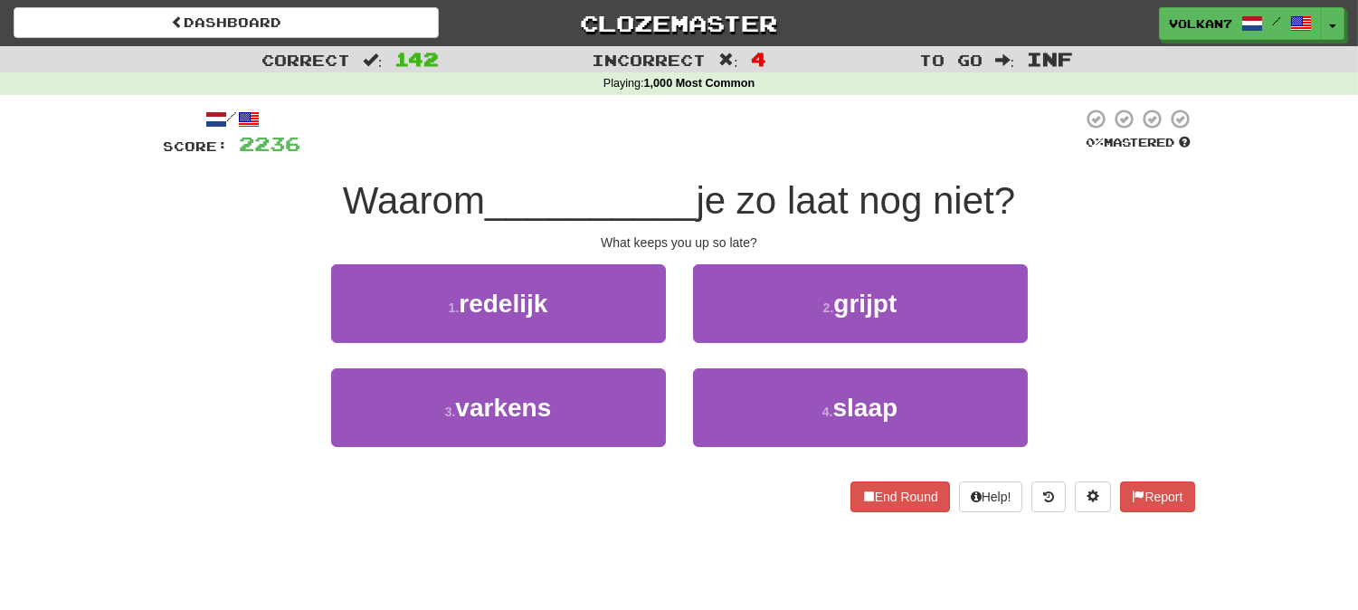
click at [734, 179] on span "je zo laat nog niet?" at bounding box center [856, 200] width 319 height 43
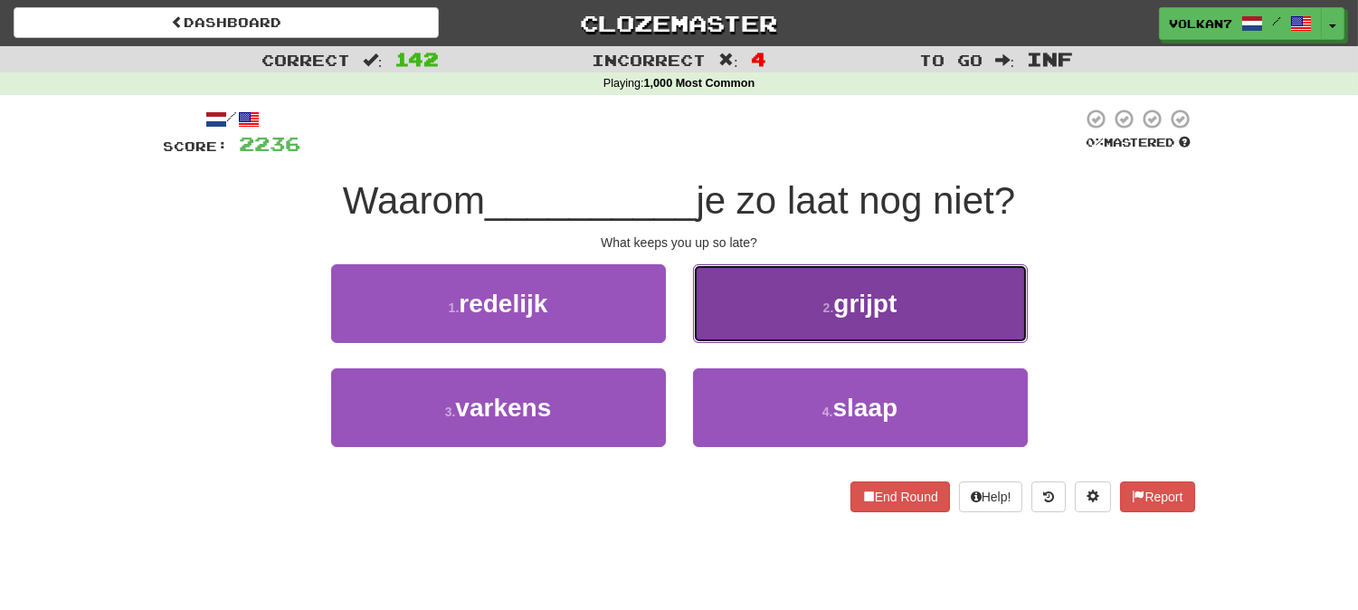
click at [767, 294] on button "2 . grijpt" at bounding box center [860, 303] width 335 height 79
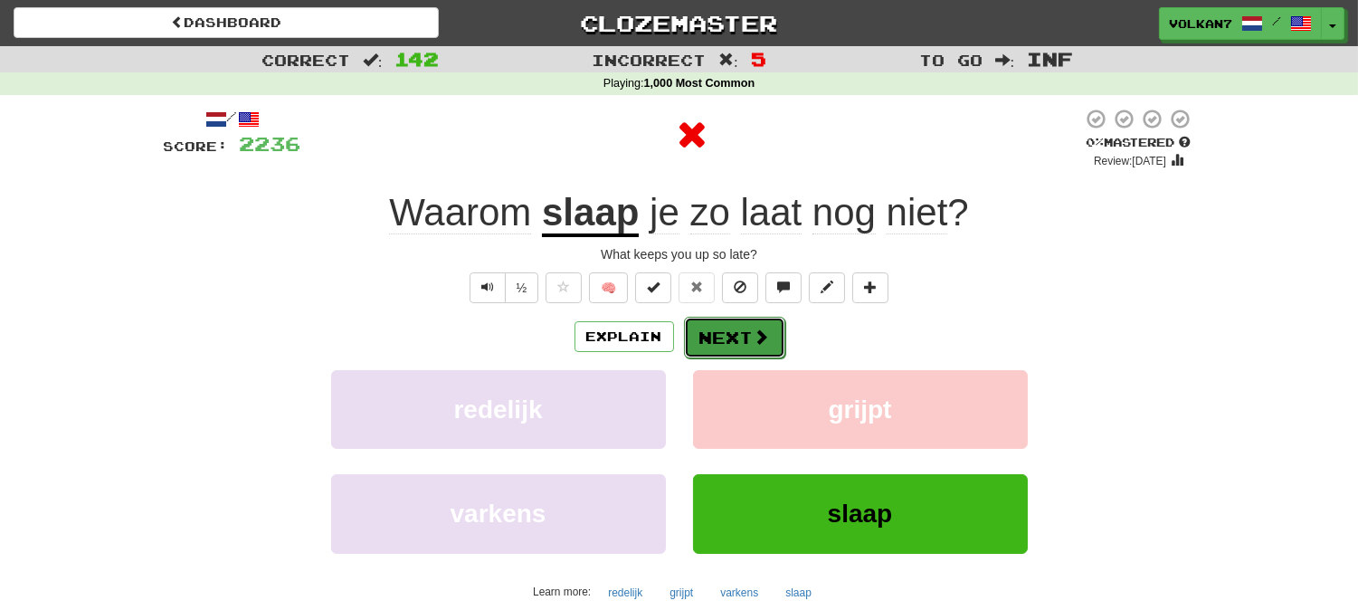
click at [746, 333] on button "Next" at bounding box center [734, 338] width 101 height 42
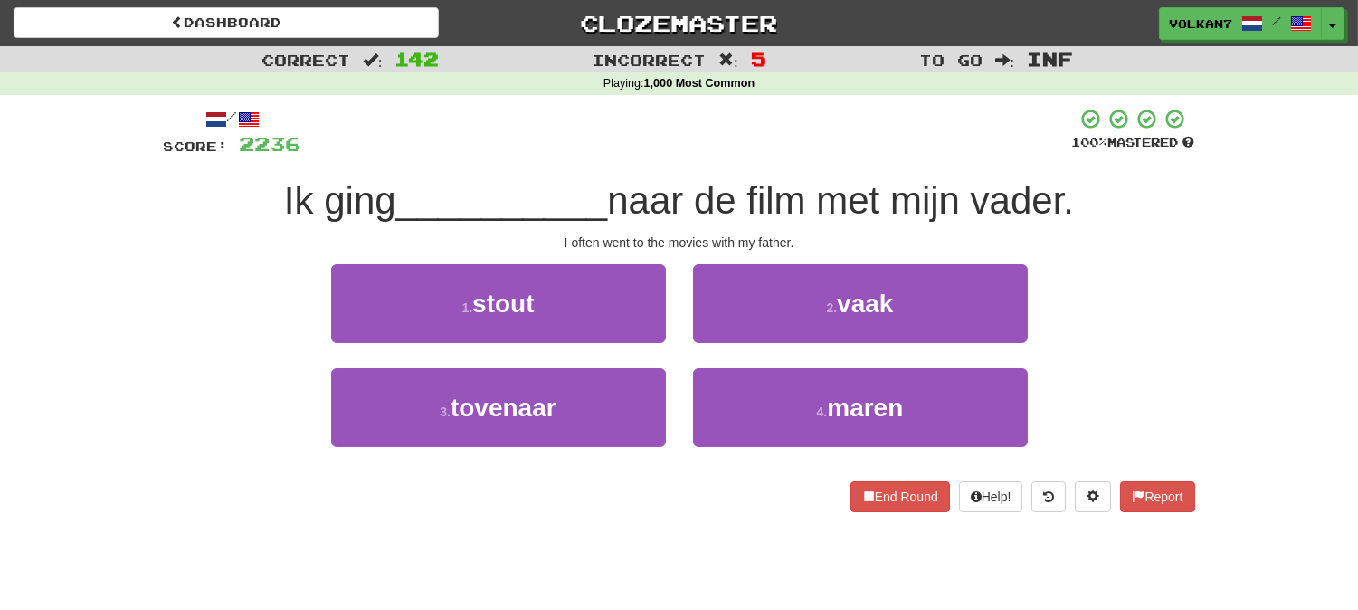
click at [781, 168] on div "/ Score: 2236 100 % Mastered Ik ging __________ naar de film met mijn vader. I …" at bounding box center [679, 310] width 1031 height 404
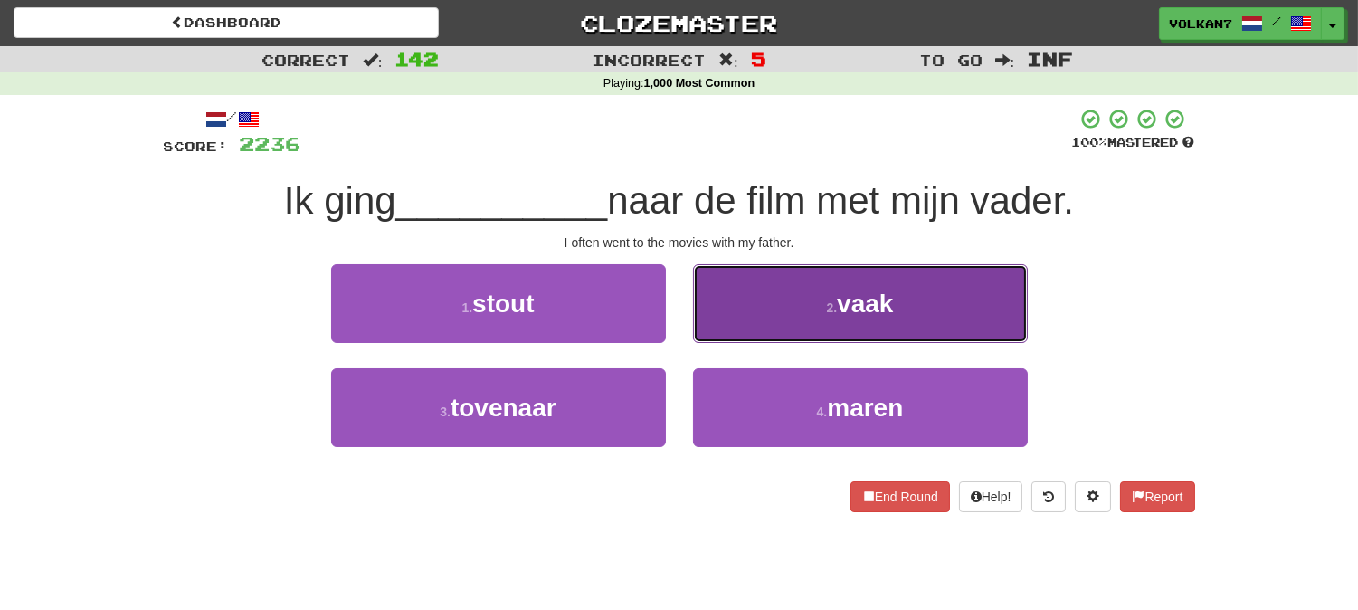
click at [827, 311] on small "2 ." at bounding box center [832, 307] width 11 height 14
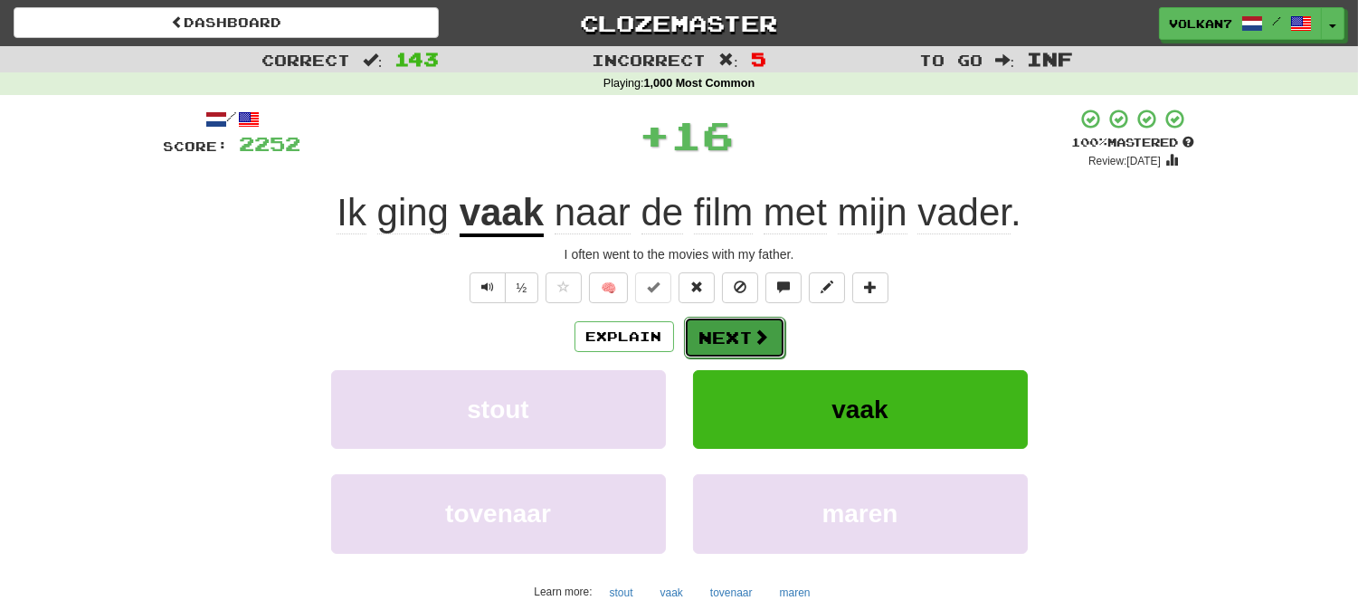
click at [736, 329] on button "Next" at bounding box center [734, 338] width 101 height 42
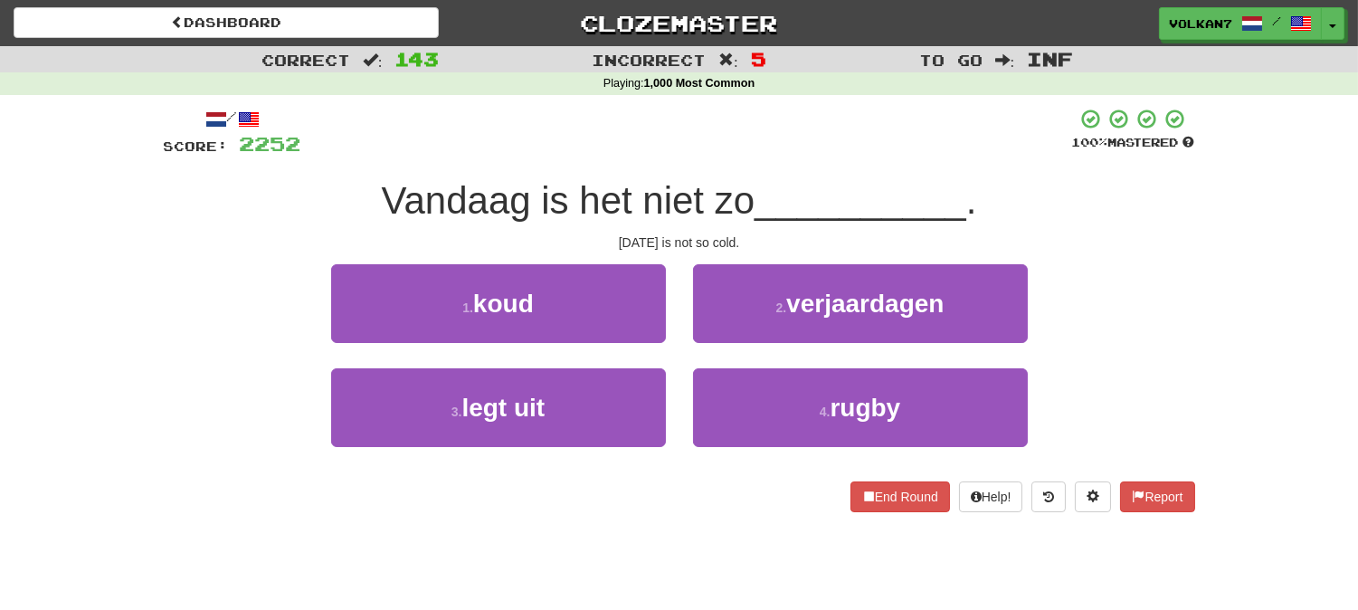
click at [765, 181] on span "__________" at bounding box center [861, 200] width 212 height 43
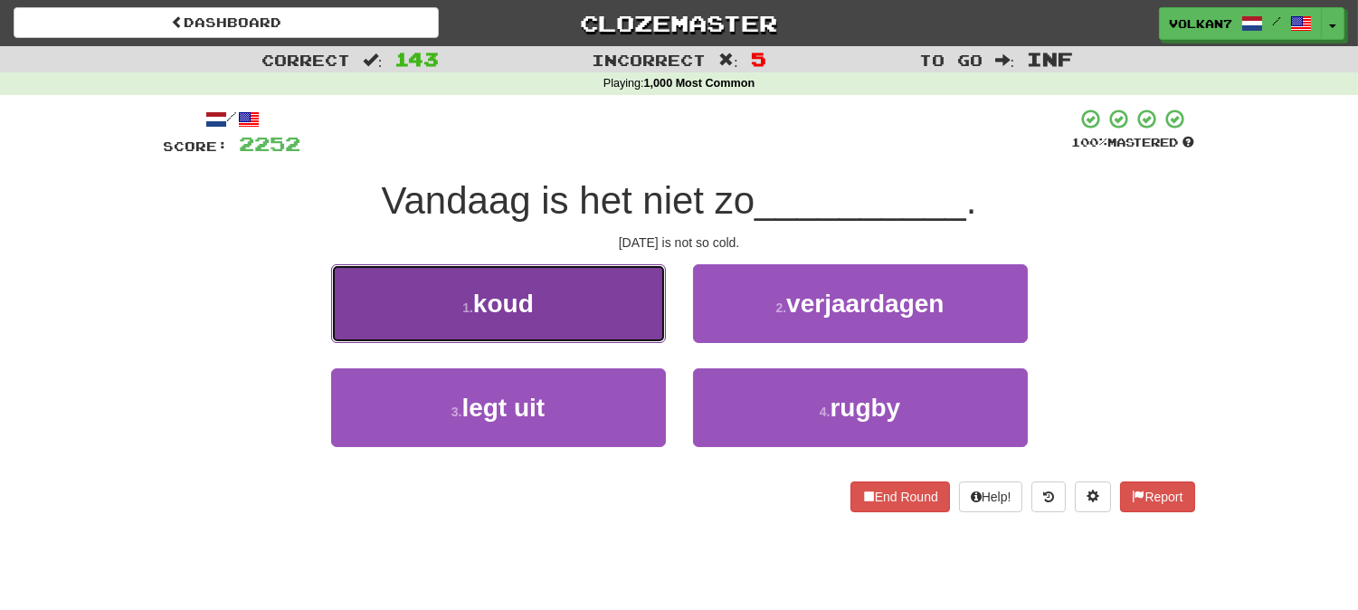
click at [648, 303] on button "1 . koud" at bounding box center [498, 303] width 335 height 79
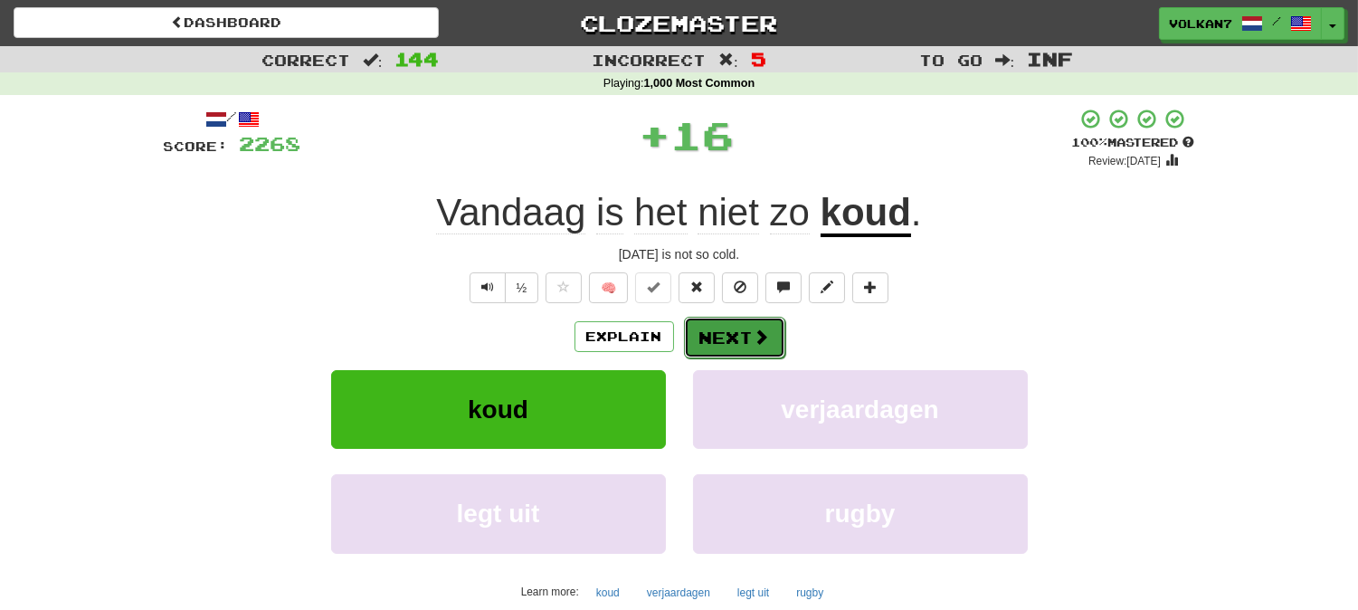
click at [774, 341] on button "Next" at bounding box center [734, 338] width 101 height 42
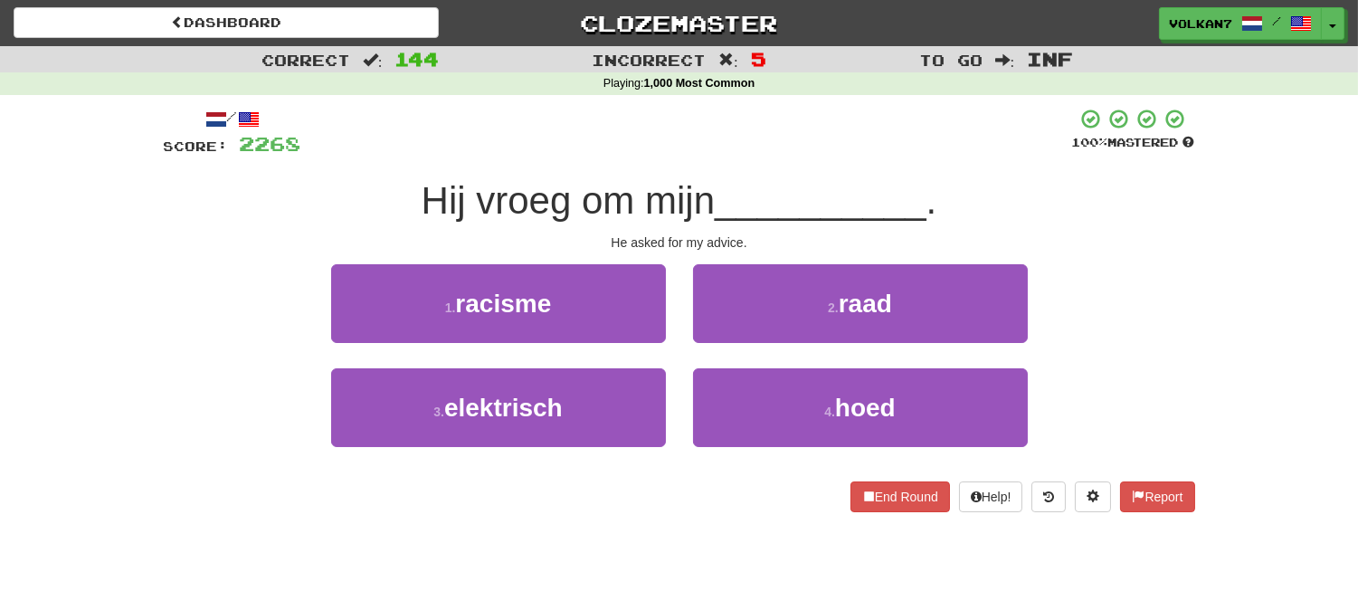
click at [775, 166] on div "/ Score: 2268 100 % Mastered Hij vroeg om mijn __________ . He asked for my adv…" at bounding box center [679, 310] width 1031 height 404
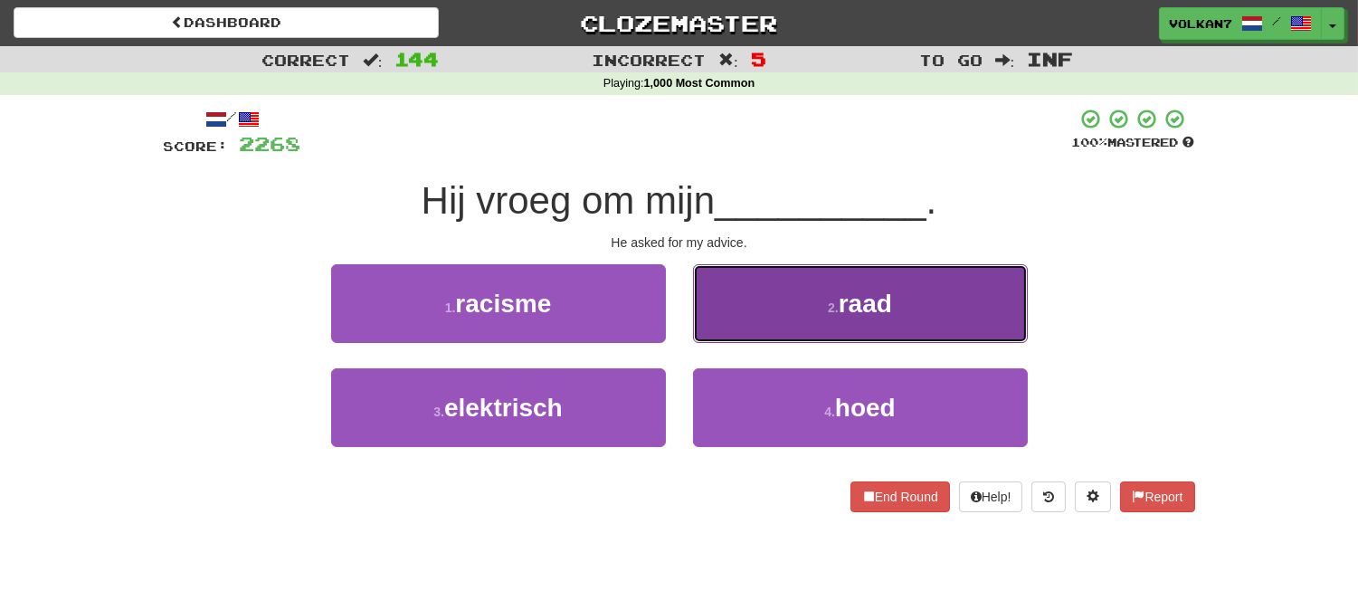
click at [817, 304] on button "2 . raad" at bounding box center [860, 303] width 335 height 79
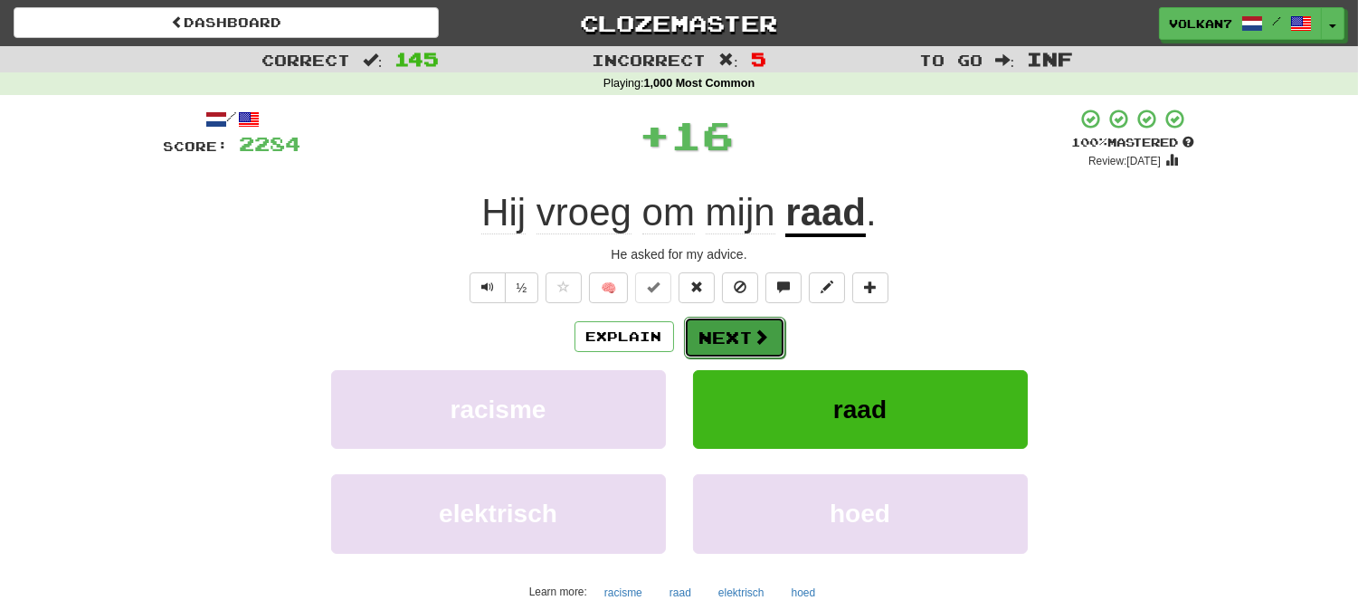
click at [739, 324] on button "Next" at bounding box center [734, 338] width 101 height 42
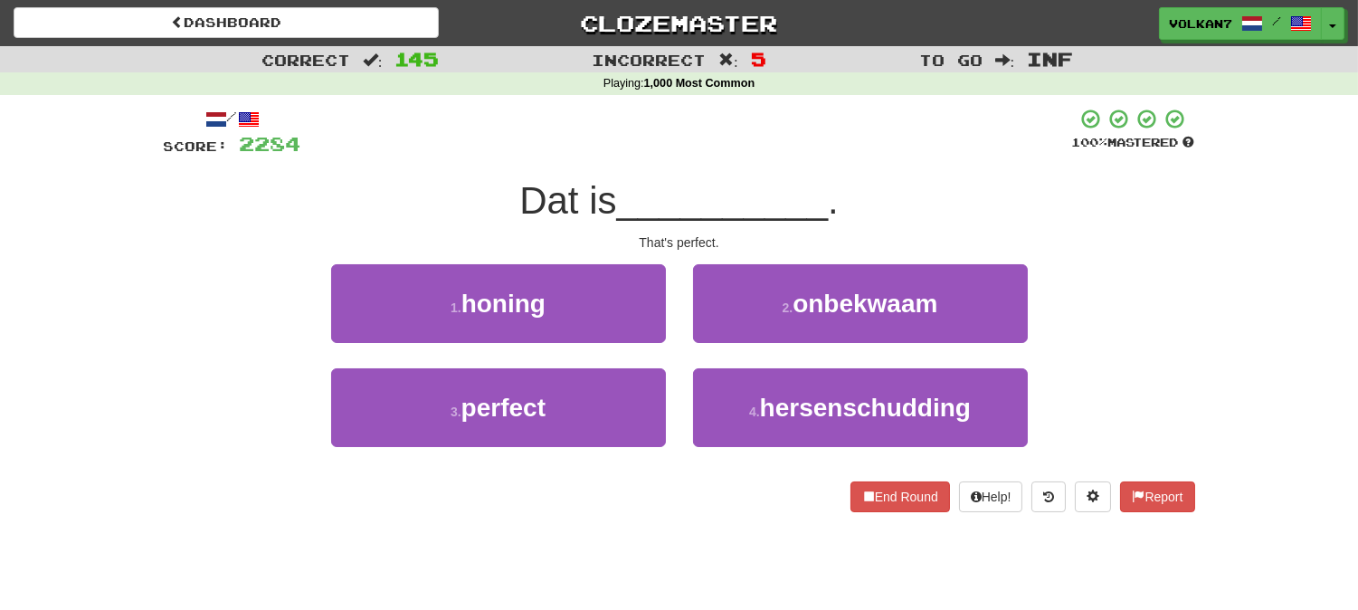
click at [802, 164] on div "/ Score: 2284 100 % Mastered Dat is __________ . That's perfect. 1 . honing 2 .…" at bounding box center [679, 310] width 1031 height 404
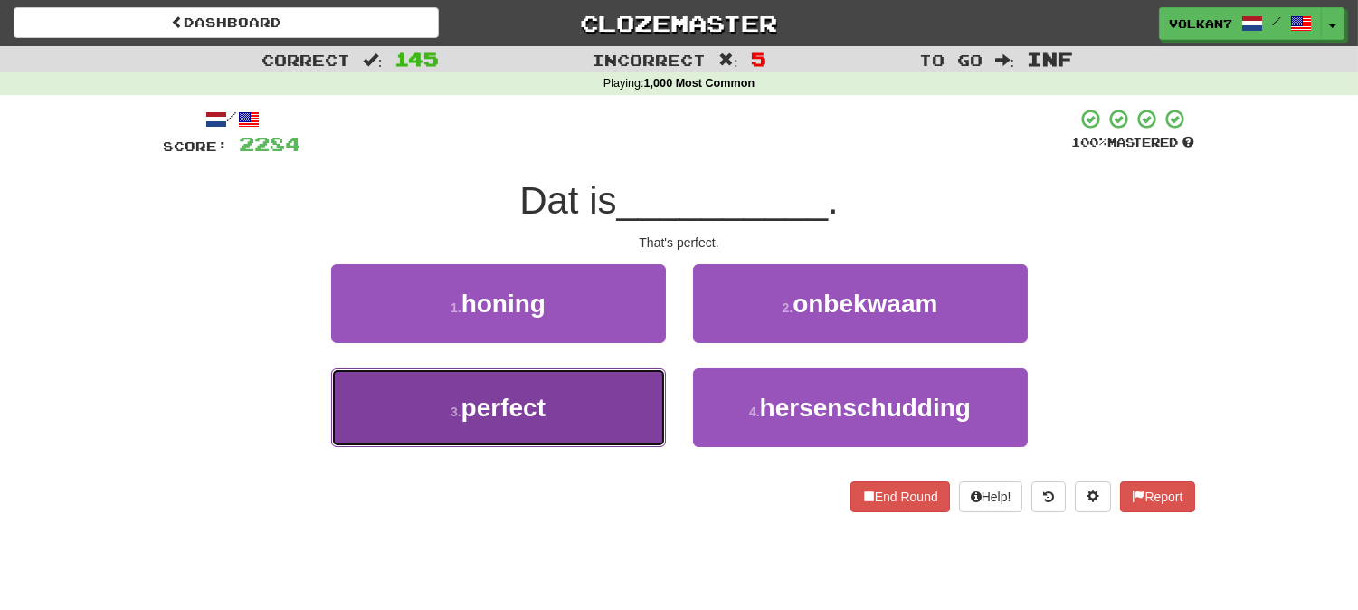
click at [608, 386] on button "3 . perfect" at bounding box center [498, 407] width 335 height 79
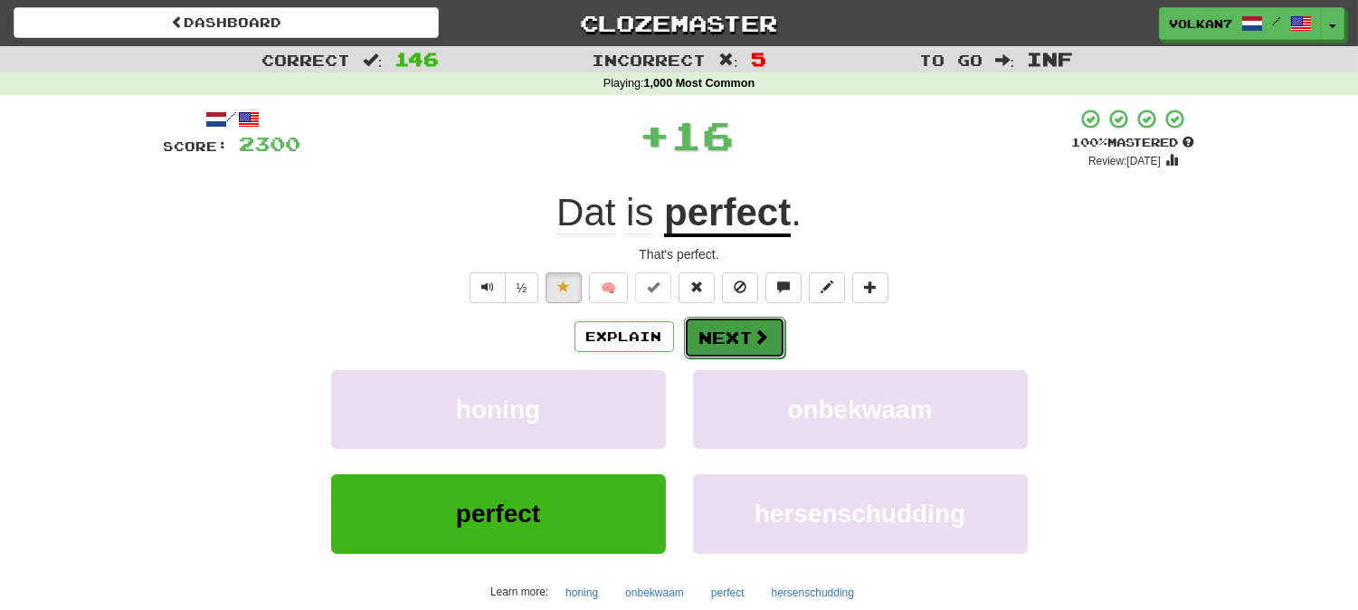
click at [728, 337] on button "Next" at bounding box center [734, 338] width 101 height 42
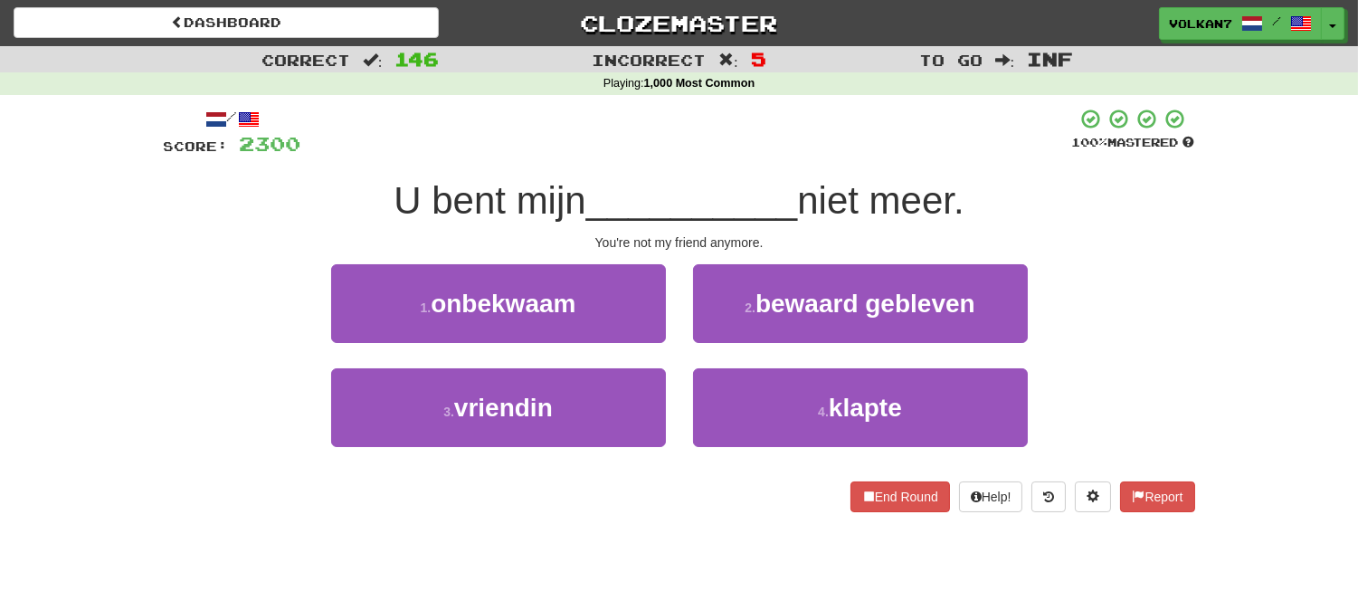
click at [793, 158] on div "/ Score: 2300 100 % Mastered U bent mijn __________ niet meer. You're not my fr…" at bounding box center [679, 310] width 1031 height 404
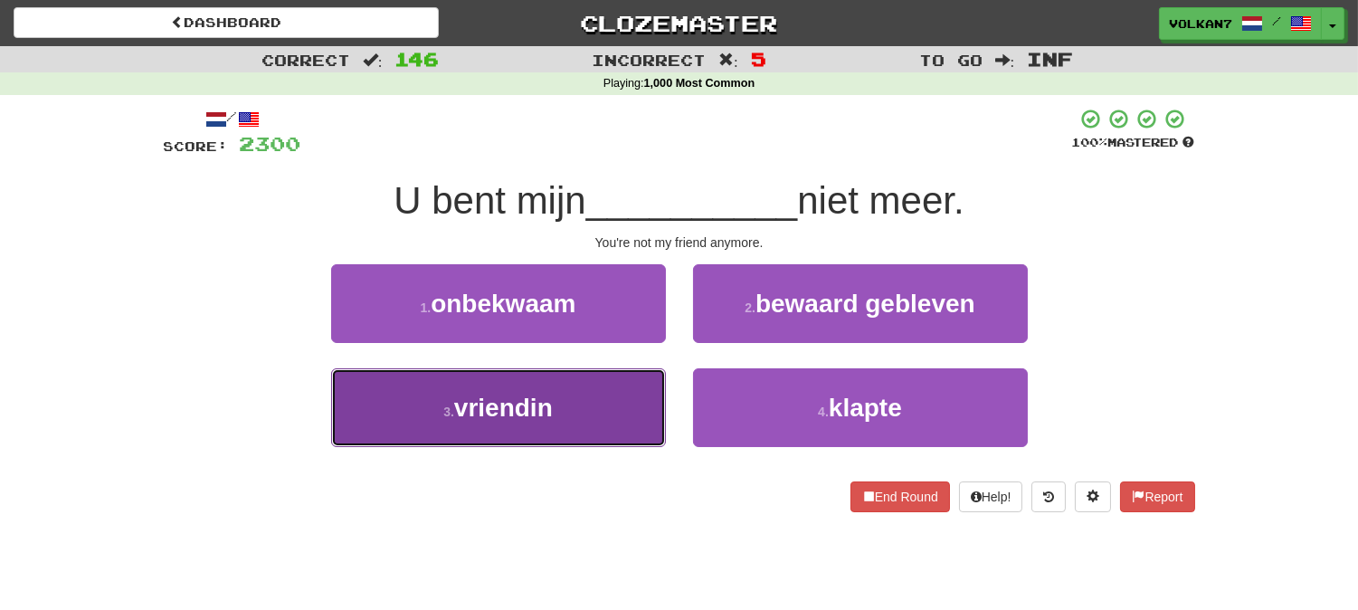
click at [553, 409] on span "vriendin" at bounding box center [503, 408] width 99 height 28
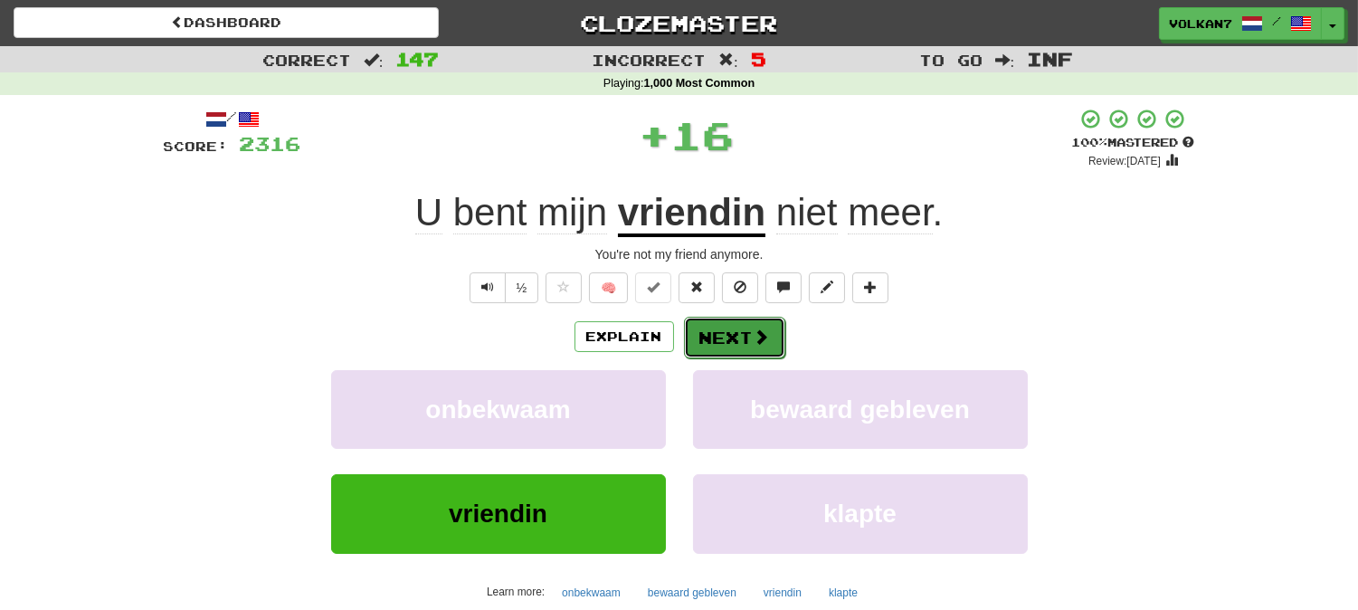
click at [754, 328] on span at bounding box center [762, 336] width 16 height 16
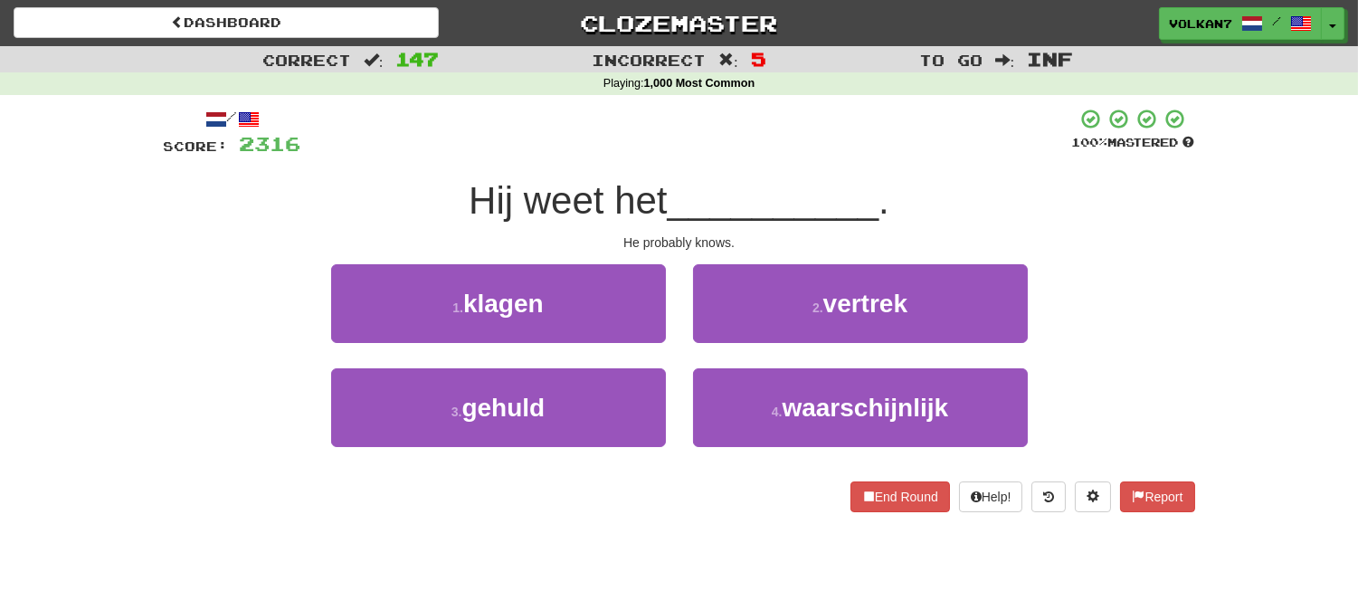
click at [800, 138] on div at bounding box center [686, 133] width 771 height 50
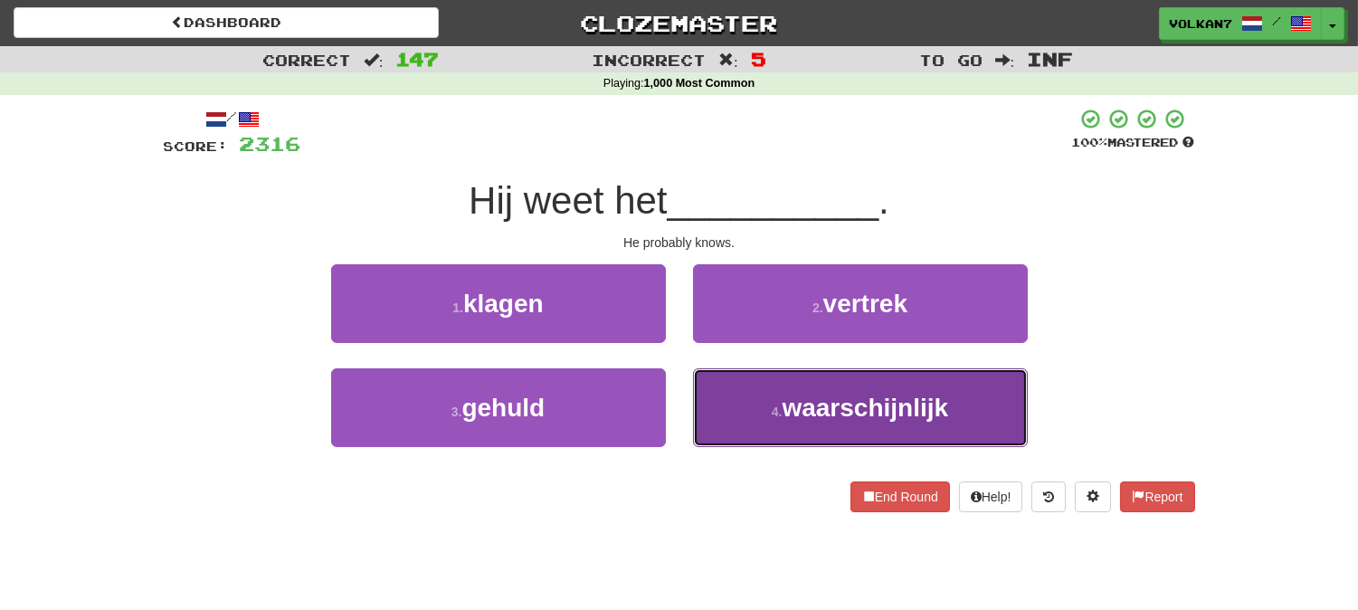
click at [806, 375] on button "4 . waarschijnlijk" at bounding box center [860, 407] width 335 height 79
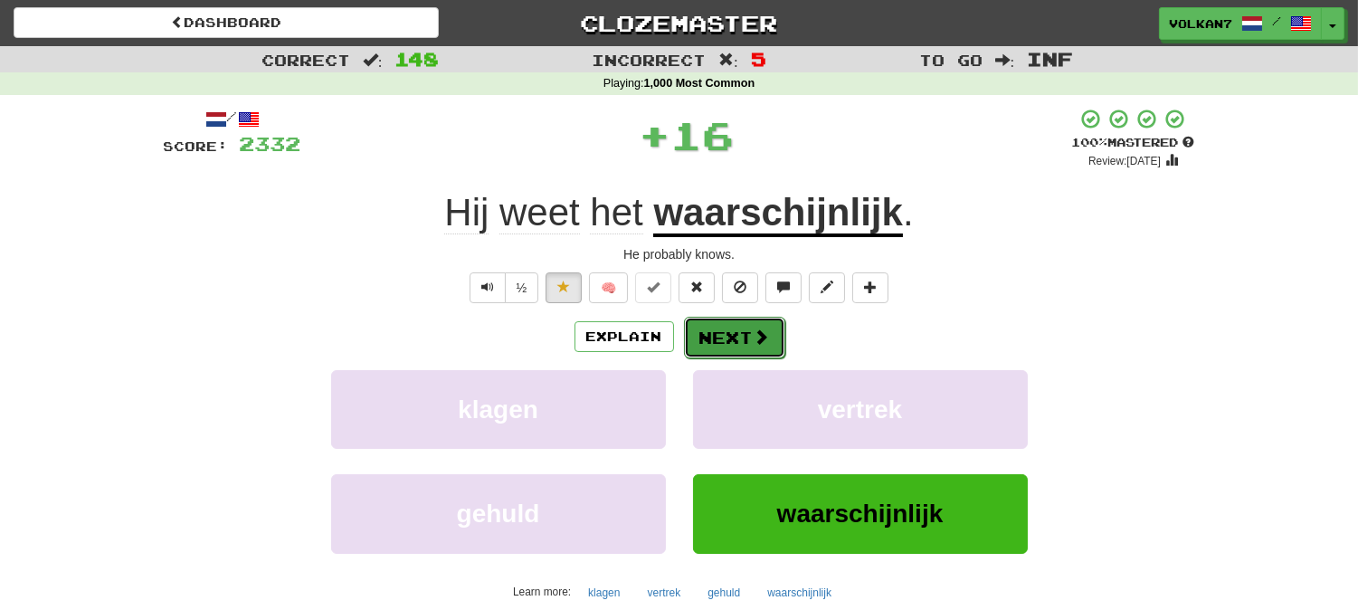
click at [733, 340] on button "Next" at bounding box center [734, 338] width 101 height 42
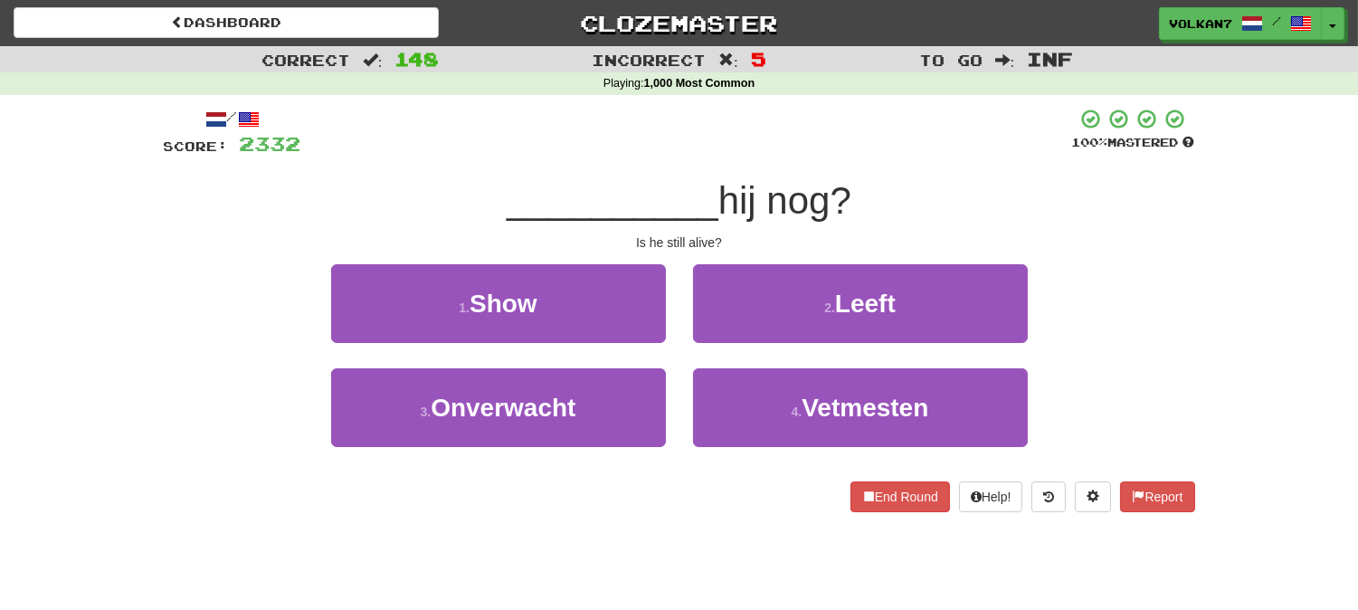
click at [816, 128] on div at bounding box center [686, 133] width 771 height 50
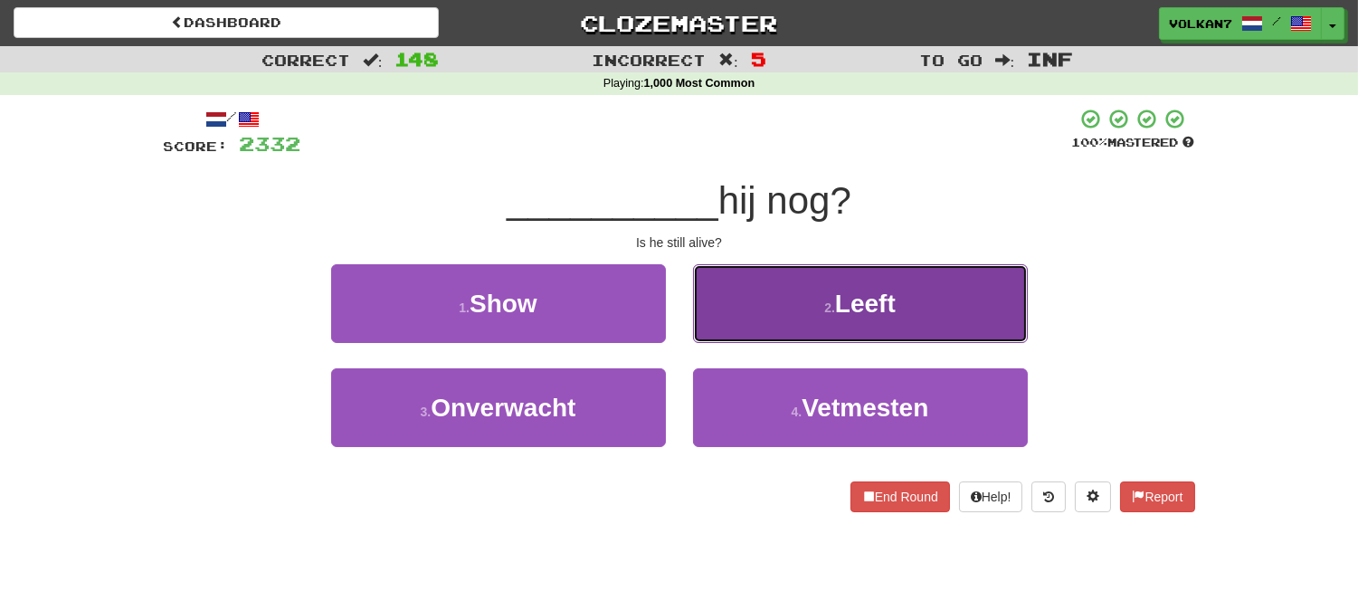
click at [803, 313] on button "2 . Leeft" at bounding box center [860, 303] width 335 height 79
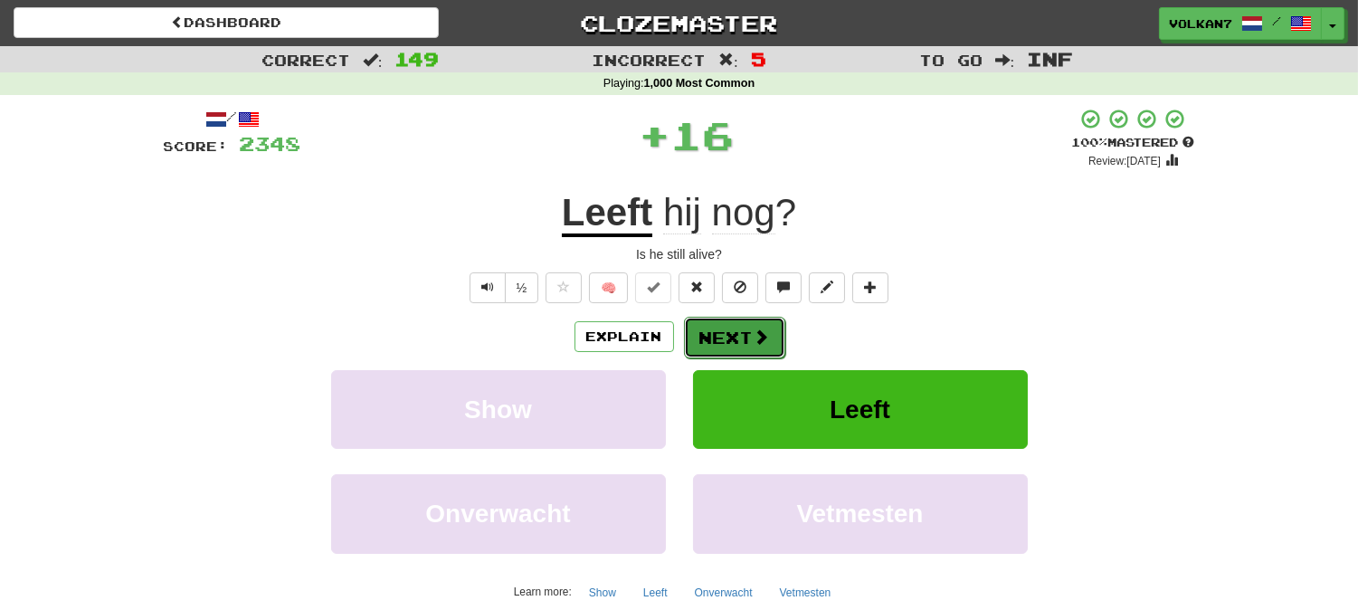
click at [735, 337] on button "Next" at bounding box center [734, 338] width 101 height 42
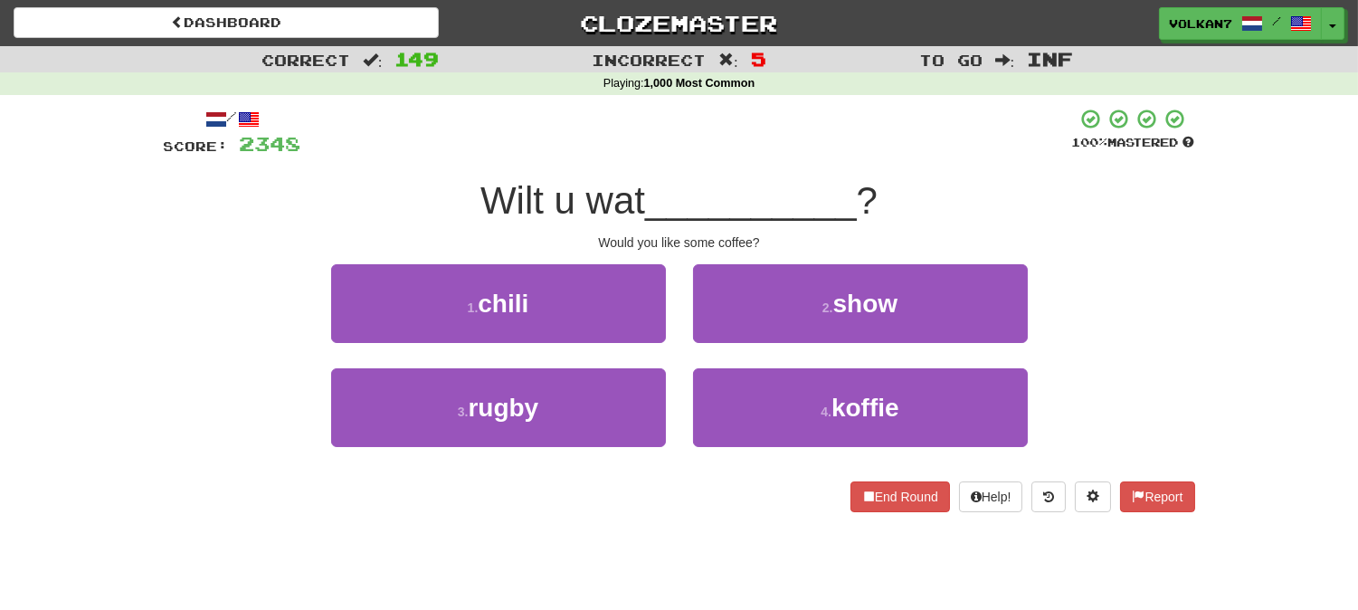
click at [774, 128] on div at bounding box center [686, 133] width 771 height 50
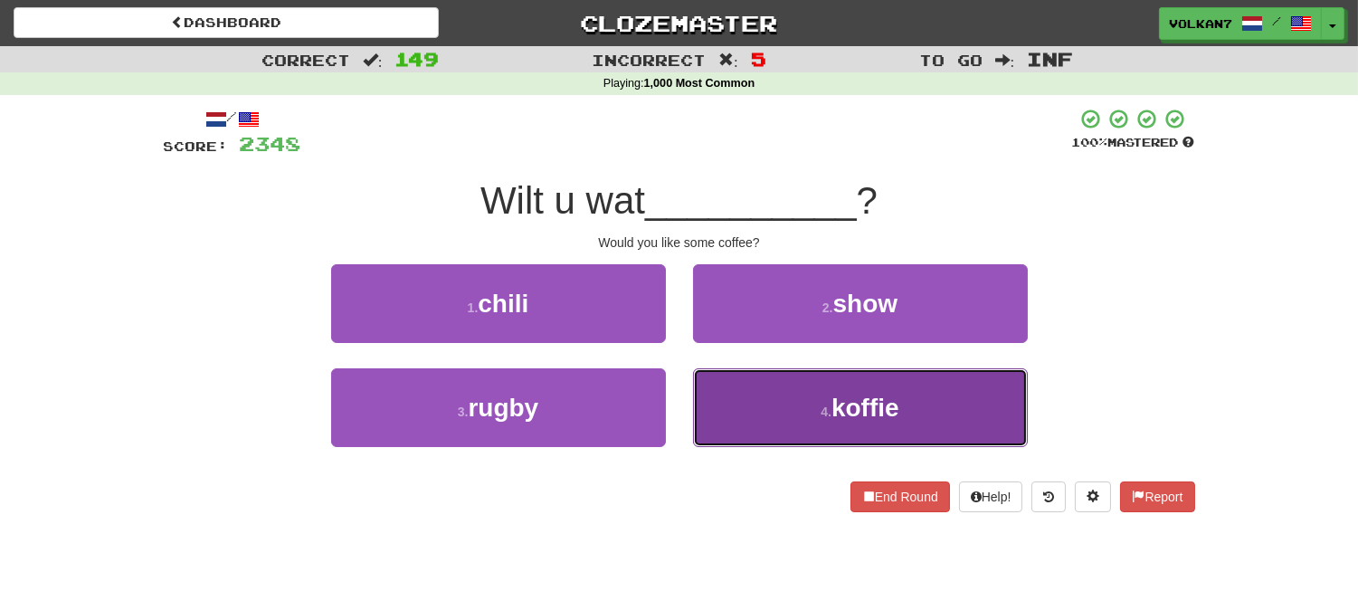
click at [789, 394] on button "4 . koffie" at bounding box center [860, 407] width 335 height 79
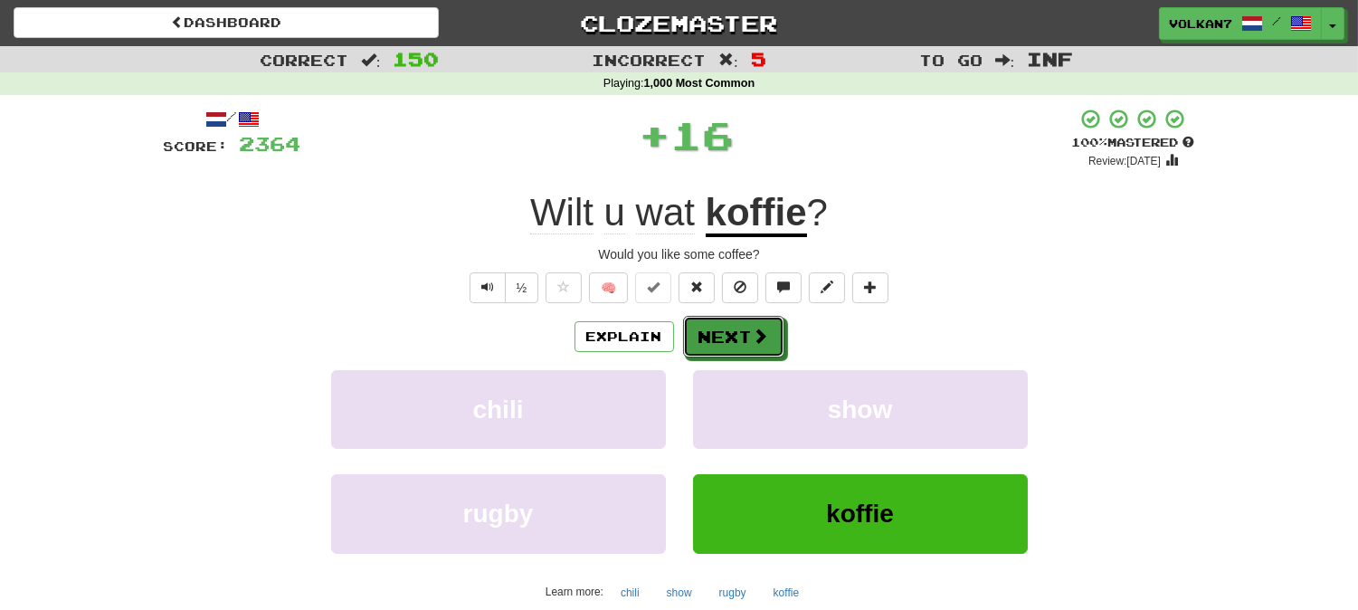
click at [719, 332] on button "Next" at bounding box center [733, 337] width 101 height 42
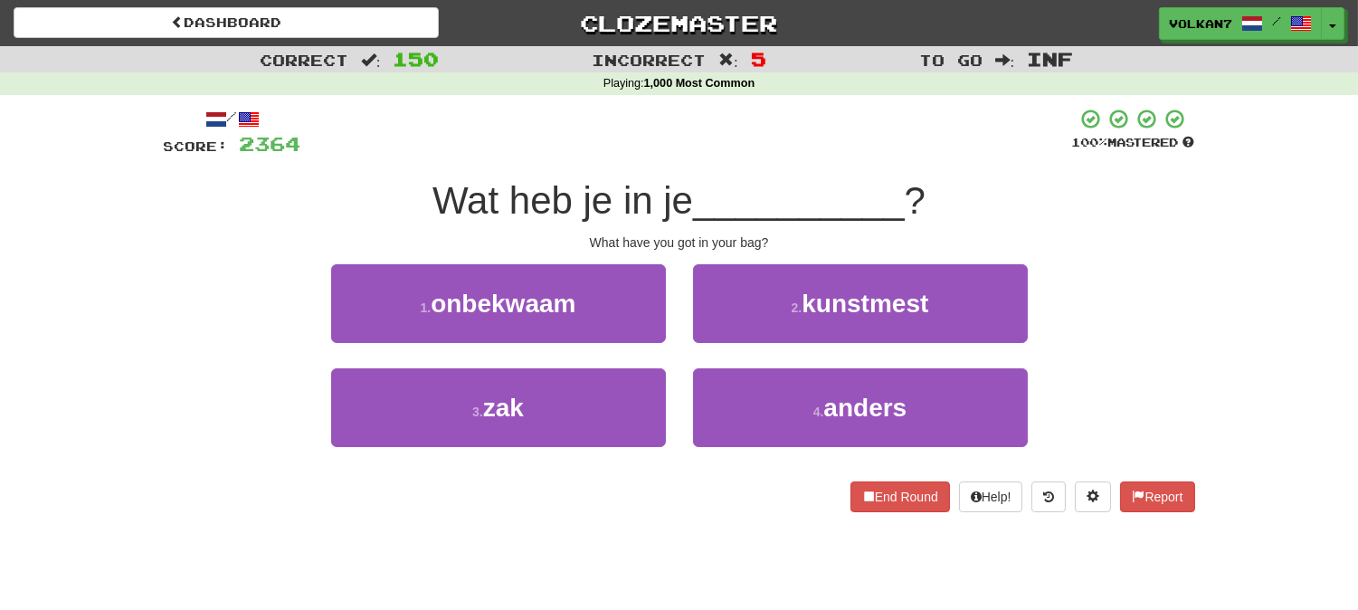
click at [733, 137] on div at bounding box center [686, 133] width 771 height 50
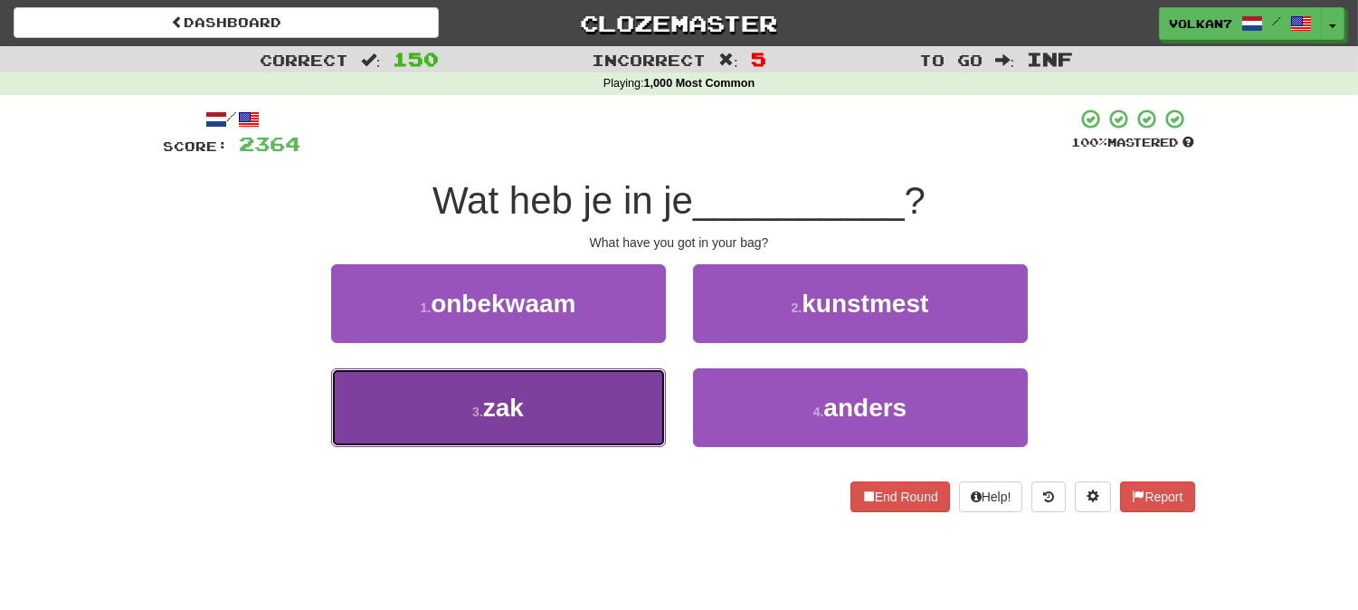
click at [573, 403] on button "3 . zak" at bounding box center [498, 407] width 335 height 79
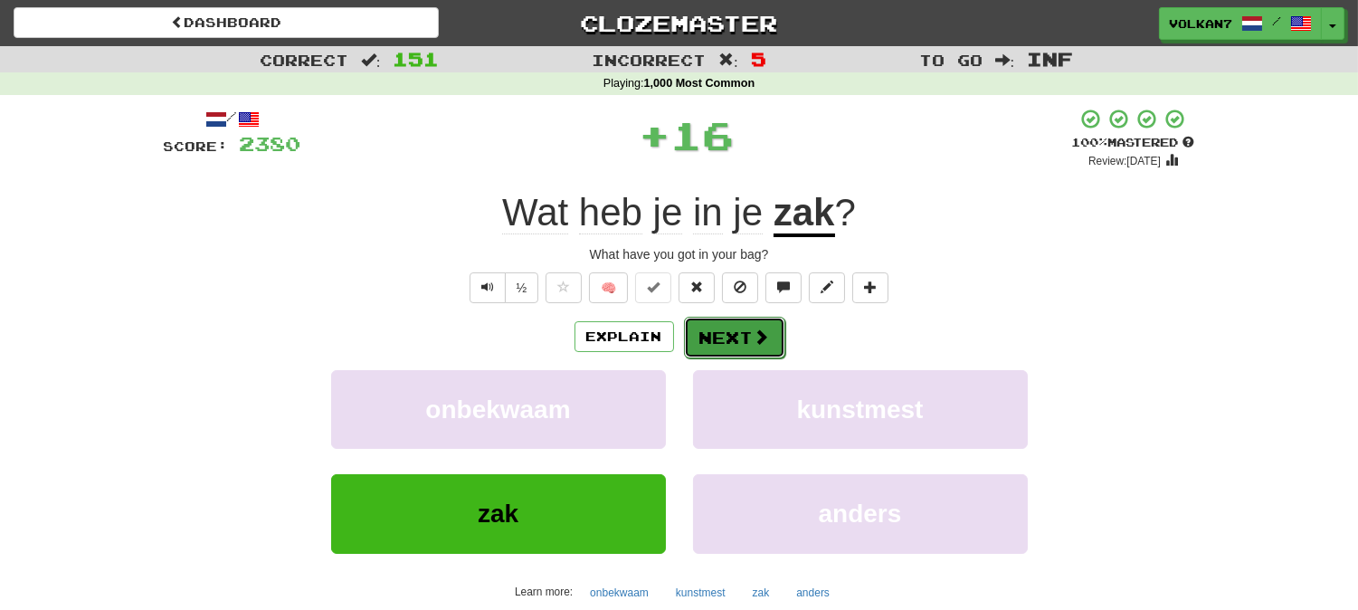
click at [724, 329] on button "Next" at bounding box center [734, 338] width 101 height 42
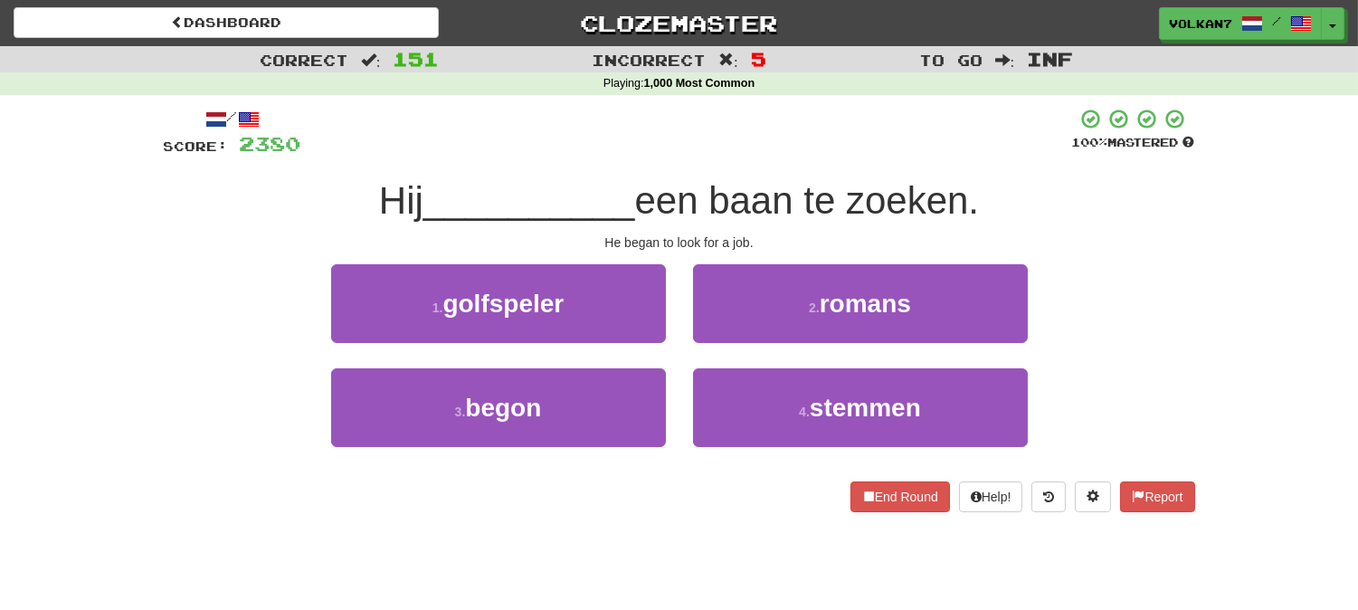
click at [760, 176] on div "Hij __________ een baan te zoeken." at bounding box center [679, 201] width 1031 height 50
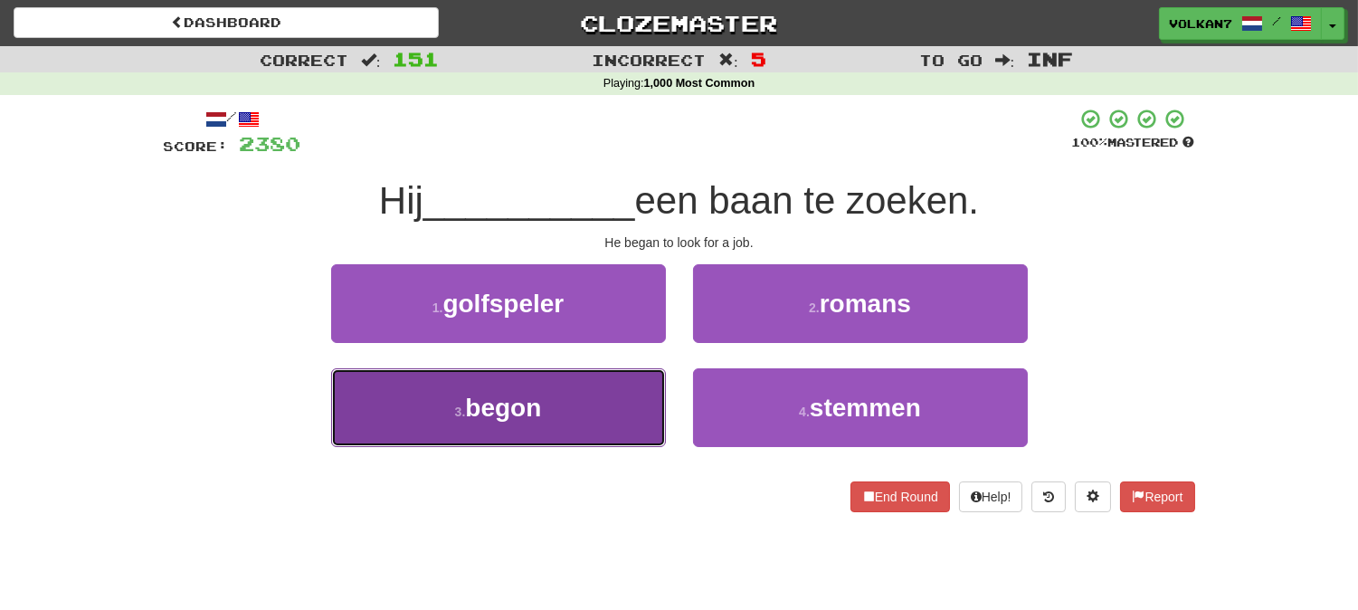
click at [480, 407] on span "begon" at bounding box center [503, 408] width 76 height 28
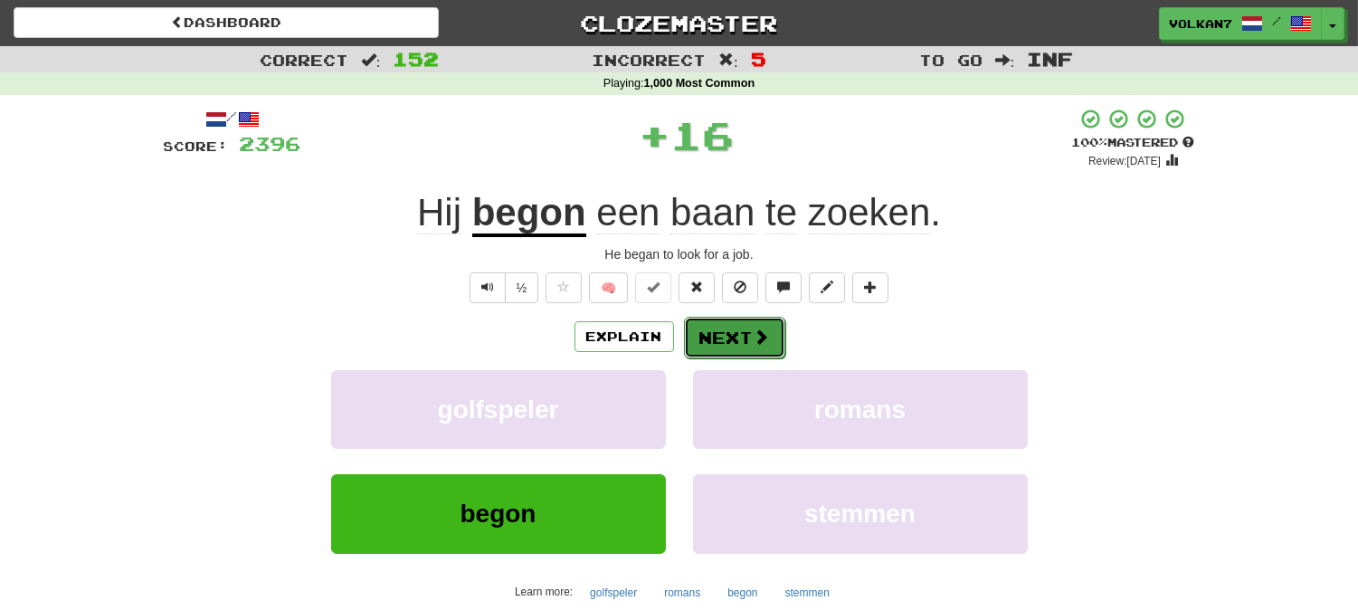
click at [726, 345] on button "Next" at bounding box center [734, 338] width 101 height 42
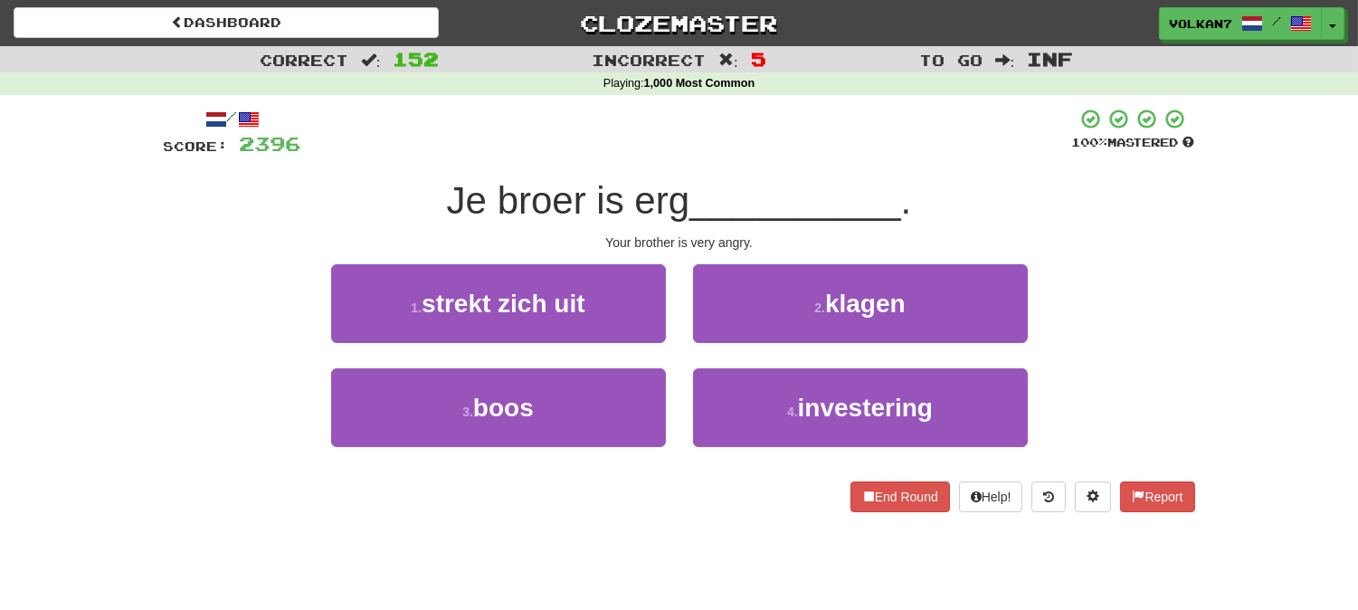
click at [748, 193] on span "__________" at bounding box center [795, 200] width 212 height 43
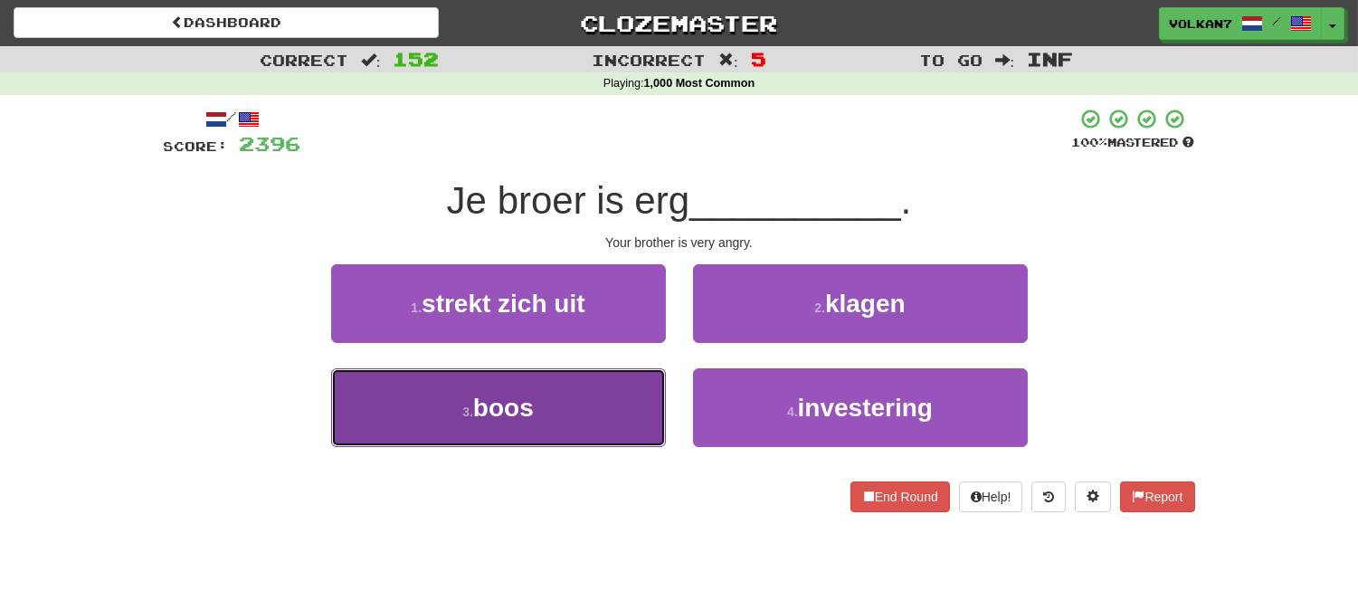
click at [610, 385] on button "3 . boos" at bounding box center [498, 407] width 335 height 79
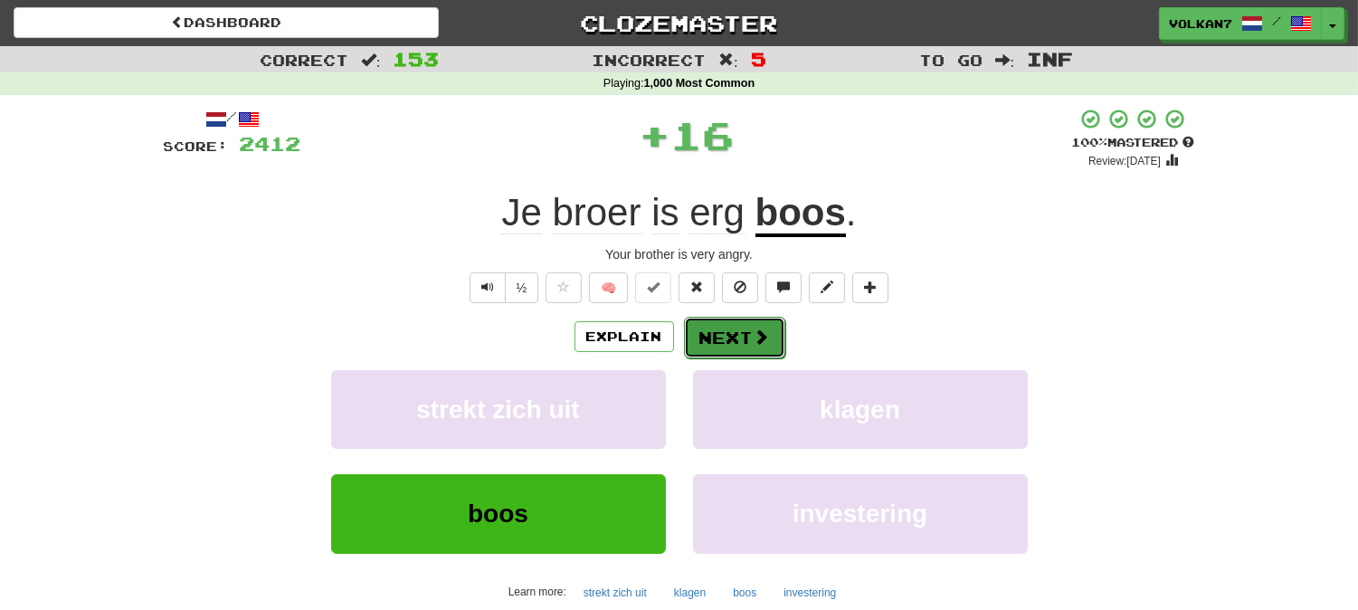
click at [718, 345] on button "Next" at bounding box center [734, 338] width 101 height 42
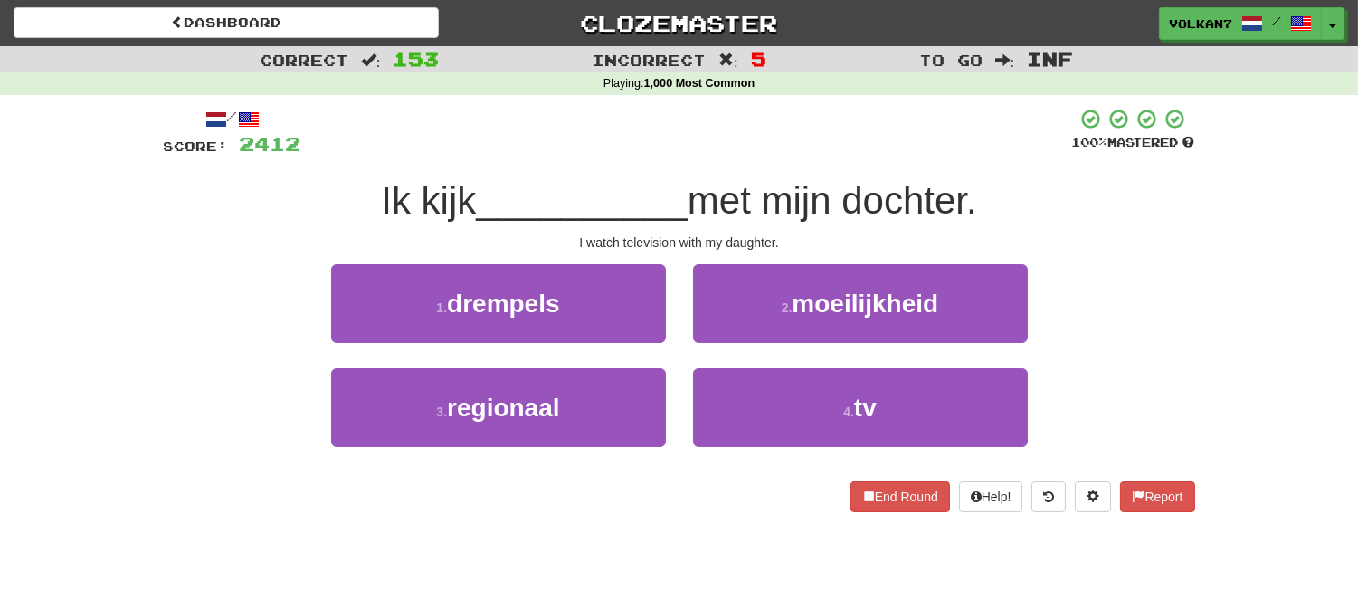
click at [775, 165] on div "/ Score: 2412 100 % Mastered Ik kijk __________ met mijn dochter. I watch telev…" at bounding box center [679, 310] width 1031 height 404
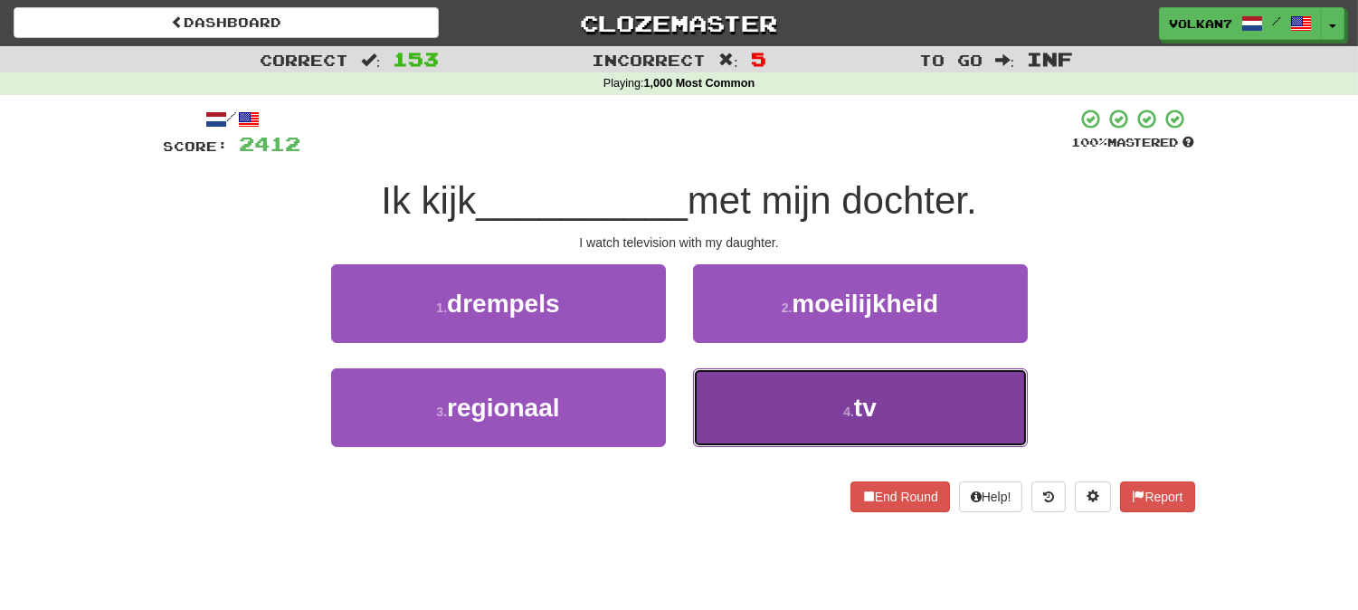
click at [828, 409] on button "4 . tv" at bounding box center [860, 407] width 335 height 79
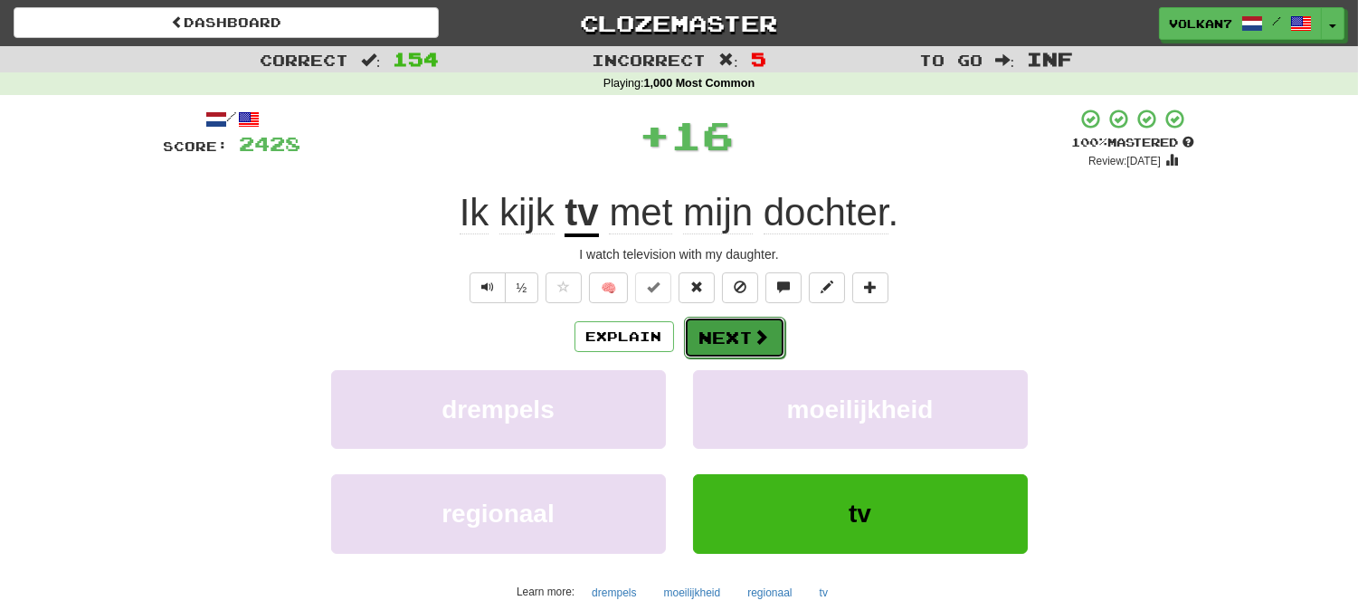
click at [771, 339] on button "Next" at bounding box center [734, 338] width 101 height 42
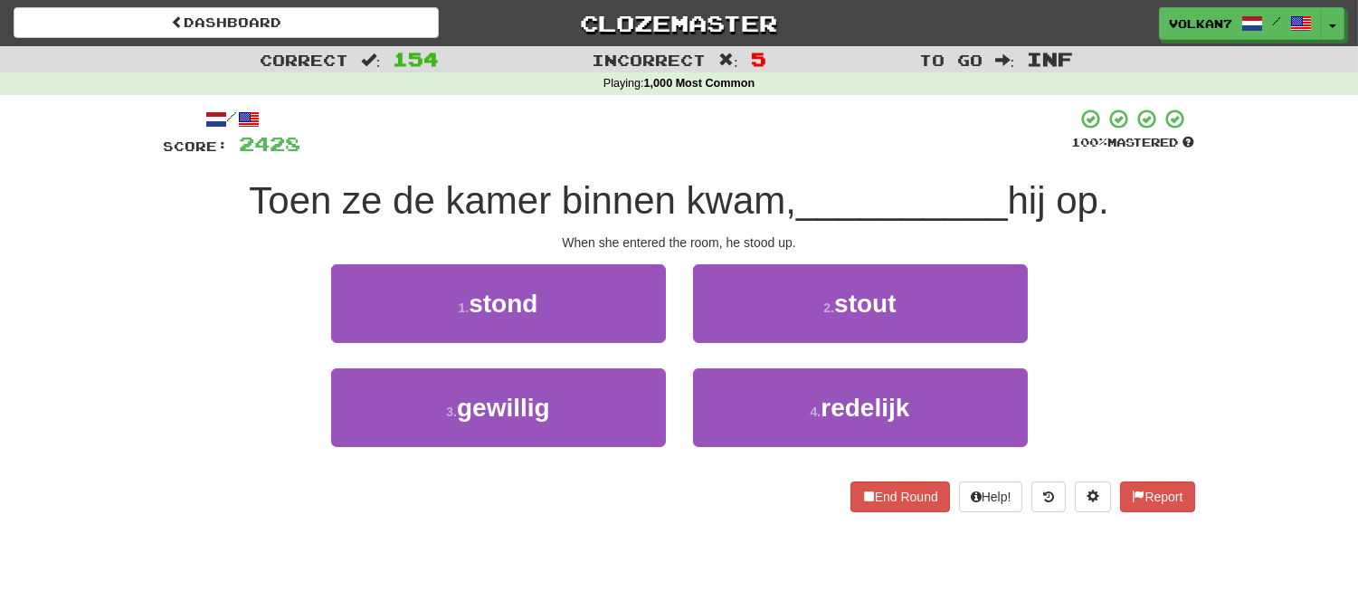
click at [770, 173] on div "/ Score: 2428 100 % Mastered Toen ze de kamer binnen kwam, __________ hij op. W…" at bounding box center [679, 310] width 1031 height 404
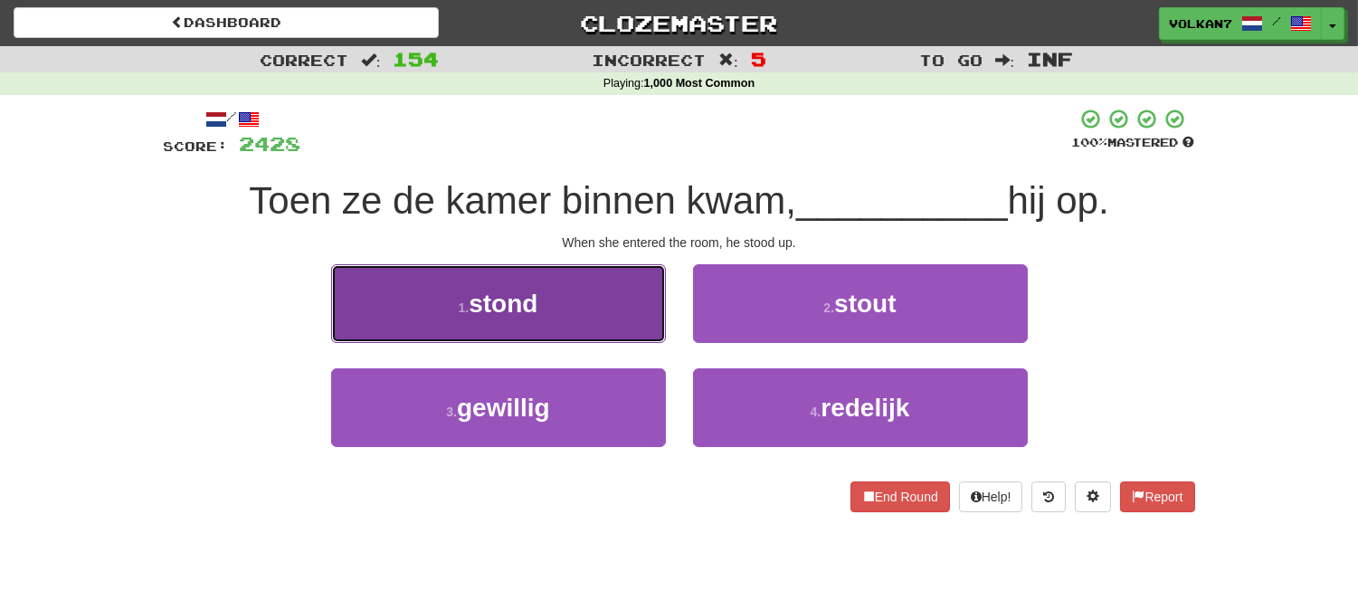
click at [590, 287] on button "1 . stond" at bounding box center [498, 303] width 335 height 79
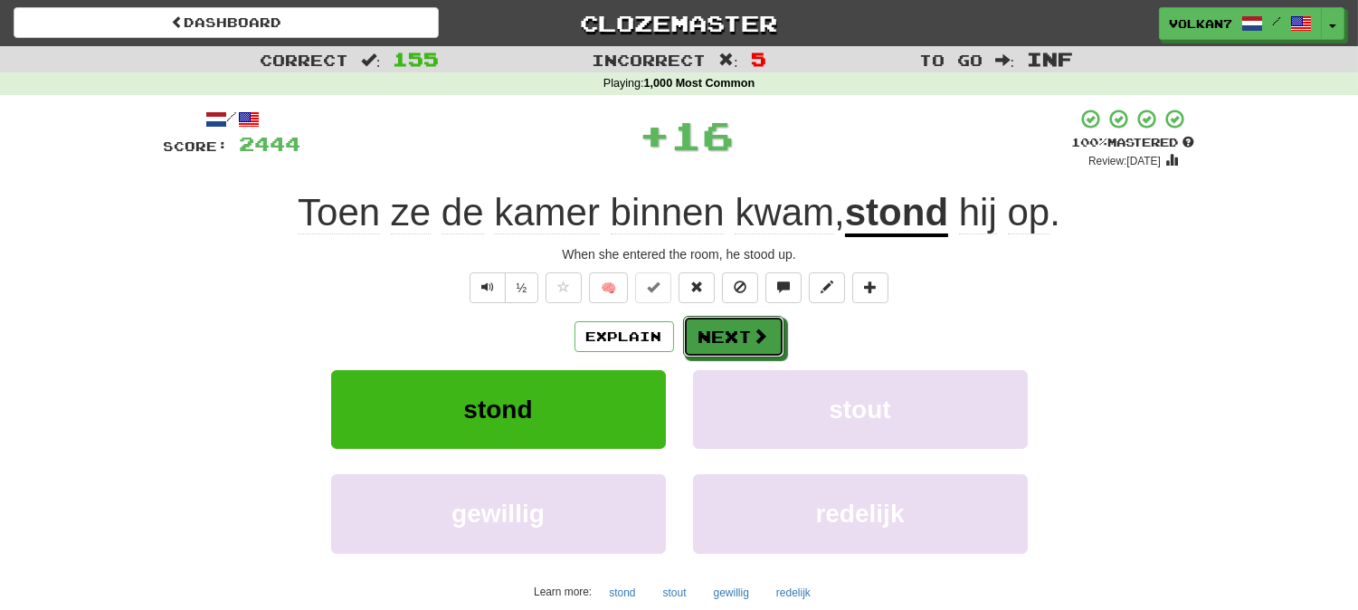
click at [713, 331] on button "Next" at bounding box center [733, 337] width 101 height 42
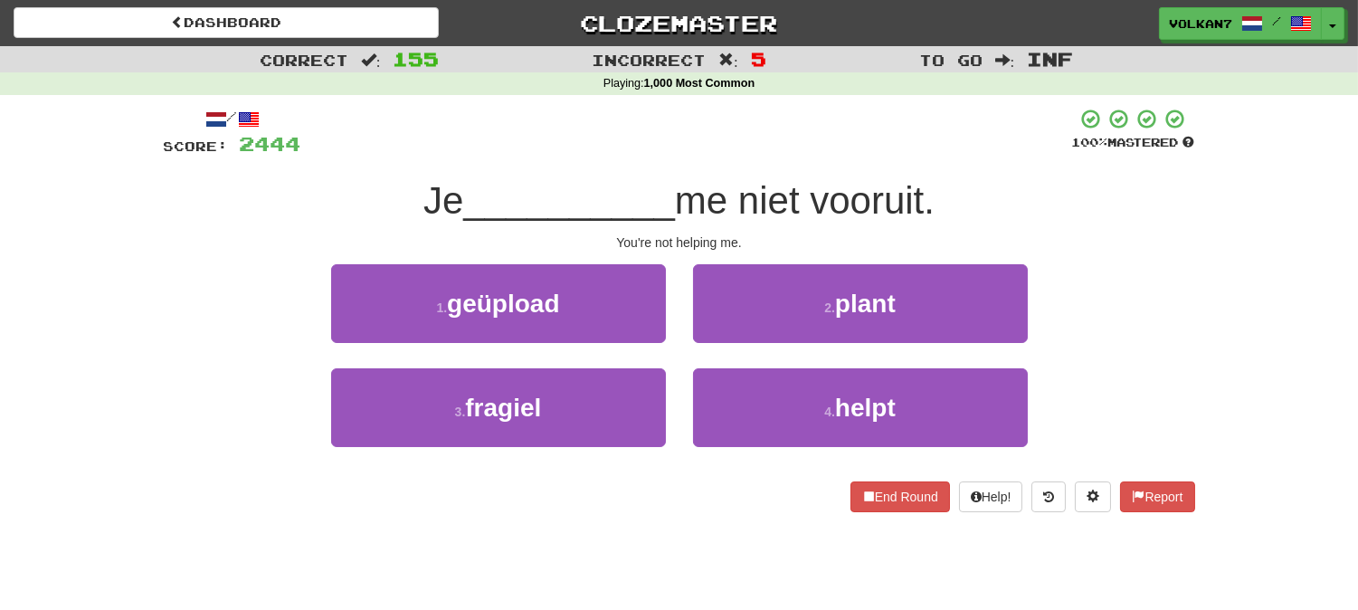
click at [796, 132] on div at bounding box center [686, 133] width 771 height 50
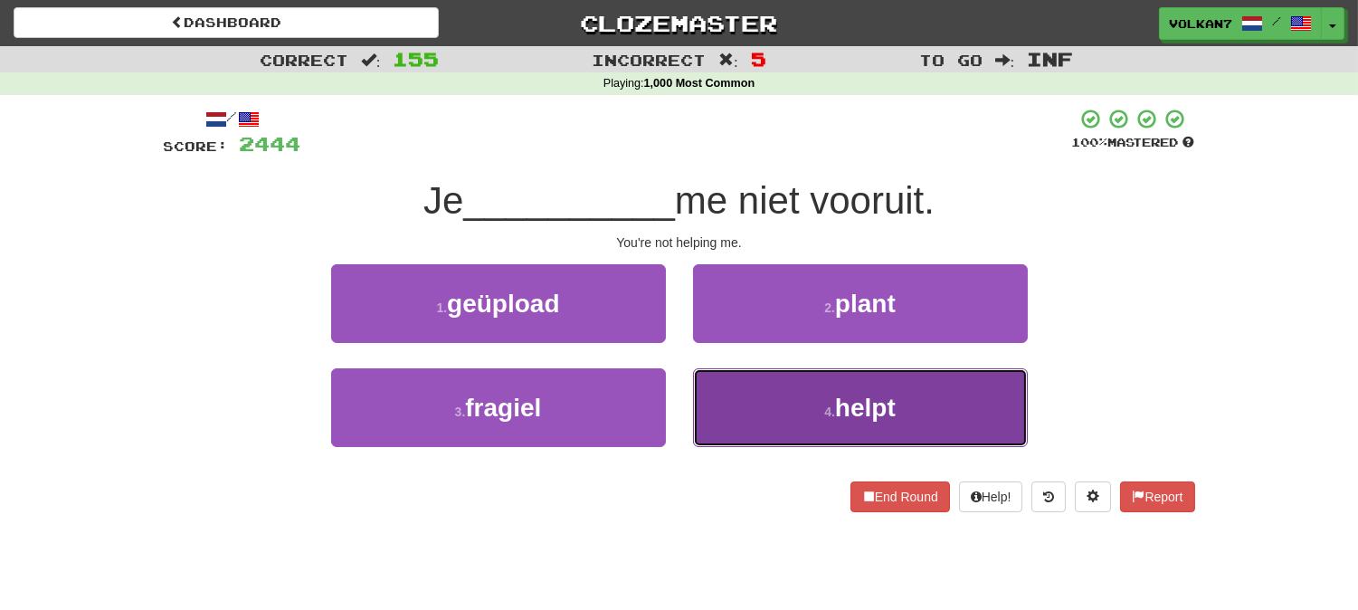
click at [827, 426] on button "4 . helpt" at bounding box center [860, 407] width 335 height 79
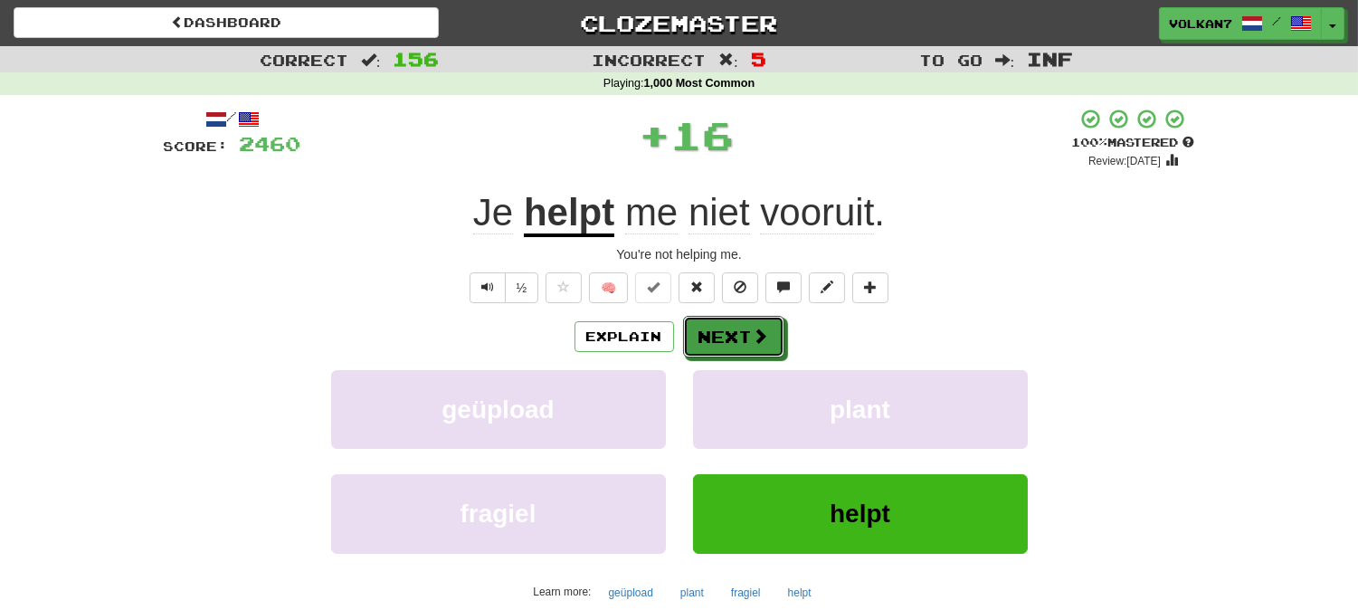
click at [762, 344] on span at bounding box center [761, 336] width 16 height 16
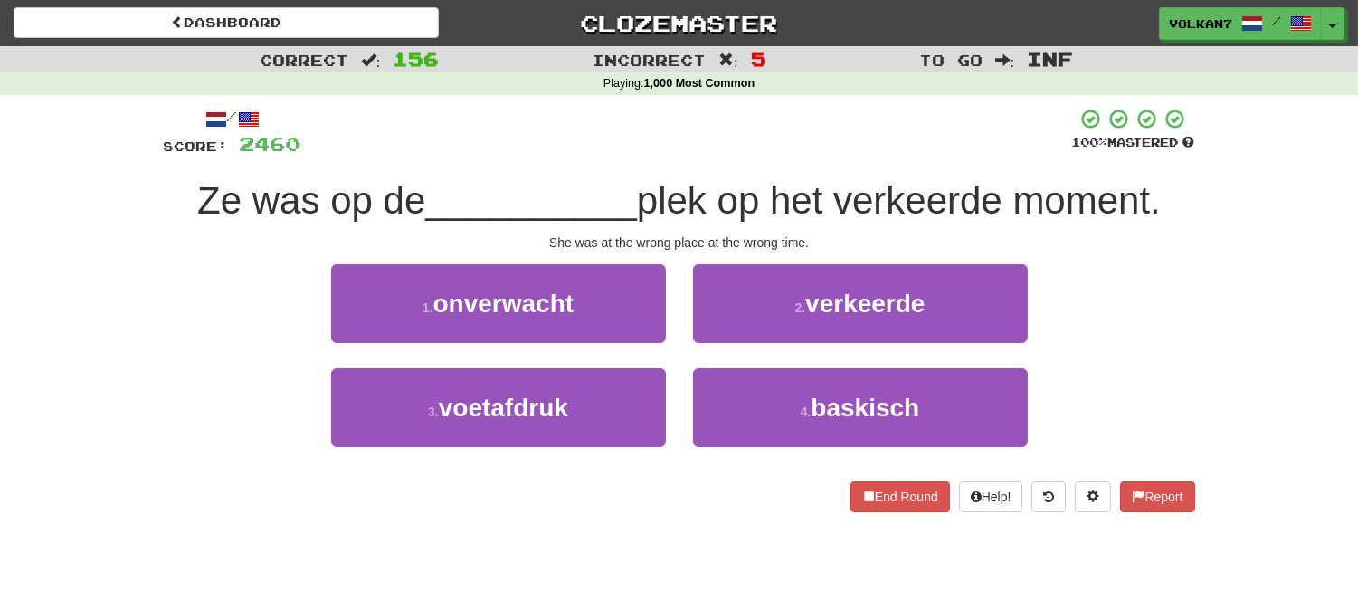
click at [806, 133] on div at bounding box center [686, 133] width 771 height 50
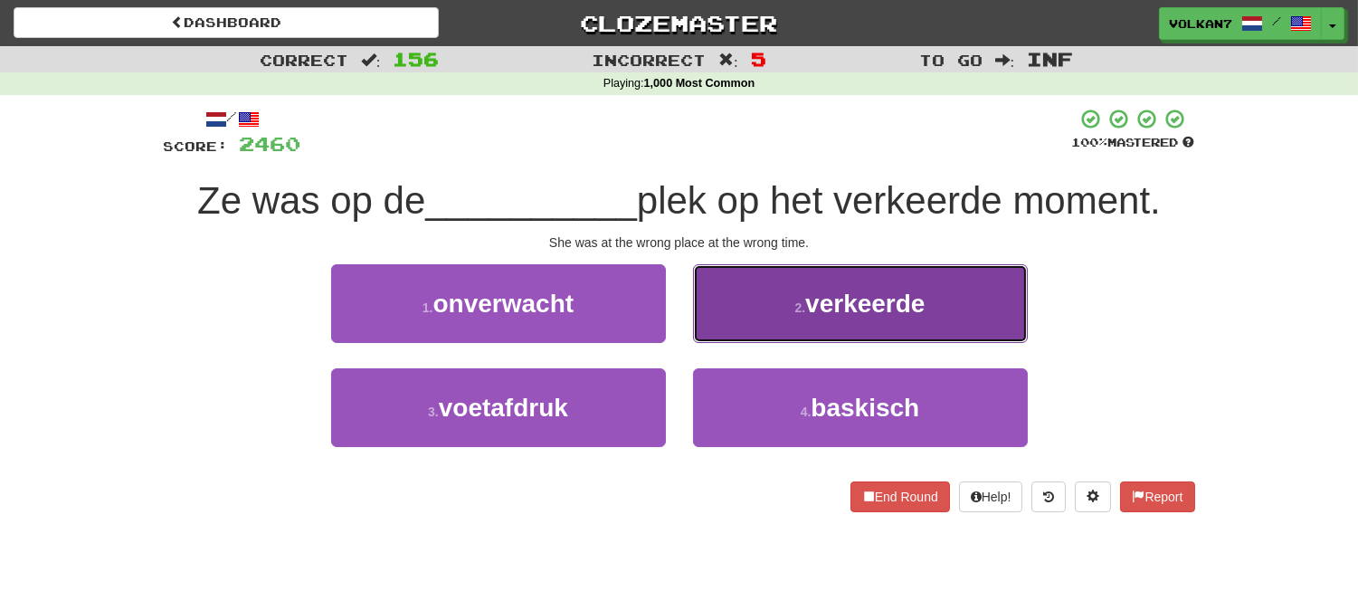
click at [823, 299] on span "verkeerde" at bounding box center [864, 304] width 119 height 28
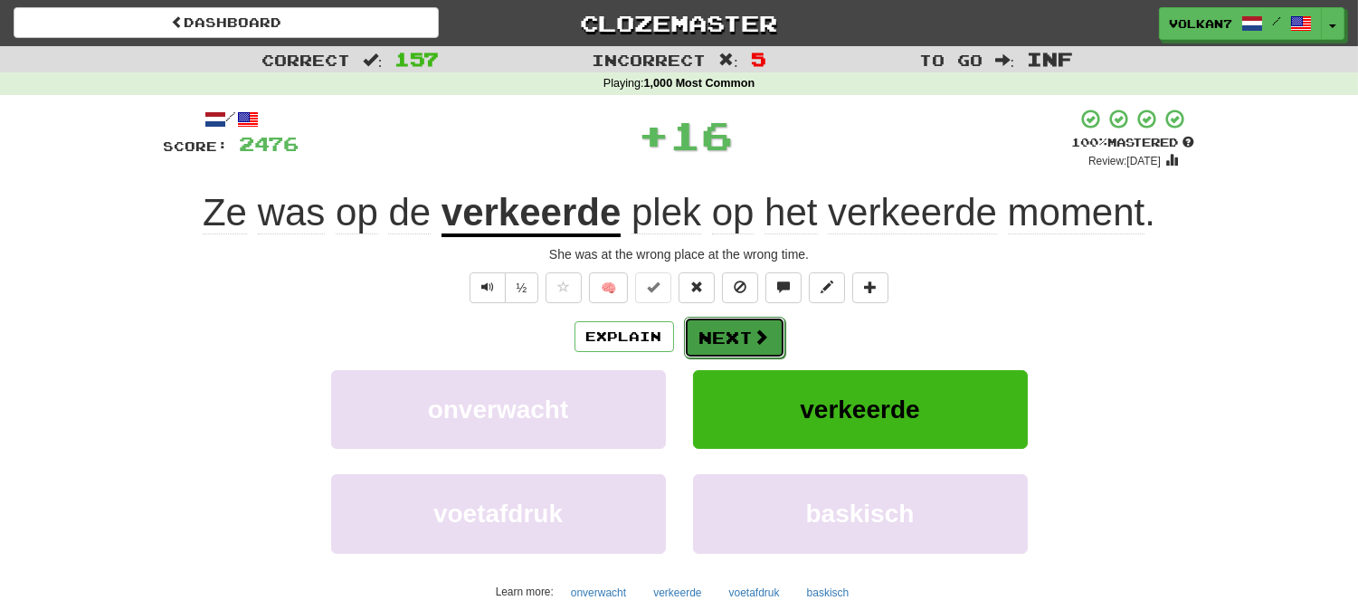
click at [755, 328] on span at bounding box center [762, 336] width 16 height 16
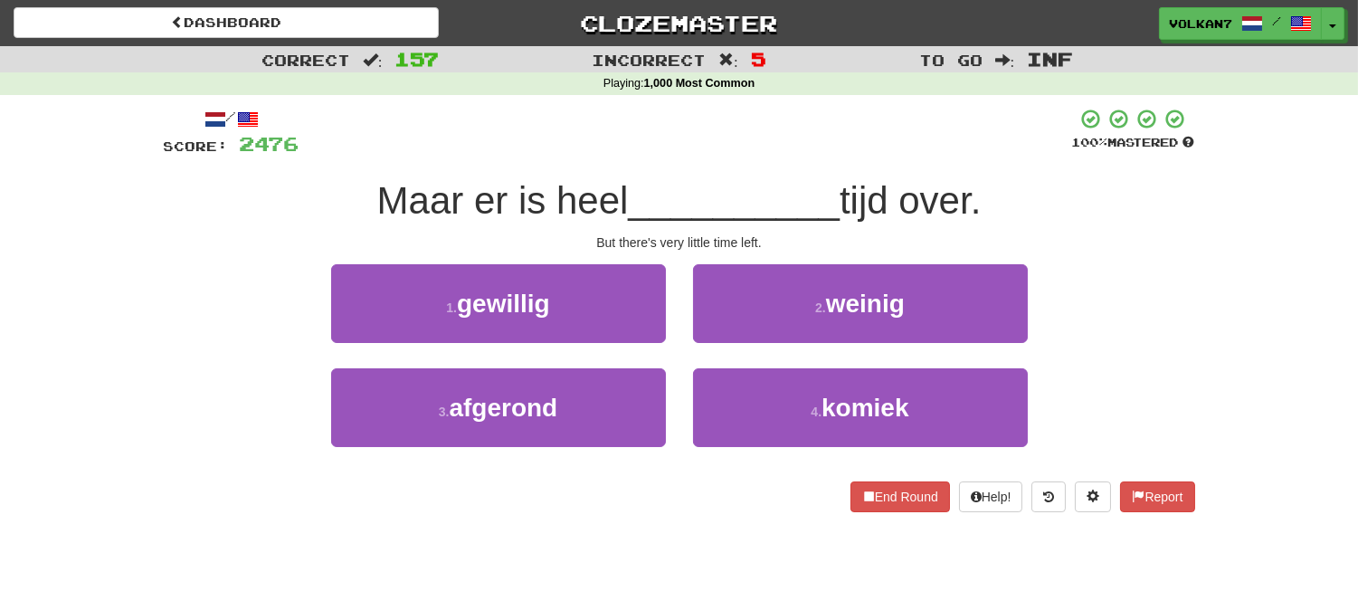
click at [803, 115] on div at bounding box center [685, 133] width 773 height 50
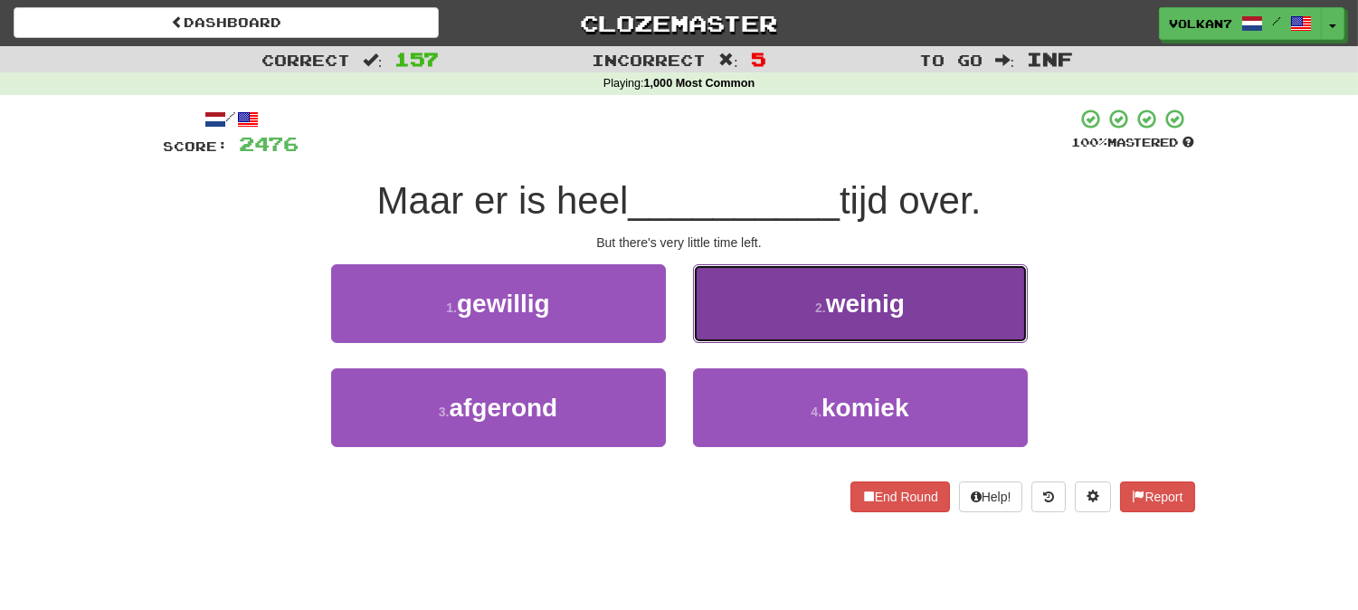
click at [808, 284] on button "2 . weinig" at bounding box center [860, 303] width 335 height 79
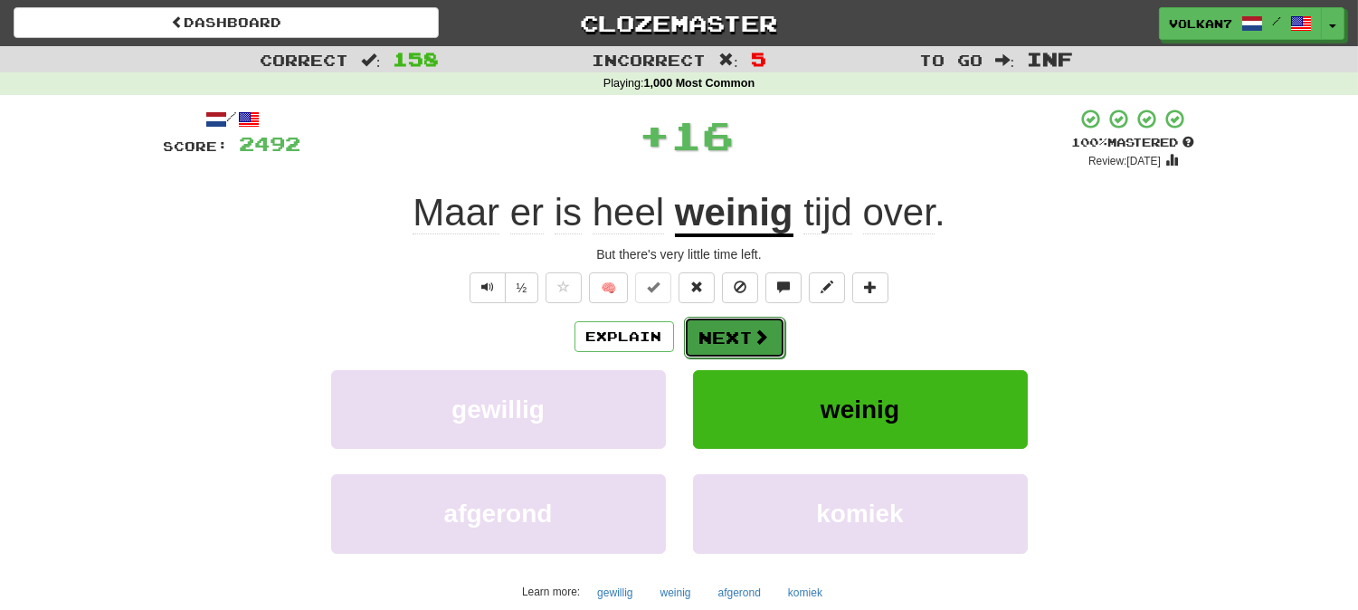
click at [763, 326] on button "Next" at bounding box center [734, 338] width 101 height 42
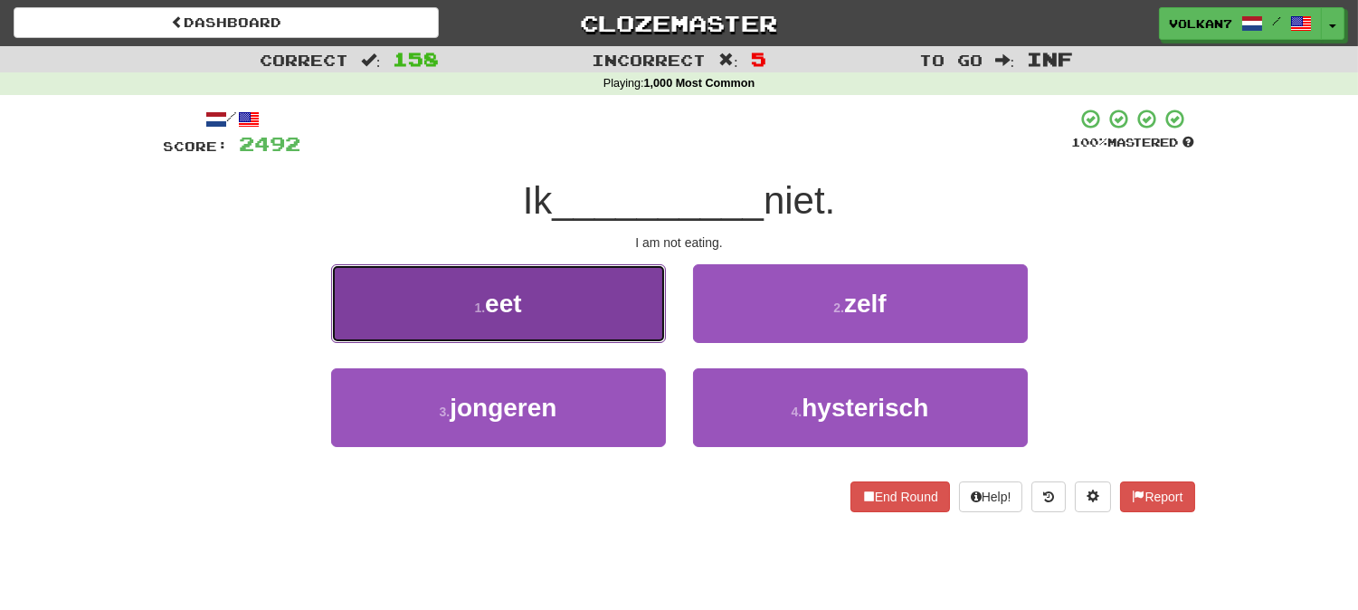
click at [559, 303] on button "1 . eet" at bounding box center [498, 303] width 335 height 79
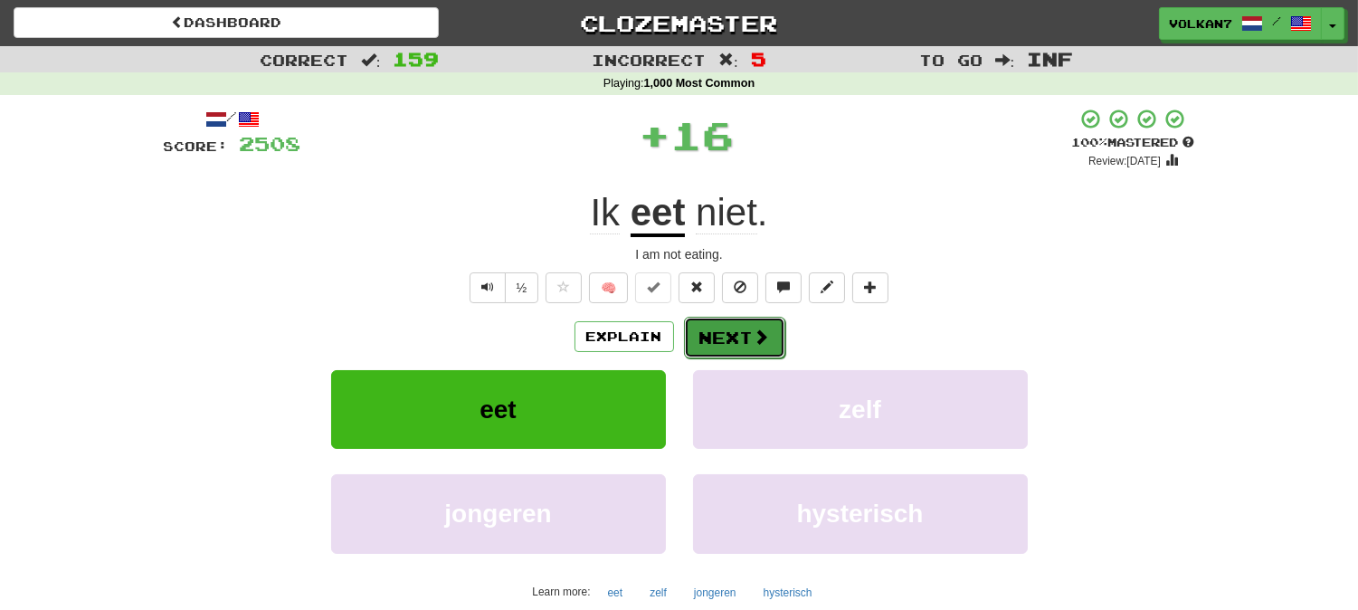
click at [765, 340] on span at bounding box center [762, 336] width 16 height 16
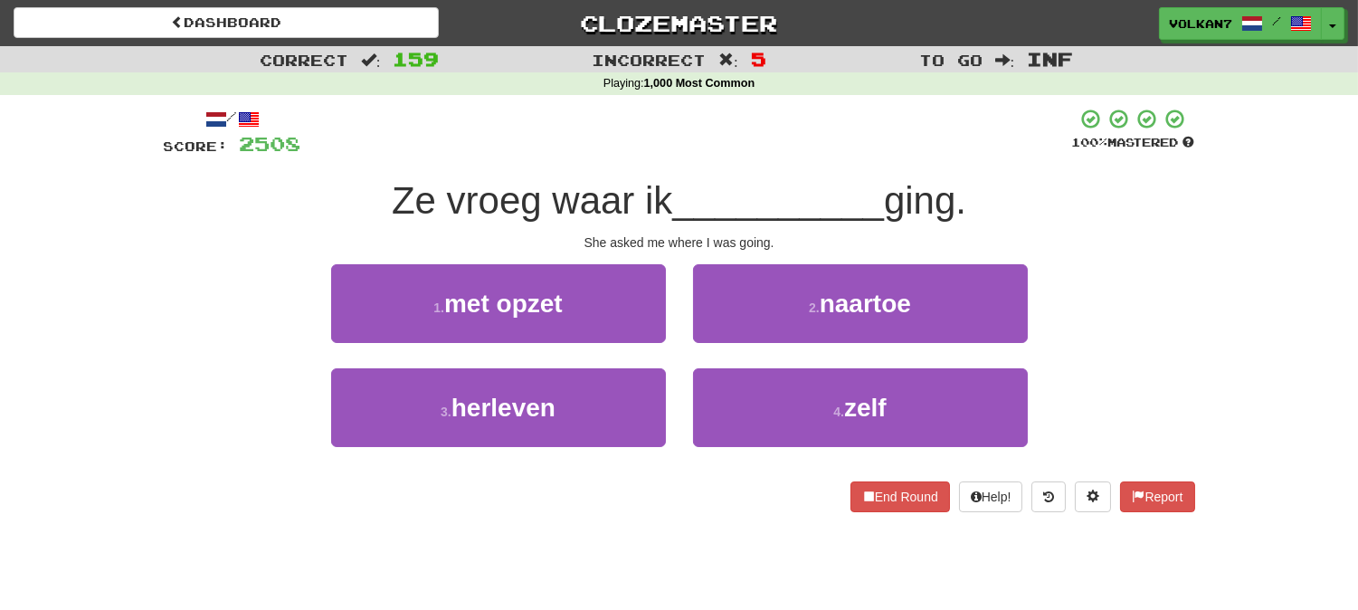
click at [761, 152] on div at bounding box center [686, 133] width 771 height 50
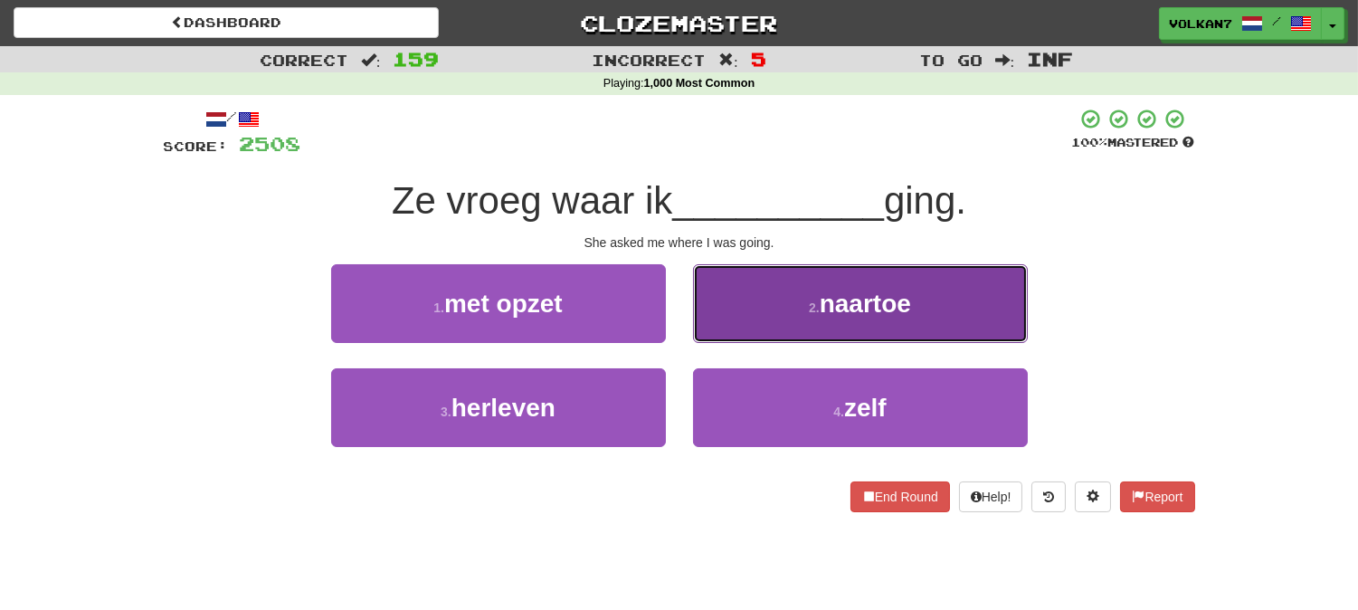
click at [816, 303] on small "2 ." at bounding box center [814, 307] width 11 height 14
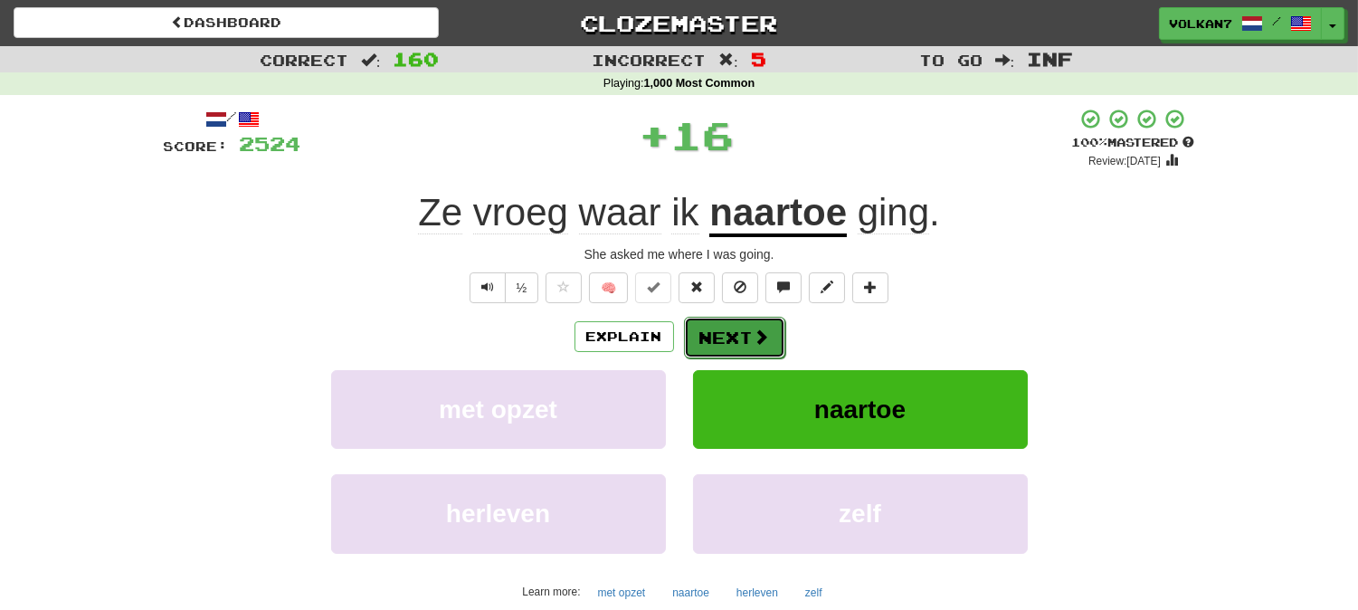
click at [770, 326] on button "Next" at bounding box center [734, 338] width 101 height 42
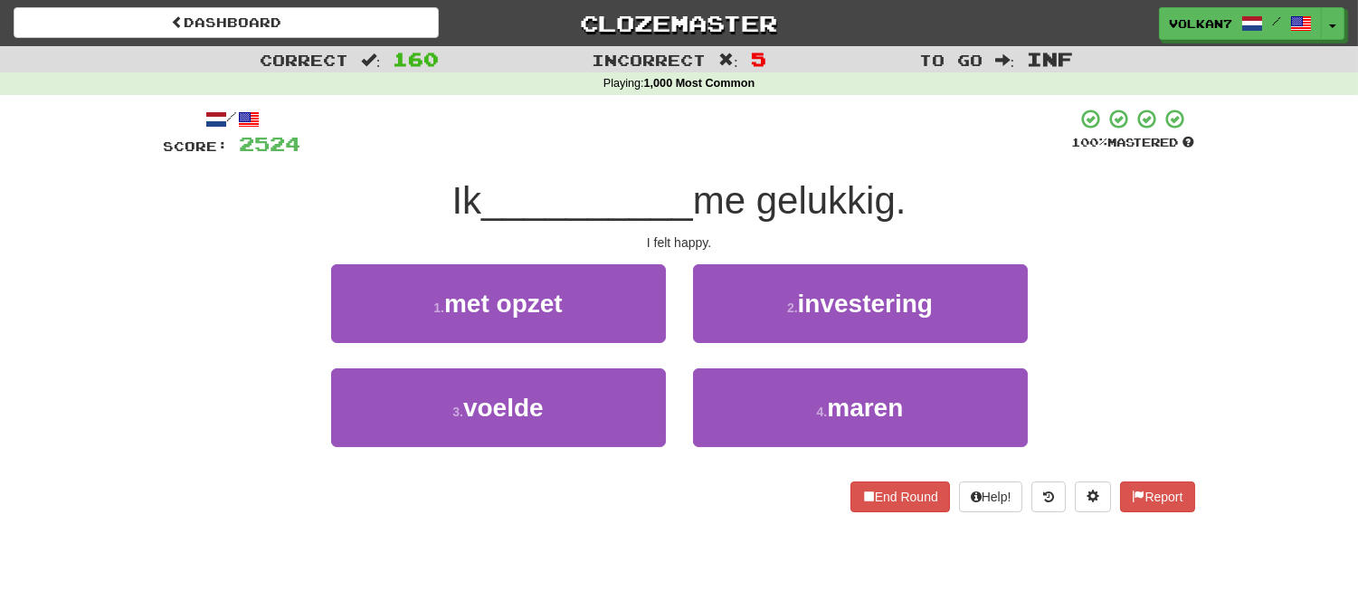
click at [774, 161] on div "/ Score: 2524 100 % Mastered Ik __________ me gelukkig. I felt happy. 1 . met o…" at bounding box center [679, 310] width 1031 height 404
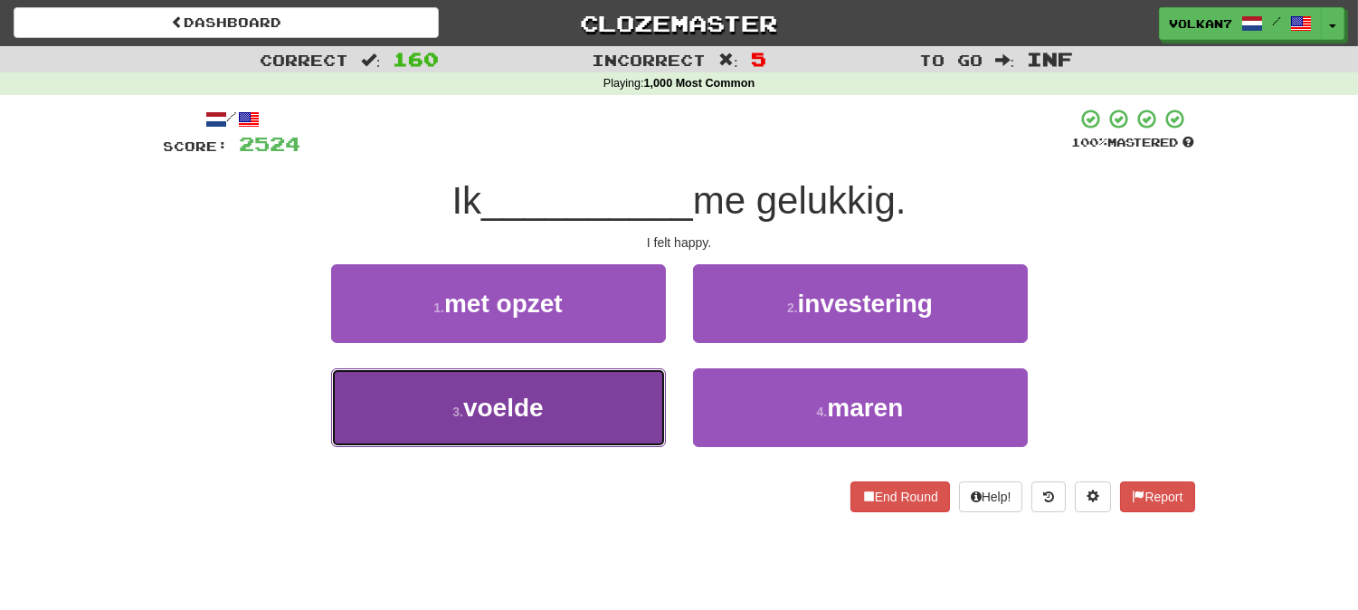
click at [589, 408] on button "3 . voelde" at bounding box center [498, 407] width 335 height 79
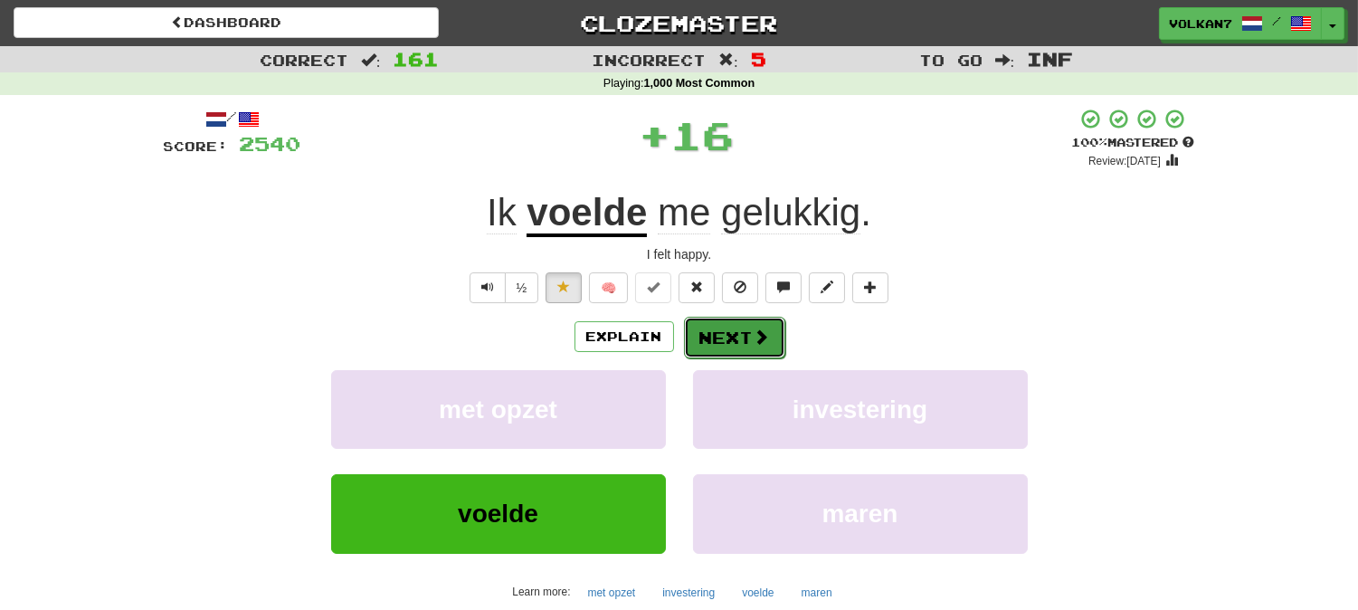
click at [731, 333] on button "Next" at bounding box center [734, 338] width 101 height 42
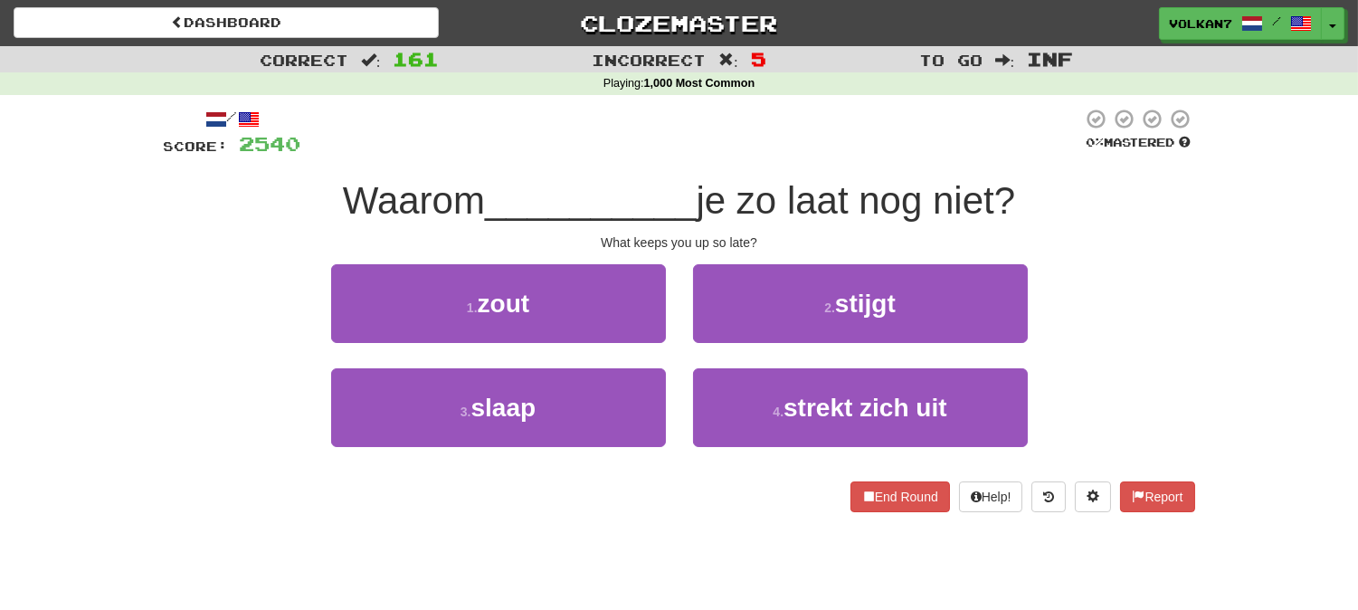
click at [736, 159] on div "/ Score: 2540 0 % Mastered Waarom __________ je zo laat nog niet? What keeps yo…" at bounding box center [679, 310] width 1031 height 404
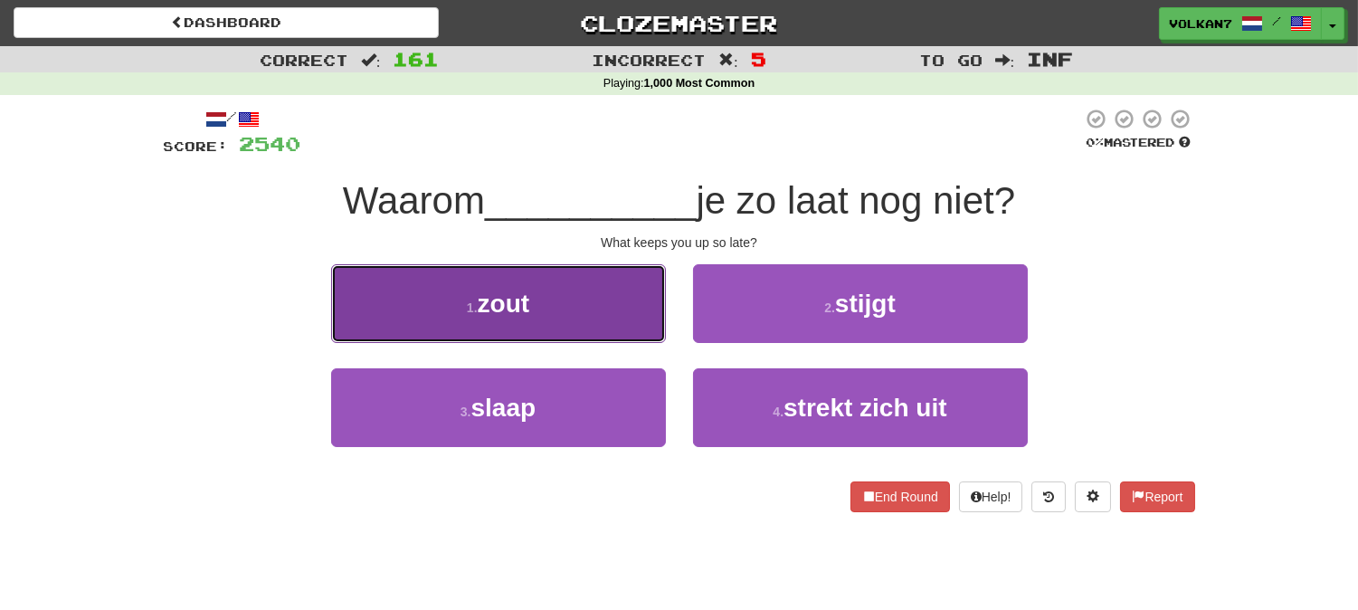
click at [592, 317] on button "1 . zout" at bounding box center [498, 303] width 335 height 79
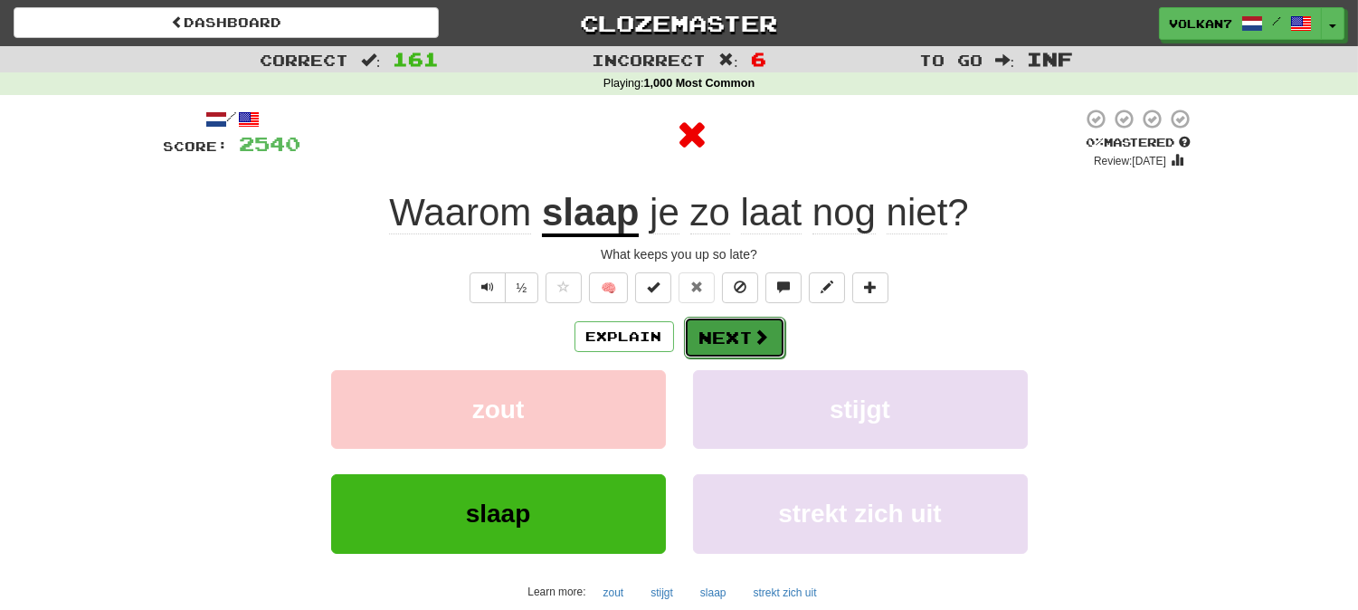
click at [711, 336] on button "Next" at bounding box center [734, 338] width 101 height 42
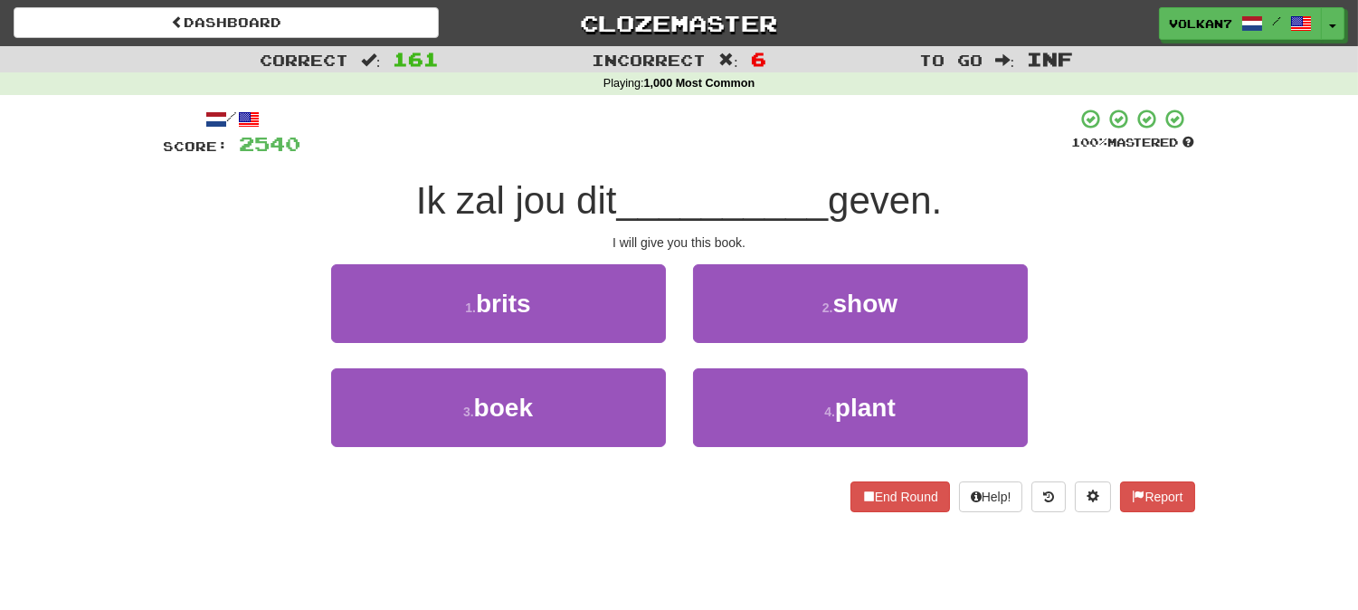
click at [765, 134] on div at bounding box center [686, 133] width 771 height 50
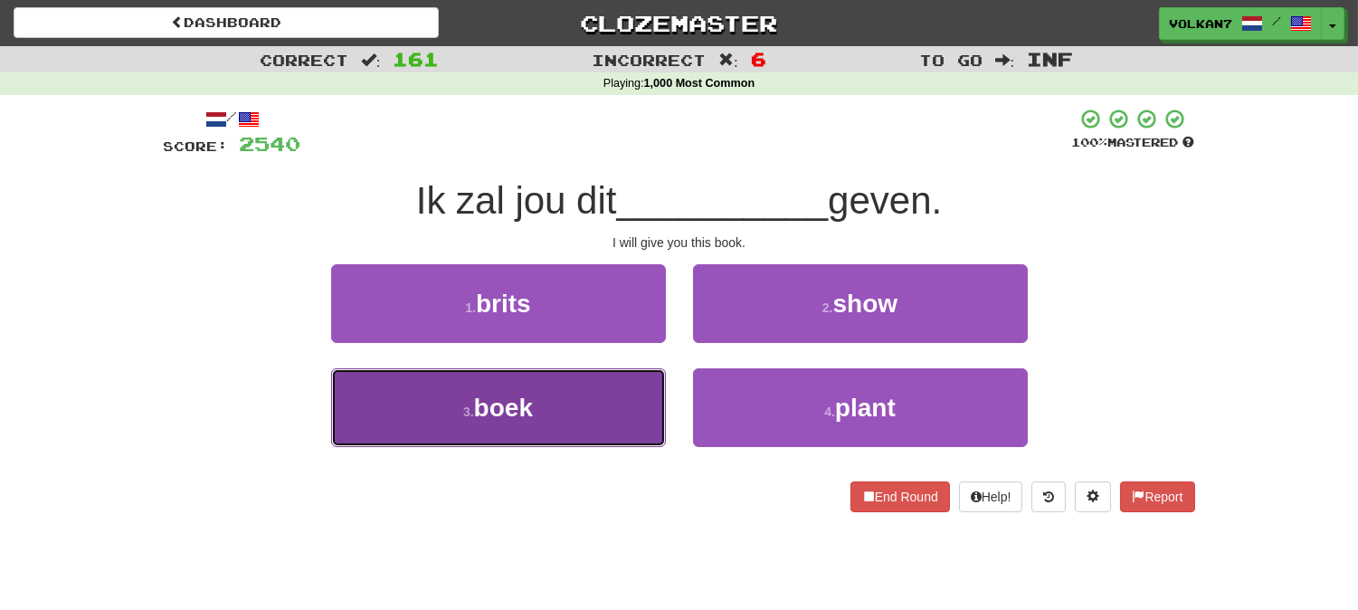
click at [552, 437] on button "3 . boek" at bounding box center [498, 407] width 335 height 79
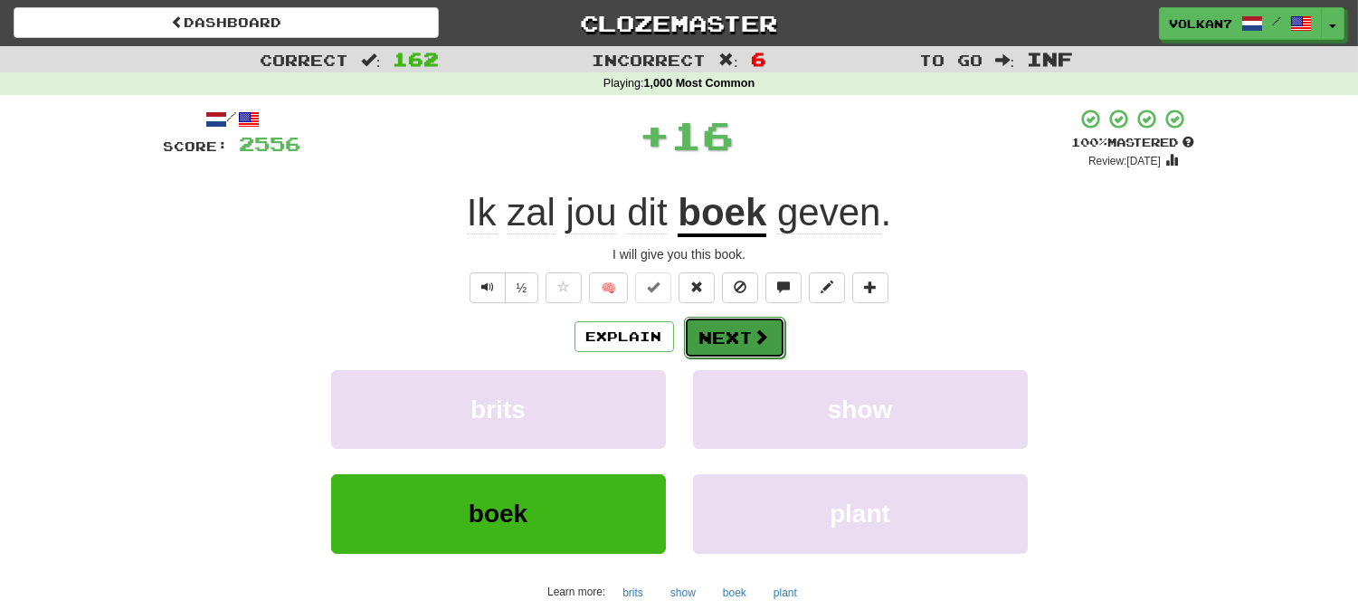
click at [718, 328] on button "Next" at bounding box center [734, 338] width 101 height 42
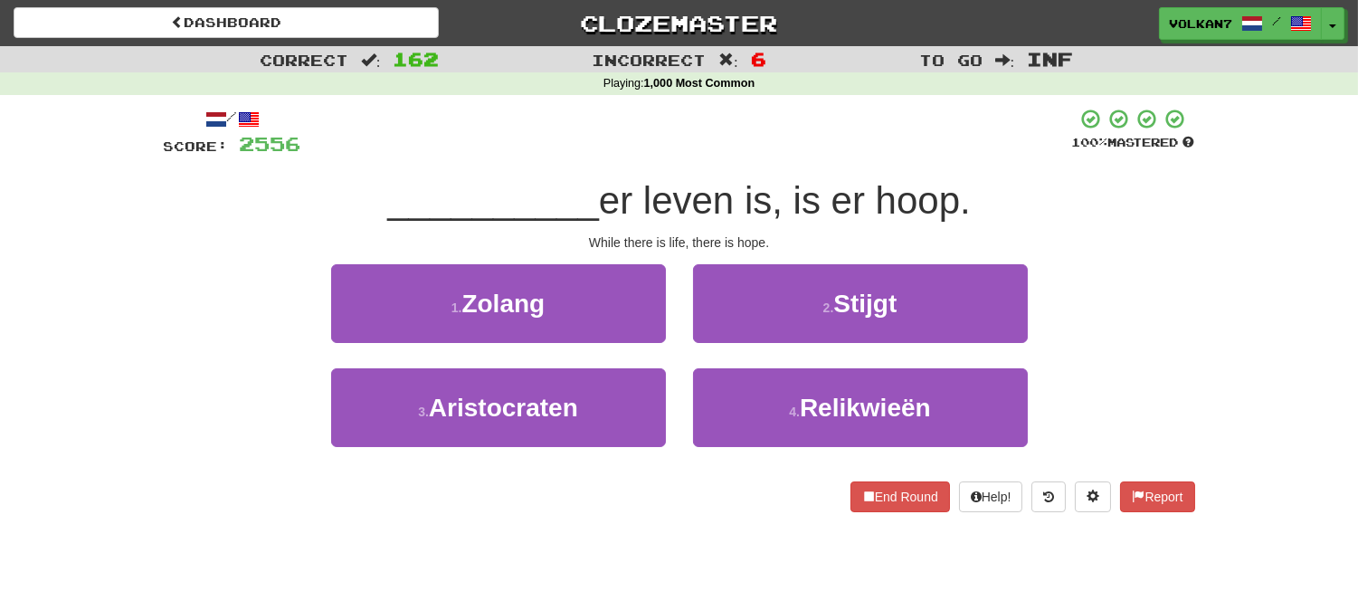
click at [771, 106] on div "/ Score: 2556 100 % Mastered __________ er leven is, is er hoop. While there is…" at bounding box center [679, 316] width 1031 height 442
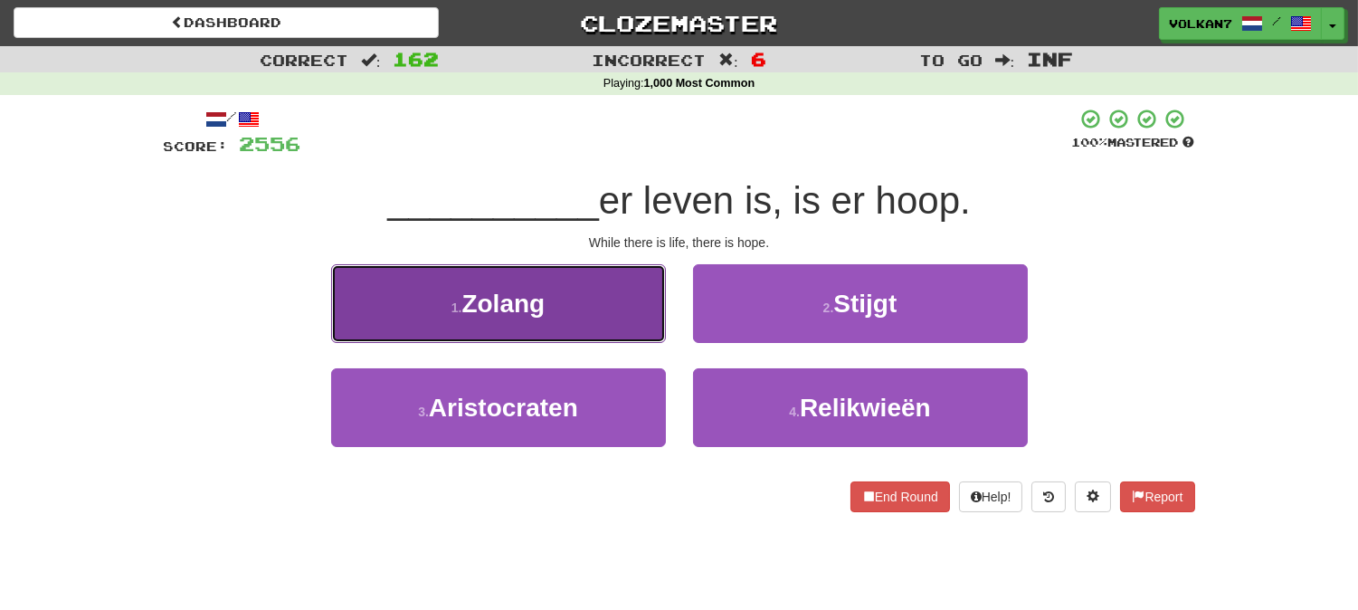
click at [537, 318] on button "1 . Zolang" at bounding box center [498, 303] width 335 height 79
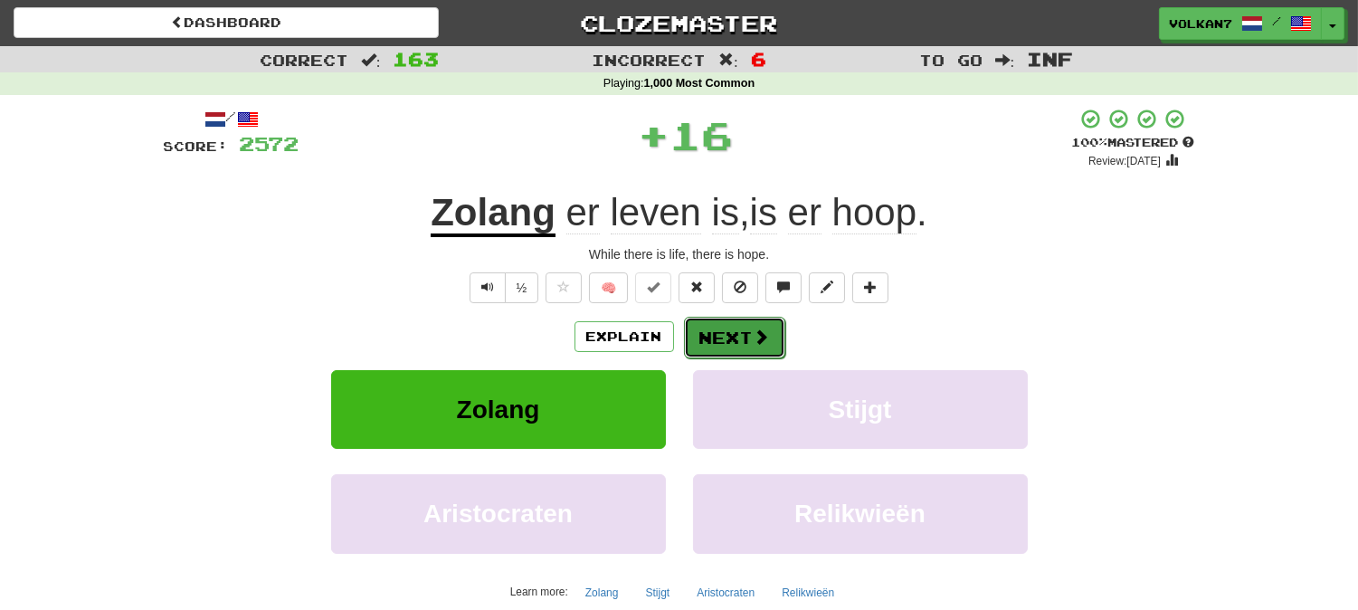
click at [711, 336] on button "Next" at bounding box center [734, 338] width 101 height 42
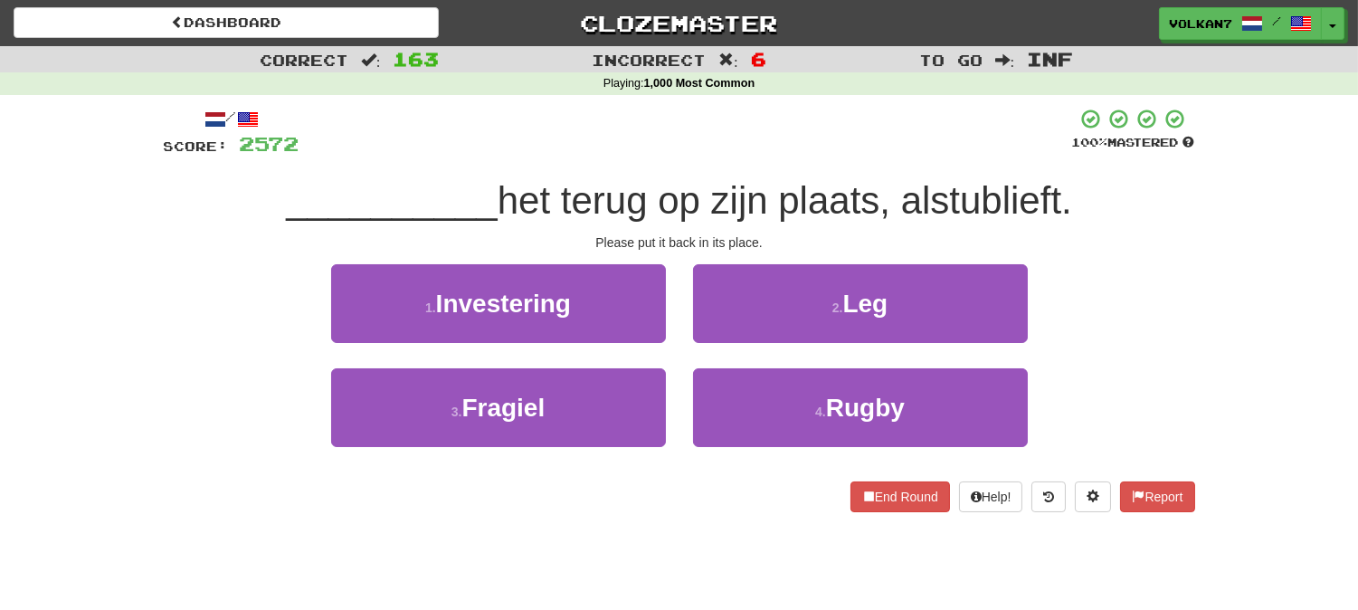
click at [711, 157] on div "/ Score: 2572 100 % Mastered __________ het terug op zijn plaats, alstublieft. …" at bounding box center [679, 310] width 1031 height 404
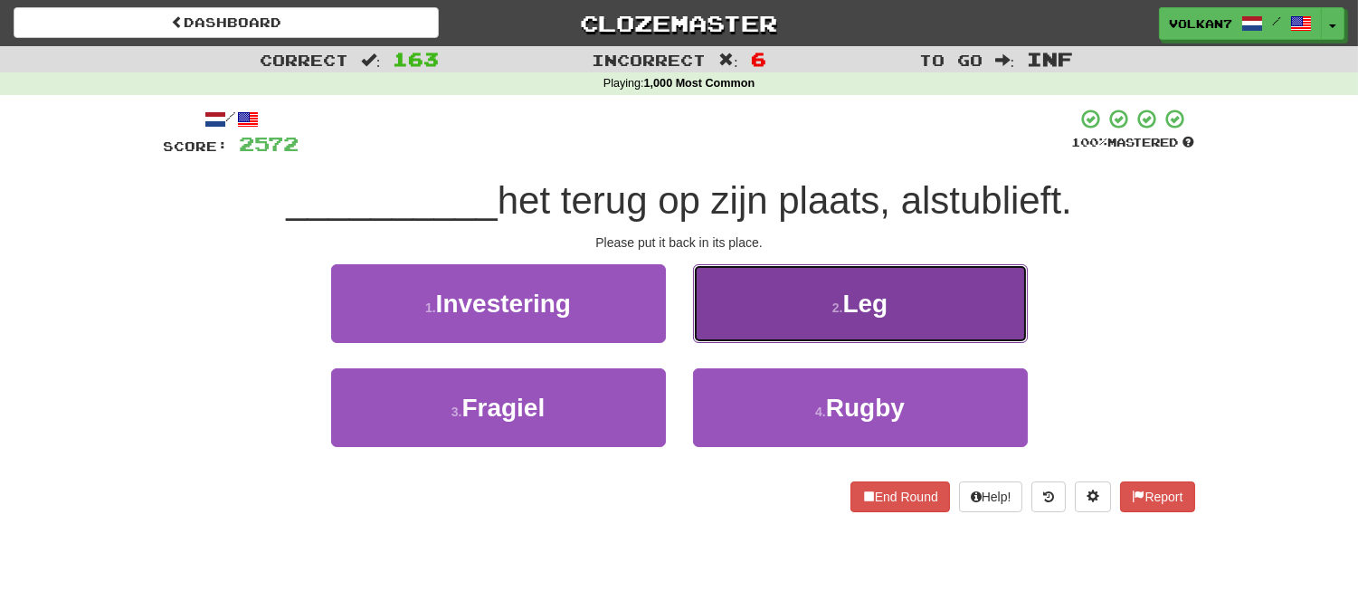
click at [778, 328] on button "2 . Leg" at bounding box center [860, 303] width 335 height 79
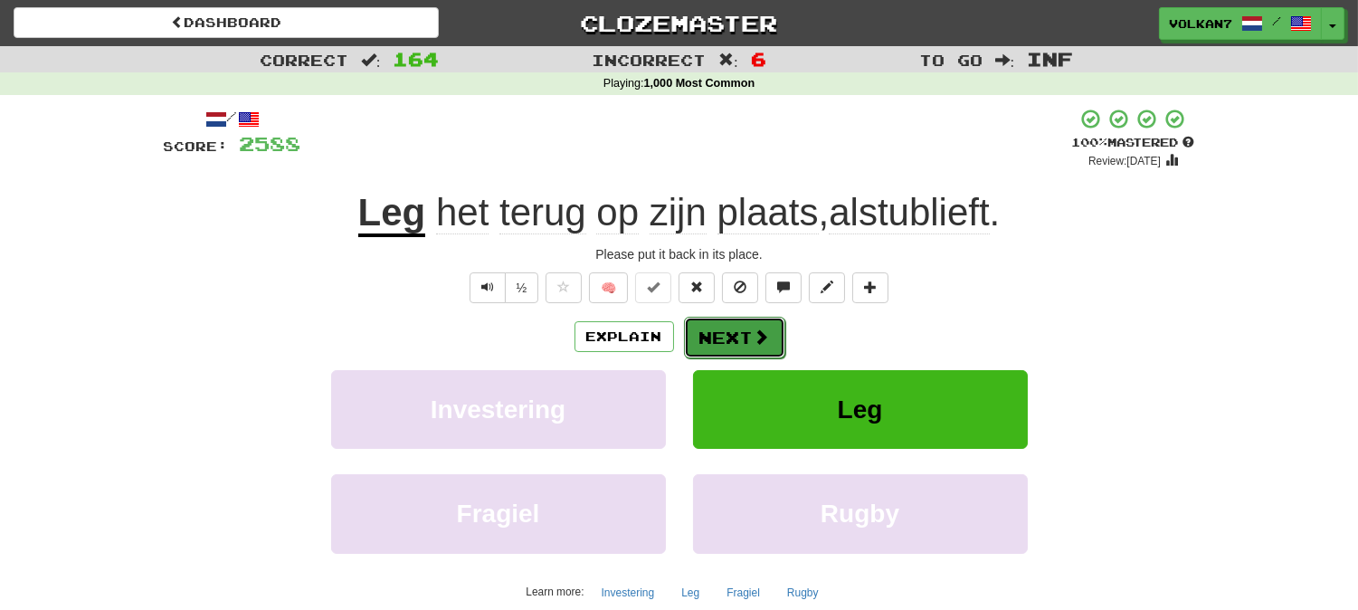
click at [747, 338] on button "Next" at bounding box center [734, 338] width 101 height 42
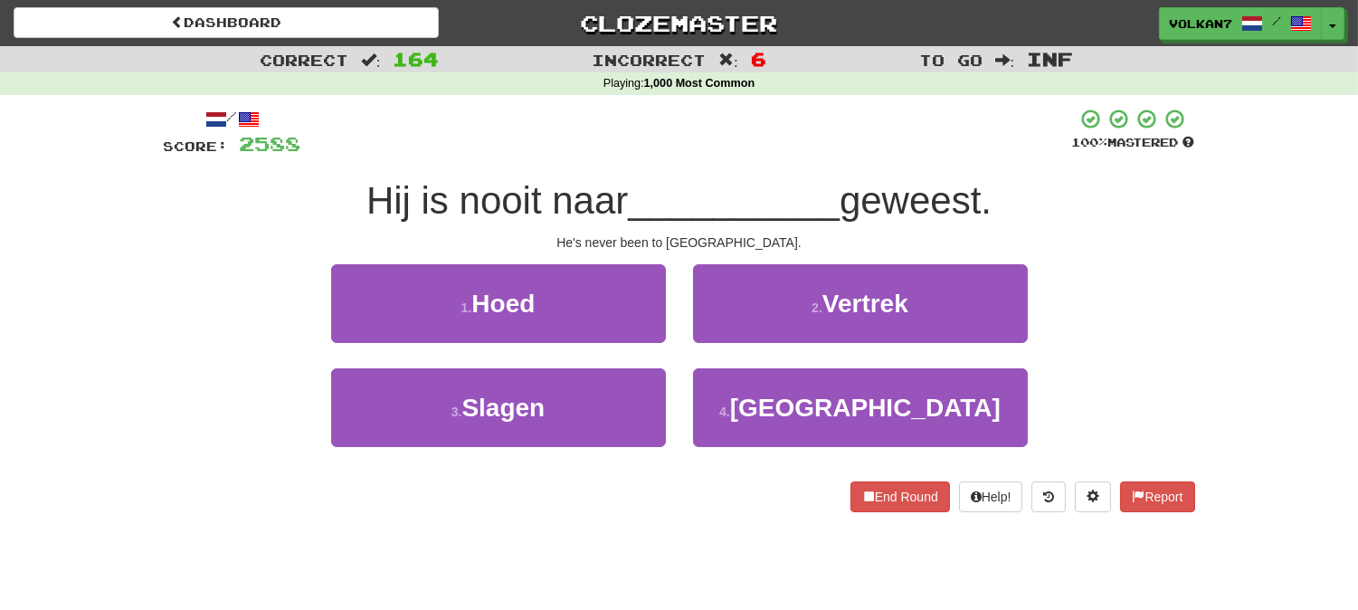
click at [762, 140] on div at bounding box center [686, 133] width 771 height 50
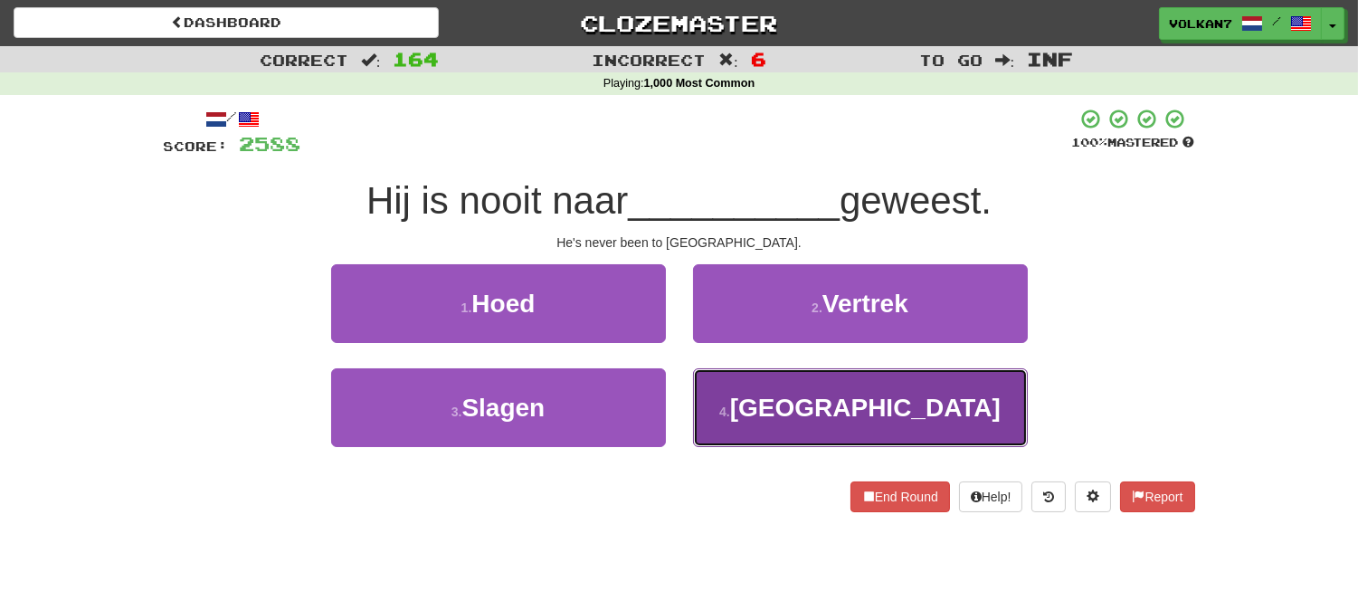
click at [779, 392] on button "4 . Amerika" at bounding box center [860, 407] width 335 height 79
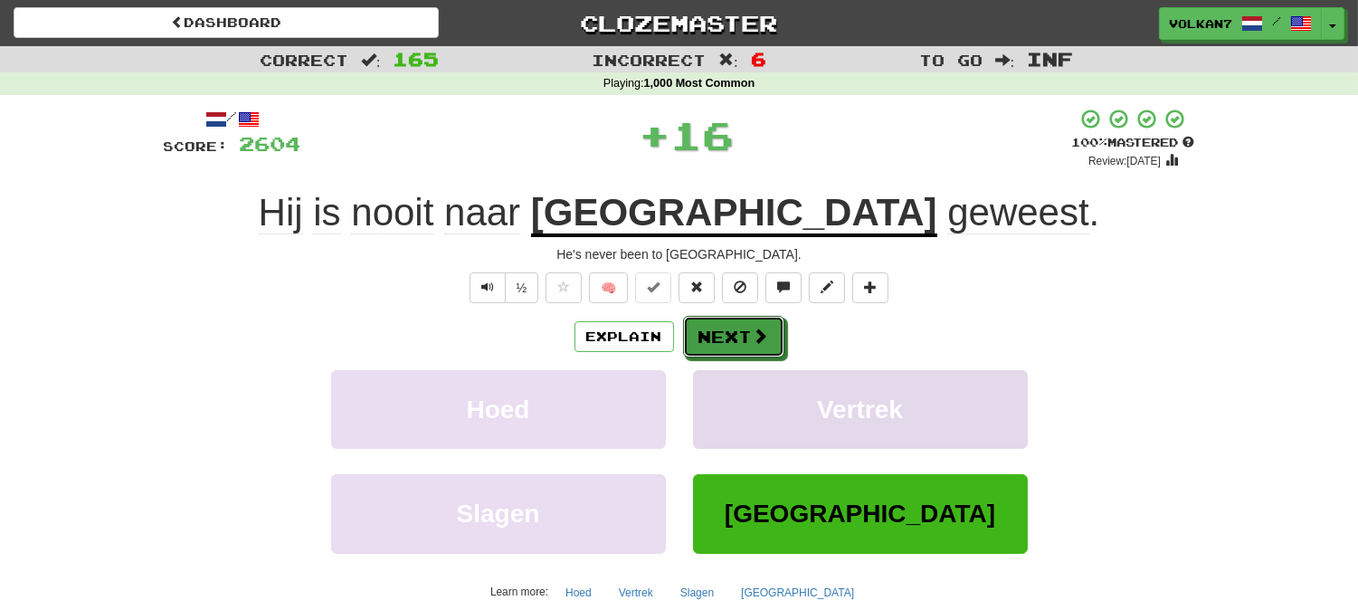
click at [778, 345] on button "Next" at bounding box center [733, 337] width 101 height 42
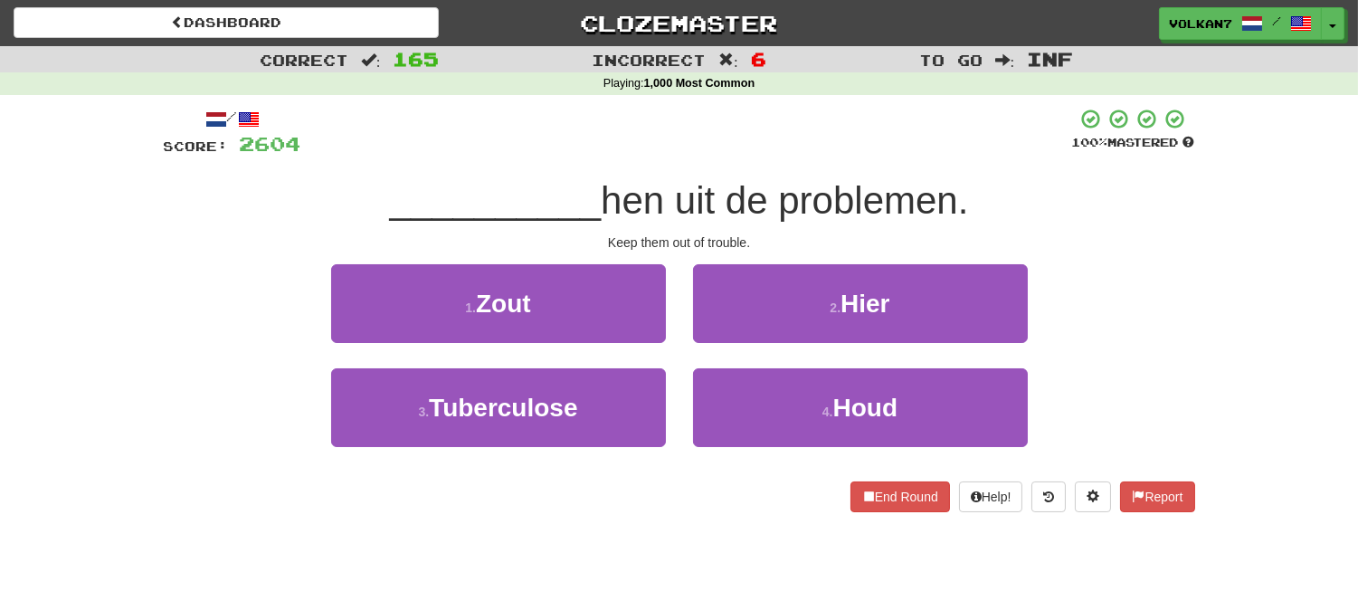
click at [765, 188] on span "hen uit de problemen." at bounding box center [784, 200] width 367 height 43
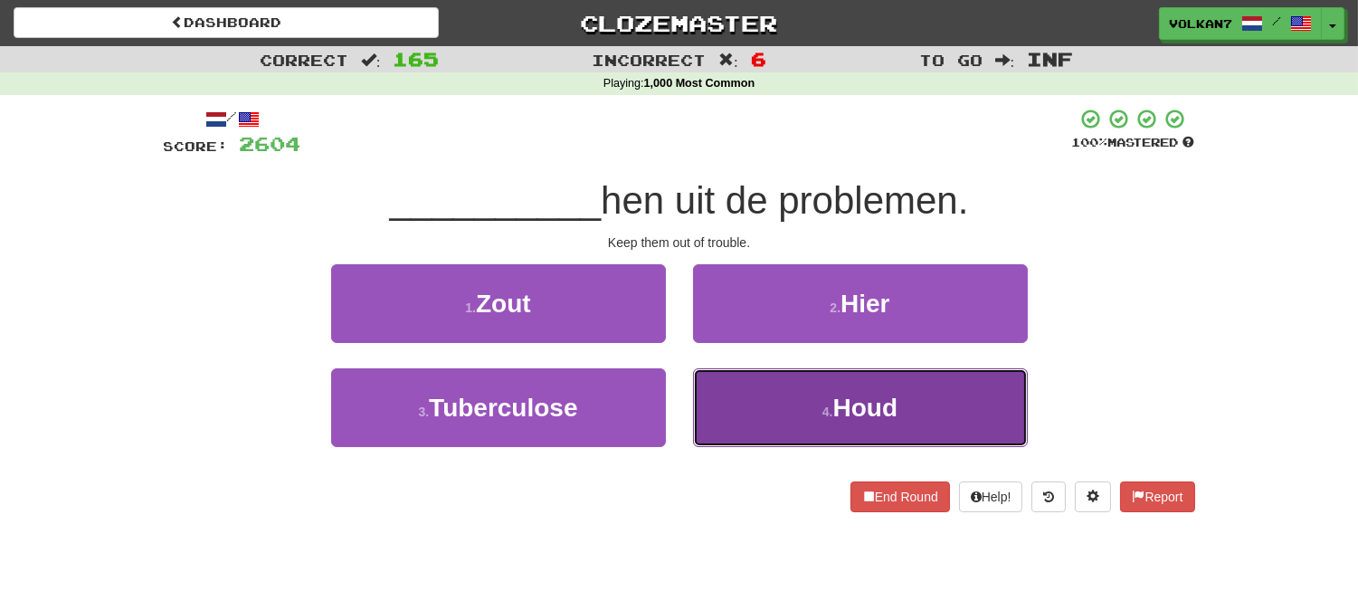
click at [798, 411] on button "4 . Houd" at bounding box center [860, 407] width 335 height 79
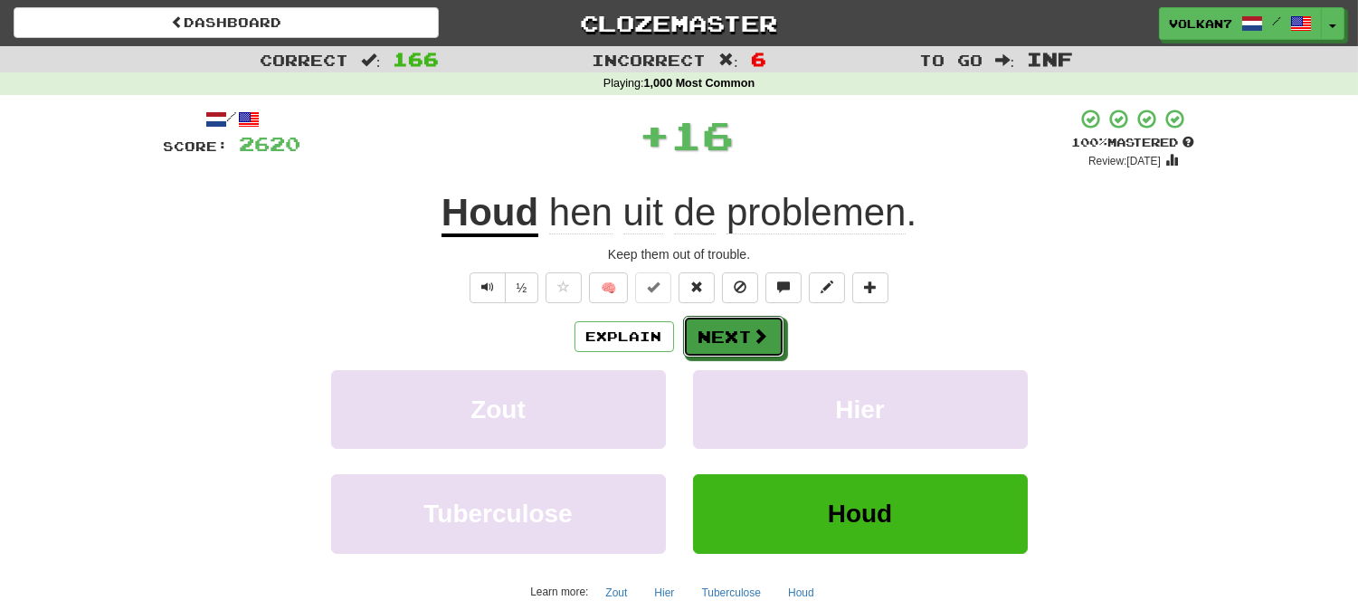
drag, startPoint x: 758, startPoint y: 350, endPoint x: 762, endPoint y: 201, distance: 149.3
click at [758, 349] on button "Next" at bounding box center [733, 337] width 101 height 42
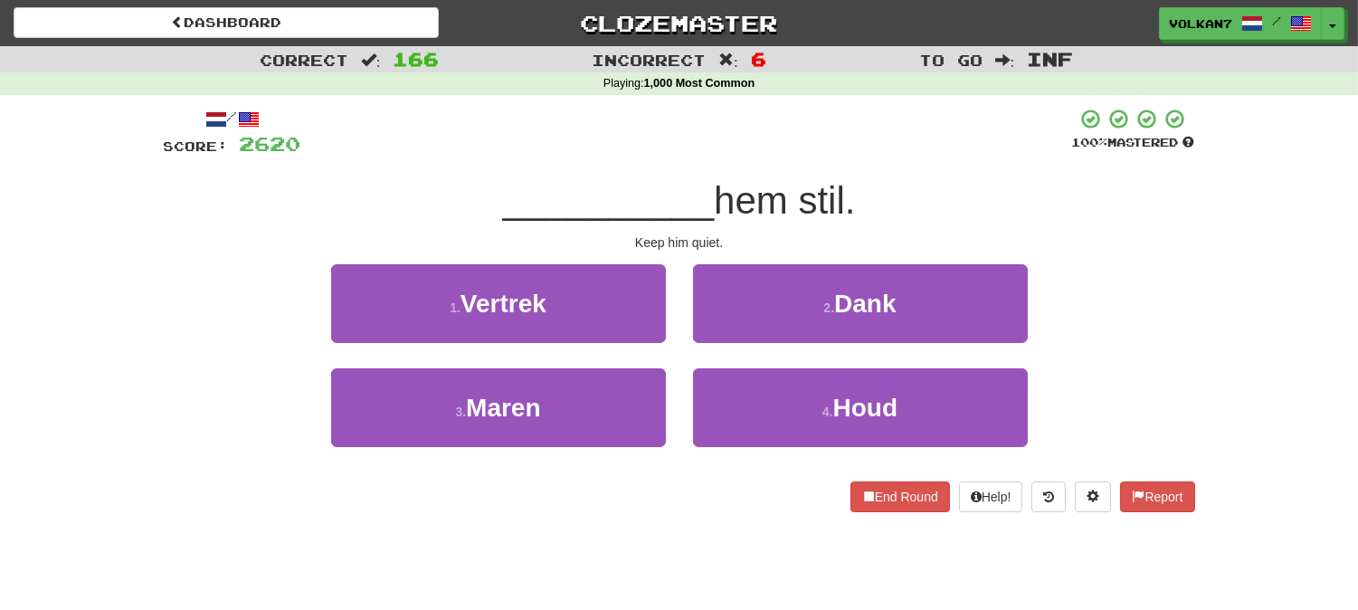
click at [765, 176] on div "__________ hem stil." at bounding box center [679, 201] width 1031 height 50
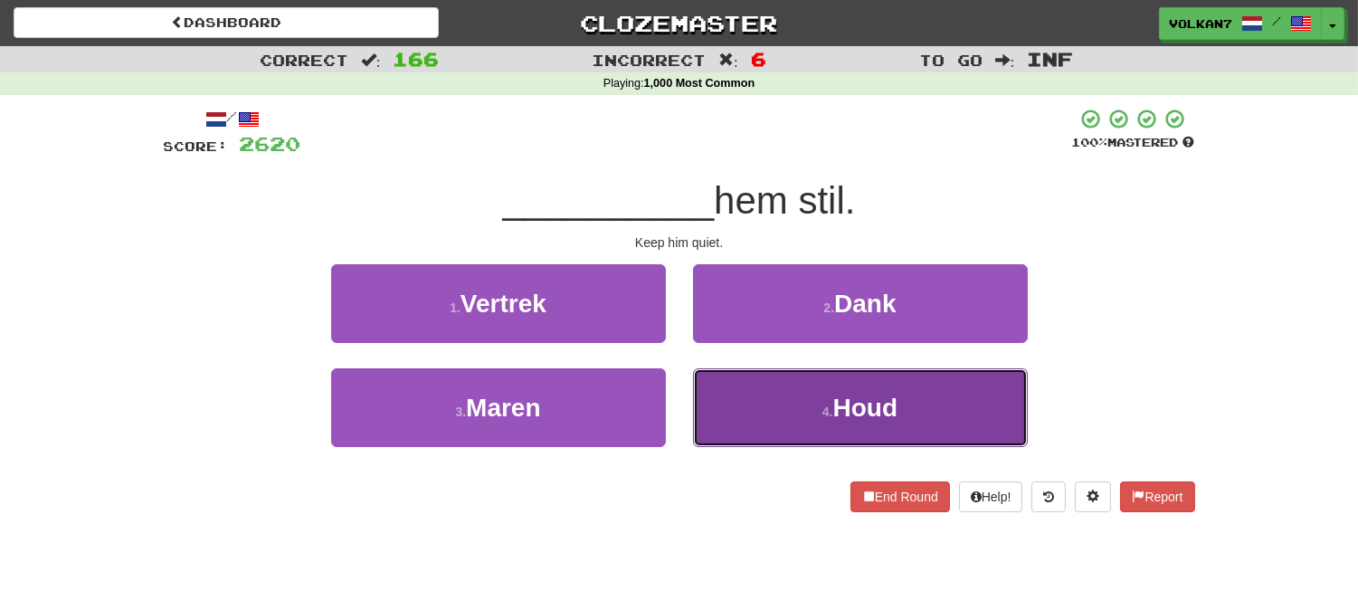
click at [821, 386] on button "4 . Houd" at bounding box center [860, 407] width 335 height 79
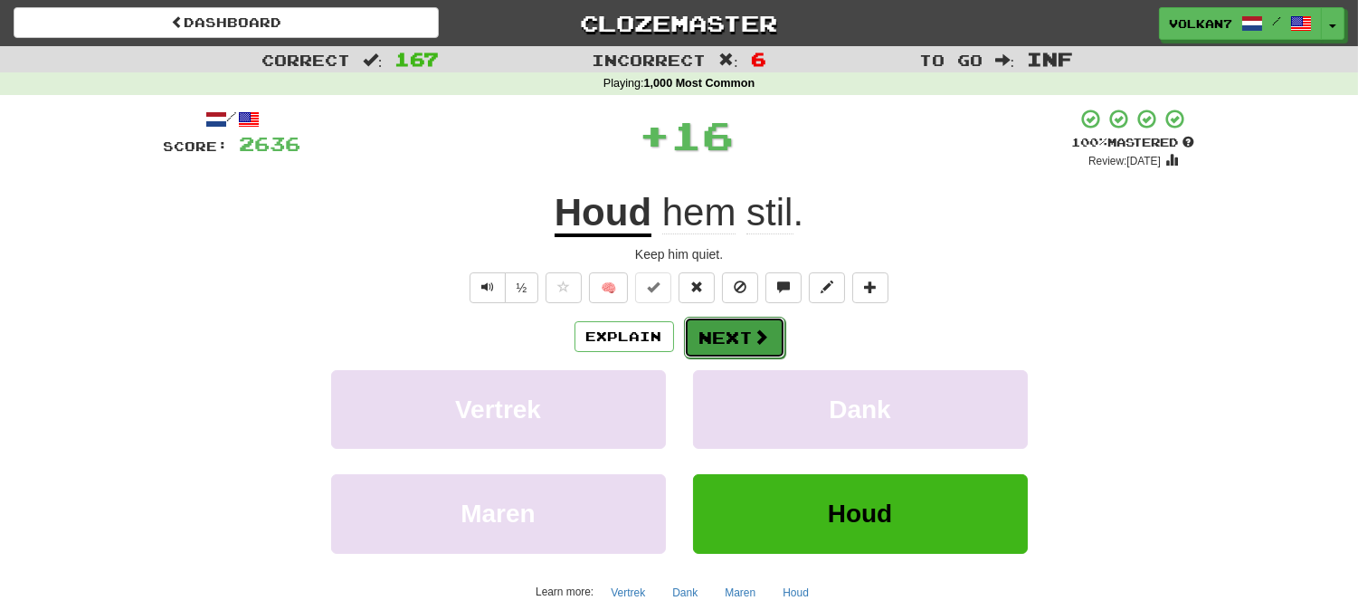
click at [722, 324] on button "Next" at bounding box center [734, 338] width 101 height 42
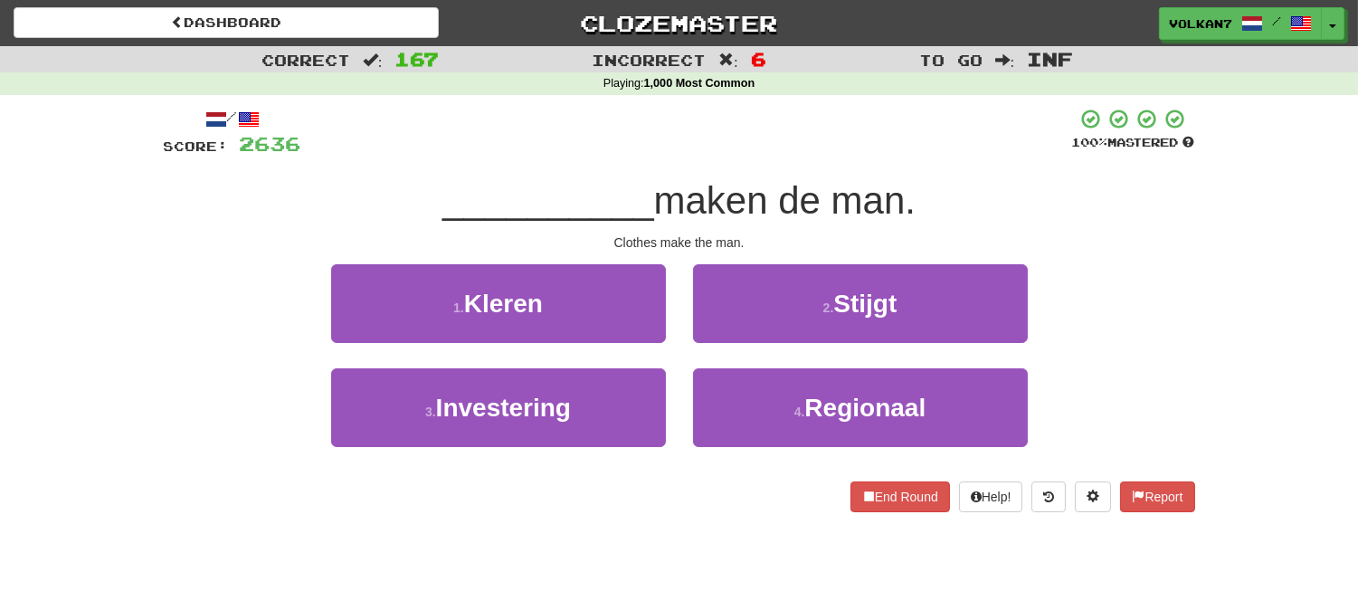
click at [757, 176] on div "__________ maken de man." at bounding box center [679, 201] width 1031 height 50
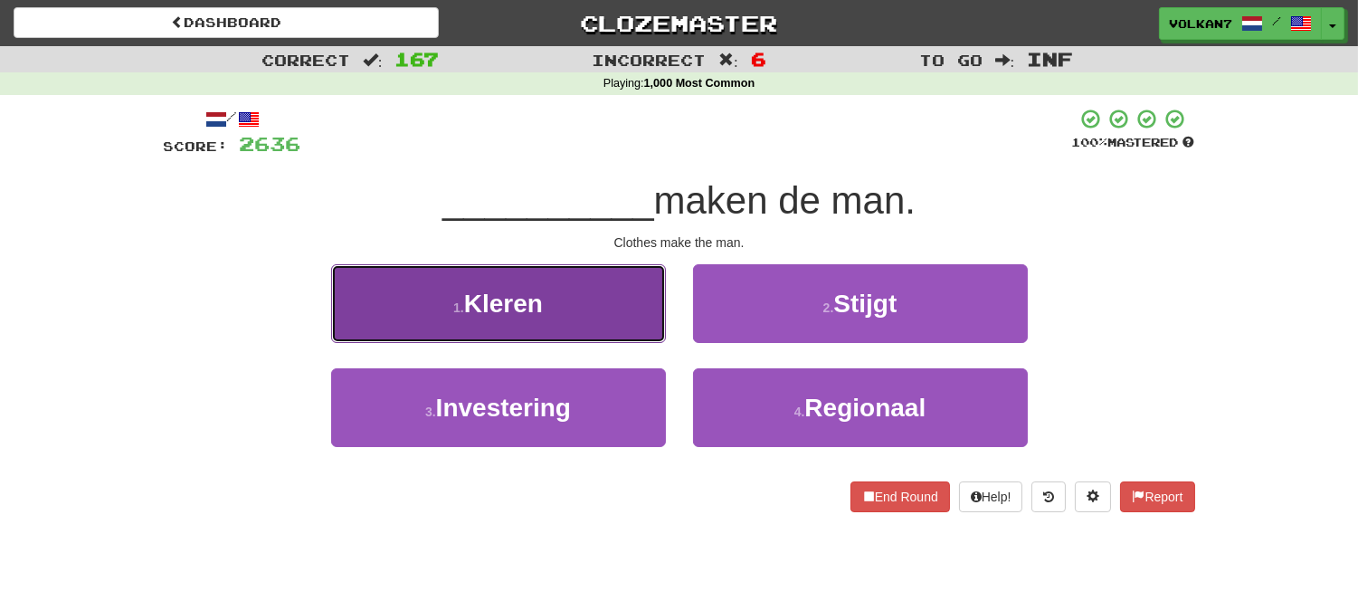
click at [592, 287] on button "1 . Kleren" at bounding box center [498, 303] width 335 height 79
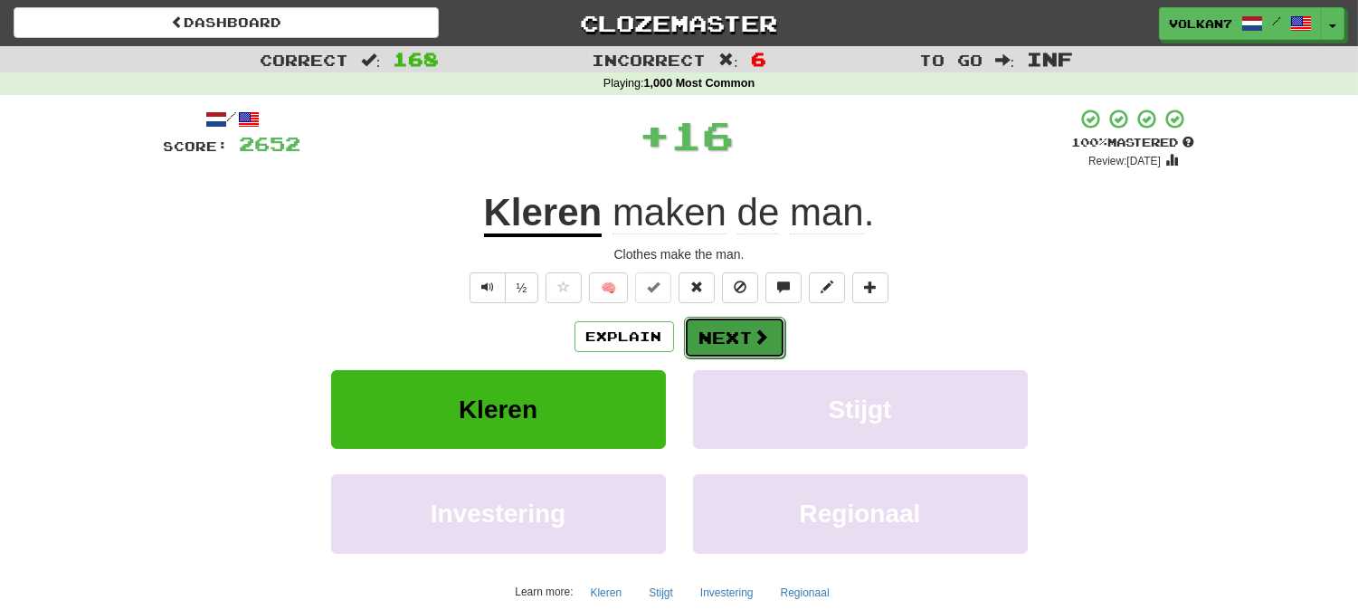
click at [722, 319] on button "Next" at bounding box center [734, 338] width 101 height 42
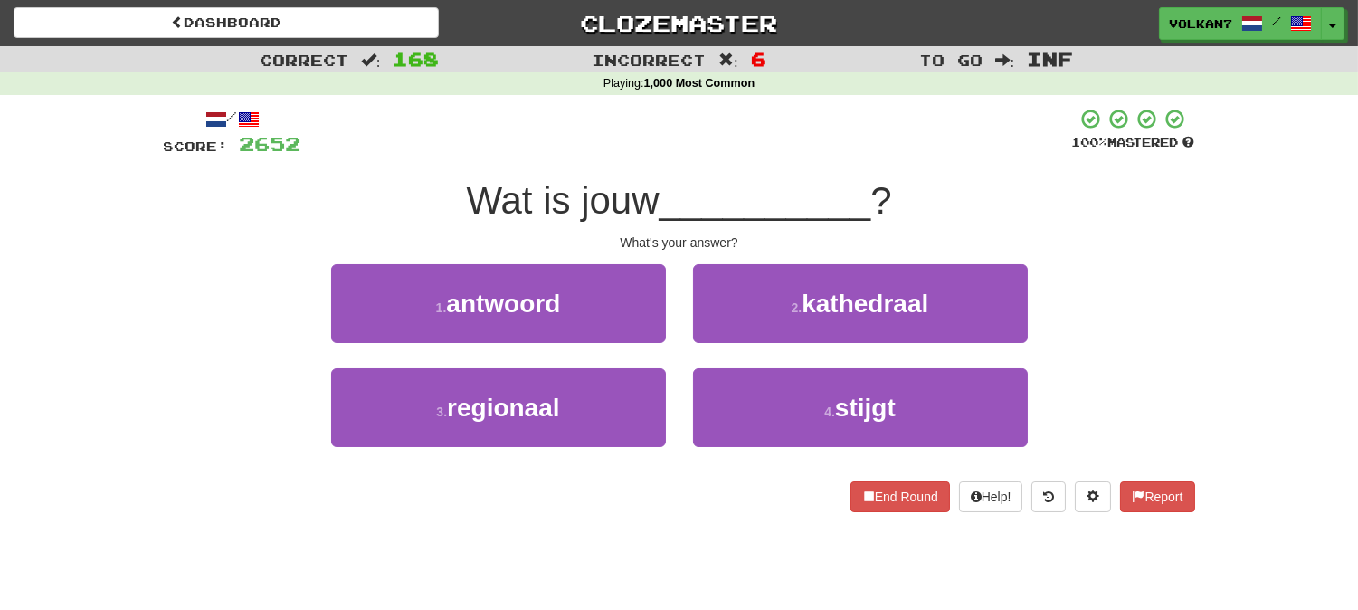
click at [746, 166] on div "/ Score: 2652 100 % Mastered Wat is jouw __________ ? What's your answer? 1 . a…" at bounding box center [679, 310] width 1031 height 404
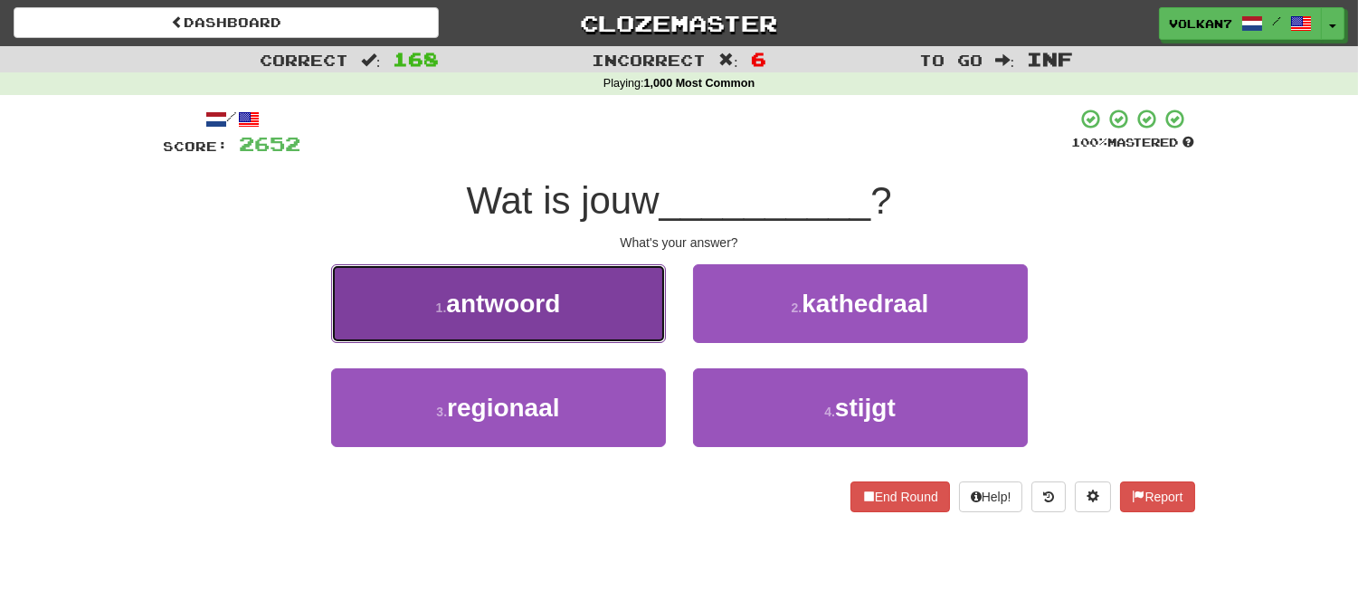
click at [602, 303] on button "1 . antwoord" at bounding box center [498, 303] width 335 height 79
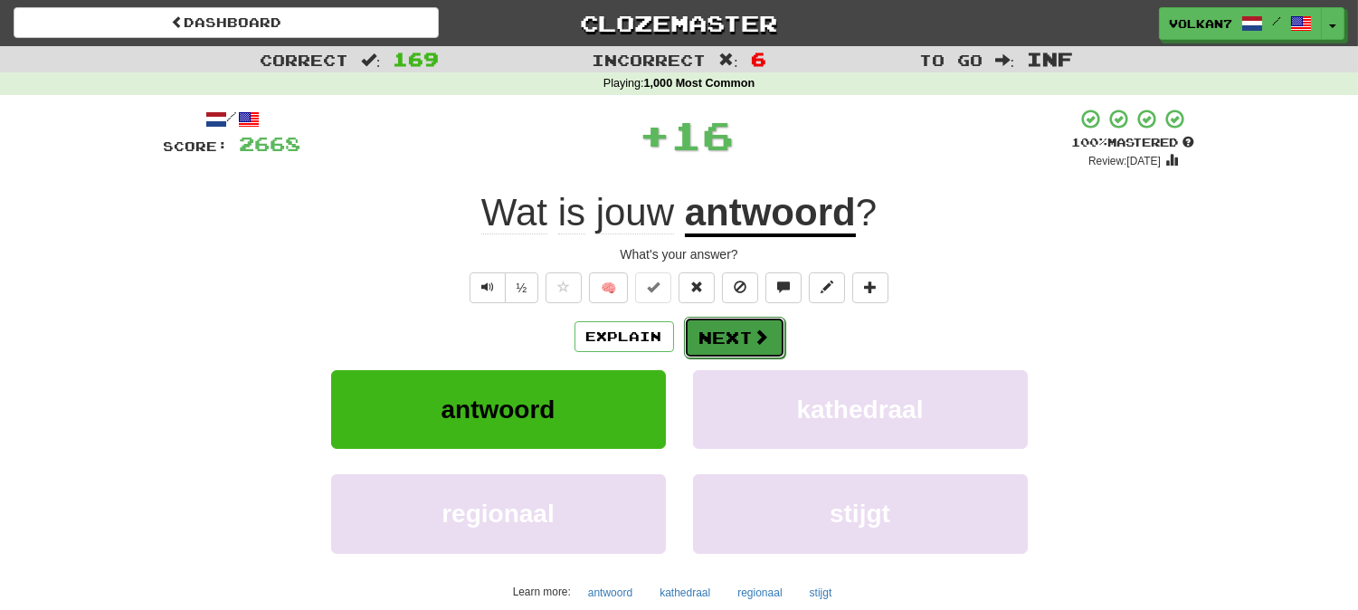
click at [735, 336] on button "Next" at bounding box center [734, 338] width 101 height 42
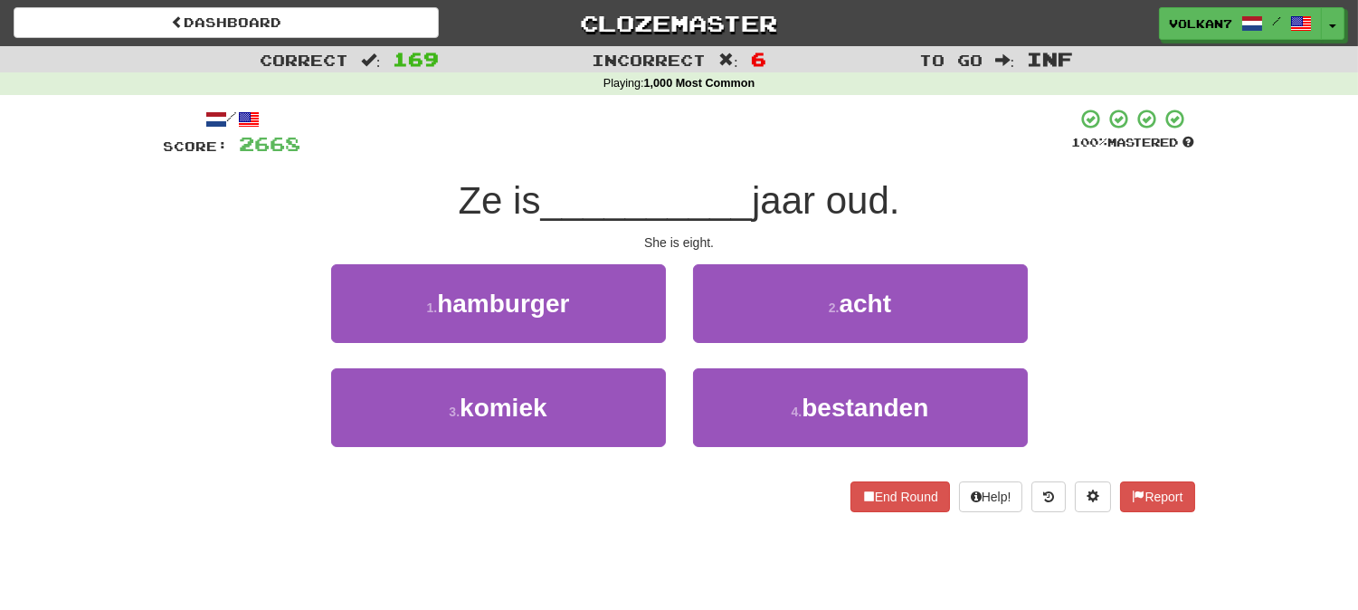
click at [738, 173] on div "/ Score: 2668 100 % Mastered Ze is __________ jaar oud. She is eight. 1 . hambu…" at bounding box center [679, 310] width 1031 height 404
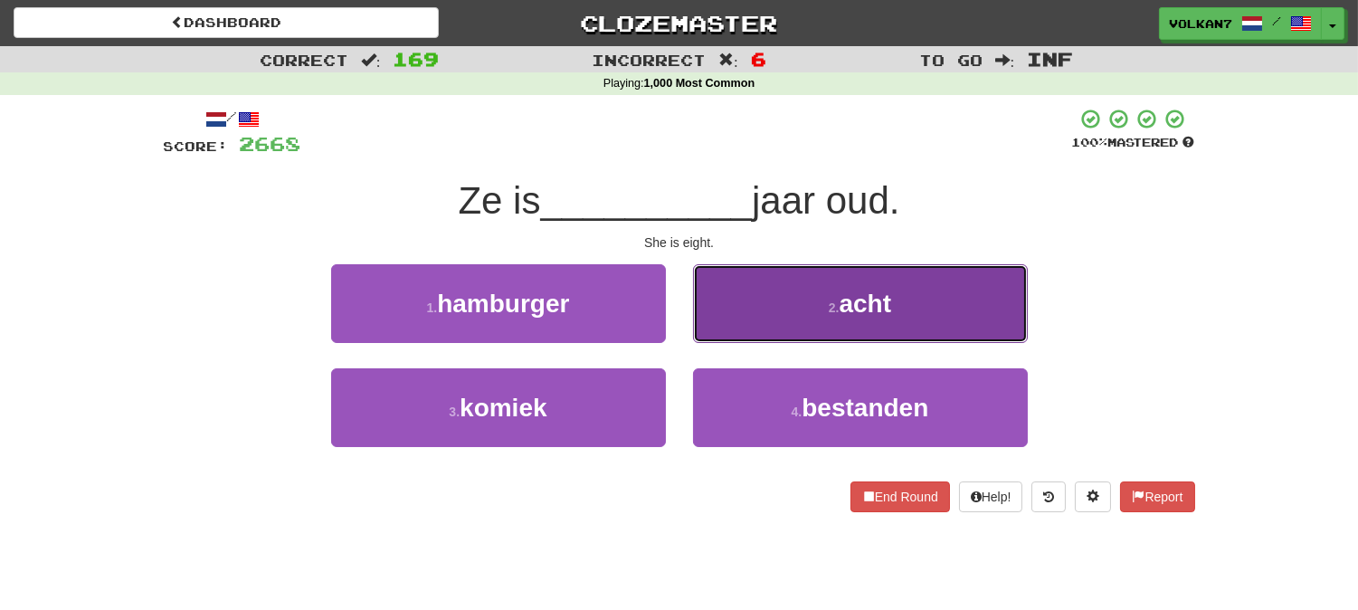
click at [787, 296] on button "2 . acht" at bounding box center [860, 303] width 335 height 79
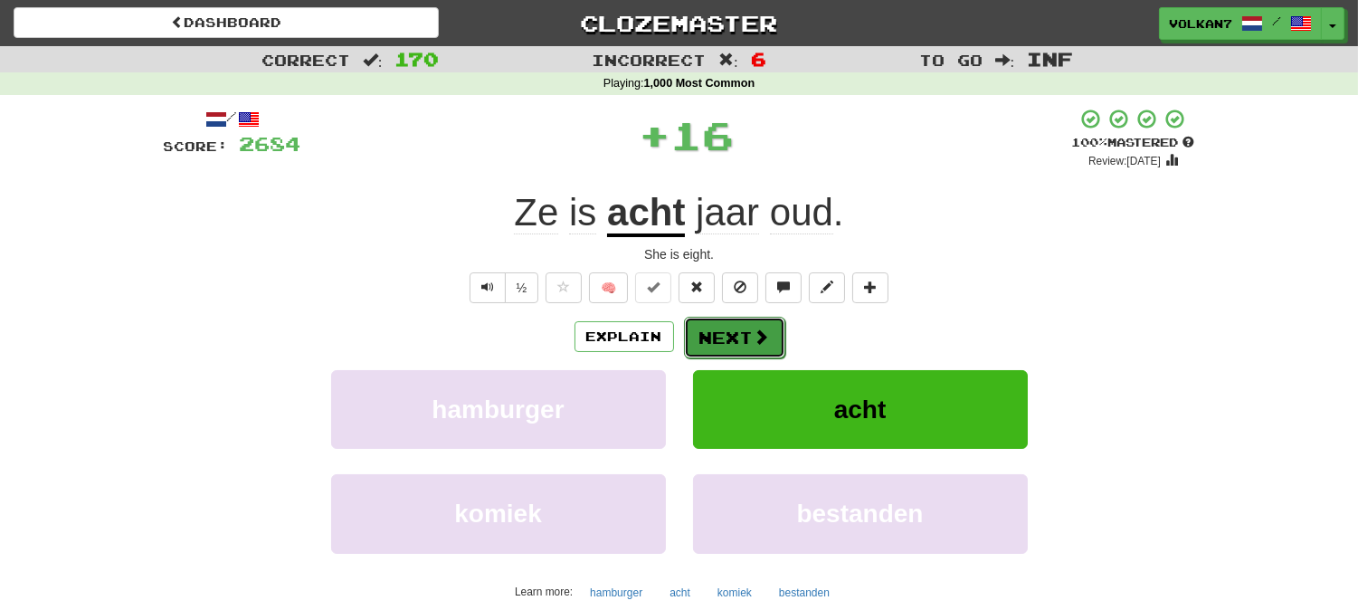
click at [754, 331] on span at bounding box center [762, 336] width 16 height 16
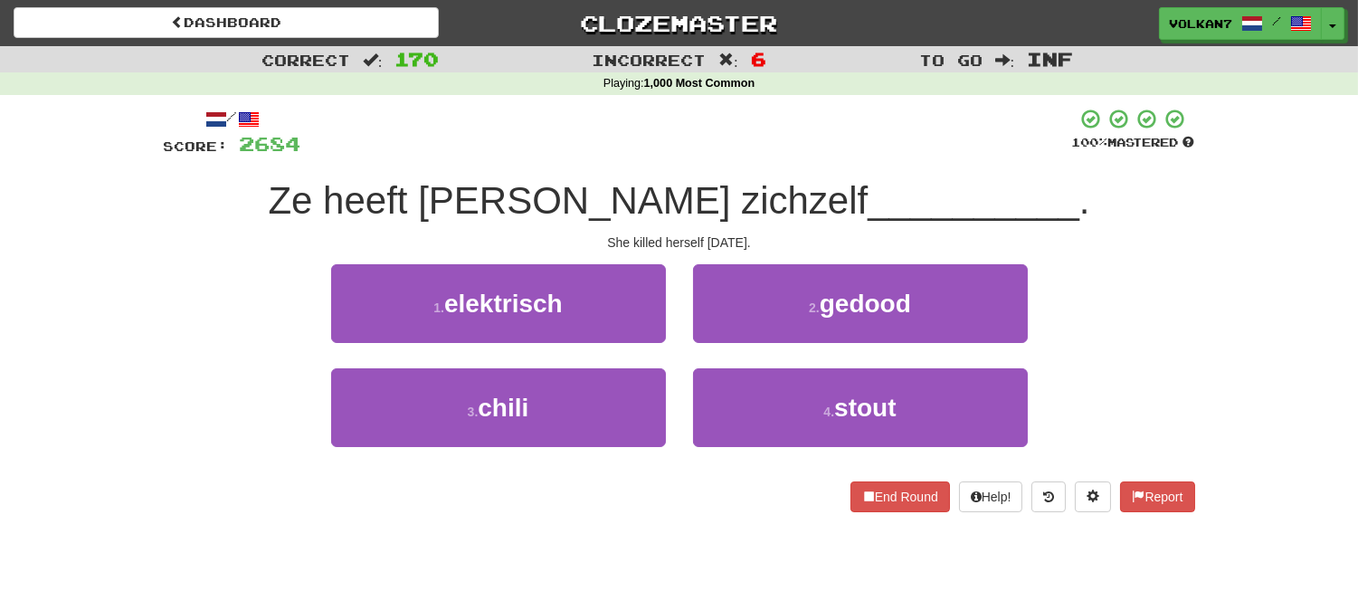
click at [787, 147] on div at bounding box center [686, 133] width 771 height 50
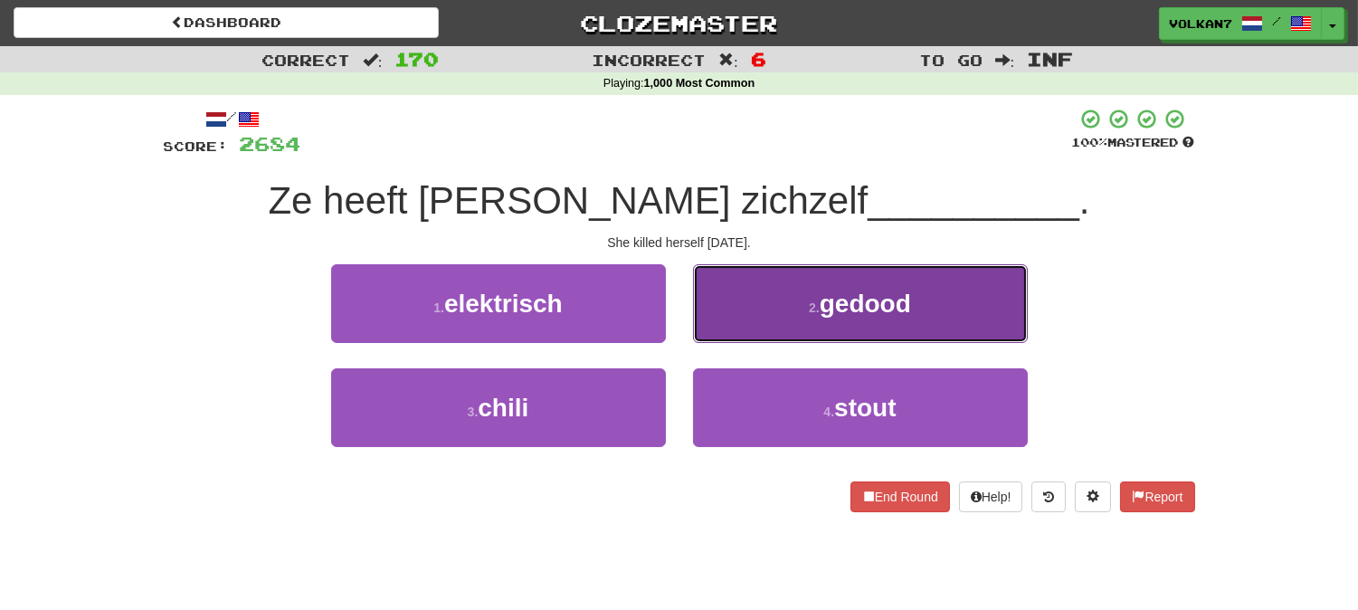
click at [830, 299] on span "gedood" at bounding box center [865, 304] width 91 height 28
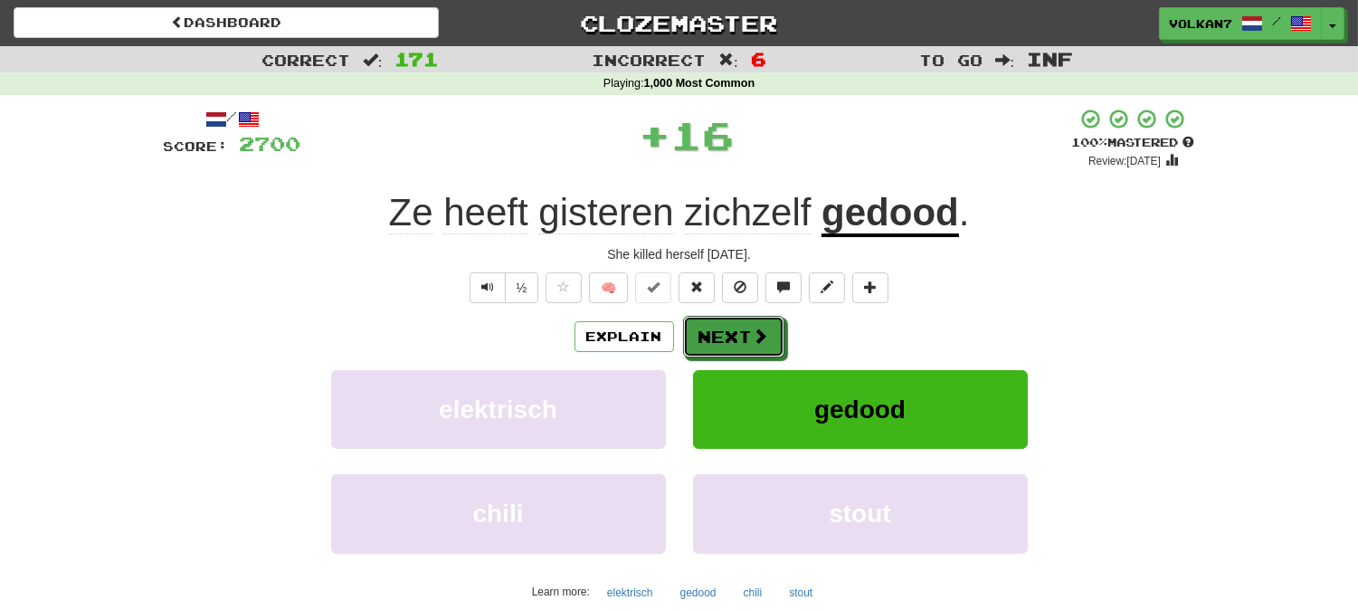
click at [771, 344] on button "Next" at bounding box center [733, 337] width 101 height 42
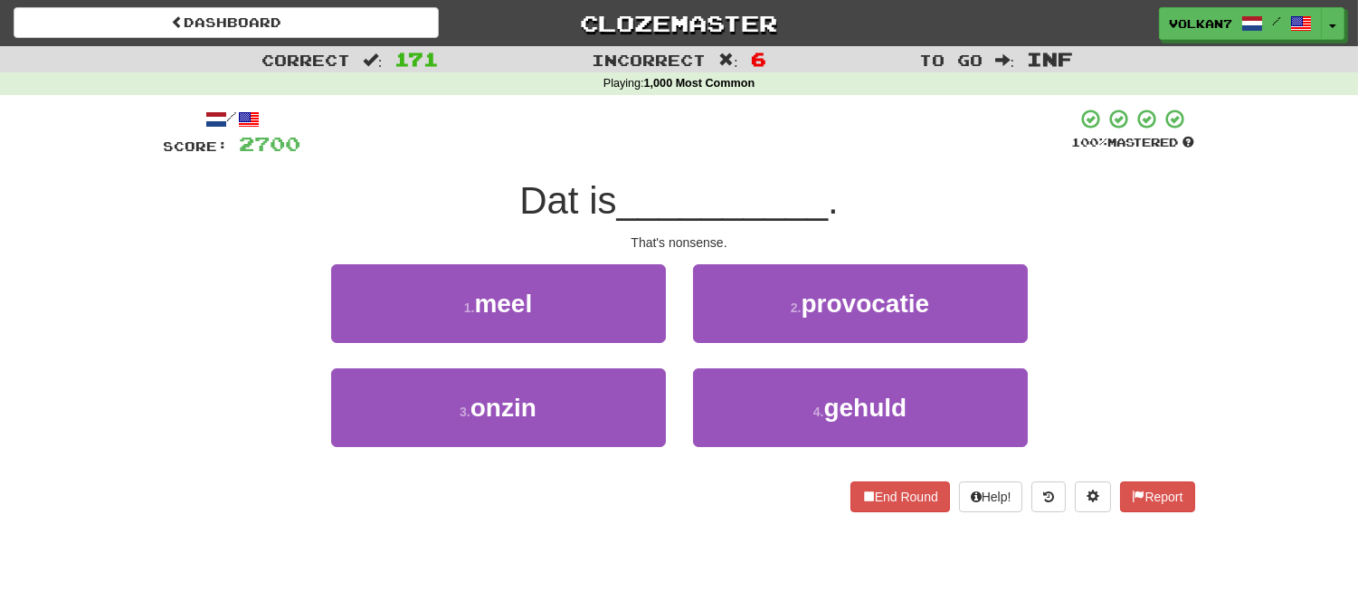
click at [773, 174] on div "/ Score: 2700 100 % Mastered Dat is __________ . That's nonsense. 1 . meel 2 . …" at bounding box center [679, 310] width 1031 height 404
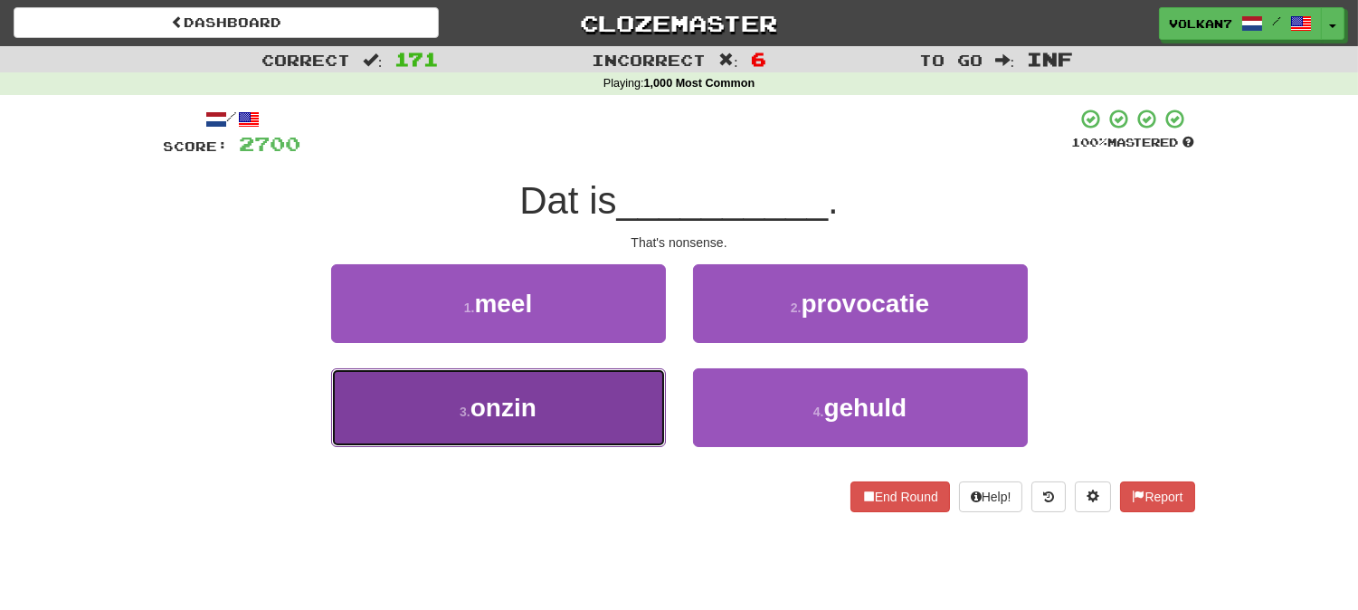
click at [627, 399] on button "3 . onzin" at bounding box center [498, 407] width 335 height 79
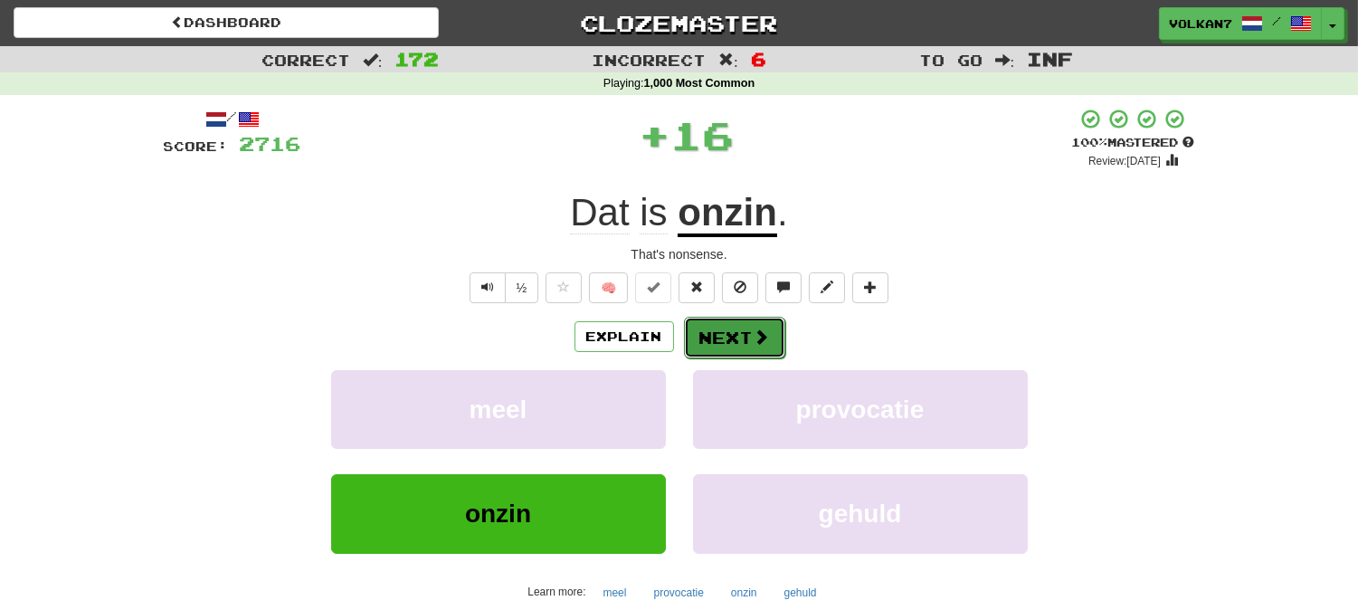
click at [712, 345] on button "Next" at bounding box center [734, 338] width 101 height 42
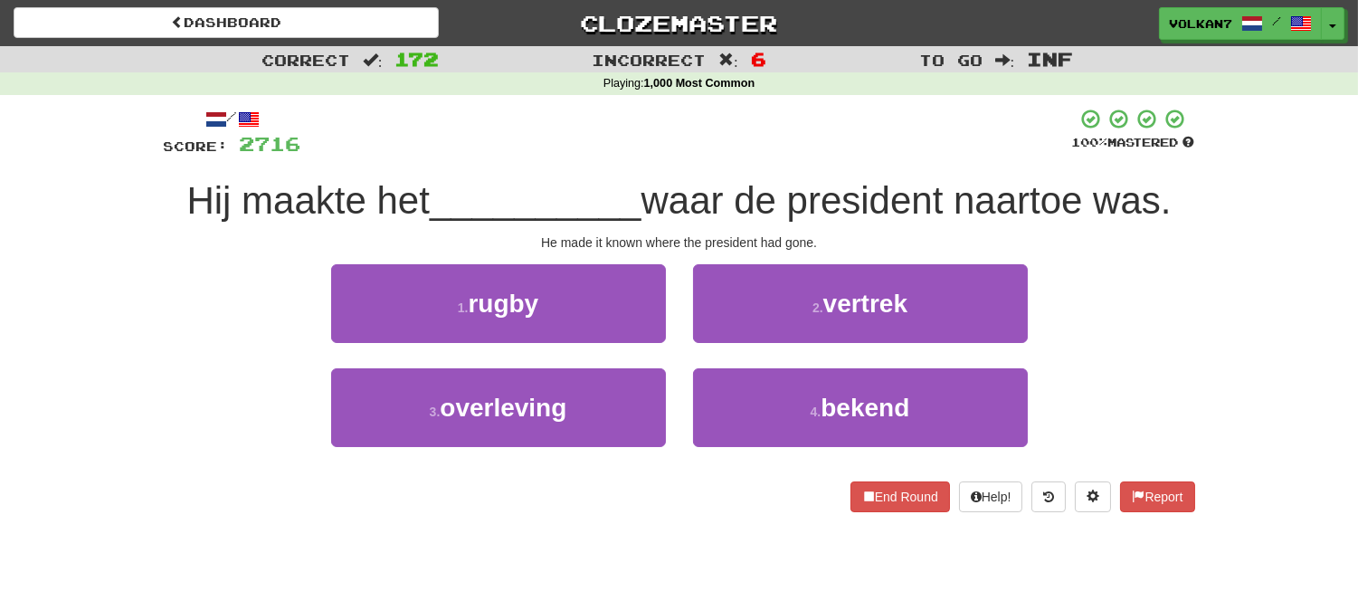
click at [790, 157] on div "/ Score: 2716 100 % Mastered Hij maakte het __________ waar de president naarto…" at bounding box center [679, 310] width 1031 height 404
click at [824, 146] on div at bounding box center [686, 133] width 771 height 50
click at [888, 132] on div at bounding box center [686, 133] width 771 height 50
click at [889, 132] on div at bounding box center [686, 133] width 771 height 50
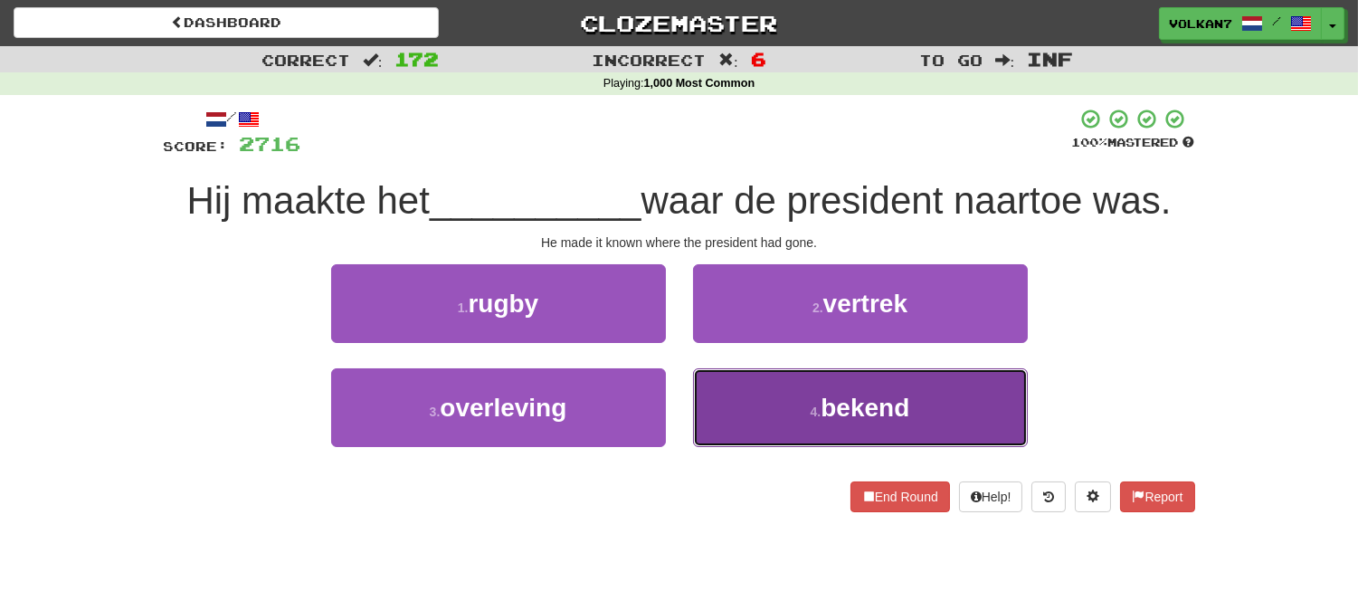
click at [760, 399] on button "4 . bekend" at bounding box center [860, 407] width 335 height 79
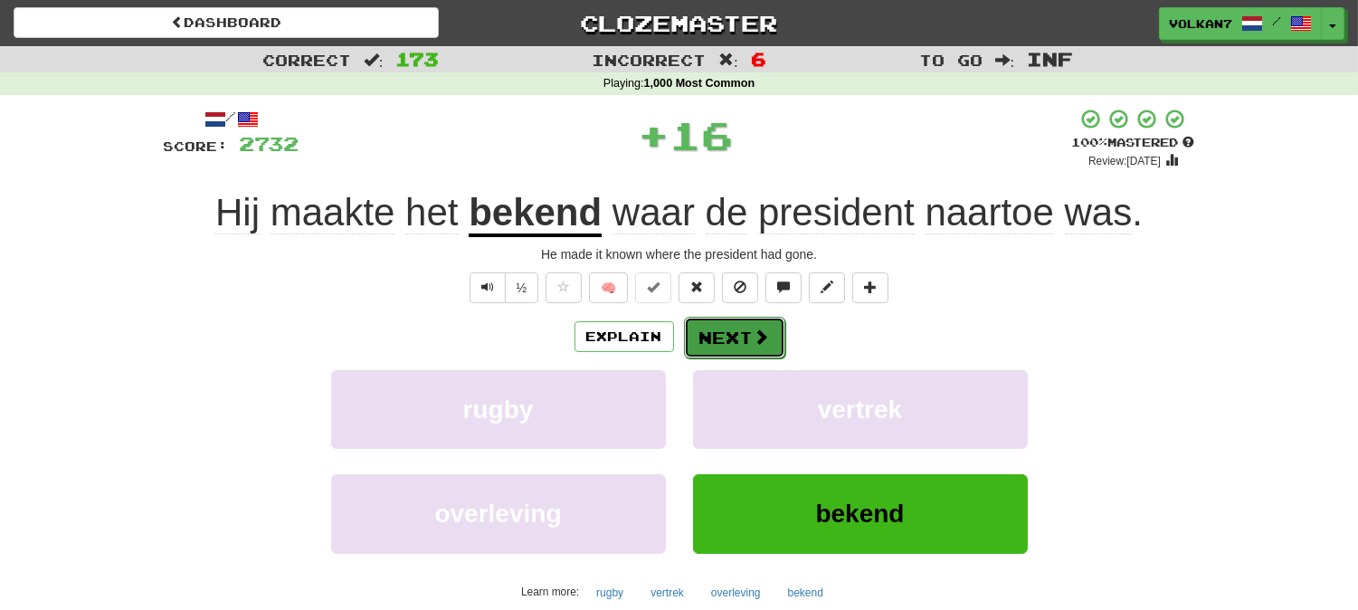
click at [747, 332] on button "Next" at bounding box center [734, 338] width 101 height 42
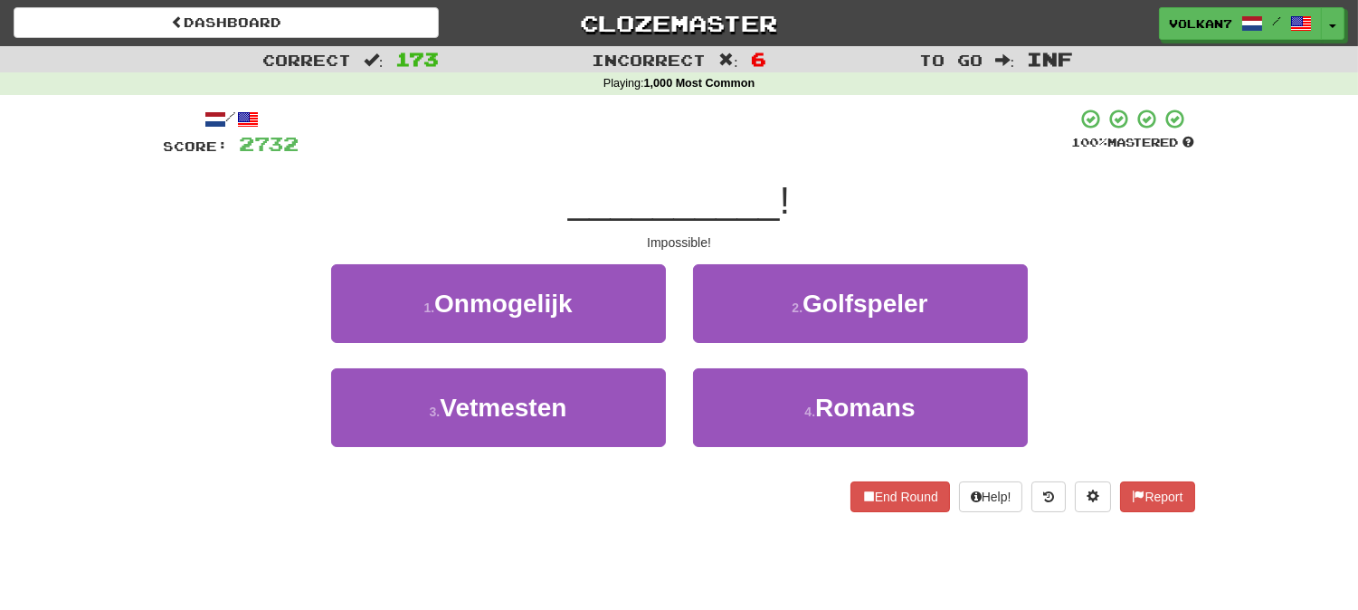
click at [793, 161] on div "/ Score: 2732 100 % Mastered __________ ! Impossible! 1 . Onmogelijk 2 . Golfsp…" at bounding box center [679, 310] width 1031 height 404
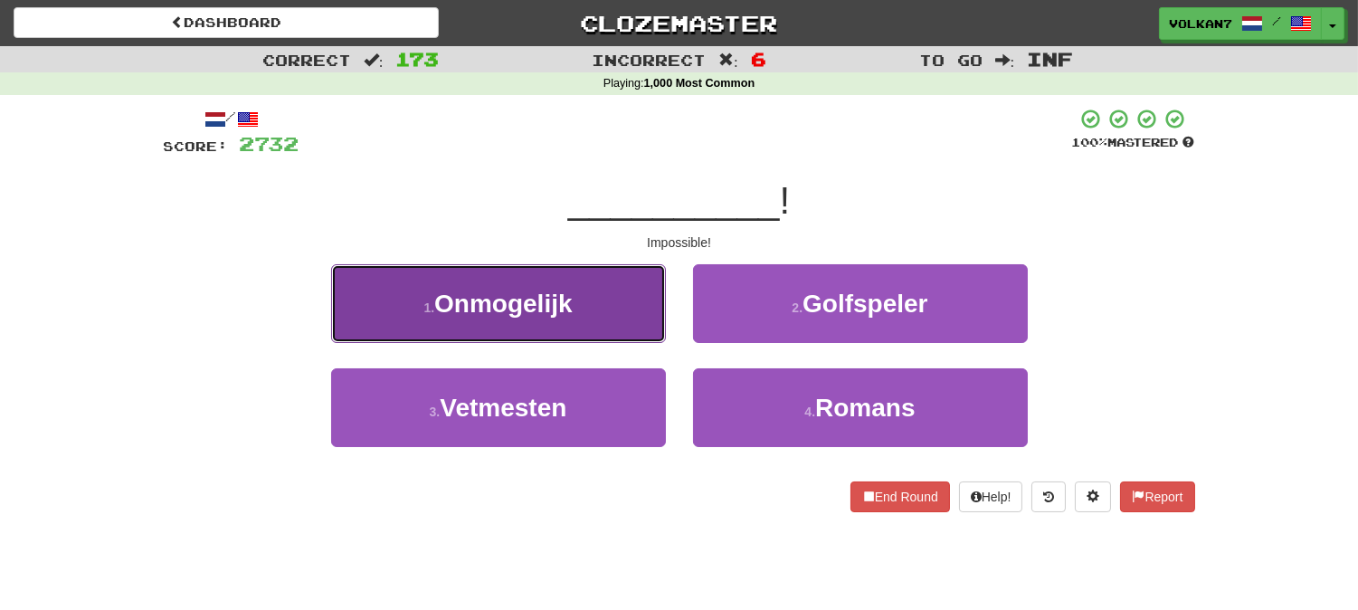
click at [534, 302] on span "Onmogelijk" at bounding box center [503, 304] width 138 height 28
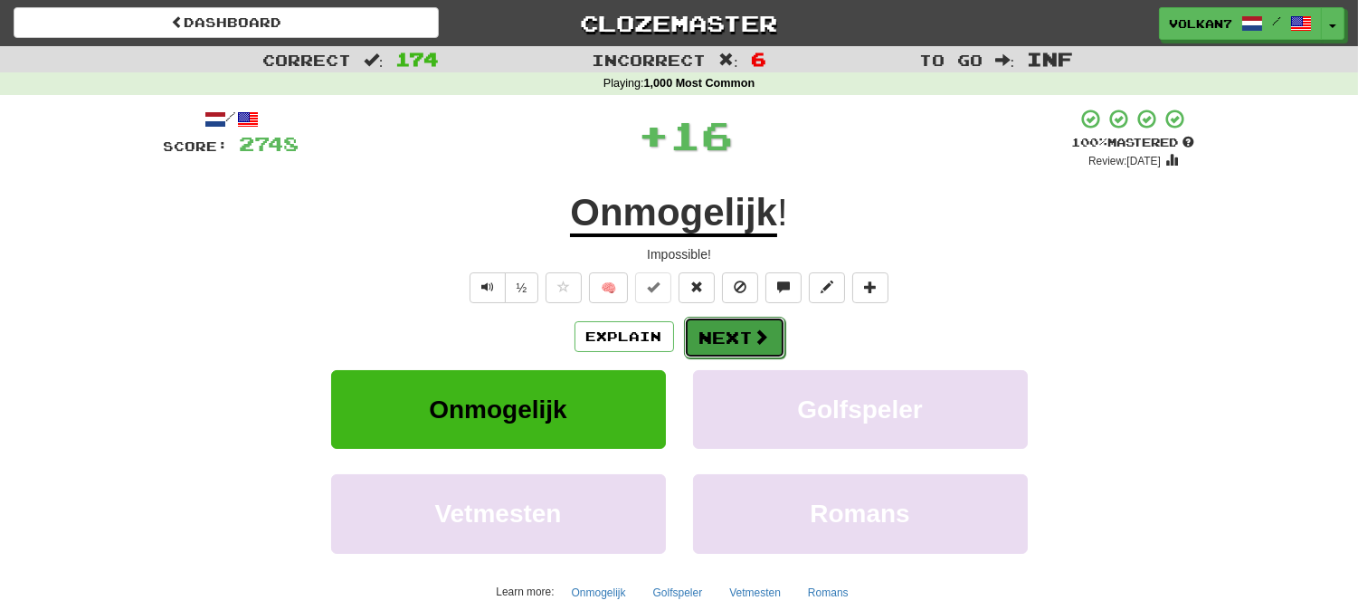
click at [736, 328] on button "Next" at bounding box center [734, 338] width 101 height 42
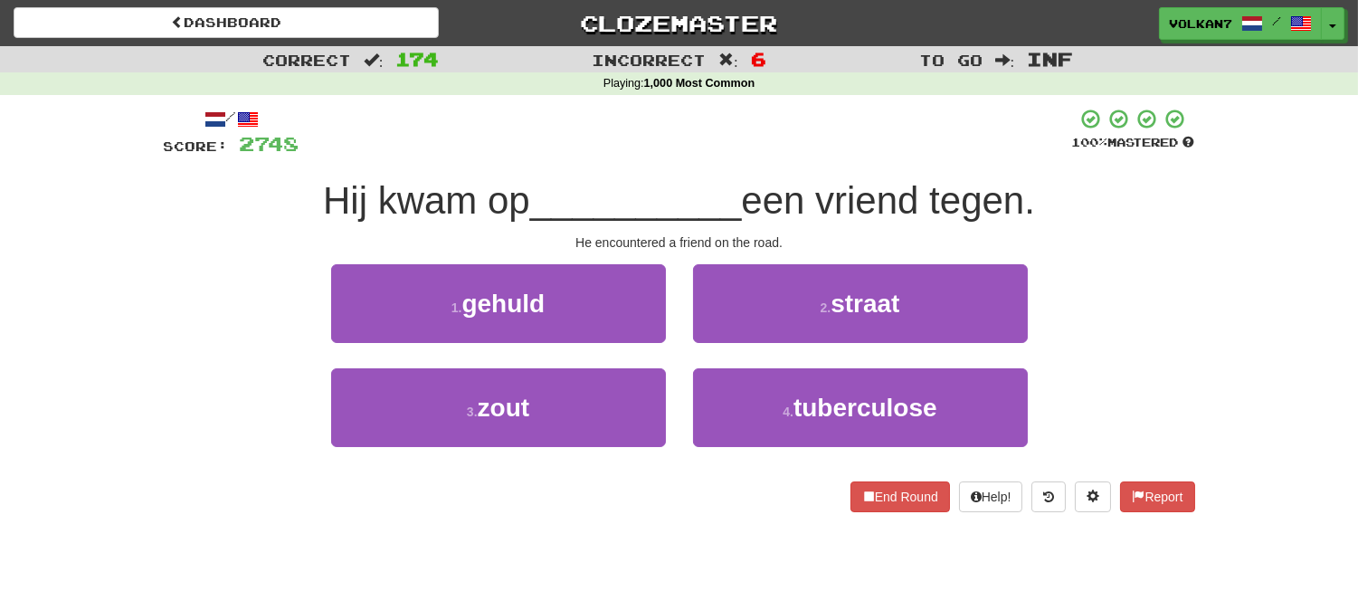
click at [736, 141] on div at bounding box center [685, 133] width 773 height 50
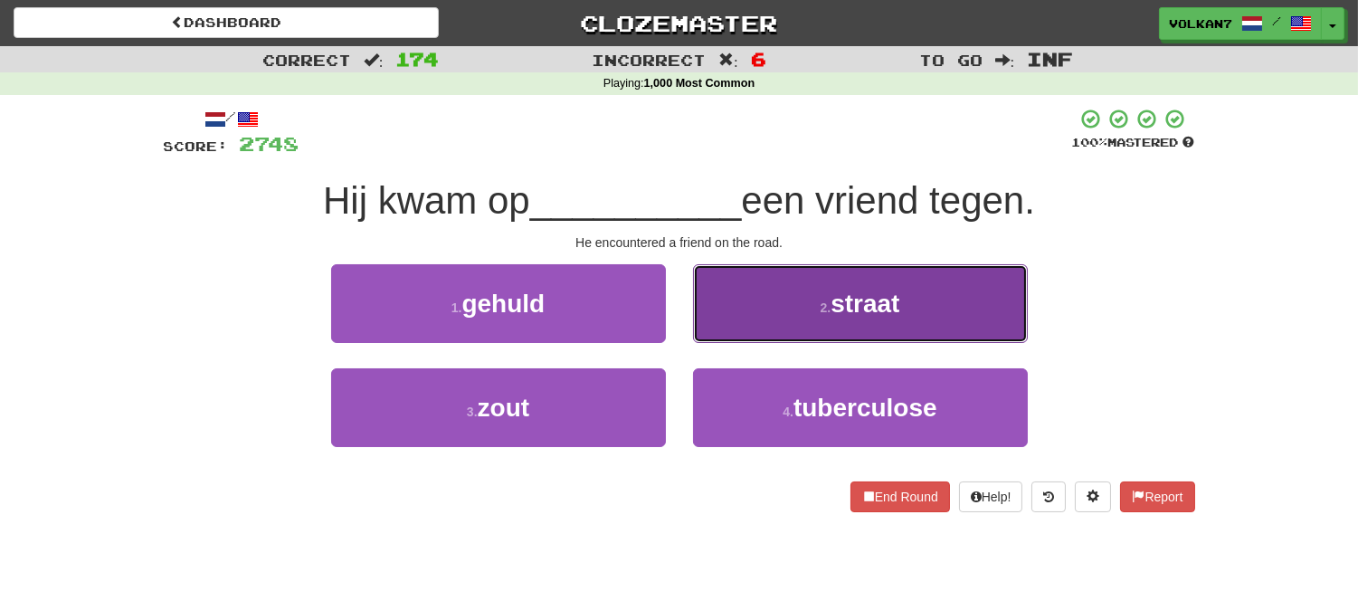
click at [766, 314] on button "2 . straat" at bounding box center [860, 303] width 335 height 79
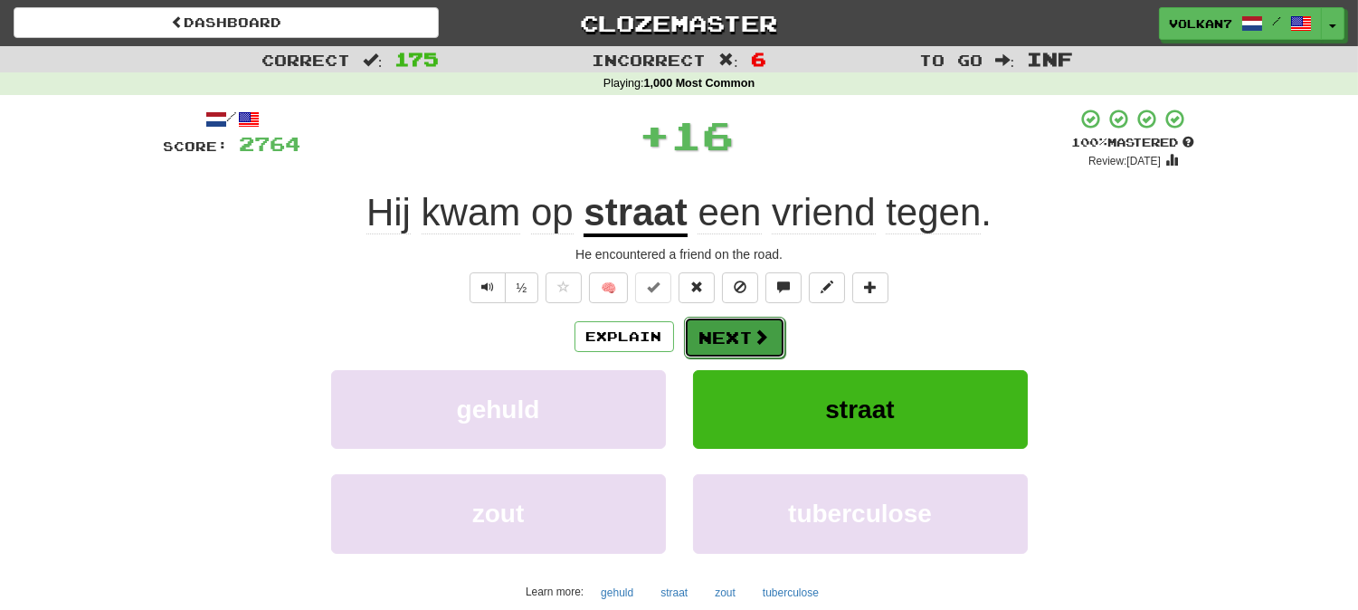
click at [748, 340] on button "Next" at bounding box center [734, 338] width 101 height 42
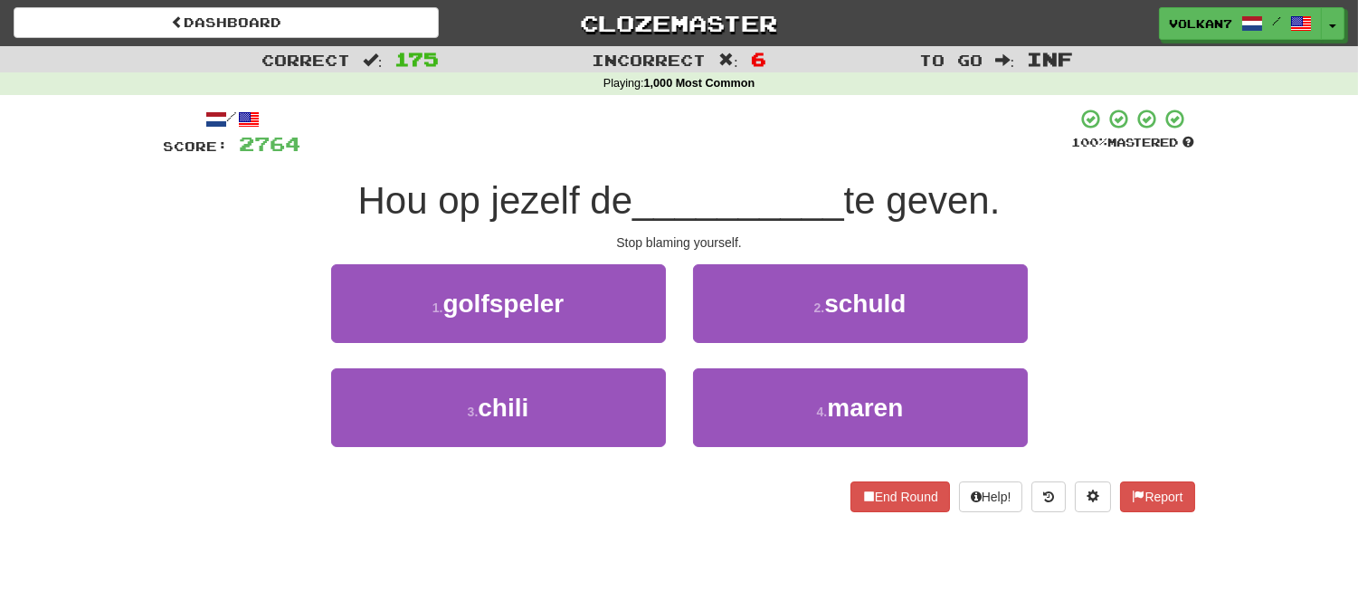
click at [793, 161] on div "/ Score: 2764 100 % Mastered Hou op jezelf de __________ te geven. Stop blaming…" at bounding box center [679, 310] width 1031 height 404
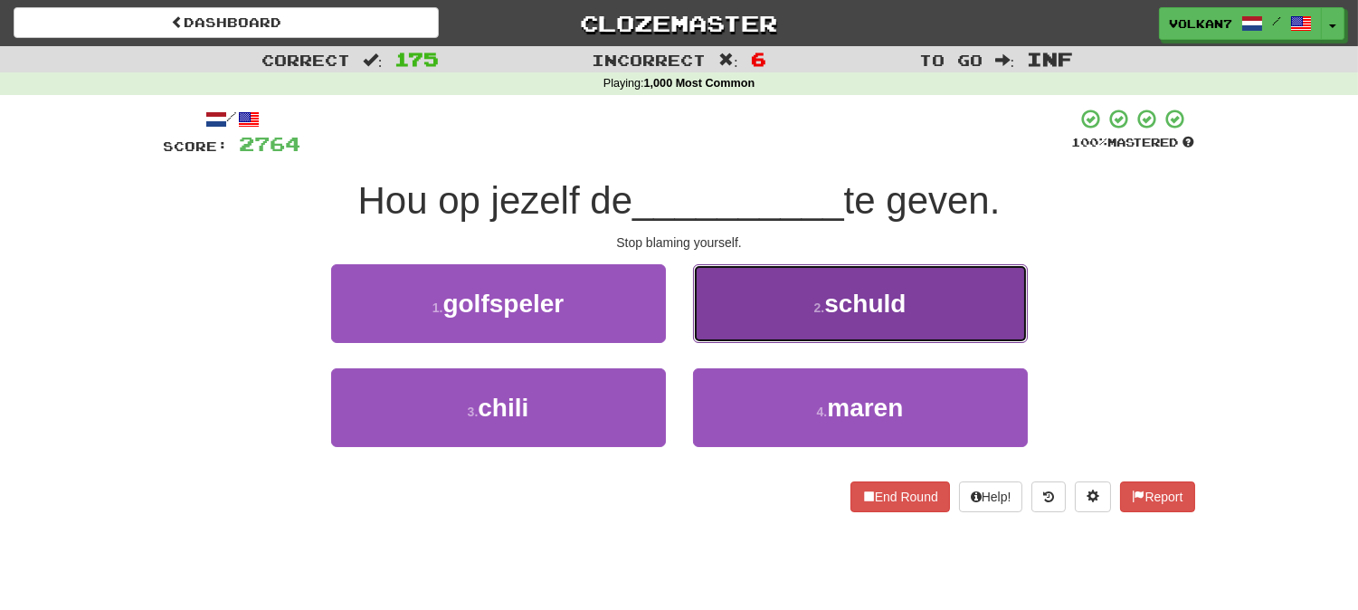
click at [769, 296] on button "2 . schuld" at bounding box center [860, 303] width 335 height 79
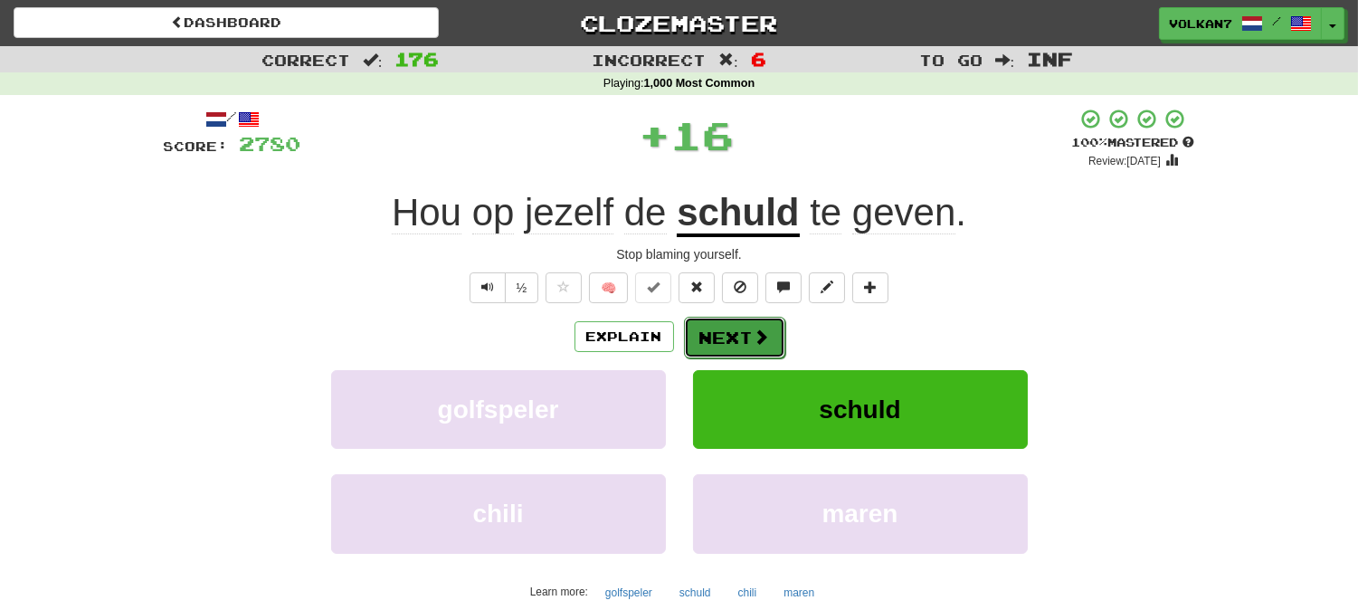
click at [748, 329] on button "Next" at bounding box center [734, 338] width 101 height 42
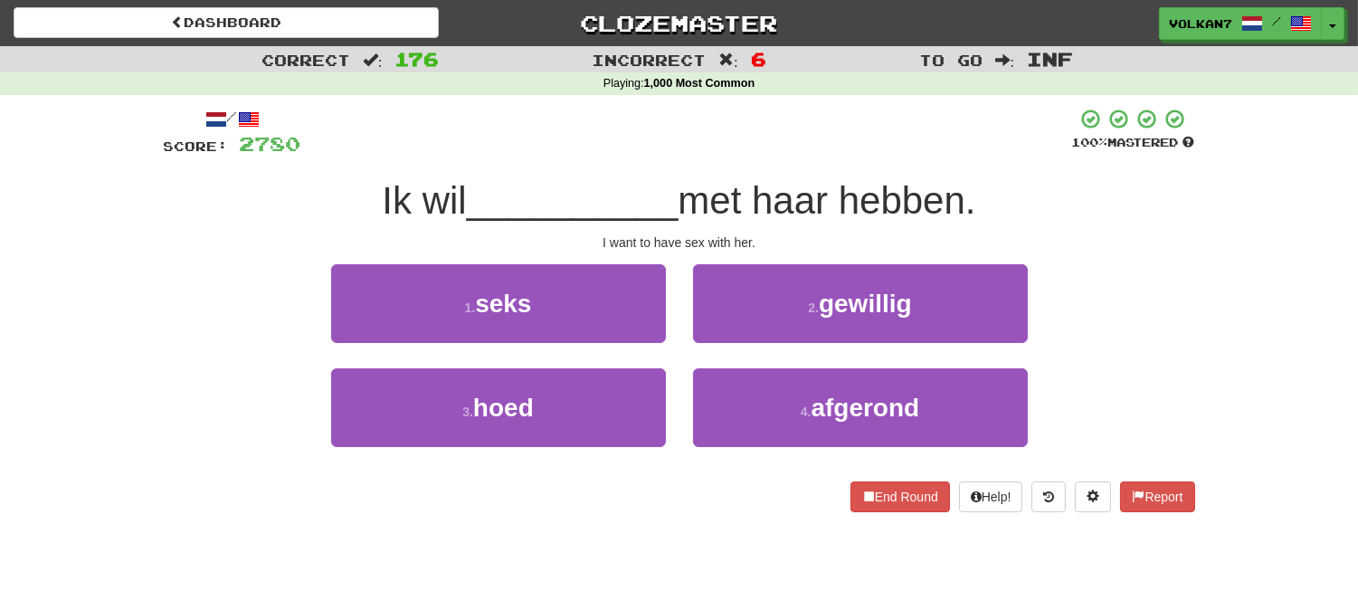
click at [785, 149] on div at bounding box center [686, 133] width 771 height 50
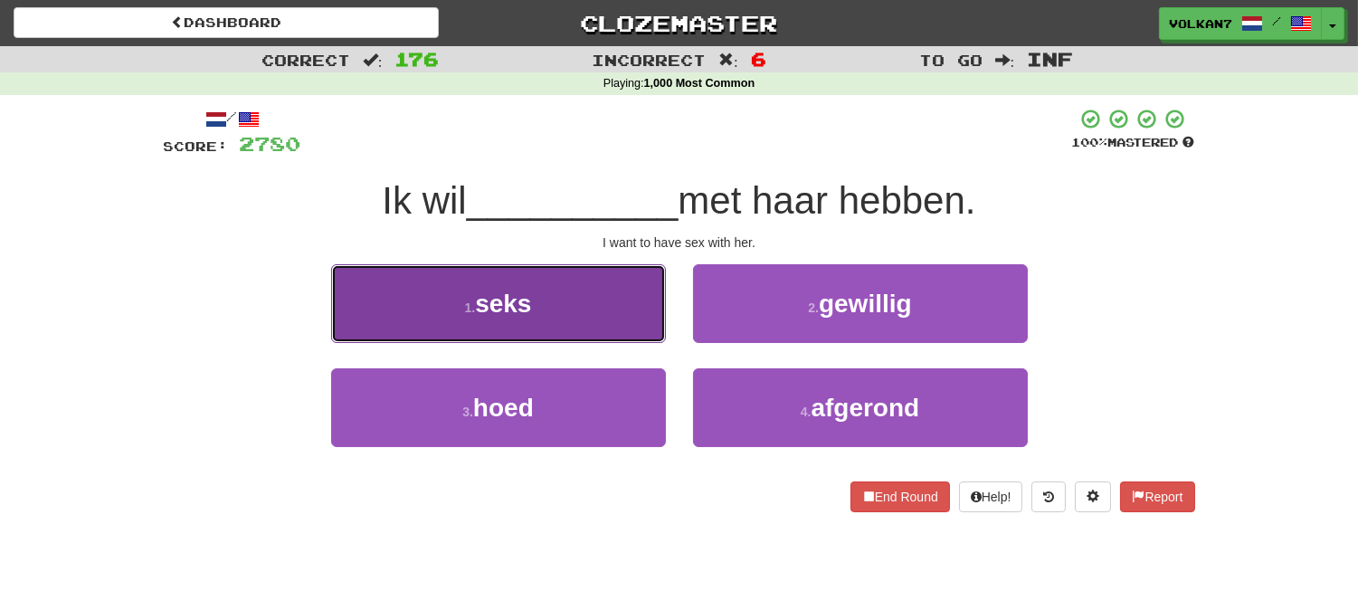
click at [600, 328] on button "1 . seks" at bounding box center [498, 303] width 335 height 79
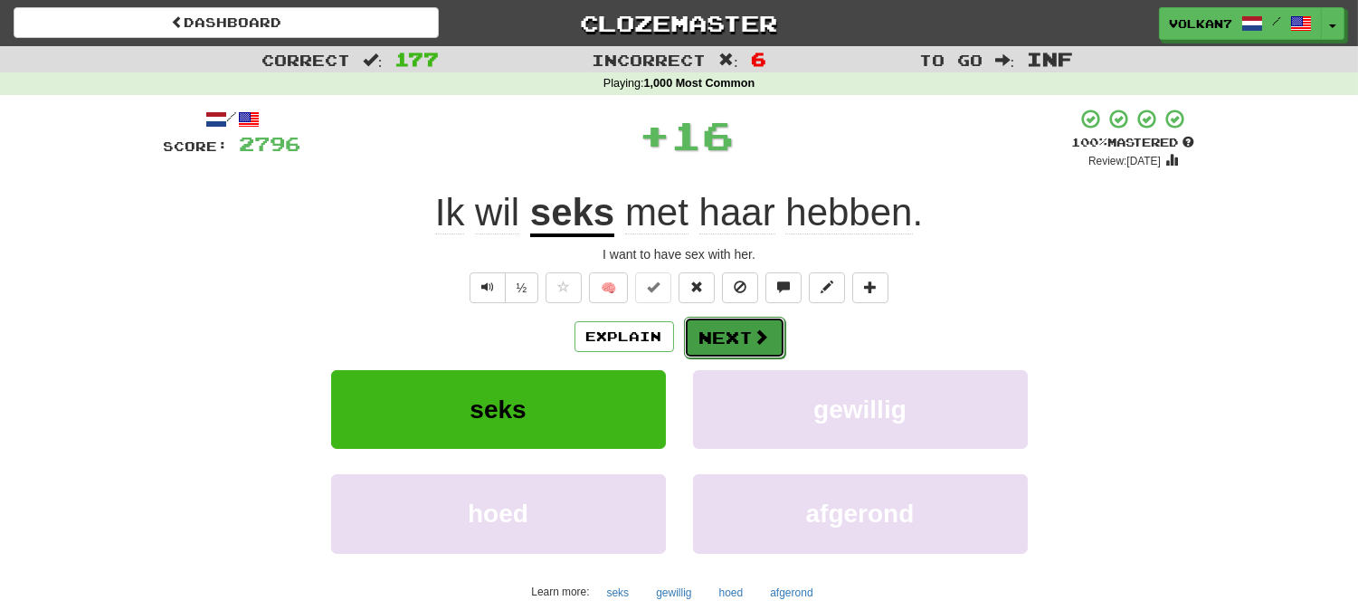
click at [745, 346] on button "Next" at bounding box center [734, 338] width 101 height 42
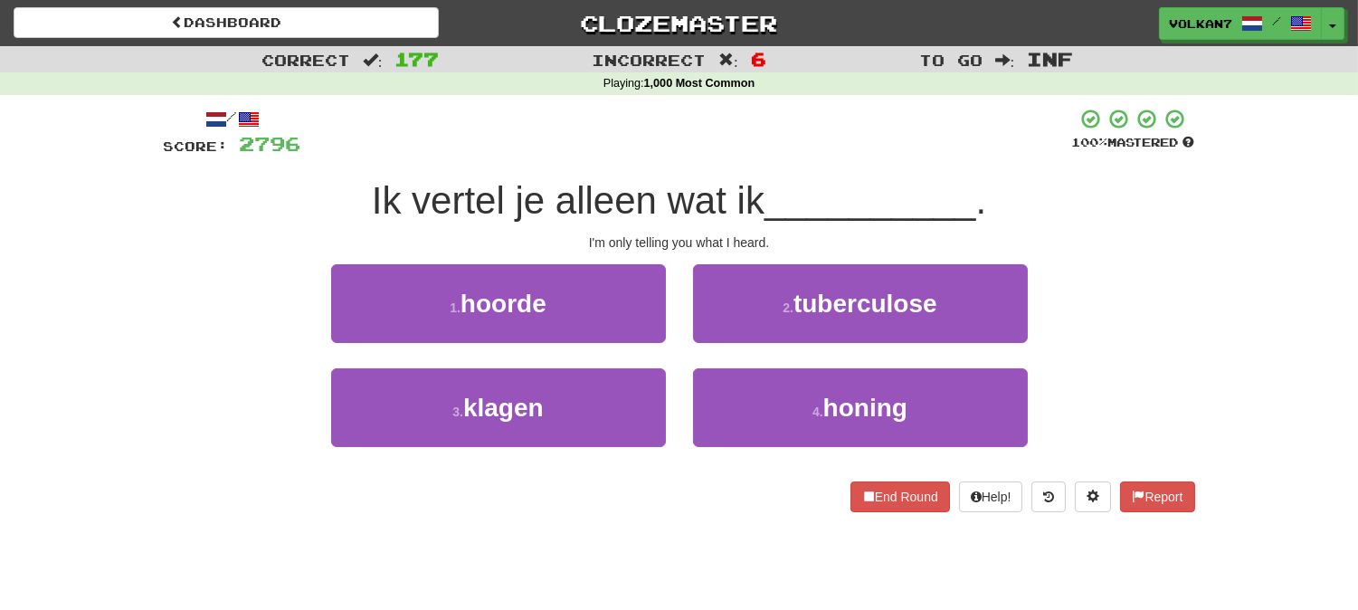
click at [672, 181] on span "Ik vertel je alleen wat ik" at bounding box center [568, 200] width 393 height 43
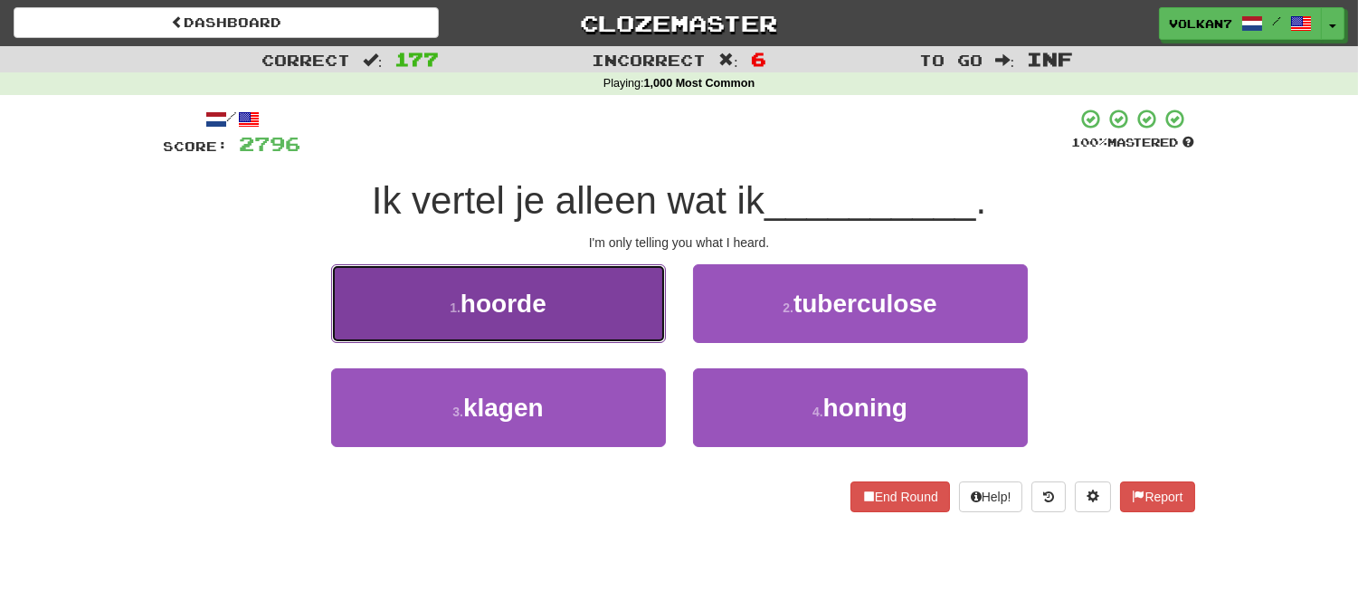
click at [603, 299] on button "1 . hoorde" at bounding box center [498, 303] width 335 height 79
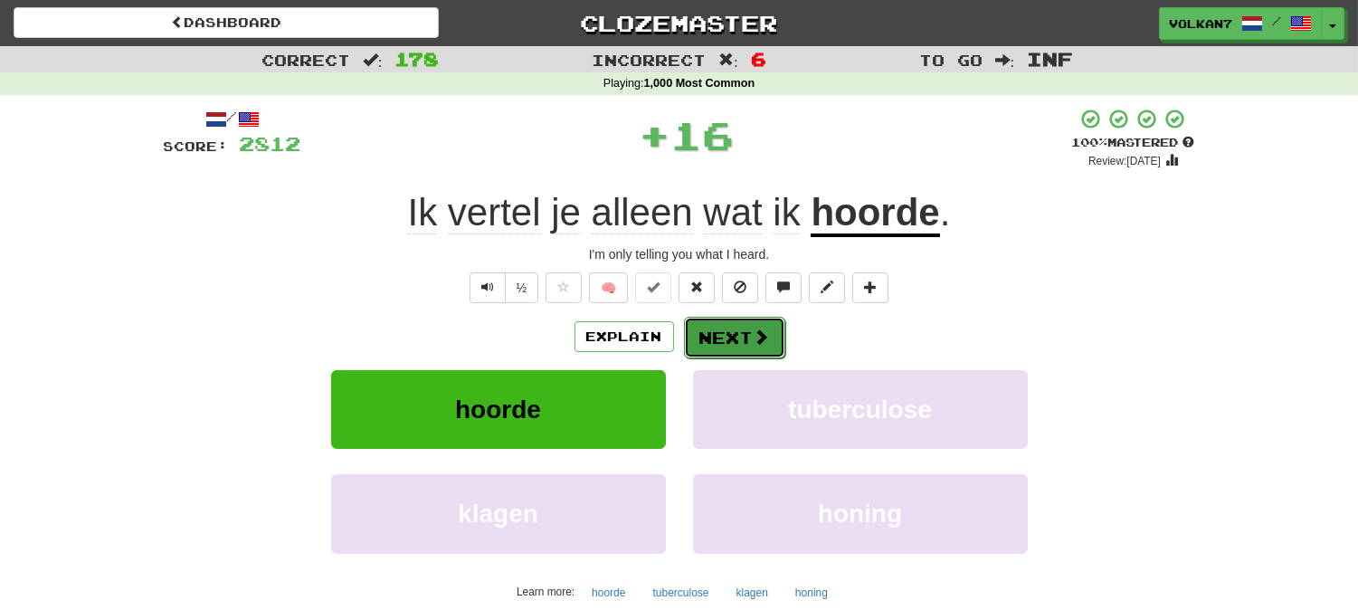
click at [716, 328] on button "Next" at bounding box center [734, 338] width 101 height 42
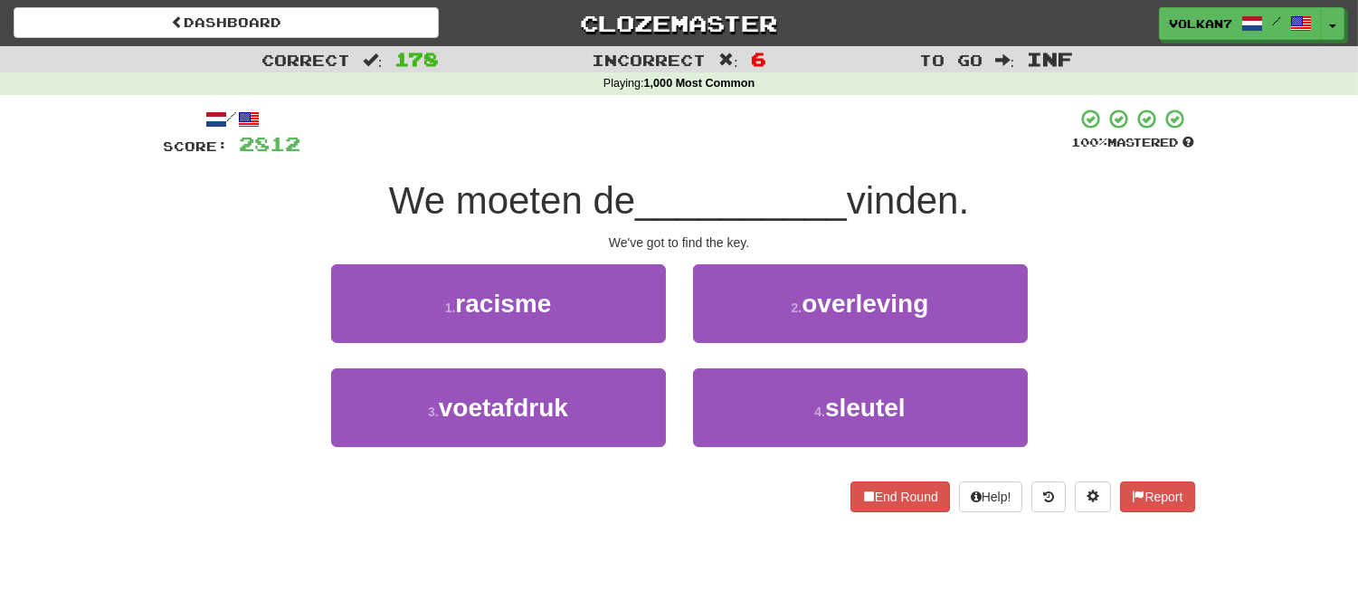
click at [751, 154] on div at bounding box center [686, 133] width 771 height 50
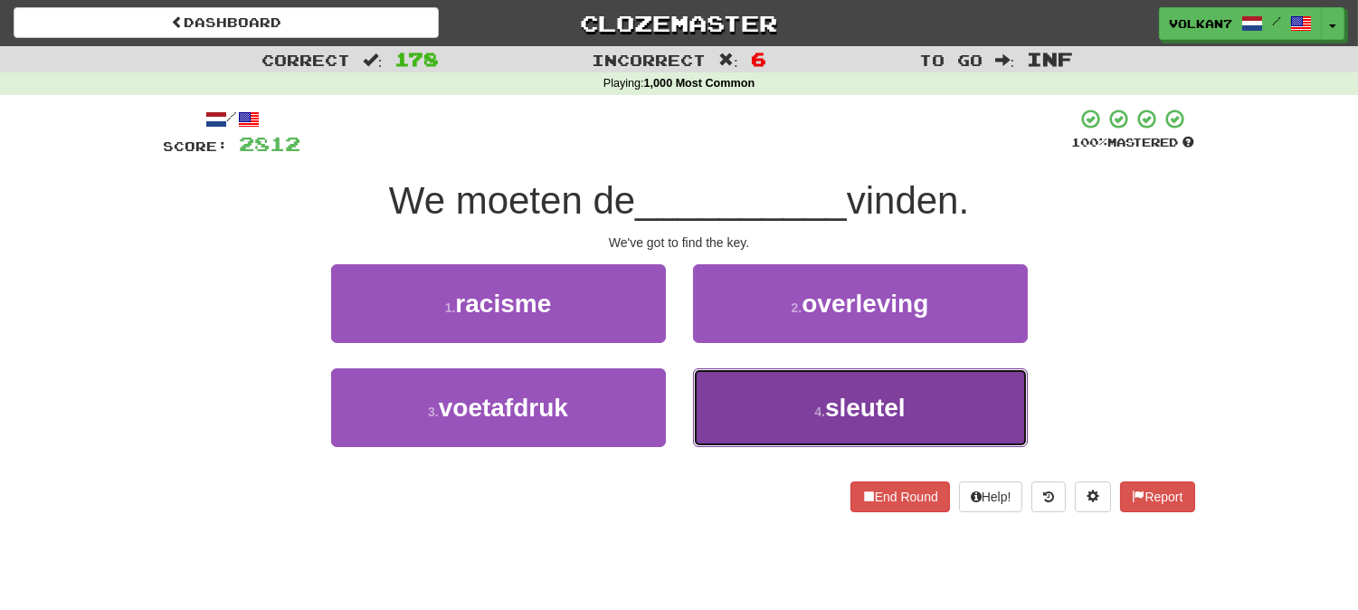
click at [798, 403] on button "4 . sleutel" at bounding box center [860, 407] width 335 height 79
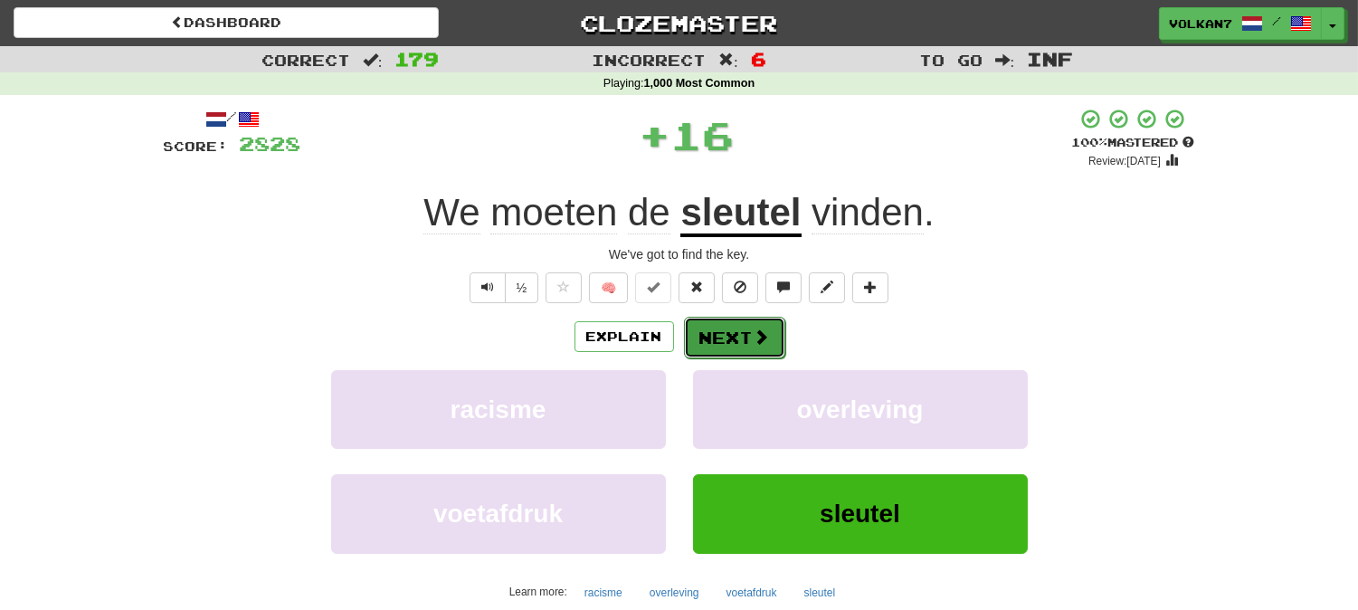
click at [746, 337] on button "Next" at bounding box center [734, 338] width 101 height 42
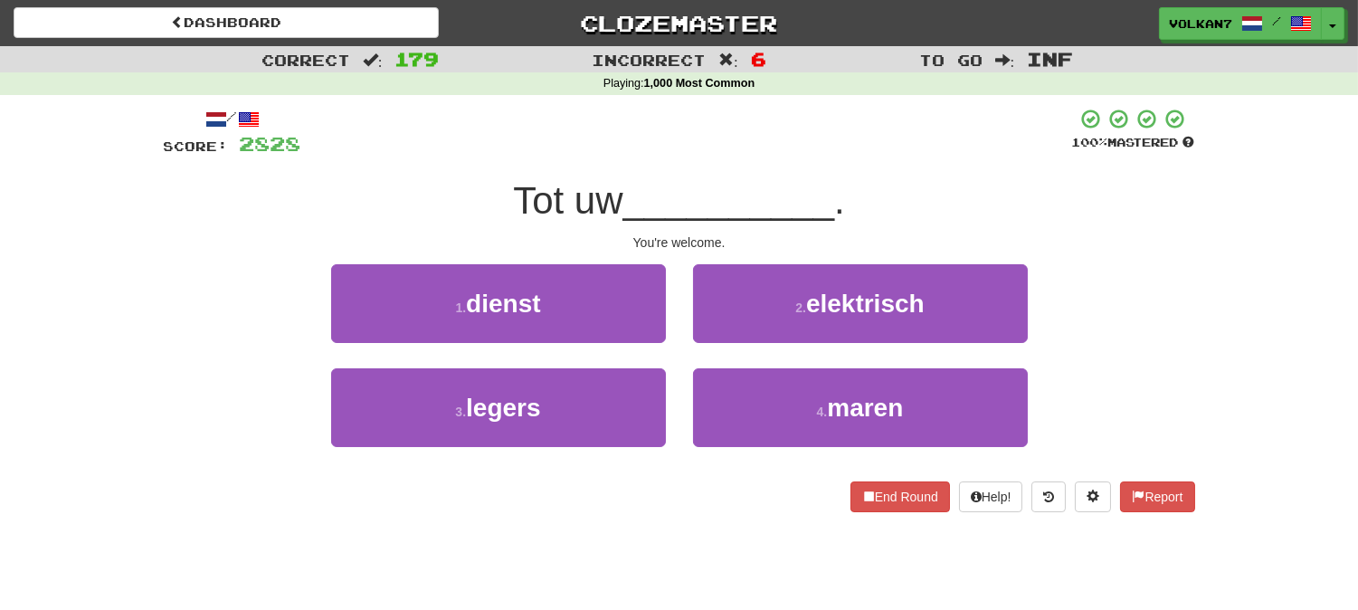
click at [765, 179] on span "__________" at bounding box center [729, 200] width 212 height 43
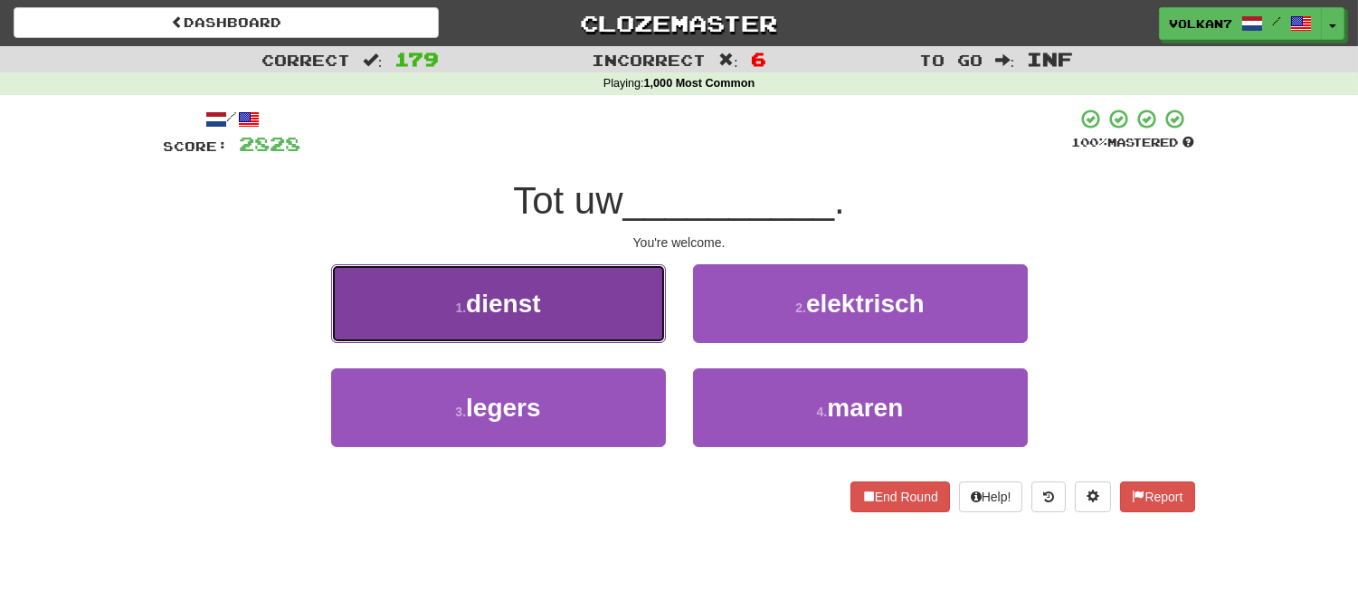
click at [625, 315] on button "1 . dienst" at bounding box center [498, 303] width 335 height 79
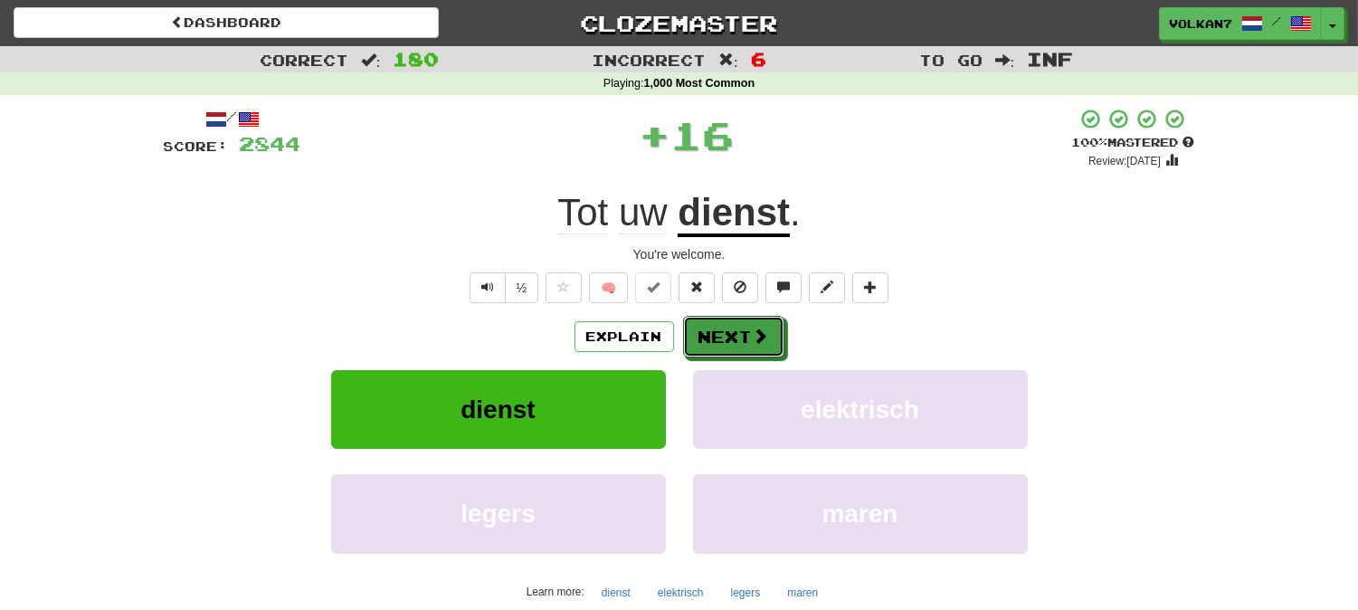
drag, startPoint x: 713, startPoint y: 345, endPoint x: 761, endPoint y: 181, distance: 170.6
click at [715, 345] on button "Next" at bounding box center [733, 337] width 101 height 42
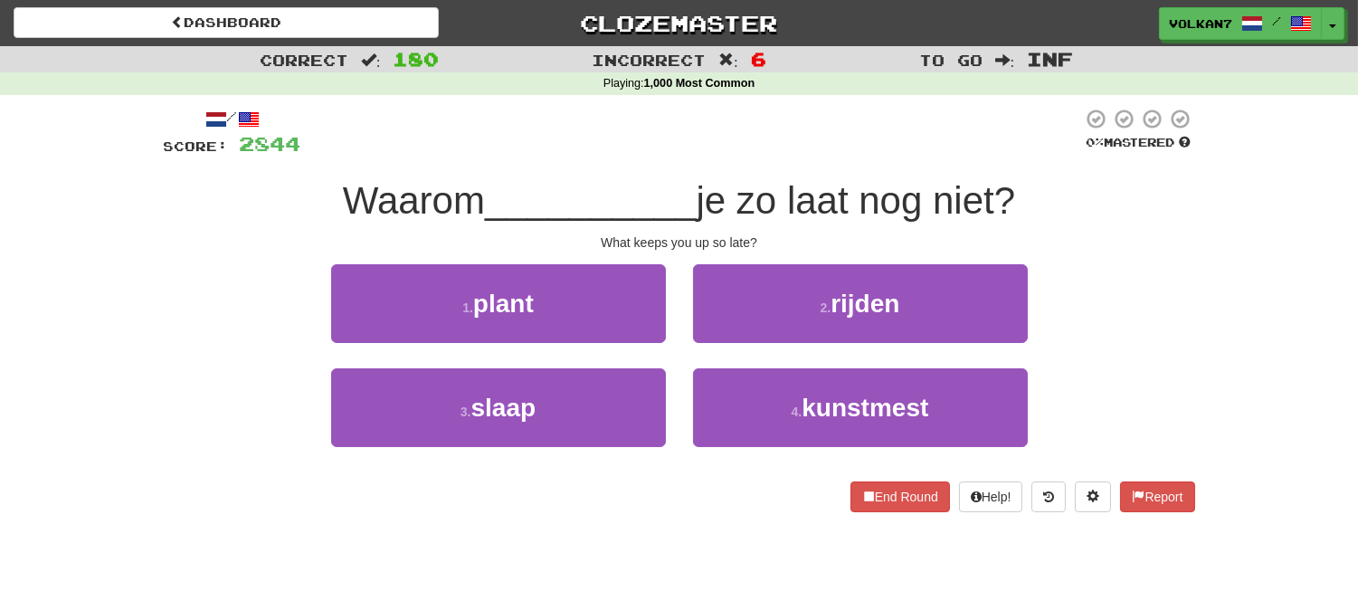
click at [771, 159] on div "/ Score: 2844 0 % Mastered Waarom __________ je zo laat nog niet? What keeps yo…" at bounding box center [679, 310] width 1031 height 404
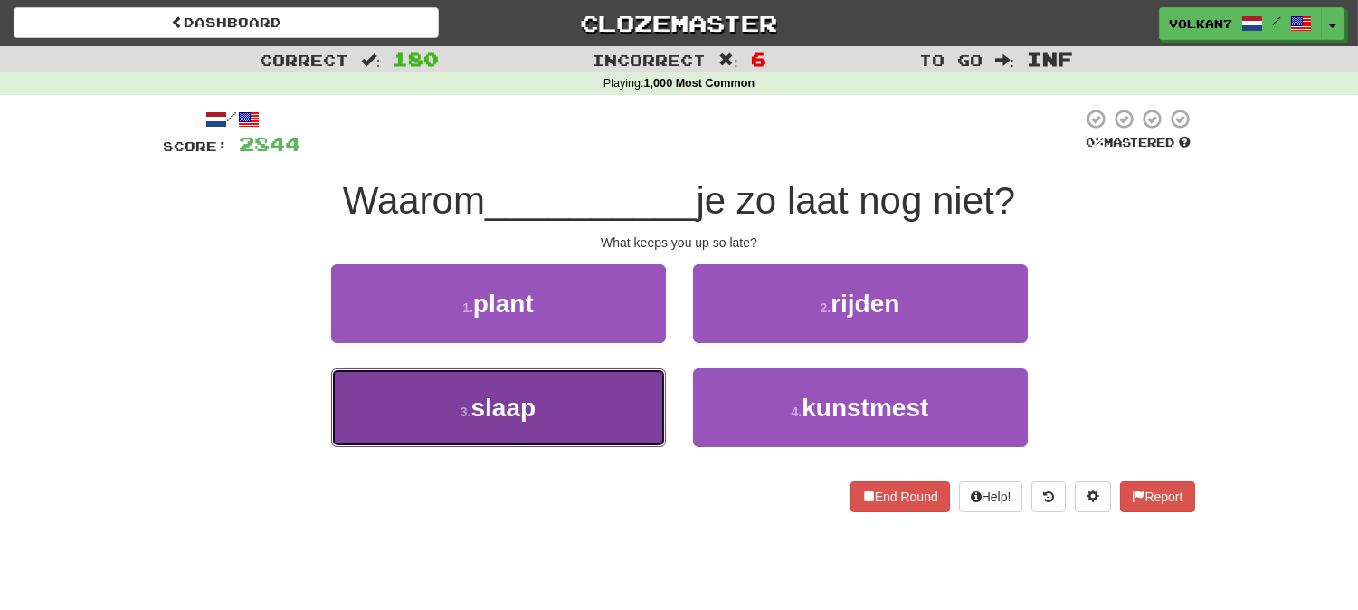
click at [594, 407] on button "3 . slaap" at bounding box center [498, 407] width 335 height 79
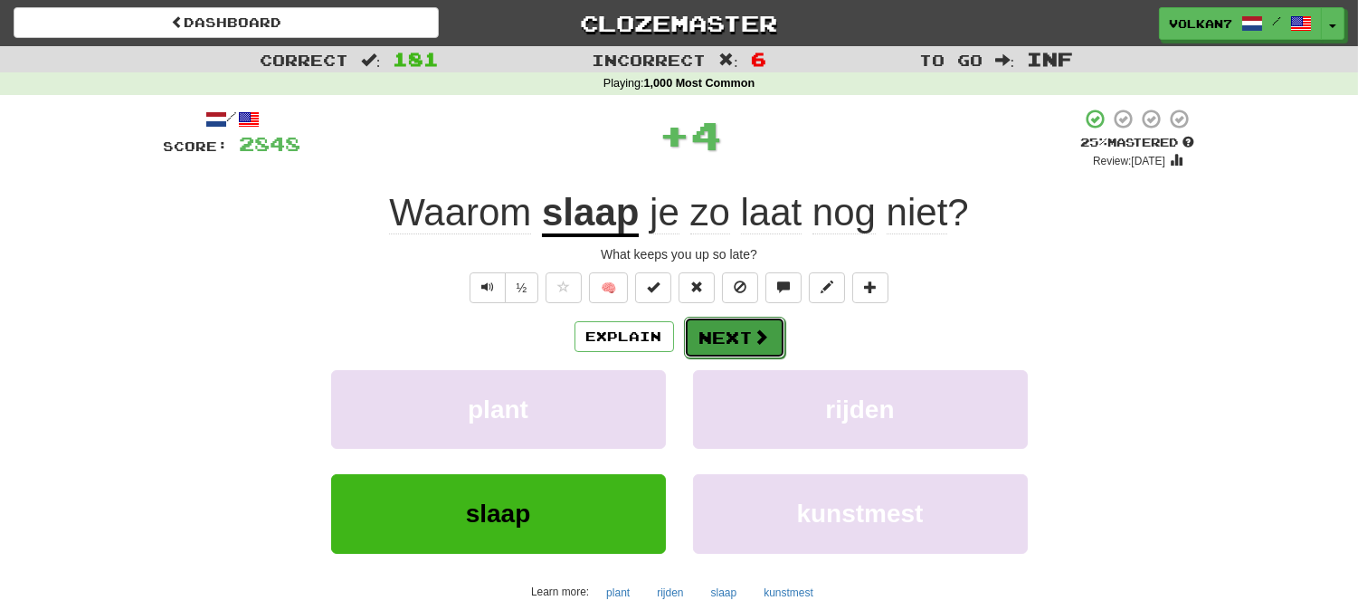
click at [736, 337] on button "Next" at bounding box center [734, 338] width 101 height 42
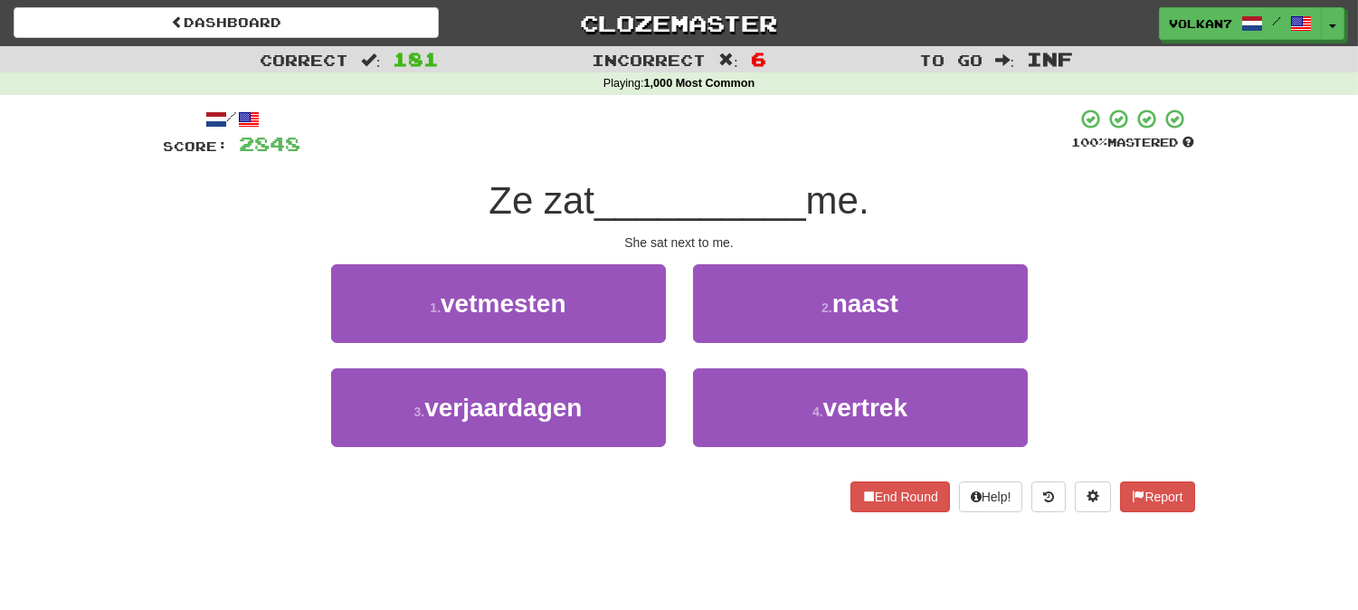
click at [770, 151] on div at bounding box center [686, 133] width 771 height 50
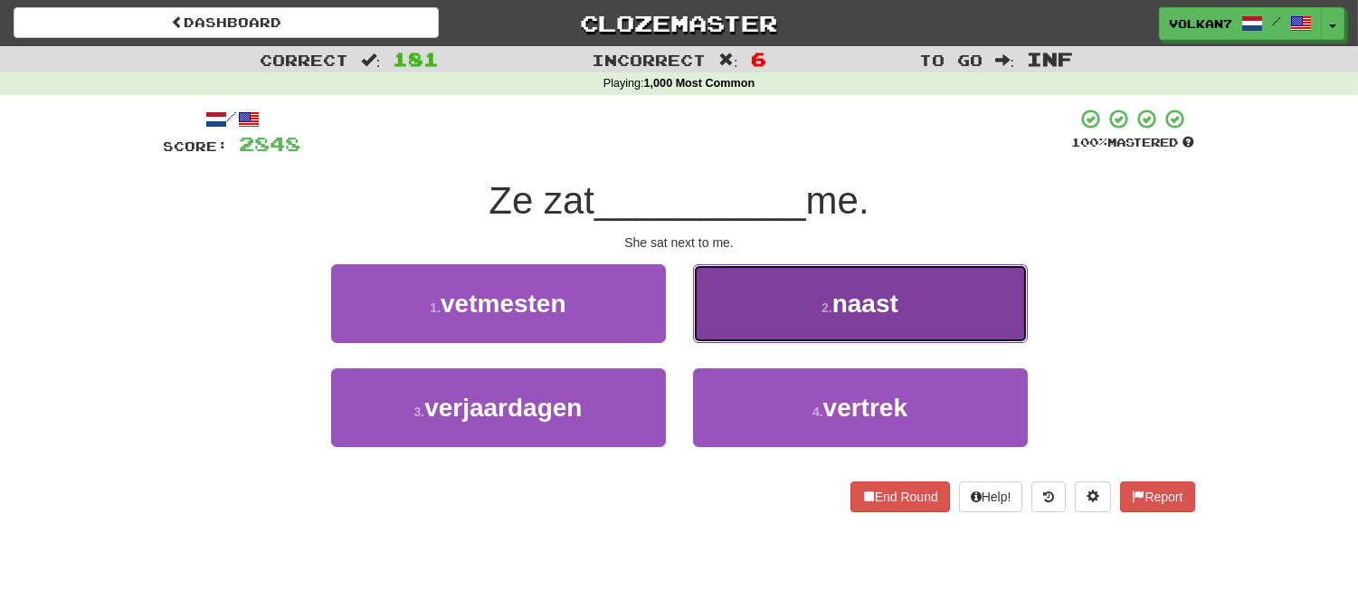
click at [854, 333] on button "2 . naast" at bounding box center [860, 303] width 335 height 79
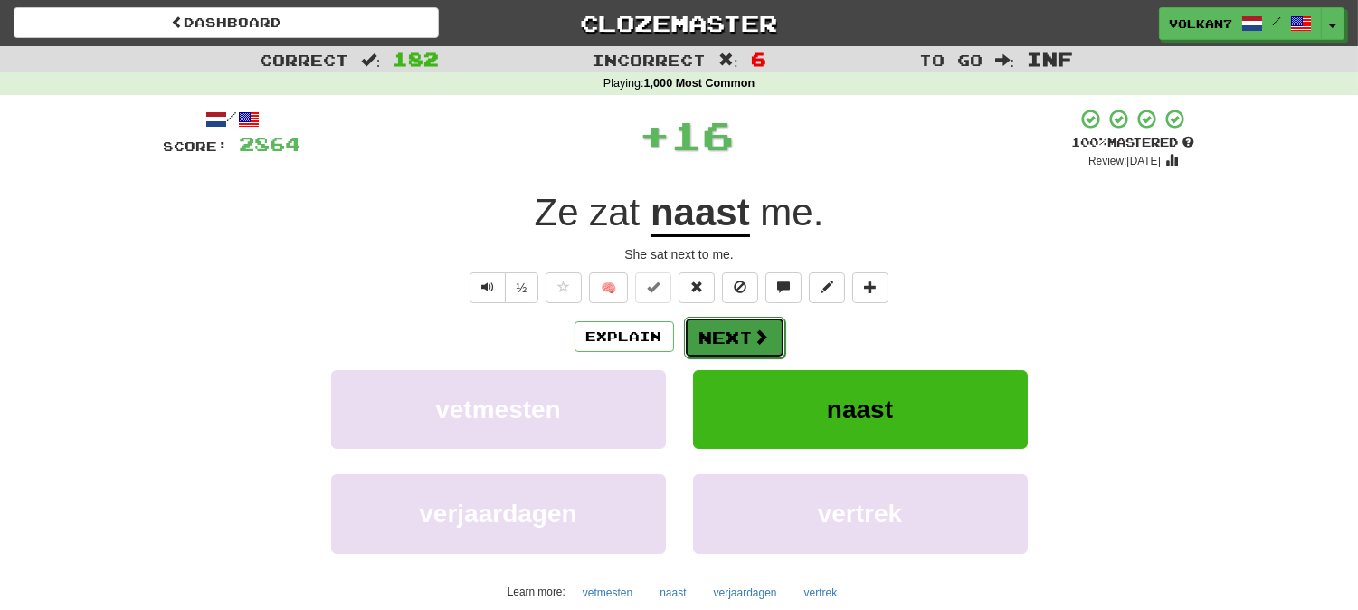
click at [710, 323] on button "Next" at bounding box center [734, 338] width 101 height 42
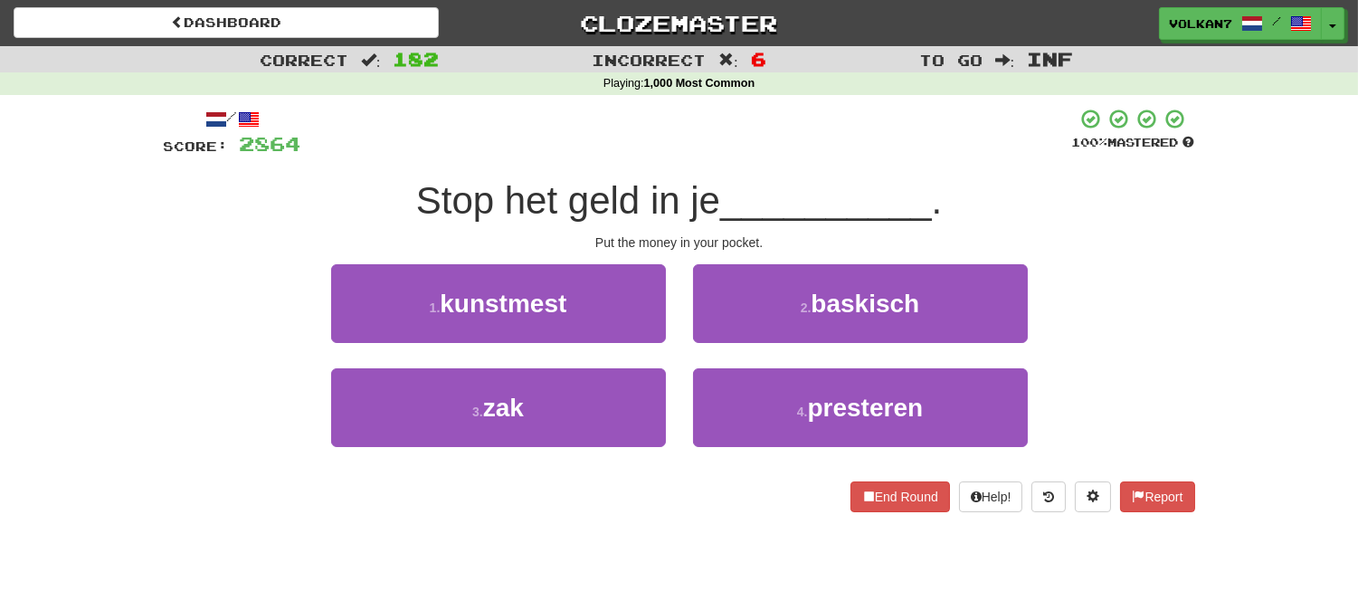
click at [740, 133] on div at bounding box center [686, 133] width 771 height 50
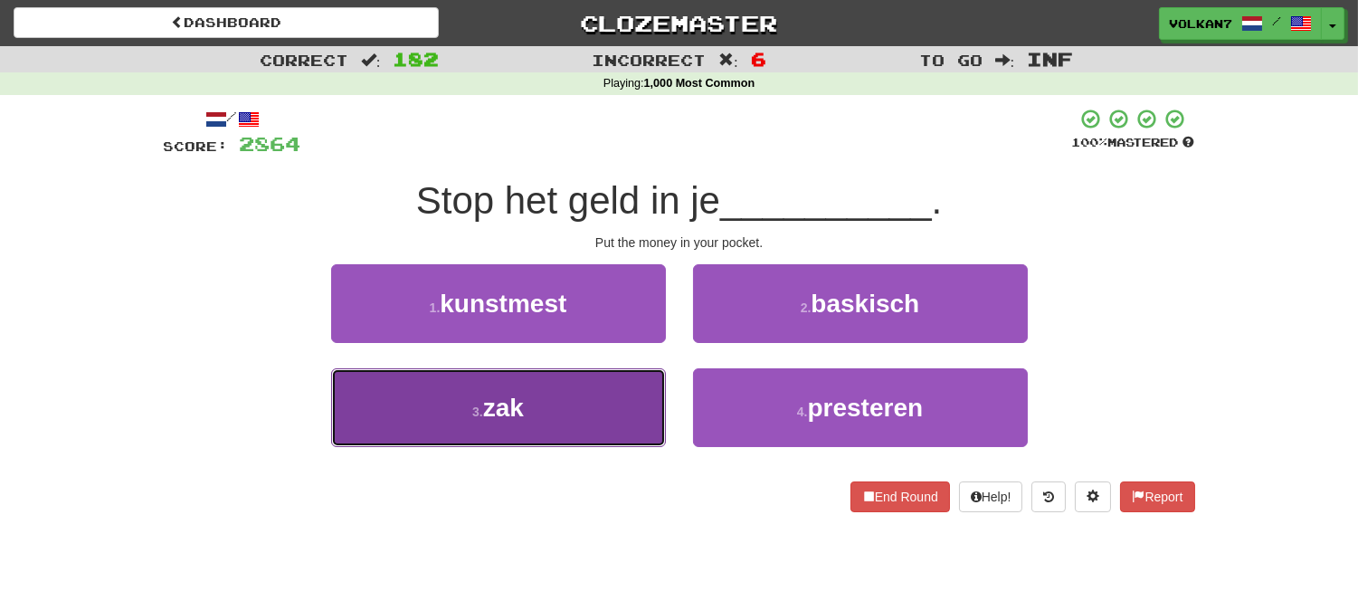
click at [590, 393] on button "3 . zak" at bounding box center [498, 407] width 335 height 79
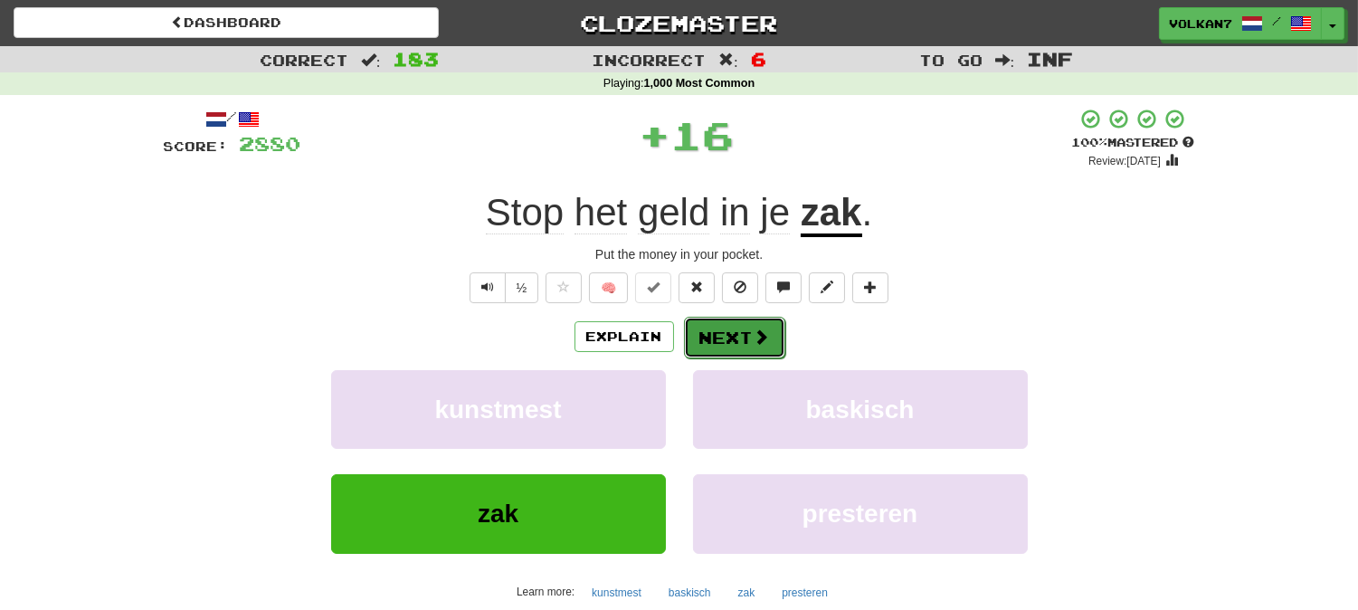
click at [718, 338] on button "Next" at bounding box center [734, 338] width 101 height 42
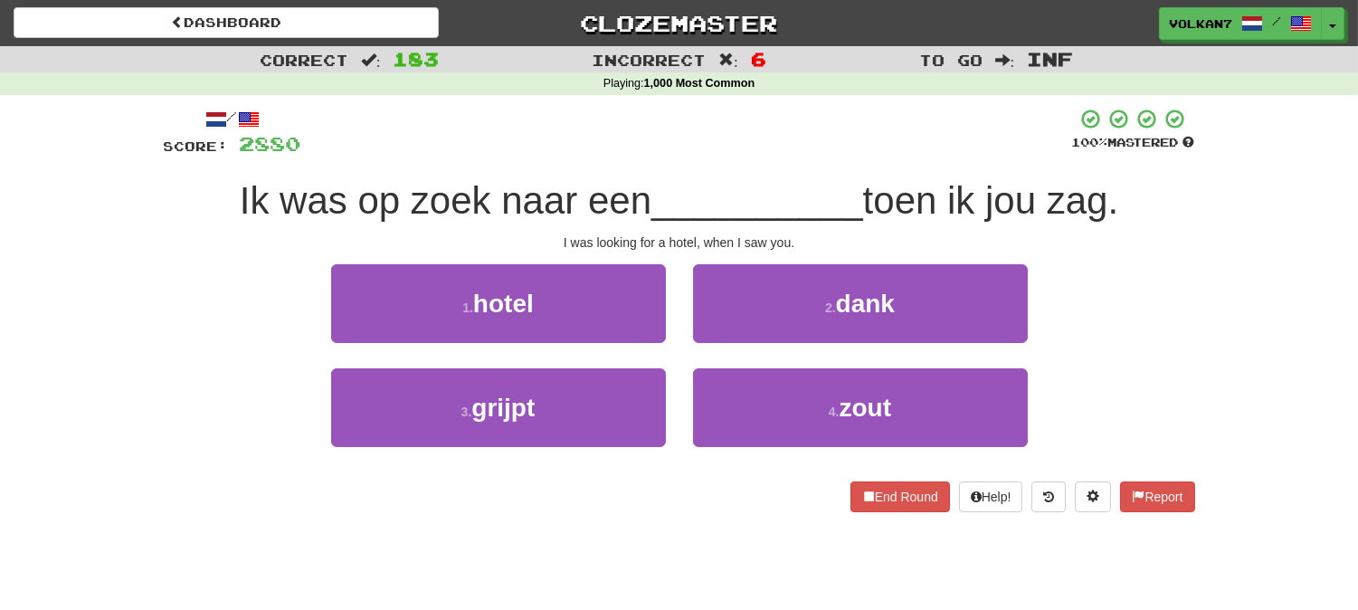
click at [703, 141] on div at bounding box center [686, 133] width 771 height 50
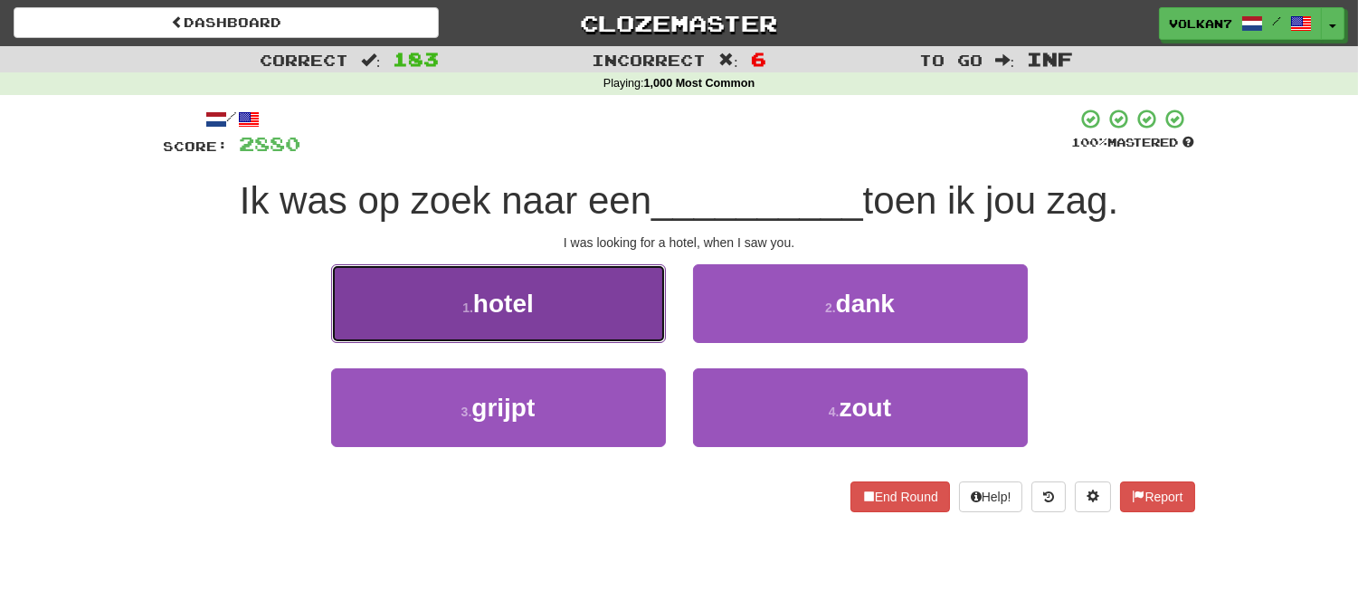
click at [622, 299] on button "1 . hotel" at bounding box center [498, 303] width 335 height 79
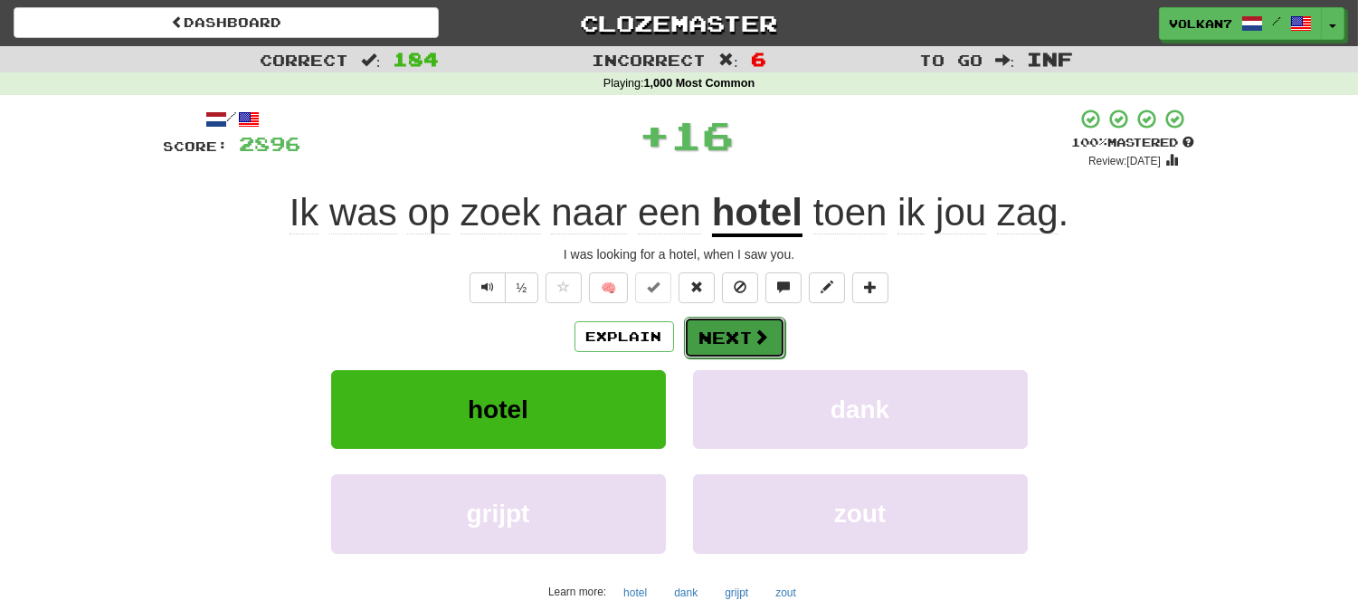
click at [739, 328] on button "Next" at bounding box center [734, 338] width 101 height 42
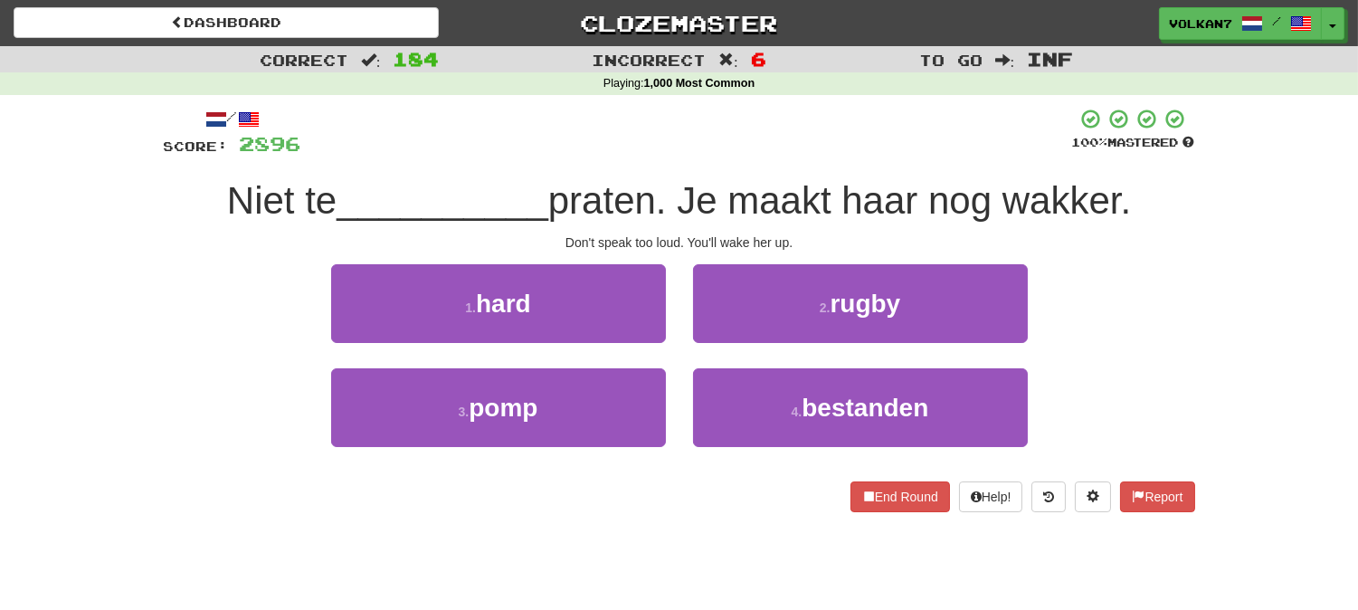
click at [757, 122] on div at bounding box center [686, 133] width 771 height 50
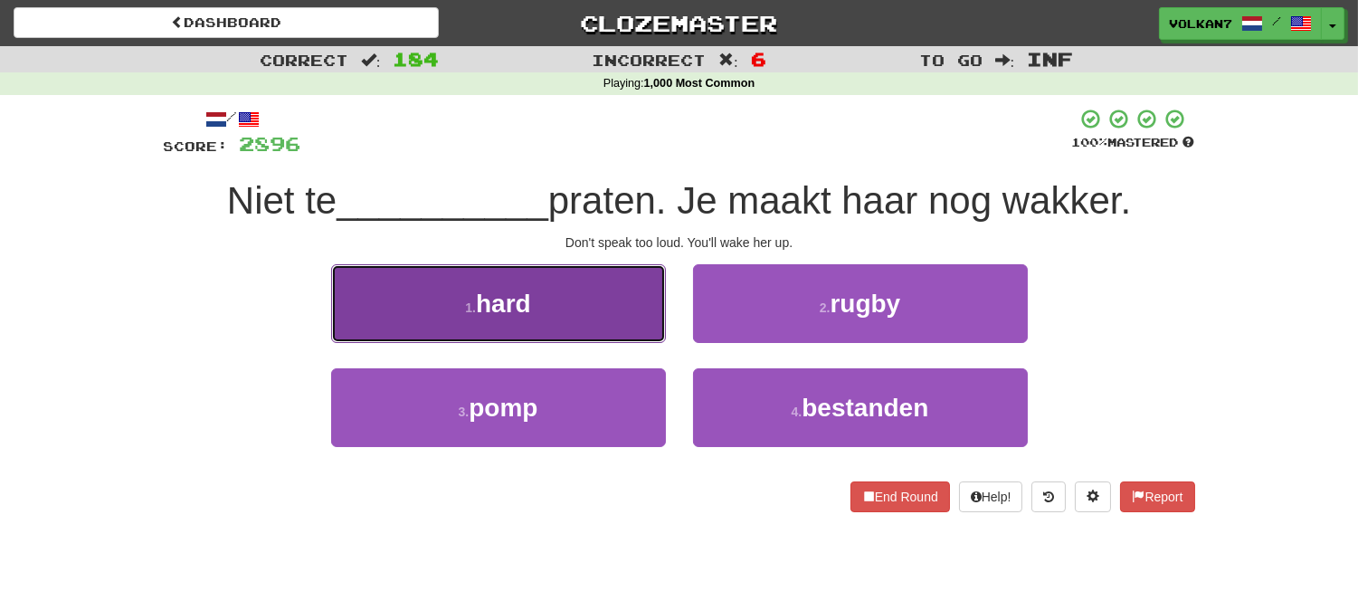
click at [612, 332] on button "1 . hard" at bounding box center [498, 303] width 335 height 79
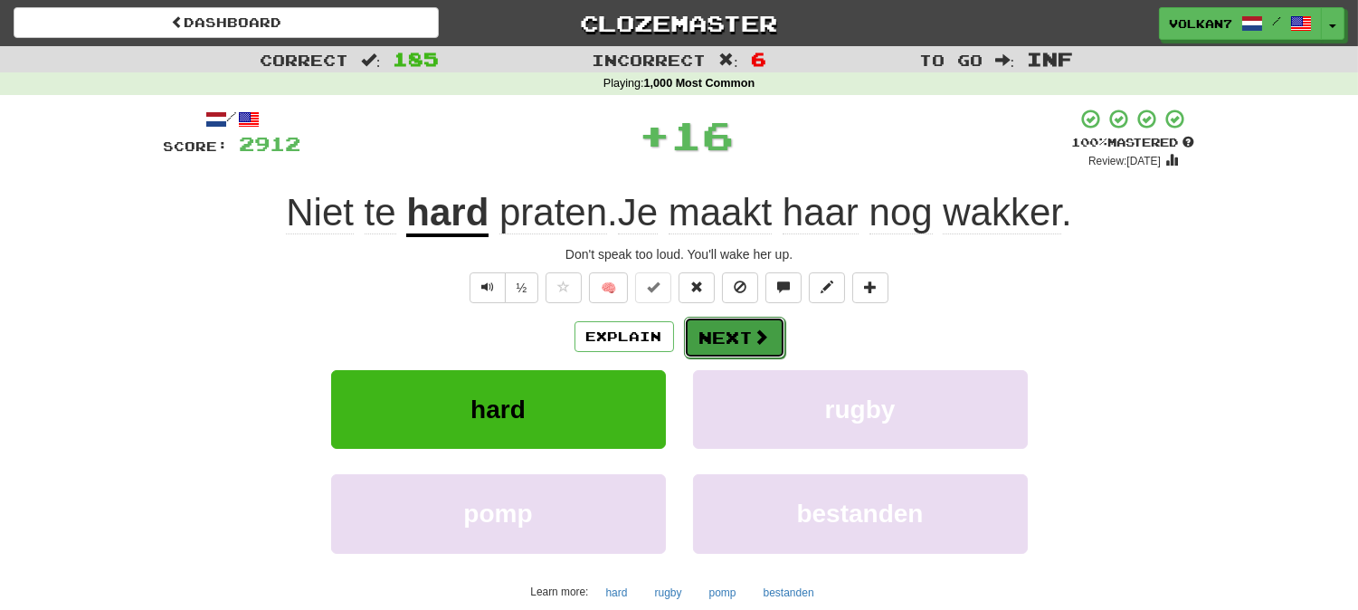
click at [755, 337] on span at bounding box center [762, 336] width 16 height 16
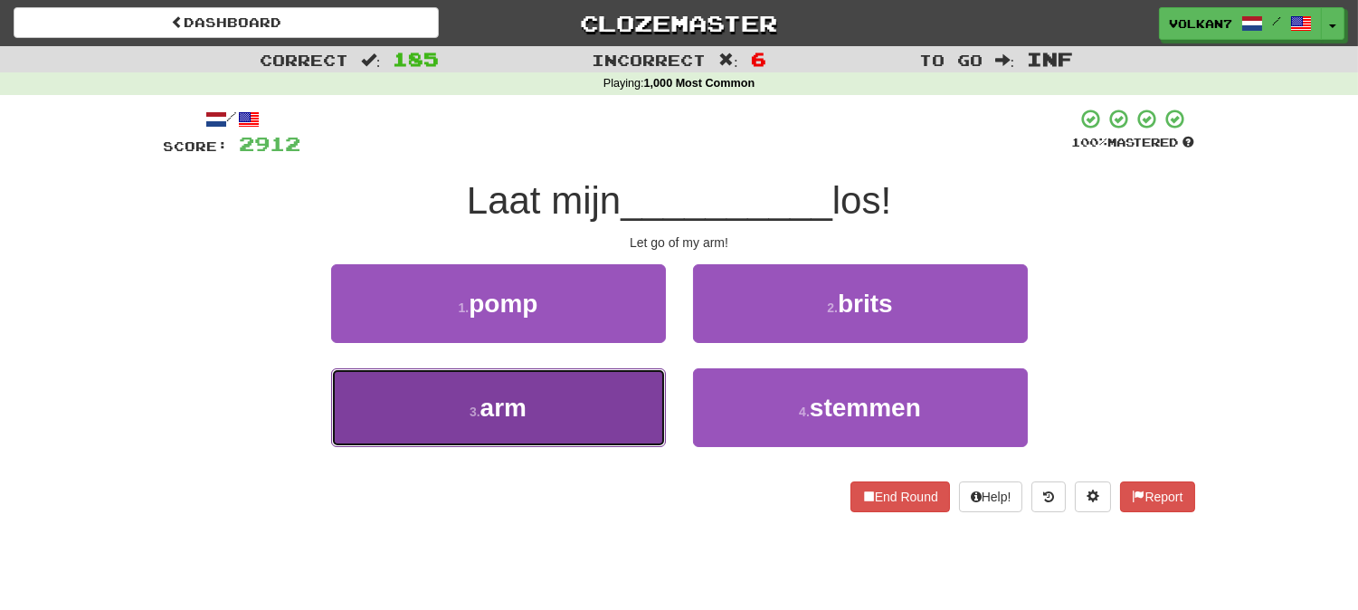
click at [588, 398] on button "3 . arm" at bounding box center [498, 407] width 335 height 79
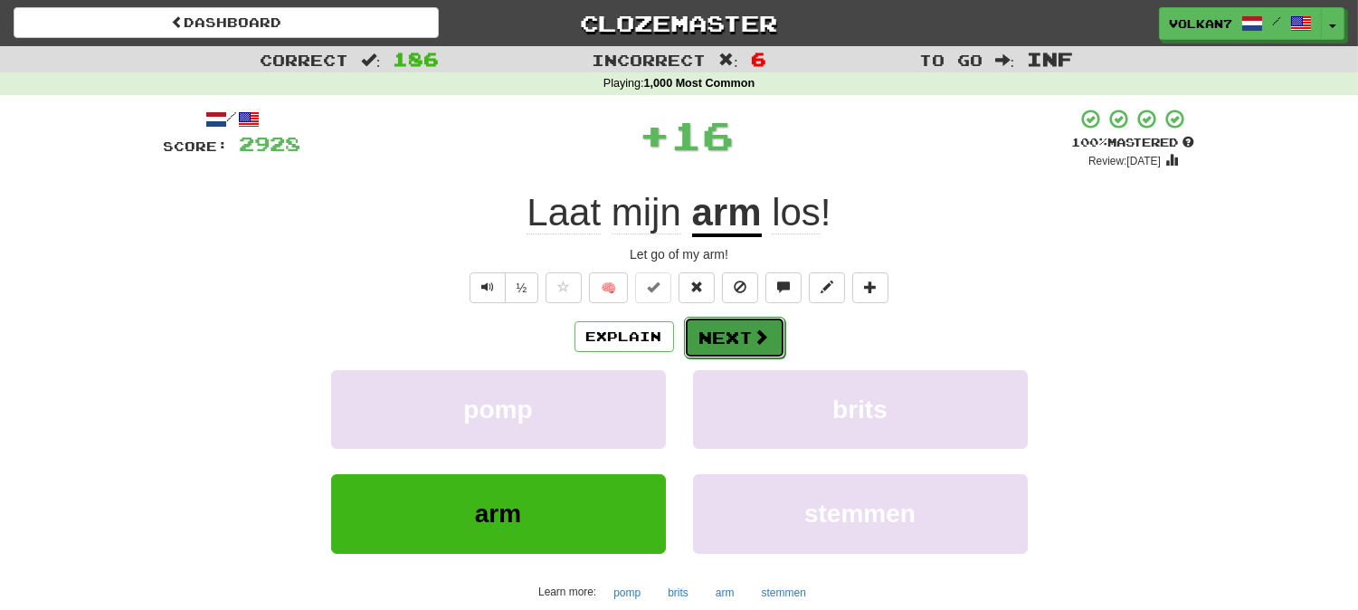
click at [713, 335] on button "Next" at bounding box center [734, 338] width 101 height 42
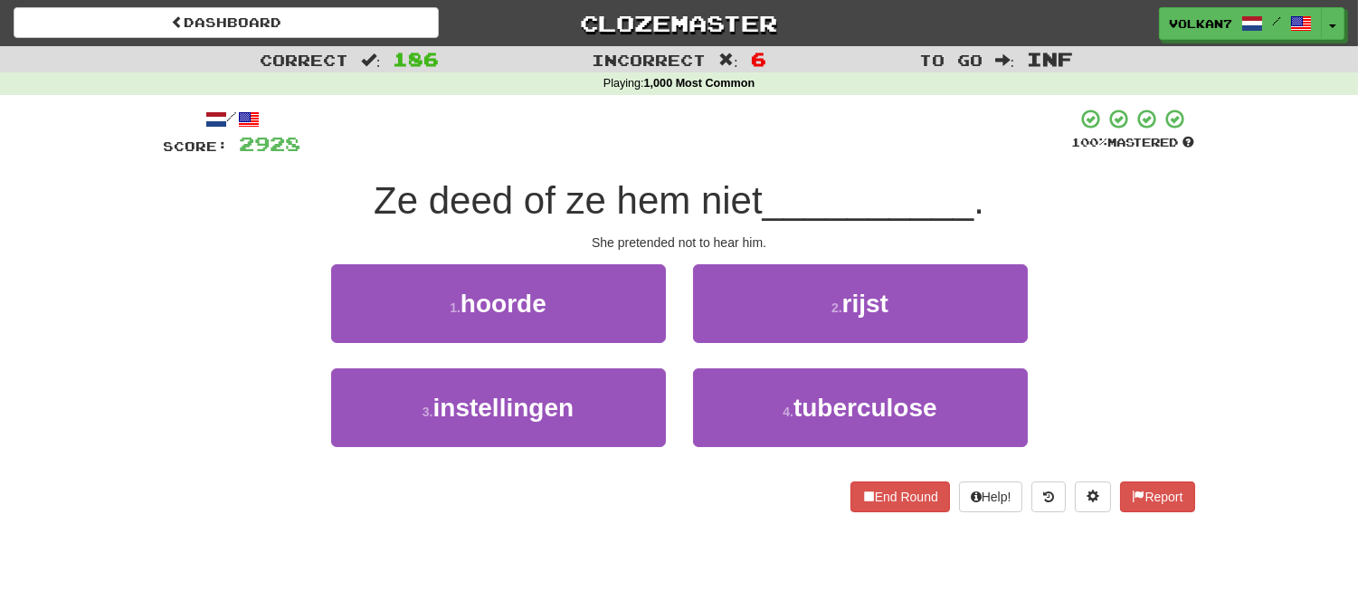
click at [802, 166] on div "/ Score: 2928 100 % Mastered Ze deed of ze hem niet __________ . She pretended …" at bounding box center [679, 310] width 1031 height 404
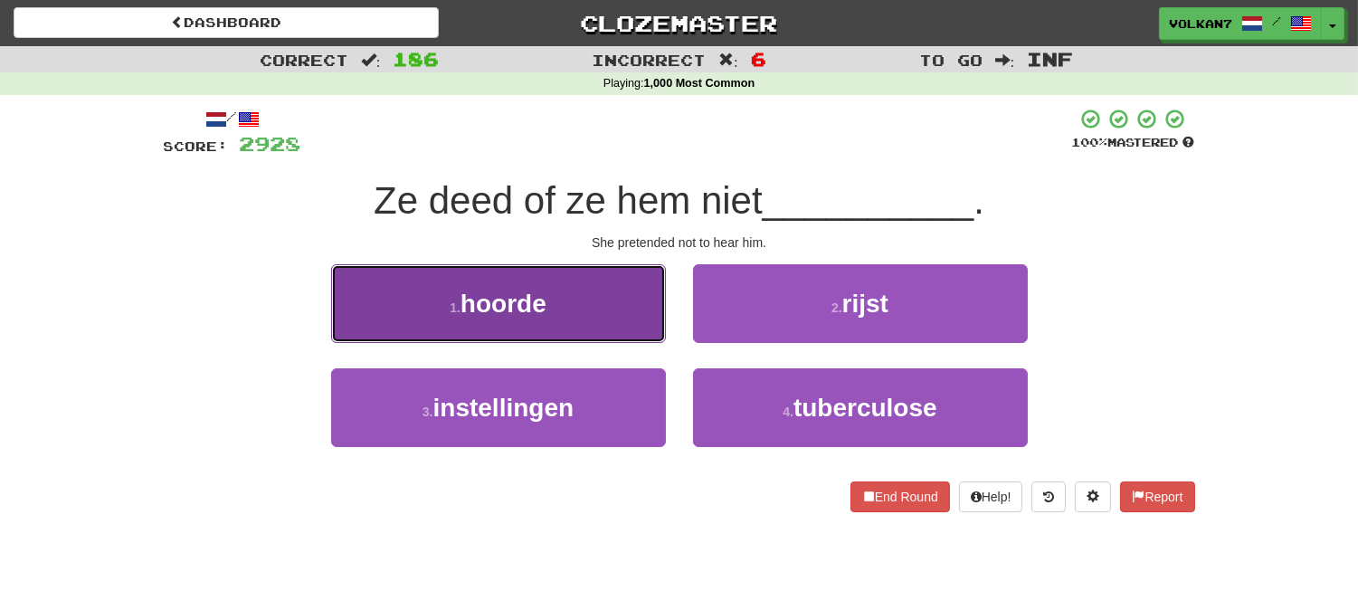
click at [568, 317] on button "1 . hoorde" at bounding box center [498, 303] width 335 height 79
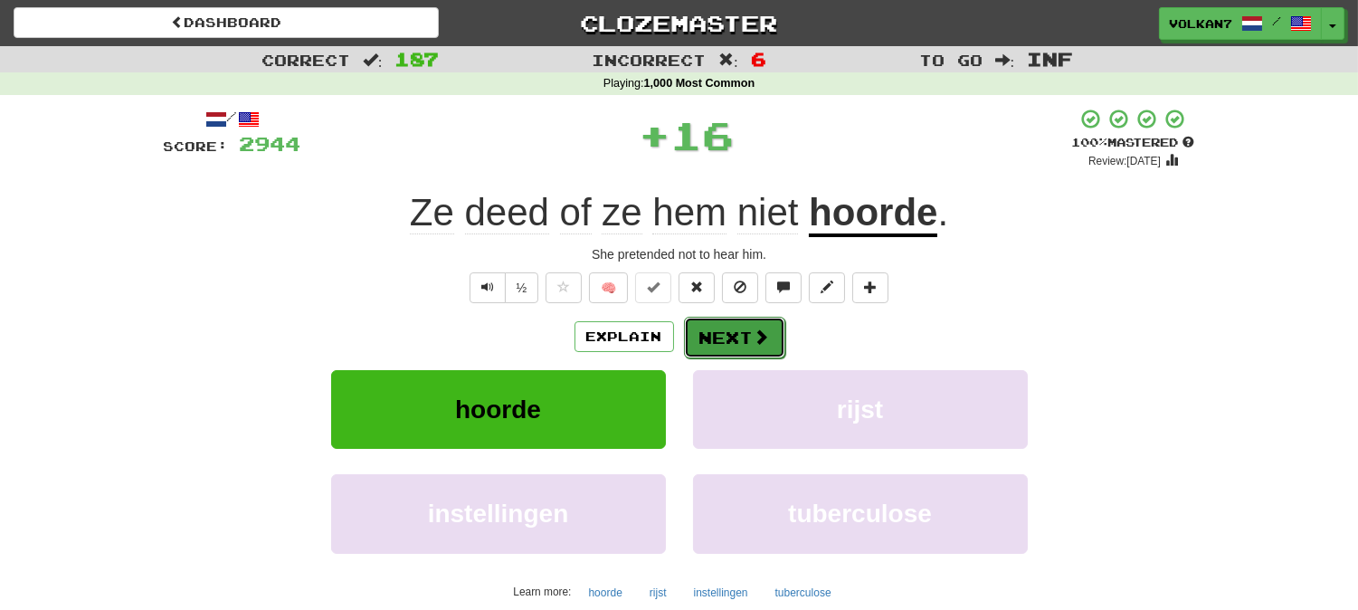
click at [730, 322] on button "Next" at bounding box center [734, 338] width 101 height 42
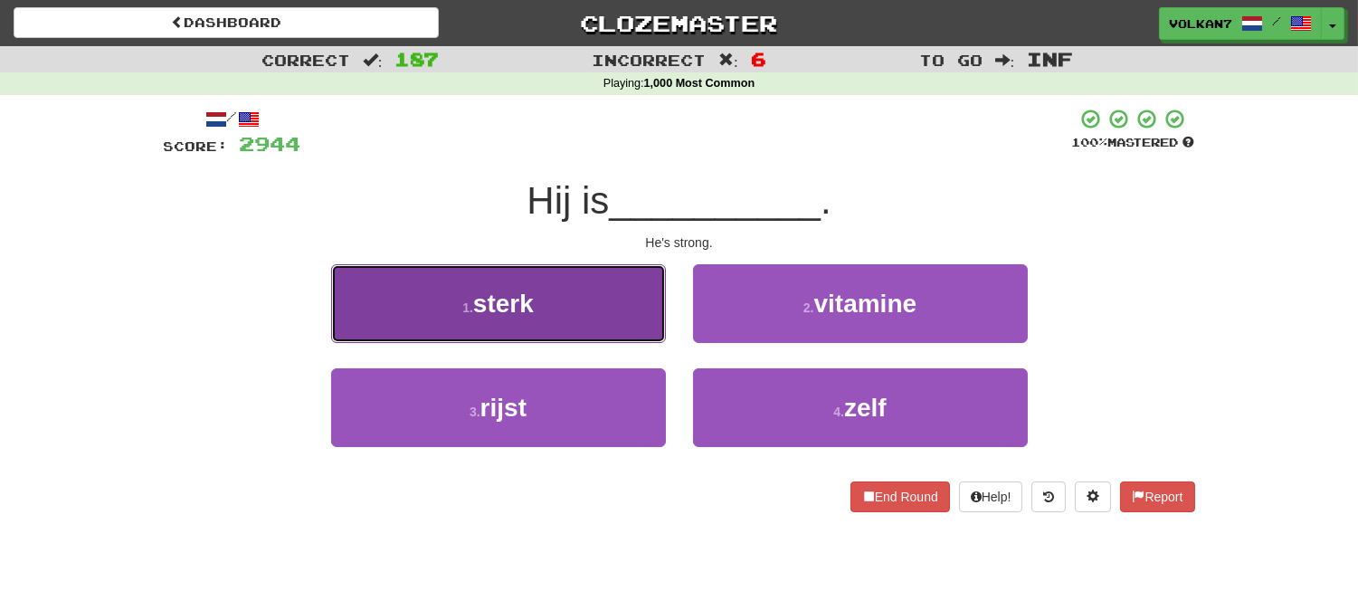
click at [613, 317] on button "1 . sterk" at bounding box center [498, 303] width 335 height 79
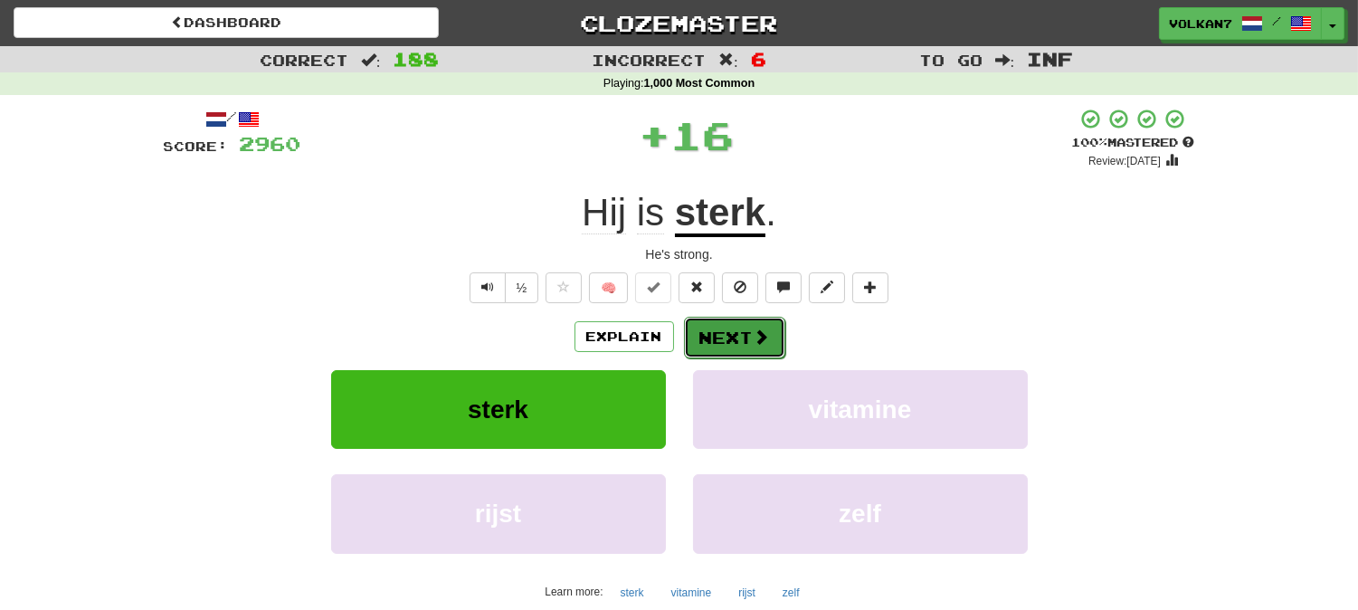
click at [712, 336] on button "Next" at bounding box center [734, 338] width 101 height 42
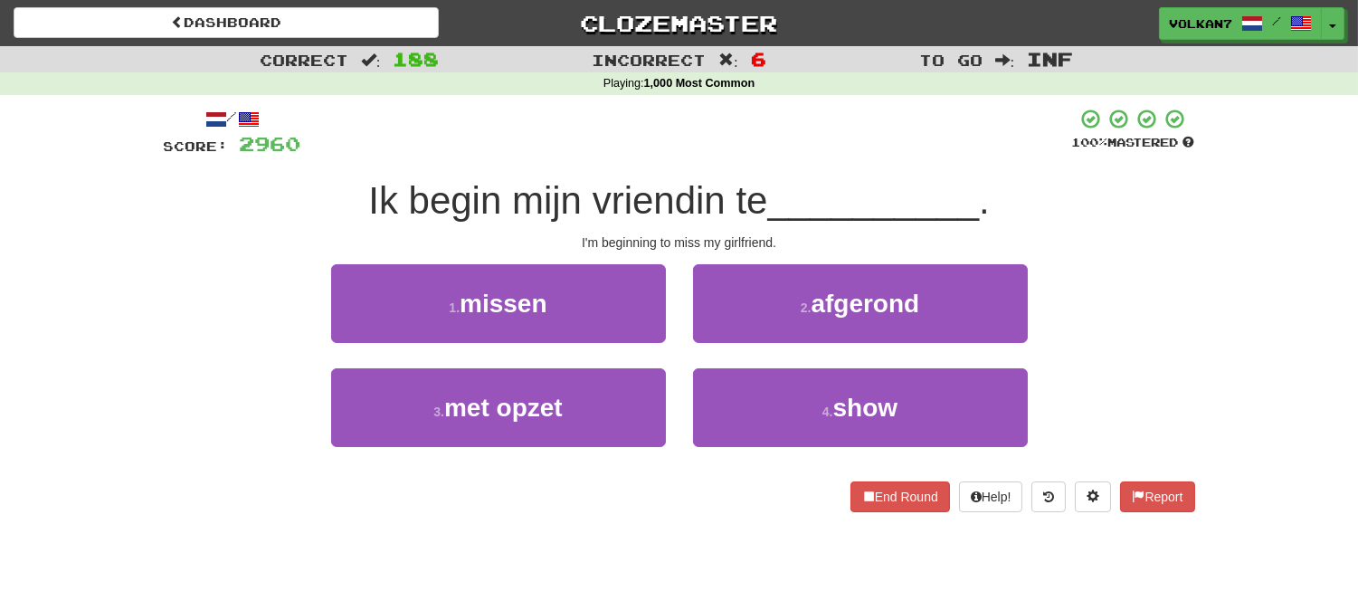
click at [755, 166] on div "/ Score: 2960 100 % Mastered Ik begin mijn vriendin te __________ . I'm beginni…" at bounding box center [679, 310] width 1031 height 404
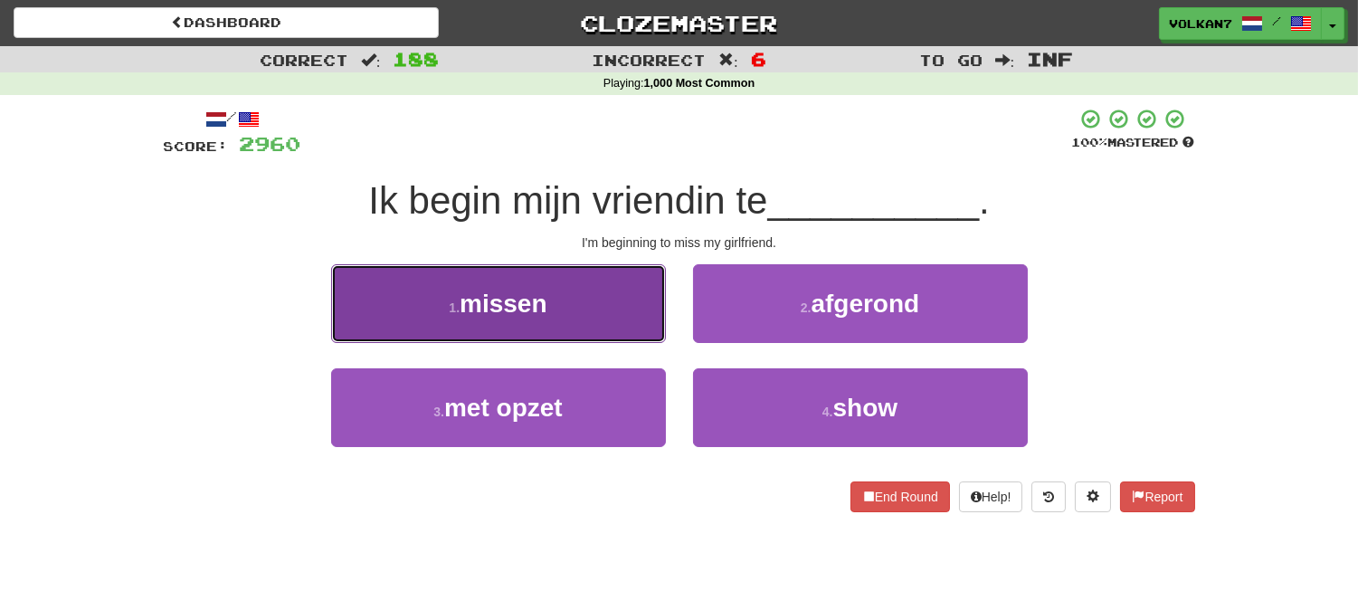
click at [602, 314] on button "1 . missen" at bounding box center [498, 303] width 335 height 79
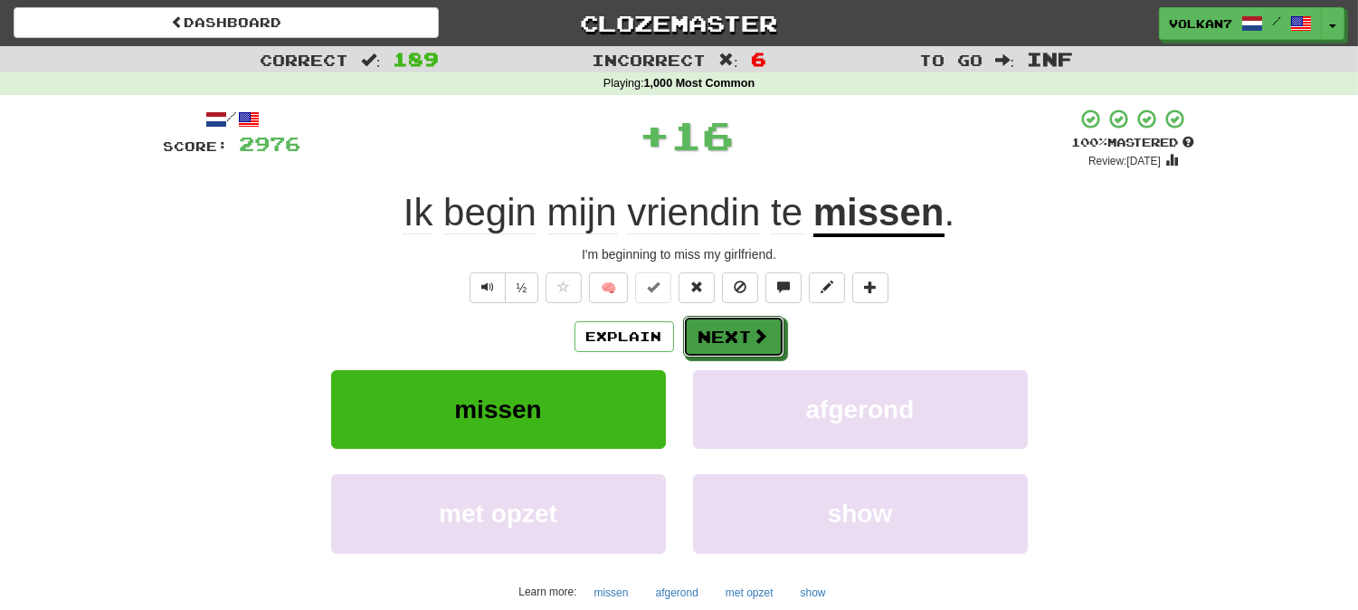
drag, startPoint x: 713, startPoint y: 326, endPoint x: 711, endPoint y: 176, distance: 149.3
click at [713, 322] on button "Next" at bounding box center [733, 337] width 101 height 42
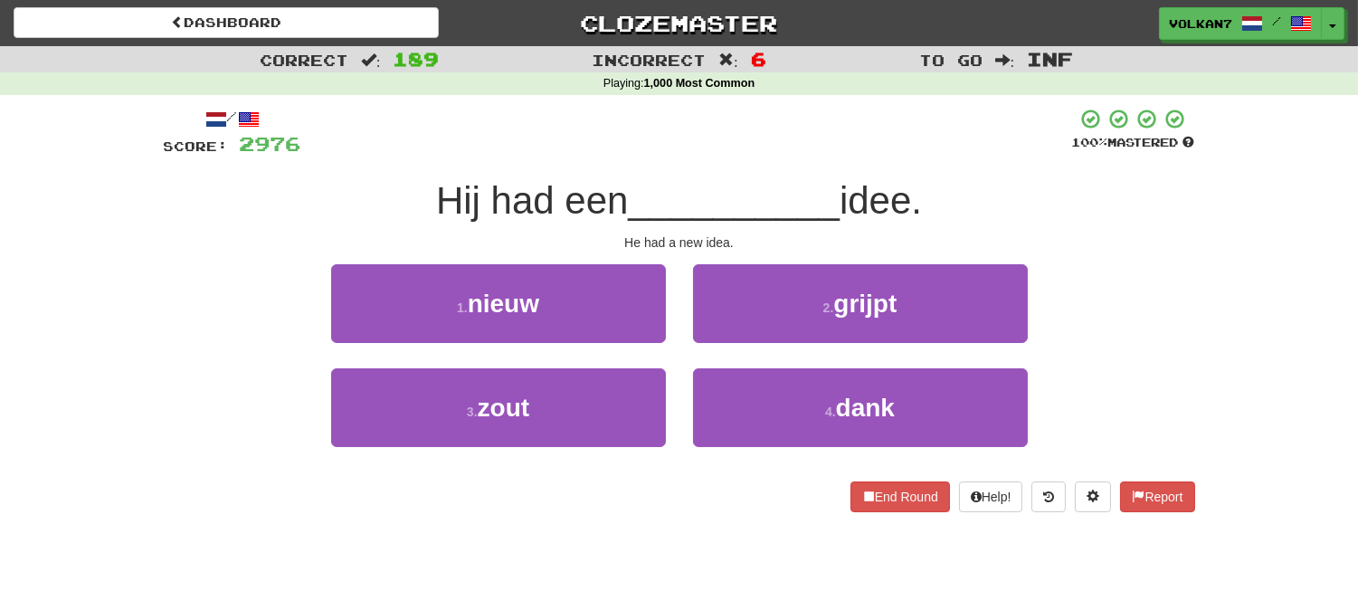
click at [711, 176] on div "Hij had een __________ idee." at bounding box center [679, 201] width 1031 height 50
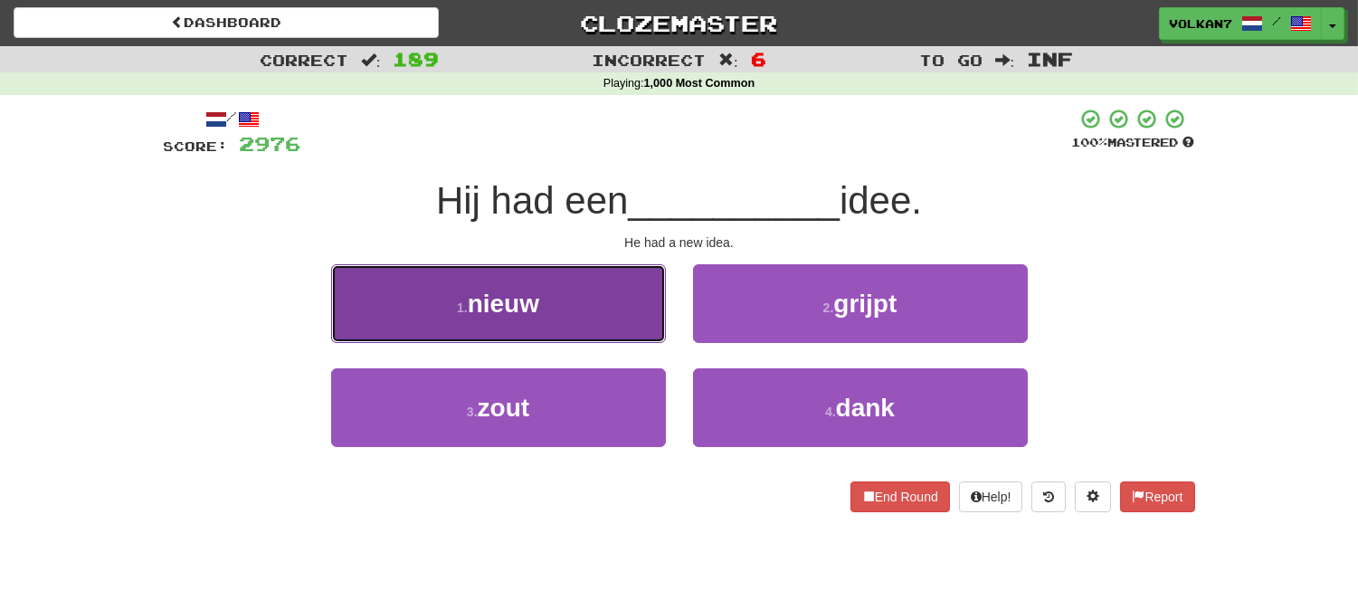
click at [602, 280] on button "1 . nieuw" at bounding box center [498, 303] width 335 height 79
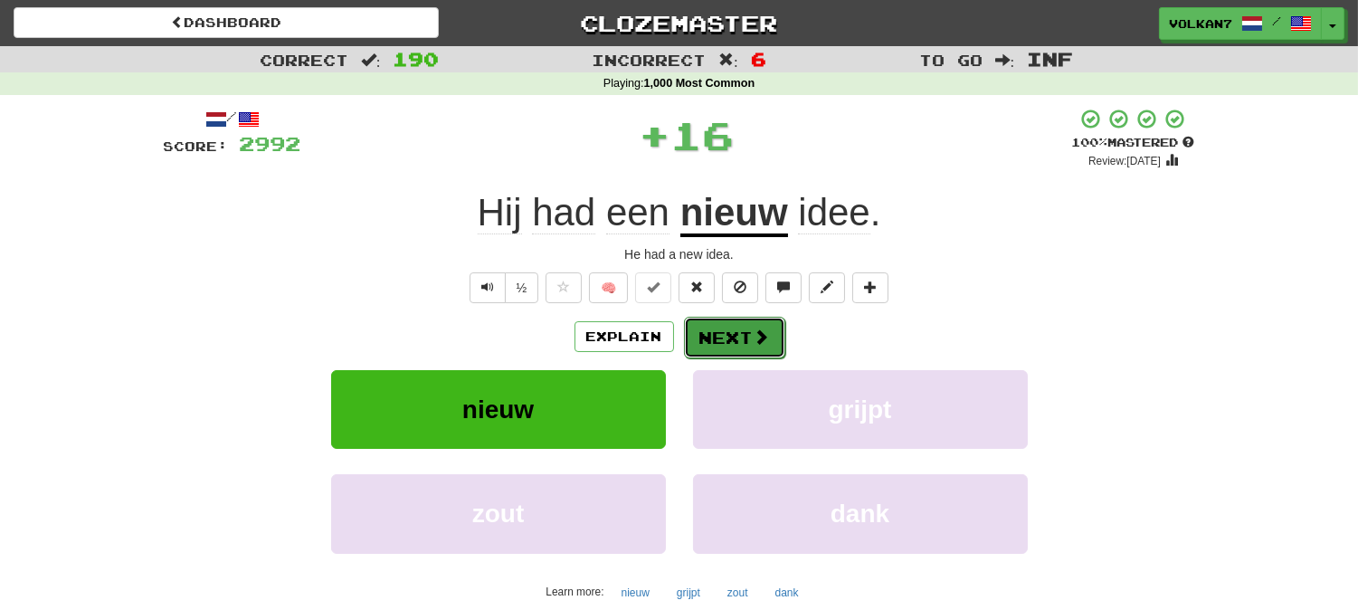
click at [710, 328] on button "Next" at bounding box center [734, 338] width 101 height 42
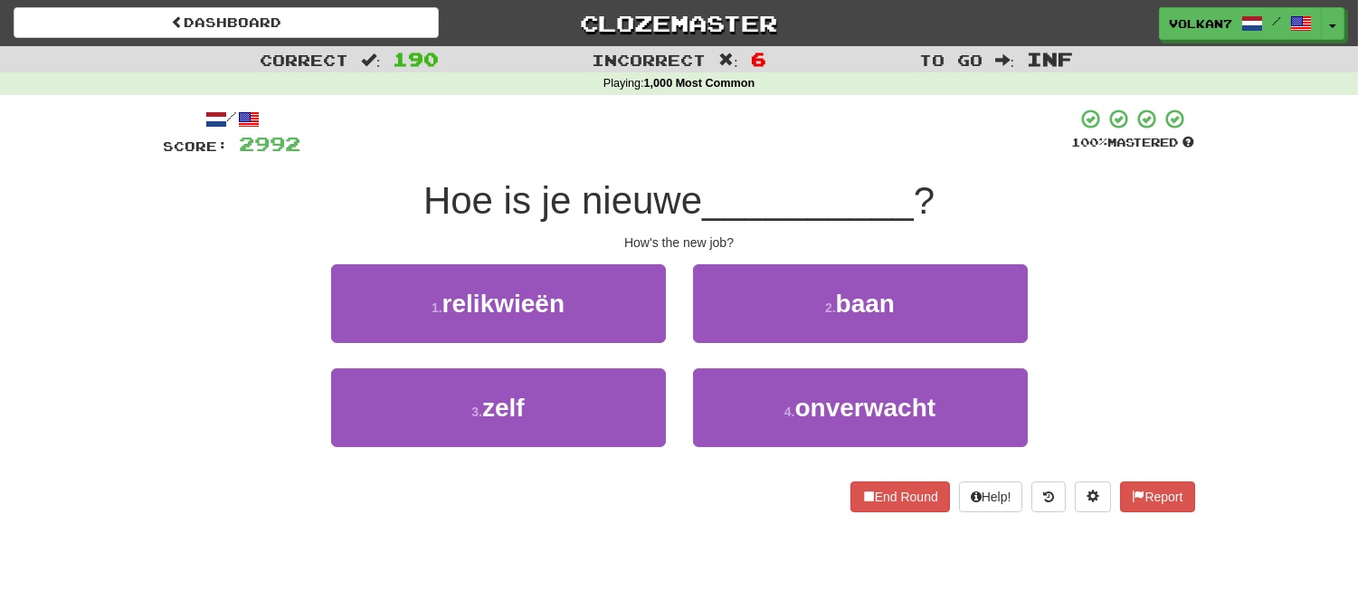
click at [743, 112] on div at bounding box center [686, 133] width 771 height 50
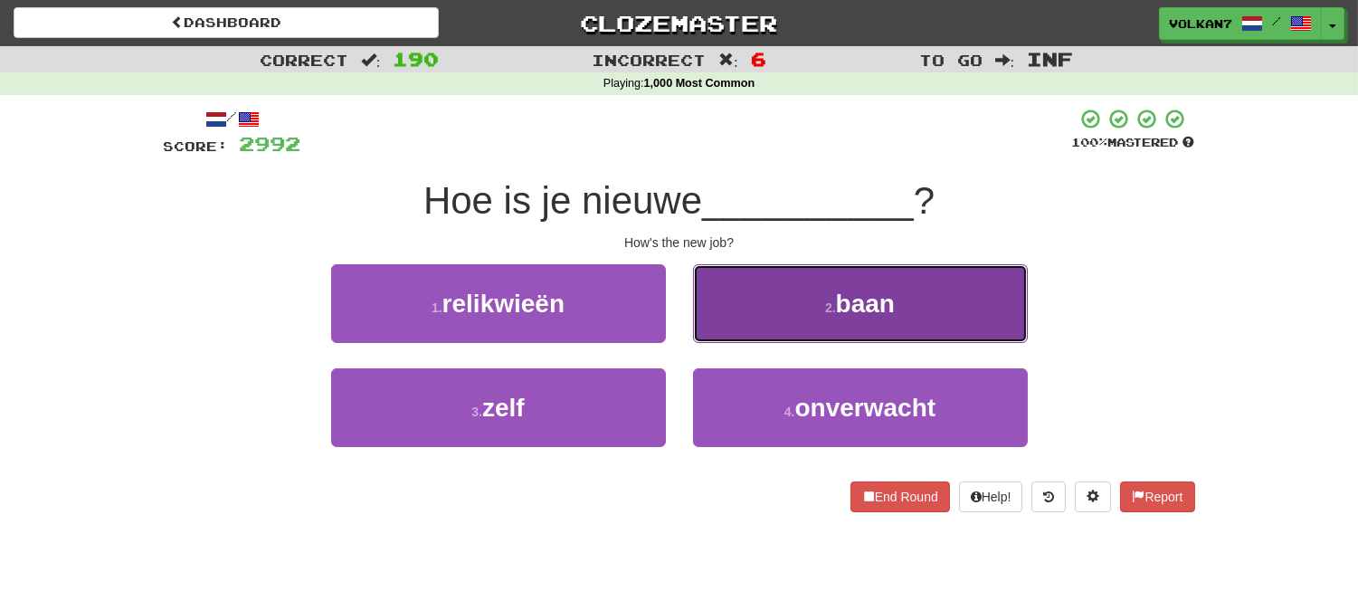
click at [807, 299] on button "2 . baan" at bounding box center [860, 303] width 335 height 79
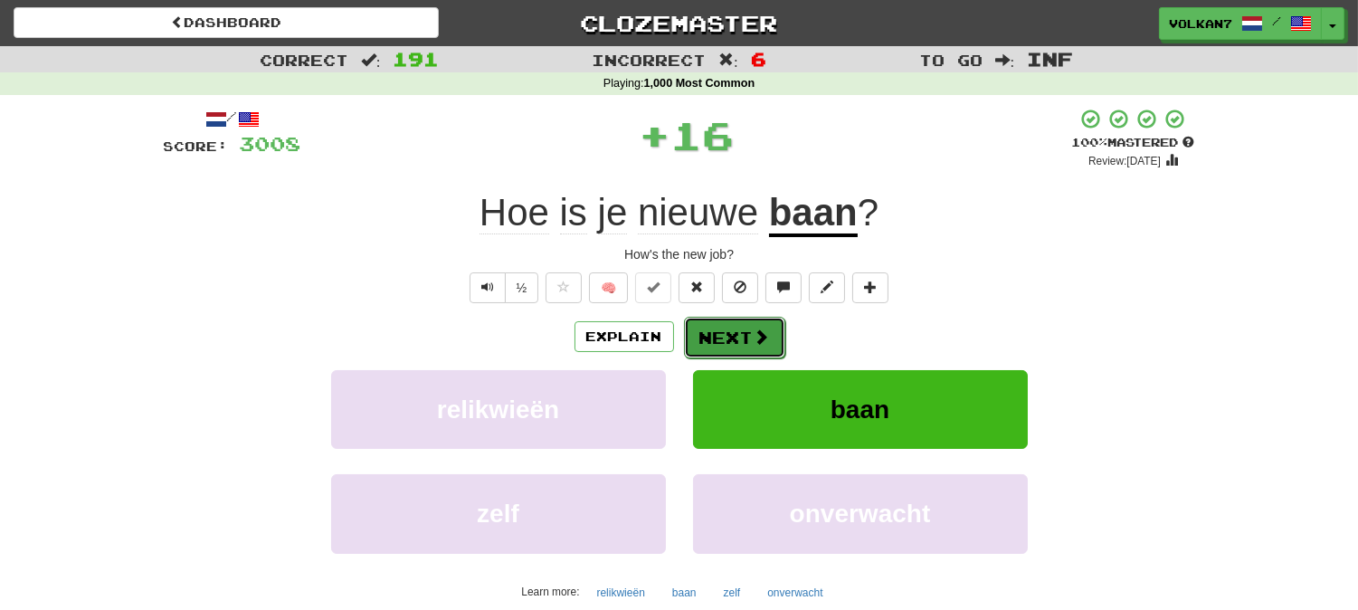
click at [758, 328] on span at bounding box center [762, 336] width 16 height 16
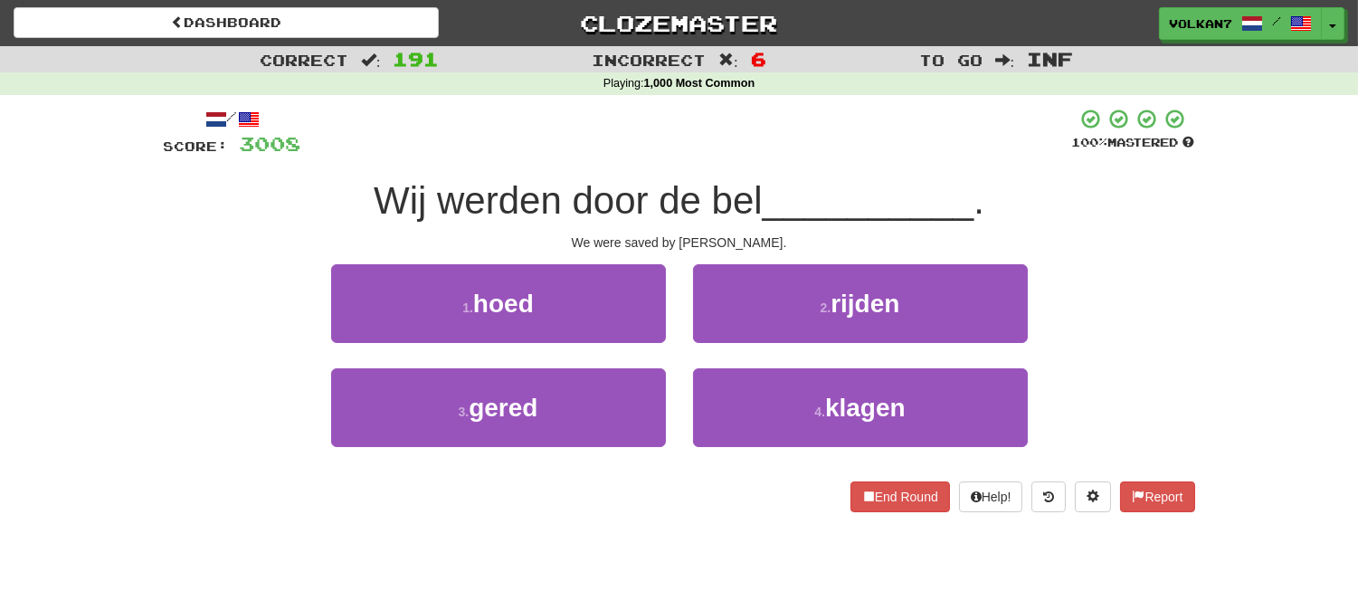
click at [790, 147] on div at bounding box center [686, 133] width 771 height 50
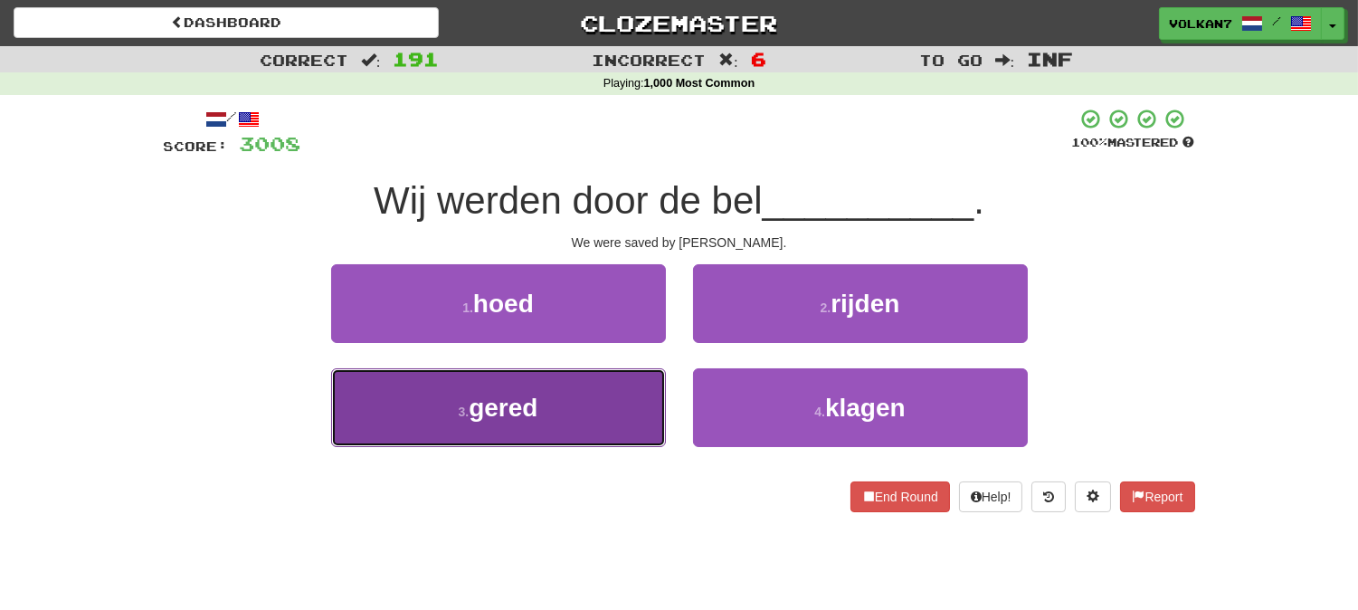
click at [609, 402] on button "3 . gered" at bounding box center [498, 407] width 335 height 79
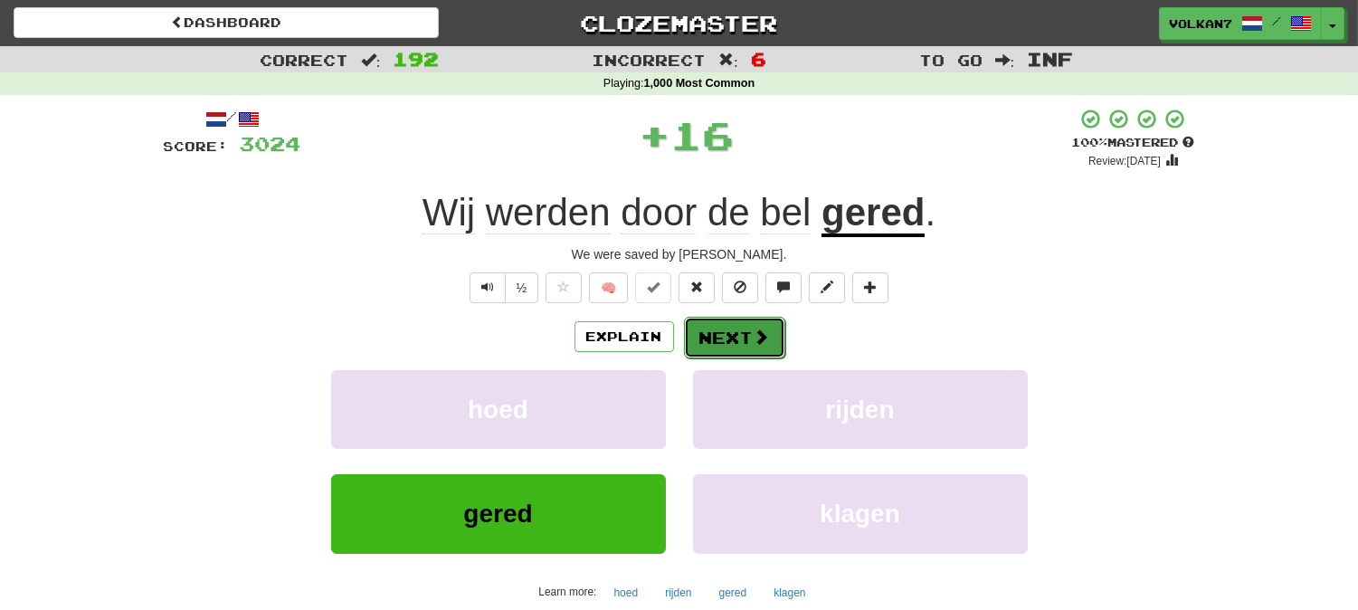
drag, startPoint x: 717, startPoint y: 345, endPoint x: 733, endPoint y: 230, distance: 116.1
click at [718, 340] on button "Next" at bounding box center [733, 337] width 101 height 42
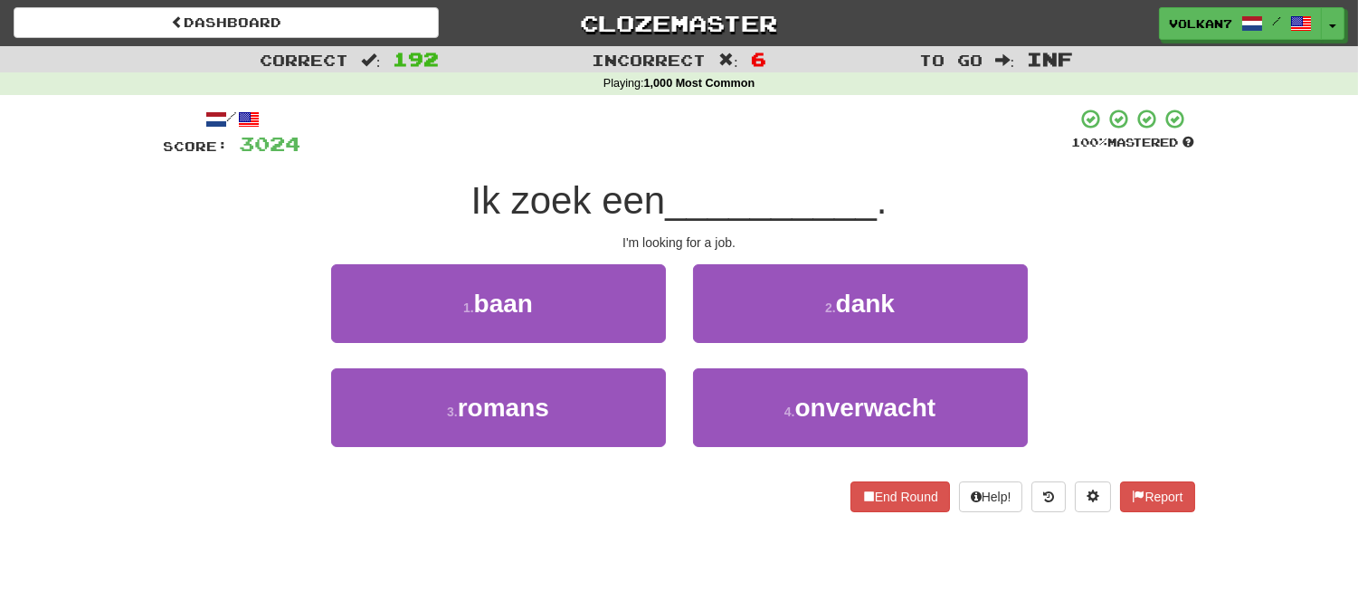
click at [735, 176] on div "Ik zoek een __________ ." at bounding box center [679, 201] width 1031 height 50
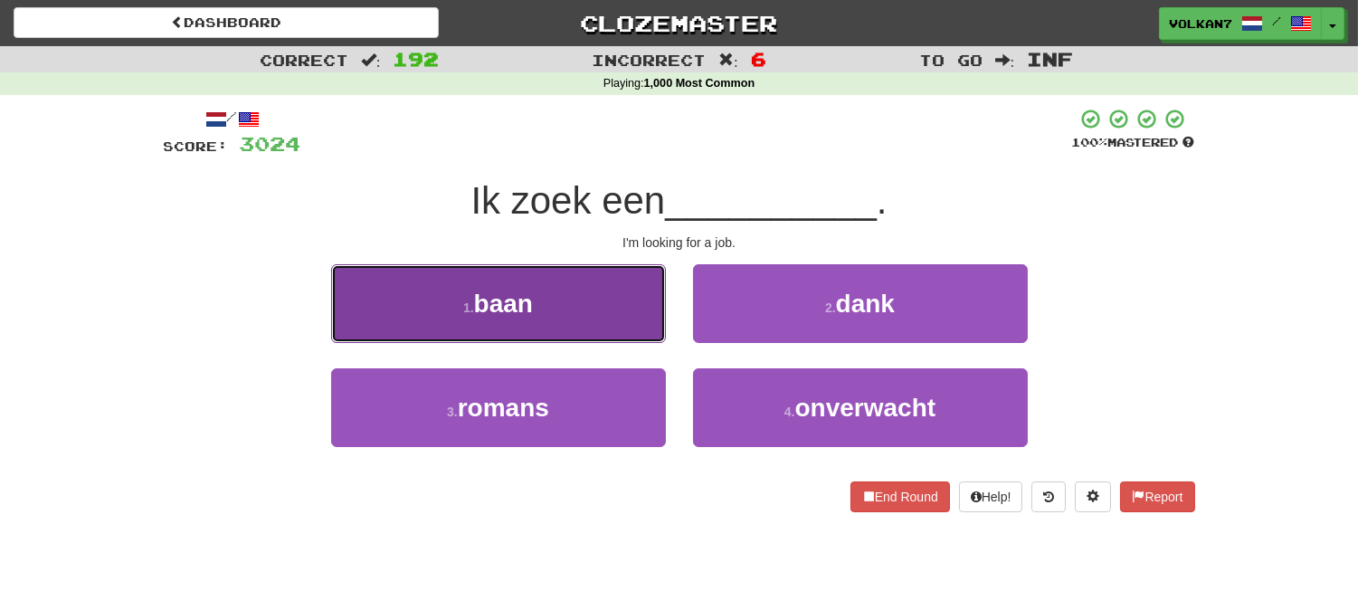
click at [583, 300] on button "1 . baan" at bounding box center [498, 303] width 335 height 79
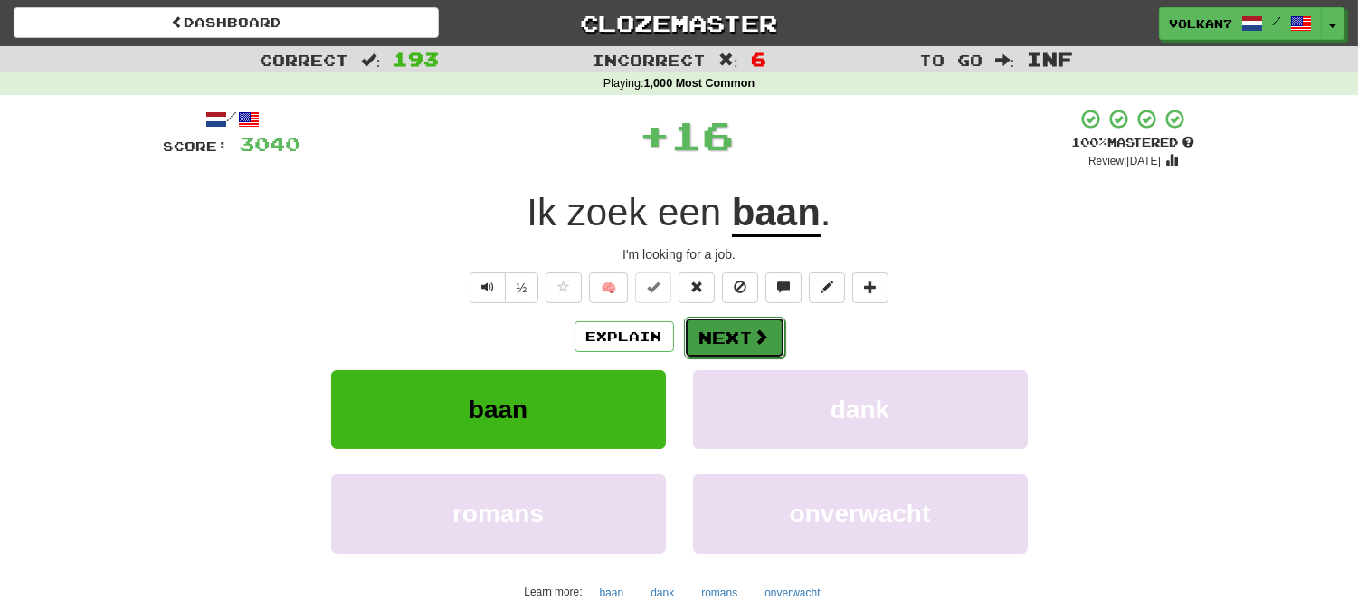
click at [775, 337] on button "Next" at bounding box center [734, 338] width 101 height 42
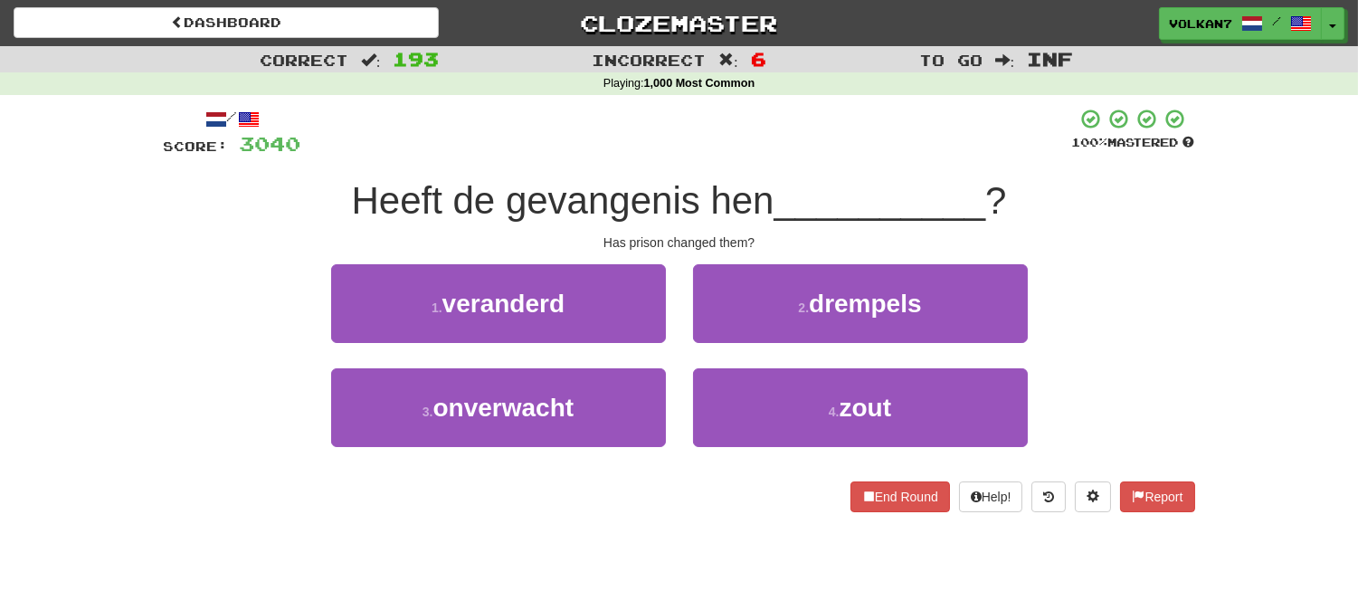
click at [787, 155] on div at bounding box center [686, 133] width 771 height 50
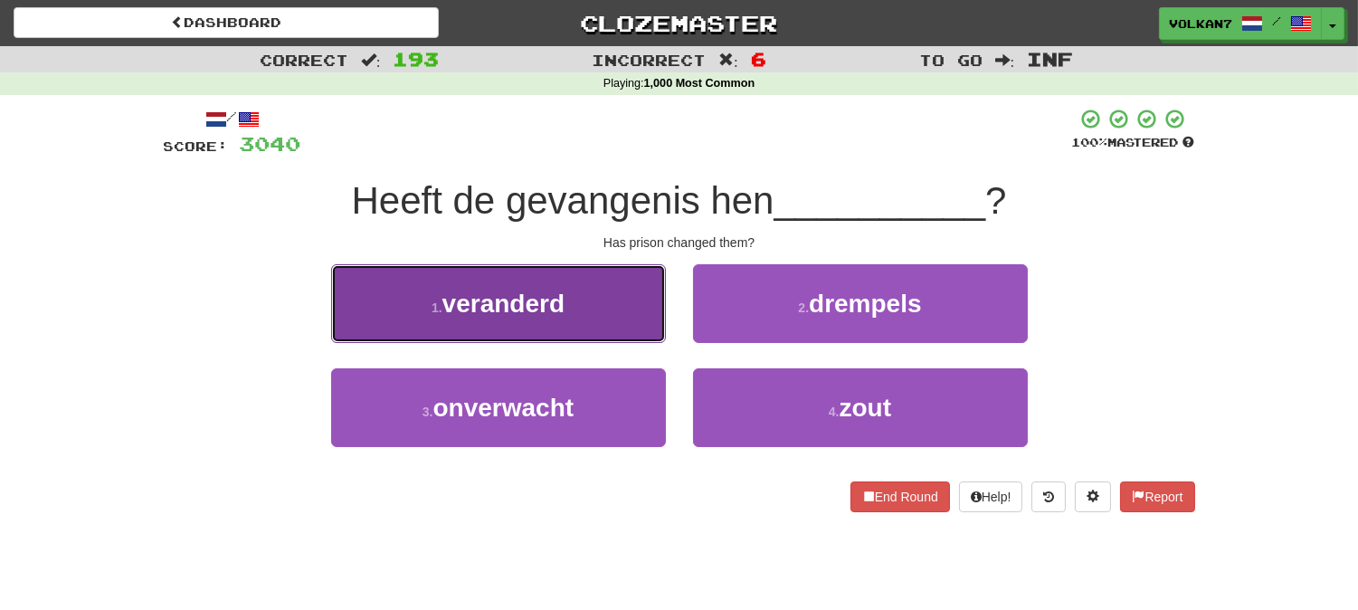
click at [620, 327] on button "1 . veranderd" at bounding box center [498, 303] width 335 height 79
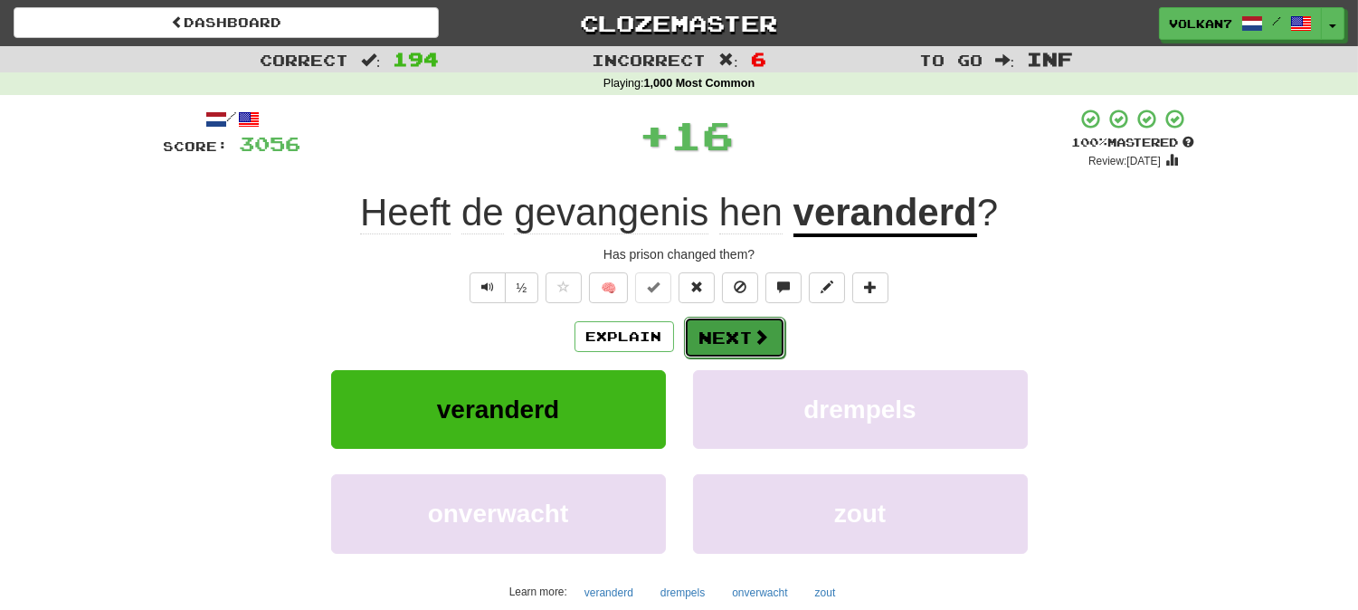
click at [728, 321] on button "Next" at bounding box center [734, 338] width 101 height 42
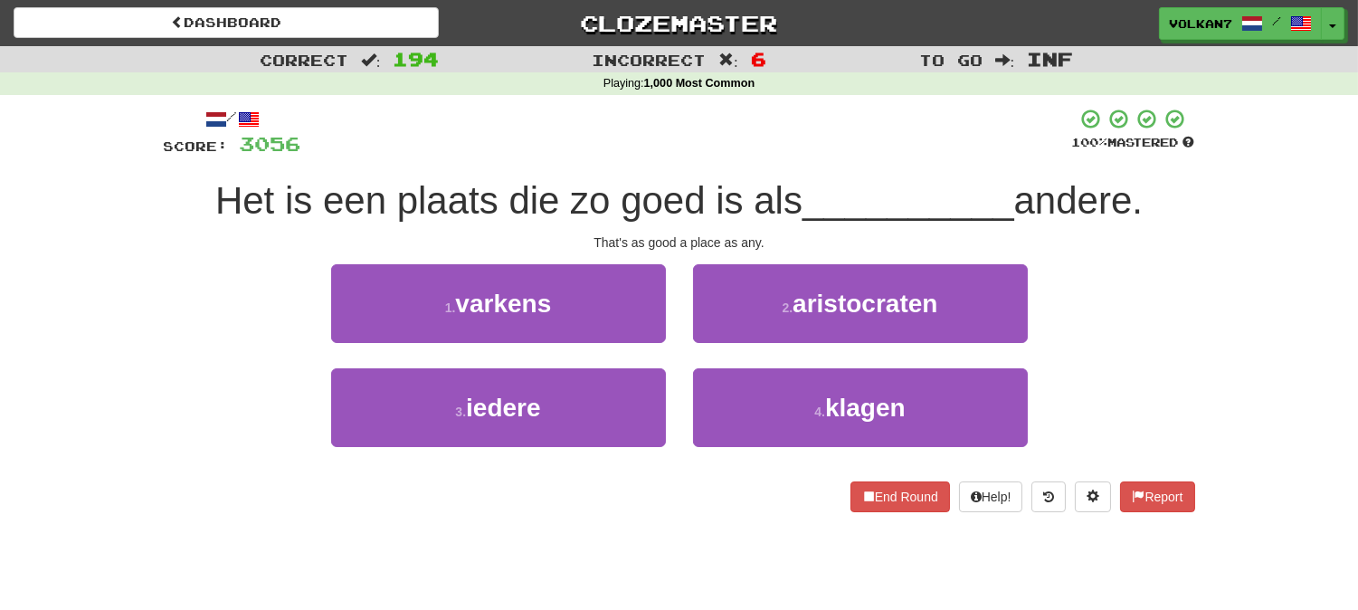
click at [801, 122] on div at bounding box center [686, 133] width 771 height 50
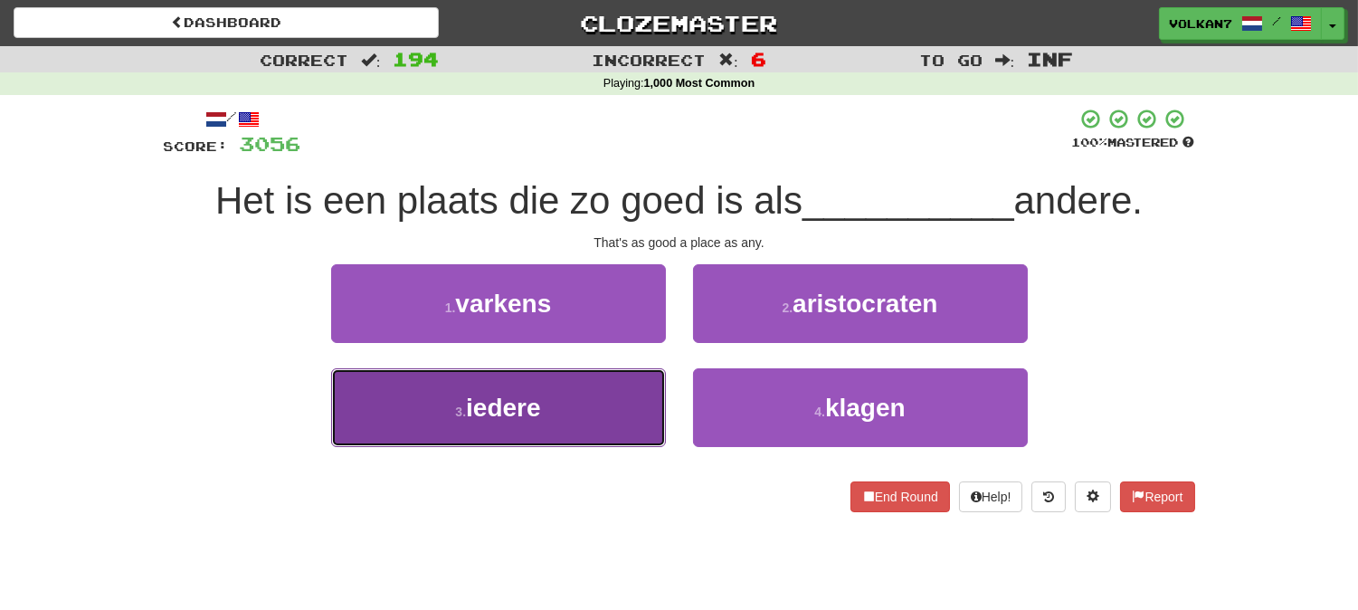
click at [594, 427] on button "3 . iedere" at bounding box center [498, 407] width 335 height 79
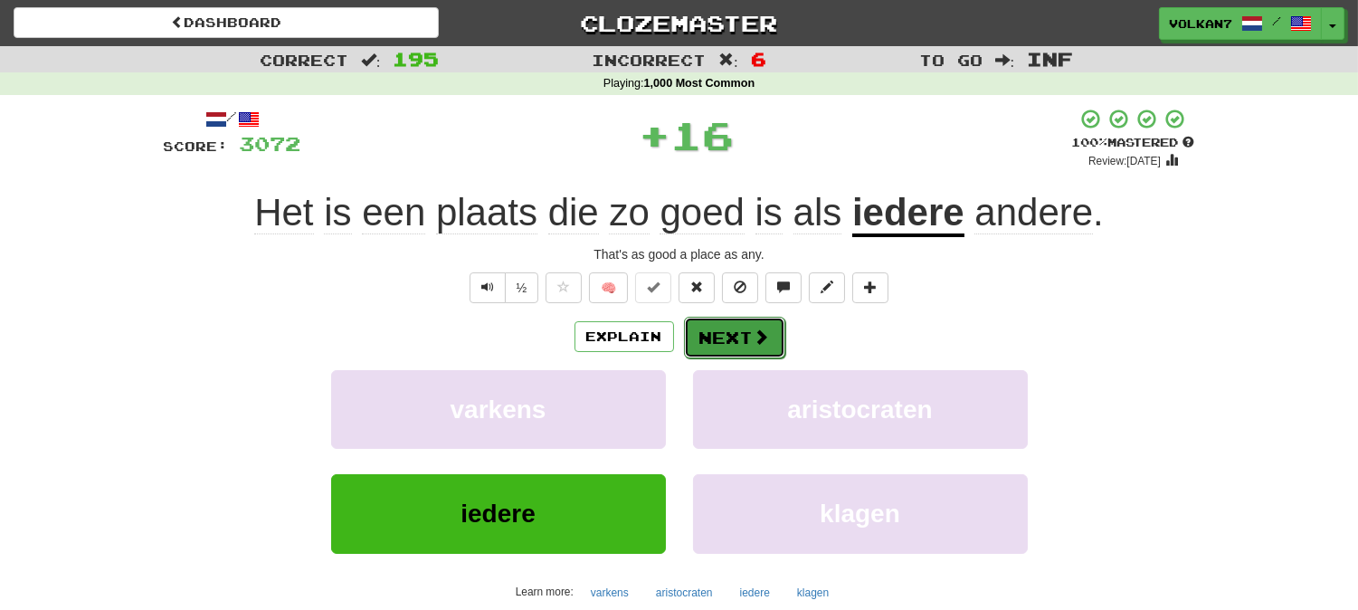
click at [716, 339] on button "Next" at bounding box center [734, 338] width 101 height 42
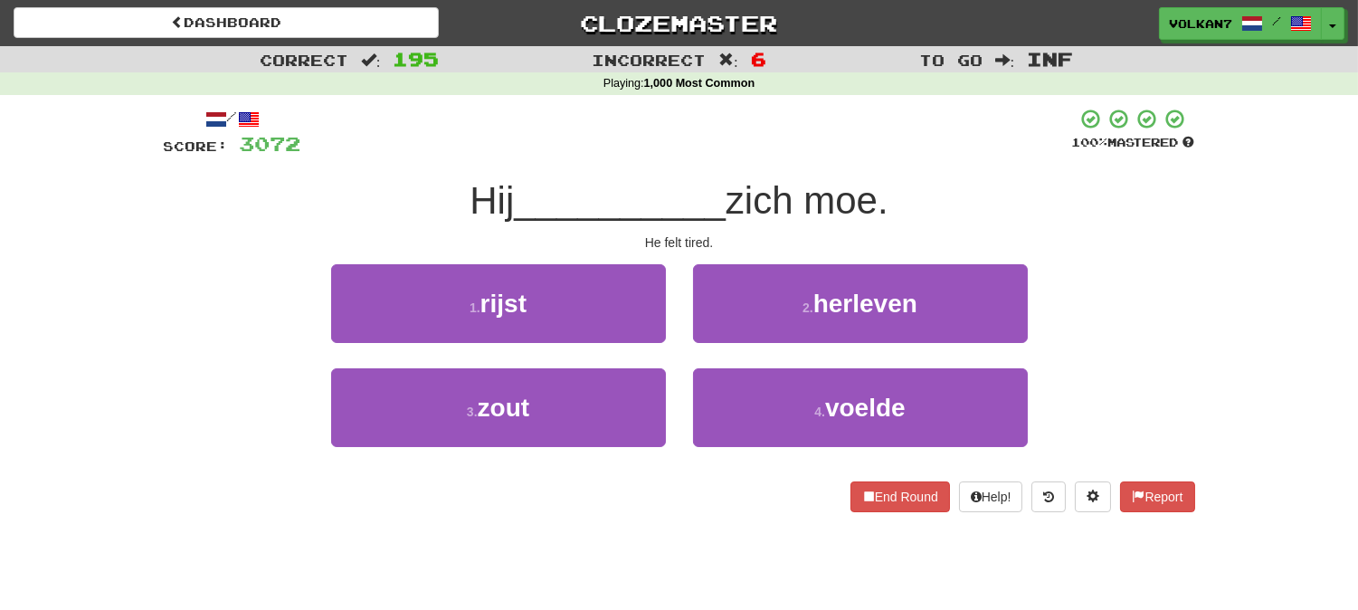
click at [801, 131] on div at bounding box center [686, 133] width 771 height 50
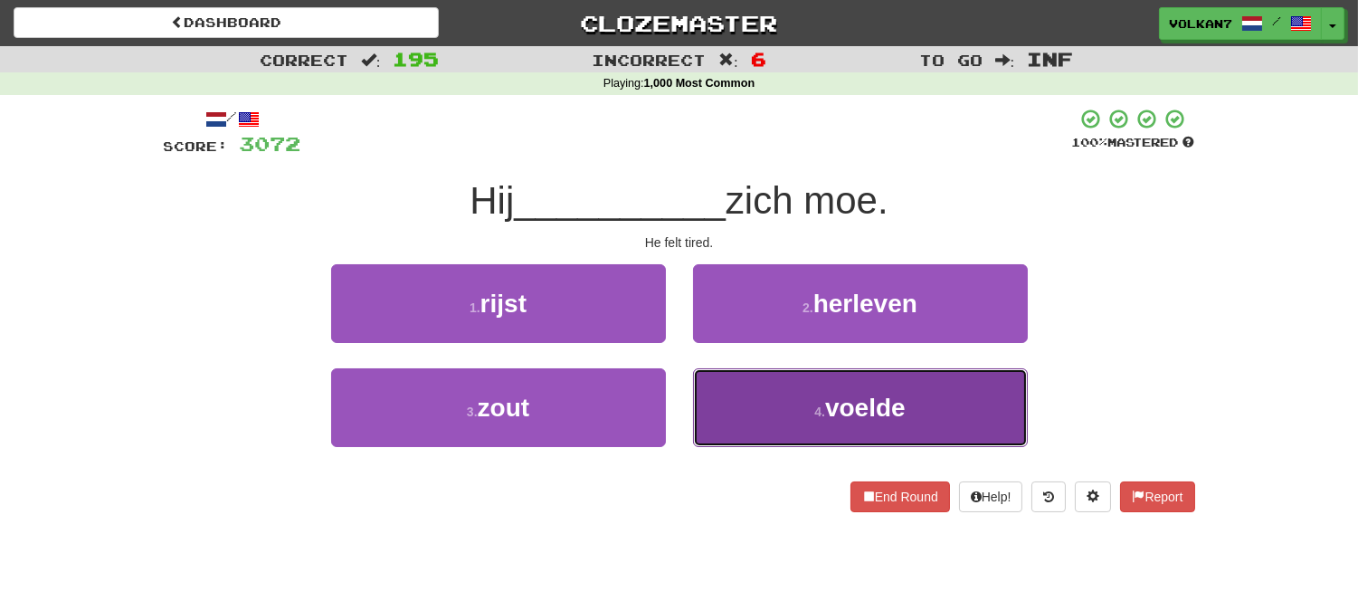
click at [826, 405] on span "voelde" at bounding box center [865, 408] width 81 height 28
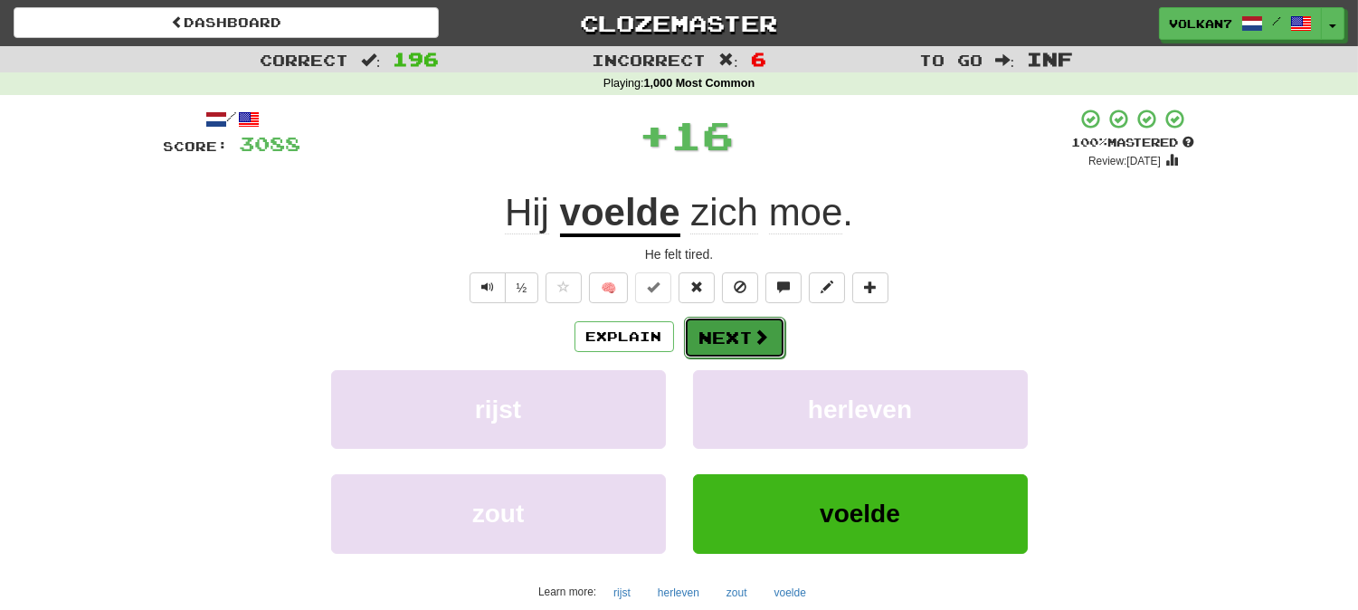
click at [770, 347] on button "Next" at bounding box center [734, 338] width 101 height 42
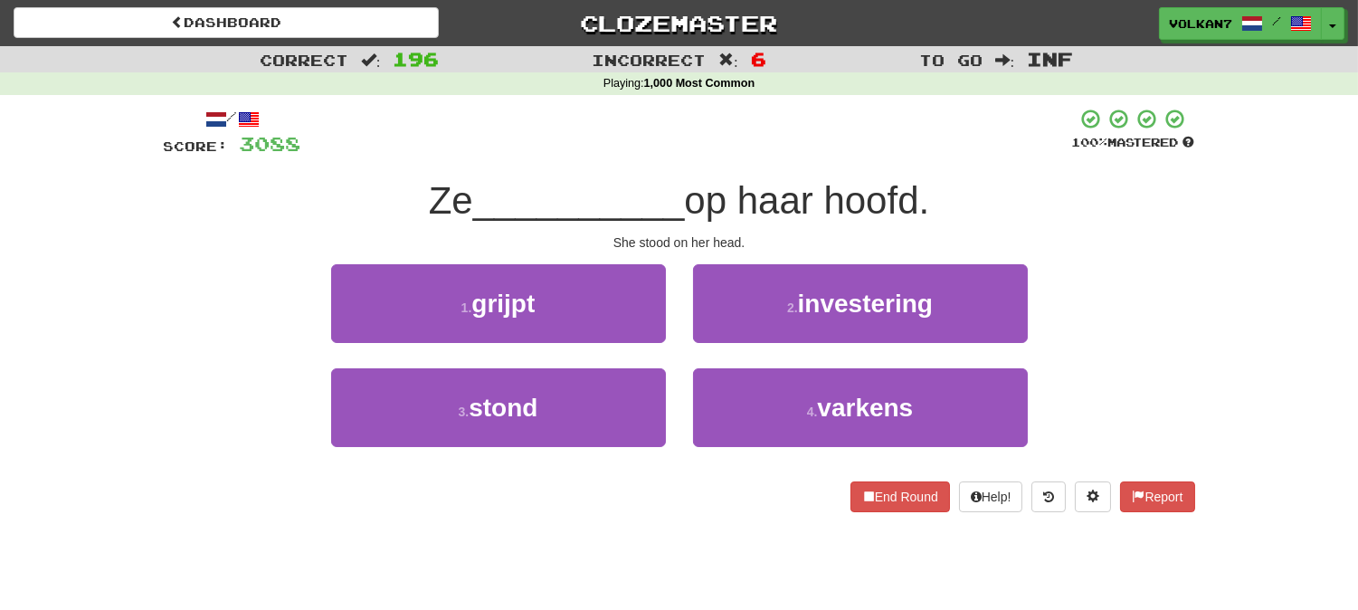
click at [819, 155] on div at bounding box center [686, 133] width 771 height 50
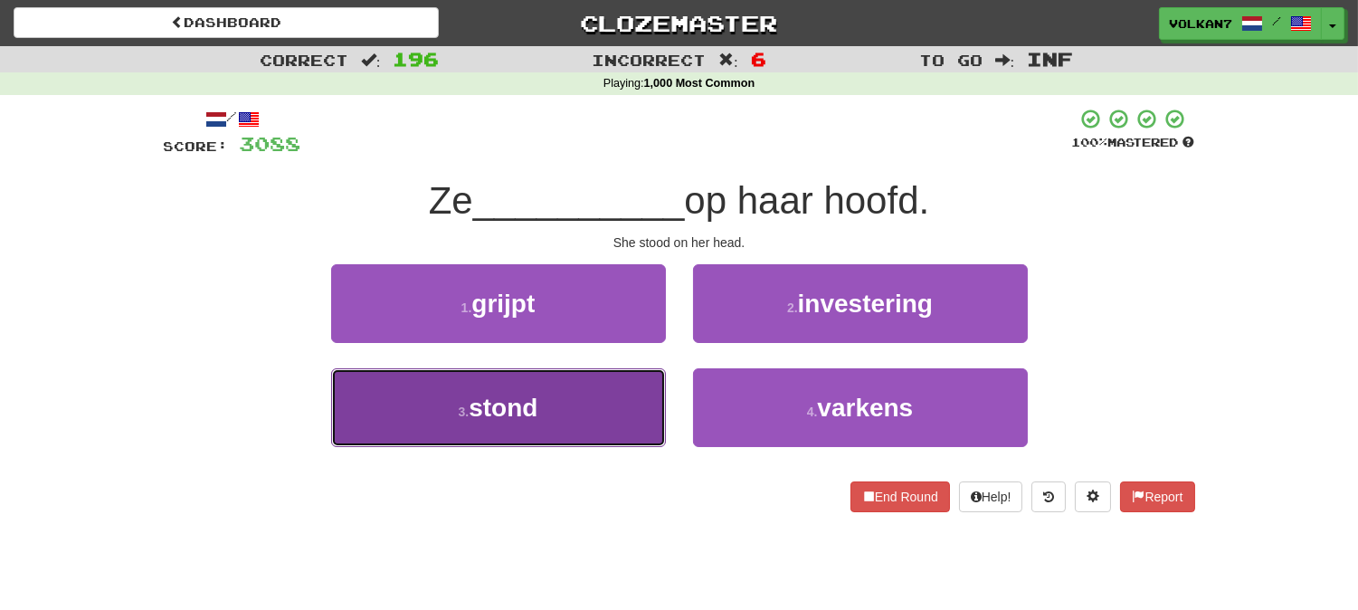
click at [633, 403] on button "3 . stond" at bounding box center [498, 407] width 335 height 79
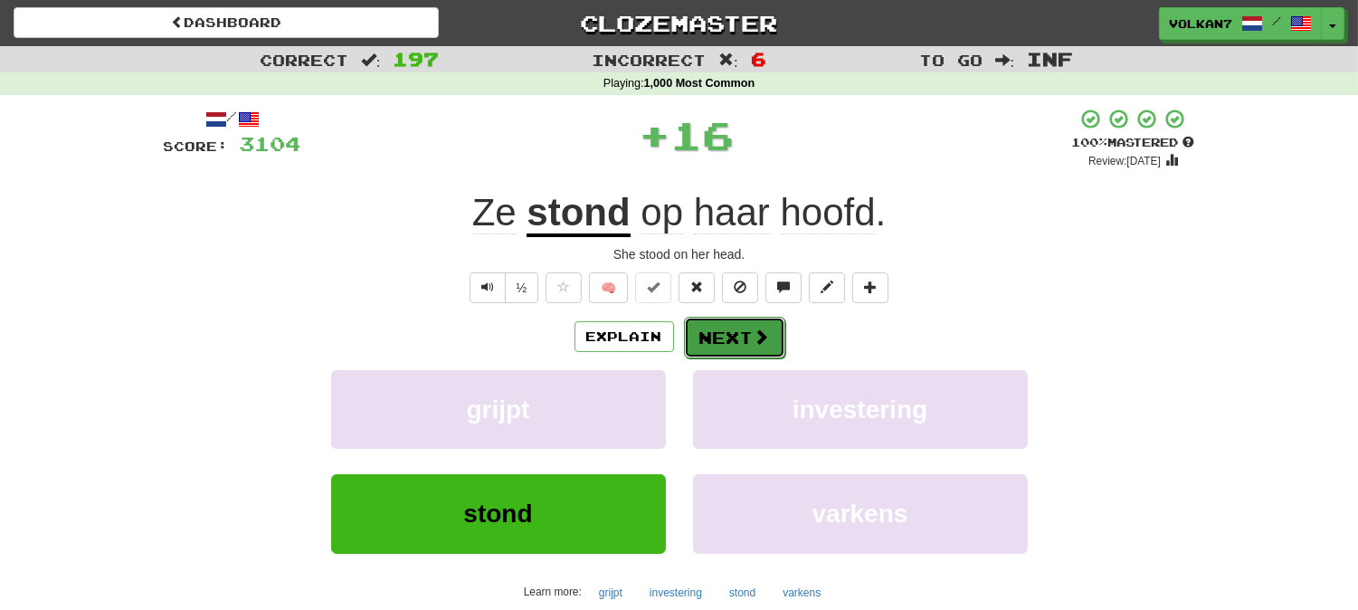
click at [725, 347] on button "Next" at bounding box center [734, 338] width 101 height 42
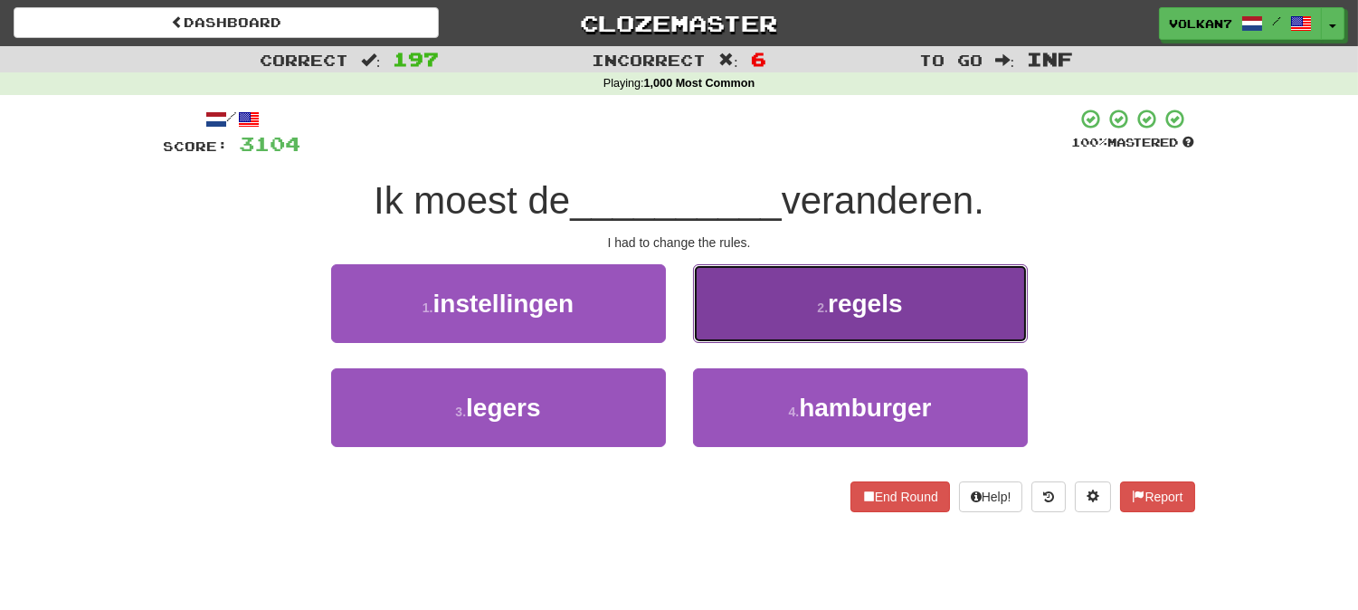
click at [771, 318] on button "2 . regels" at bounding box center [860, 303] width 335 height 79
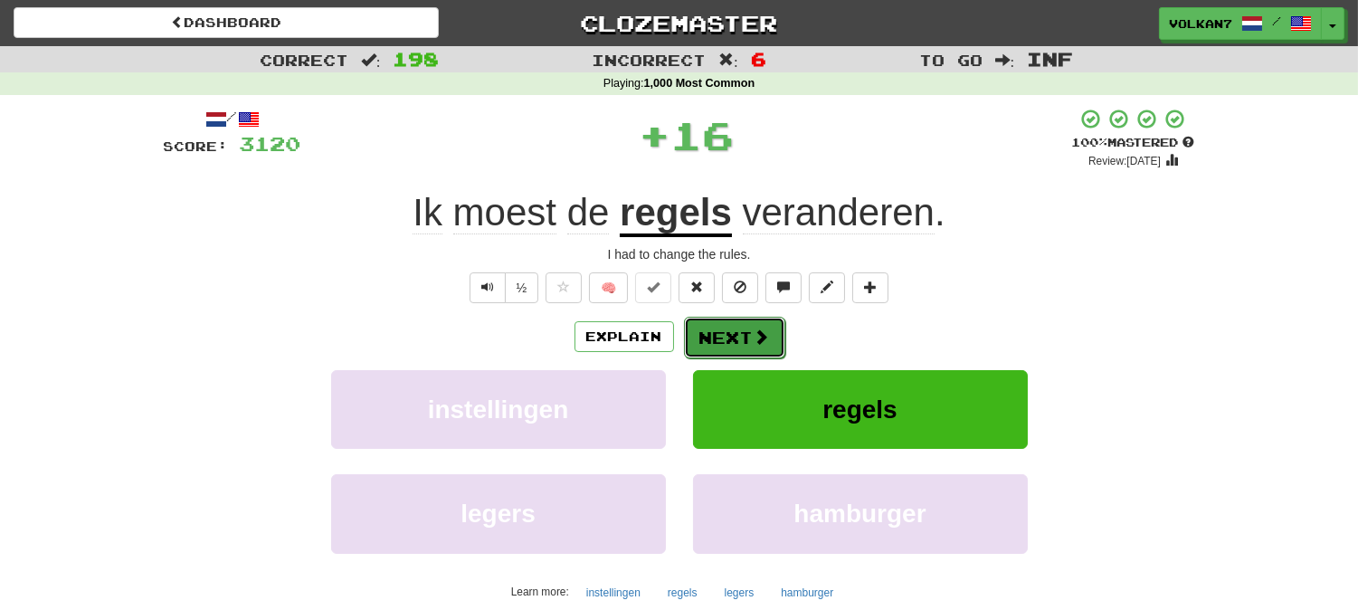
click at [755, 328] on span at bounding box center [762, 336] width 16 height 16
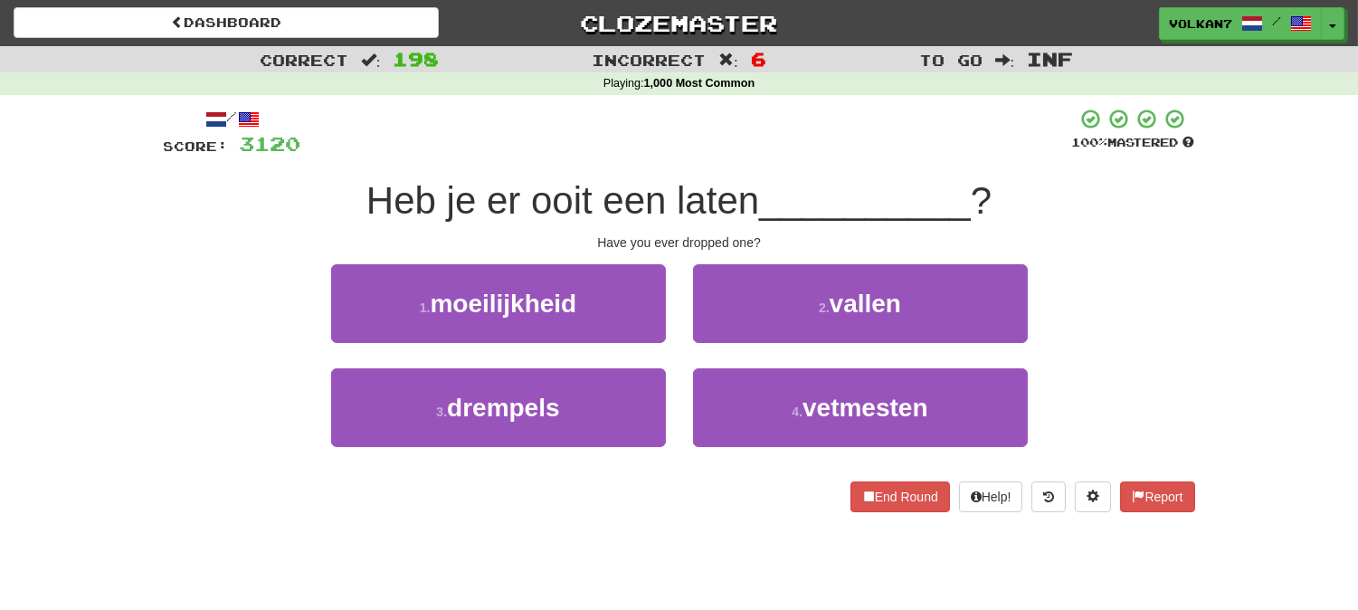
click at [796, 173] on div "/ Score: 3120 100 % Mastered Heb je er ooit een laten __________ ? Have you eve…" at bounding box center [679, 310] width 1031 height 404
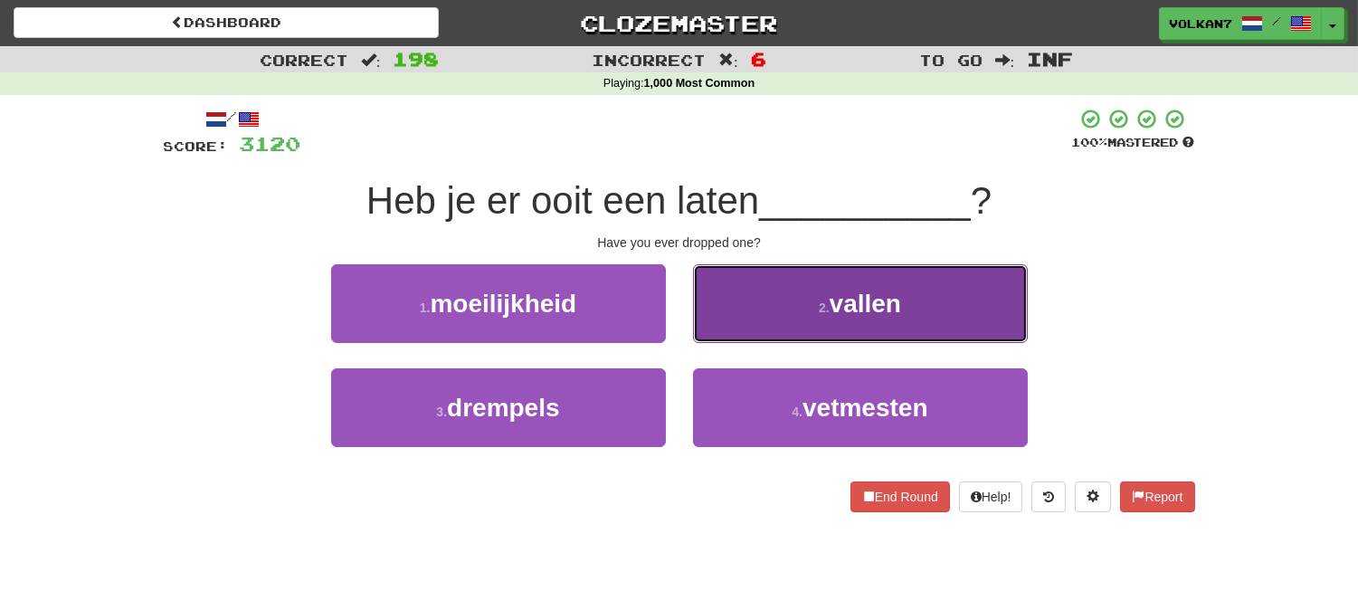
click at [791, 288] on button "2 . vallen" at bounding box center [860, 303] width 335 height 79
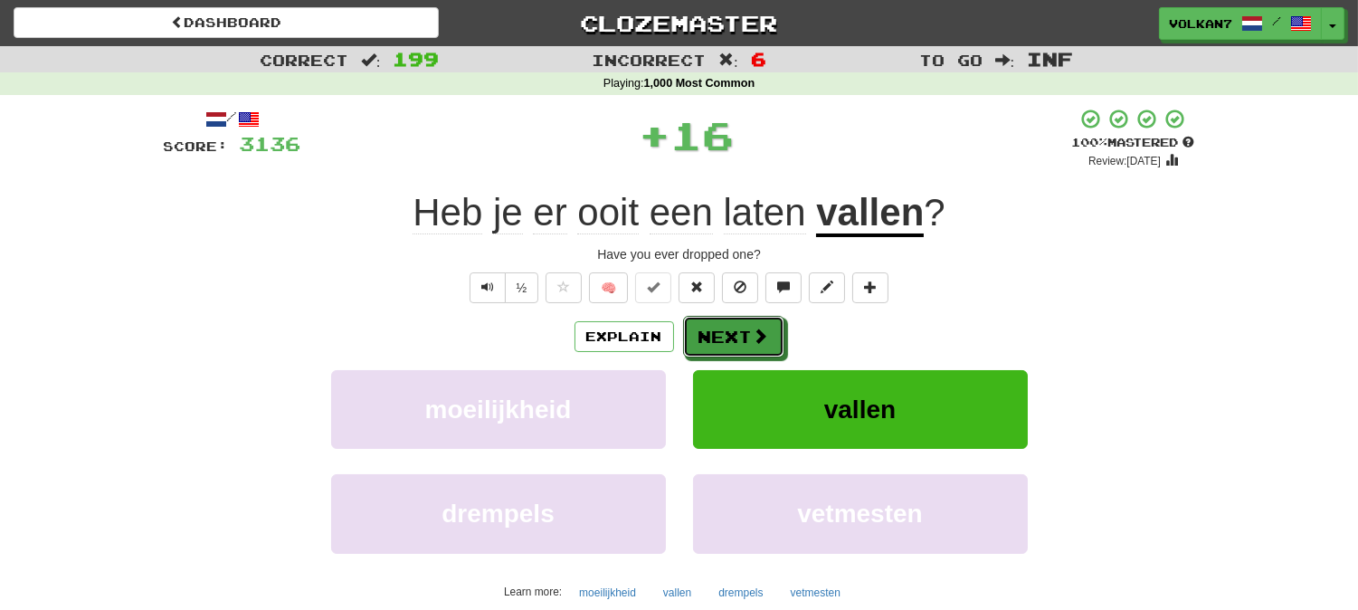
click at [746, 327] on button "Next" at bounding box center [733, 337] width 101 height 42
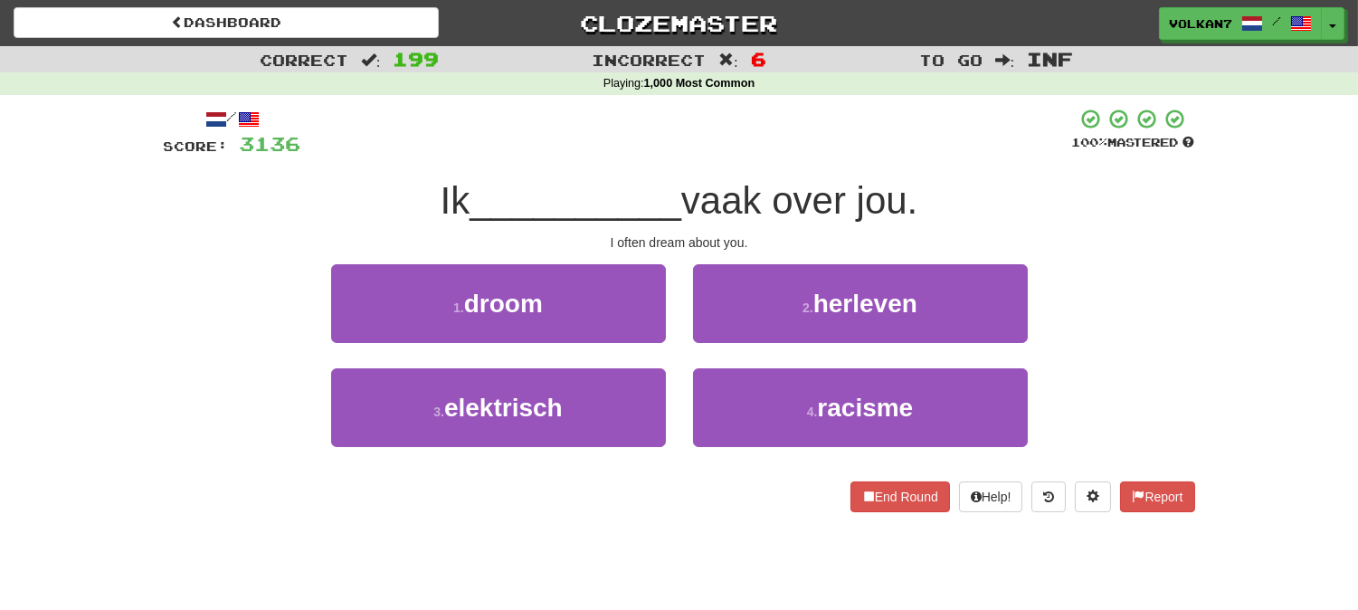
click at [770, 173] on div "/ Score: 3136 100 % Mastered Ik __________ vaak over jou. I often dream about y…" at bounding box center [679, 310] width 1031 height 404
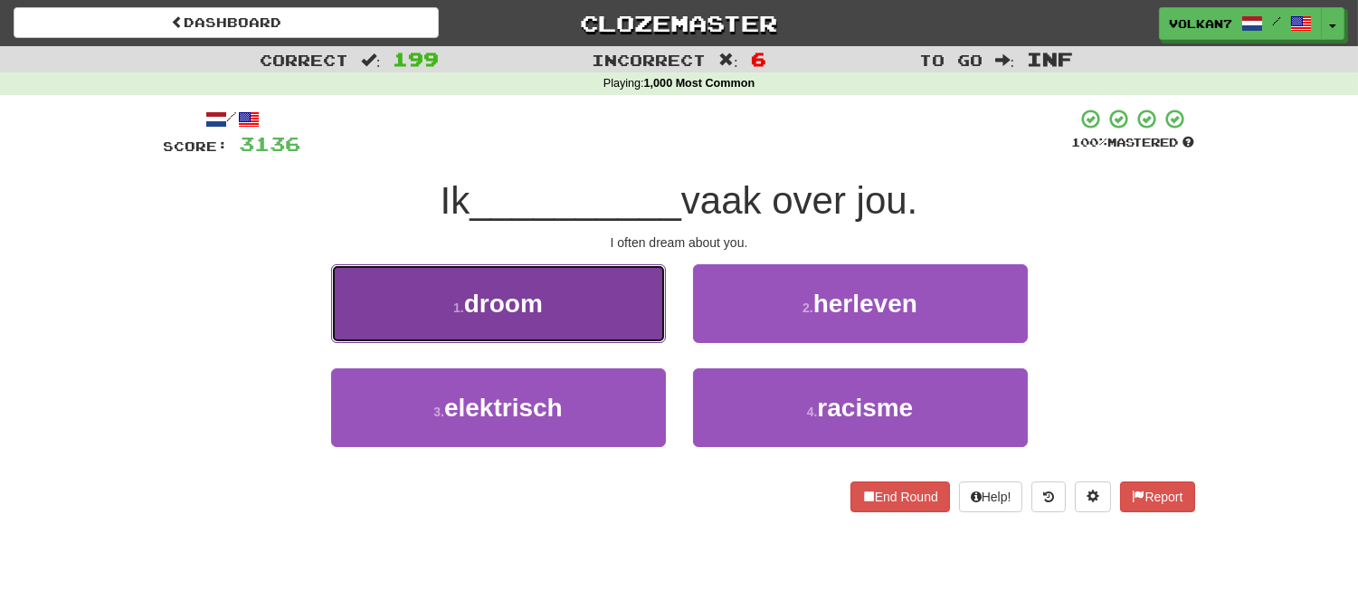
click at [612, 285] on button "1 . droom" at bounding box center [498, 303] width 335 height 79
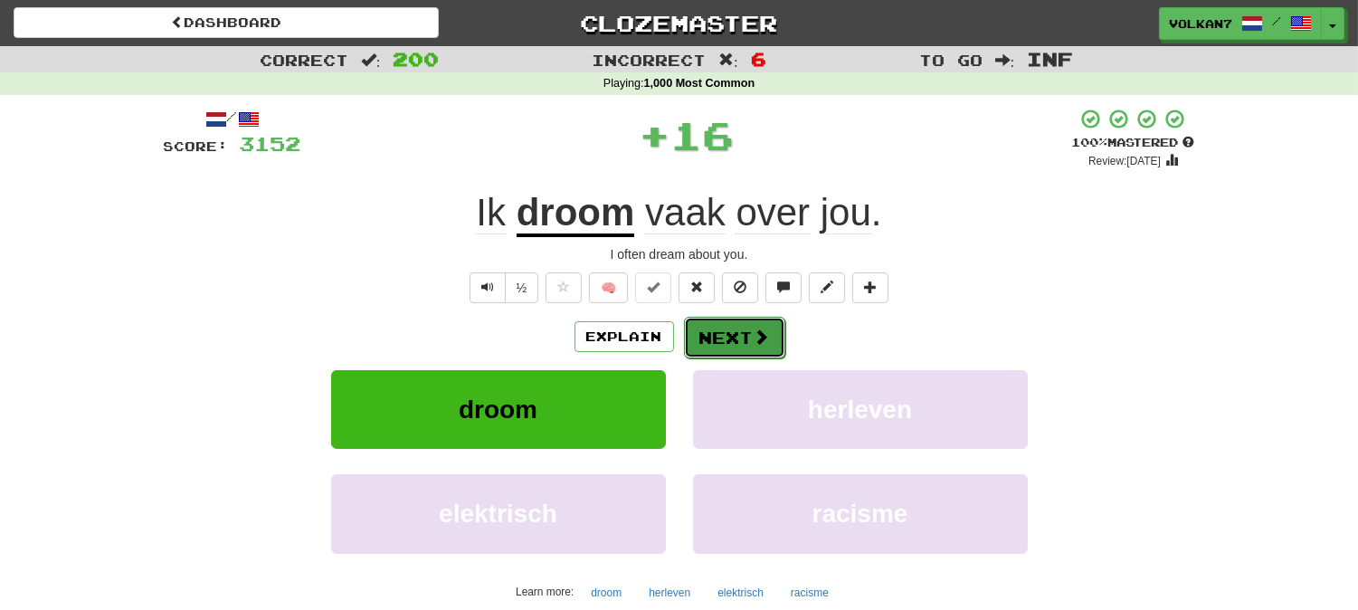
click at [744, 332] on button "Next" at bounding box center [734, 338] width 101 height 42
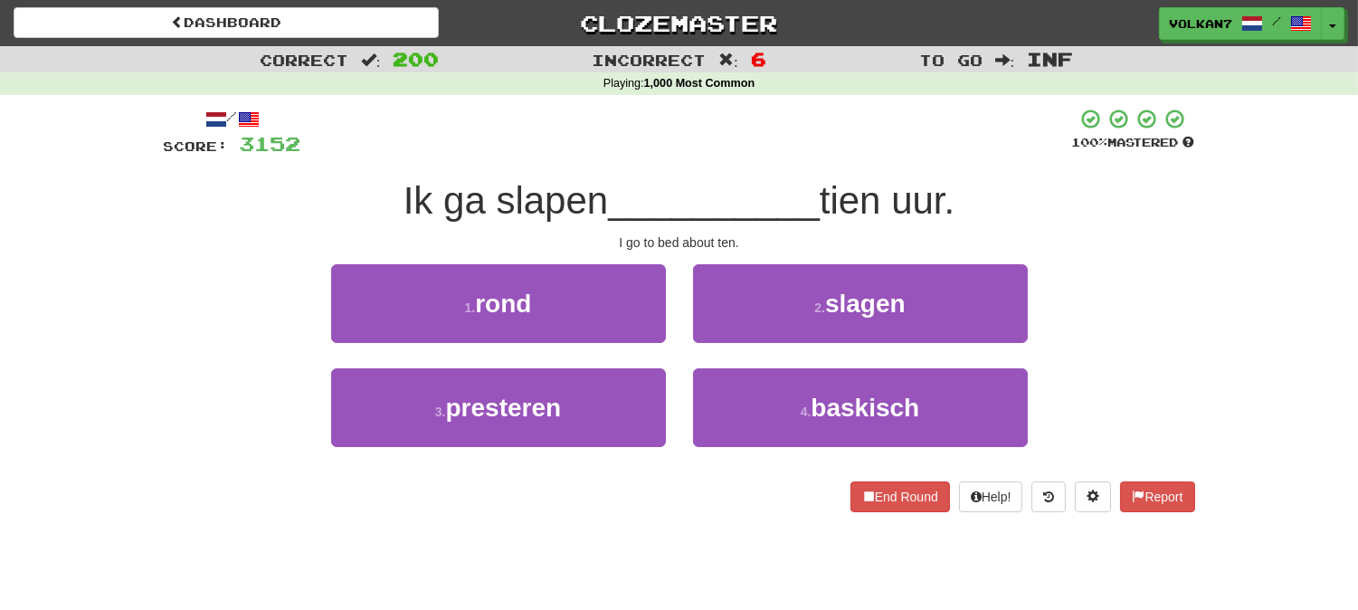
click at [806, 146] on div at bounding box center [686, 133] width 771 height 50
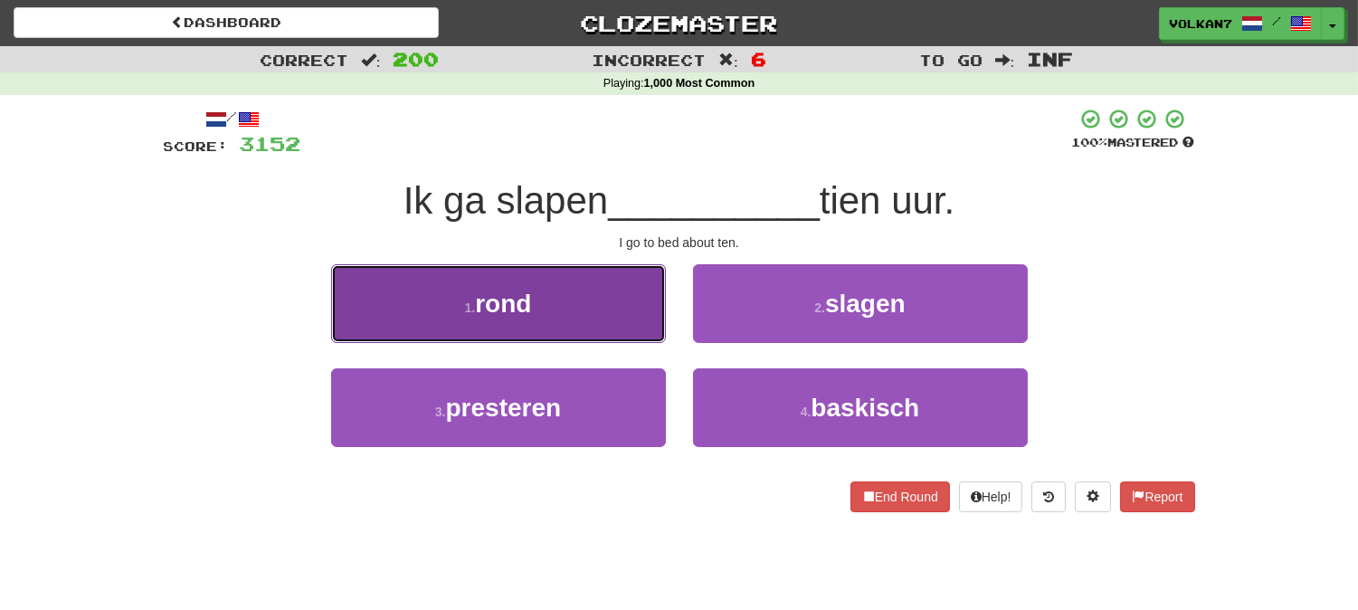
click at [511, 302] on span "rond" at bounding box center [503, 304] width 56 height 28
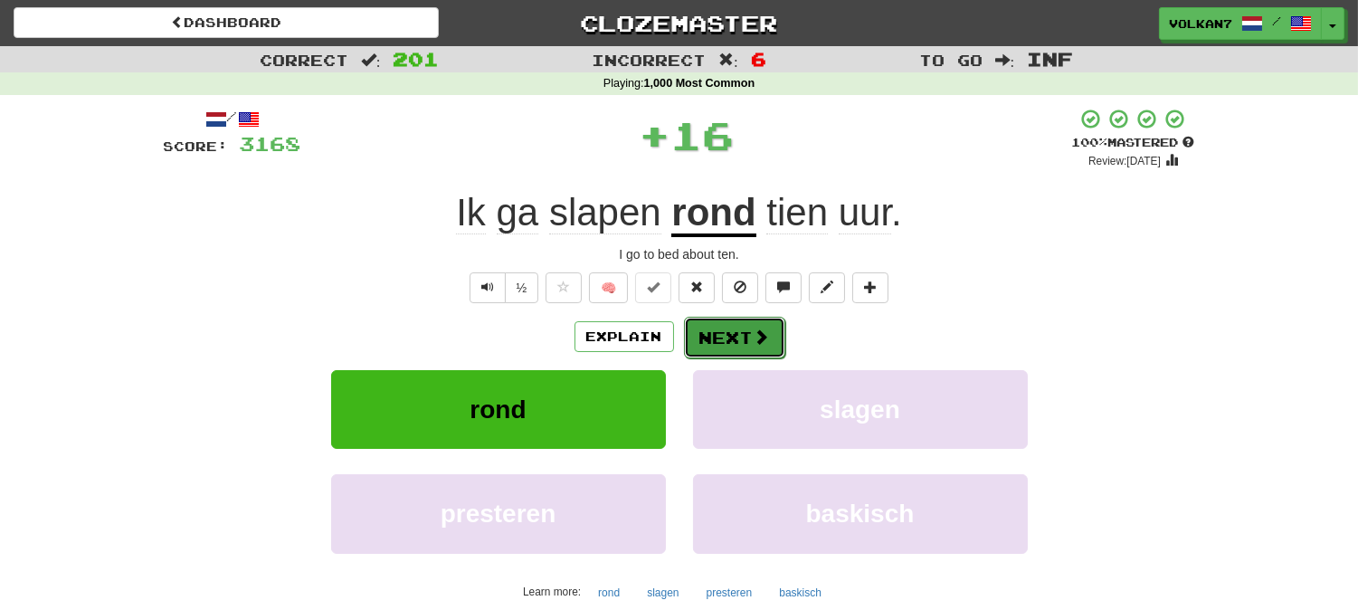
click at [727, 340] on button "Next" at bounding box center [734, 338] width 101 height 42
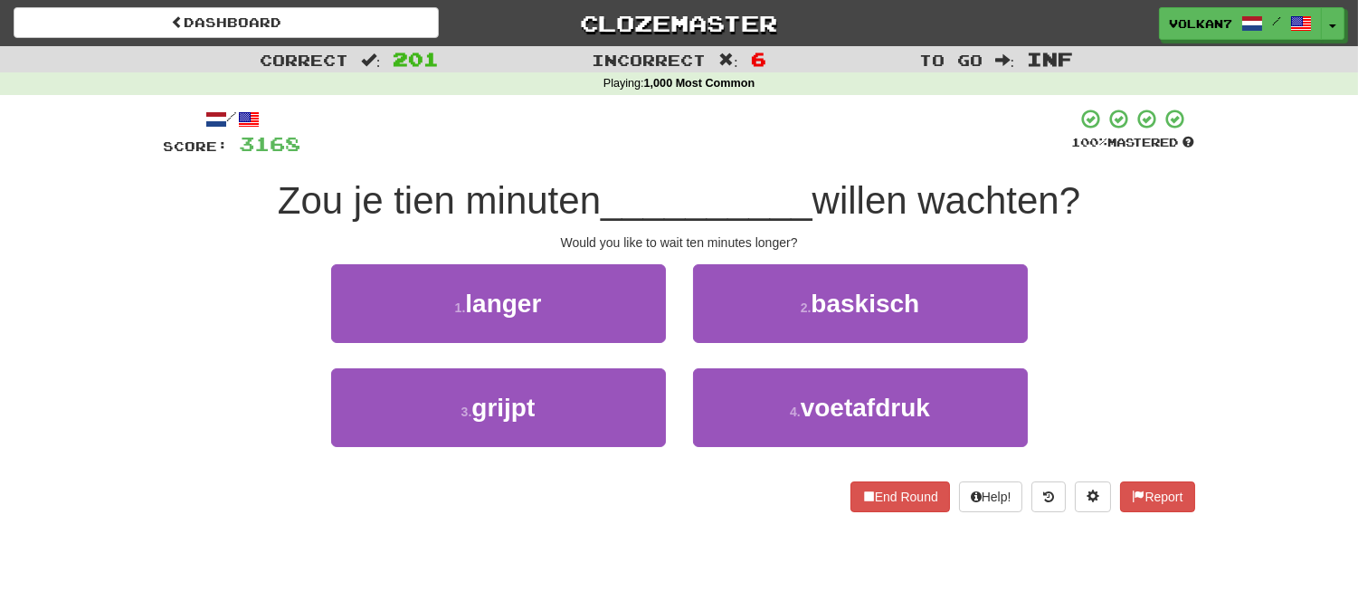
click at [765, 128] on div at bounding box center [686, 133] width 771 height 50
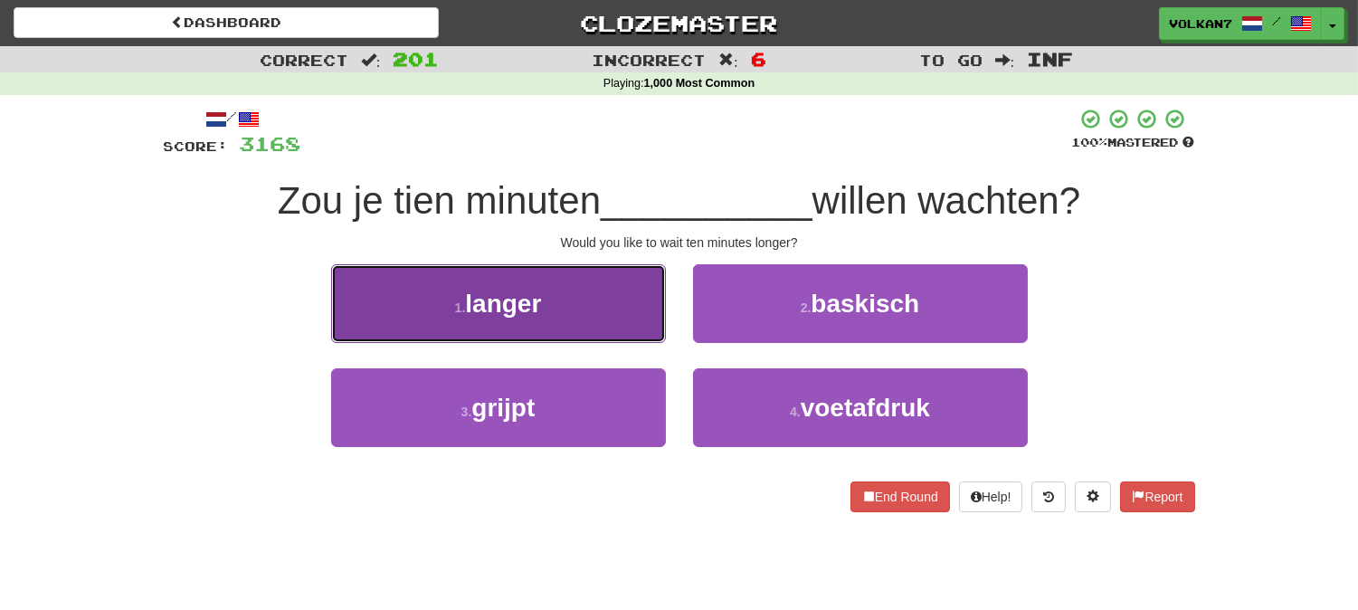
click at [563, 306] on button "1 . langer" at bounding box center [498, 303] width 335 height 79
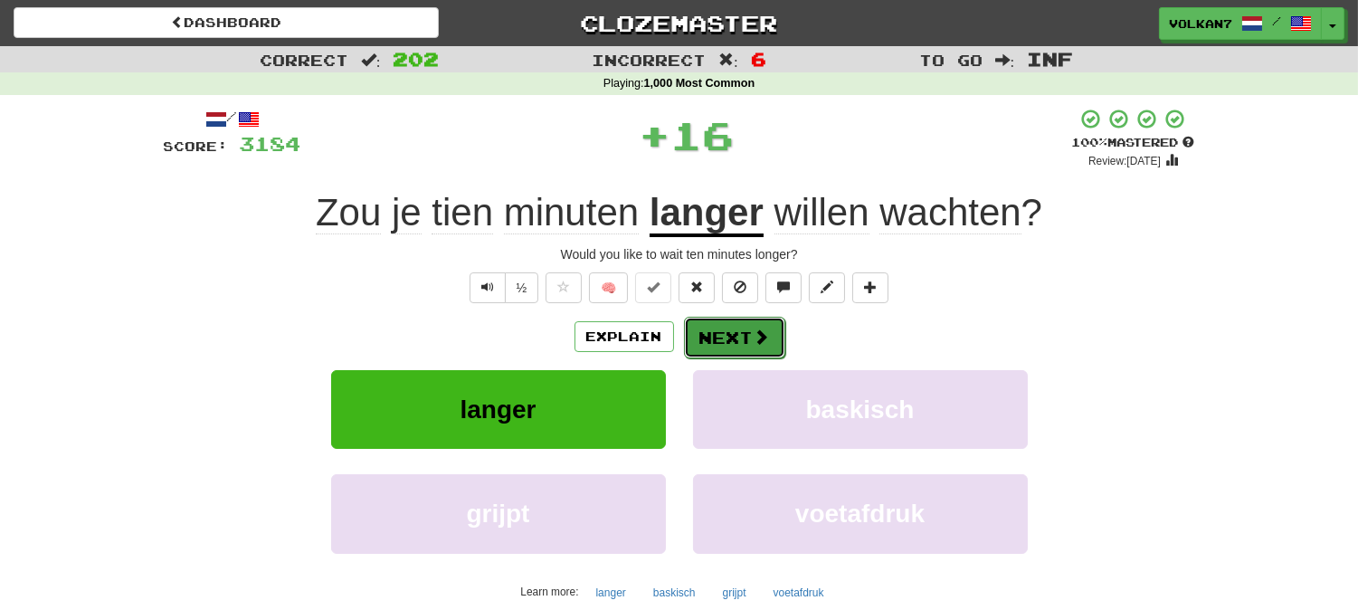
click at [762, 337] on span at bounding box center [762, 336] width 16 height 16
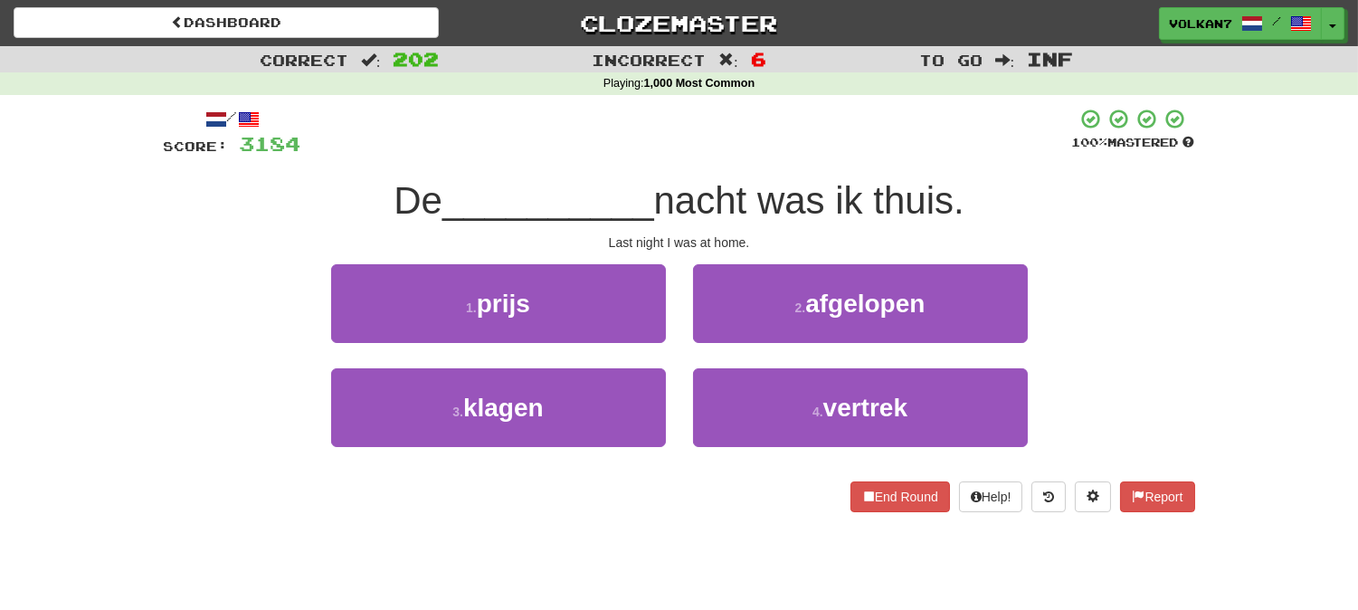
click at [782, 141] on div at bounding box center [686, 133] width 771 height 50
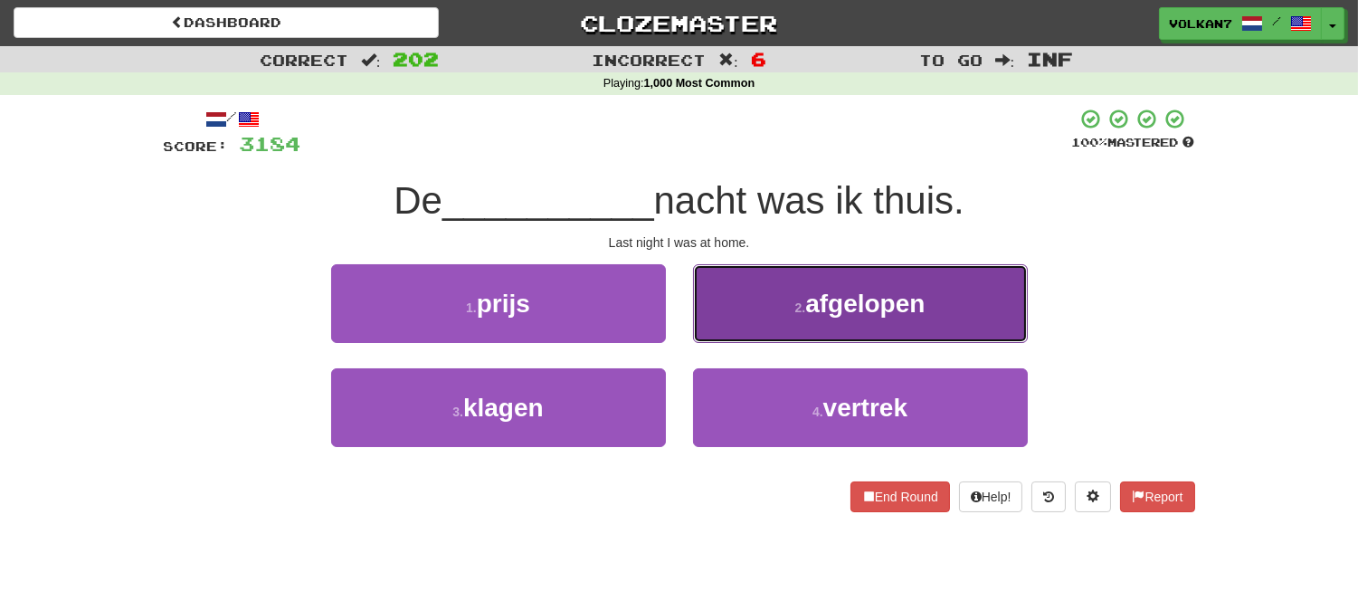
click at [738, 303] on button "2 . afgelopen" at bounding box center [860, 303] width 335 height 79
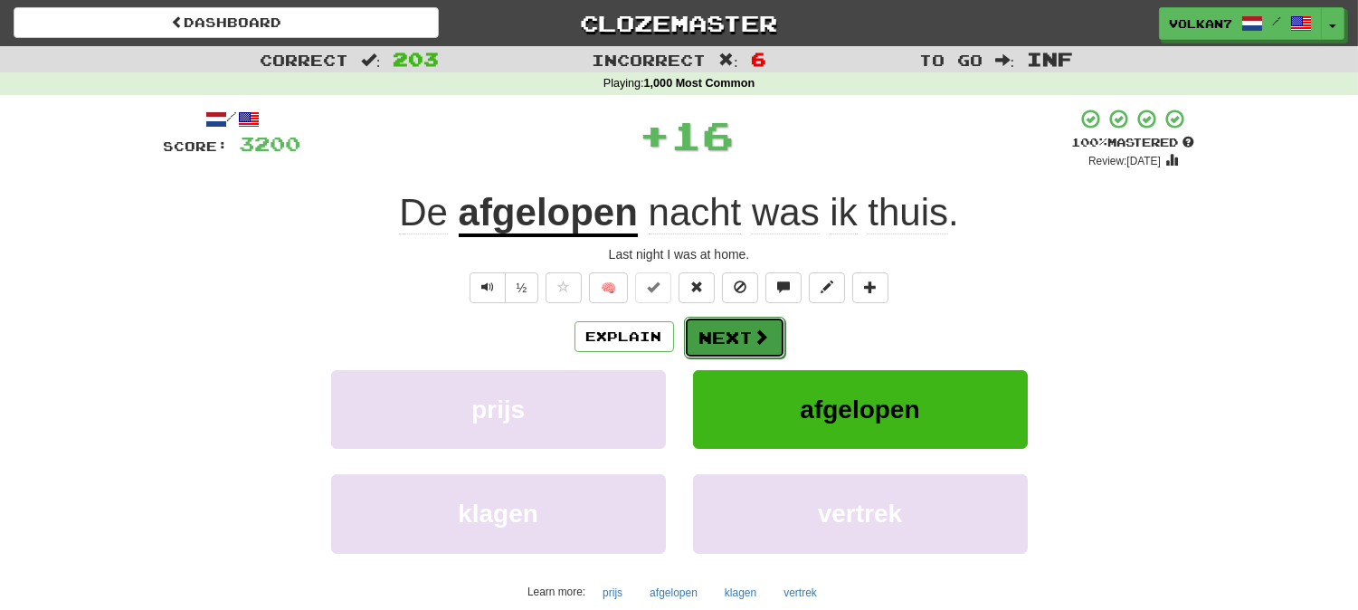
click at [730, 344] on button "Next" at bounding box center [734, 338] width 101 height 42
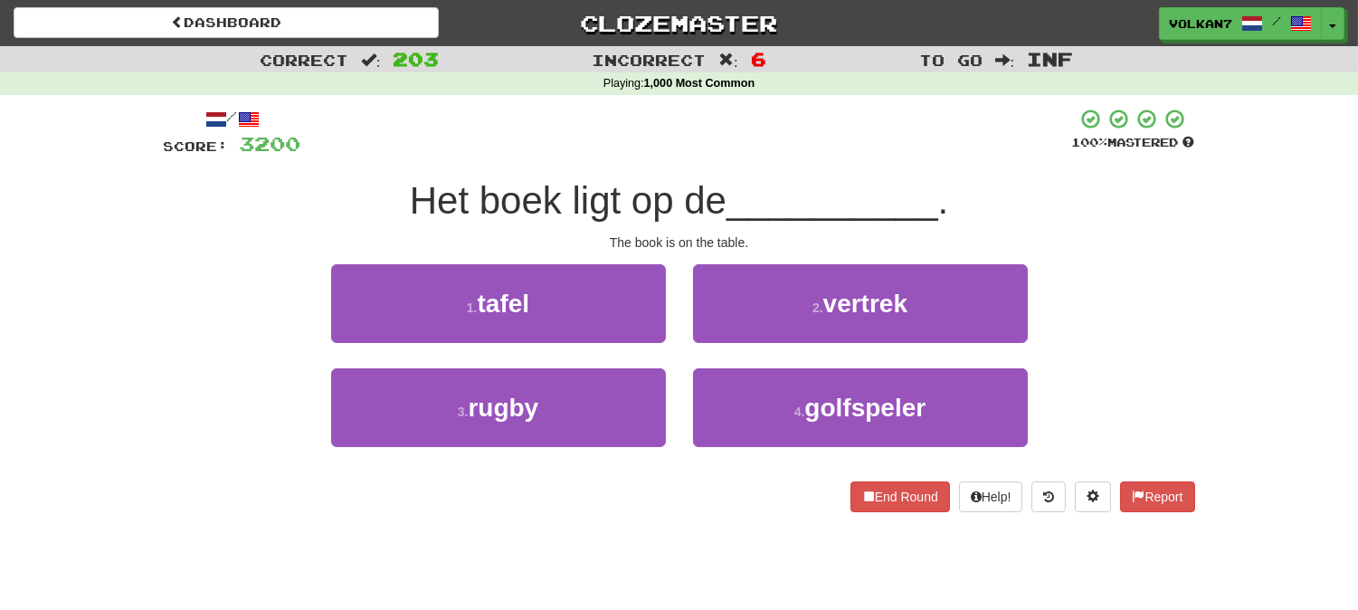
click at [756, 78] on div "Playing : 1,000 Most Common" at bounding box center [679, 84] width 1358 height 16
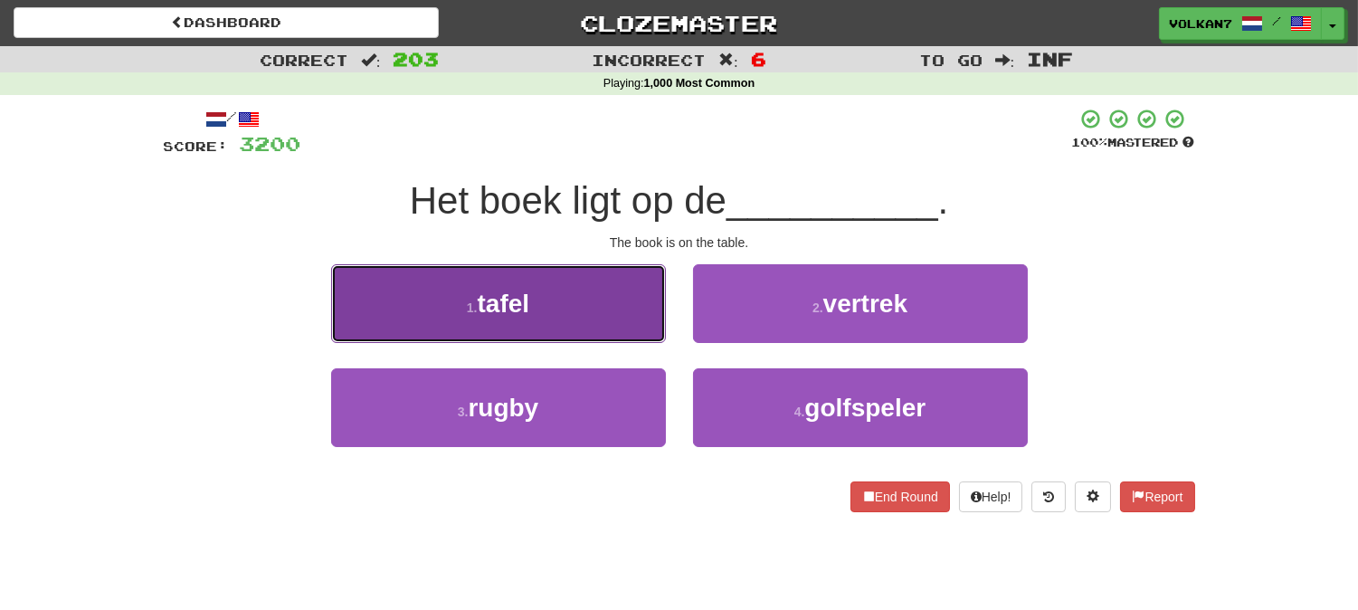
click at [592, 314] on button "1 . tafel" at bounding box center [498, 303] width 335 height 79
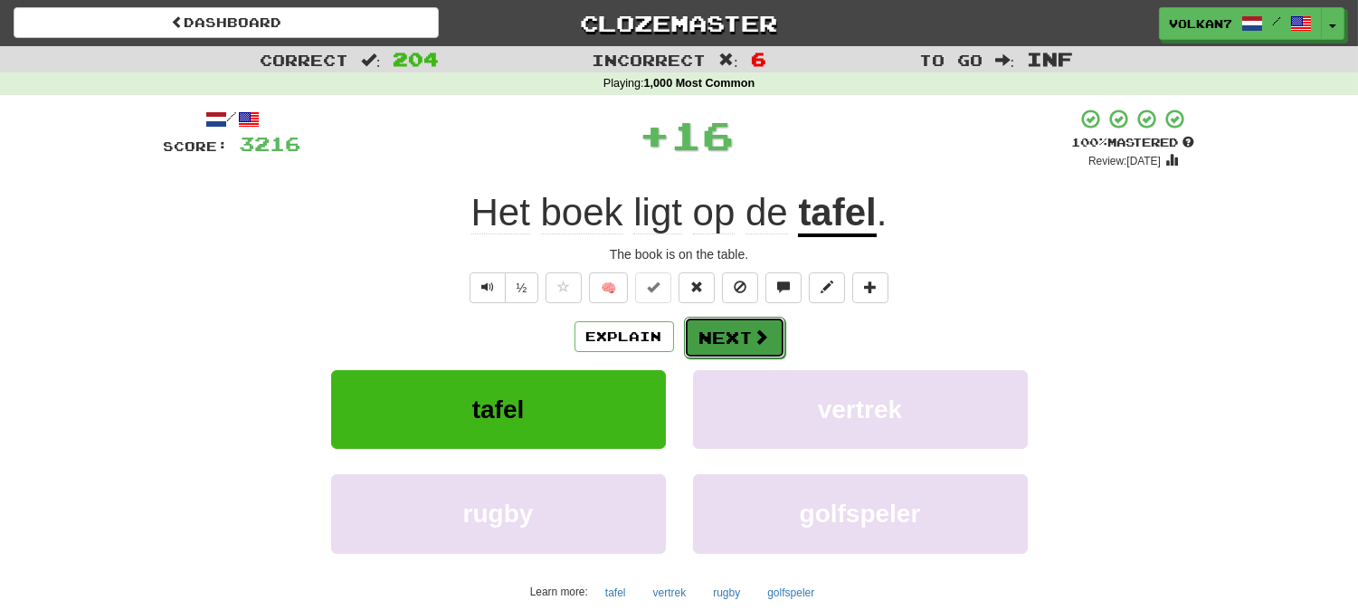
click at [700, 328] on button "Next" at bounding box center [734, 338] width 101 height 42
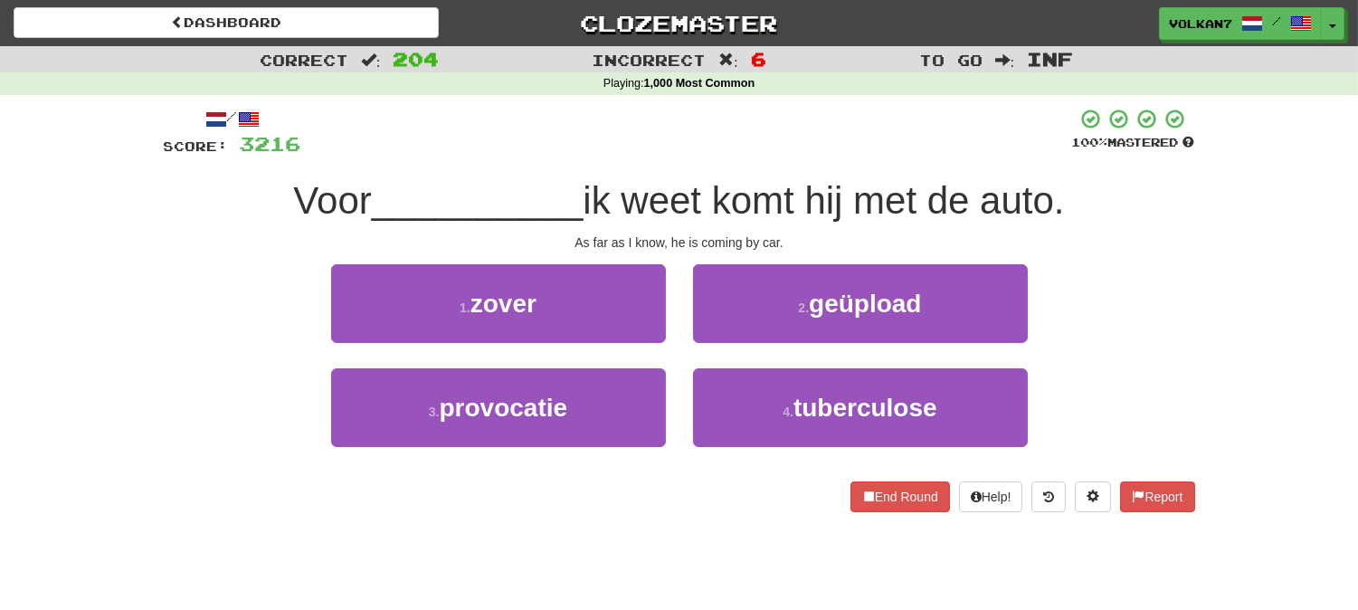
click at [793, 157] on div "/ Score: 3216 100 % Mastered Voor __________ ik weet komt hij met de auto. As f…" at bounding box center [679, 310] width 1031 height 404
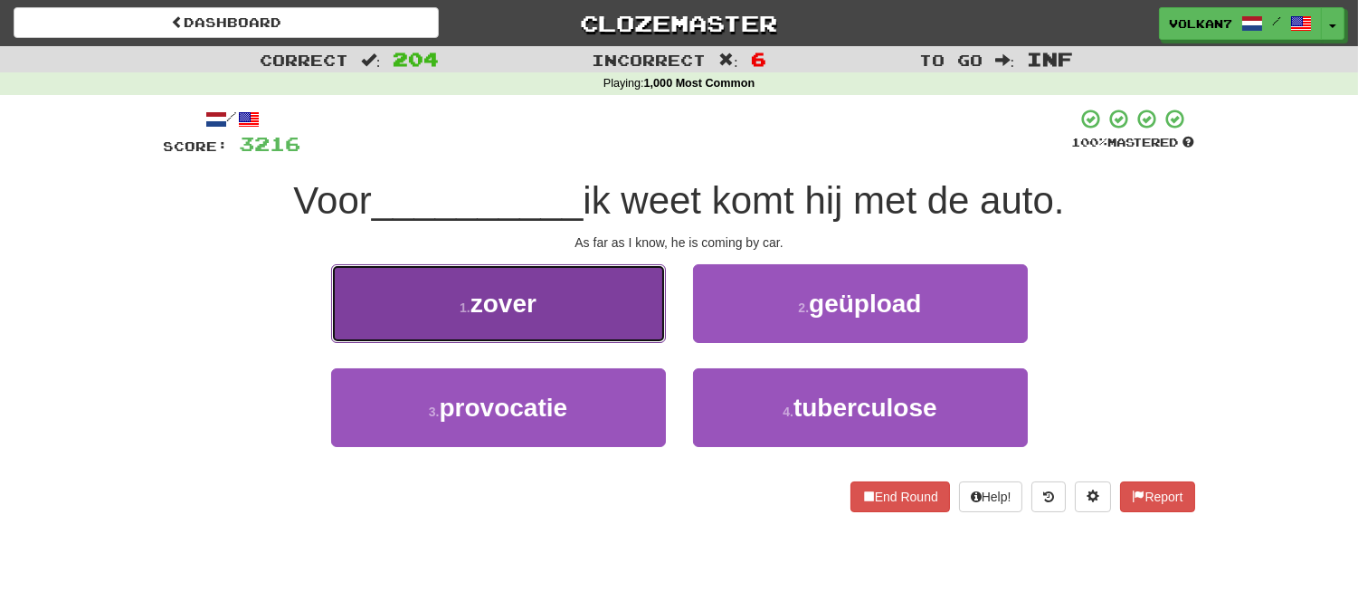
click at [586, 327] on button "1 . zover" at bounding box center [498, 303] width 335 height 79
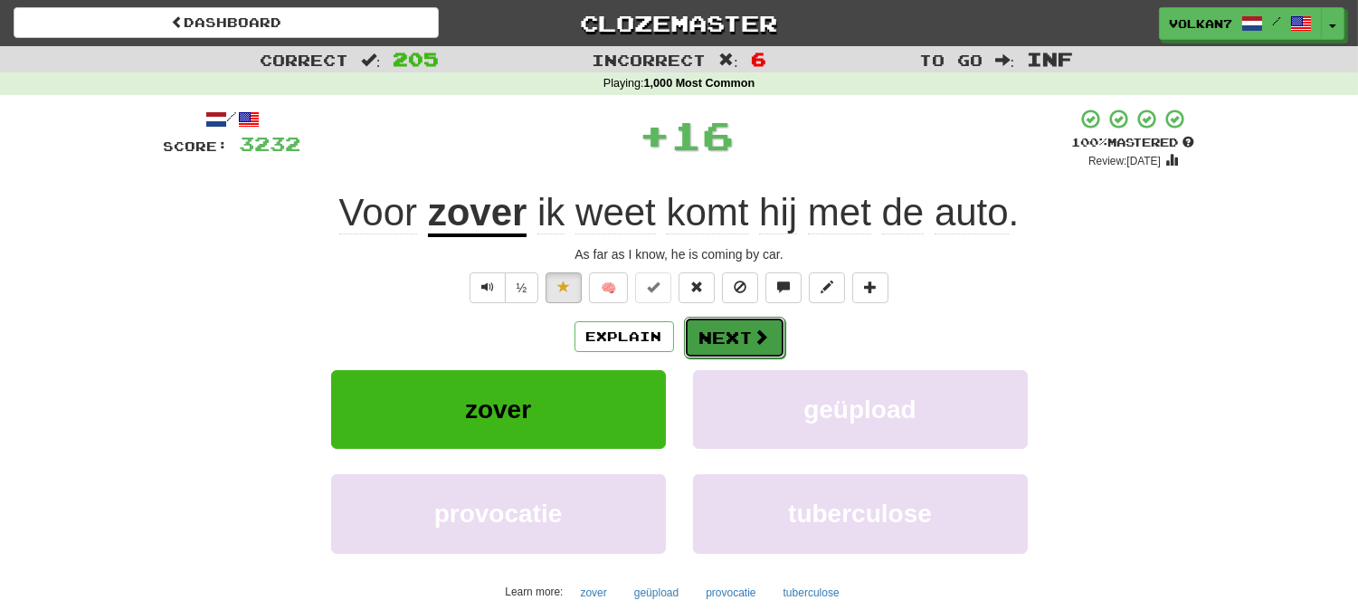
click at [748, 339] on button "Next" at bounding box center [734, 338] width 101 height 42
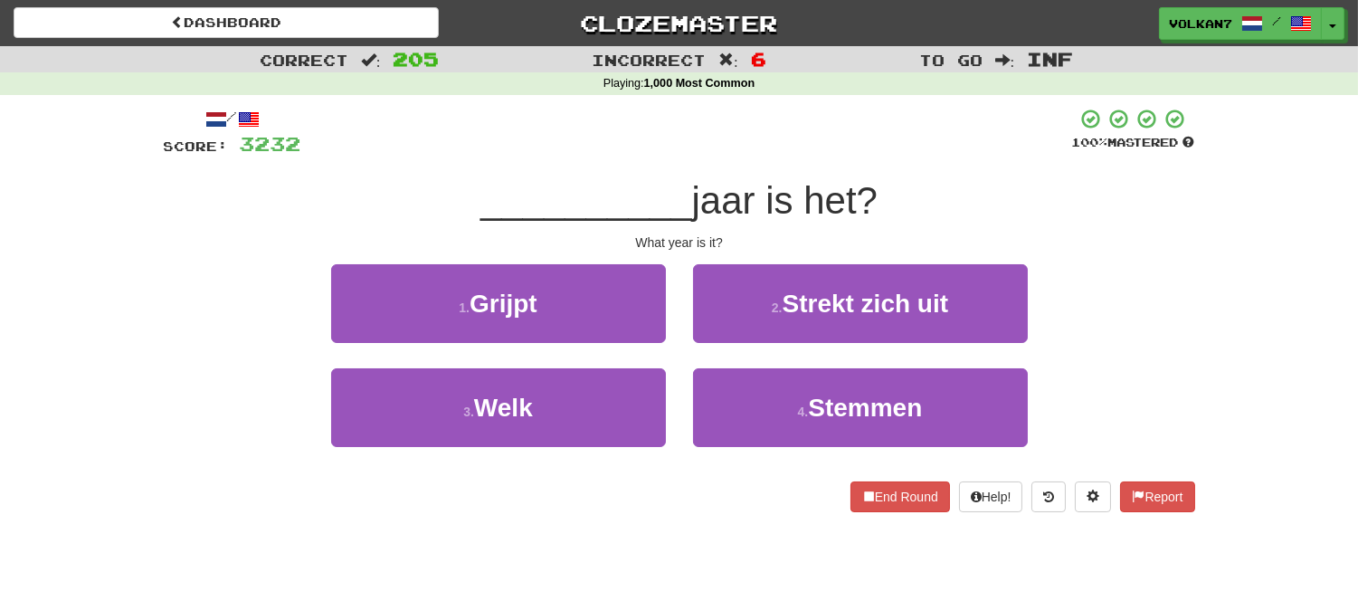
click at [745, 184] on span "jaar is het?" at bounding box center [784, 200] width 185 height 43
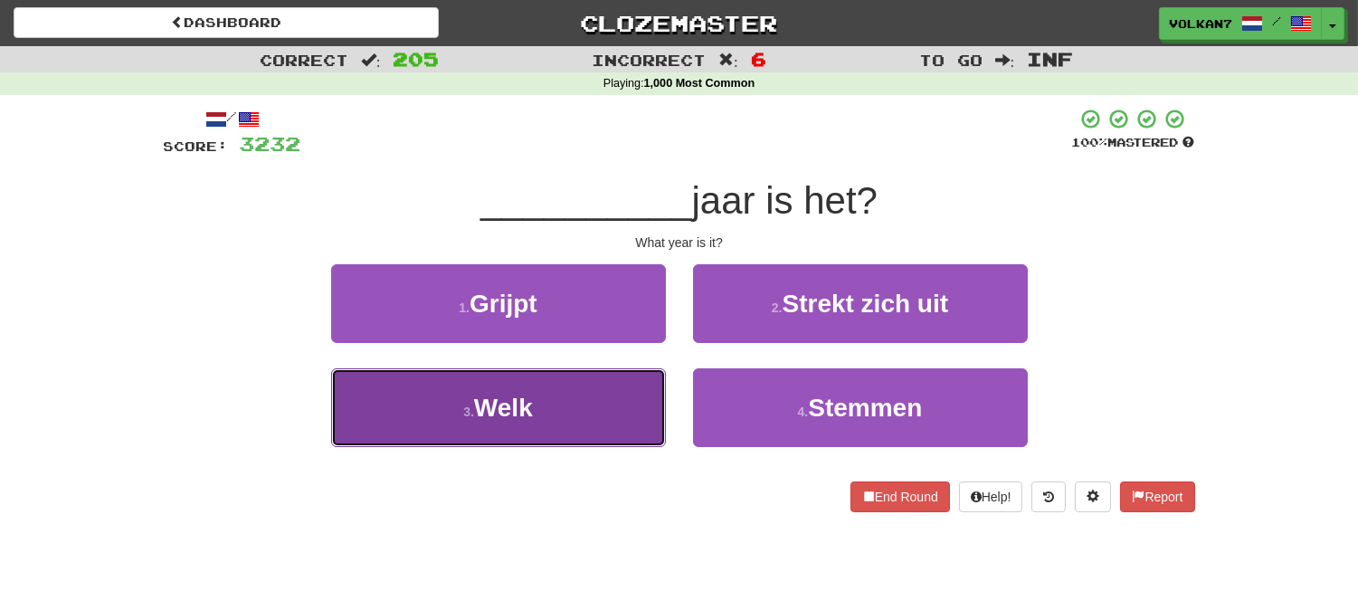
click at [609, 419] on button "3 . Welk" at bounding box center [498, 407] width 335 height 79
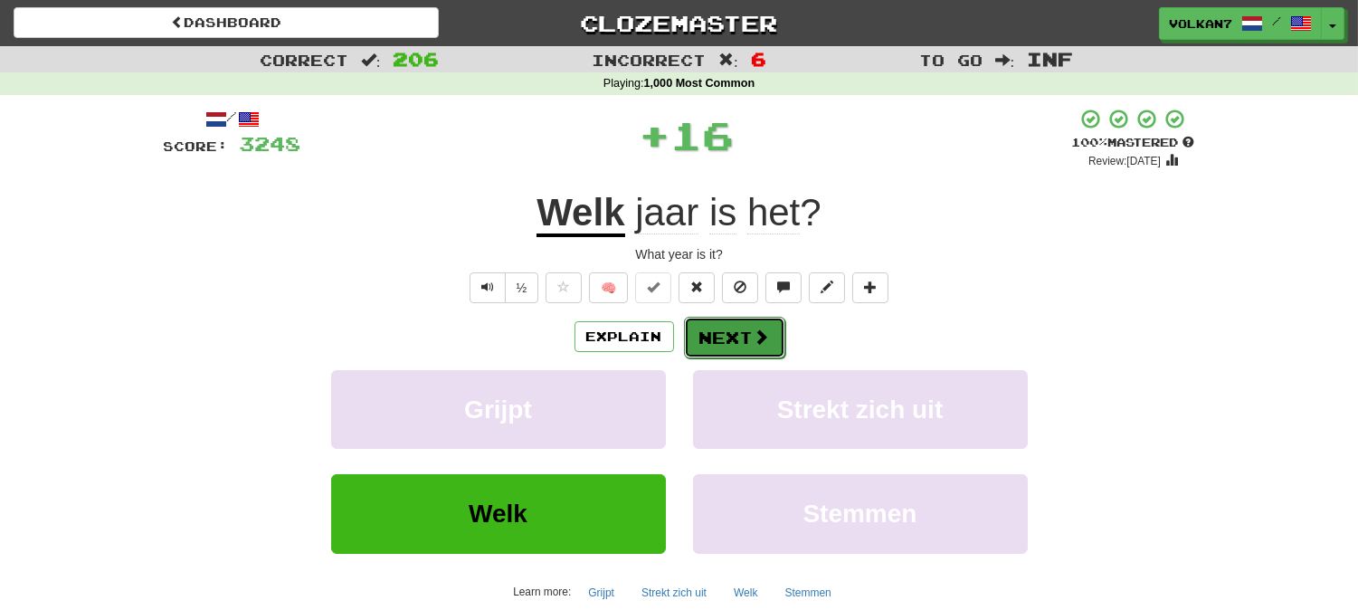
click at [753, 353] on button "Next" at bounding box center [734, 338] width 101 height 42
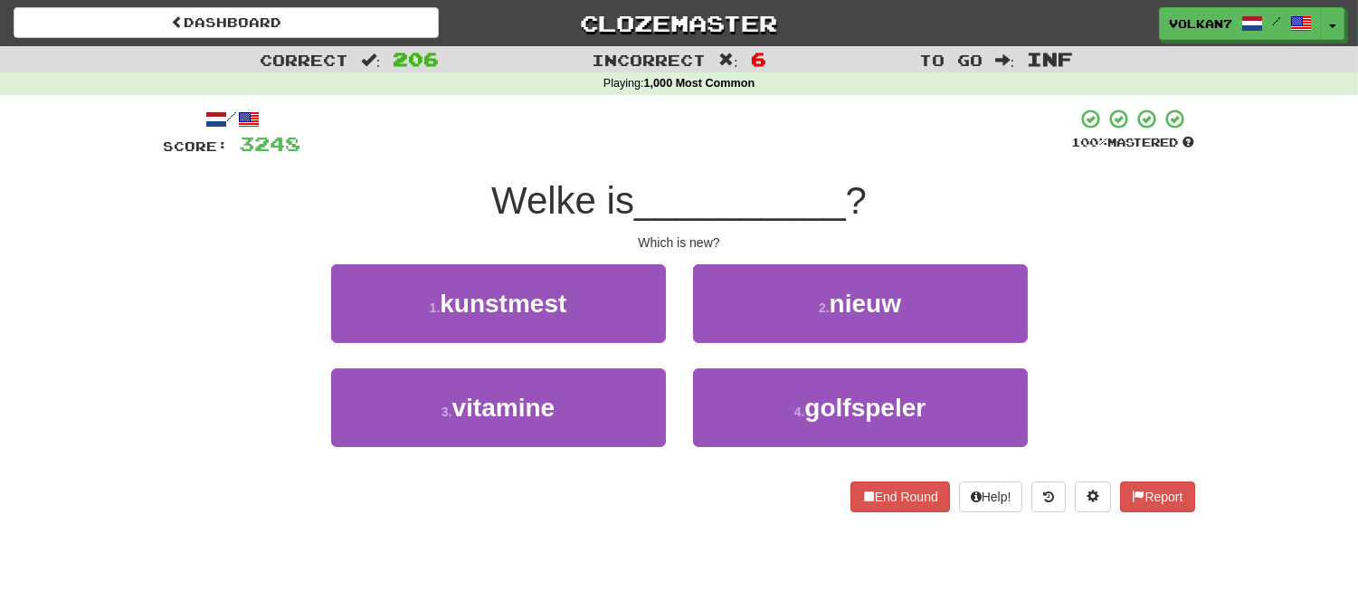
click at [760, 170] on div "/ Score: 3248 100 % Mastered Welke is __________ ? Which is new? 1 . kunstmest …" at bounding box center [679, 310] width 1031 height 404
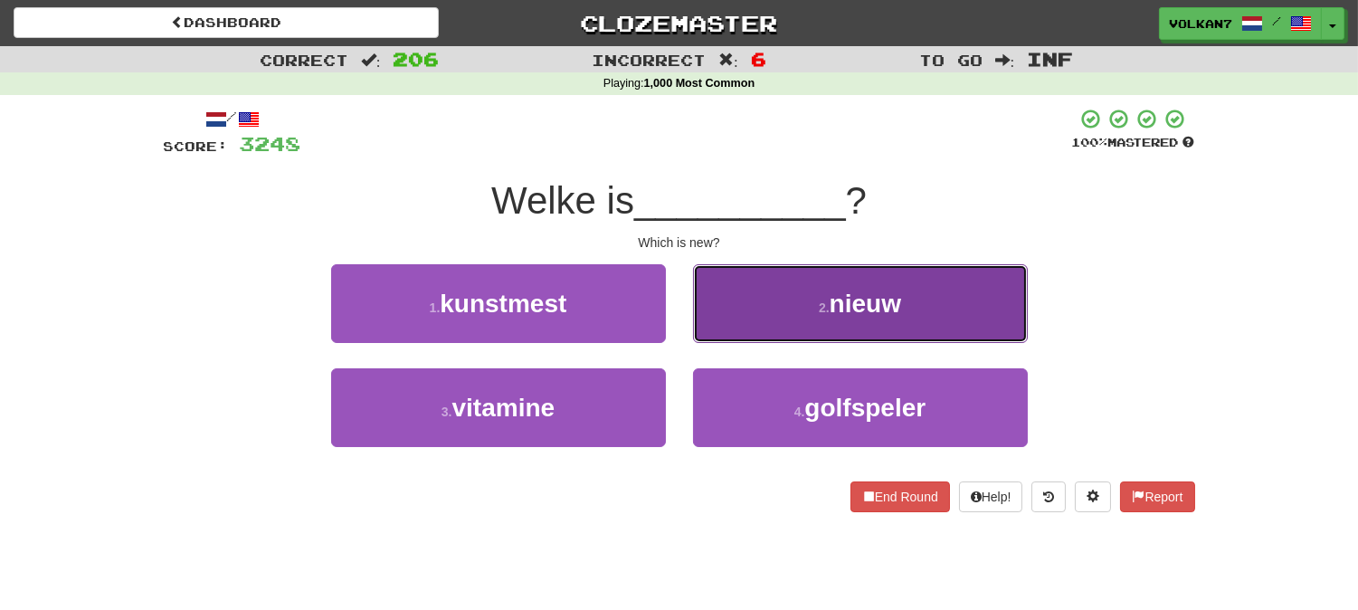
click at [774, 292] on button "2 . nieuw" at bounding box center [860, 303] width 335 height 79
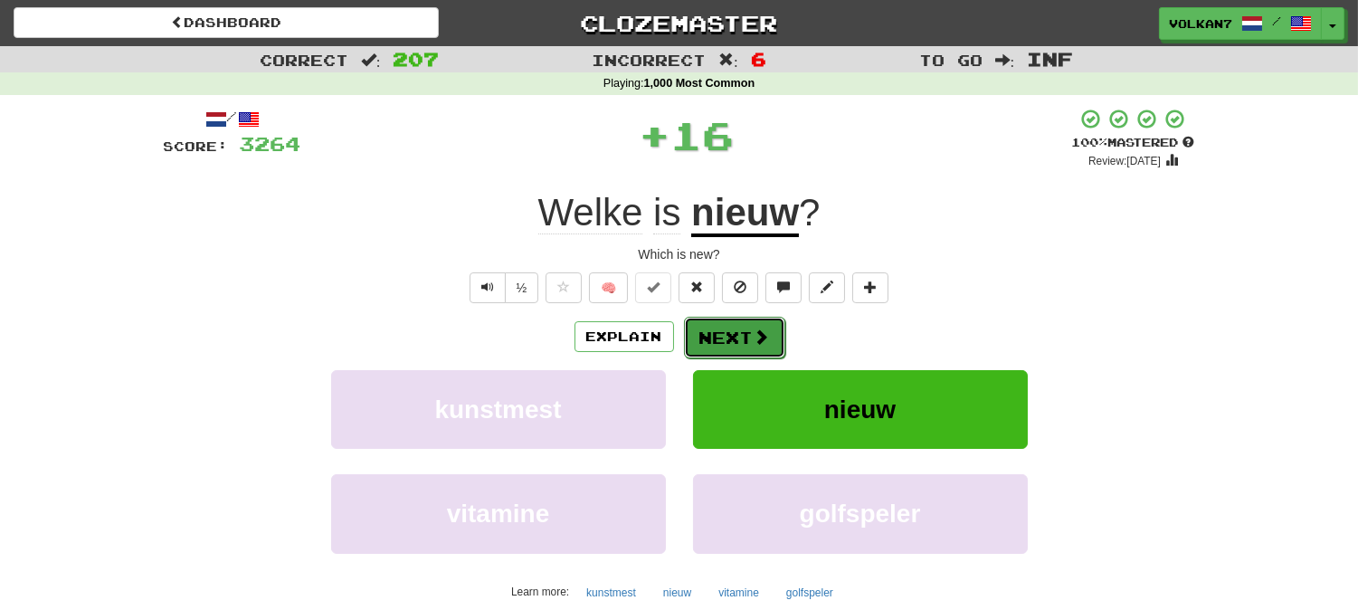
click at [729, 347] on button "Next" at bounding box center [734, 338] width 101 height 42
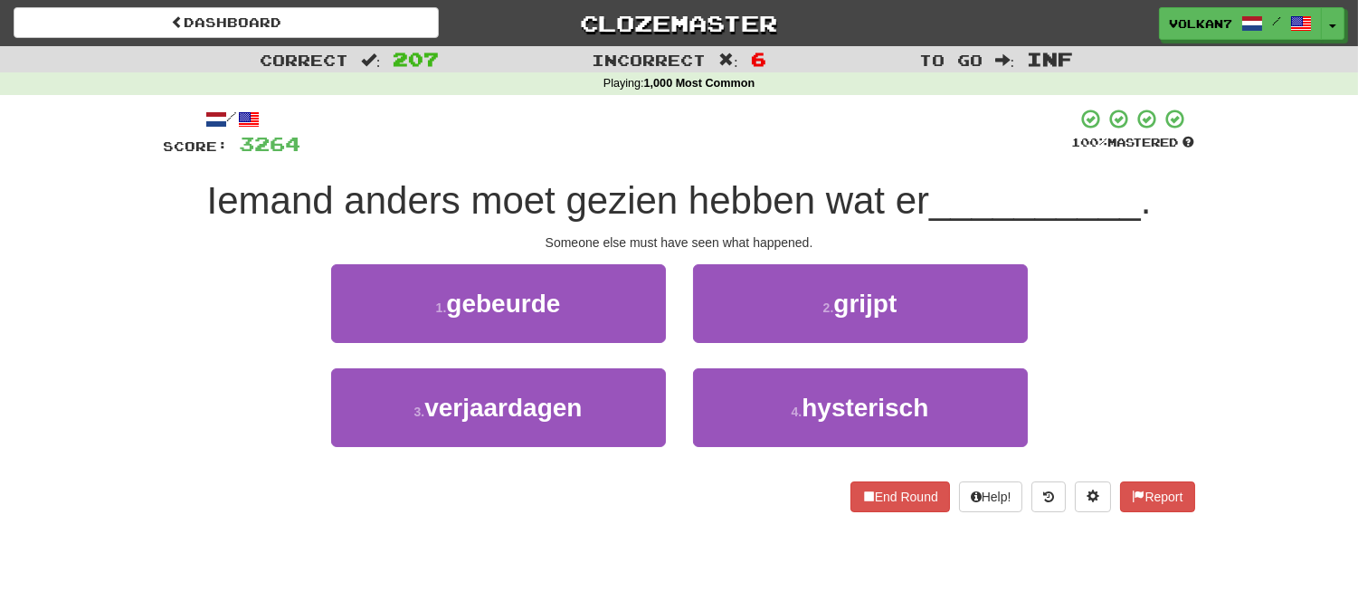
click at [738, 200] on span "Iemand anders moet gezien hebben wat er" at bounding box center [568, 200] width 723 height 43
click at [853, 130] on div at bounding box center [686, 133] width 771 height 50
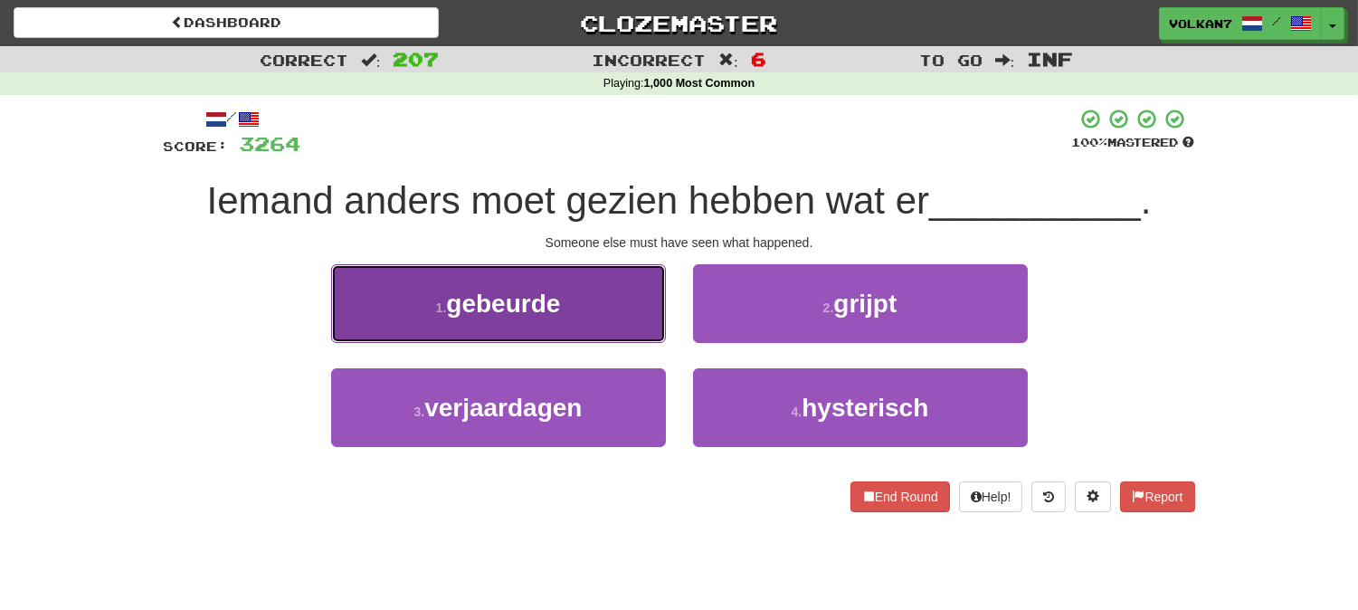
click at [590, 299] on button "1 . gebeurde" at bounding box center [498, 303] width 335 height 79
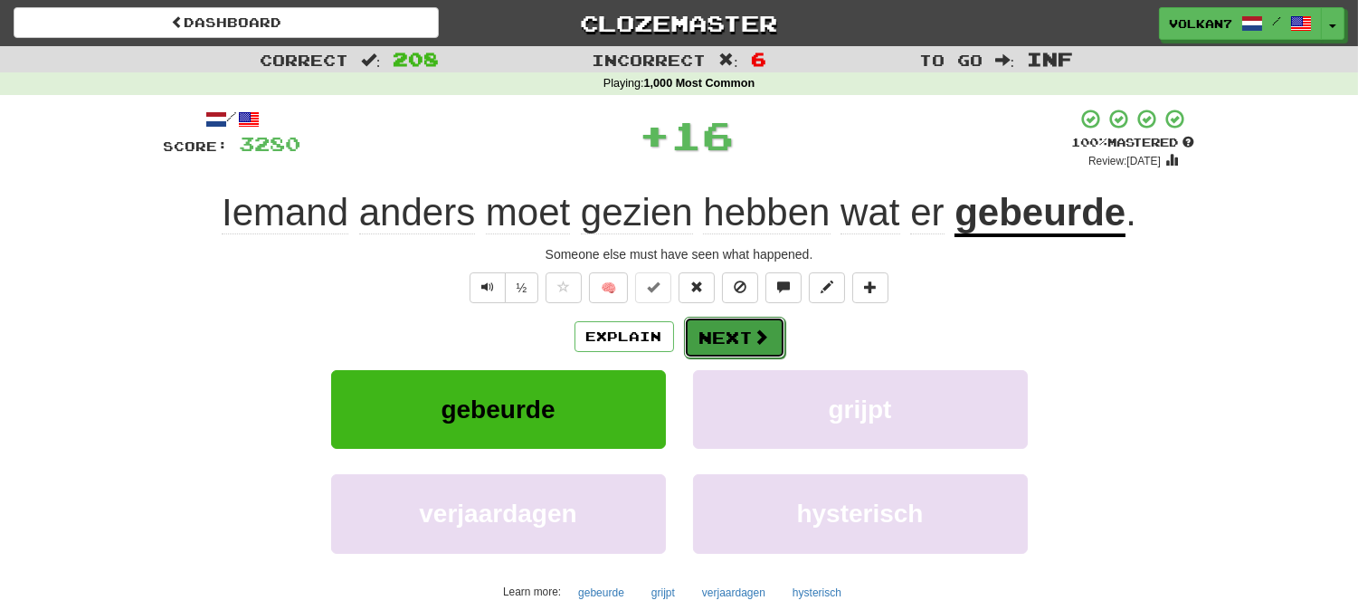
click at [765, 337] on span at bounding box center [762, 336] width 16 height 16
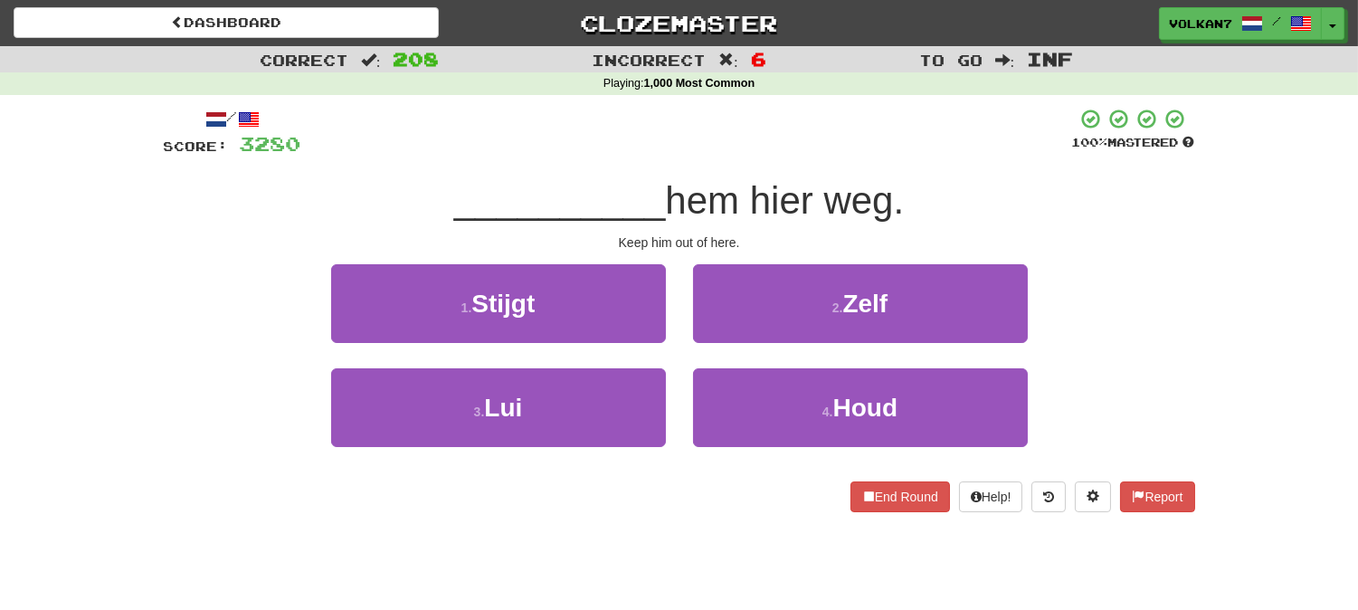
click at [788, 174] on div "/ Score: 3280 100 % Mastered __________ hem hier weg. Keep him out of here. 1 .…" at bounding box center [679, 310] width 1031 height 404
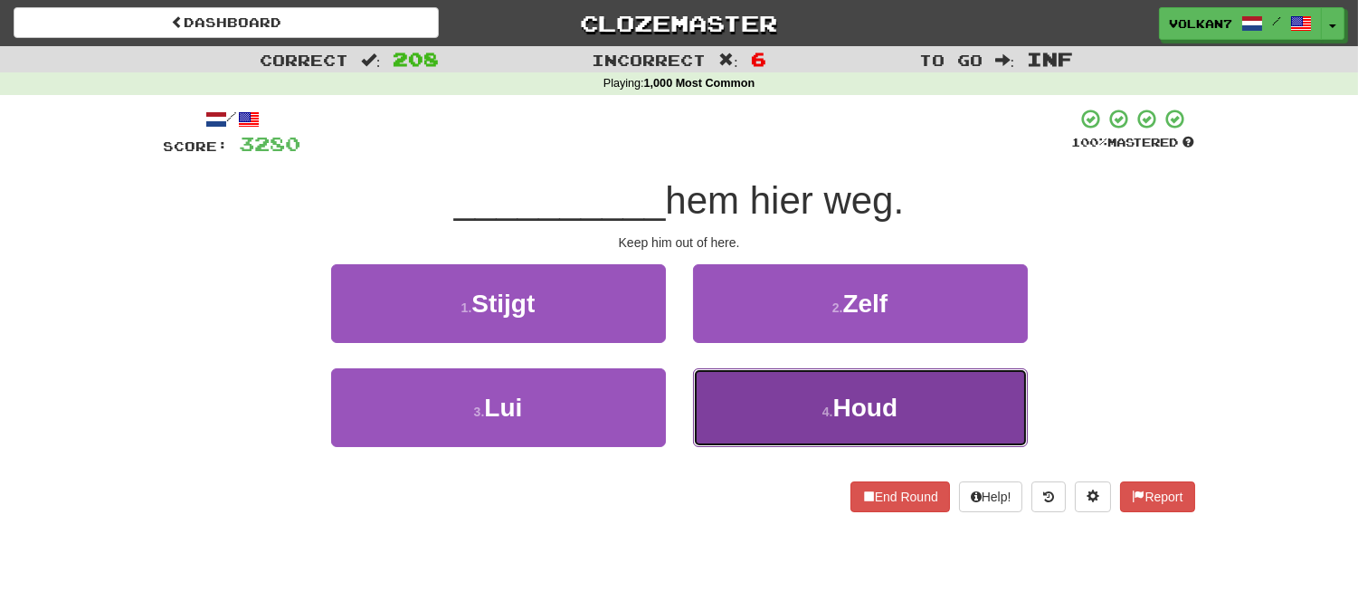
click at [791, 396] on button "4 . Houd" at bounding box center [860, 407] width 335 height 79
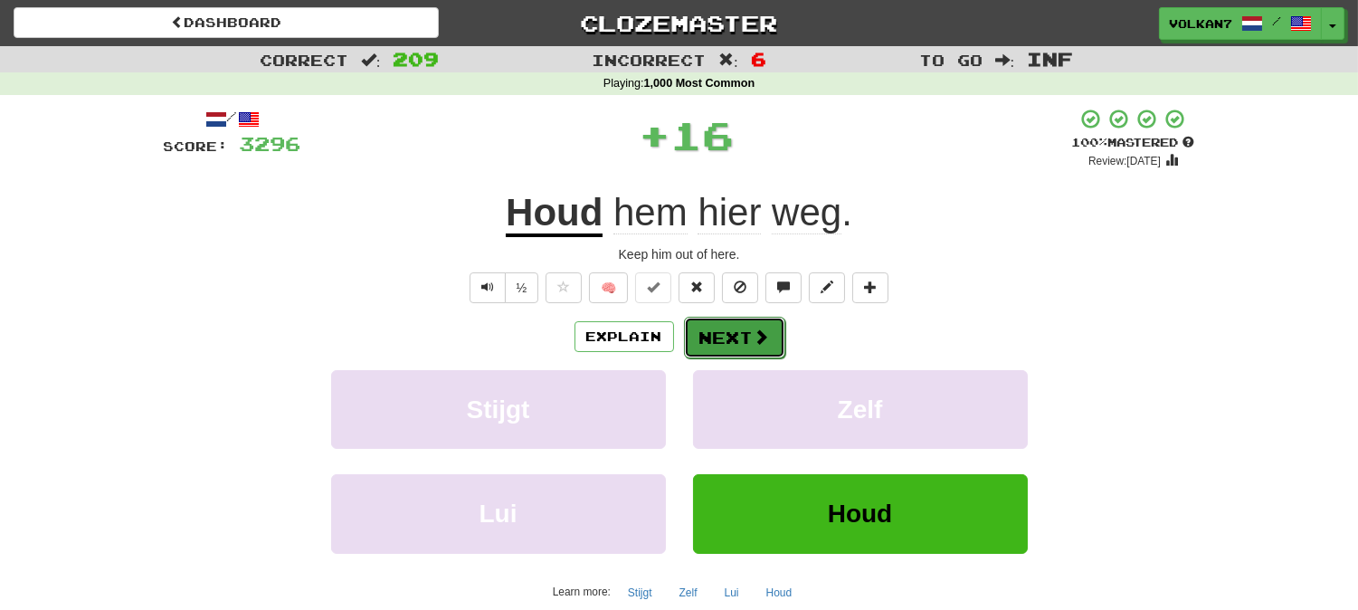
click at [766, 332] on span at bounding box center [762, 336] width 16 height 16
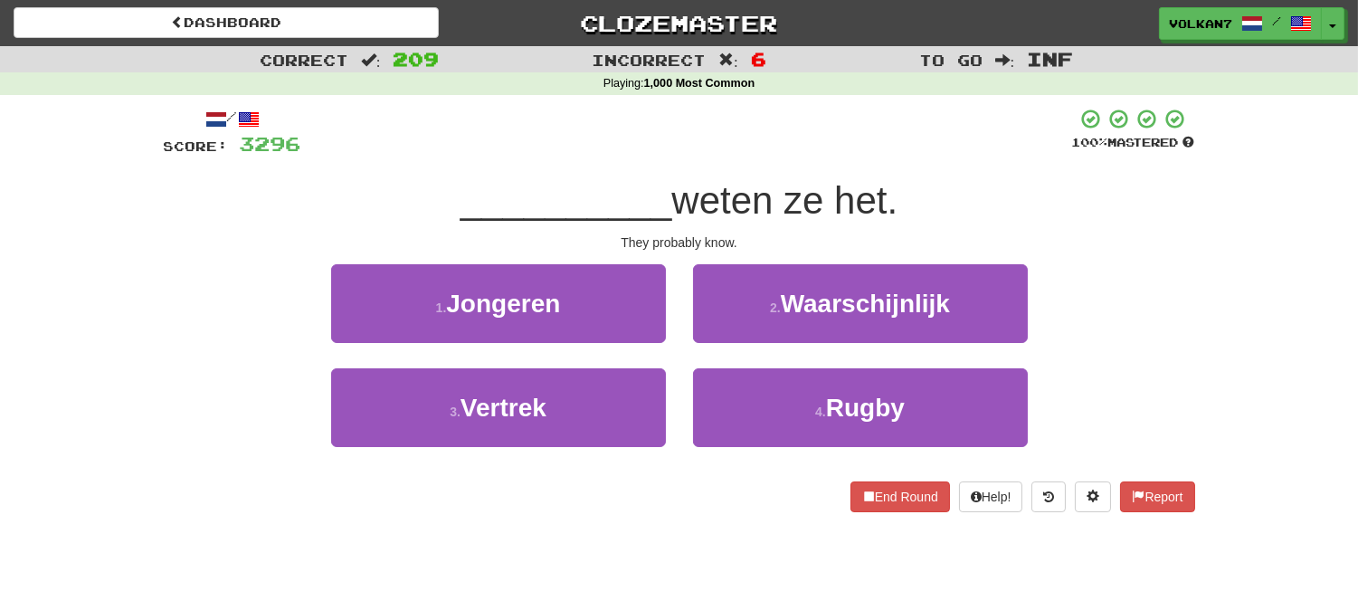
click at [797, 149] on div at bounding box center [686, 133] width 771 height 50
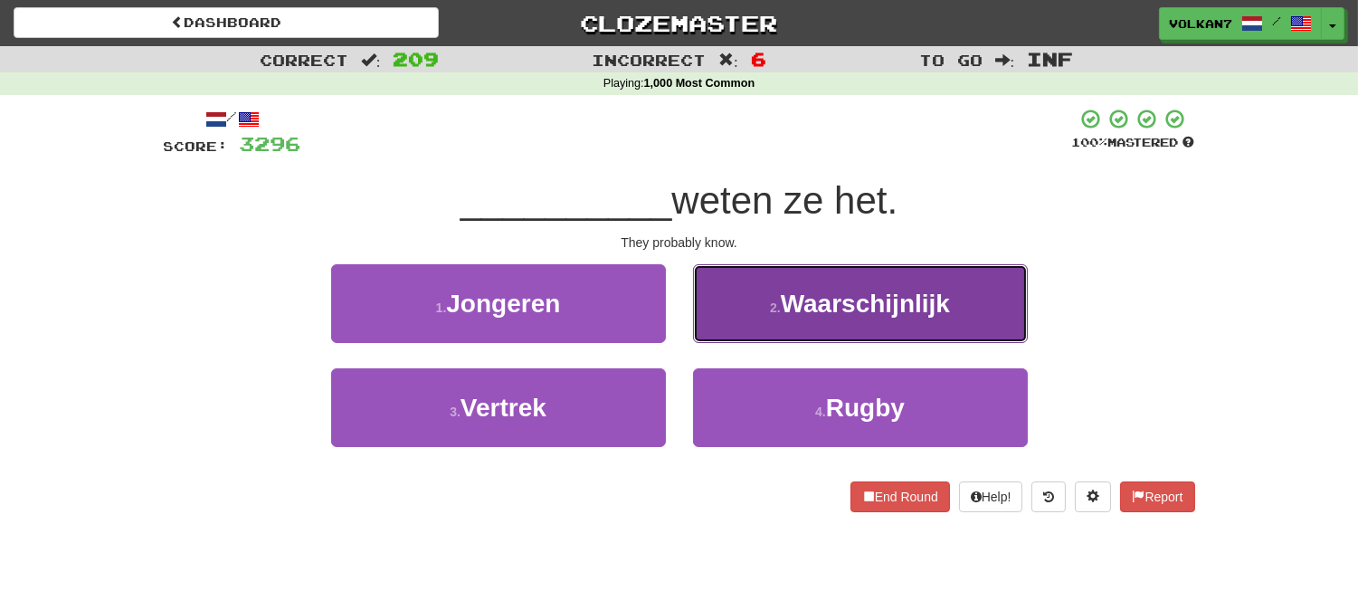
click at [772, 309] on small "2 ." at bounding box center [775, 307] width 11 height 14
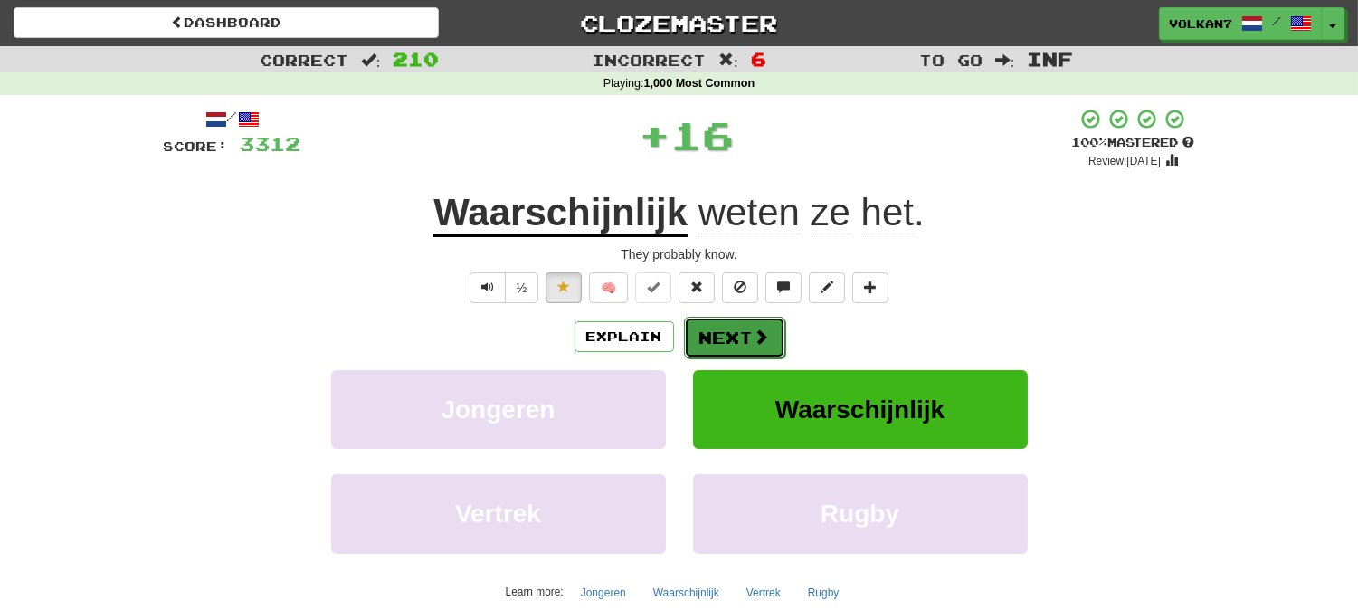
click at [692, 340] on button "Next" at bounding box center [734, 338] width 101 height 42
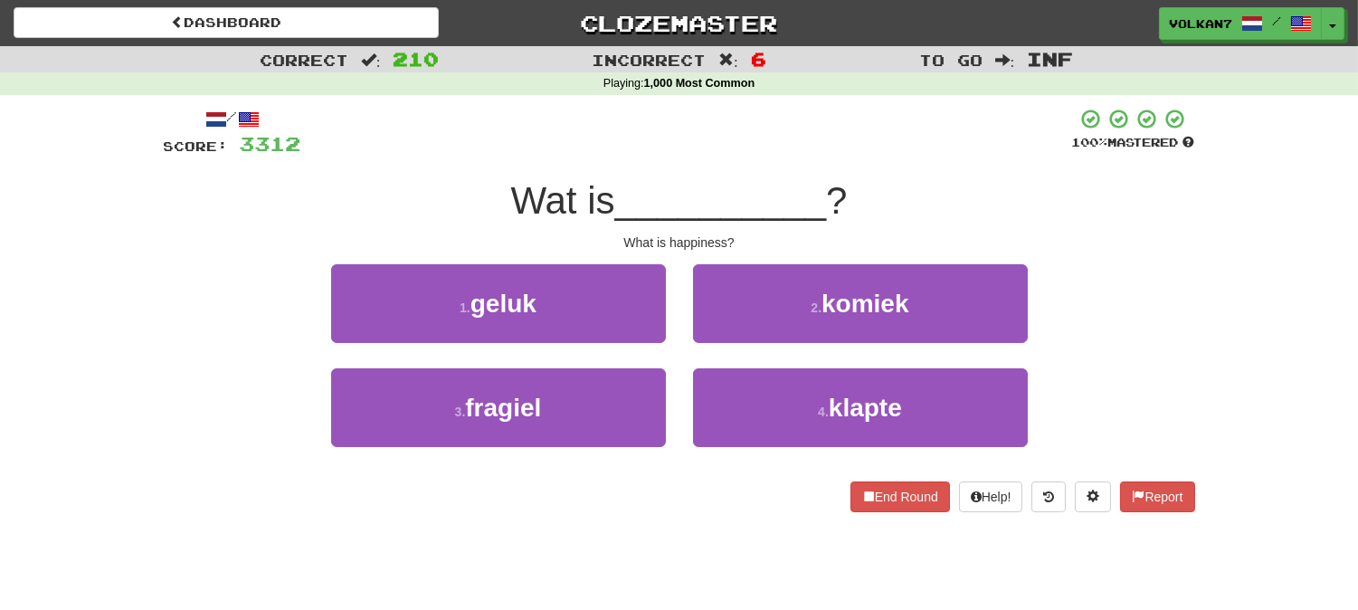
click at [749, 169] on div "/ Score: 3312 100 % Mastered Wat is __________ ? What is happiness? 1 . geluk 2…" at bounding box center [679, 310] width 1031 height 404
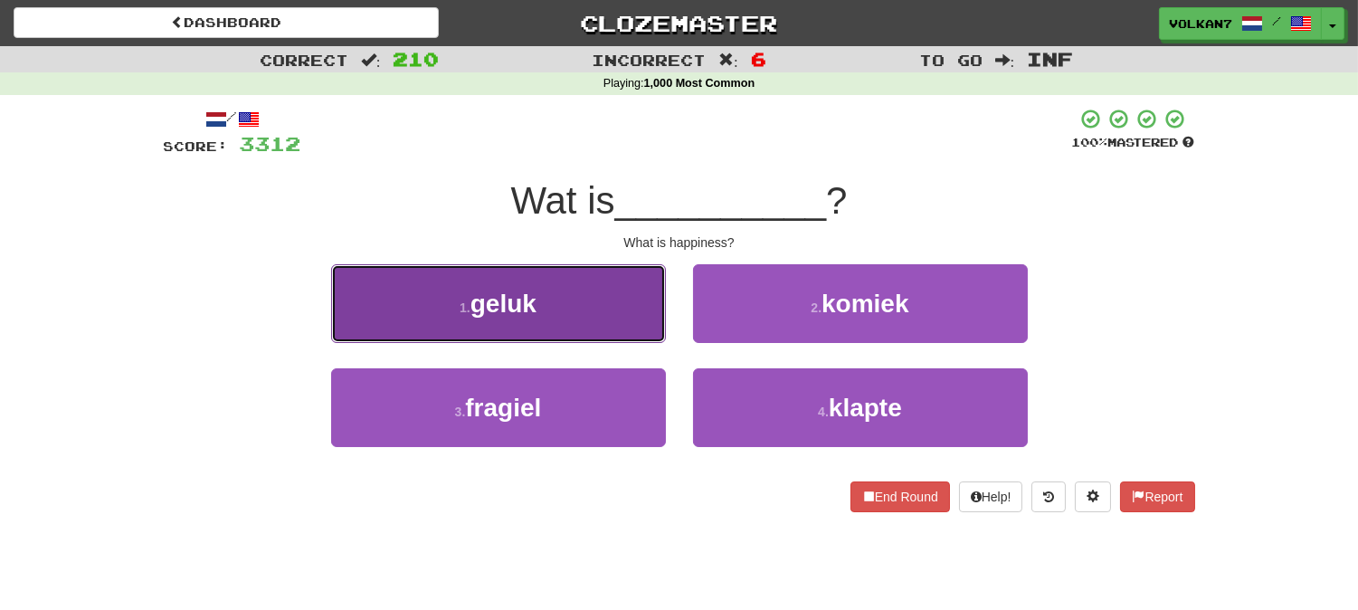
click at [617, 309] on button "1 . geluk" at bounding box center [498, 303] width 335 height 79
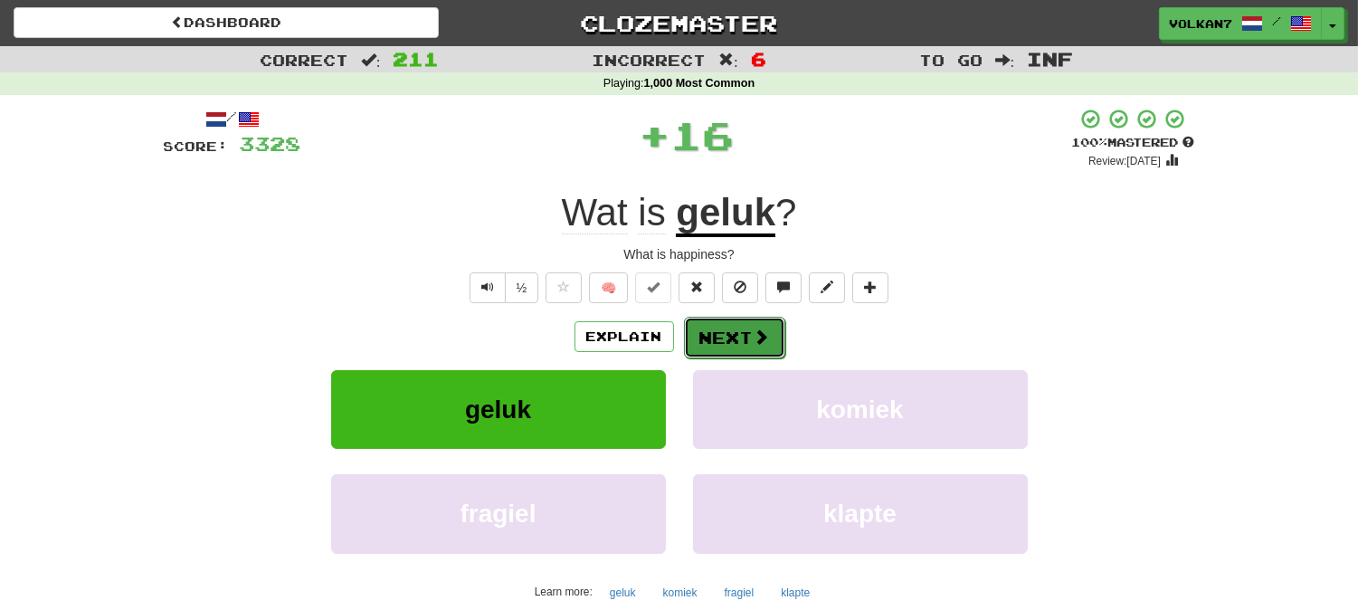
click at [700, 323] on button "Next" at bounding box center [734, 338] width 101 height 42
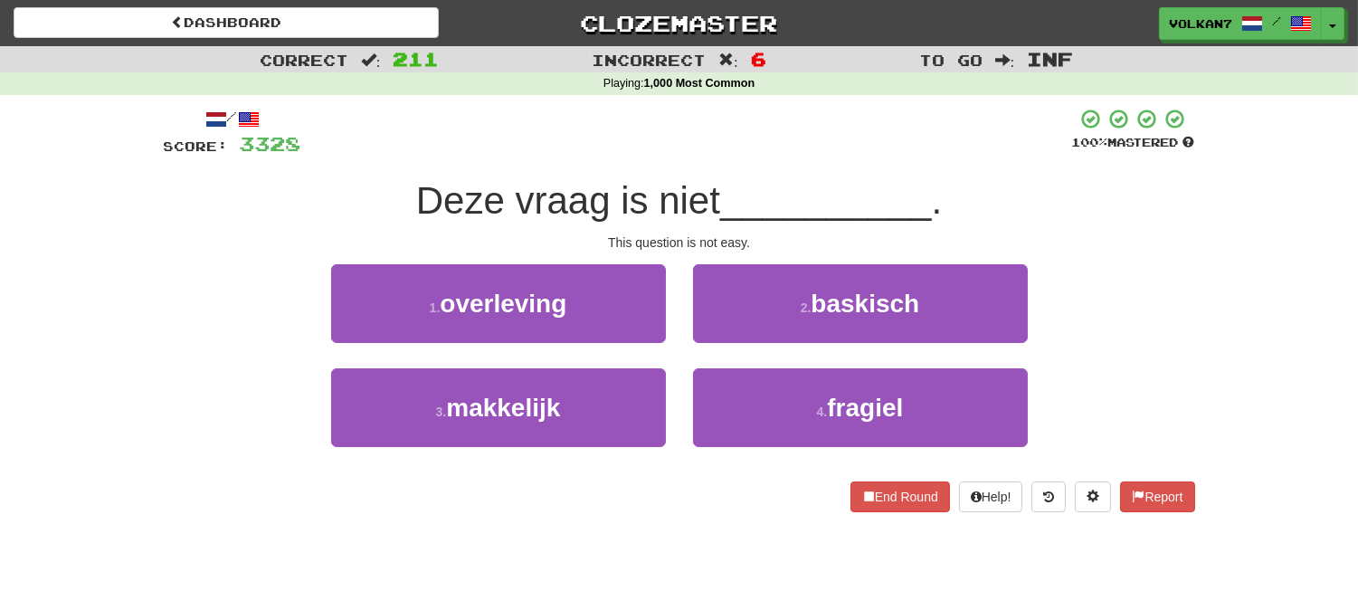
click at [729, 181] on span "__________" at bounding box center [826, 200] width 212 height 43
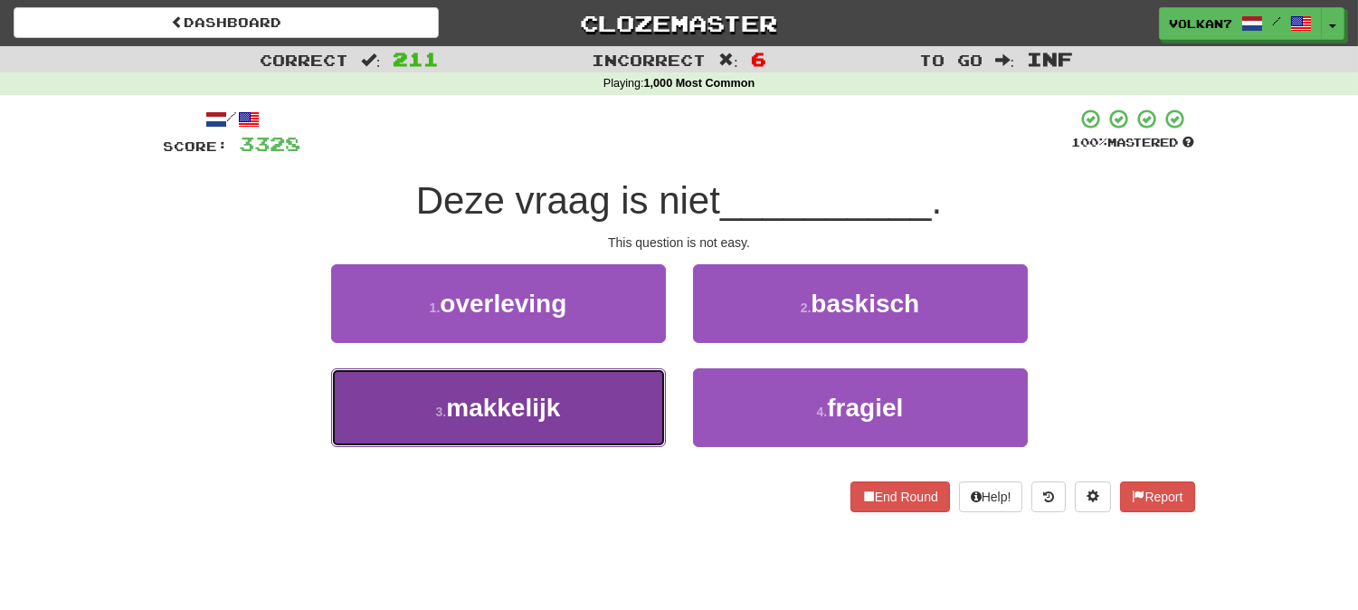
click at [610, 408] on button "3 . makkelijk" at bounding box center [498, 407] width 335 height 79
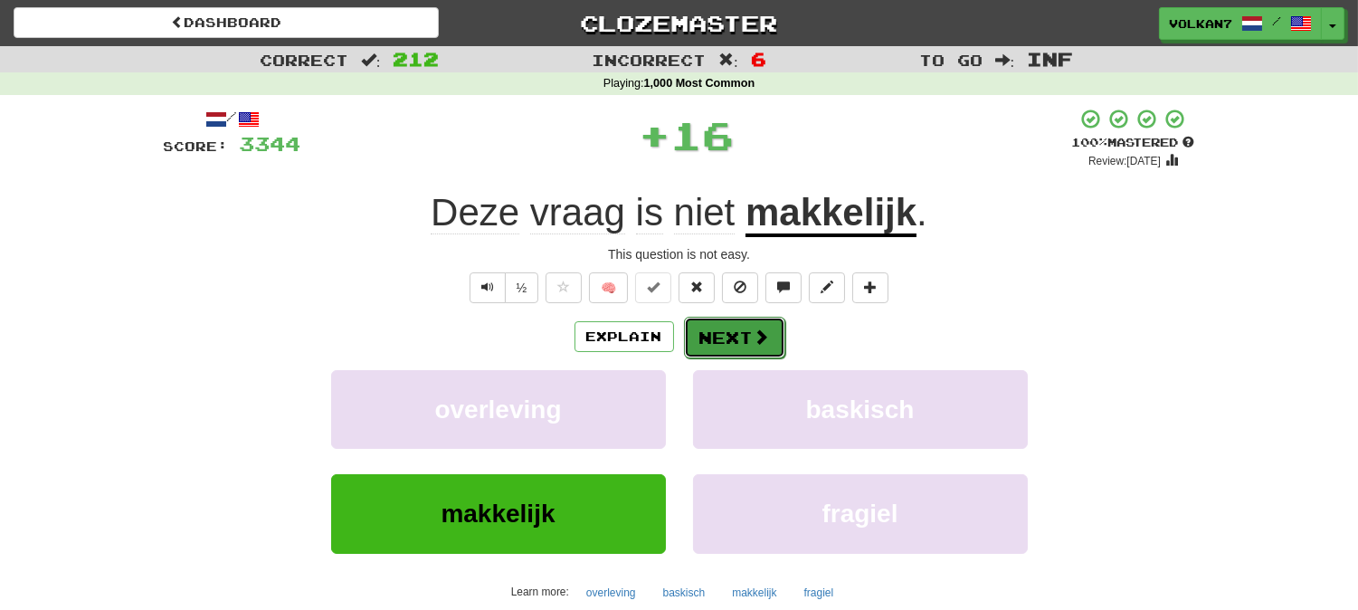
click at [734, 326] on button "Next" at bounding box center [734, 338] width 101 height 42
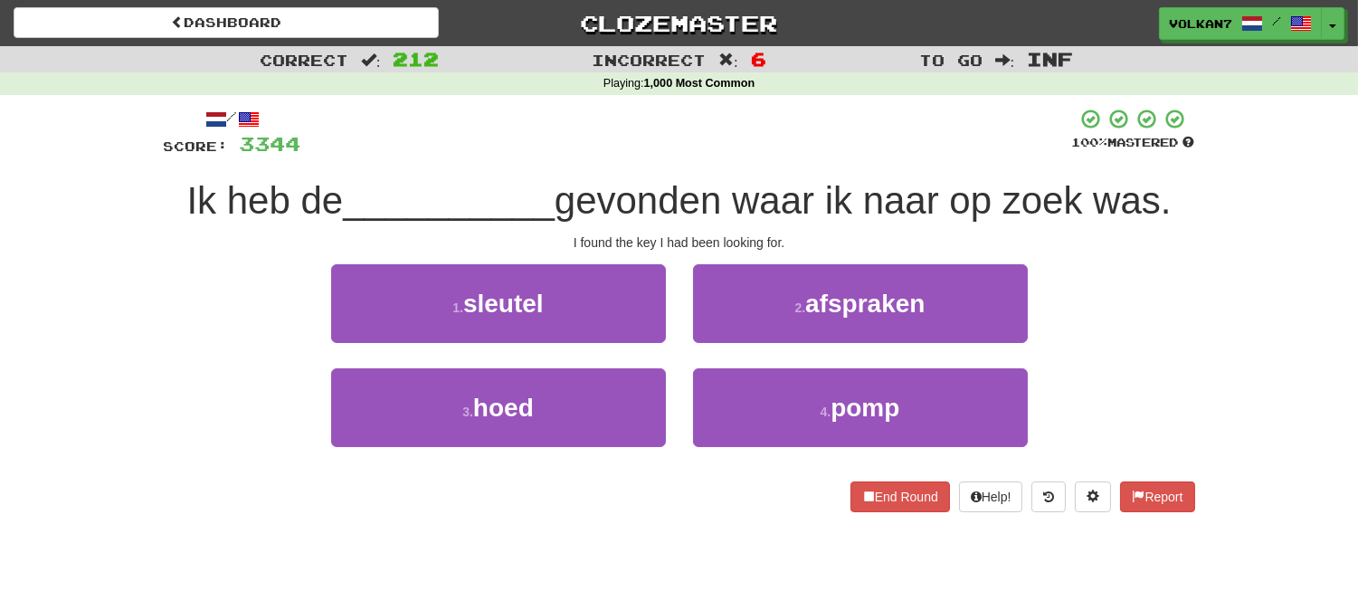
click at [746, 168] on div "/ Score: 3344 100 % Mastered Ik heb de __________ gevonden waar ik naar op zoek…" at bounding box center [679, 310] width 1031 height 404
drag, startPoint x: 566, startPoint y: 301, endPoint x: 638, endPoint y: 235, distance: 97.3
click at [566, 302] on button "1 . sleutel" at bounding box center [498, 303] width 335 height 79
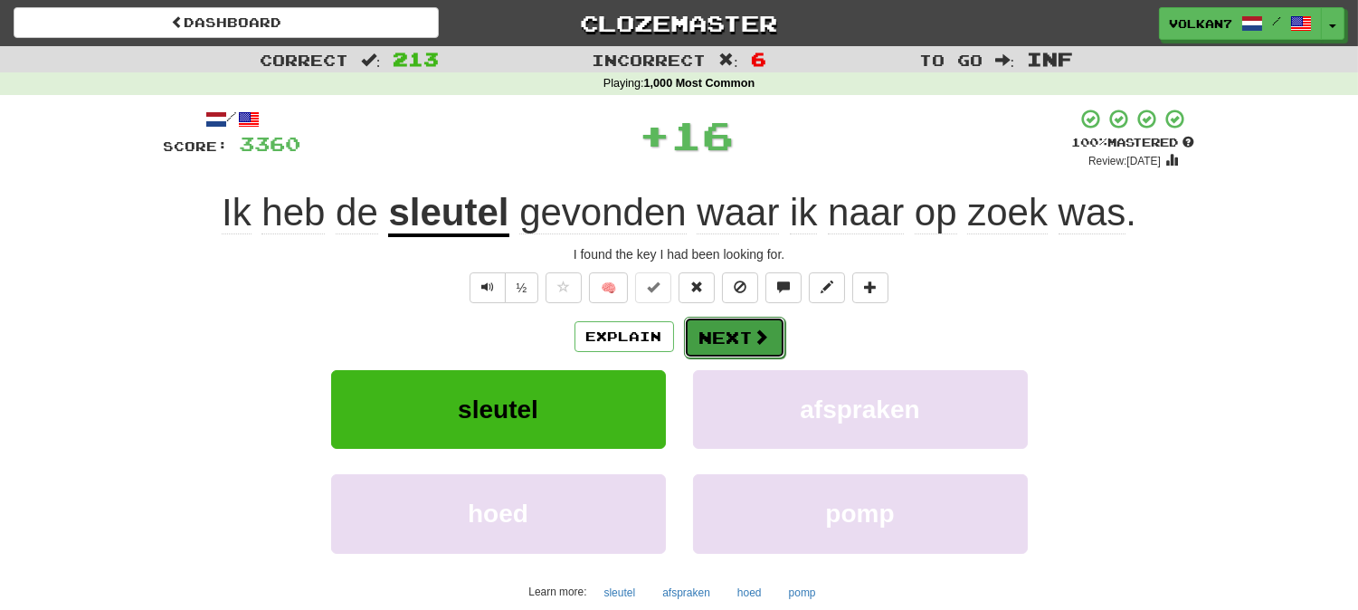
click at [740, 329] on button "Next" at bounding box center [734, 338] width 101 height 42
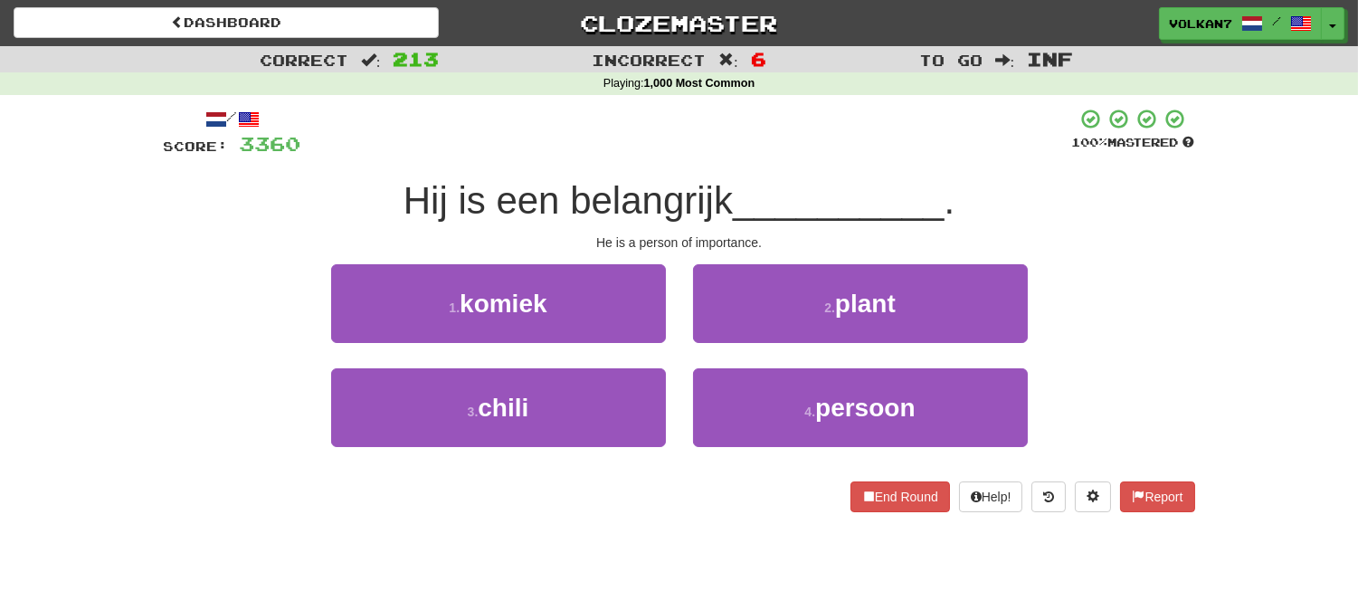
click at [769, 152] on div at bounding box center [686, 133] width 771 height 50
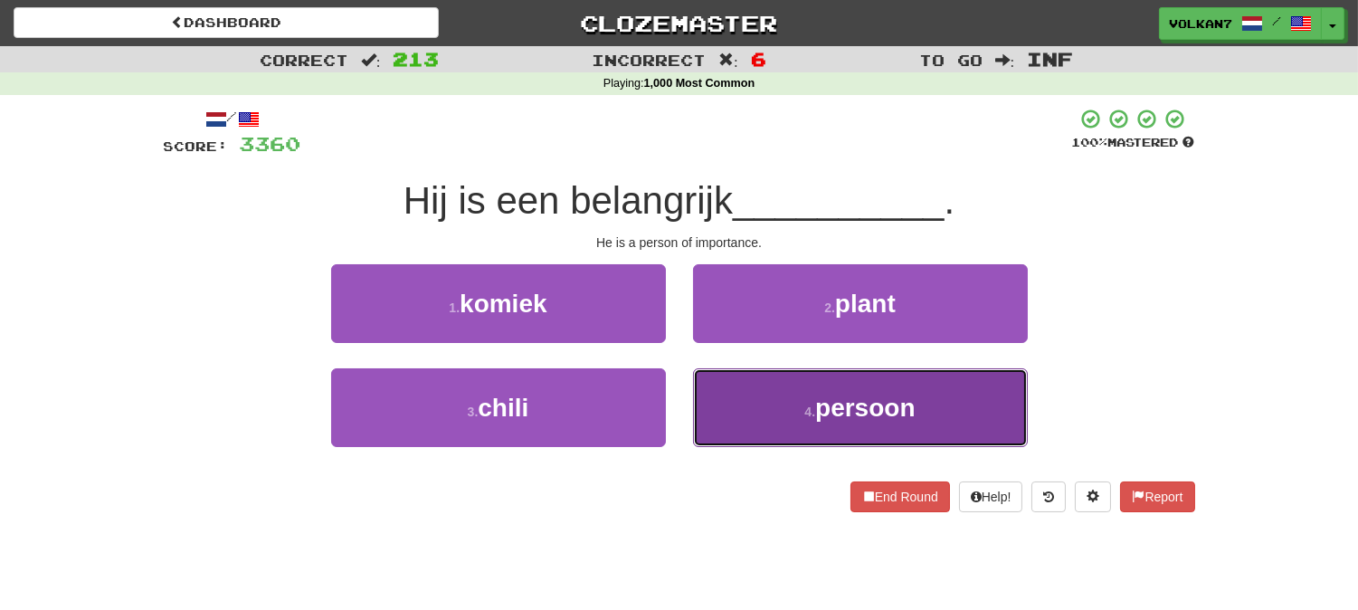
click at [725, 395] on button "4 . persoon" at bounding box center [860, 407] width 335 height 79
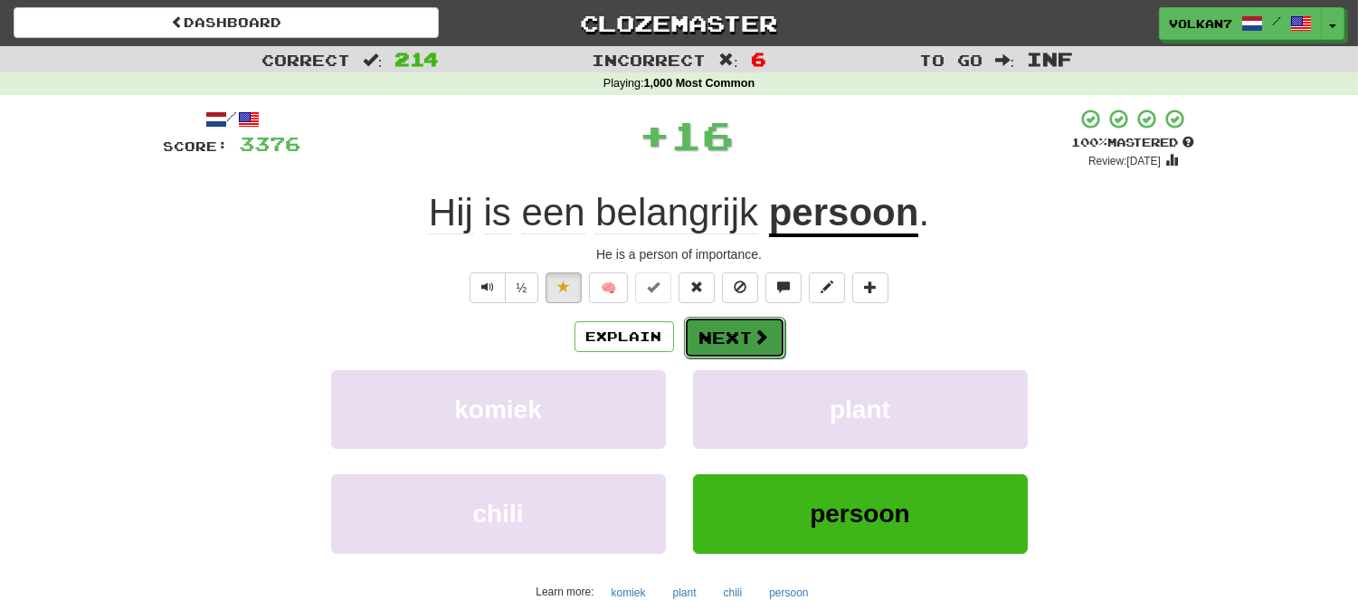
click at [707, 339] on button "Next" at bounding box center [734, 338] width 101 height 42
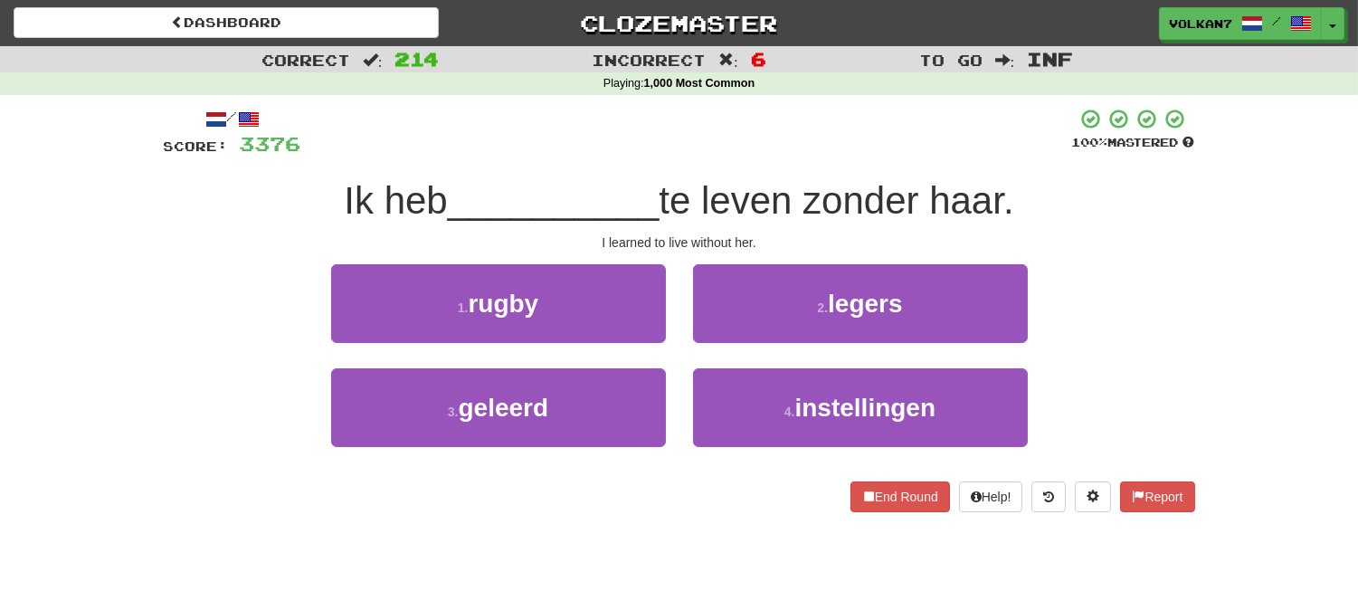
click at [753, 157] on div at bounding box center [686, 133] width 771 height 50
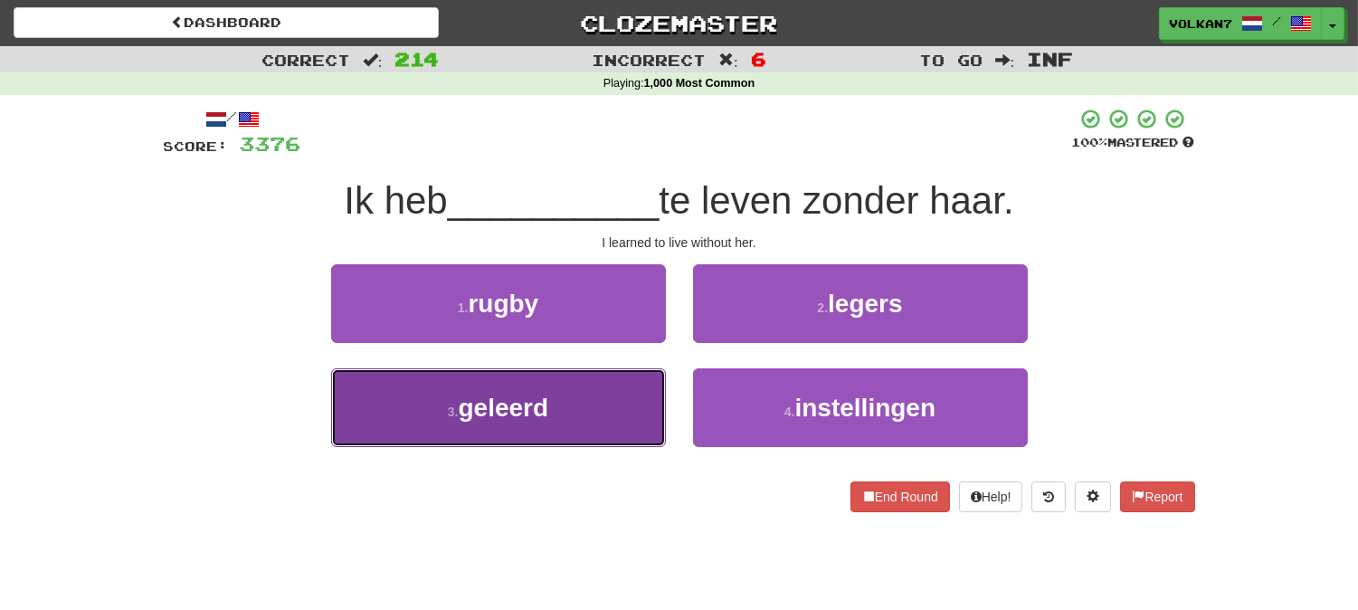
click at [561, 423] on button "3 . geleerd" at bounding box center [498, 407] width 335 height 79
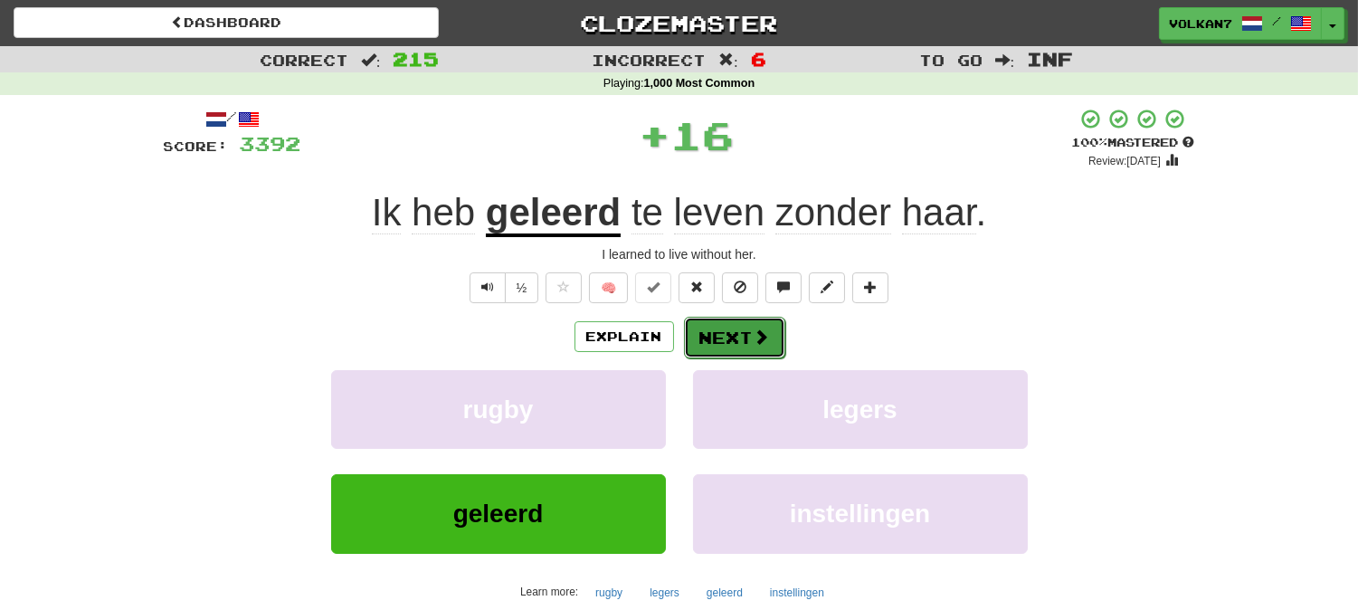
click at [736, 333] on button "Next" at bounding box center [734, 338] width 101 height 42
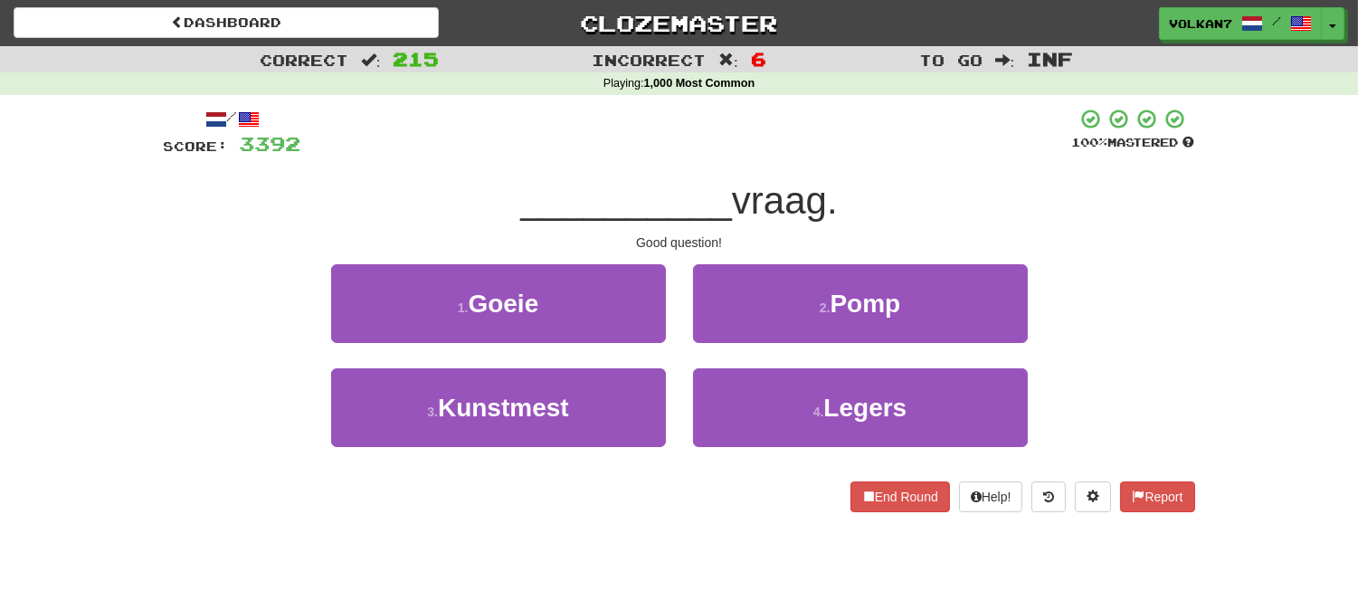
click at [766, 156] on div at bounding box center [686, 133] width 771 height 50
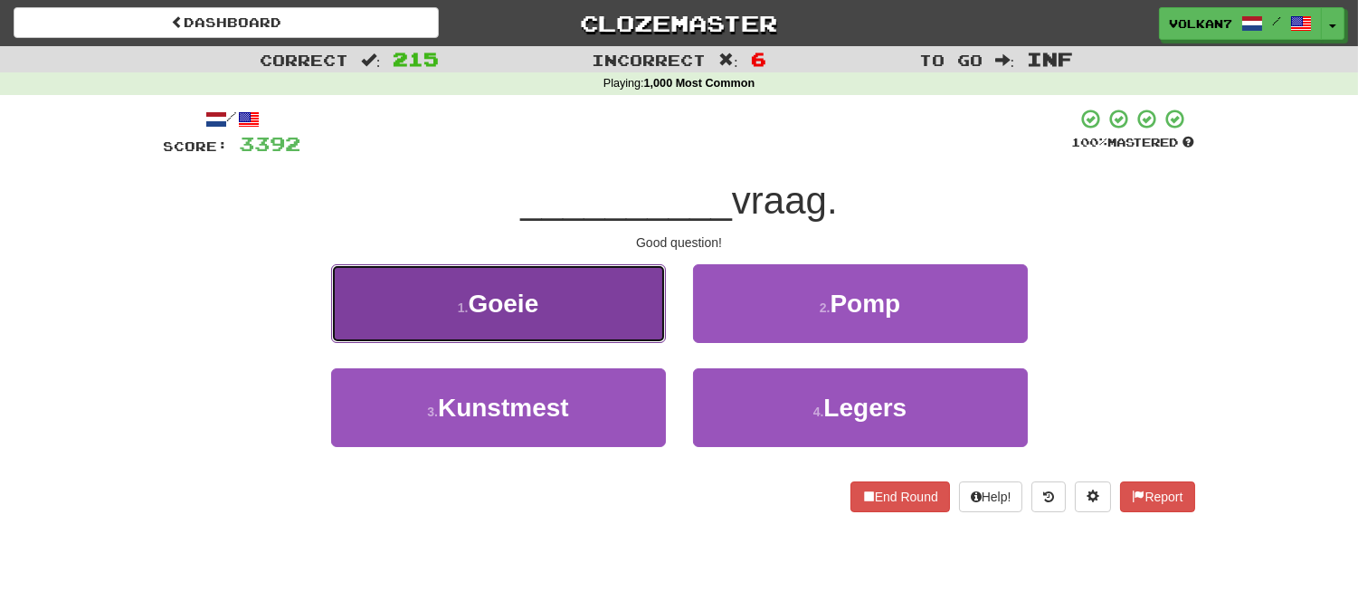
click at [594, 311] on button "1 . Goeie" at bounding box center [498, 303] width 335 height 79
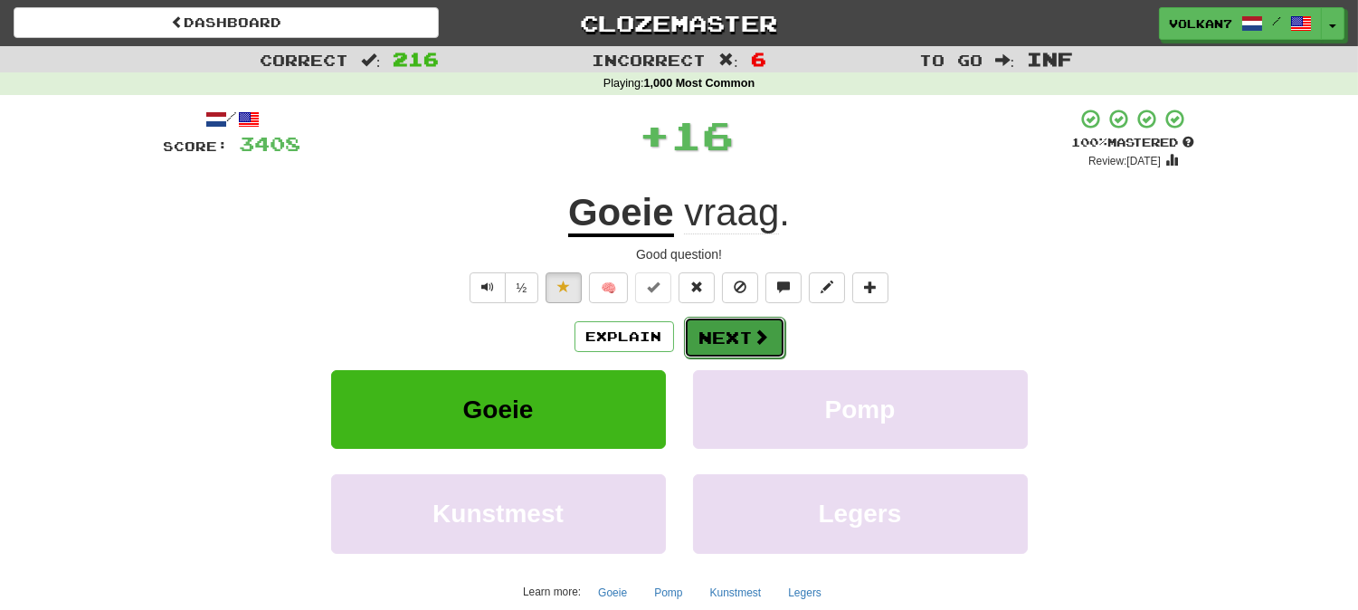
click at [702, 328] on button "Next" at bounding box center [734, 338] width 101 height 42
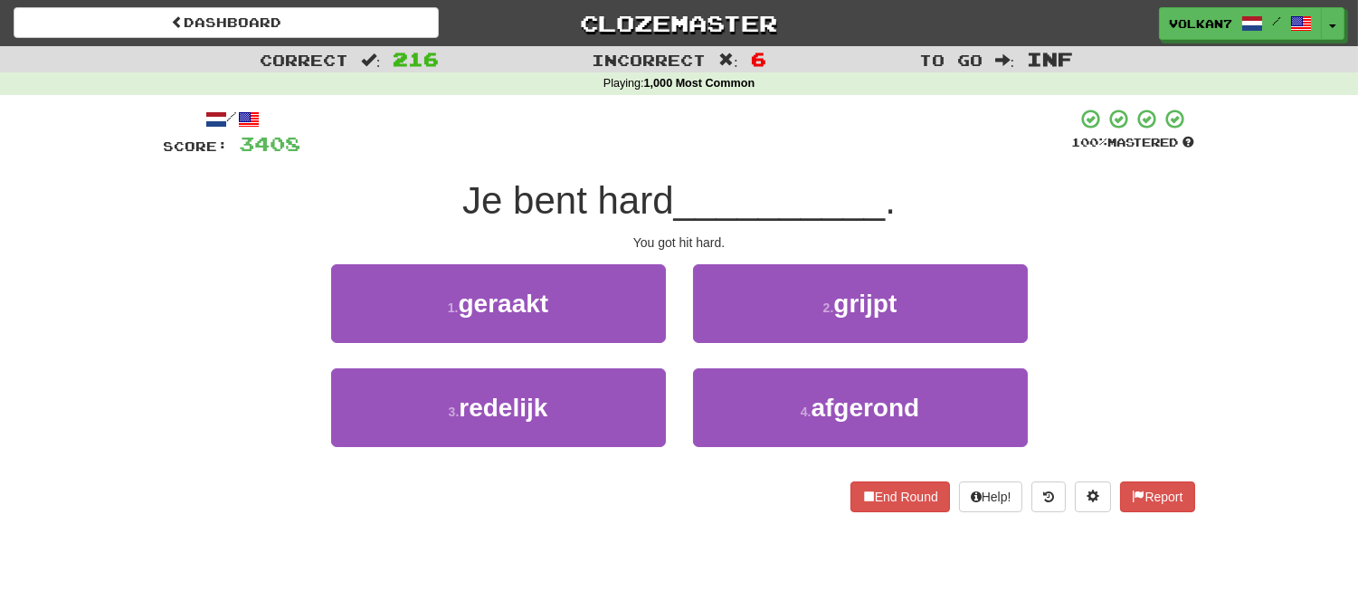
click at [738, 168] on div "/ Score: 3408 100 % Mastered Je bent hard __________ . You got hit hard. 1 . ge…" at bounding box center [679, 310] width 1031 height 404
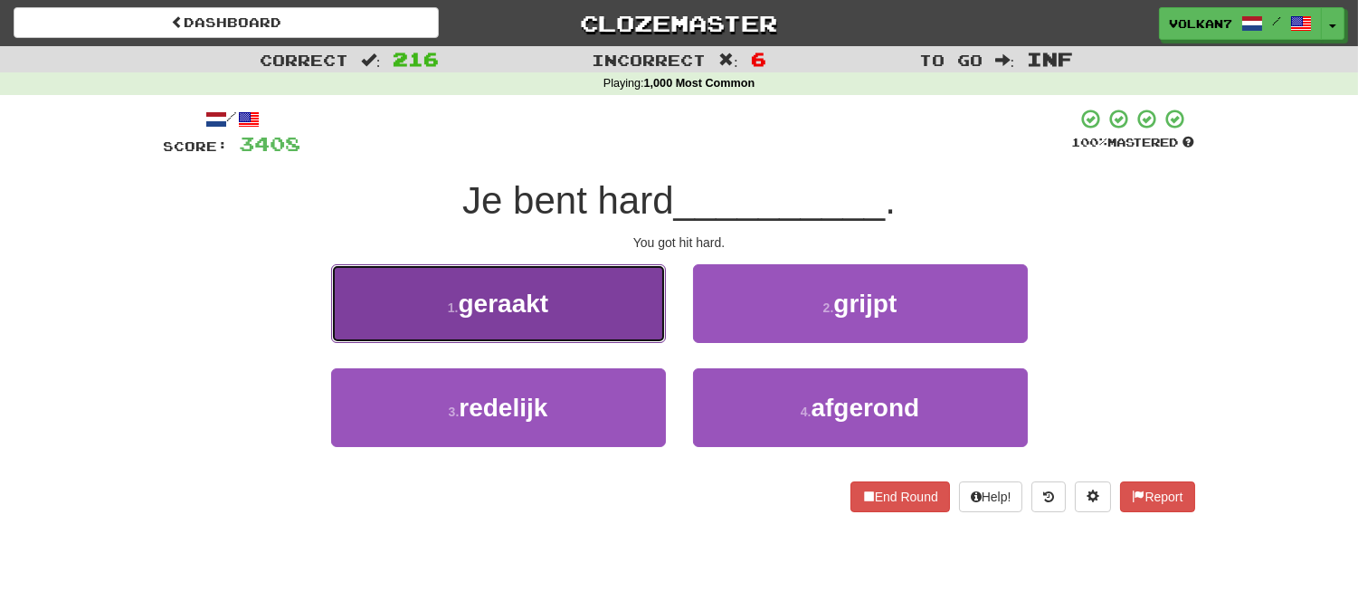
click at [608, 309] on button "1 . geraakt" at bounding box center [498, 303] width 335 height 79
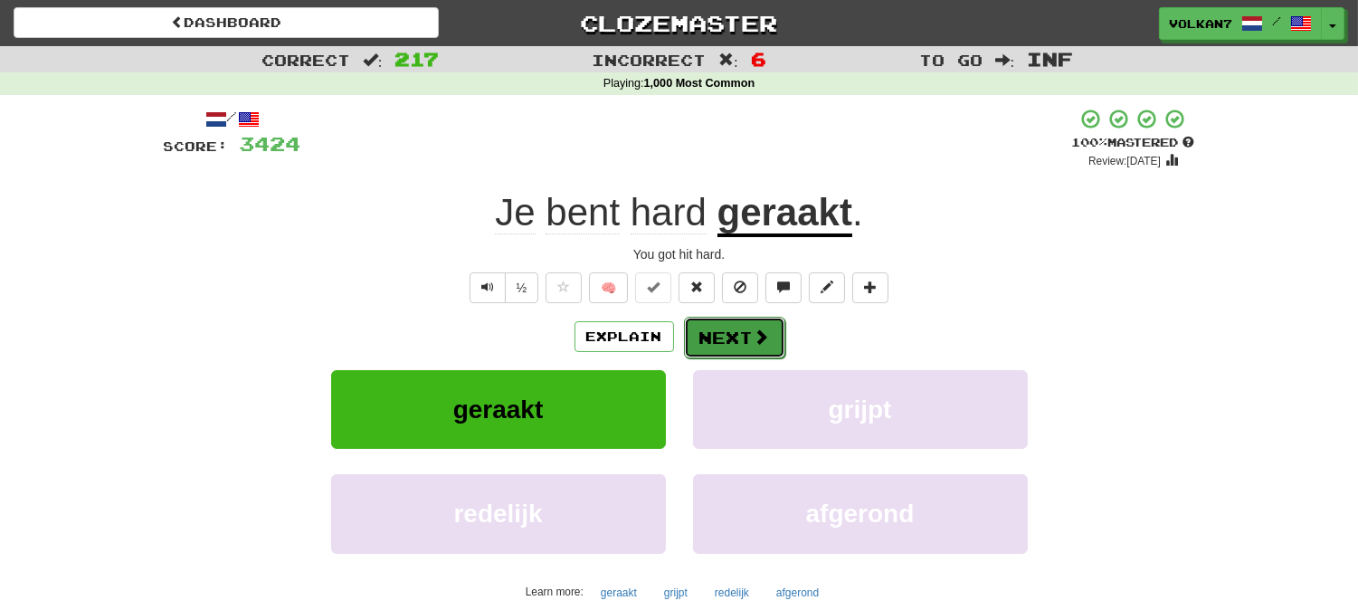
click at [712, 333] on button "Next" at bounding box center [734, 338] width 101 height 42
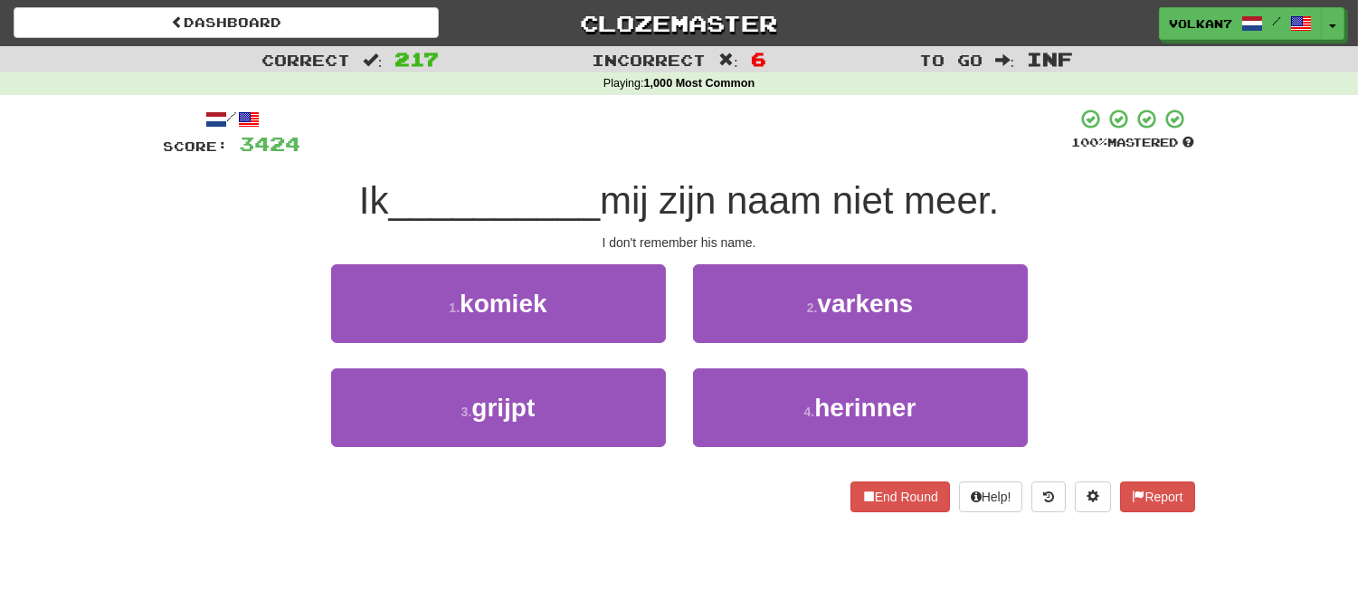
click at [730, 148] on div at bounding box center [686, 133] width 771 height 50
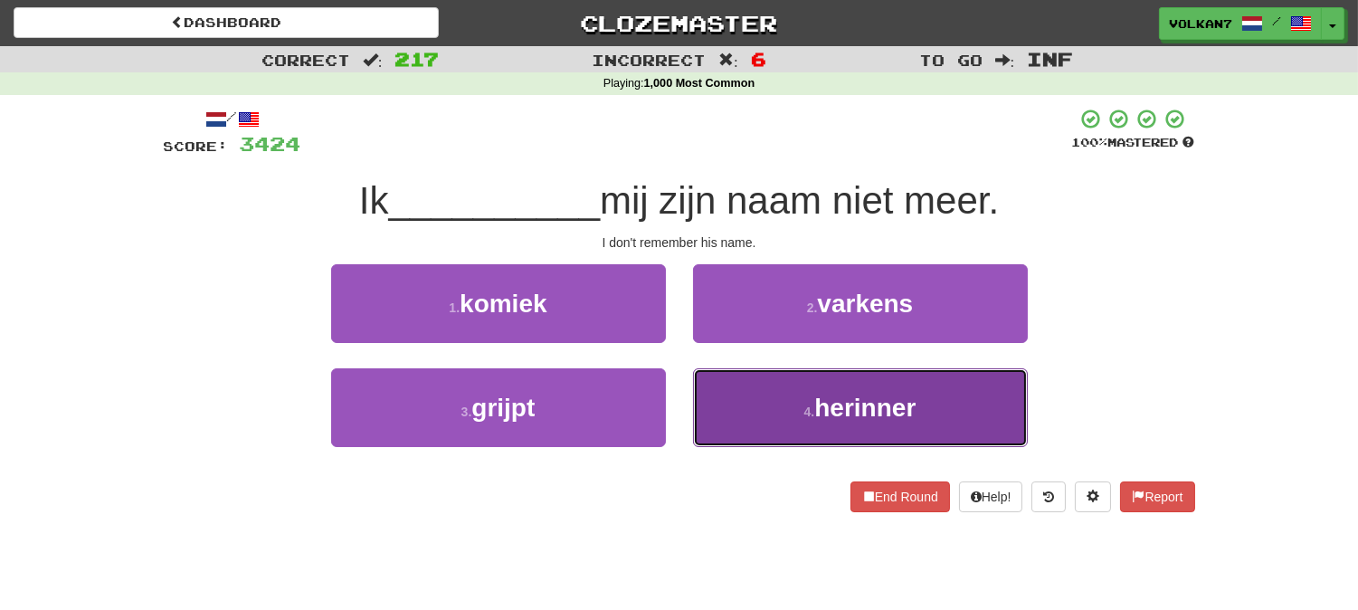
click at [863, 426] on button "4 . herinner" at bounding box center [860, 407] width 335 height 79
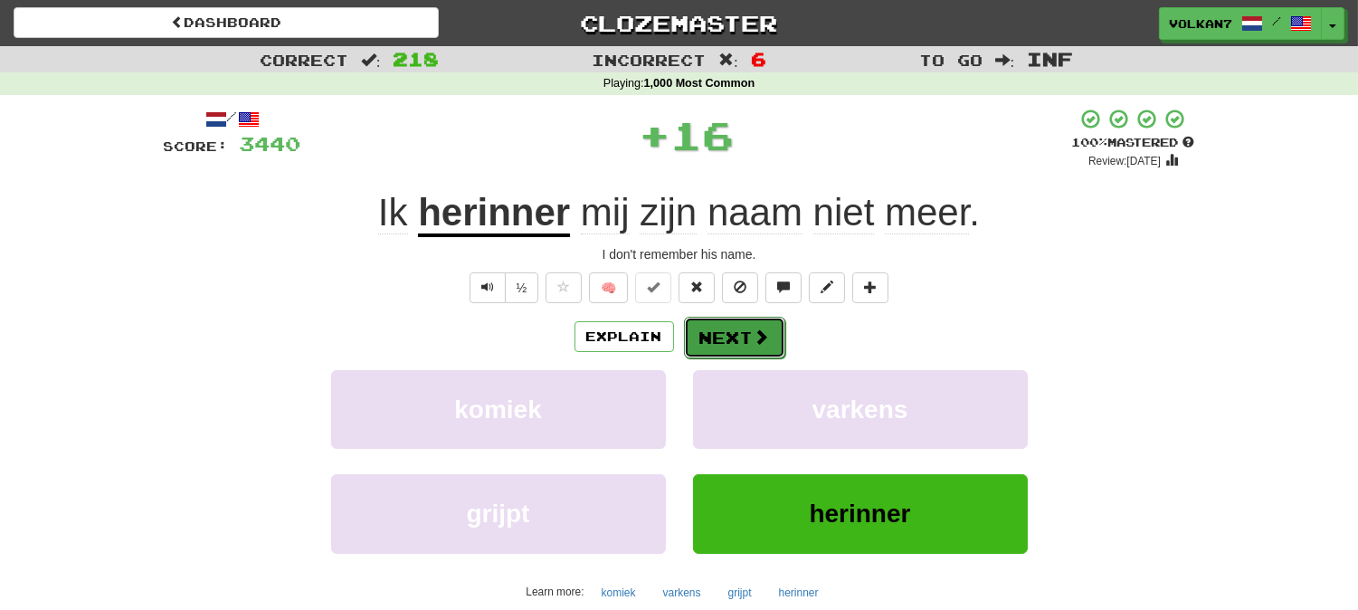
click at [722, 339] on button "Next" at bounding box center [734, 338] width 101 height 42
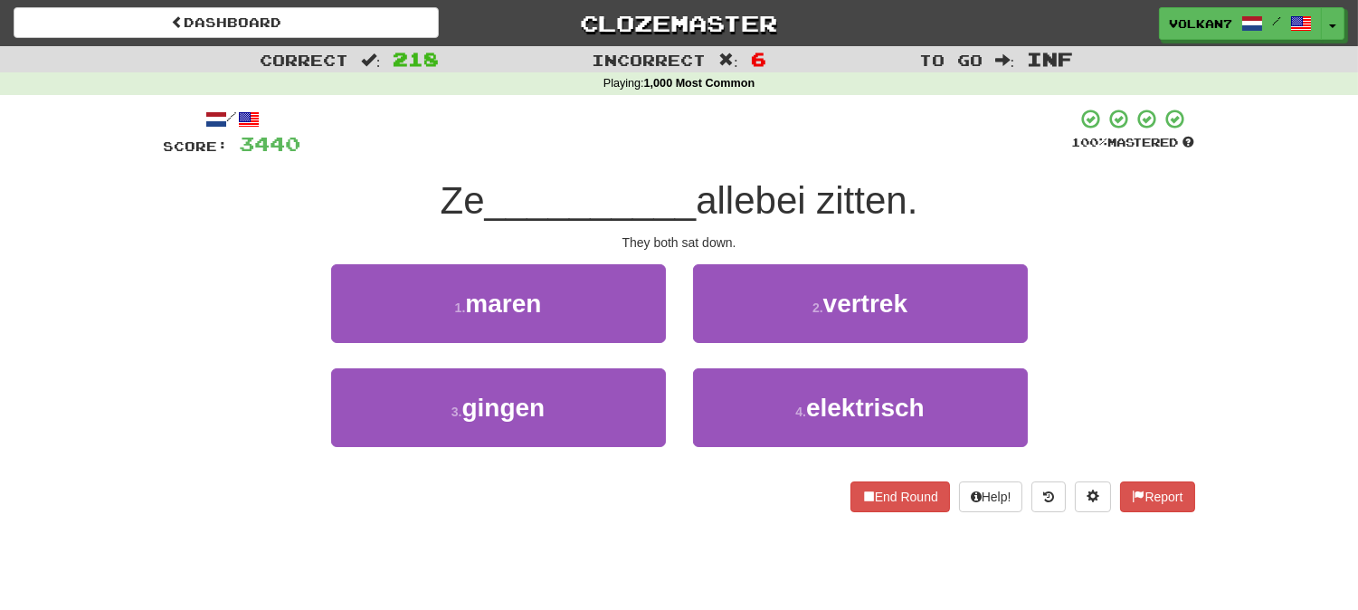
click at [784, 166] on div "/ Score: 3440 100 % Mastered Ze __________ allebei zitten. They both sat down. …" at bounding box center [679, 310] width 1031 height 404
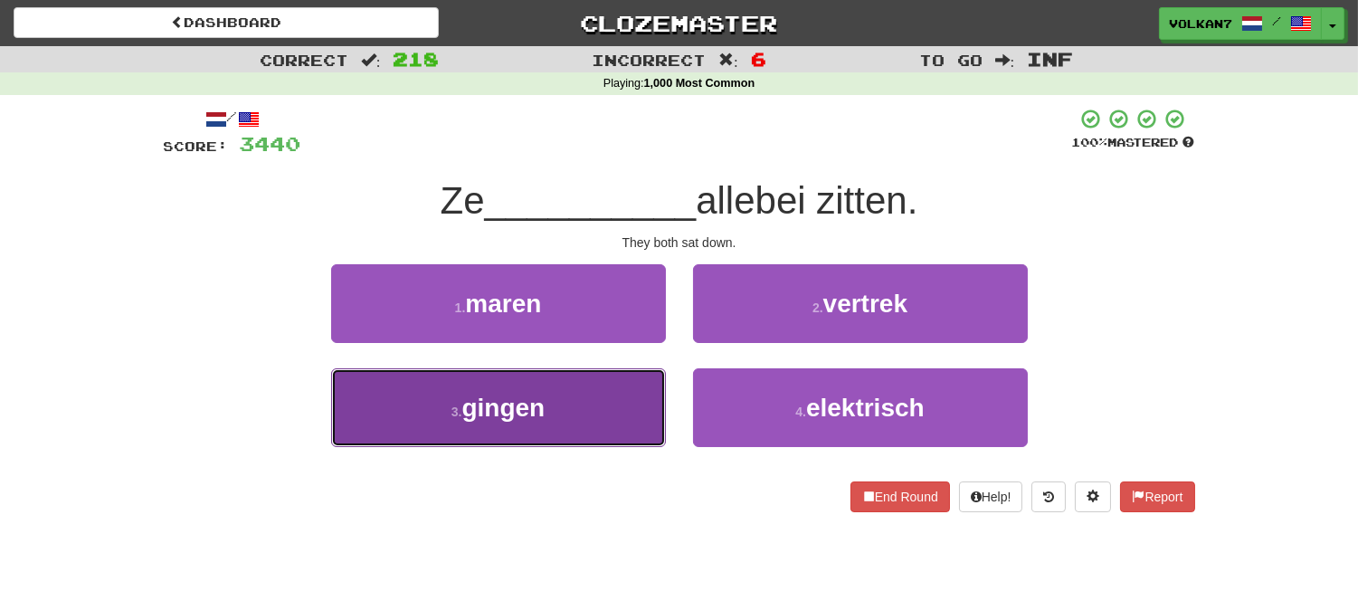
click at [527, 410] on span "gingen" at bounding box center [502, 408] width 83 height 28
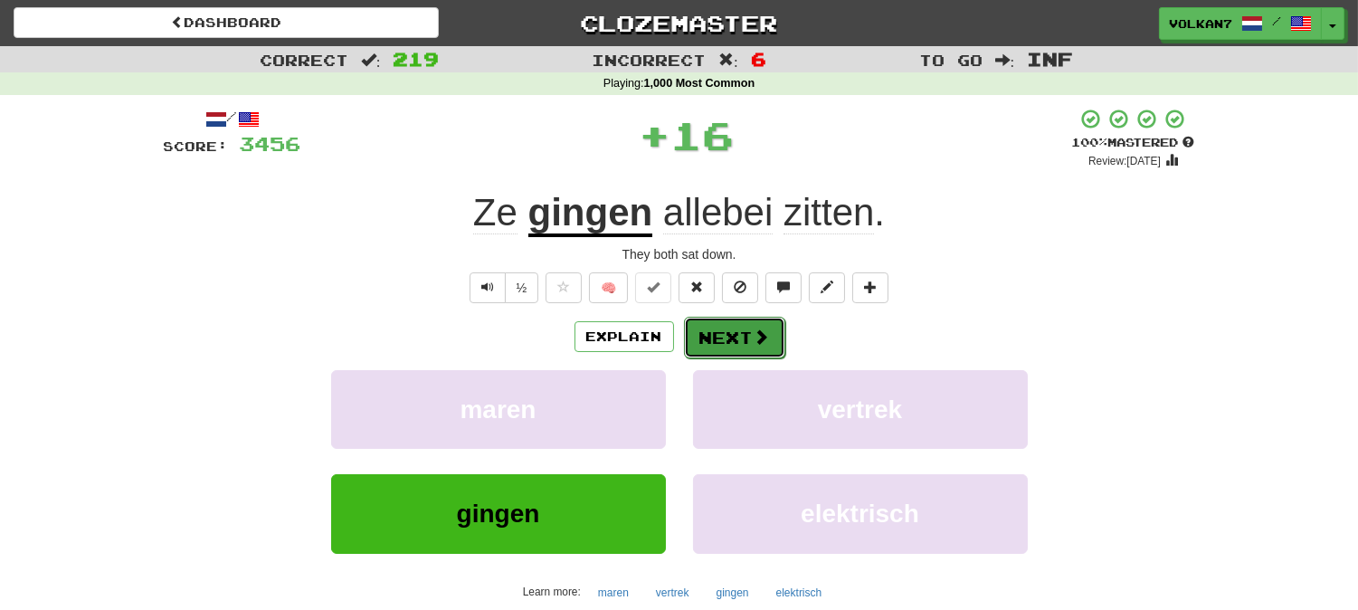
click at [729, 327] on button "Next" at bounding box center [734, 338] width 101 height 42
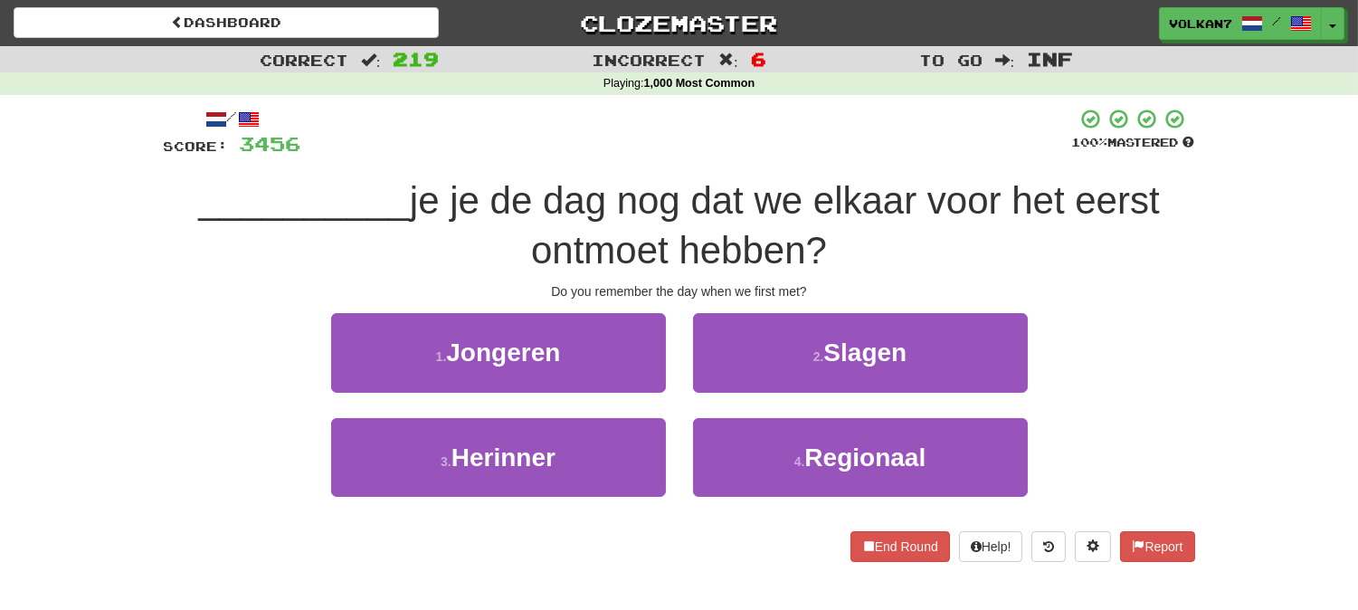
click at [770, 141] on div at bounding box center [686, 133] width 771 height 50
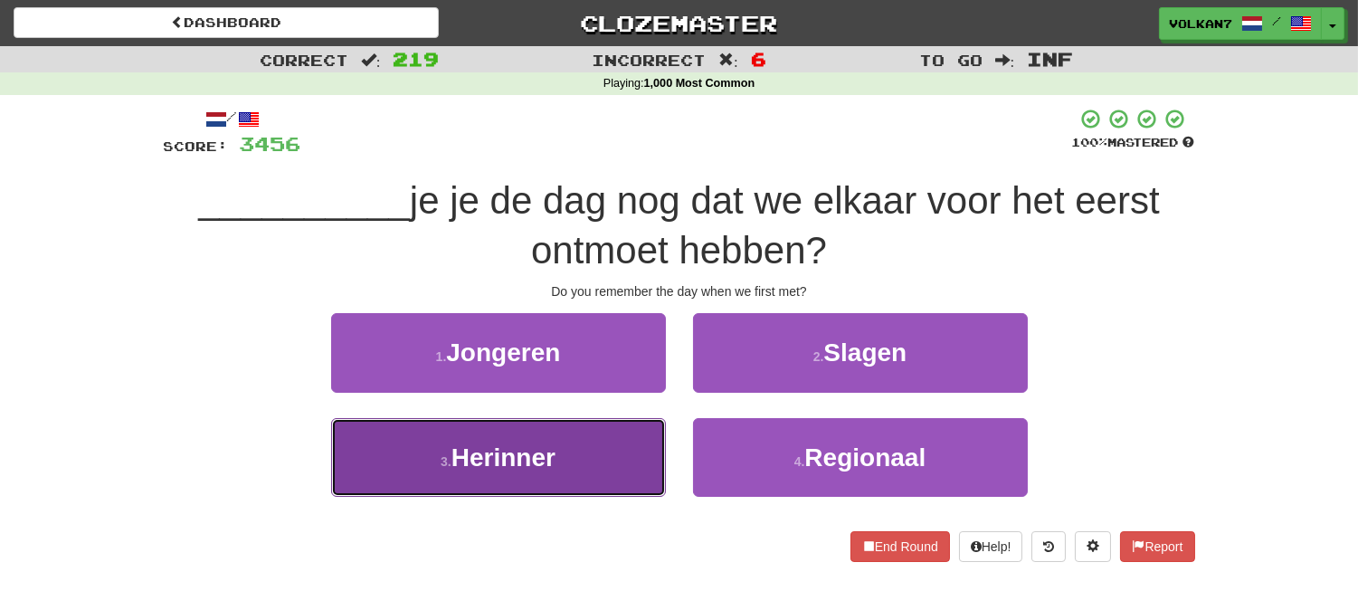
click at [581, 457] on button "3 . Herinner" at bounding box center [498, 457] width 335 height 79
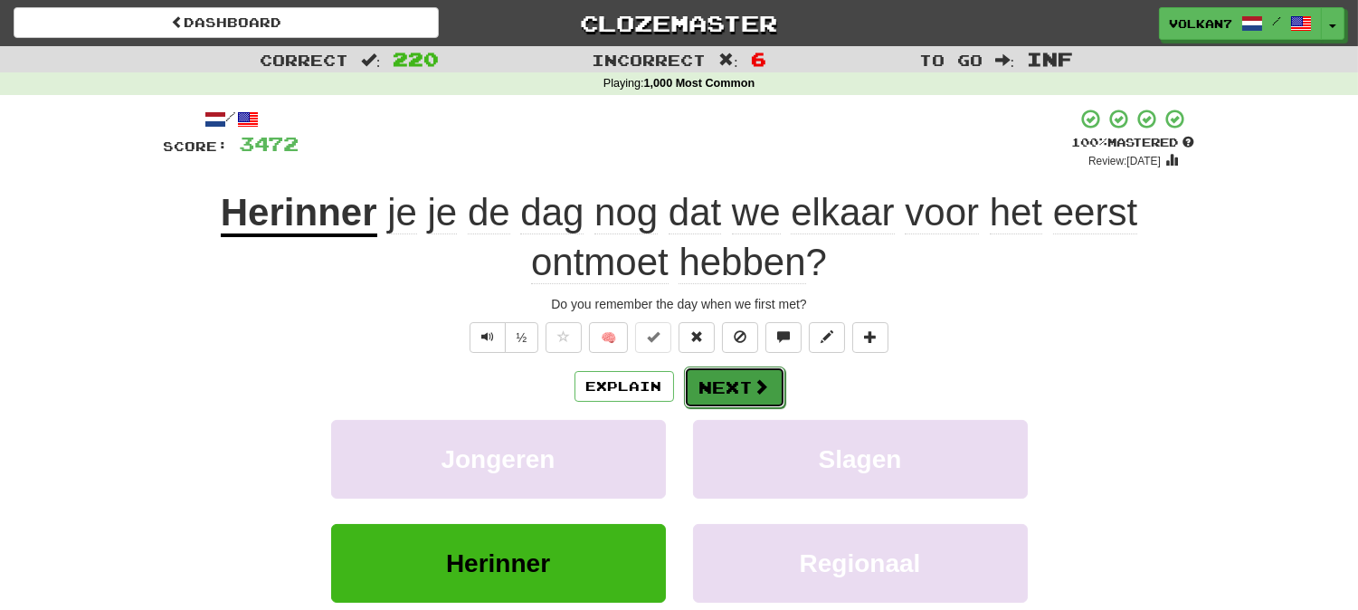
click at [737, 390] on button "Next" at bounding box center [734, 387] width 101 height 42
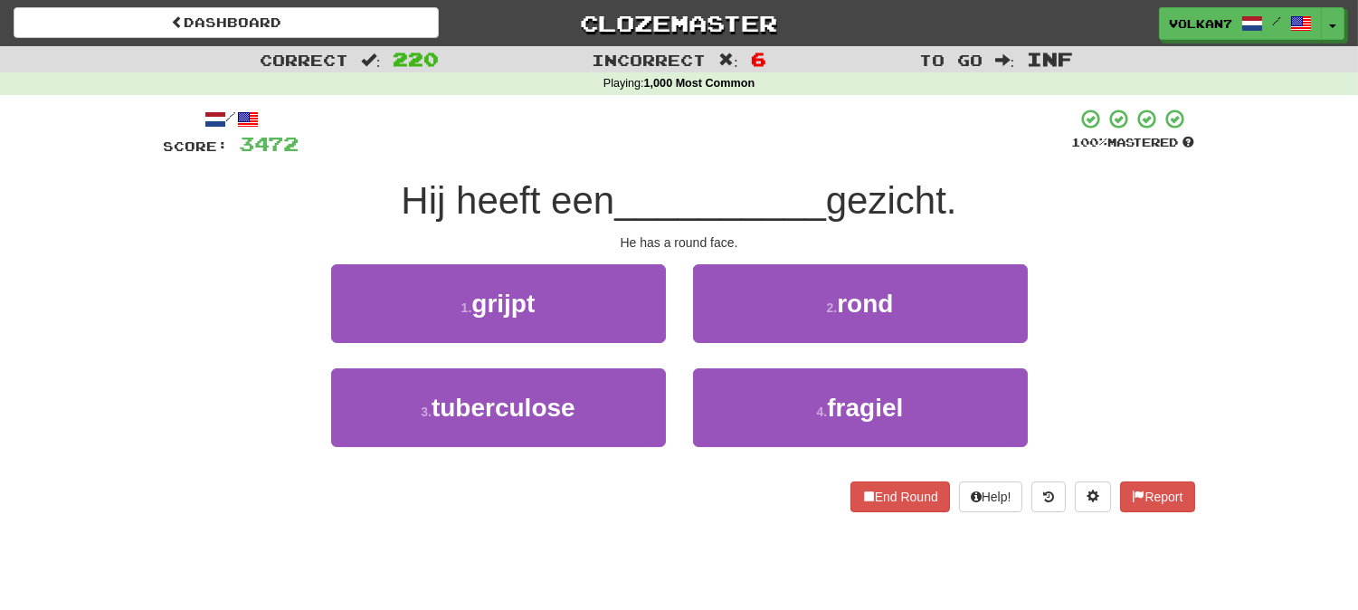
click at [739, 160] on div "/ Score: 3472 100 % Mastered Hij heeft een __________ gezicht. He has a round f…" at bounding box center [679, 310] width 1031 height 404
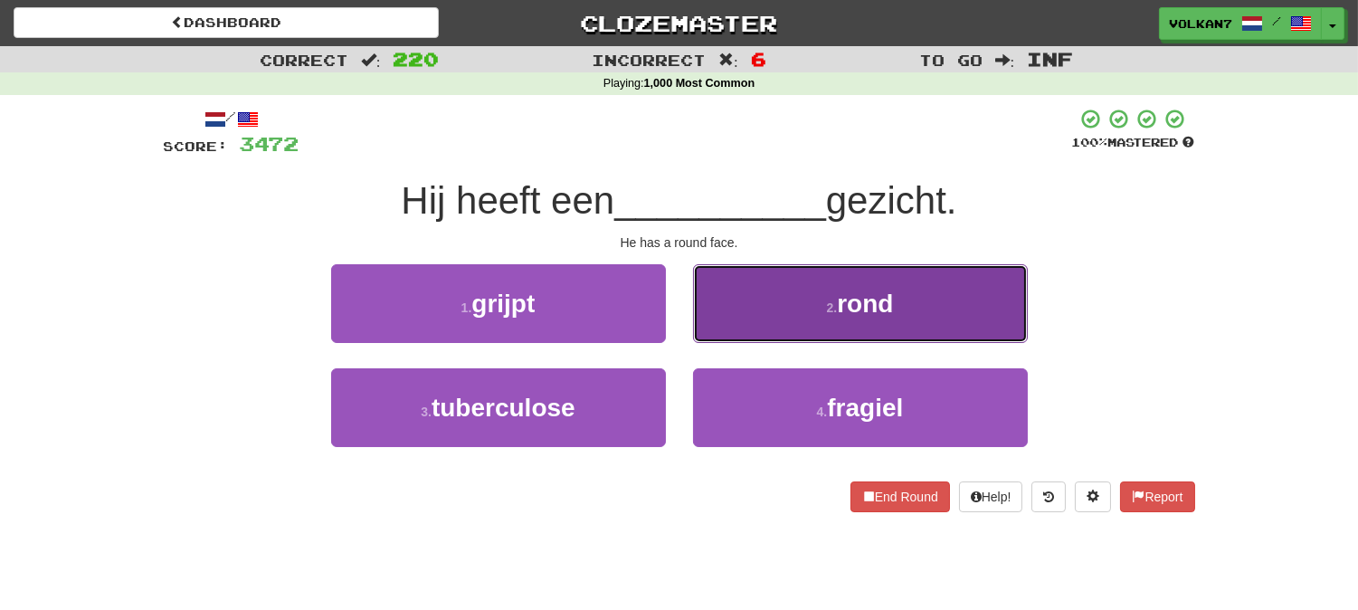
click at [823, 332] on button "2 . rond" at bounding box center [860, 303] width 335 height 79
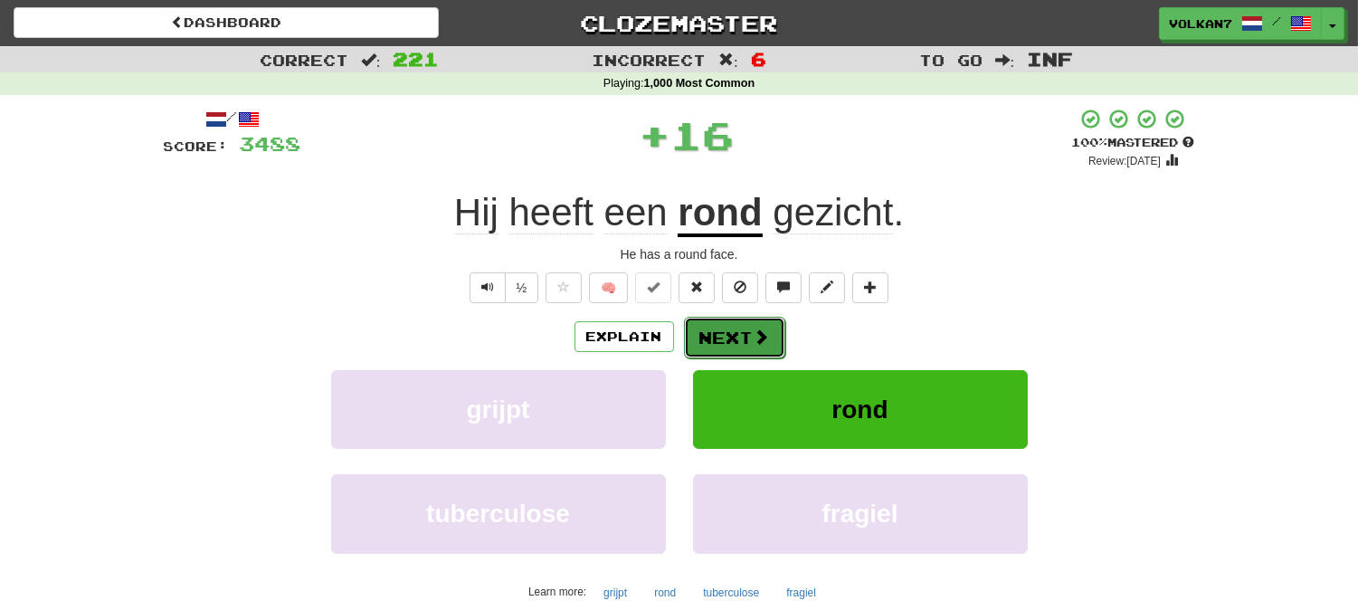
click at [726, 338] on button "Next" at bounding box center [734, 338] width 101 height 42
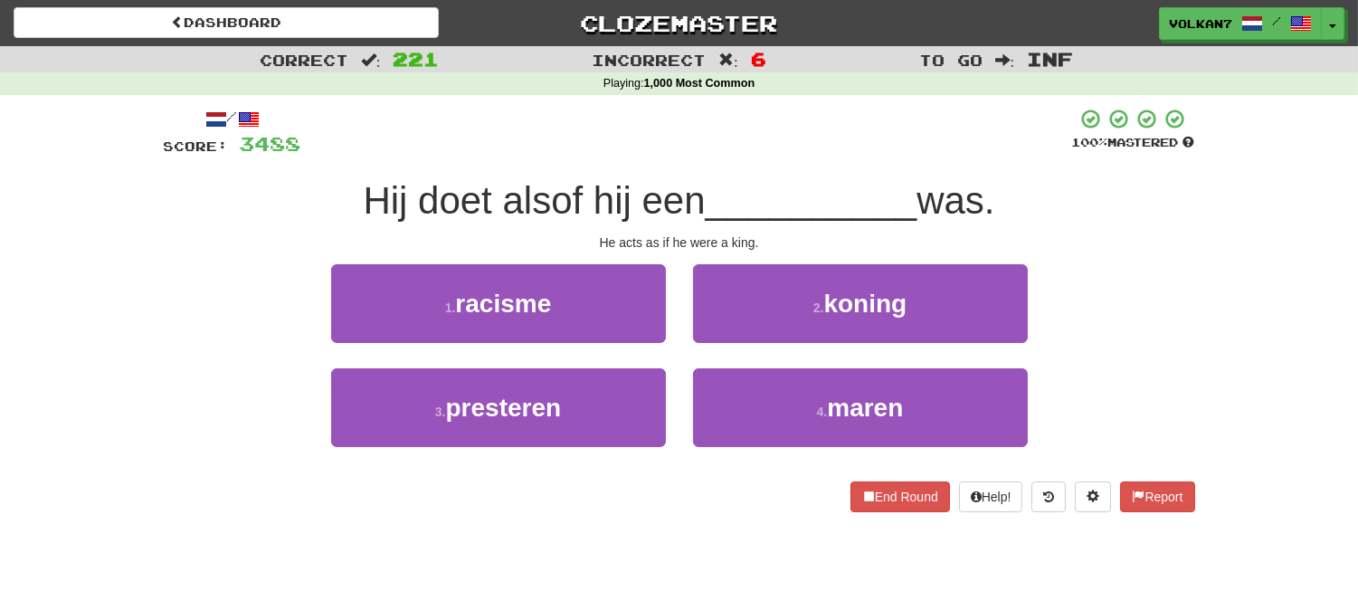
click at [763, 158] on div "/ Score: 3488 100 % Mastered Hij doet alsof hij een __________ was. He acts as …" at bounding box center [679, 310] width 1031 height 404
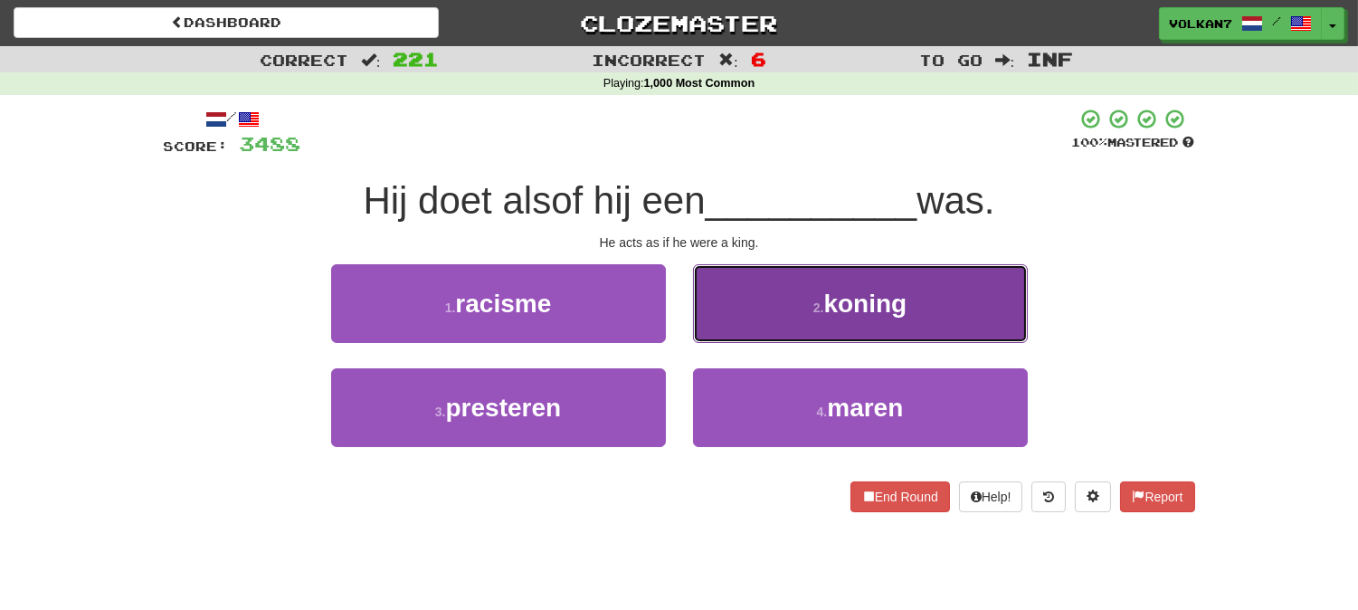
click at [755, 326] on button "2 . koning" at bounding box center [860, 303] width 335 height 79
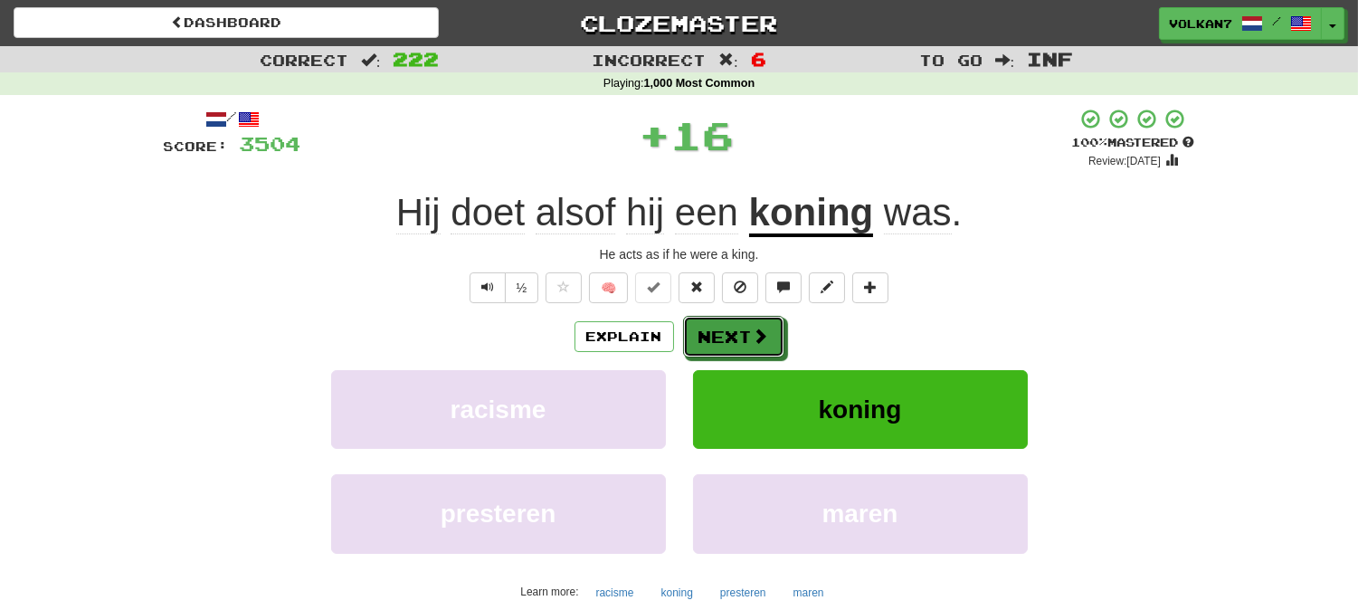
click at [745, 353] on button "Next" at bounding box center [733, 337] width 101 height 42
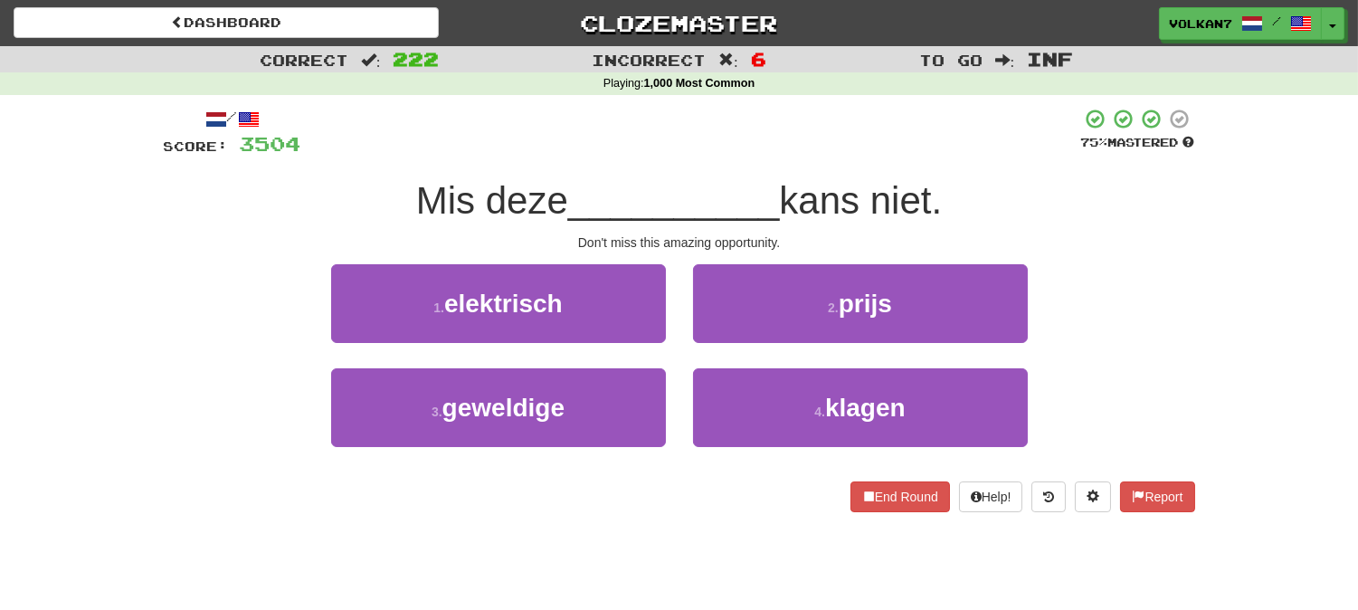
click at [781, 124] on div at bounding box center [691, 133] width 780 height 50
click at [792, 127] on div at bounding box center [691, 133] width 780 height 50
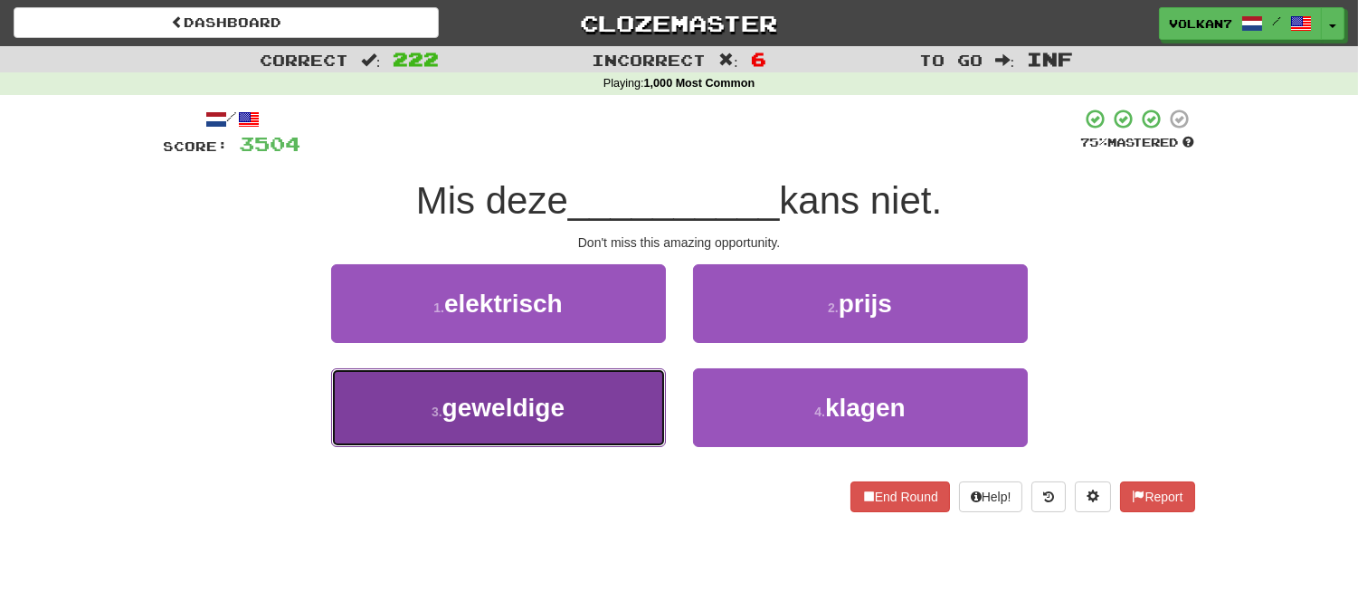
click at [583, 409] on button "3 . geweldige" at bounding box center [498, 407] width 335 height 79
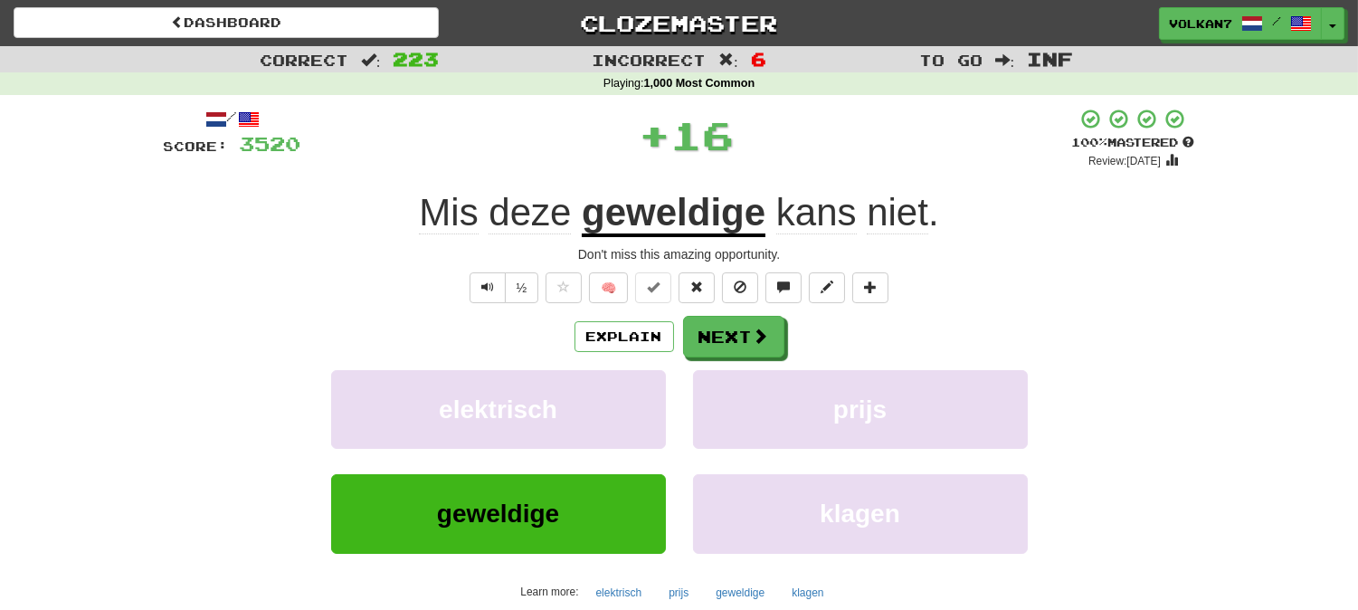
click at [790, 337] on div "Explain Next" at bounding box center [679, 337] width 1031 height 42
click at [754, 337] on span at bounding box center [762, 336] width 16 height 16
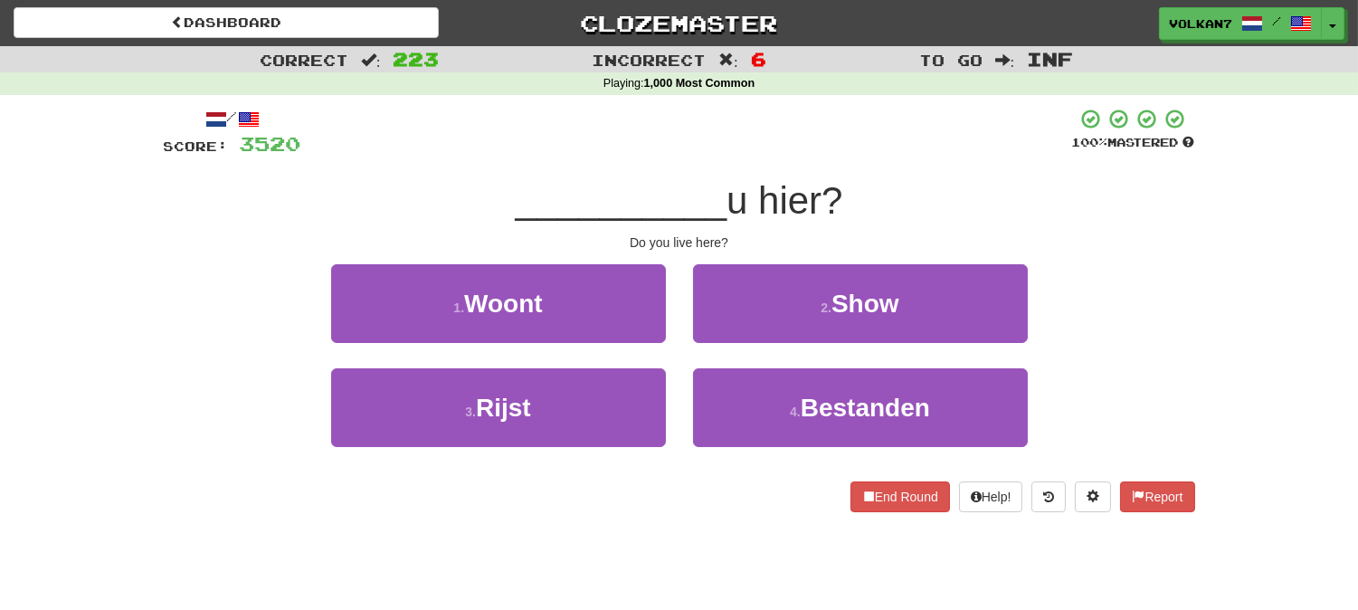
click at [805, 165] on div "/ Score: 3520 100 % Mastered __________ u hier? Do you live here? 1 . Woont 2 .…" at bounding box center [679, 310] width 1031 height 404
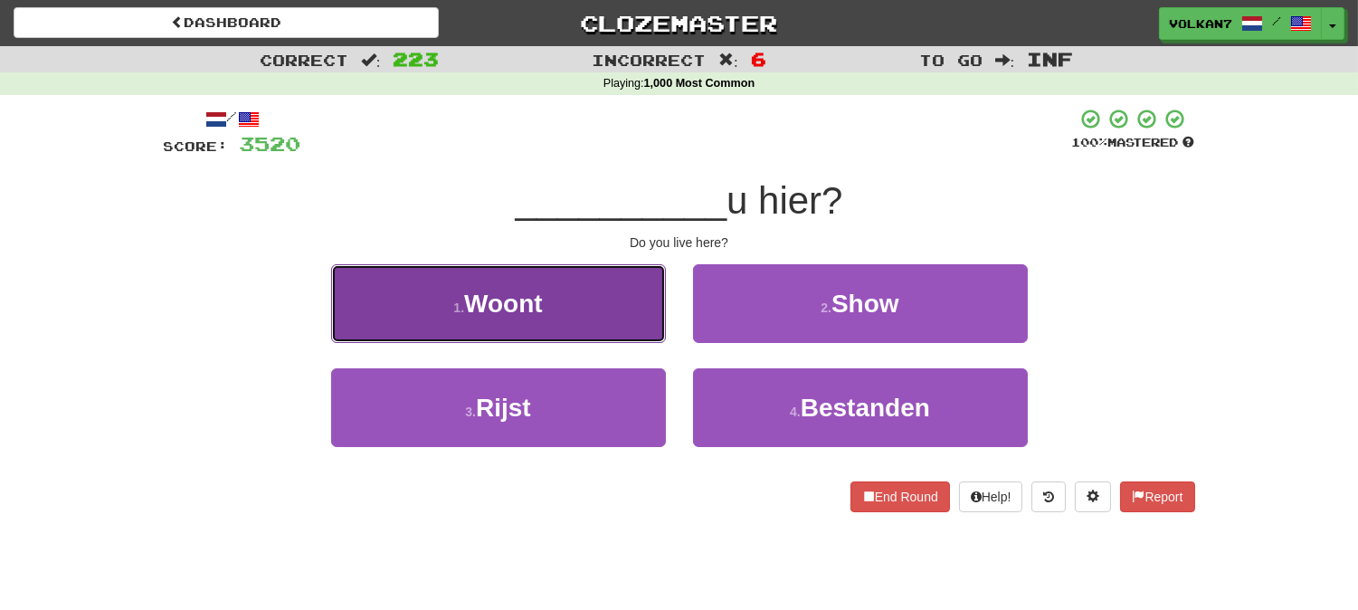
click at [594, 301] on button "1 . Woont" at bounding box center [498, 303] width 335 height 79
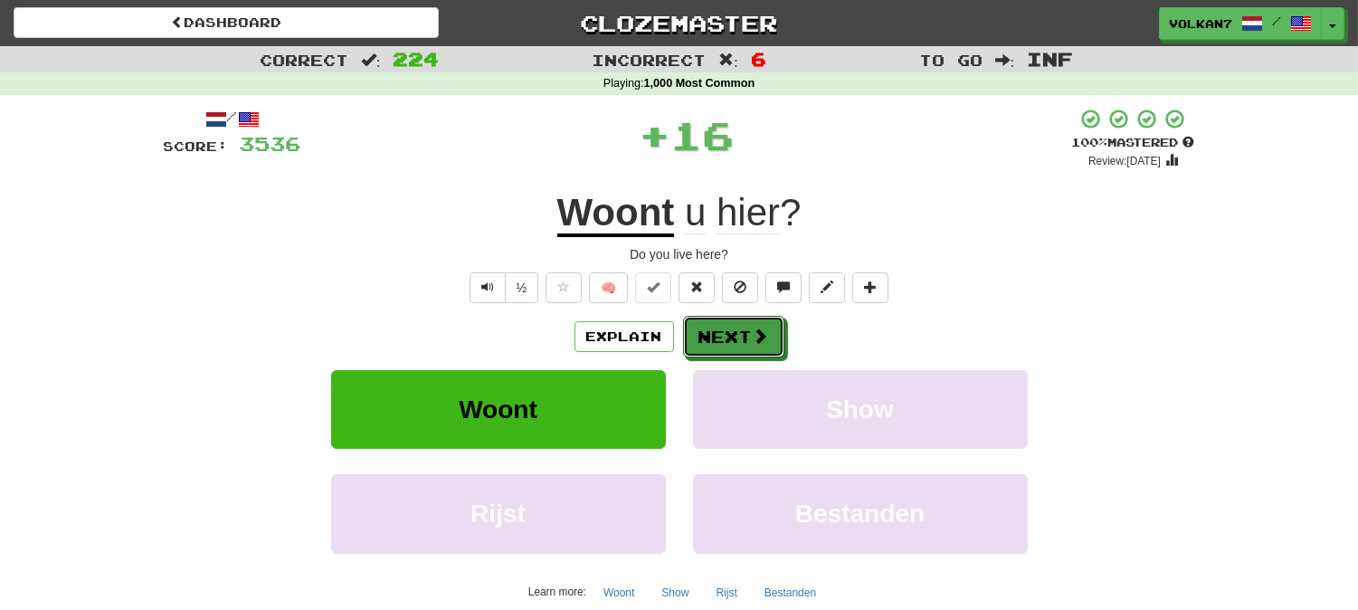
drag, startPoint x: 718, startPoint y: 344, endPoint x: 719, endPoint y: 226, distance: 117.6
click at [720, 344] on button "Next" at bounding box center [733, 337] width 101 height 42
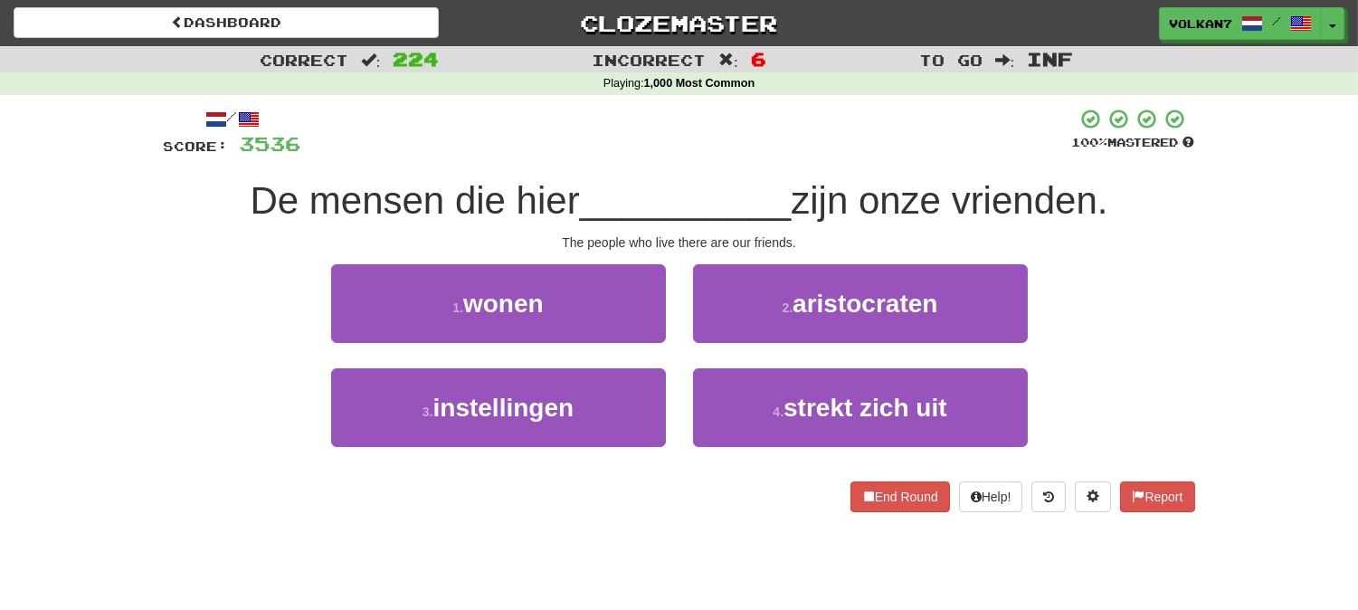
click at [718, 174] on div "/ Score: 3536 100 % Mastered De mensen die hier __________ zijn onze vrienden. …" at bounding box center [679, 310] width 1031 height 404
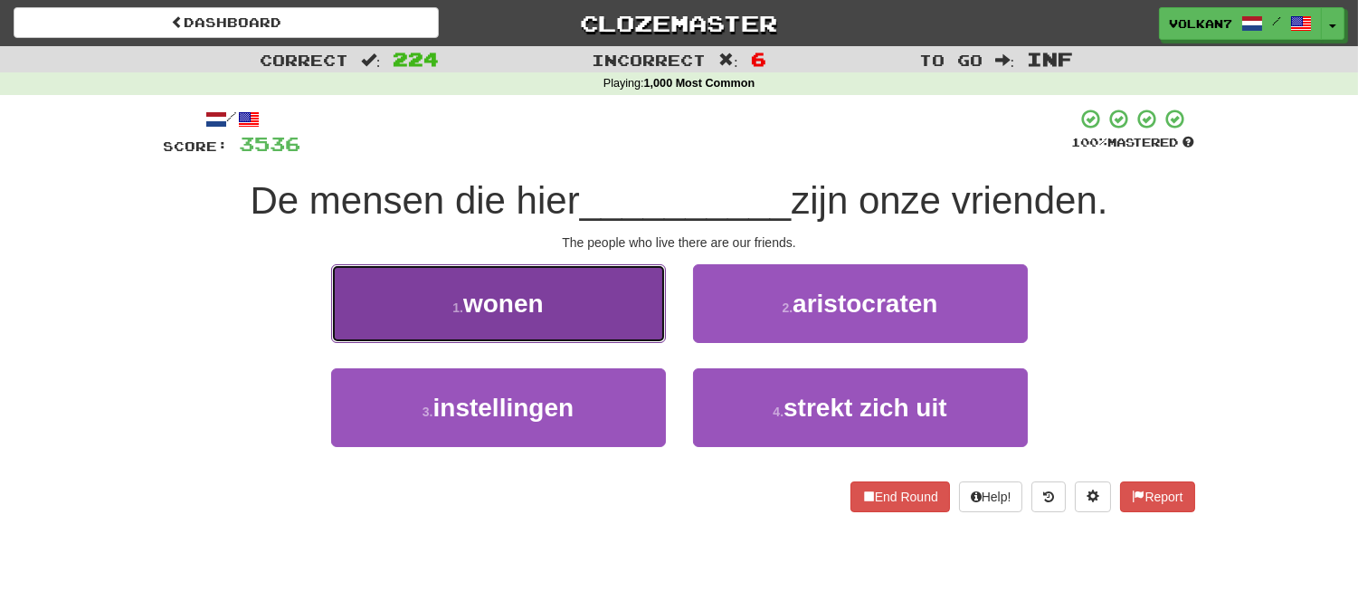
click at [603, 303] on button "1 . wonen" at bounding box center [498, 303] width 335 height 79
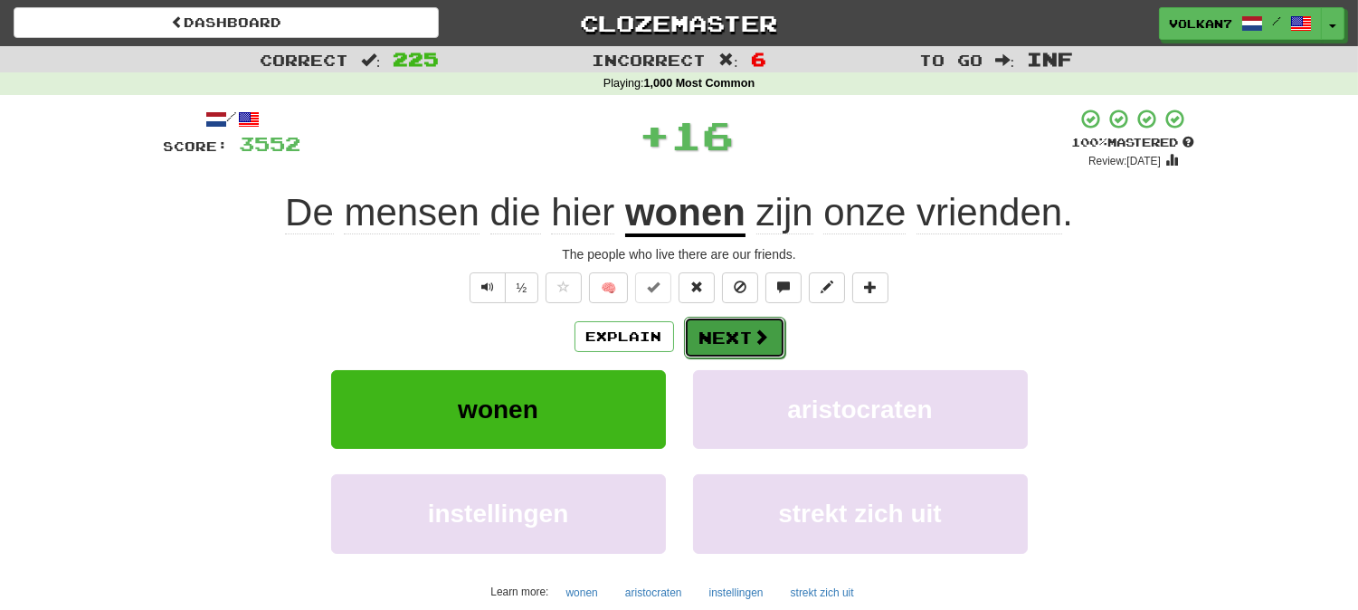
click at [754, 332] on span at bounding box center [762, 336] width 16 height 16
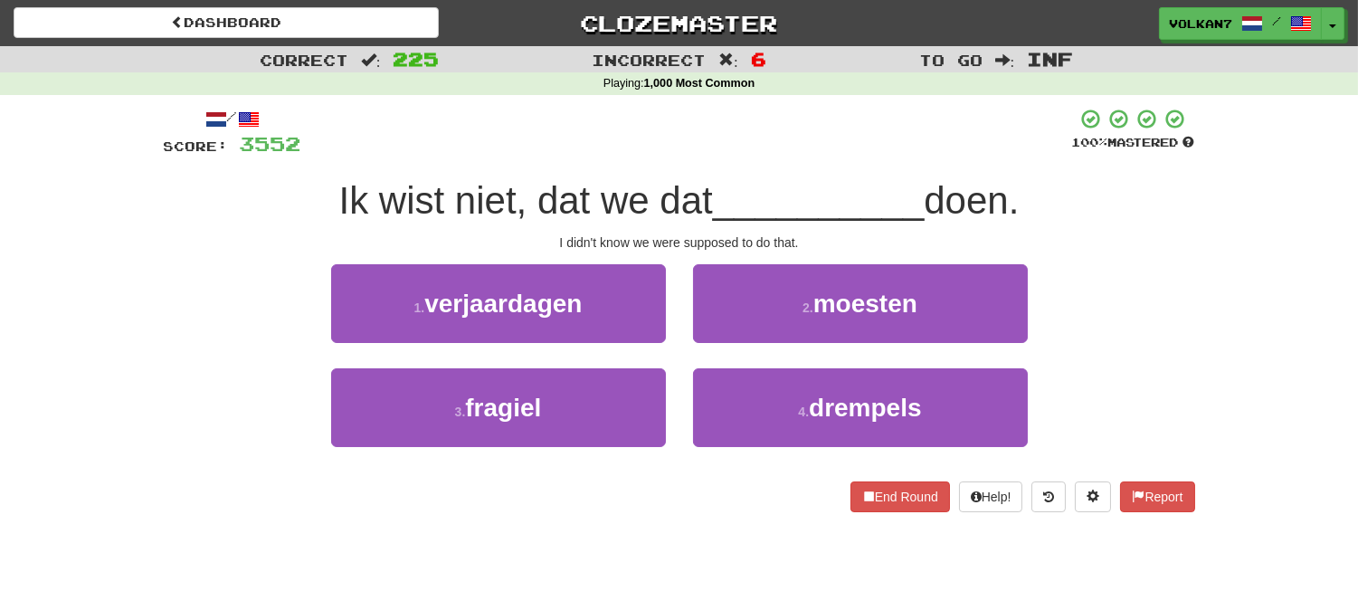
click at [826, 185] on span "__________" at bounding box center [819, 200] width 212 height 43
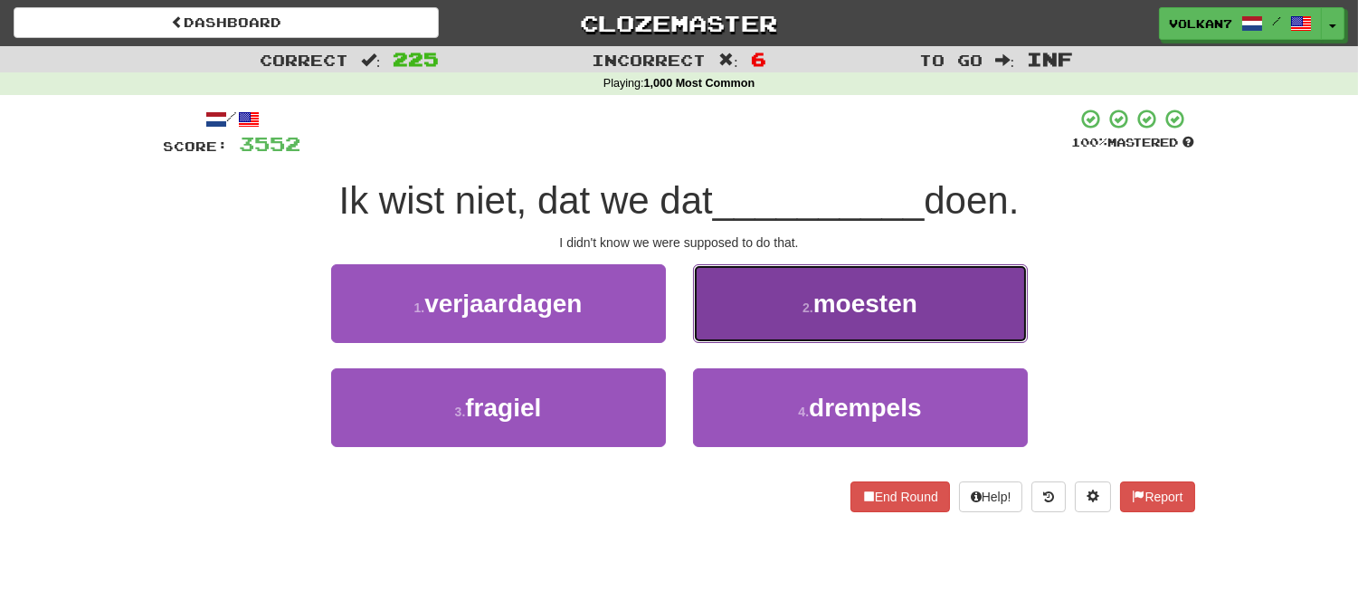
click at [784, 299] on button "2 . moesten" at bounding box center [860, 303] width 335 height 79
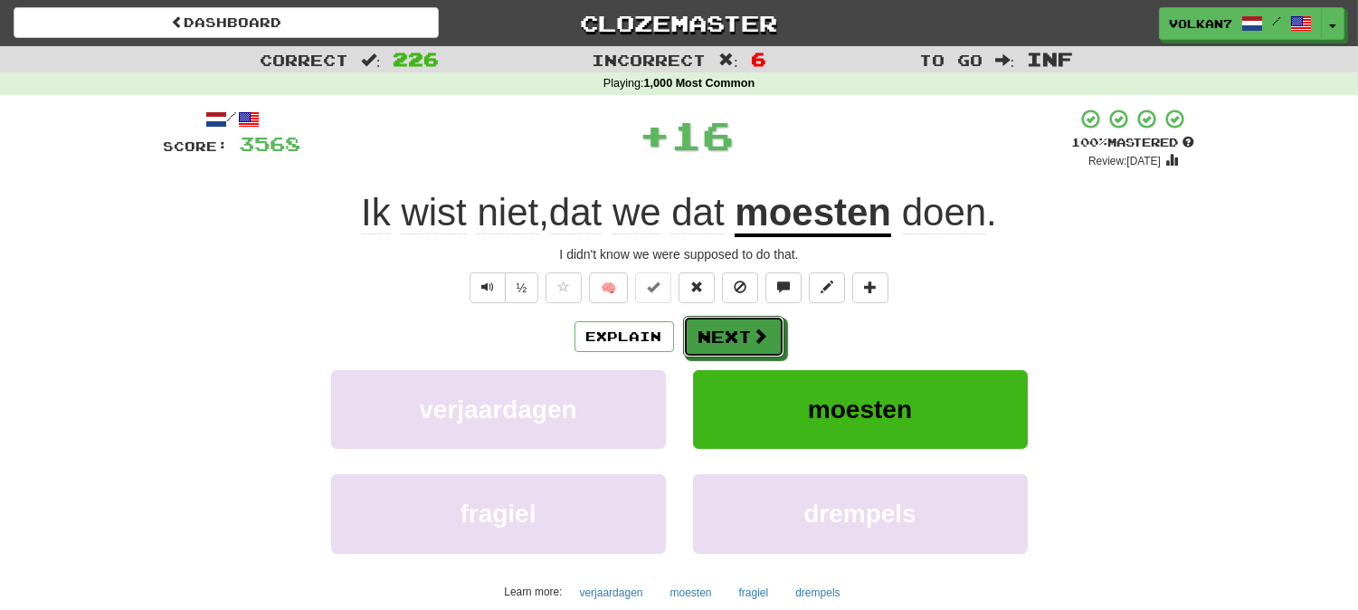
click at [749, 336] on button "Next" at bounding box center [733, 337] width 101 height 42
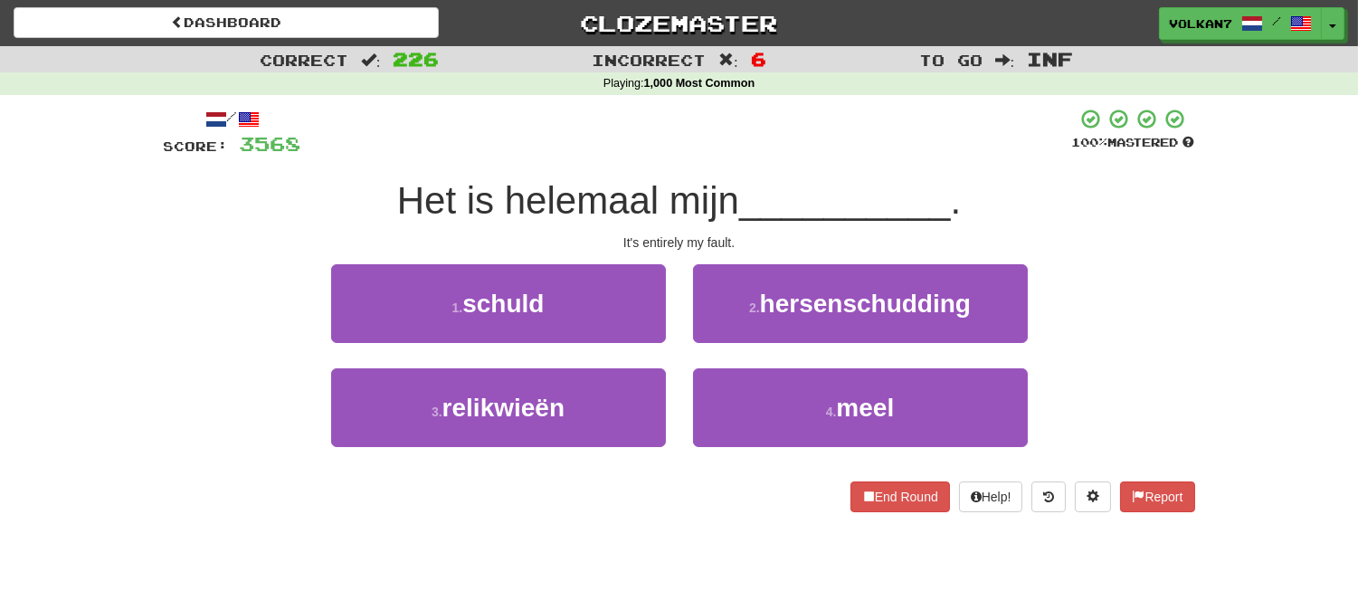
click at [775, 121] on div at bounding box center [686, 133] width 771 height 50
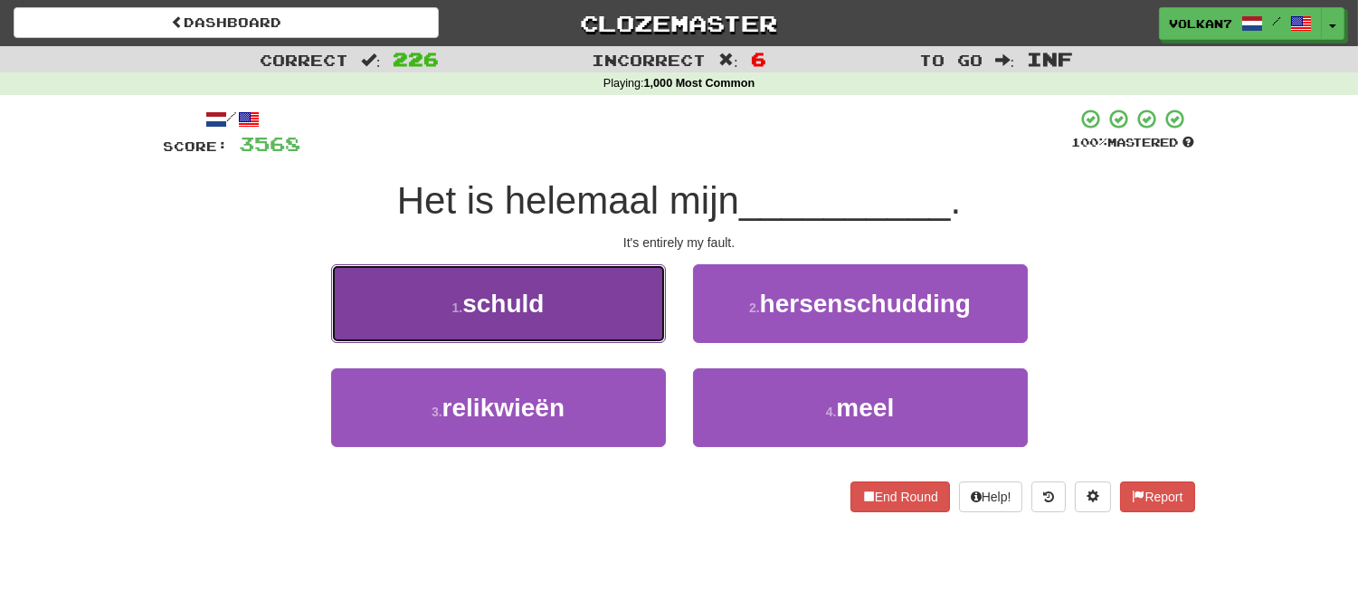
click at [565, 293] on button "1 . schuld" at bounding box center [498, 303] width 335 height 79
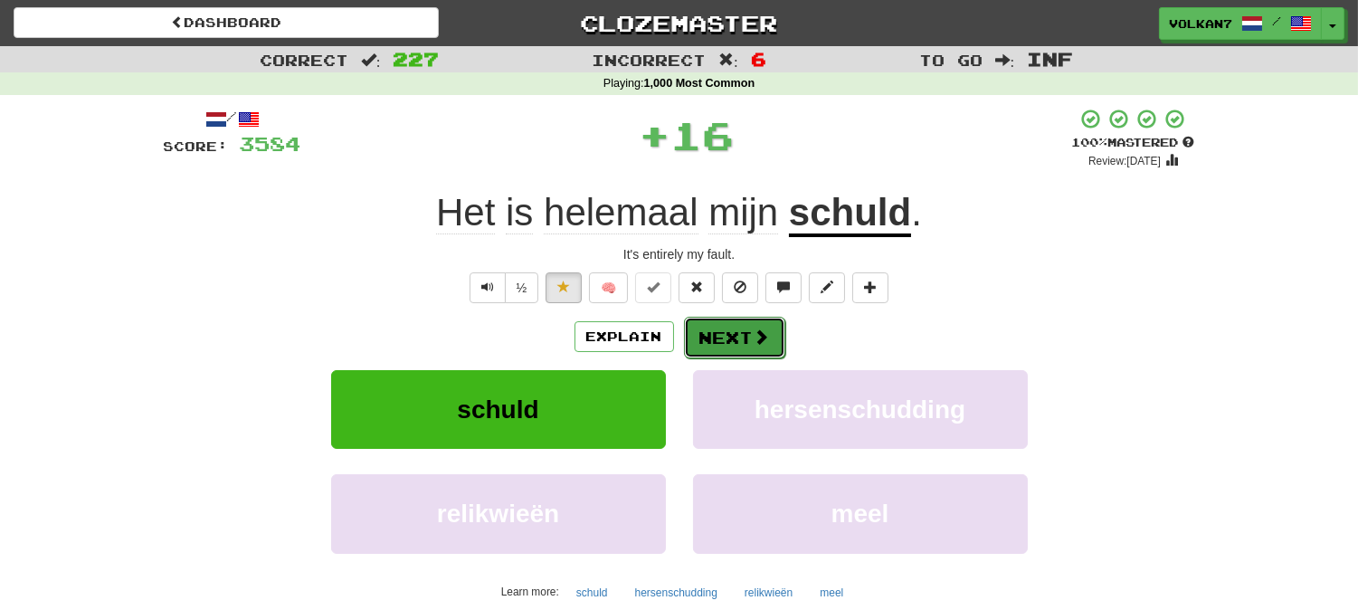
click at [704, 330] on button "Next" at bounding box center [734, 338] width 101 height 42
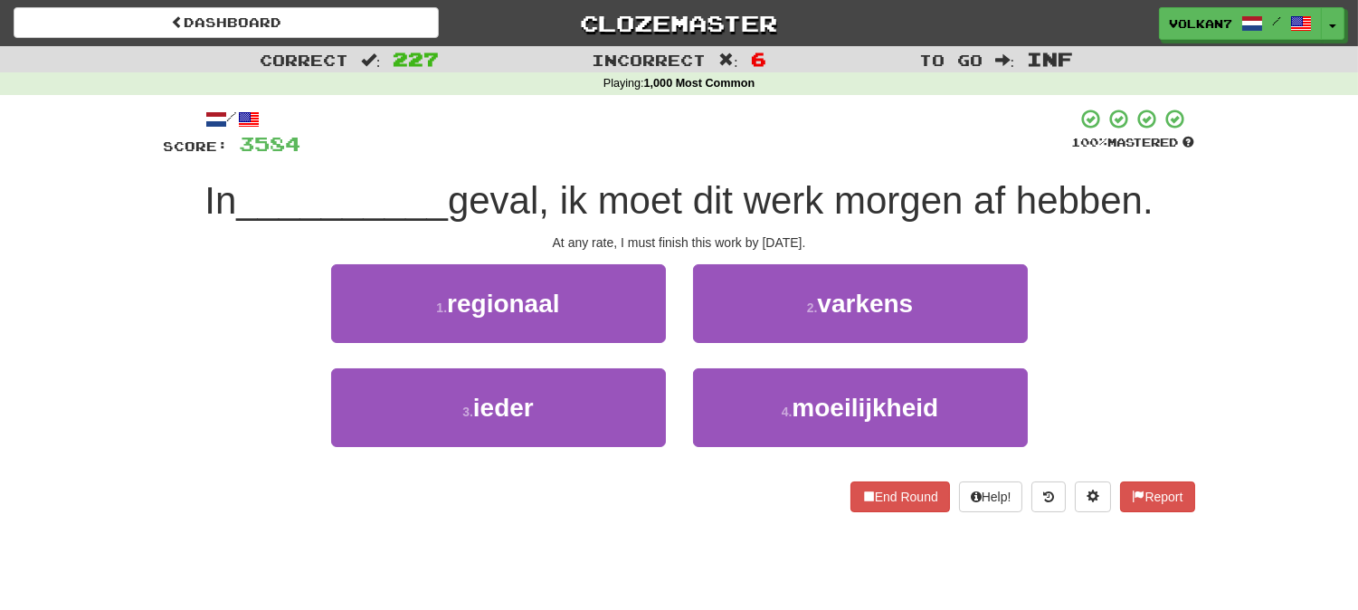
click at [743, 166] on div "/ Score: 3584 100 % Mastered In __________ geval, ik moet dit werk morgen af he…" at bounding box center [679, 310] width 1031 height 404
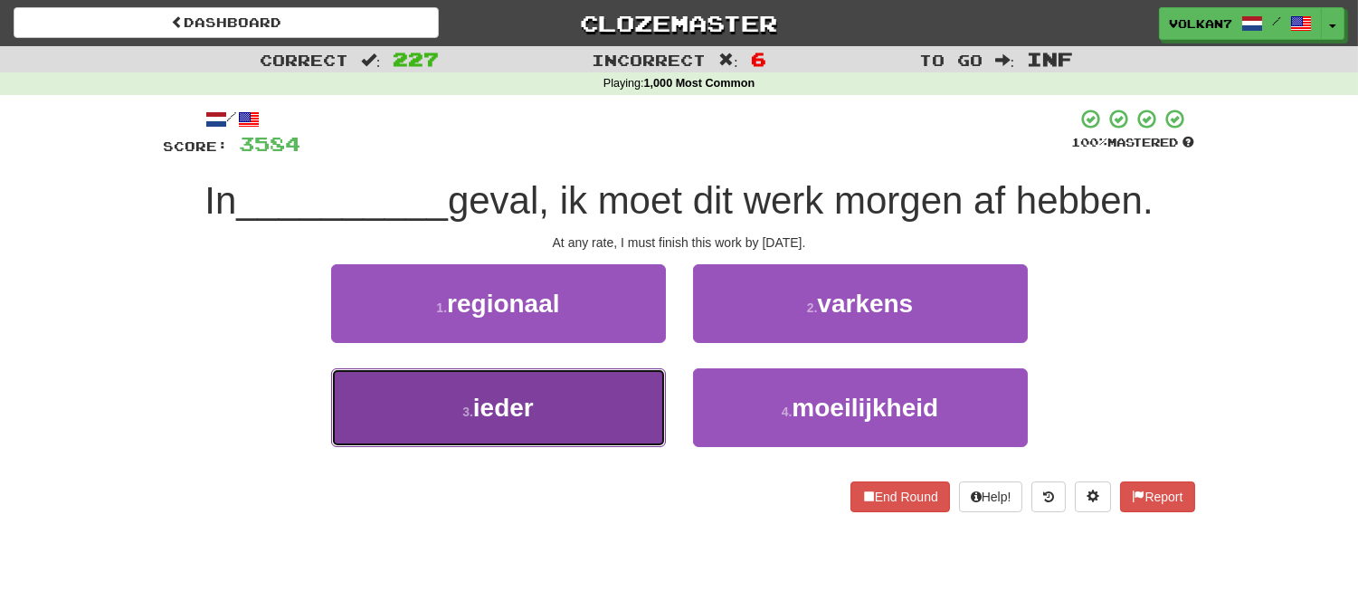
click at [562, 402] on button "3 . ieder" at bounding box center [498, 407] width 335 height 79
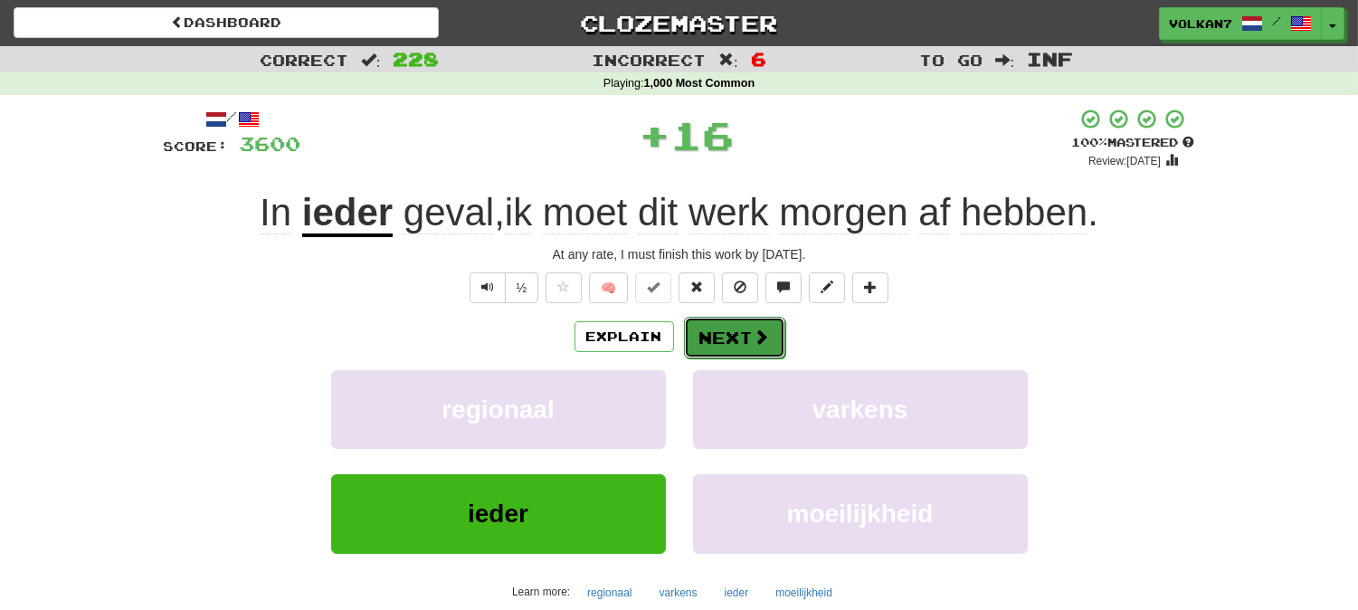
click at [754, 340] on span at bounding box center [762, 336] width 16 height 16
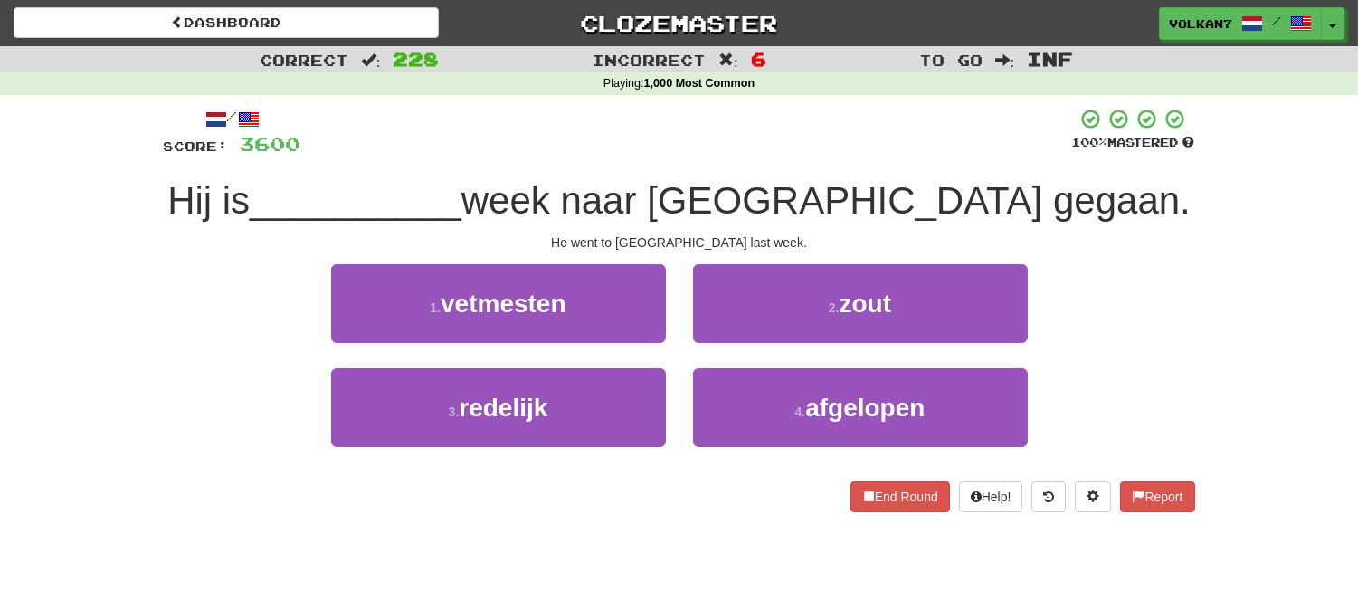
click at [761, 134] on div at bounding box center [686, 133] width 771 height 50
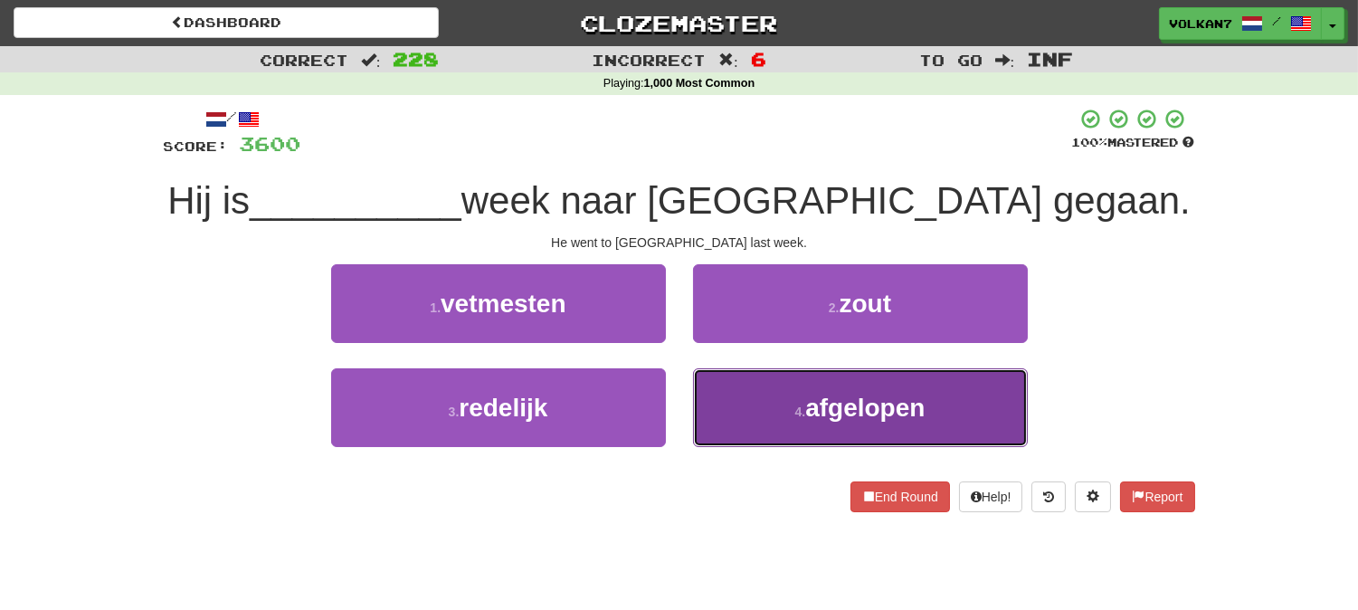
click at [831, 407] on span "afgelopen" at bounding box center [864, 408] width 119 height 28
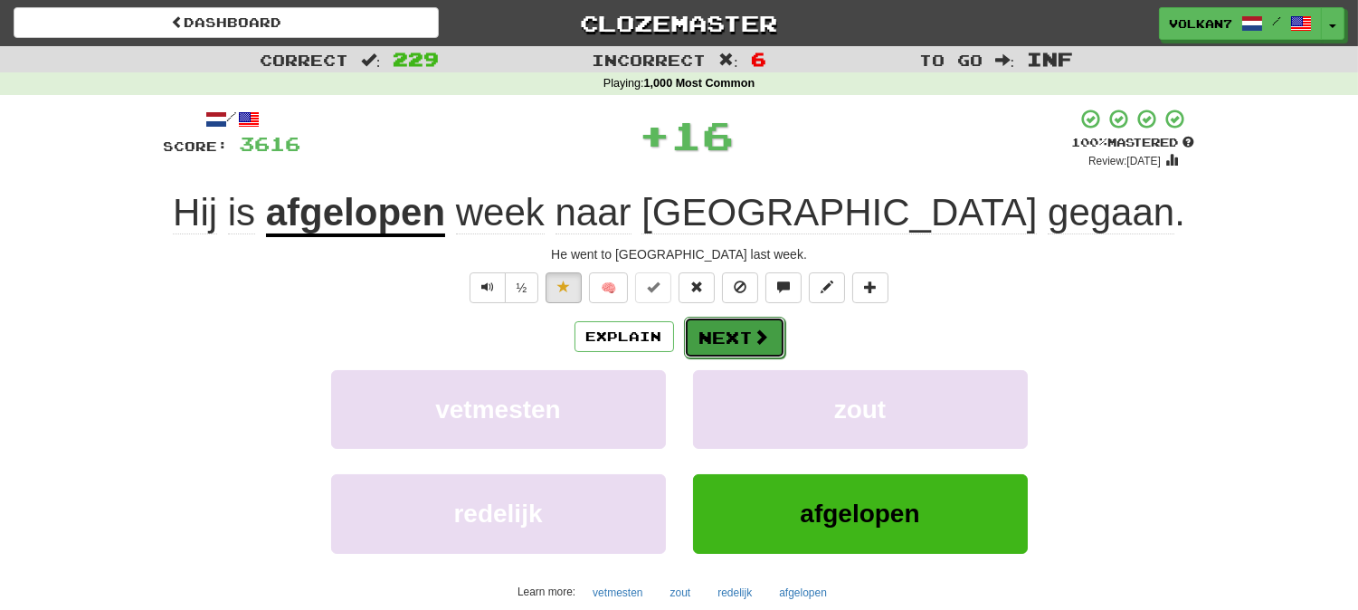
click at [728, 327] on button "Next" at bounding box center [734, 338] width 101 height 42
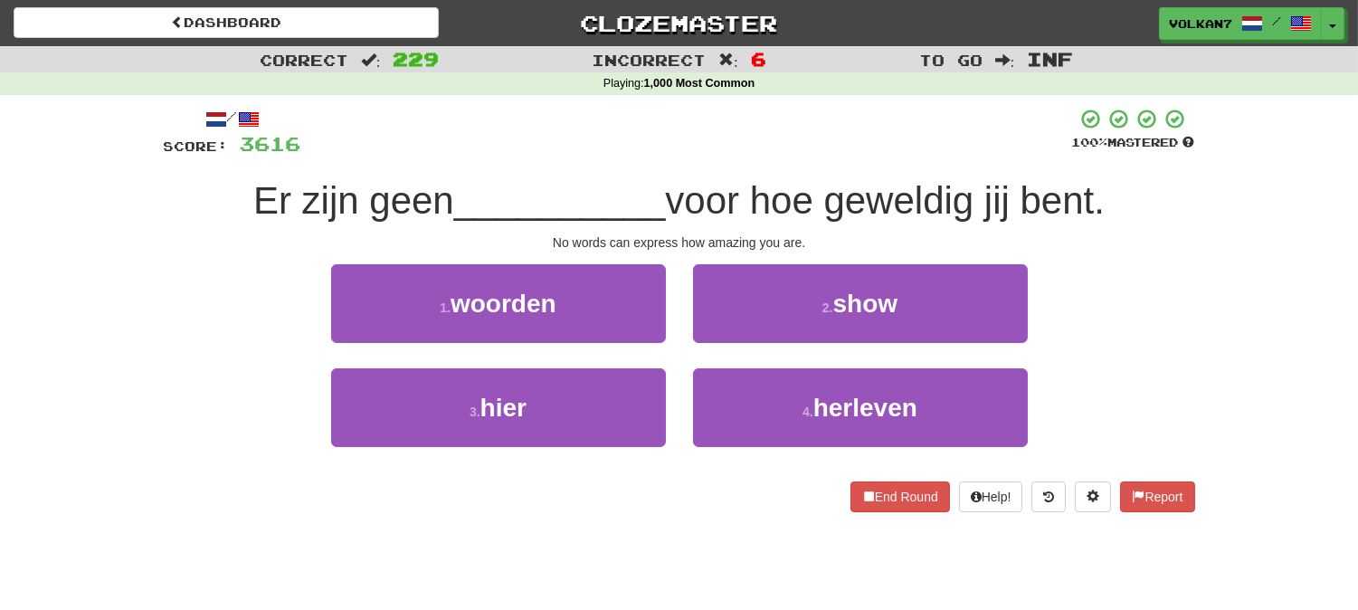
click at [782, 143] on div at bounding box center [686, 133] width 771 height 50
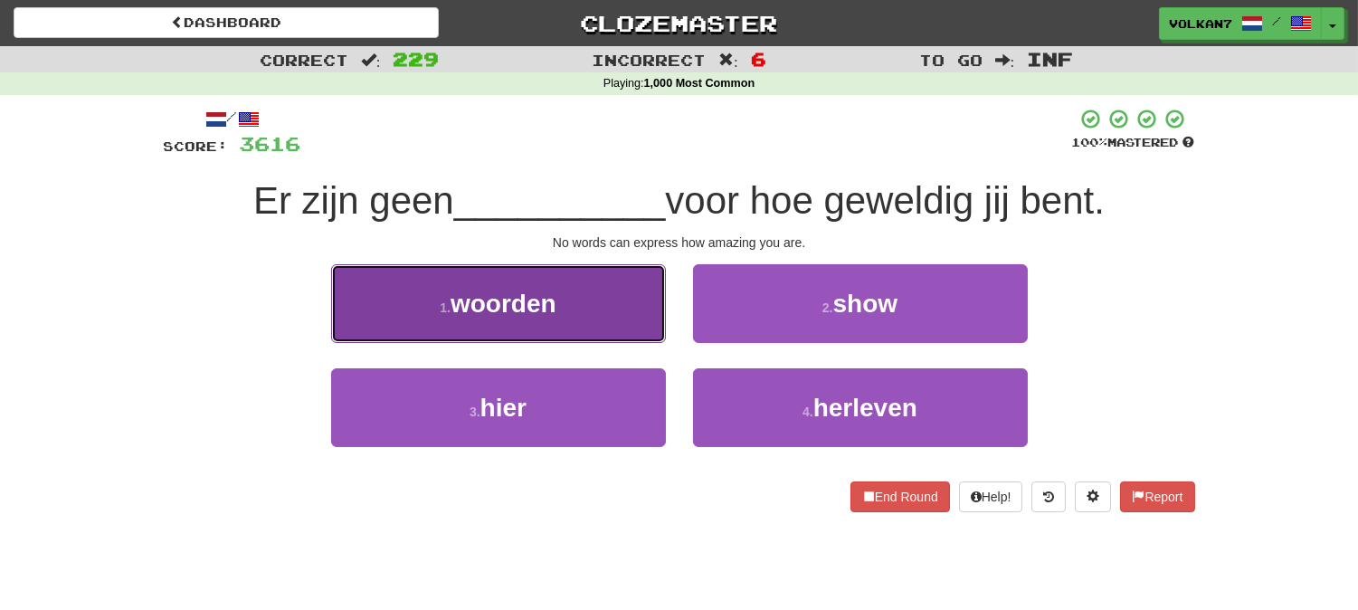
click at [615, 309] on button "1 . woorden" at bounding box center [498, 303] width 335 height 79
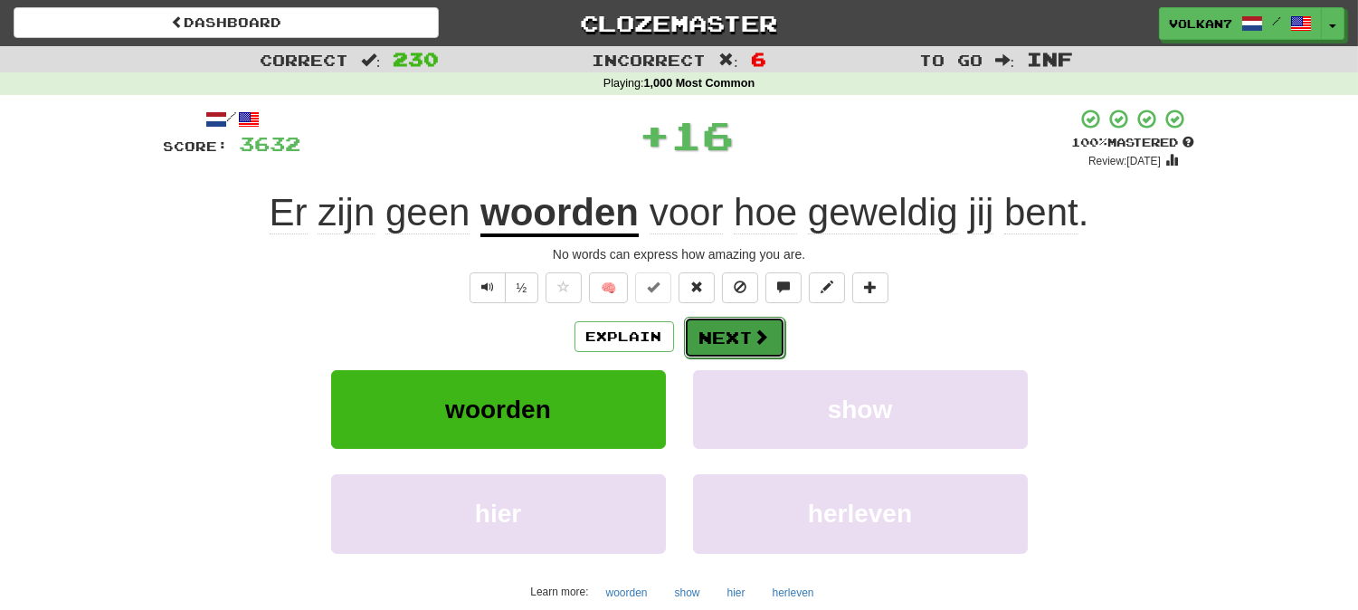
click at [745, 336] on button "Next" at bounding box center [734, 338] width 101 height 42
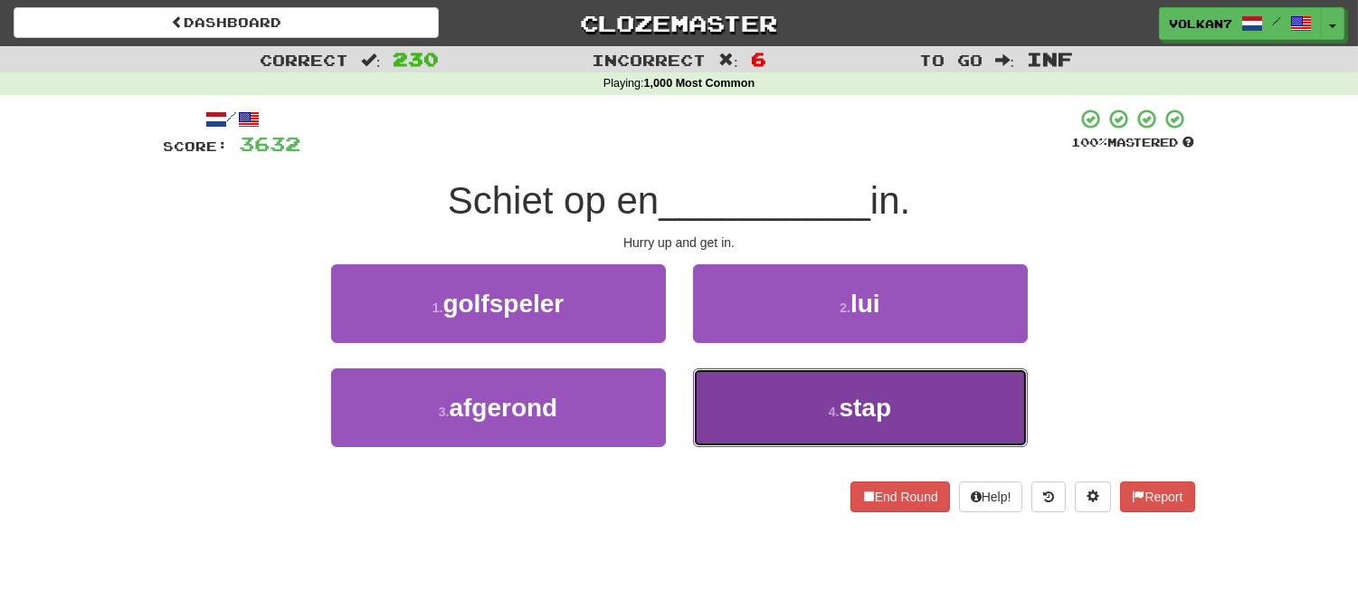
click at [803, 431] on button "4 . stap" at bounding box center [860, 407] width 335 height 79
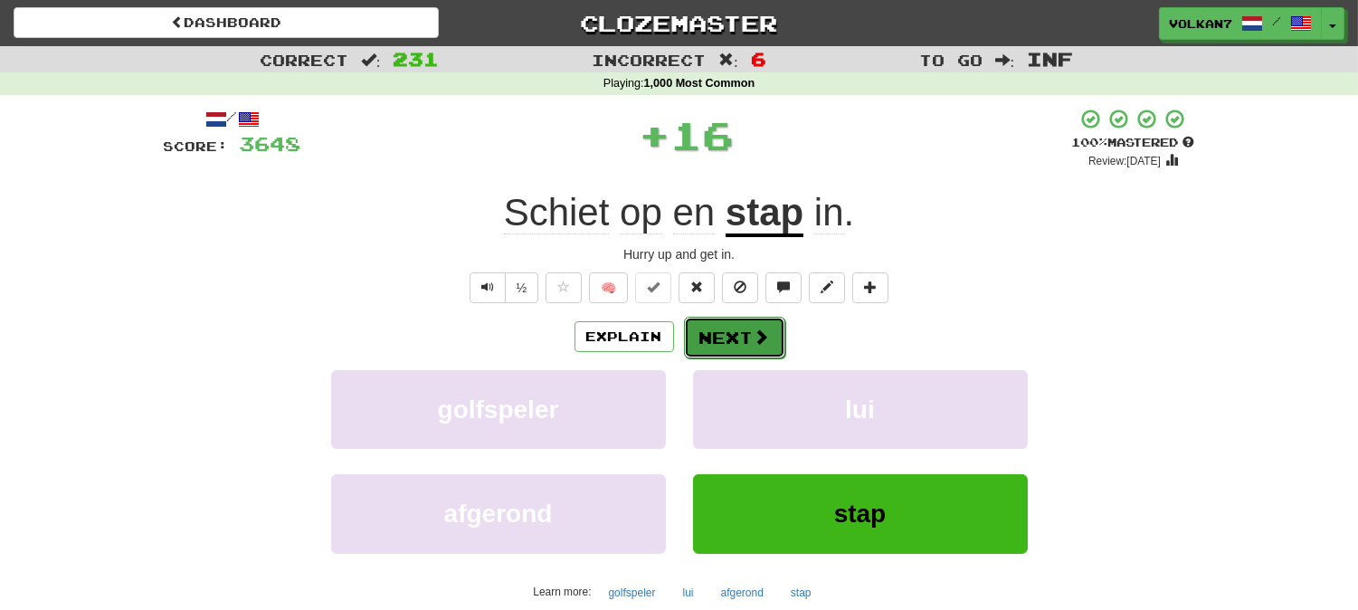
click at [734, 340] on button "Next" at bounding box center [734, 338] width 101 height 42
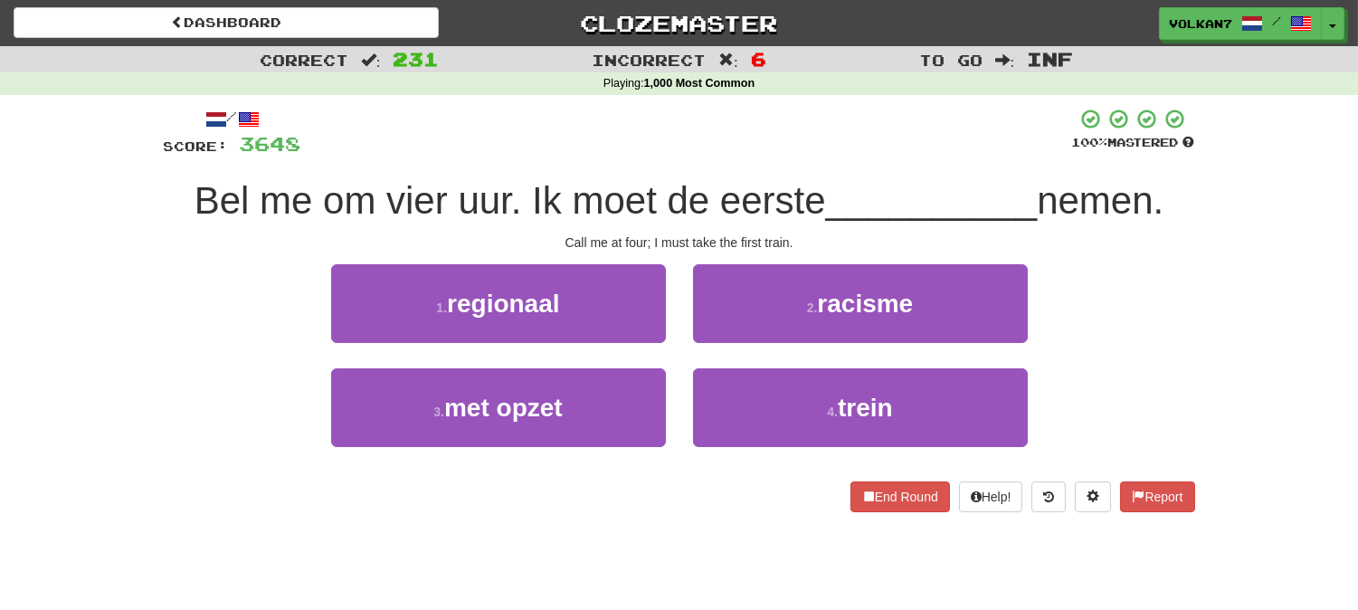
click at [751, 150] on div at bounding box center [686, 133] width 771 height 50
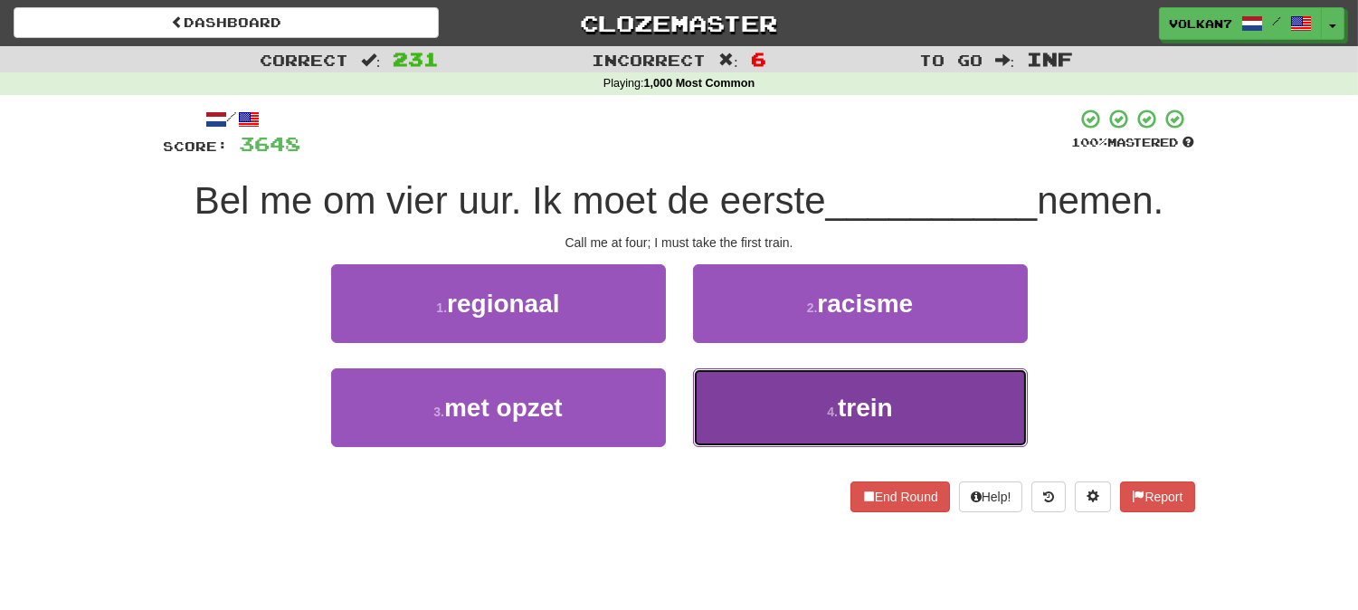
click at [772, 384] on button "4 . trein" at bounding box center [860, 407] width 335 height 79
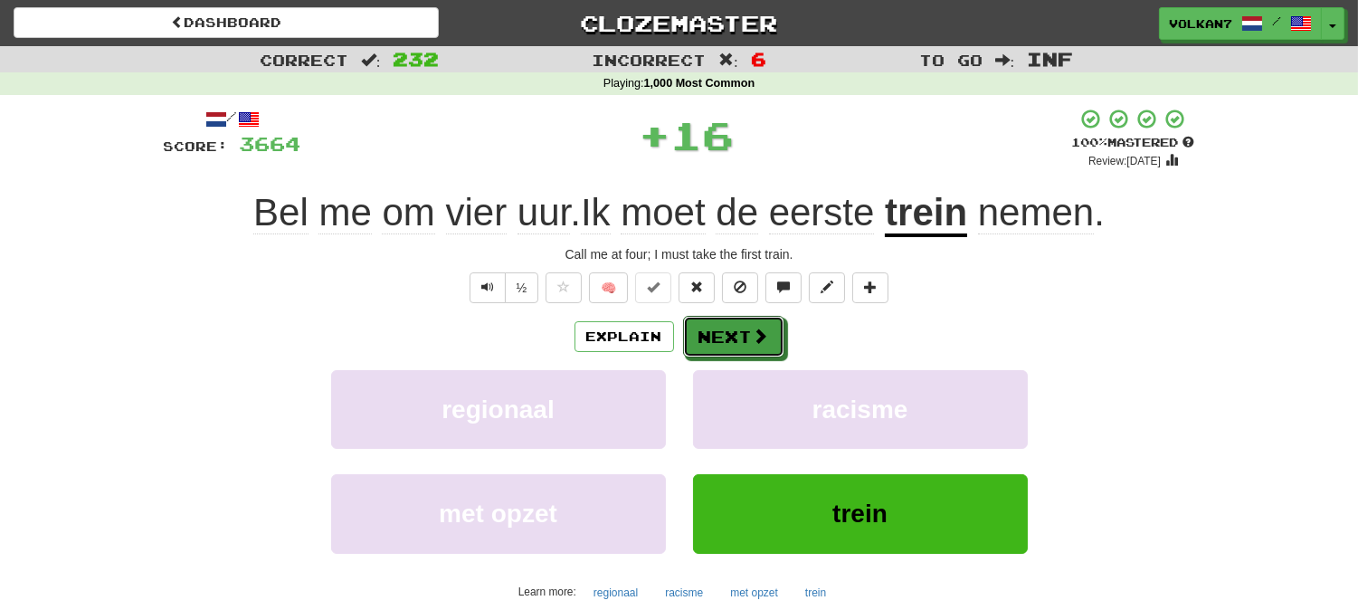
click at [744, 339] on button "Next" at bounding box center [733, 337] width 101 height 42
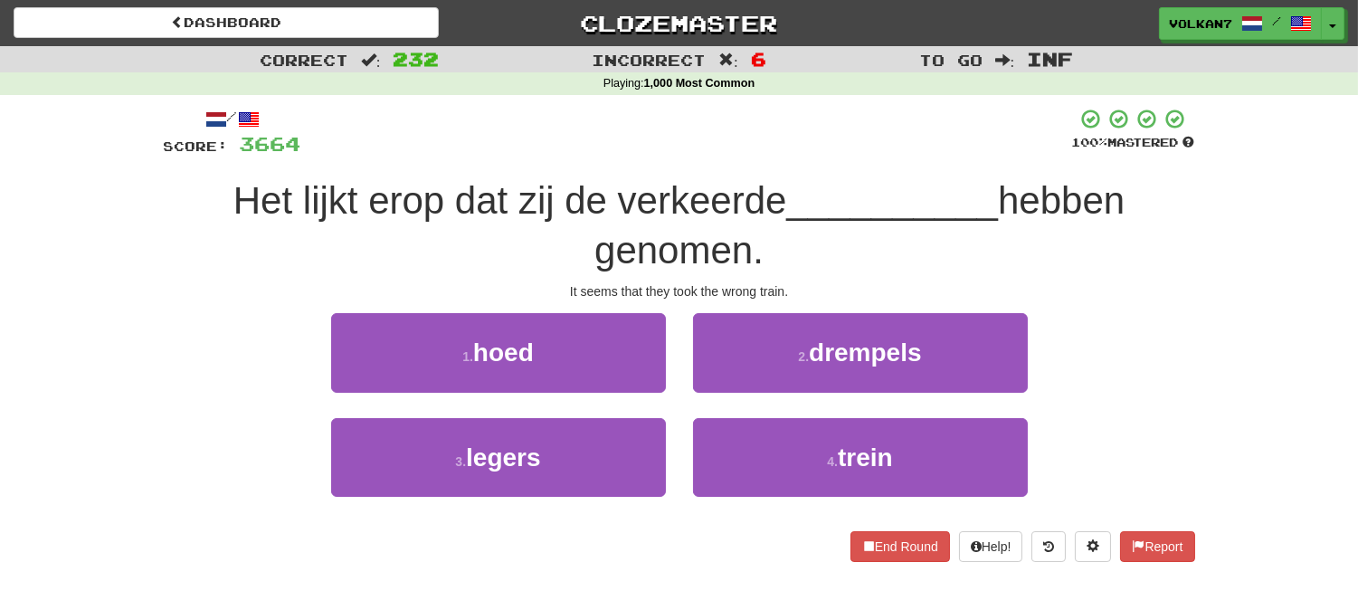
click at [756, 150] on div at bounding box center [686, 133] width 771 height 50
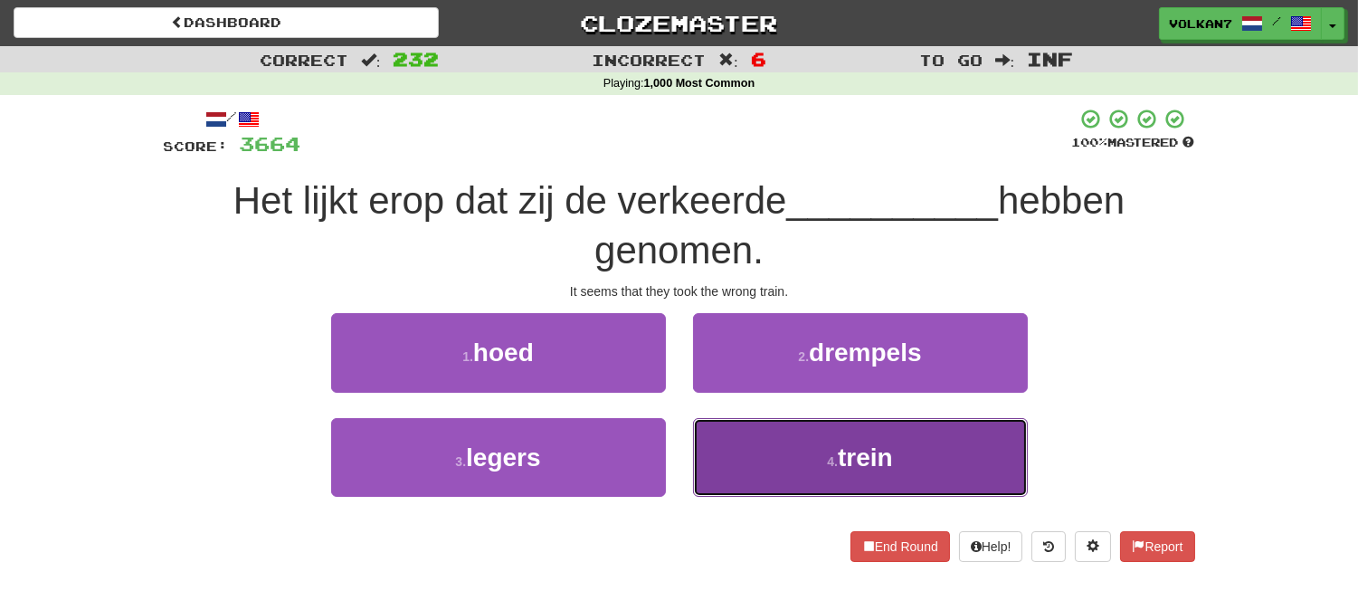
click at [834, 467] on small "4 ." at bounding box center [832, 461] width 11 height 14
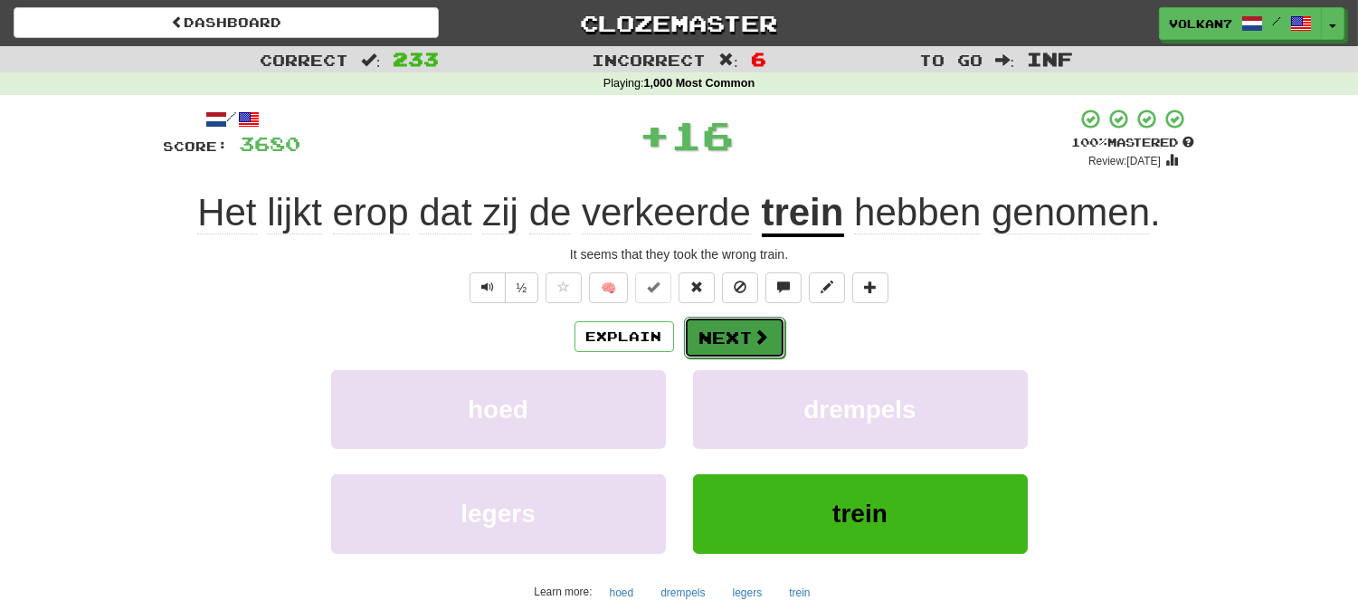
click at [743, 337] on button "Next" at bounding box center [734, 338] width 101 height 42
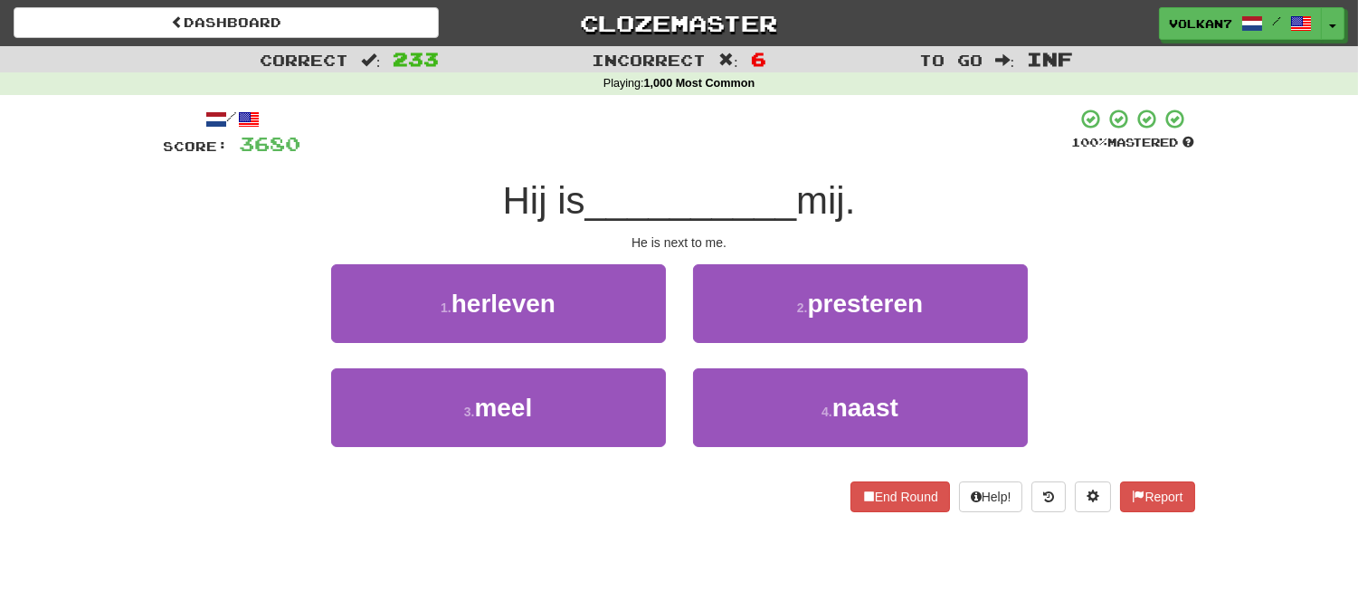
click at [755, 164] on div "/ Score: 3680 100 % Mastered Hij is __________ mij. He is next to me. 1 . herle…" at bounding box center [679, 310] width 1031 height 404
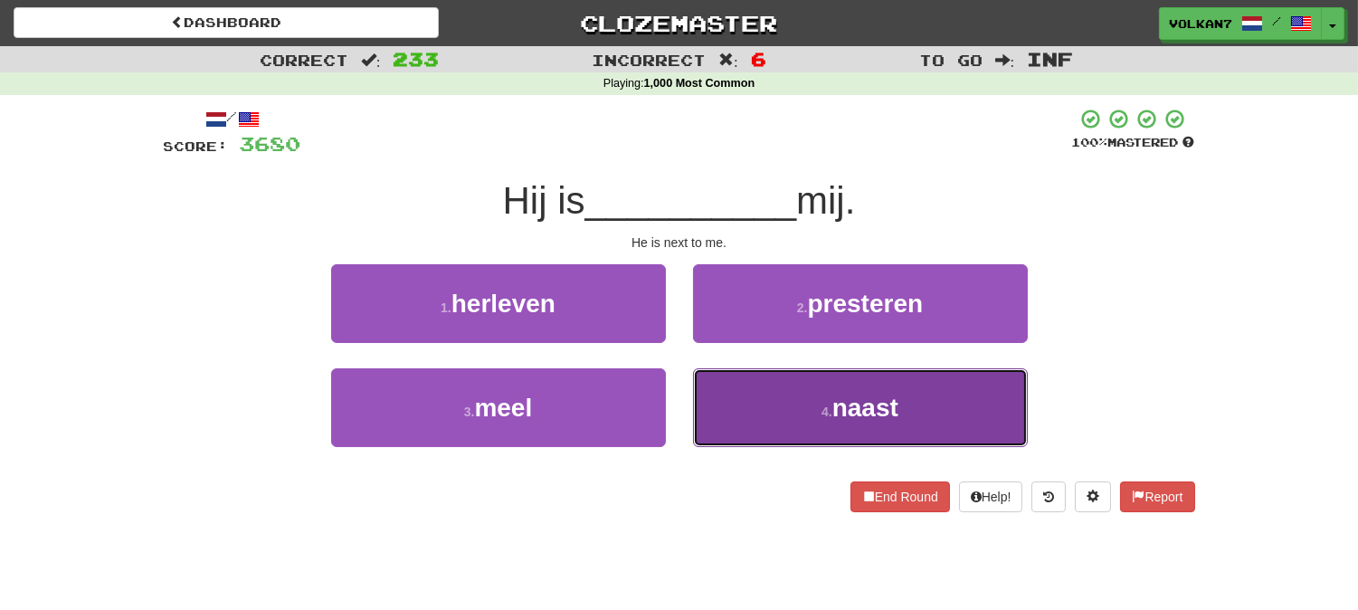
click at [811, 402] on button "4 . naast" at bounding box center [860, 407] width 335 height 79
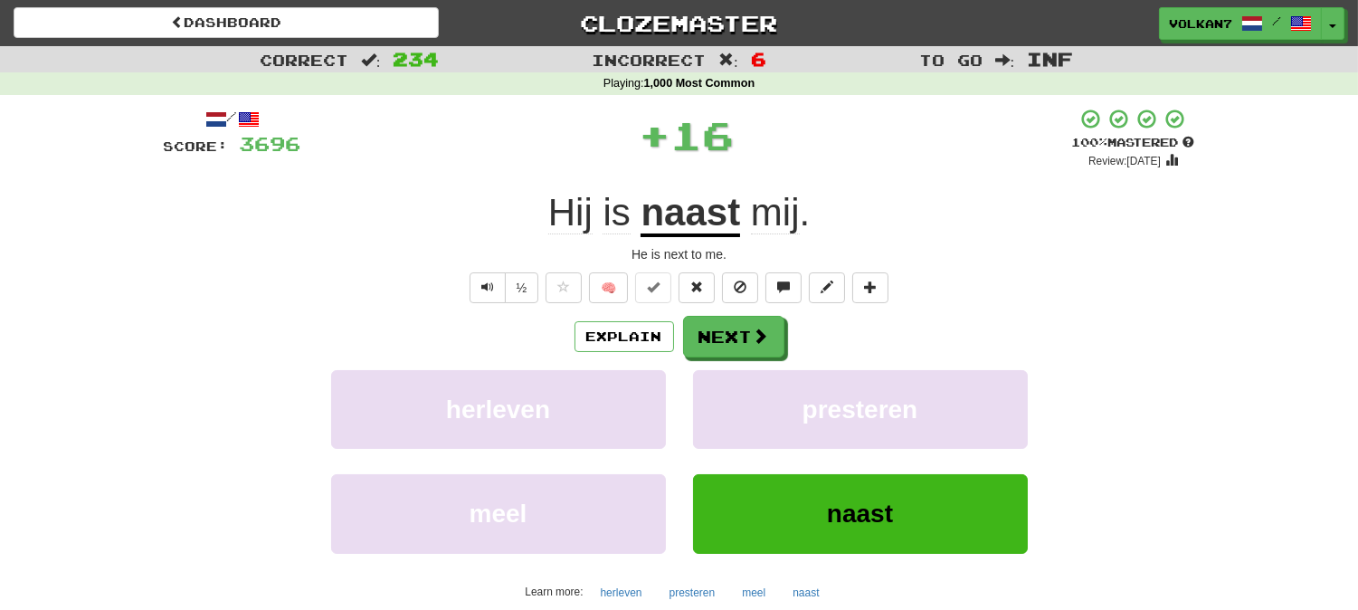
click at [727, 309] on div "/ Score: 3696 + 16 100 % Mastered Review: 2025-09-11 Hij is naast mij . He is n…" at bounding box center [679, 391] width 1031 height 567
click at [728, 330] on button "Next" at bounding box center [734, 338] width 101 height 42
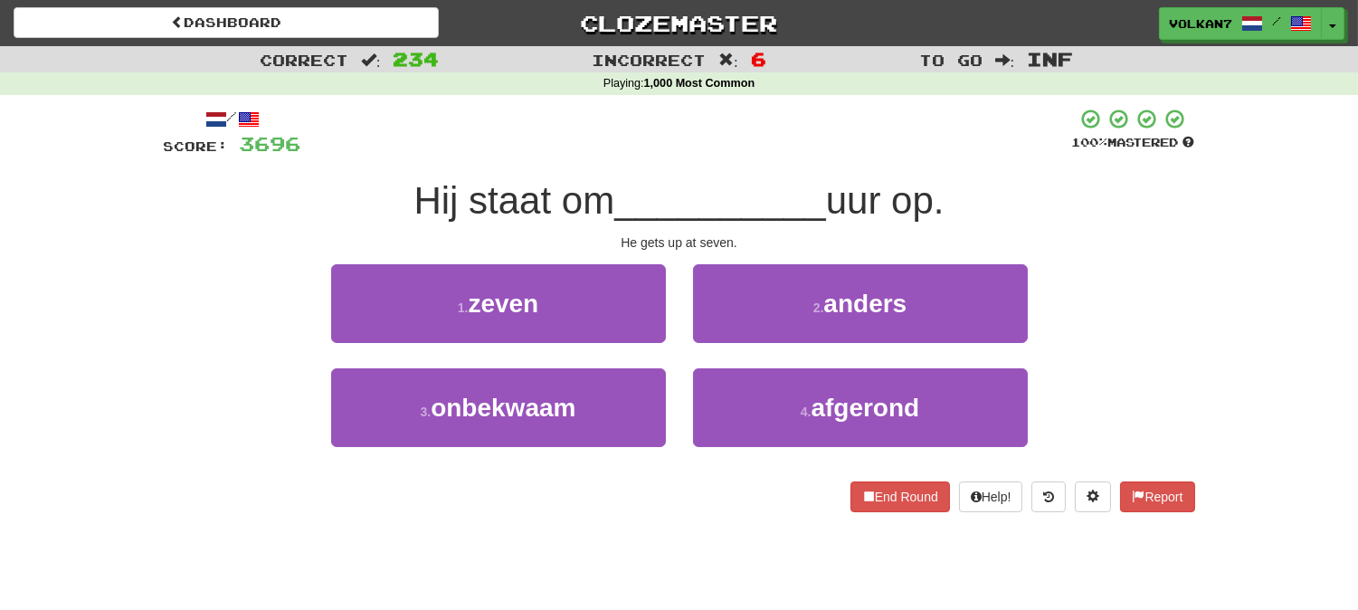
click at [743, 176] on div "Hij staat om __________ uur op." at bounding box center [679, 201] width 1031 height 50
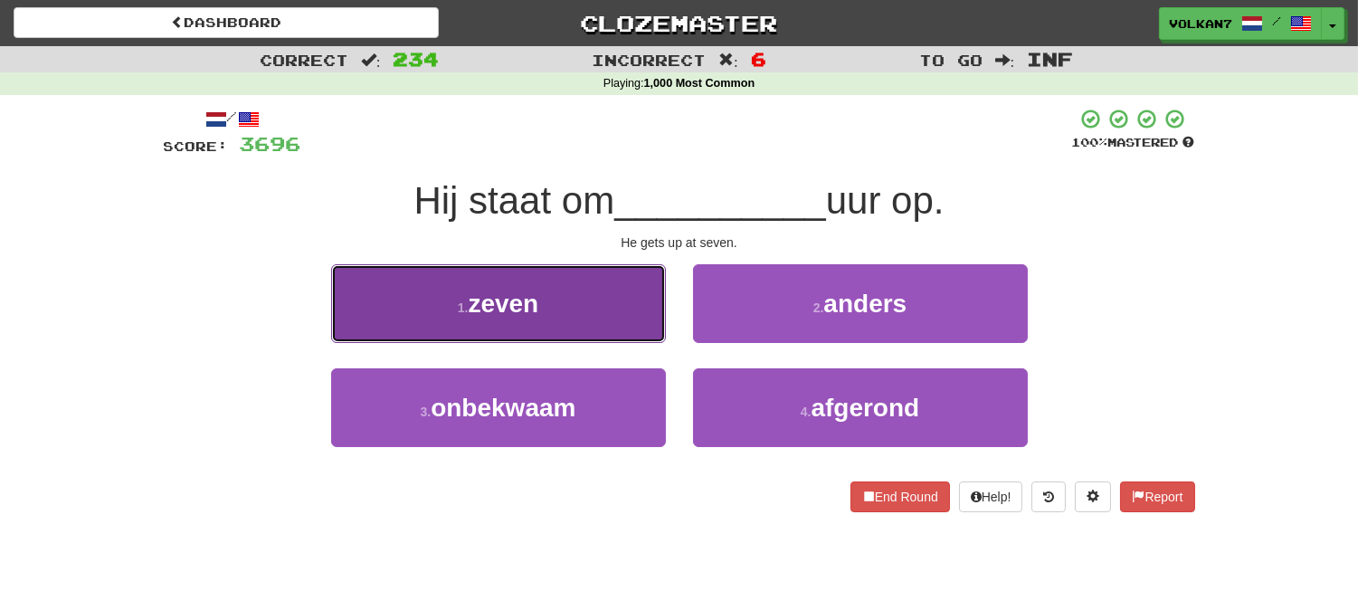
click at [591, 309] on button "1 . zeven" at bounding box center [498, 303] width 335 height 79
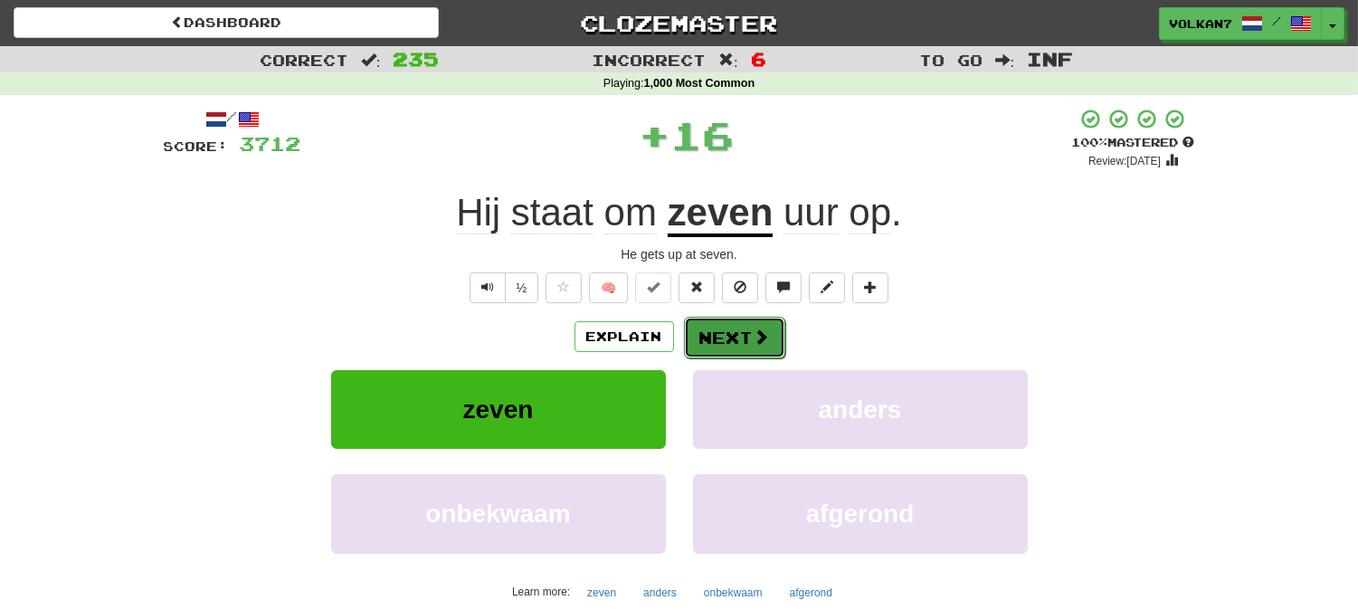
click at [733, 330] on button "Next" at bounding box center [734, 338] width 101 height 42
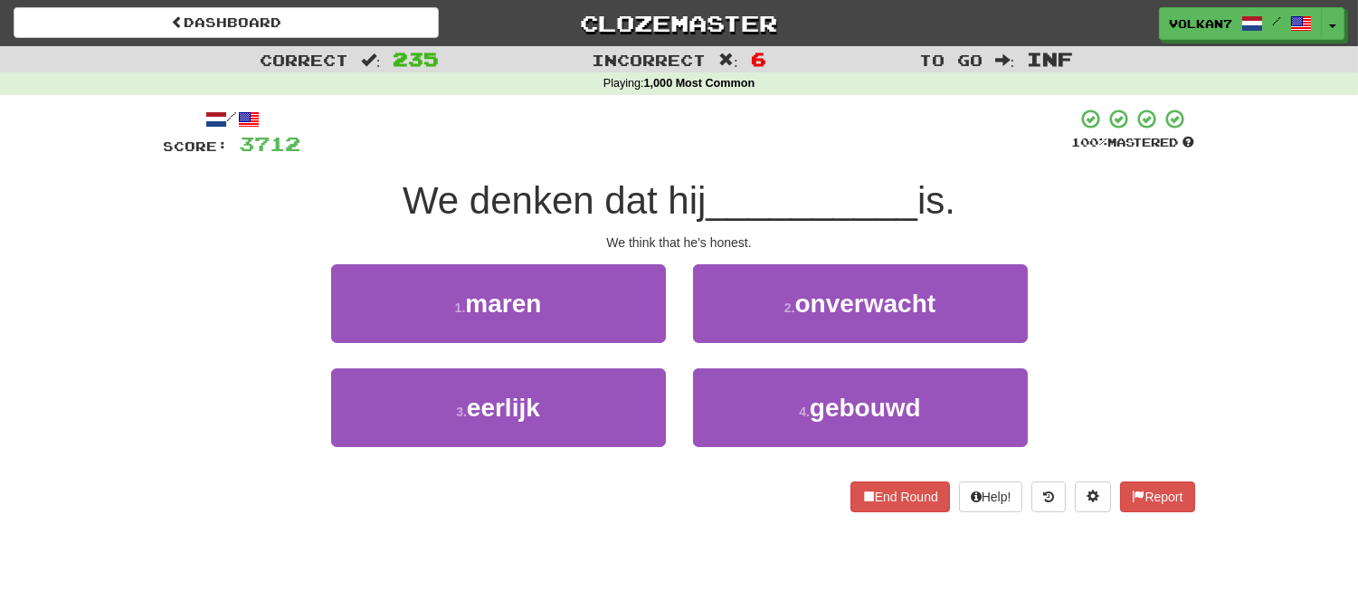
click at [735, 161] on div "/ Score: 3712 100 % Mastered We denken dat hij __________ is. We think that he'…" at bounding box center [679, 310] width 1031 height 404
click at [846, 161] on div "/ Score: 3712 100 % Mastered We denken dat hij __________ is. We think that he'…" at bounding box center [679, 310] width 1031 height 404
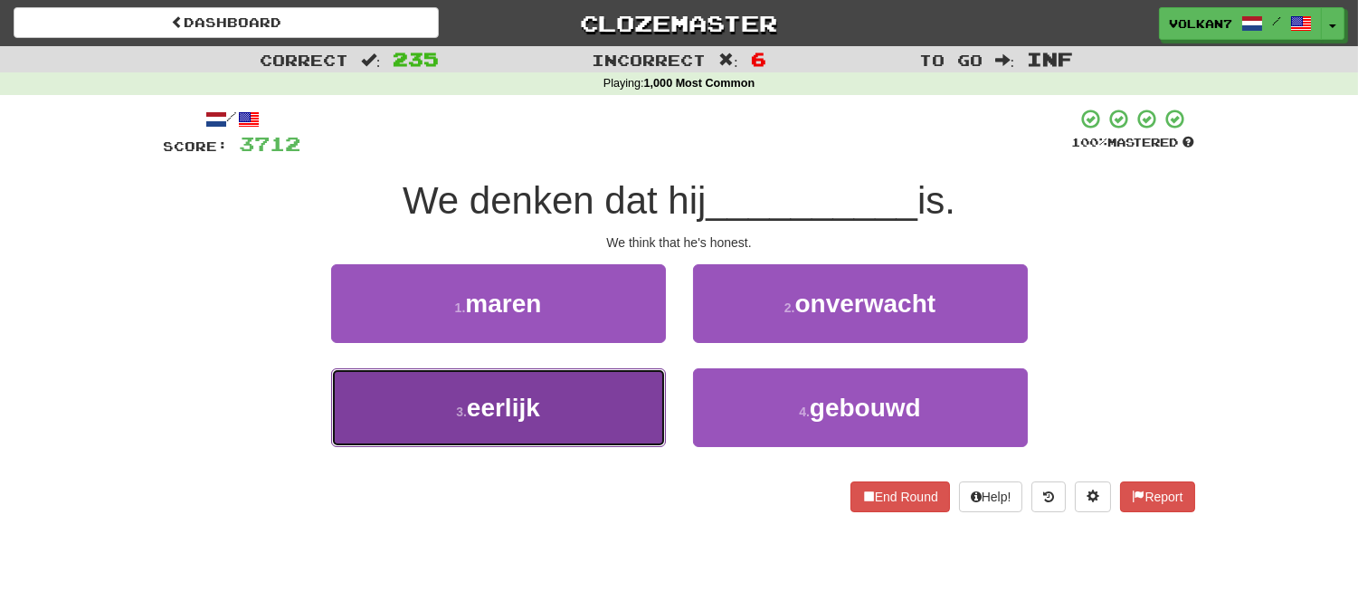
click at [576, 399] on button "3 . eerlijk" at bounding box center [498, 407] width 335 height 79
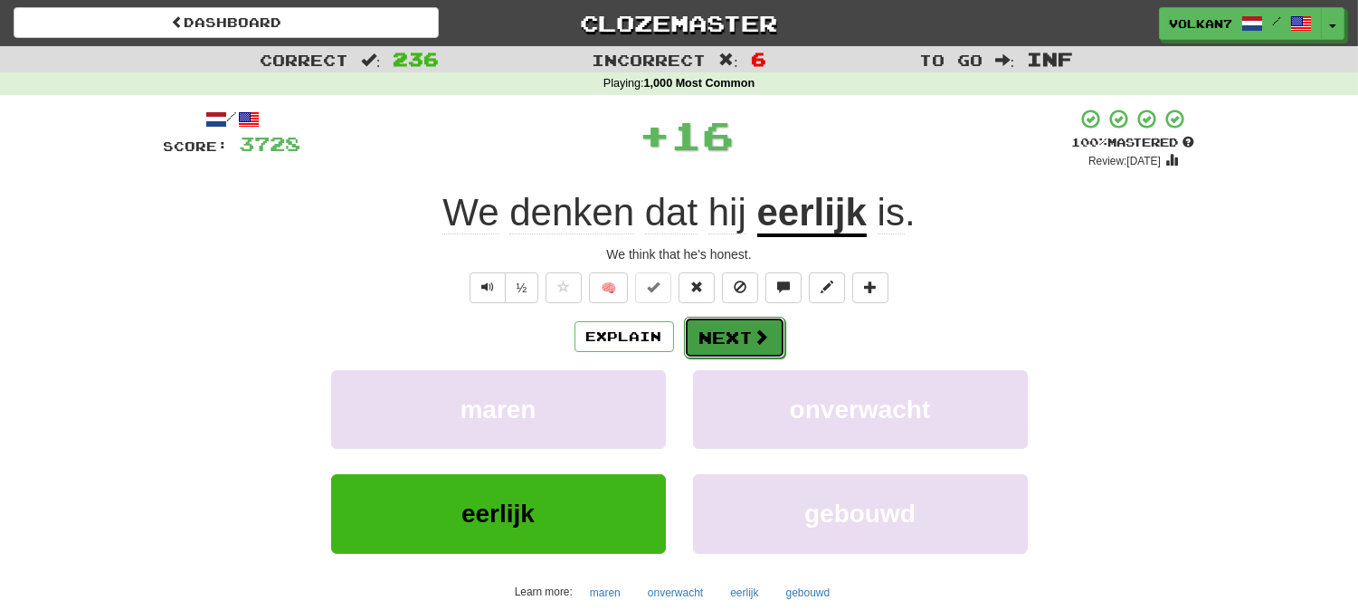
click at [721, 328] on button "Next" at bounding box center [734, 338] width 101 height 42
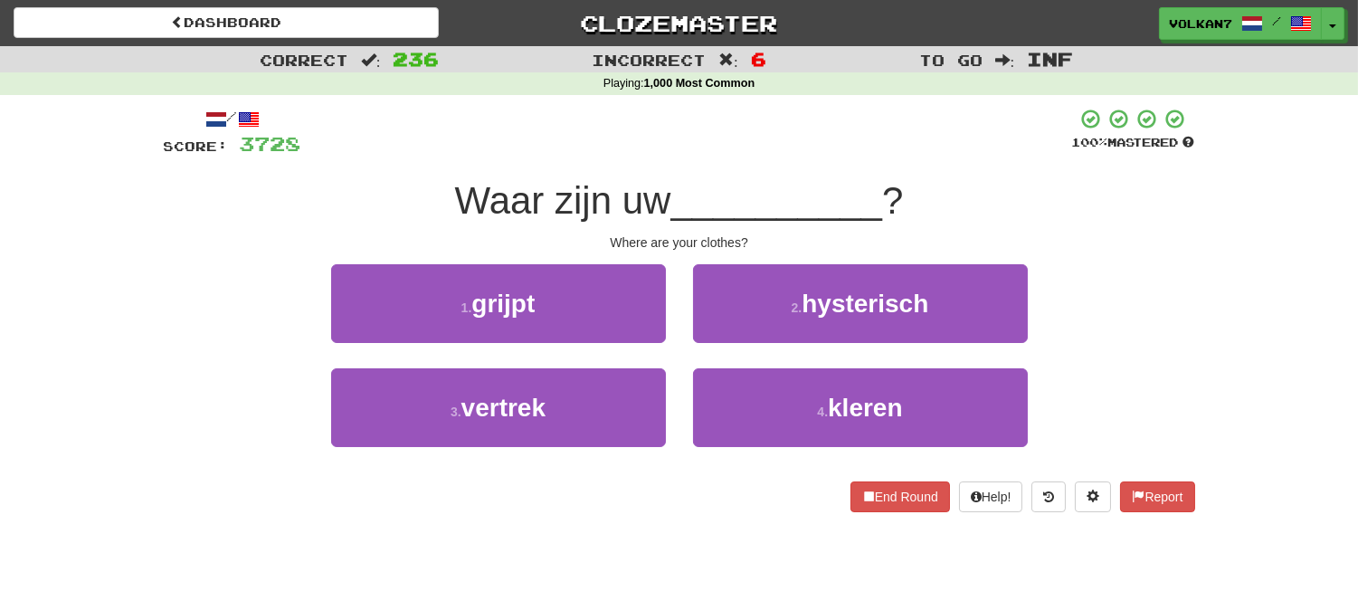
click at [773, 121] on div at bounding box center [686, 133] width 771 height 50
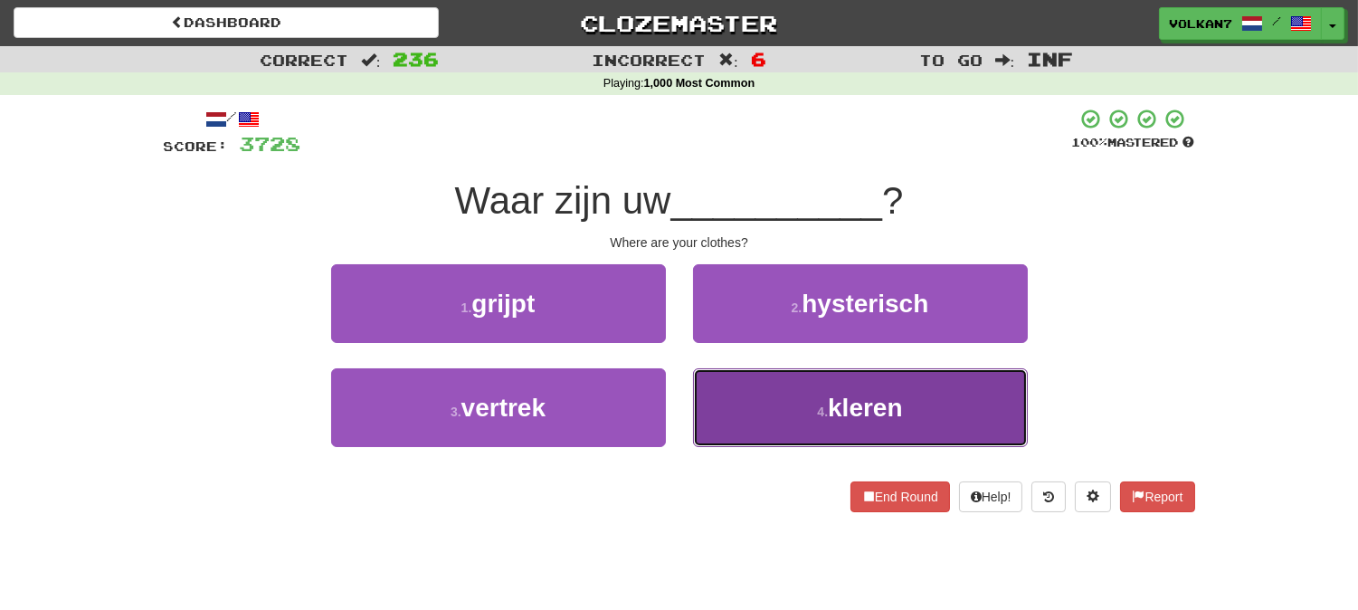
click at [744, 405] on button "4 . kleren" at bounding box center [860, 407] width 335 height 79
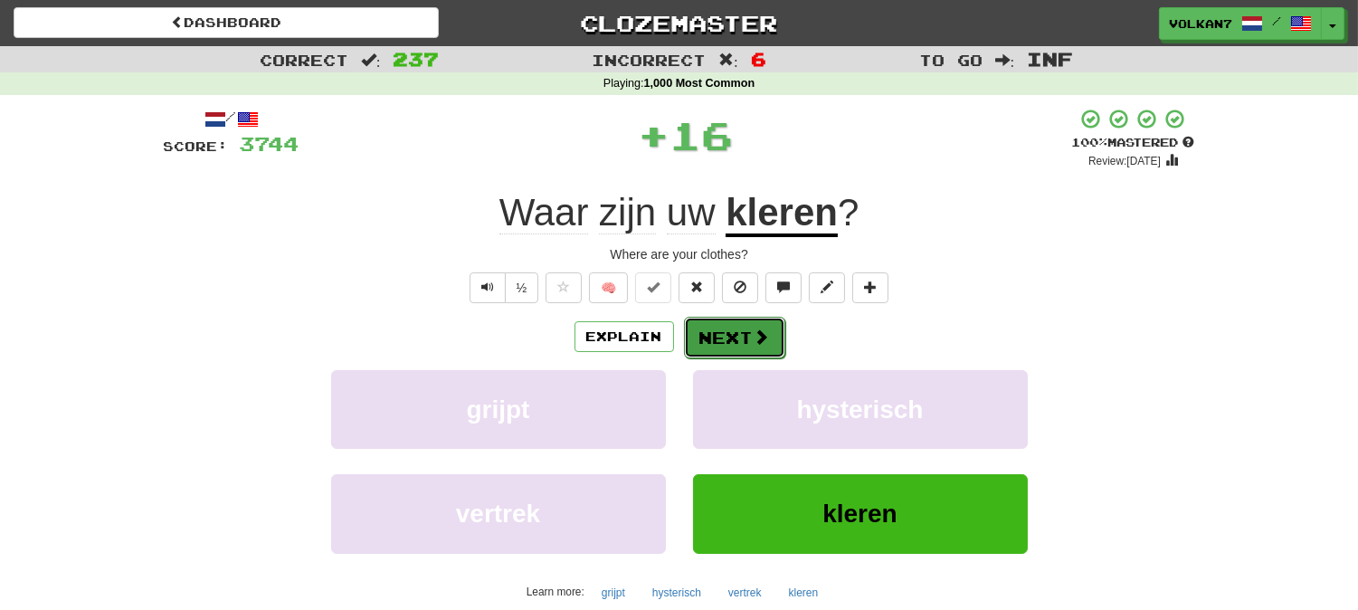
click at [726, 335] on button "Next" at bounding box center [734, 338] width 101 height 42
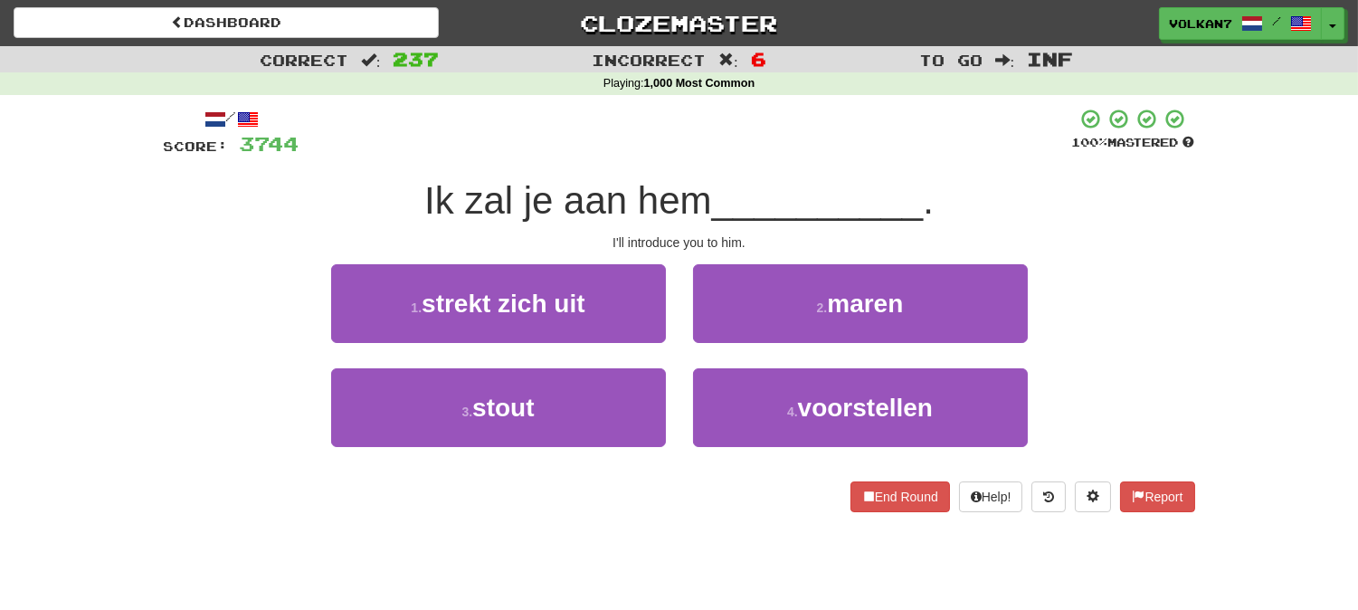
click at [765, 152] on div at bounding box center [685, 133] width 773 height 50
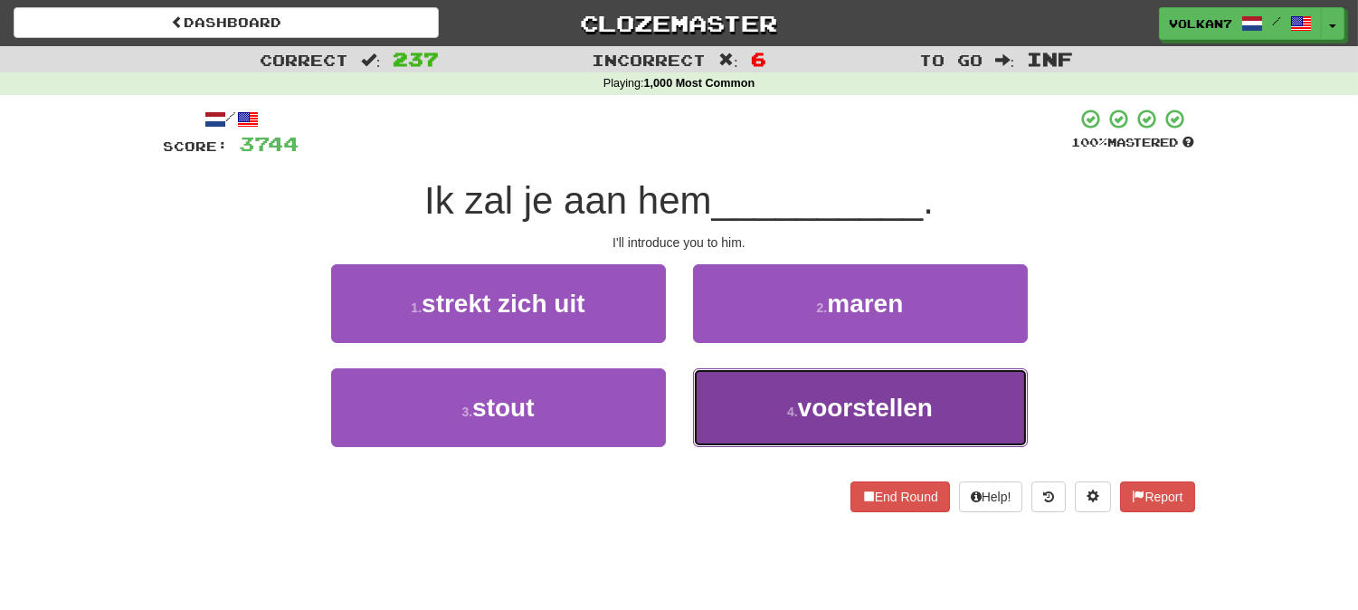
click at [809, 385] on button "4 . voorstellen" at bounding box center [860, 407] width 335 height 79
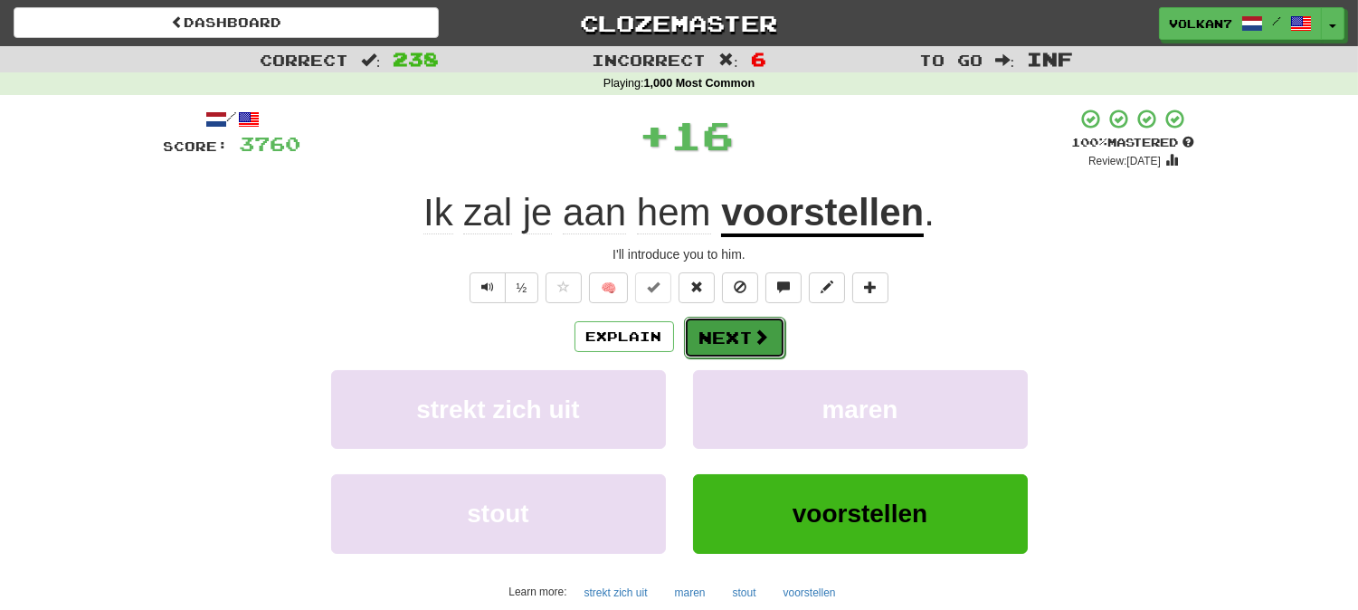
click at [744, 338] on button "Next" at bounding box center [734, 338] width 101 height 42
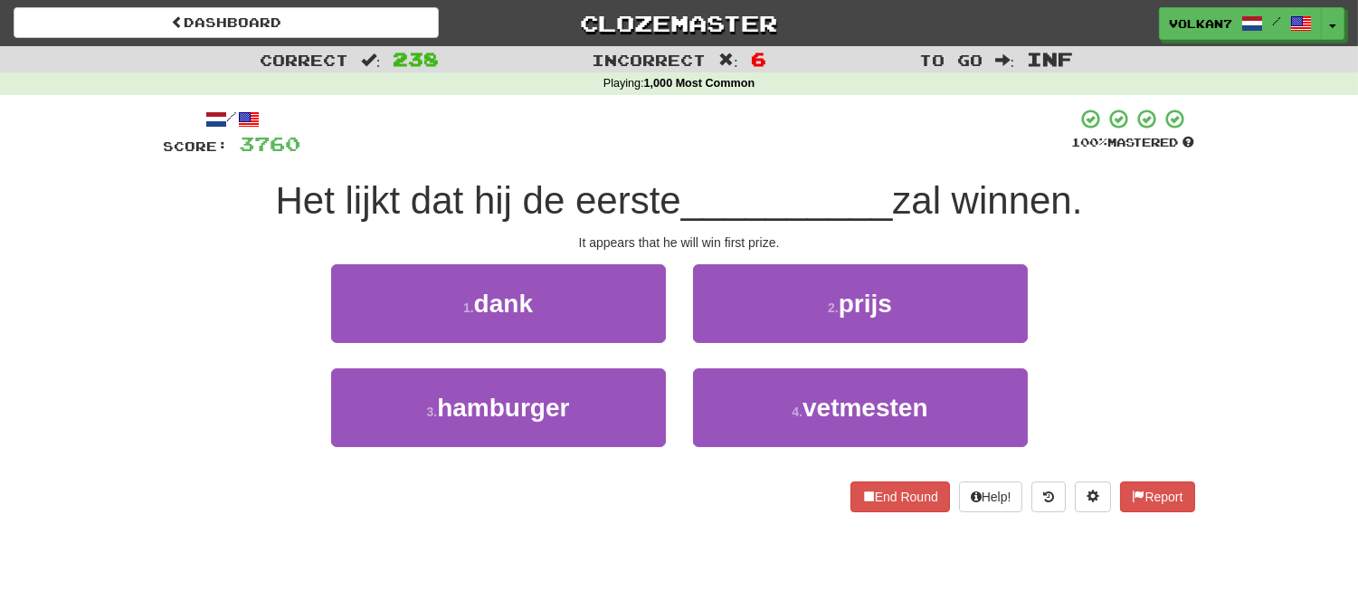
click at [781, 139] on div at bounding box center [686, 133] width 771 height 50
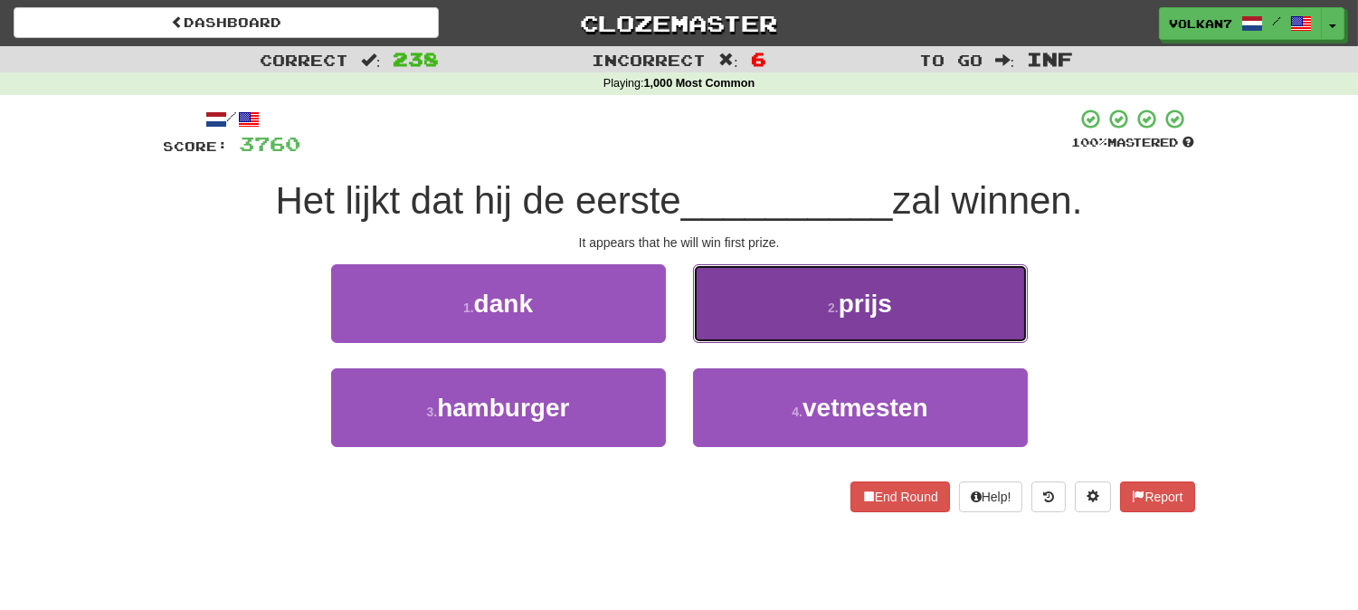
click at [824, 299] on button "2 . prijs" at bounding box center [860, 303] width 335 height 79
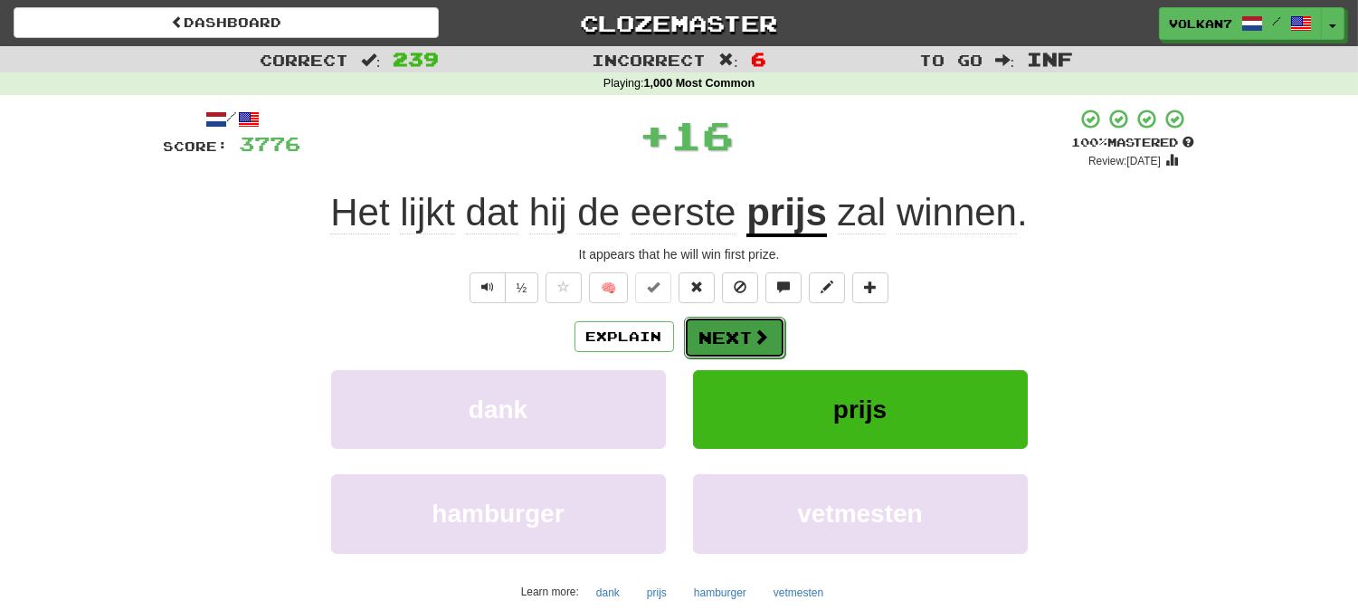
click at [737, 350] on button "Next" at bounding box center [734, 338] width 101 height 42
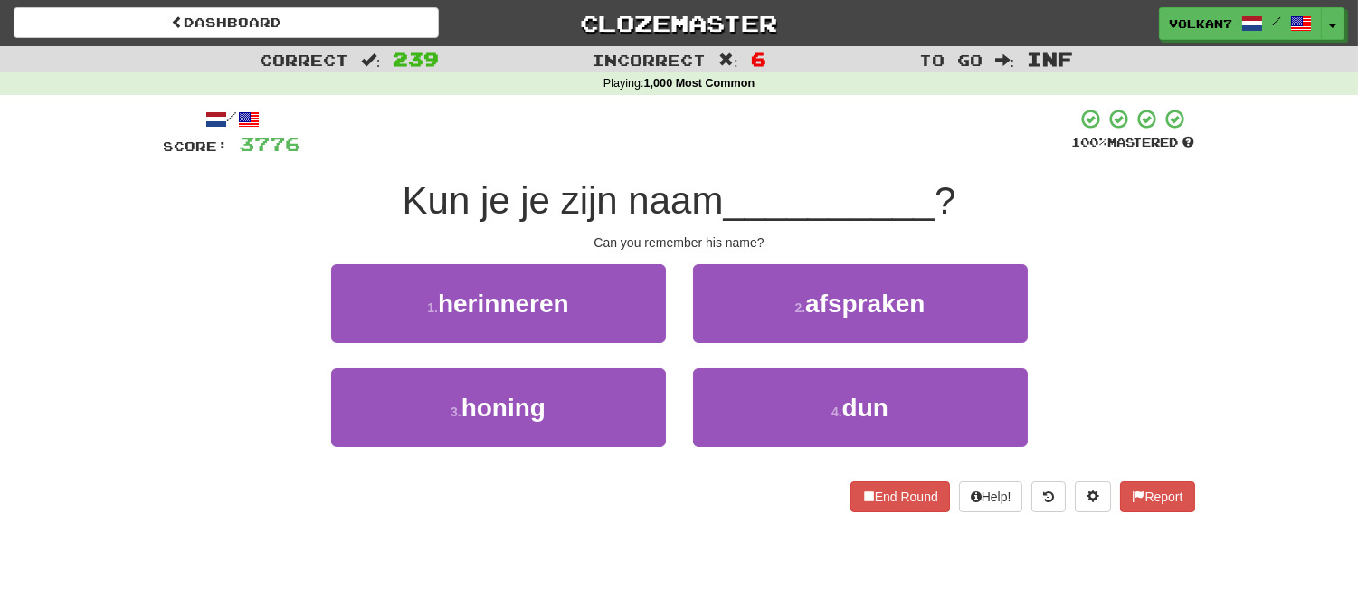
click at [738, 157] on div at bounding box center [686, 133] width 771 height 50
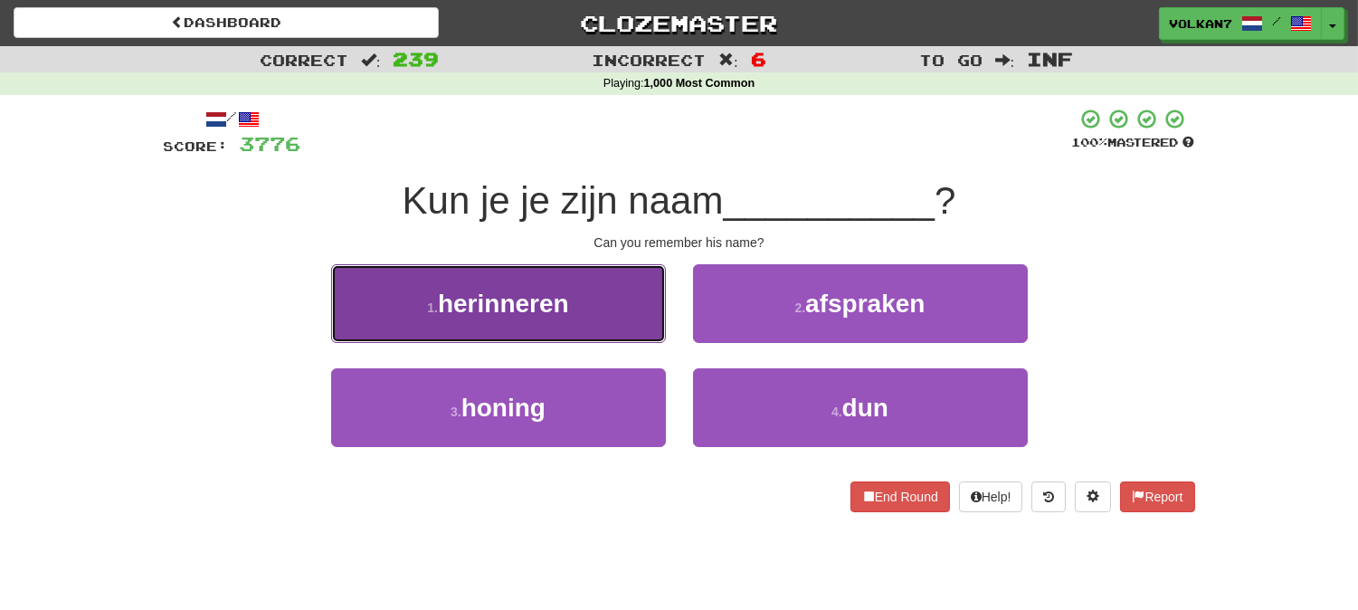
click at [545, 319] on button "1 . herinneren" at bounding box center [498, 303] width 335 height 79
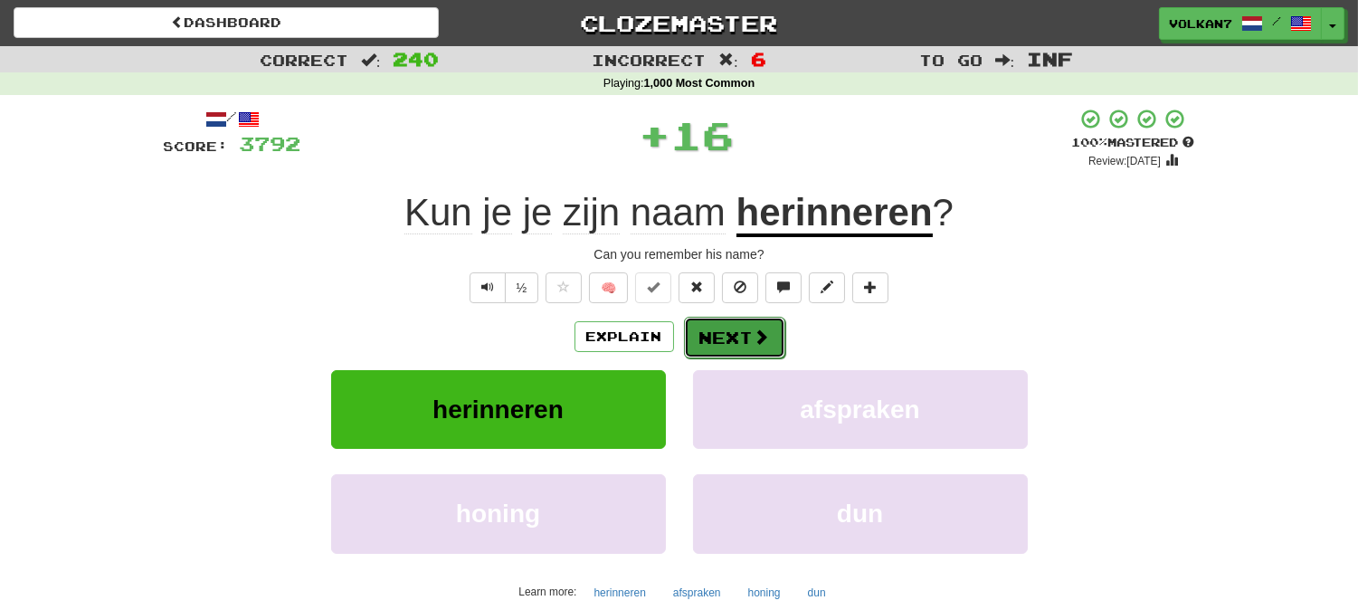
click at [719, 331] on button "Next" at bounding box center [734, 338] width 101 height 42
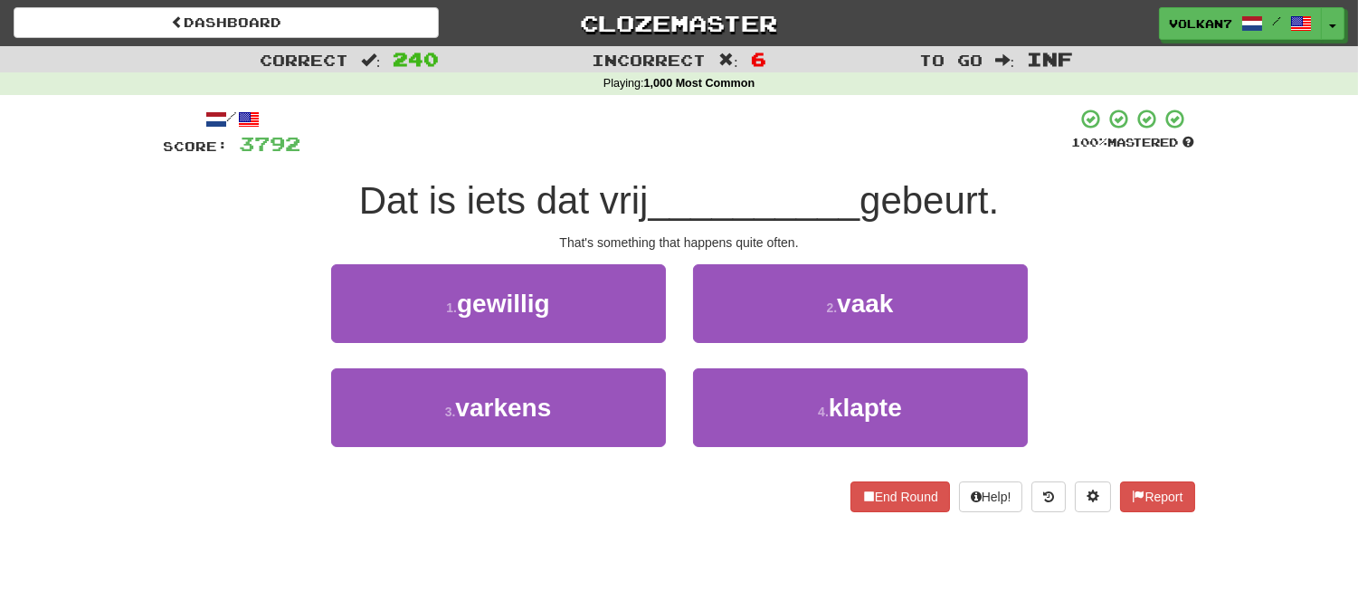
click at [726, 164] on div "/ Score: 3792 100 % Mastered Dat is iets dat vrij __________ gebeurt. That's so…" at bounding box center [679, 310] width 1031 height 404
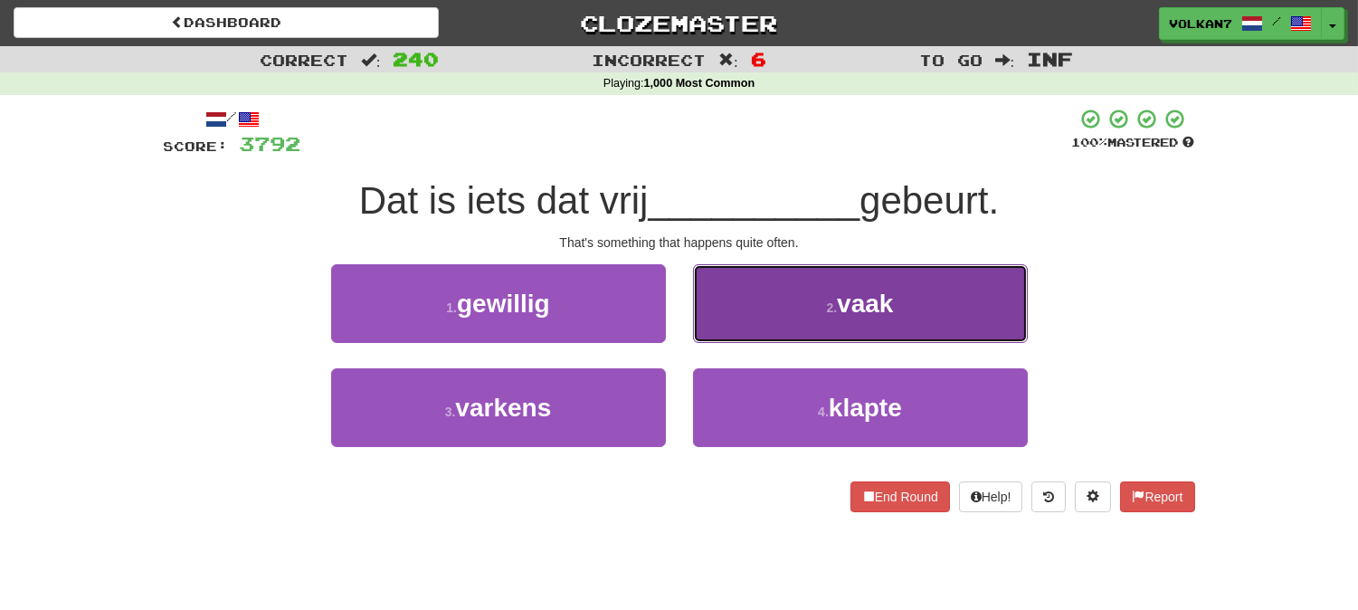
click at [792, 319] on button "2 . vaak" at bounding box center [860, 303] width 335 height 79
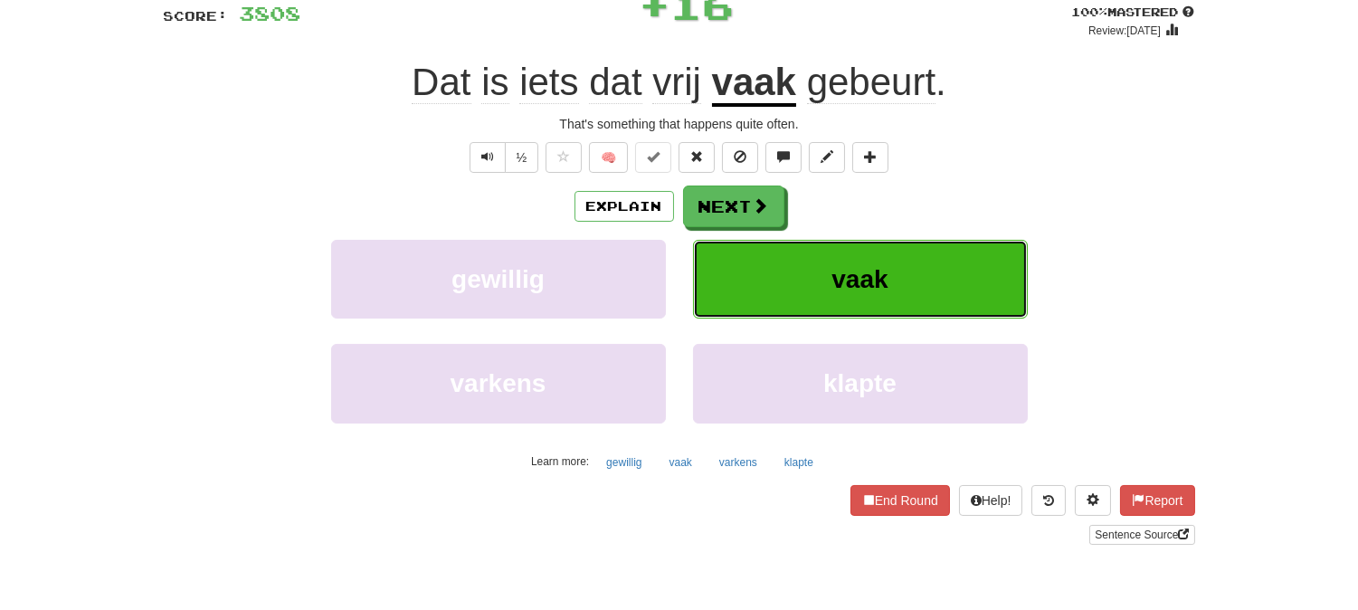
scroll to position [100, 0]
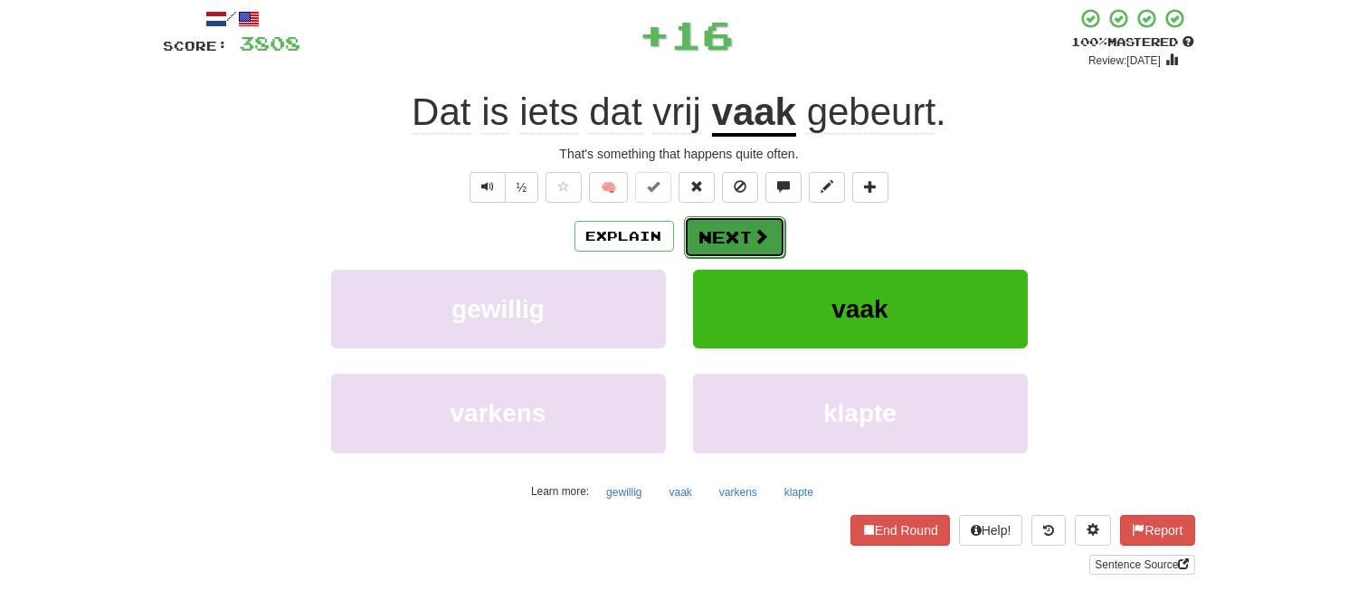
click at [733, 248] on button "Next" at bounding box center [734, 237] width 101 height 42
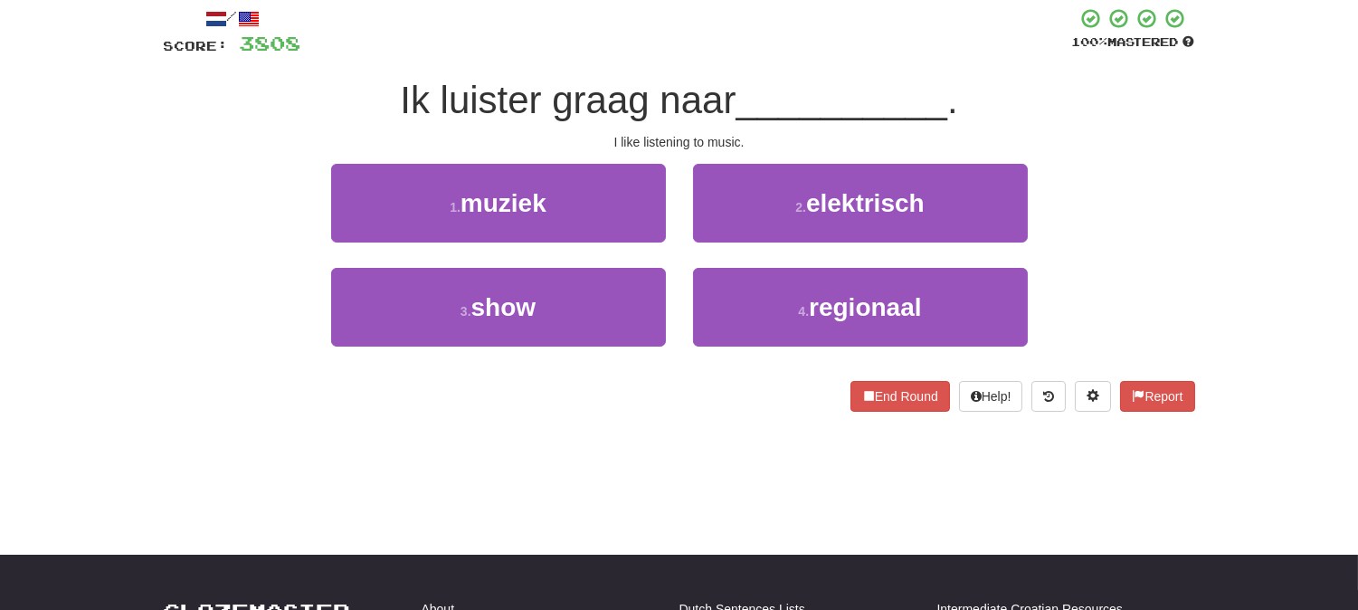
click at [758, 41] on div at bounding box center [686, 32] width 771 height 50
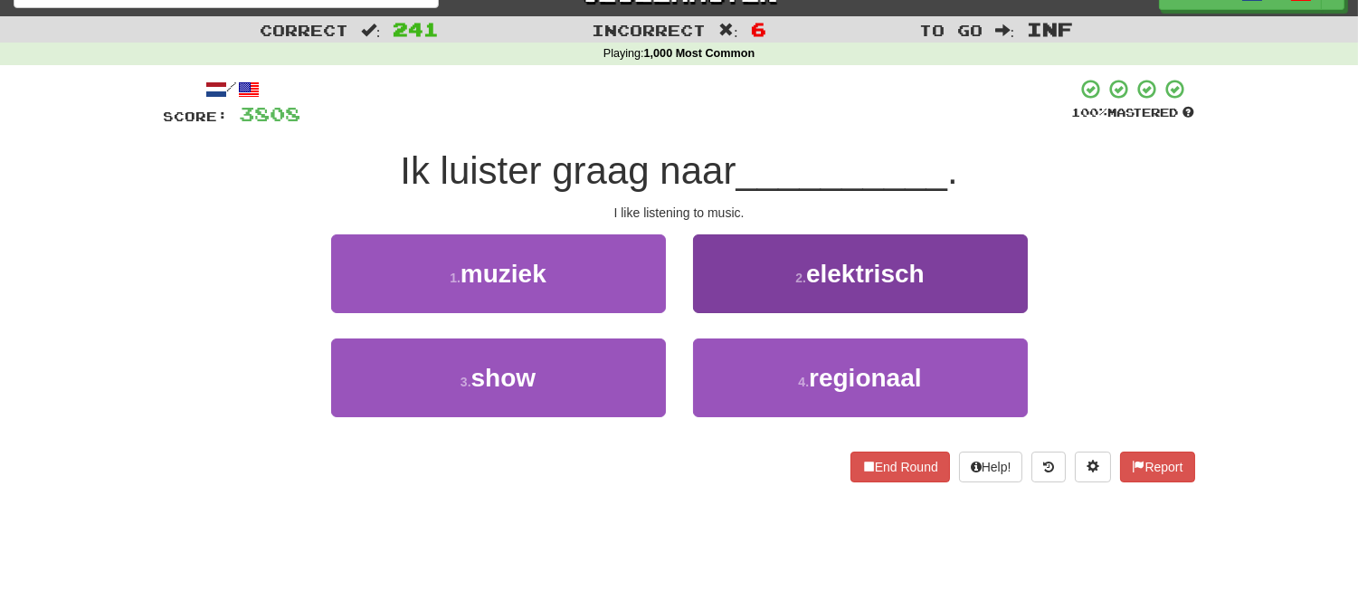
scroll to position [0, 0]
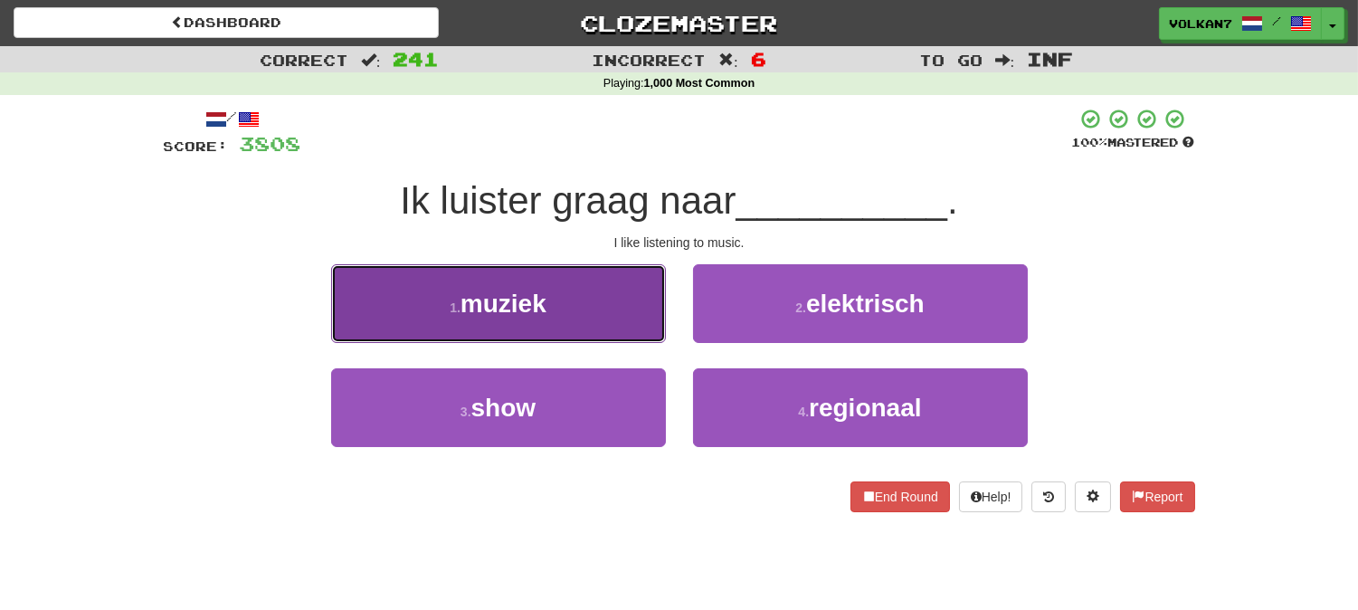
click at [622, 321] on button "1 . muziek" at bounding box center [498, 303] width 335 height 79
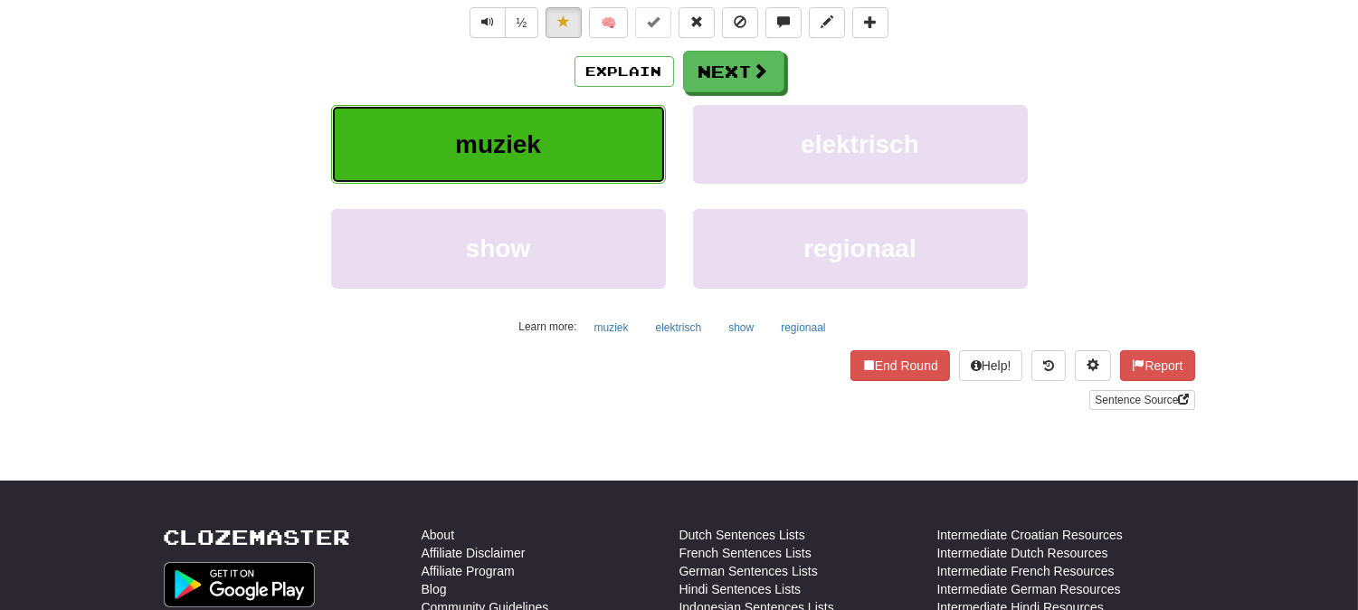
scroll to position [301, 0]
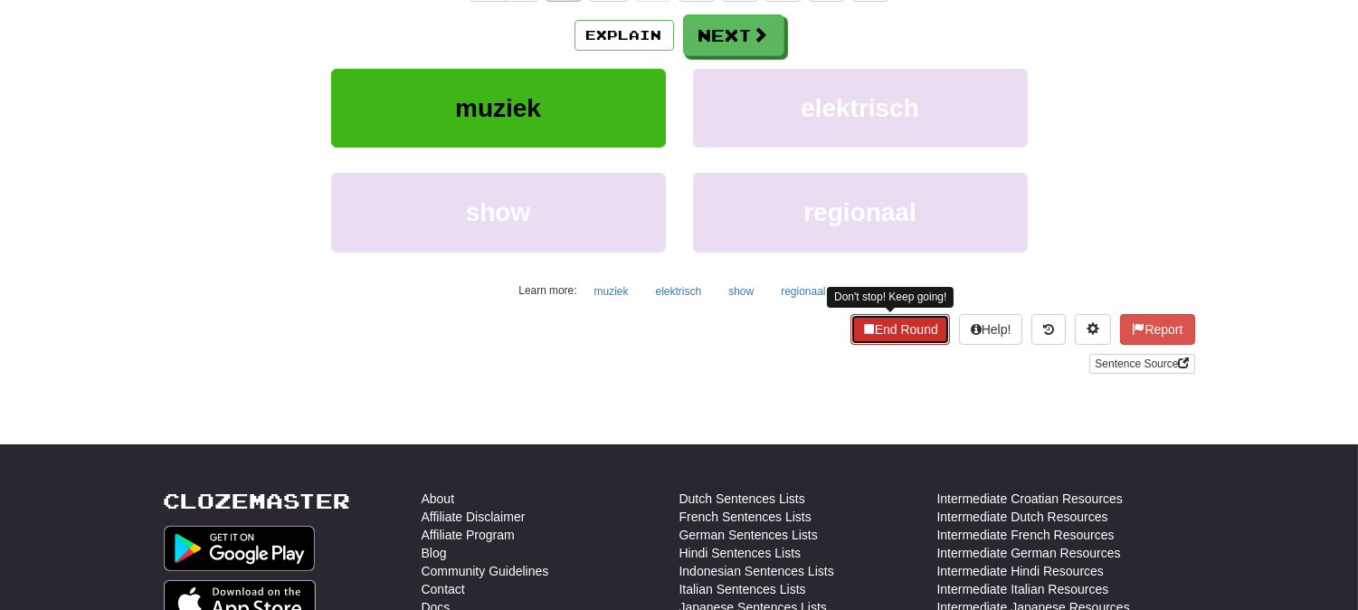
click at [857, 336] on button "End Round" at bounding box center [900, 329] width 100 height 31
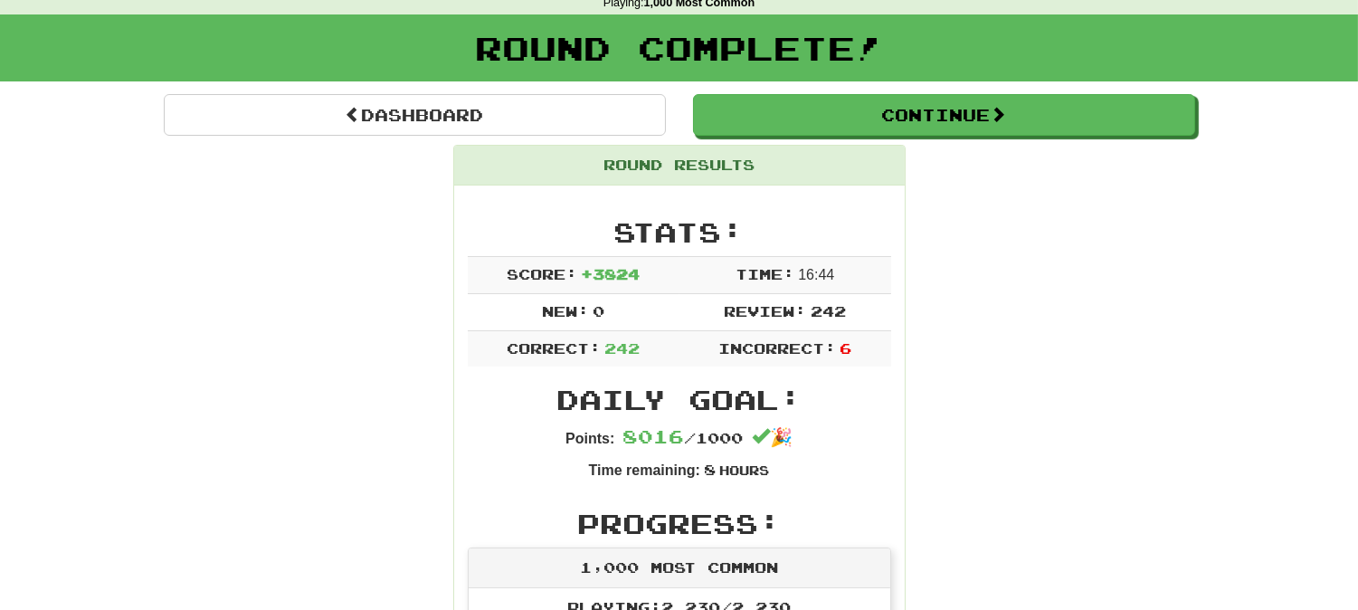
scroll to position [0, 0]
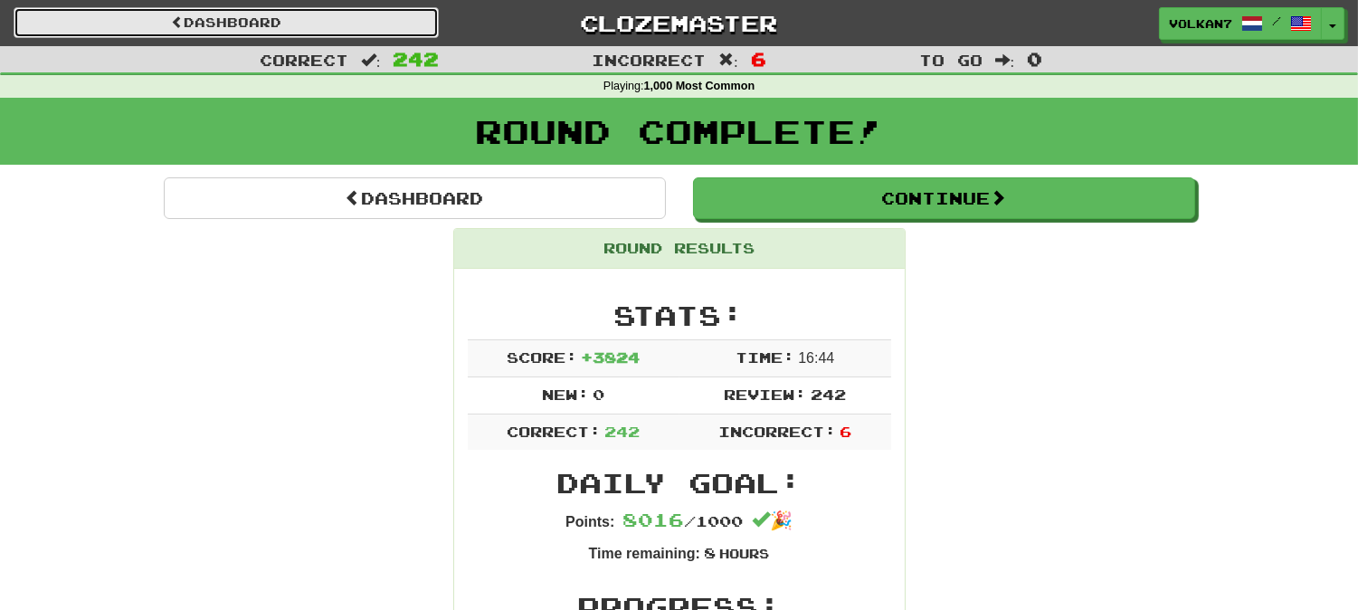
click at [344, 23] on link "Dashboard" at bounding box center [226, 22] width 425 height 31
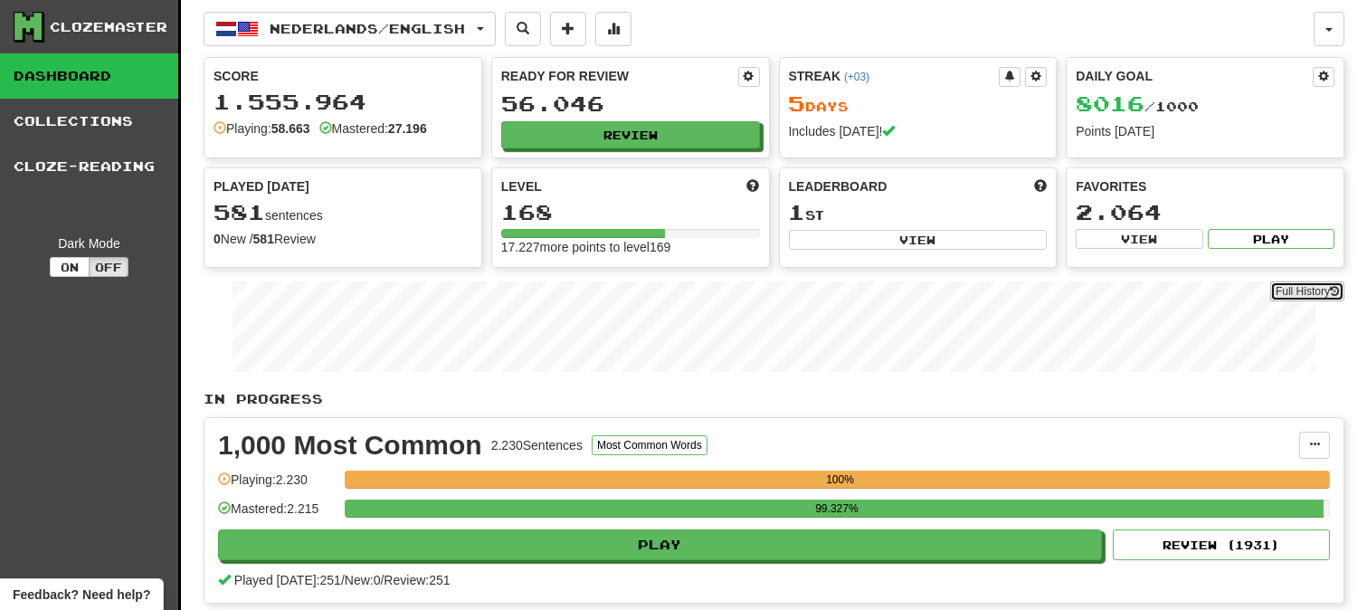
click at [1291, 290] on link "Full History" at bounding box center [1307, 291] width 74 height 20
